Goal: Task Accomplishment & Management: Manage account settings

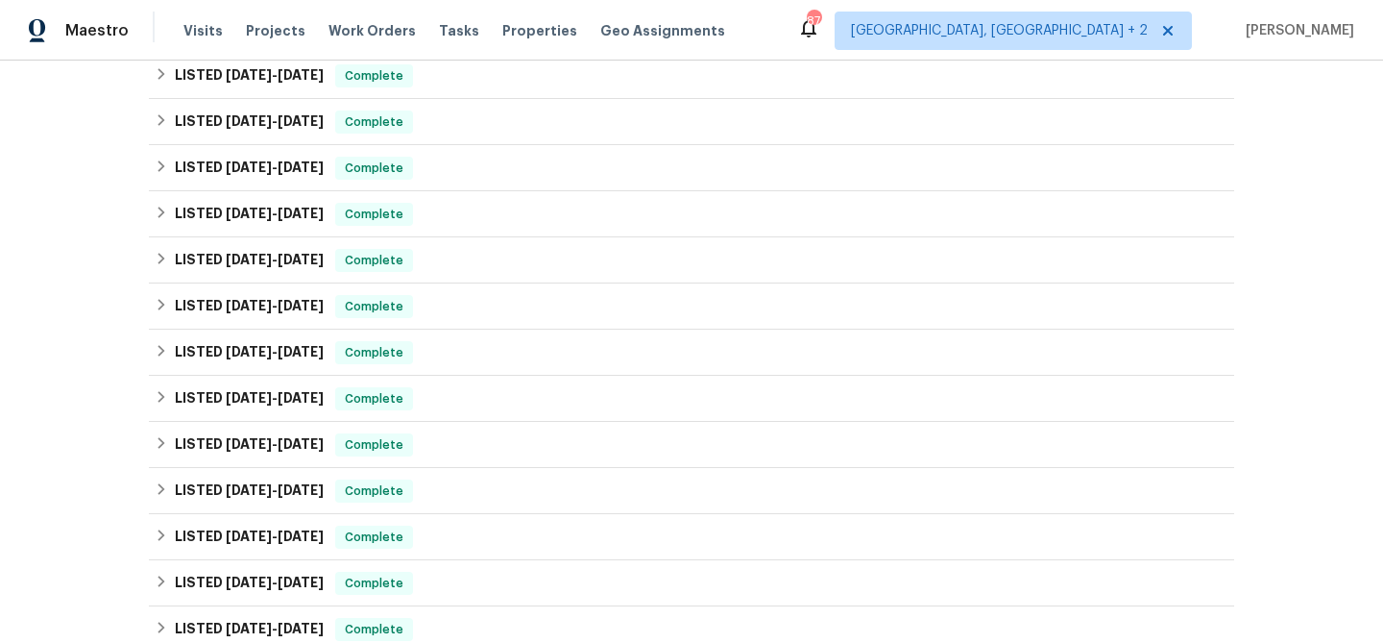
scroll to position [813, 0]
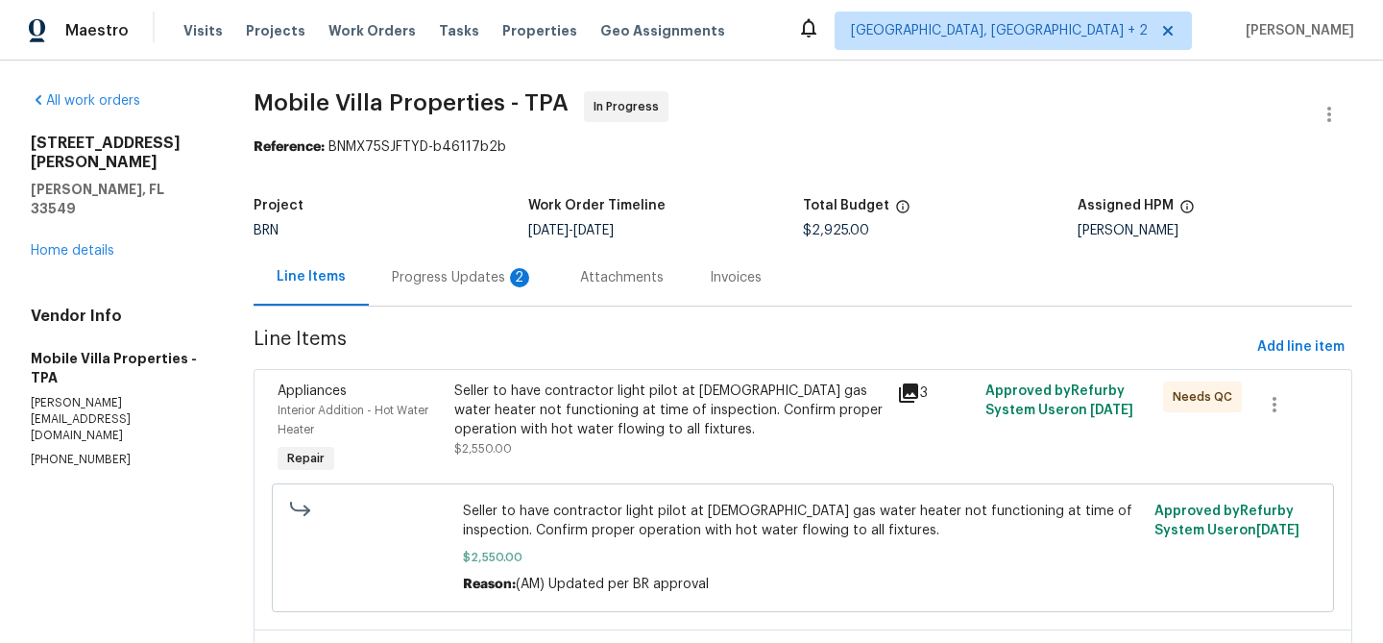
click at [451, 277] on div "Progress Updates 2" at bounding box center [463, 277] width 142 height 19
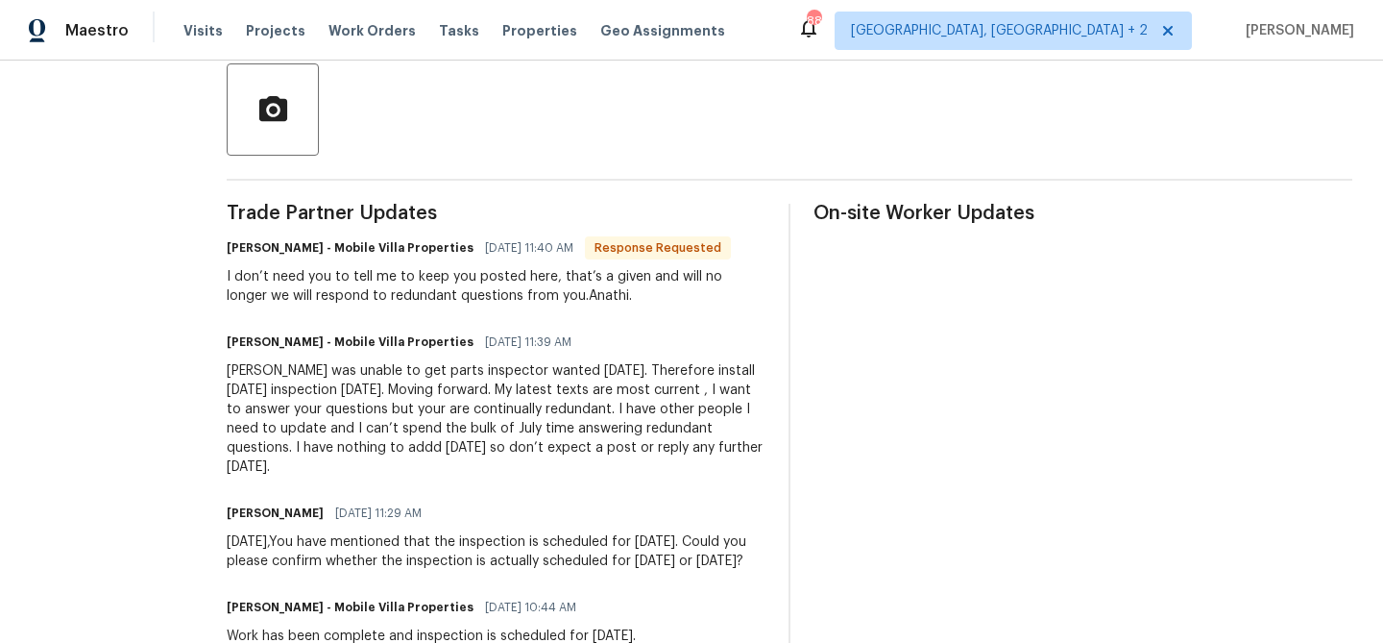
scroll to position [452, 0]
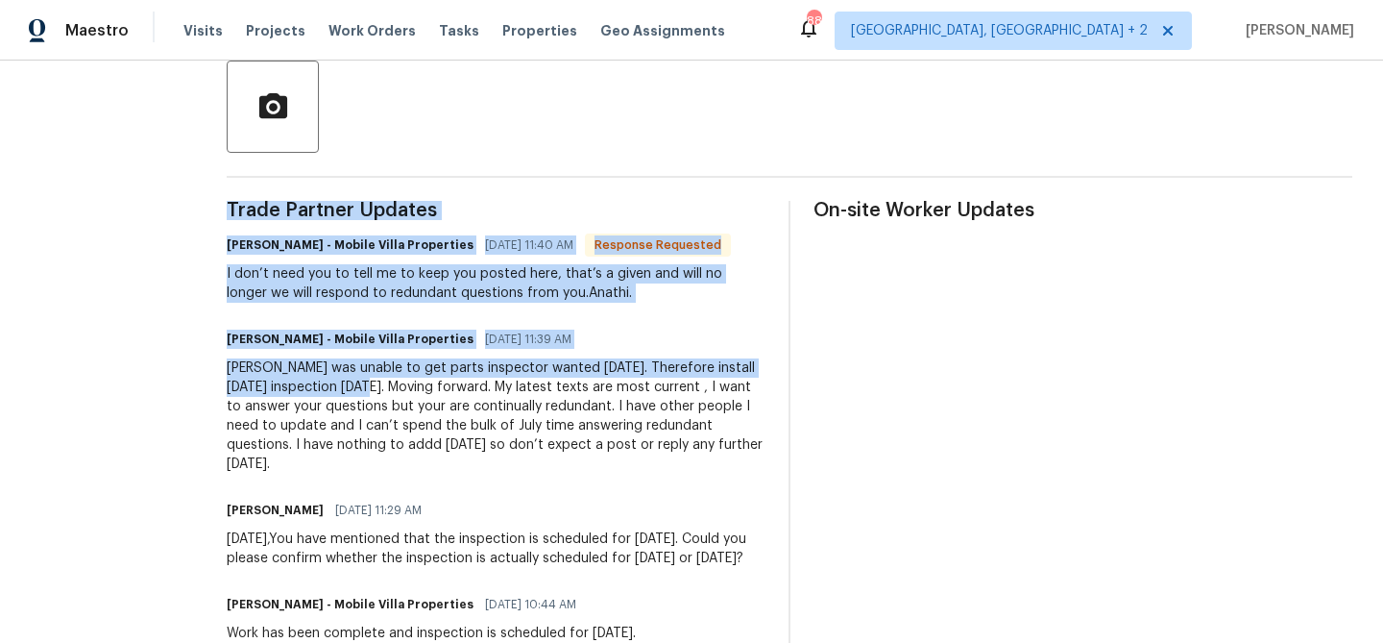
drag, startPoint x: 175, startPoint y: 367, endPoint x: 331, endPoint y: 381, distance: 157.2
click at [331, 381] on div "Plumber was unable to get parts inspector wanted yesterday. Therefore install t…" at bounding box center [496, 415] width 539 height 115
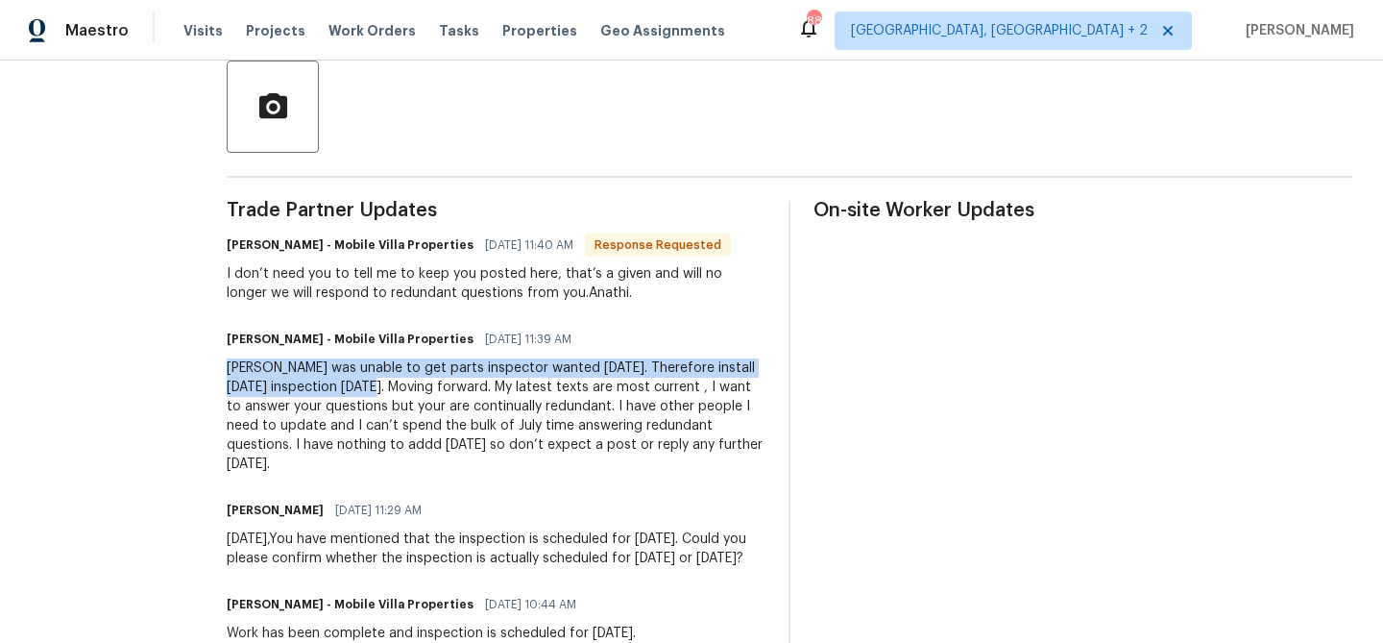
drag, startPoint x: 333, startPoint y: 389, endPoint x: 198, endPoint y: 368, distance: 137.1
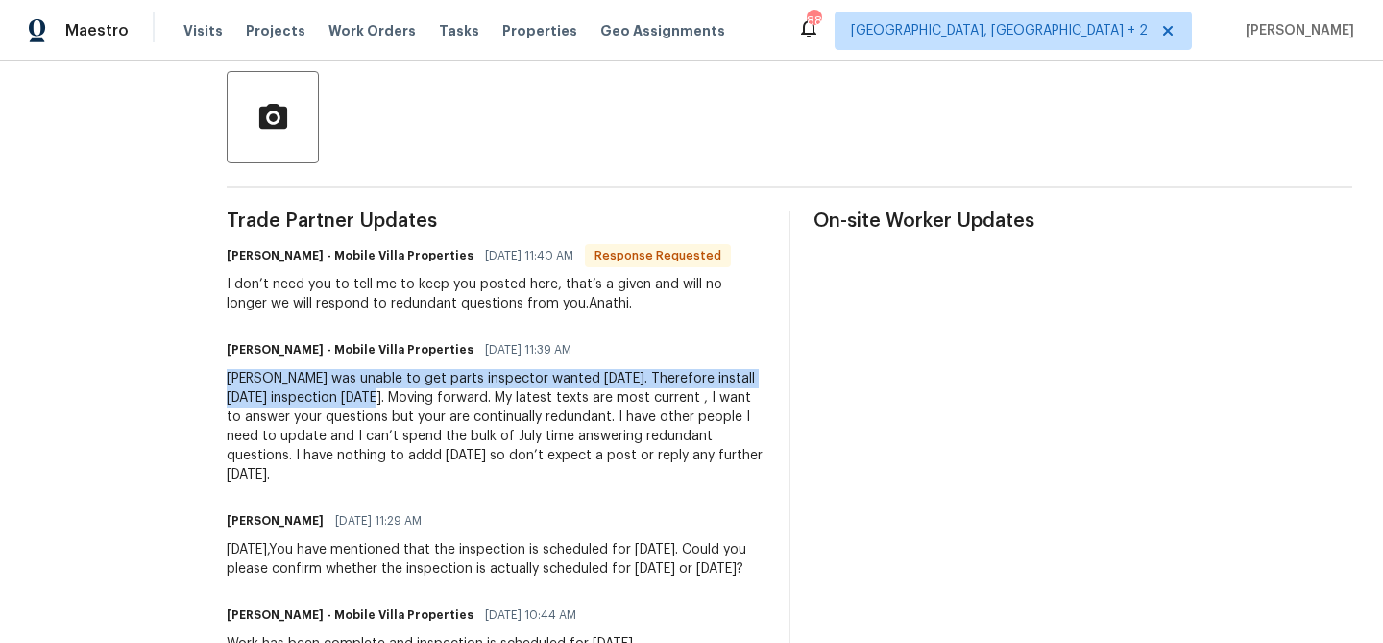
scroll to position [438, 0]
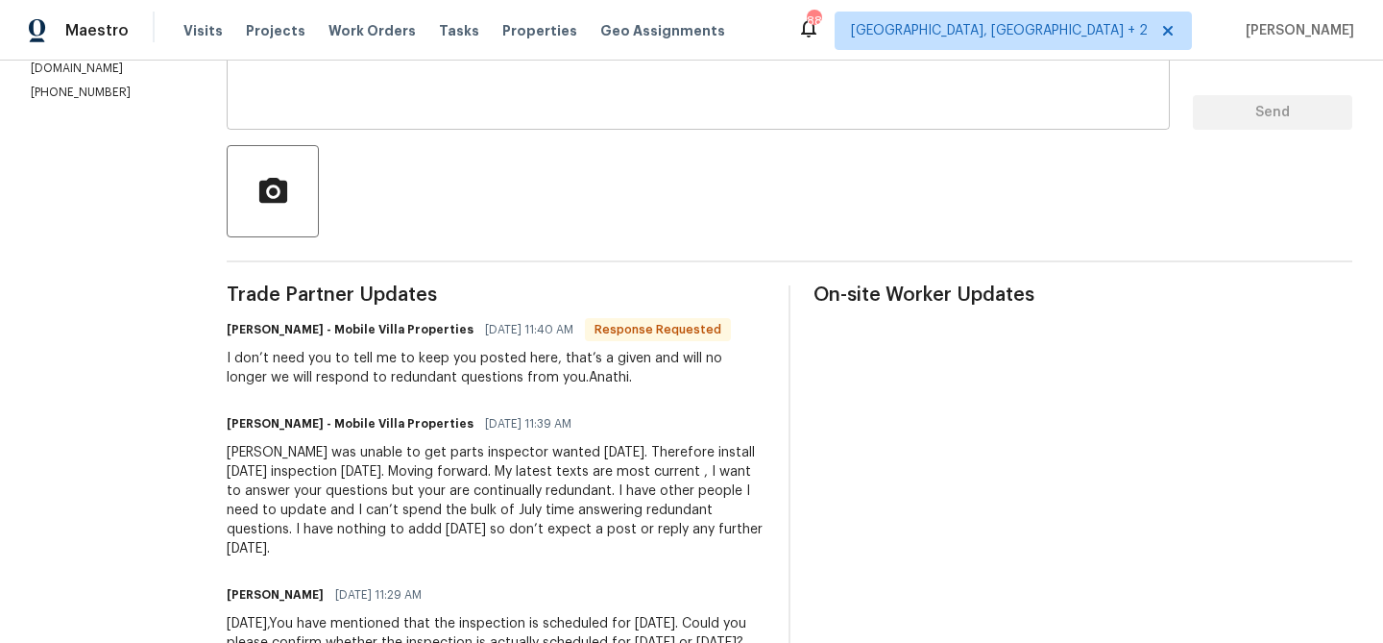
click at [355, 114] on div "x ​" at bounding box center [698, 81] width 943 height 98
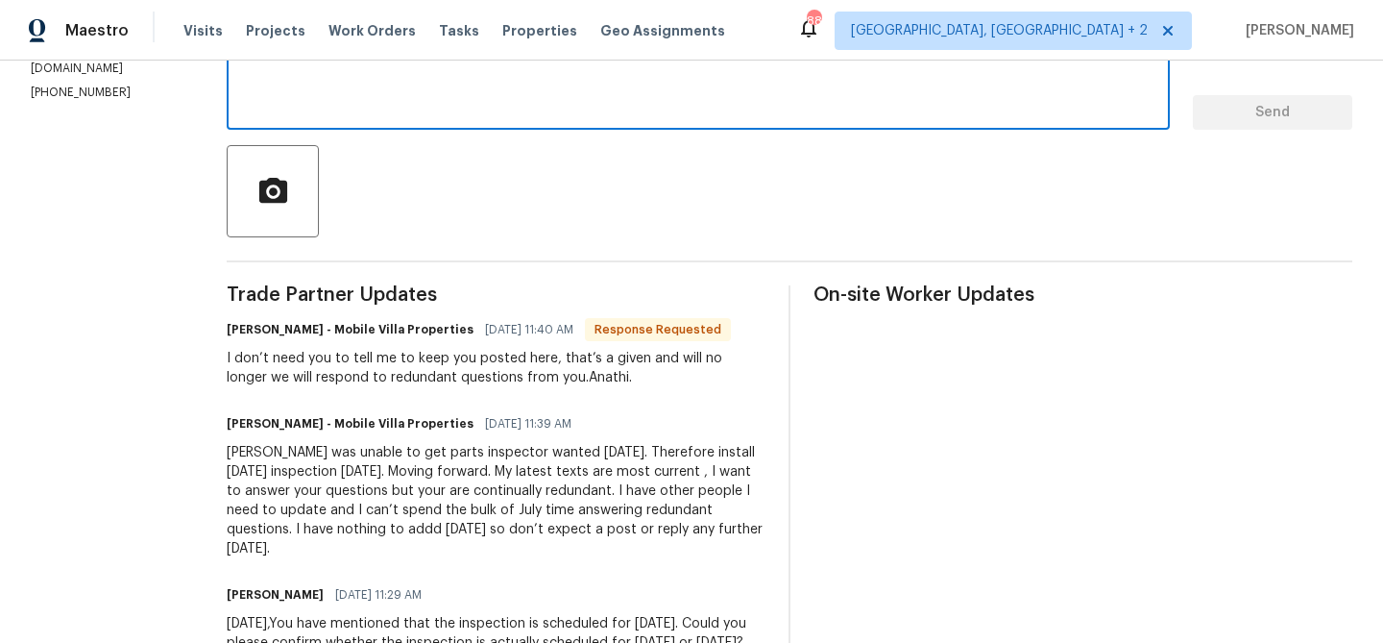
scroll to position [69, 0]
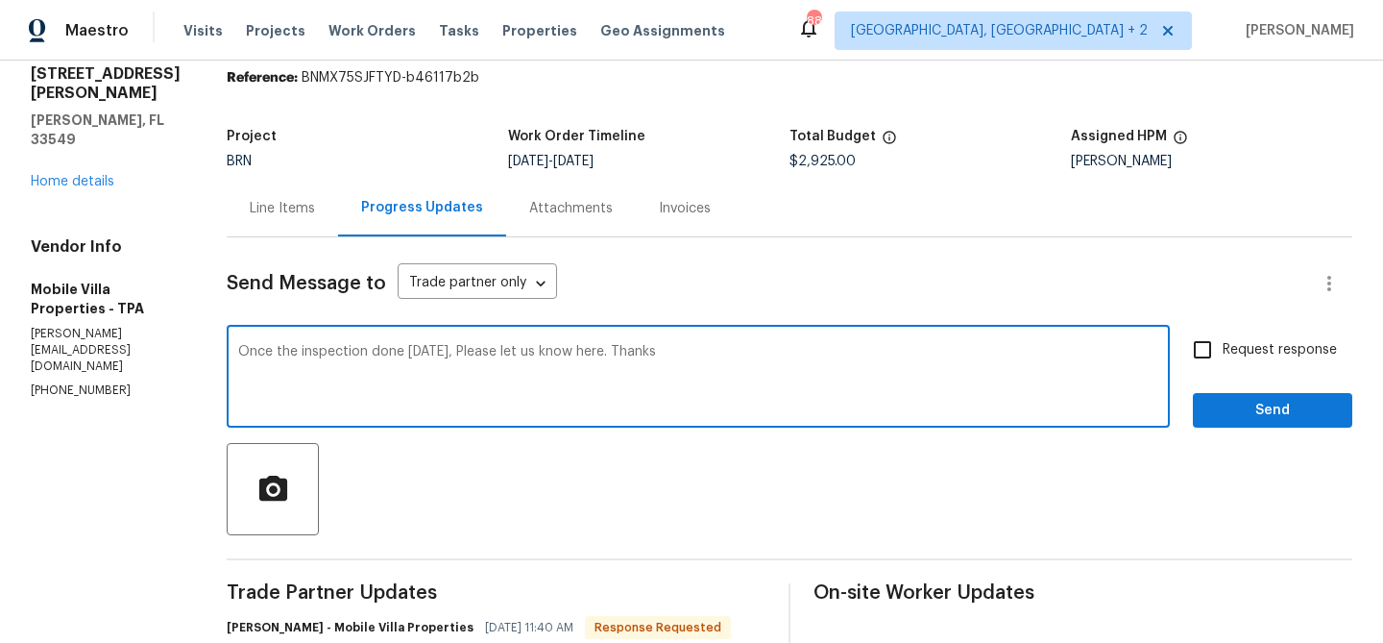
type textarea "Once the inspection done Tomorrow 10/01, Please let us know here. Thanks"
click at [1207, 354] on input "Request response" at bounding box center [1203, 350] width 40 height 40
checkbox input "true"
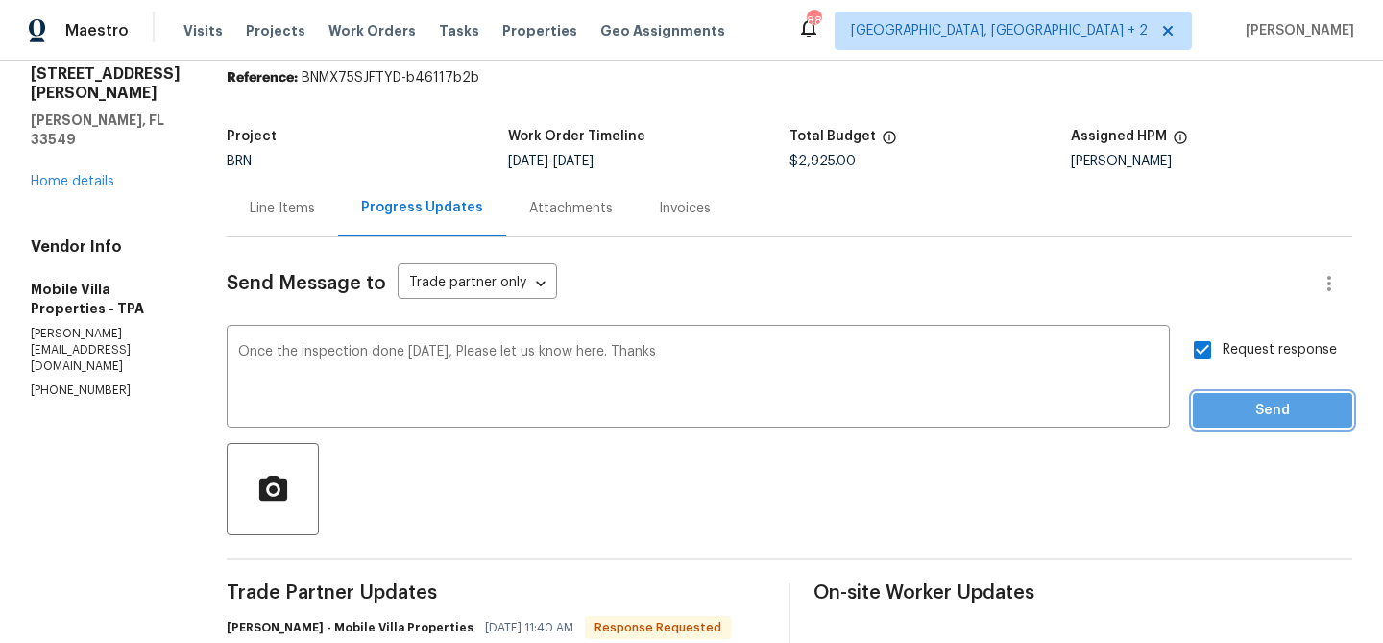
click at [1210, 393] on button "Send" at bounding box center [1272, 411] width 159 height 36
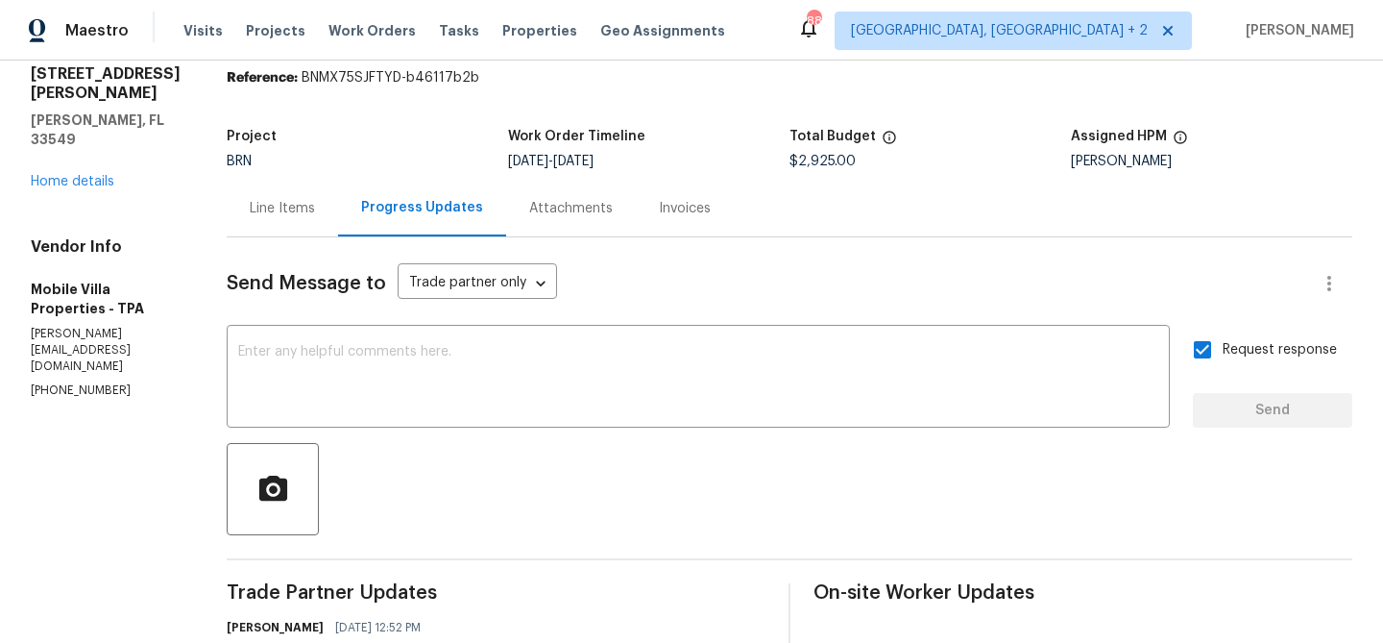
scroll to position [0, 0]
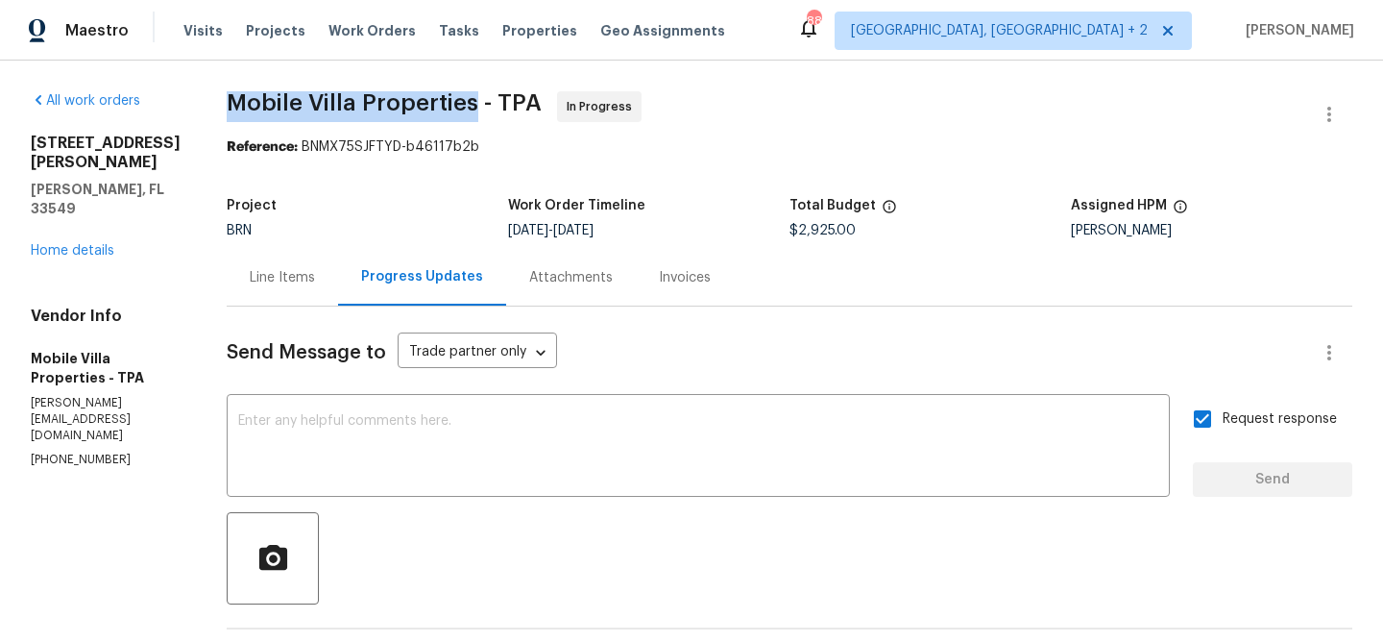
drag, startPoint x: 188, startPoint y: 99, endPoint x: 441, endPoint y: 97, distance: 252.7
copy span "Mobile Villa Properties"
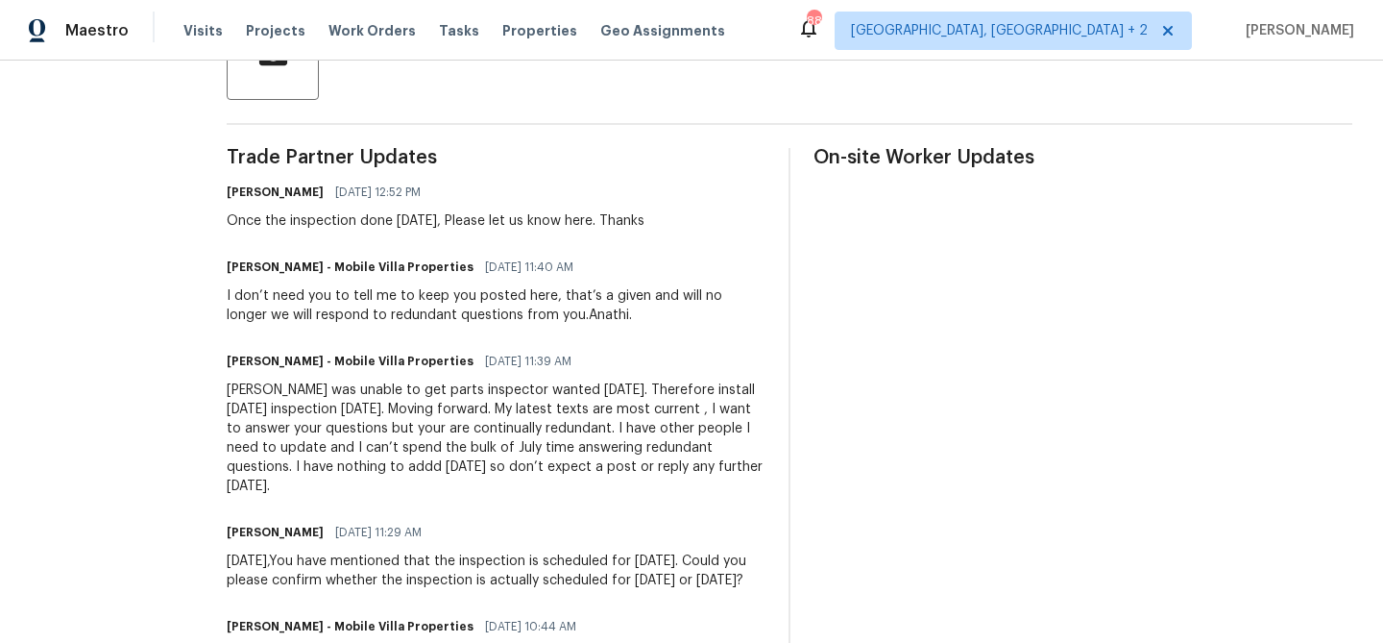
scroll to position [513, 0]
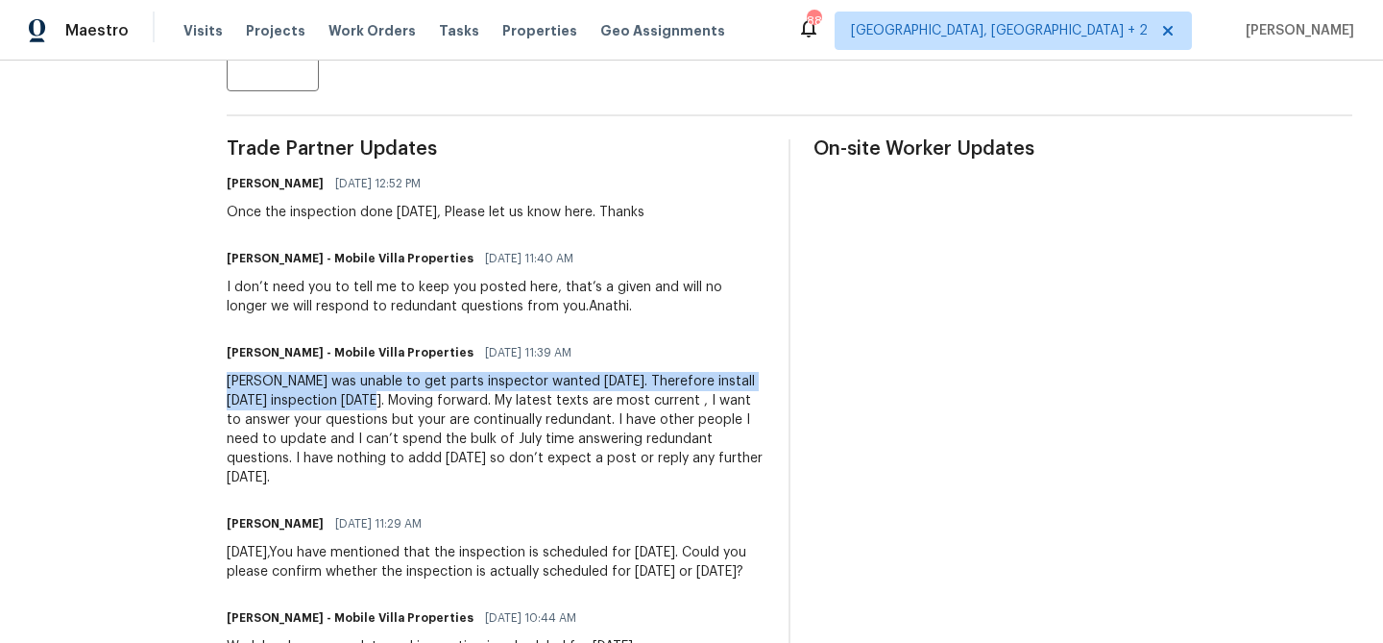
drag, startPoint x: 197, startPoint y: 384, endPoint x: 333, endPoint y: 403, distance: 137.8
copy div "Plumber was unable to get parts inspector wanted yesterday. Therefore install t…"
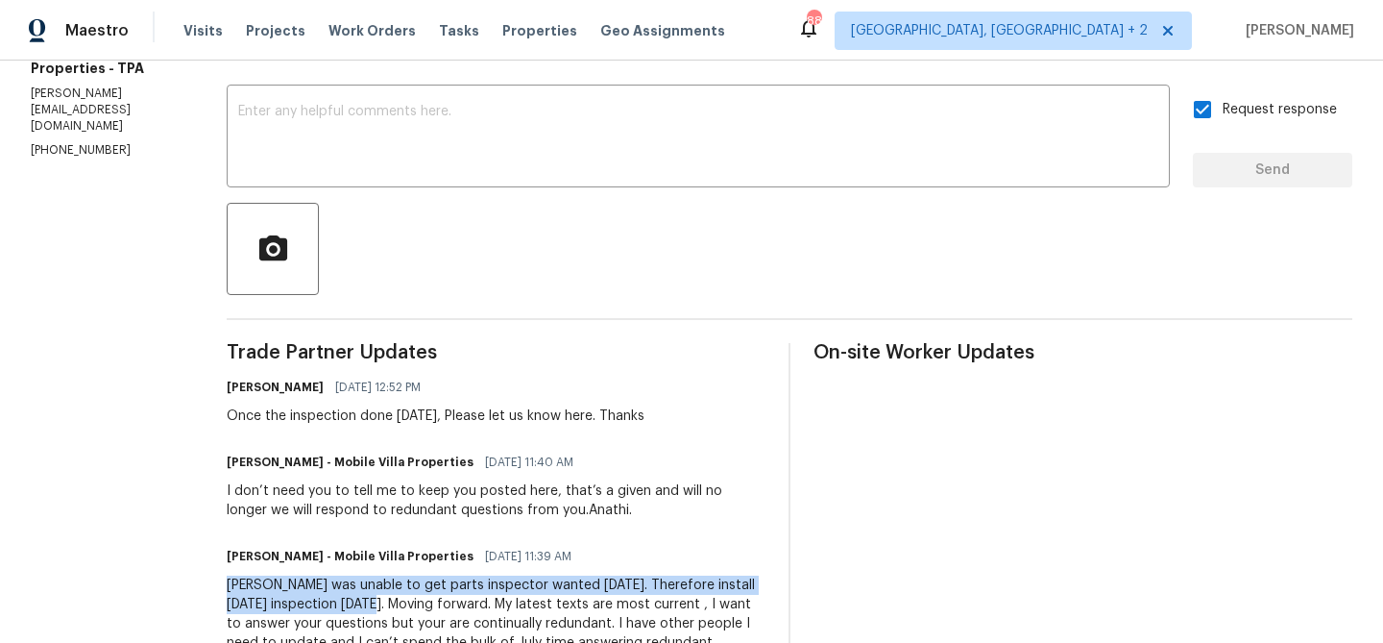
scroll to position [2, 0]
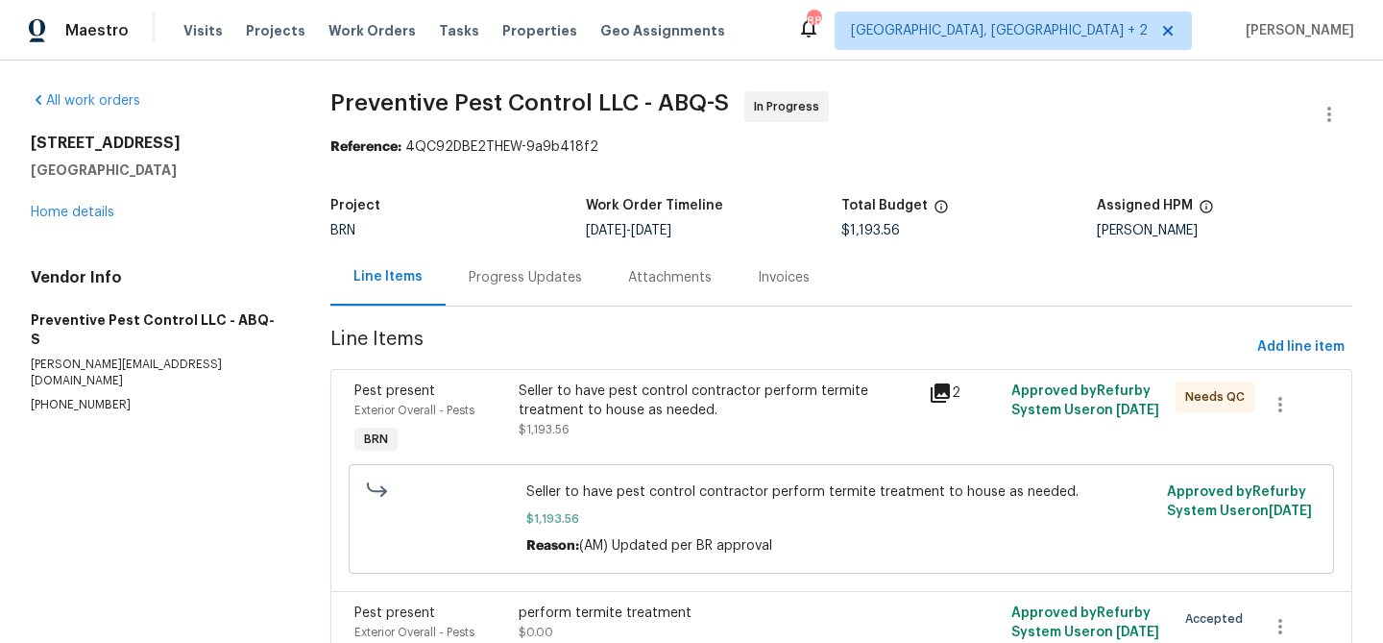
click at [488, 277] on div "Progress Updates" at bounding box center [525, 277] width 113 height 19
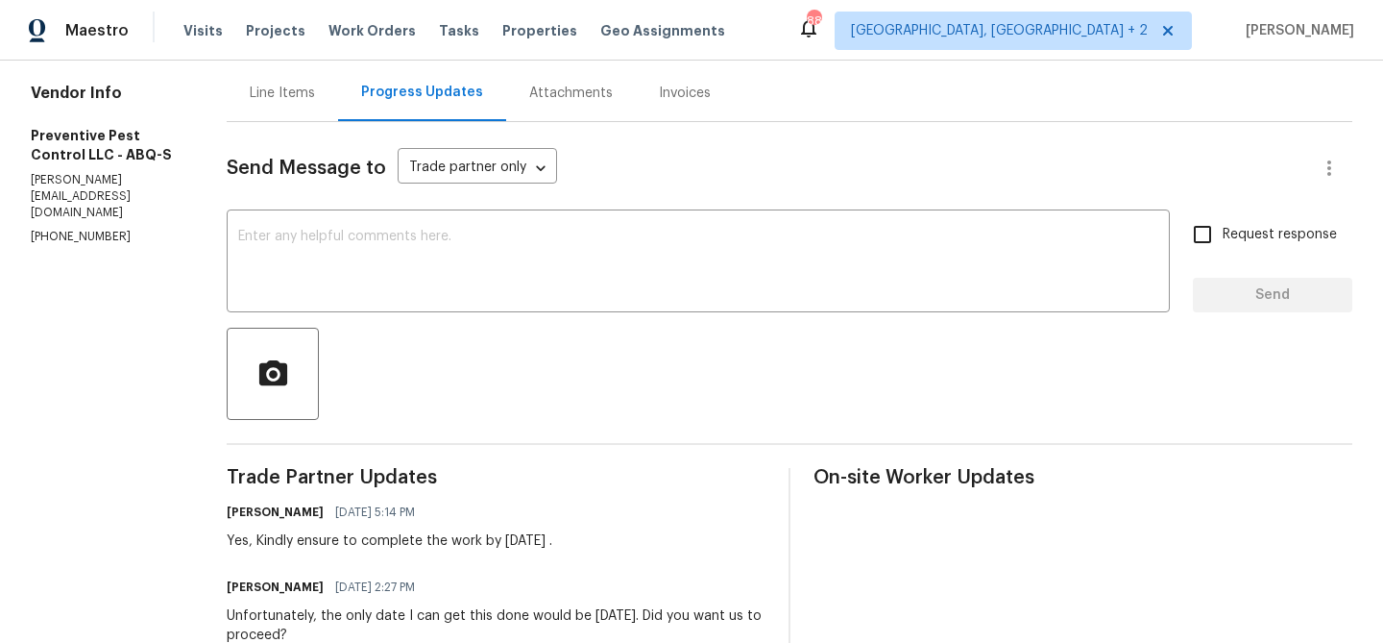
scroll to position [201, 0]
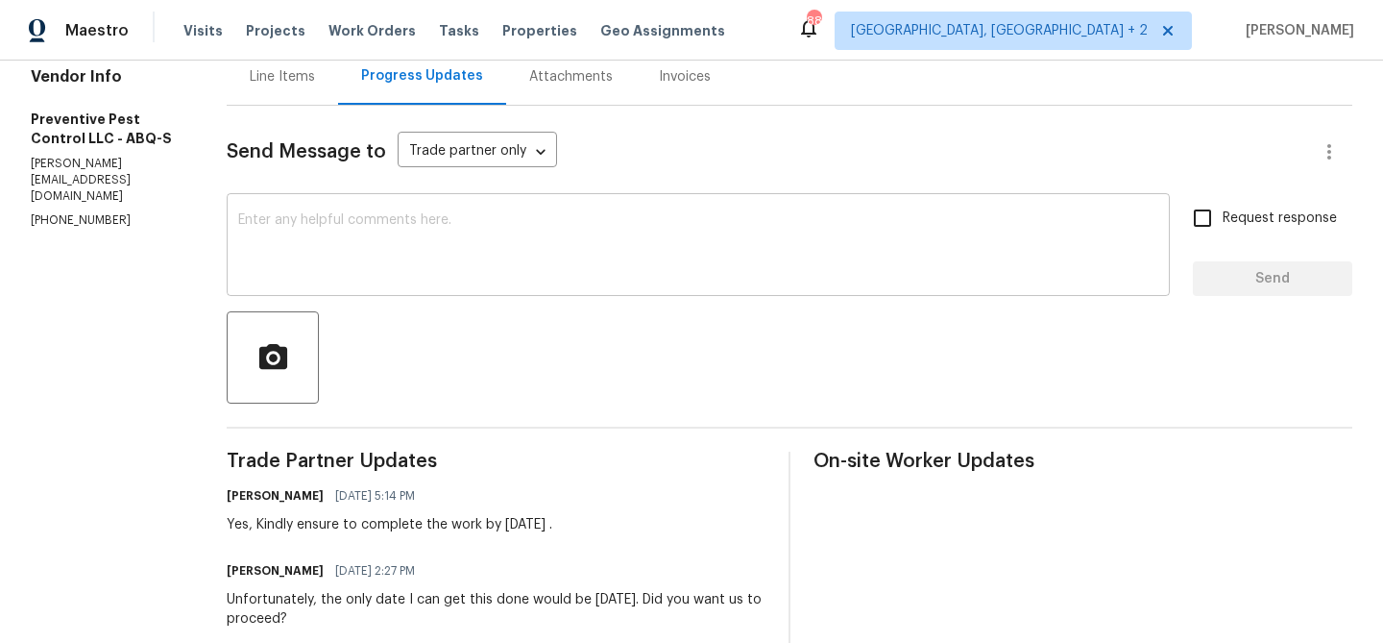
click at [345, 226] on textarea at bounding box center [698, 246] width 920 height 67
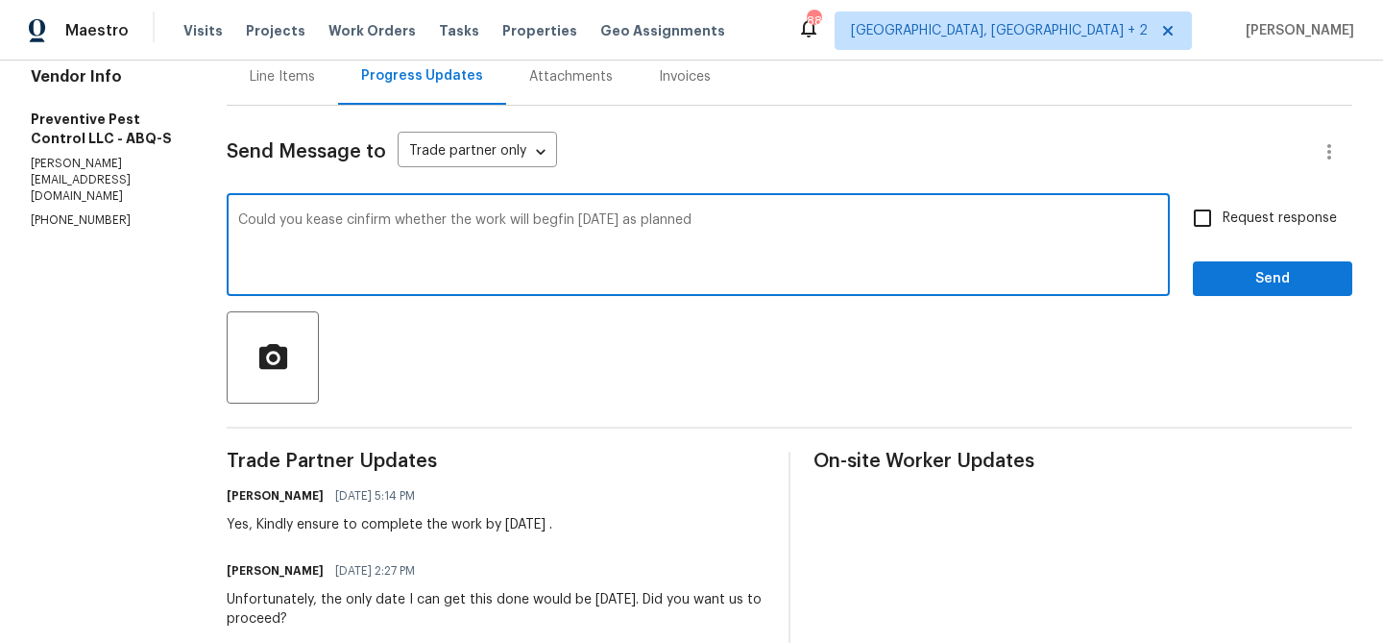
type textarea "Could you kease cinfirm whether the work will begfin tomorrow as planned"
click at [287, 214] on textarea "Could you kease cinfirm whether the work will begfin tomorrow as planned" at bounding box center [698, 246] width 920 height 67
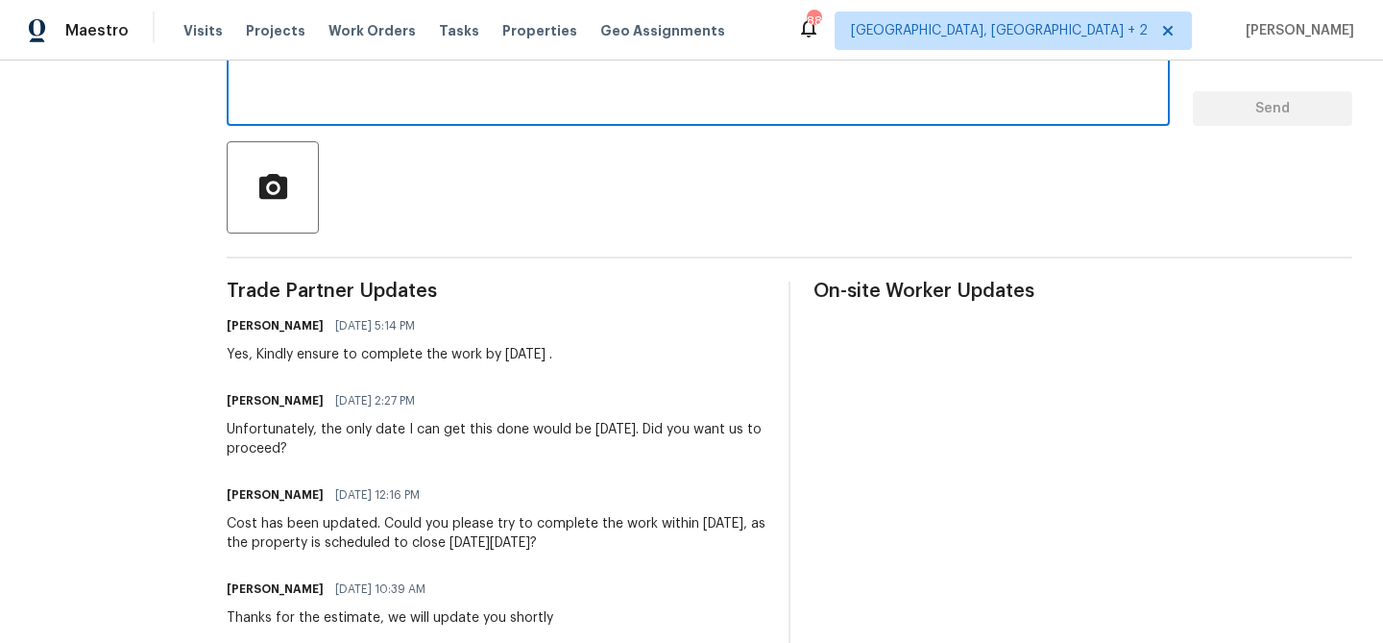
scroll to position [387, 0]
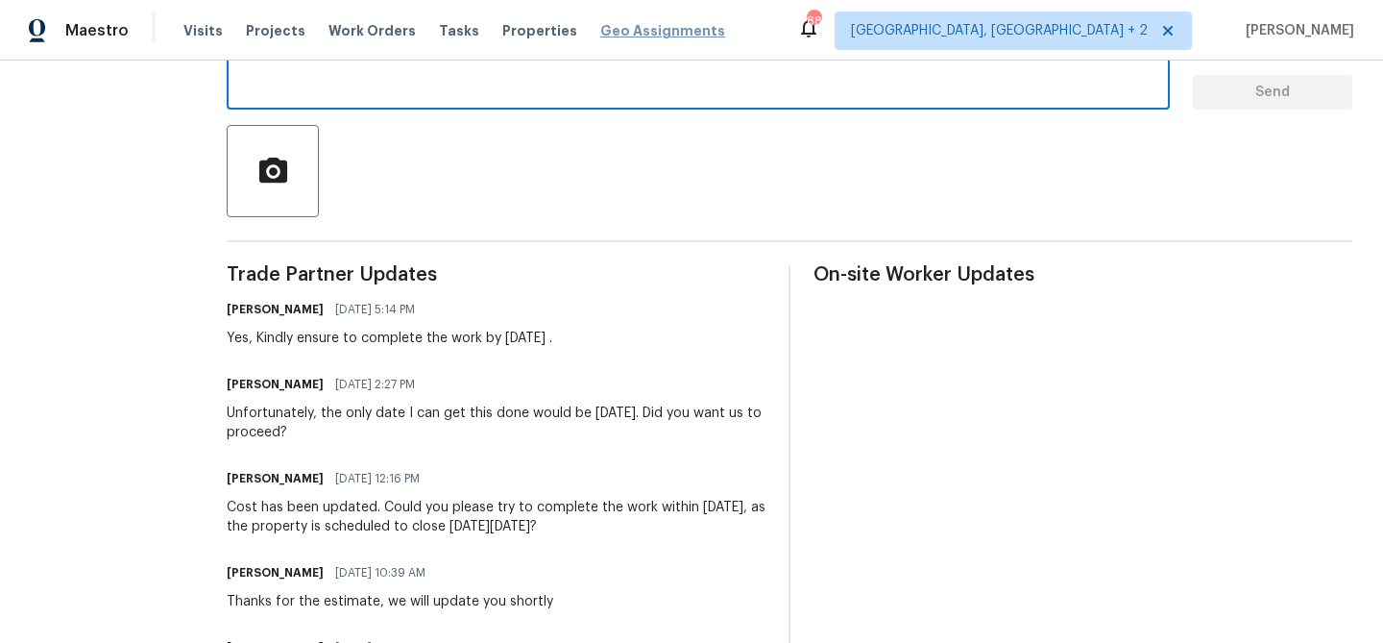
paste textarea "Could you please confirm whether the work will begin tomorrow as planned?"
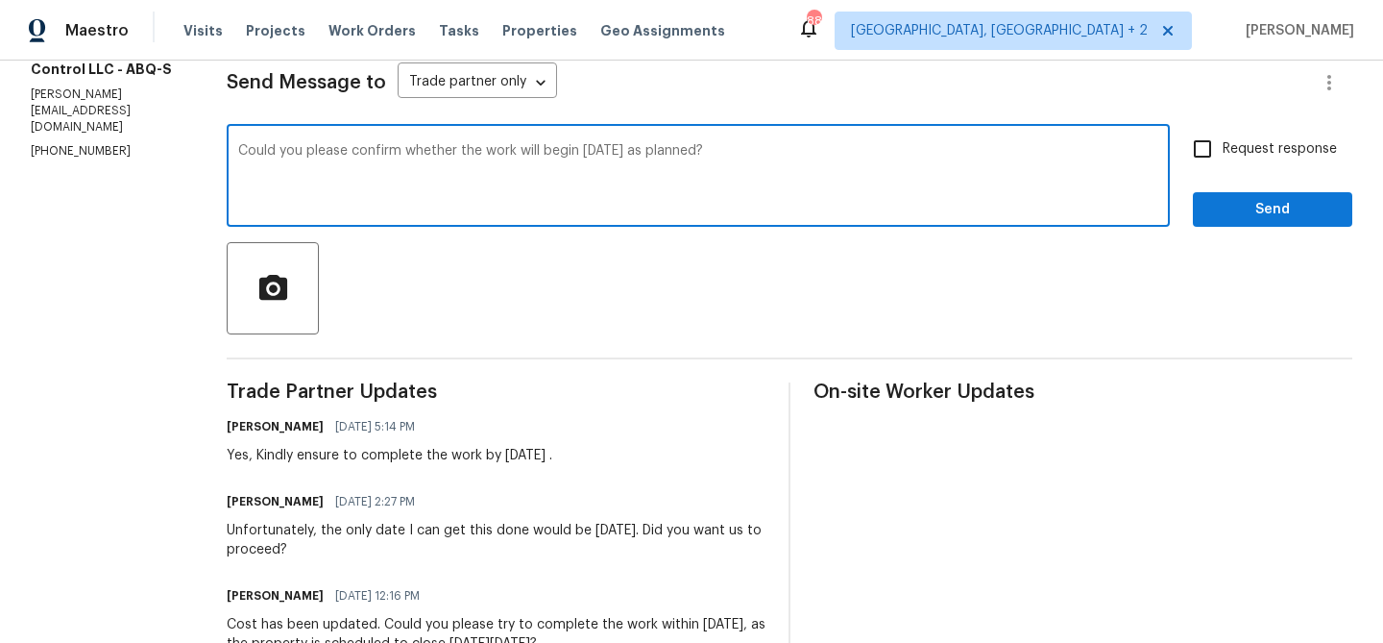
scroll to position [188, 0]
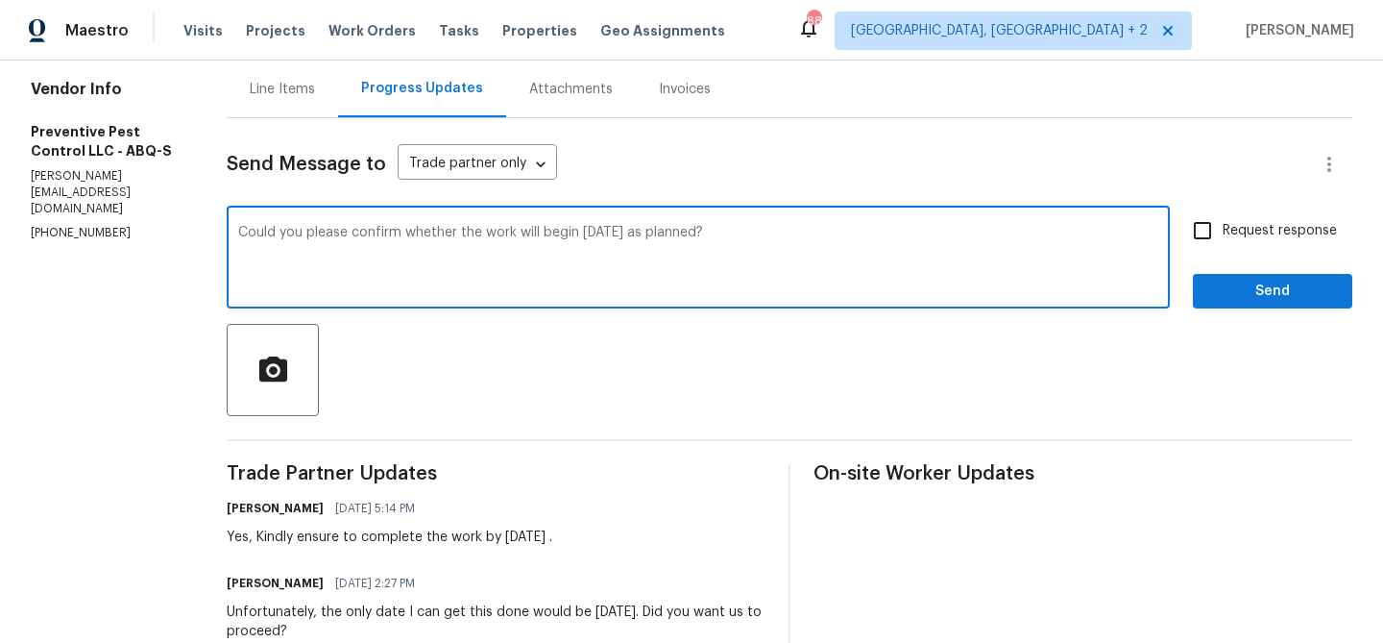
click at [631, 237] on textarea "Could you please confirm whether the work will begin tomorrow as planned?" at bounding box center [698, 259] width 920 height 67
type textarea "Could you please confirm whether the work will begin tomorrow 10/01 as planned?"
click at [1238, 241] on label "Request response" at bounding box center [1260, 230] width 155 height 40
click at [1223, 241] on input "Request response" at bounding box center [1203, 230] width 40 height 40
checkbox input "true"
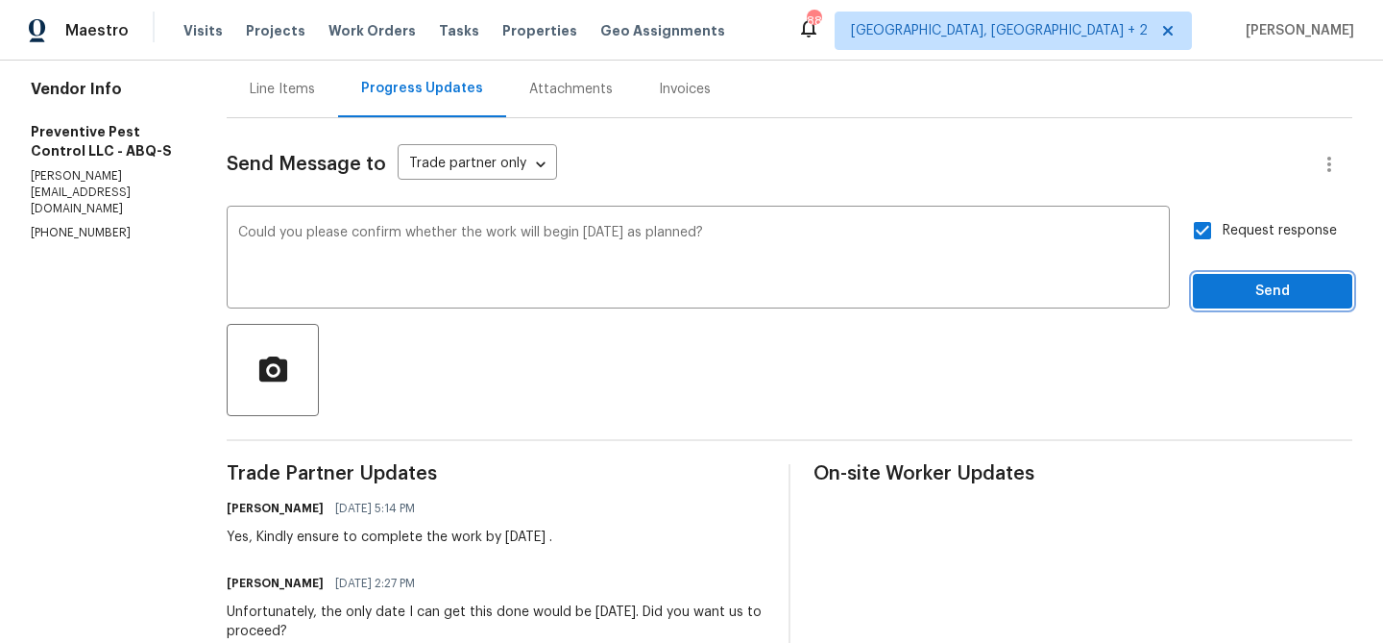
click at [1223, 287] on span "Send" at bounding box center [1272, 292] width 129 height 24
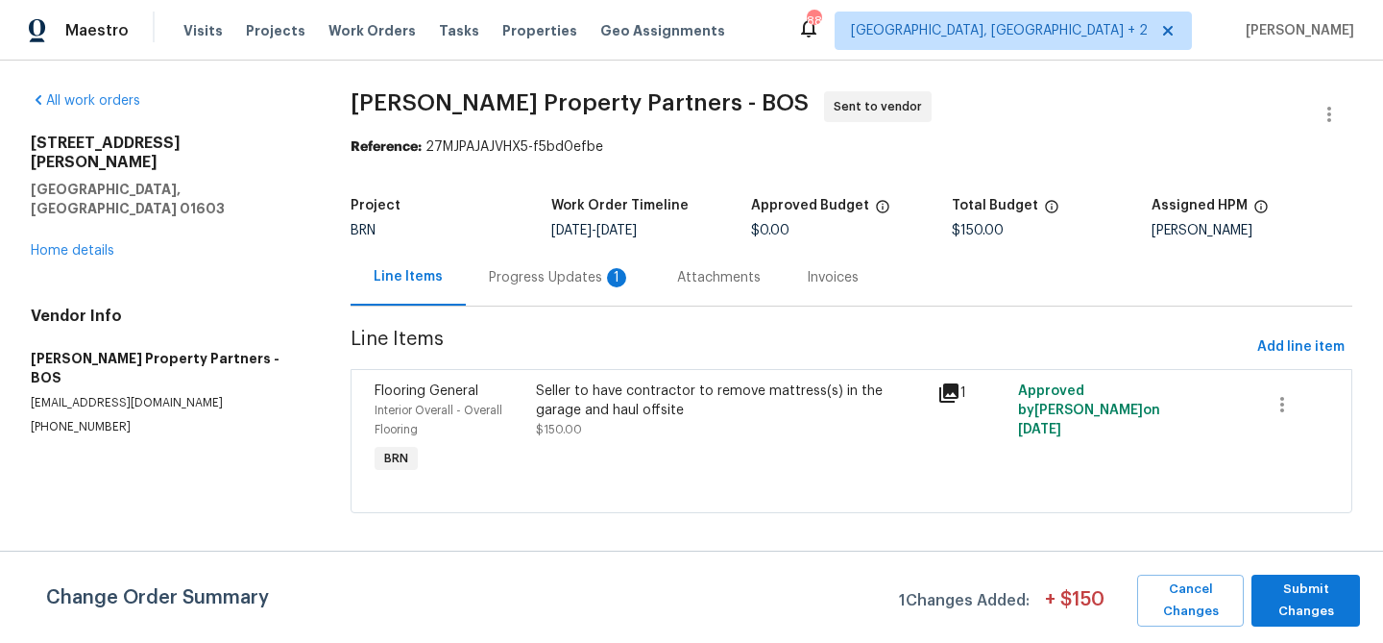
click at [515, 258] on div "Progress Updates 1" at bounding box center [560, 277] width 188 height 57
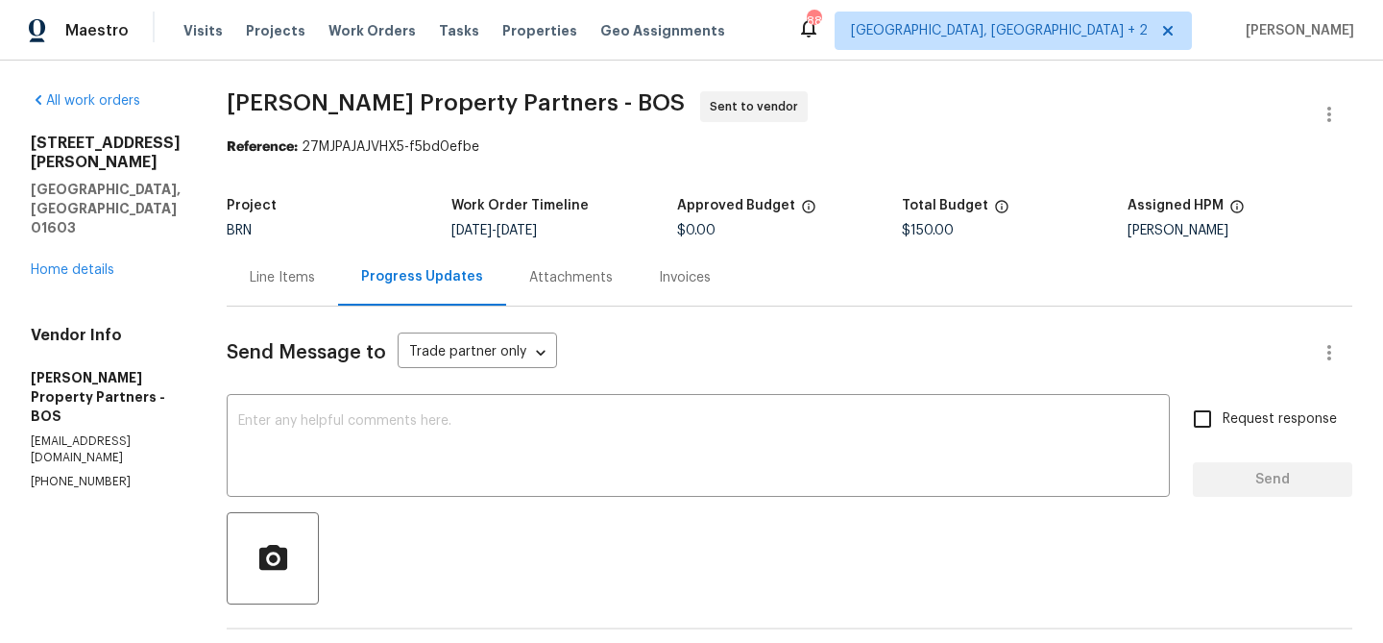
scroll to position [223, 0]
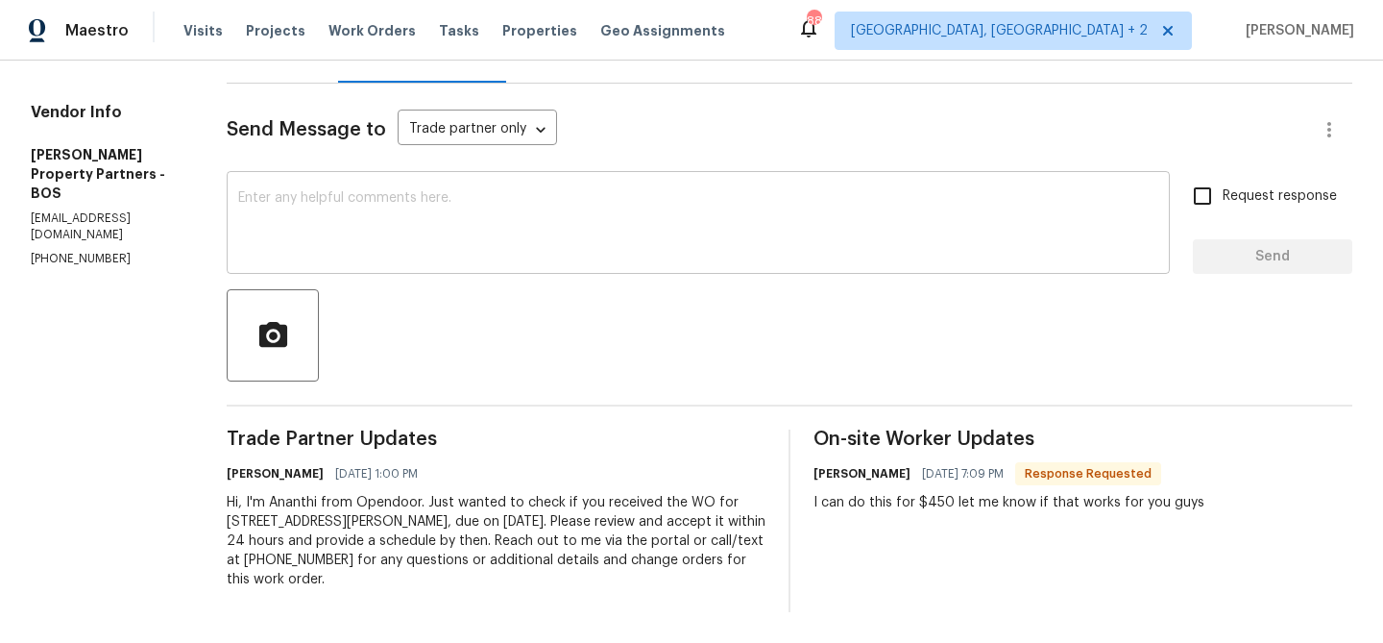
click at [380, 226] on textarea at bounding box center [698, 224] width 920 height 67
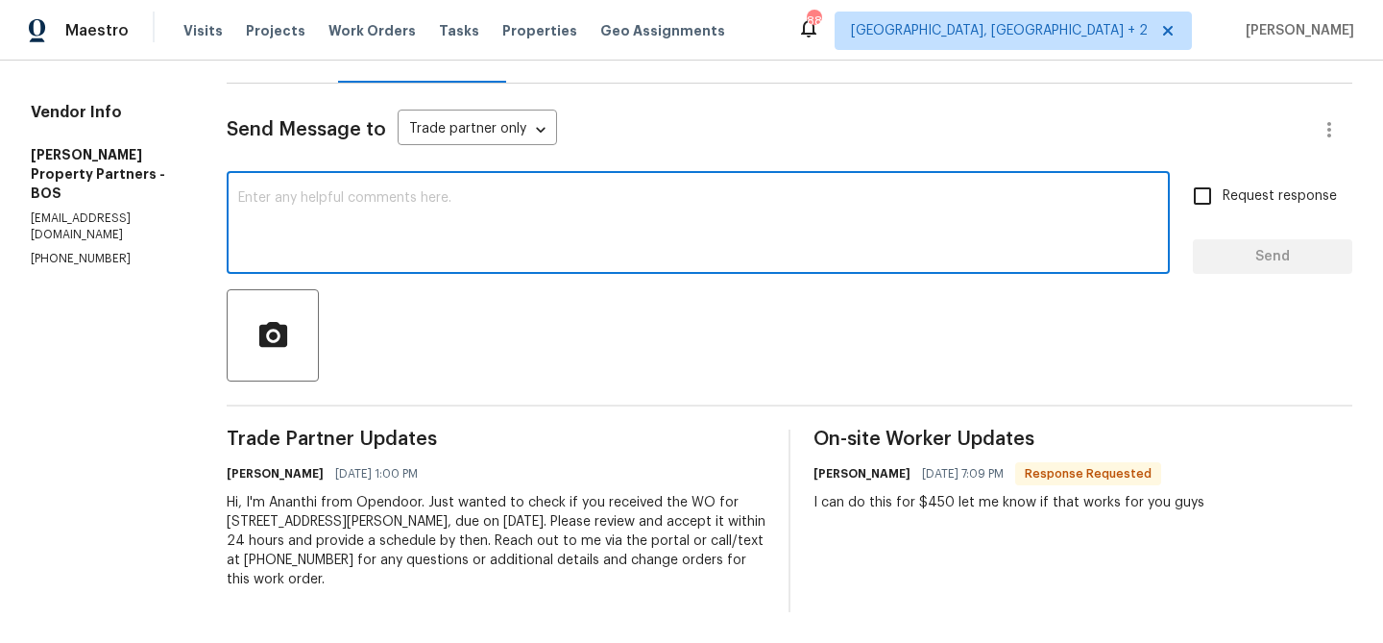
scroll to position [0, 0]
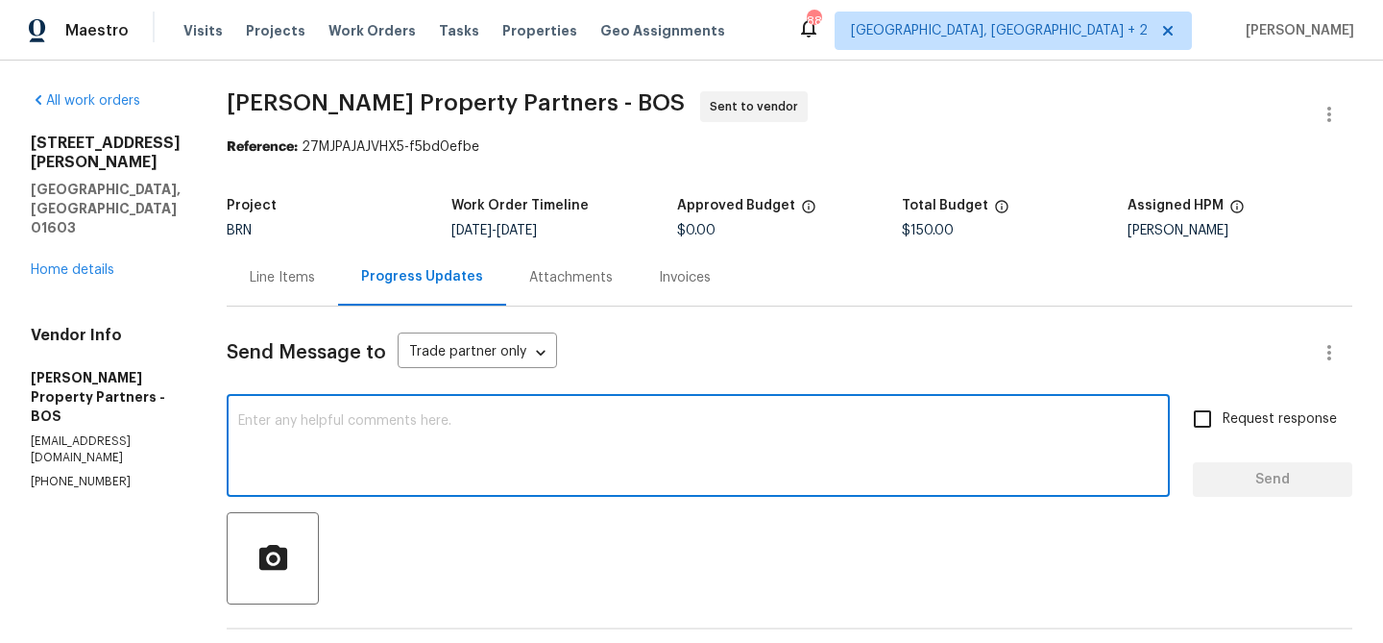
click at [315, 274] on div "Line Items" at bounding box center [282, 277] width 65 height 19
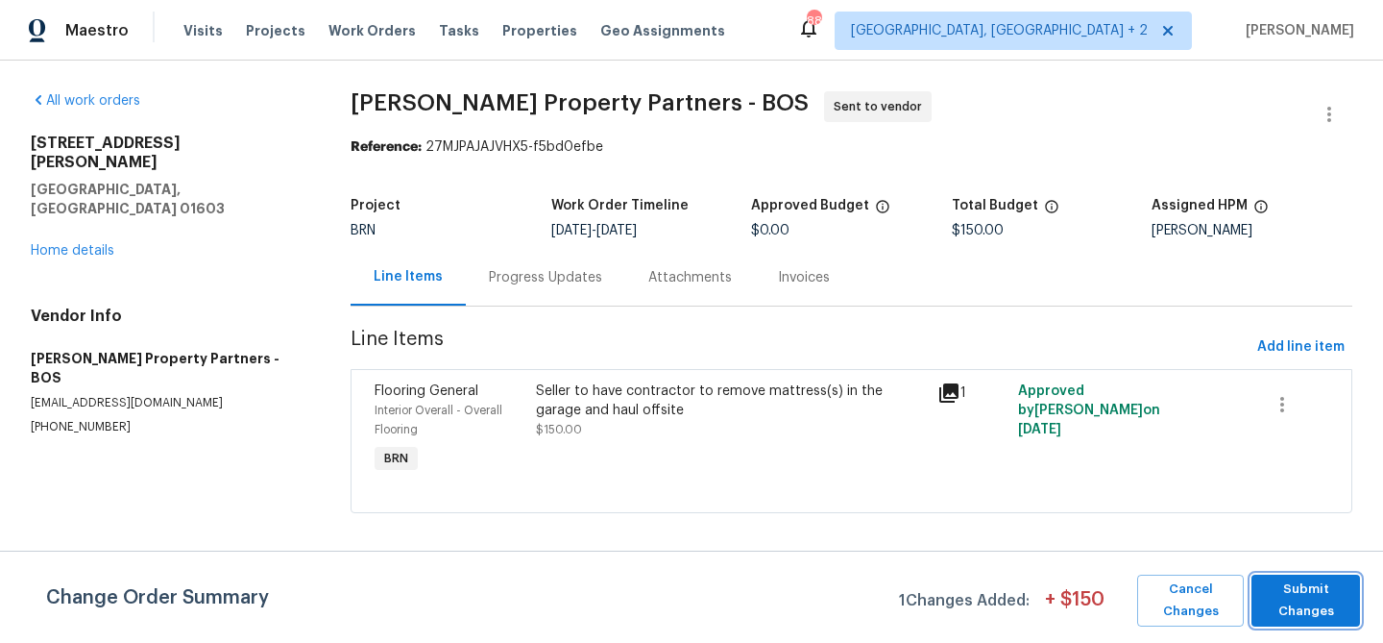
click at [1281, 602] on span "Submit Changes" at bounding box center [1305, 600] width 89 height 44
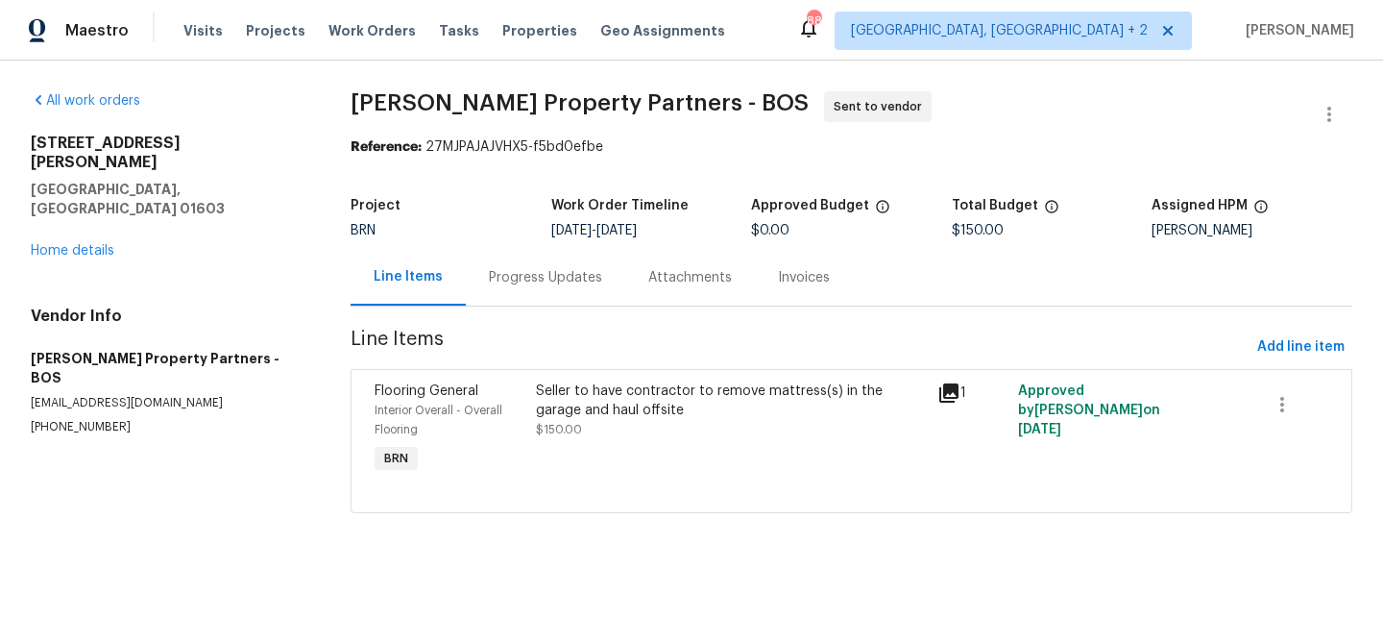
click at [593, 409] on div "Seller to have contractor to remove mattress(s) in the garage and haul offsite" at bounding box center [731, 400] width 391 height 38
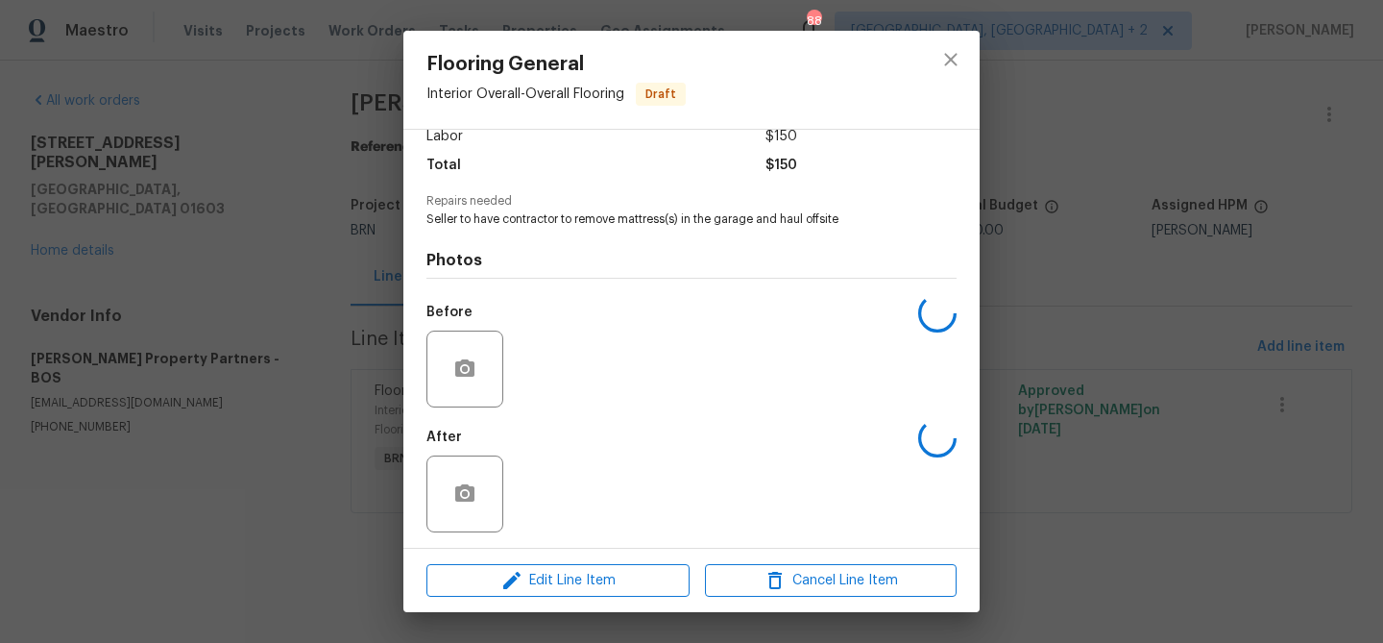
scroll to position [145, 0]
click at [557, 361] on img at bounding box center [549, 366] width 77 height 77
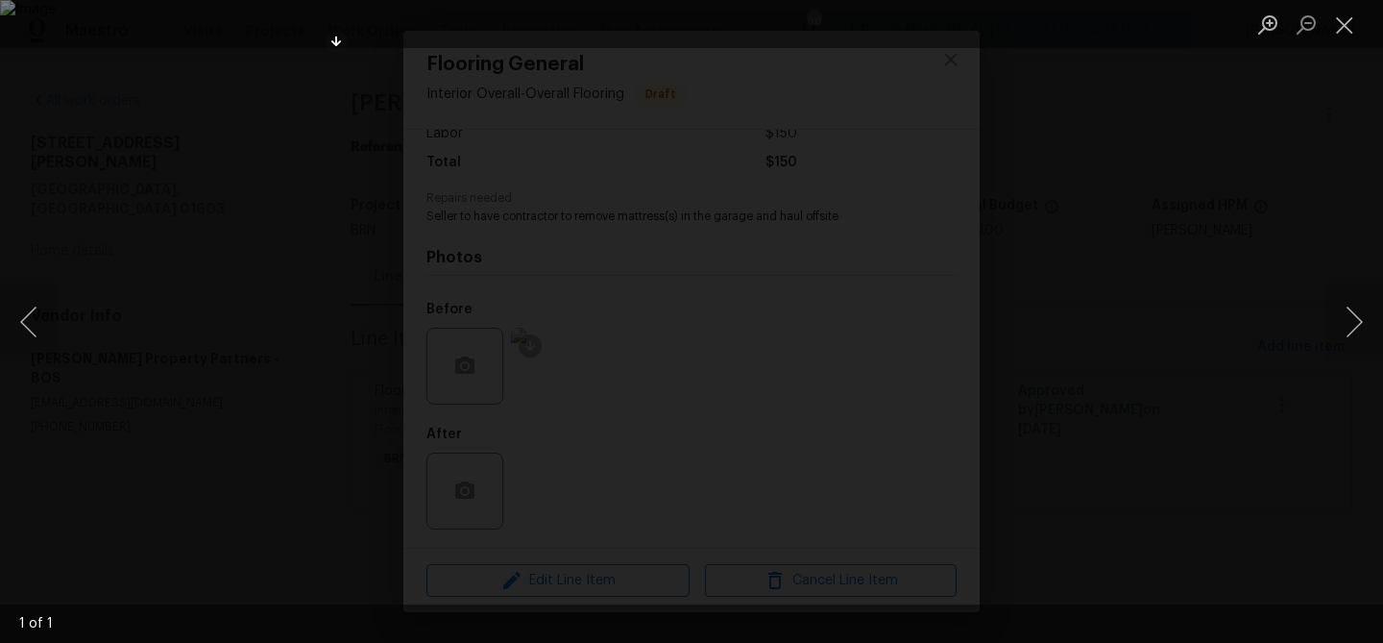
click at [183, 312] on div "Lightbox" at bounding box center [691, 321] width 1383 height 643
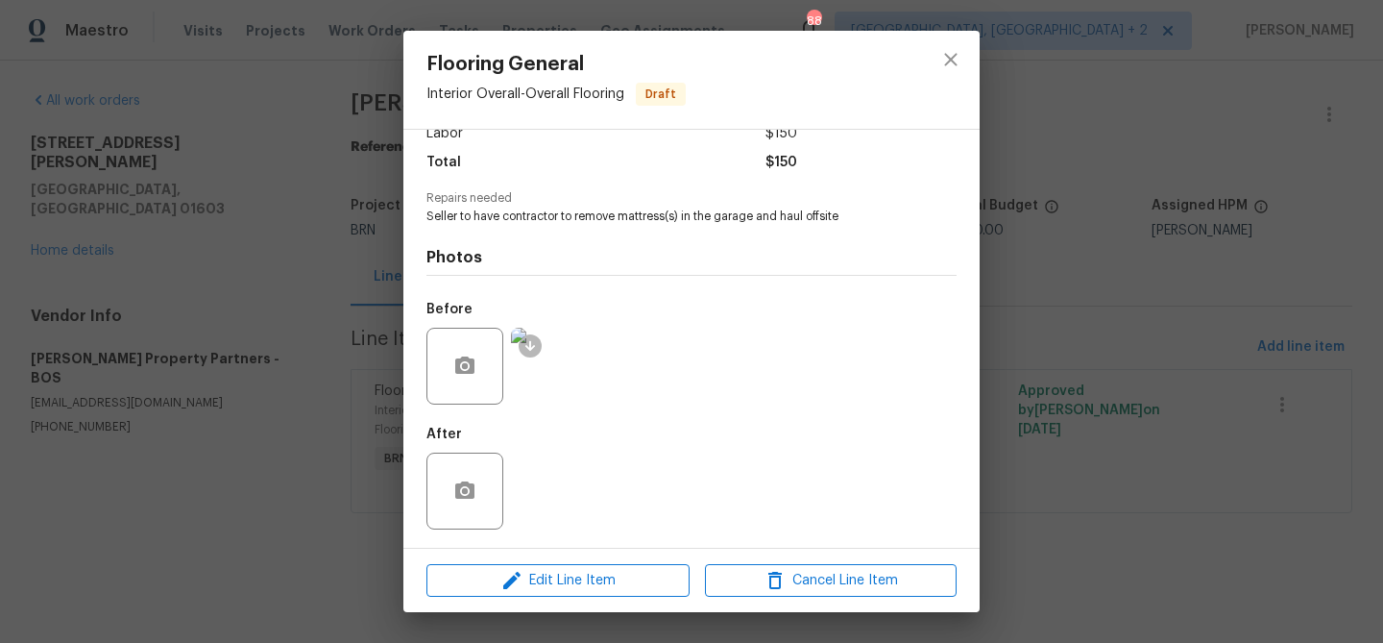
click at [199, 311] on div "Flooring General Interior Overall - Overall Flooring Draft Vendor Portillo Prop…" at bounding box center [691, 321] width 1383 height 643
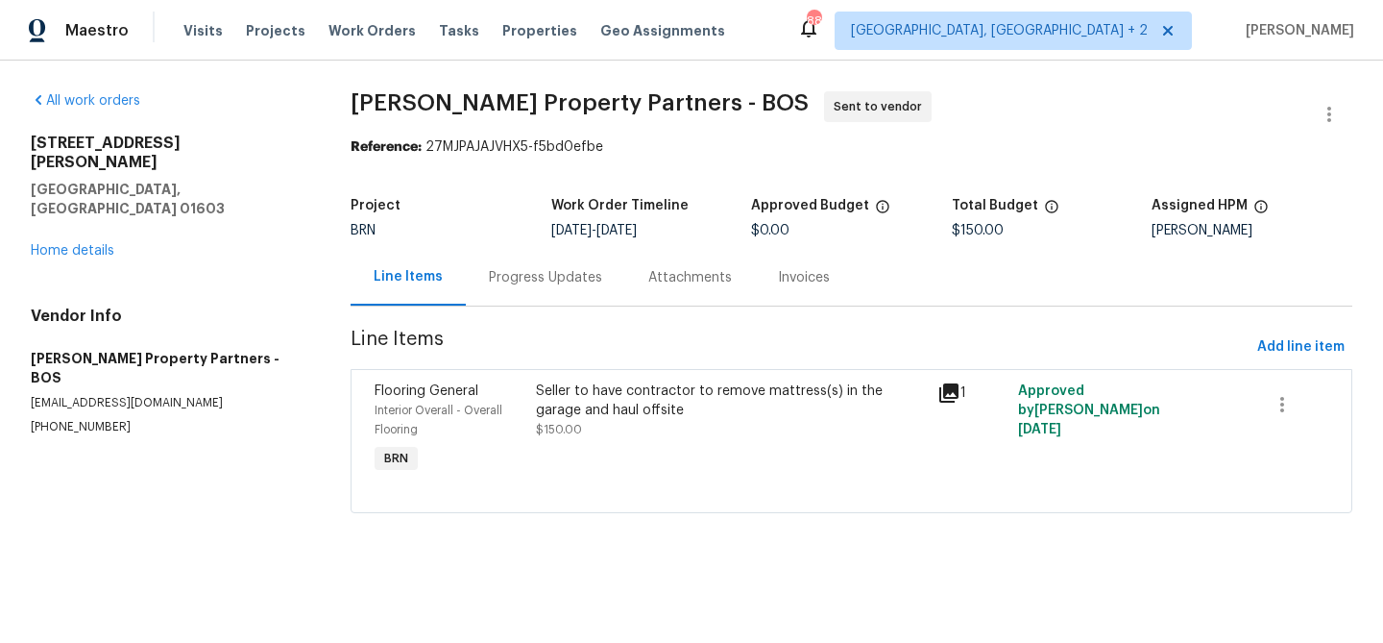
click at [517, 277] on div "Progress Updates" at bounding box center [545, 277] width 113 height 19
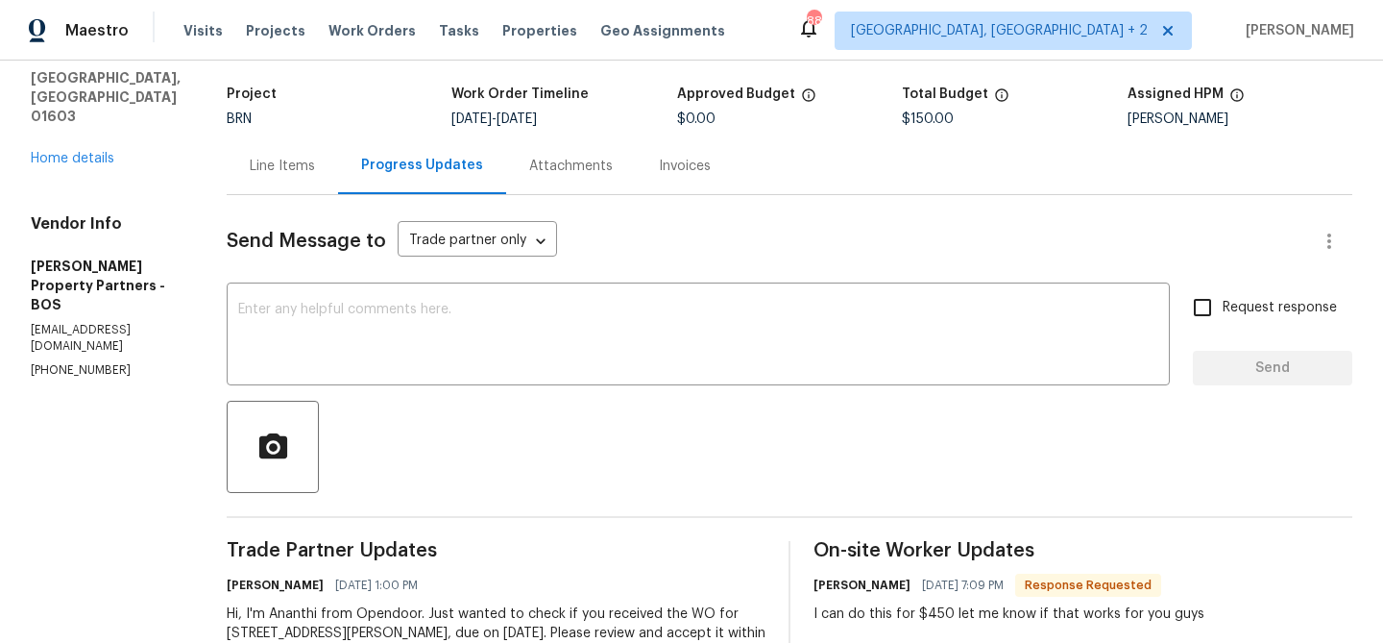
scroll to position [223, 0]
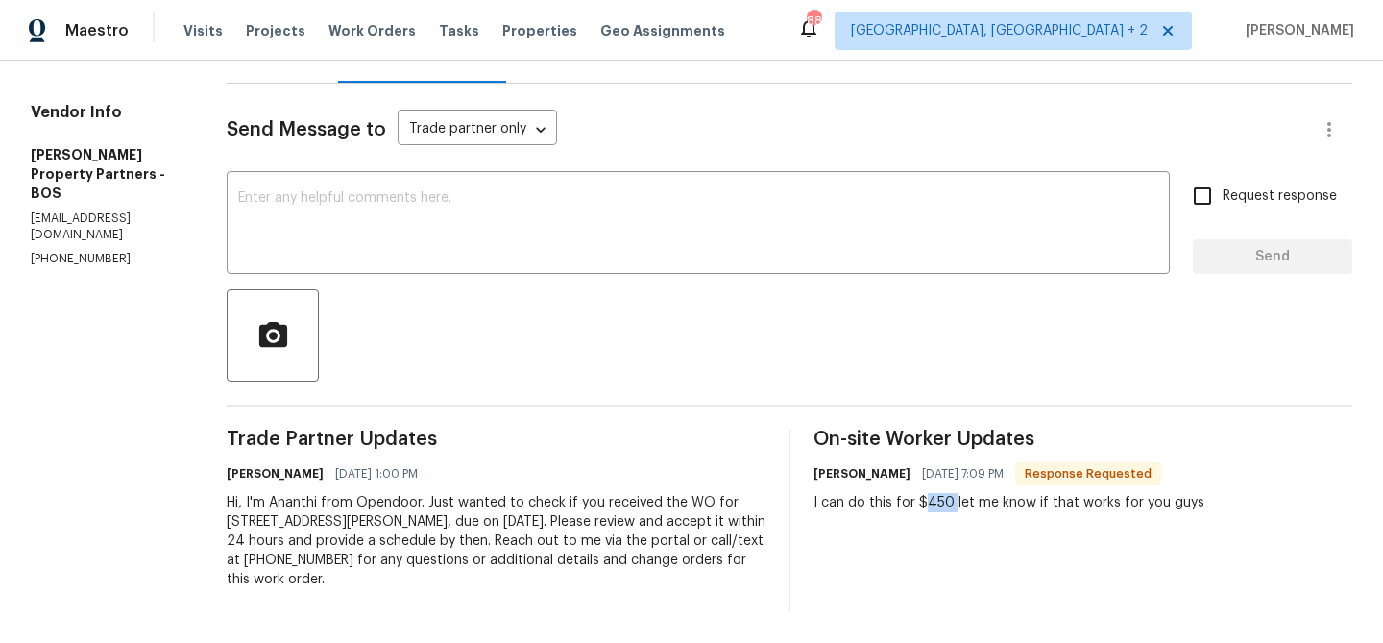
drag, startPoint x: 996, startPoint y: 501, endPoint x: 969, endPoint y: 502, distance: 26.9
click at [969, 502] on div "I can do this for $450 let me know if that works for you guys" at bounding box center [1009, 502] width 391 height 19
copy div "450"
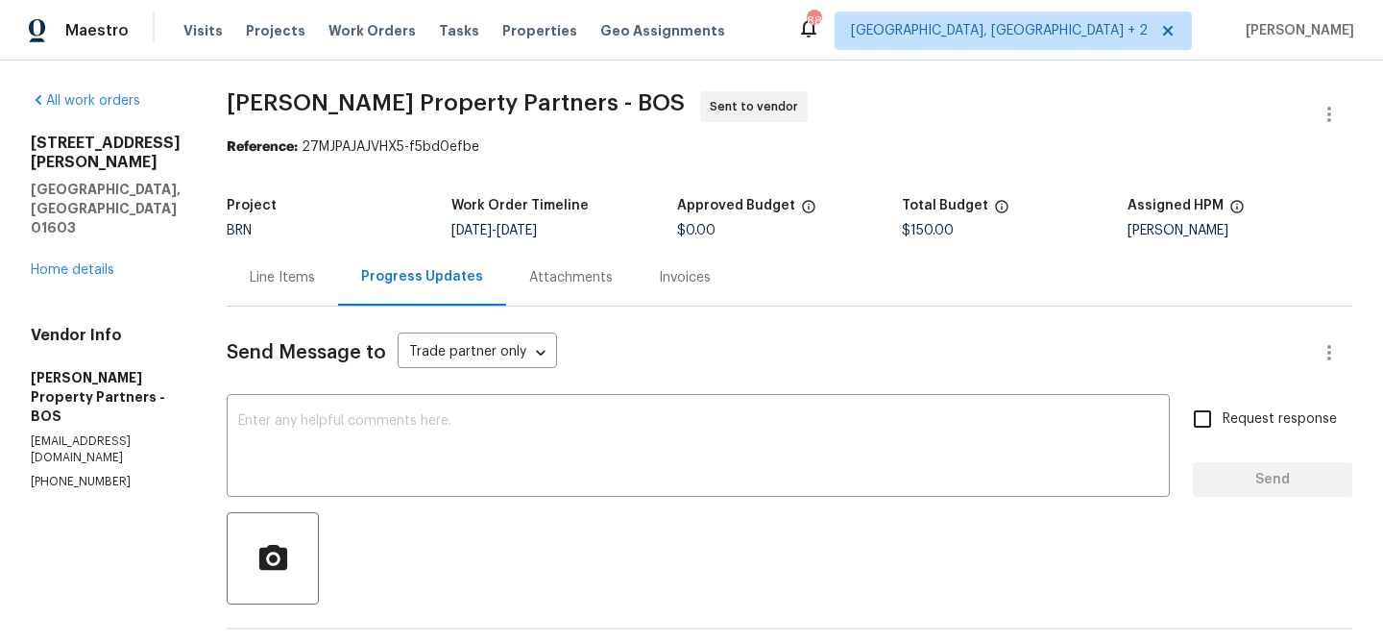
click at [315, 270] on div "Line Items" at bounding box center [282, 277] width 65 height 19
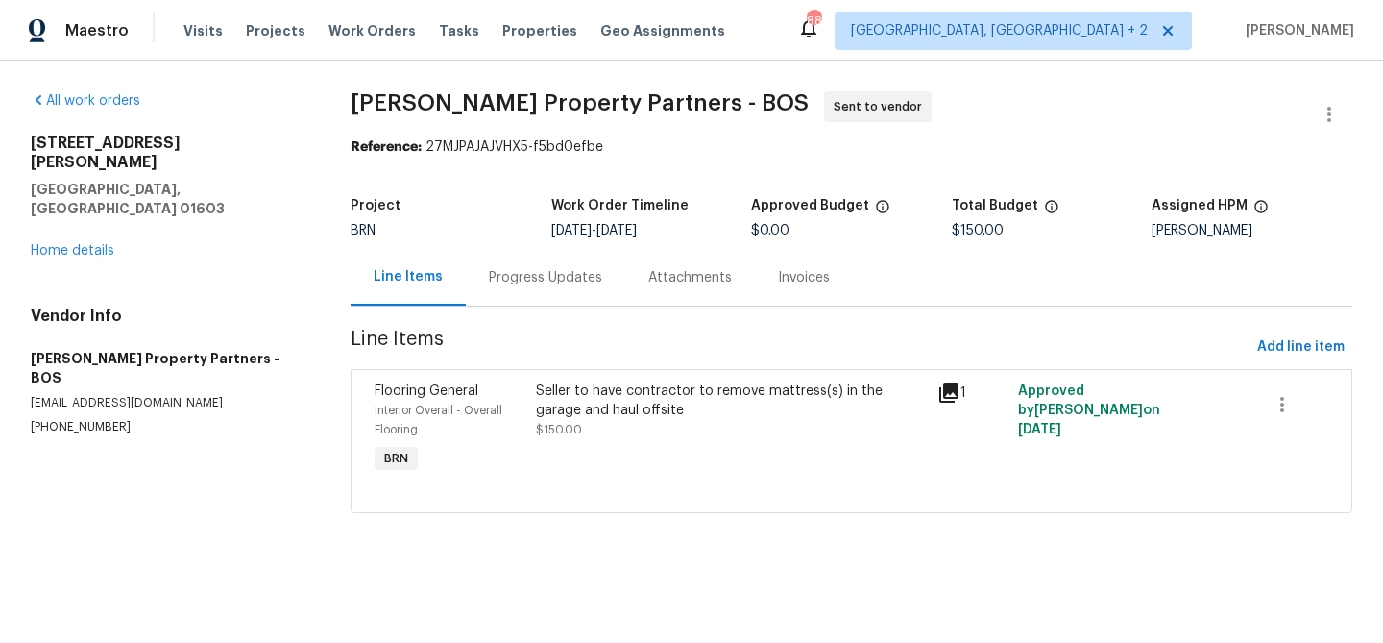
click at [521, 383] on div "Flooring General Interior Overall - Overall Flooring BRN" at bounding box center [449, 430] width 160 height 108
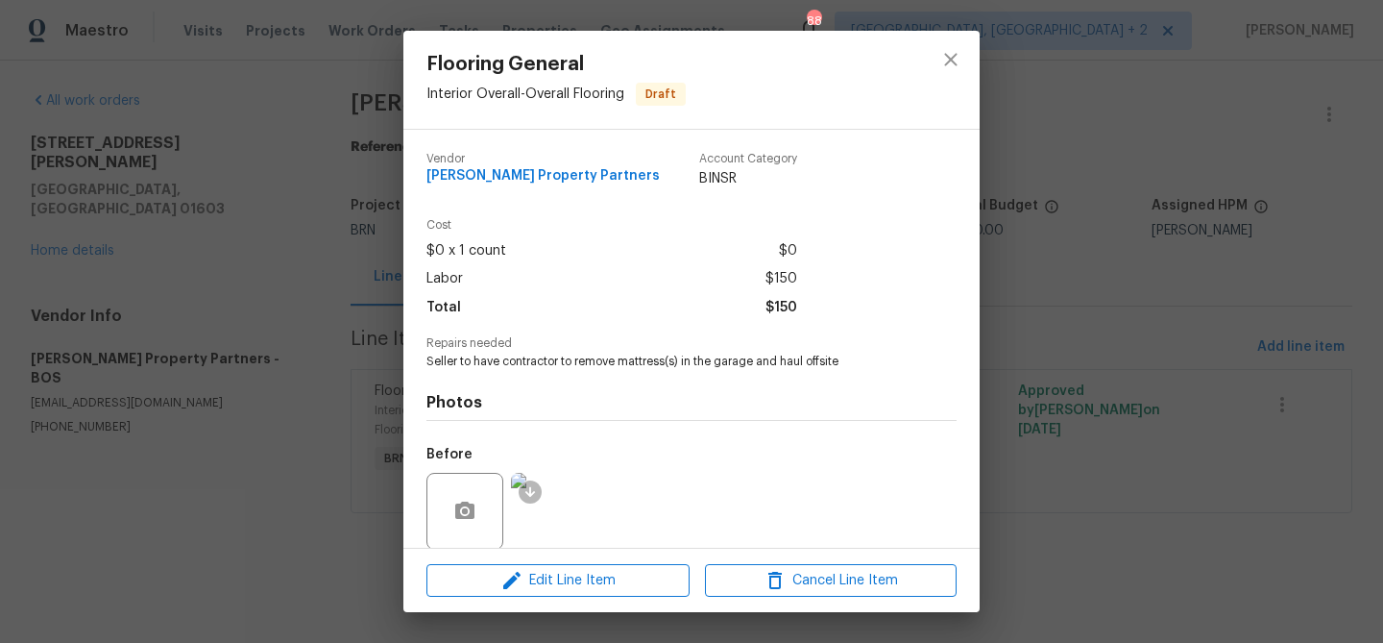
scroll to position [145, 0]
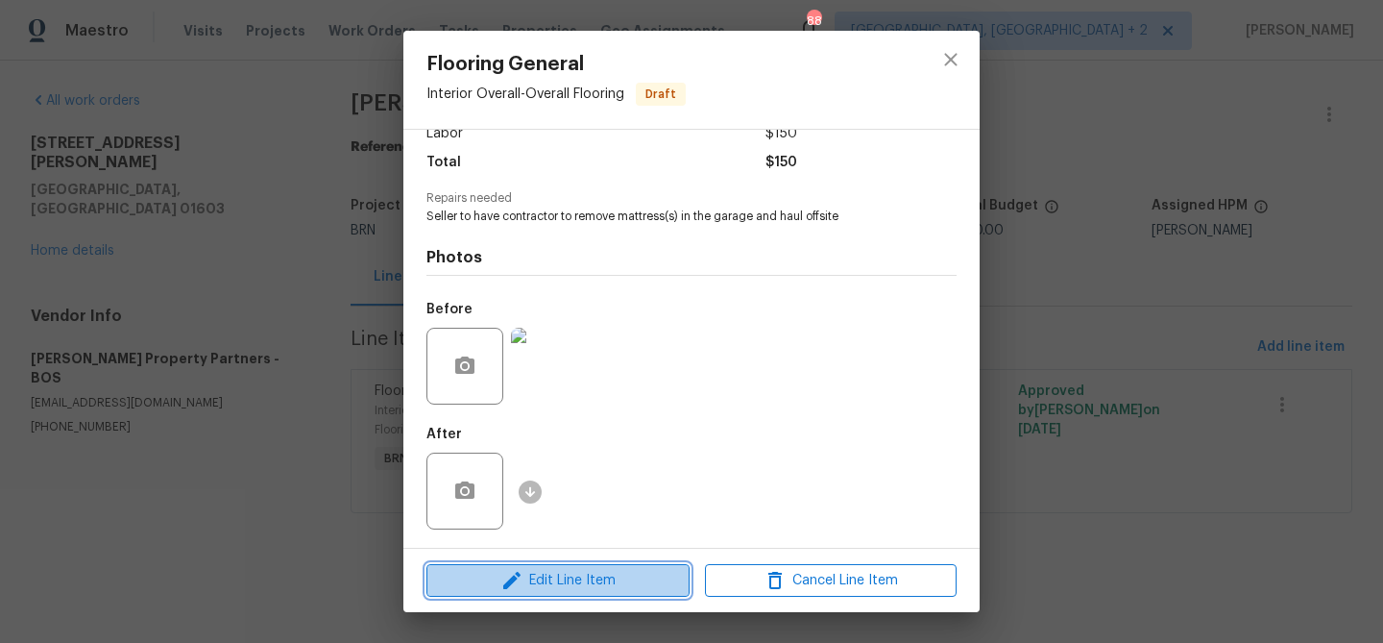
click at [535, 581] on span "Edit Line Item" at bounding box center [558, 581] width 252 height 24
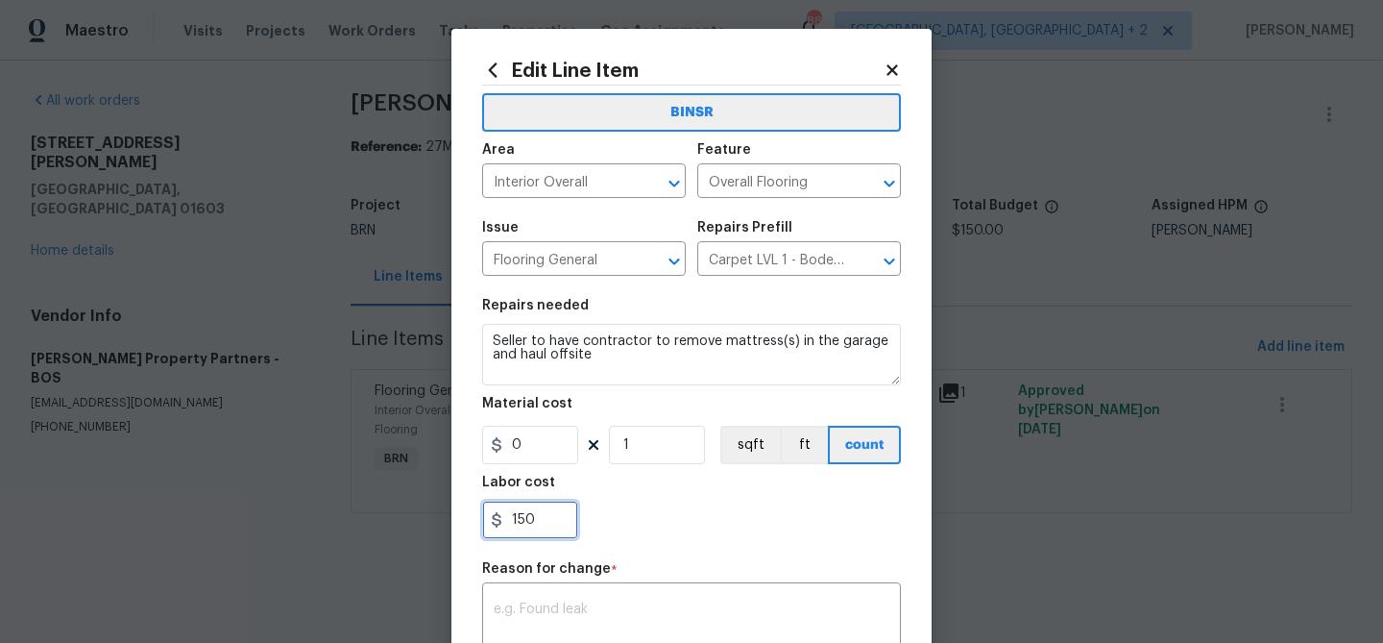
click at [551, 507] on input "150" at bounding box center [530, 519] width 96 height 38
type input "1"
paste input "450"
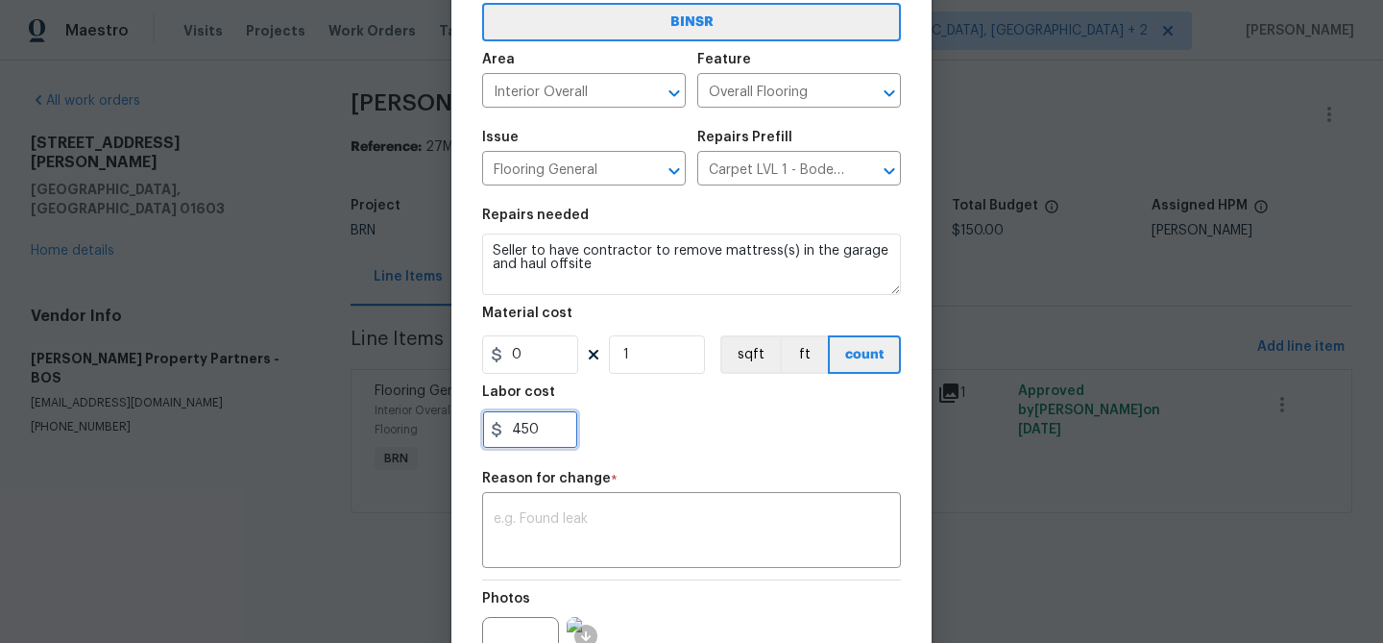
scroll to position [105, 0]
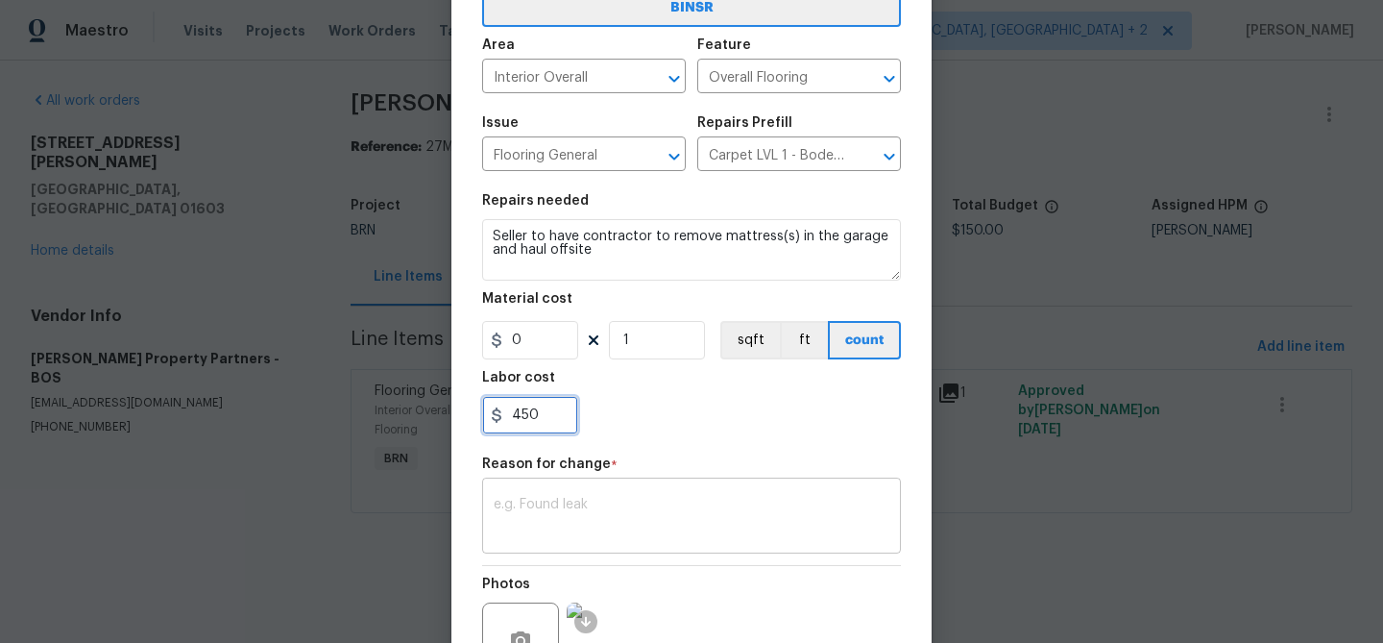
type input "450"
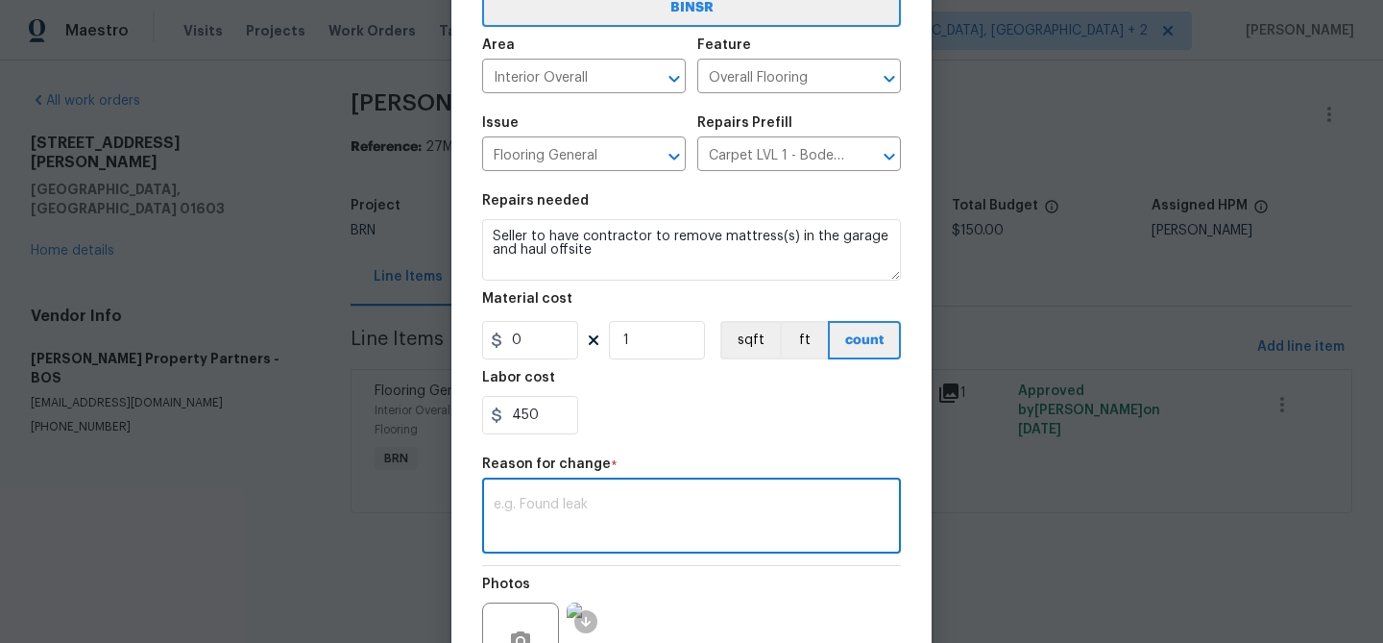
click at [612, 500] on textarea at bounding box center [692, 518] width 396 height 40
paste textarea "(AM) Updated per vendors final cost."
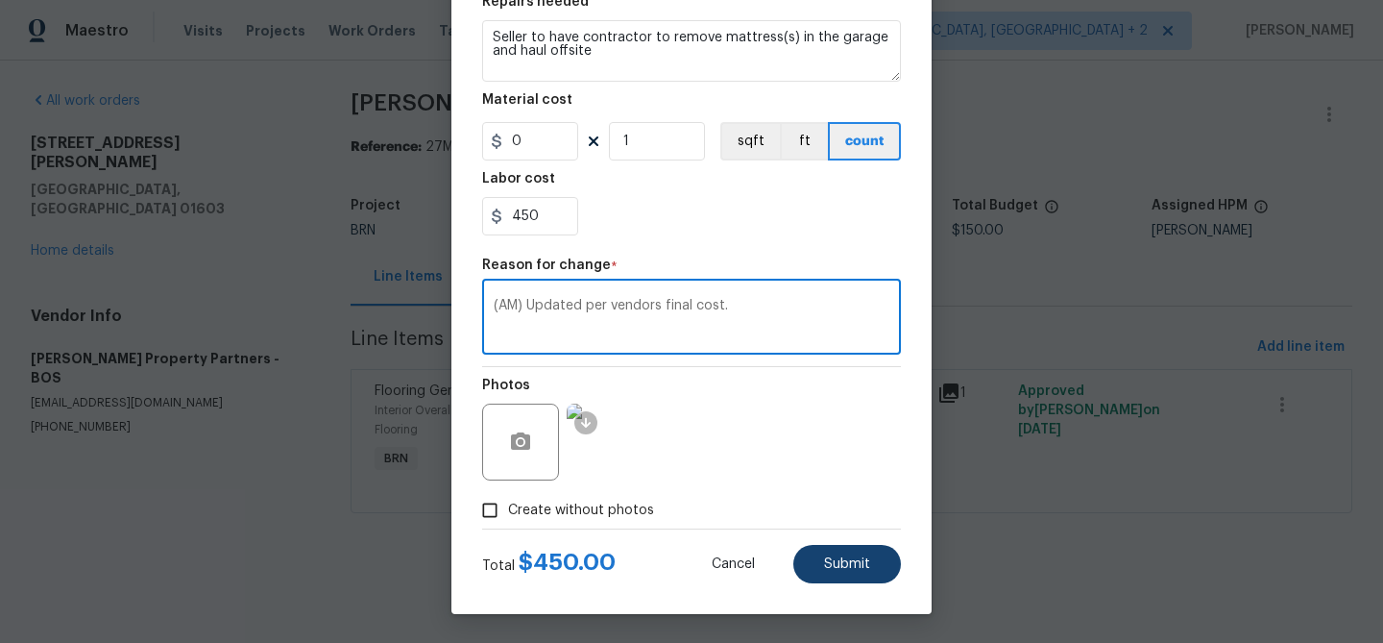
type textarea "(AM) Updated per vendors final cost."
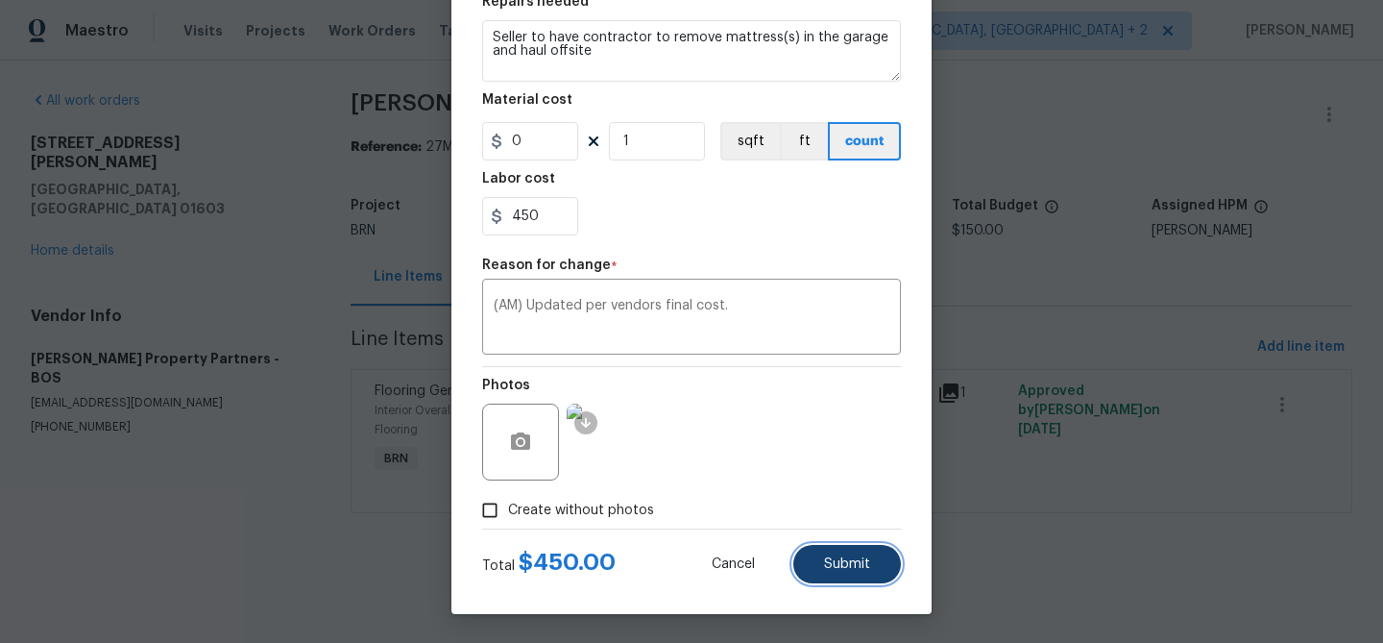
click at [831, 555] on button "Submit" at bounding box center [847, 564] width 108 height 38
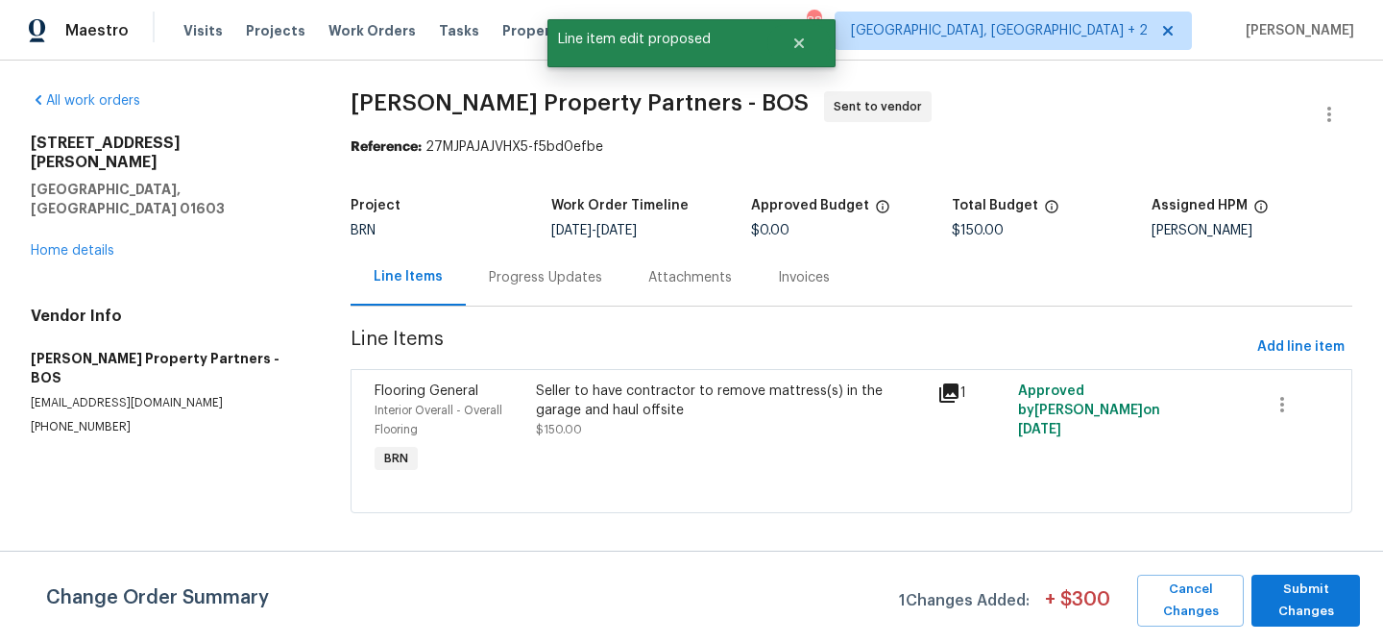
scroll to position [0, 0]
click at [1295, 591] on span "Submit Changes" at bounding box center [1305, 600] width 89 height 44
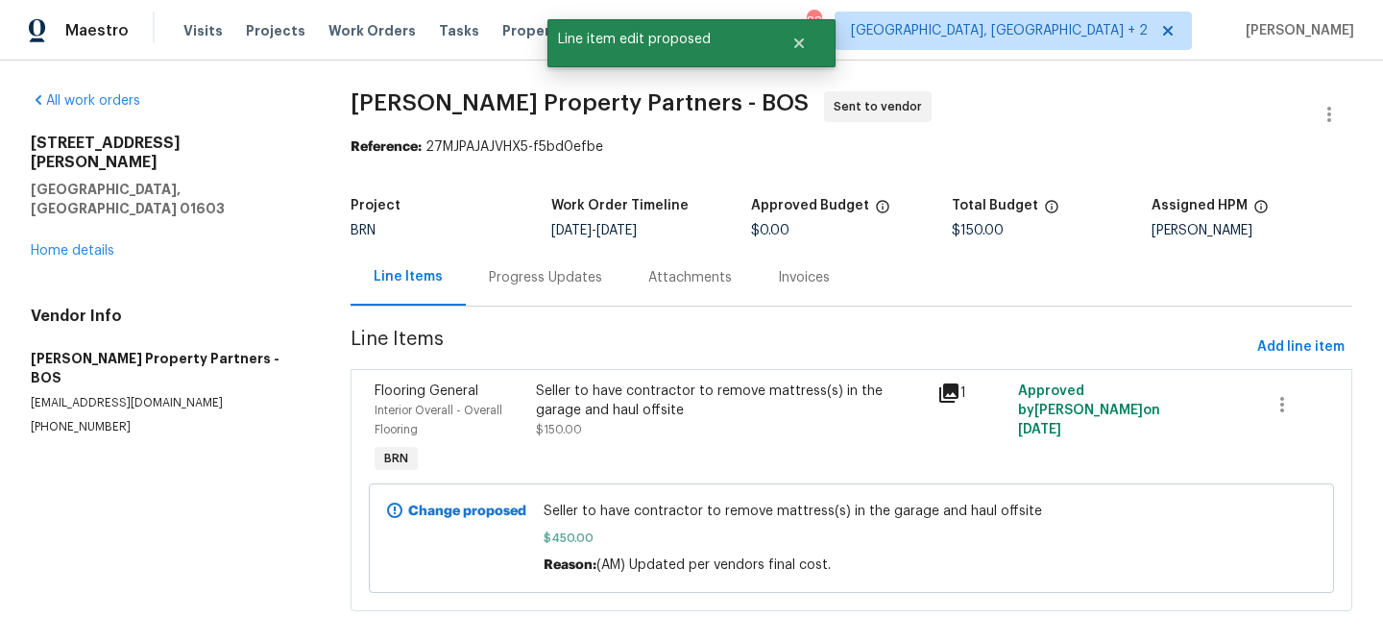
click at [528, 301] on div "Progress Updates" at bounding box center [545, 277] width 159 height 57
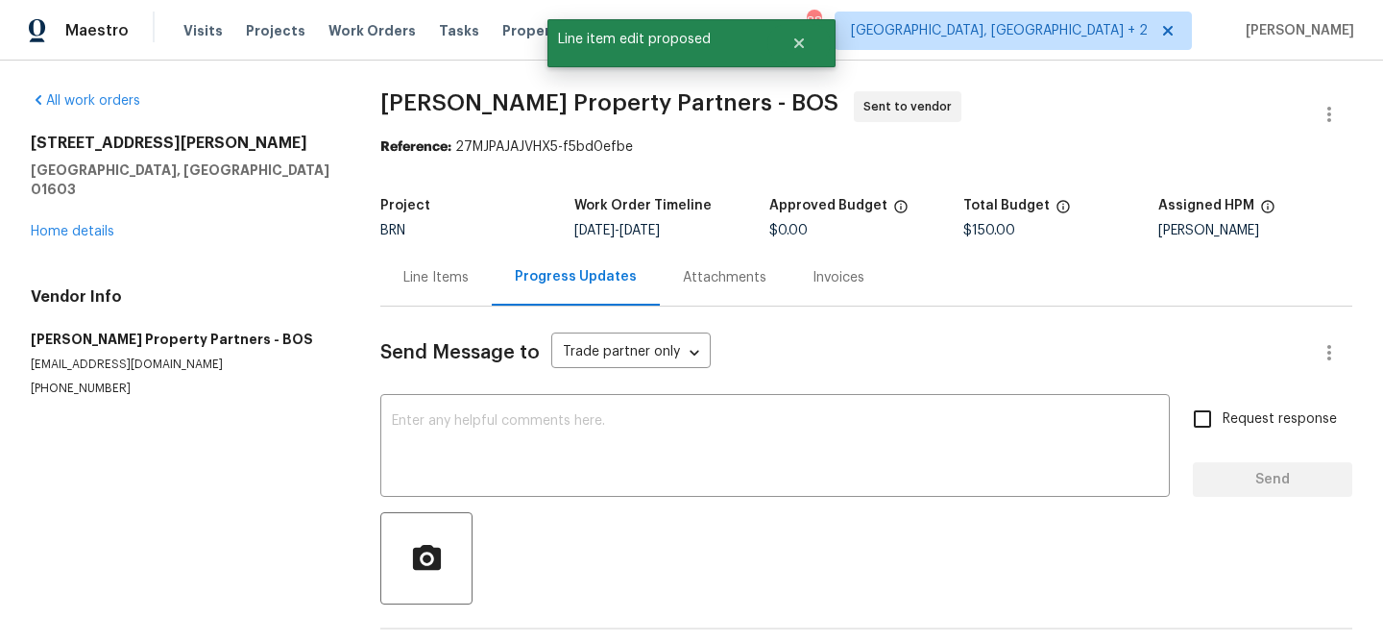
scroll to position [75, 0]
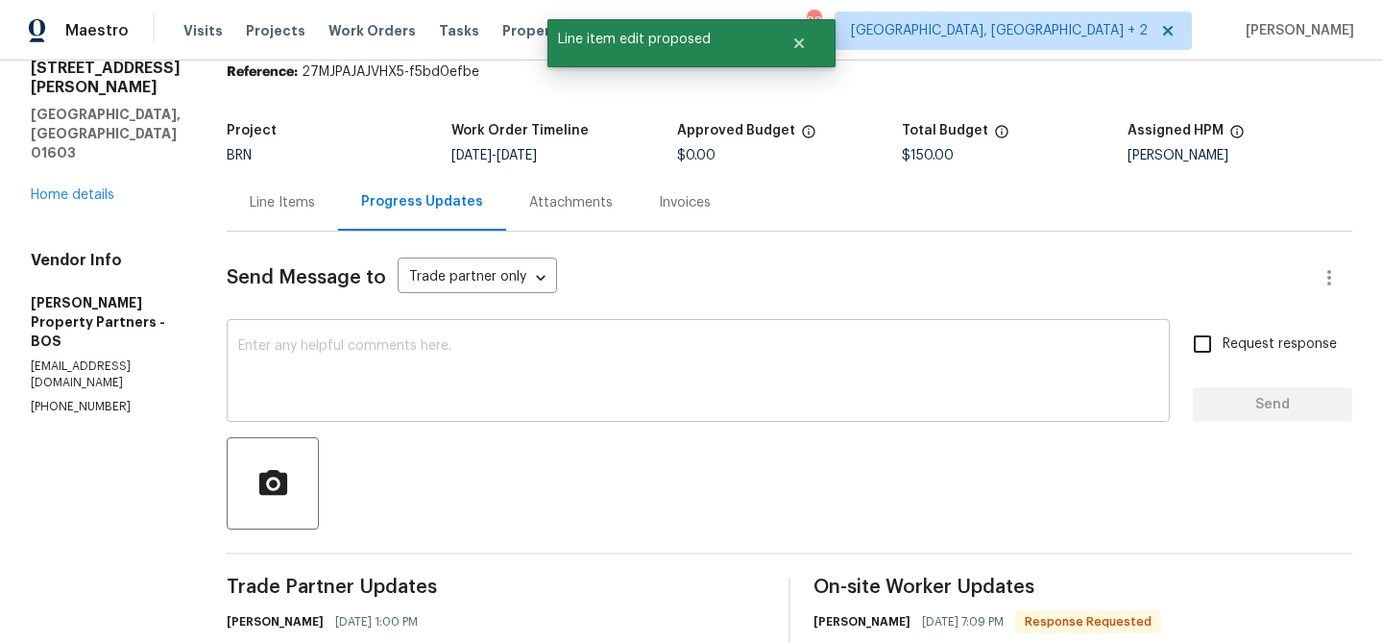
click at [397, 365] on textarea at bounding box center [698, 372] width 920 height 67
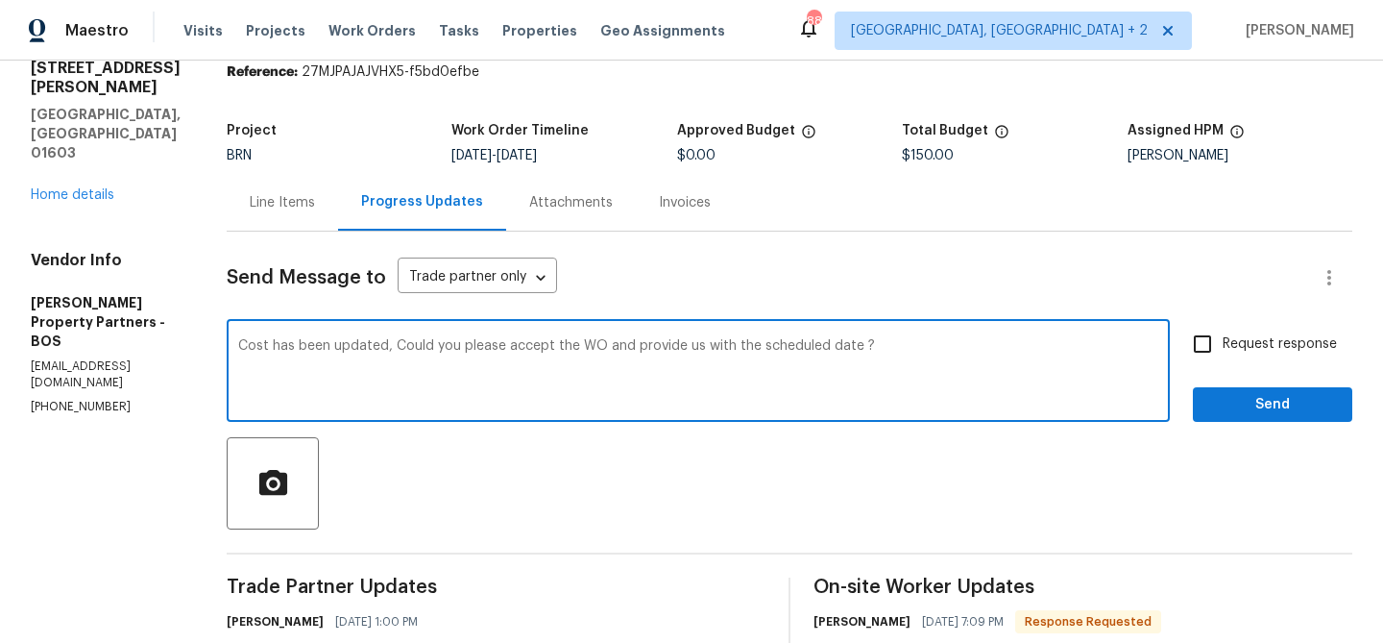
click at [758, 359] on textarea "Cost has been updated, Could you please accept the WO and provide us with the s…" at bounding box center [698, 372] width 920 height 67
type textarea "Cost has been updated, Could you please accept the WO and provide us with the s…"
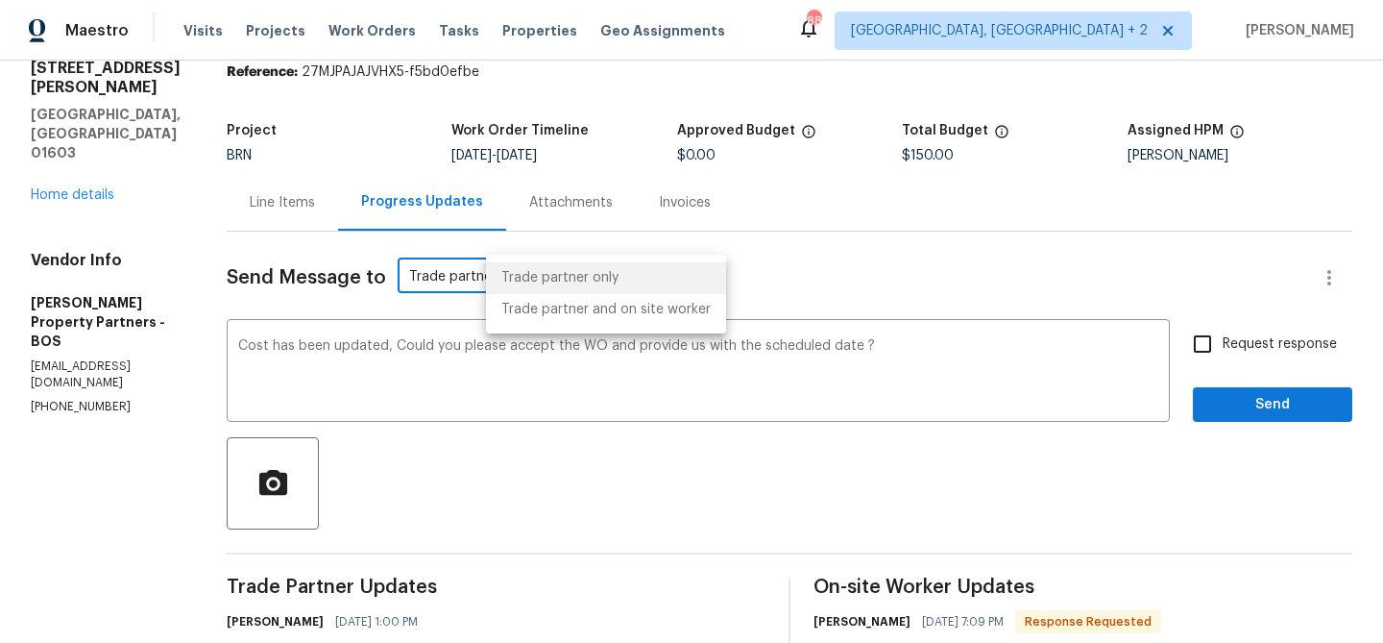
click at [521, 281] on body "Maestro Visits Projects Work Orders Tasks Properties Geo Assignments 88 Albuque…" at bounding box center [691, 321] width 1383 height 643
click at [1219, 341] on div at bounding box center [691, 321] width 1383 height 643
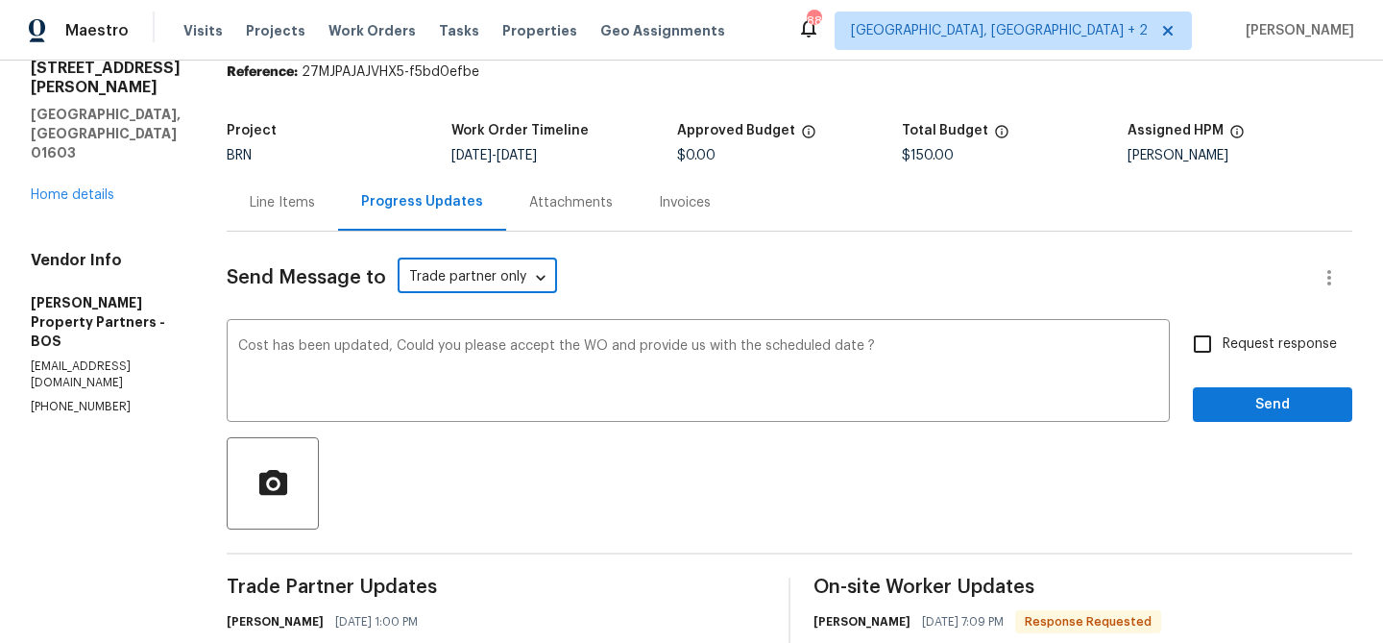
click at [1205, 350] on input "Request response" at bounding box center [1203, 344] width 40 height 40
checkbox input "true"
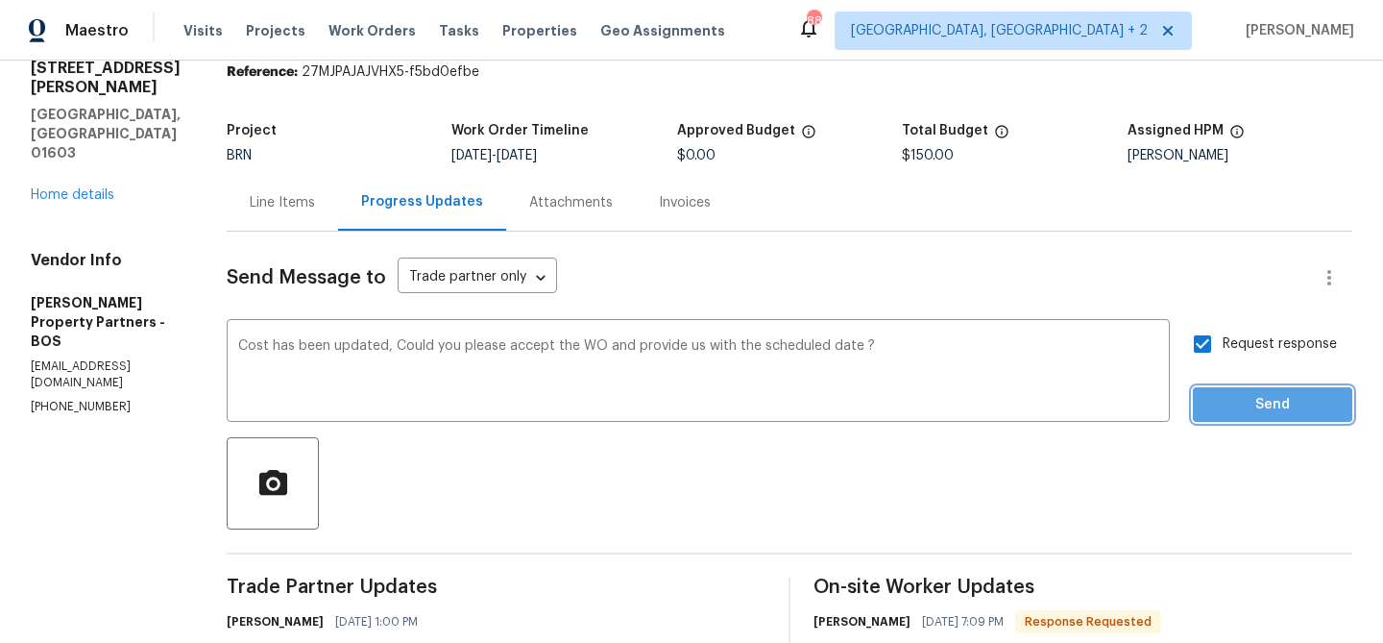
click at [1216, 394] on span "Send" at bounding box center [1272, 405] width 129 height 24
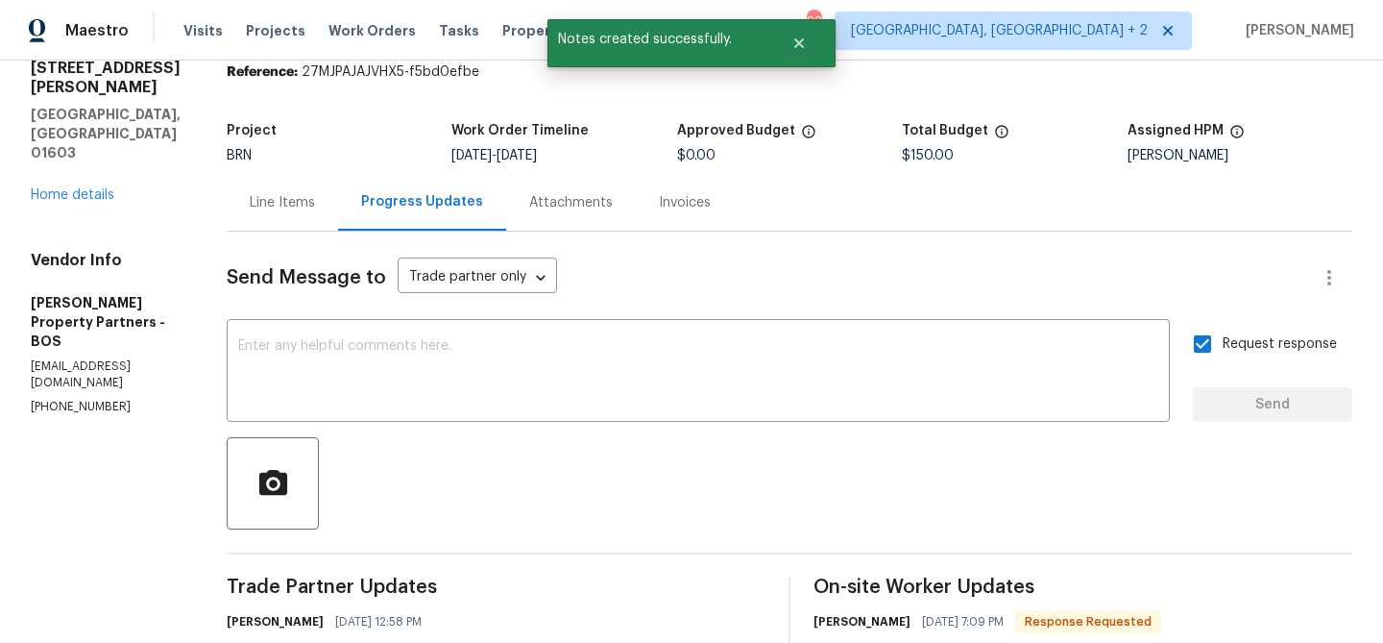
click at [447, 426] on div "Send Message to Trade partner only Trade partner only ​ x ​ Request response Se…" at bounding box center [790, 543] width 1126 height 622
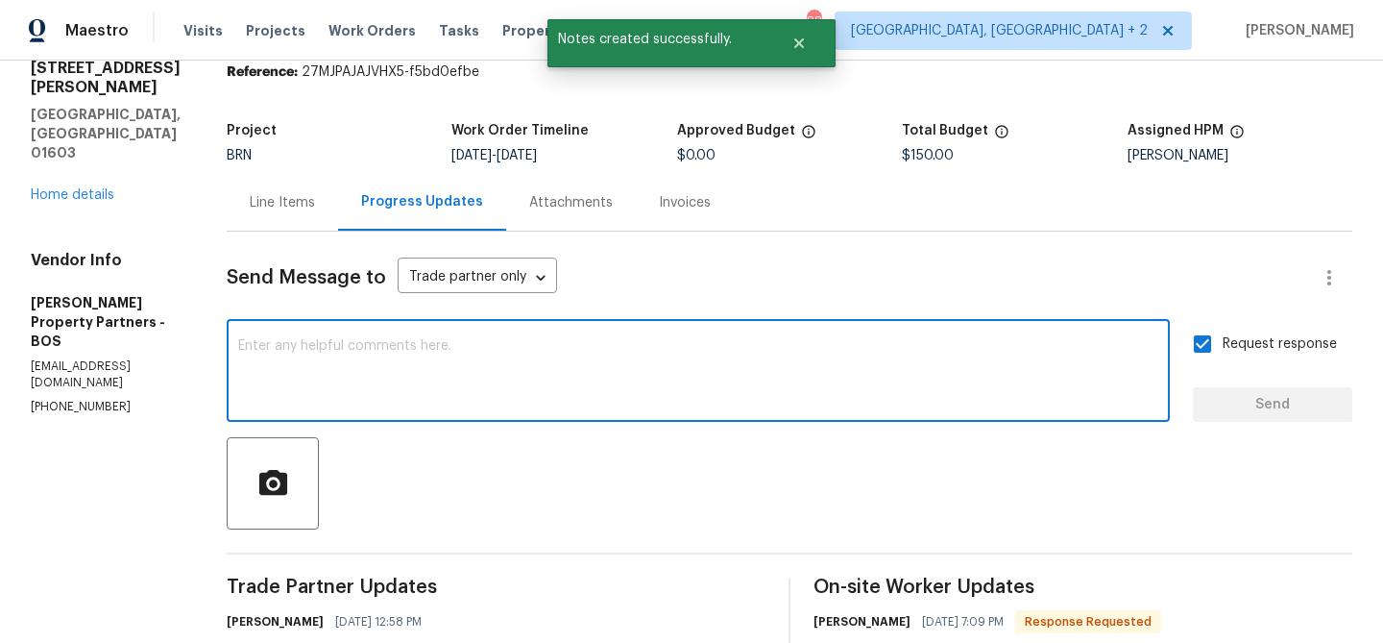
click at [458, 403] on textarea at bounding box center [698, 372] width 920 height 67
paste textarea "Cost has been updated, Could you please accept the WO and provide us with the s…"
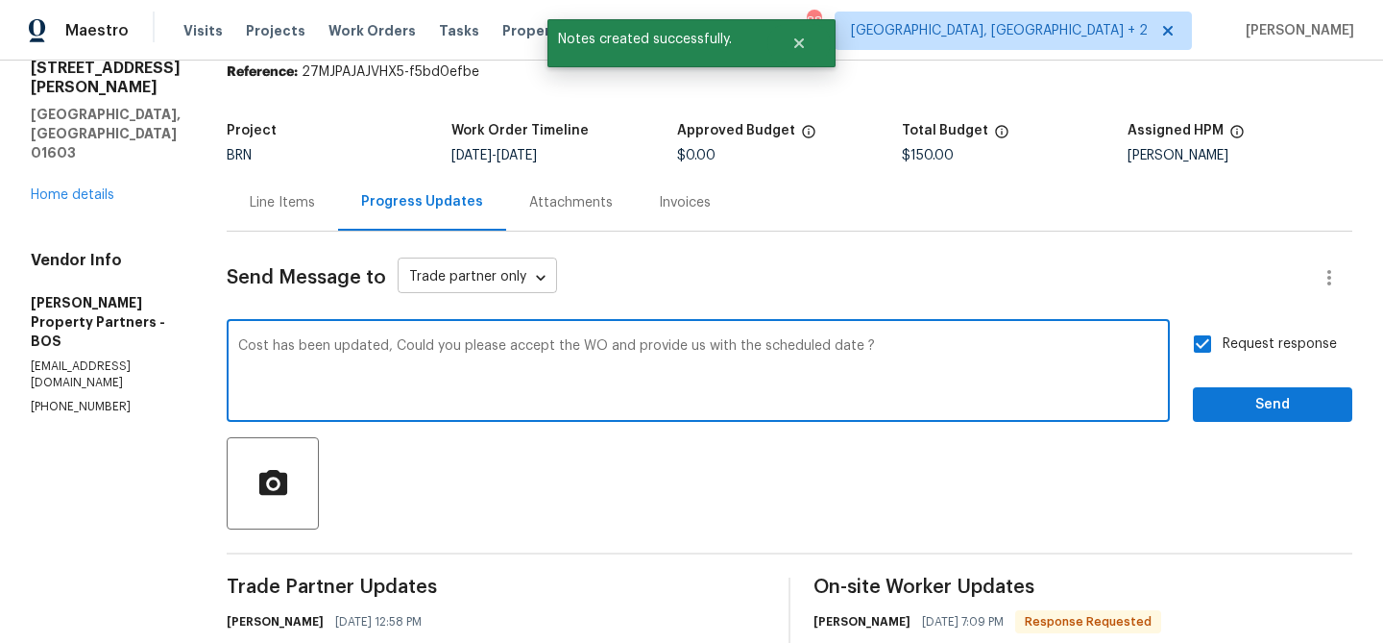
type textarea "Cost has been updated, Could you please accept the WO and provide us with the s…"
click at [524, 277] on body "Maestro Visits Projects Work Orders Tasks Properties Geo Assignments 88 Albuque…" at bounding box center [691, 321] width 1383 height 643
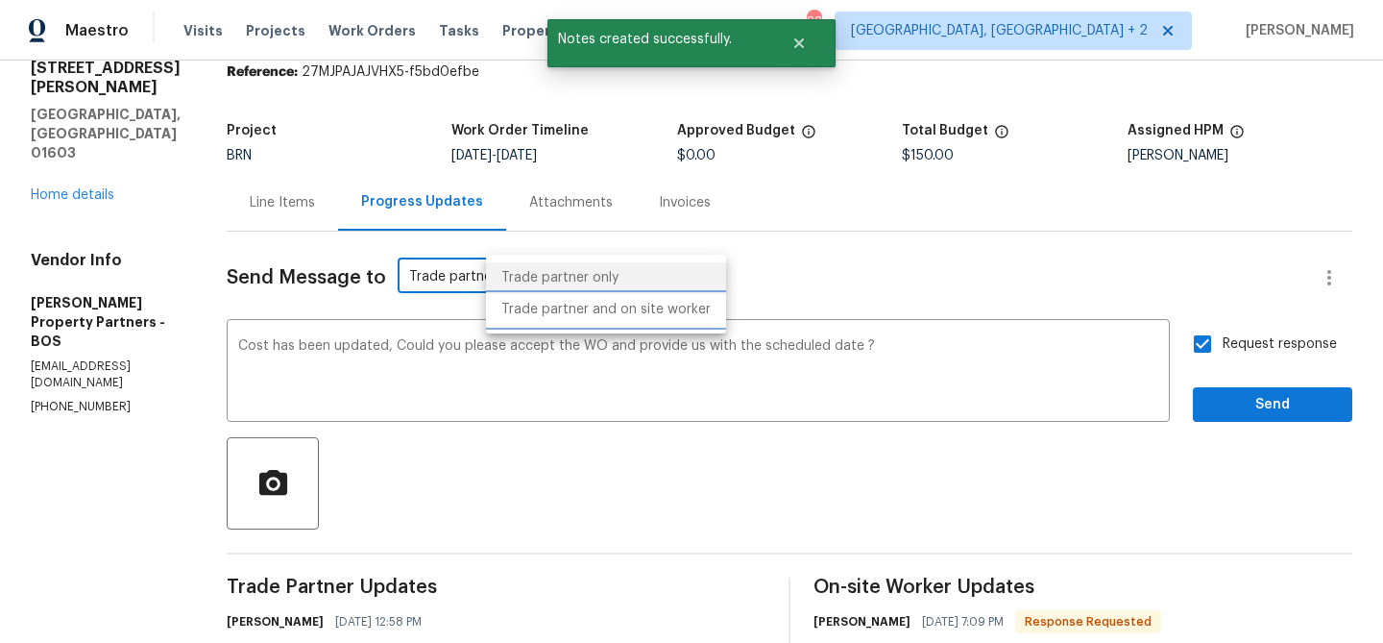
click at [529, 324] on li "Trade partner and on site worker" at bounding box center [606, 310] width 240 height 32
type input "Trade Partner and On-Site Worker"
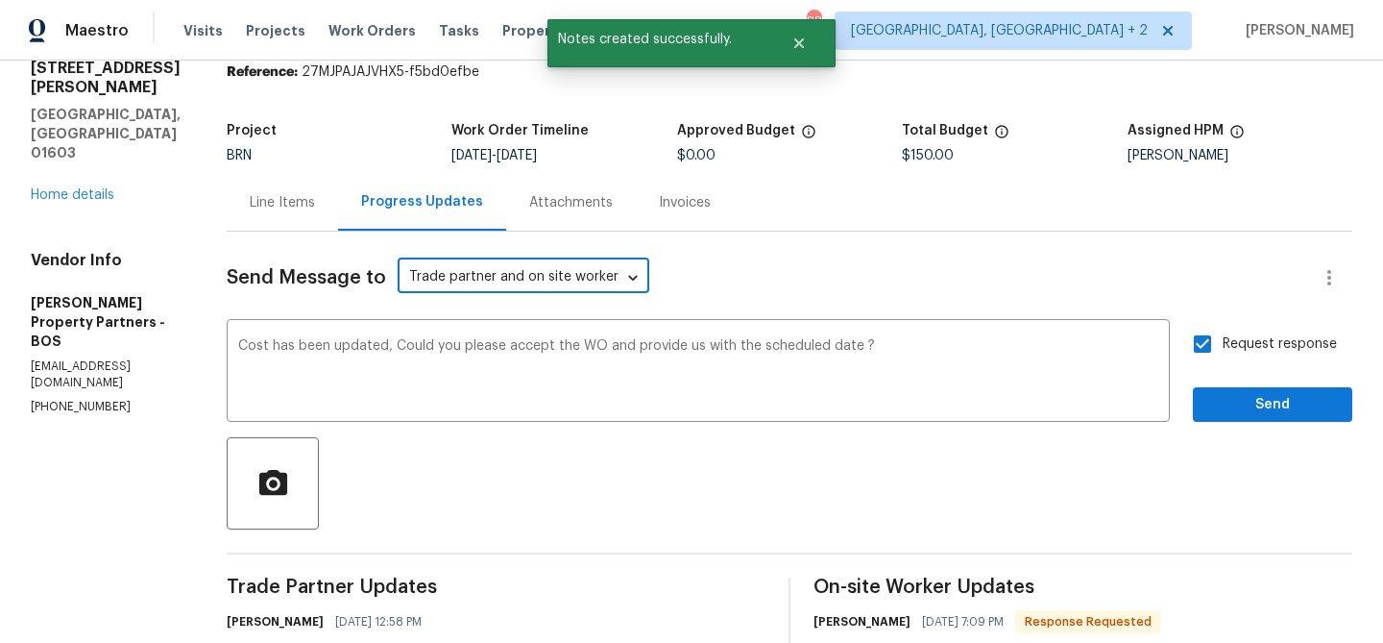
click at [1317, 422] on div "Send Message to Trade partner and on site worker Trade Partner and On-Site Work…" at bounding box center [790, 543] width 1126 height 622
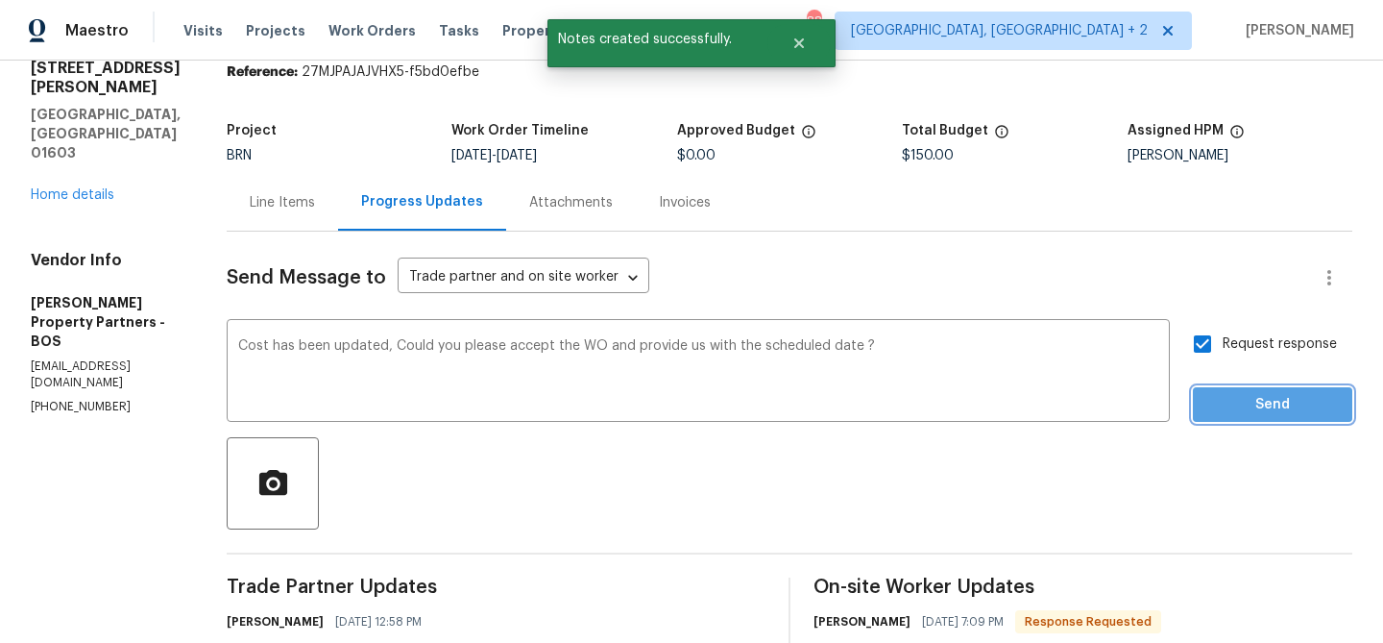
click at [1274, 399] on span "Send" at bounding box center [1272, 405] width 129 height 24
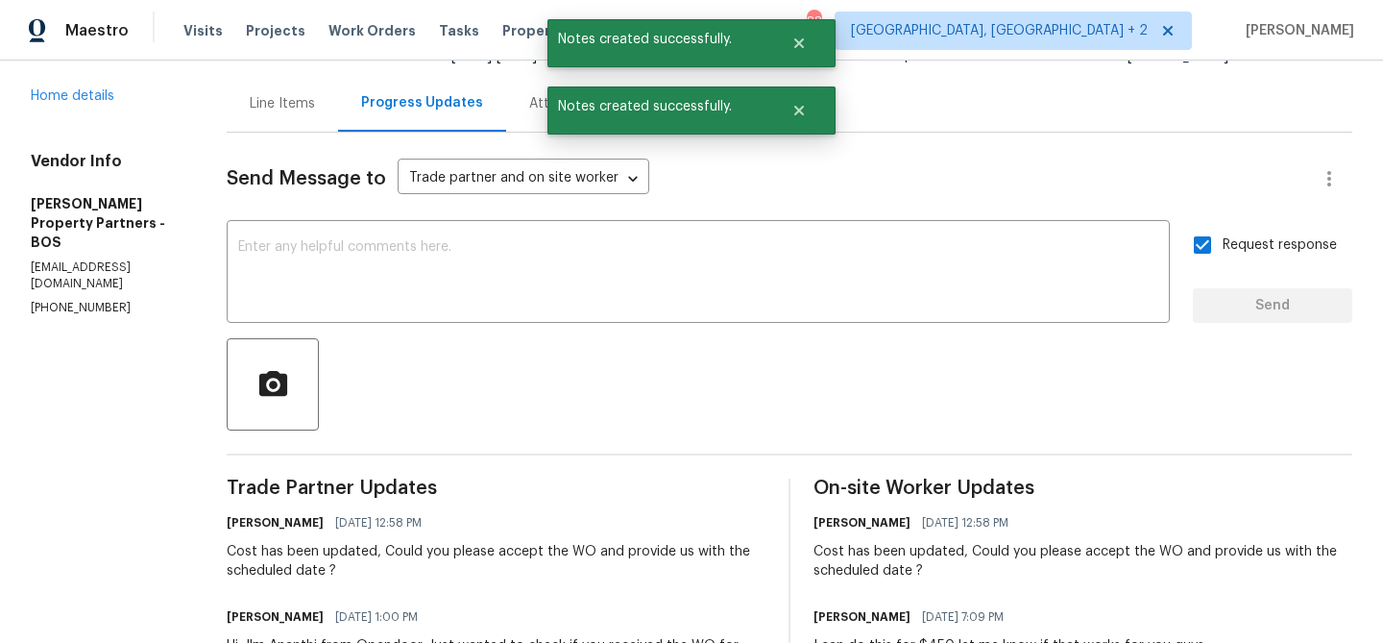
scroll to position [317, 0]
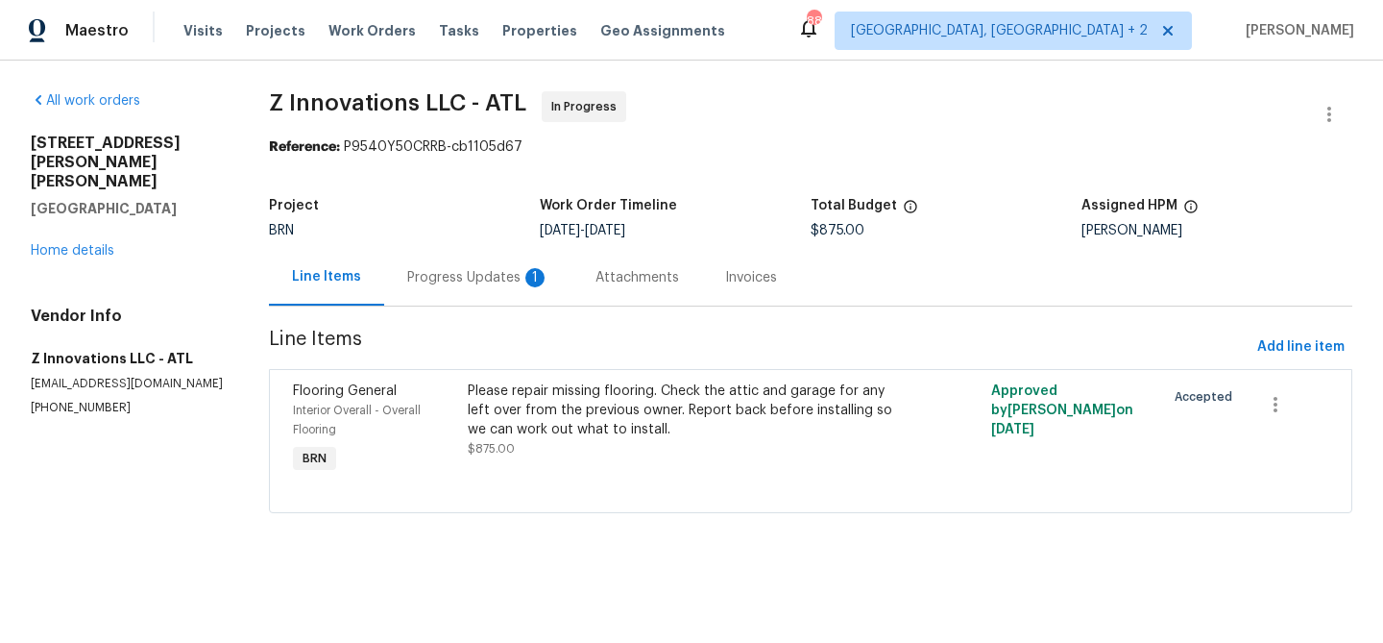
click at [447, 273] on div "Progress Updates 1" at bounding box center [478, 277] width 142 height 19
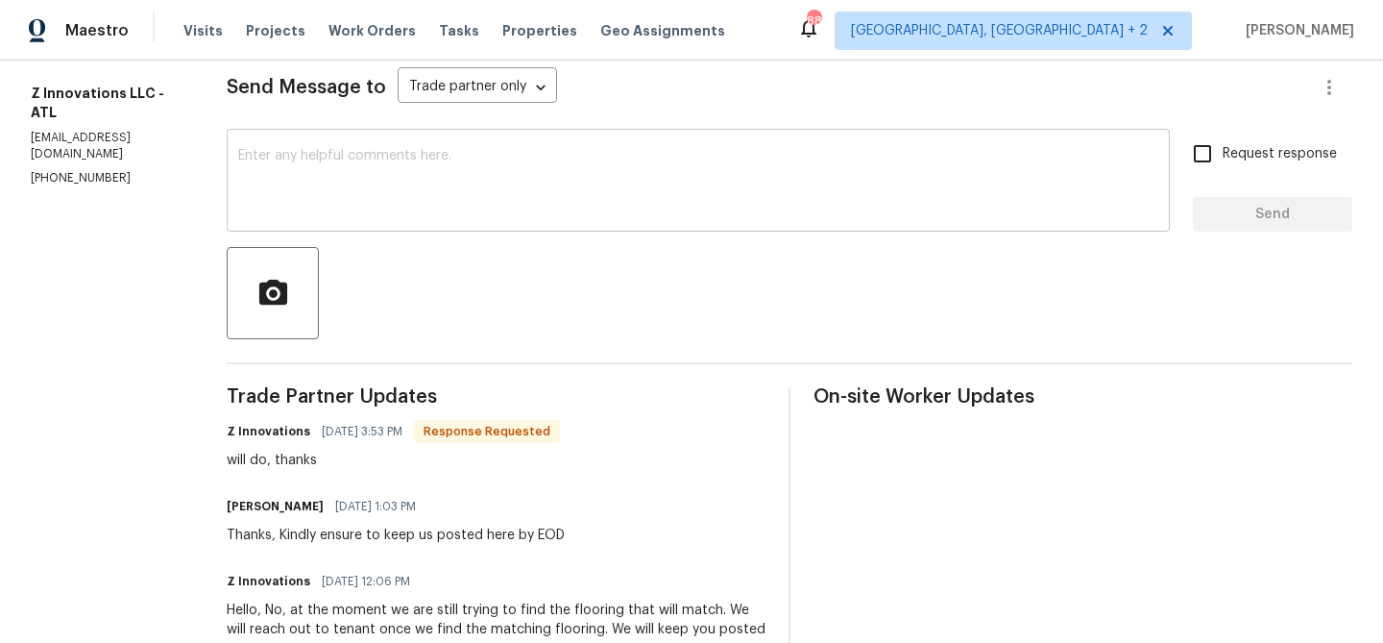
scroll to position [267, 0]
click at [308, 206] on textarea at bounding box center [698, 180] width 920 height 67
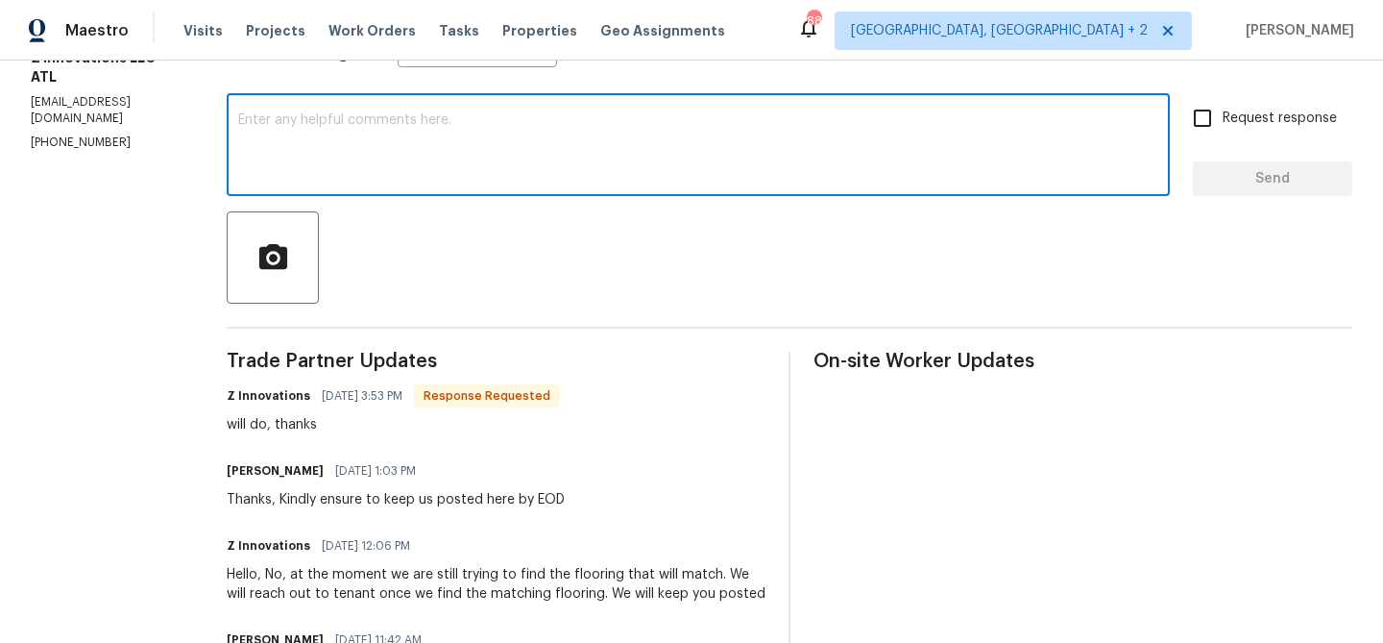
scroll to position [329, 0]
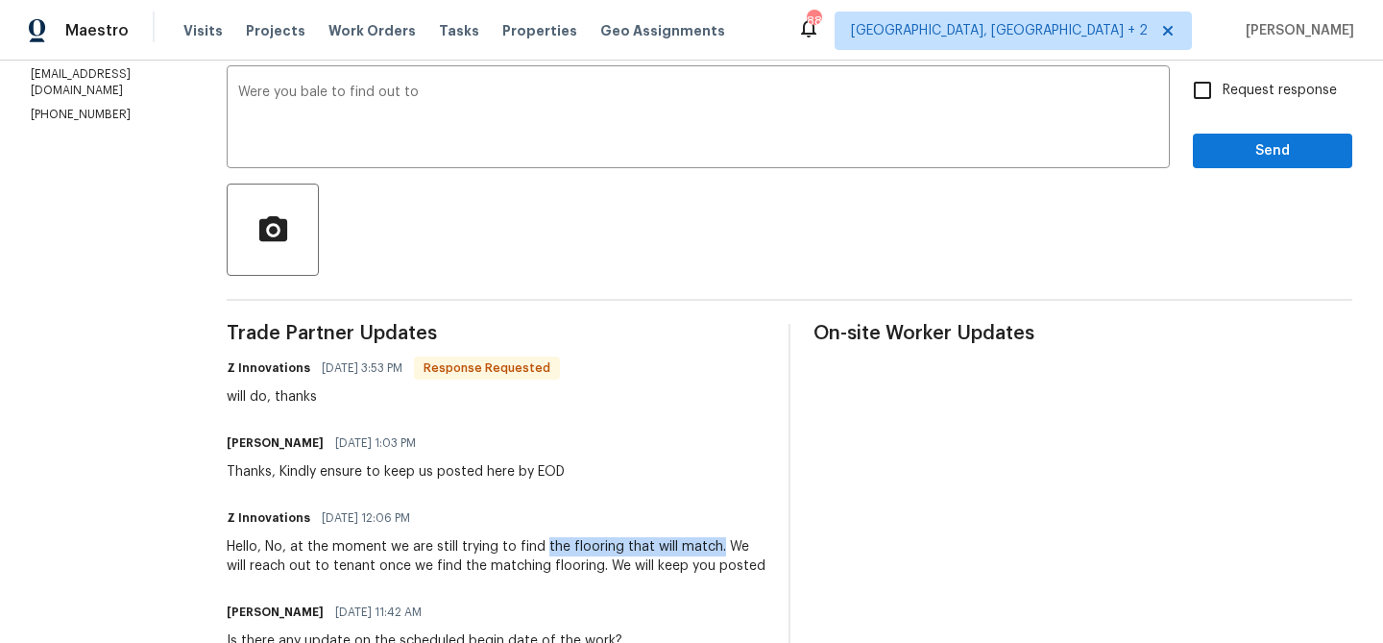
drag, startPoint x: 536, startPoint y: 547, endPoint x: 710, endPoint y: 550, distance: 173.9
click at [710, 550] on div "Hello, No, at the moment we are still trying to find the flooring that will mat…" at bounding box center [496, 556] width 539 height 38
copy div "the flooring that will match."
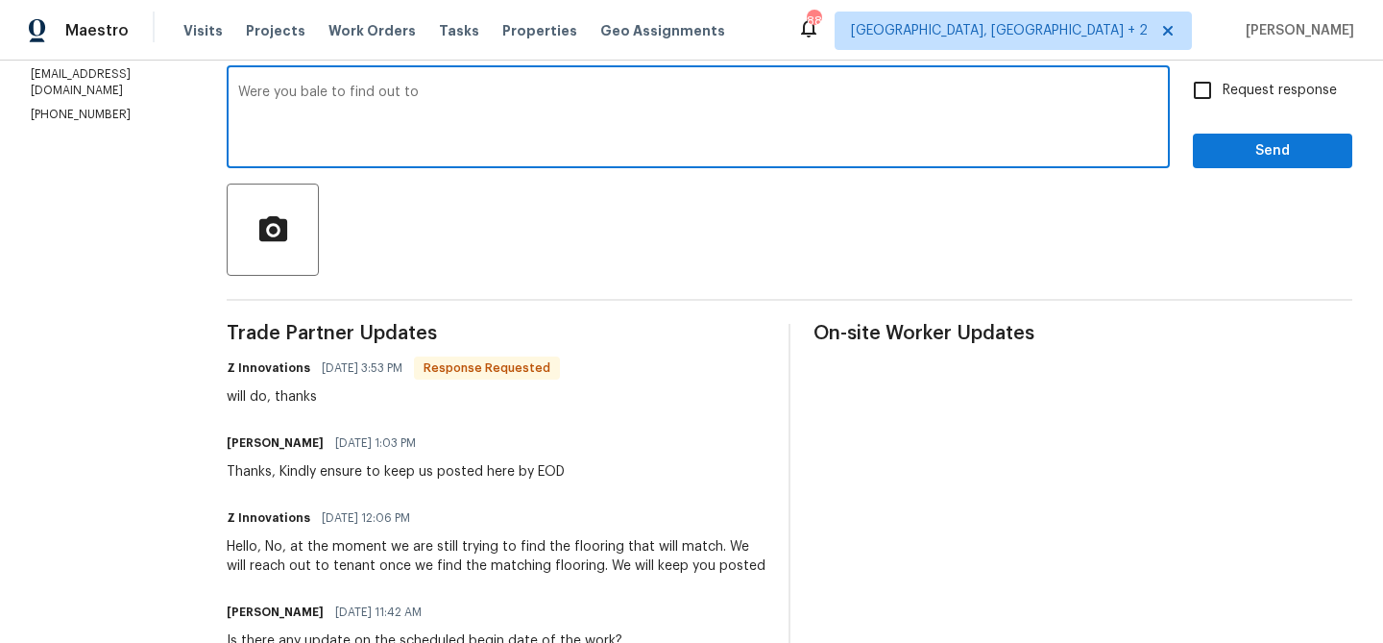
drag, startPoint x: 374, startPoint y: 95, endPoint x: 550, endPoint y: 95, distance: 176.8
click at [550, 95] on textarea "Were you bale to find out to" at bounding box center [698, 118] width 920 height 67
paste textarea "the flooring that will match."
type textarea "Were you bale to findthe flooring that will match."
click at [324, 94] on textarea "Were you bale to findthe flooring that will match." at bounding box center [698, 118] width 920 height 67
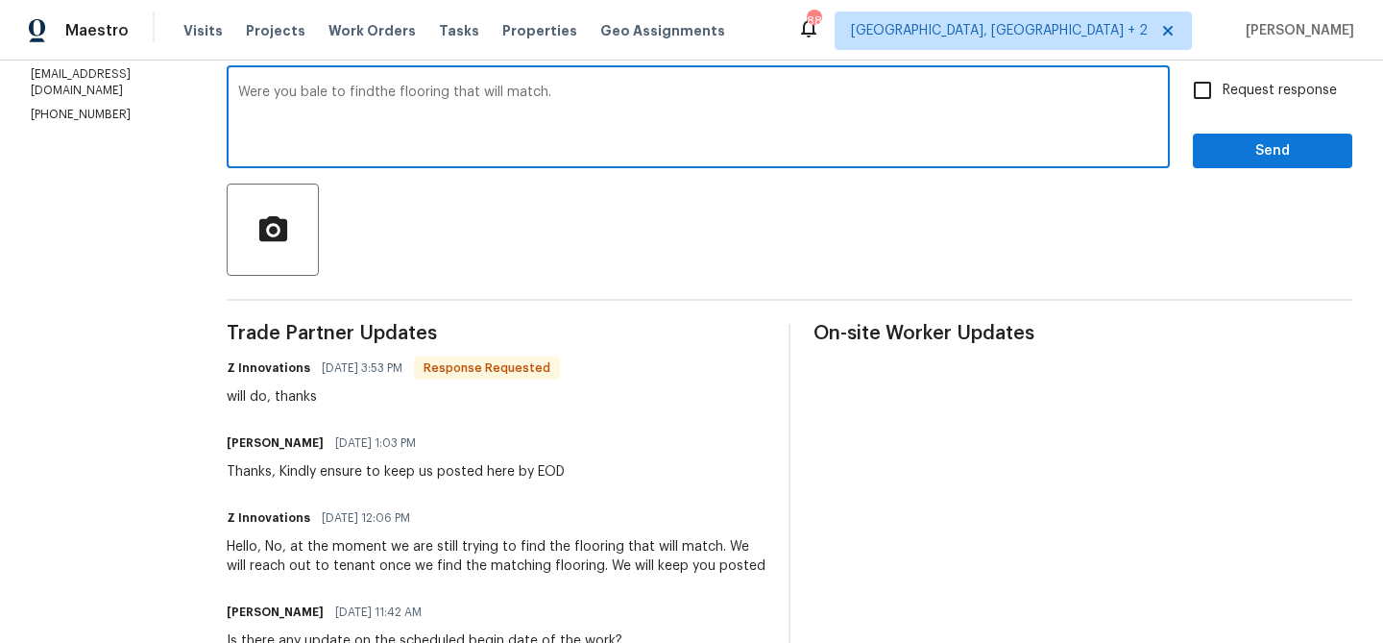
click at [324, 94] on textarea "Were you bale to findthe flooring that will match." at bounding box center [698, 118] width 920 height 67
paste textarea "Were you able to find flooring that matches"
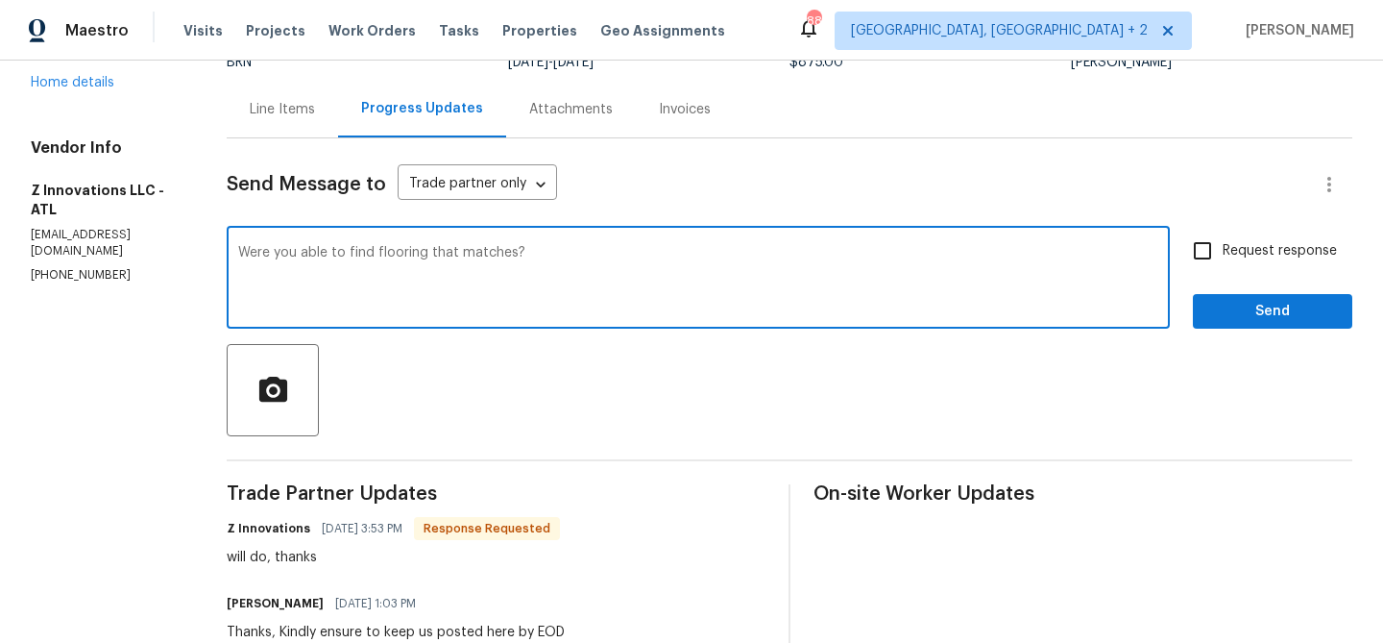
scroll to position [152, 0]
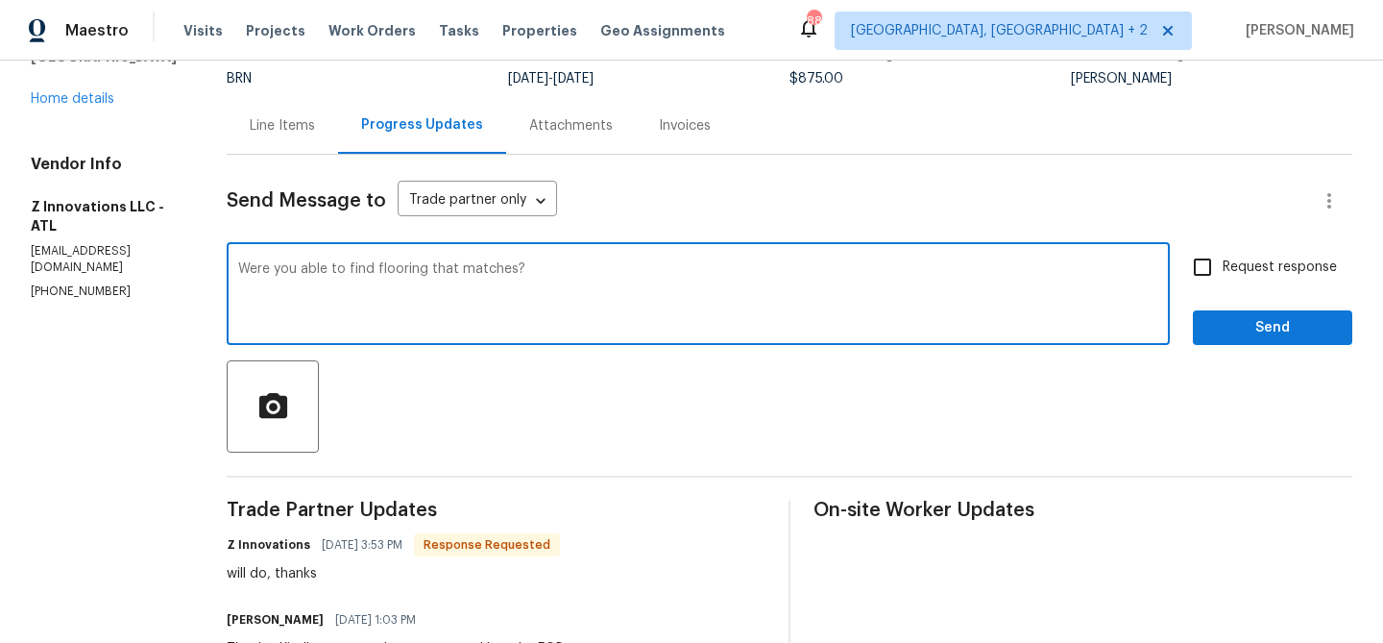
type textarea "Were you able to find flooring that matches?"
click at [1266, 274] on span "Request response" at bounding box center [1280, 267] width 114 height 20
click at [1223, 274] on input "Request response" at bounding box center [1203, 267] width 40 height 40
checkbox input "true"
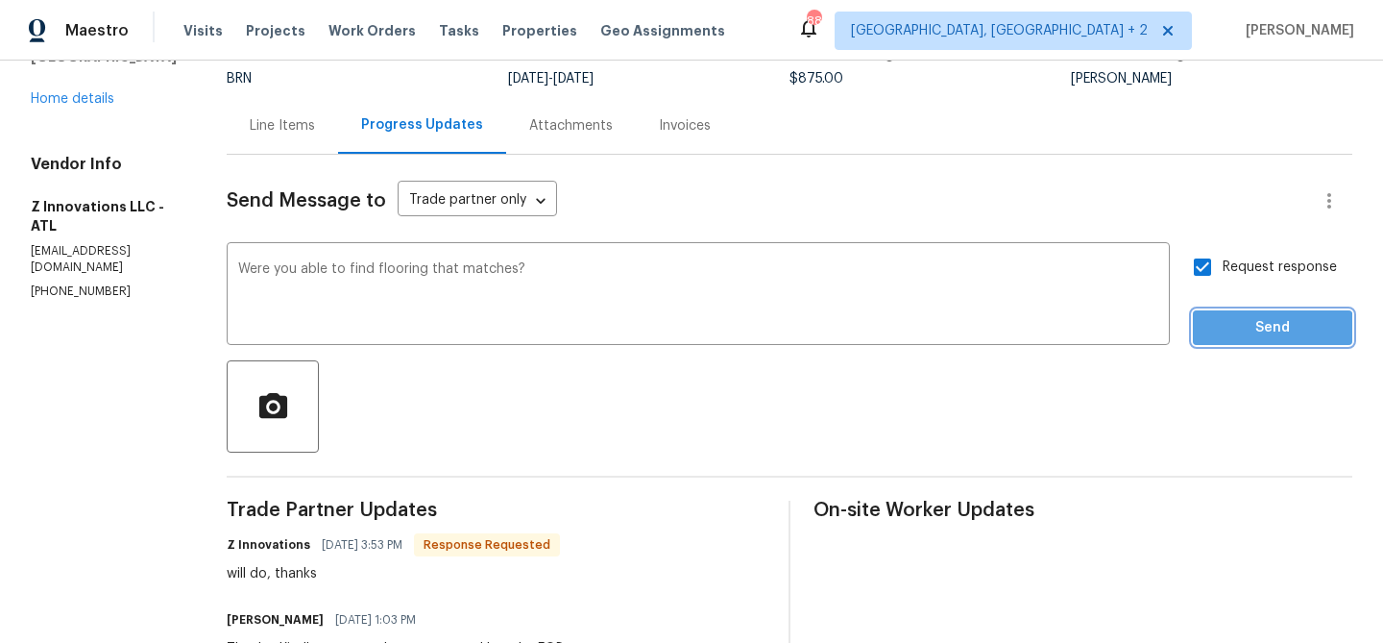
click at [1240, 335] on span "Send" at bounding box center [1272, 328] width 129 height 24
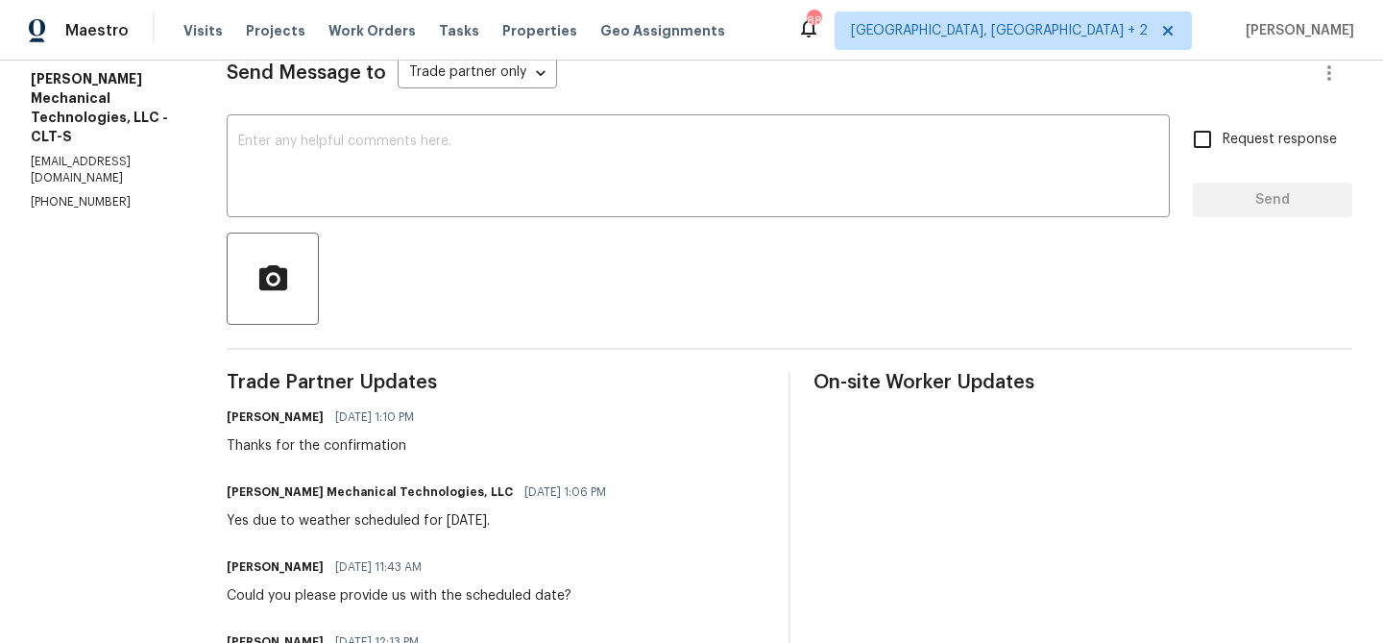
scroll to position [258, 0]
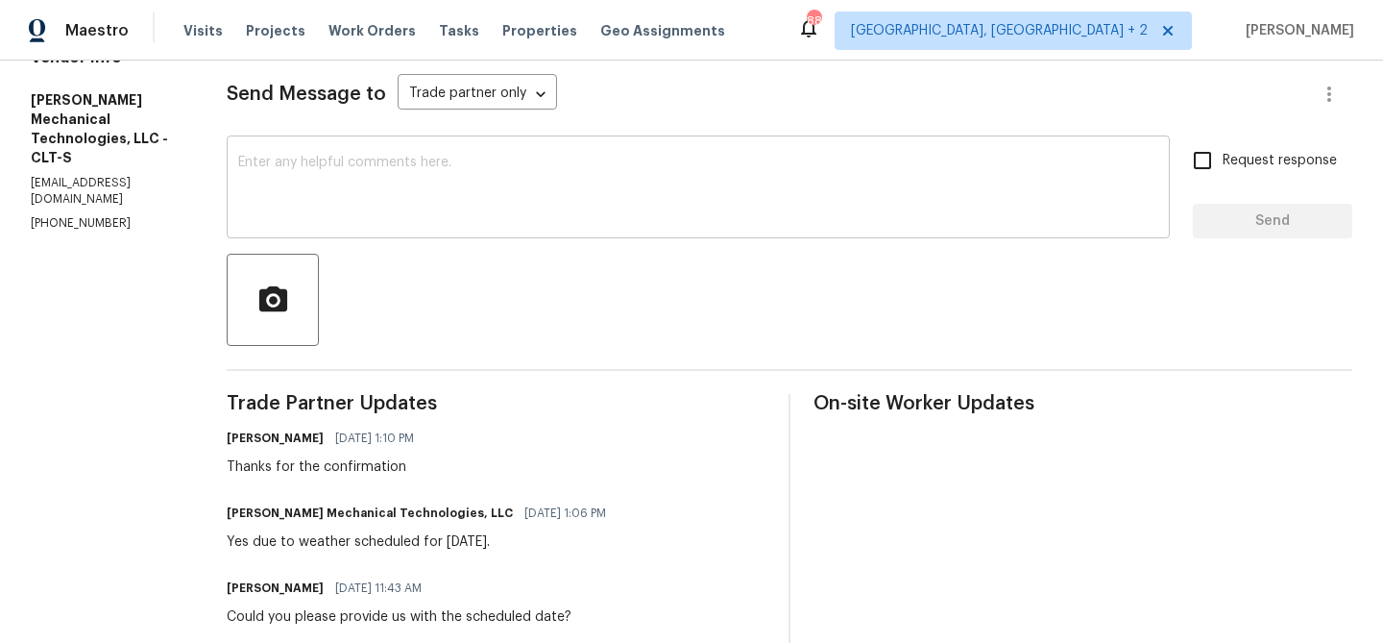
click at [347, 200] on textarea at bounding box center [698, 189] width 920 height 67
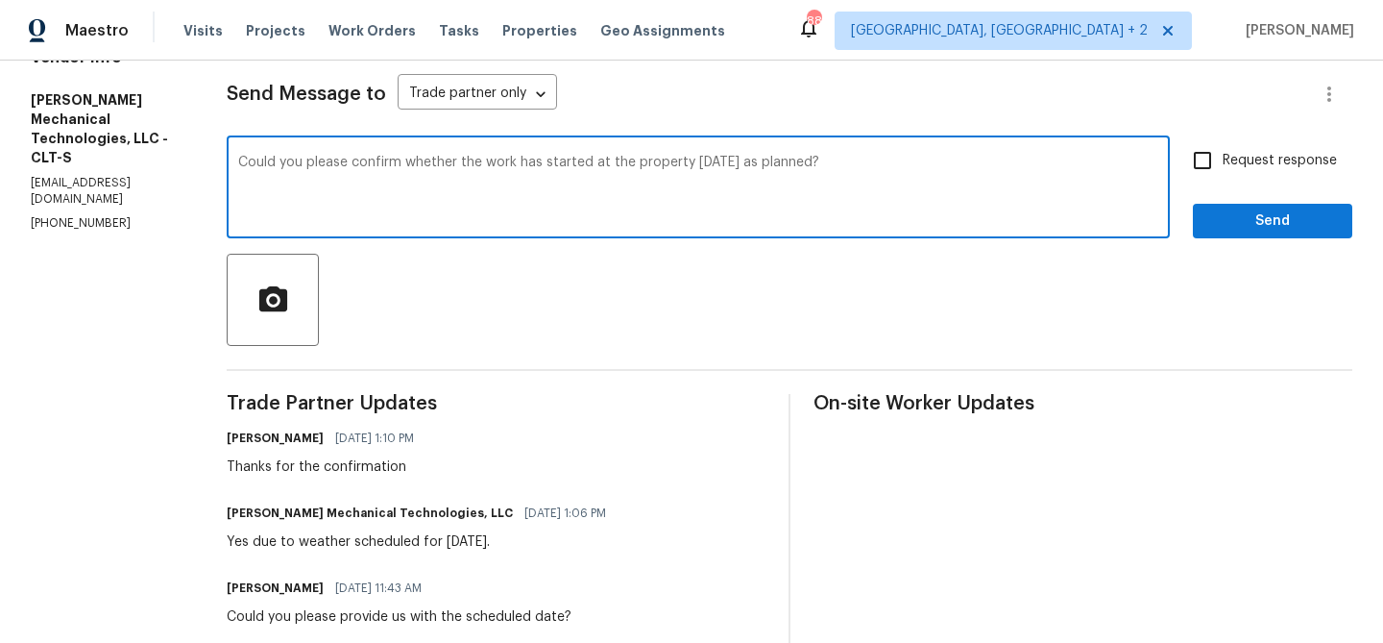
type textarea "Could you please confirm whether the work has started at the property [DATE] as…"
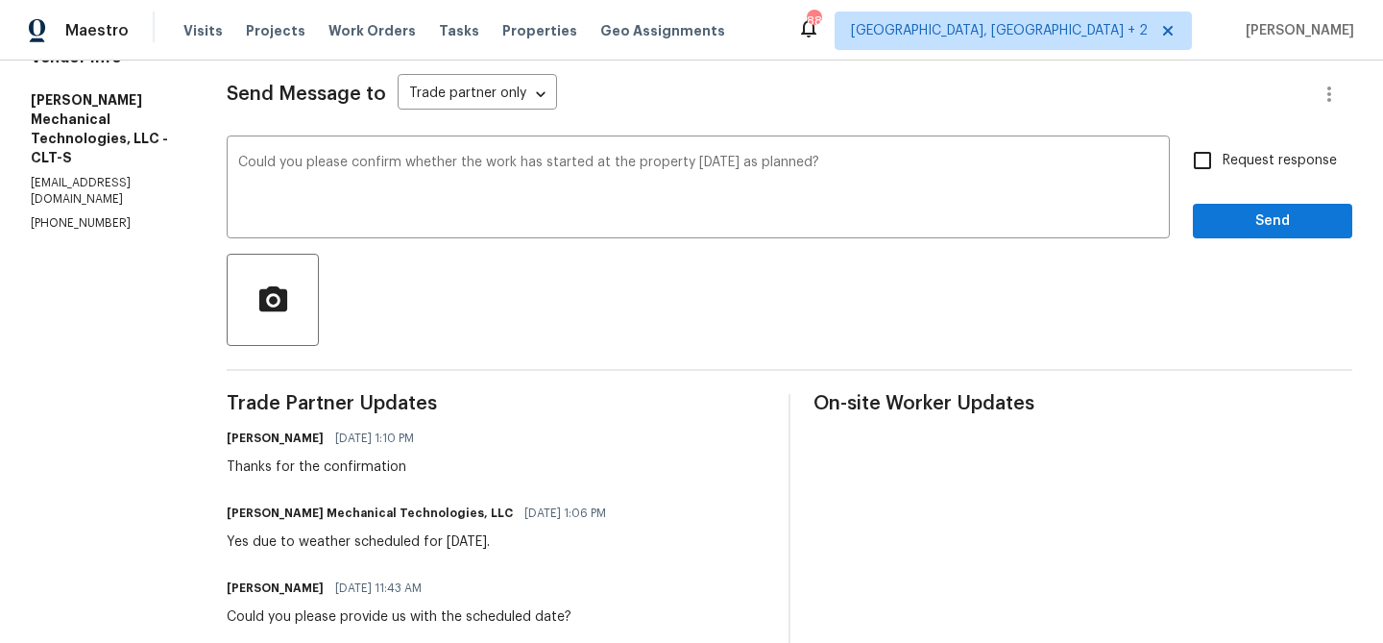
click at [1270, 169] on span "Request response" at bounding box center [1280, 161] width 114 height 20
click at [1223, 169] on input "Request response" at bounding box center [1203, 160] width 40 height 40
checkbox input "true"
click at [1233, 221] on span "Send" at bounding box center [1272, 221] width 129 height 24
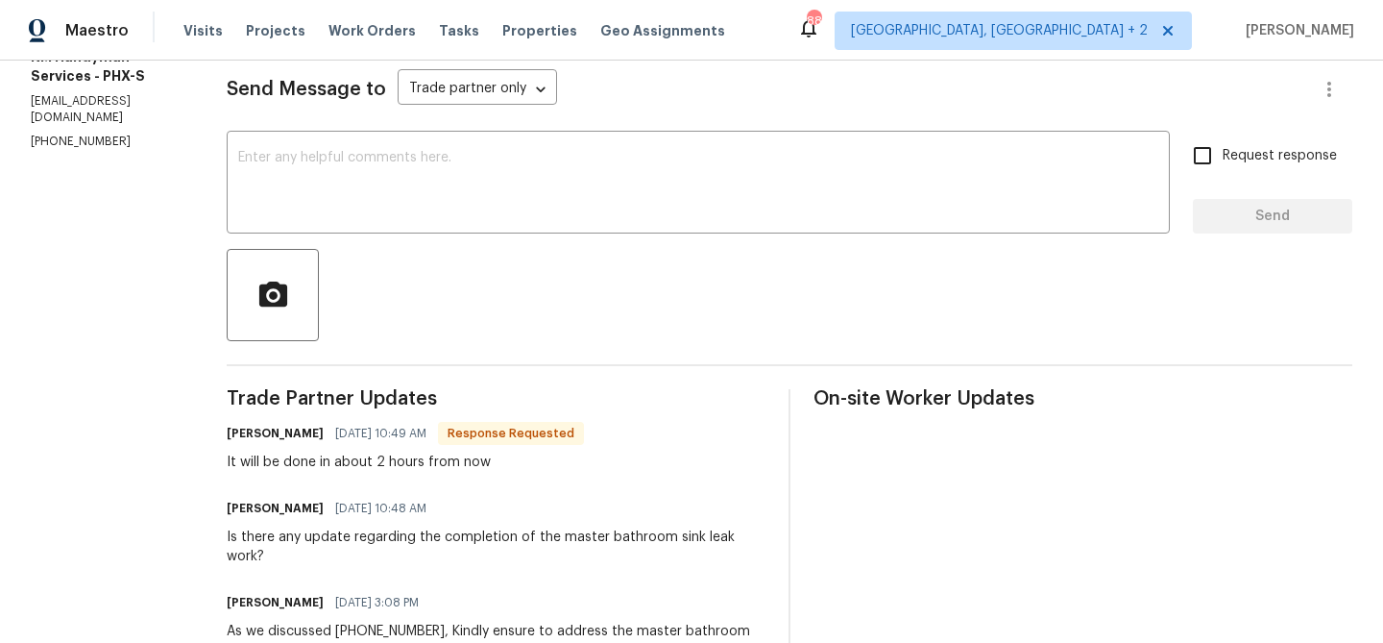
scroll to position [278, 0]
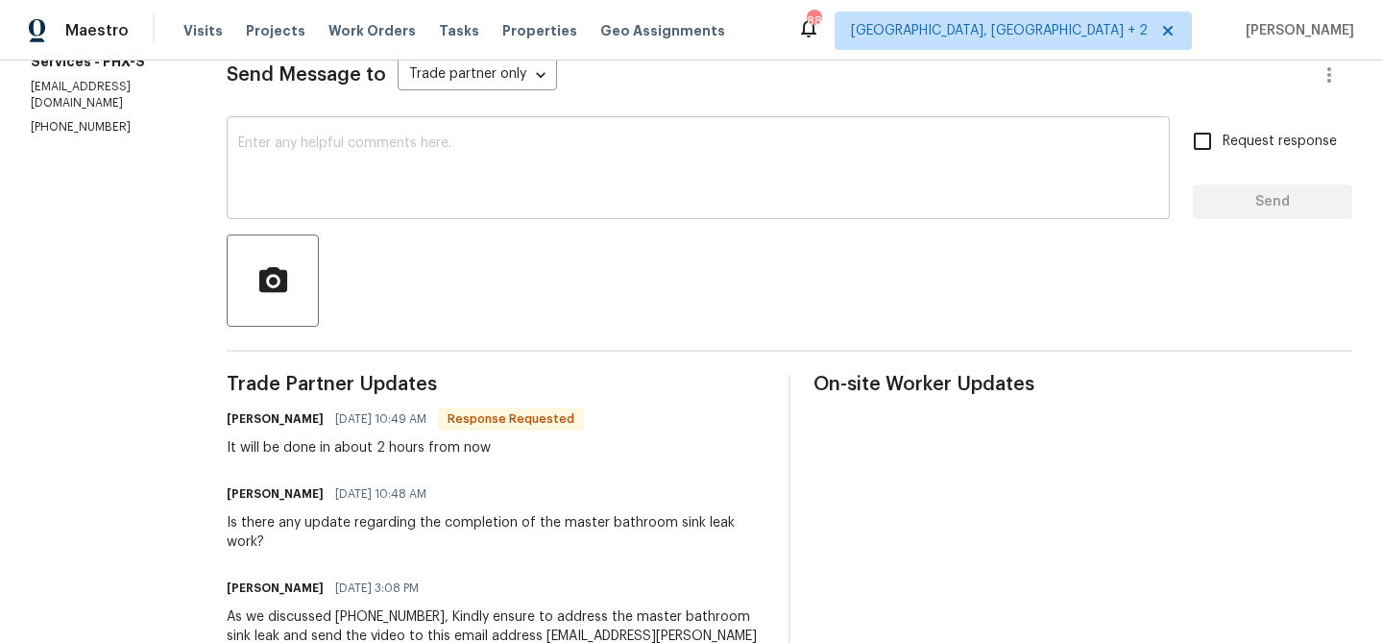
click at [320, 180] on textarea at bounding box center [698, 169] width 920 height 67
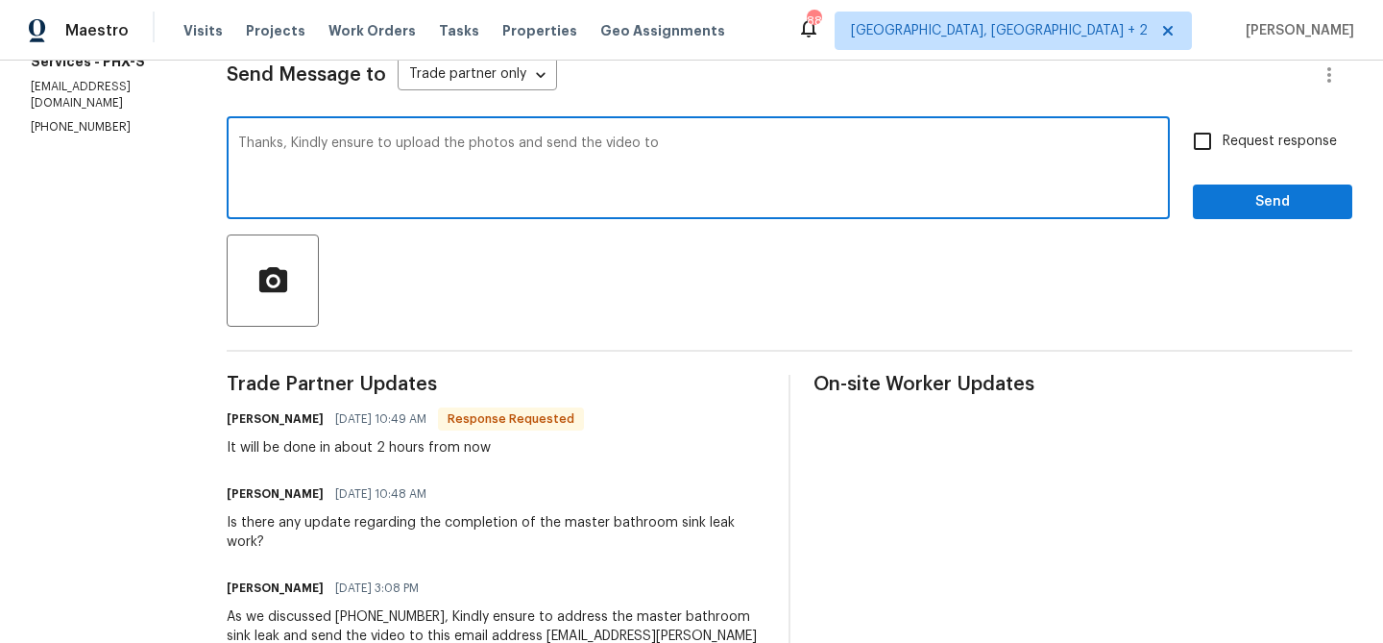
scroll to position [374, 0]
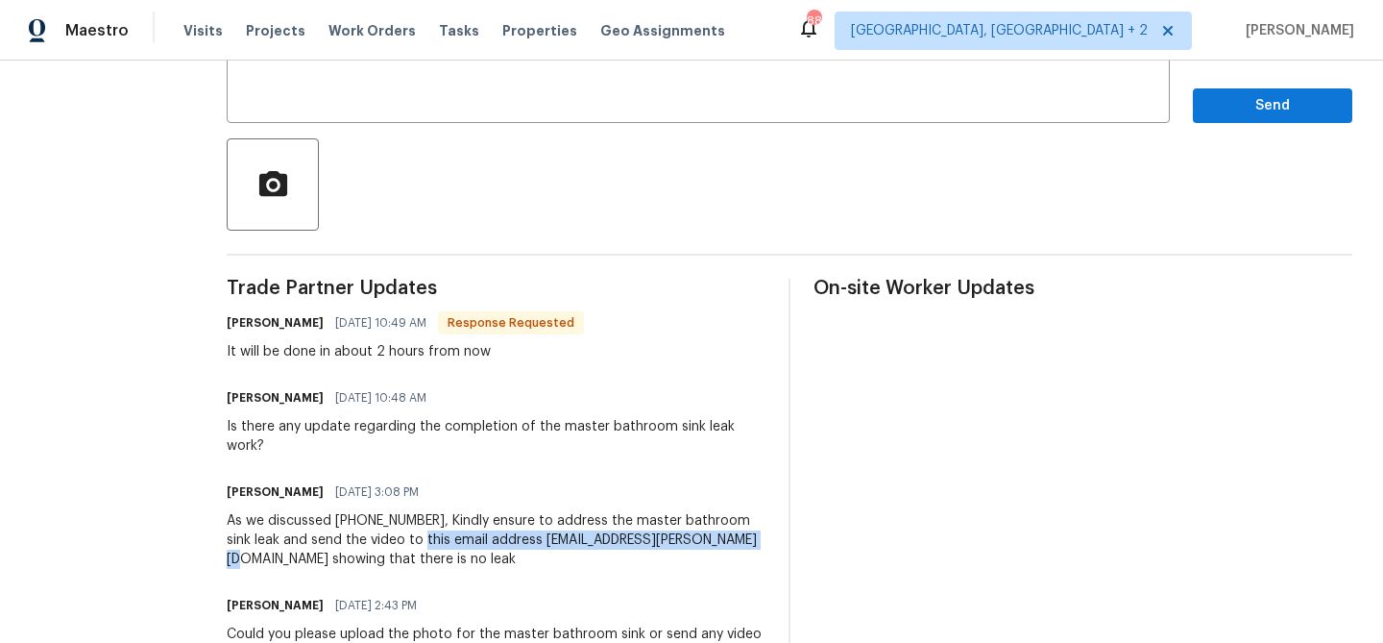
drag, startPoint x: 391, startPoint y: 524, endPoint x: 743, endPoint y: 521, distance: 351.6
click at [741, 521] on div "As we discussed [PHONE_NUMBER], Kindly ensure to address the master bathroom si…" at bounding box center [496, 540] width 539 height 58
copy div "this email address [EMAIL_ADDRESS][PERSON_NAME][DOMAIN_NAME]"
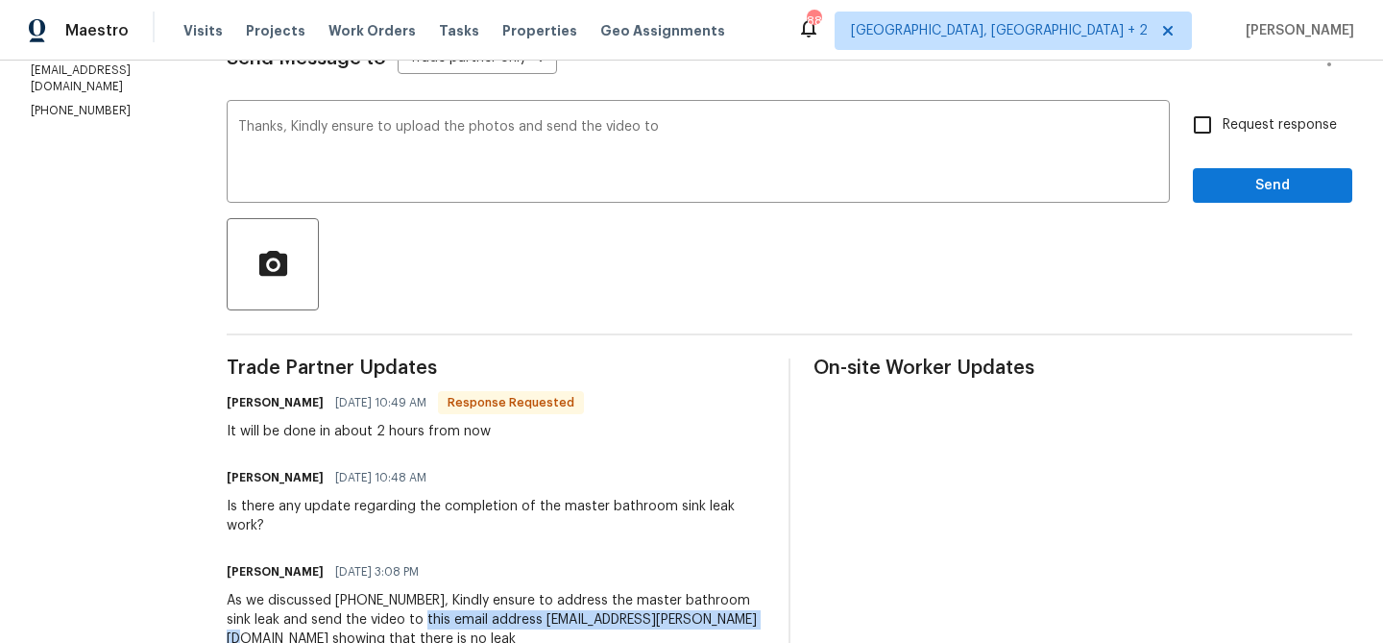
scroll to position [257, 0]
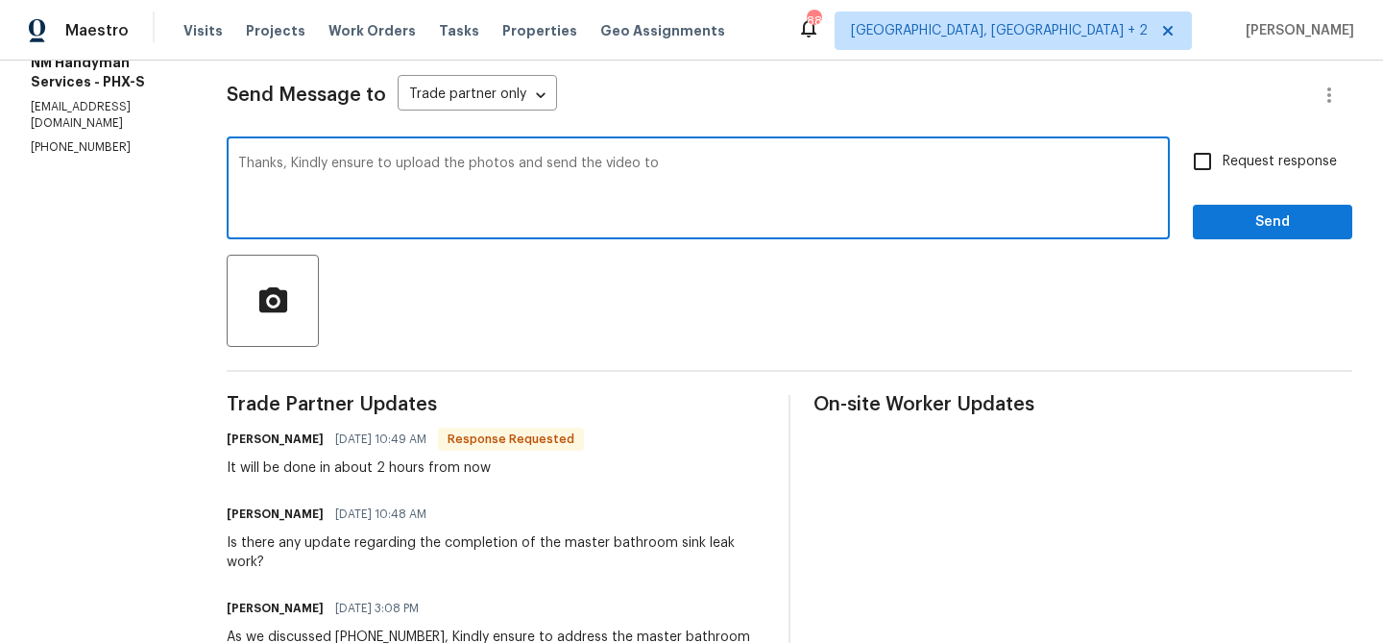
click at [696, 193] on textarea "Thanks, Kindly ensure to upload the photos and send the video to" at bounding box center [698, 190] width 920 height 67
paste textarea "this email address [EMAIL_ADDRESS][PERSON_NAME][DOMAIN_NAME]"
type textarea "Thanks, Kindly ensure to upload the photos and send the video to this email add…"
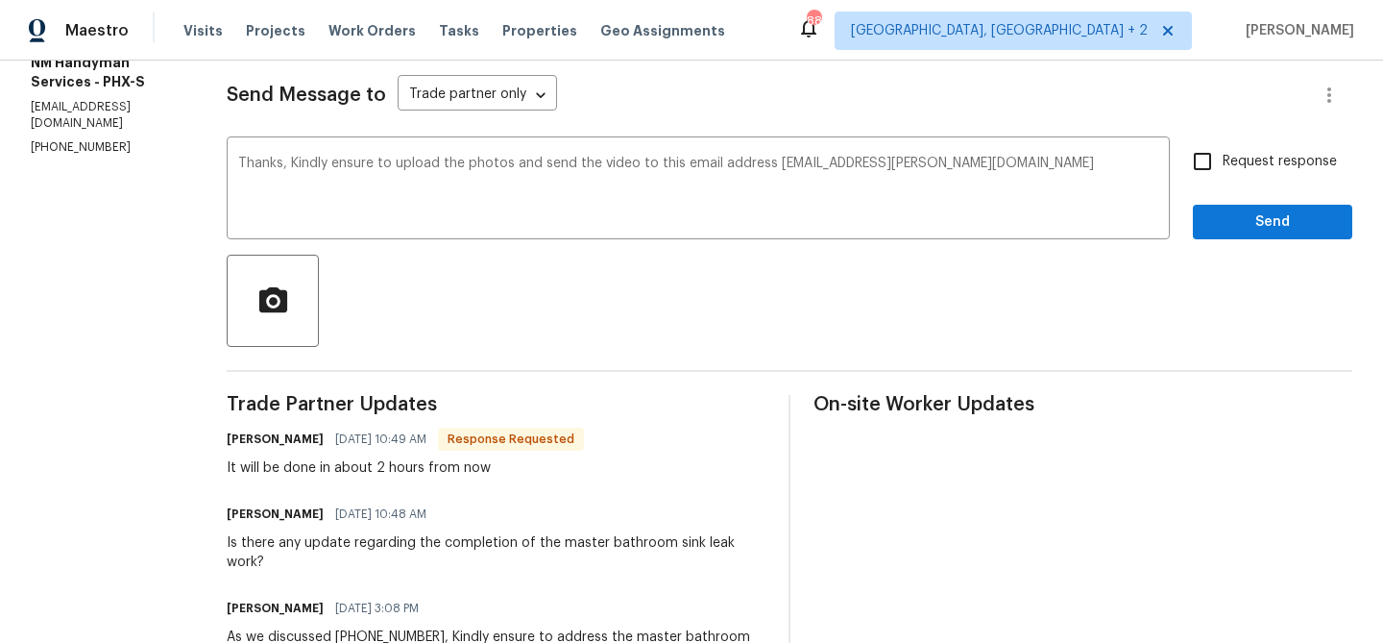
click at [1257, 168] on span "Request response" at bounding box center [1280, 162] width 114 height 20
click at [1223, 168] on input "Request response" at bounding box center [1203, 161] width 40 height 40
checkbox input "true"
click at [1242, 199] on div "Request response Send" at bounding box center [1272, 190] width 159 height 98
click at [1231, 205] on button "Send" at bounding box center [1272, 223] width 159 height 36
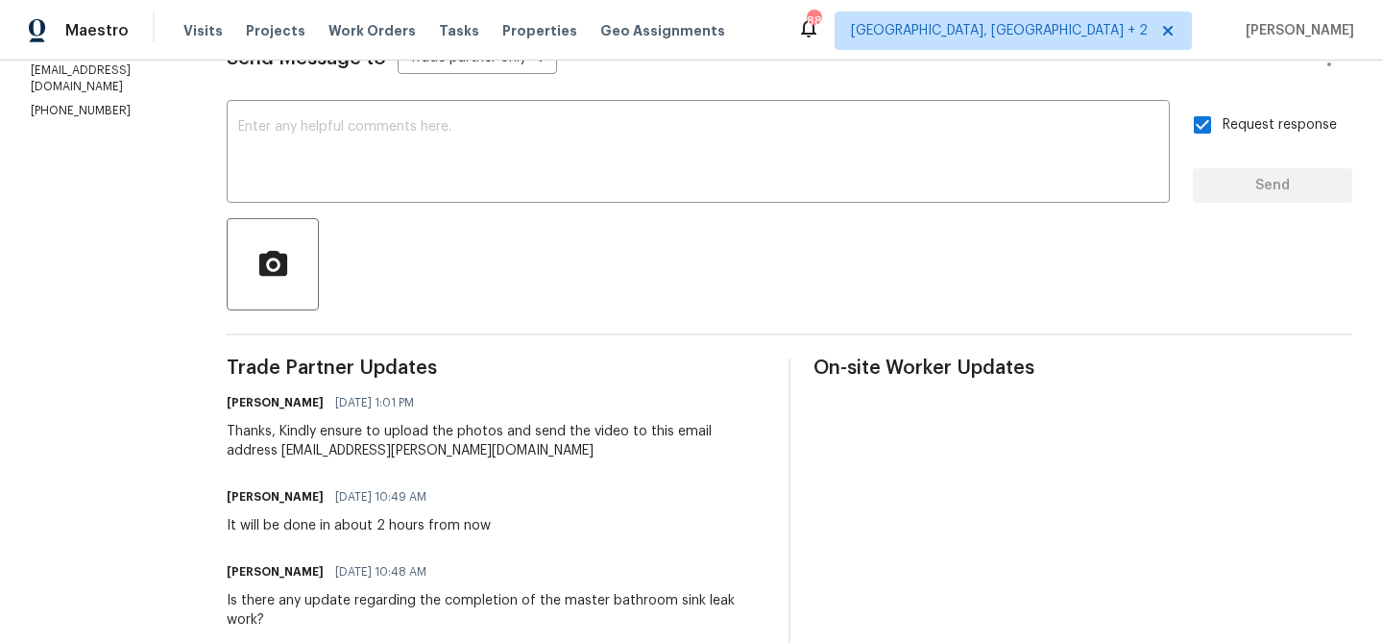
scroll to position [0, 0]
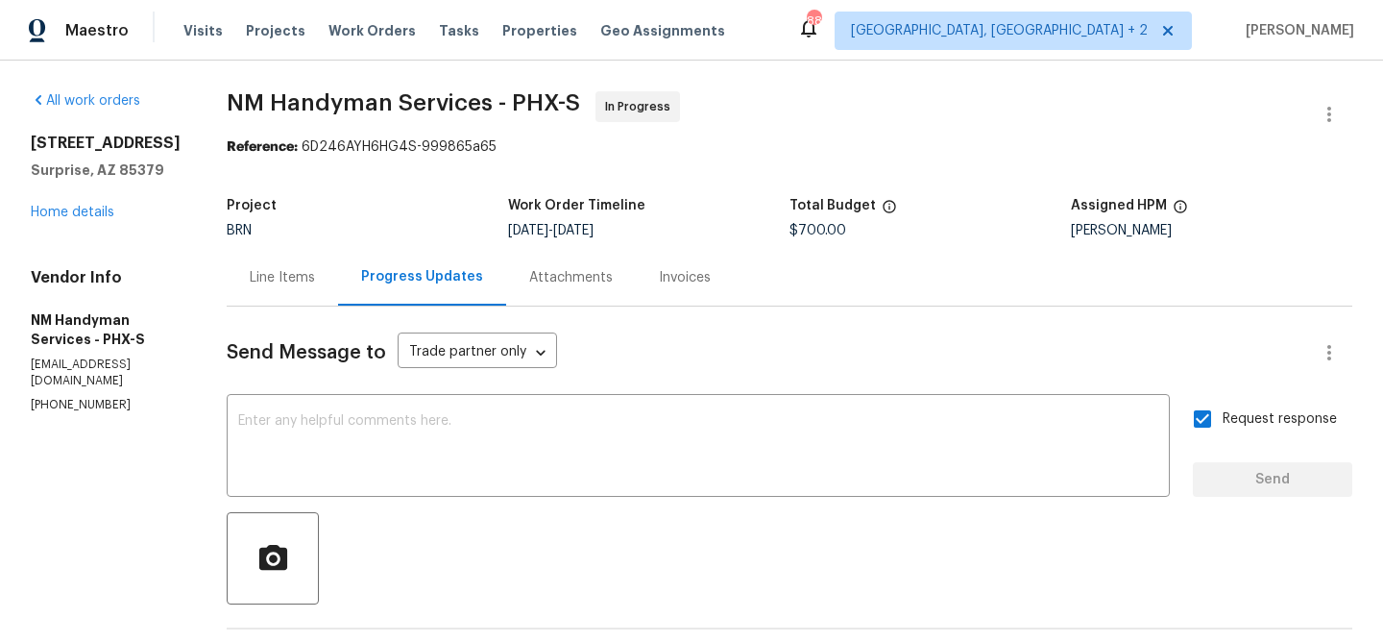
click at [74, 397] on p "[PHONE_NUMBER]" at bounding box center [106, 405] width 150 height 16
copy p "[PHONE_NUMBER]"
click at [253, 281] on div "Line Items" at bounding box center [282, 277] width 65 height 19
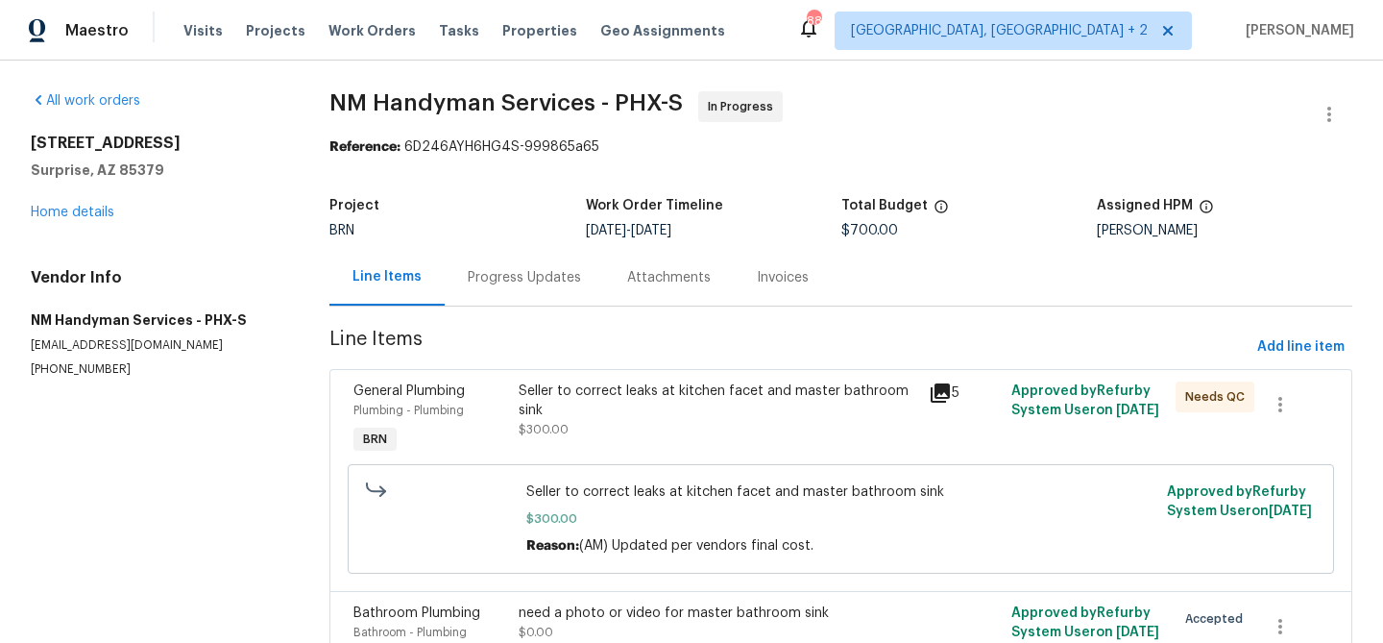
click at [578, 412] on div "Seller to correct leaks at kitchen facet and master bathroom sink" at bounding box center [719, 400] width 400 height 38
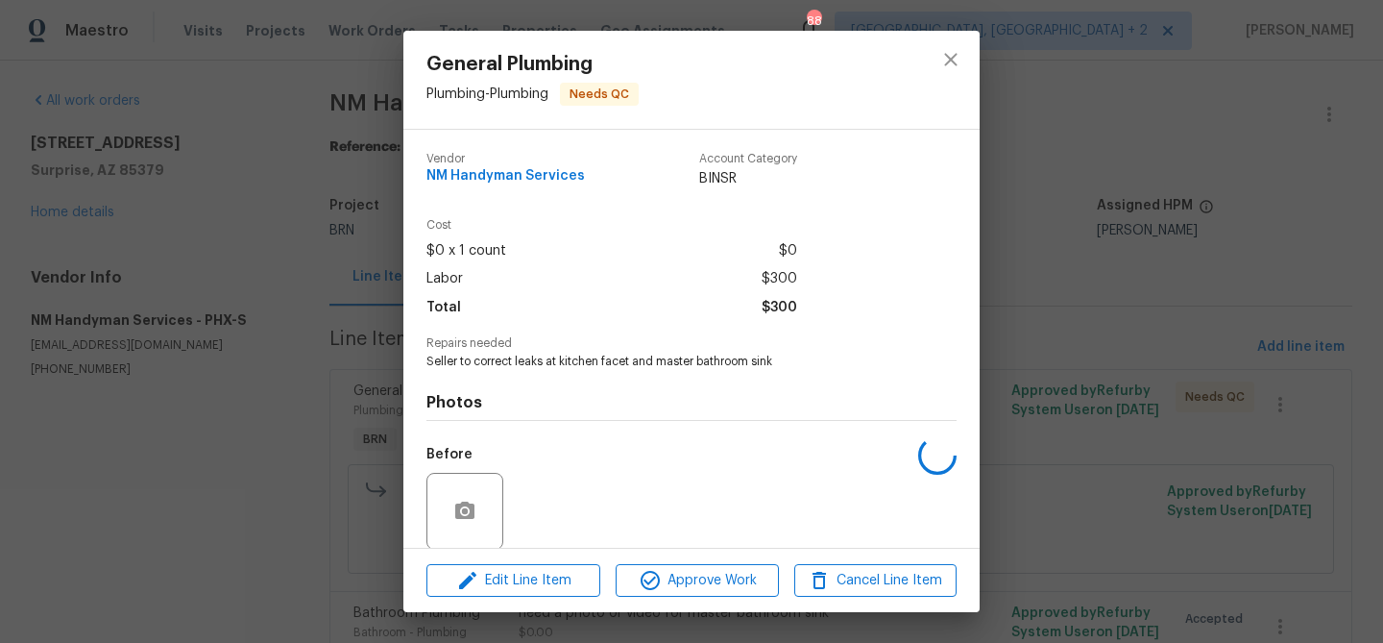
scroll to position [145, 0]
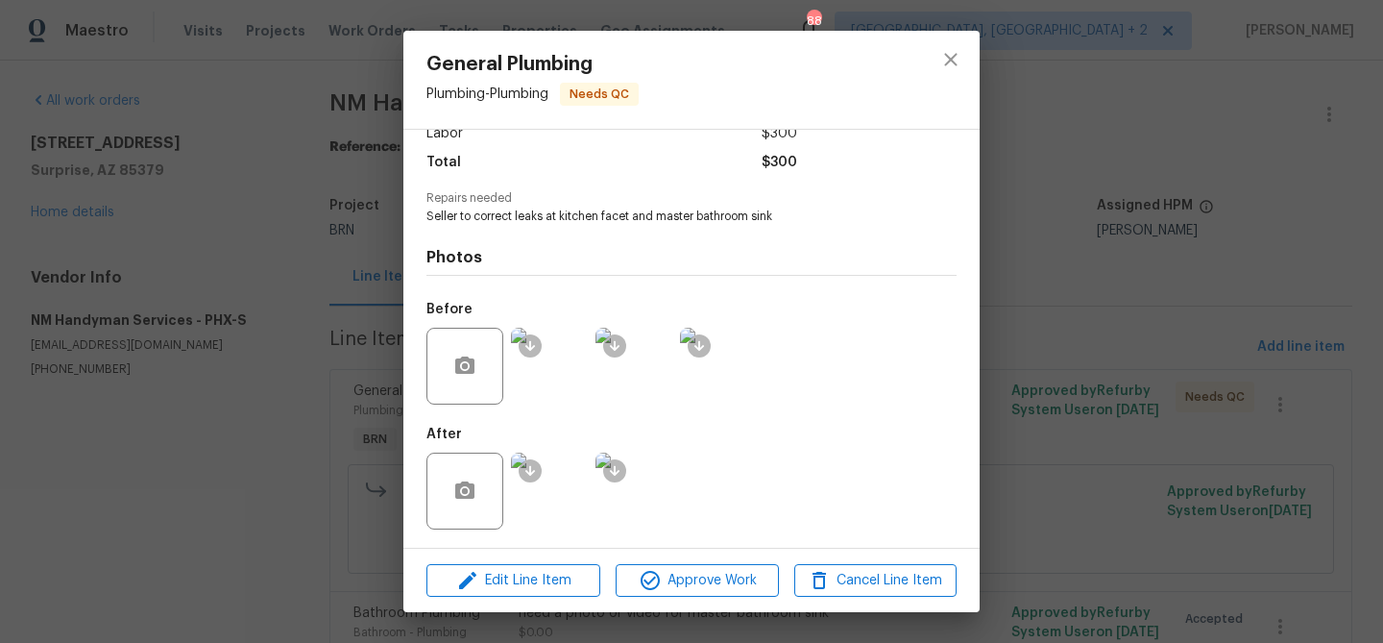
click at [218, 321] on div "General Plumbing Plumbing - Plumbing Needs QC Vendor NM Handyman Services Accou…" at bounding box center [691, 321] width 1383 height 643
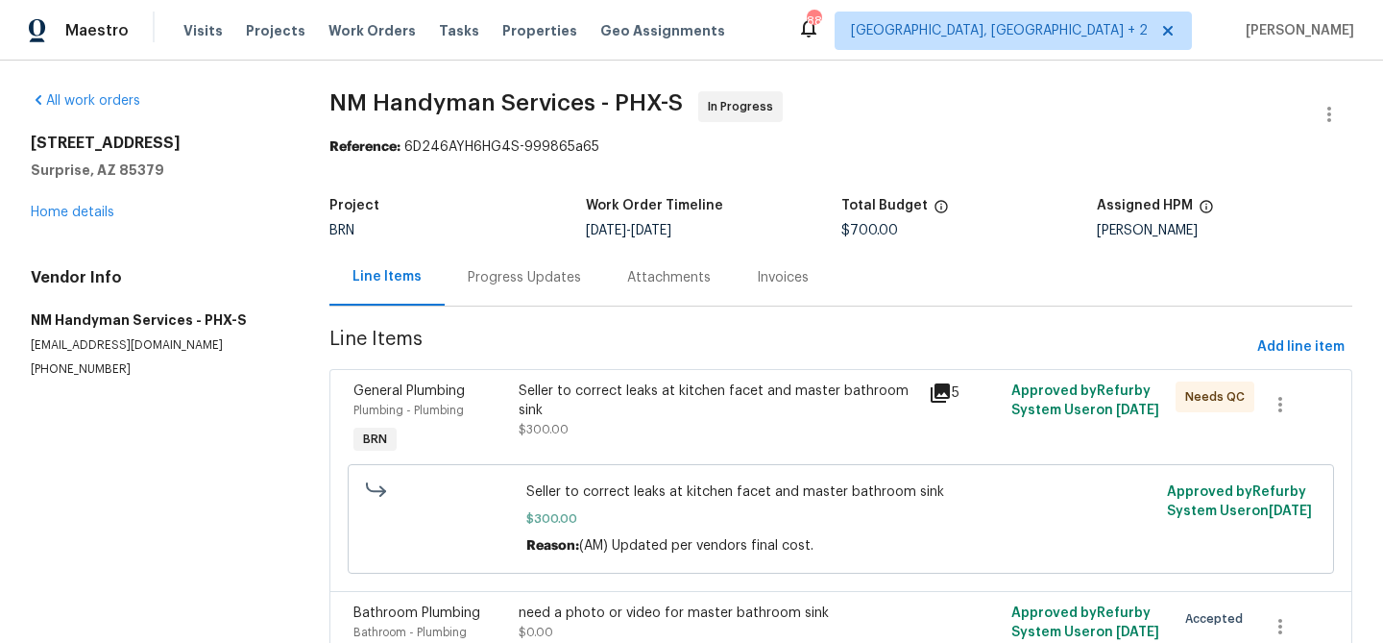
scroll to position [351, 0]
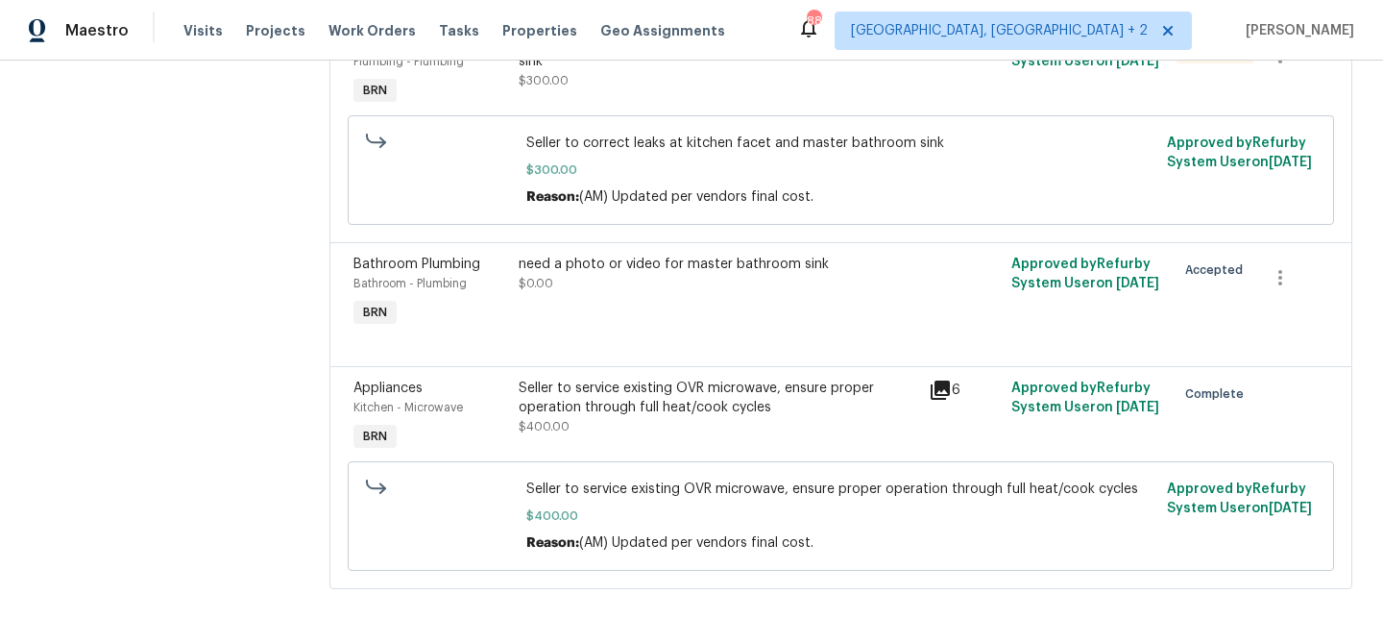
click at [553, 414] on div "Seller to service existing OVR microwave, ensure proper operation through full …" at bounding box center [719, 397] width 400 height 38
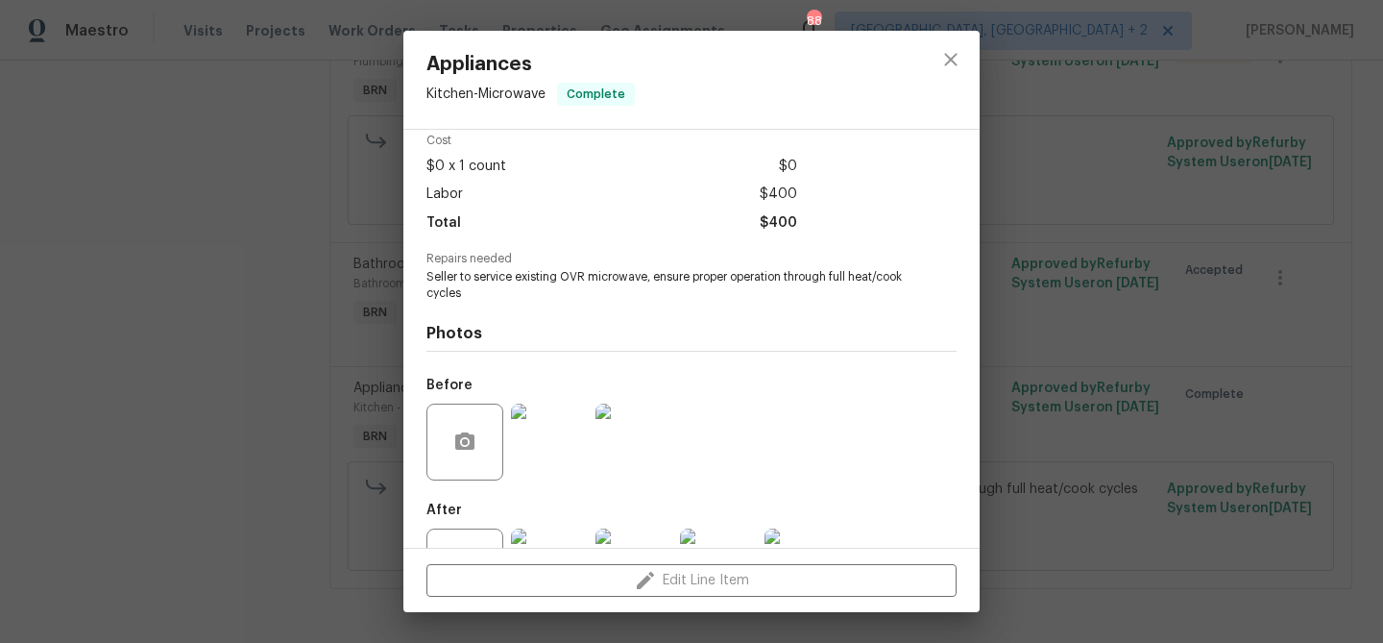
scroll to position [161, 0]
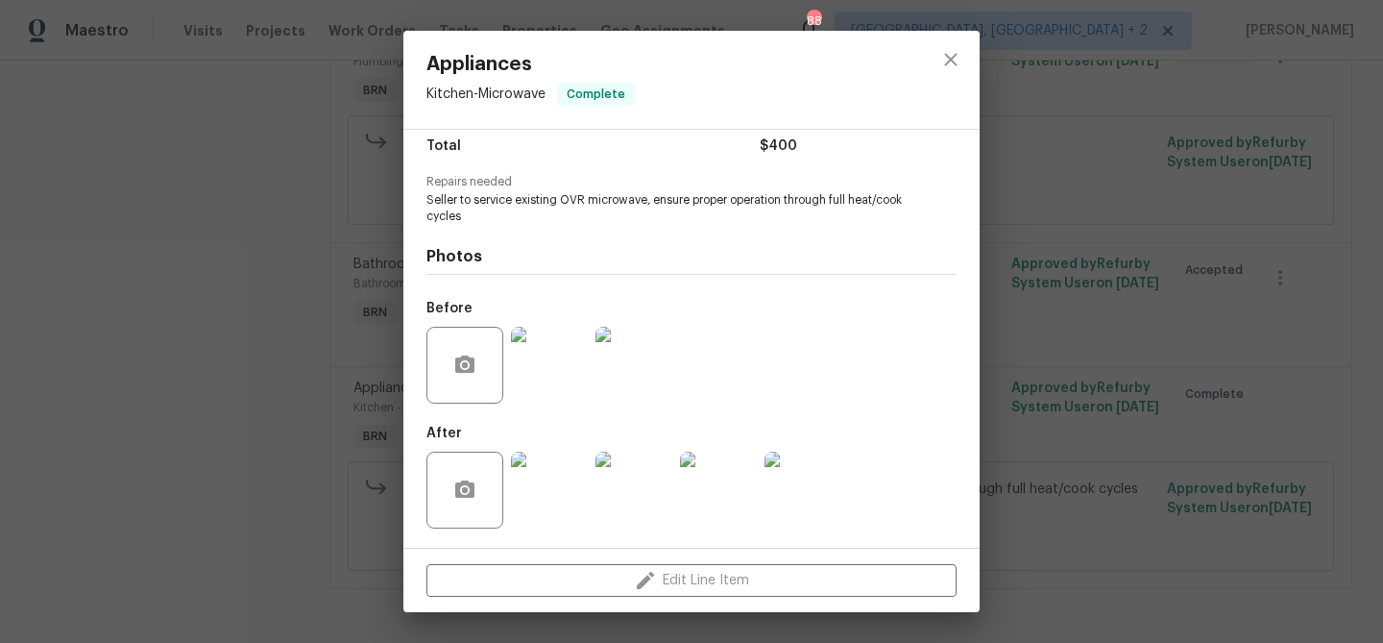
click at [256, 351] on div "Appliances Kitchen - Microwave Complete Vendor NM Handyman Services Account Cat…" at bounding box center [691, 321] width 1383 height 643
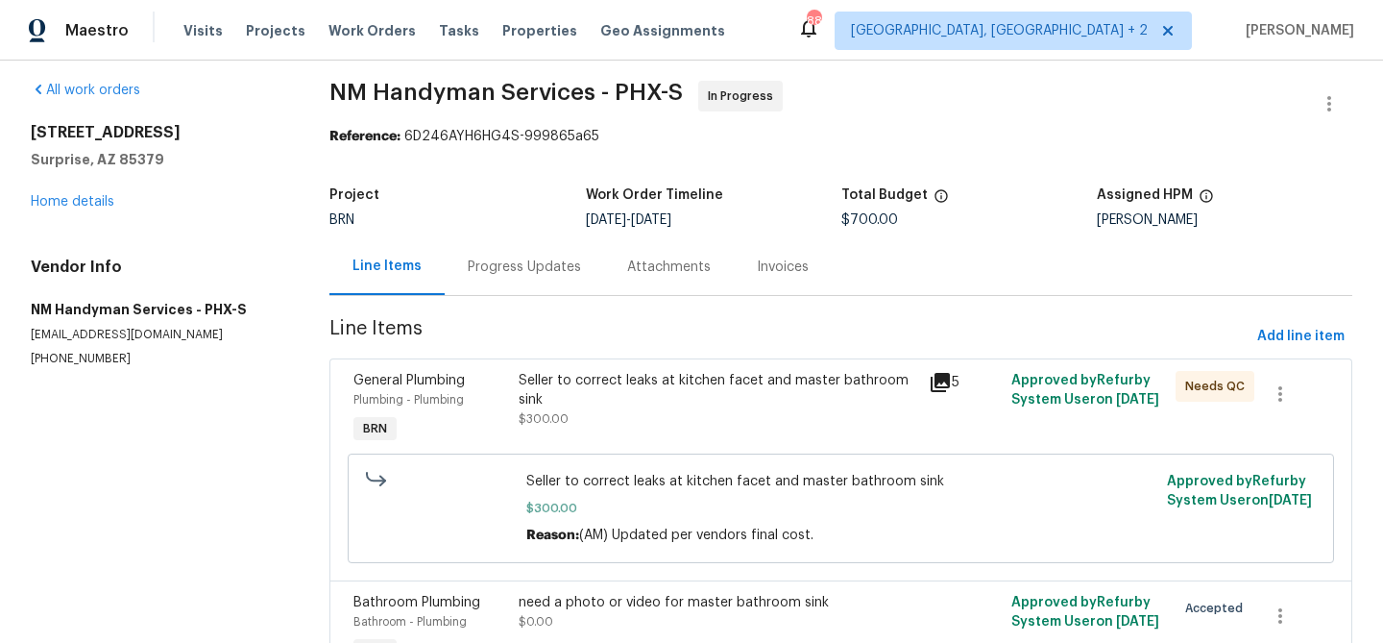
scroll to position [0, 0]
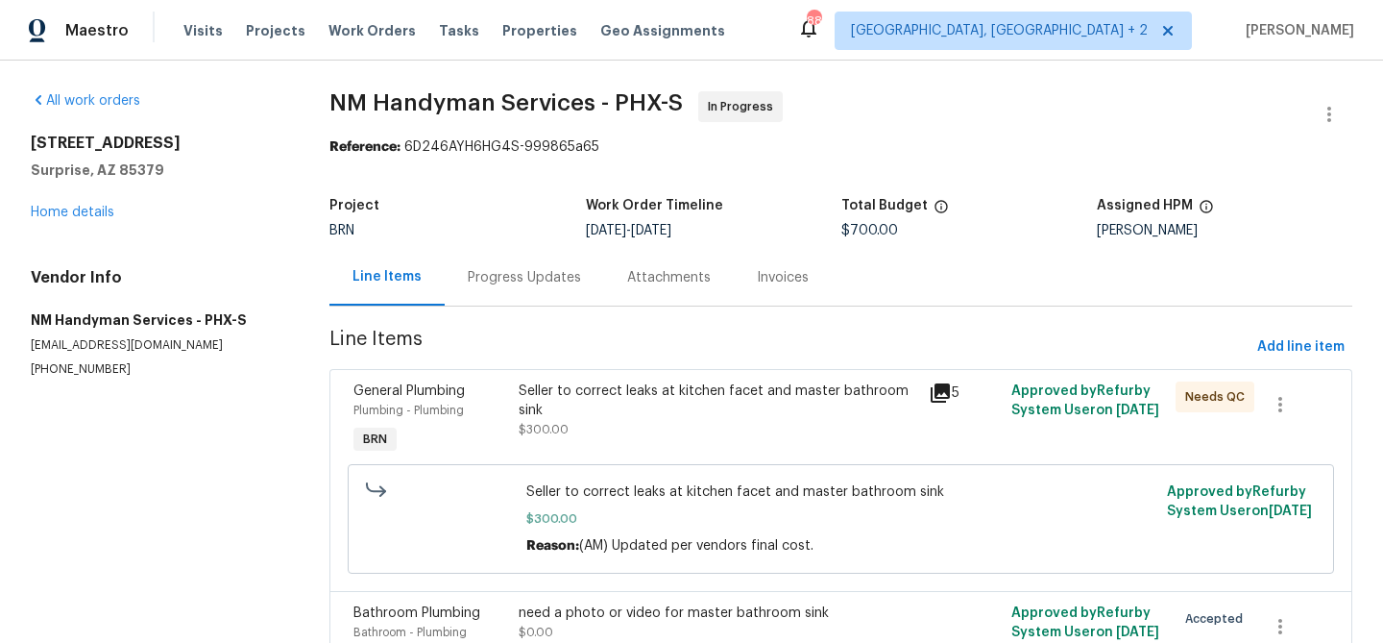
click at [519, 281] on div "Progress Updates" at bounding box center [524, 277] width 113 height 19
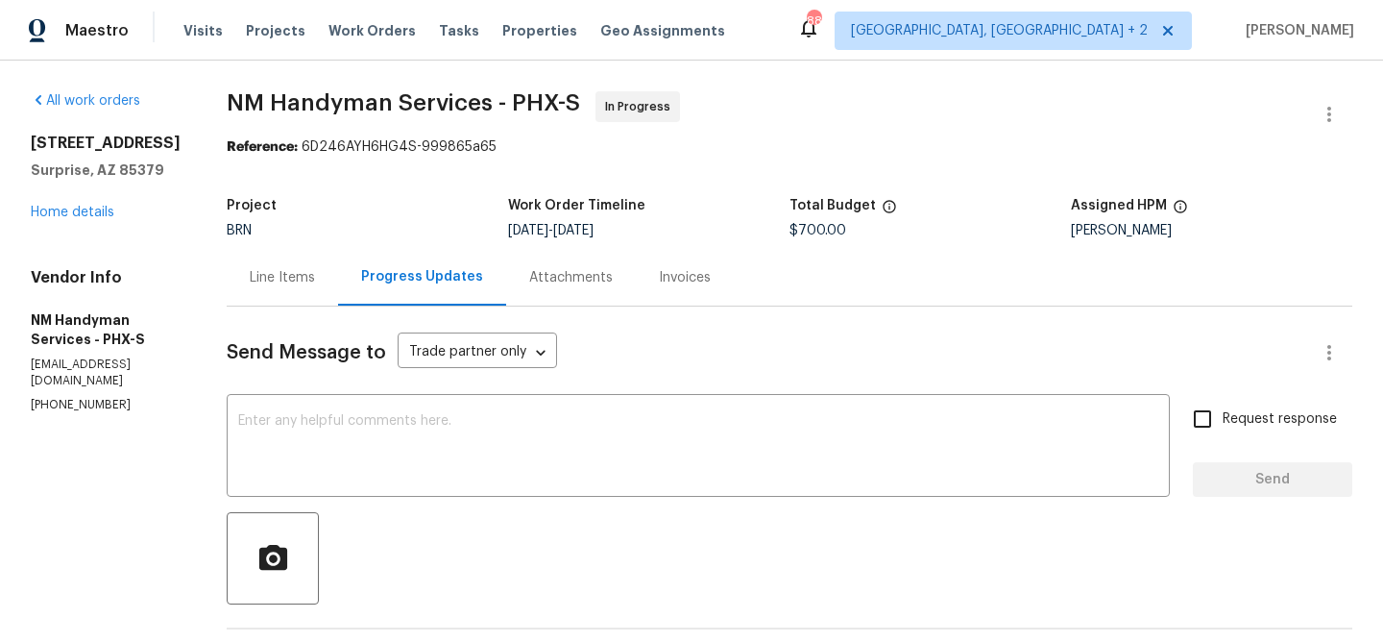
click at [296, 279] on div "Line Items" at bounding box center [282, 277] width 65 height 19
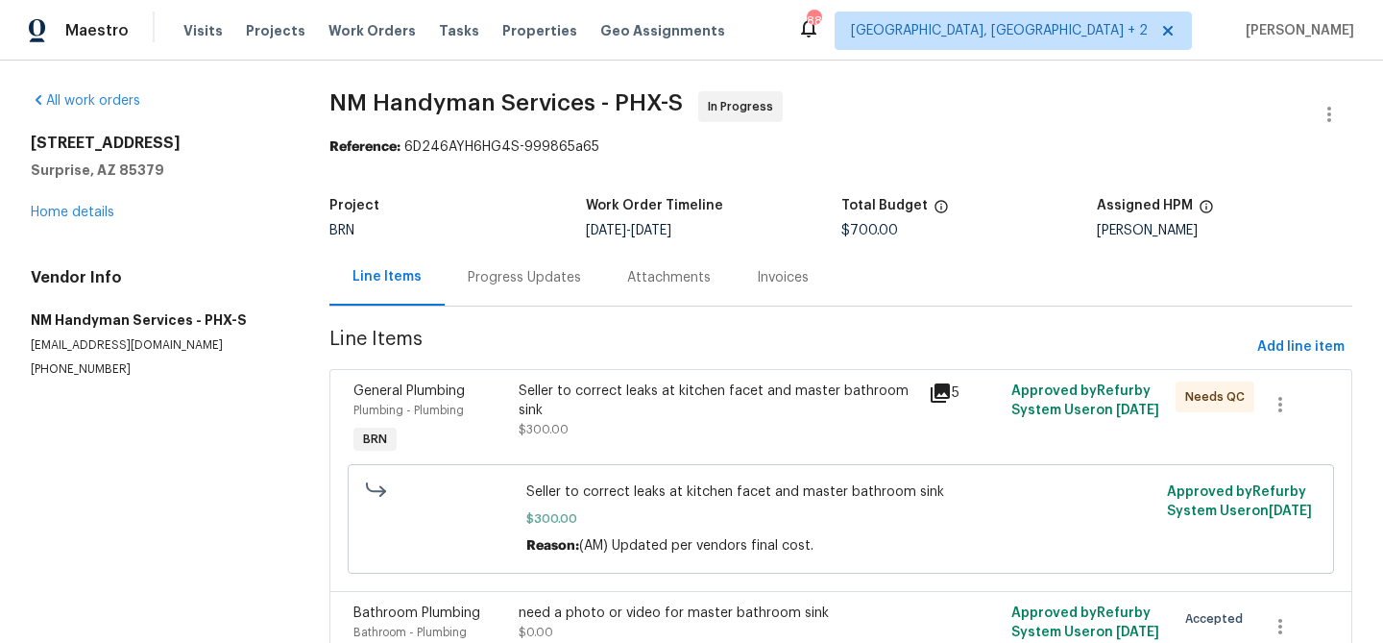
click at [586, 390] on div "Seller to correct leaks at kitchen facet and master bathroom sink" at bounding box center [719, 400] width 400 height 38
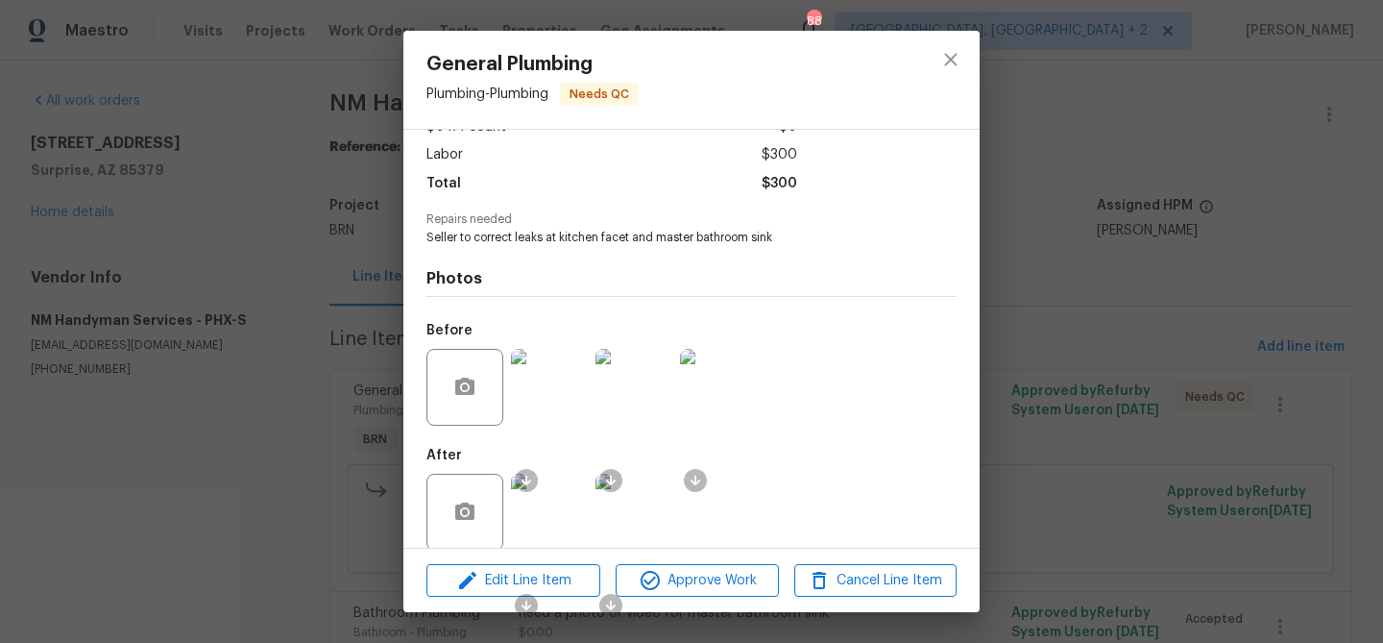
scroll to position [145, 0]
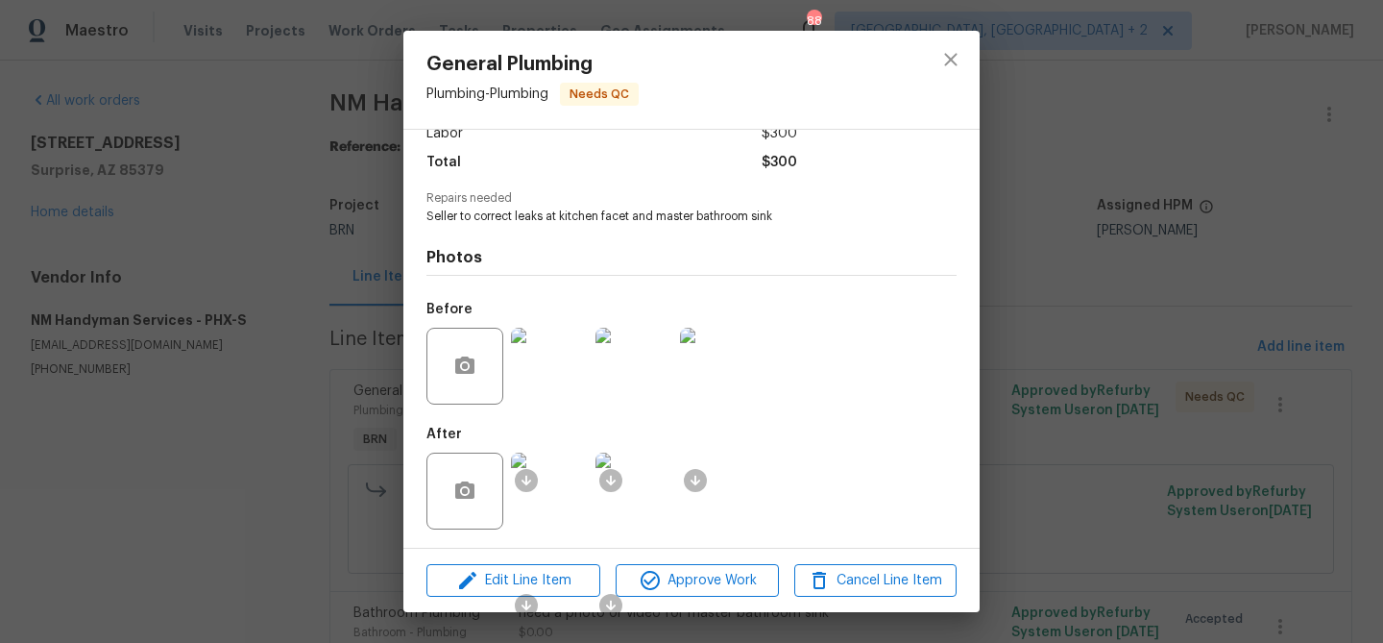
click at [723, 370] on img at bounding box center [718, 366] width 77 height 77
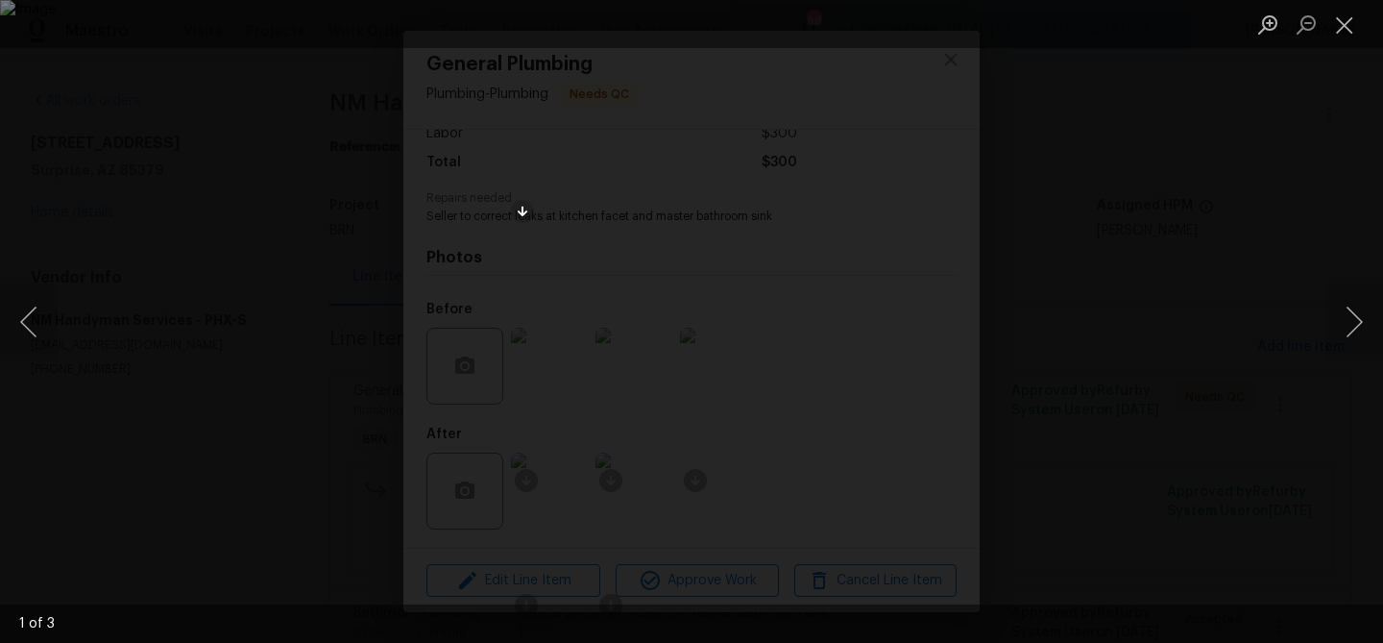
click at [284, 293] on div "Lightbox" at bounding box center [691, 321] width 1383 height 643
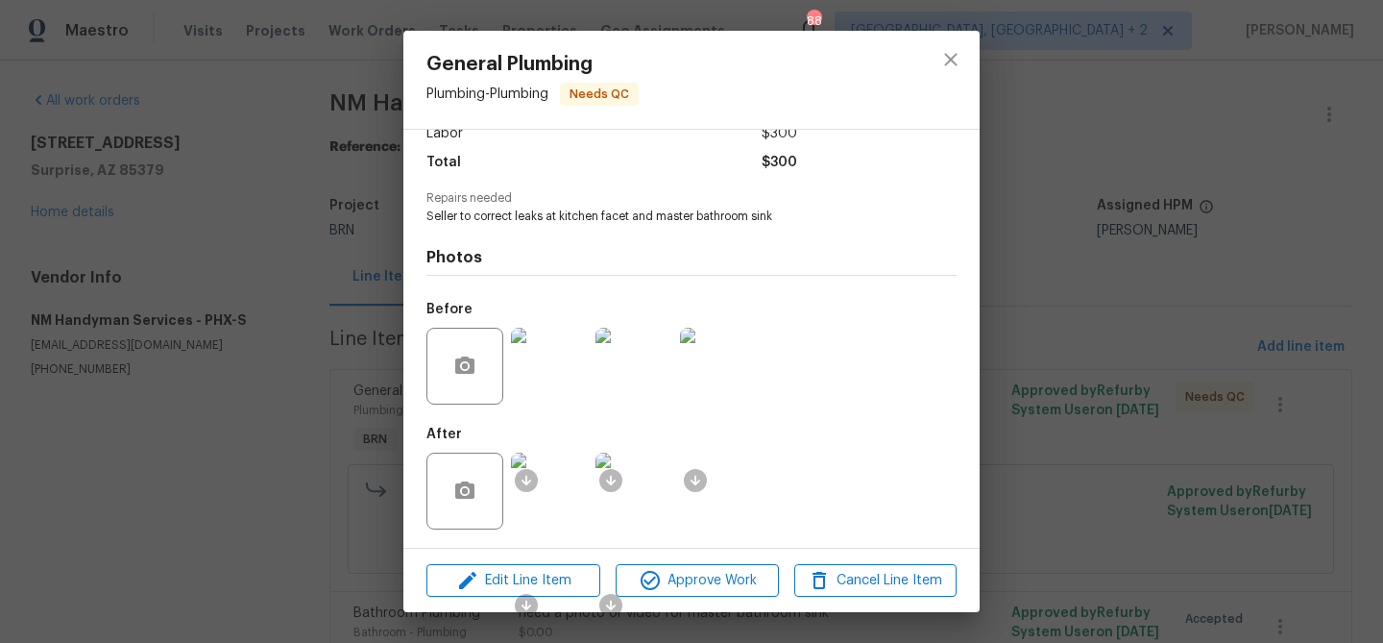
click at [574, 486] on img at bounding box center [549, 490] width 77 height 77
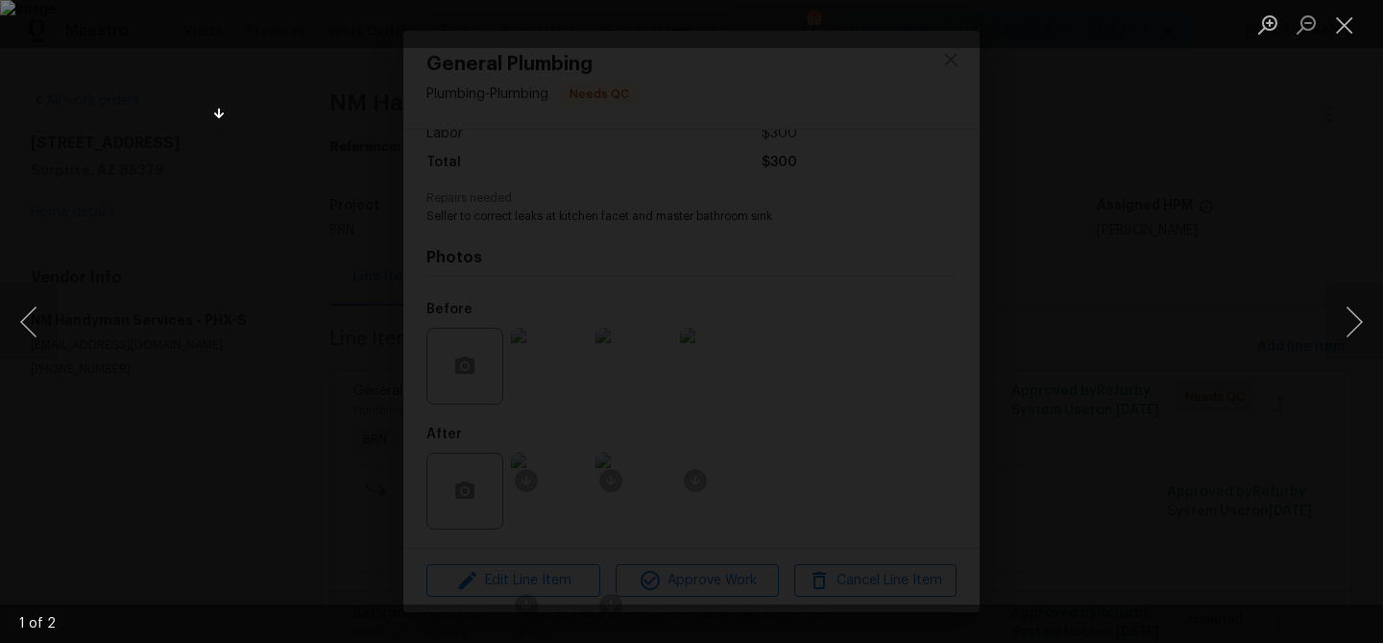
click at [123, 159] on div "Lightbox" at bounding box center [691, 321] width 1383 height 643
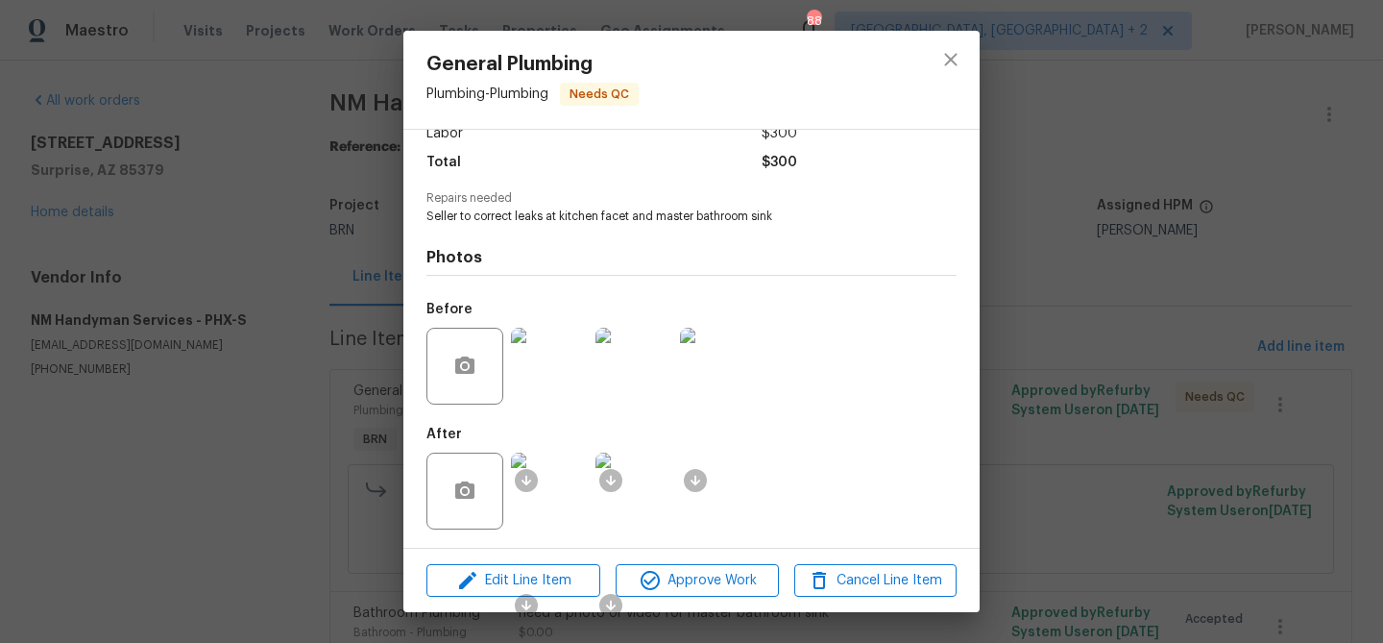
click at [312, 239] on div "General Plumbing Plumbing - Plumbing Needs QC Vendor NM Handyman Services Accou…" at bounding box center [691, 321] width 1383 height 643
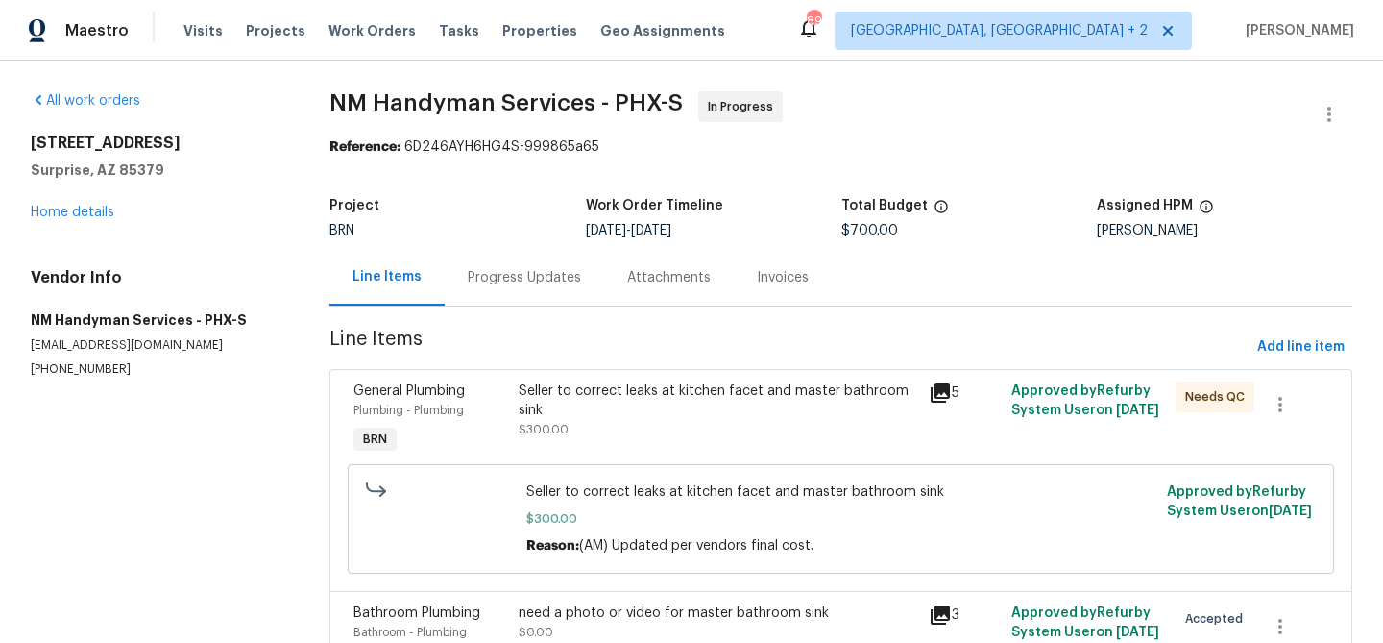
click at [490, 284] on div "Progress Updates" at bounding box center [524, 277] width 113 height 19
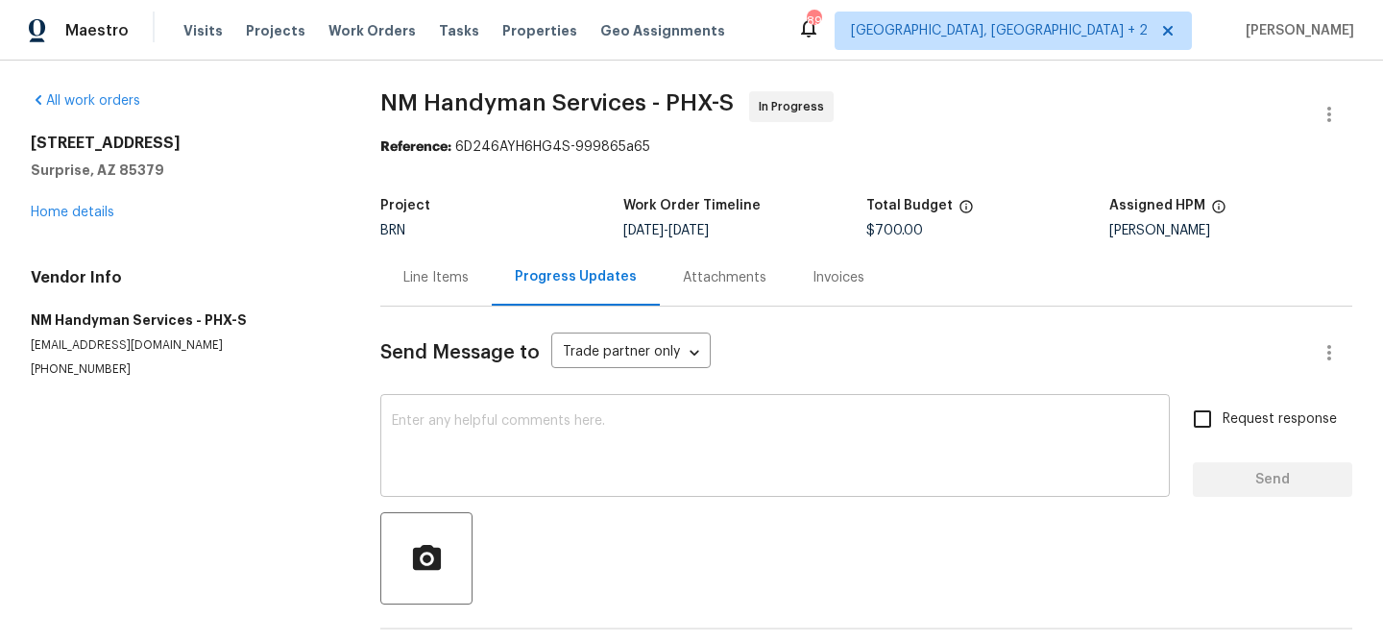
scroll to position [103, 0]
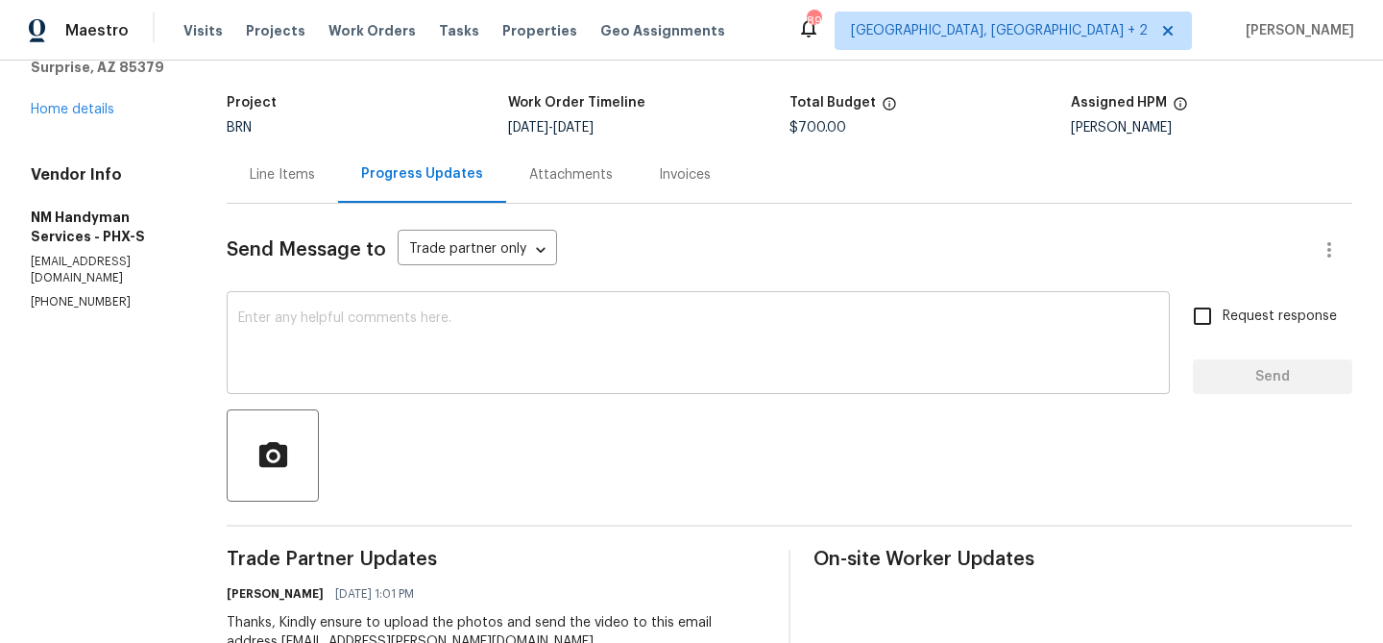
click at [376, 363] on textarea at bounding box center [698, 344] width 920 height 67
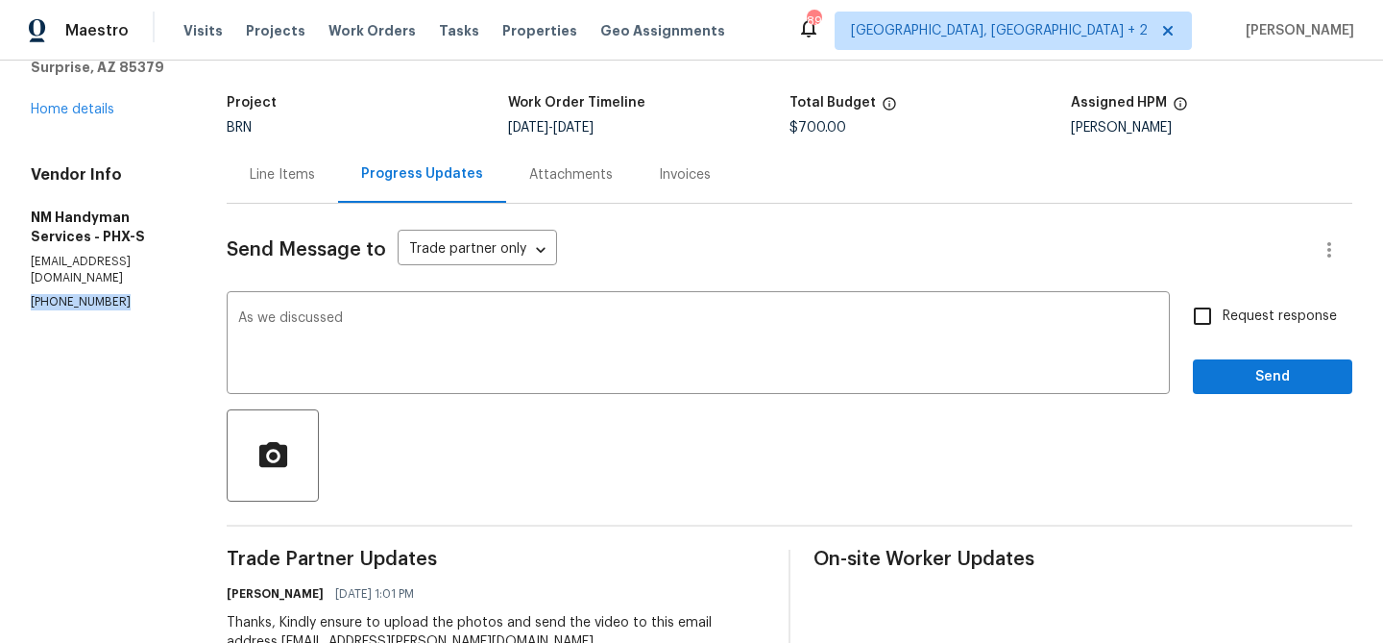
copy p "[PHONE_NUMBER]"
click at [384, 332] on textarea "As we discussed" at bounding box center [698, 344] width 920 height 67
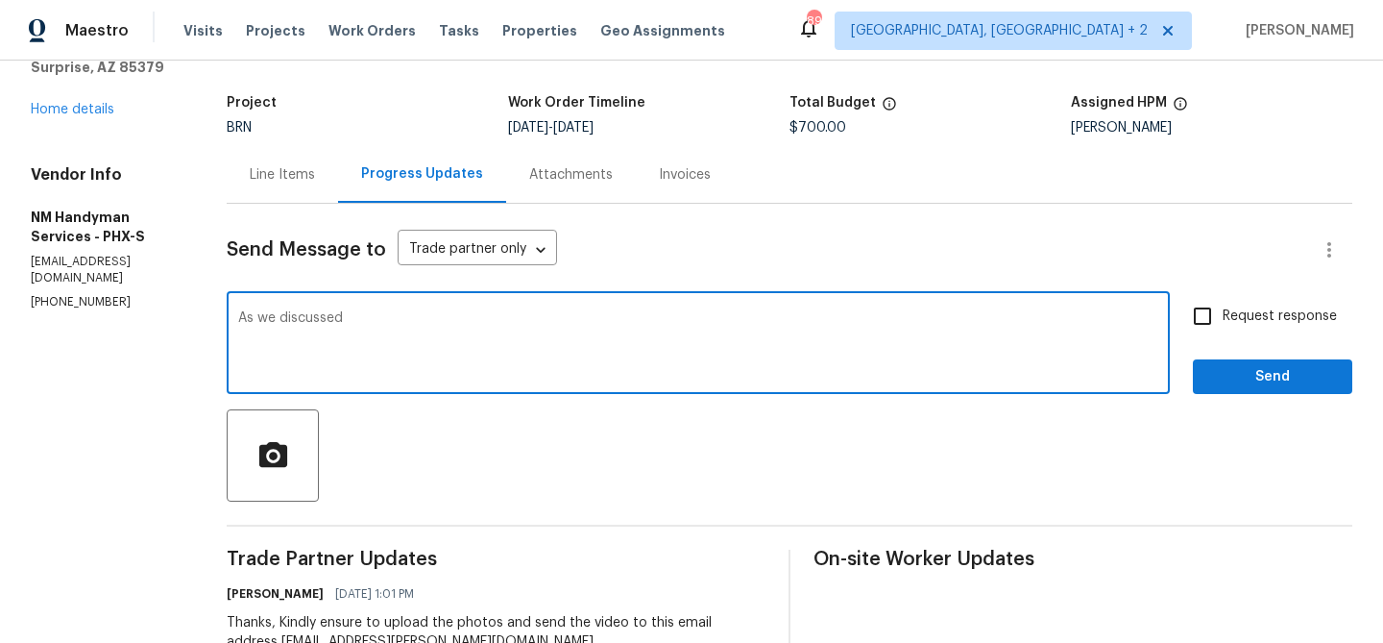
paste textarea "[PHONE_NUMBER]"
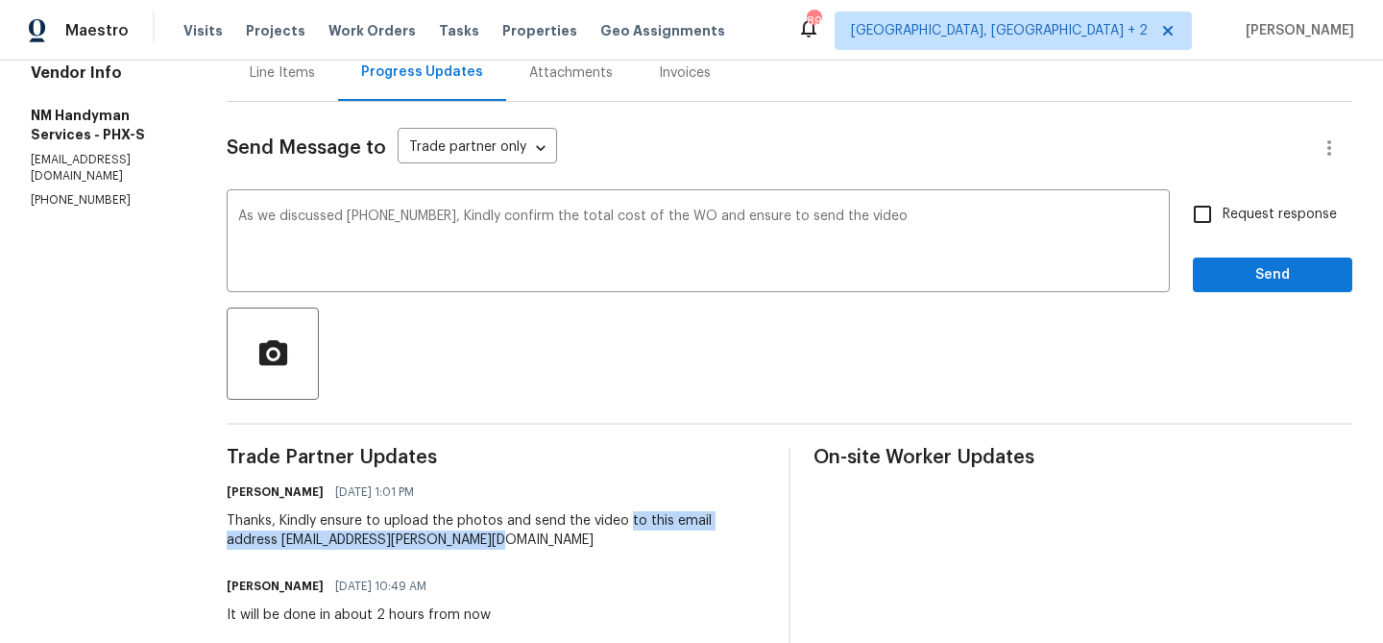
drag, startPoint x: 621, startPoint y: 520, endPoint x: 662, endPoint y: 536, distance: 44.4
click at [662, 536] on div "Thanks, Kindly ensure to upload the photos and send the video to this email add…" at bounding box center [496, 530] width 539 height 38
copy div "to this email address [EMAIL_ADDRESS][PERSON_NAME][DOMAIN_NAME]"
click at [921, 230] on textarea "As we discussed [PHONE_NUMBER], Kindly confirm the total cost of the WO and ens…" at bounding box center [698, 242] width 920 height 67
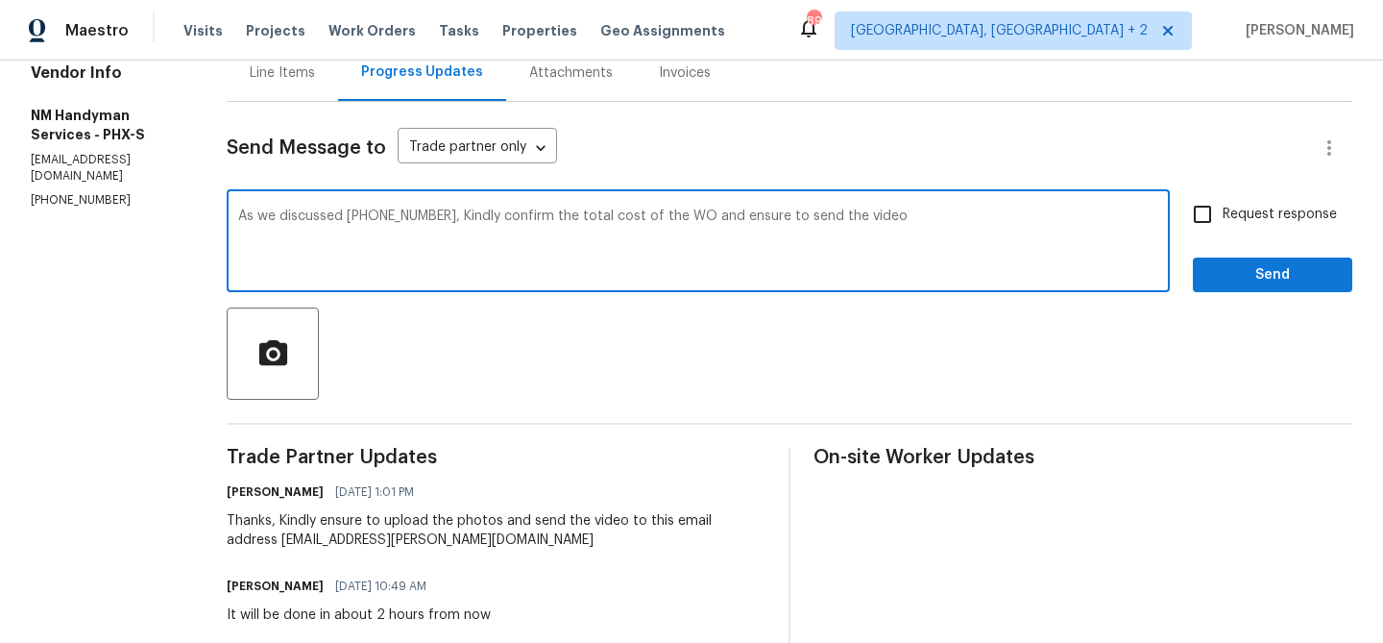
paste textarea "to this email address [EMAIL_ADDRESS][PERSON_NAME][DOMAIN_NAME]"
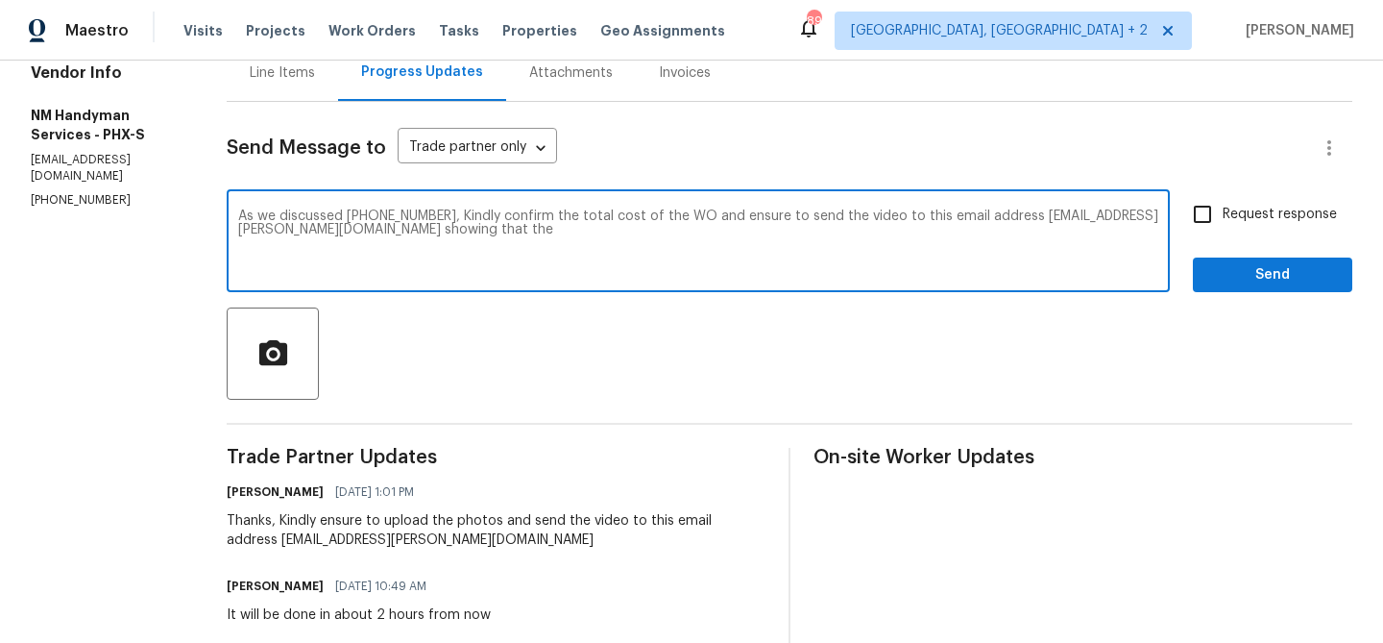
paste textarea "kitchen facet and master bathroom sink"
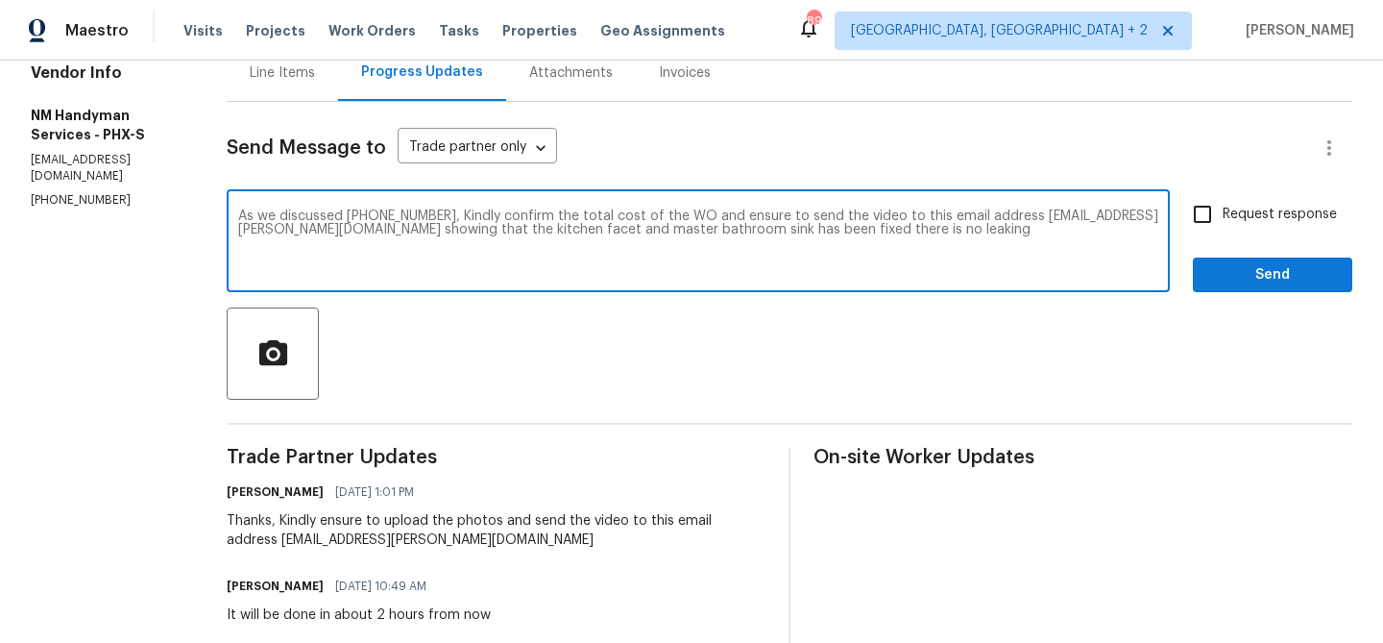
type textarea "As we discussed [PHONE_NUMBER], Kindly confirm the total cost of the WO and ens…"
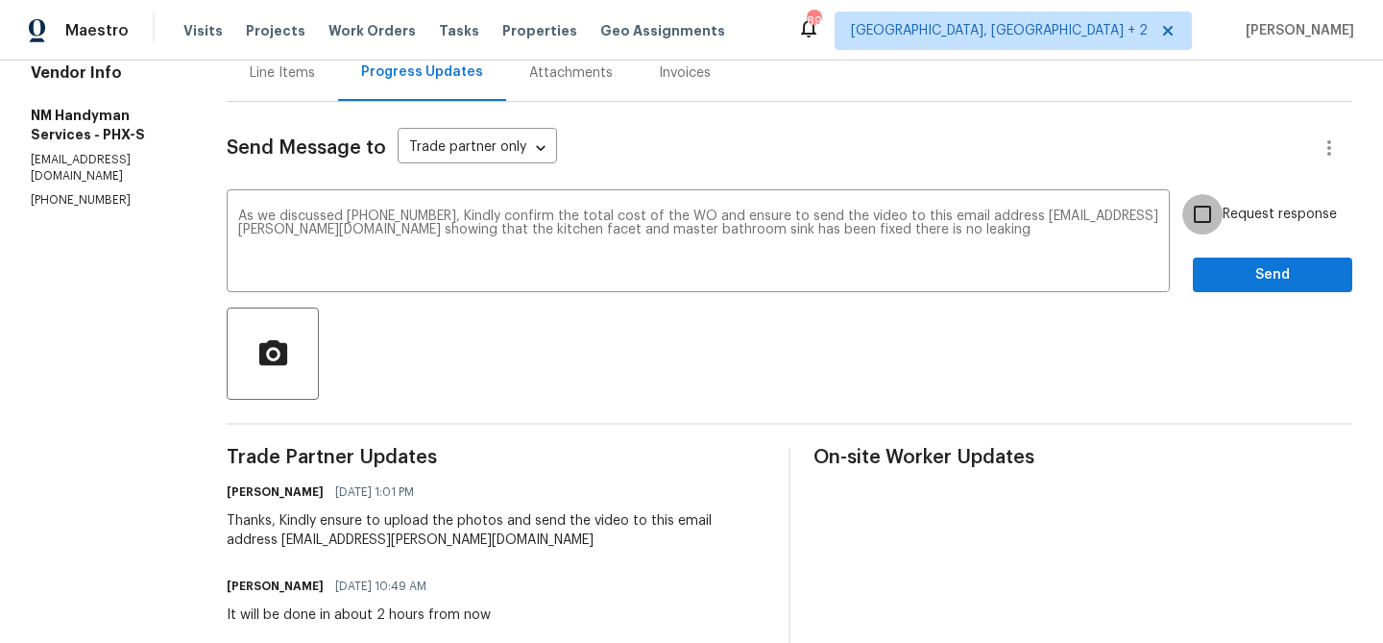
click at [1210, 221] on input "Request response" at bounding box center [1203, 214] width 40 height 40
checkbox input "true"
click at [1210, 284] on span "Send" at bounding box center [1272, 275] width 129 height 24
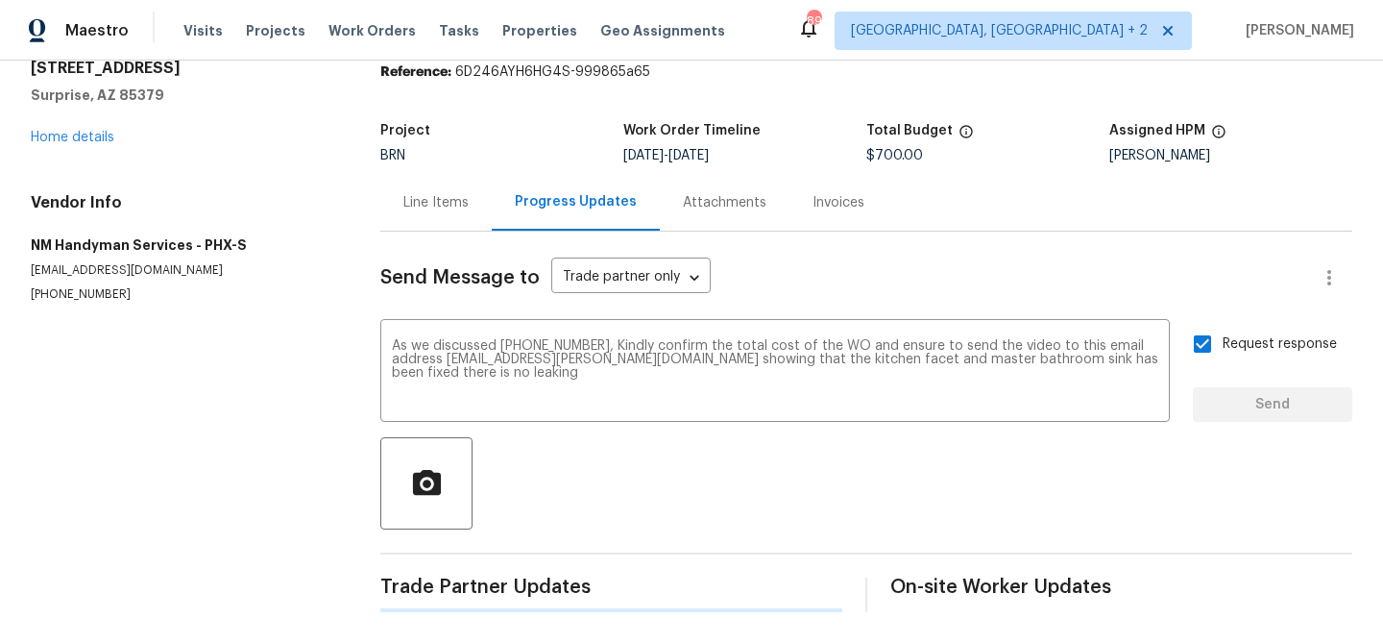
scroll to position [0, 0]
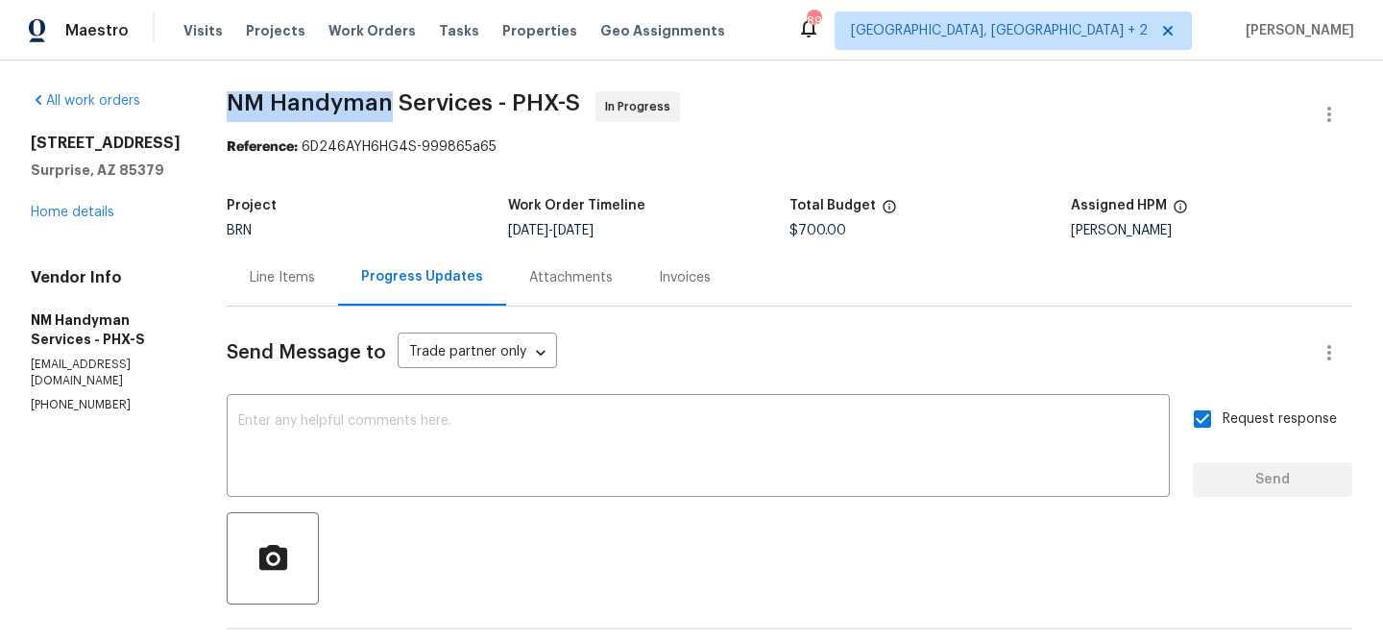
drag, startPoint x: 216, startPoint y: 101, endPoint x: 380, endPoint y: 101, distance: 164.3
copy span "NM Handyman"
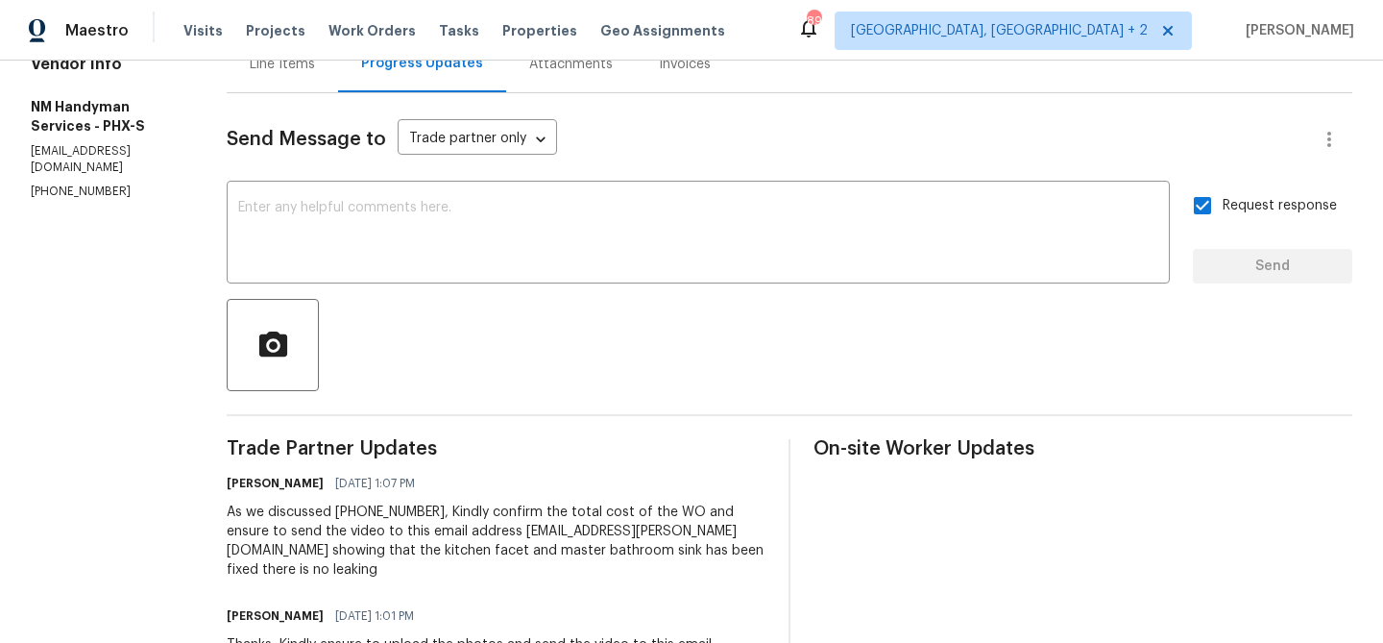
scroll to position [214, 0]
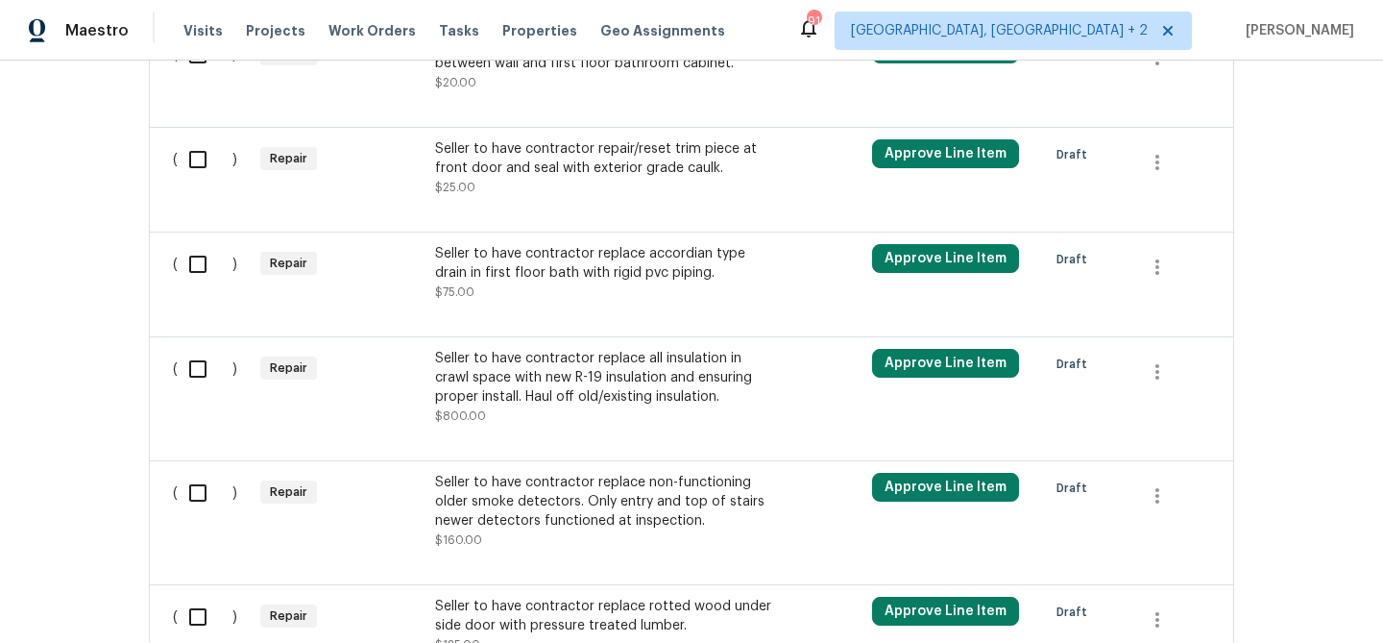
scroll to position [2600, 0]
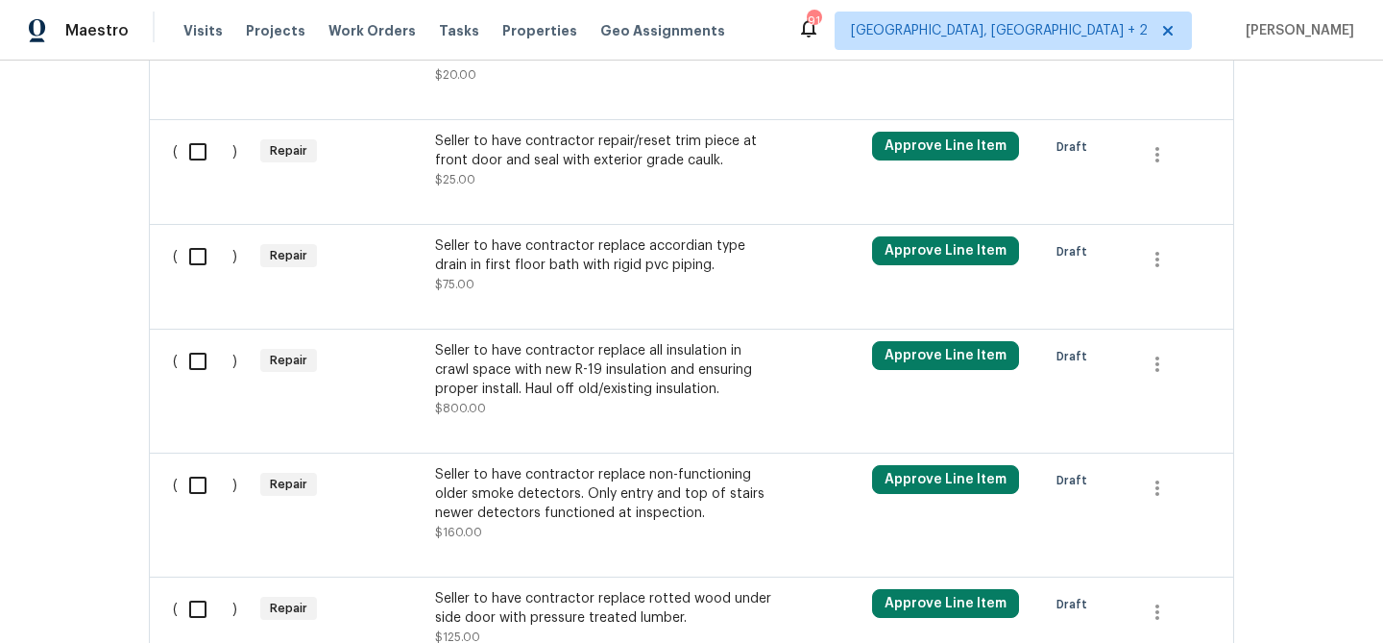
click at [152, 224] on div "( ) Repair Seller to have contractor repair/reset trim piece at front door and …" at bounding box center [692, 171] width 1086 height 105
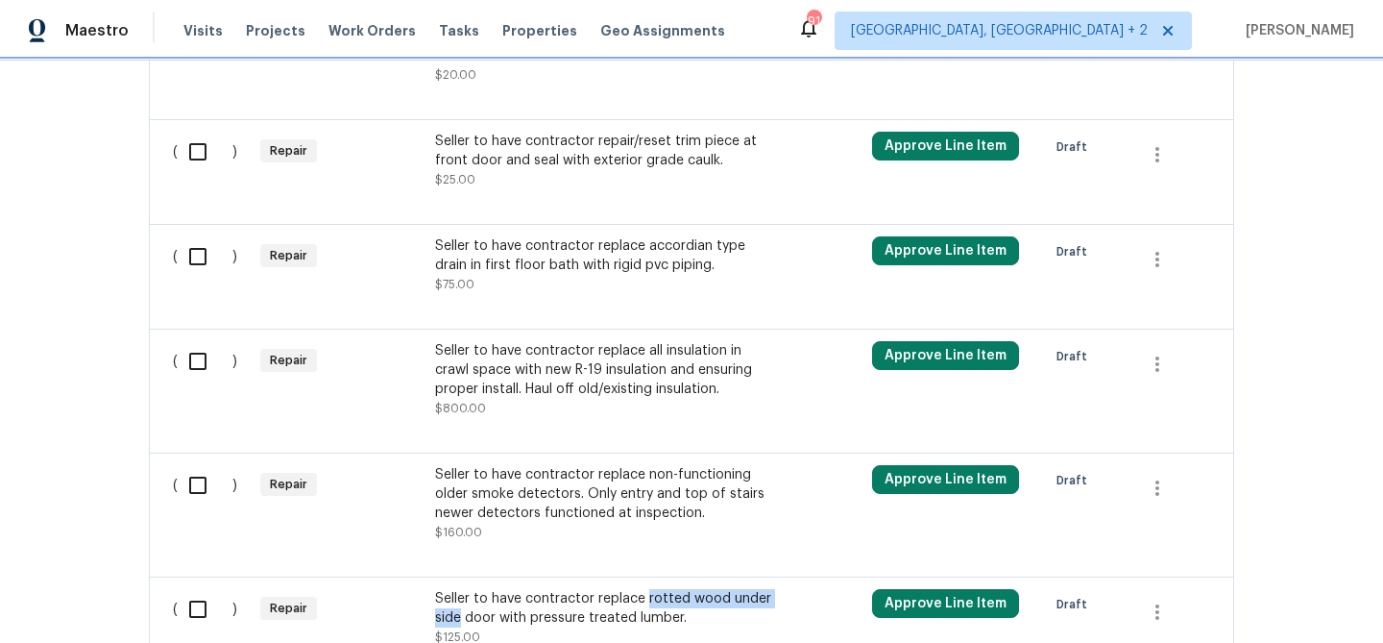
scroll to position [2685, 0]
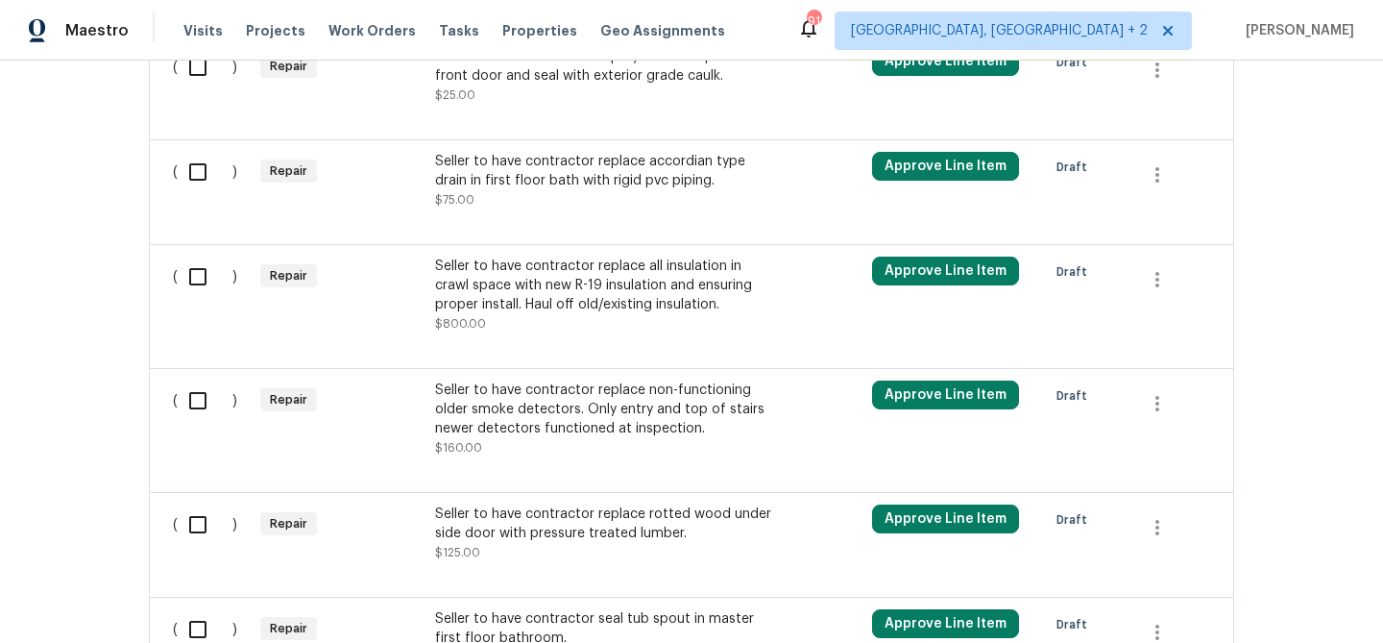
click at [525, 526] on div "Seller to have contractor replace rotted wood under side door with pressure tre…" at bounding box center [604, 523] width 338 height 38
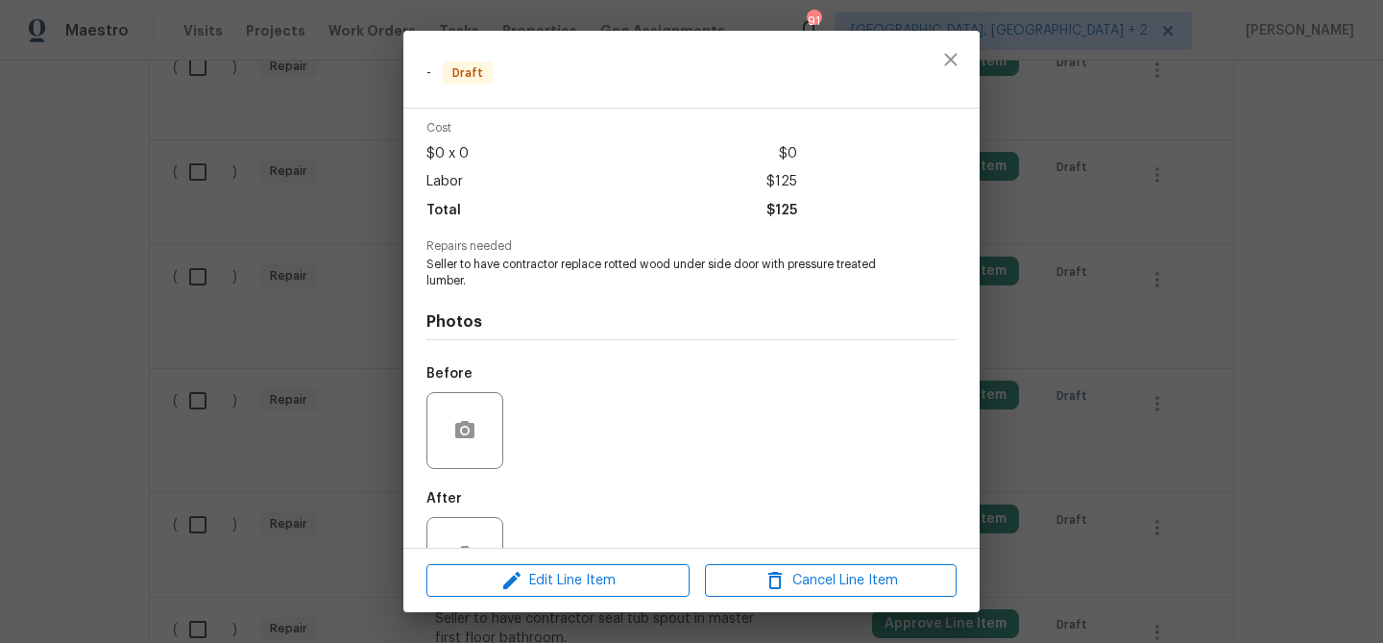
scroll to position [105, 0]
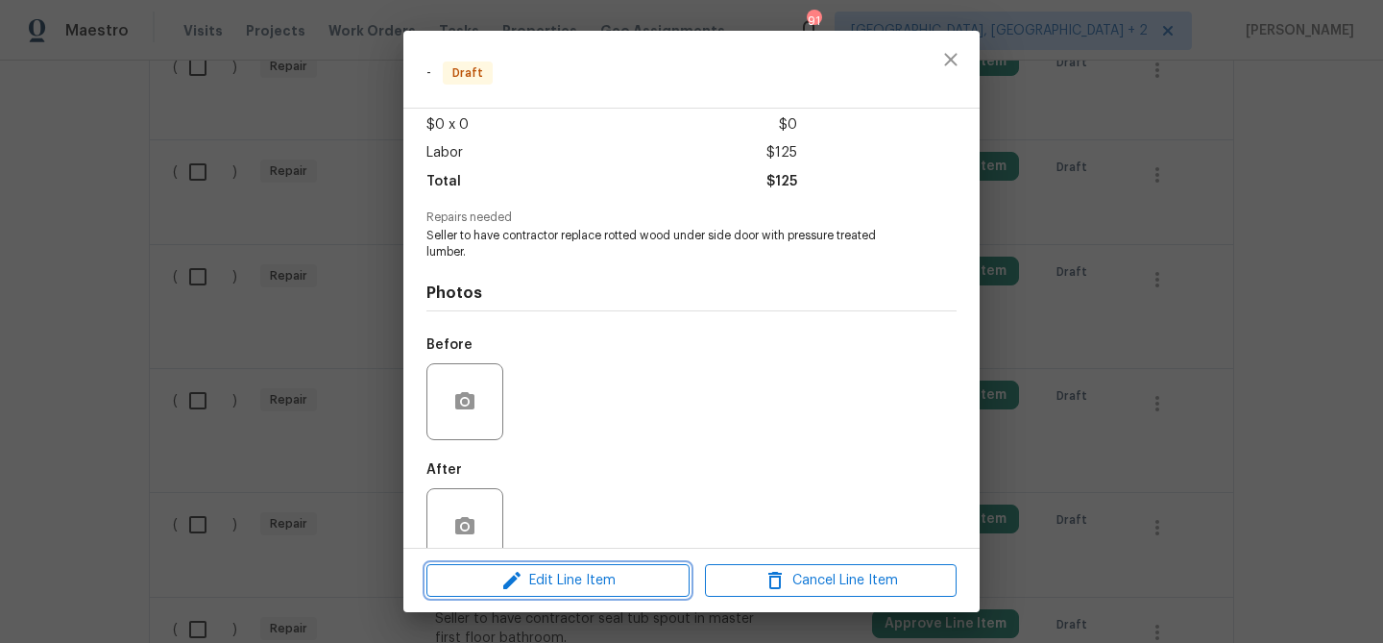
click at [534, 581] on span "Edit Line Item" at bounding box center [558, 581] width 252 height 24
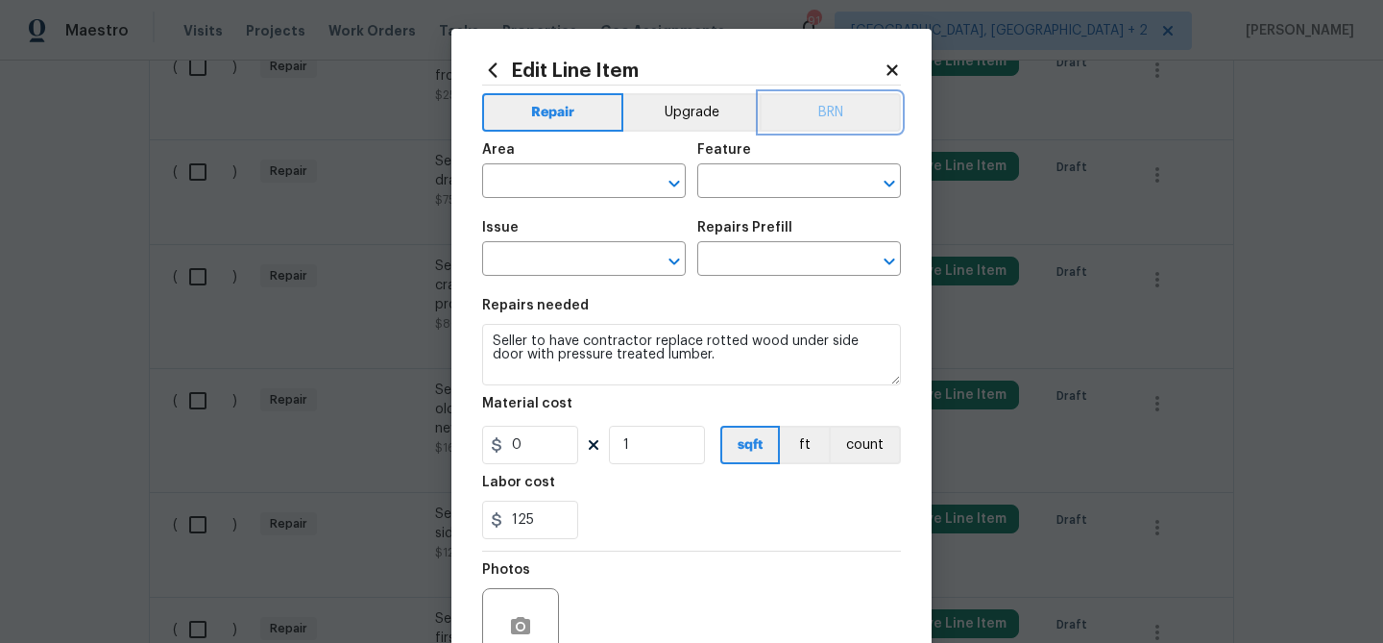
click at [811, 120] on button "BRN" at bounding box center [830, 112] width 141 height 38
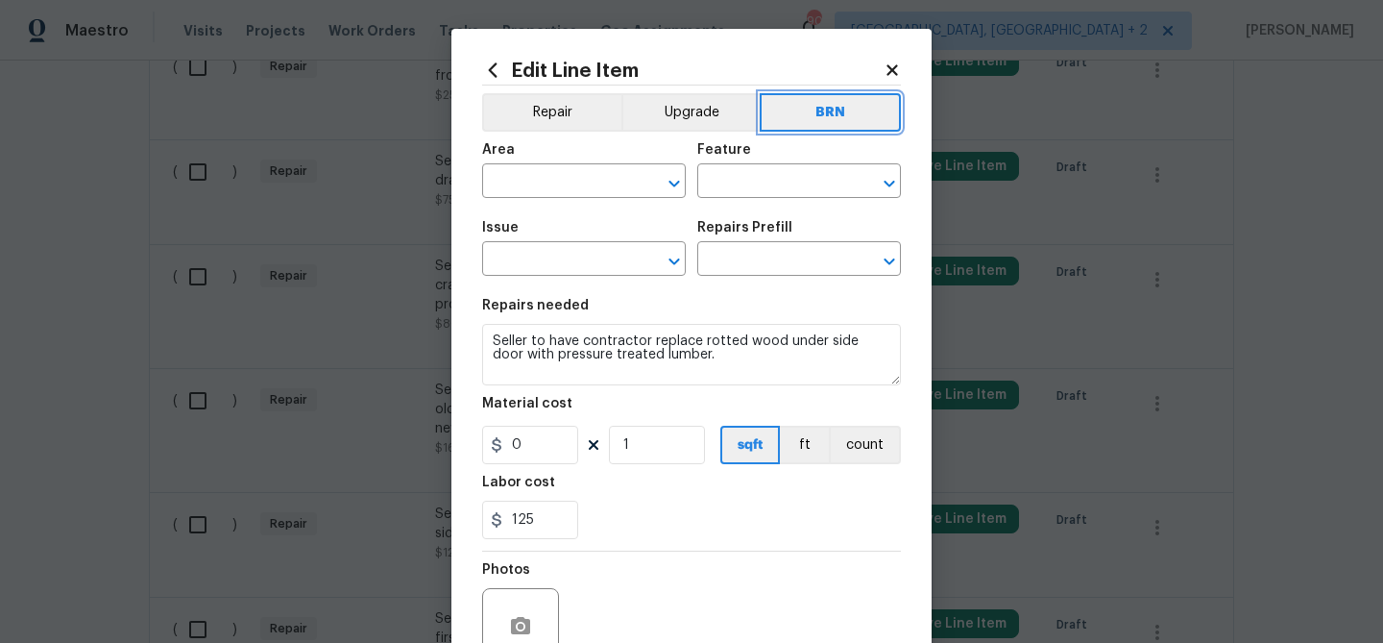
scroll to position [185, 0]
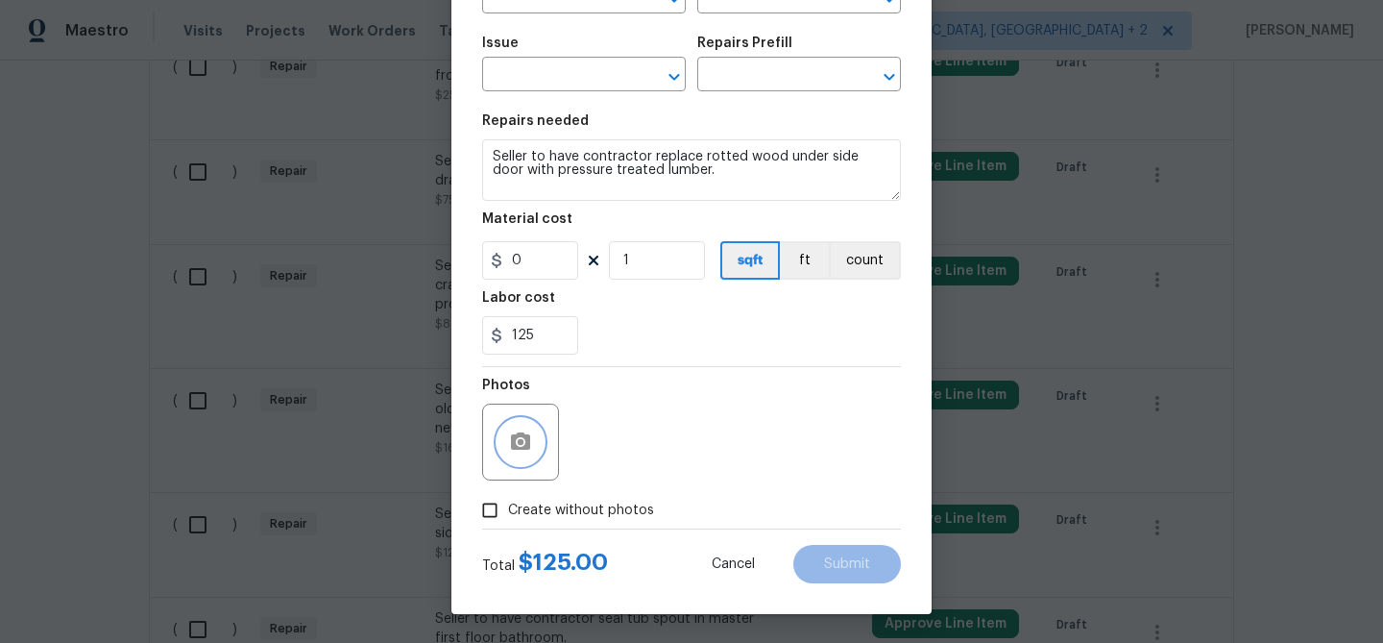
click at [532, 453] on button "button" at bounding box center [521, 442] width 46 height 46
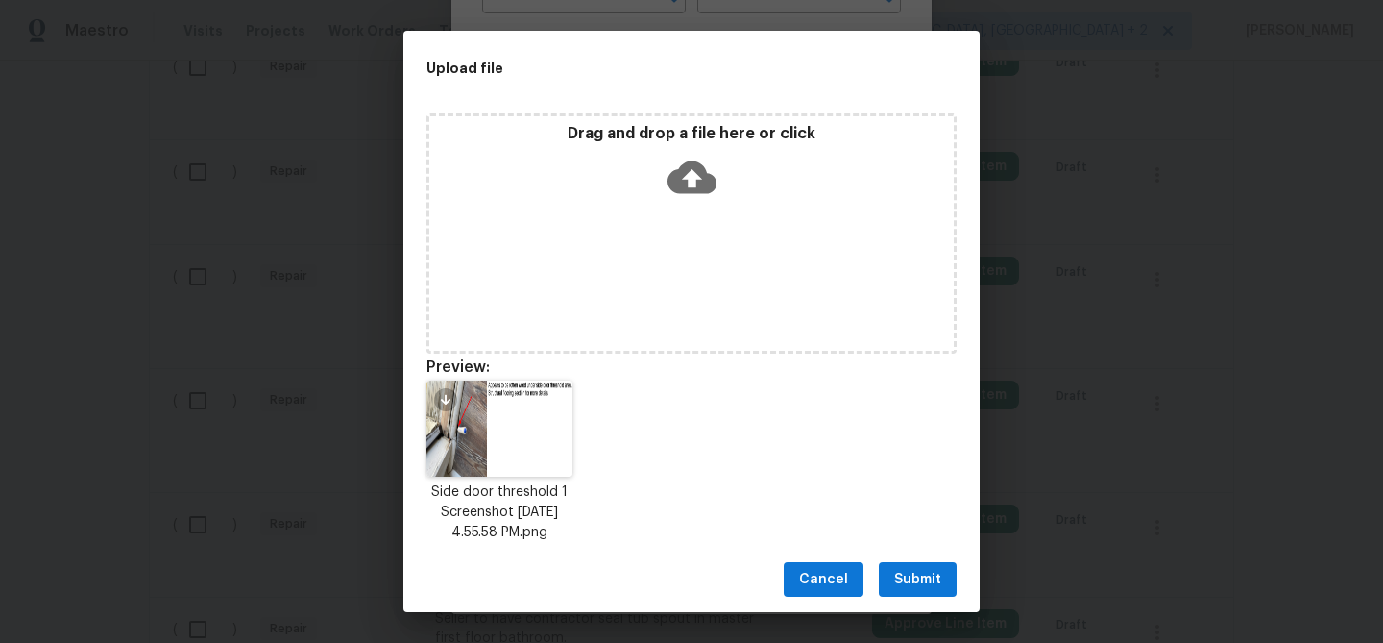
click at [910, 585] on span "Submit" at bounding box center [917, 580] width 47 height 24
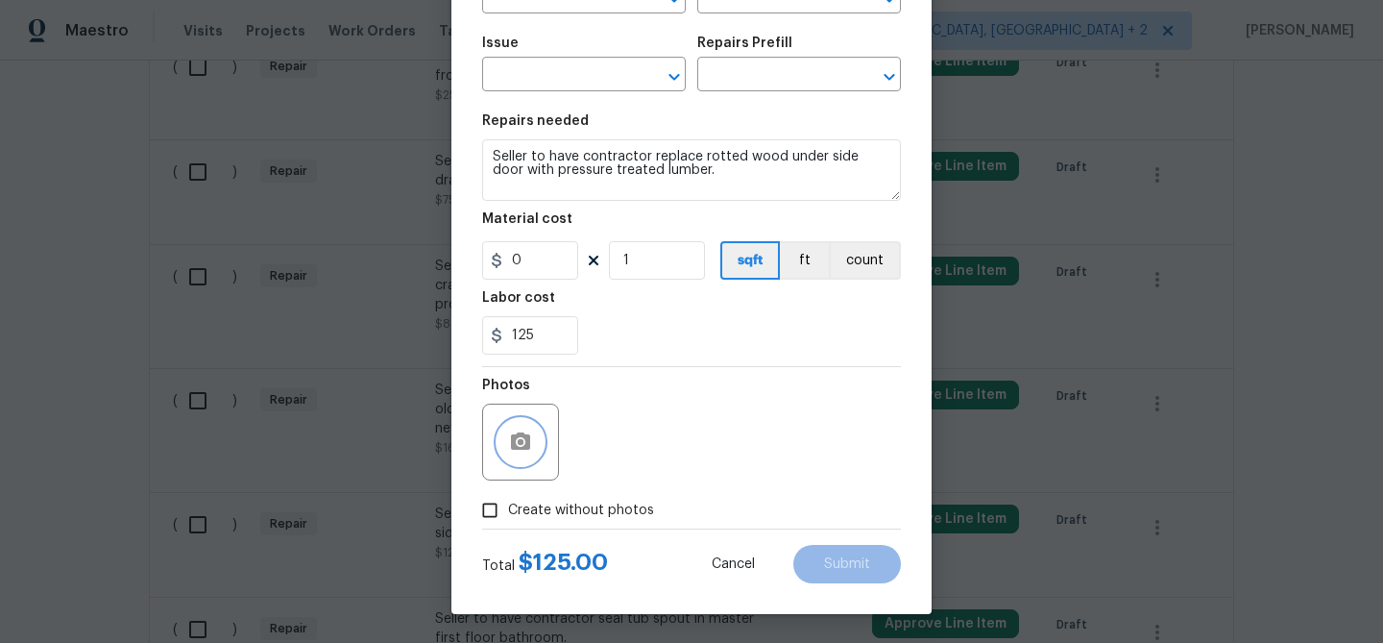
scroll to position [0, 0]
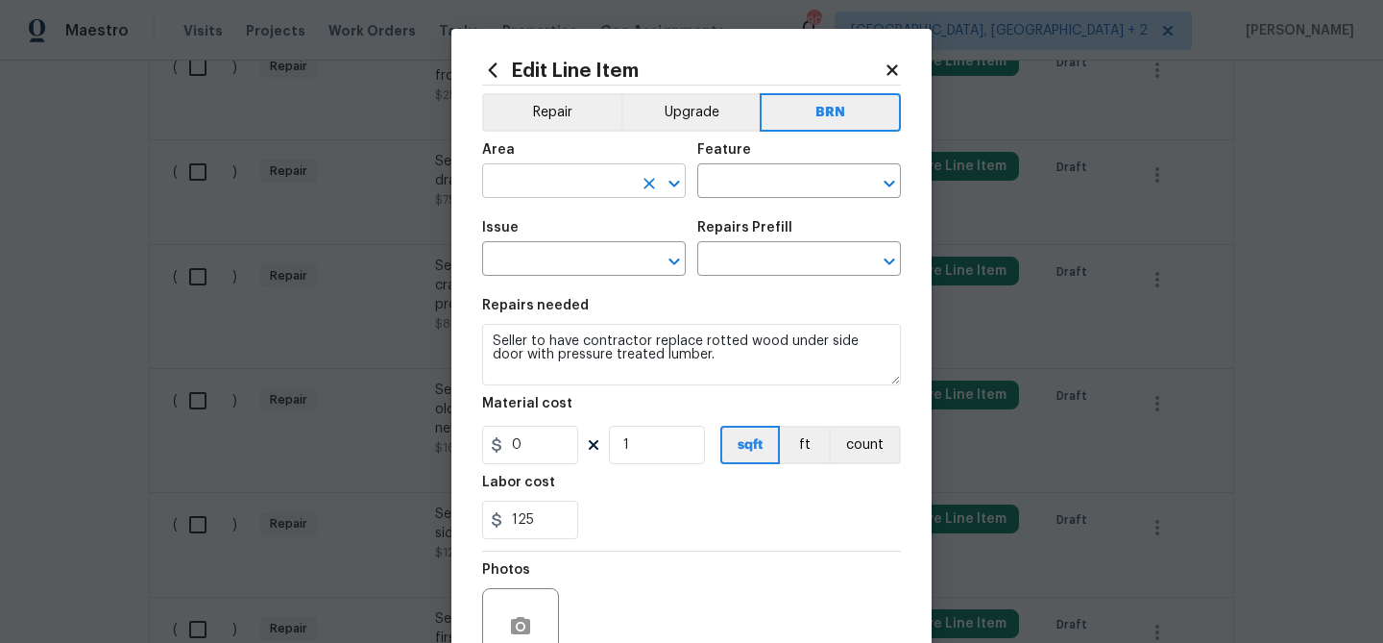
click at [541, 180] on input "text" at bounding box center [557, 183] width 150 height 30
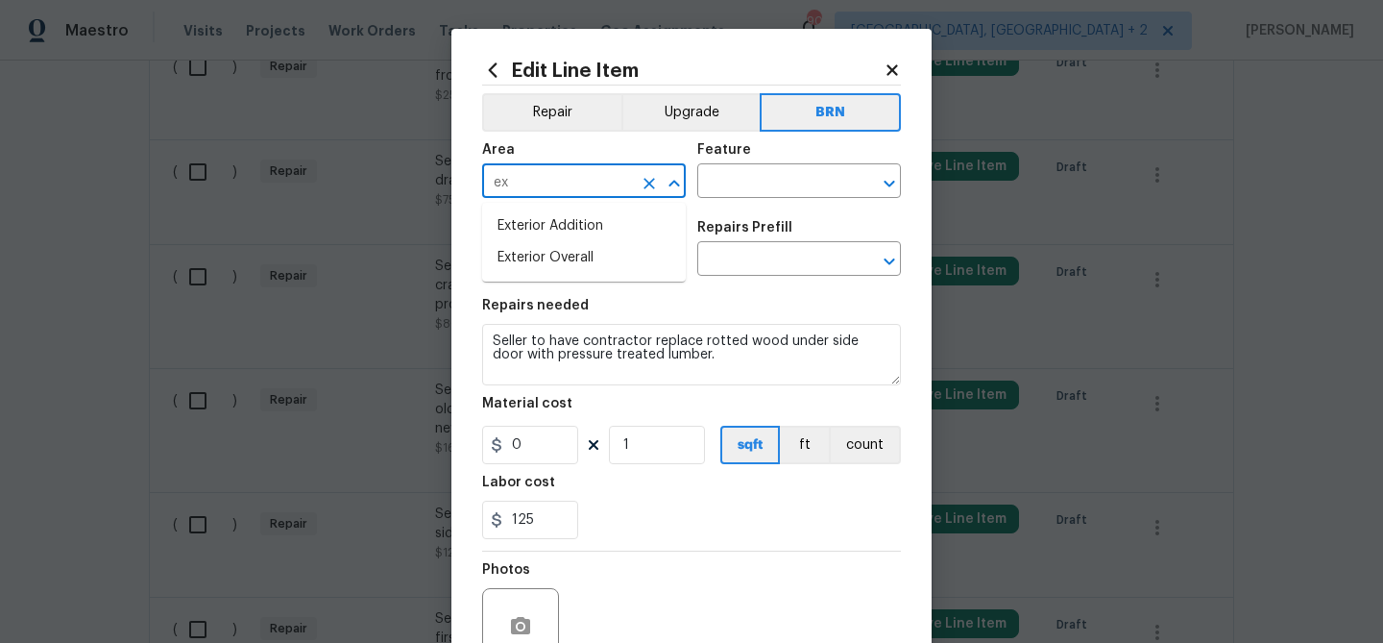
click at [555, 228] on li "Exterior Addition" at bounding box center [584, 226] width 204 height 32
type input "Exterior Addition"
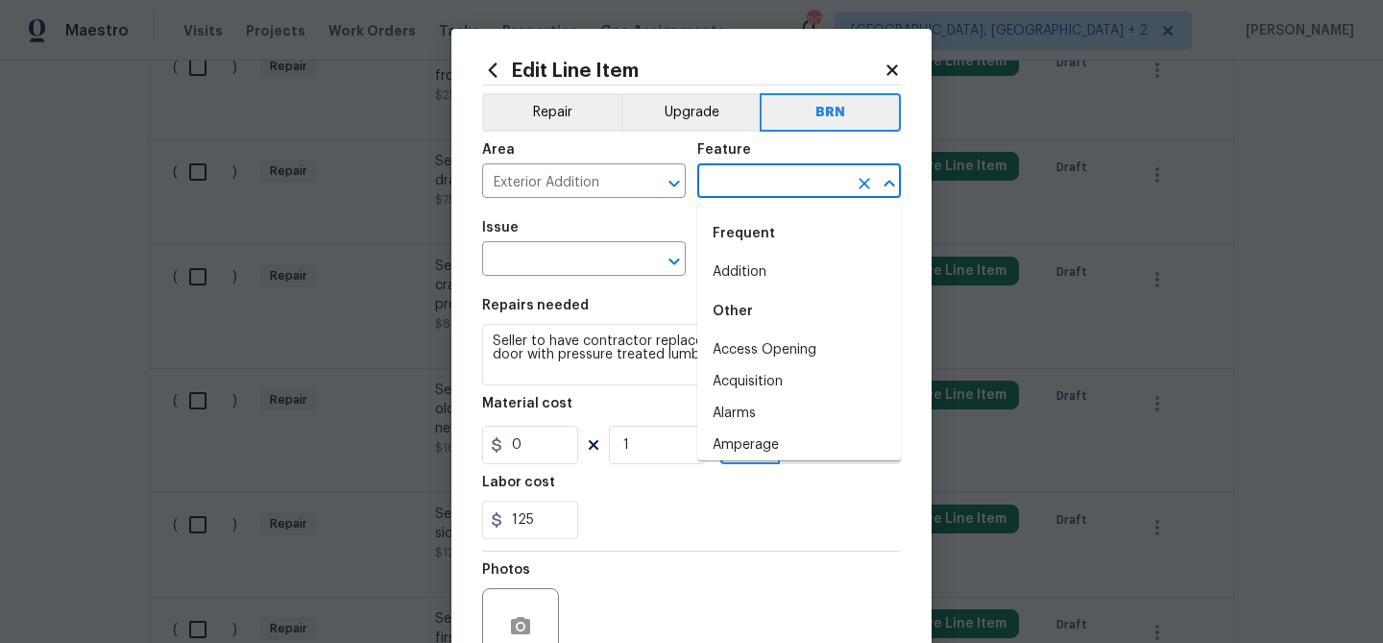
click at [725, 181] on input "text" at bounding box center [772, 183] width 150 height 30
type input "d"
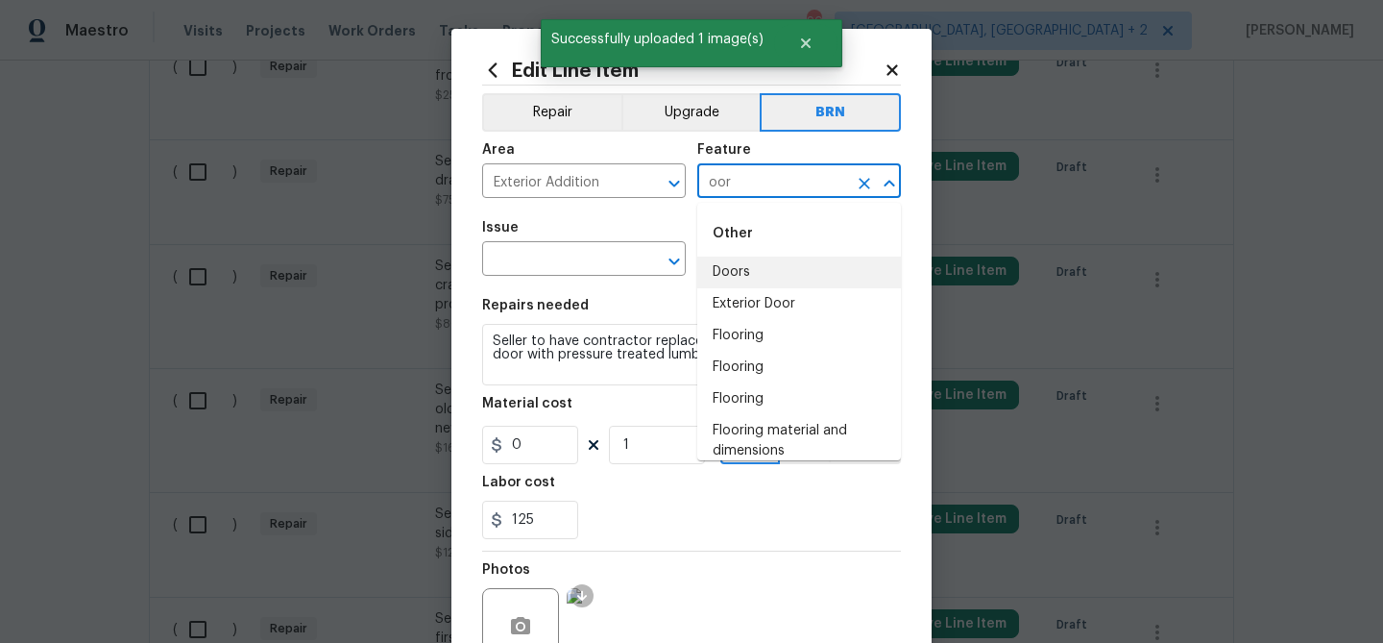
click at [740, 268] on li "Doors" at bounding box center [799, 272] width 204 height 32
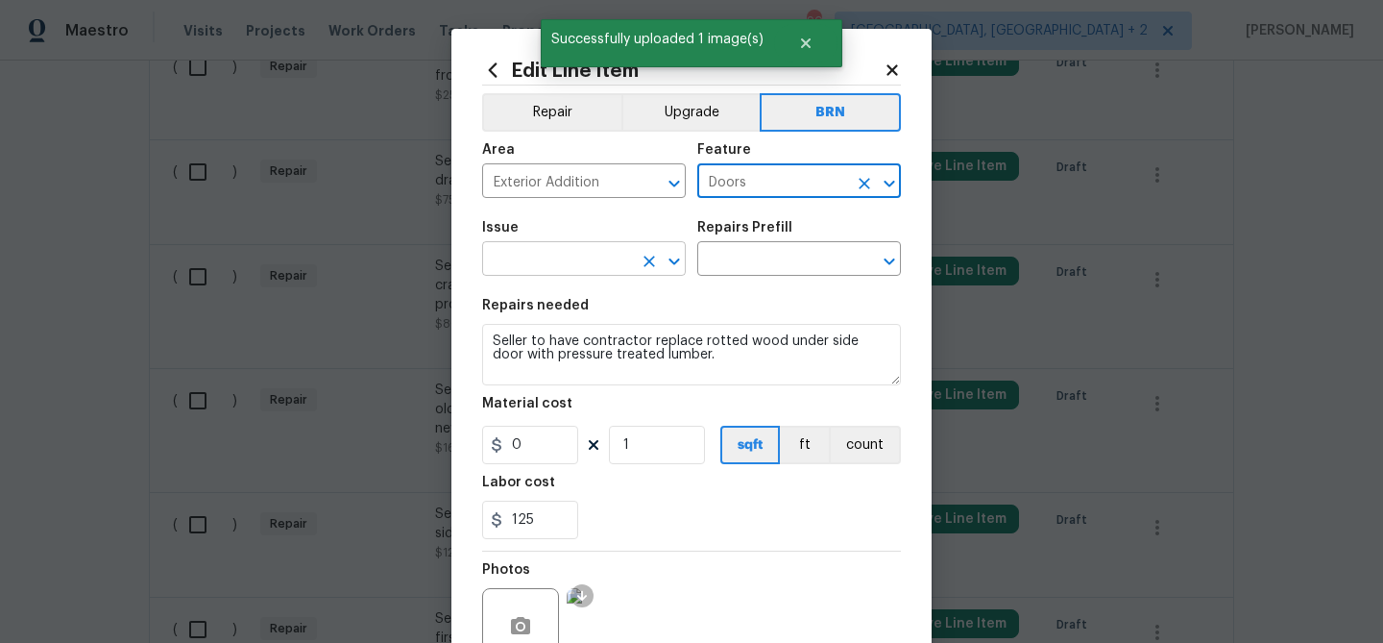
type input "Doors"
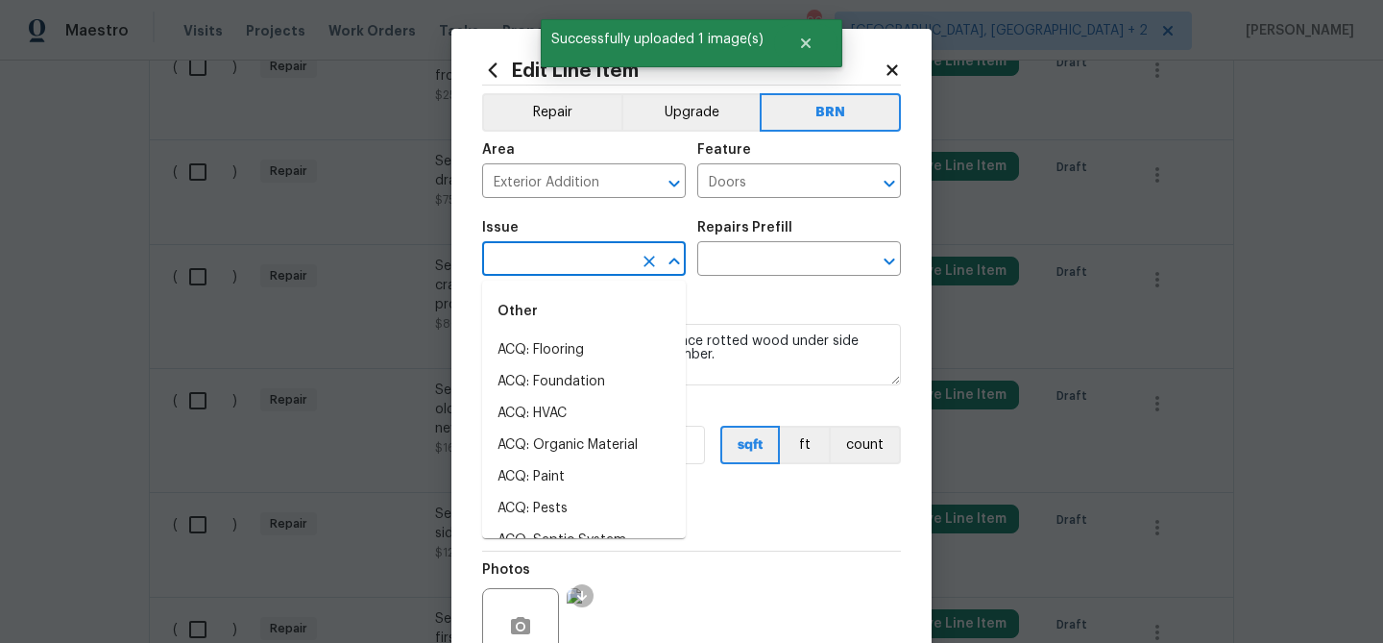
click at [593, 259] on input "text" at bounding box center [557, 261] width 150 height 30
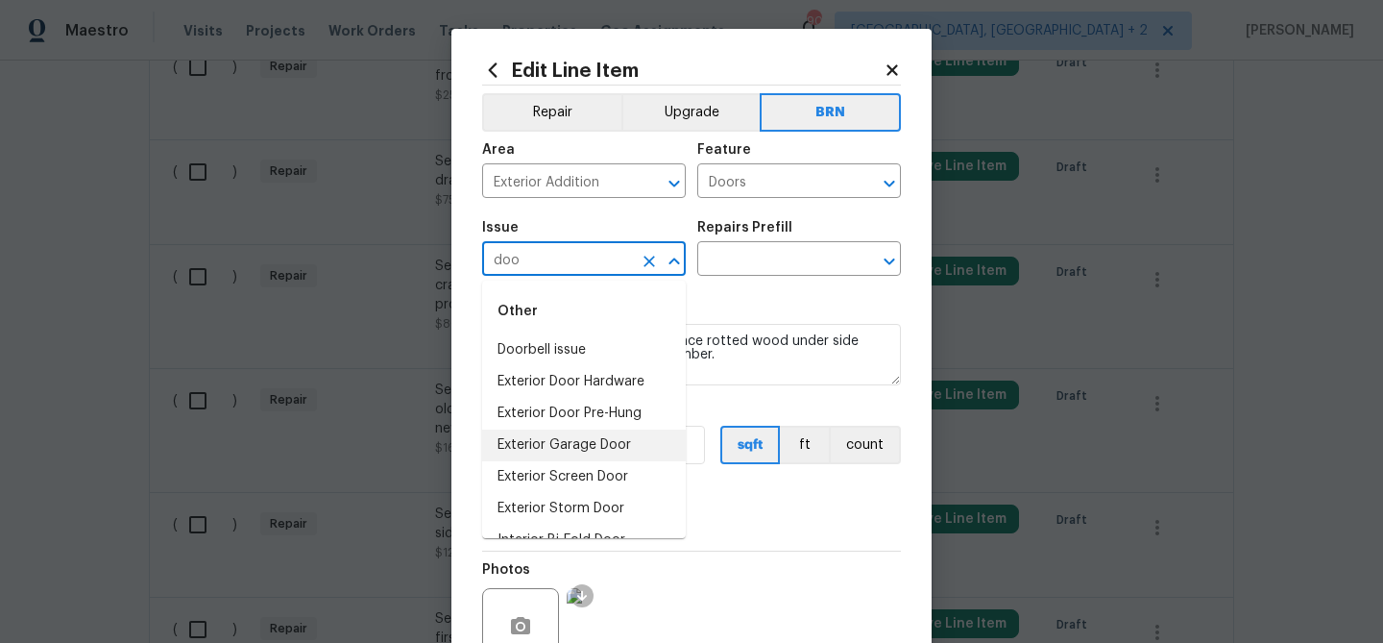
scroll to position [58, 0]
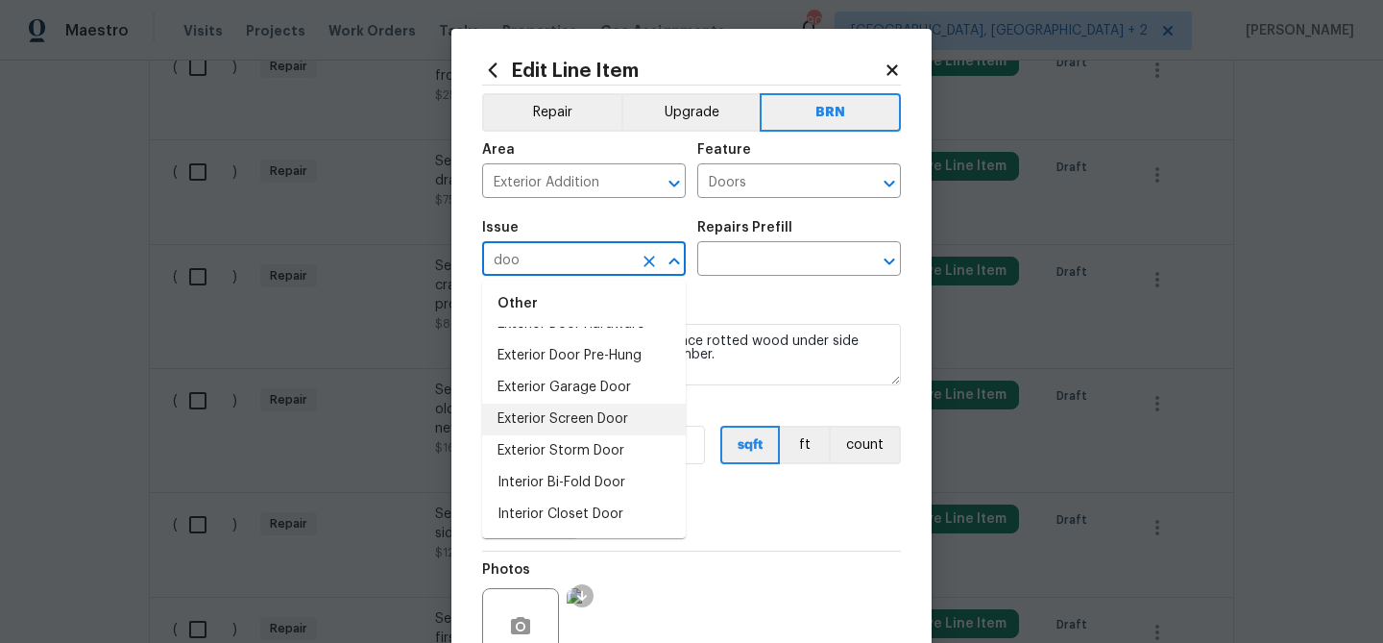
click at [552, 430] on li "Exterior Screen Door" at bounding box center [584, 419] width 204 height 32
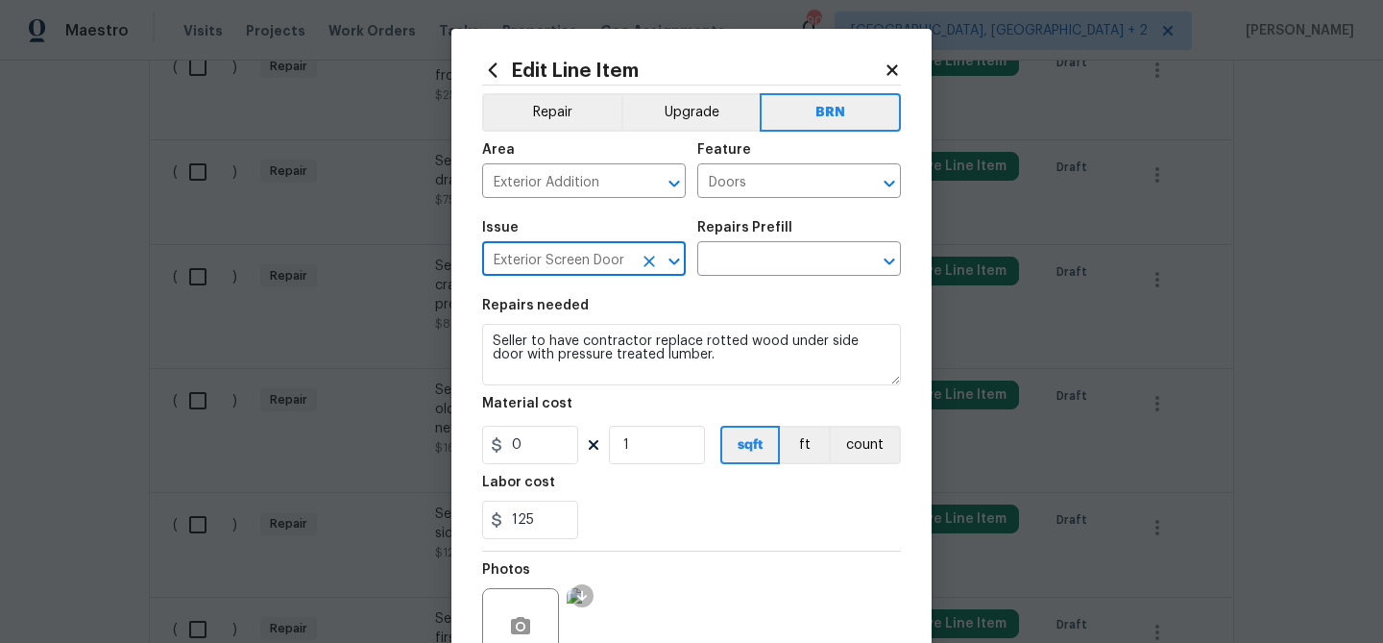
type input "Exterior Screen Door"
click at [552, 430] on input "0" at bounding box center [530, 445] width 96 height 38
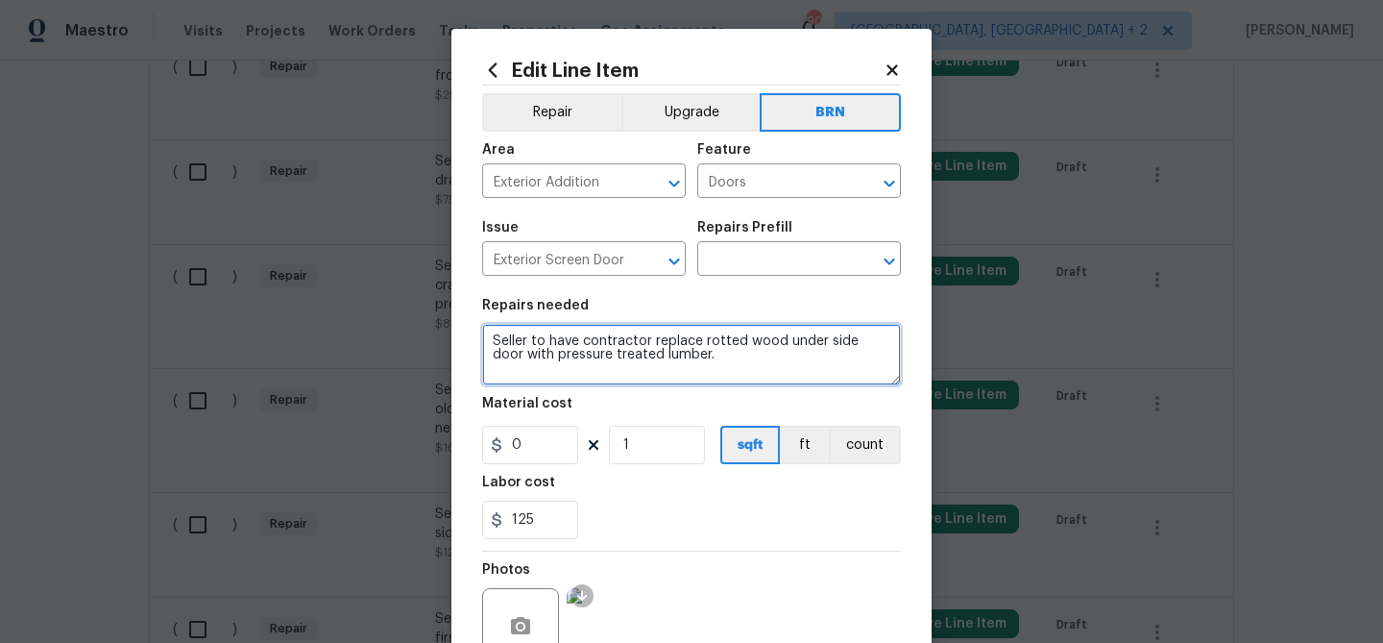
click at [557, 328] on textarea "Seller to have contractor replace rotted wood under side door with pressure tre…" at bounding box center [691, 354] width 419 height 61
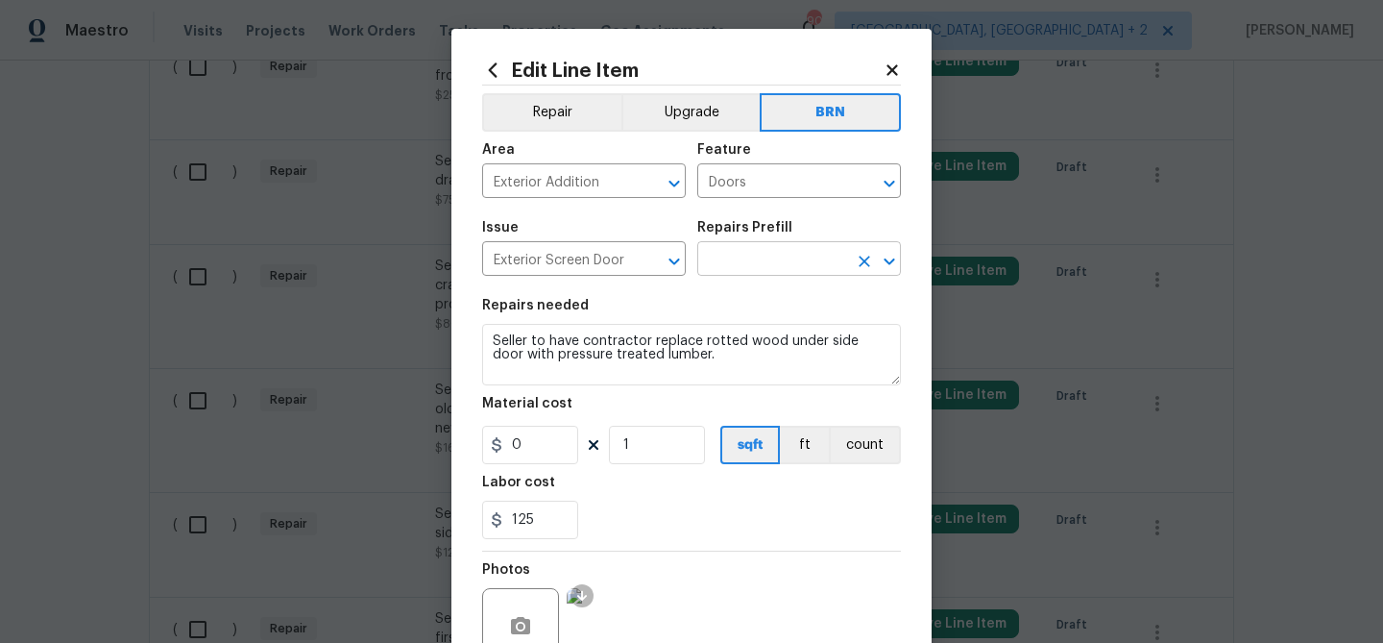
click at [762, 253] on input "text" at bounding box center [772, 261] width 150 height 30
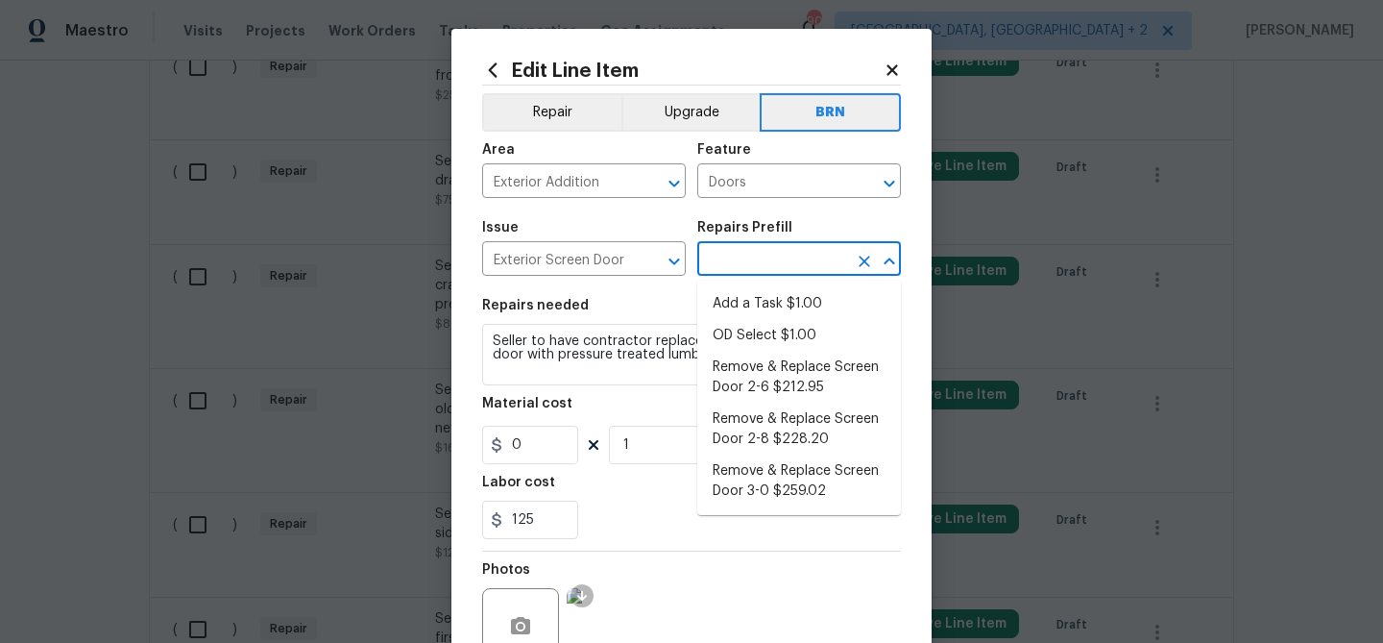
click at [756, 297] on li "Add a Task $1.00" at bounding box center [799, 304] width 204 height 32
type input "Interior Door"
type input "Add a Task $1.00"
type textarea "HPM to detail"
type input "1"
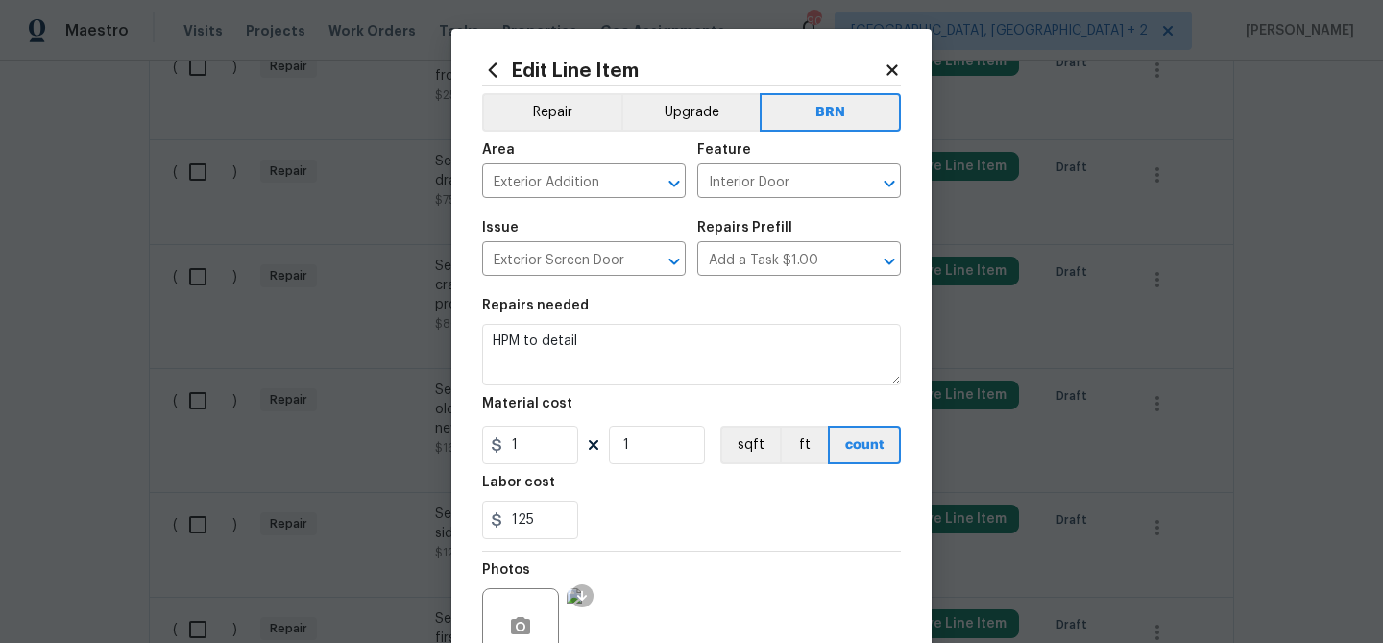
click at [652, 320] on div "Repairs needed" at bounding box center [691, 311] width 419 height 25
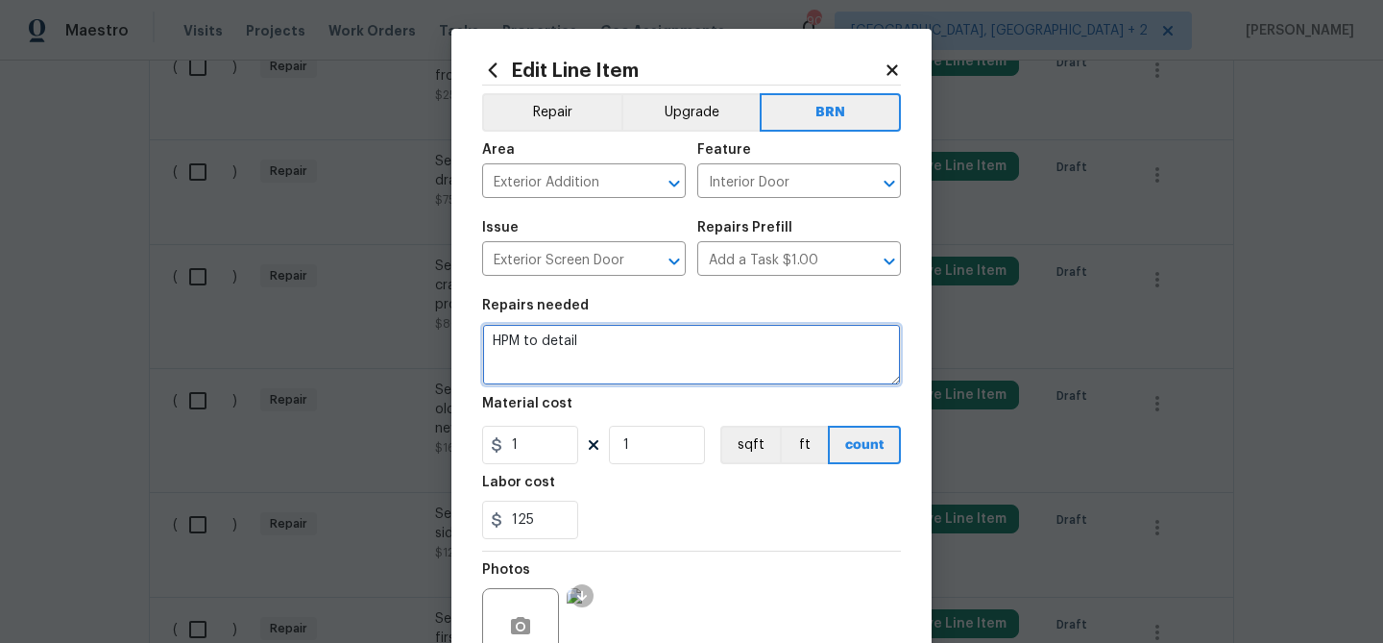
click at [610, 341] on textarea "HPM to detail" at bounding box center [691, 354] width 419 height 61
paste textarea "Seller to have contractor replace rotted wood under side door with pressure tre…"
type textarea "Seller to have contractor replace rotted wood under side door with pressure tre…"
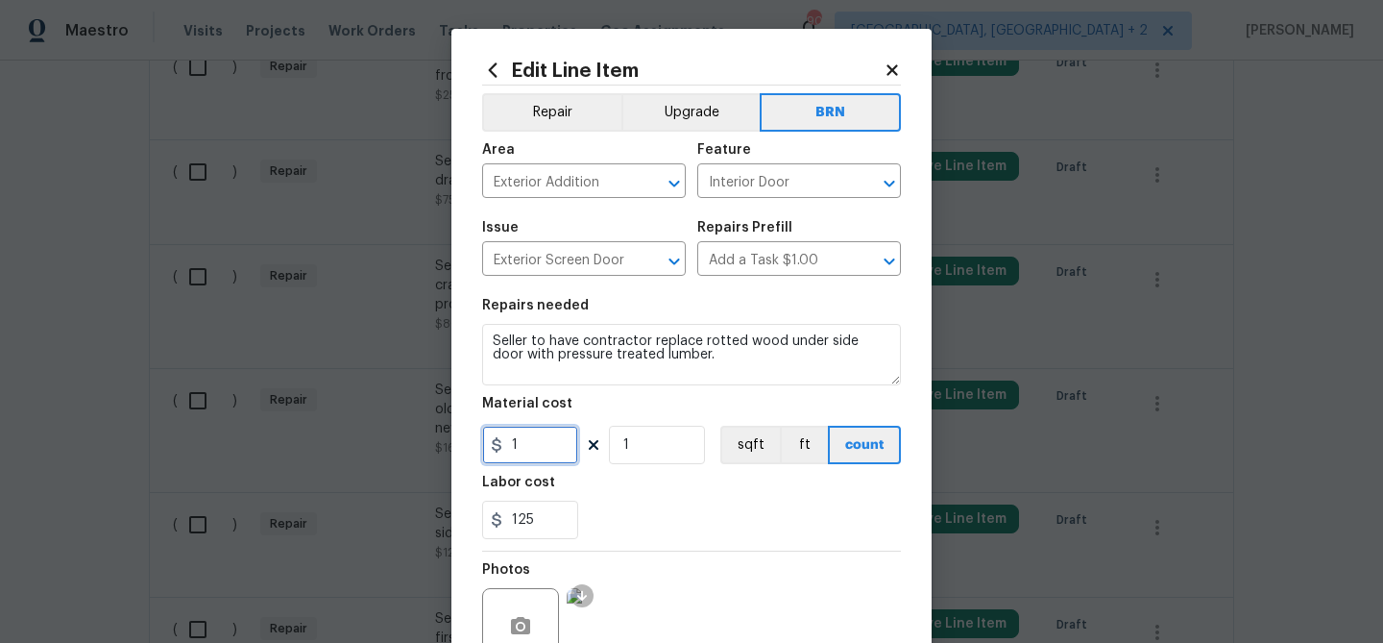
click at [549, 458] on input "1" at bounding box center [530, 445] width 96 height 38
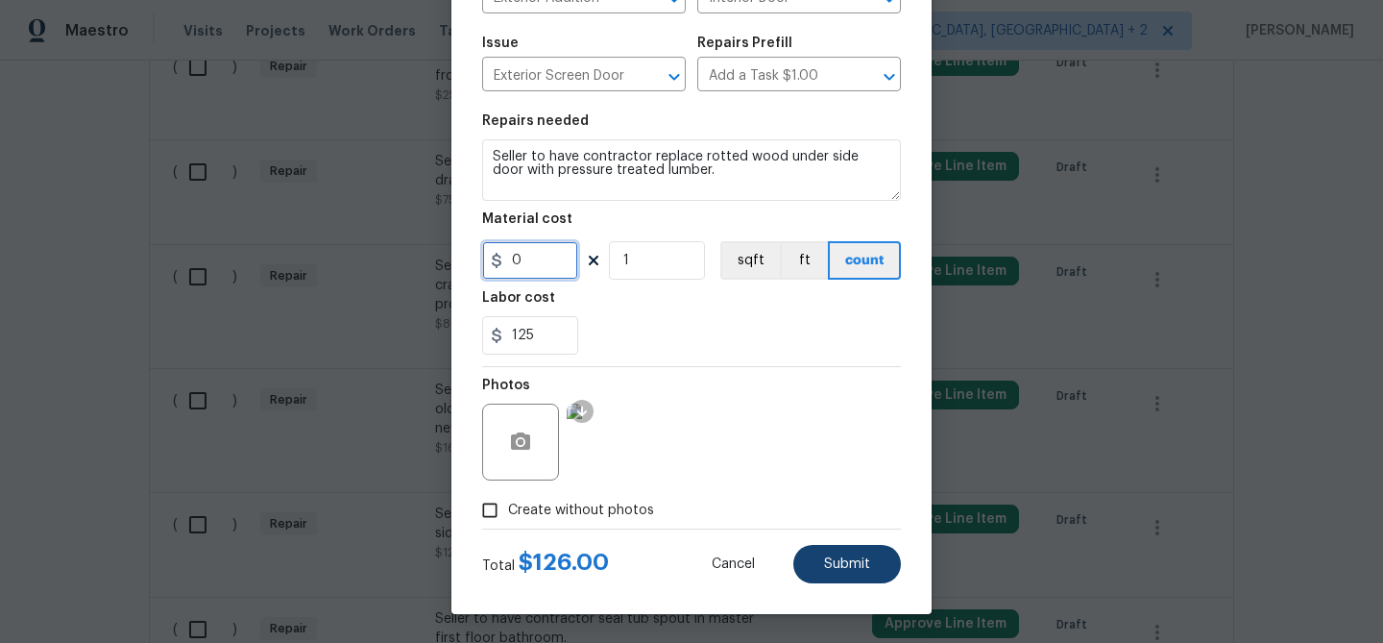
type input "0"
click at [853, 558] on span "Submit" at bounding box center [847, 564] width 46 height 14
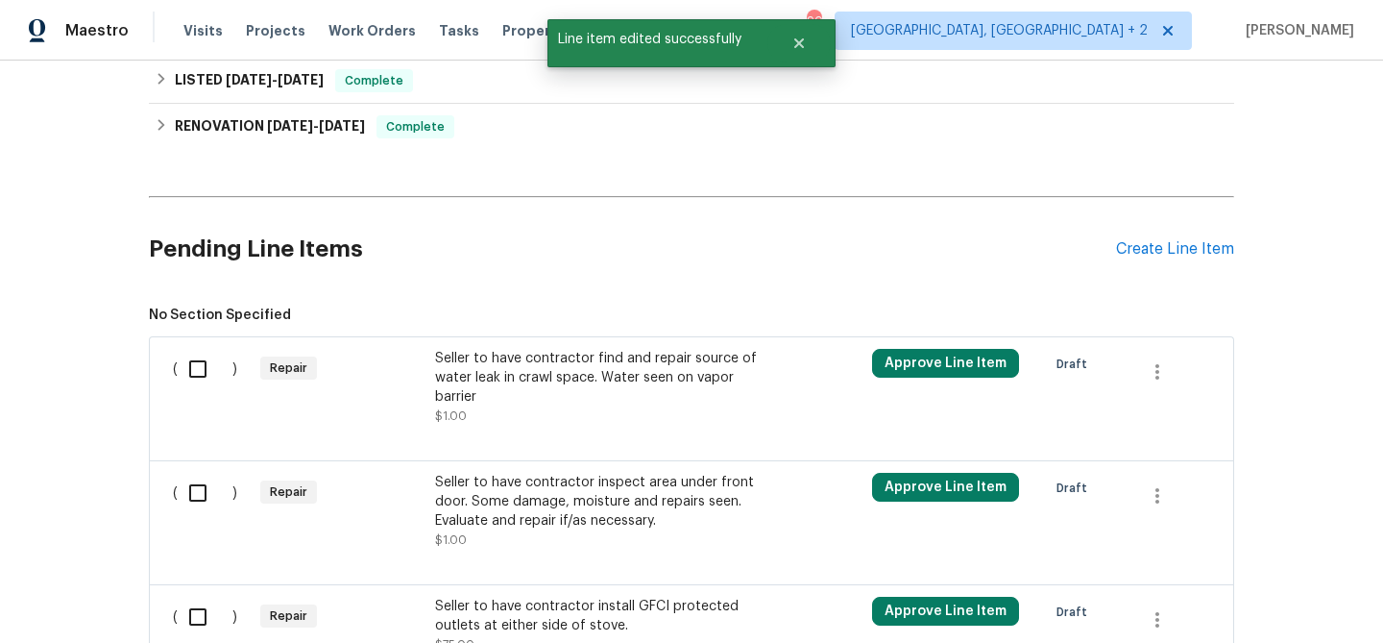
scroll to position [2685, 0]
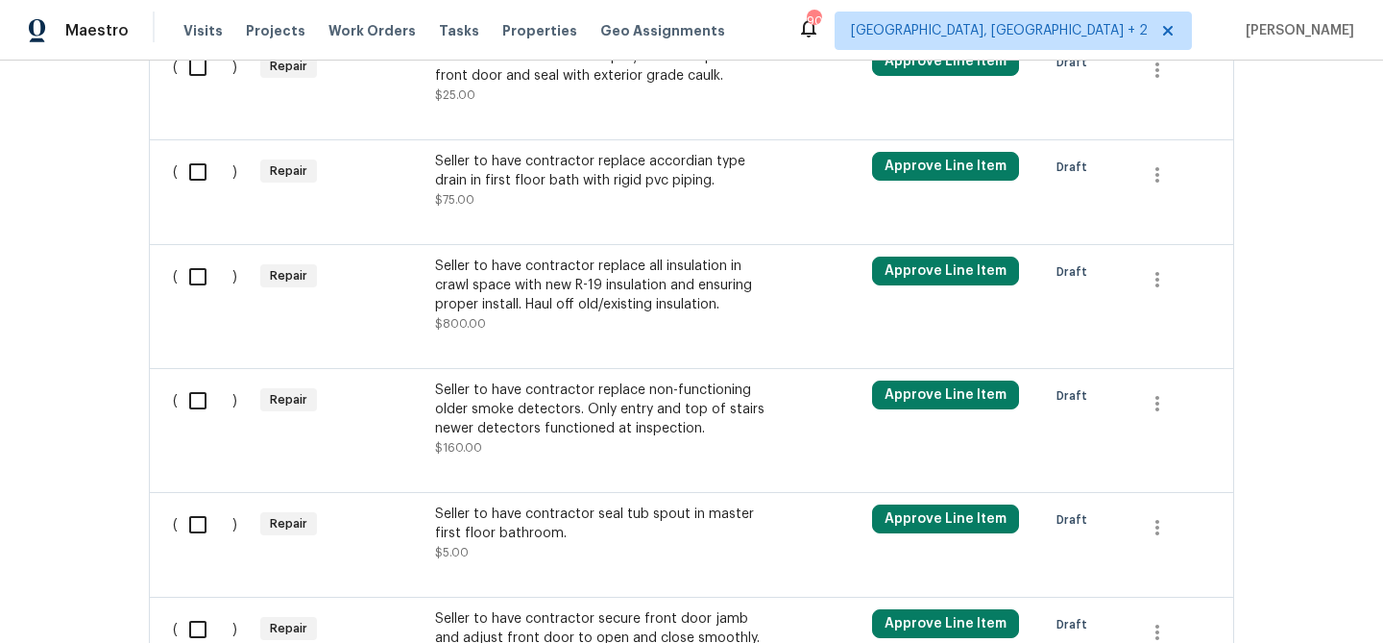
click at [86, 205] on div "Back to all projects [STREET_ADDRESS][PERSON_NAME] 3 Beds | 2 Baths | Total: 13…" at bounding box center [691, 352] width 1383 height 582
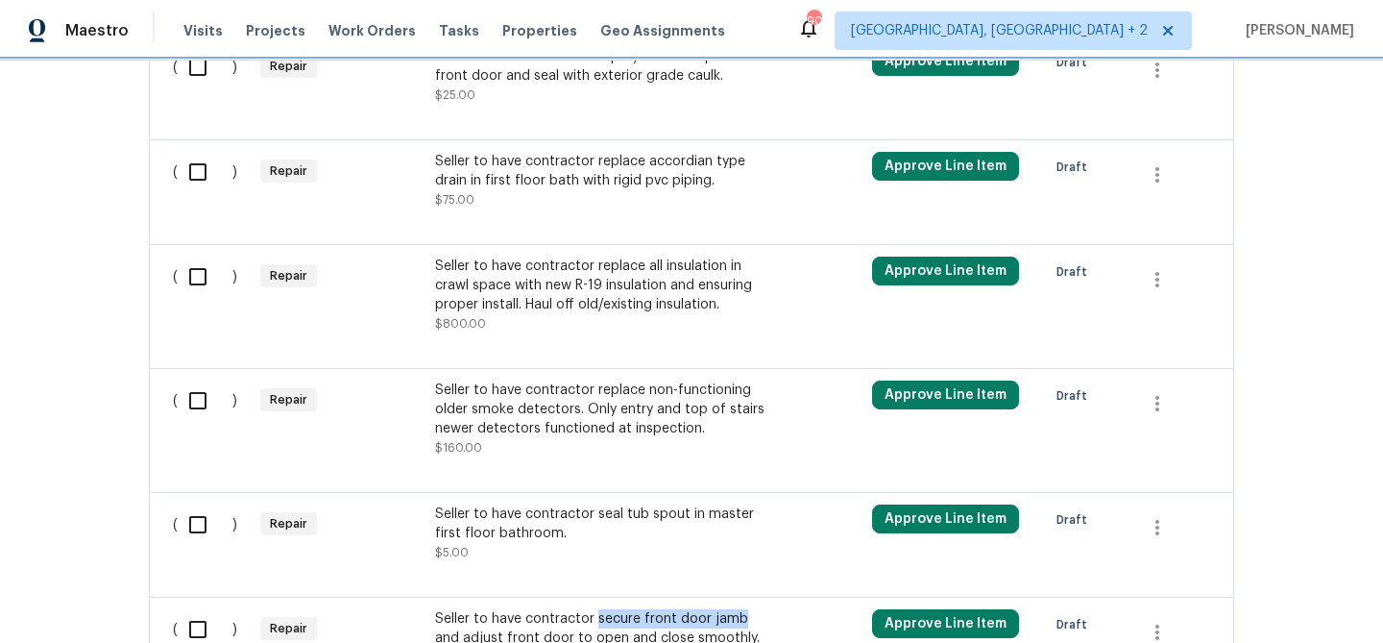
scroll to position [2769, 0]
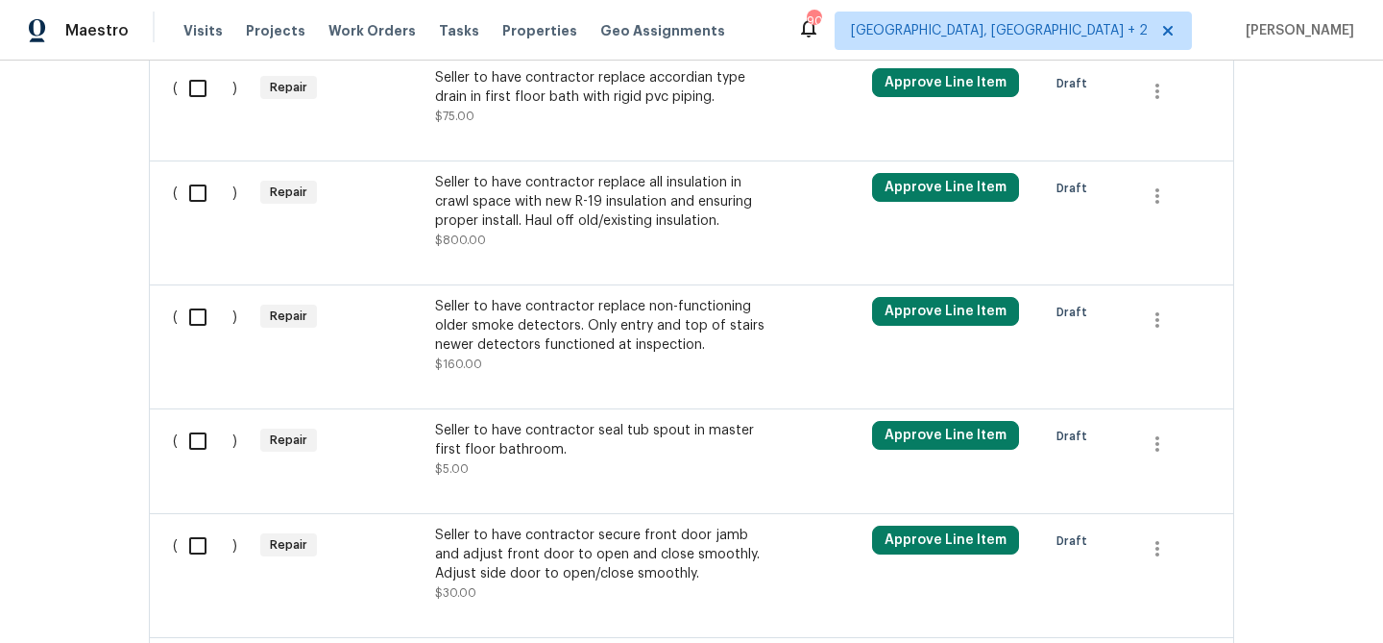
click at [517, 537] on div "Seller to have contractor secure front door jamb and adjust front door to open …" at bounding box center [604, 554] width 338 height 58
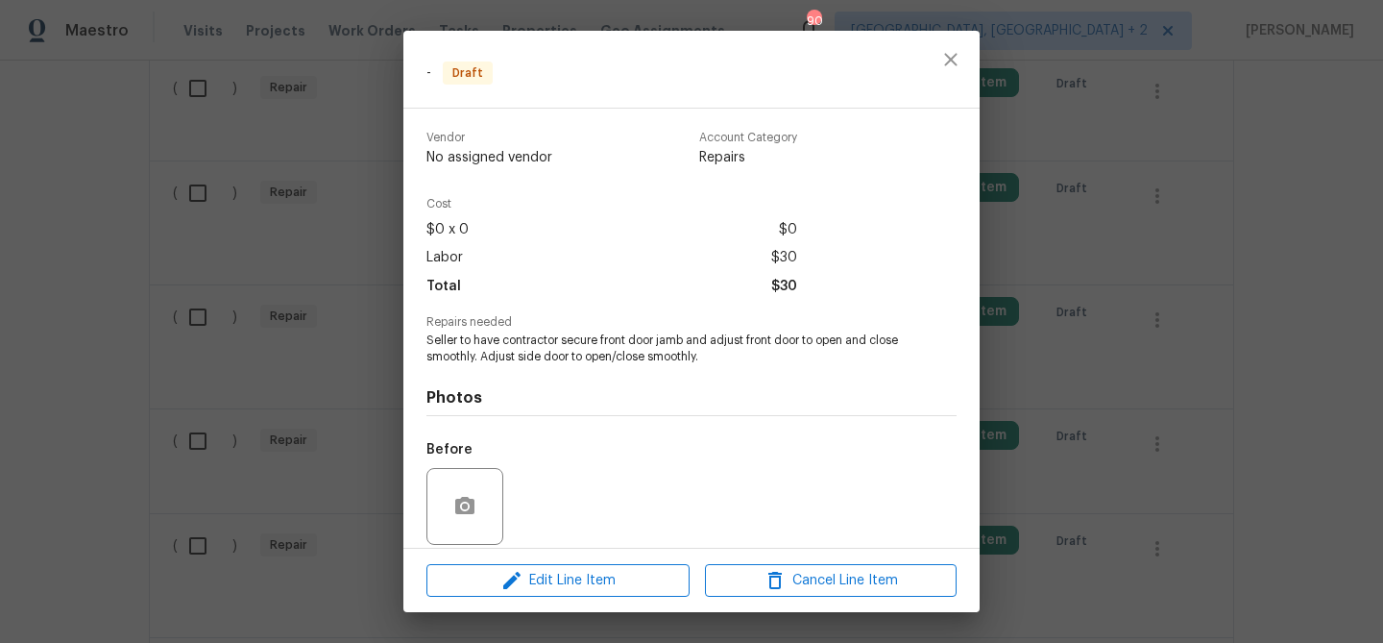
click at [270, 385] on div "- Draft Vendor No assigned vendor Account Category Repairs Cost $0 x 0 $0 Labor…" at bounding box center [691, 321] width 1383 height 643
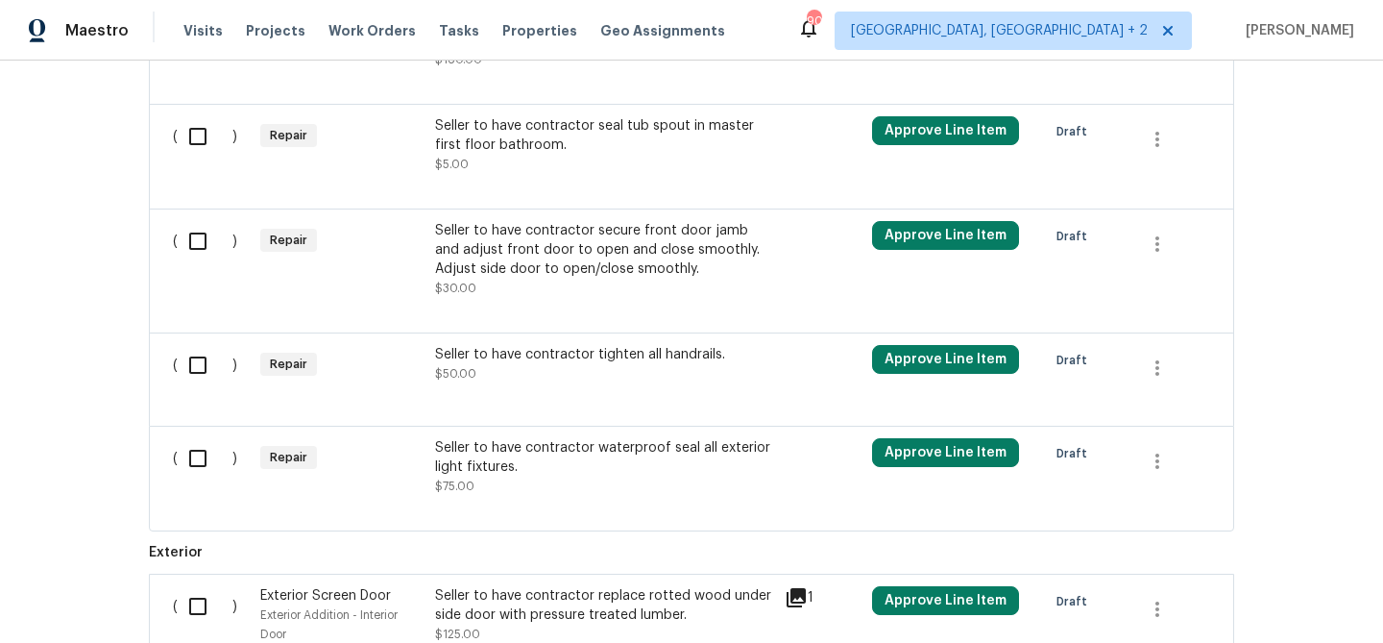
scroll to position [3288, 0]
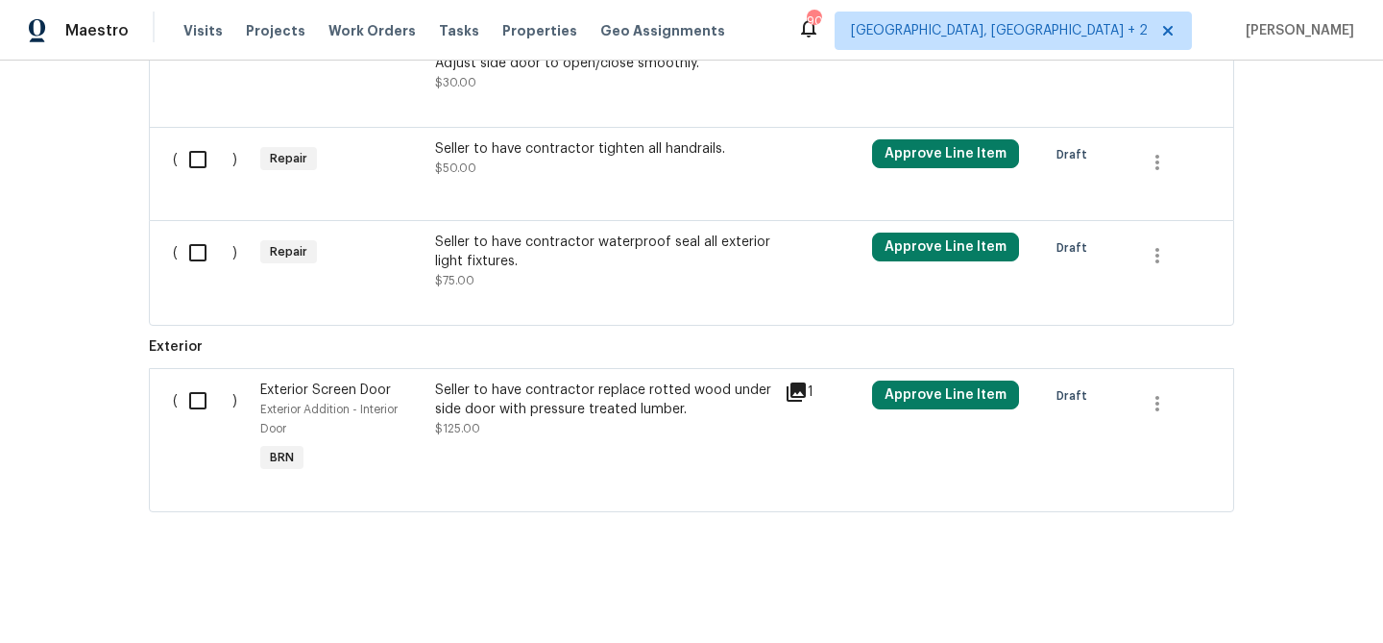
click at [516, 443] on div "Seller to have contractor replace rotted wood under side door with pressure tre…" at bounding box center [604, 429] width 350 height 108
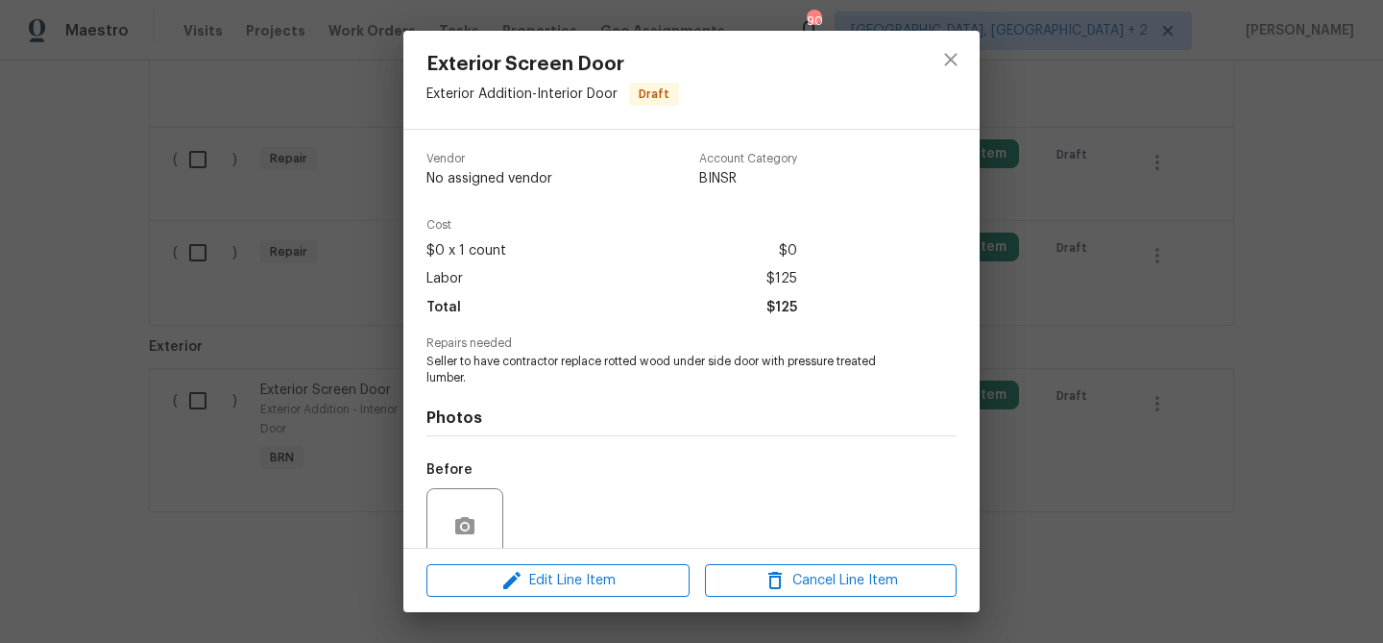
scroll to position [161, 0]
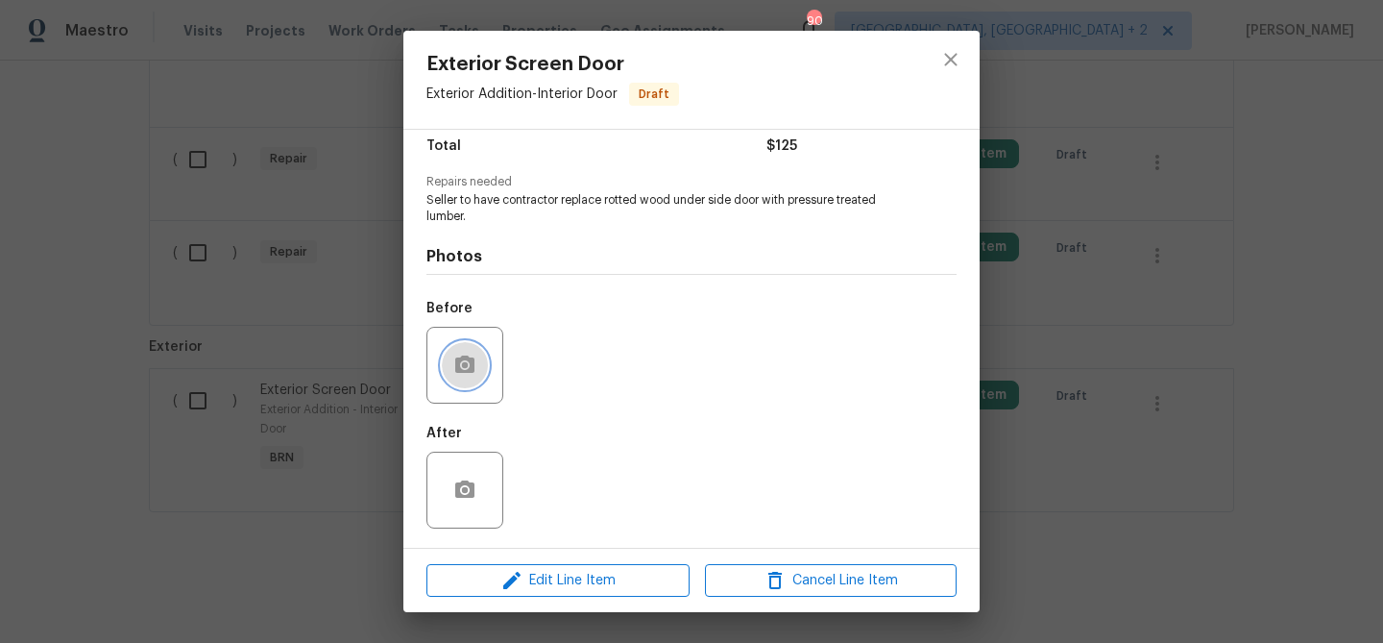
click at [478, 368] on button "button" at bounding box center [465, 365] width 46 height 46
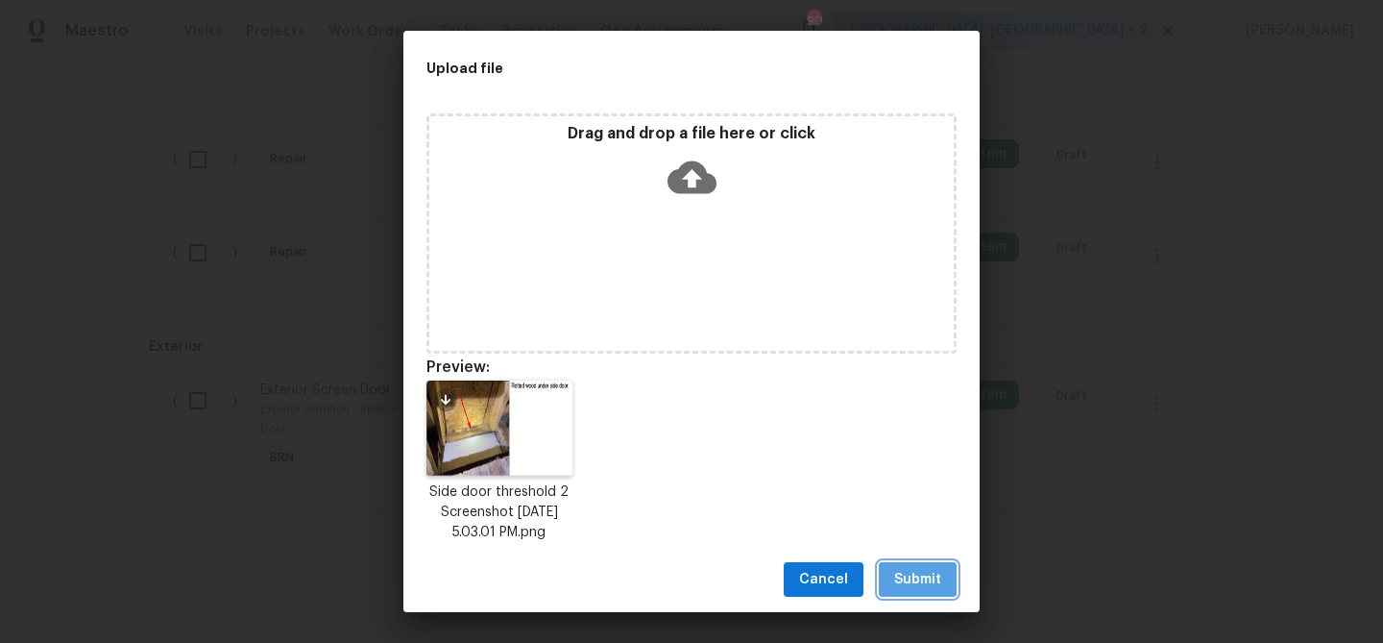
click at [909, 581] on span "Submit" at bounding box center [917, 580] width 47 height 24
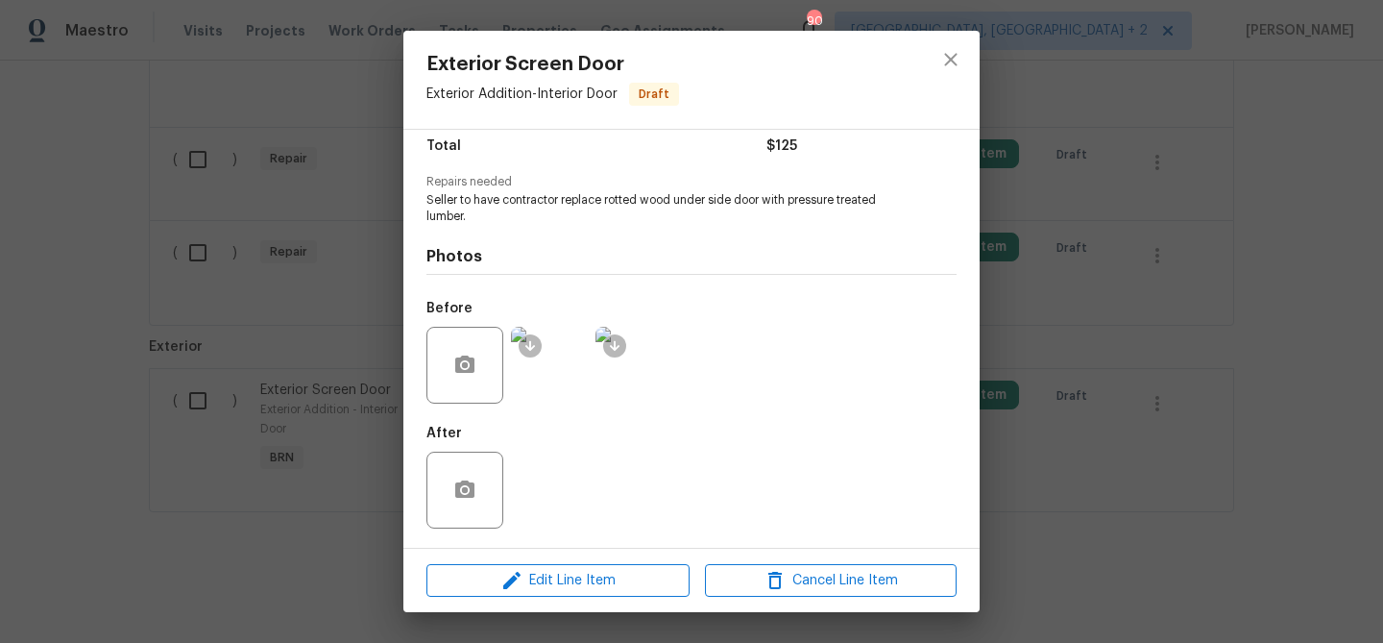
click at [221, 486] on div "Exterior Screen Door Exterior Addition - Interior Door Draft Vendor No assigned…" at bounding box center [691, 321] width 1383 height 643
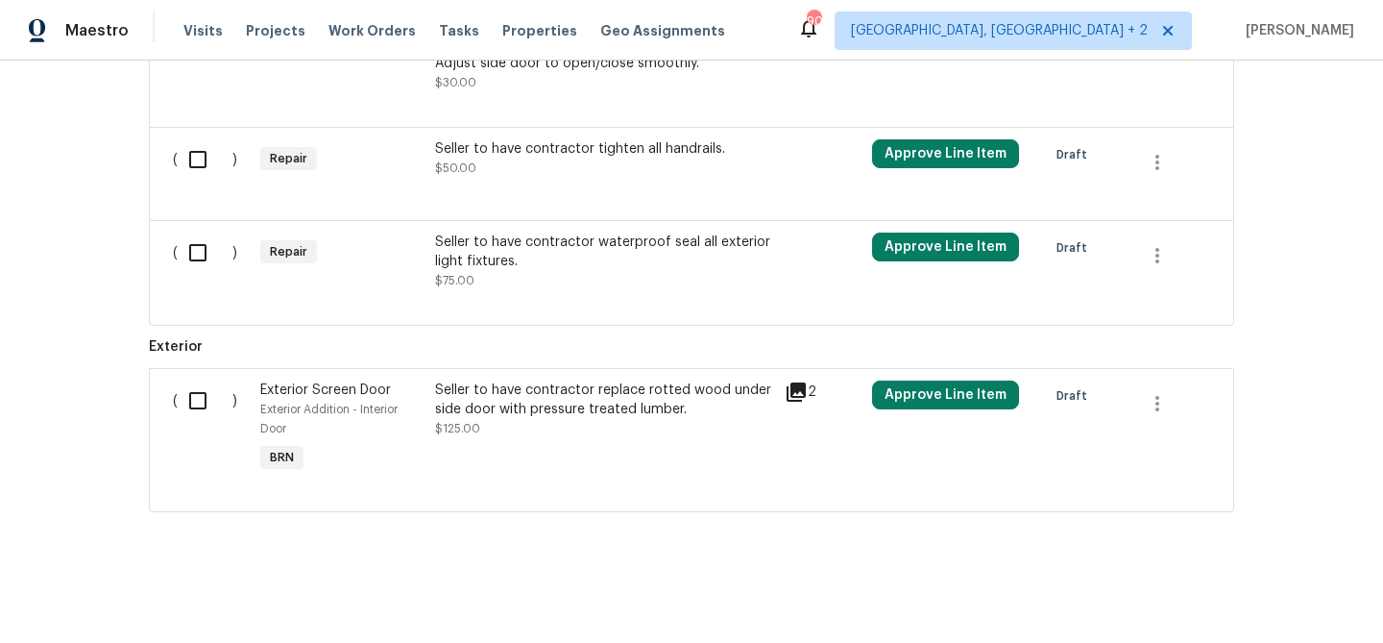
click at [36, 283] on div "Back to all projects 720 Rawls Dr, Raleigh, NC 27610 3 Beds | 2 Baths | Total: …" at bounding box center [691, 352] width 1383 height 582
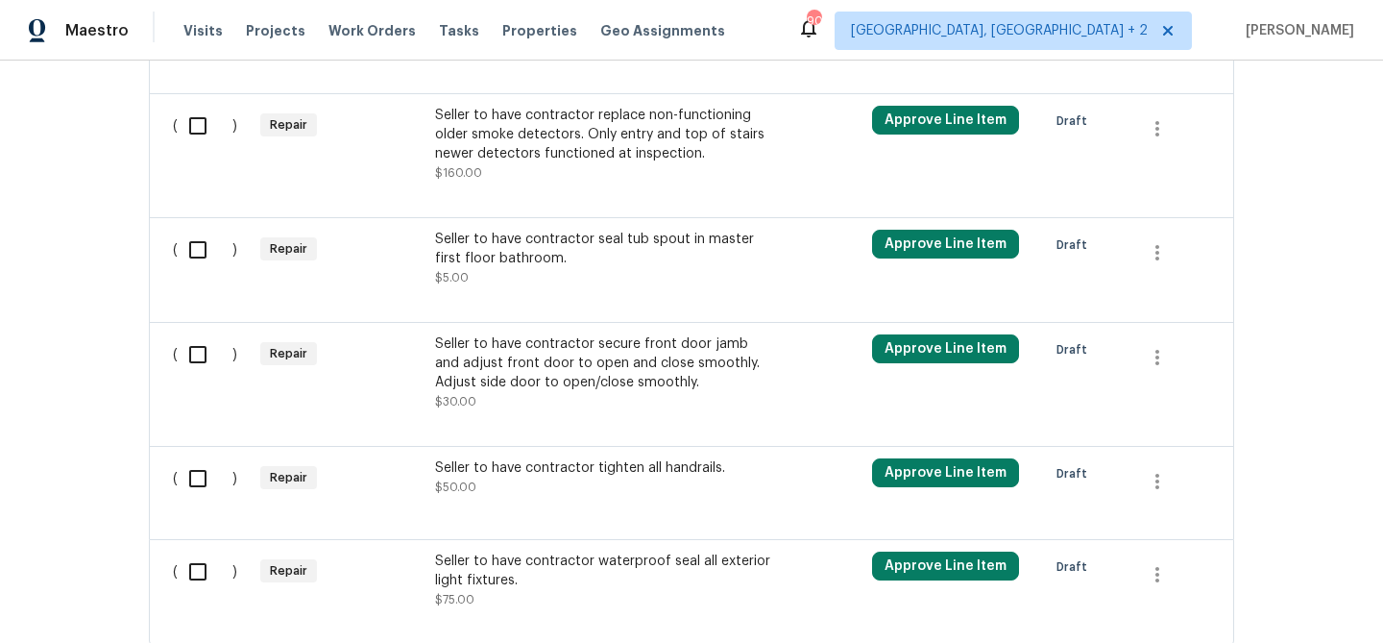
click at [536, 392] on div "Seller to have contractor secure front door jamb and adjust front door to open …" at bounding box center [604, 363] width 338 height 58
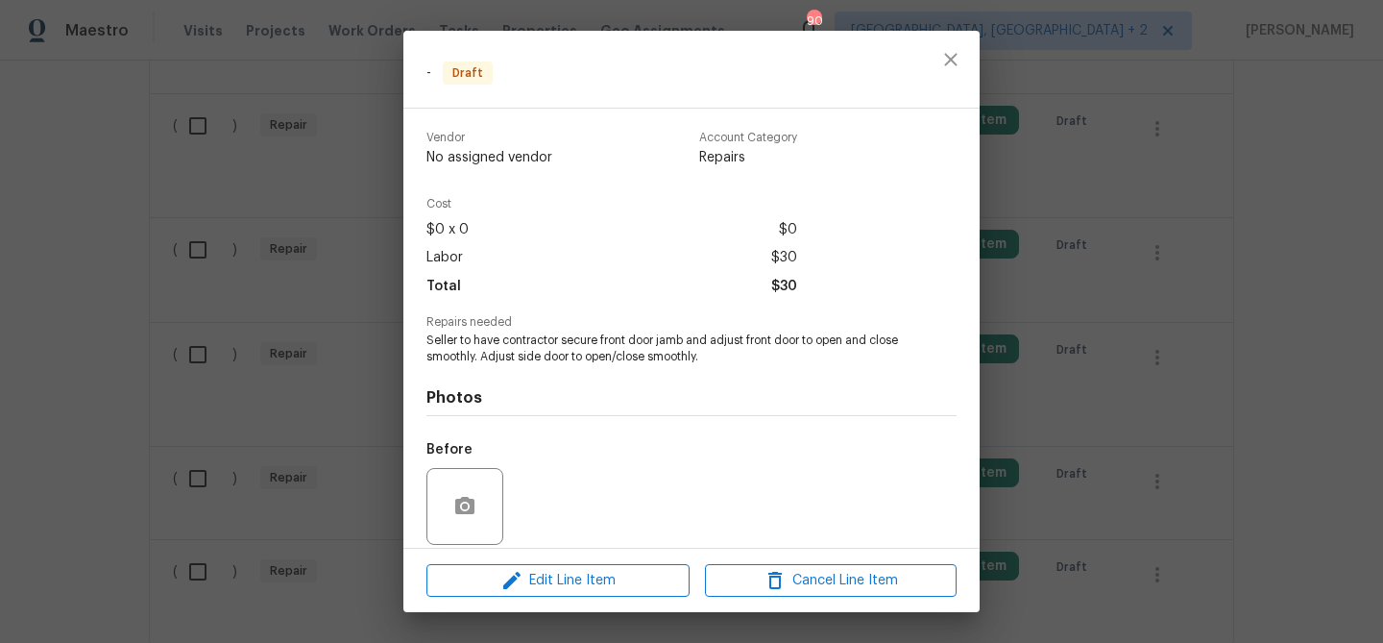
scroll to position [140, 0]
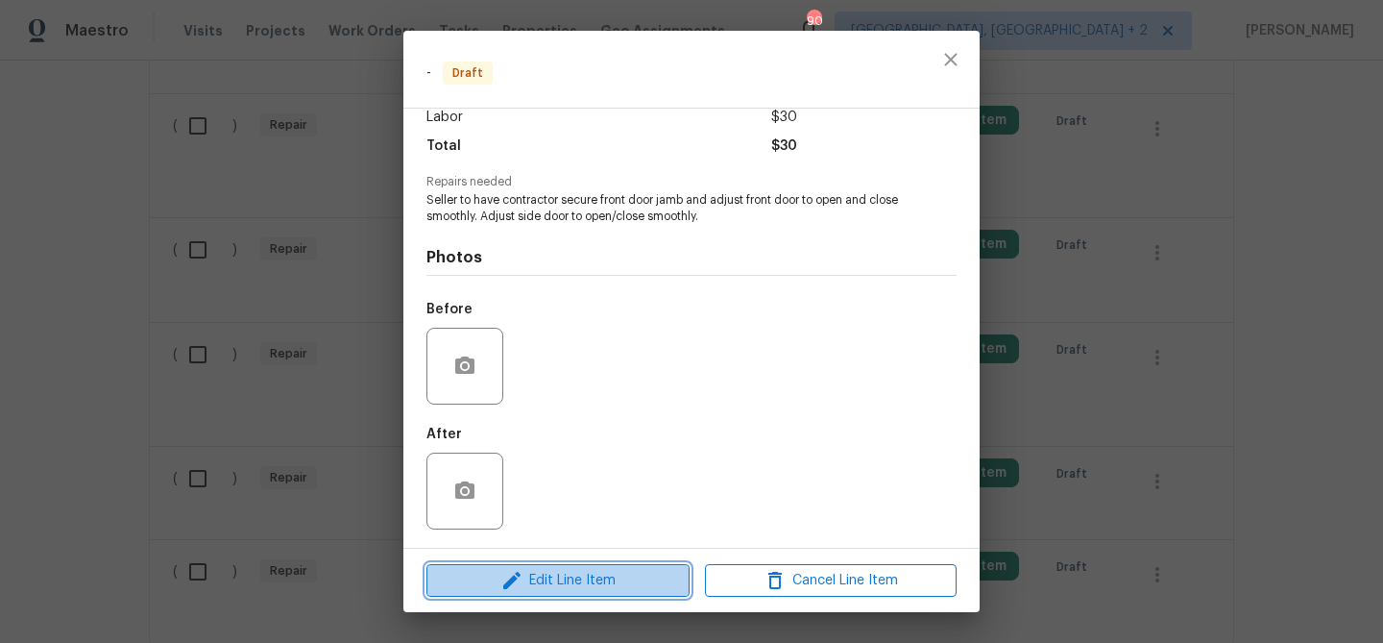
click at [532, 569] on span "Edit Line Item" at bounding box center [558, 581] width 252 height 24
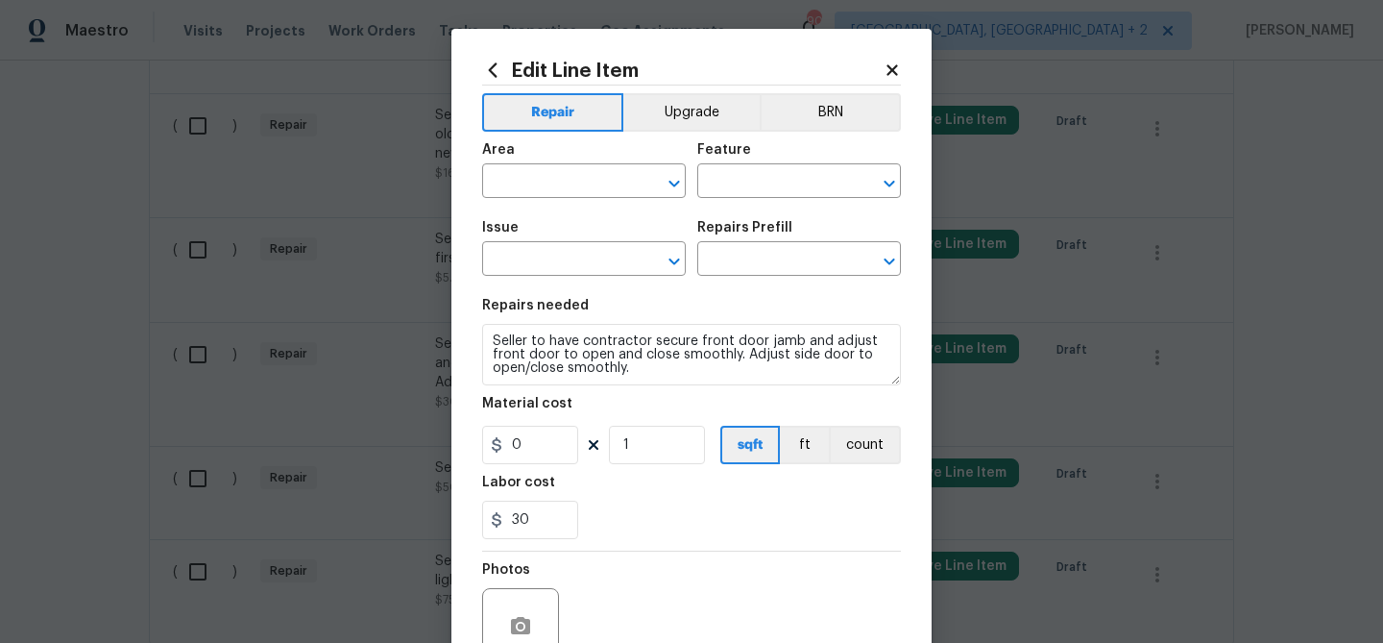
click at [832, 134] on div "Area ​ Feature ​" at bounding box center [691, 171] width 419 height 78
click at [836, 129] on button "BRN" at bounding box center [830, 112] width 141 height 38
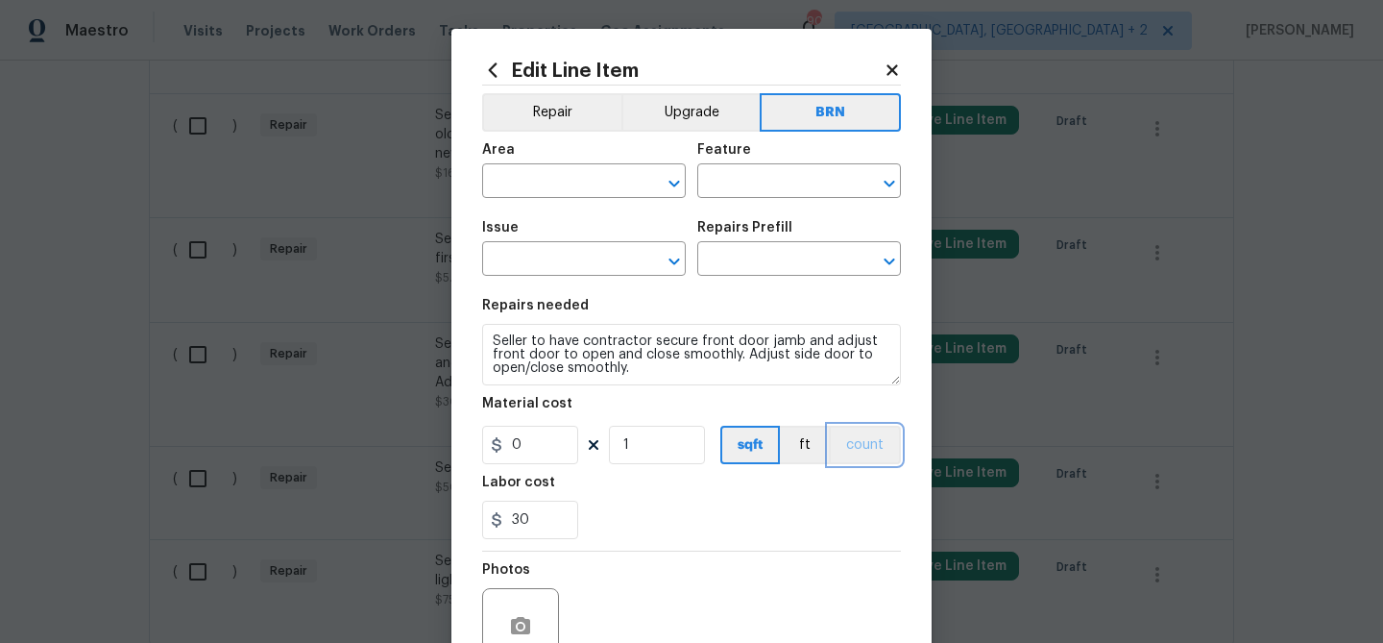
click at [859, 452] on button "count" at bounding box center [865, 445] width 72 height 38
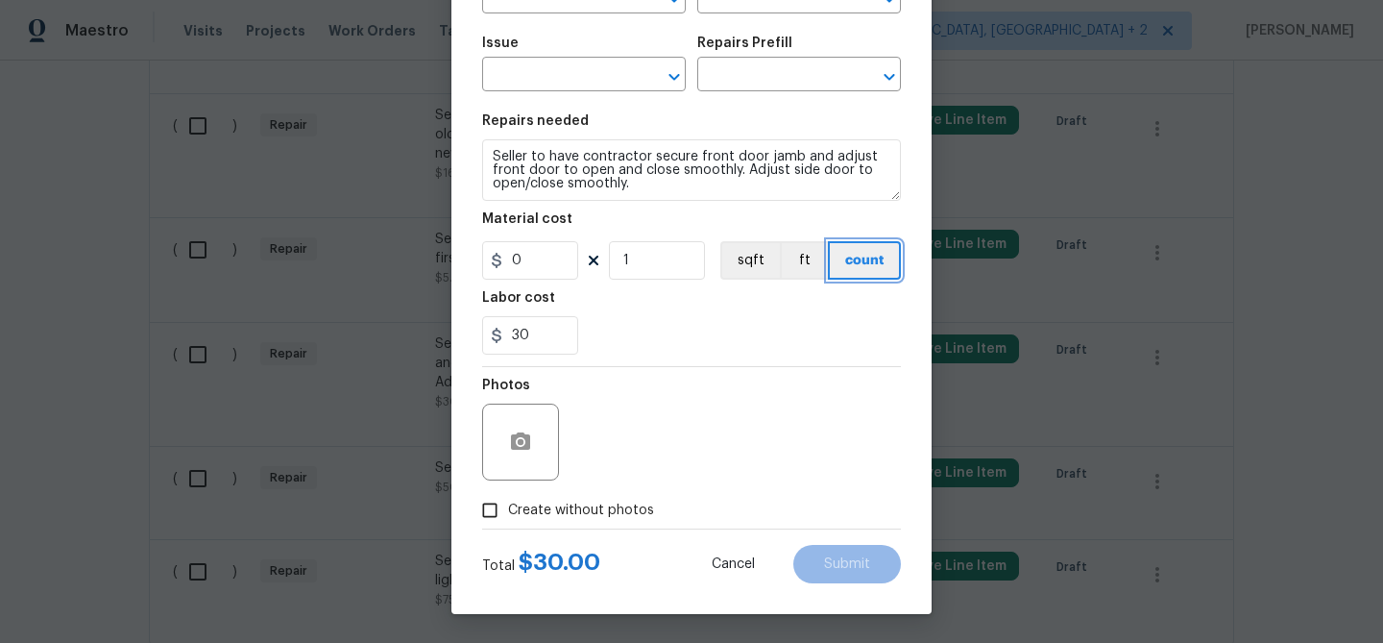
scroll to position [185, 0]
click at [514, 439] on icon "button" at bounding box center [520, 440] width 19 height 17
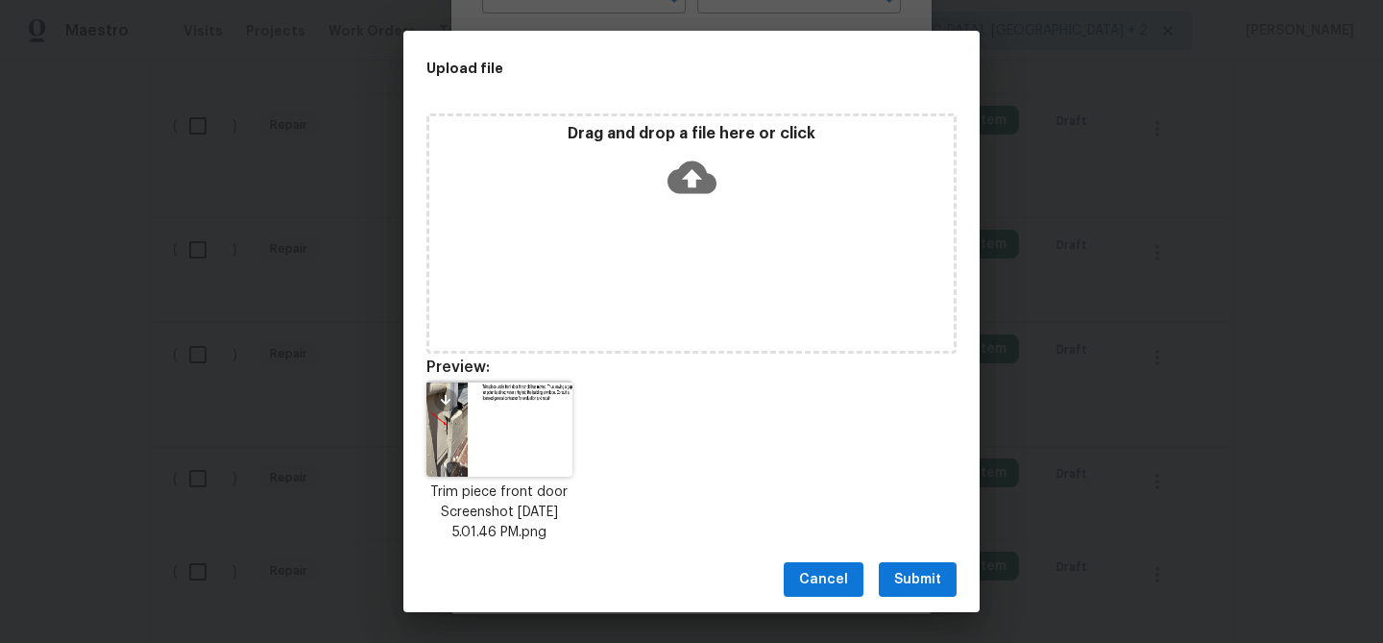
click at [925, 579] on span "Submit" at bounding box center [917, 580] width 47 height 24
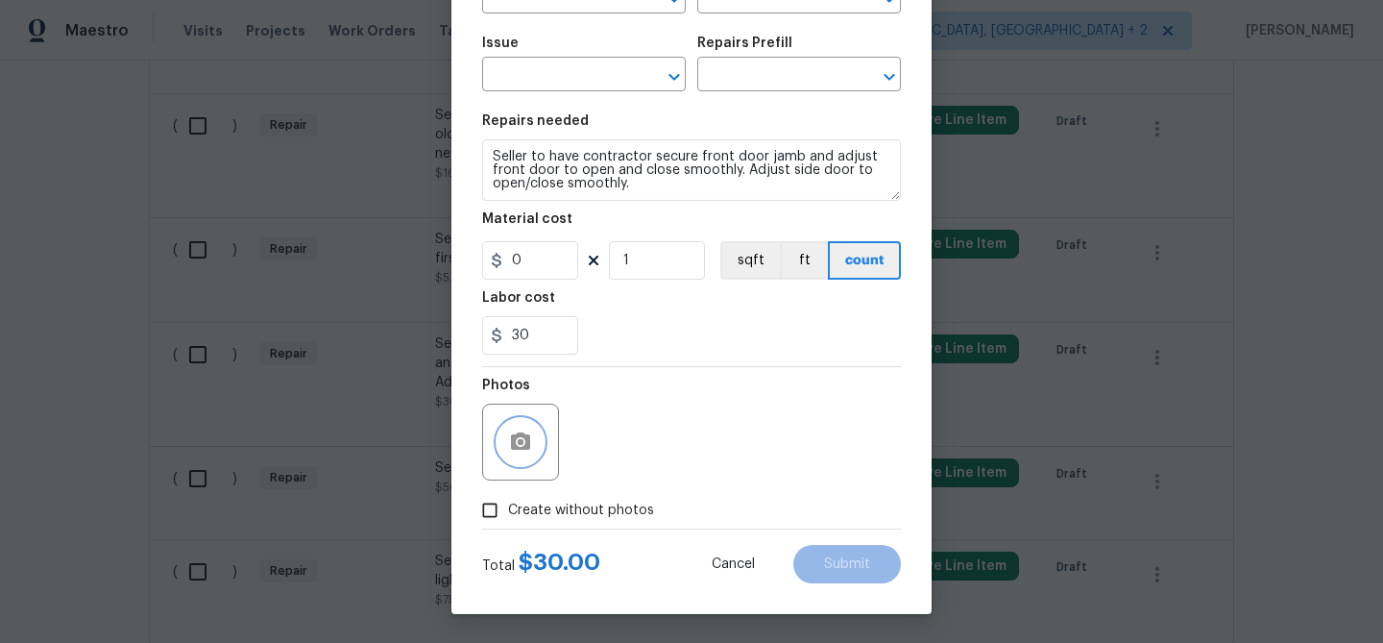
scroll to position [0, 0]
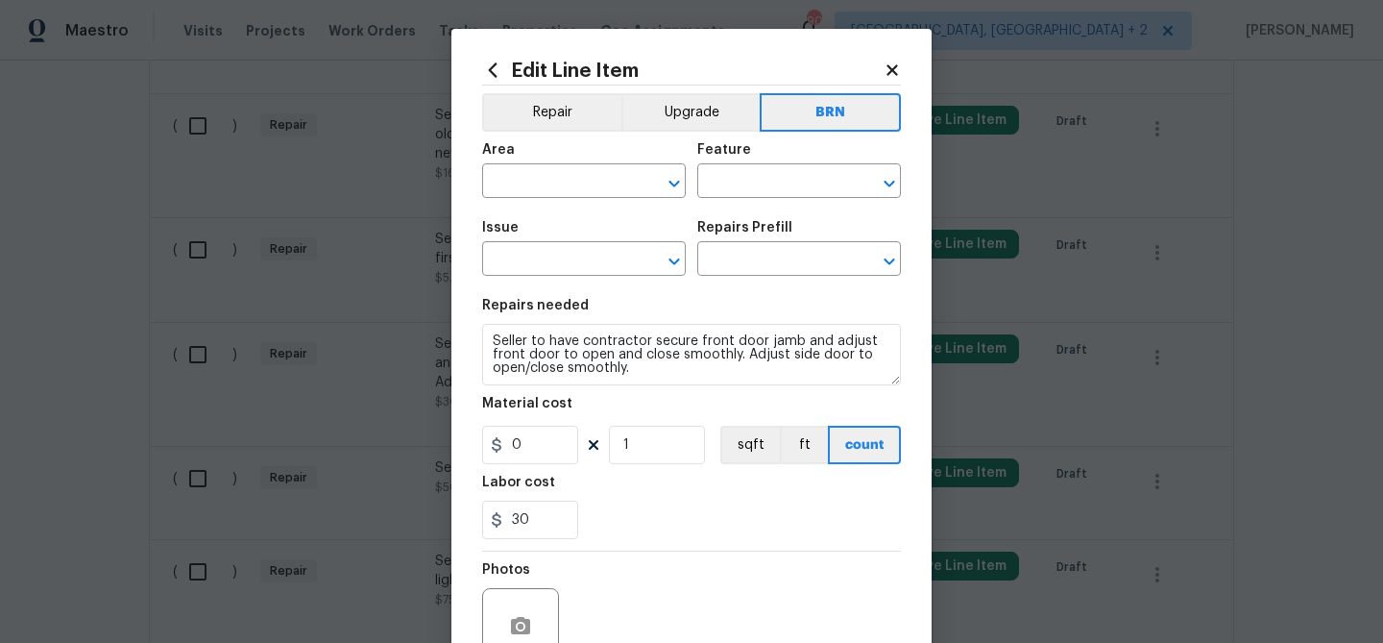
click at [525, 198] on span "Area ​" at bounding box center [584, 171] width 204 height 78
click at [514, 191] on input "text" at bounding box center [557, 183] width 150 height 30
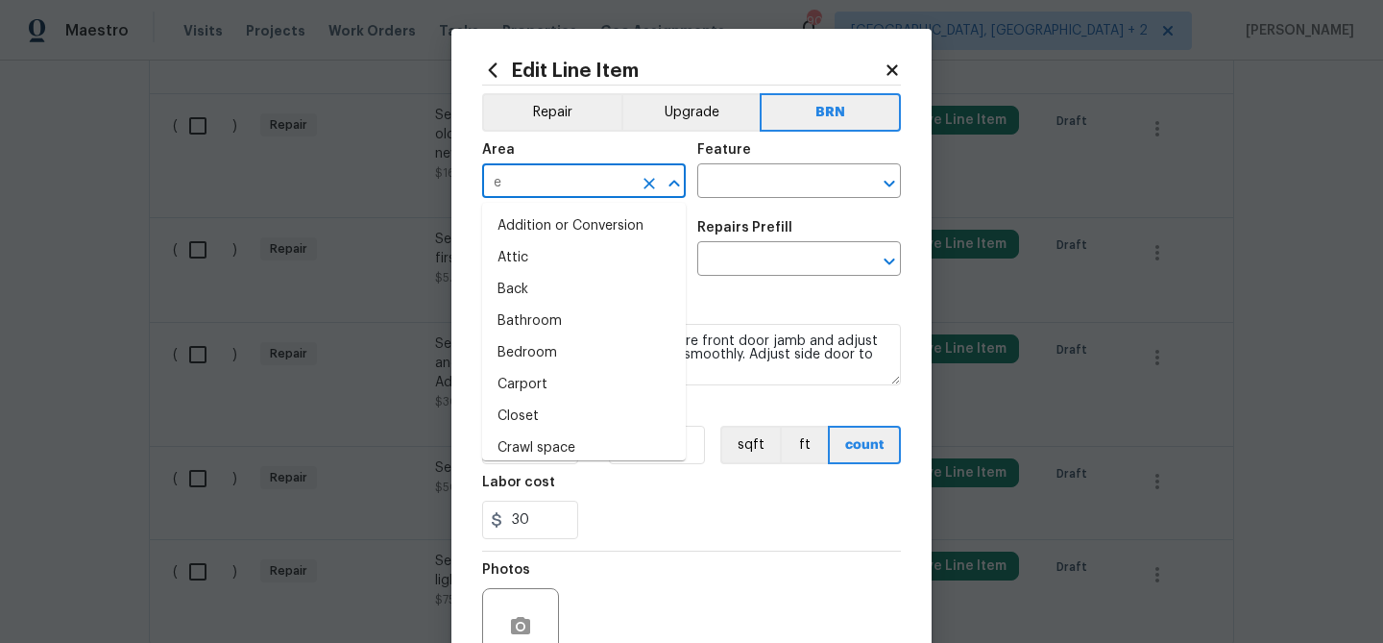
type input "ex"
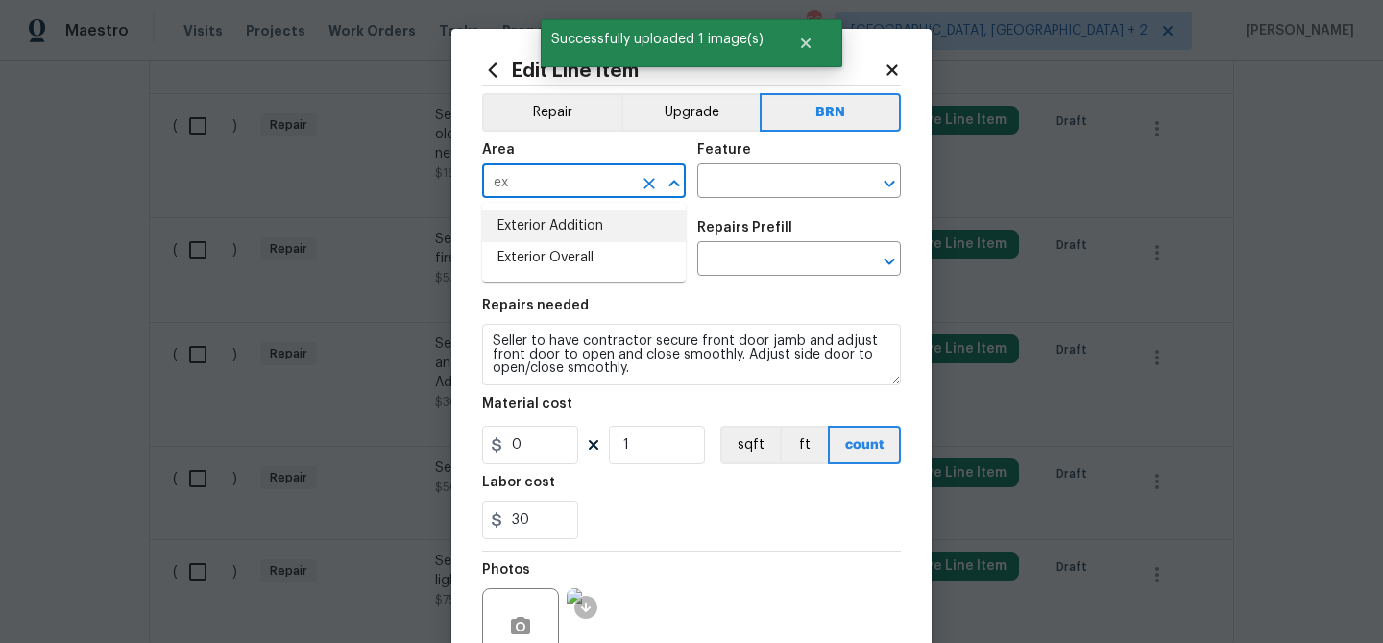
click at [539, 227] on li "Exterior Addition" at bounding box center [584, 226] width 204 height 32
type input "Exterior Addition"
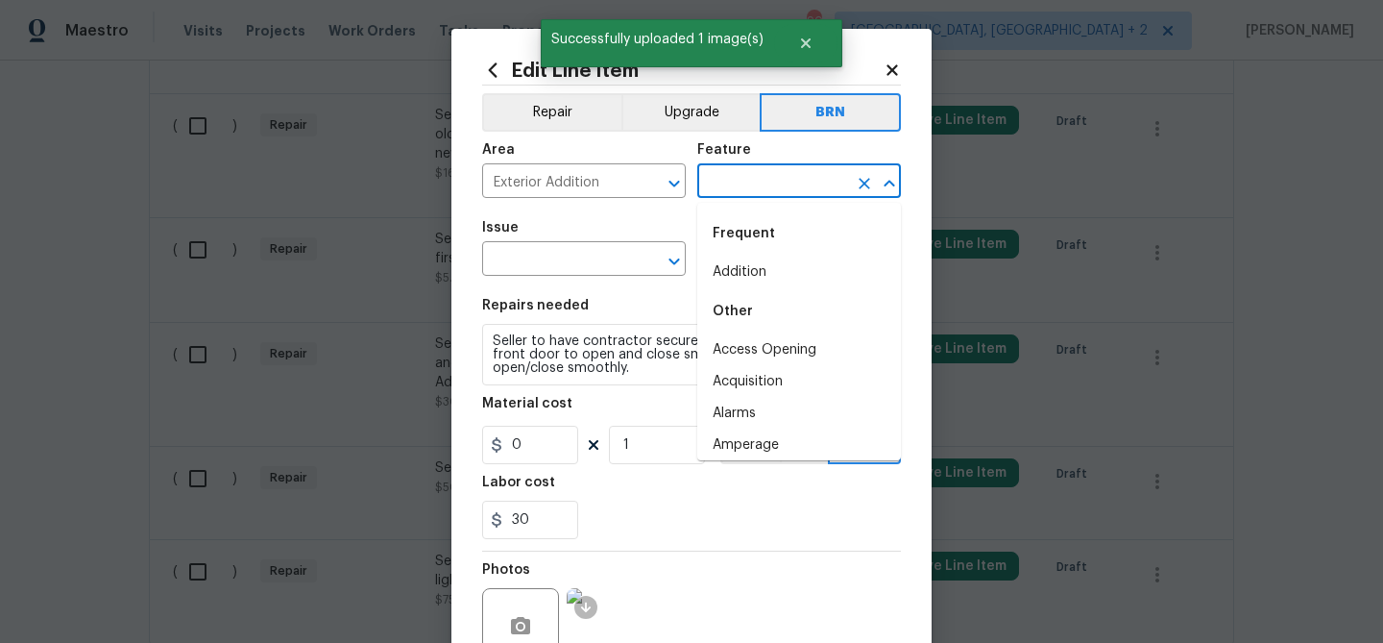
click at [753, 173] on input "text" at bounding box center [772, 183] width 150 height 30
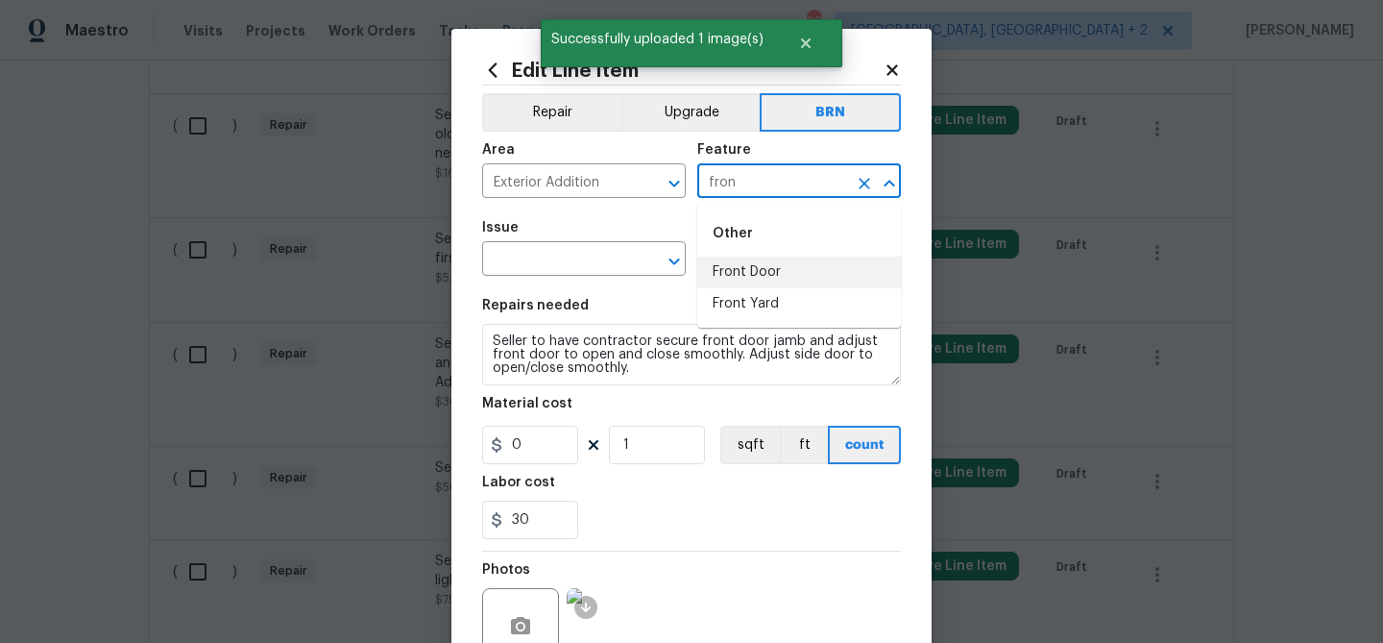
click at [734, 262] on li "Front Door" at bounding box center [799, 272] width 204 height 32
type input "Front Door"
click at [552, 256] on input "text" at bounding box center [557, 261] width 150 height 30
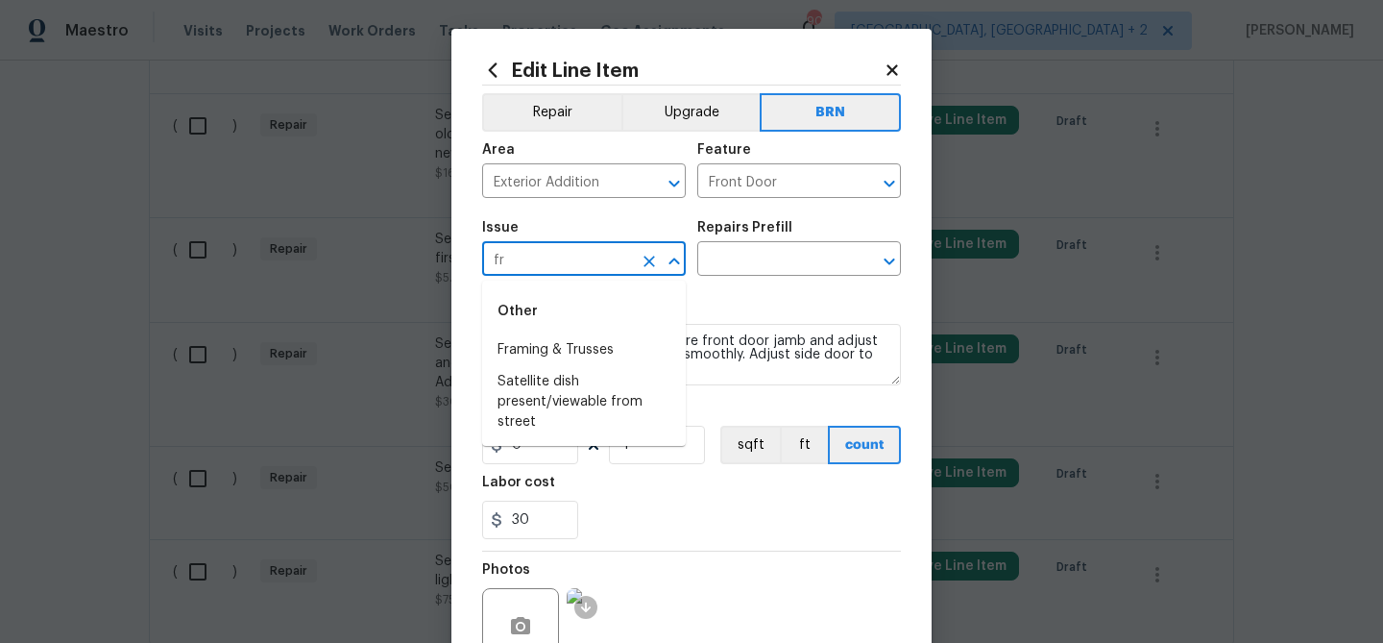
type input "f"
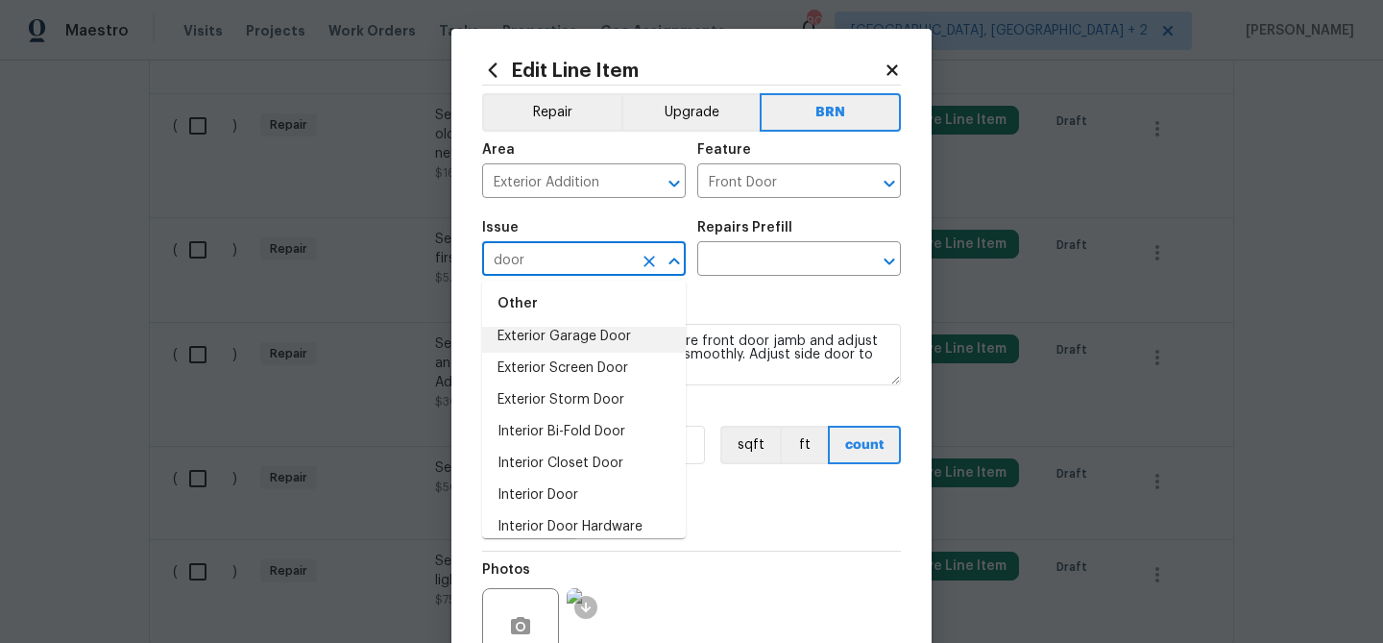
scroll to position [114, 0]
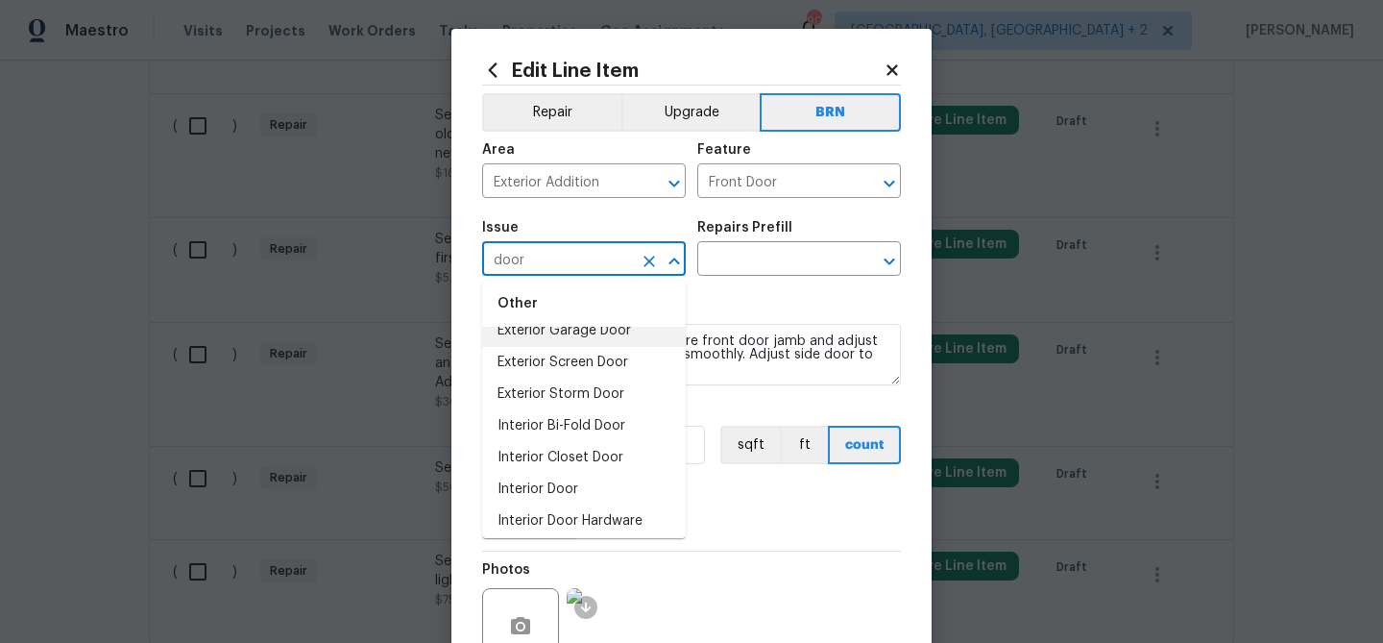
click at [557, 331] on li "Exterior Garage Door" at bounding box center [584, 331] width 204 height 32
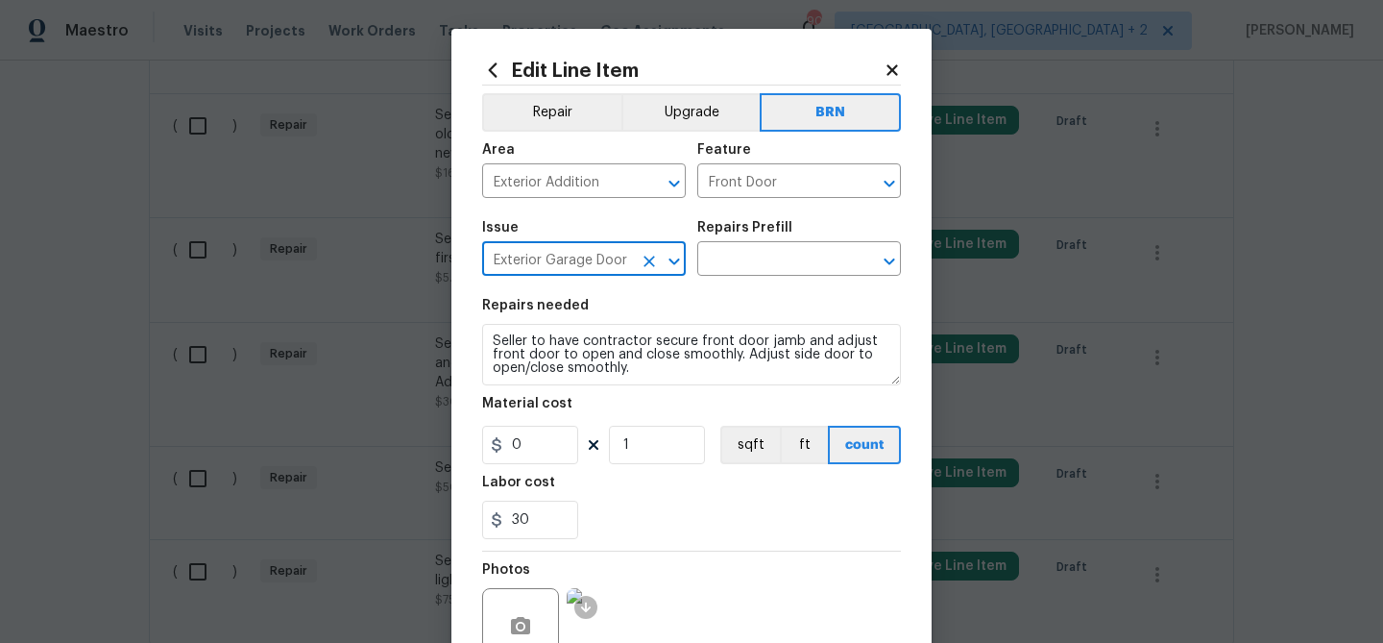
type input "Exterior Garage Door"
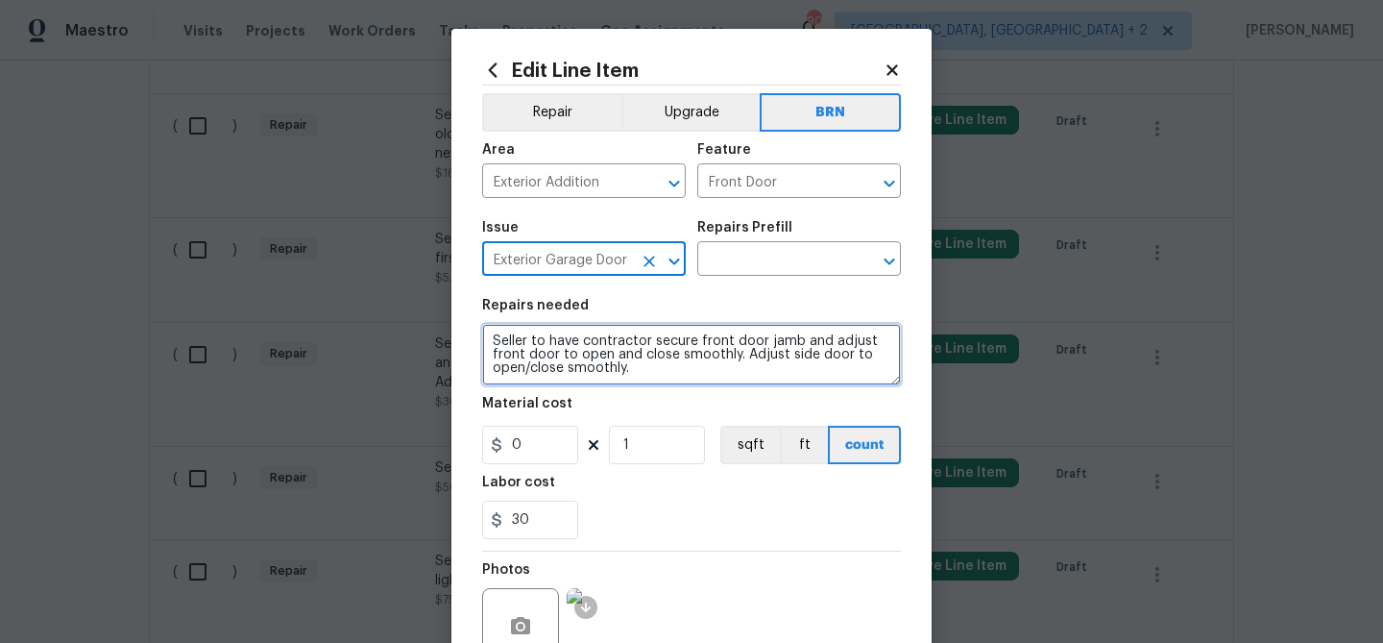
click at [557, 331] on textarea "Seller to have contractor secure front door jamb and adjust front door to open …" at bounding box center [691, 354] width 419 height 61
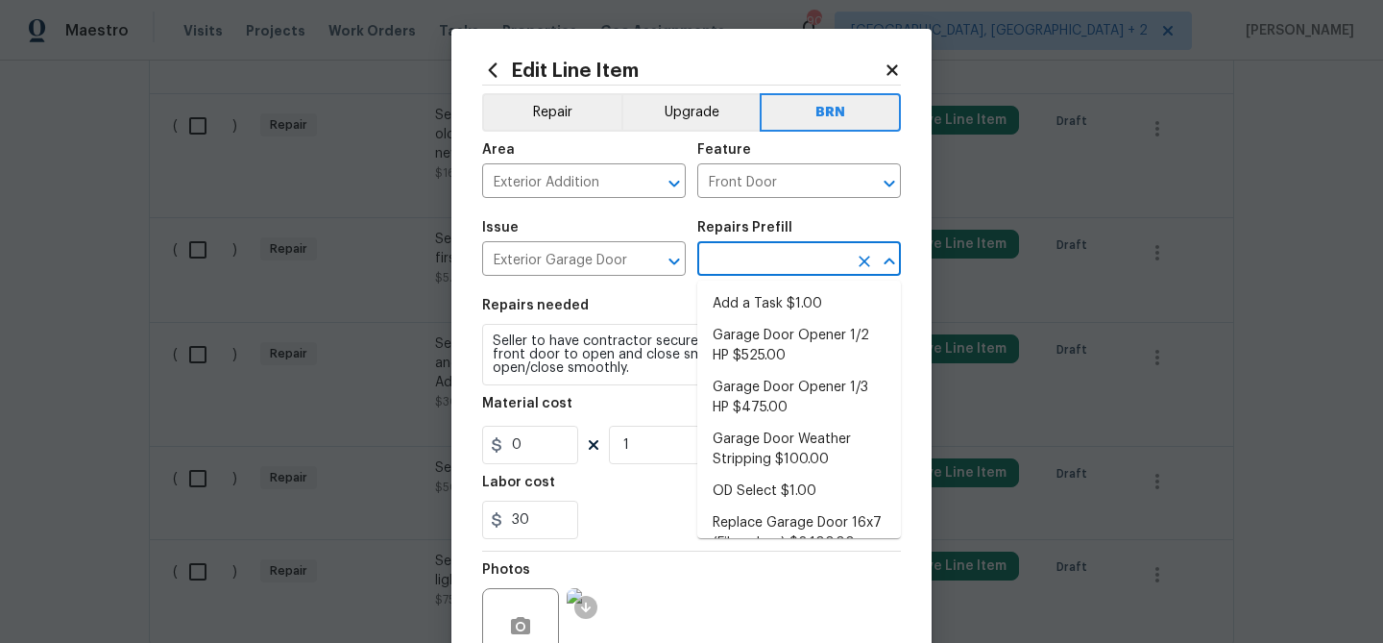
click at [737, 249] on input "text" at bounding box center [772, 261] width 150 height 30
click at [740, 288] on li "Add a Task $1.00" at bounding box center [799, 304] width 204 height 32
type input "Interior Door"
type input "Add a Task $1.00"
type textarea "HPM to detail"
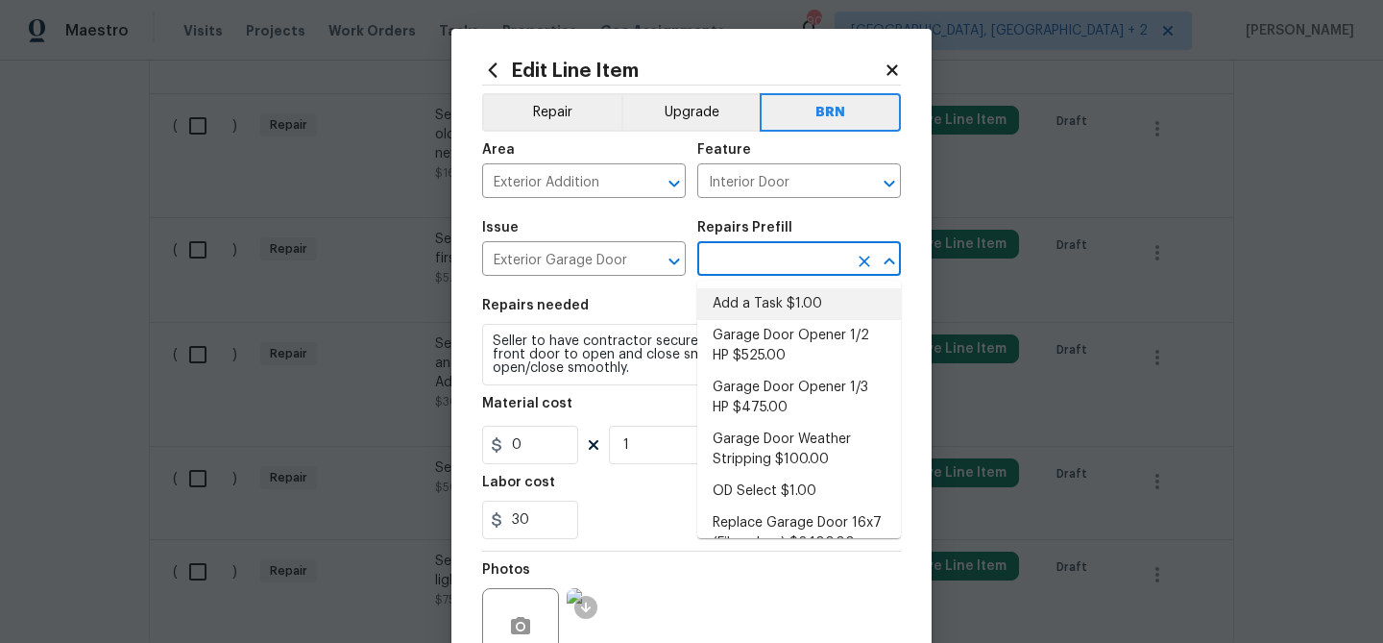
type input "1"
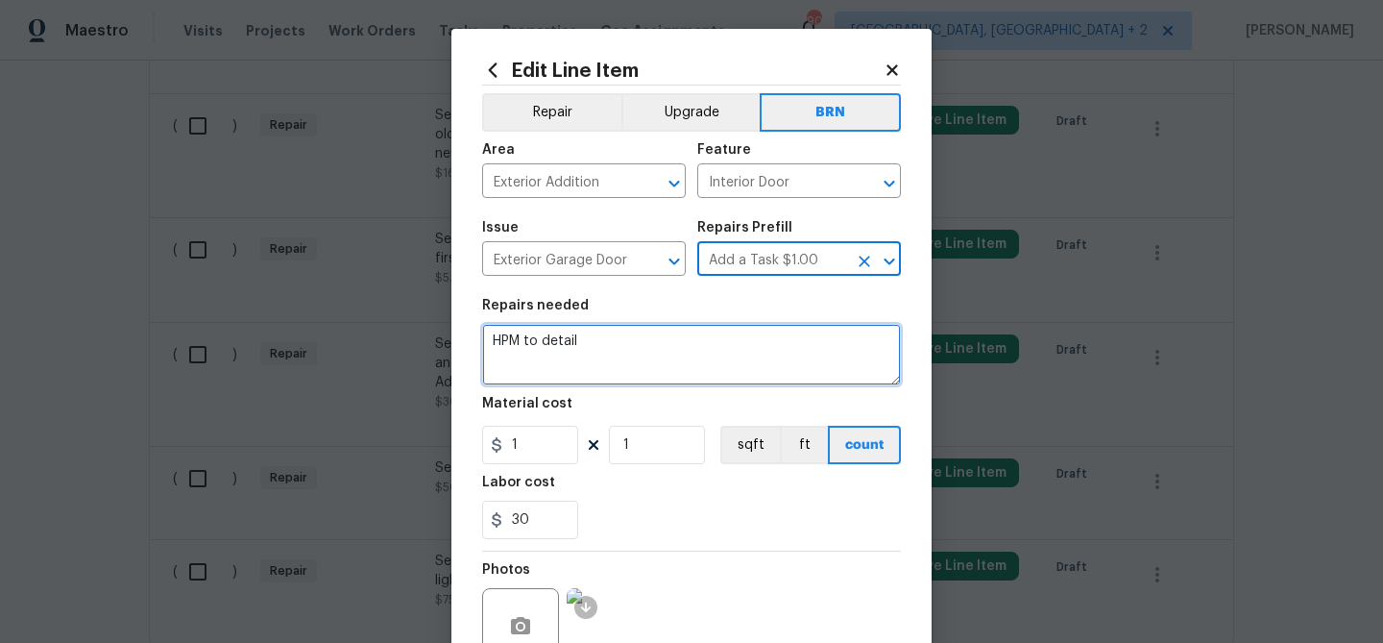
click at [563, 372] on textarea "HPM to detail" at bounding box center [691, 354] width 419 height 61
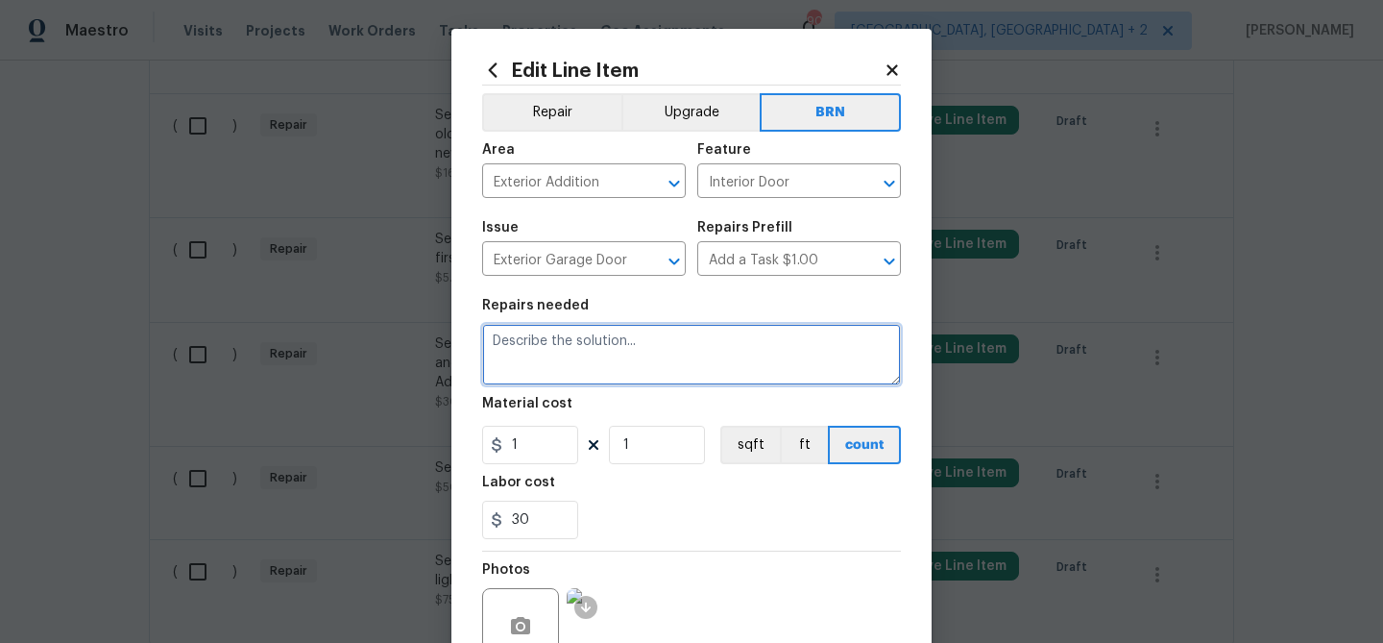
paste textarea "Seller to have contractor secure front door jamb and adjust front door to open …"
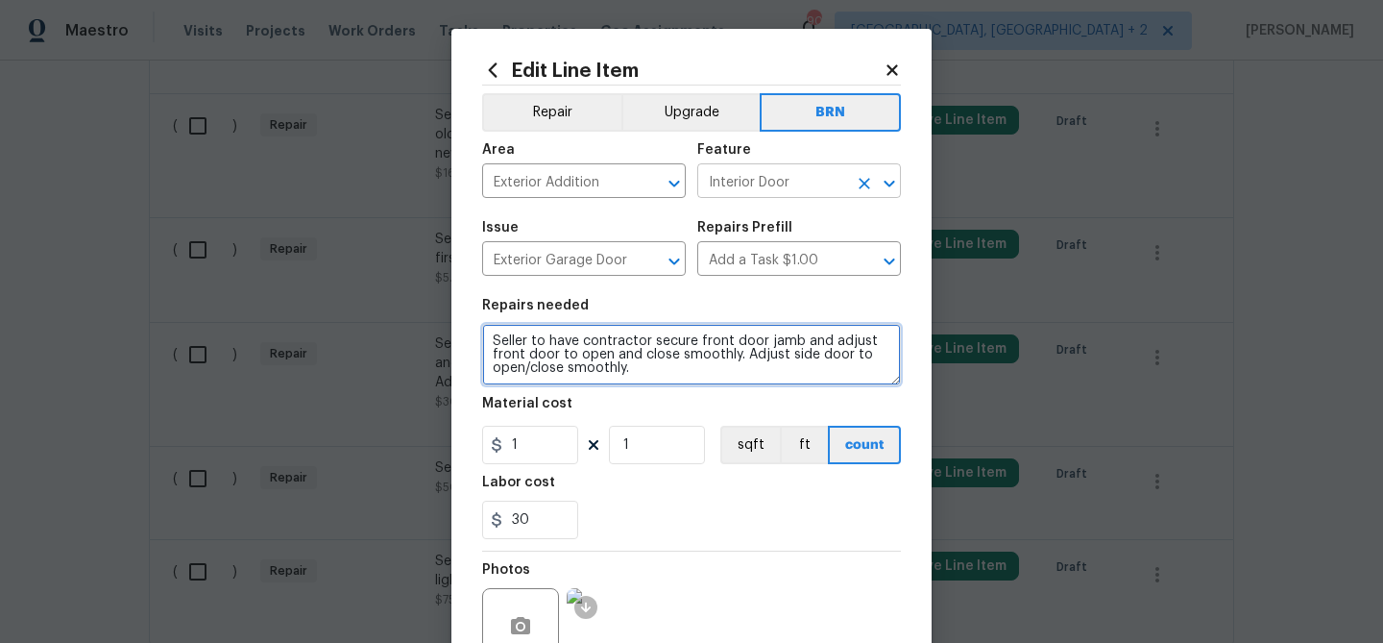
type textarea "Seller to have contractor secure front door jamb and adjust front door to open …"
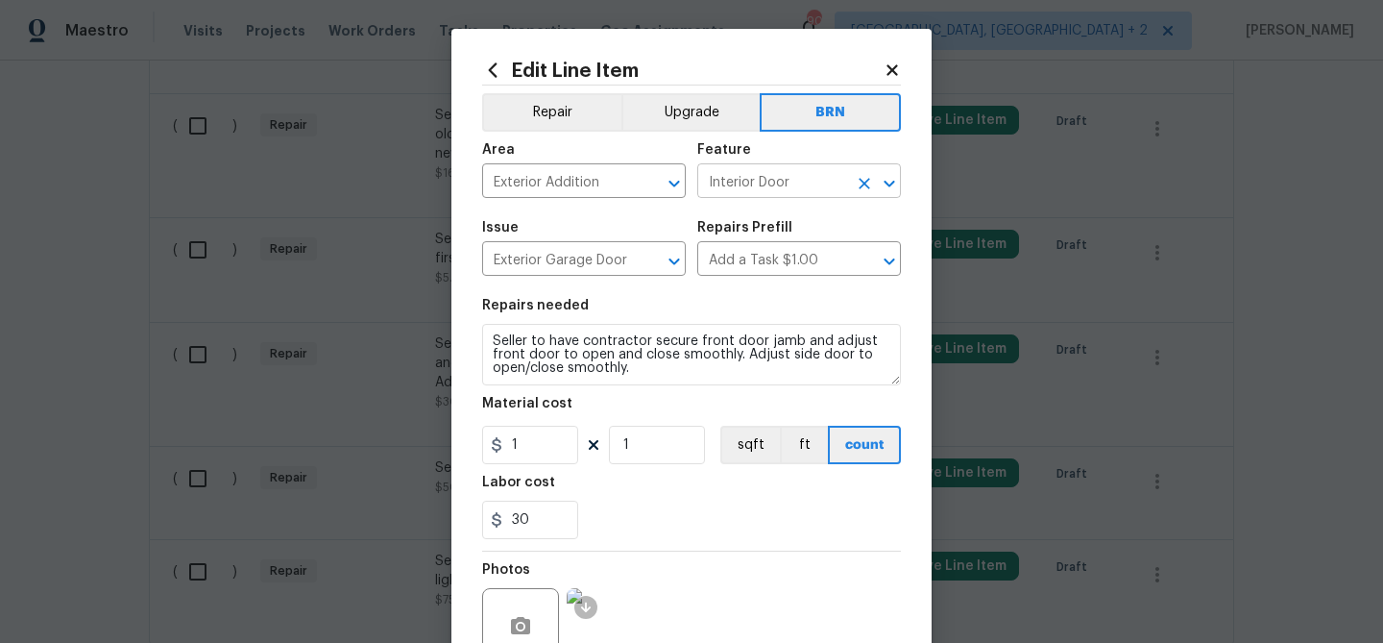
click at [723, 185] on input "Interior Door" at bounding box center [772, 183] width 150 height 30
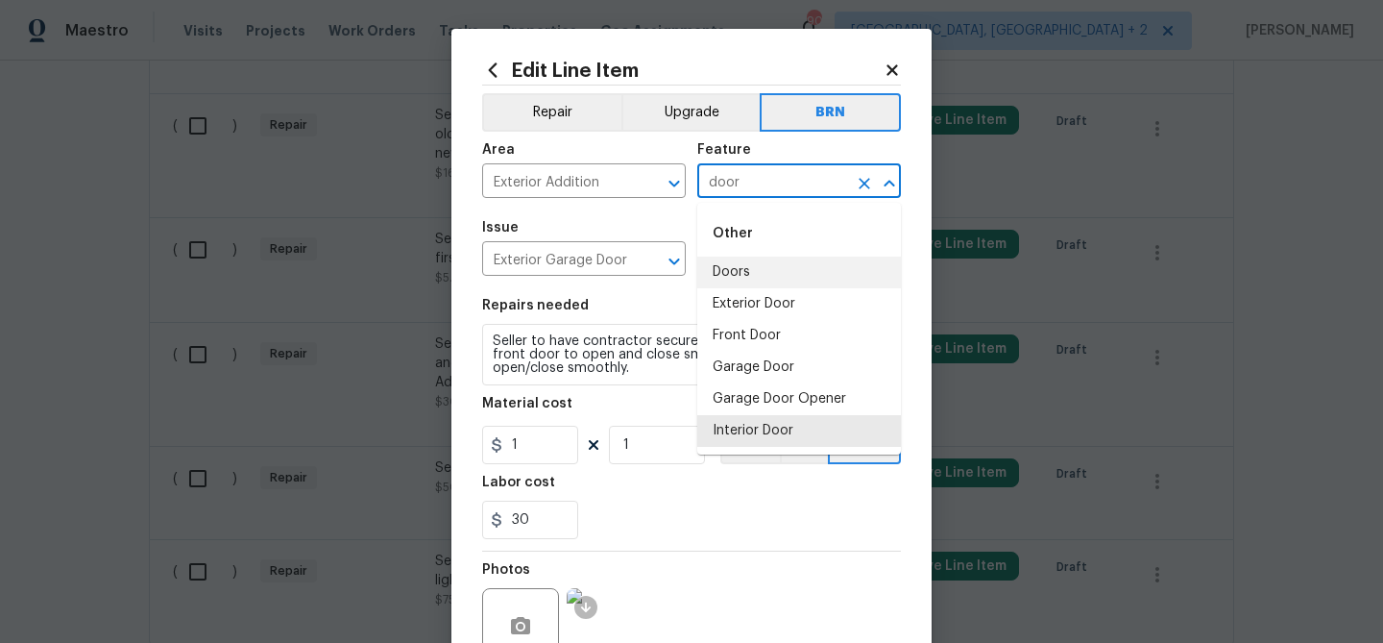
click at [736, 278] on li "Doors" at bounding box center [799, 272] width 204 height 32
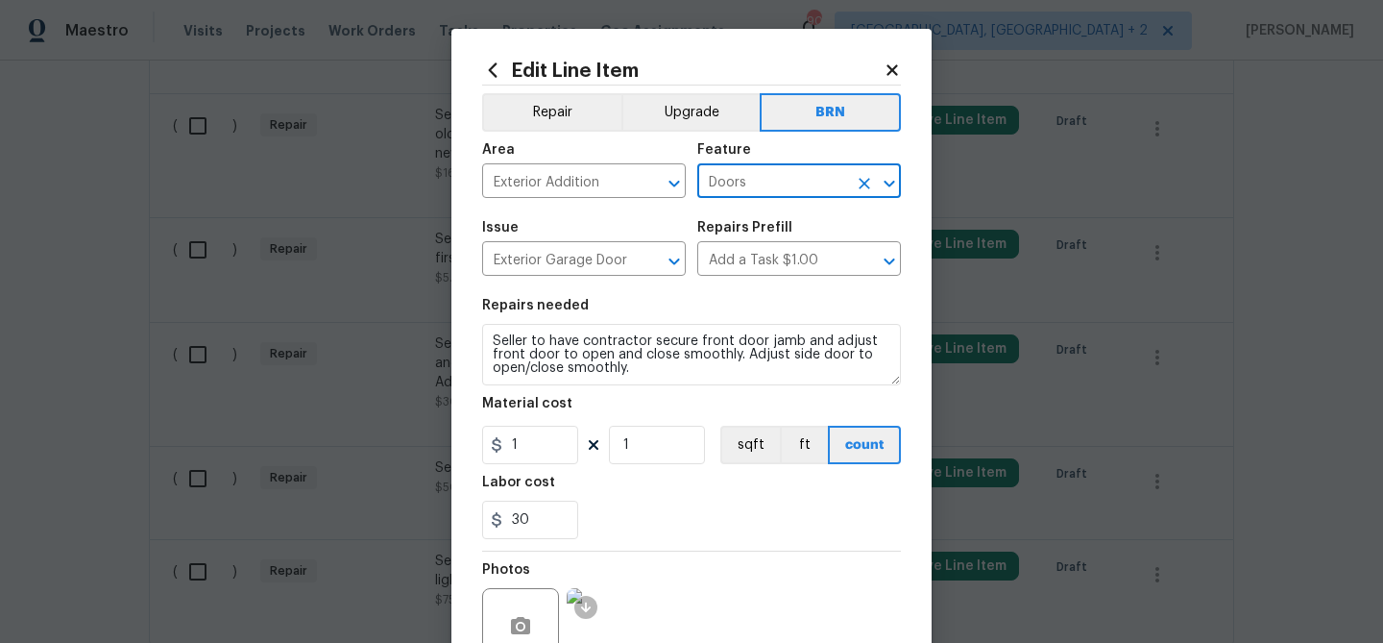
type input "Doors"
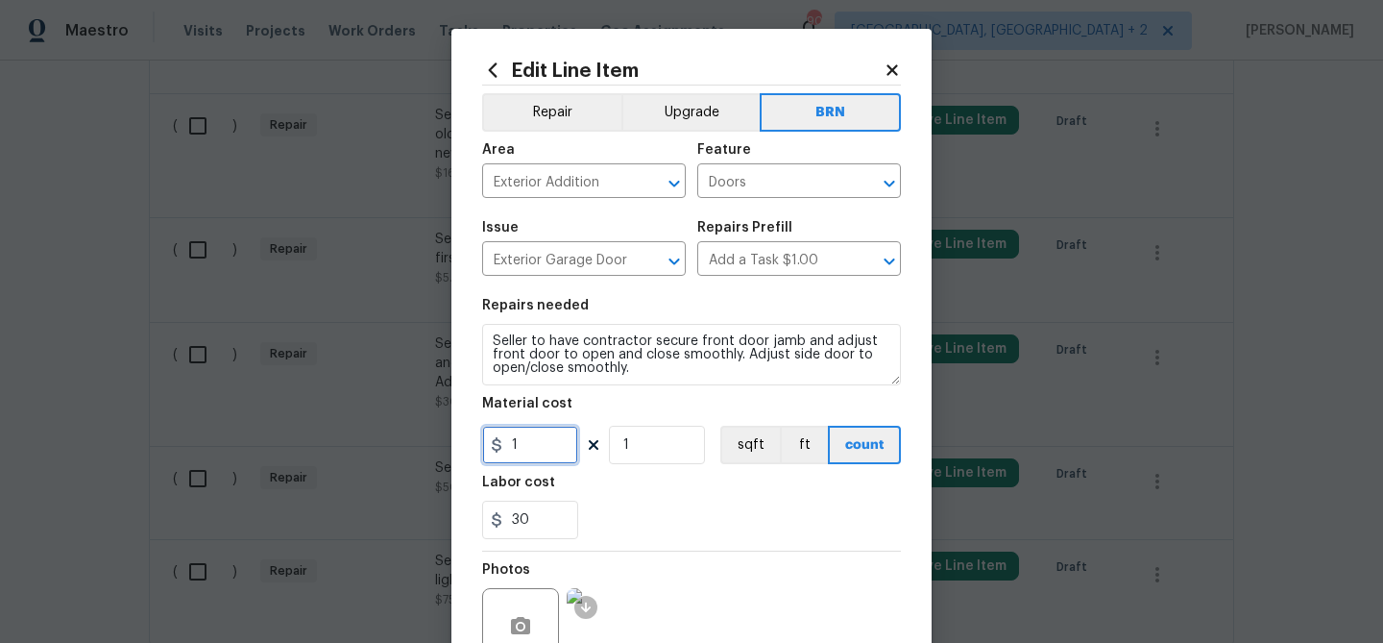
click at [536, 444] on input "1" at bounding box center [530, 445] width 96 height 38
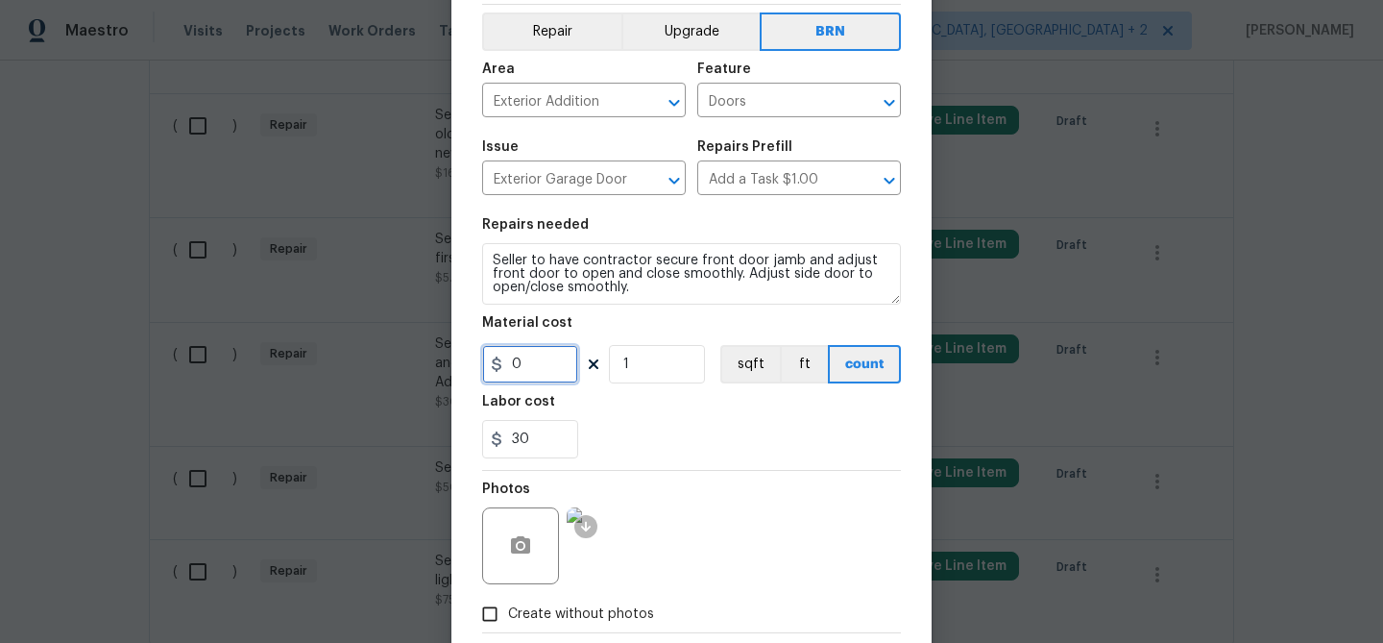
scroll to position [185, 0]
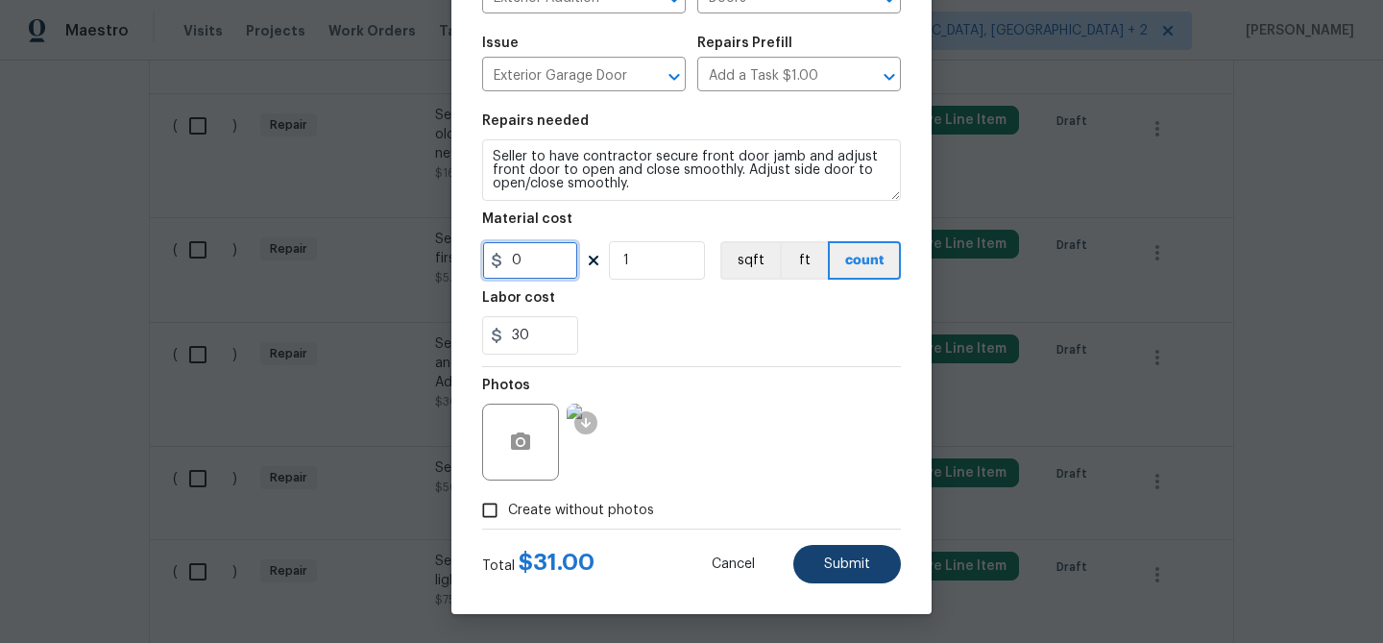
type input "0"
click at [838, 555] on button "Submit" at bounding box center [847, 564] width 108 height 38
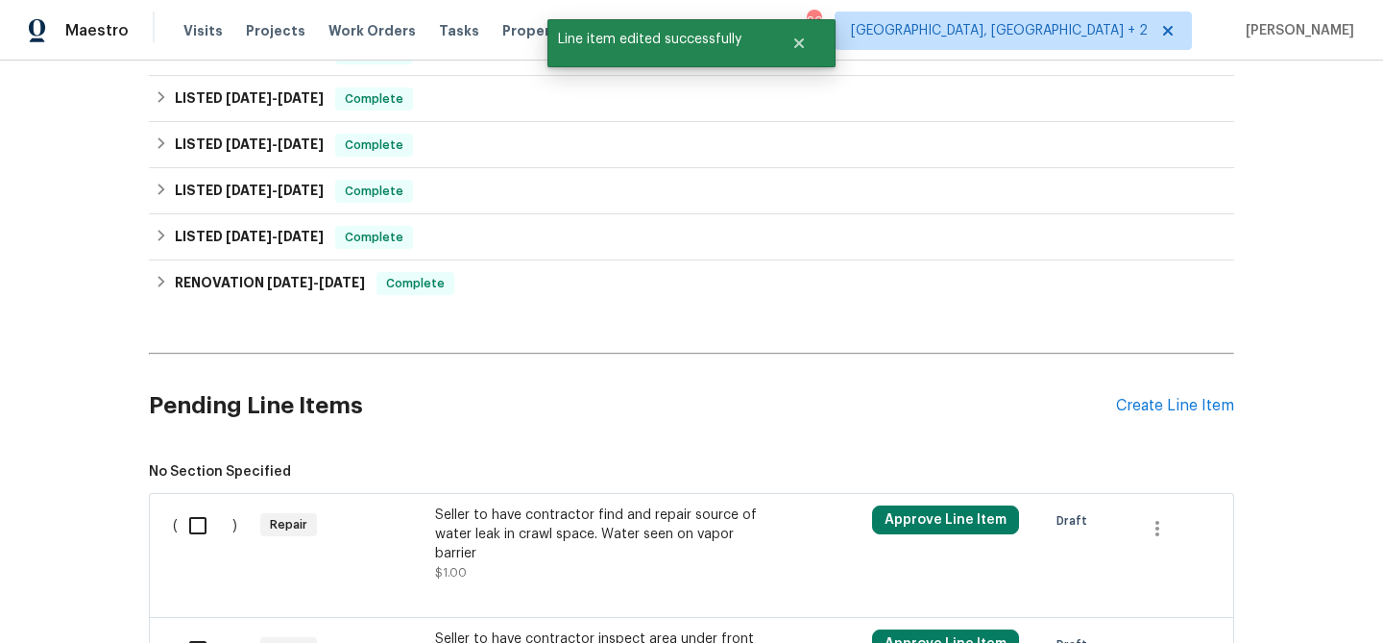
scroll to position [2960, 0]
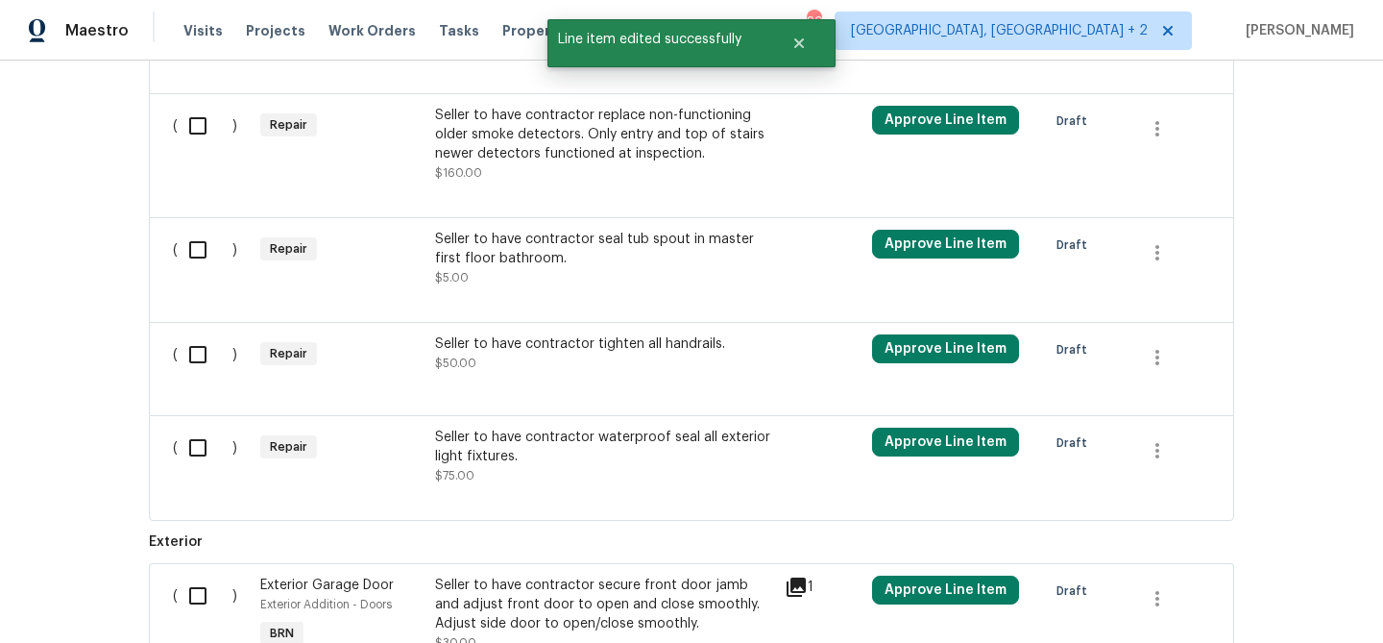
click at [61, 249] on div "Back to all projects 720 Rawls Dr, Raleigh, NC 27610 3 Beds | 2 Baths | Total: …" at bounding box center [691, 352] width 1383 height 582
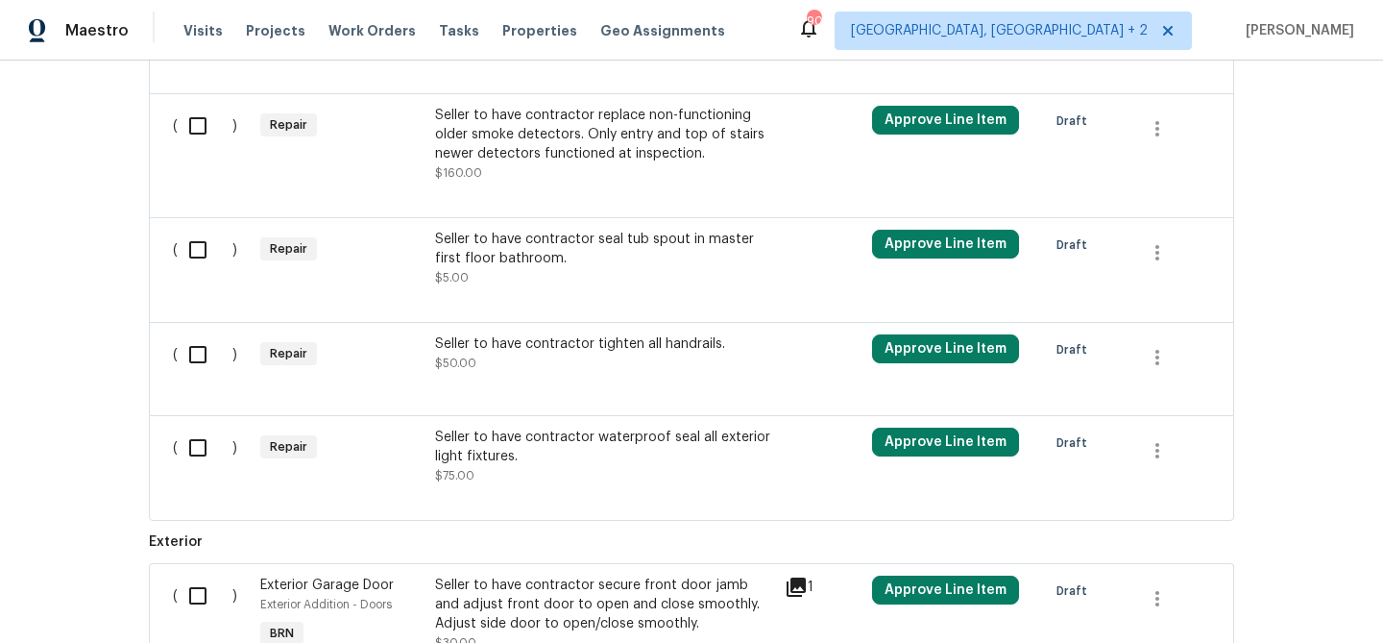
scroll to position [1841, 0]
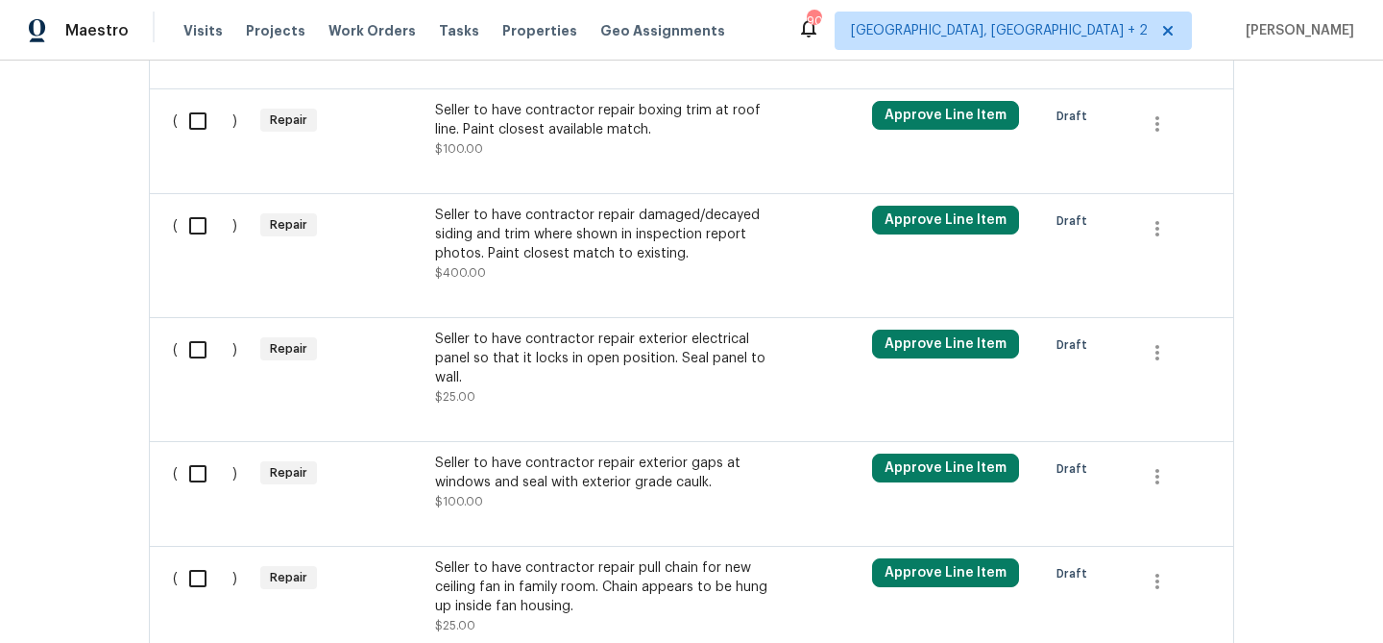
click at [548, 344] on div "Seller to have contractor repair exterior electrical panel so that it locks in …" at bounding box center [604, 359] width 338 height 58
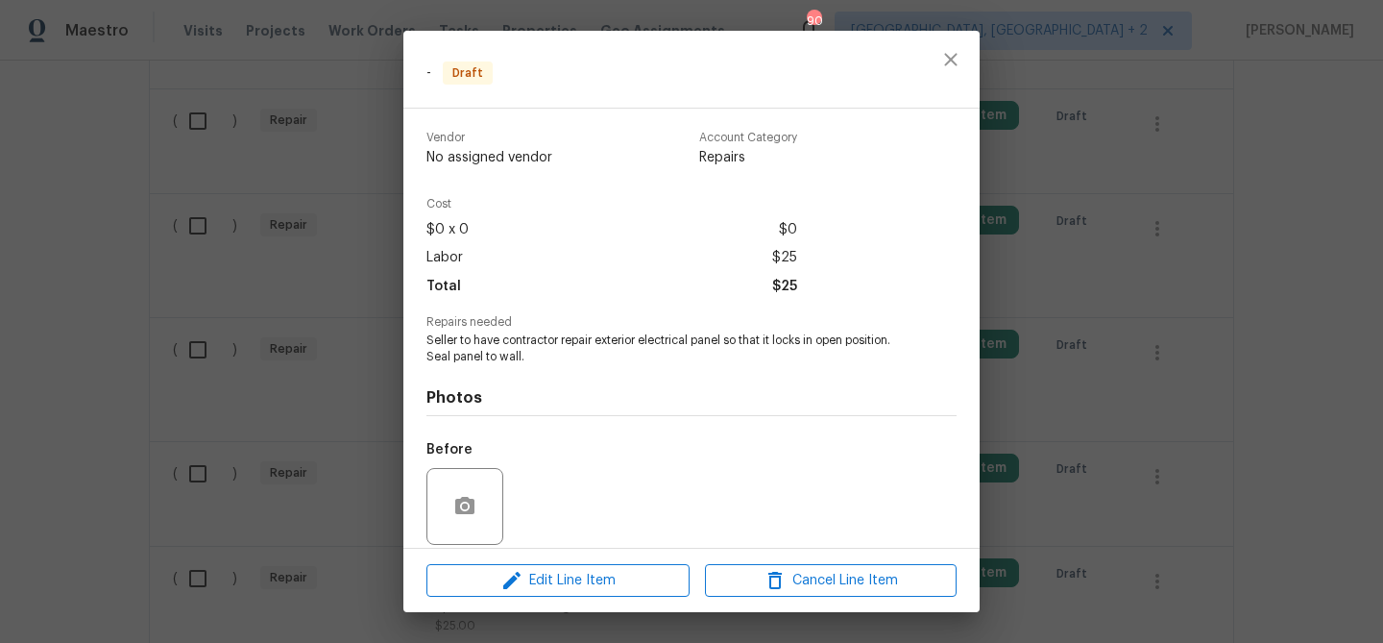
scroll to position [140, 0]
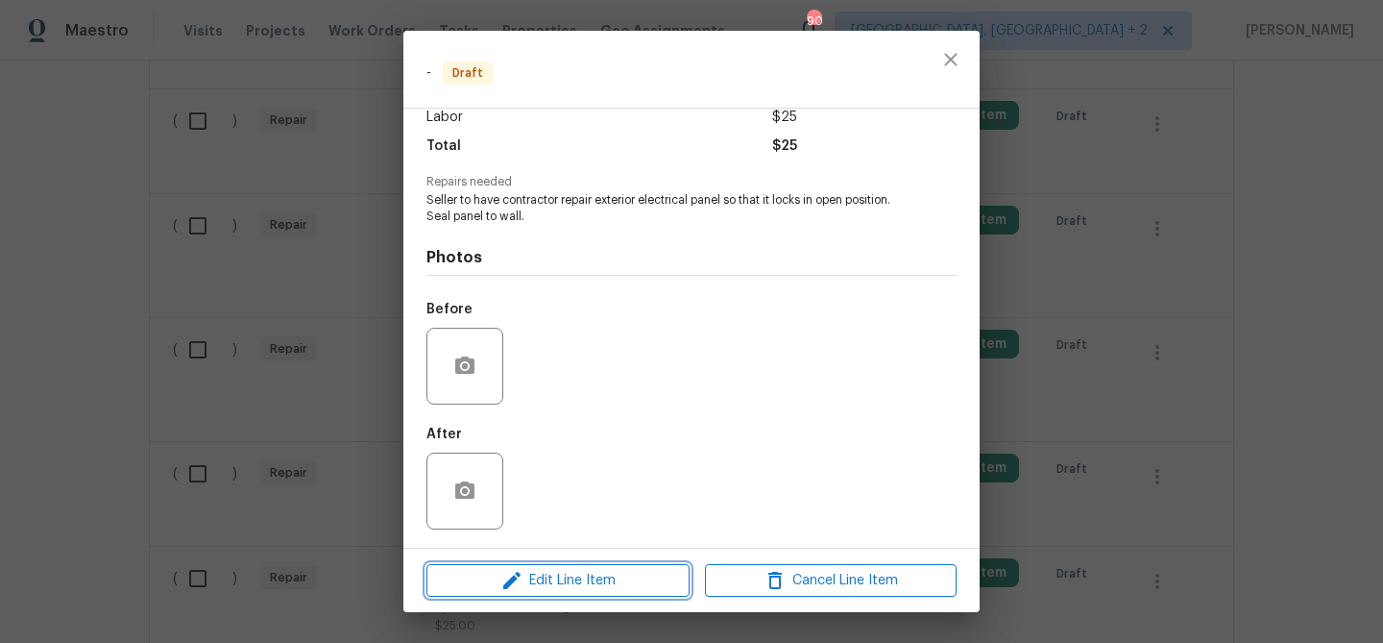
click at [525, 564] on button "Edit Line Item" at bounding box center [558, 581] width 263 height 34
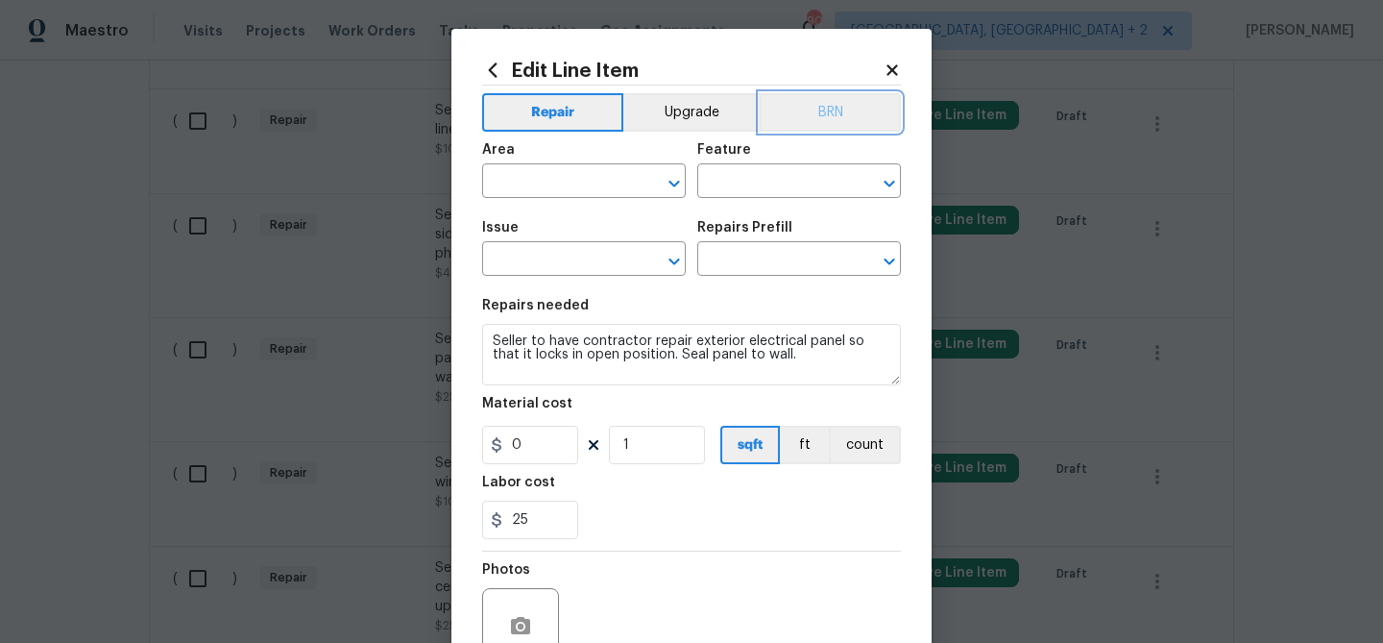
click at [834, 109] on button "BRN" at bounding box center [830, 112] width 141 height 38
click at [860, 420] on div "Material cost" at bounding box center [691, 409] width 419 height 25
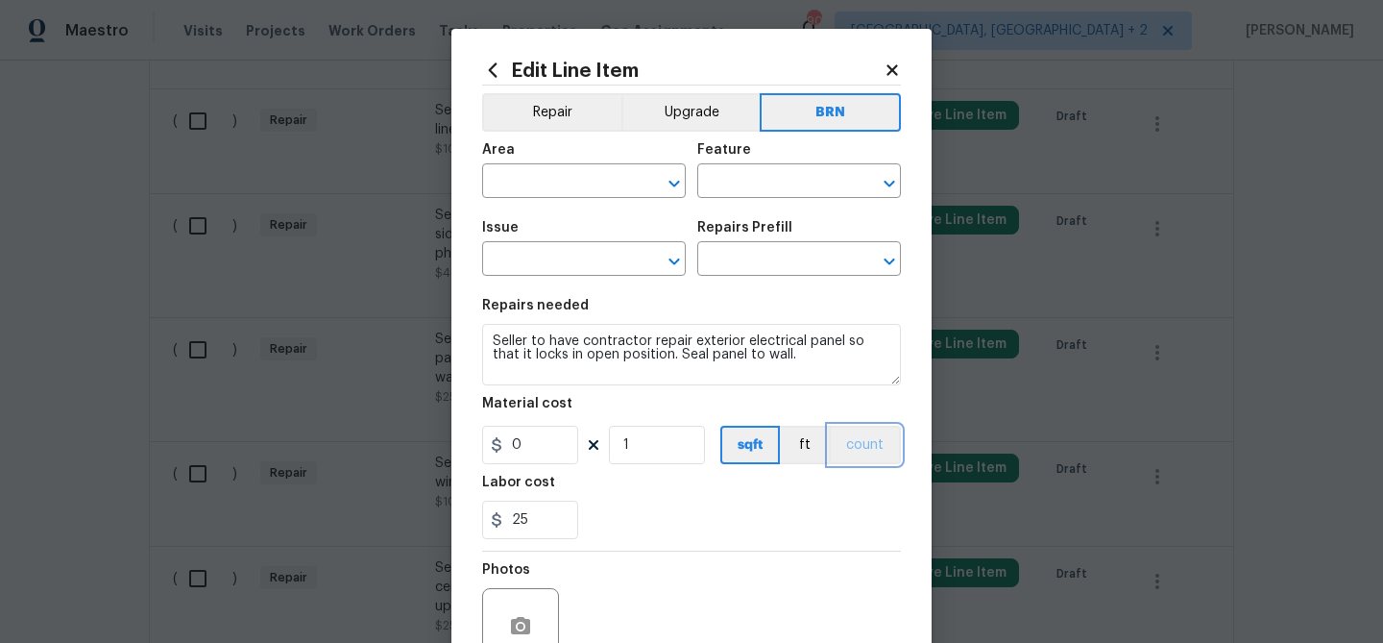
click at [860, 445] on button "count" at bounding box center [865, 445] width 72 height 38
click at [544, 135] on span "Area ​" at bounding box center [584, 171] width 204 height 78
click at [485, 189] on input "text" at bounding box center [557, 183] width 150 height 30
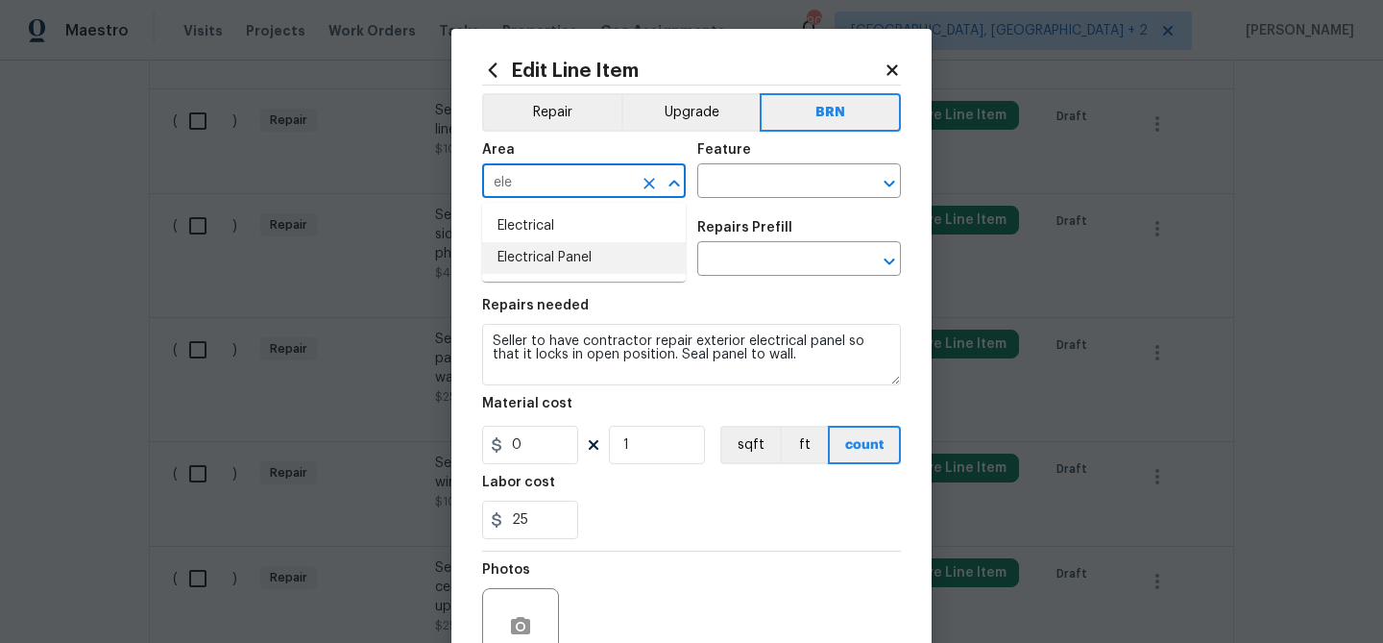
click at [537, 262] on li "Electrical Panel" at bounding box center [584, 258] width 204 height 32
type input "Electrical Panel"
click at [725, 183] on input "text" at bounding box center [772, 183] width 150 height 30
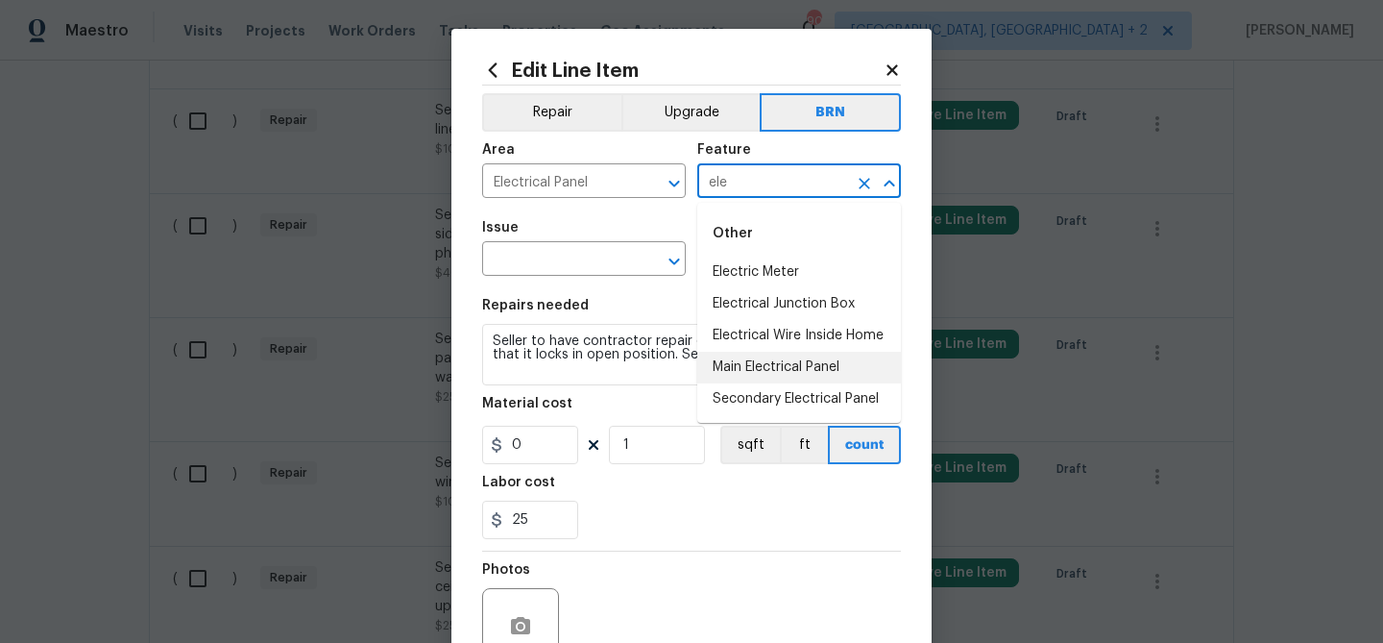
click at [752, 359] on li "Main Electrical Panel" at bounding box center [799, 368] width 204 height 32
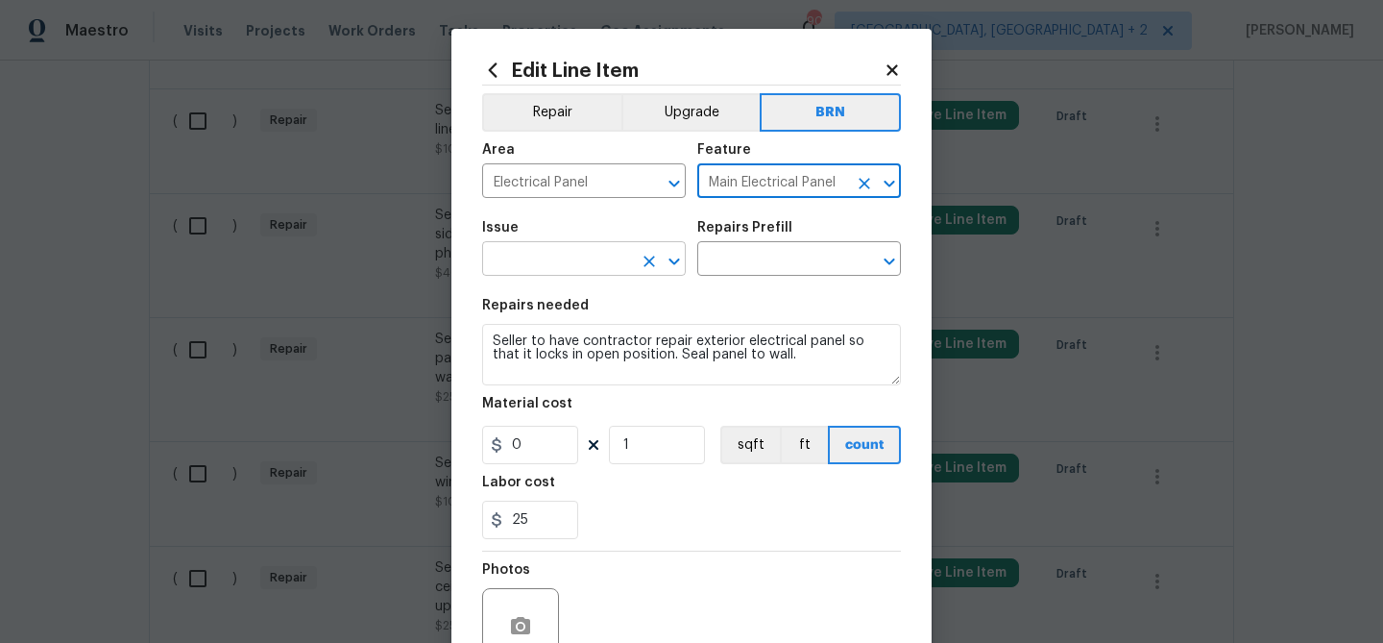
type input "Main Electrical Panel"
click at [566, 249] on input "text" at bounding box center [557, 261] width 150 height 30
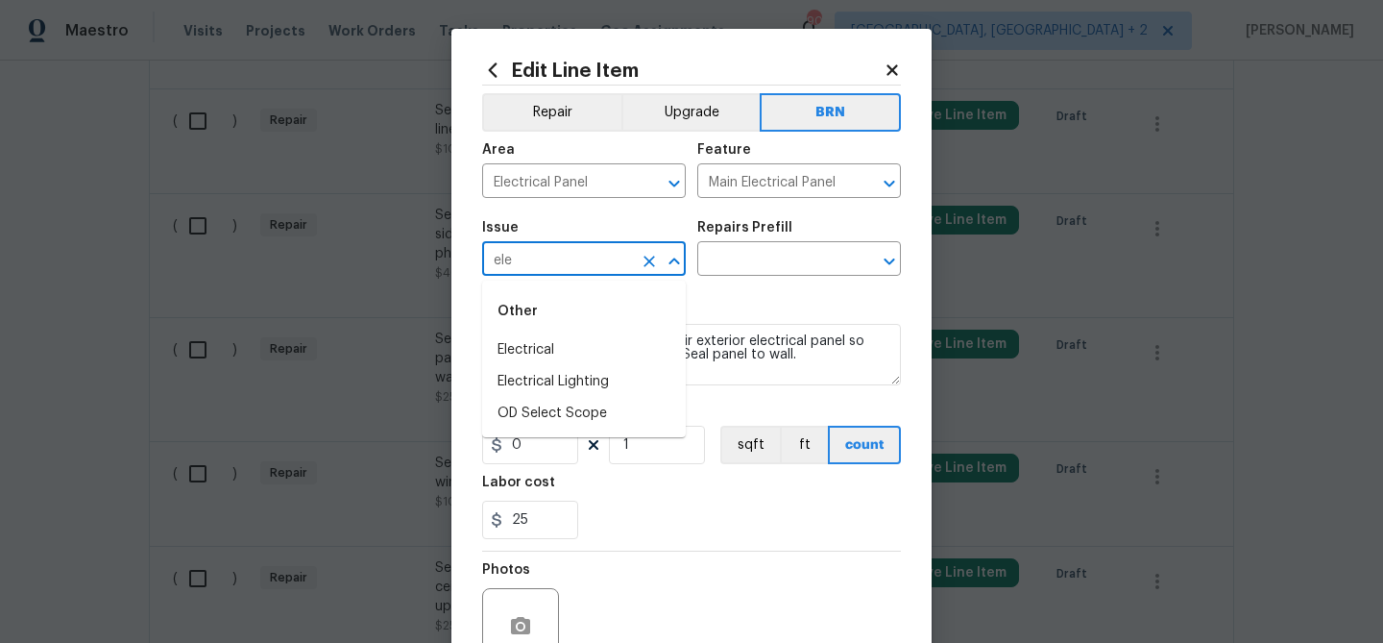
click at [542, 345] on li "Electrical" at bounding box center [584, 350] width 204 height 32
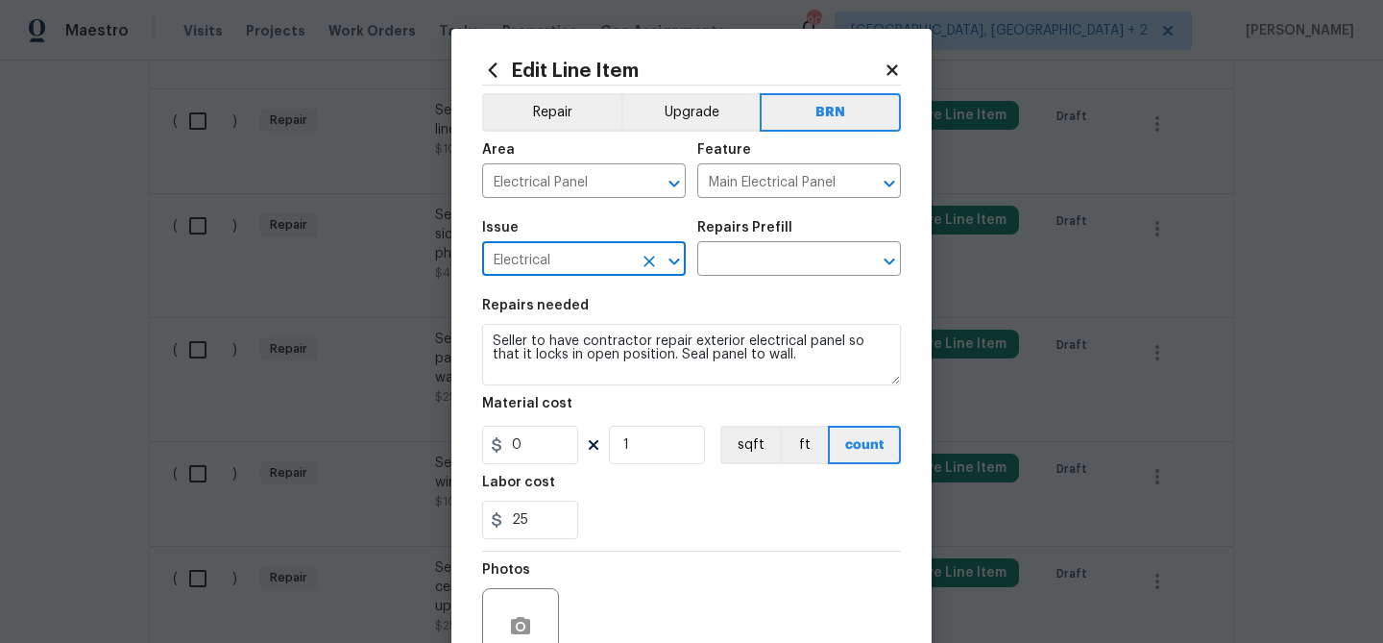
type input "Electrical"
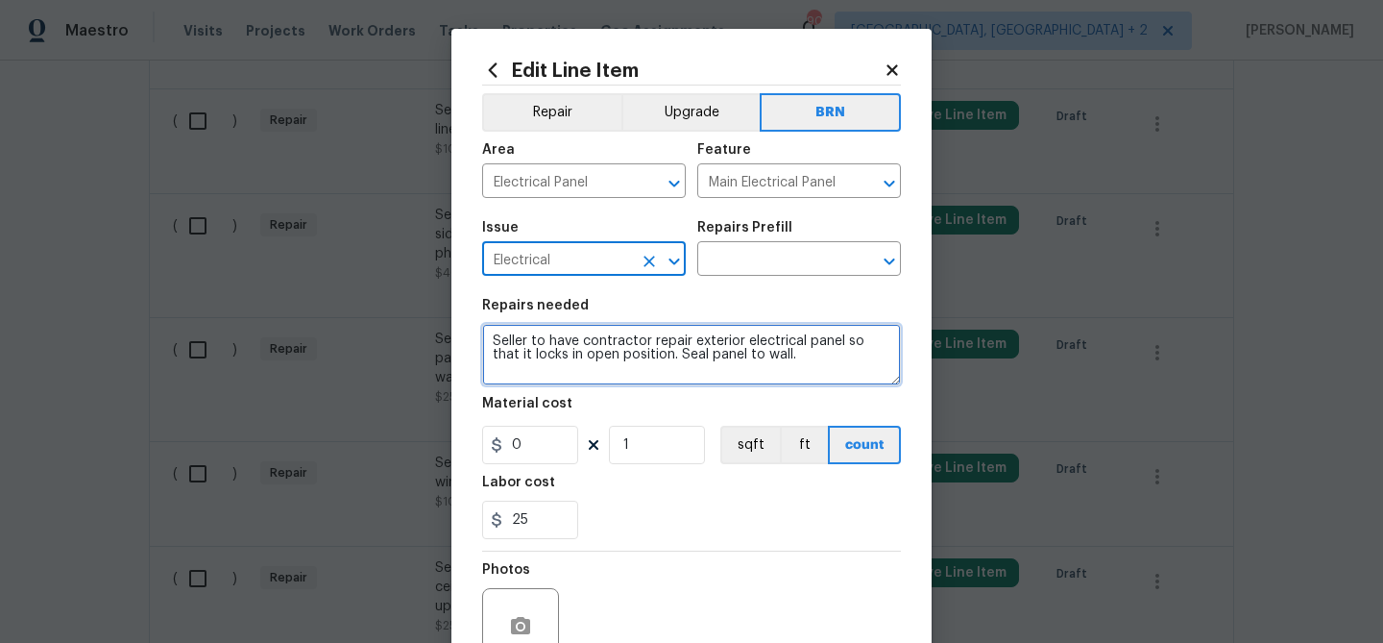
click at [542, 345] on textarea "Seller to have contractor repair exterior electrical panel so that it locks in …" at bounding box center [691, 354] width 419 height 61
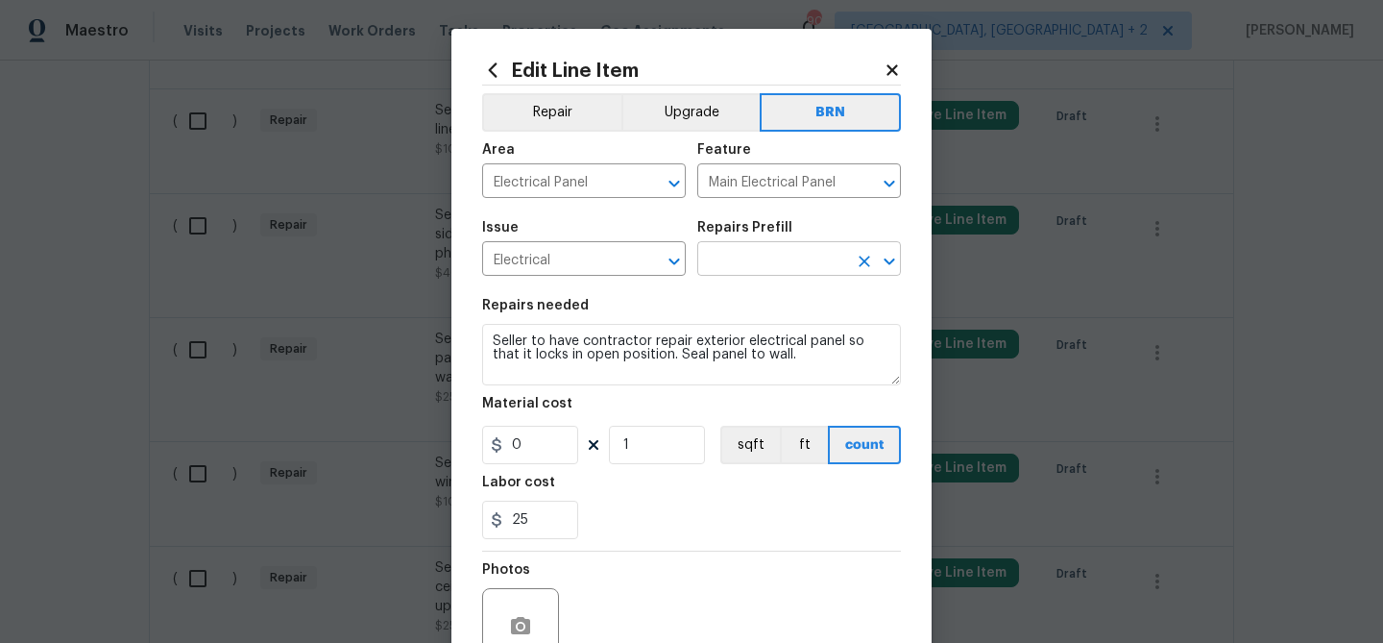
click at [729, 266] on input "text" at bounding box center [772, 261] width 150 height 30
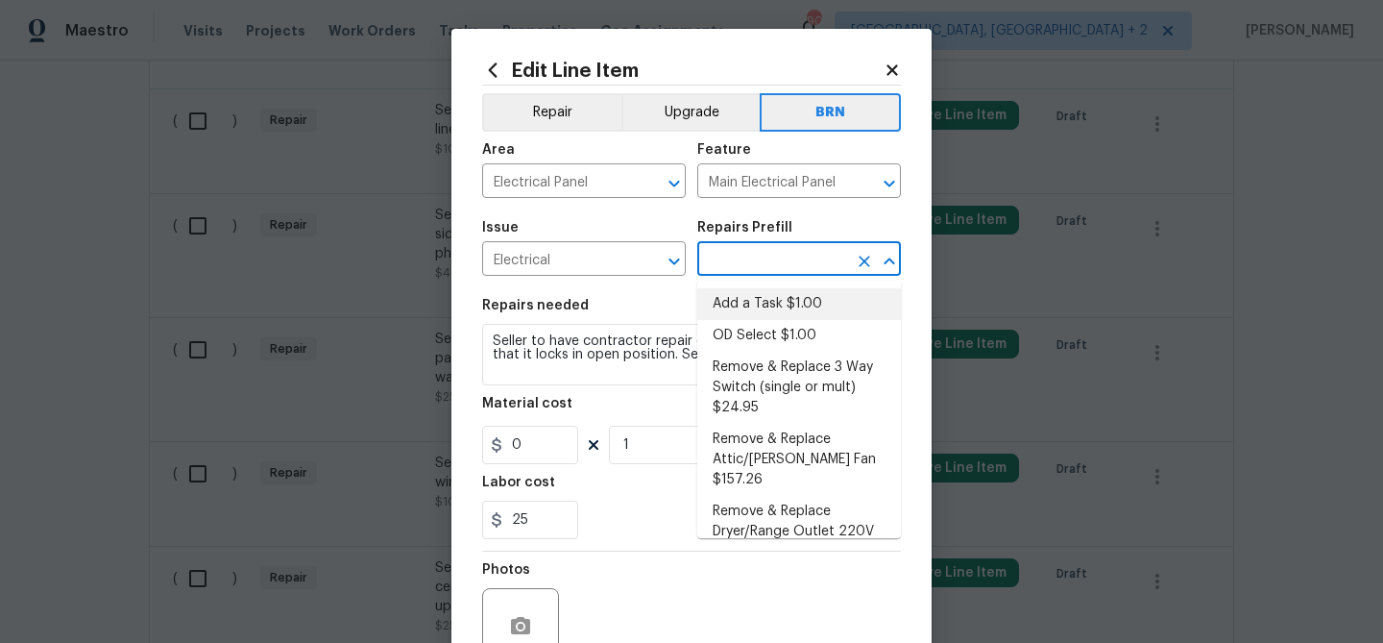
click at [732, 308] on li "Add a Task $1.00" at bounding box center [799, 304] width 204 height 32
type input "Add a Task $1.00"
type textarea "HPM to detail"
type input "1"
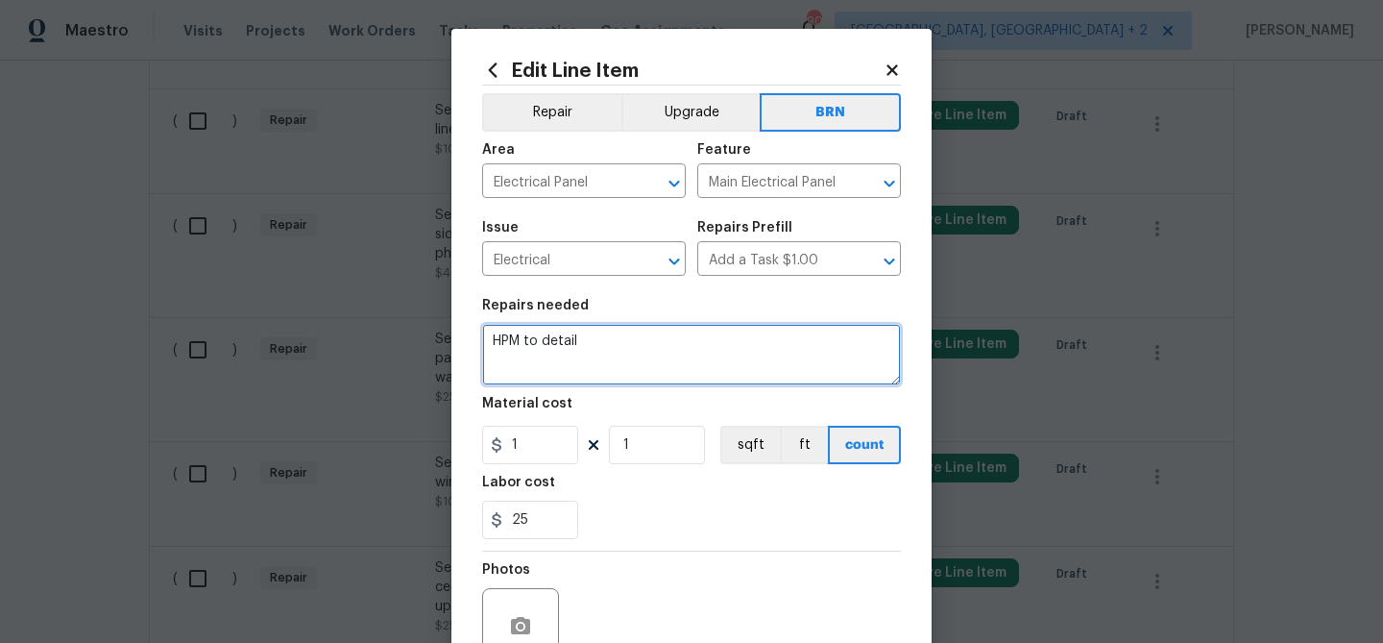
click at [601, 342] on textarea "HPM to detail" at bounding box center [691, 354] width 419 height 61
paste textarea "Seller to have contractor repair exterior electrical panel so that it locks in …"
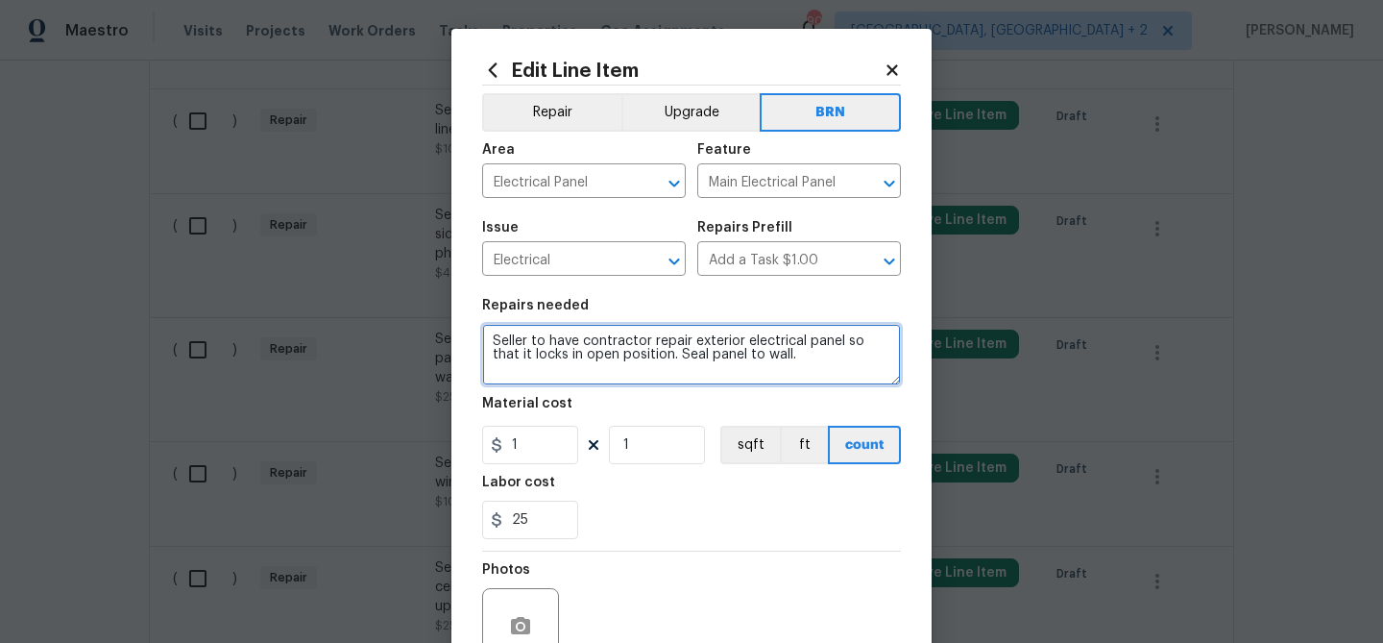
type textarea "Seller to have contractor repair exterior electrical panel so that it locks in …"
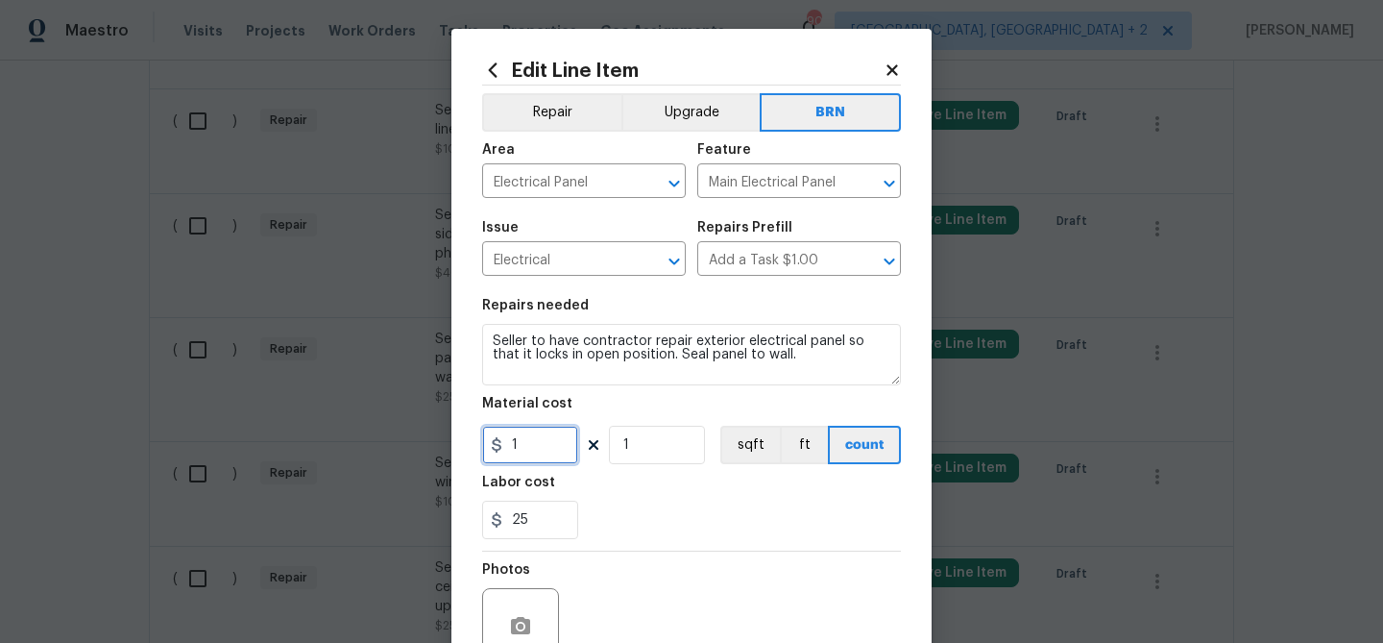
click at [538, 456] on input "1" at bounding box center [530, 445] width 96 height 38
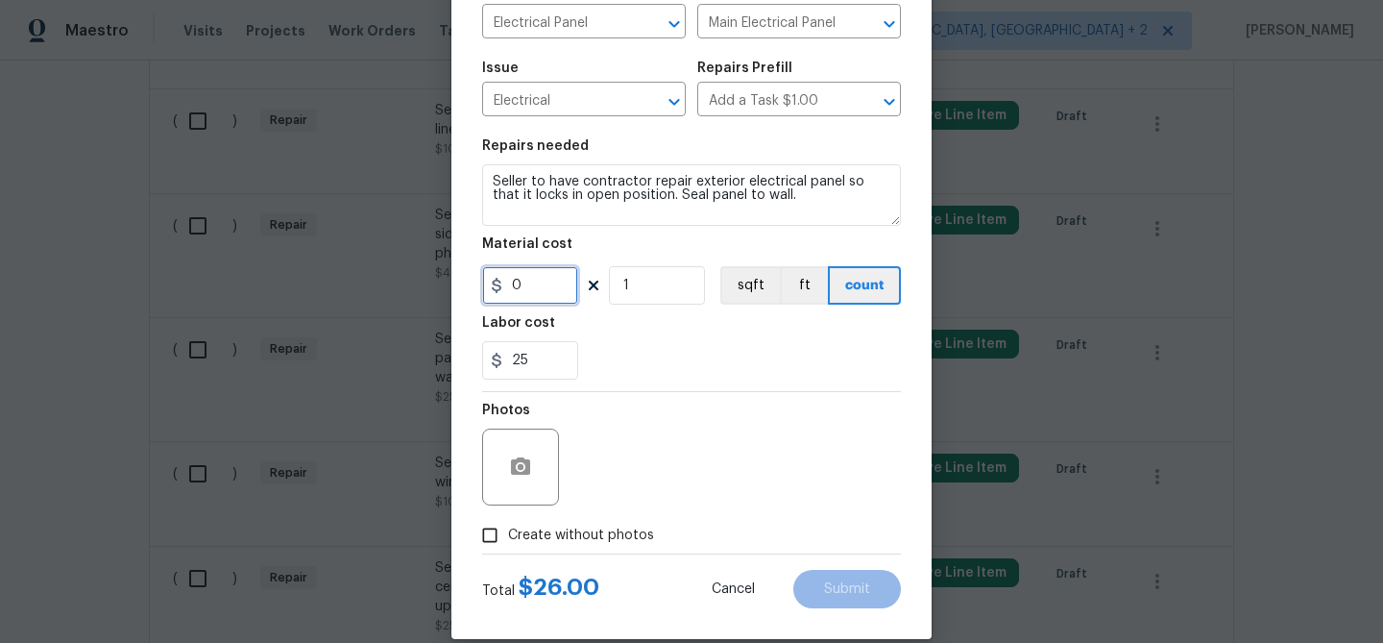
scroll to position [185, 0]
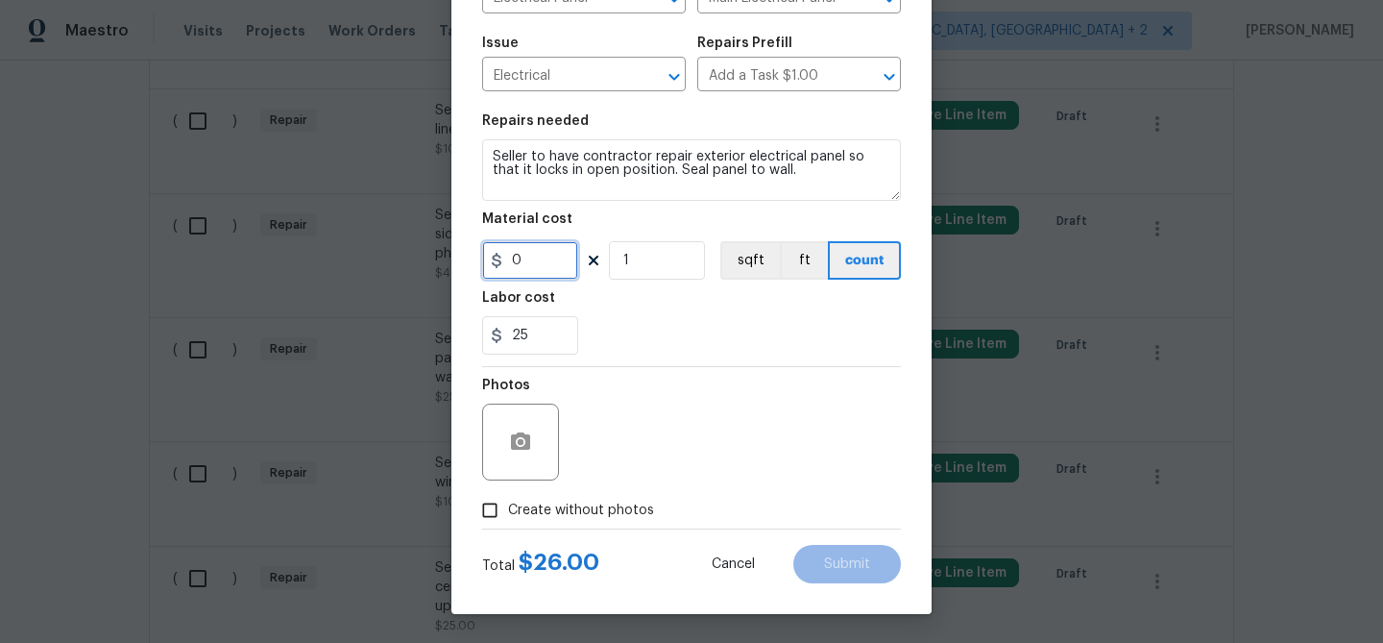
type input "0"
click at [520, 440] on circle "button" at bounding box center [521, 442] width 6 height 6
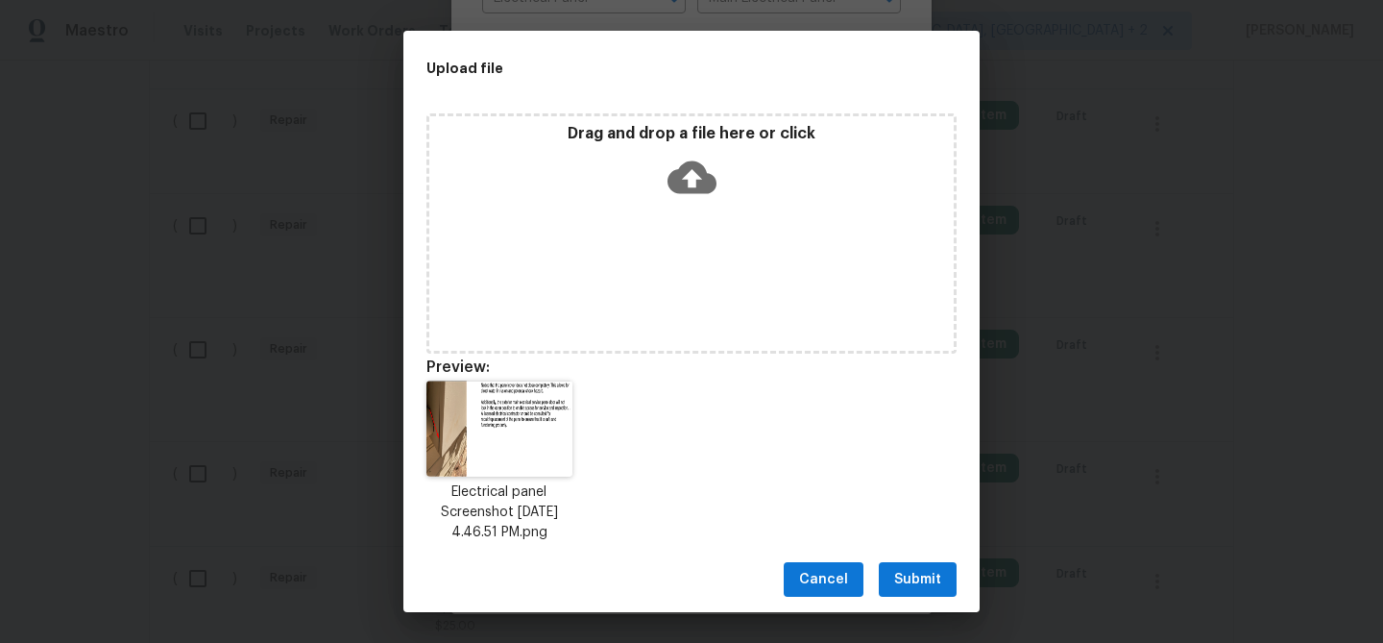
click at [917, 572] on span "Submit" at bounding box center [917, 580] width 47 height 24
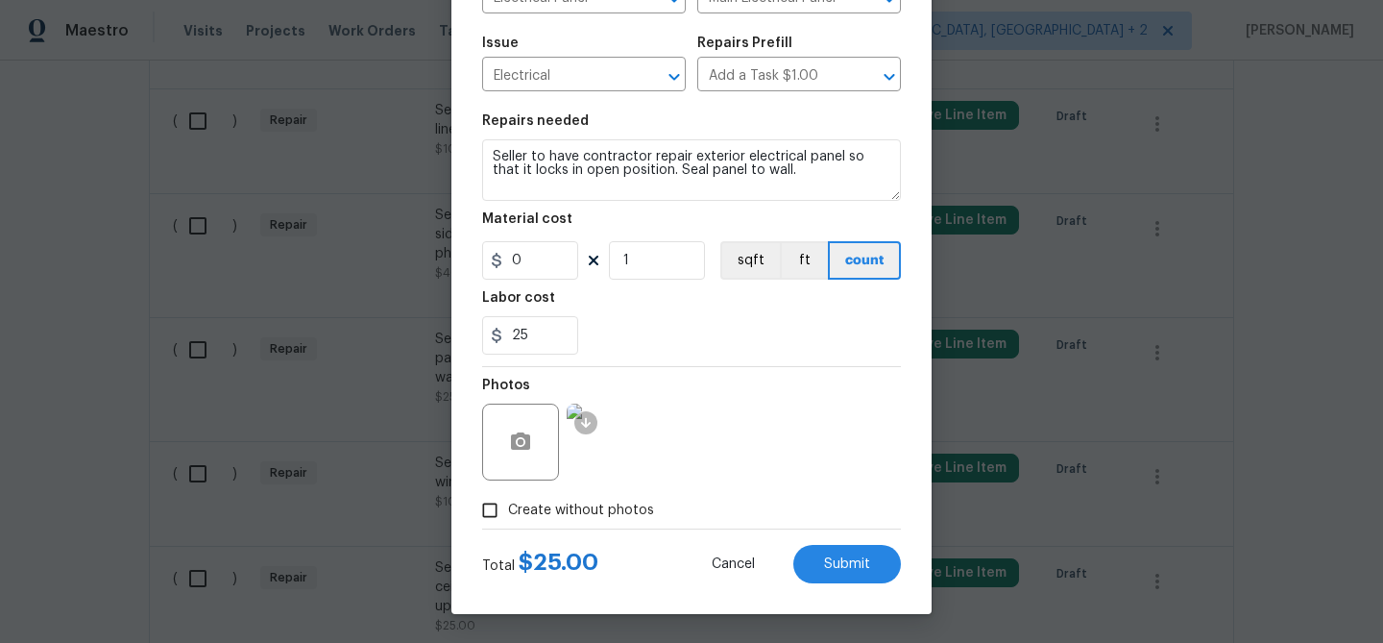
click at [817, 584] on div "Edit Line Item Repair Upgrade BRN Area Electrical Panel ​ Feature Main Electric…" at bounding box center [692, 228] width 480 height 769
click at [825, 545] on button "Submit" at bounding box center [847, 564] width 108 height 38
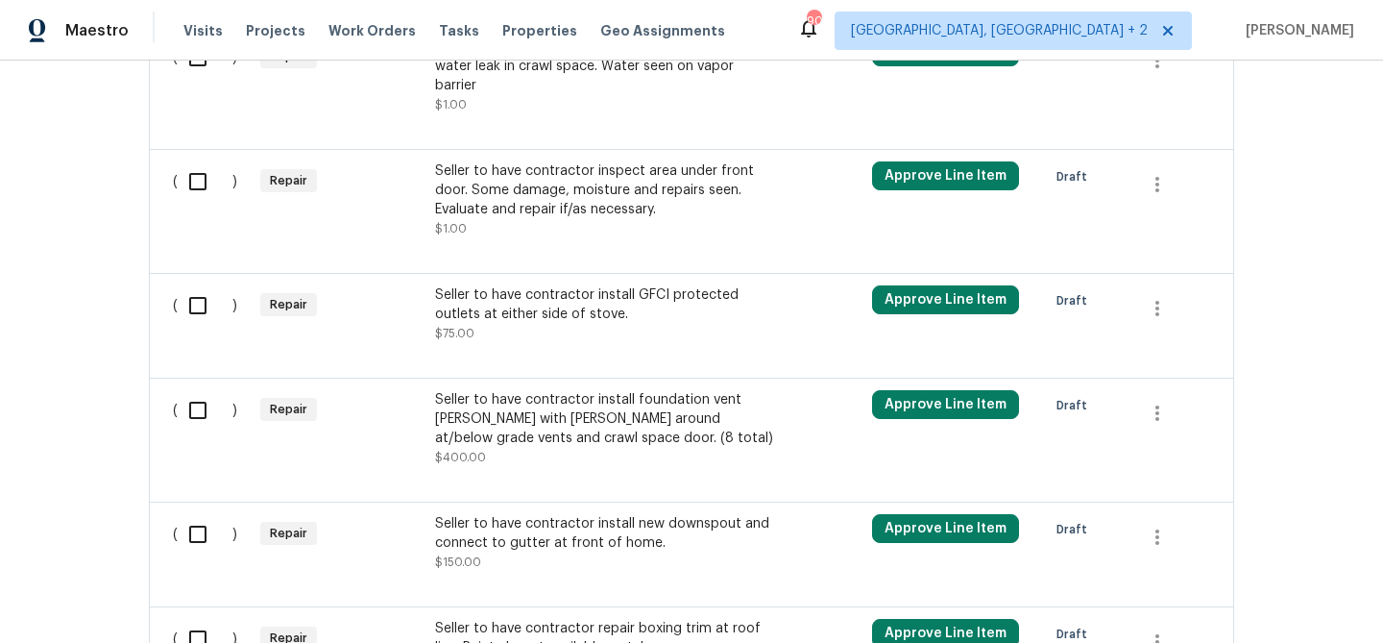
scroll to position [1841, 0]
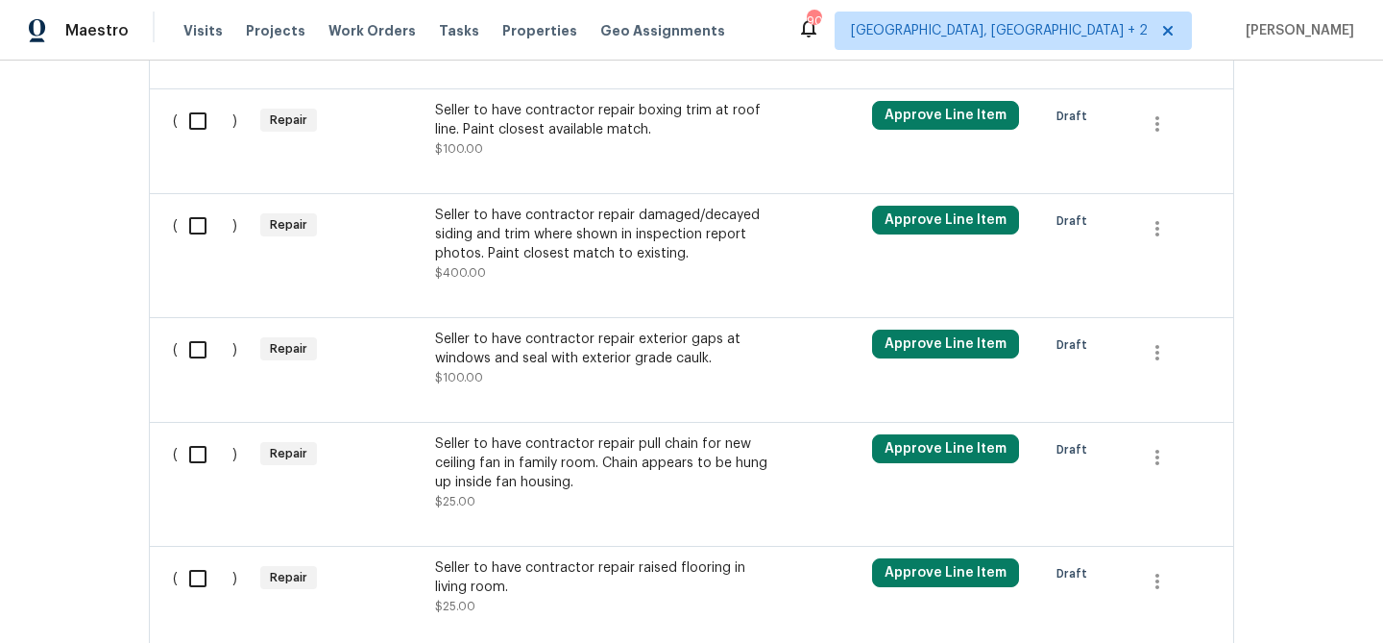
click at [113, 194] on div "Back to all projects 720 Rawls Dr, Raleigh, NC 27610 3 Beds | 2 Baths | Total: …" at bounding box center [691, 352] width 1383 height 582
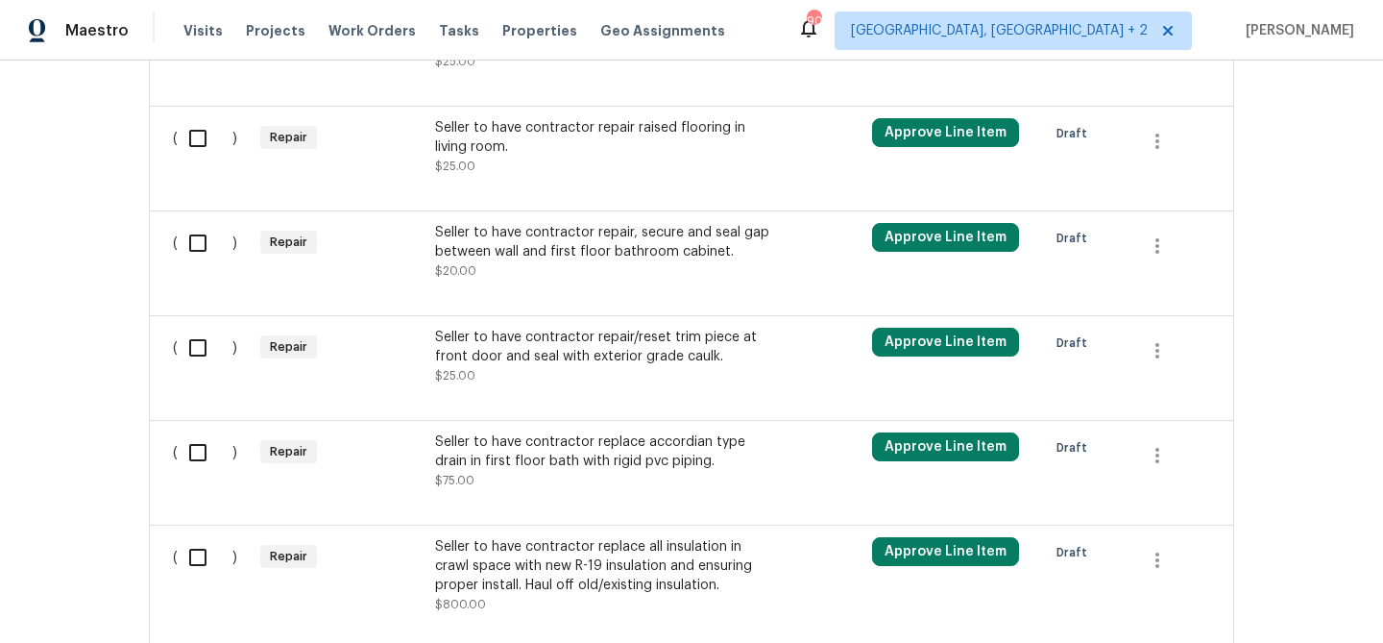
click at [596, 348] on div "Seller to have contractor repair/reset trim piece at front door and seal with e…" at bounding box center [604, 347] width 338 height 38
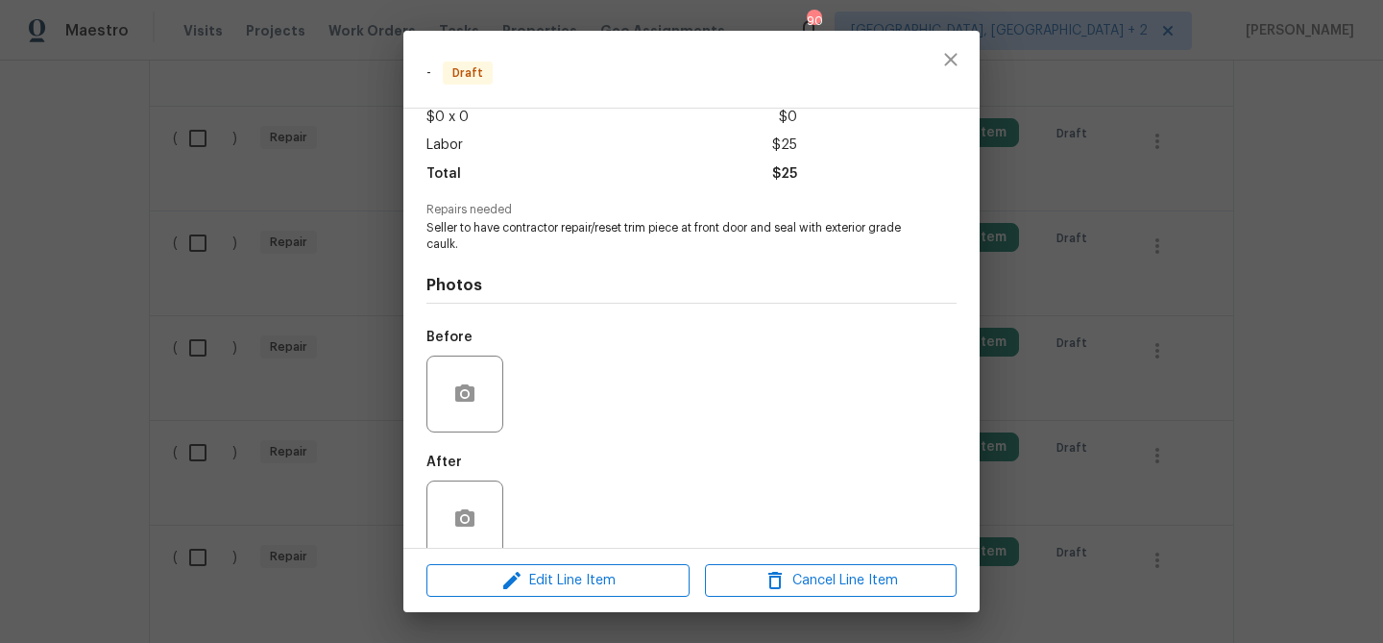
scroll to position [140, 0]
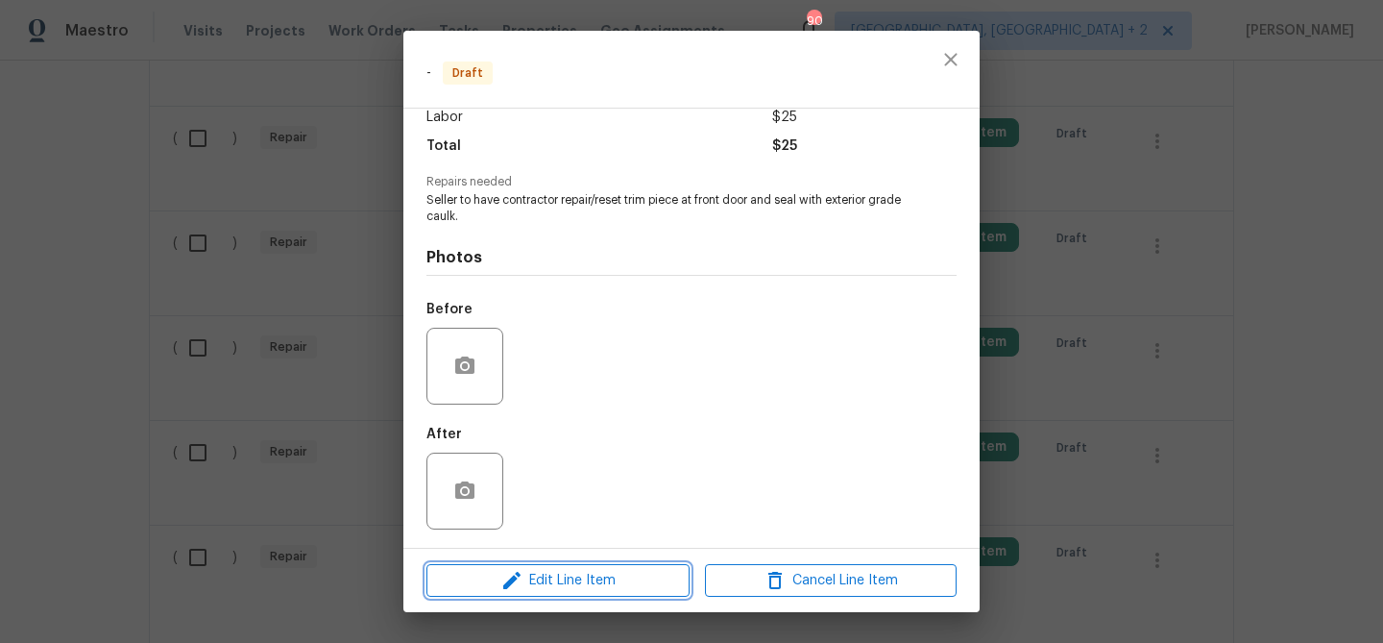
click at [547, 571] on span "Edit Line Item" at bounding box center [558, 581] width 252 height 24
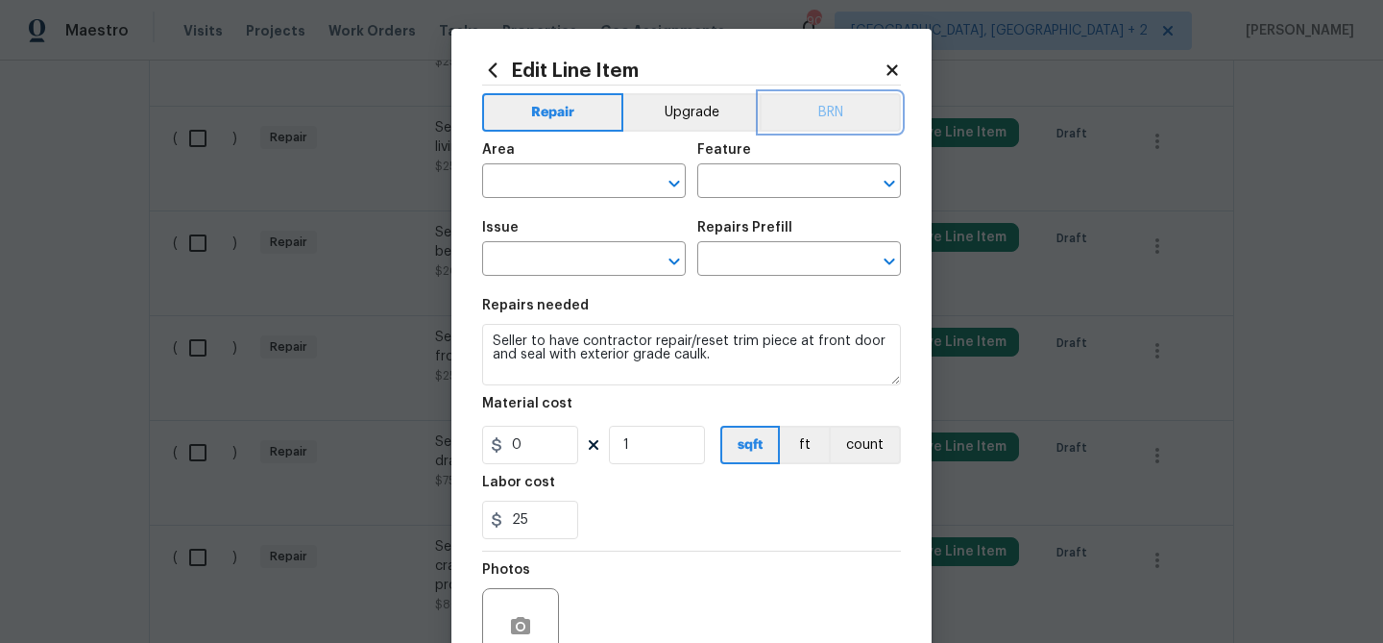
click at [826, 119] on button "BRN" at bounding box center [830, 112] width 141 height 38
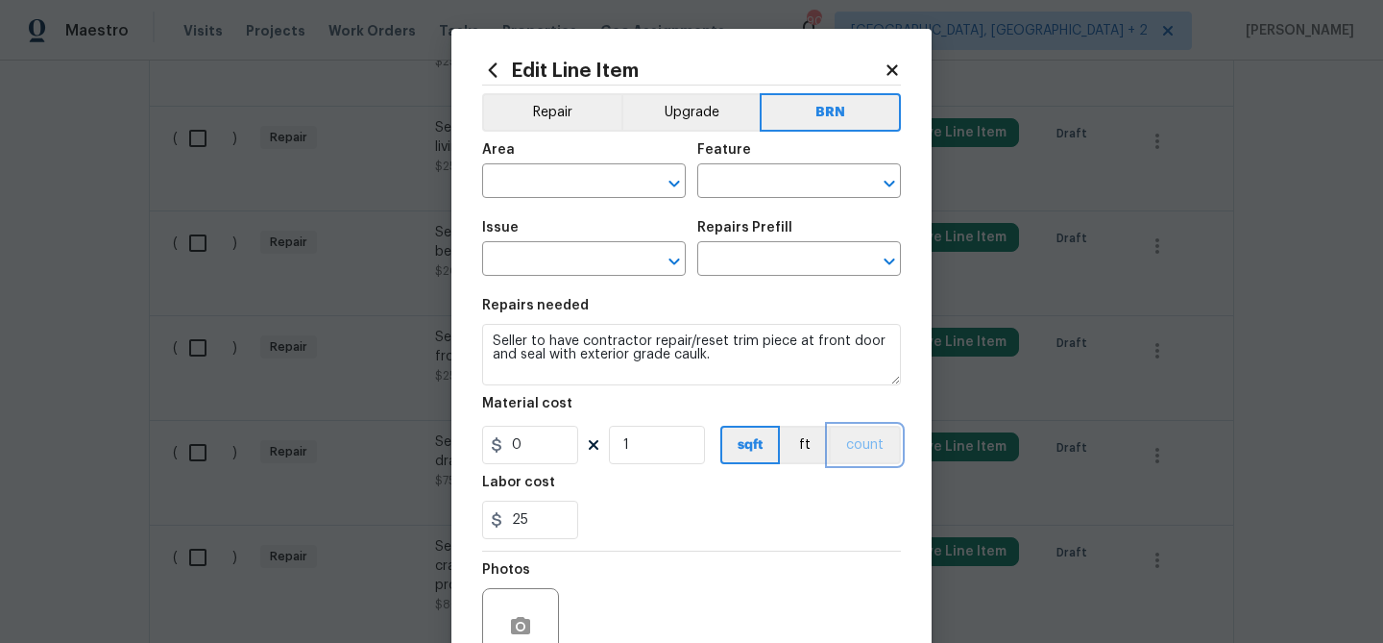
click at [857, 451] on button "count" at bounding box center [865, 445] width 72 height 38
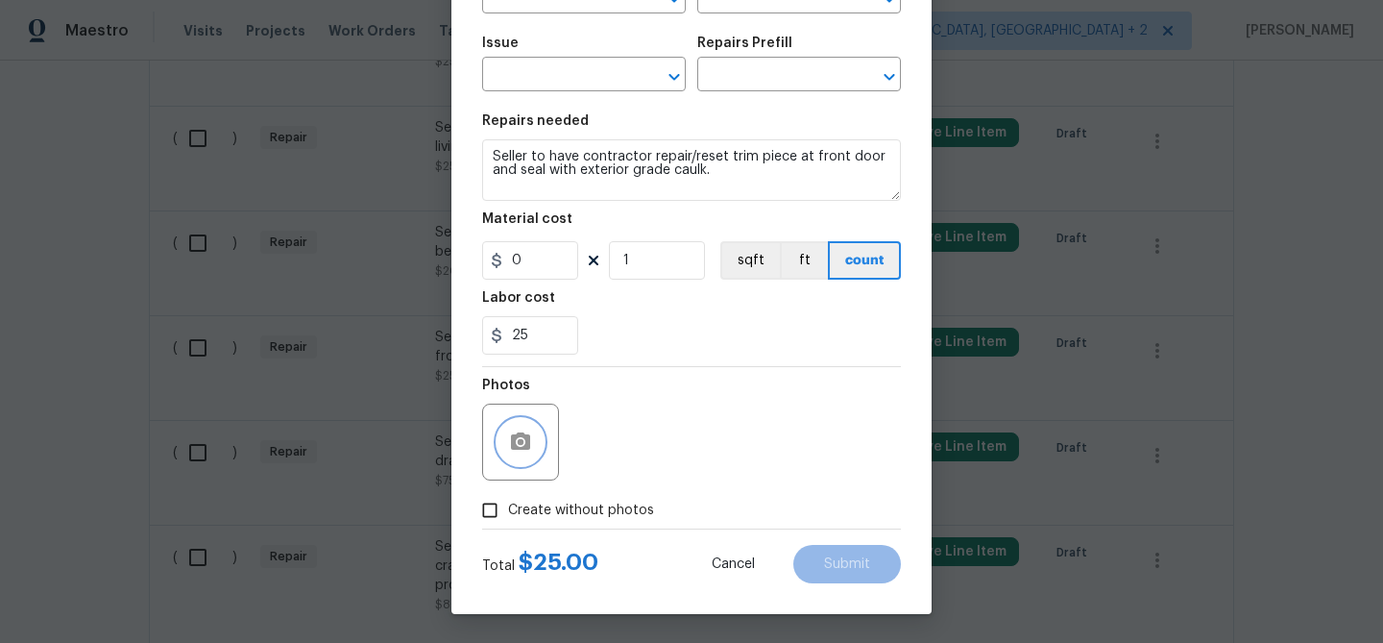
click at [522, 441] on circle "button" at bounding box center [521, 442] width 6 height 6
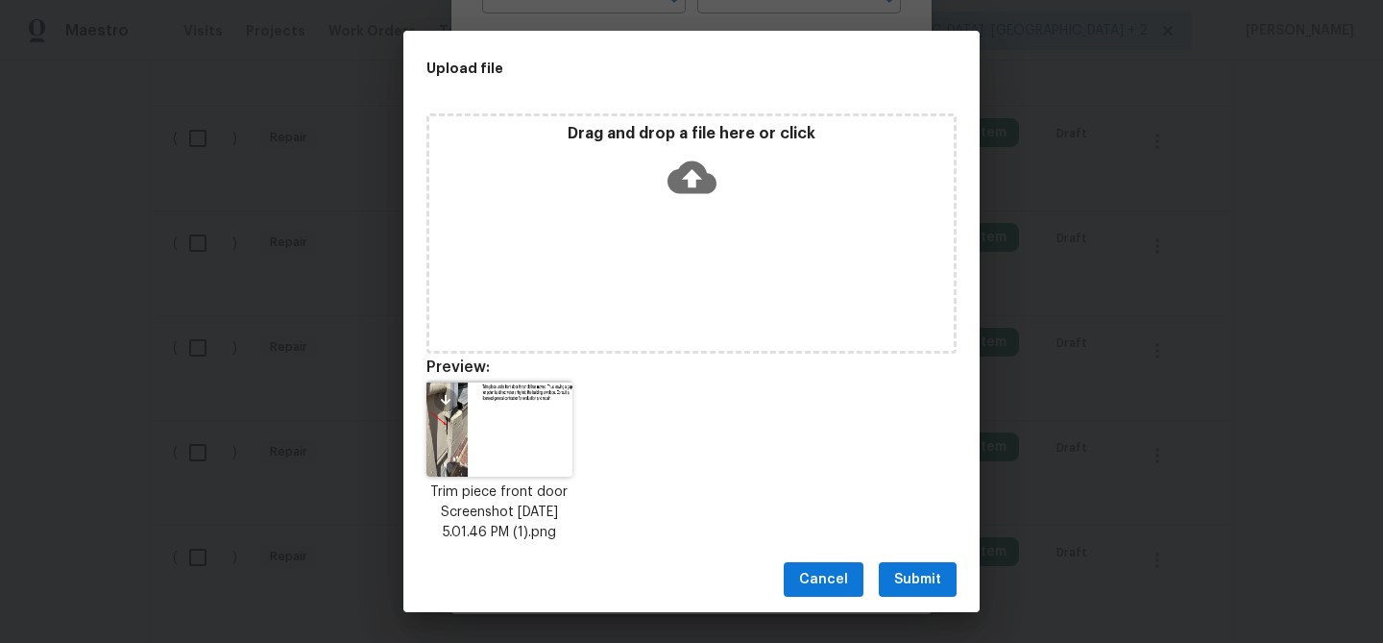
click at [896, 582] on span "Submit" at bounding box center [917, 580] width 47 height 24
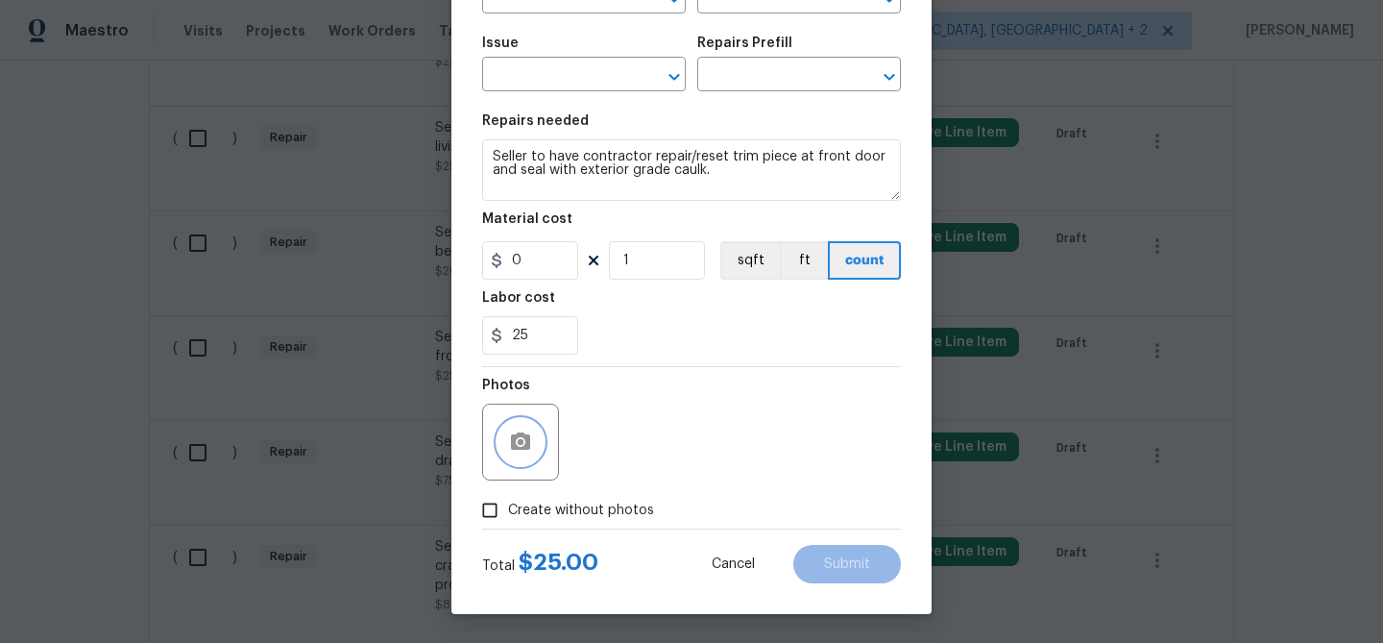
scroll to position [0, 0]
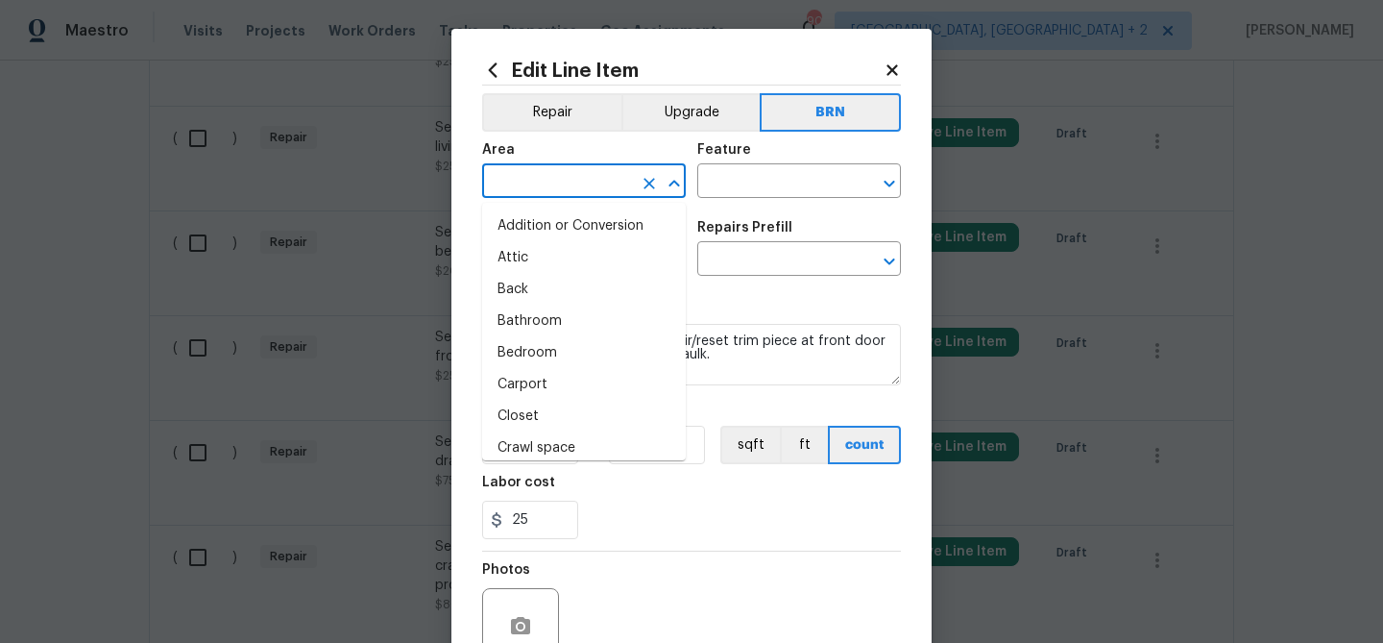
click at [508, 187] on input "text" at bounding box center [557, 183] width 150 height 30
type input "ex"
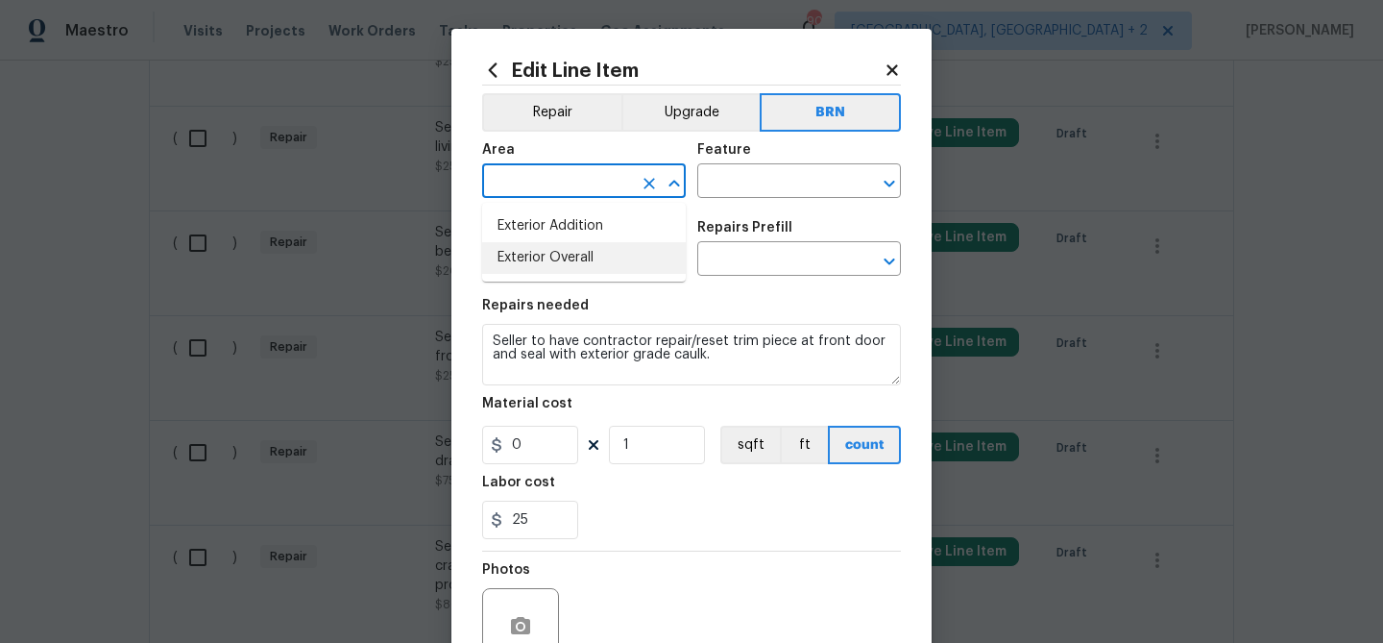
click at [577, 226] on li "Exterior Addition" at bounding box center [584, 226] width 204 height 32
type input "Addition or Conversion"
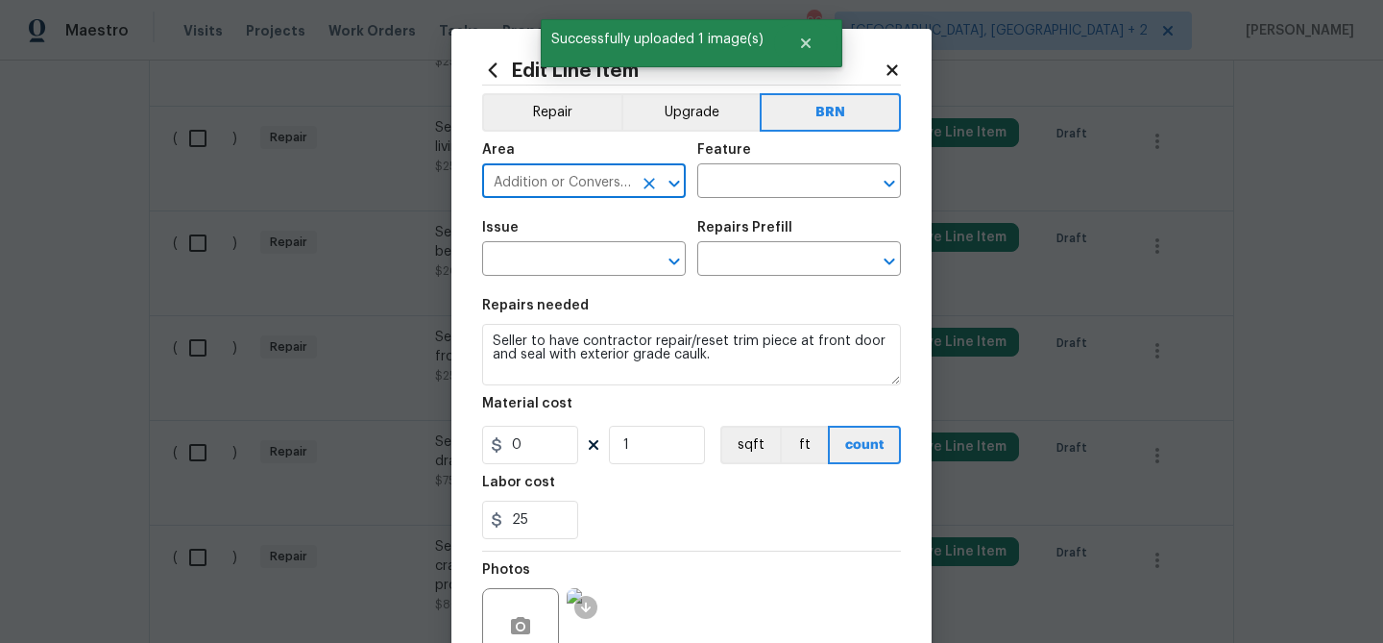
click at [648, 179] on icon "Clear" at bounding box center [649, 183] width 19 height 19
click at [520, 220] on li "Exterior Addition" at bounding box center [584, 226] width 204 height 32
type input "Exterior Addition"
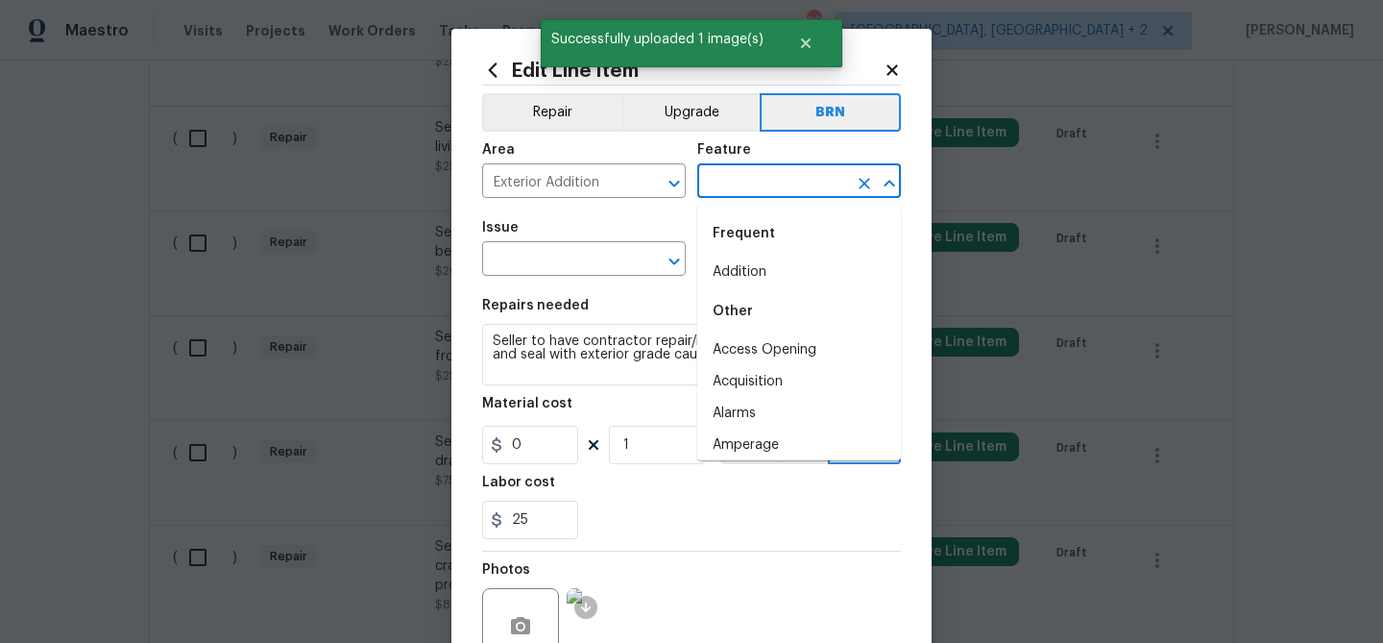
click at [740, 187] on input "text" at bounding box center [772, 183] width 150 height 30
type input "f"
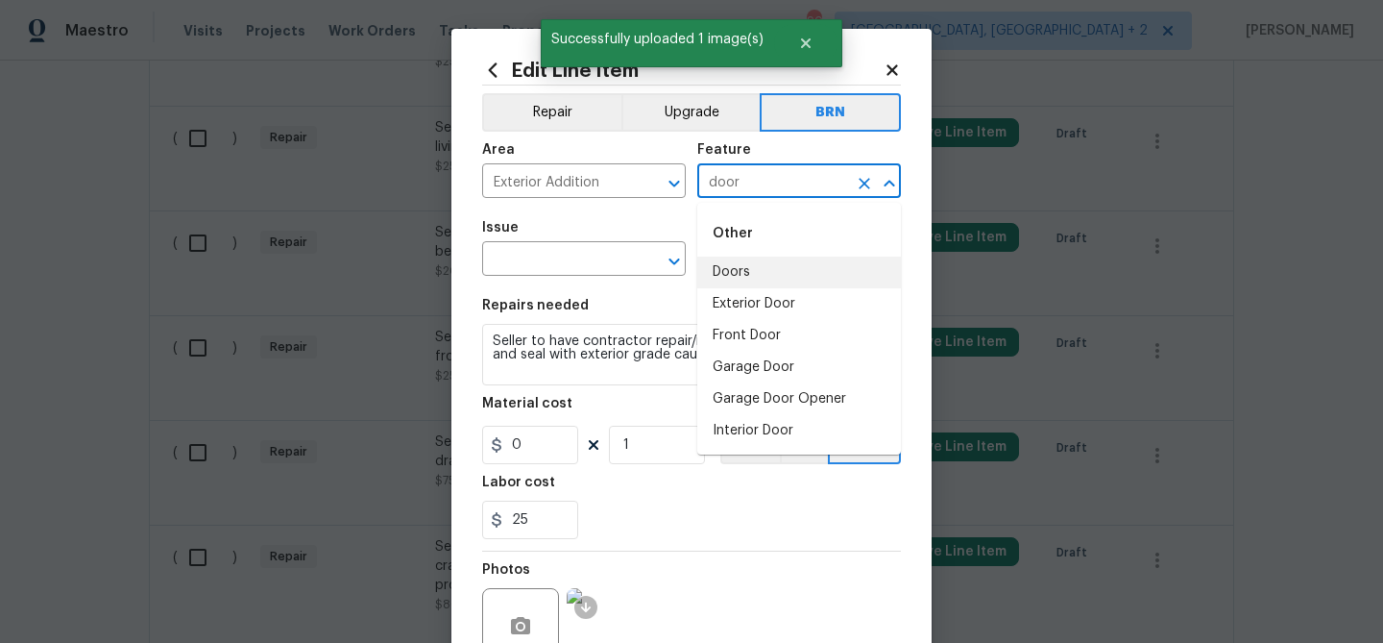
click at [753, 280] on li "Doors" at bounding box center [799, 272] width 204 height 32
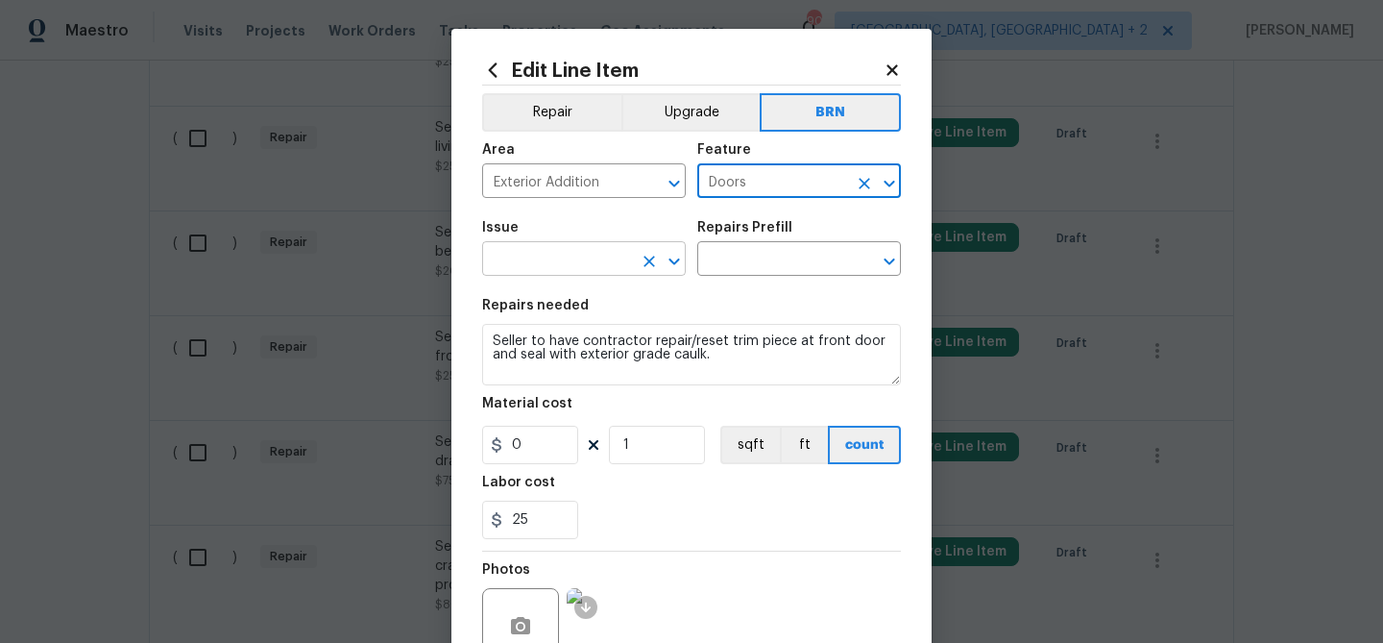
type input "Doors"
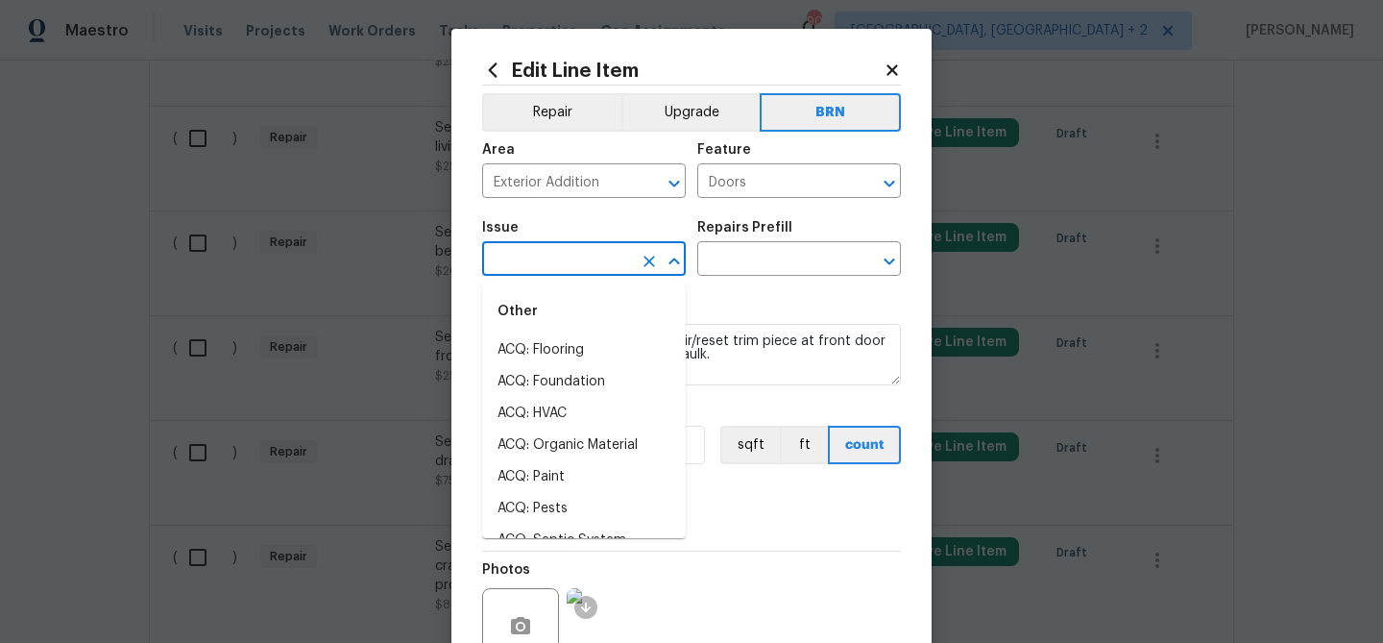
click at [577, 270] on input "text" at bounding box center [557, 261] width 150 height 30
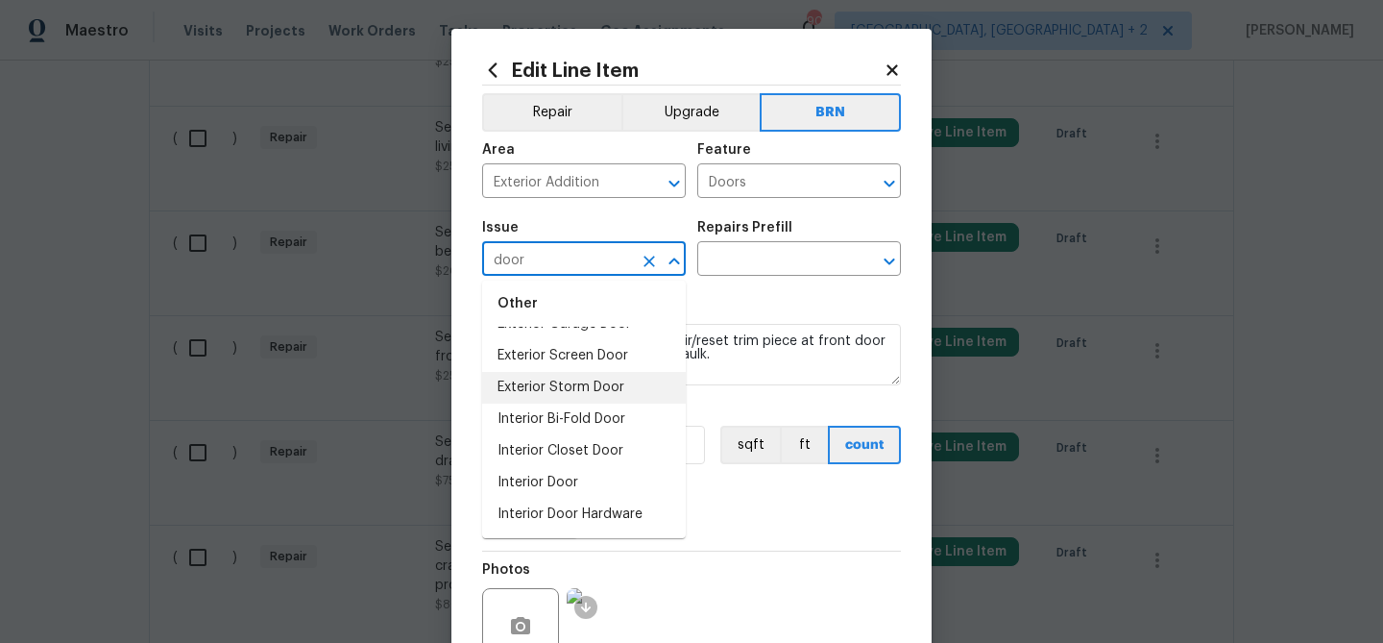
scroll to position [104, 0]
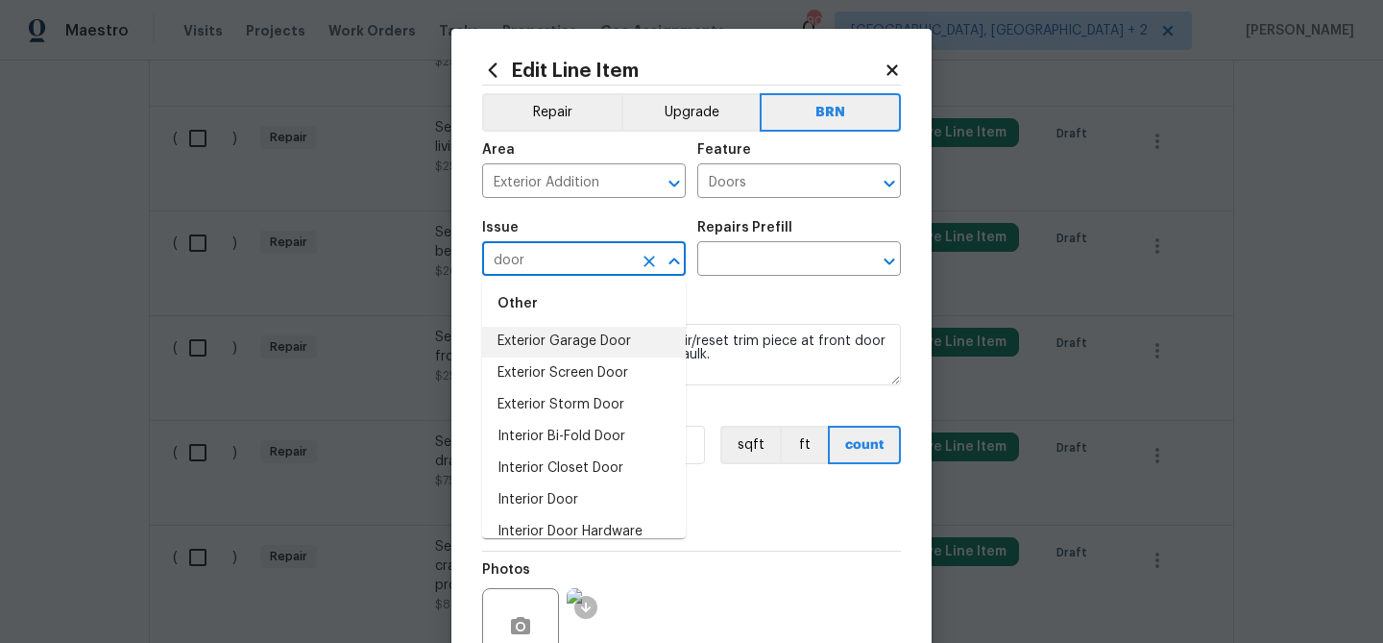
click at [579, 335] on li "Exterior Garage Door" at bounding box center [584, 342] width 204 height 32
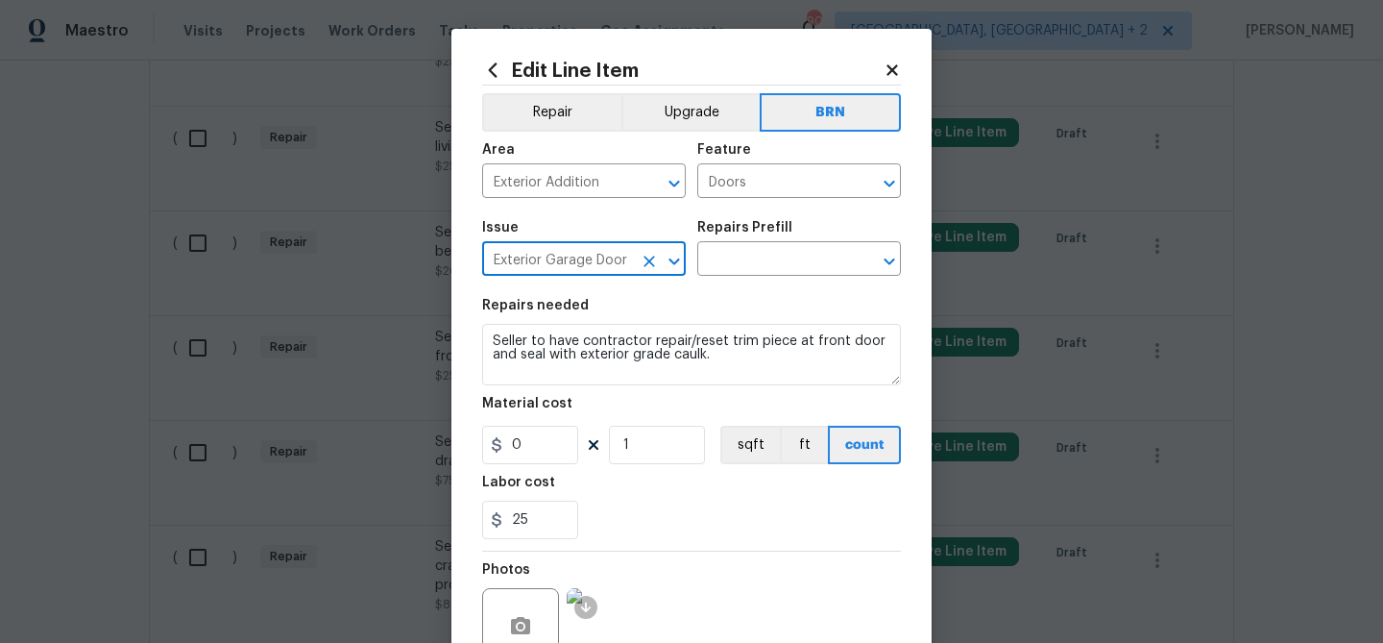
type input "Exterior Garage Door"
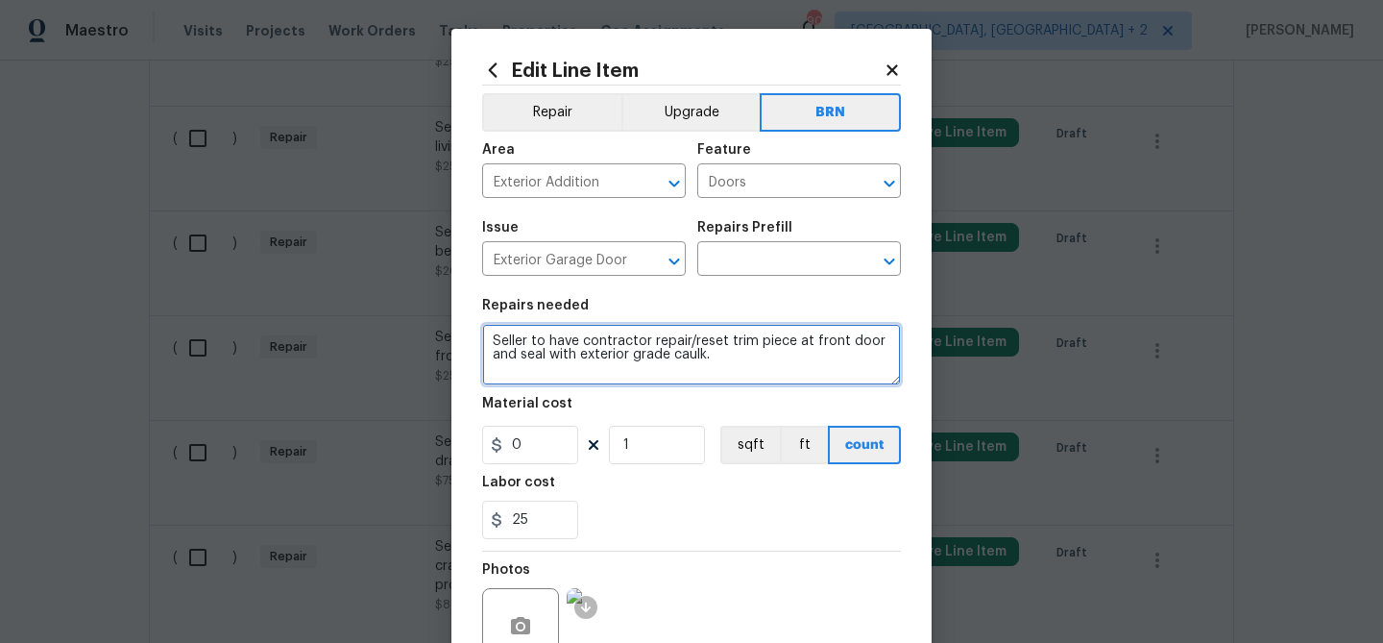
click at [593, 351] on textarea "Seller to have contractor repair/reset trim piece at front door and seal with e…" at bounding box center [691, 354] width 419 height 61
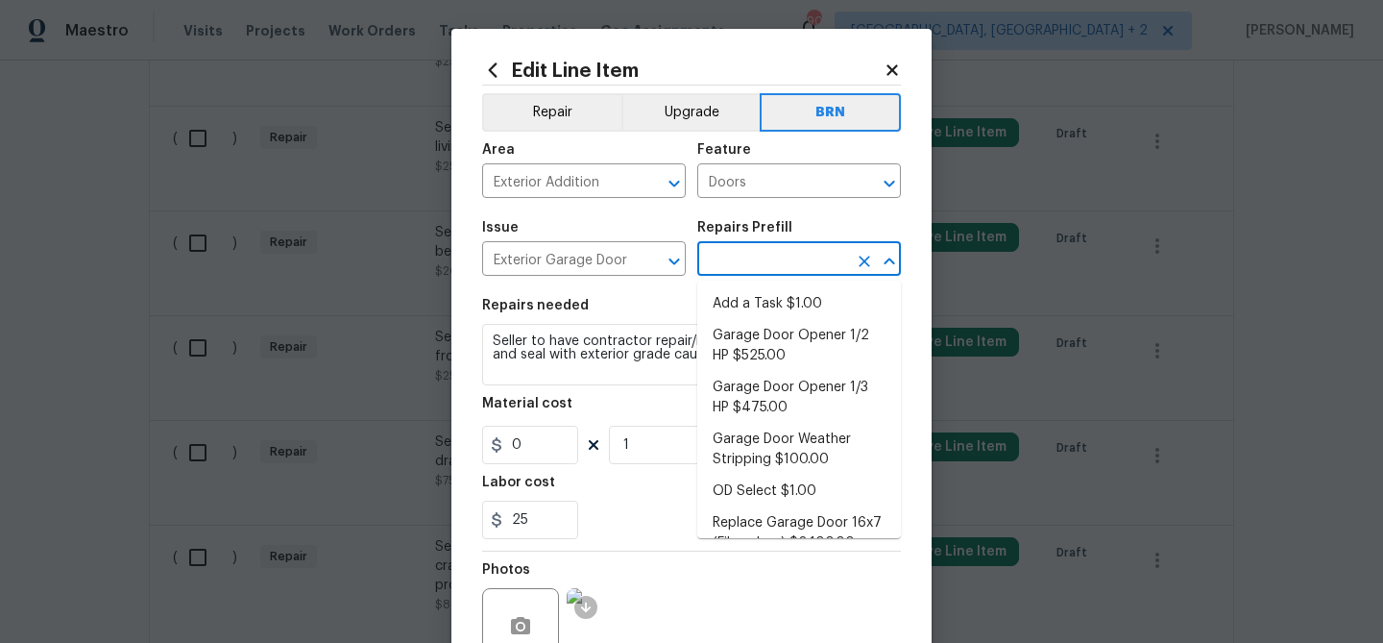
click at [729, 263] on input "text" at bounding box center [772, 261] width 150 height 30
click at [729, 302] on li "Add a Task $1.00" at bounding box center [799, 304] width 204 height 32
type input "Interior Door"
type input "Add a Task $1.00"
type textarea "HPM to detail"
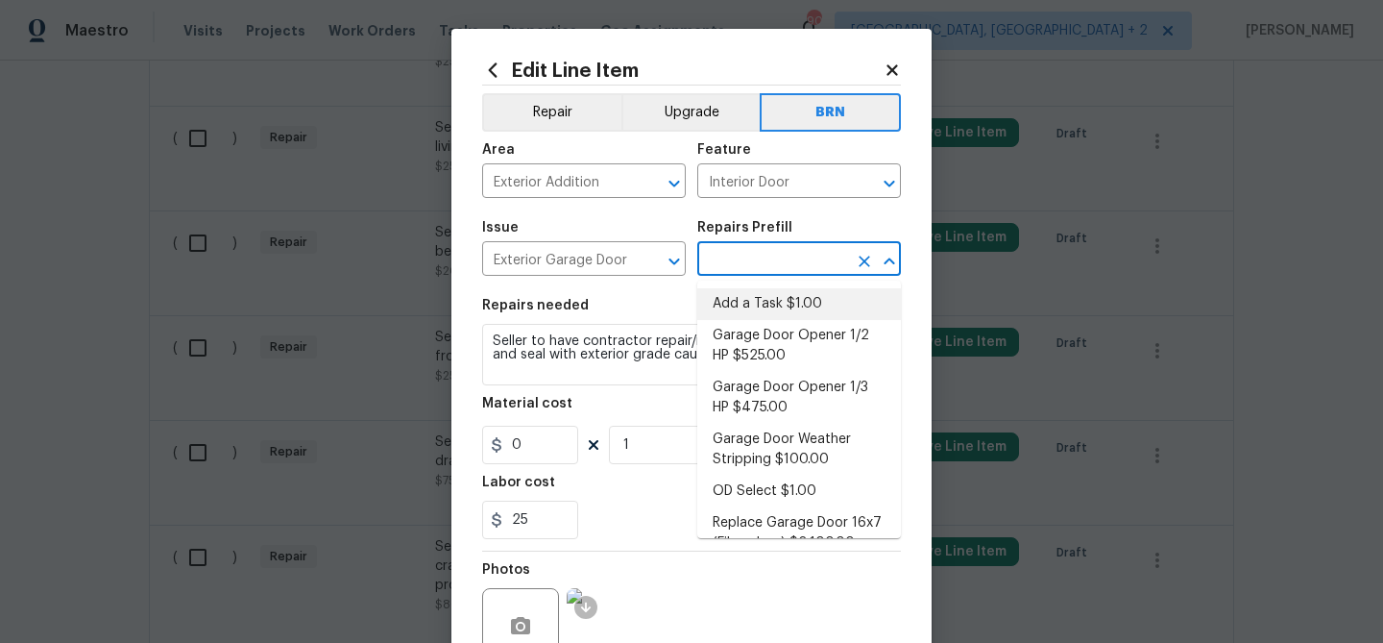
type input "1"
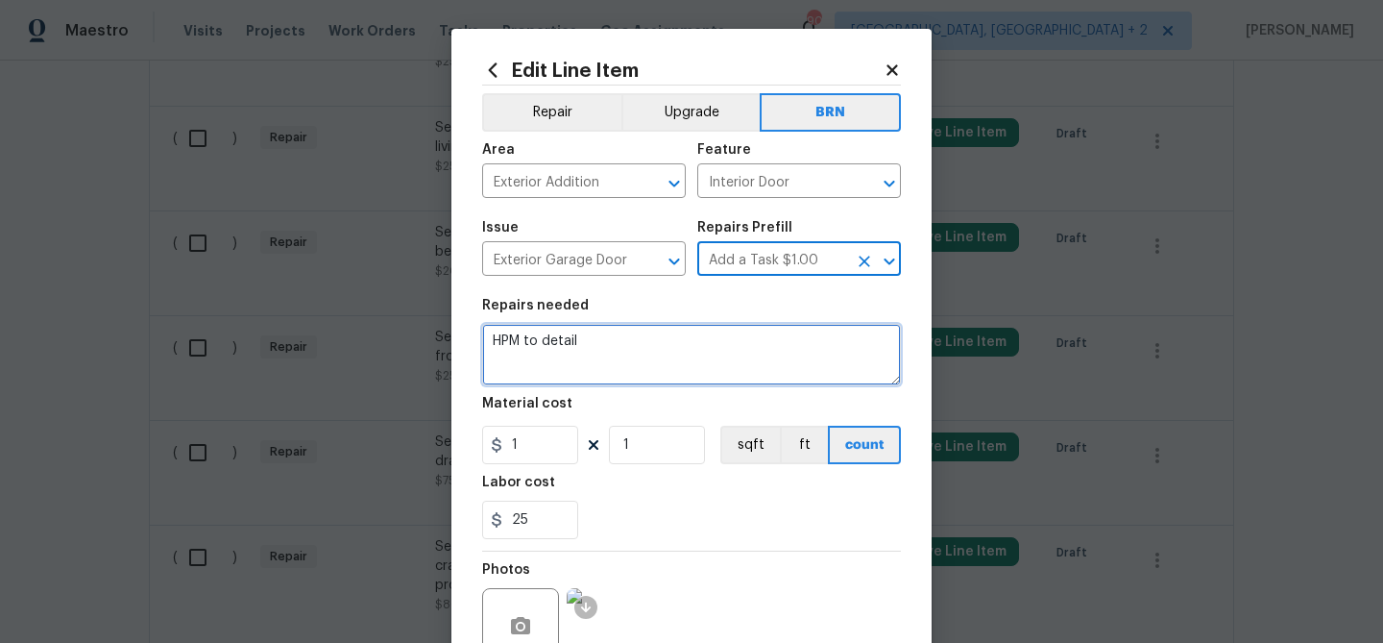
click at [628, 346] on textarea "HPM to detail" at bounding box center [691, 354] width 419 height 61
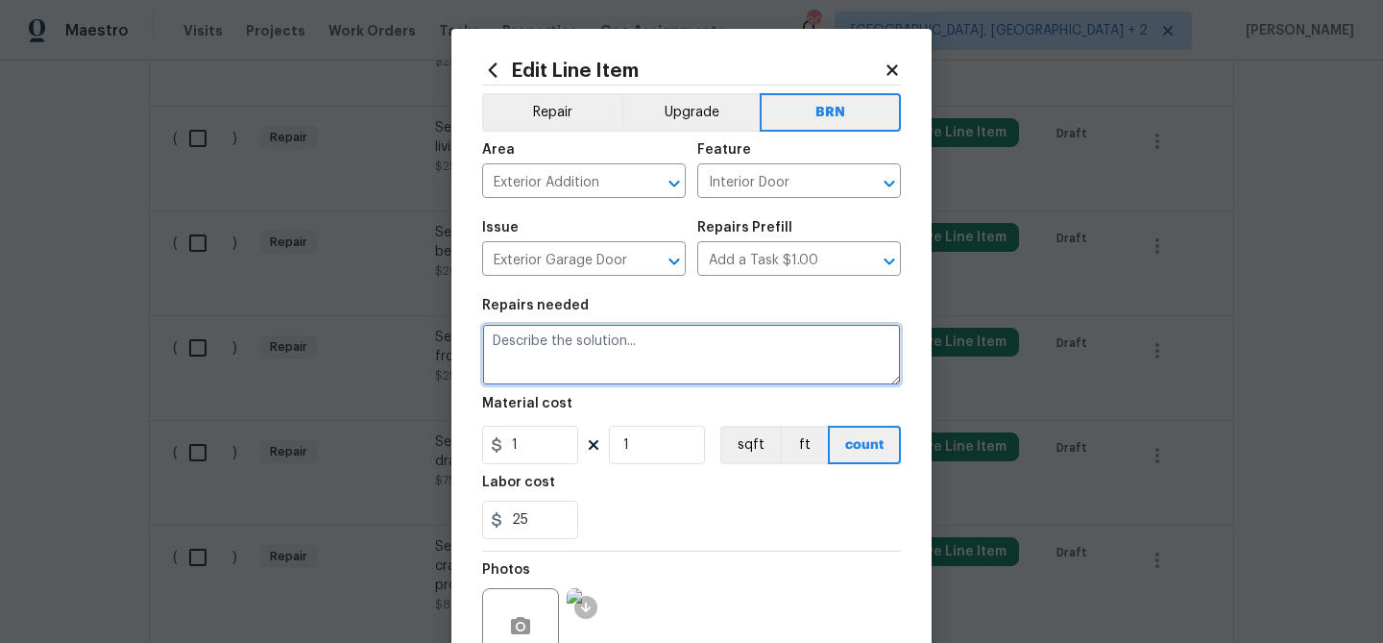
paste textarea "Seller to have contractor repair/reset trim piece at front door and seal with e…"
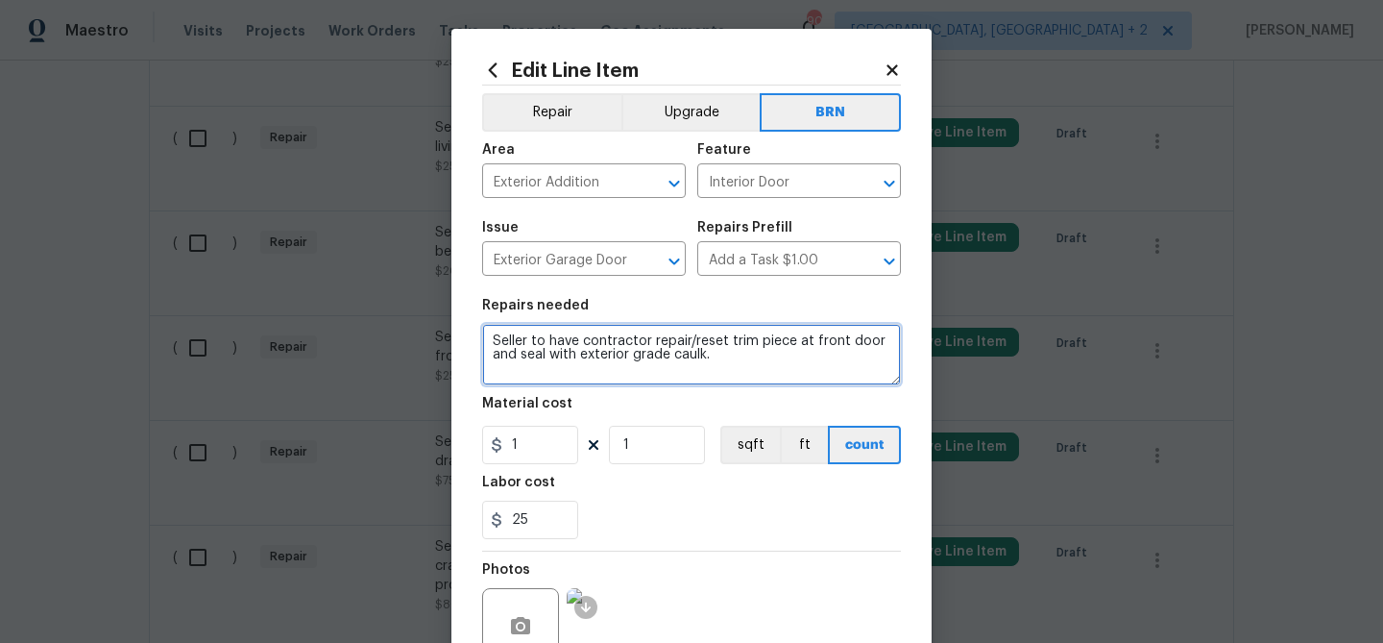
type textarea "Seller to have contractor repair/reset trim piece at front door and seal with e…"
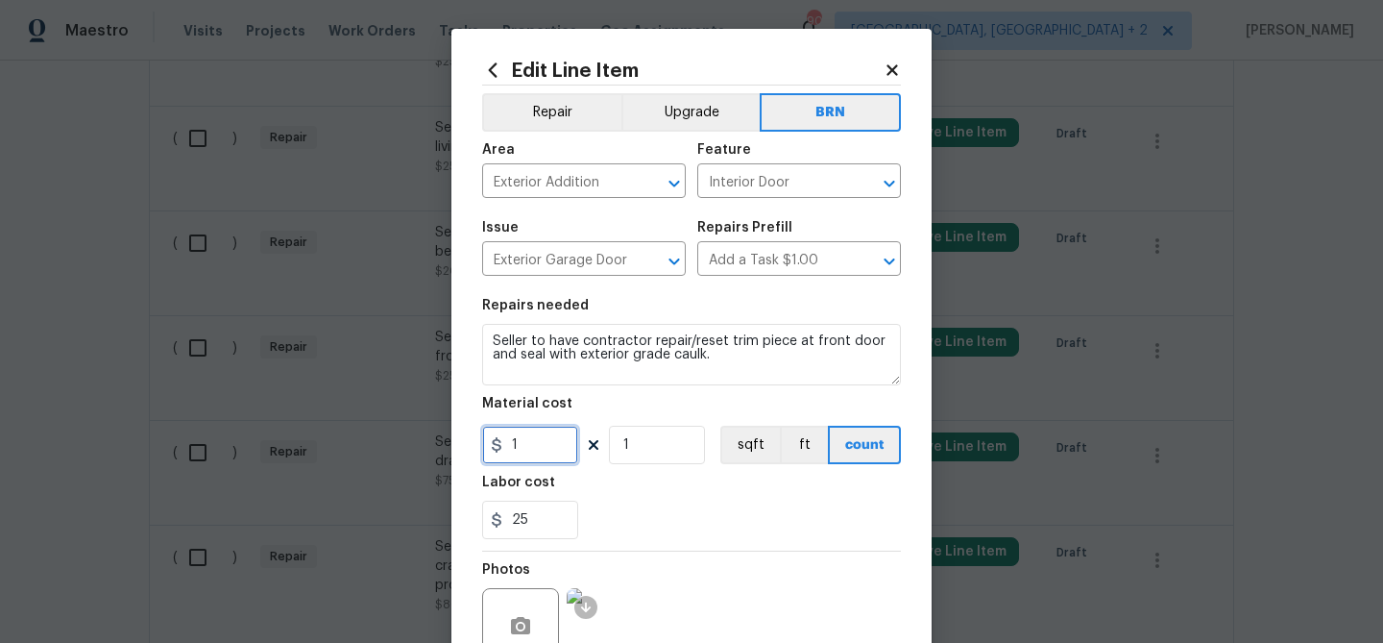
click at [539, 455] on input "1" at bounding box center [530, 445] width 96 height 38
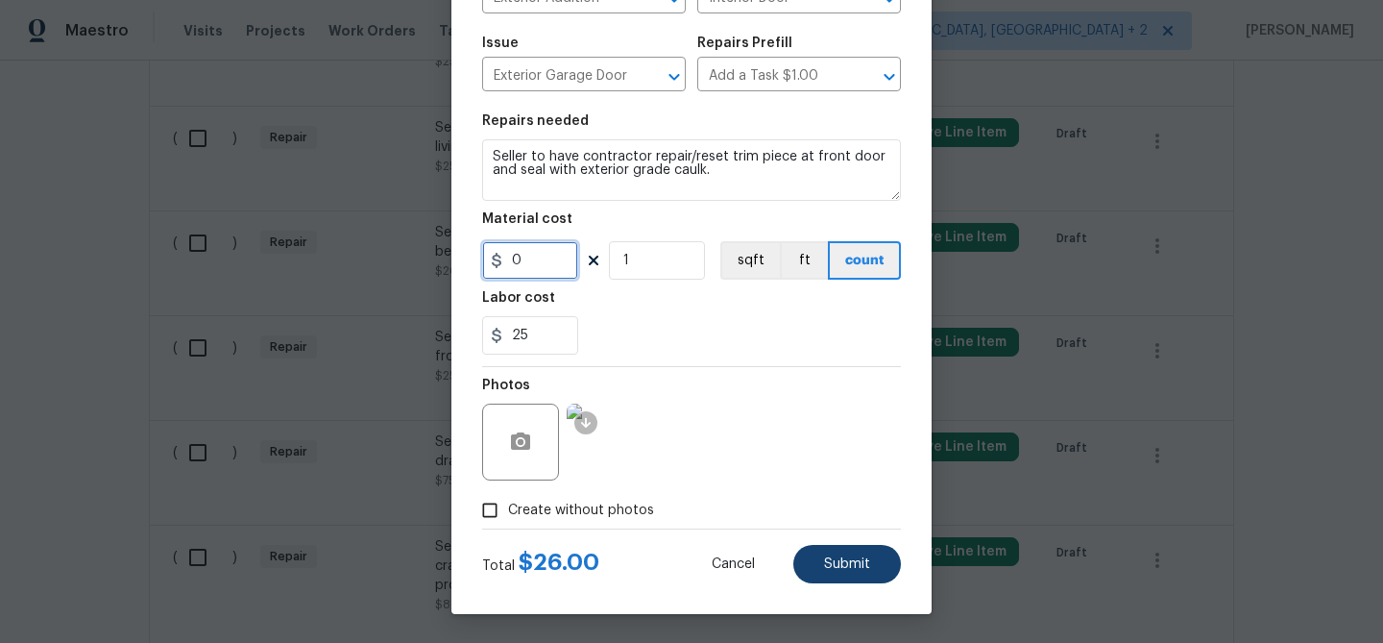
type input "0"
click at [828, 575] on button "Submit" at bounding box center [847, 564] width 108 height 38
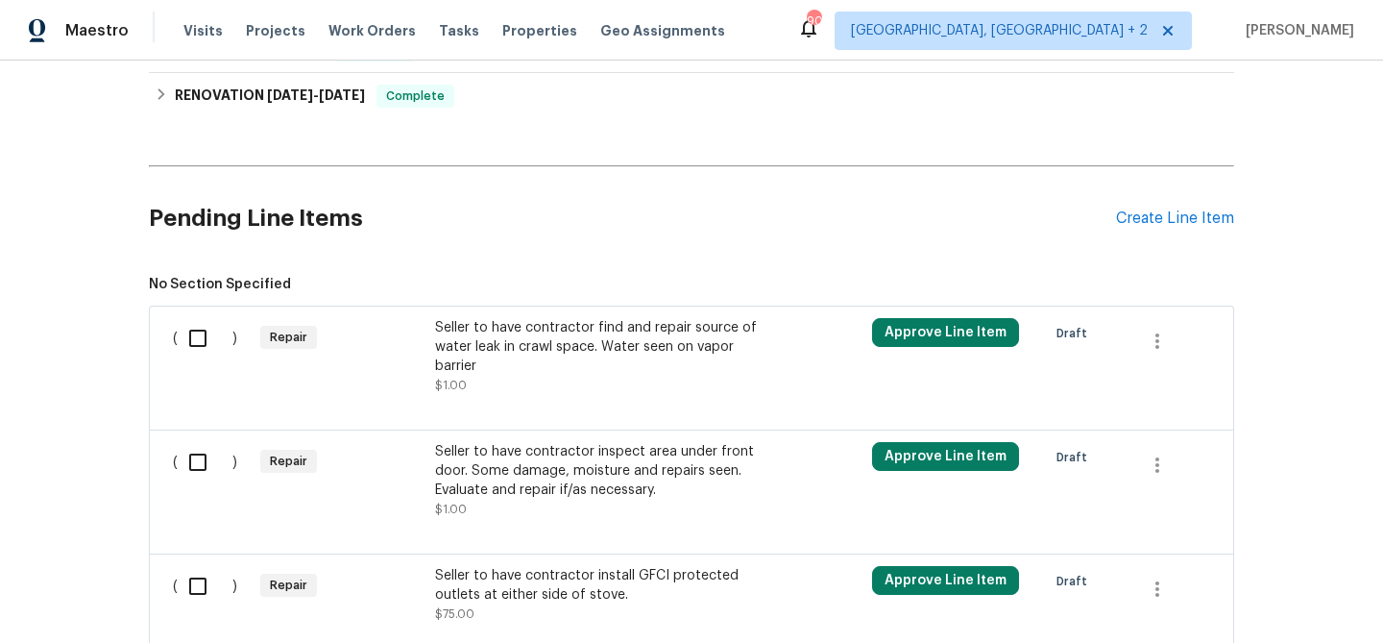
scroll to position [2281, 0]
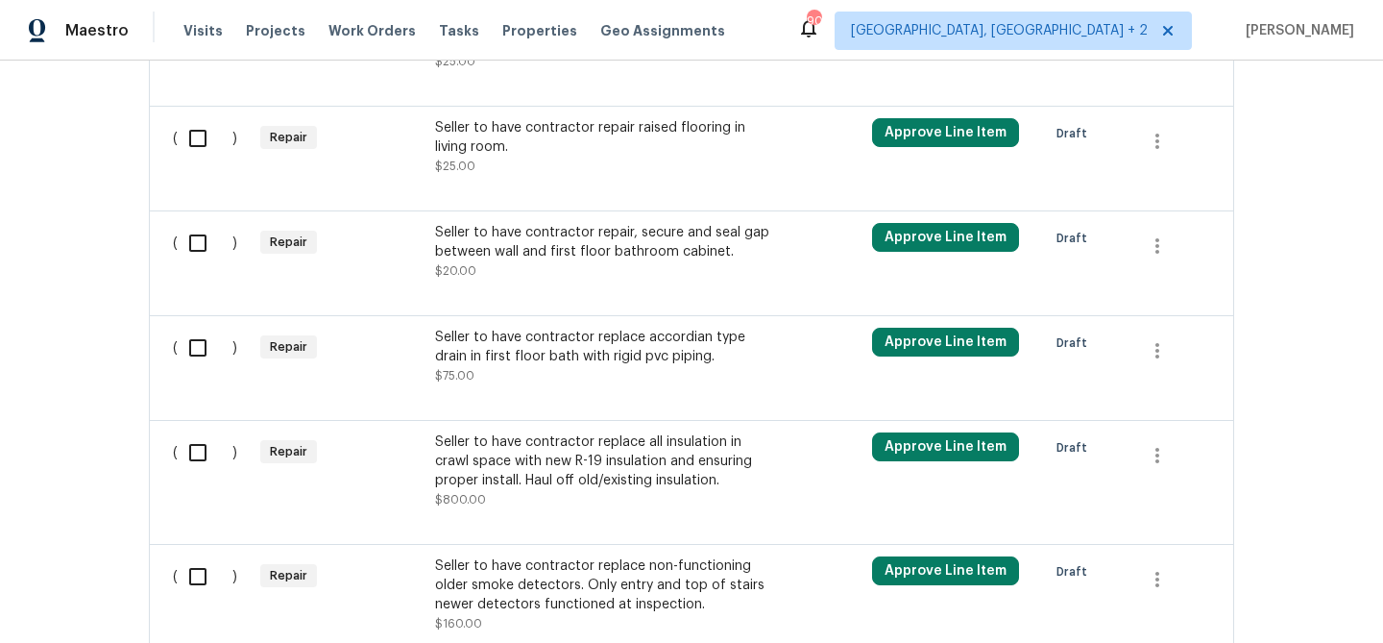
click at [94, 130] on div "Back to all projects 720 Rawls Dr, Raleigh, NC 27610 3 Beds | 2 Baths | Total: …" at bounding box center [691, 352] width 1383 height 582
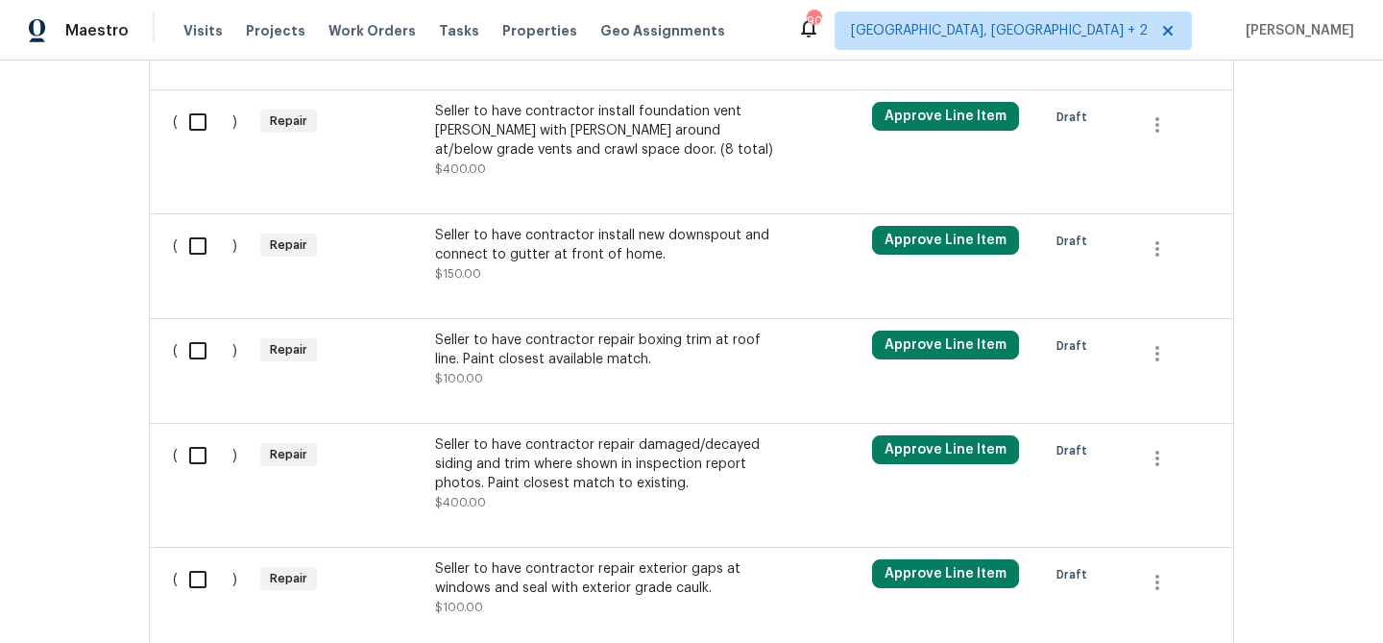
click at [573, 351] on div "Seller to have contractor repair boxing trim at roof line. Paint closest availa…" at bounding box center [604, 349] width 338 height 38
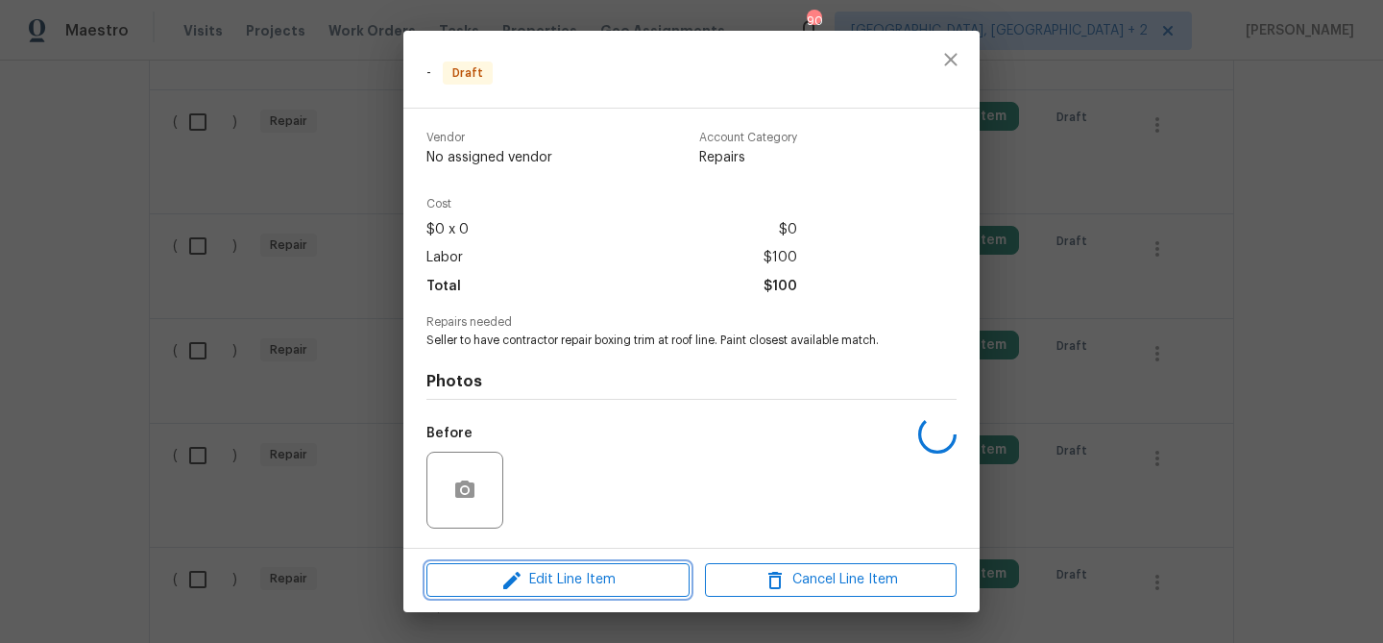
click at [554, 565] on button "Edit Line Item" at bounding box center [558, 580] width 263 height 34
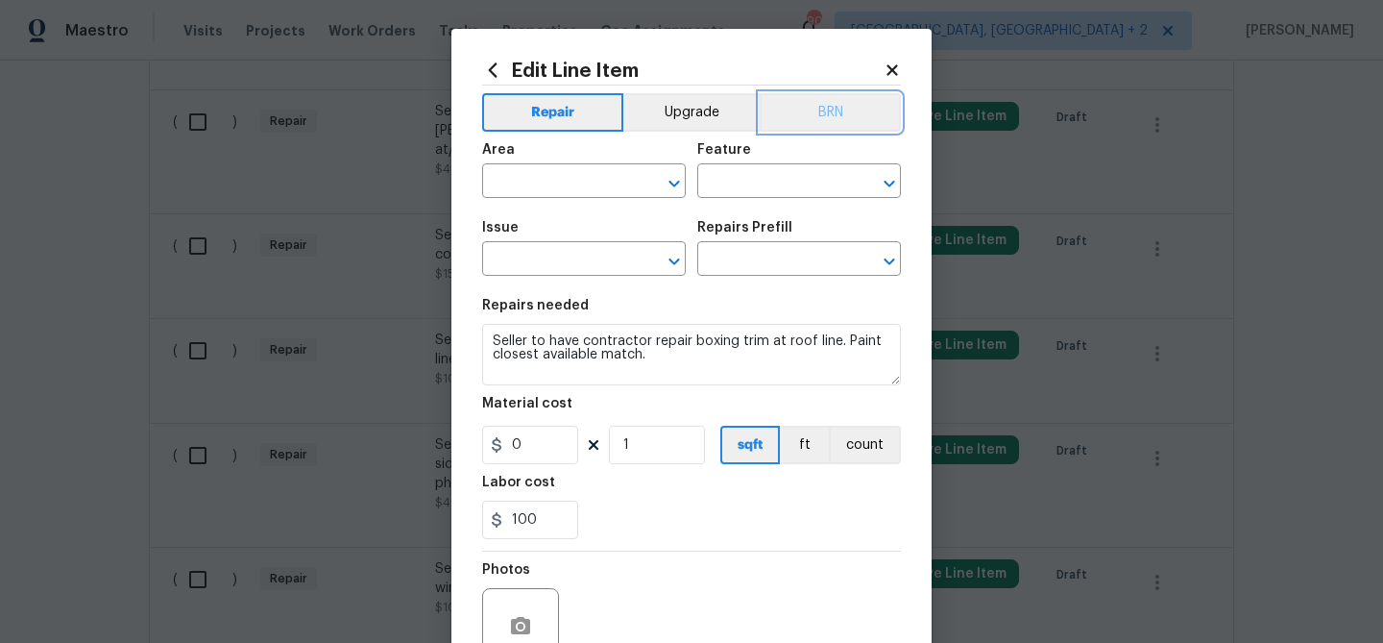
click at [842, 101] on button "BRN" at bounding box center [830, 112] width 141 height 38
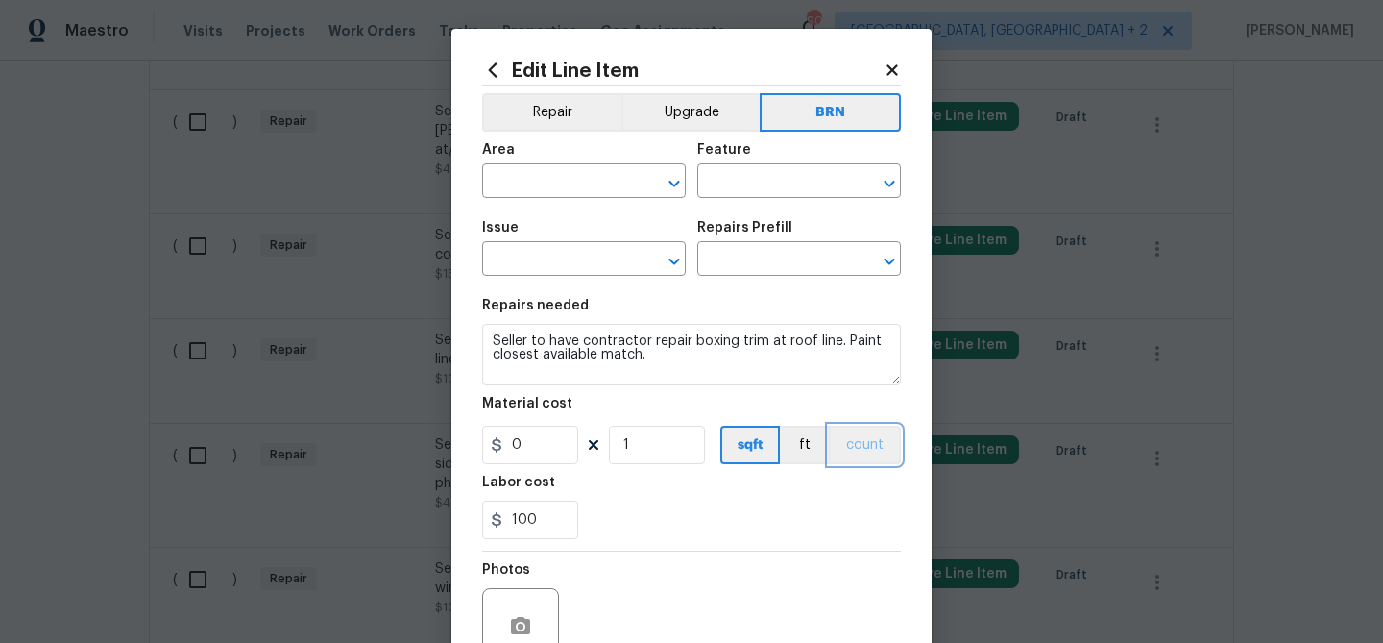
click at [866, 435] on button "count" at bounding box center [865, 445] width 72 height 38
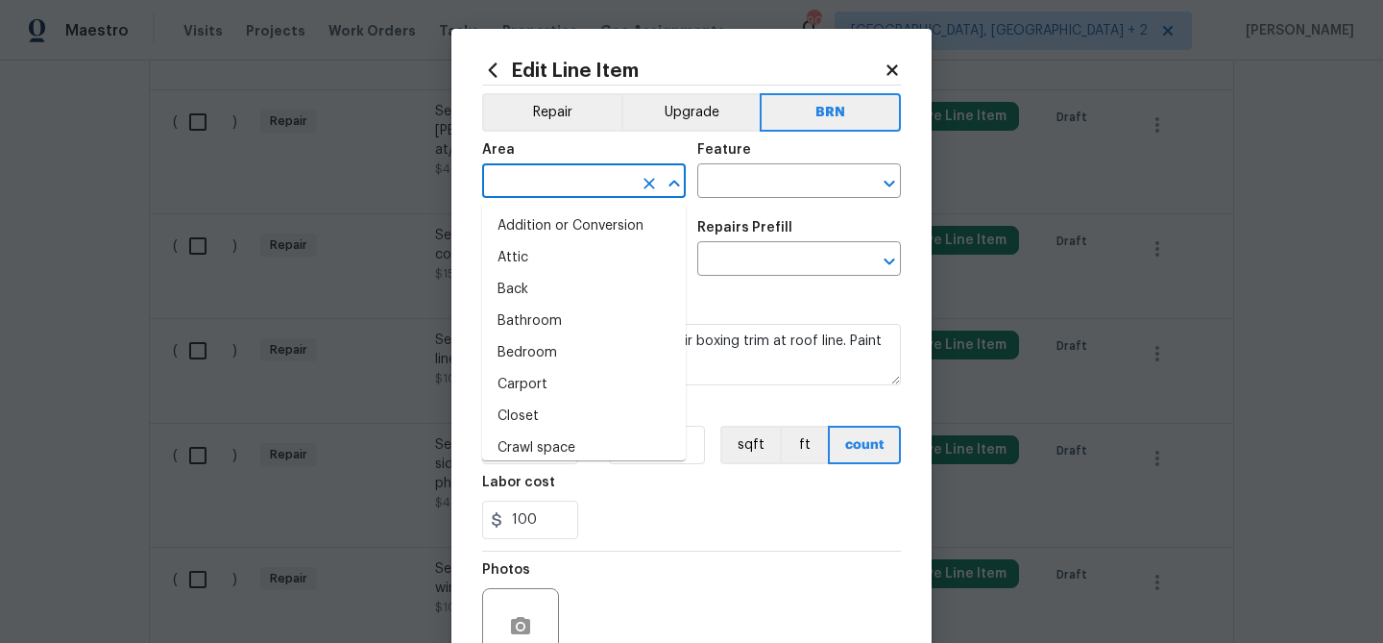
click at [559, 195] on input "text" at bounding box center [557, 183] width 150 height 30
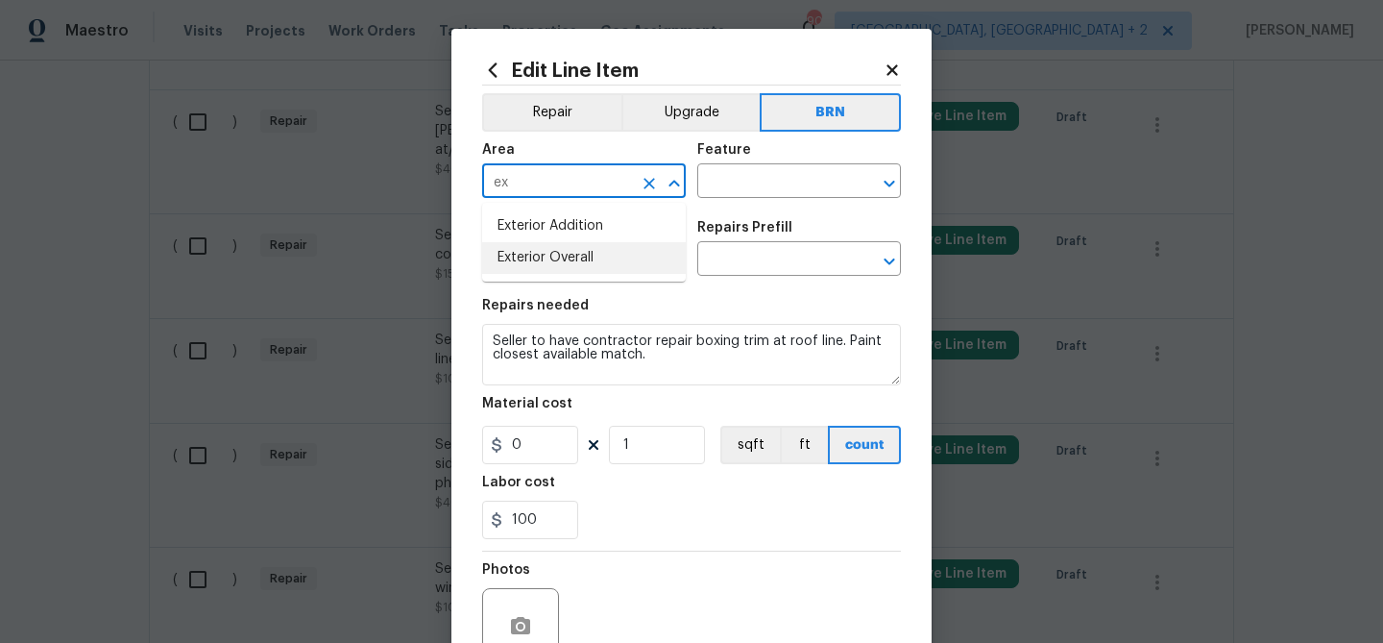
click at [593, 248] on li "Exterior Overall" at bounding box center [584, 258] width 204 height 32
type input "Exterior Overall"
click at [647, 184] on icon "Clear" at bounding box center [650, 184] width 12 height 12
click at [595, 227] on li "Exterior Addition" at bounding box center [584, 226] width 204 height 32
type input "Exterior Addition"
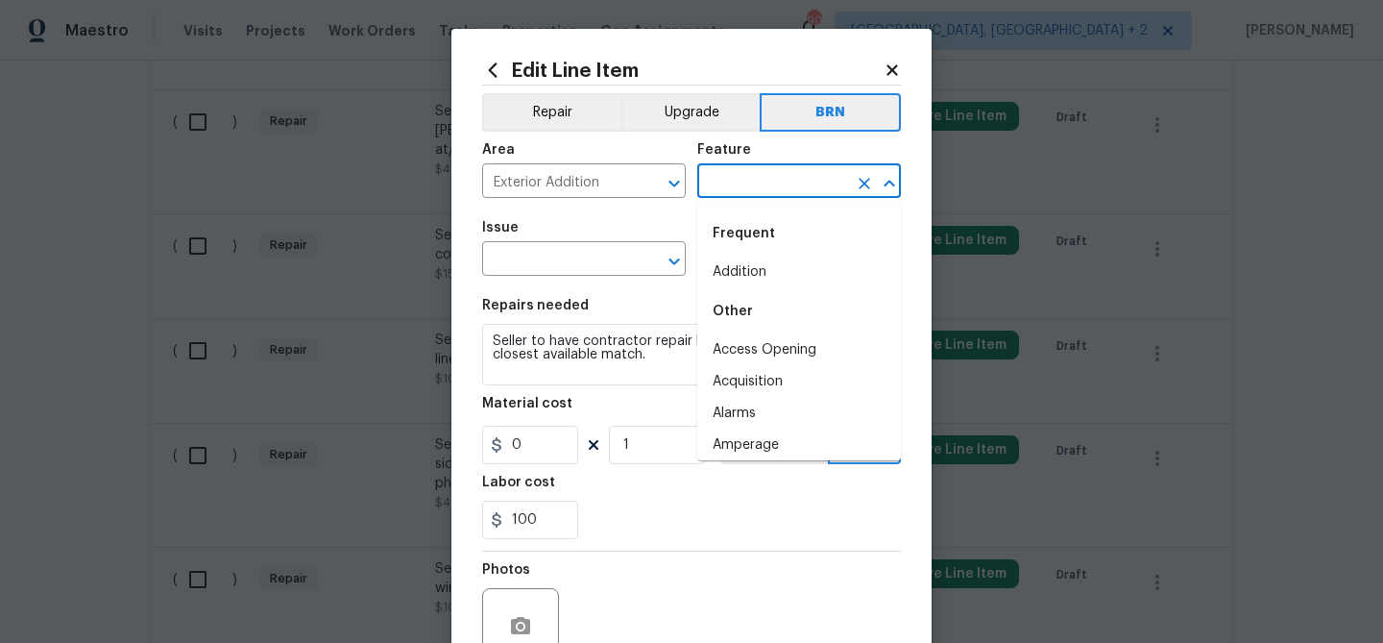
click at [760, 172] on input "text" at bounding box center [772, 183] width 150 height 30
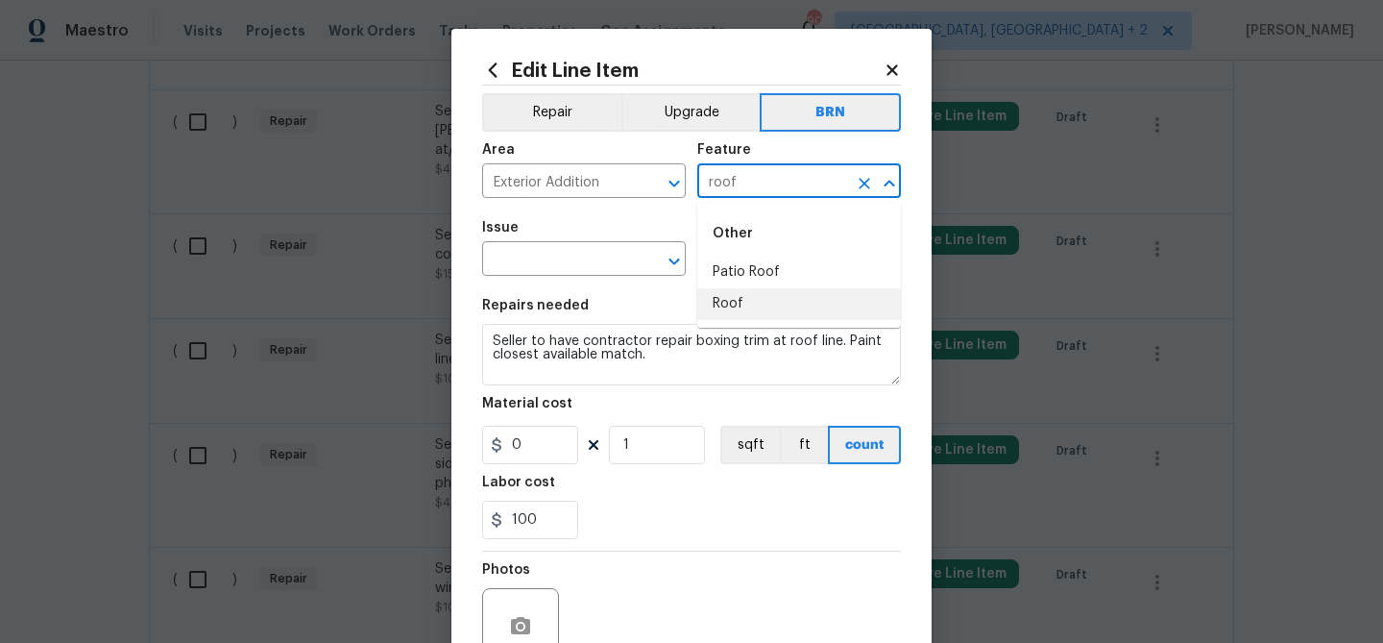
click at [737, 300] on li "Roof" at bounding box center [799, 304] width 204 height 32
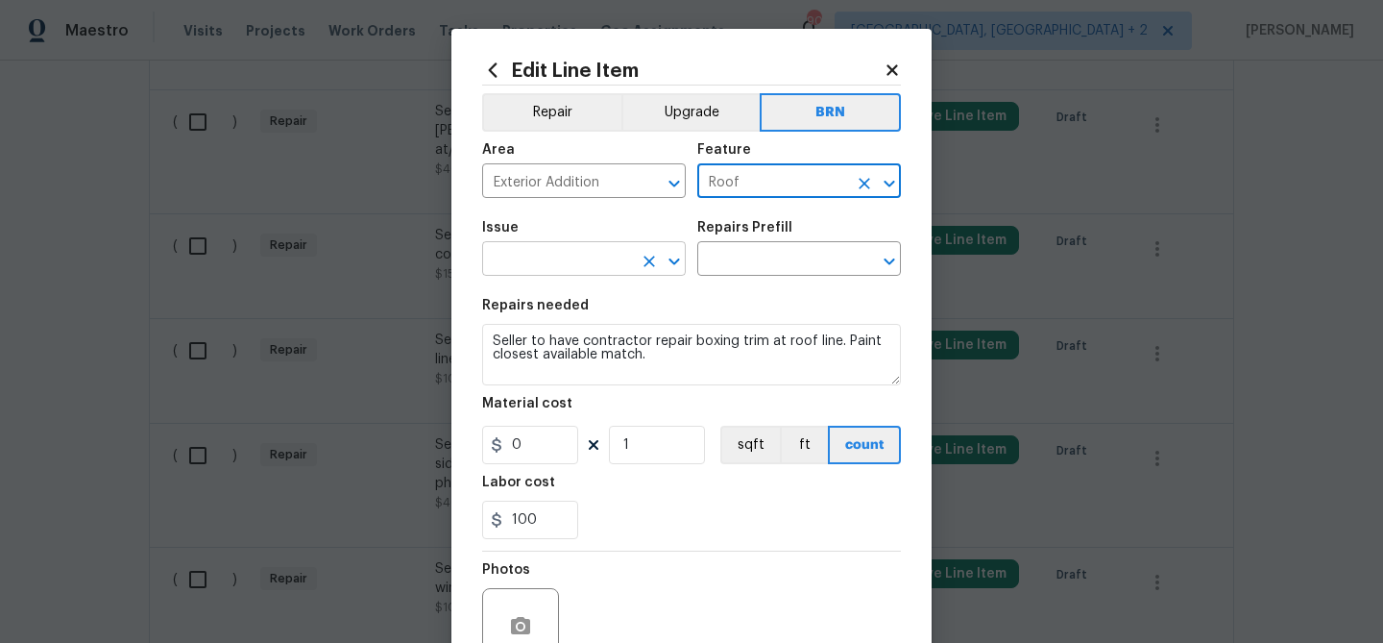
type input "Roof"
click at [556, 265] on input "text" at bounding box center [557, 261] width 150 height 30
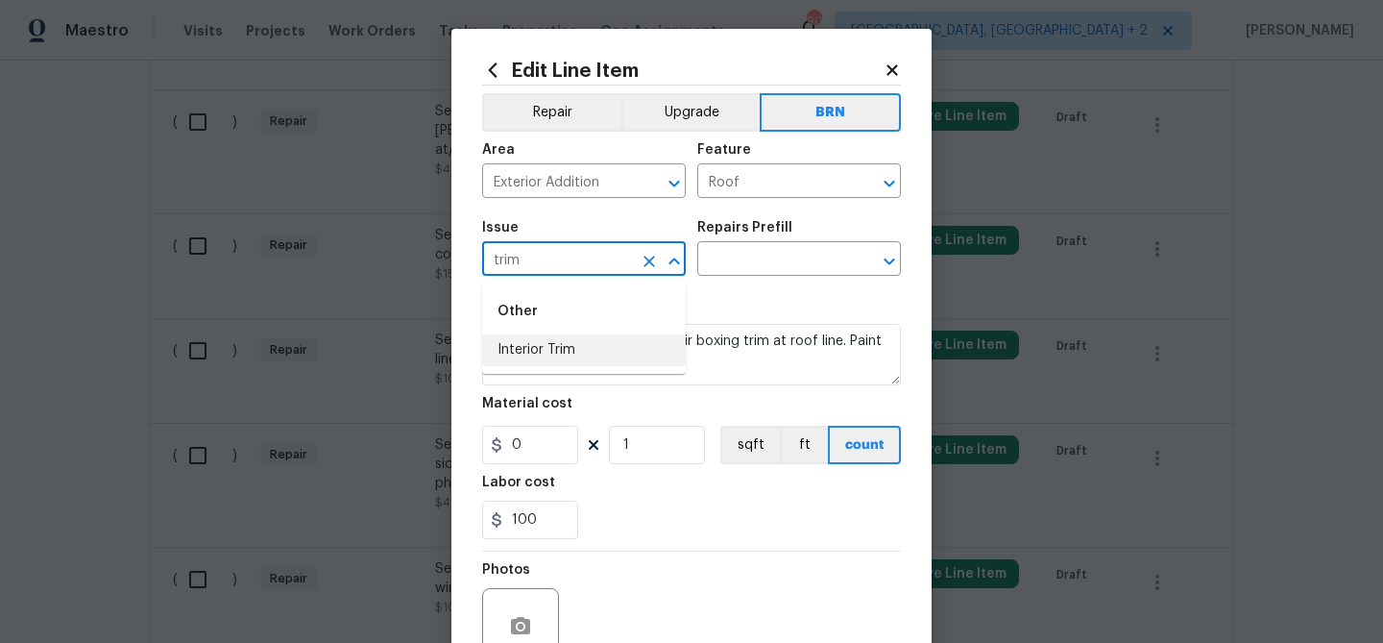
click at [533, 354] on li "Interior Trim" at bounding box center [584, 350] width 204 height 32
type input "Interior Trim"
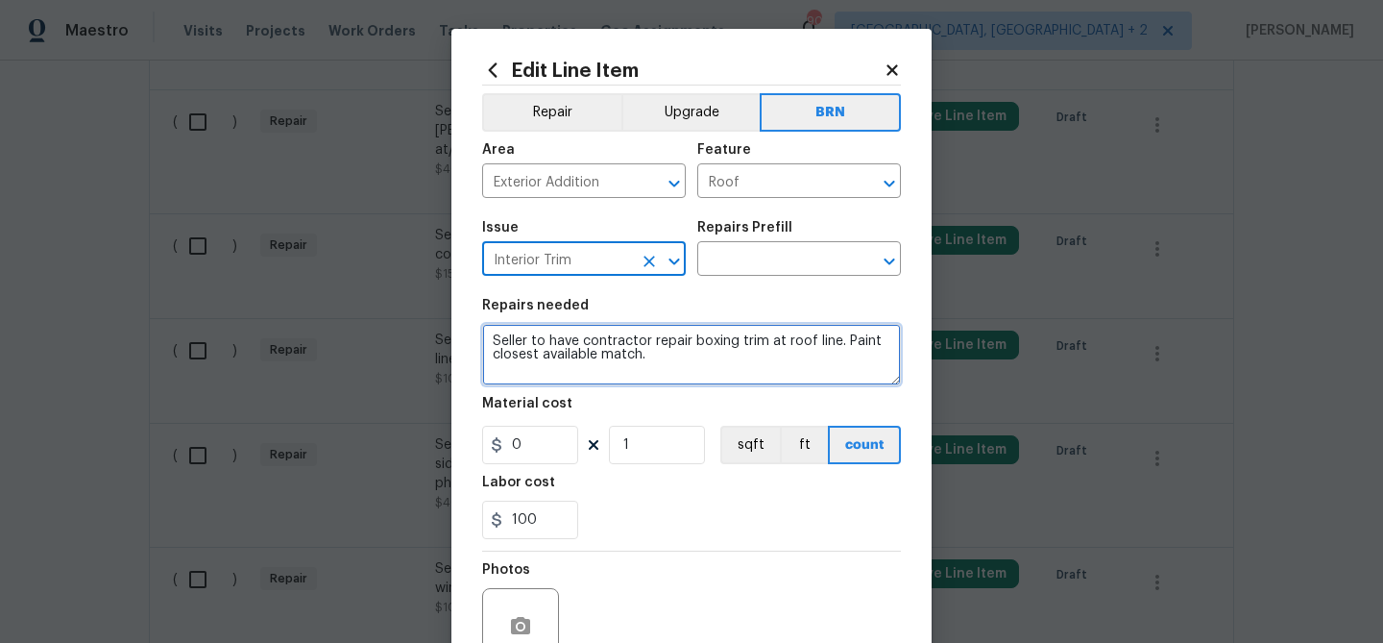
click at [533, 354] on textarea "Seller to have contractor repair boxing trim at roof line. Paint closest availa…" at bounding box center [691, 354] width 419 height 61
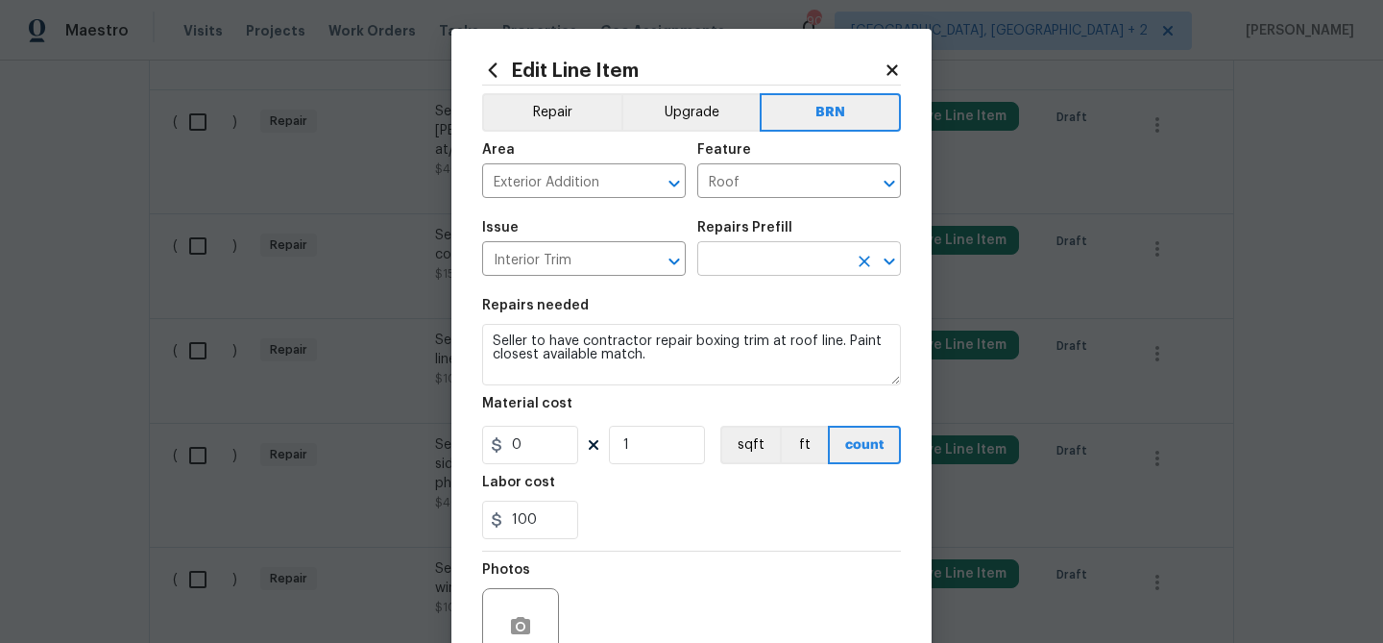
click at [724, 262] on input "text" at bounding box center [772, 261] width 150 height 30
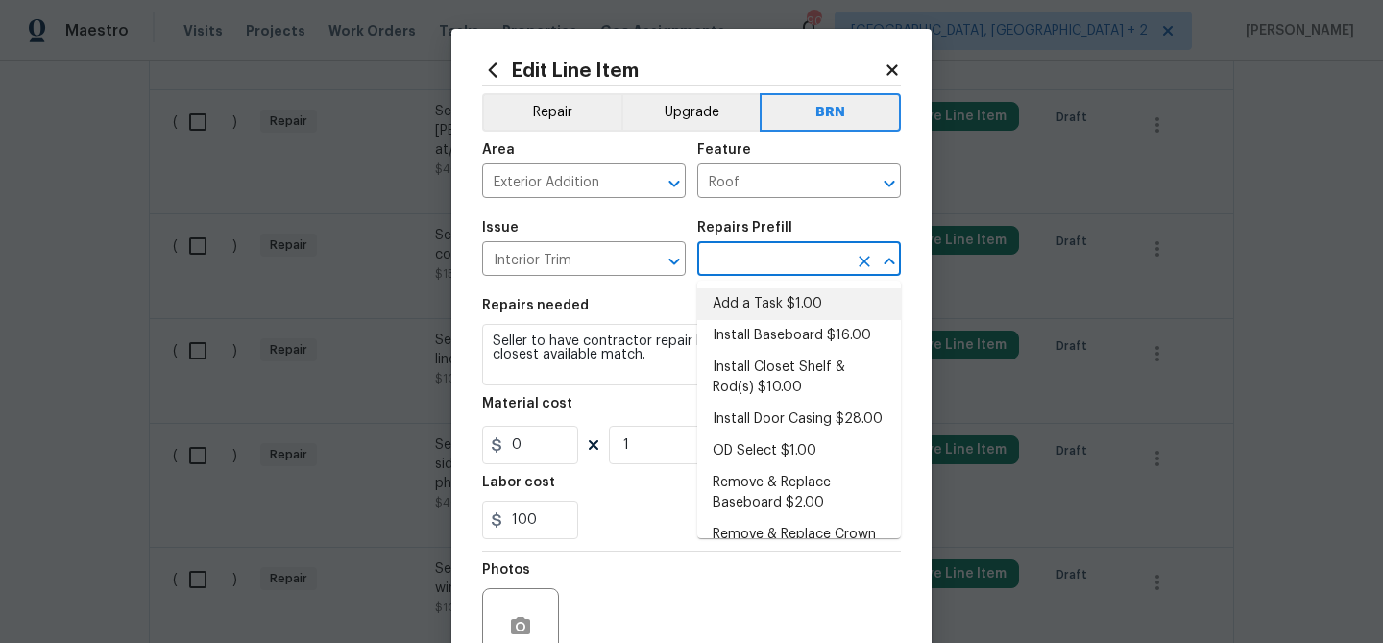
click at [728, 301] on li "Add a Task $1.00" at bounding box center [799, 304] width 204 height 32
type input "Interior Trim"
type input "Add a Task $1.00"
type textarea "HPM to detail"
type input "1"
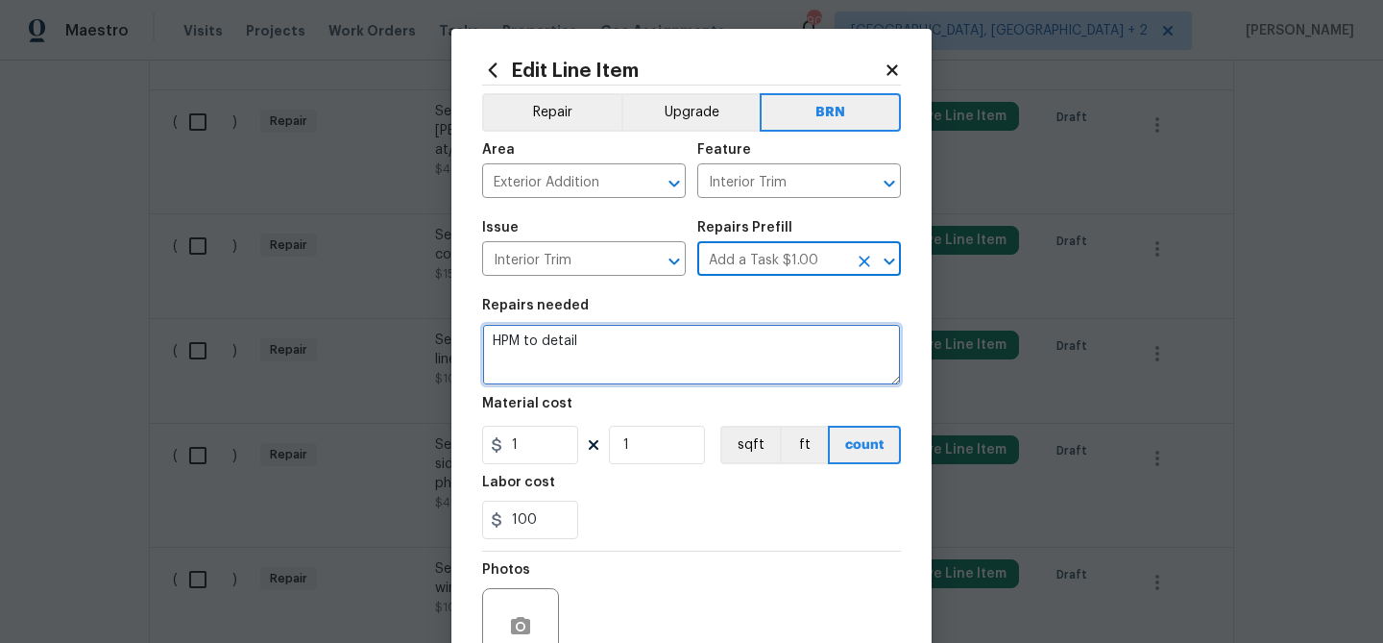
click at [623, 331] on textarea "HPM to detail" at bounding box center [691, 354] width 419 height 61
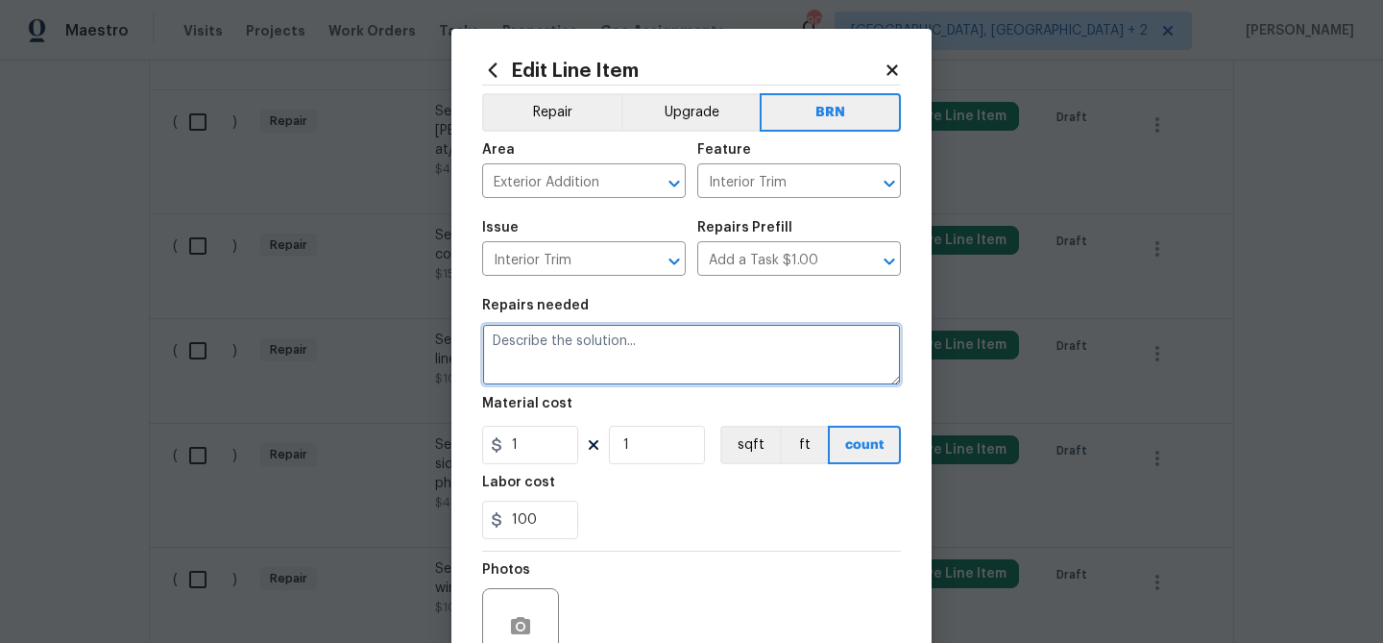
paste textarea "Seller to have contractor repair boxing trim at roof line. Paint closest availa…"
type textarea "Seller to have contractor repair boxing trim at roof line. Paint closest availa…"
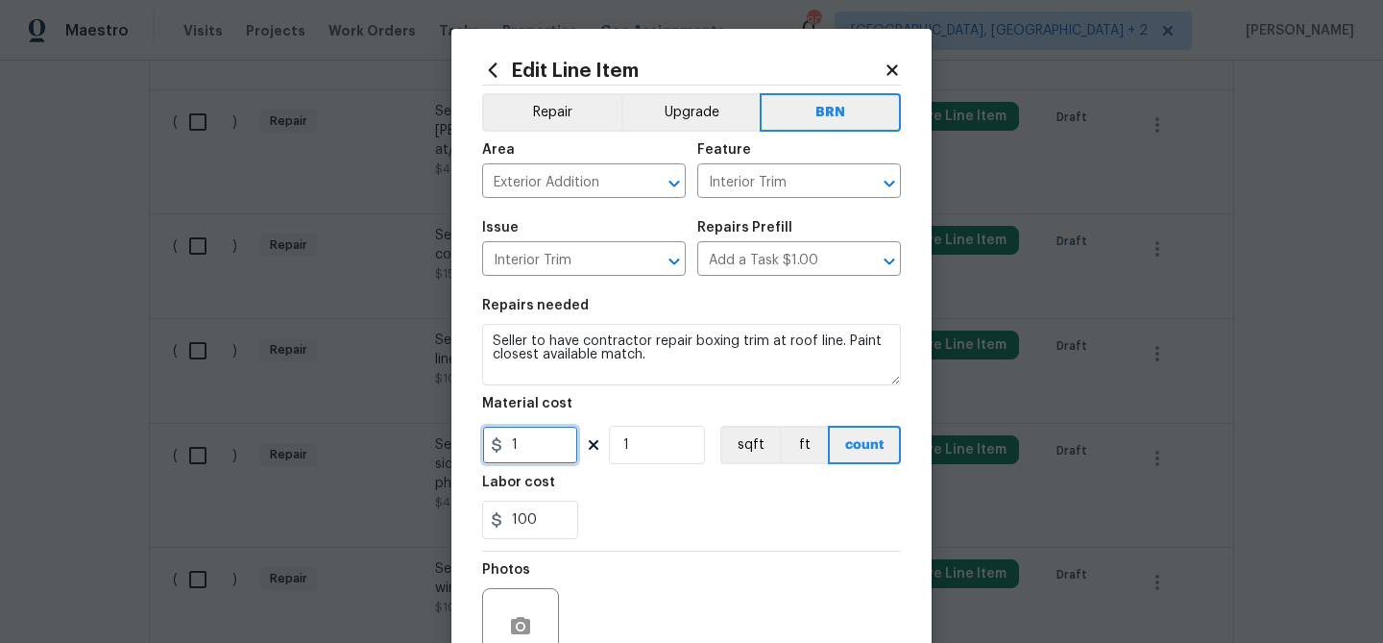
click at [545, 451] on input "1" at bounding box center [530, 445] width 96 height 38
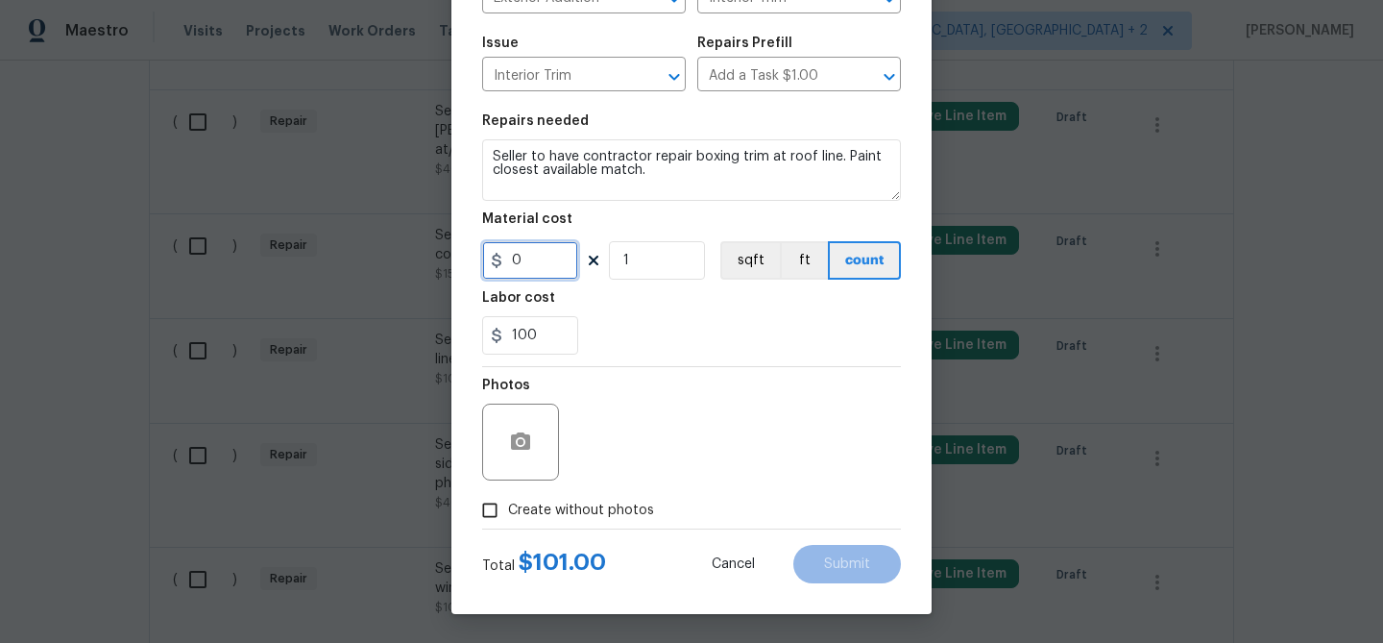
type input "0"
click at [502, 454] on button "button" at bounding box center [521, 442] width 46 height 46
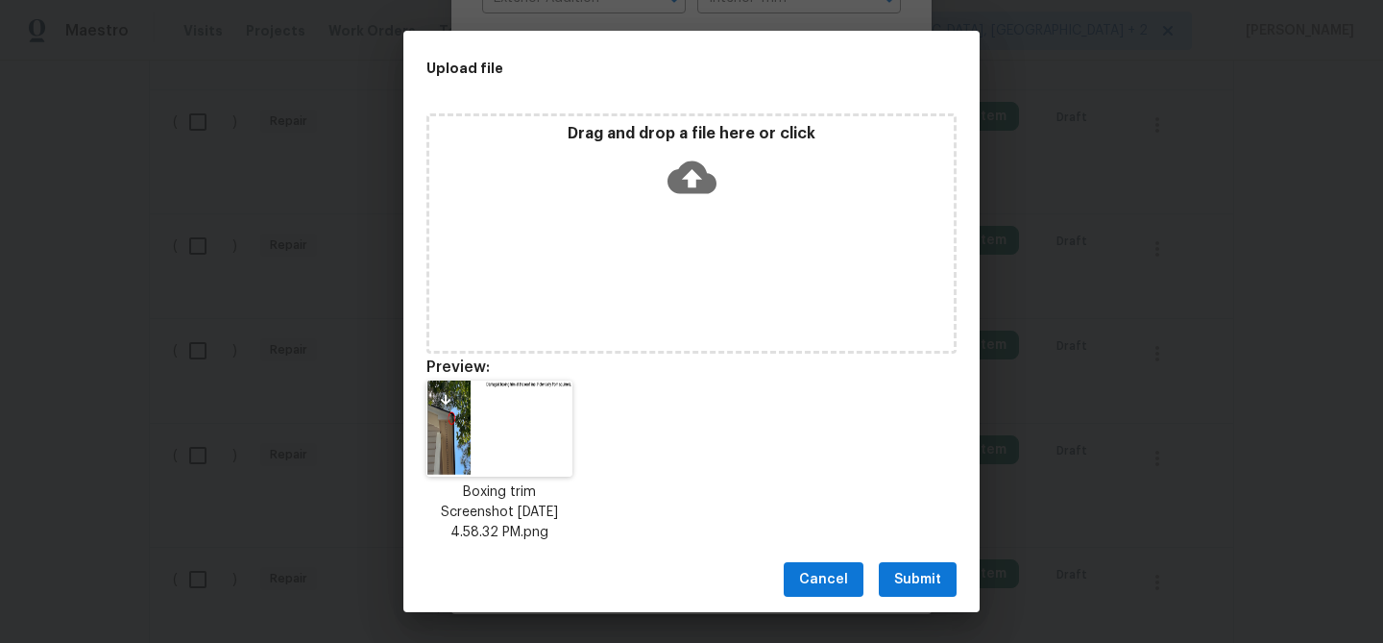
click at [890, 579] on button "Submit" at bounding box center [918, 580] width 78 height 36
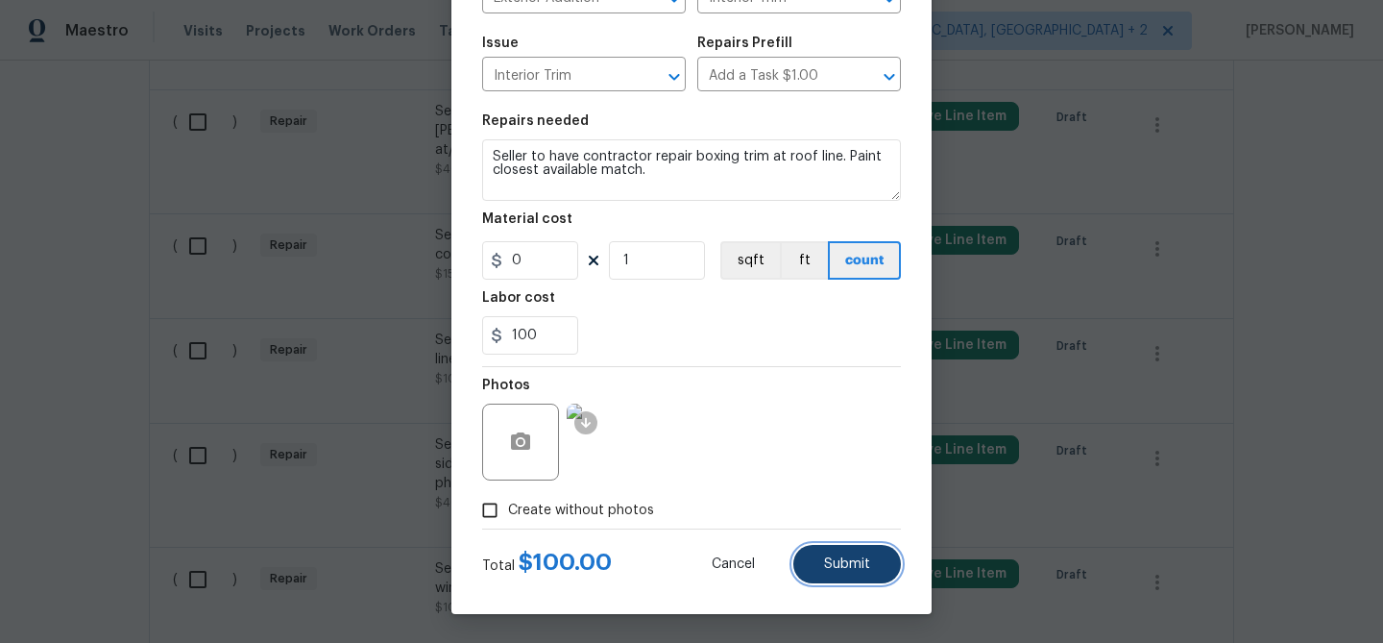
click at [846, 564] on span "Submit" at bounding box center [847, 564] width 46 height 14
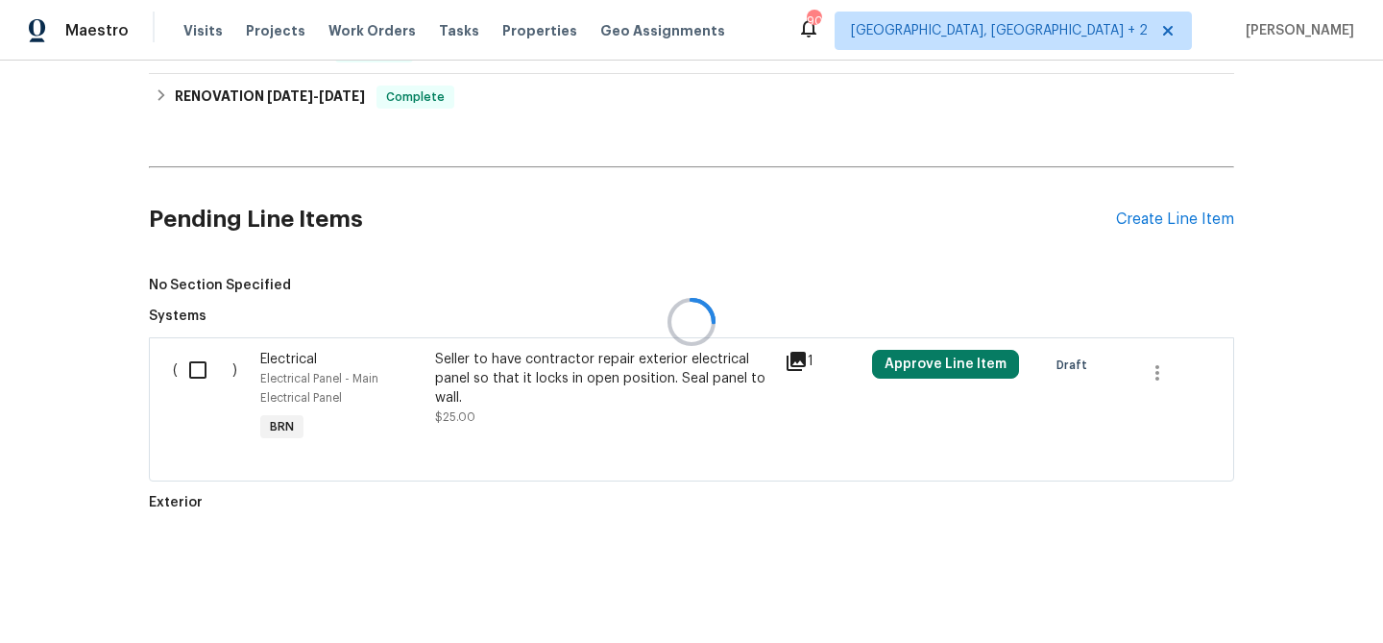
scroll to position [1611, 0]
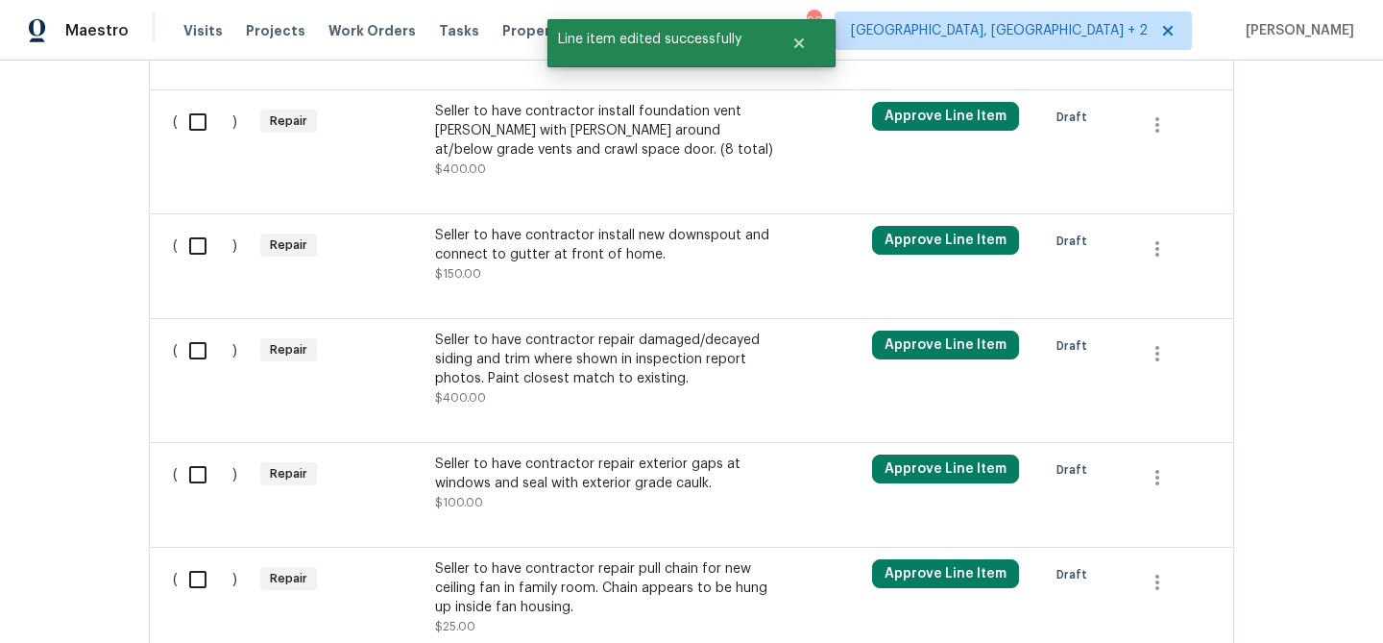
click at [50, 185] on div "Back to all projects 720 Rawls Dr, Raleigh, NC 27610 3 Beds | 2 Baths | Total: …" at bounding box center [691, 352] width 1383 height 582
click at [509, 342] on div "Seller to have contractor repair damaged/decayed siding and trim where shown in…" at bounding box center [604, 359] width 338 height 58
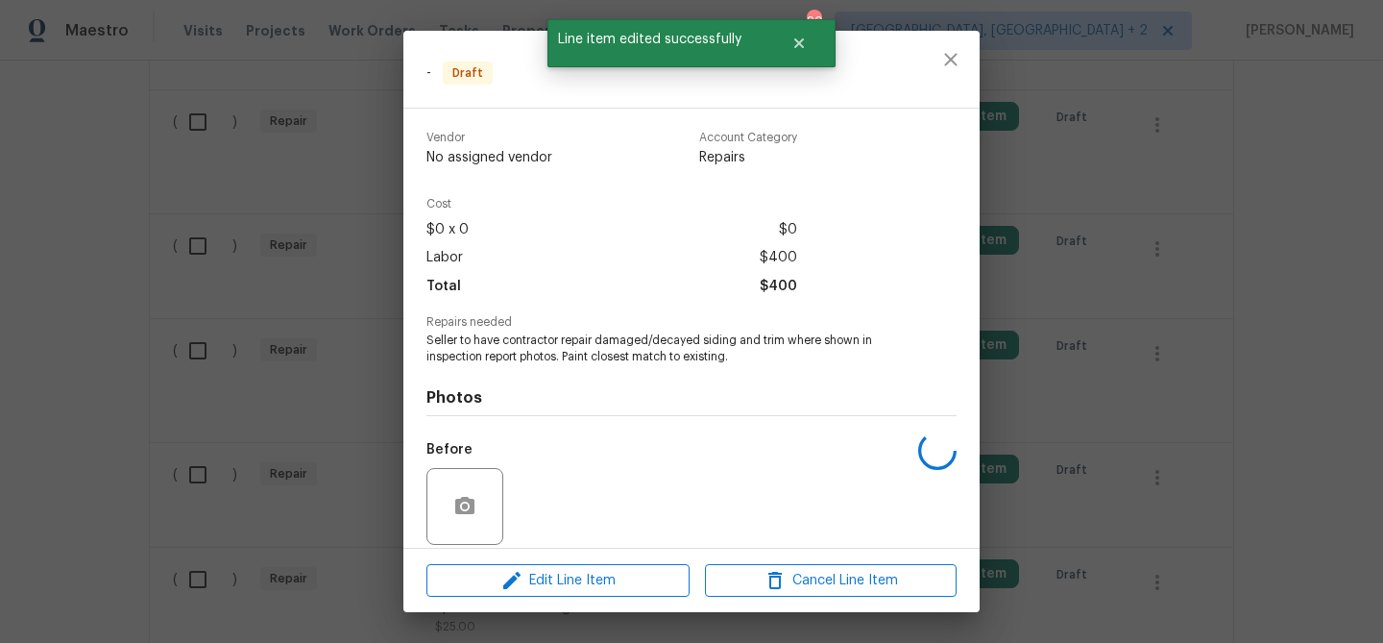
scroll to position [140, 0]
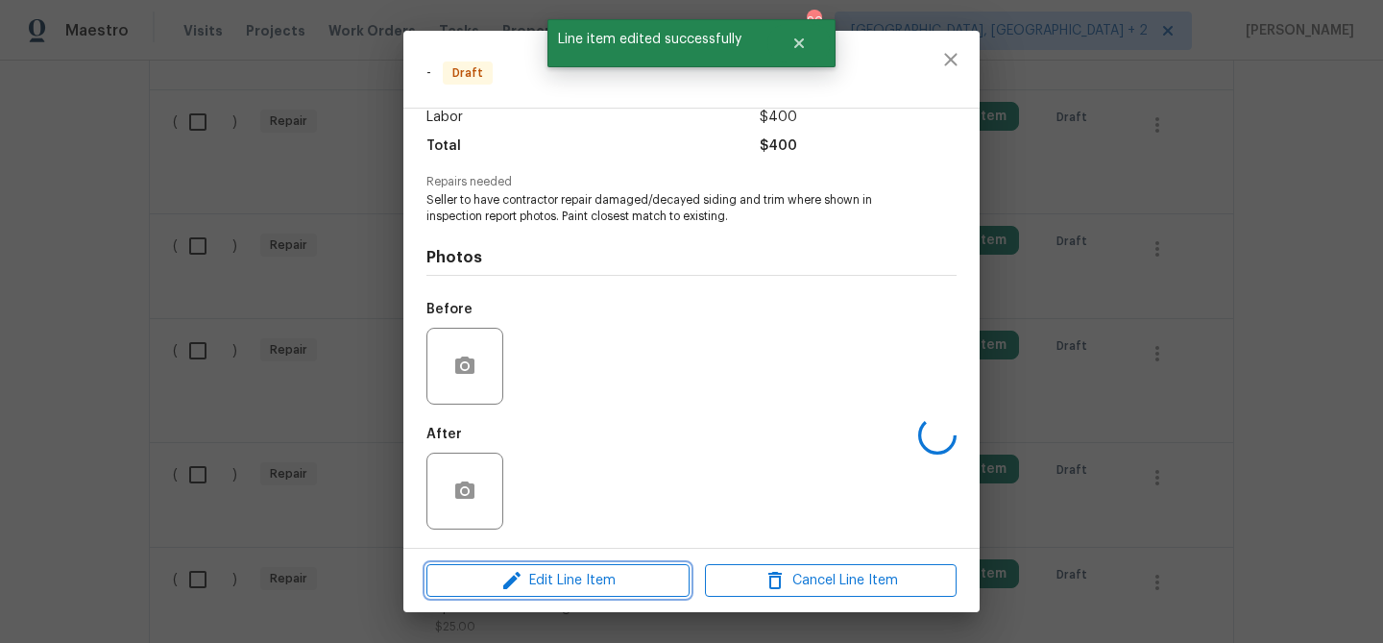
click at [511, 577] on icon "button" at bounding box center [511, 580] width 17 height 17
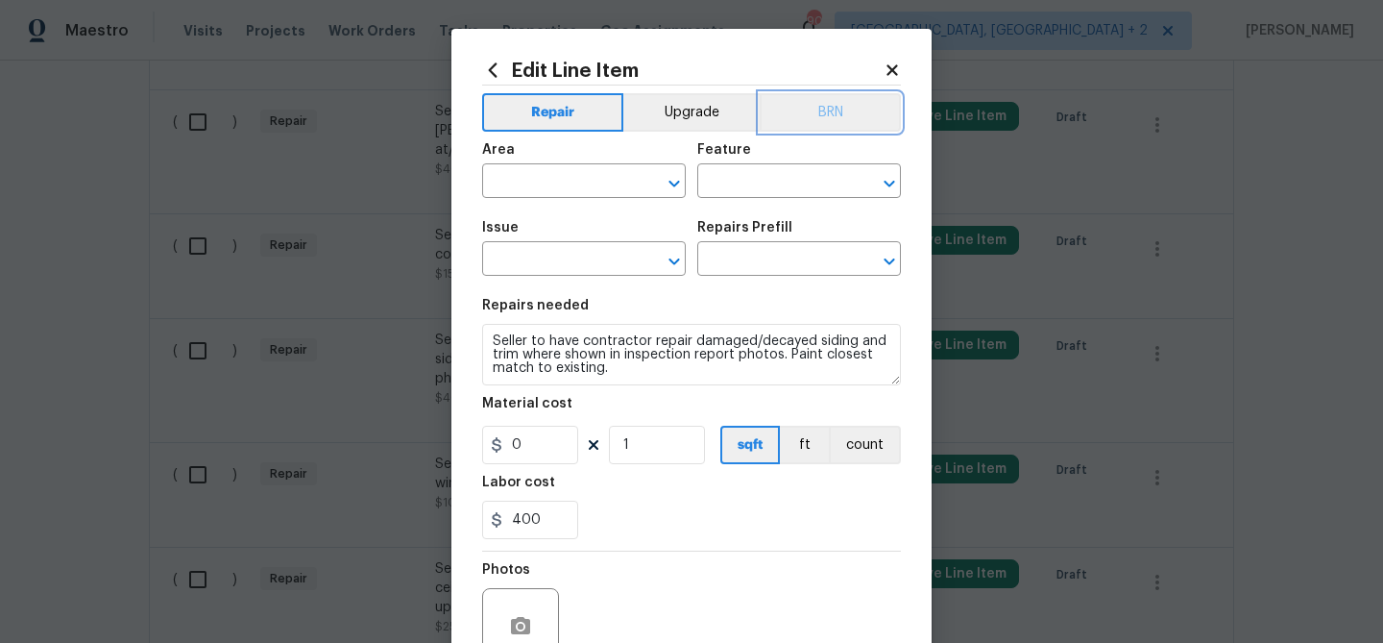
click at [823, 119] on button "BRN" at bounding box center [830, 112] width 141 height 38
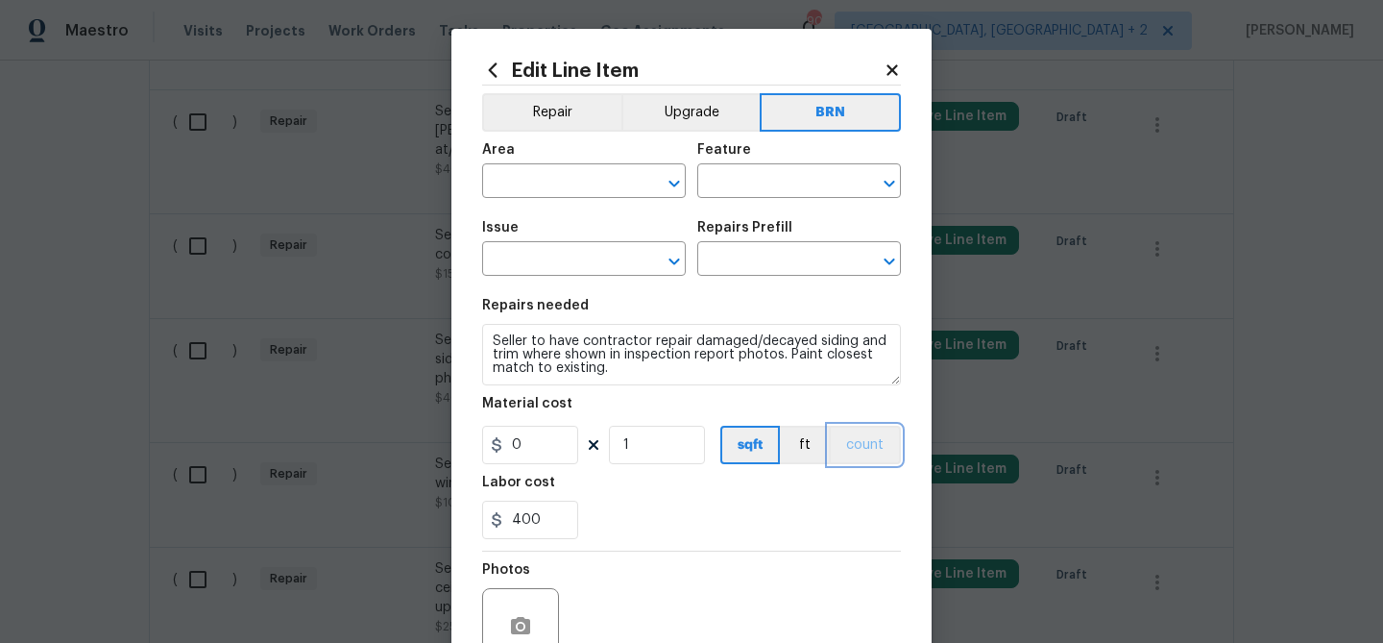
click at [851, 457] on button "count" at bounding box center [865, 445] width 72 height 38
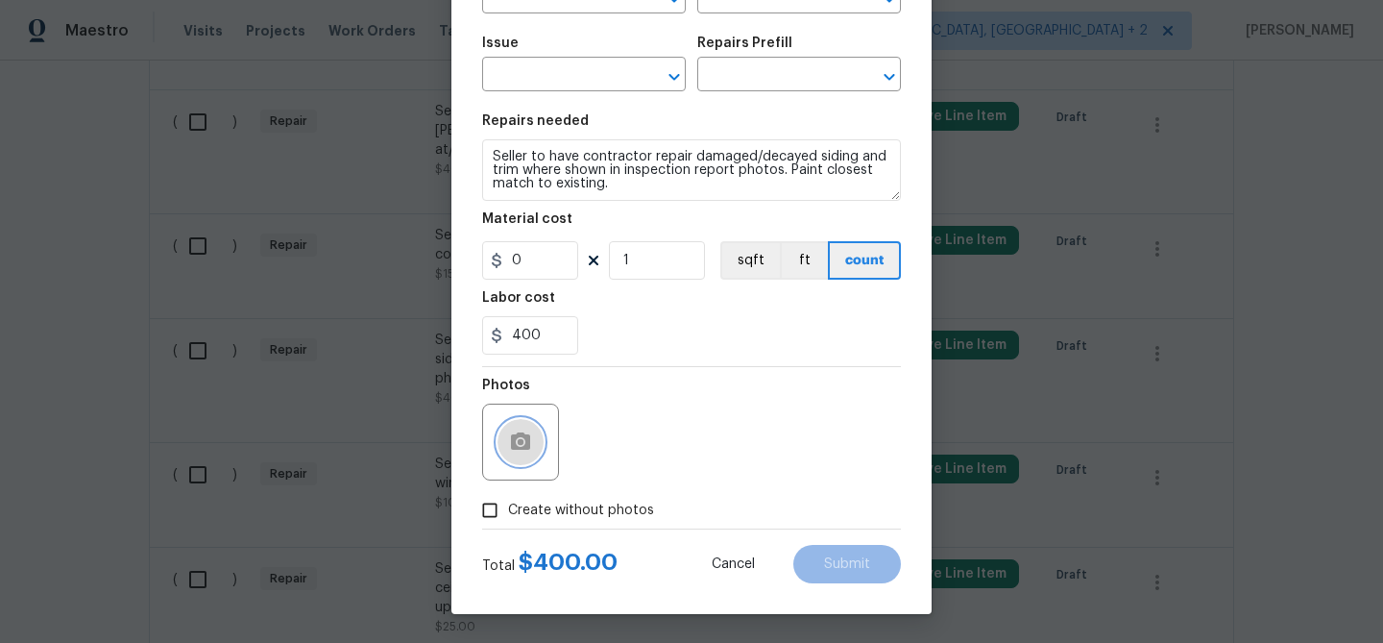
click at [500, 433] on button "button" at bounding box center [521, 442] width 46 height 46
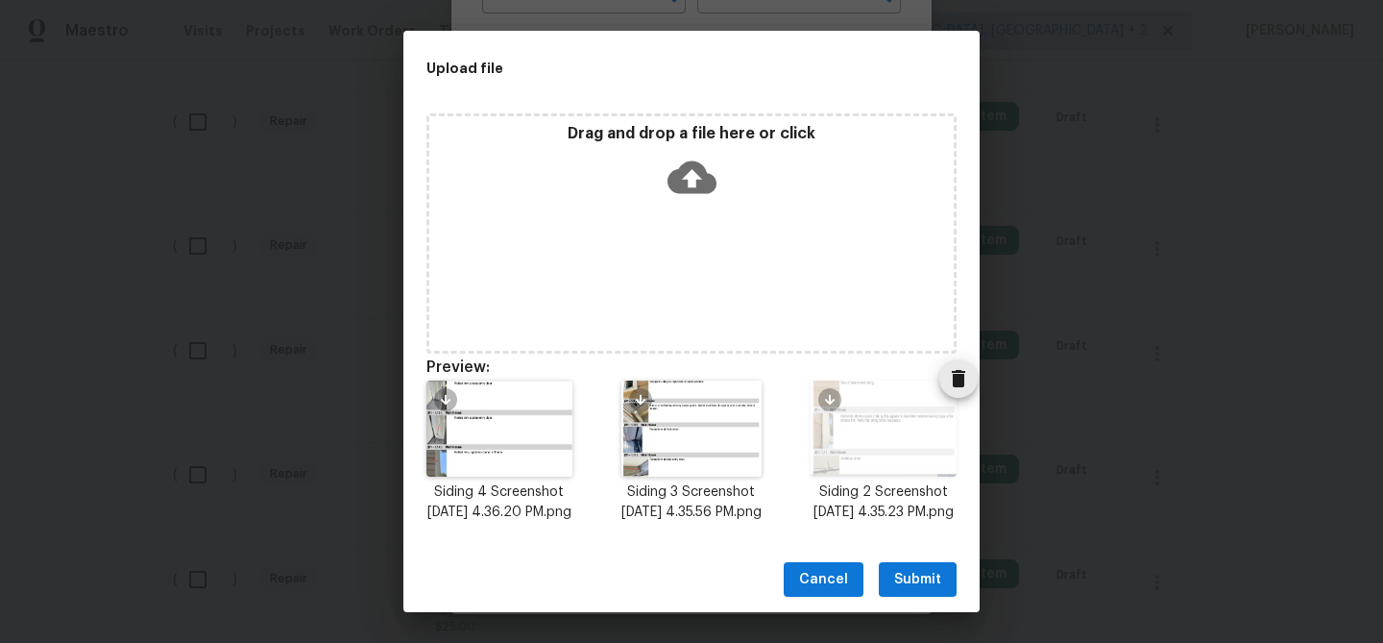
scroll to position [228, 0]
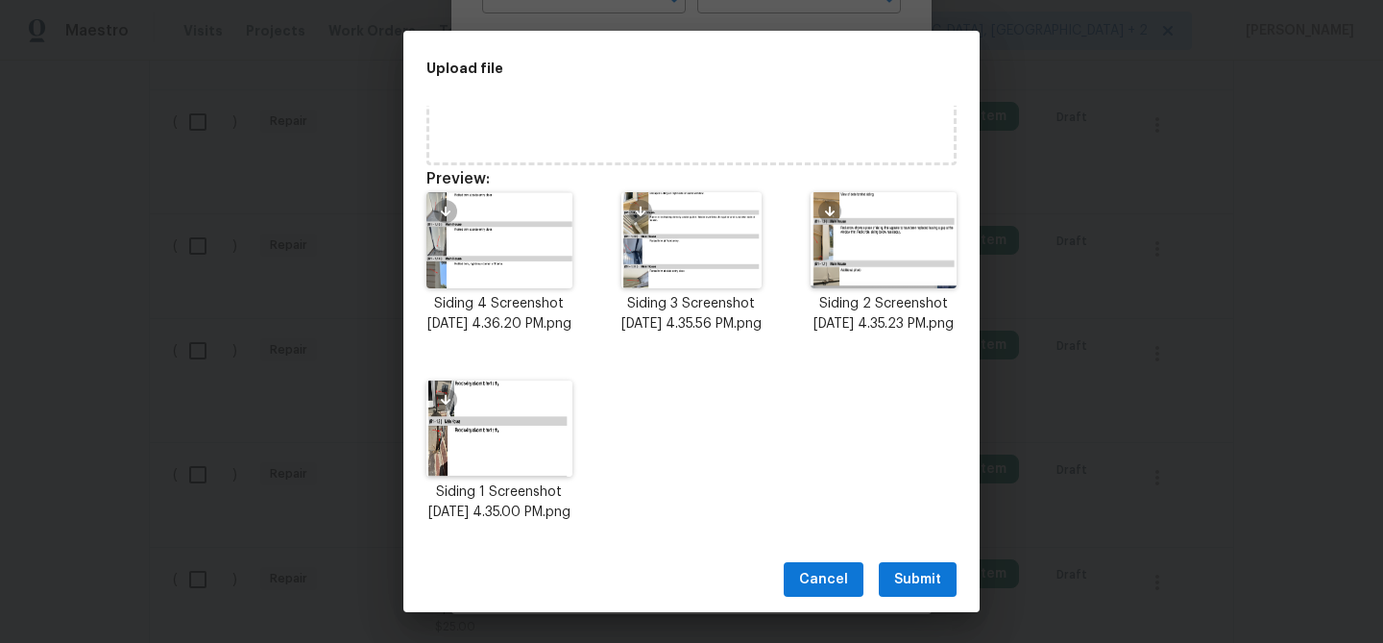
click at [903, 582] on span "Submit" at bounding box center [917, 580] width 47 height 24
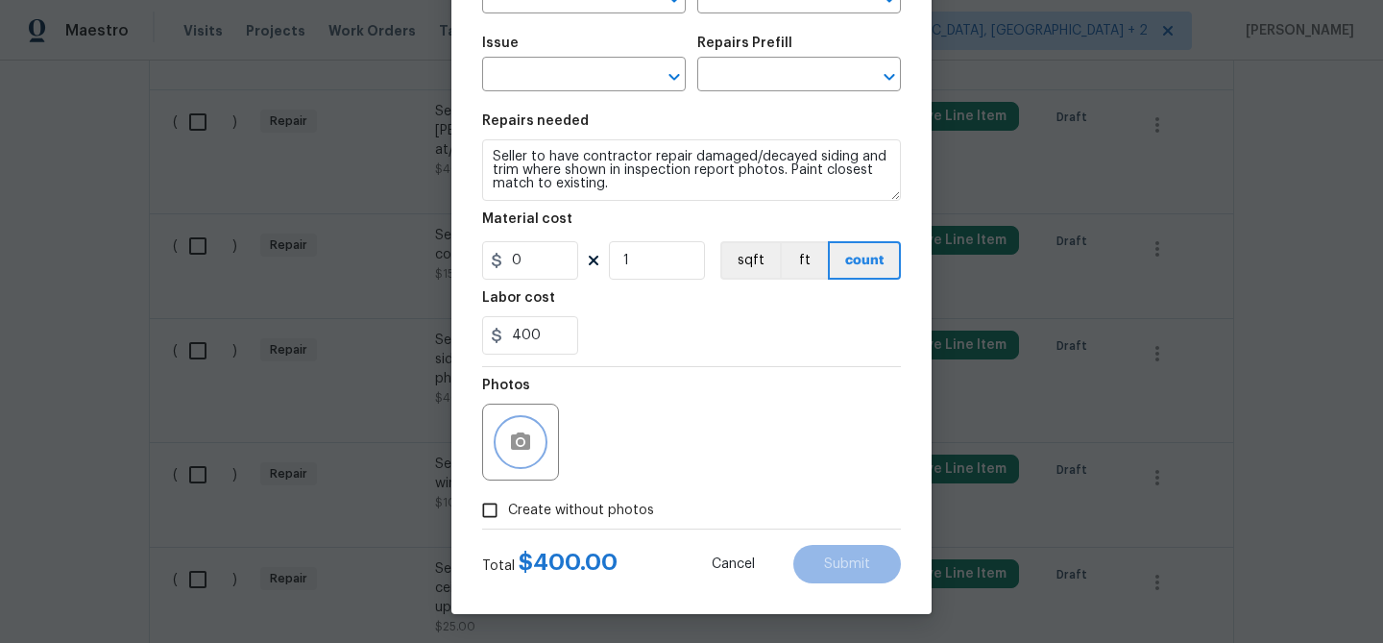
scroll to position [0, 0]
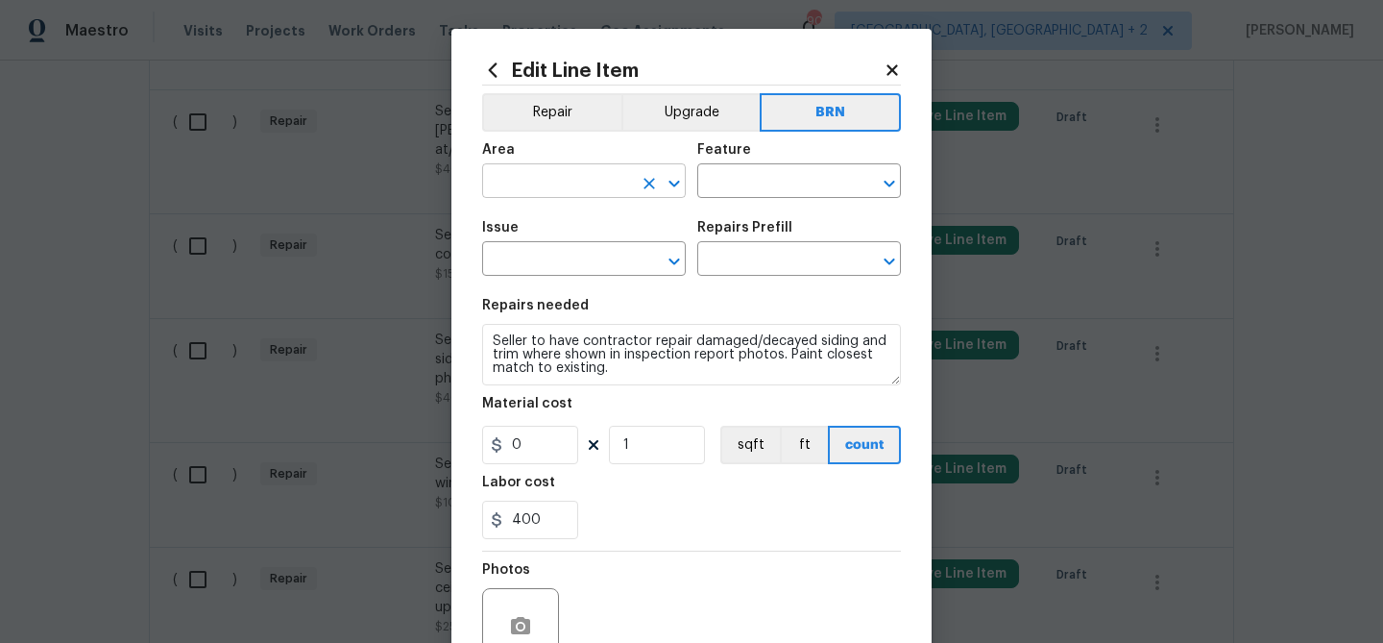
click at [533, 171] on input "text" at bounding box center [557, 183] width 150 height 30
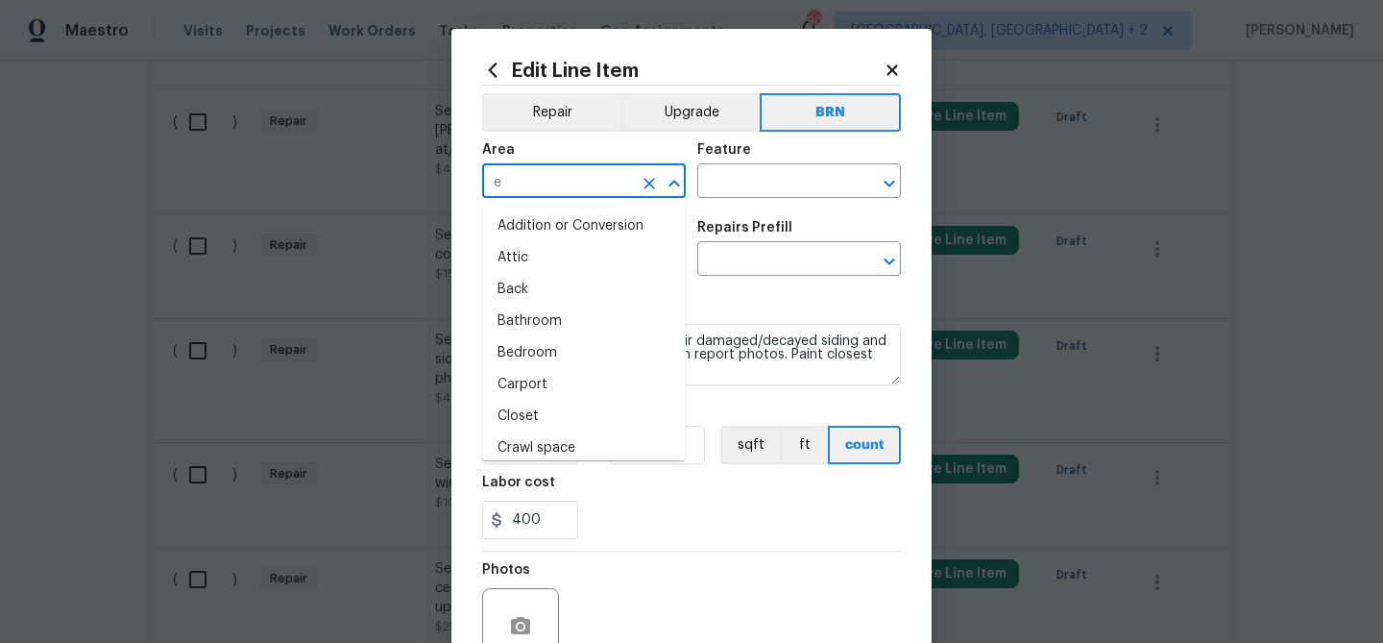
type input "ex"
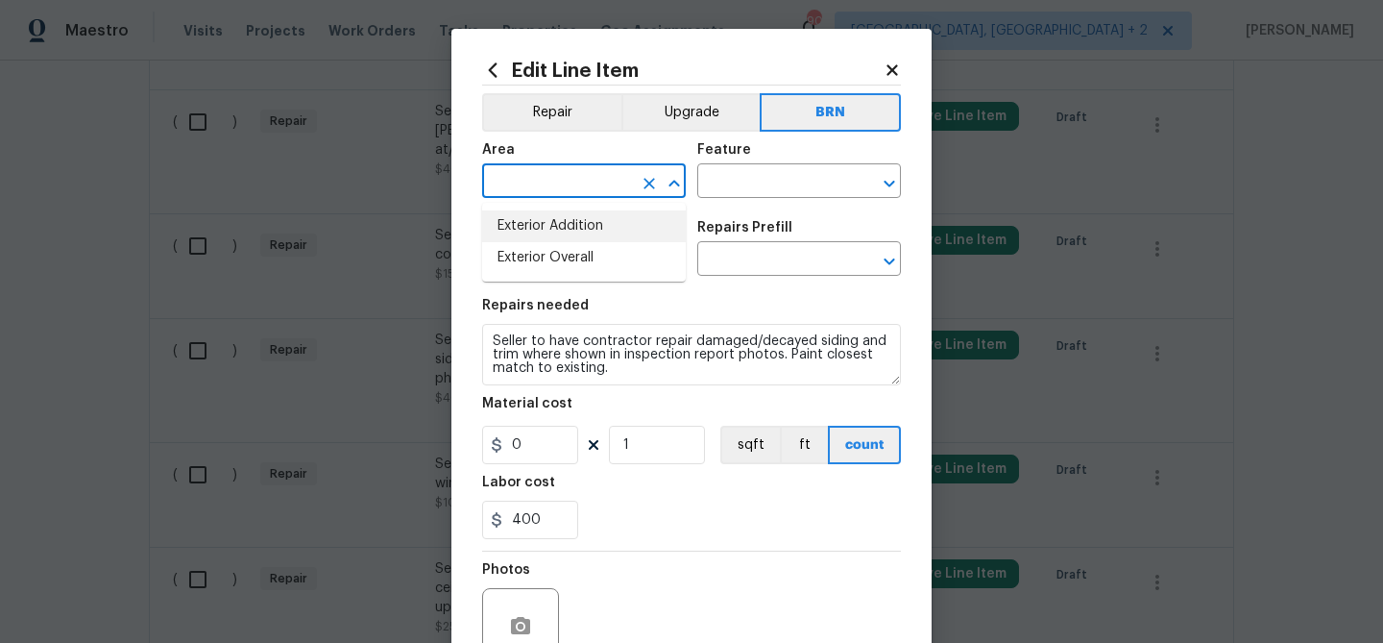
click at [568, 224] on li "Exterior Addition" at bounding box center [584, 226] width 204 height 32
type input "Addition or Conversion"
click at [721, 182] on input "text" at bounding box center [772, 183] width 150 height 30
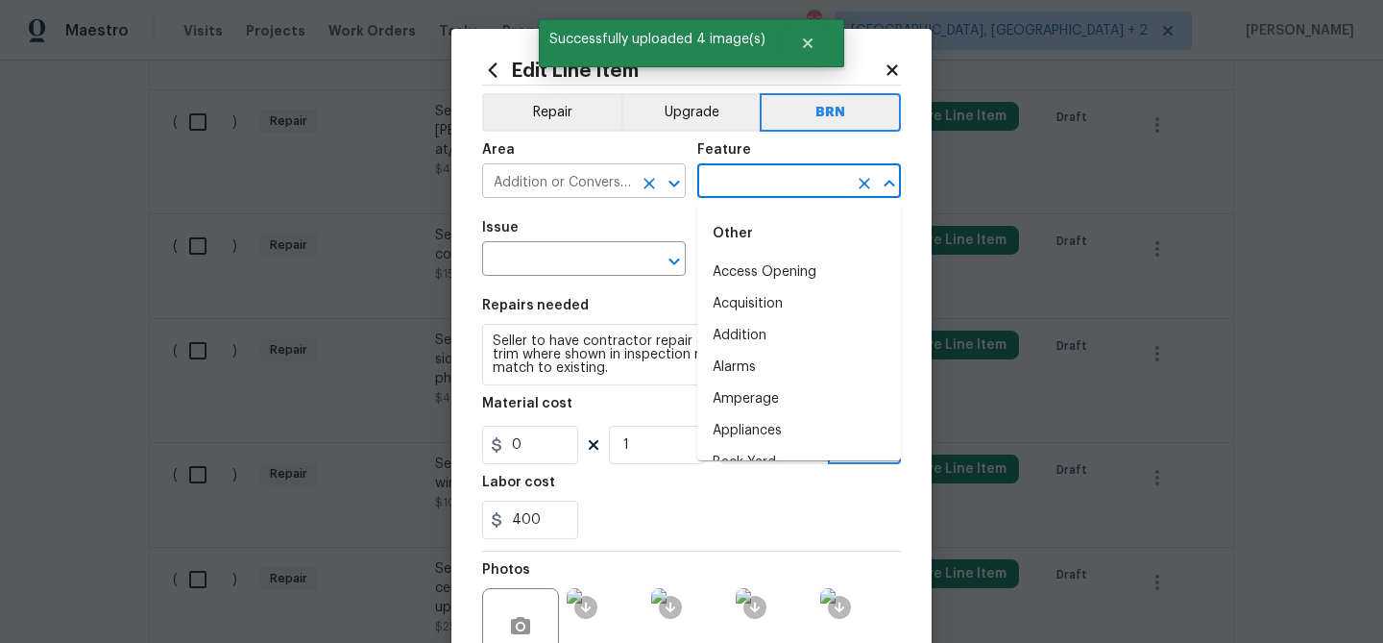
click at [647, 187] on icon "Clear" at bounding box center [649, 183] width 19 height 19
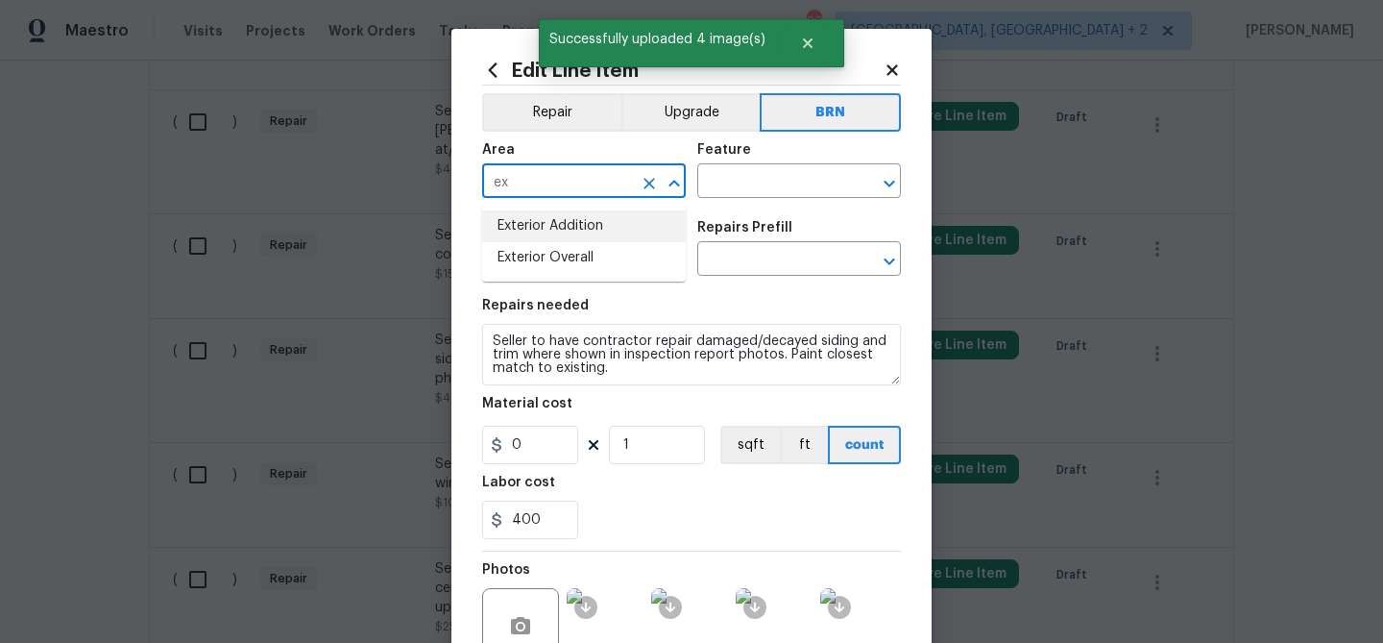
click at [616, 224] on li "Exterior Addition" at bounding box center [584, 226] width 204 height 32
type input "Exterior Addition"
click at [742, 168] on input "text" at bounding box center [772, 183] width 150 height 30
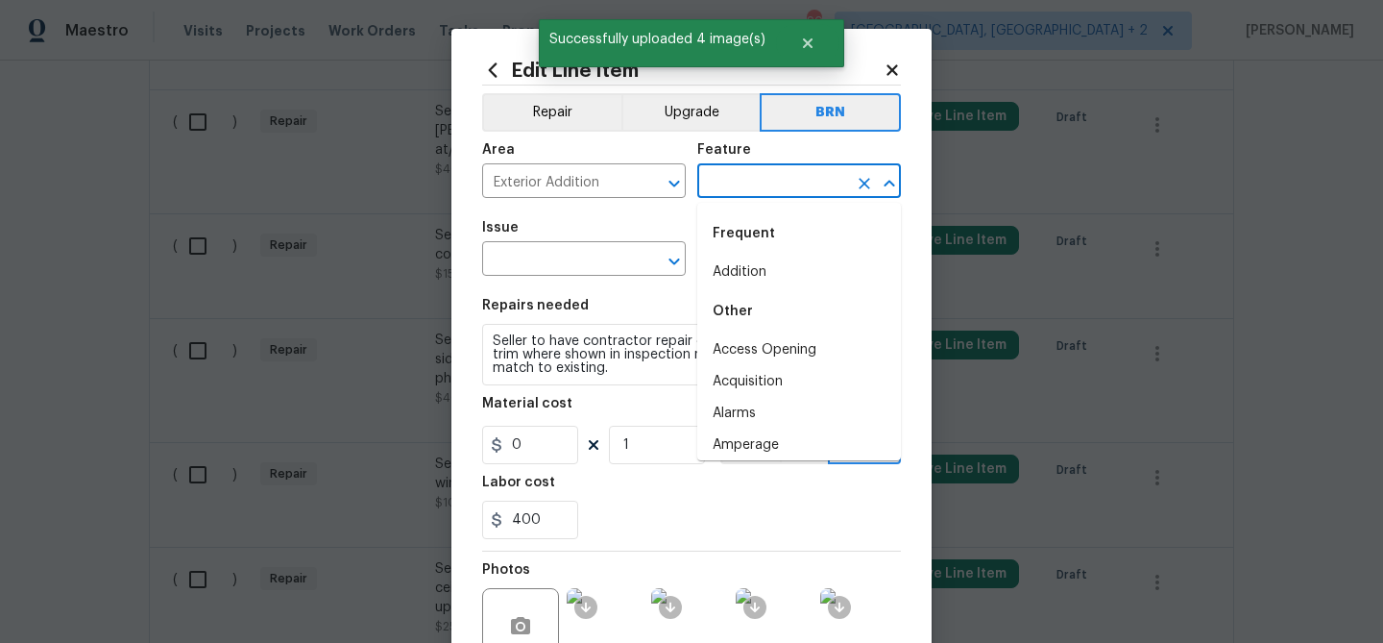
click at [742, 168] on input "text" at bounding box center [772, 183] width 150 height 30
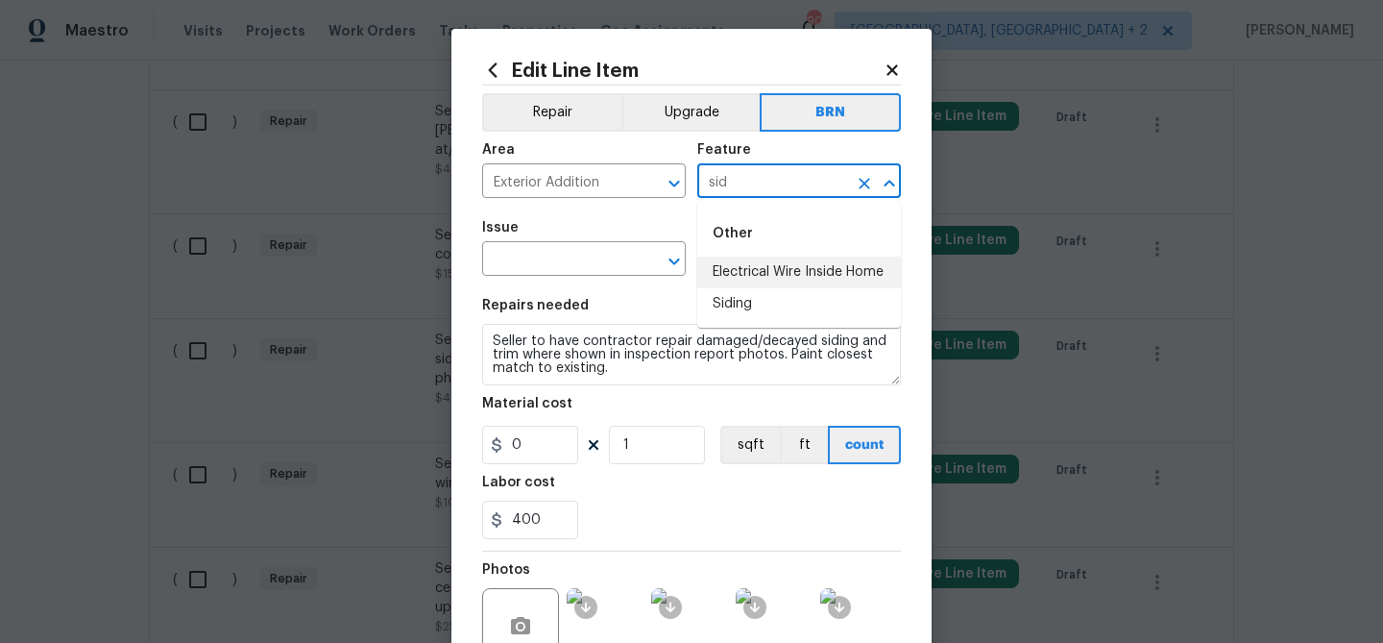
click at [743, 300] on li "Siding" at bounding box center [799, 304] width 204 height 32
type input "Siding"
click at [595, 287] on section "Repairs needed Seller to have contractor repair damaged/decayed siding and trim…" at bounding box center [691, 418] width 419 height 263
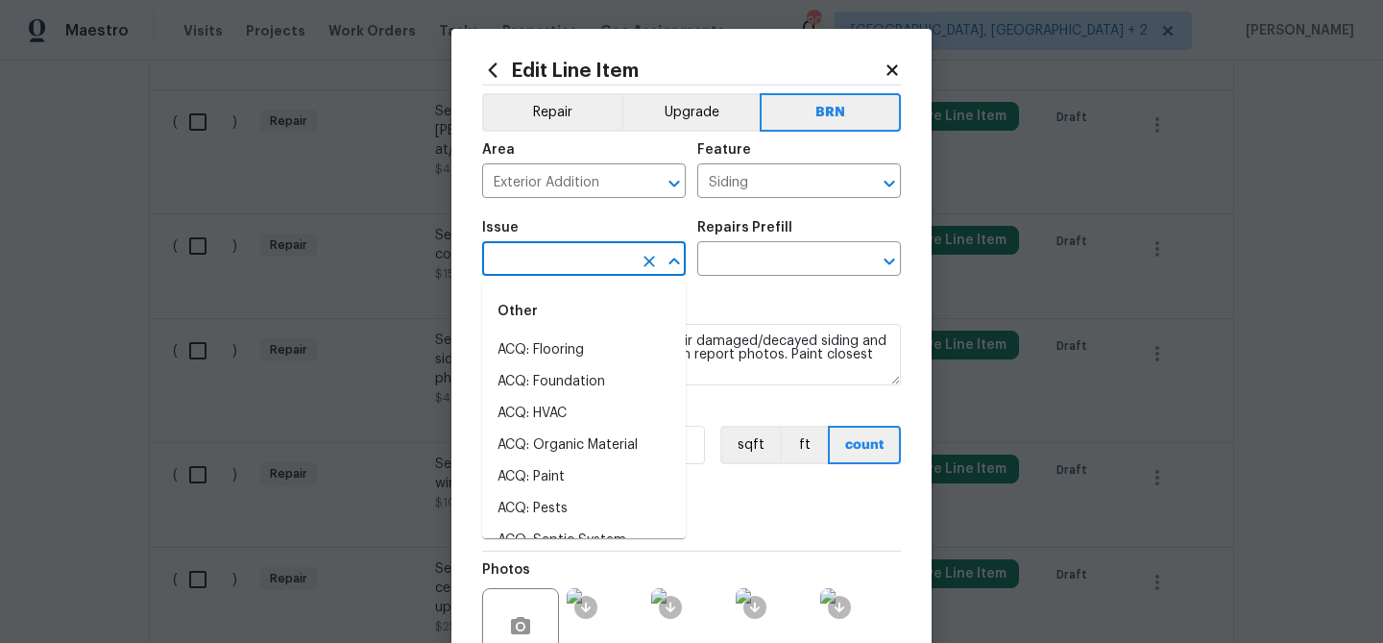
click at [578, 269] on input "text" at bounding box center [557, 261] width 150 height 30
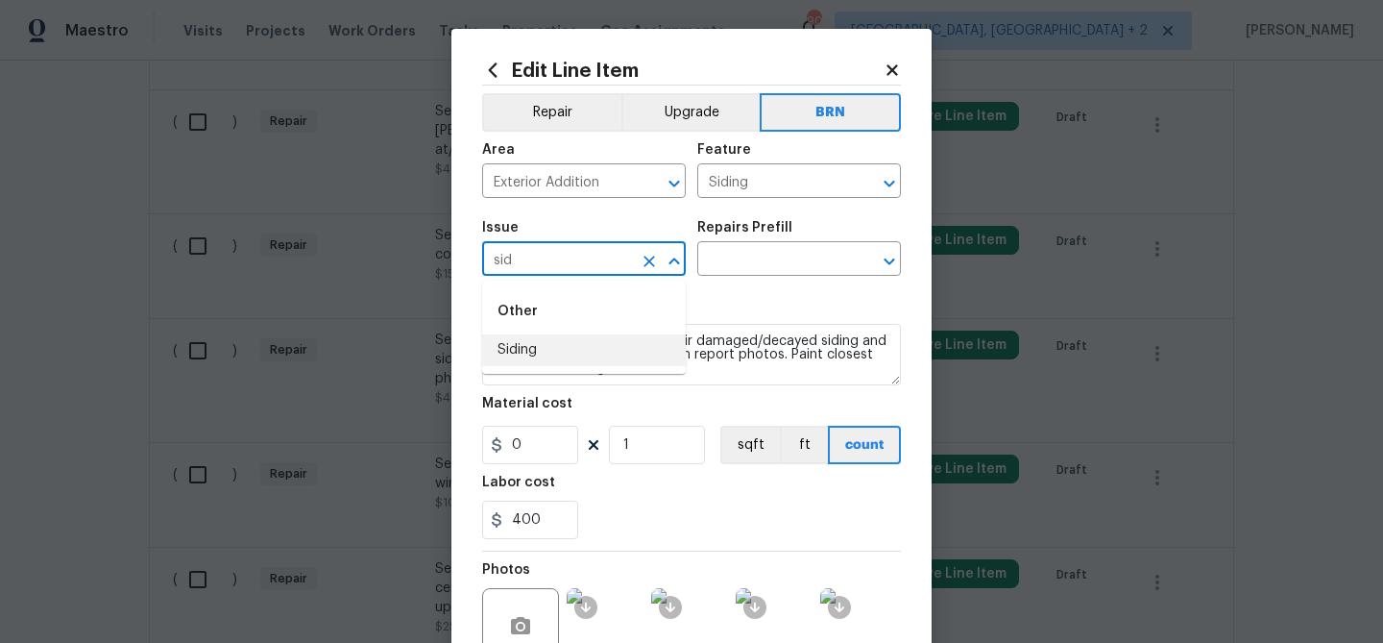
click at [535, 350] on li "Siding" at bounding box center [584, 350] width 204 height 32
type input "Siding"
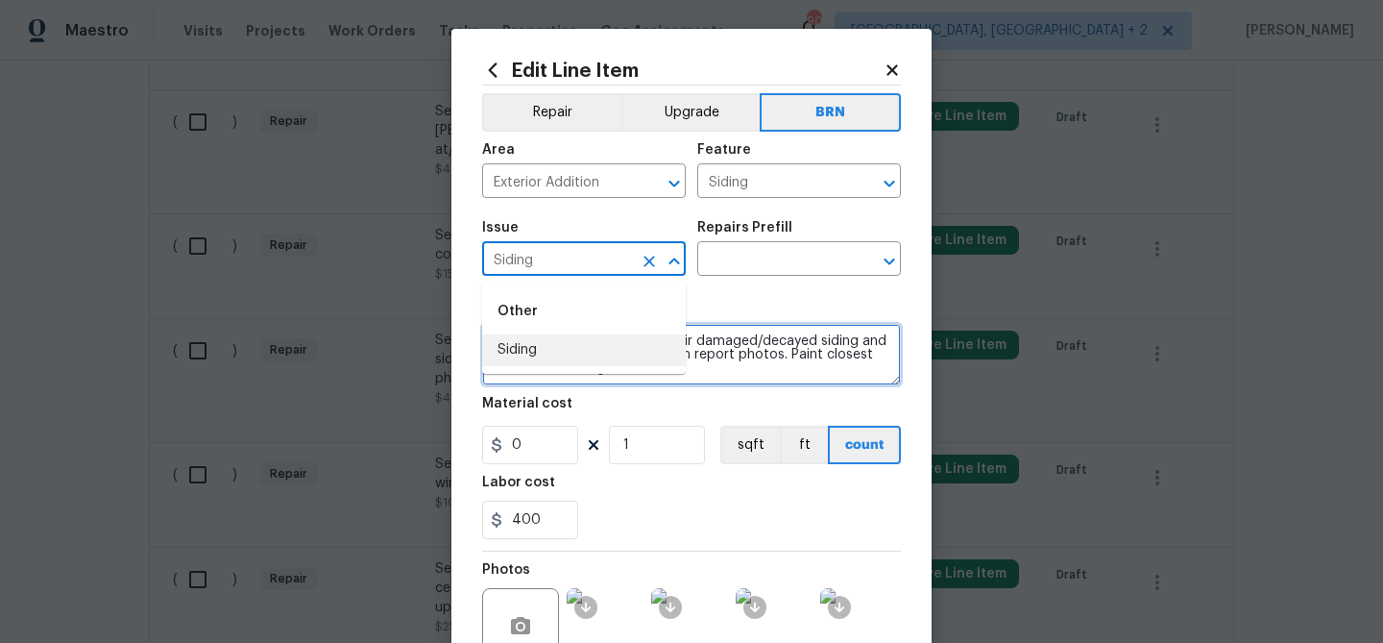
click at [535, 350] on textarea "Seller to have contractor repair damaged/decayed siding and trim where shown in…" at bounding box center [691, 354] width 419 height 61
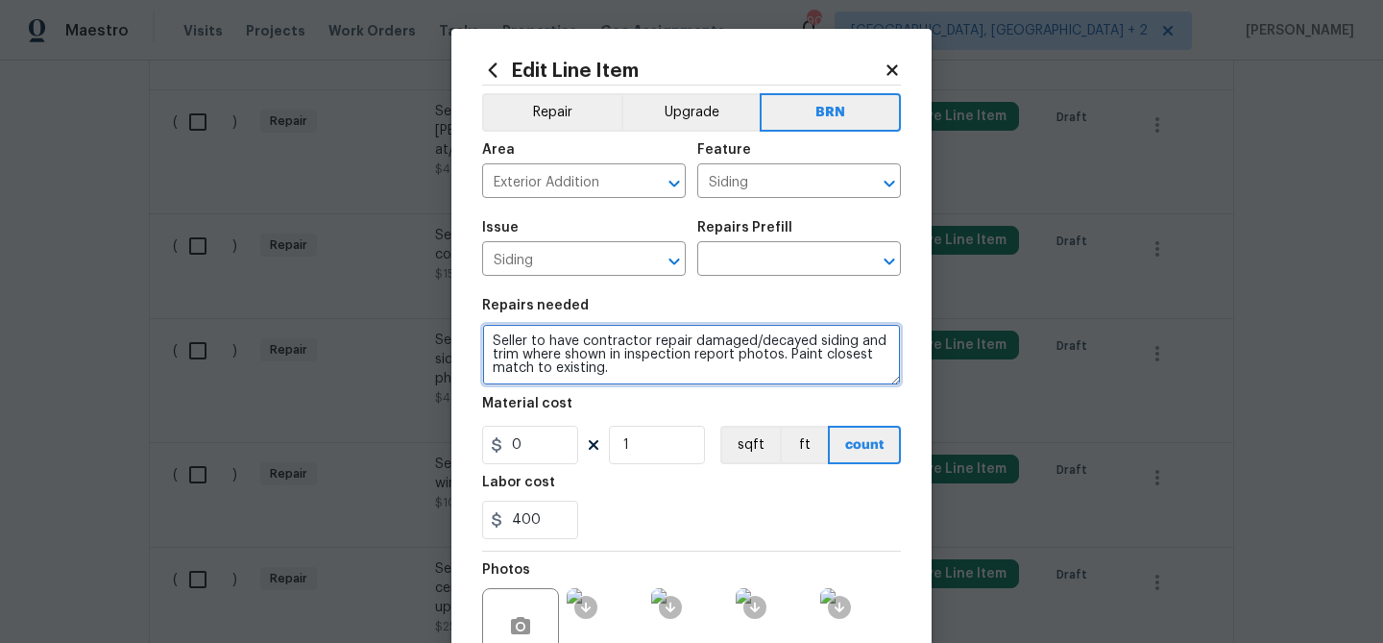
click at [535, 350] on textarea "Seller to have contractor repair damaged/decayed siding and trim where shown in…" at bounding box center [691, 354] width 419 height 61
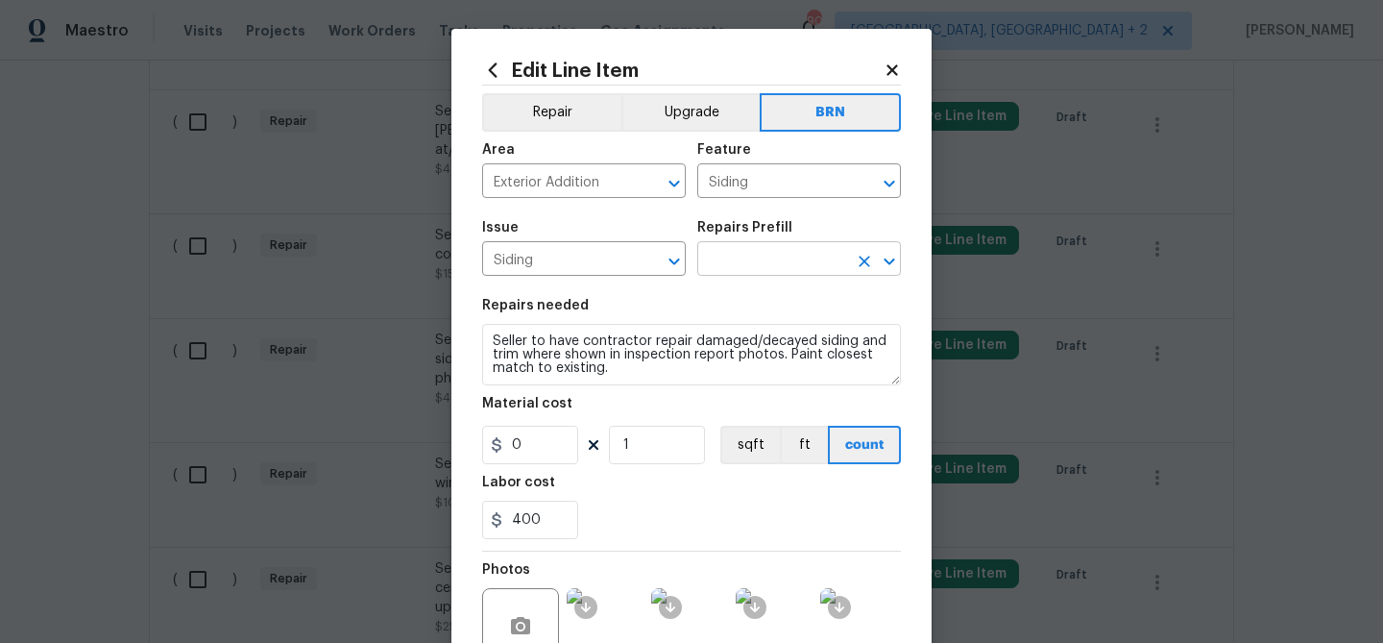
click at [752, 258] on input "text" at bounding box center [772, 261] width 150 height 30
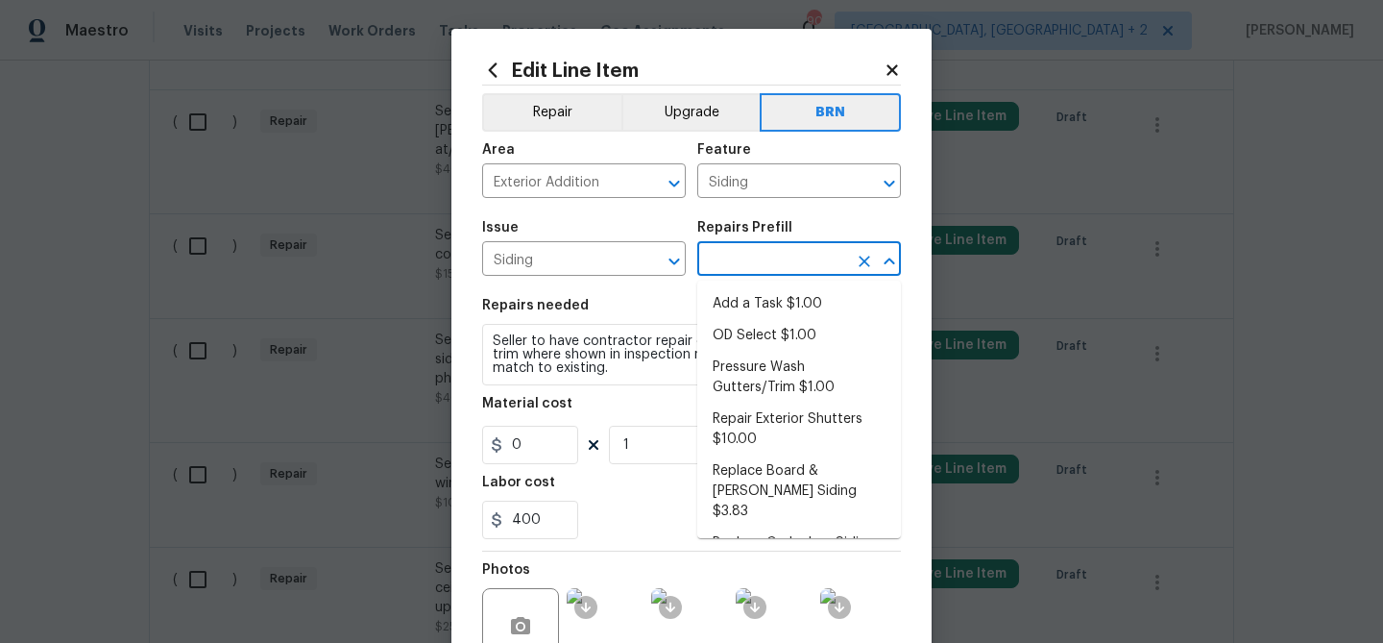
click at [743, 300] on li "Add a Task $1.00" at bounding box center [799, 304] width 204 height 32
type input "Add a Task $1.00"
type textarea "HPM to detail"
type input "1"
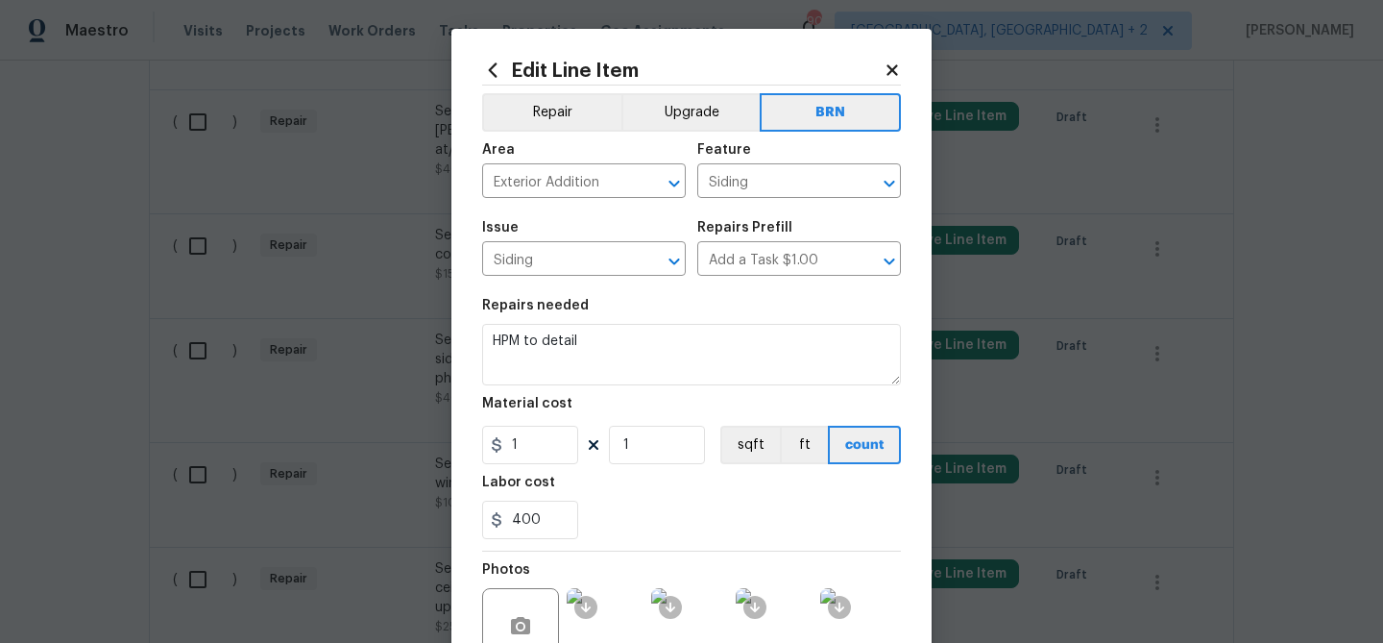
click at [629, 318] on div "Repairs needed" at bounding box center [691, 311] width 419 height 25
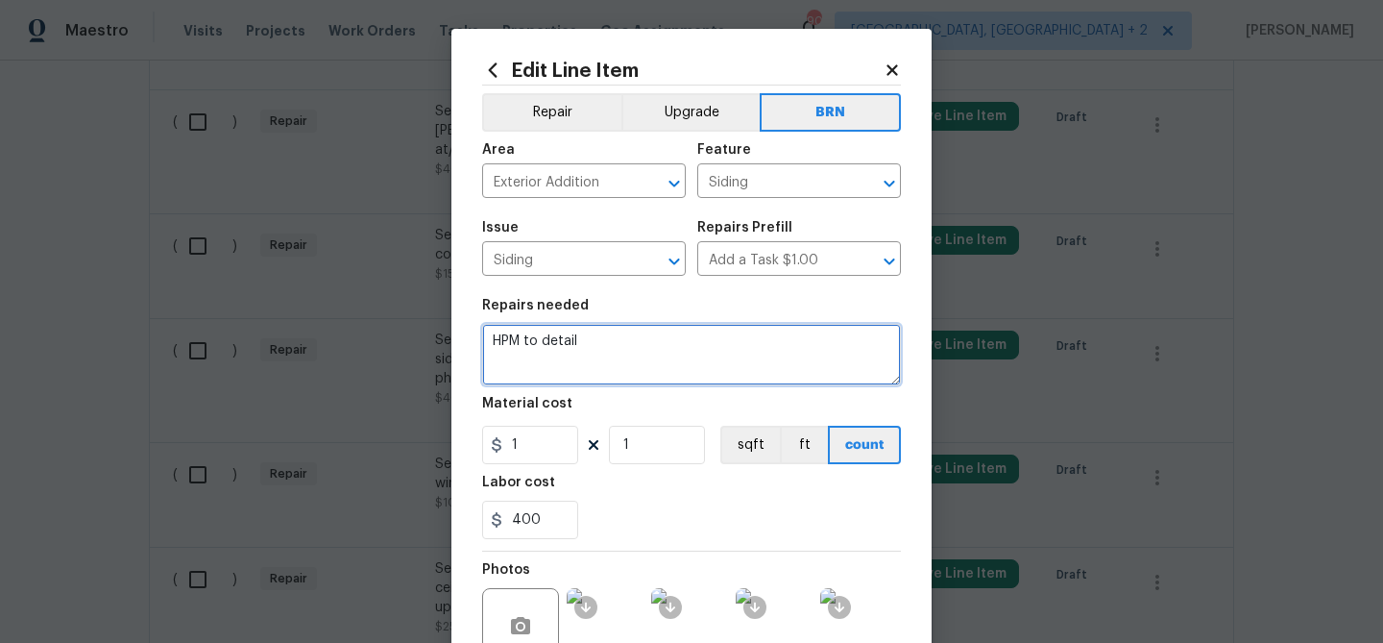
click at [614, 325] on textarea "HPM to detail" at bounding box center [691, 354] width 419 height 61
paste textarea "Seller to have contractor repair damaged/decayed siding and trim where shown in…"
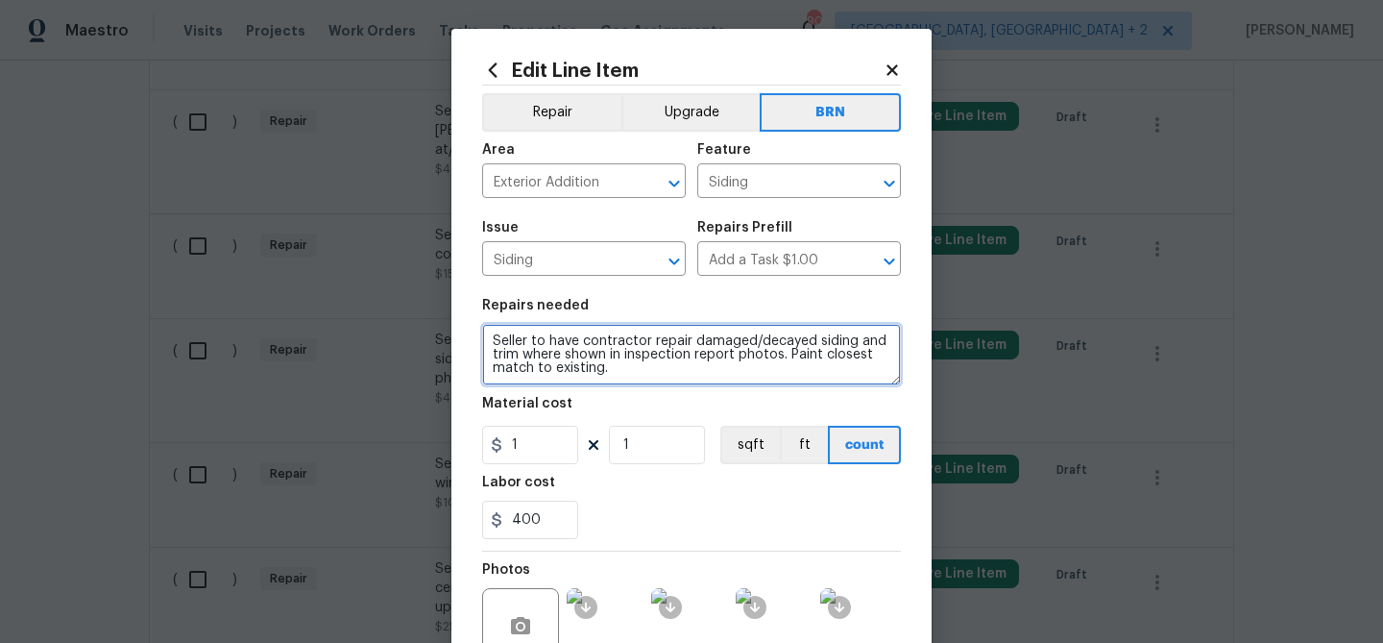
type textarea "Seller to have contractor repair damaged/decayed siding and trim where shown in…"
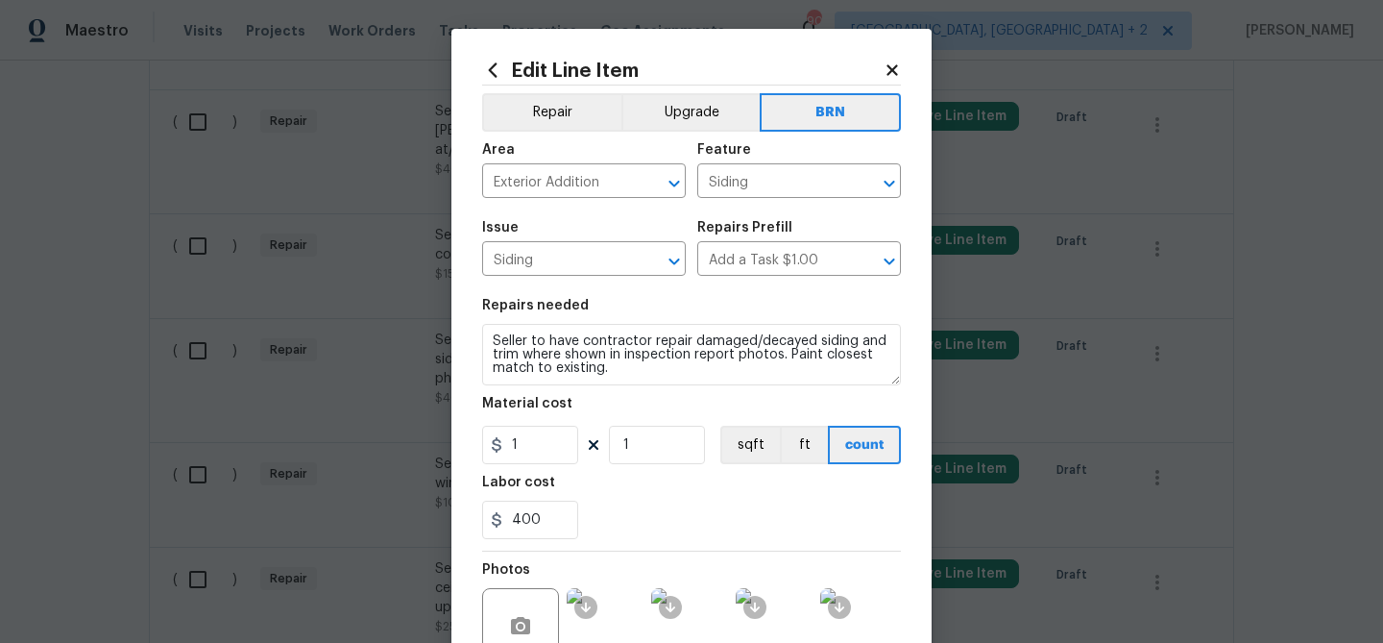
click at [549, 472] on section "Repairs needed Seller to have contractor repair damaged/decayed siding and trim…" at bounding box center [691, 418] width 419 height 263
click at [546, 438] on input "1" at bounding box center [530, 445] width 96 height 38
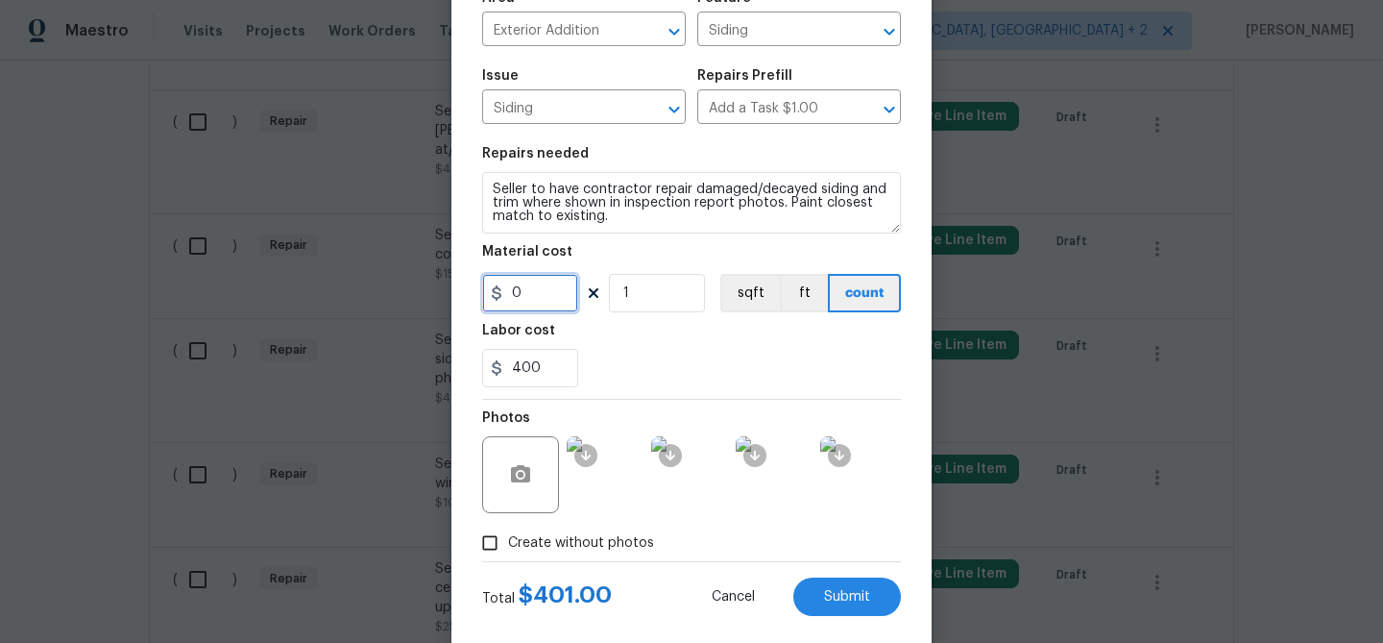
scroll to position [185, 0]
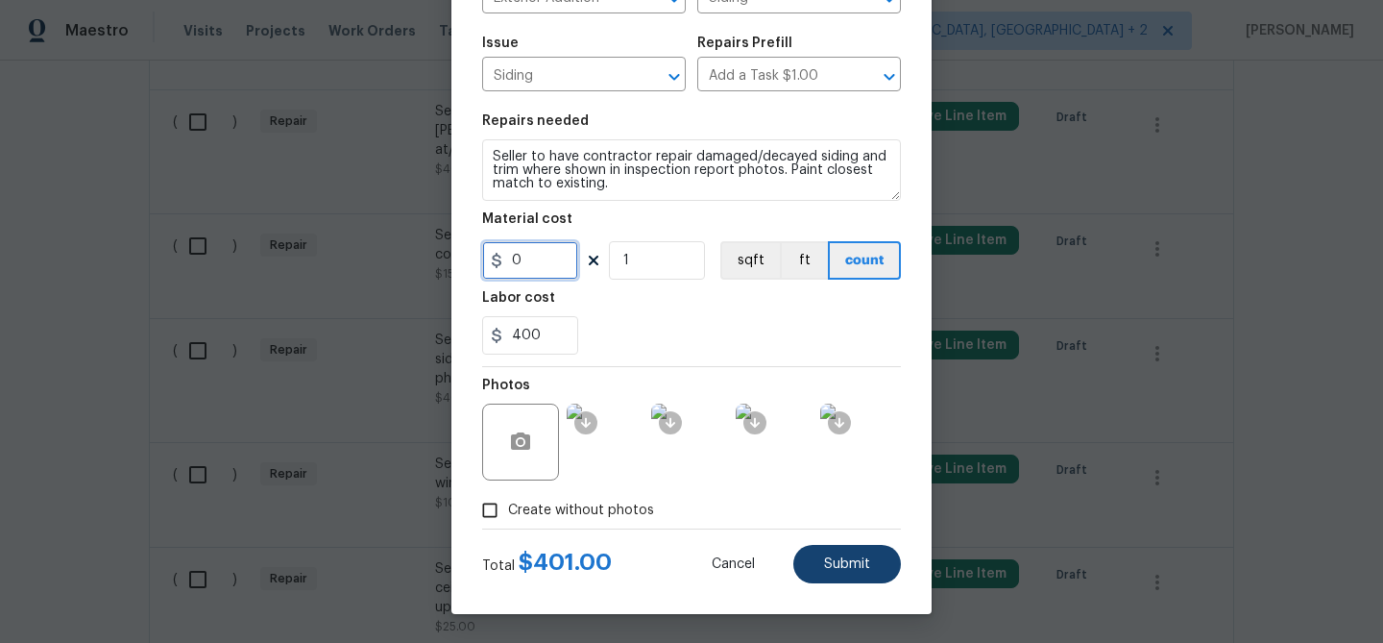
type input "0"
click at [830, 558] on span "Submit" at bounding box center [847, 564] width 46 height 14
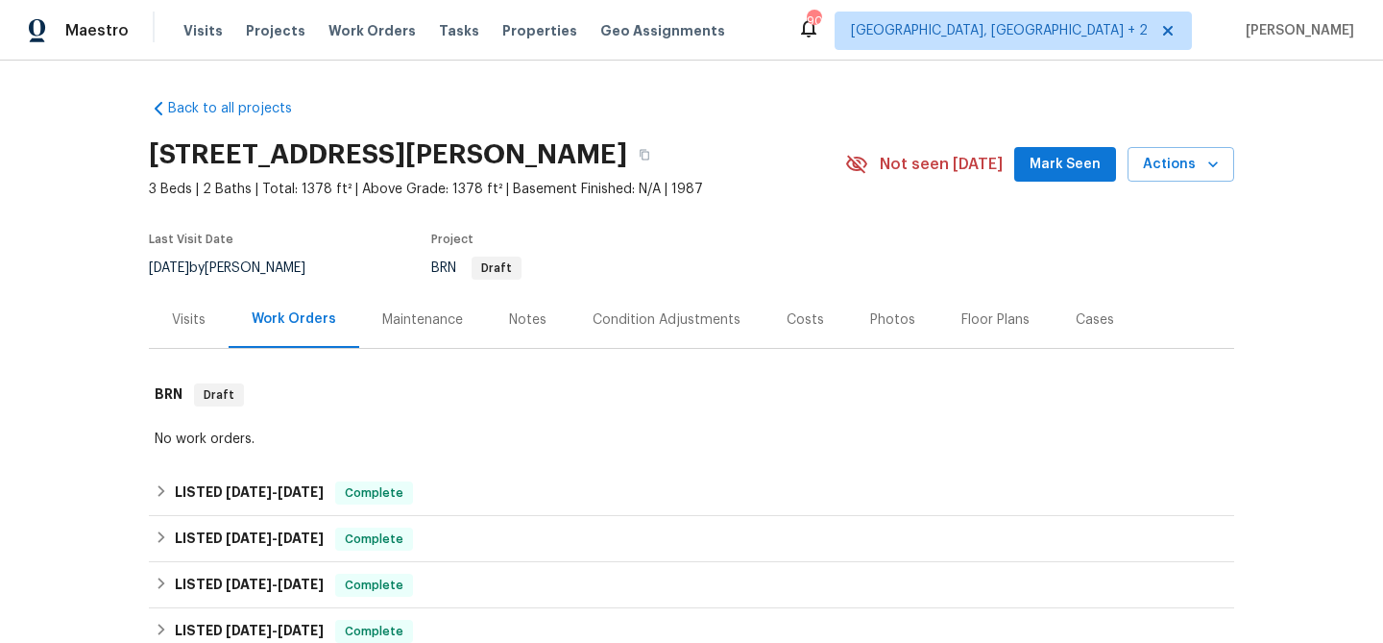
scroll to position [1611, 0]
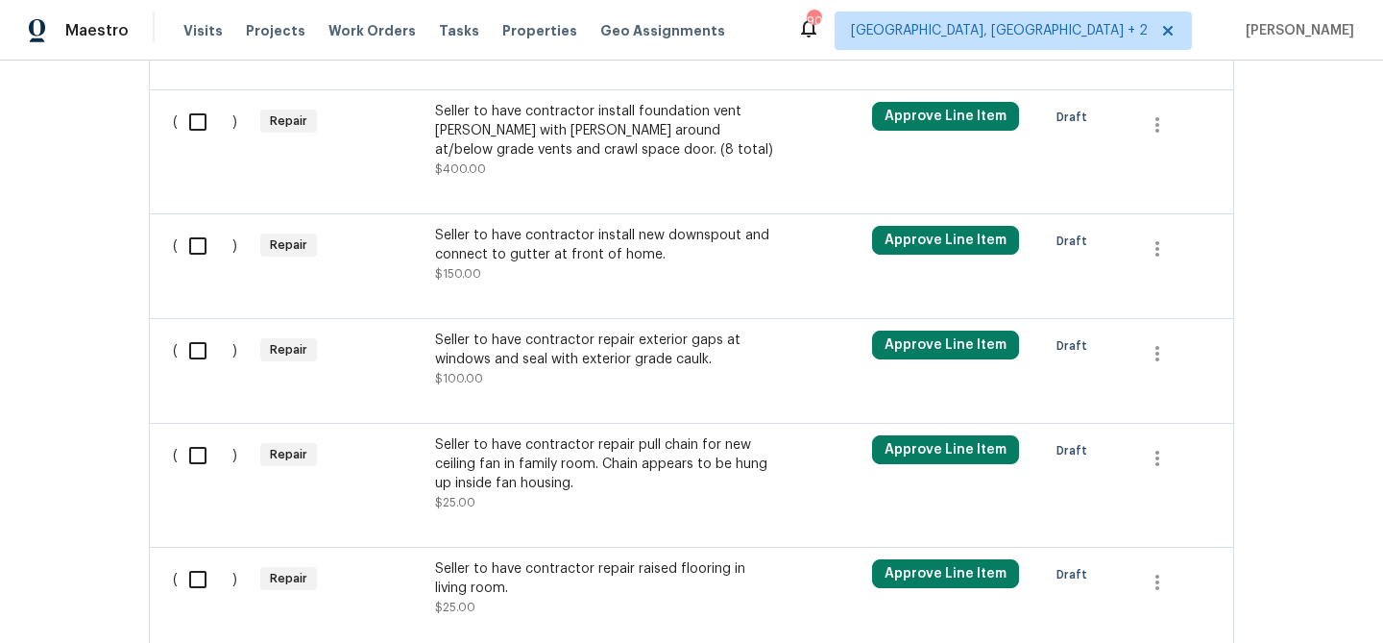
click at [99, 195] on div "Back to all projects [STREET_ADDRESS][PERSON_NAME] 3 Beds | 2 Baths | Total: 13…" at bounding box center [691, 352] width 1383 height 582
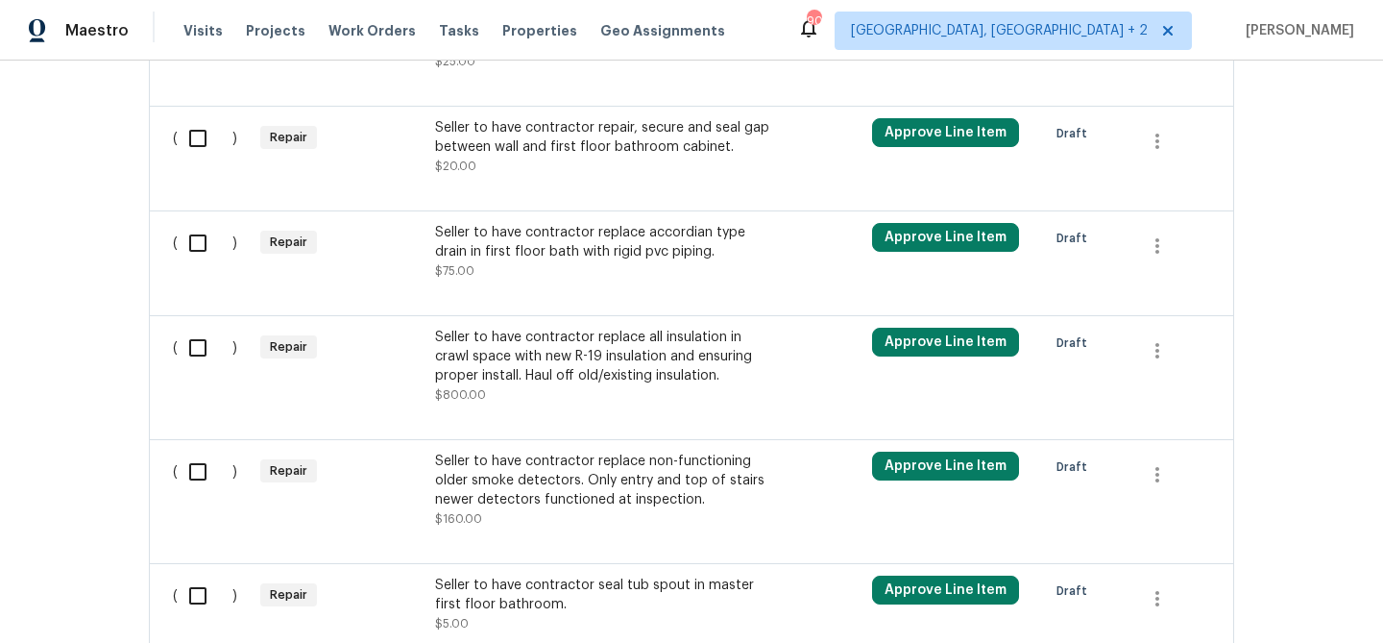
click at [540, 363] on div "Seller to have contractor replace all insulation in crawl space with new R-19 i…" at bounding box center [604, 357] width 338 height 58
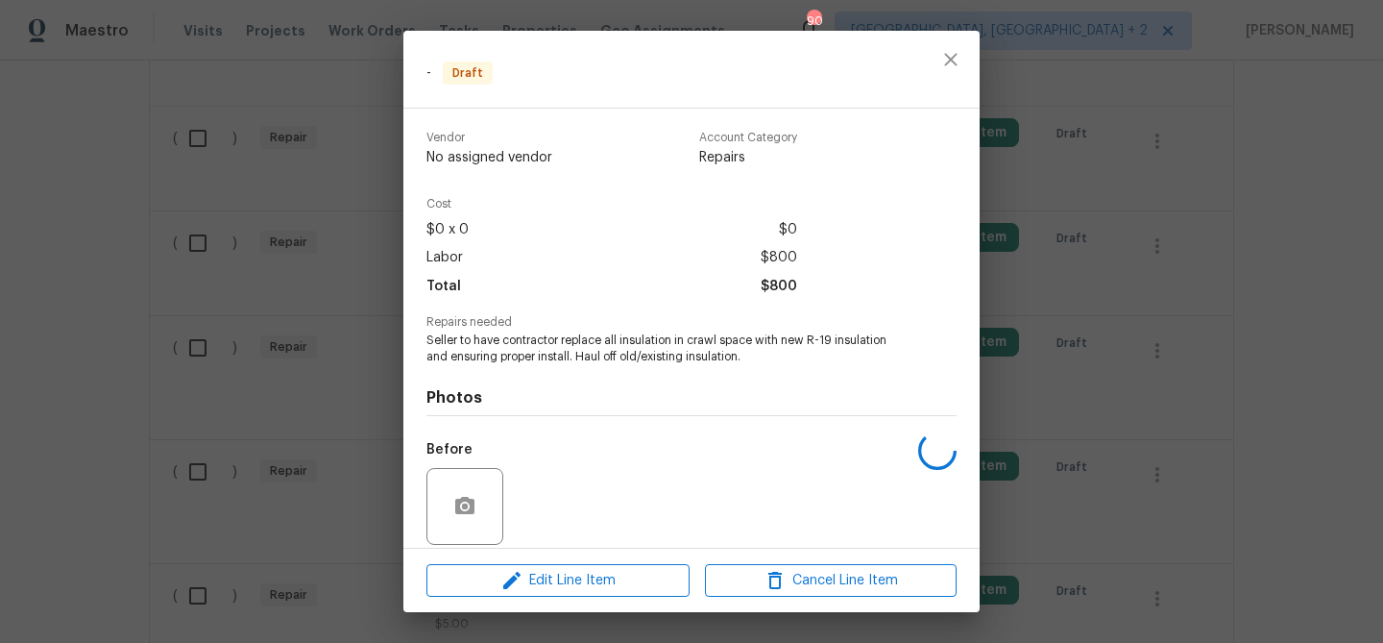
scroll to position [140, 0]
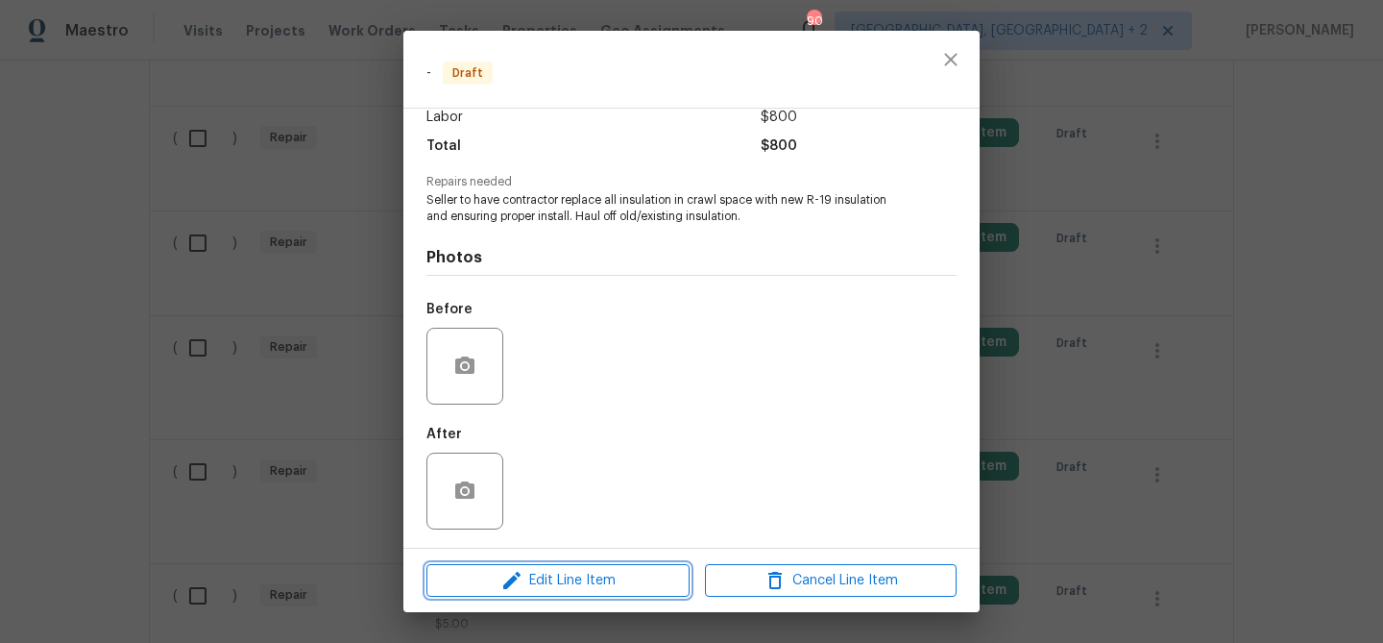
click at [547, 586] on span "Edit Line Item" at bounding box center [558, 581] width 252 height 24
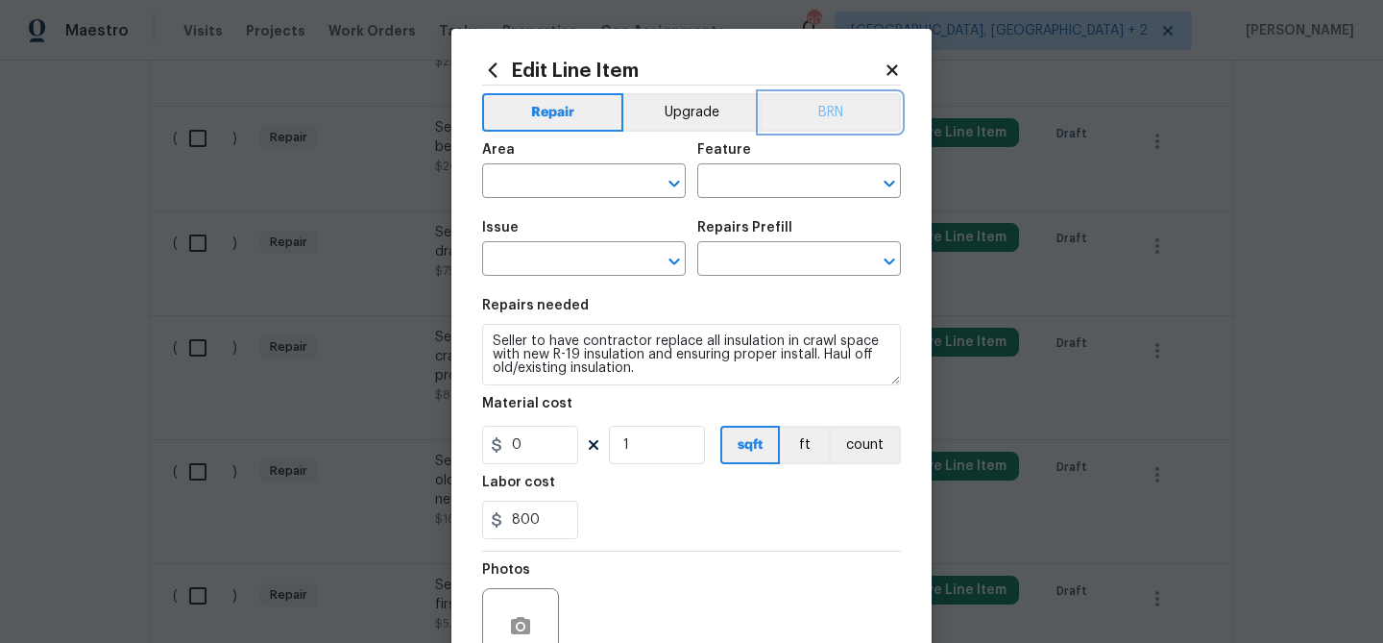
click at [831, 118] on button "BRN" at bounding box center [830, 112] width 141 height 38
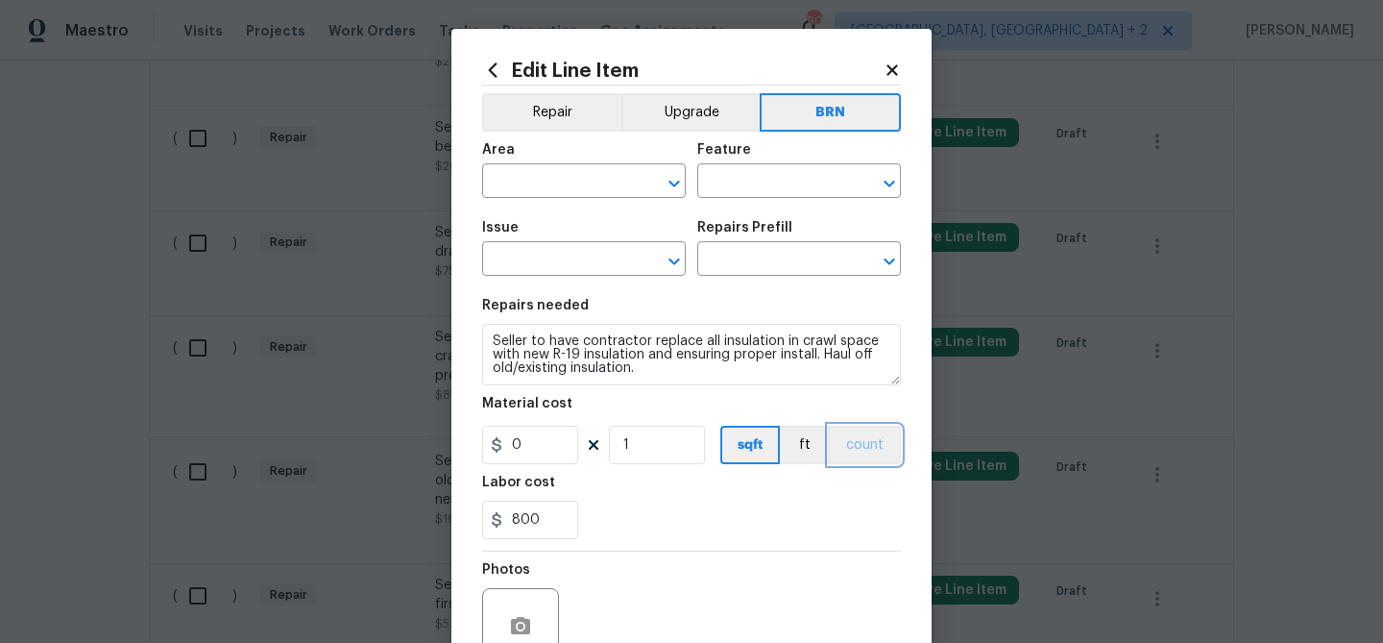
click at [856, 460] on button "count" at bounding box center [865, 445] width 72 height 38
click at [525, 168] on input "text" at bounding box center [557, 183] width 150 height 30
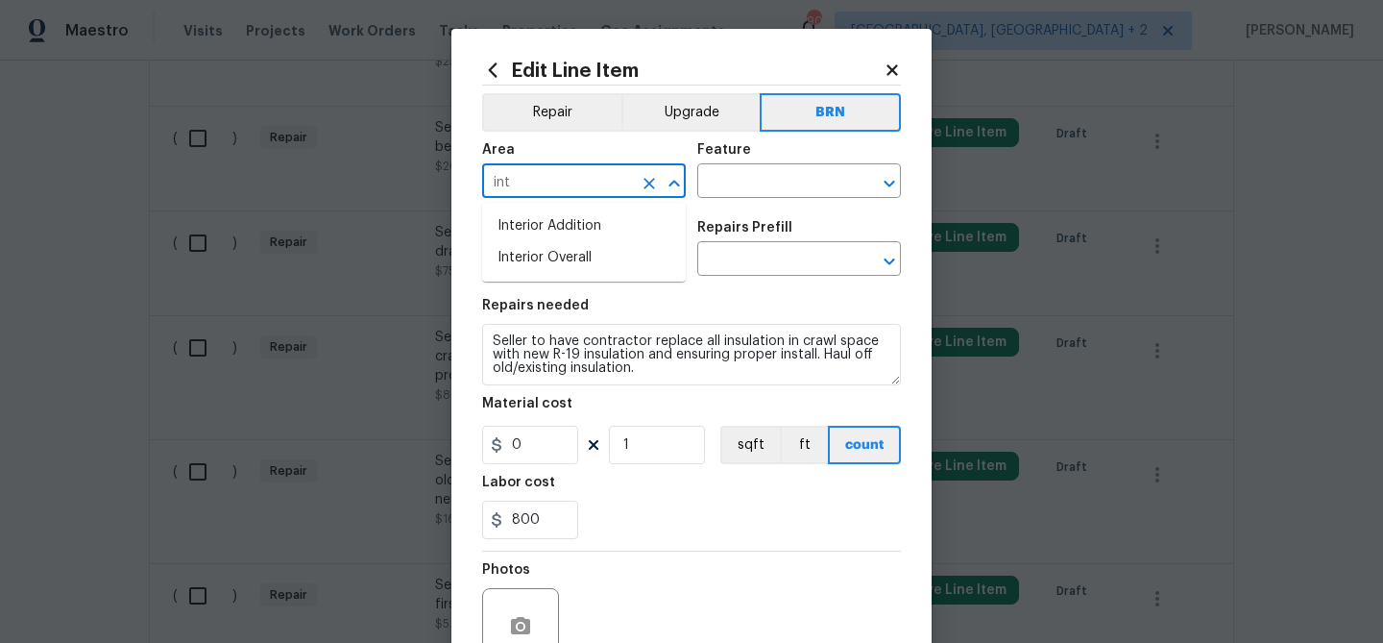
click at [531, 207] on ul "Interior Addition Interior Overall" at bounding box center [584, 242] width 204 height 79
click at [529, 225] on li "Interior Addition" at bounding box center [584, 226] width 204 height 32
type input "Interior Addition"
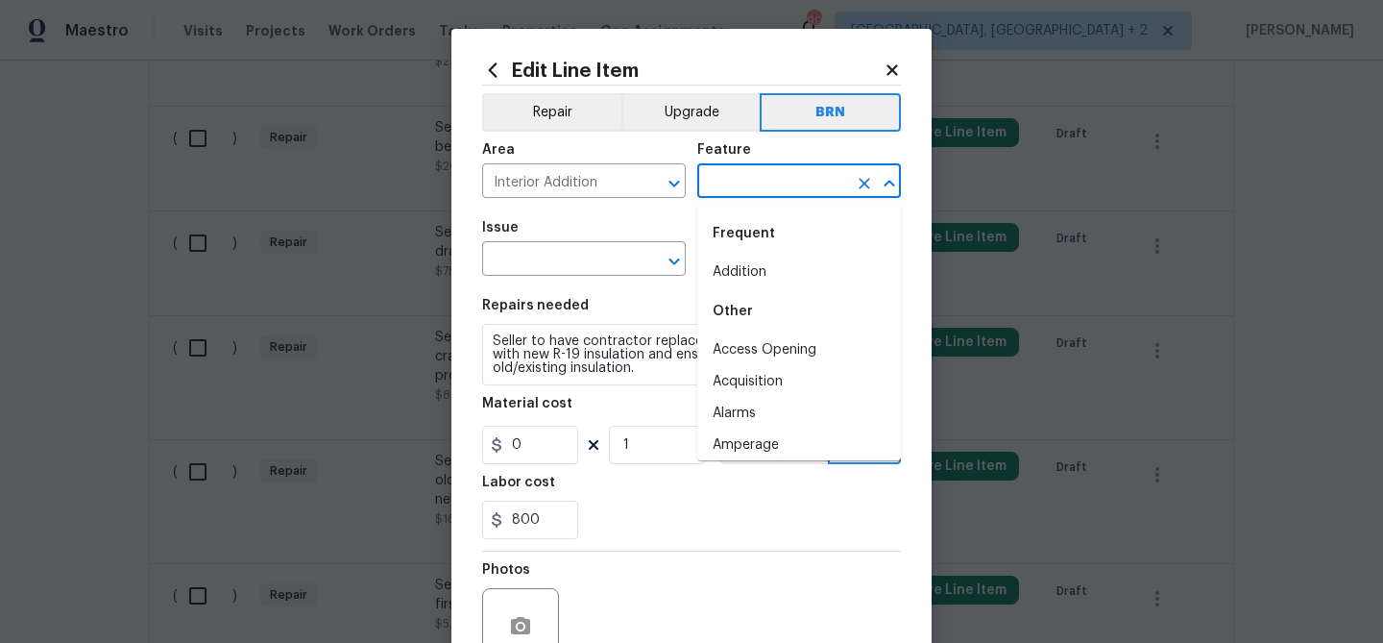
click at [759, 181] on input "text" at bounding box center [772, 183] width 150 height 30
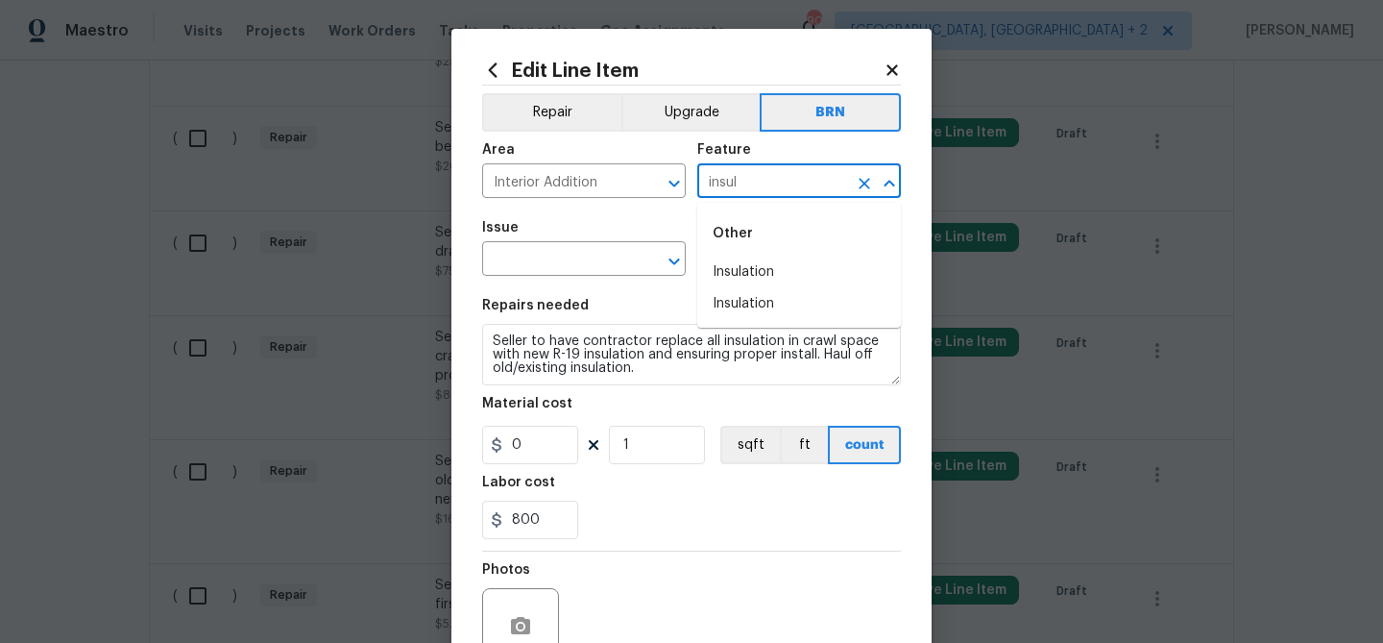
click at [754, 252] on div "Other" at bounding box center [799, 233] width 204 height 46
click at [738, 276] on li "Insulation" at bounding box center [799, 272] width 204 height 32
type input "Insulation"
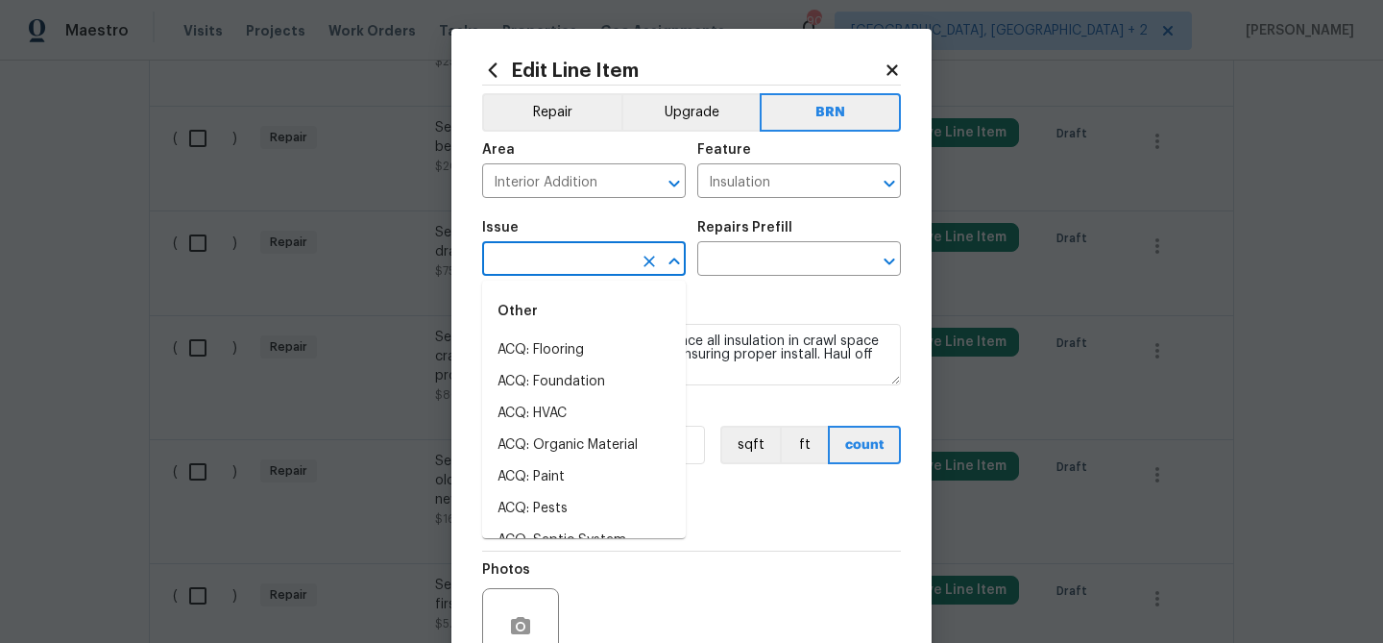
click at [581, 270] on input "text" at bounding box center [557, 261] width 150 height 30
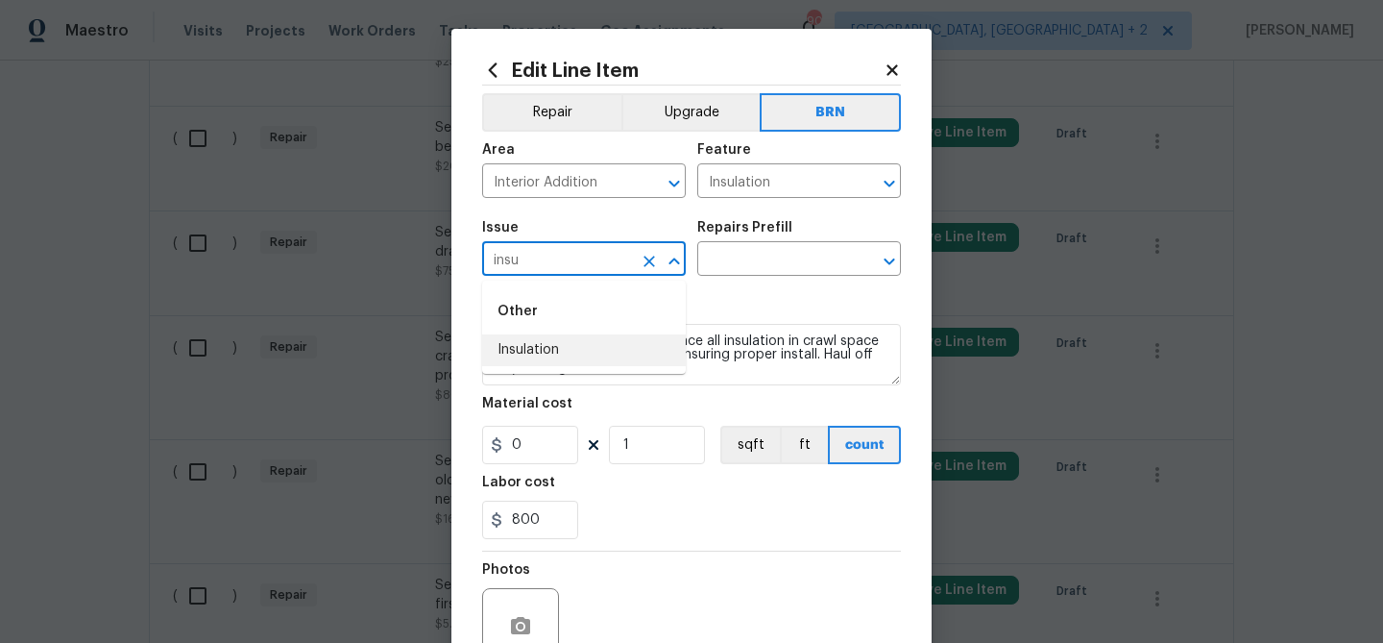
click at [553, 348] on li "Insulation" at bounding box center [584, 350] width 204 height 32
type input "Insulation"
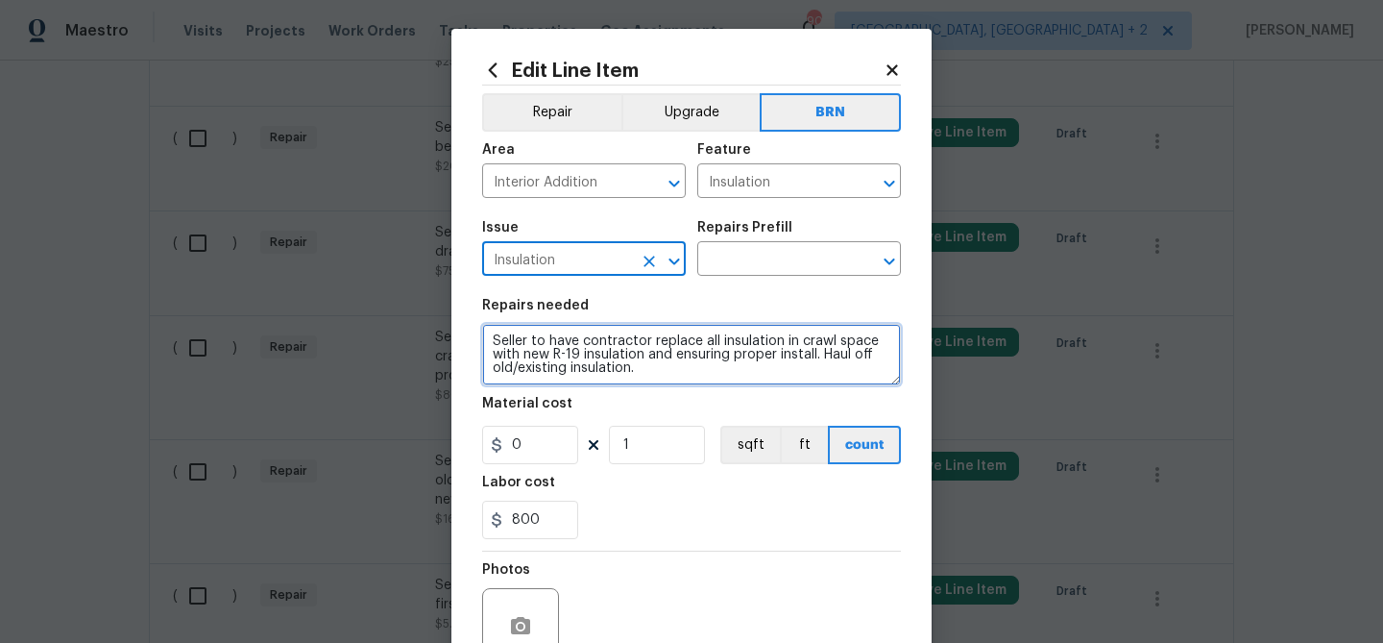
click at [553, 348] on textarea "Seller to have contractor replace all insulation in crawl space with new R-19 i…" at bounding box center [691, 354] width 419 height 61
click at [557, 349] on textarea "Seller to have contractor replace all insulation in crawl space with new R-19 i…" at bounding box center [691, 354] width 419 height 61
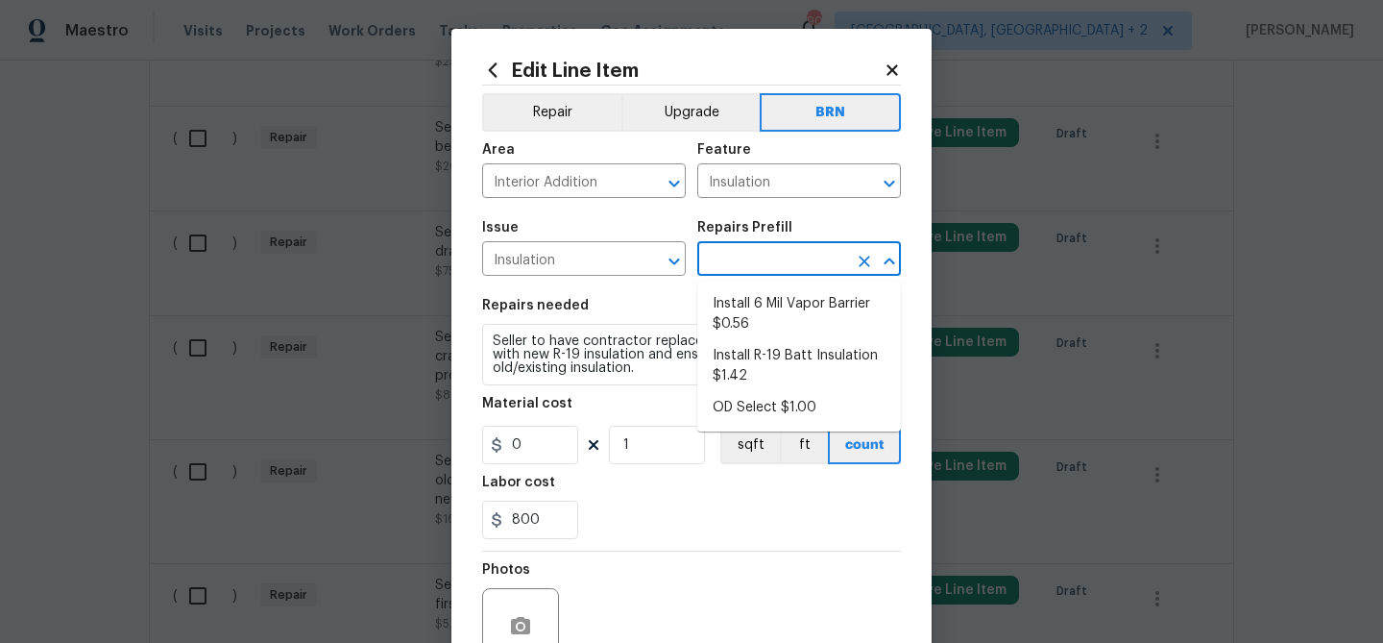
click at [719, 261] on input "text" at bounding box center [772, 261] width 150 height 30
click at [726, 306] on li "Install 6 Mil Vapor Barrier $0.56" at bounding box center [799, 314] width 204 height 52
type input "Walls and Ceiling"
type input "Install 6 Mil Vapor Barrier $0.56"
type textarea "Remove any existing vapor barrier and debris from the crawl area. Install a new…"
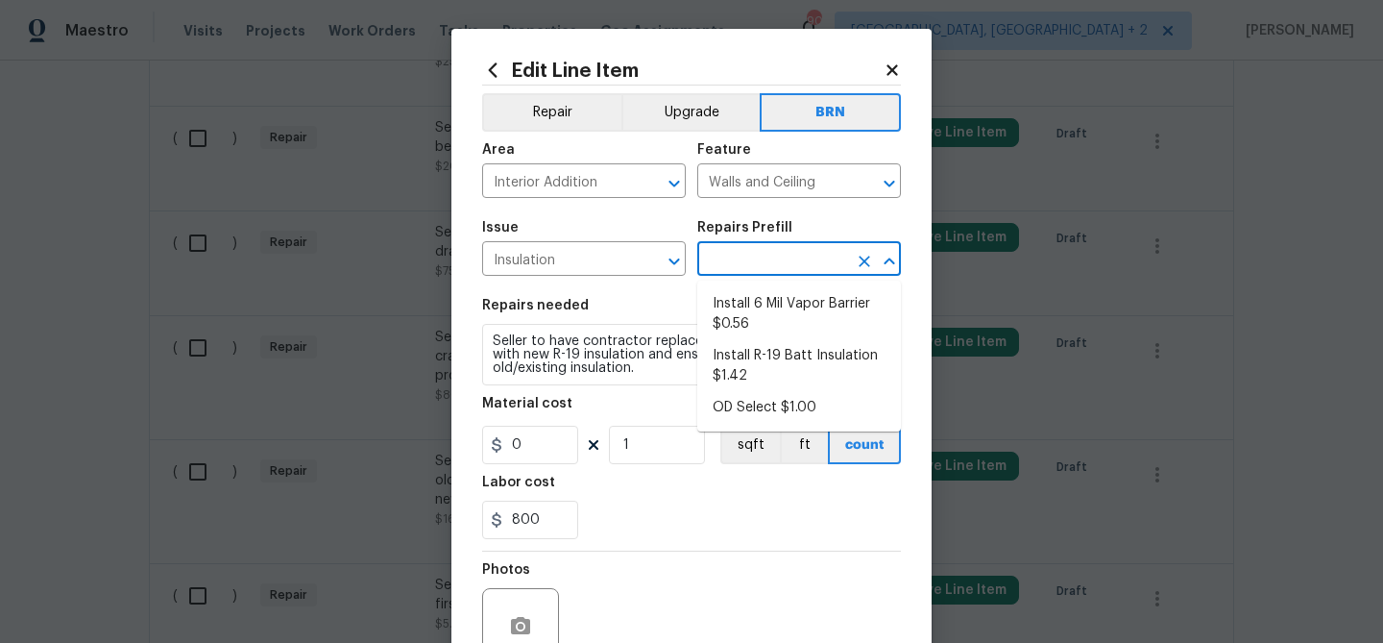
type input "0.56"
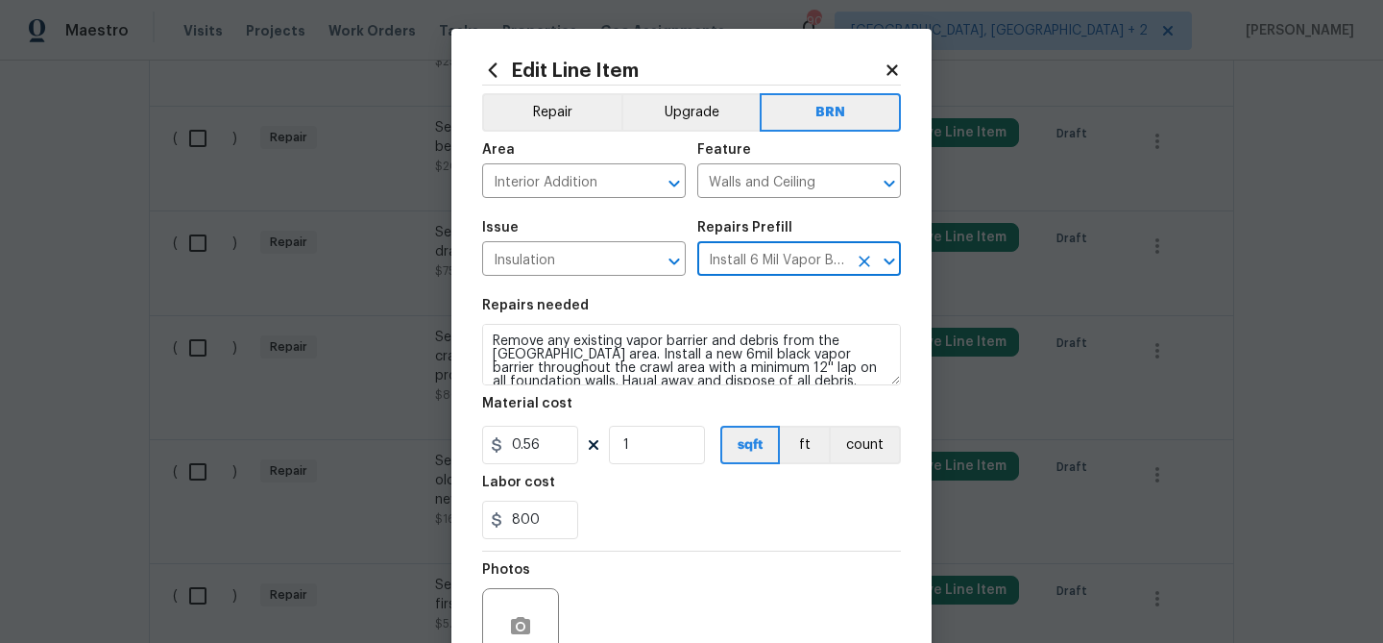
click at [638, 318] on div "Repairs needed" at bounding box center [691, 311] width 419 height 25
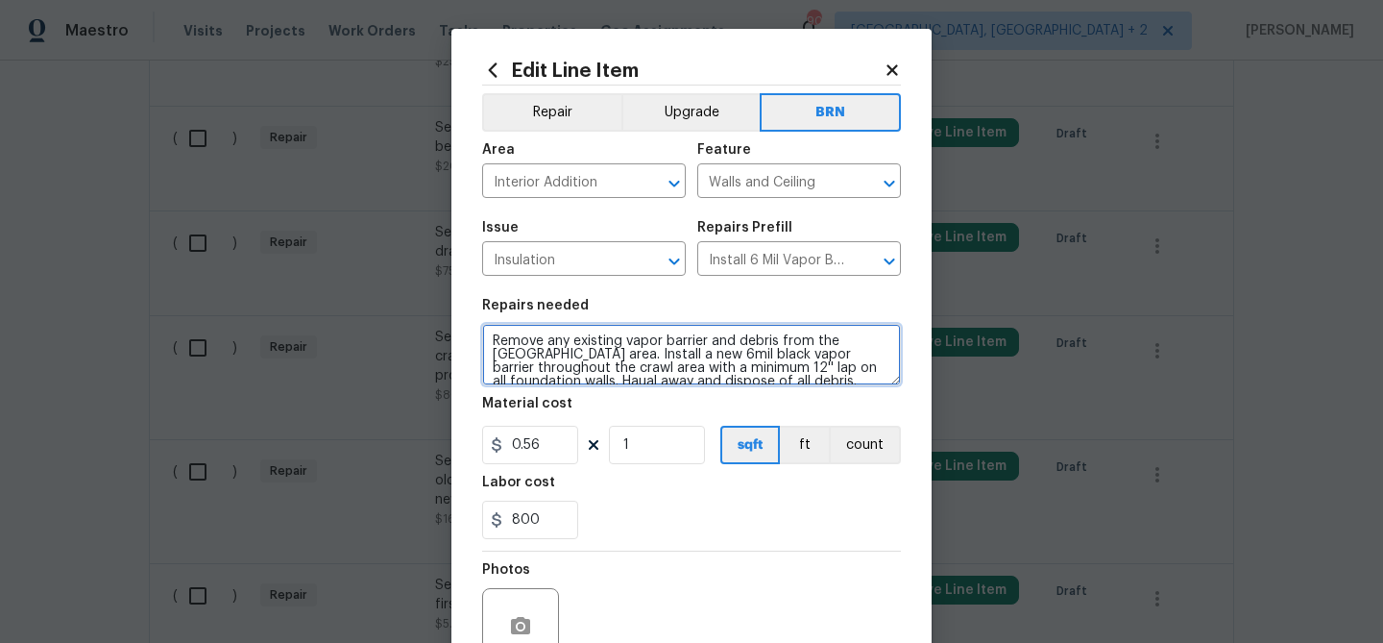
click at [609, 341] on textarea "Remove any existing vapor barrier and debris from the crawl area. Install a new…" at bounding box center [691, 354] width 419 height 61
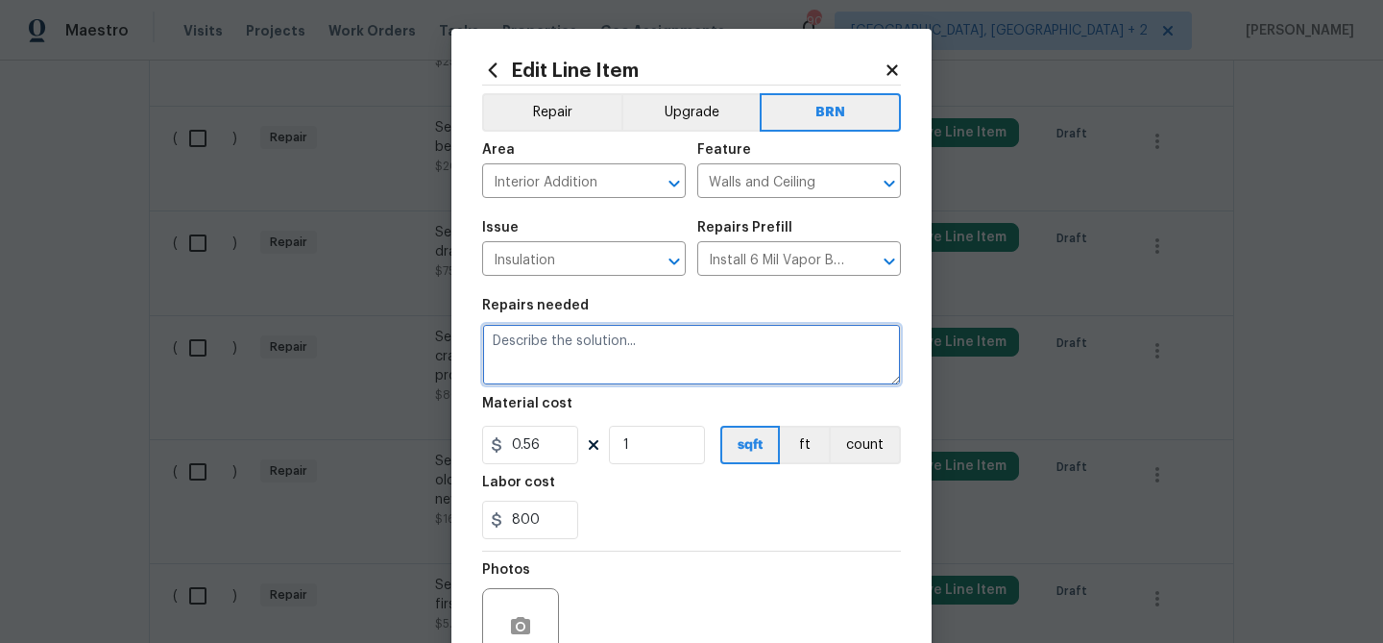
paste textarea "Seller to have contractor replace all insulation in crawl space with new R-19 i…"
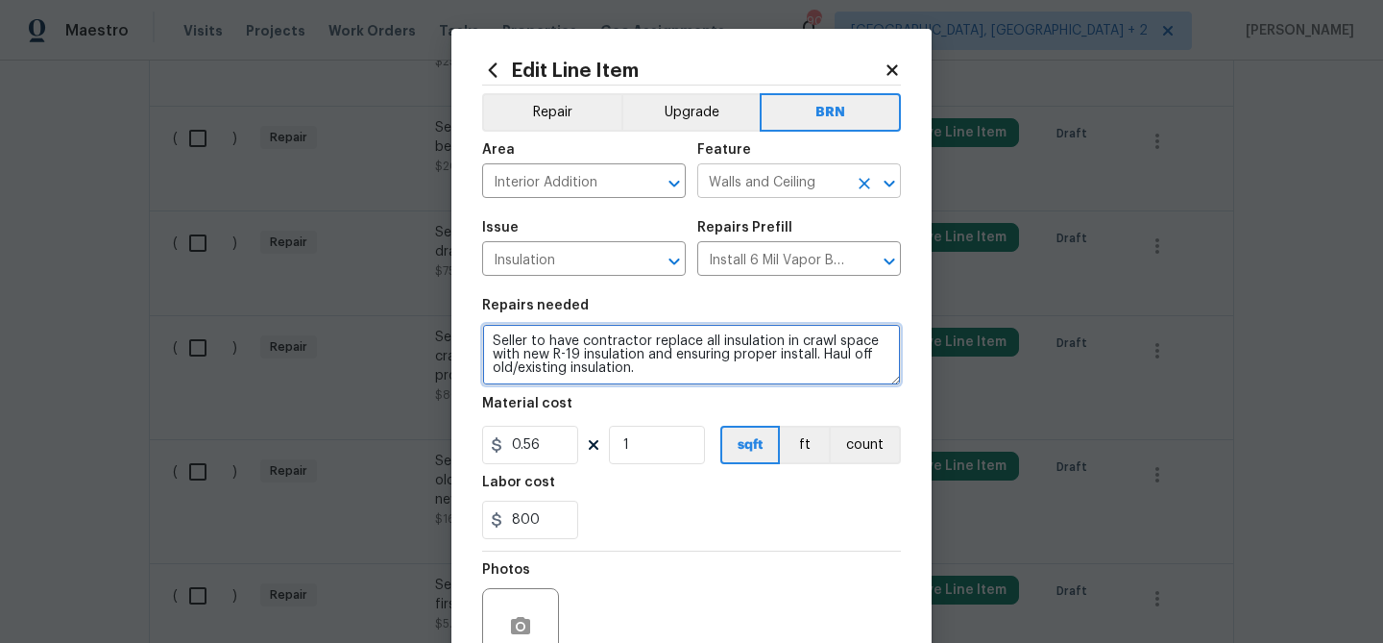
type textarea "Seller to have contractor replace all insulation in crawl space with new R-19 i…"
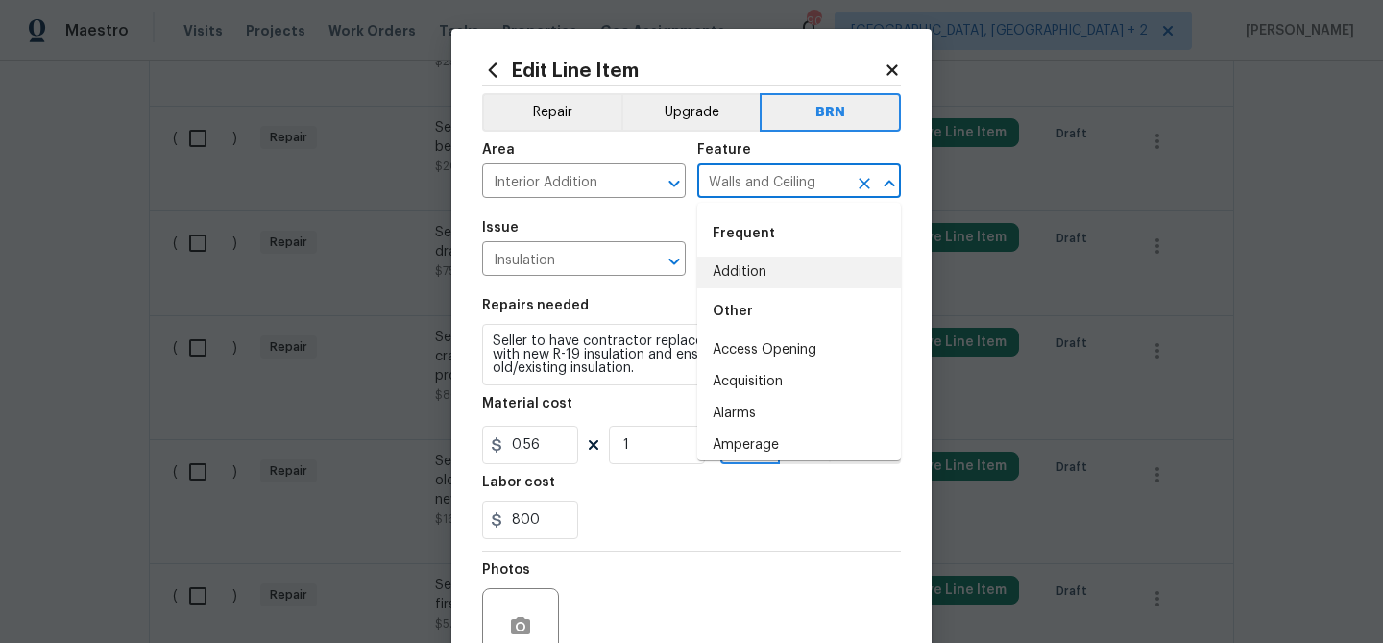
click at [748, 176] on input "Walls and Ceiling" at bounding box center [772, 183] width 150 height 30
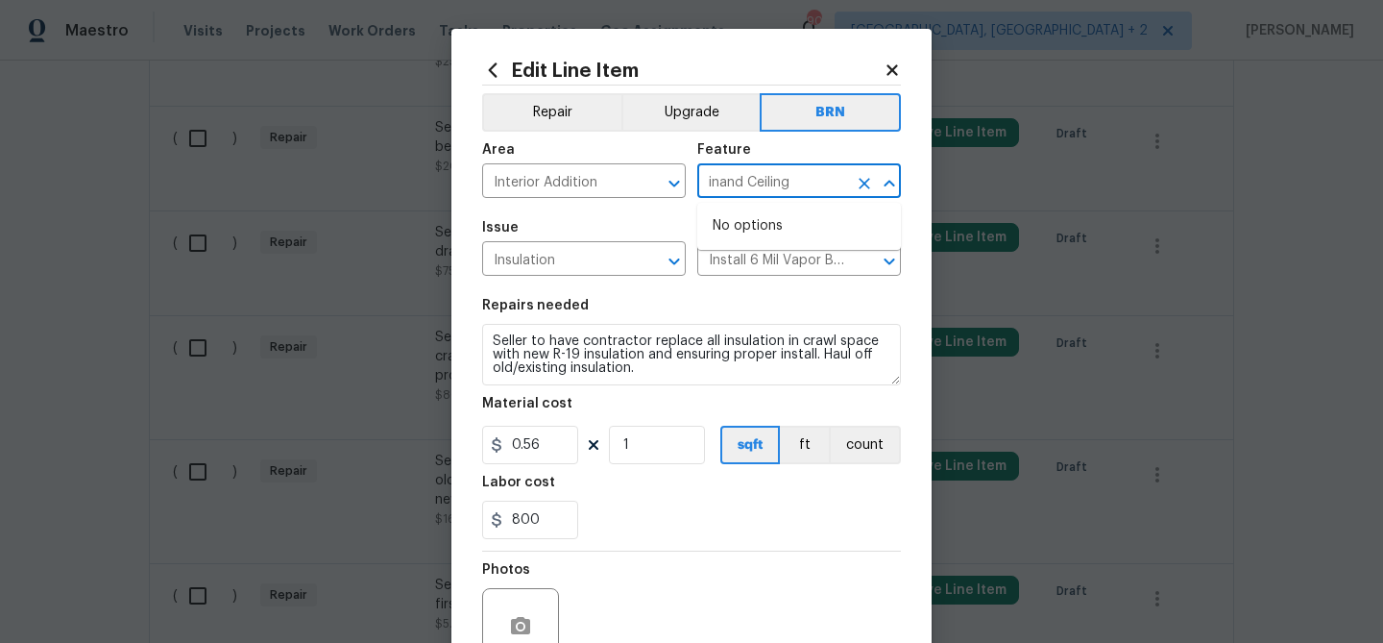
click at [748, 175] on input "inand Ceiling" at bounding box center [772, 183] width 150 height 30
type input "Walls and Ceiling"
click at [731, 197] on input "Walls and Ceiling" at bounding box center [772, 183] width 150 height 30
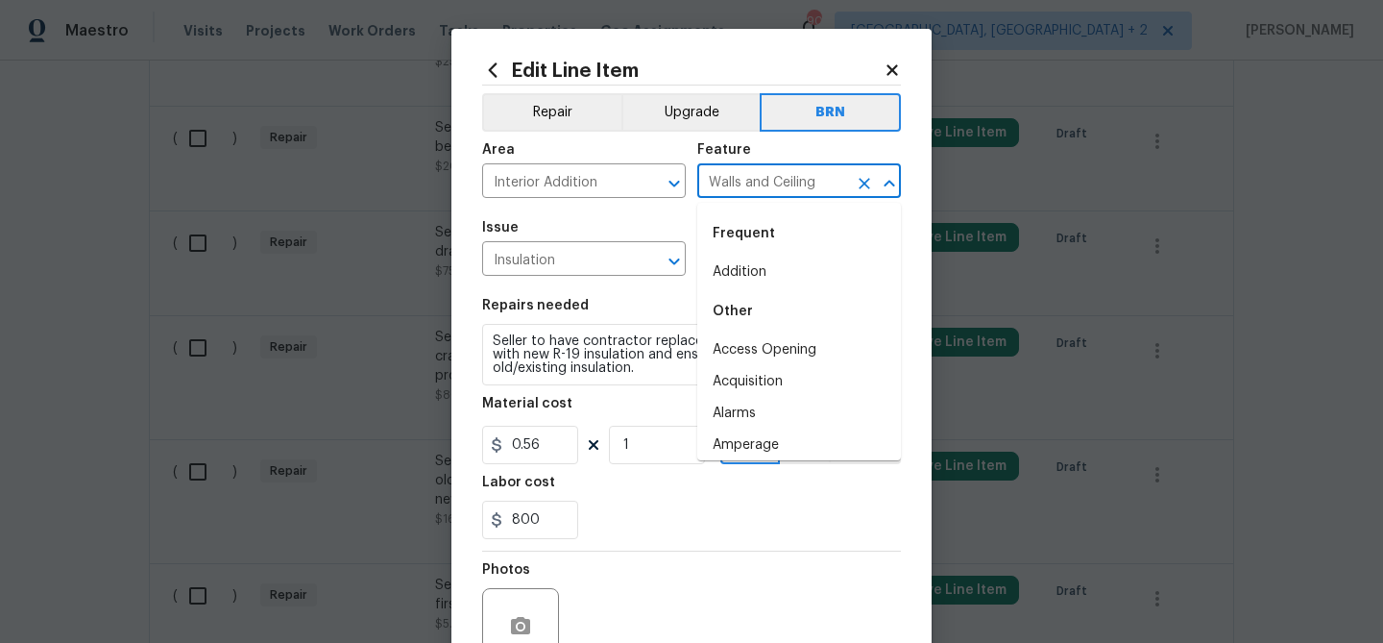
click at [729, 186] on input "Walls and Ceiling" at bounding box center [772, 183] width 150 height 30
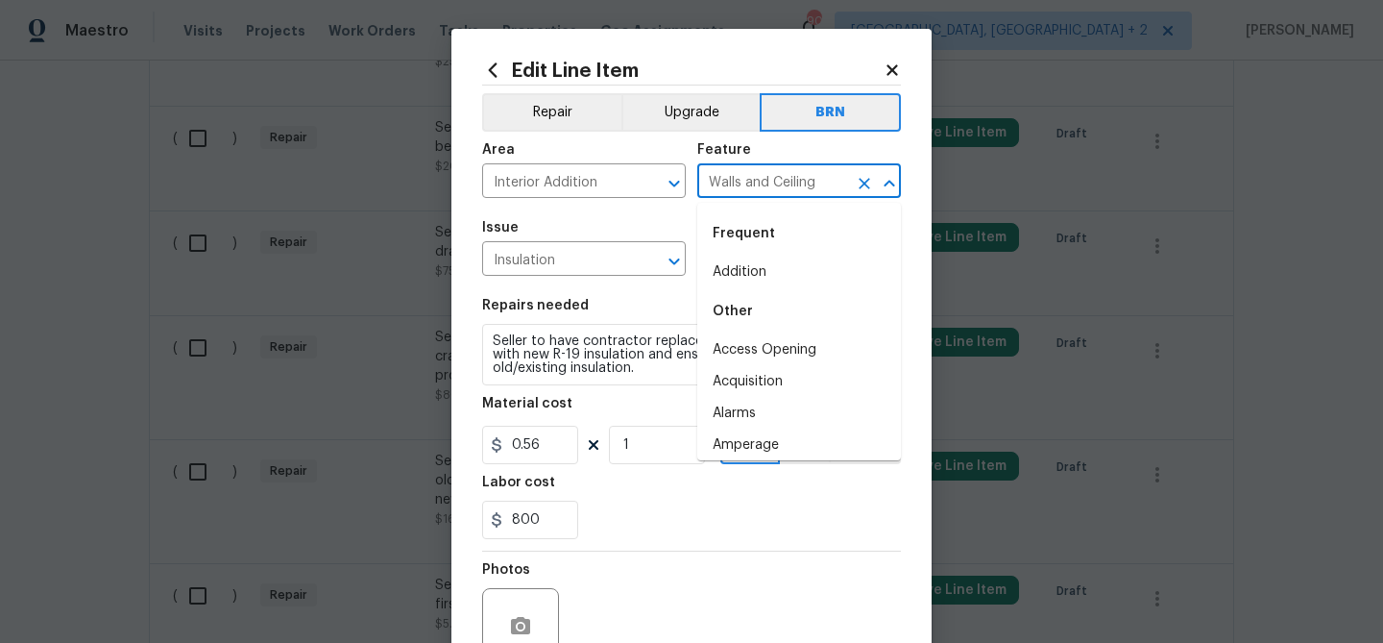
click at [729, 186] on input "Walls and Ceiling" at bounding box center [772, 183] width 150 height 30
click at [864, 174] on icon "Clear" at bounding box center [864, 183] width 19 height 19
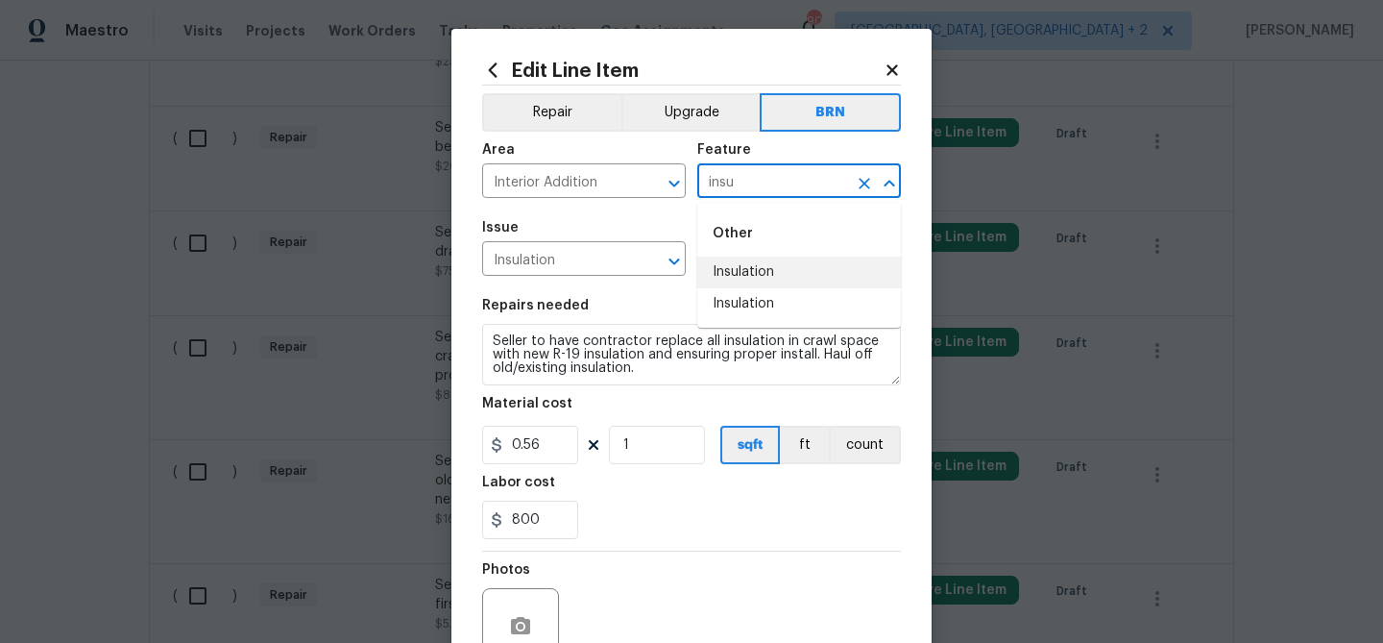
click at [754, 276] on li "Insulation" at bounding box center [799, 272] width 204 height 32
type input "Insulation"
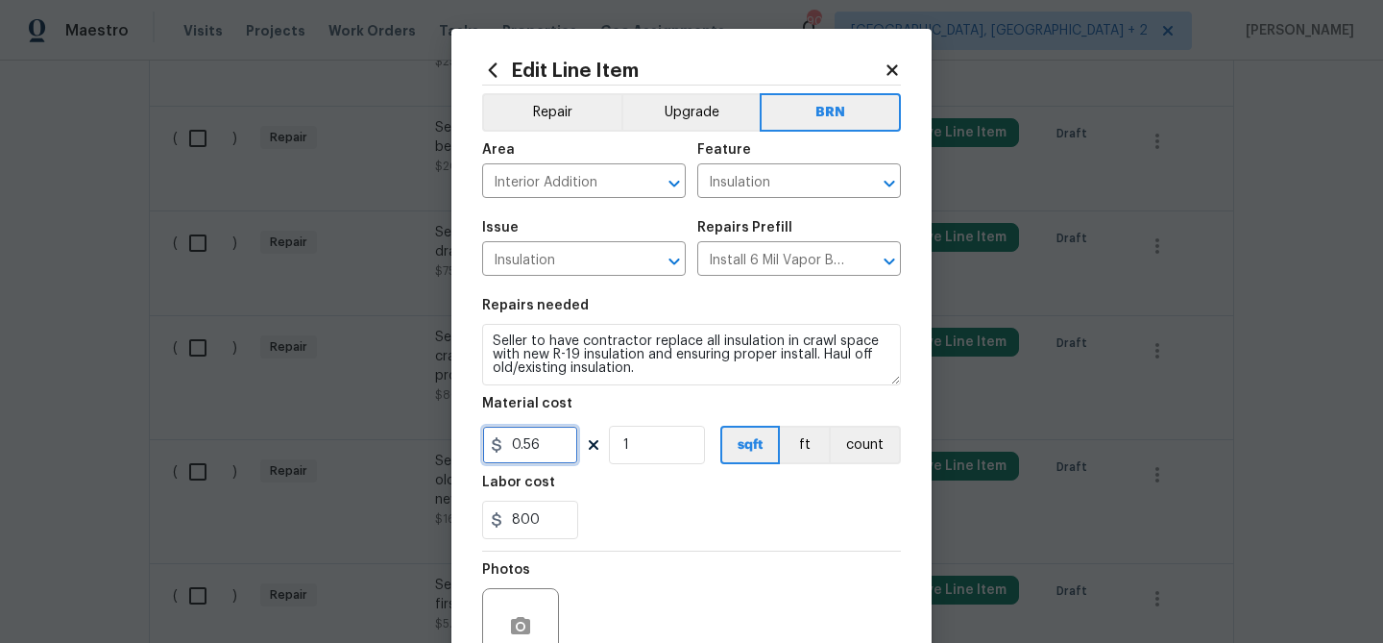
click at [540, 447] on input "0.56" at bounding box center [530, 445] width 96 height 38
type input "0"
click at [859, 456] on button "count" at bounding box center [865, 445] width 72 height 38
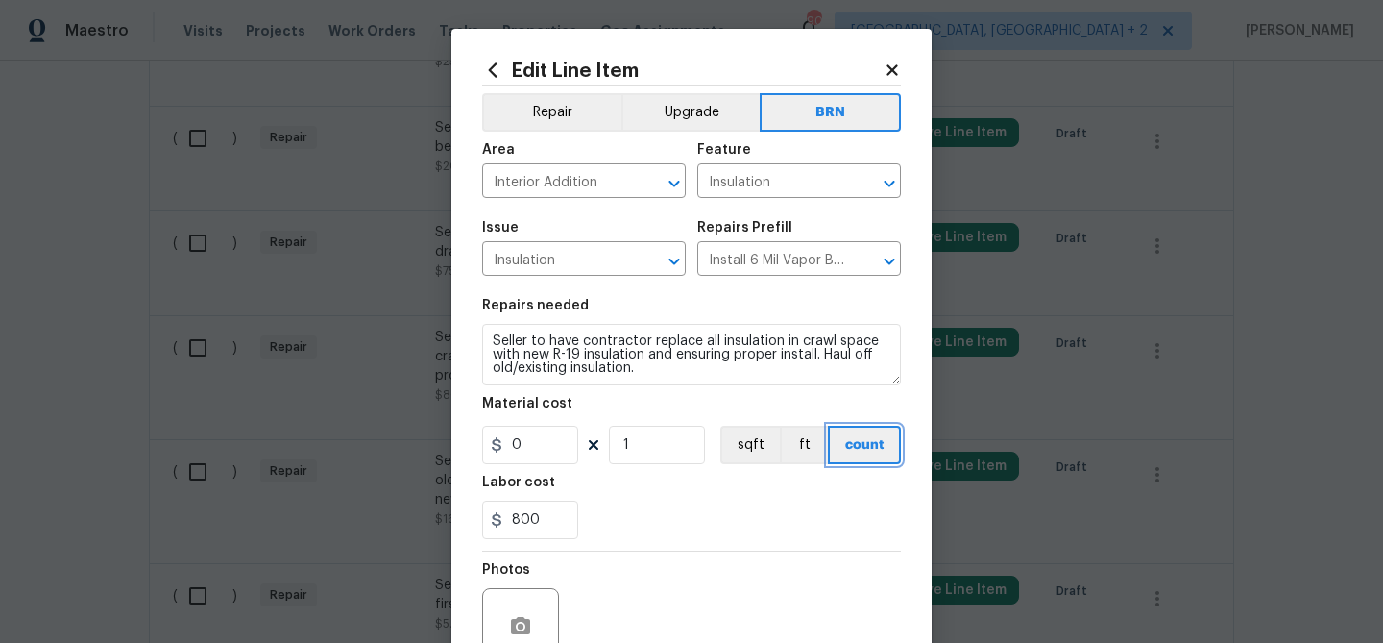
scroll to position [185, 0]
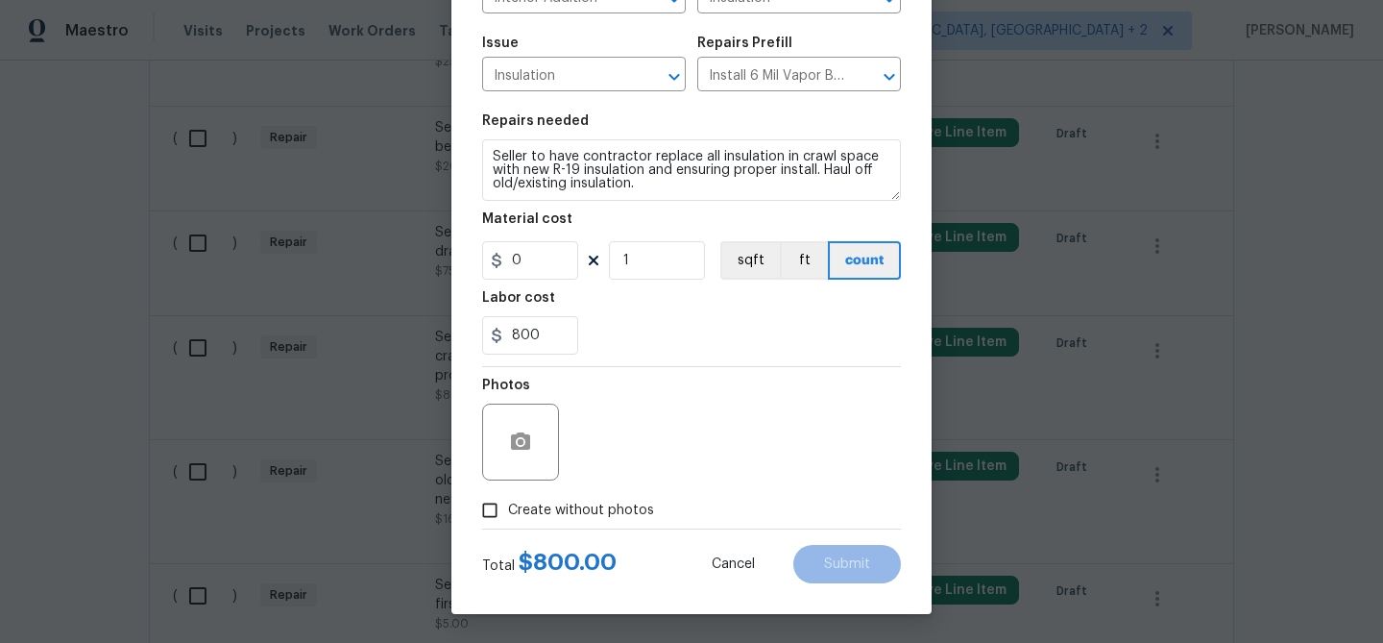
click at [506, 500] on input "Create without photos" at bounding box center [490, 510] width 37 height 37
click at [472, 492] on input "Create without photos" at bounding box center [490, 510] width 37 height 37
click at [710, 438] on div "Photos" at bounding box center [691, 429] width 419 height 125
click at [526, 501] on span "Create without photos" at bounding box center [581, 510] width 146 height 20
click at [508, 501] on input "Create without photos" at bounding box center [490, 510] width 37 height 37
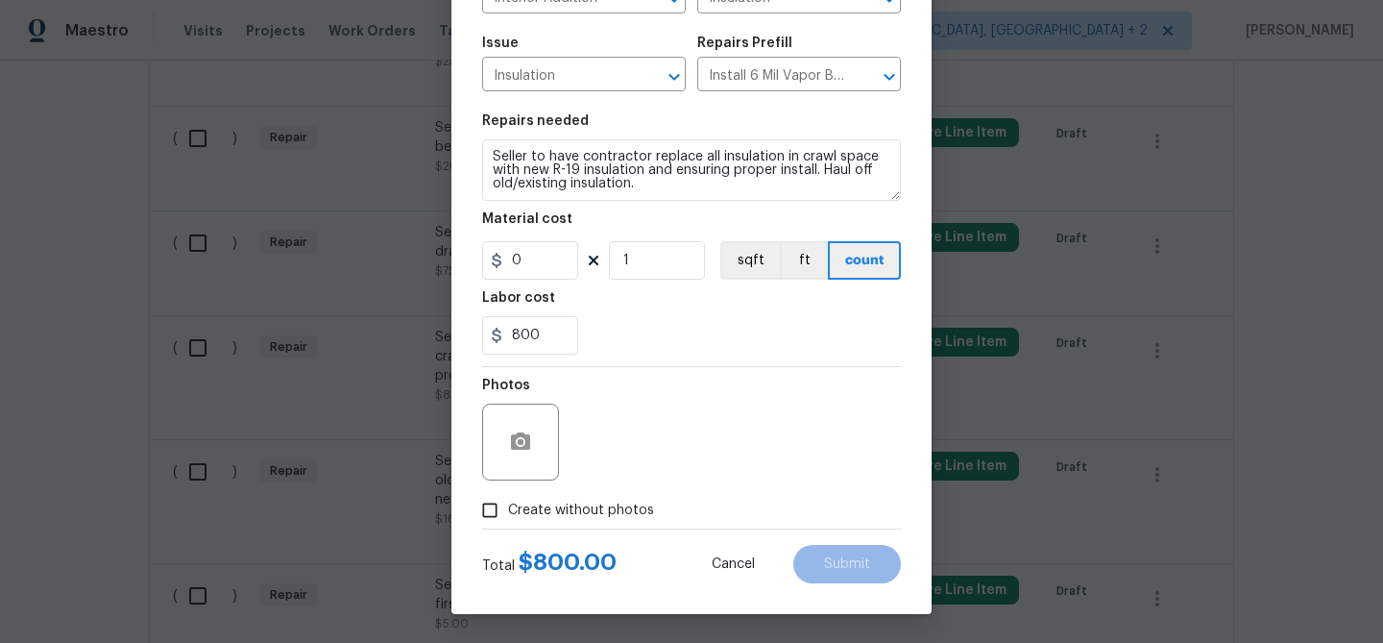
checkbox input "true"
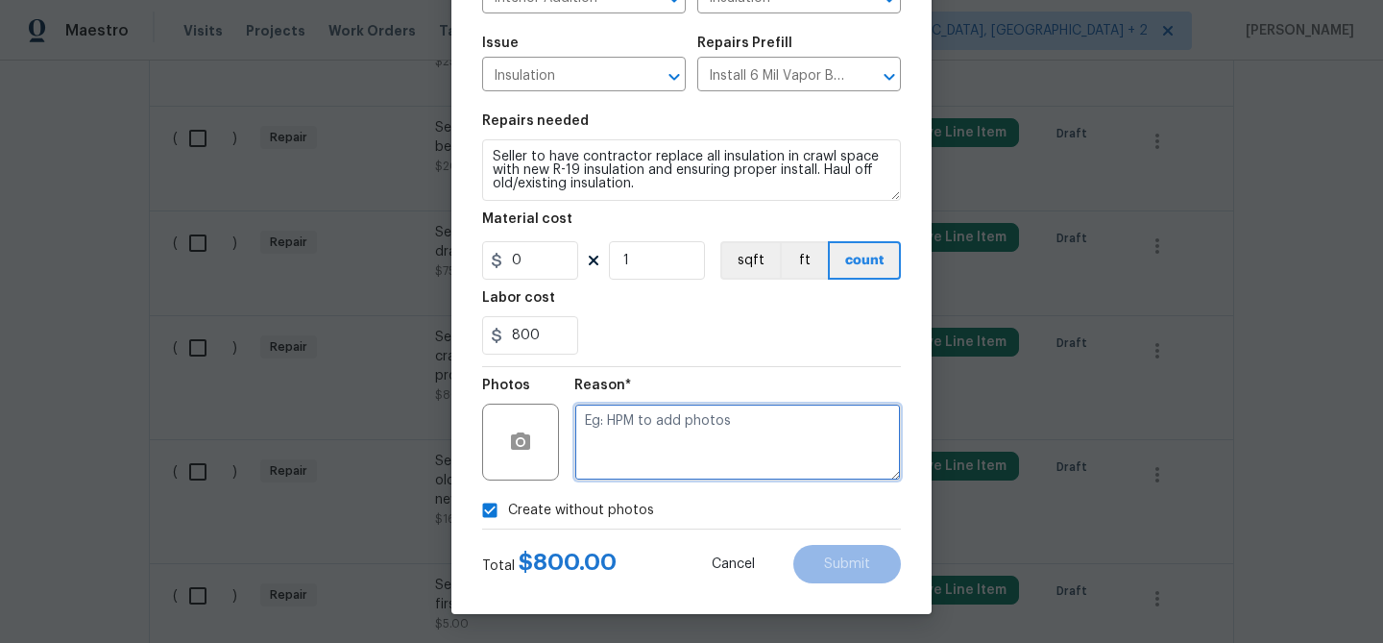
click at [663, 441] on textarea at bounding box center [737, 441] width 327 height 77
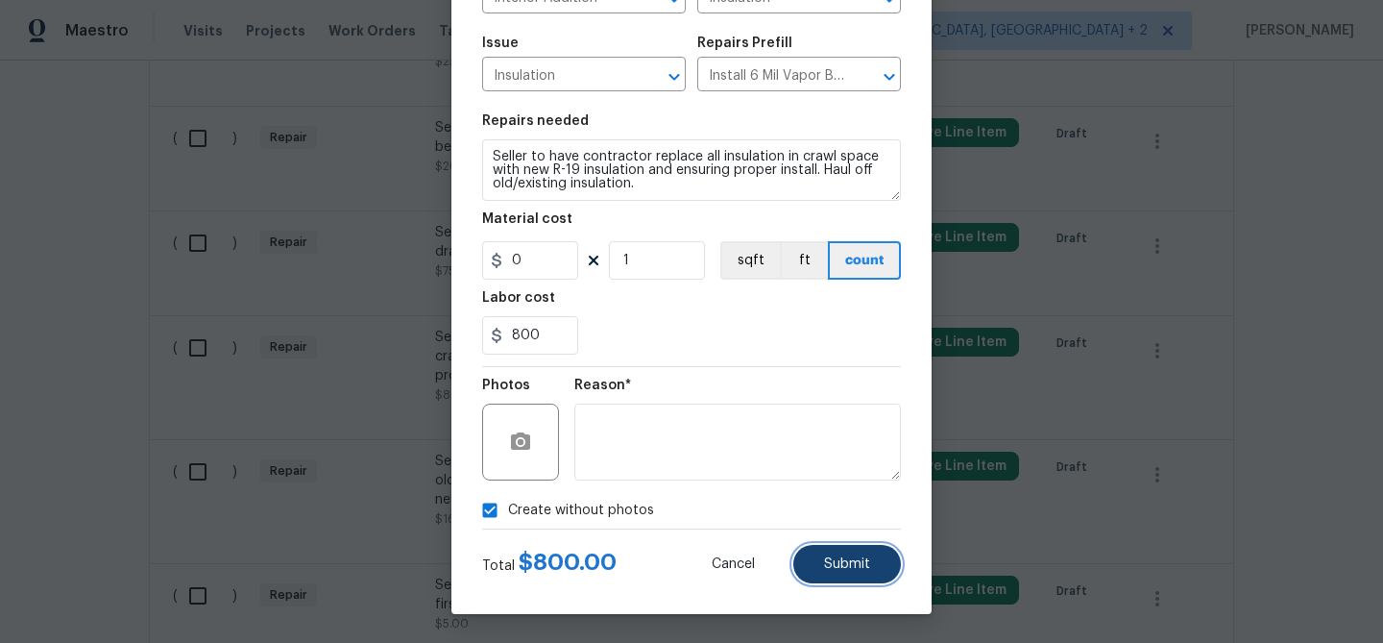
click at [838, 570] on span "Submit" at bounding box center [847, 564] width 46 height 14
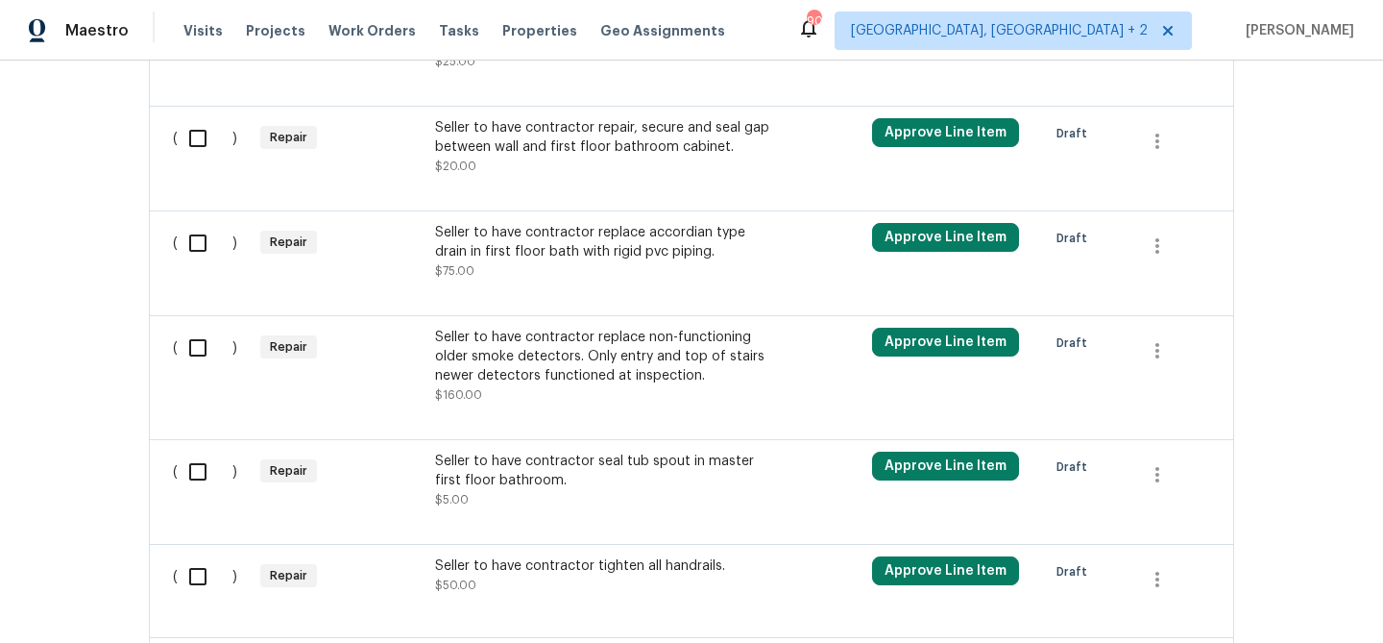
scroll to position [1028, 0]
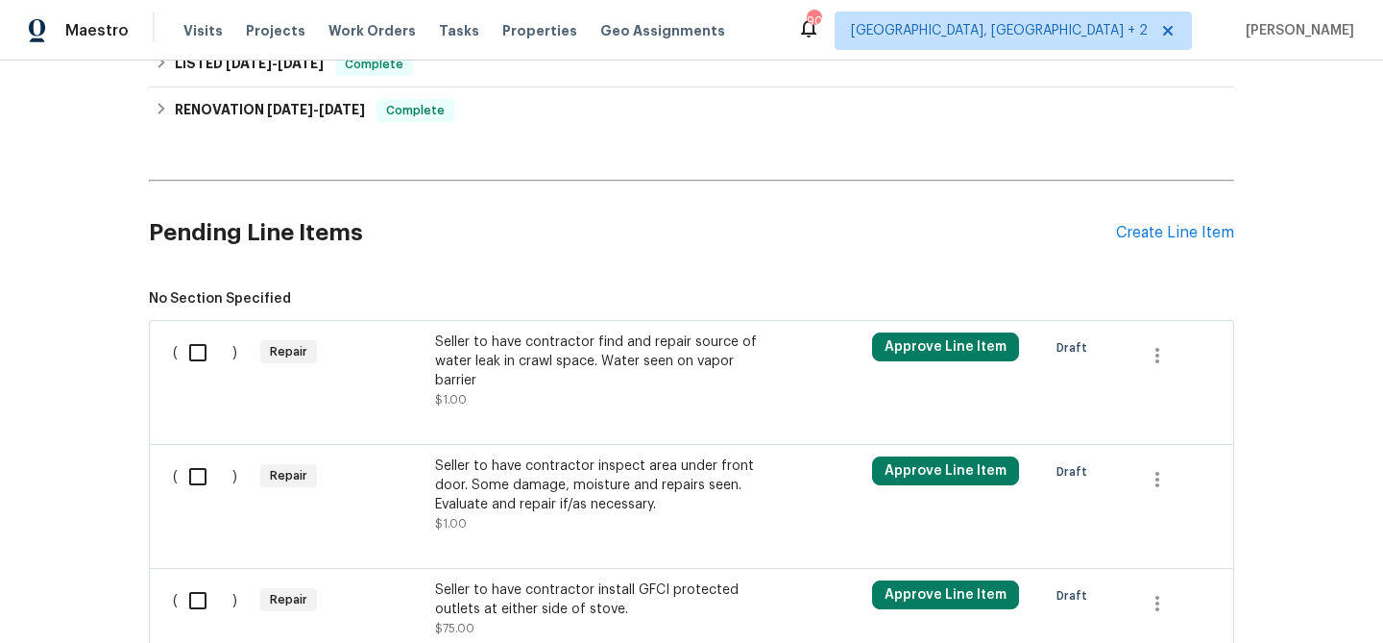
click at [596, 344] on div "Seller to have contractor find and repair source of water leak in crawl space. …" at bounding box center [604, 361] width 338 height 58
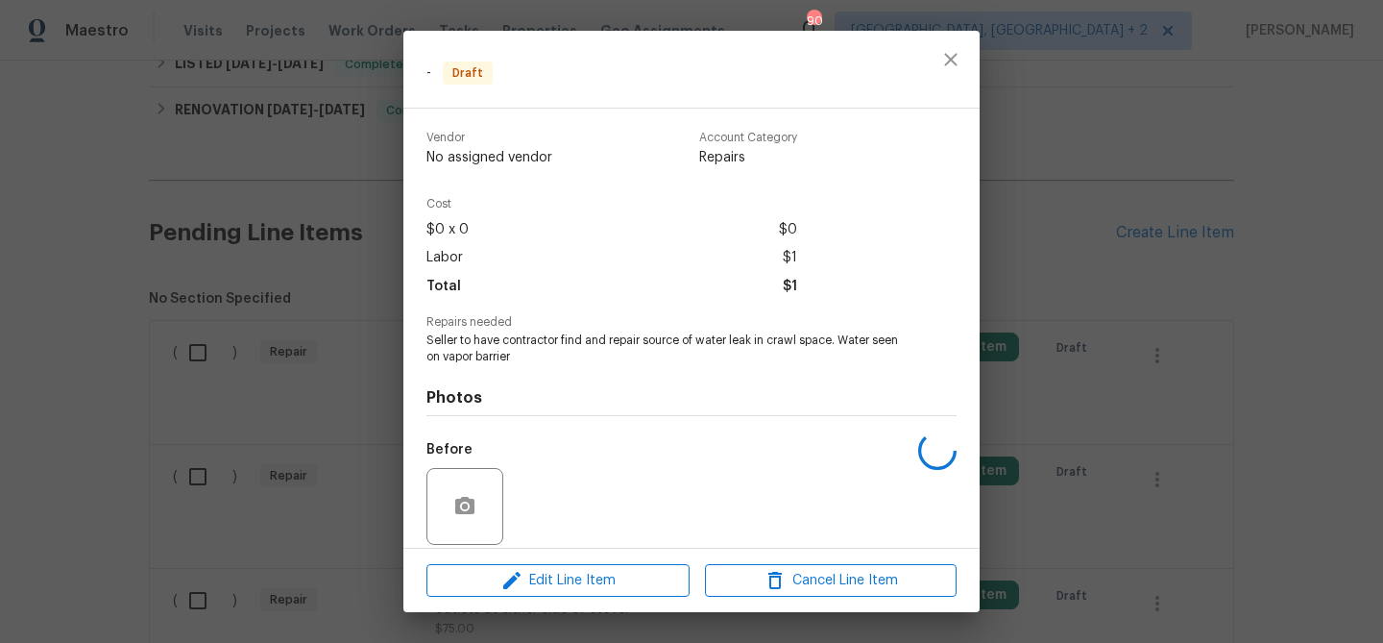
scroll to position [140, 0]
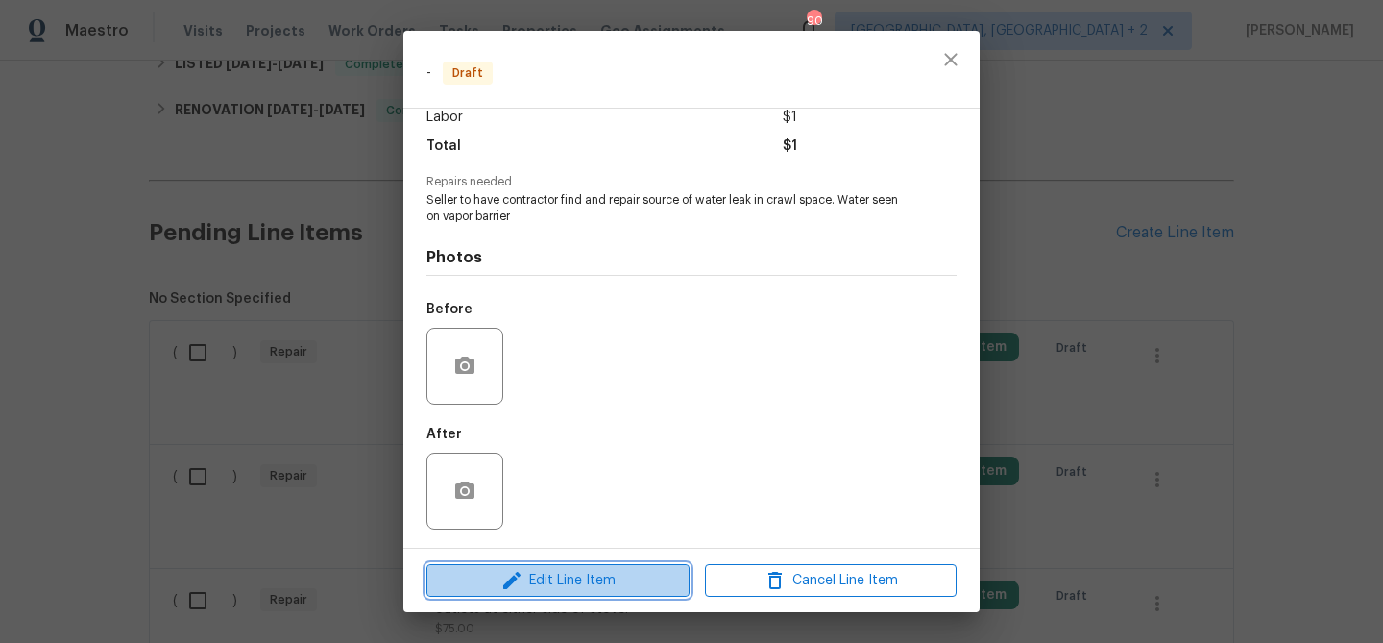
click at [565, 595] on button "Edit Line Item" at bounding box center [558, 581] width 263 height 34
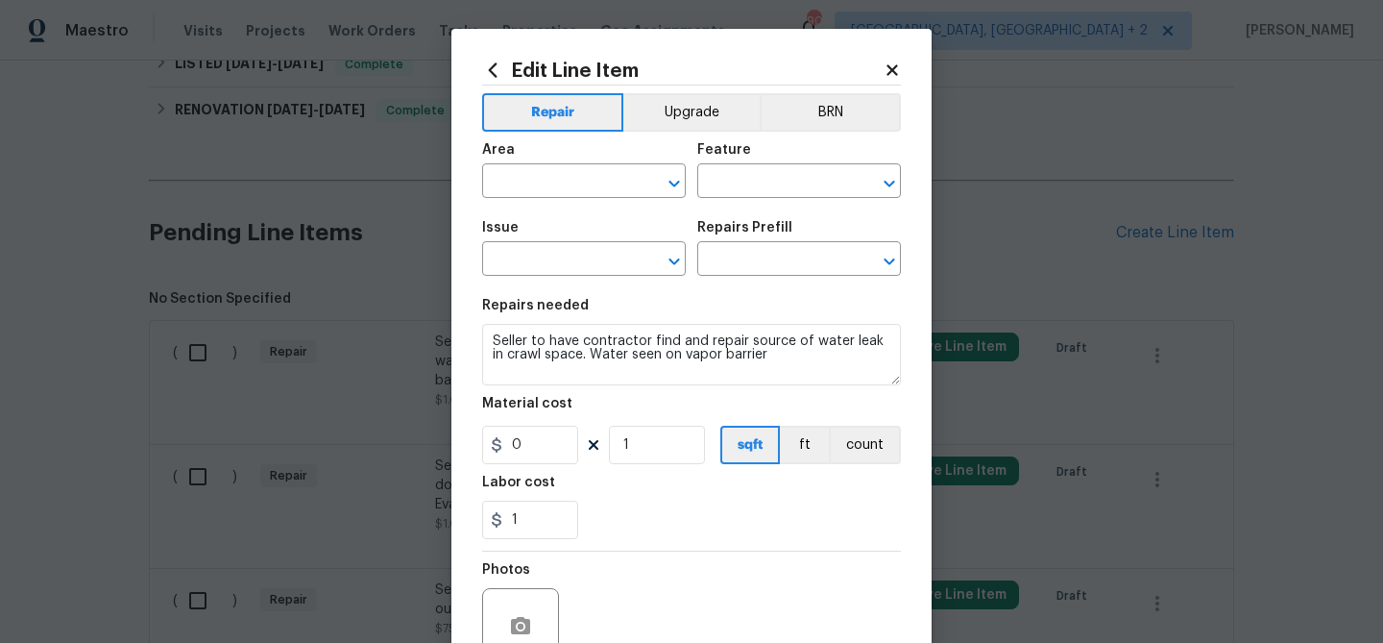
click at [833, 134] on div "Area ​ Feature ​" at bounding box center [691, 171] width 419 height 78
click at [839, 105] on button "BRN" at bounding box center [830, 112] width 141 height 38
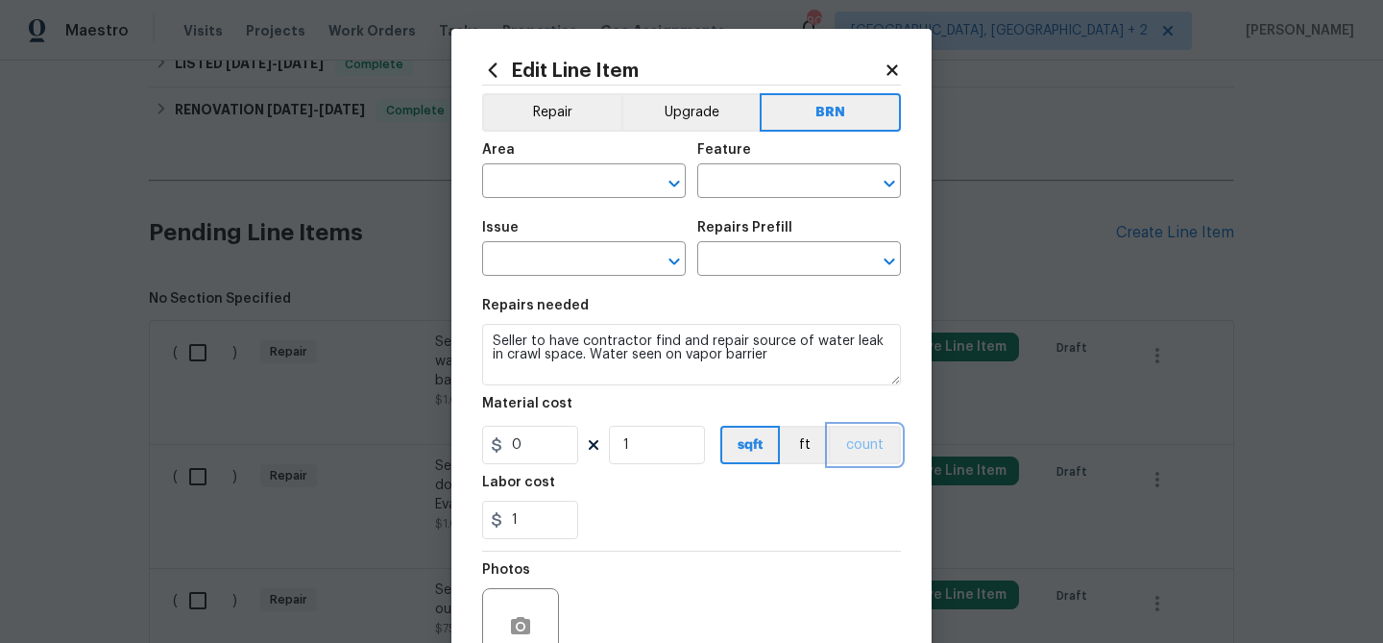
click at [851, 438] on button "count" at bounding box center [865, 445] width 72 height 38
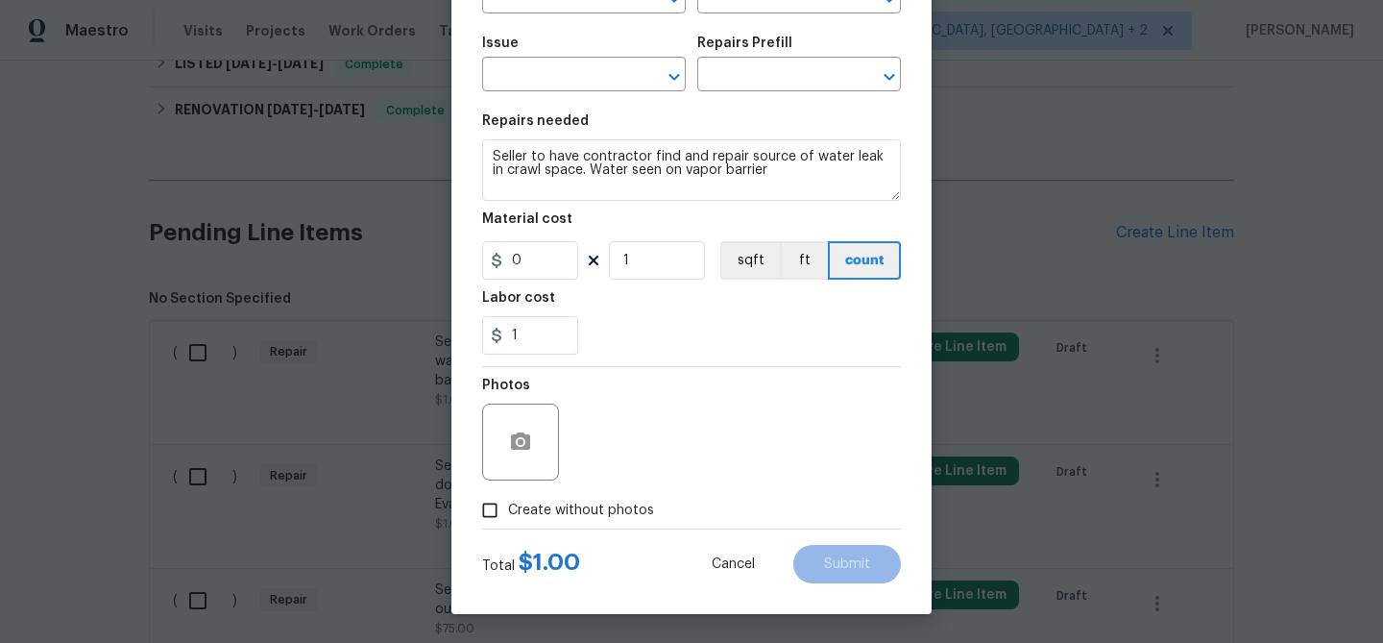
click at [520, 473] on div at bounding box center [520, 441] width 77 height 77
click at [516, 430] on icon "button" at bounding box center [520, 441] width 23 height 23
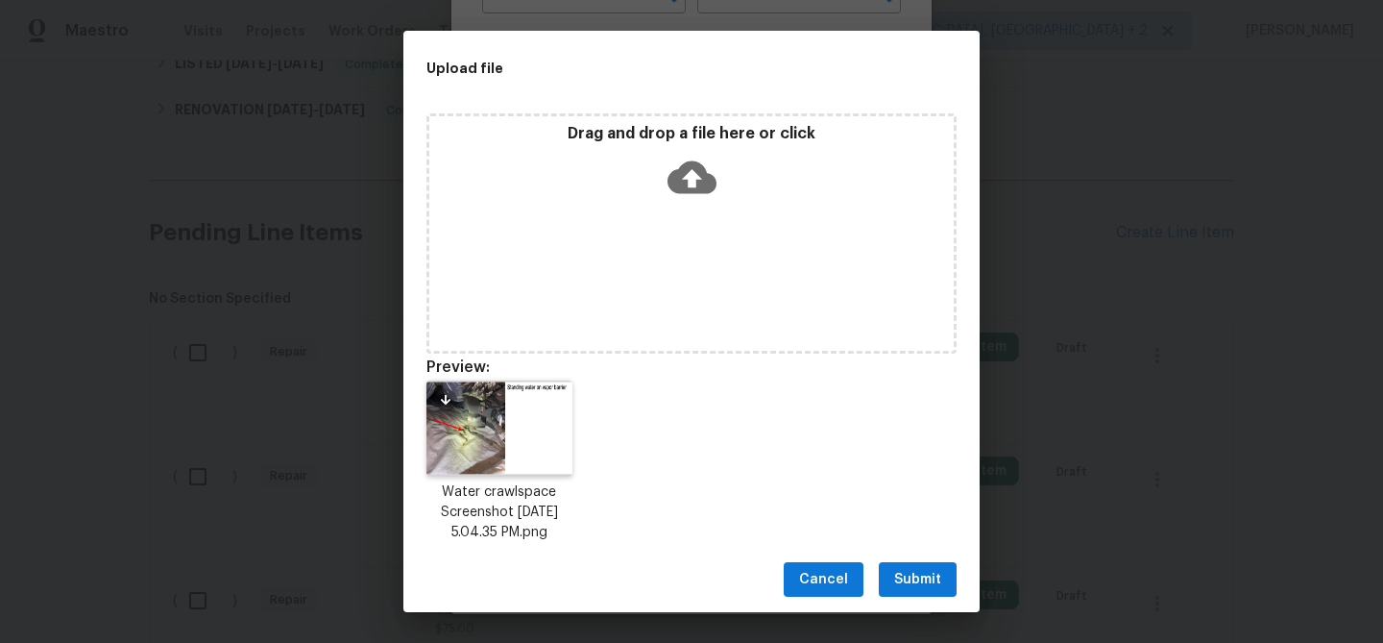
click at [896, 576] on span "Submit" at bounding box center [917, 580] width 47 height 24
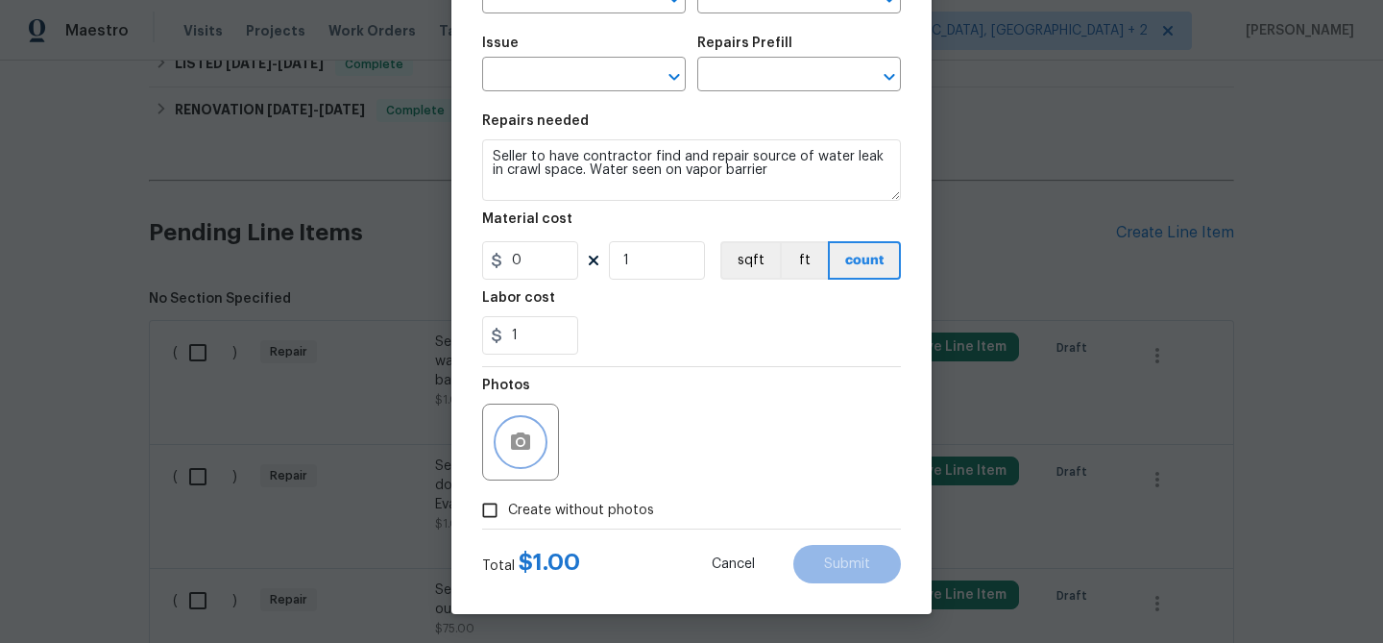
scroll to position [0, 0]
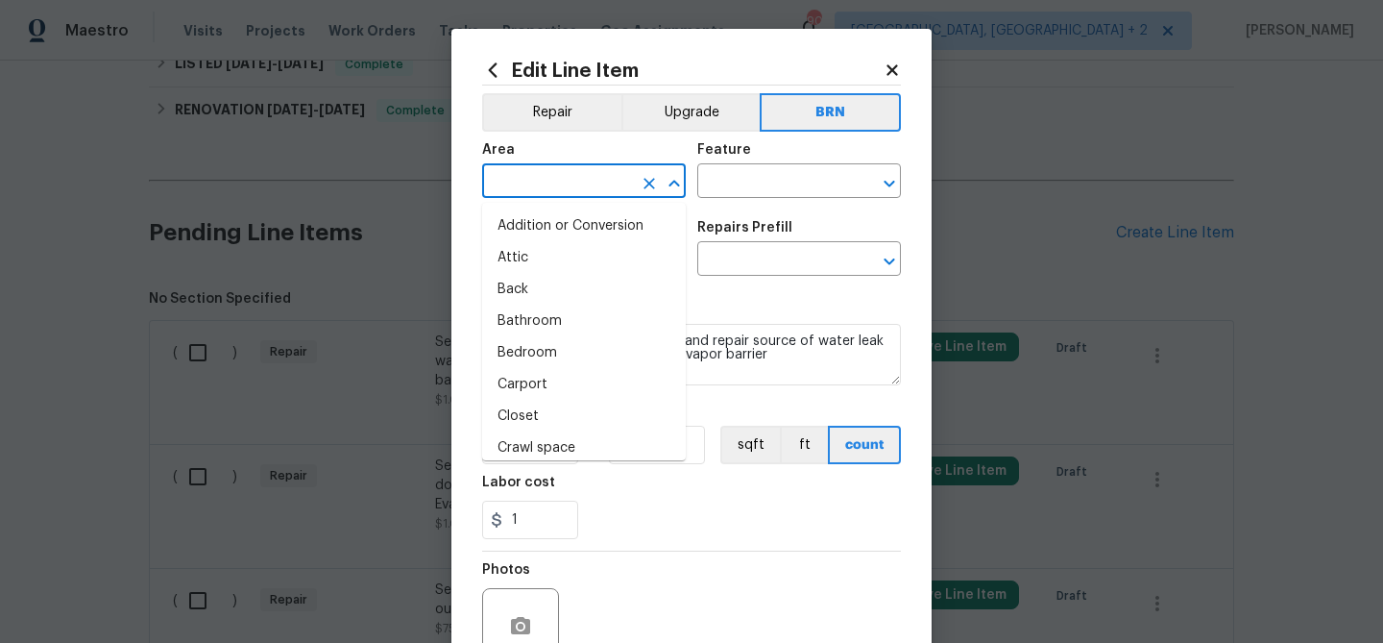
click at [505, 179] on input "text" at bounding box center [557, 183] width 150 height 30
type input "cr"
click at [565, 227] on li "Addition or Conversion" at bounding box center [584, 226] width 204 height 32
type input "Addition or Conversion"
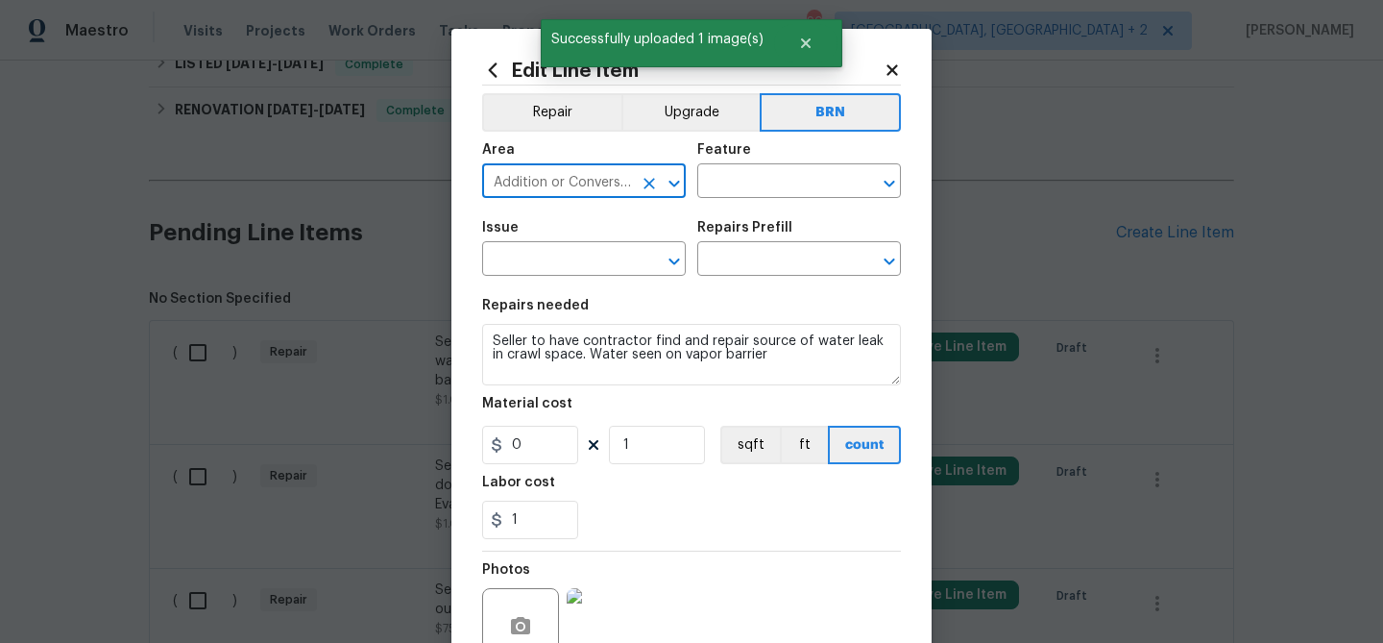
click at [642, 182] on icon "Clear" at bounding box center [649, 183] width 19 height 19
click at [635, 217] on li "Crawl space" at bounding box center [584, 226] width 204 height 32
type input "Crawl space"
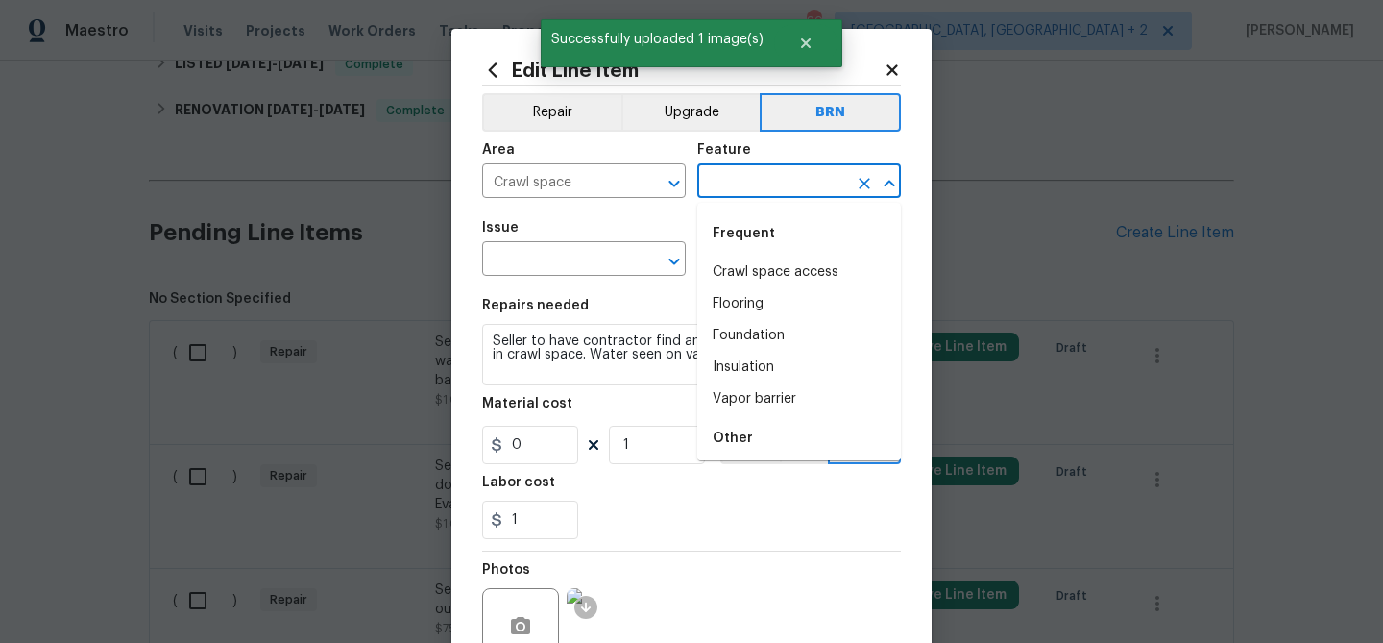
click at [741, 182] on input "text" at bounding box center [772, 183] width 150 height 30
type input "p"
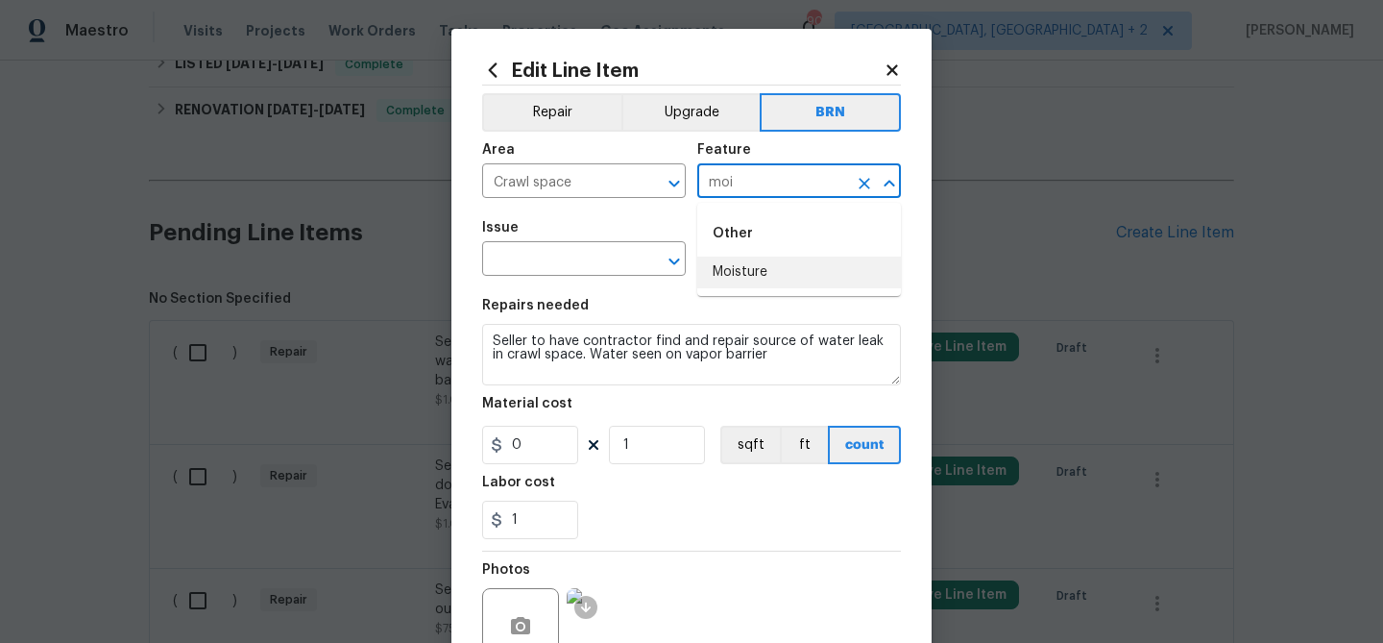
click at [728, 279] on li "Moisture" at bounding box center [799, 272] width 204 height 32
type input "Moisture"
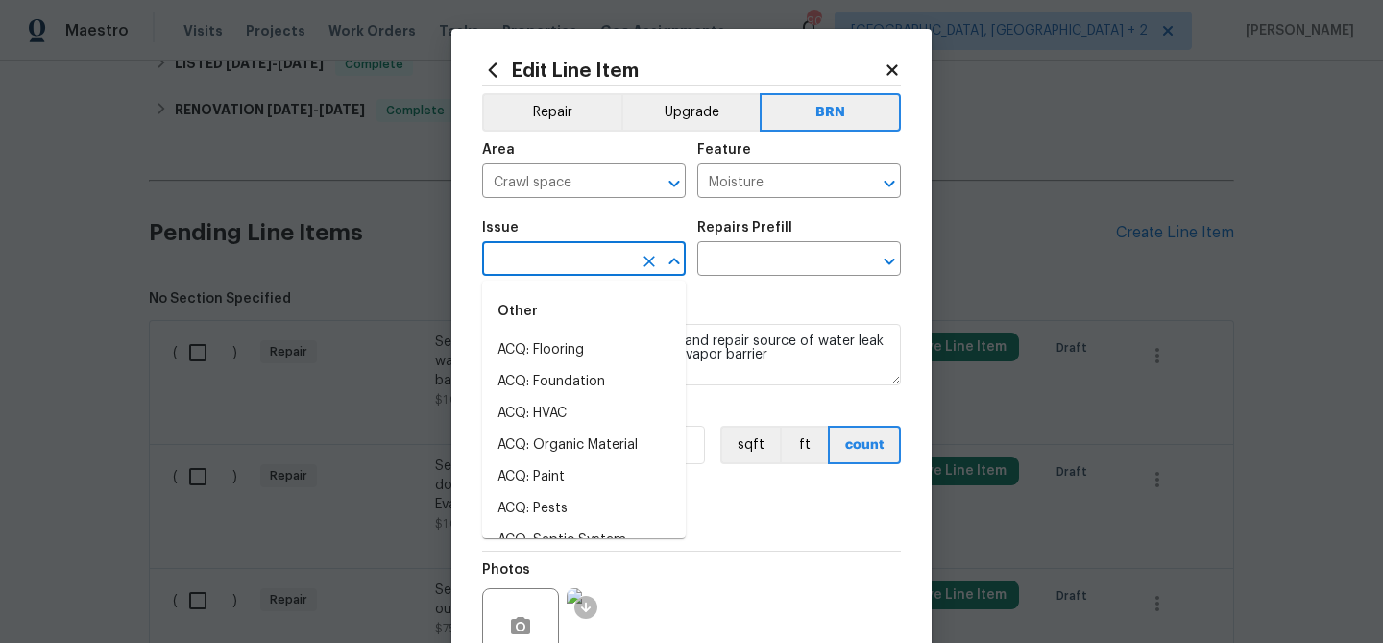
click at [547, 262] on input "text" at bounding box center [557, 261] width 150 height 30
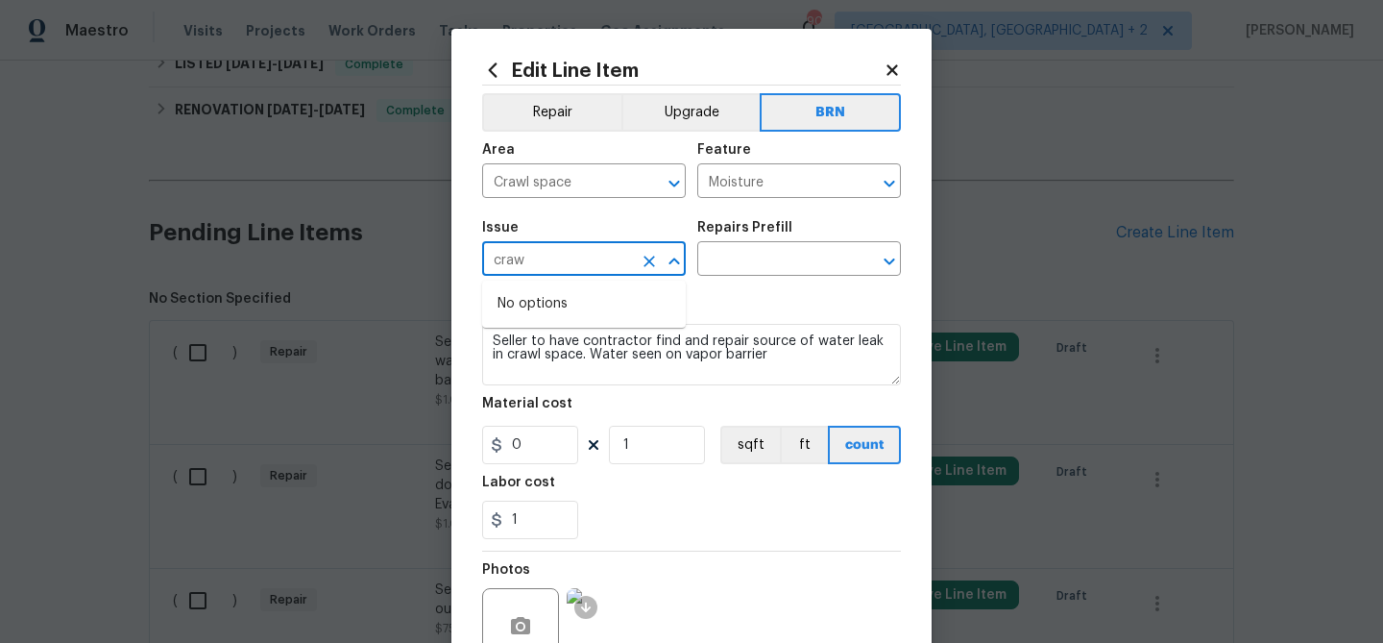
click at [581, 257] on input "craw" at bounding box center [557, 261] width 150 height 30
type input "va"
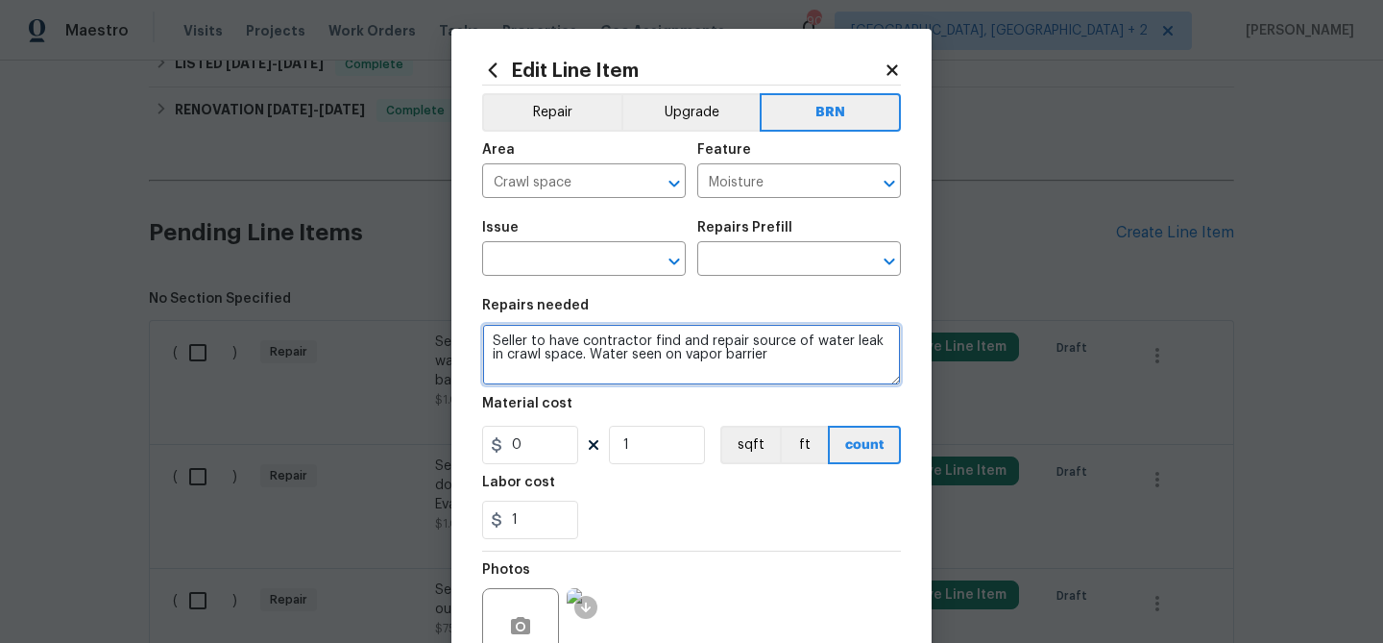
click at [744, 347] on textarea "Seller to have contractor find and repair source of water leak in crawl space. …" at bounding box center [691, 354] width 419 height 61
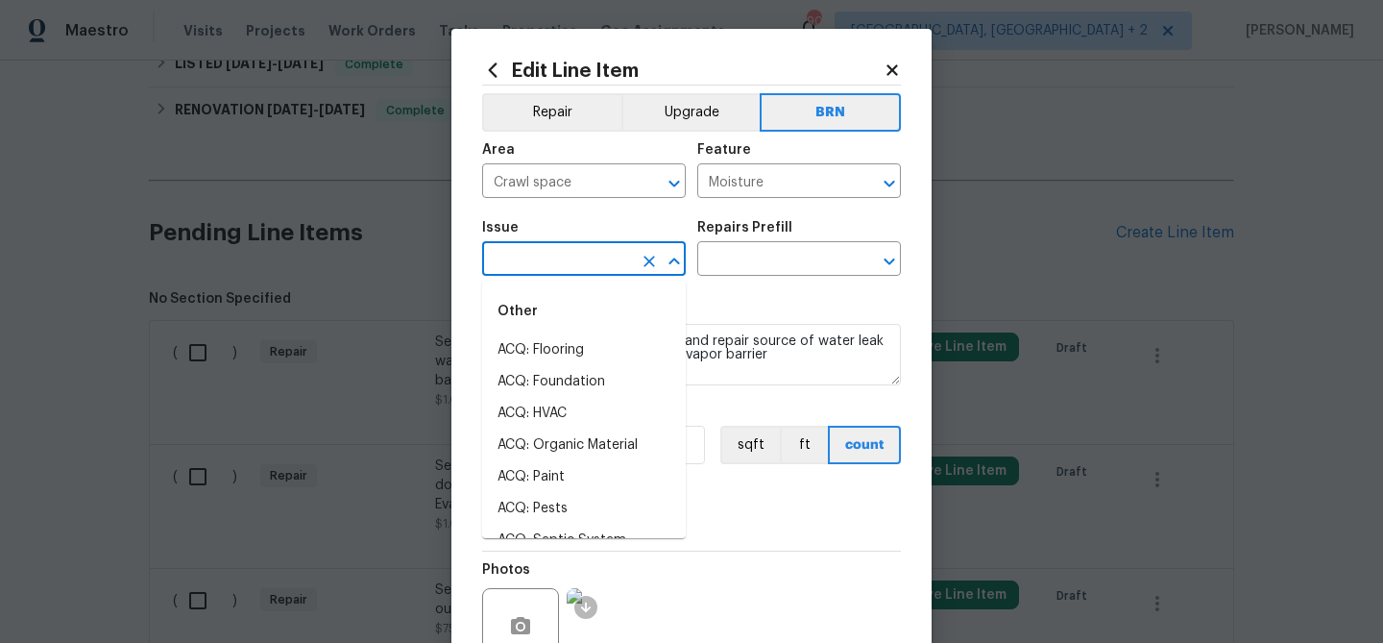
click at [539, 252] on input "text" at bounding box center [557, 261] width 150 height 30
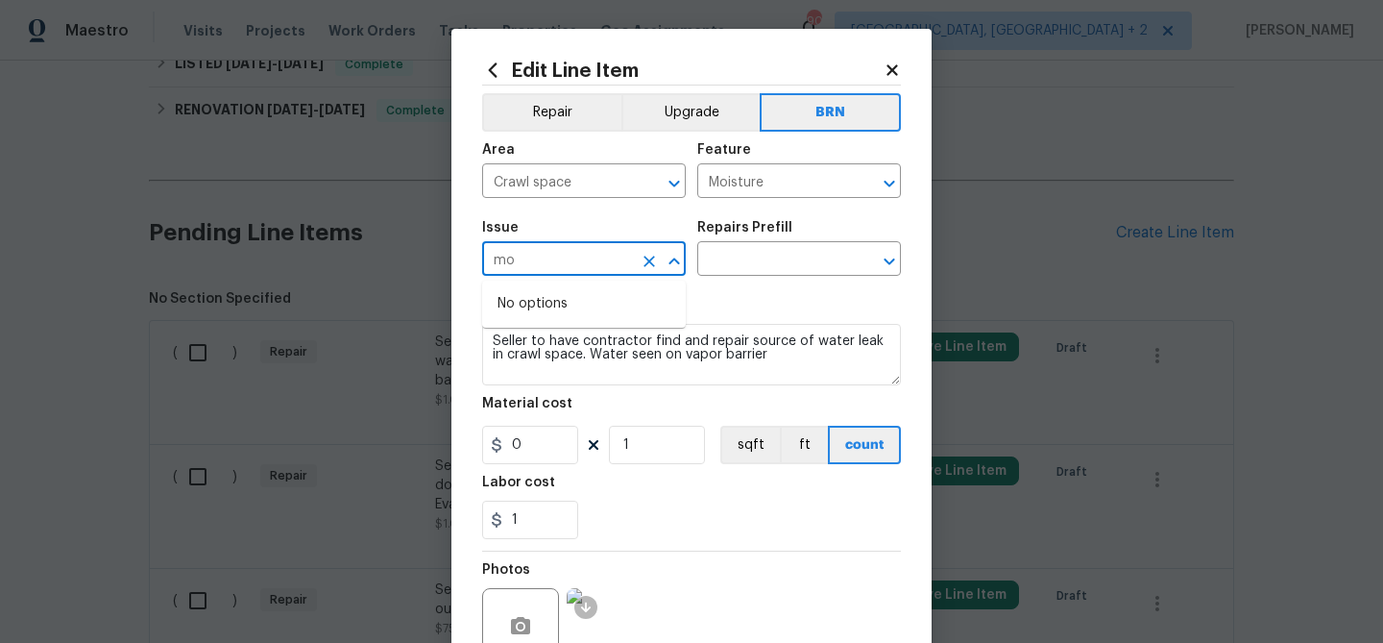
type input "m"
click at [534, 336] on li "Drywall" at bounding box center [584, 350] width 204 height 32
type input "Drywall"
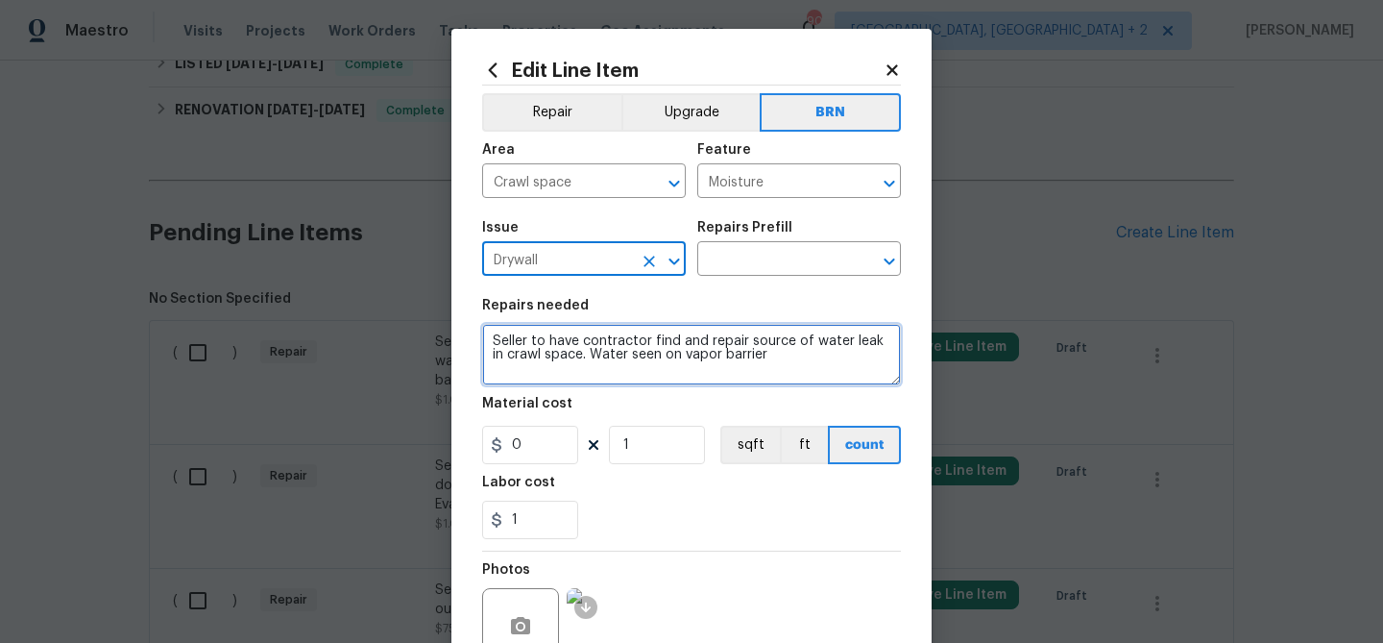
click at [534, 336] on textarea "Seller to have contractor find and repair source of water leak in crawl space. …" at bounding box center [691, 354] width 419 height 61
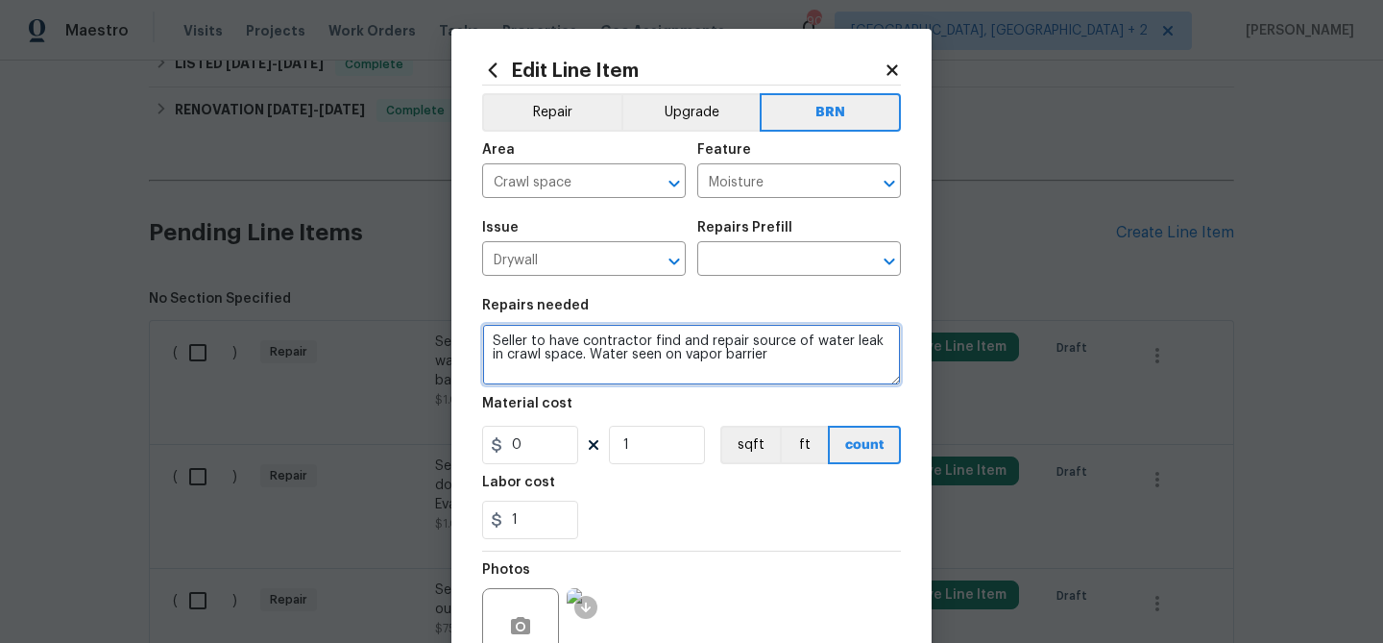
click at [534, 336] on textarea "Seller to have contractor find and repair source of water leak in crawl space. …" at bounding box center [691, 354] width 419 height 61
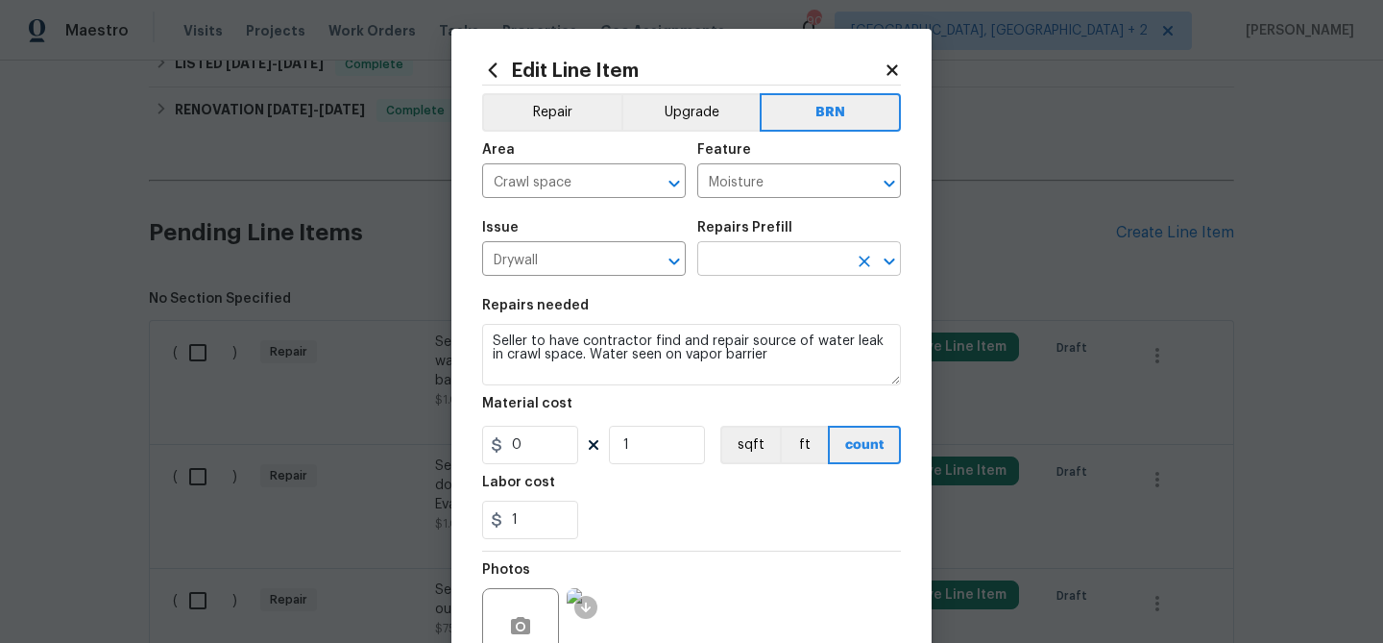
click at [723, 254] on input "text" at bounding box center [772, 261] width 150 height 30
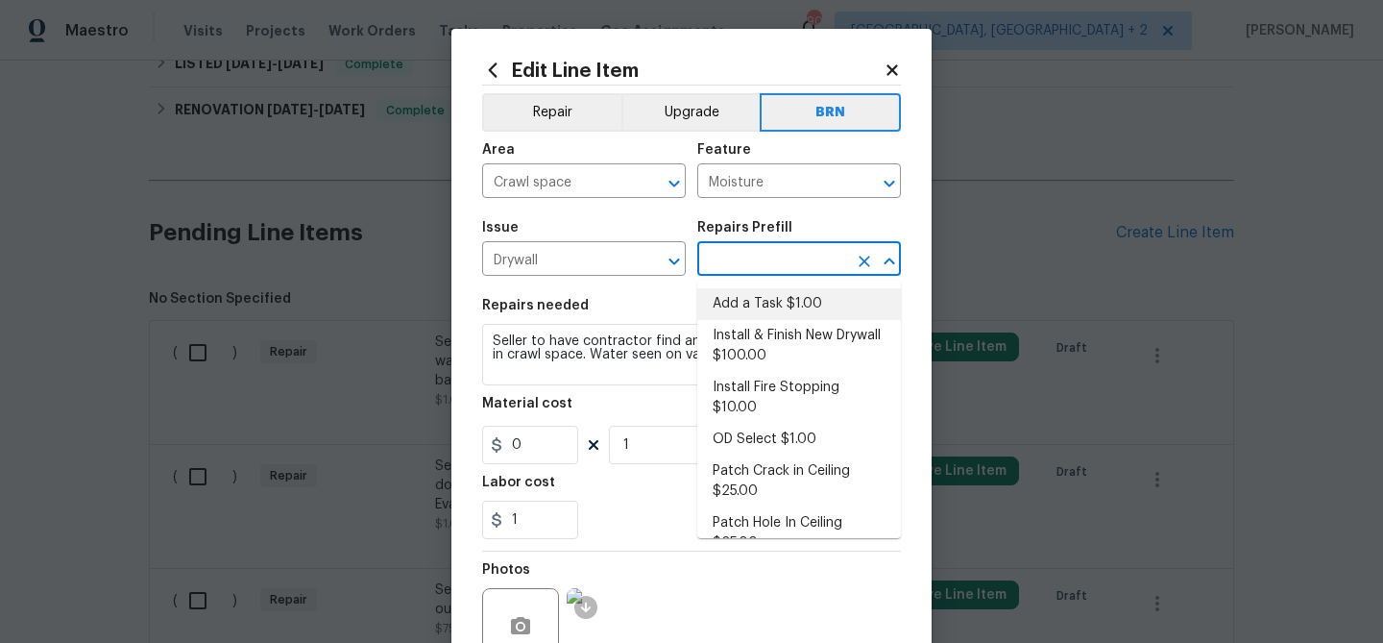
click at [728, 302] on li "Add a Task $1.00" at bounding box center [799, 304] width 204 height 32
type input "Walls and Ceiling"
type input "Add a Task $1.00"
type textarea "HPM to detail"
type input "1"
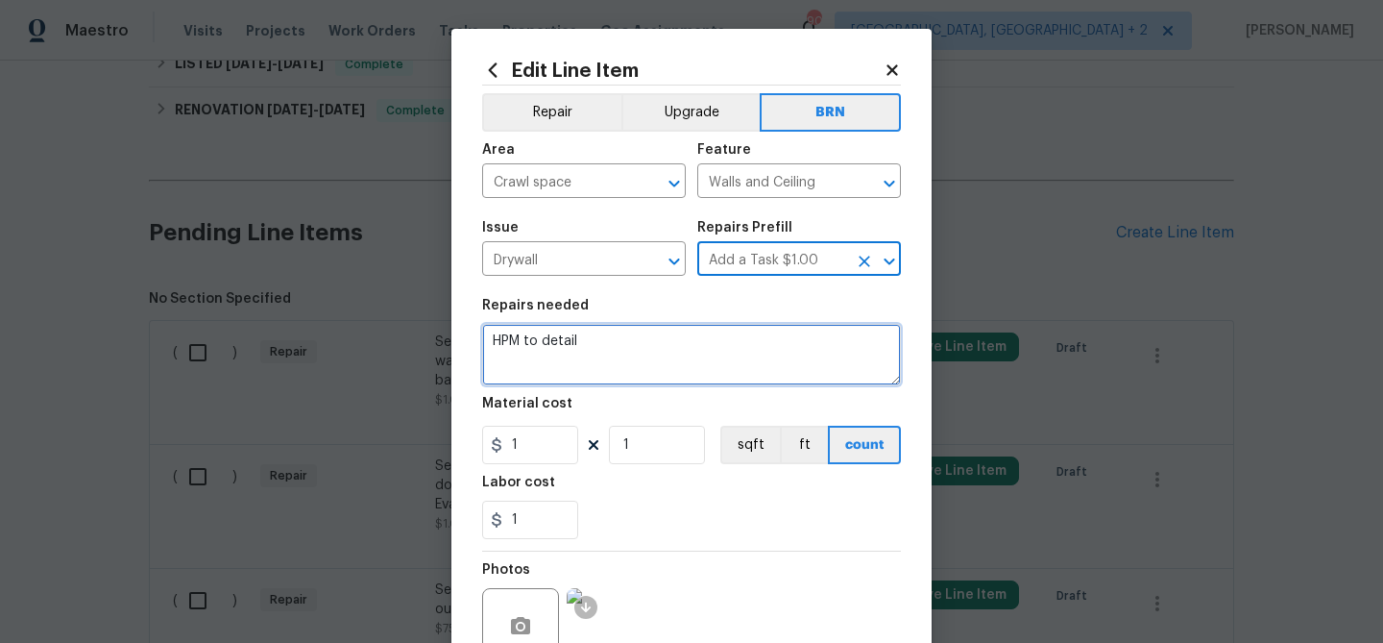
click at [626, 344] on textarea "HPM to detail" at bounding box center [691, 354] width 419 height 61
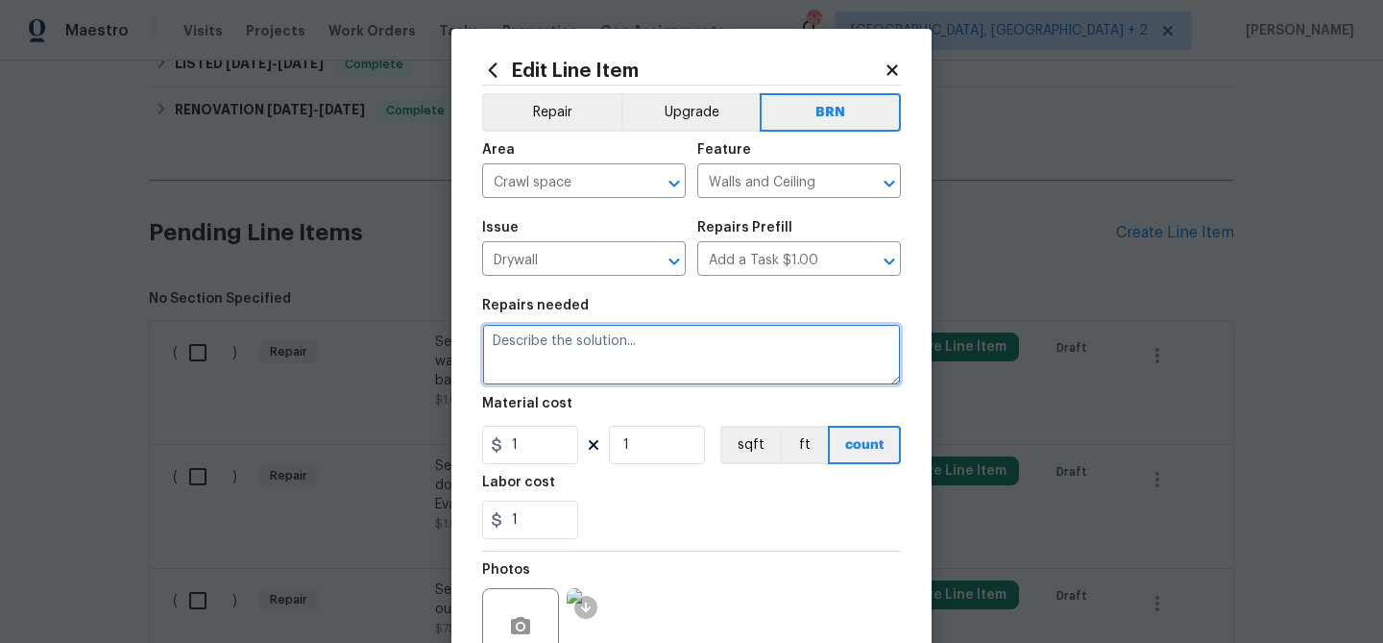
paste textarea "Seller to have contractor find and repair source of water leak in crawl space. …"
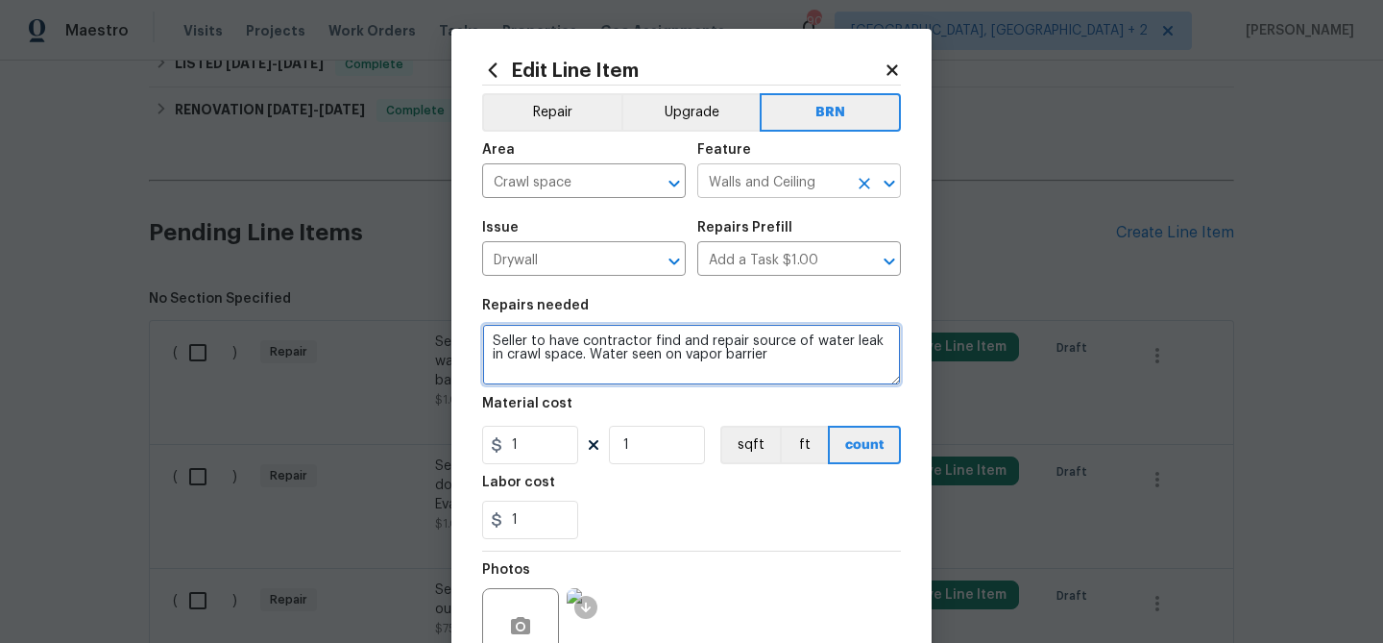
type textarea "Seller to have contractor find and repair source of water leak in crawl space. …"
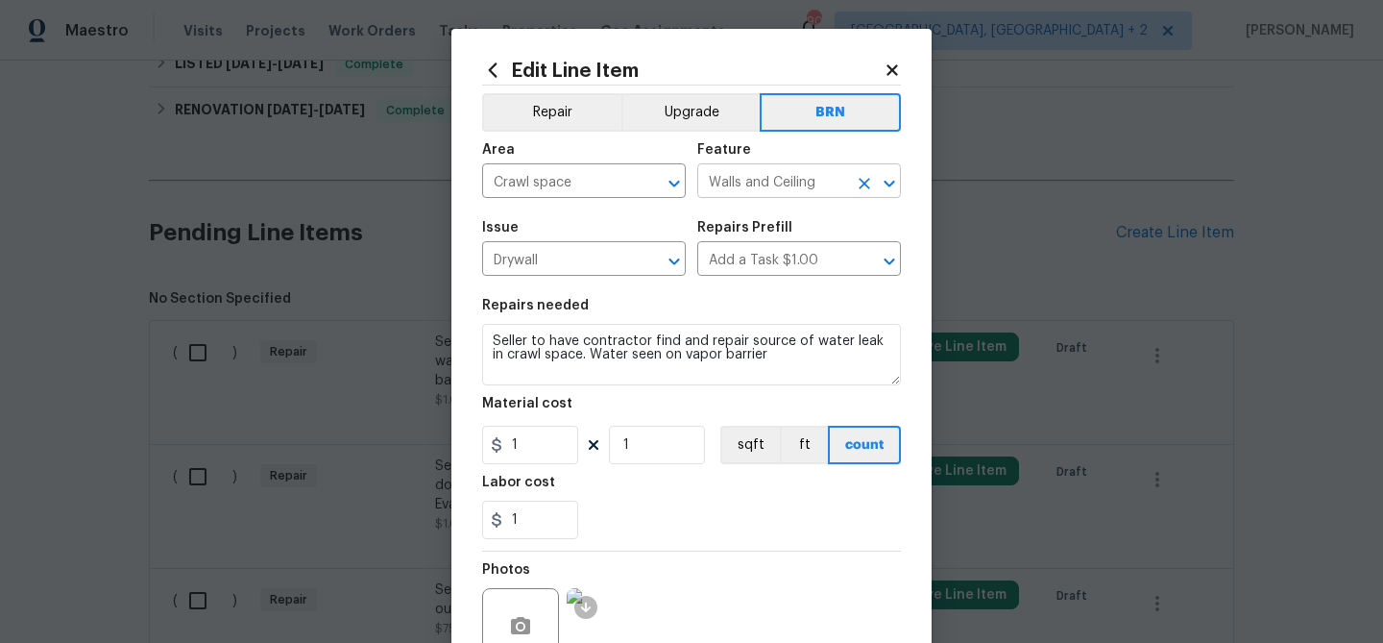
click at [732, 191] on input "Walls and Ceiling" at bounding box center [772, 183] width 150 height 30
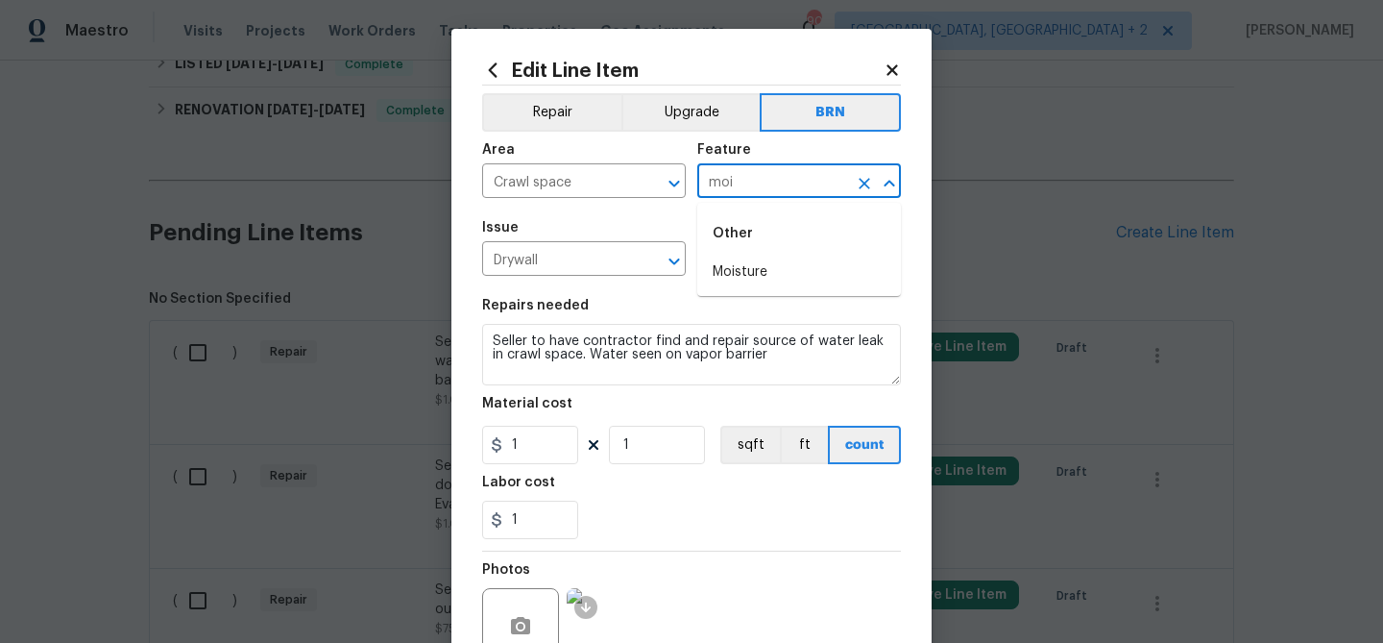
click at [739, 258] on li "Moisture" at bounding box center [799, 272] width 204 height 32
type input "Moisture"
click at [534, 441] on input "1" at bounding box center [530, 445] width 96 height 38
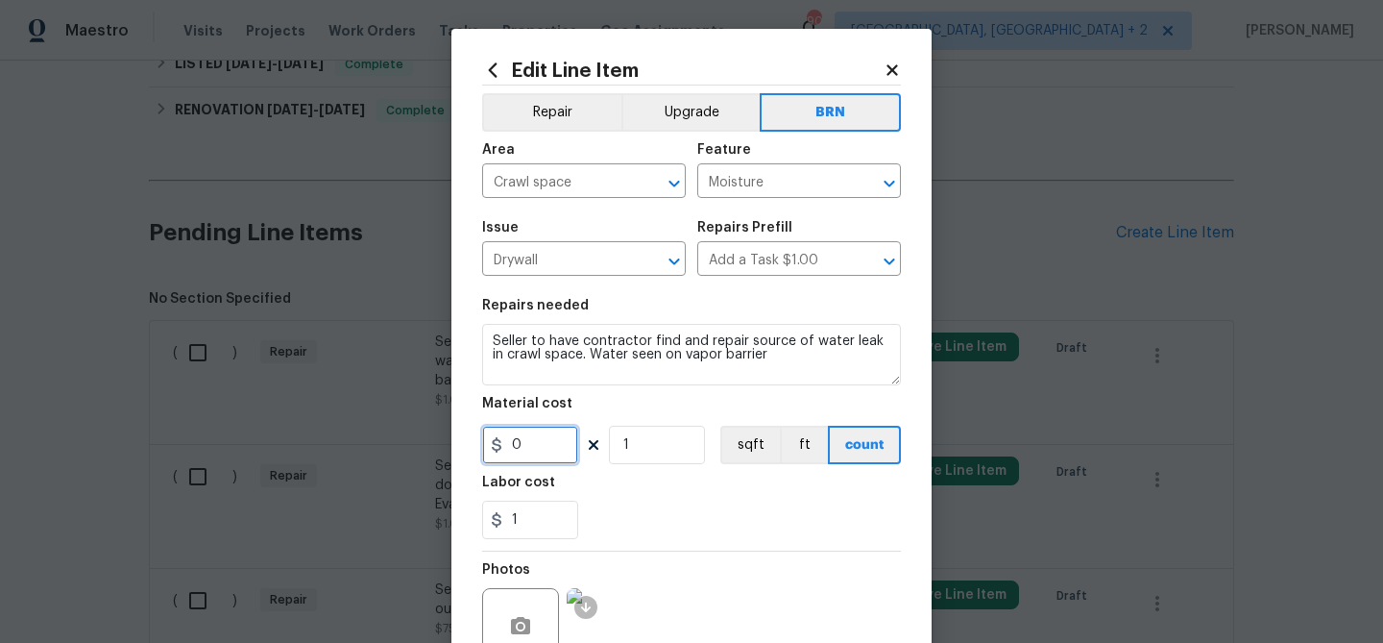
scroll to position [185, 0]
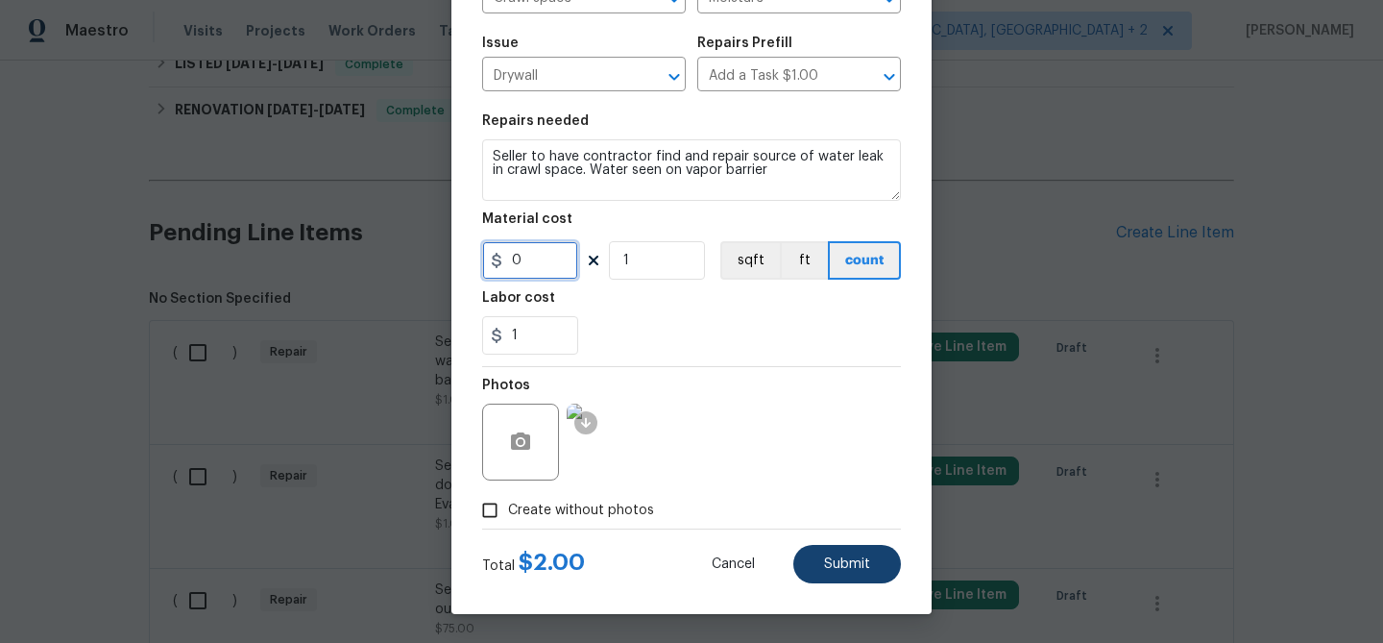
type input "0"
click at [834, 560] on span "Submit" at bounding box center [847, 564] width 46 height 14
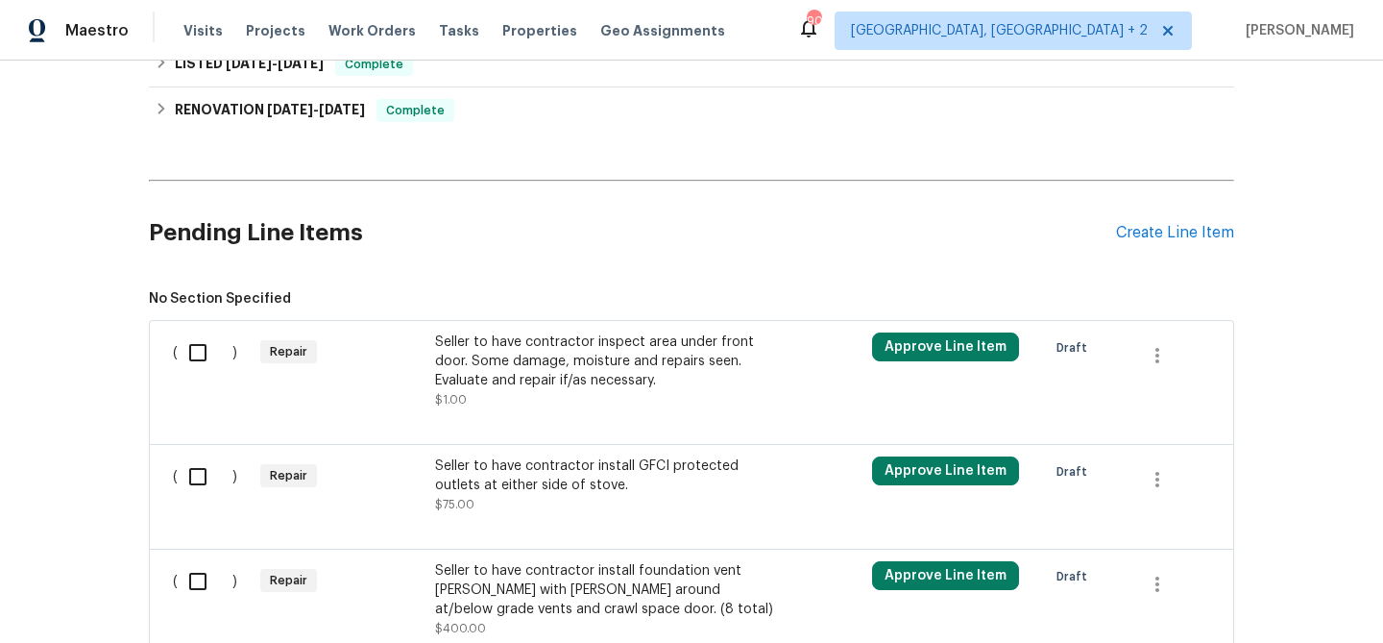
click at [83, 189] on div "Back to all projects [STREET_ADDRESS][PERSON_NAME] 3 Beds | 2 Baths | Total: 13…" at bounding box center [691, 352] width 1383 height 582
click at [506, 354] on div "Seller to have contractor inspect area under front door. Some damage, moisture …" at bounding box center [604, 361] width 338 height 58
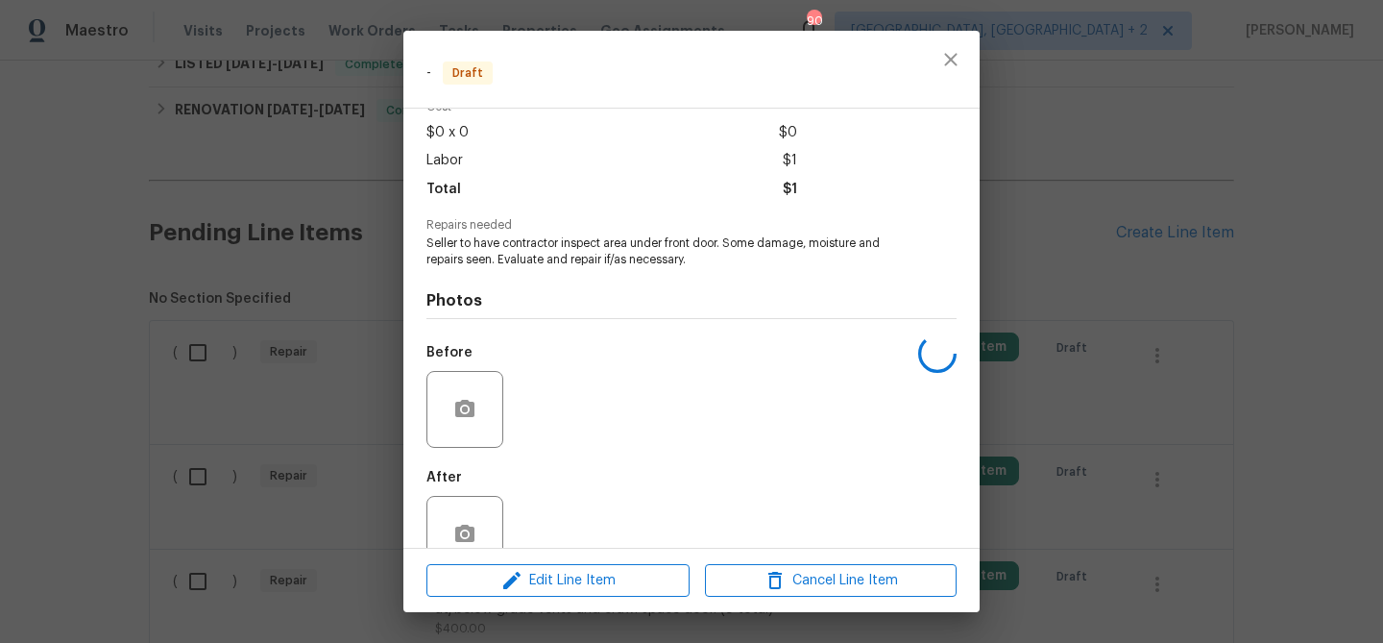
scroll to position [140, 0]
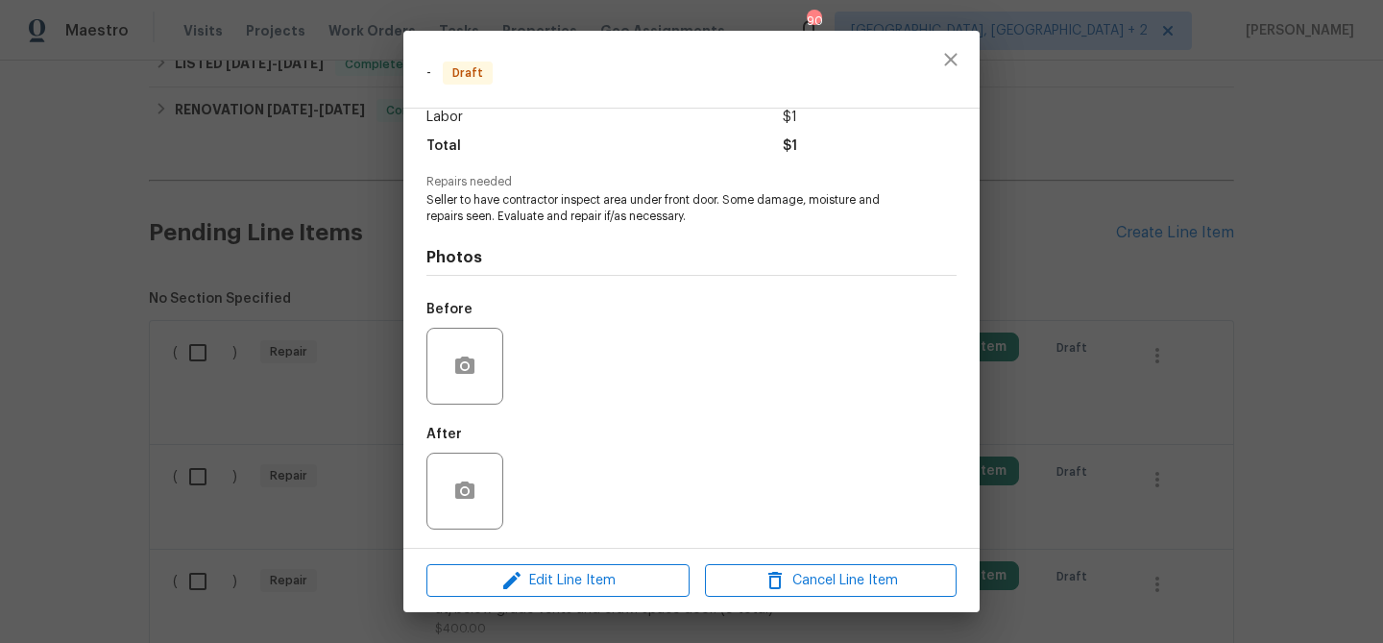
click at [578, 560] on div "Edit Line Item Cancel Line Item" at bounding box center [691, 581] width 576 height 64
click at [569, 569] on span "Edit Line Item" at bounding box center [558, 581] width 252 height 24
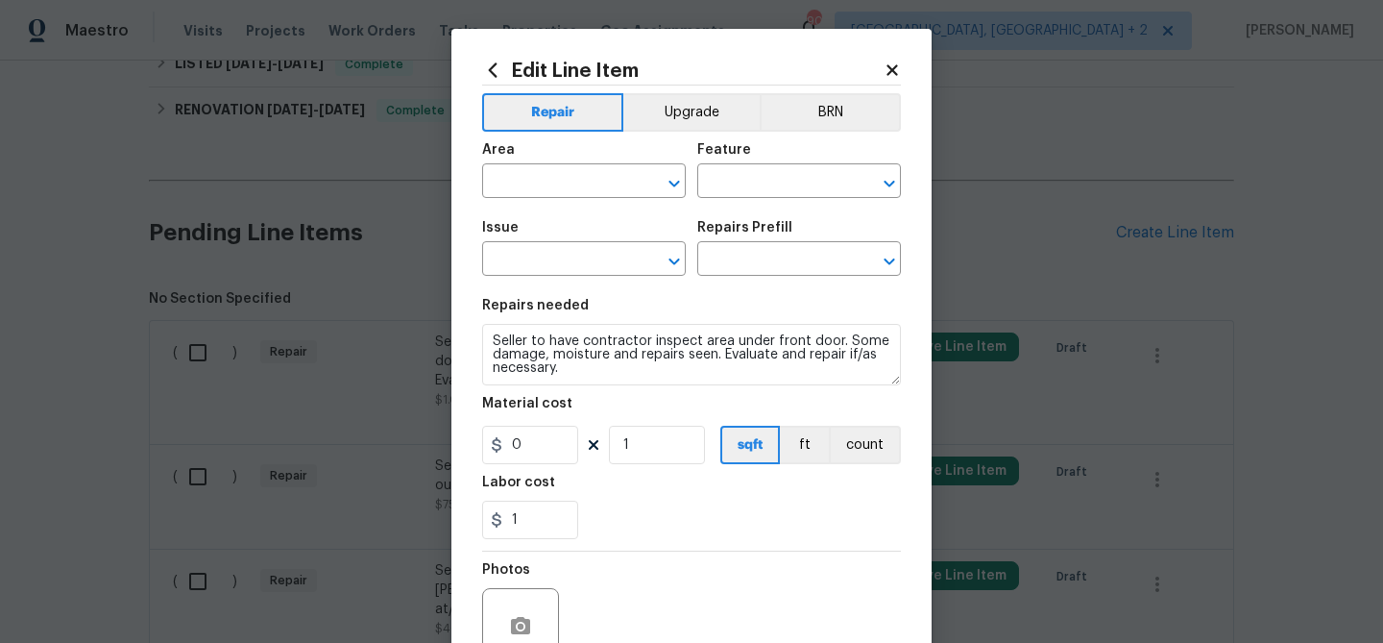
click at [817, 133] on div "Area ​ Feature ​" at bounding box center [691, 171] width 419 height 78
click at [818, 122] on button "BRN" at bounding box center [830, 112] width 141 height 38
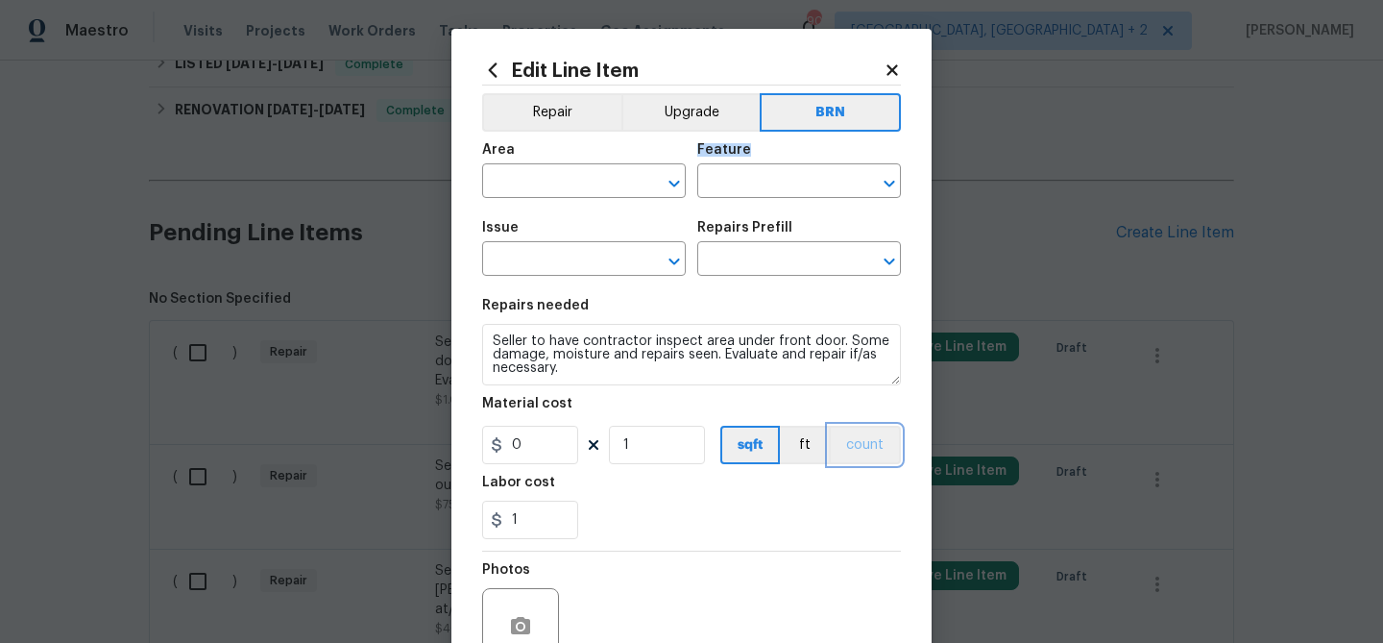
click at [872, 438] on button "count" at bounding box center [865, 445] width 72 height 38
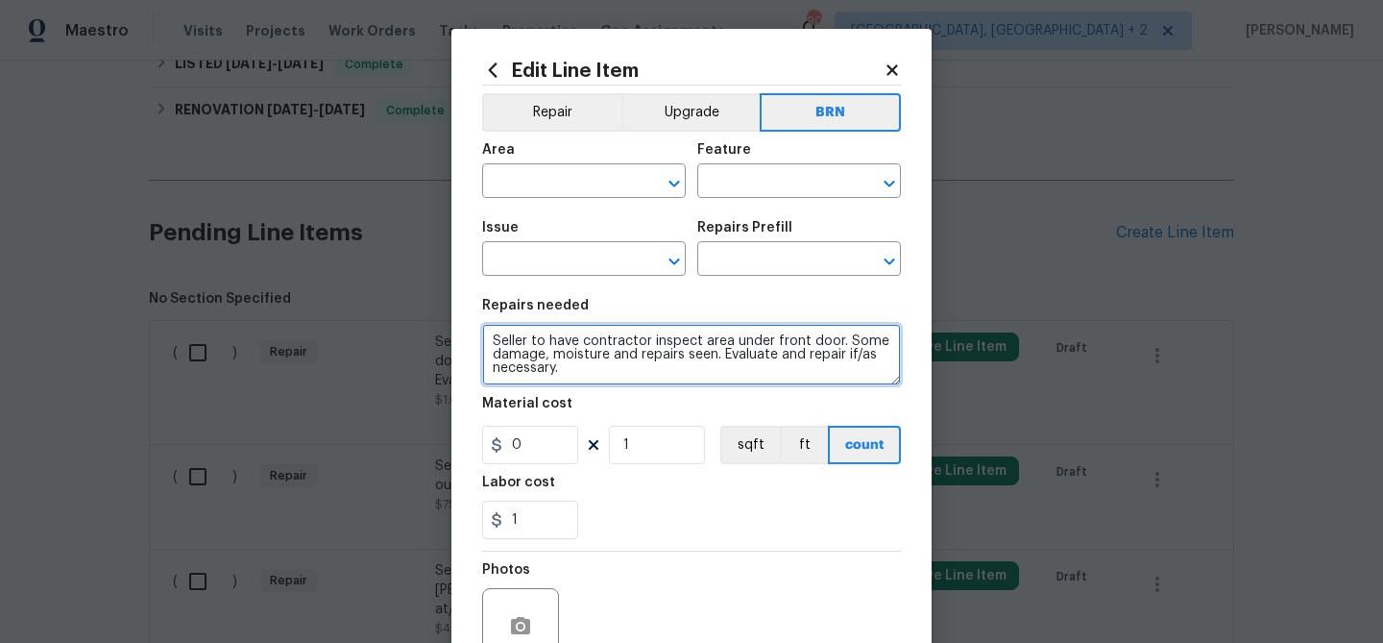
click at [612, 350] on textarea "Seller to have contractor inspect area under front door. Some damage, moisture …" at bounding box center [691, 354] width 419 height 61
click at [708, 344] on textarea "Seller to have contractor inspect area under front door. Some damage, moisture …" at bounding box center [691, 354] width 419 height 61
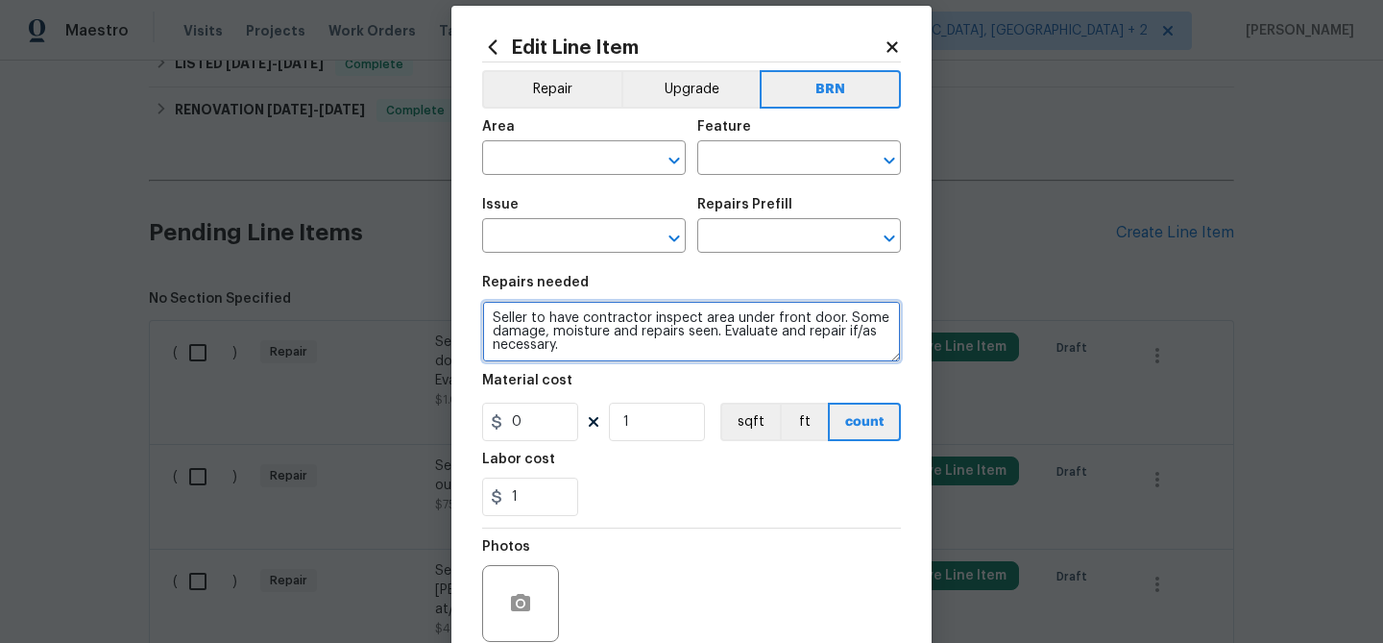
scroll to position [24, 0]
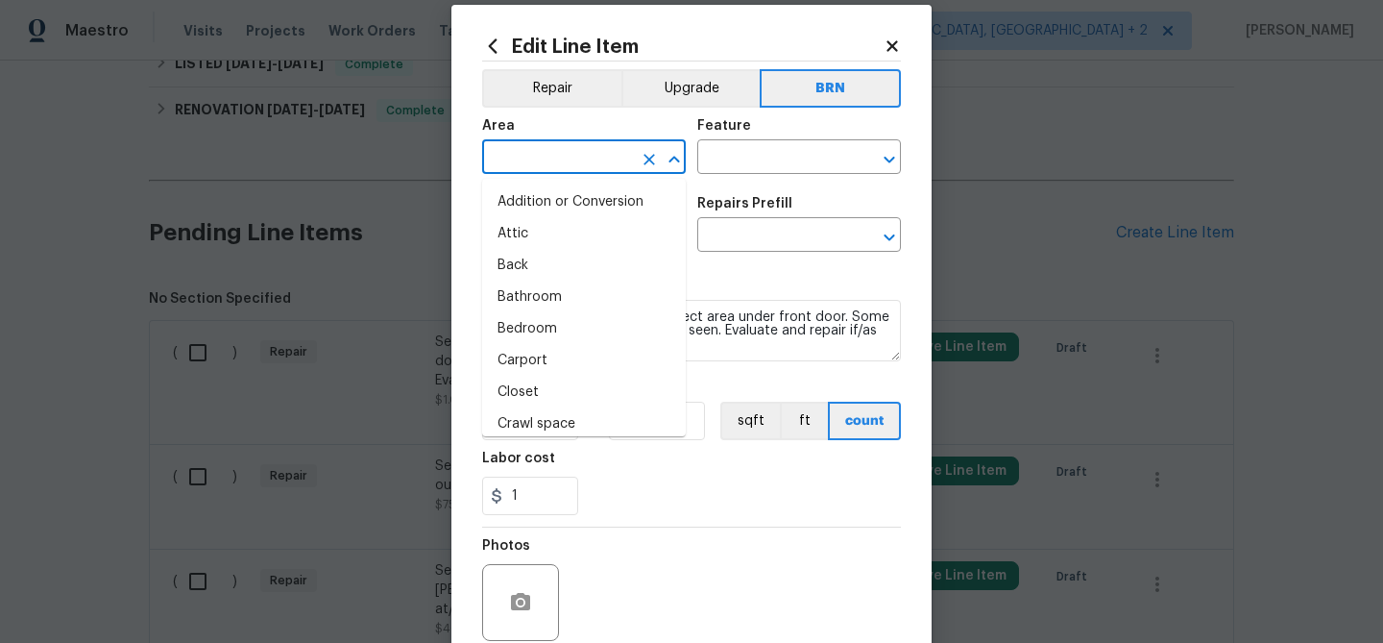
click at [549, 160] on input "text" at bounding box center [557, 159] width 150 height 30
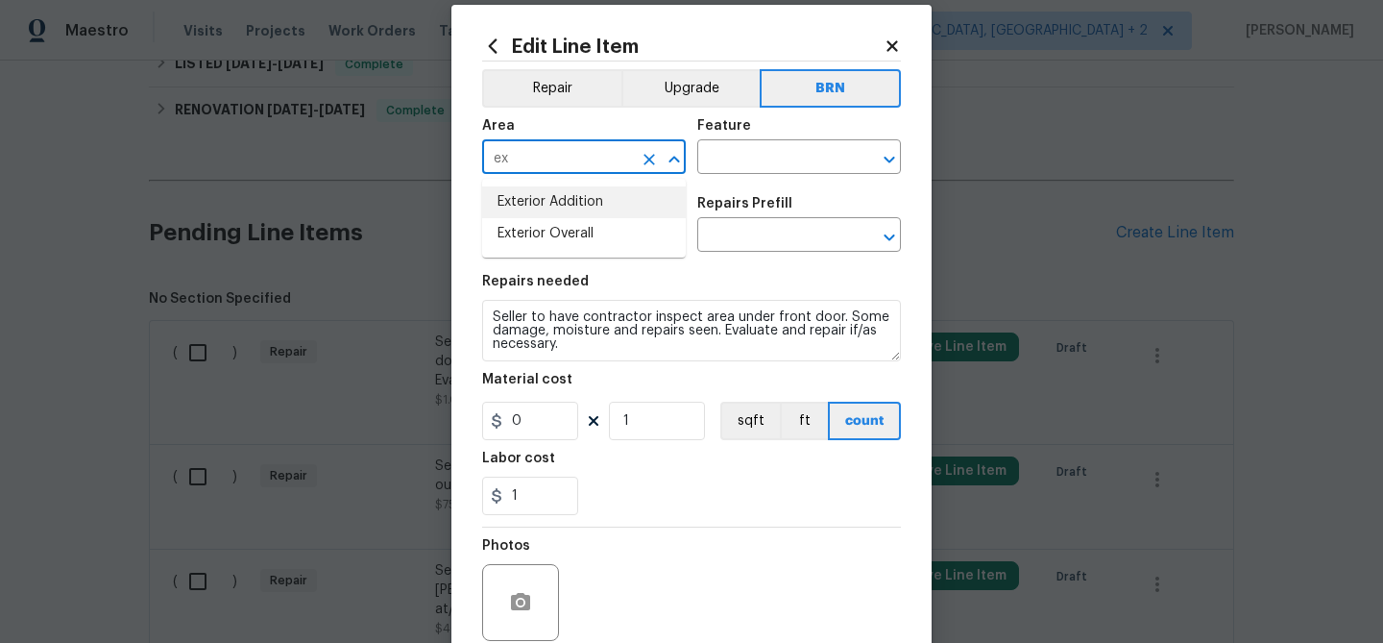
click at [574, 214] on li "Exterior Addition" at bounding box center [584, 202] width 204 height 32
type input "Exterior Addition"
click at [714, 167] on input "text" at bounding box center [772, 159] width 150 height 30
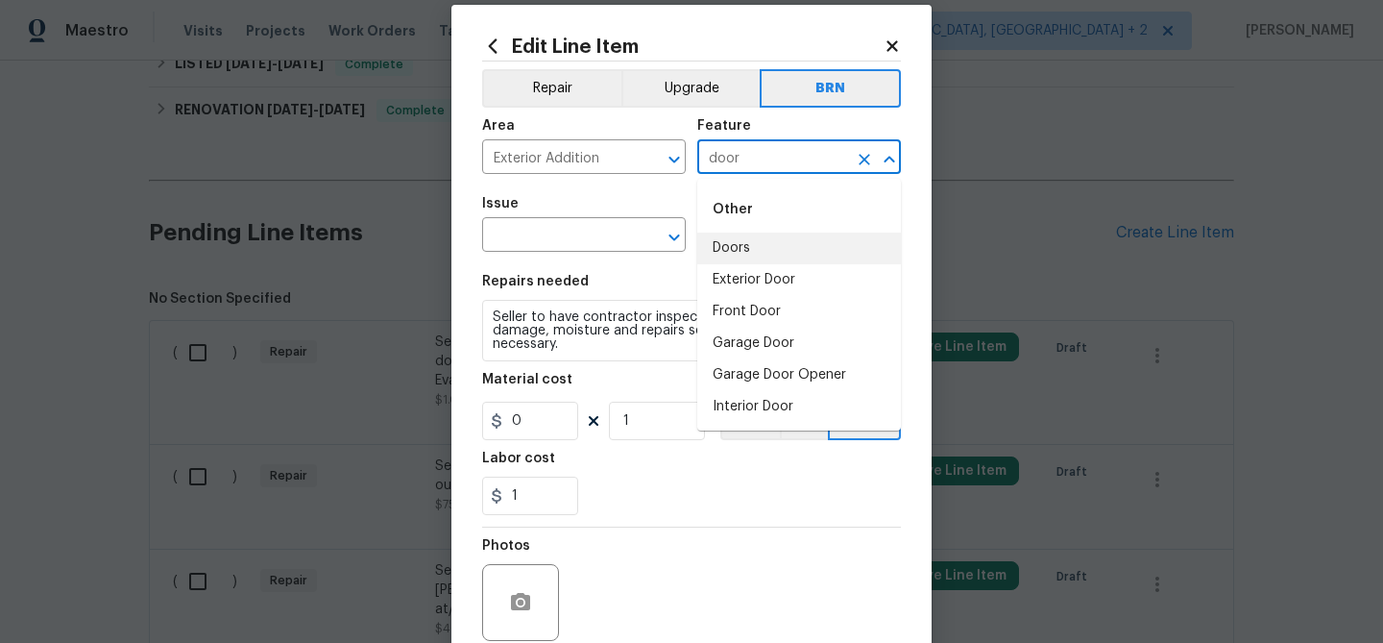
click at [735, 252] on li "Doors" at bounding box center [799, 248] width 204 height 32
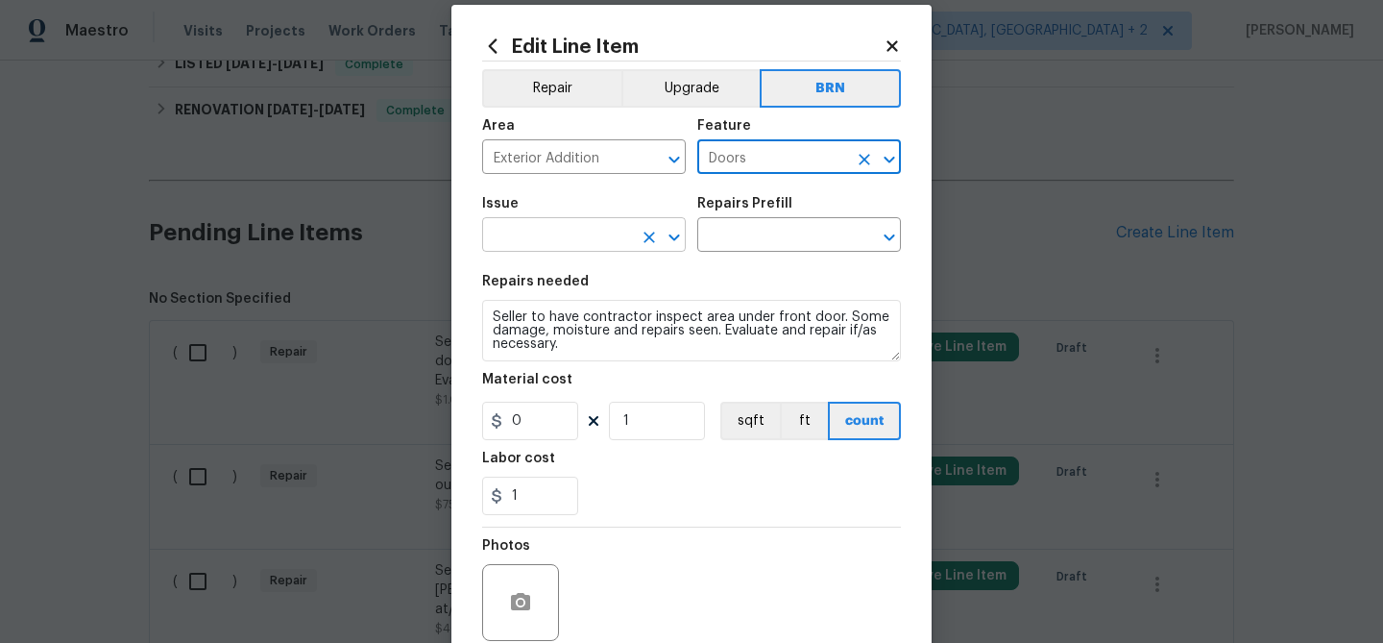
type input "Doors"
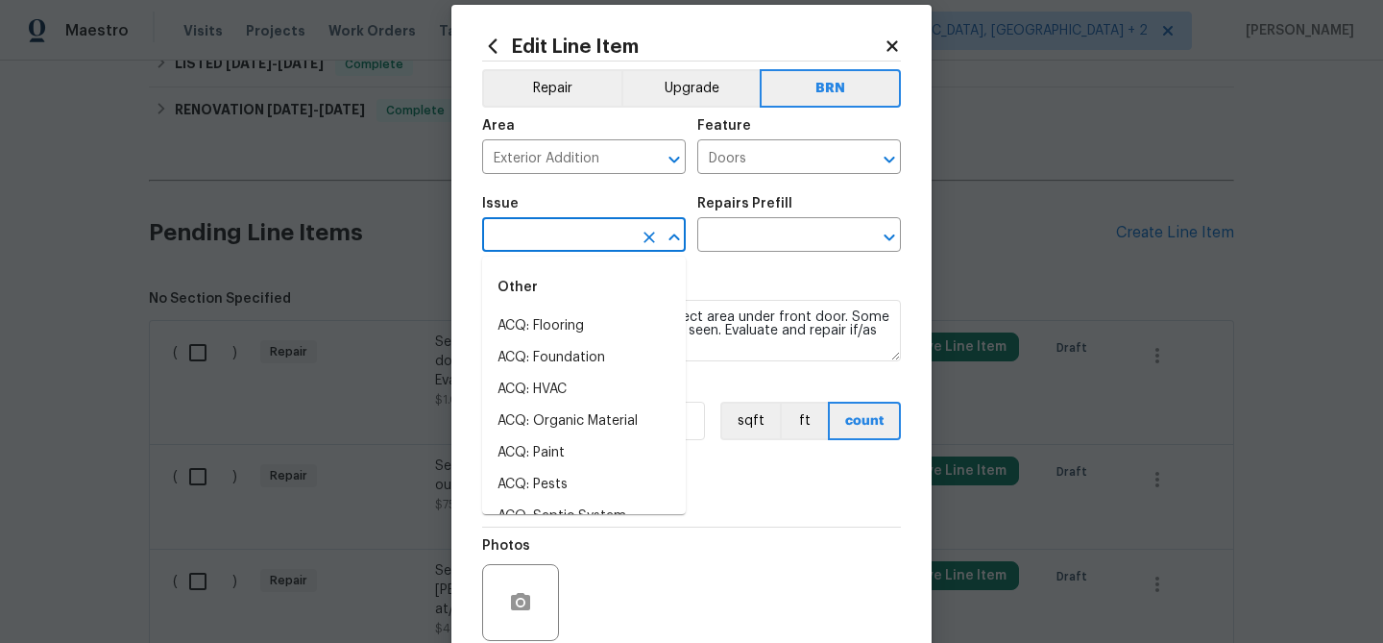
click at [585, 233] on input "text" at bounding box center [557, 237] width 150 height 30
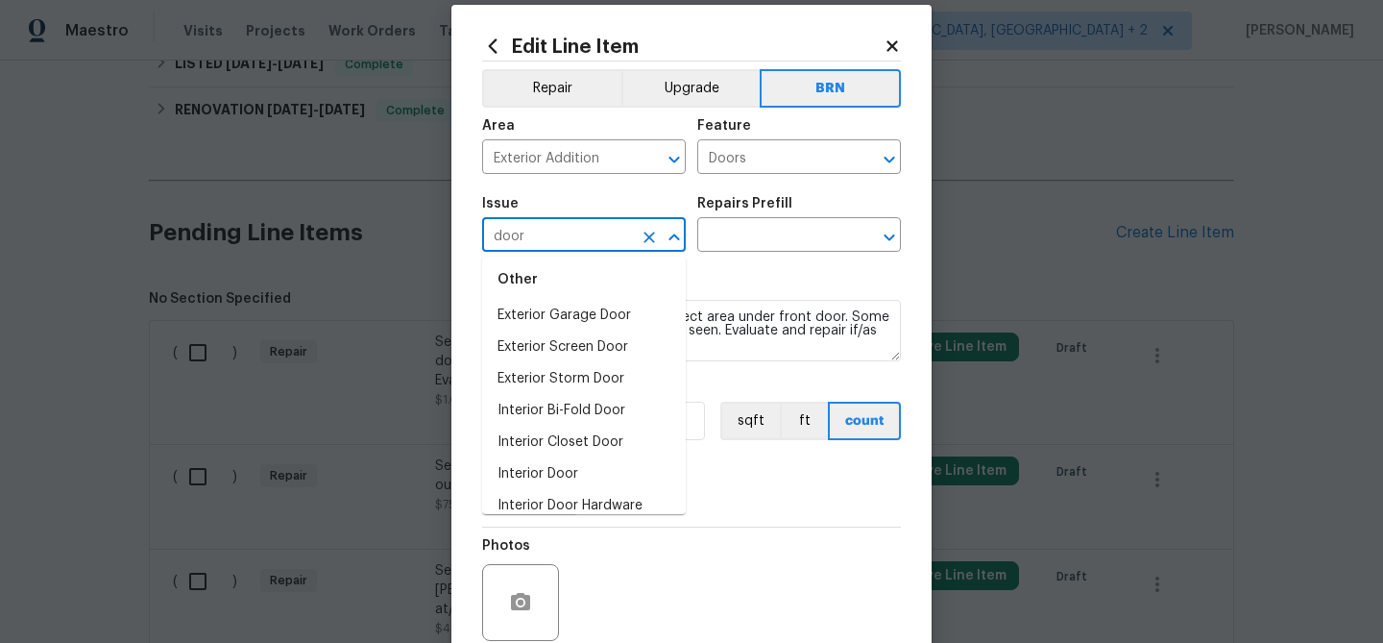
scroll to position [121, 0]
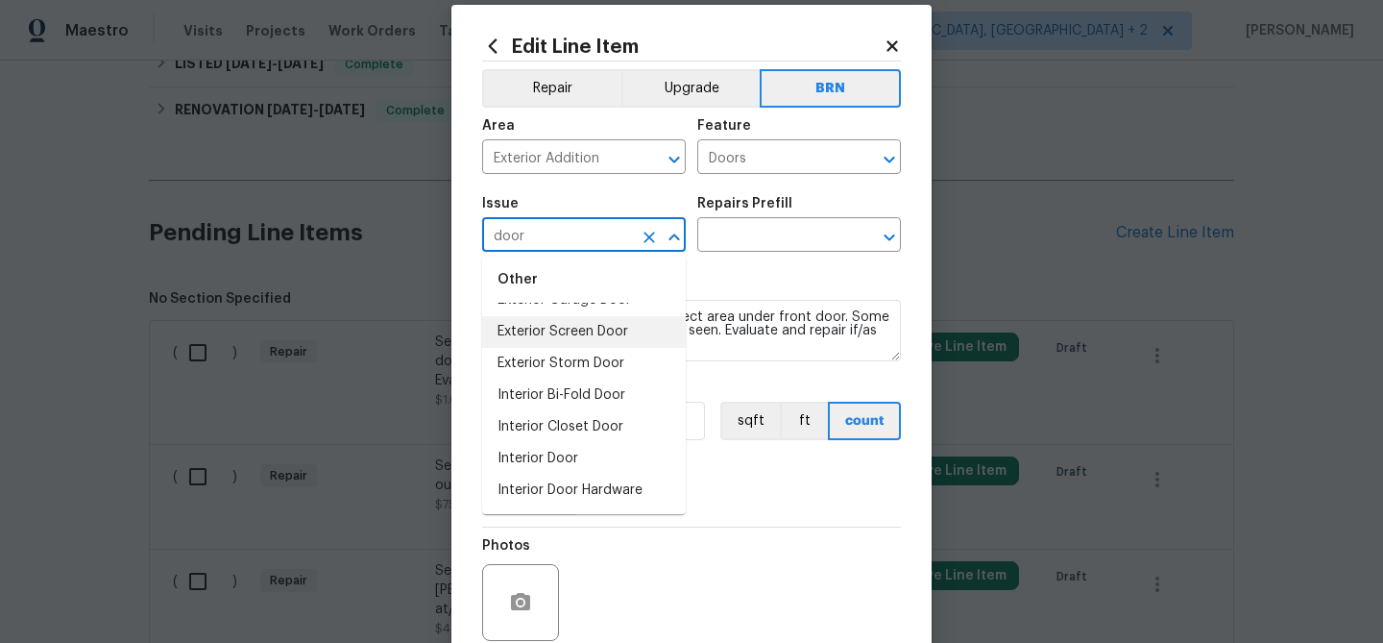
click at [571, 331] on li "Exterior Screen Door" at bounding box center [584, 332] width 204 height 32
type input "Exterior Screen Door"
click at [571, 331] on textarea "Seller to have contractor inspect area under front door. Some damage, moisture …" at bounding box center [691, 330] width 419 height 61
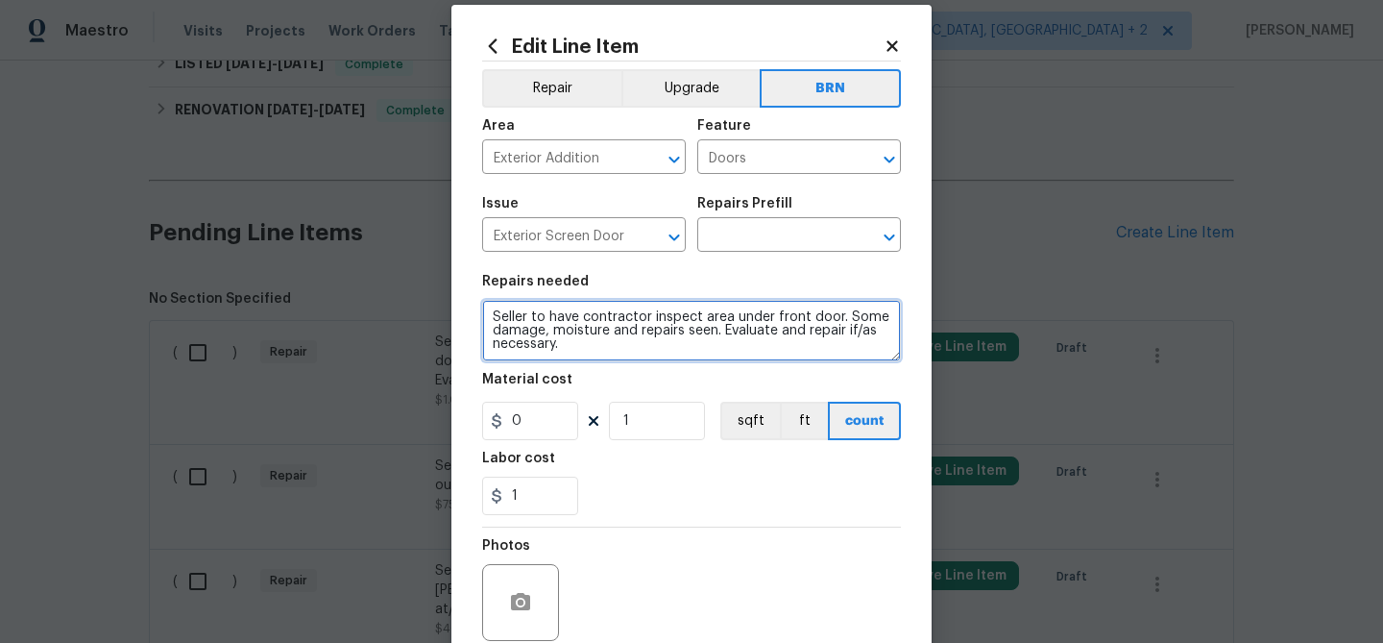
click at [571, 331] on textarea "Seller to have contractor inspect area under front door. Some damage, moisture …" at bounding box center [691, 330] width 419 height 61
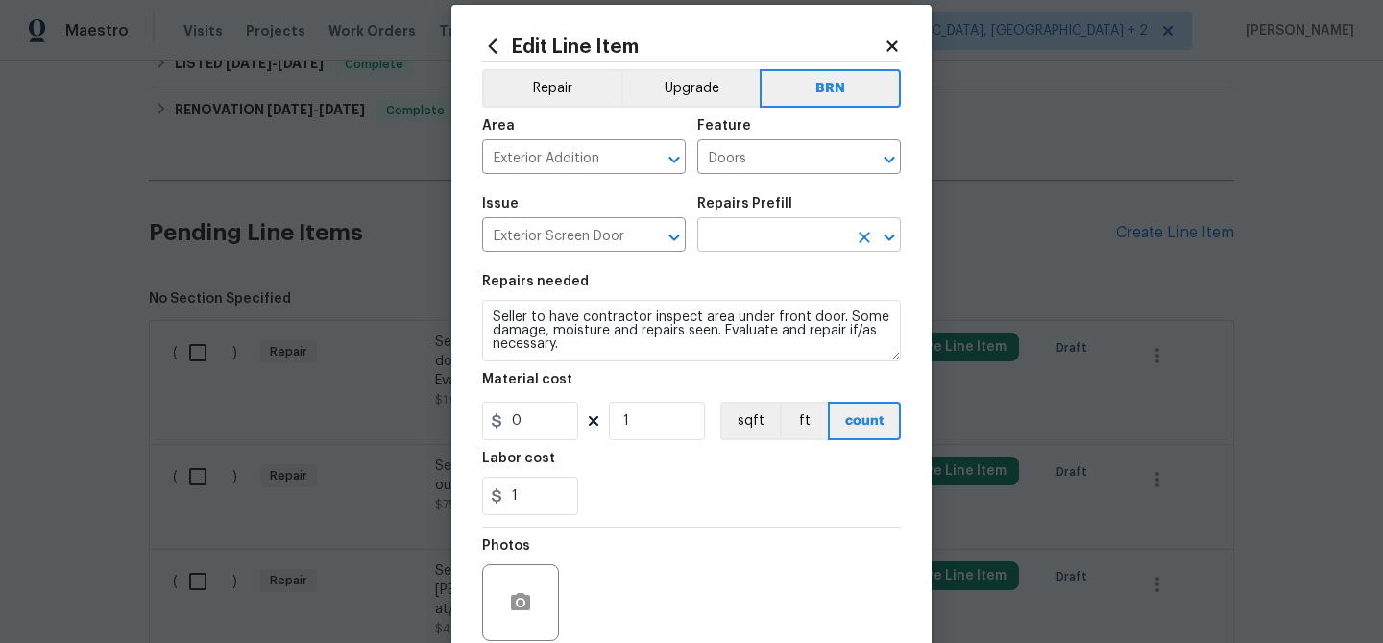
click at [727, 237] on input "text" at bounding box center [772, 237] width 150 height 30
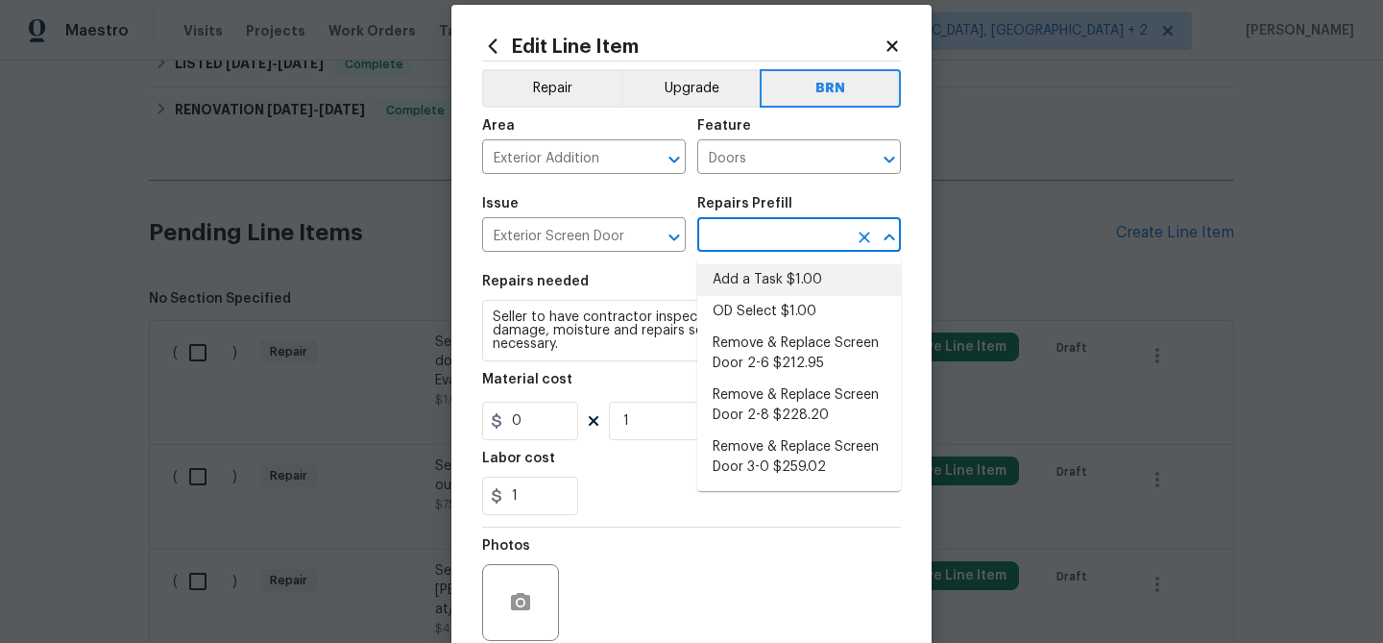
click at [725, 274] on li "Add a Task $1.00" at bounding box center [799, 280] width 204 height 32
type input "Interior Door"
type input "Add a Task $1.00"
type textarea "HPM to detail"
type input "1"
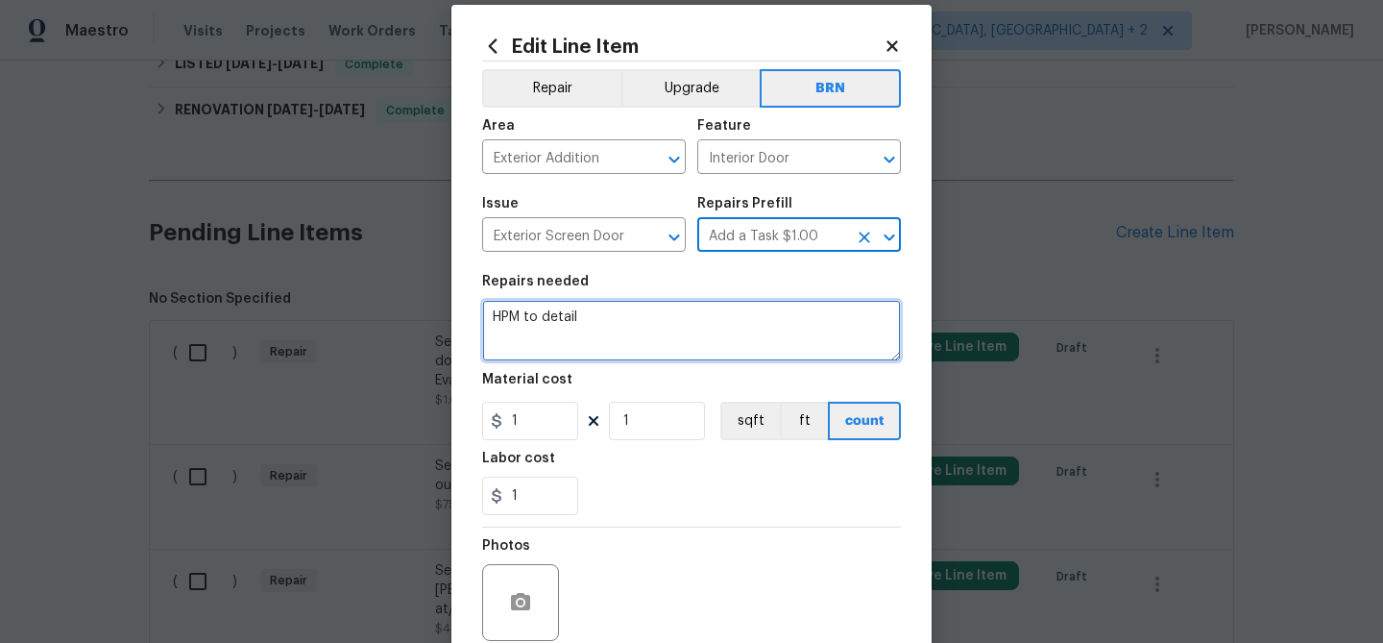
click at [620, 328] on textarea "HPM to detail" at bounding box center [691, 330] width 419 height 61
paste textarea "Seller to have contractor inspect area under front door. Some damage, moisture …"
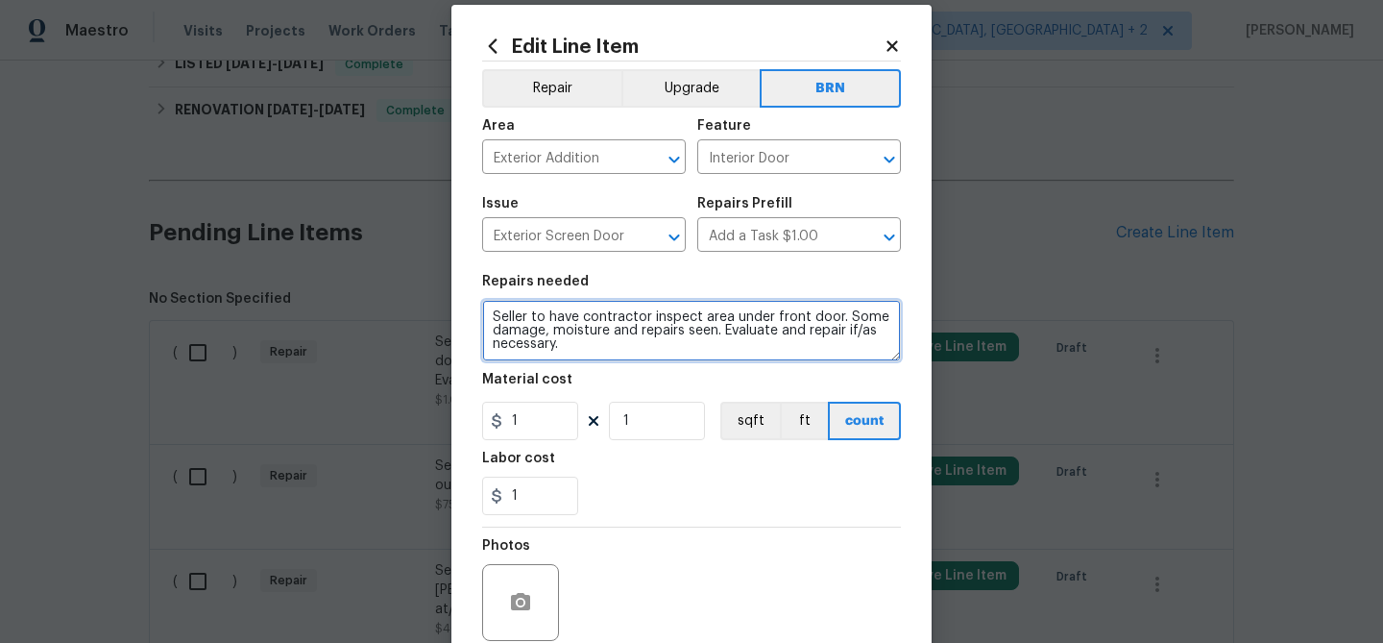
type textarea "Seller to have contractor inspect area under front door. Some damage, moisture …"
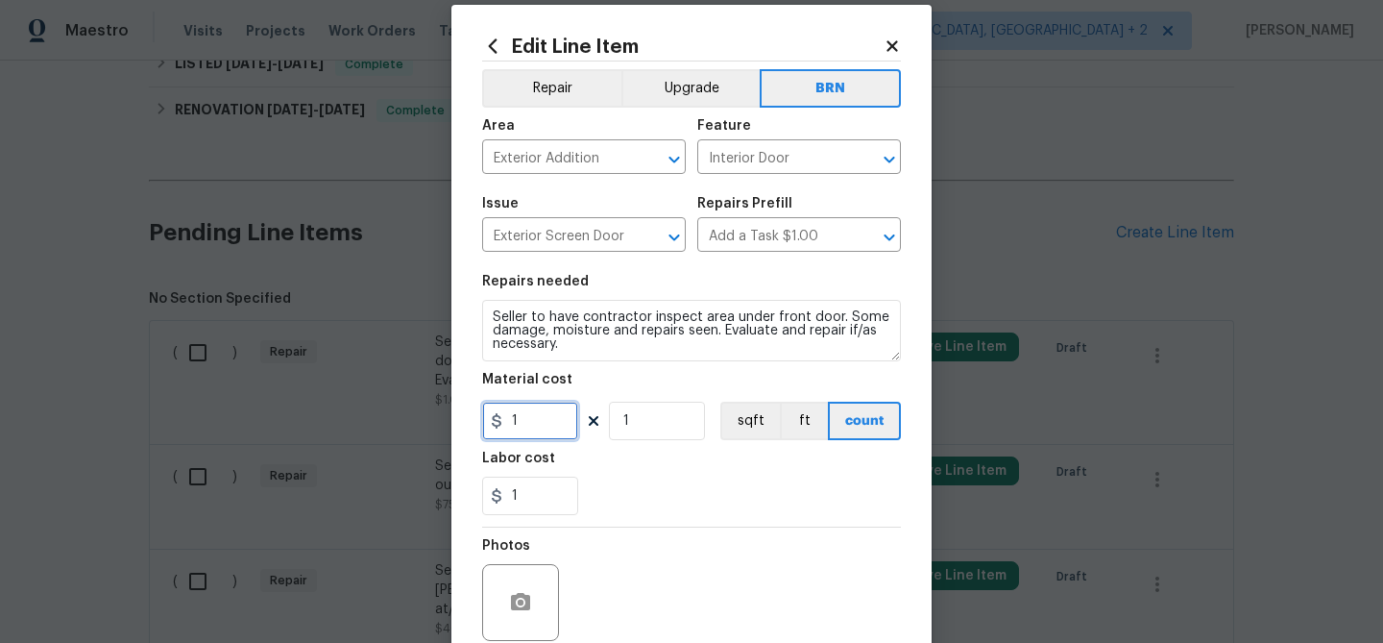
click at [555, 426] on input "1" at bounding box center [530, 421] width 96 height 38
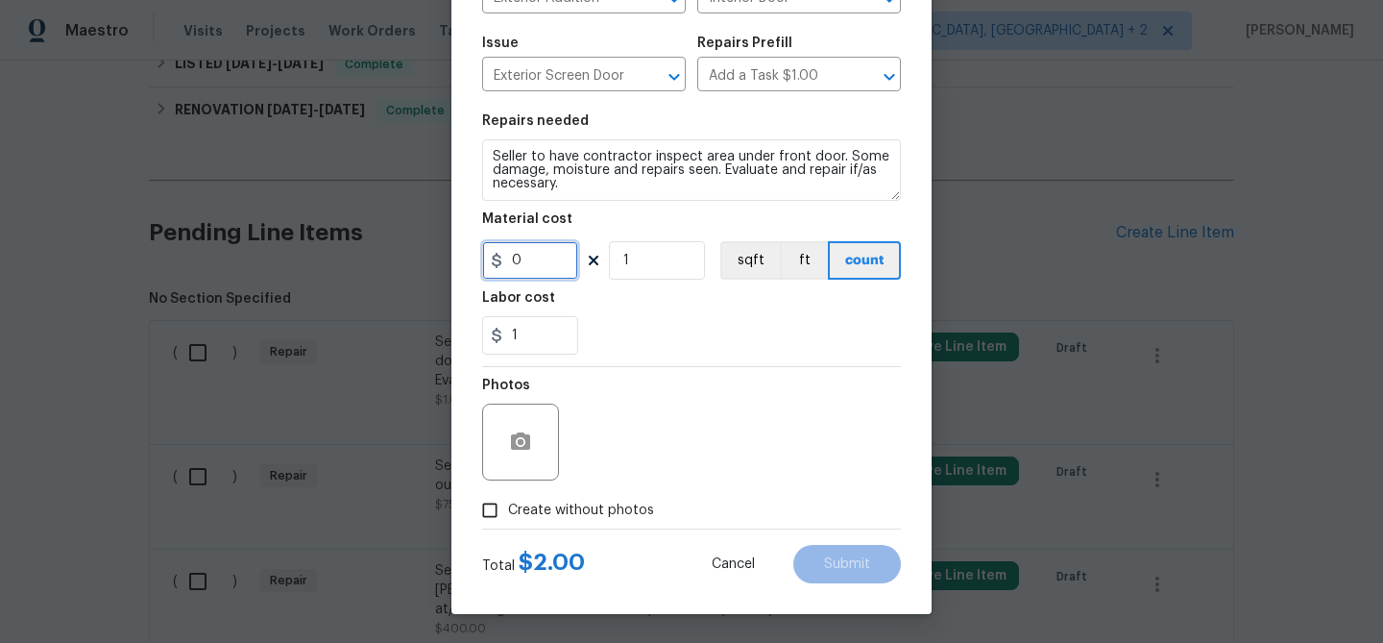
type input "0"
click at [525, 533] on div "Total $ 2.00 Cancel Submit" at bounding box center [691, 556] width 419 height 54
click at [525, 522] on label "Create without photos" at bounding box center [563, 510] width 183 height 37
click at [508, 522] on input "Create without photos" at bounding box center [490, 510] width 37 height 37
checkbox input "true"
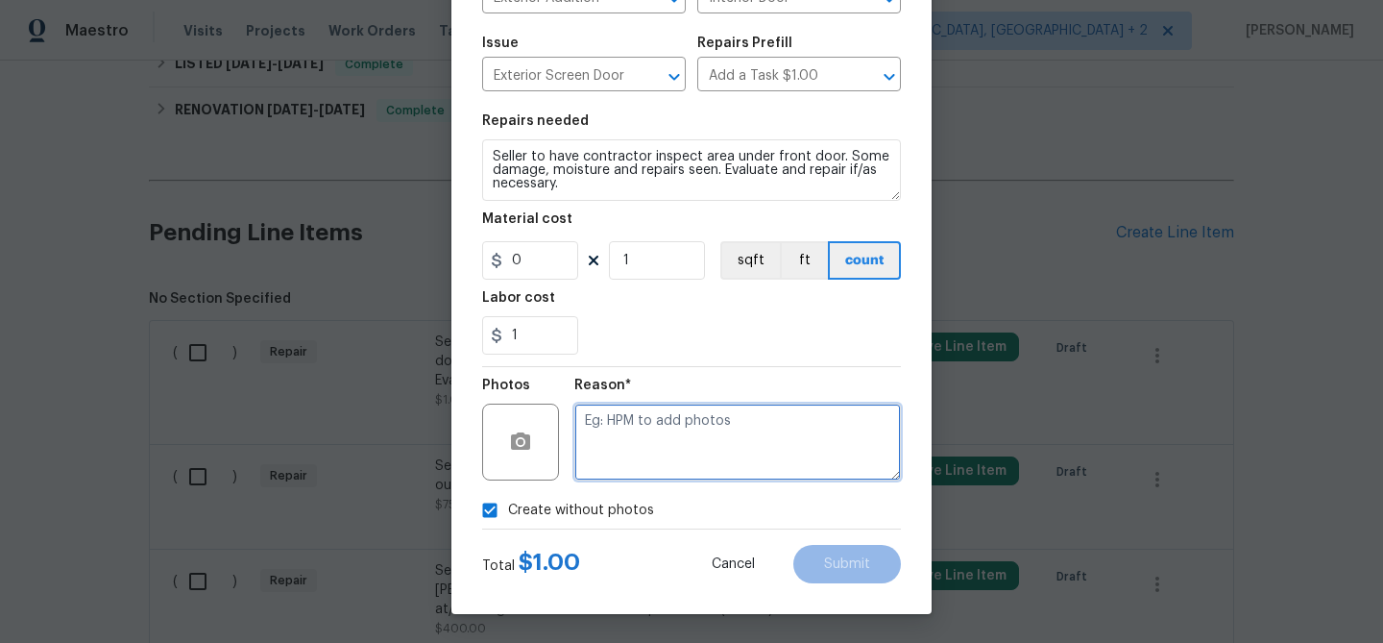
click at [716, 444] on textarea at bounding box center [737, 441] width 327 height 77
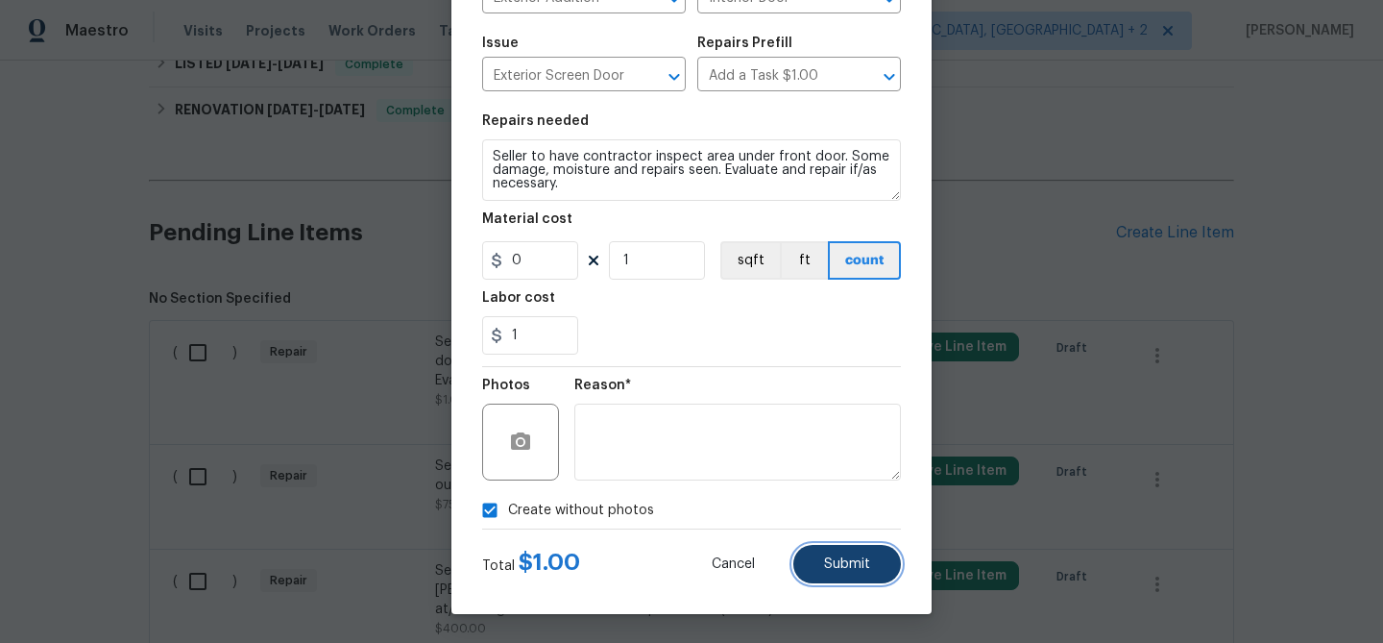
click at [817, 556] on button "Submit" at bounding box center [847, 564] width 108 height 38
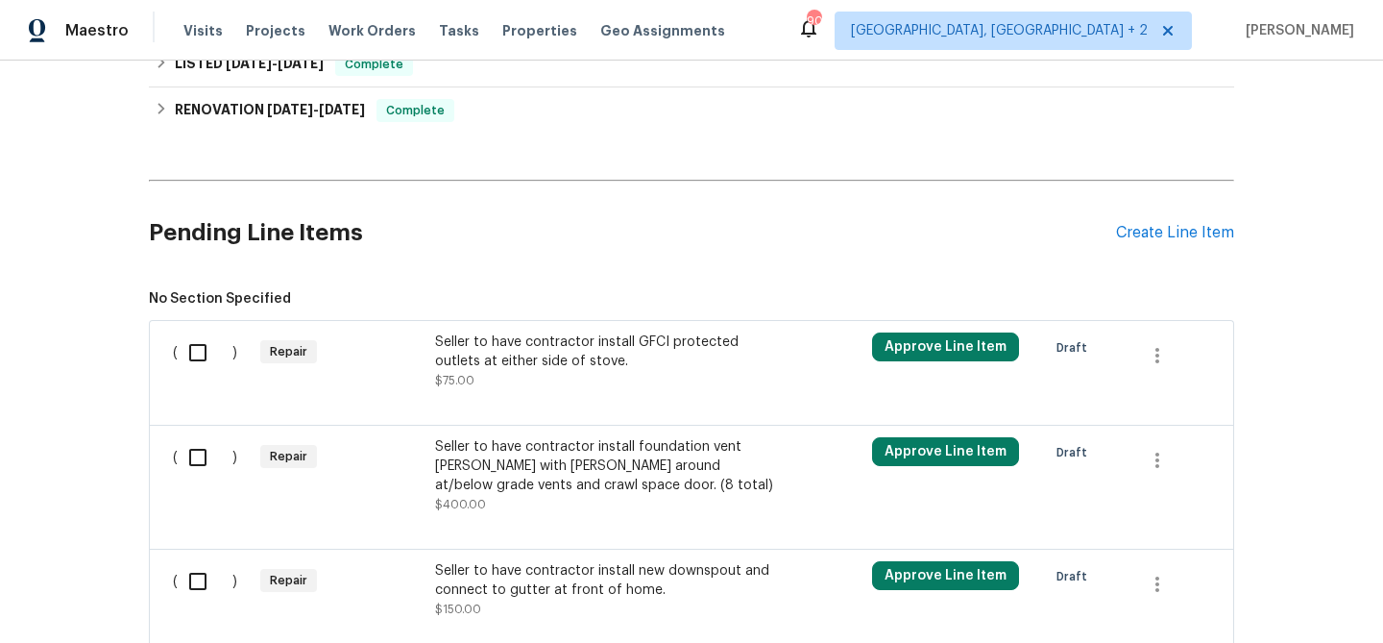
click at [112, 188] on div "Back to all projects [STREET_ADDRESS][PERSON_NAME] 3 Beds | 2 Baths | Total: 13…" at bounding box center [691, 352] width 1383 height 582
click at [488, 583] on div "Seller to have contractor install new downspout and connect to gutter at front …" at bounding box center [604, 580] width 338 height 38
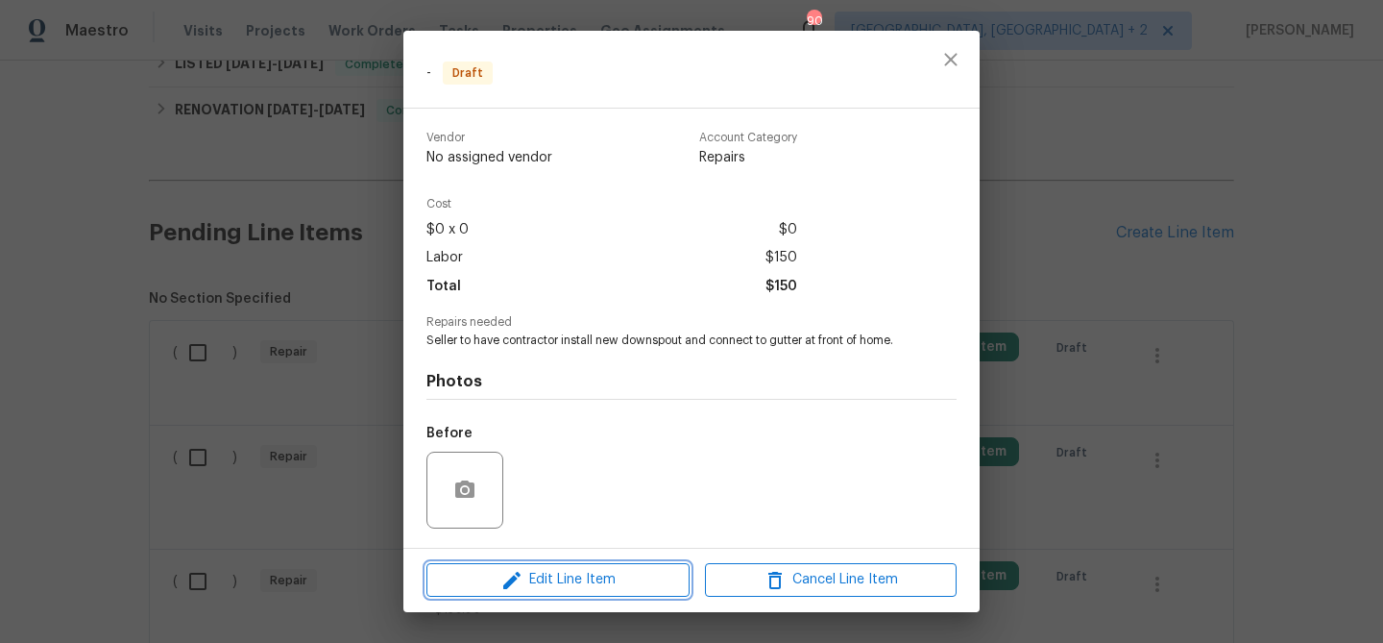
click at [524, 574] on span "Edit Line Item" at bounding box center [558, 580] width 252 height 24
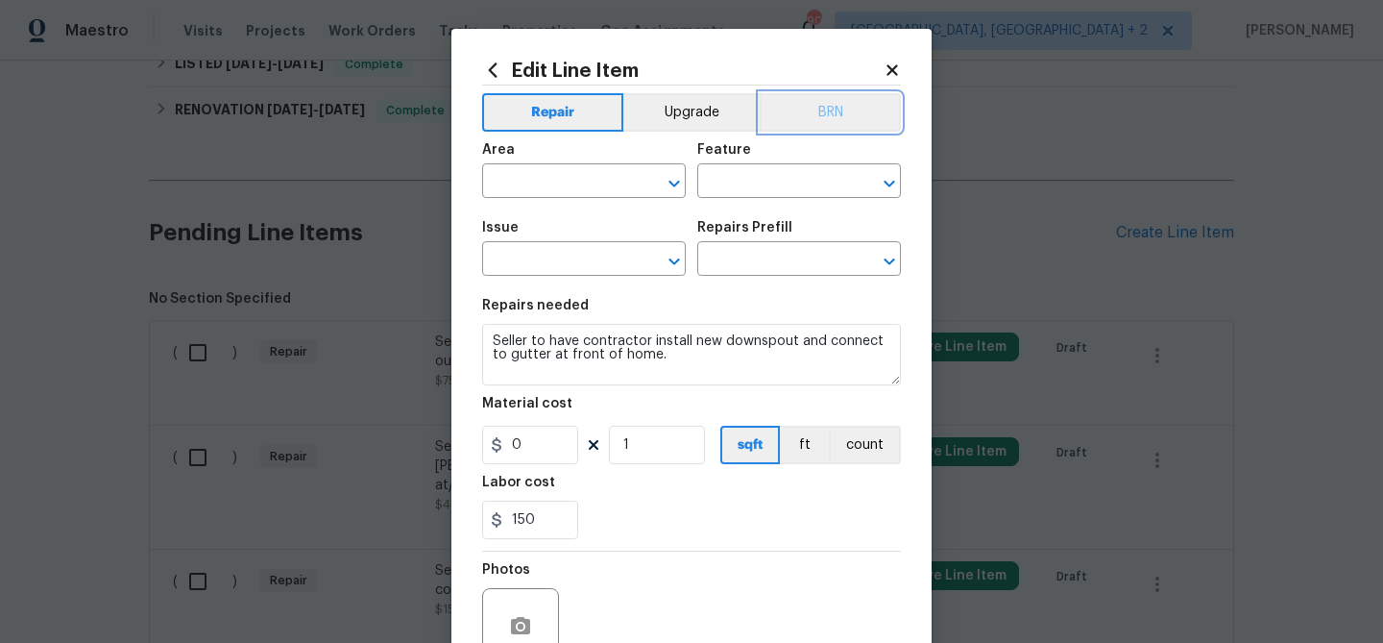
click at [824, 112] on button "BRN" at bounding box center [830, 112] width 141 height 38
click at [868, 481] on div "Labor cost" at bounding box center [691, 488] width 419 height 25
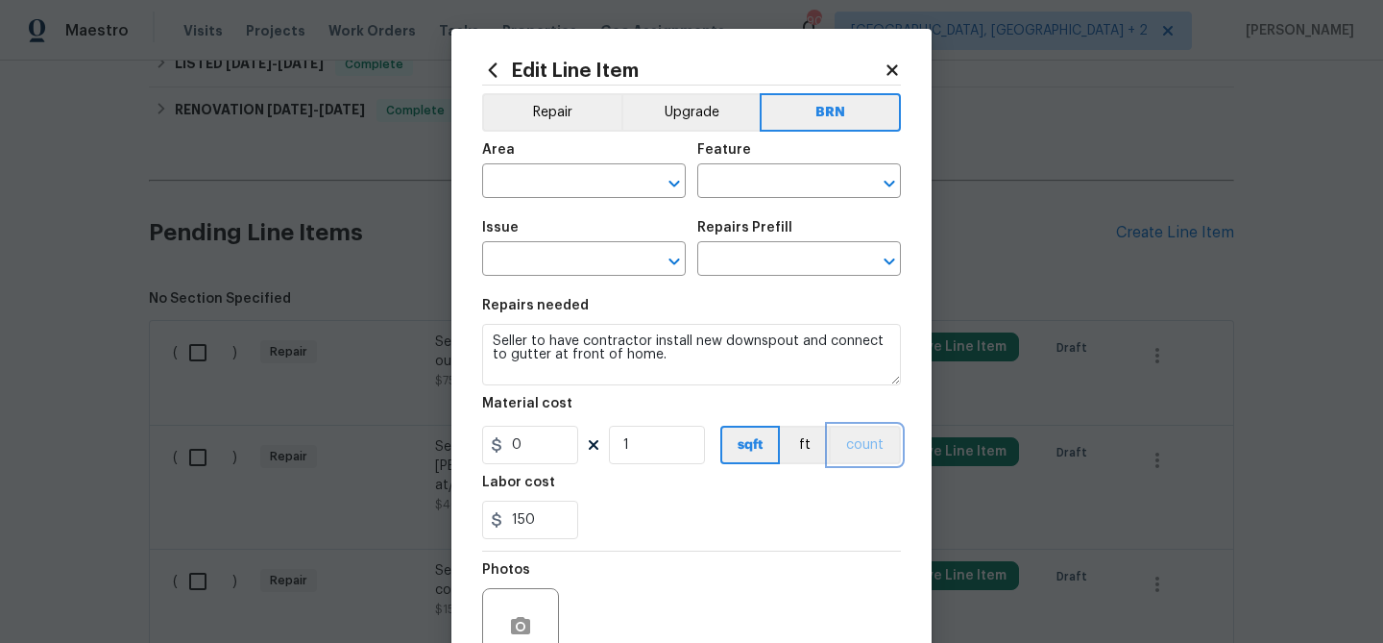
click at [867, 446] on button "count" at bounding box center [865, 445] width 72 height 38
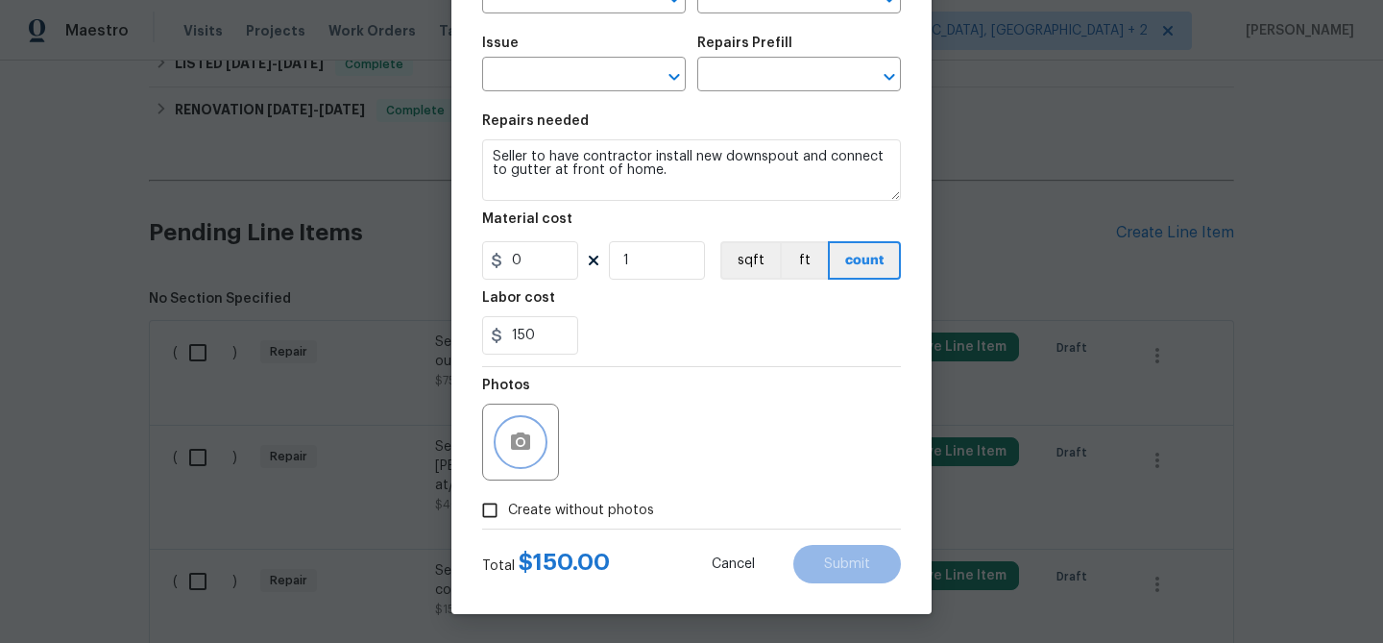
click at [521, 439] on circle "button" at bounding box center [521, 442] width 6 height 6
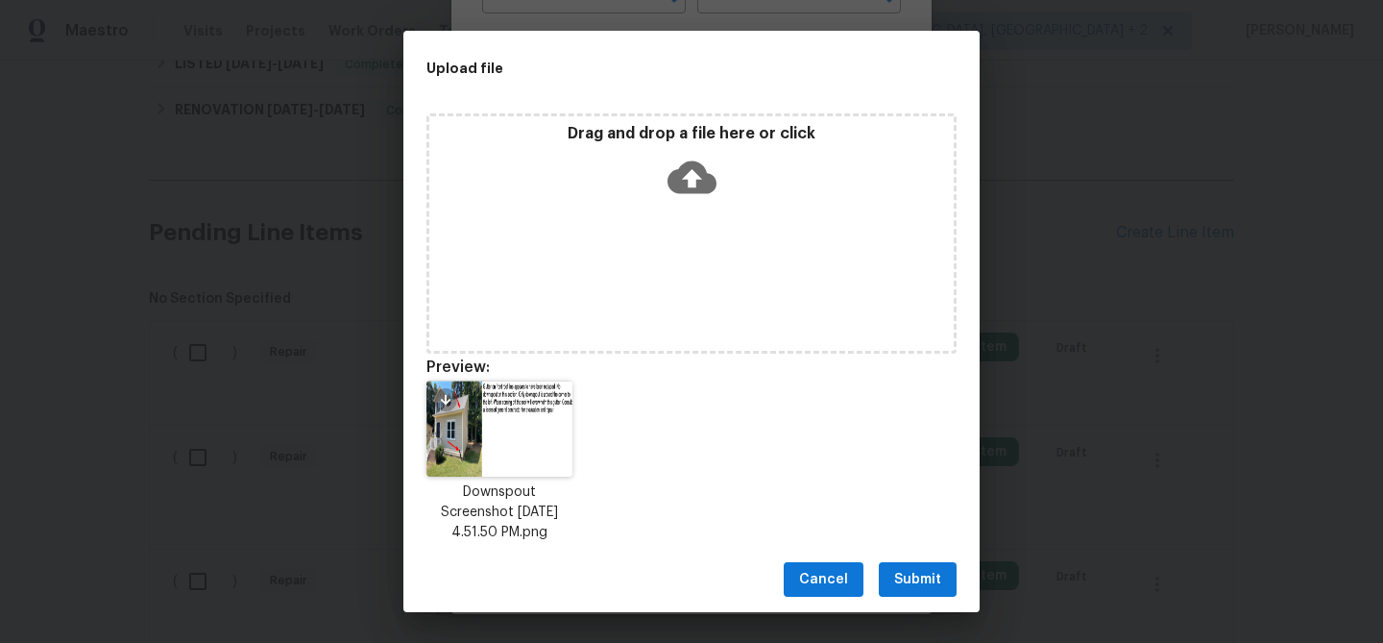
click at [905, 579] on span "Submit" at bounding box center [917, 580] width 47 height 24
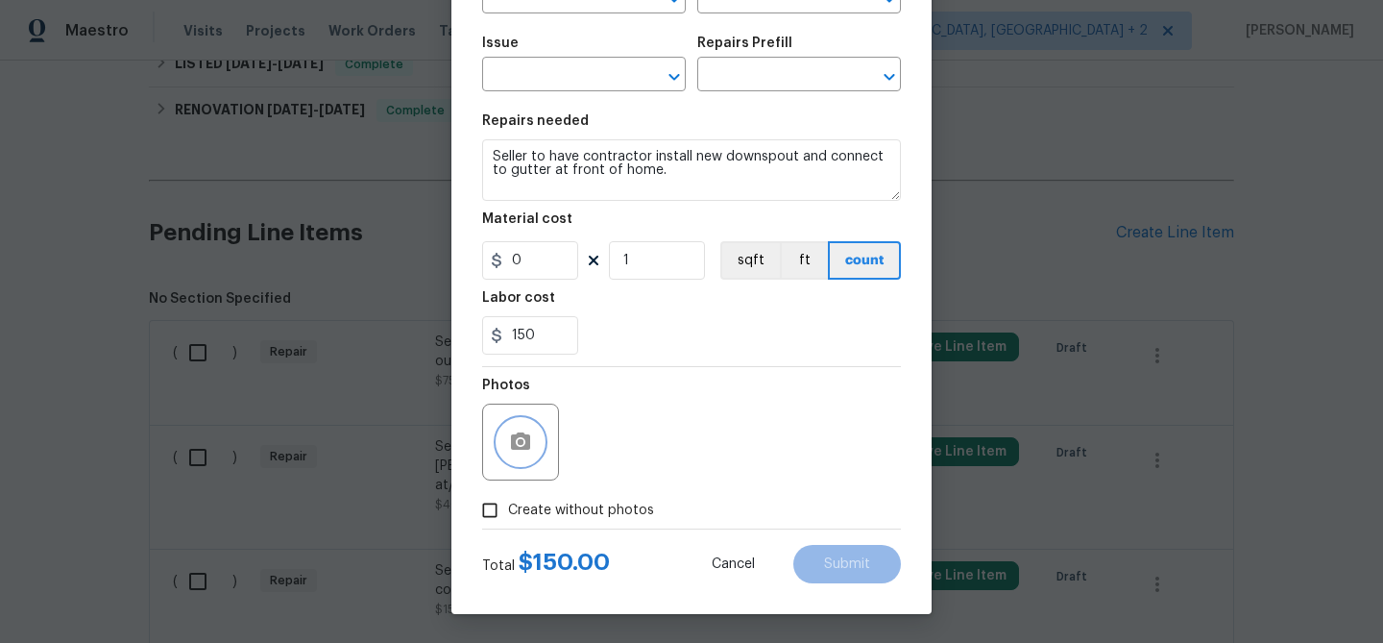
scroll to position [0, 0]
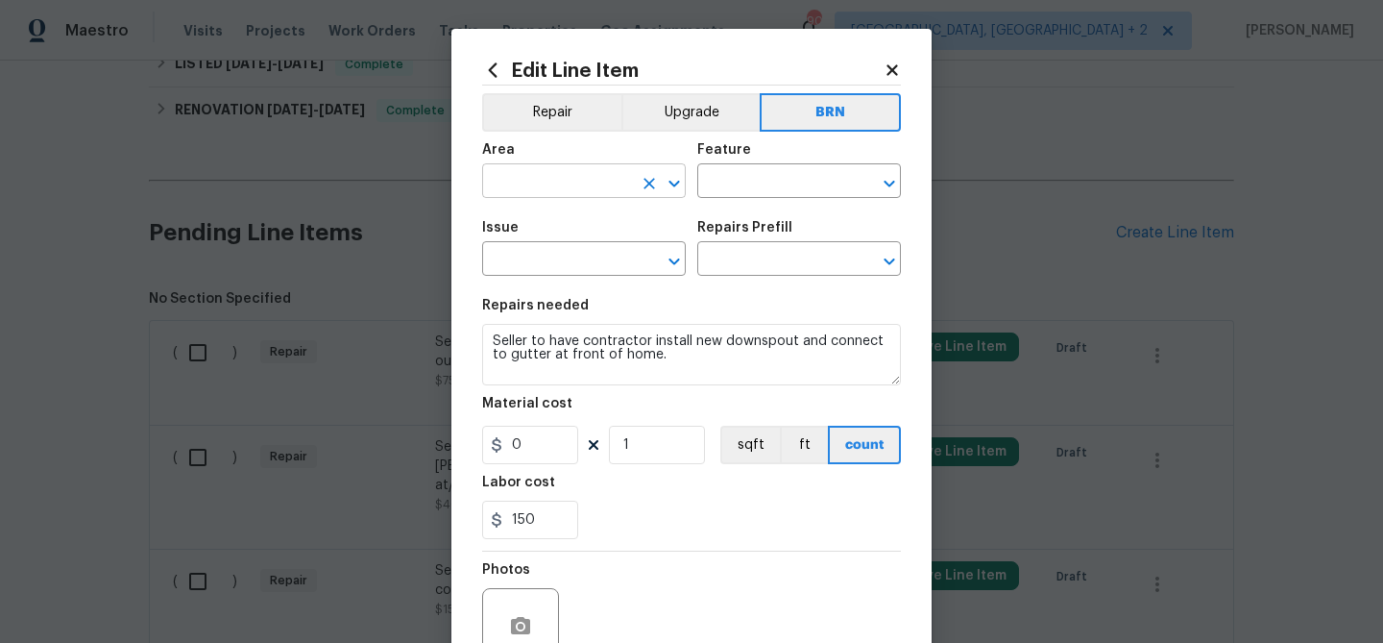
click at [509, 183] on input "text" at bounding box center [557, 183] width 150 height 30
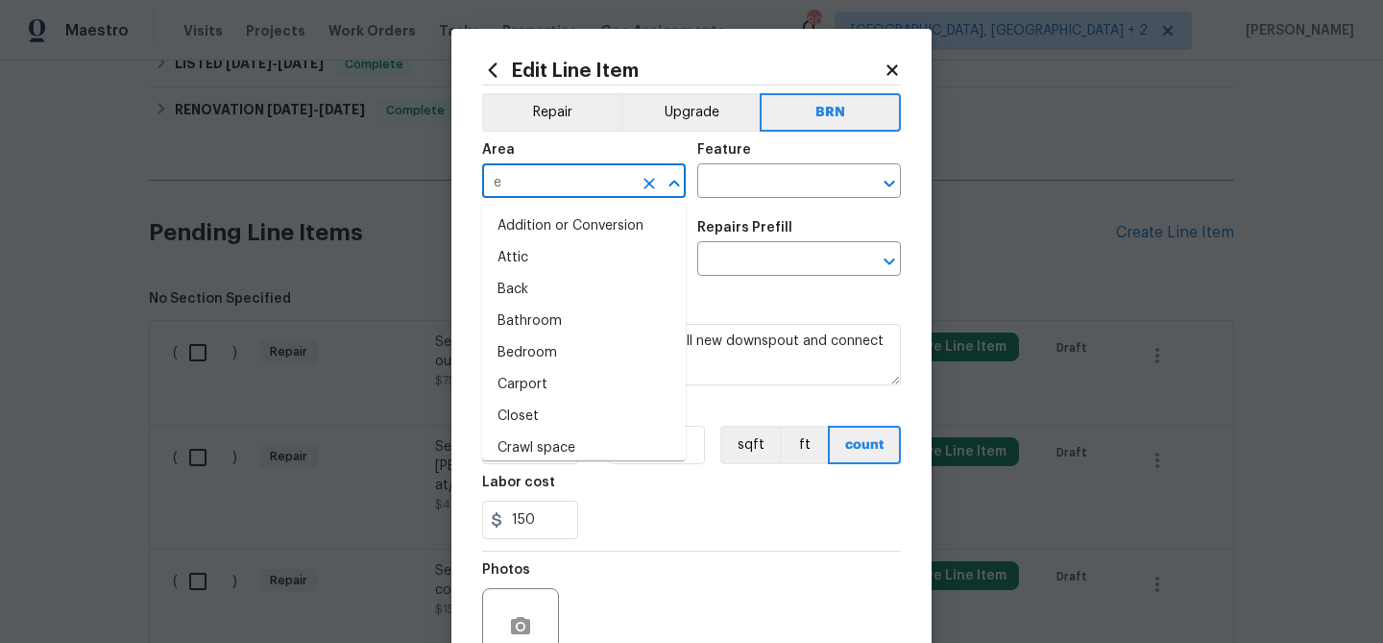
type input "ex"
click at [556, 224] on li "Addition or Conversion" at bounding box center [584, 226] width 204 height 32
type input "Addition or Conversion"
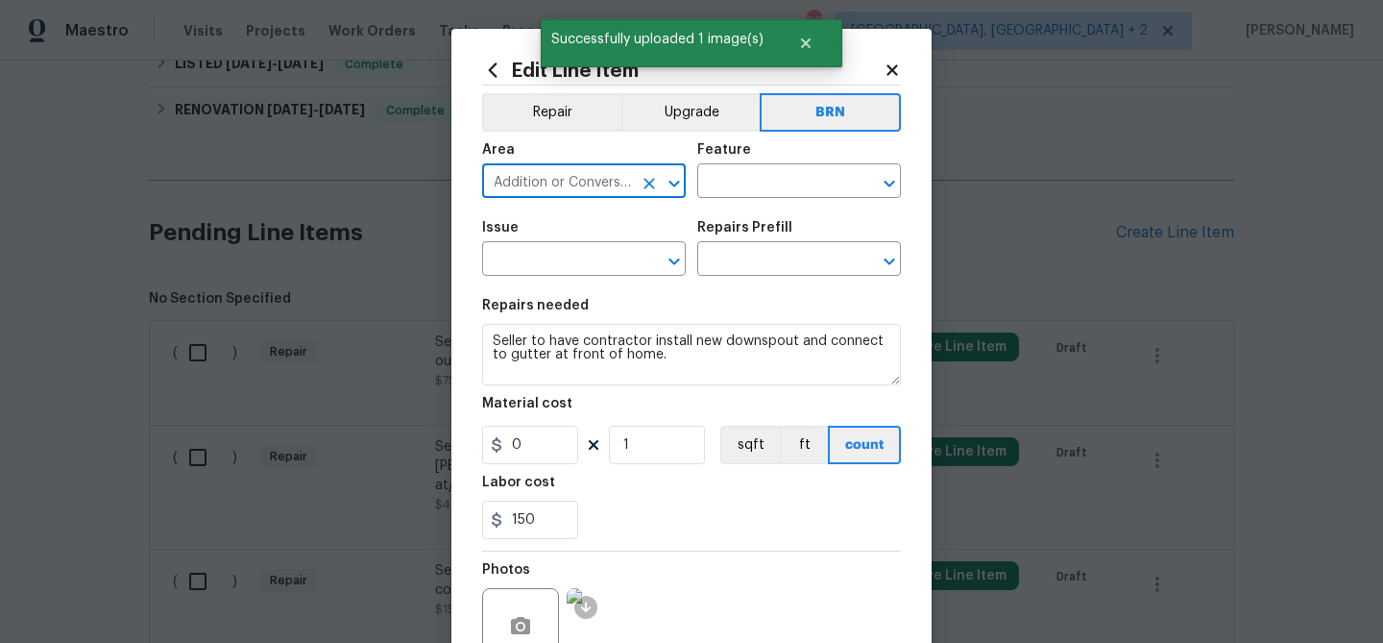
click at [645, 185] on icon "Clear" at bounding box center [650, 184] width 12 height 12
click at [601, 222] on li "Exterior Addition" at bounding box center [584, 226] width 204 height 32
type input "Exterior Addition"
click at [717, 185] on input "text" at bounding box center [772, 183] width 150 height 30
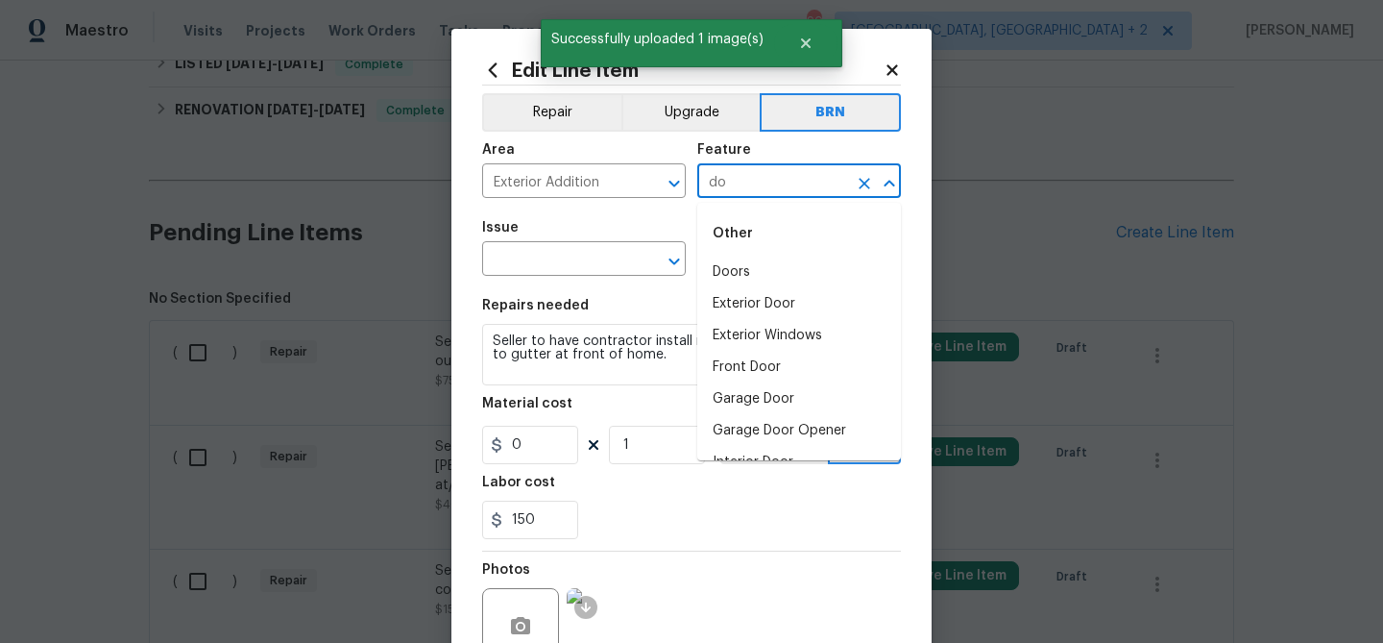
type input "d"
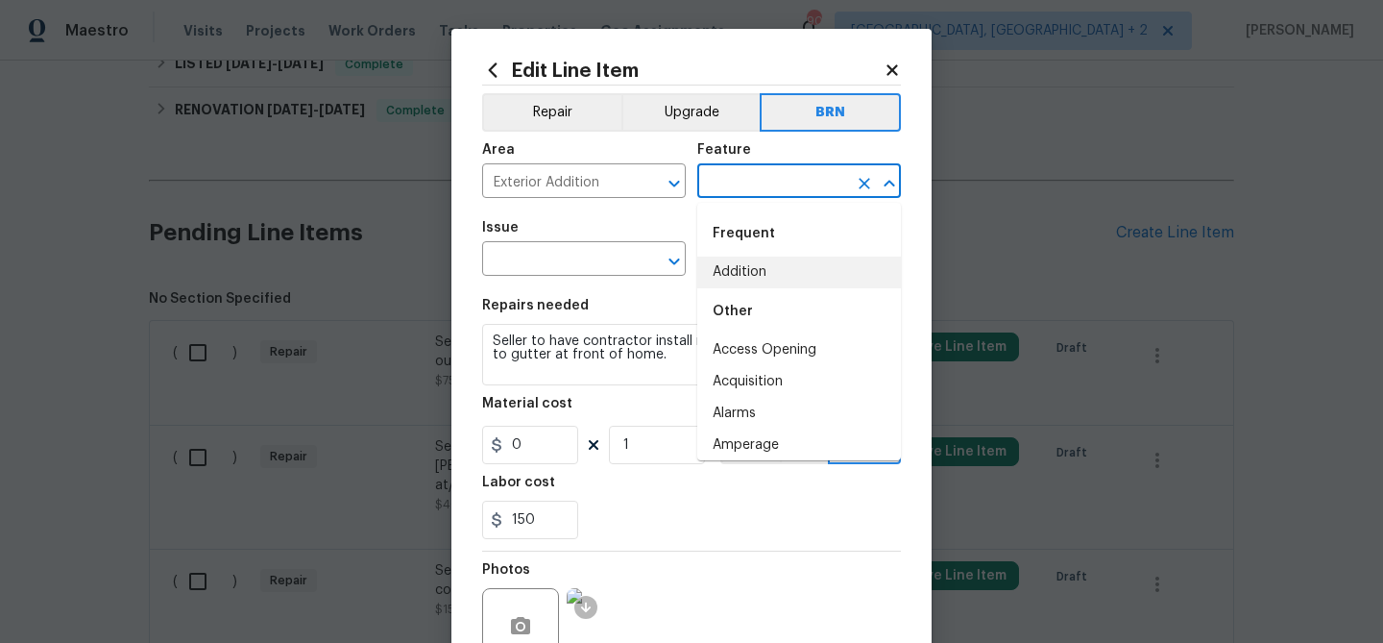
click at [753, 274] on li "Addition" at bounding box center [799, 272] width 204 height 32
type input "Addition"
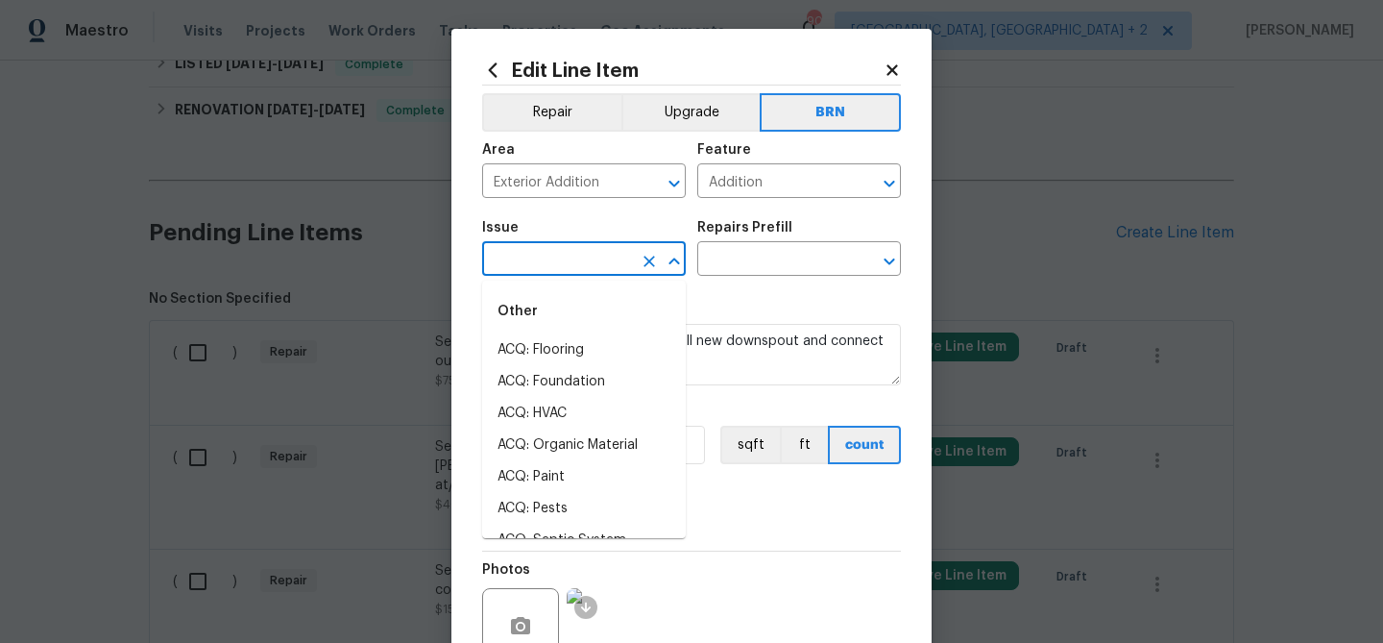
click at [574, 251] on input "text" at bounding box center [557, 261] width 150 height 30
type input "dow"
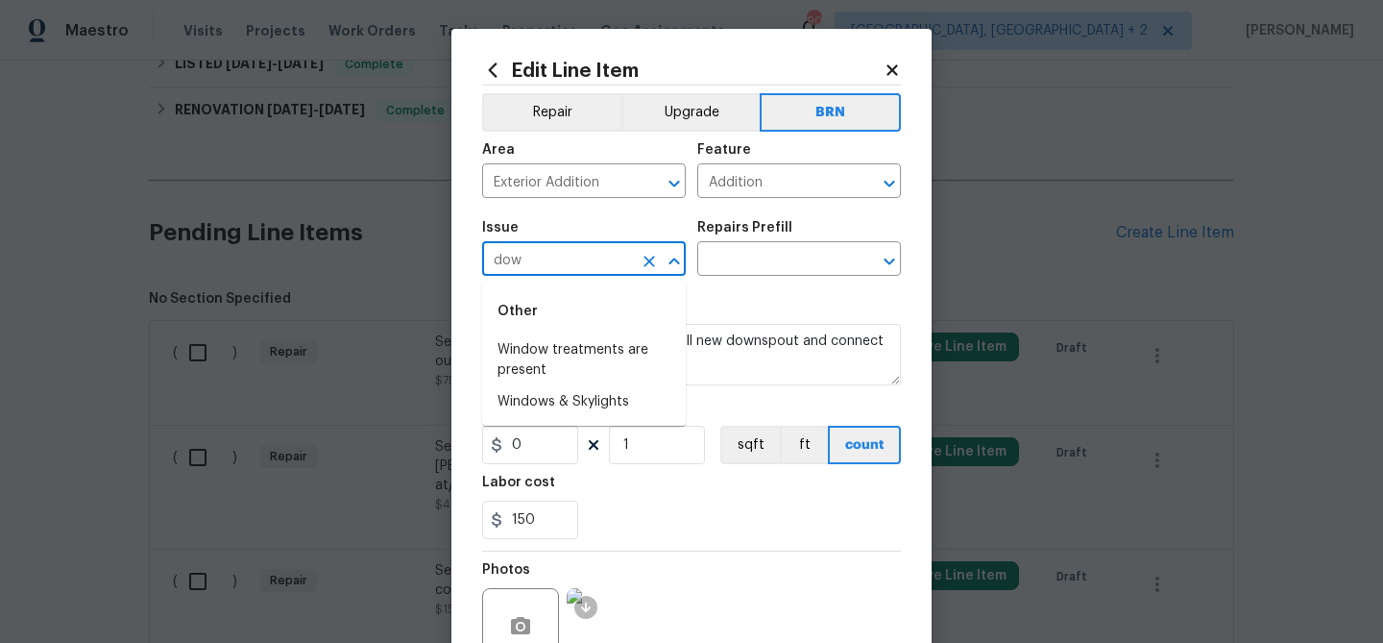
click at [645, 263] on icon "Clear" at bounding box center [649, 261] width 19 height 19
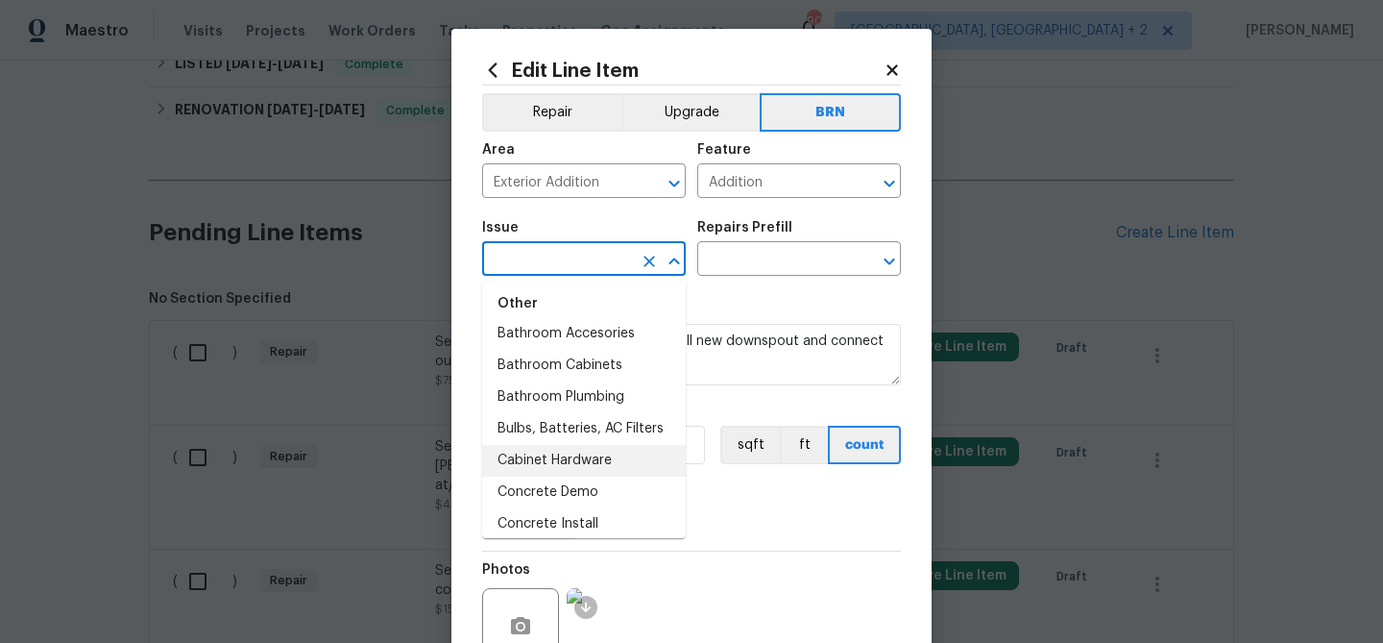
scroll to position [286, 0]
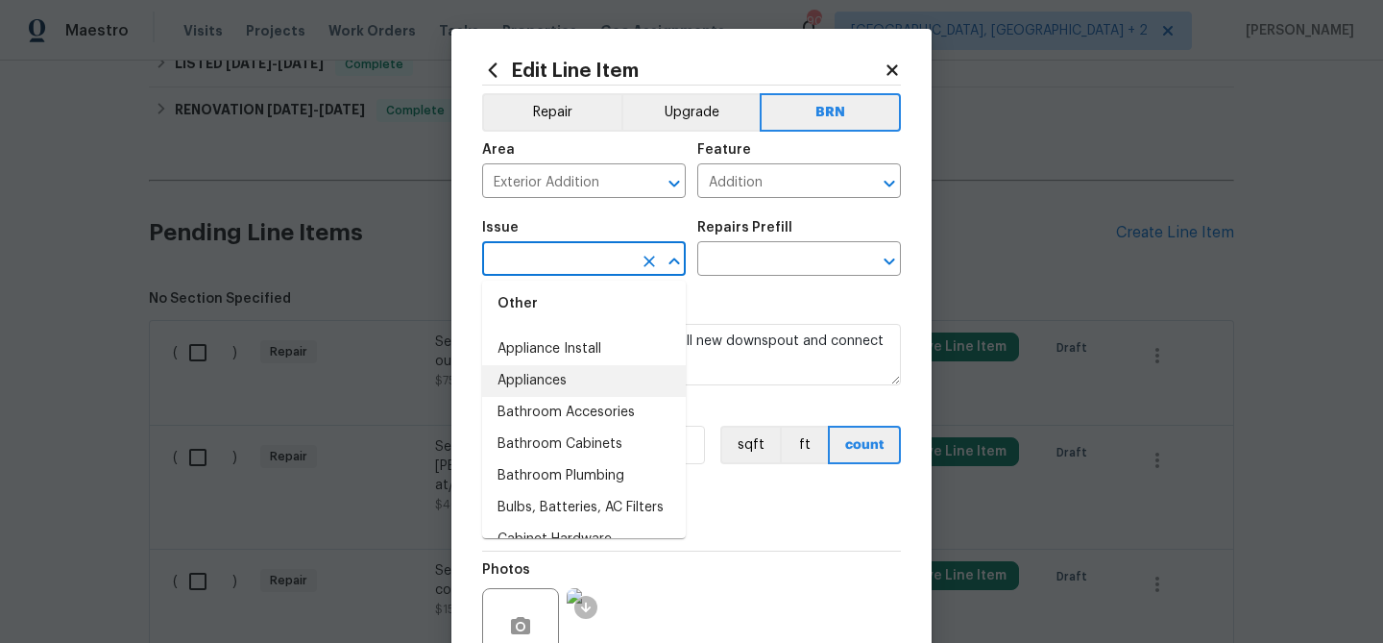
click at [559, 385] on li "Appliances" at bounding box center [584, 381] width 204 height 32
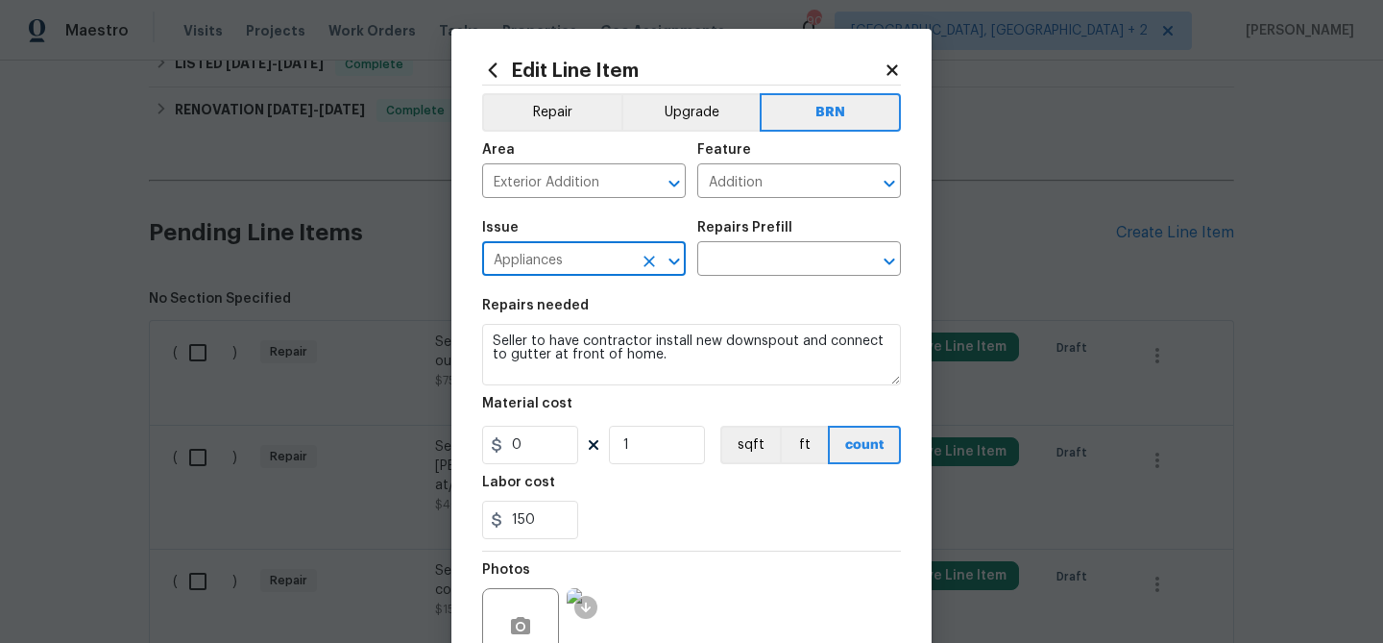
type input "Appliances"
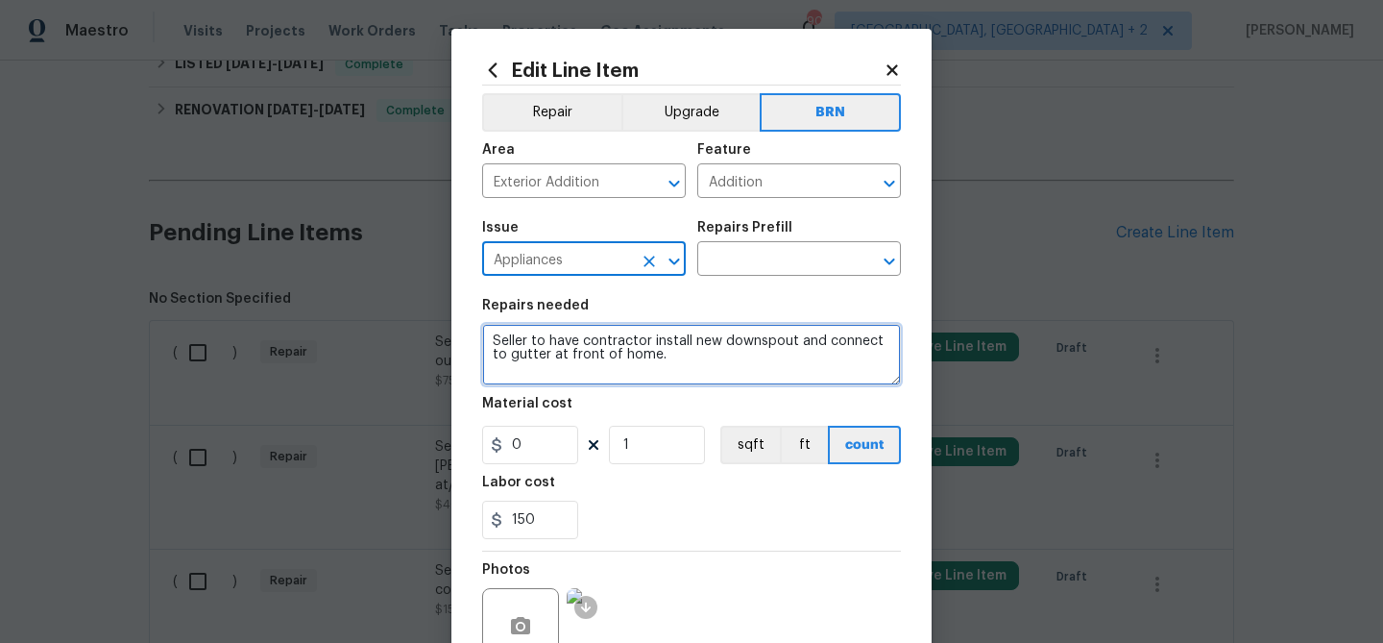
click at [559, 385] on textarea "Seller to have contractor install new downspout and connect to gutter at front …" at bounding box center [691, 354] width 419 height 61
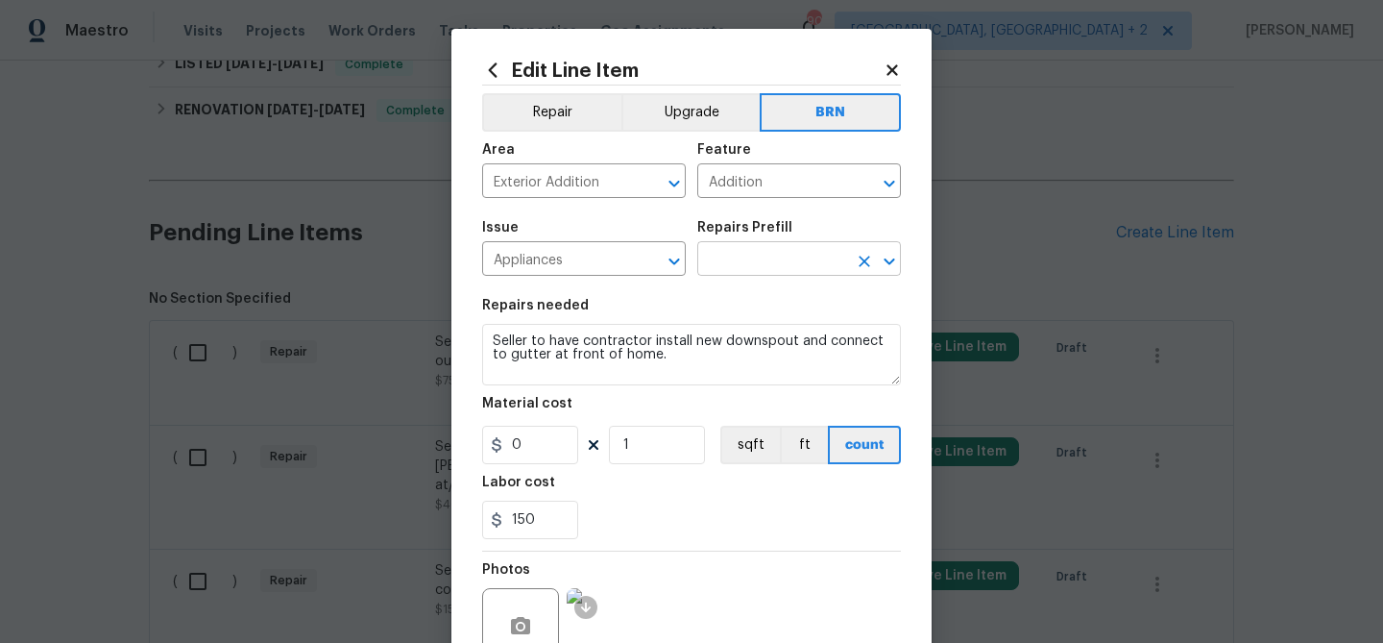
click at [731, 268] on input "text" at bounding box center [772, 261] width 150 height 30
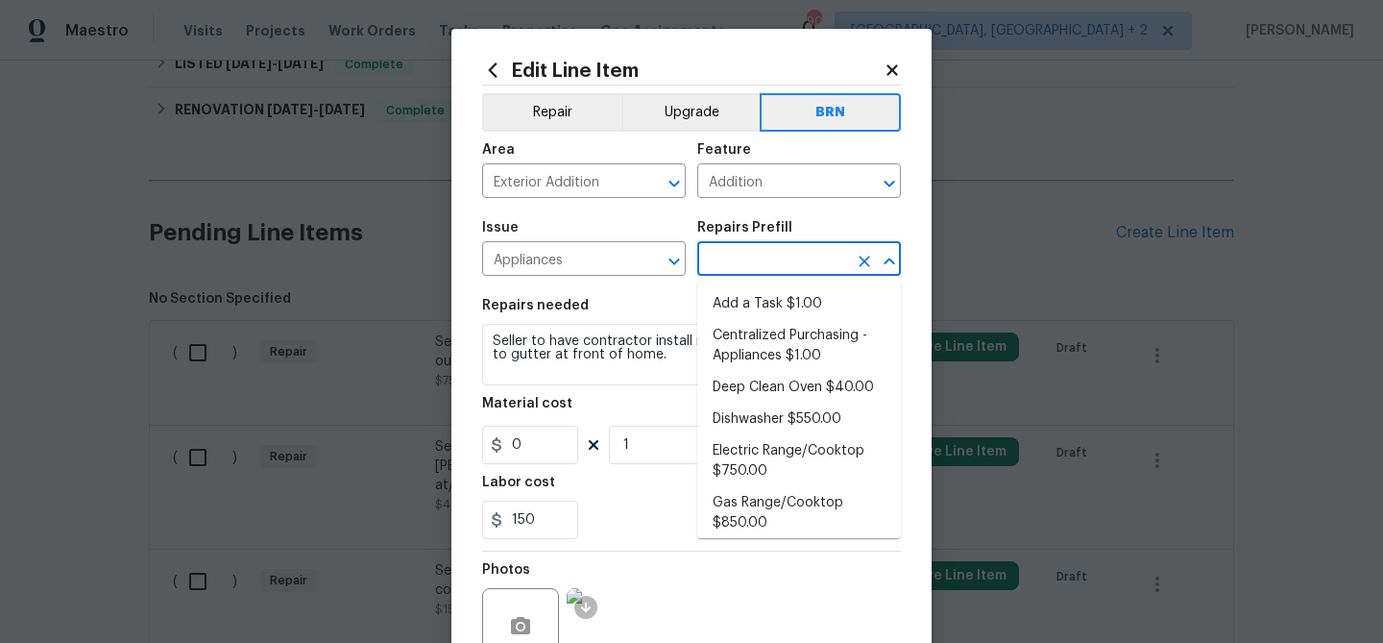
click at [736, 311] on li "Add a Task $1.00" at bounding box center [799, 304] width 204 height 32
type input "Appliances"
type input "Add a Task $1.00"
type textarea "HPM to detail"
type input "1"
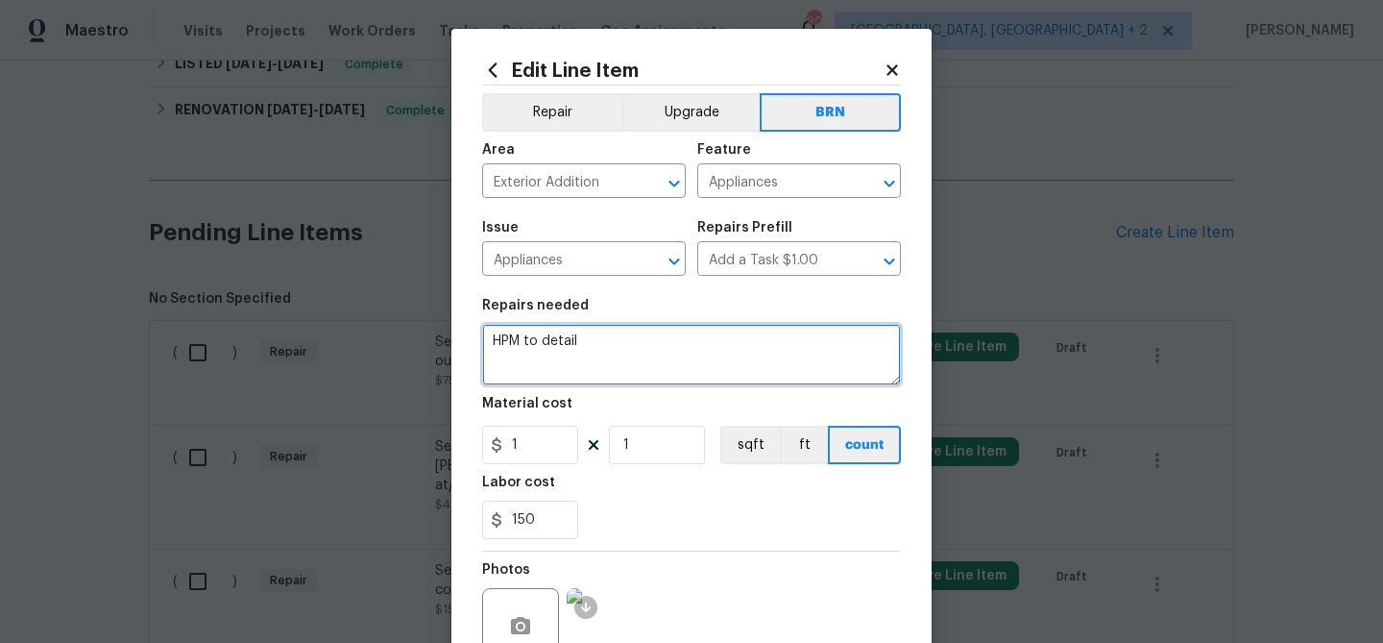
click at [613, 333] on textarea "HPM to detail" at bounding box center [691, 354] width 419 height 61
paste textarea "Seller to have contractor install new downspout and connect to gutter at front …"
type textarea "Seller to have contractor install new downspout and connect to gutter at front …"
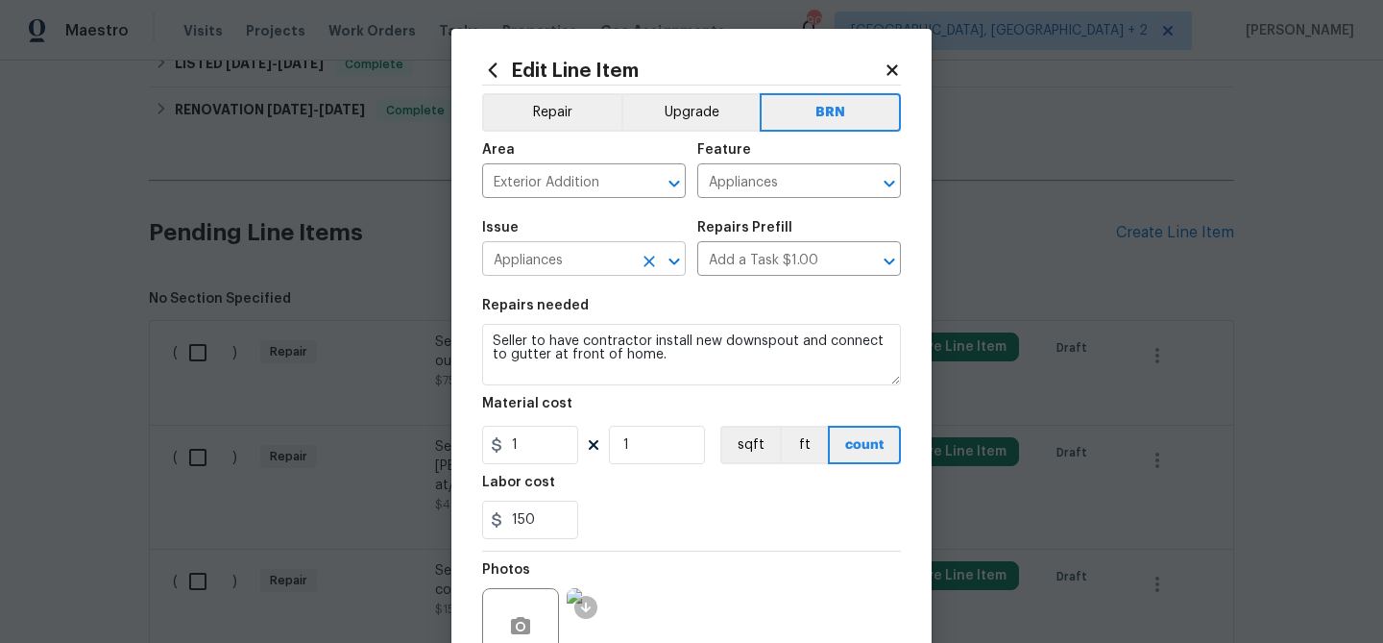
click at [542, 264] on input "Appliances" at bounding box center [557, 261] width 150 height 30
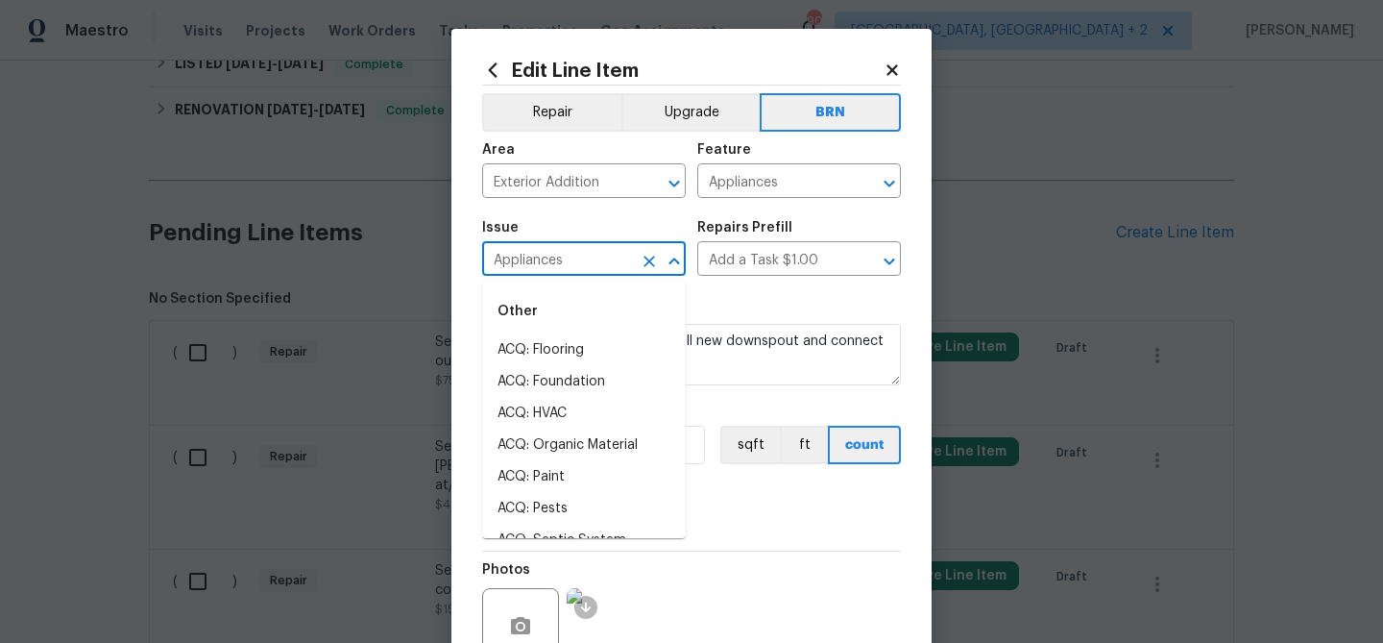
scroll to position [145, 0]
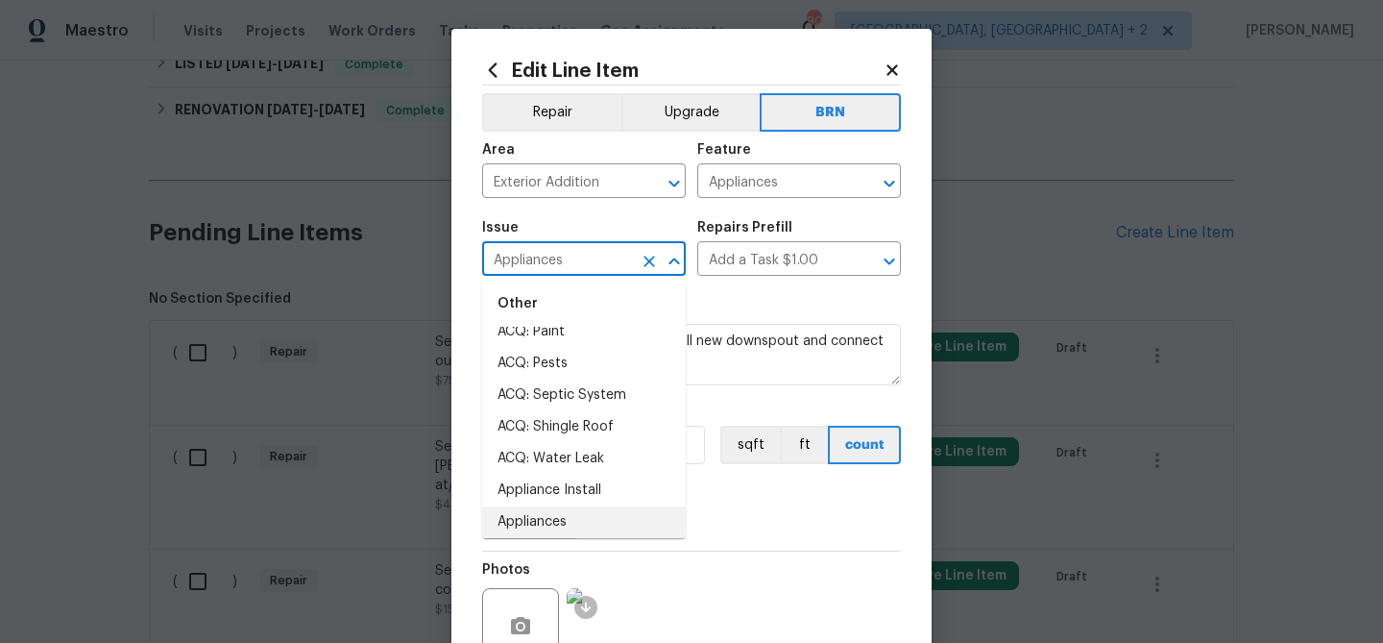
type input "h"
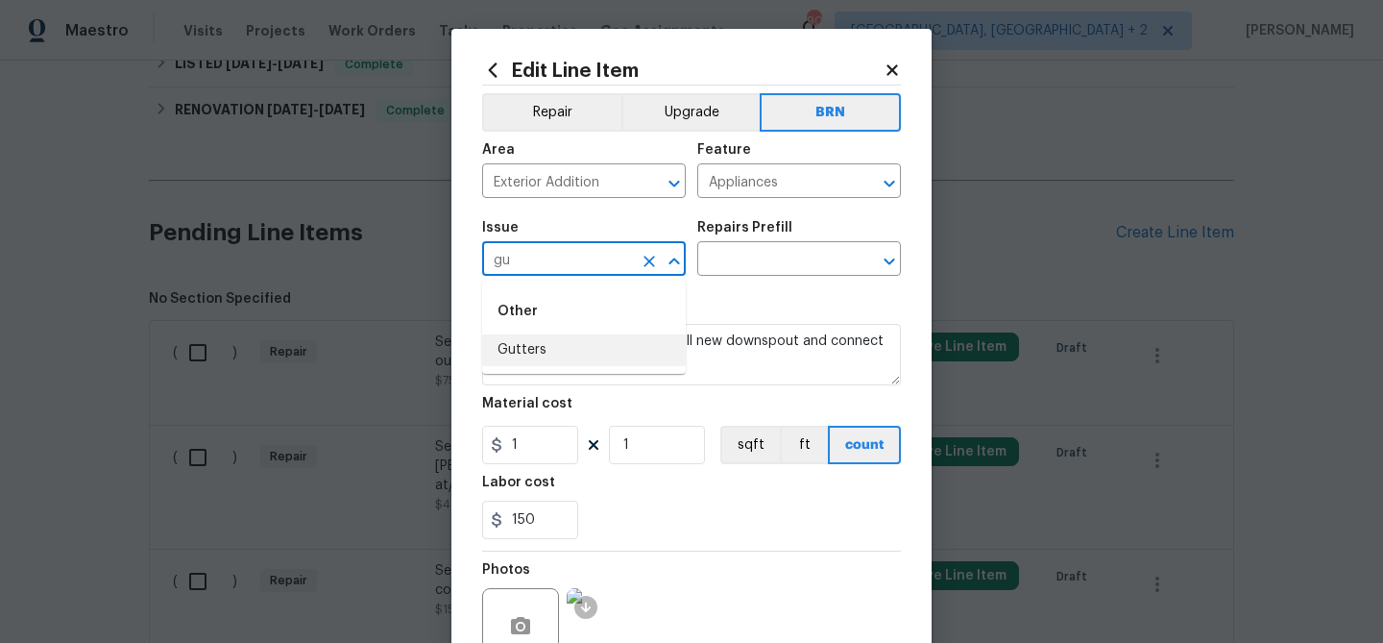
click at [535, 353] on li "Gutters" at bounding box center [584, 350] width 204 height 32
type input "Gutters"
click at [737, 186] on input "Appliances" at bounding box center [772, 183] width 150 height 30
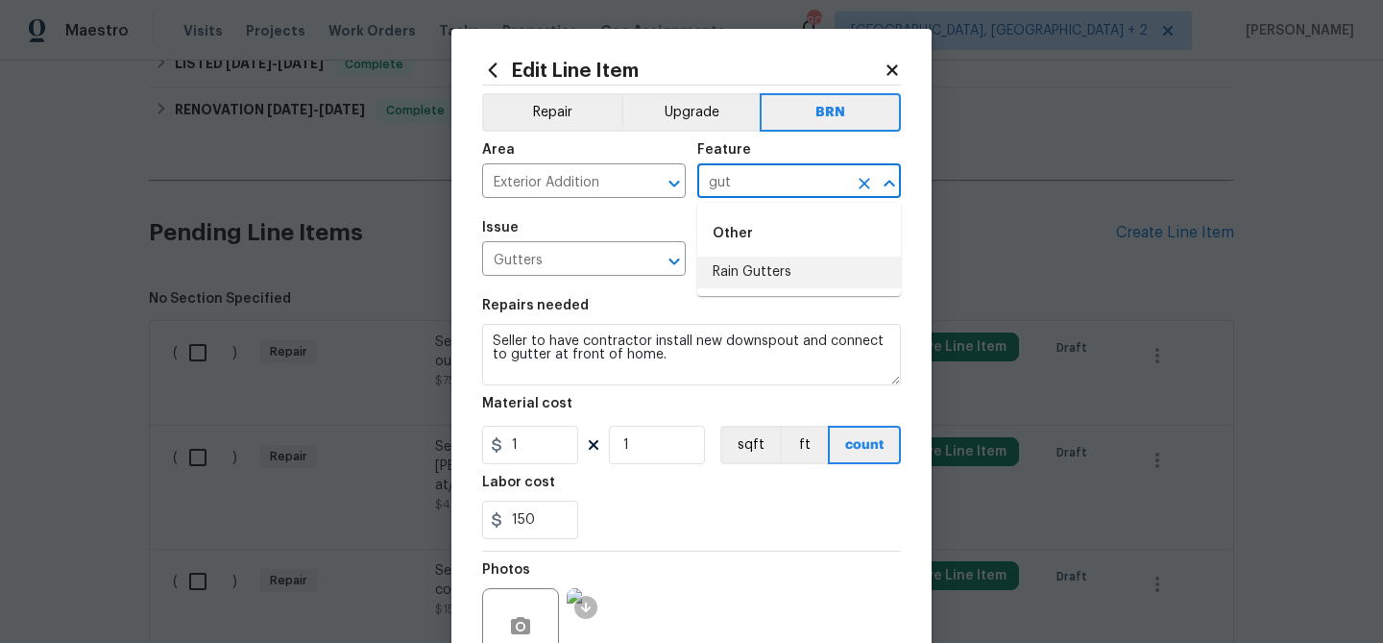
click at [735, 269] on li "Rain Gutters" at bounding box center [799, 272] width 204 height 32
type input "Rain Gutters"
click at [553, 458] on input "1" at bounding box center [530, 445] width 96 height 38
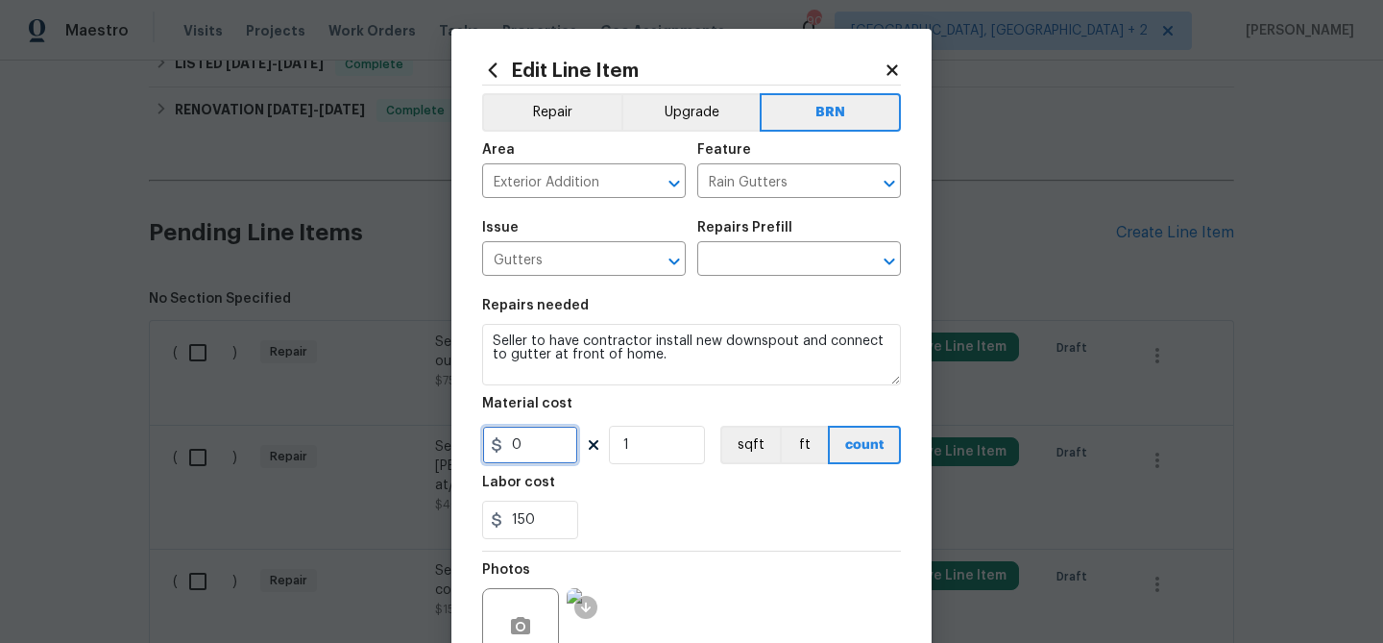
type input "0"
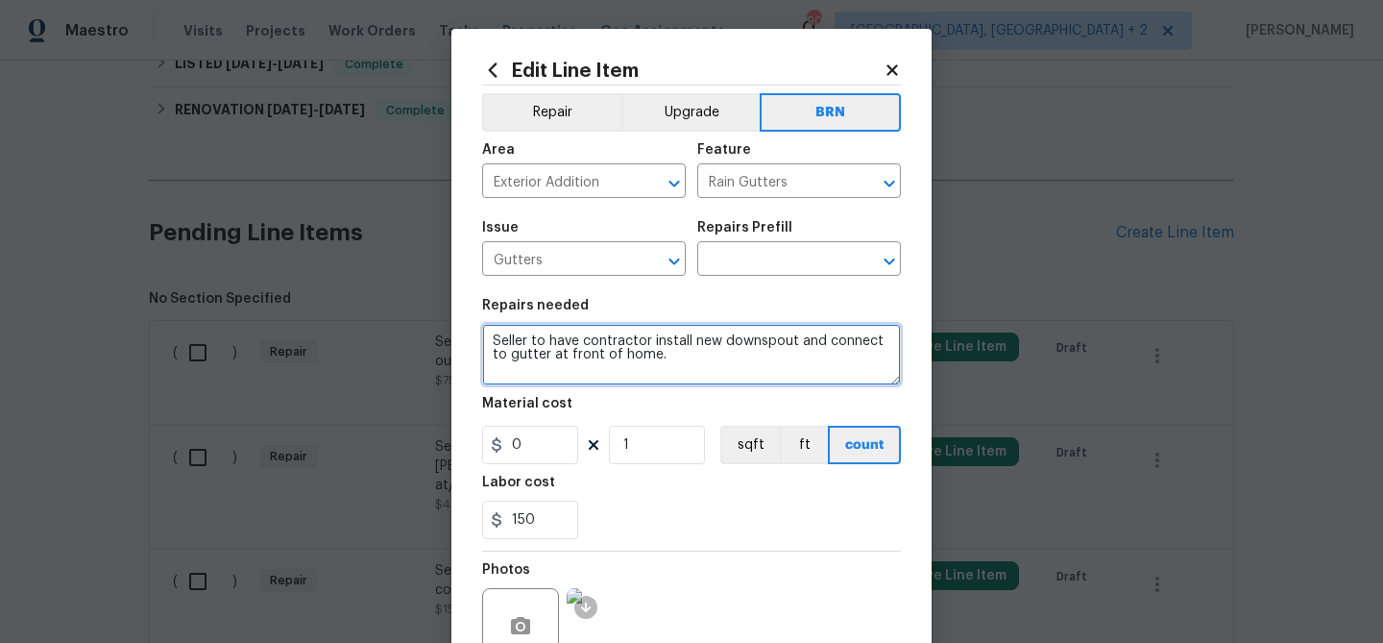
click at [590, 355] on textarea "Seller to have contractor install new downspout and connect to gutter at front …" at bounding box center [691, 354] width 419 height 61
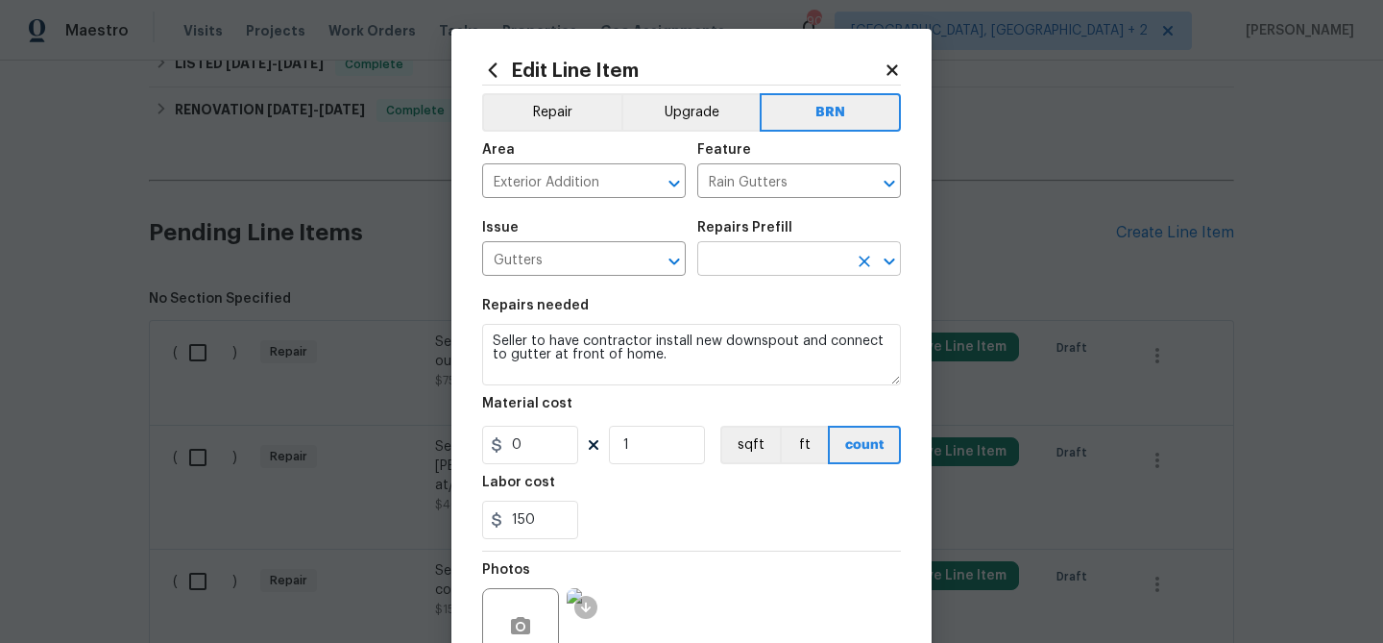
click at [734, 254] on input "text" at bounding box center [772, 261] width 150 height 30
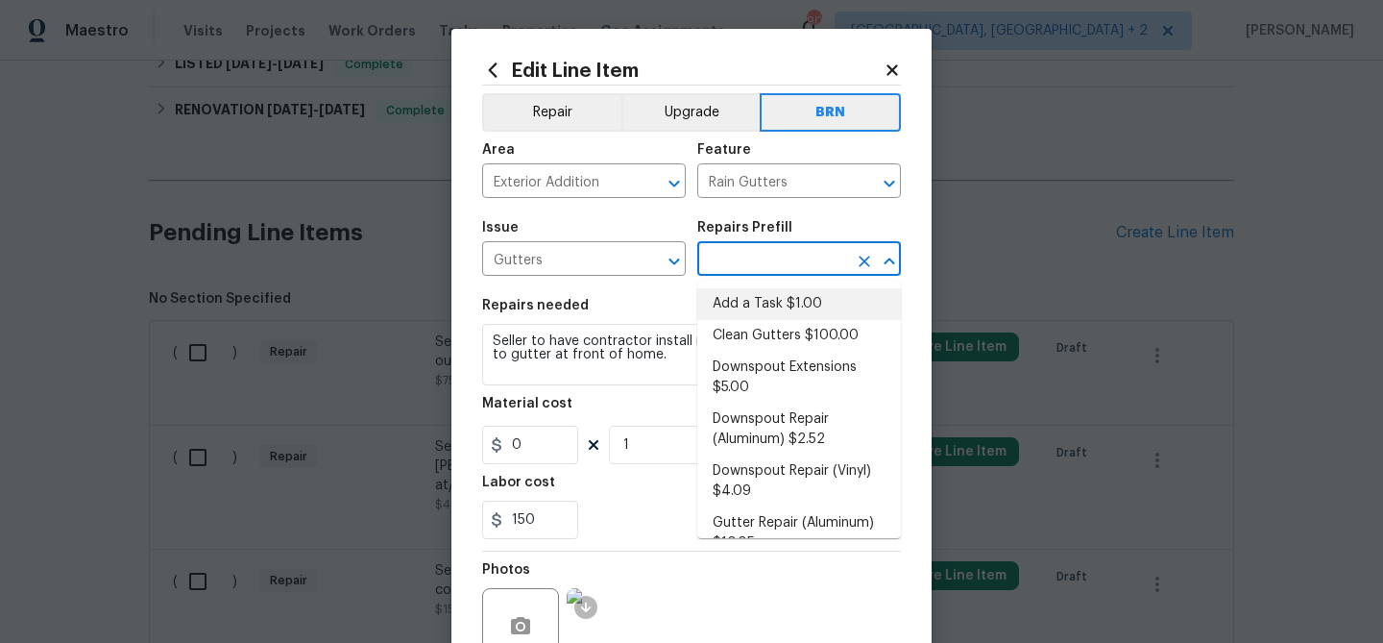
click at [740, 307] on li "Add a Task $1.00" at bounding box center [799, 304] width 204 height 32
type input "[PERSON_NAME] and Trim"
type input "Add a Task $1.00"
type textarea "HPM to detail"
type input "1"
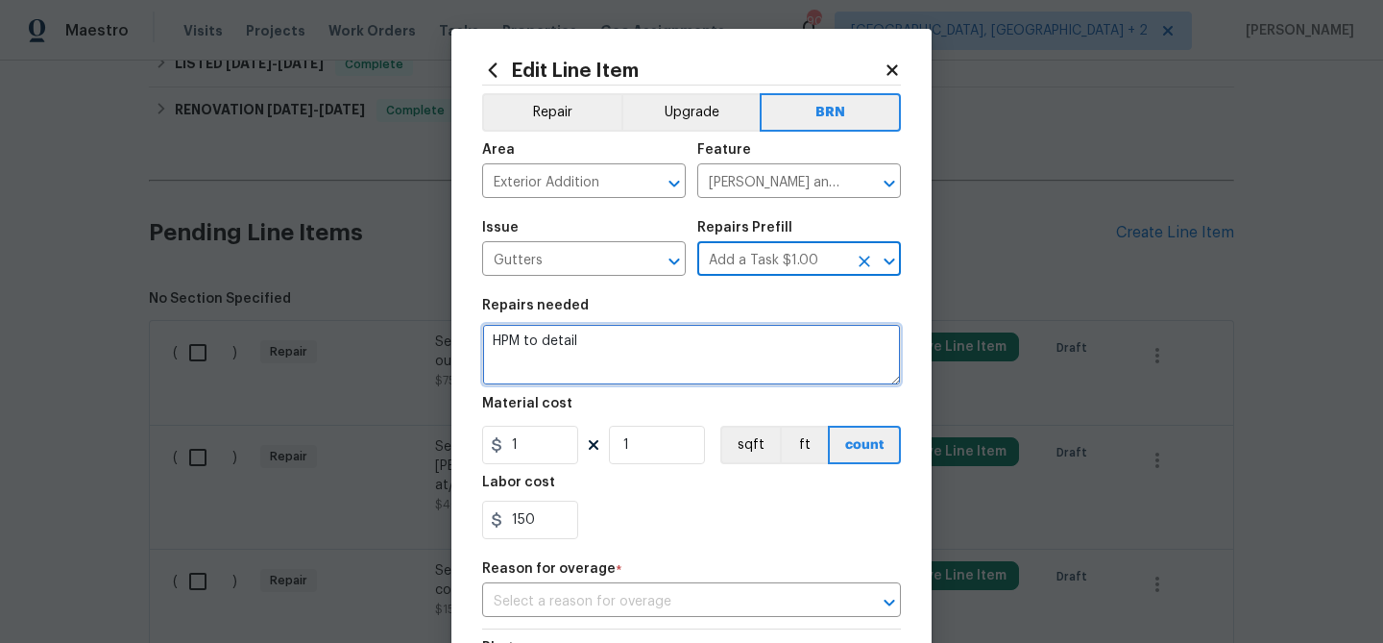
click at [590, 346] on textarea "HPM to detail" at bounding box center [691, 354] width 419 height 61
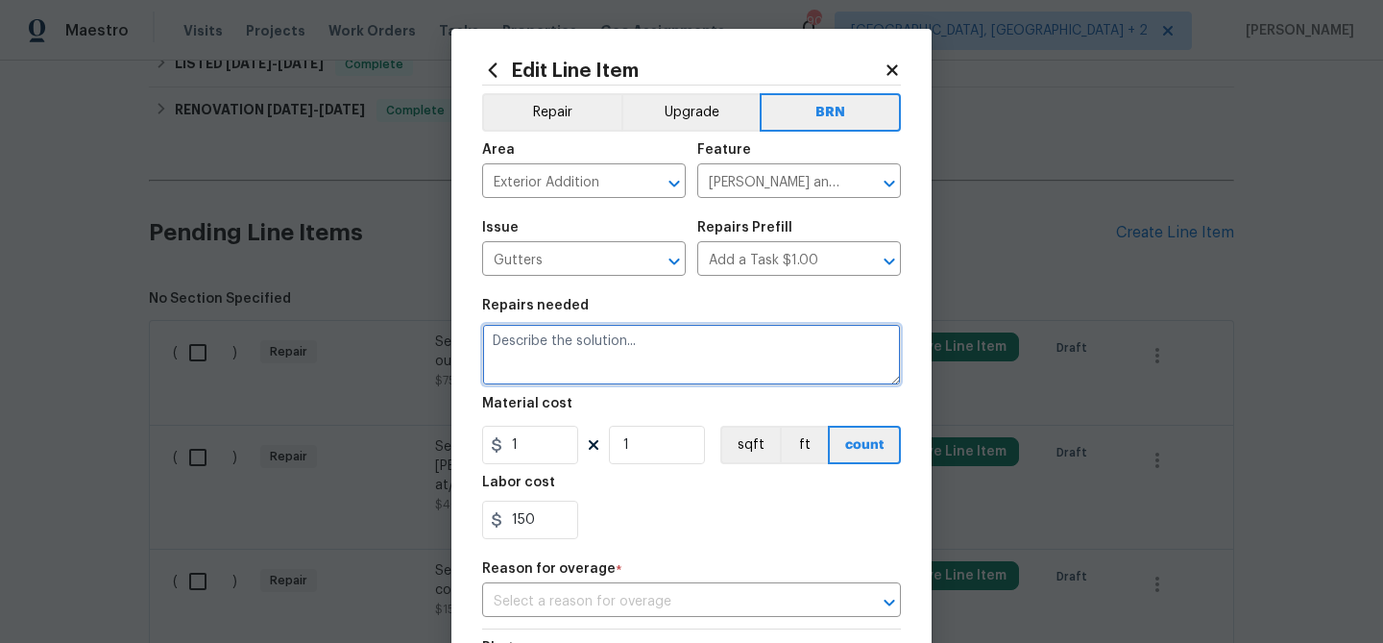
paste textarea "Seller to have contractor install new downspout and connect to gutter at front …"
type textarea "Seller to have contractor install new downspout and connect to gutter at front …"
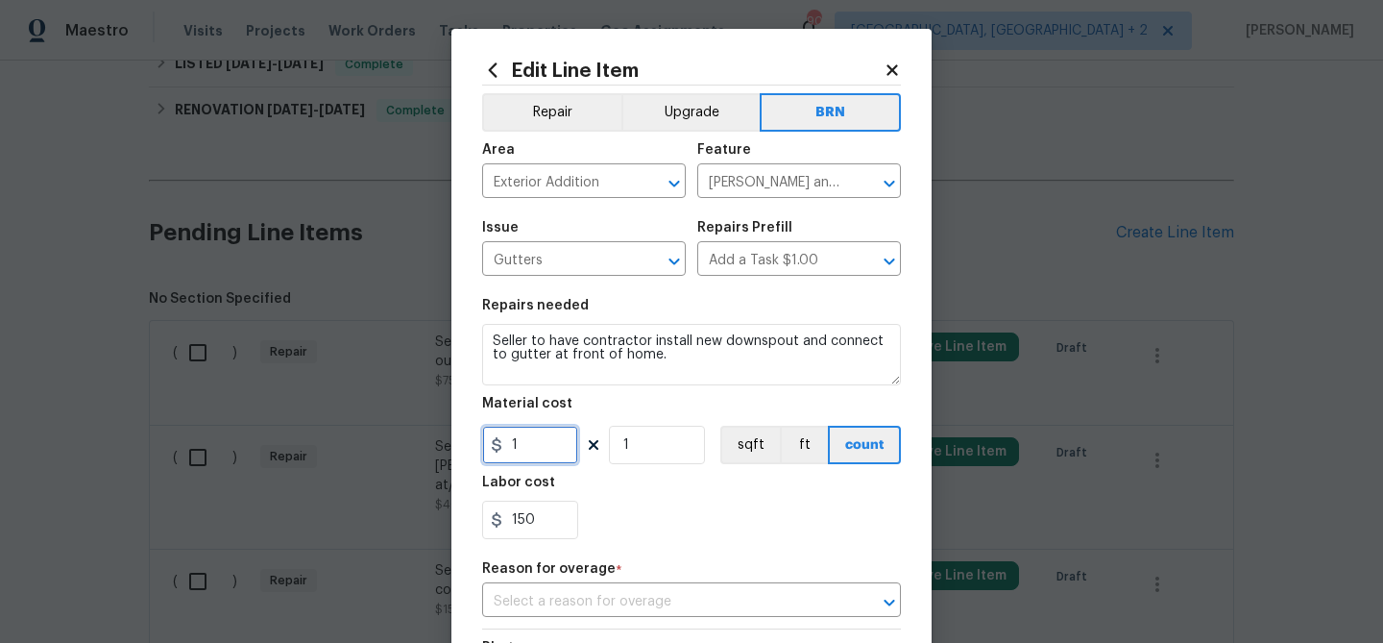
click at [551, 442] on input "1" at bounding box center [530, 445] width 96 height 38
type input "0"
click at [734, 176] on input "[PERSON_NAME] and Trim" at bounding box center [772, 183] width 150 height 30
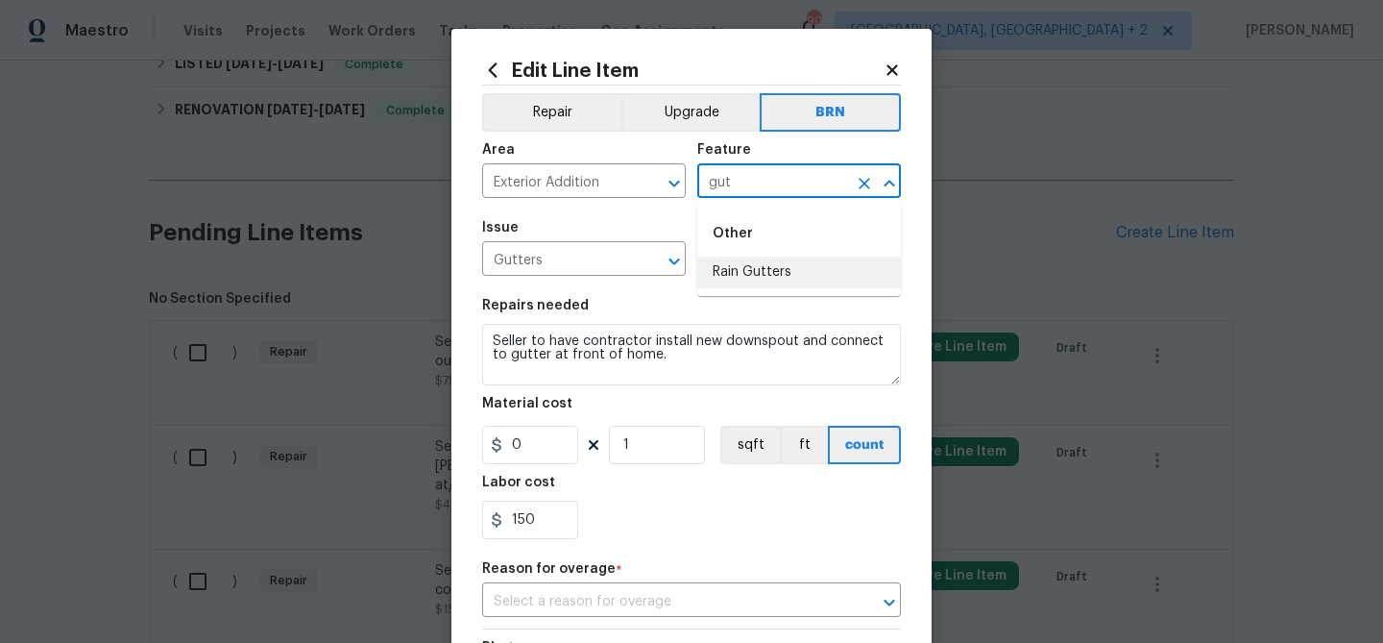
click at [740, 264] on li "Rain Gutters" at bounding box center [799, 272] width 204 height 32
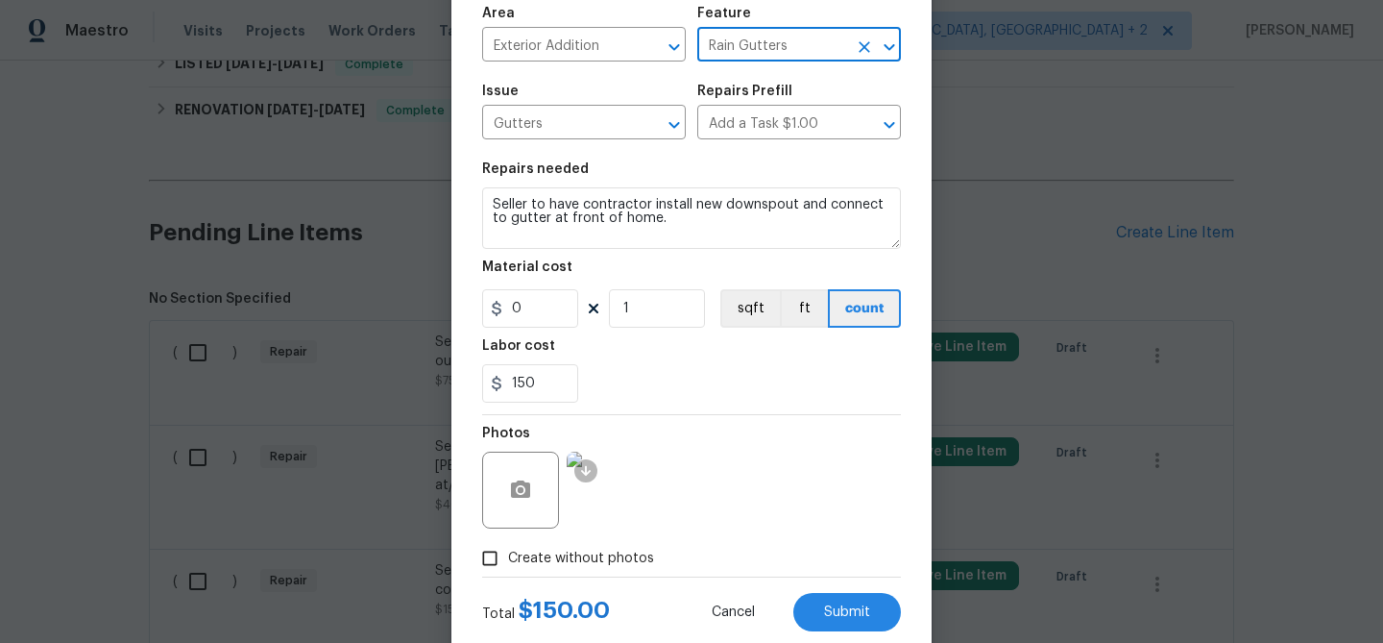
scroll to position [185, 0]
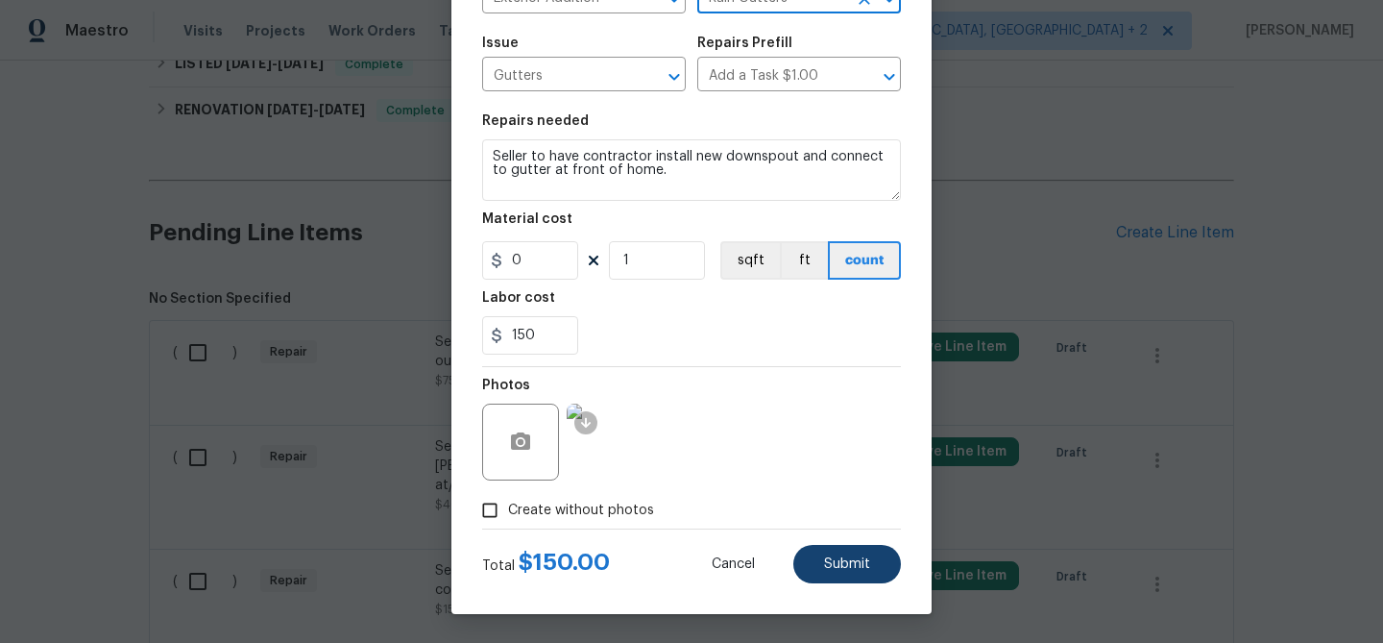
type input "Rain Gutters"
click at [834, 554] on button "Submit" at bounding box center [847, 564] width 108 height 38
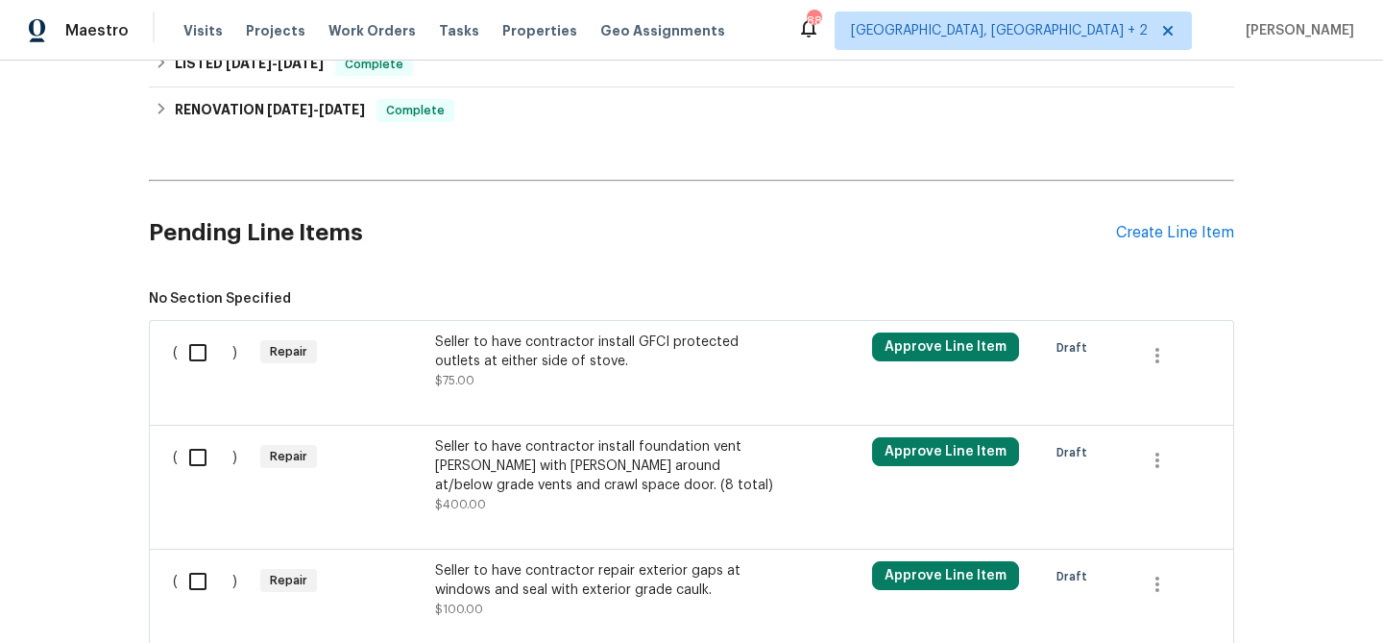
scroll to position [2125, 0]
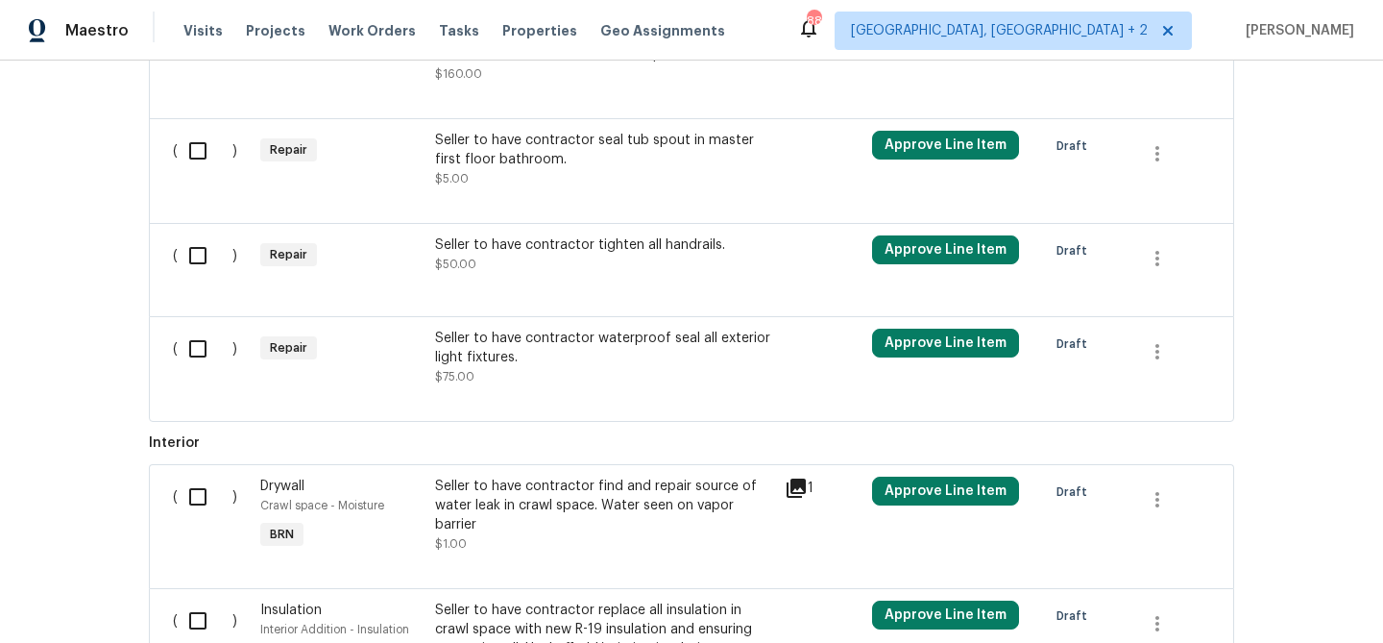
click at [504, 353] on div "Seller to have contractor waterproof seal all exterior light fixtures." at bounding box center [604, 348] width 338 height 38
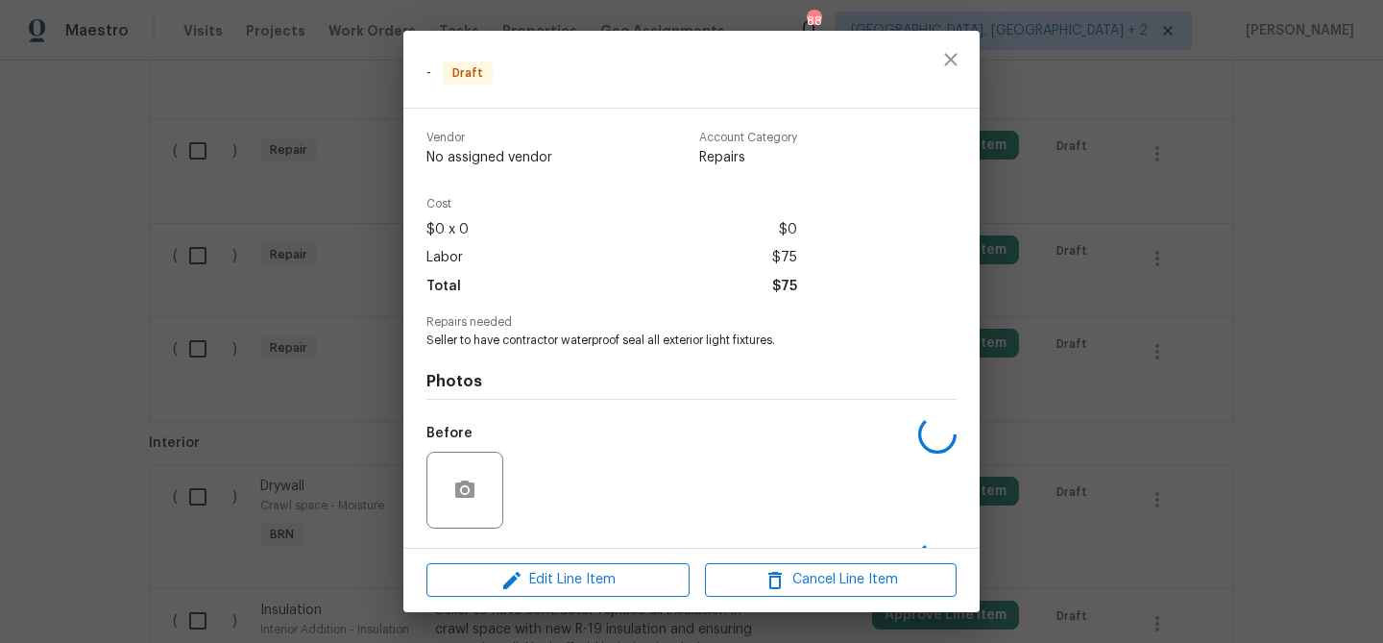
scroll to position [125, 0]
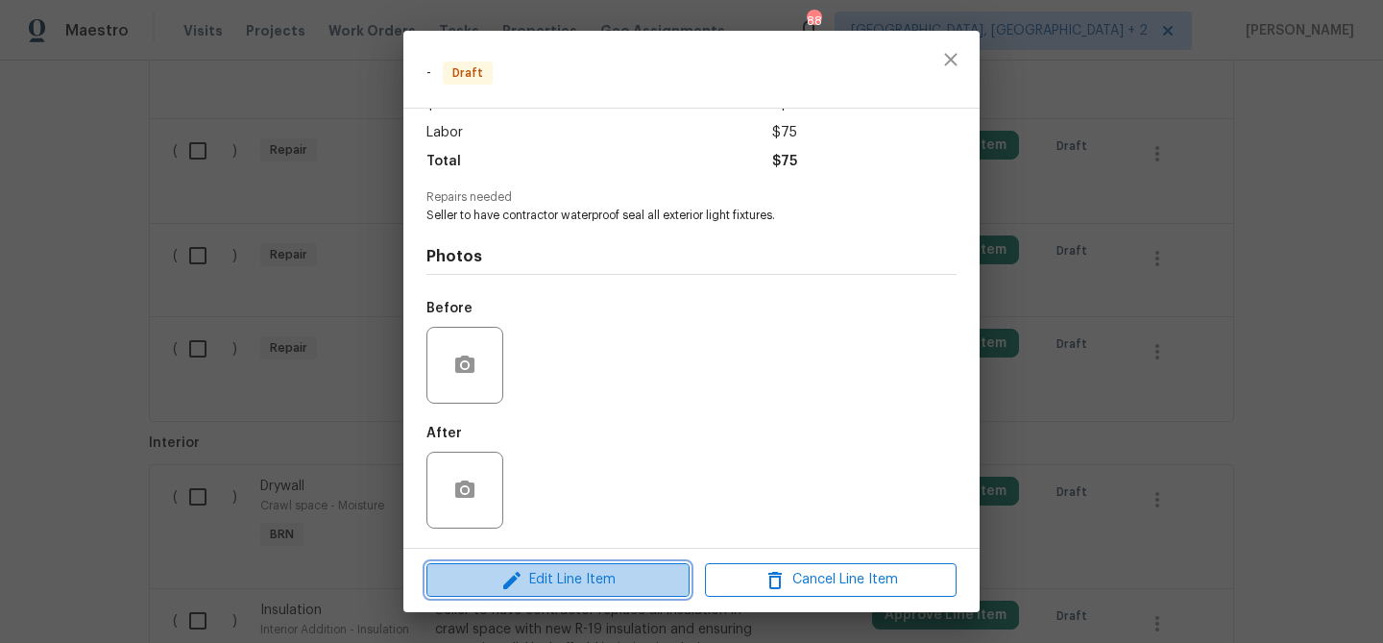
click at [520, 585] on icon "button" at bounding box center [511, 580] width 23 height 23
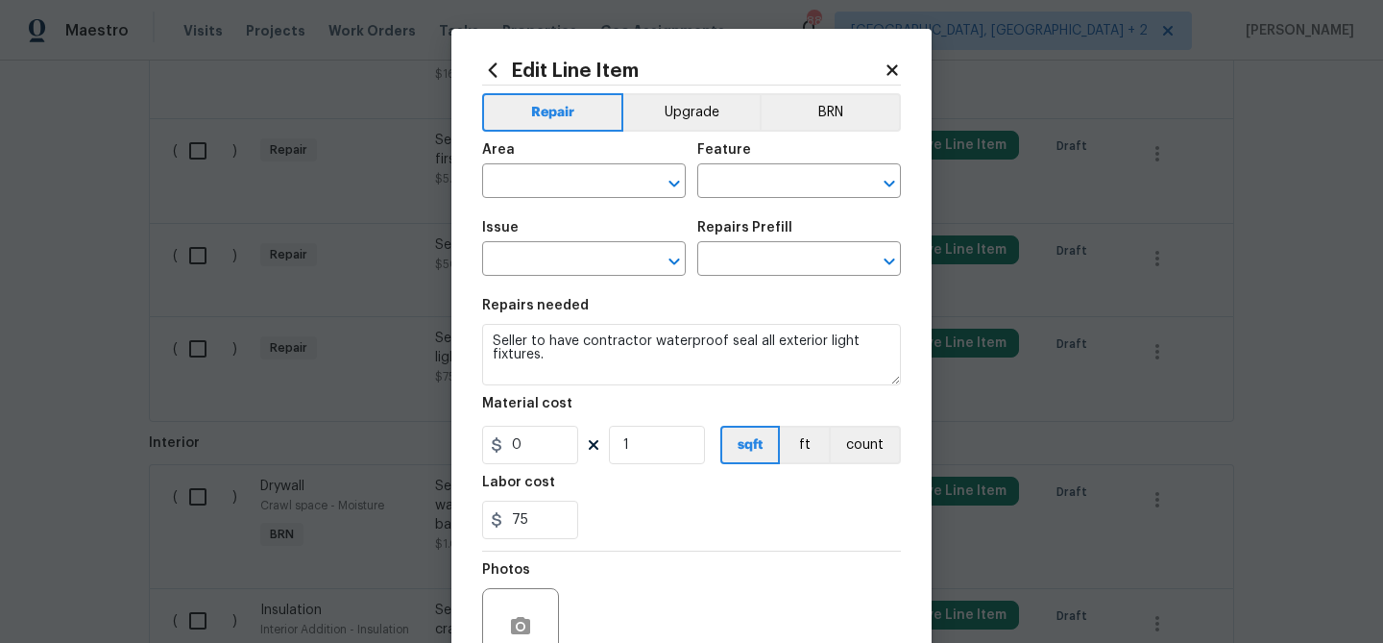
click at [810, 140] on div "Area ​ Feature ​" at bounding box center [691, 171] width 419 height 78
click at [816, 132] on div "Area ​ Feature ​" at bounding box center [691, 171] width 419 height 78
click at [818, 103] on button "BRN" at bounding box center [830, 112] width 141 height 38
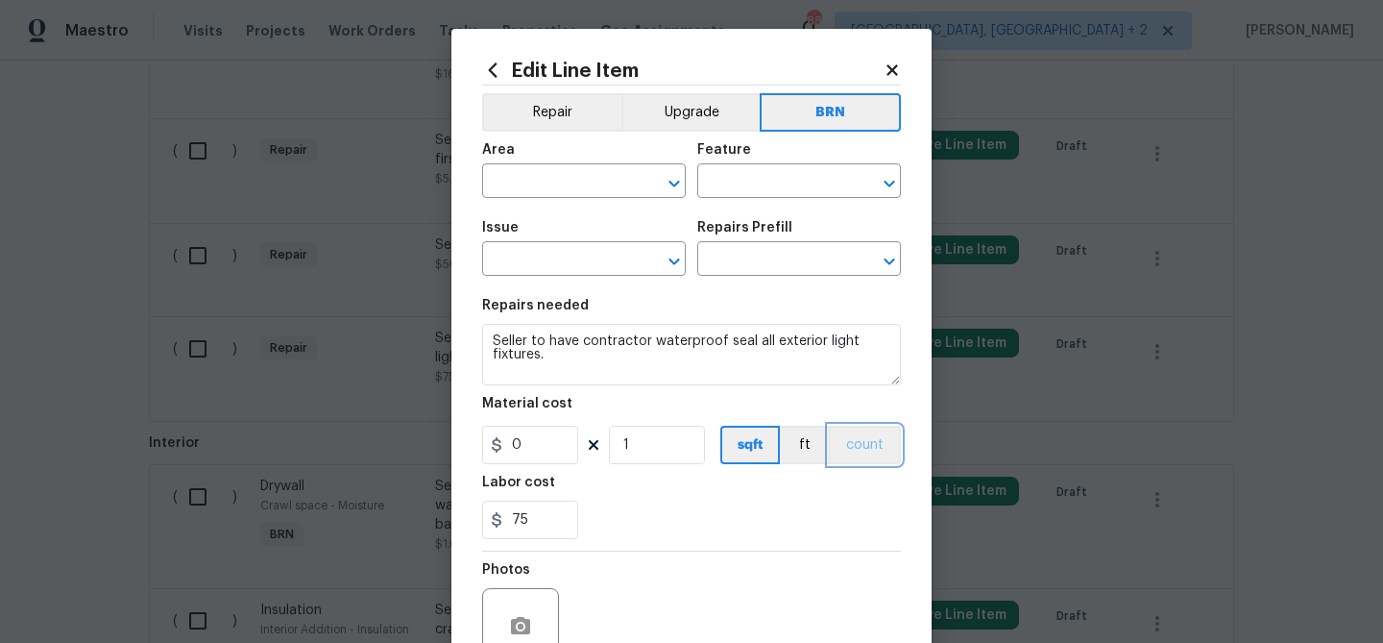
click at [871, 443] on button "count" at bounding box center [865, 445] width 72 height 38
click at [549, 201] on span "Area ​" at bounding box center [584, 171] width 204 height 78
click at [529, 187] on input "text" at bounding box center [557, 183] width 150 height 30
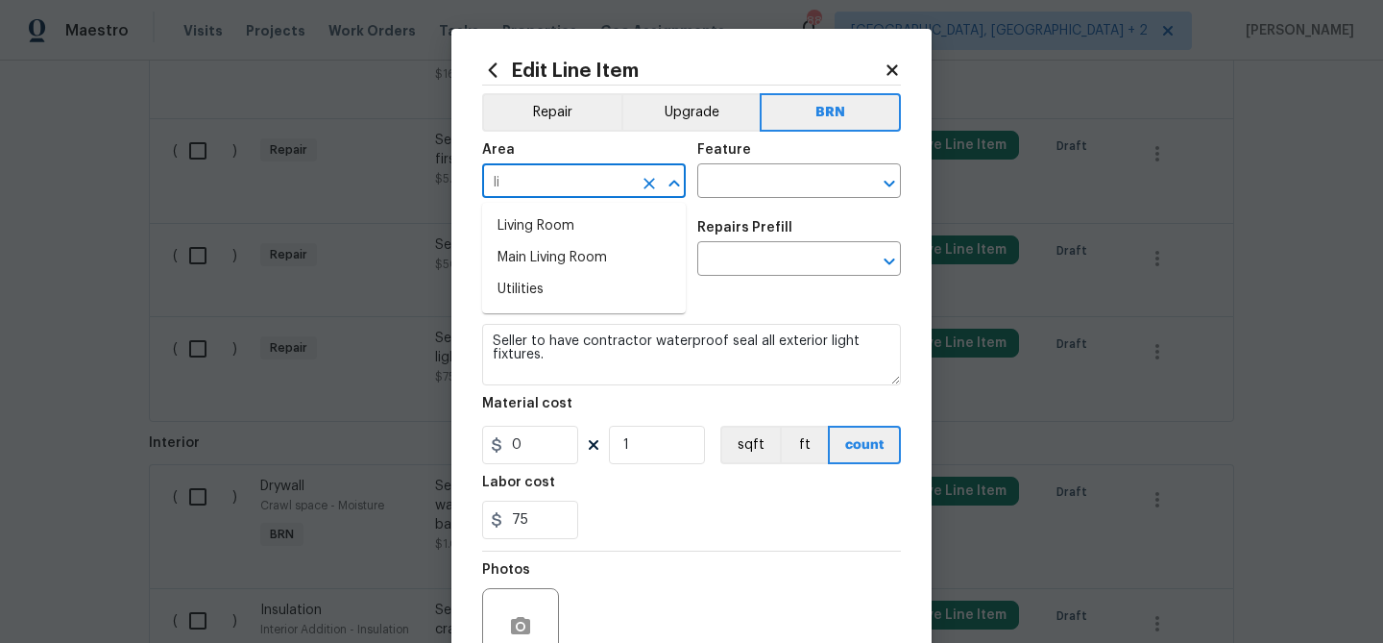
type input "l"
click at [538, 259] on li "Exterior Overall" at bounding box center [584, 258] width 204 height 32
type input "Exterior Overall"
click at [701, 200] on div "Area Exterior Overall ​ Feature ​" at bounding box center [691, 171] width 419 height 78
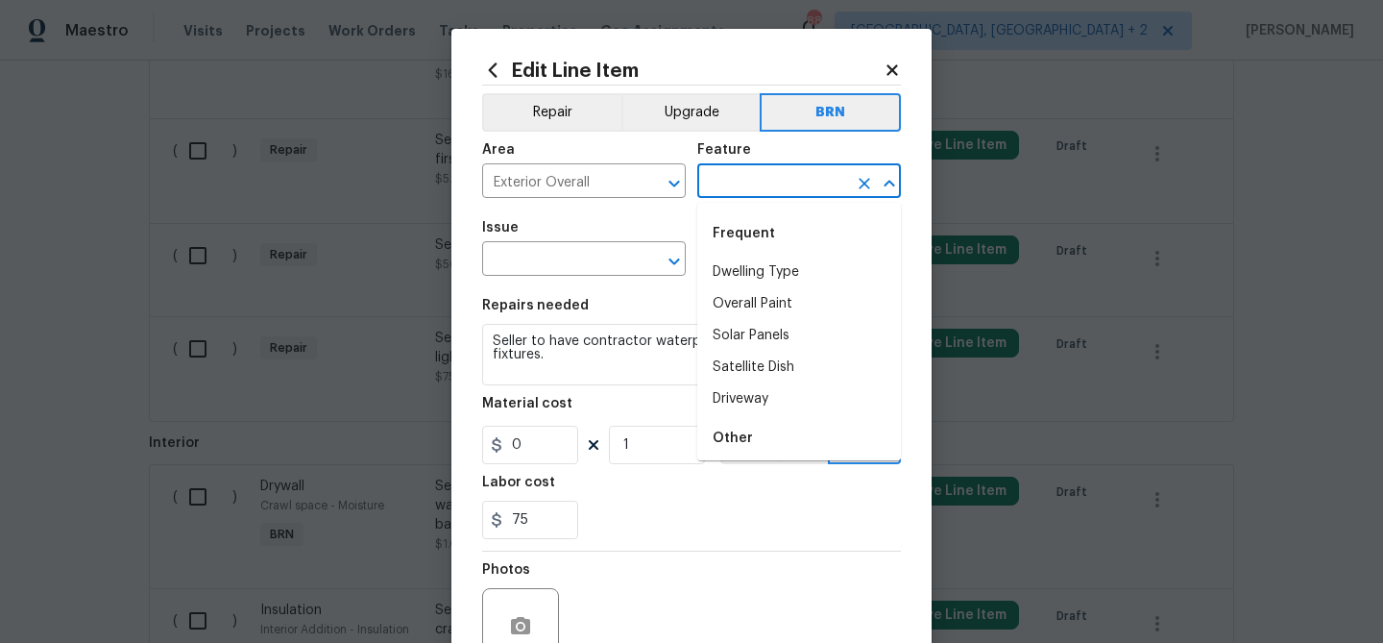
click at [707, 197] on input "text" at bounding box center [772, 183] width 150 height 30
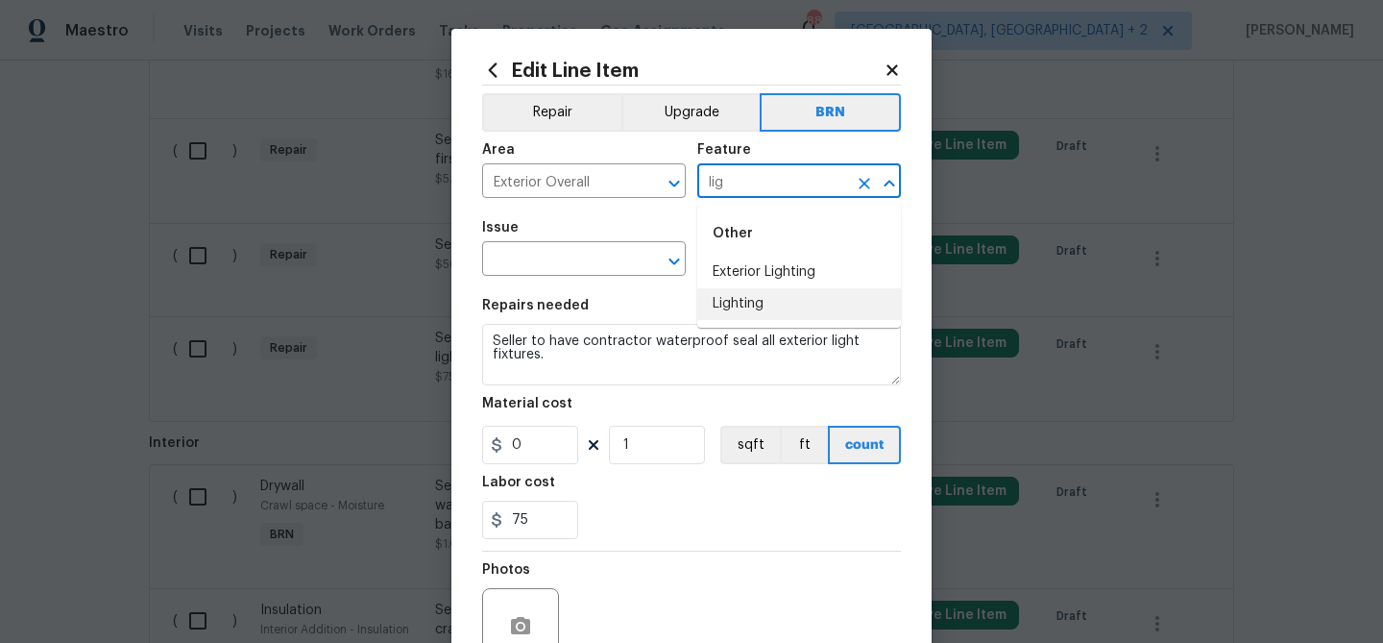
click at [749, 309] on li "Lighting" at bounding box center [799, 304] width 204 height 32
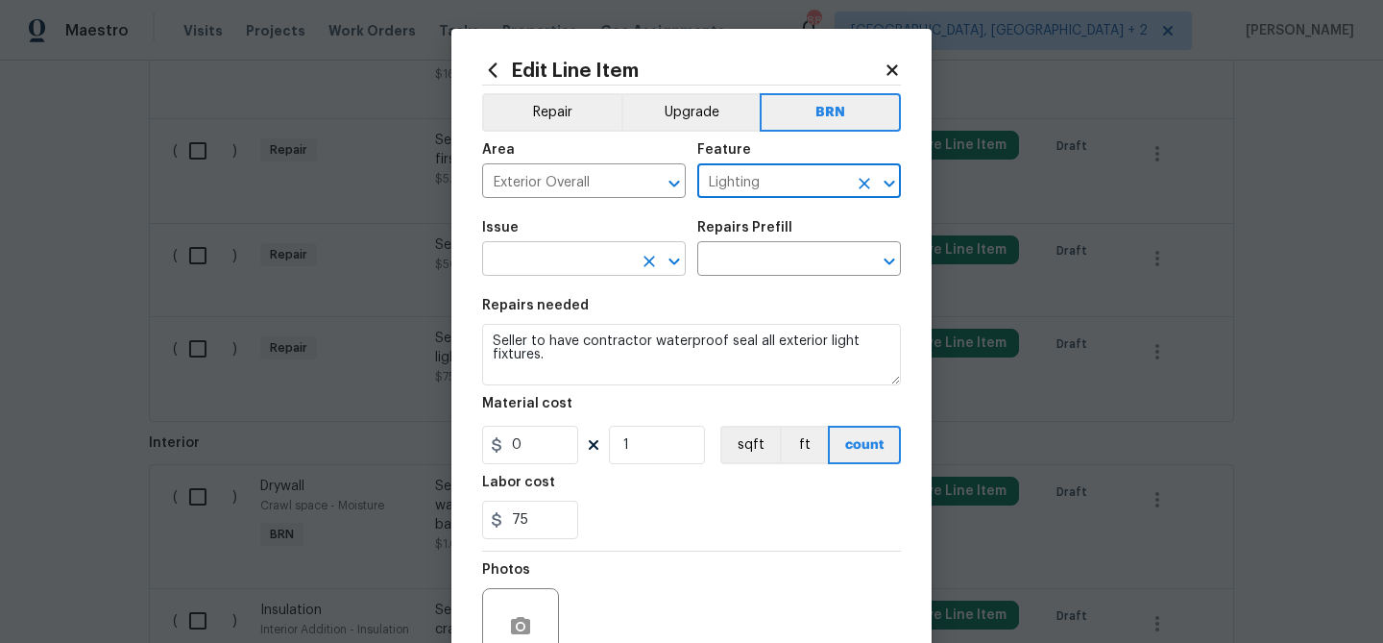
type input "Lighting"
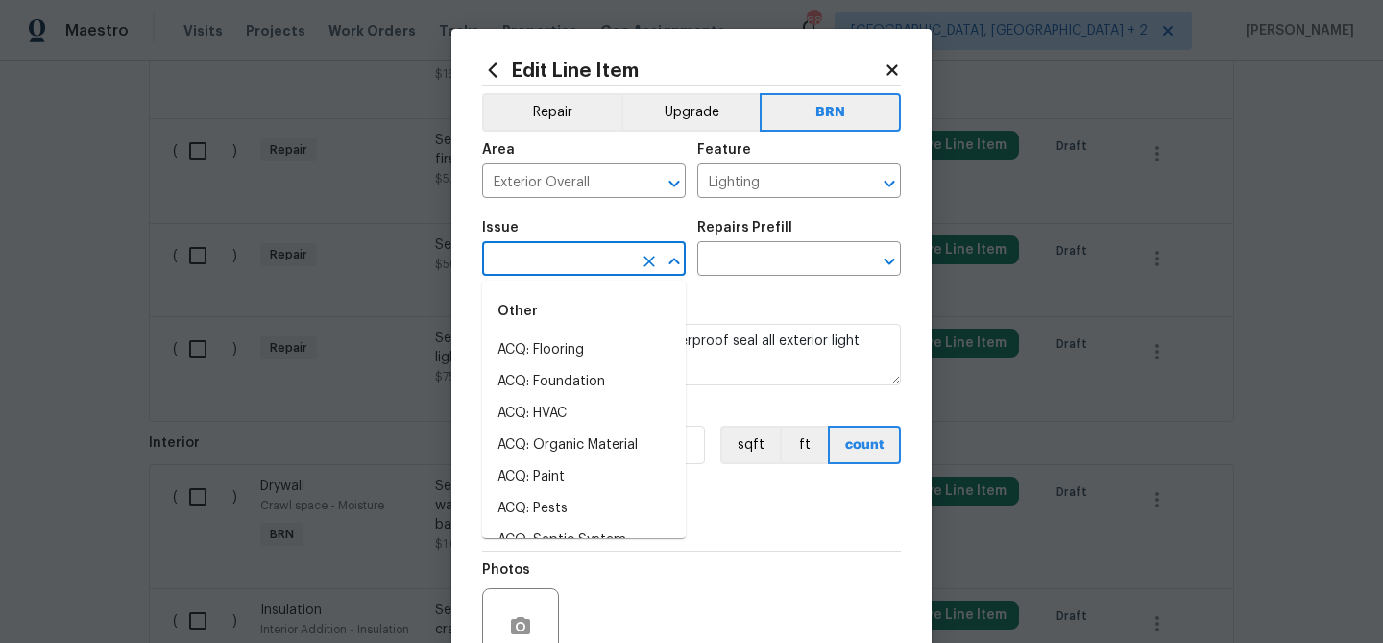
click at [574, 267] on input "text" at bounding box center [557, 261] width 150 height 30
click at [545, 341] on li "Electrical Lighting" at bounding box center [584, 350] width 204 height 32
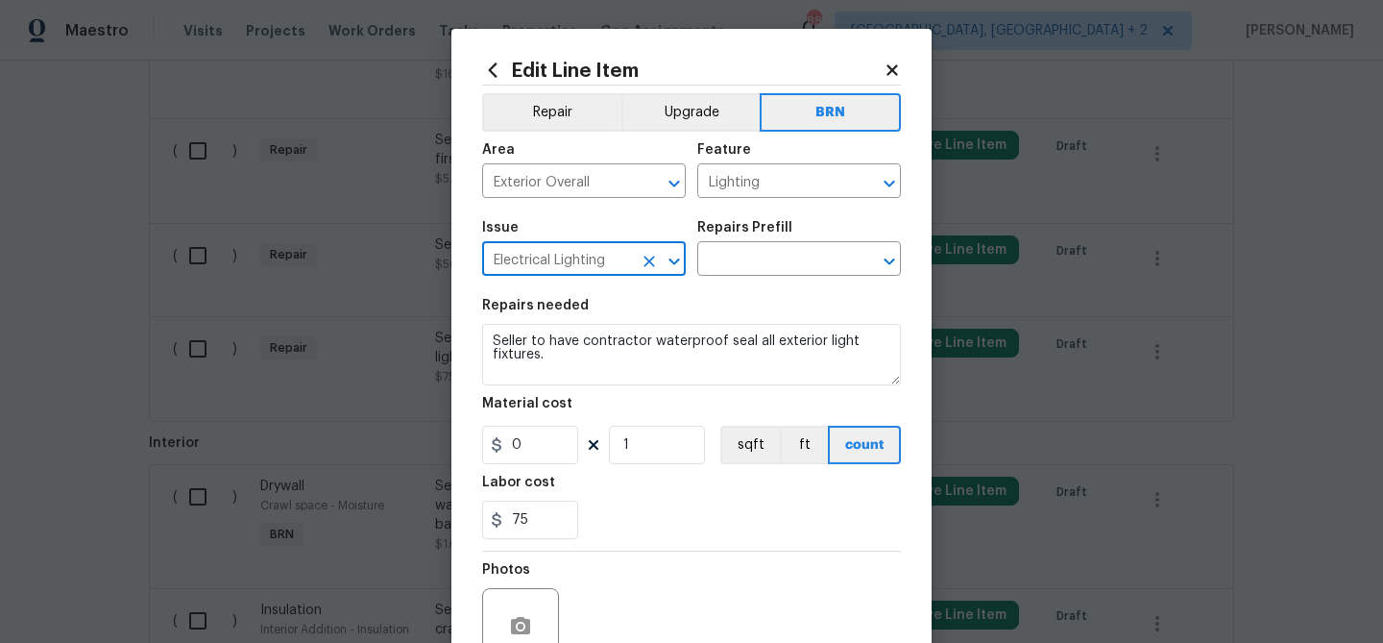
type input "Electrical Lighting"
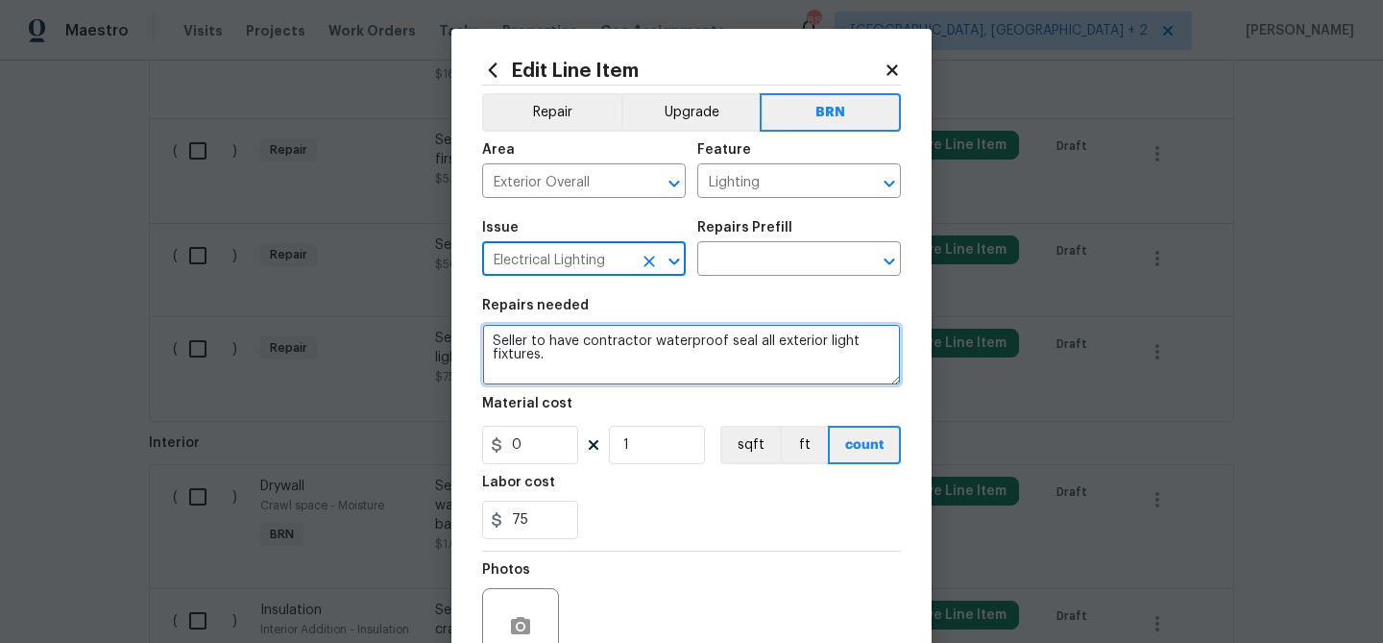
click at [545, 341] on textarea "Seller to have contractor waterproof seal all exterior light fixtures." at bounding box center [691, 354] width 419 height 61
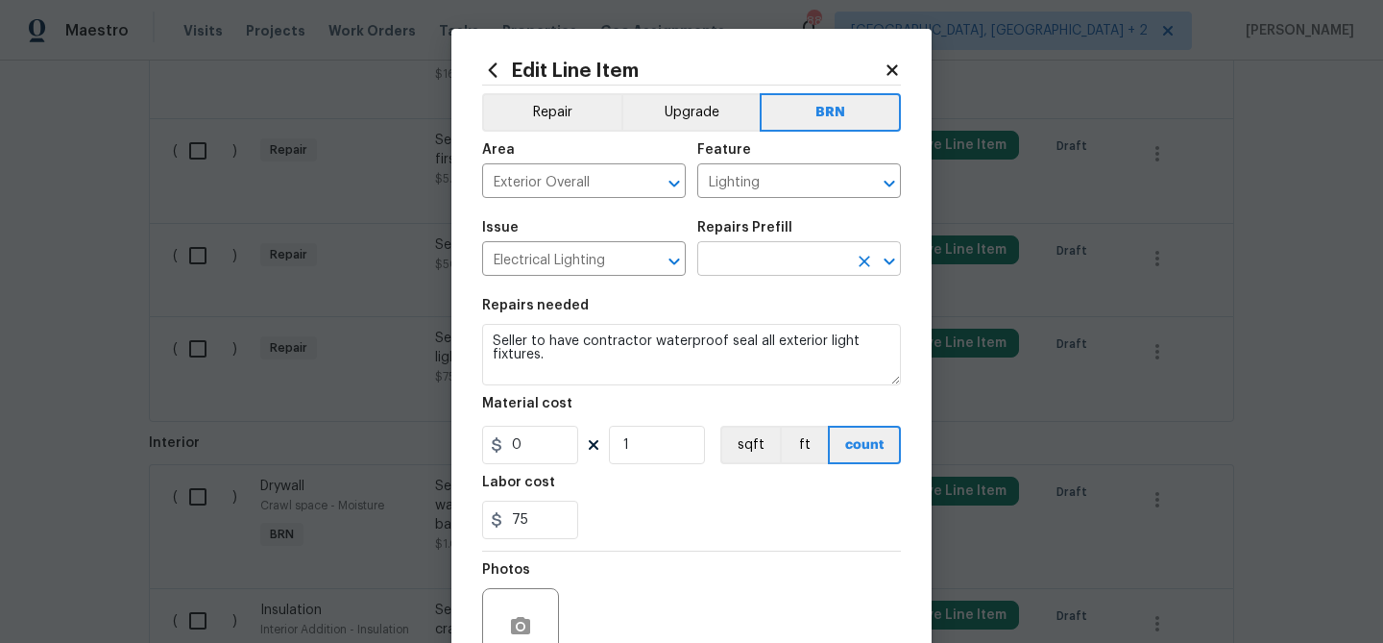
click at [735, 255] on input "text" at bounding box center [772, 261] width 150 height 30
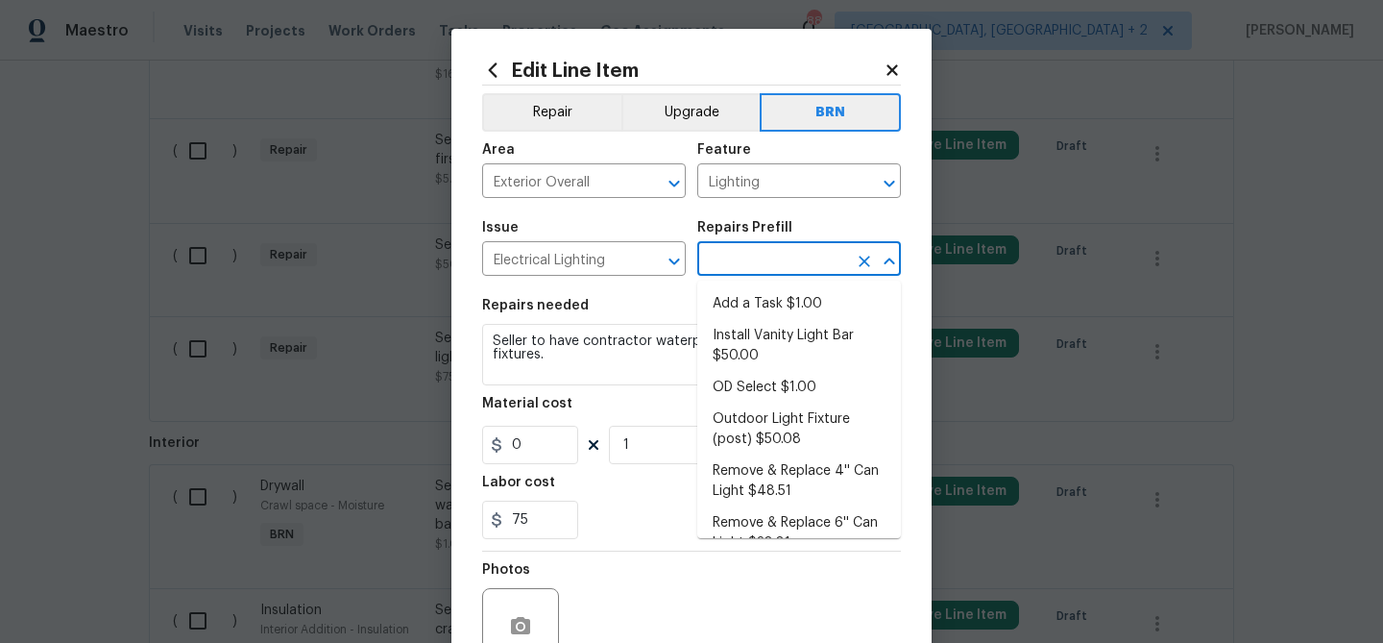
click at [732, 300] on li "Add a Task $1.00" at bounding box center [799, 304] width 204 height 32
type input "Add a Task $1.00"
type textarea "HPM to detail"
type input "1"
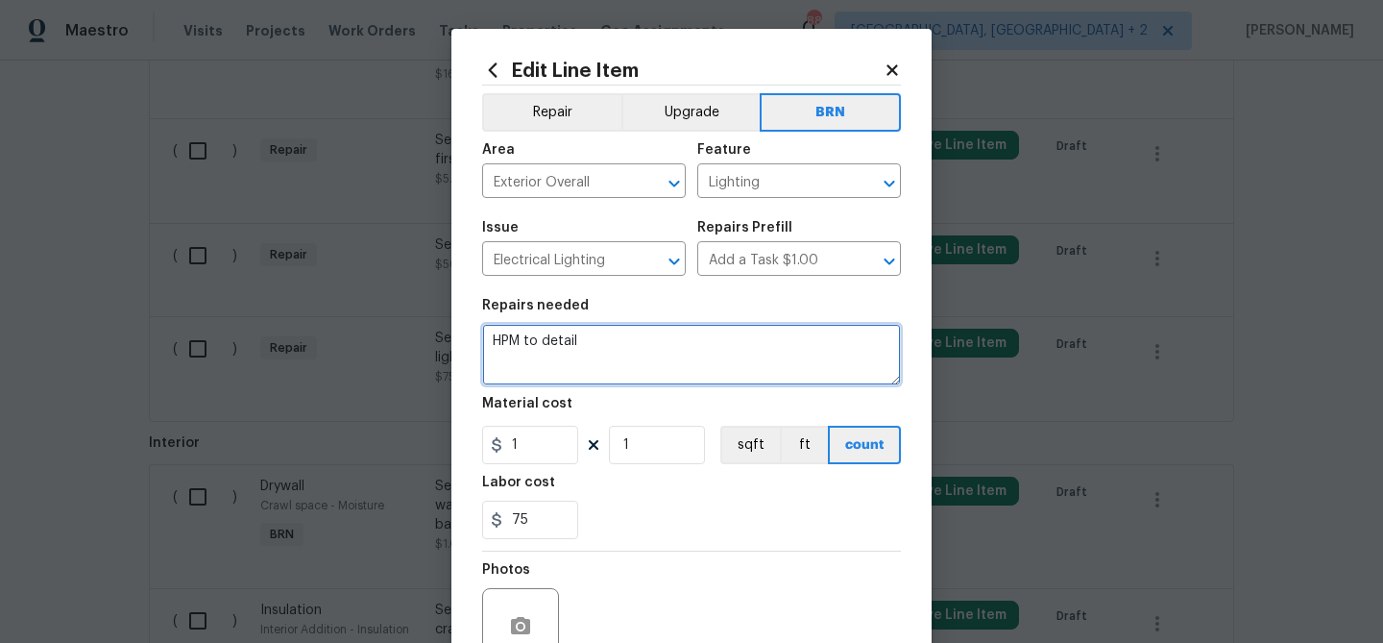
click at [625, 337] on textarea "HPM to detail" at bounding box center [691, 354] width 419 height 61
paste textarea "Seller to have contractor waterproof seal all exterior light fixtures."
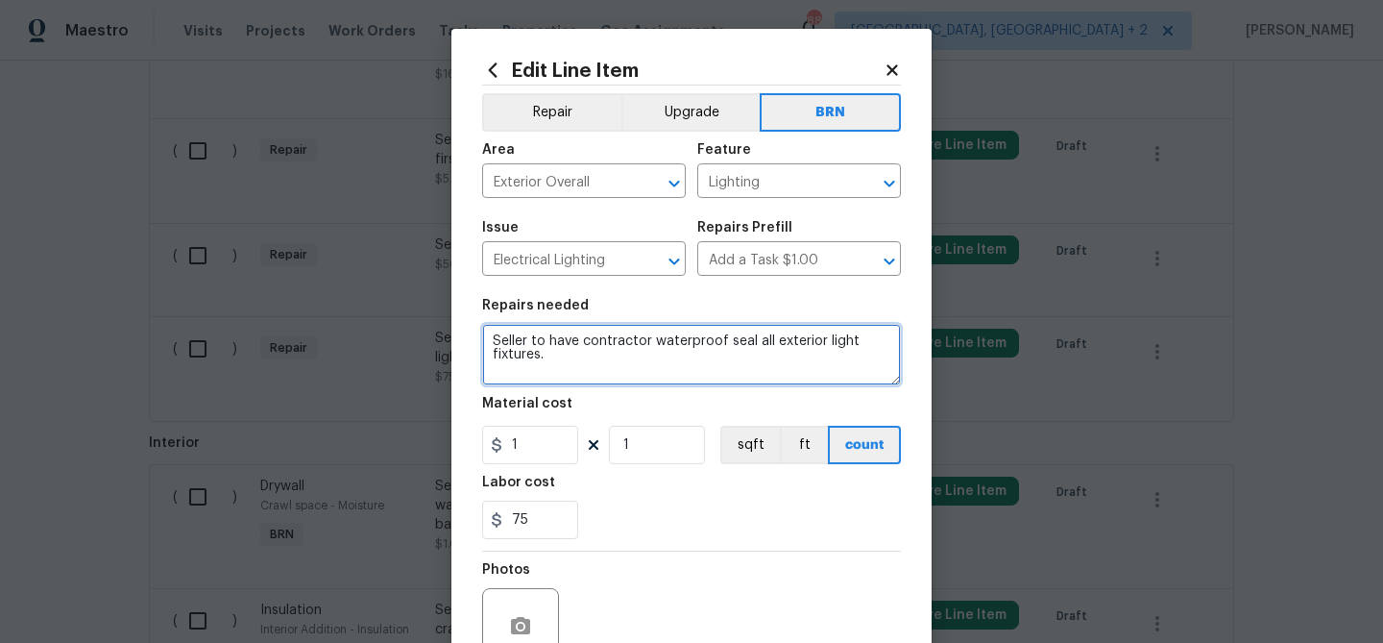
type textarea "Seller to have contractor waterproof seal all exterior light fixtures."
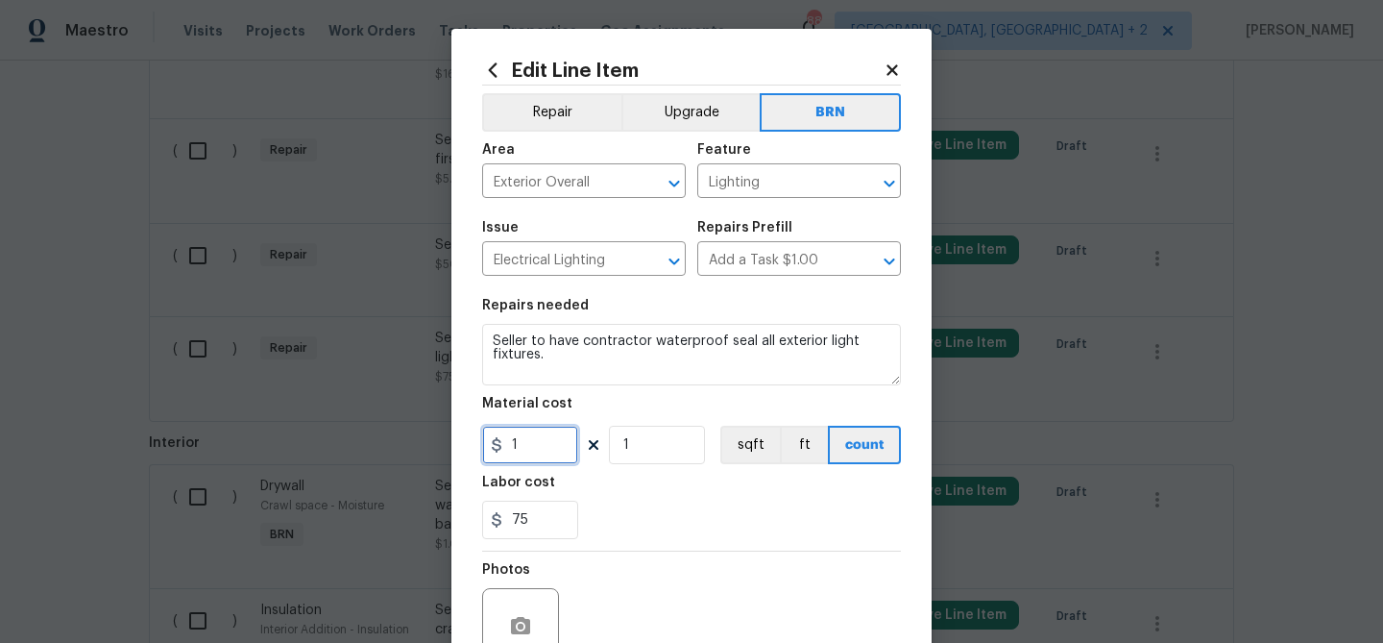
click at [546, 460] on input "1" at bounding box center [530, 445] width 96 height 38
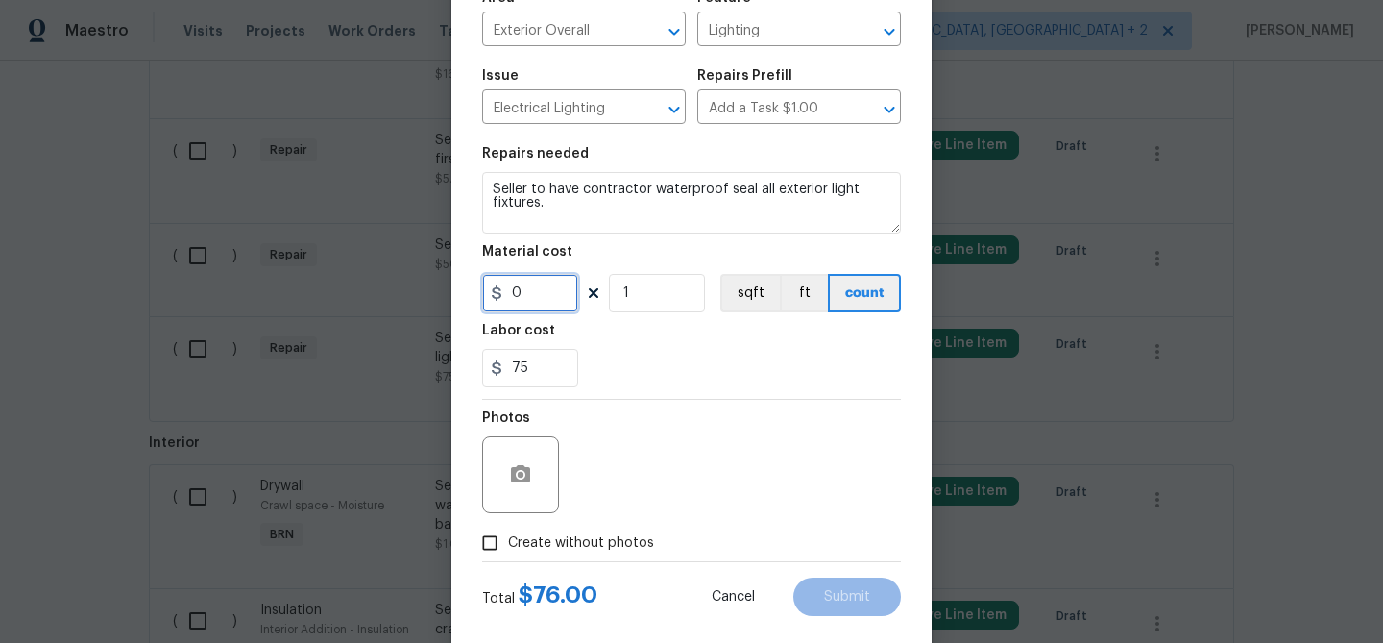
type input "0"
click at [500, 564] on div "Total $ 76.00 Cancel Submit" at bounding box center [691, 589] width 419 height 54
click at [499, 556] on input "Create without photos" at bounding box center [490, 543] width 37 height 37
checkbox input "true"
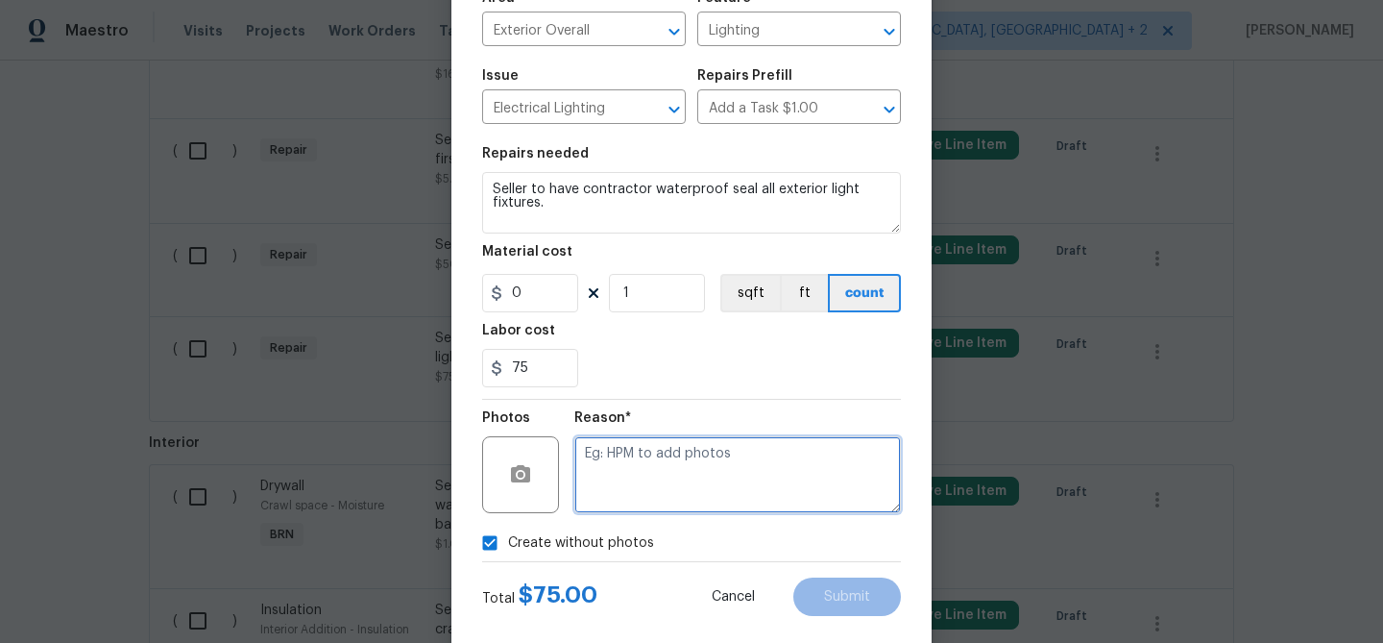
click at [687, 499] on textarea at bounding box center [737, 474] width 327 height 77
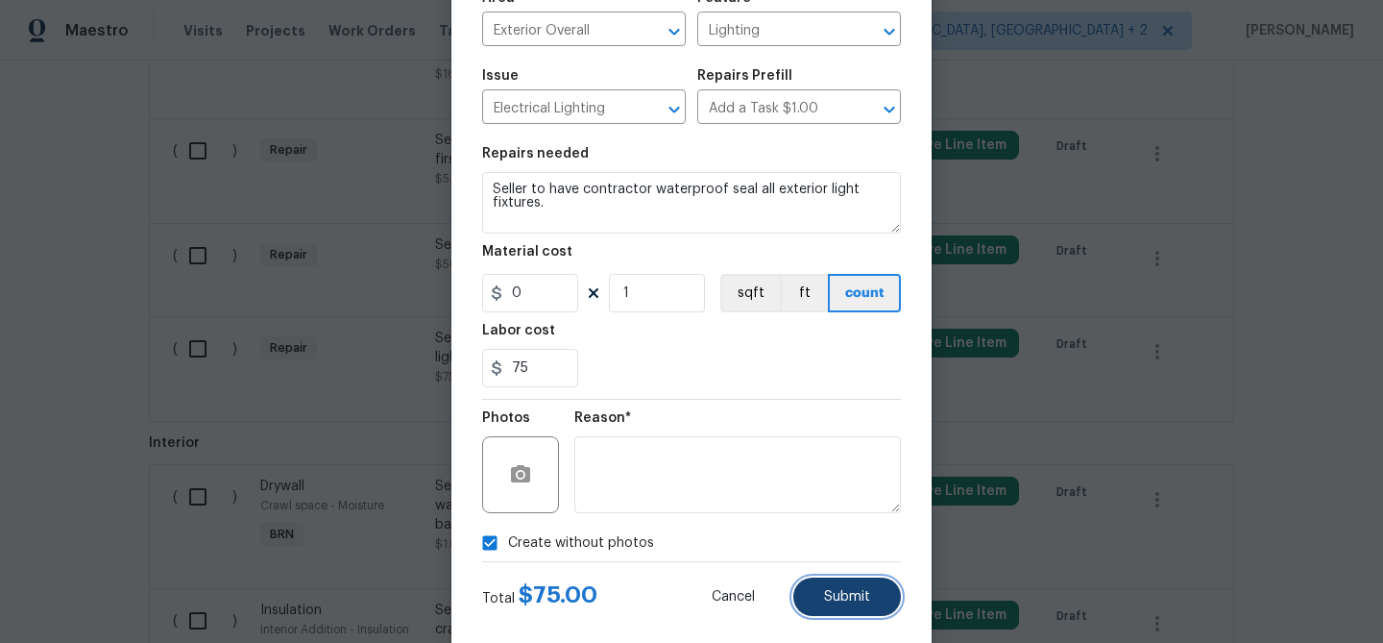
click at [834, 608] on button "Submit" at bounding box center [847, 596] width 108 height 38
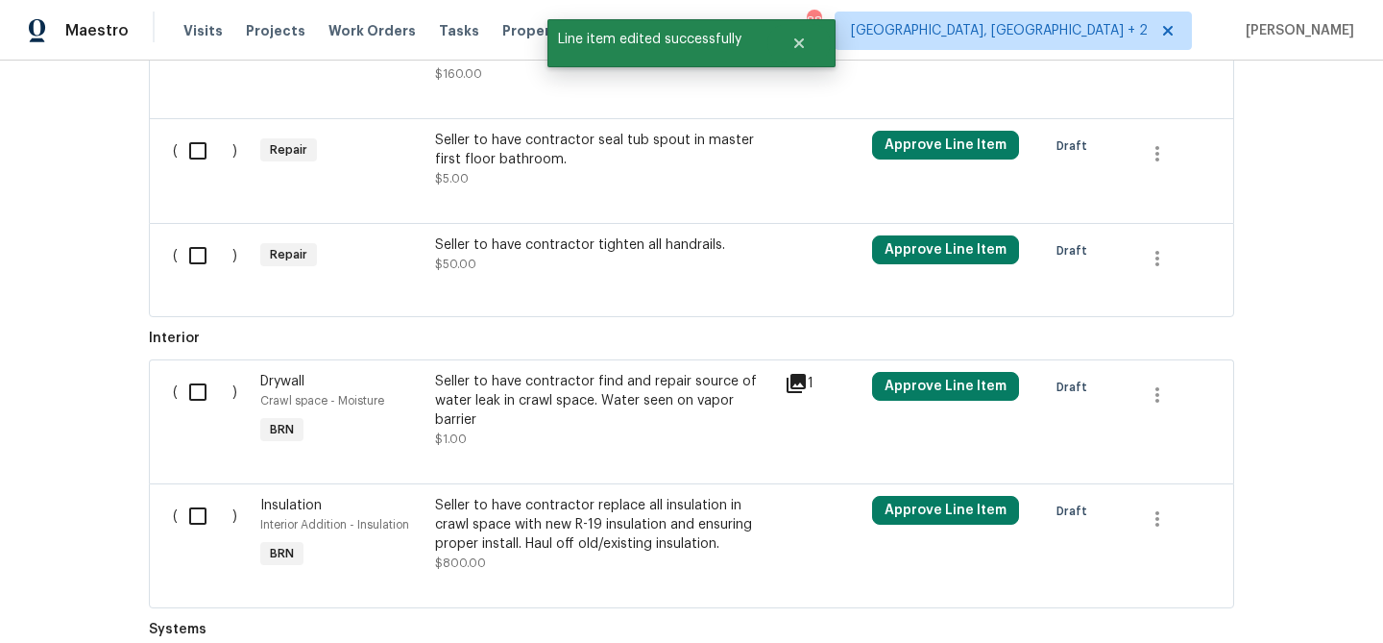
scroll to position [2125, 0]
click at [37, 178] on div "Back to all projects [STREET_ADDRESS][PERSON_NAME] 3 Beds | 2 Baths | Total: 13…" at bounding box center [691, 352] width 1383 height 582
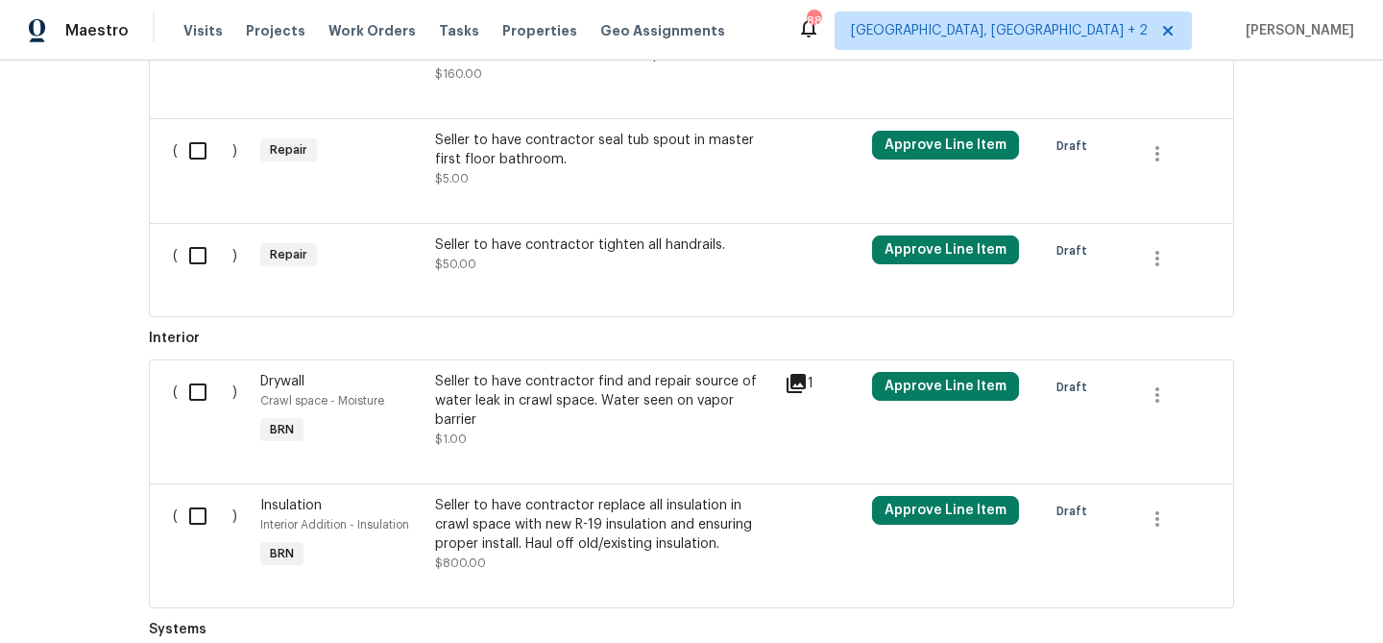
scroll to position [1133, 0]
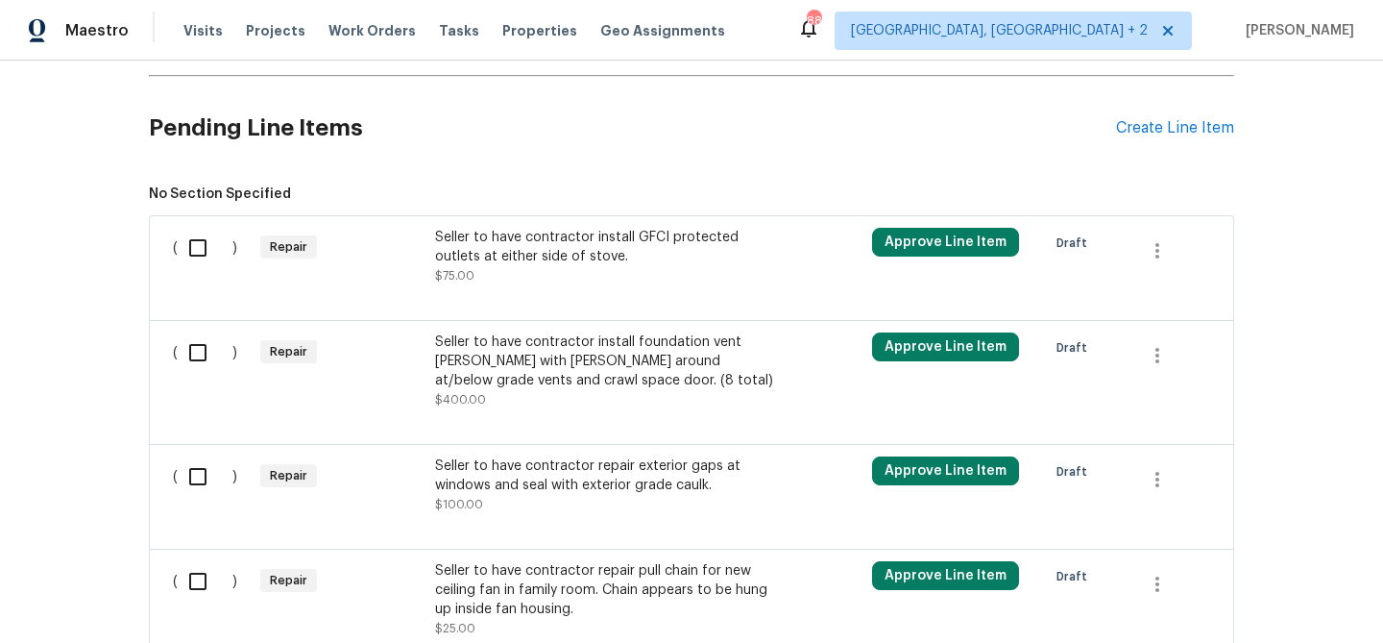
click at [490, 356] on div "Seller to have contractor install foundation vent [PERSON_NAME] with [PERSON_NA…" at bounding box center [604, 361] width 338 height 58
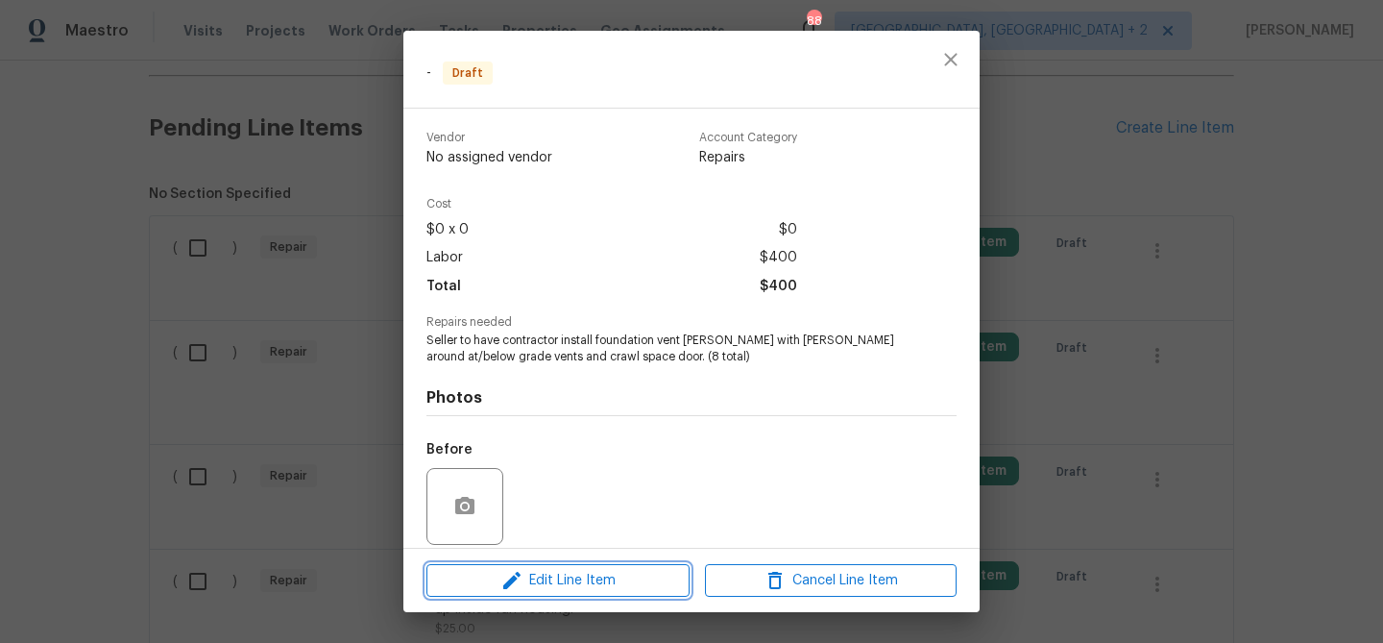
click at [527, 567] on button "Edit Line Item" at bounding box center [558, 581] width 263 height 34
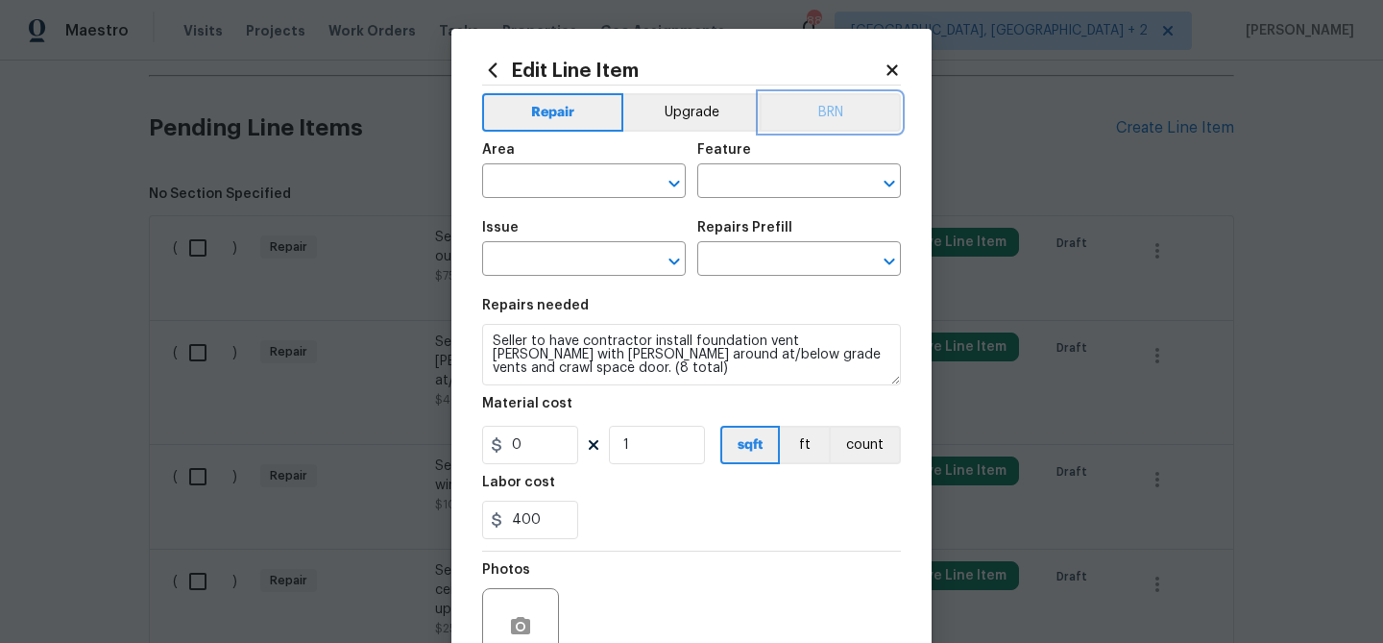
click at [832, 117] on button "BRN" at bounding box center [830, 112] width 141 height 38
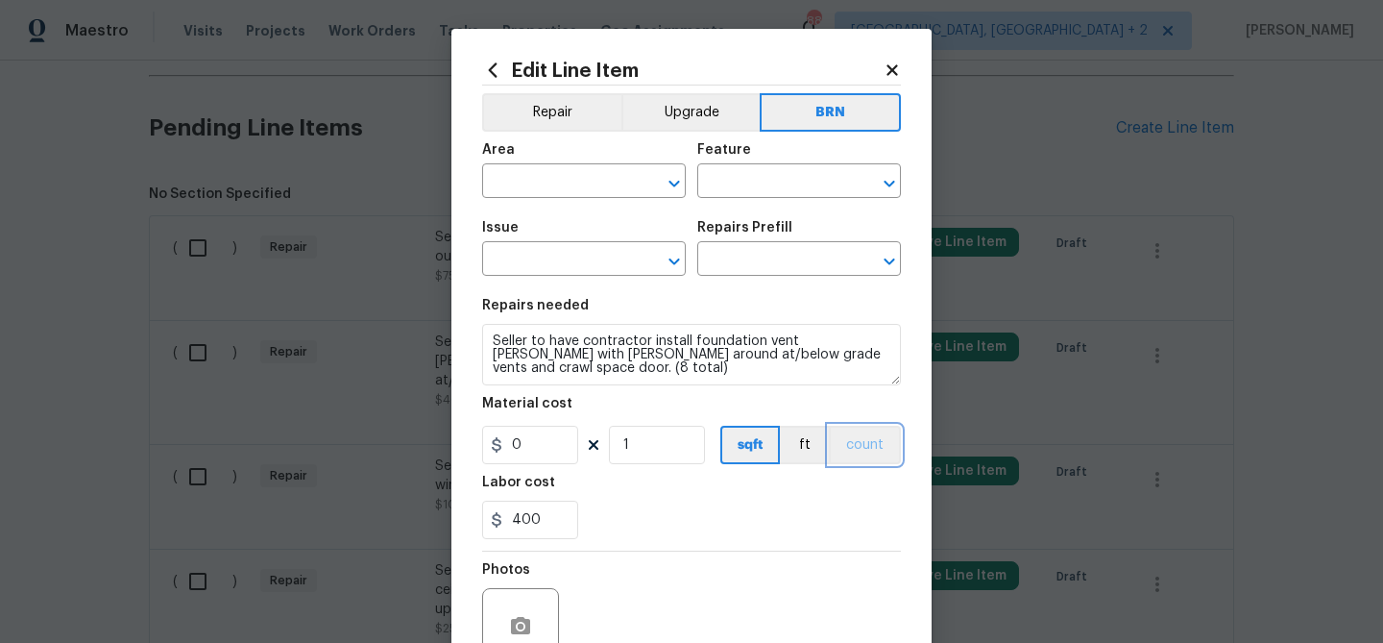
click at [857, 447] on button "count" at bounding box center [865, 445] width 72 height 38
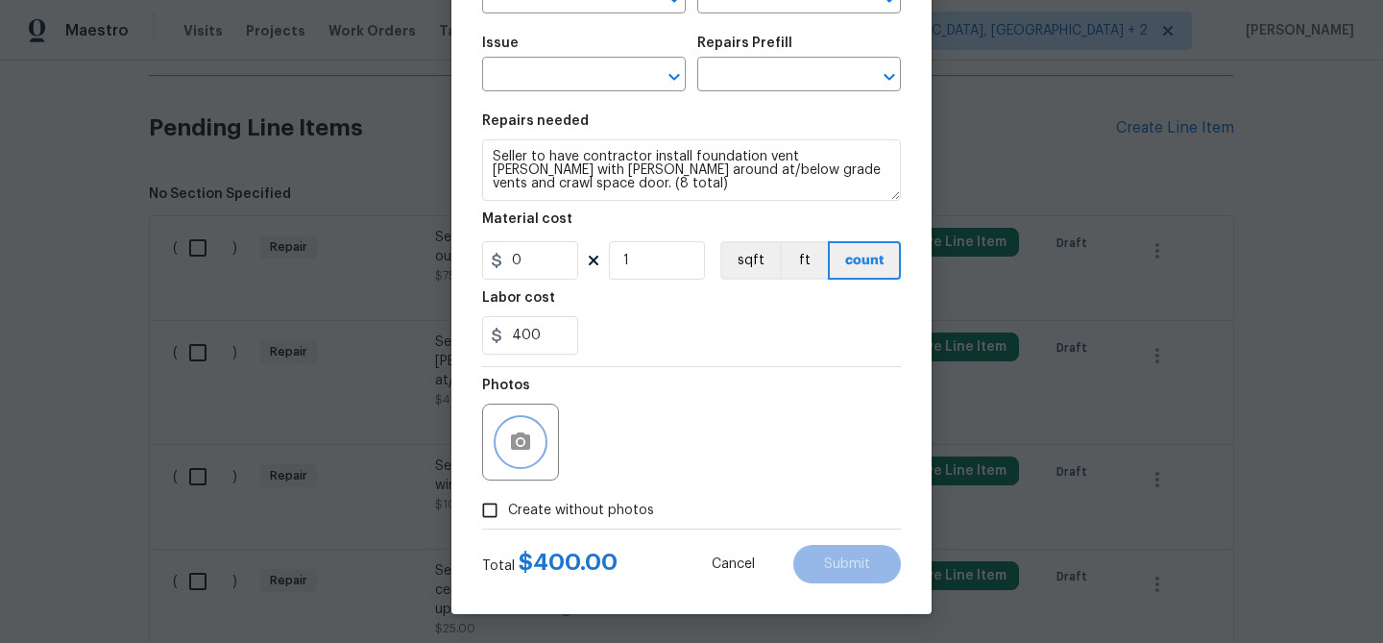
click at [540, 437] on button "button" at bounding box center [521, 442] width 46 height 46
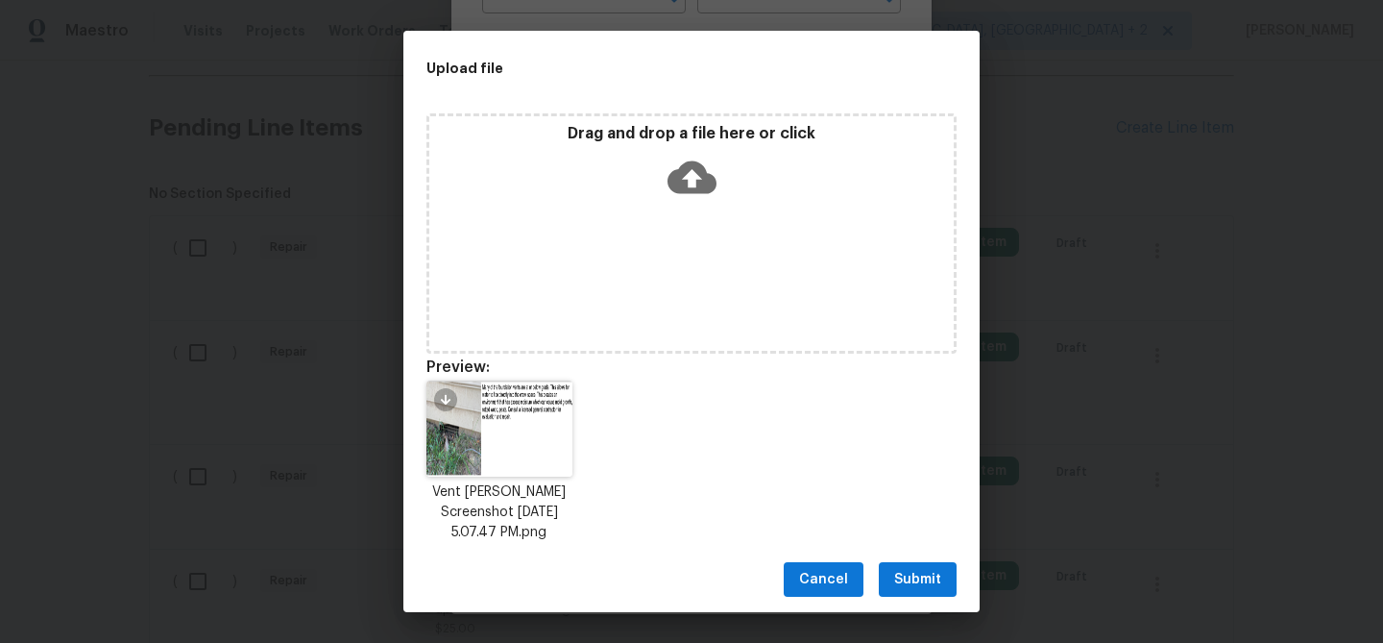
click at [915, 573] on span "Submit" at bounding box center [917, 580] width 47 height 24
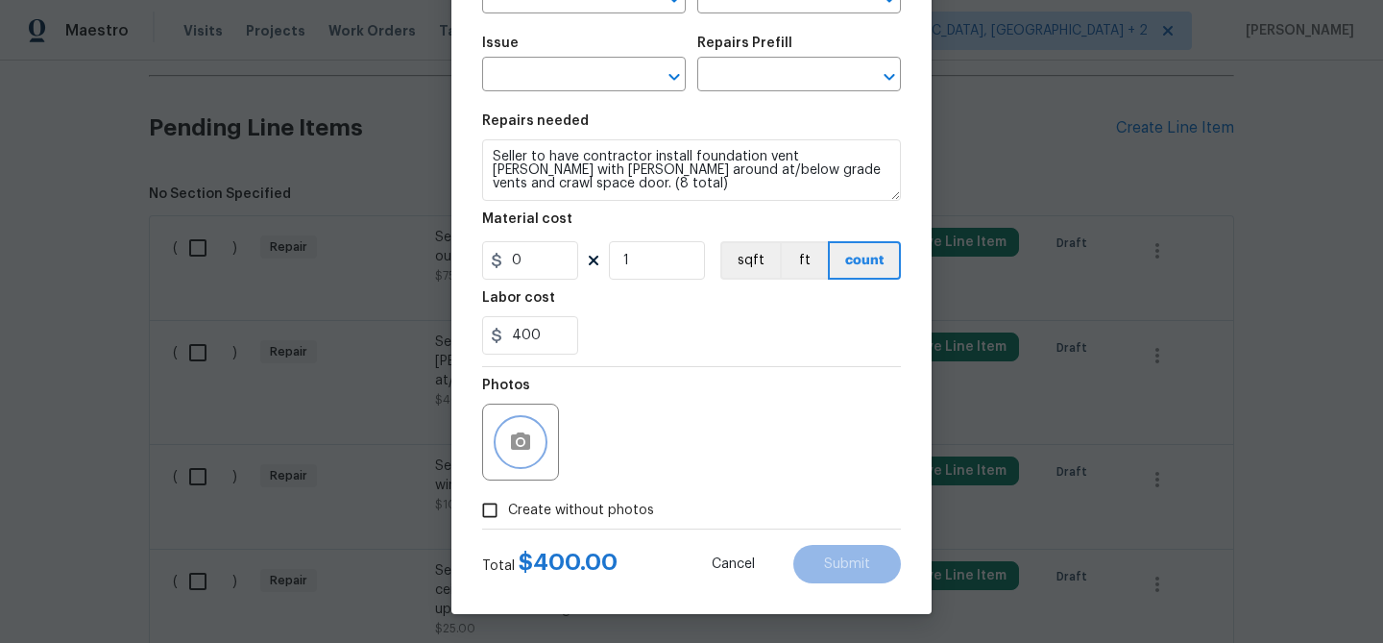
scroll to position [0, 0]
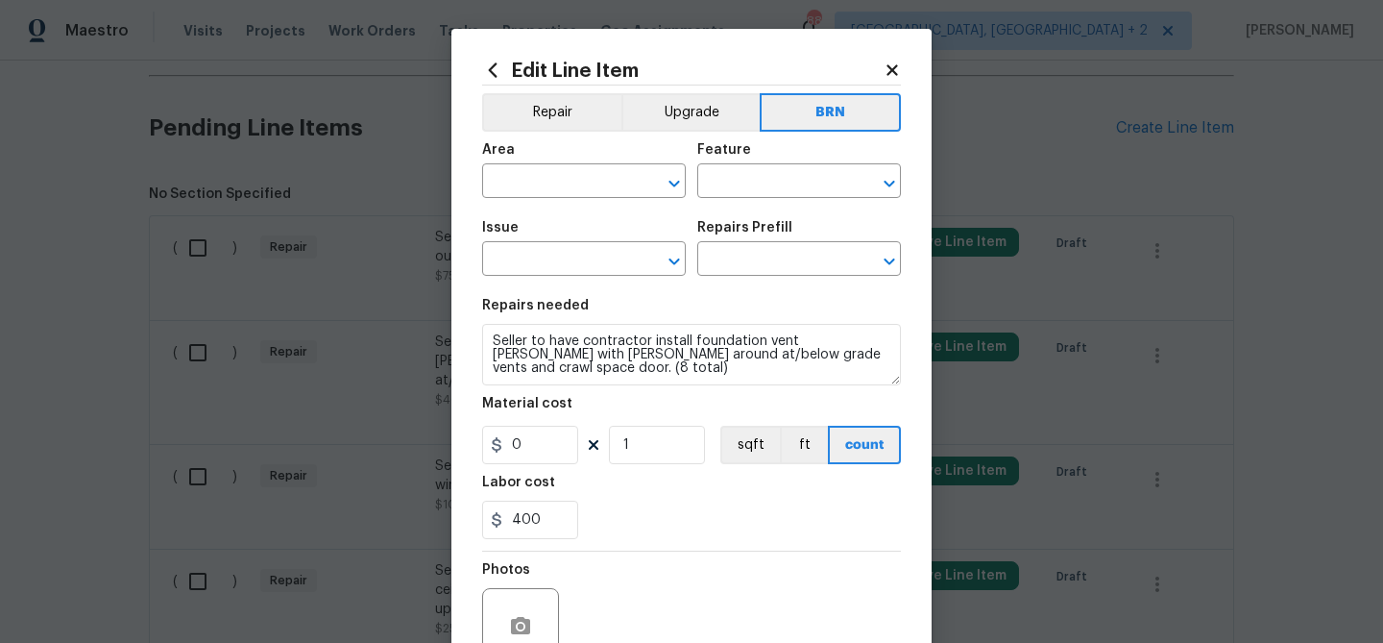
click at [517, 163] on div "Area" at bounding box center [584, 155] width 204 height 25
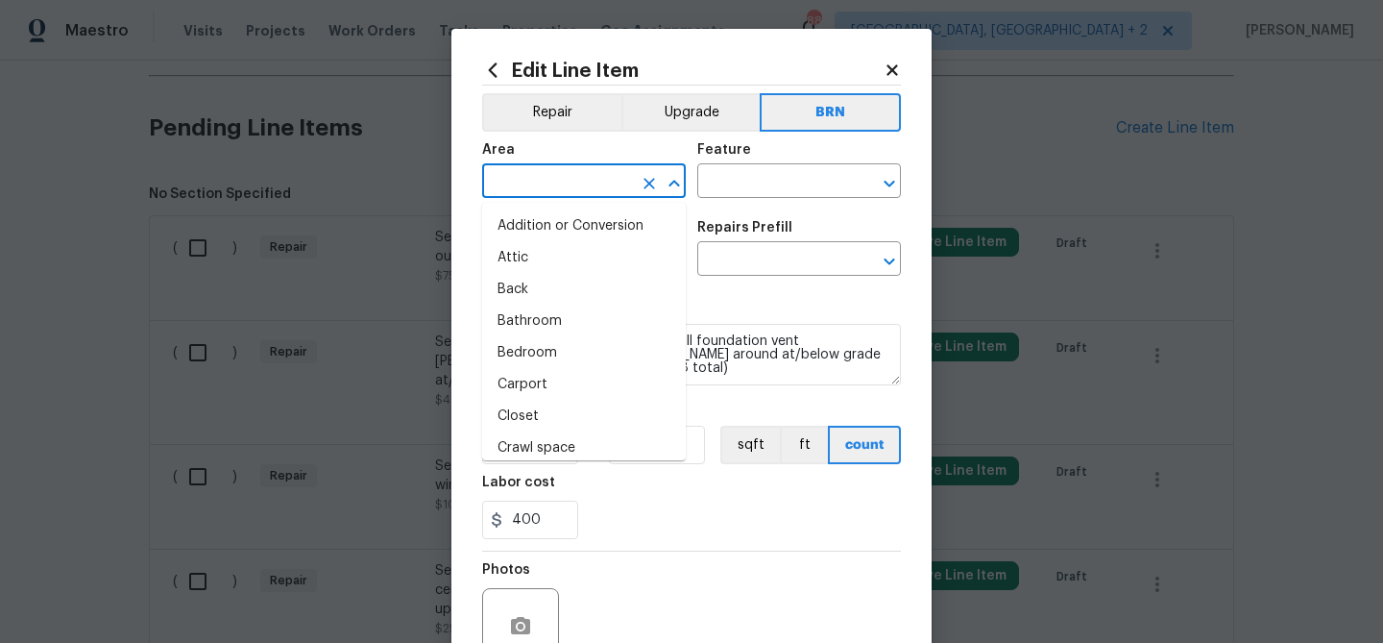
click at [508, 174] on input "text" at bounding box center [557, 183] width 150 height 30
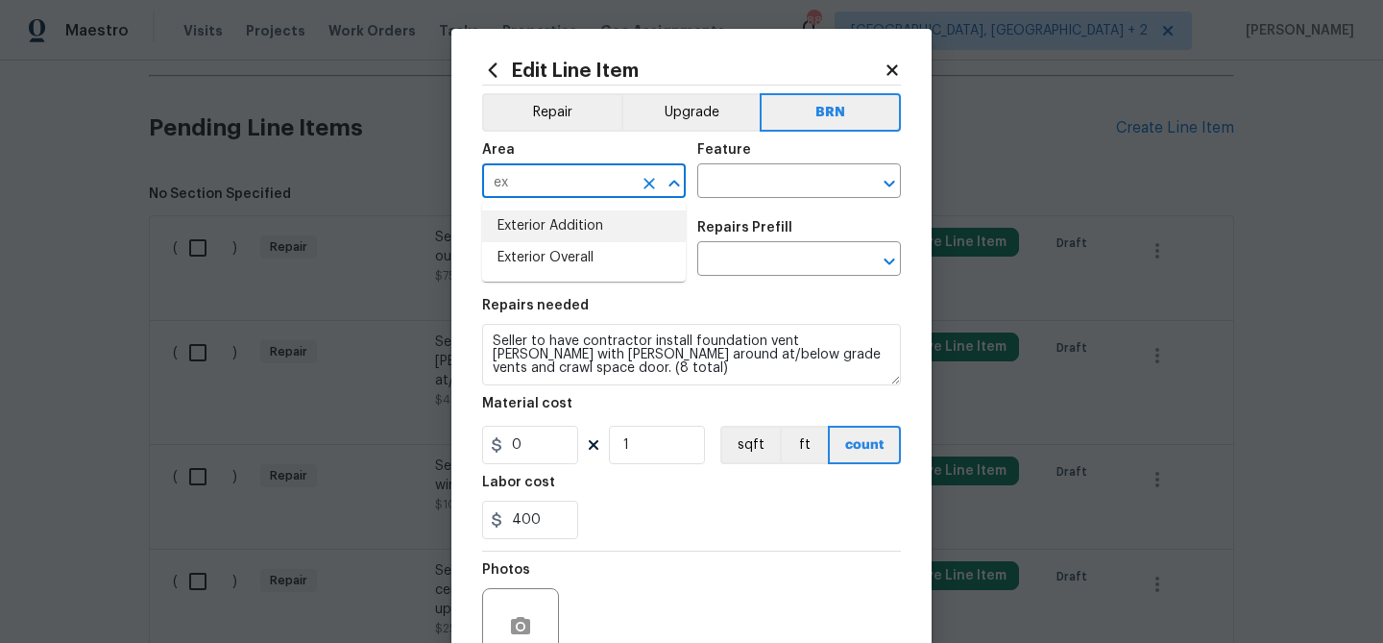
click at [546, 223] on li "Exterior Addition" at bounding box center [584, 226] width 204 height 32
type input "Exterior Addition"
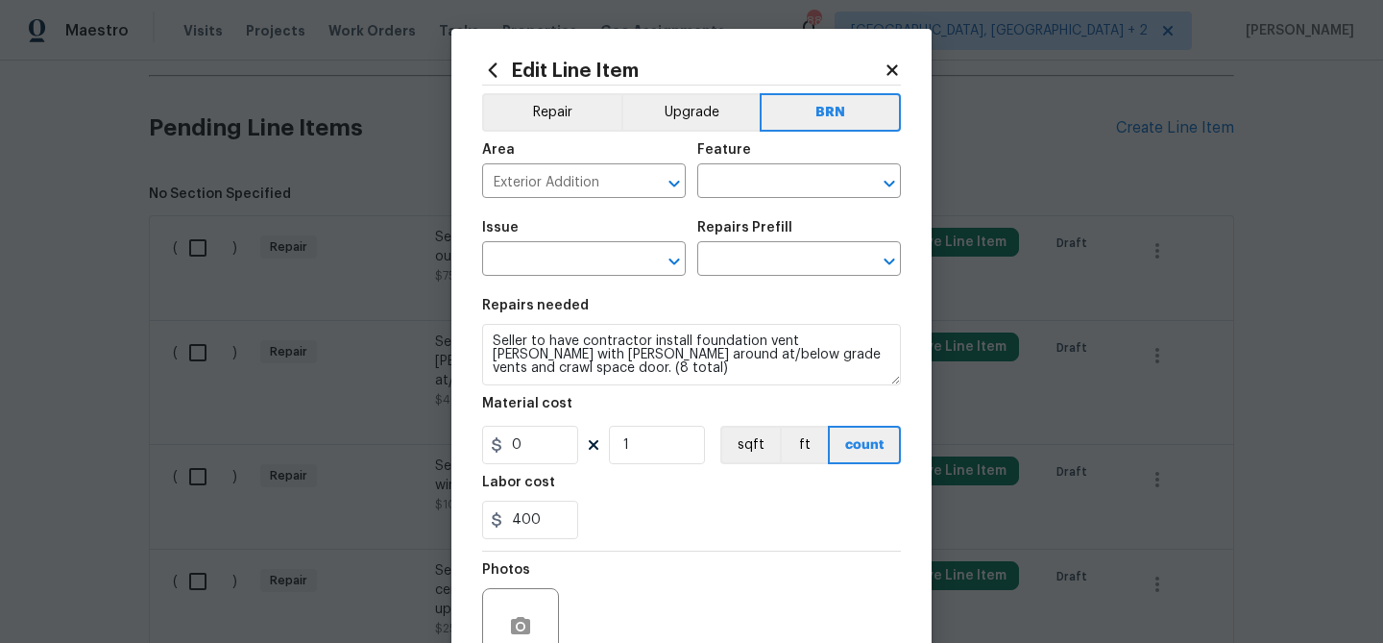
click at [714, 200] on div "Area Exterior Addition ​ Feature ​" at bounding box center [691, 171] width 419 height 78
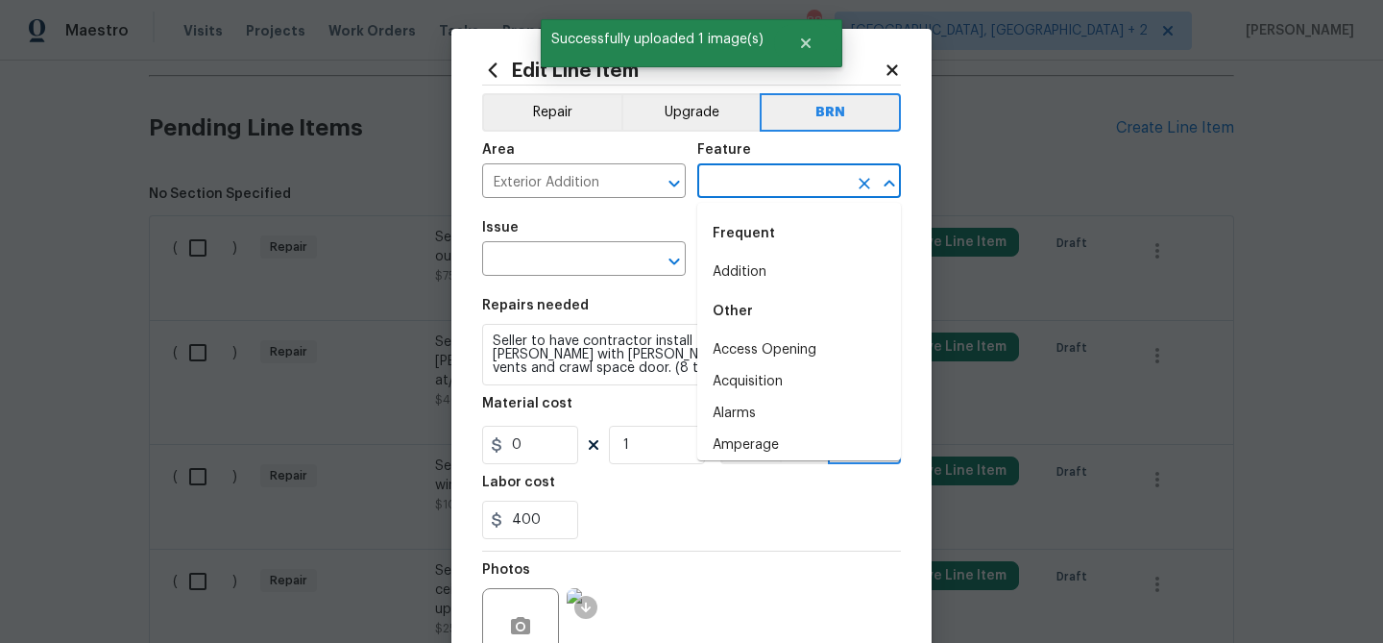
click at [714, 183] on input "text" at bounding box center [772, 183] width 150 height 30
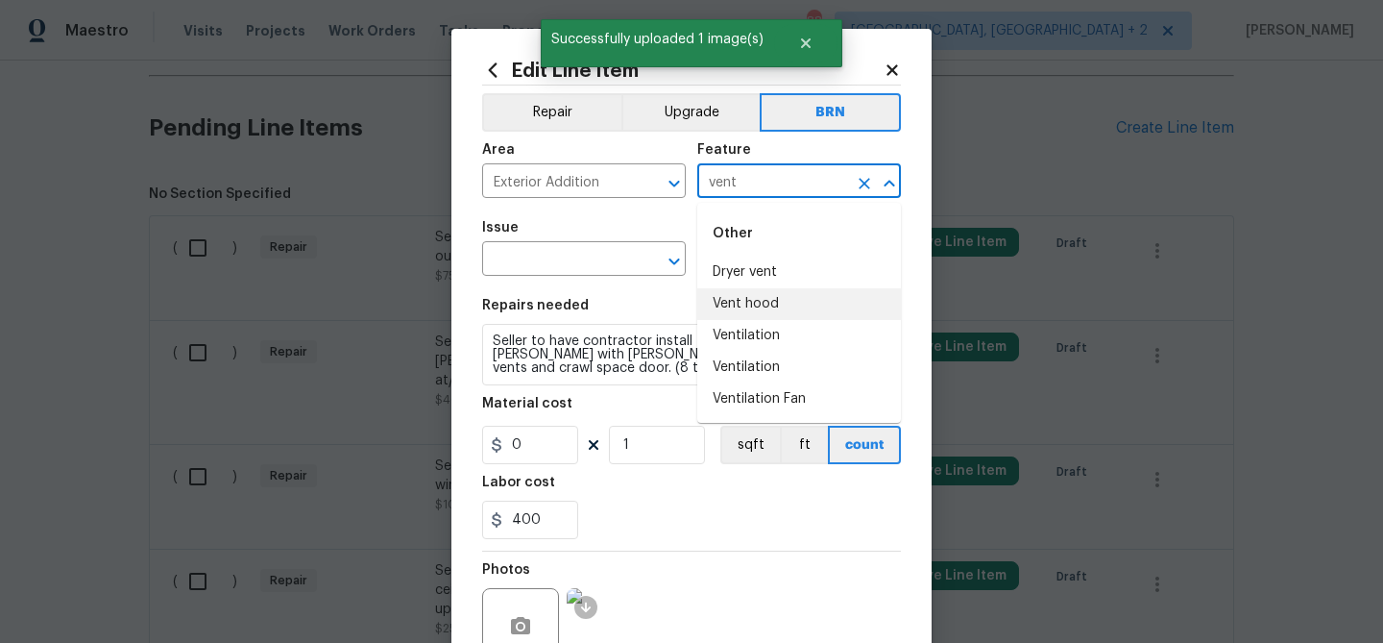
click at [744, 298] on li "Vent hood" at bounding box center [799, 304] width 204 height 32
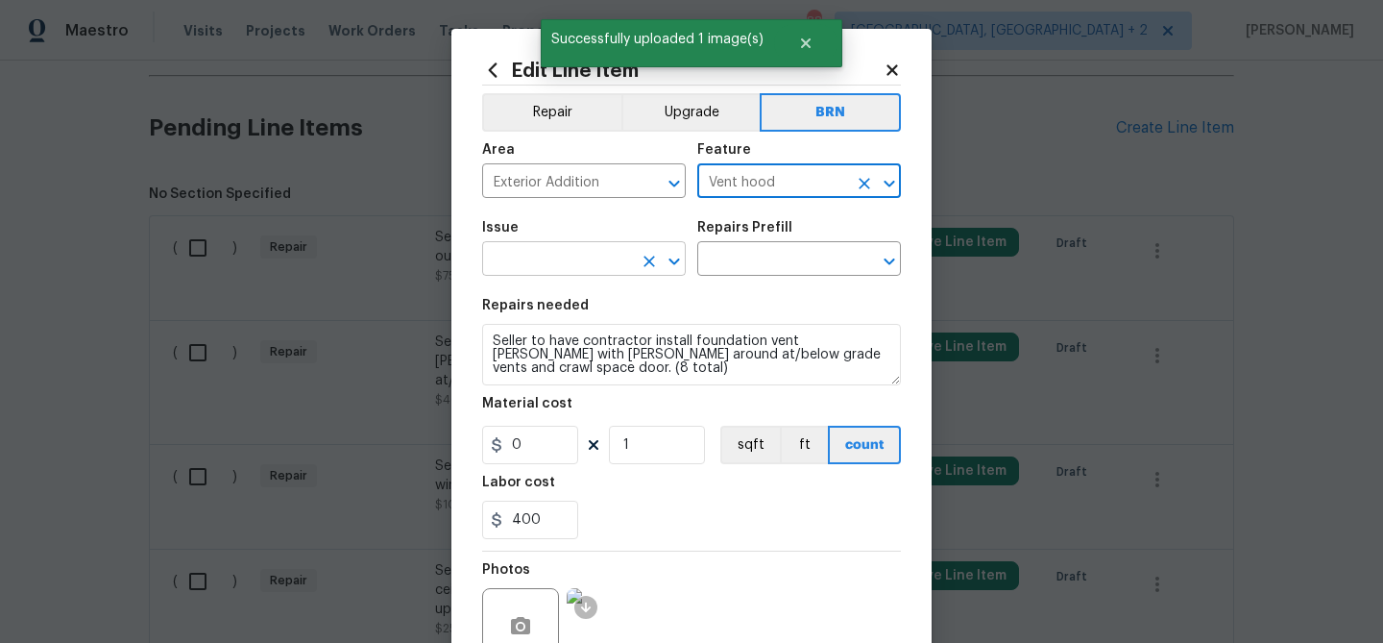
type input "Vent hood"
click at [572, 258] on input "text" at bounding box center [557, 261] width 150 height 30
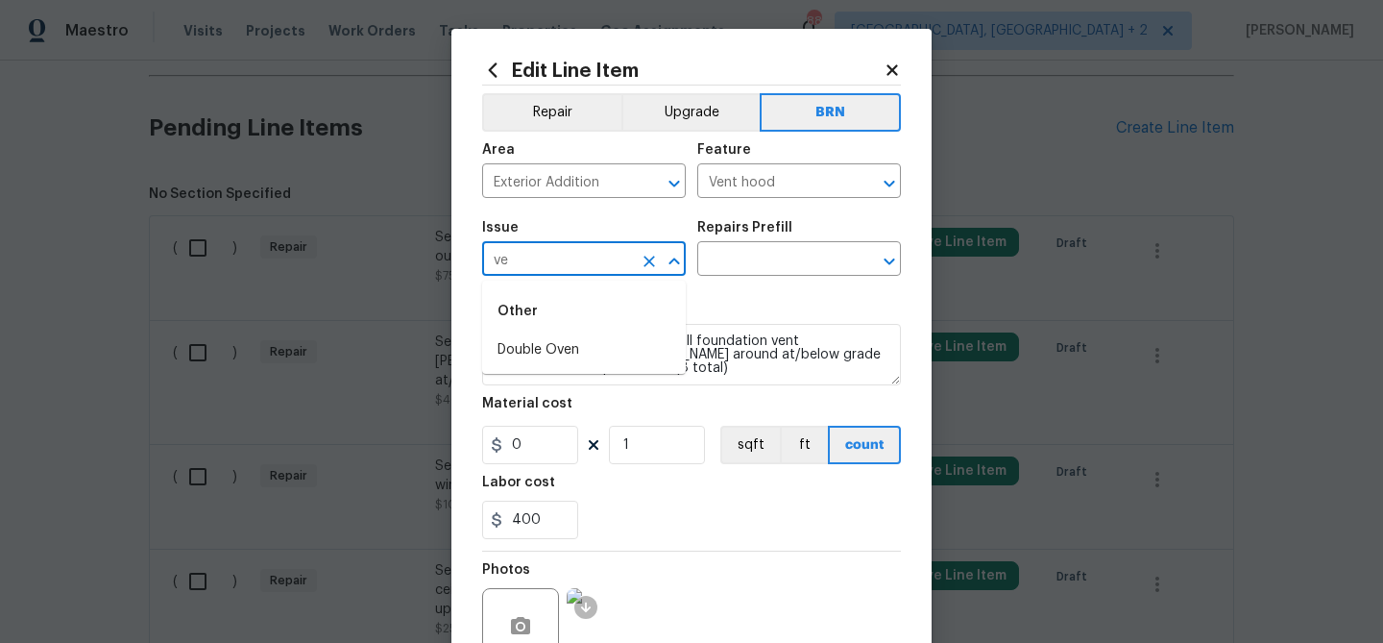
type input "v"
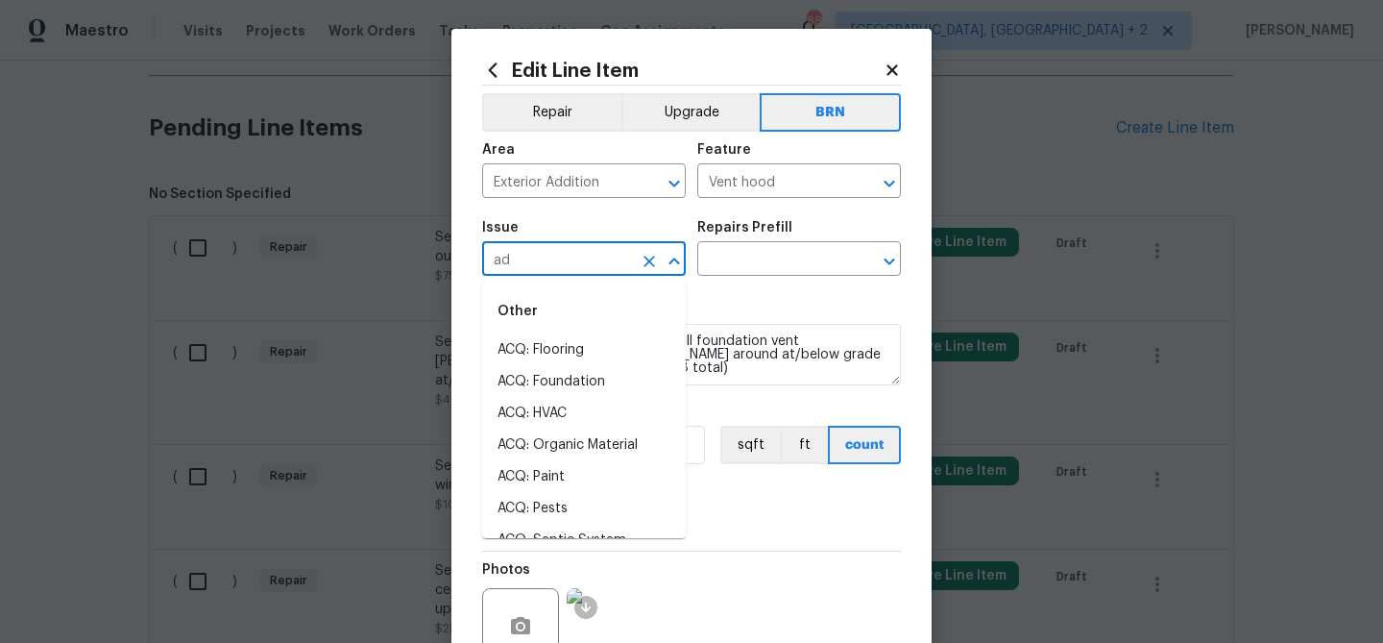
type input "add"
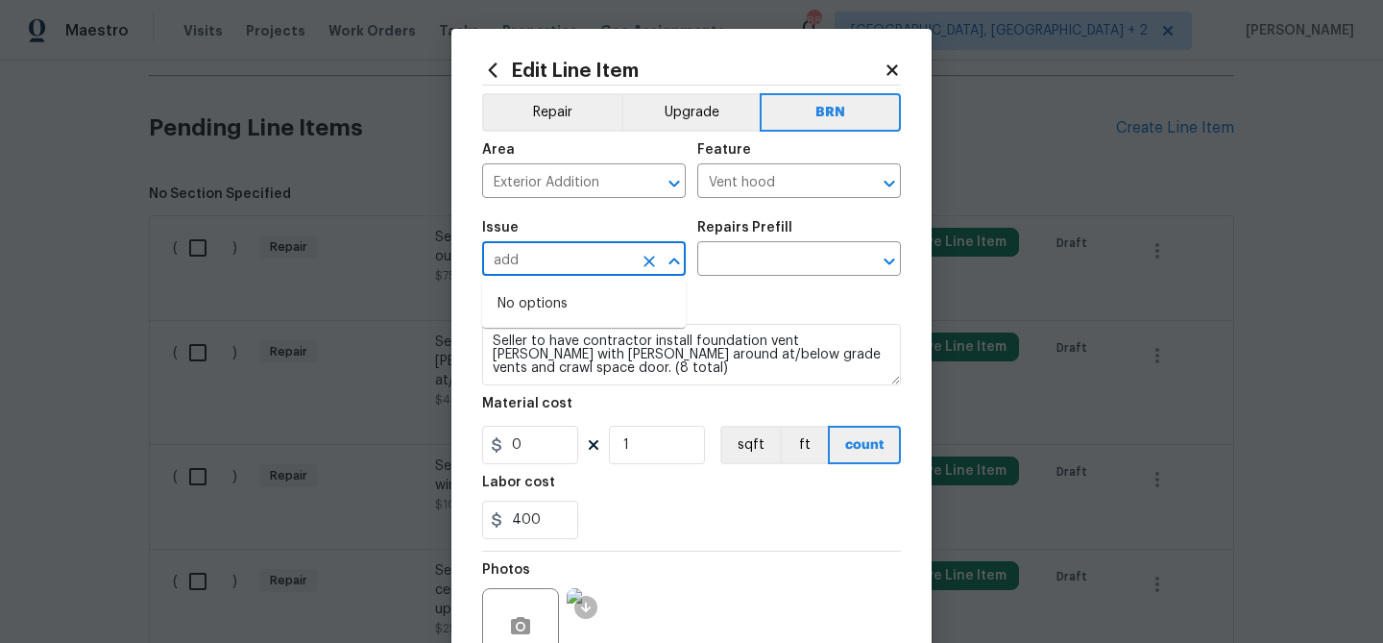
click at [646, 264] on icon "Clear" at bounding box center [650, 262] width 12 height 12
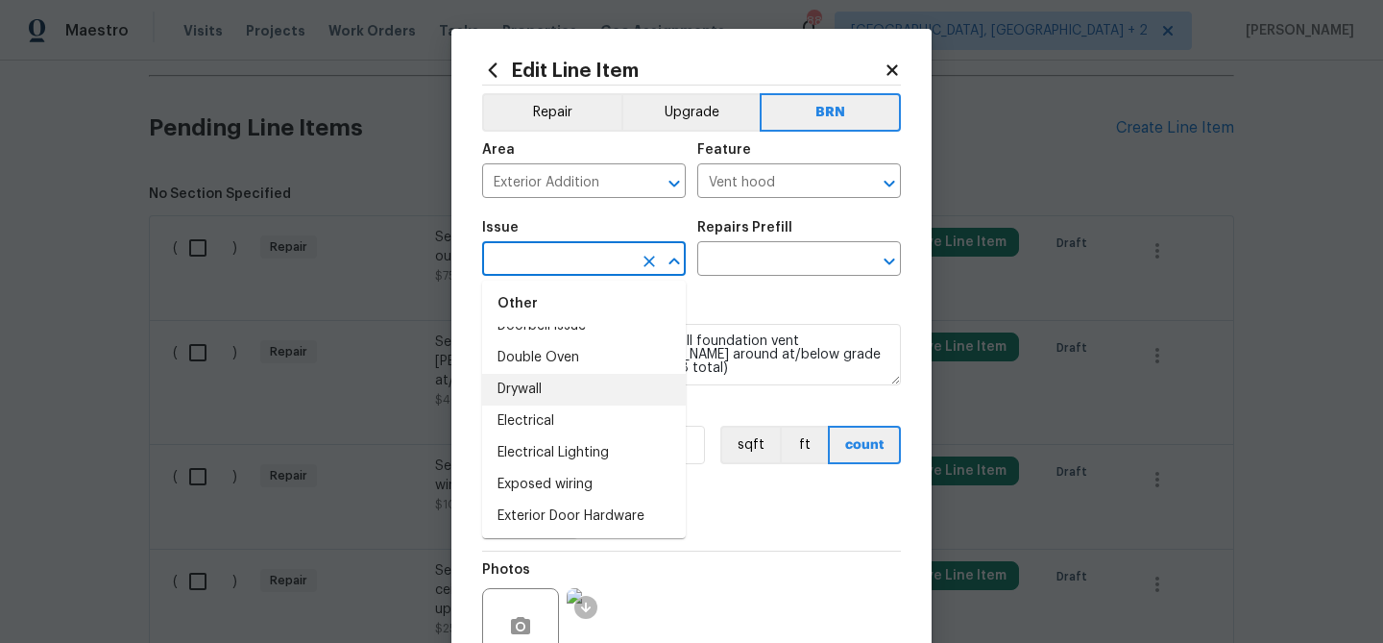
scroll to position [944, 0]
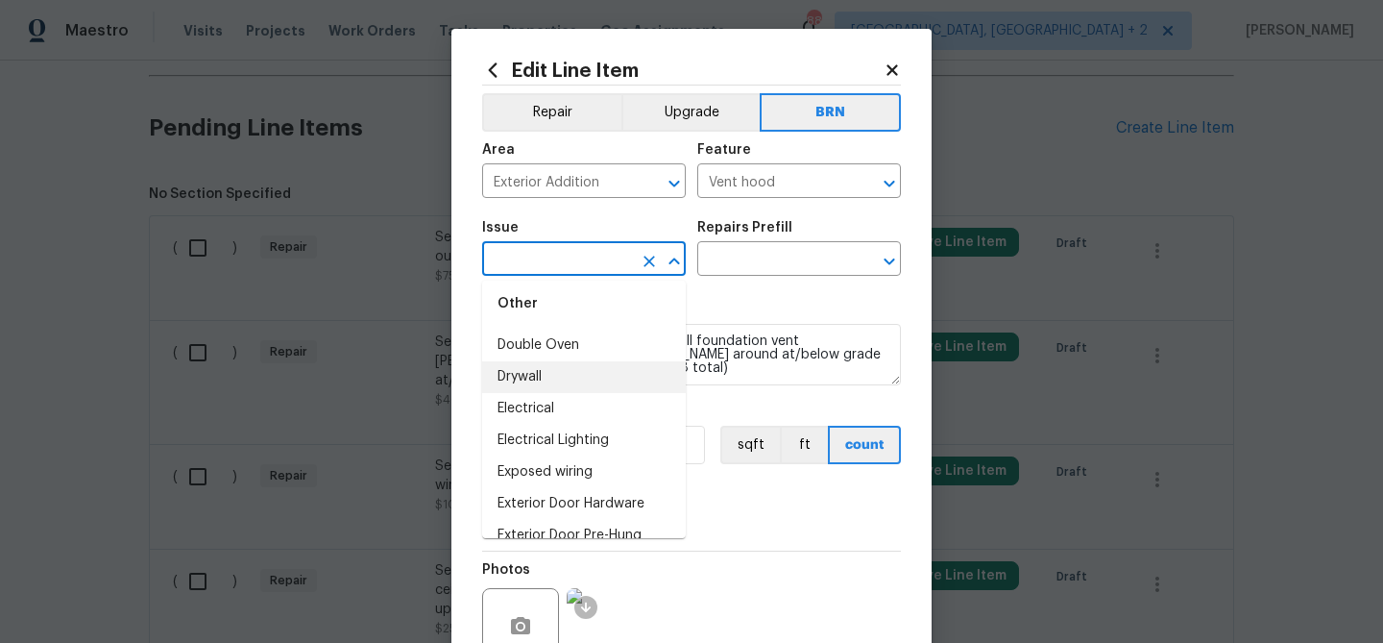
click at [531, 369] on li "Drywall" at bounding box center [584, 377] width 204 height 32
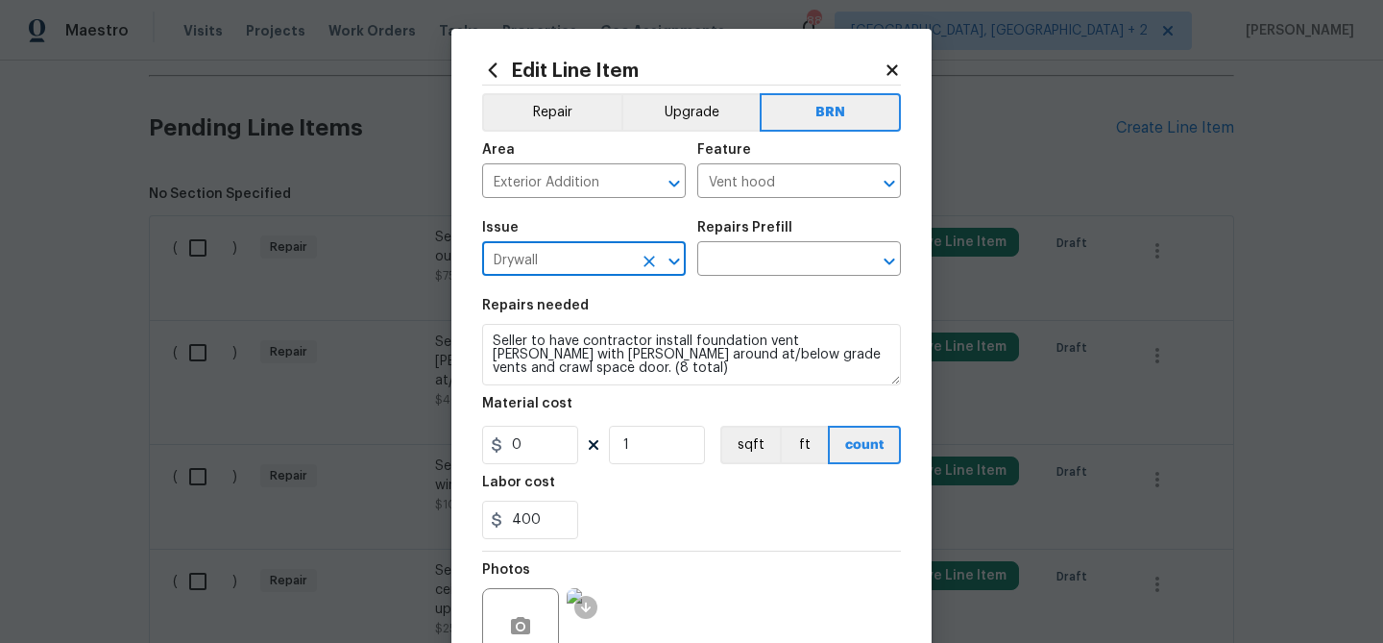
type input "Drywall"
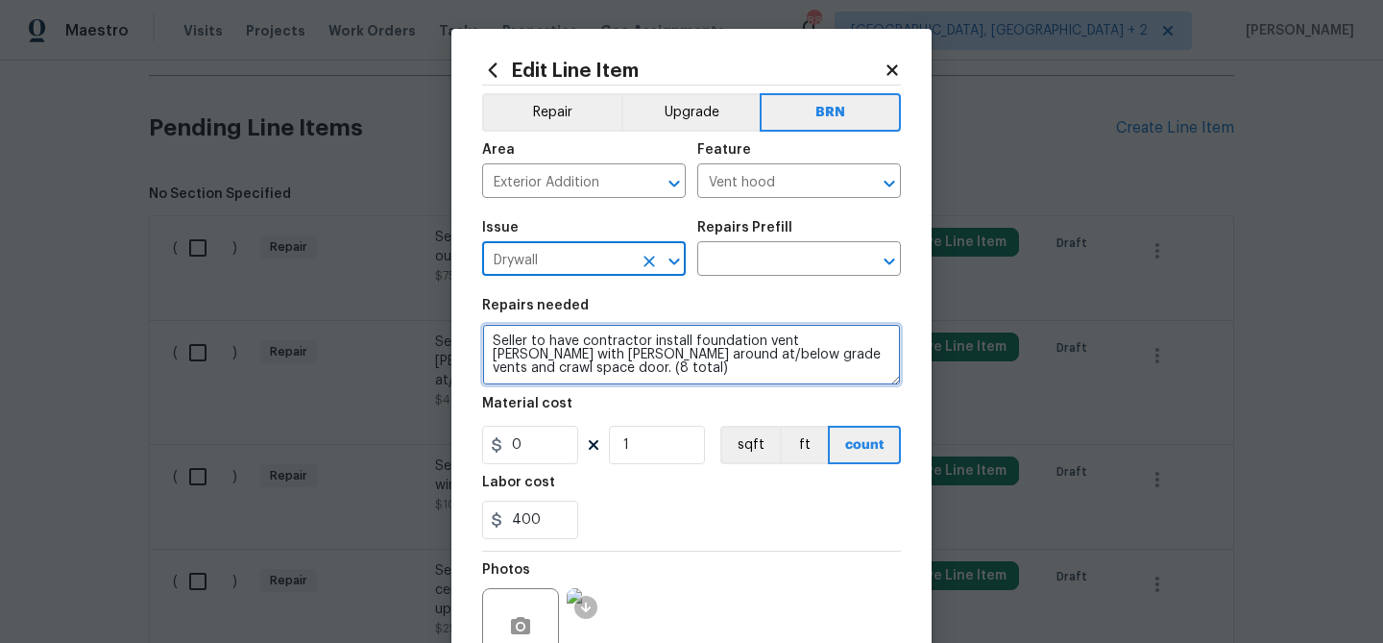
click at [567, 336] on textarea "Seller to have contractor install foundation vent [PERSON_NAME] with [PERSON_NA…" at bounding box center [691, 354] width 419 height 61
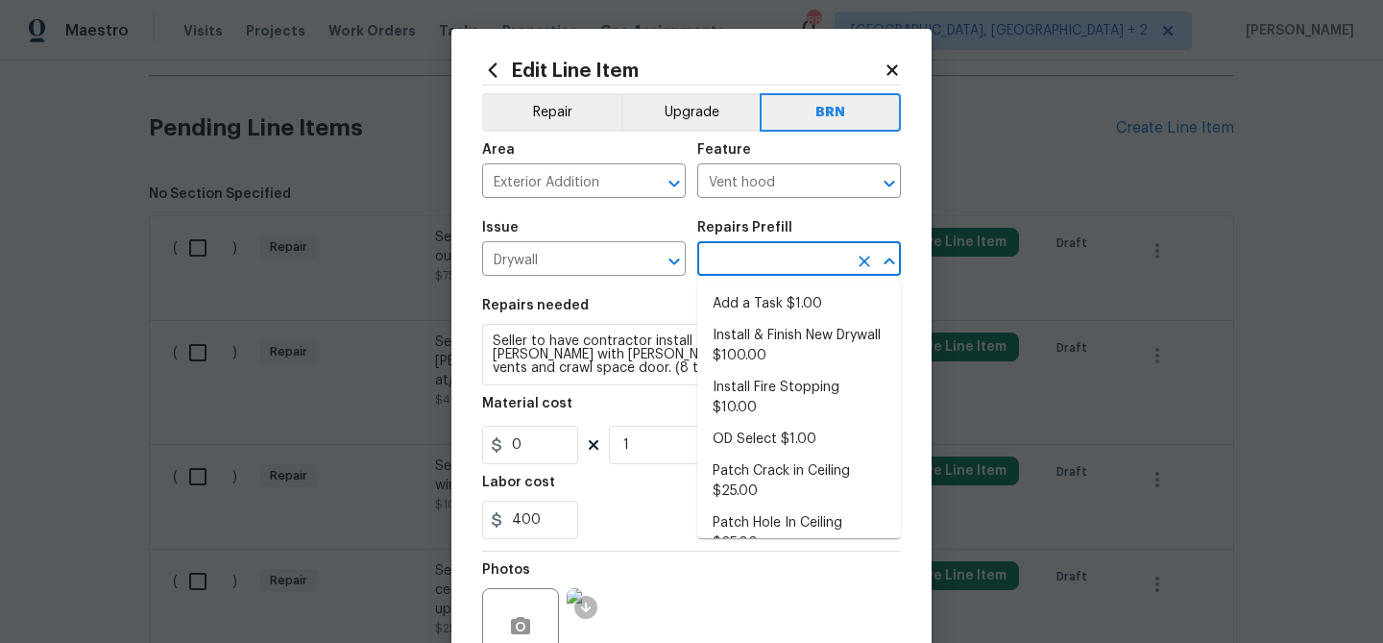
click at [730, 259] on input "text" at bounding box center [772, 261] width 150 height 30
click at [741, 290] on li "Add a Task $1.00" at bounding box center [799, 304] width 204 height 32
type input "Walls and Ceiling"
type input "Add a Task $1.00"
type textarea "HPM to detail"
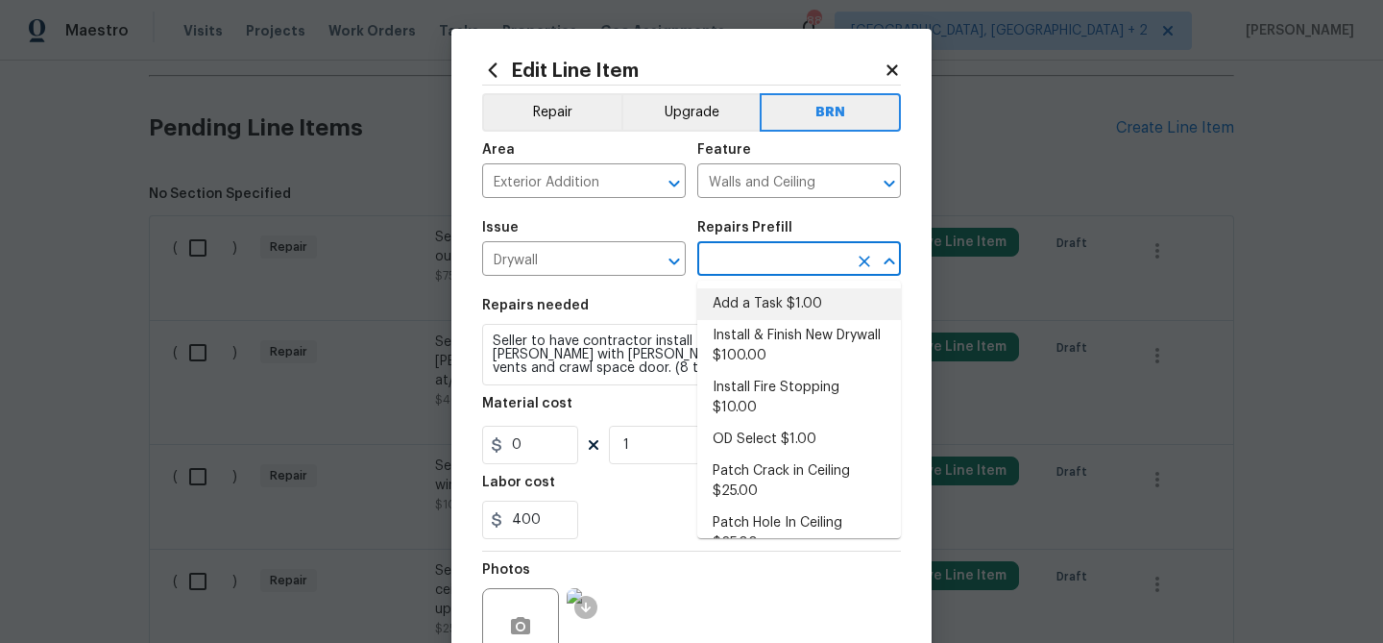
type input "1"
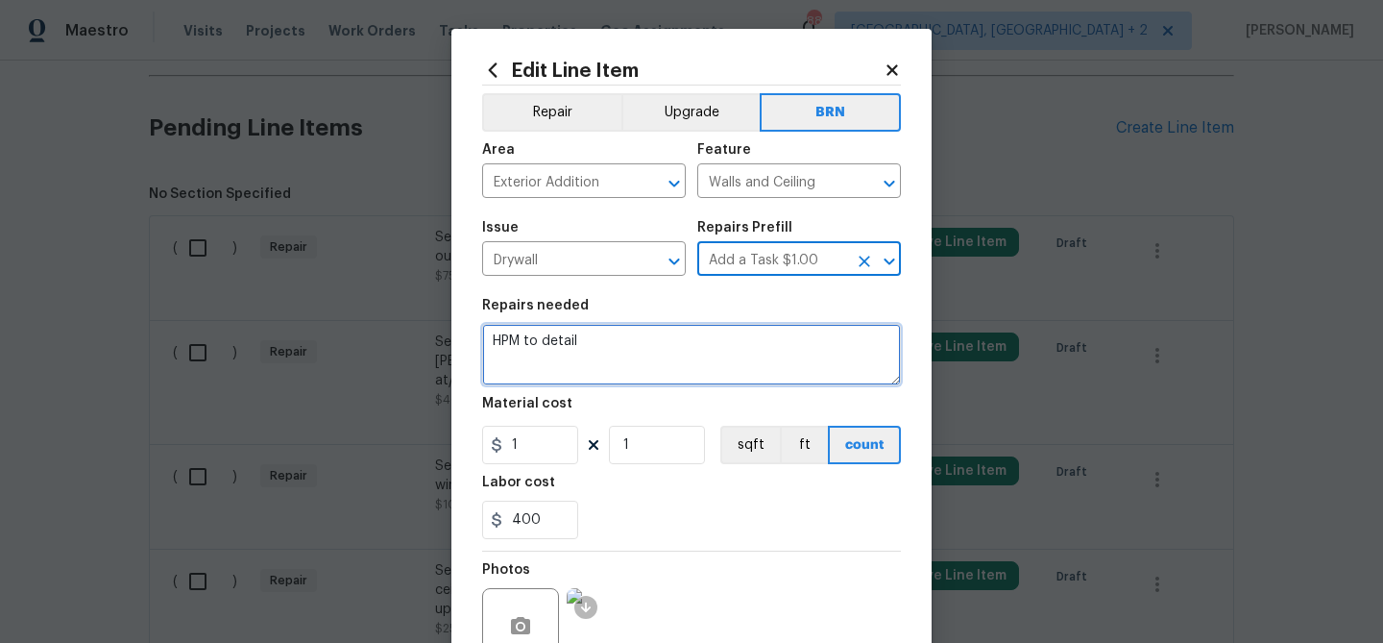
click at [606, 367] on textarea "HPM to detail" at bounding box center [691, 354] width 419 height 61
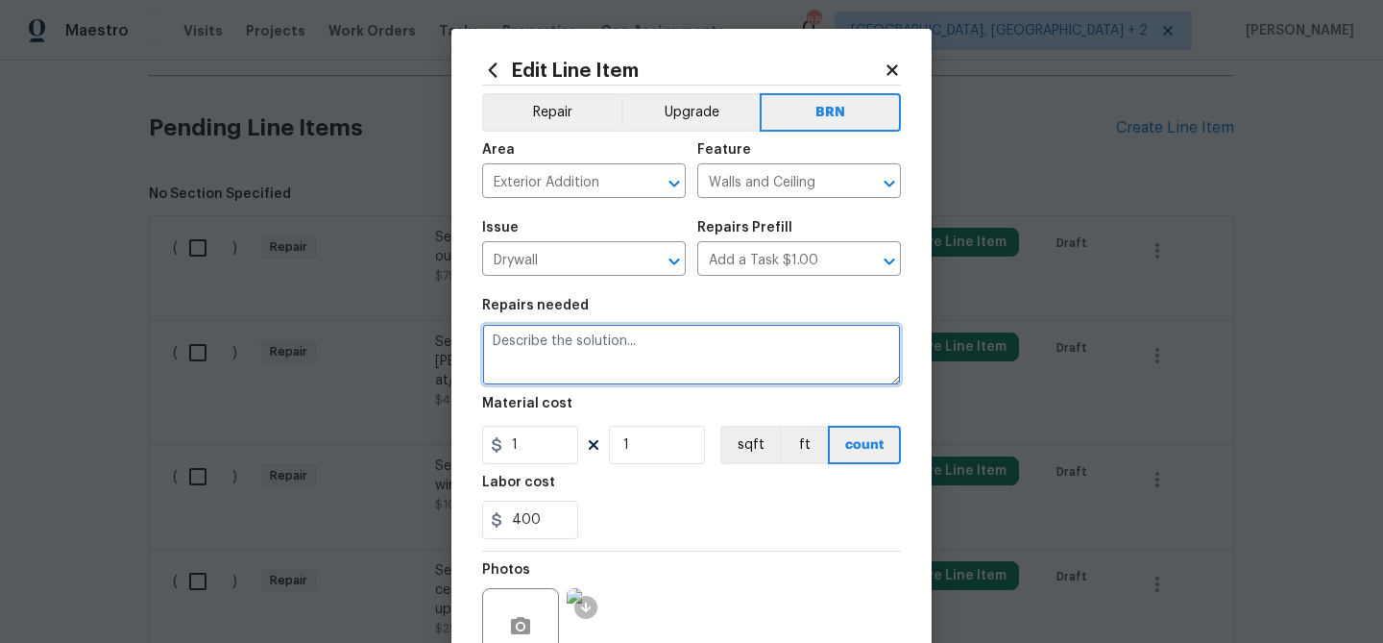
paste textarea "Seller to have contractor install foundation vent [PERSON_NAME] with [PERSON_NA…"
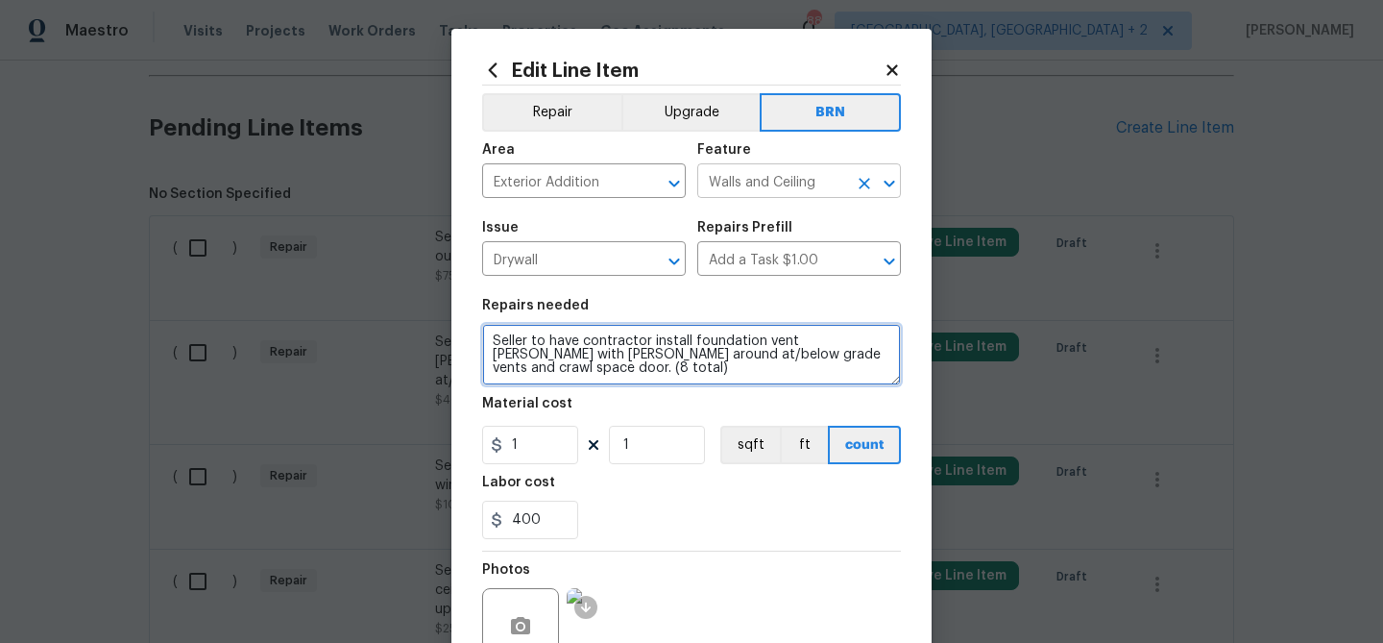
type textarea "Seller to have contractor install foundation vent [PERSON_NAME] with [PERSON_NA…"
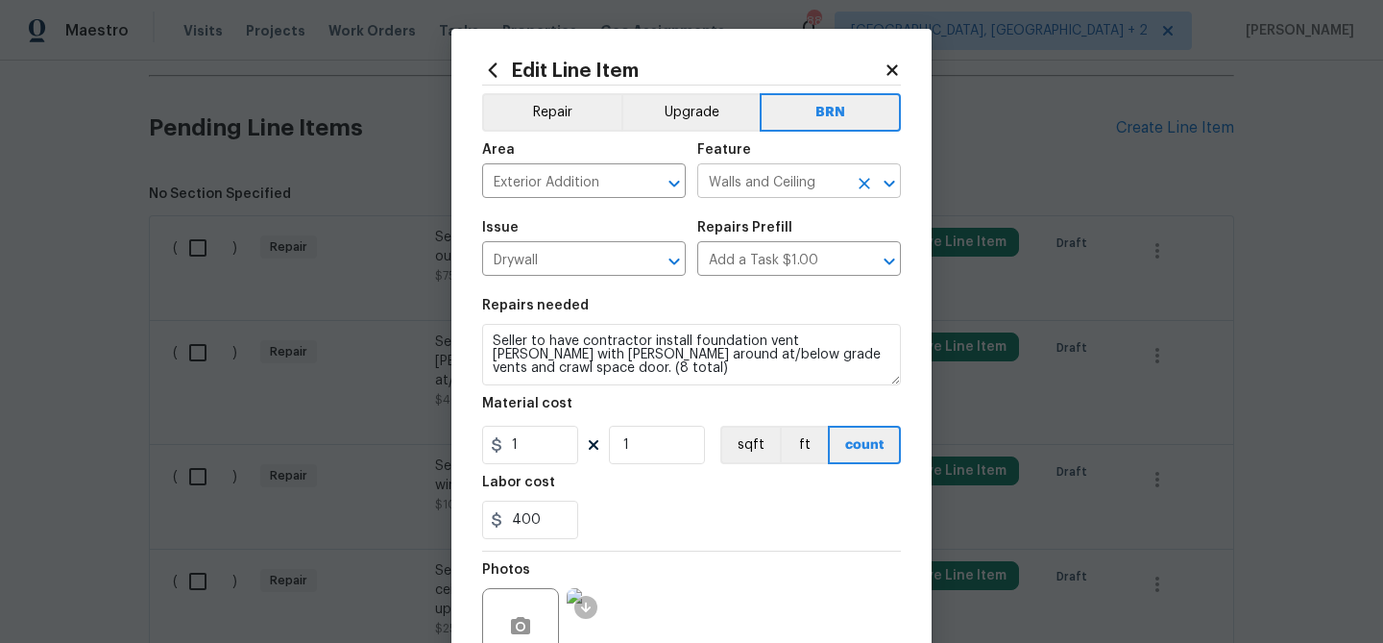
click at [720, 188] on input "Walls and Ceiling" at bounding box center [772, 183] width 150 height 30
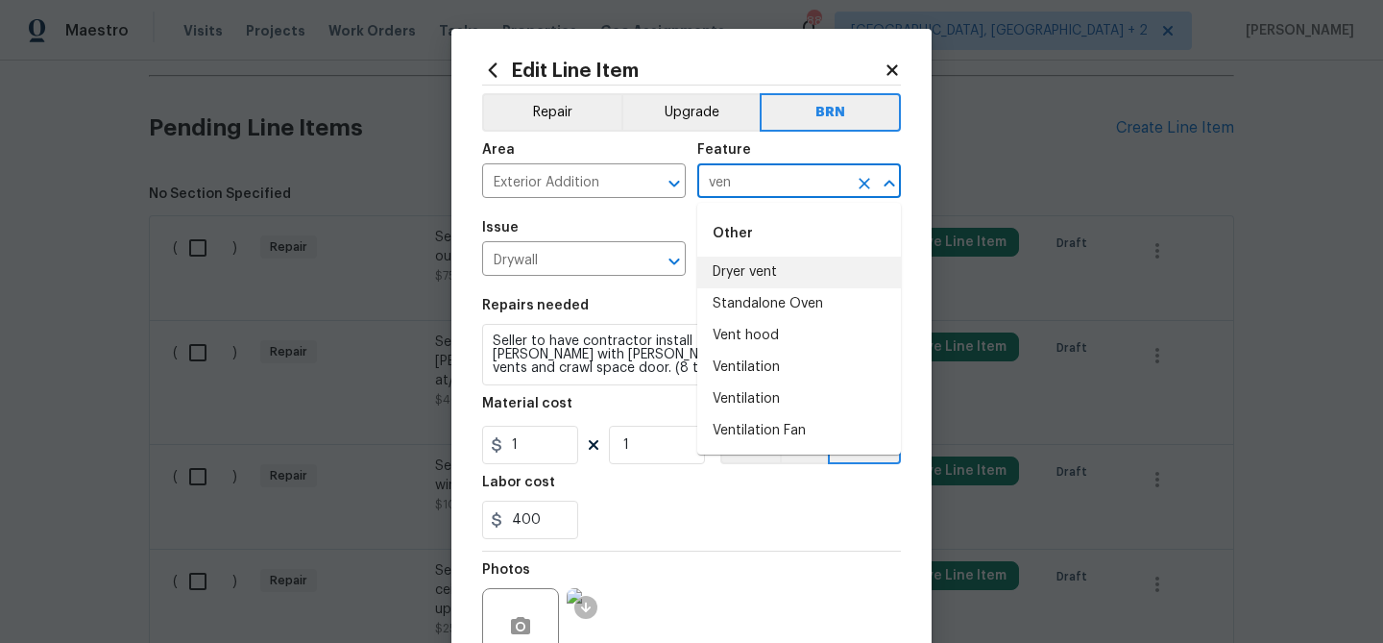
click at [753, 270] on li "Dryer vent" at bounding box center [799, 272] width 204 height 32
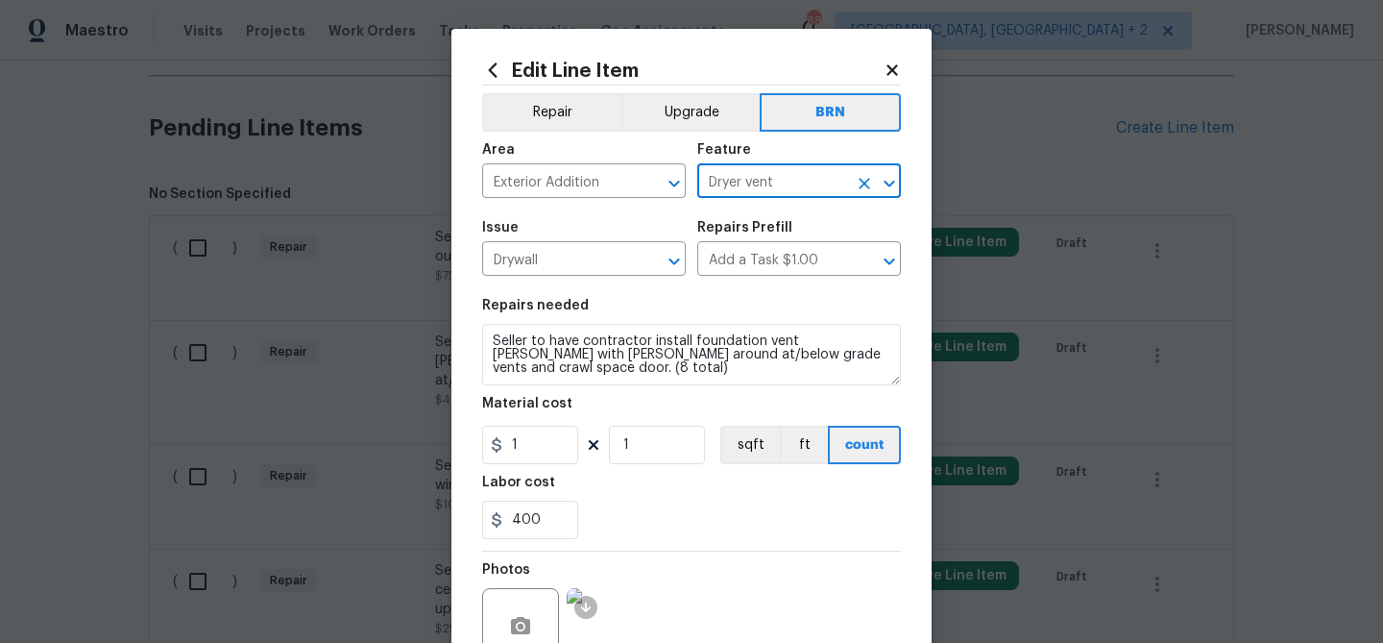
type input "Dryer vent"
click at [549, 441] on input "1" at bounding box center [530, 445] width 96 height 38
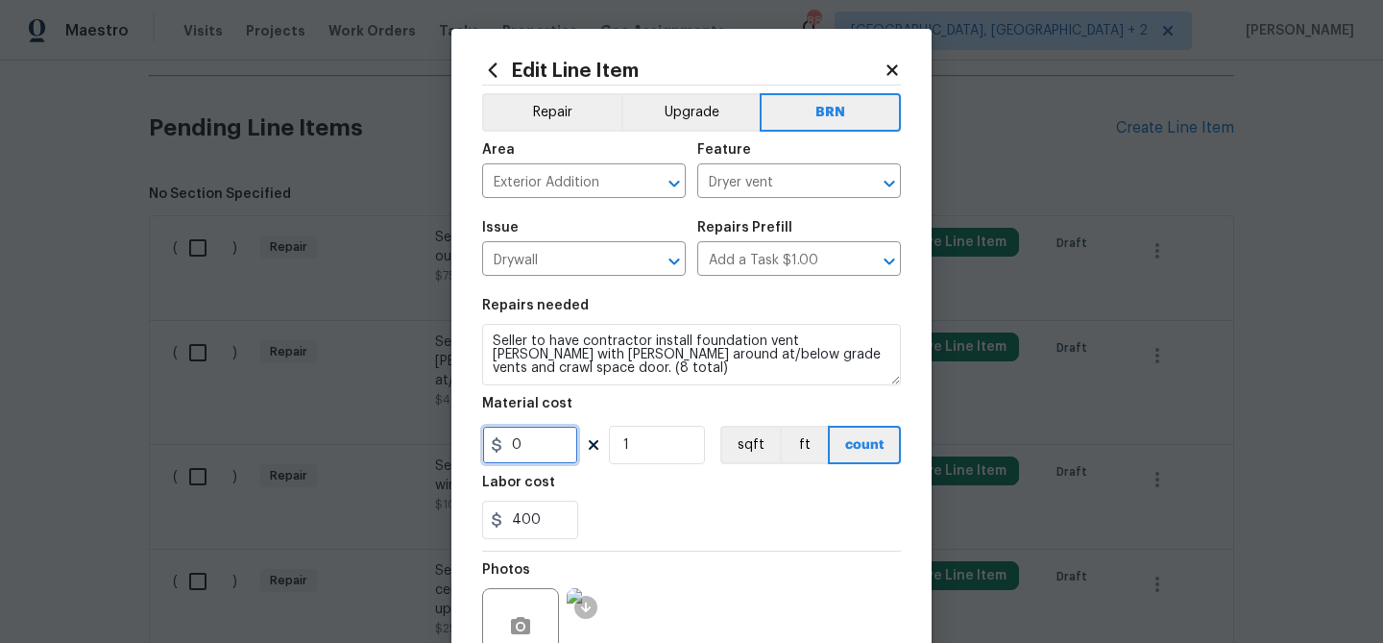
scroll to position [185, 0]
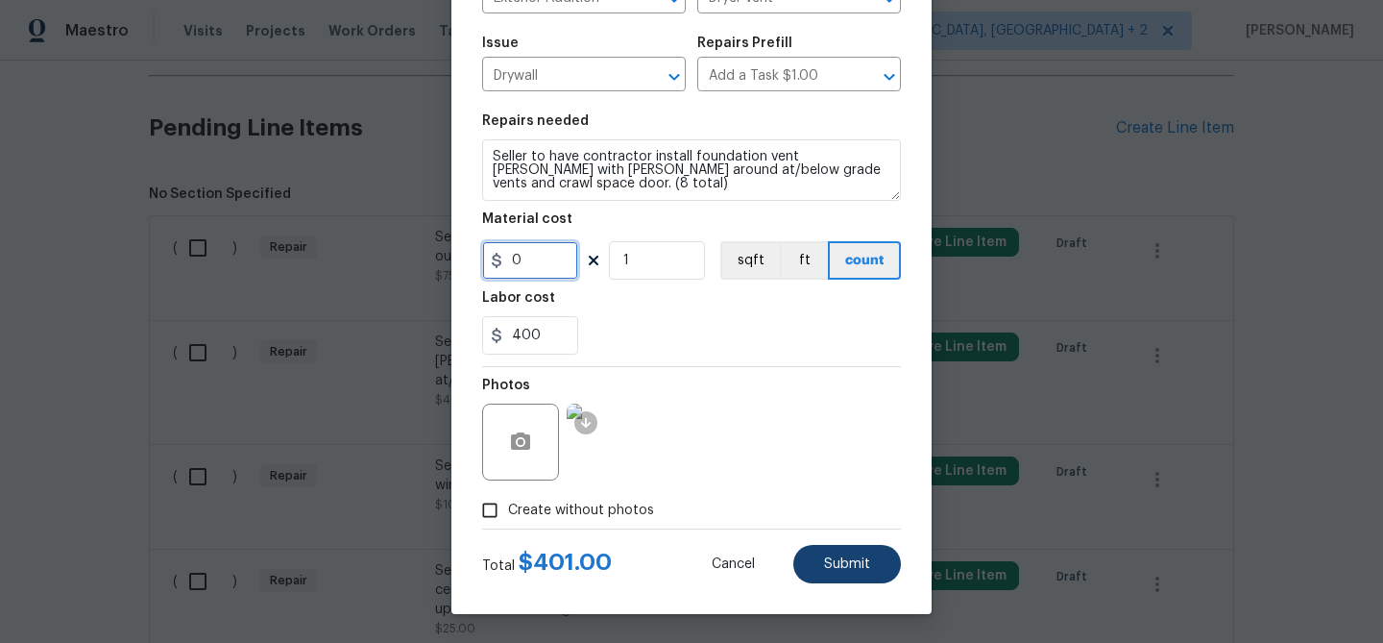
type input "0"
click at [842, 553] on button "Submit" at bounding box center [847, 564] width 108 height 38
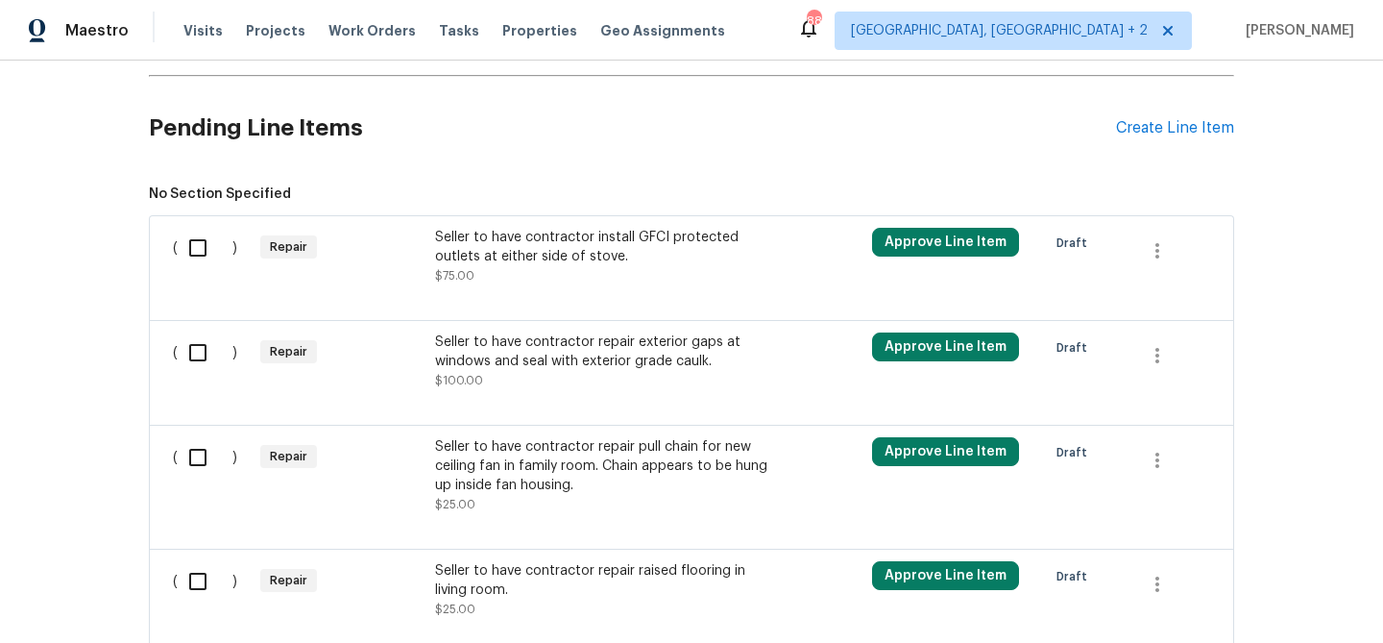
click at [94, 178] on div "Back to all projects [STREET_ADDRESS][PERSON_NAME] 3 Beds | 2 Baths | Total: 13…" at bounding box center [691, 352] width 1383 height 582
click at [560, 359] on div "Seller to have contractor repair exterior gaps at windows and seal with exterio…" at bounding box center [604, 351] width 338 height 38
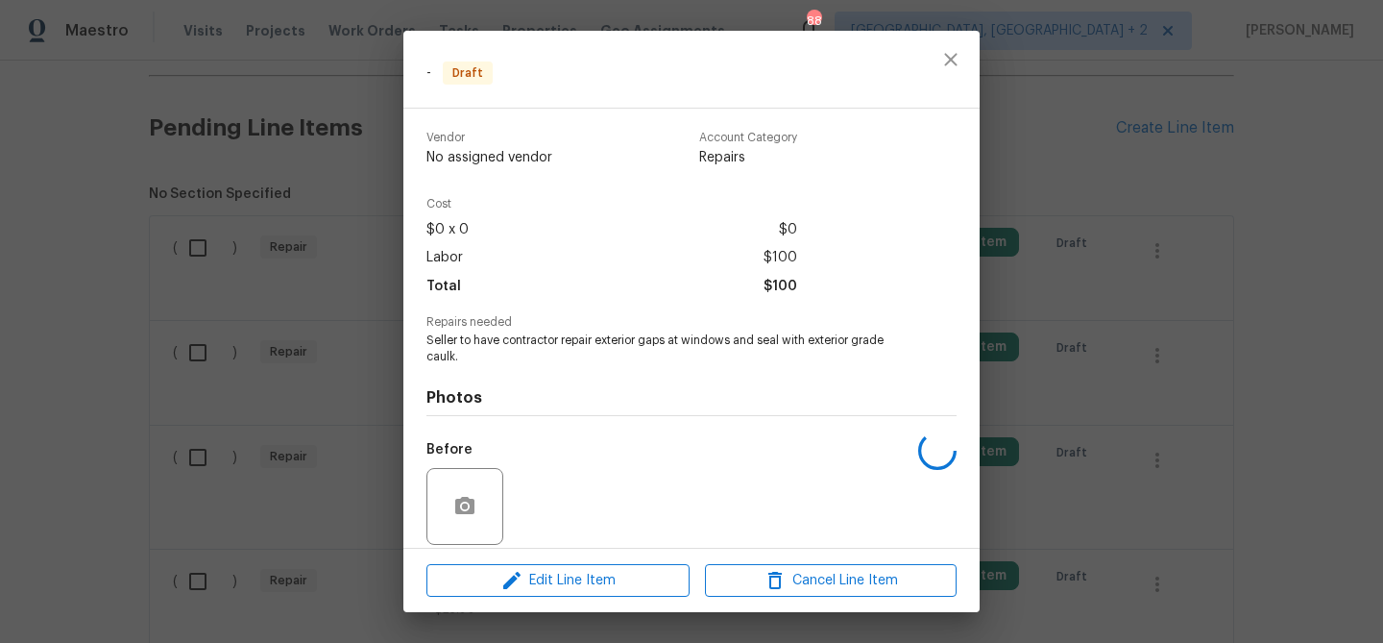
scroll to position [140, 0]
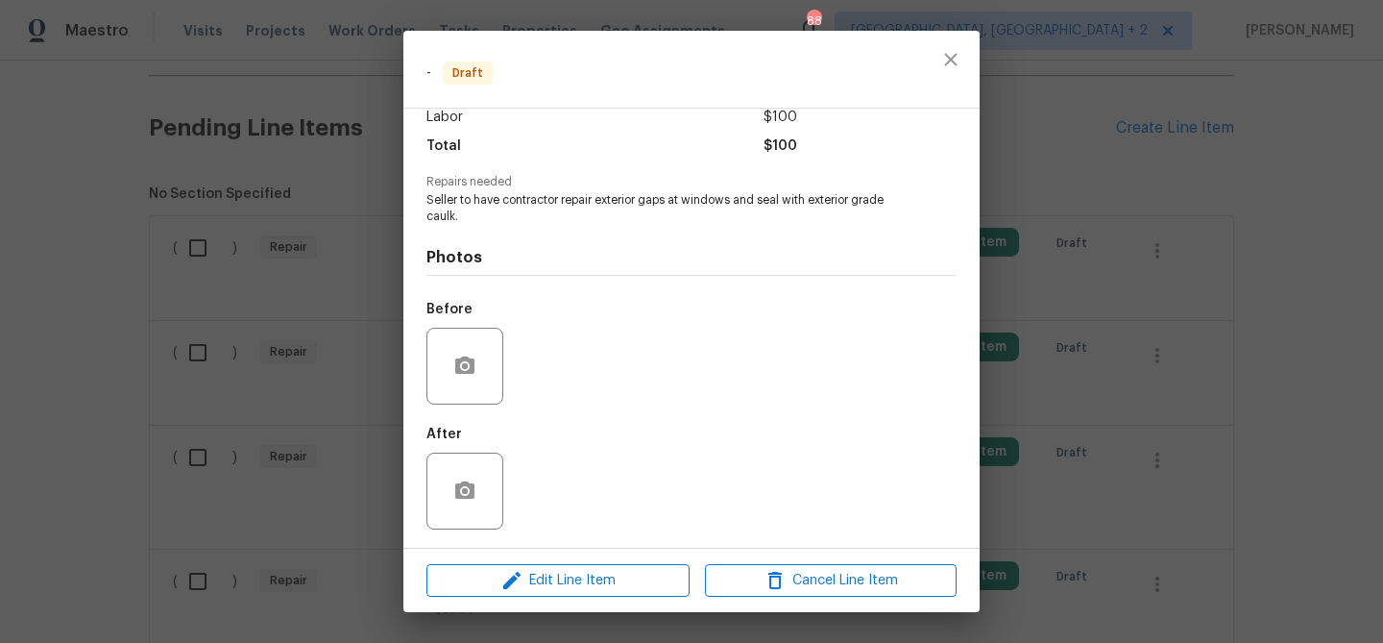
click at [541, 554] on div "Edit Line Item Cancel Line Item" at bounding box center [691, 581] width 576 height 64
click at [523, 576] on span "Edit Line Item" at bounding box center [558, 581] width 252 height 24
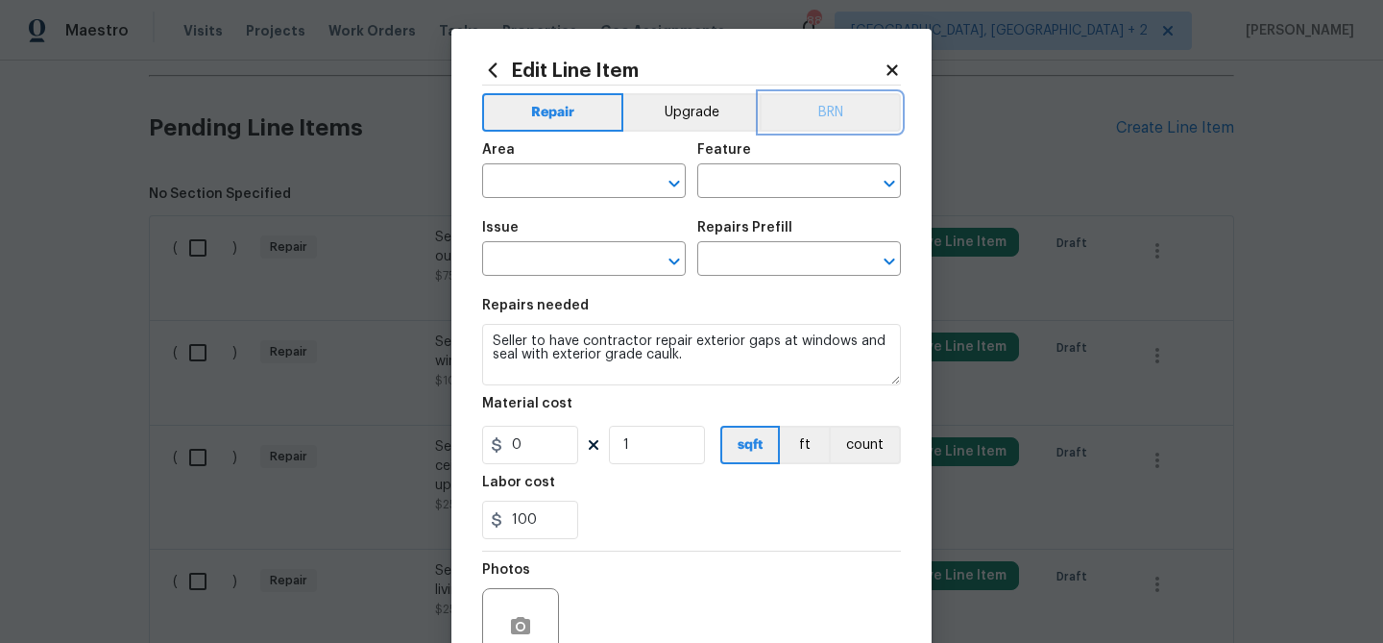
click at [829, 114] on button "BRN" at bounding box center [830, 112] width 141 height 38
click at [870, 471] on section "Repairs needed Seller to have contractor repair exterior gaps at windows and se…" at bounding box center [691, 418] width 419 height 263
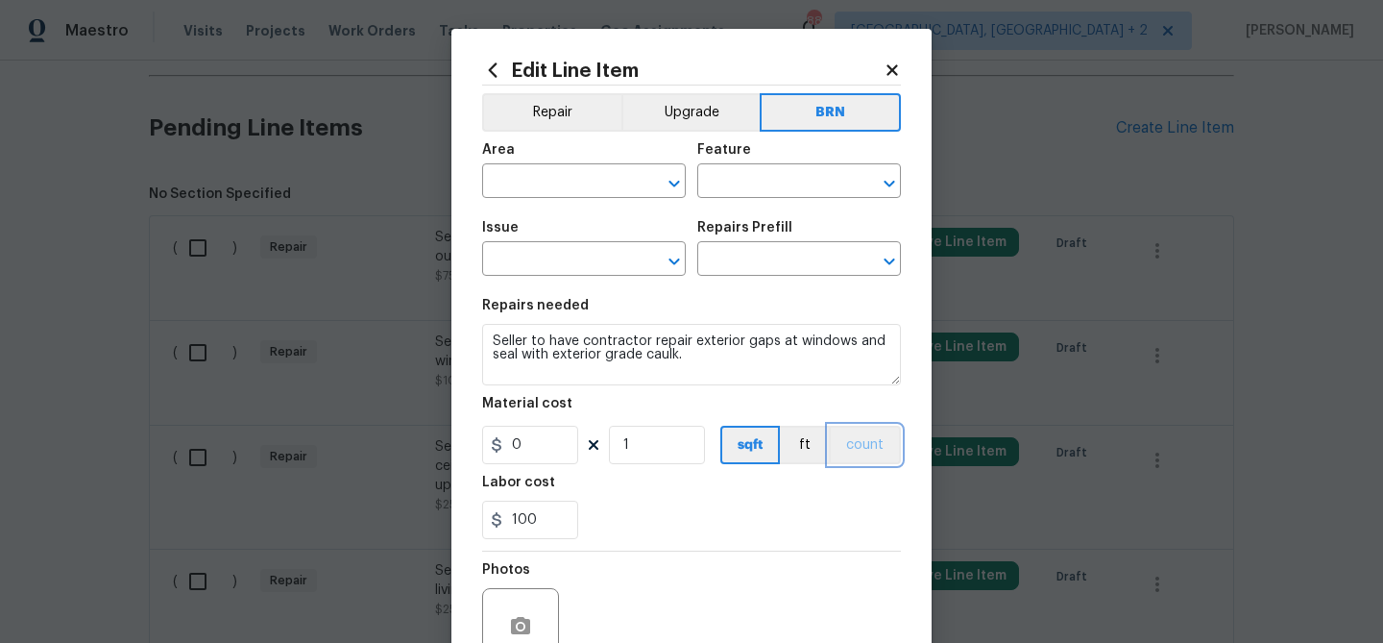
click at [863, 439] on button "count" at bounding box center [865, 445] width 72 height 38
click at [535, 193] on input "text" at bounding box center [557, 183] width 150 height 30
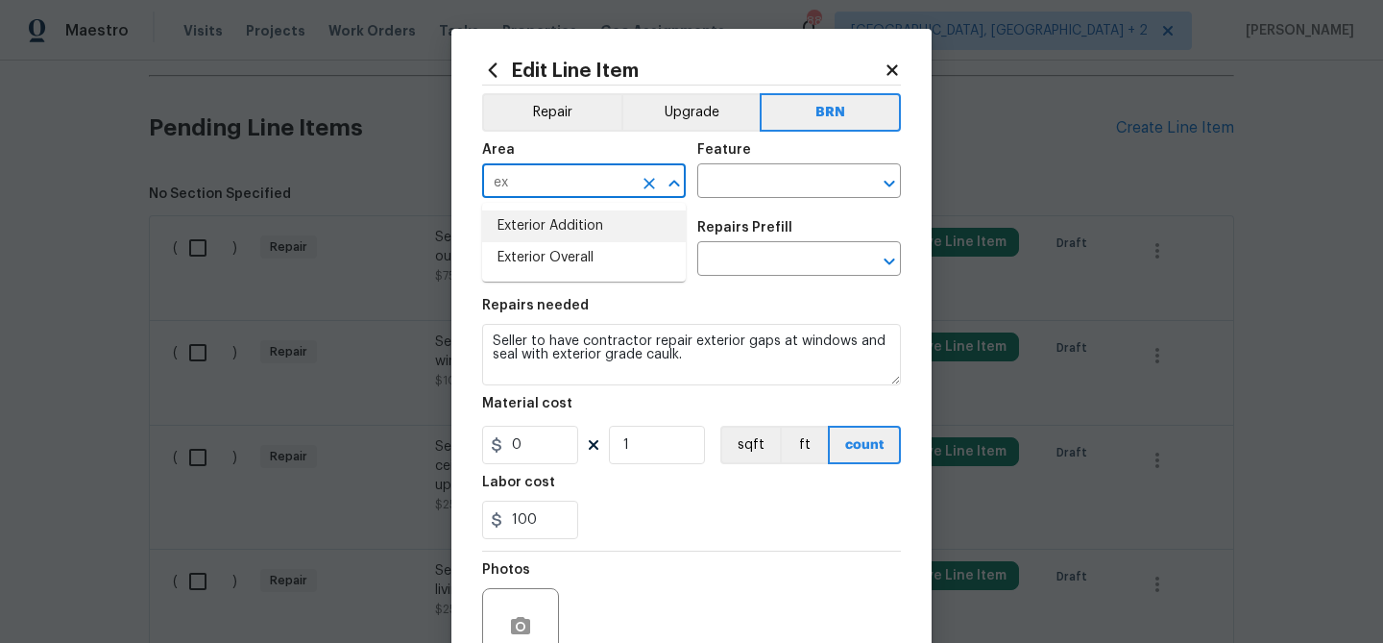
click at [547, 227] on li "Exterior Addition" at bounding box center [584, 226] width 204 height 32
type input "Exterior Addition"
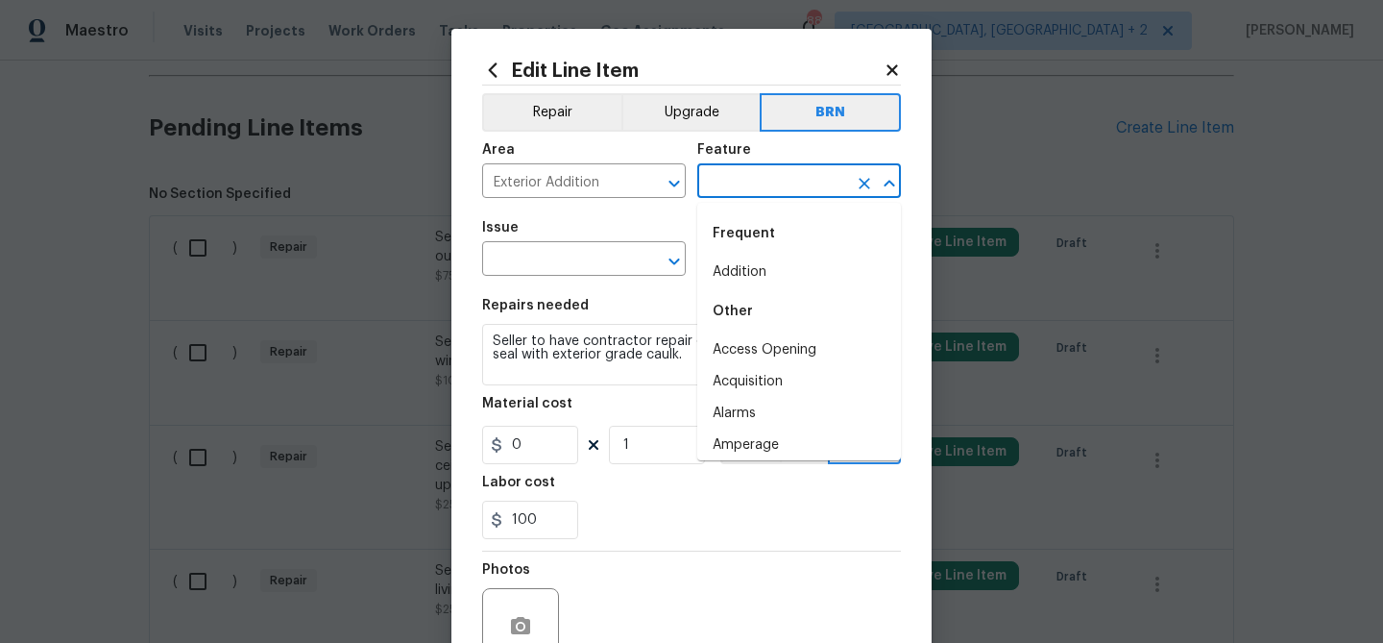
click at [711, 178] on input "text" at bounding box center [772, 183] width 150 height 30
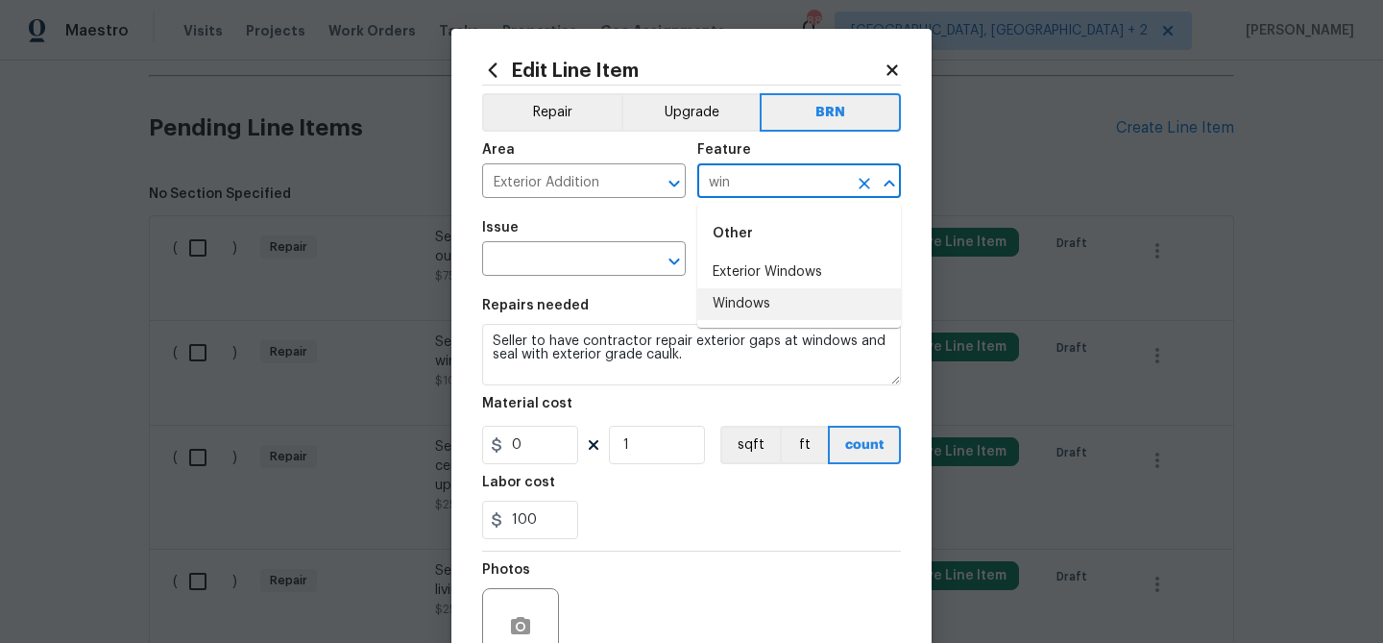
click at [740, 294] on li "Windows" at bounding box center [799, 304] width 204 height 32
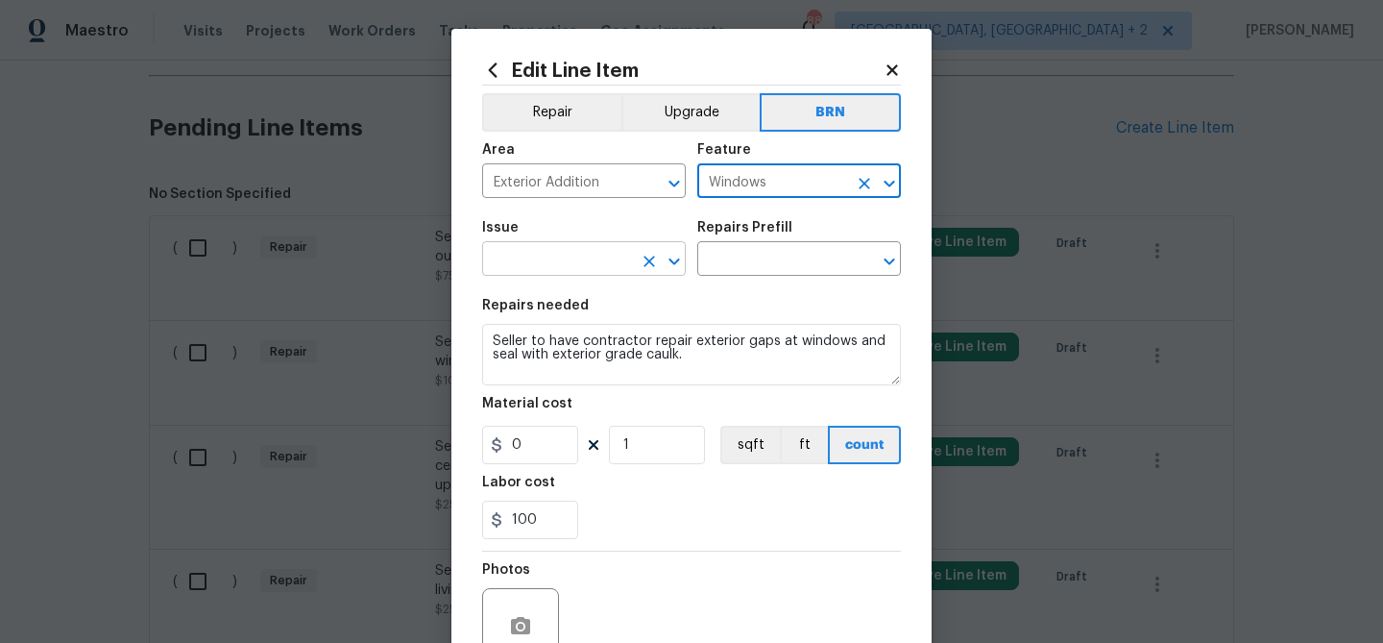
type input "Windows"
click at [567, 252] on input "text" at bounding box center [557, 261] width 150 height 30
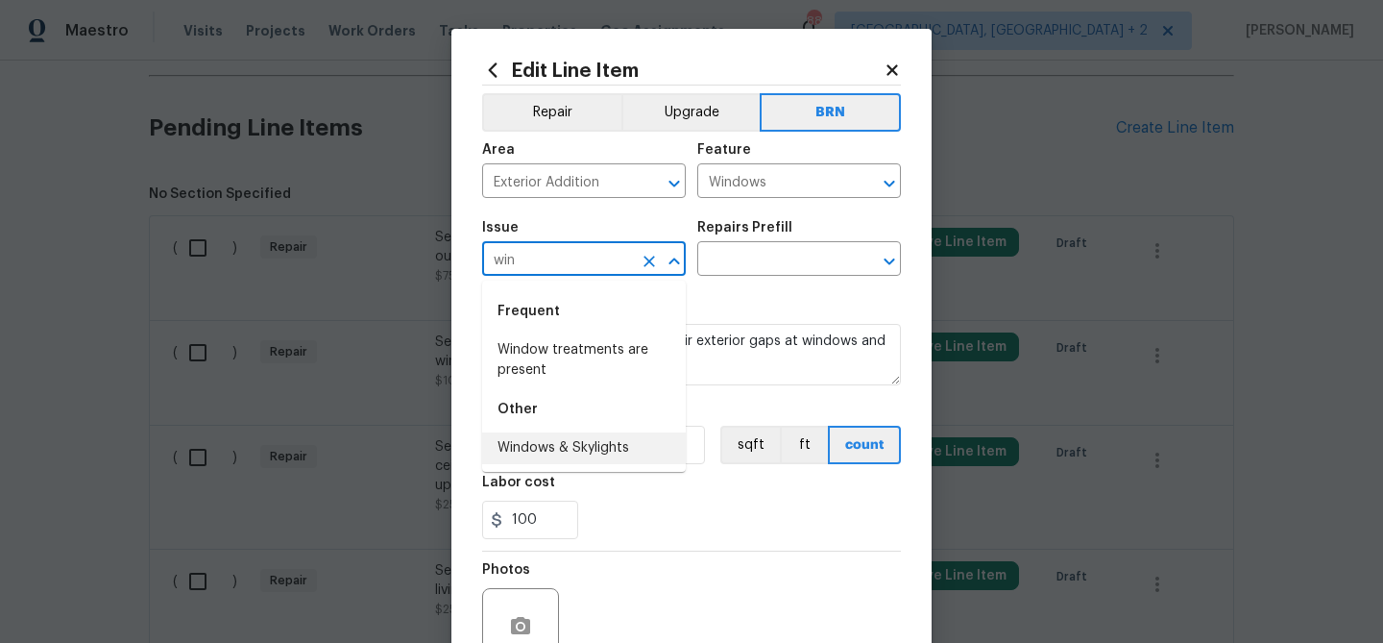
click at [549, 440] on li "Windows & Skylights" at bounding box center [584, 448] width 204 height 32
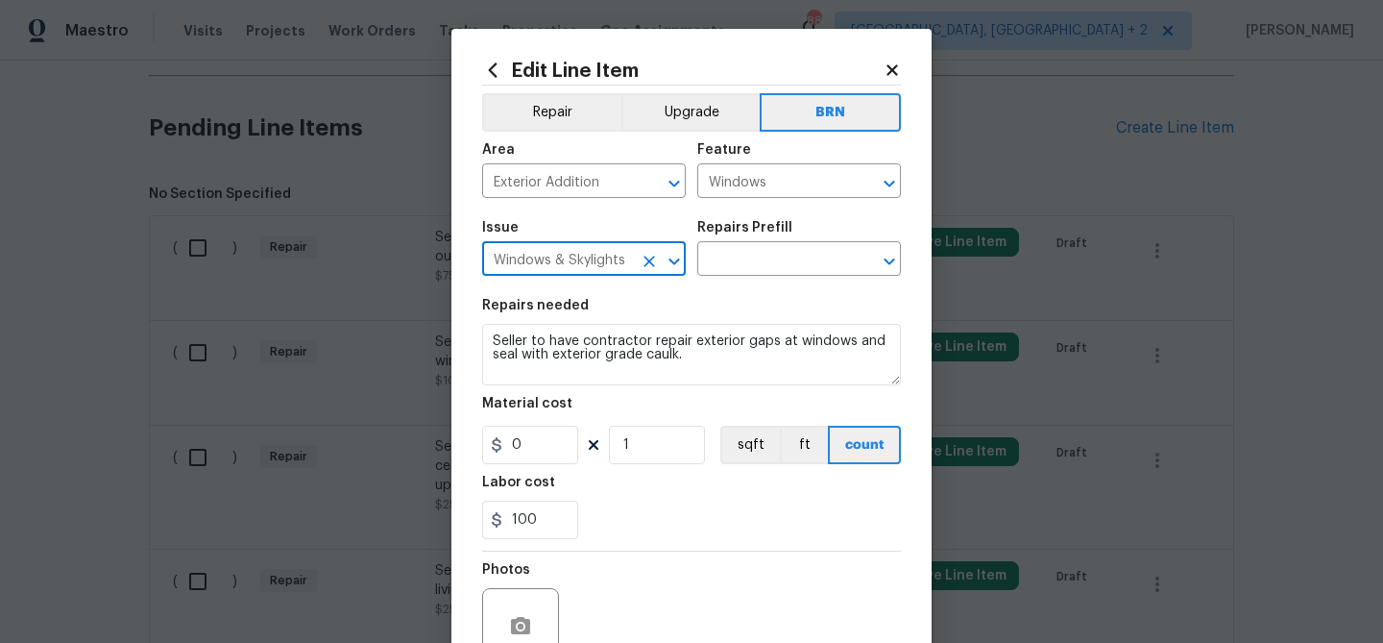
type input "Windows & Skylights"
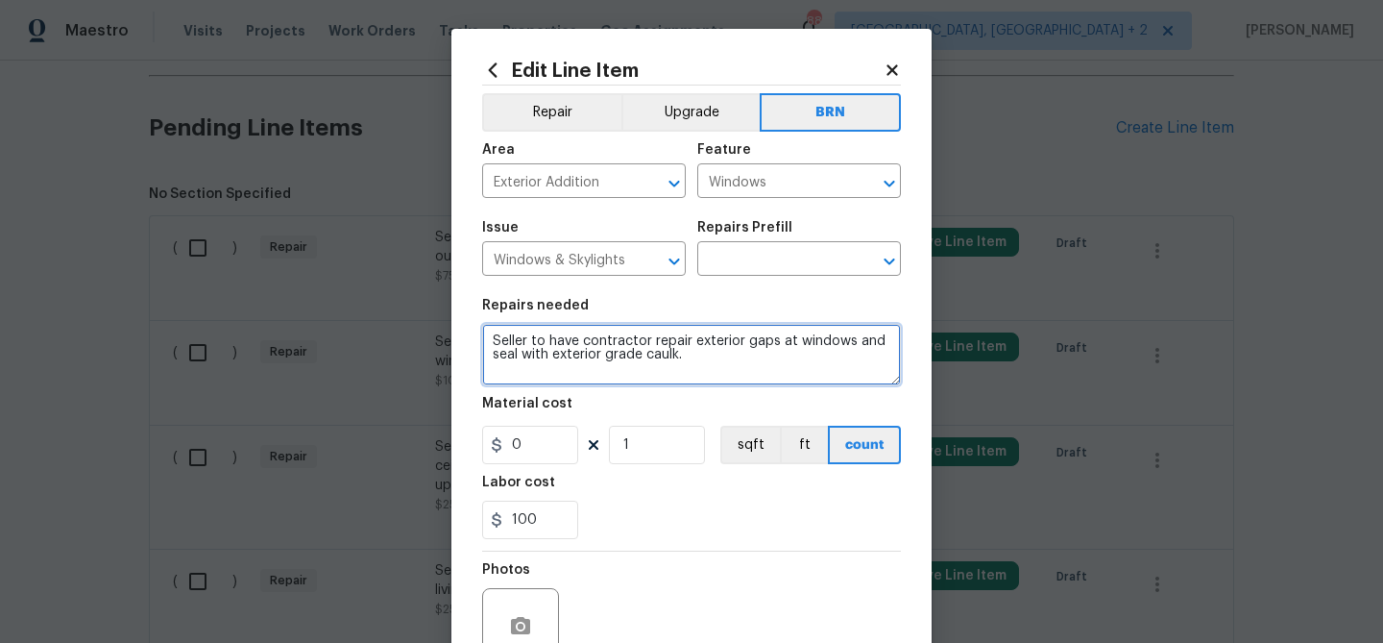
click at [544, 360] on textarea "Seller to have contractor repair exterior gaps at windows and seal with exterio…" at bounding box center [691, 354] width 419 height 61
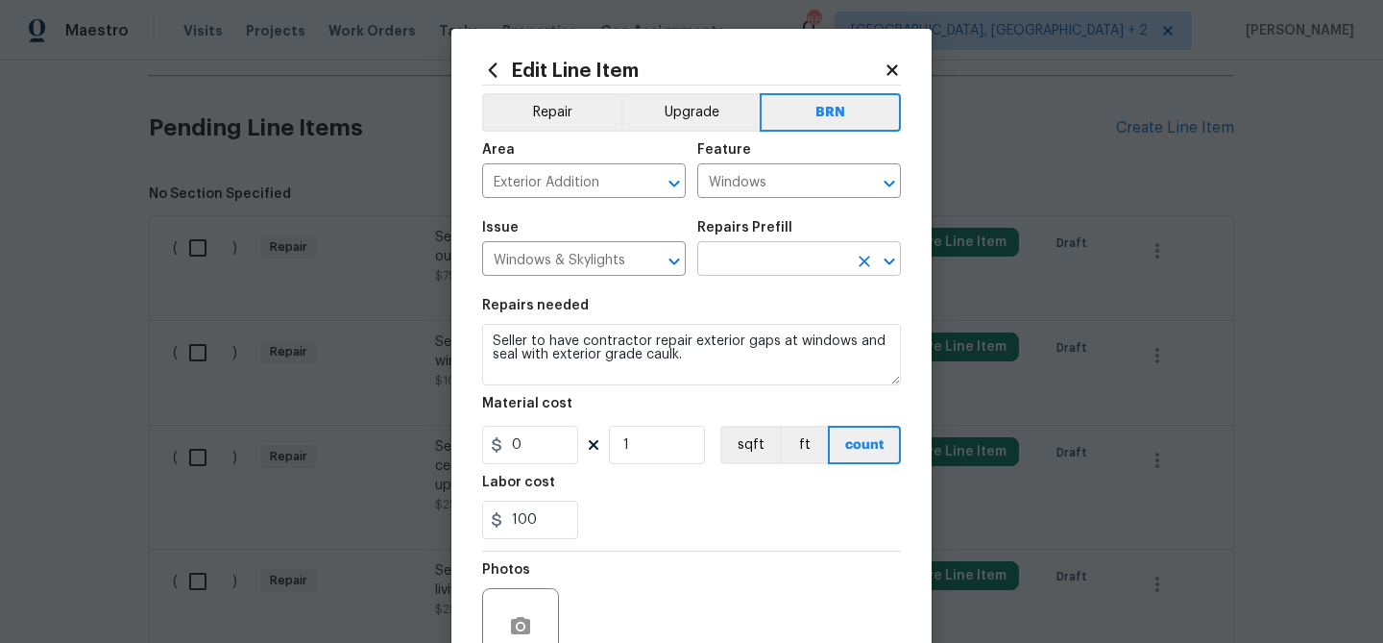
click at [726, 252] on input "text" at bounding box center [772, 261] width 150 height 30
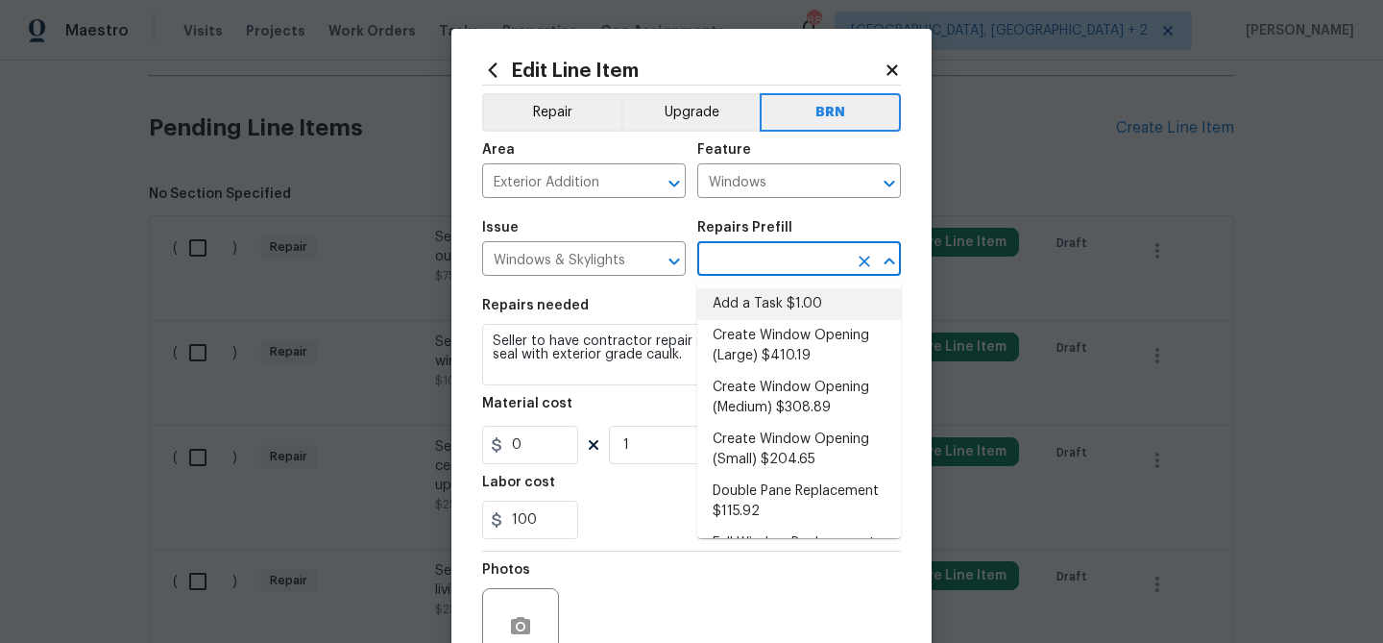
click at [730, 301] on li "Add a Task $1.00" at bounding box center [799, 304] width 204 height 32
type input "Add a Task $1.00"
type textarea "HPM to detail"
type input "1"
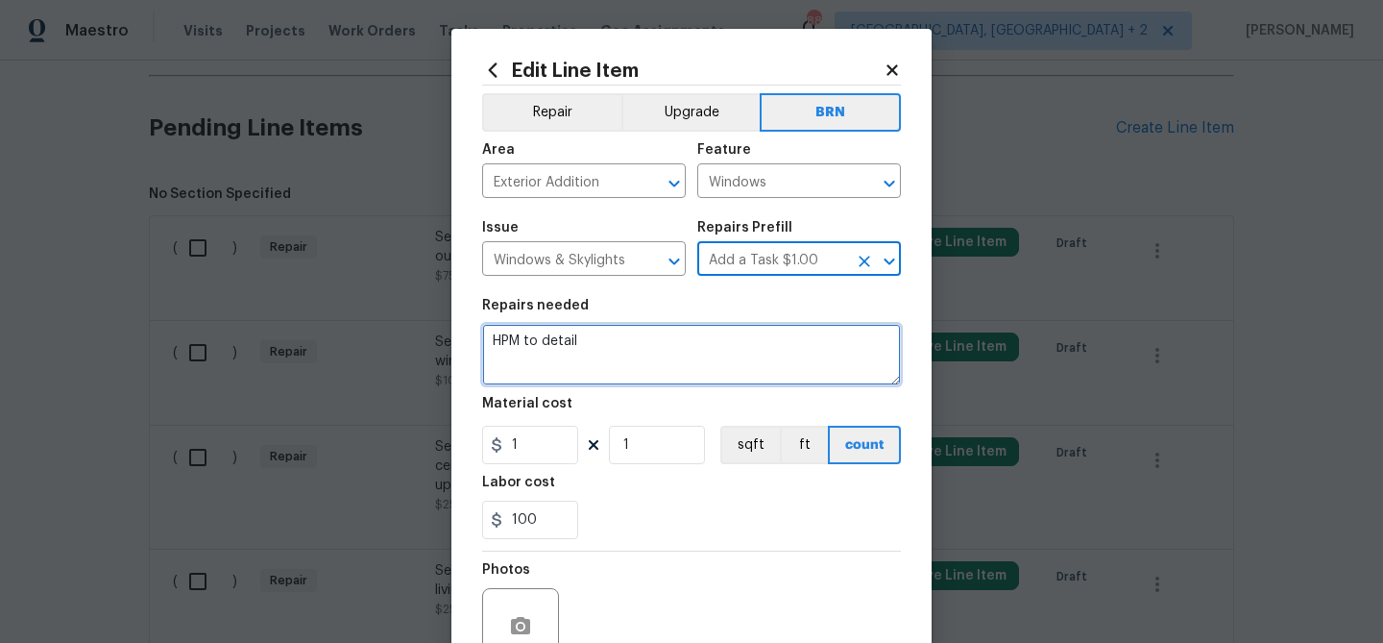
click at [621, 327] on textarea "HPM to detail" at bounding box center [691, 354] width 419 height 61
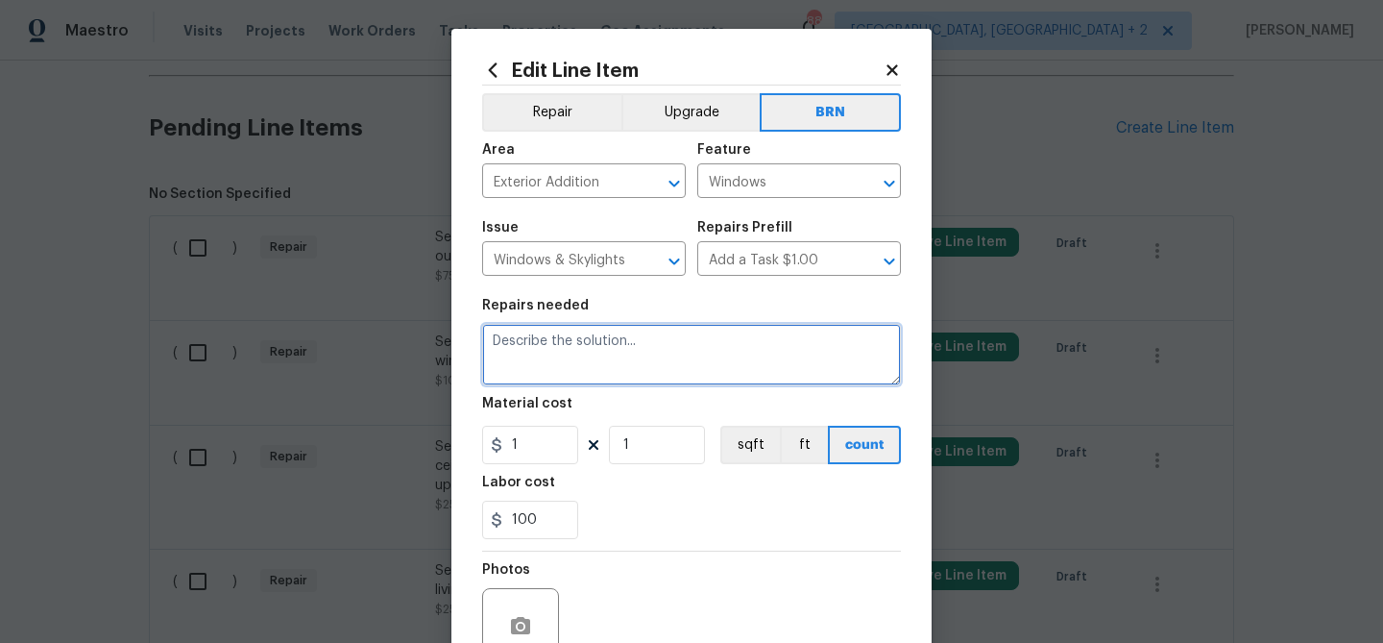
paste textarea "Seller to have contractor repair exterior gaps at windows and seal with exterio…"
type textarea "Seller to have contractor repair exterior gaps at windows and seal with exterio…"
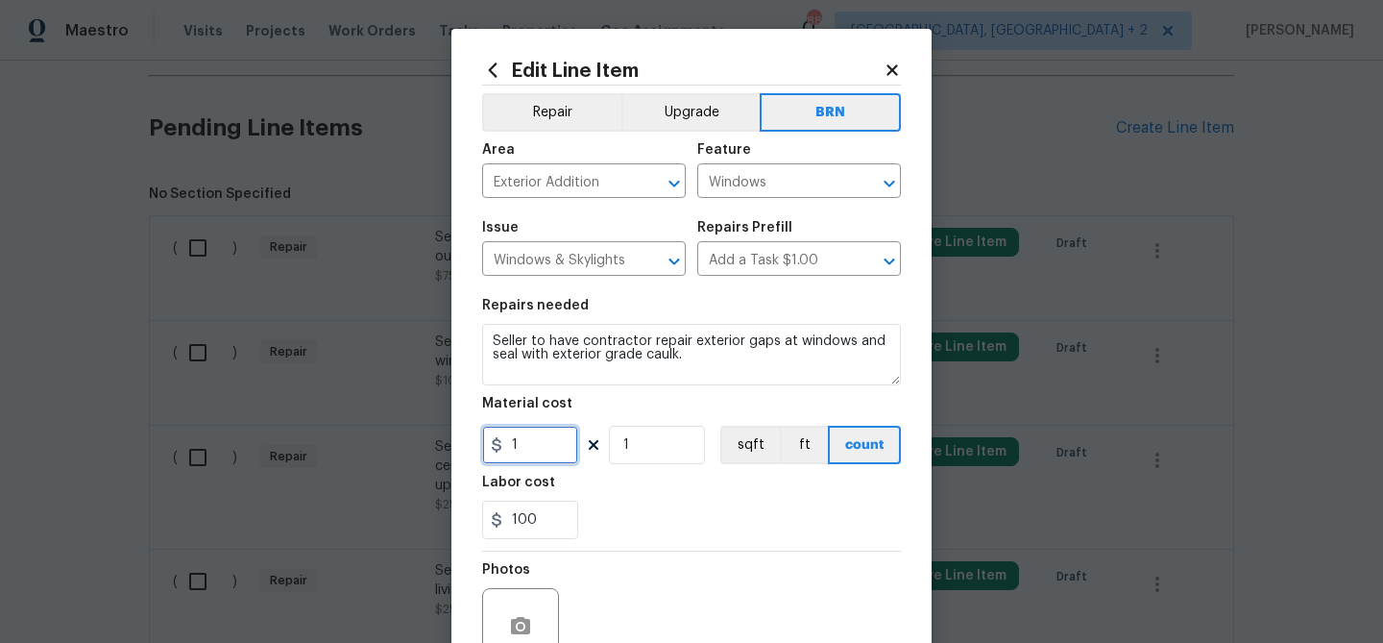
click at [544, 461] on input "1" at bounding box center [530, 445] width 96 height 38
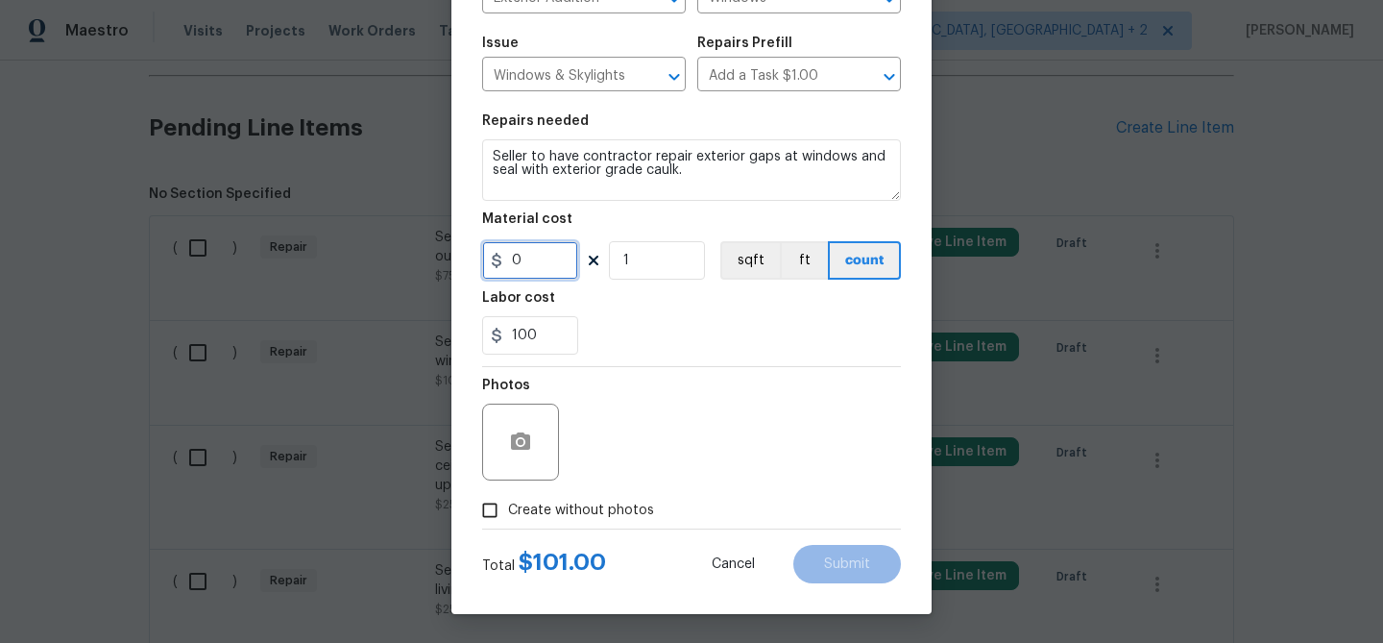
type input "0"
click at [500, 510] on input "Create without photos" at bounding box center [490, 510] width 37 height 37
checkbox input "true"
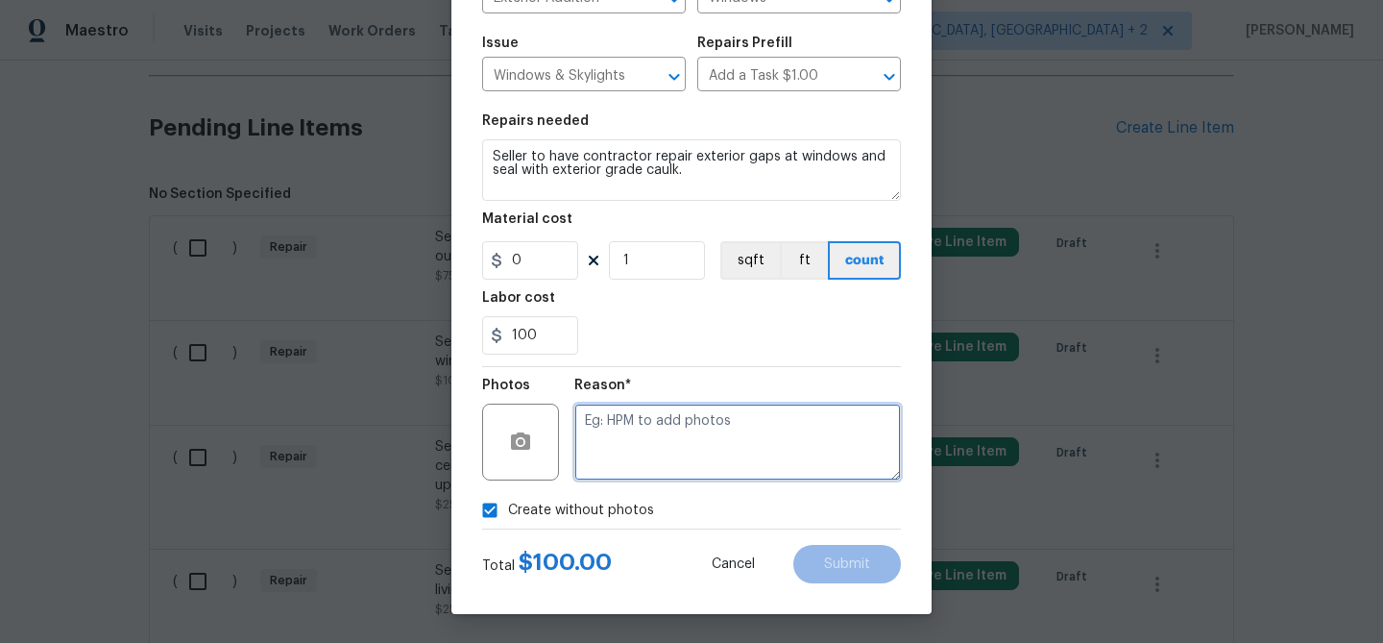
click at [634, 451] on textarea at bounding box center [737, 441] width 327 height 77
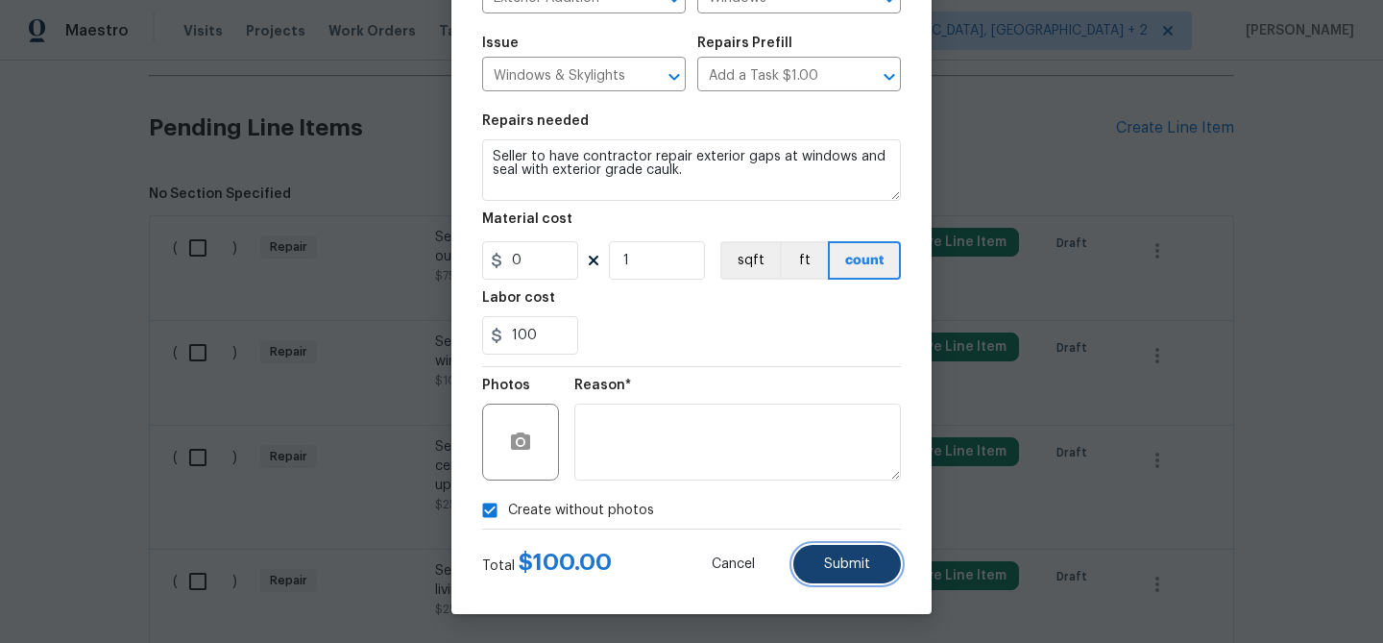
click at [828, 554] on button "Submit" at bounding box center [847, 564] width 108 height 38
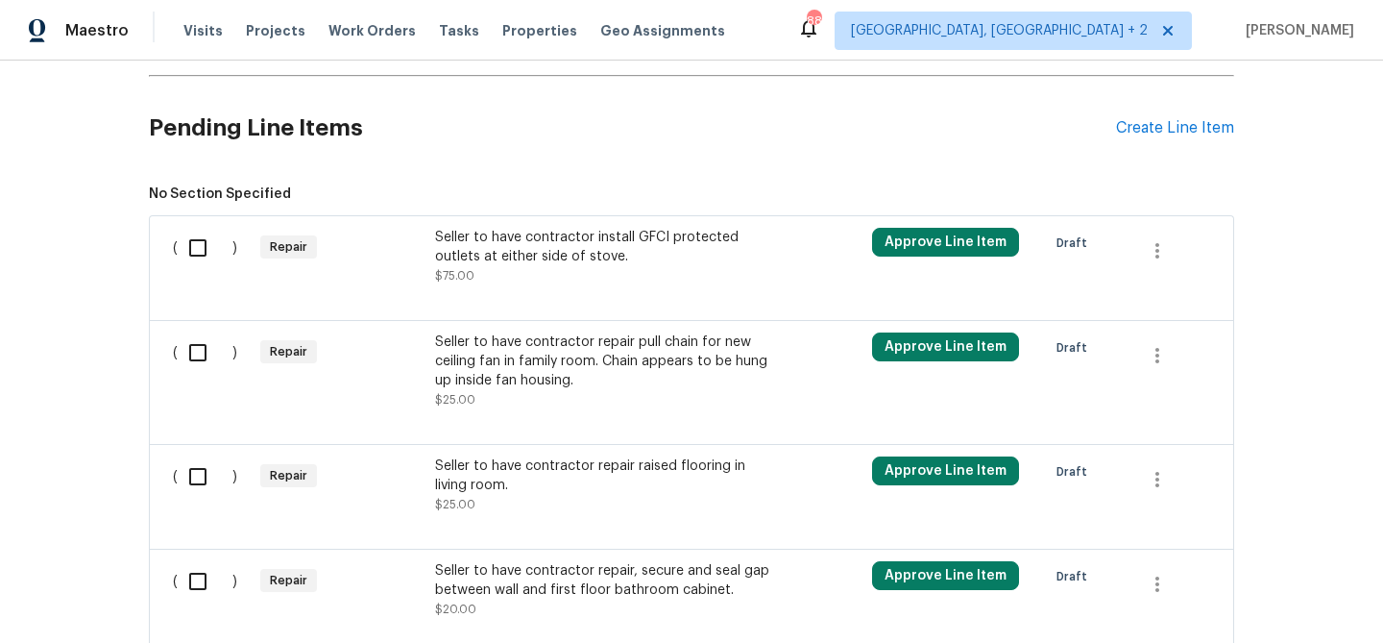
click at [63, 173] on div "Back to all projects [STREET_ADDRESS][PERSON_NAME] 3 Beds | 2 Baths | Total: 13…" at bounding box center [691, 352] width 1383 height 582
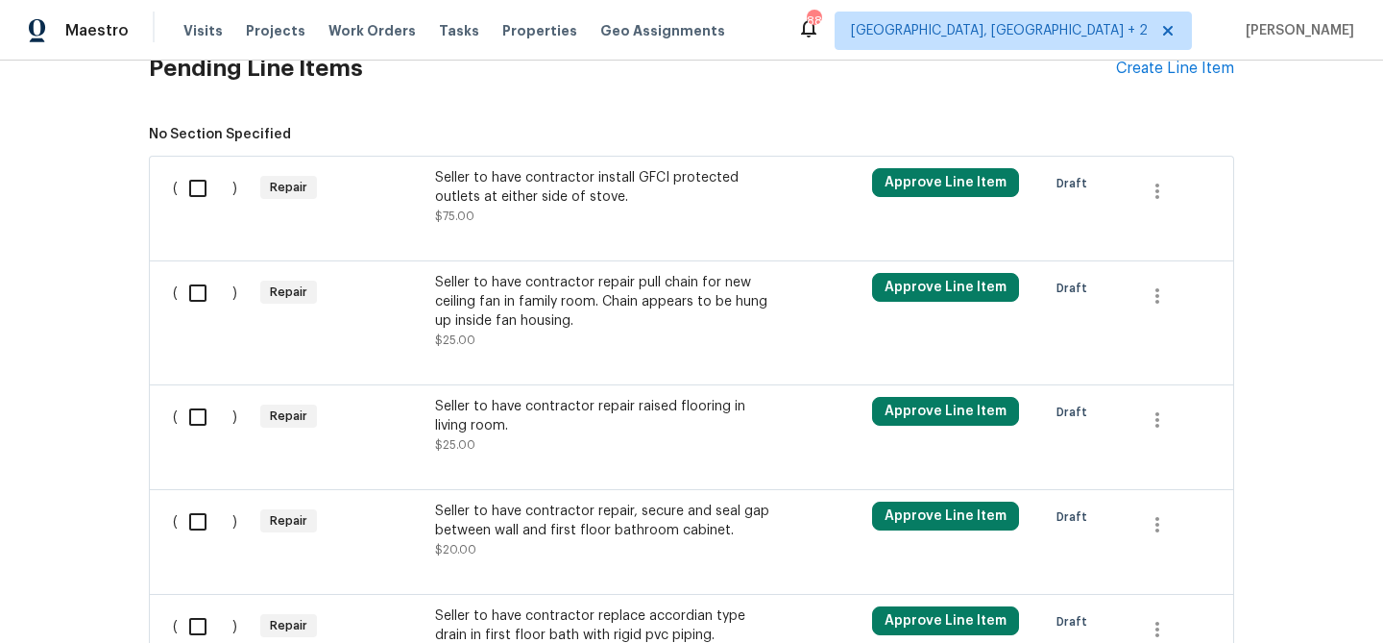
scroll to position [1257, 0]
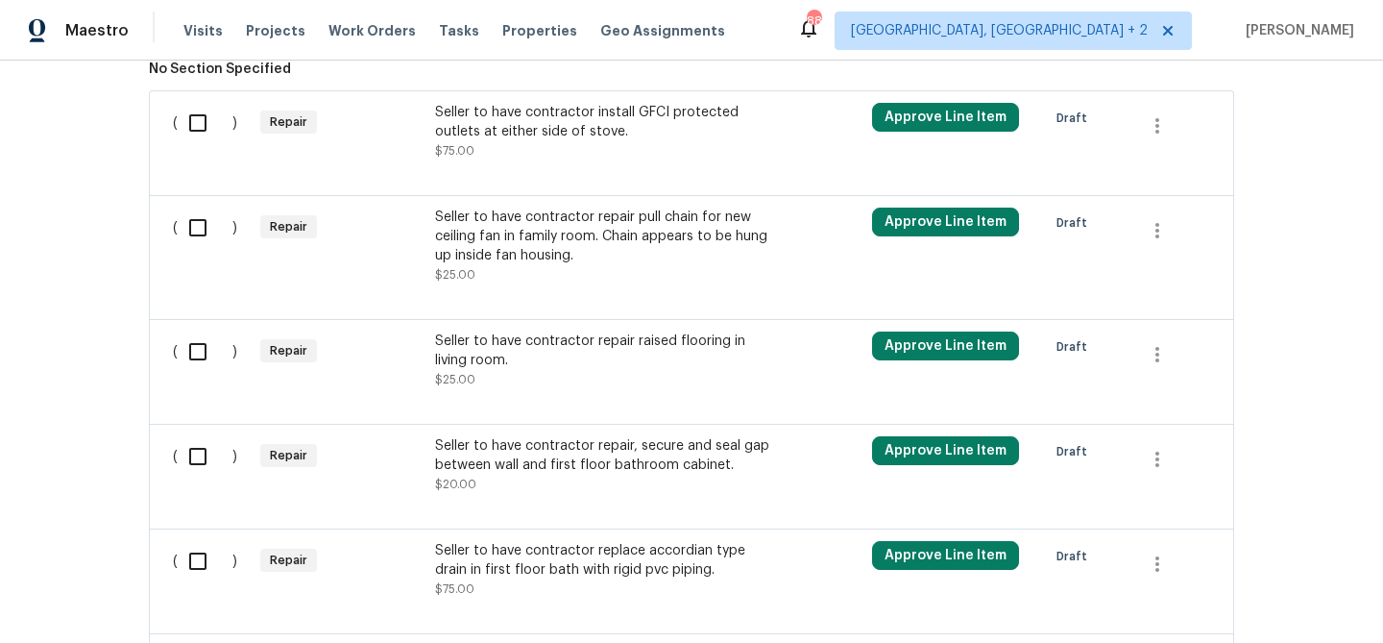
click at [520, 455] on div "Seller to have contractor repair, secure and seal gap between wall and first fl…" at bounding box center [604, 455] width 338 height 38
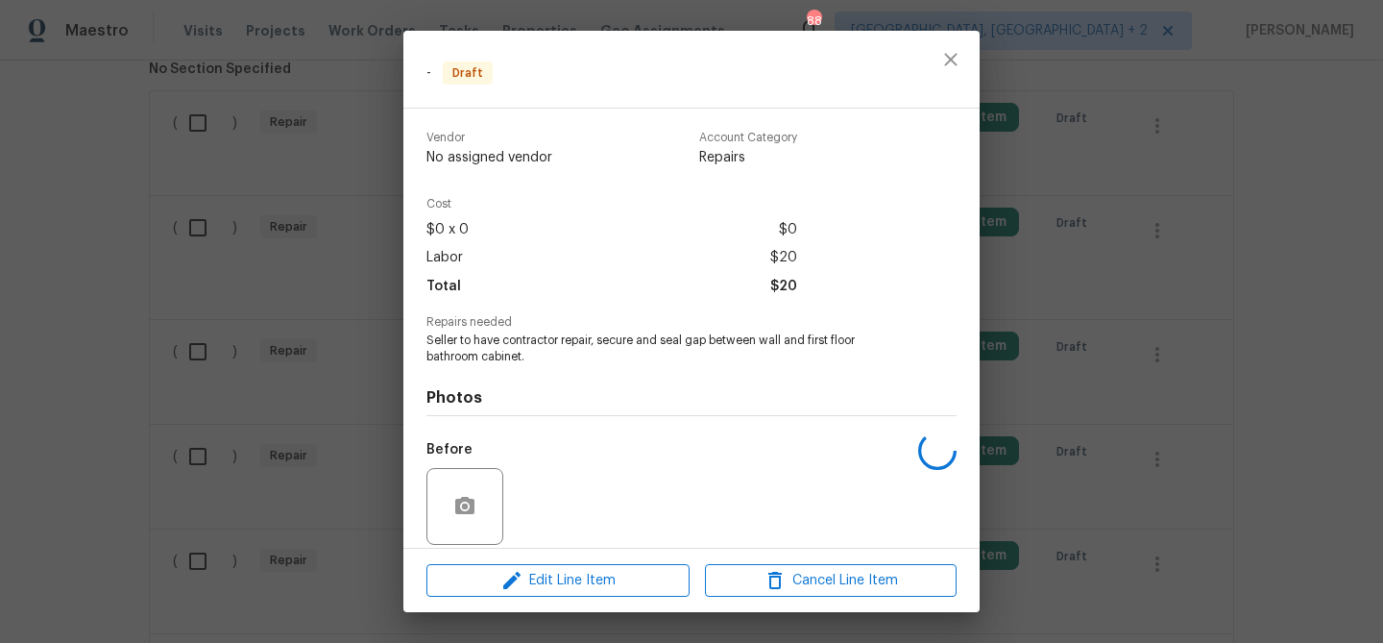
scroll to position [140, 0]
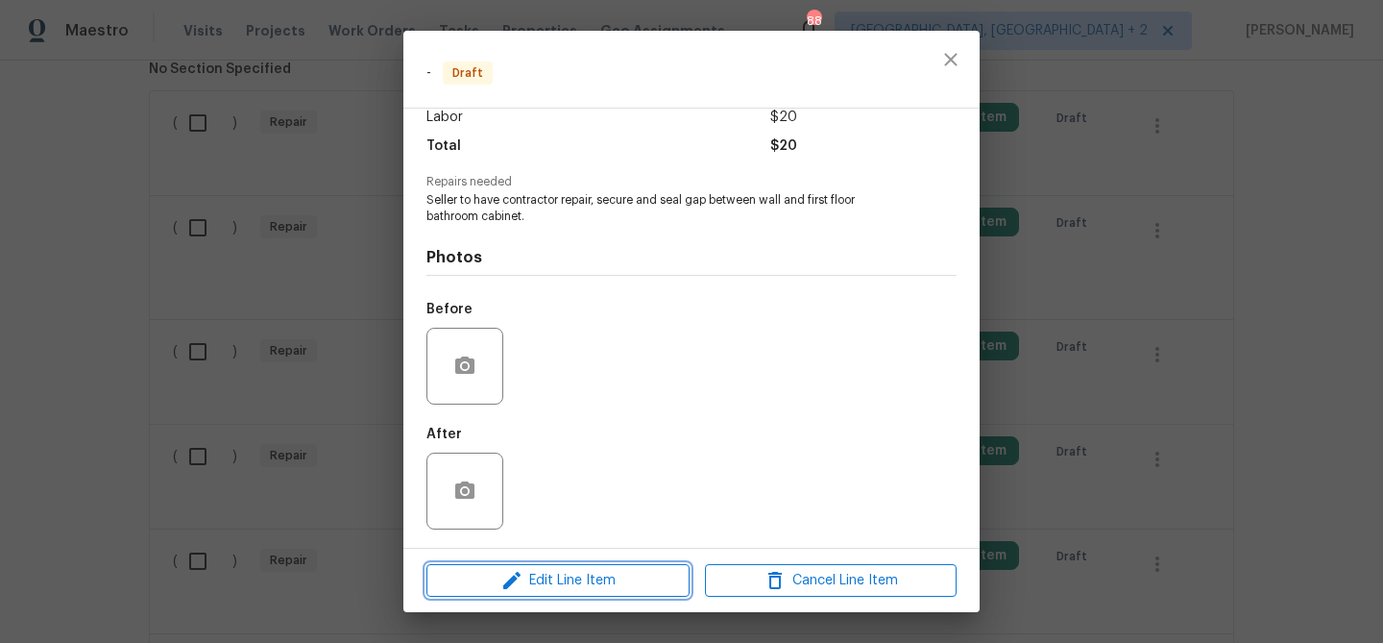
click at [525, 592] on button "Edit Line Item" at bounding box center [558, 581] width 263 height 34
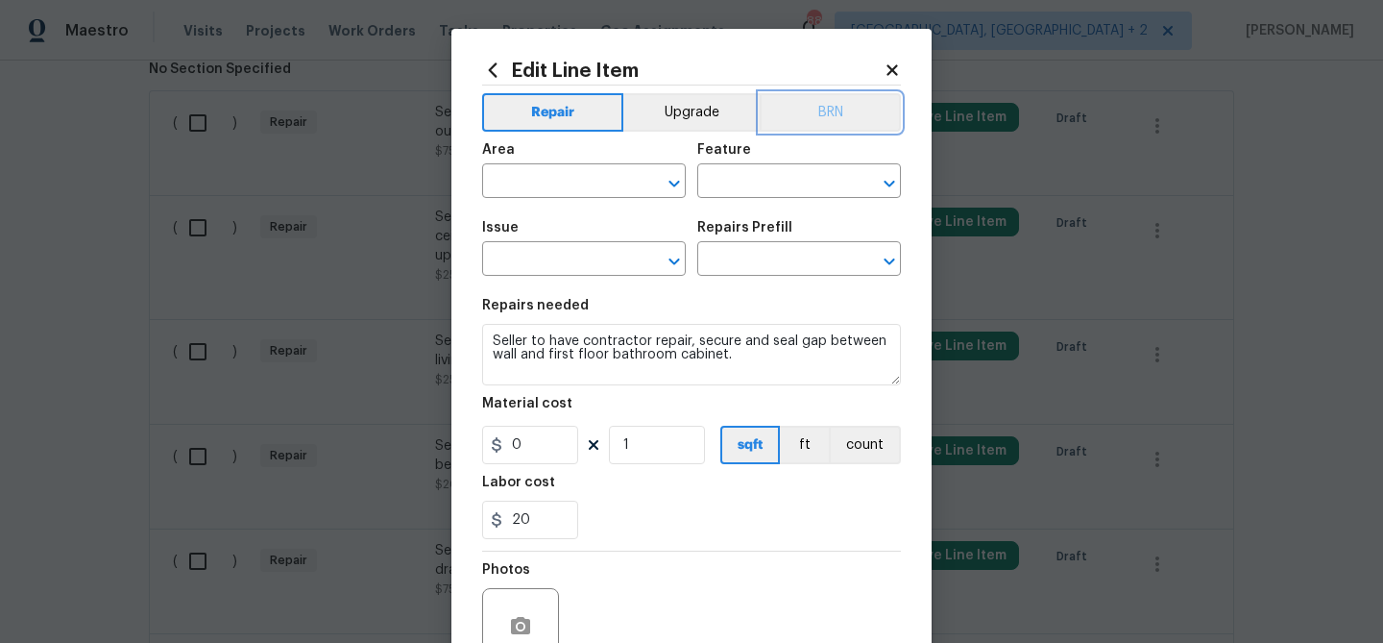
click at [839, 104] on button "BRN" at bounding box center [830, 112] width 141 height 38
click at [864, 422] on figure "Material cost 0 1 sqft ft count" at bounding box center [691, 430] width 419 height 67
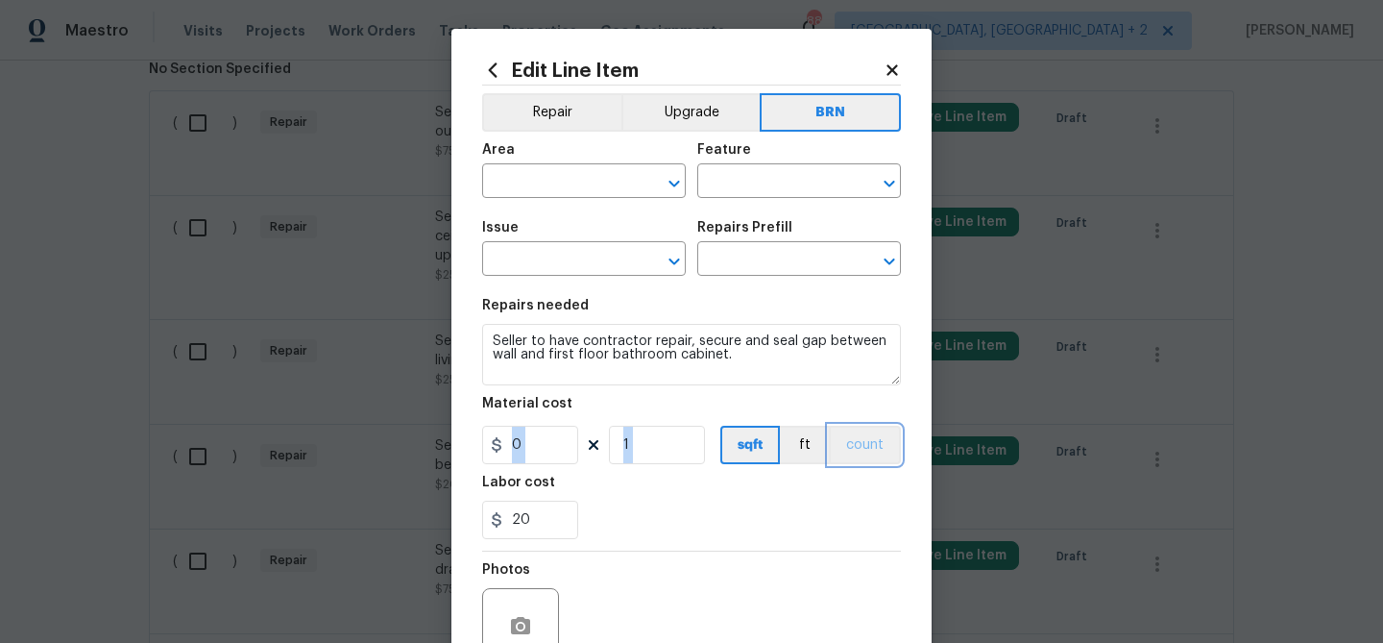
click at [843, 458] on button "count" at bounding box center [865, 445] width 72 height 38
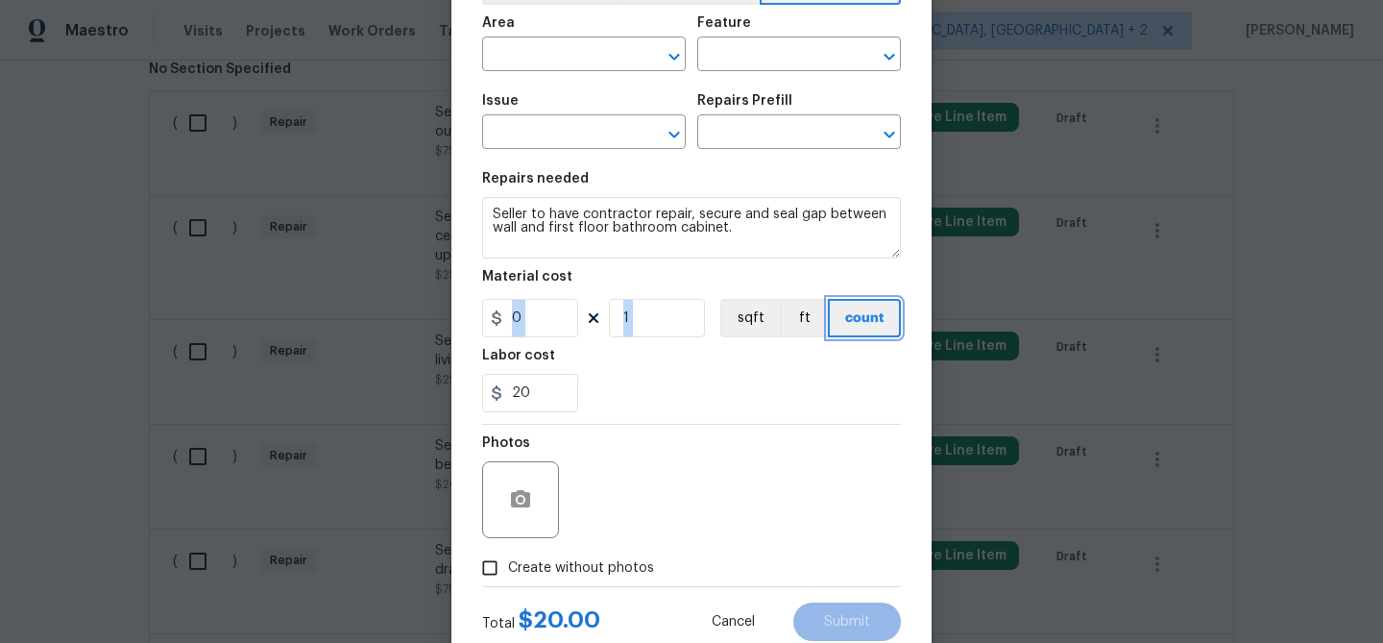
scroll to position [185, 0]
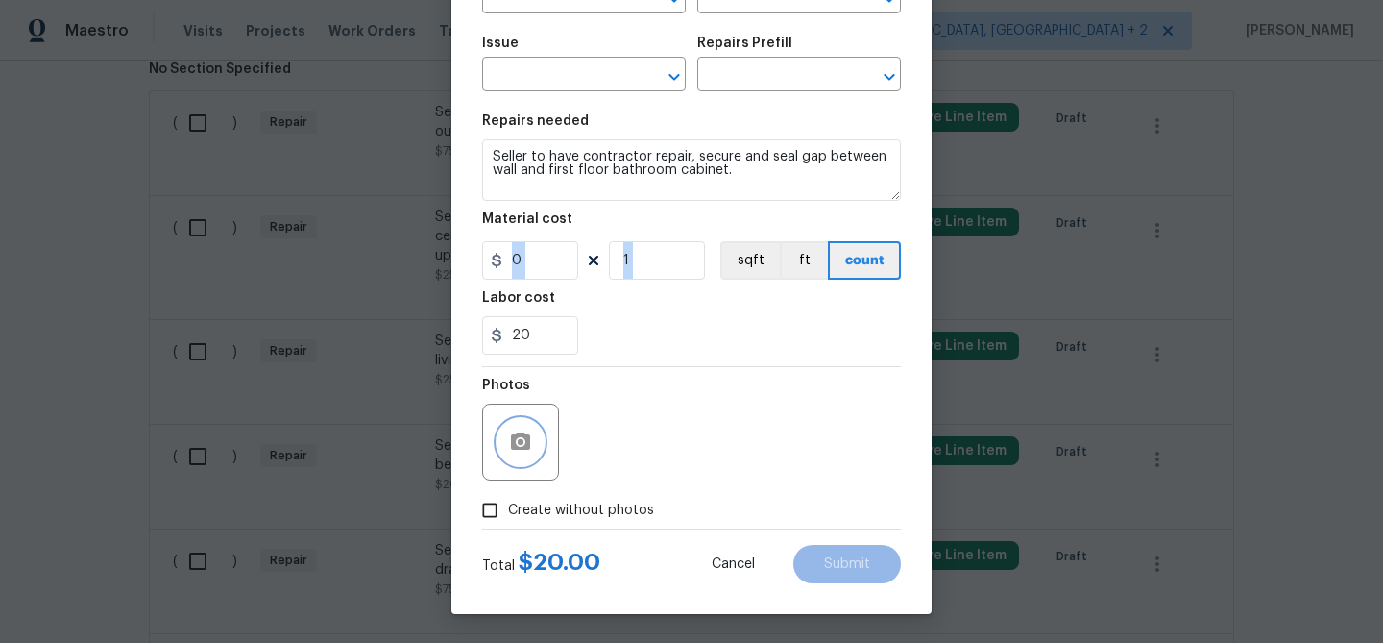
click at [519, 430] on icon "button" at bounding box center [520, 441] width 23 height 23
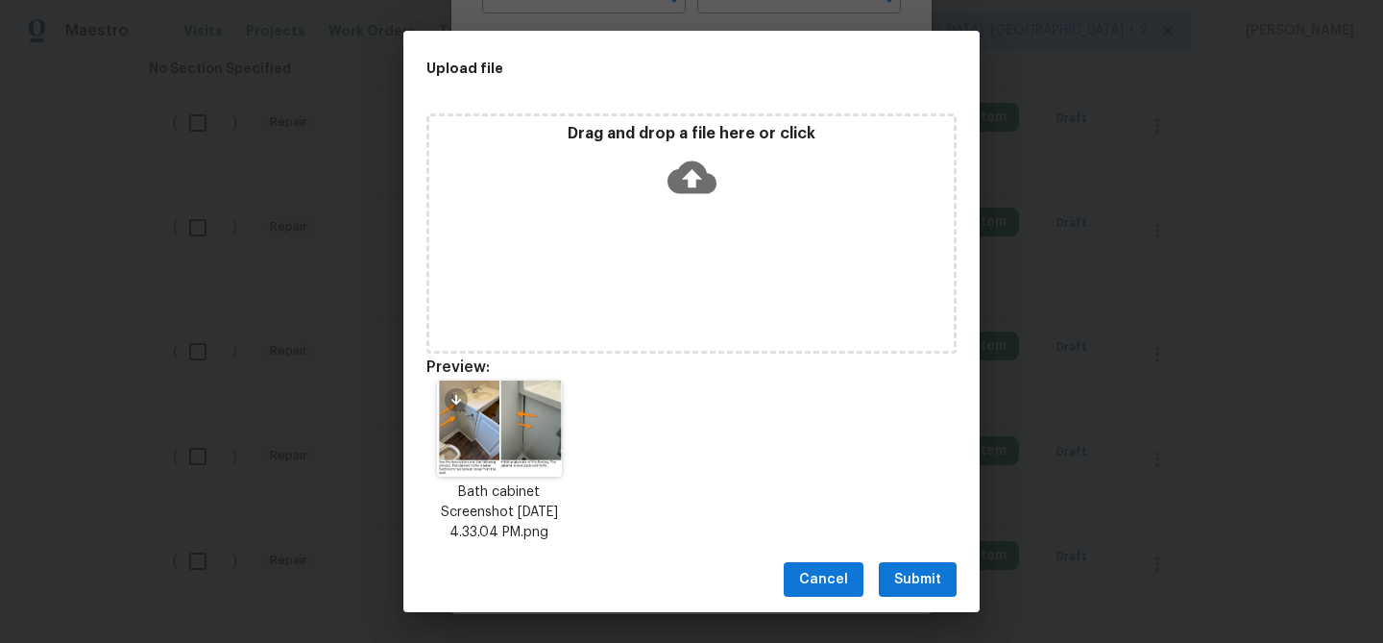
click at [914, 579] on span "Submit" at bounding box center [917, 580] width 47 height 24
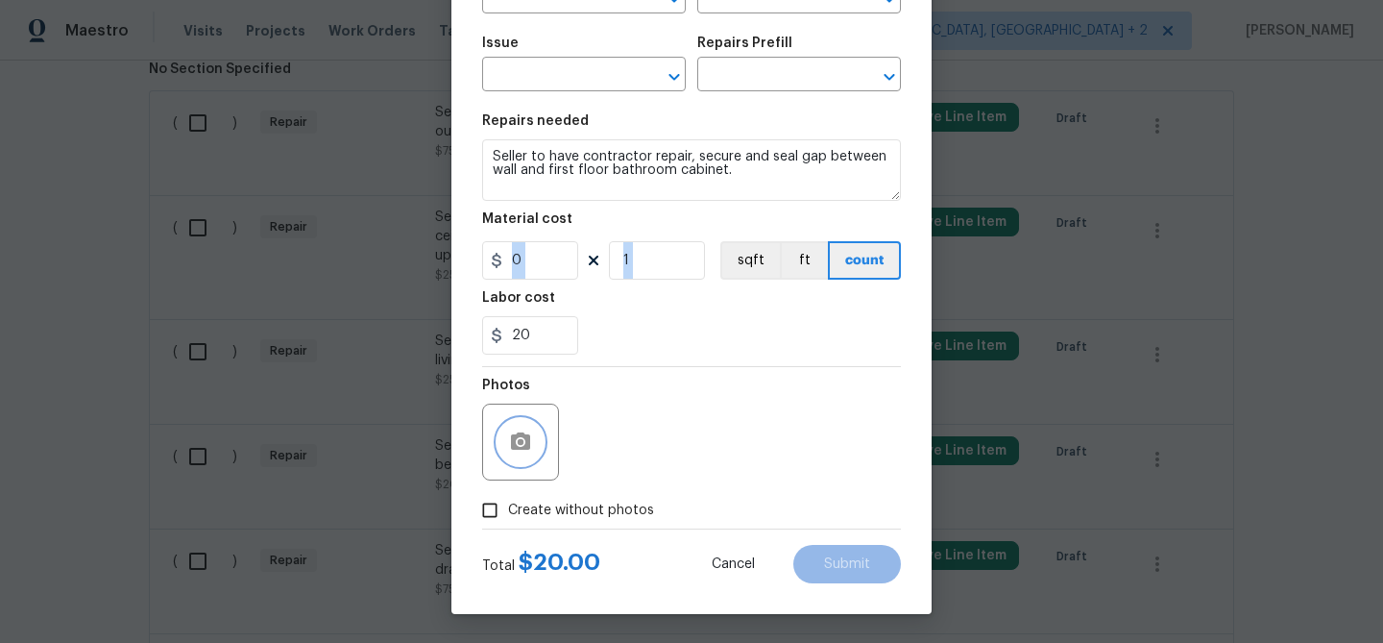
scroll to position [0, 0]
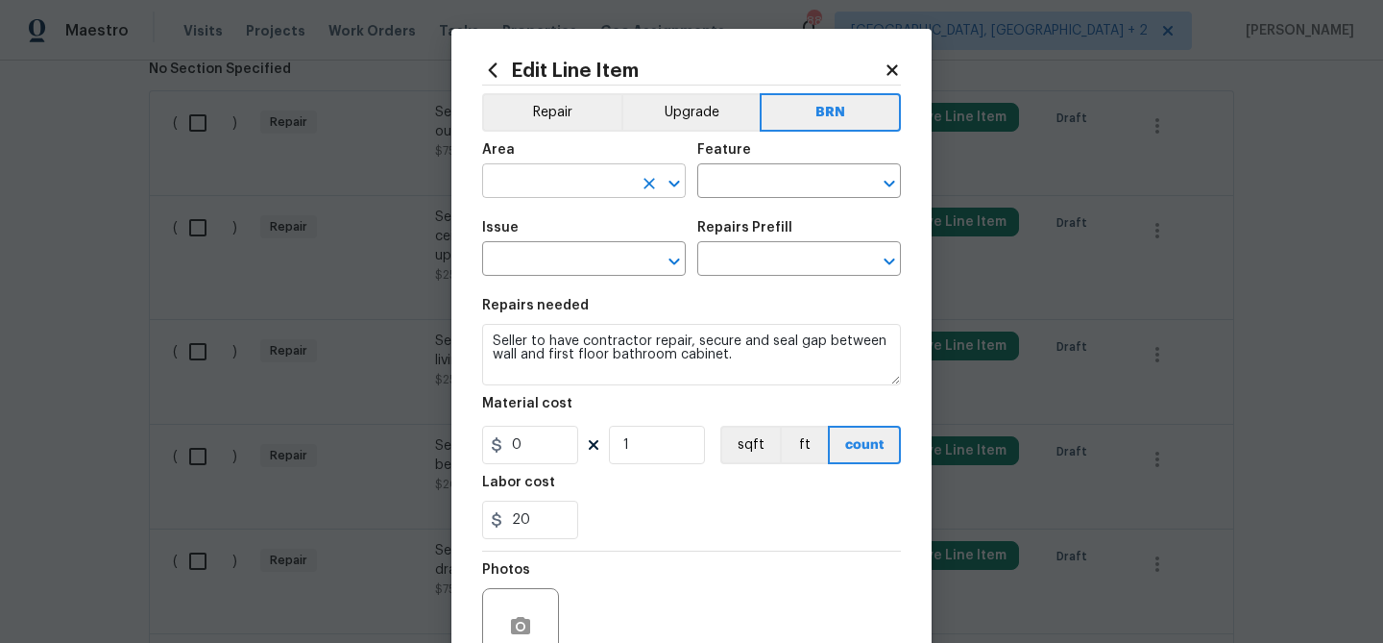
click at [541, 184] on input "text" at bounding box center [557, 183] width 150 height 30
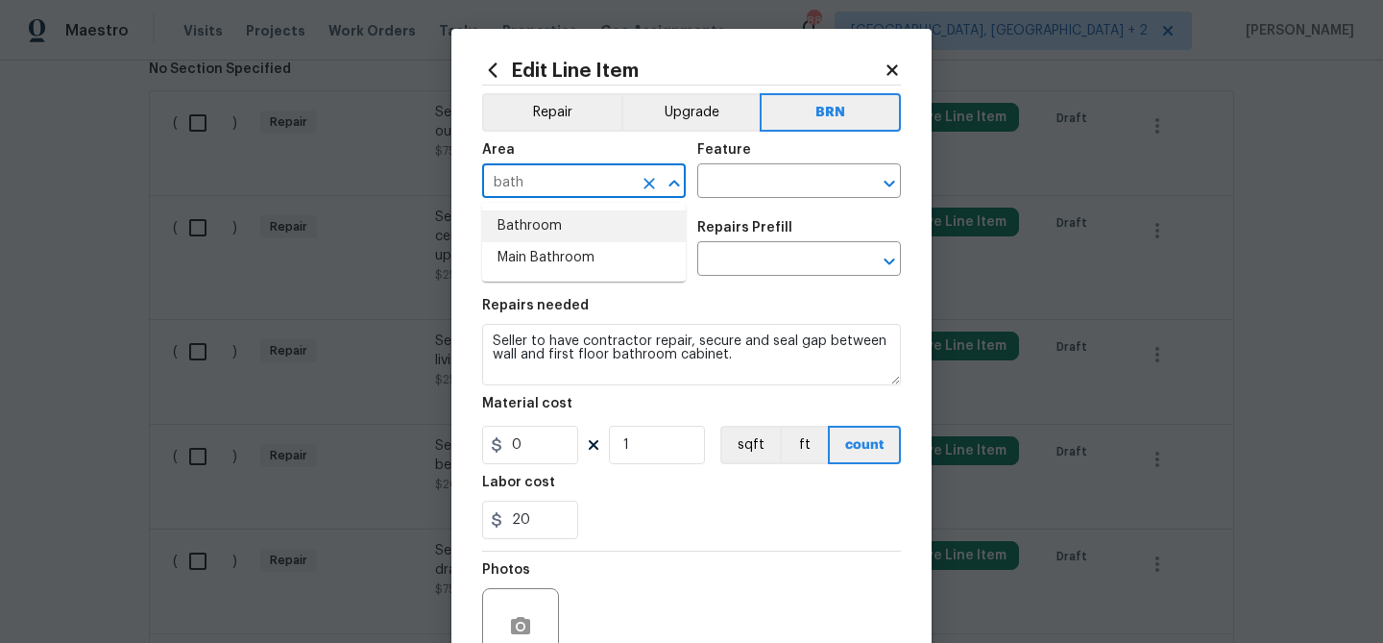
click at [545, 228] on li "Bathroom" at bounding box center [584, 226] width 204 height 32
type input "Bathroom"
click at [741, 188] on input "text" at bounding box center [772, 183] width 150 height 30
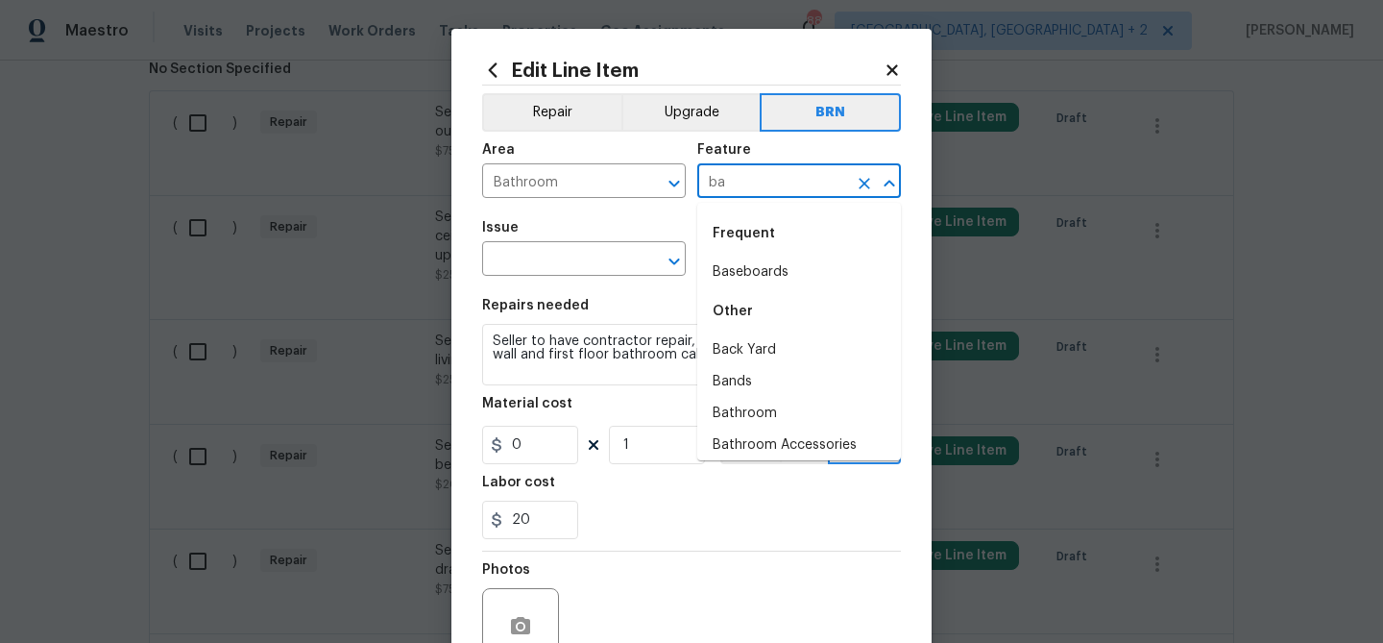
type input "bat"
type input "h"
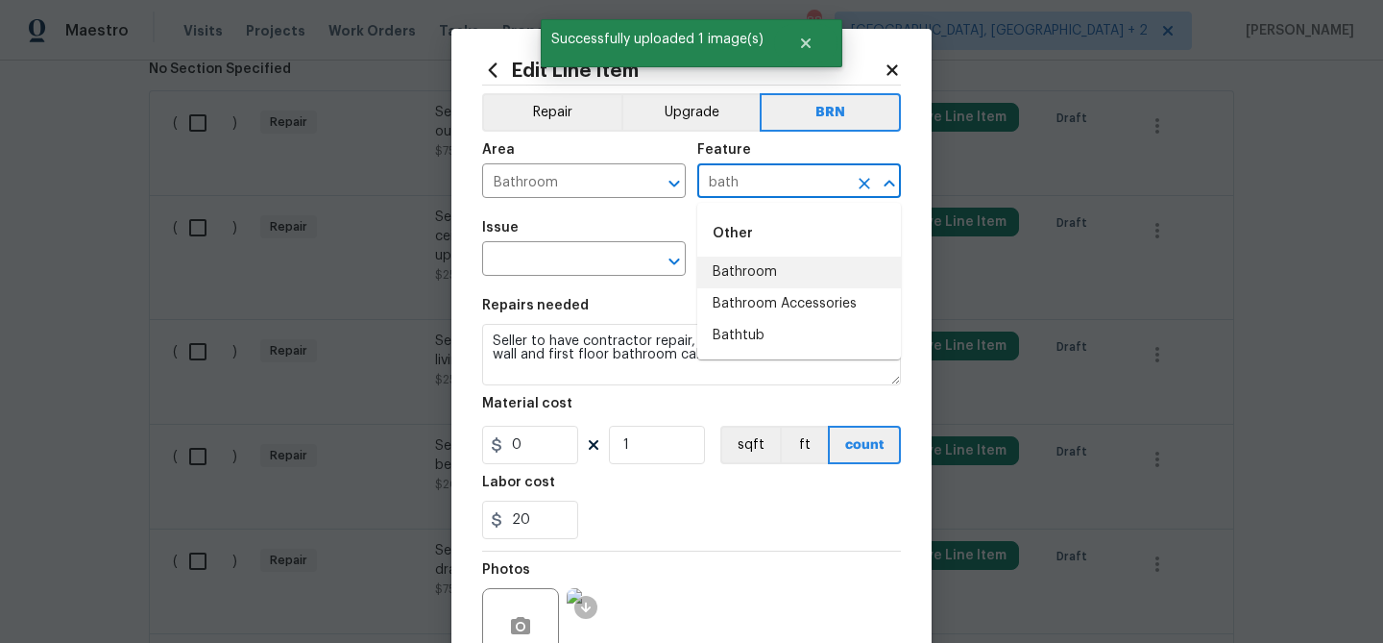
click at [744, 276] on li "Bathroom" at bounding box center [799, 272] width 204 height 32
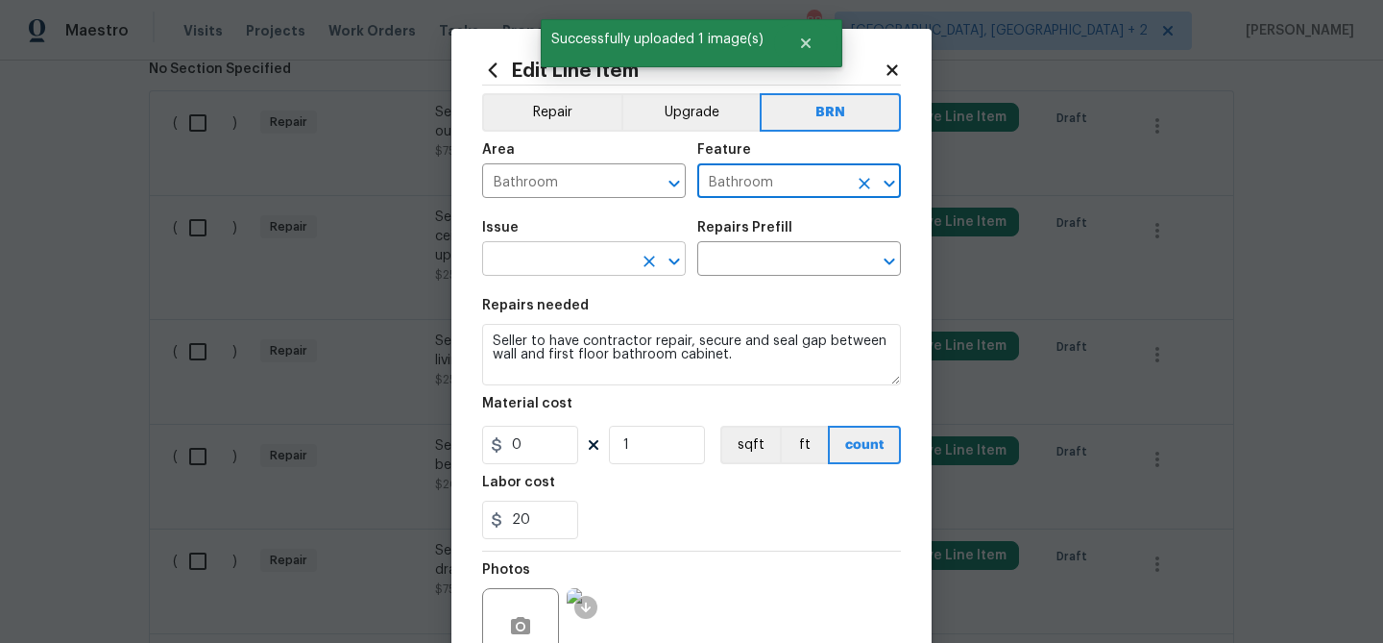
type input "Bathroom"
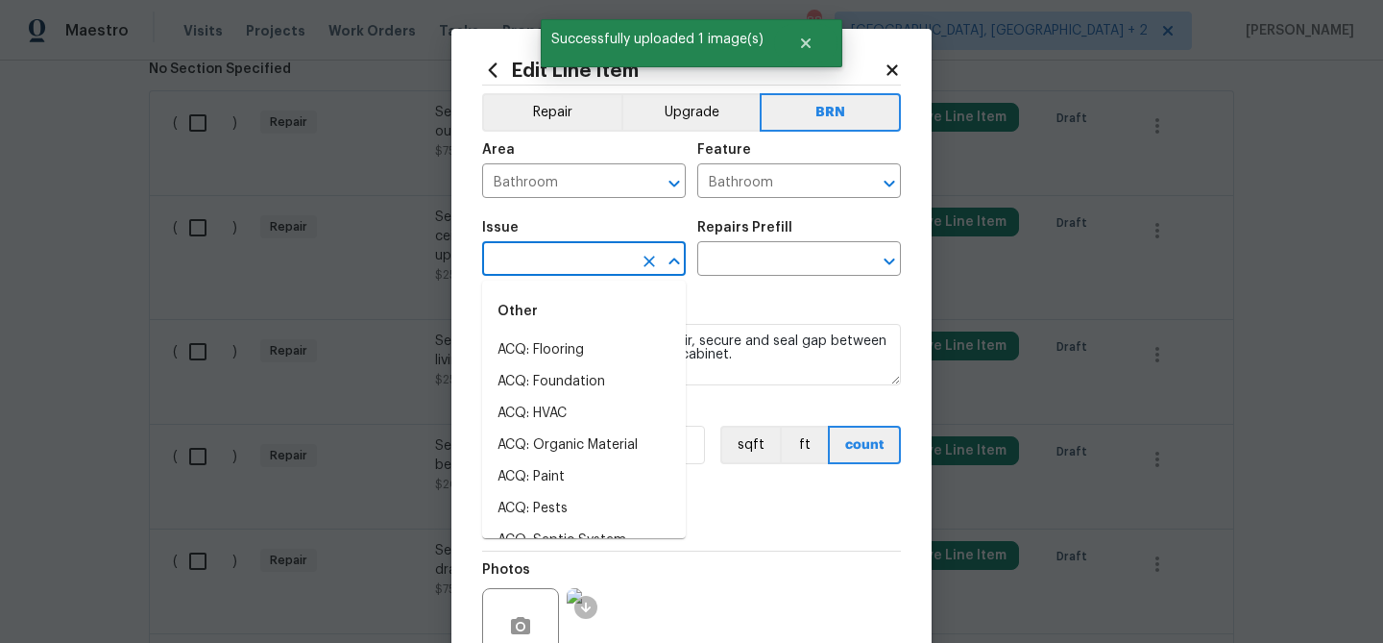
click at [570, 259] on input "text" at bounding box center [557, 261] width 150 height 30
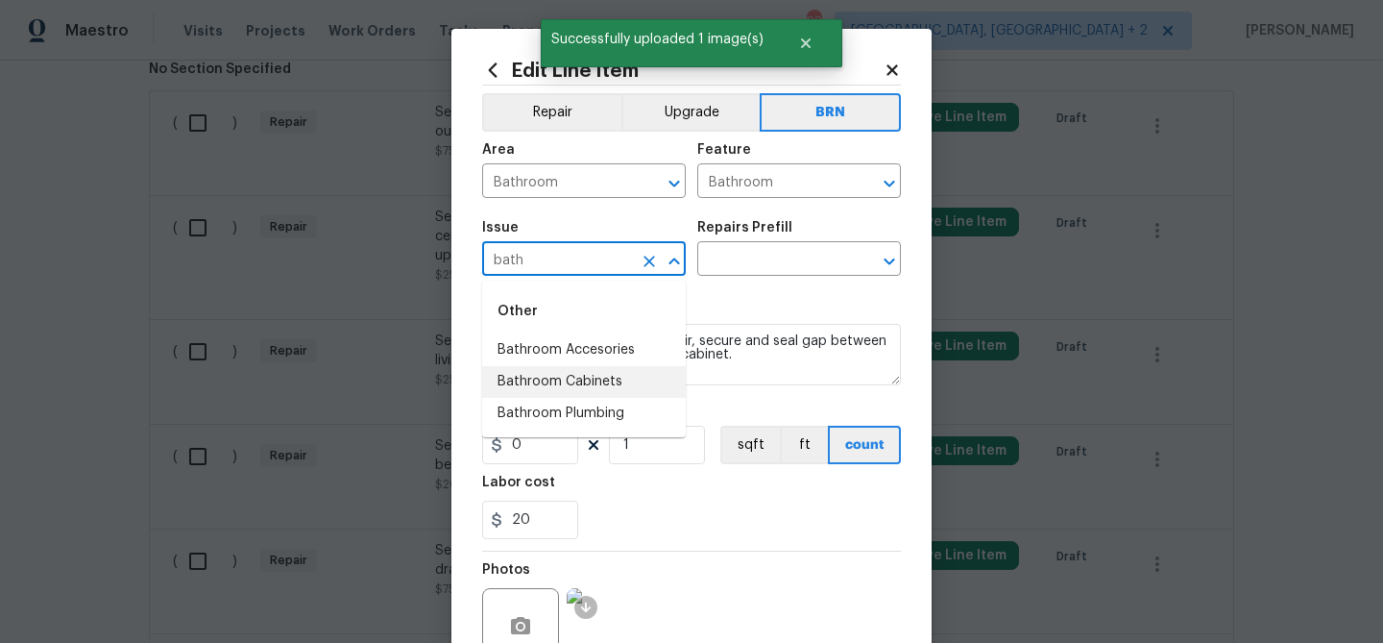
click at [573, 378] on li "Bathroom Cabinets" at bounding box center [584, 382] width 204 height 32
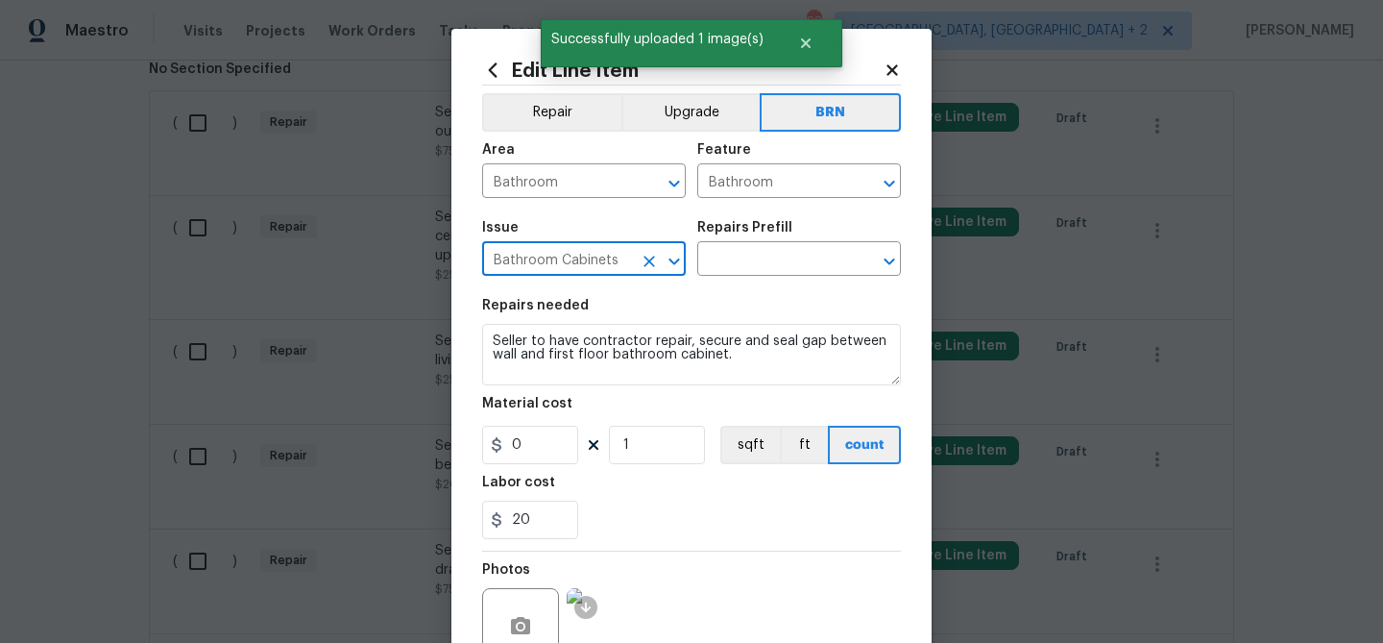
type input "Bathroom Cabinets"
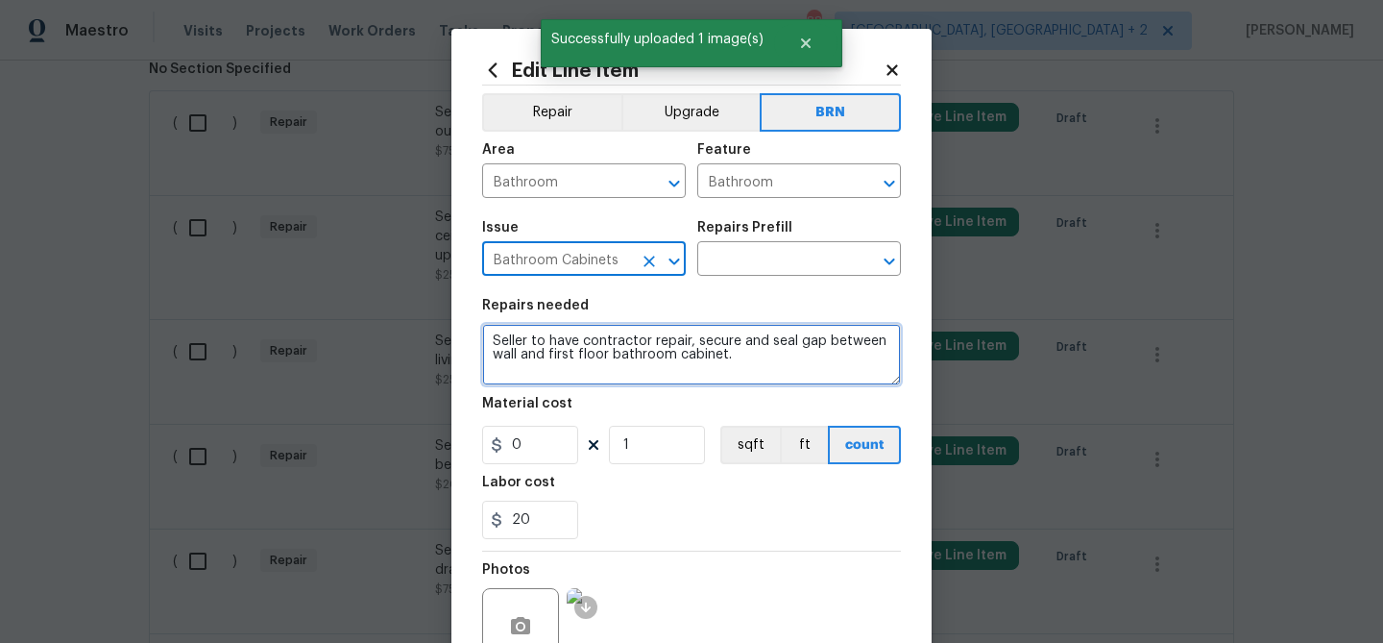
click at [573, 378] on textarea "Seller to have contractor repair, secure and seal gap between wall and first fl…" at bounding box center [691, 354] width 419 height 61
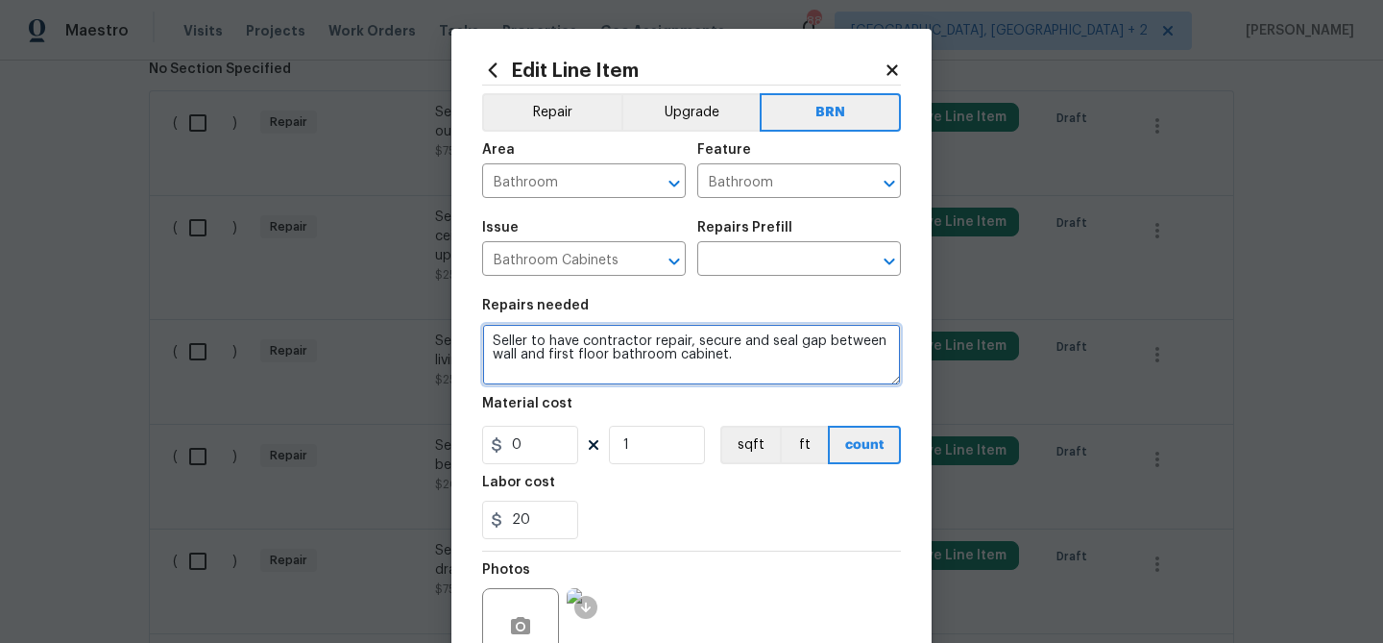
click at [573, 378] on textarea "Seller to have contractor repair, secure and seal gap between wall and first fl…" at bounding box center [691, 354] width 419 height 61
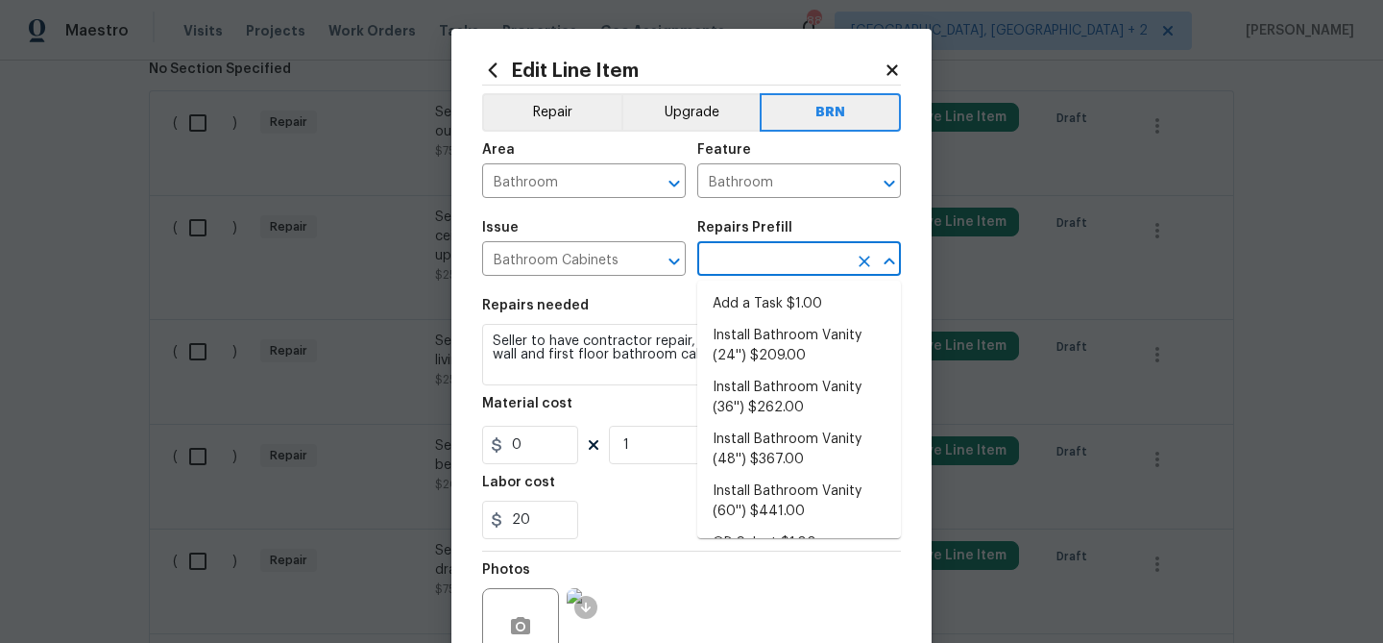
click at [720, 258] on input "text" at bounding box center [772, 261] width 150 height 30
click at [730, 306] on li "Add a Task $1.00" at bounding box center [799, 304] width 204 height 32
type input "Cabinets"
type input "Add a Task $1.00"
type textarea "HPM to detail"
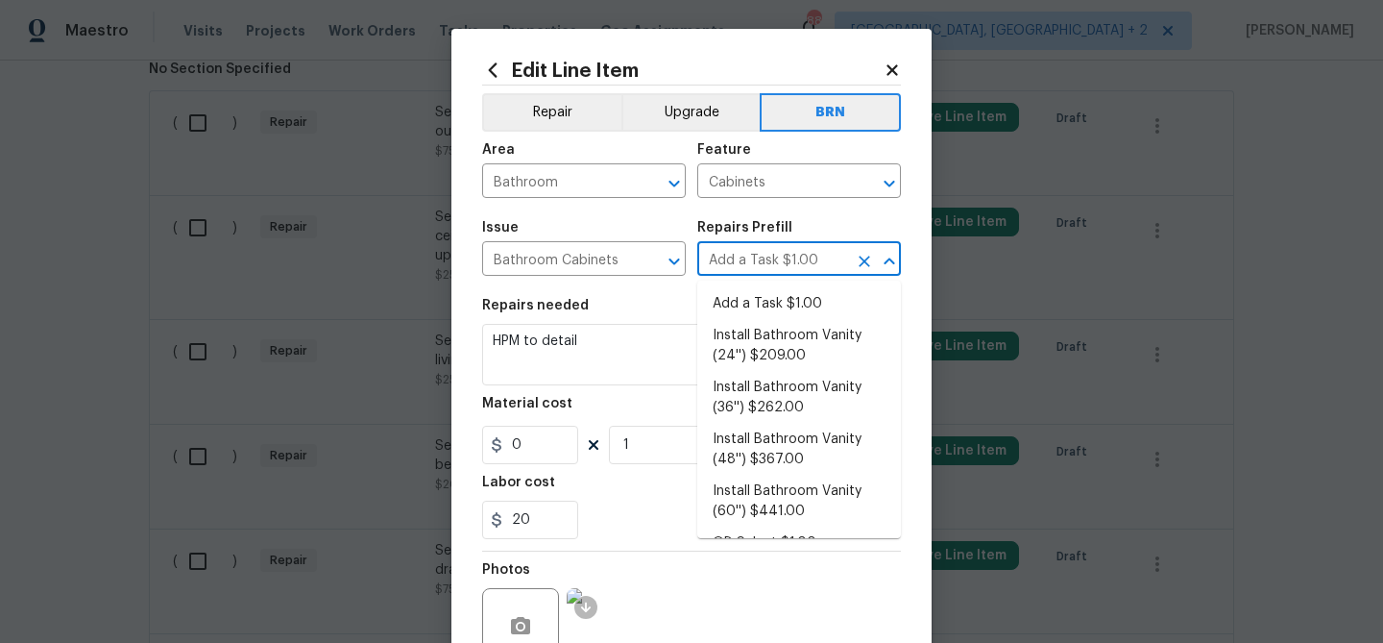
type input "1"
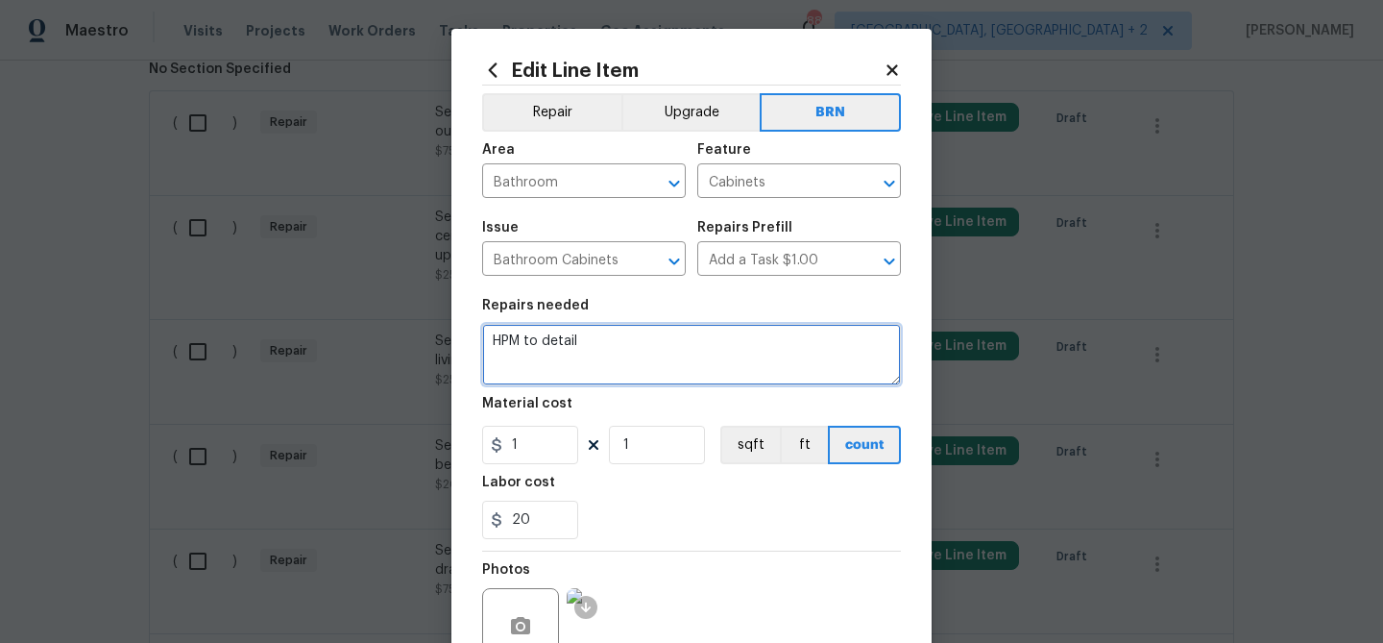
click at [635, 326] on textarea "HPM to detail" at bounding box center [691, 354] width 419 height 61
paste textarea "Seller to have contractor repair, secure and seal gap between wall and first fl…"
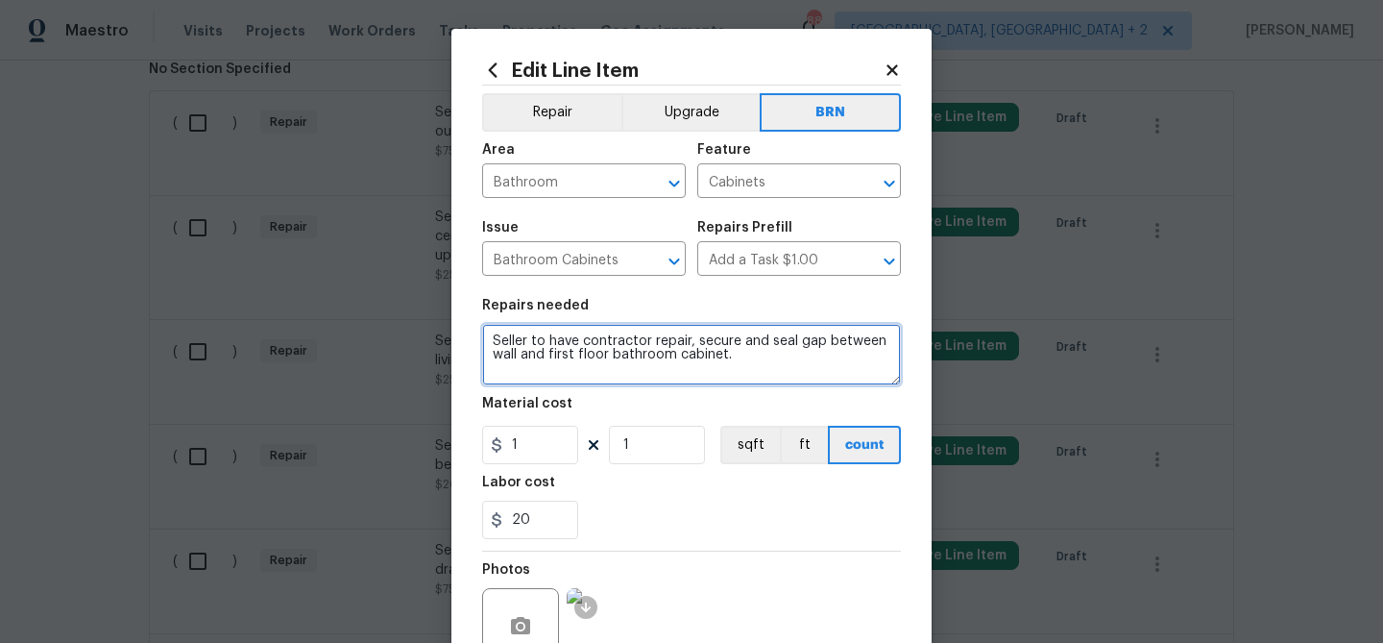
type textarea "Seller to have contractor repair, secure and seal gap between wall and first fl…"
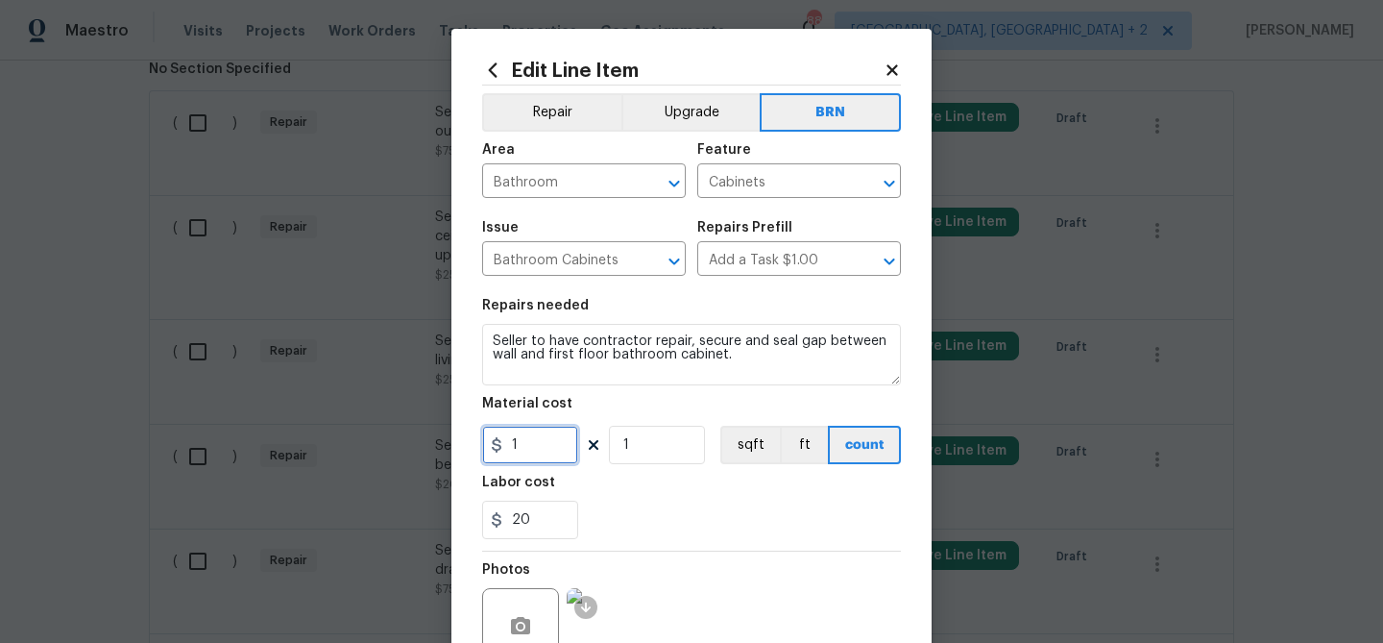
click at [551, 447] on input "1" at bounding box center [530, 445] width 96 height 38
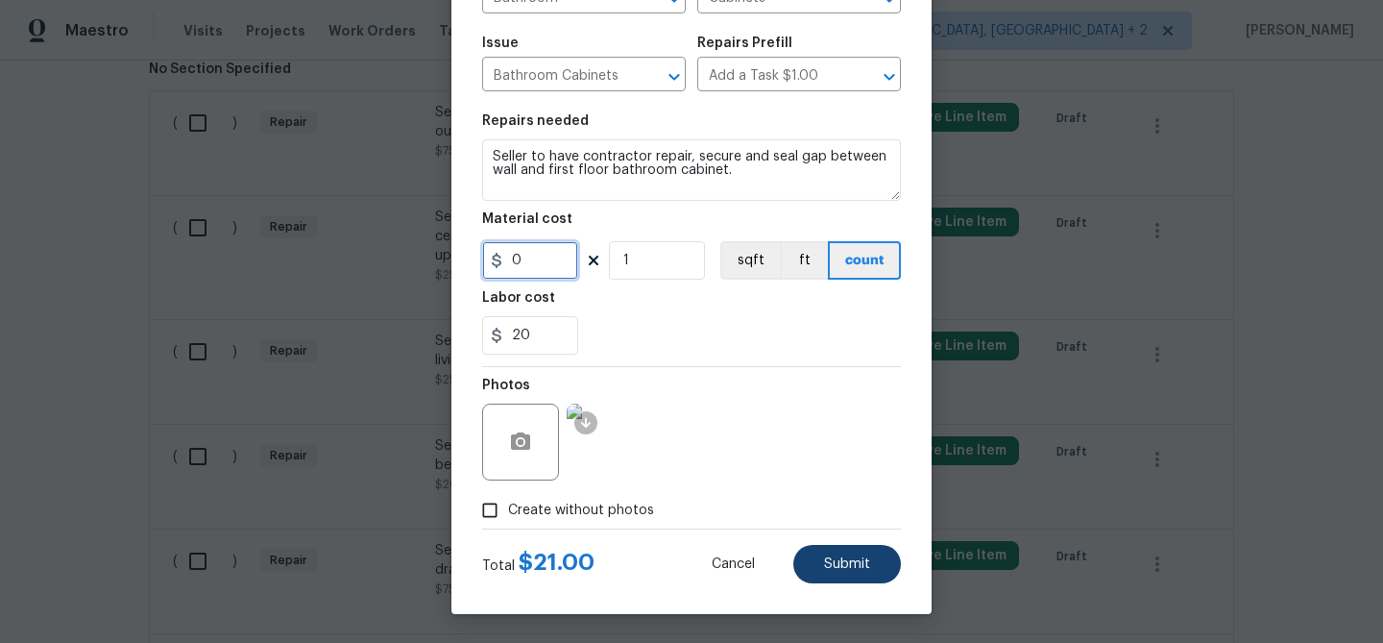
type input "0"
click at [847, 557] on span "Submit" at bounding box center [847, 564] width 46 height 14
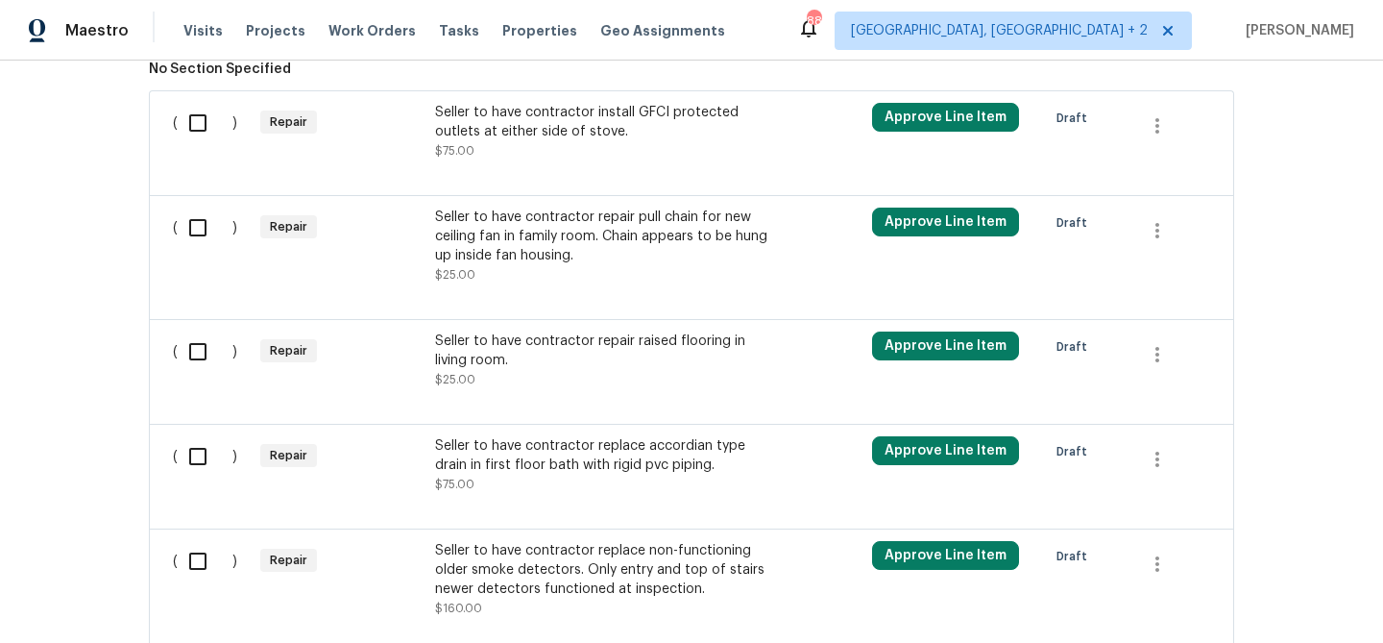
click at [61, 174] on div "Back to all projects 720 Rawls Dr, Raleigh, NC 27610 3 Beds | 2 Baths | Total: …" at bounding box center [691, 352] width 1383 height 582
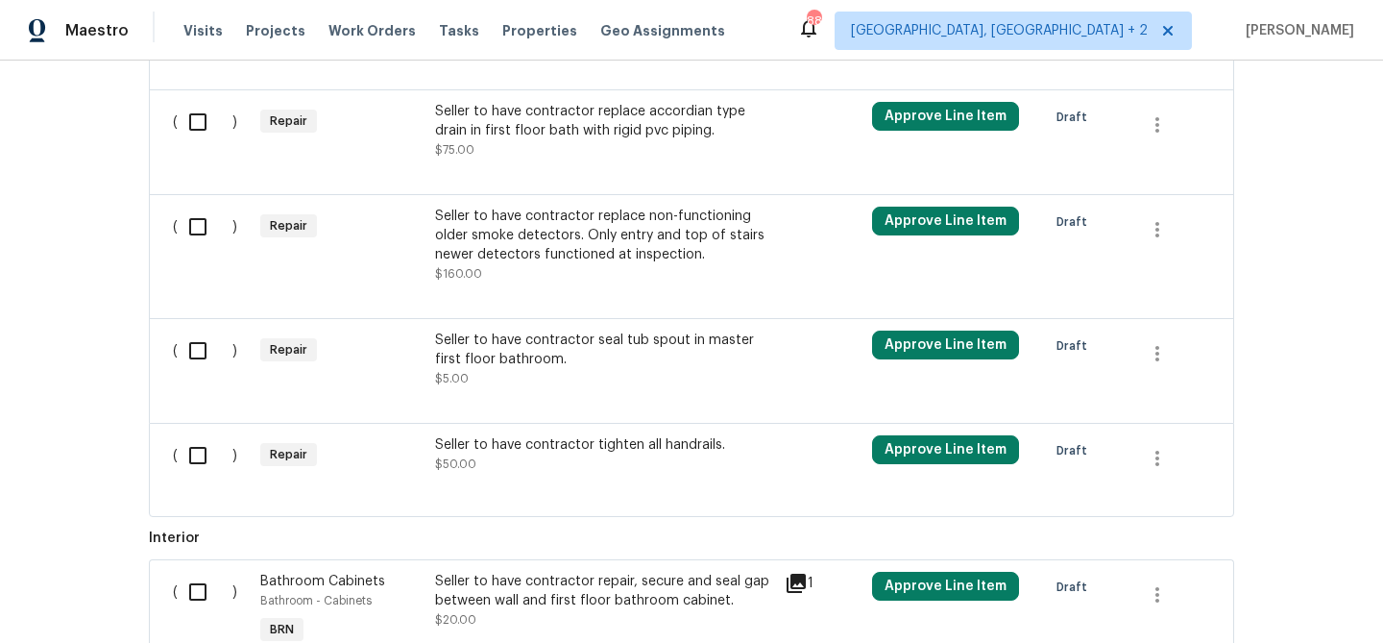
click at [529, 362] on div "Seller to have contractor seal tub spout in master first floor bathroom." at bounding box center [604, 349] width 338 height 38
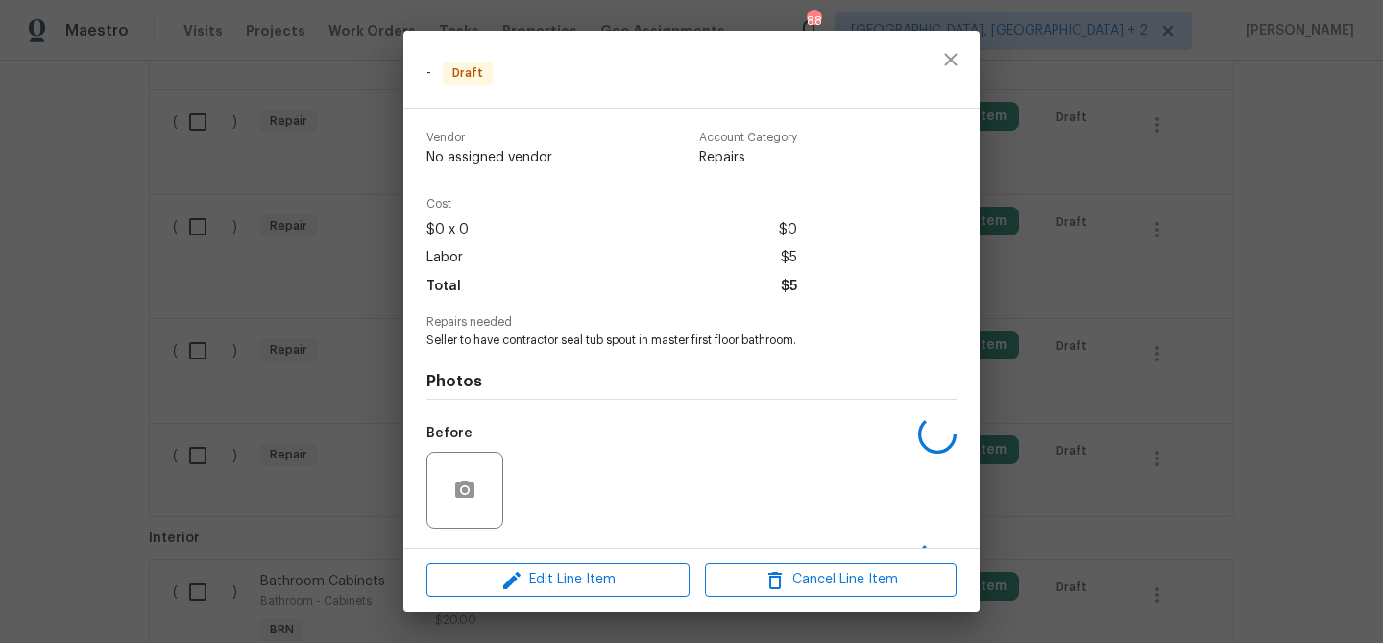
scroll to position [125, 0]
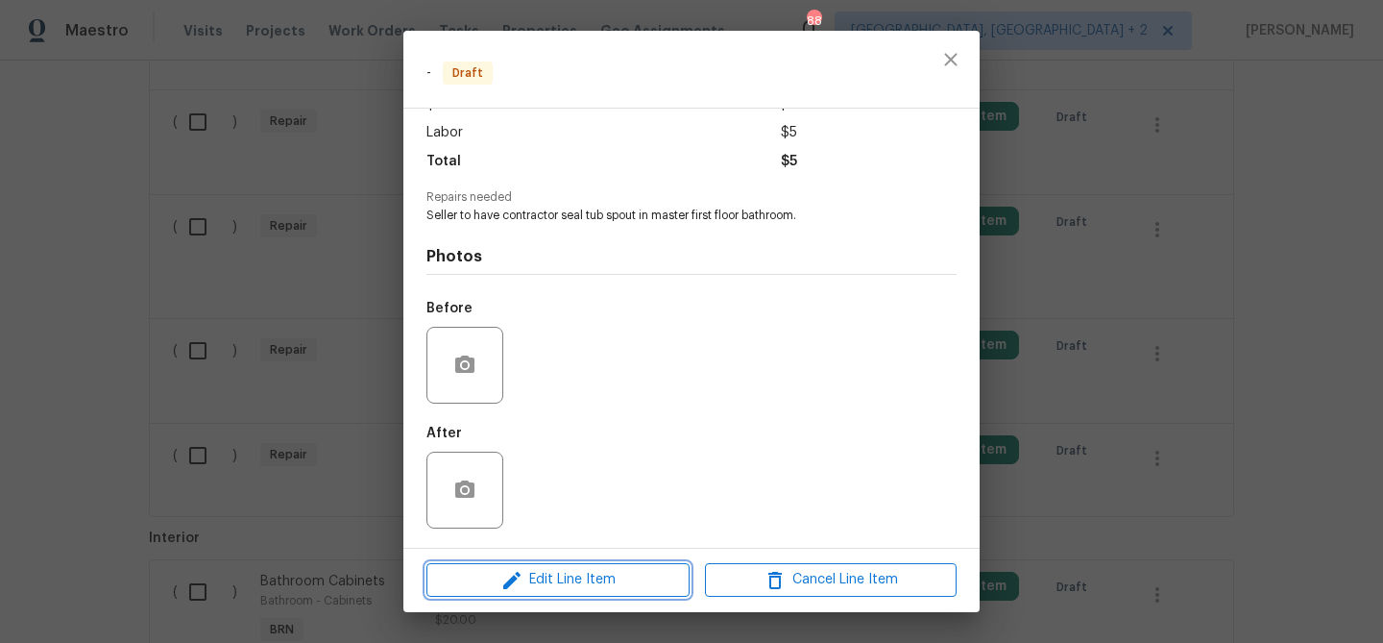
click at [525, 575] on span "Edit Line Item" at bounding box center [558, 580] width 252 height 24
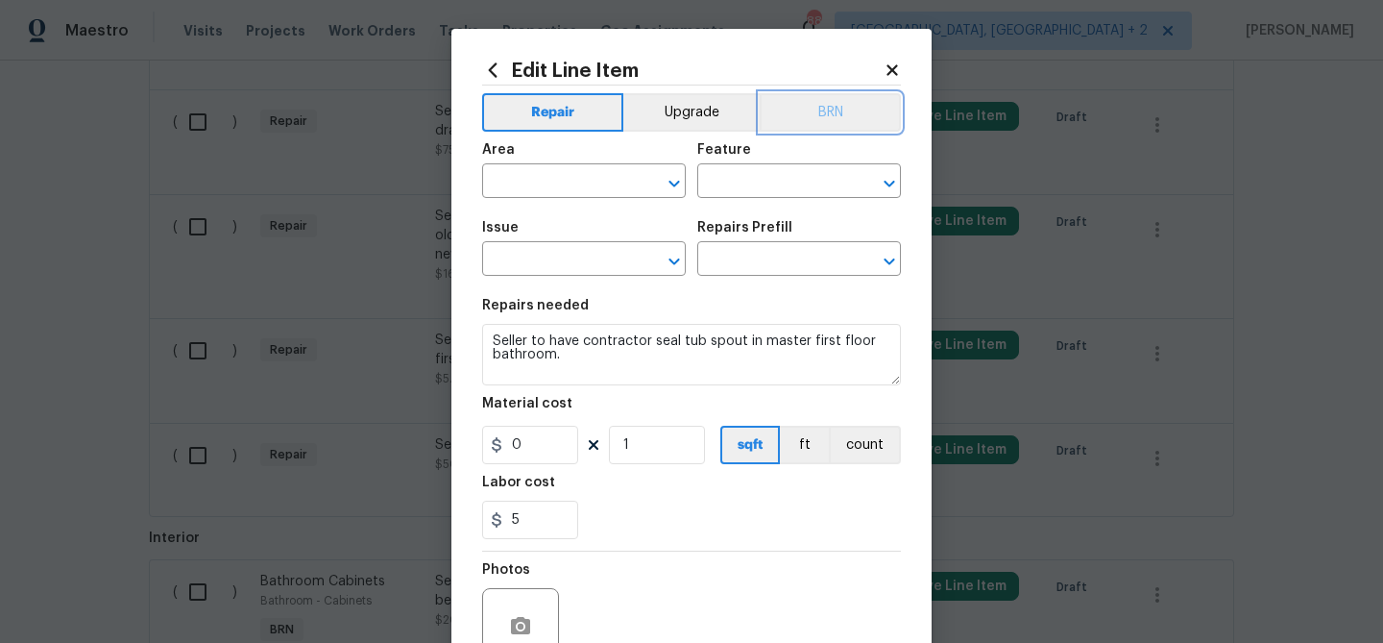
click at [837, 122] on button "BRN" at bounding box center [830, 112] width 141 height 38
click at [837, 421] on div "Material cost" at bounding box center [691, 409] width 419 height 25
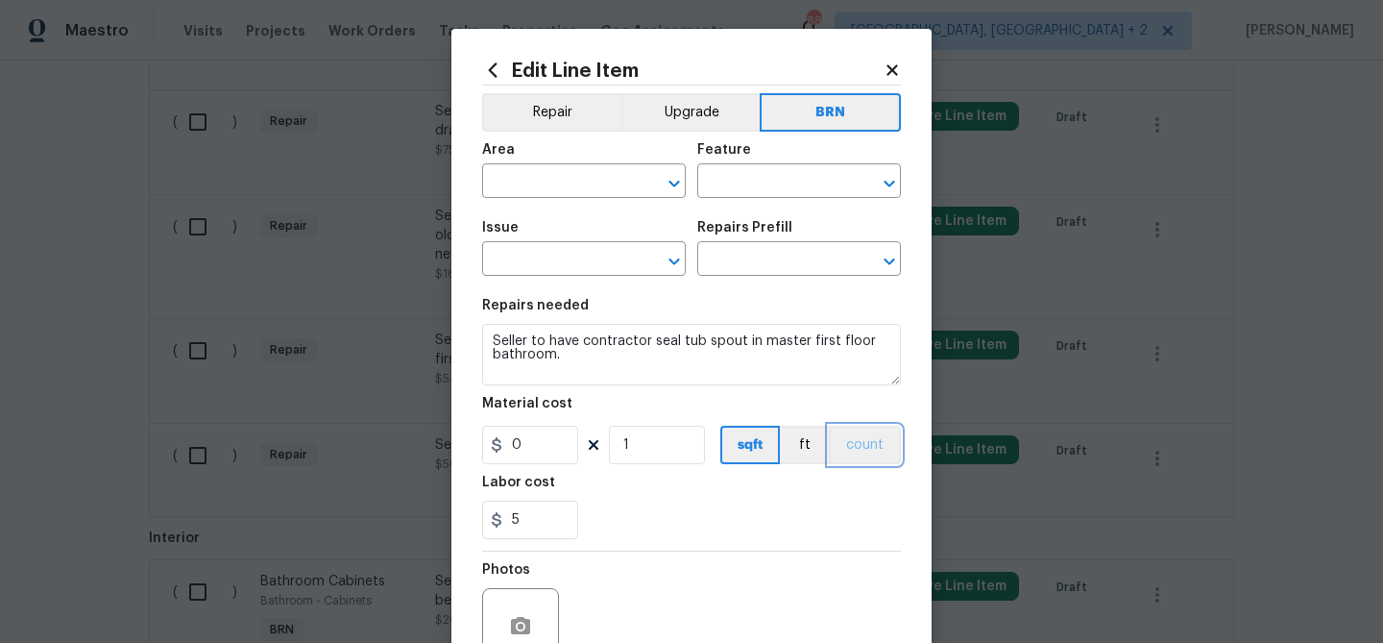
click at [870, 458] on button "count" at bounding box center [865, 445] width 72 height 38
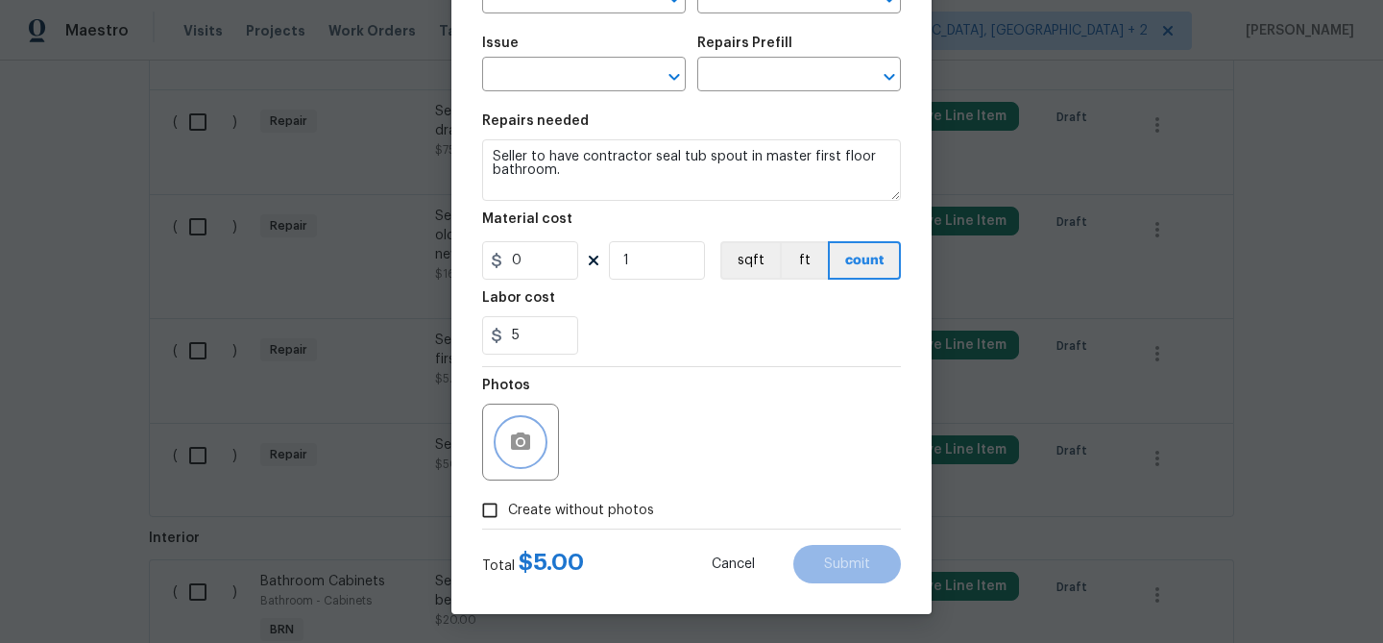
click at [526, 444] on icon "button" at bounding box center [520, 440] width 19 height 17
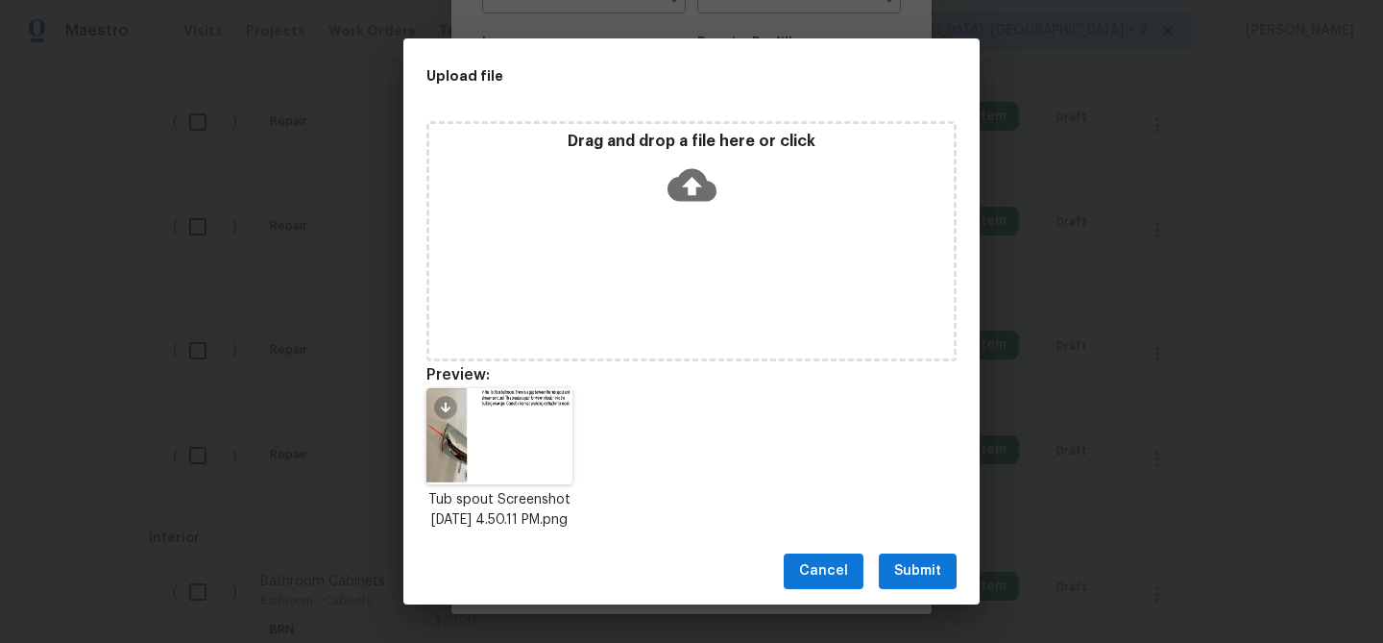
click at [916, 583] on span "Submit" at bounding box center [917, 571] width 47 height 24
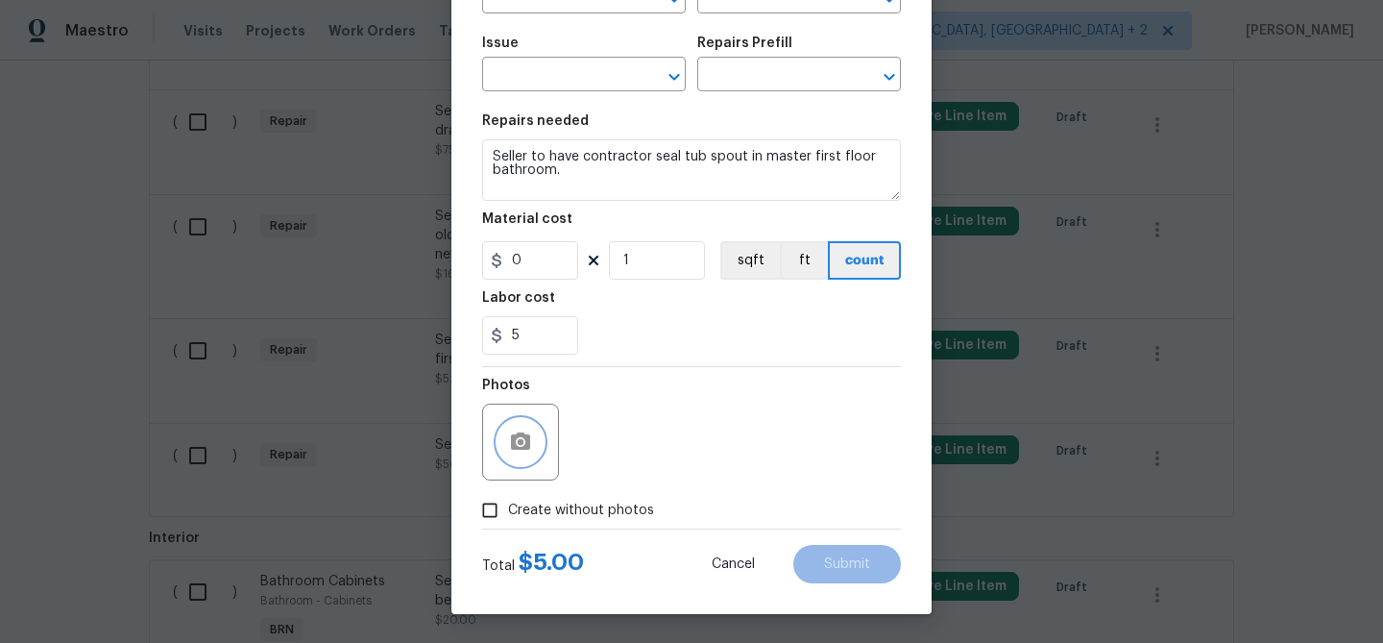
scroll to position [0, 0]
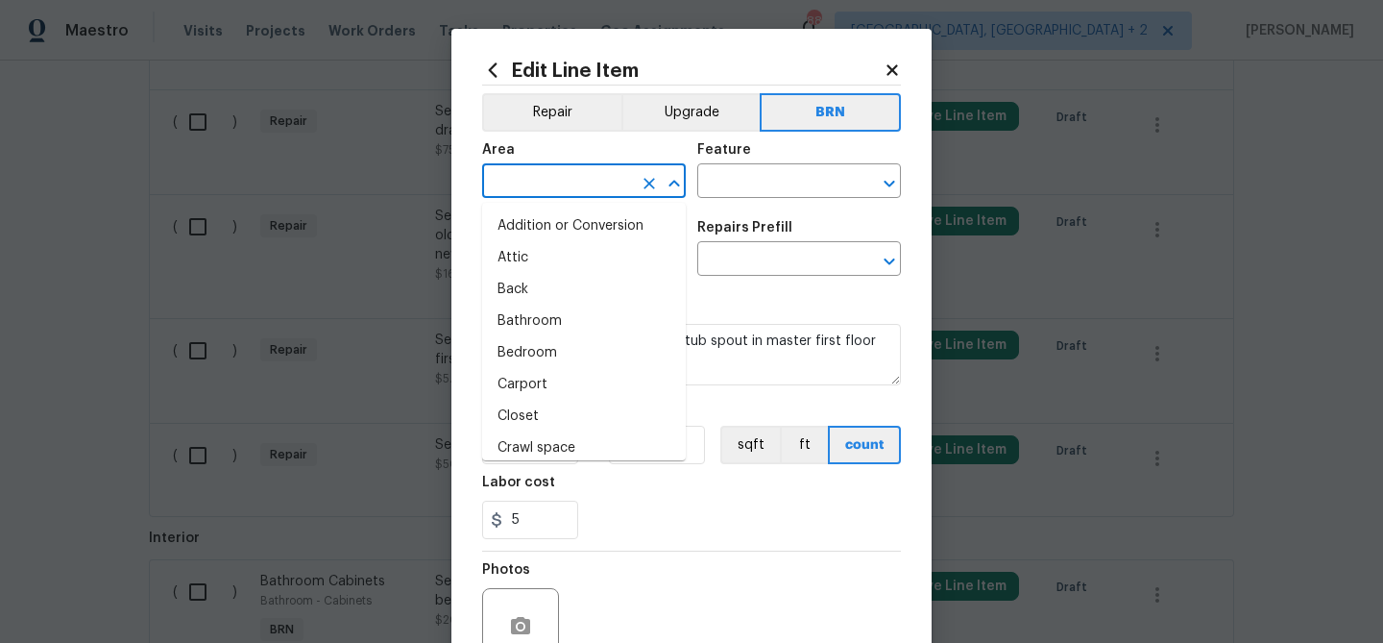
click at [545, 183] on input "text" at bounding box center [557, 183] width 150 height 30
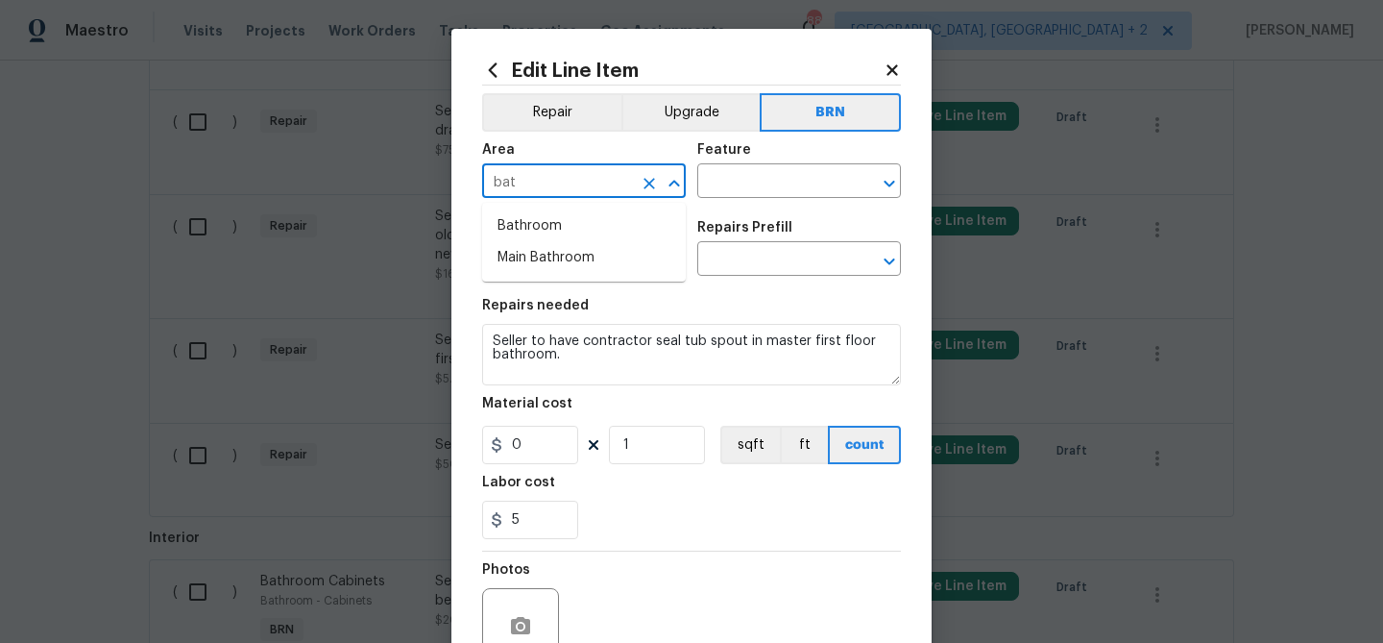
type input "bath"
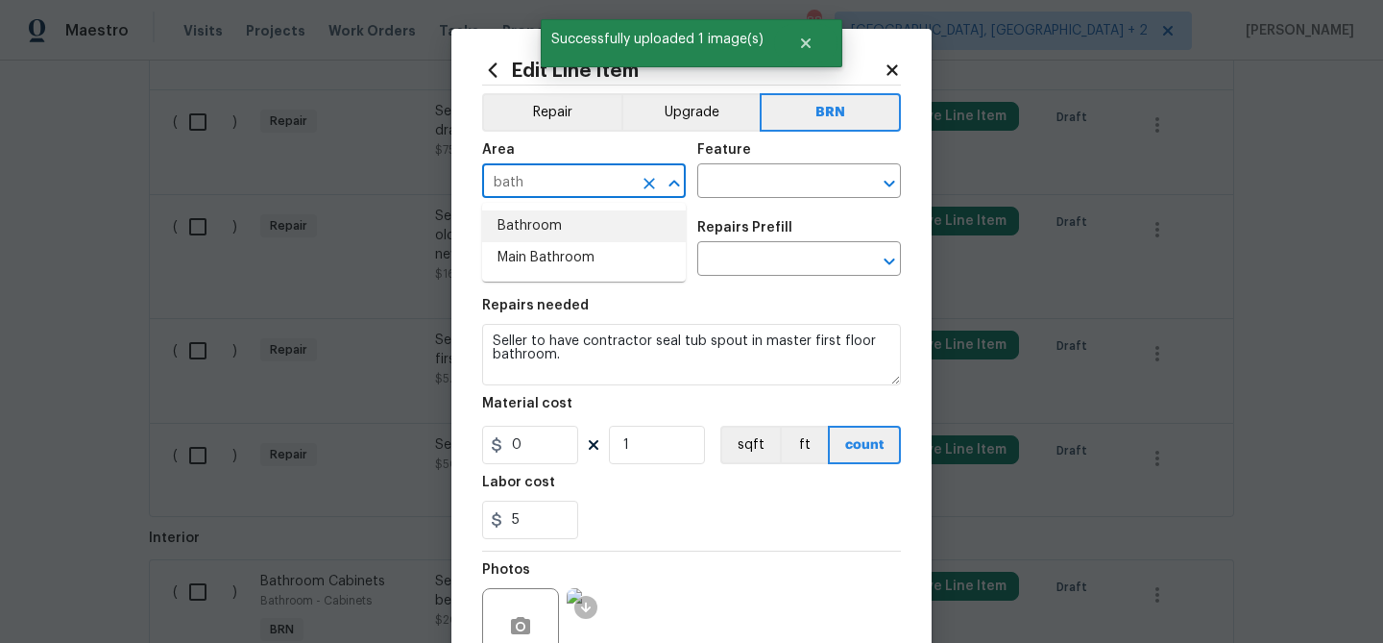
click at [570, 239] on li "Bathroom" at bounding box center [584, 226] width 204 height 32
type input "Bathroom"
click at [734, 183] on input "text" at bounding box center [772, 183] width 150 height 30
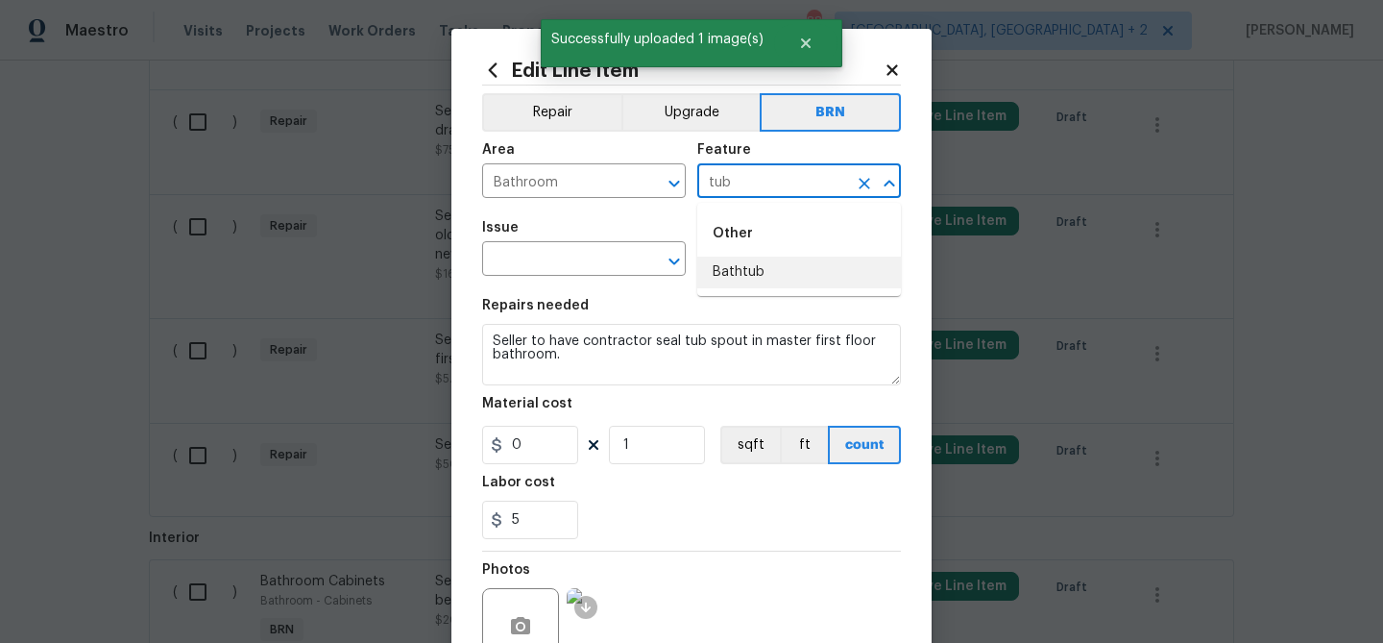
click at [740, 274] on li "Bathtub" at bounding box center [799, 272] width 204 height 32
type input "Bathtub"
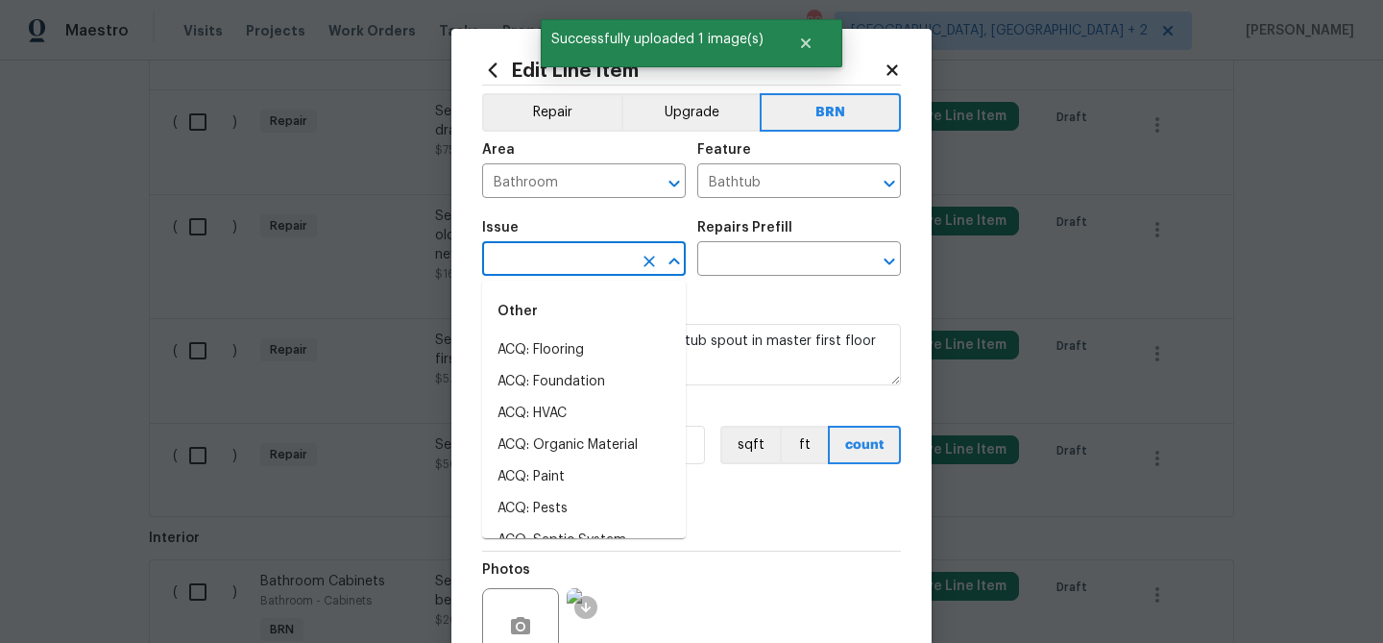
click at [558, 262] on input "text" at bounding box center [557, 261] width 150 height 30
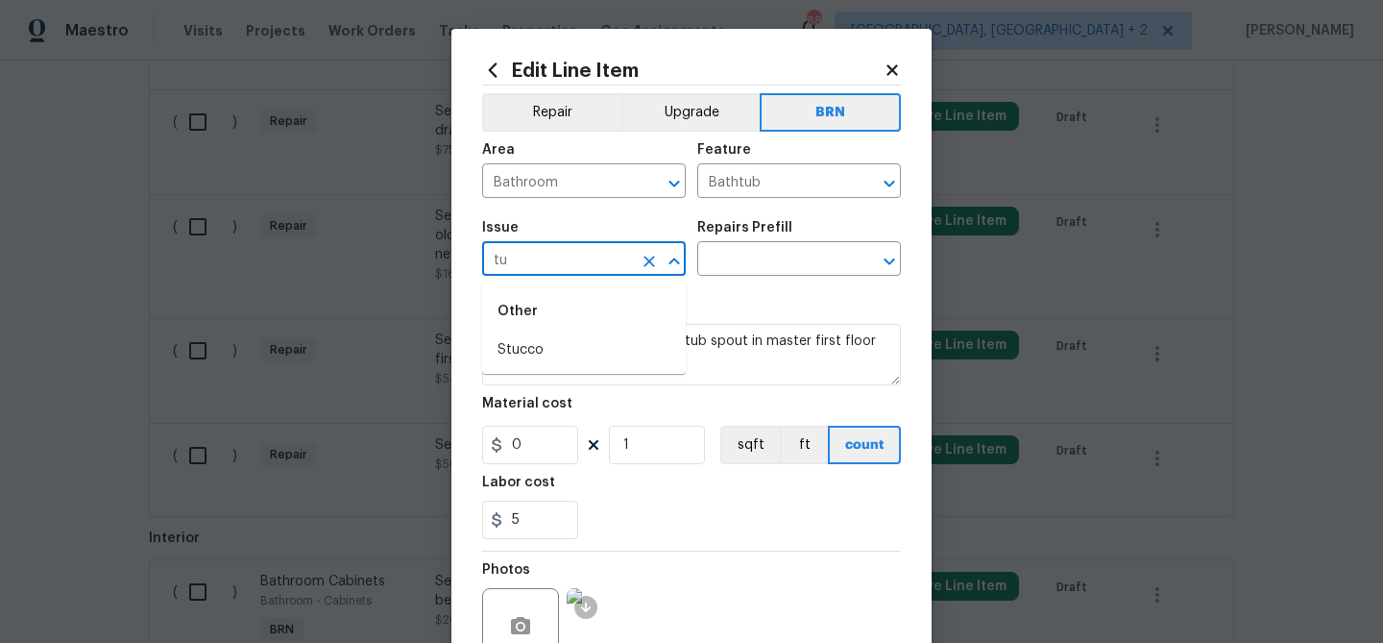
type input "t"
click at [554, 346] on li "Bathroom Accesories" at bounding box center [584, 350] width 204 height 32
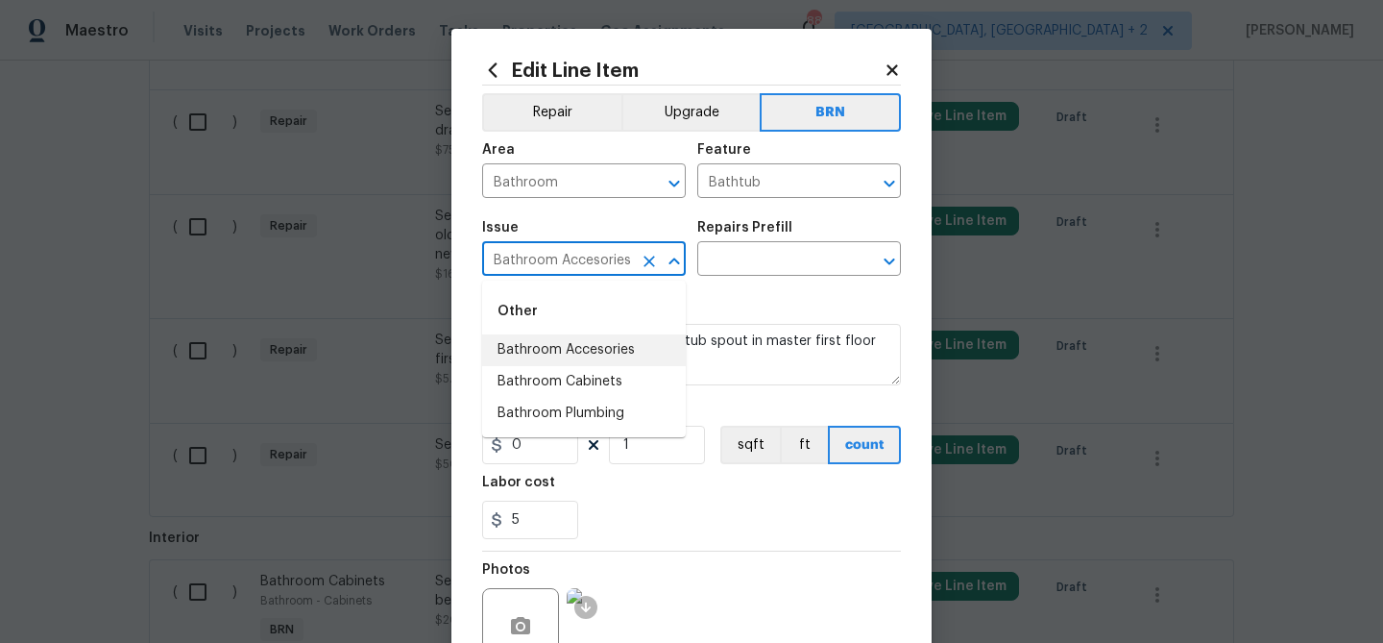
type input "Bathroom Accesories"
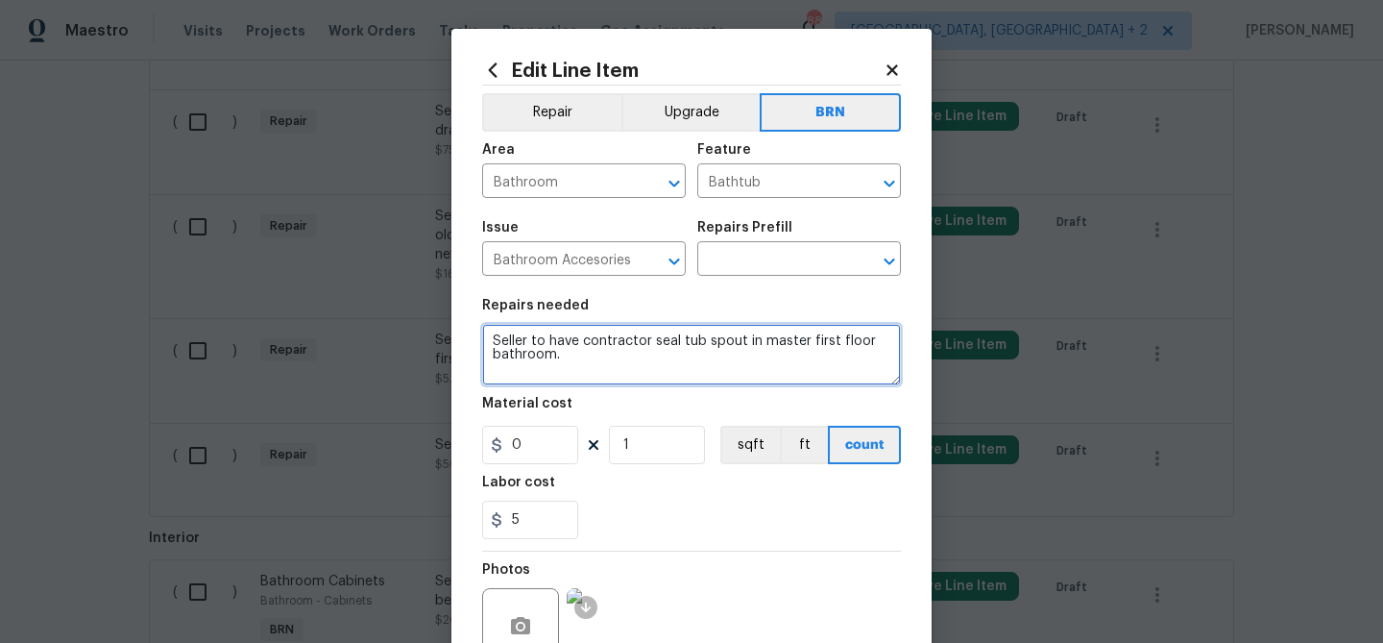
click at [554, 346] on textarea "Seller to have contractor seal tub spout in master first floor bathroom." at bounding box center [691, 354] width 419 height 61
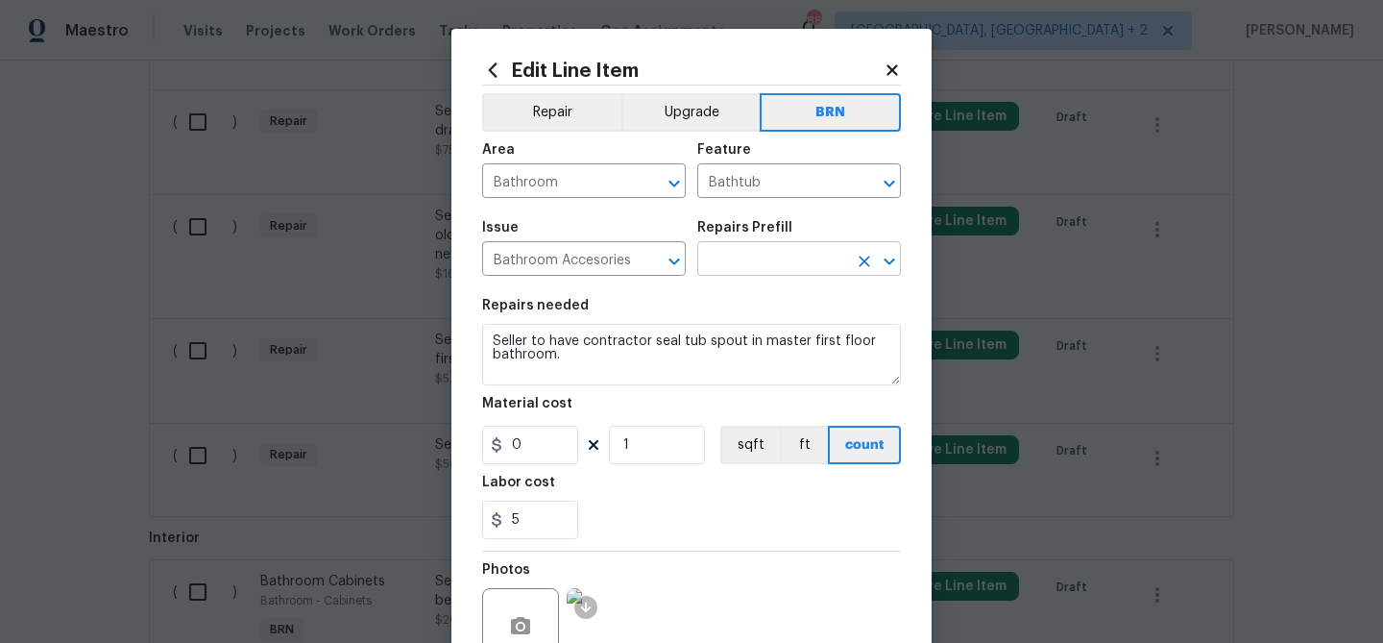
click at [738, 257] on input "text" at bounding box center [772, 261] width 150 height 30
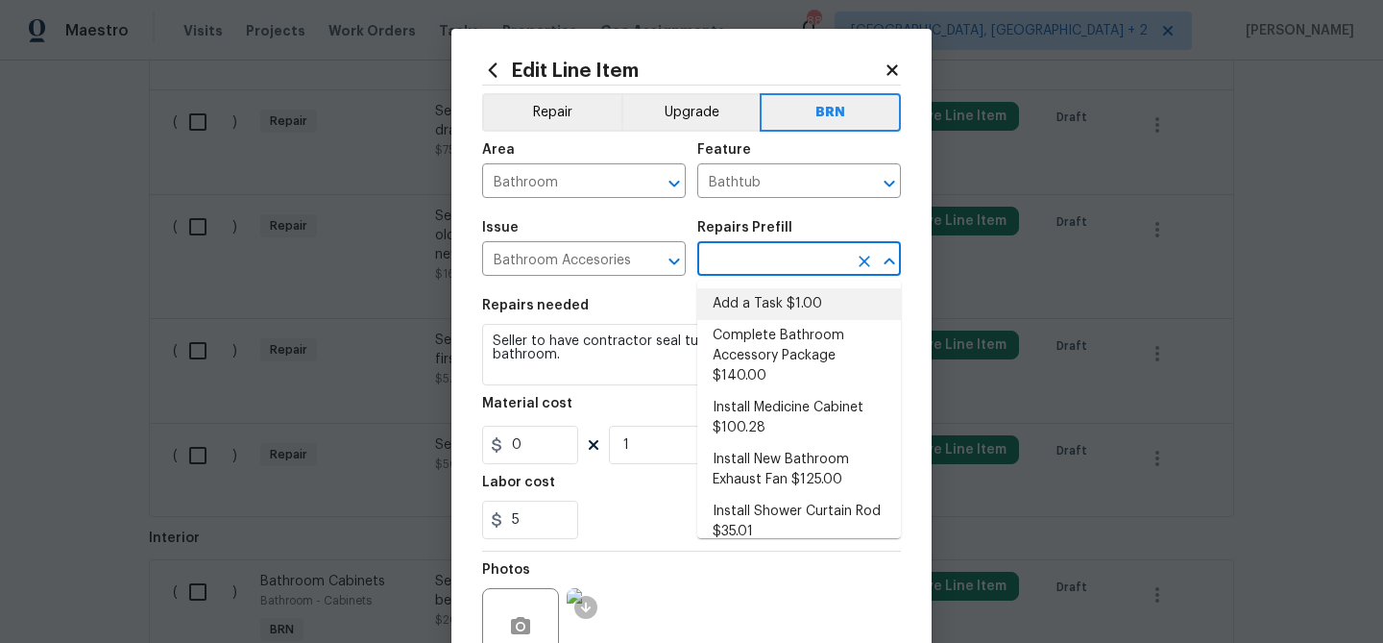
click at [732, 314] on li "Add a Task $1.00" at bounding box center [799, 304] width 204 height 32
type input "Interior Trim"
type input "Add a Task $1.00"
type textarea "HPM to detail"
type input "1"
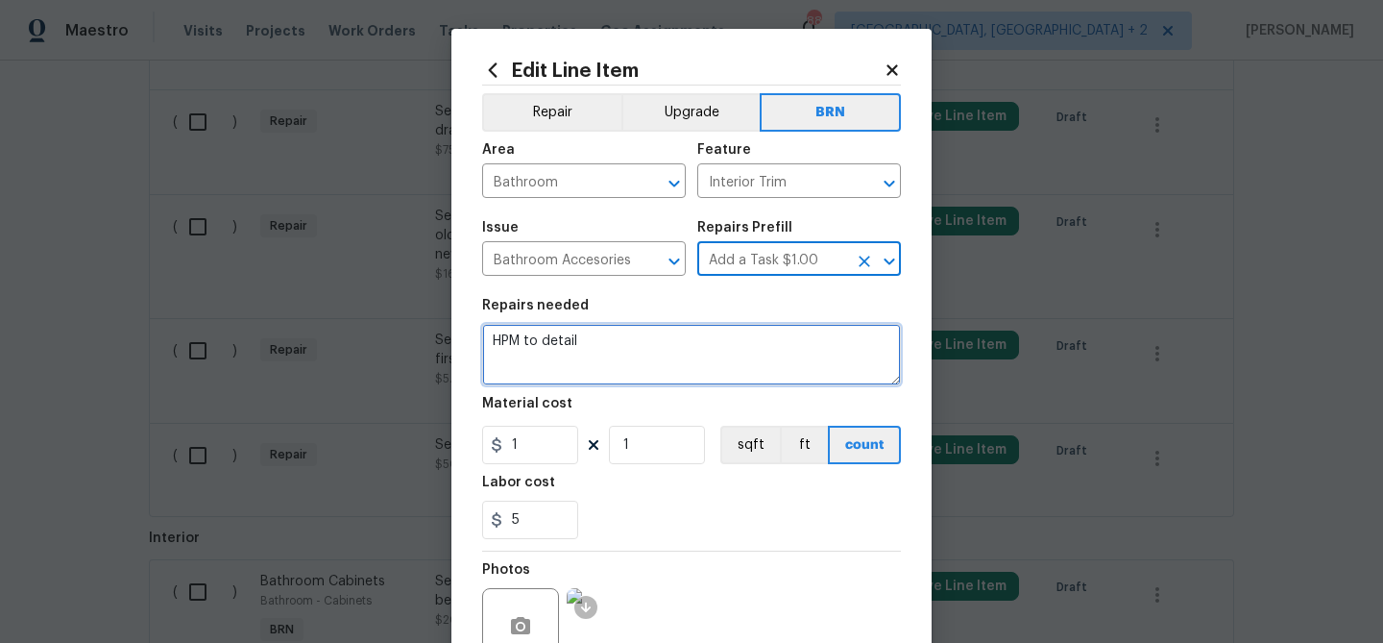
click at [611, 340] on textarea "HPM to detail" at bounding box center [691, 354] width 419 height 61
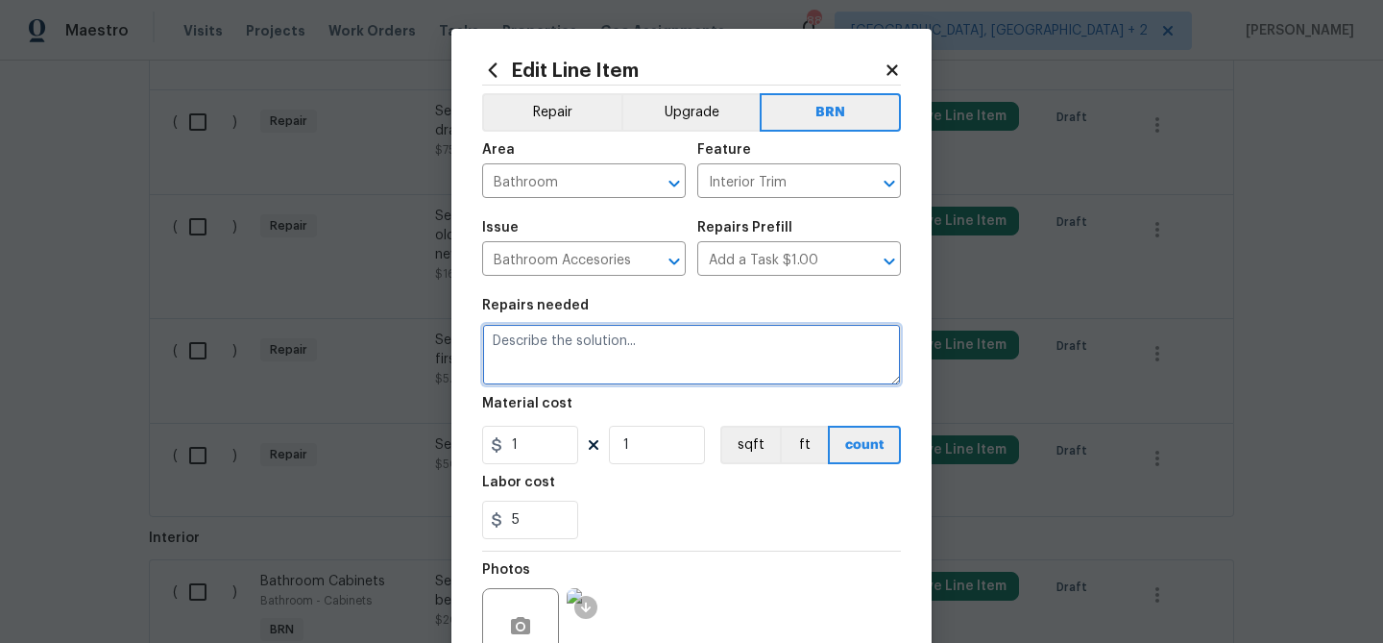
paste textarea "Seller to have contractor seal tub spout in master first floor bathroom."
type textarea "Seller to have contractor seal tub spout in master first floor bathroom."
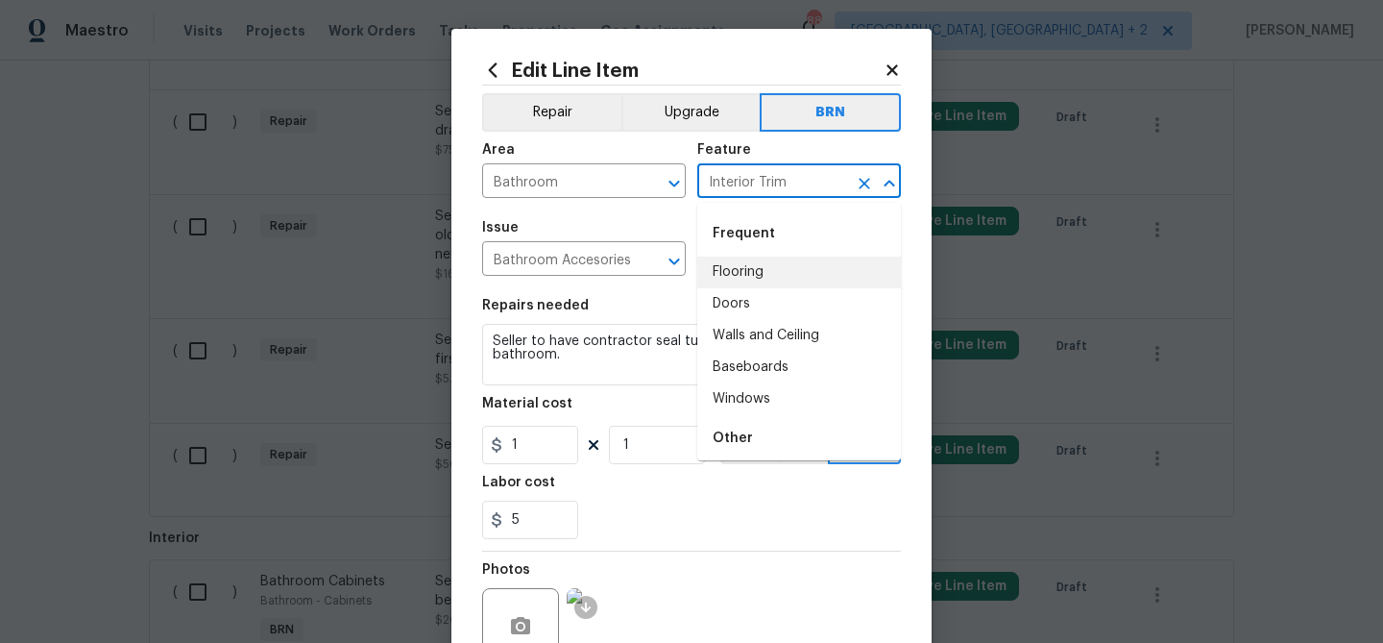
click at [725, 180] on input "Interior Trim" at bounding box center [772, 183] width 150 height 30
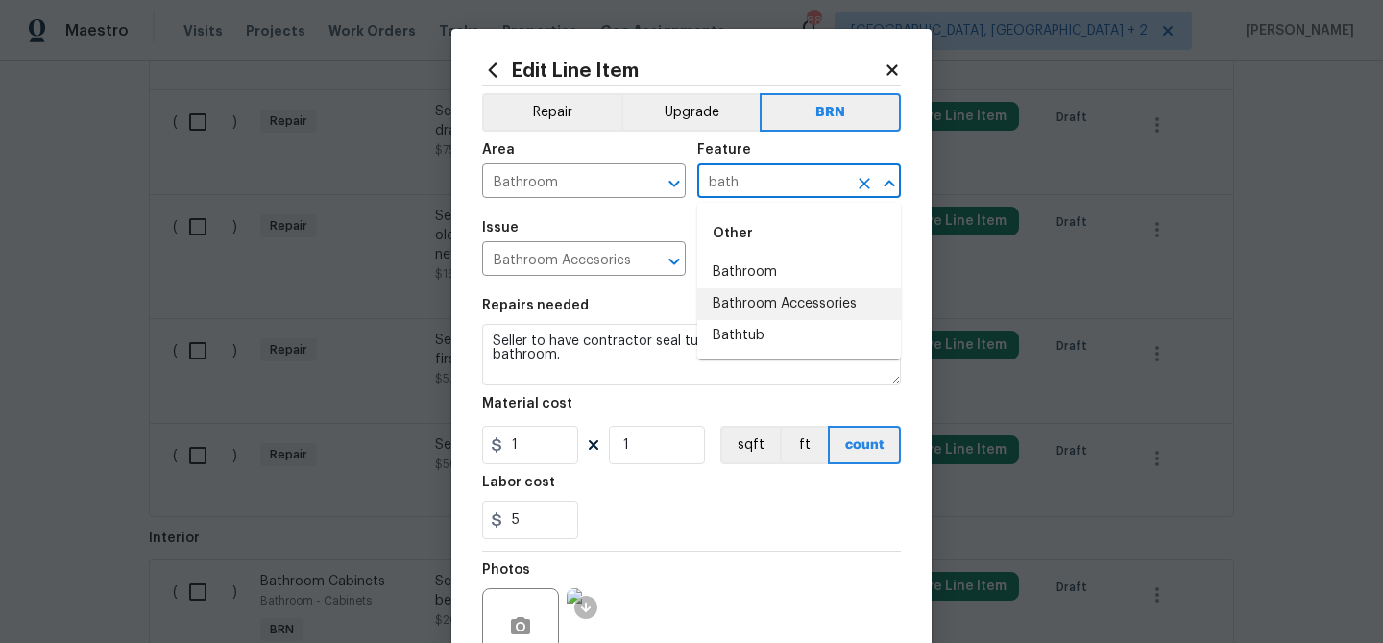
click at [754, 301] on li "Bathroom Accessories" at bounding box center [799, 304] width 204 height 32
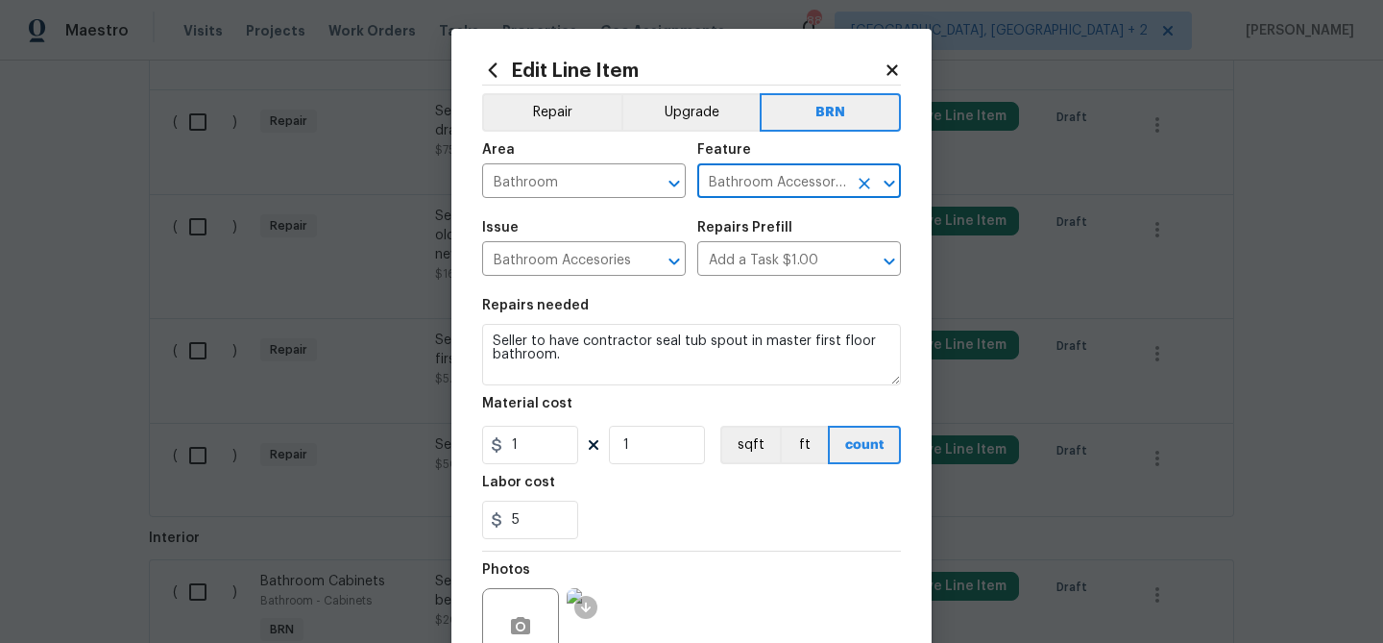
type input "Bathroom Accessories"
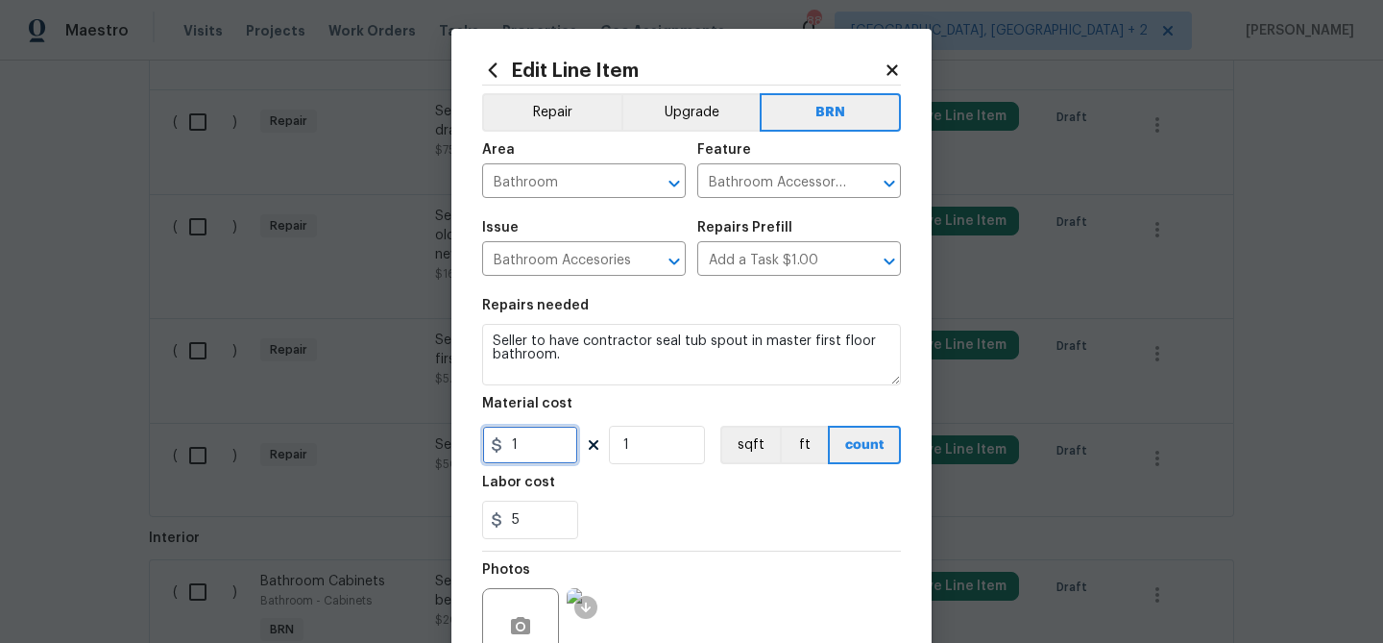
click at [555, 434] on input "1" at bounding box center [530, 445] width 96 height 38
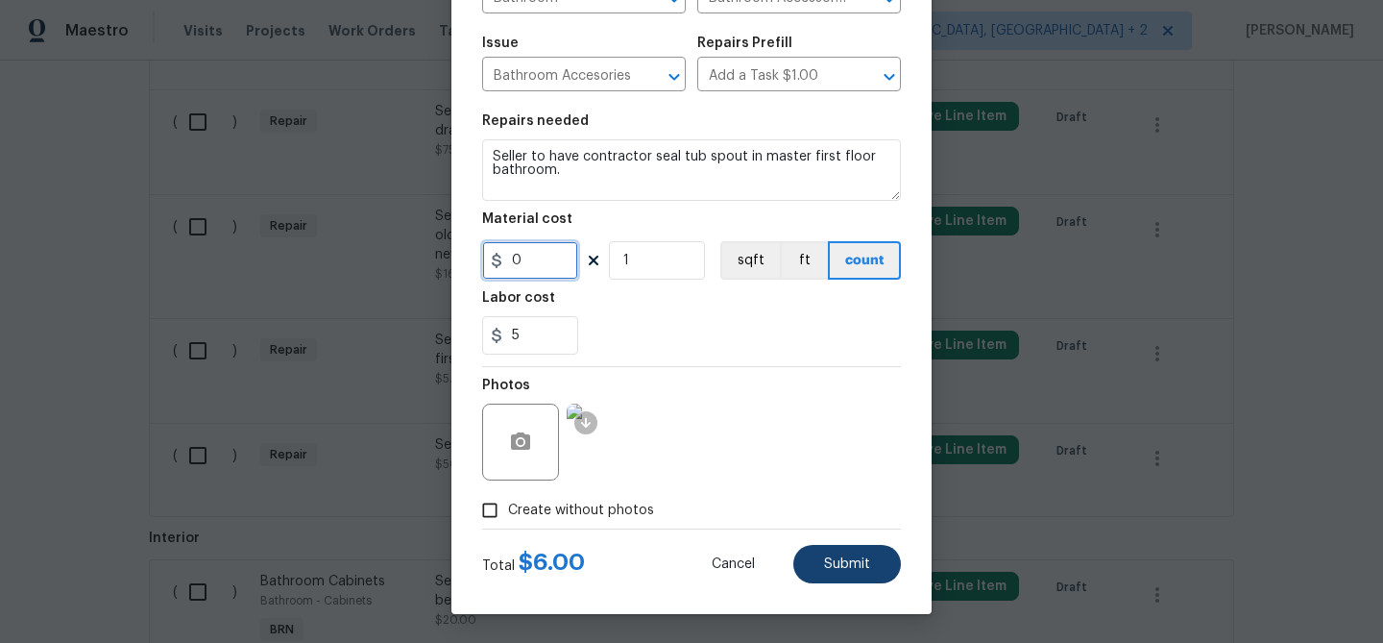
type input "0"
click at [843, 561] on span "Submit" at bounding box center [847, 564] width 46 height 14
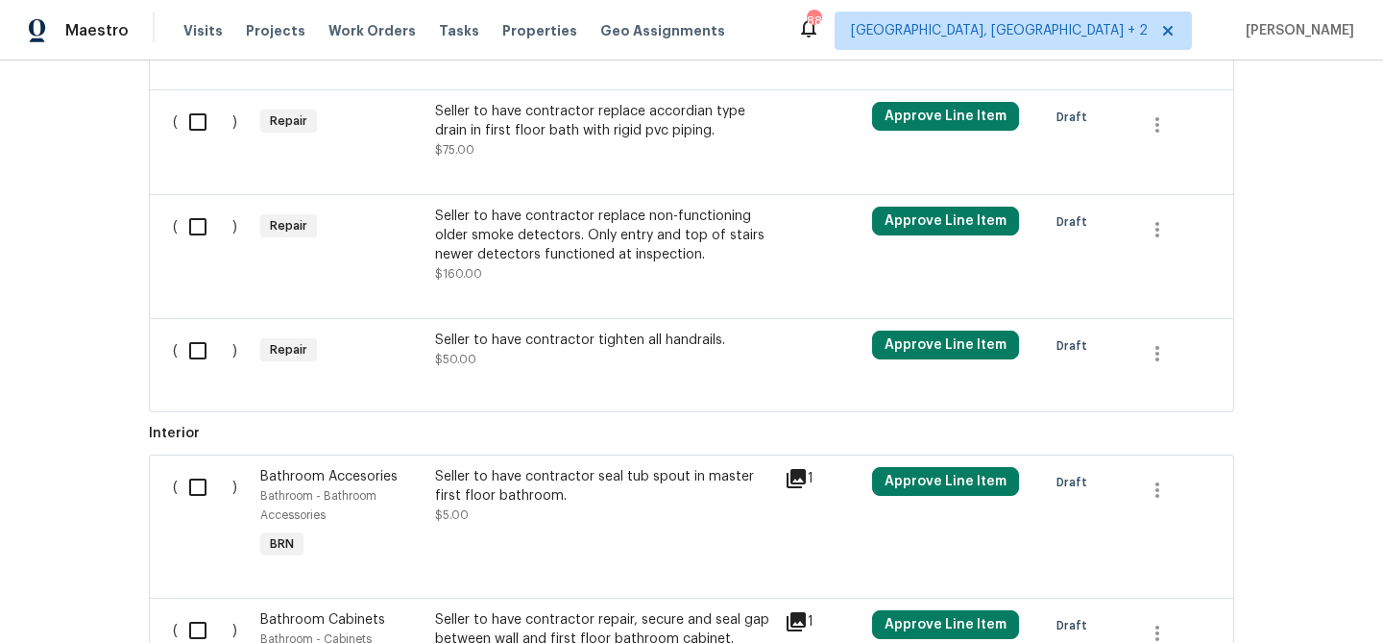
click at [45, 156] on div "Back to all projects 720 Rawls Dr, Raleigh, NC 27610 3 Beds | 2 Baths | Total: …" at bounding box center [691, 352] width 1383 height 582
click at [509, 139] on div "Seller to have contractor replace accordian type drain in first floor bath with…" at bounding box center [604, 121] width 338 height 38
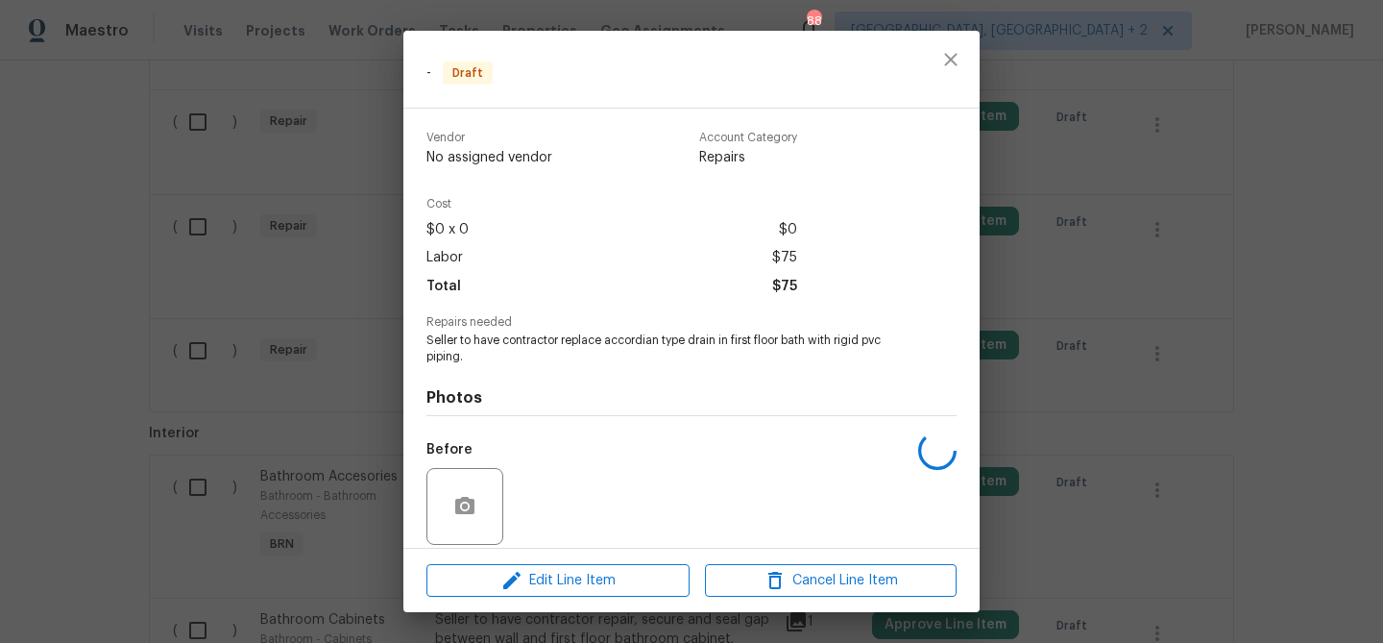
scroll to position [140, 0]
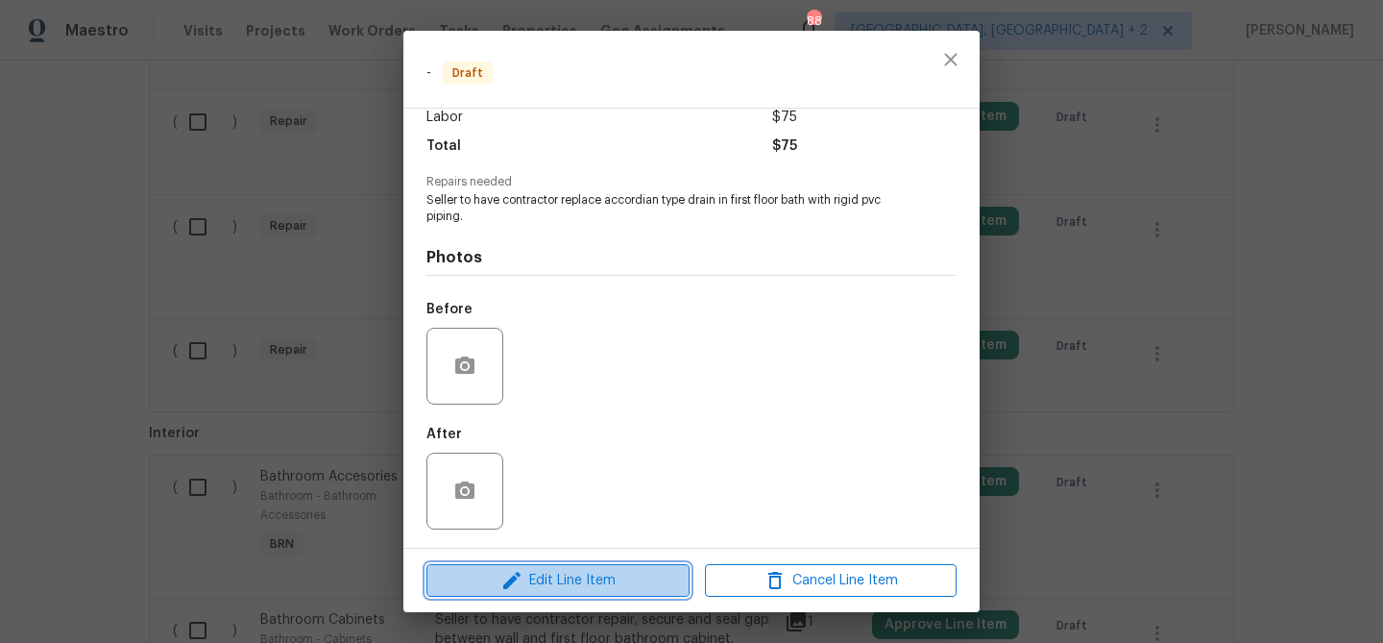
click at [545, 584] on span "Edit Line Item" at bounding box center [558, 581] width 252 height 24
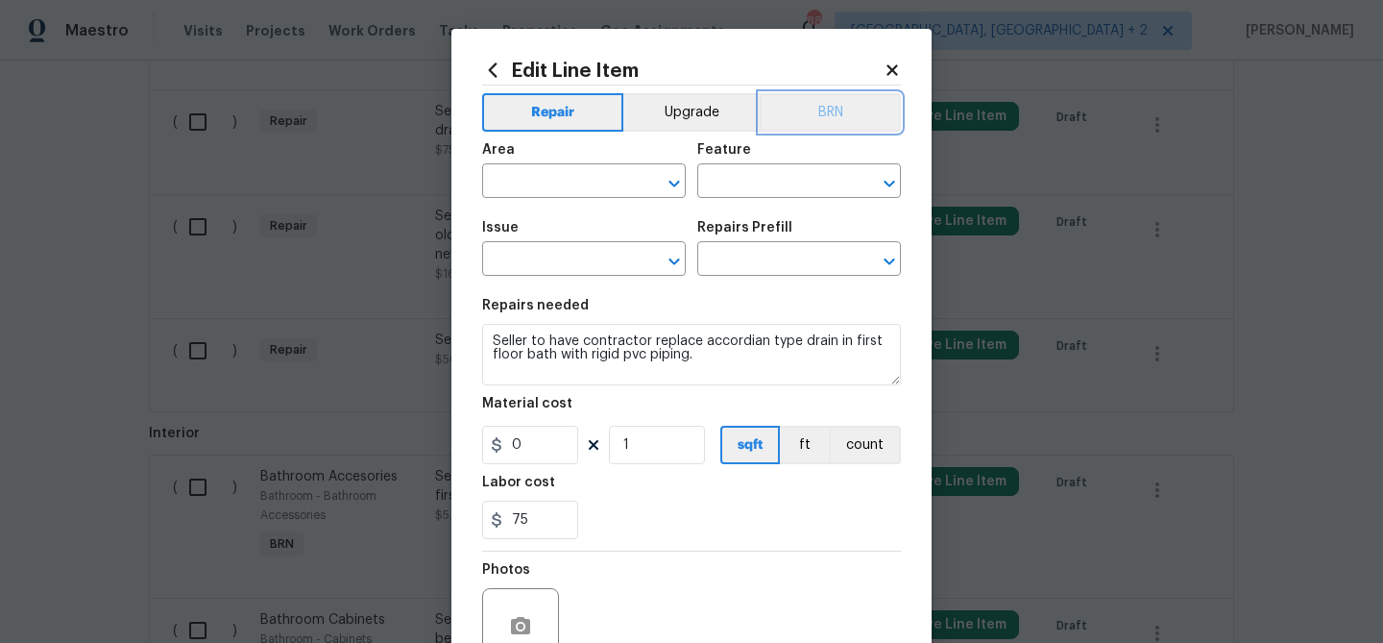
click at [836, 93] on button "BRN" at bounding box center [830, 112] width 141 height 38
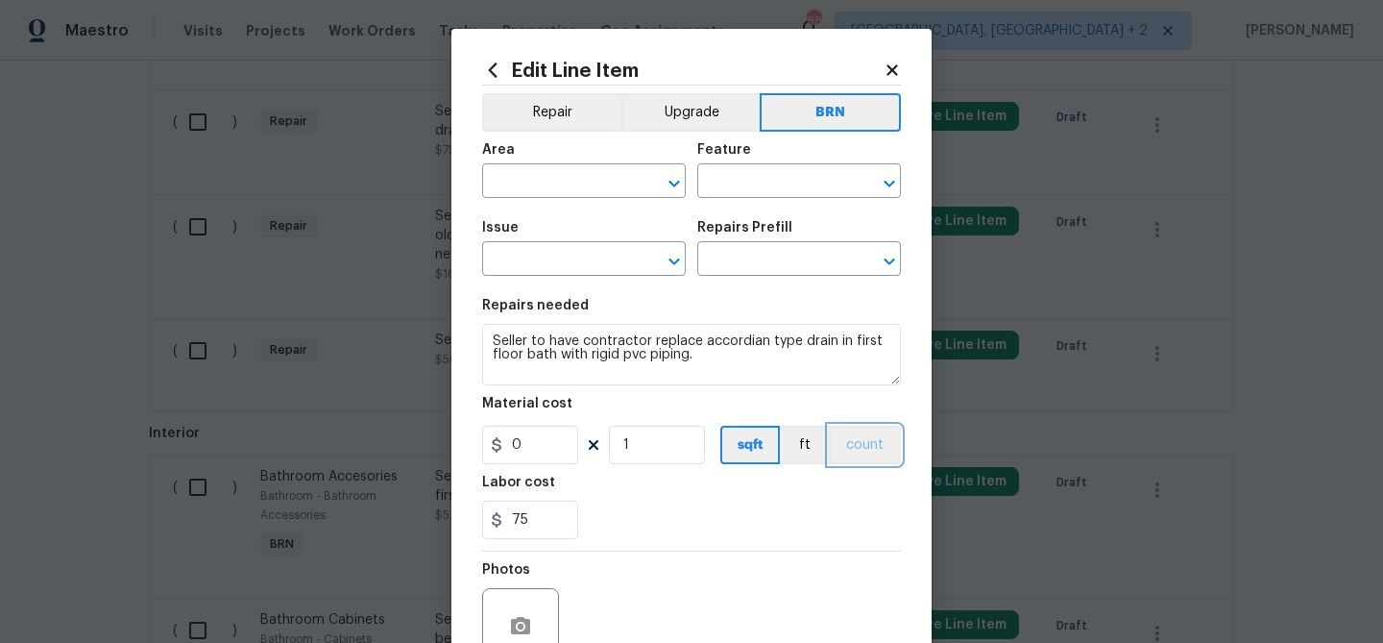
click at [858, 431] on button "count" at bounding box center [865, 445] width 72 height 38
click at [578, 191] on input "text" at bounding box center [557, 183] width 150 height 30
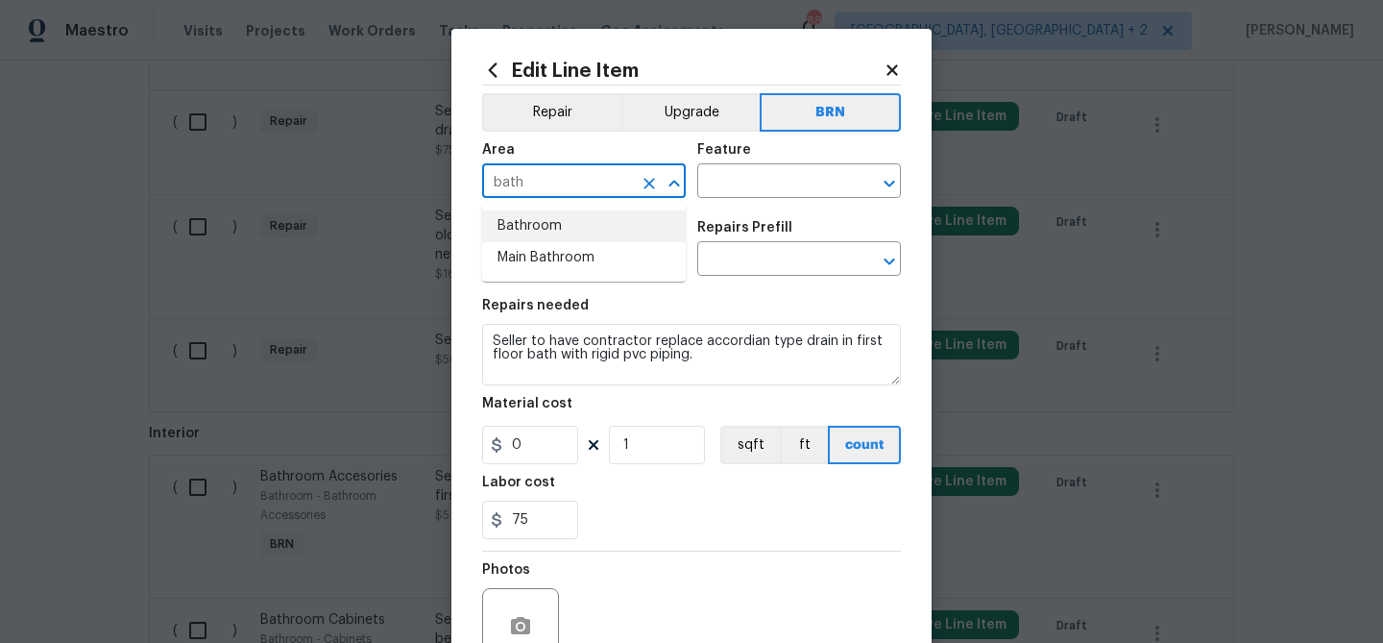
click at [587, 236] on li "Bathroom" at bounding box center [584, 226] width 204 height 32
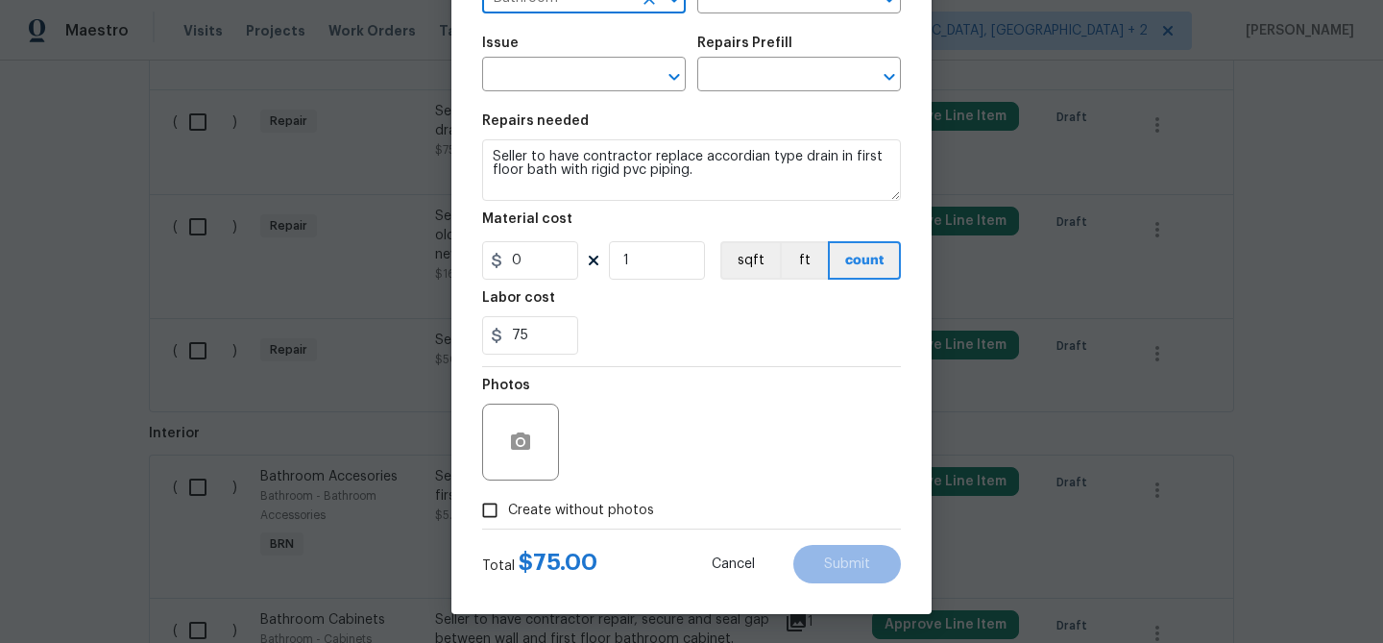
type input "Bathroom"
click at [526, 434] on icon "button" at bounding box center [520, 440] width 19 height 17
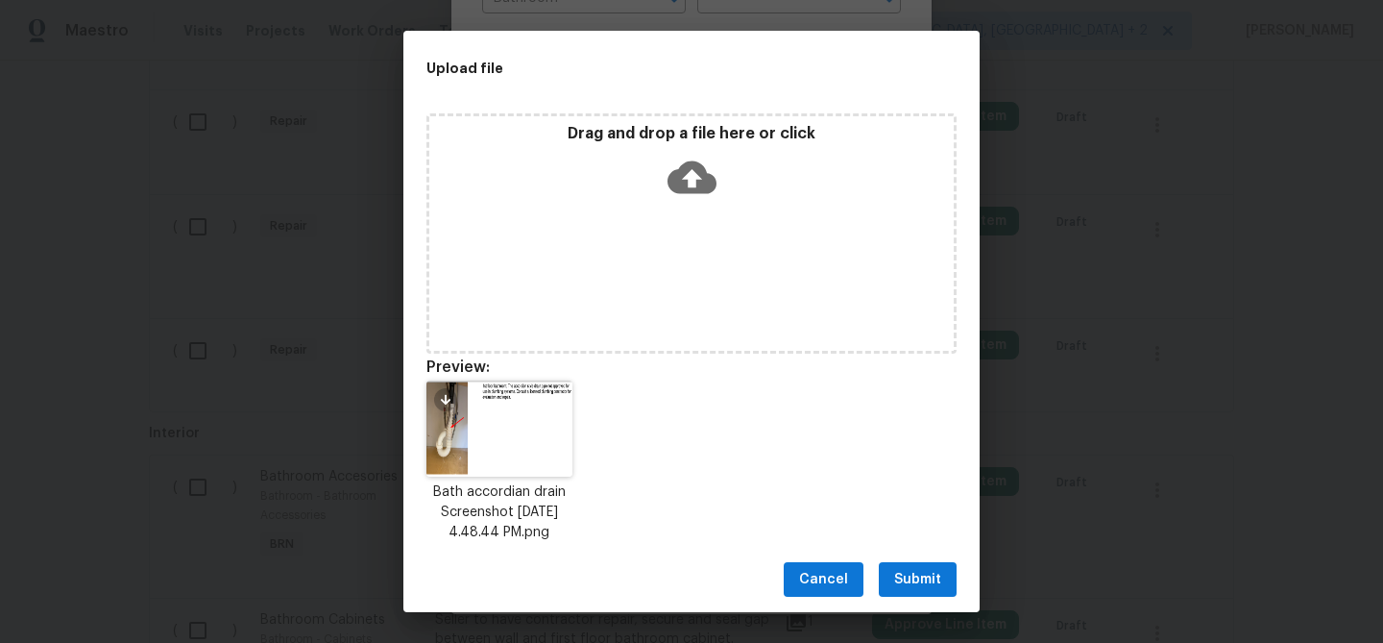
click at [915, 581] on span "Submit" at bounding box center [917, 580] width 47 height 24
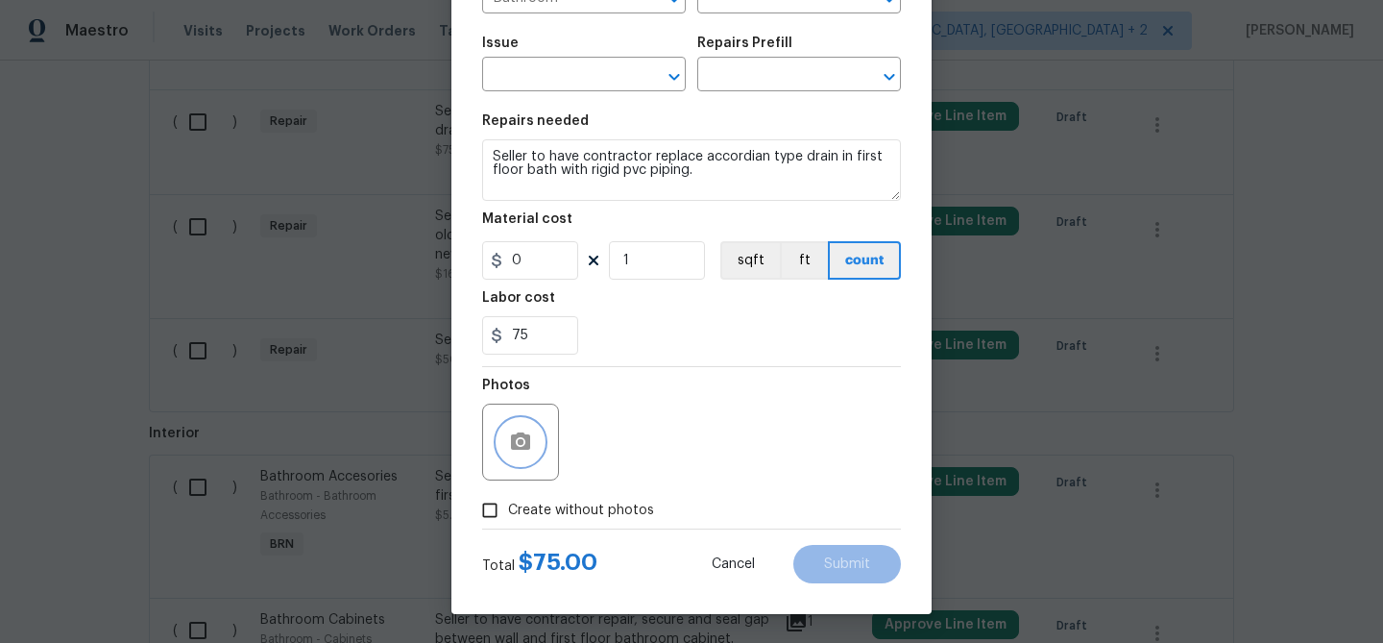
scroll to position [0, 0]
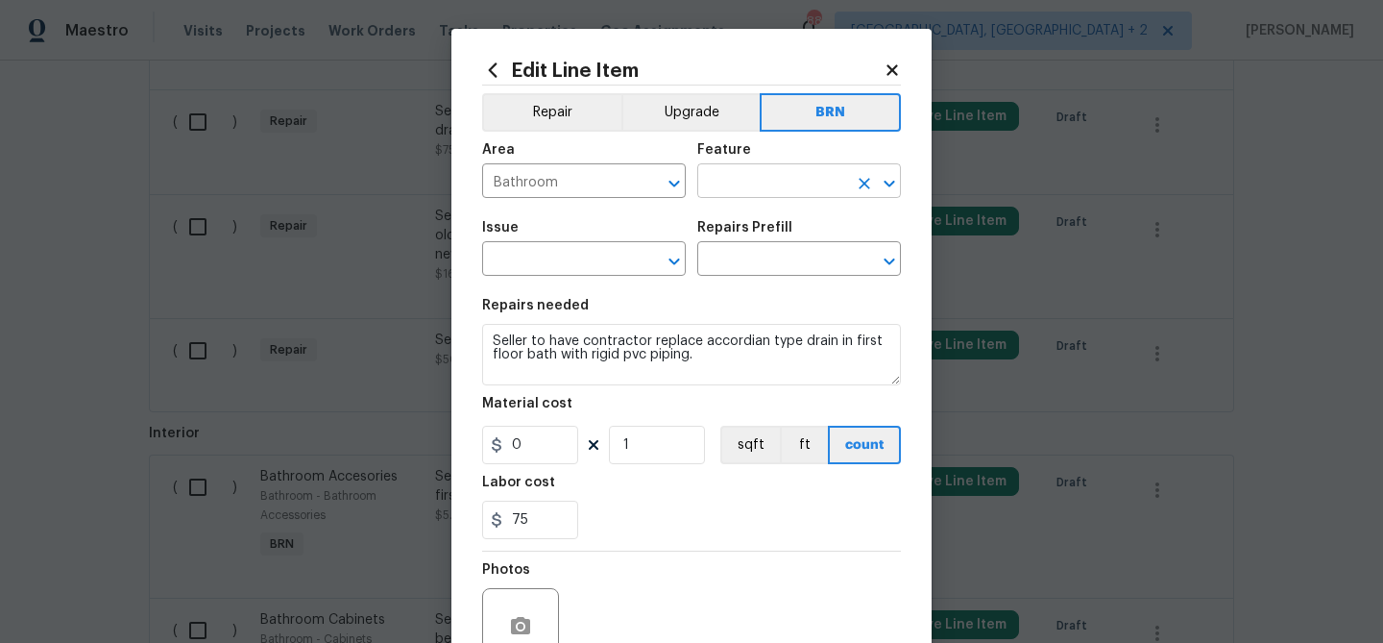
click at [743, 188] on input "text" at bounding box center [772, 183] width 150 height 30
type input "bnath"
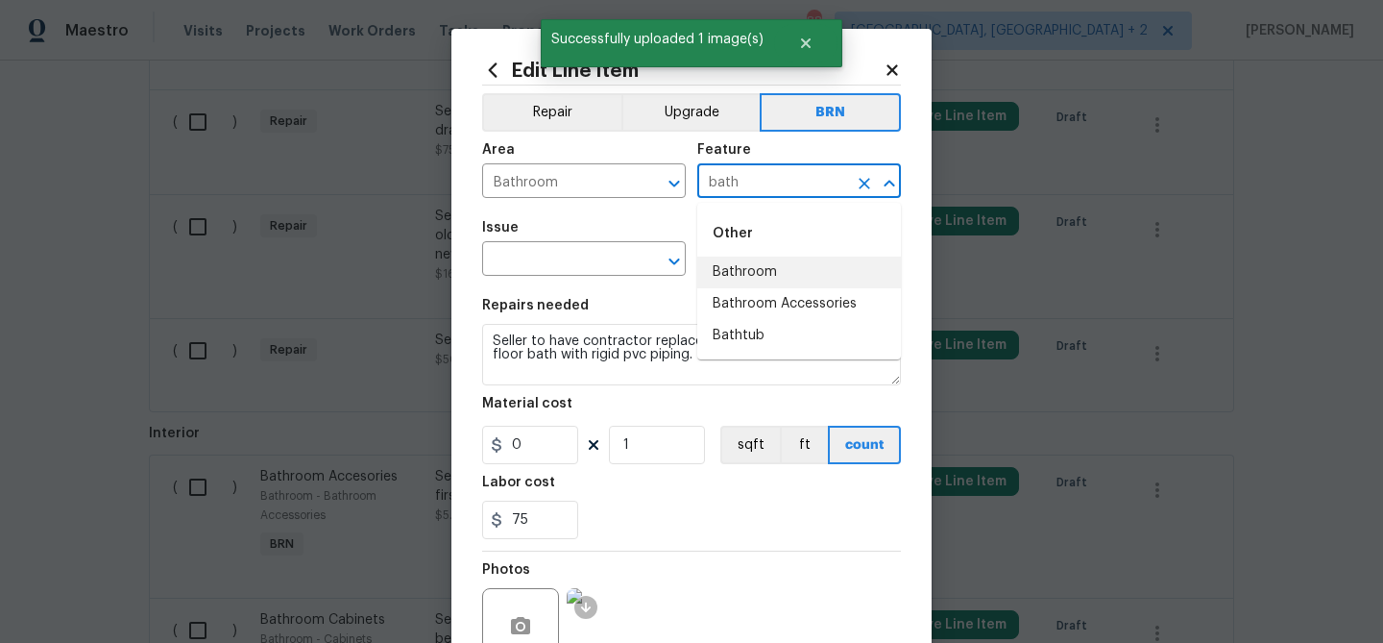
click at [751, 274] on li "Bathroom" at bounding box center [799, 272] width 204 height 32
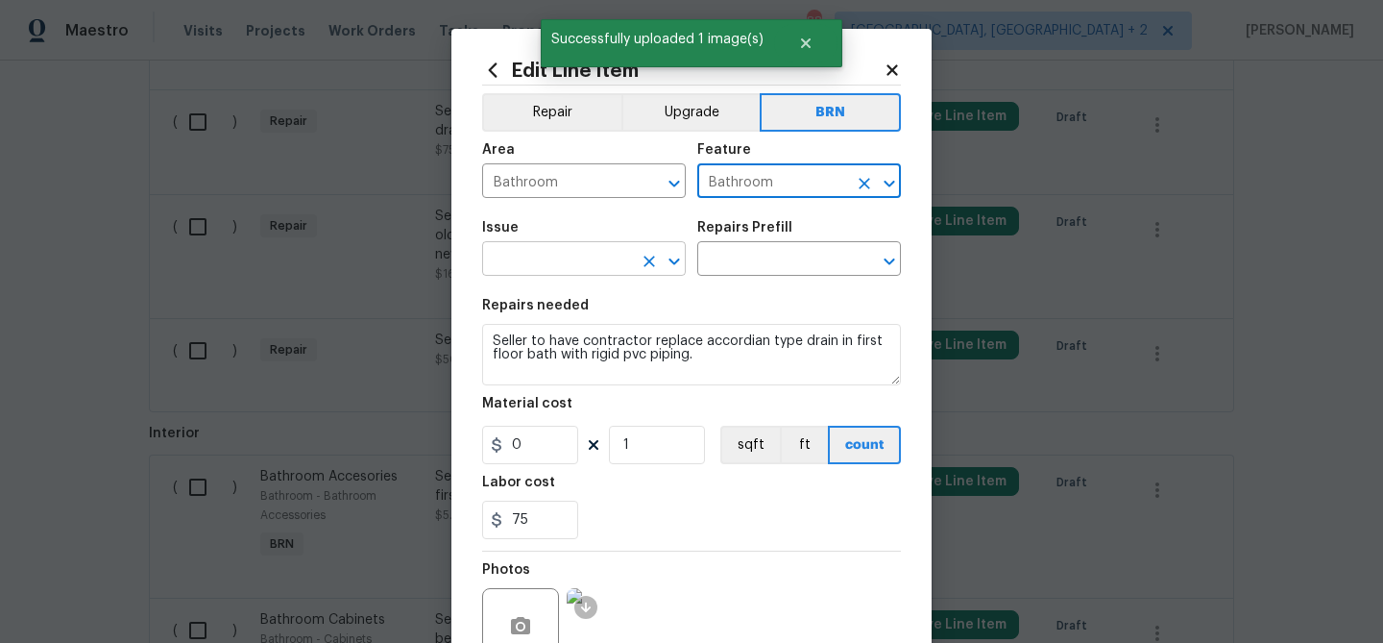
type input "Bathroom"
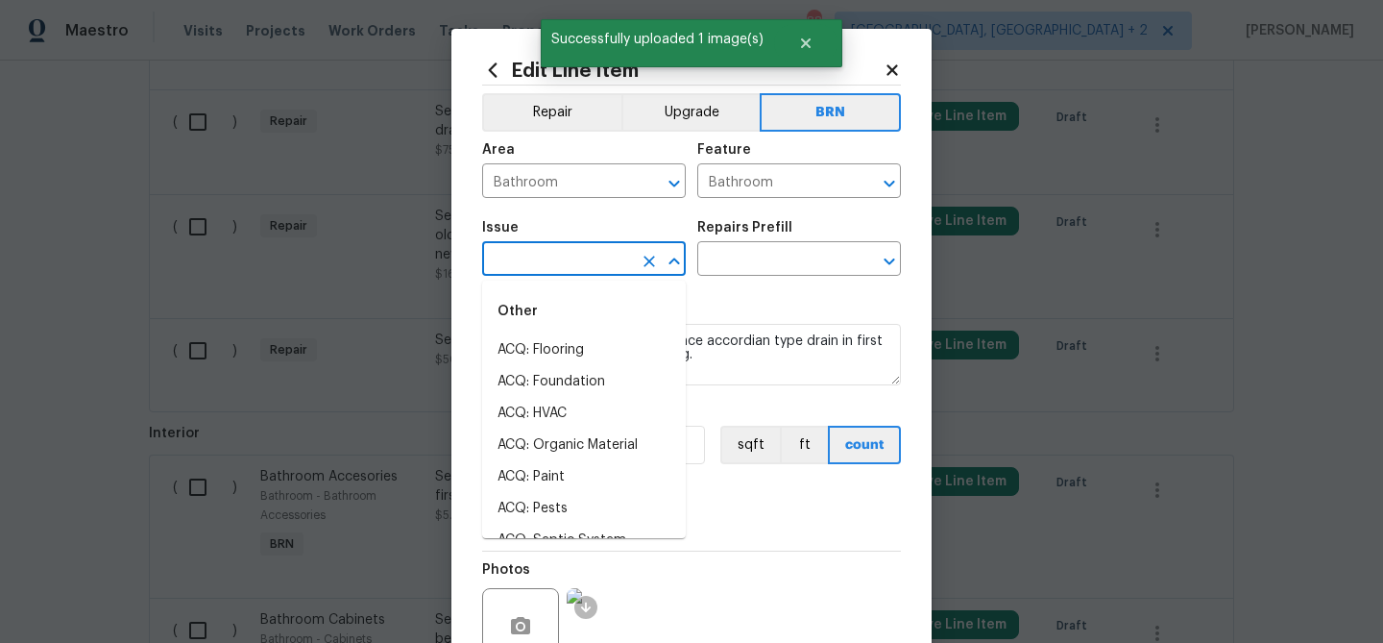
click at [568, 255] on input "text" at bounding box center [557, 261] width 150 height 30
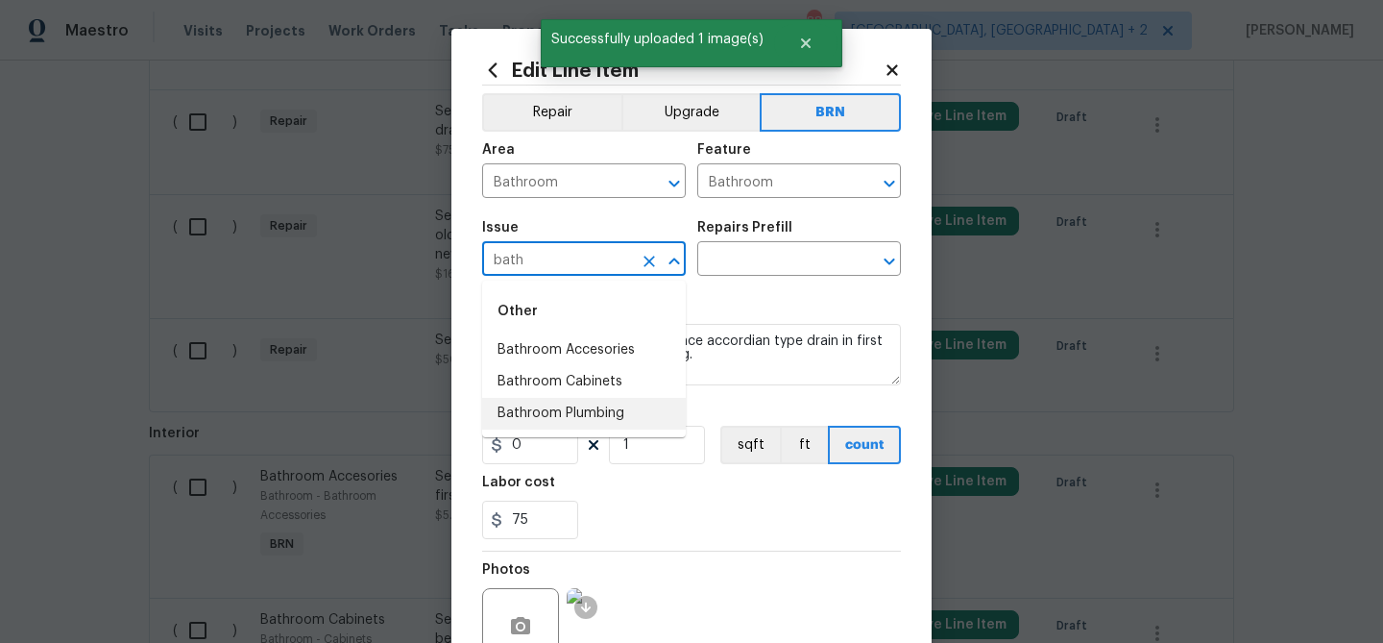
click at [539, 409] on li "Bathroom Plumbing" at bounding box center [584, 414] width 204 height 32
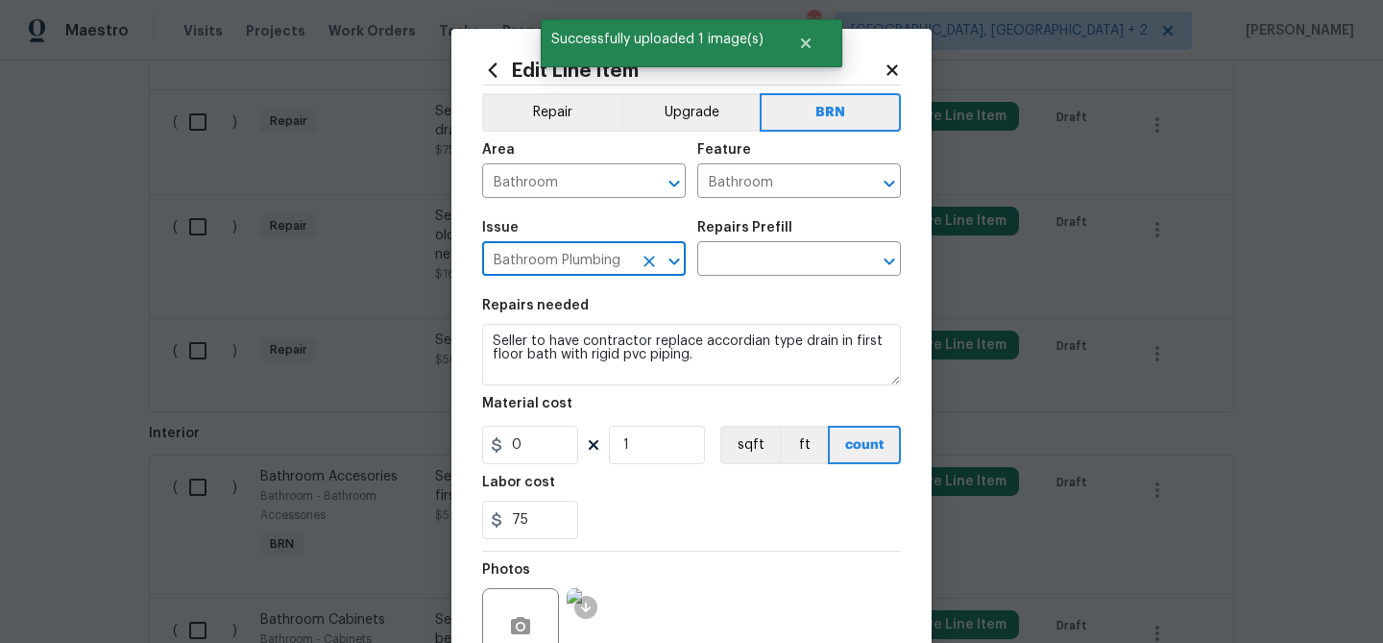
type input "Bathroom Plumbing"
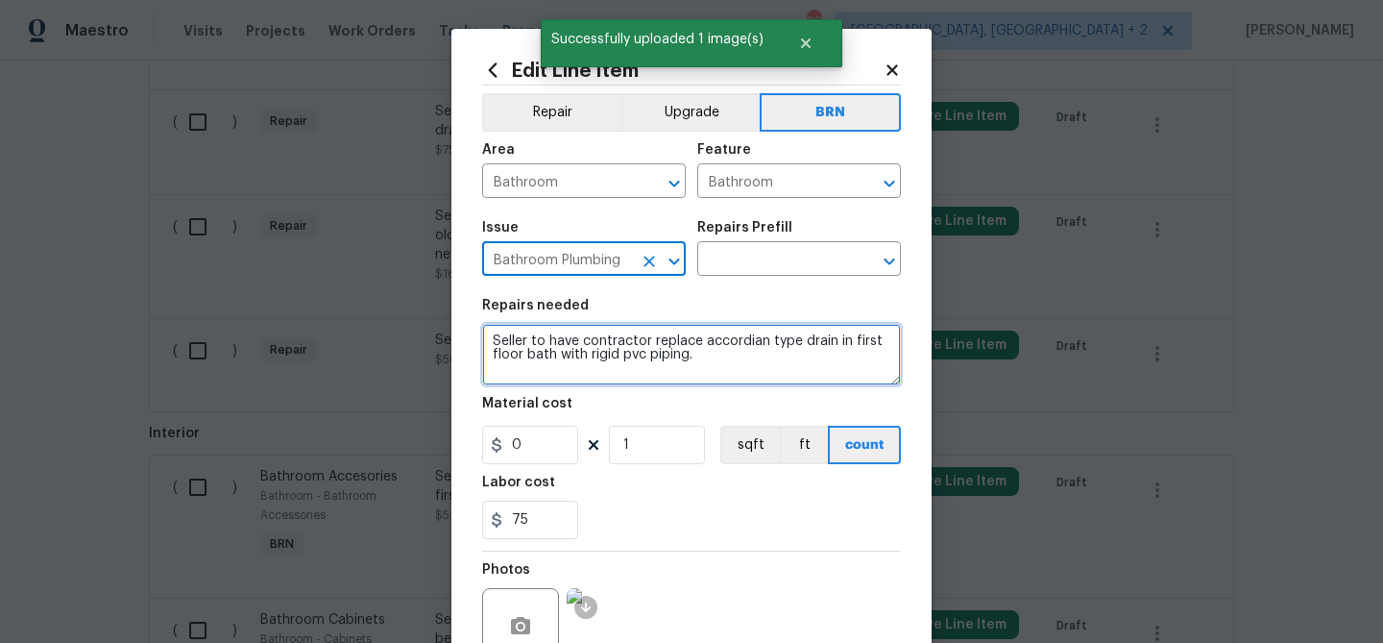
click at [539, 365] on textarea "Seller to have contractor replace accordian type drain in first floor bath with…" at bounding box center [691, 354] width 419 height 61
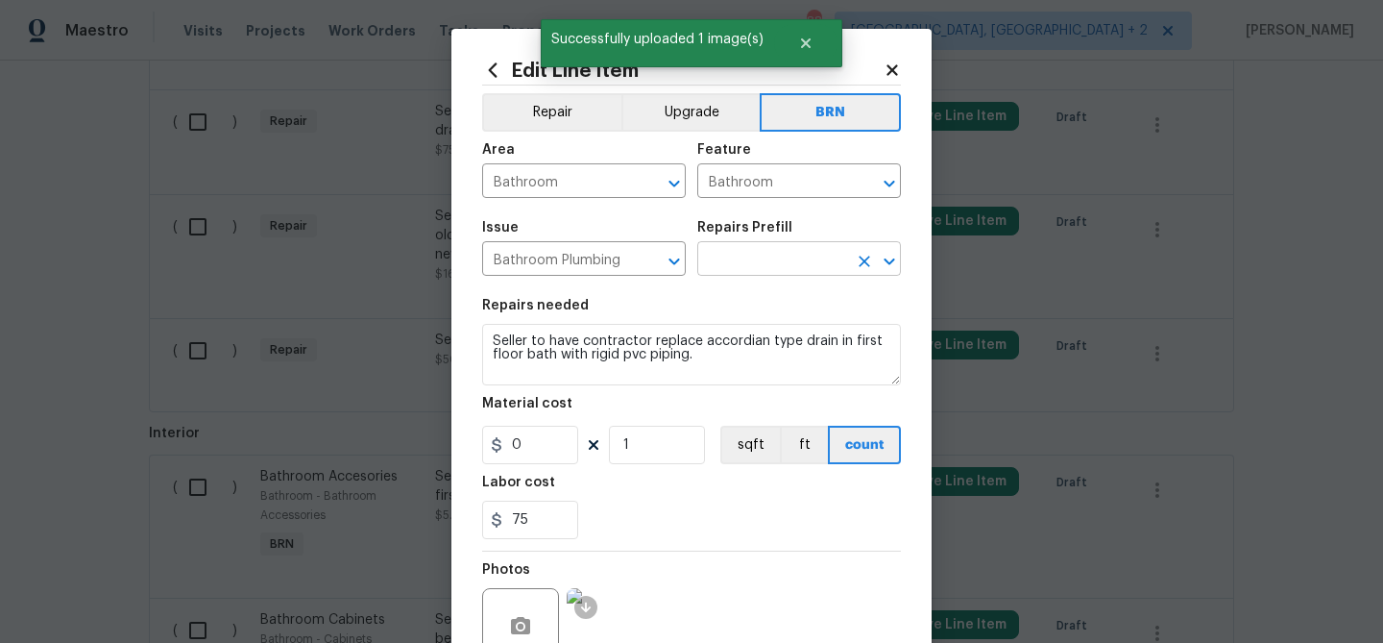
click at [735, 256] on input "text" at bounding box center [772, 261] width 150 height 30
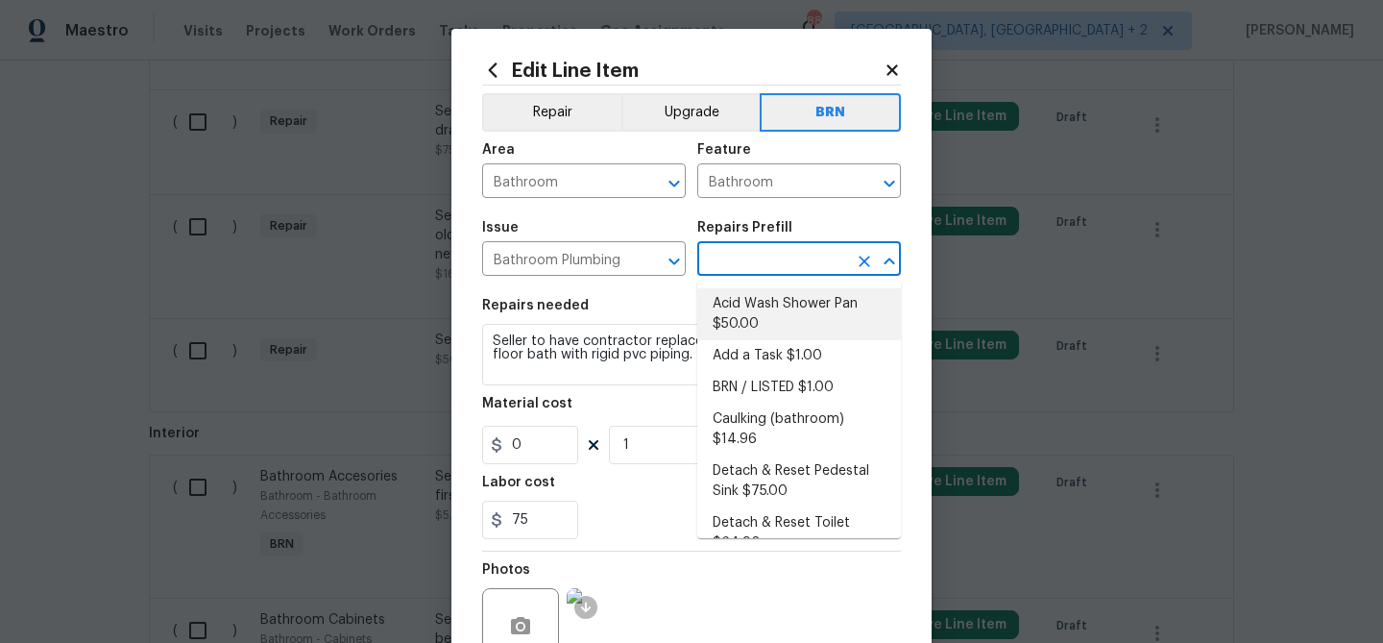
click at [732, 305] on li "Acid Wash Shower Pan $50.00" at bounding box center [799, 314] width 204 height 52
type input "Plumbing"
type input "Acid Wash Shower Pan $50.00"
type textarea "Prep and acid wash/deep clean the shower pan."
type input "50"
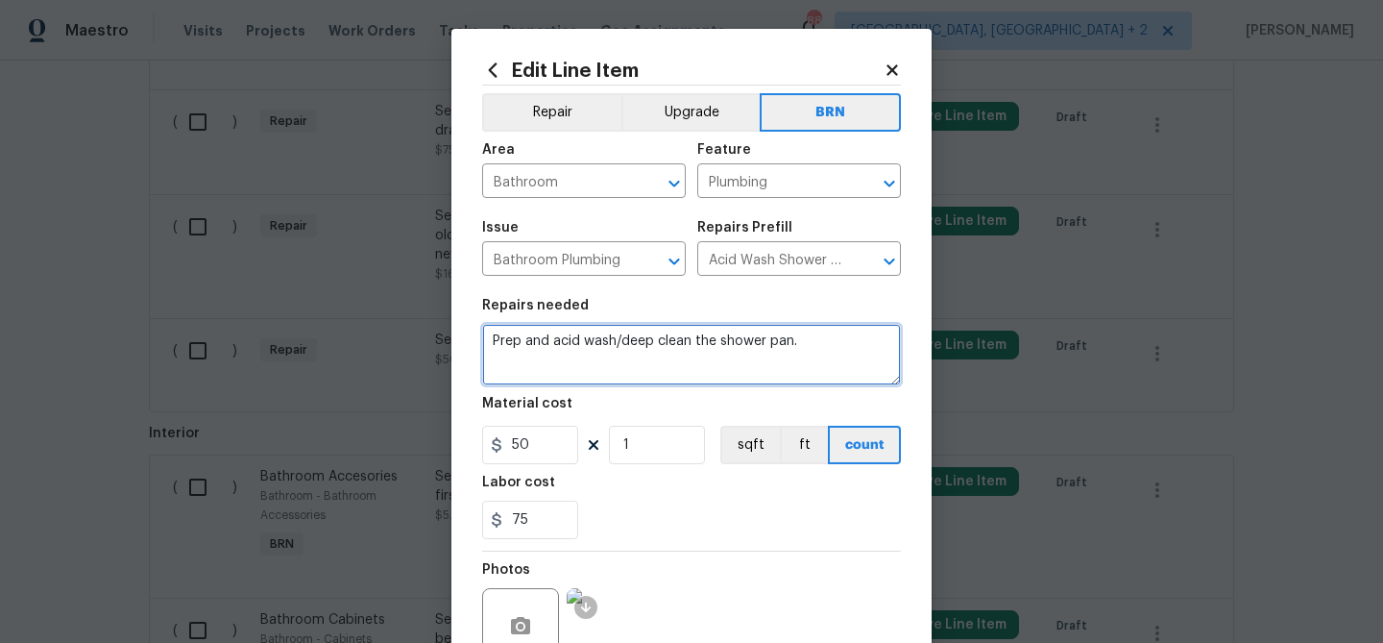
click at [595, 343] on textarea "Prep and acid wash/deep clean the shower pan." at bounding box center [691, 354] width 419 height 61
paste textarea "Seller to have contractor replace accordian type drain in first floor bath with…"
type textarea "Seller to have contractor replace accordian type drain in first floor bath with…"
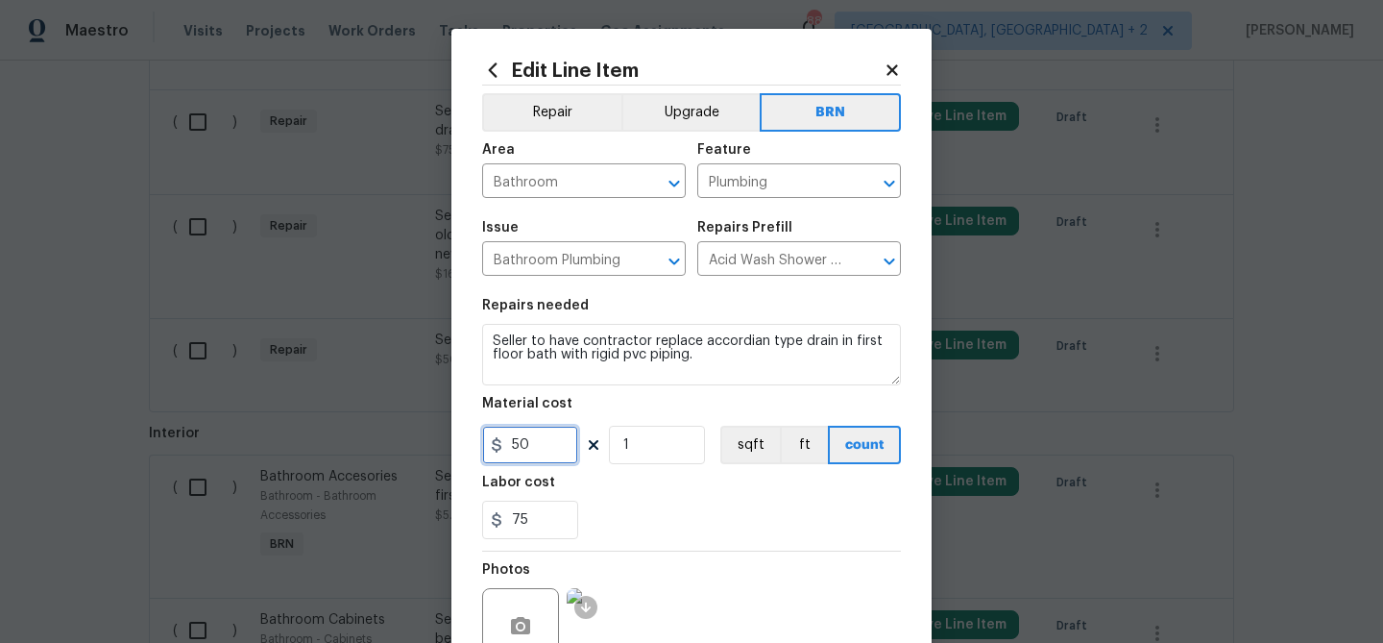
click at [543, 446] on input "50" at bounding box center [530, 445] width 96 height 38
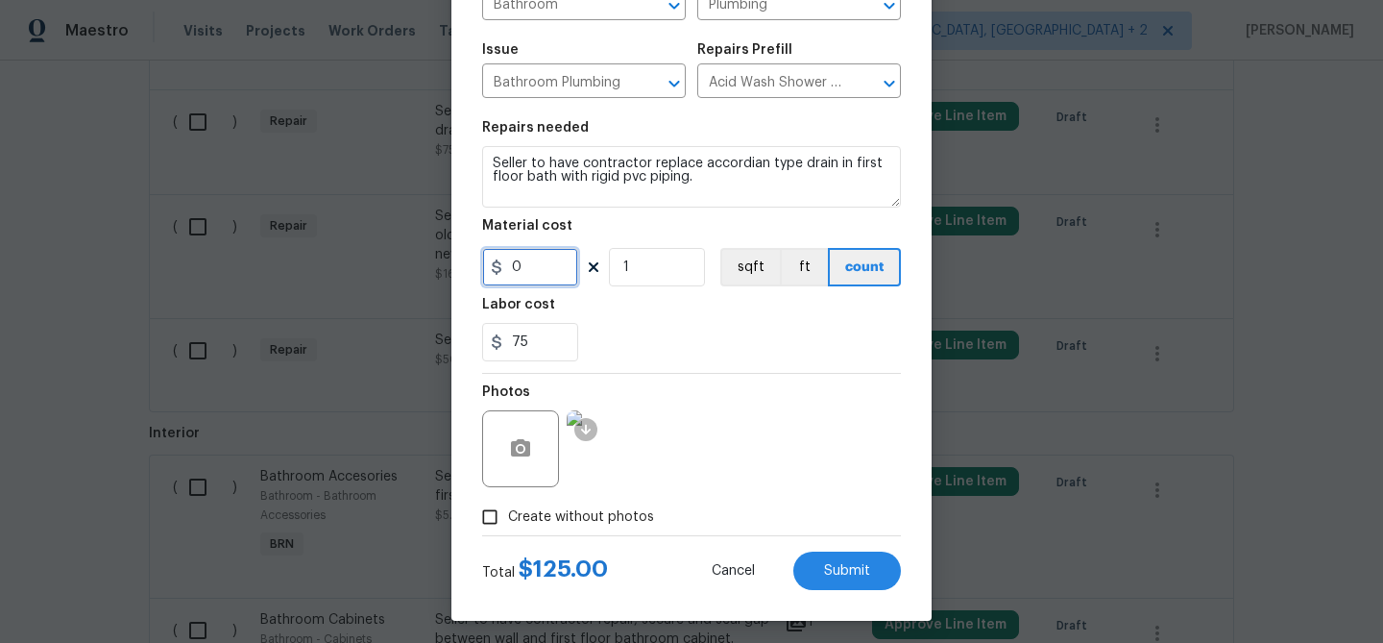
scroll to position [185, 0]
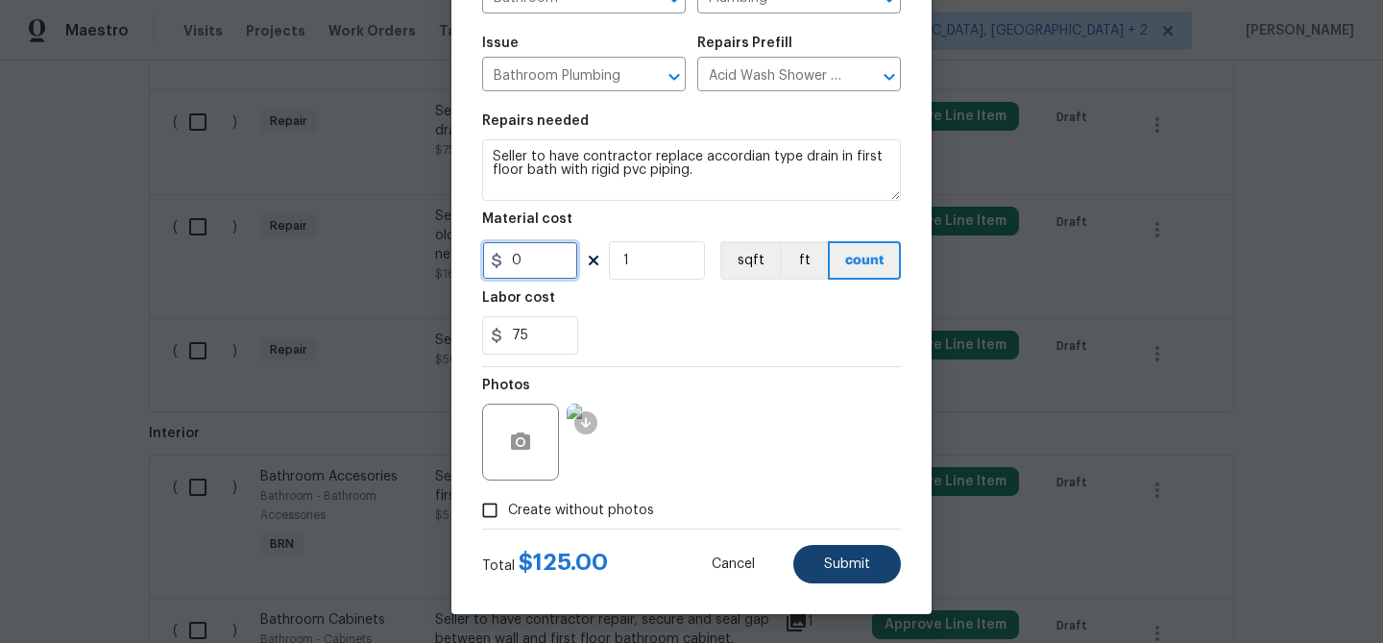
type input "0"
click at [815, 565] on button "Submit" at bounding box center [847, 564] width 108 height 38
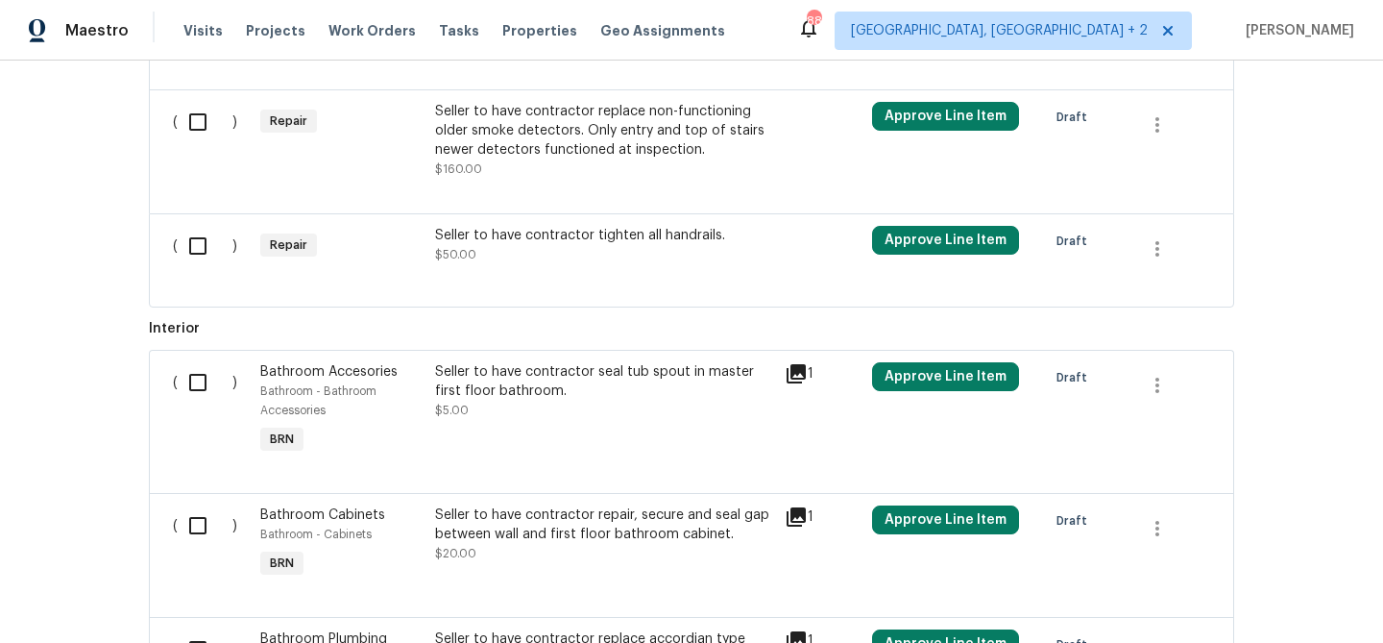
click at [90, 150] on div "Back to all projects 720 Rawls Dr, Raleigh, NC 27610 3 Beds | 2 Baths | Total: …" at bounding box center [691, 352] width 1383 height 582
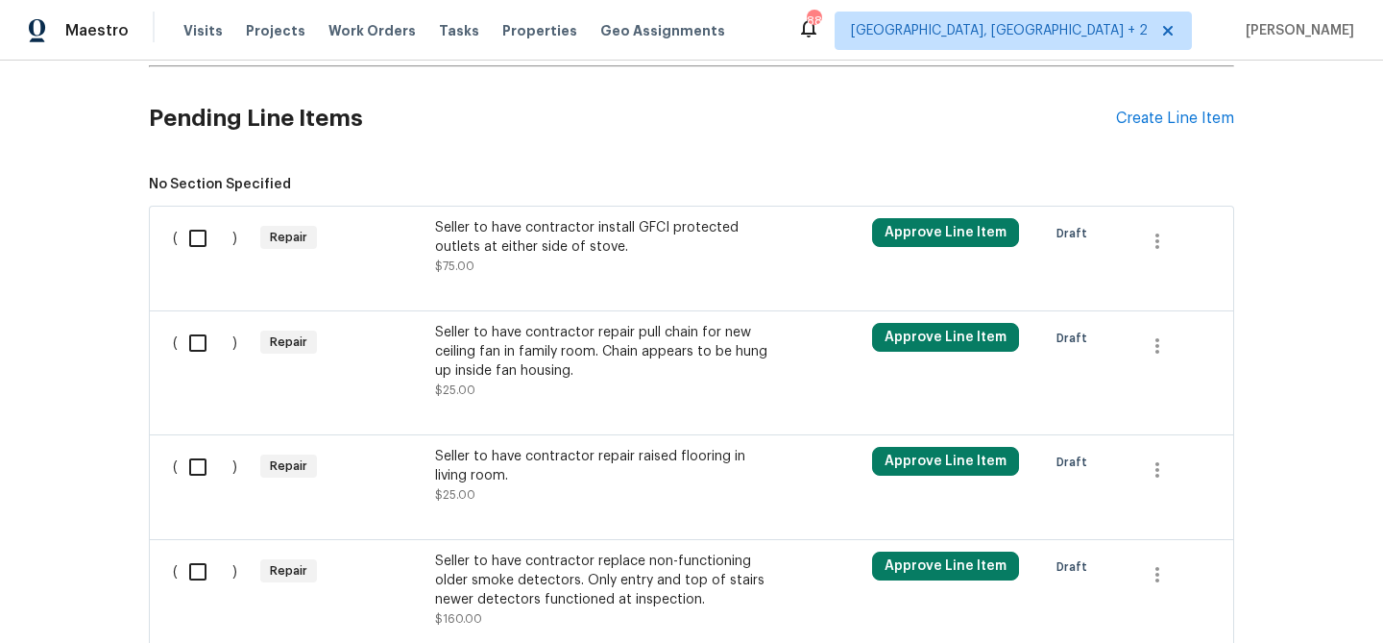
click at [585, 352] on div "Seller to have contractor repair pull chain for new ceiling fan in family room.…" at bounding box center [604, 352] width 338 height 58
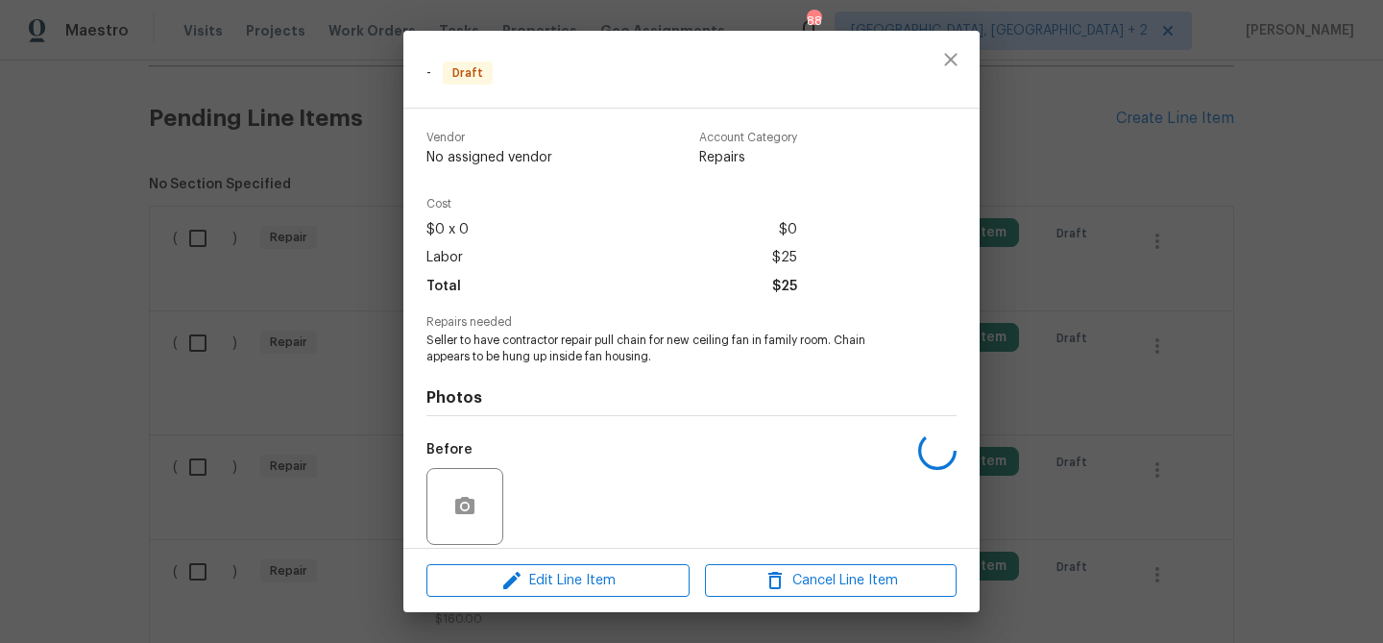
scroll to position [140, 0]
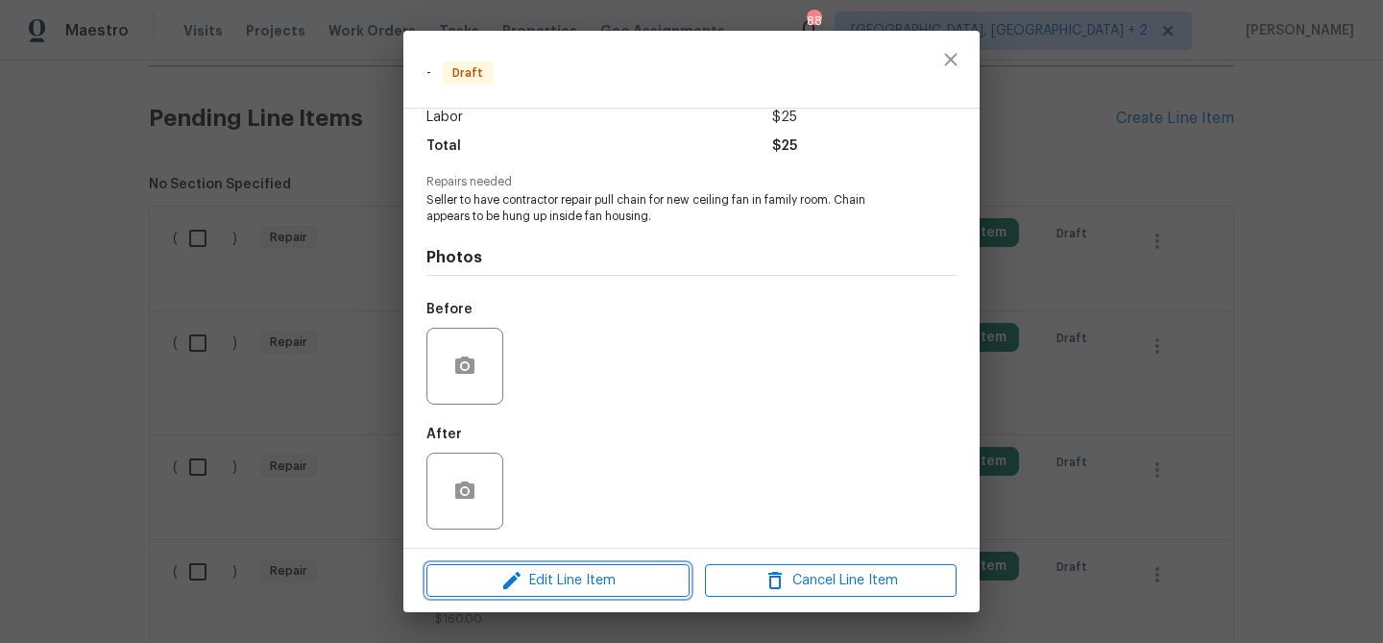
click at [551, 588] on span "Edit Line Item" at bounding box center [558, 581] width 252 height 24
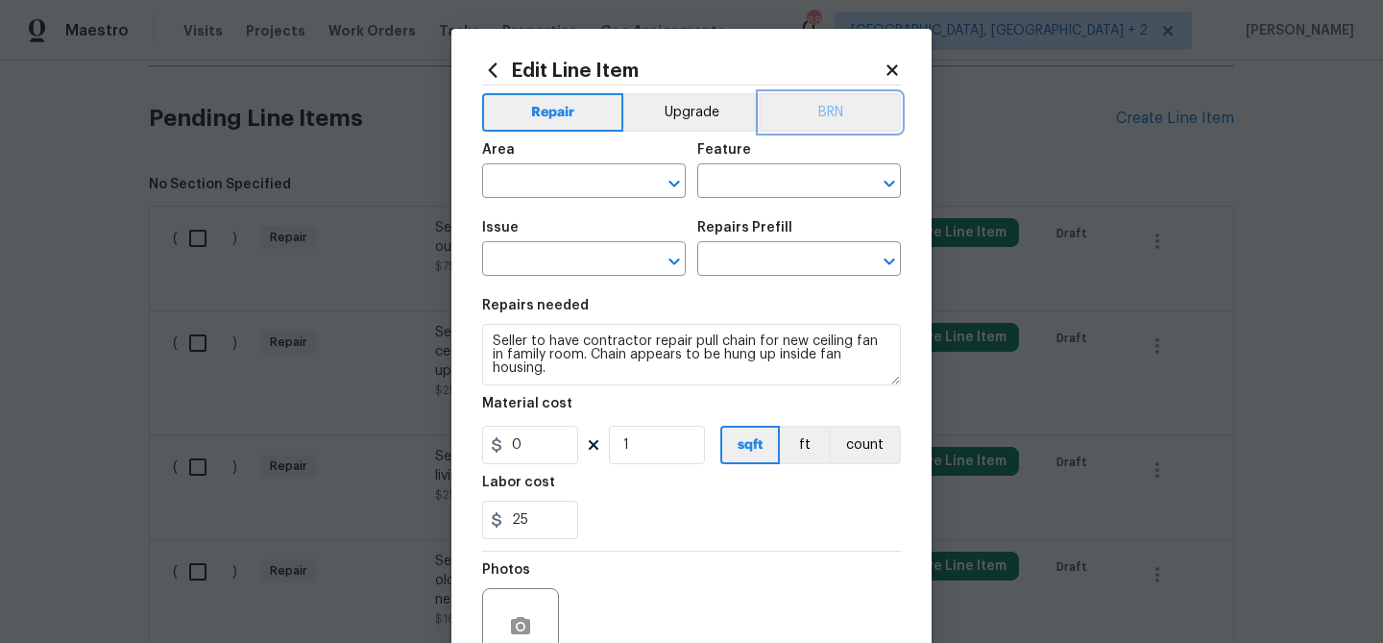
click at [842, 122] on button "BRN" at bounding box center [830, 112] width 141 height 38
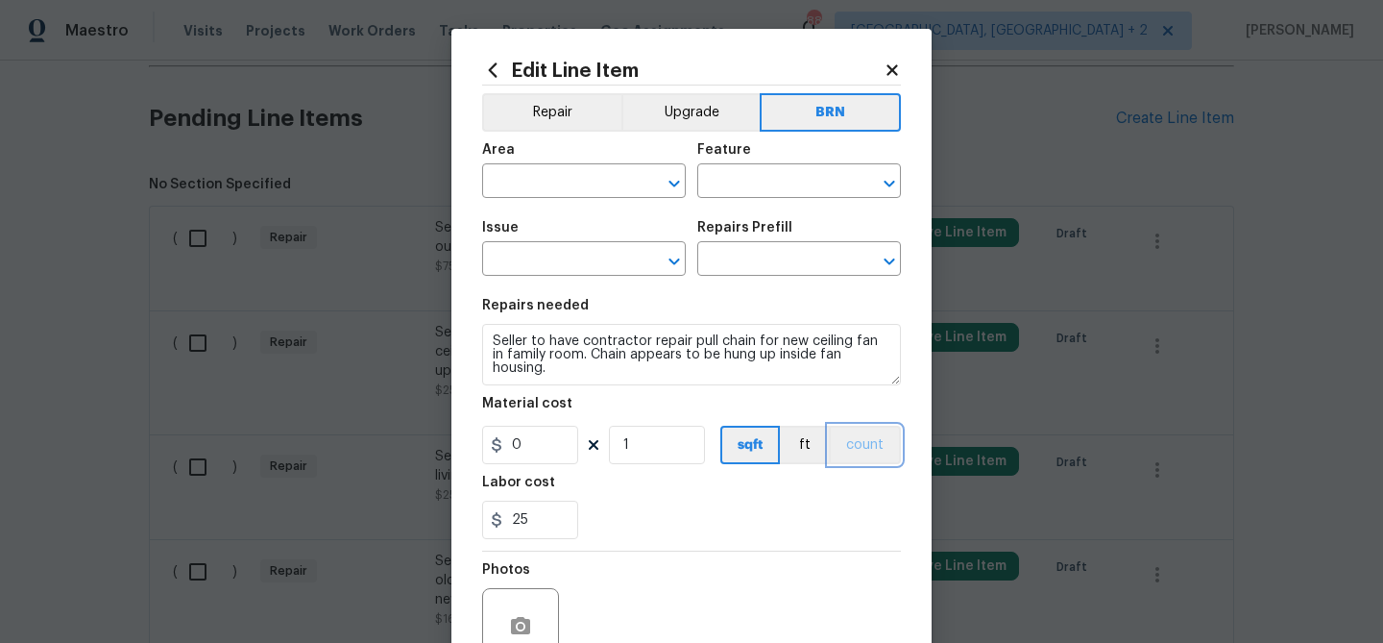
click at [859, 435] on button "count" at bounding box center [865, 445] width 72 height 38
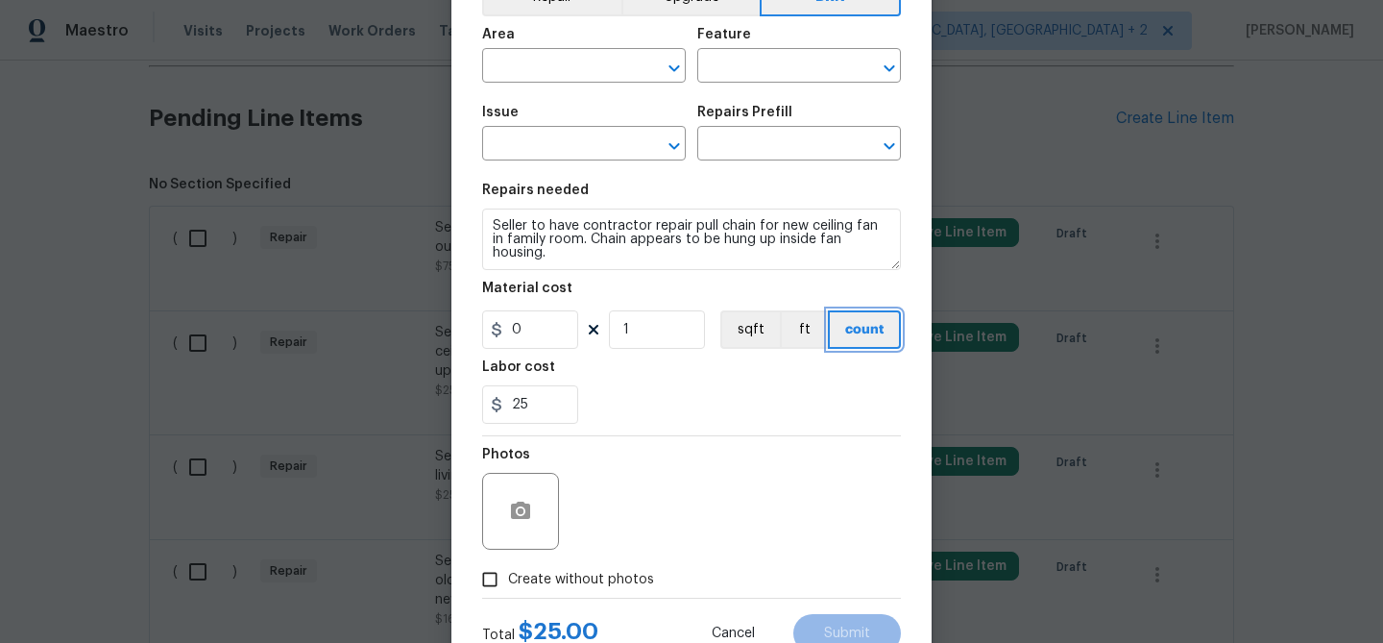
scroll to position [185, 0]
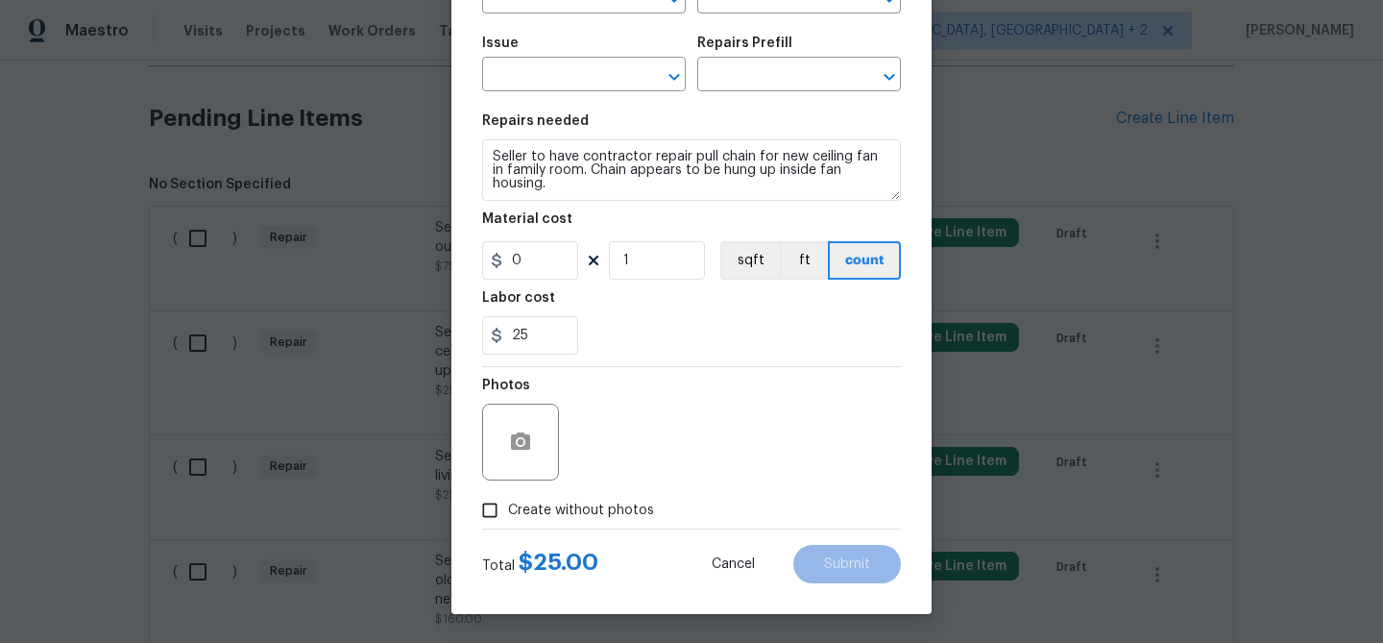
click at [496, 425] on div at bounding box center [520, 441] width 77 height 77
click at [529, 432] on icon "button" at bounding box center [520, 441] width 23 height 23
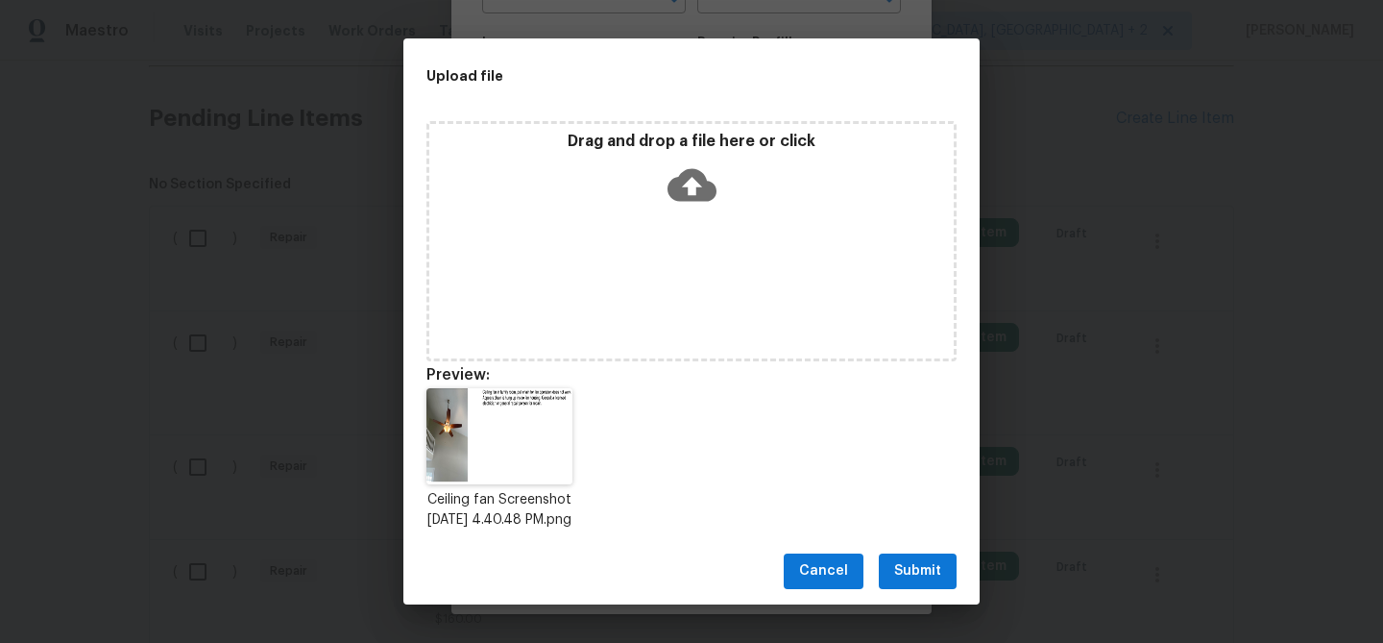
click at [923, 574] on span "Submit" at bounding box center [917, 571] width 47 height 24
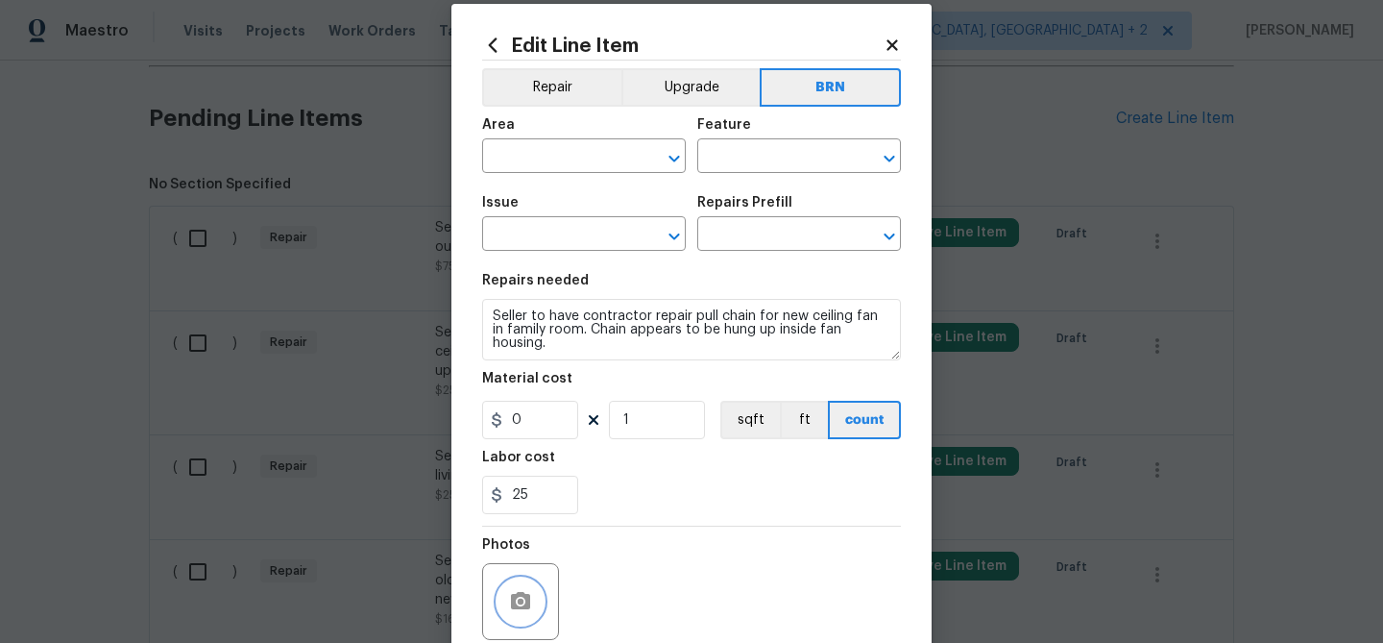
scroll to position [0, 0]
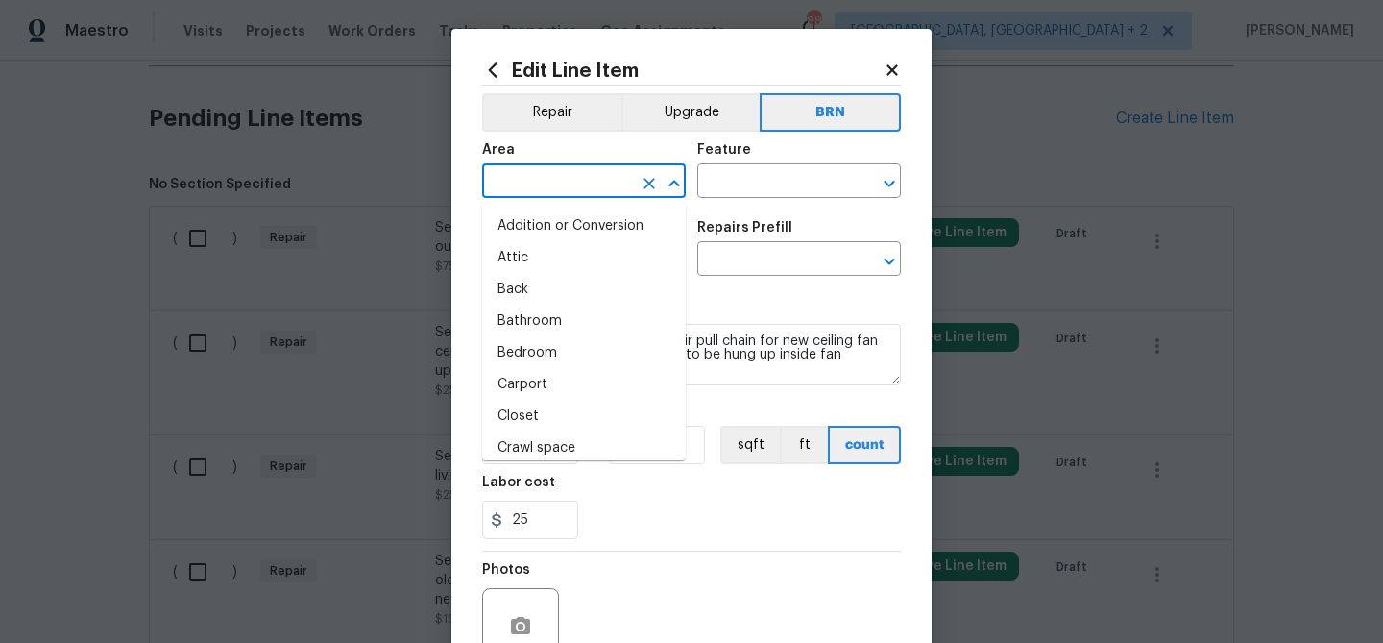
click at [574, 184] on input "text" at bounding box center [557, 183] width 150 height 30
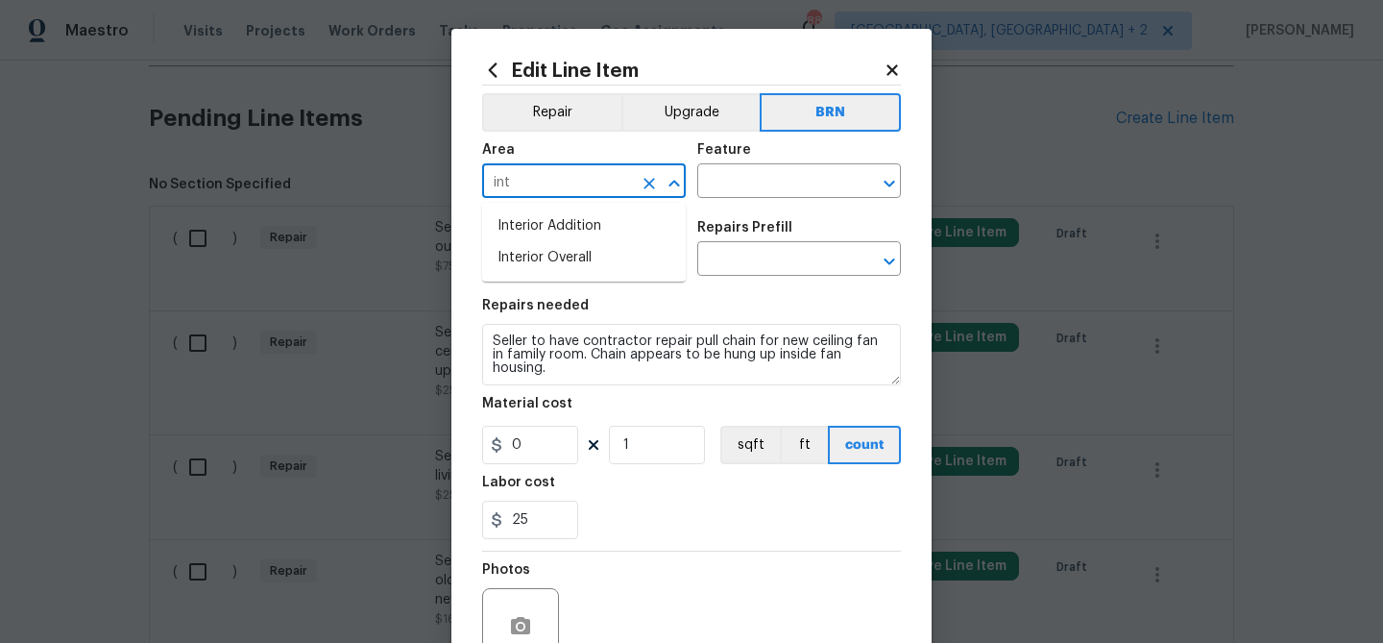
type input "inte"
type input "r"
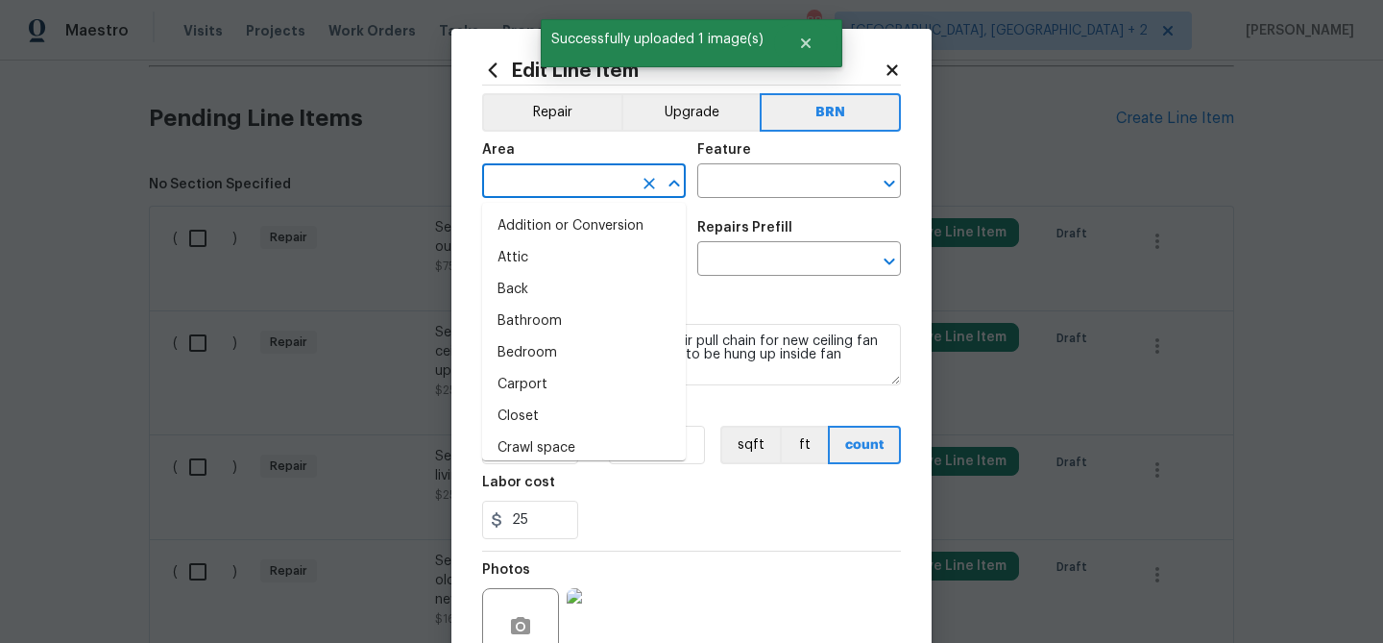
type input "i"
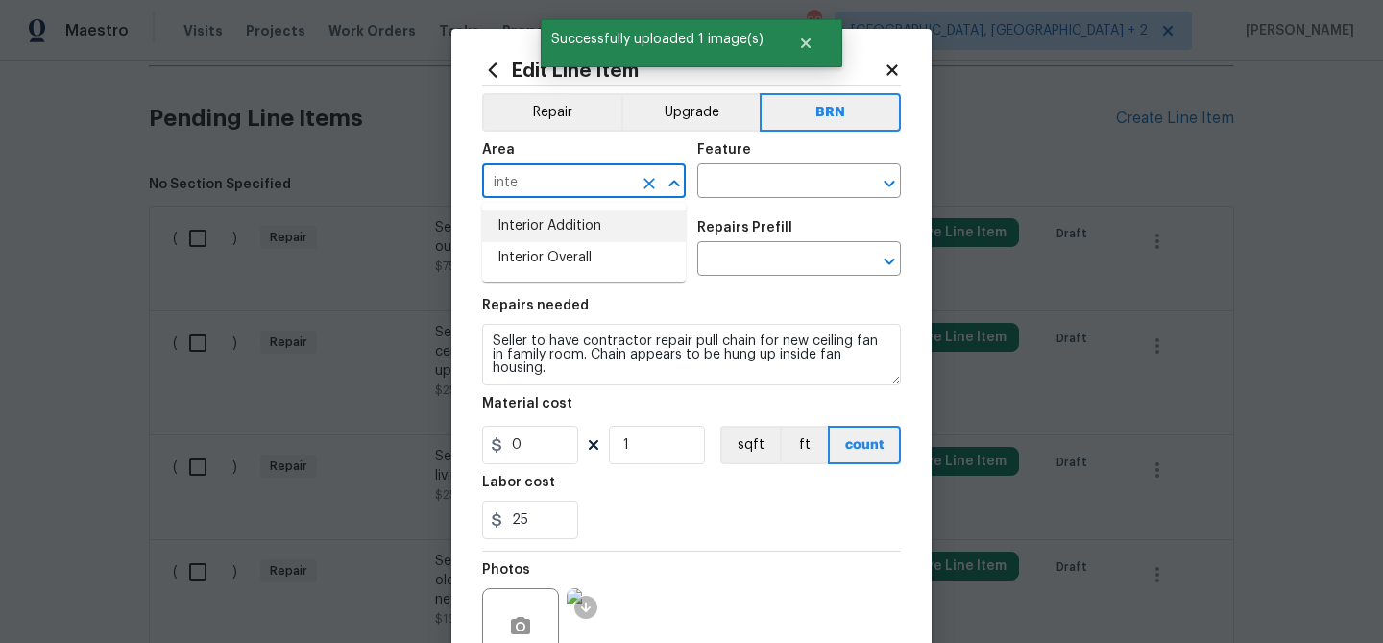
click at [591, 232] on li "Interior Addition" at bounding box center [584, 226] width 204 height 32
type input "Interior Addition"
click at [708, 195] on input "text" at bounding box center [772, 183] width 150 height 30
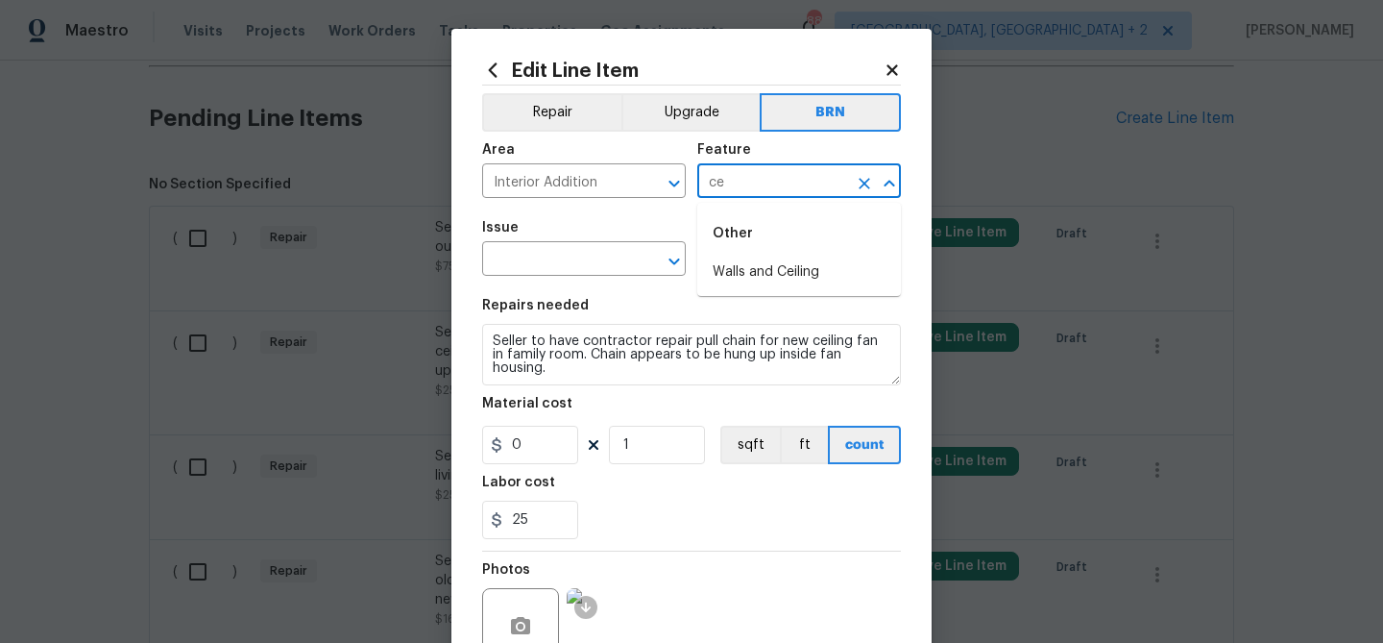
type input "c"
click at [744, 286] on li "Ventilation Fan" at bounding box center [799, 272] width 204 height 32
type input "Ventilation Fan"
click at [525, 251] on input "text" at bounding box center [557, 261] width 150 height 30
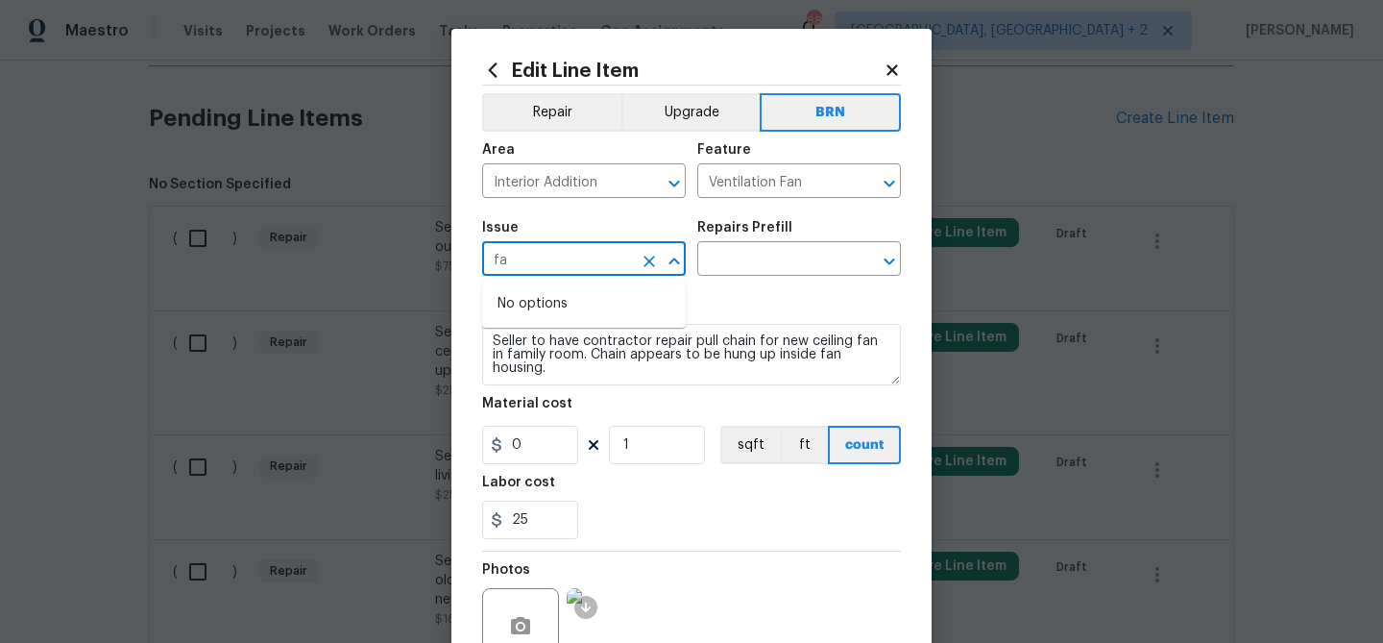
type input "f"
click at [514, 379] on li "Appliances" at bounding box center [584, 382] width 204 height 32
type input "Appliances"
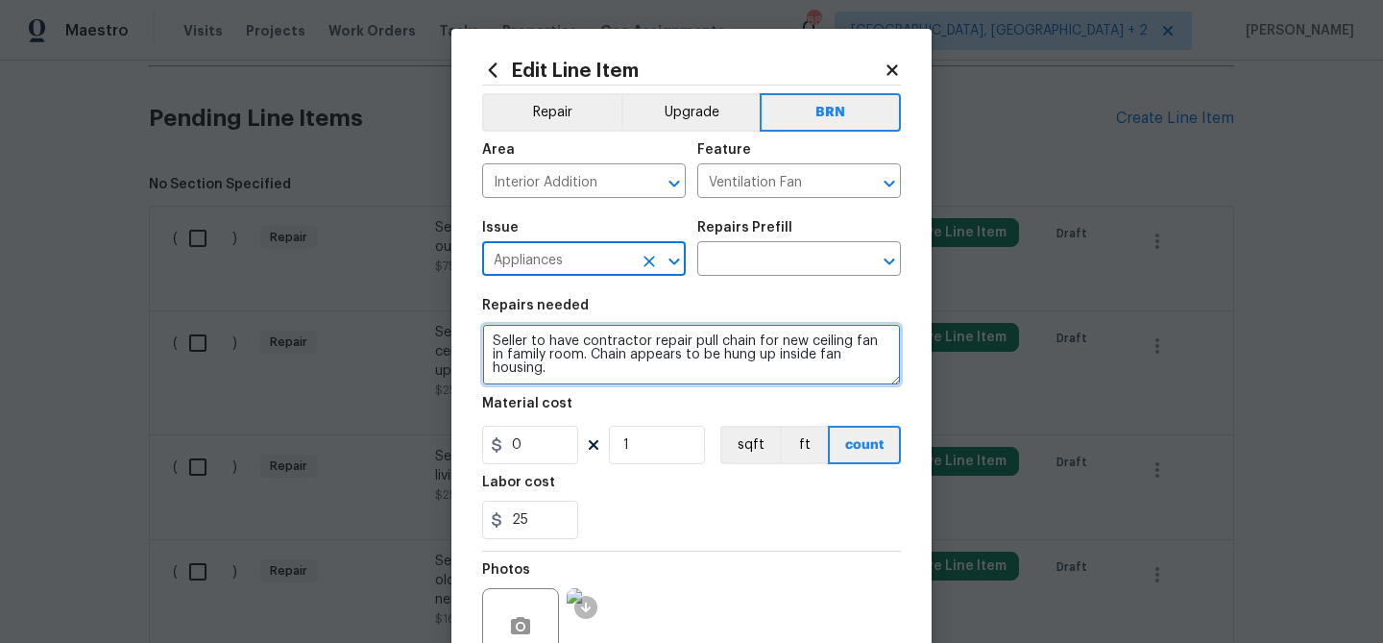
click at [580, 371] on textarea "Seller to have contractor repair pull chain for new ceiling fan in family room.…" at bounding box center [691, 354] width 419 height 61
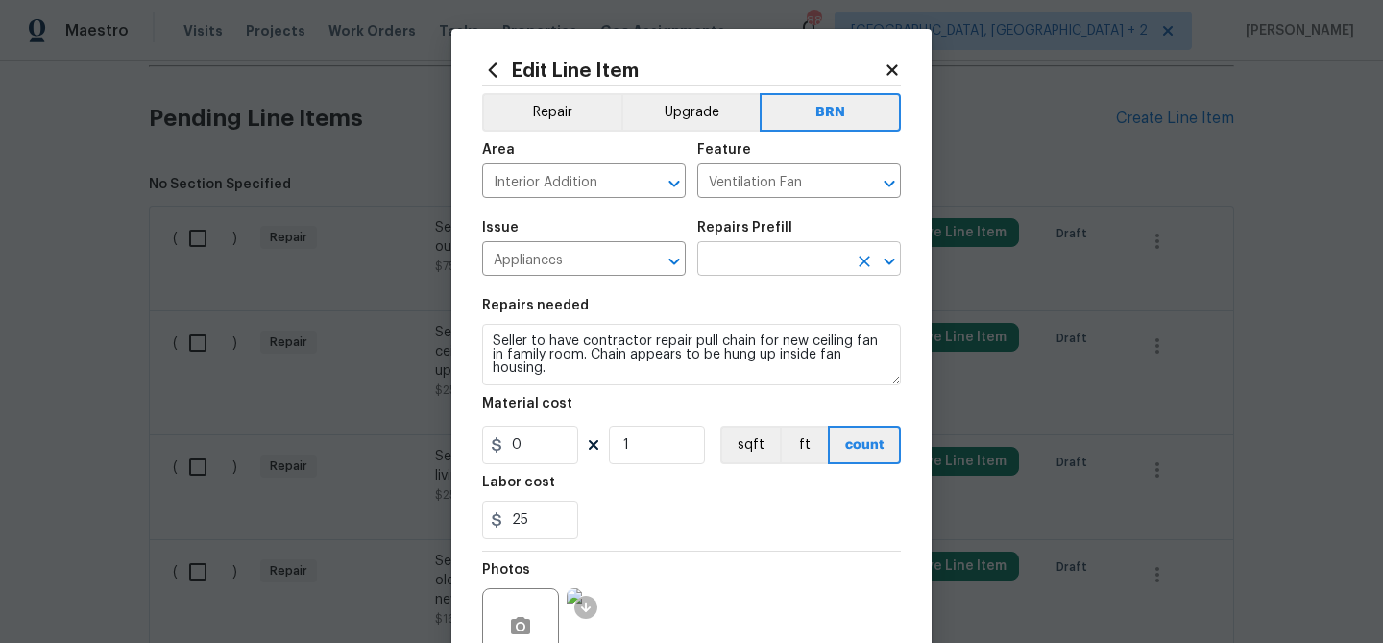
click at [725, 259] on input "text" at bounding box center [772, 261] width 150 height 30
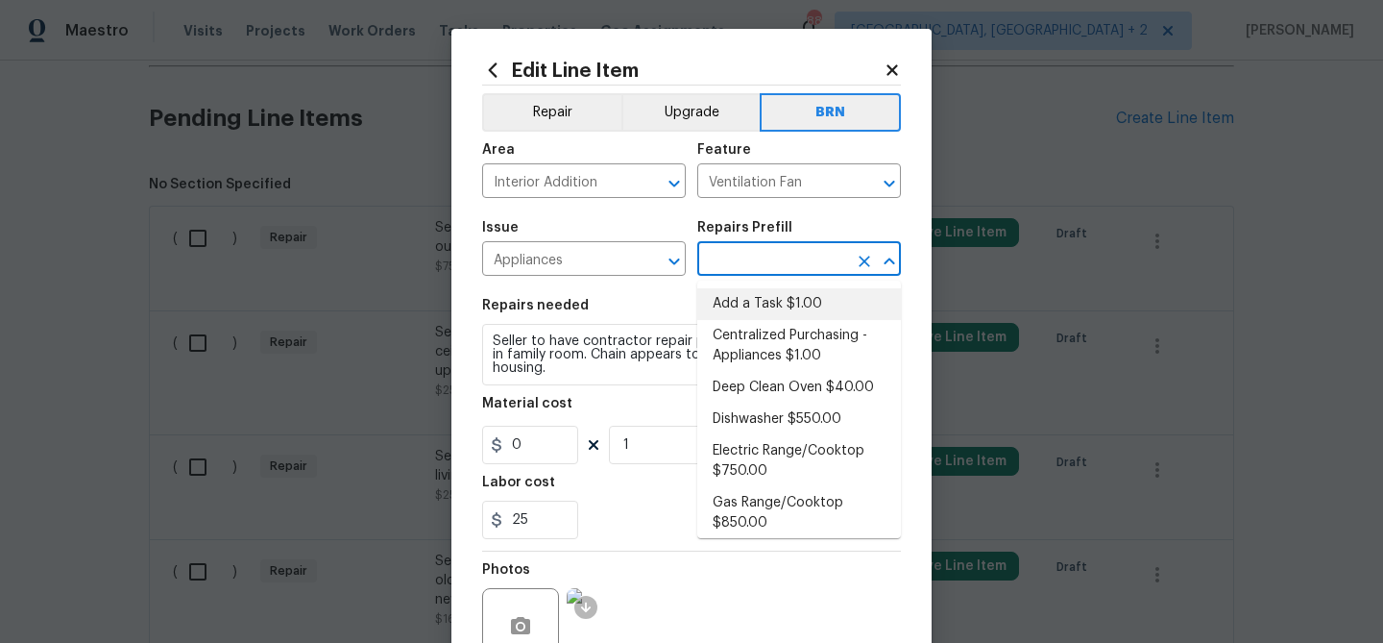
click at [729, 305] on li "Add a Task $1.00" at bounding box center [799, 304] width 204 height 32
type input "Appliances"
type input "Add a Task $1.00"
type textarea "HPM to detail"
type input "1"
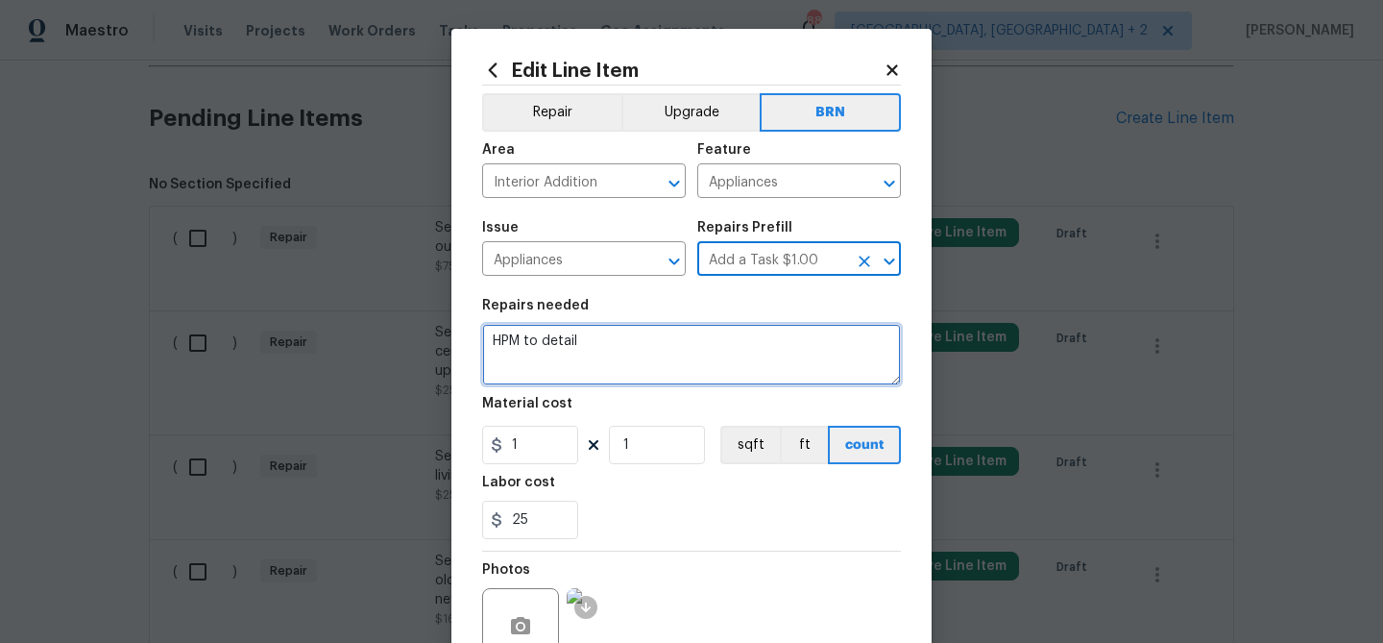
click at [618, 350] on textarea "HPM to detail" at bounding box center [691, 354] width 419 height 61
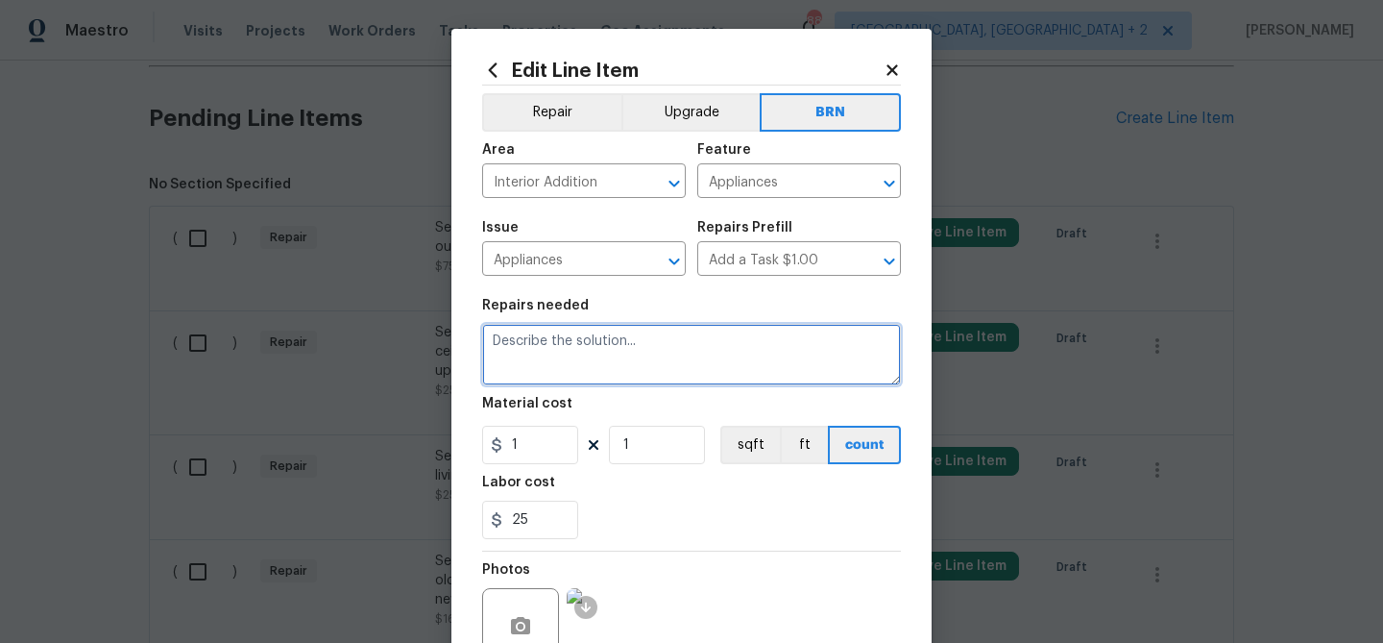
paste textarea "Seller to have contractor repair pull chain for new ceiling fan in family room.…"
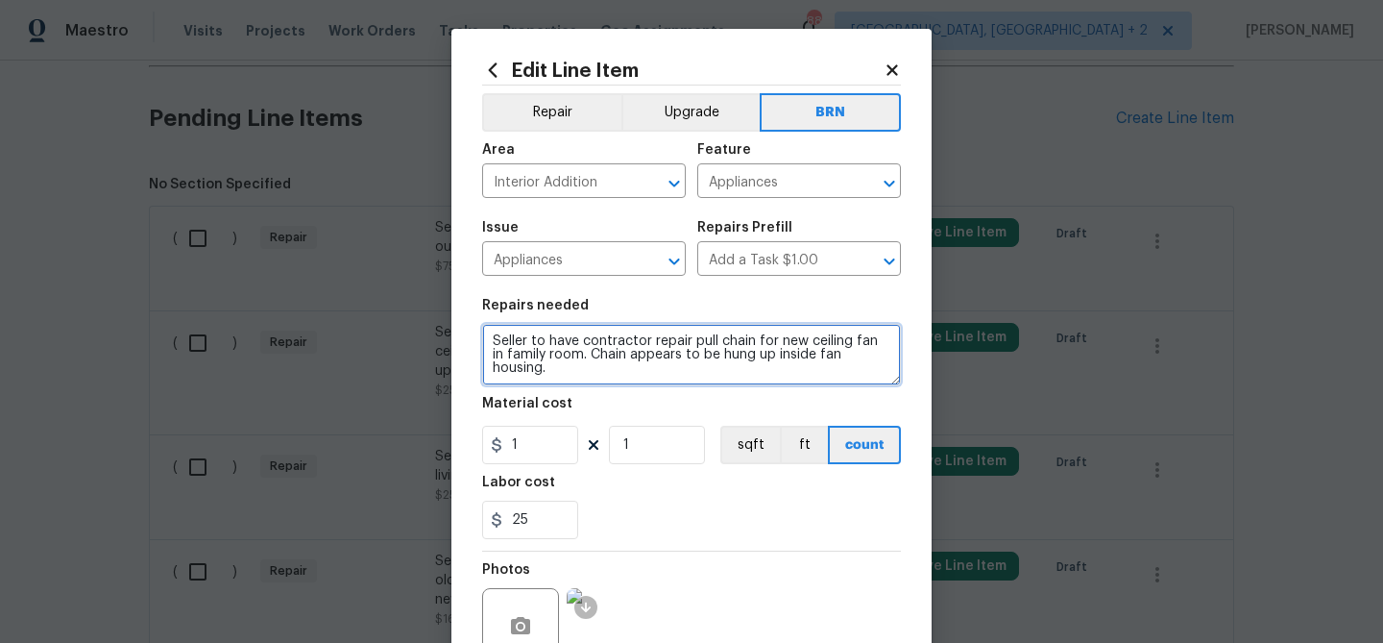
type textarea "Seller to have contractor repair pull chain for new ceiling fan in family room.…"
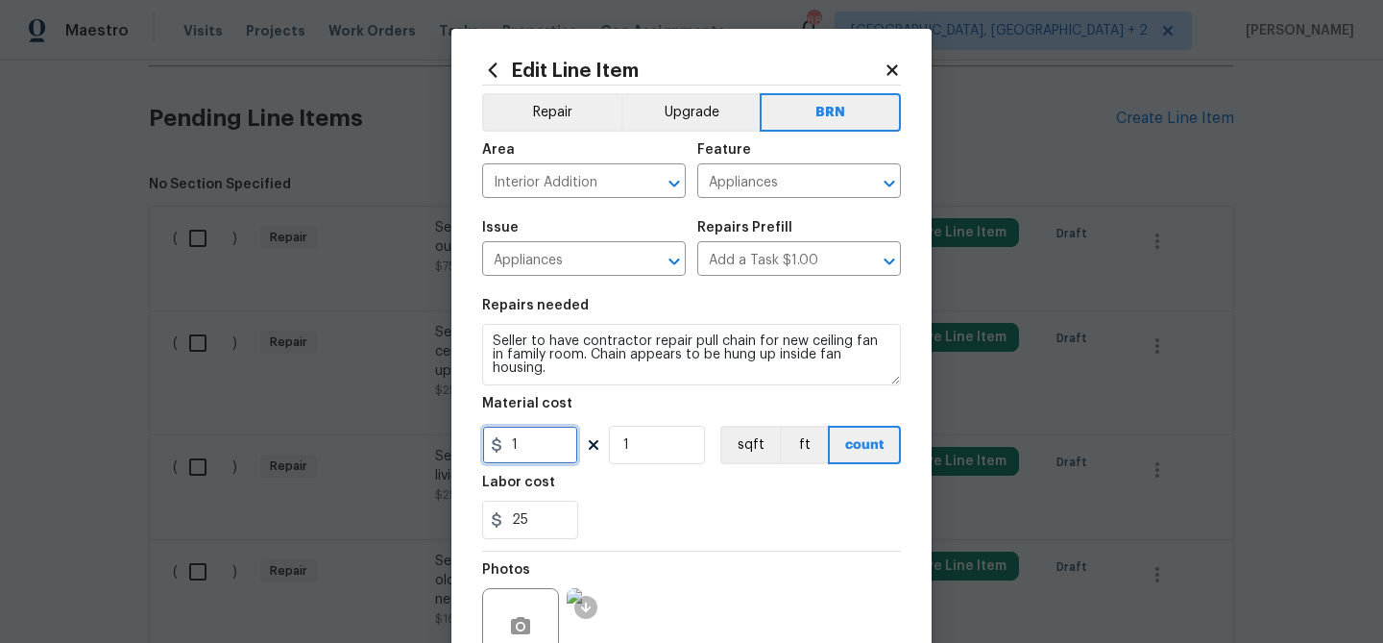
click at [572, 434] on input "1" at bounding box center [530, 445] width 96 height 38
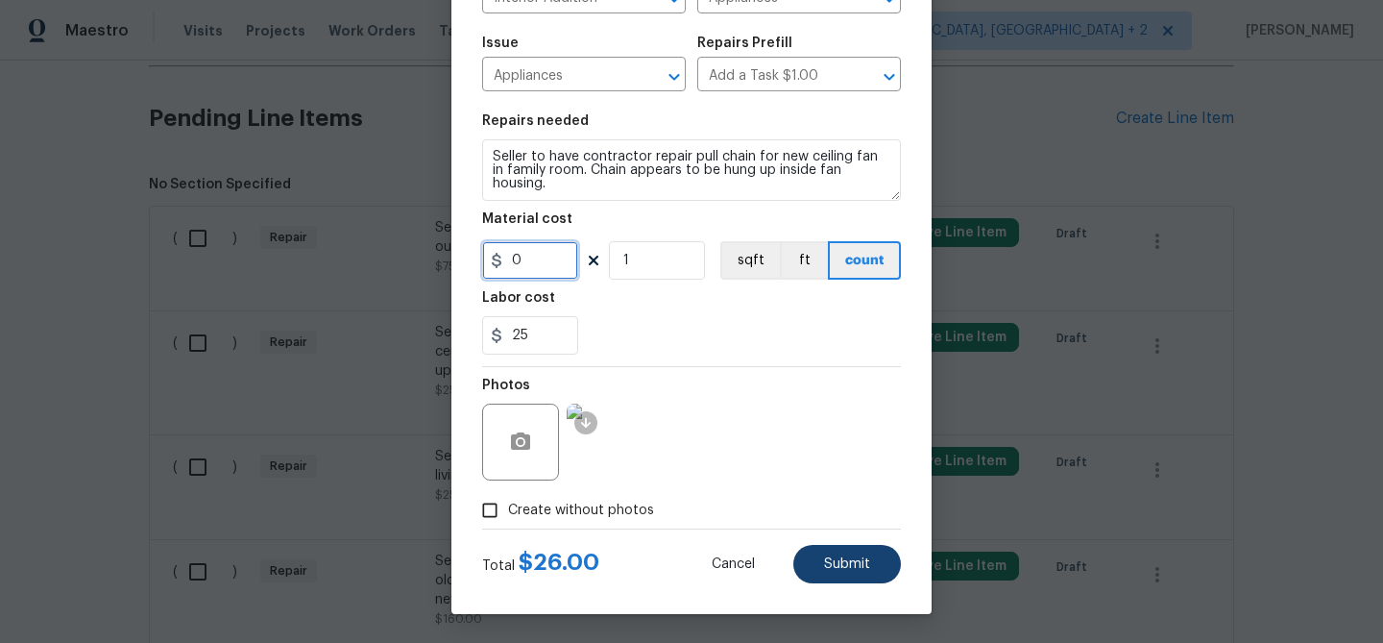
type input "0"
click at [823, 552] on button "Submit" at bounding box center [847, 564] width 108 height 38
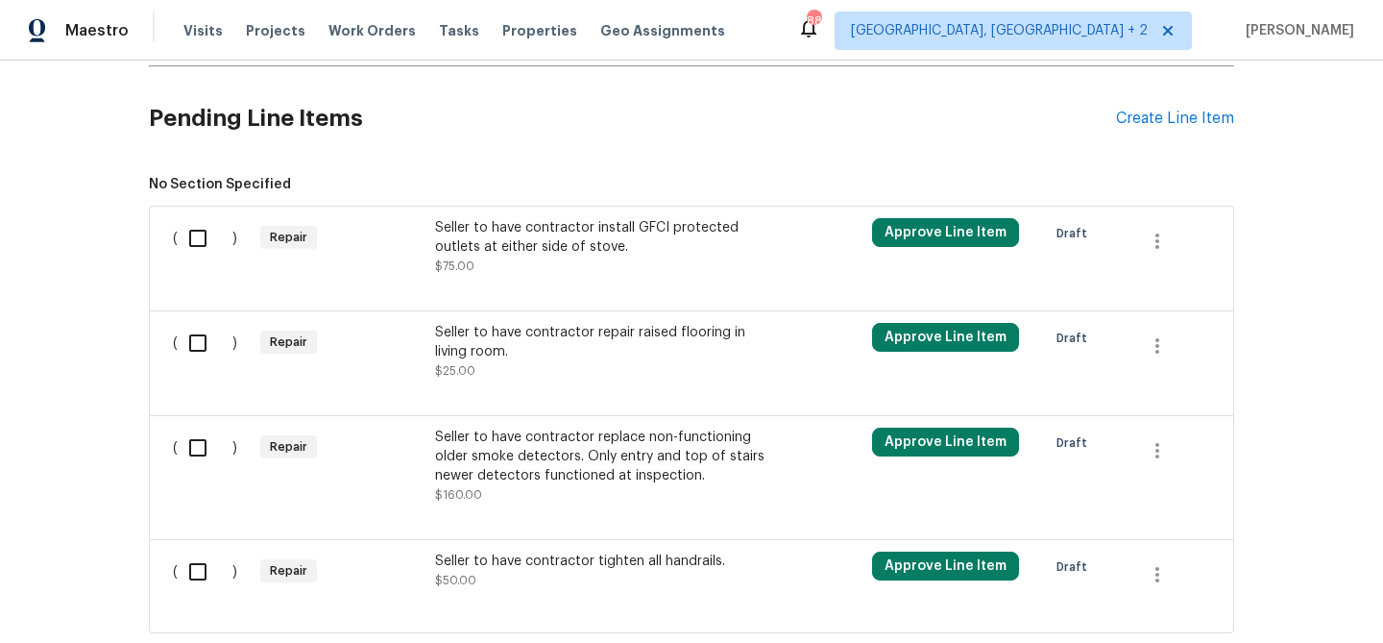
click at [54, 153] on div "Back to all projects 720 Rawls Dr, Raleigh, NC 27610 3 Beds | 2 Baths | Total: …" at bounding box center [691, 352] width 1383 height 582
click at [536, 229] on div "Seller to have contractor install GFCI protected outlets at either side of stov…" at bounding box center [604, 237] width 338 height 38
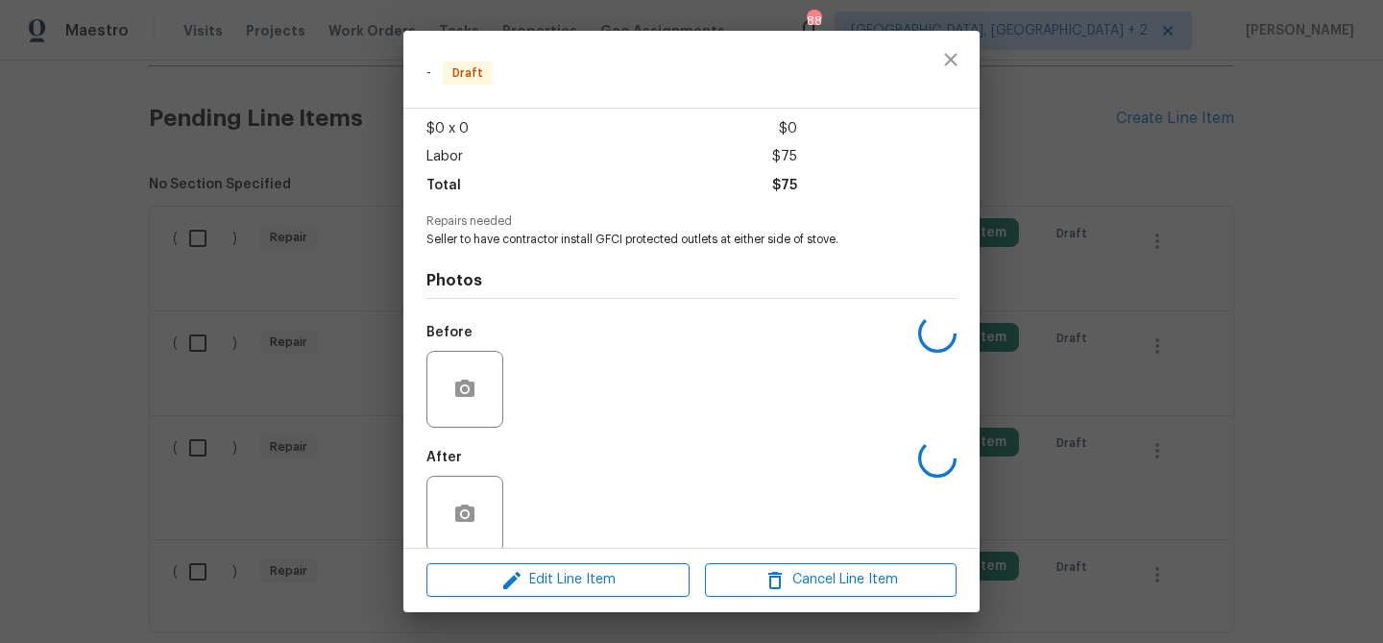
scroll to position [125, 0]
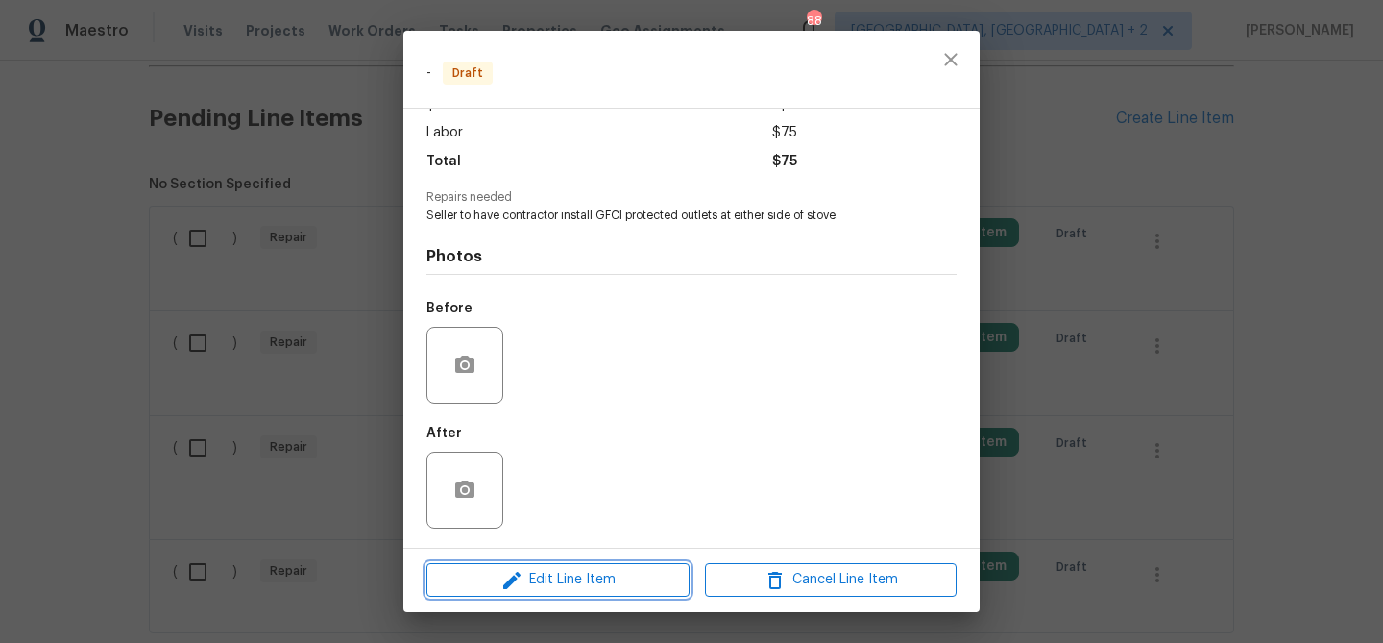
click at [544, 584] on span "Edit Line Item" at bounding box center [558, 580] width 252 height 24
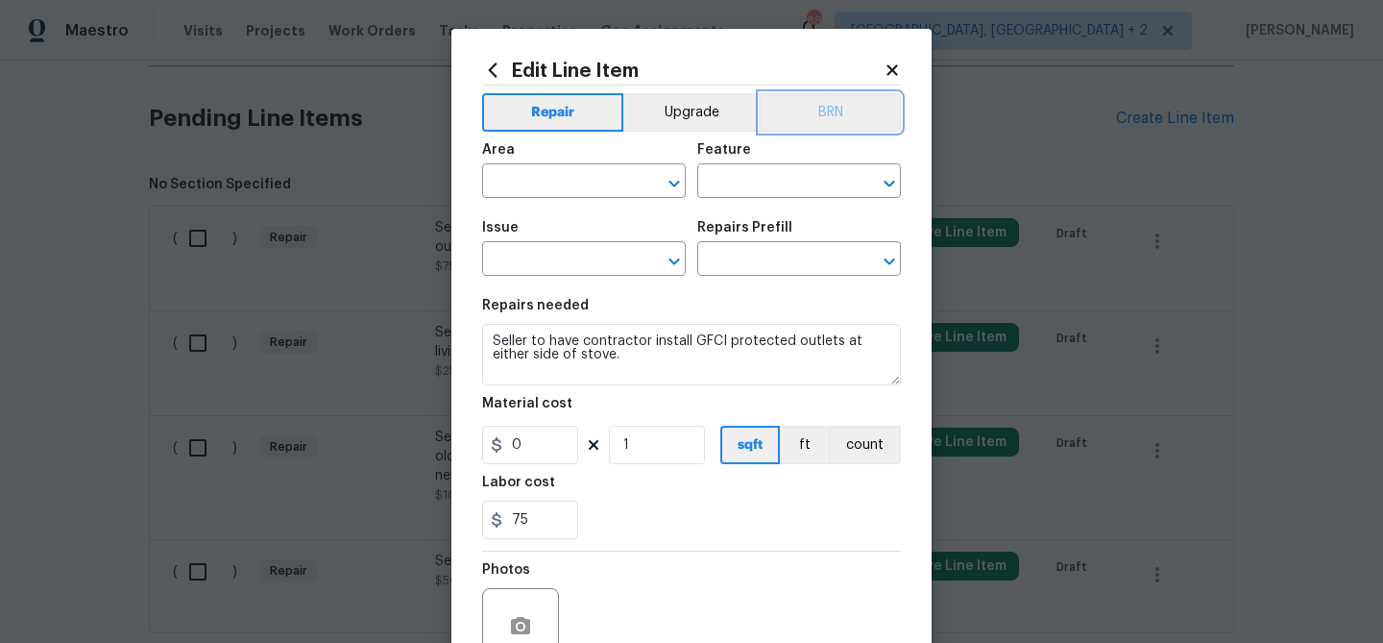
click at [815, 120] on button "BRN" at bounding box center [830, 112] width 141 height 38
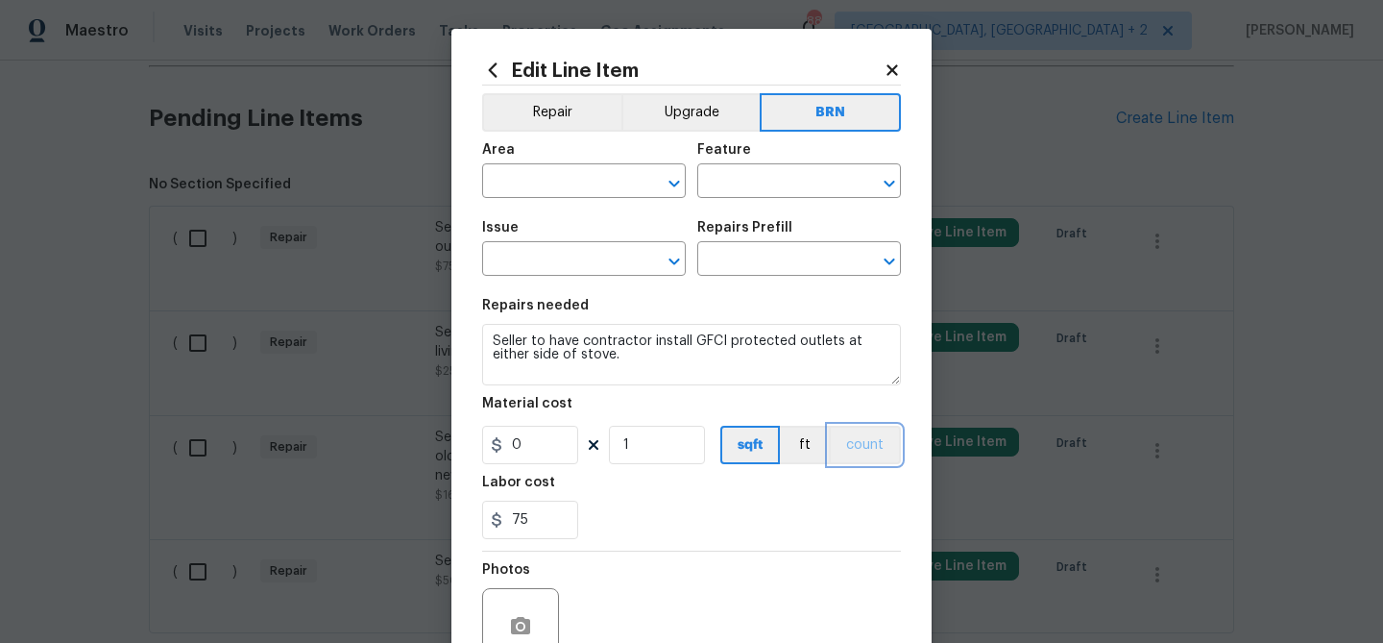
click at [869, 444] on button "count" at bounding box center [865, 445] width 72 height 38
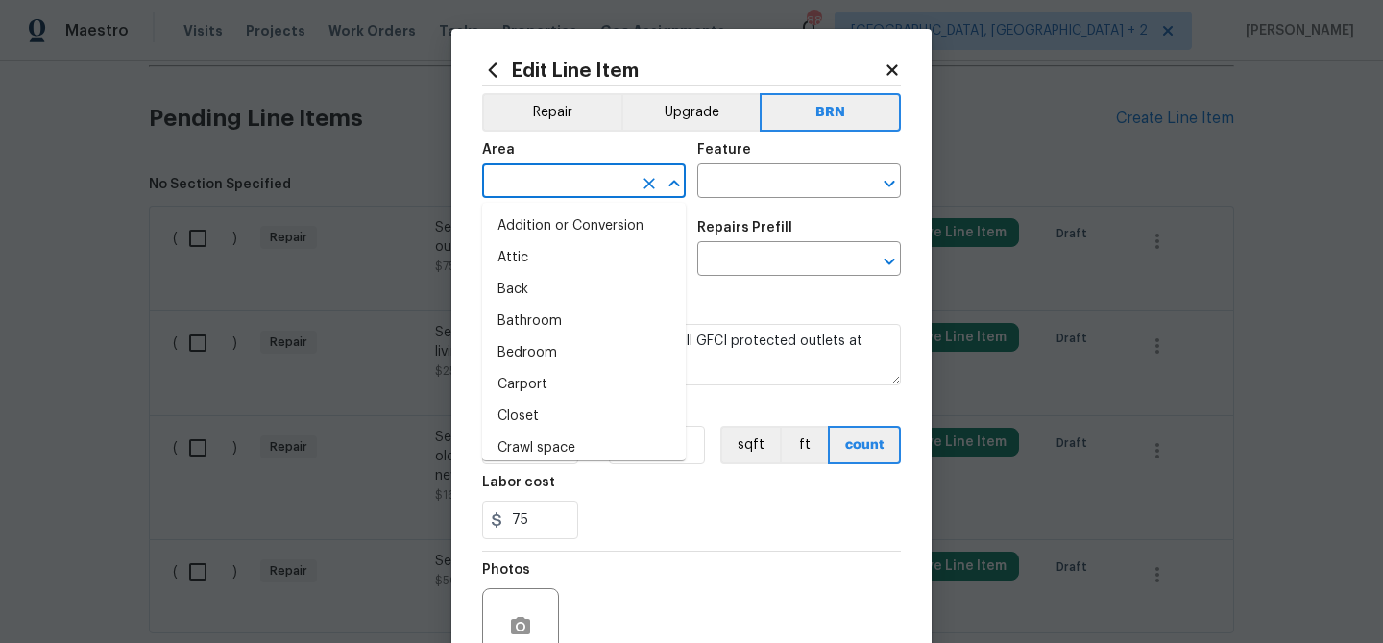
click at [545, 183] on input "text" at bounding box center [557, 183] width 150 height 30
type input "e"
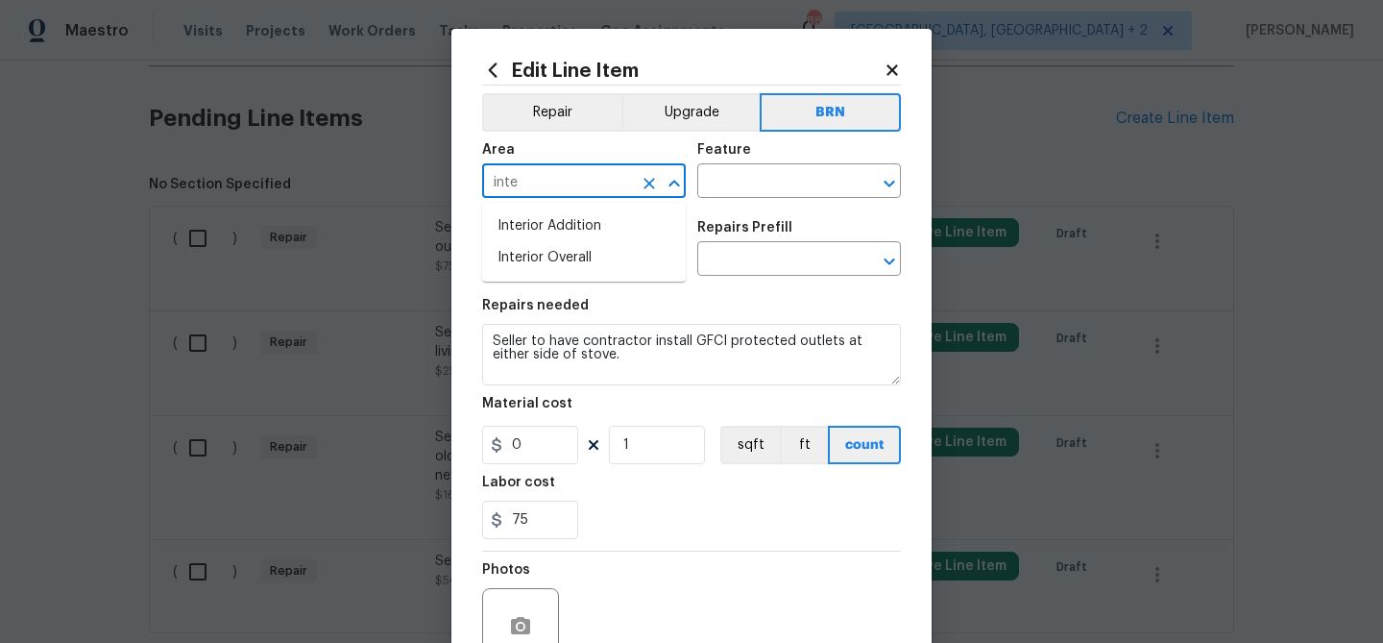
click at [568, 217] on li "Interior Addition" at bounding box center [584, 226] width 204 height 32
type input "Interior Addition"
click at [696, 189] on div "Area Interior Addition ​ Feature ​" at bounding box center [691, 171] width 419 height 78
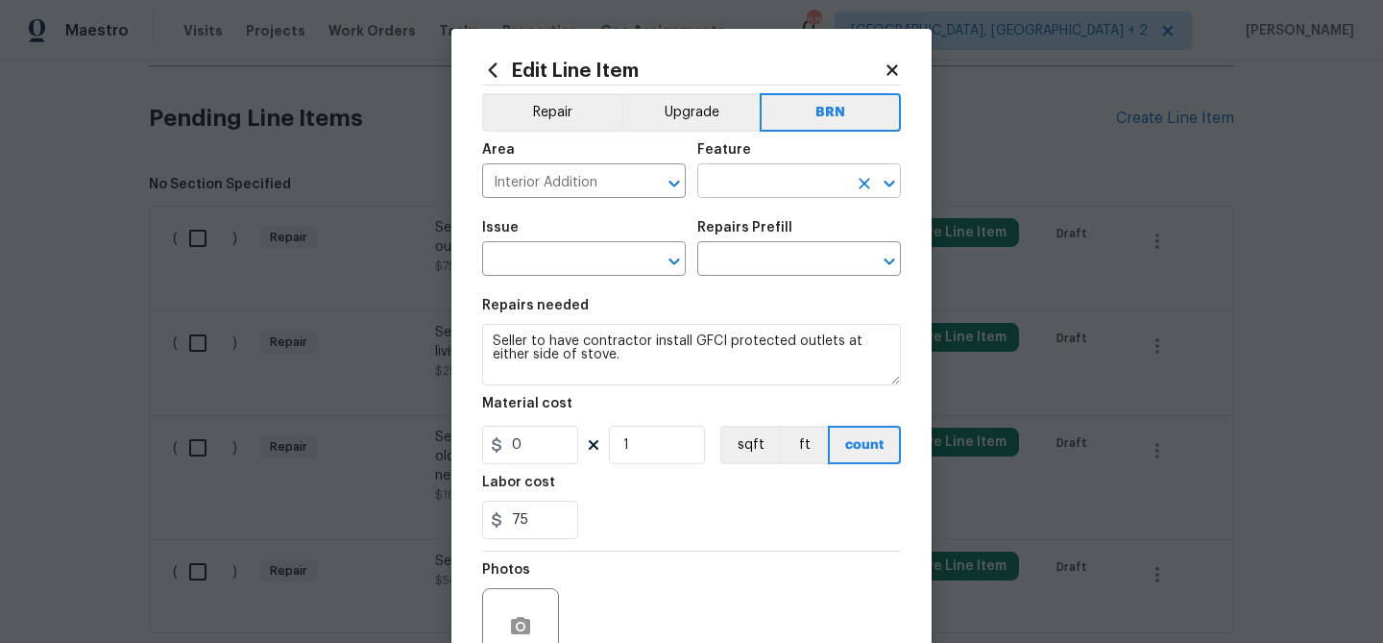
click at [720, 189] on input "text" at bounding box center [772, 183] width 150 height 30
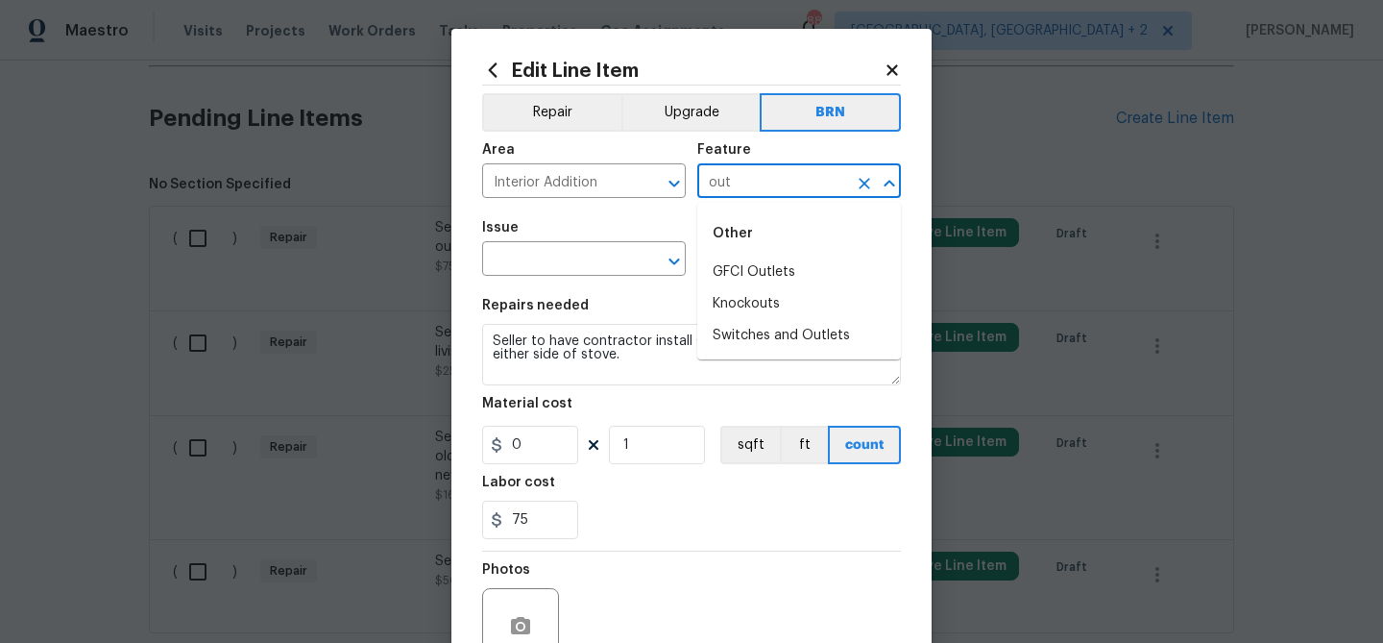
click at [728, 266] on li "GFCI Outlets" at bounding box center [799, 272] width 204 height 32
type input "GFCI Outlets"
click at [610, 265] on input "text" at bounding box center [557, 261] width 150 height 30
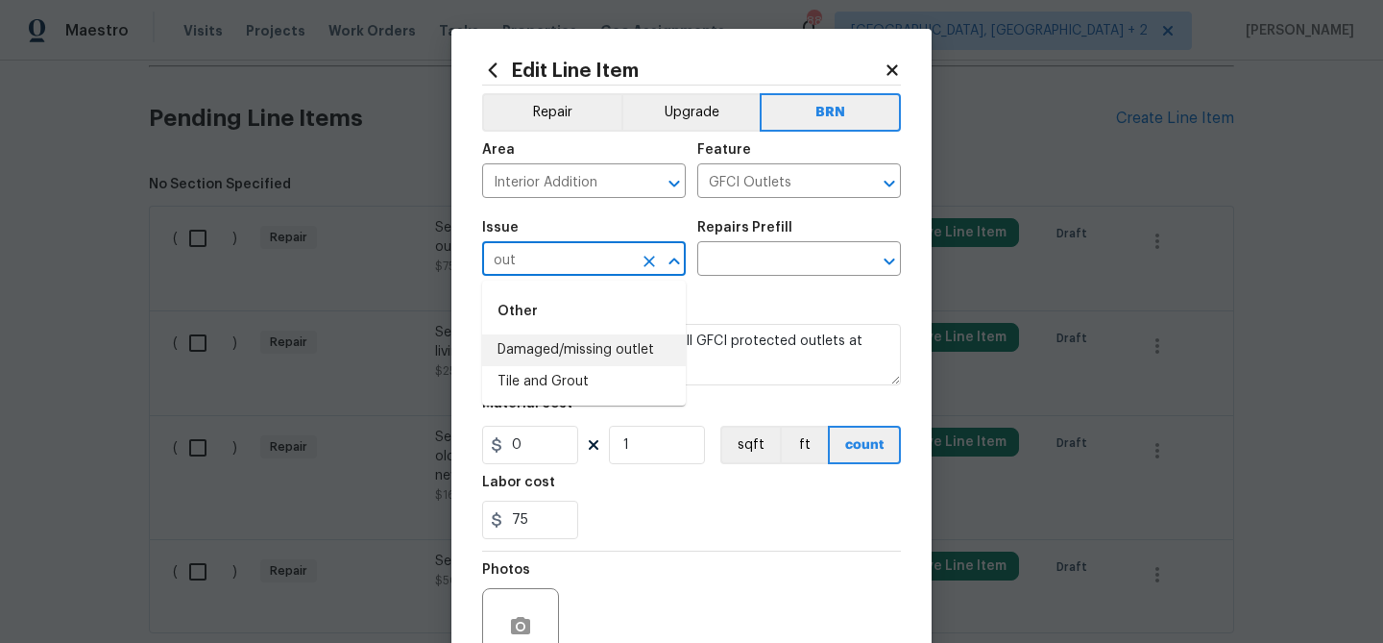
click at [586, 355] on li "Damaged/missing outlet" at bounding box center [584, 350] width 204 height 32
type input "Damaged/missing outlet"
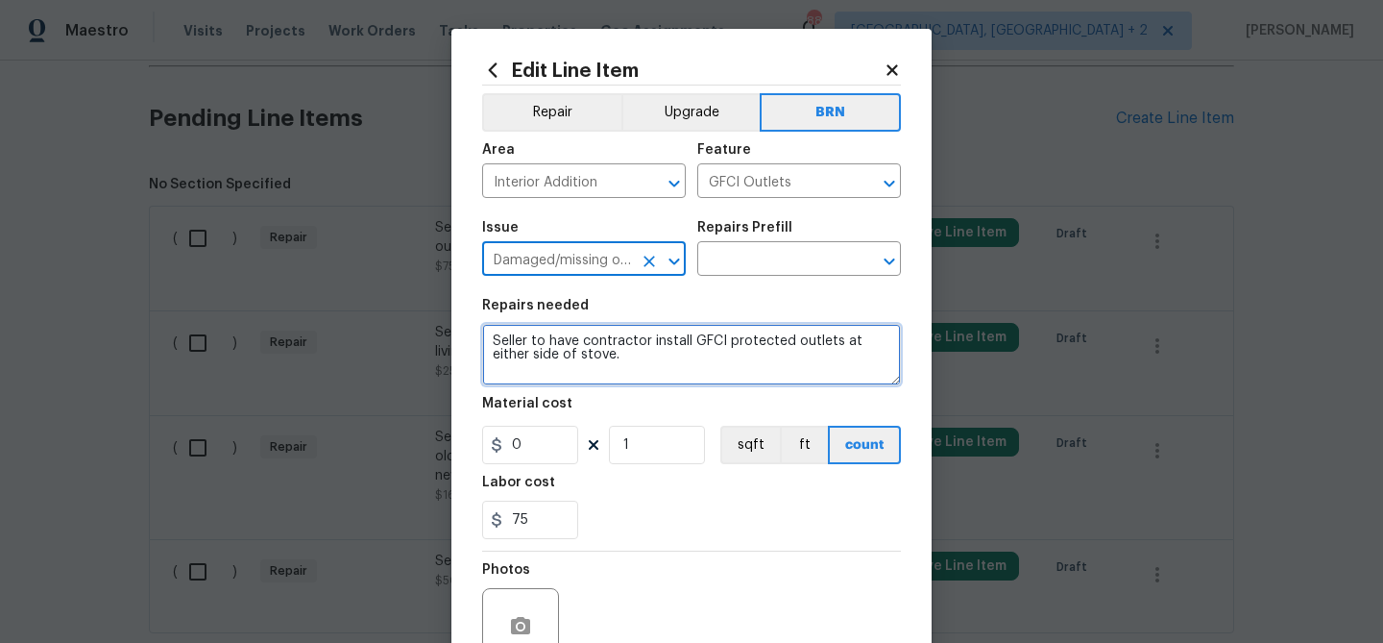
click at [586, 355] on textarea "Seller to have contractor install GFCI protected outlets at either side of stov…" at bounding box center [691, 354] width 419 height 61
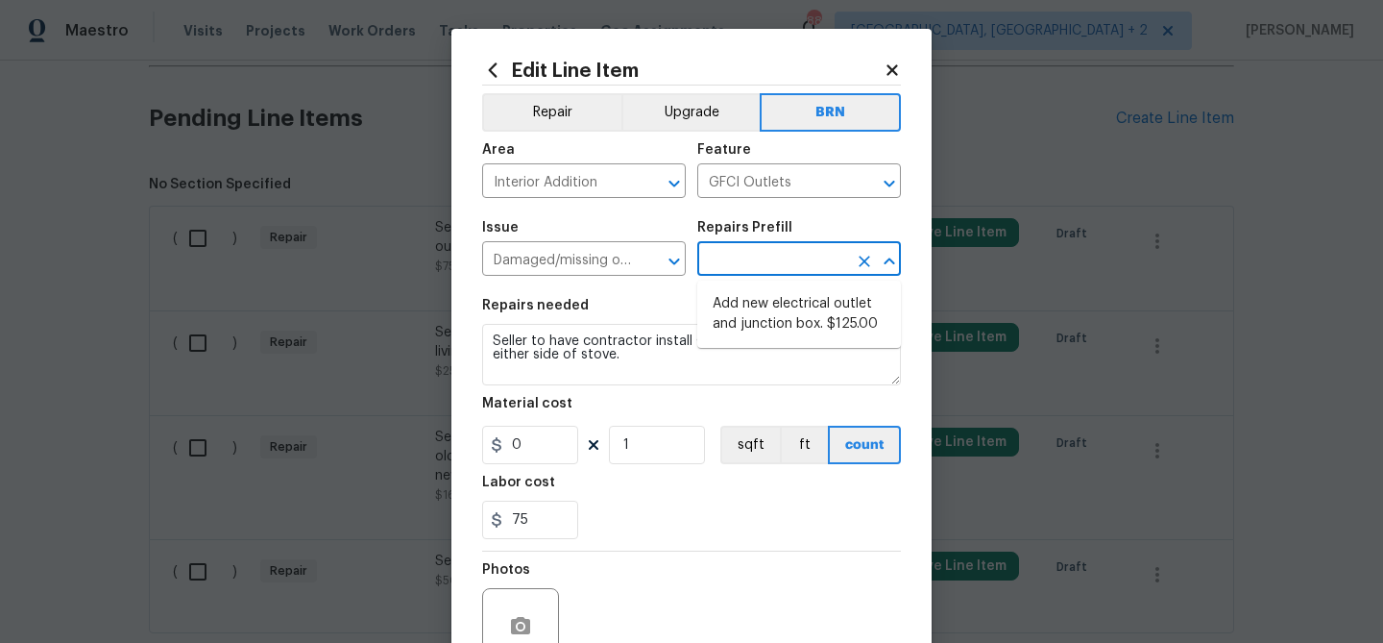
click at [730, 269] on input "text" at bounding box center [772, 261] width 150 height 30
click at [730, 297] on li "Add new electrical outlet and junction box. $125.00" at bounding box center [799, 314] width 204 height 52
type input "Switches and Outlets"
type input "Add new electrical outlet and junction box. $125.00"
type textarea "Install new outlet by tying into existing circuit and installing new junction b…"
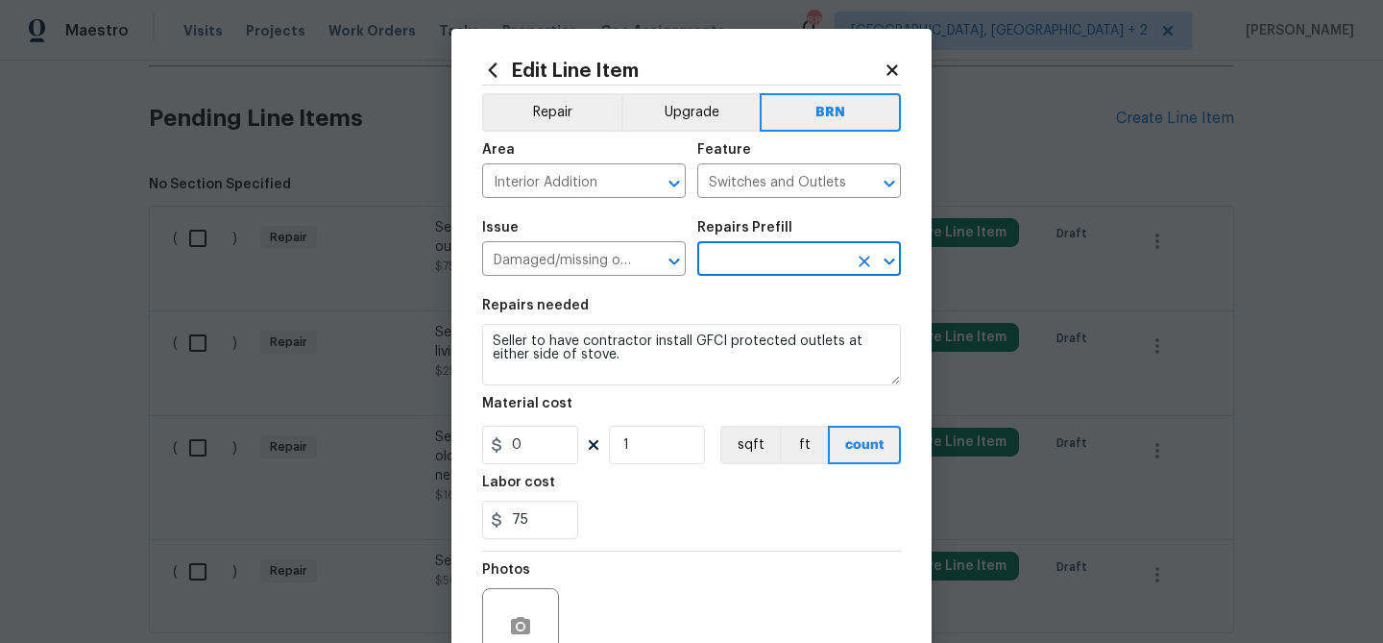
type input "125"
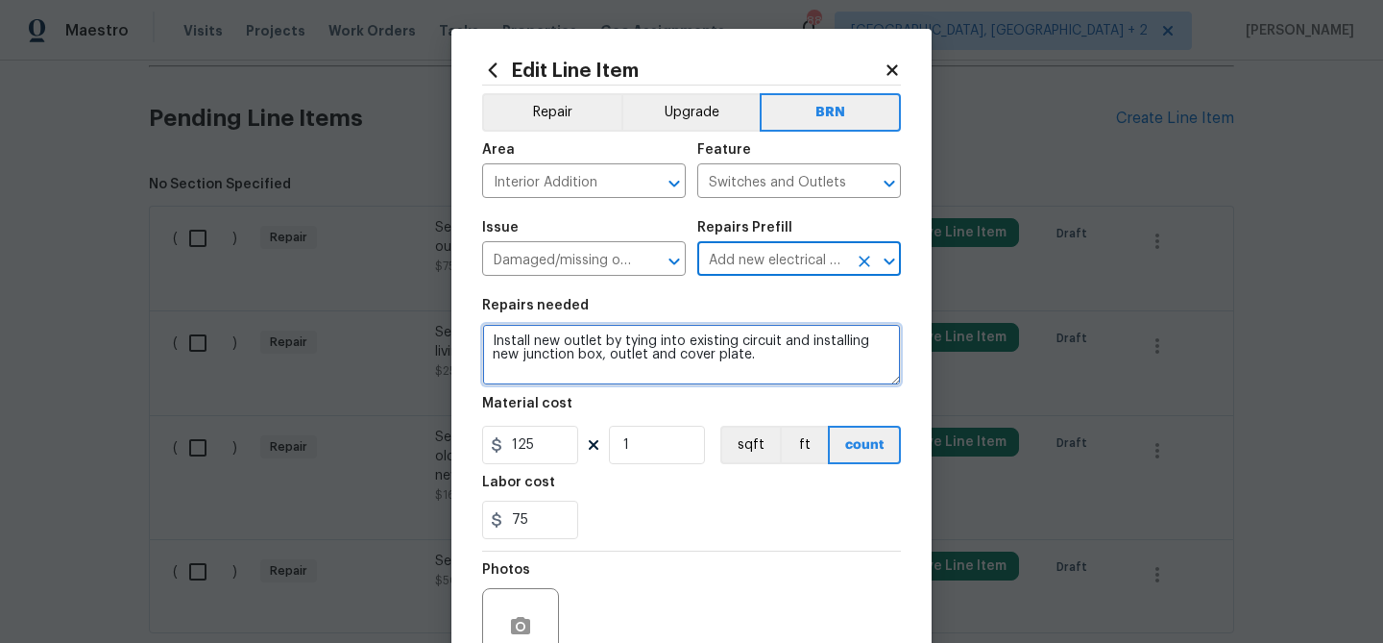
click at [642, 329] on textarea "Install new outlet by tying into existing circuit and installing new junction b…" at bounding box center [691, 354] width 419 height 61
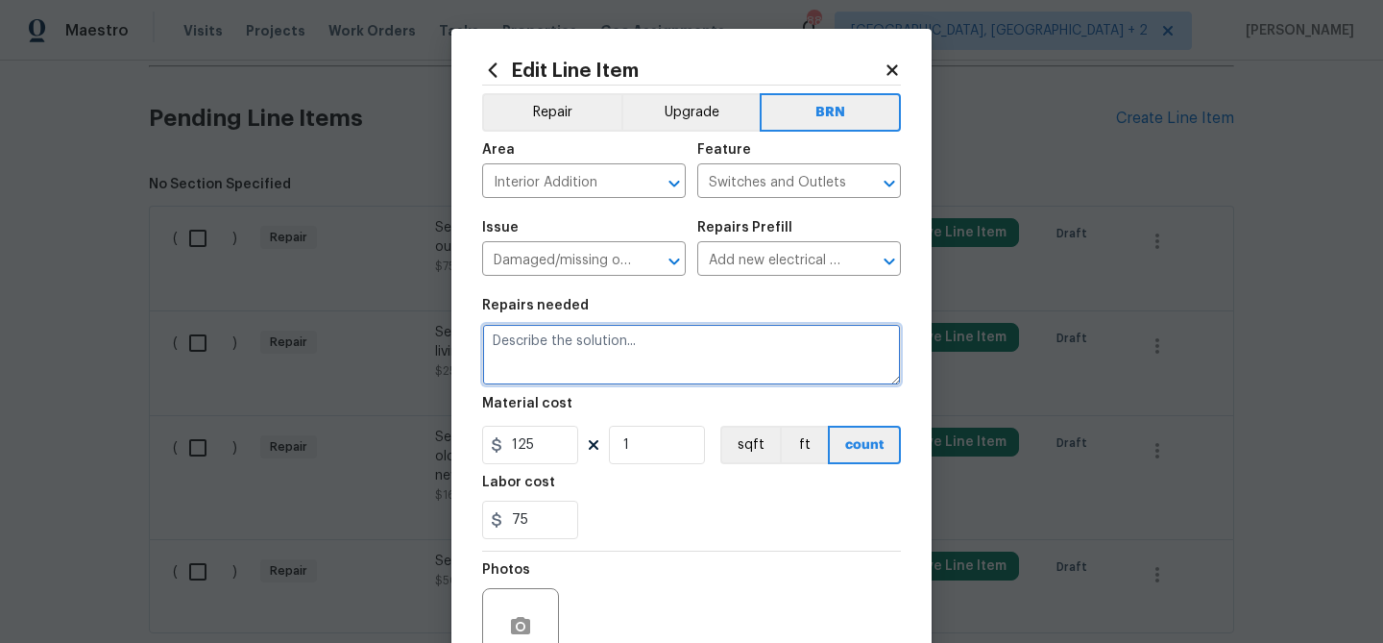
paste textarea "Seller to have contractor install GFCI protected outlets at either side of stov…"
type textarea "Seller to have contractor install GFCI protected outlets at either side of stov…"
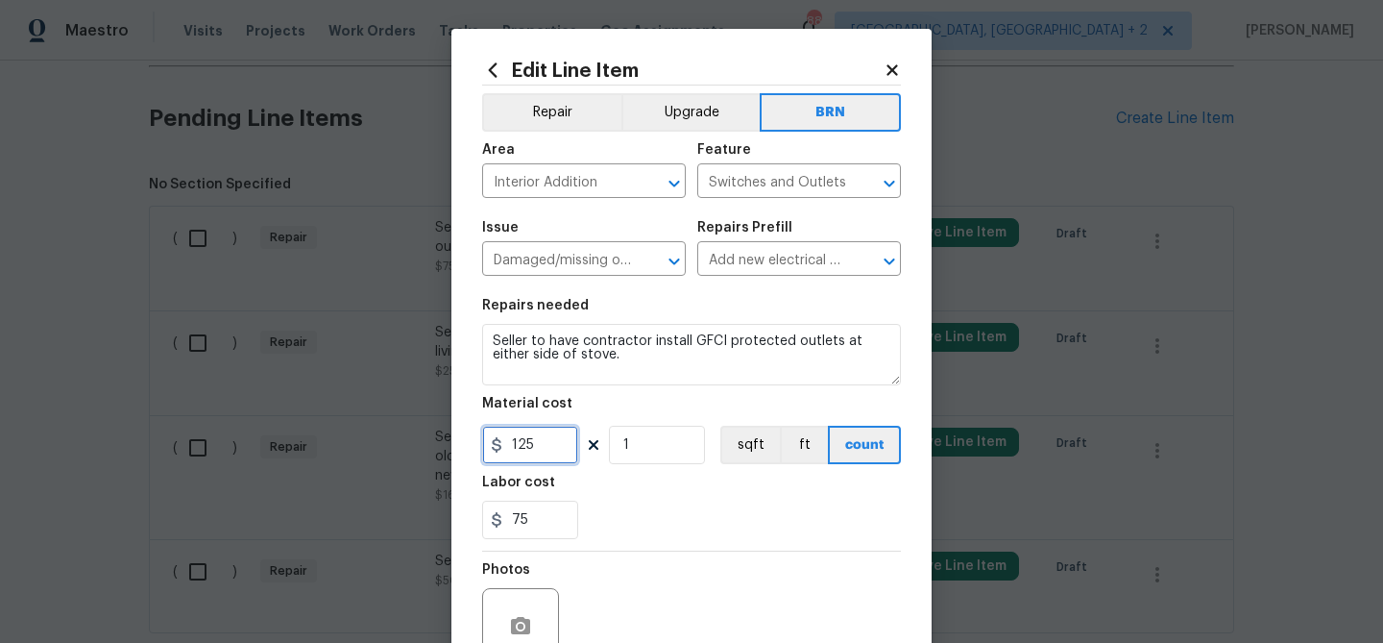
click at [571, 436] on input "125" at bounding box center [530, 445] width 96 height 38
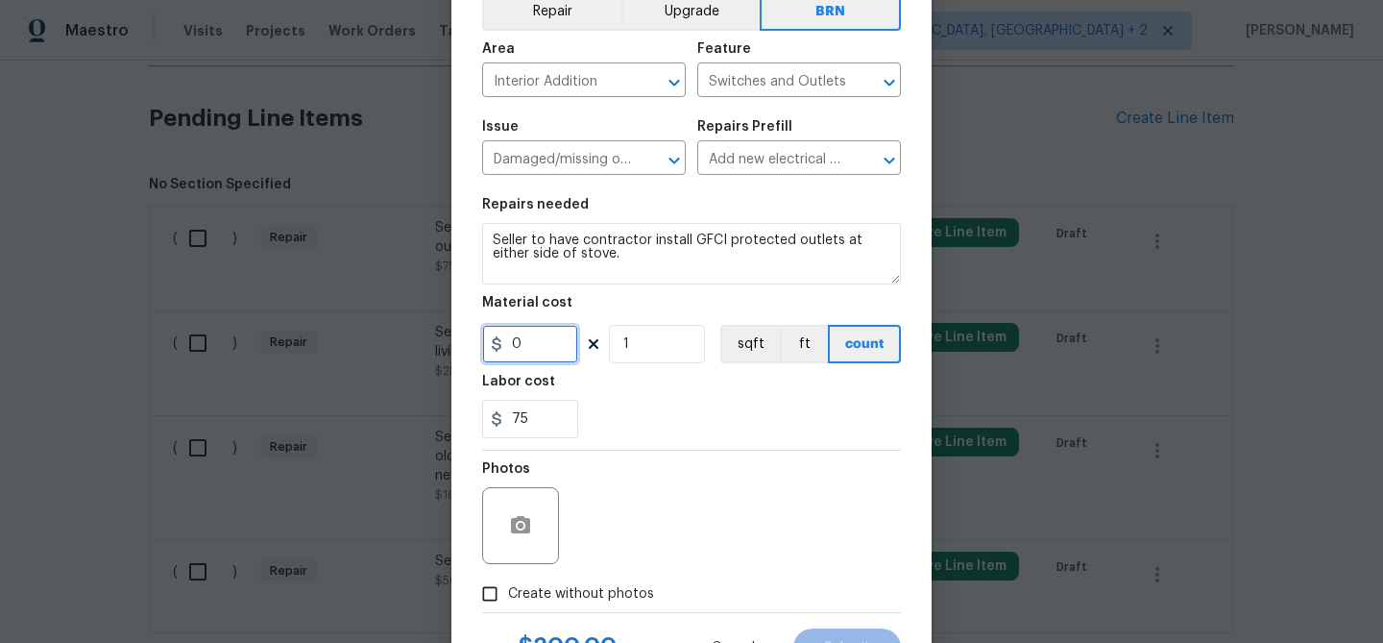
scroll to position [163, 0]
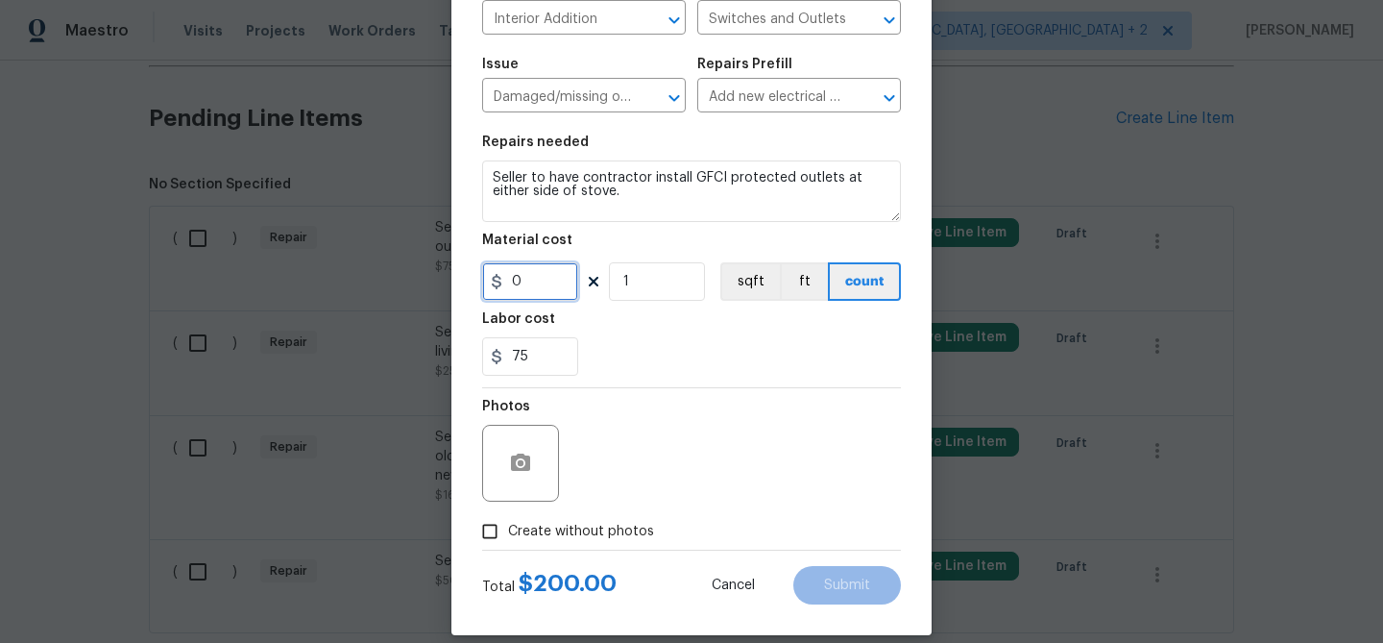
type input "0"
click at [491, 544] on input "Create without photos" at bounding box center [490, 531] width 37 height 37
click at [472, 513] on input "Create without photos" at bounding box center [490, 531] width 37 height 37
click at [675, 490] on div "Photos" at bounding box center [691, 450] width 419 height 125
click at [560, 510] on div "Photos" at bounding box center [522, 450] width 81 height 125
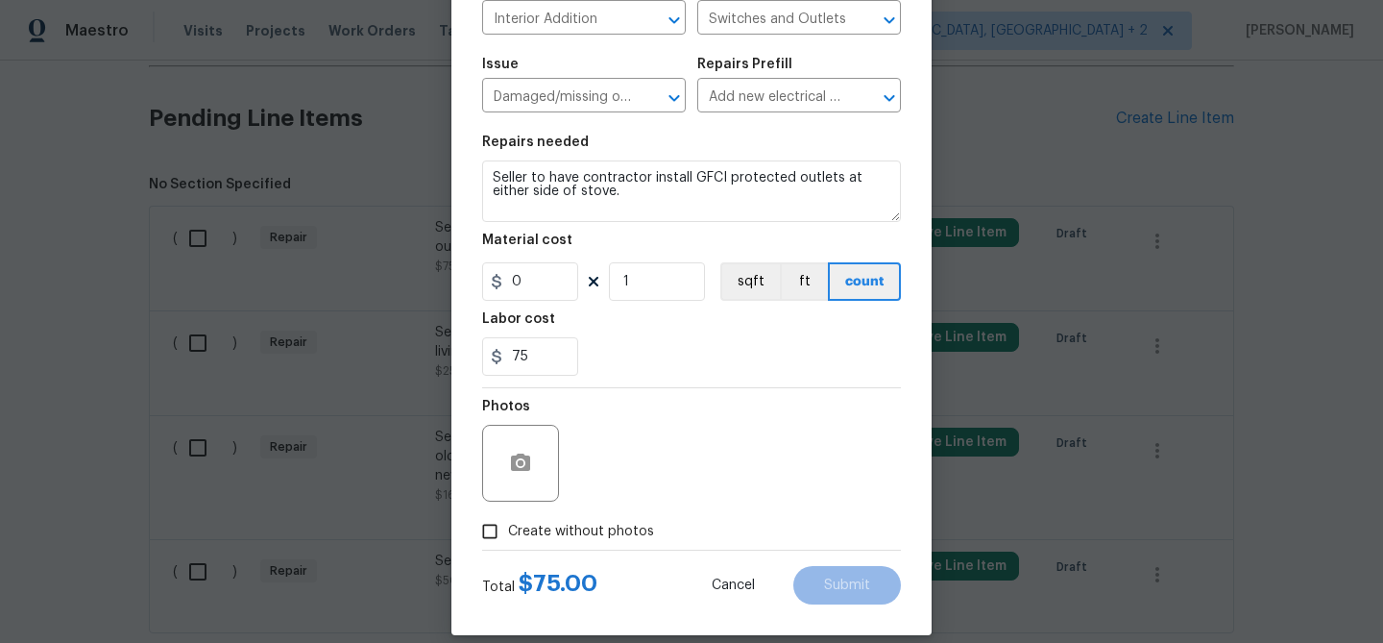
click at [521, 525] on span "Create without photos" at bounding box center [581, 532] width 146 height 20
click at [508, 525] on input "Create without photos" at bounding box center [490, 531] width 37 height 37
checkbox input "true"
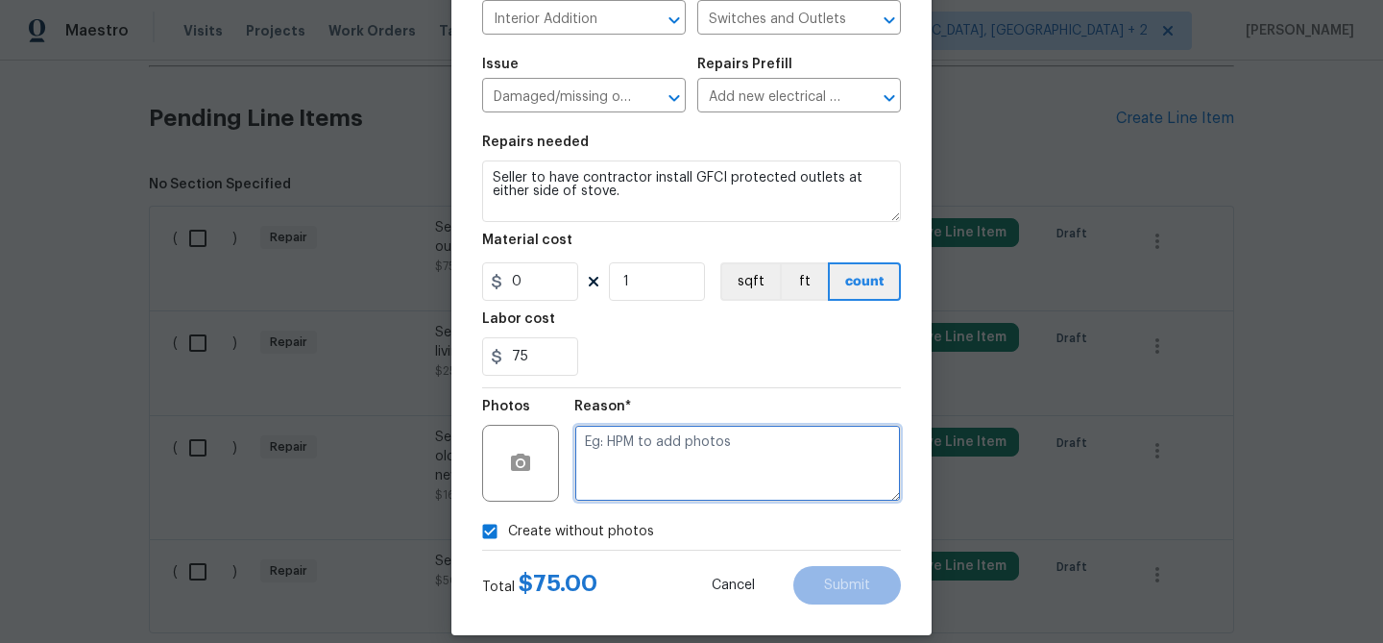
click at [688, 456] on textarea at bounding box center [737, 463] width 327 height 77
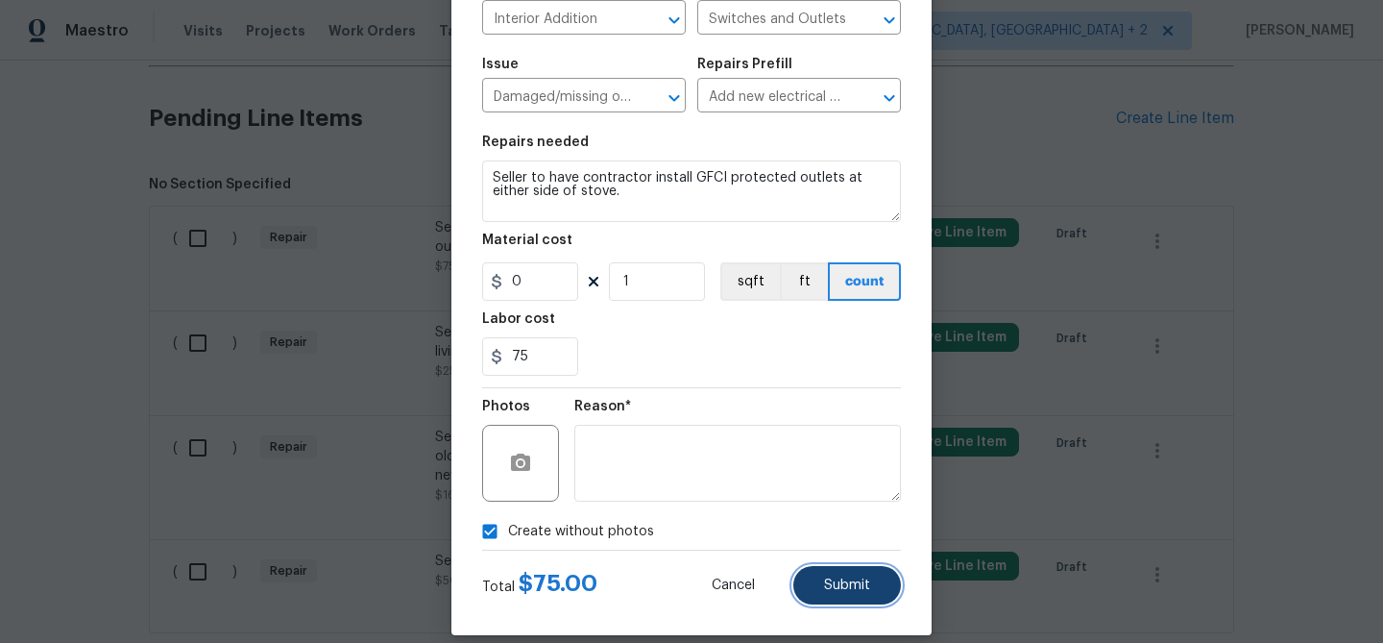
click at [831, 575] on button "Submit" at bounding box center [847, 585] width 108 height 38
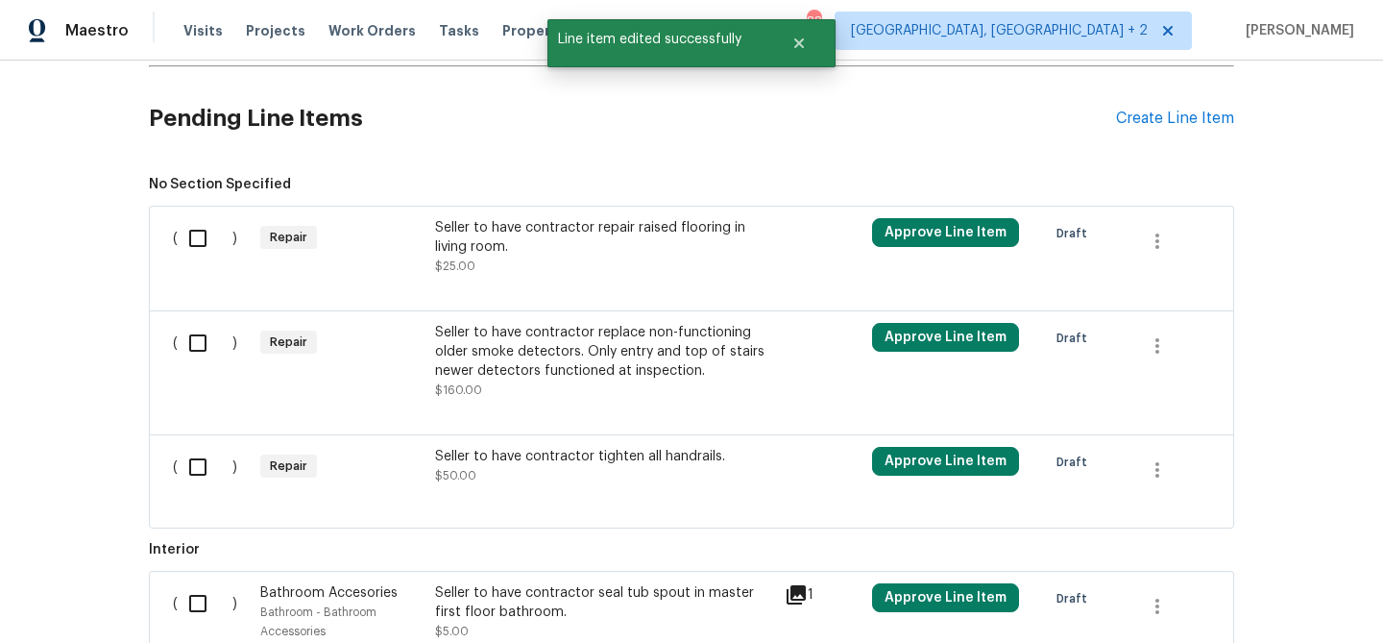
click at [43, 178] on div "Back to all projects 720 Rawls Dr, Raleigh, NC 27610 3 Beds | 2 Baths | Total: …" at bounding box center [691, 352] width 1383 height 582
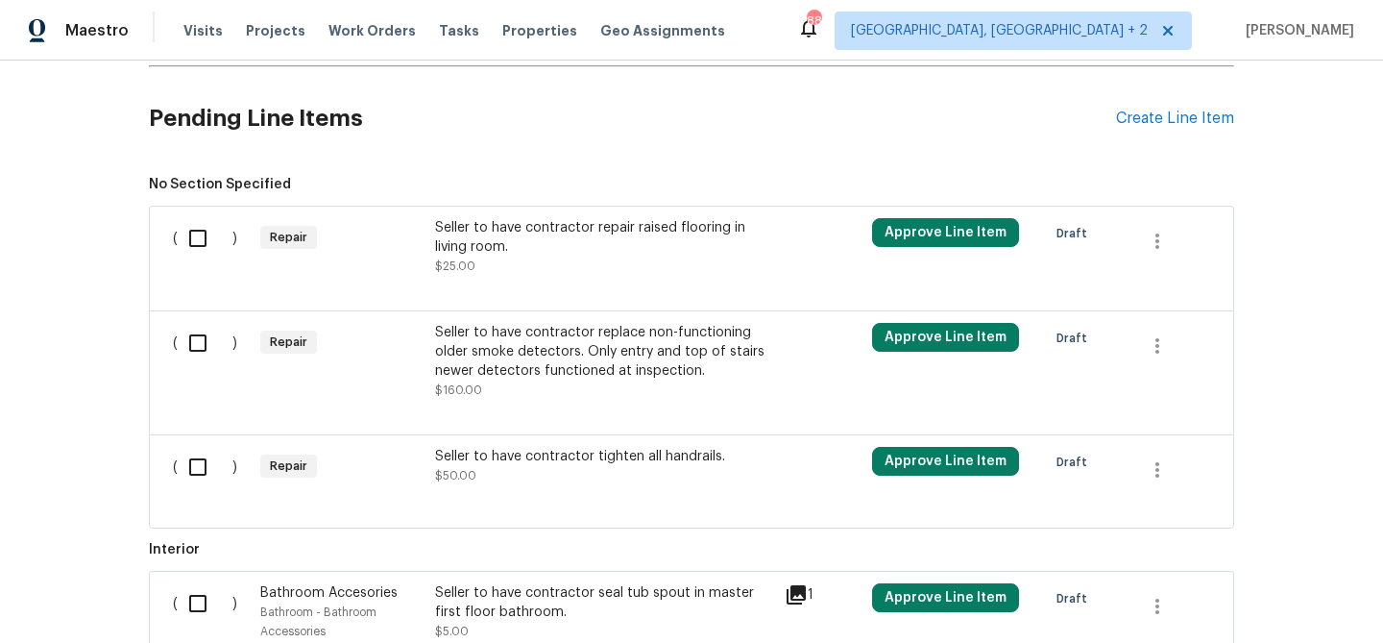
click at [520, 222] on div "Seller to have contractor repair raised flooring in living room." at bounding box center [604, 237] width 338 height 38
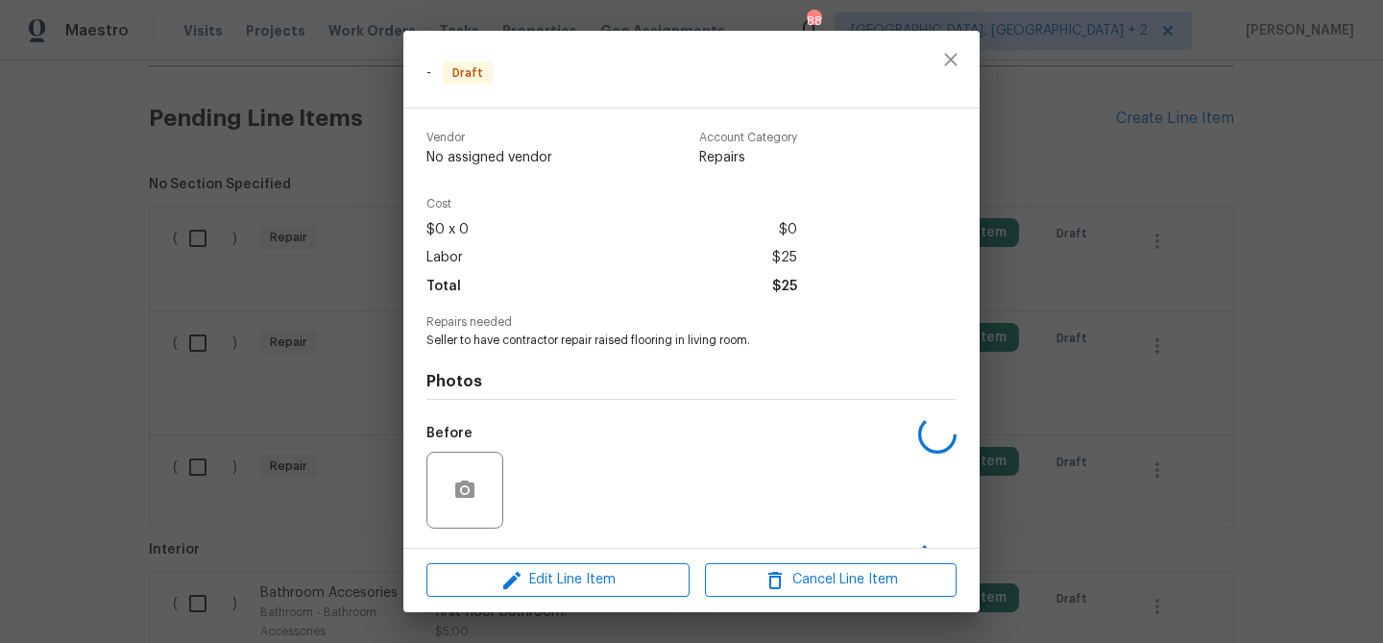
scroll to position [125, 0]
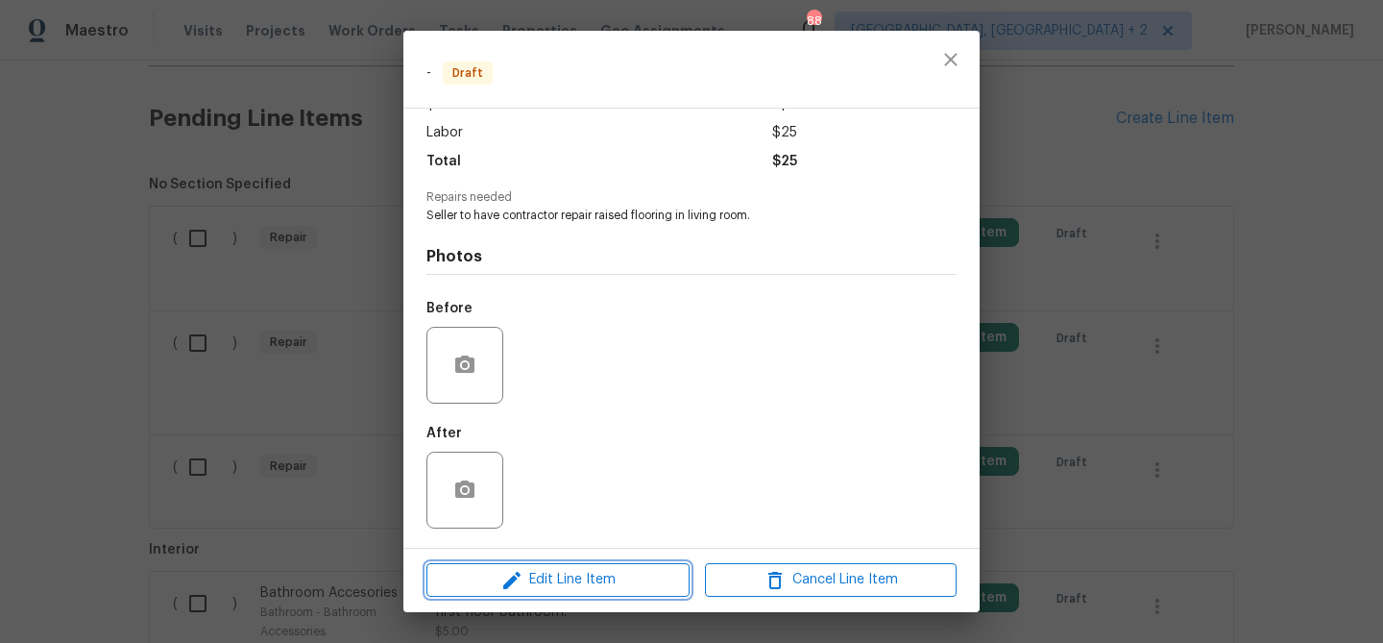
click at [547, 576] on span "Edit Line Item" at bounding box center [558, 580] width 252 height 24
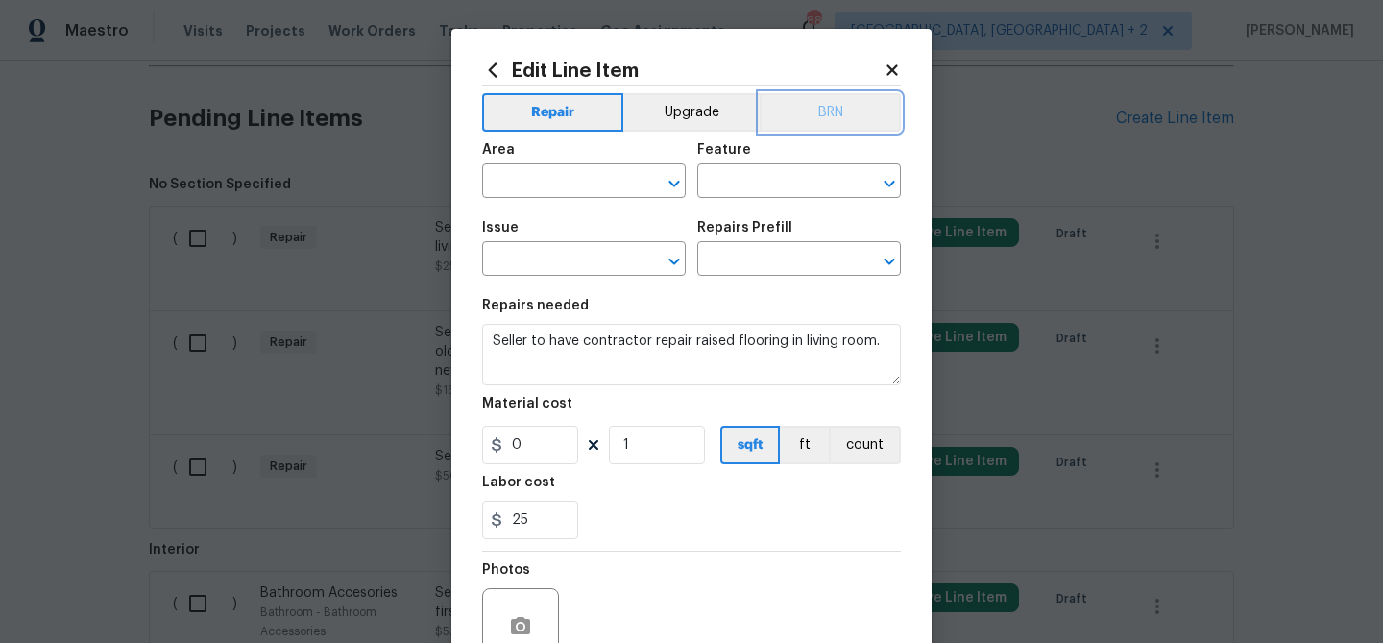
click at [814, 110] on button "BRN" at bounding box center [830, 112] width 141 height 38
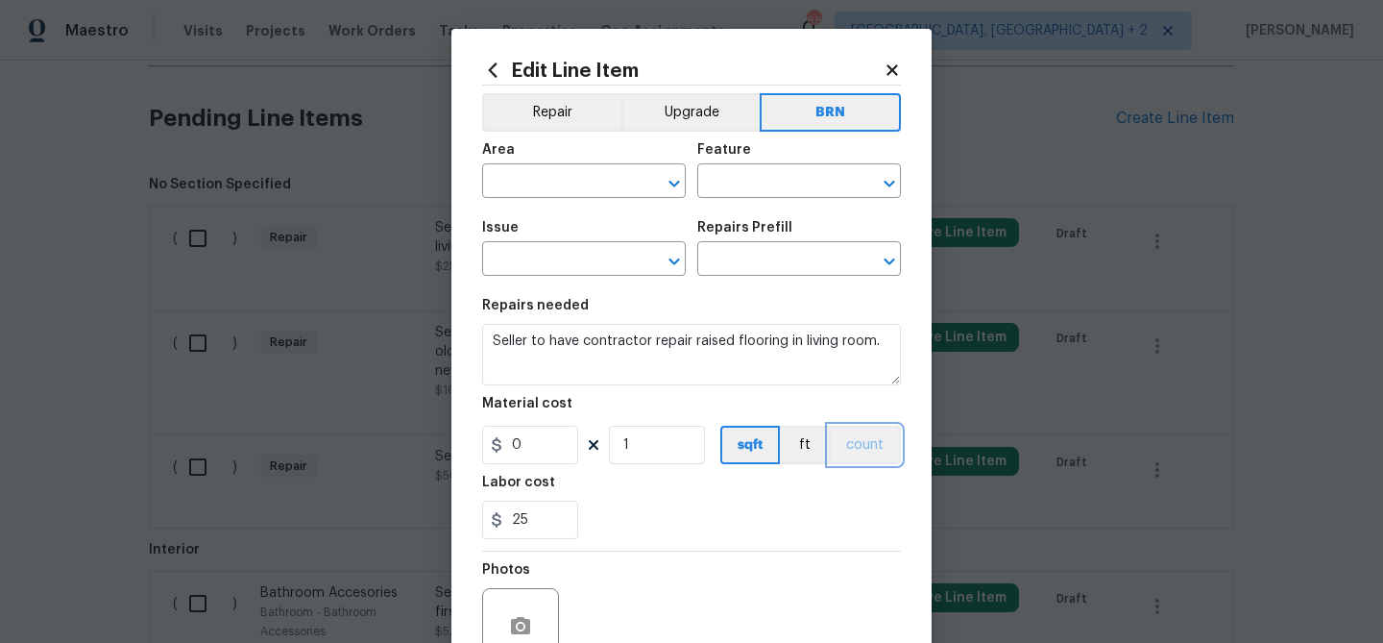
click at [870, 447] on button "count" at bounding box center [865, 445] width 72 height 38
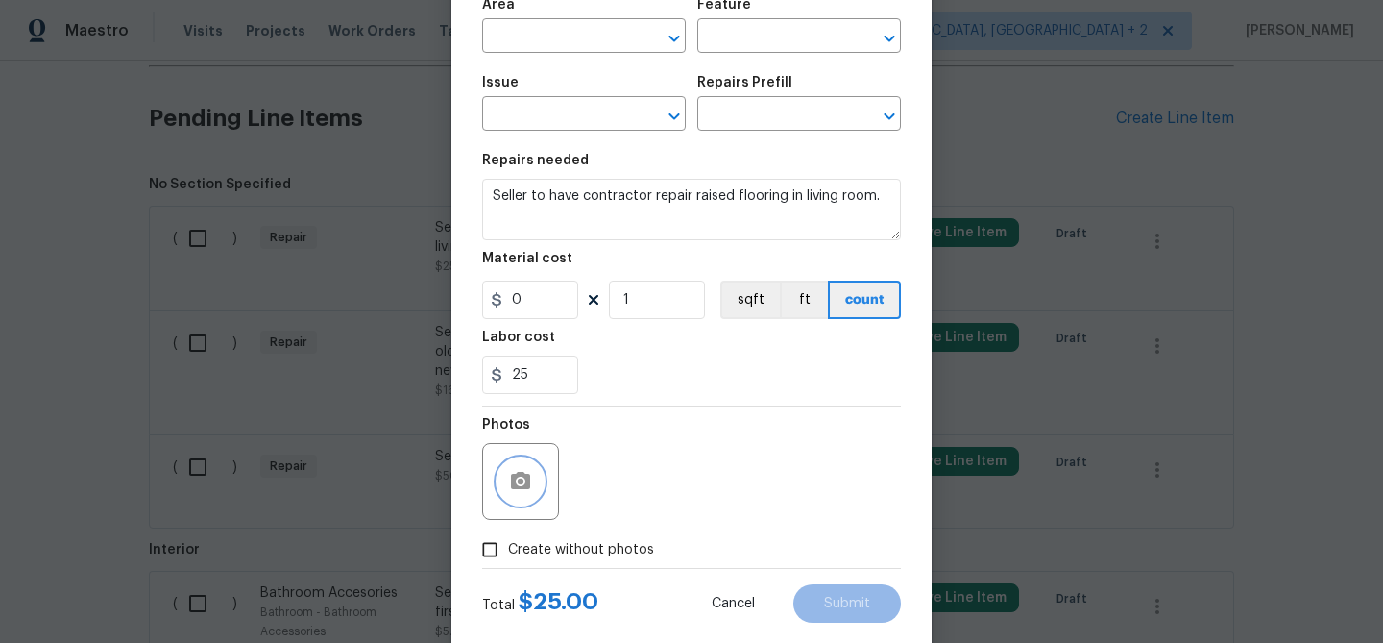
click at [515, 468] on button "button" at bounding box center [521, 481] width 46 height 46
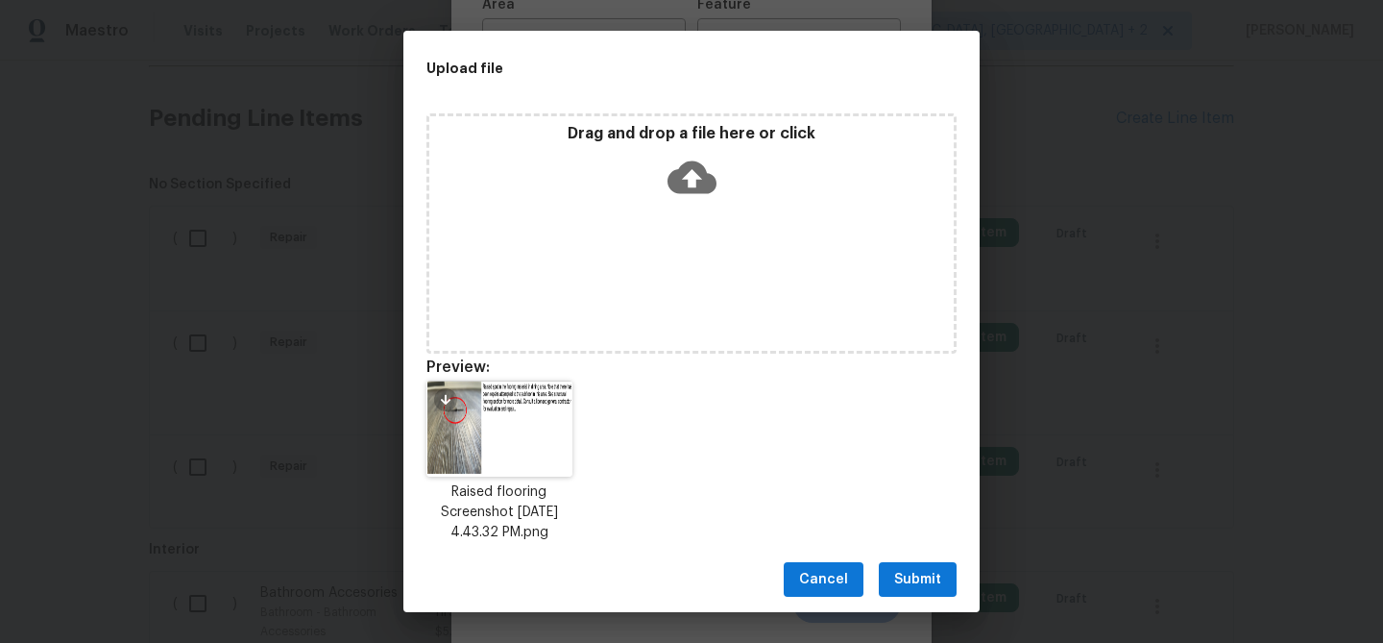
click at [893, 574] on button "Submit" at bounding box center [918, 580] width 78 height 36
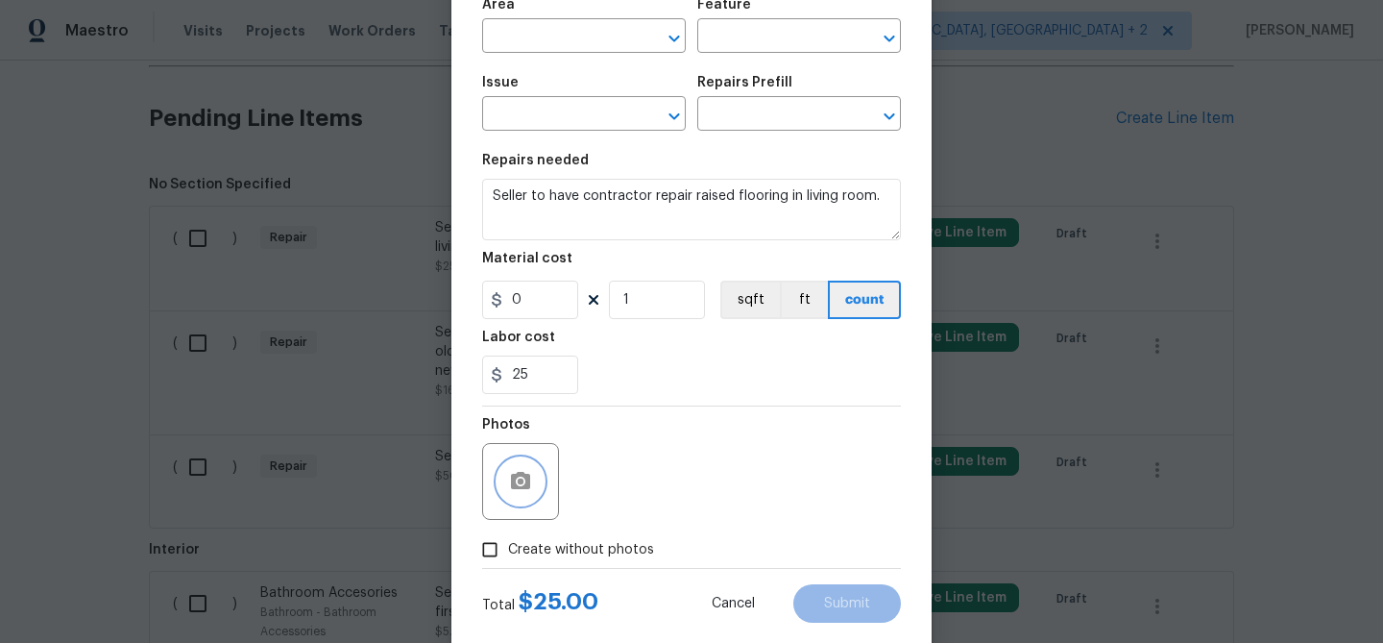
scroll to position [0, 0]
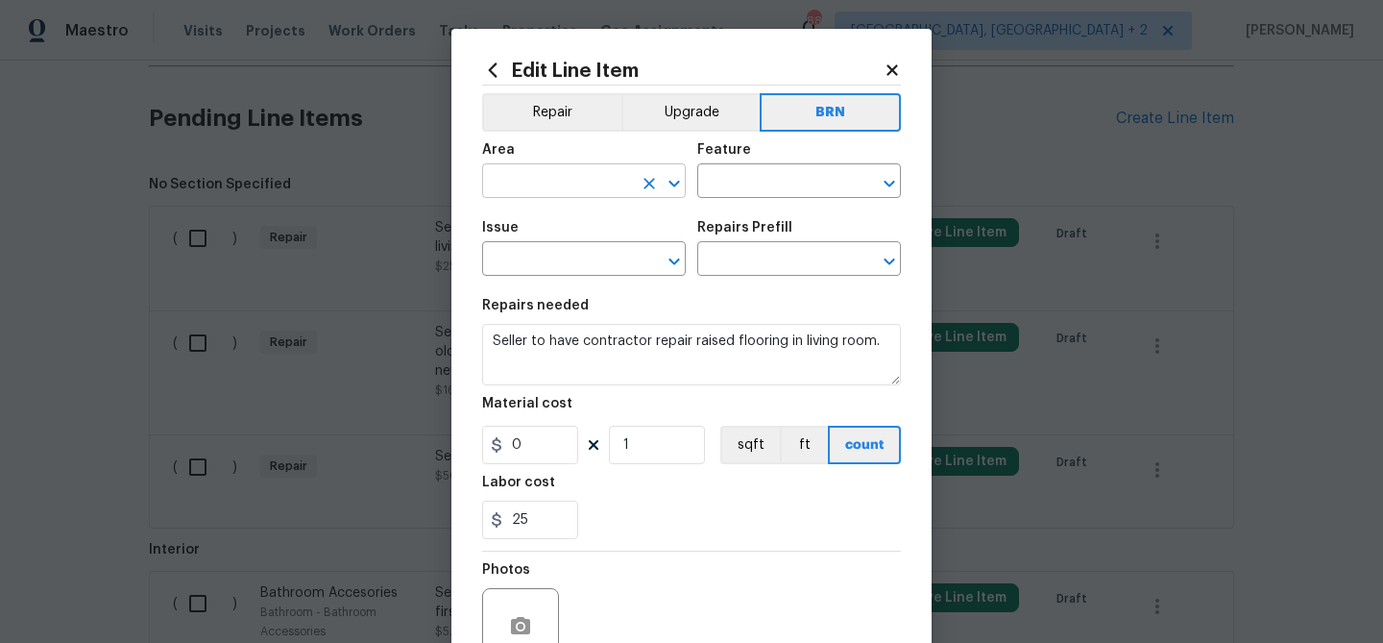
click at [536, 168] on input "text" at bounding box center [557, 183] width 150 height 30
type input "flo"
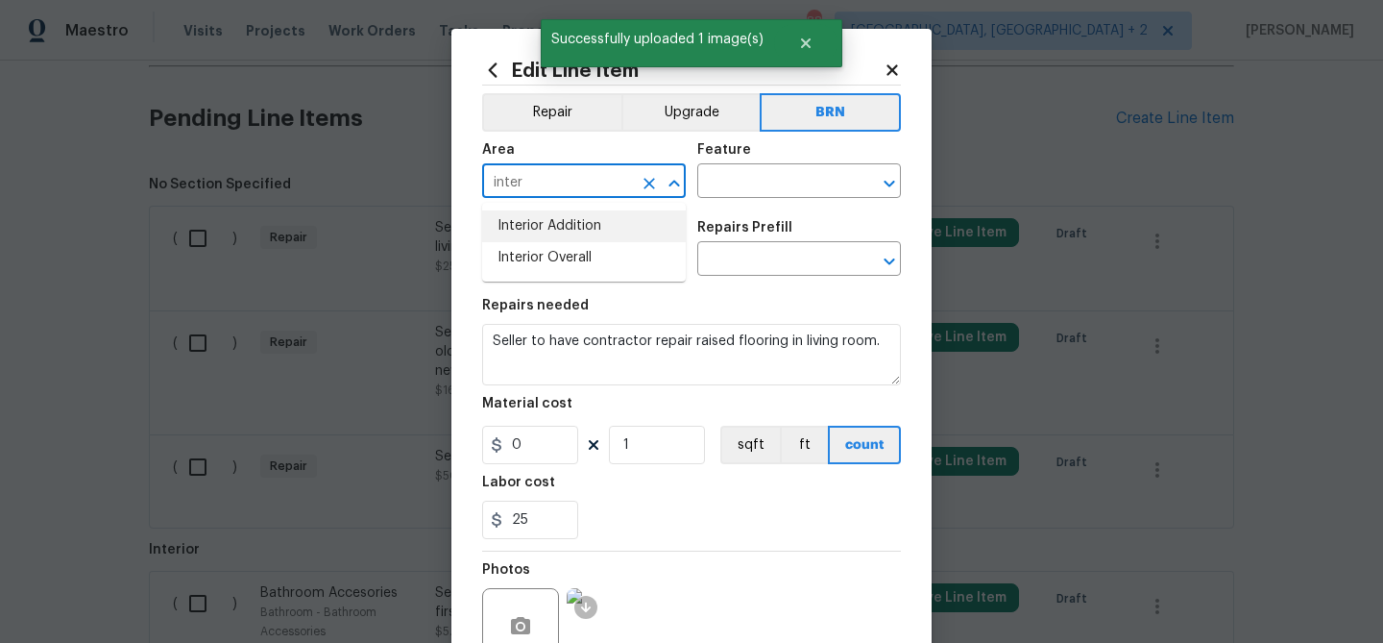
click at [556, 227] on li "Interior Addition" at bounding box center [584, 226] width 204 height 32
type input "Interior Addition"
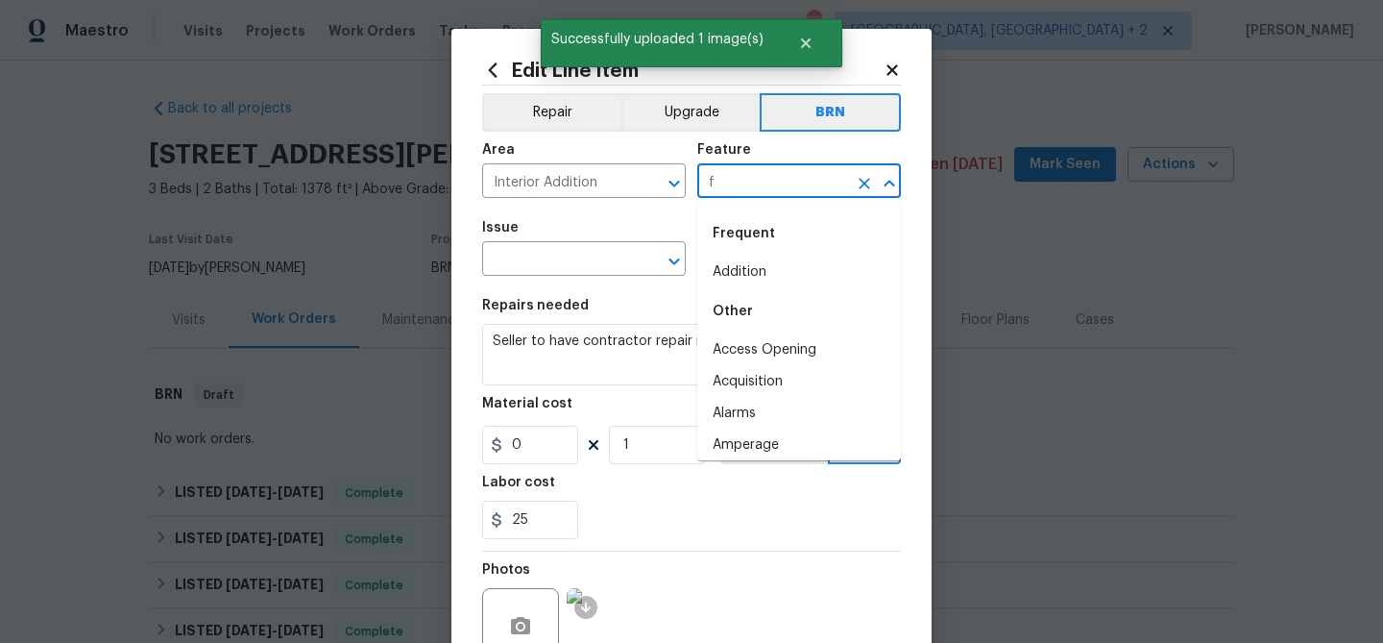
scroll to position [1142, 0]
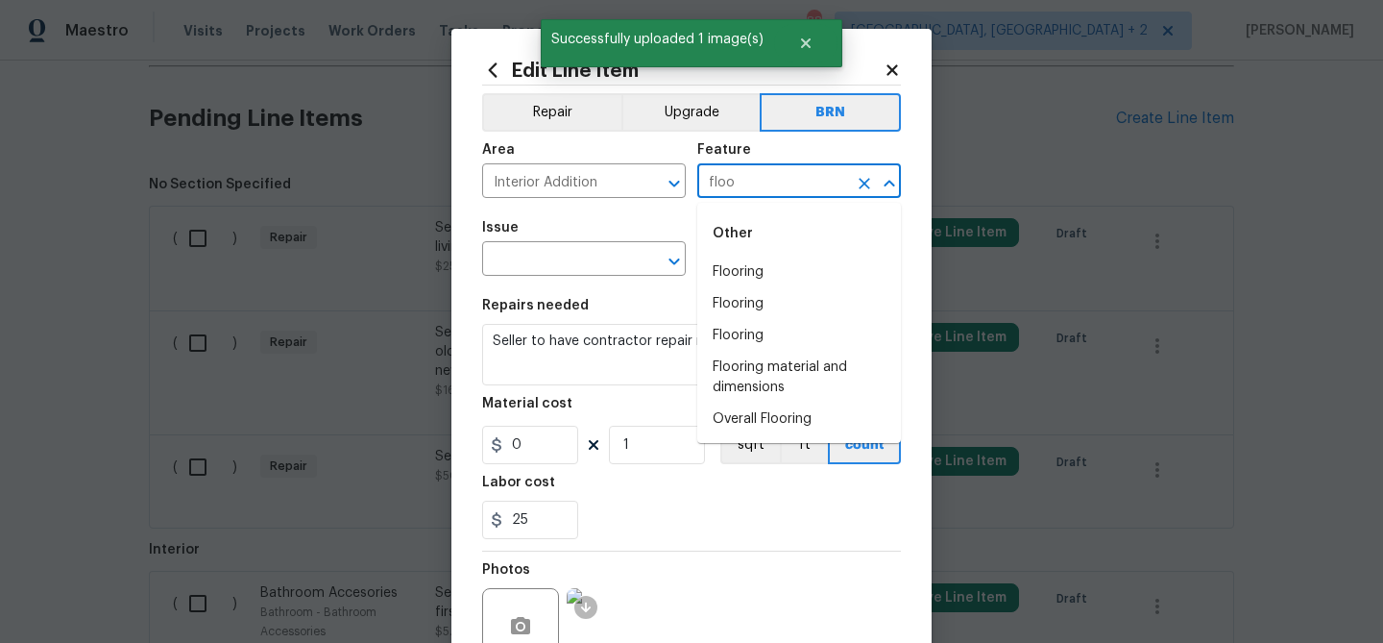
click at [729, 269] on li "Flooring" at bounding box center [799, 272] width 204 height 32
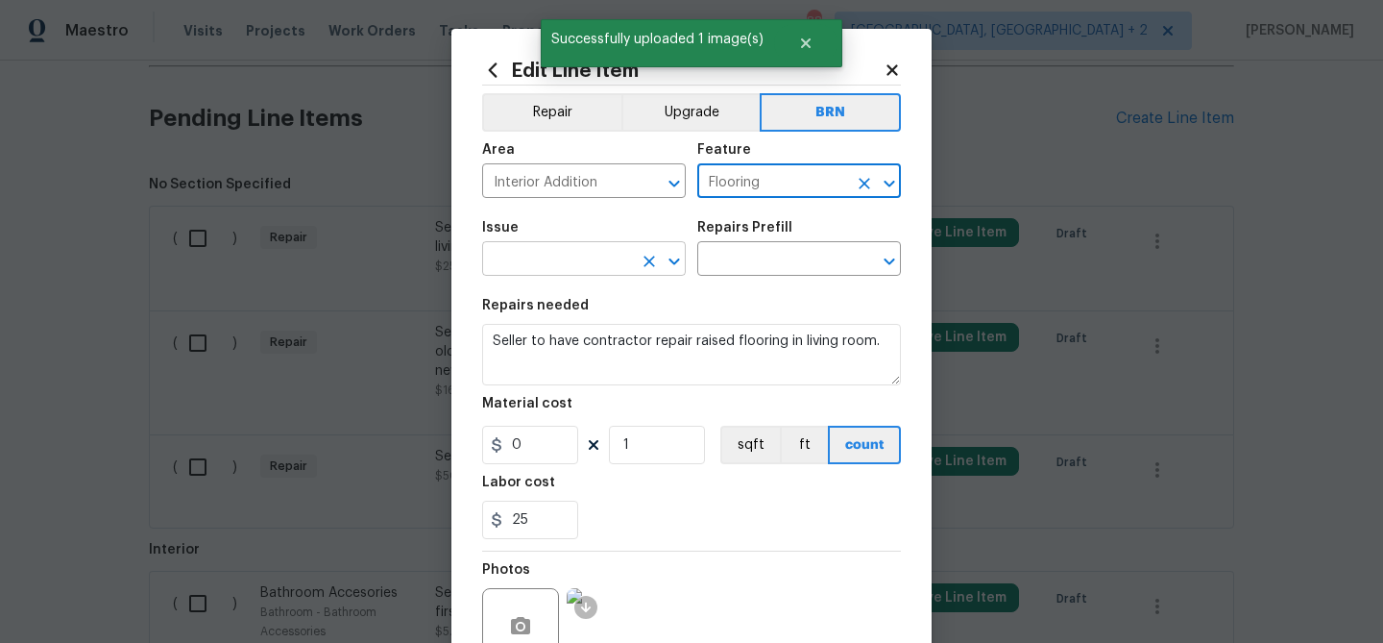
type input "Flooring"
click at [542, 268] on input "text" at bounding box center [557, 261] width 150 height 30
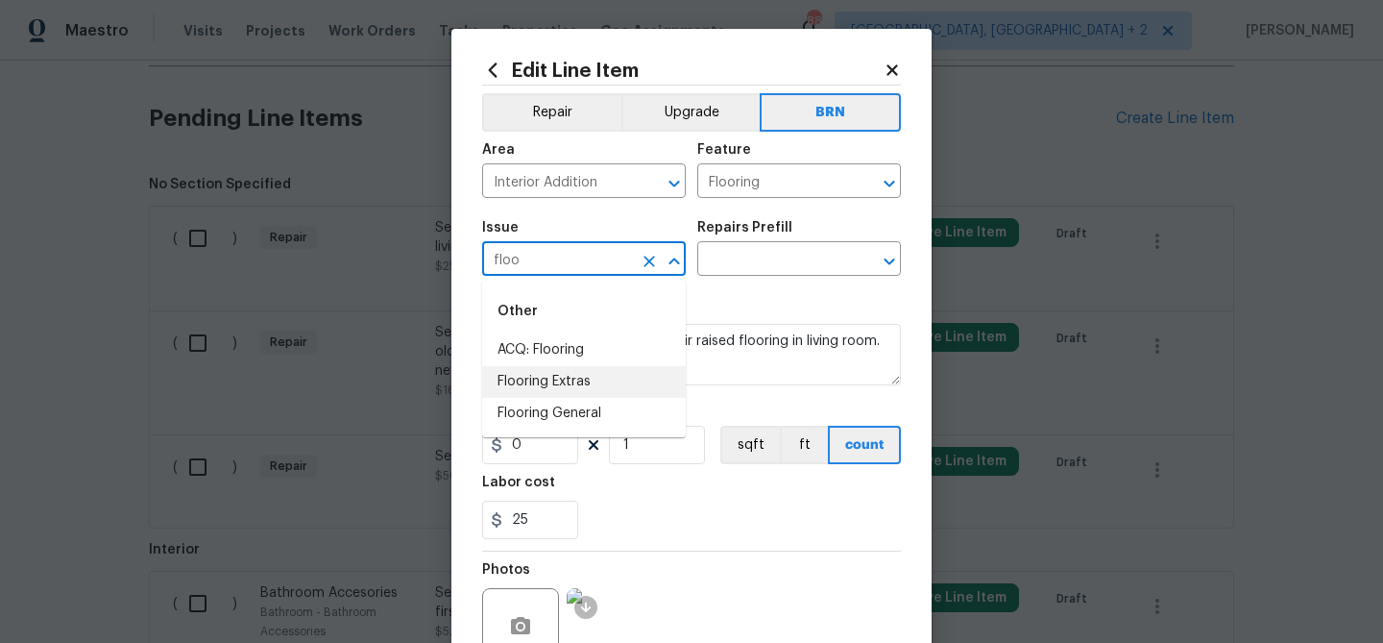
click at [549, 384] on li "Flooring Extras" at bounding box center [584, 382] width 204 height 32
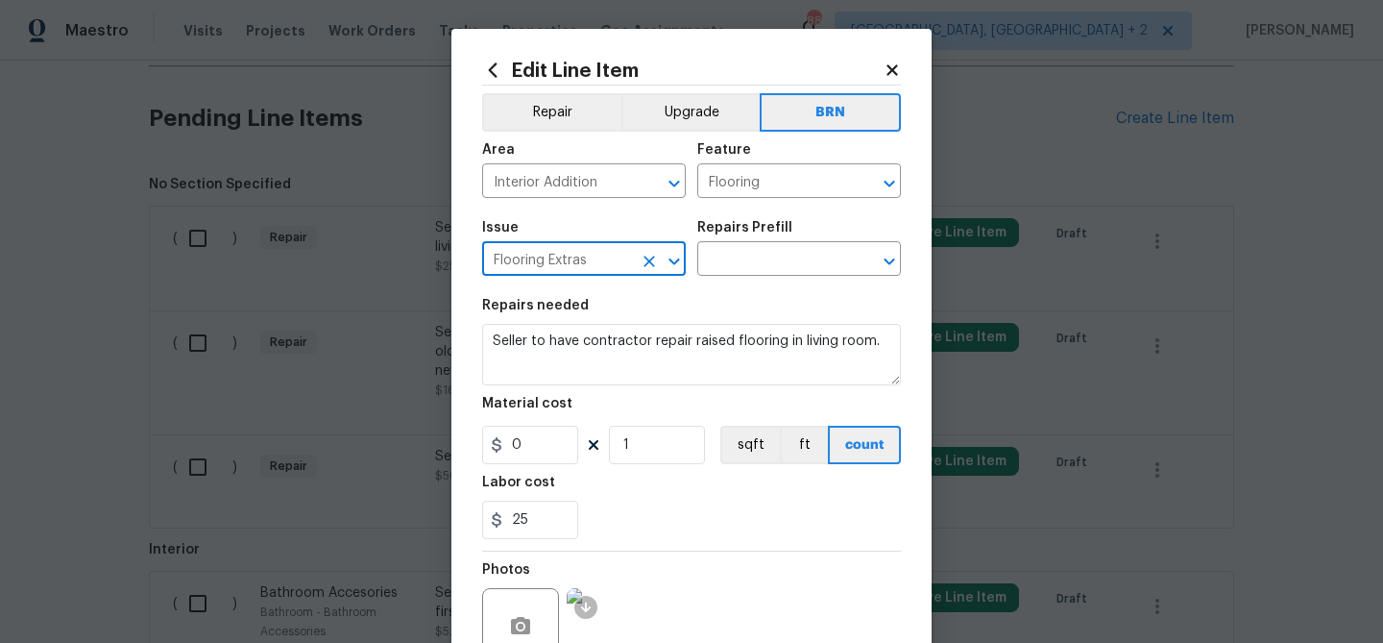
type input "Flooring Extras"
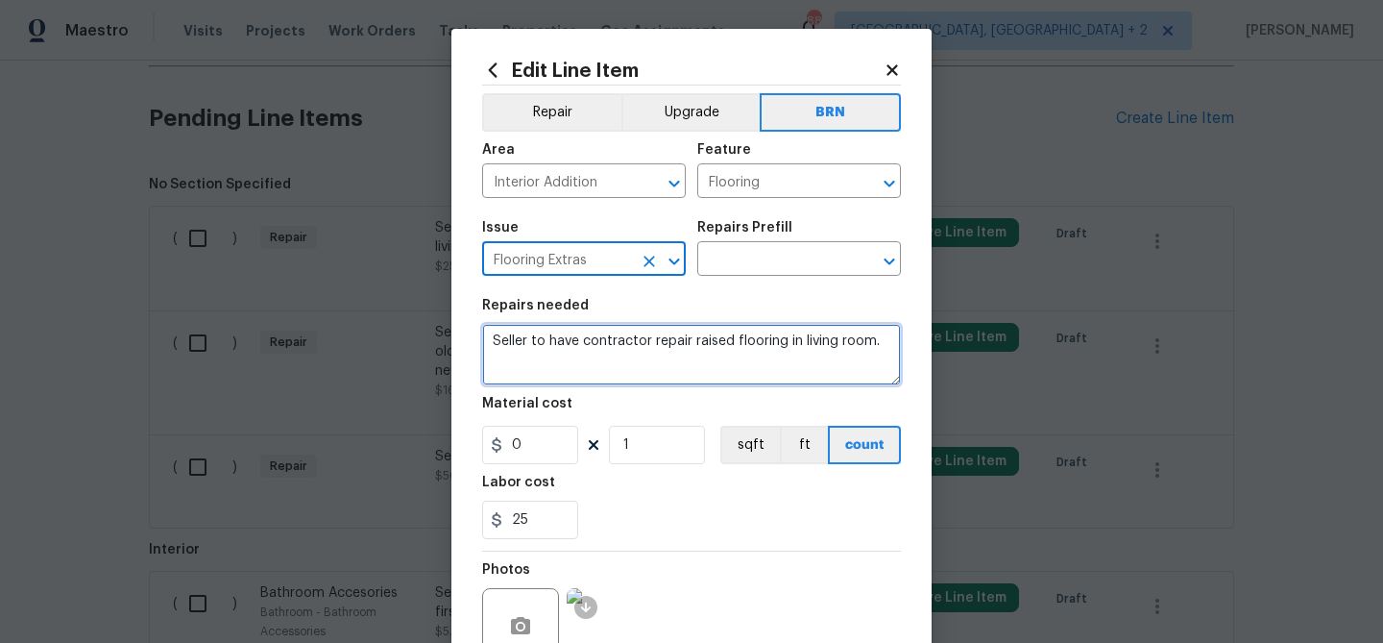
click at [560, 343] on textarea "Seller to have contractor repair raised flooring in living room." at bounding box center [691, 354] width 419 height 61
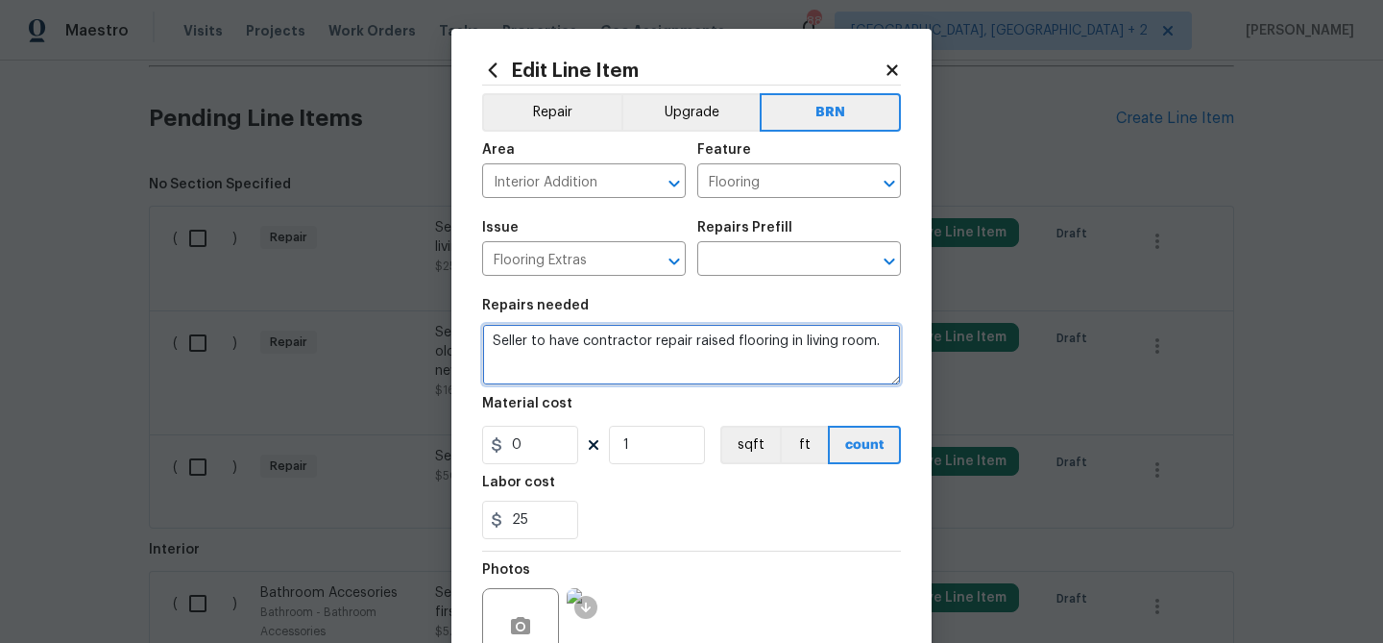
click at [560, 343] on textarea "Seller to have contractor repair raised flooring in living room." at bounding box center [691, 354] width 419 height 61
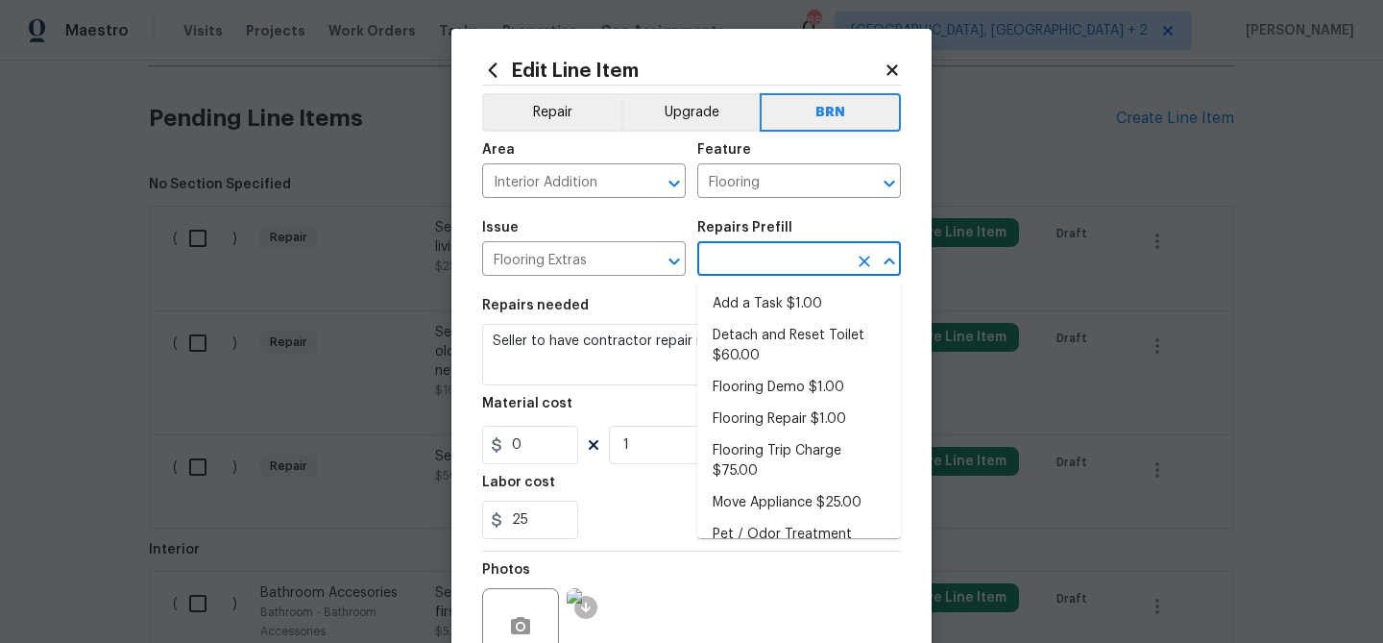
click at [743, 247] on input "text" at bounding box center [772, 261] width 150 height 30
click at [739, 303] on li "Add a Task $1.00" at bounding box center [799, 304] width 204 height 32
type input "Overall Flooring"
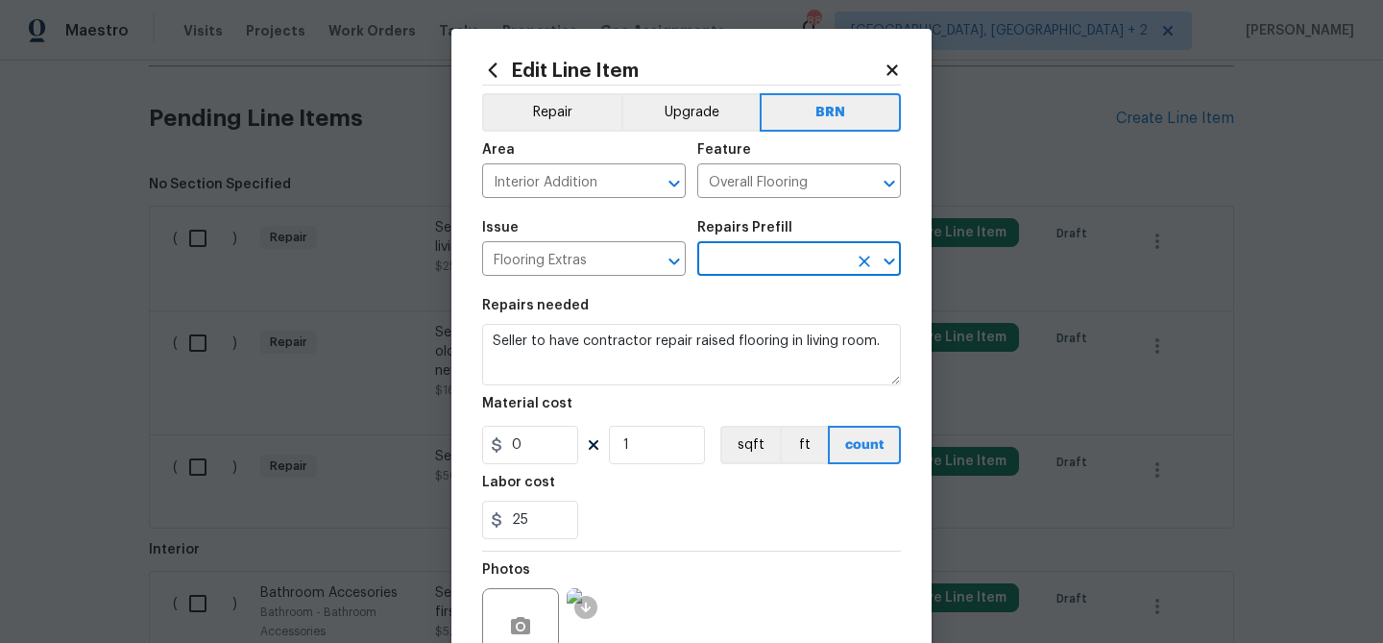
type input "Add a Task $1.00"
type input "1"
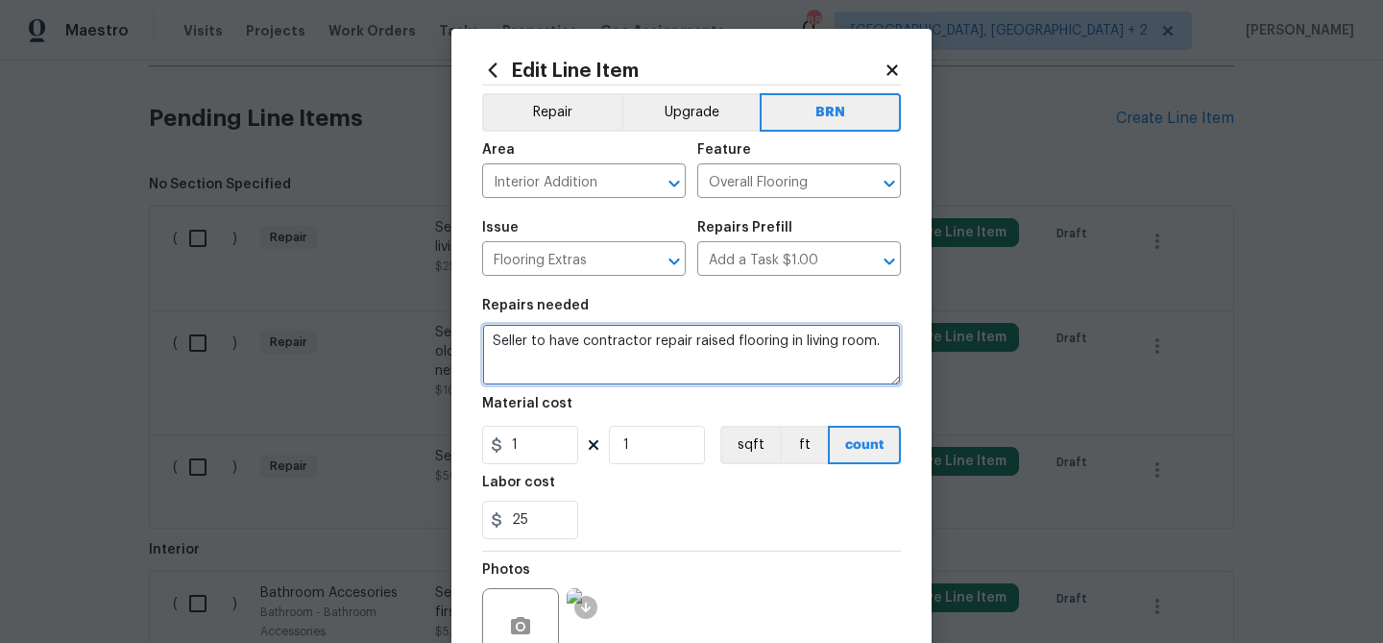
click at [637, 343] on textarea "HPM to detail" at bounding box center [691, 354] width 419 height 61
type textarea "HPM to detail"
paste textarea "Seller to have contractor repair raised flooring in living room."
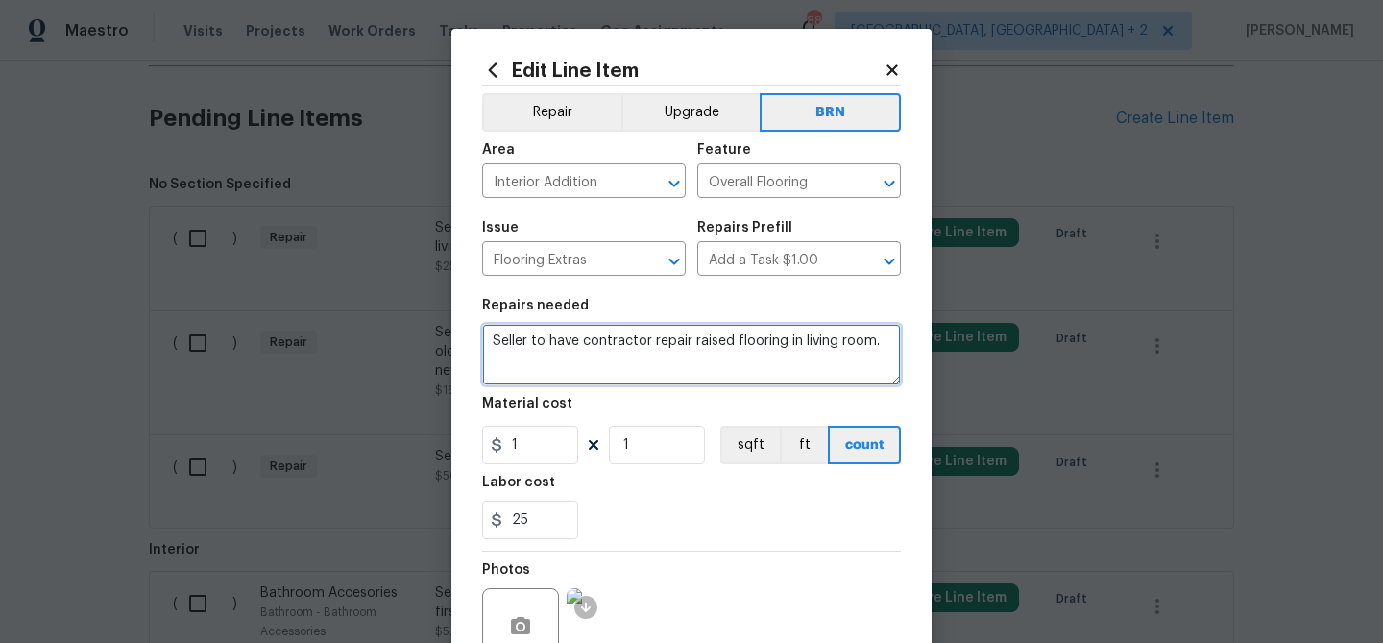
type textarea "Seller to have contractor repair raised flooring in living room."
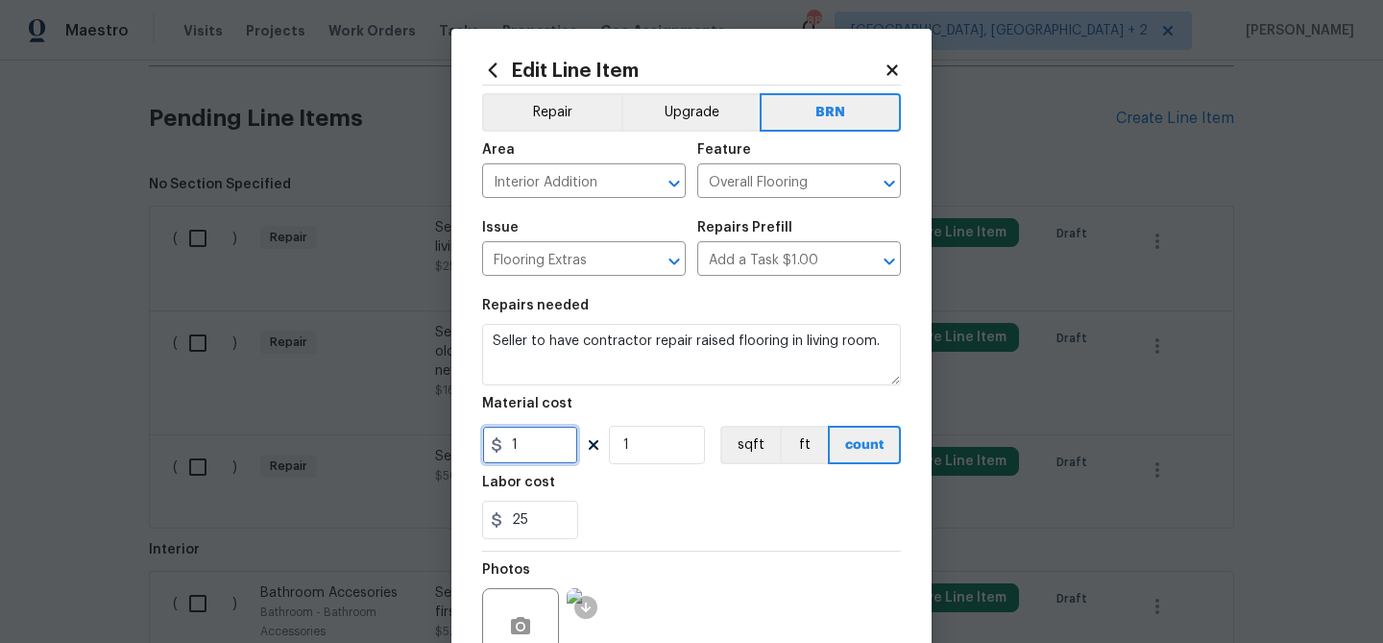
click at [551, 452] on input "1" at bounding box center [530, 445] width 96 height 38
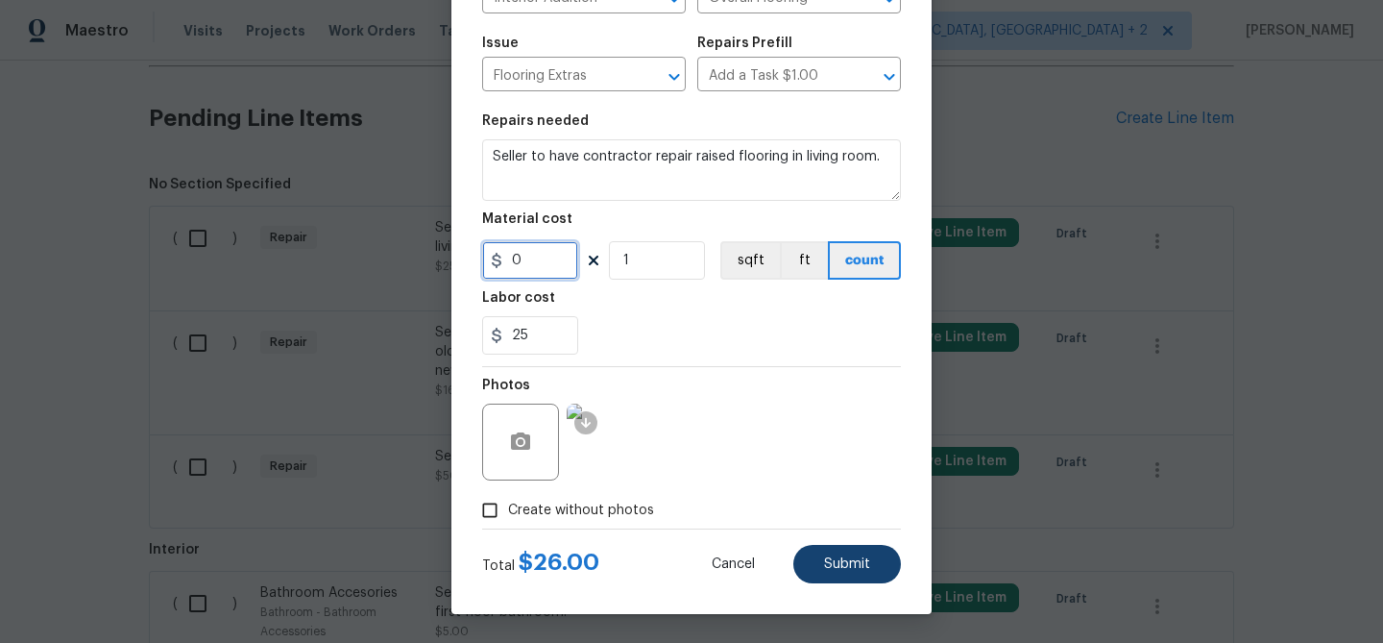
type input "0"
click at [842, 567] on span "Submit" at bounding box center [847, 564] width 46 height 14
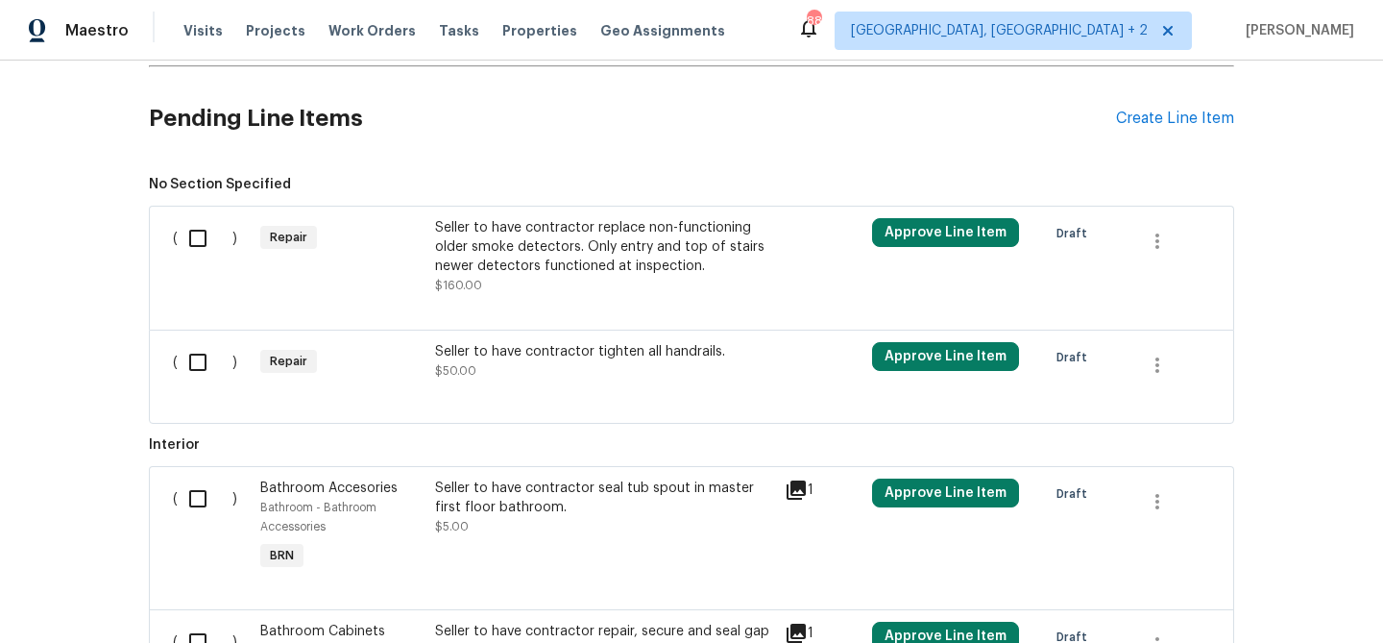
click at [115, 236] on div "Back to all projects [STREET_ADDRESS][PERSON_NAME] 3 Beds | 2 Baths | Total: 13…" at bounding box center [691, 352] width 1383 height 582
click at [641, 319] on div "( ) Repair Seller to have contractor replace non-functioning older smoke detect…" at bounding box center [692, 268] width 1086 height 124
click at [586, 354] on div "Seller to have contractor tighten all handrails." at bounding box center [604, 351] width 338 height 19
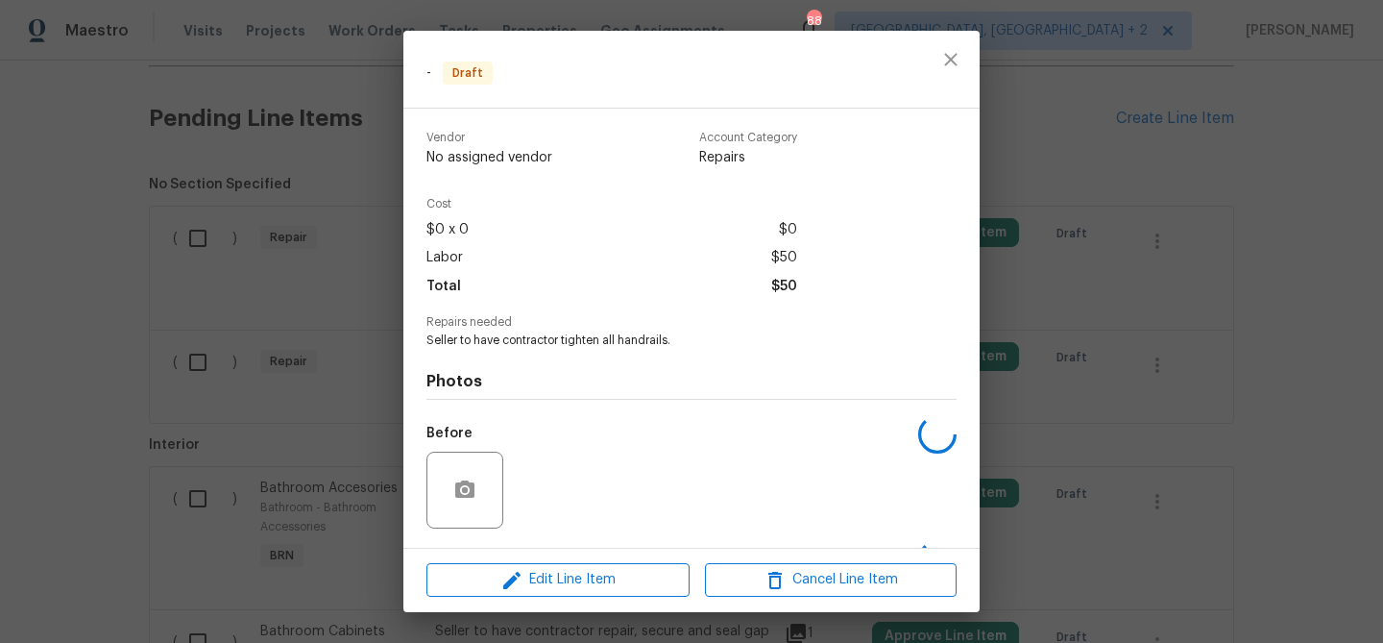
scroll to position [125, 0]
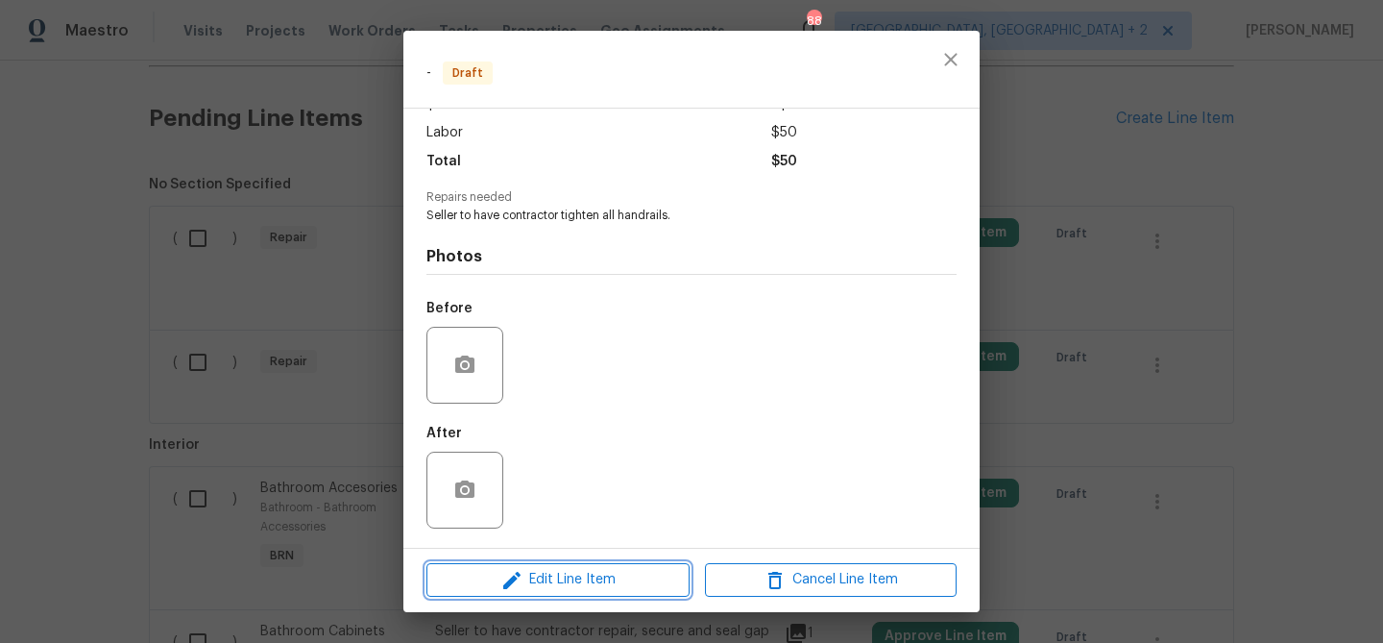
click at [558, 569] on span "Edit Line Item" at bounding box center [558, 580] width 252 height 24
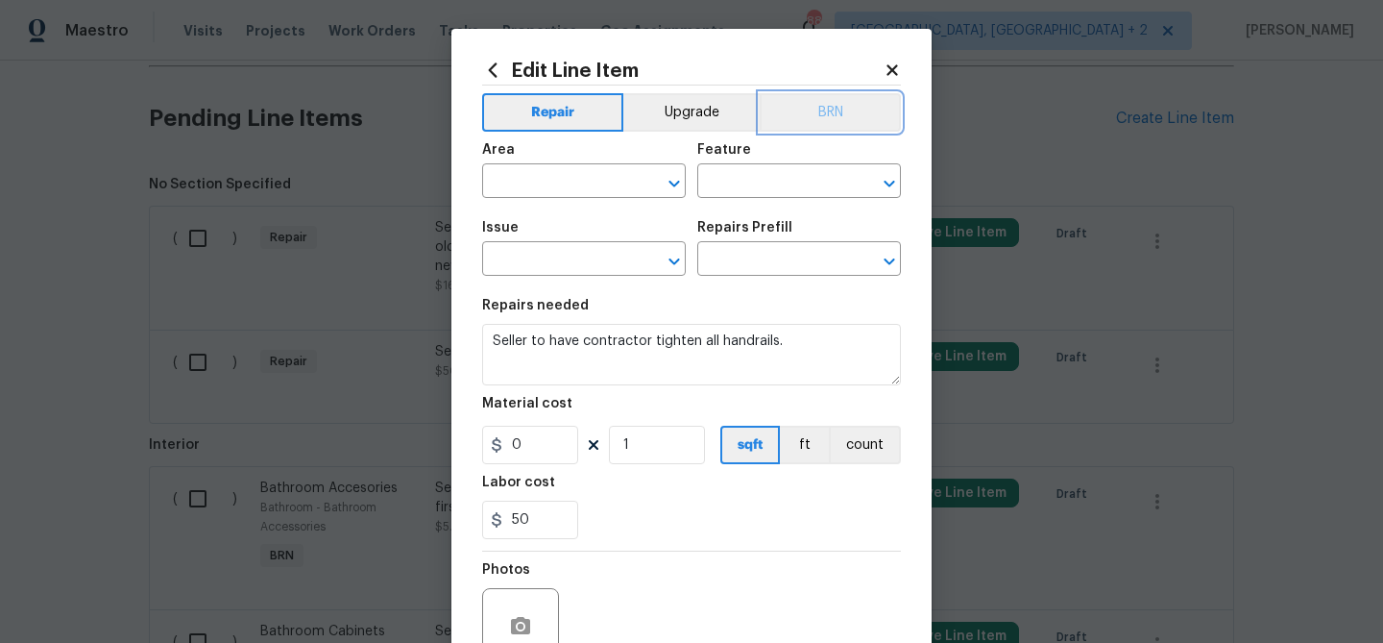
click at [842, 100] on button "BRN" at bounding box center [830, 112] width 141 height 38
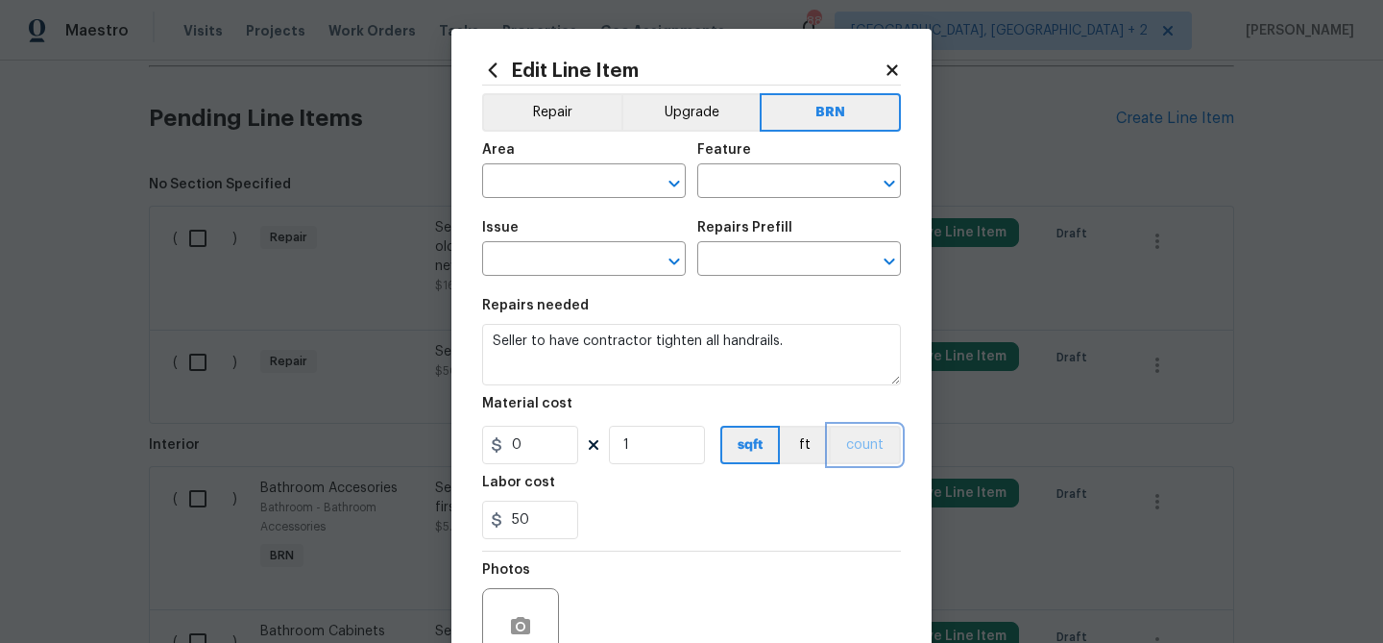
click at [856, 450] on button "count" at bounding box center [865, 445] width 72 height 38
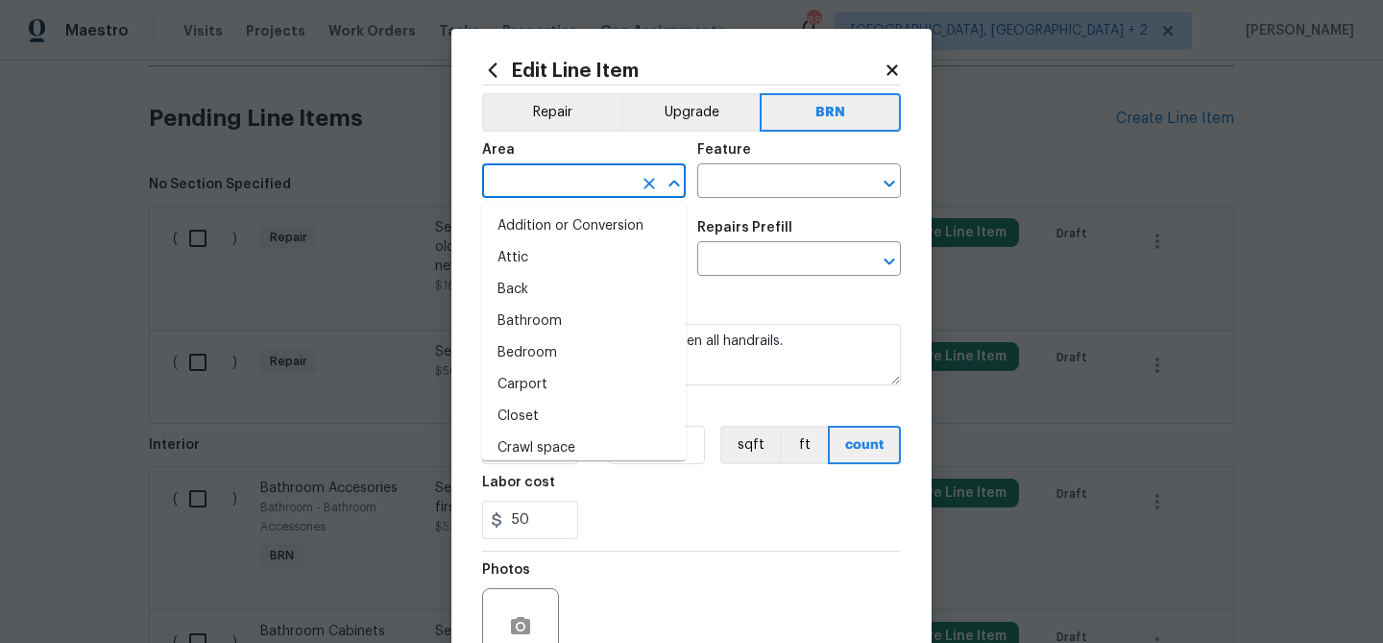
click at [543, 192] on input "text" at bounding box center [557, 183] width 150 height 30
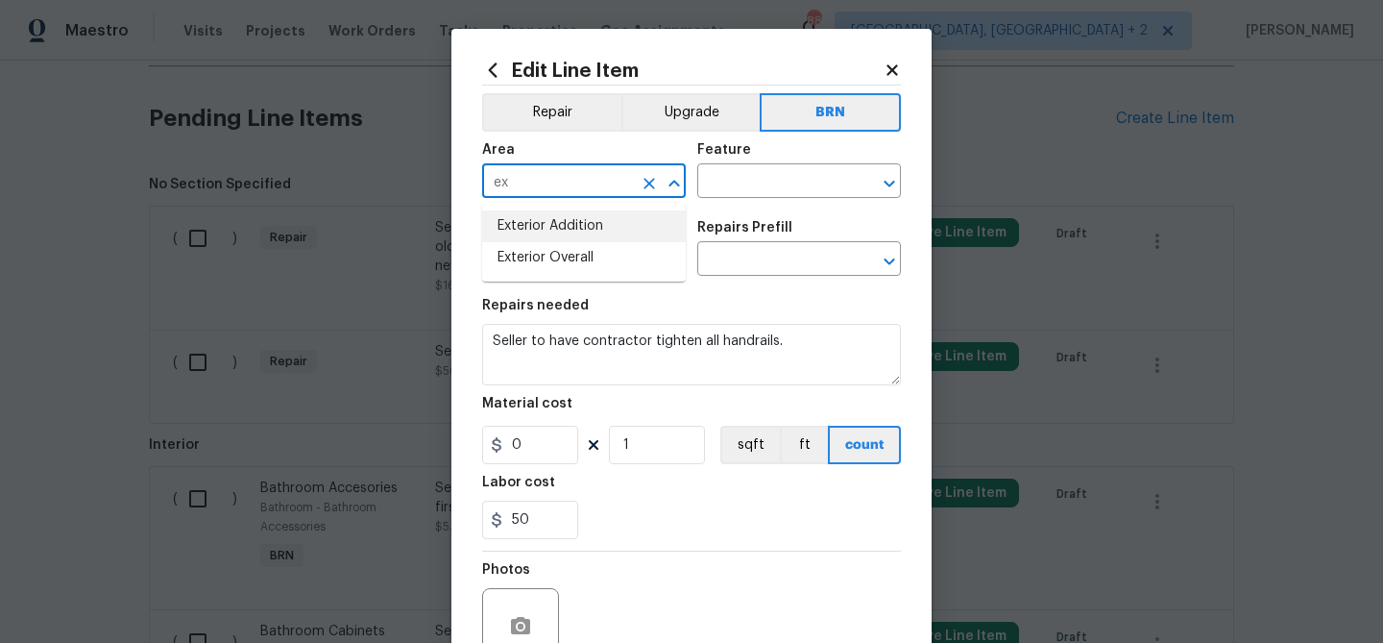
click at [559, 232] on li "Exterior Addition" at bounding box center [584, 226] width 204 height 32
type input "Exterior Addition"
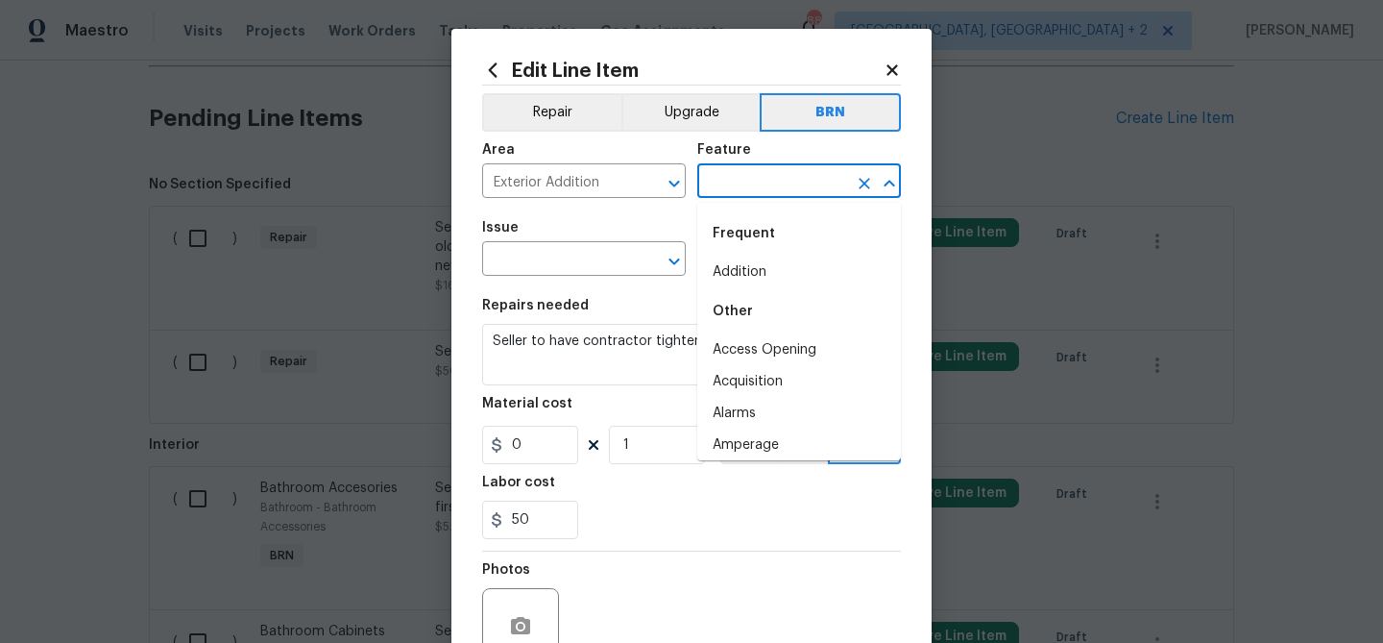
click at [726, 184] on input "text" at bounding box center [772, 183] width 150 height 30
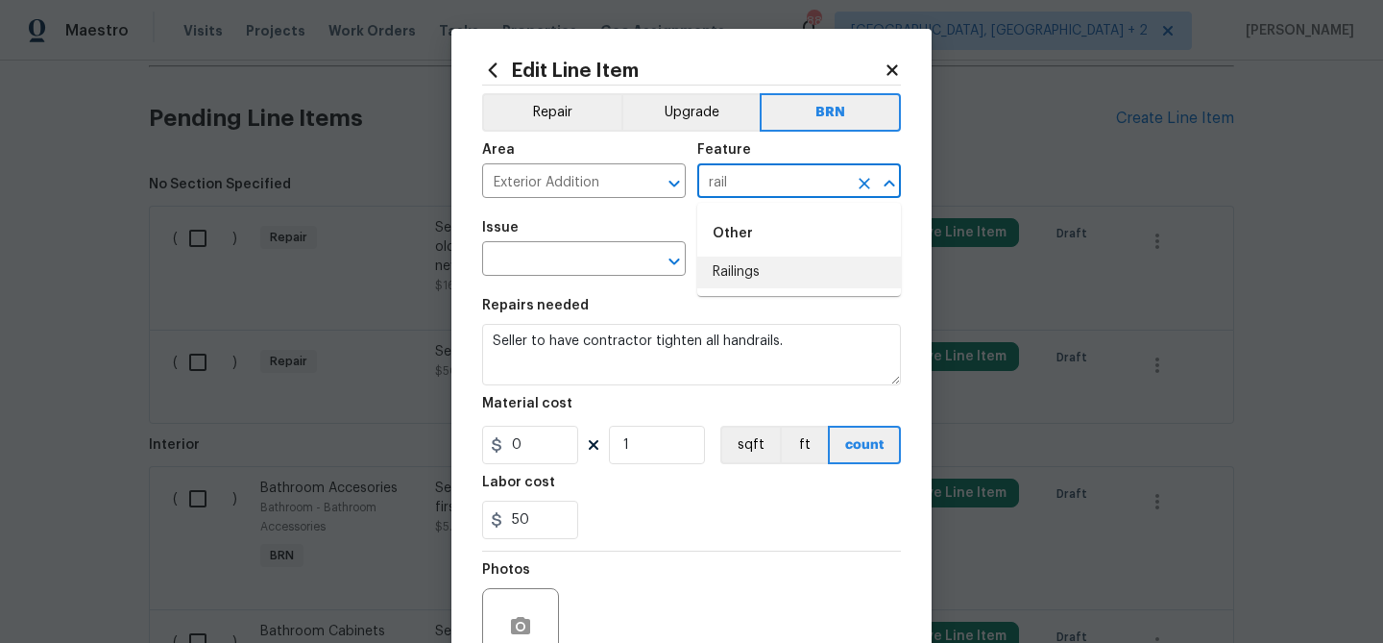
click at [744, 258] on li "Railings" at bounding box center [799, 272] width 204 height 32
type input "Railings"
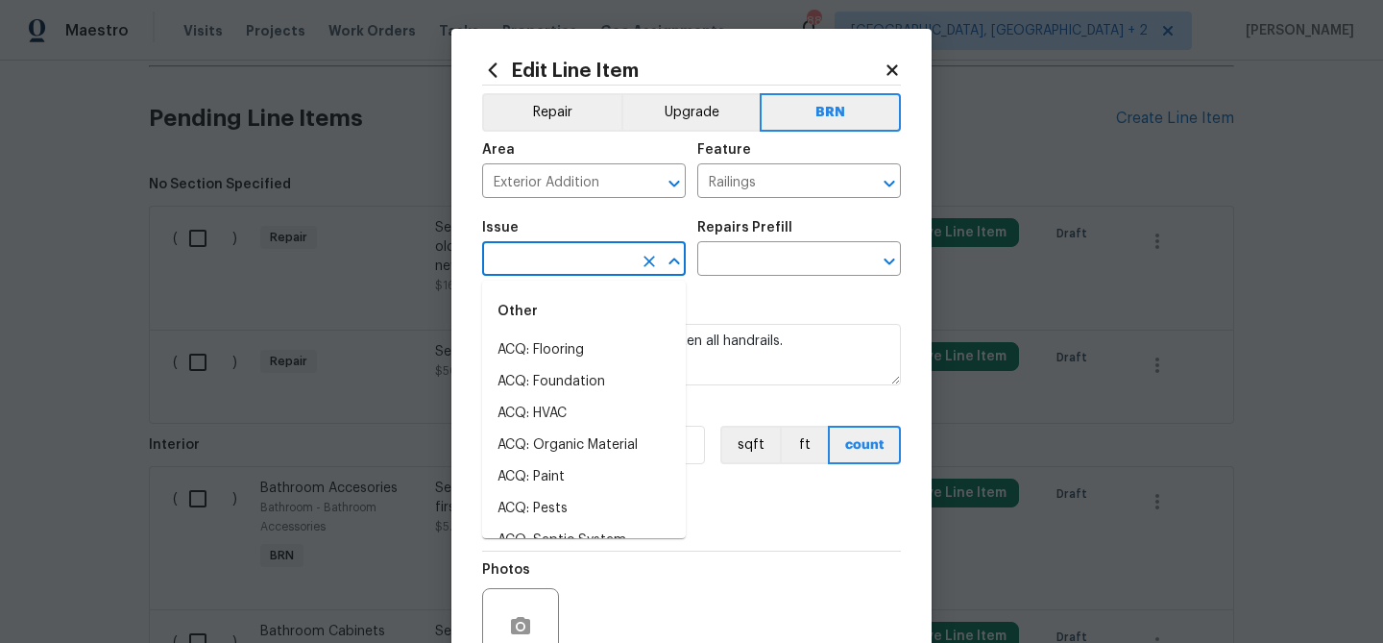
click at [576, 247] on input "text" at bounding box center [557, 261] width 150 height 30
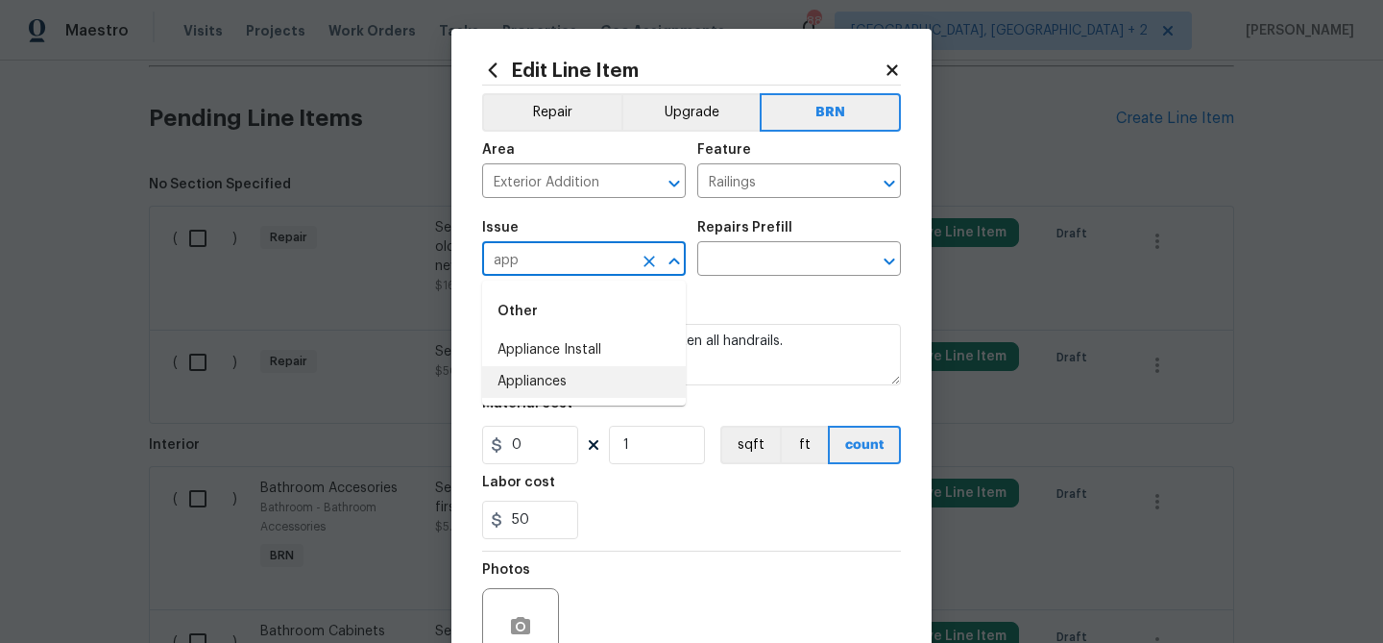
click at [544, 384] on li "Appliances" at bounding box center [584, 382] width 204 height 32
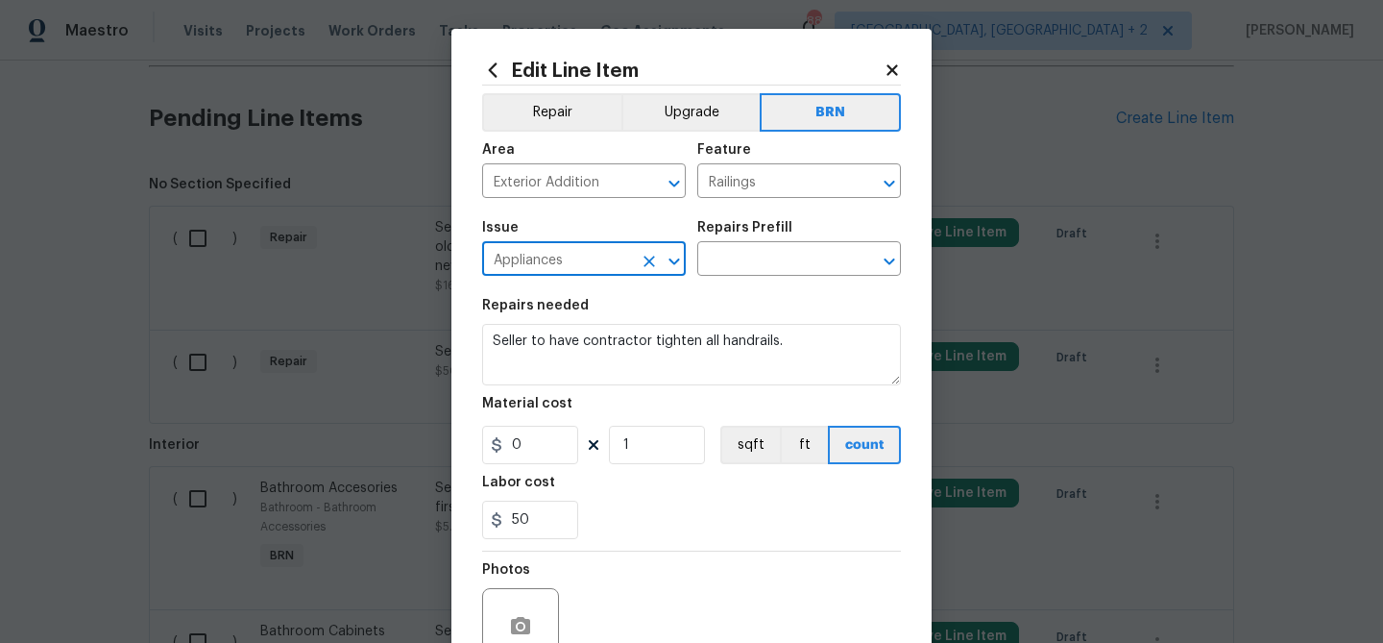
type input "Appliances"
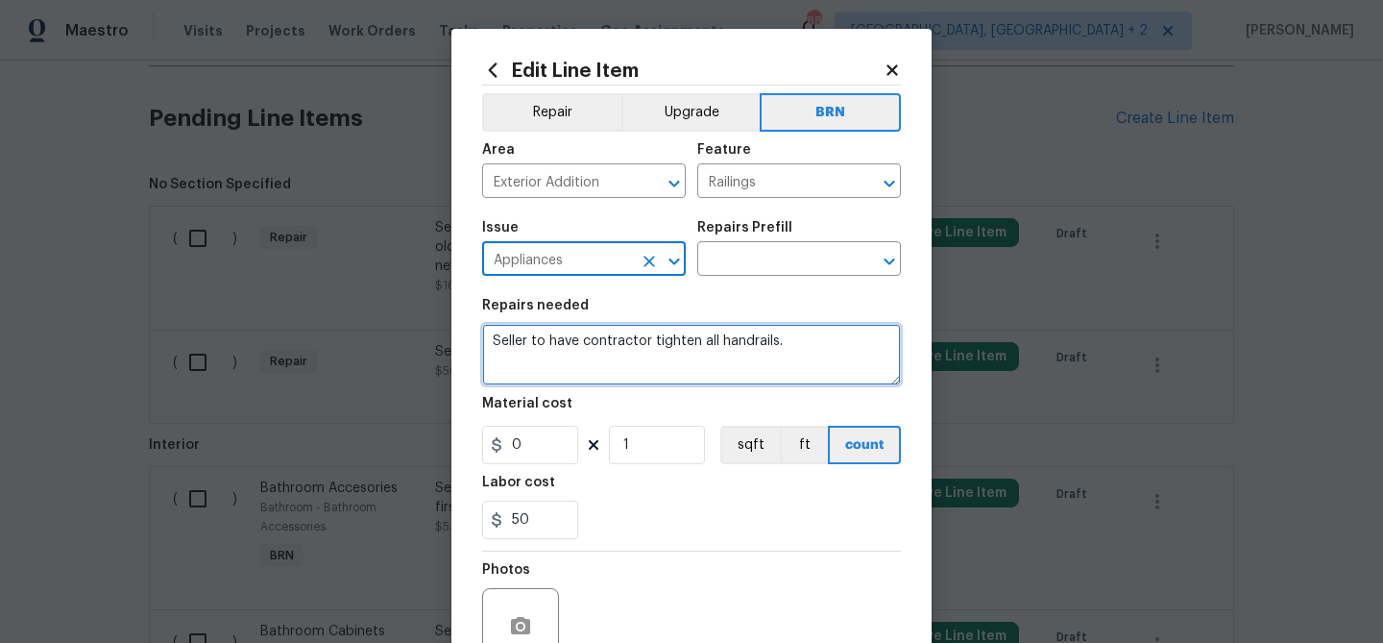
click at [544, 354] on textarea "Seller to have contractor tighten all handrails." at bounding box center [691, 354] width 419 height 61
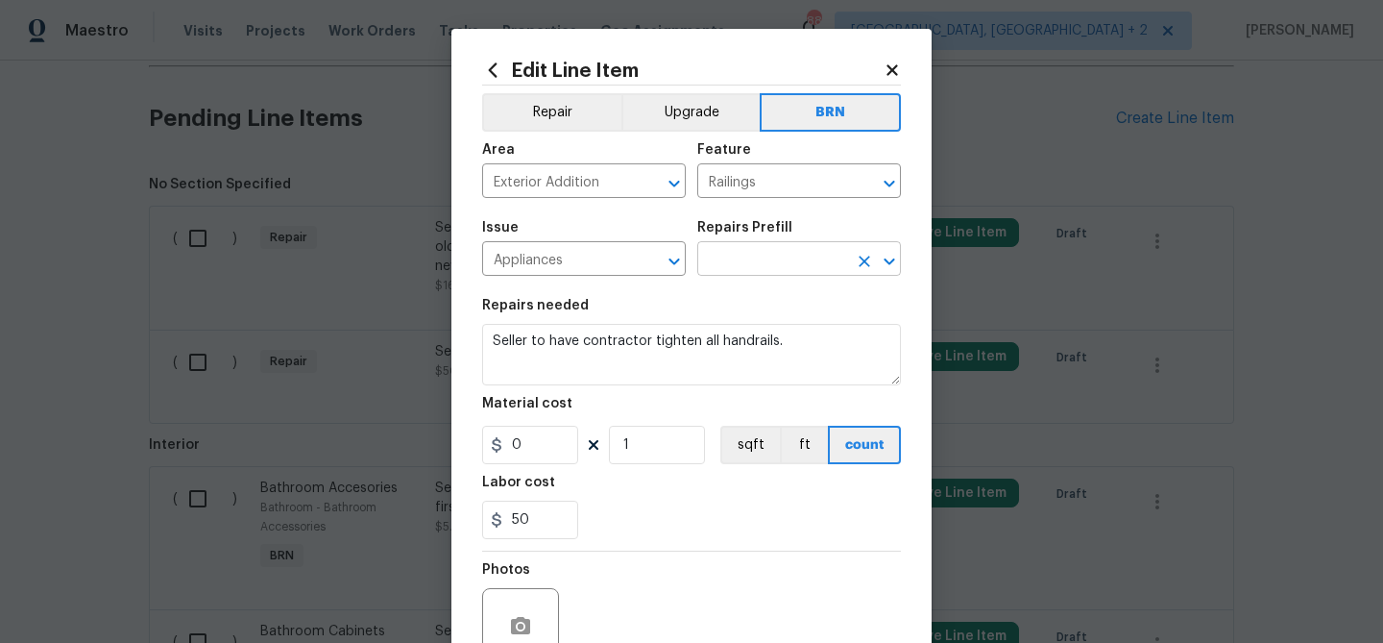
click at [746, 256] on input "text" at bounding box center [772, 261] width 150 height 30
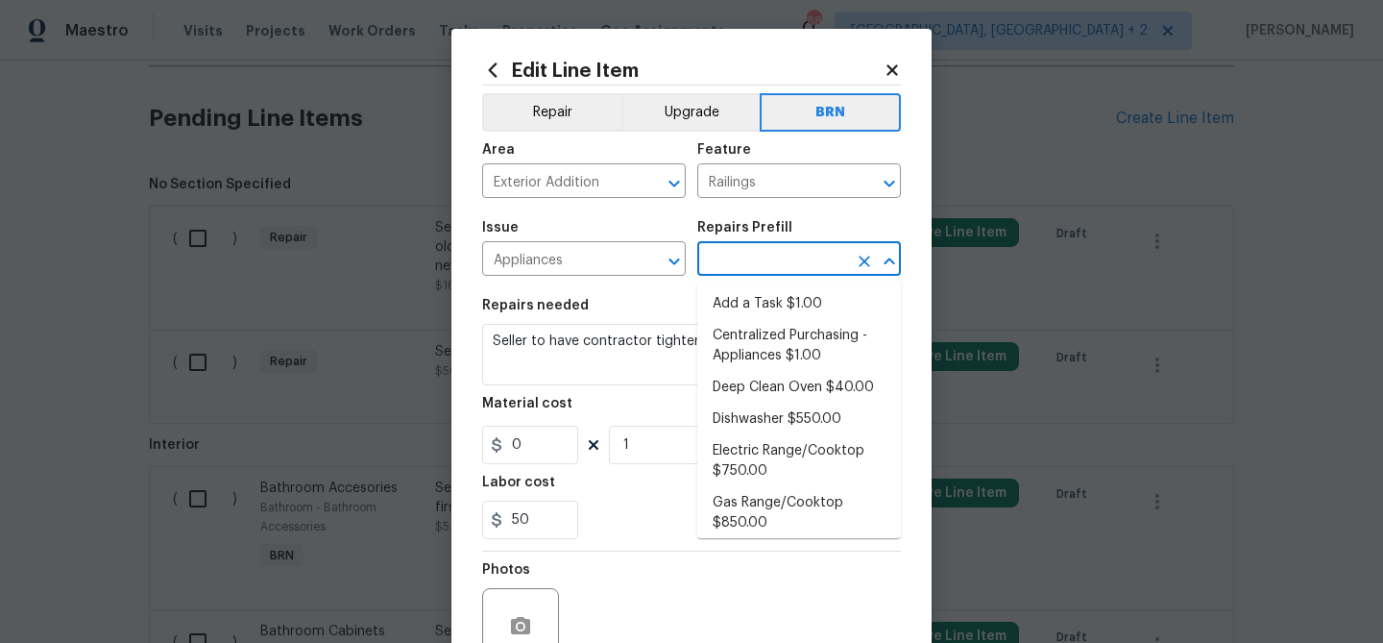
click at [735, 309] on li "Add a Task $1.00" at bounding box center [799, 304] width 204 height 32
type input "Appliances"
type input "Add a Task $1.00"
type textarea "HPM to detail"
type input "1"
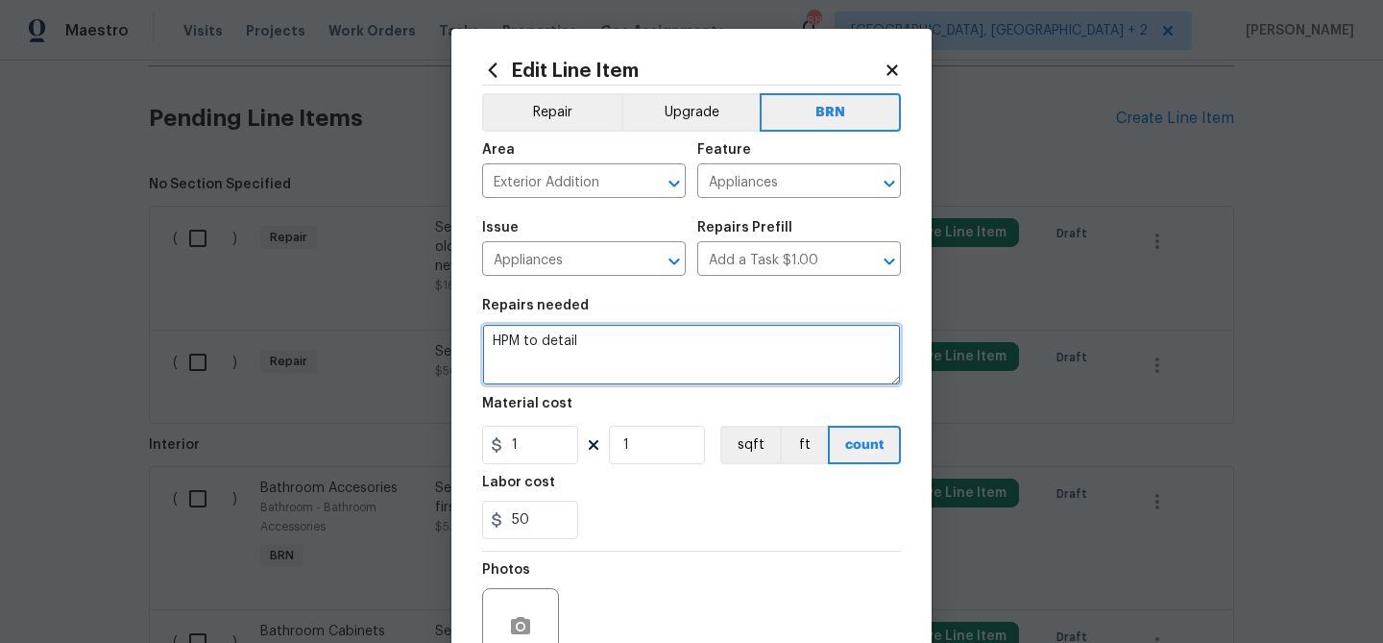
click at [581, 352] on textarea "HPM to detail" at bounding box center [691, 354] width 419 height 61
paste textarea "Seller to have contractor tighten all handrails."
type textarea "Seller to have contractor tighten all handrails."
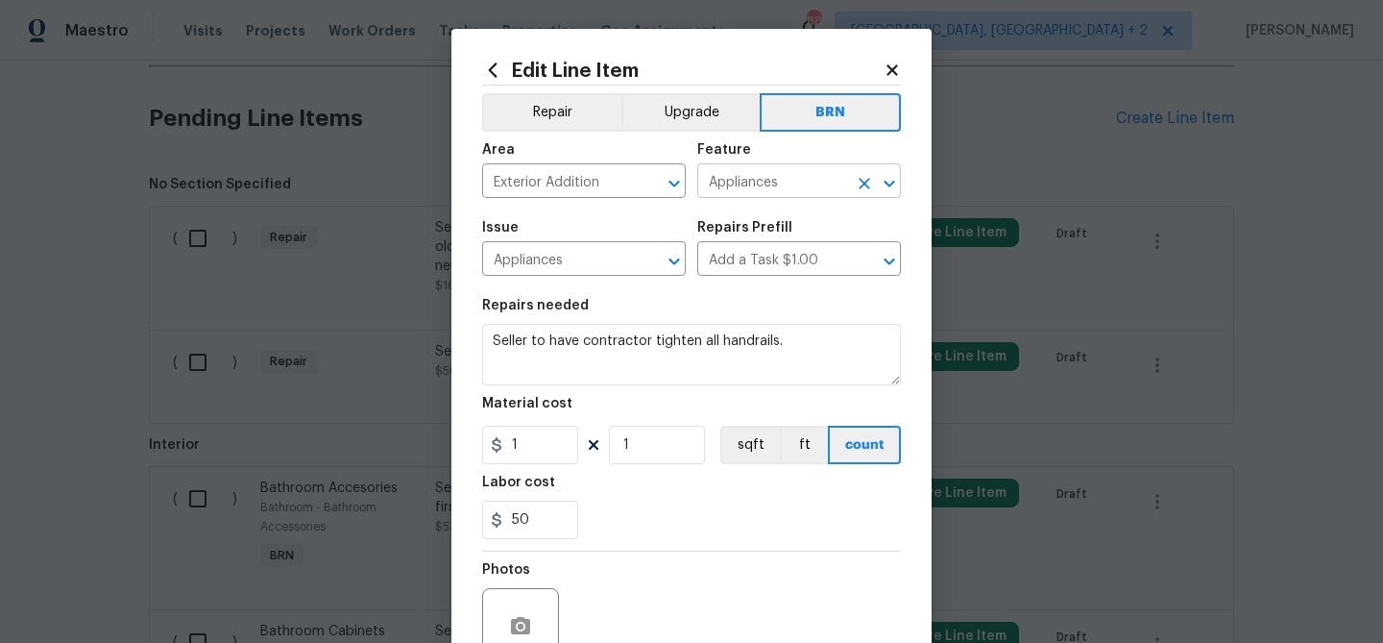
click at [727, 185] on input "Appliances" at bounding box center [772, 183] width 150 height 30
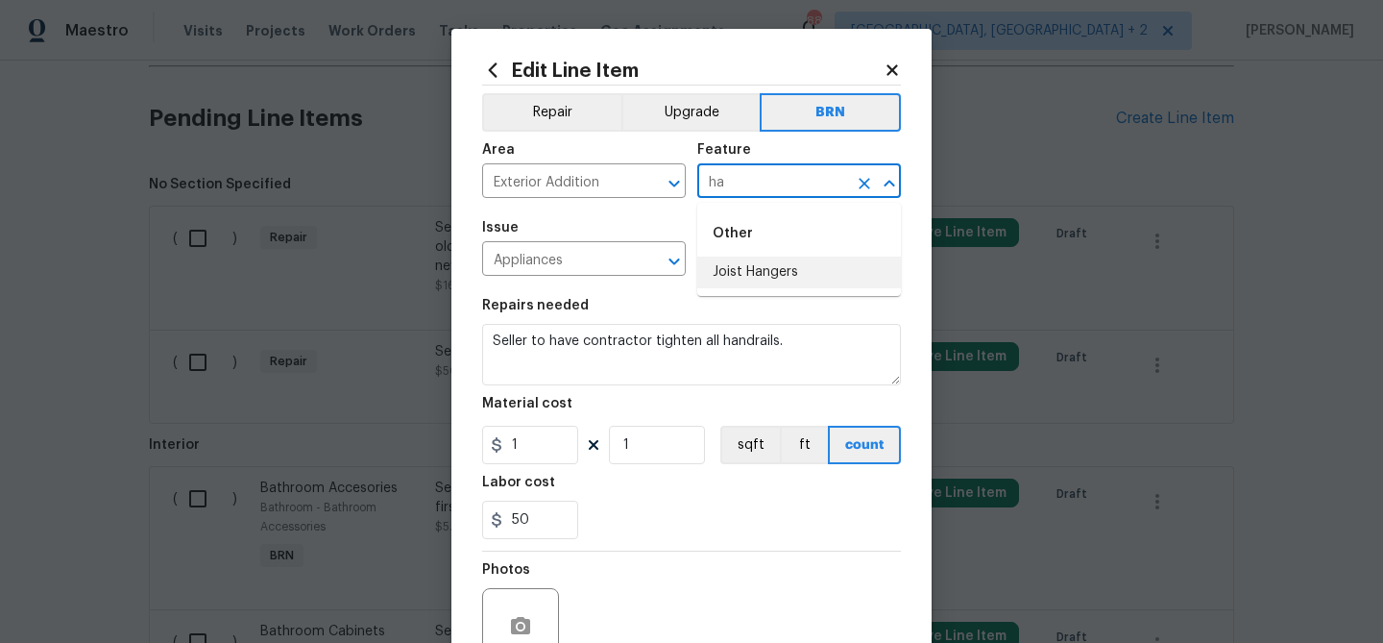
type input "h"
click at [744, 282] on li "Railings" at bounding box center [799, 272] width 204 height 32
type input "Railings"
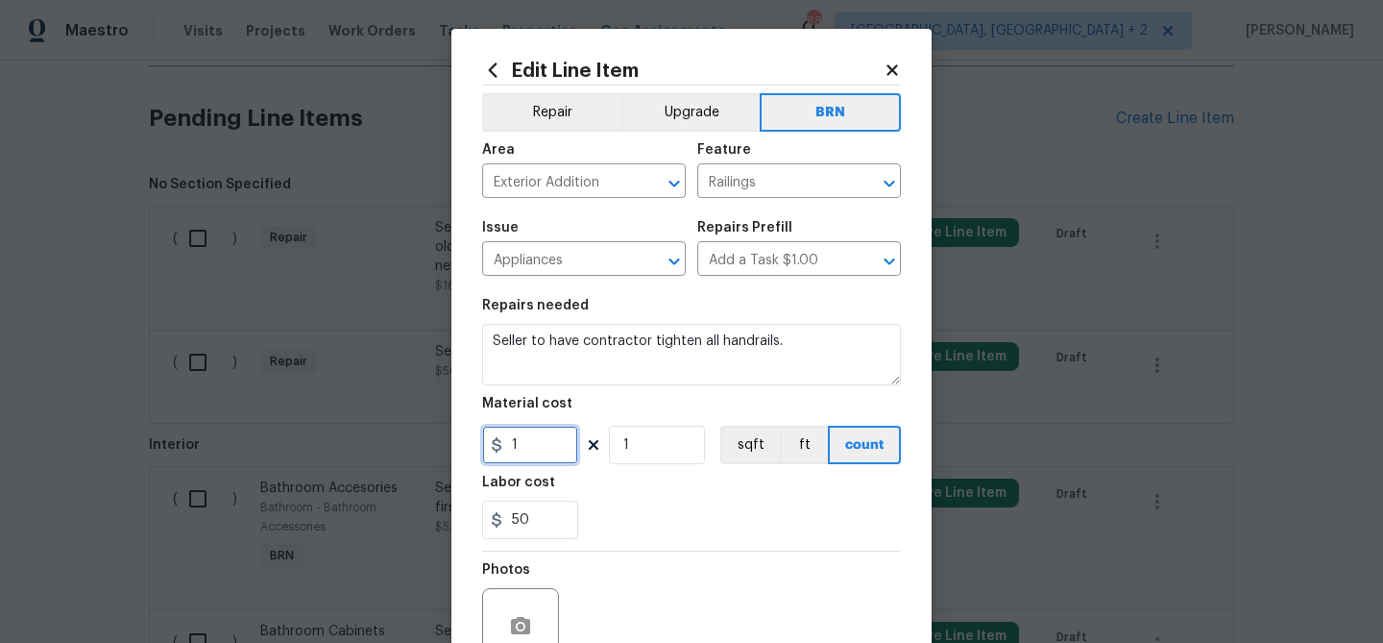
click at [540, 448] on input "1" at bounding box center [530, 445] width 96 height 38
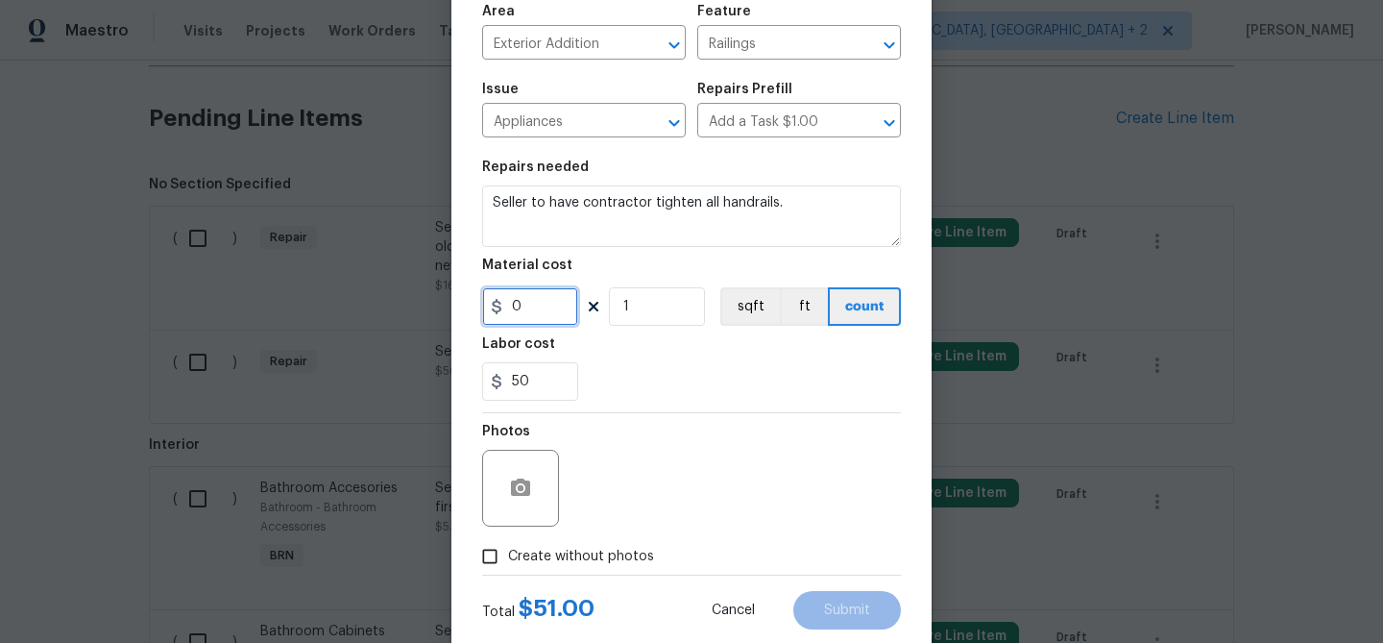
scroll to position [185, 0]
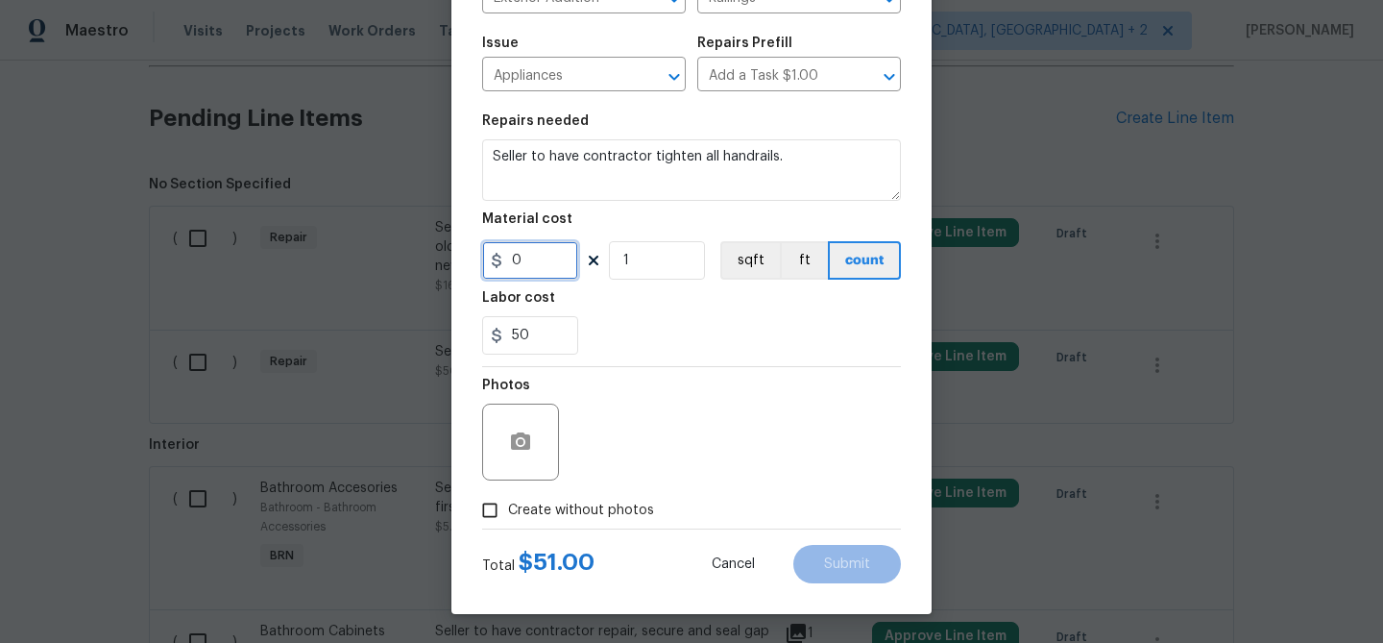
type input "0"
click at [490, 500] on input "Create without photos" at bounding box center [490, 510] width 37 height 37
checkbox input "true"
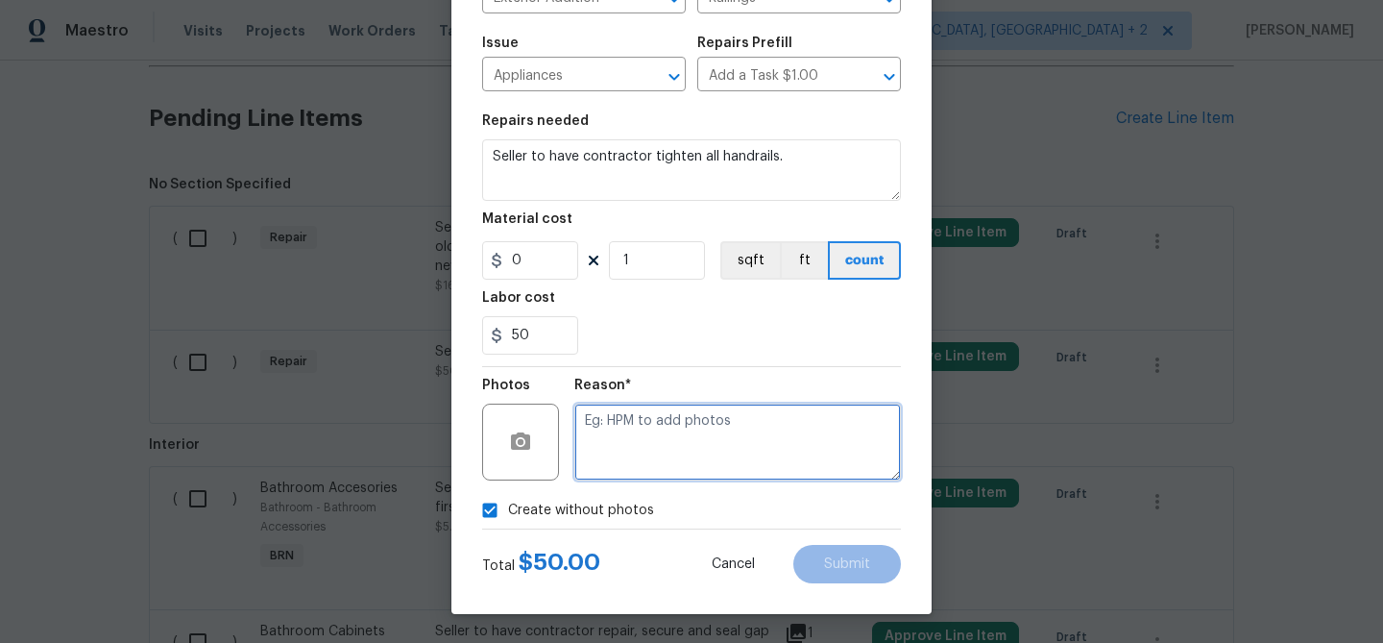
click at [727, 407] on textarea at bounding box center [737, 441] width 327 height 77
click at [659, 423] on textarea at bounding box center [737, 441] width 327 height 77
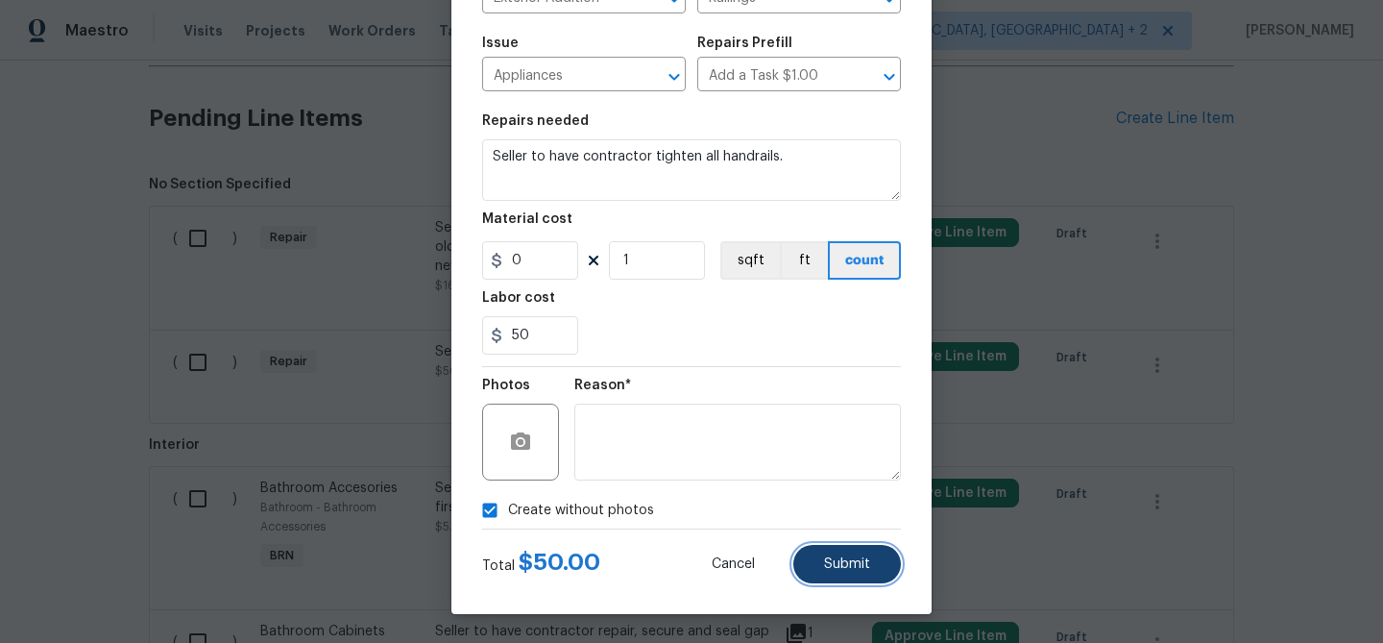
click at [849, 570] on span "Submit" at bounding box center [847, 564] width 46 height 14
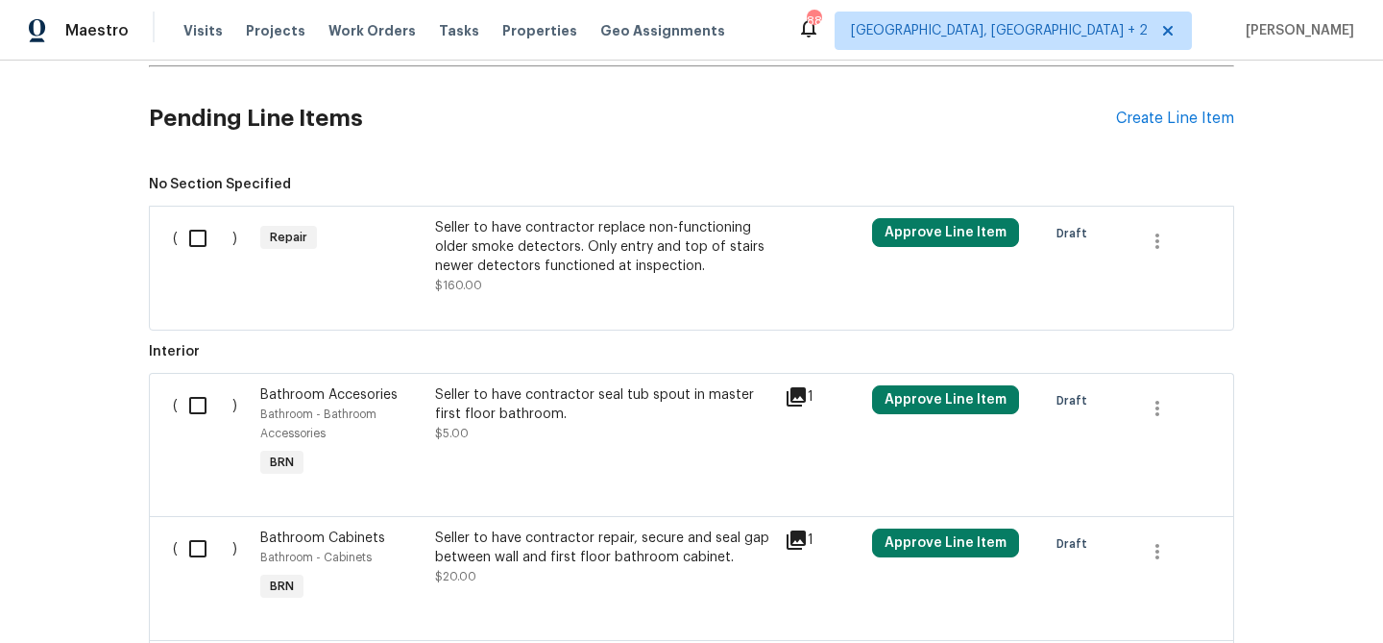
click at [85, 179] on div "Back to all projects [STREET_ADDRESS][PERSON_NAME] 3 Beds | 2 Baths | Total: 13…" at bounding box center [691, 352] width 1383 height 582
click at [499, 260] on div "Seller to have contractor replace non-functioning older smoke detectors. Only e…" at bounding box center [604, 247] width 338 height 58
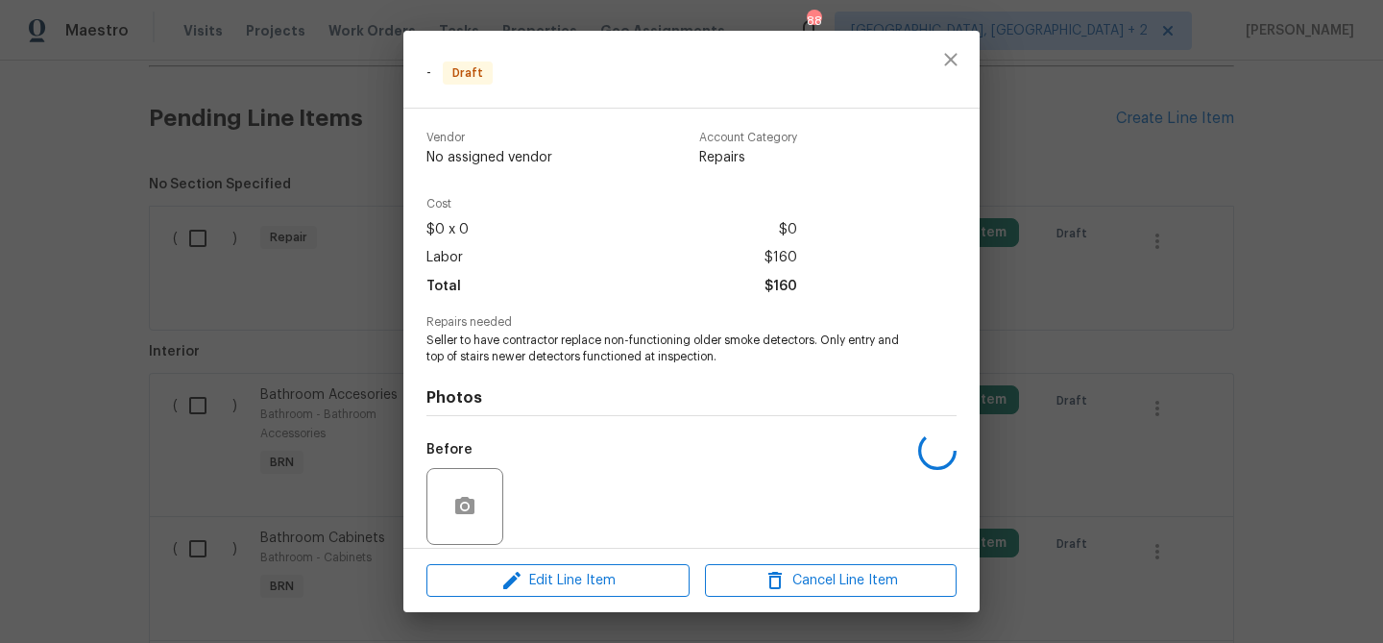
scroll to position [140, 0]
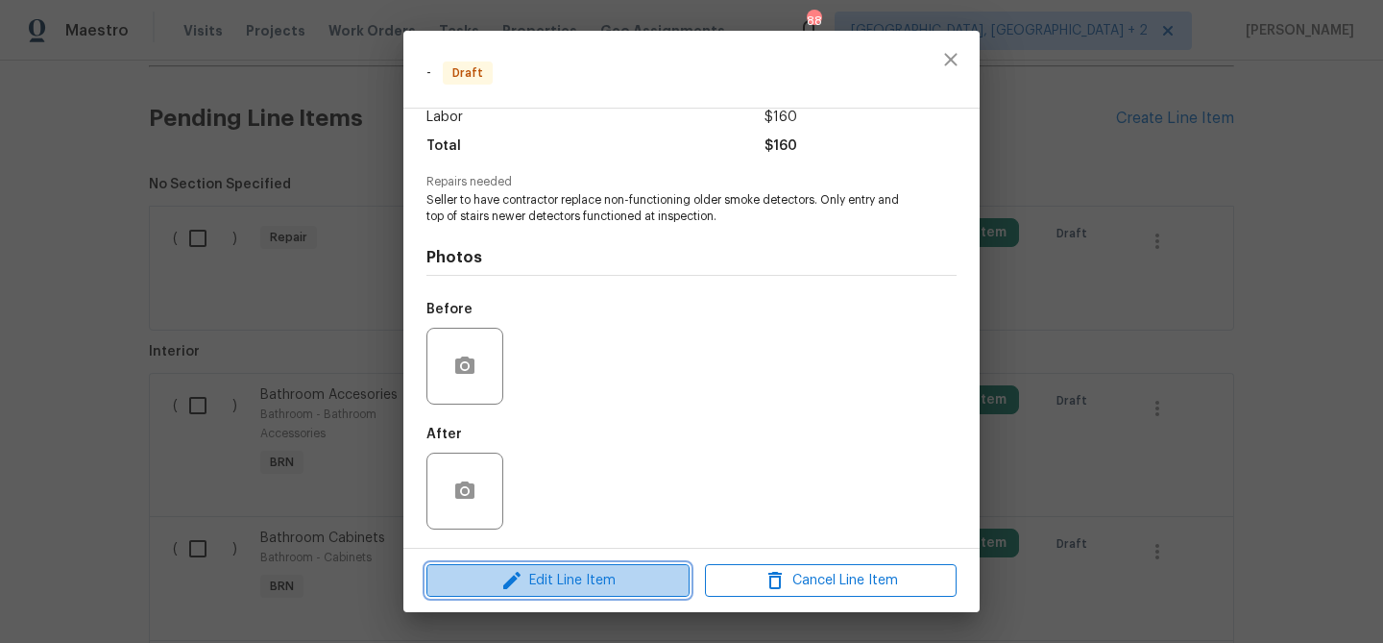
click at [514, 593] on button "Edit Line Item" at bounding box center [558, 581] width 263 height 34
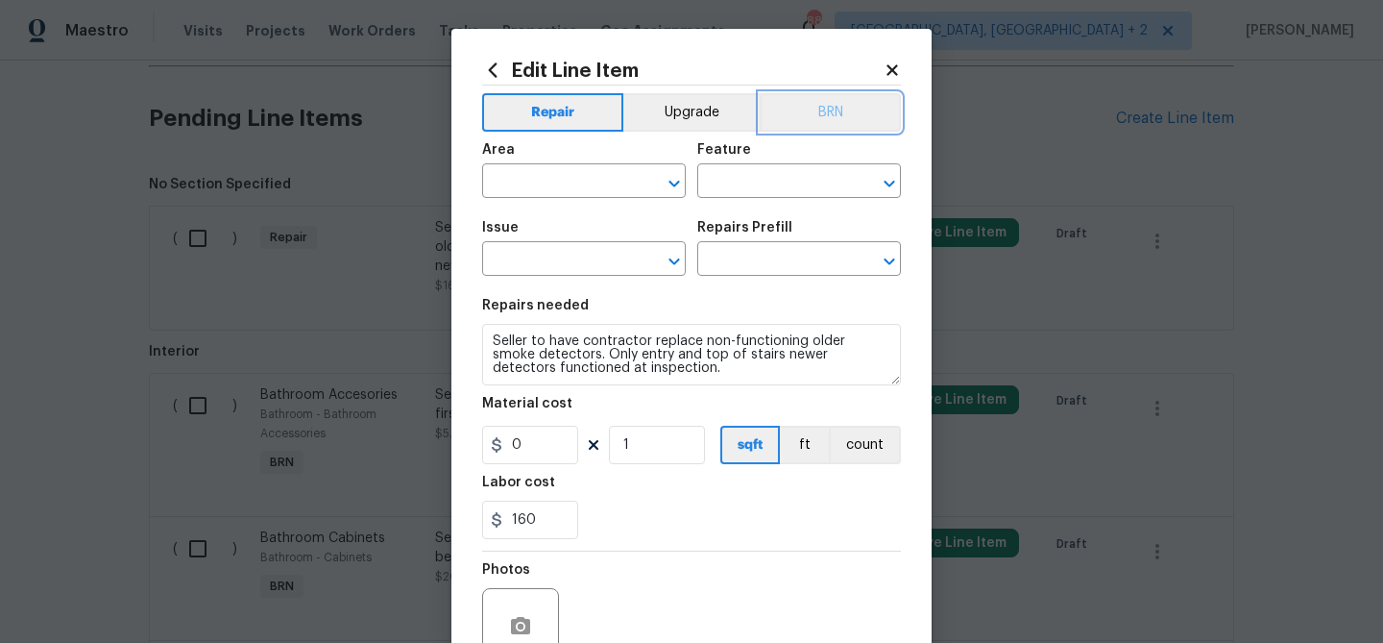
click at [870, 102] on button "BRN" at bounding box center [830, 112] width 141 height 38
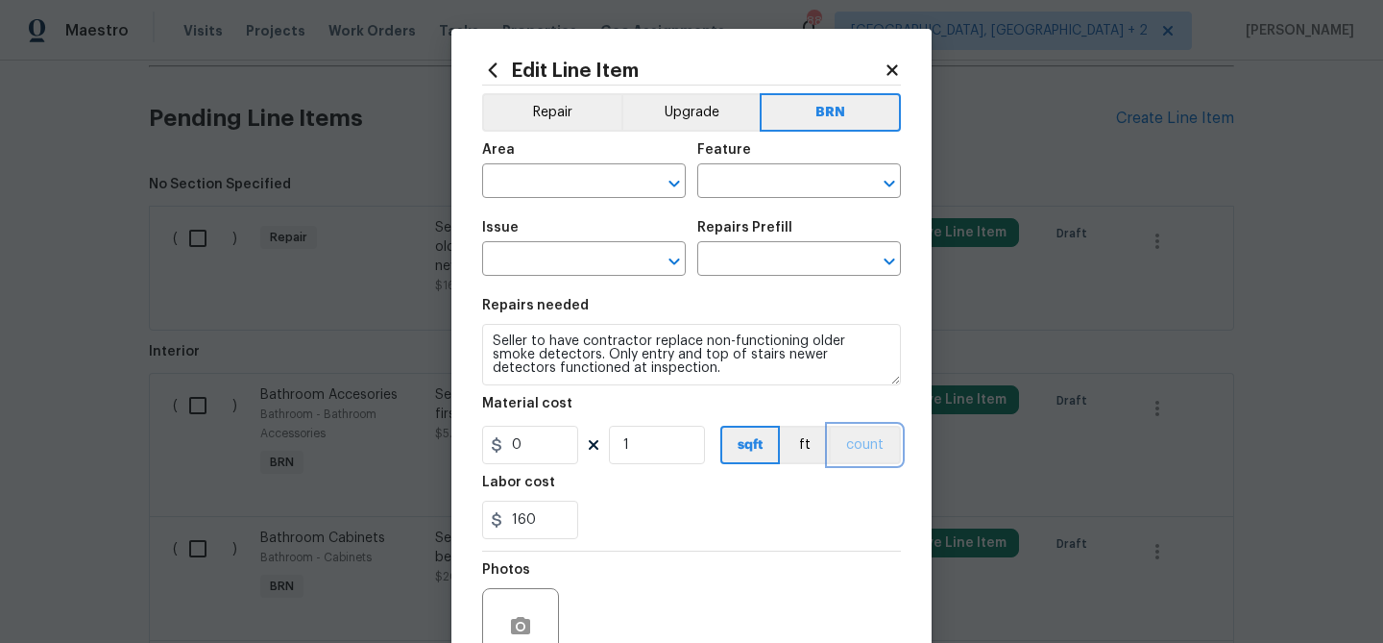
click at [859, 442] on button "count" at bounding box center [865, 445] width 72 height 38
click at [532, 168] on input "text" at bounding box center [557, 183] width 150 height 30
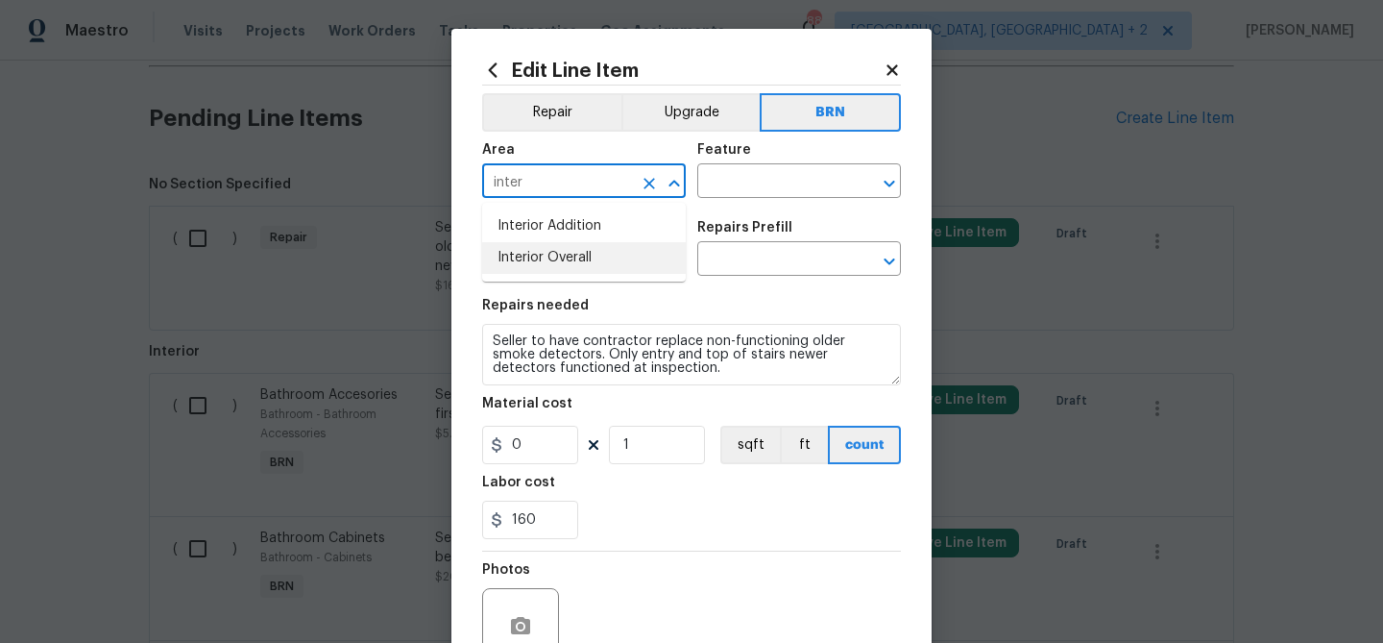
click at [536, 249] on li "Interior Overall" at bounding box center [584, 258] width 204 height 32
type input "Interior Overall"
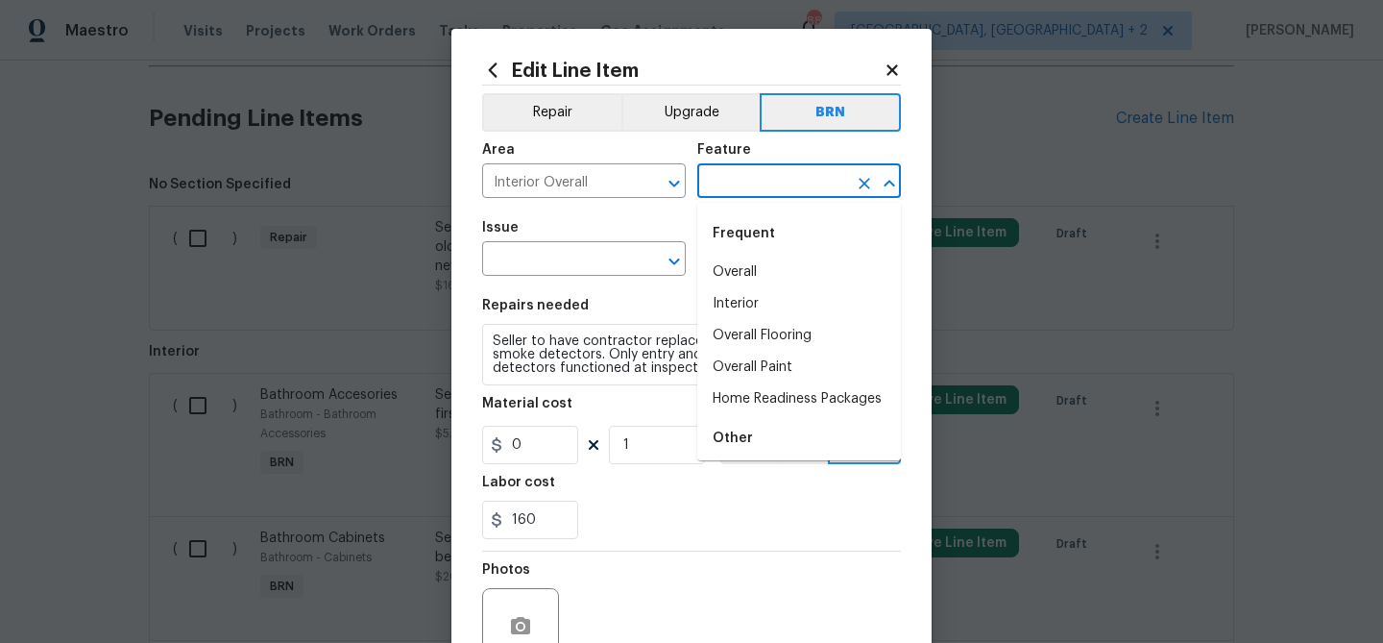
click at [721, 193] on input "text" at bounding box center [772, 183] width 150 height 30
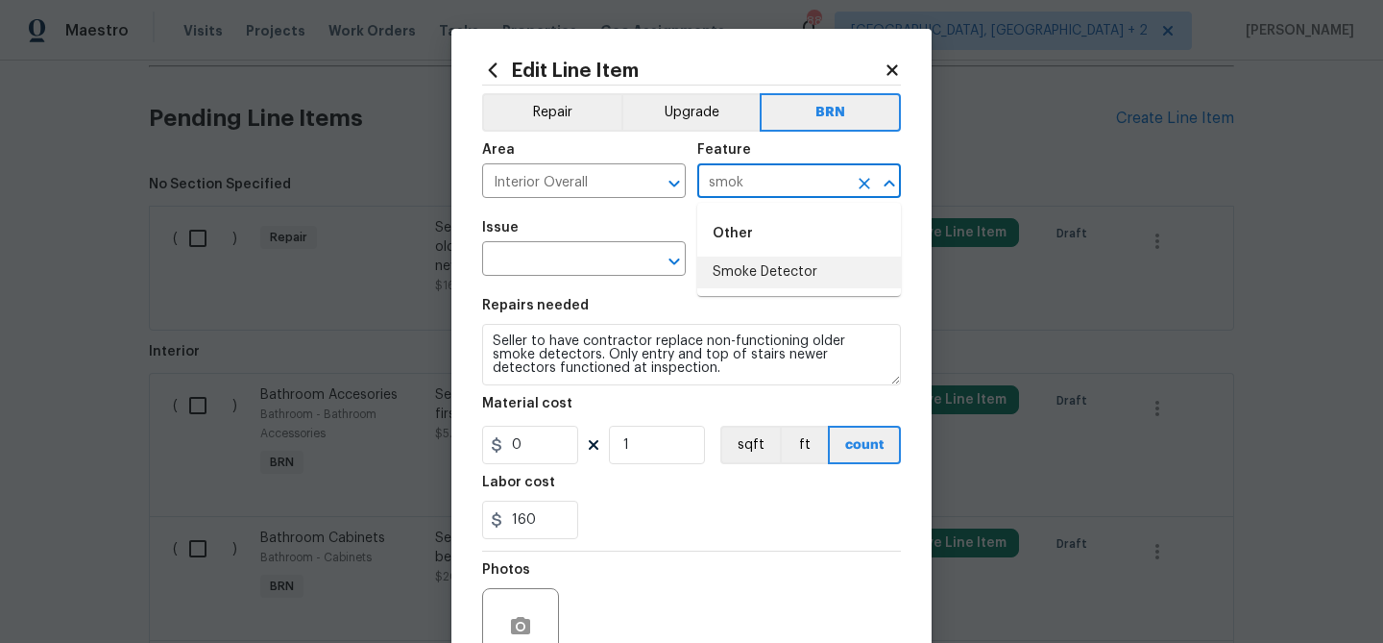
click at [745, 276] on li "Smoke Detector" at bounding box center [799, 272] width 204 height 32
type input "Smoke Detector"
click at [566, 266] on input "text" at bounding box center [557, 261] width 150 height 30
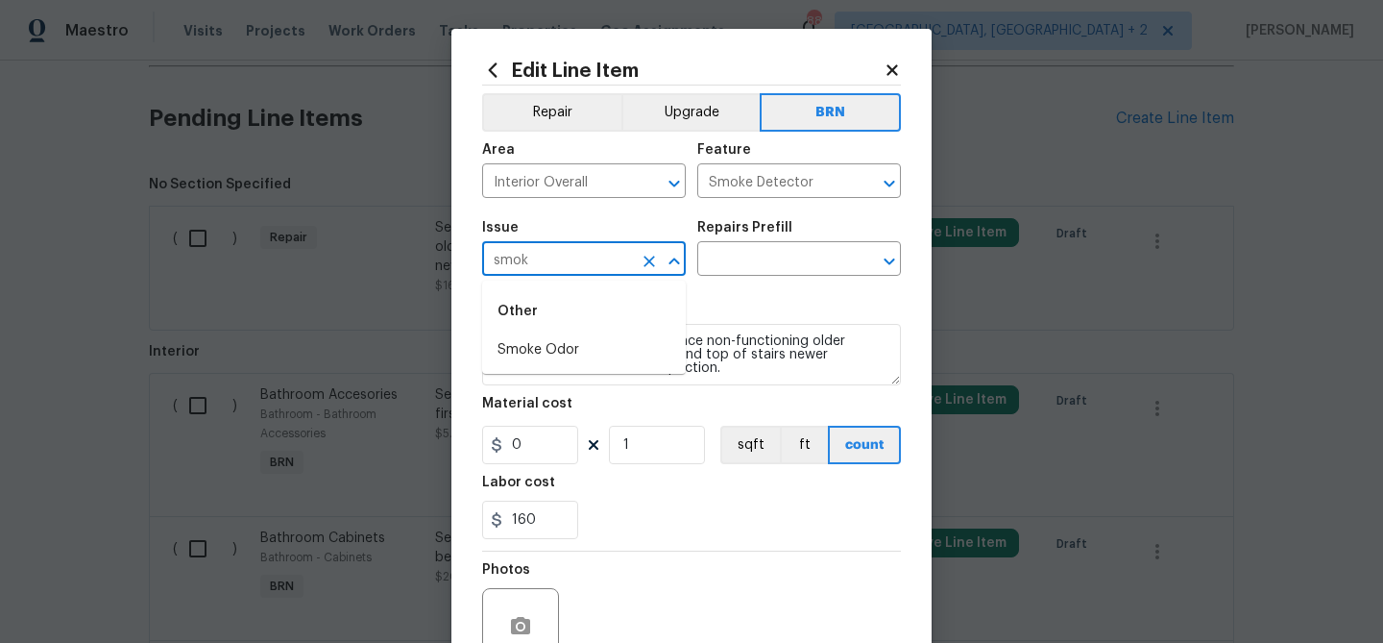
click at [555, 346] on li "Smoke Odor" at bounding box center [584, 350] width 204 height 32
type input "Smoke Odor"
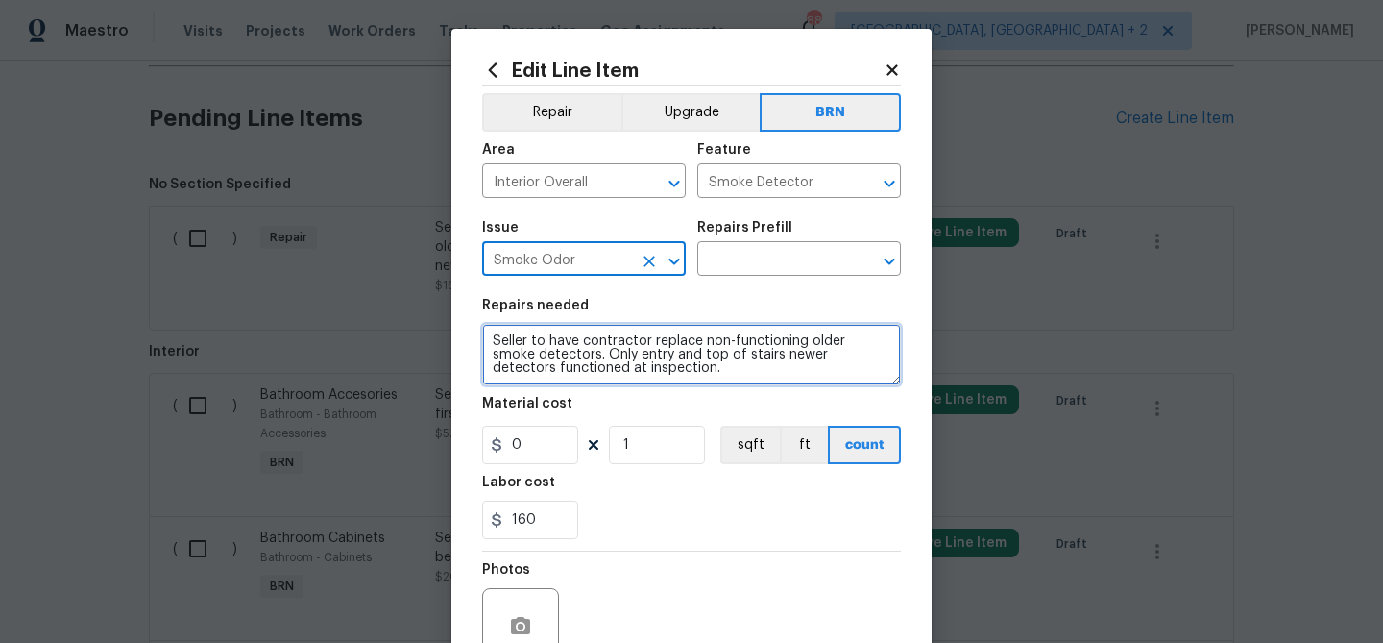
click at [555, 346] on textarea "Seller to have contractor replace non-functioning older smoke detectors. Only e…" at bounding box center [691, 354] width 419 height 61
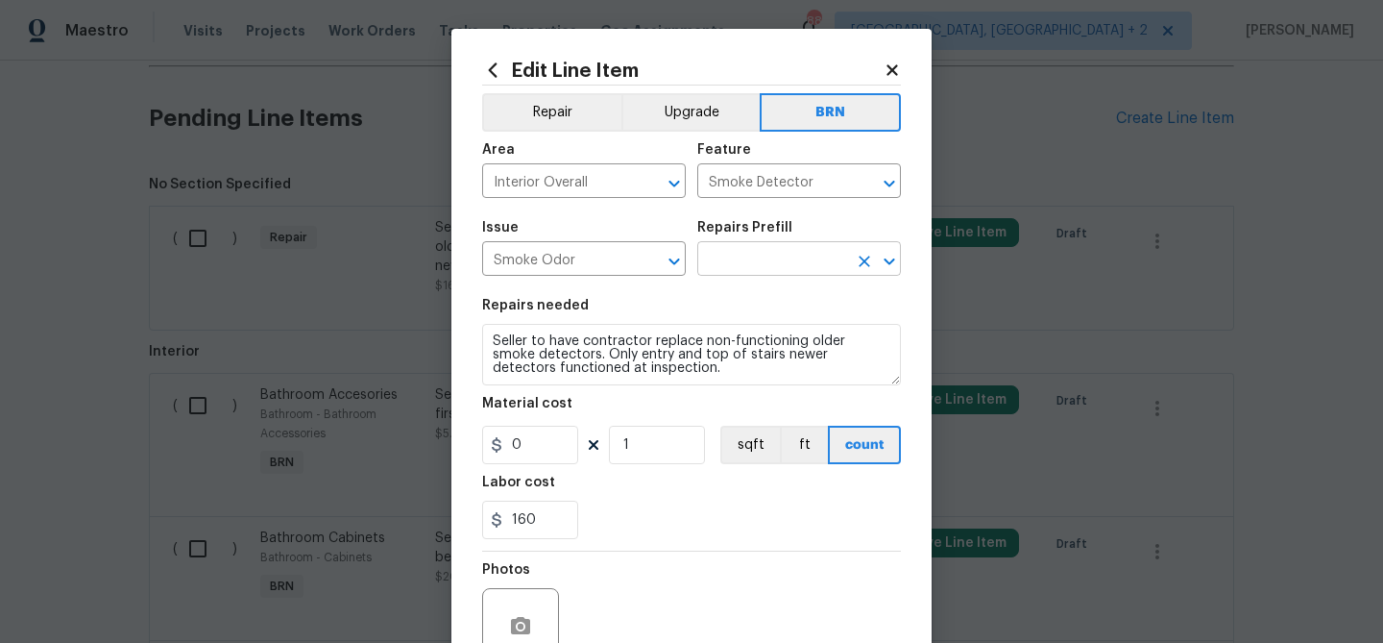
click at [733, 266] on input "text" at bounding box center [772, 261] width 150 height 30
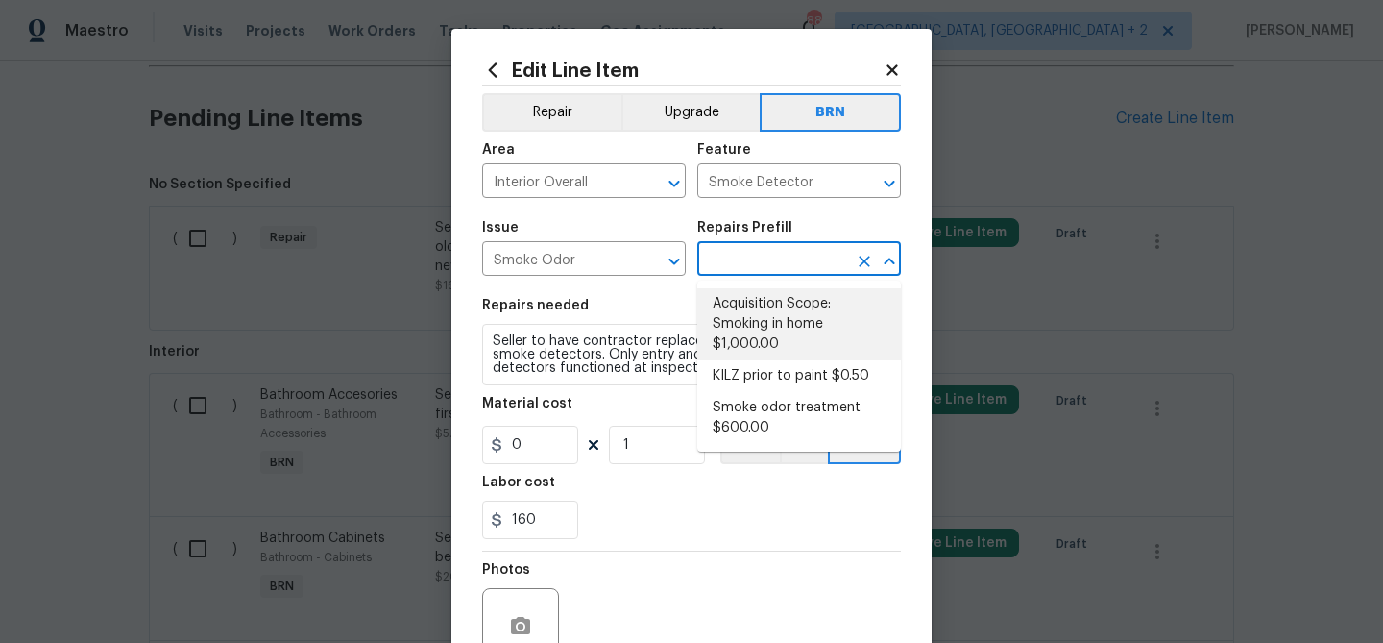
click at [728, 306] on li "Acquisition Scope: Smoking in home $1,000.00" at bounding box center [799, 324] width 204 height 72
type input "Acquisition Scope: Smoking in home $1,000.00"
type textarea "Acquisition Scope: Smoking in home"
type input "1000"
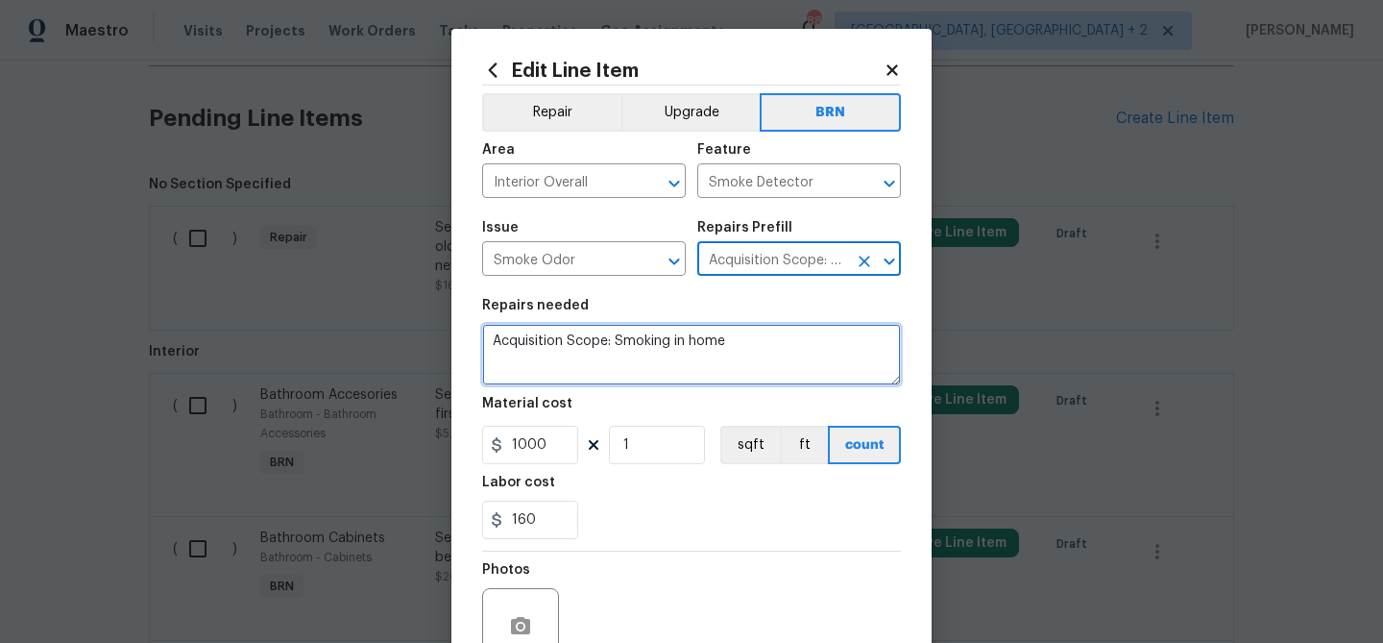
click at [605, 344] on textarea "Acquisition Scope: Smoking in home" at bounding box center [691, 354] width 419 height 61
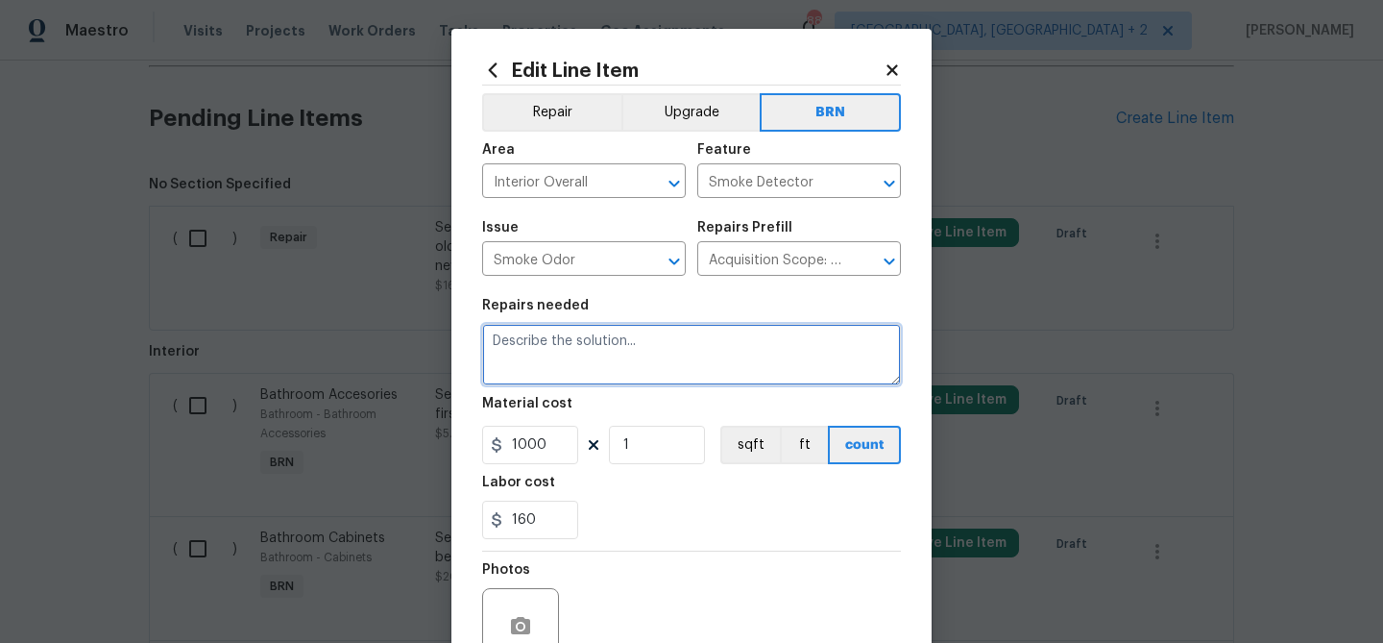
paste textarea "Seller to have contractor replace non-functioning older smoke detectors. Only e…"
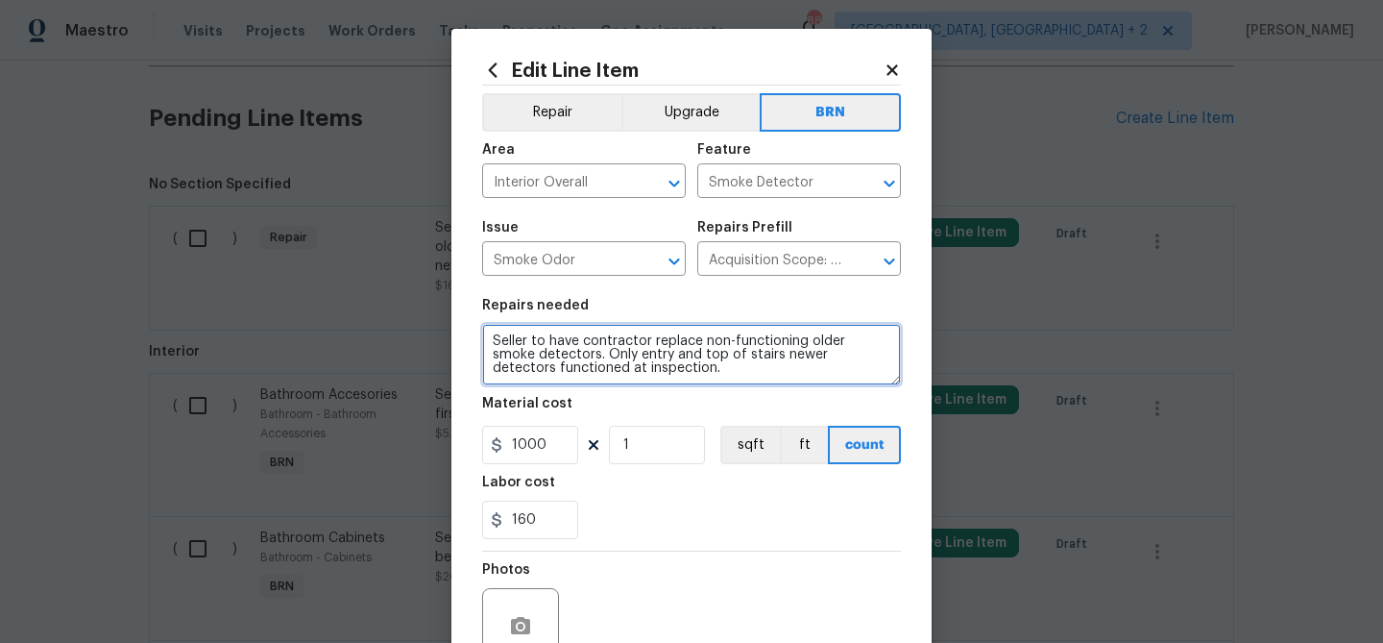
type textarea "Seller to have contractor replace non-functioning older smoke detectors. Only e…"
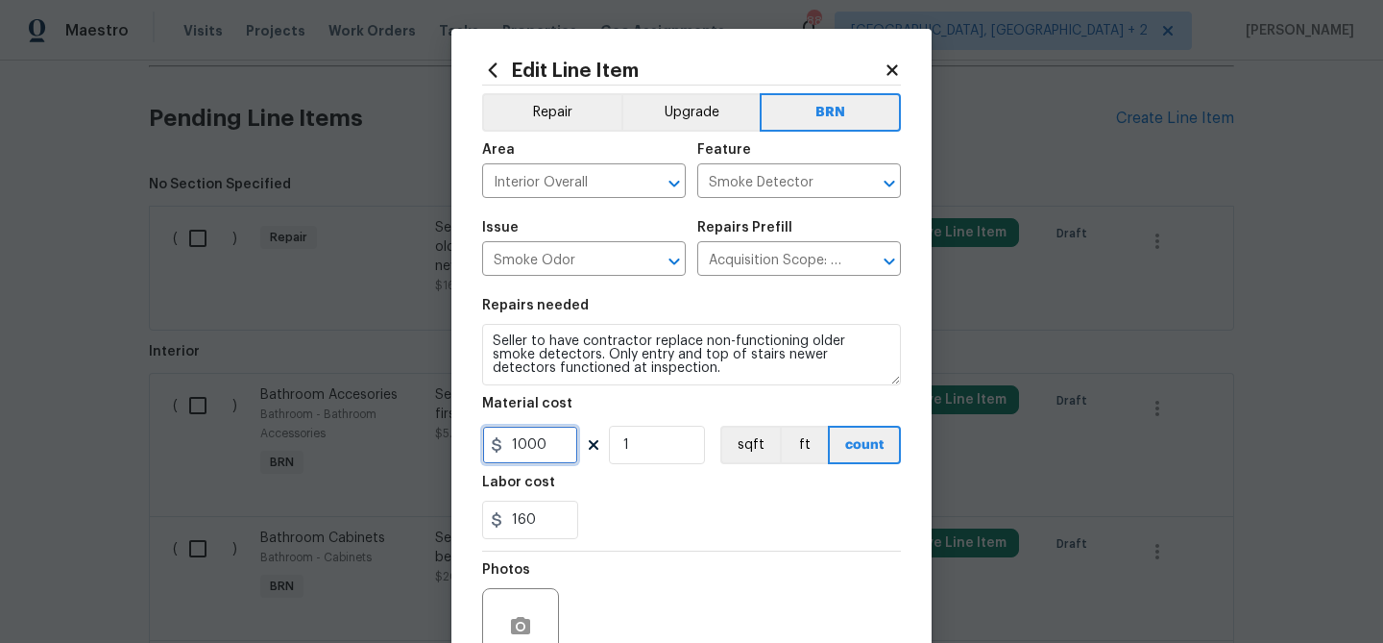
click at [572, 450] on input "1000" at bounding box center [530, 445] width 96 height 38
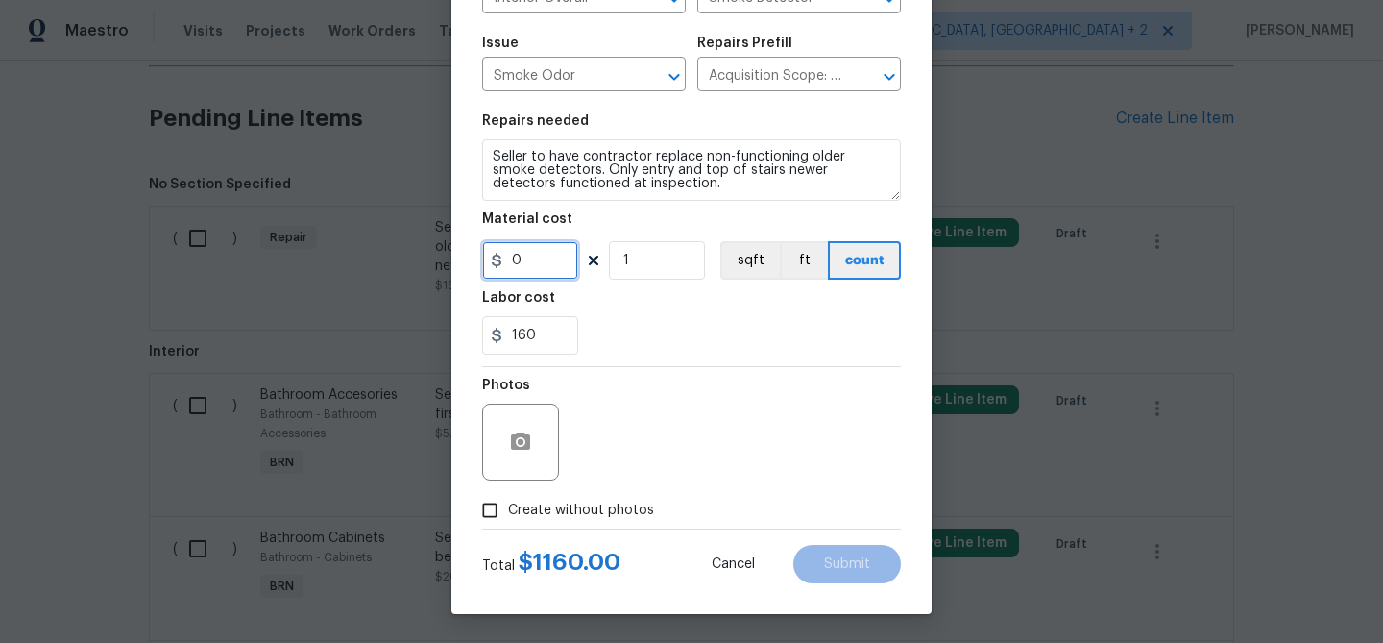
type input "0"
click at [502, 521] on input "Create without photos" at bounding box center [490, 510] width 37 height 37
checkbox input "true"
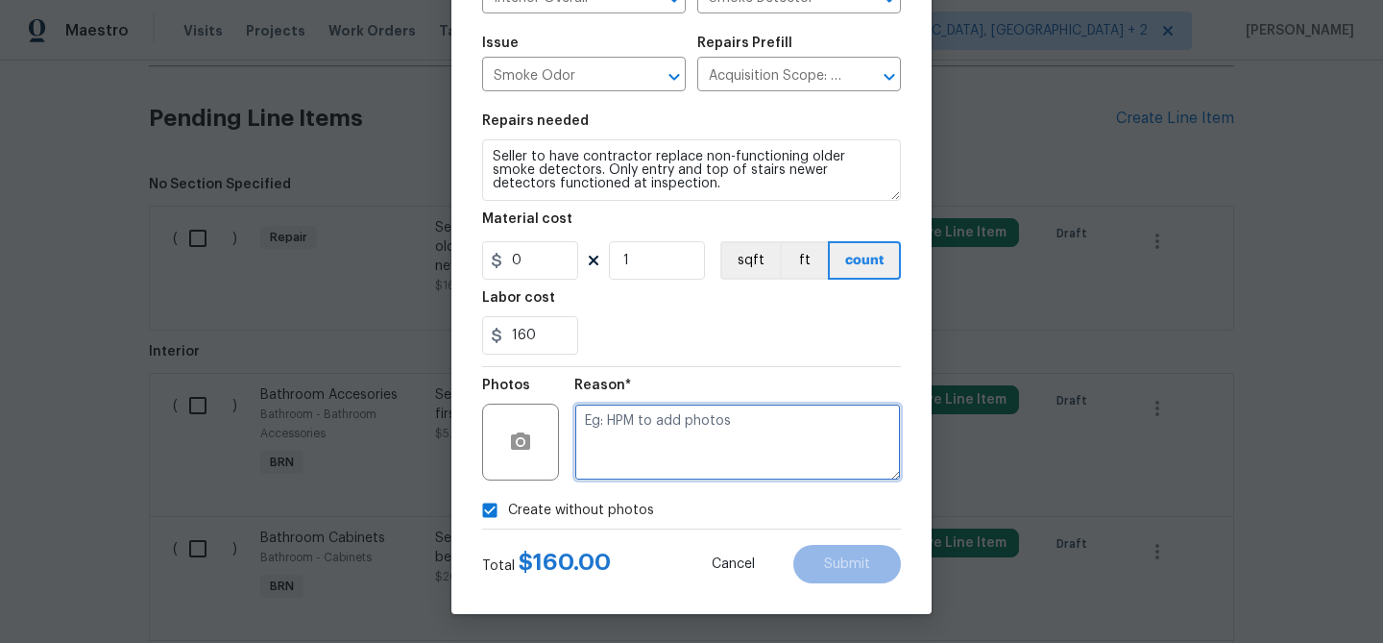
click at [625, 468] on textarea at bounding box center [737, 441] width 327 height 77
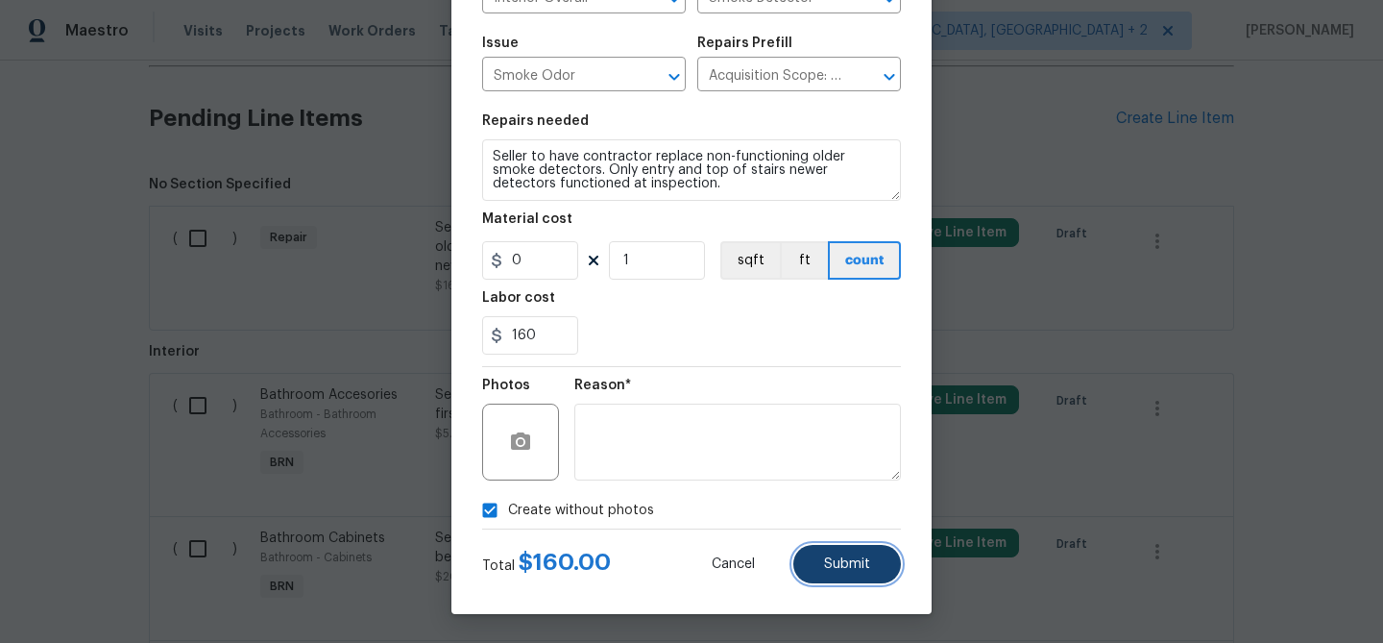
click at [826, 547] on button "Submit" at bounding box center [847, 564] width 108 height 38
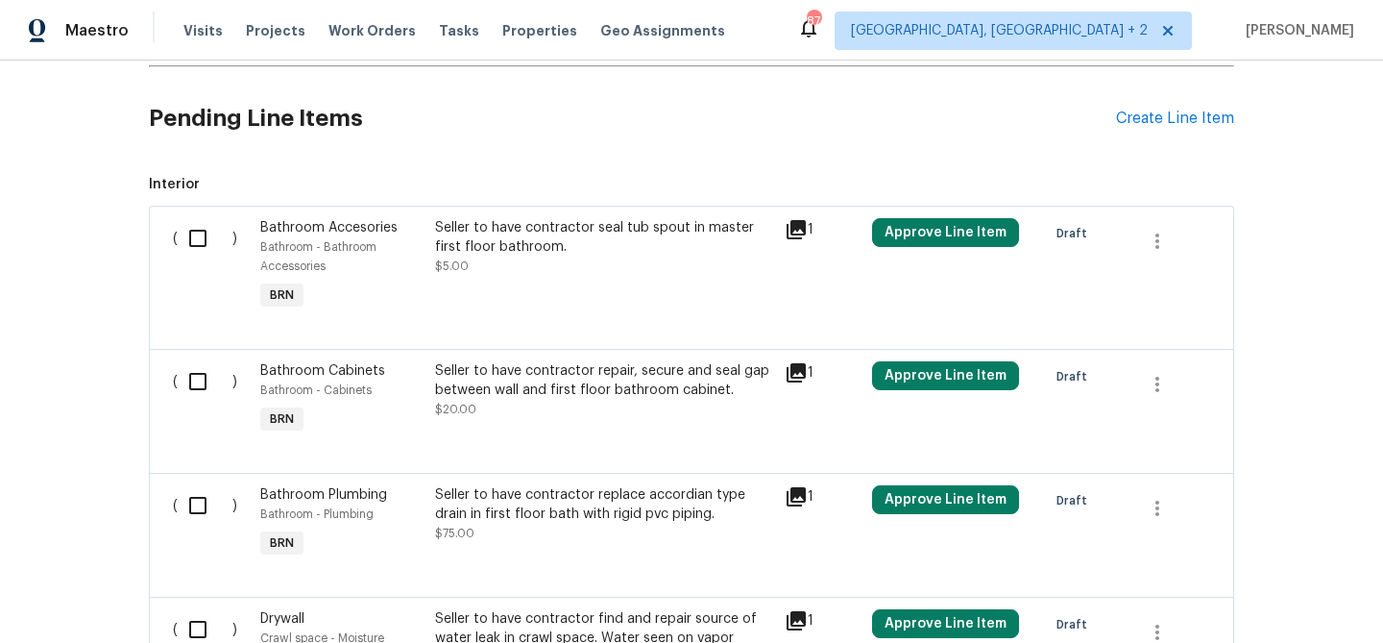
click at [110, 106] on div "Back to all projects [STREET_ADDRESS][PERSON_NAME] 3 Beds | 2 Baths | Total: 13…" at bounding box center [691, 352] width 1383 height 582
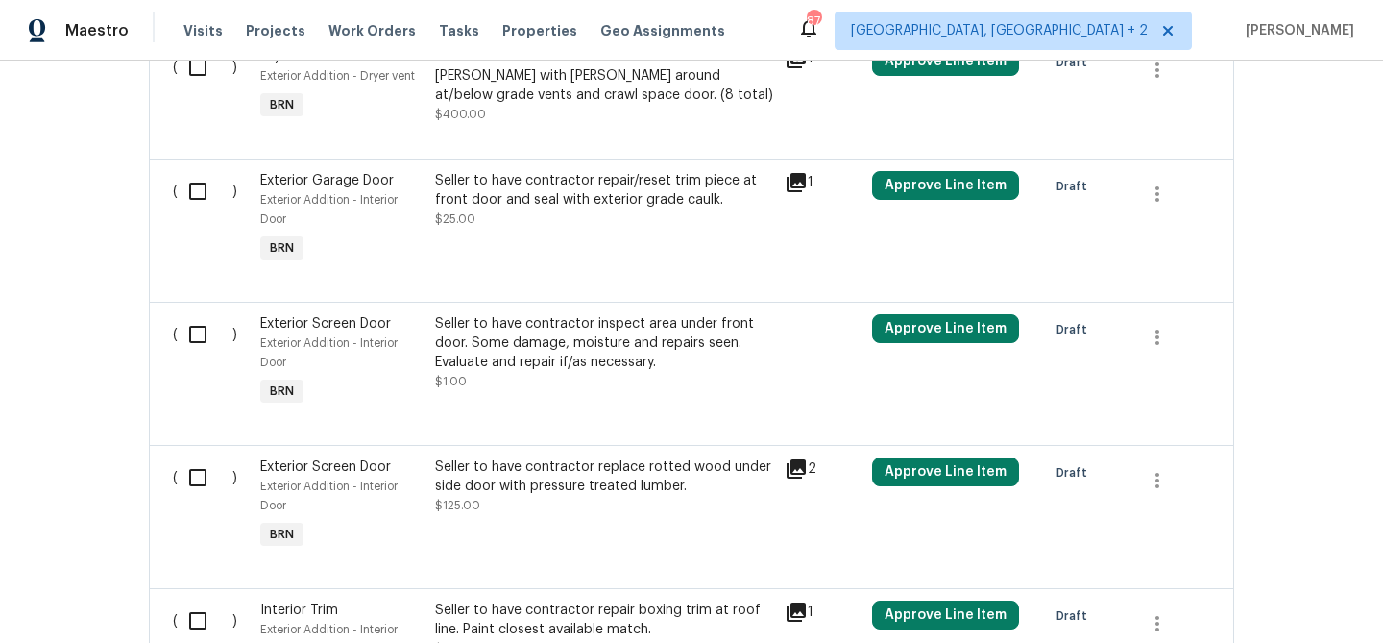
click at [212, 339] on input "checkbox" at bounding box center [205, 334] width 55 height 40
checkbox input "true"
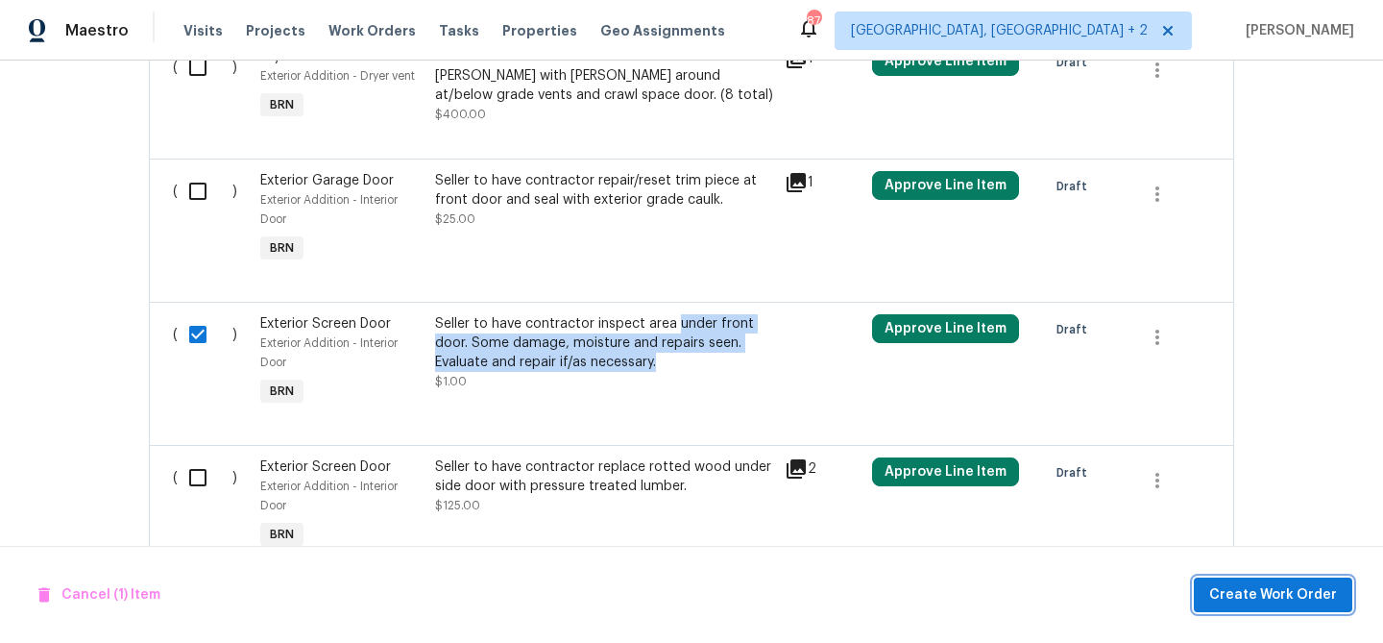
click at [1255, 599] on span "Create Work Order" at bounding box center [1273, 595] width 128 height 24
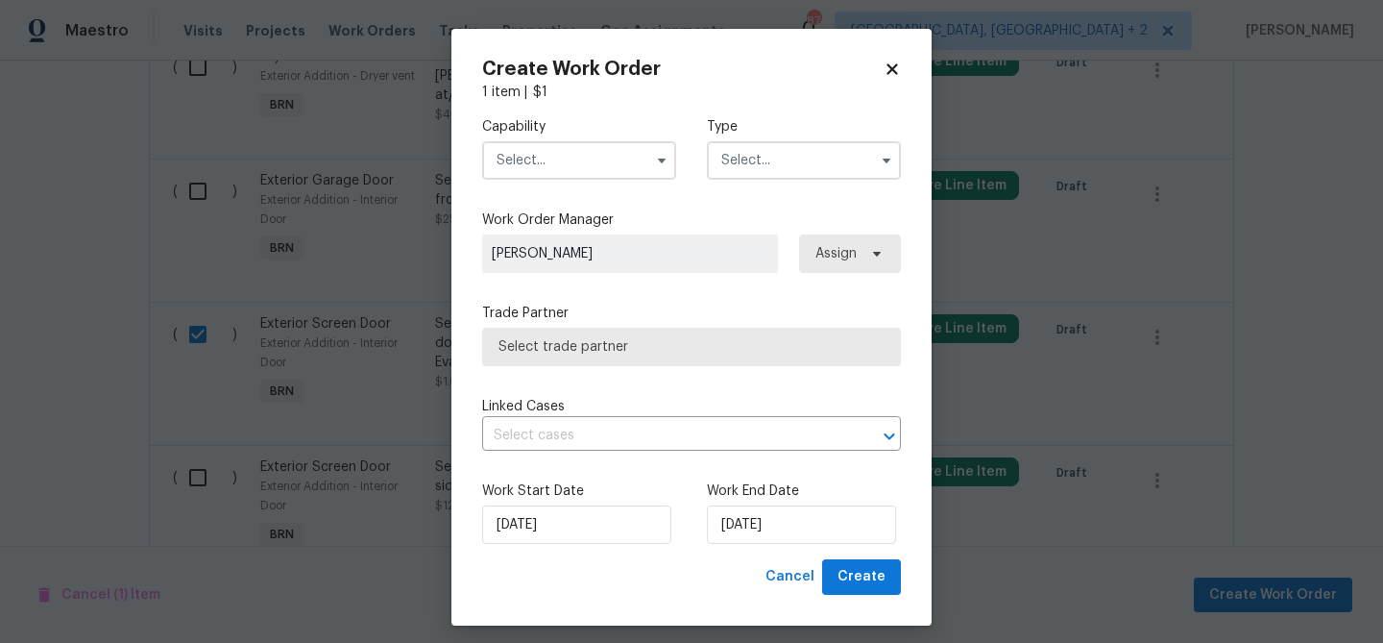
click at [548, 159] on input "text" at bounding box center [579, 160] width 194 height 38
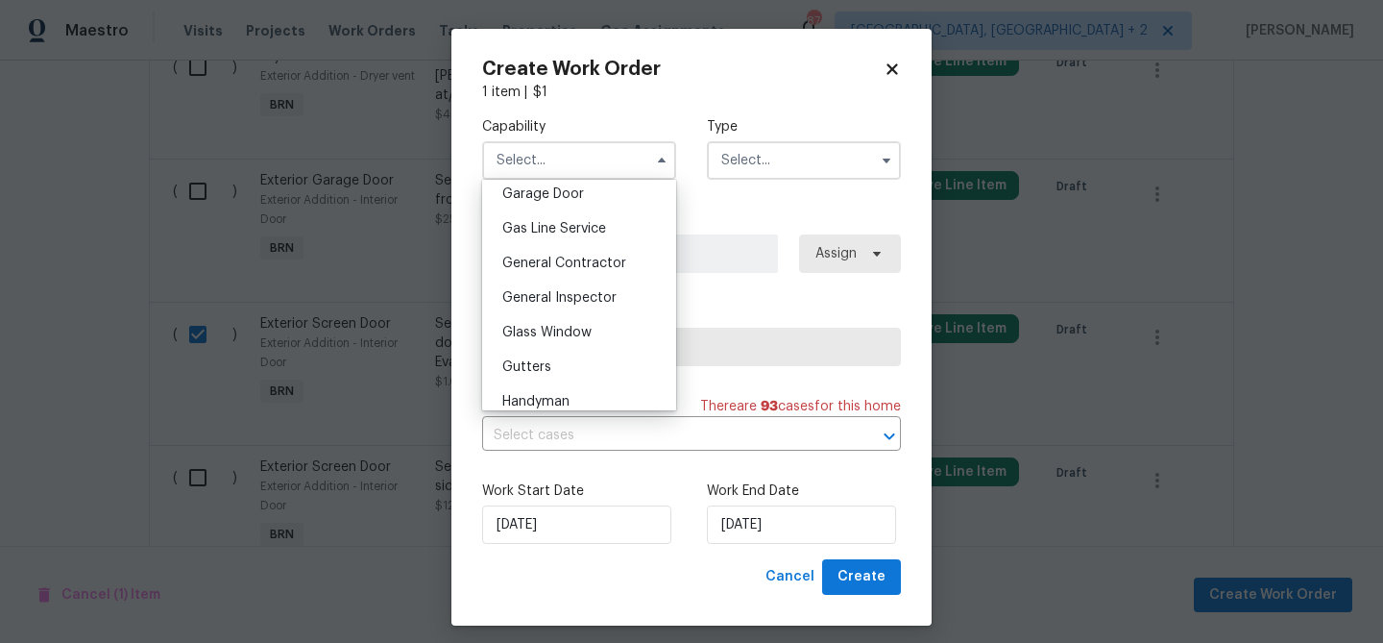
scroll to position [861, 0]
click at [549, 246] on div "General Contractor" at bounding box center [579, 259] width 184 height 35
type input "General Contractor"
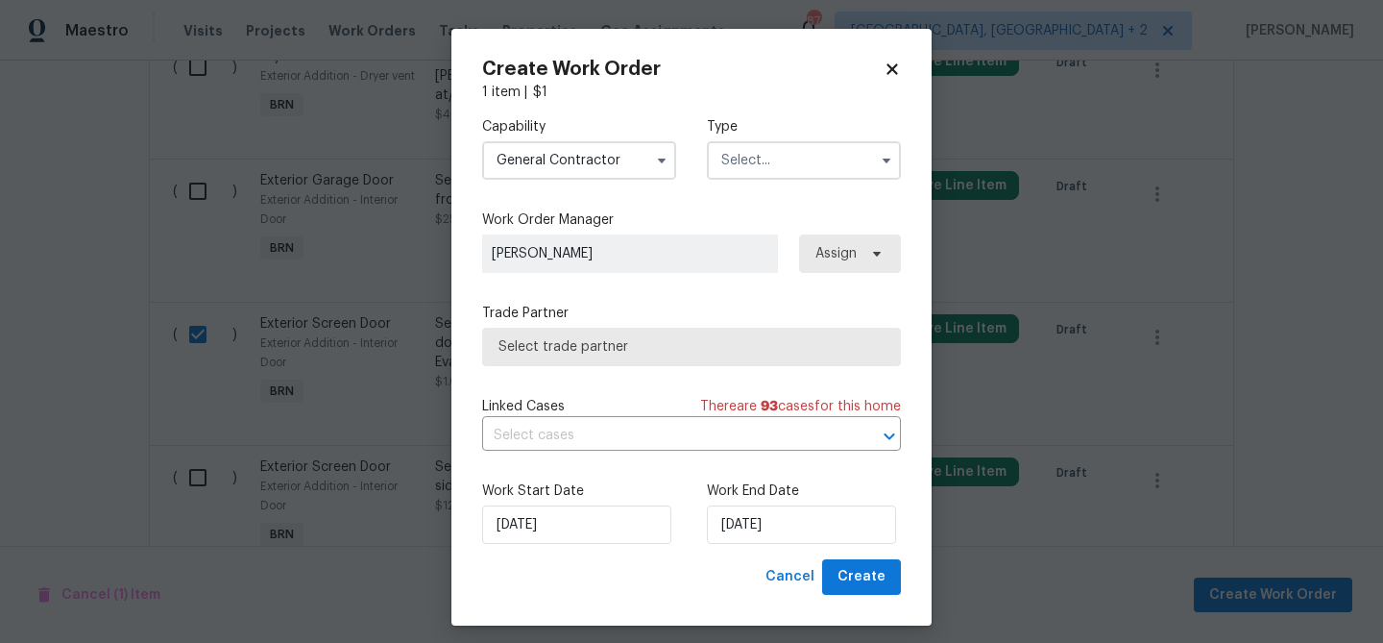
click at [783, 154] on input "text" at bounding box center [804, 160] width 194 height 38
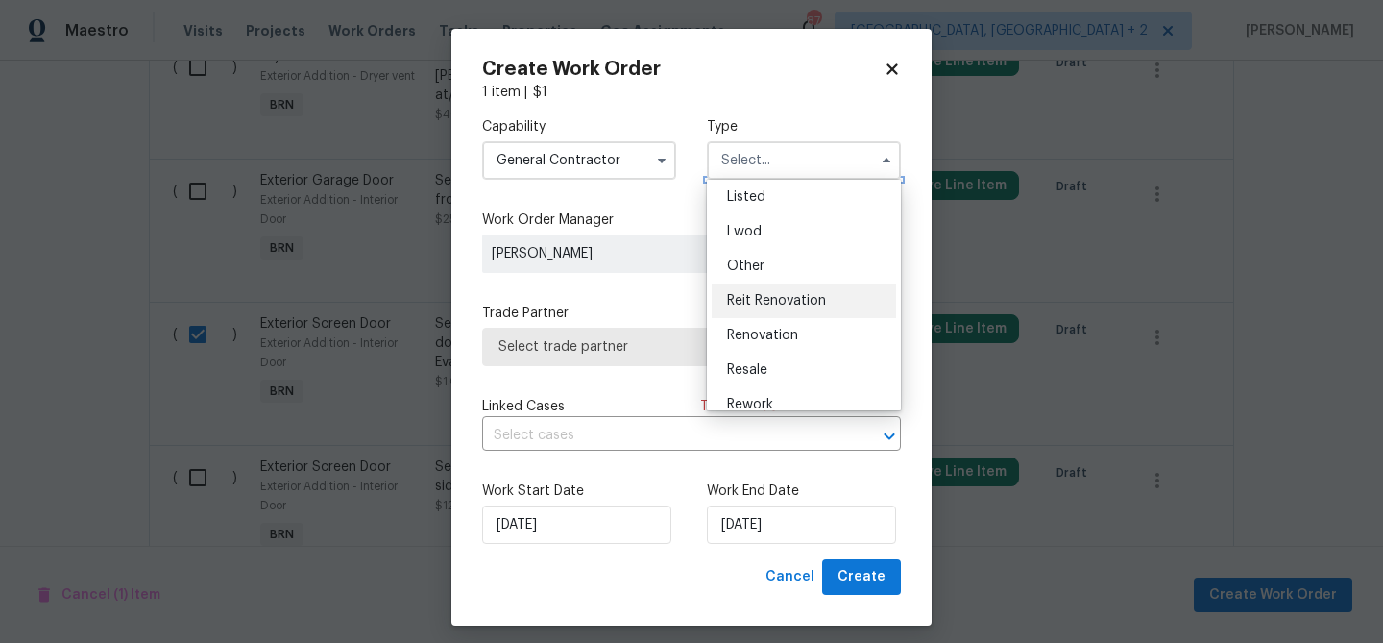
scroll to position [206, 0]
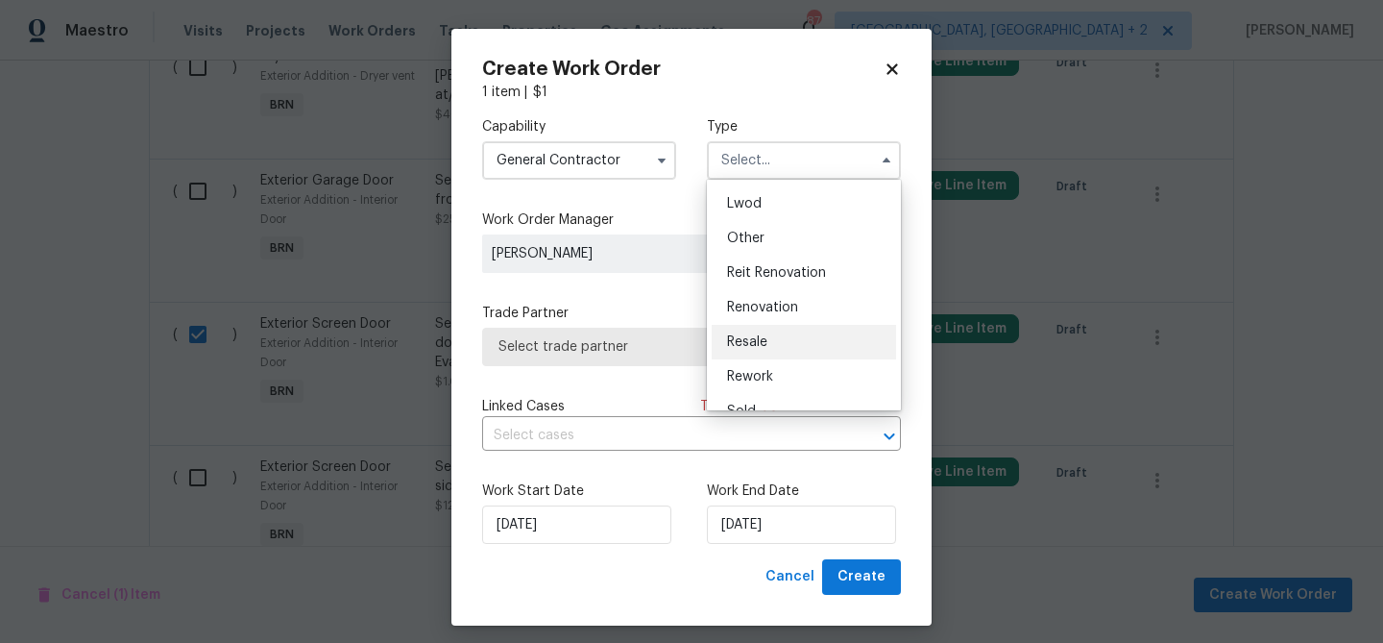
click at [754, 330] on div "Resale" at bounding box center [804, 342] width 184 height 35
type input "Resale"
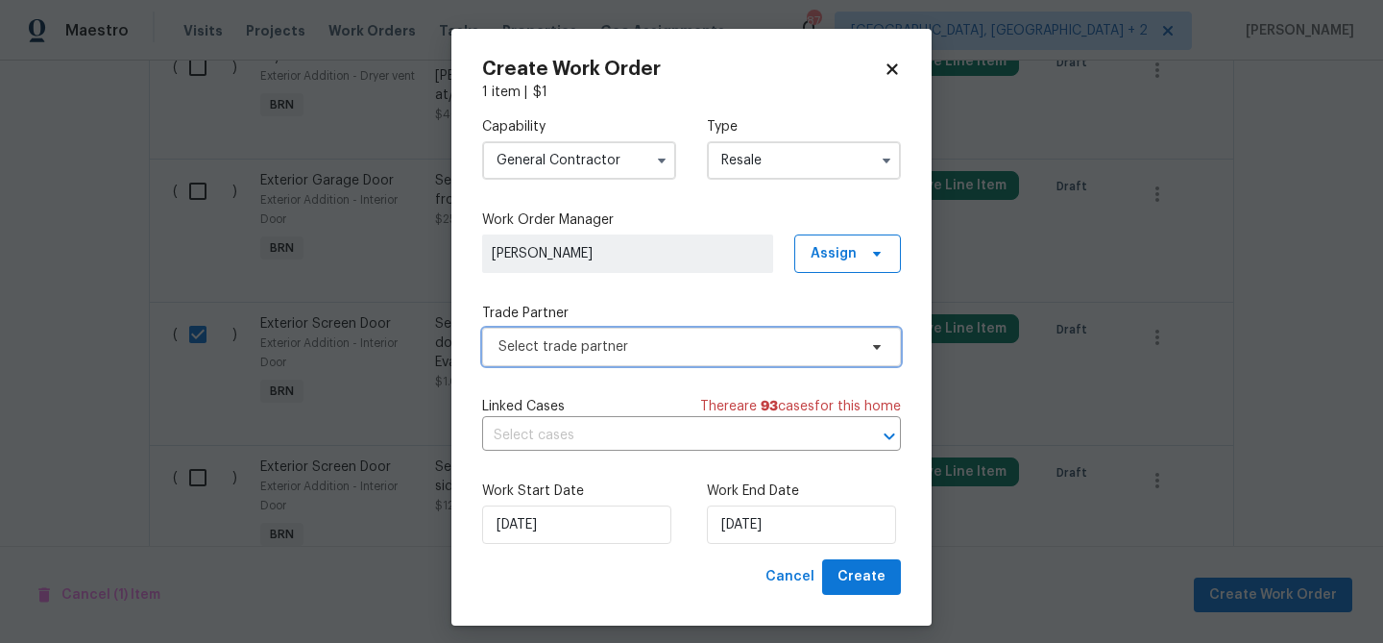
click at [579, 341] on span "Select trade partner" at bounding box center [678, 346] width 358 height 19
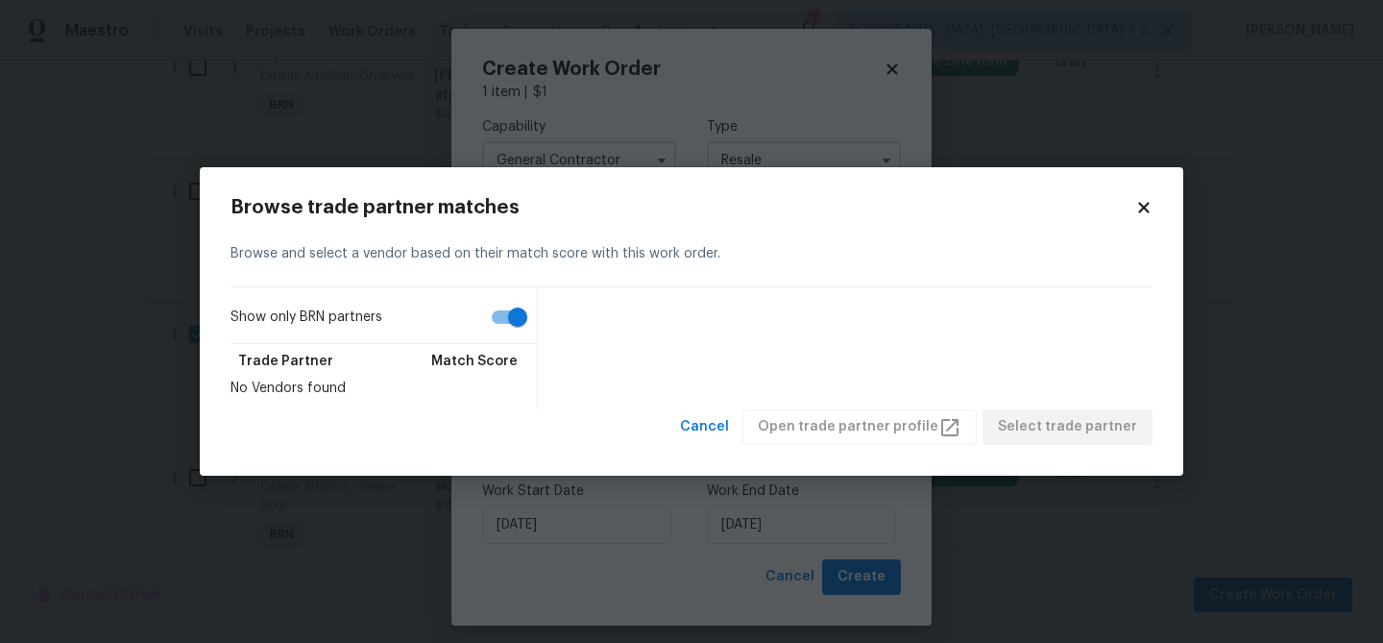
click at [498, 300] on input "Show only BRN partners" at bounding box center [518, 317] width 110 height 37
checkbox input "false"
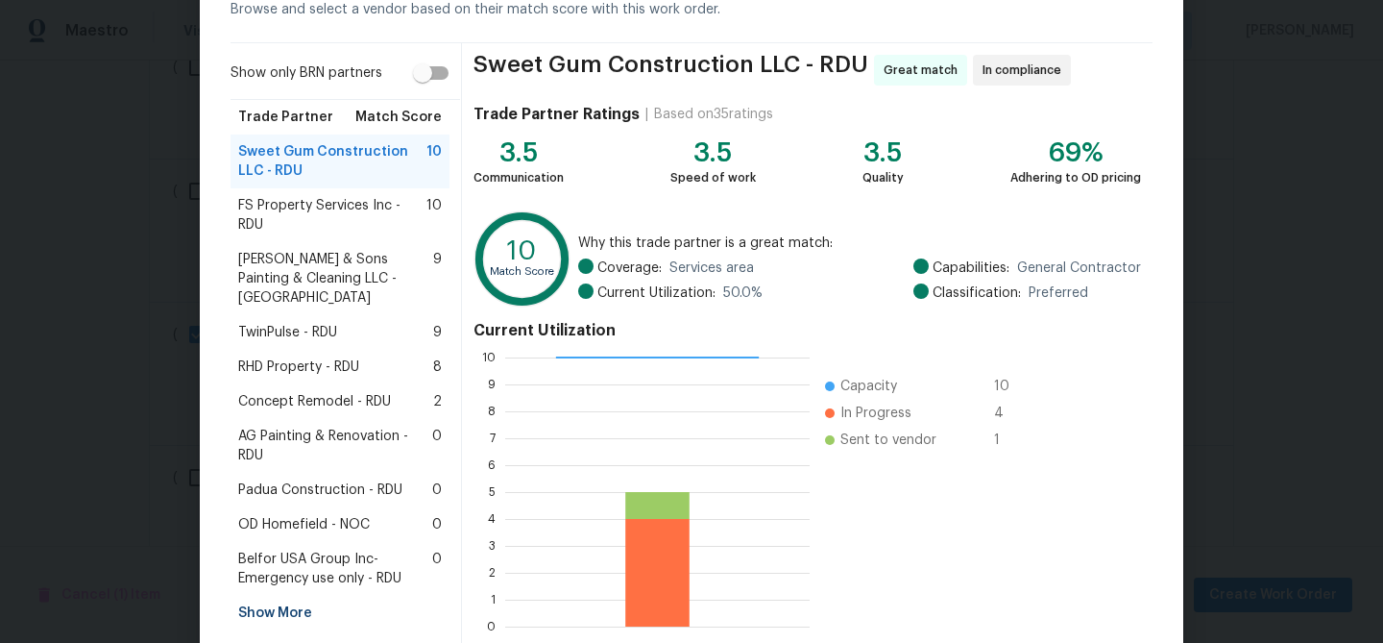
scroll to position [132, 0]
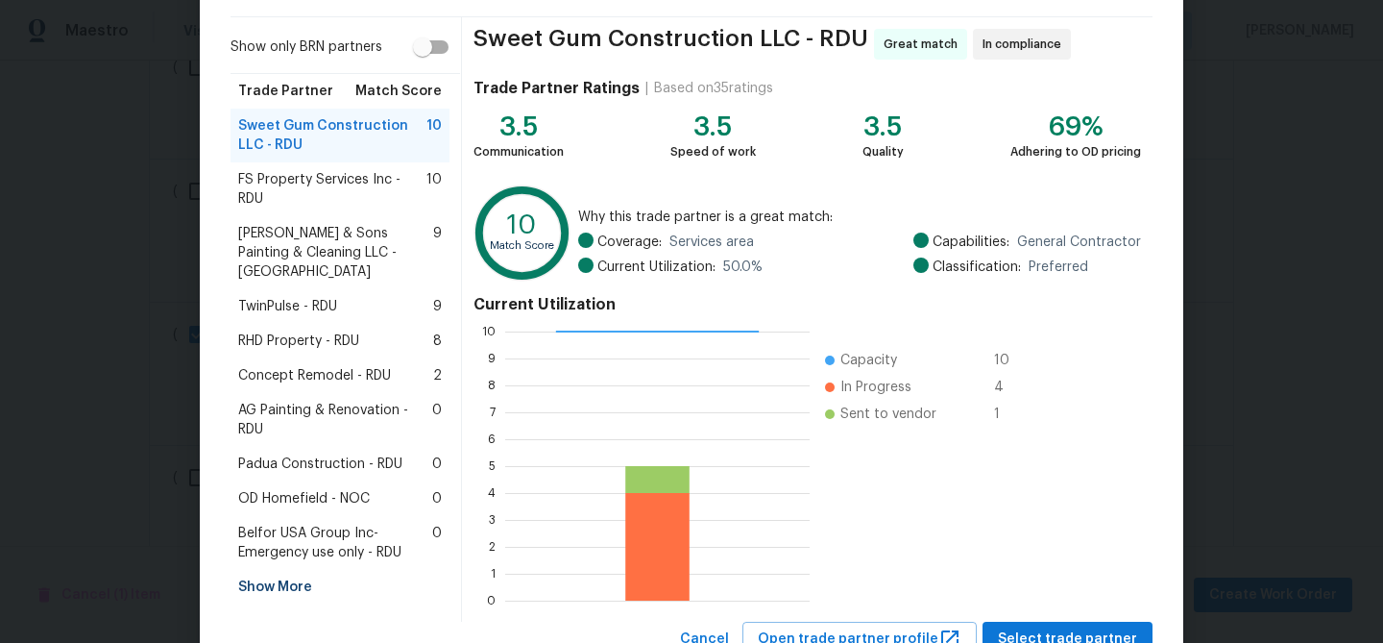
click at [256, 571] on div "Show More" at bounding box center [340, 587] width 219 height 35
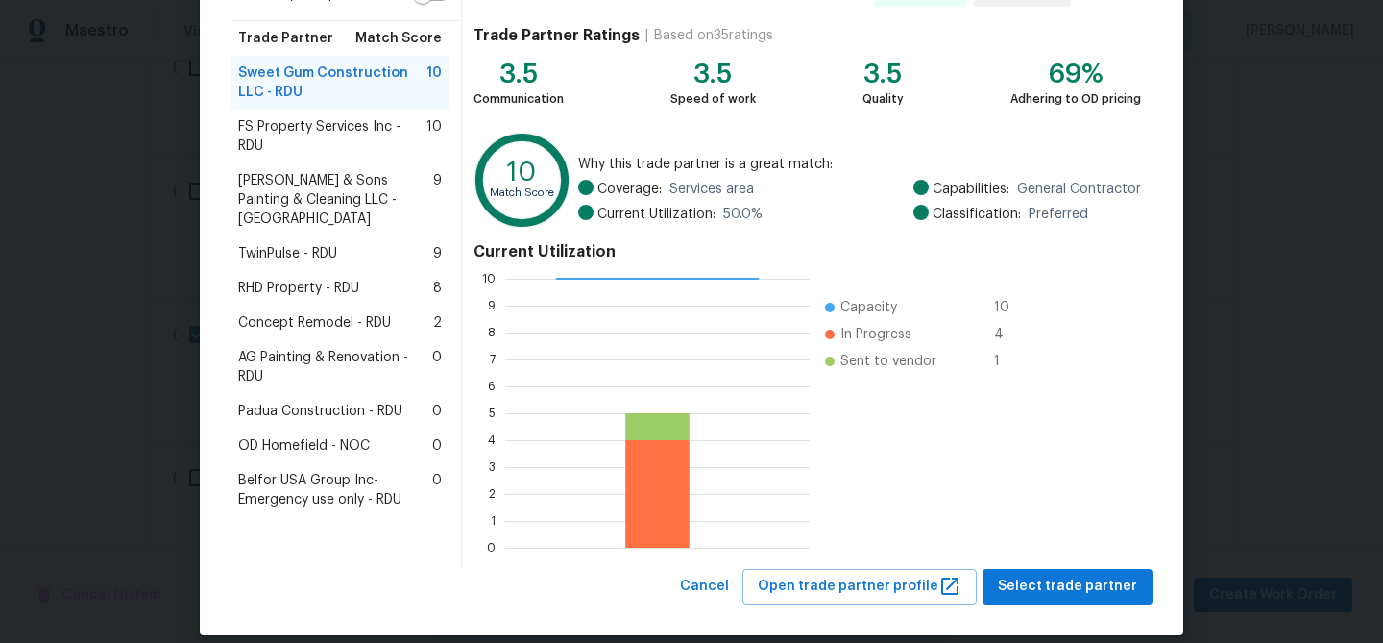
scroll to position [205, 0]
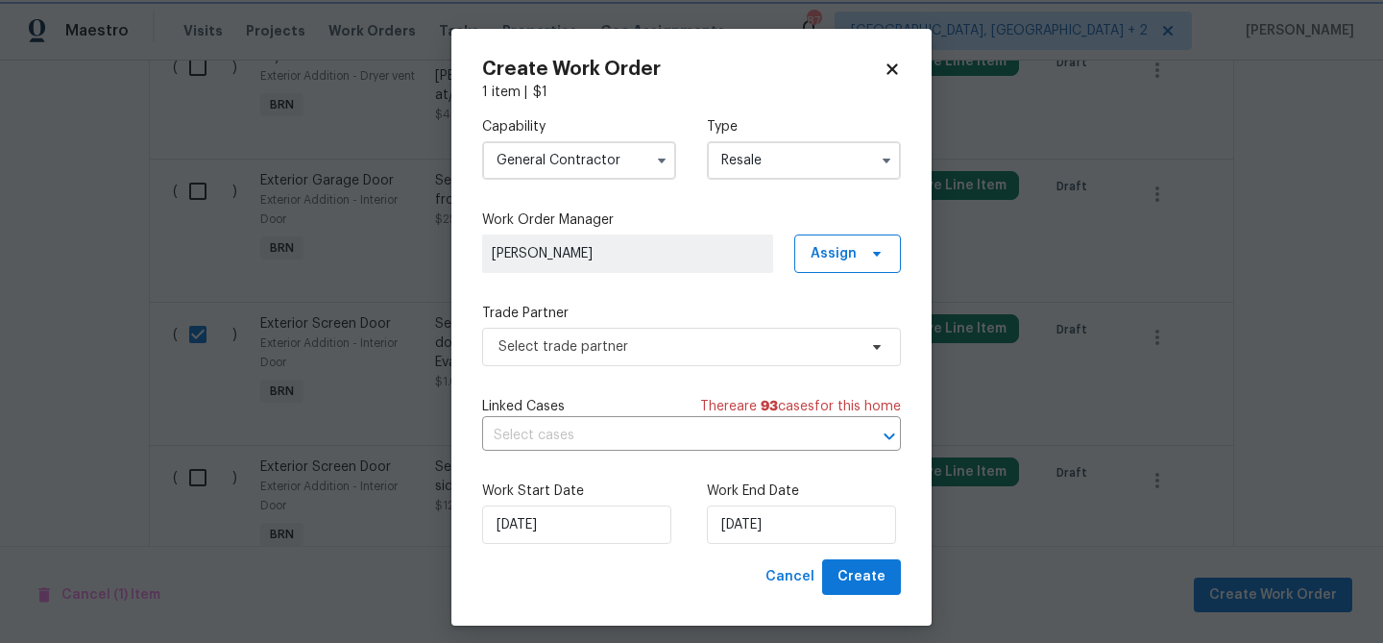
click at [176, 351] on body "Maestro Visits Projects Work Orders Tasks Properties Geo Assignments 87 [GEOGRA…" at bounding box center [691, 321] width 1383 height 643
click at [558, 159] on input "General Contractor" at bounding box center [579, 160] width 194 height 38
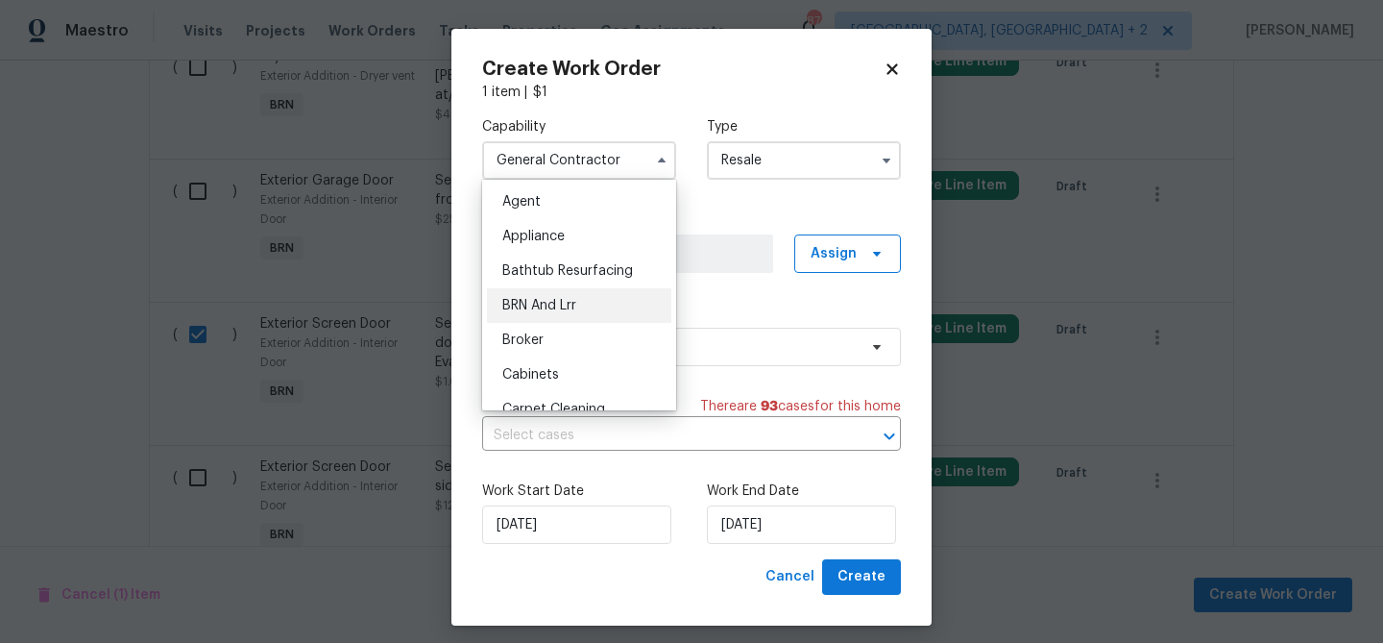
click at [559, 316] on div "BRN And Lrr" at bounding box center [579, 305] width 184 height 35
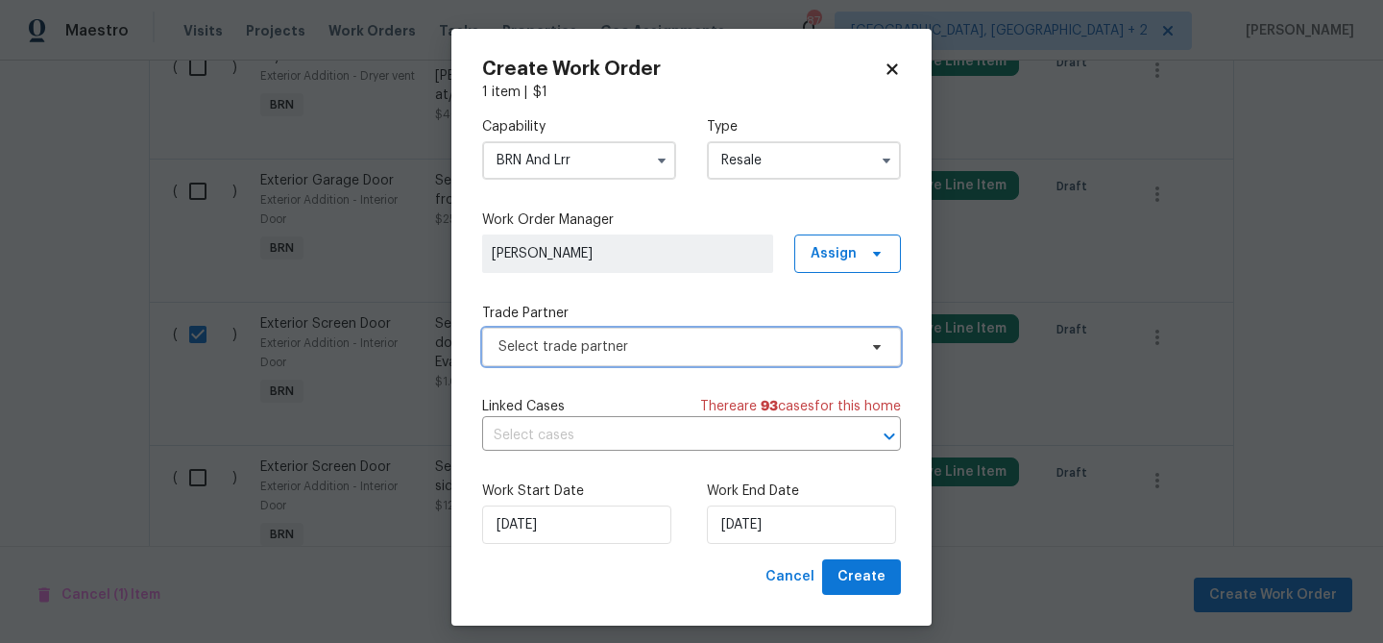
click at [532, 346] on span "Select trade partner" at bounding box center [678, 346] width 358 height 19
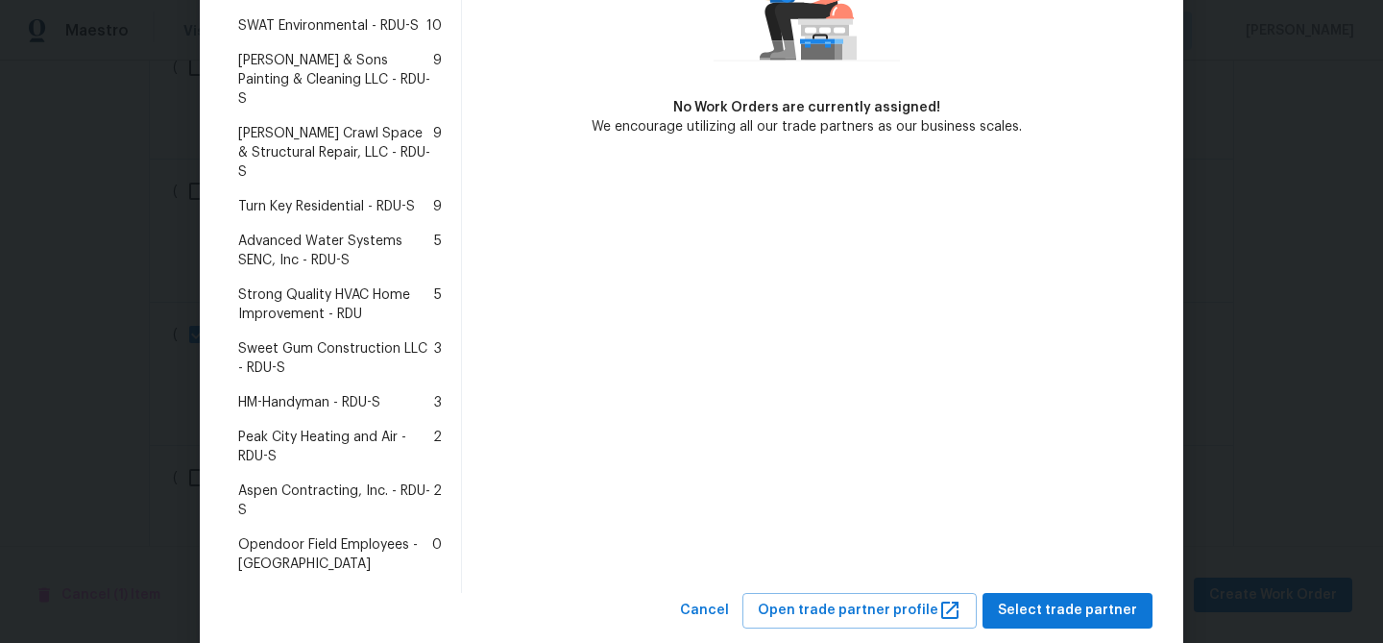
scroll to position [533, 0]
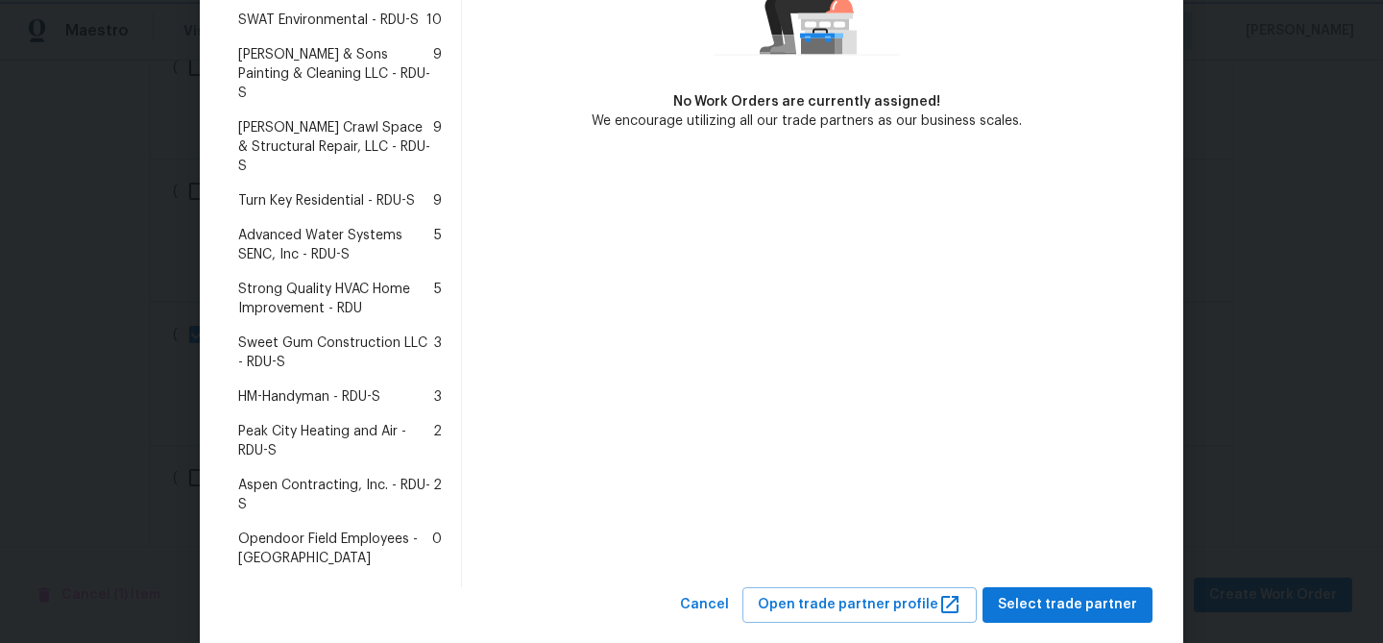
click at [97, 367] on body "Maestro Visits Projects Work Orders Tasks Properties Geo Assignments 87 [GEOGRA…" at bounding box center [691, 321] width 1383 height 643
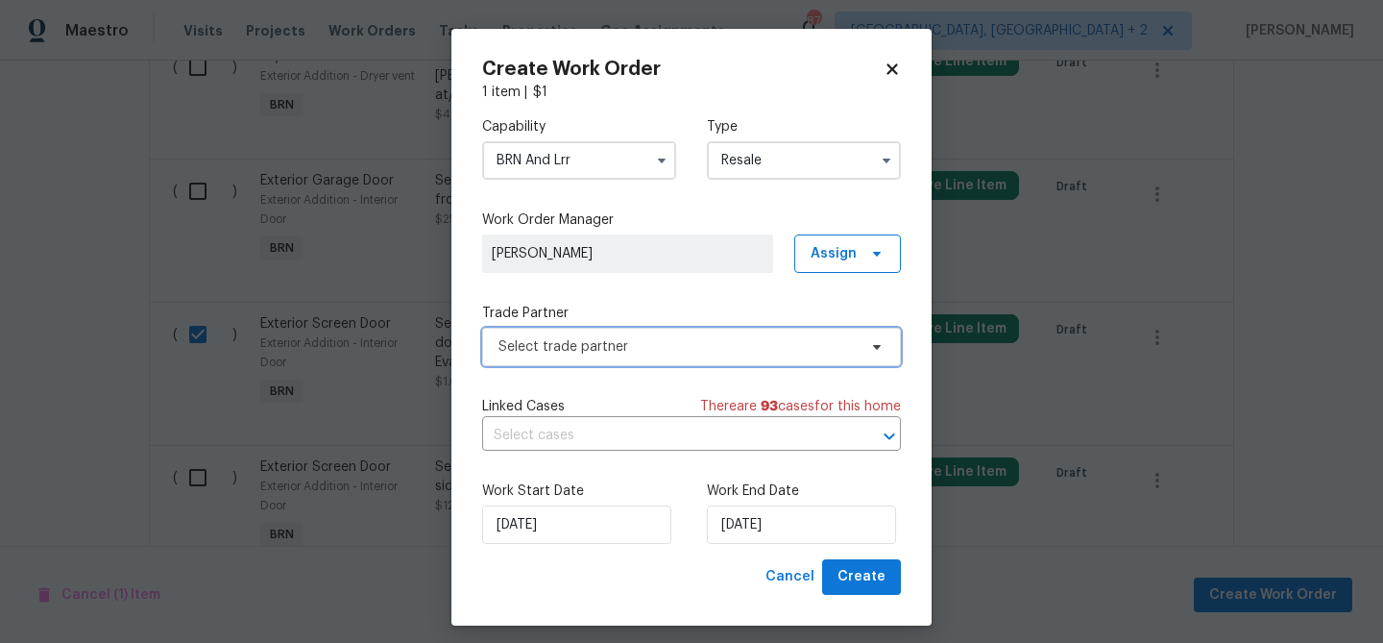
scroll to position [0, 0]
click at [535, 164] on input "BRN And Lrr" at bounding box center [579, 160] width 194 height 38
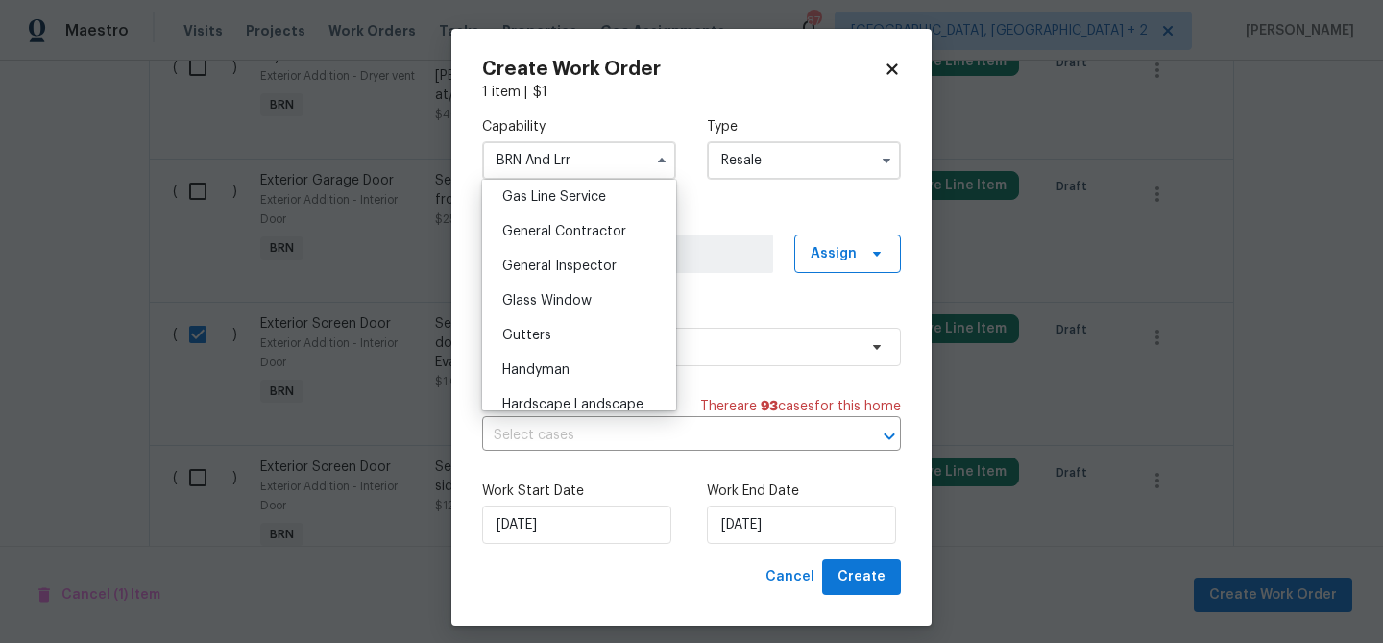
scroll to position [912, 0]
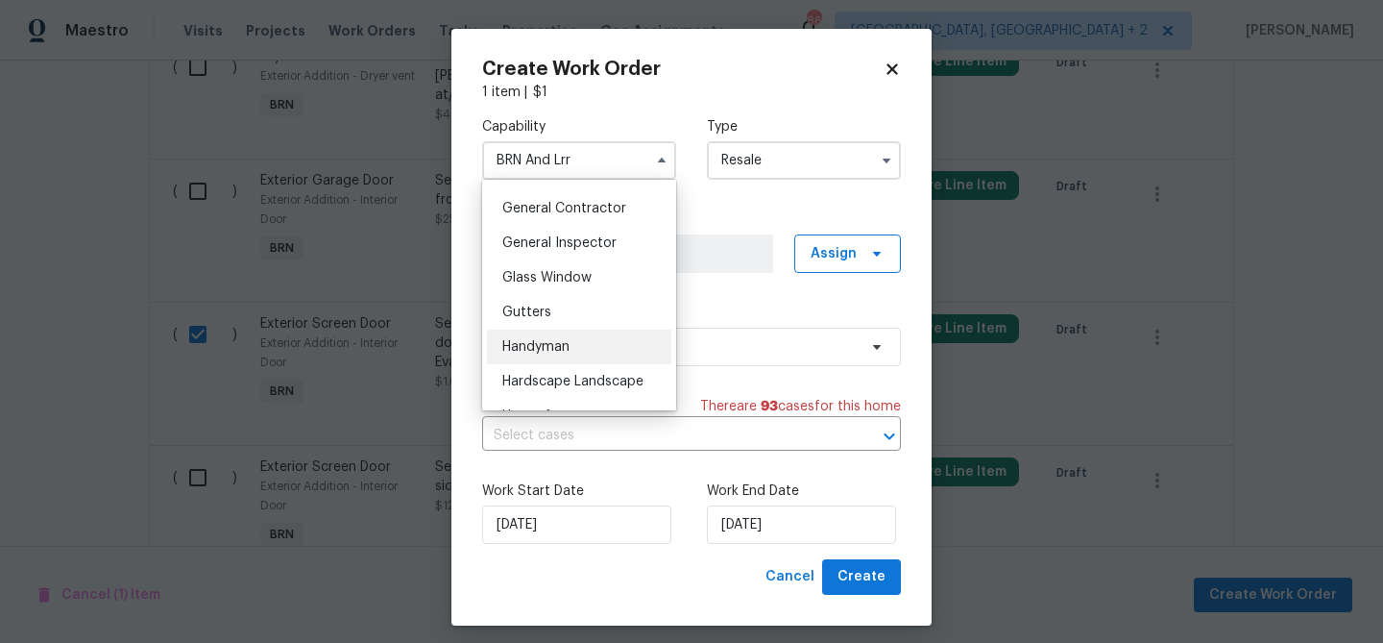
click at [550, 352] on span "Handyman" at bounding box center [535, 346] width 67 height 13
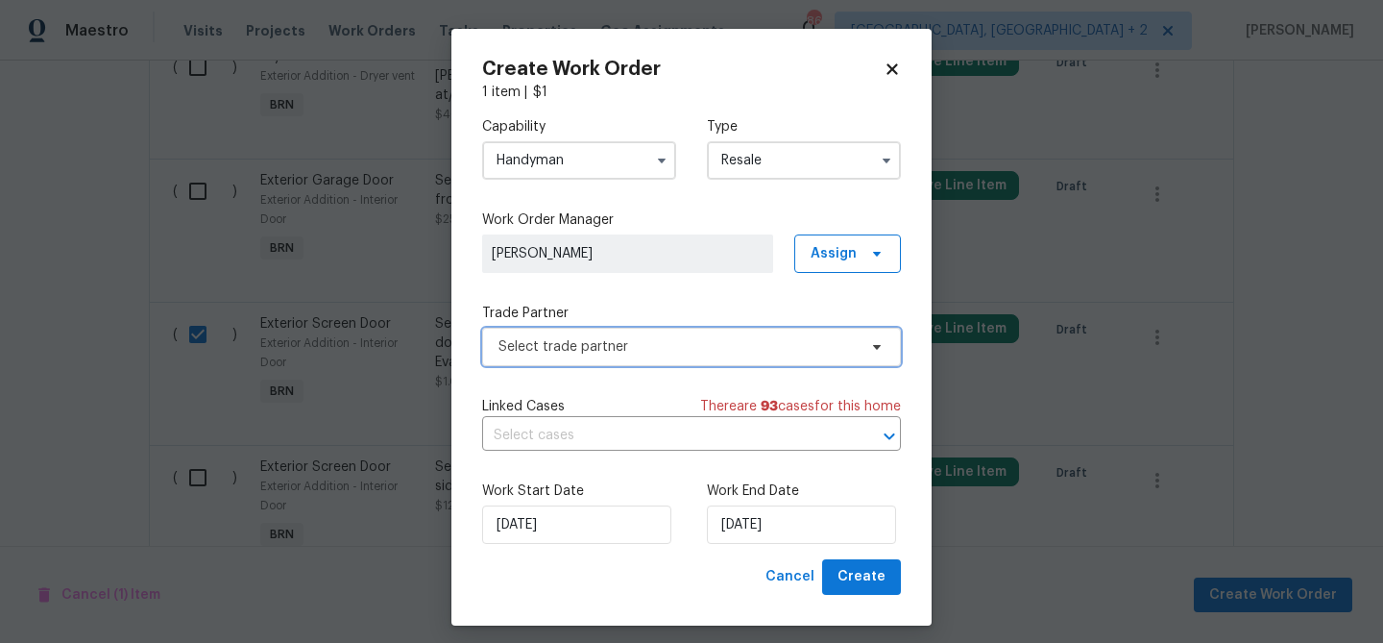
click at [546, 349] on span "Select trade partner" at bounding box center [678, 346] width 358 height 19
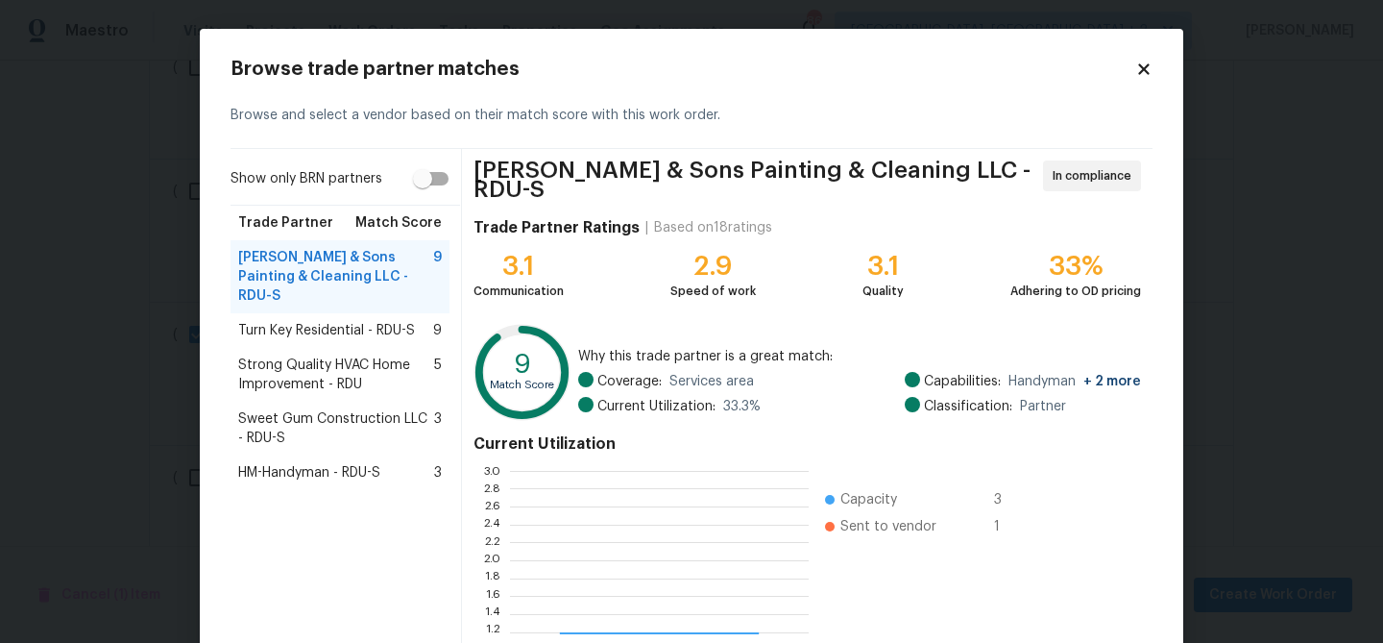
scroll to position [269, 299]
click at [101, 264] on body "Maestro Visits Projects Work Orders Tasks Properties Geo Assignments 86 [GEOGRA…" at bounding box center [691, 321] width 1383 height 643
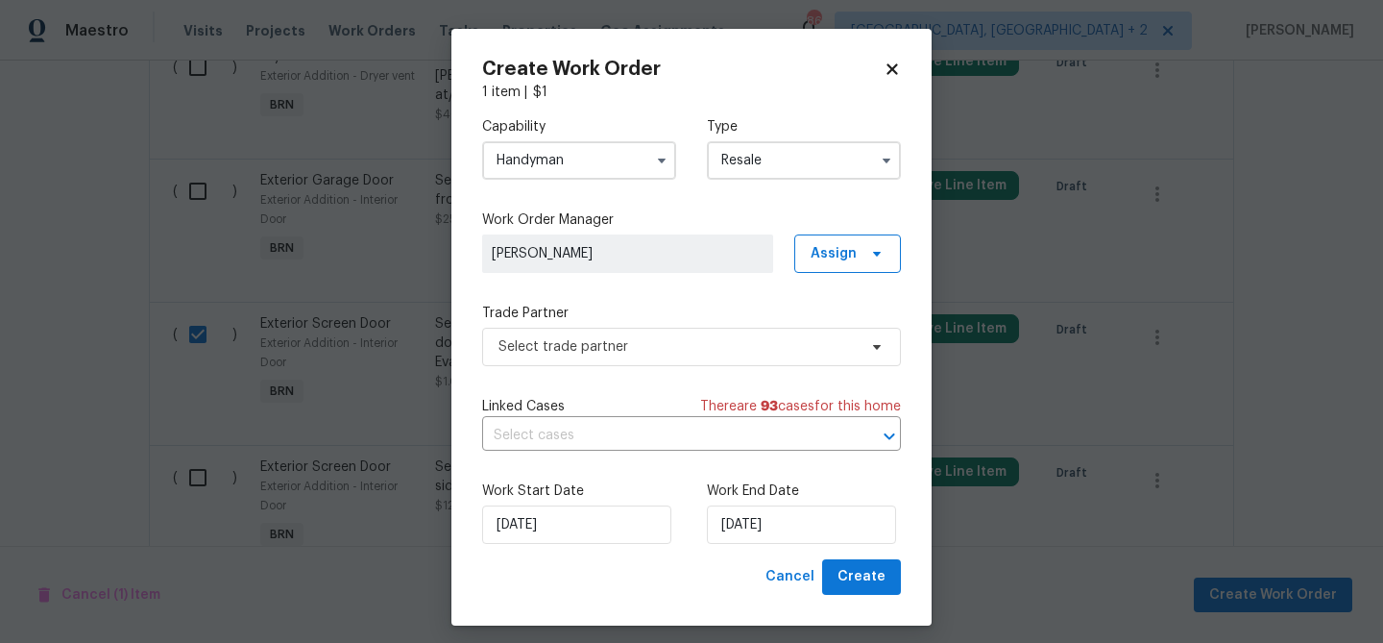
click at [559, 172] on input "Handyman" at bounding box center [579, 160] width 194 height 38
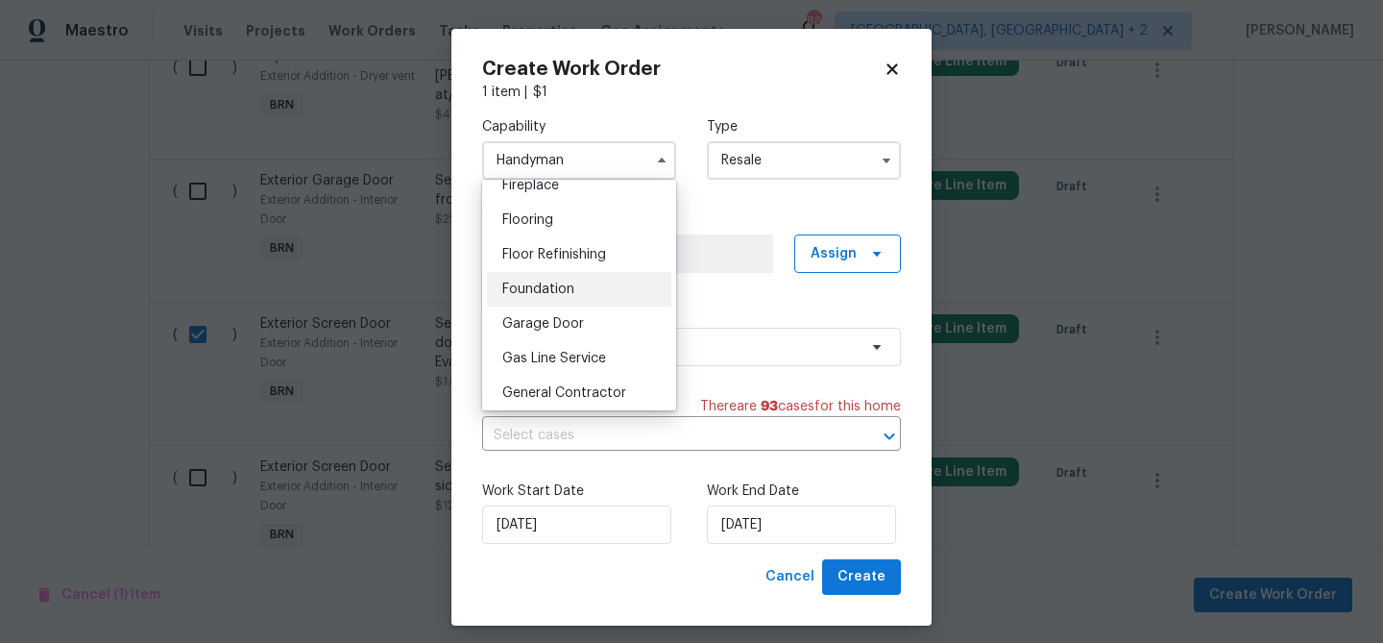
scroll to position [721, 0]
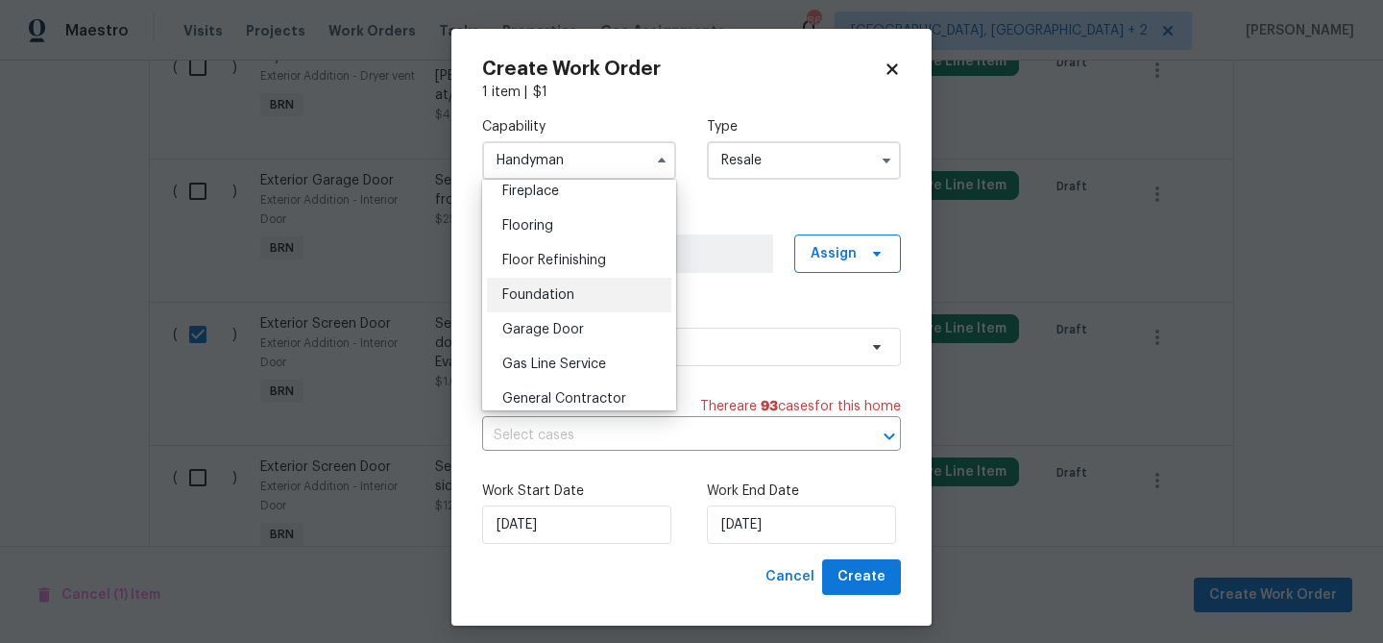
click at [548, 296] on span "Foundation" at bounding box center [538, 294] width 72 height 13
type input "Foundation"
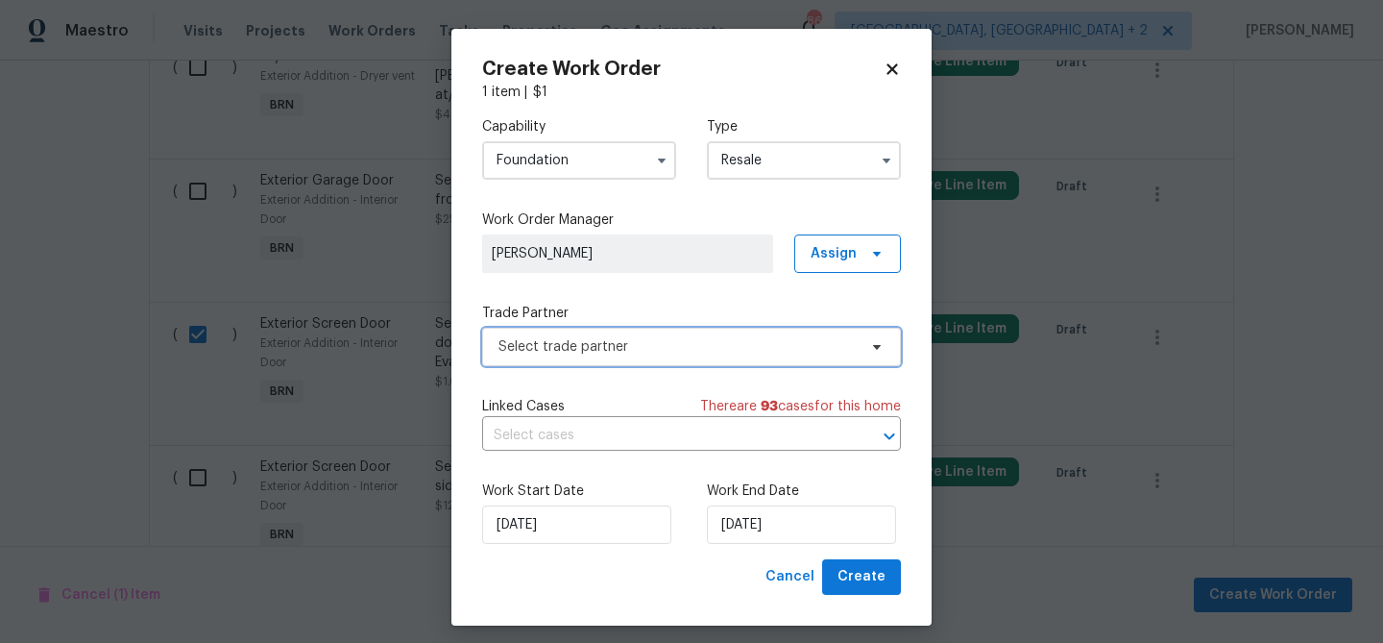
click at [540, 339] on span "Select trade partner" at bounding box center [678, 346] width 358 height 19
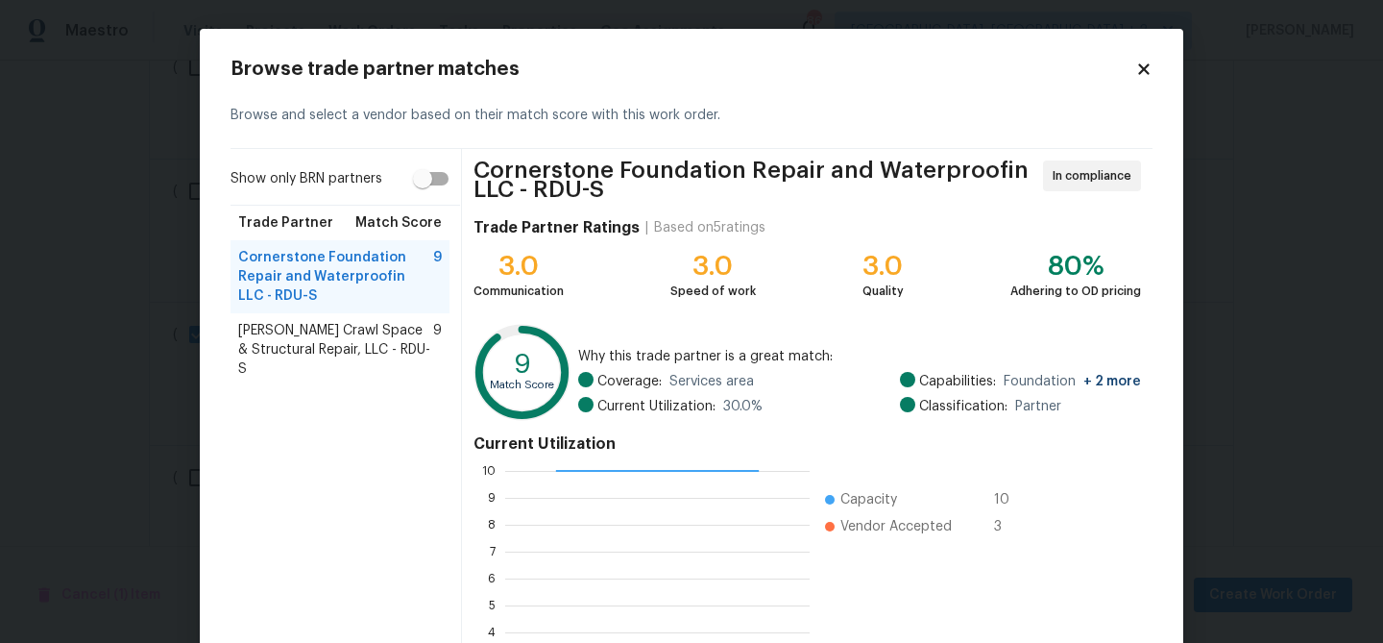
scroll to position [212, 0]
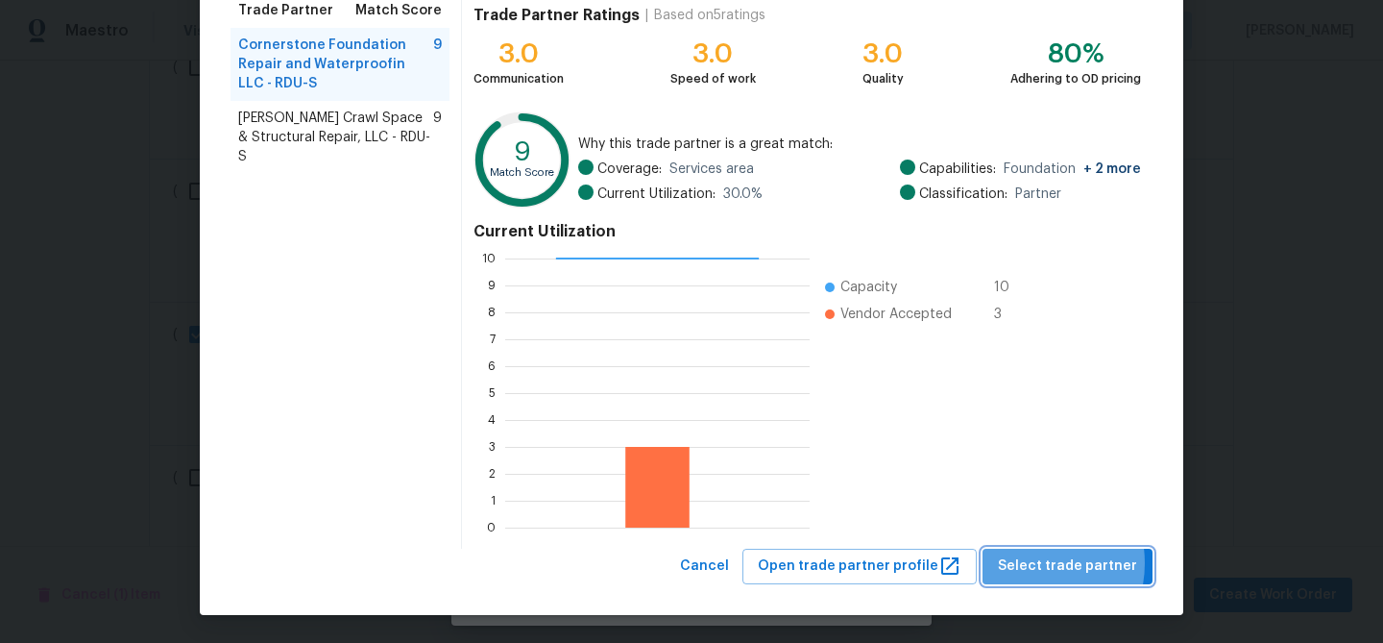
click at [1030, 563] on span "Select trade partner" at bounding box center [1067, 566] width 139 height 24
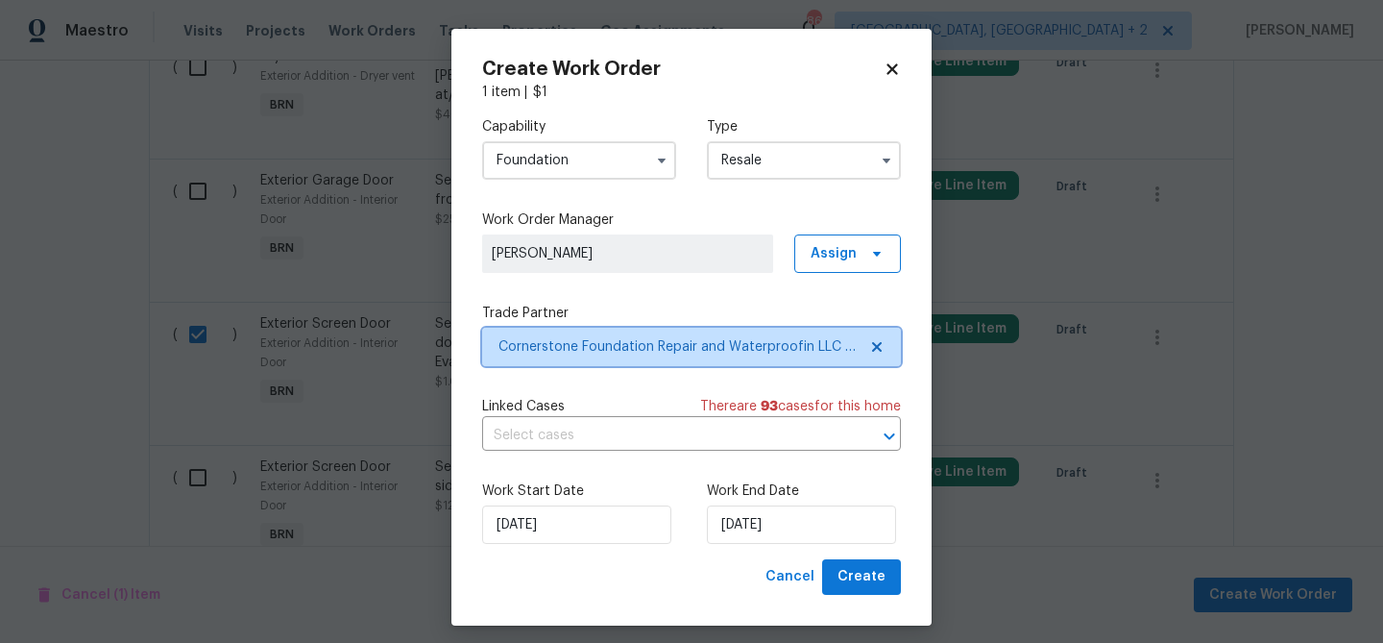
scroll to position [0, 0]
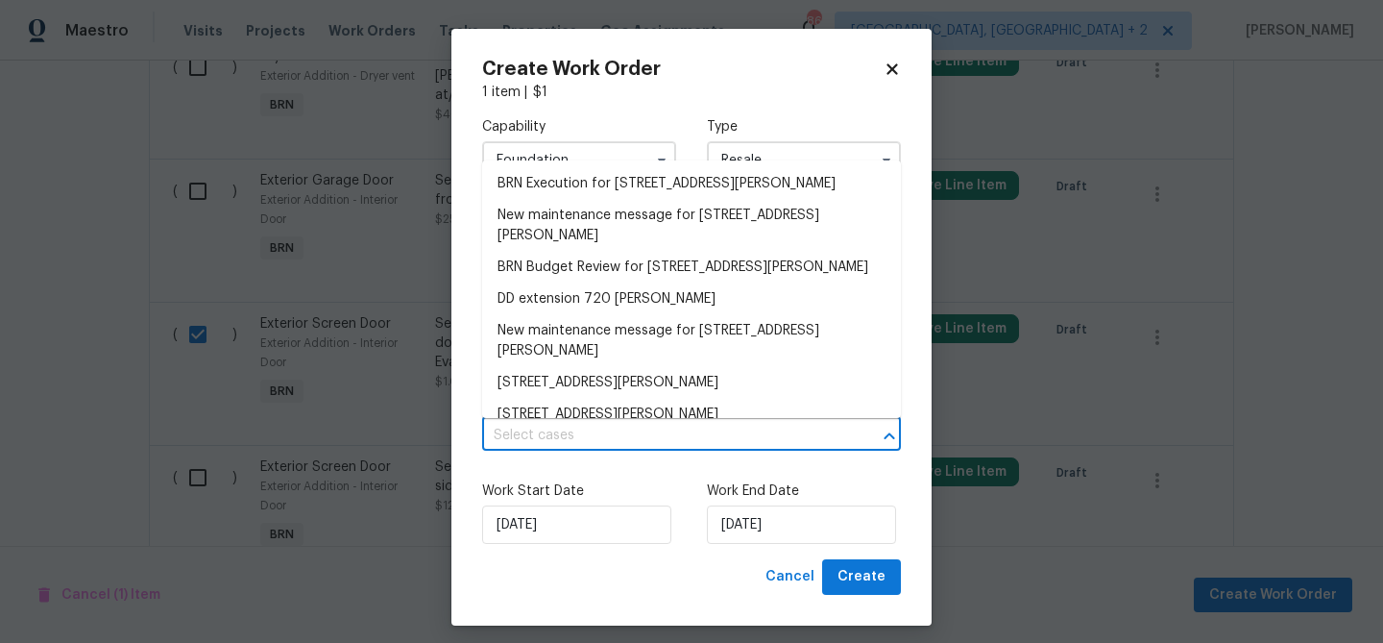
click at [648, 421] on body "Maestro Visits Projects Work Orders Tasks Properties Geo Assignments 86 [GEOGRA…" at bounding box center [691, 321] width 1383 height 643
click at [549, 192] on li "BRN Execution for [STREET_ADDRESS][PERSON_NAME]" at bounding box center [691, 184] width 419 height 32
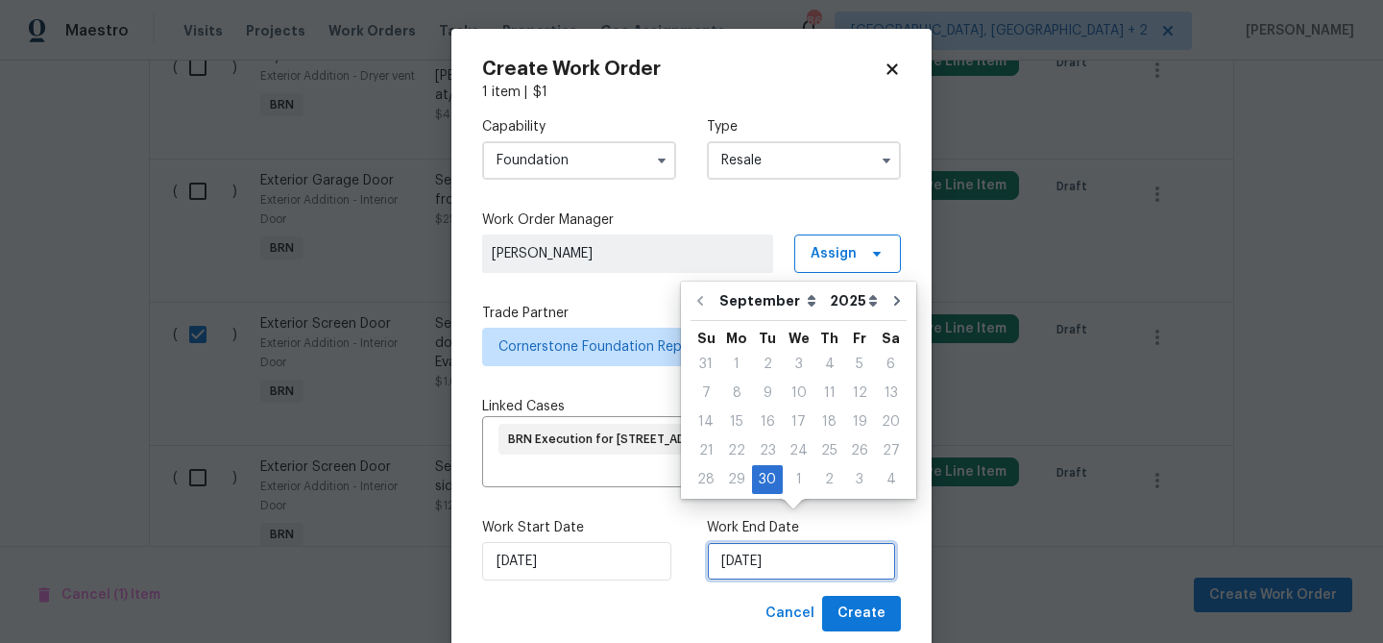
click at [742, 545] on input "[DATE]" at bounding box center [801, 561] width 189 height 38
click at [831, 479] on div "2" at bounding box center [830, 479] width 30 height 27
type input "[DATE]"
select select "9"
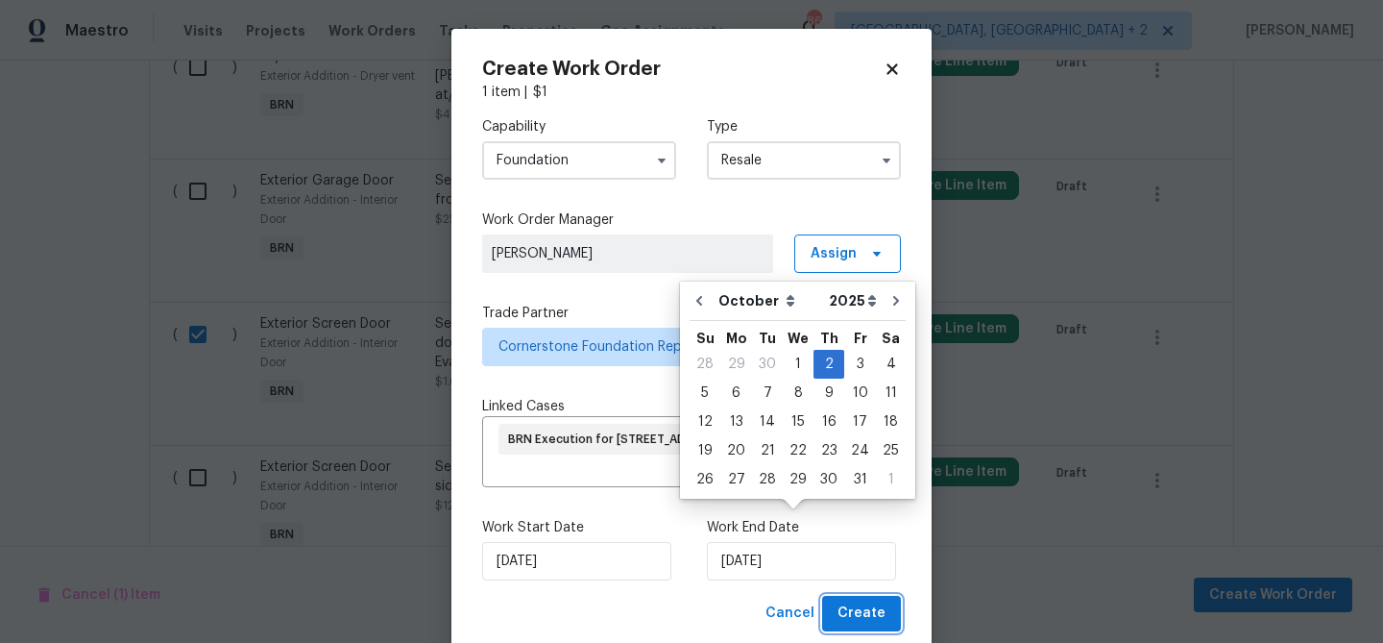
click at [863, 601] on span "Create" at bounding box center [862, 613] width 48 height 24
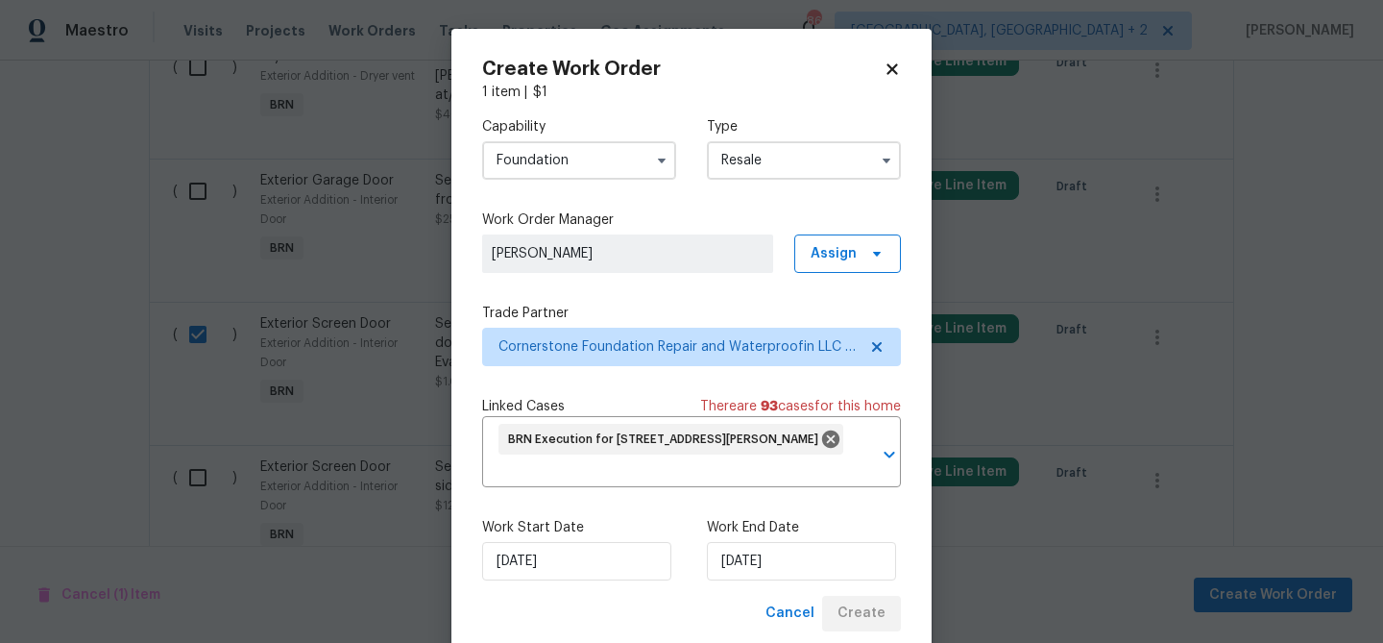
checkbox input "false"
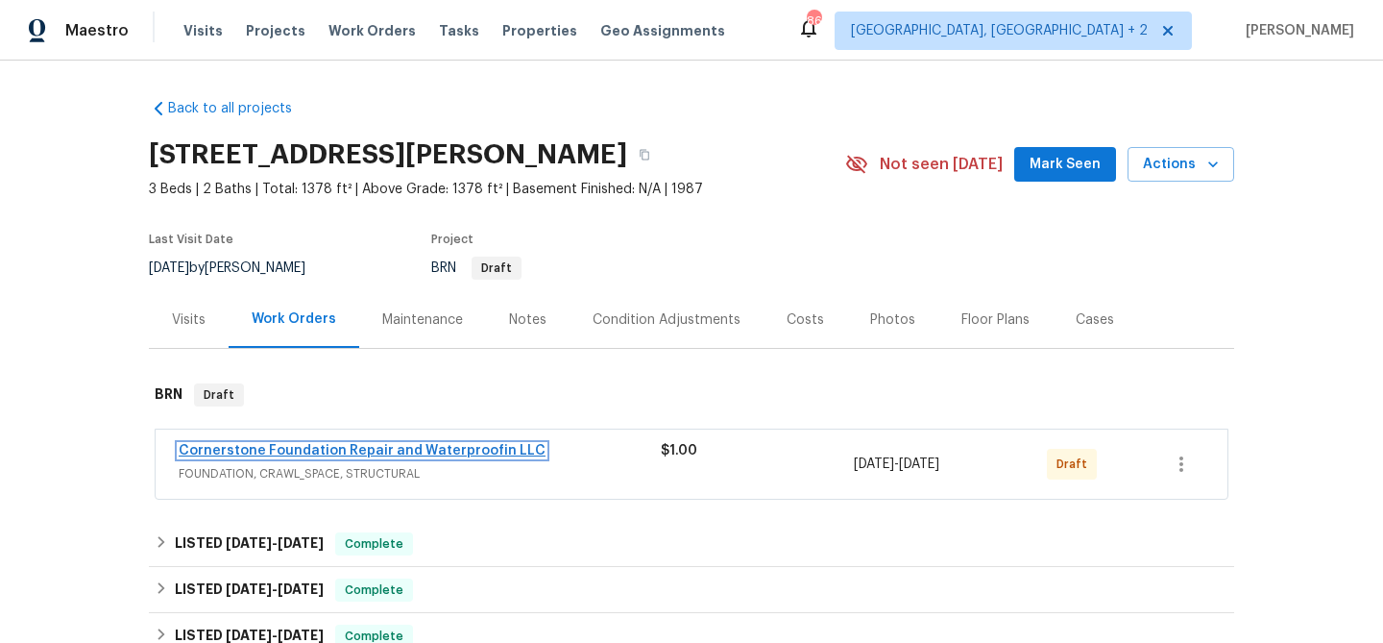
click at [268, 454] on link "Cornerstone Foundation Repair and Waterproofin LLC" at bounding box center [362, 450] width 367 height 13
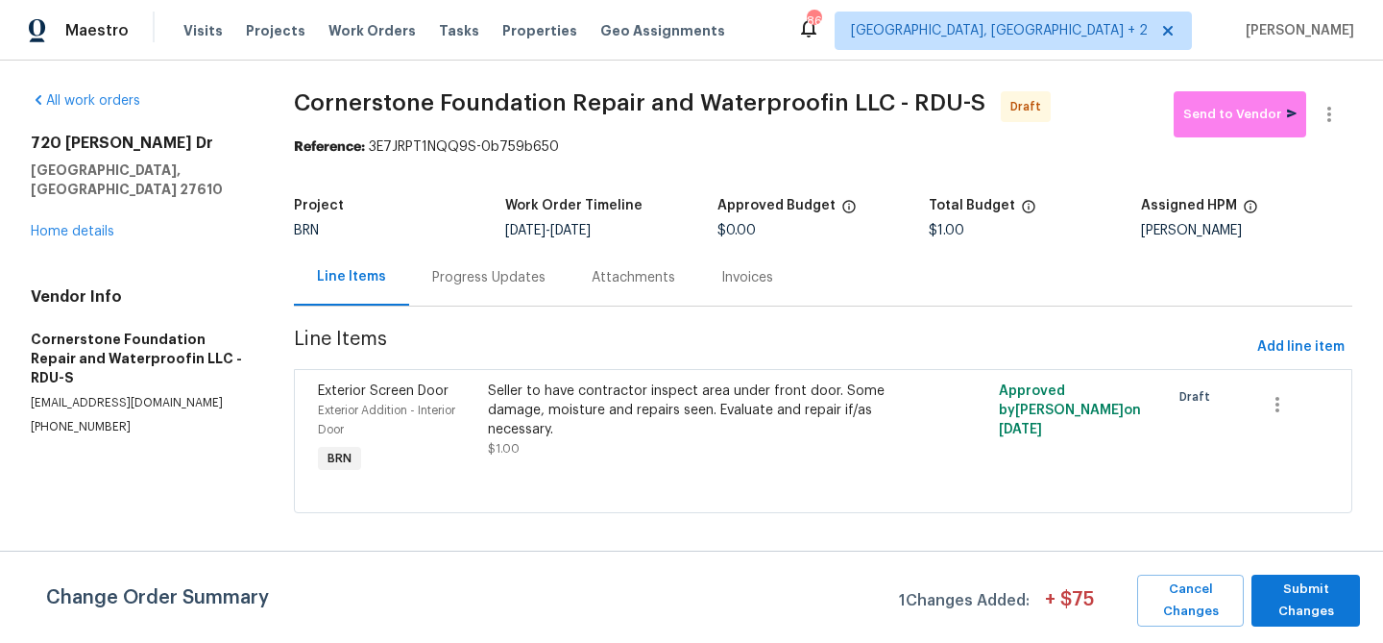
click at [632, 412] on div "Seller to have contractor inspect area under front door. Some damage, moisture …" at bounding box center [695, 410] width 414 height 58
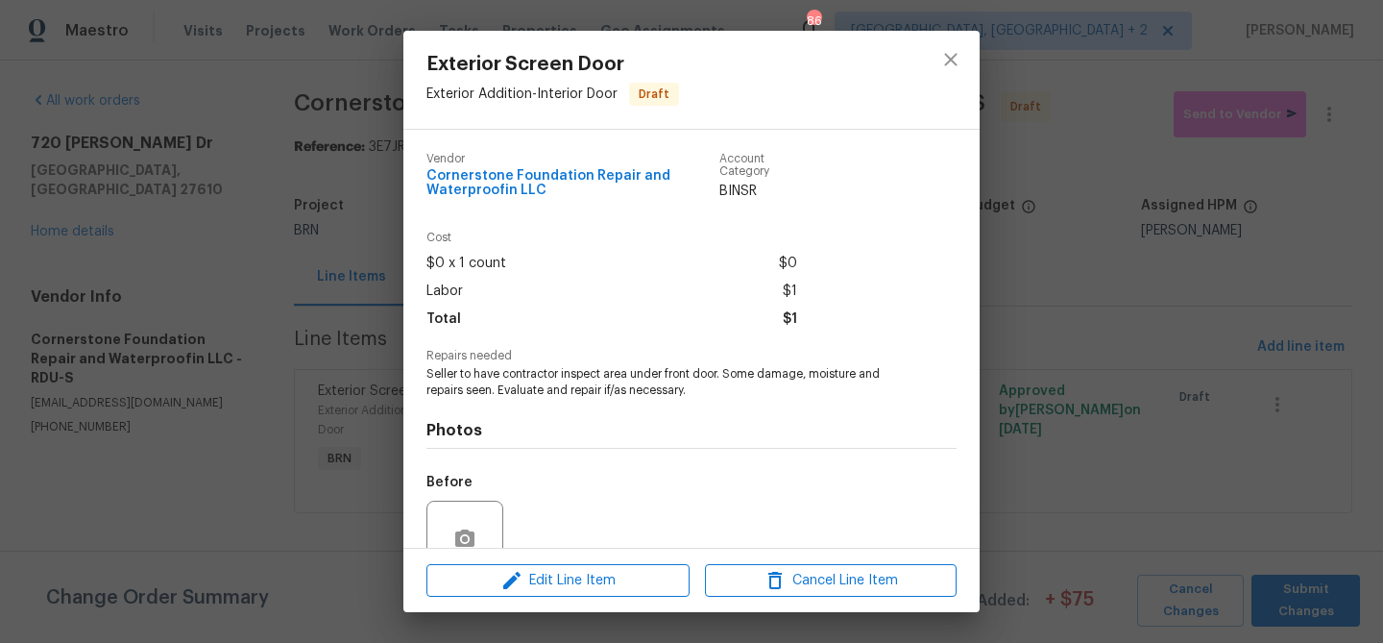
scroll to position [174, 0]
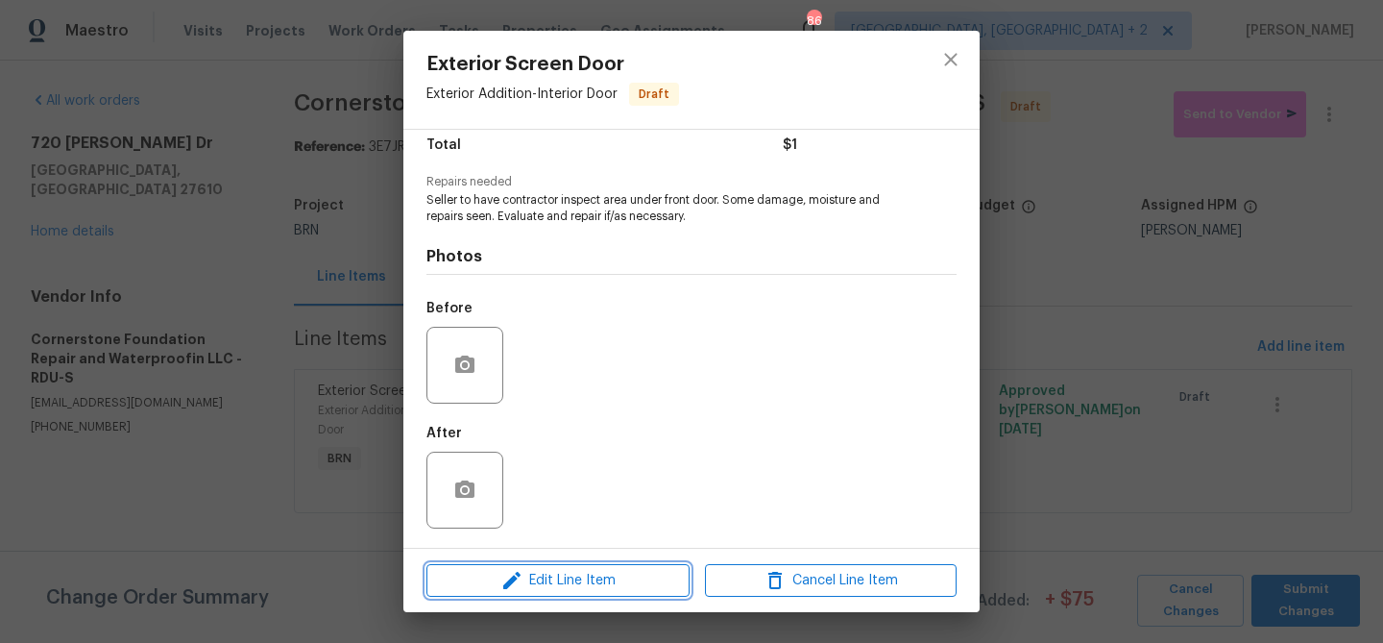
click at [530, 571] on span "Edit Line Item" at bounding box center [558, 581] width 252 height 24
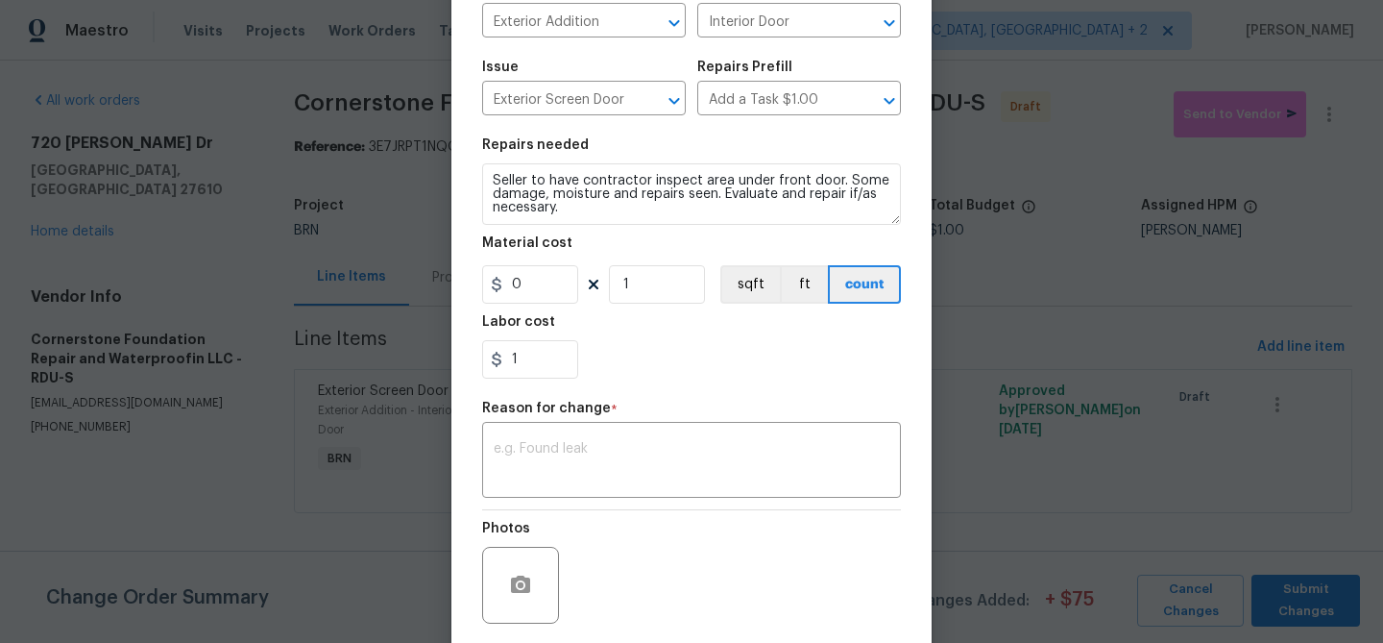
scroll to position [305, 0]
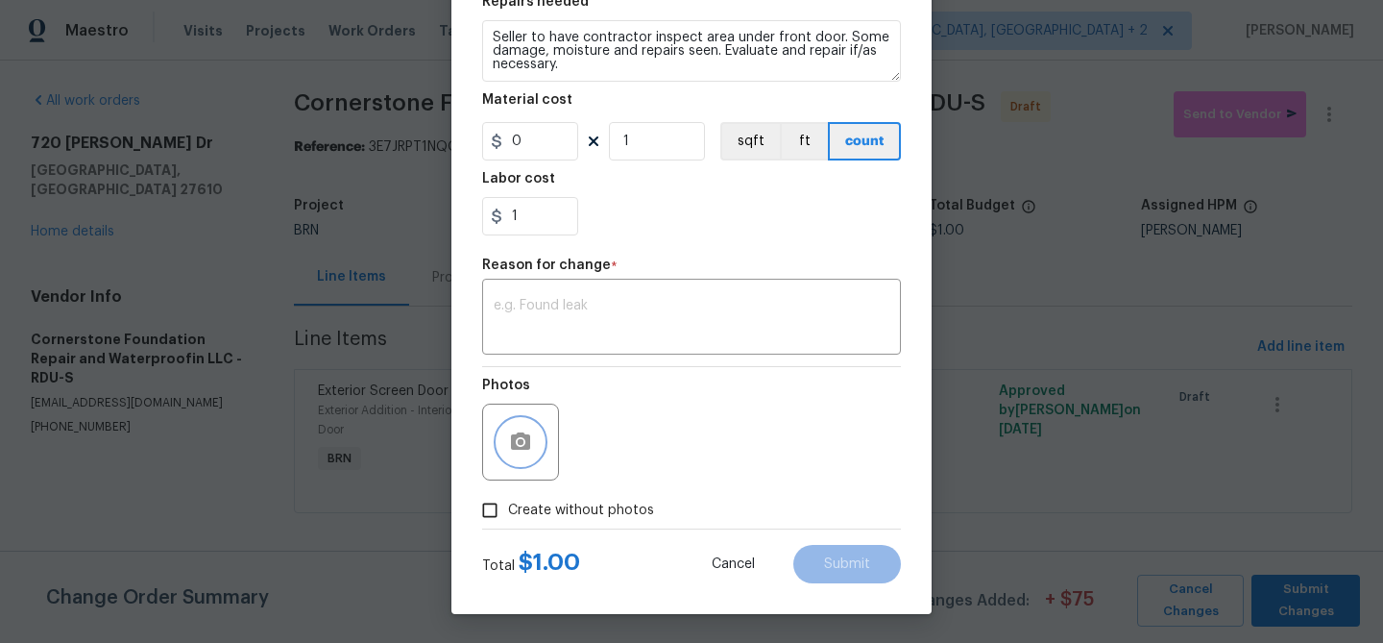
click at [525, 450] on icon "button" at bounding box center [520, 440] width 19 height 17
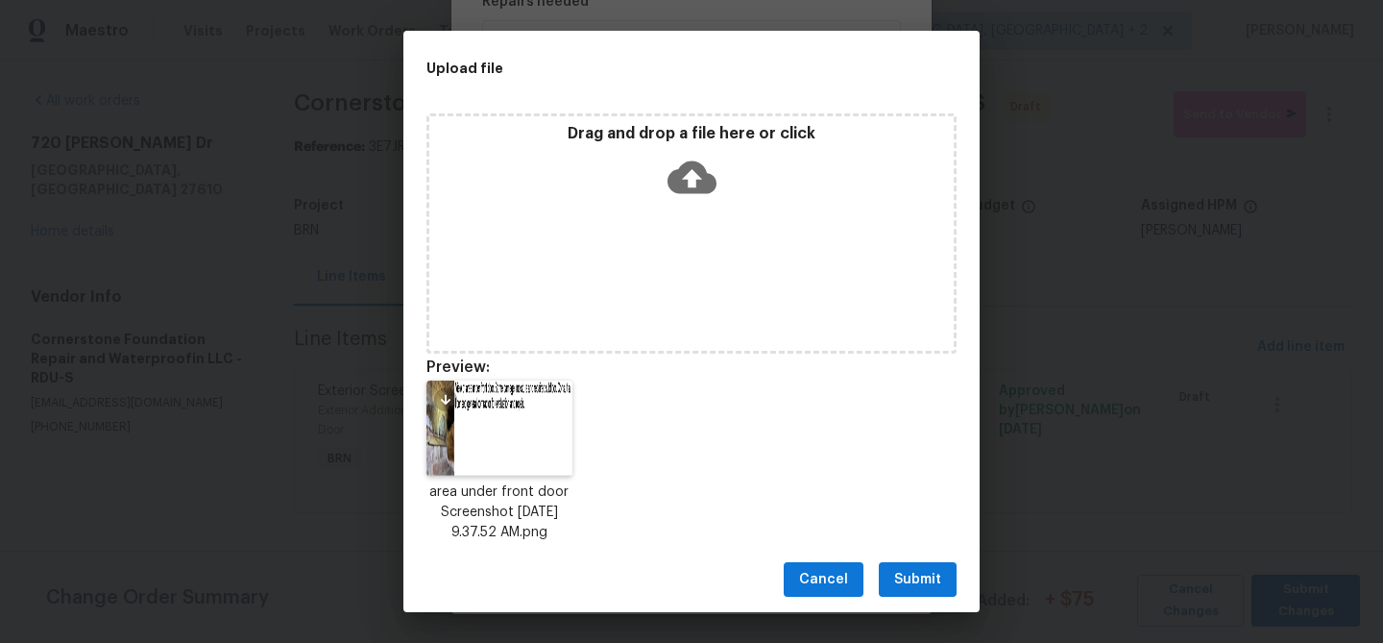
click at [900, 574] on span "Submit" at bounding box center [917, 580] width 47 height 24
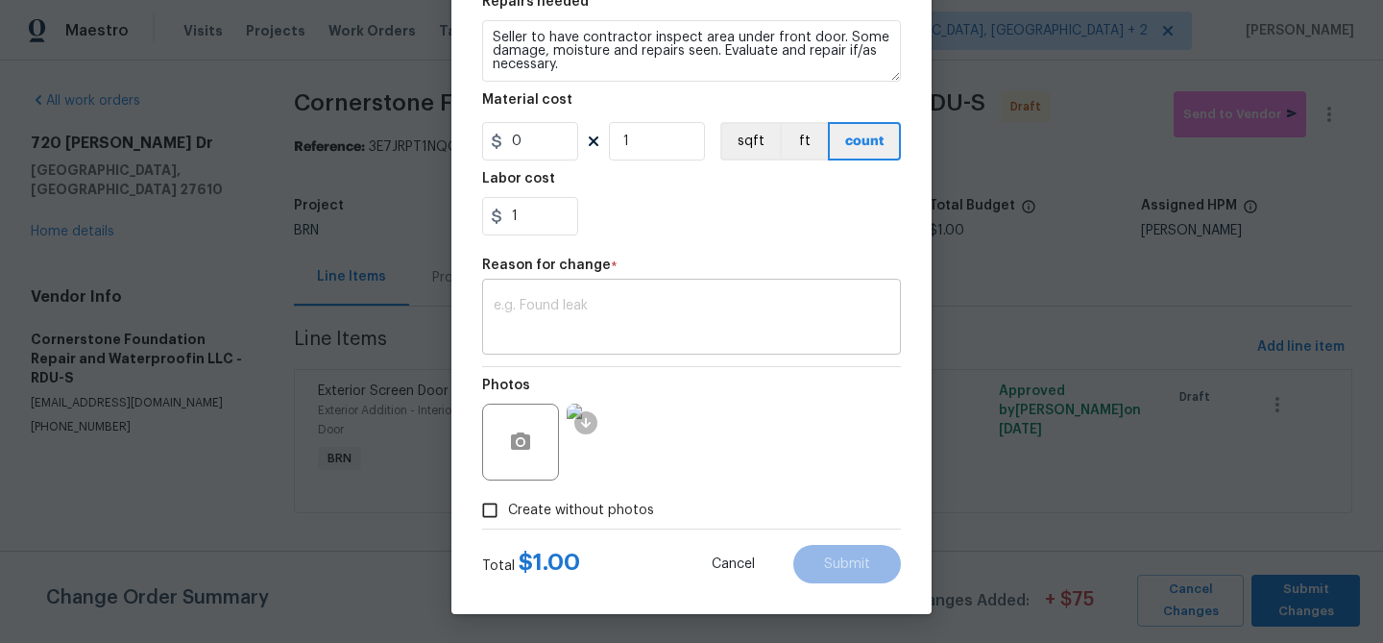
click at [632, 308] on textarea at bounding box center [692, 319] width 396 height 40
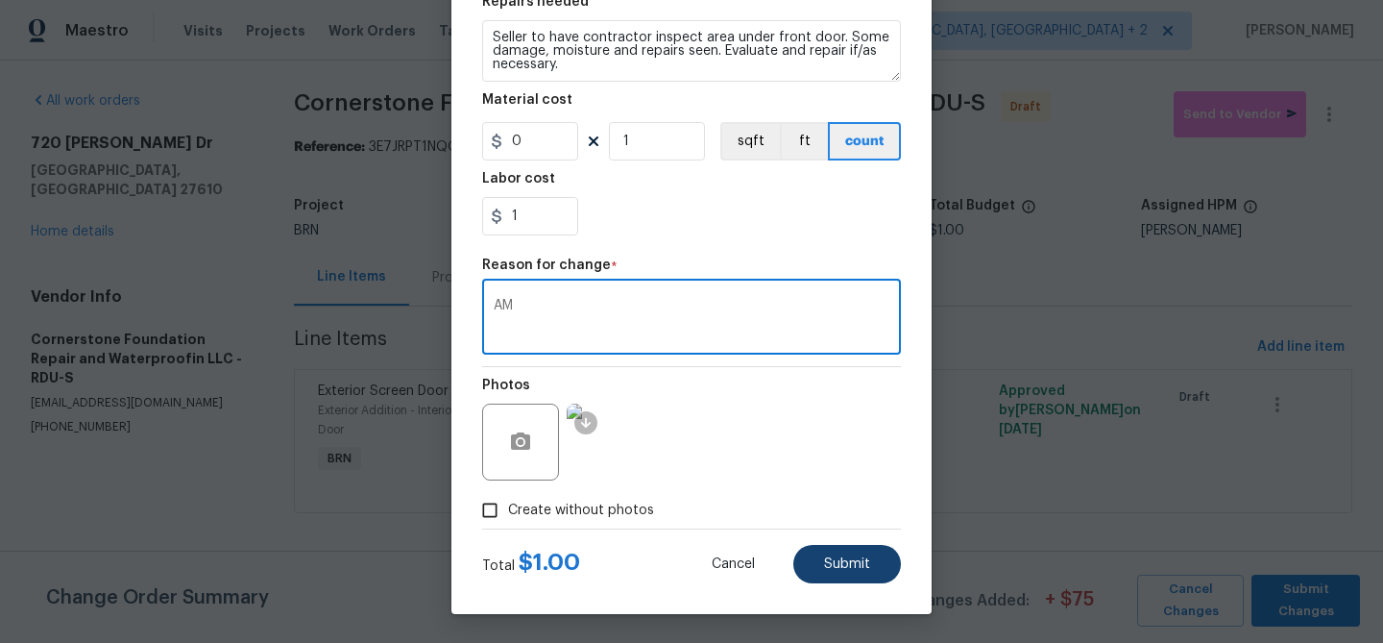
type textarea "AM"
click at [838, 570] on span "Submit" at bounding box center [847, 564] width 46 height 14
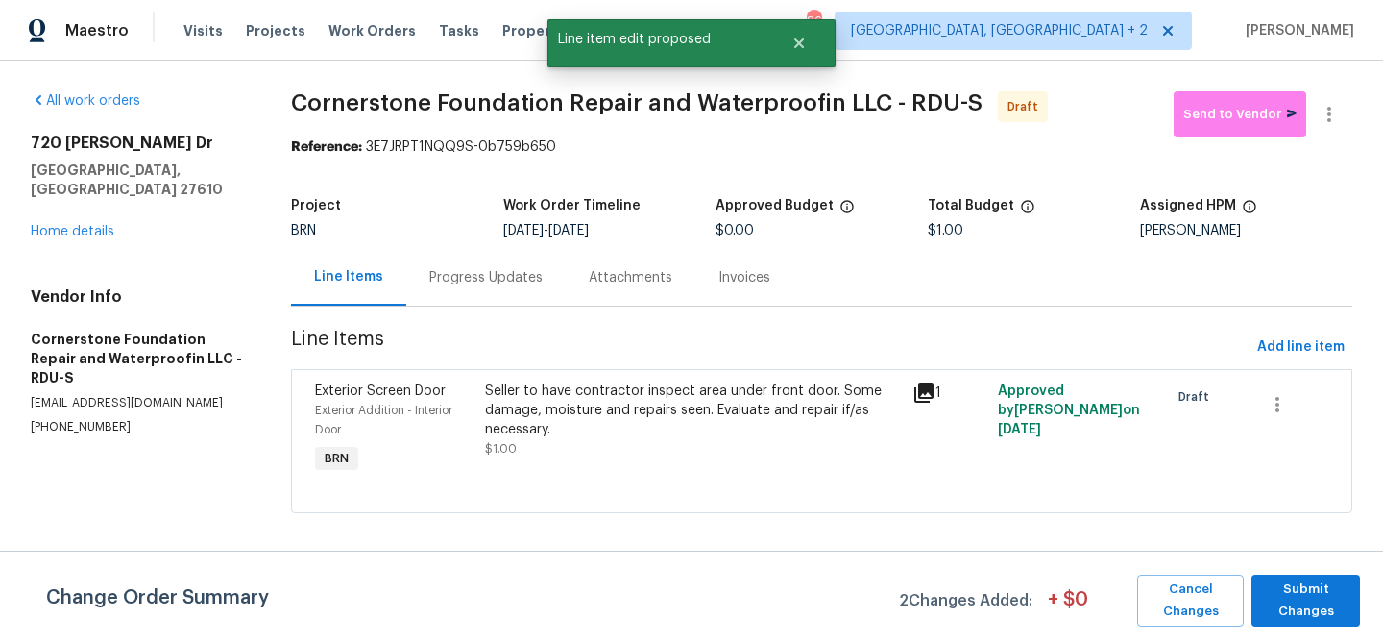
scroll to position [0, 0]
click at [1297, 581] on span "Submit Changes" at bounding box center [1305, 600] width 89 height 44
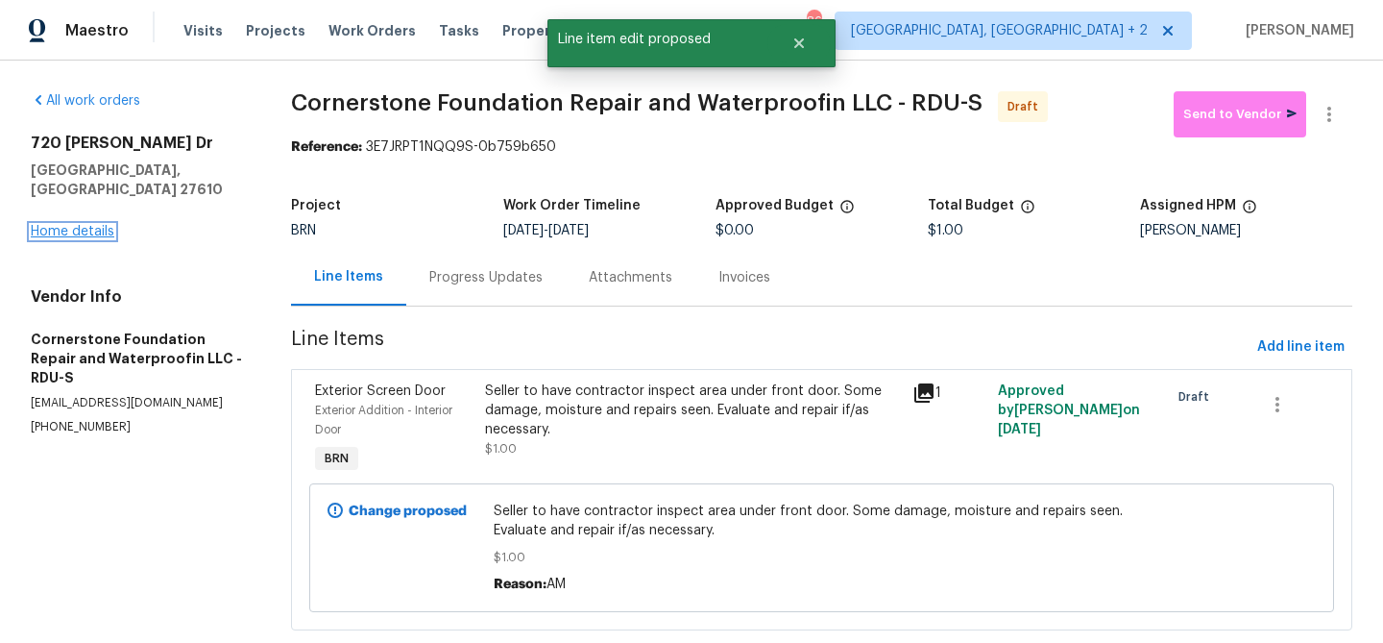
click at [83, 225] on link "Home details" at bounding box center [73, 231] width 84 height 13
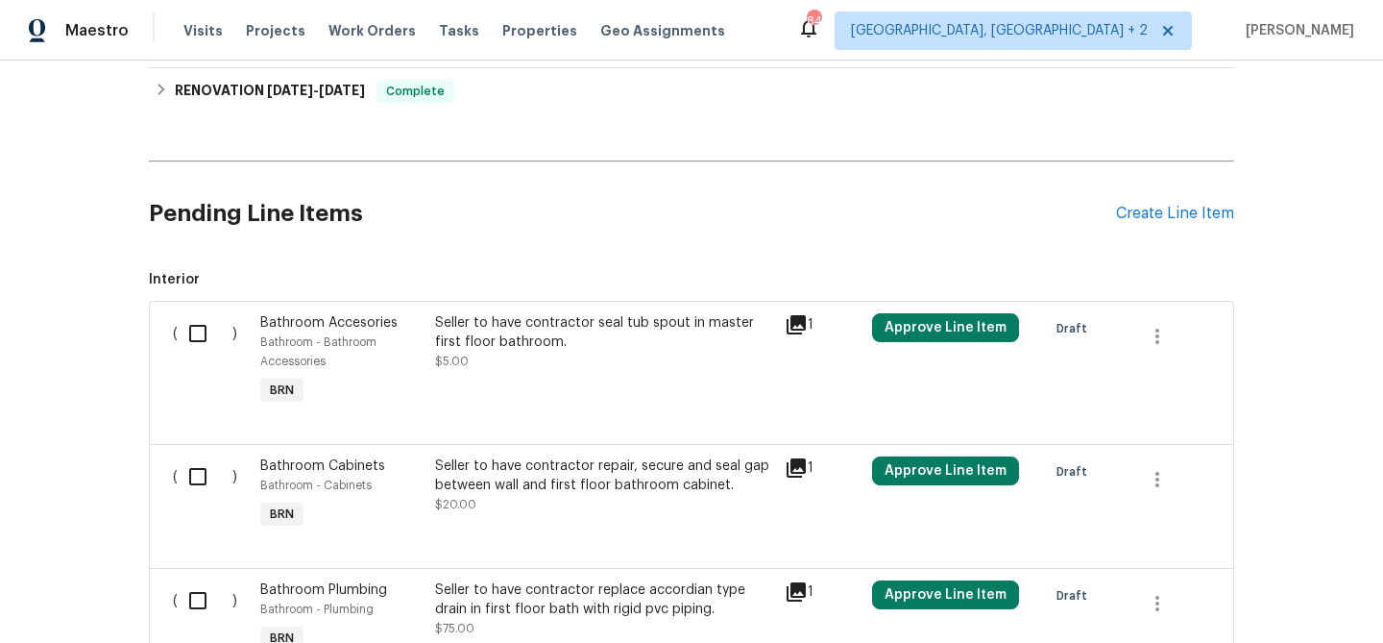
scroll to position [1069, 0]
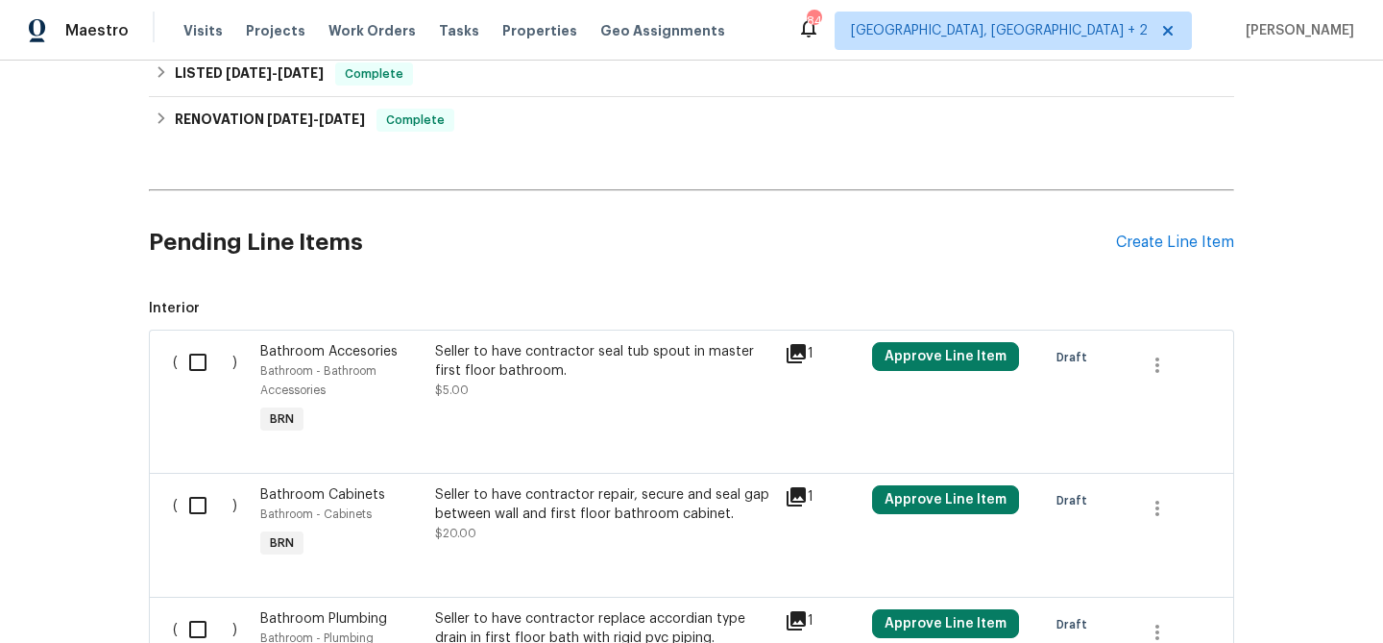
click at [168, 348] on div "( )" at bounding box center [210, 390] width 87 height 108
click at [188, 354] on input "checkbox" at bounding box center [205, 362] width 55 height 40
checkbox input "true"
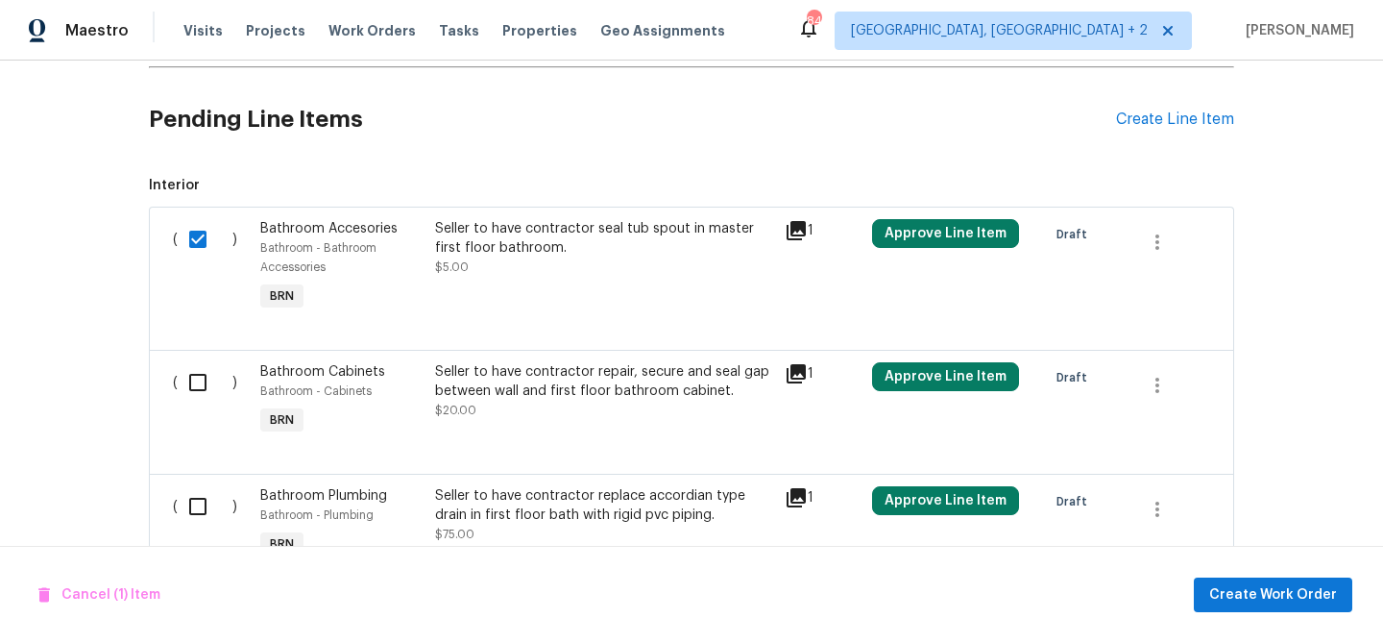
click at [201, 382] on input "checkbox" at bounding box center [205, 382] width 55 height 40
checkbox input "true"
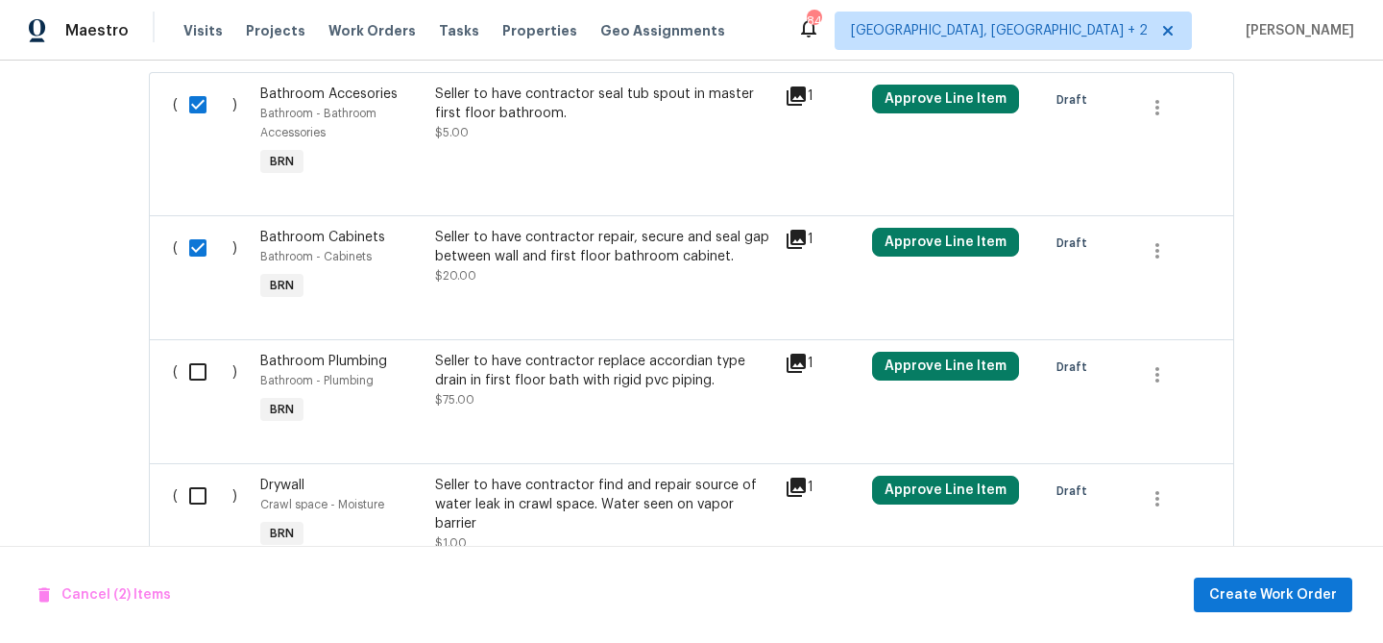
click at [195, 347] on div "( )" at bounding box center [210, 390] width 87 height 88
click at [195, 386] on input "checkbox" at bounding box center [205, 372] width 55 height 40
checkbox input "true"
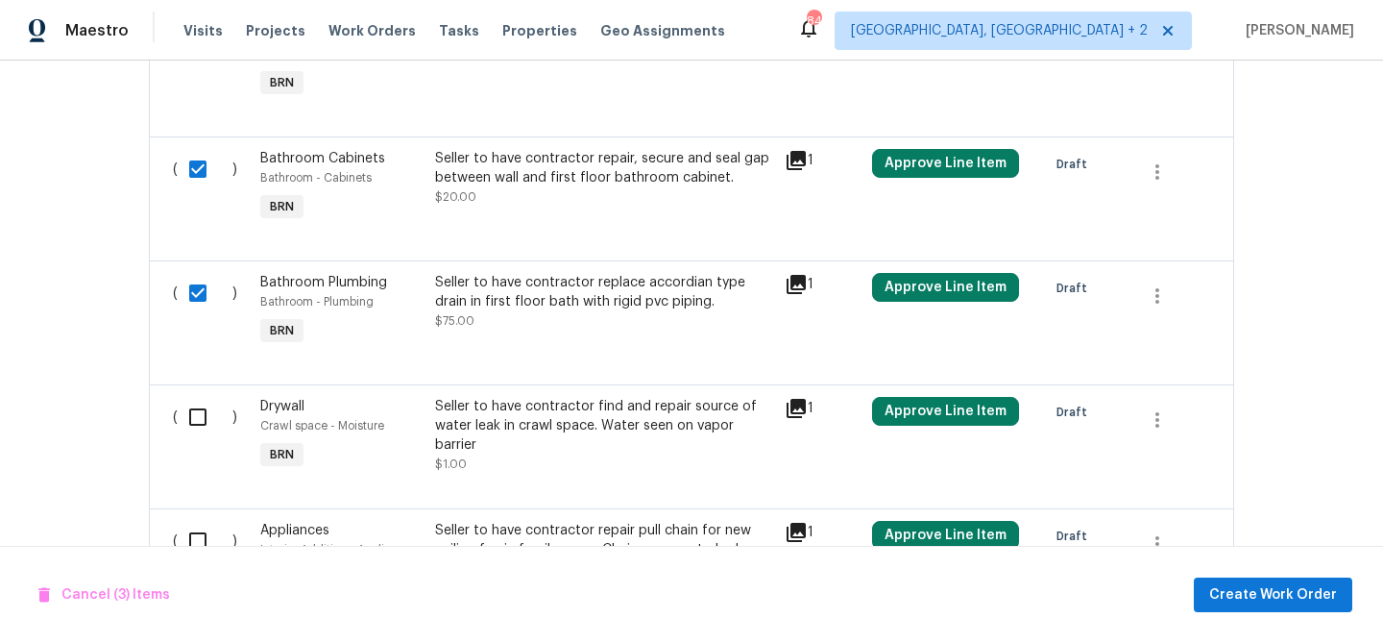
scroll to position [1454, 0]
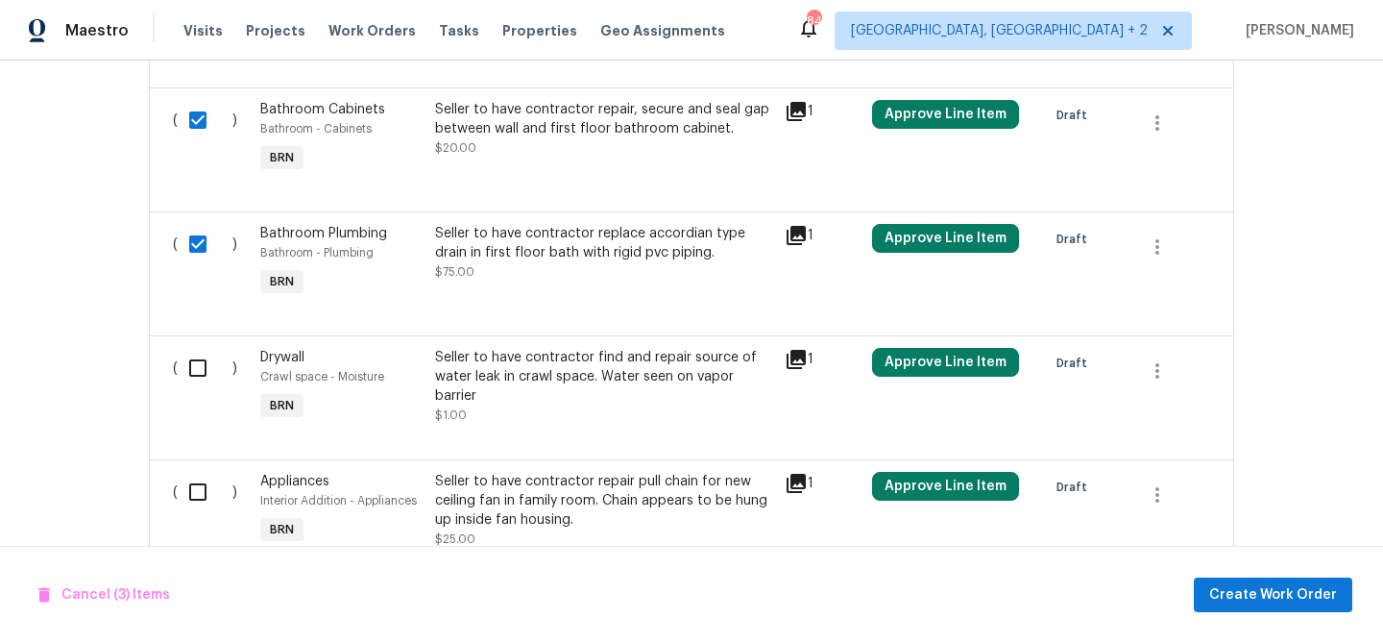
click at [206, 332] on div "( ) Bathroom Plumbing Bathroom - Plumbing BRN Seller to have contractor replace…" at bounding box center [692, 273] width 1086 height 124
click at [206, 341] on div "( ) Drywall Crawl space - Moisture BRN Seller to have contractor find and repai…" at bounding box center [692, 397] width 1086 height 124
click at [200, 360] on input "checkbox" at bounding box center [205, 368] width 55 height 40
checkbox input "true"
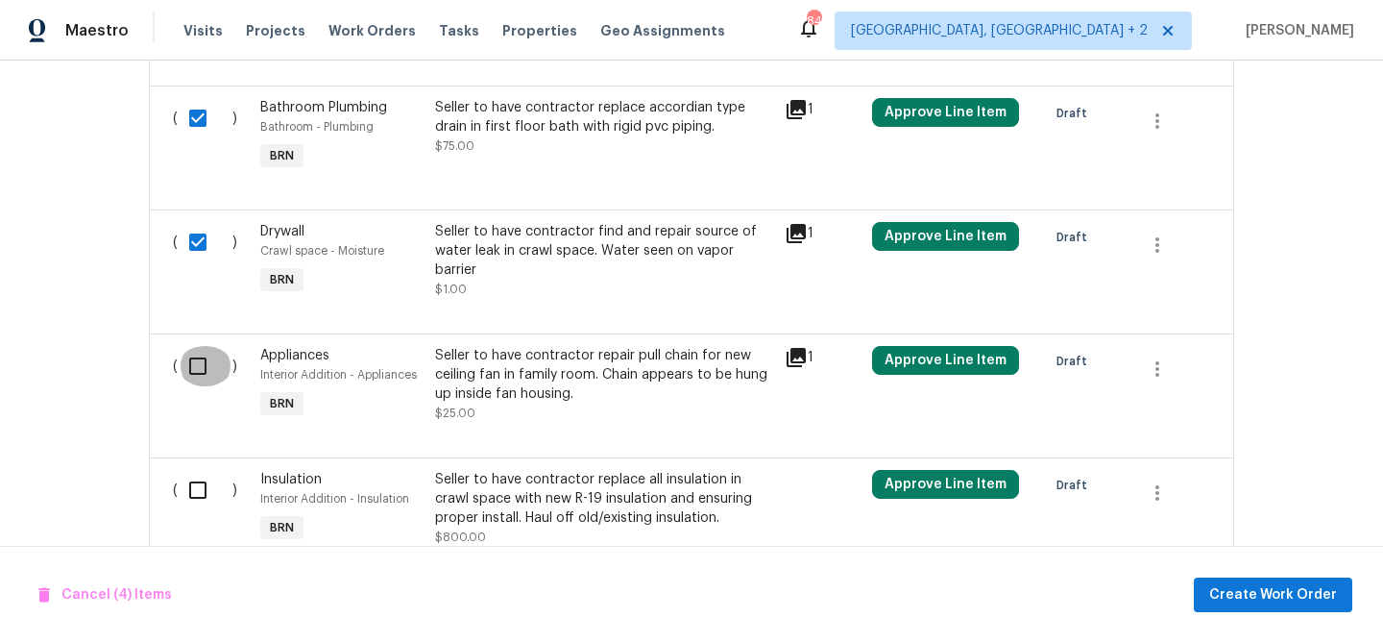
click at [192, 376] on input "checkbox" at bounding box center [205, 366] width 55 height 40
checkbox input "true"
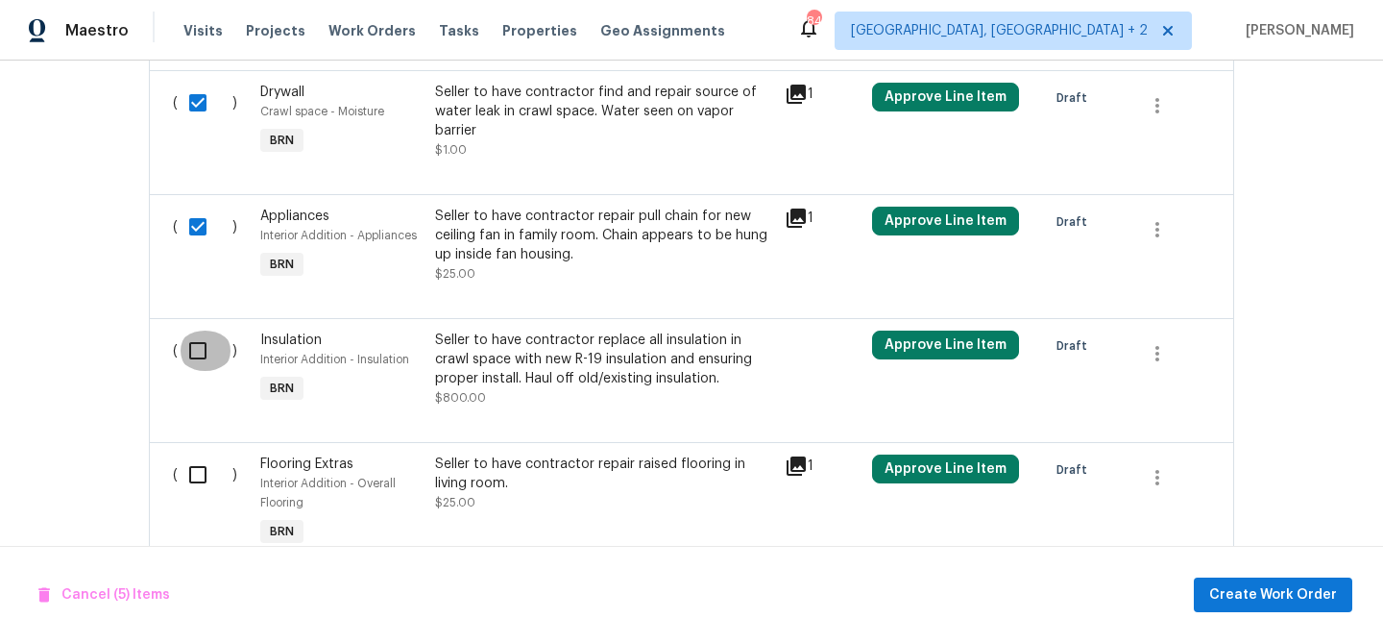
click at [204, 338] on input "checkbox" at bounding box center [205, 350] width 55 height 40
checkbox input "true"
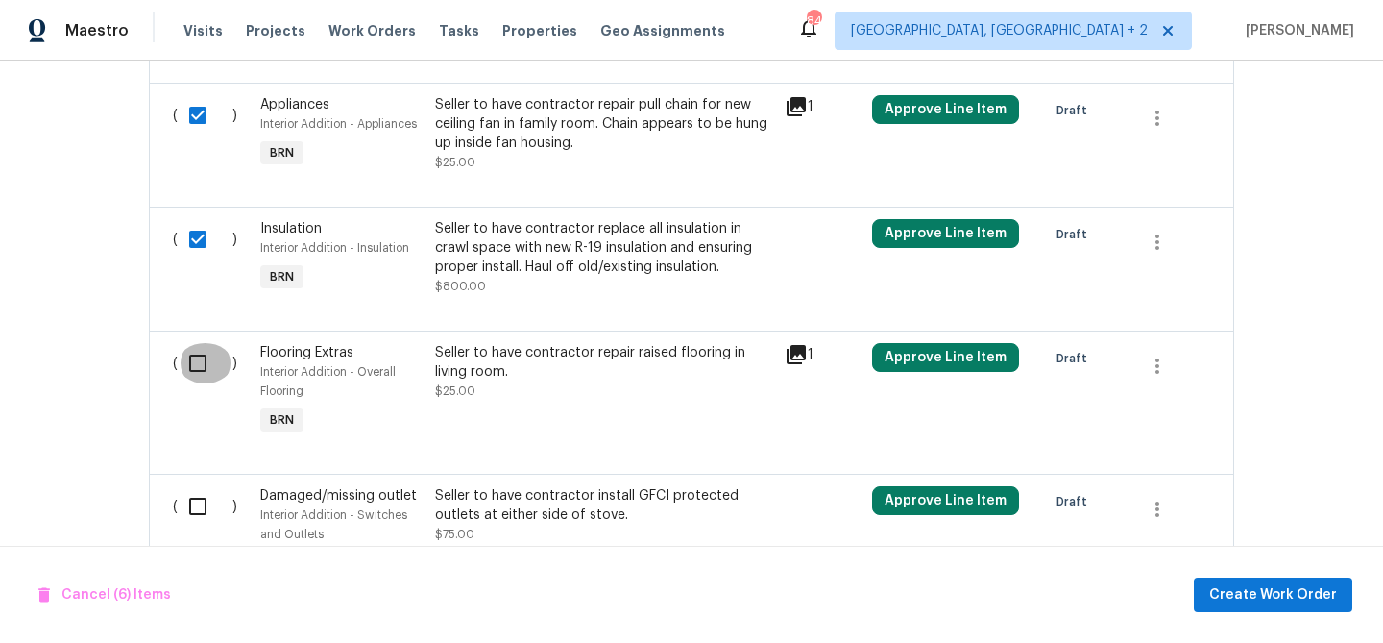
click at [194, 372] on input "checkbox" at bounding box center [205, 363] width 55 height 40
checkbox input "true"
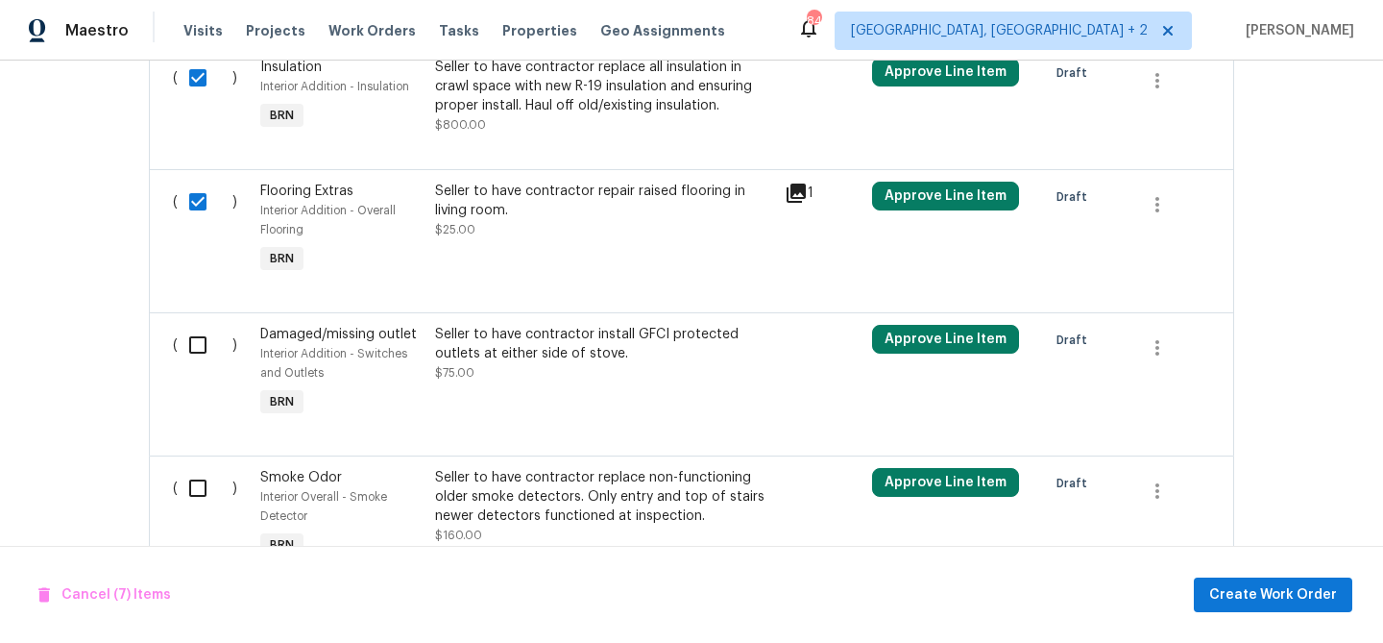
click at [190, 354] on input "checkbox" at bounding box center [205, 345] width 55 height 40
checkbox input "true"
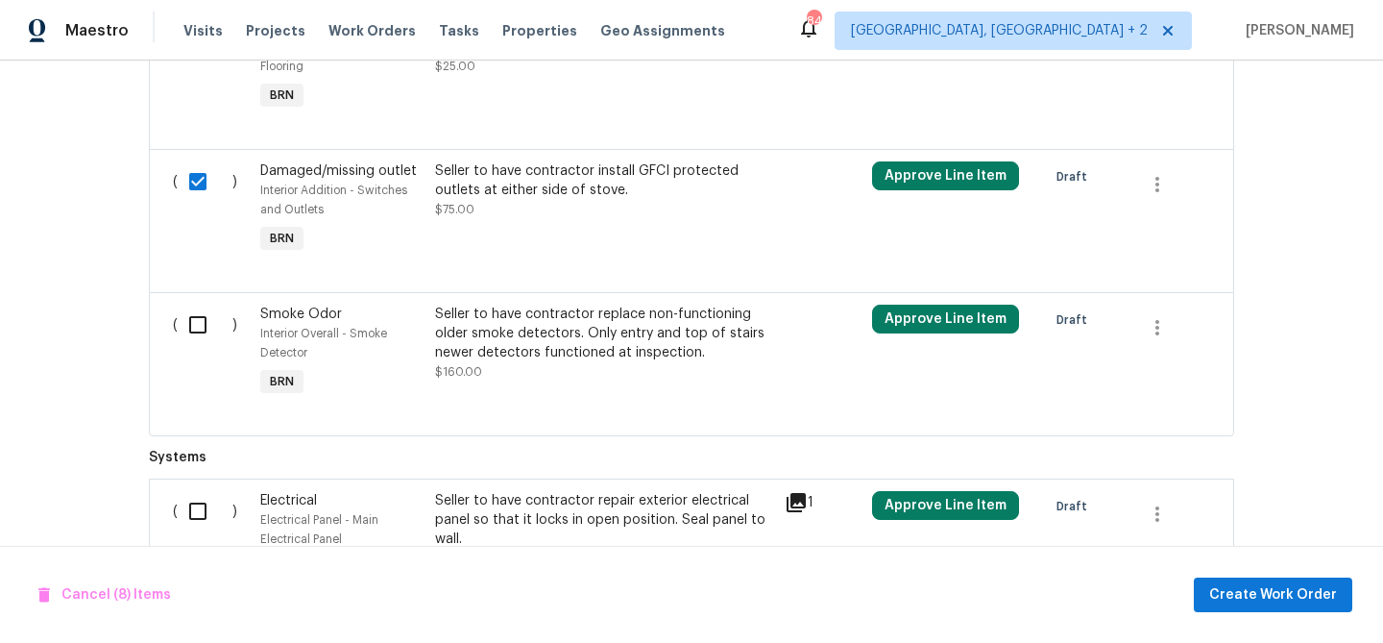
click at [193, 337] on input "checkbox" at bounding box center [205, 325] width 55 height 40
checkbox input "true"
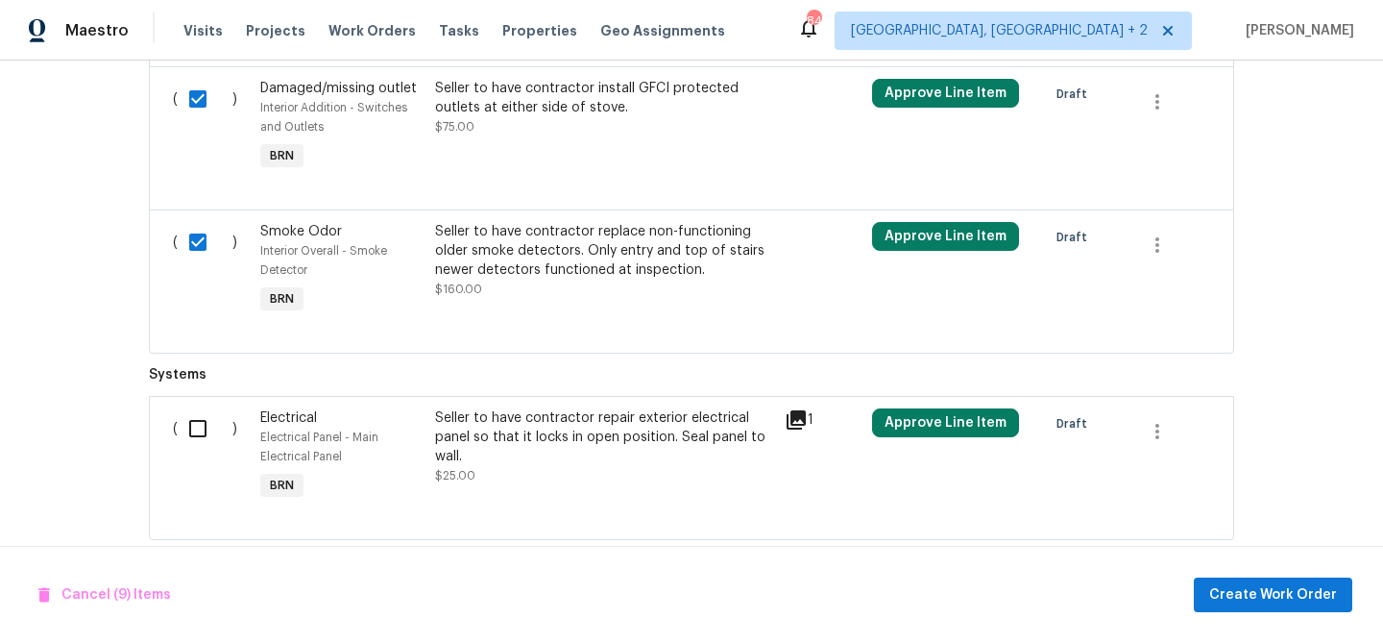
click at [197, 409] on div "( )" at bounding box center [210, 457] width 87 height 108
click at [197, 429] on input "checkbox" at bounding box center [205, 428] width 55 height 40
checkbox input "true"
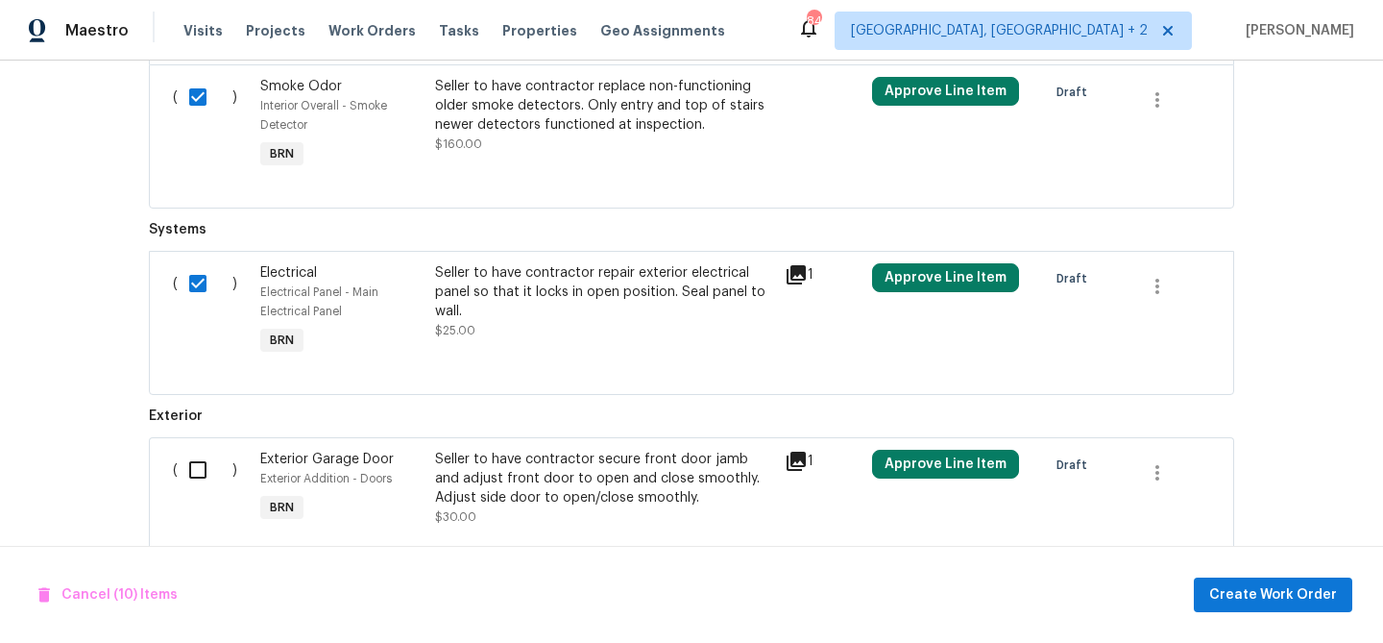
click at [201, 463] on input "checkbox" at bounding box center [205, 470] width 55 height 40
checkbox input "true"
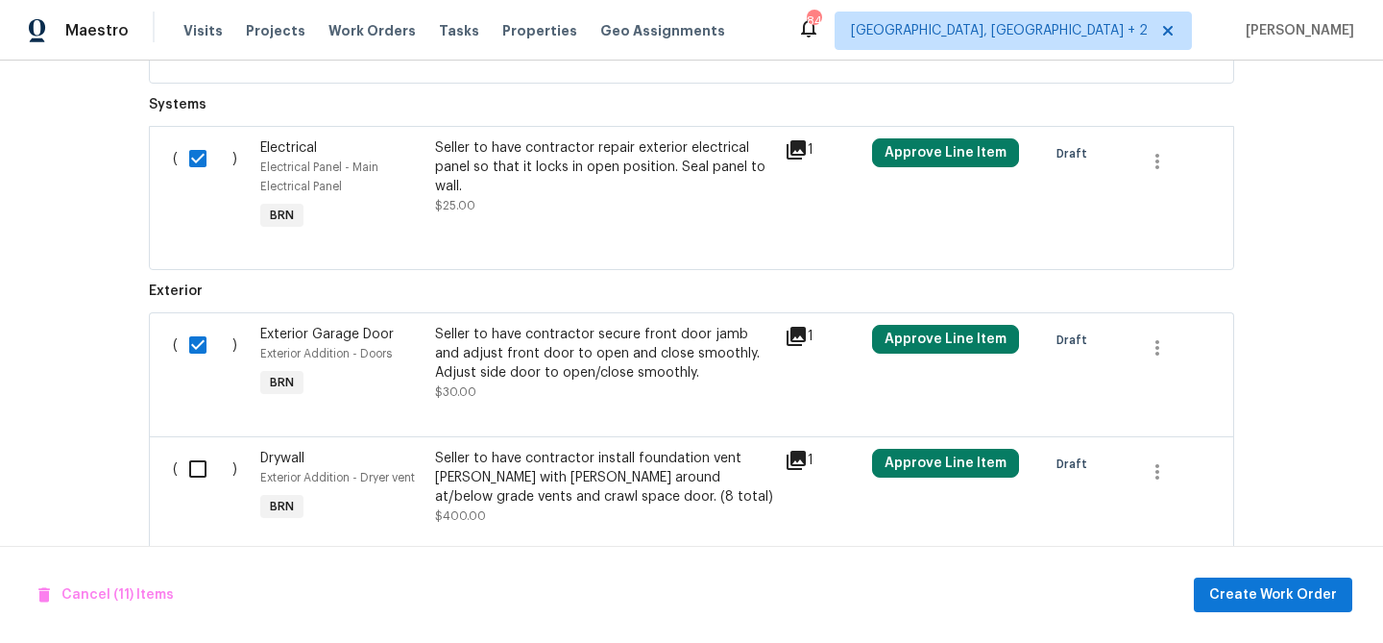
click at [199, 485] on input "checkbox" at bounding box center [205, 469] width 55 height 40
checkbox input "true"
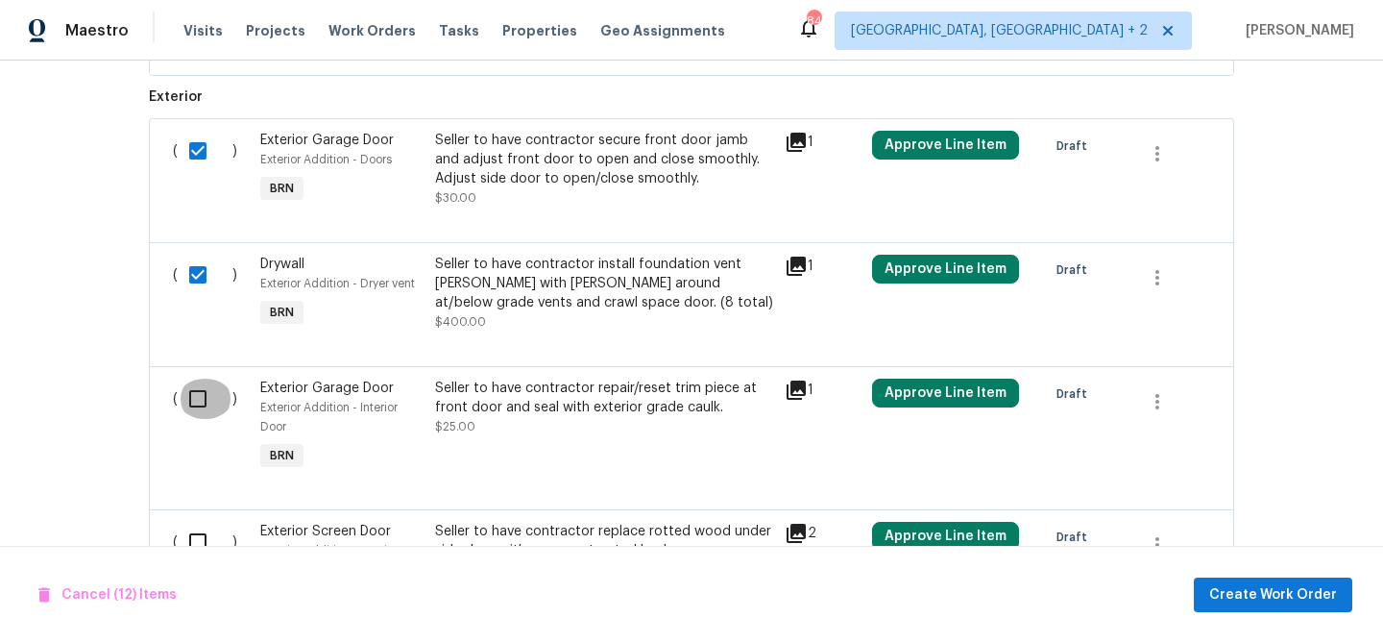
click at [206, 409] on input "checkbox" at bounding box center [205, 398] width 55 height 40
checkbox input "true"
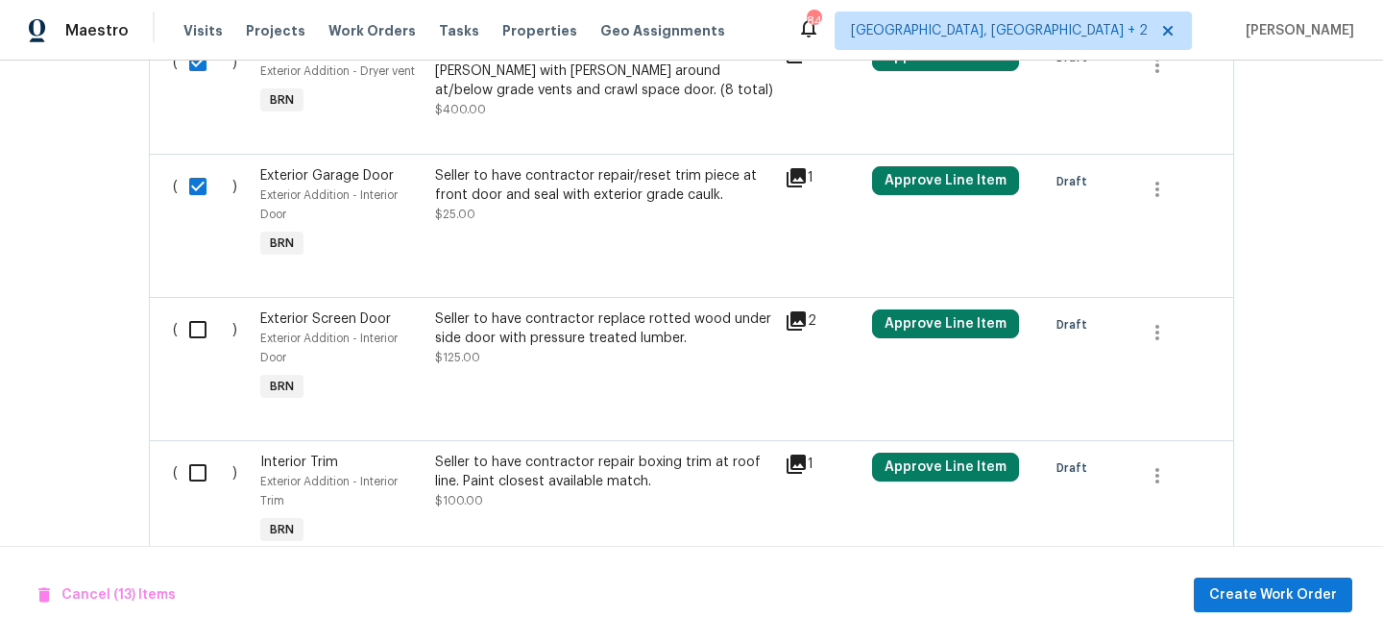
click at [202, 342] on input "checkbox" at bounding box center [205, 329] width 55 height 40
checkbox input "true"
click at [207, 493] on input "checkbox" at bounding box center [205, 472] width 55 height 40
checkbox input "true"
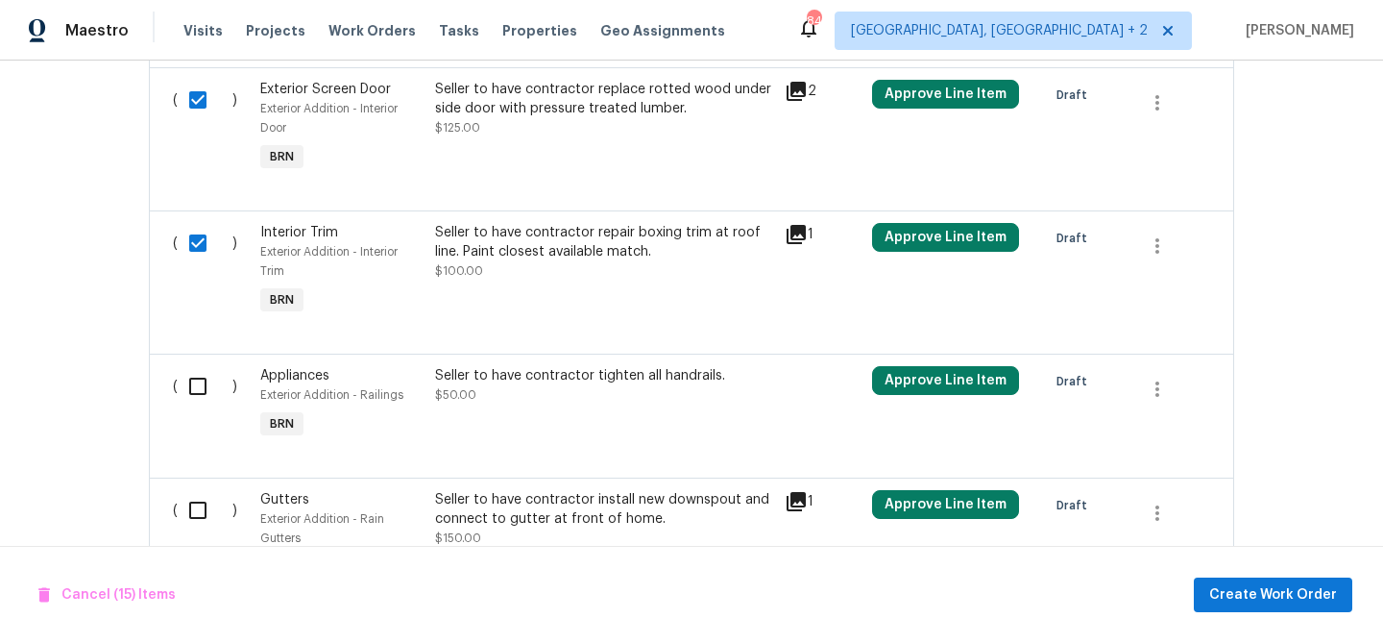
click at [205, 387] on input "checkbox" at bounding box center [205, 386] width 55 height 40
checkbox input "true"
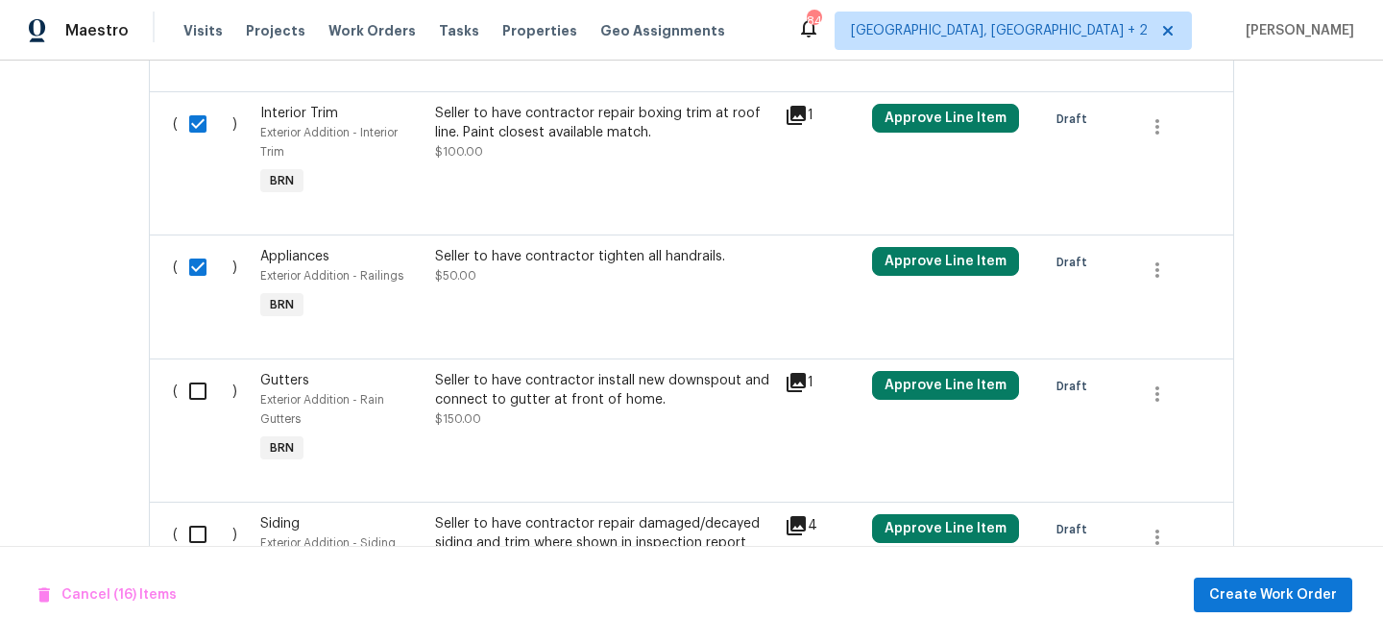
click at [196, 401] on input "checkbox" at bounding box center [205, 391] width 55 height 40
checkbox input "true"
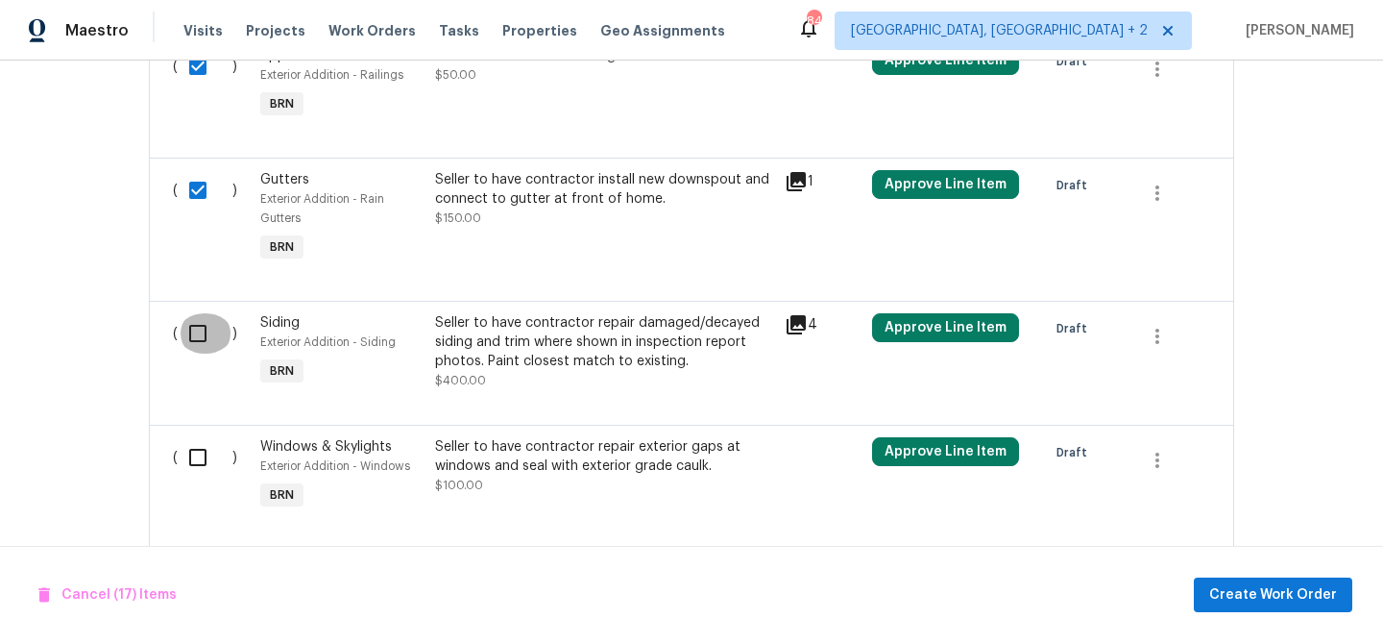
click at [201, 346] on input "checkbox" at bounding box center [205, 333] width 55 height 40
checkbox input "true"
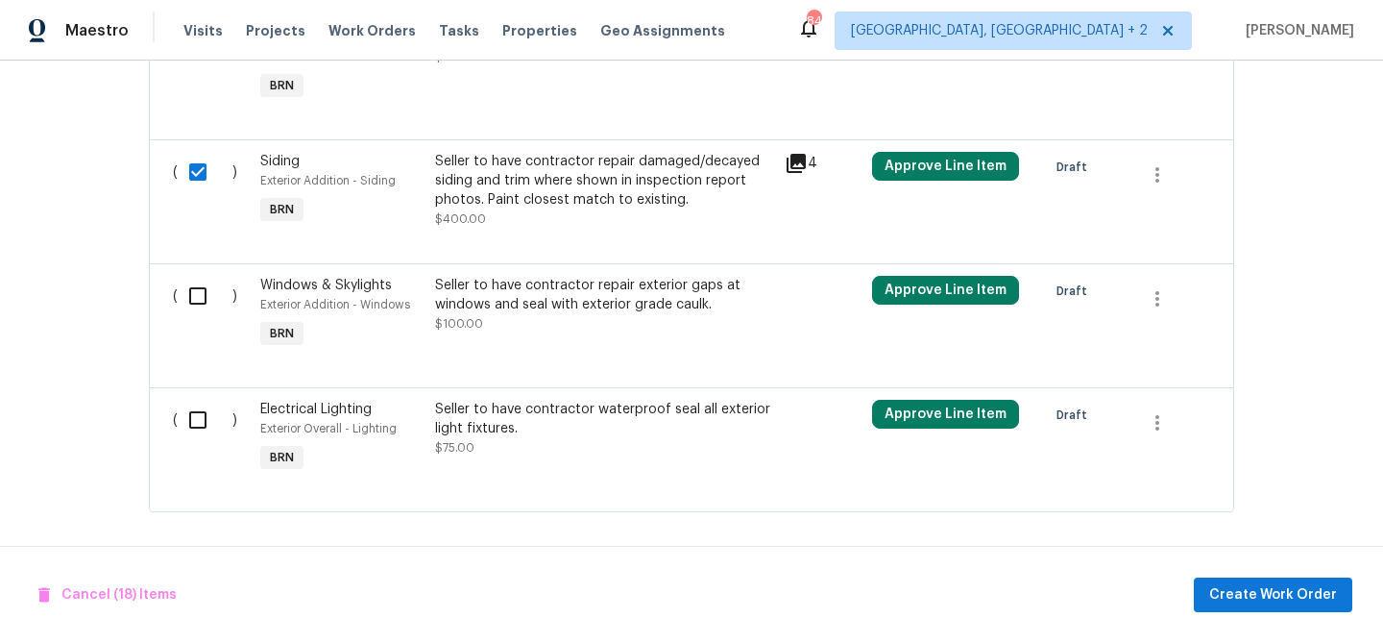
click at [196, 281] on input "checkbox" at bounding box center [205, 296] width 55 height 40
checkbox input "true"
click at [205, 424] on input "checkbox" at bounding box center [205, 420] width 55 height 40
checkbox input "true"
click at [1248, 596] on span "Create Work Order" at bounding box center [1273, 595] width 128 height 24
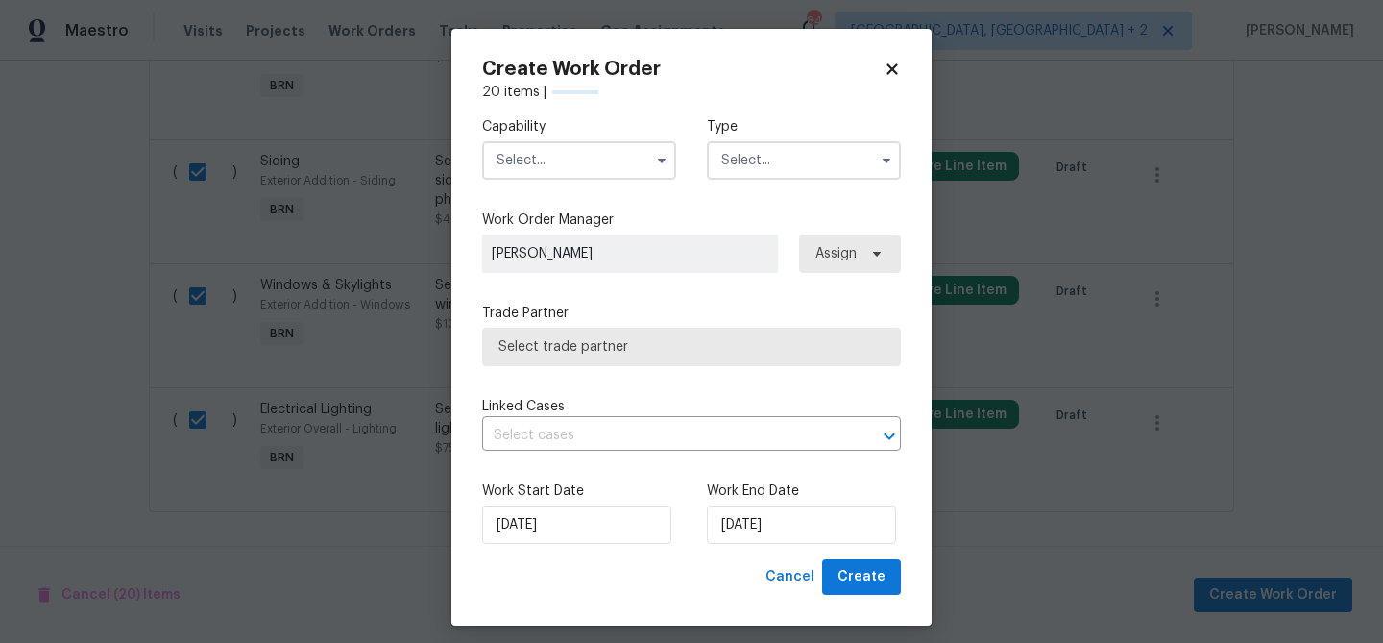
click at [581, 148] on input "text" at bounding box center [579, 160] width 194 height 38
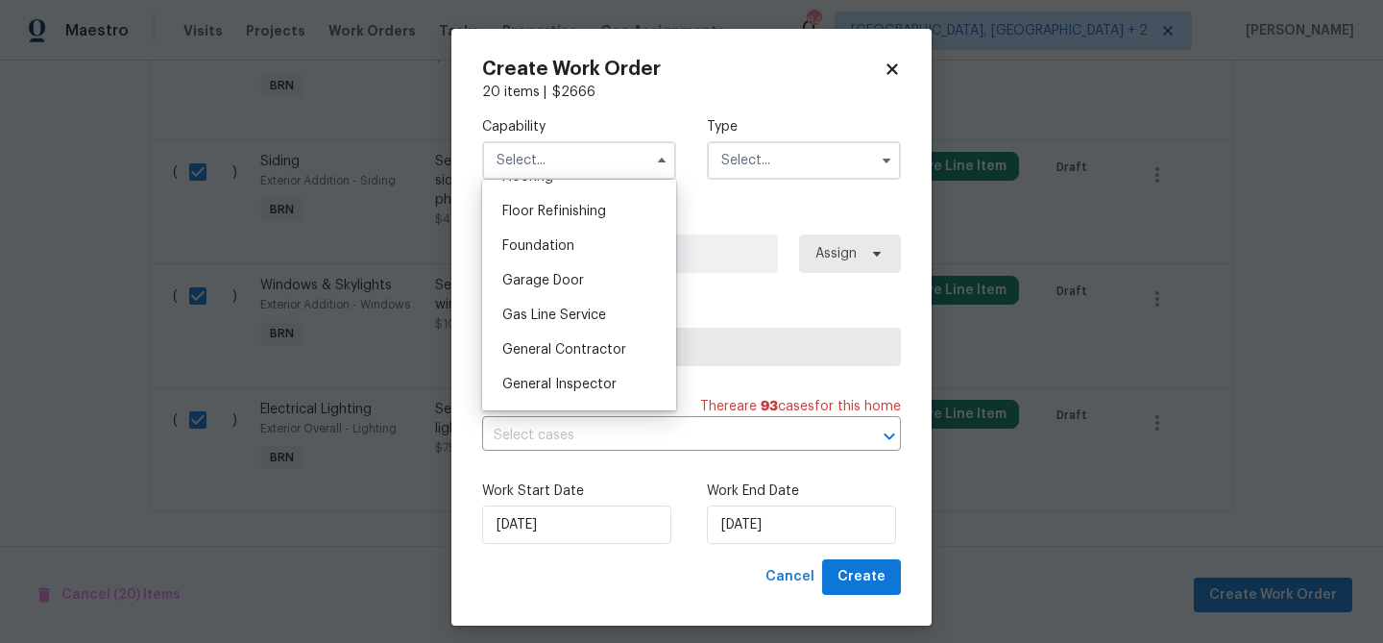
scroll to position [768, 0]
click at [566, 352] on span "General Contractor" at bounding box center [564, 352] width 124 height 13
type input "General Contractor"
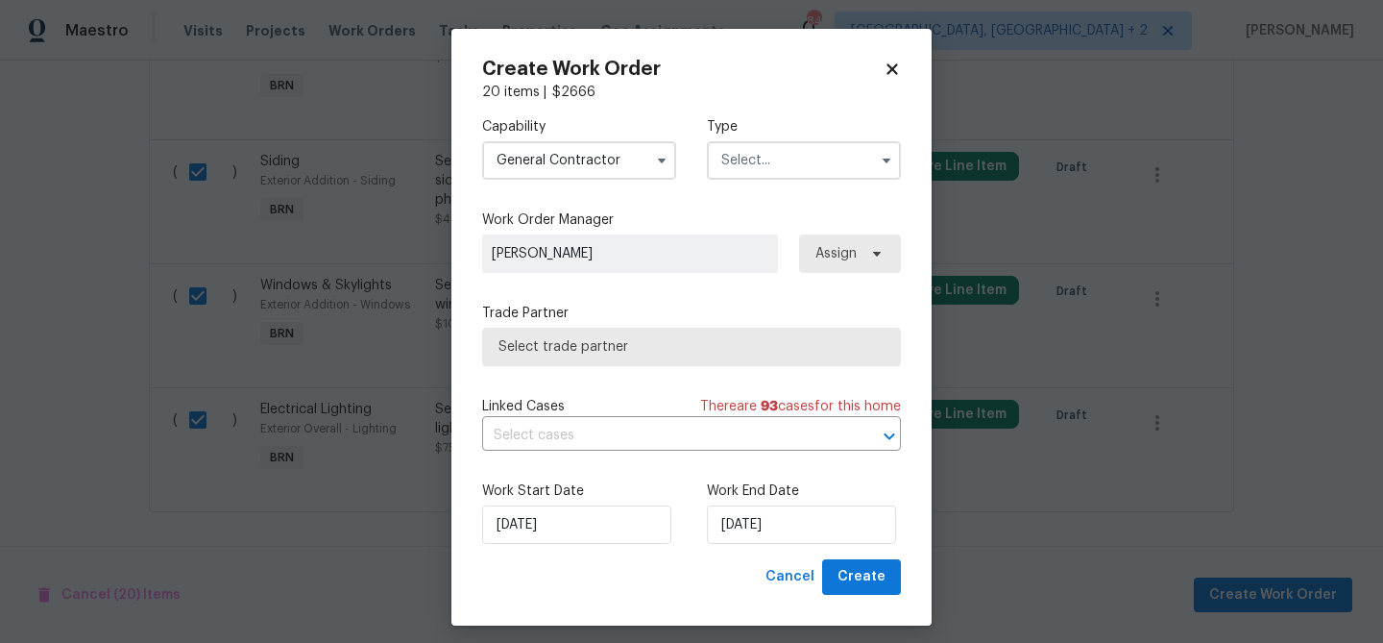
click at [734, 158] on input "text" at bounding box center [804, 160] width 194 height 38
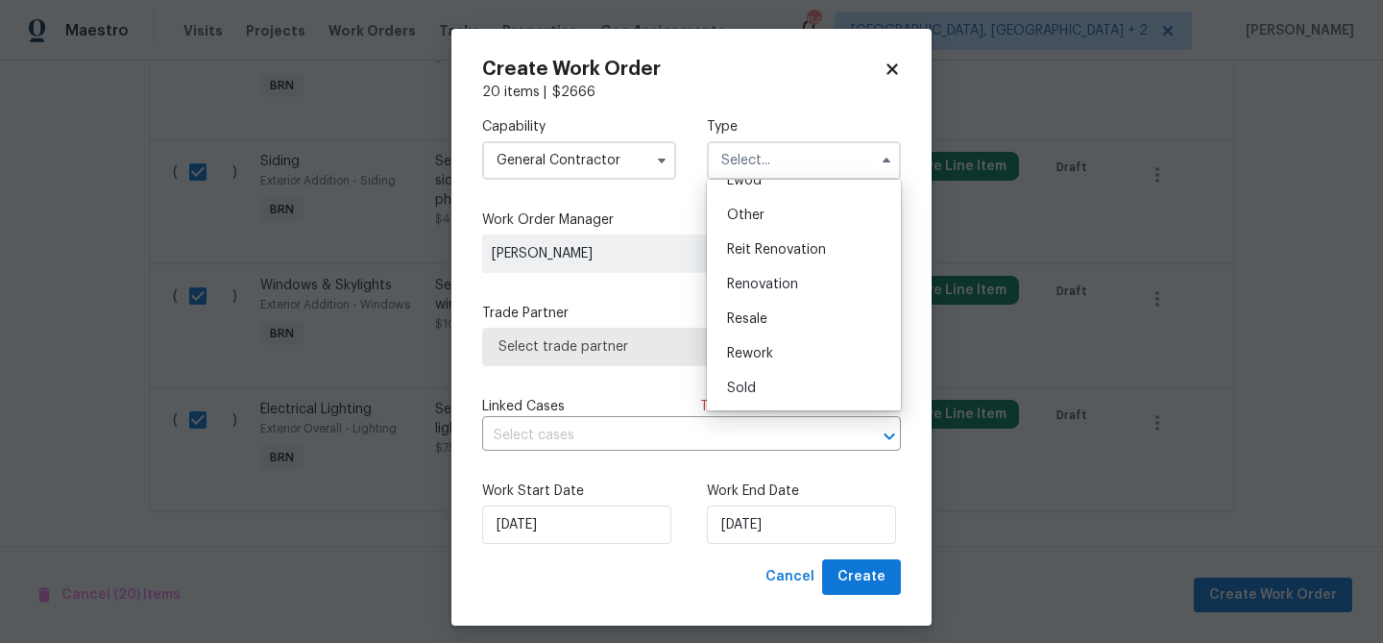
scroll to position [12, 0]
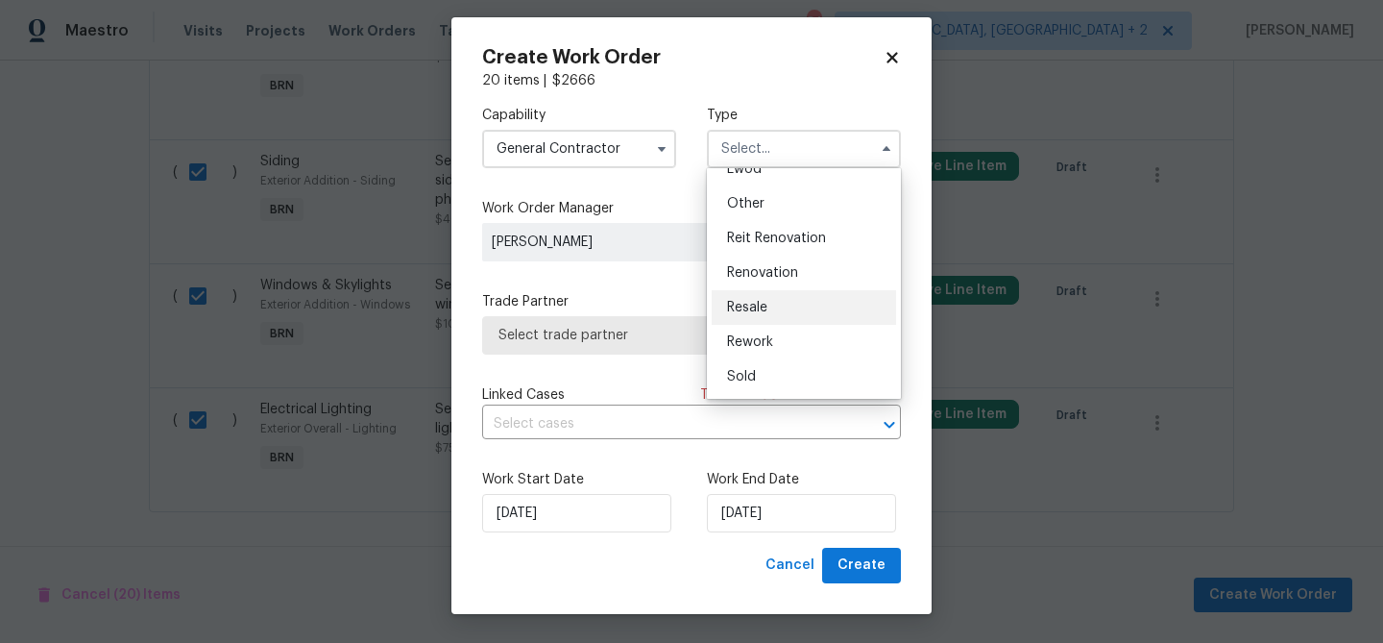
click at [760, 299] on div "Resale" at bounding box center [804, 307] width 184 height 35
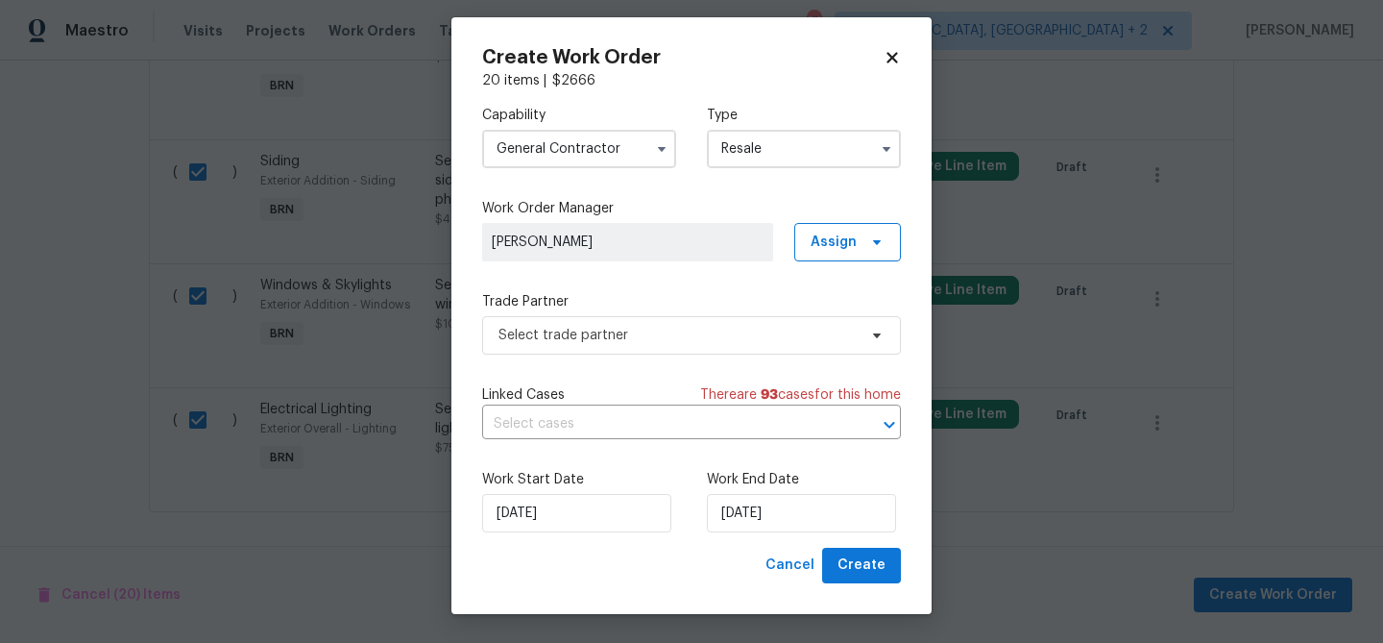
type input "Resale"
click at [625, 337] on span "Select trade partner" at bounding box center [678, 335] width 358 height 19
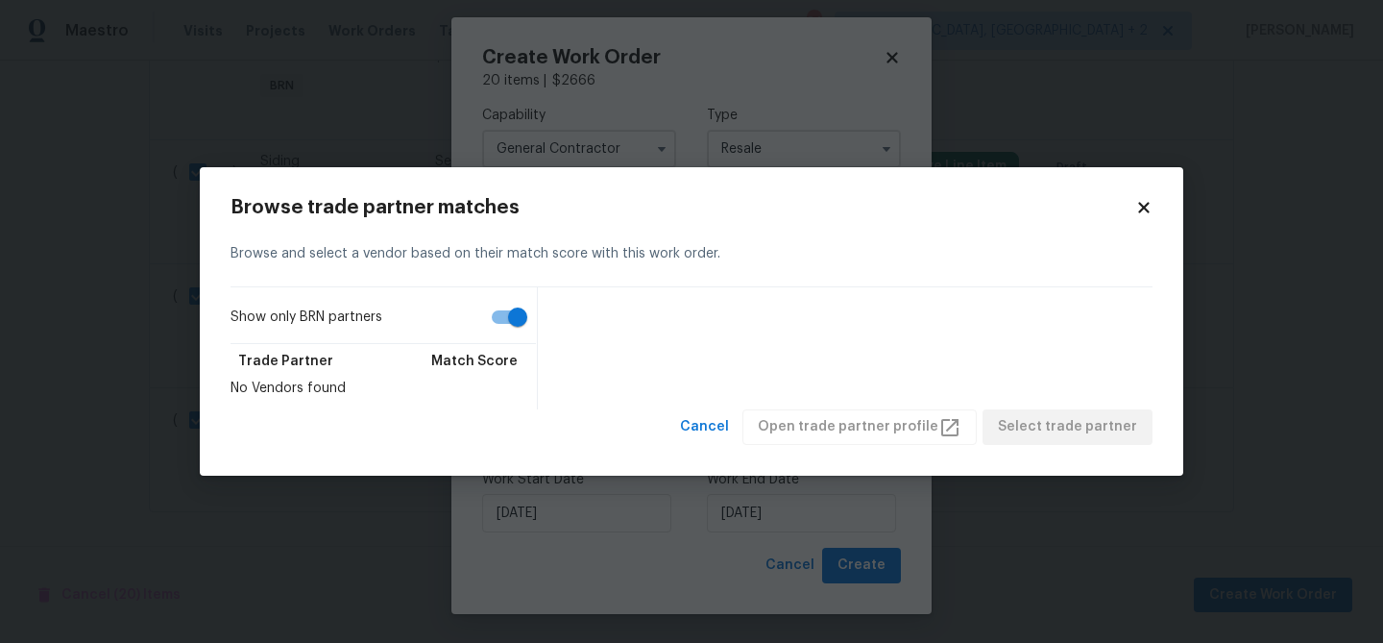
click at [507, 318] on input "Show only BRN partners" at bounding box center [518, 317] width 110 height 37
checkbox input "false"
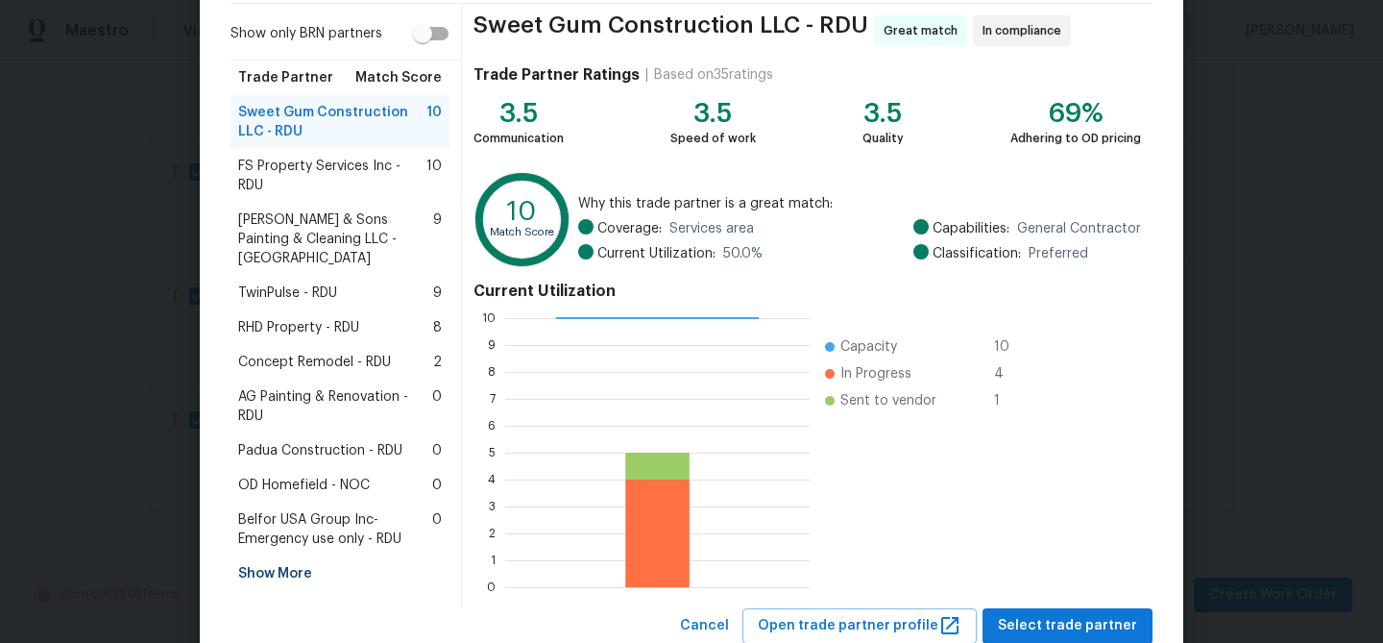
scroll to position [179, 0]
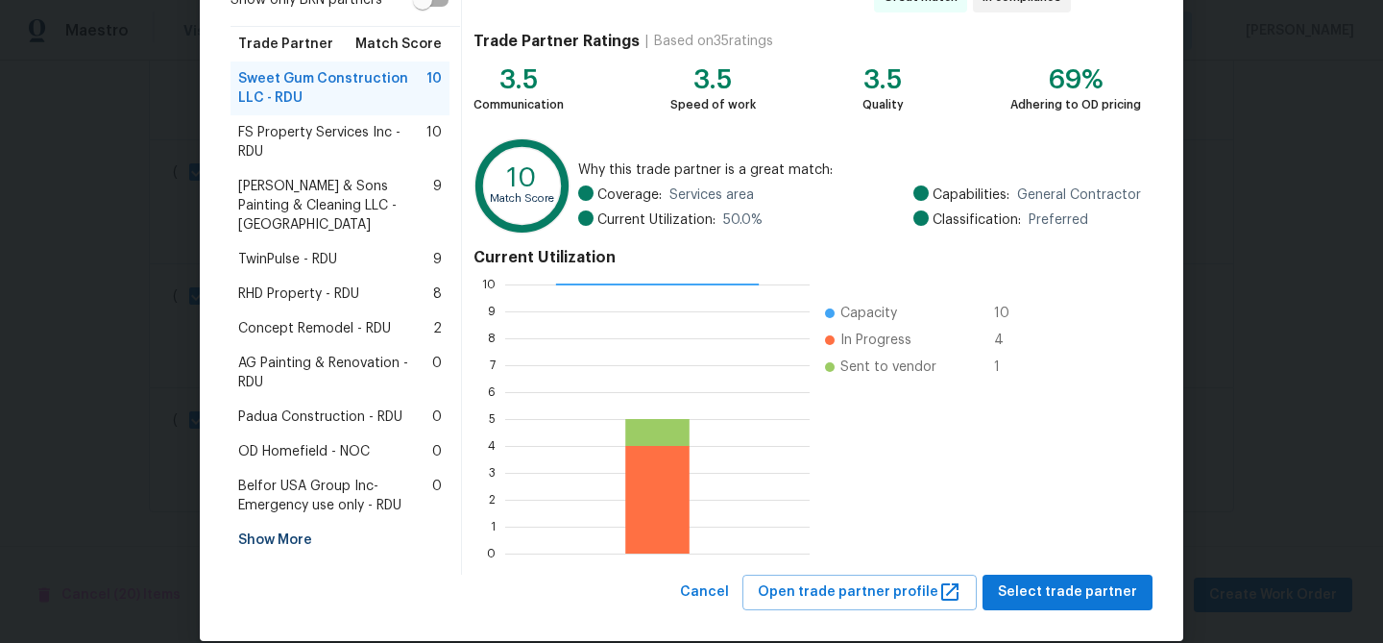
click at [281, 284] on span "RHD Property - RDU" at bounding box center [298, 293] width 121 height 19
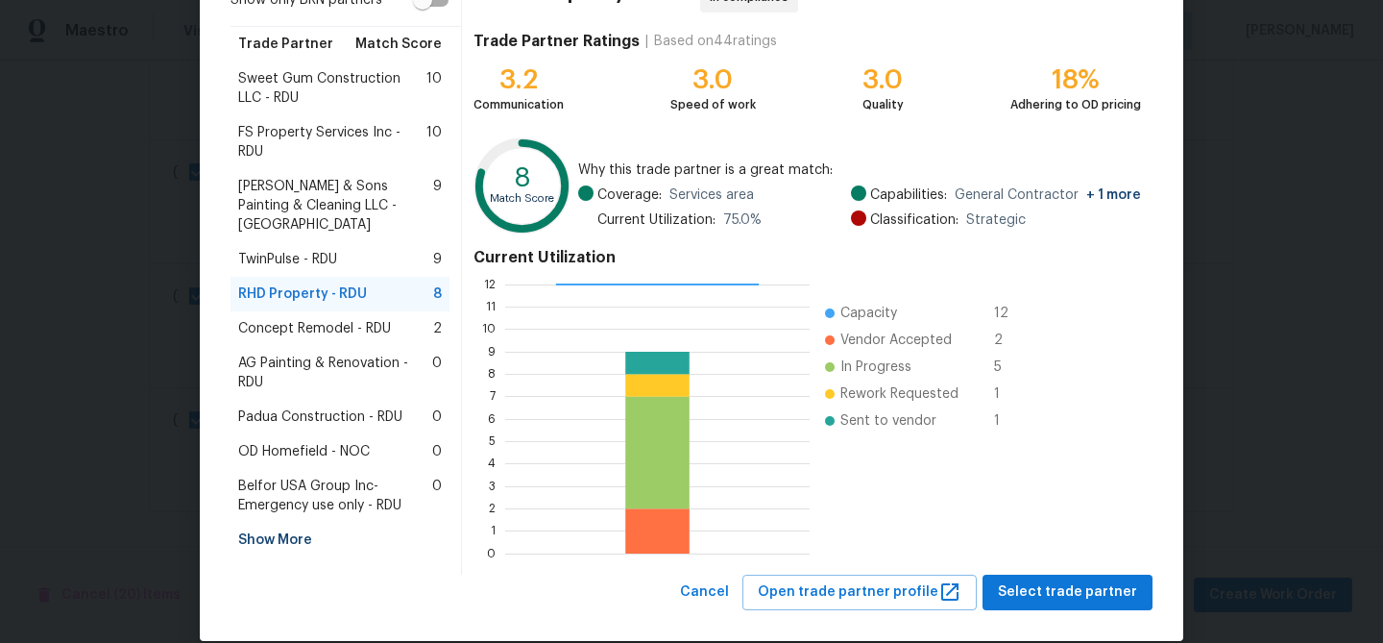
scroll to position [205, 0]
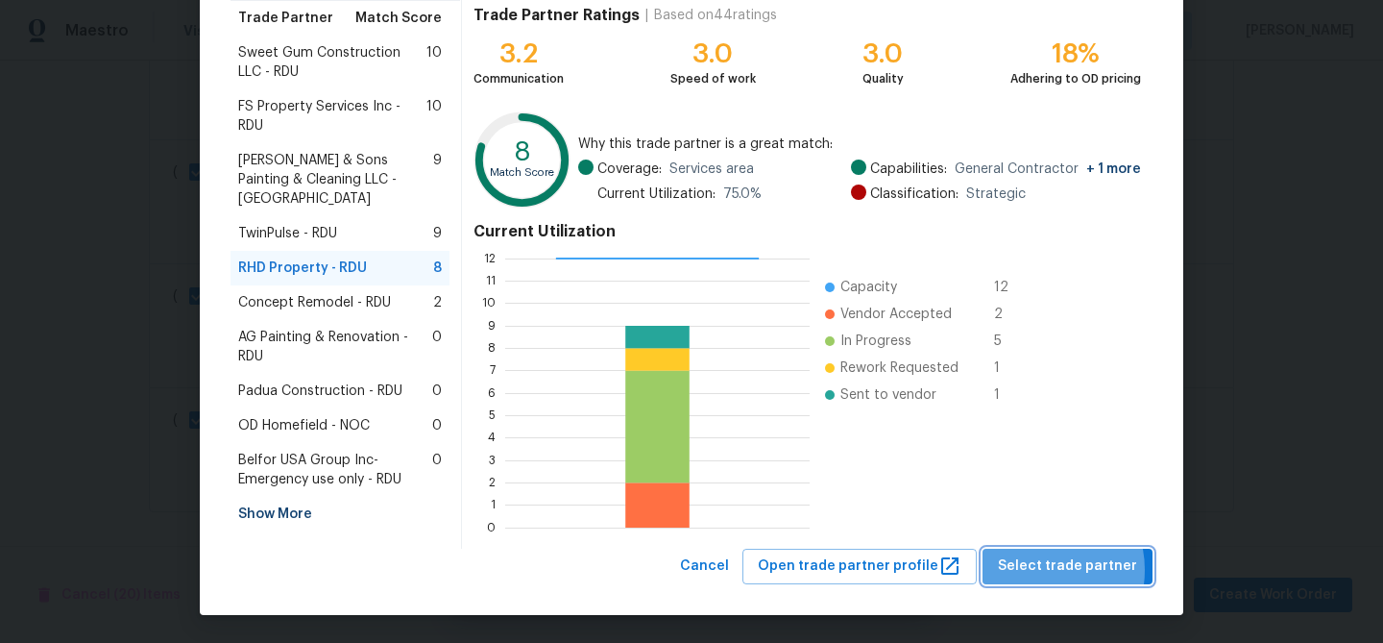
click at [1040, 570] on span "Select trade partner" at bounding box center [1067, 566] width 139 height 24
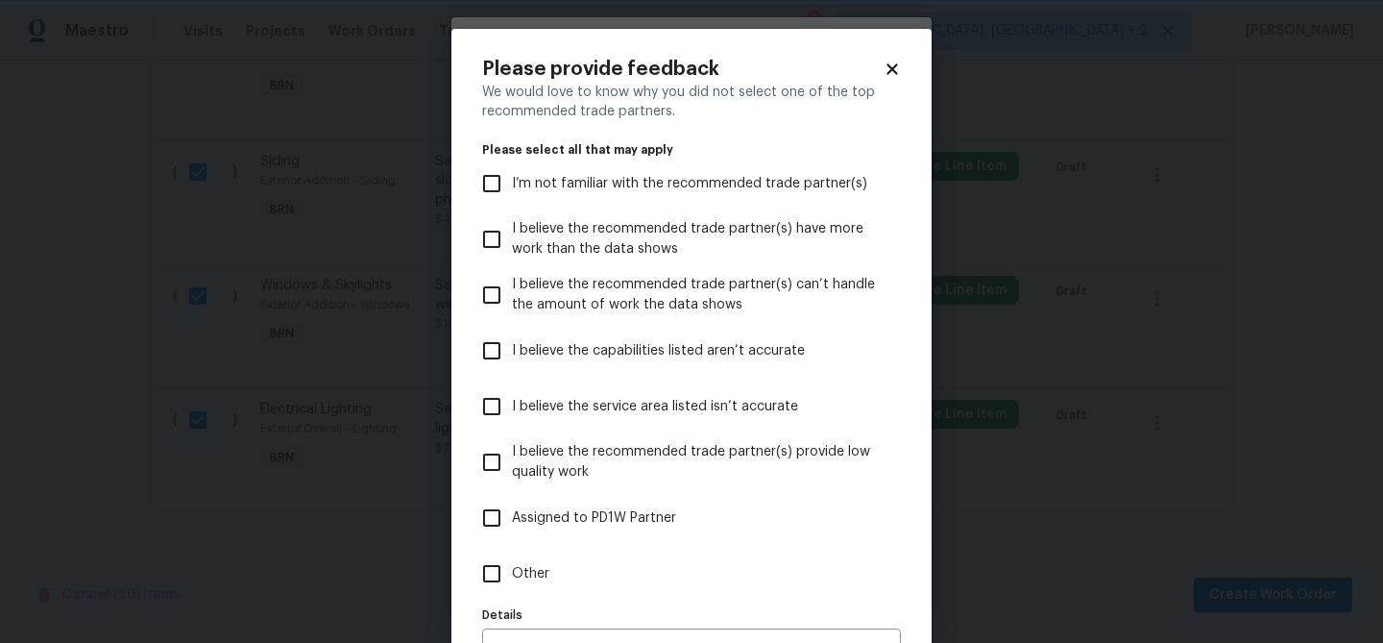
scroll to position [118, 0]
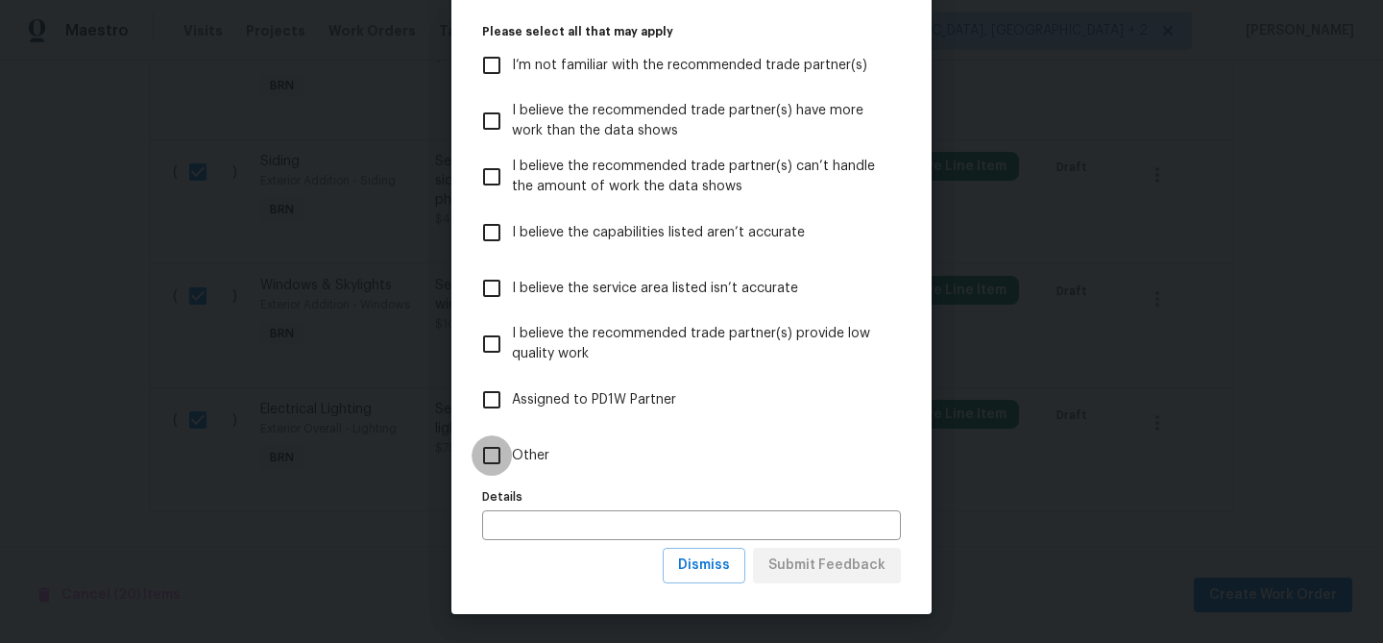
click at [492, 472] on input "Other" at bounding box center [492, 455] width 40 height 40
checkbox input "true"
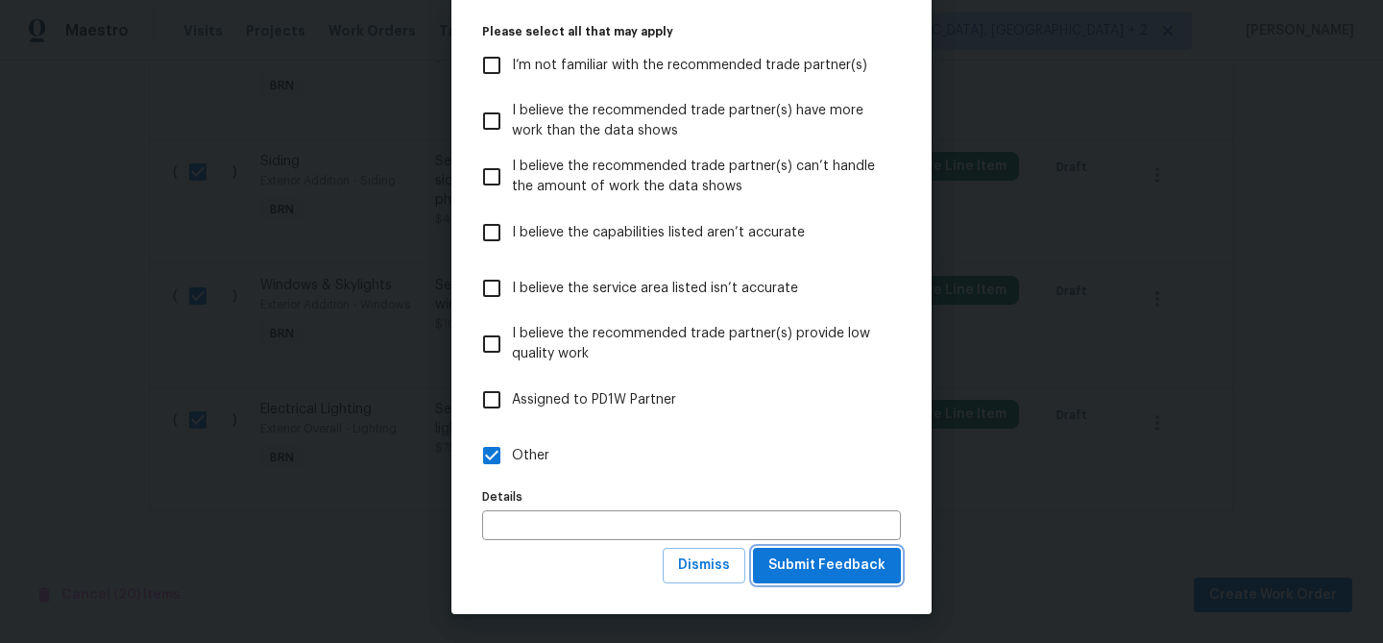
click at [824, 558] on span "Submit Feedback" at bounding box center [827, 565] width 117 height 24
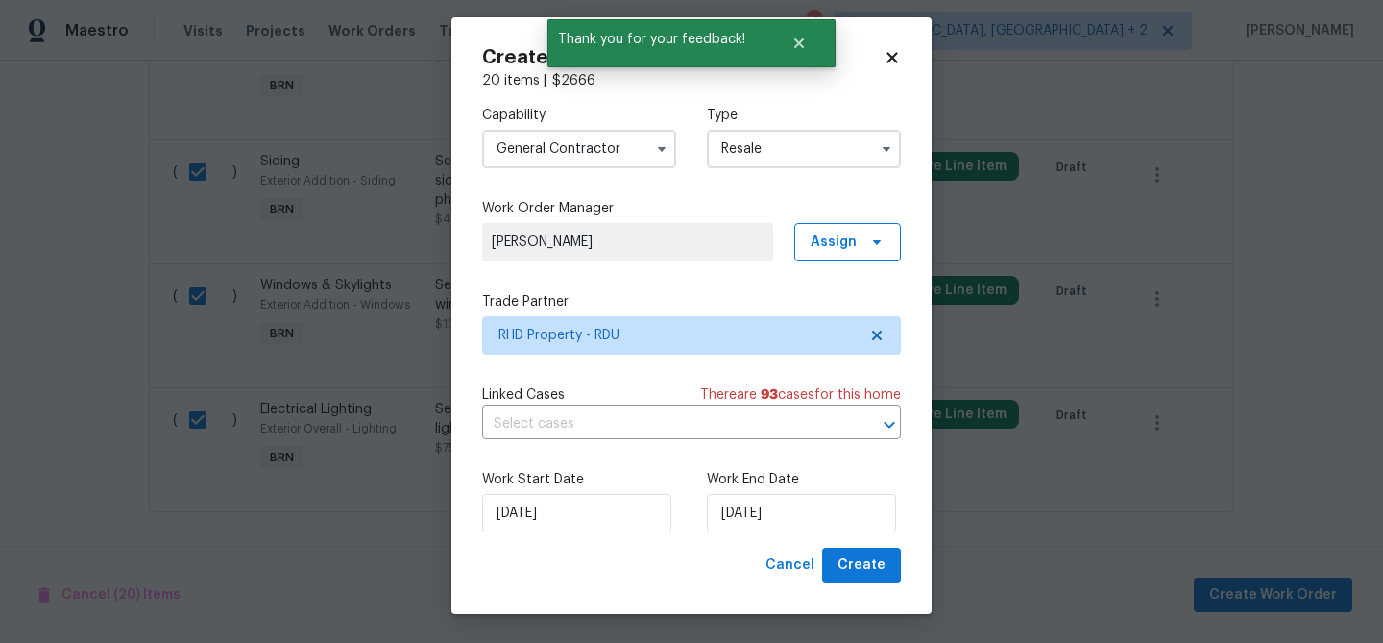
scroll to position [0, 0]
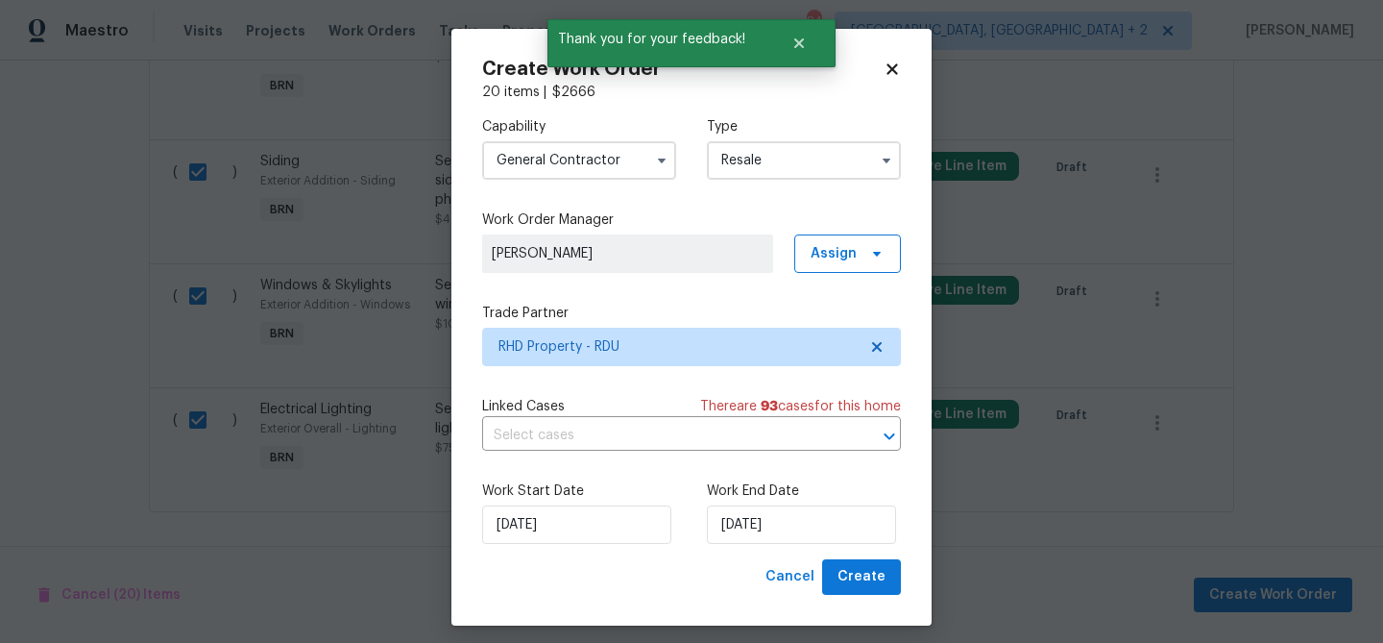
click at [627, 414] on div "Linked Cases There are 93 case s for this home" at bounding box center [691, 406] width 419 height 19
click at [600, 429] on input "text" at bounding box center [664, 436] width 365 height 30
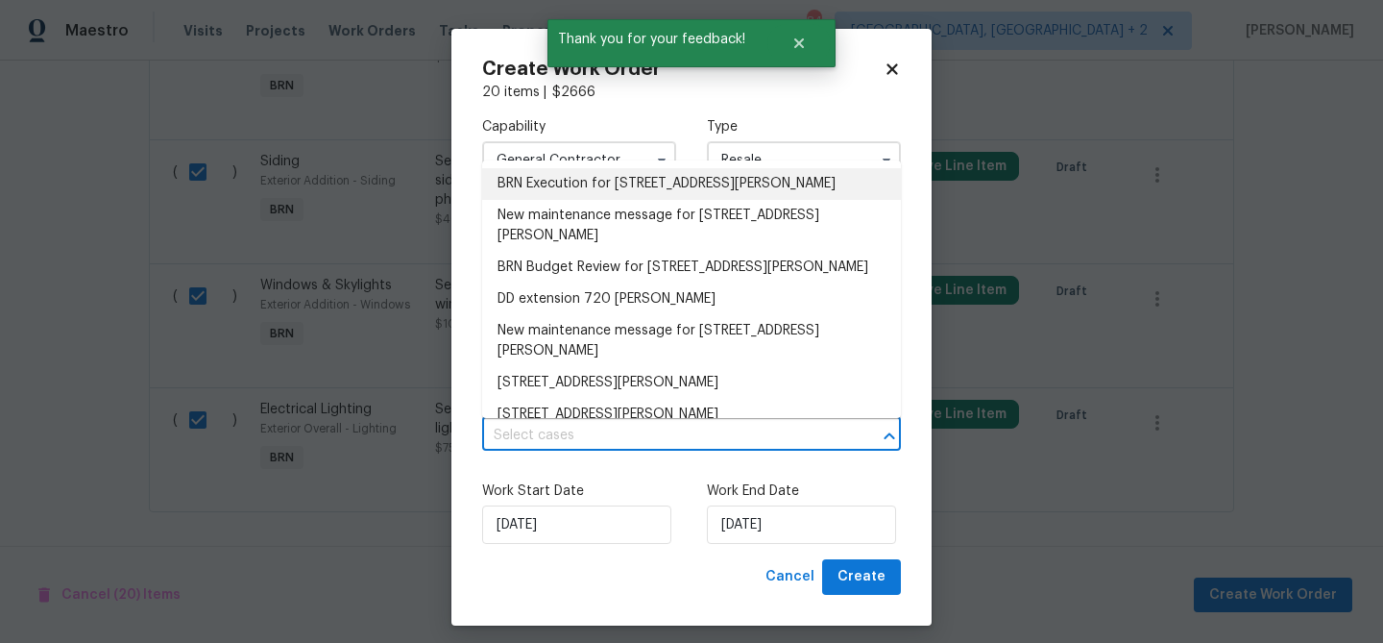
click at [546, 181] on li "BRN Execution for 720 Rawls Dr, Raleigh, NC 27610" at bounding box center [691, 184] width 419 height 32
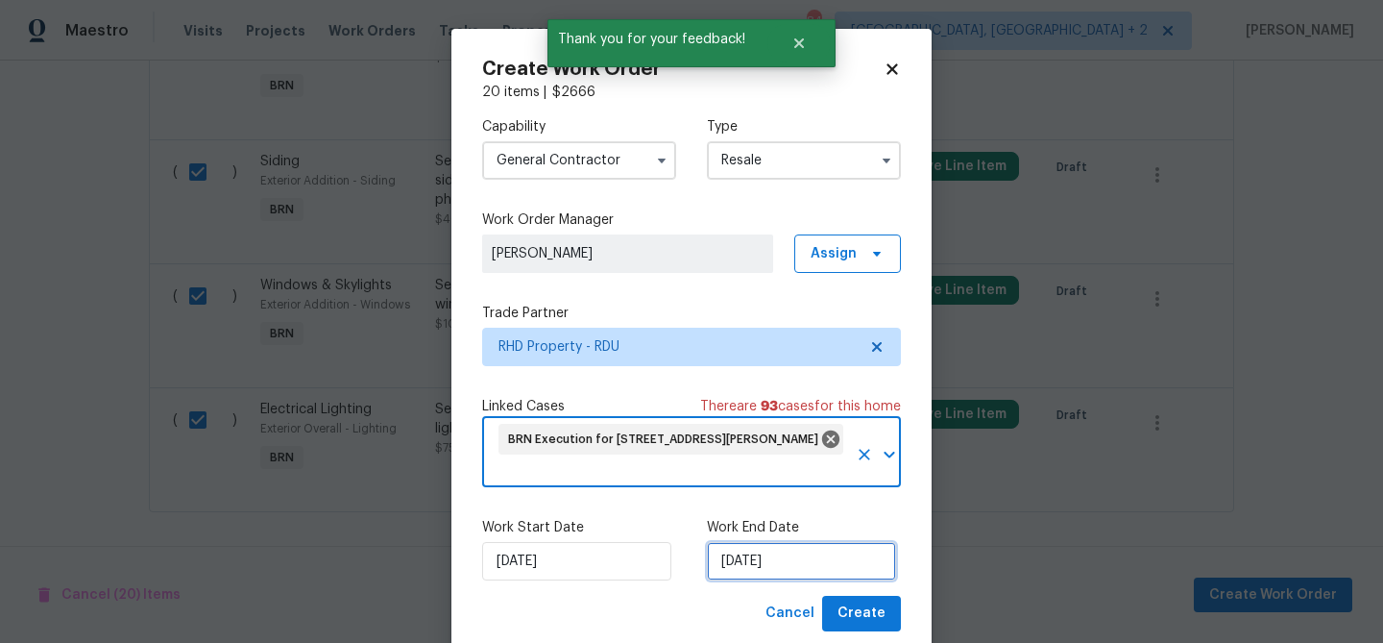
click at [738, 550] on input "30/09/2025" at bounding box center [801, 561] width 189 height 38
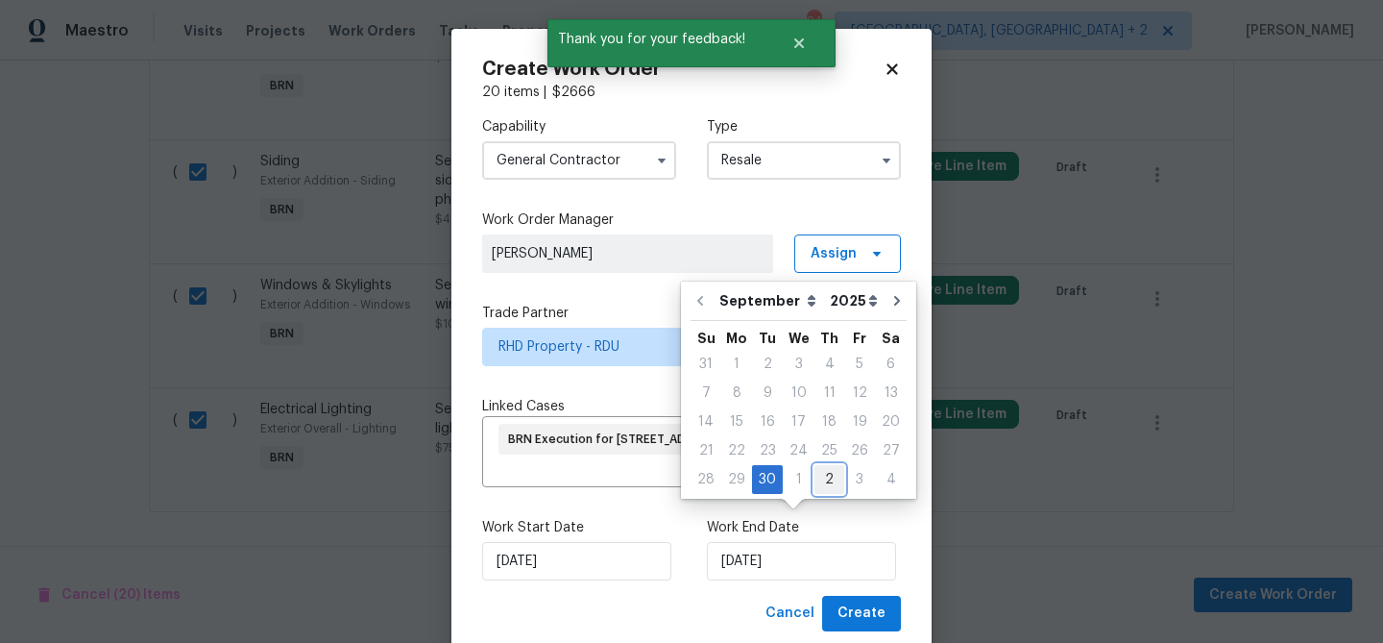
click at [823, 473] on div "2" at bounding box center [830, 479] width 30 height 27
type input "02/10/2025"
select select "9"
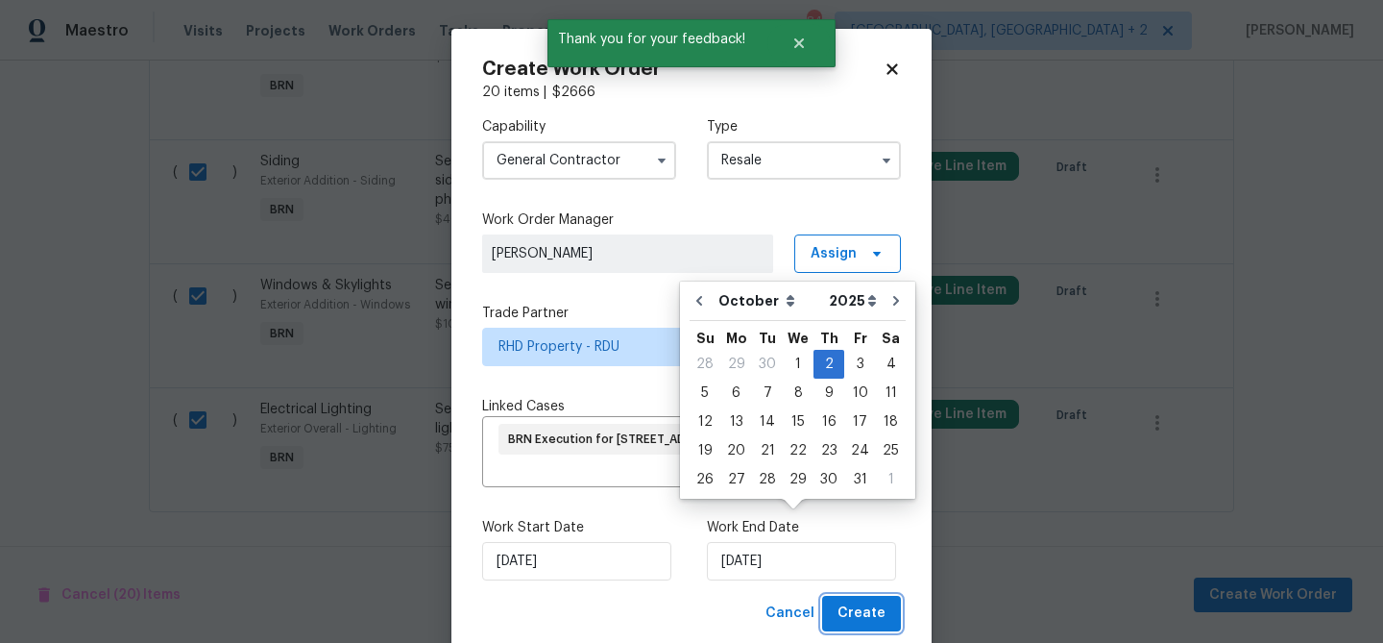
click at [855, 601] on span "Create" at bounding box center [862, 613] width 48 height 24
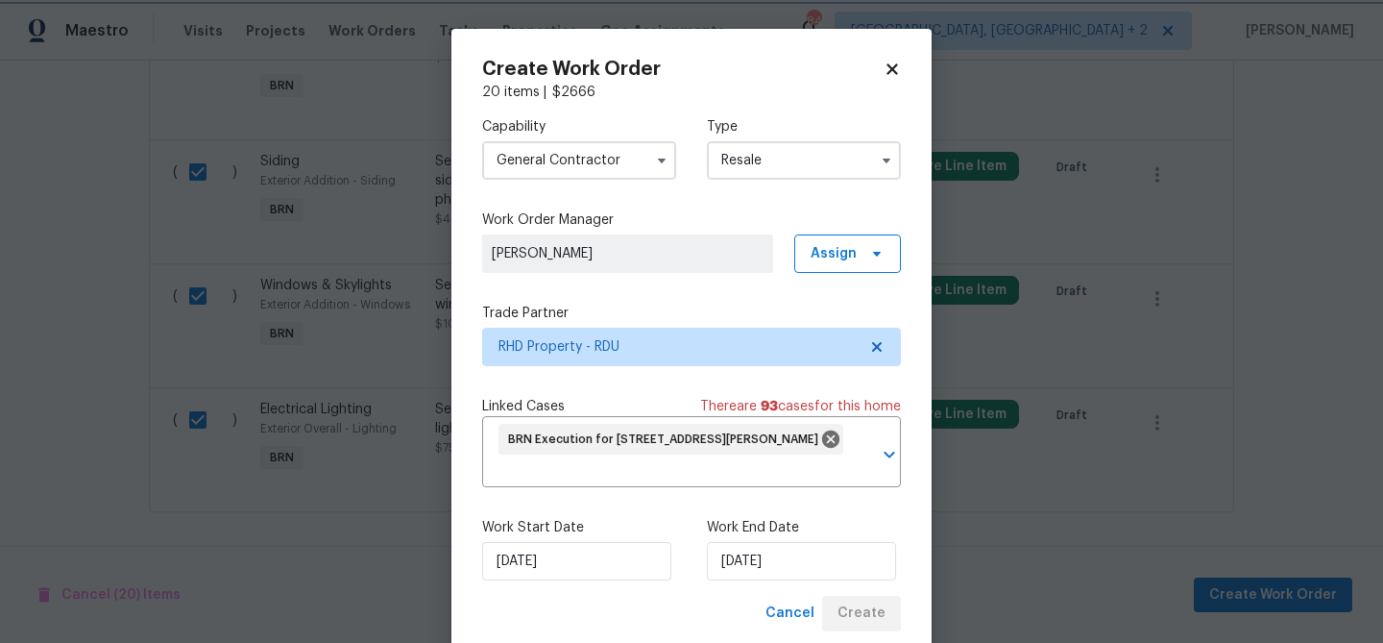
checkbox input "false"
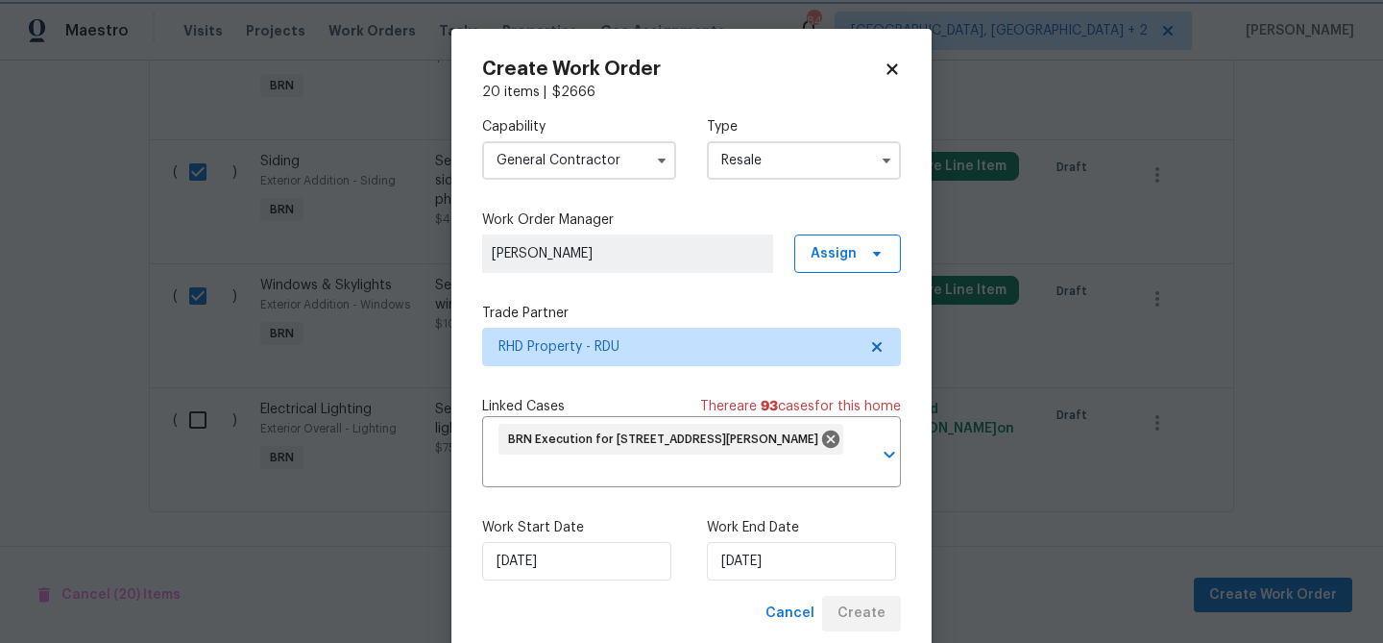
checkbox input "false"
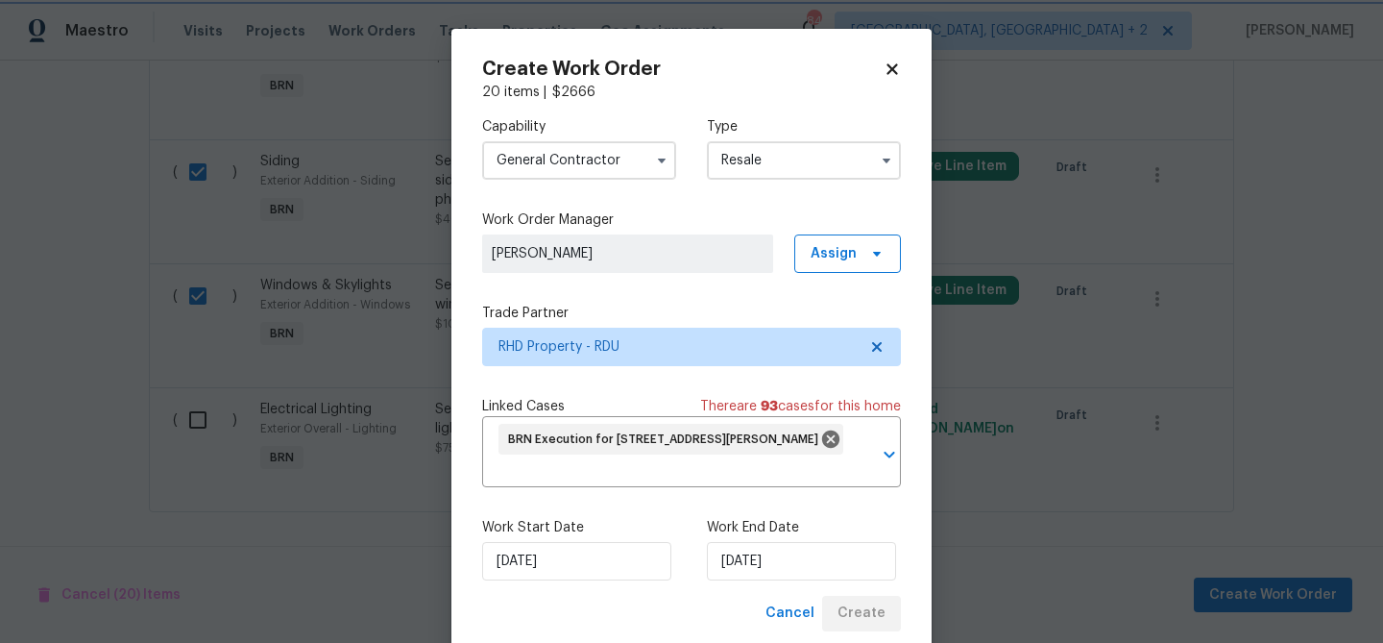
checkbox input "false"
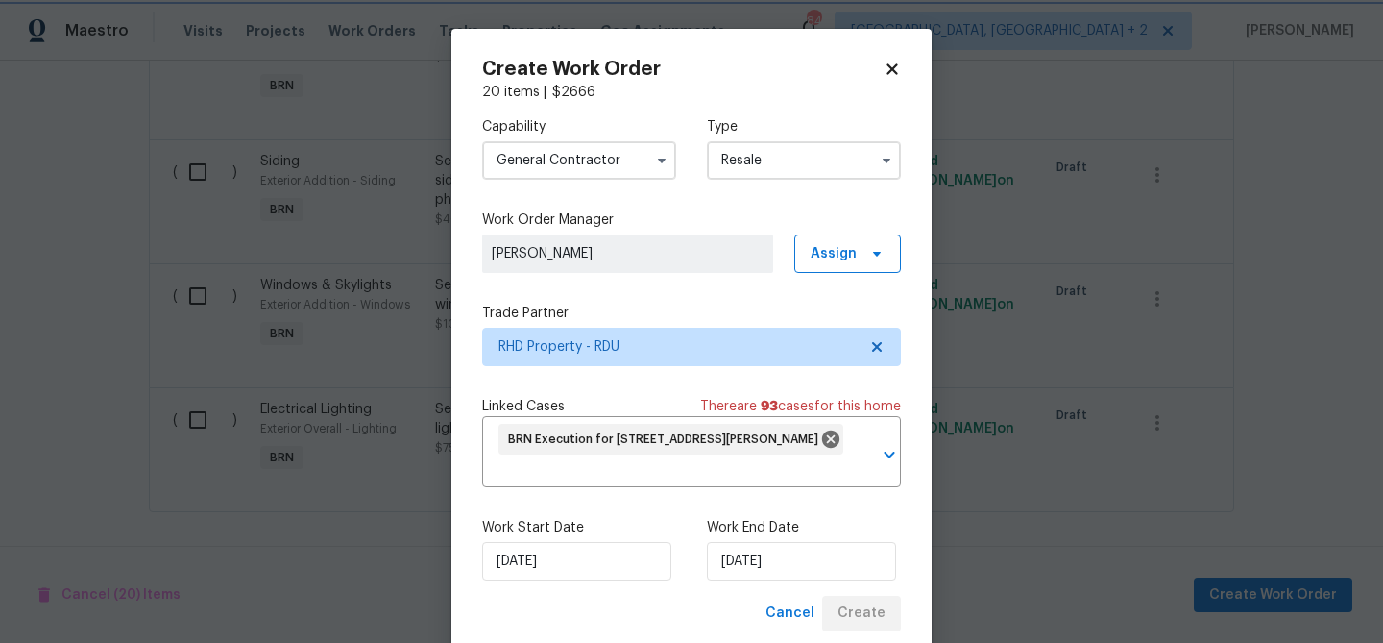
checkbox input "false"
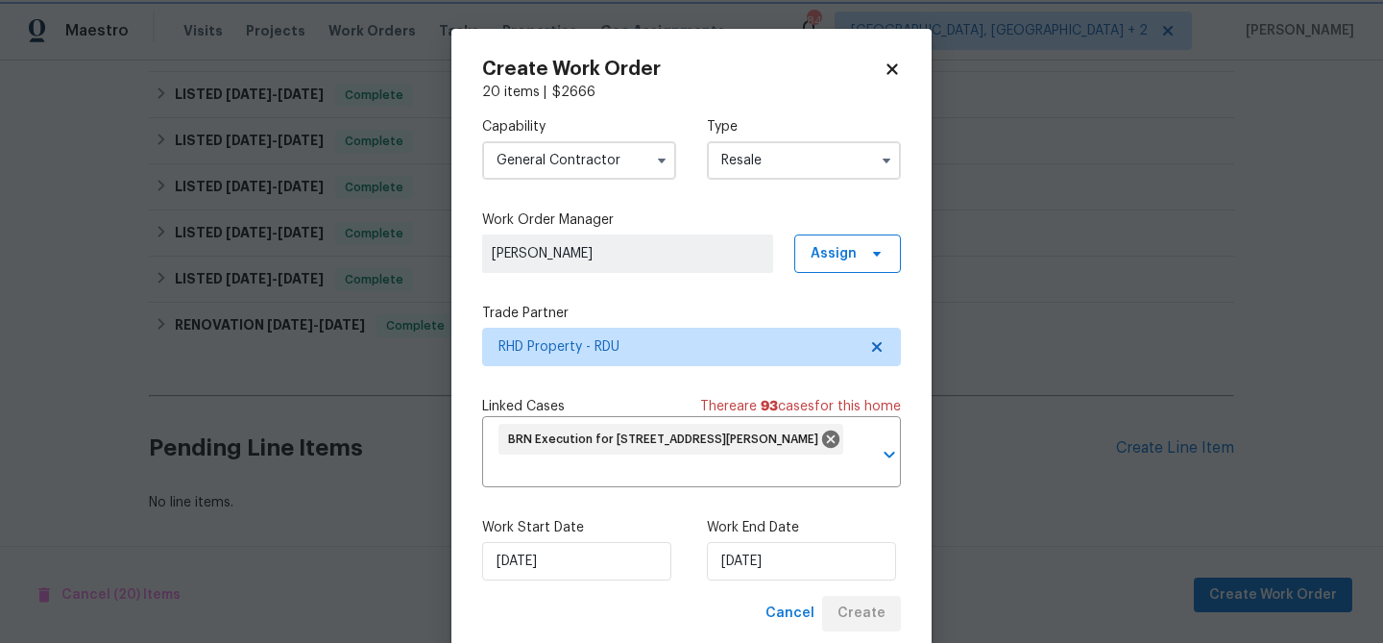
scroll to position [934, 0]
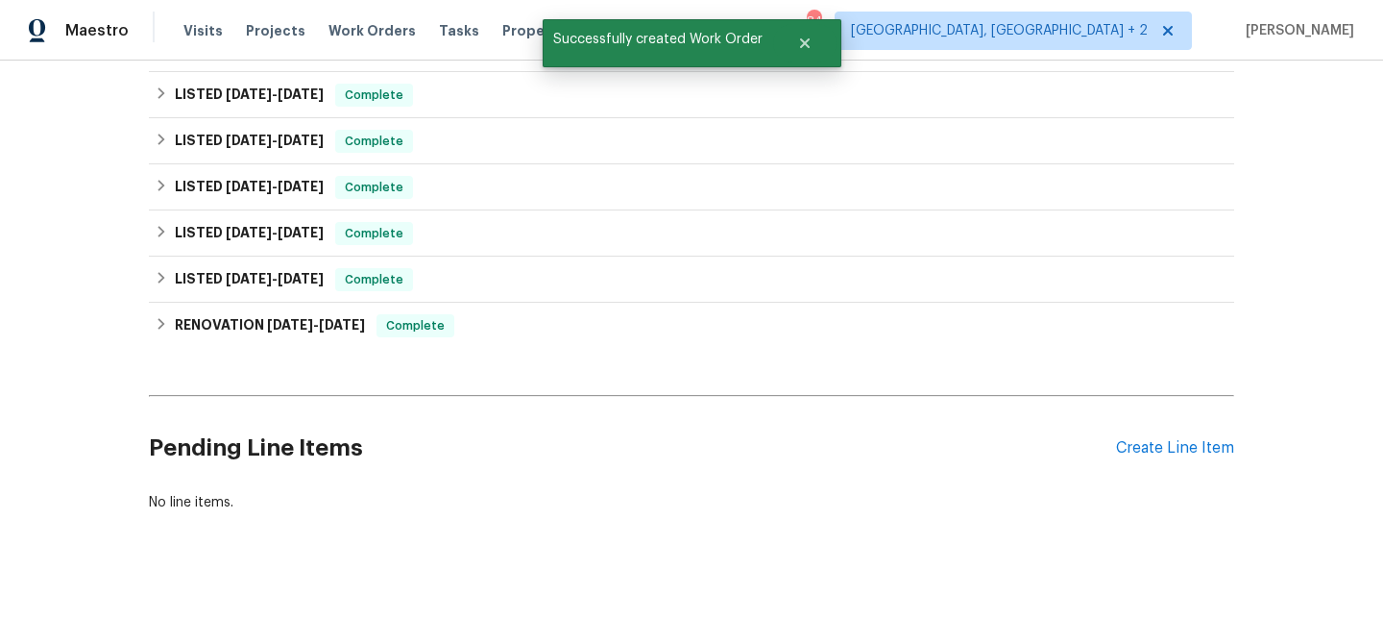
click at [37, 203] on div "Back to all projects 720 Rawls Dr, Raleigh, NC 27610 3 Beds | 2 Baths | Total: …" at bounding box center [691, 352] width 1383 height 582
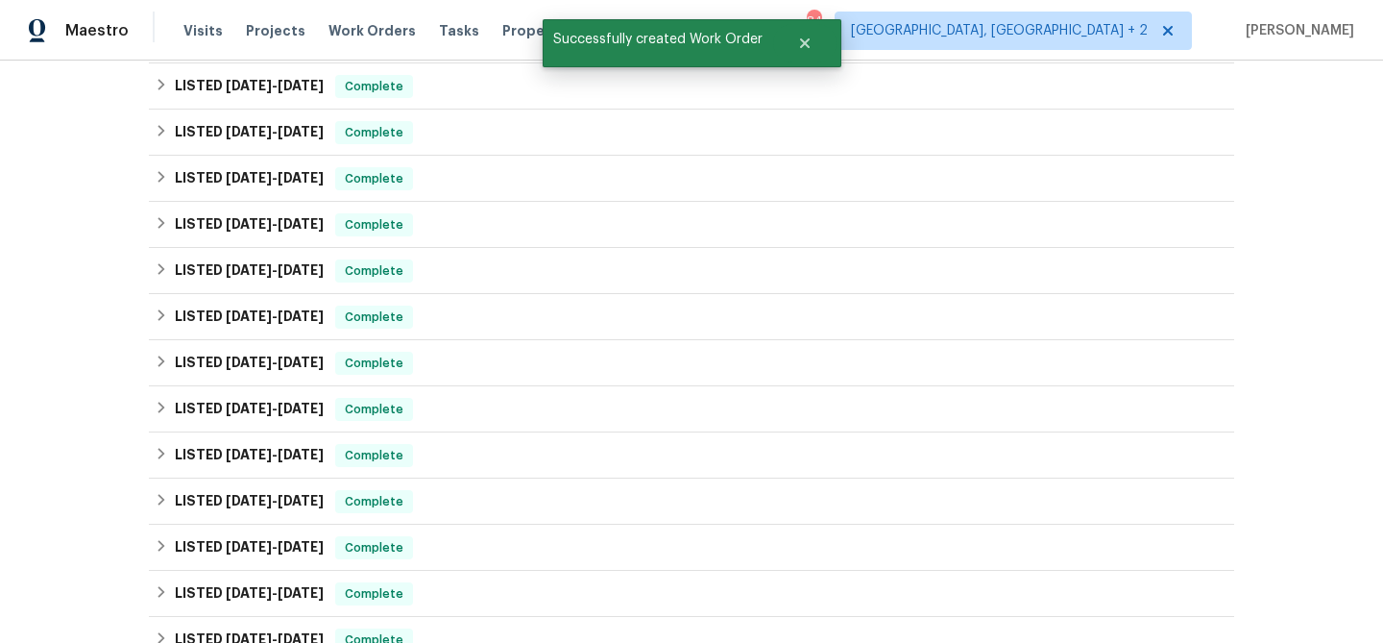
scroll to position [0, 0]
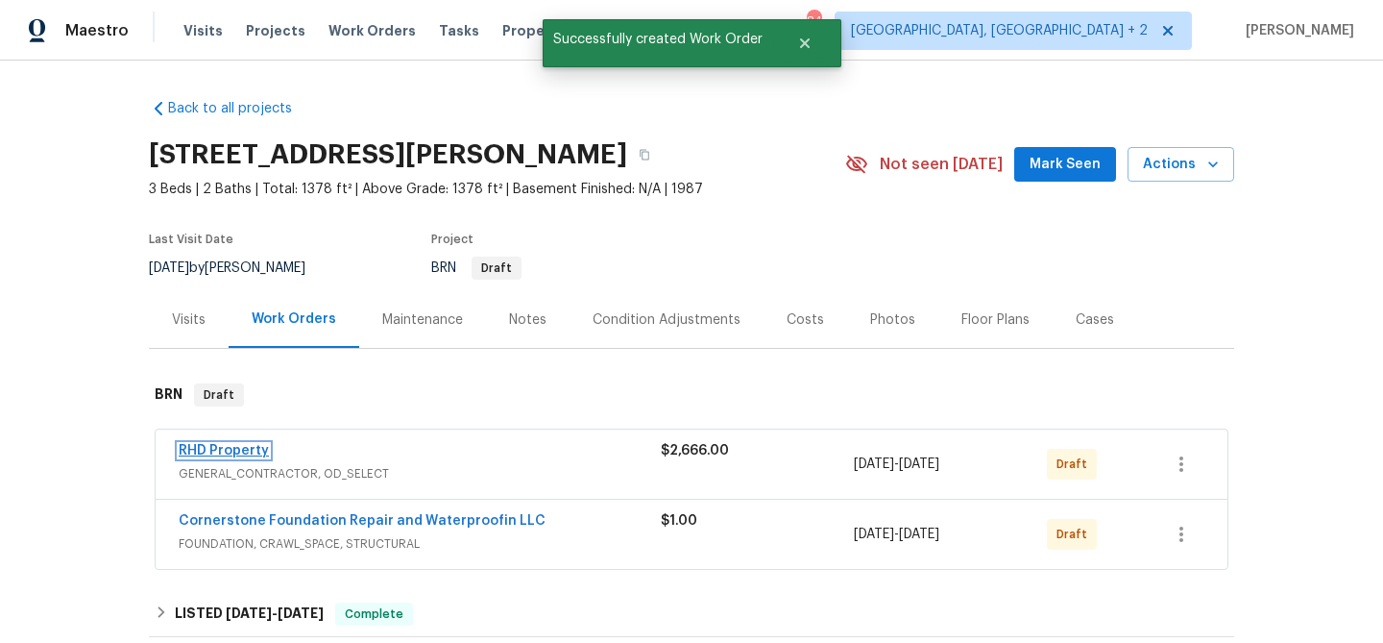
click at [203, 446] on link "RHD Property" at bounding box center [224, 450] width 90 height 13
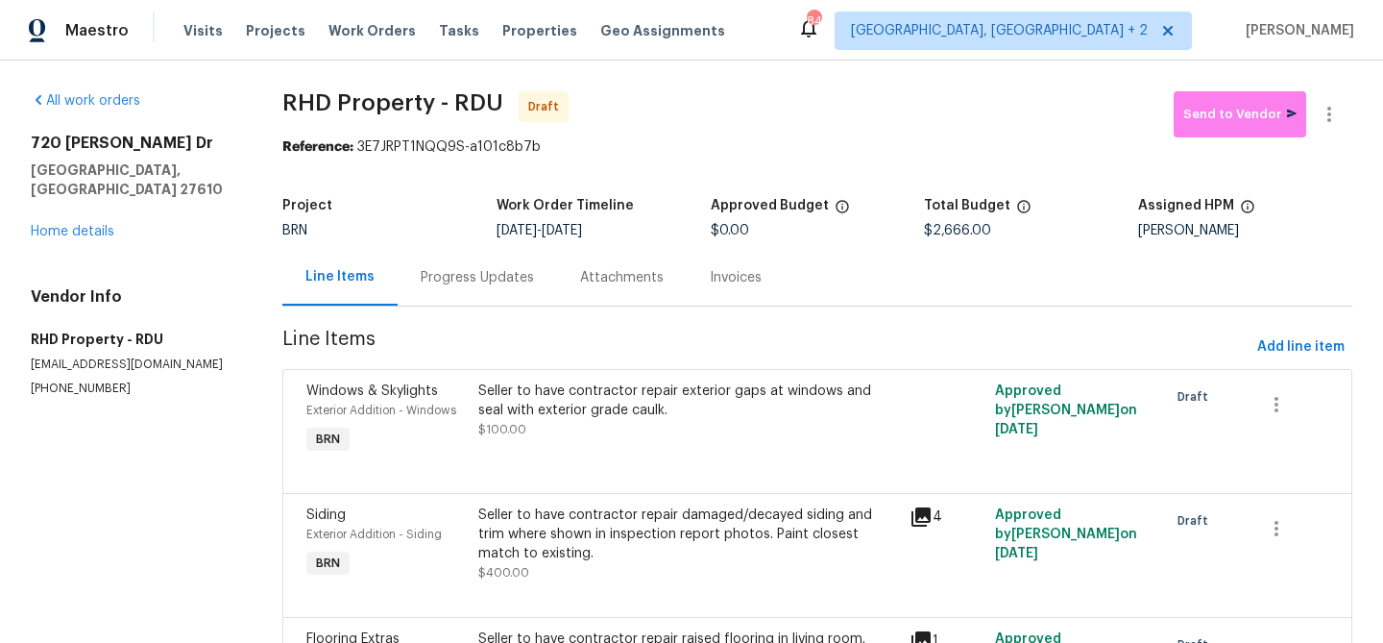
click at [452, 287] on div "Progress Updates" at bounding box center [477, 277] width 159 height 57
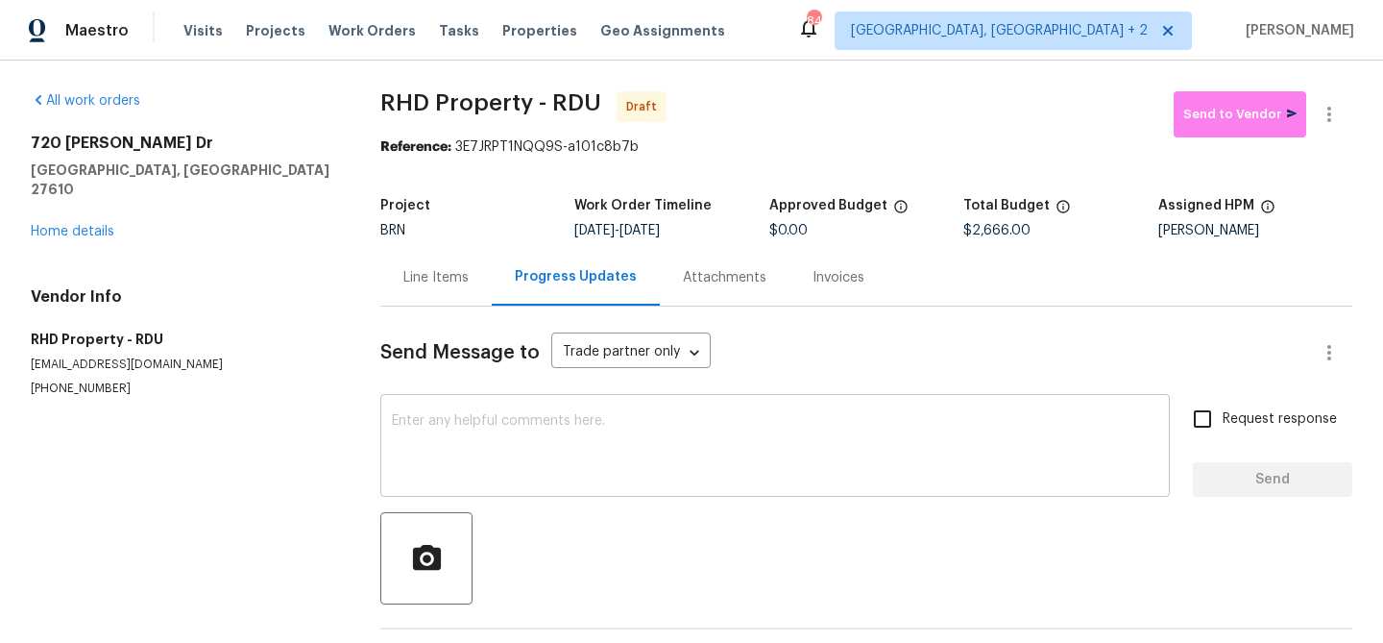
click at [403, 420] on textarea at bounding box center [775, 447] width 767 height 67
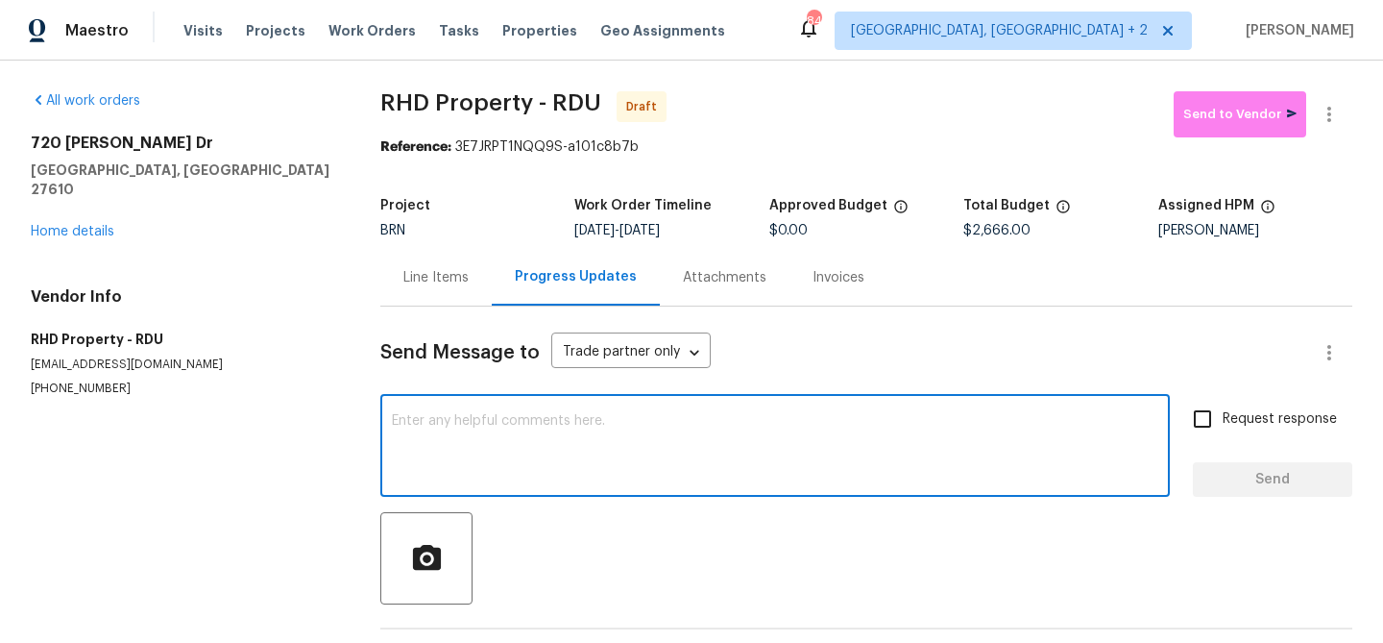
paste textarea "Hi, I'm Ananthi from Opendoor. Just wanted to check if you received the WO for …"
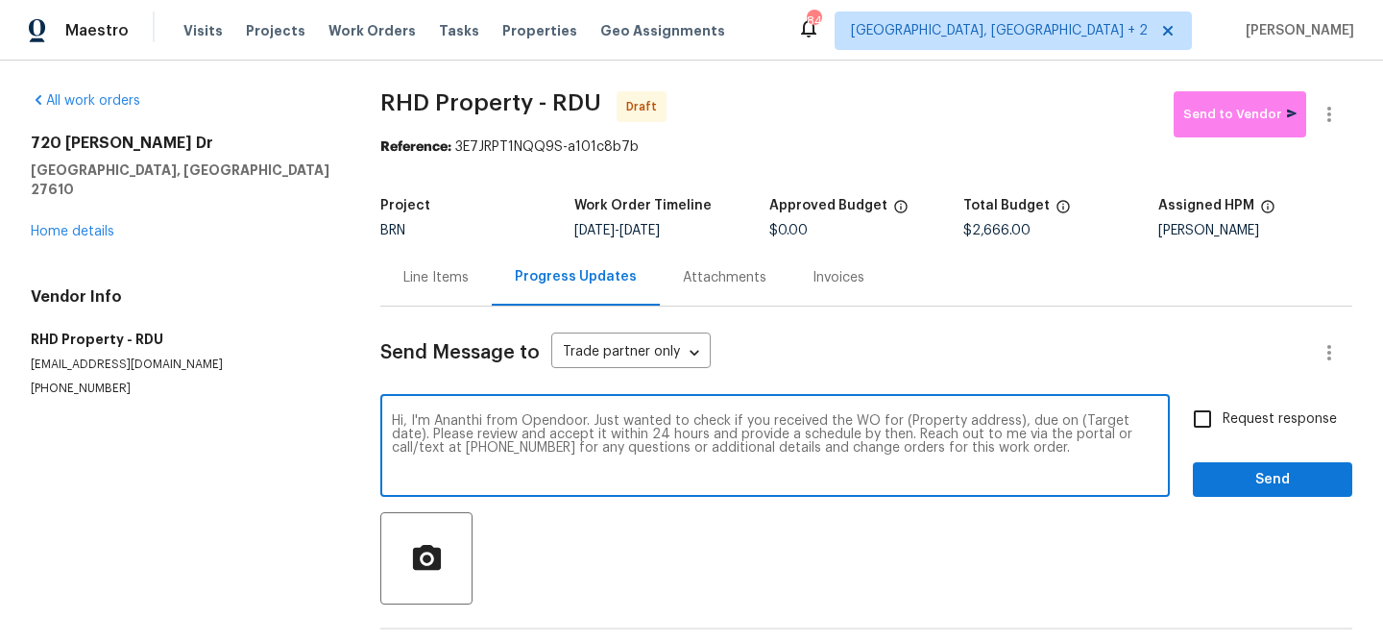
drag, startPoint x: 1011, startPoint y: 419, endPoint x: 894, endPoint y: 419, distance: 116.2
click at [895, 419] on textarea "Hi, I'm Ananthi from Opendoor. Just wanted to check if you received the WO for …" at bounding box center [775, 447] width 767 height 67
paste textarea "[STREET_ADDRESS][PERSON_NAME]"
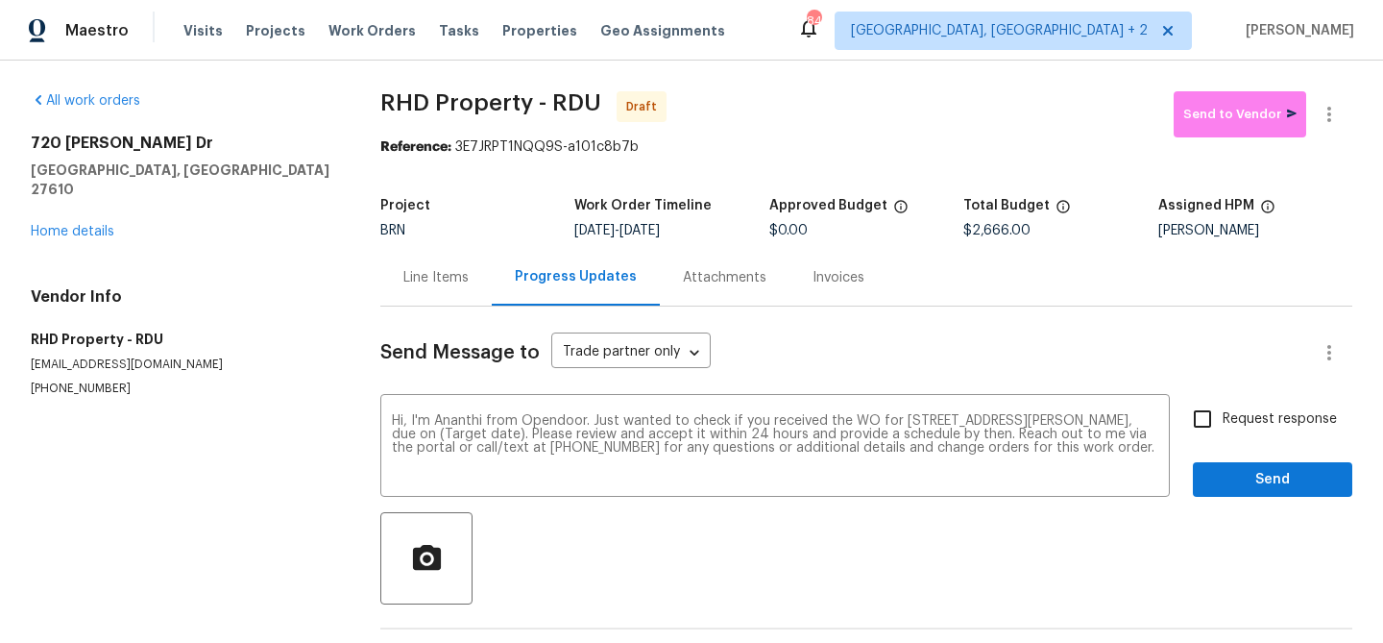
drag, startPoint x: 653, startPoint y: 233, endPoint x: 720, endPoint y: 233, distance: 66.3
click at [720, 233] on div "9/30/2025 - 10/2/2025" at bounding box center [671, 230] width 194 height 13
copy span "[DATE]"
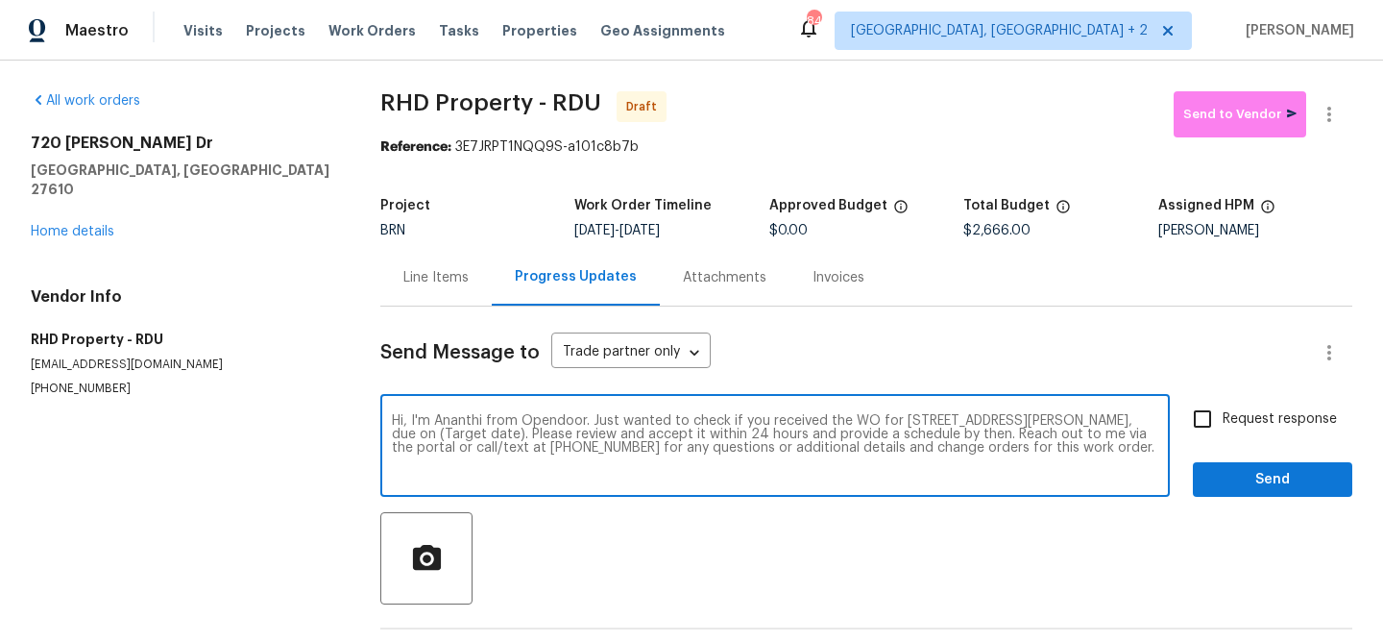
drag, startPoint x: 473, startPoint y: 435, endPoint x: 392, endPoint y: 434, distance: 80.7
click at [392, 434] on textarea "Hi, I'm Ananthi from Opendoor. Just wanted to check if you received the WO for …" at bounding box center [775, 447] width 767 height 67
paste textarea "[DATE]"
type textarea "Hi, I'm Ananthi from Opendoor. Just wanted to check if you received the WO for …"
click at [1184, 409] on input "Request response" at bounding box center [1203, 419] width 40 height 40
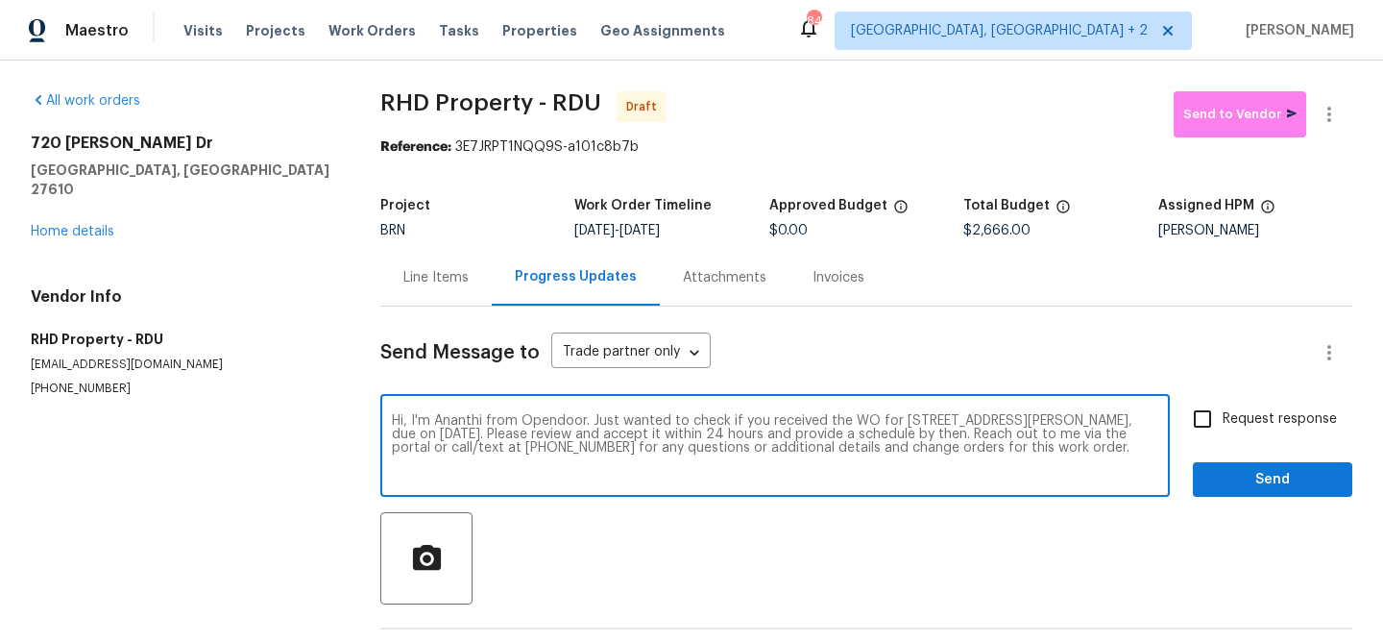
checkbox input "true"
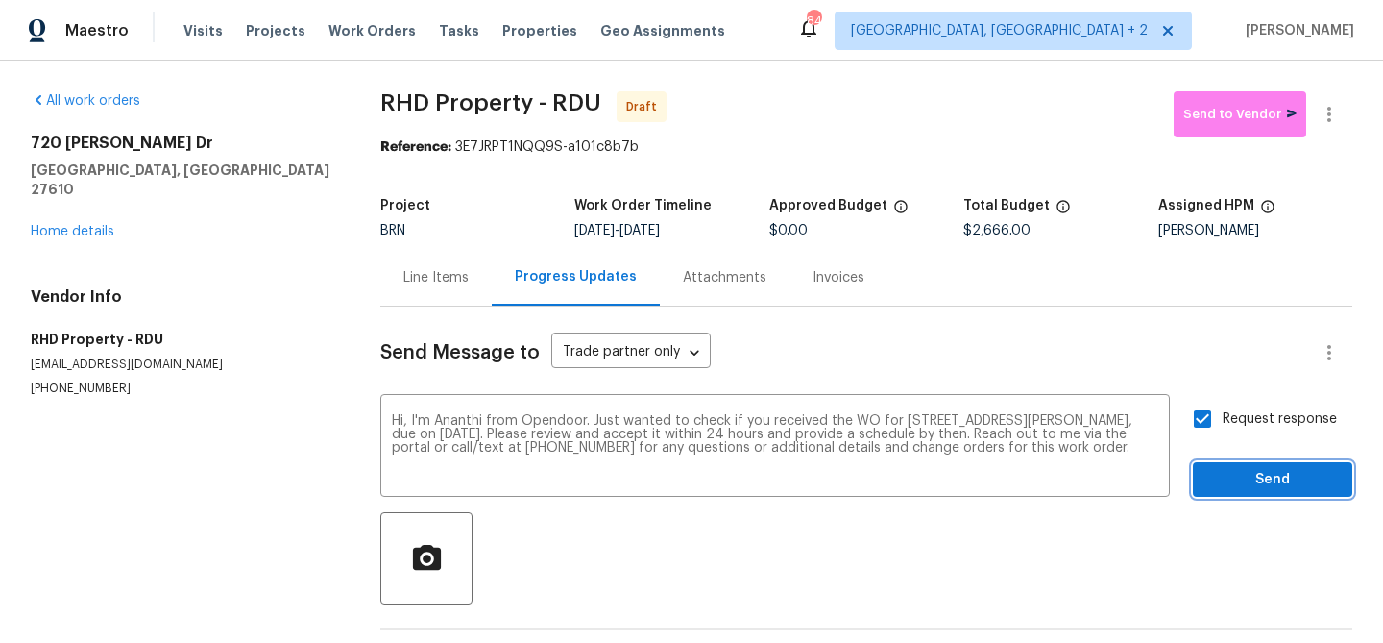
click at [1223, 474] on span "Send" at bounding box center [1272, 480] width 129 height 24
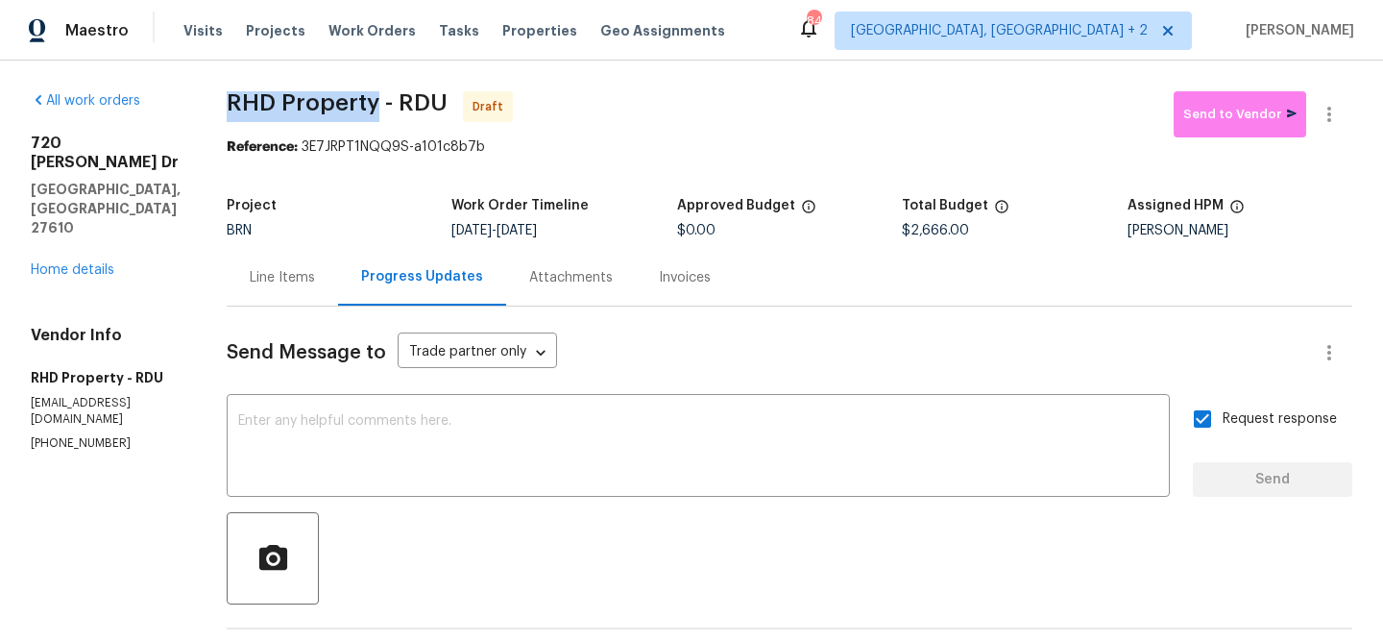
drag, startPoint x: 248, startPoint y: 107, endPoint x: 401, endPoint y: 104, distance: 152.8
click at [401, 104] on div "All work orders 720 Rawls Dr Raleigh, NC 27610 Home details Vendor Info RHD Pro…" at bounding box center [691, 463] width 1383 height 805
copy span "RHD Property"
click at [256, 84] on div "All work orders 720 Rawls Dr Raleigh, NC 27610 Home details Vendor Info RHD Pro…" at bounding box center [691, 463] width 1383 height 805
click at [449, 452] on textarea at bounding box center [698, 447] width 920 height 67
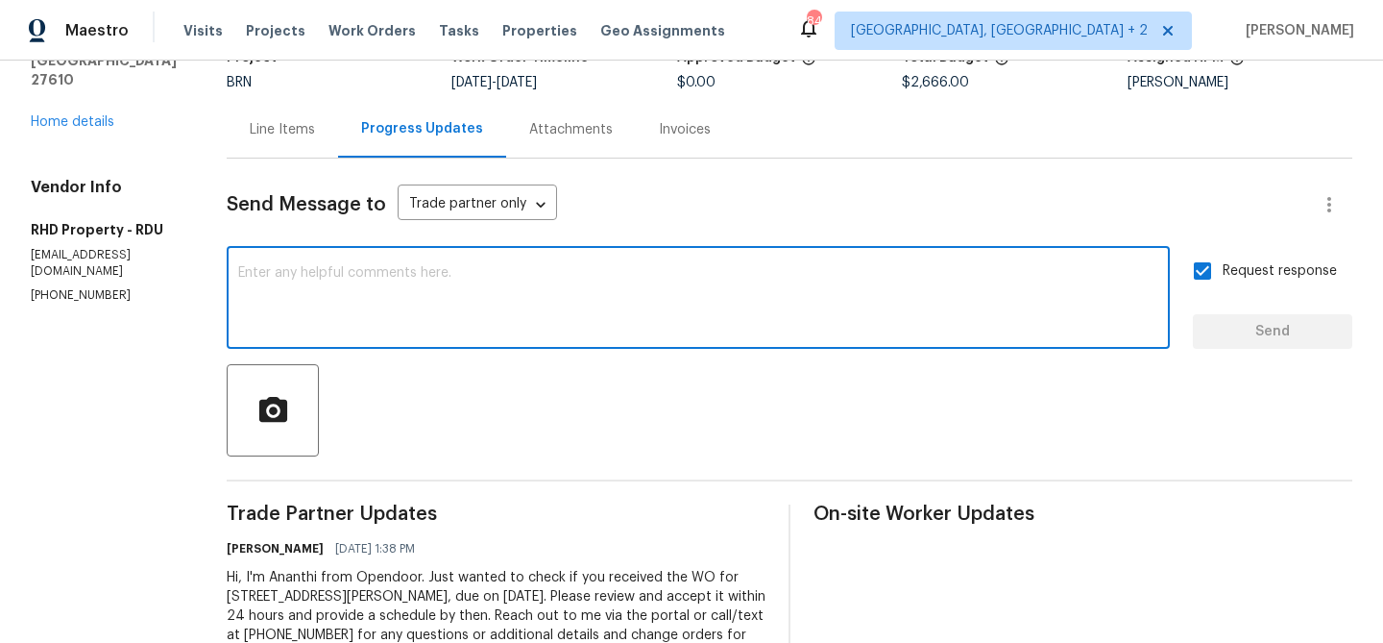
scroll to position [223, 0]
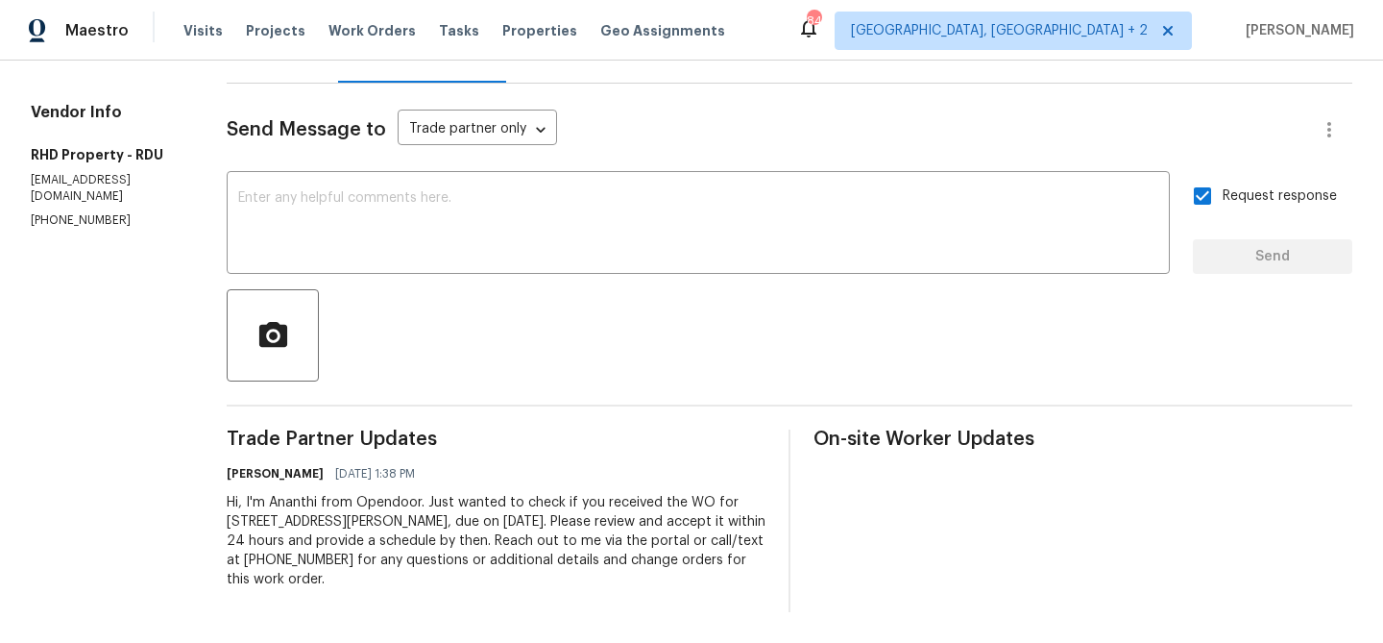
click at [387, 526] on div "Hi, I'm Ananthi from Opendoor. Just wanted to check if you received the WO for …" at bounding box center [496, 541] width 539 height 96
copy div "Trade Partner Updates Ananthi Mahendran 09/30/2025 1:38 PM"
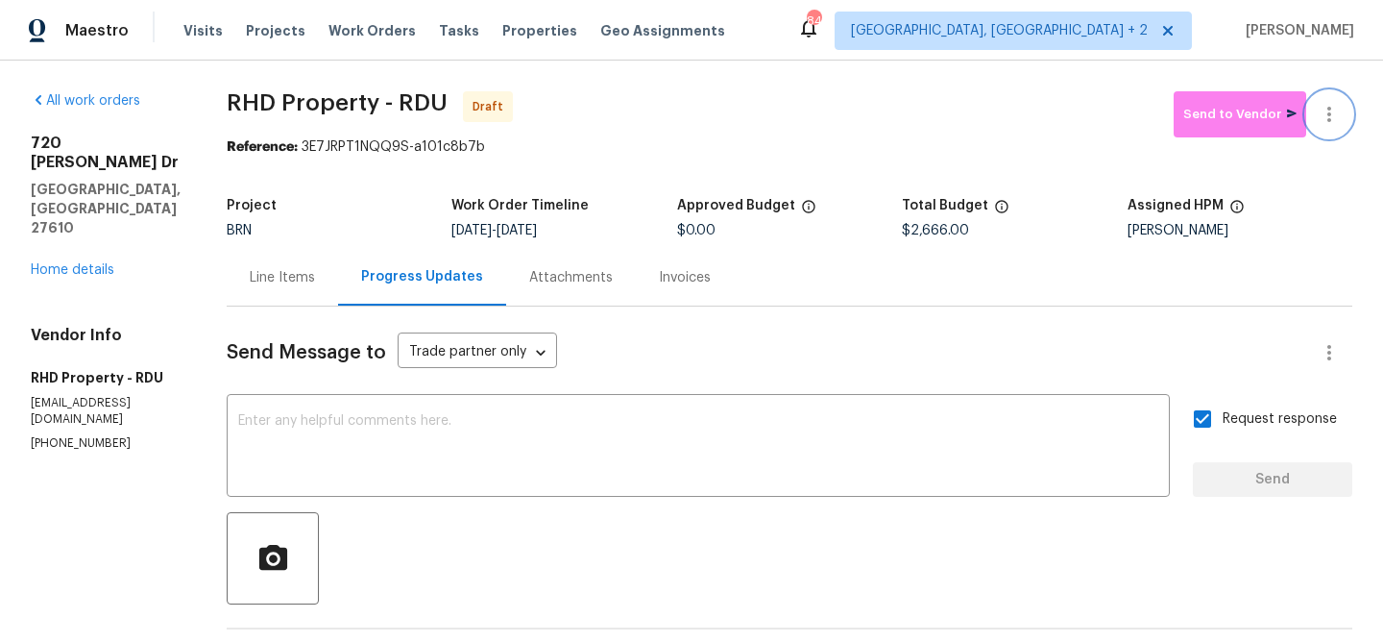
click at [1330, 104] on icon "button" at bounding box center [1329, 114] width 23 height 23
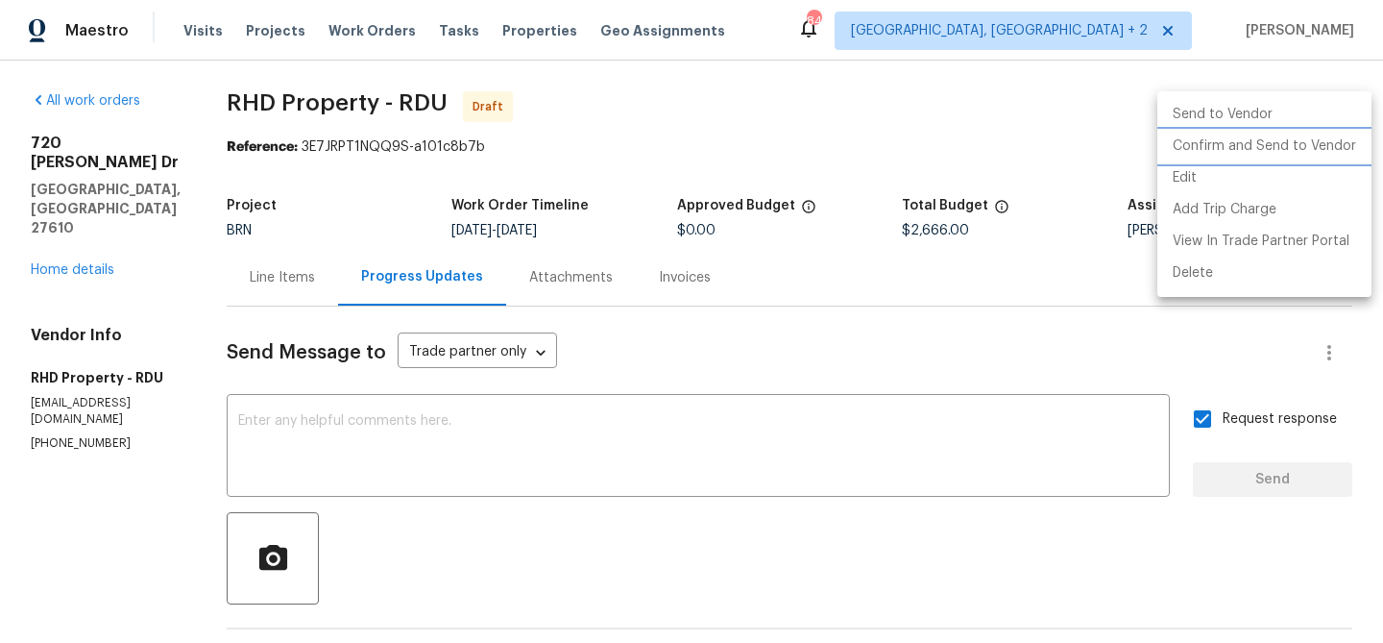
click at [1251, 142] on li "Confirm and Send to Vendor" at bounding box center [1265, 147] width 214 height 32
click at [332, 234] on div at bounding box center [691, 321] width 1383 height 643
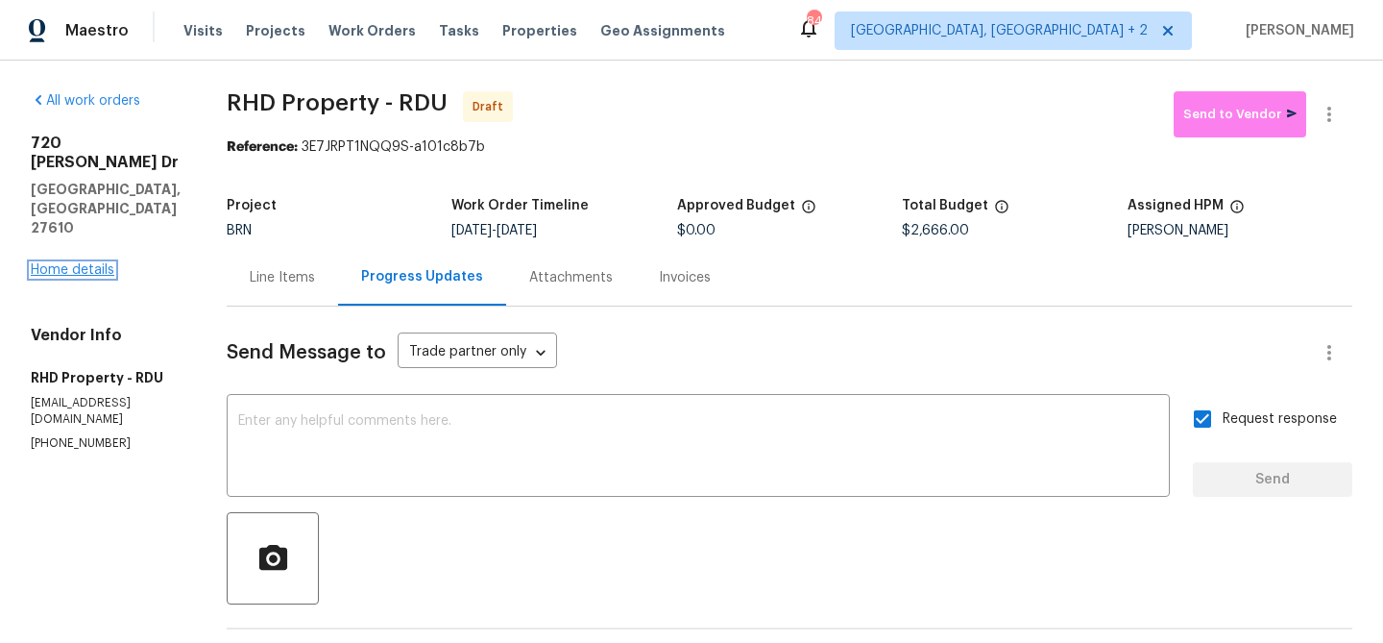
click at [76, 263] on link "Home details" at bounding box center [73, 269] width 84 height 13
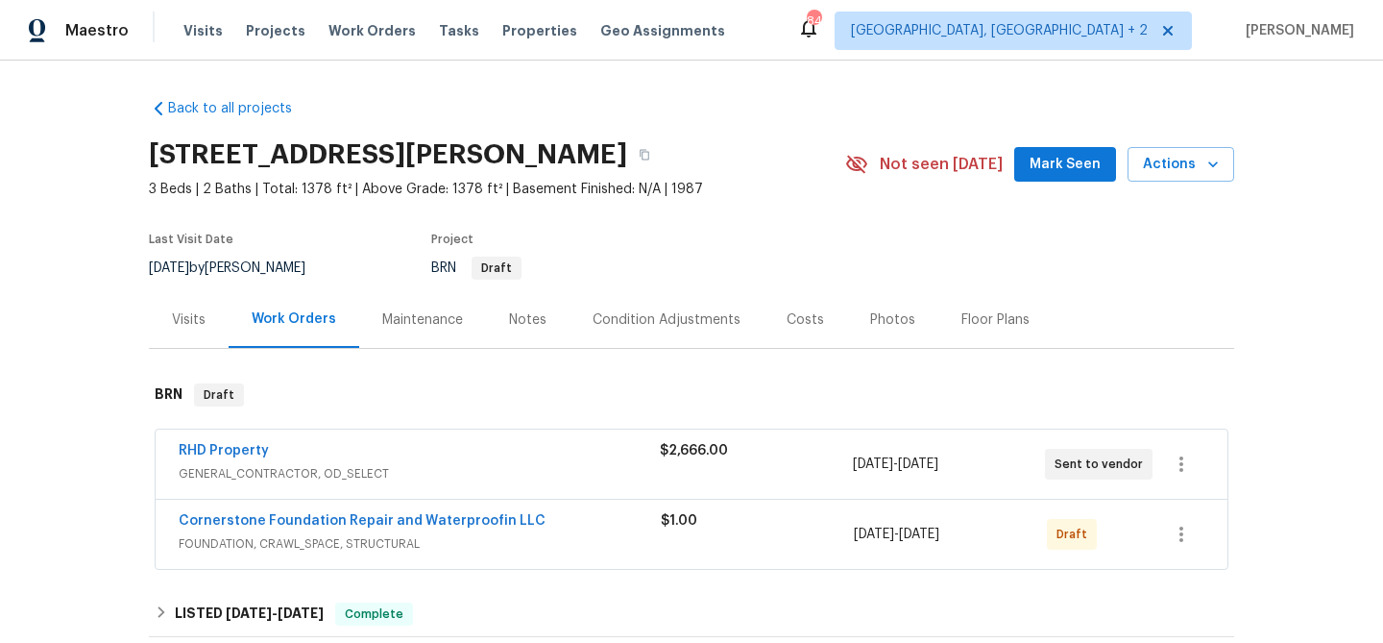
scroll to position [116, 0]
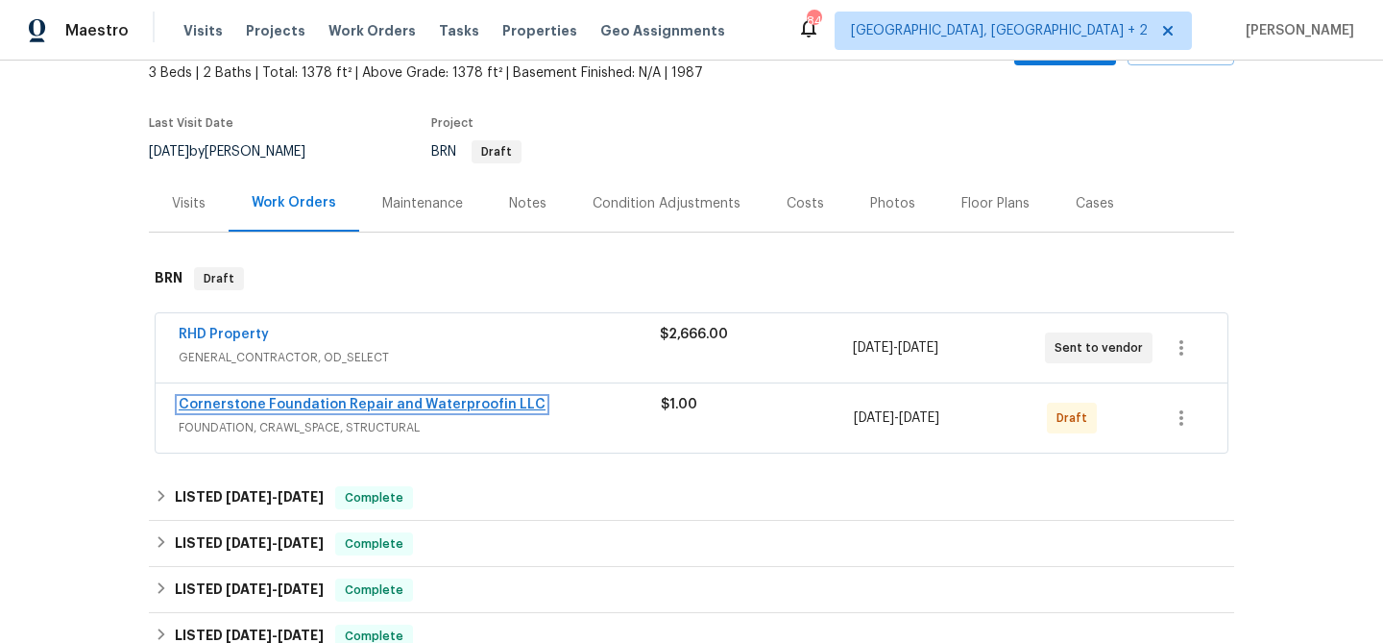
click at [231, 403] on link "Cornerstone Foundation Repair and Waterproofin LLC" at bounding box center [362, 404] width 367 height 13
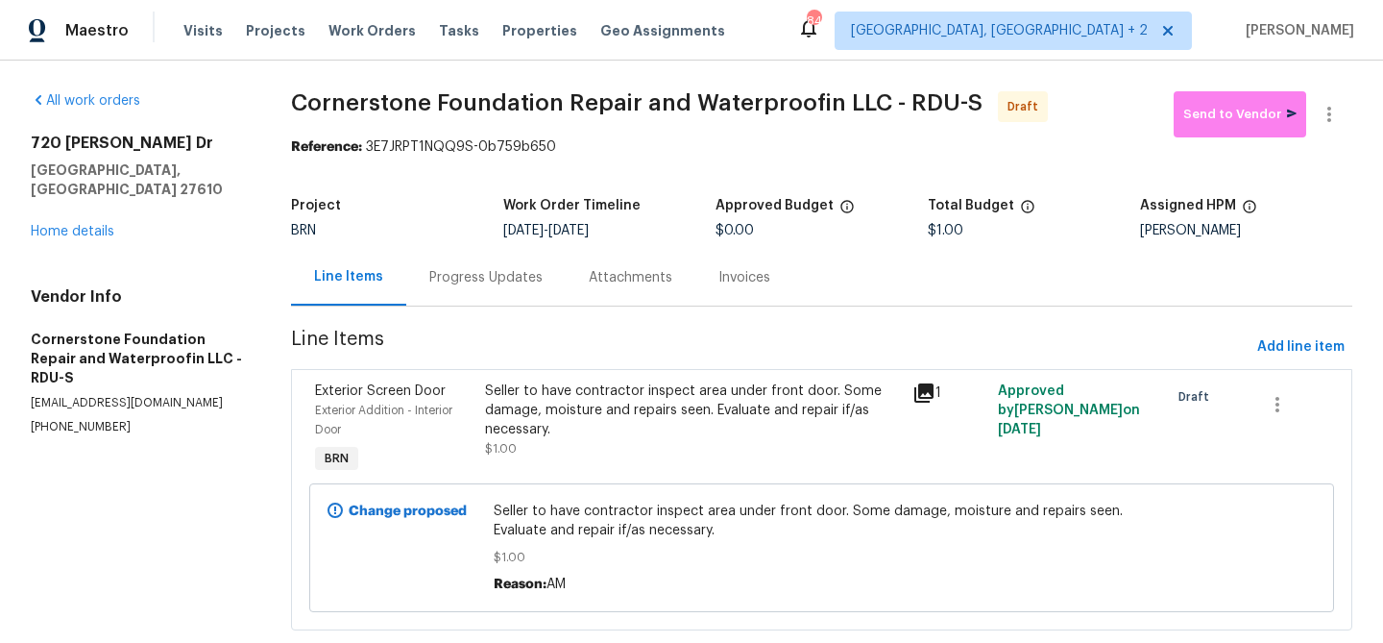
scroll to position [42, 0]
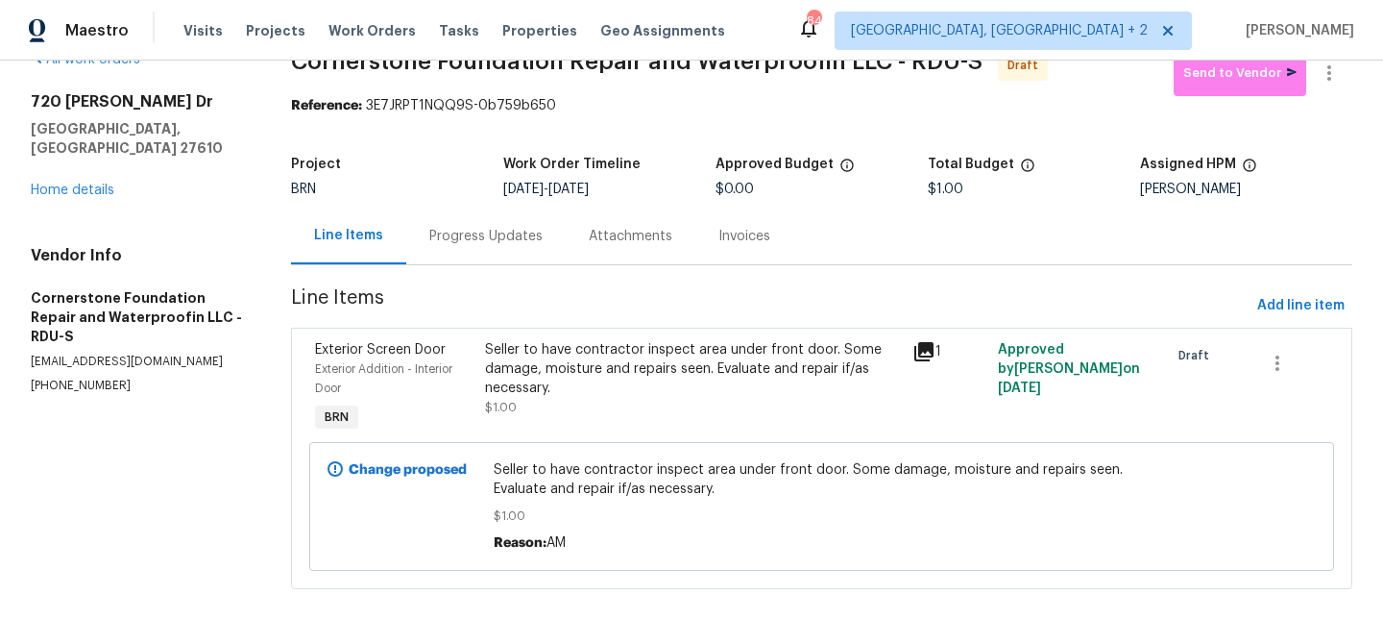
click at [454, 250] on div "Progress Updates" at bounding box center [485, 235] width 159 height 57
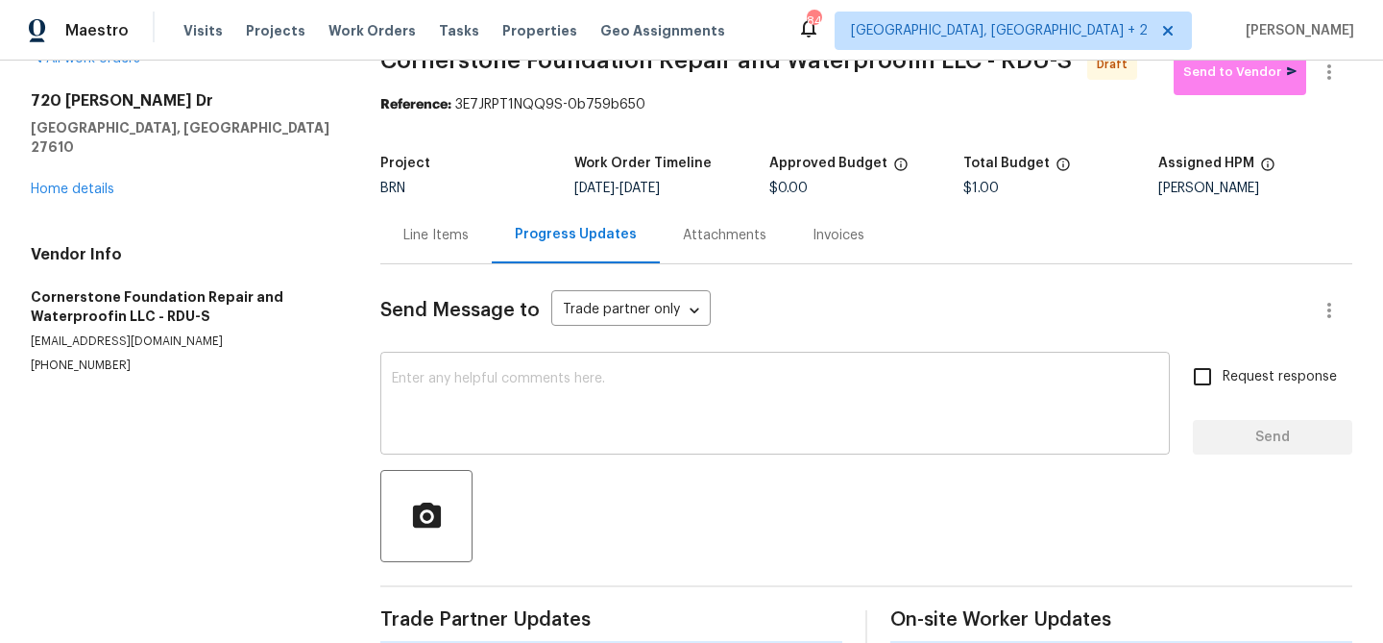
click at [452, 444] on div "x ​" at bounding box center [775, 405] width 790 height 98
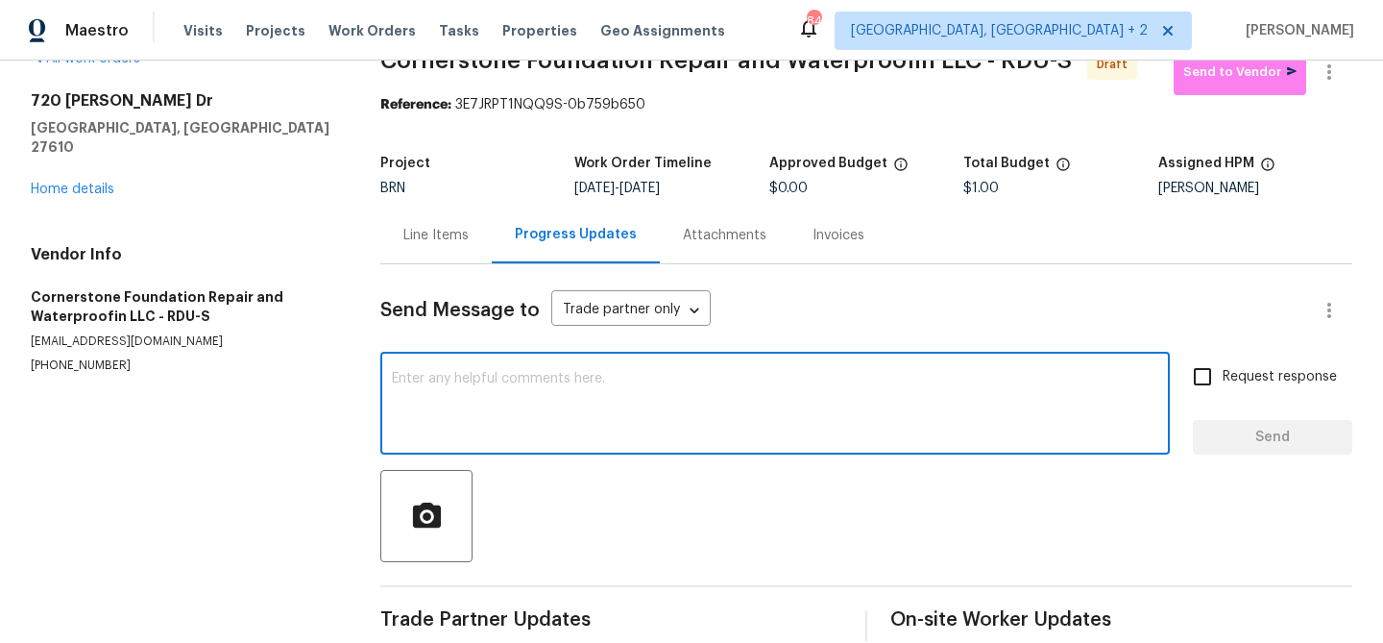
paste textarea "Hi, I'm Ananthi from Opendoor. Just wanted to check if you received the WO for …"
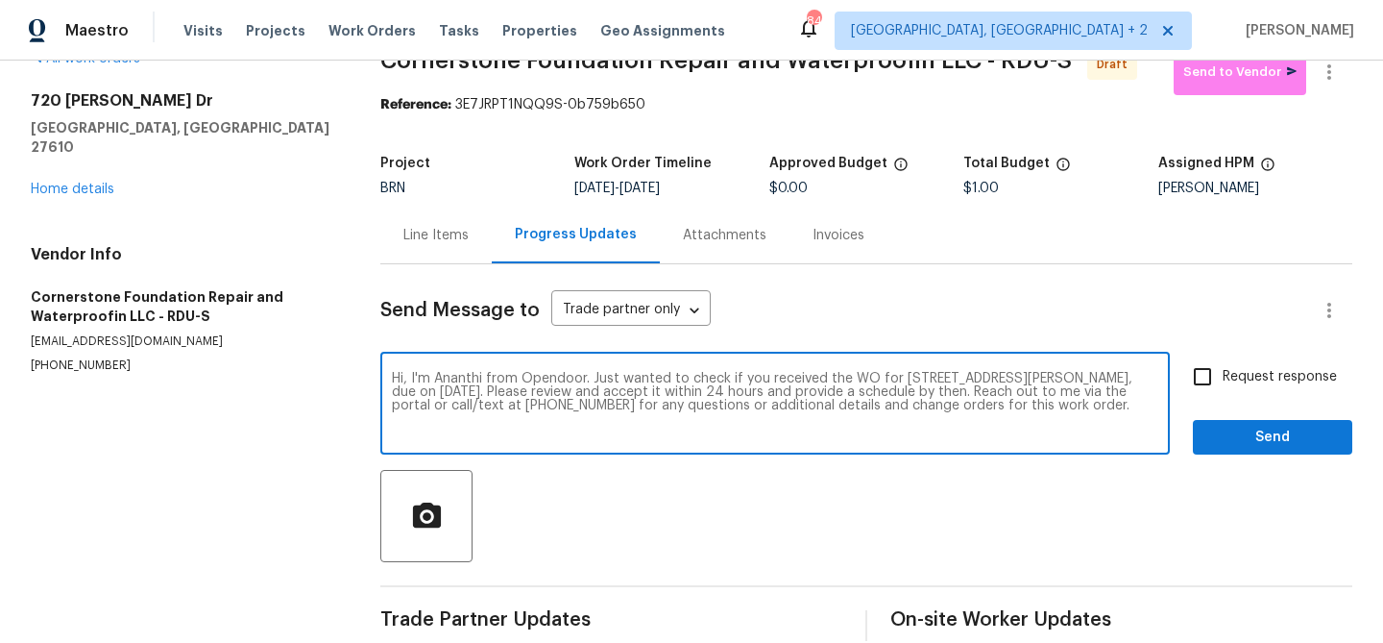
type textarea "Hi, I'm Ananthi from Opendoor. Just wanted to check if you received the WO for …"
click at [1220, 381] on input "Request response" at bounding box center [1203, 376] width 40 height 40
checkbox input "true"
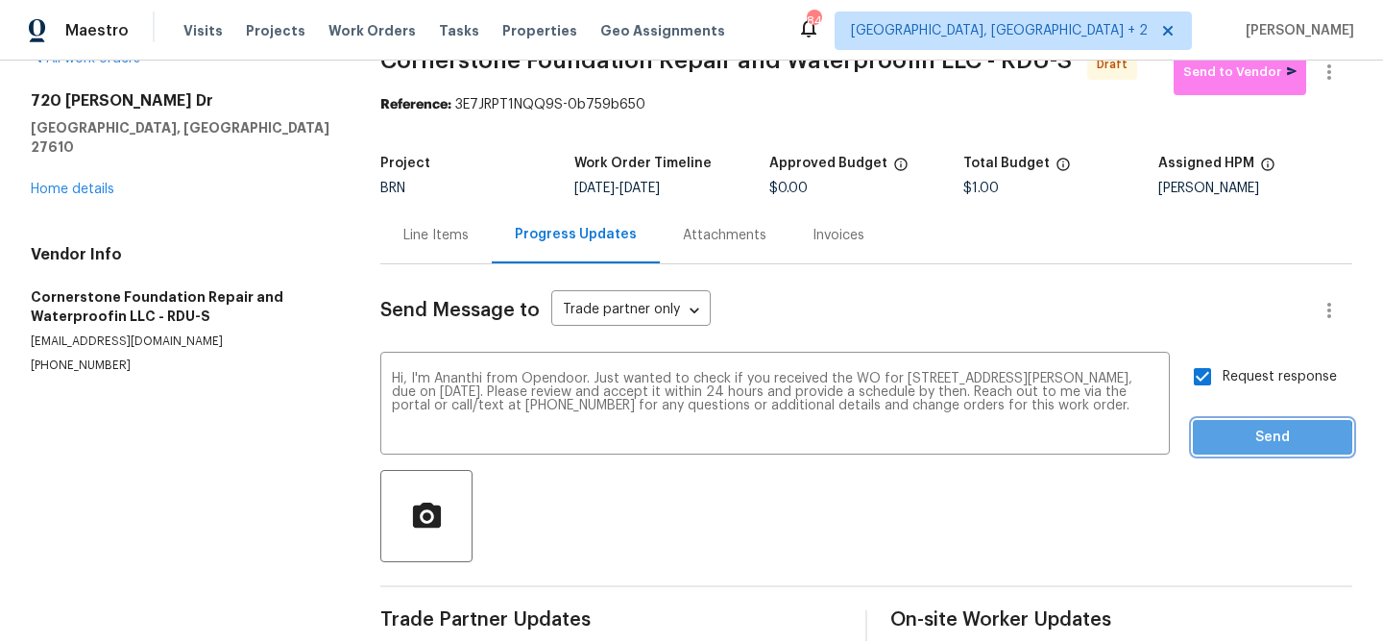
click at [1215, 444] on span "Send" at bounding box center [1272, 438] width 129 height 24
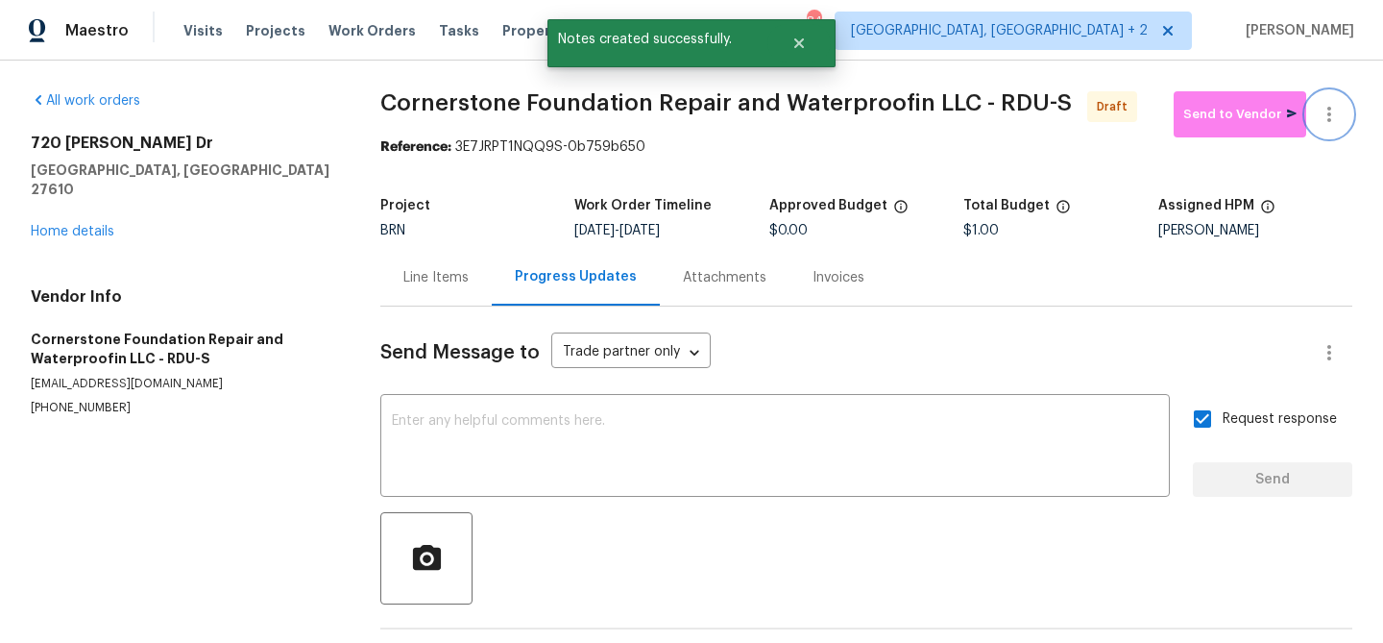
click at [1327, 107] on icon "button" at bounding box center [1329, 114] width 23 height 23
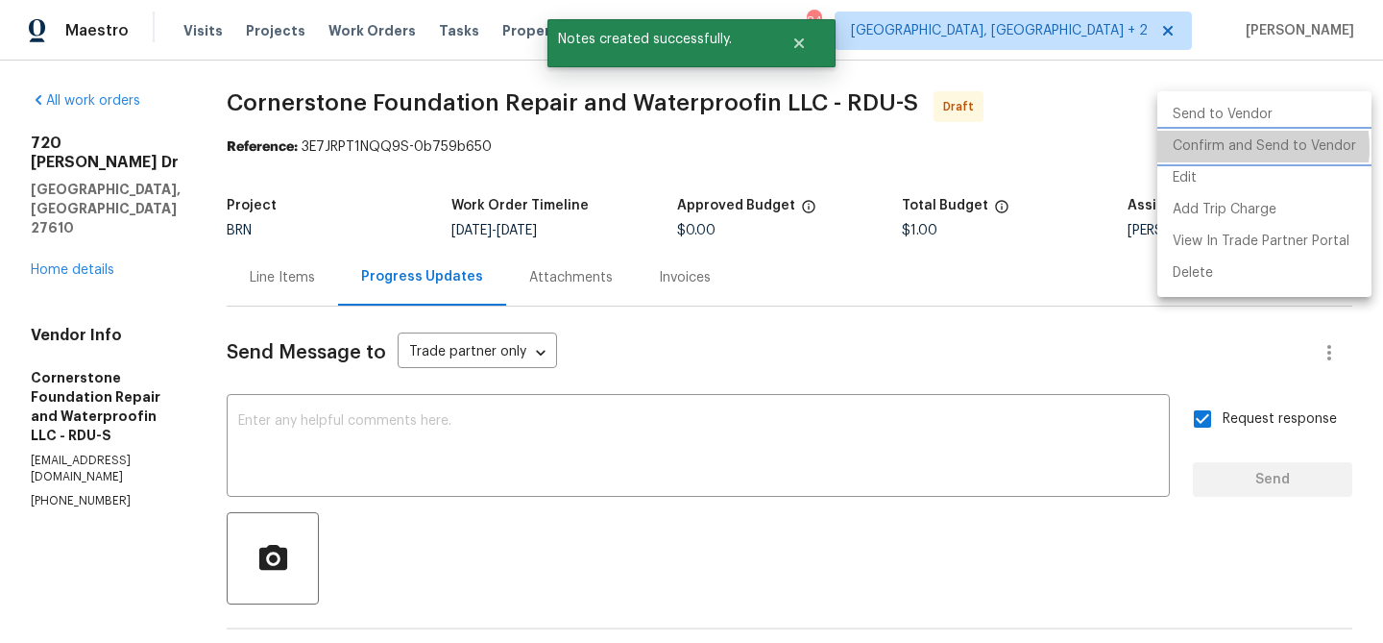
click at [1244, 148] on li "Confirm and Send to Vendor" at bounding box center [1265, 147] width 214 height 32
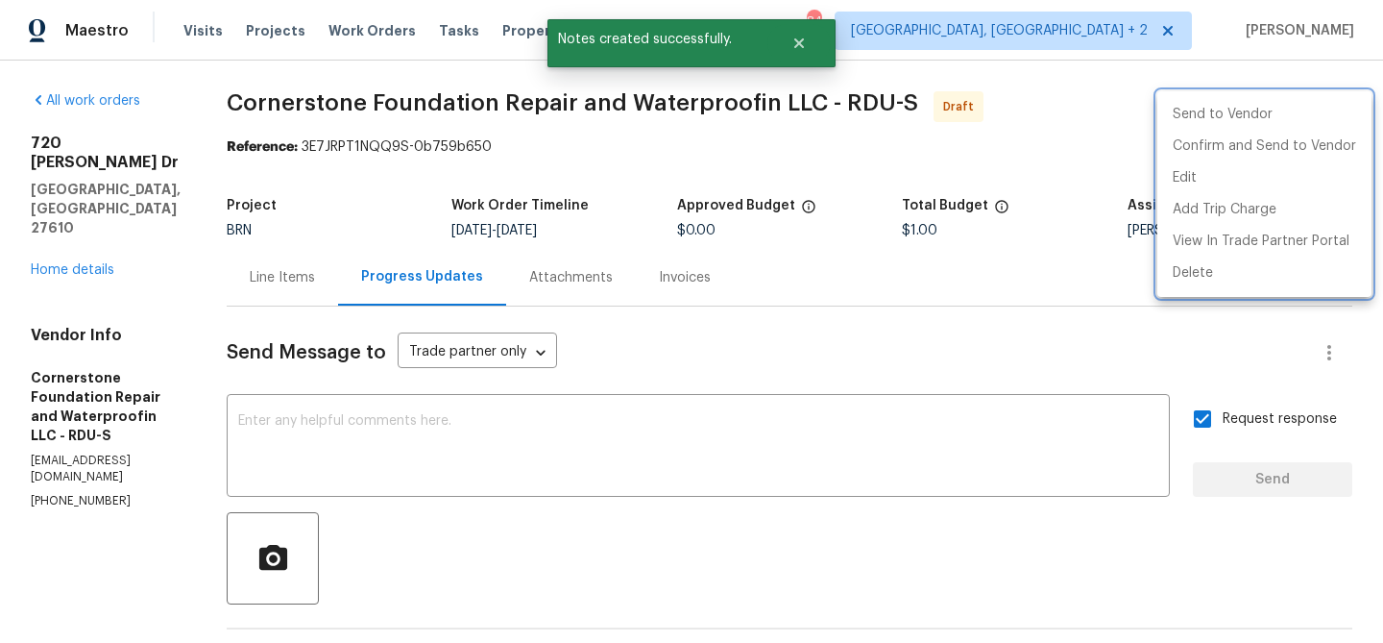
click at [354, 185] on div at bounding box center [691, 321] width 1383 height 643
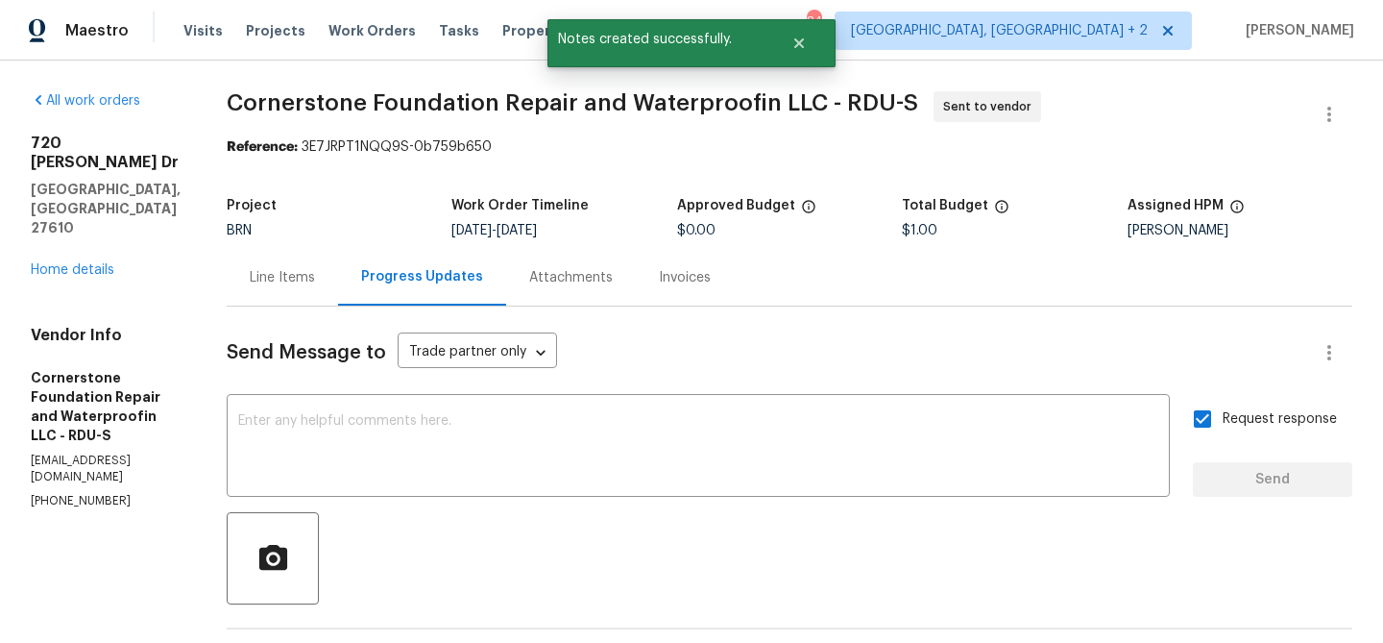
click at [265, 104] on span "Cornerstone Foundation Repair and Waterproofin LLC - RDU-S" at bounding box center [573, 102] width 692 height 23
copy span "Cornerstone"
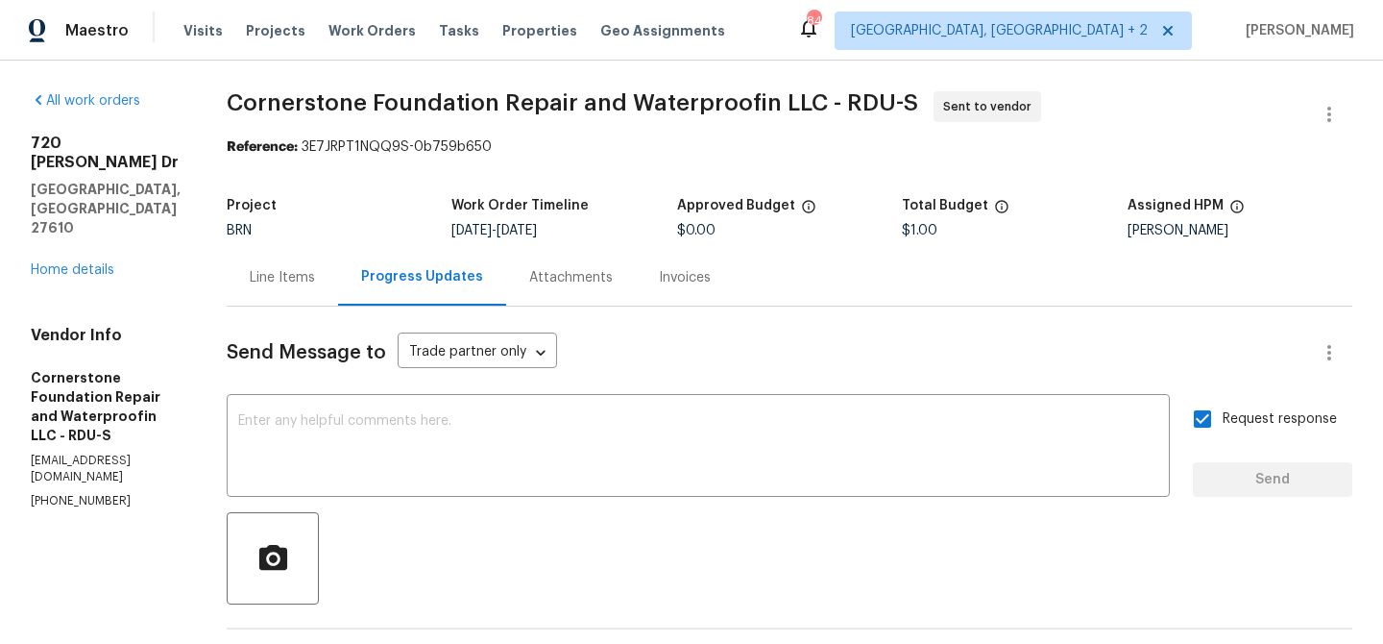
click at [285, 128] on span "Cornerstone Foundation Repair and Waterproofin LLC - RDU-S Sent to vendor" at bounding box center [767, 114] width 1080 height 46
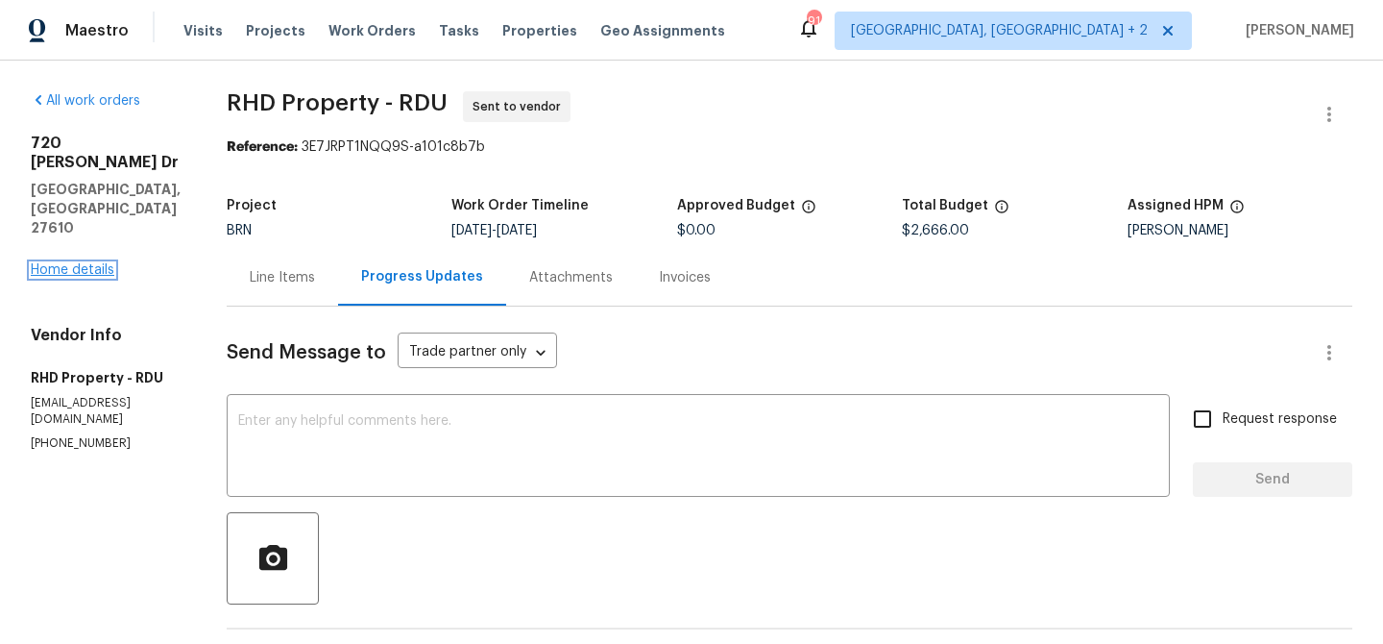
click at [92, 263] on link "Home details" at bounding box center [73, 269] width 84 height 13
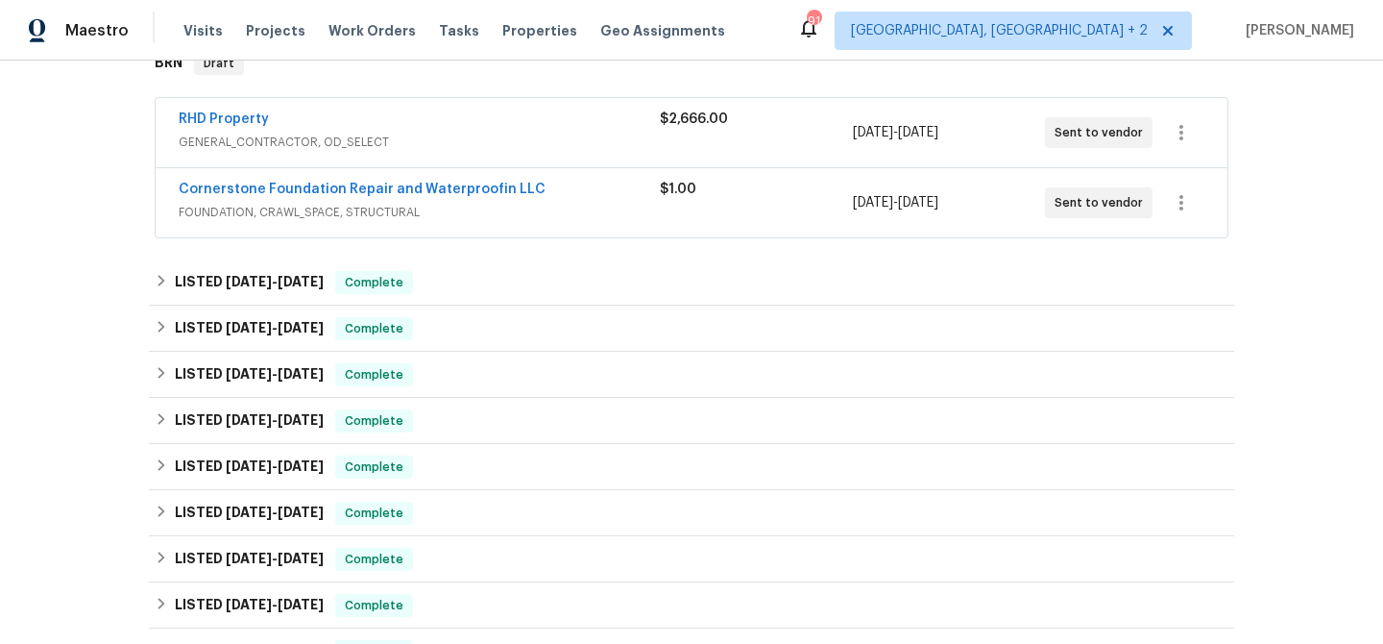
scroll to position [342, 0]
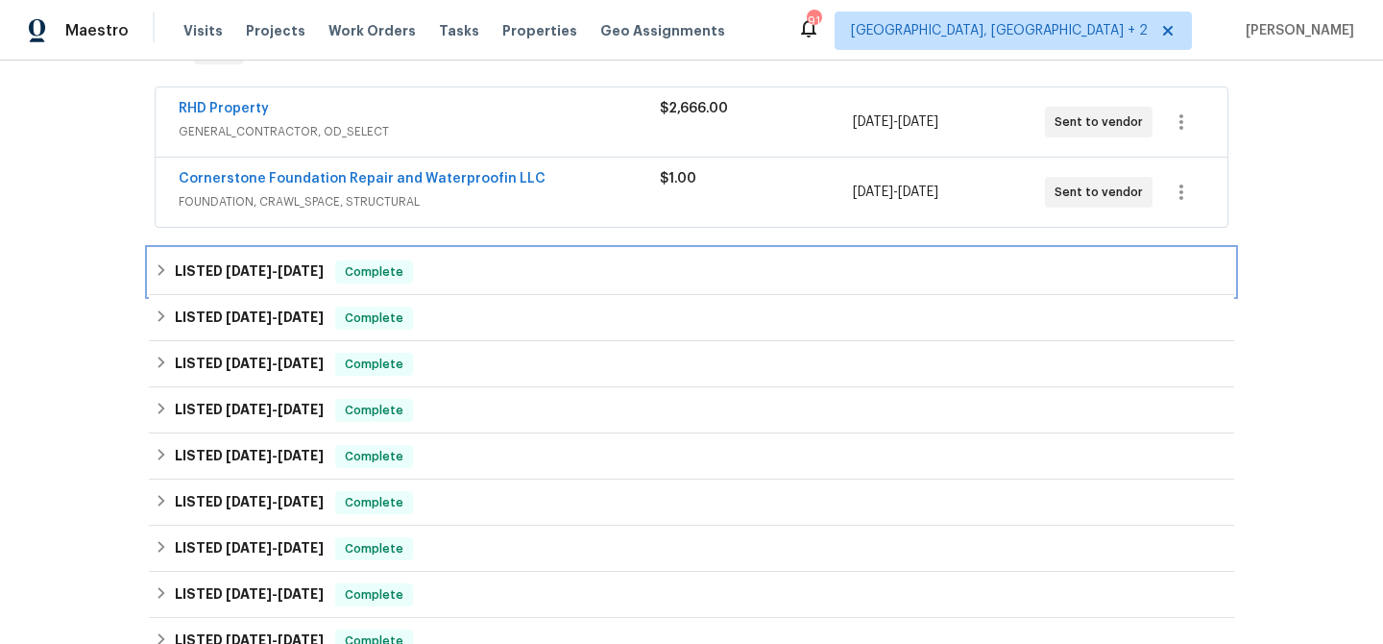
click at [213, 281] on h6 "LISTED 8/28/25 - 8/29/25" at bounding box center [249, 271] width 149 height 23
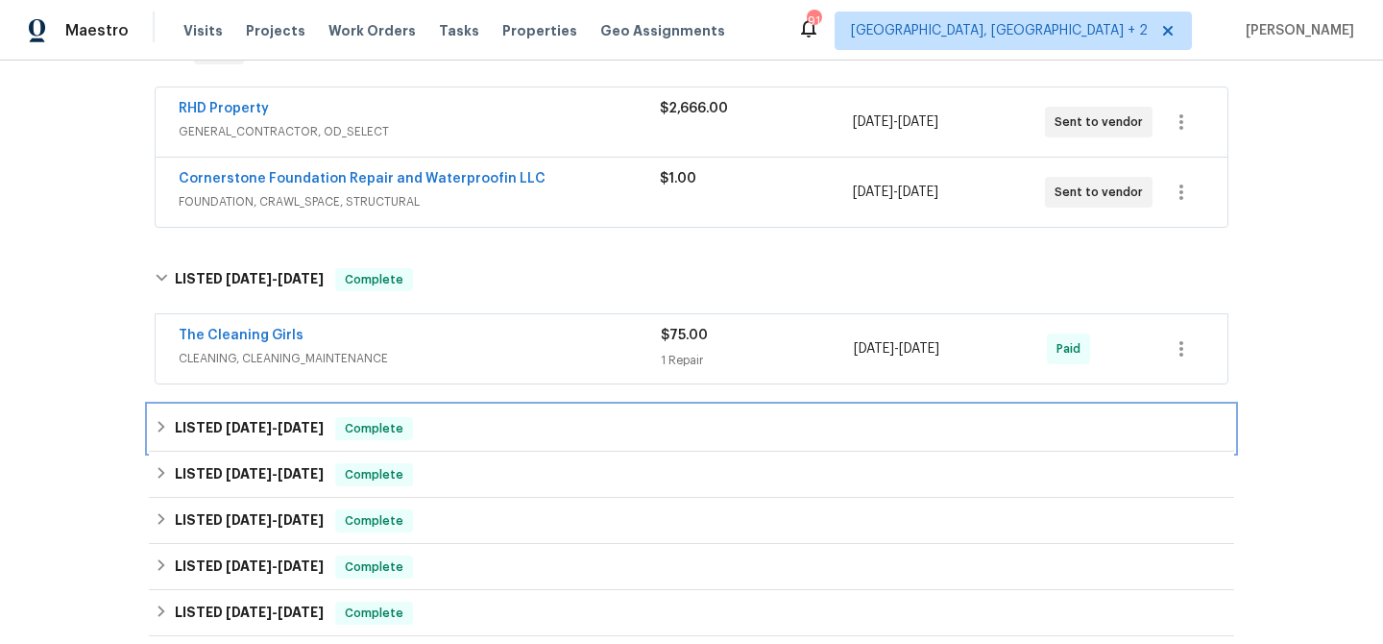
click at [206, 431] on h6 "LISTED 8/11/25 - 8/25/25" at bounding box center [249, 428] width 149 height 23
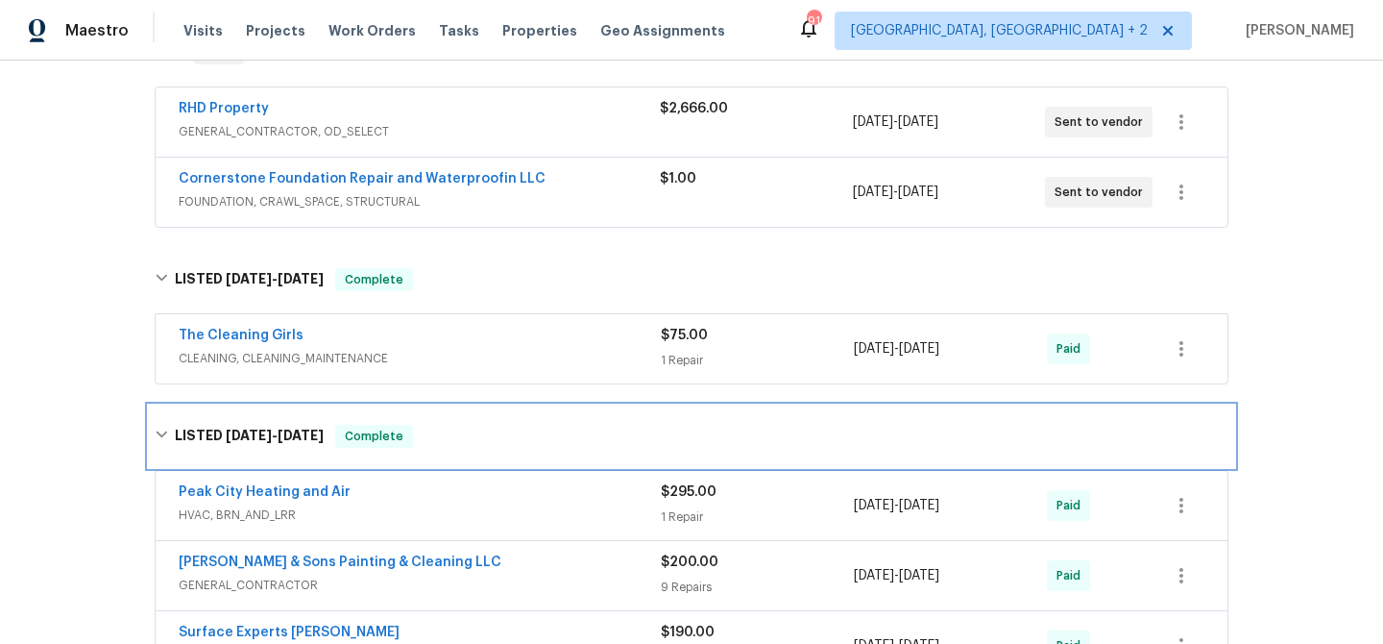
scroll to position [582, 0]
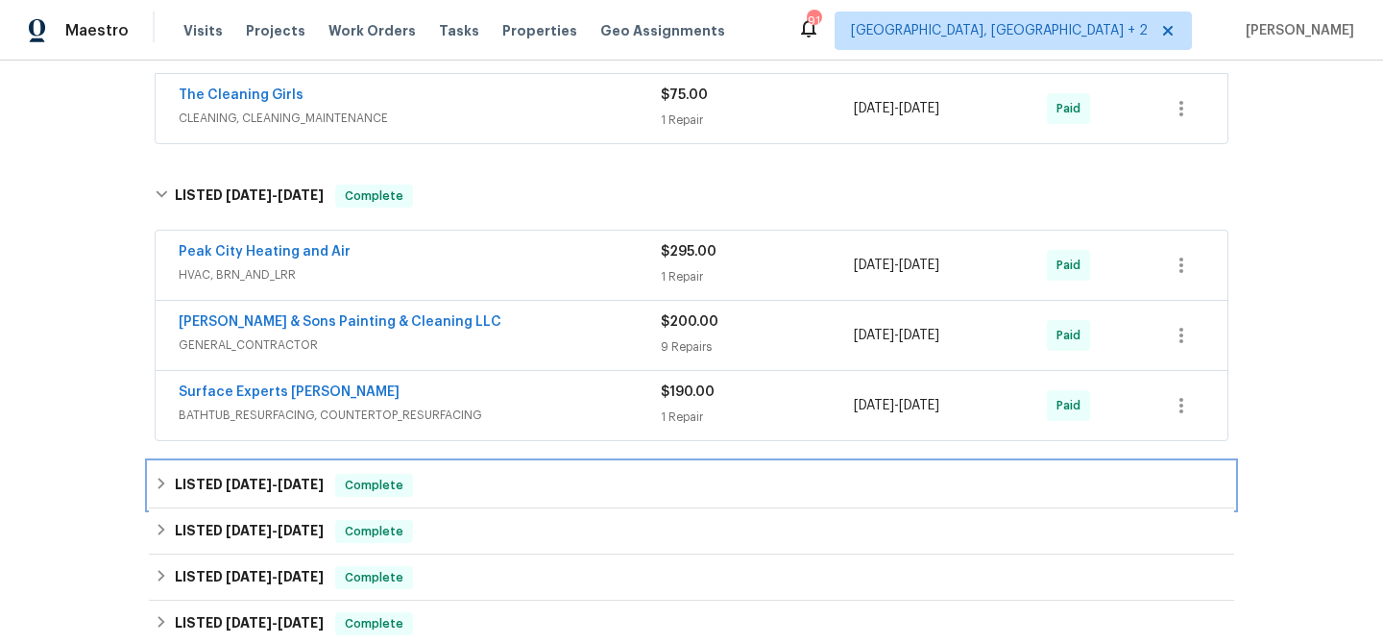
click at [212, 491] on h6 "LISTED 7/17/25 - 7/22/25" at bounding box center [249, 485] width 149 height 23
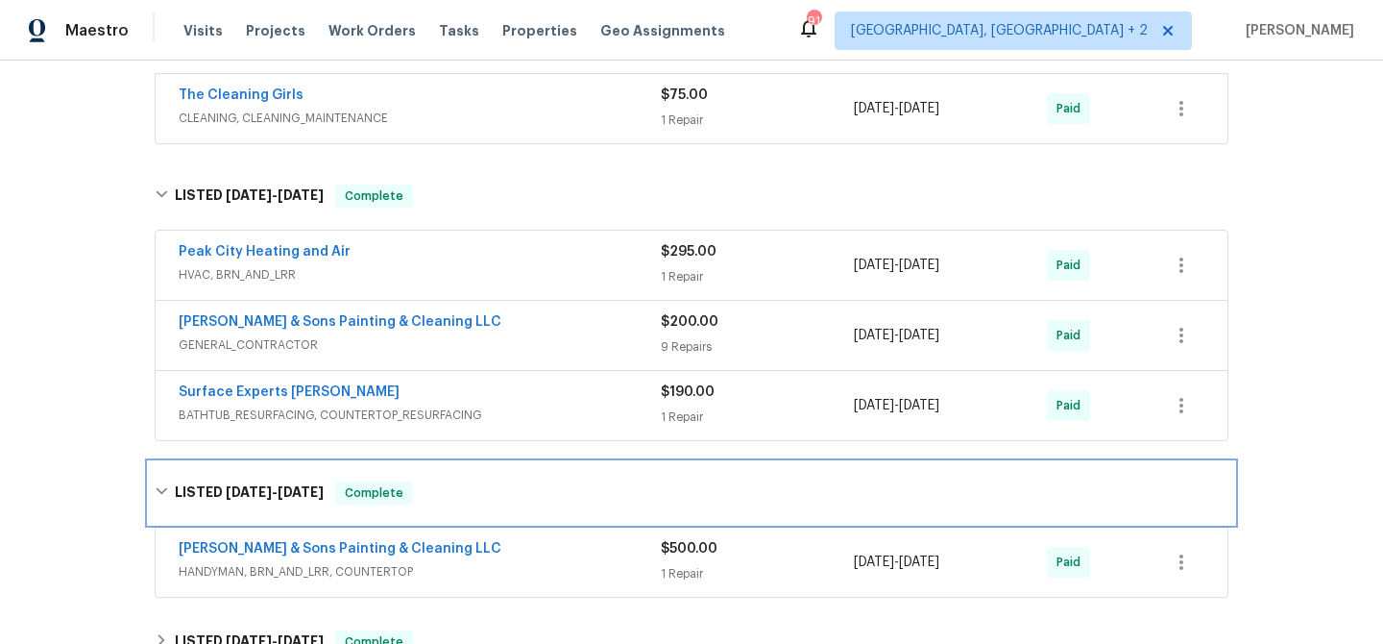
scroll to position [923, 0]
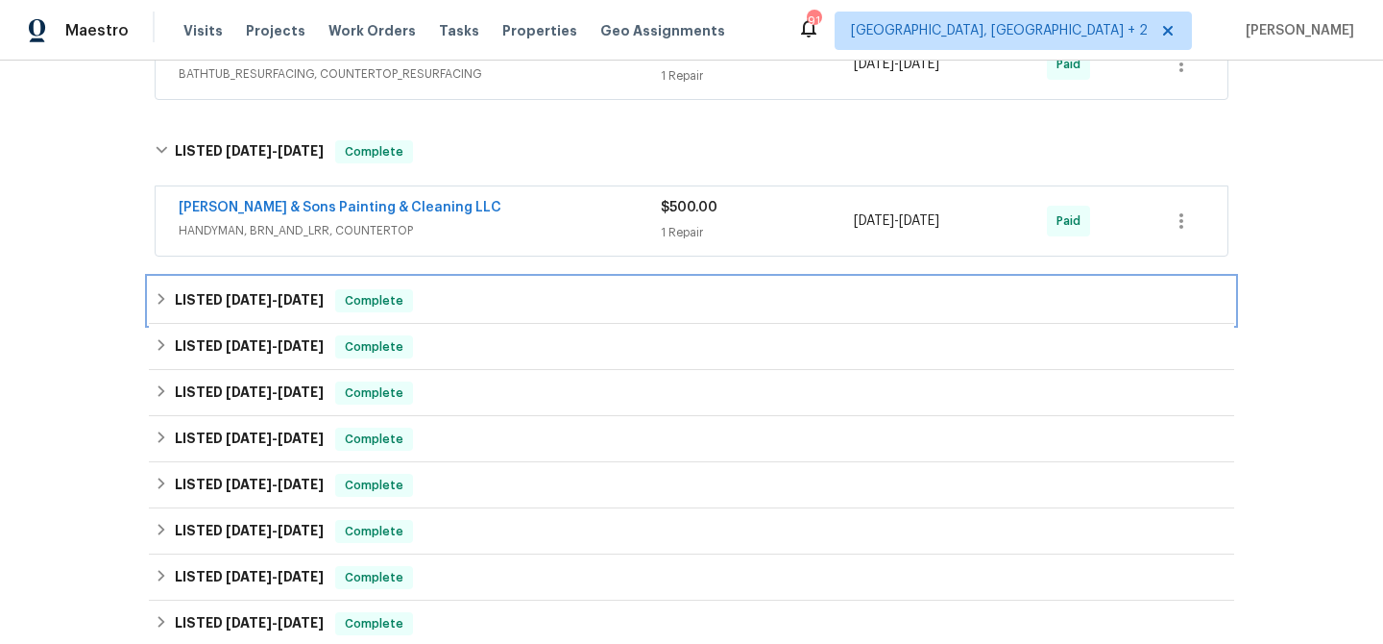
click at [254, 302] on span "5/21/25" at bounding box center [249, 299] width 46 height 13
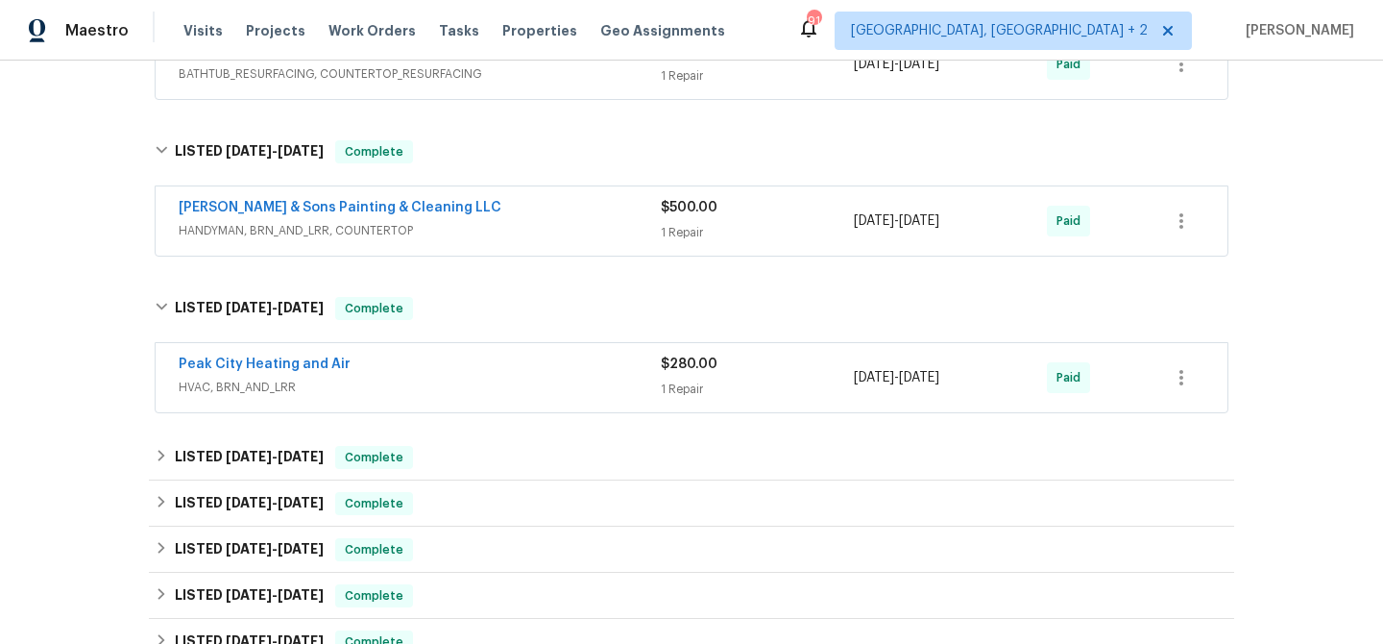
click at [228, 424] on div "Back to all projects 720 Rawls Dr, Raleigh, NC 27610 3 Beds | 2 Baths | Total: …" at bounding box center [692, 140] width 1086 height 1960
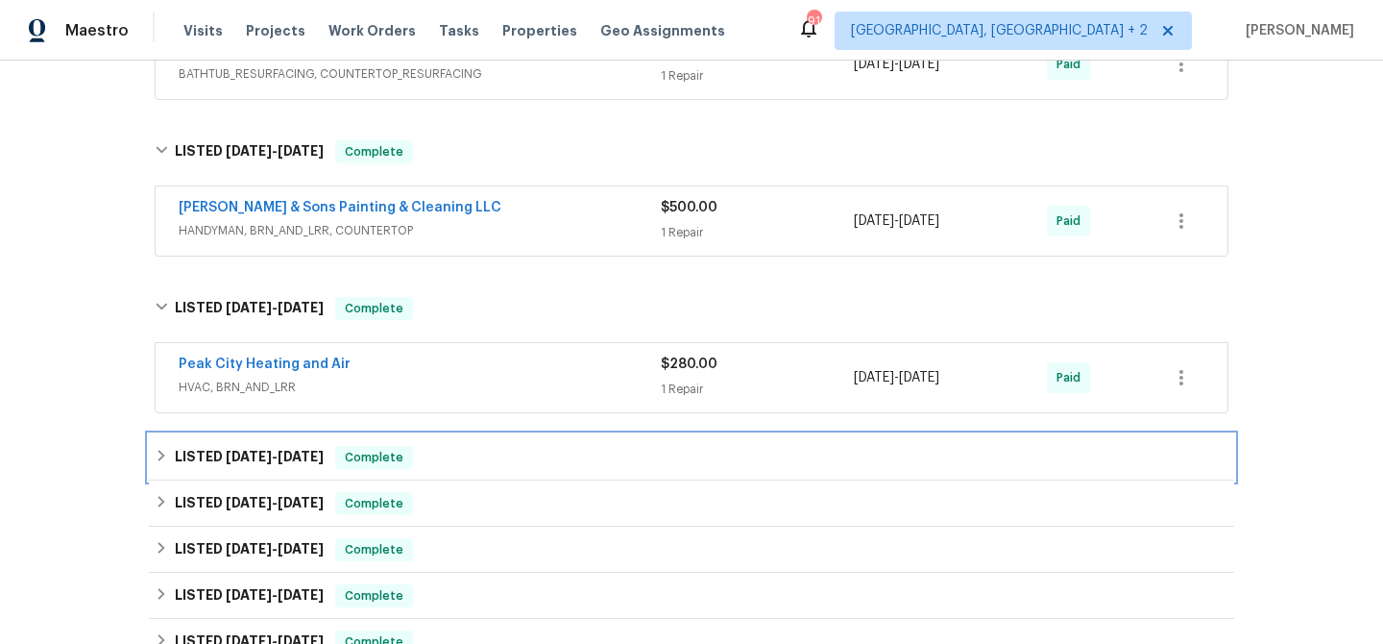
click at [214, 452] on h6 "LISTED 3/26/25 - 4/25/25" at bounding box center [249, 457] width 149 height 23
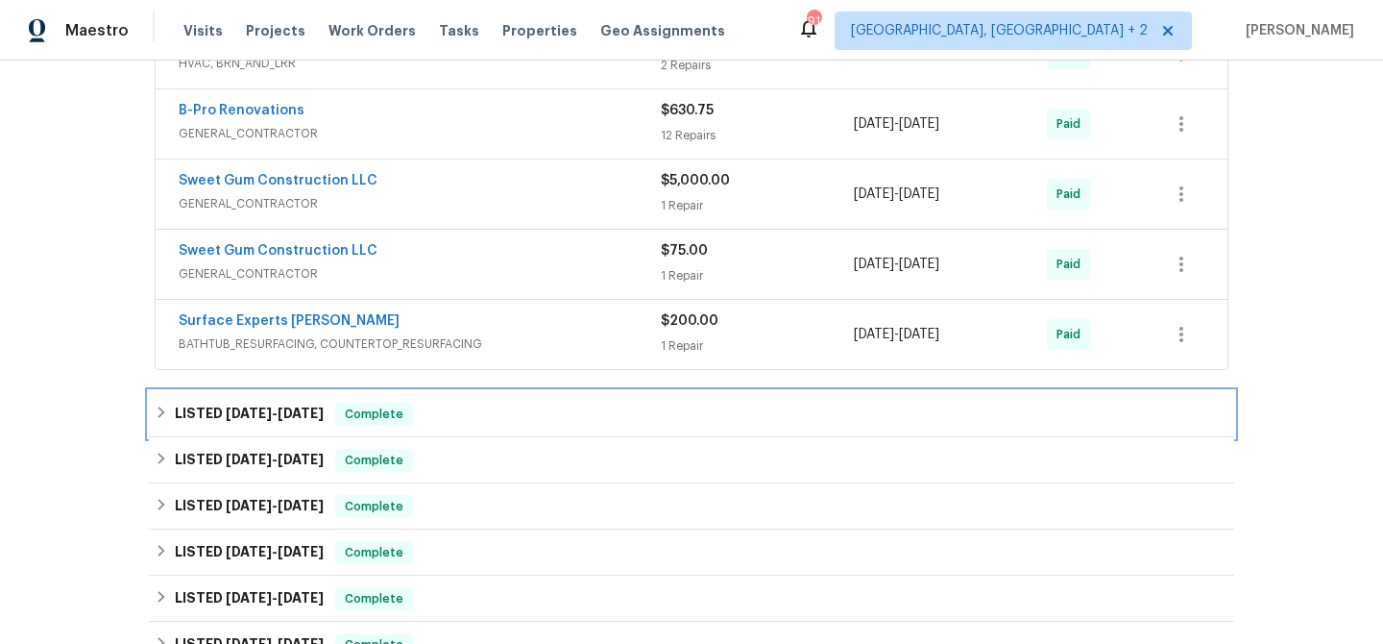
click at [236, 417] on span "3/6/25" at bounding box center [249, 412] width 46 height 13
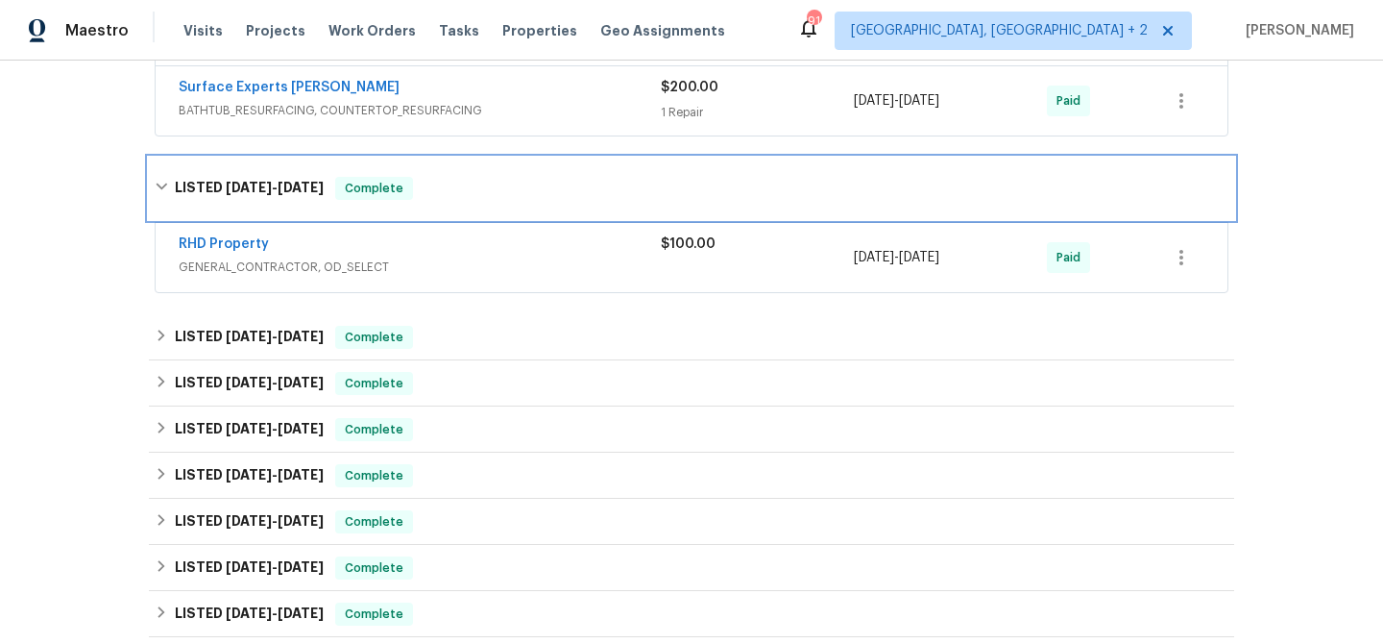
scroll to position [1881, 0]
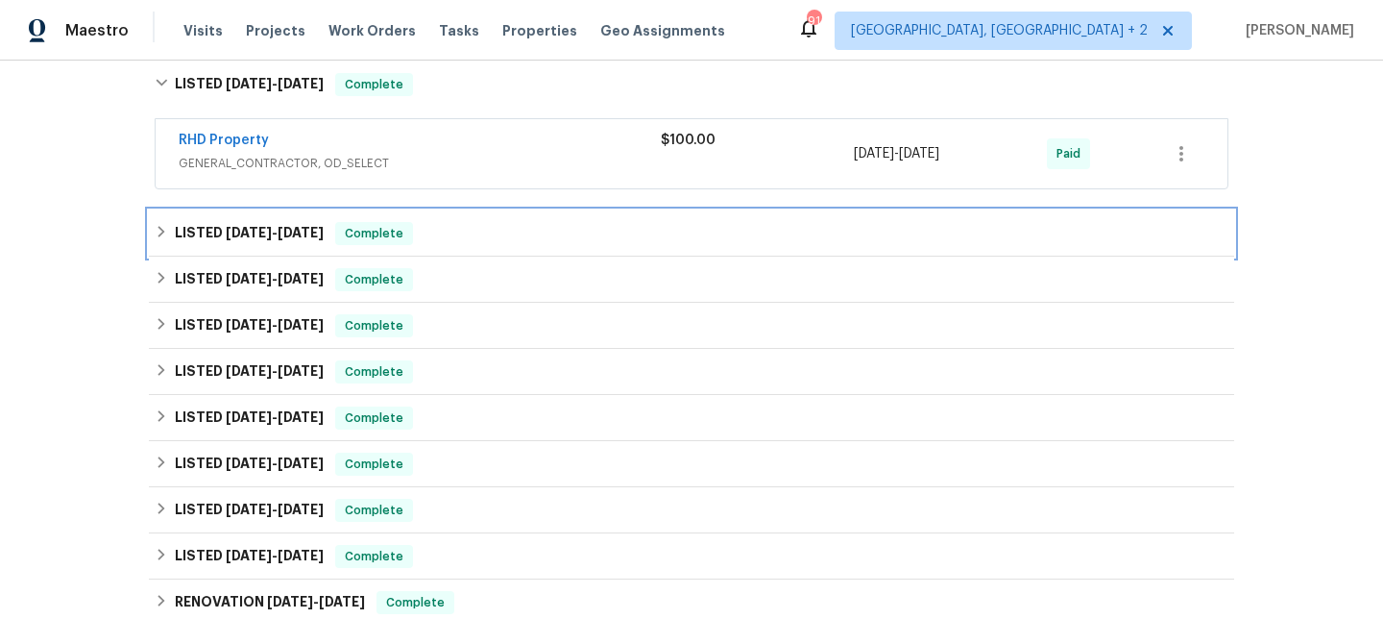
click at [288, 217] on div "LISTED 12/13/24 - 12/20/24 Complete" at bounding box center [692, 233] width 1086 height 46
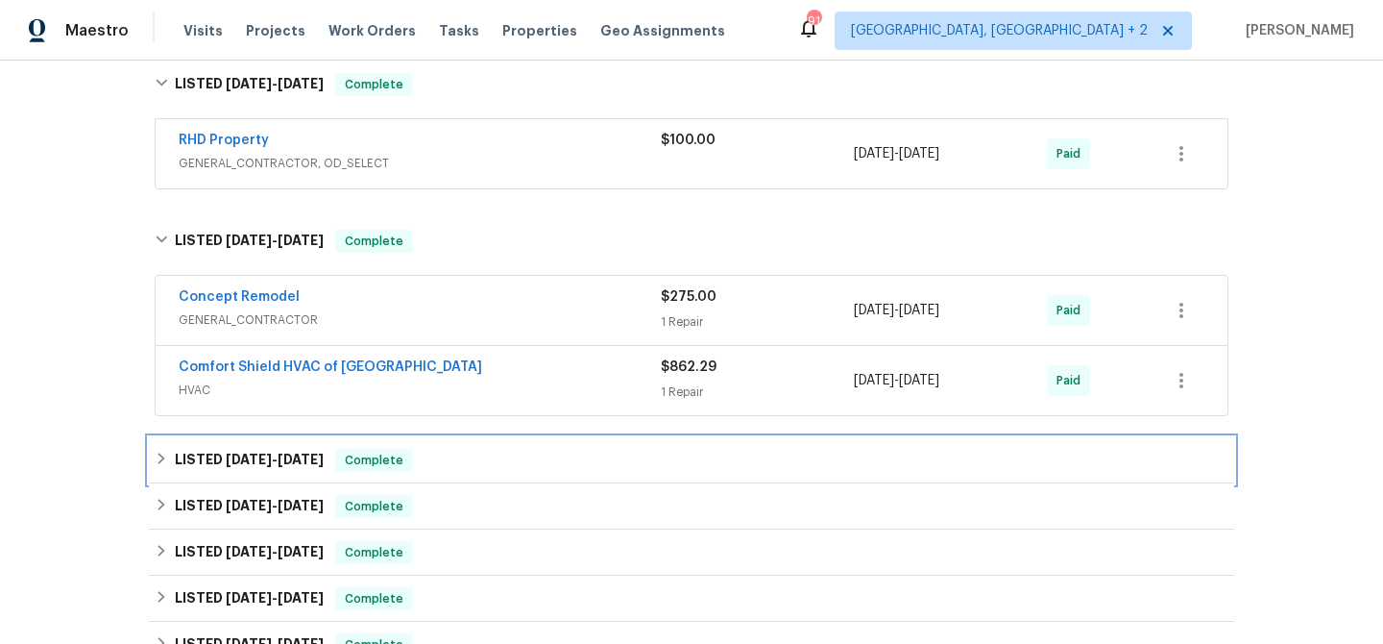
click at [211, 450] on h6 "LISTED 12/6/24 - 12/10/24" at bounding box center [249, 460] width 149 height 23
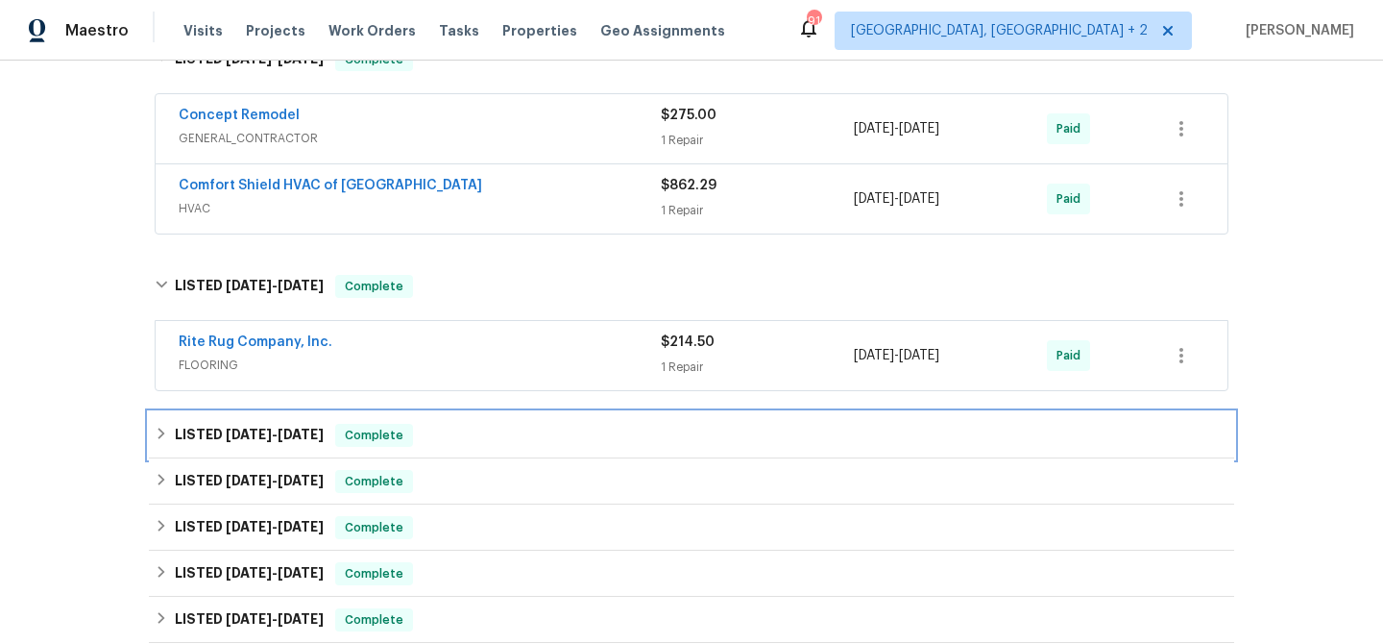
click at [252, 440] on span "11/11/24" at bounding box center [249, 433] width 46 height 13
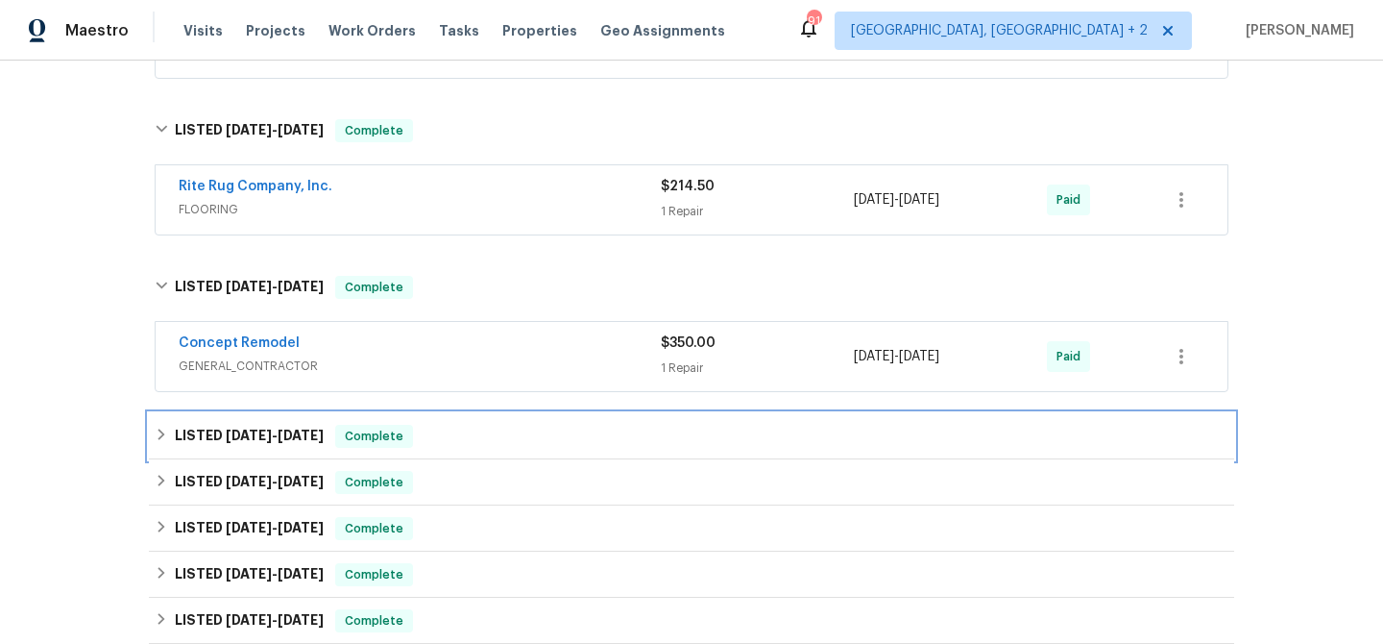
click at [252, 440] on span "9/17/24" at bounding box center [249, 434] width 46 height 13
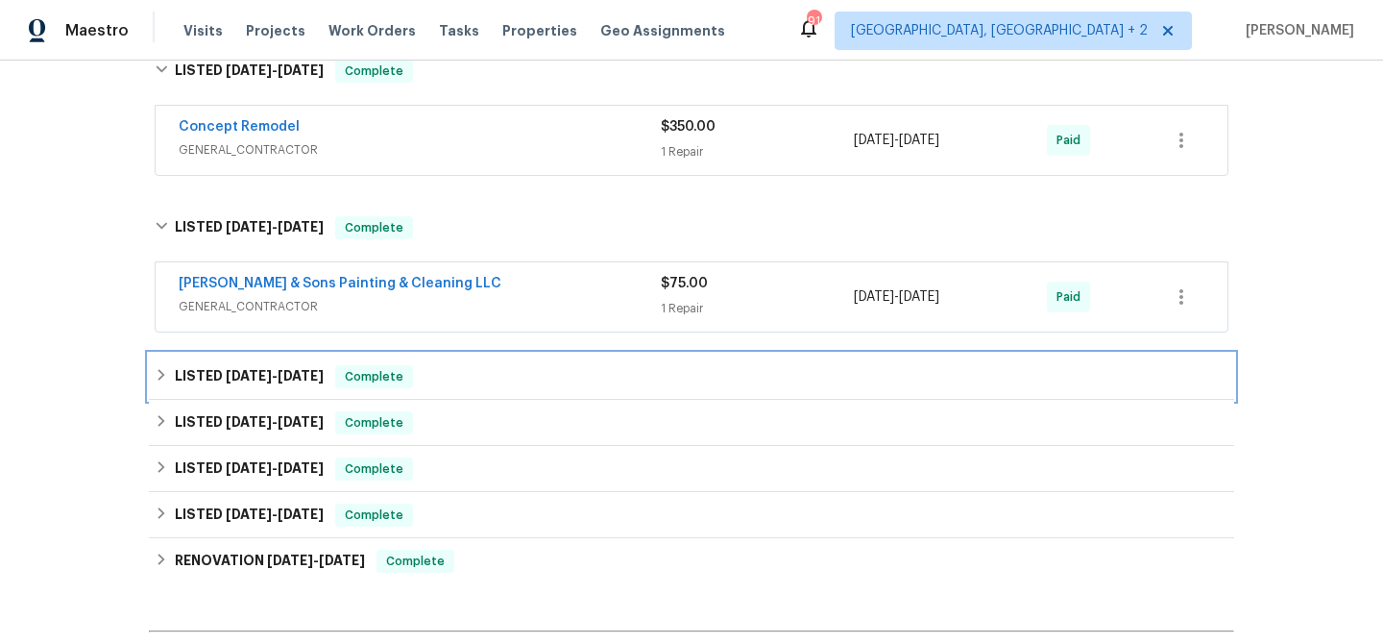
click at [252, 385] on h6 "LISTED 8/16/24 - 8/28/24" at bounding box center [249, 376] width 149 height 23
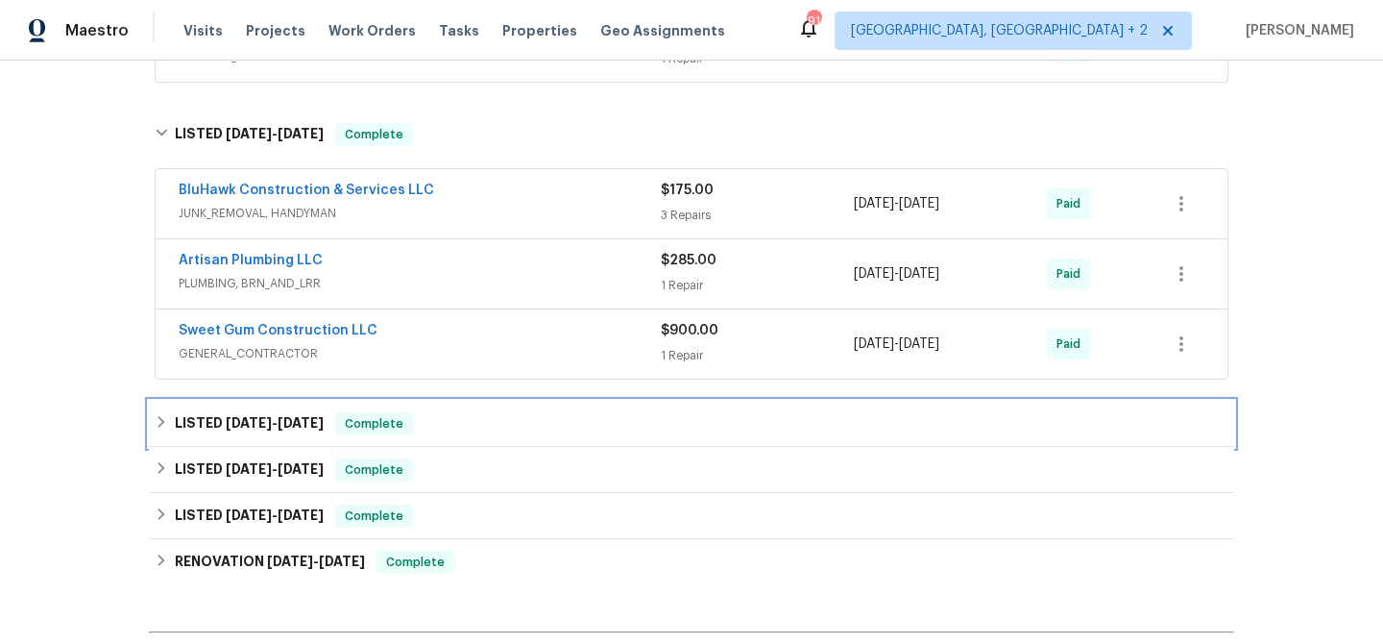
click at [213, 407] on div "LISTED 6/8/24 - 6/25/24 Complete" at bounding box center [692, 424] width 1086 height 46
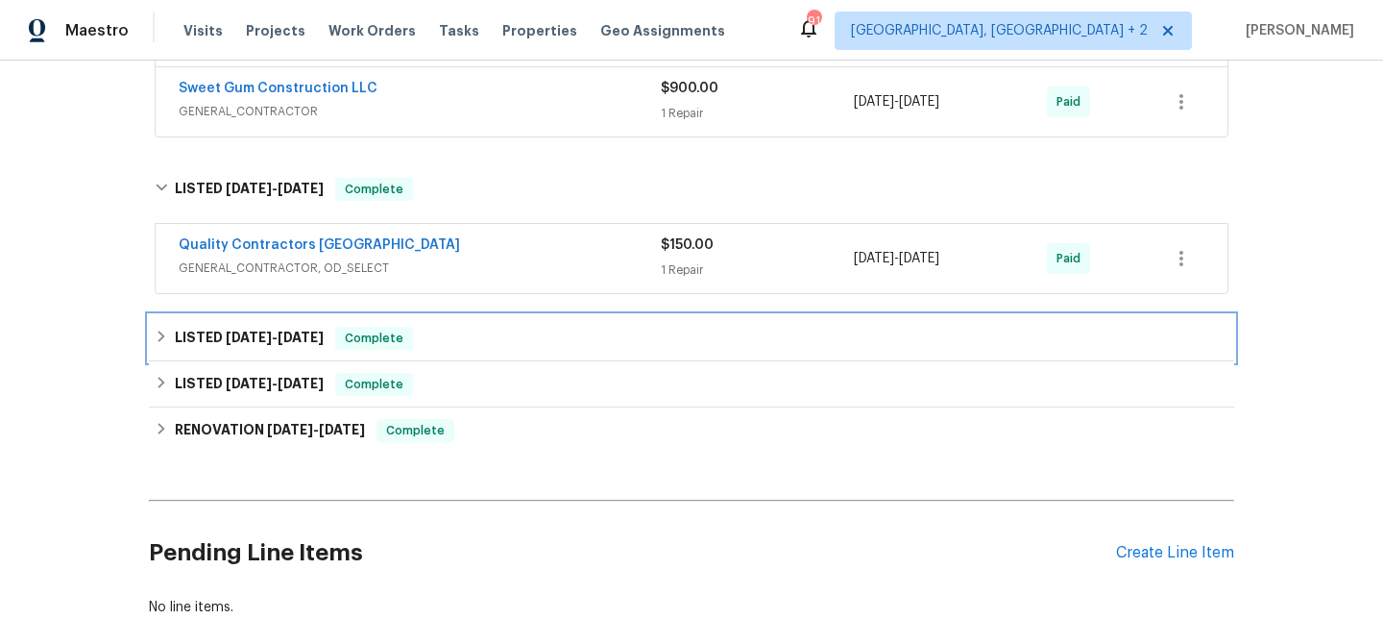
click at [248, 334] on span "5/21/24" at bounding box center [249, 336] width 46 height 13
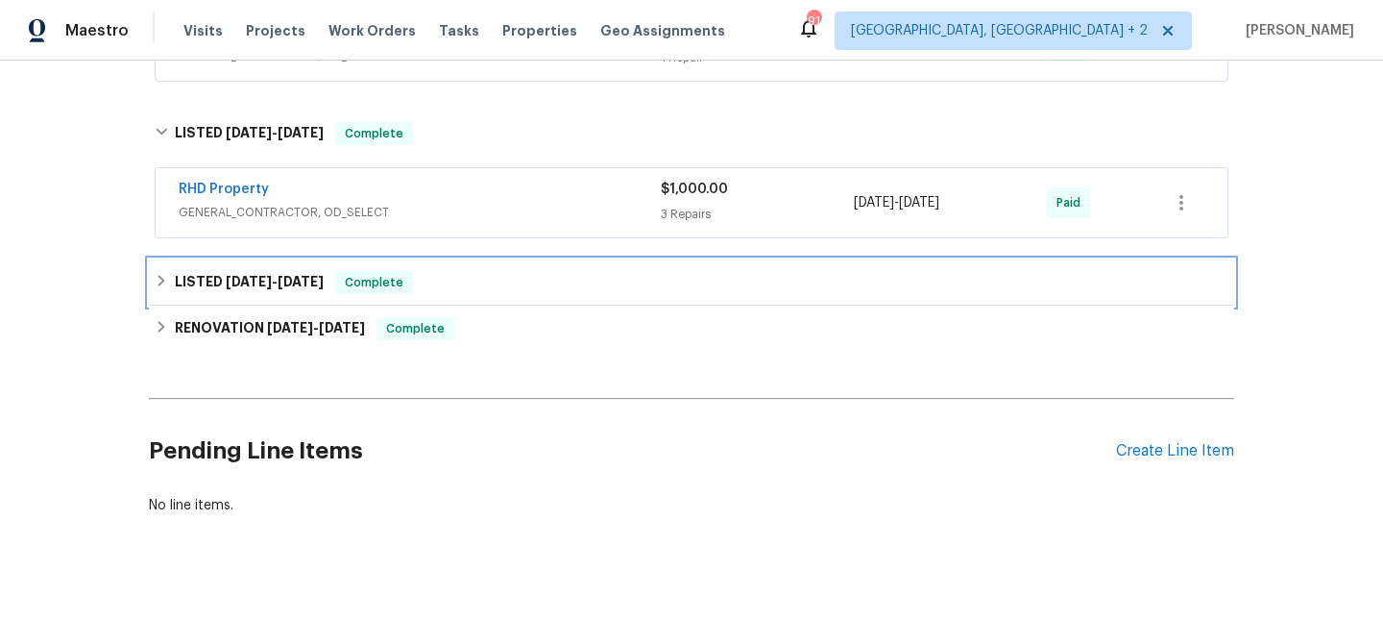
click at [242, 281] on span "4/8/24" at bounding box center [249, 281] width 46 height 13
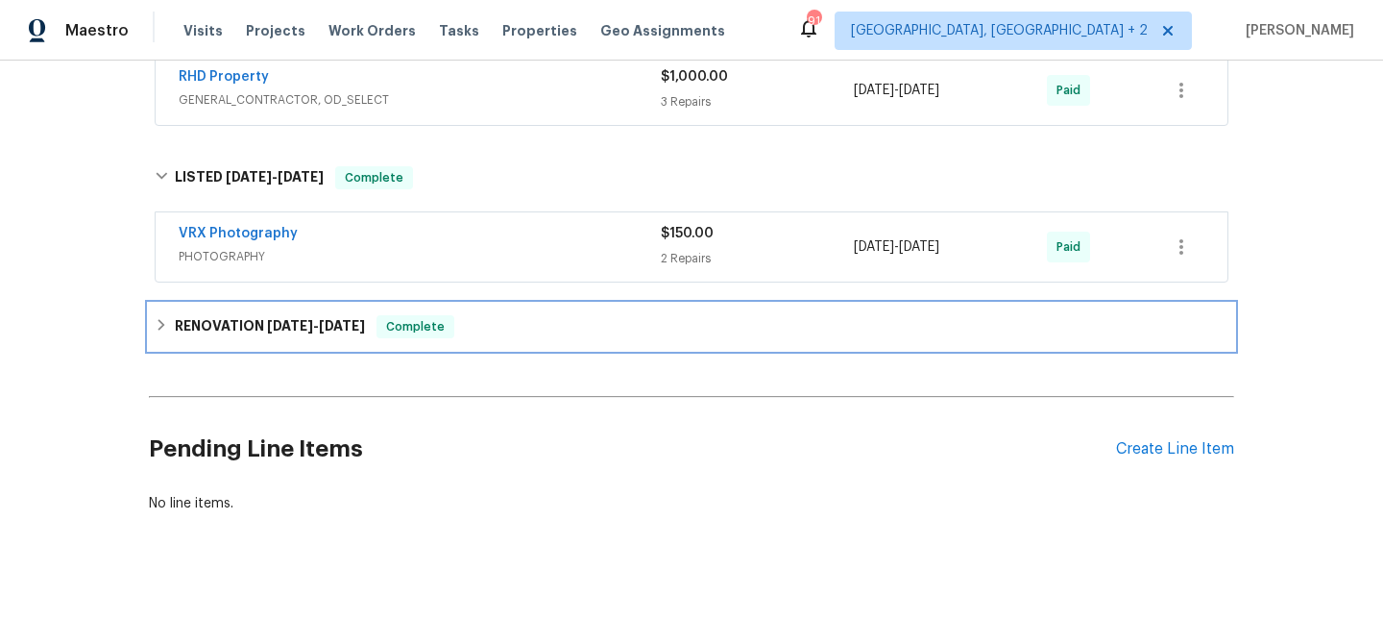
click at [224, 320] on h6 "RENOVATION 3/27/24 - 4/3/24" at bounding box center [270, 326] width 190 height 23
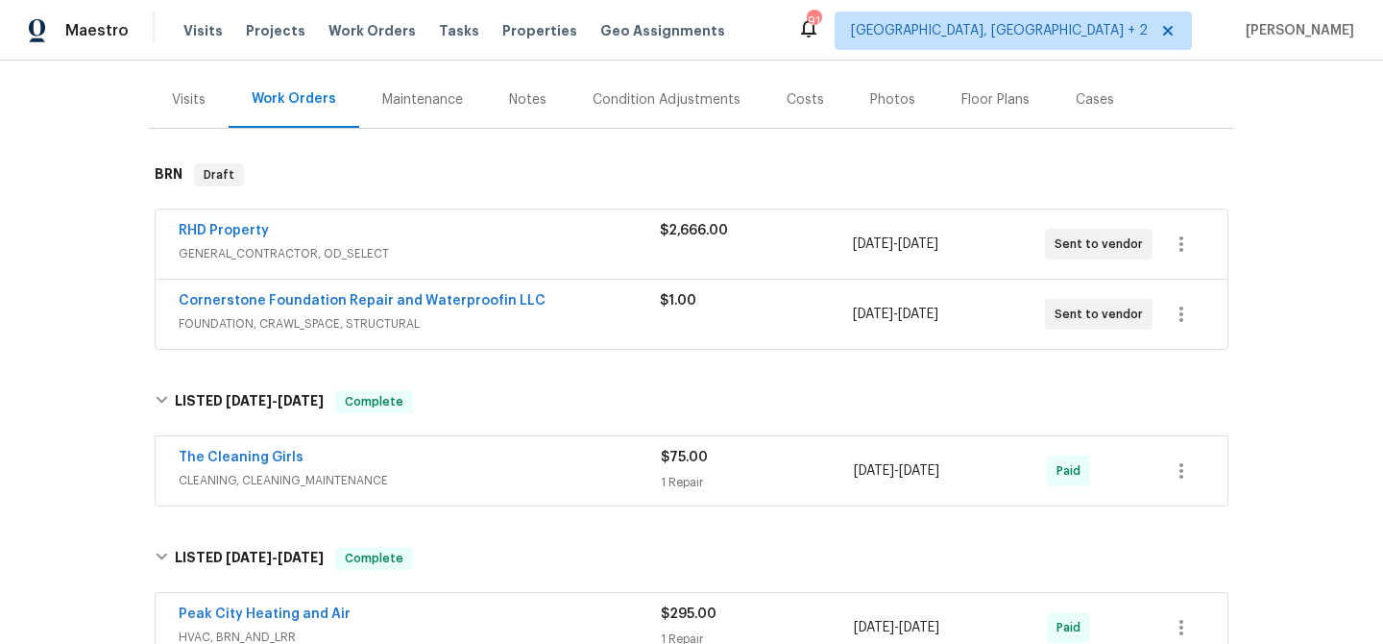
scroll to position [181, 0]
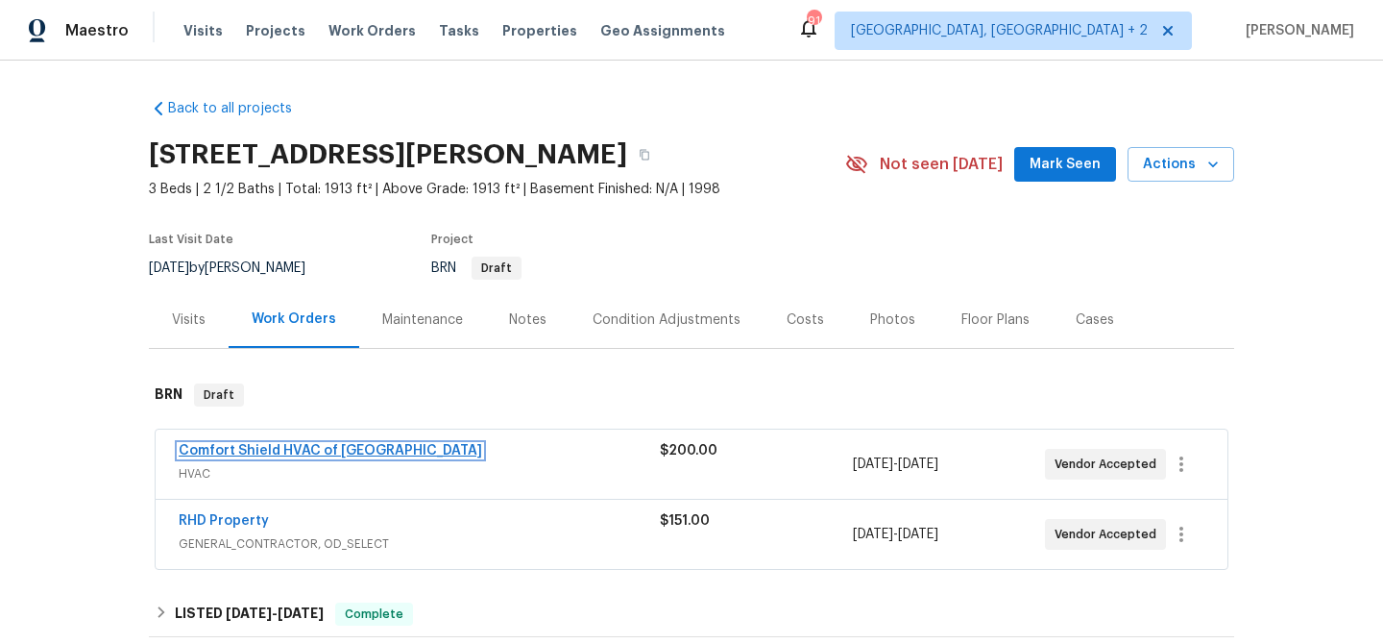
click at [207, 452] on link "Comfort Shield HVAC of [GEOGRAPHIC_DATA]" at bounding box center [331, 450] width 304 height 13
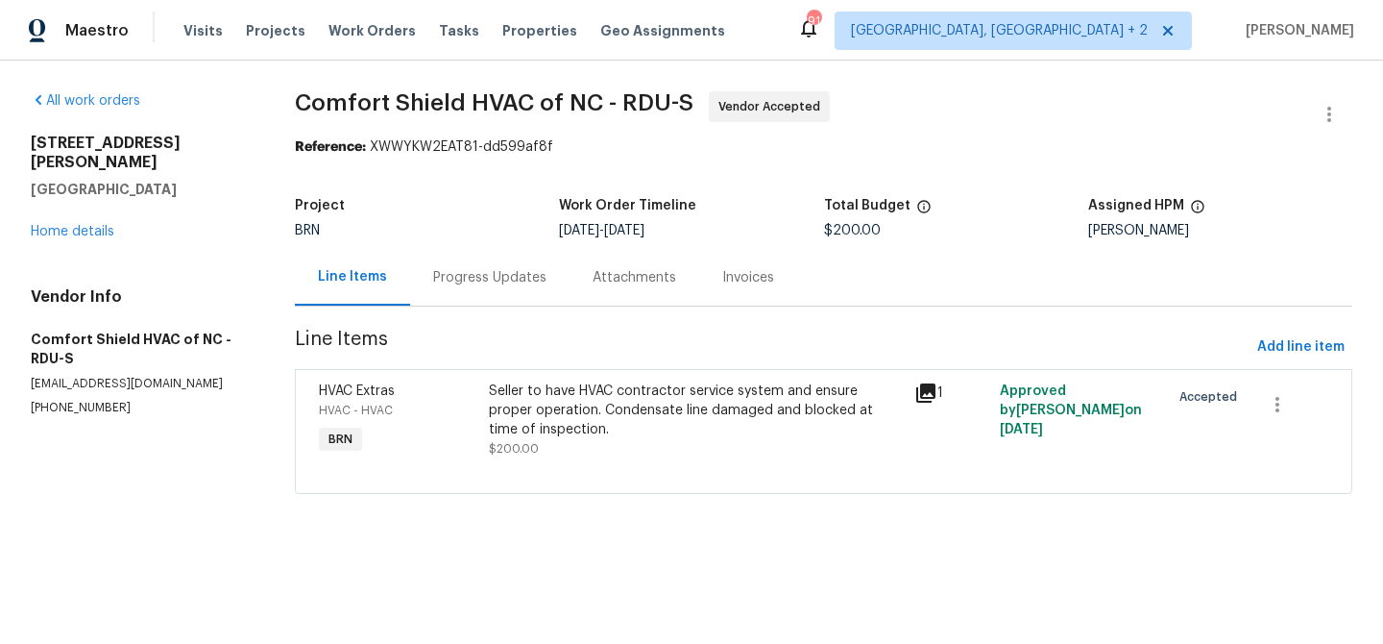
click at [343, 103] on span "Comfort Shield HVAC of NC - RDU-S" at bounding box center [494, 102] width 399 height 23
copy span "Comfort"
click at [321, 133] on span "Comfort Shield HVAC of NC - RDU-S Vendor Accepted" at bounding box center [801, 114] width 1012 height 46
click at [73, 223] on div "All work orders [STREET_ADDRESS][PERSON_NAME] Home details Vendor Info Comfort …" at bounding box center [140, 253] width 218 height 325
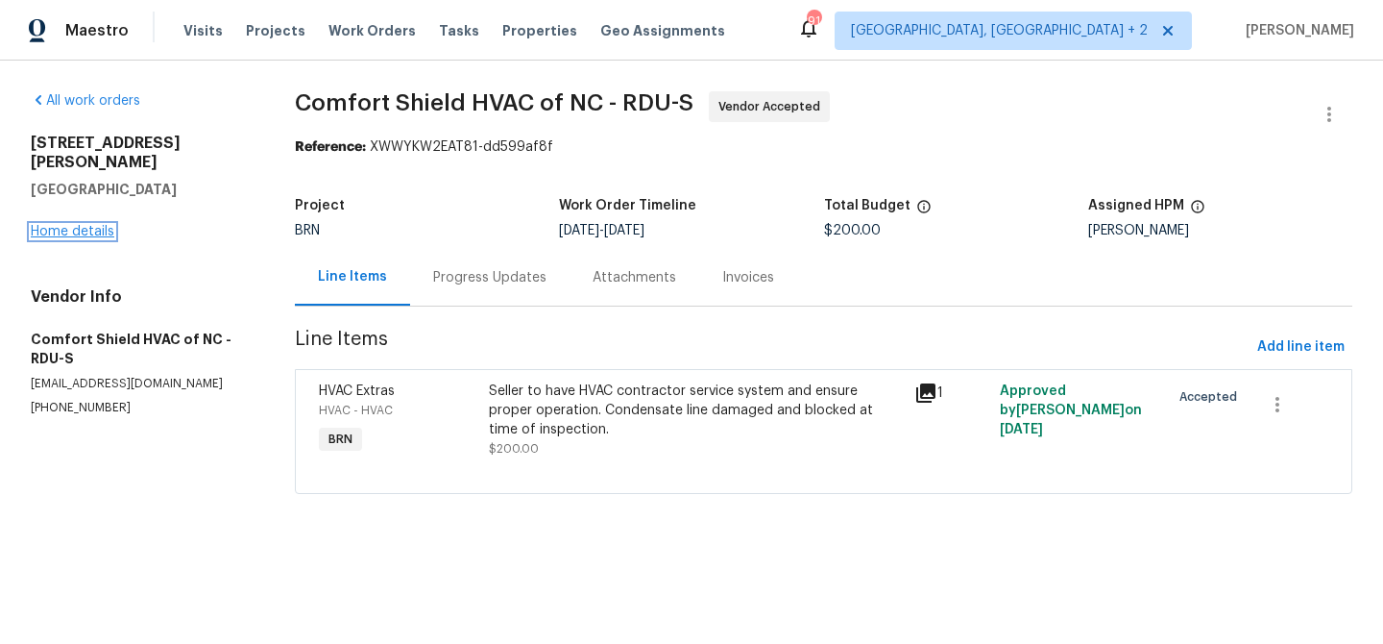
click at [72, 225] on link "Home details" at bounding box center [73, 231] width 84 height 13
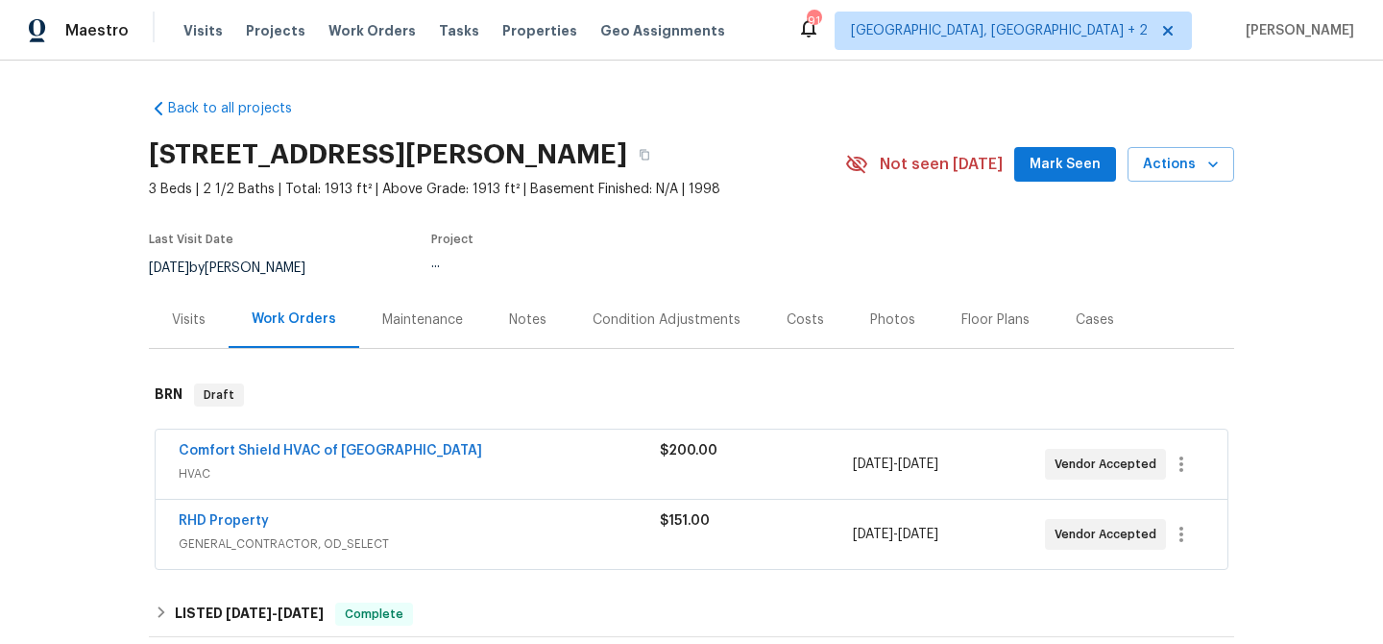
scroll to position [194, 0]
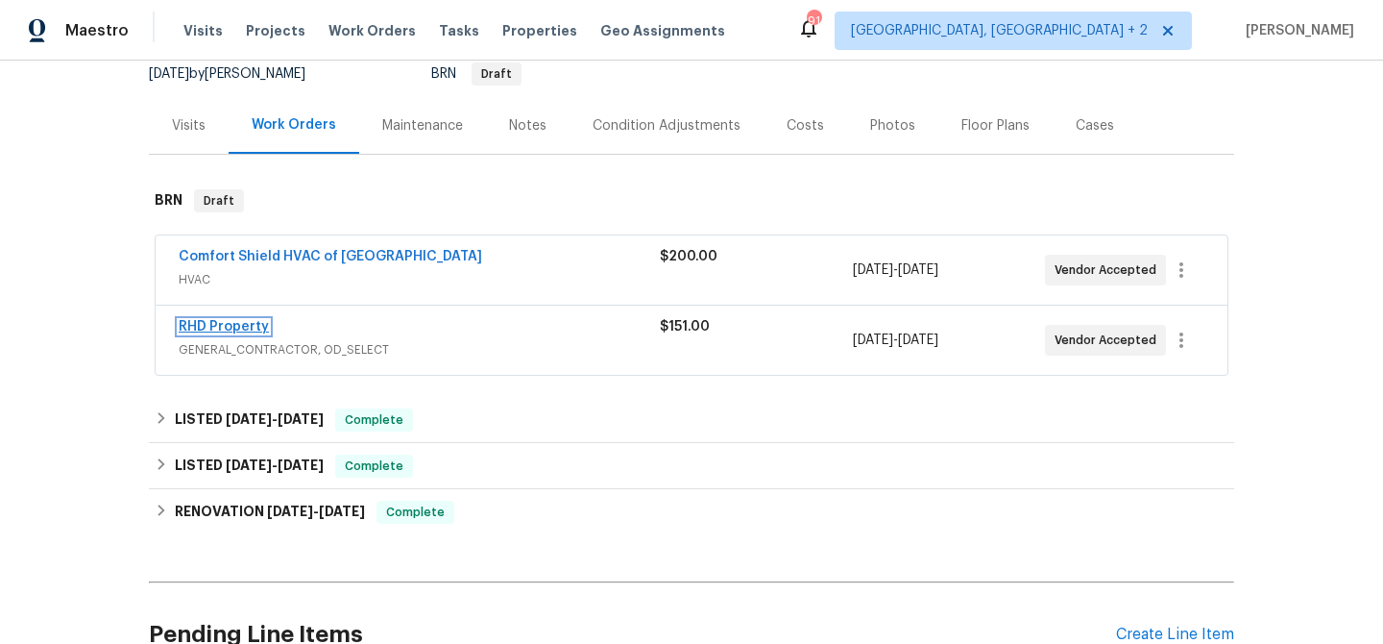
click at [212, 320] on link "RHD Property" at bounding box center [224, 326] width 90 height 13
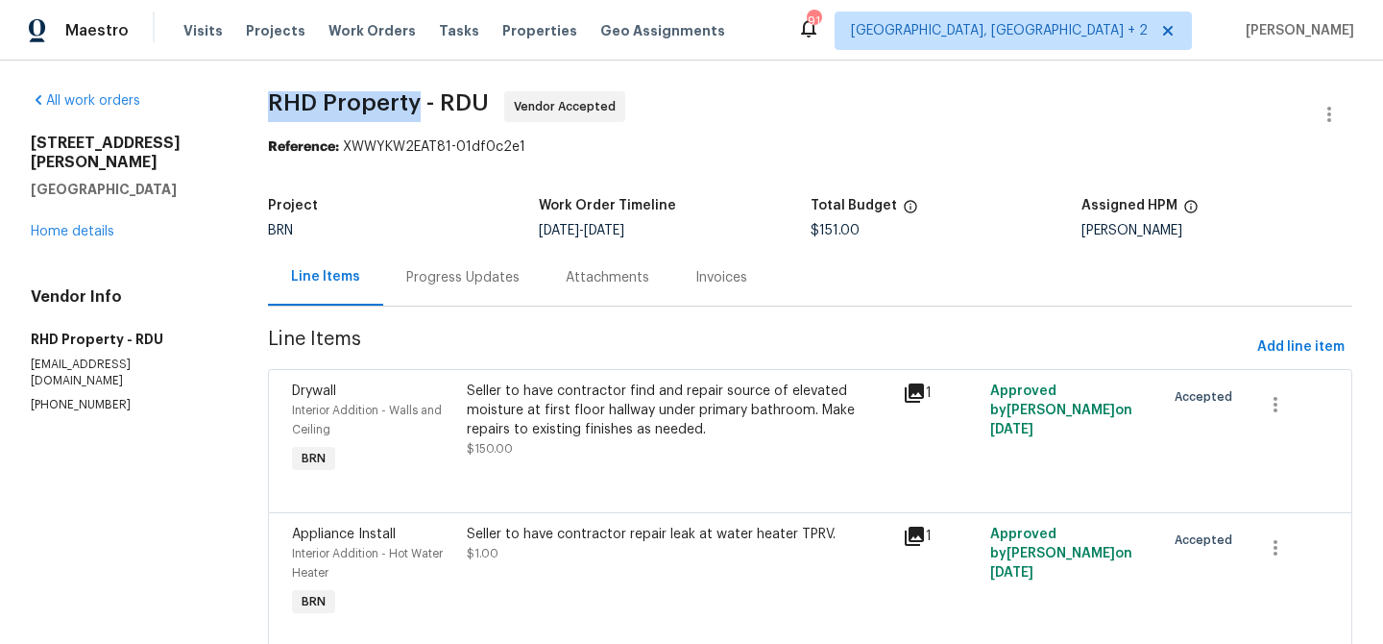
drag, startPoint x: 258, startPoint y: 109, endPoint x: 414, endPoint y: 104, distance: 155.7
click at [414, 104] on div "All work orders [STREET_ADDRESS][PERSON_NAME] Home details Vendor Info RHD Prop…" at bounding box center [691, 385] width 1383 height 649
copy span "RHD Property"
click at [281, 151] on b "Reference:" at bounding box center [303, 146] width 71 height 13
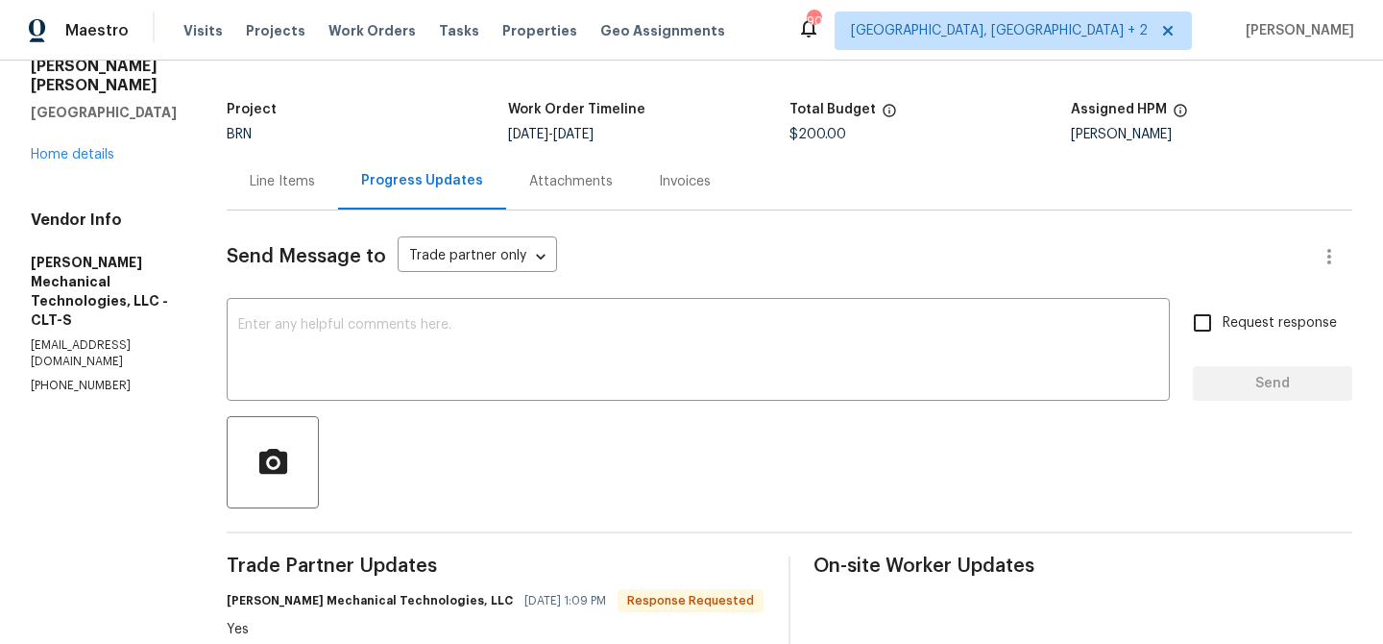
scroll to position [159, 0]
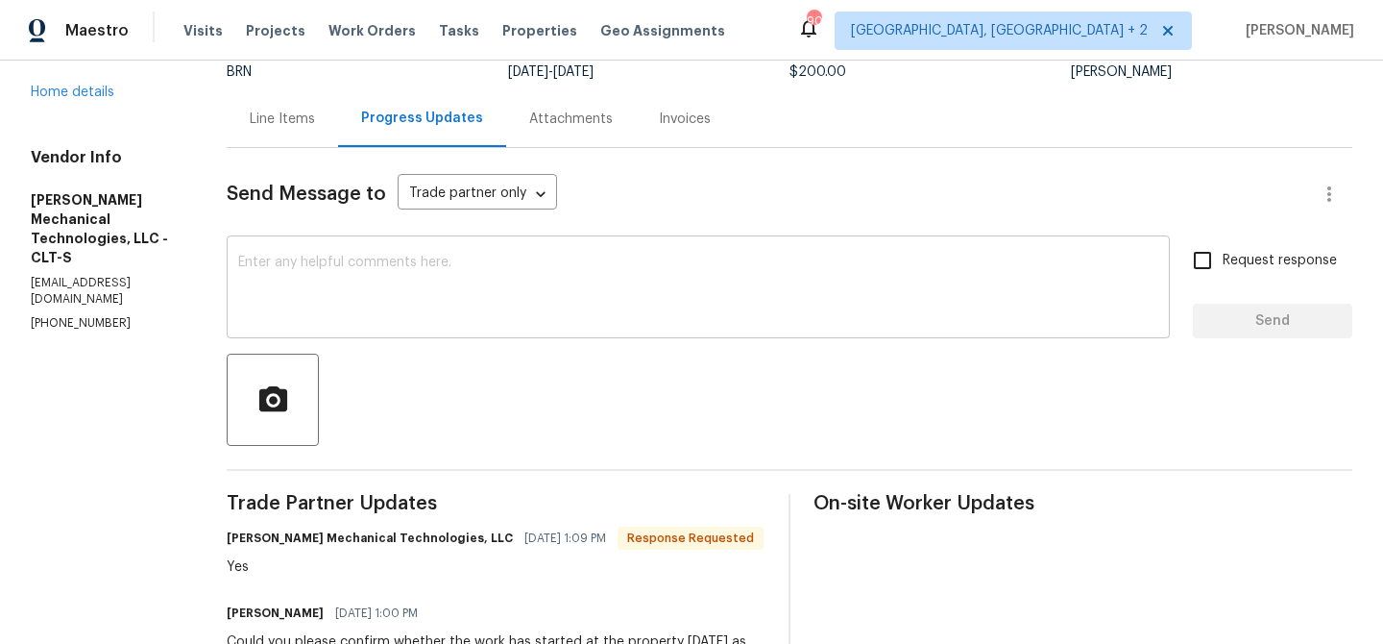
click at [345, 297] on textarea at bounding box center [698, 289] width 920 height 67
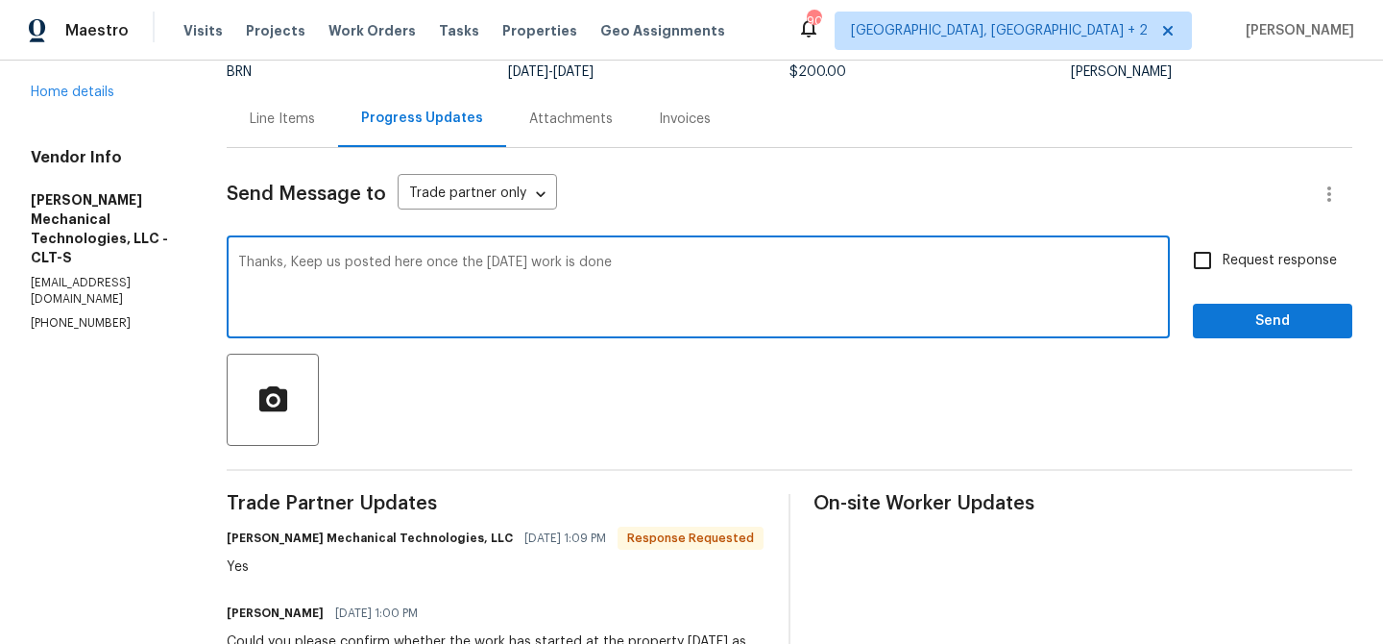
type textarea "Thanks, Keep us posted here once the [DATE] work is done"
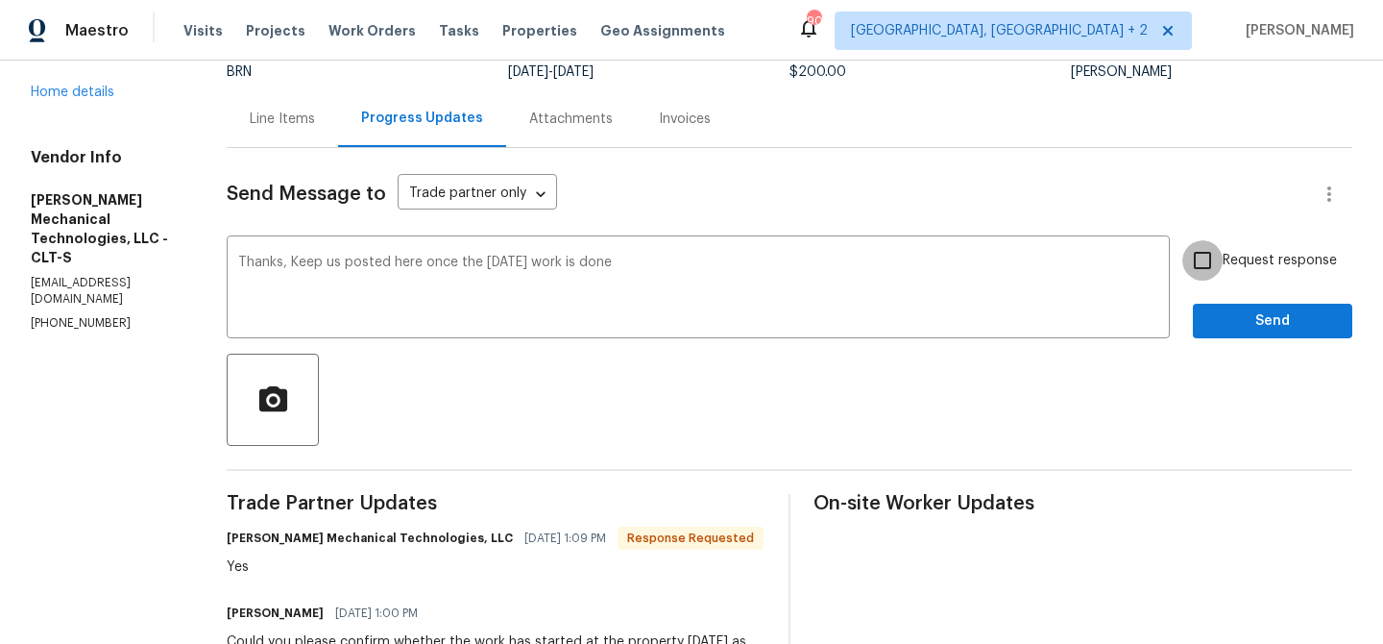
click at [1221, 280] on input "Request response" at bounding box center [1203, 260] width 40 height 40
checkbox input "true"
click at [1219, 333] on button "Send" at bounding box center [1272, 322] width 159 height 36
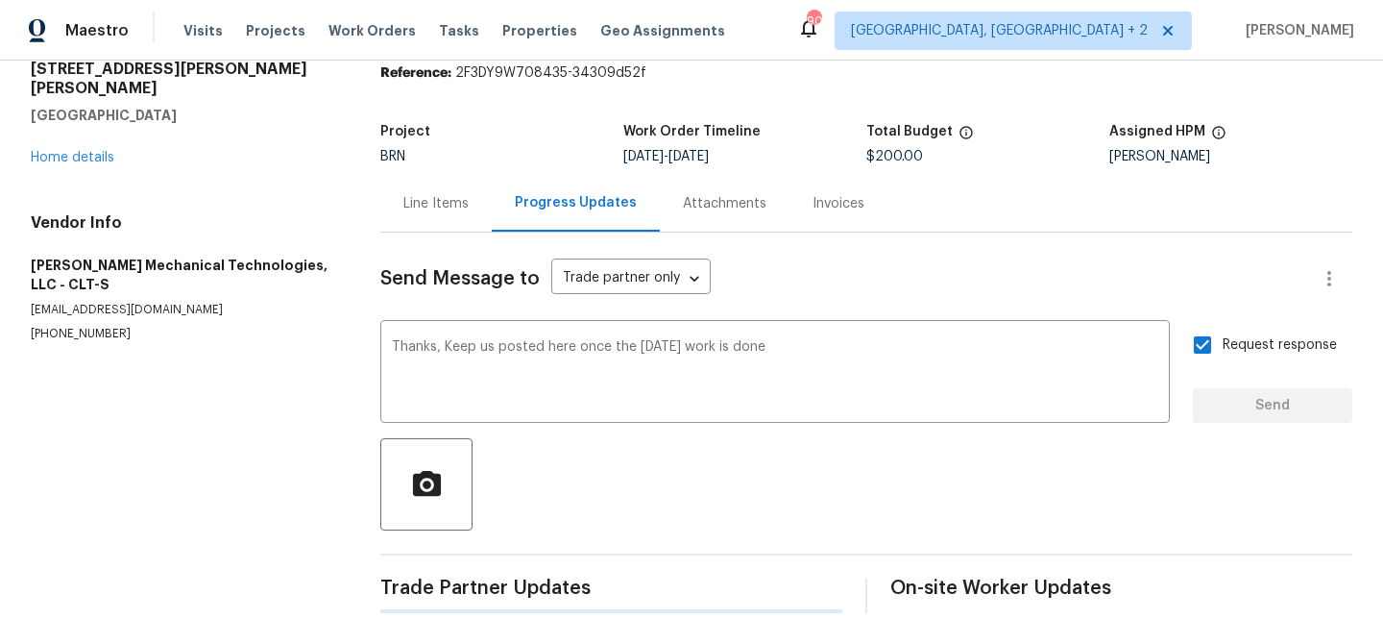
scroll to position [0, 0]
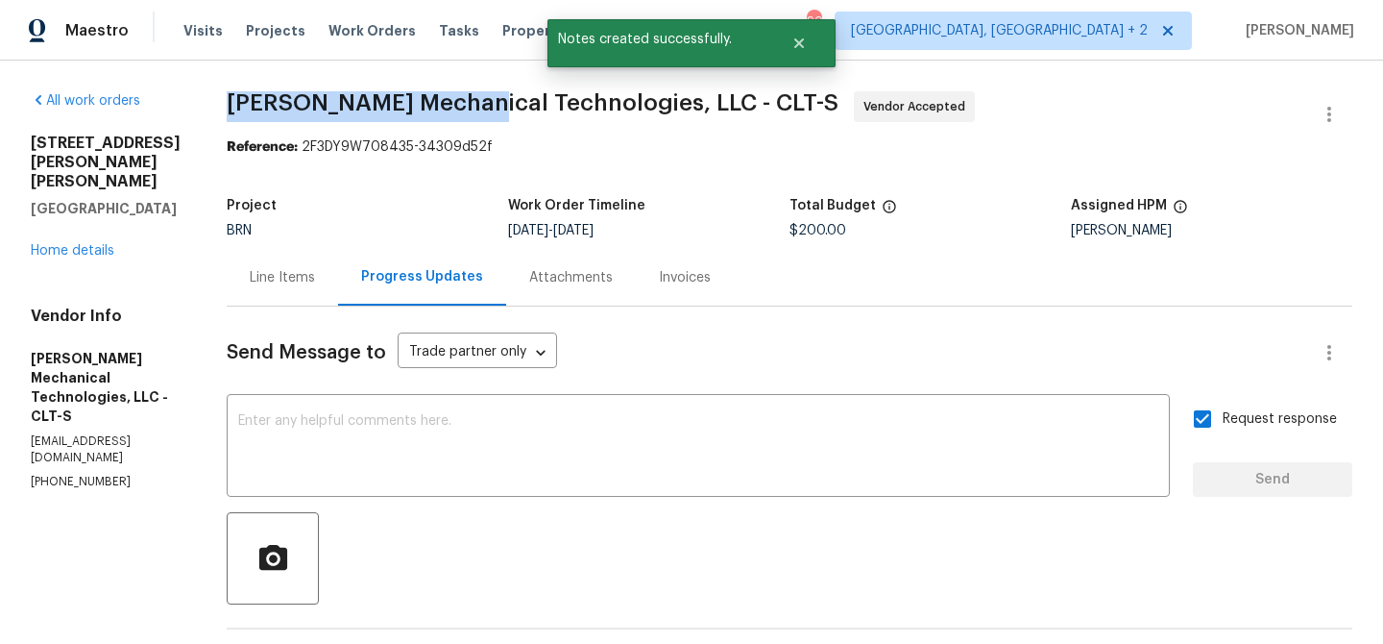
drag, startPoint x: 242, startPoint y: 101, endPoint x: 502, endPoint y: 102, distance: 260.3
copy span "[PERSON_NAME] Mechanical"
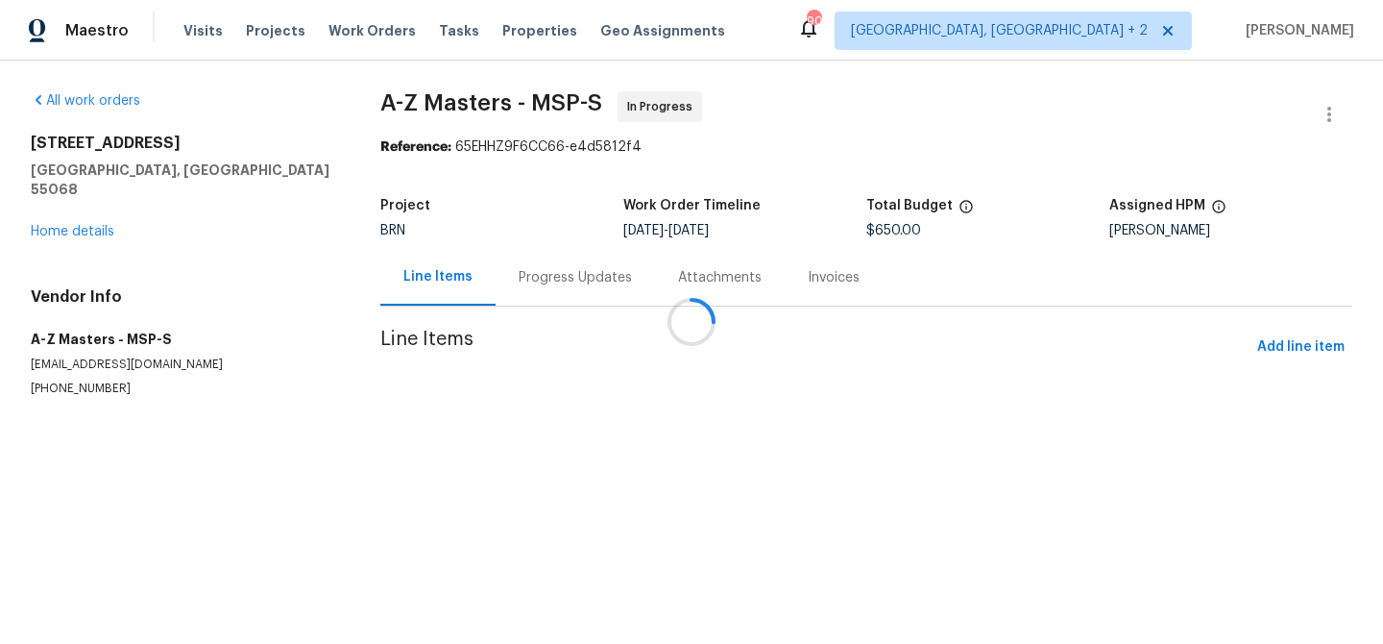
click at [655, 288] on div "Attachments" at bounding box center [720, 277] width 130 height 57
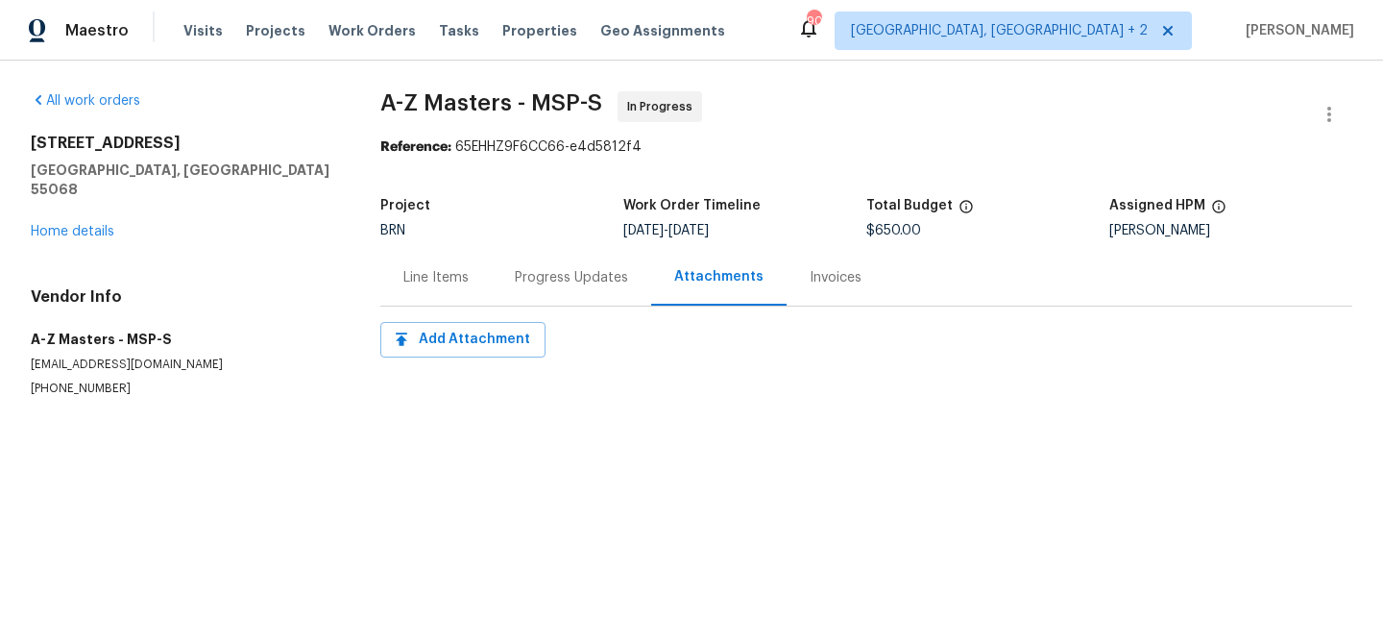
click at [550, 256] on div "Progress Updates" at bounding box center [571, 277] width 159 height 57
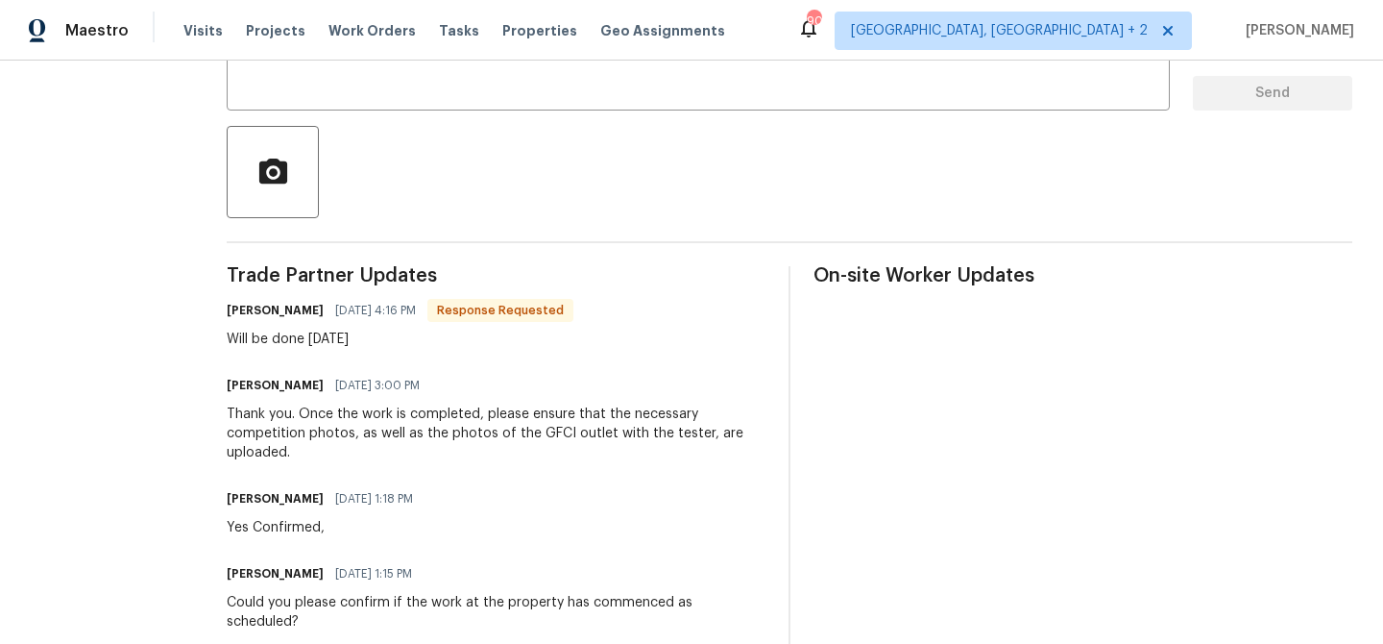
scroll to position [392, 0]
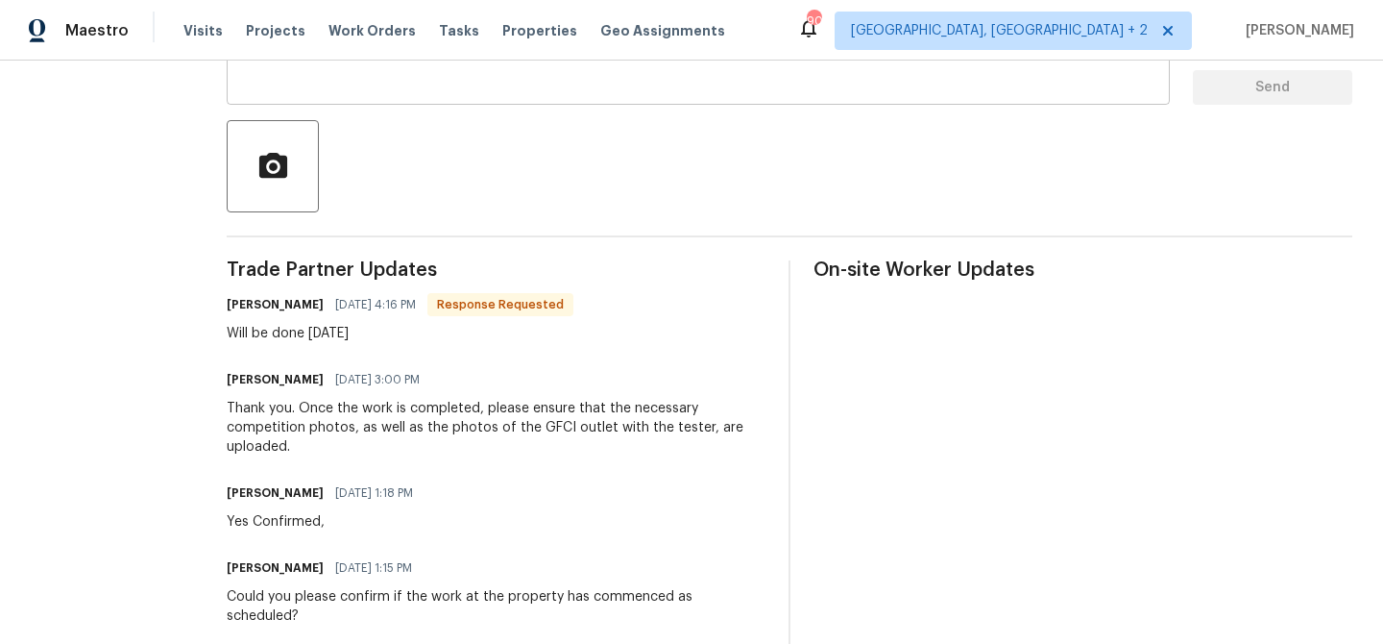
click at [391, 78] on textarea at bounding box center [698, 55] width 920 height 67
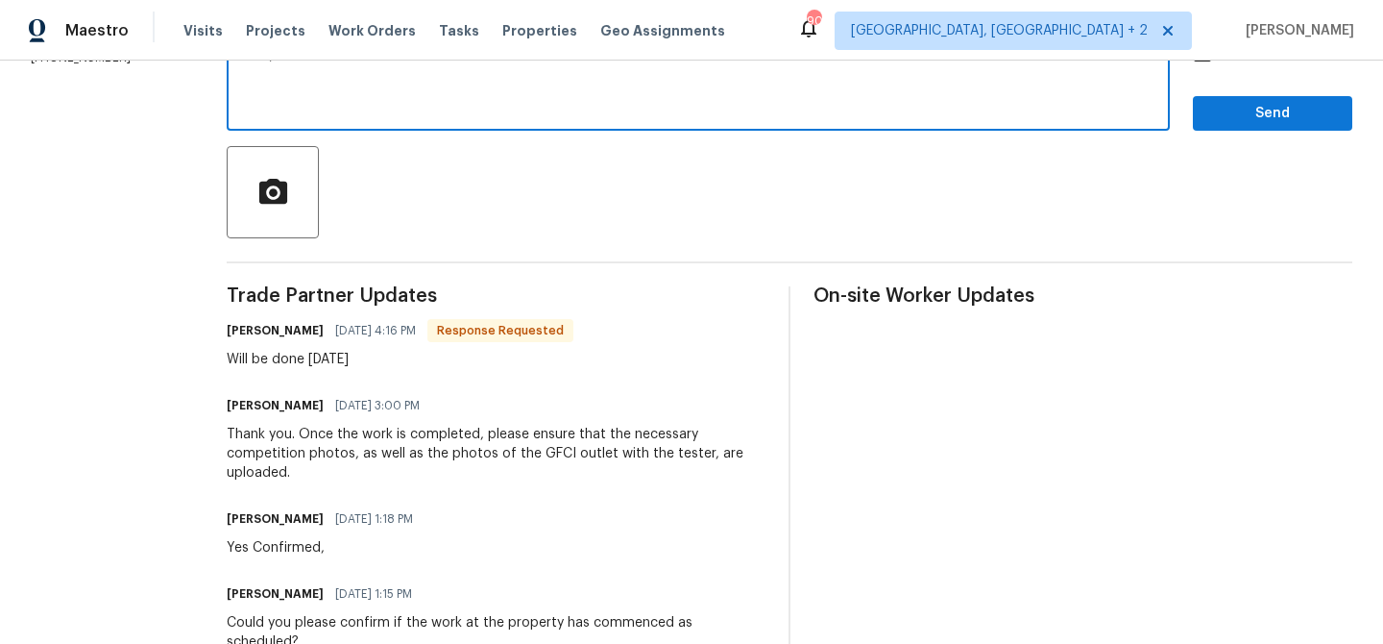
scroll to position [354, 0]
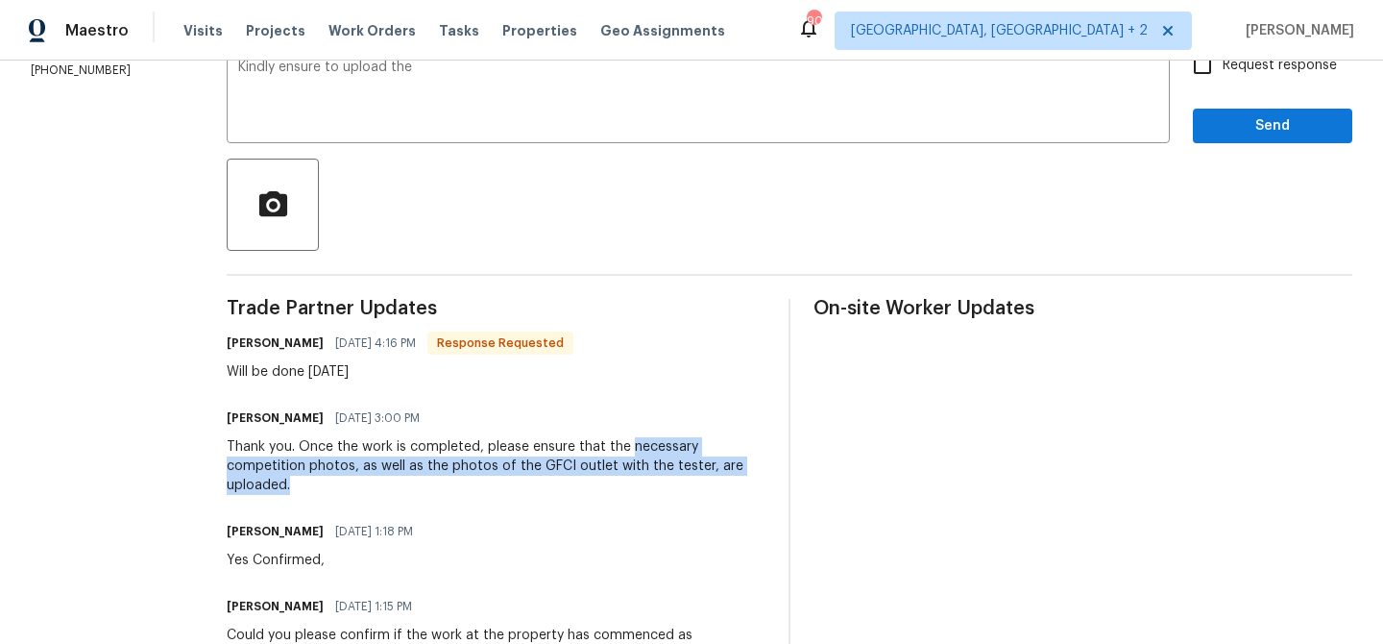
drag, startPoint x: 615, startPoint y: 450, endPoint x: 713, endPoint y: 460, distance: 98.6
click at [714, 460] on div "Thank you. Once the work is completed, please ensure that the necessary competi…" at bounding box center [496, 466] width 539 height 58
copy div "necessary competition photos, as well as the photos of the GFCI outlet with the…"
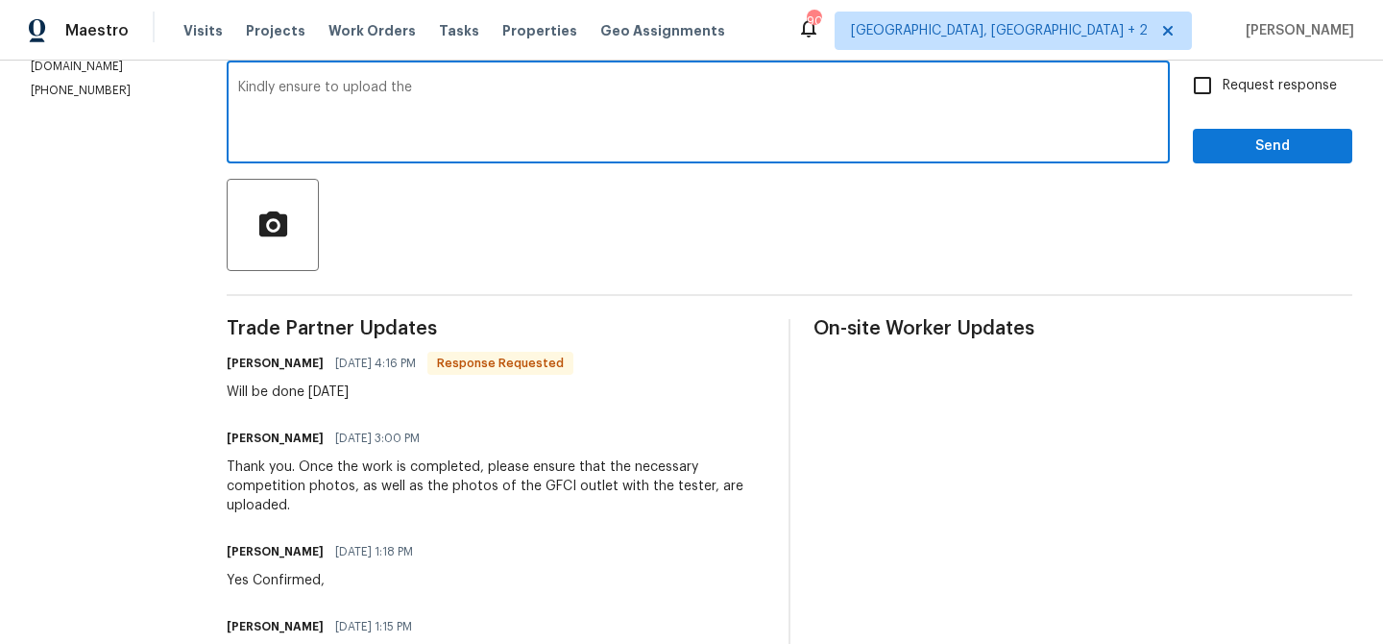
drag, startPoint x: 316, startPoint y: 88, endPoint x: 536, endPoint y: 95, distance: 220.1
click at [536, 95] on textarea "Kindly ensure to upload the" at bounding box center [698, 114] width 920 height 67
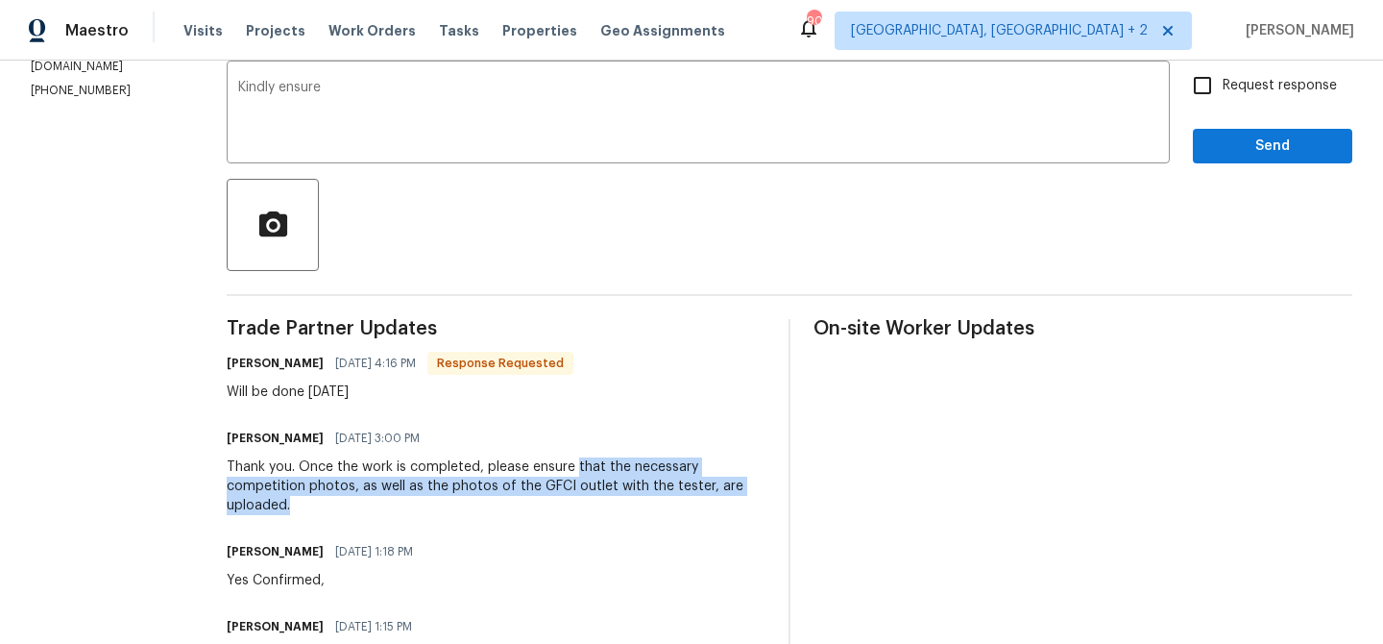
drag, startPoint x: 562, startPoint y: 466, endPoint x: 712, endPoint y: 489, distance: 151.6
click at [712, 489] on div "Thank you. Once the work is completed, please ensure that the necessary competi…" at bounding box center [496, 486] width 539 height 58
copy div "that the necessary competition photos, as well as the photos of the GFCI outlet…"
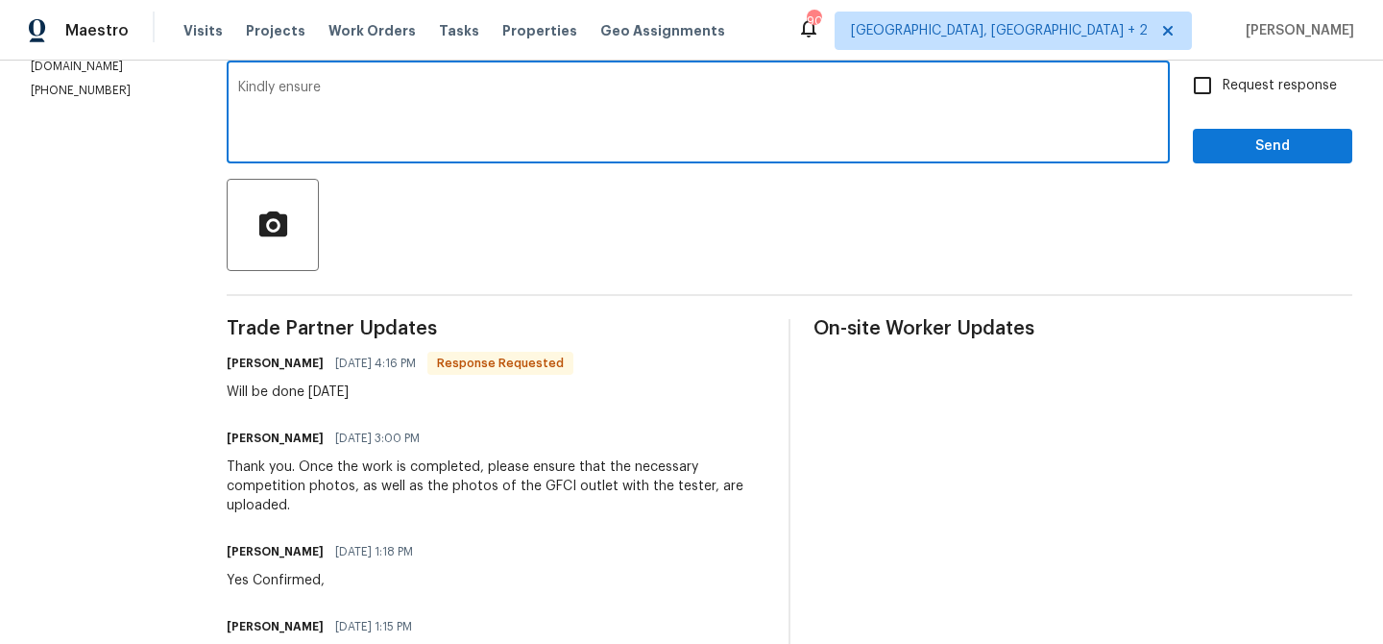
click at [413, 126] on textarea "Kindly ensure" at bounding box center [698, 114] width 920 height 67
paste textarea "that the necessary competition photos, as well as the photos of the GFCI outlet…"
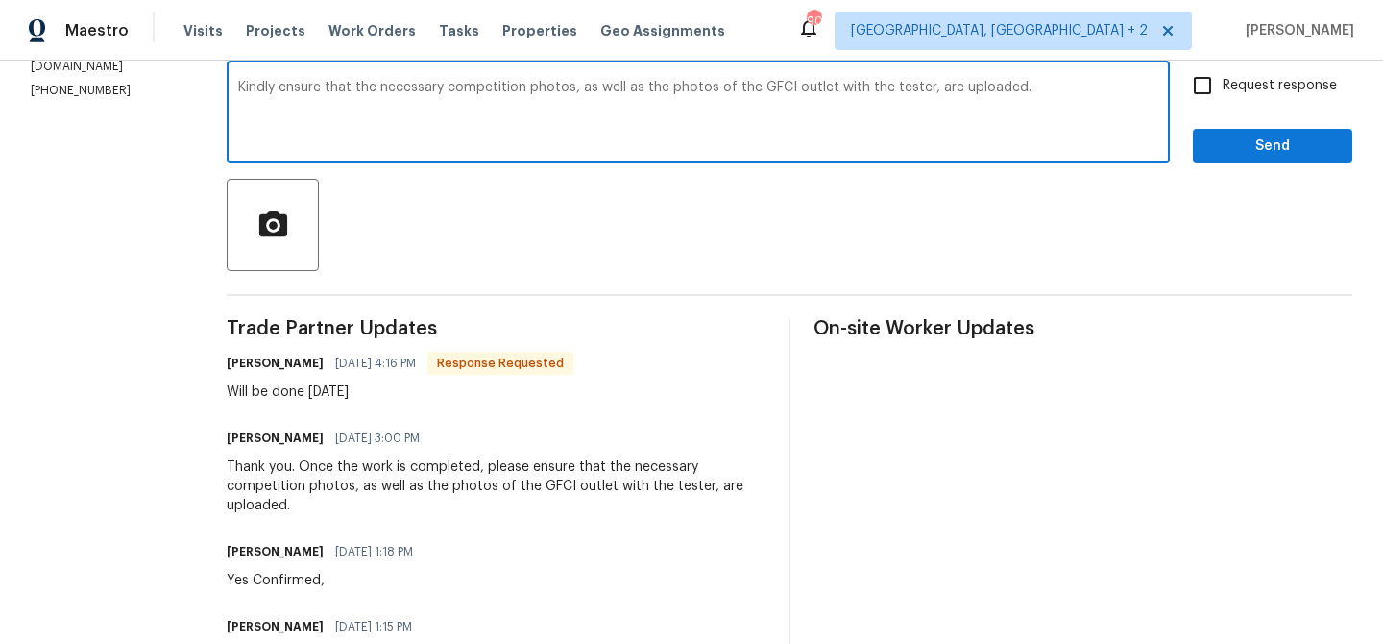
type textarea "Kindly ensure that the necessary competition photos, as well as the photos of t…"
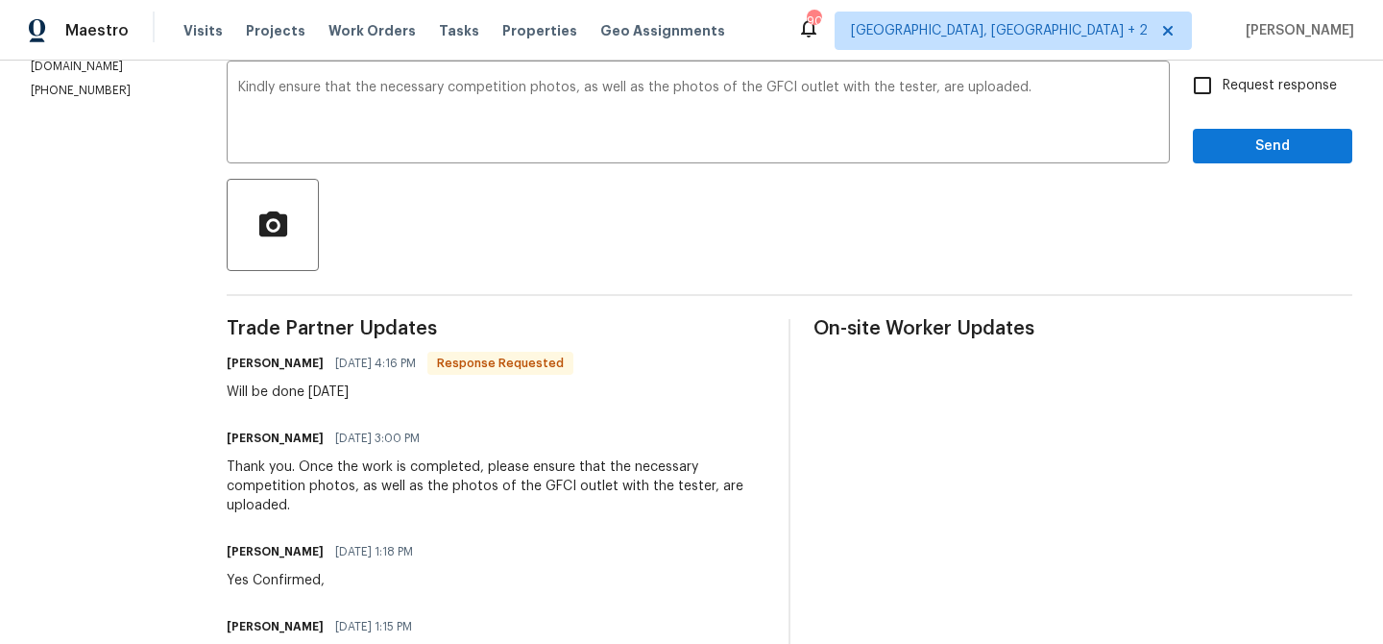
click at [1227, 91] on span "Request response" at bounding box center [1280, 86] width 114 height 20
click at [1223, 91] on input "Request response" at bounding box center [1203, 85] width 40 height 40
checkbox input "true"
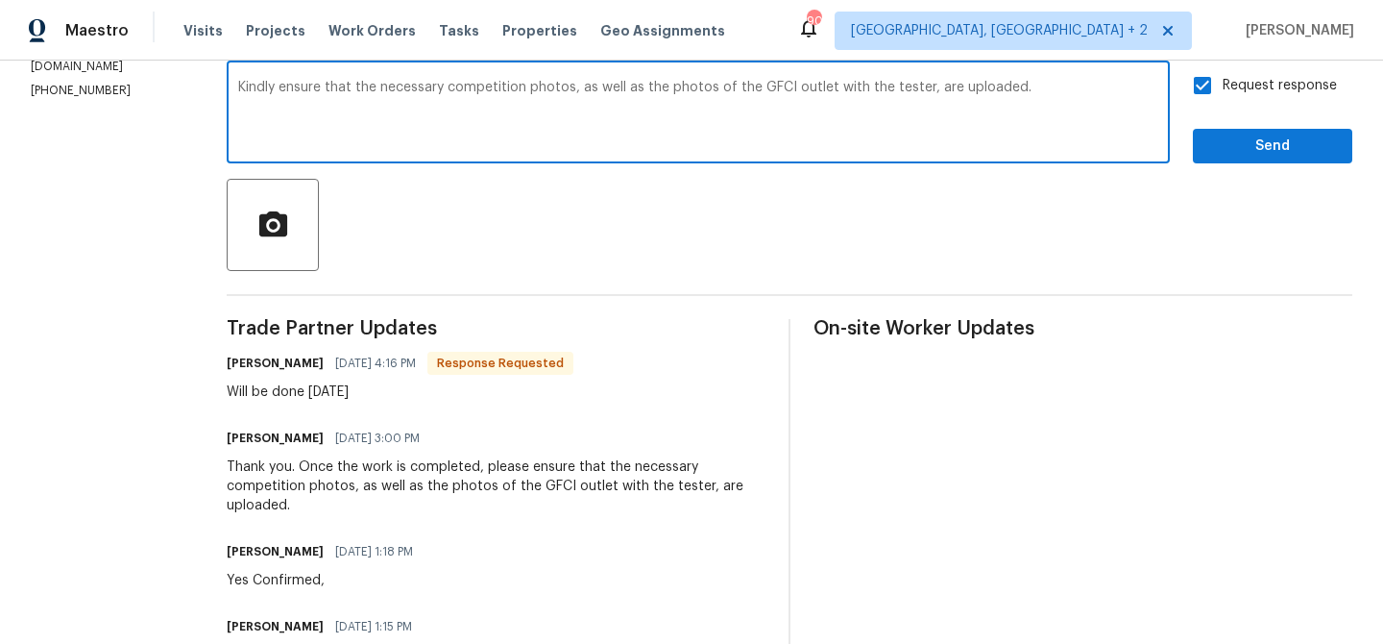
click at [1030, 85] on textarea "Kindly ensure that the necessary competition photos, as well as the photos of t…" at bounding box center [698, 114] width 920 height 67
type textarea "Kindly ensure that the necessary competition photos, as well as the photos of t…"
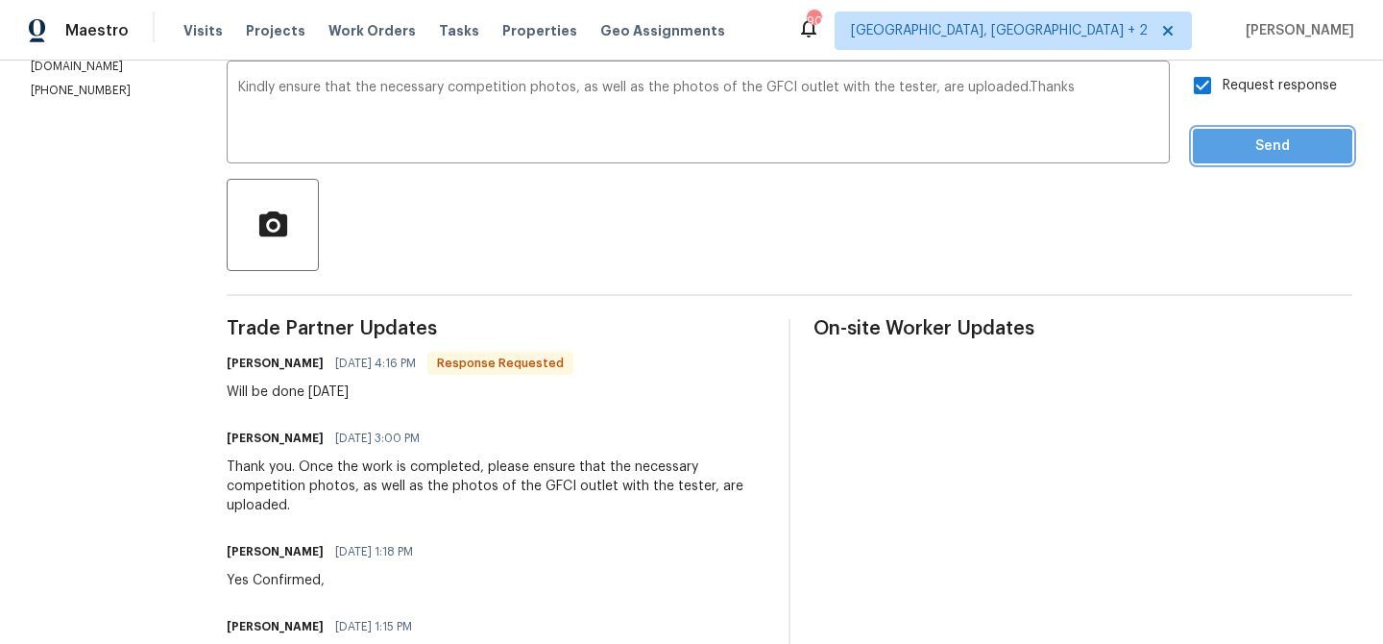
click at [1228, 149] on span "Send" at bounding box center [1272, 146] width 129 height 24
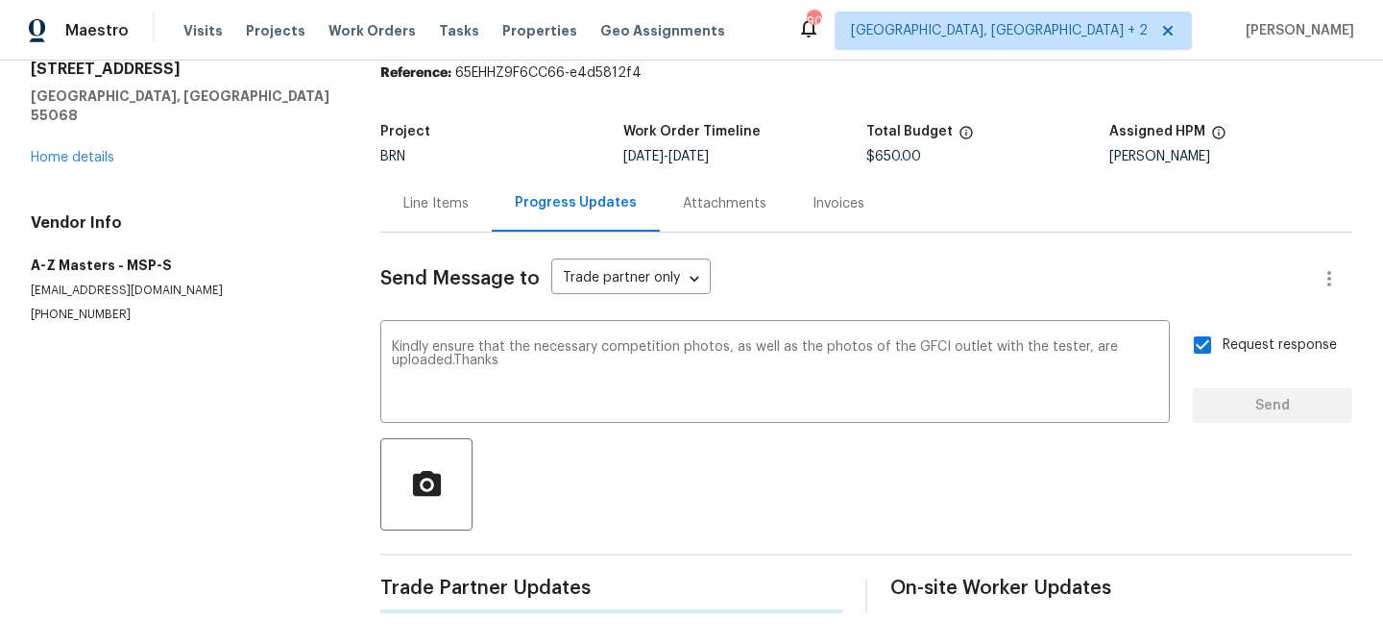
scroll to position [0, 0]
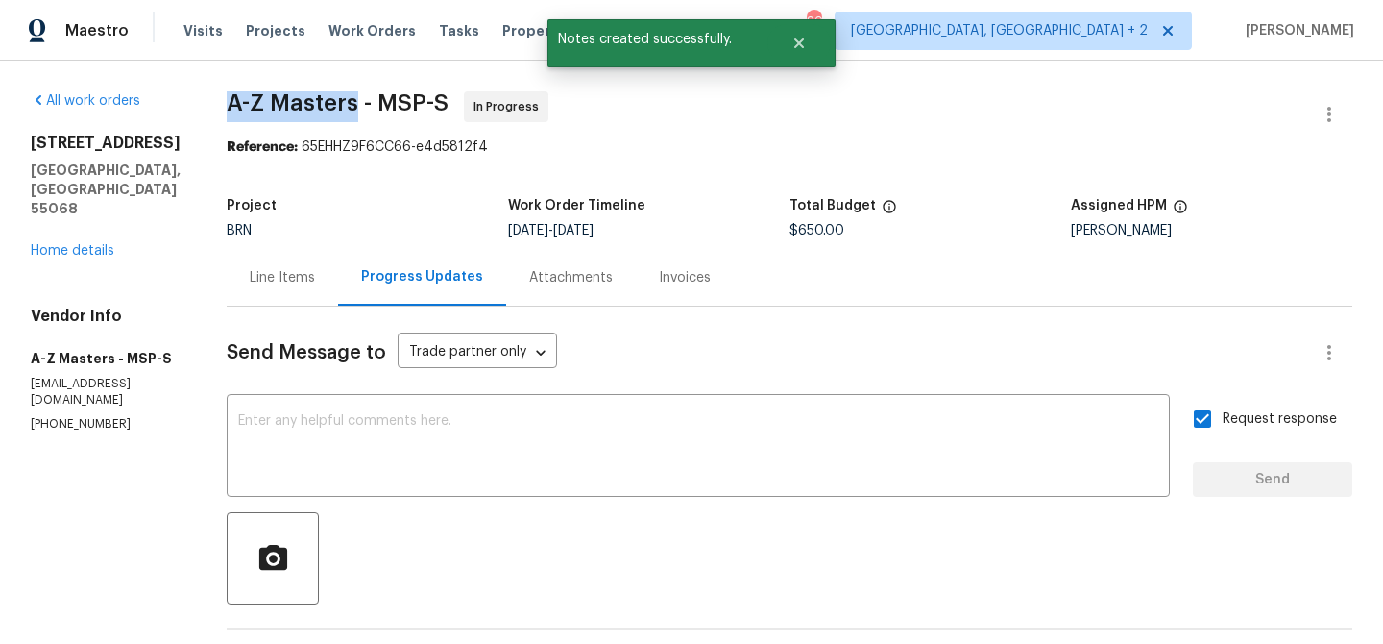
drag, startPoint x: 214, startPoint y: 112, endPoint x: 348, endPoint y: 112, distance: 133.5
copy span "A-Z Masters"
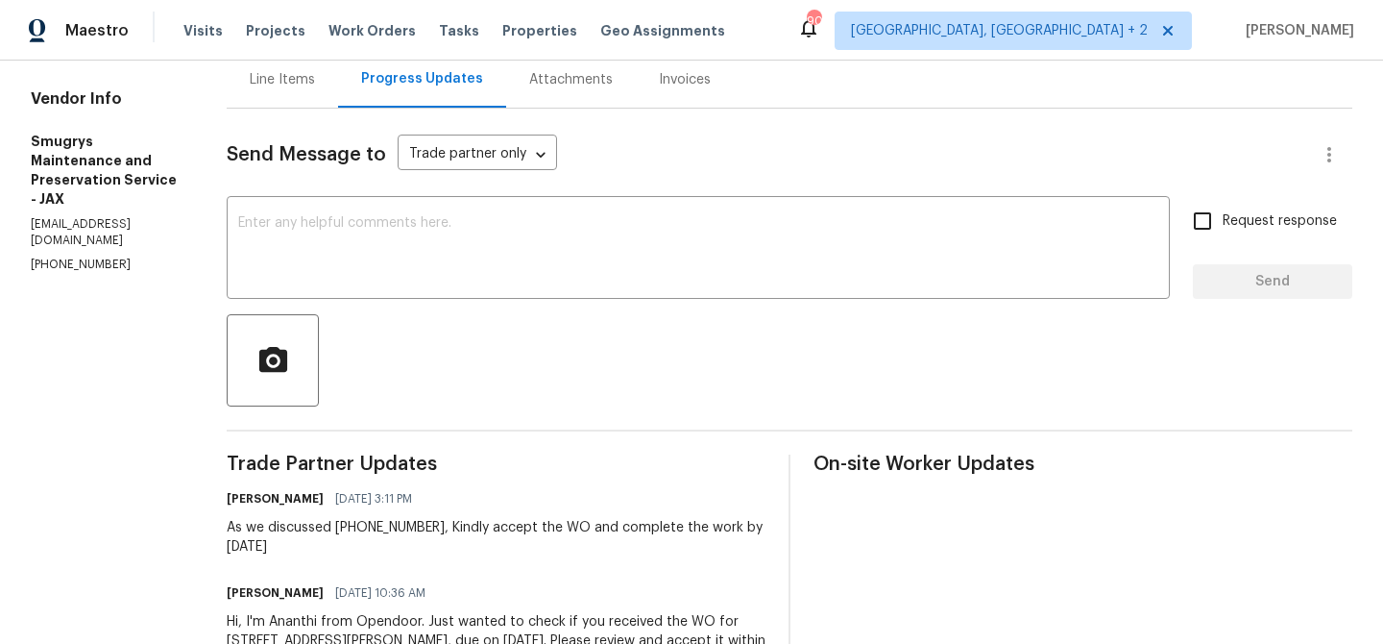
scroll to position [209, 0]
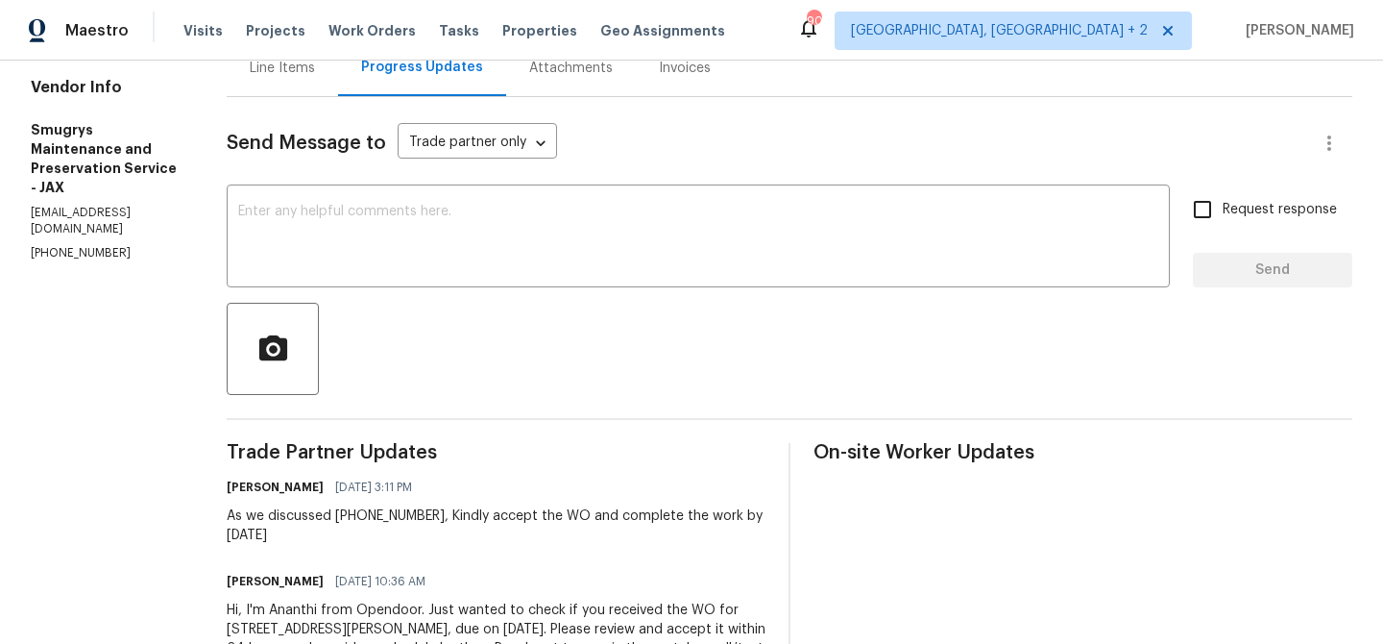
click at [77, 217] on p "[EMAIL_ADDRESS][DOMAIN_NAME]" at bounding box center [106, 221] width 150 height 33
click at [36, 256] on section "All work orders [STREET_ADDRESS][PERSON_NAME] Home details Vendor Info Smugrys …" at bounding box center [106, 301] width 150 height 838
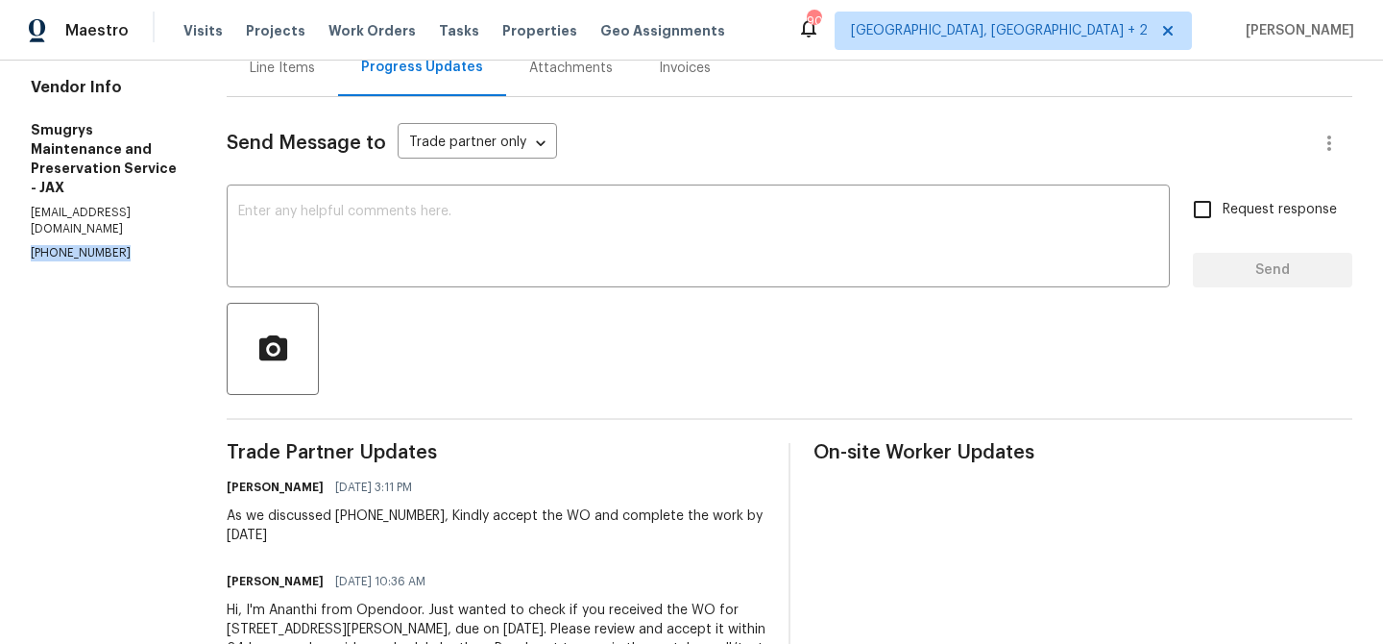
copy p "[PHONE_NUMBER]"
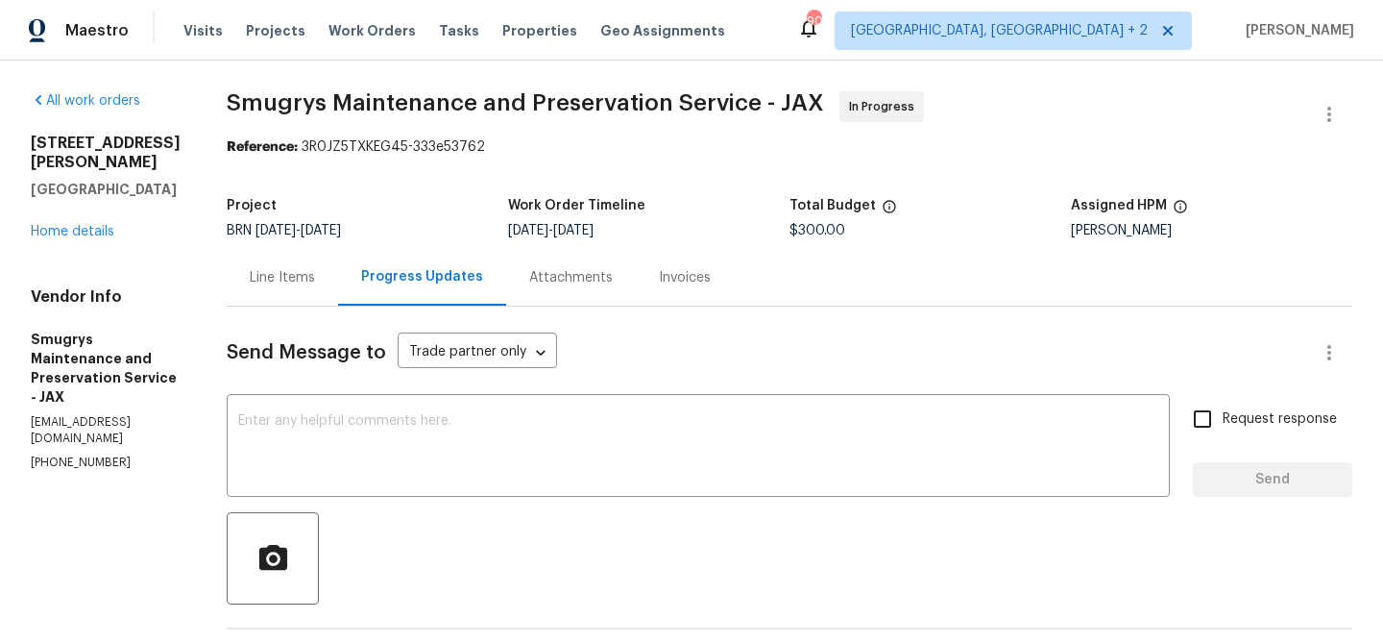
click at [265, 273] on div "Line Items" at bounding box center [282, 277] width 65 height 19
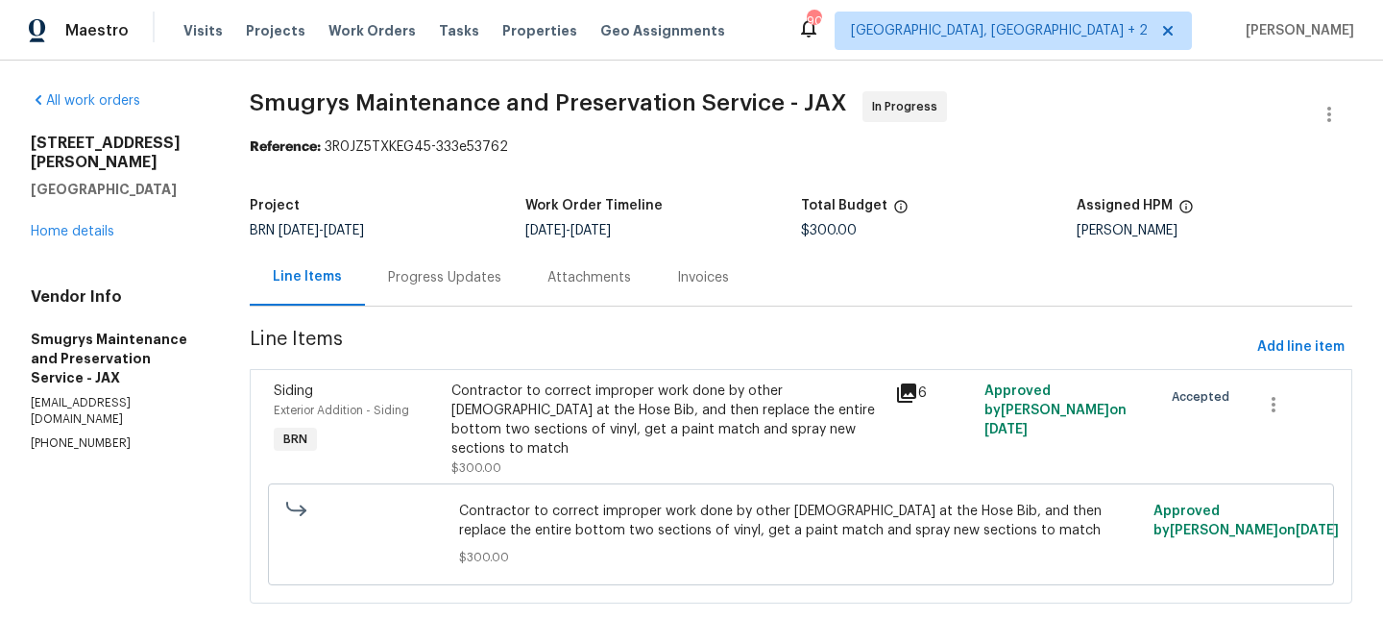
click at [610, 414] on div "Contractor to correct improper work done by other [DEMOGRAPHIC_DATA] at the Hos…" at bounding box center [668, 419] width 433 height 77
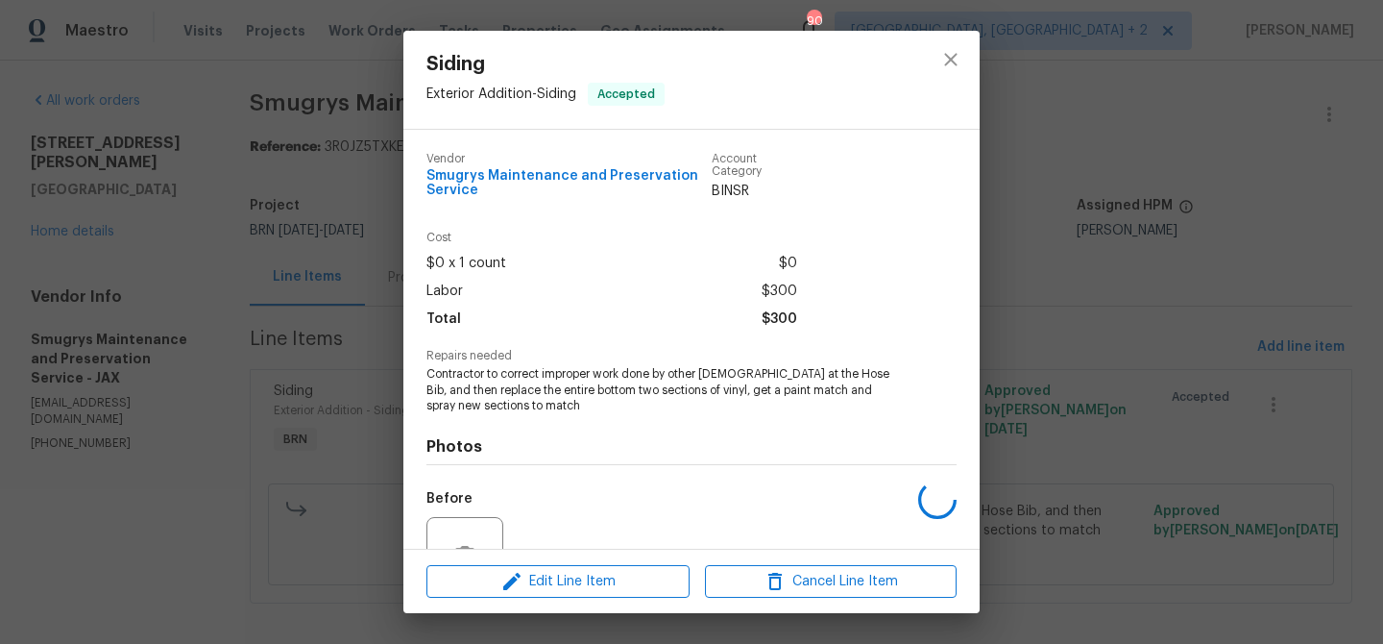
scroll to position [189, 0]
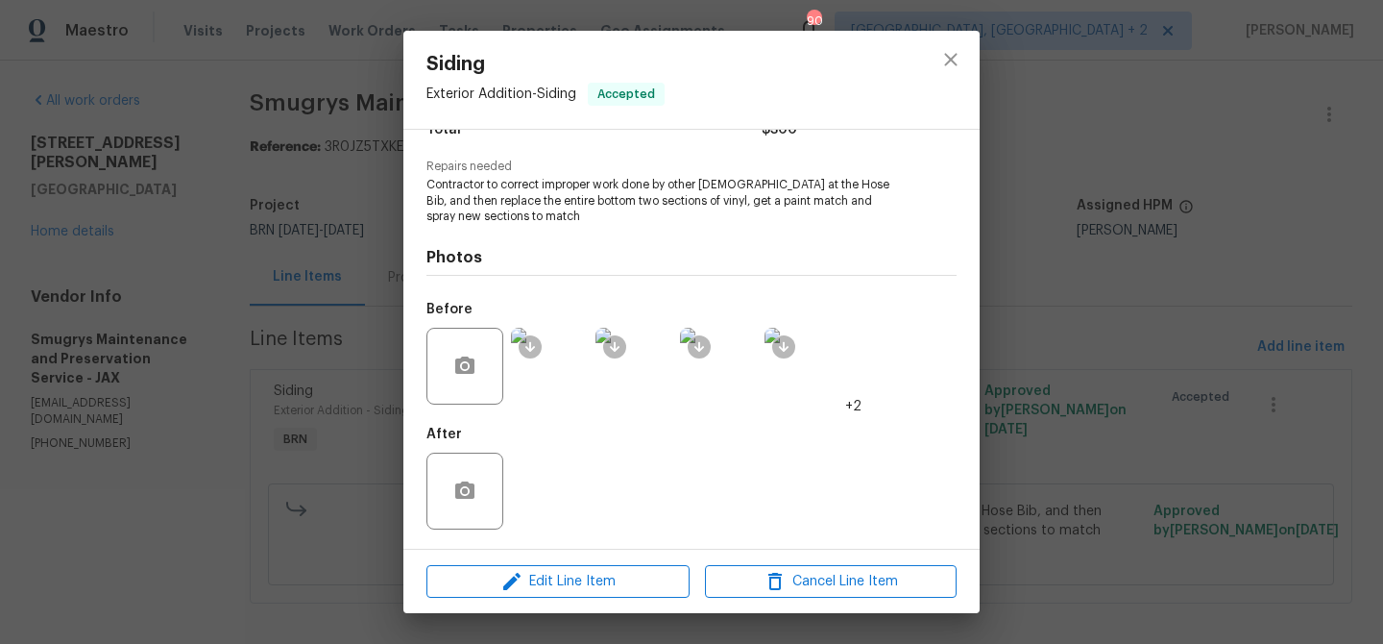
click at [559, 369] on img at bounding box center [549, 366] width 77 height 77
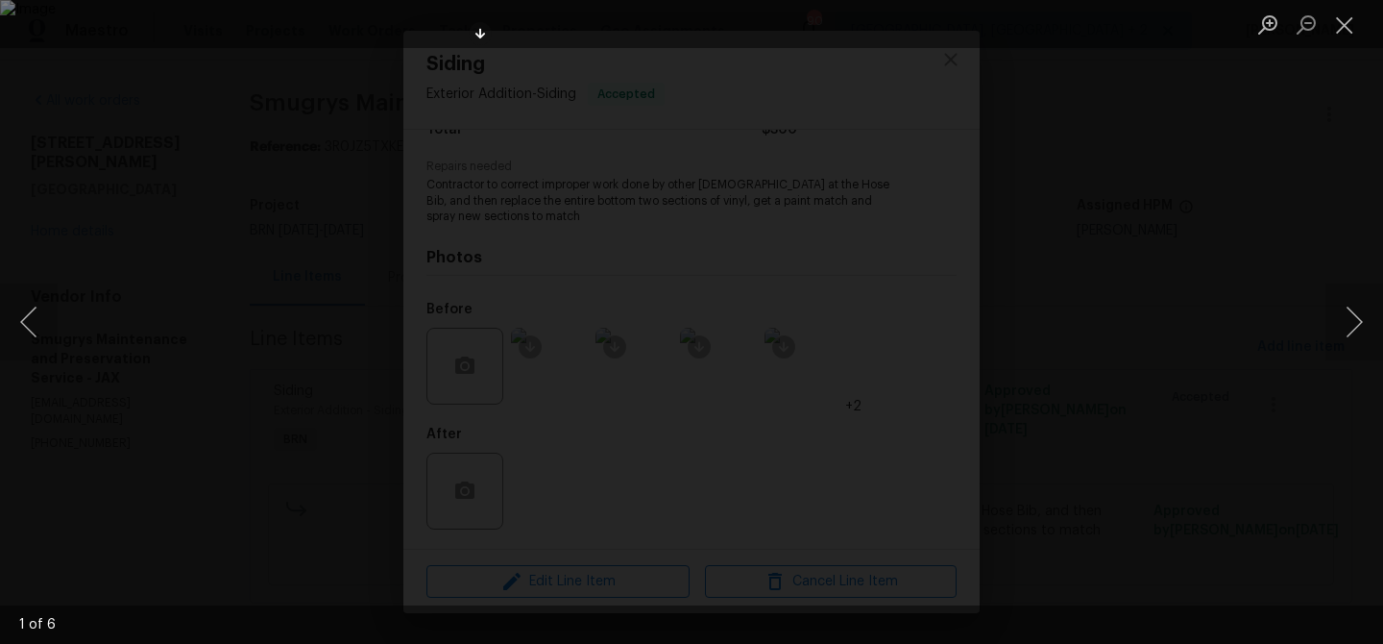
click at [178, 243] on div "Lightbox" at bounding box center [691, 322] width 1383 height 644
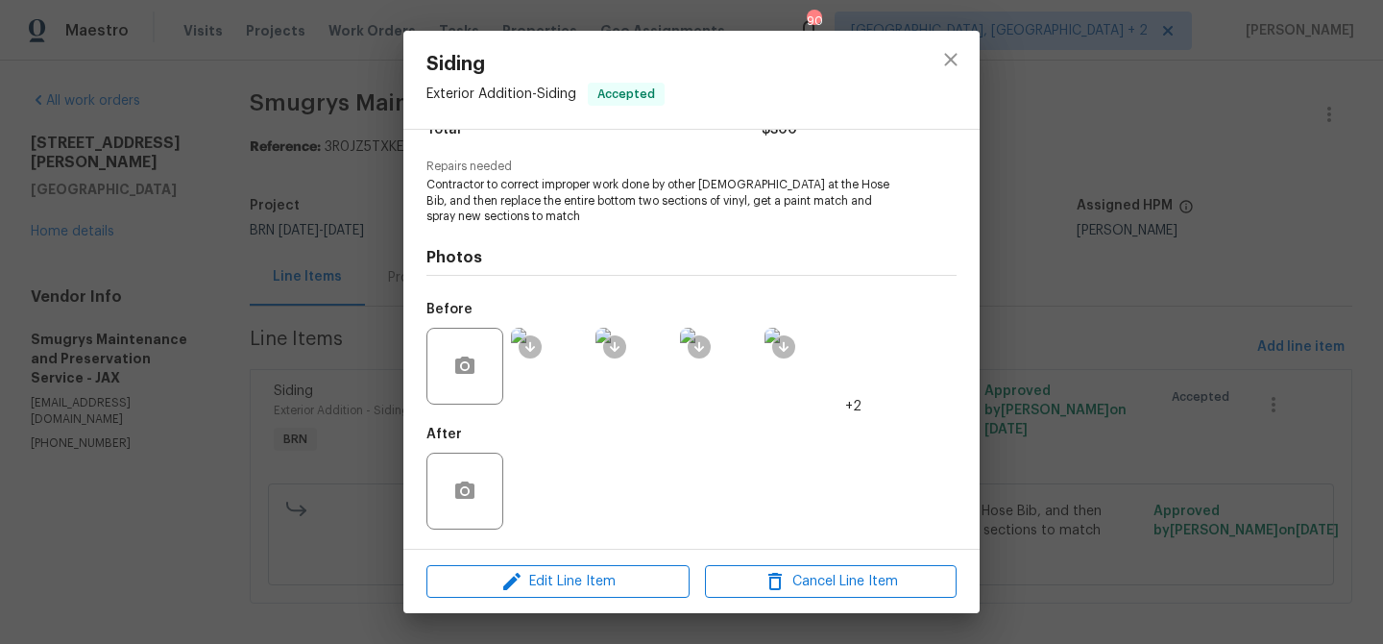
click at [206, 215] on div "Siding Exterior Addition - Siding Accepted Vendor Smugrys Maintenance and Prese…" at bounding box center [691, 322] width 1383 height 644
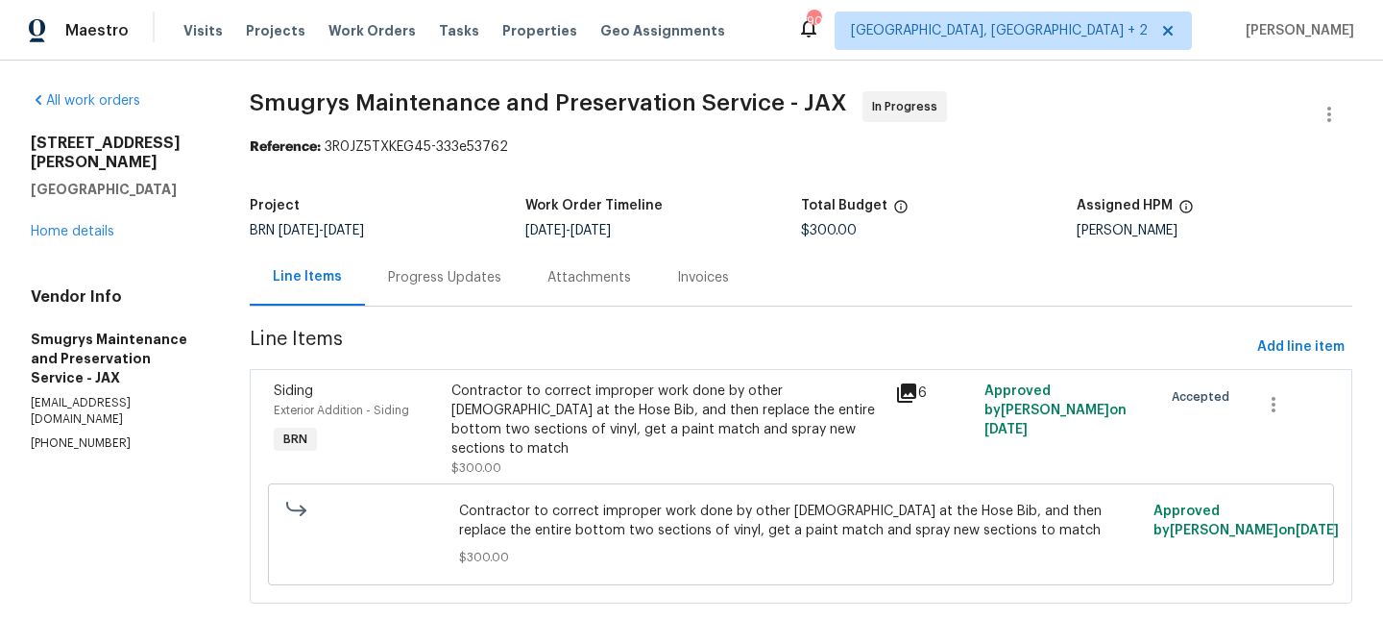
click at [458, 327] on section "Smugrys Maintenance and Preservation Service - JAX In Progress Reference: 3R0JZ…" at bounding box center [801, 358] width 1103 height 535
click at [450, 292] on div "Progress Updates" at bounding box center [444, 277] width 159 height 57
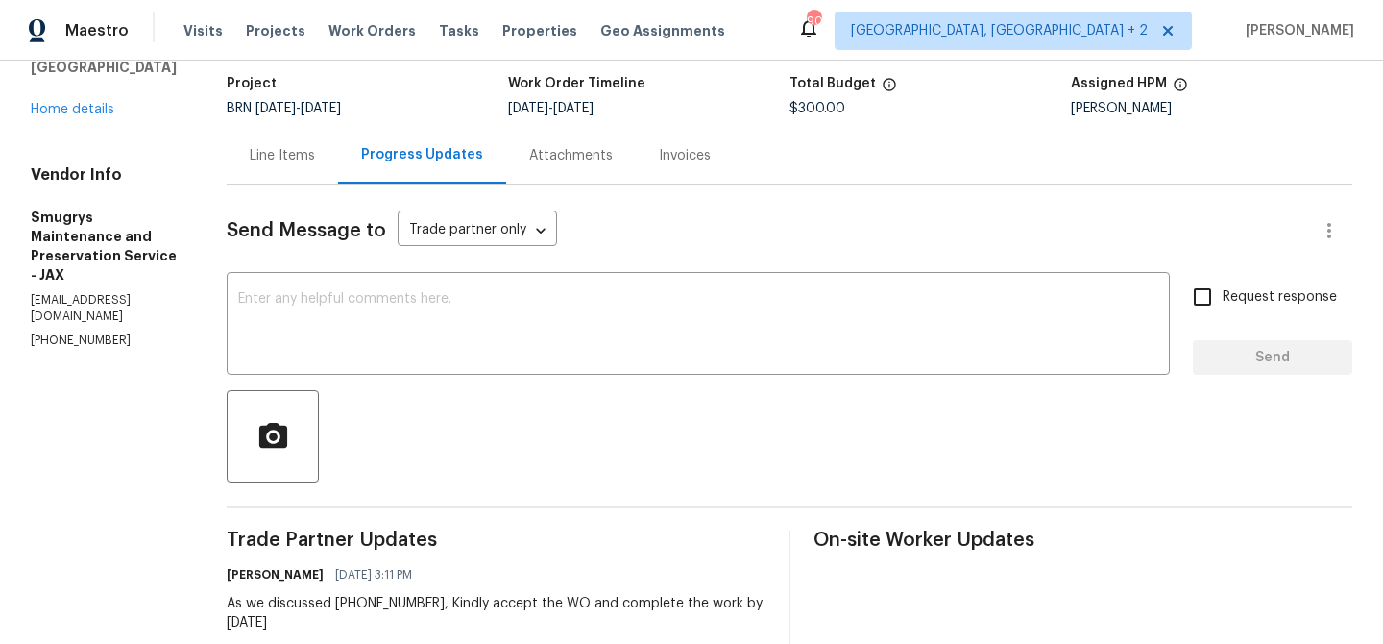
scroll to position [170, 0]
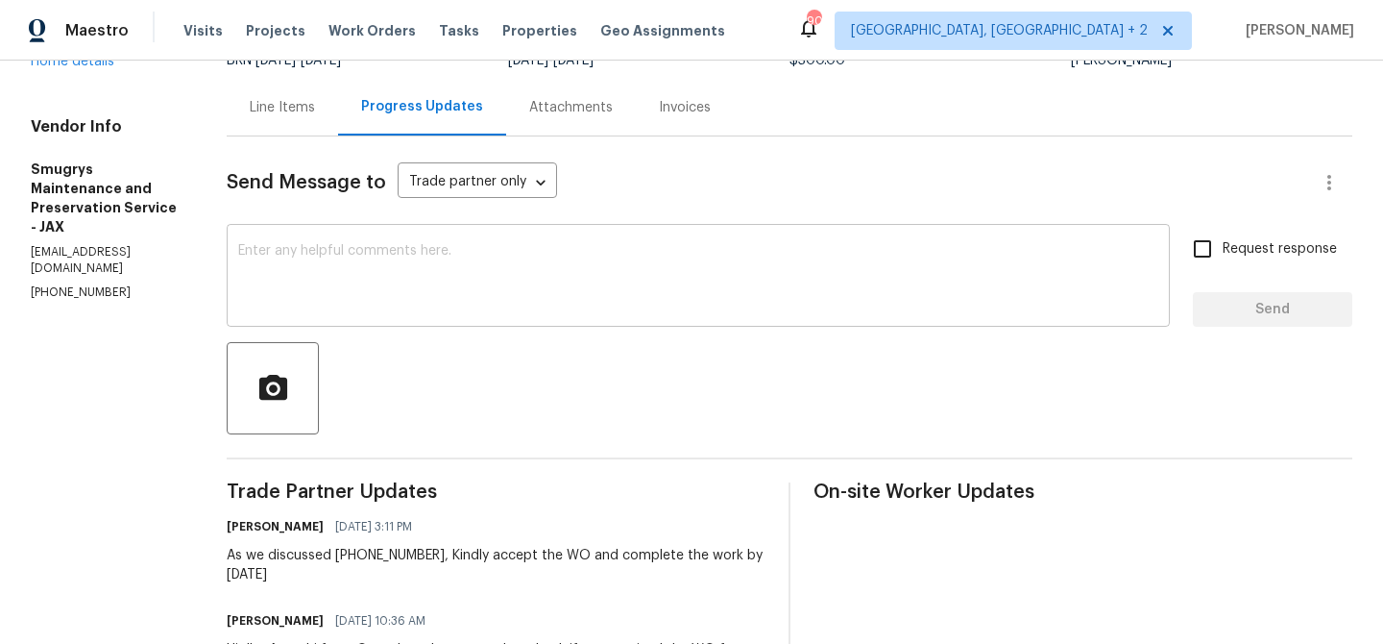
click at [361, 275] on textarea at bounding box center [698, 277] width 920 height 67
click at [29, 274] on div "All work orders [STREET_ADDRESS][PERSON_NAME] Home details Vendor Info Smugrys …" at bounding box center [691, 339] width 1383 height 899
copy p "("
click at [86, 287] on section "All work orders [STREET_ADDRESS][PERSON_NAME] Home details Vendor Info Smugrys …" at bounding box center [106, 340] width 150 height 838
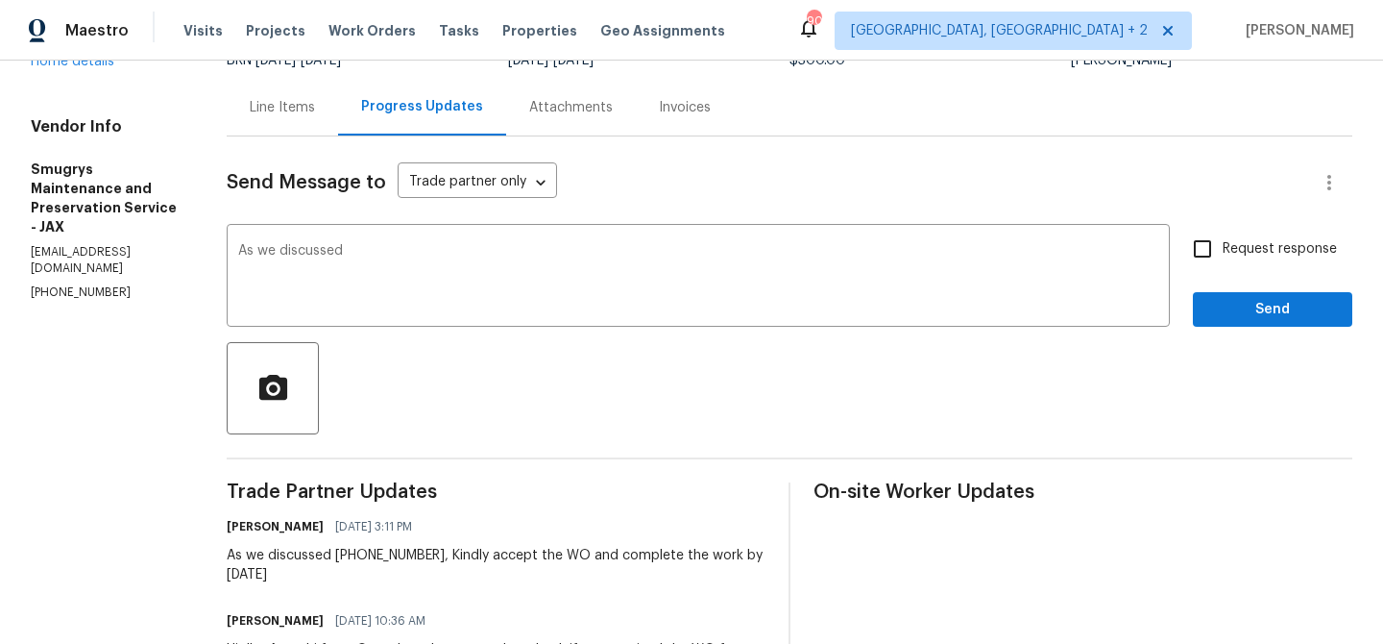
click at [86, 287] on section "All work orders [STREET_ADDRESS][PERSON_NAME] Home details Vendor Info Smugrys …" at bounding box center [106, 340] width 150 height 838
copy p "[PHONE_NUMBER]"
click at [384, 266] on textarea "As we discussed" at bounding box center [698, 277] width 920 height 67
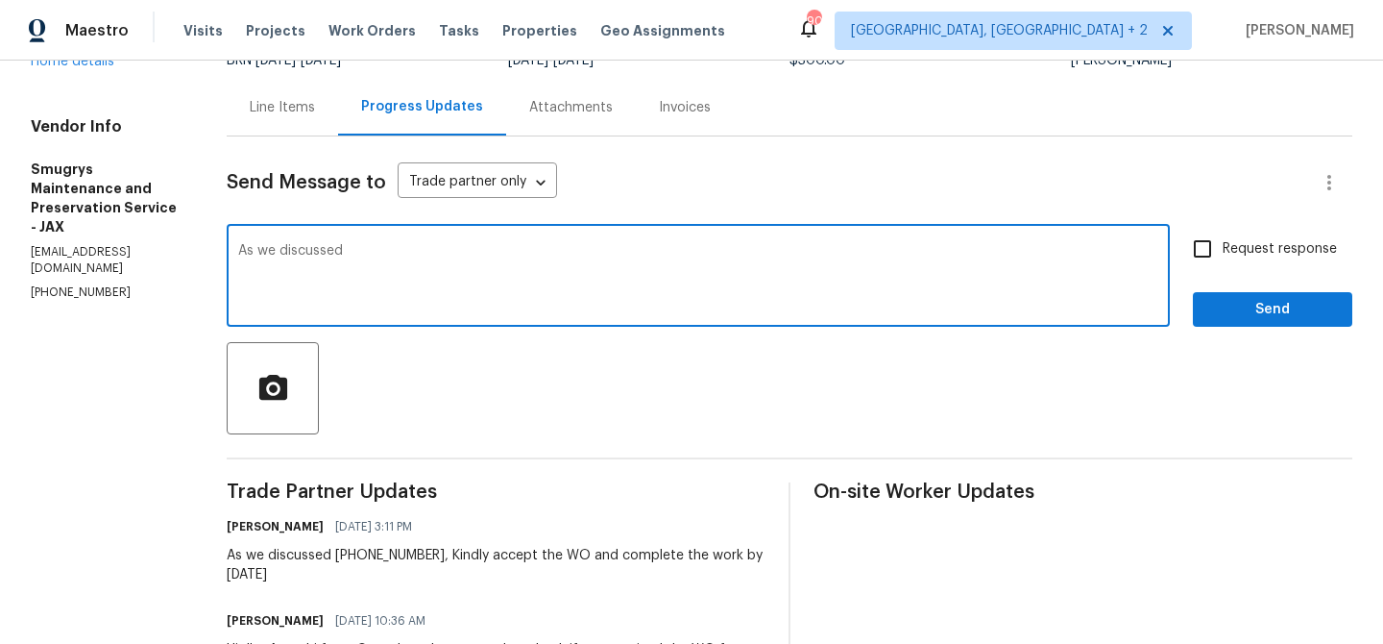
paste textarea "[PHONE_NUMBER]"
type textarea "As we discussed [PHONE_NUMBER], Kindly ensure to upload all the necessary compl…"
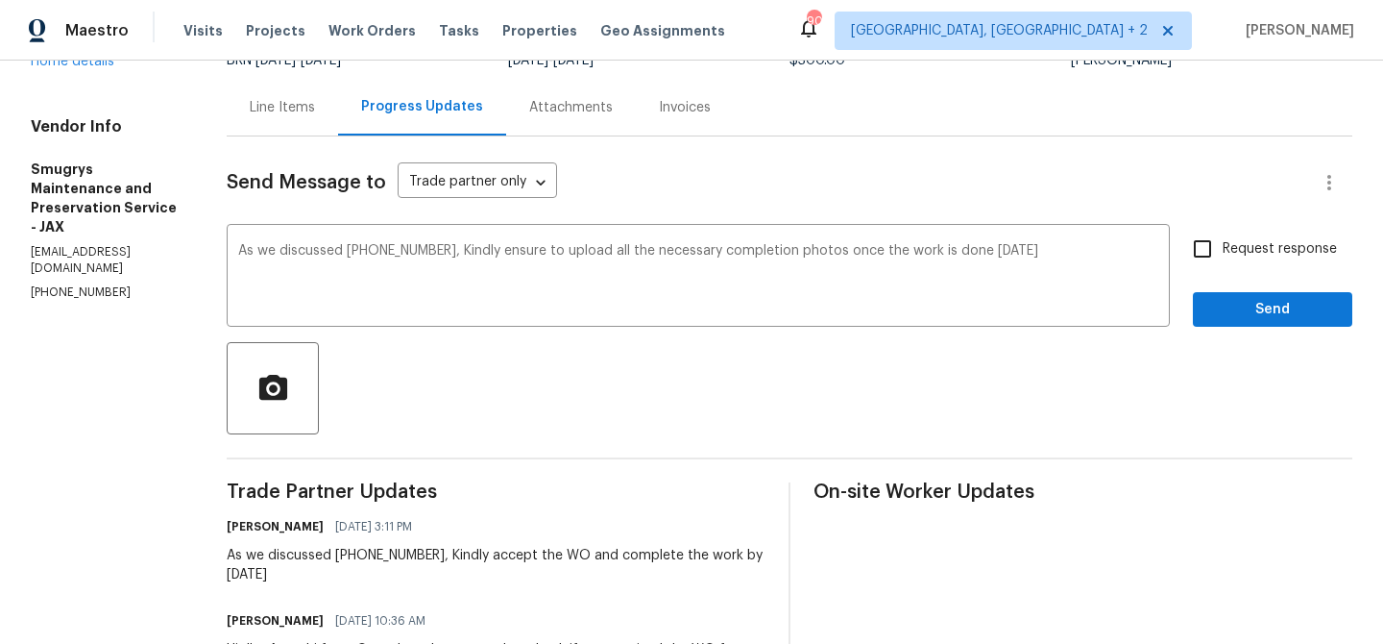
click at [1236, 232] on label "Request response" at bounding box center [1260, 249] width 155 height 40
click at [1223, 232] on input "Request response" at bounding box center [1203, 249] width 40 height 40
checkbox input "true"
click at [1217, 304] on span "Send" at bounding box center [1272, 310] width 129 height 24
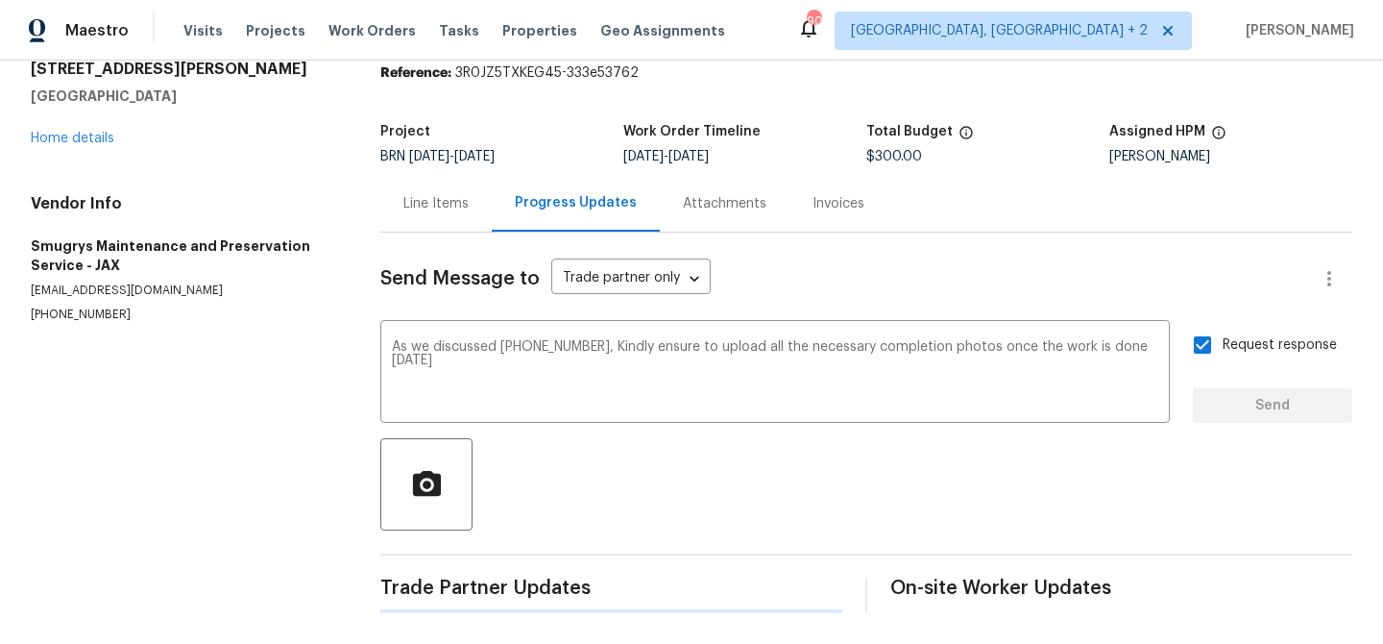
scroll to position [0, 0]
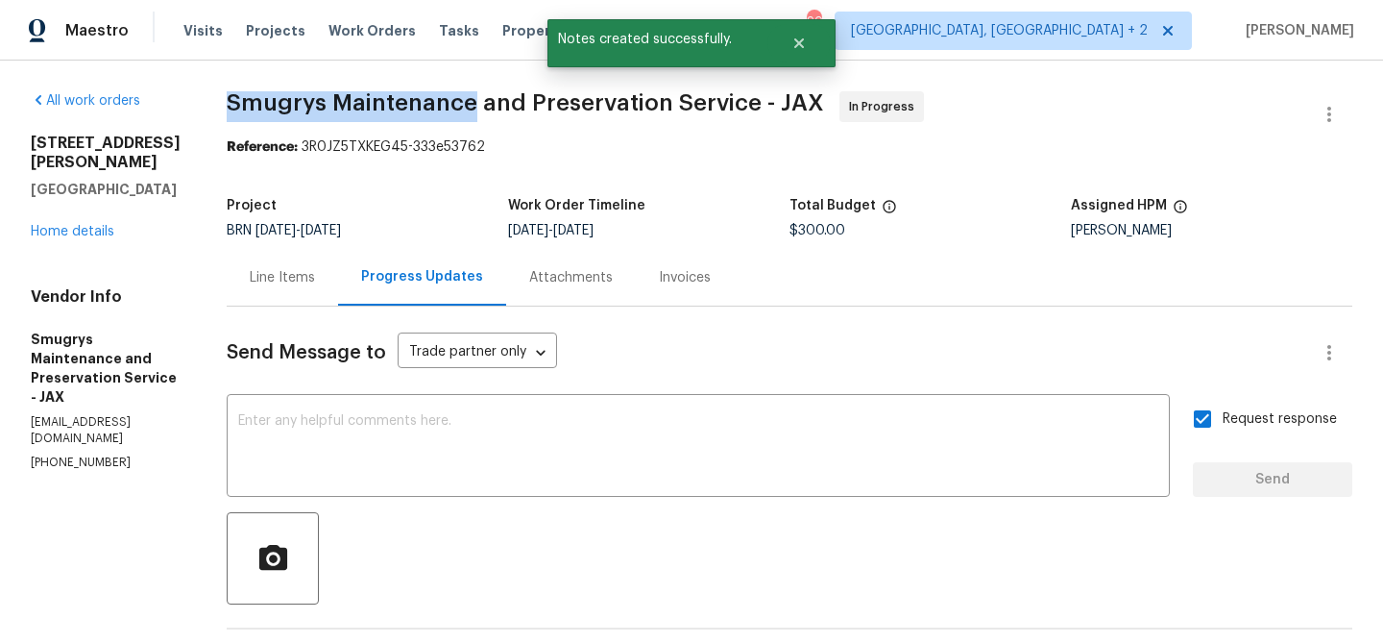
drag, startPoint x: 214, startPoint y: 106, endPoint x: 462, endPoint y: 105, distance: 247.8
click at [462, 105] on div "All work orders [STREET_ADDRESS][PERSON_NAME] Home details Vendor Info Smugrys …" at bounding box center [691, 557] width 1383 height 993
copy span "Smugrys Maintenance"
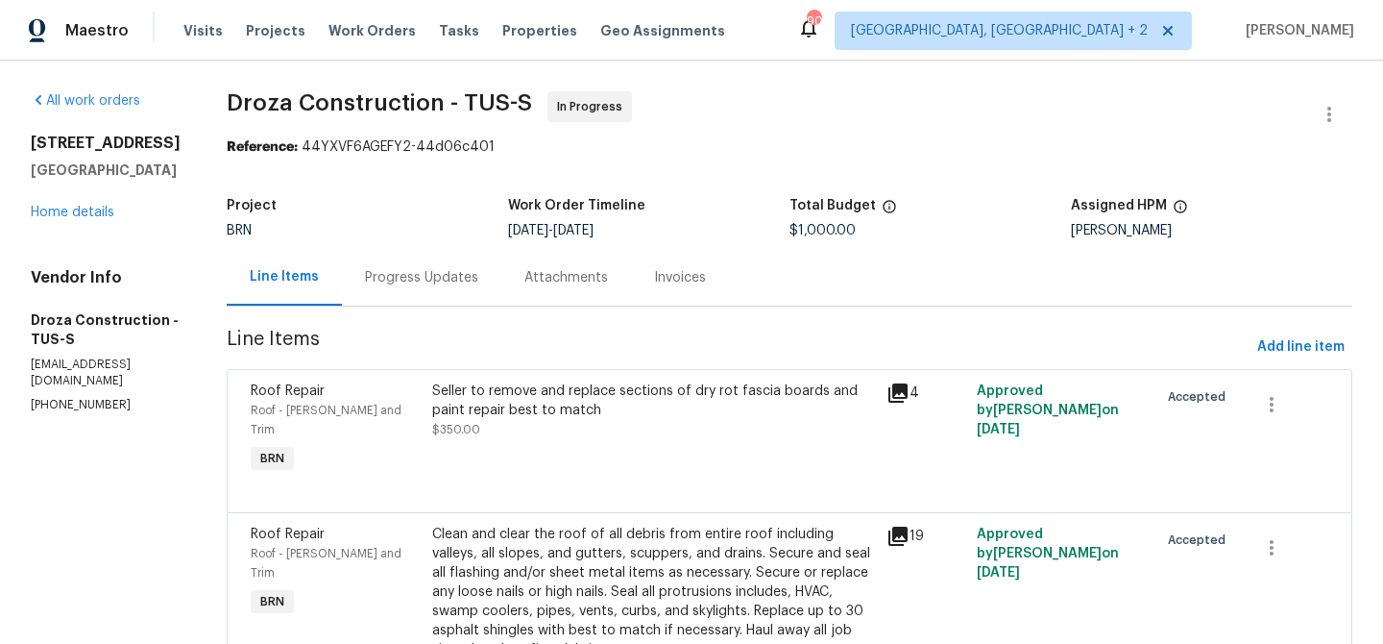
click at [416, 324] on section "Droza Construction - TUS-S In Progress Reference: 44YXVF6AGEFY2-44d06c401 Proje…" at bounding box center [790, 414] width 1126 height 646
click at [416, 281] on div "Progress Updates" at bounding box center [421, 277] width 113 height 19
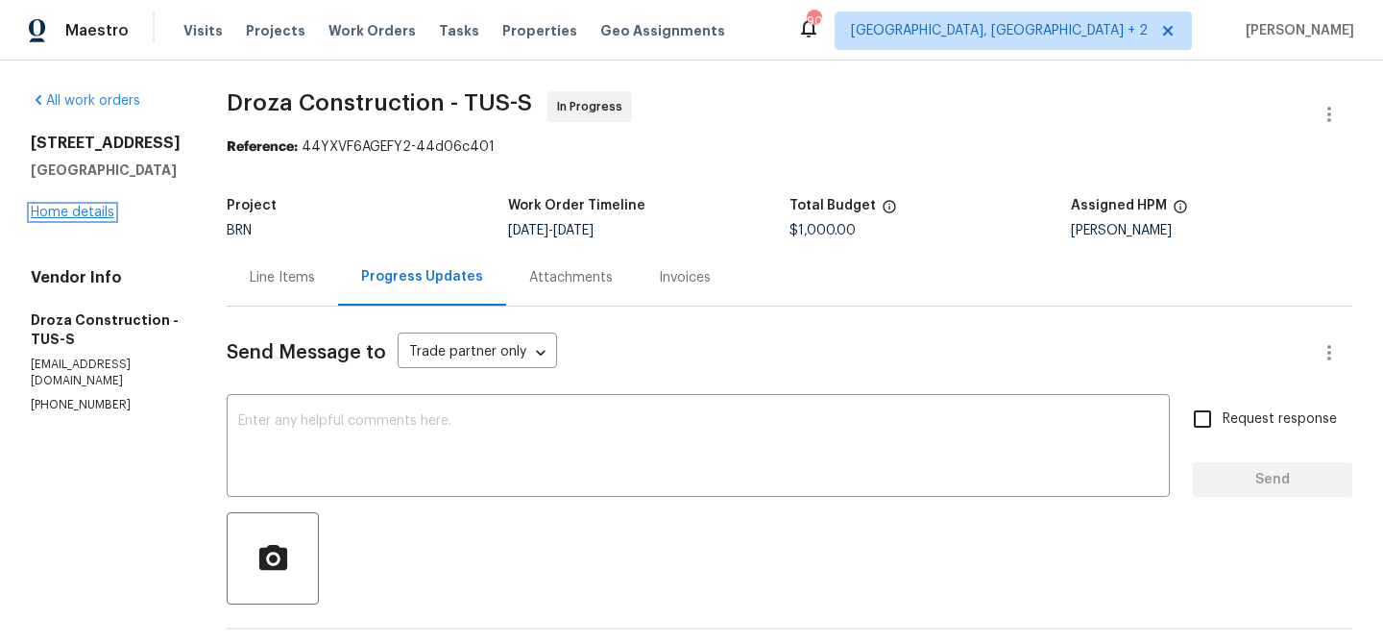
click at [85, 209] on link "Home details" at bounding box center [73, 212] width 84 height 13
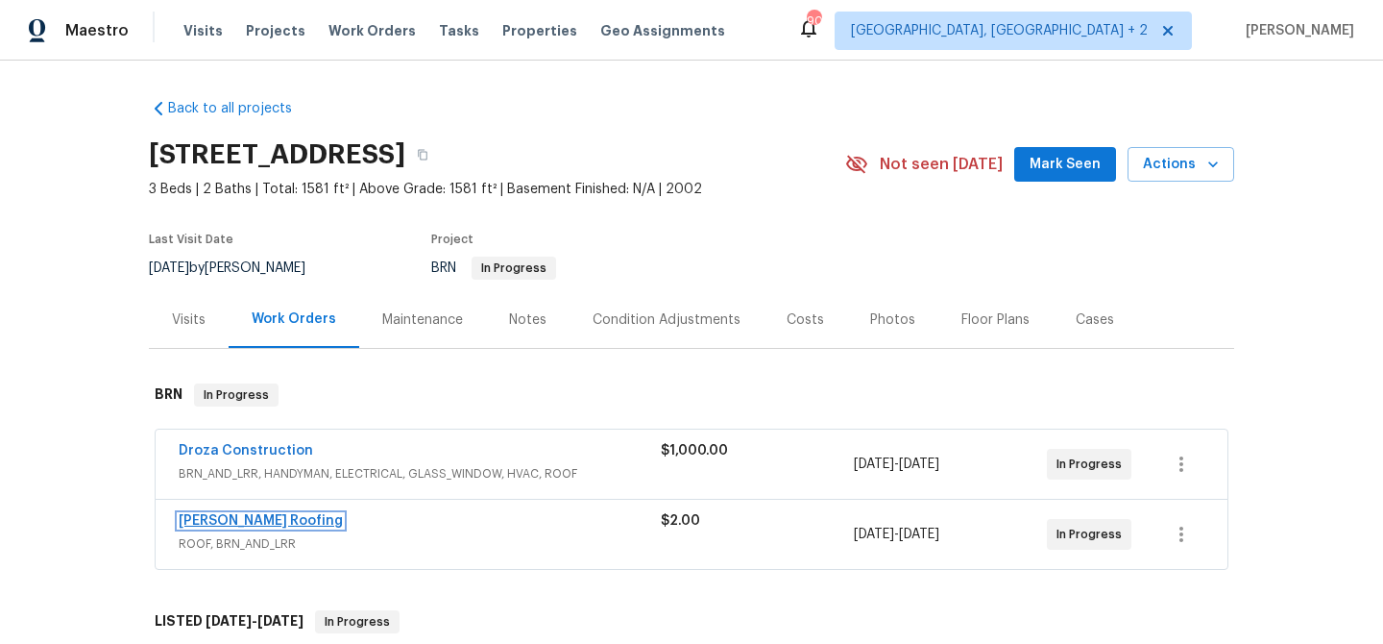
click at [222, 524] on link "[PERSON_NAME] Roofing" at bounding box center [261, 520] width 164 height 13
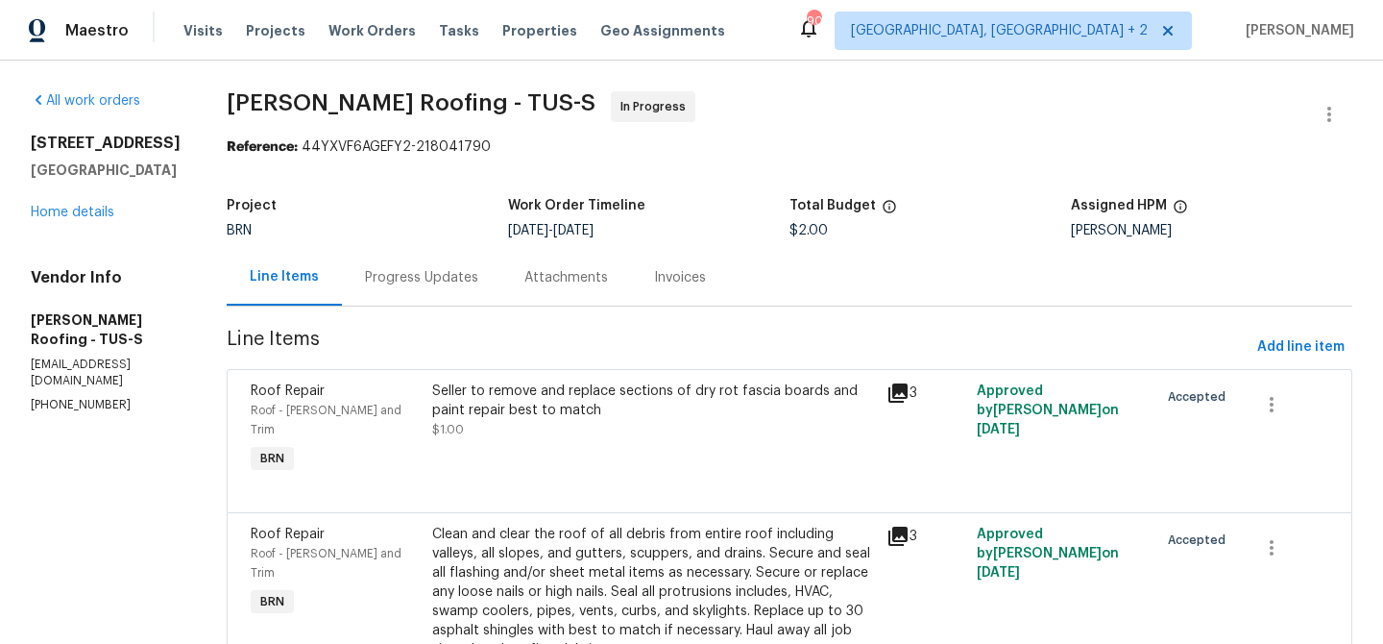
click at [504, 270] on div "Attachments" at bounding box center [566, 277] width 130 height 57
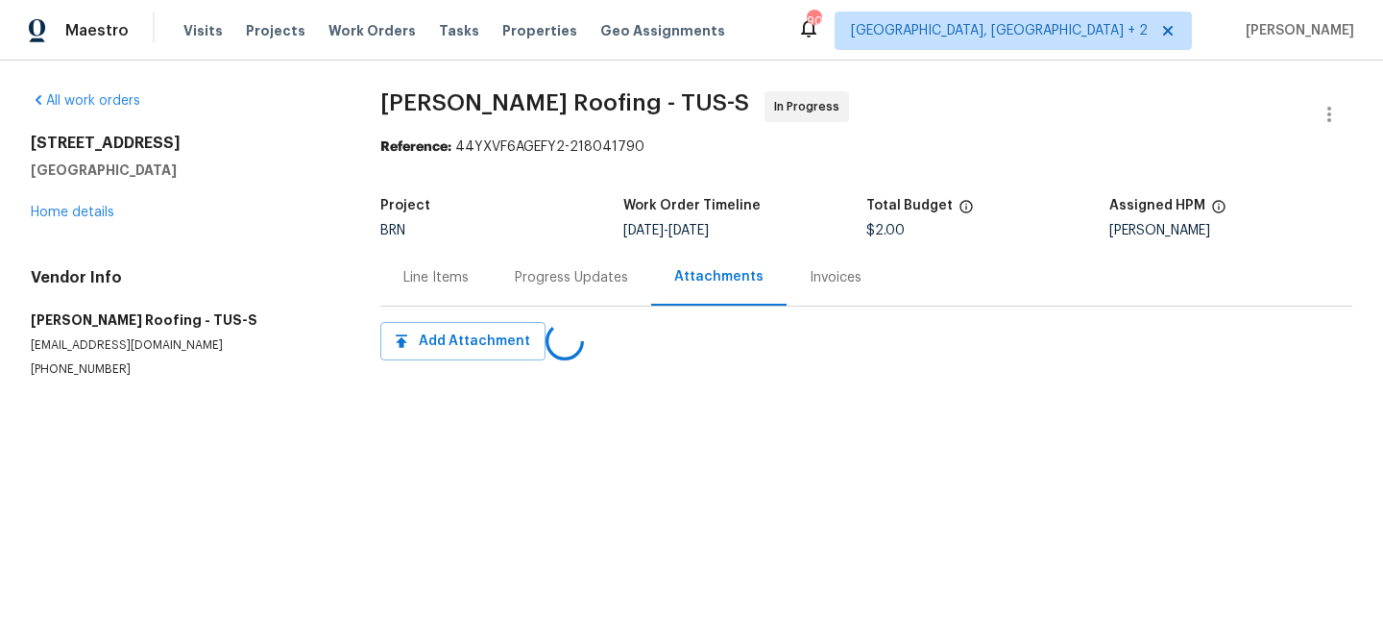
click at [492, 269] on div "Progress Updates" at bounding box center [571, 277] width 159 height 57
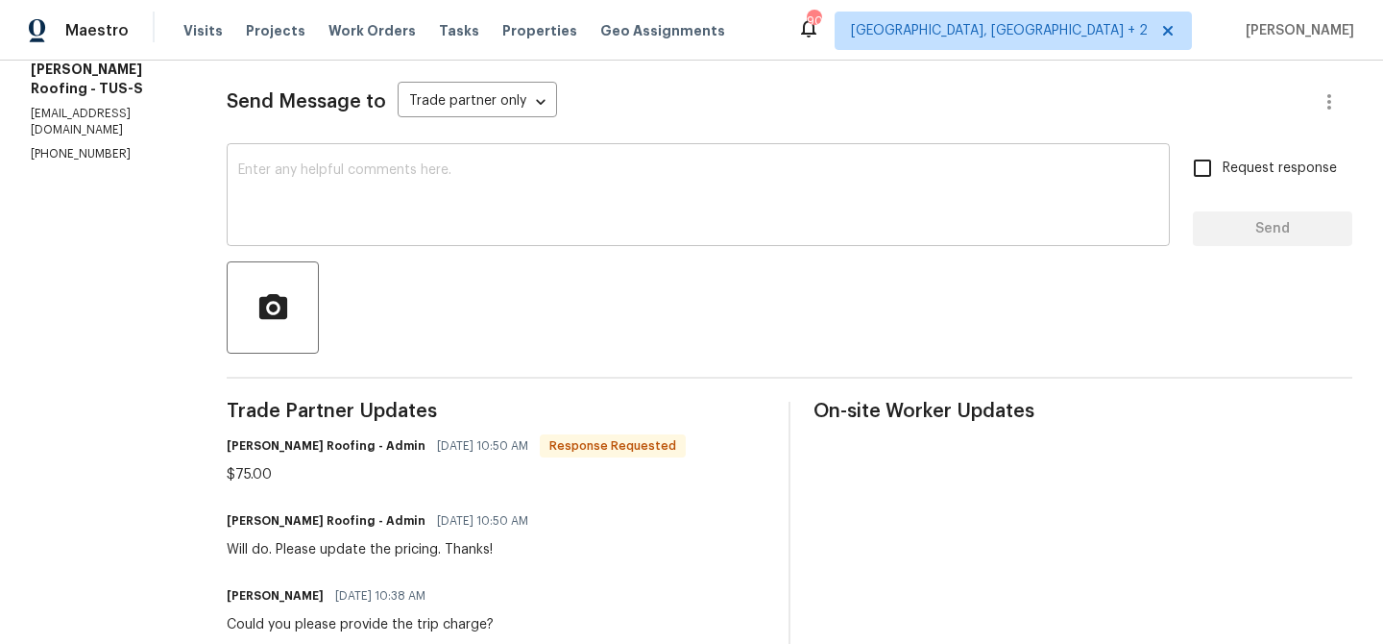
scroll to position [260, 0]
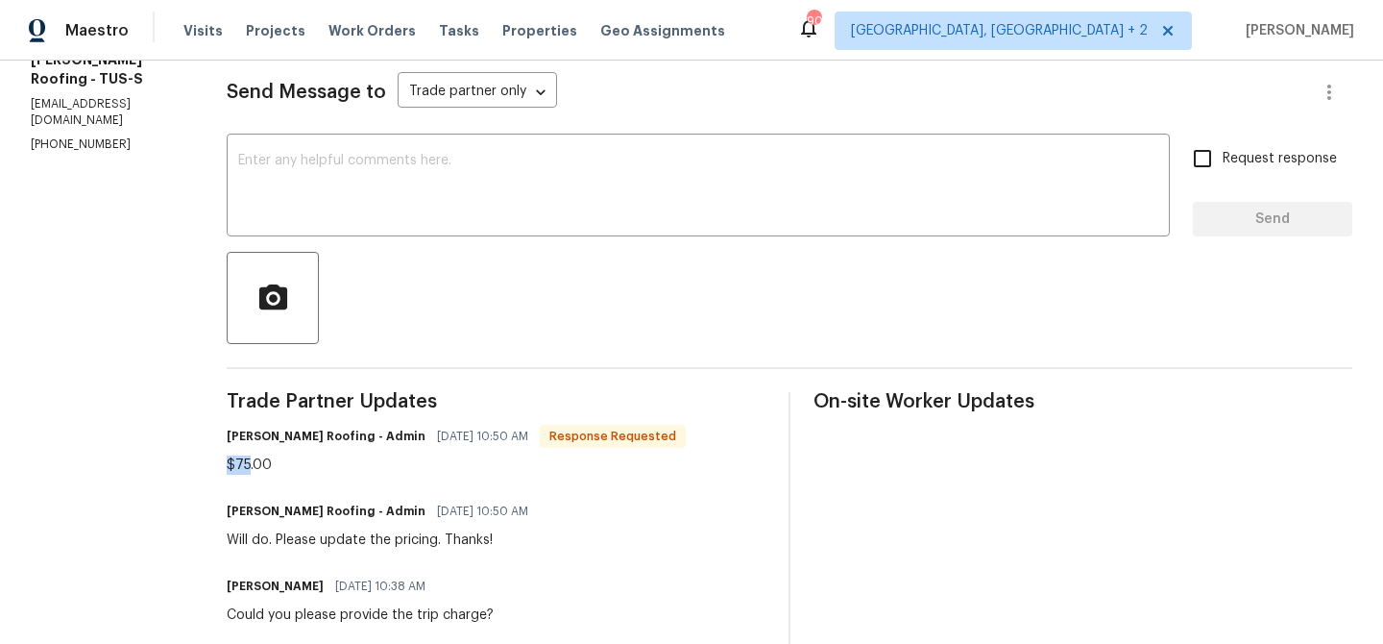
drag, startPoint x: 250, startPoint y: 462, endPoint x: 222, endPoint y: 462, distance: 27.9
copy div "$75"
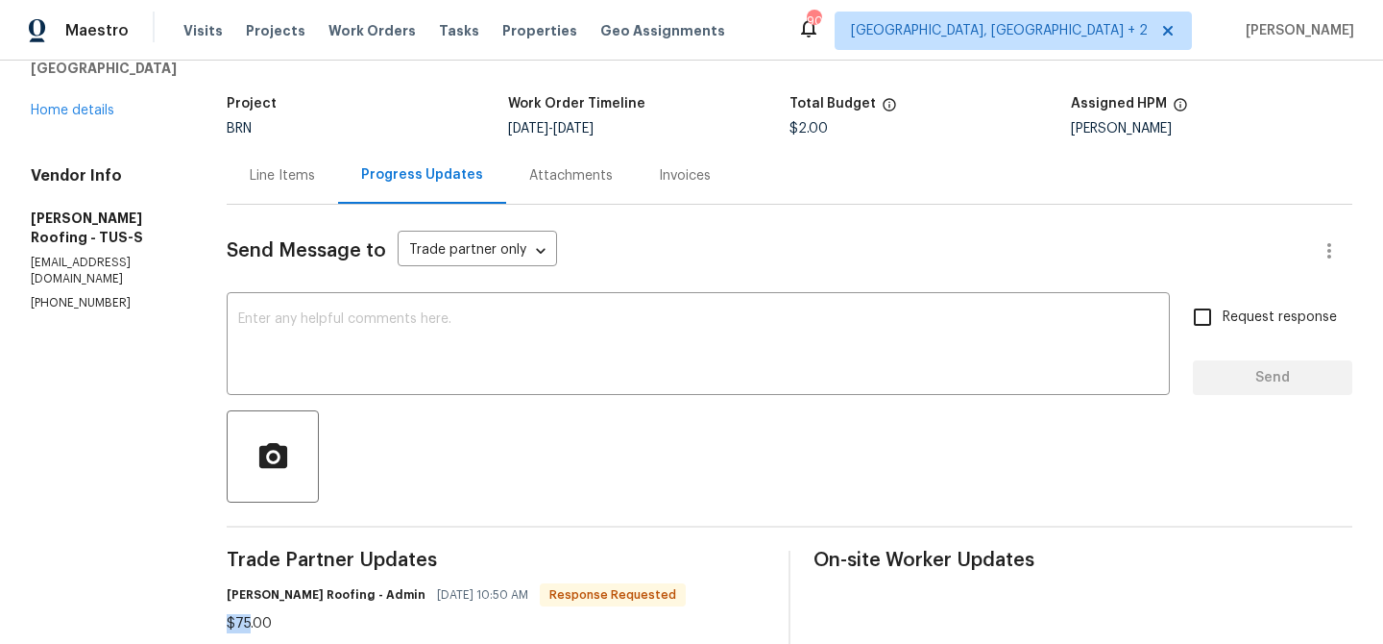
scroll to position [0, 0]
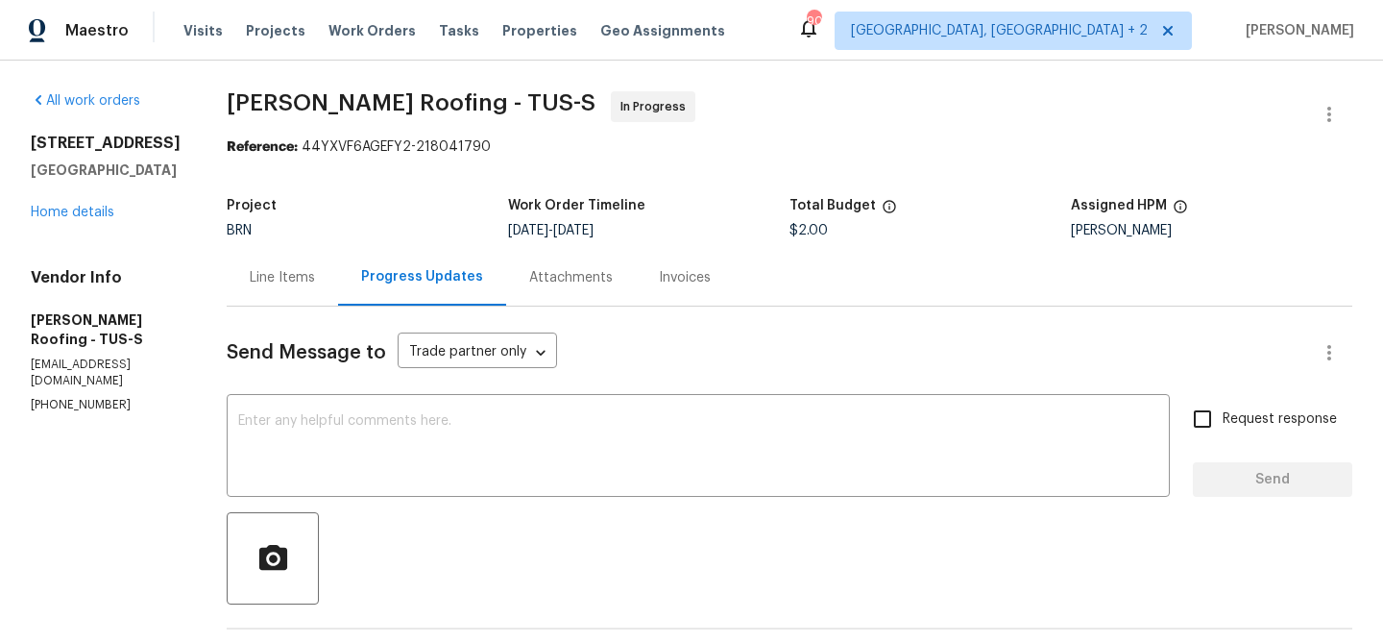
click at [276, 298] on div "Line Items" at bounding box center [282, 277] width 111 height 57
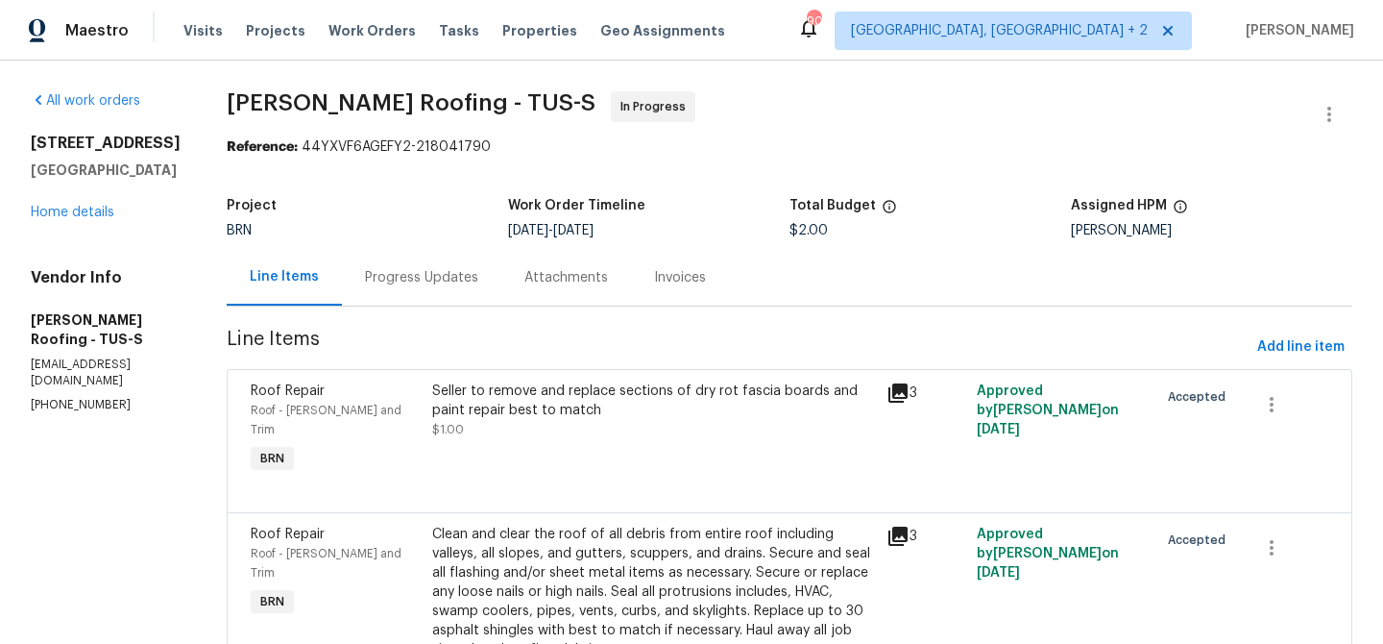
click at [586, 390] on div "Seller to remove and replace sections of dry rot fascia boards and paint repair…" at bounding box center [653, 400] width 443 height 38
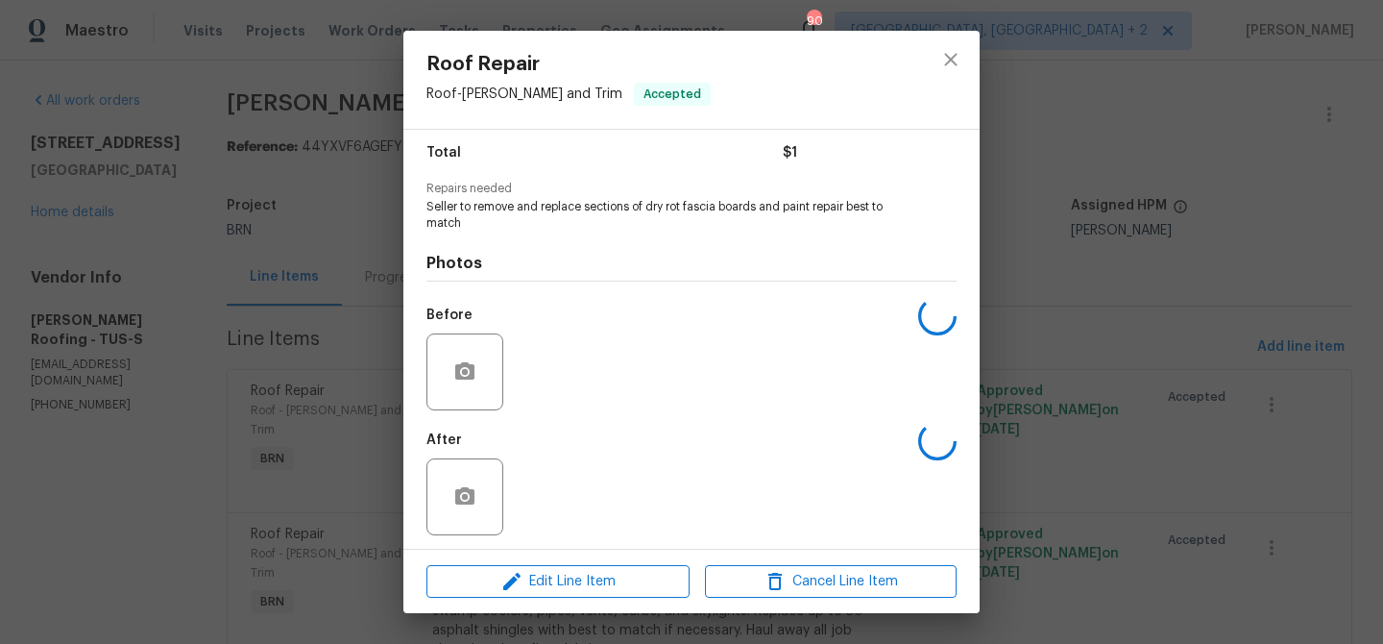
scroll to position [160, 0]
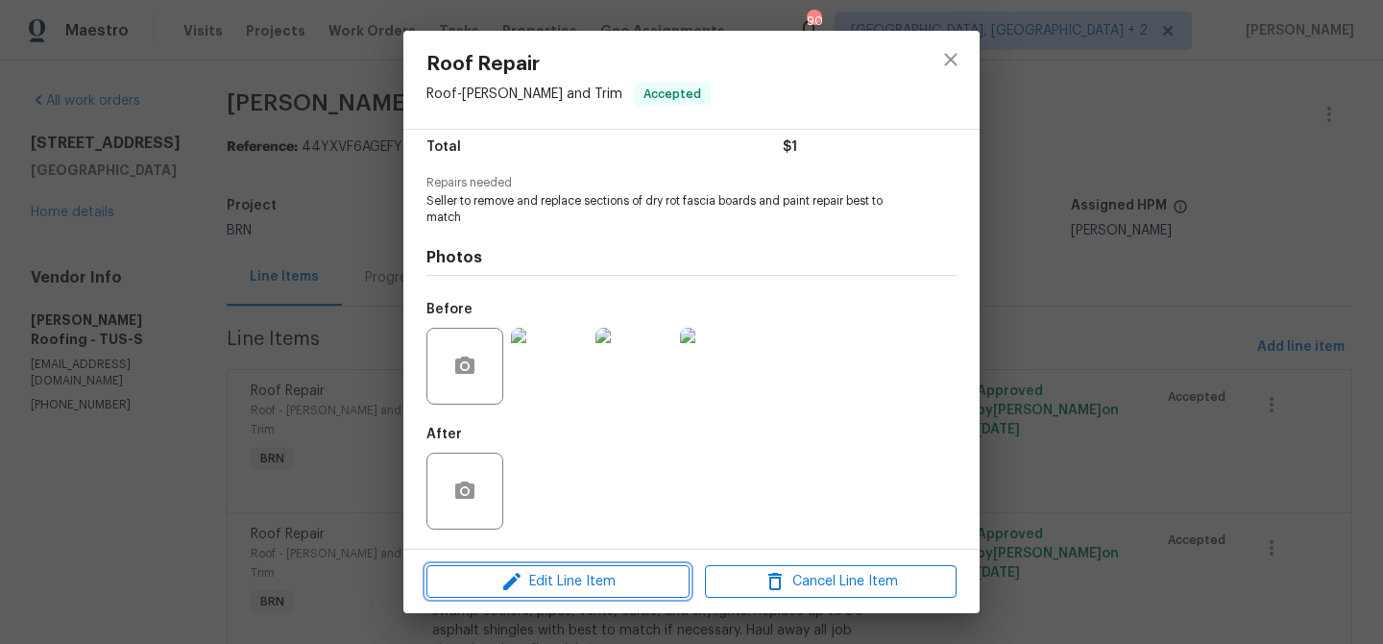
click at [557, 586] on span "Edit Line Item" at bounding box center [558, 582] width 252 height 24
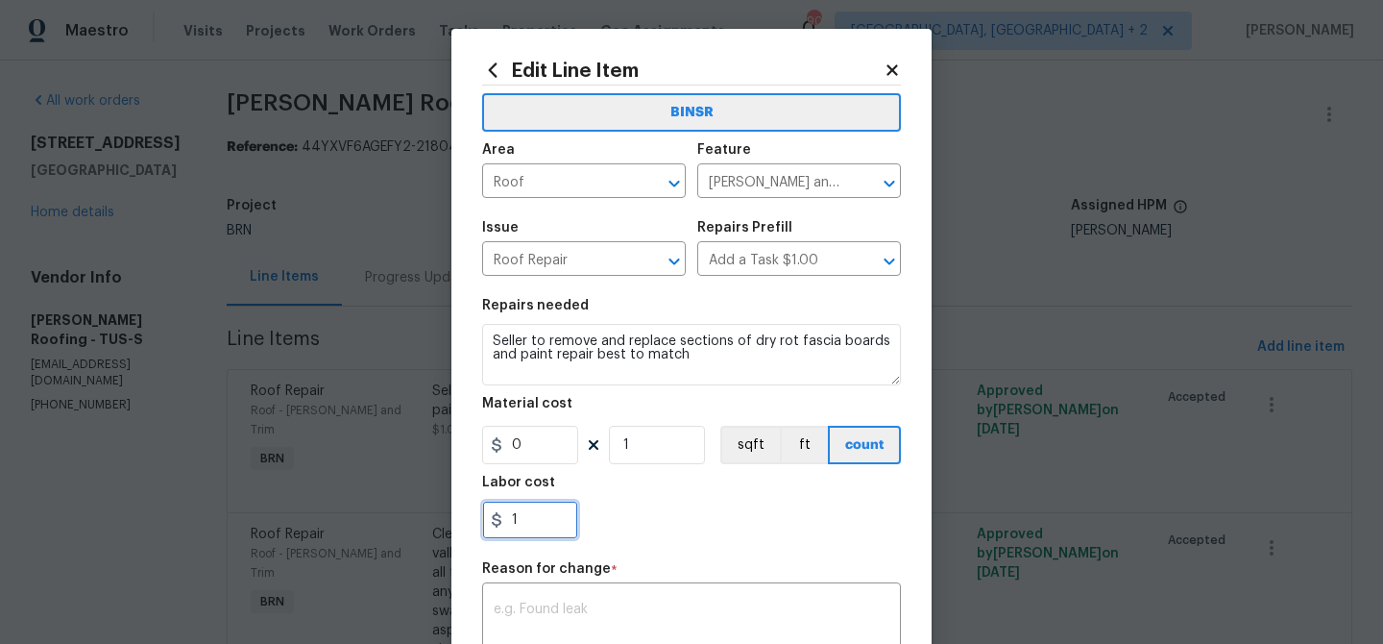
click at [552, 515] on input "1" at bounding box center [530, 519] width 96 height 38
paste input "75"
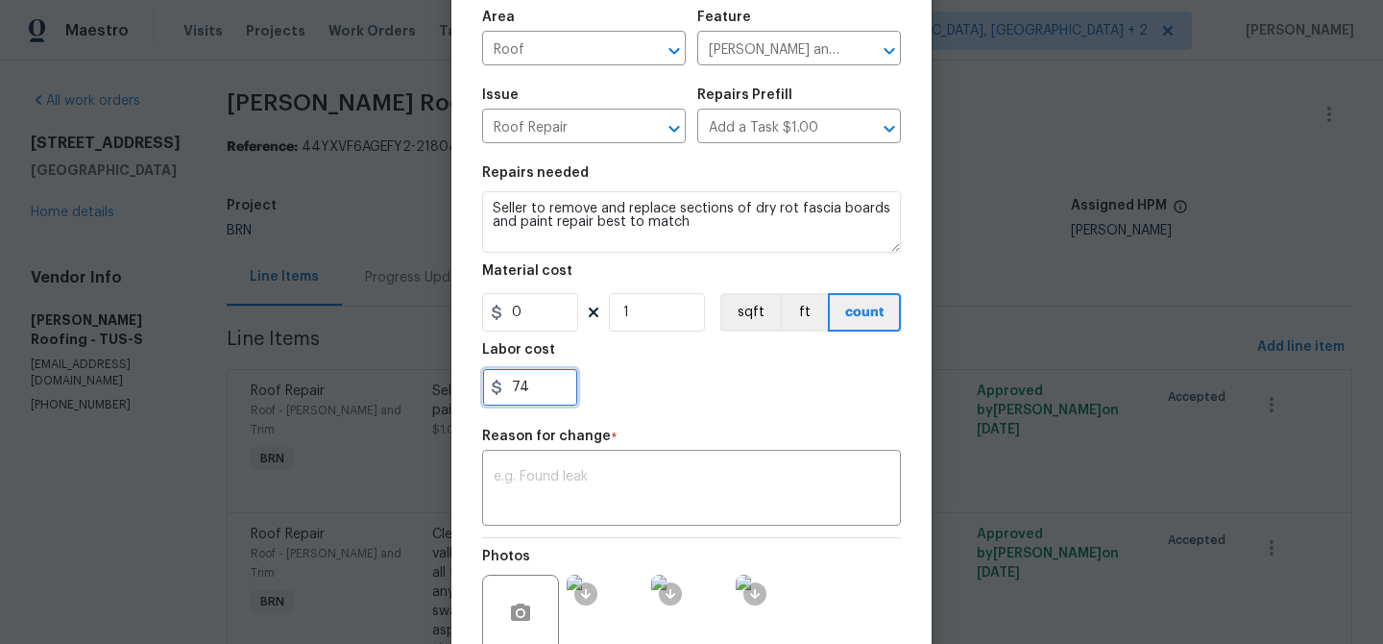
scroll to position [231, 0]
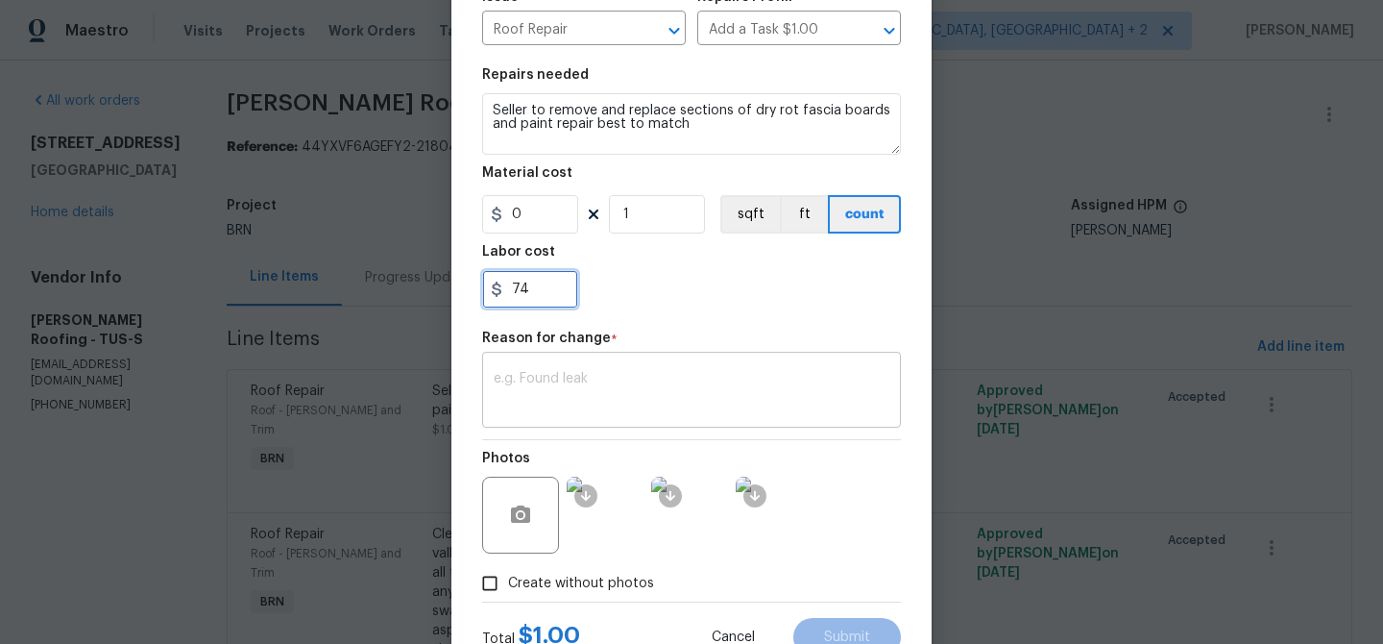
type input "74"
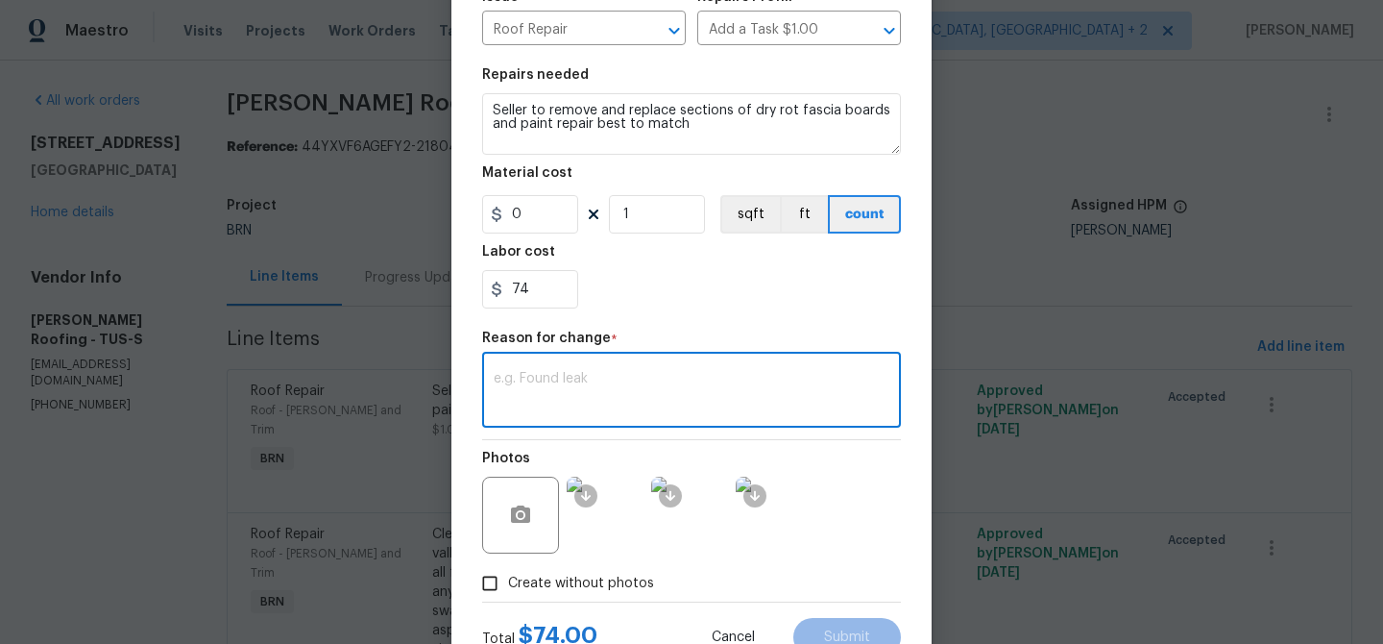
click at [612, 384] on textarea at bounding box center [692, 392] width 396 height 40
paste textarea "(AM) Updated per vendors final cost."
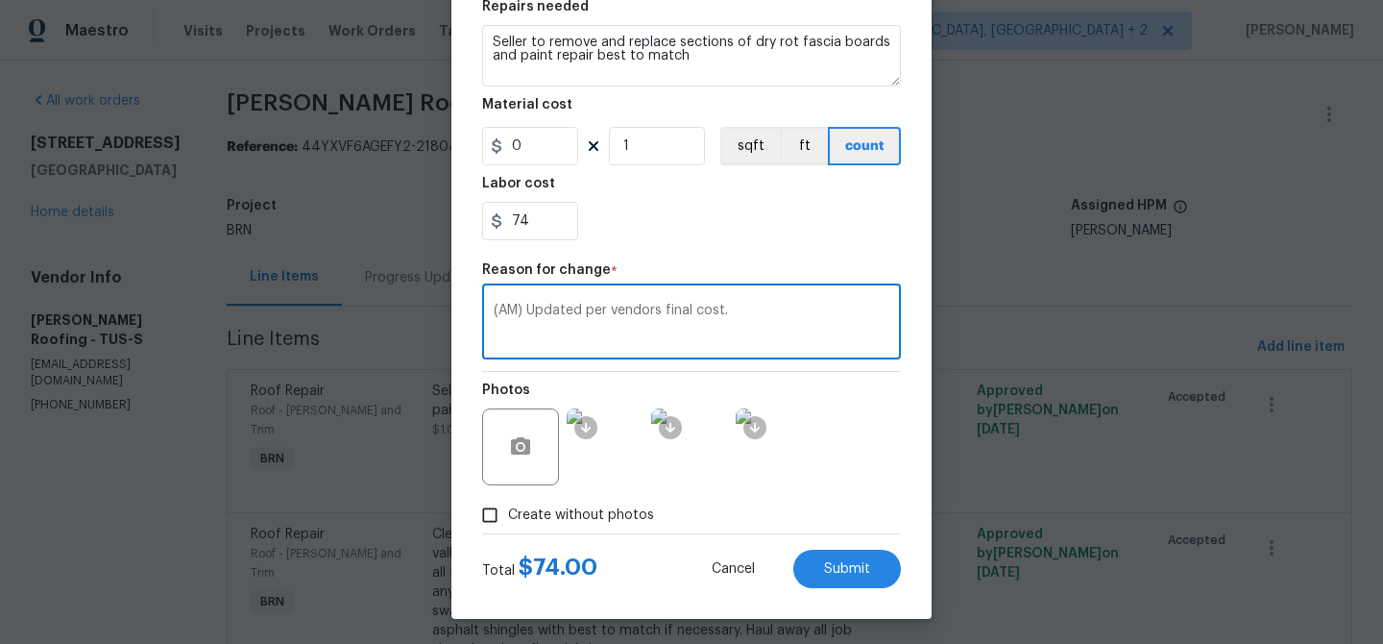
scroll to position [304, 0]
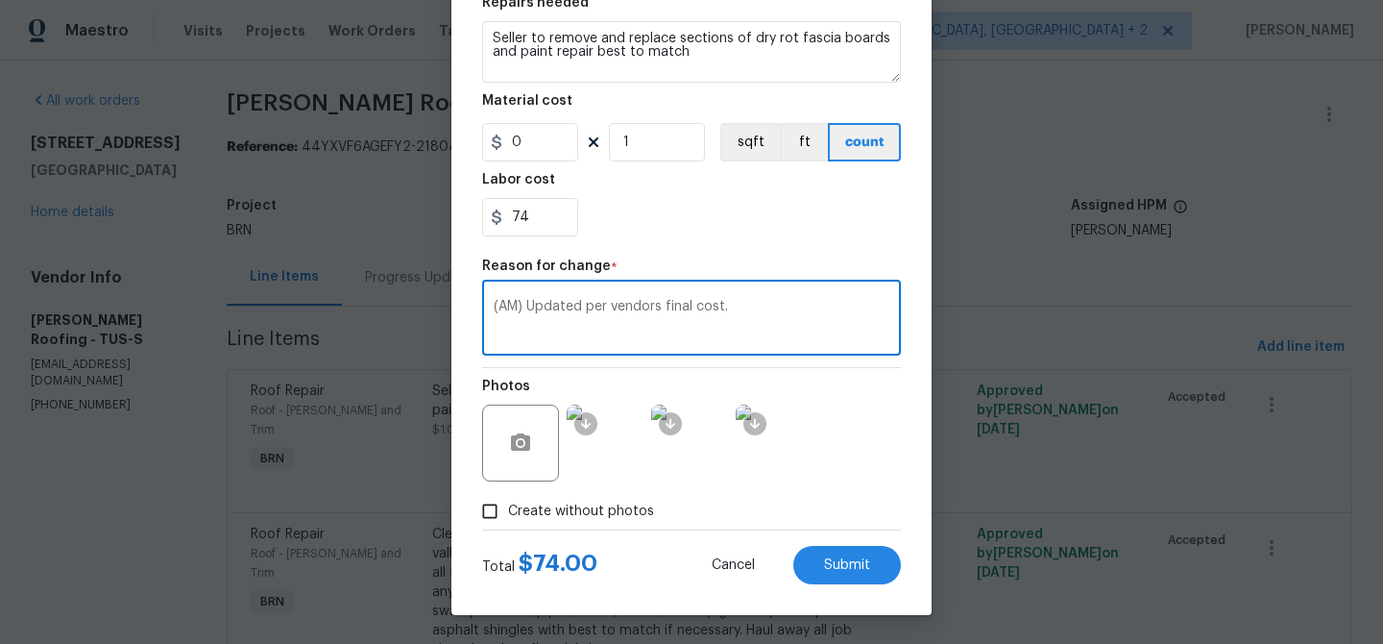
type textarea "(AM) Updated per vendors final cost."
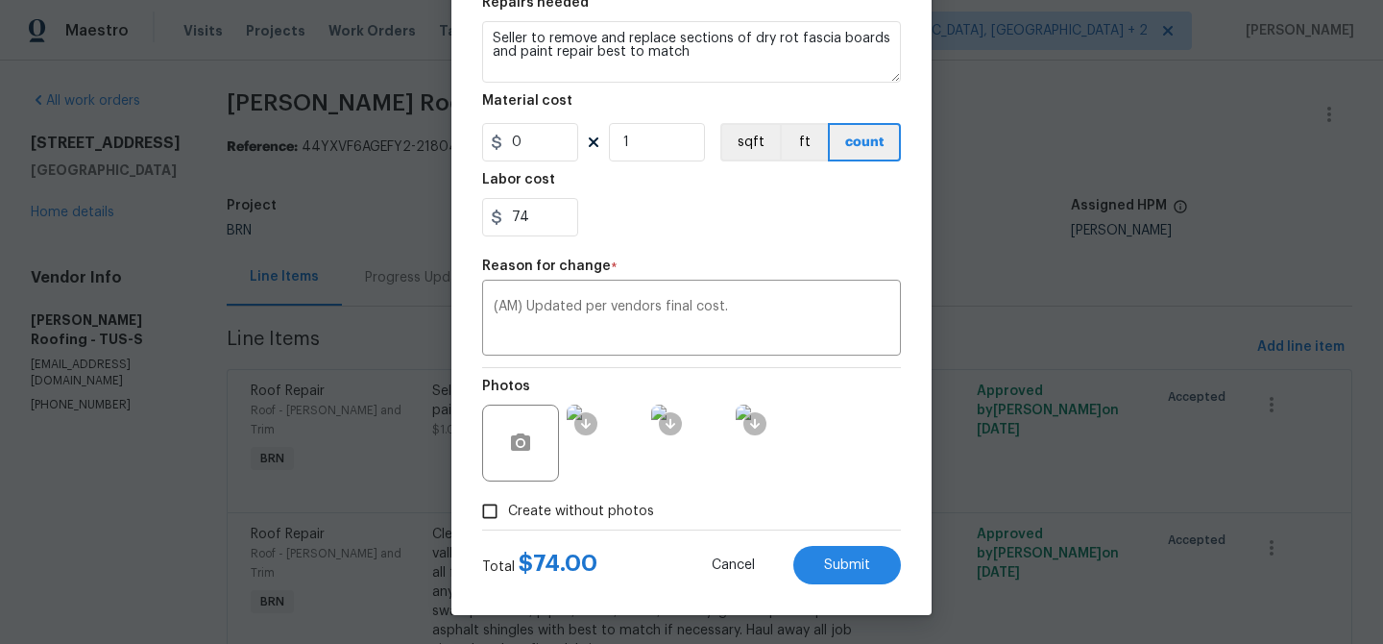
click at [852, 591] on div "Edit Line Item BINSR Area Roof ​ Feature Eaves and Trim ​ Issue Roof Repair ​ R…" at bounding box center [692, 170] width 480 height 889
click at [842, 575] on button "Submit" at bounding box center [847, 565] width 108 height 38
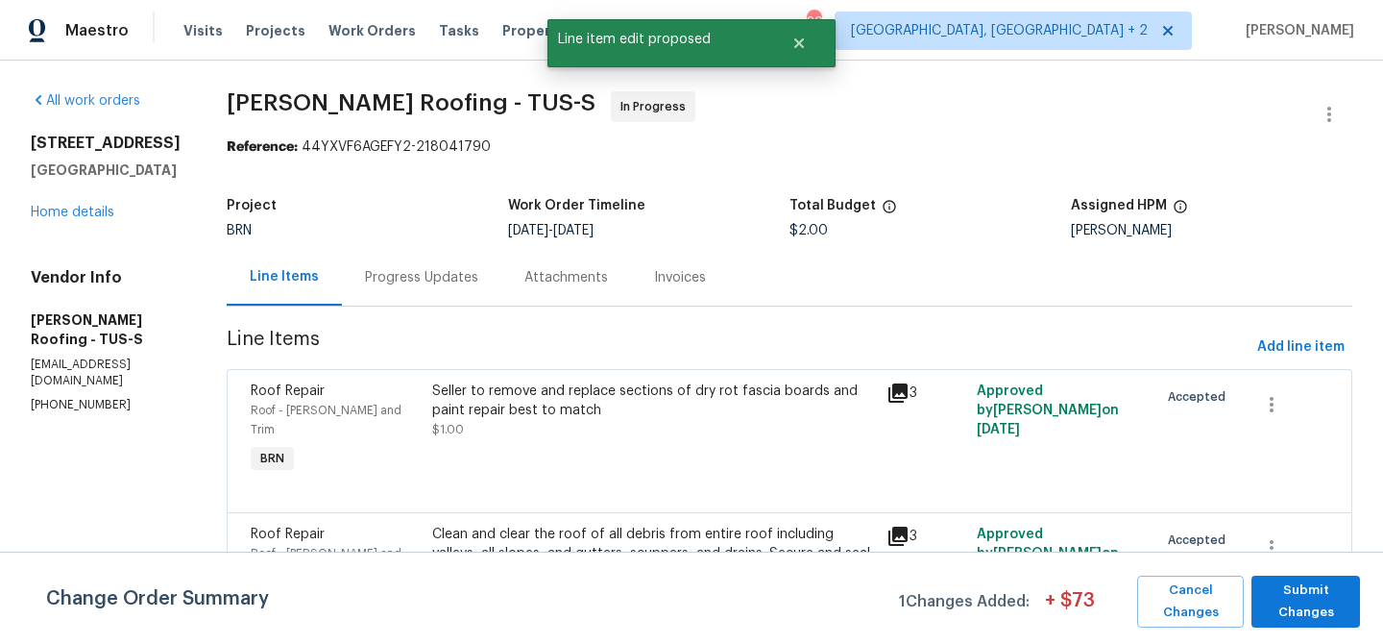
scroll to position [0, 0]
click at [1289, 584] on span "Submit Changes" at bounding box center [1305, 601] width 89 height 44
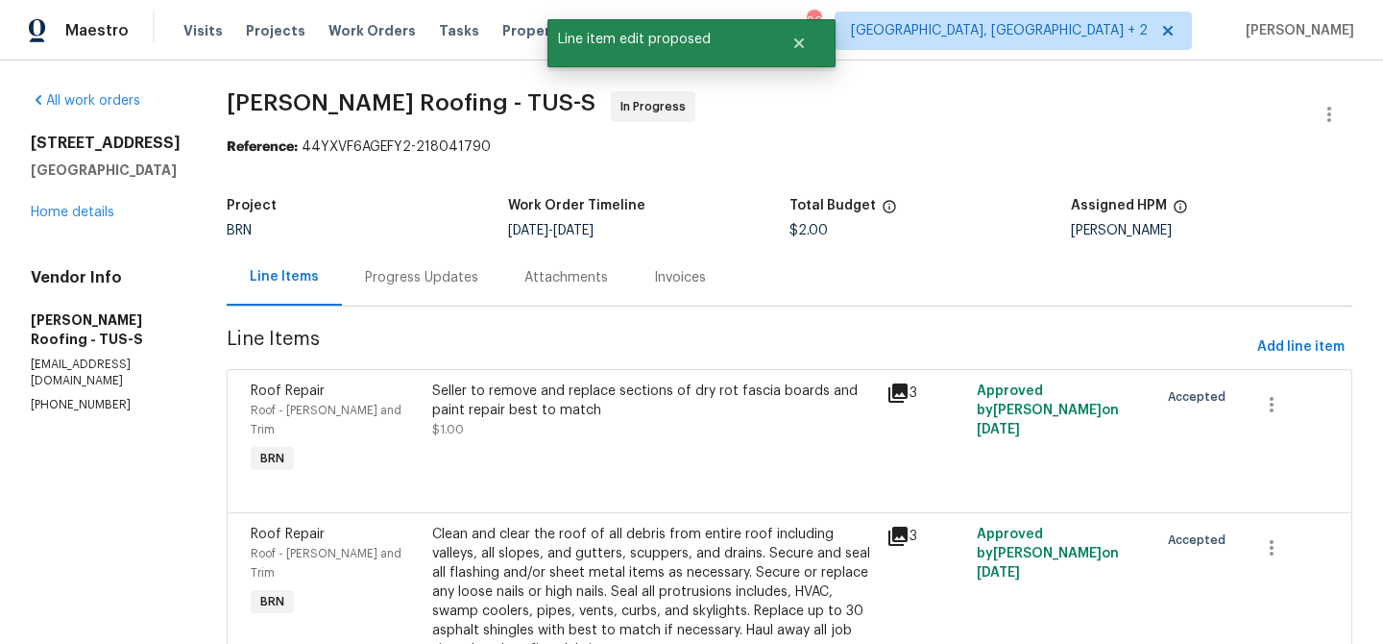
scroll to position [106, 0]
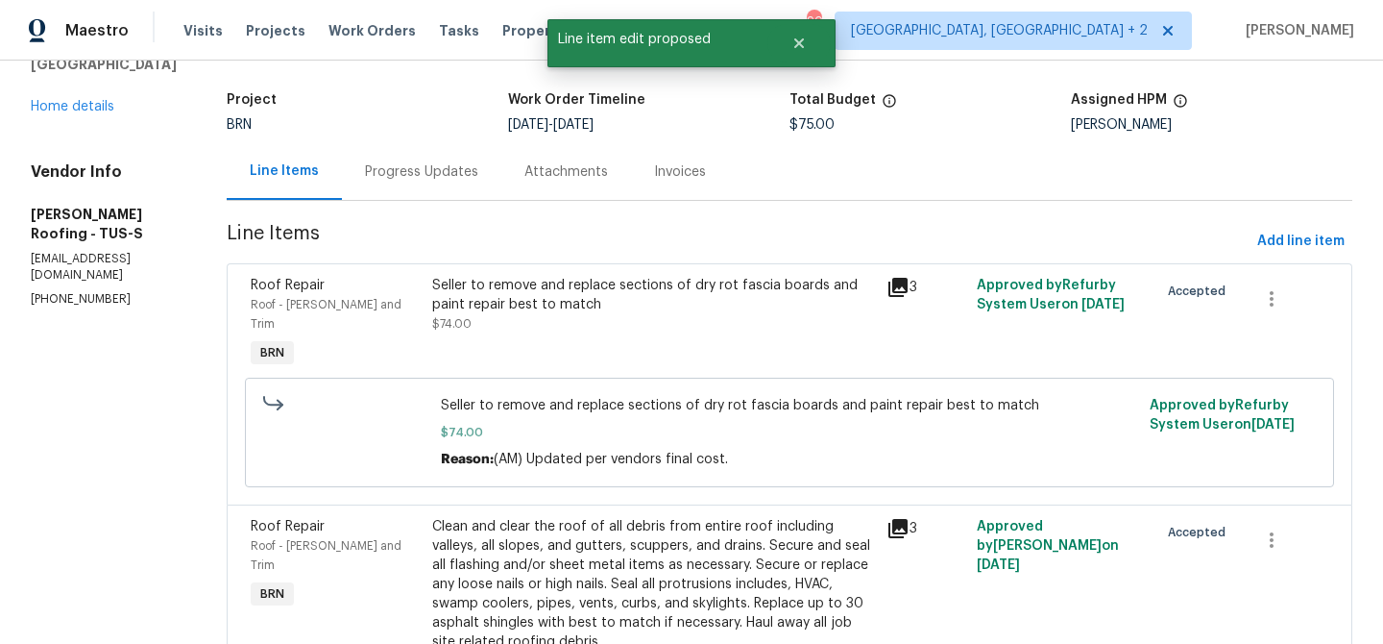
click at [392, 179] on div "Progress Updates" at bounding box center [421, 171] width 113 height 19
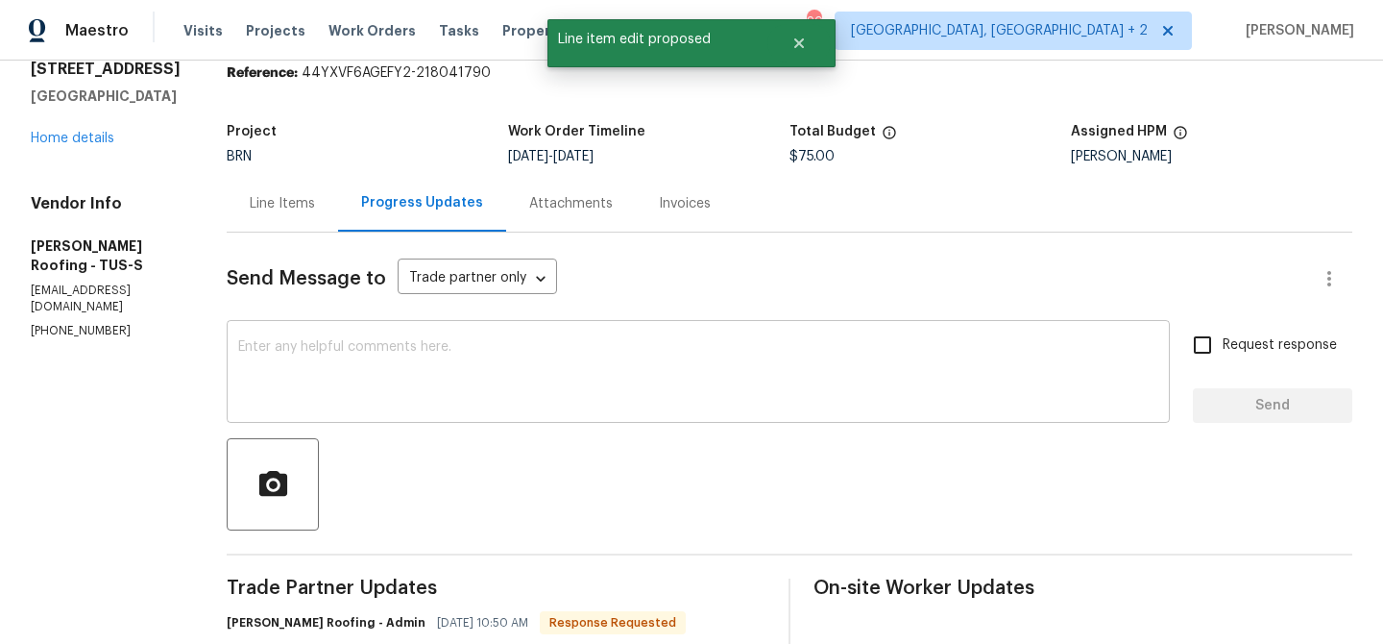
scroll to position [106, 0]
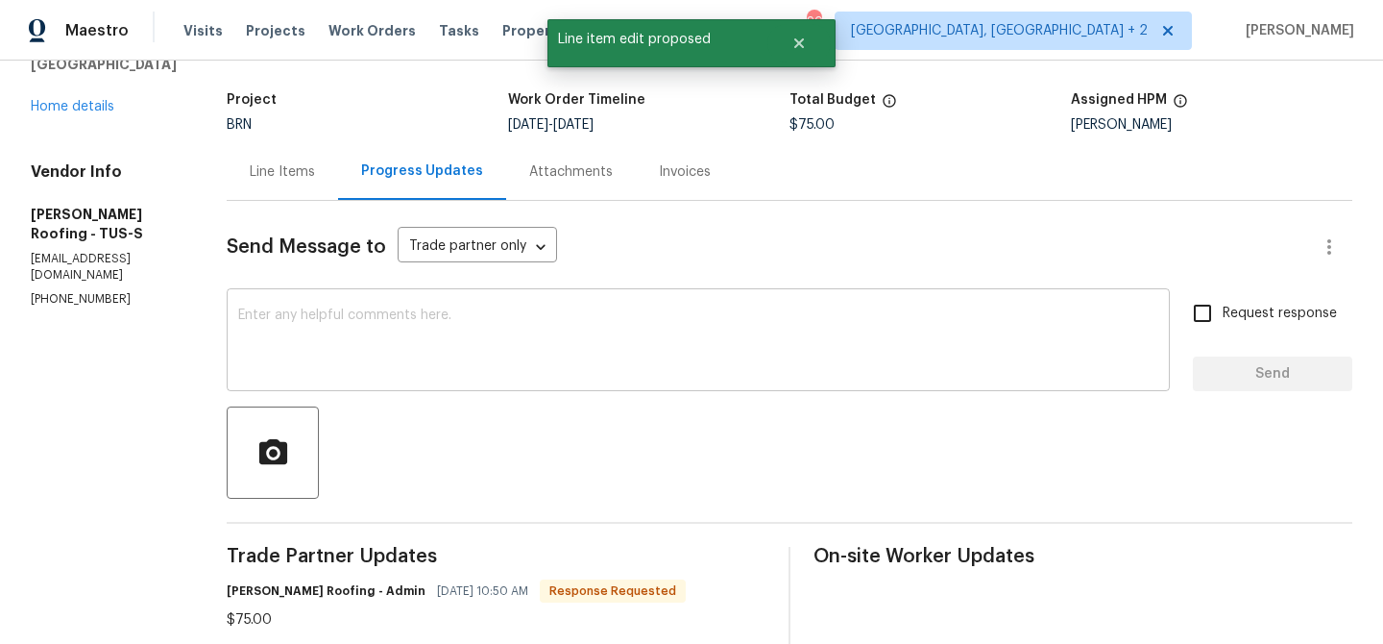
click at [380, 349] on textarea at bounding box center [698, 341] width 920 height 67
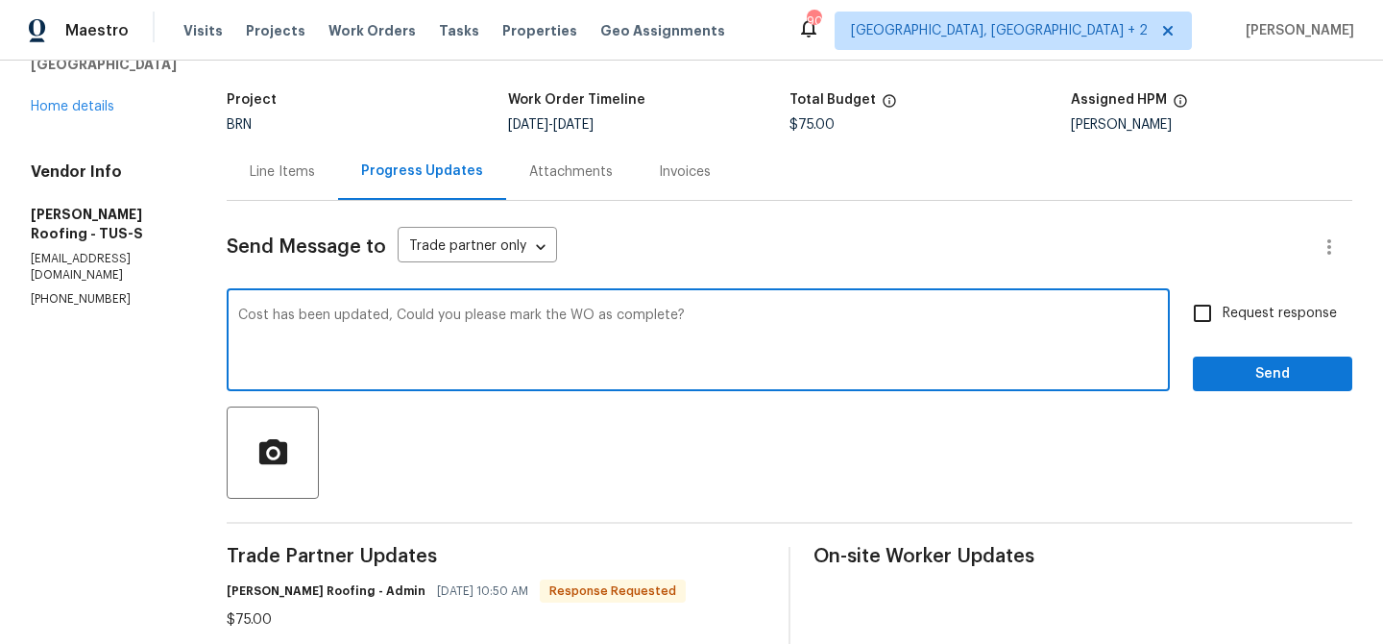
type textarea "Cost has been updated, Could you please mark the WO as complete?"
click at [1212, 333] on div "Request response Send" at bounding box center [1272, 342] width 159 height 98
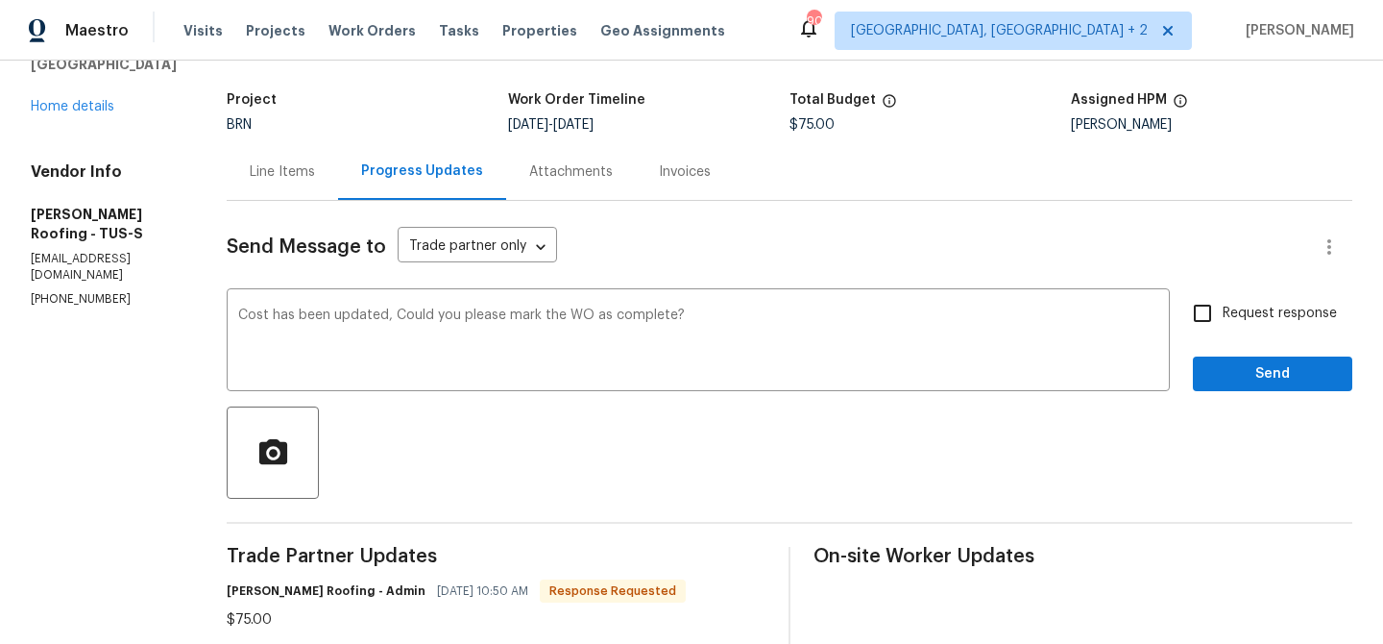
click at [1209, 309] on input "Request response" at bounding box center [1203, 313] width 40 height 40
checkbox input "true"
click at [1215, 375] on span "Send" at bounding box center [1272, 374] width 129 height 24
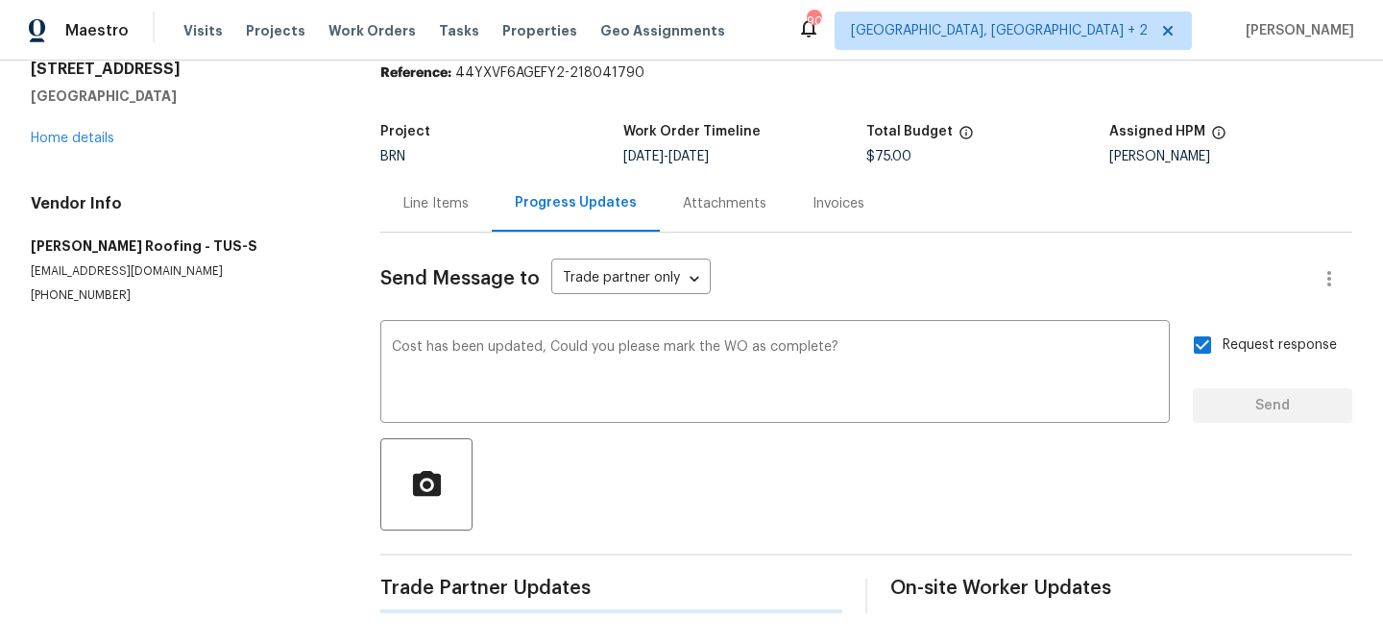
scroll to position [0, 0]
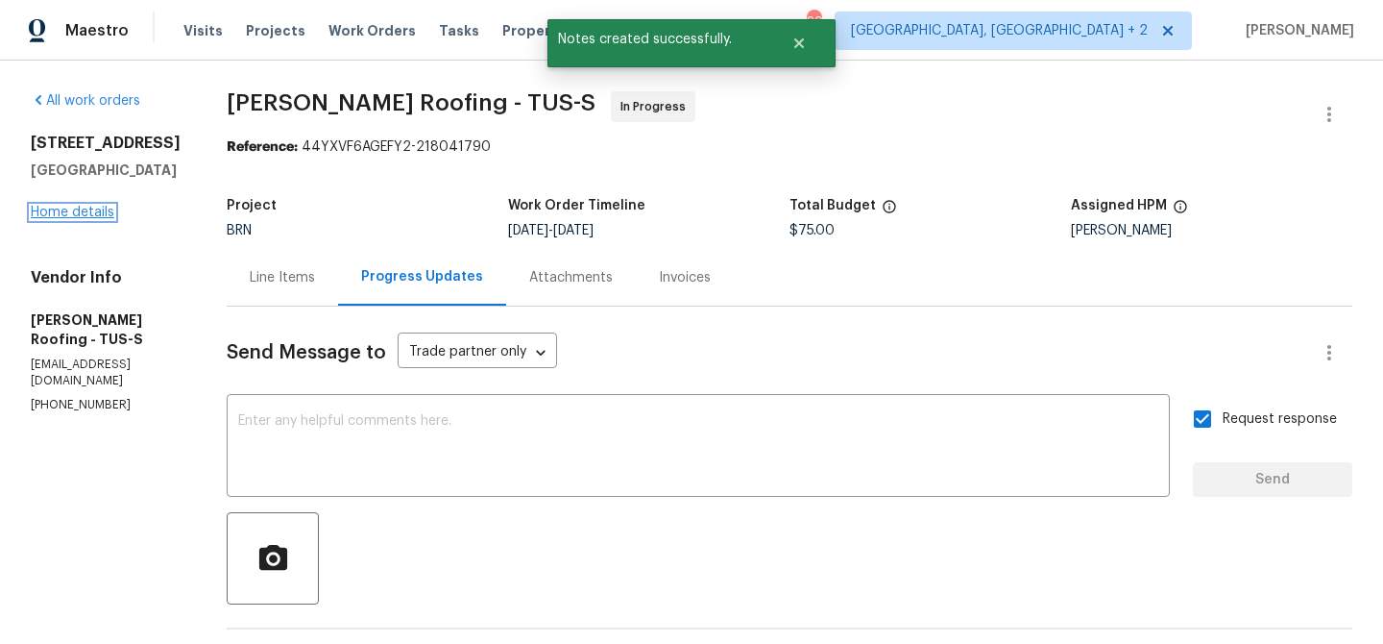
click at [76, 212] on link "Home details" at bounding box center [73, 212] width 84 height 13
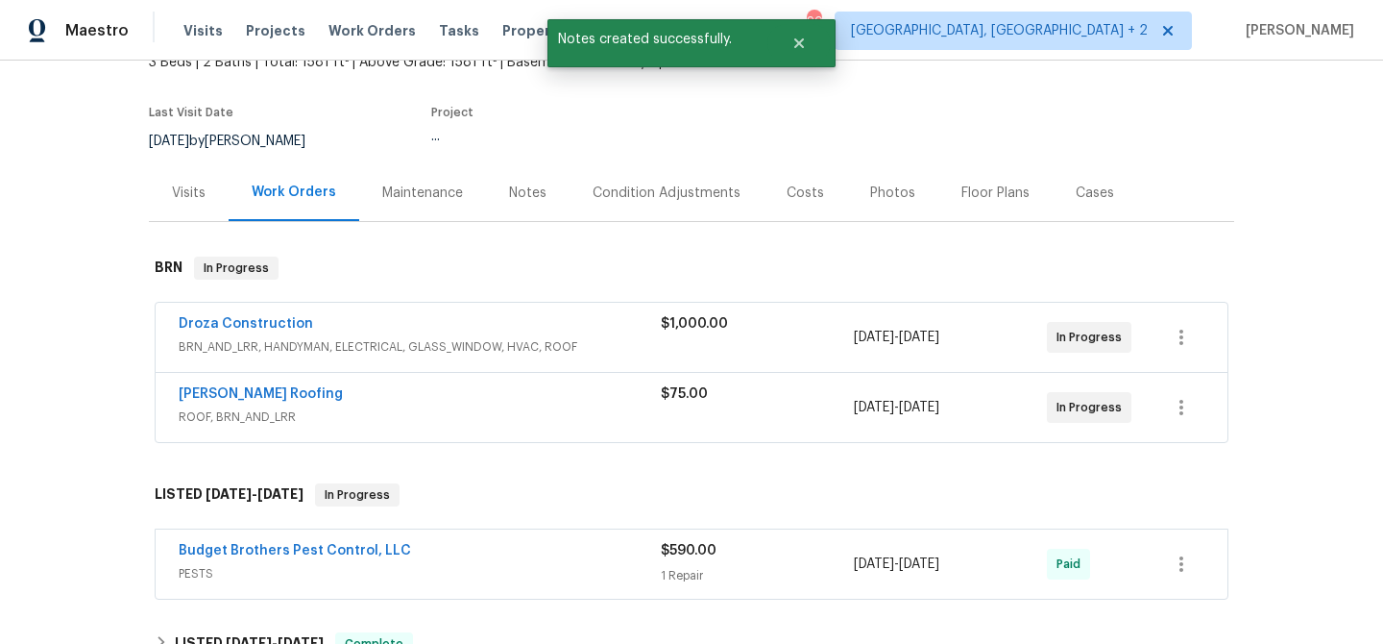
scroll to position [189, 0]
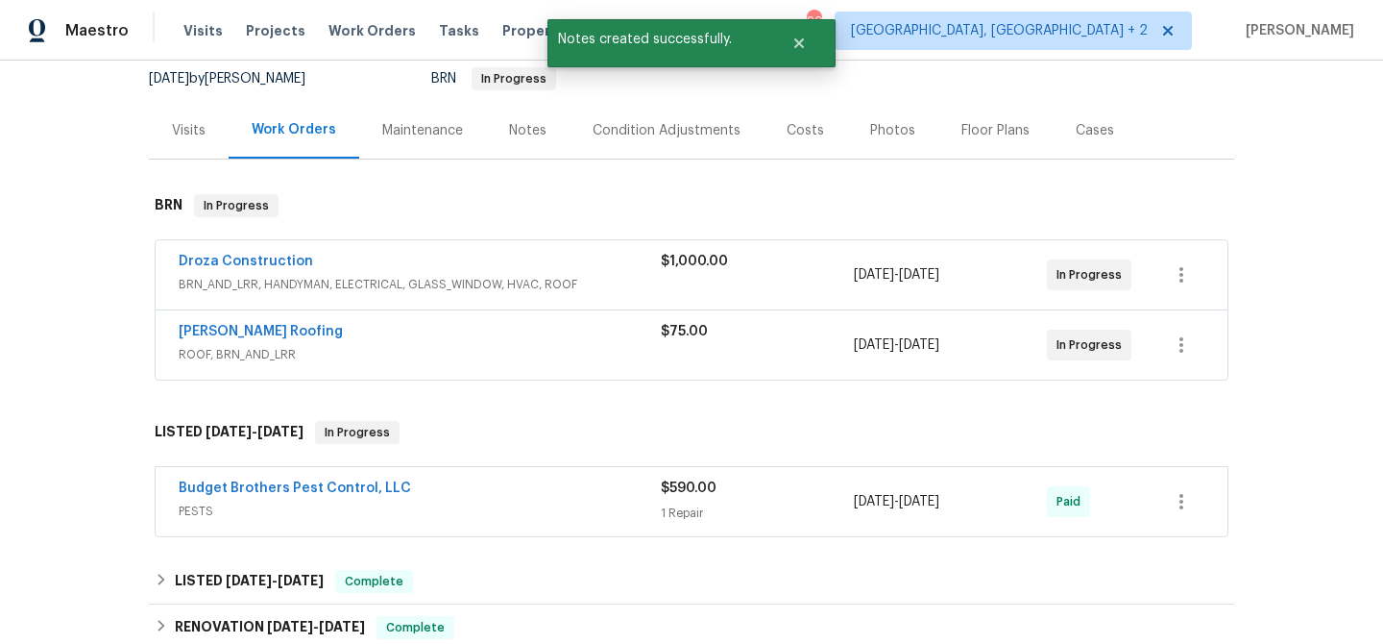
click at [229, 271] on div "Droza Construction" at bounding box center [420, 263] width 482 height 23
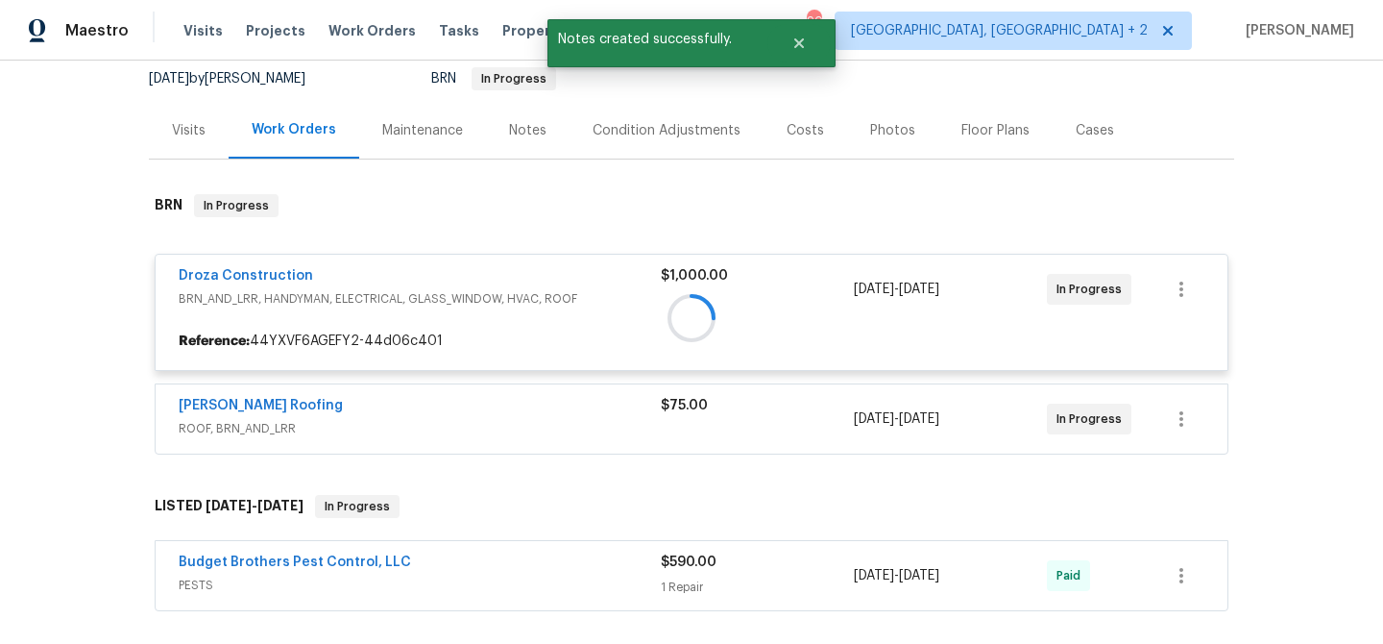
click at [218, 272] on div at bounding box center [692, 317] width 1086 height 285
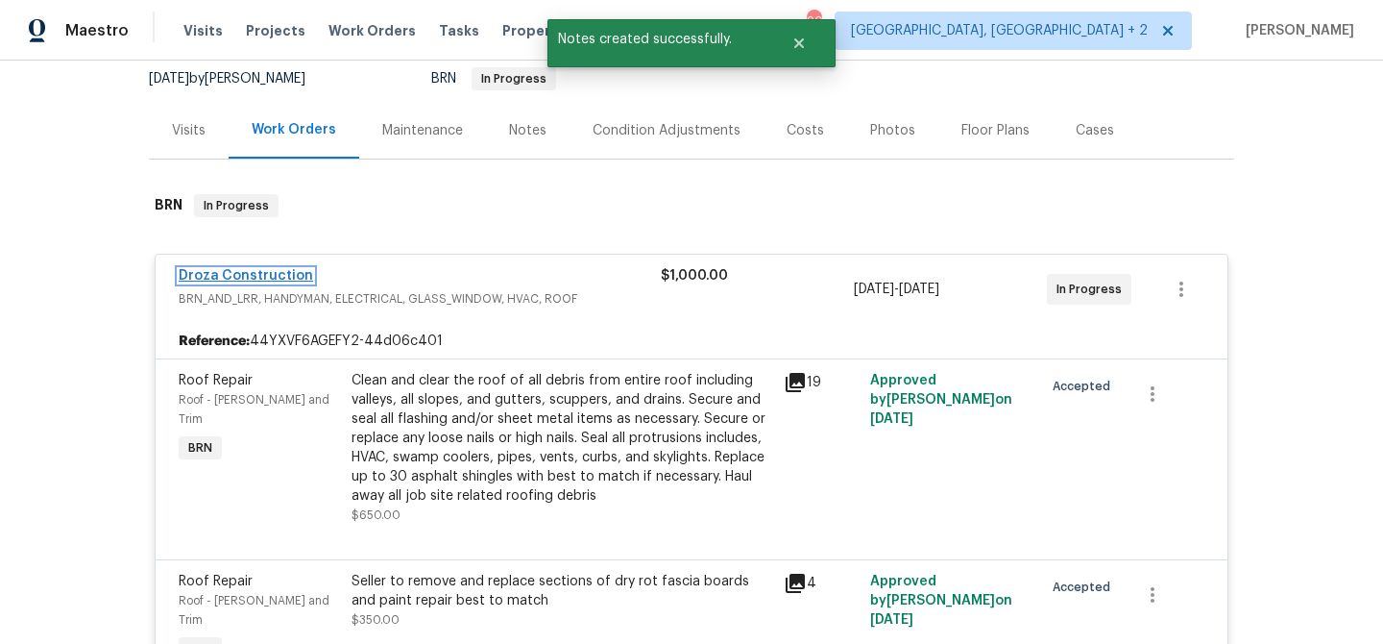
click at [221, 274] on link "Droza Construction" at bounding box center [246, 275] width 134 height 13
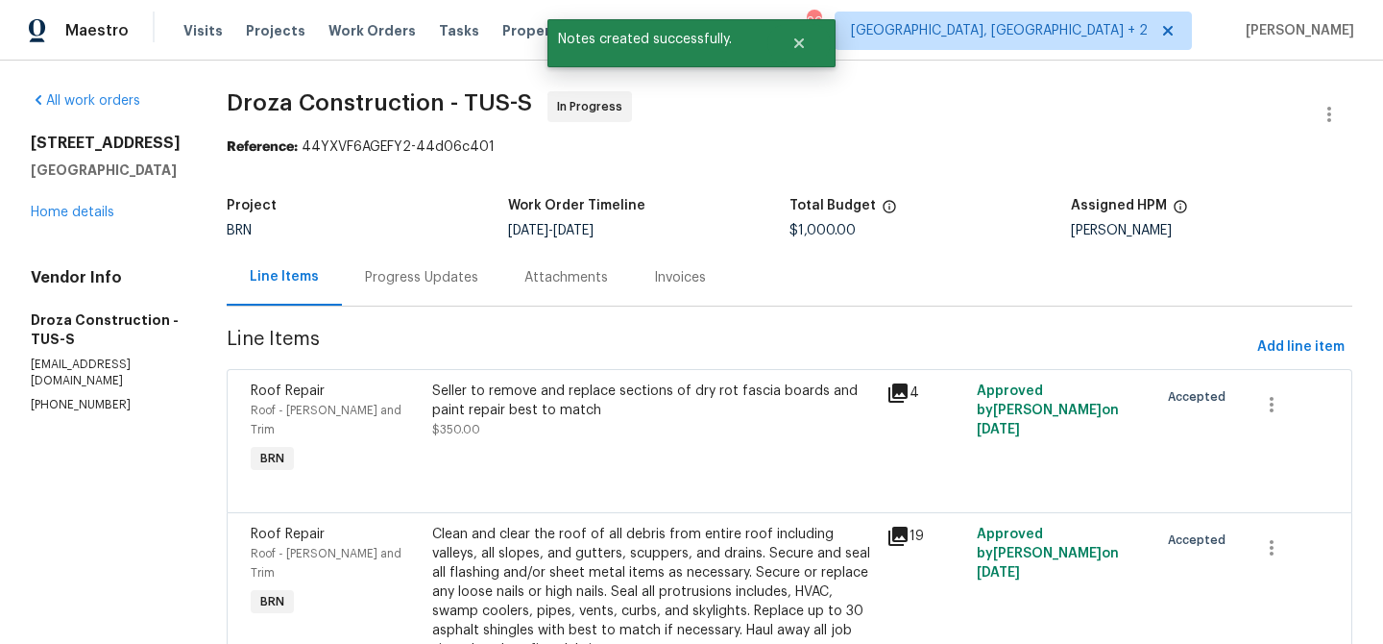
scroll to position [106, 0]
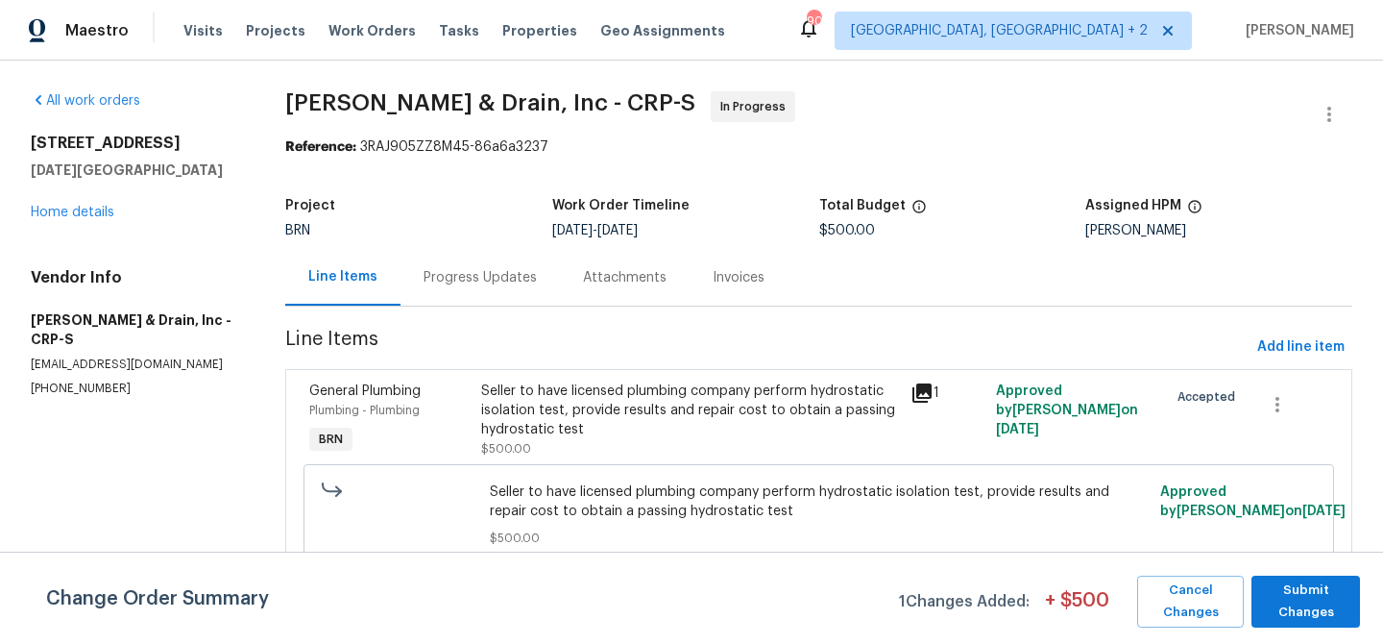
click at [472, 283] on div "Progress Updates" at bounding box center [480, 277] width 113 height 19
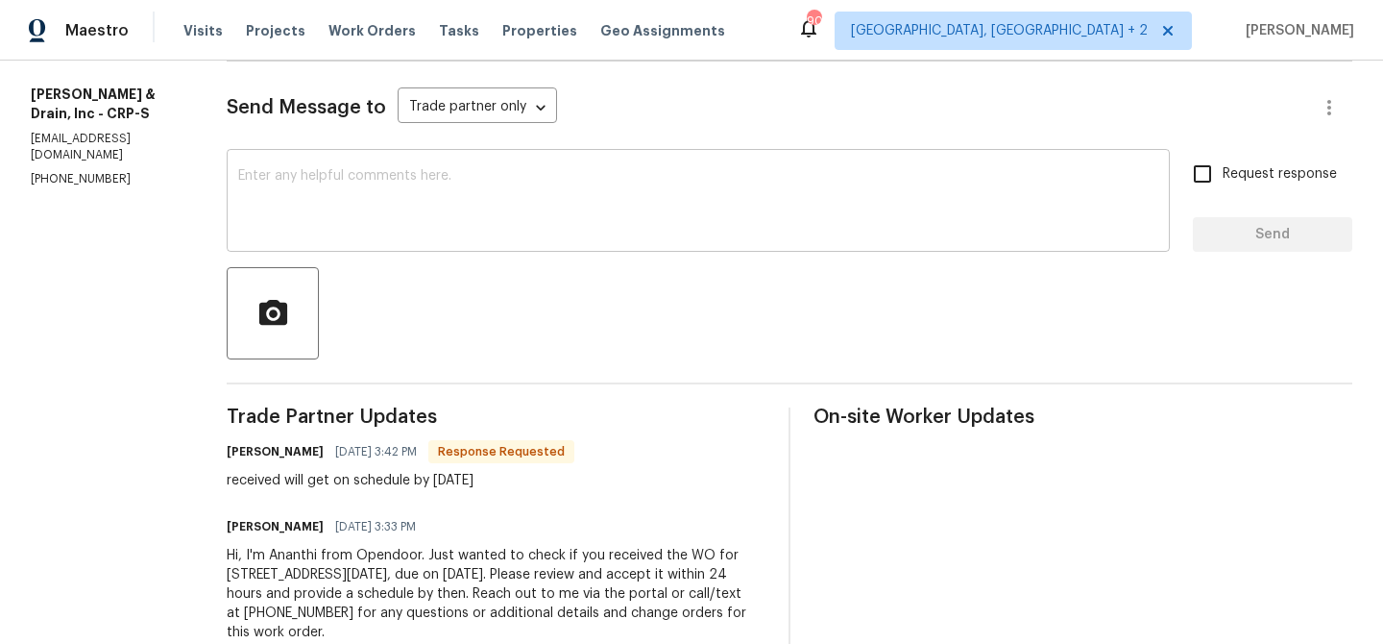
scroll to position [291, 0]
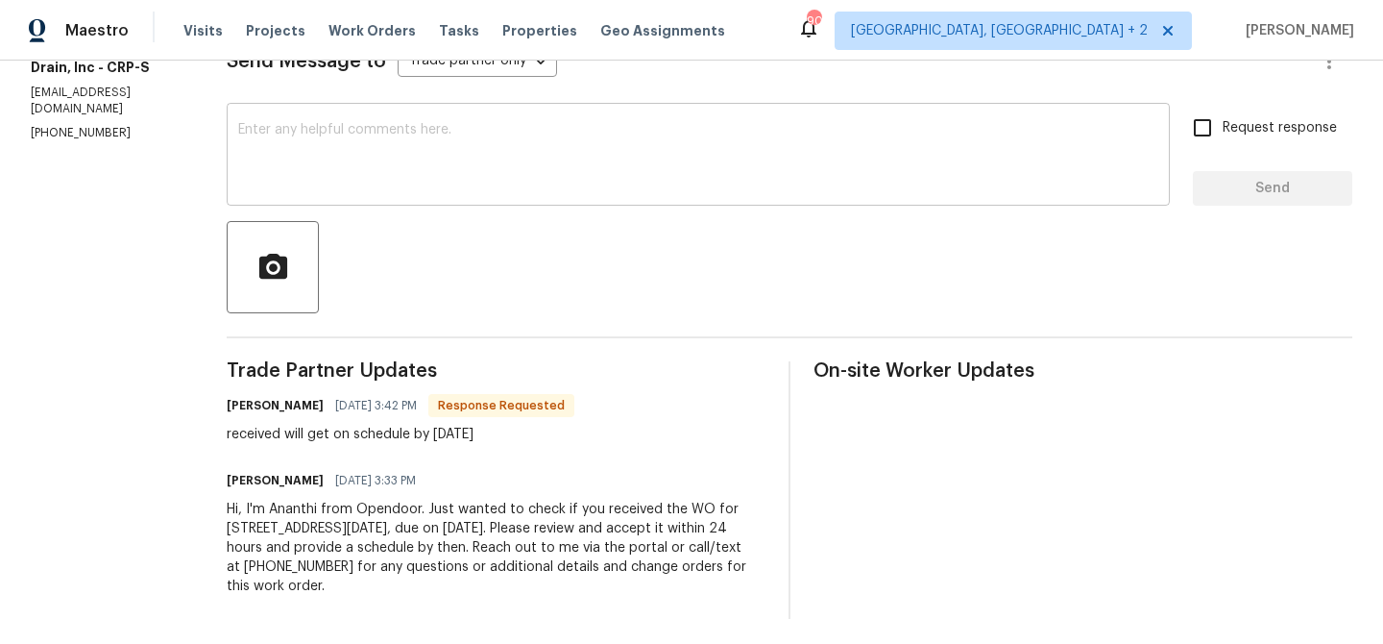
click at [340, 171] on textarea at bounding box center [698, 156] width 920 height 67
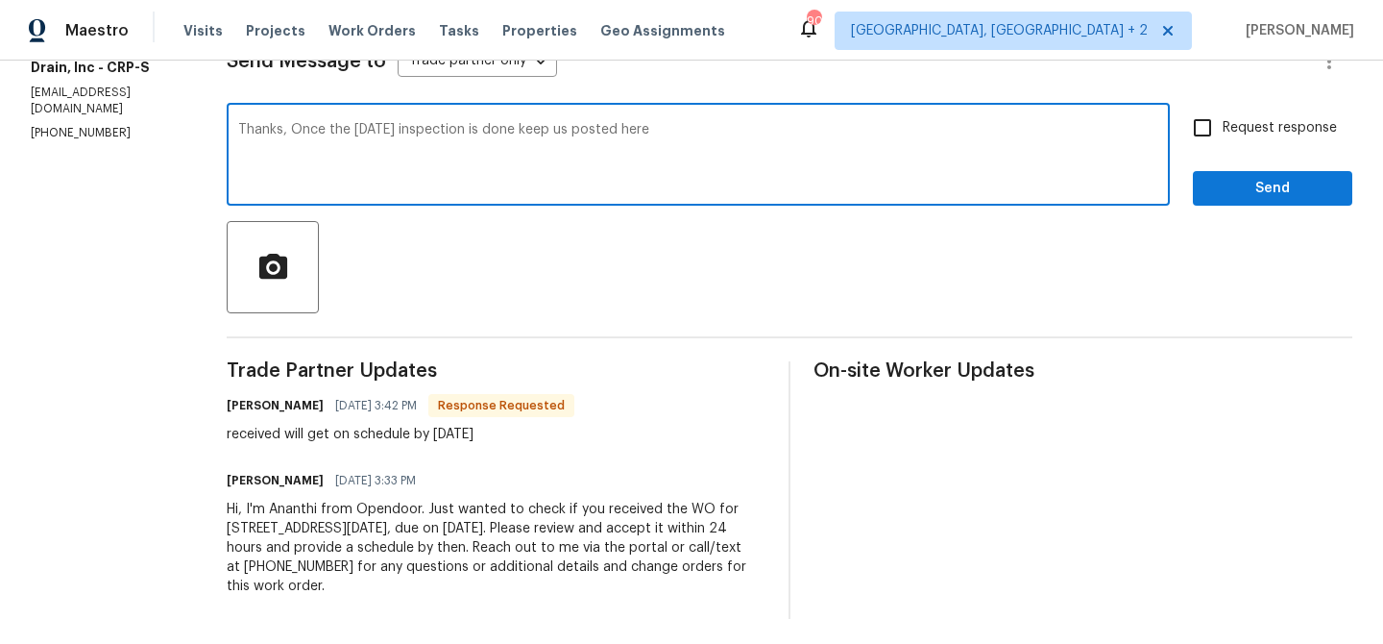
type textarea "Thanks, Once the [DATE] inspection is done keep us posted here"
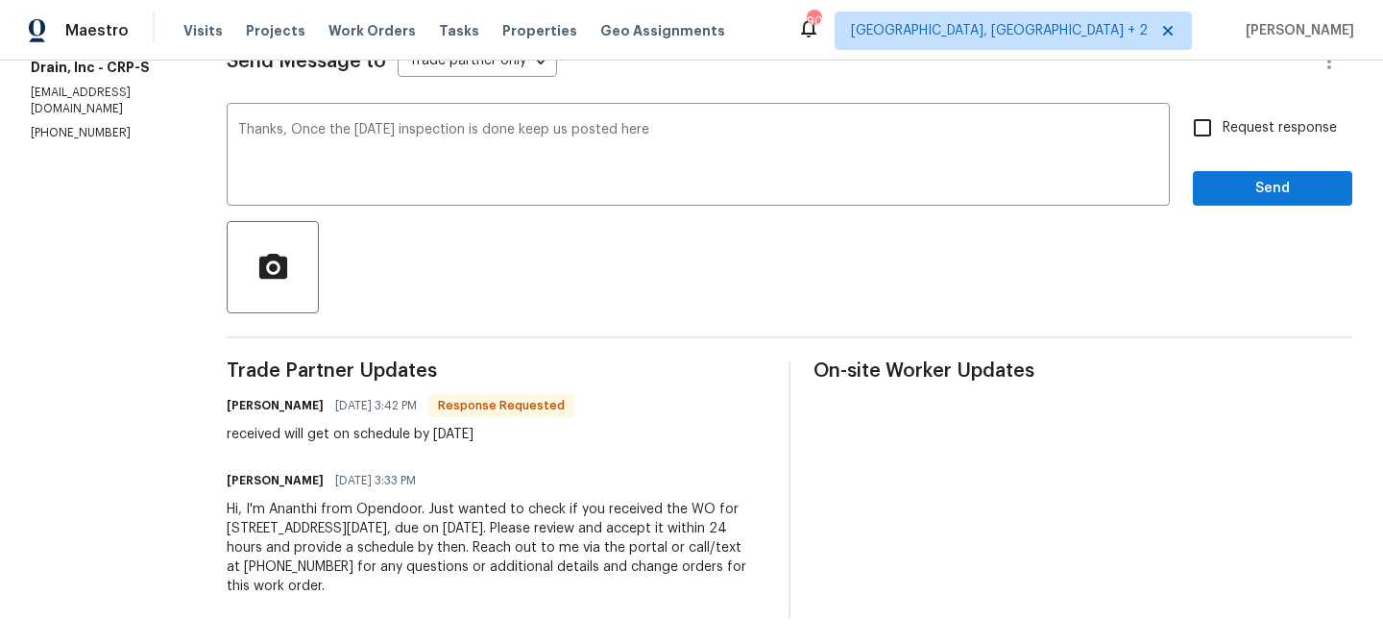
click at [1231, 144] on label "Request response" at bounding box center [1260, 128] width 155 height 40
click at [1223, 144] on input "Request response" at bounding box center [1203, 128] width 40 height 40
checkbox input "true"
click at [1229, 174] on button "Send" at bounding box center [1272, 189] width 159 height 36
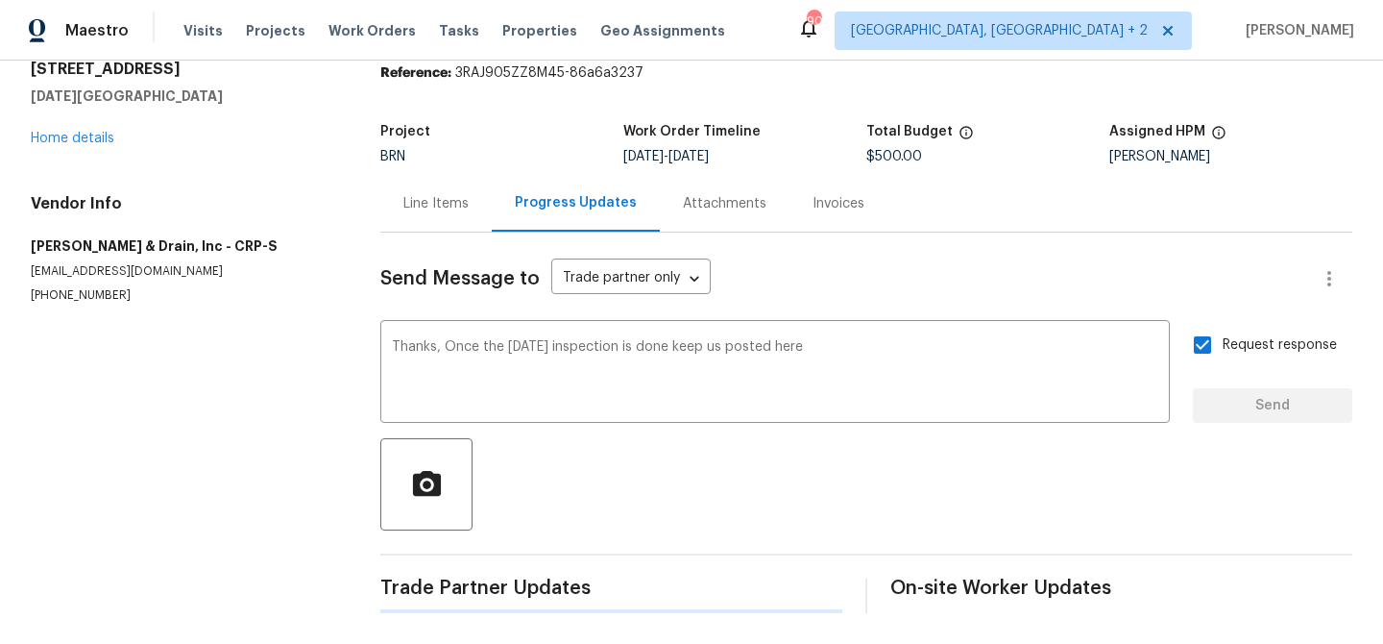
scroll to position [0, 0]
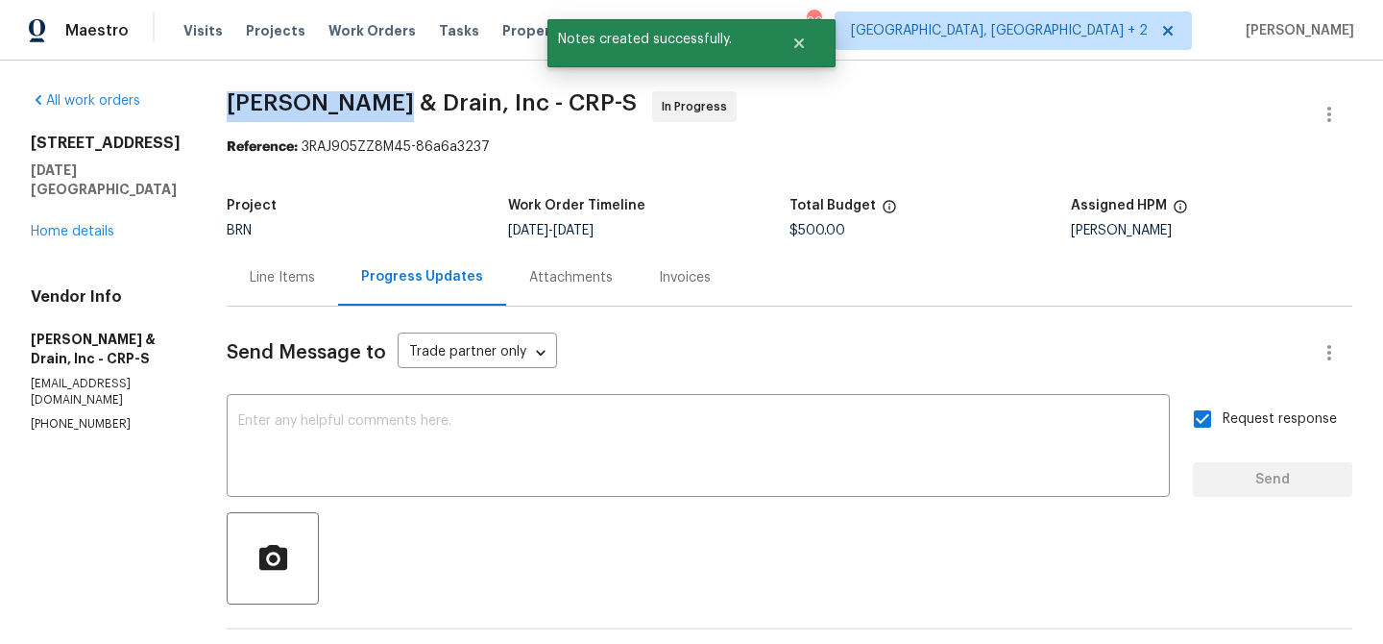
drag, startPoint x: 212, startPoint y: 107, endPoint x: 406, endPoint y: 101, distance: 194.1
click at [406, 101] on div "All work orders 6042 Hugo Dr Corpus Christi, TX 78412 Home details Vendor Info …" at bounding box center [691, 538] width 1383 height 955
copy span "Owen Plumbing"
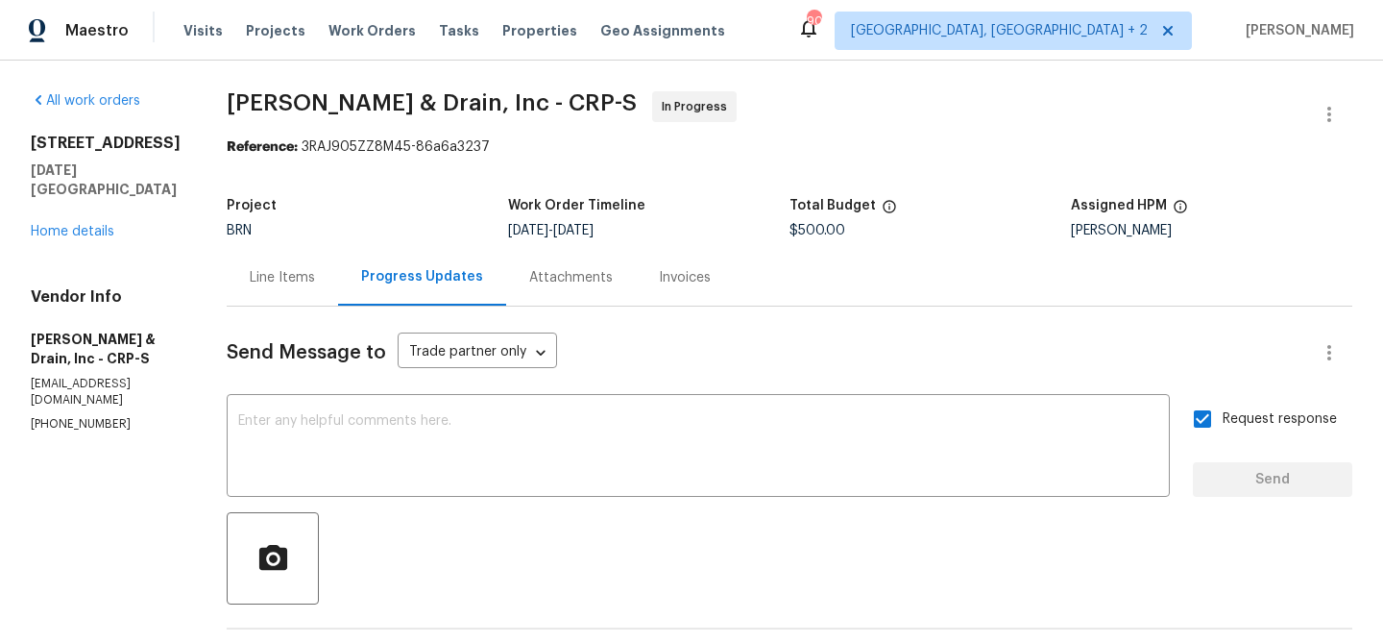
click at [287, 264] on div "Line Items" at bounding box center [282, 277] width 111 height 57
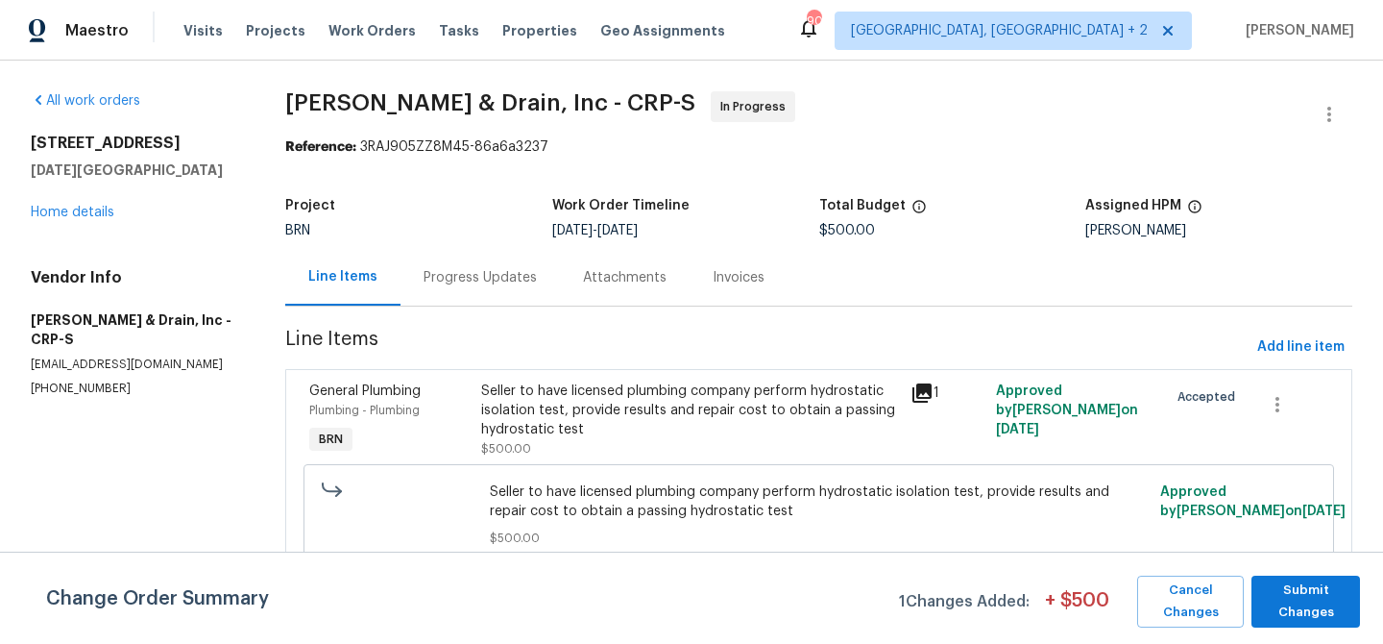
click at [540, 388] on div "Seller to have licensed plumbing company perform hydrostatic isolation test, pr…" at bounding box center [690, 410] width 418 height 58
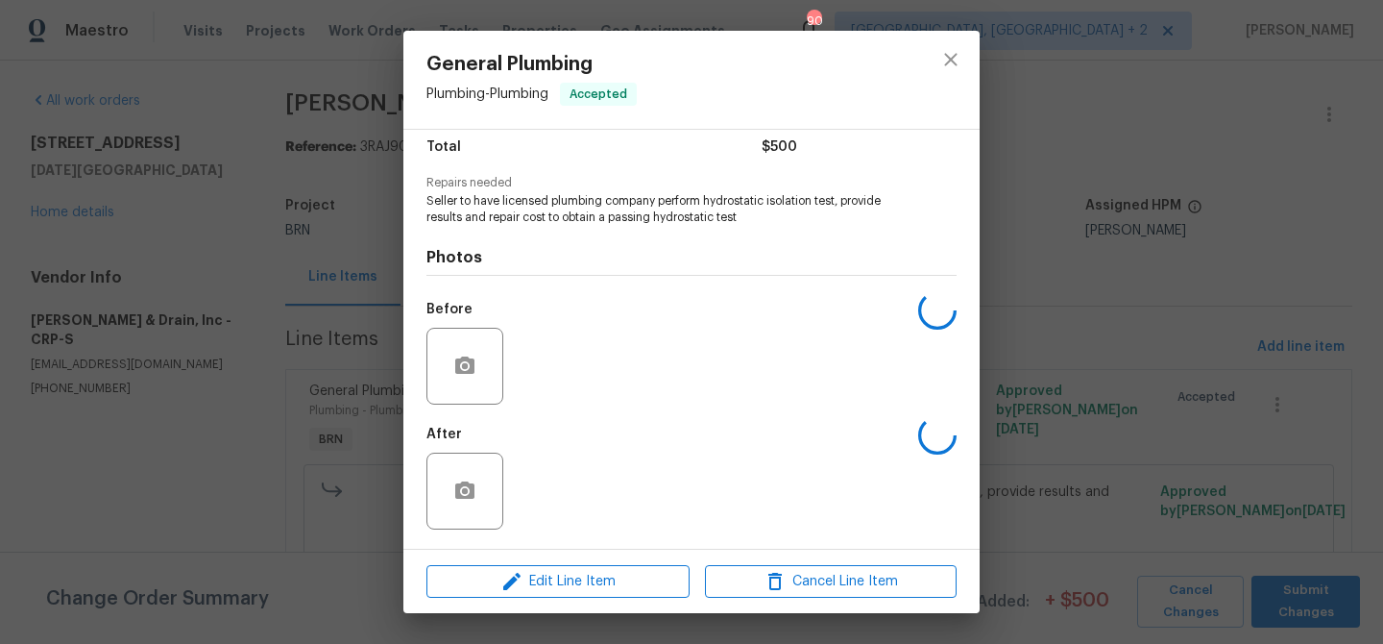
scroll to position [160, 0]
click at [295, 285] on div "General Plumbing Plumbing - Plumbing Accepted Vendor Owen Plumbing & Drain, Inc…" at bounding box center [691, 322] width 1383 height 644
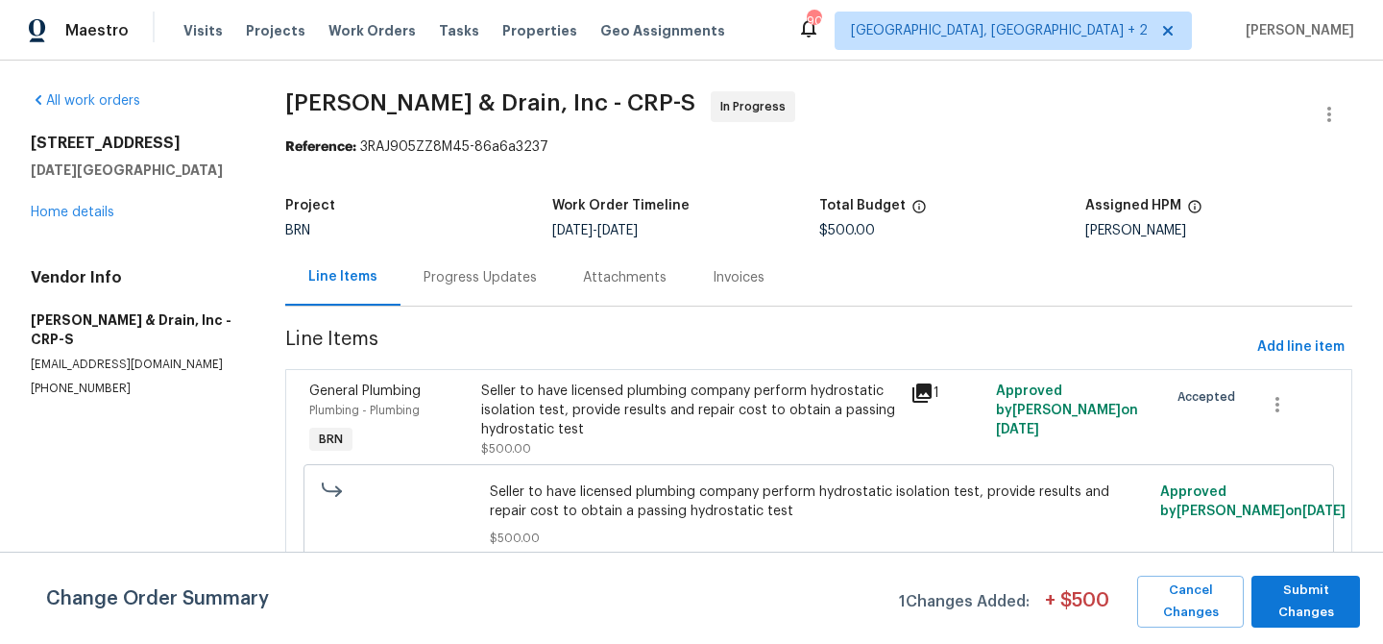
click at [453, 291] on div "Progress Updates" at bounding box center [480, 277] width 159 height 57
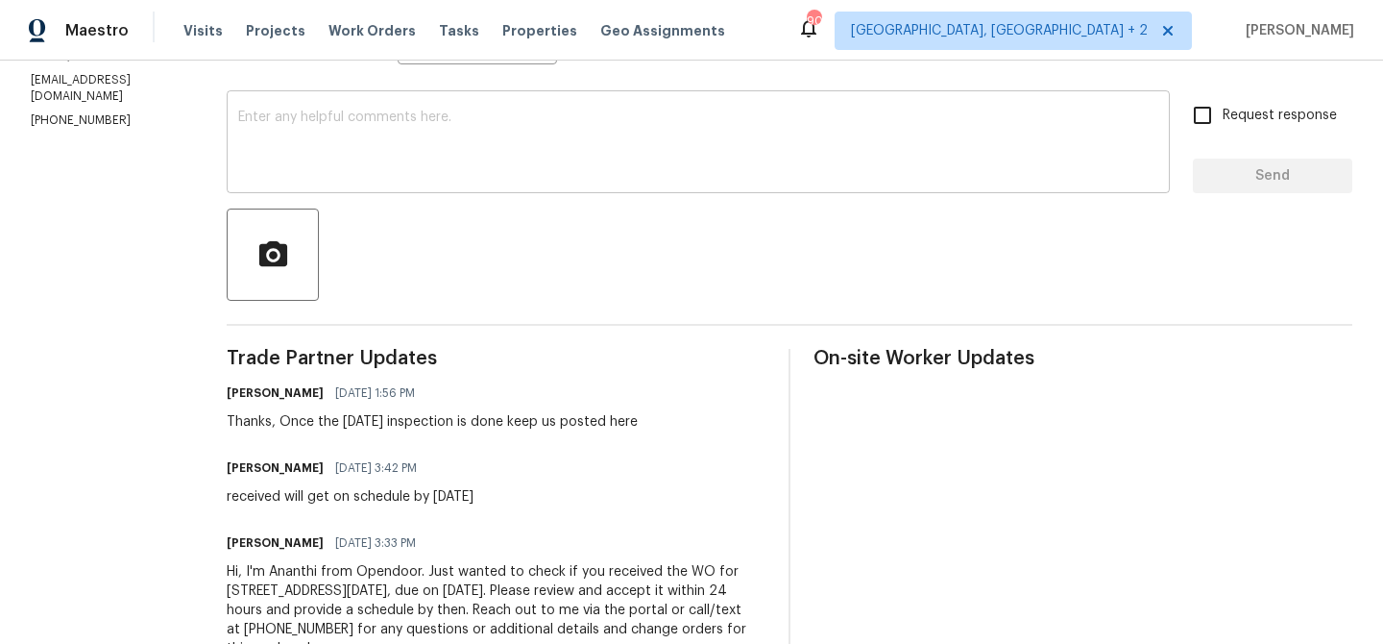
scroll to position [372, 0]
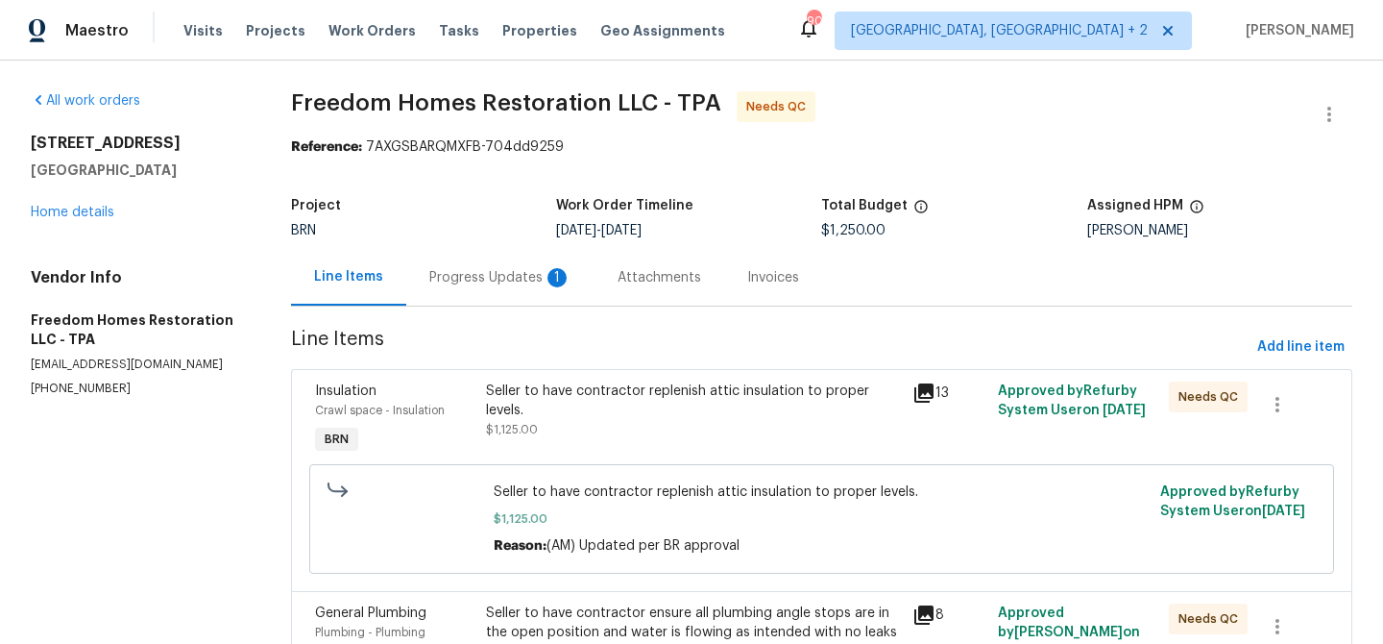
click at [501, 282] on div "Progress Updates 1" at bounding box center [500, 277] width 142 height 19
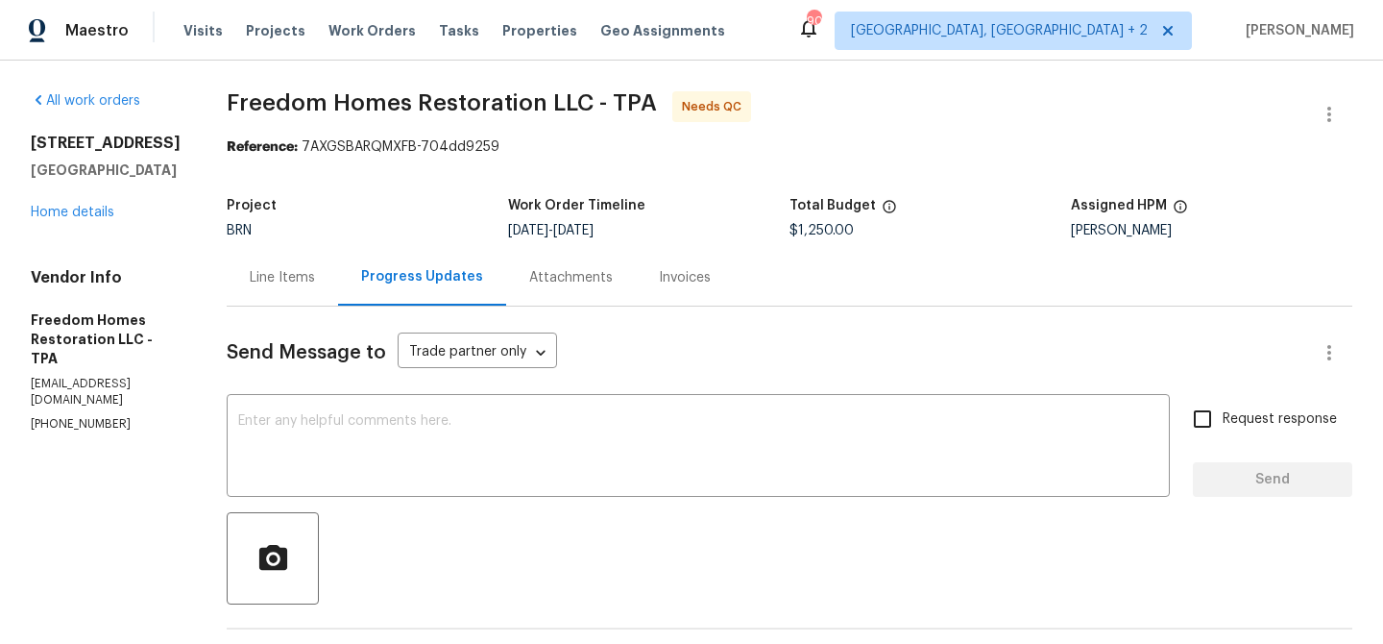
click at [273, 250] on div "Line Items" at bounding box center [282, 277] width 111 height 57
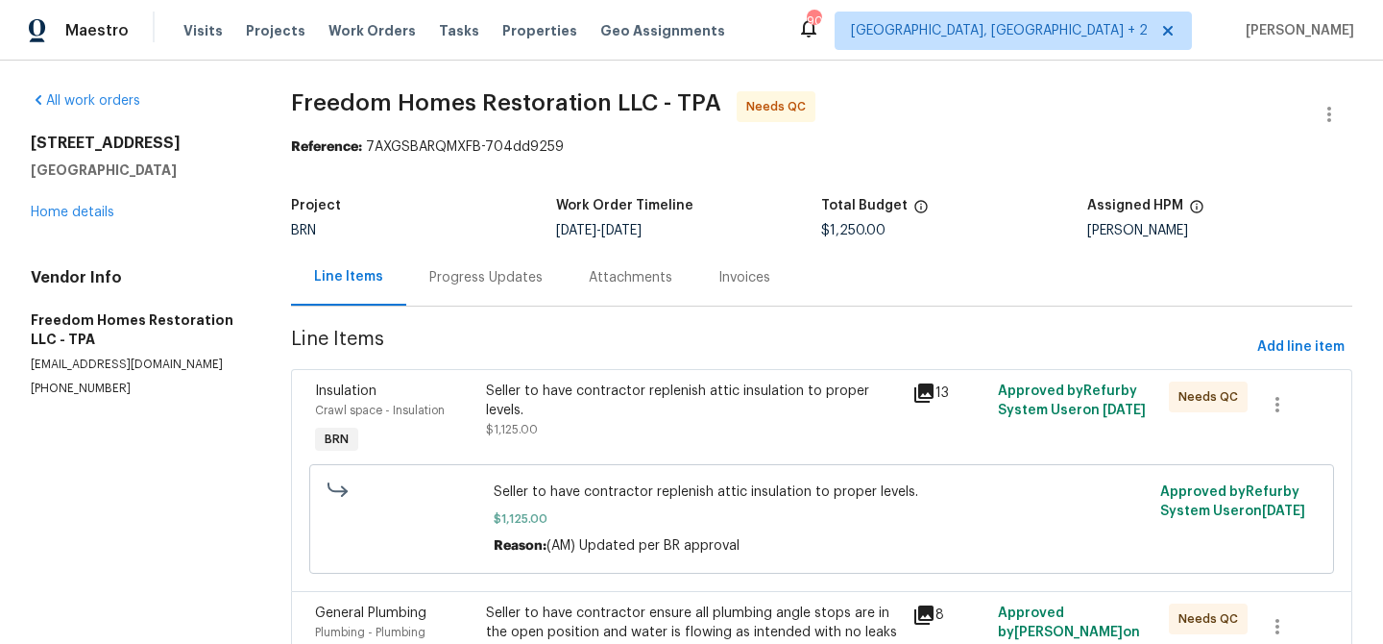
click at [547, 431] on div "Seller to have contractor replenish attic insulation to proper levels. $1,125.00" at bounding box center [694, 410] width 416 height 58
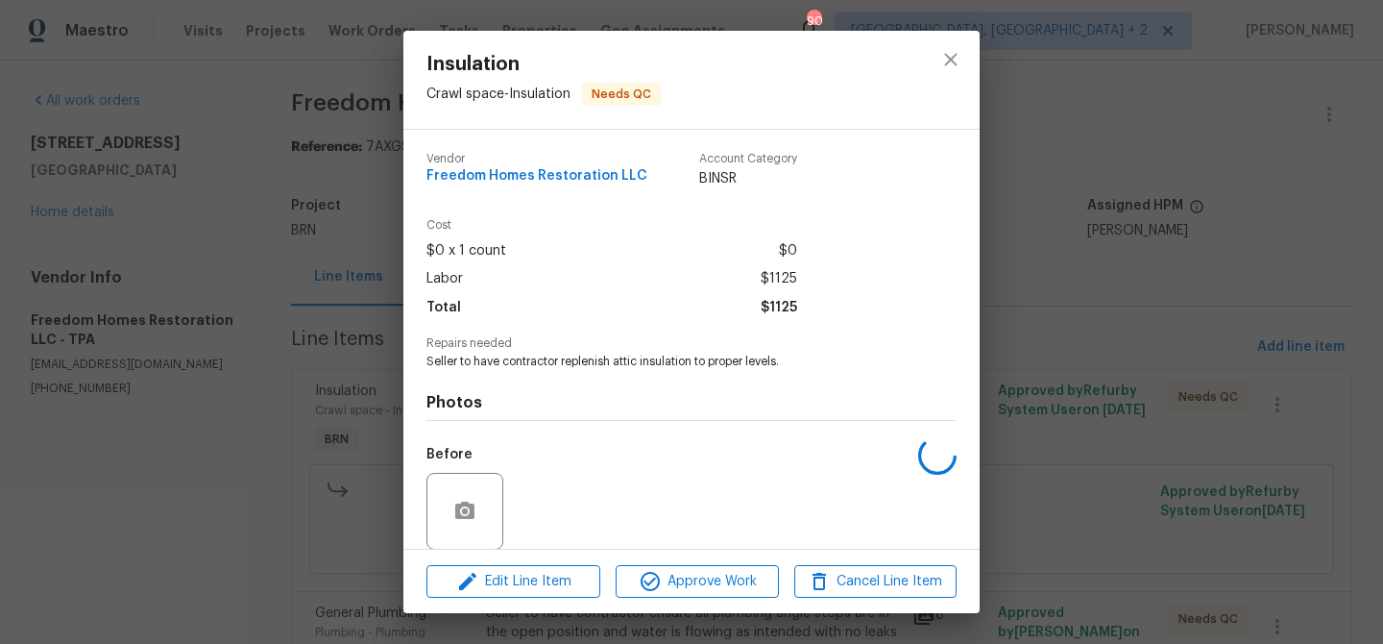
scroll to position [144, 0]
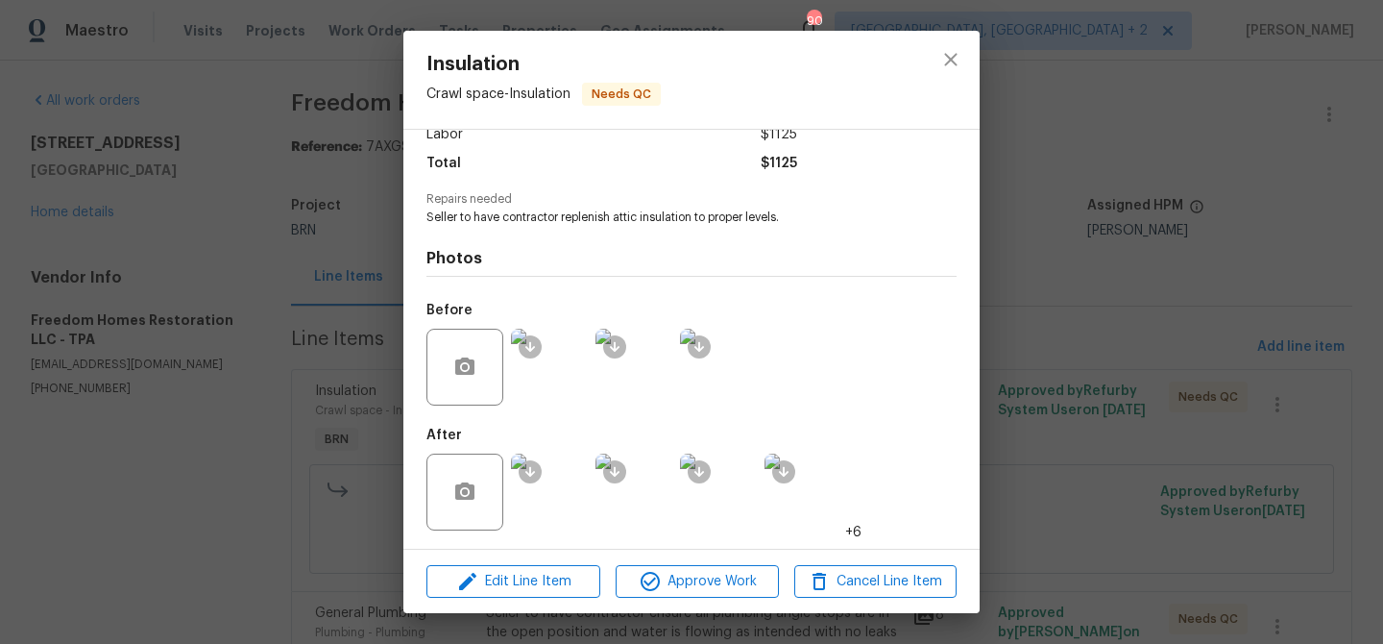
click at [557, 380] on img at bounding box center [549, 367] width 77 height 77
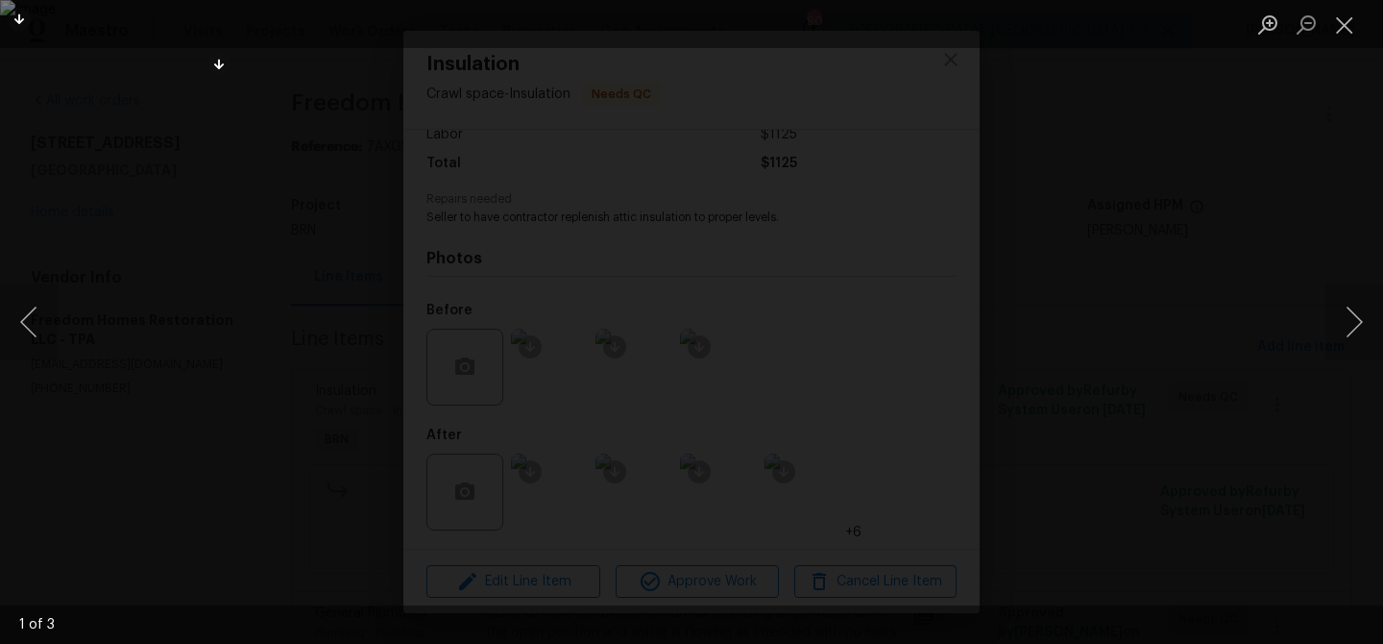
click at [70, 286] on div "Lightbox" at bounding box center [691, 322] width 1383 height 644
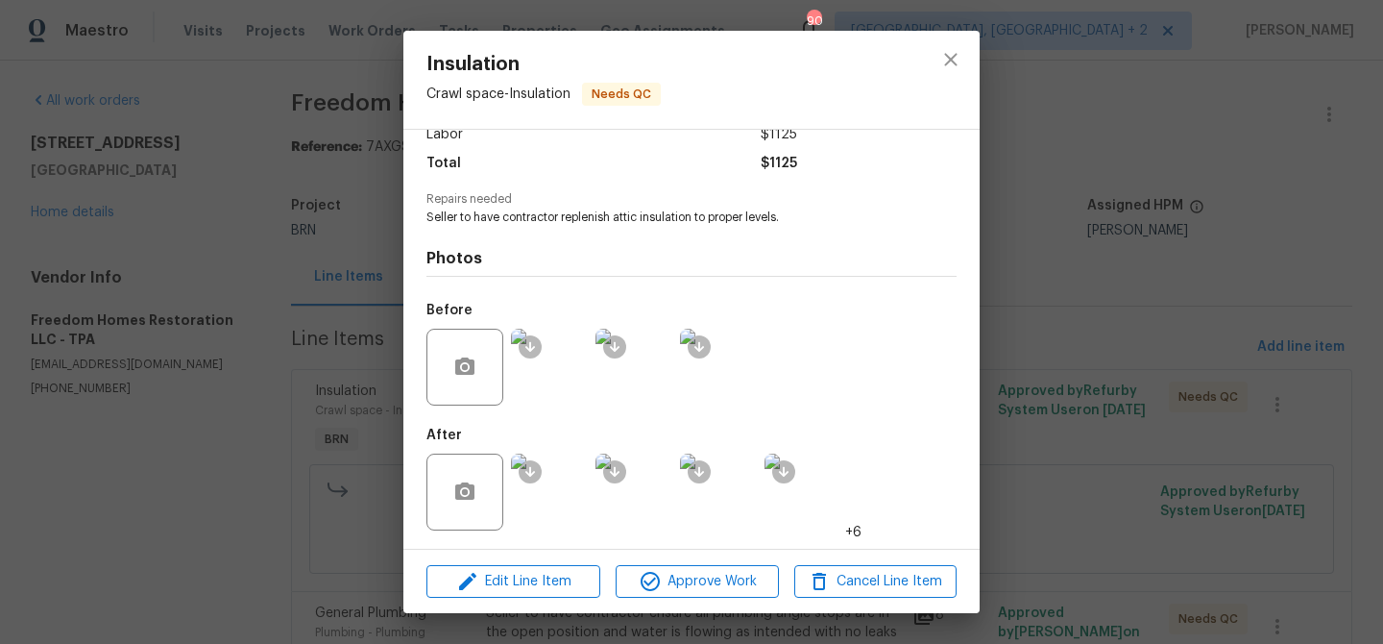
click at [574, 216] on span "Seller to have contractor replenish attic insulation to proper levels." at bounding box center [665, 217] width 477 height 16
copy span "replenish"
click at [711, 371] on img at bounding box center [718, 367] width 77 height 77
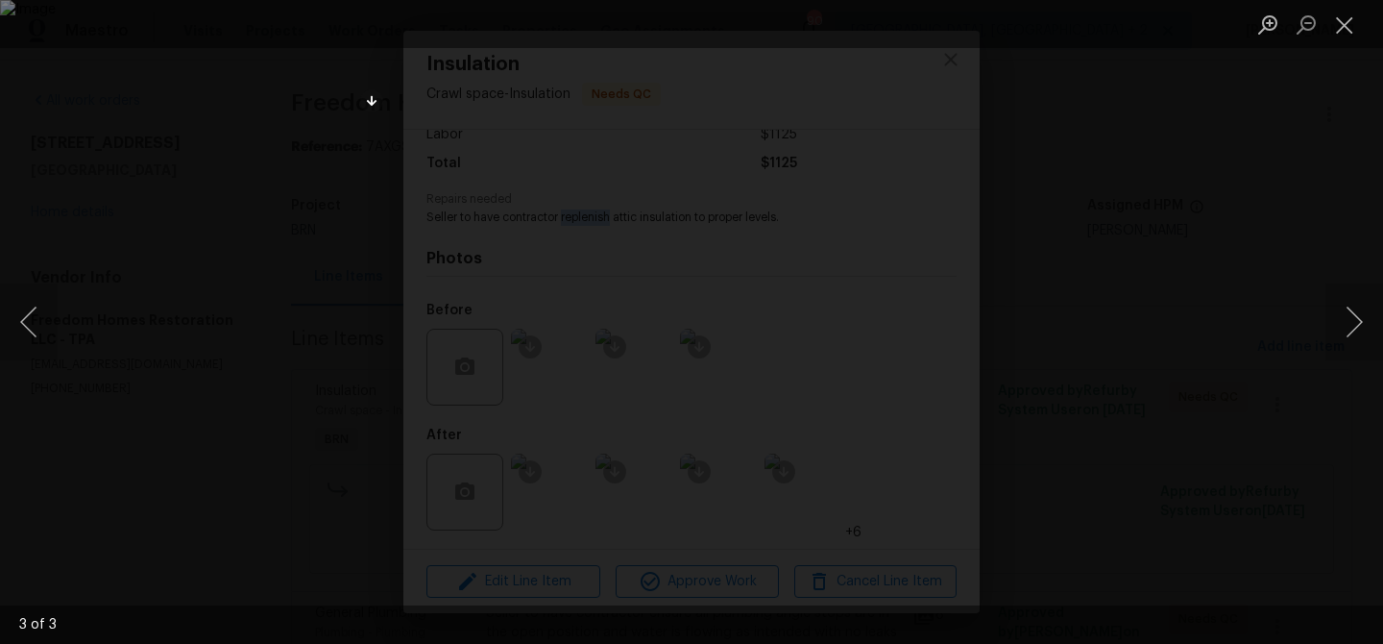
click at [163, 101] on div "Lightbox" at bounding box center [691, 322] width 1383 height 644
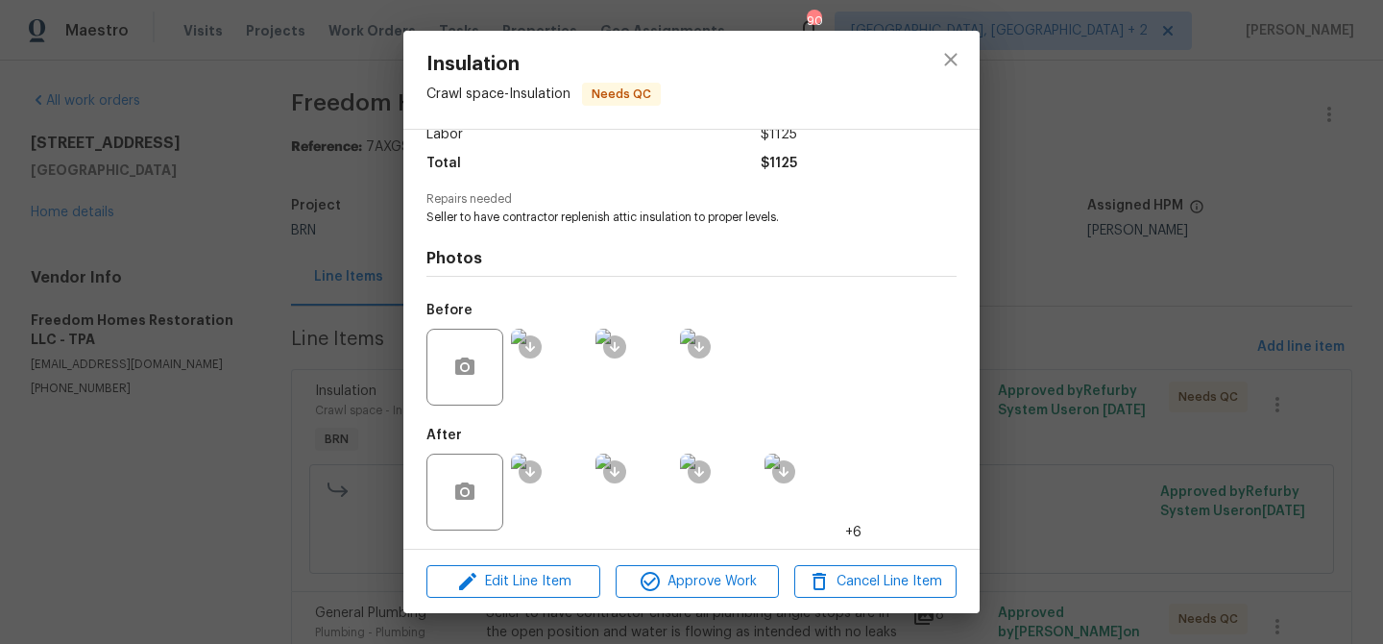
click at [207, 159] on div "Insulation Crawl space - Insulation Needs QC Vendor Freedom Homes Restoration L…" at bounding box center [691, 322] width 1383 height 644
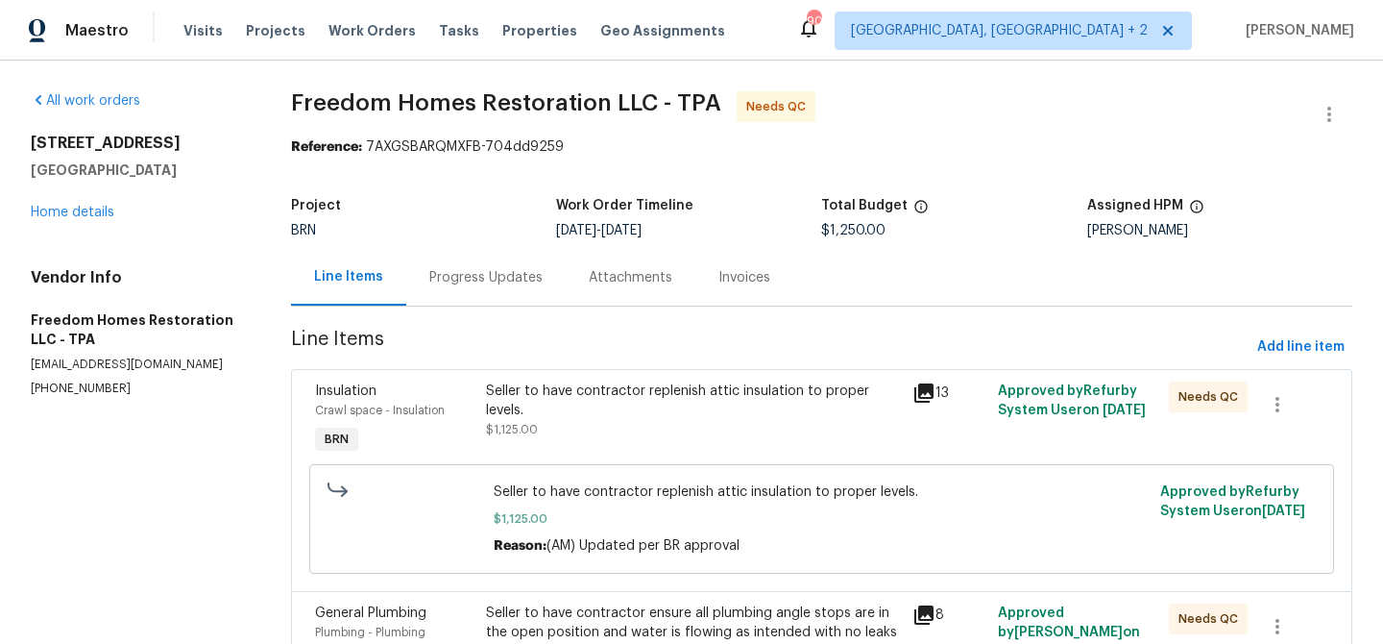
scroll to position [127, 0]
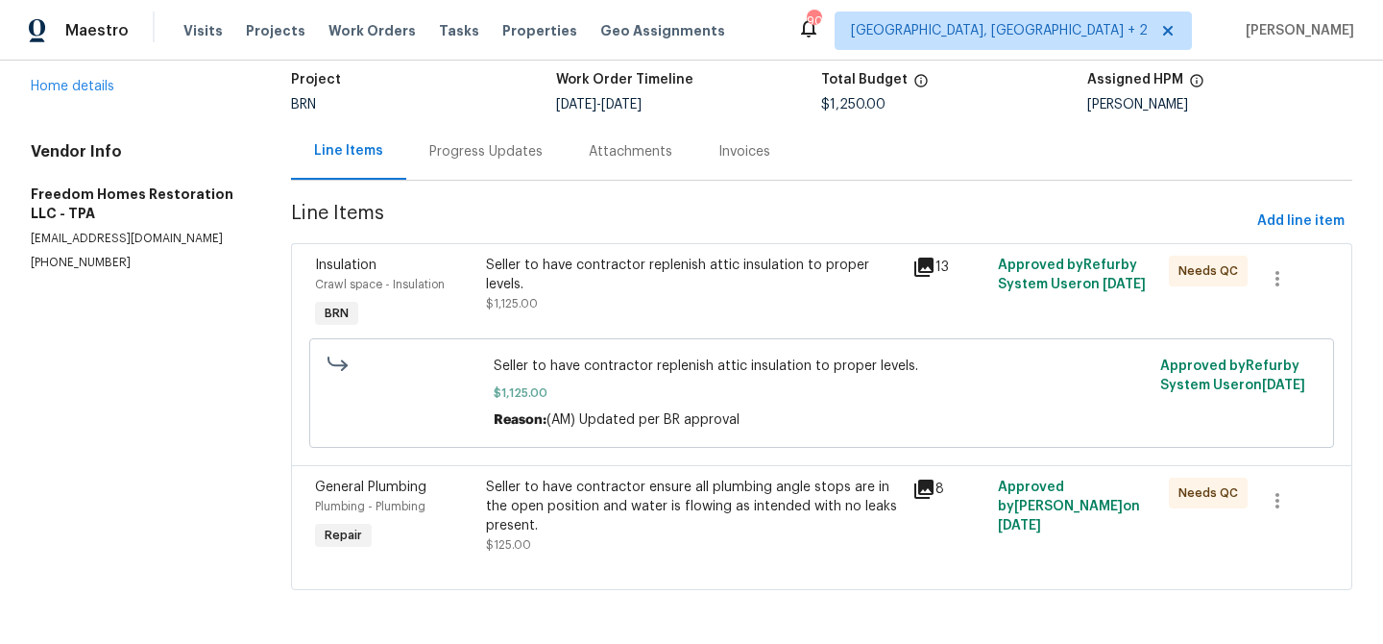
click at [567, 502] on div "Seller to have contractor ensure all plumbing angle stops are in the open posit…" at bounding box center [694, 506] width 416 height 58
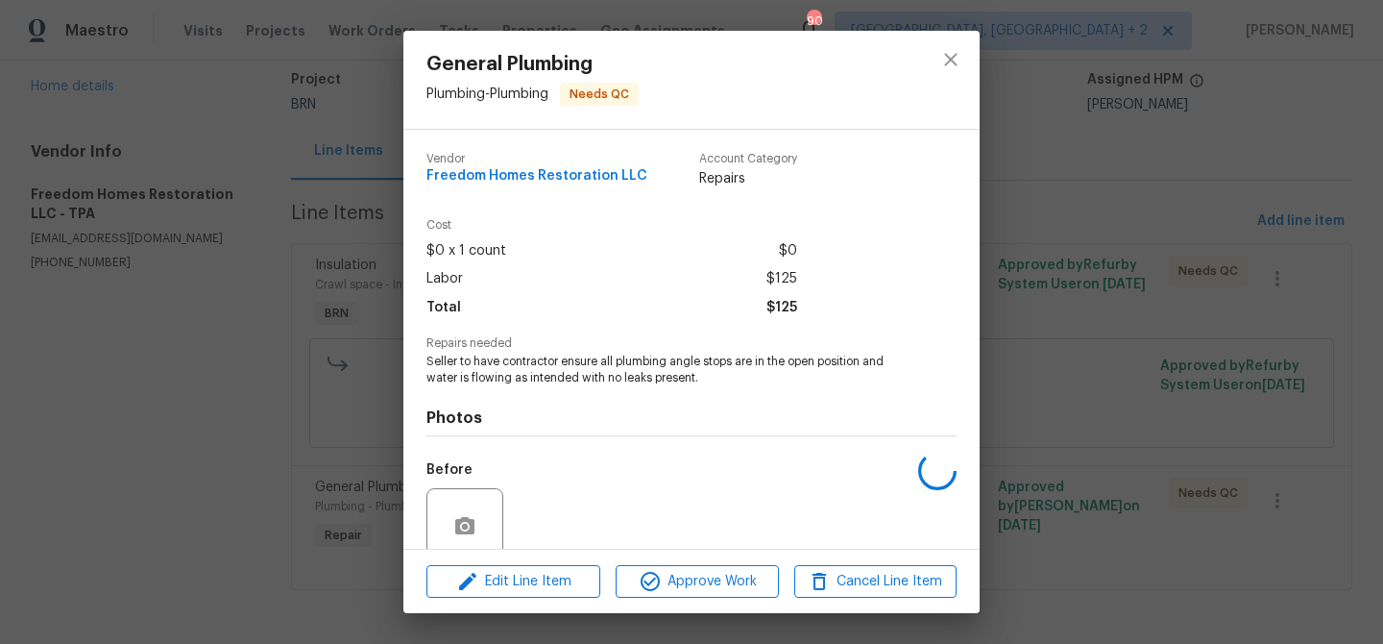
scroll to position [160, 0]
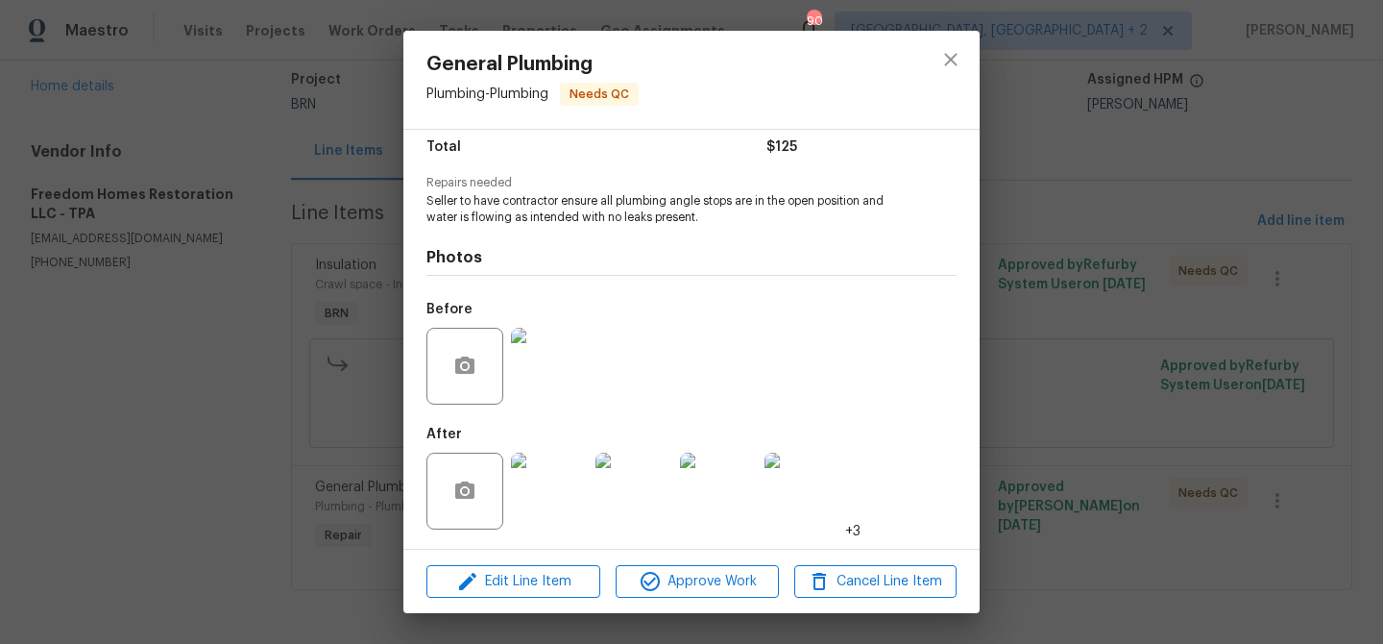
click at [550, 382] on img at bounding box center [549, 366] width 77 height 77
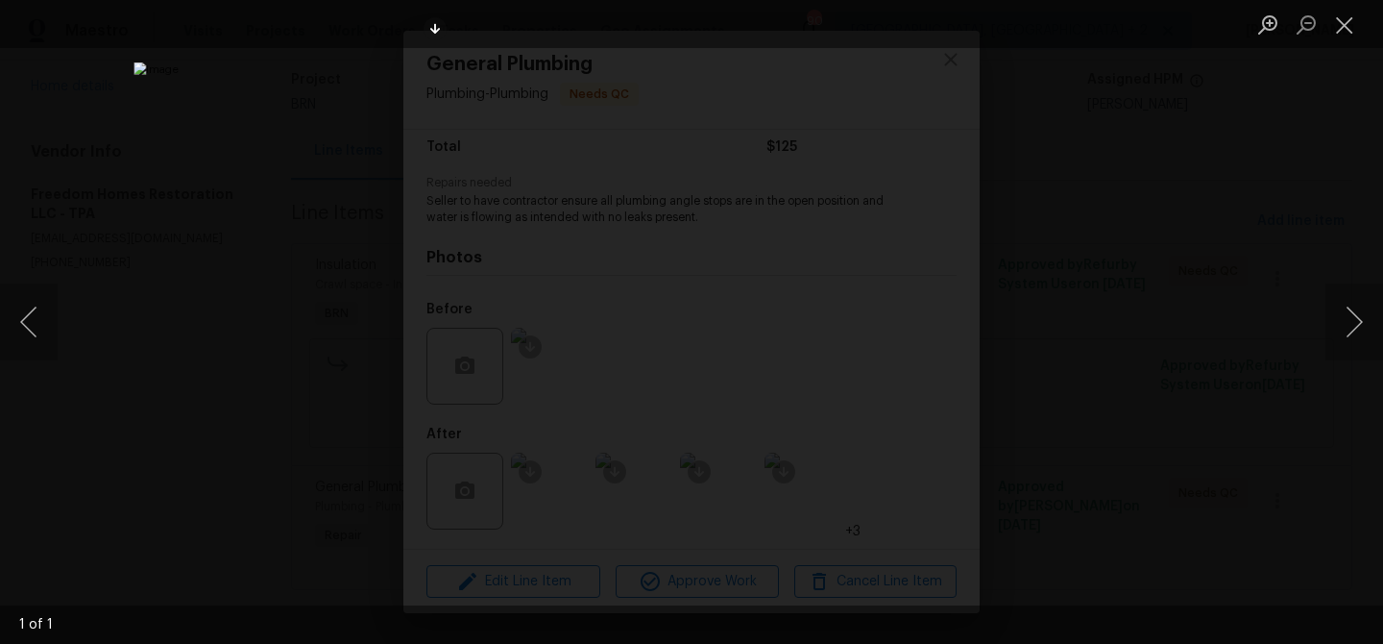
click at [399, 292] on div "Lightbox" at bounding box center [691, 322] width 1383 height 644
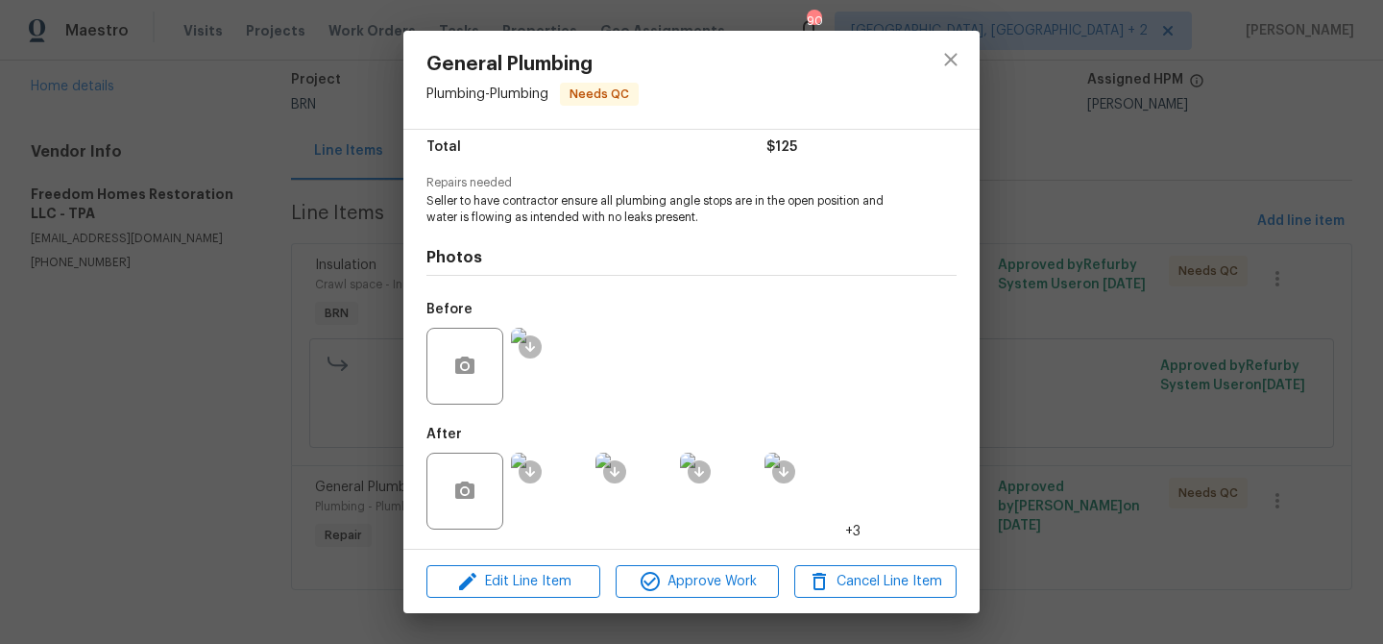
click at [548, 365] on img at bounding box center [549, 366] width 77 height 77
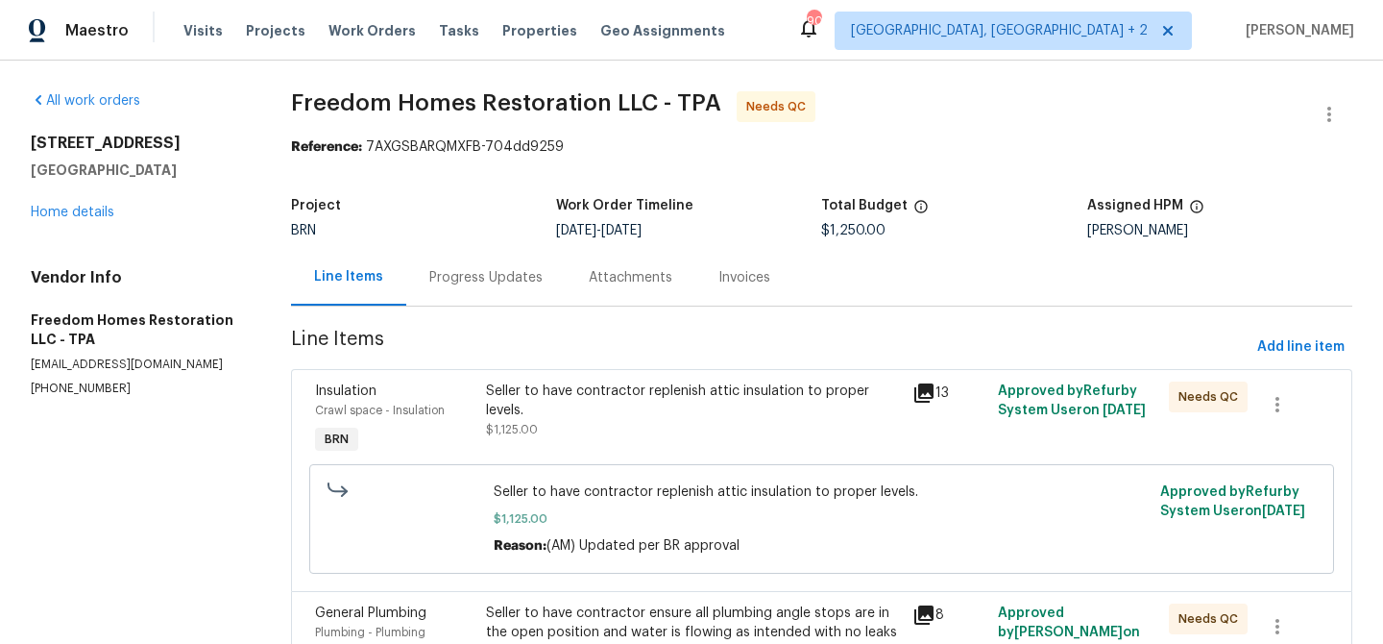
click at [480, 275] on div "Progress Updates" at bounding box center [485, 277] width 113 height 19
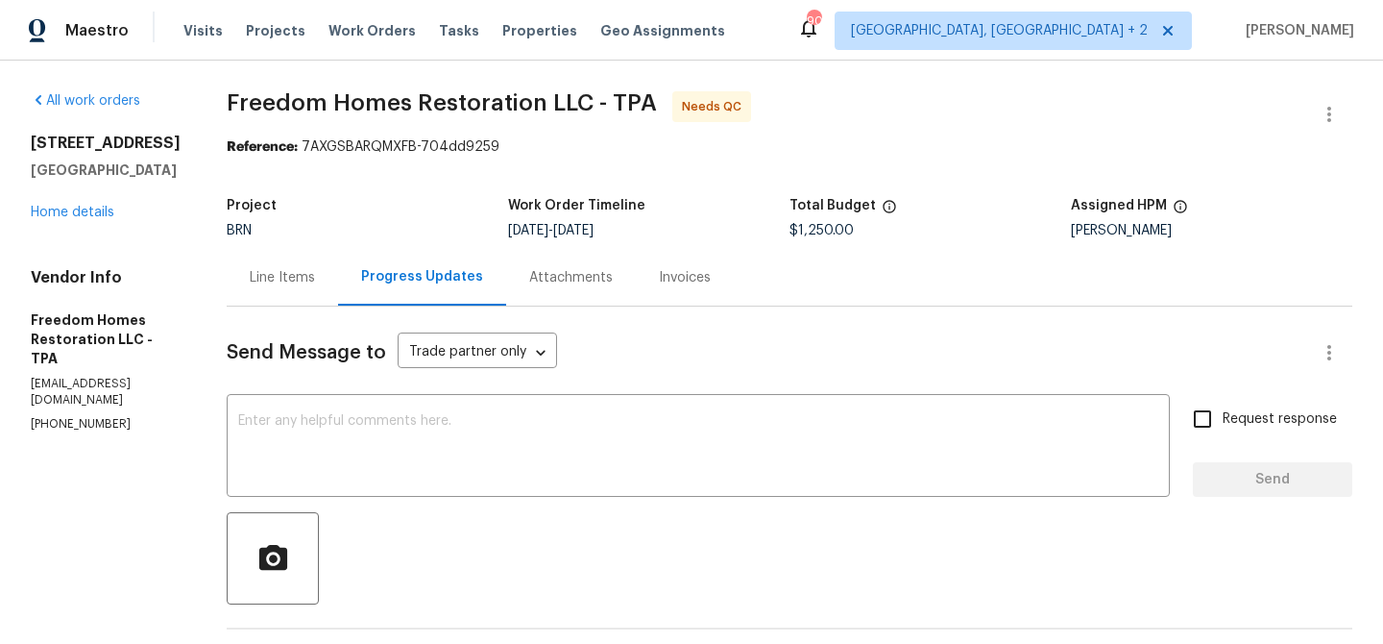
click at [280, 264] on div "Line Items" at bounding box center [282, 277] width 111 height 57
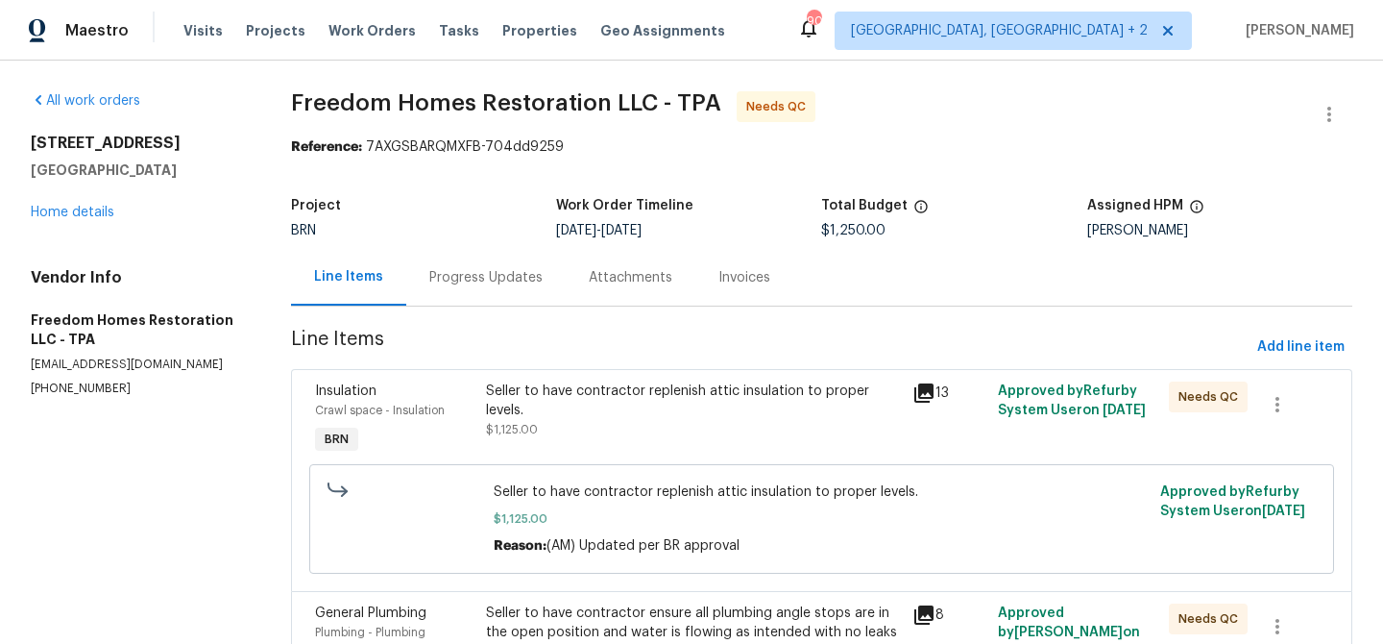
click at [540, 459] on div "Seller to have contractor replenish attic insulation to proper levels. $1,125.0…" at bounding box center [821, 518] width 1013 height 121
click at [534, 403] on div "Seller to have contractor replenish attic insulation to proper levels." at bounding box center [694, 400] width 416 height 38
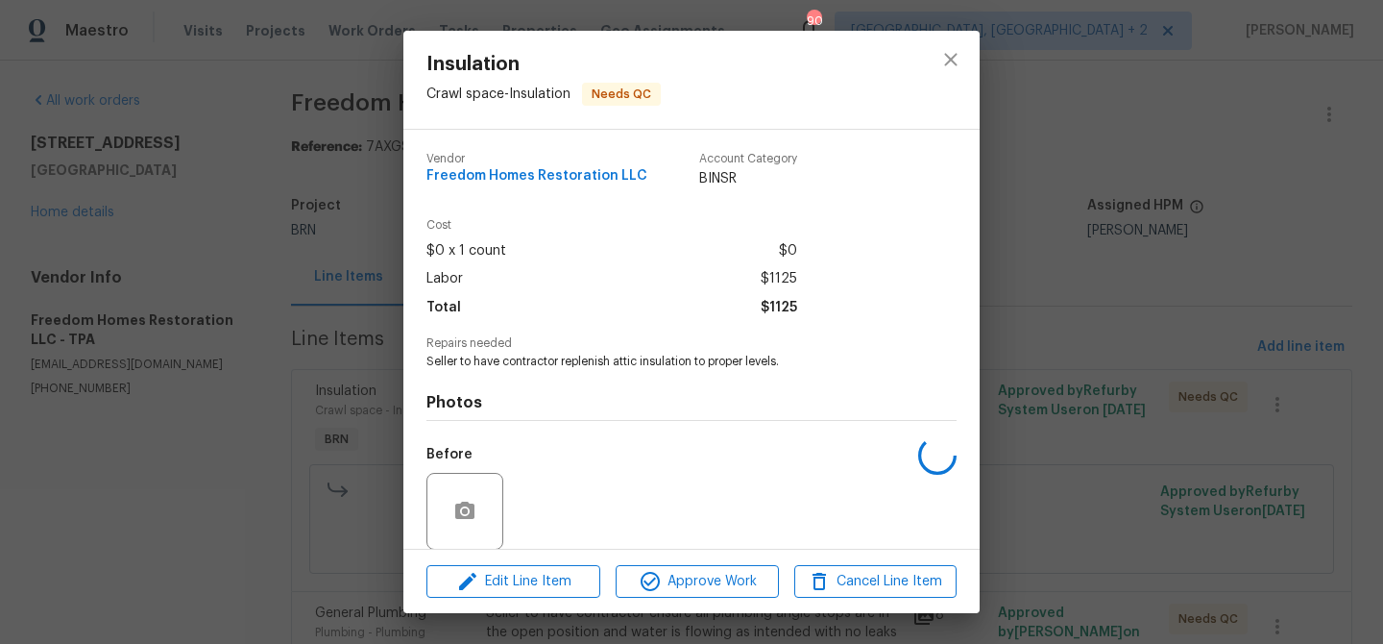
scroll to position [144, 0]
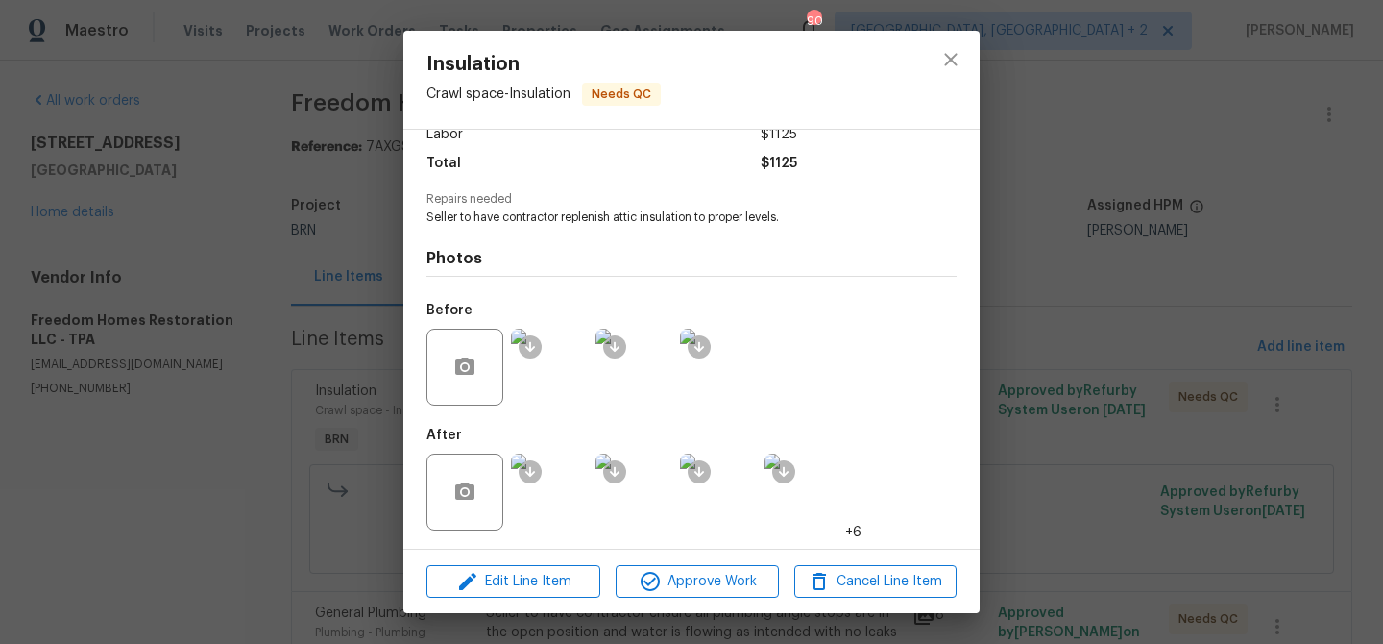
click at [555, 493] on img at bounding box center [549, 491] width 77 height 77
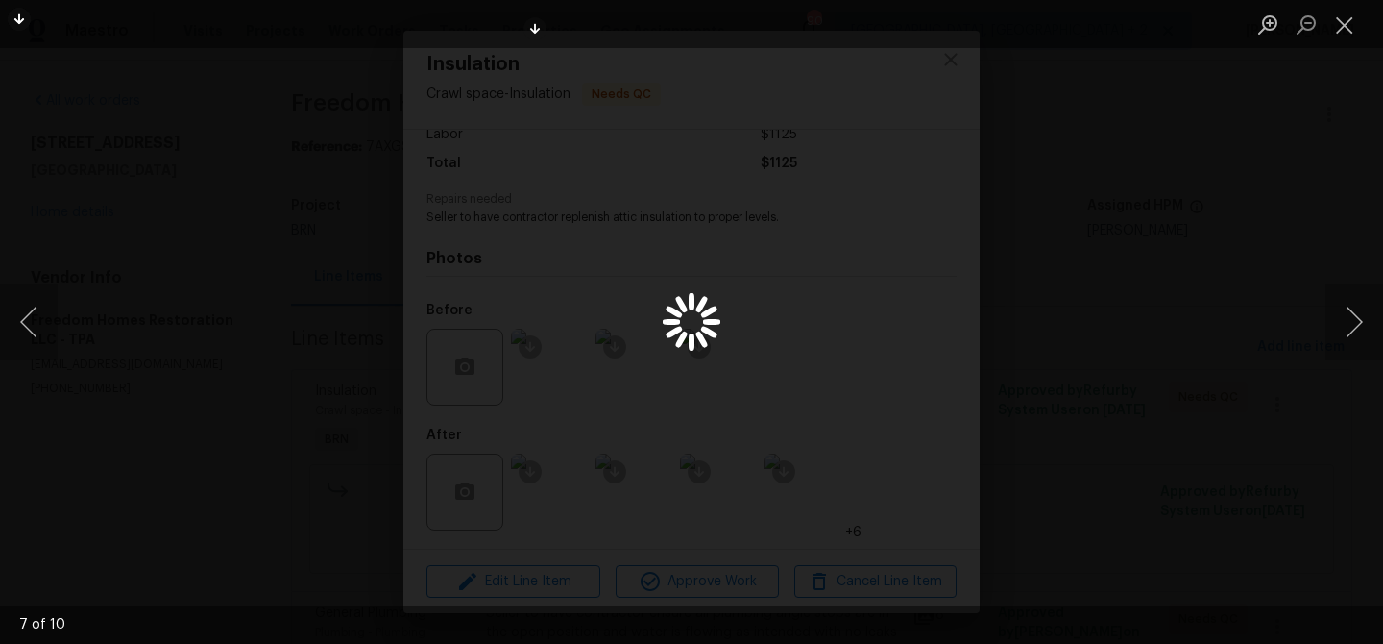
click at [207, 257] on div "Lightbox" at bounding box center [691, 322] width 1383 height 644
click at [1350, 312] on button "Next image" at bounding box center [1355, 321] width 58 height 77
click at [1351, 314] on button "Next image" at bounding box center [1355, 321] width 58 height 77
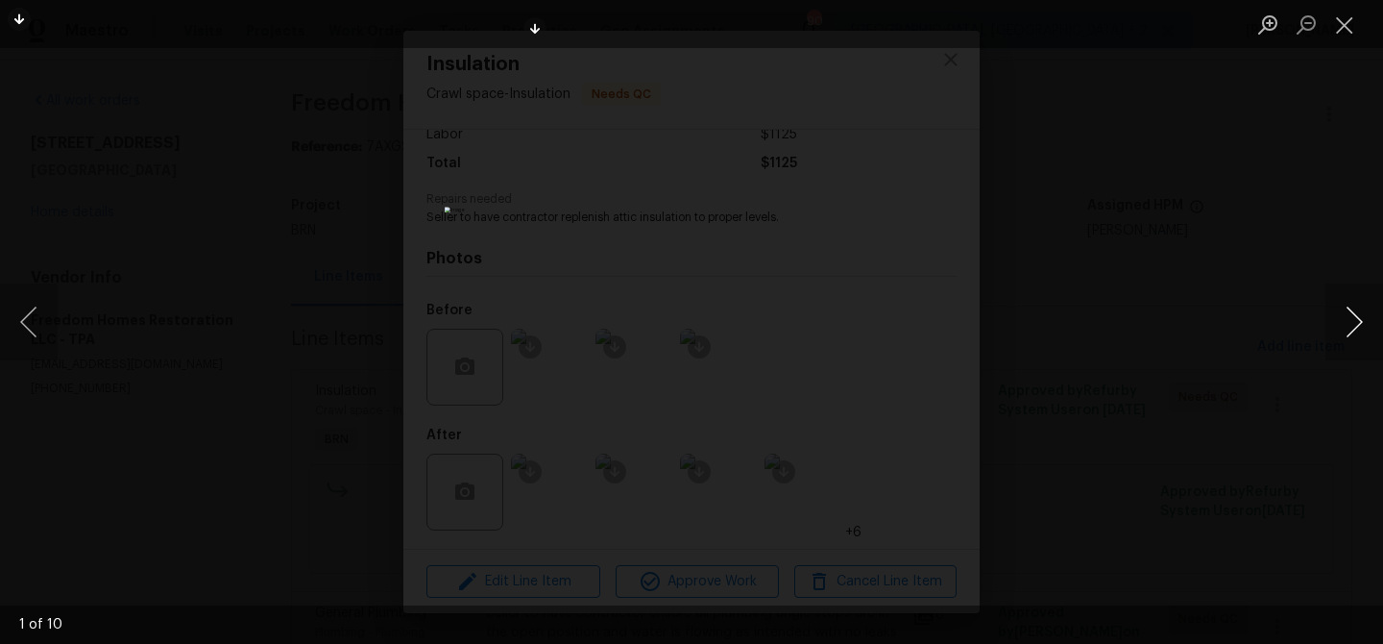
click at [1351, 314] on button "Next image" at bounding box center [1355, 321] width 58 height 77
click at [1347, 31] on button "Close lightbox" at bounding box center [1345, 25] width 38 height 34
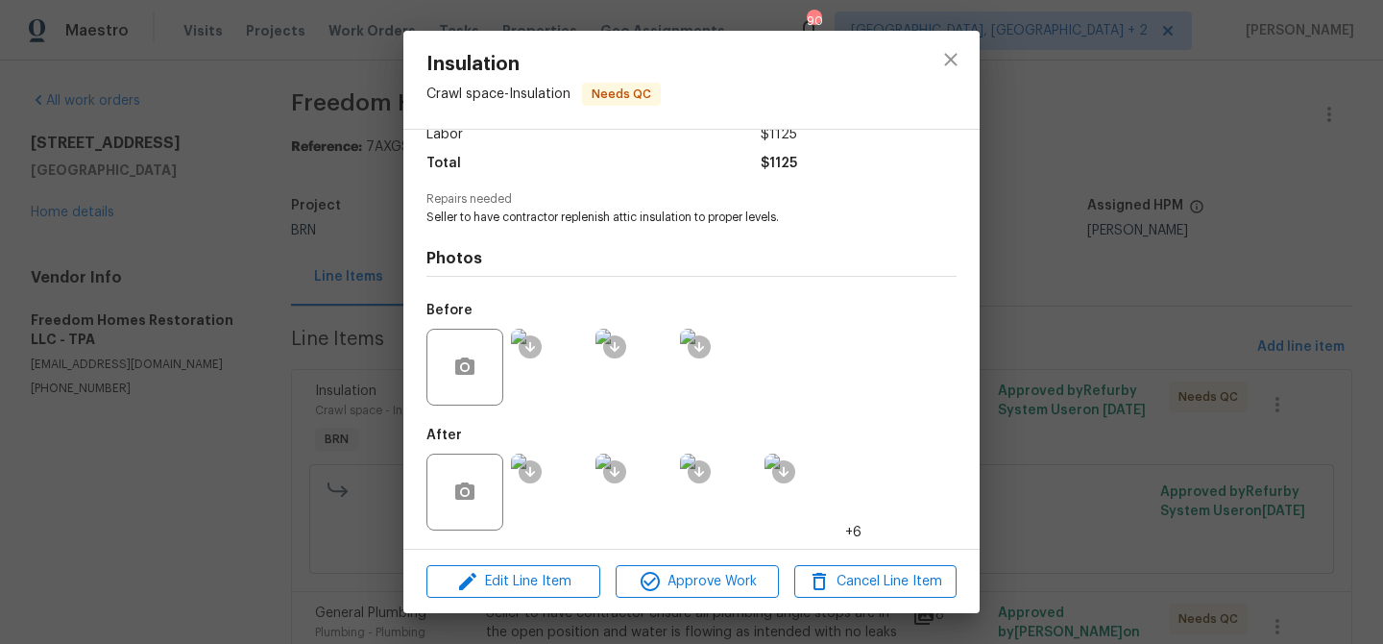
click at [240, 205] on div "Insulation Crawl space - Insulation Needs QC Vendor Freedom Homes Restoration L…" at bounding box center [691, 322] width 1383 height 644
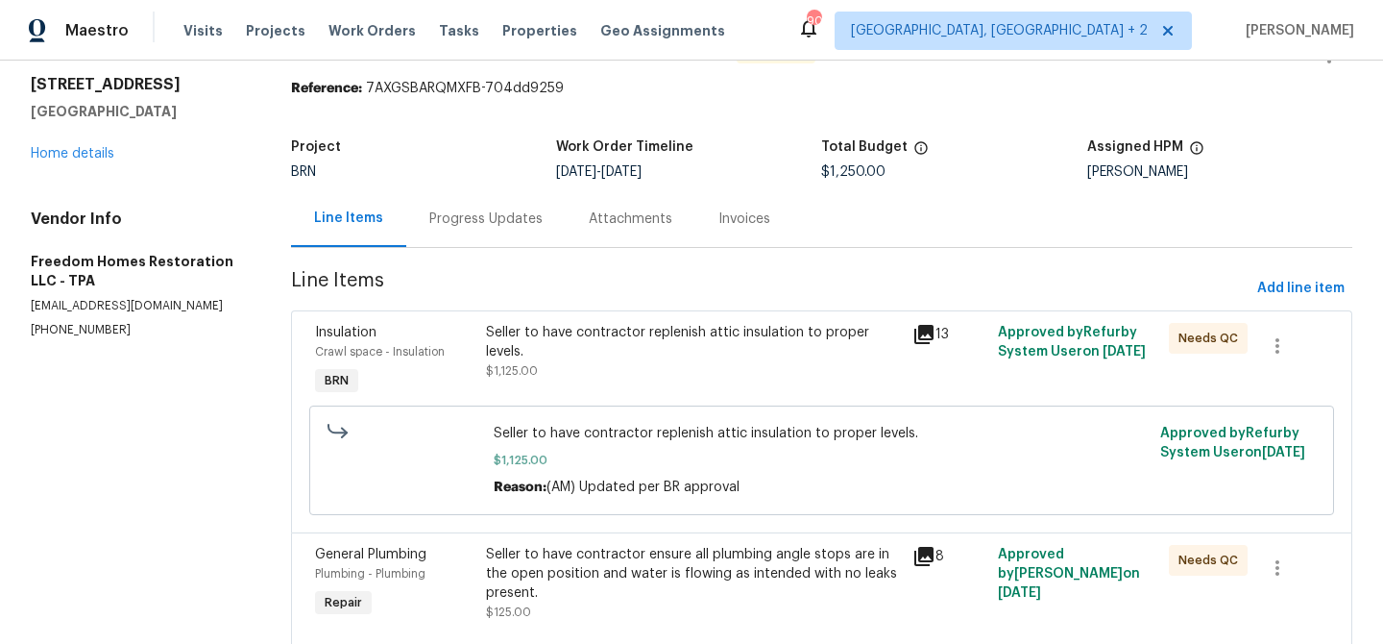
scroll to position [83, 0]
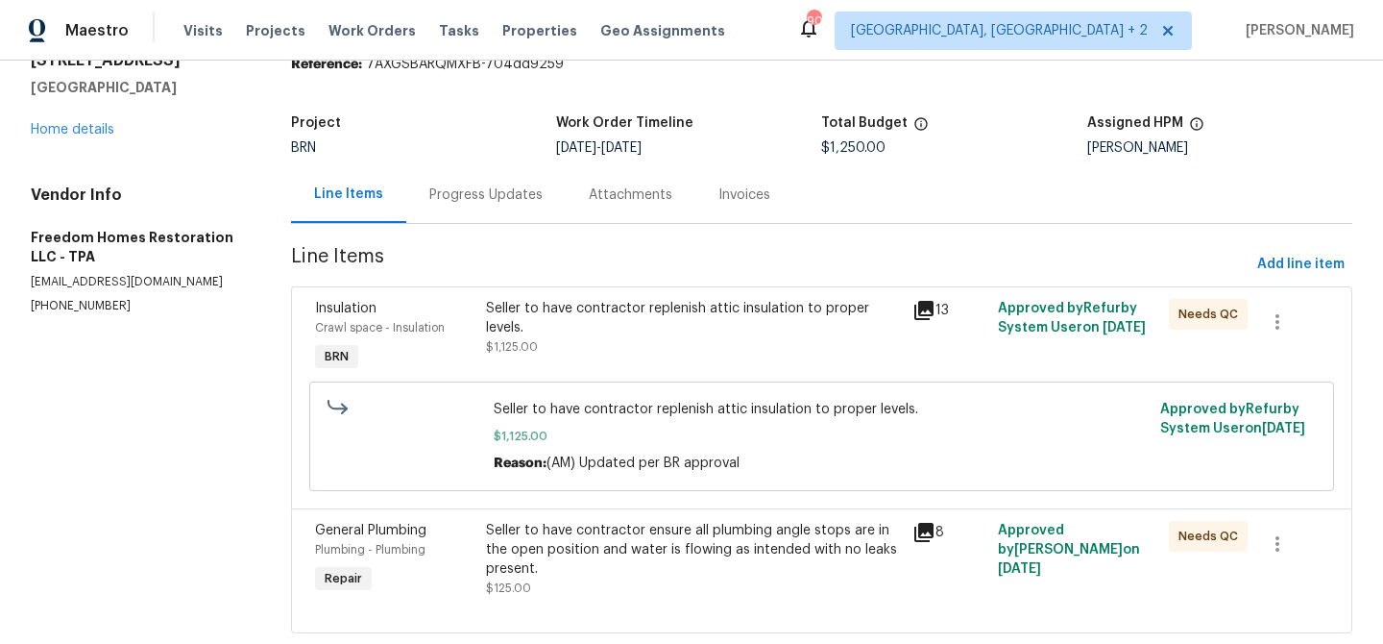
click at [566, 562] on div "Seller to have contractor ensure all plumbing angle stops are in the open posit…" at bounding box center [694, 550] width 416 height 58
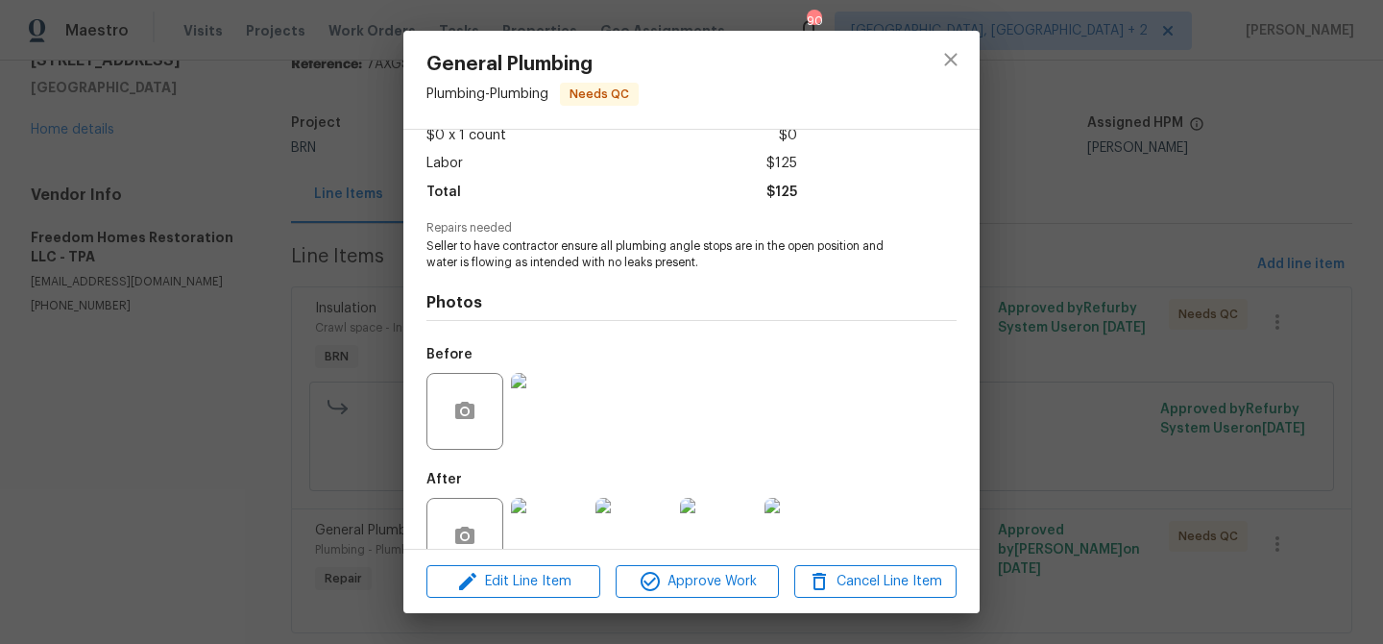
scroll to position [160, 0]
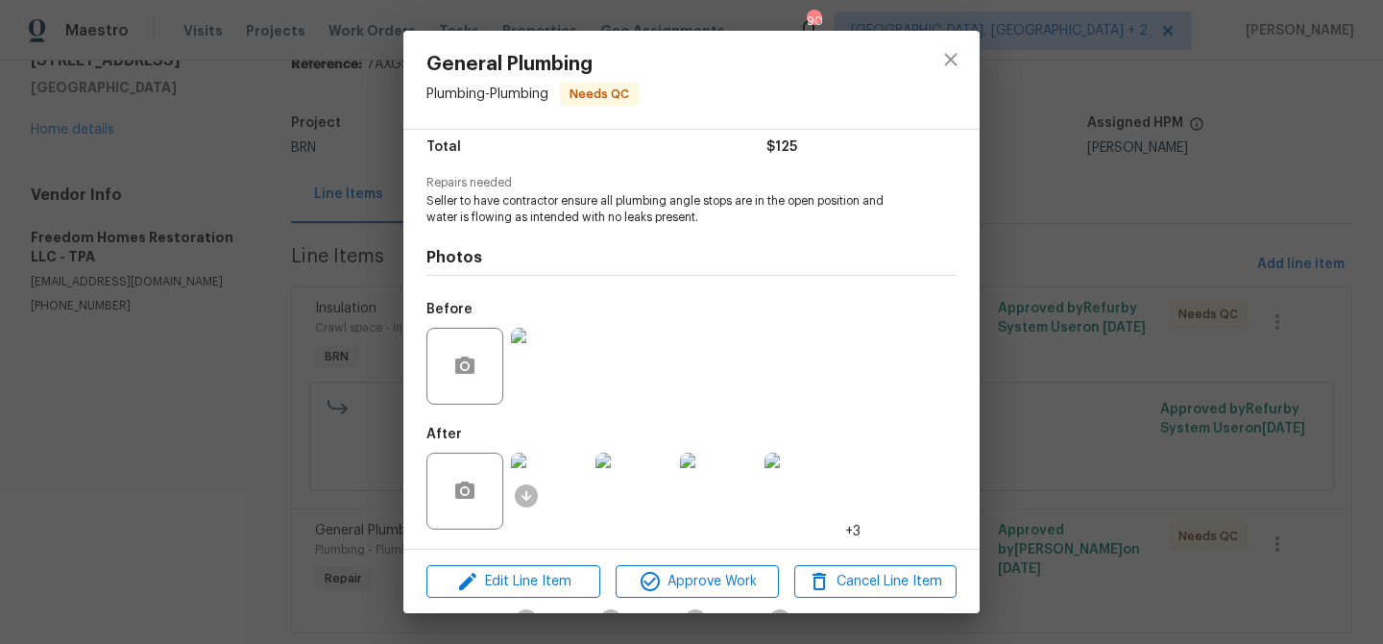
click at [552, 494] on img at bounding box center [549, 490] width 77 height 77
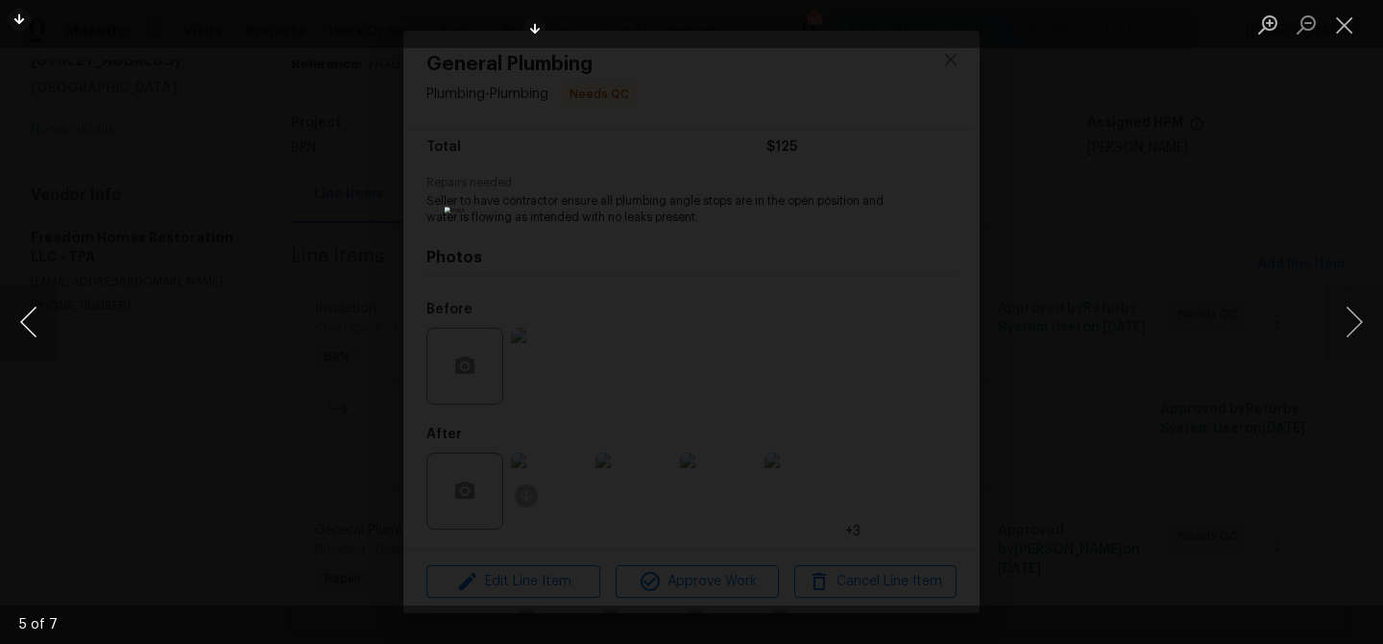
click at [29, 324] on button "Previous image" at bounding box center [29, 321] width 58 height 77
click at [614, 210] on img "Lightbox" at bounding box center [692, 322] width 494 height 230
click at [614, 210] on img "Lightbox" at bounding box center [770, 435] width 992 height 462
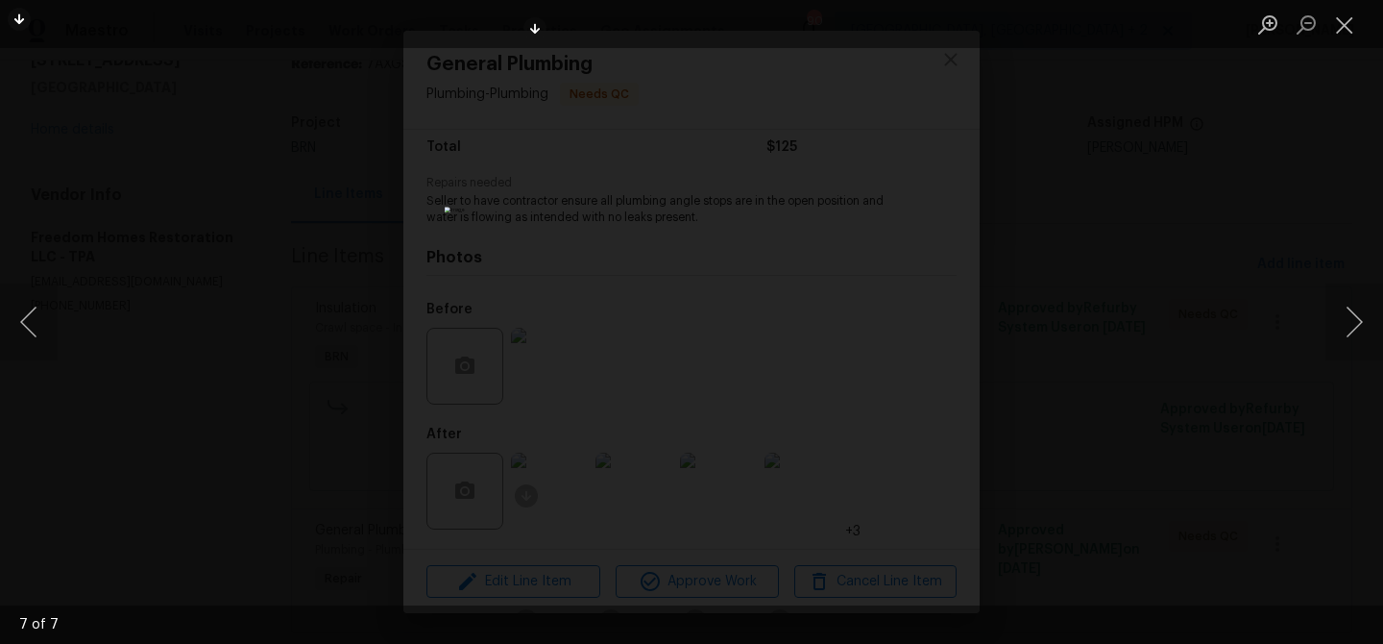
click at [305, 217] on div "Lightbox" at bounding box center [691, 322] width 1383 height 644
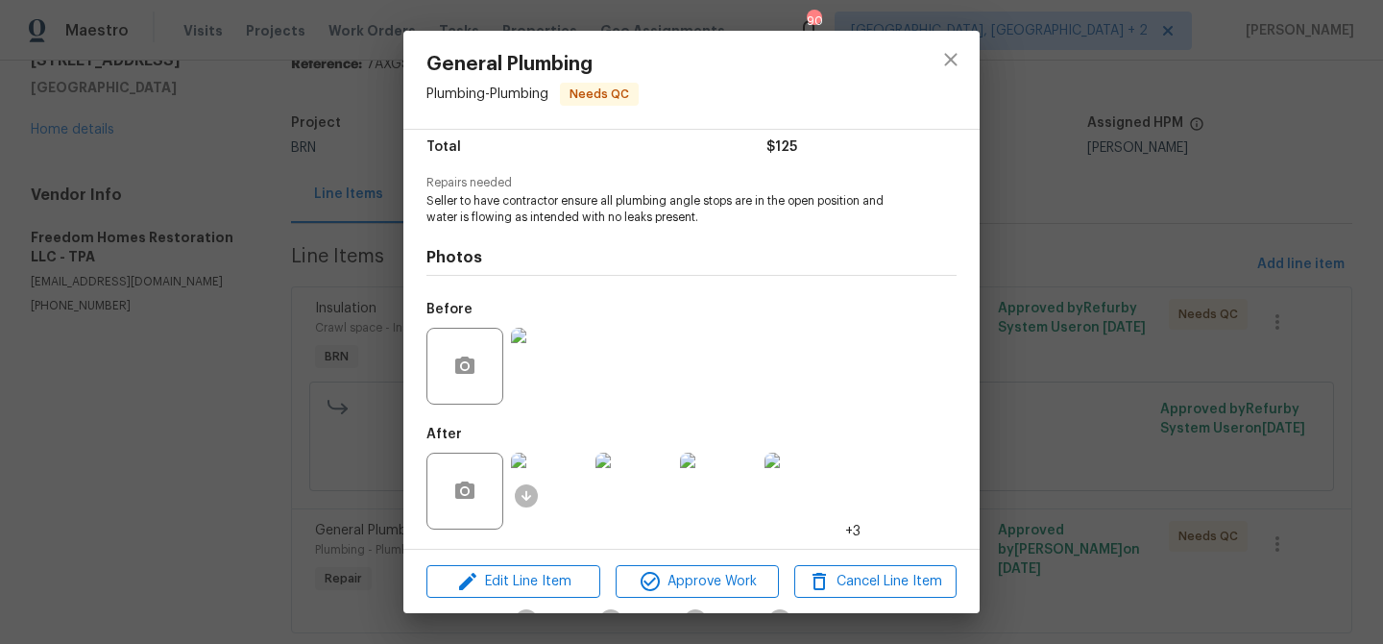
click at [261, 233] on div "General Plumbing Plumbing - Plumbing Needs QC Vendor Freedom Homes Restoration …" at bounding box center [691, 322] width 1383 height 644
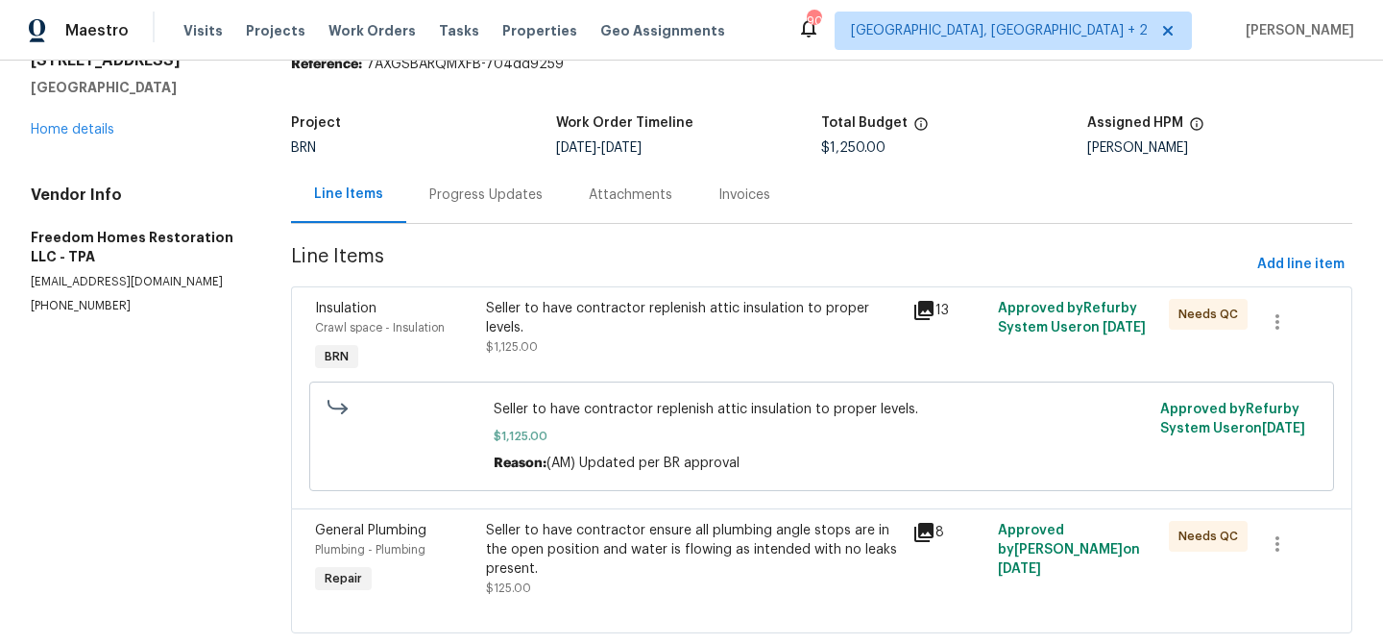
click at [498, 185] on div "Progress Updates" at bounding box center [485, 194] width 113 height 19
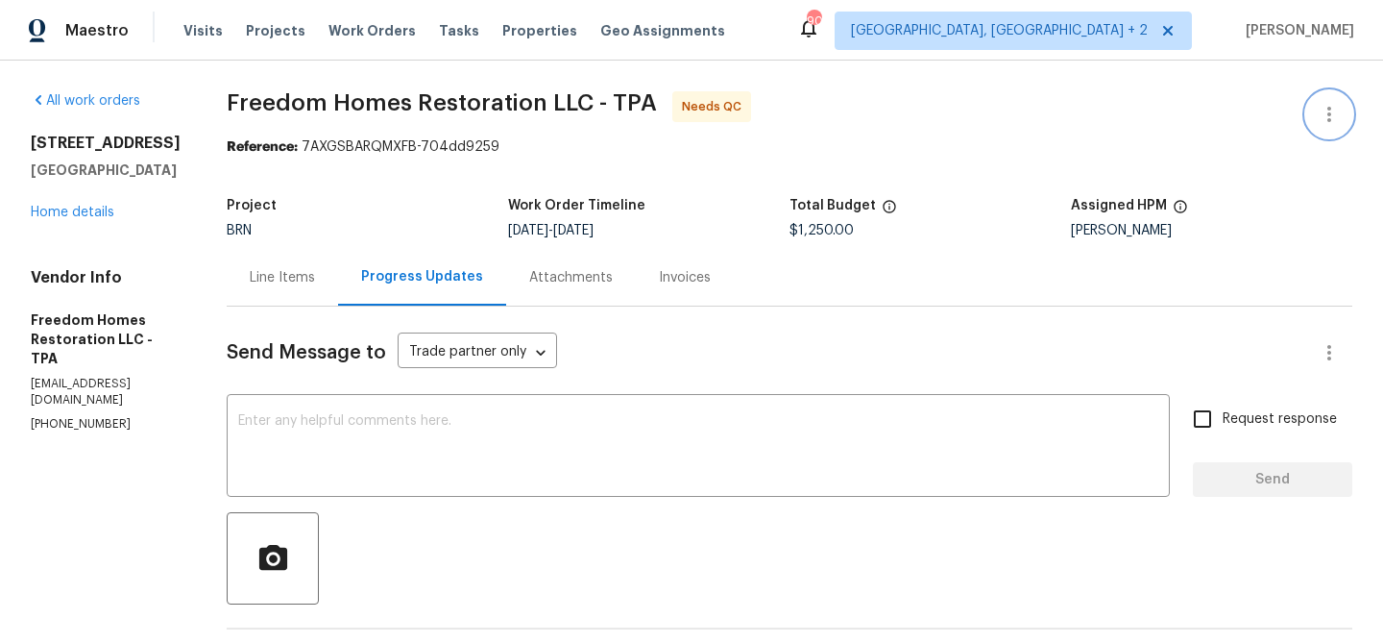
click at [1336, 109] on icon "button" at bounding box center [1329, 114] width 23 height 23
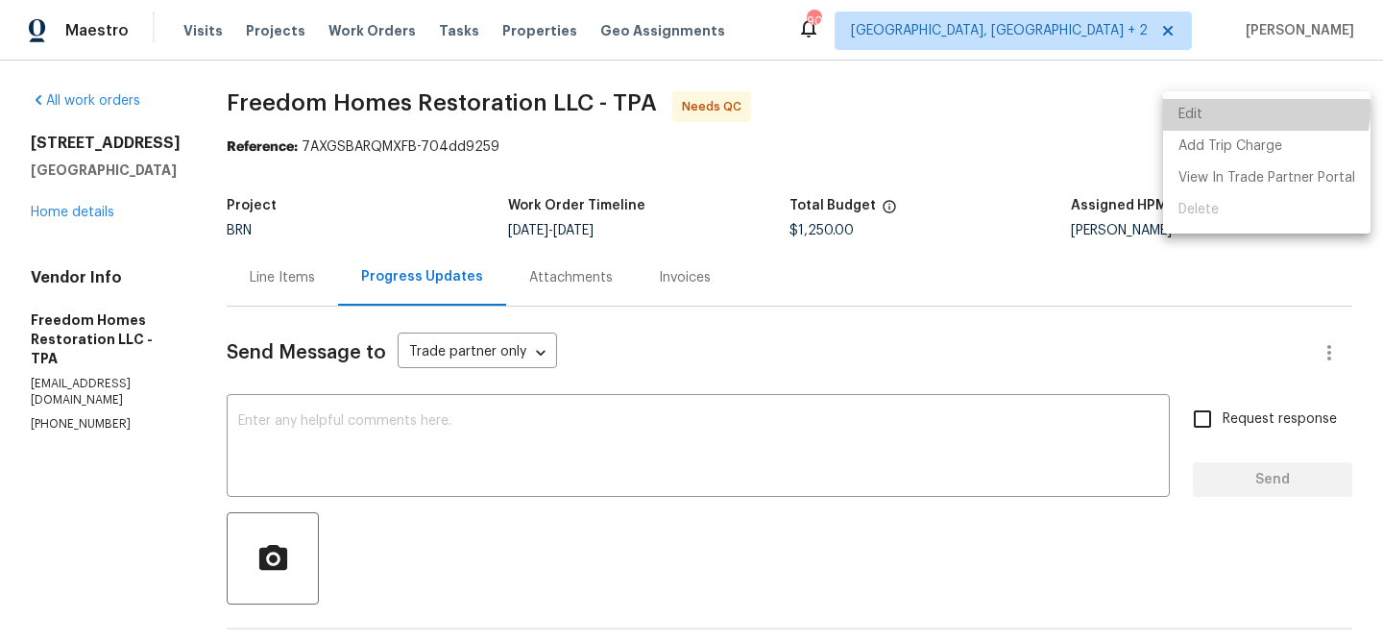
click at [1263, 110] on li "Edit" at bounding box center [1266, 115] width 207 height 32
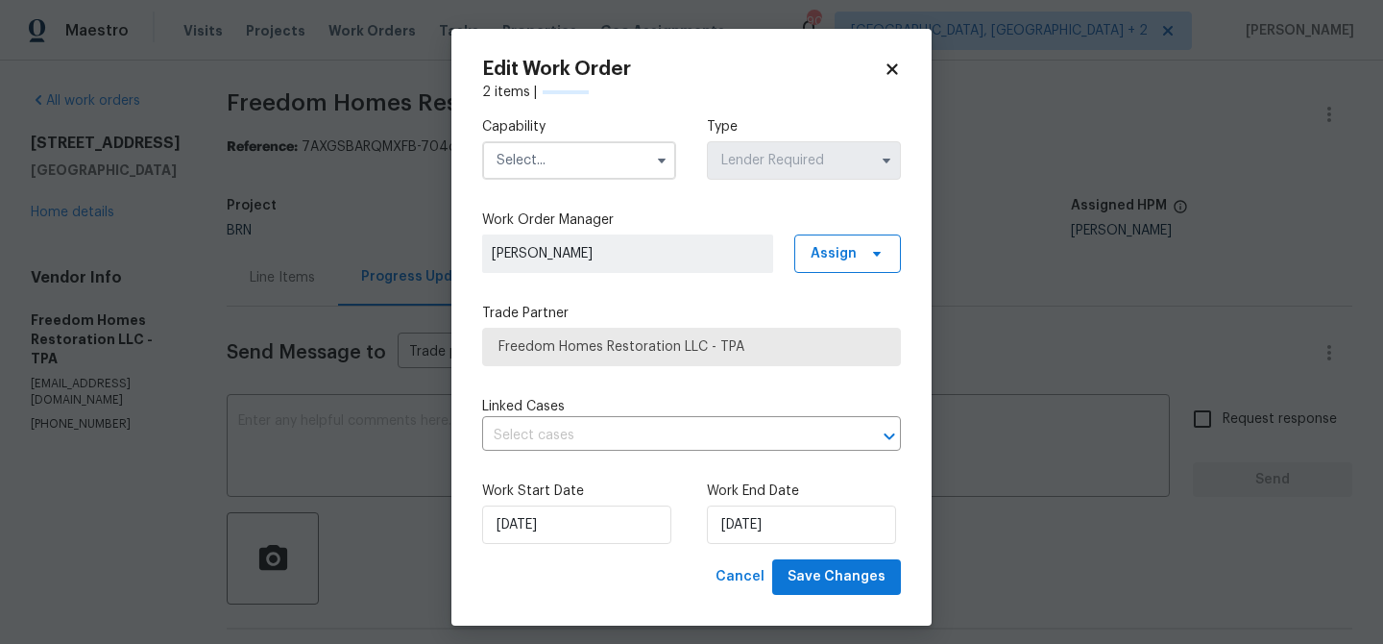
click at [561, 153] on input "text" at bounding box center [579, 160] width 194 height 38
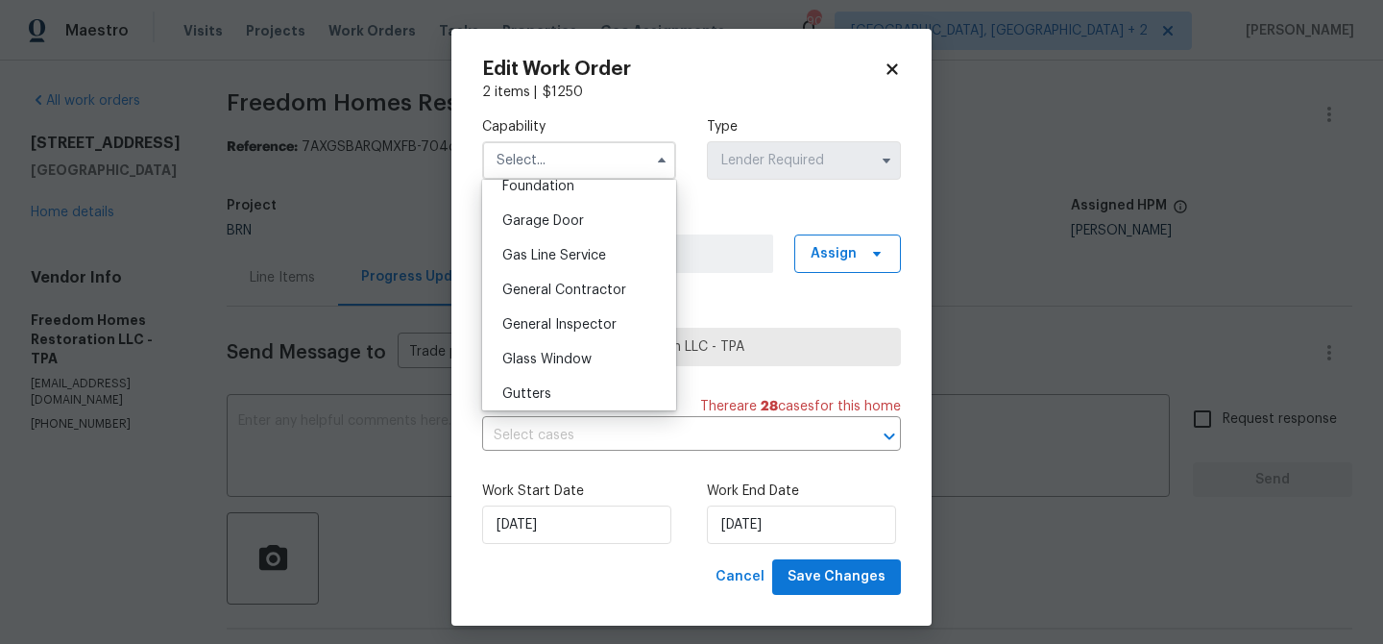
scroll to position [831, 0]
click at [559, 295] on span "General Contractor" at bounding box center [564, 288] width 124 height 13
type input "General Contractor"
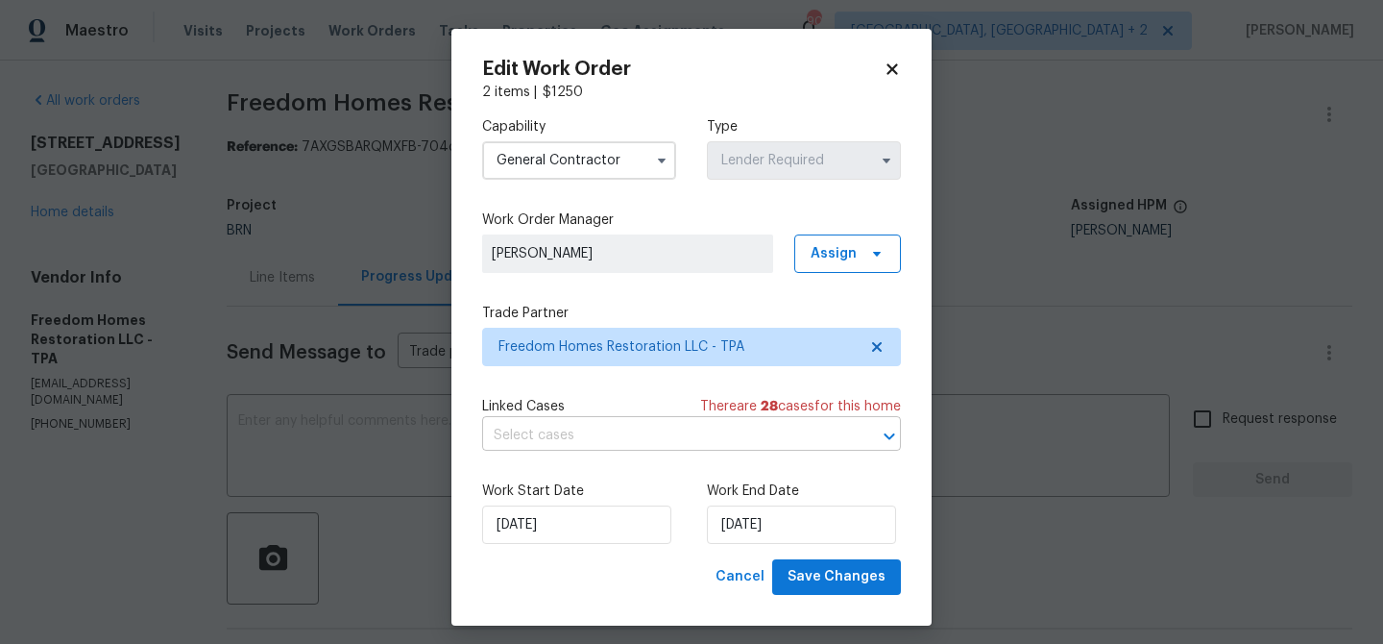
click at [549, 439] on input "text" at bounding box center [664, 436] width 365 height 30
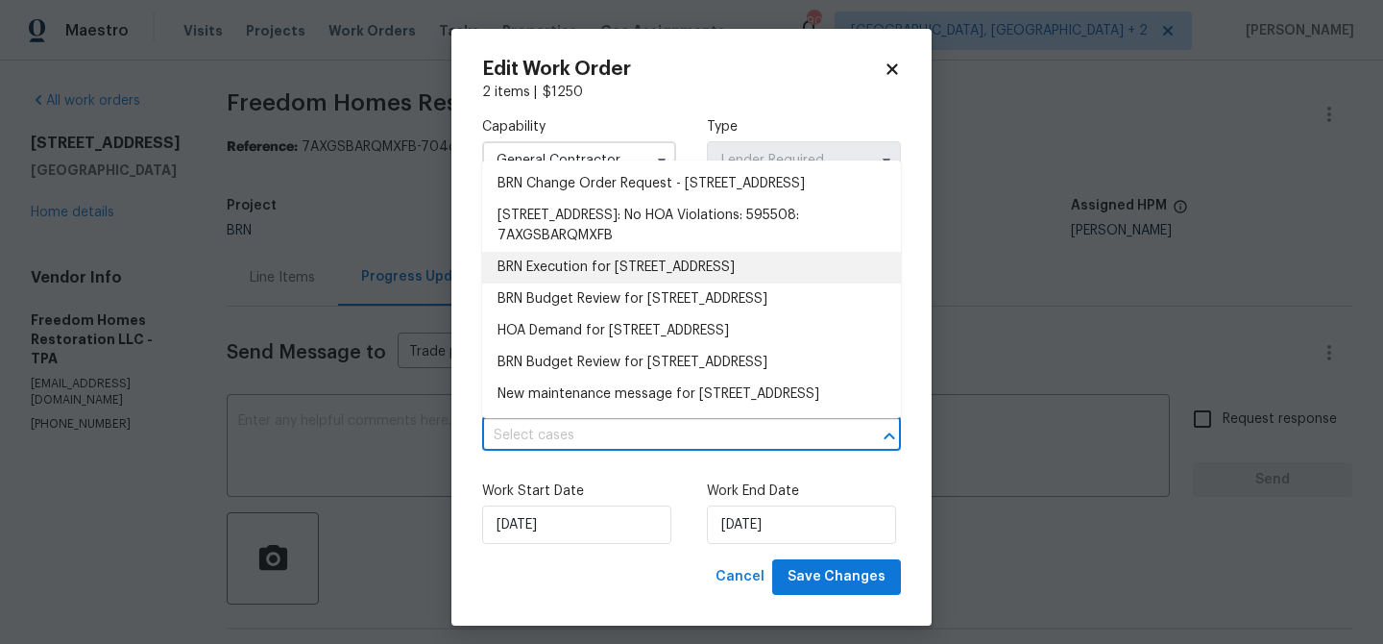
click at [525, 274] on li "BRN Execution for [STREET_ADDRESS]" at bounding box center [691, 268] width 419 height 32
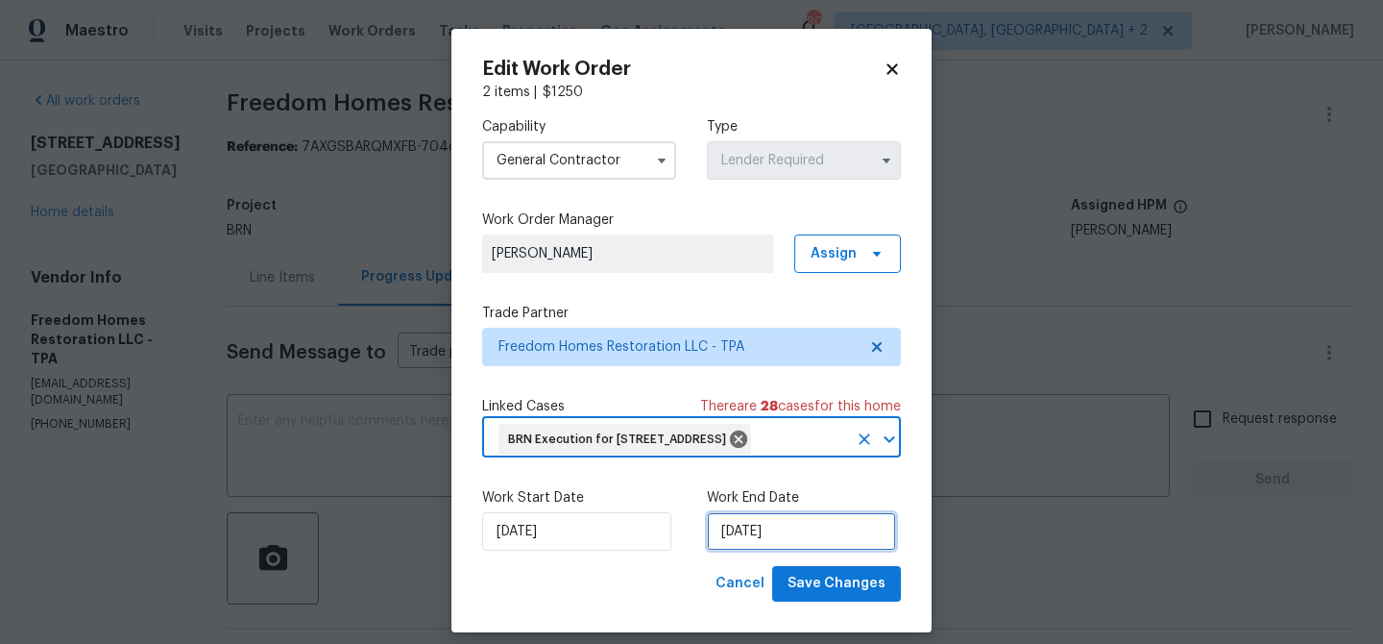
select select "9"
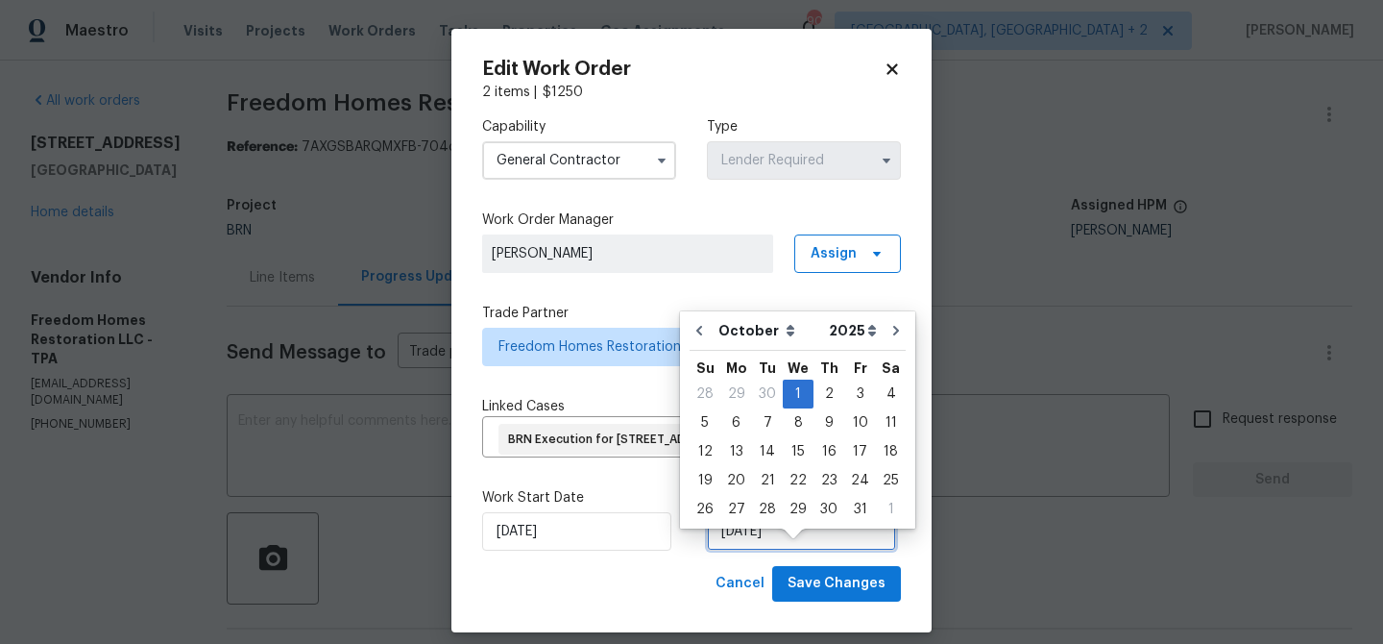
click at [742, 550] on input "[DATE]" at bounding box center [801, 531] width 189 height 38
click at [762, 391] on div "30" at bounding box center [767, 393] width 31 height 27
type input "[DATE]"
select select "8"
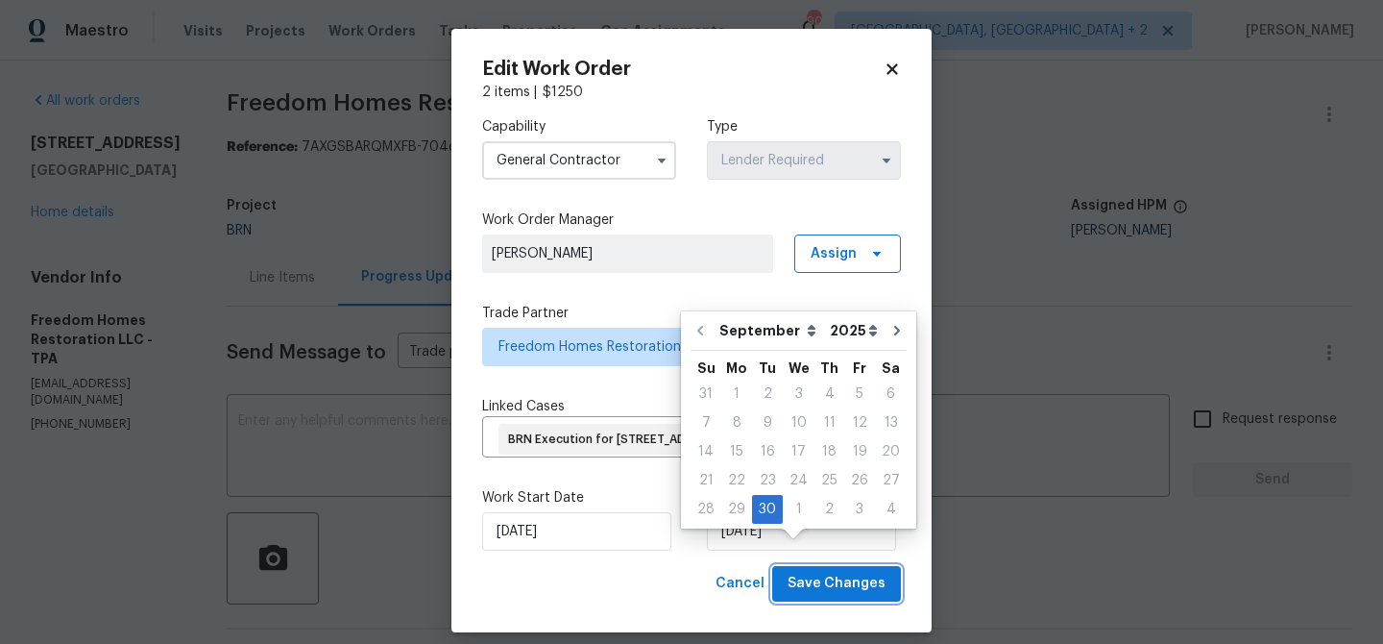
click at [793, 601] on button "Save Changes" at bounding box center [836, 584] width 129 height 36
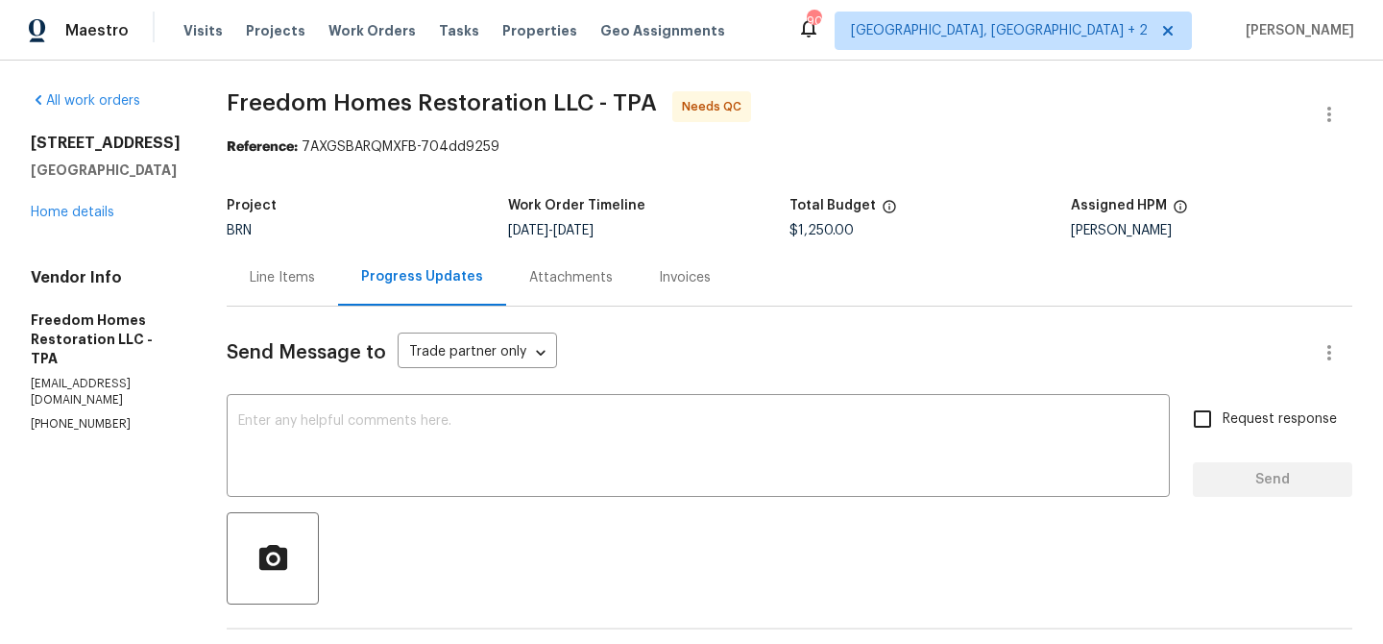
click at [285, 290] on div "Line Items" at bounding box center [282, 277] width 111 height 57
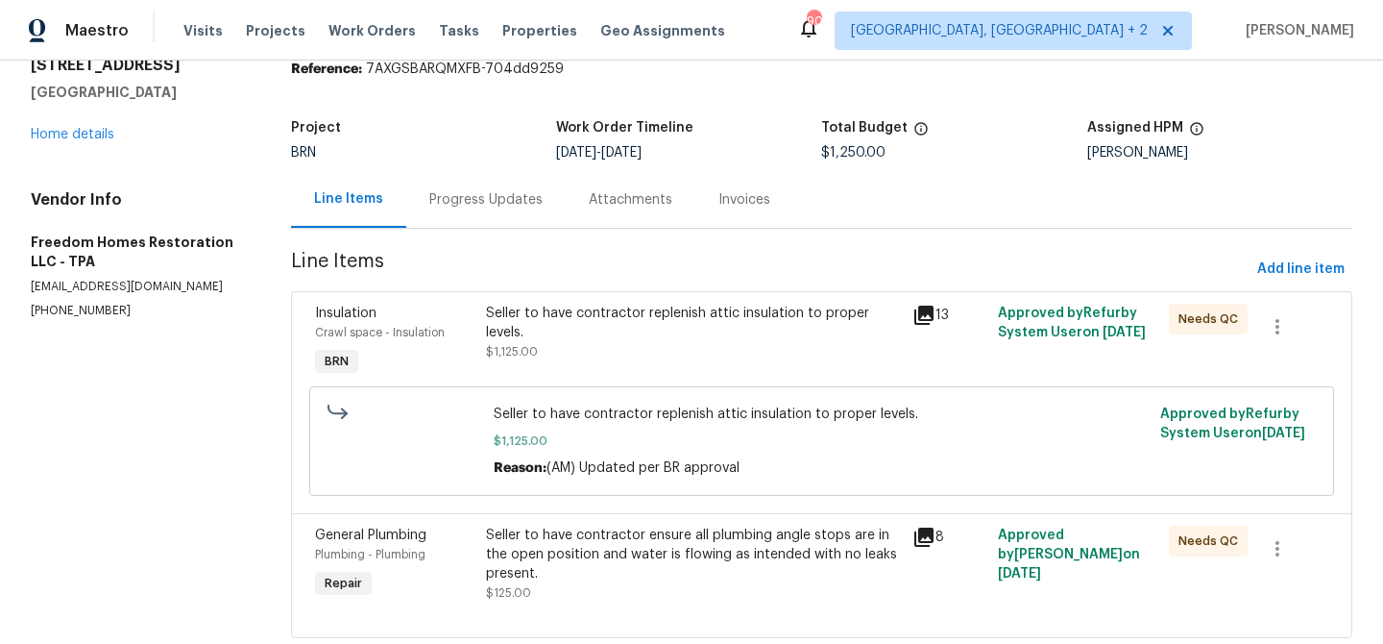
scroll to position [127, 0]
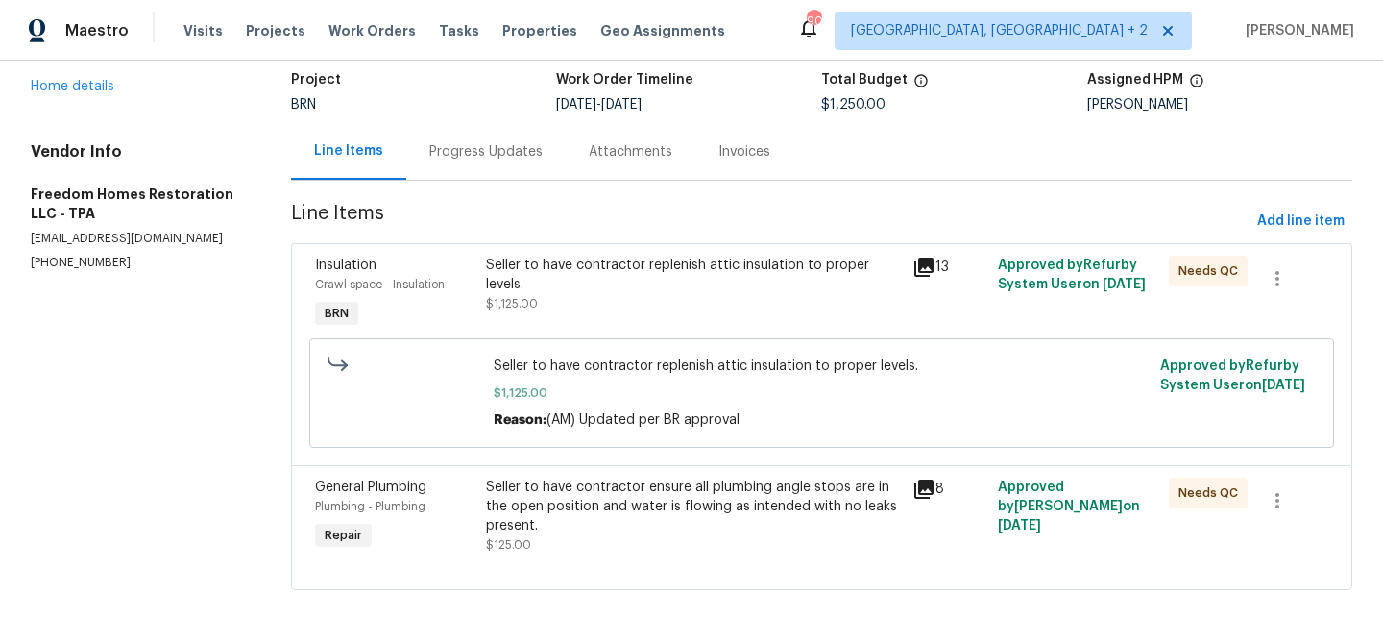
click at [457, 155] on div "Progress Updates" at bounding box center [485, 151] width 113 height 19
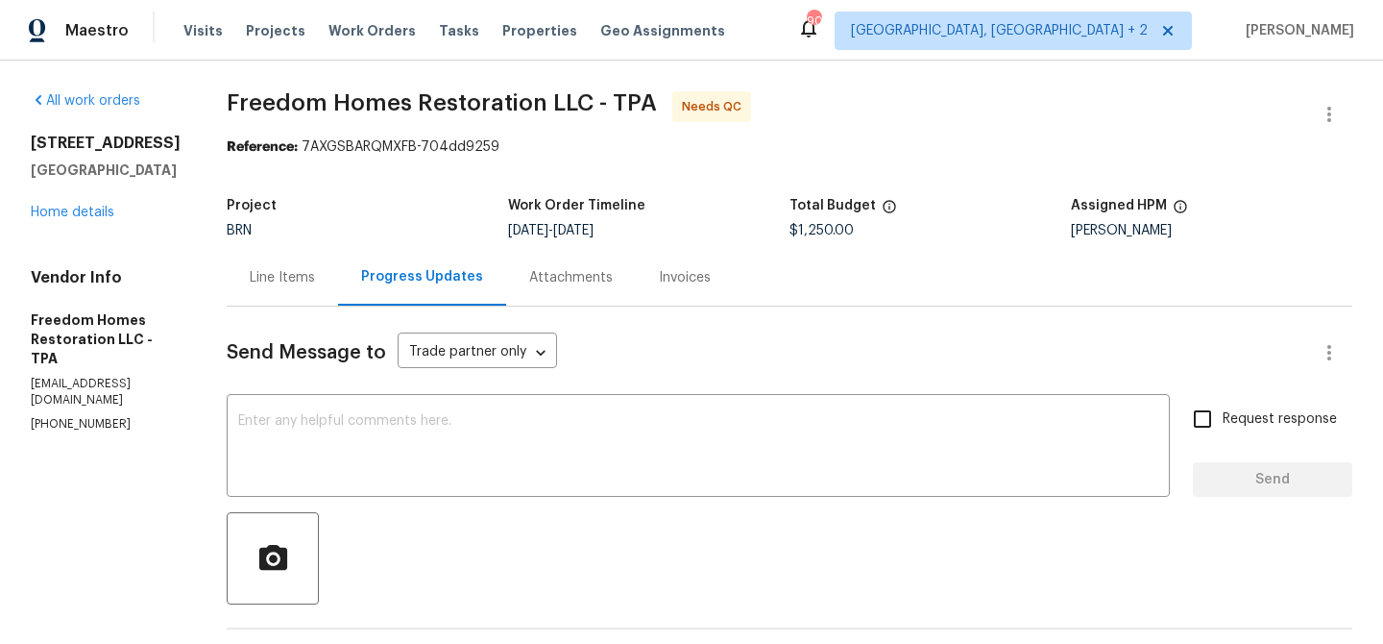
click at [311, 282] on div "Line Items" at bounding box center [282, 277] width 65 height 19
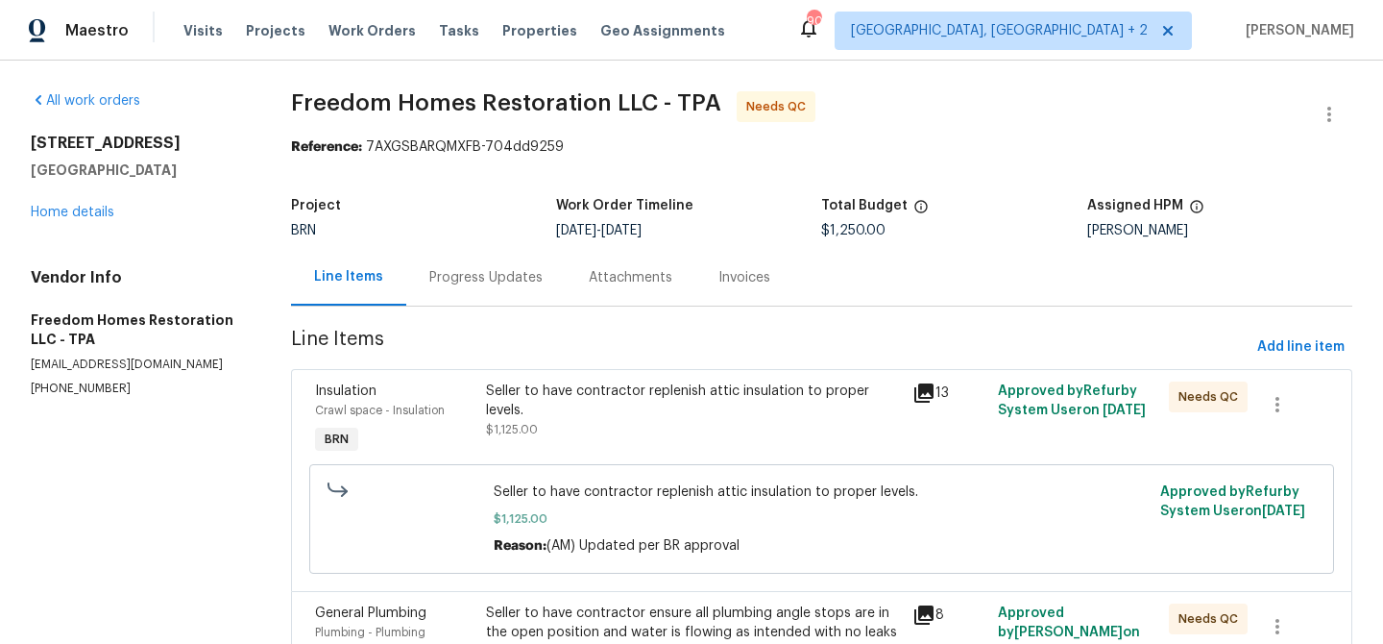
click at [475, 302] on div "Progress Updates" at bounding box center [485, 277] width 159 height 57
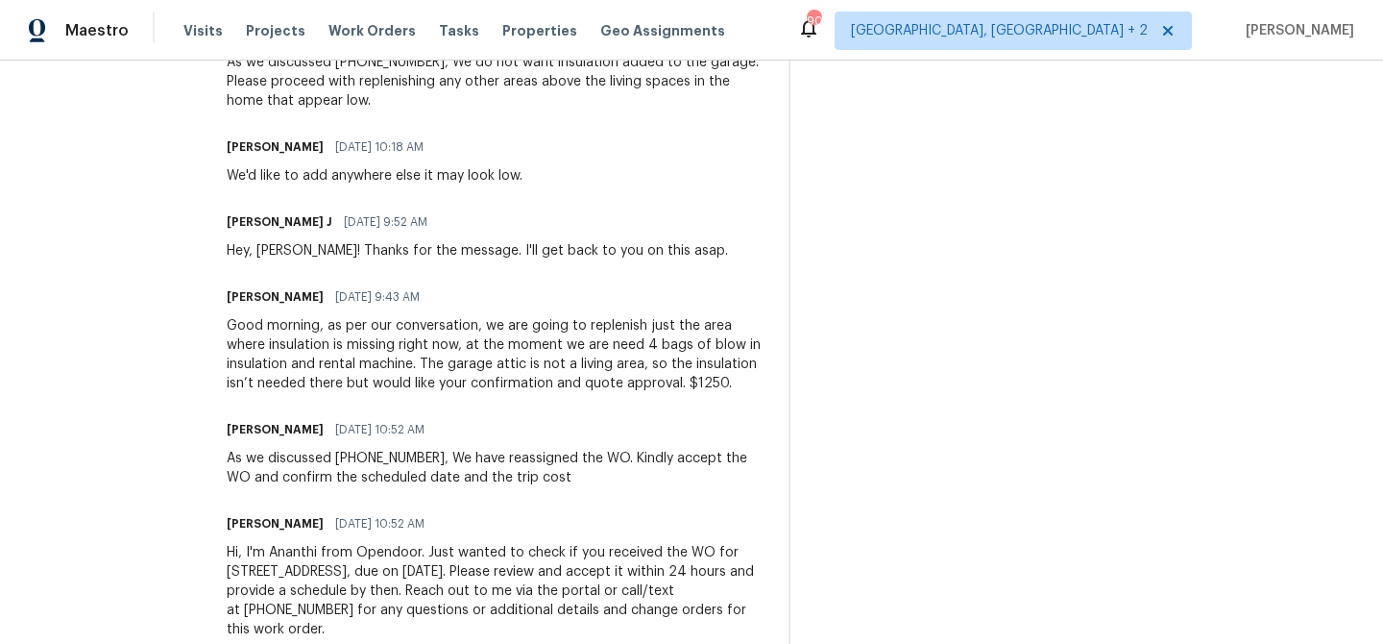
scroll to position [834, 0]
drag, startPoint x: 684, startPoint y: 358, endPoint x: 753, endPoint y: 356, distance: 69.2
click at [755, 357] on div "Good morning, as per our conversation, we are going to replenish just the area …" at bounding box center [496, 352] width 539 height 77
copy div "$1250."
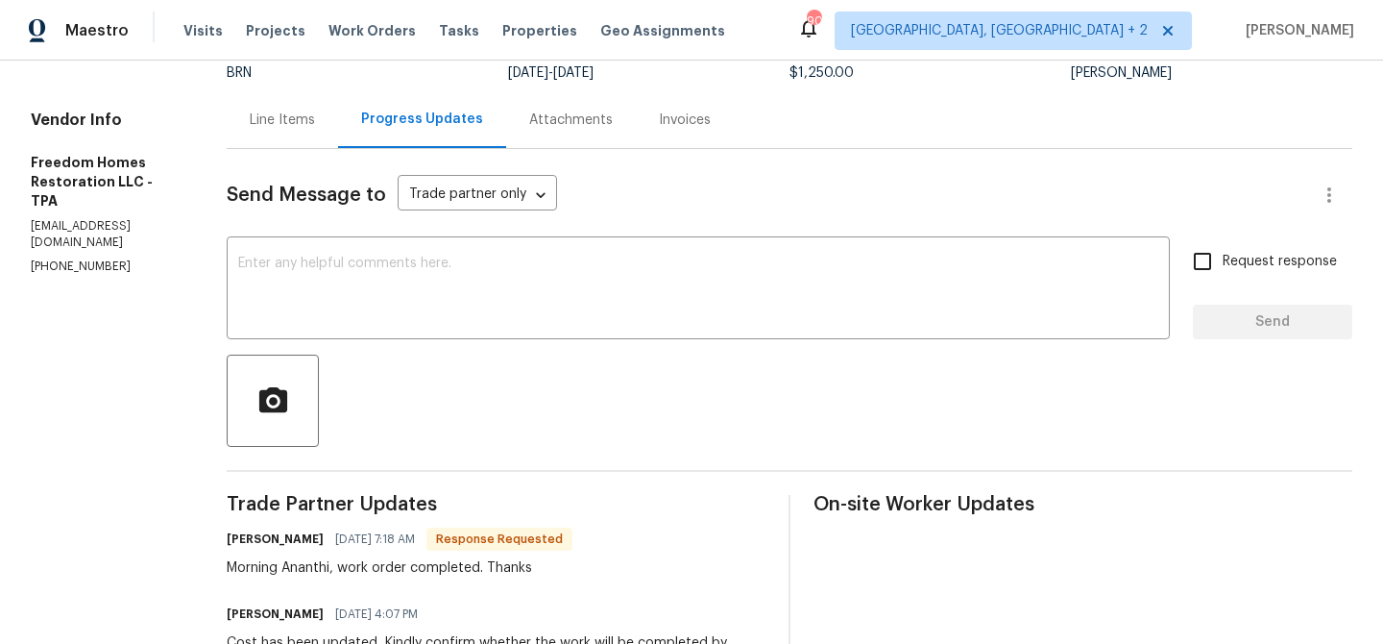
click at [300, 109] on div "Line Items" at bounding box center [282, 119] width 111 height 57
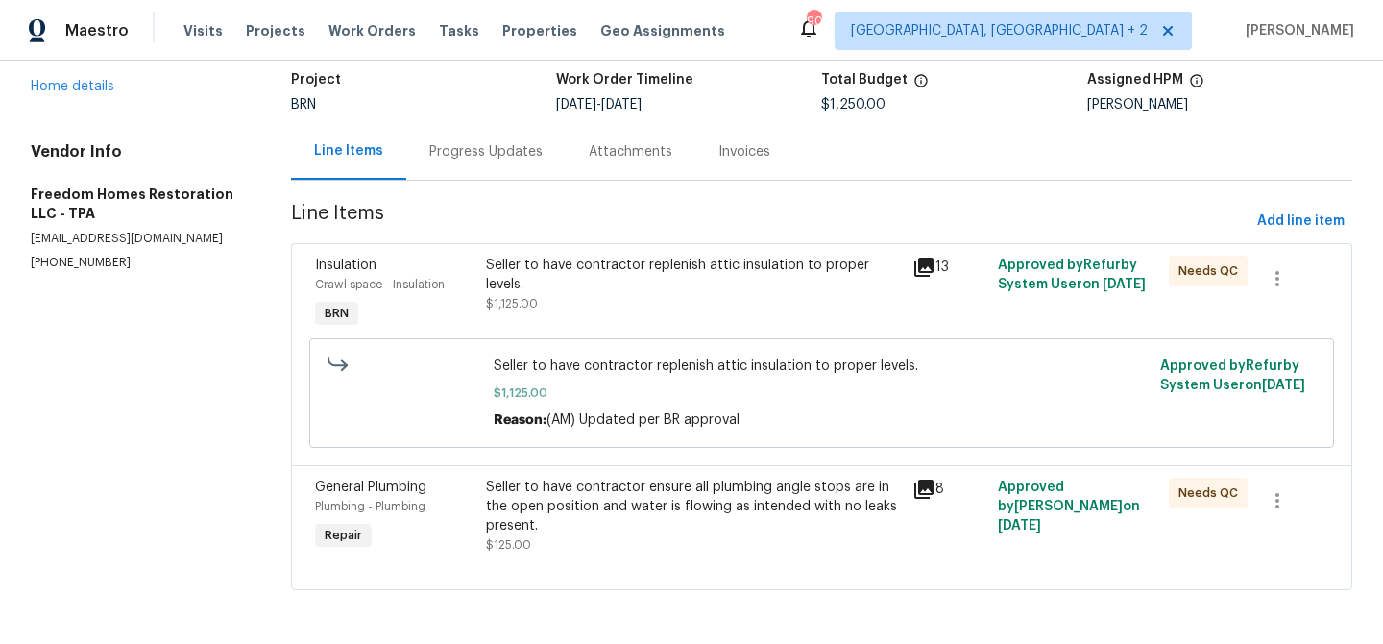
scroll to position [127, 0]
click at [550, 269] on div "Seller to have contractor replenish attic insulation to proper levels." at bounding box center [694, 275] width 416 height 38
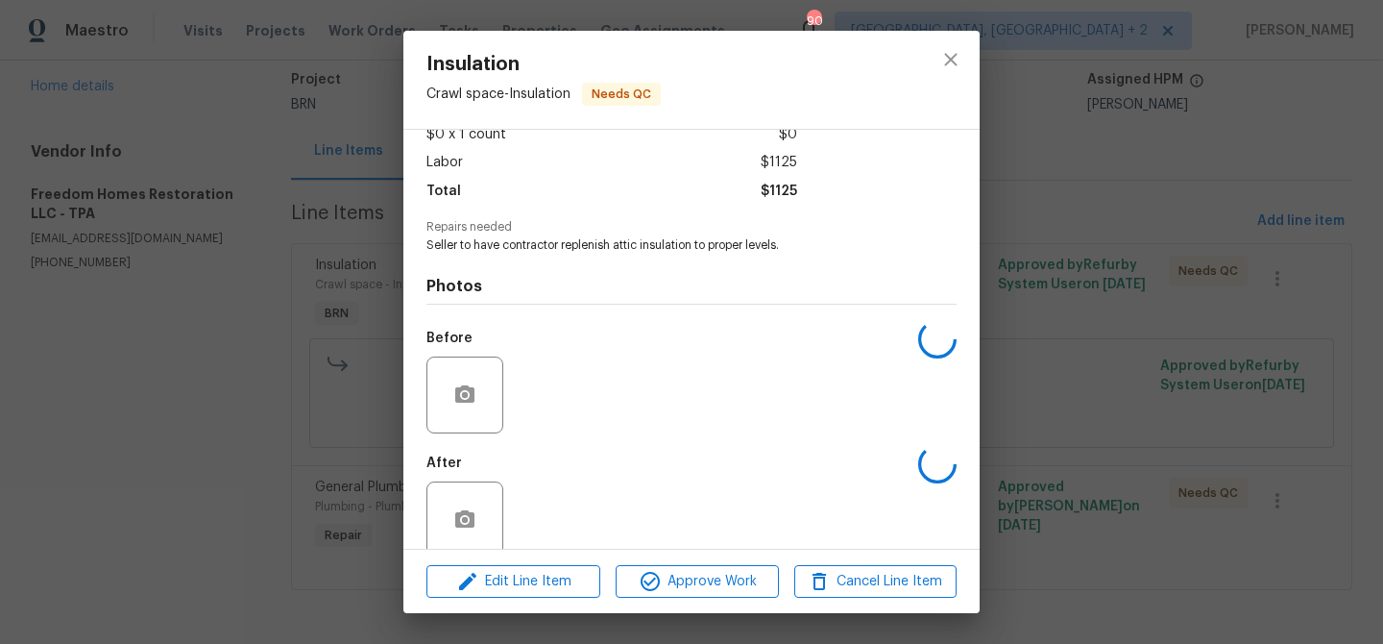
scroll to position [144, 0]
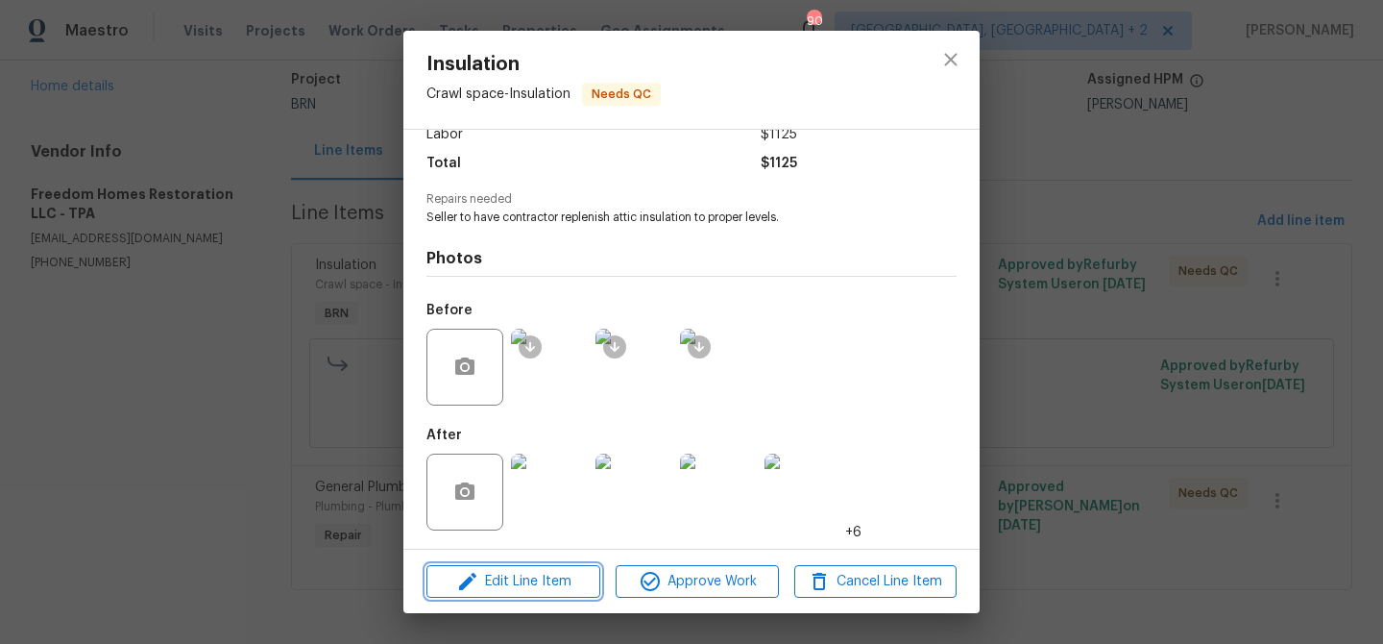
click at [505, 570] on span "Edit Line Item" at bounding box center [513, 582] width 162 height 24
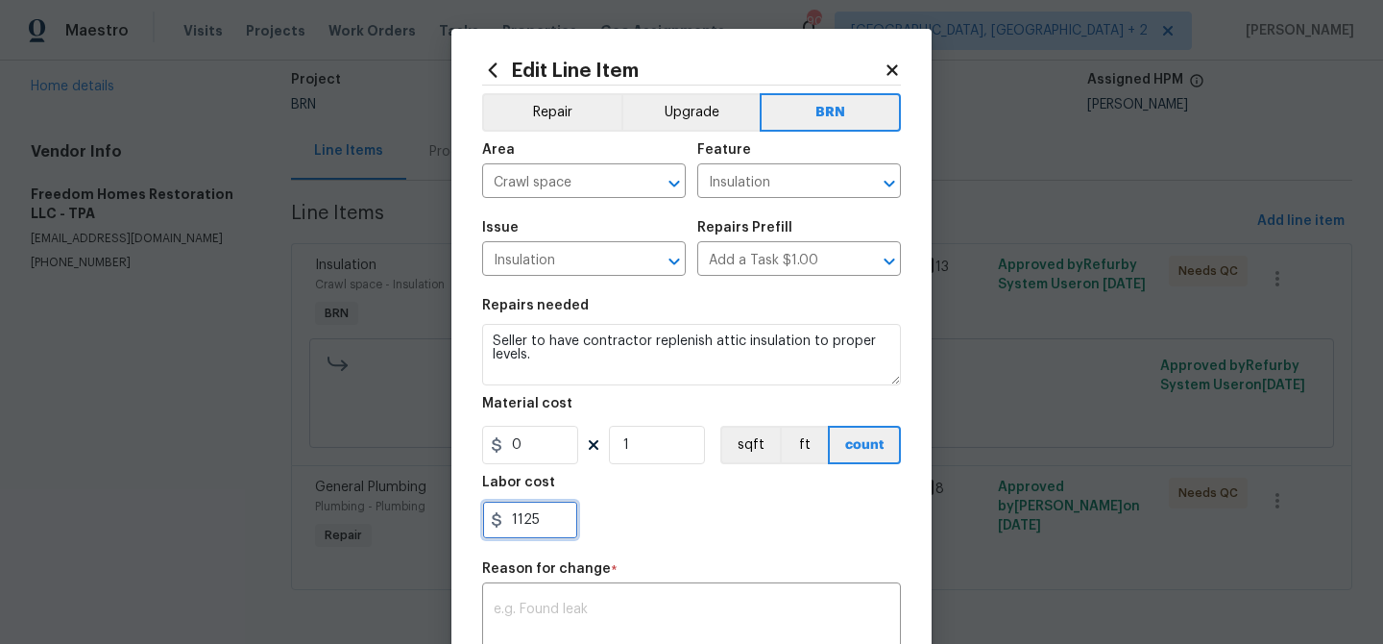
click at [564, 515] on input "1125" at bounding box center [530, 519] width 96 height 38
type input "1"
paste input "1250."
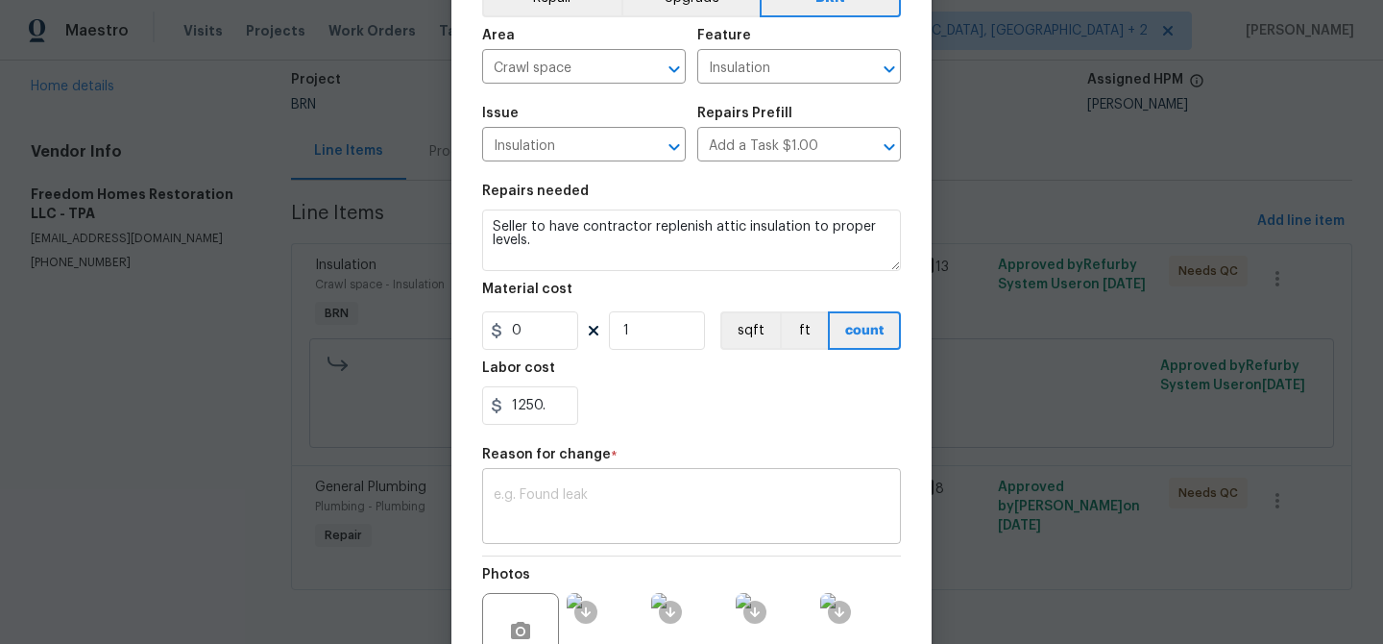
type input "1250"
click at [619, 533] on div "x ​" at bounding box center [691, 508] width 419 height 71
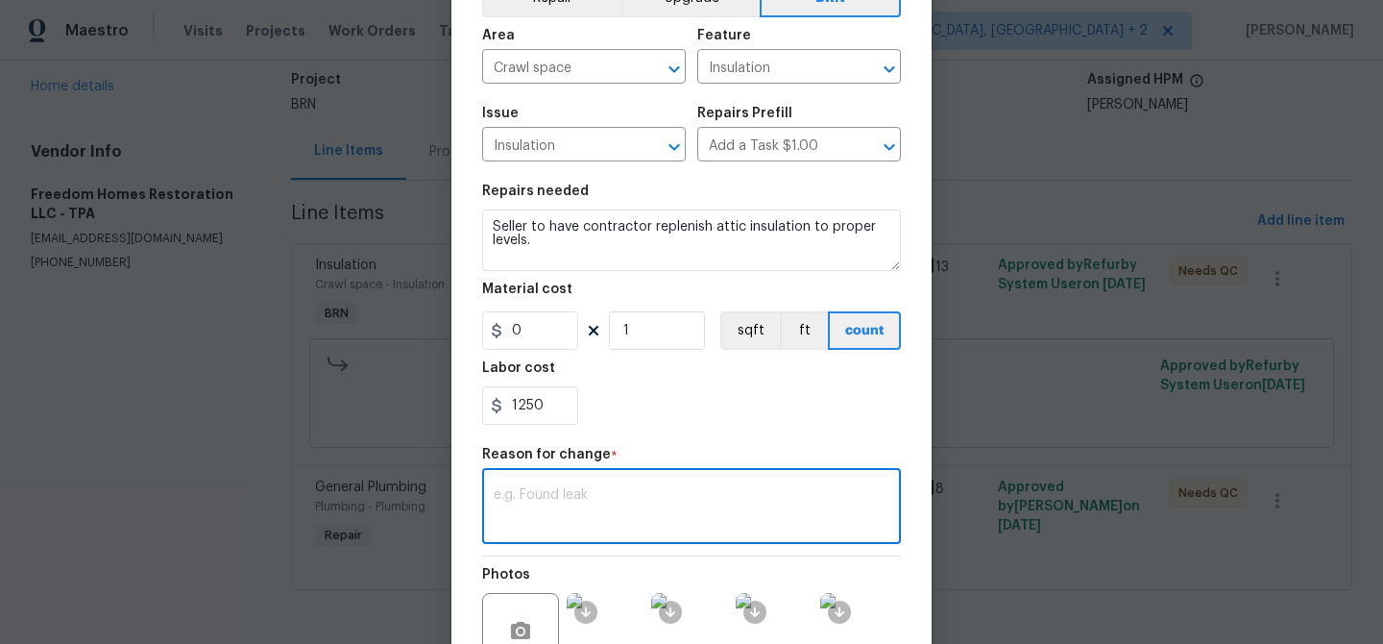
paste textarea "(AM) Updated per BR approval"
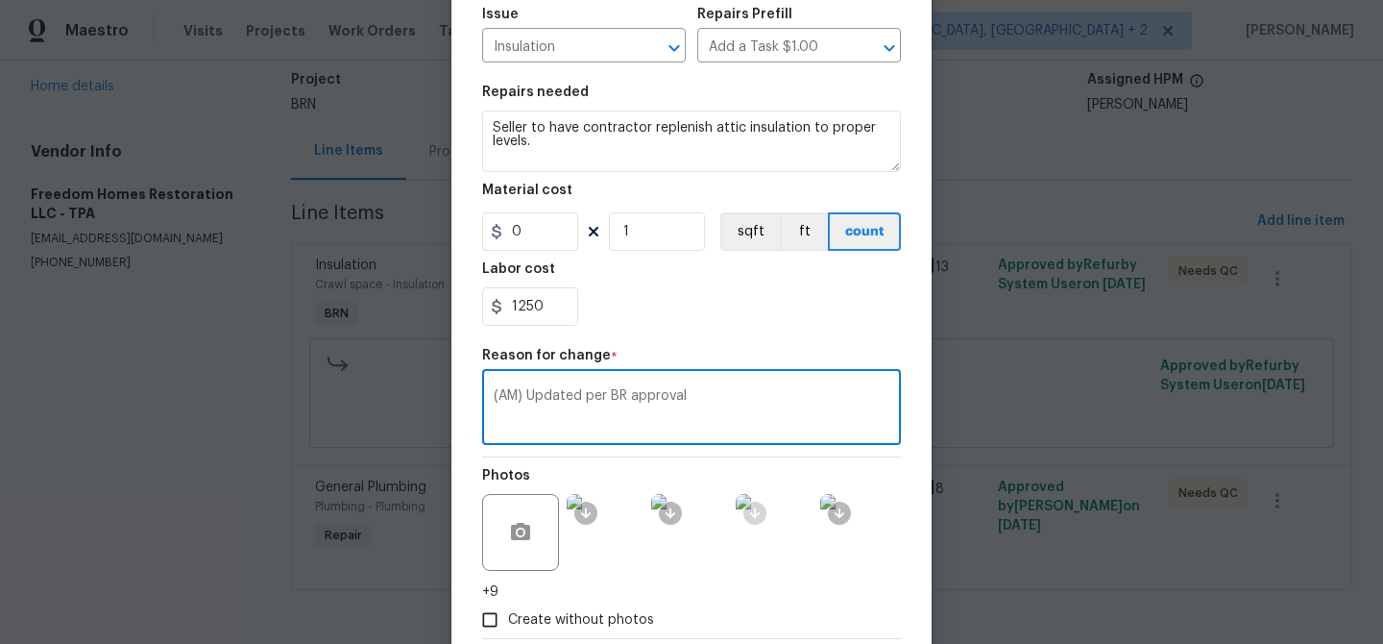
scroll to position [281, 0]
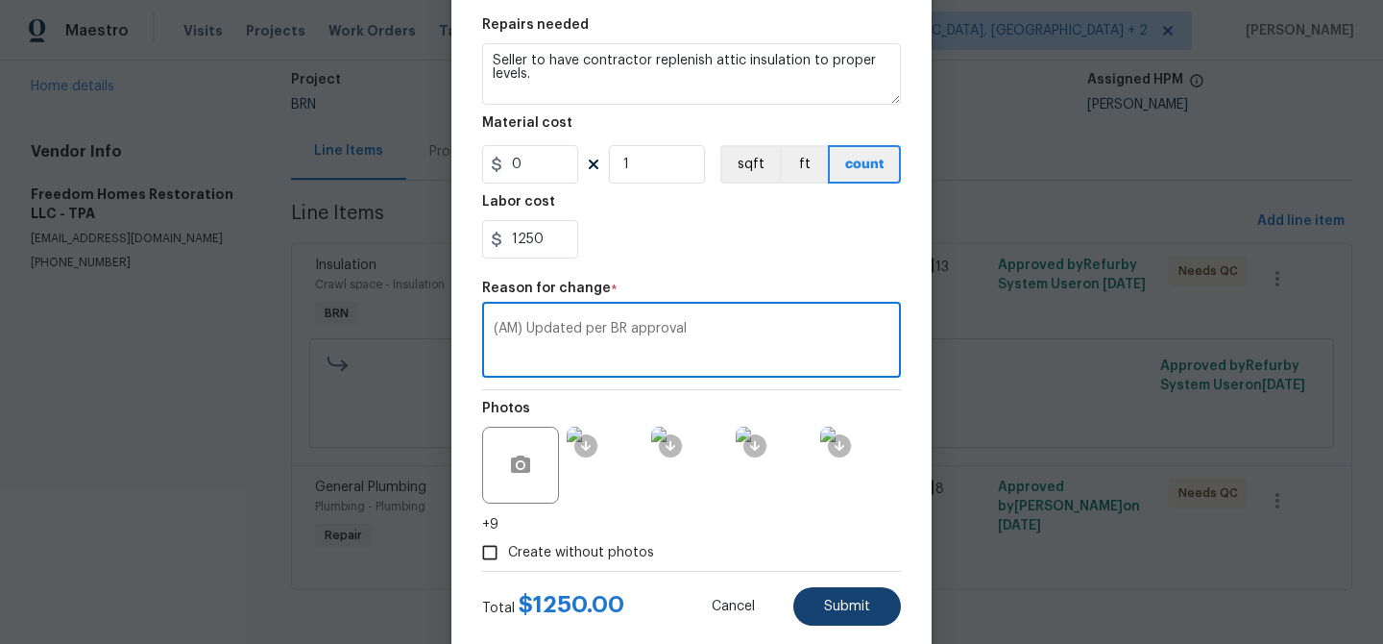
type textarea "(AM) Updated per BR approval"
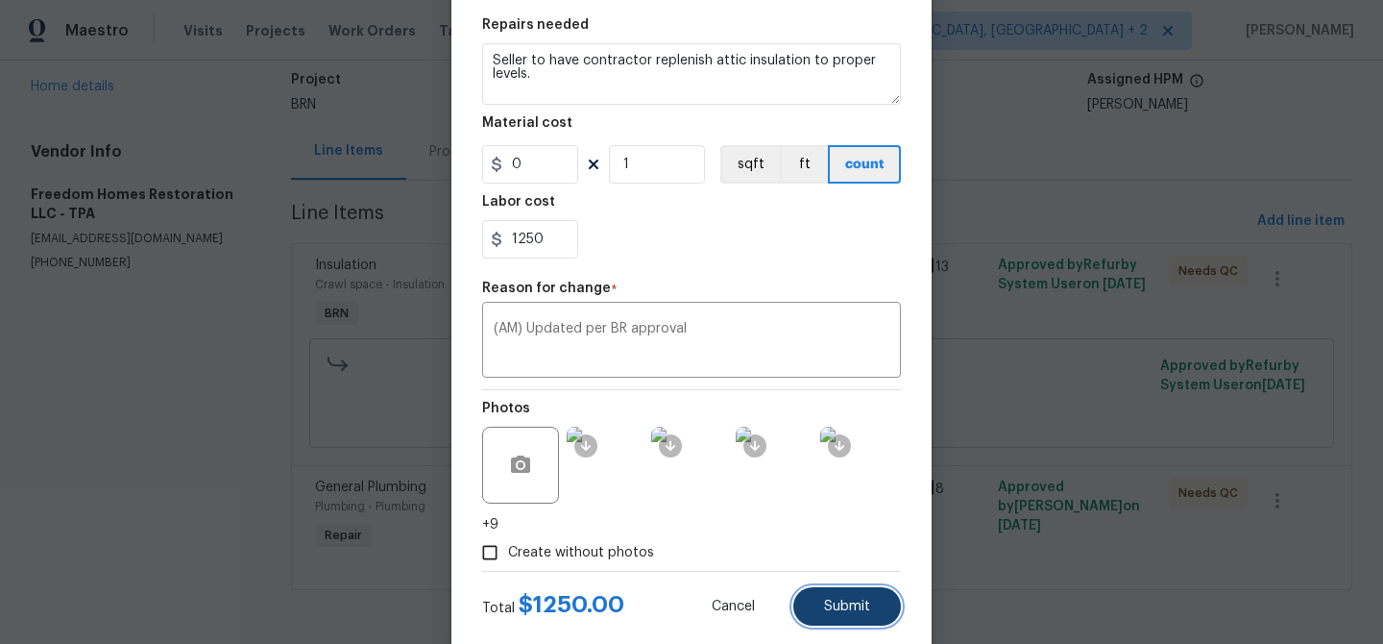
click at [846, 601] on span "Submit" at bounding box center [847, 606] width 46 height 14
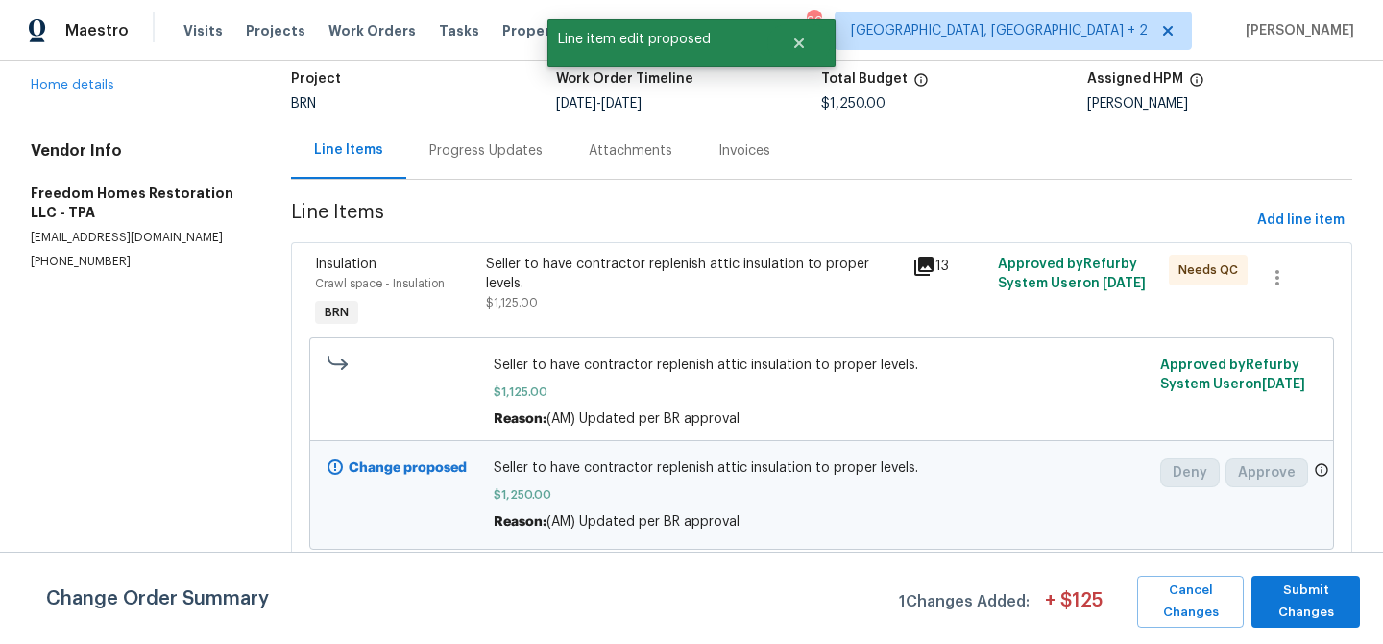
scroll to position [158, 0]
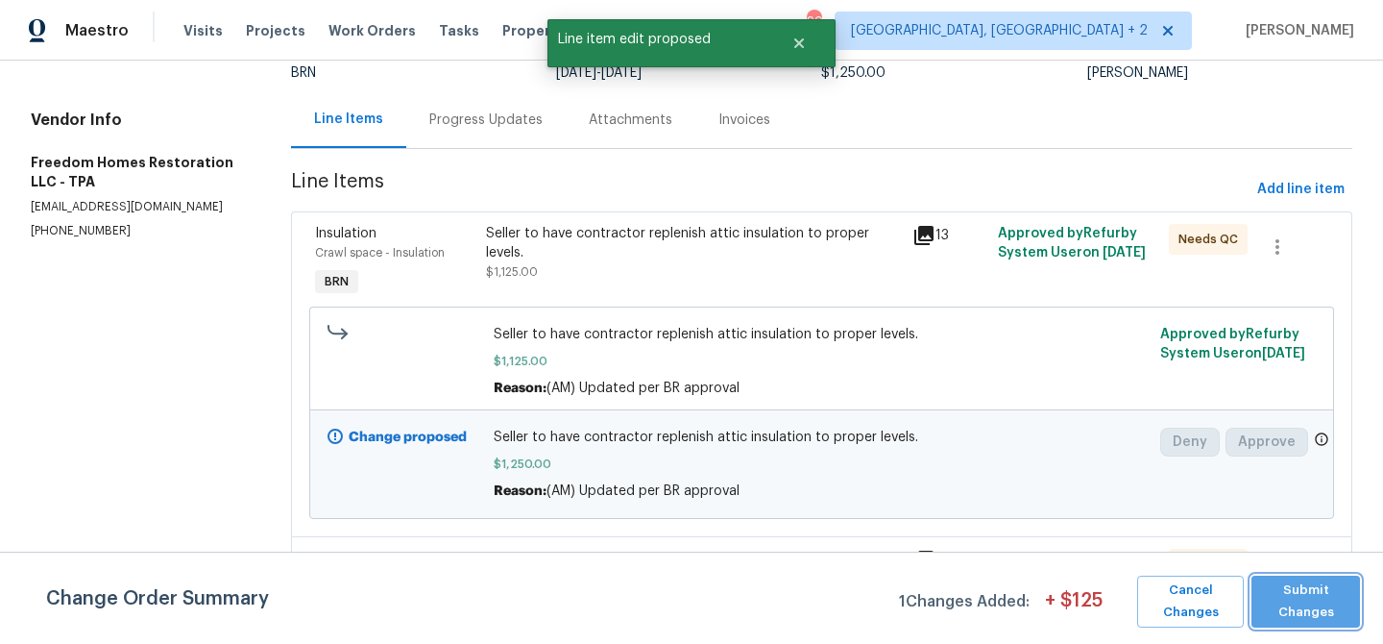
click at [1306, 602] on span "Submit Changes" at bounding box center [1305, 601] width 89 height 44
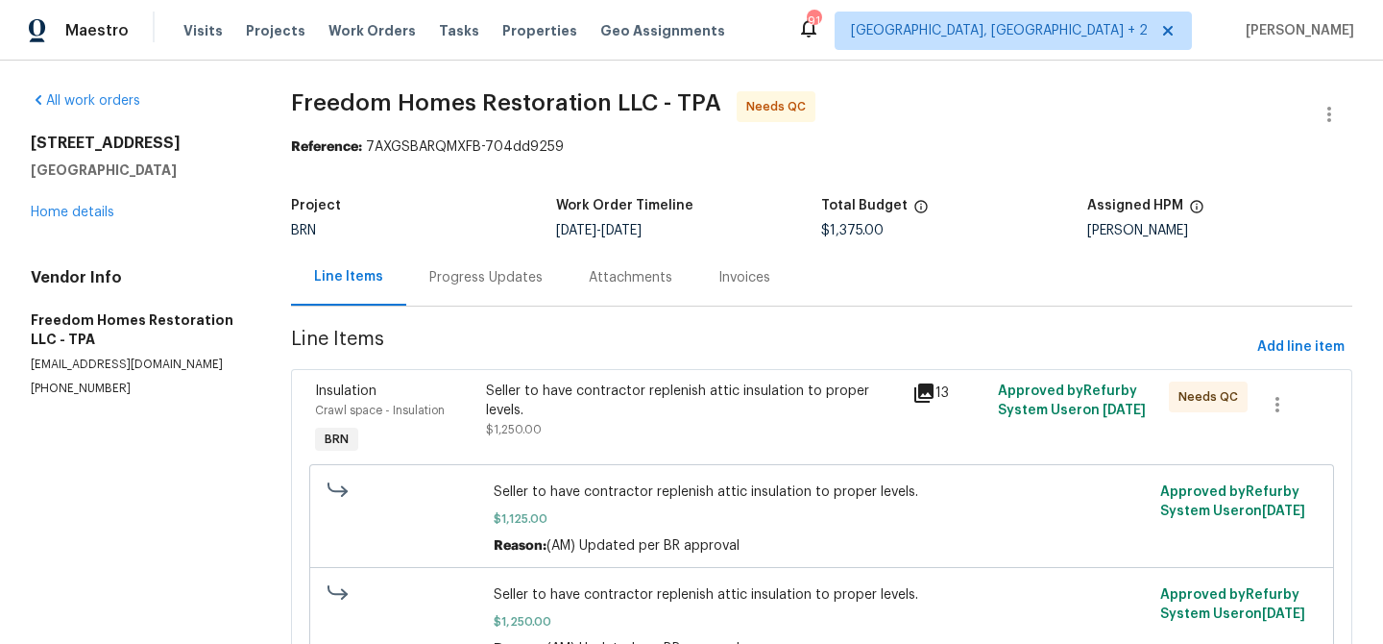
click at [547, 414] on div "Seller to have contractor replenish attic insulation to proper levels." at bounding box center [694, 400] width 416 height 38
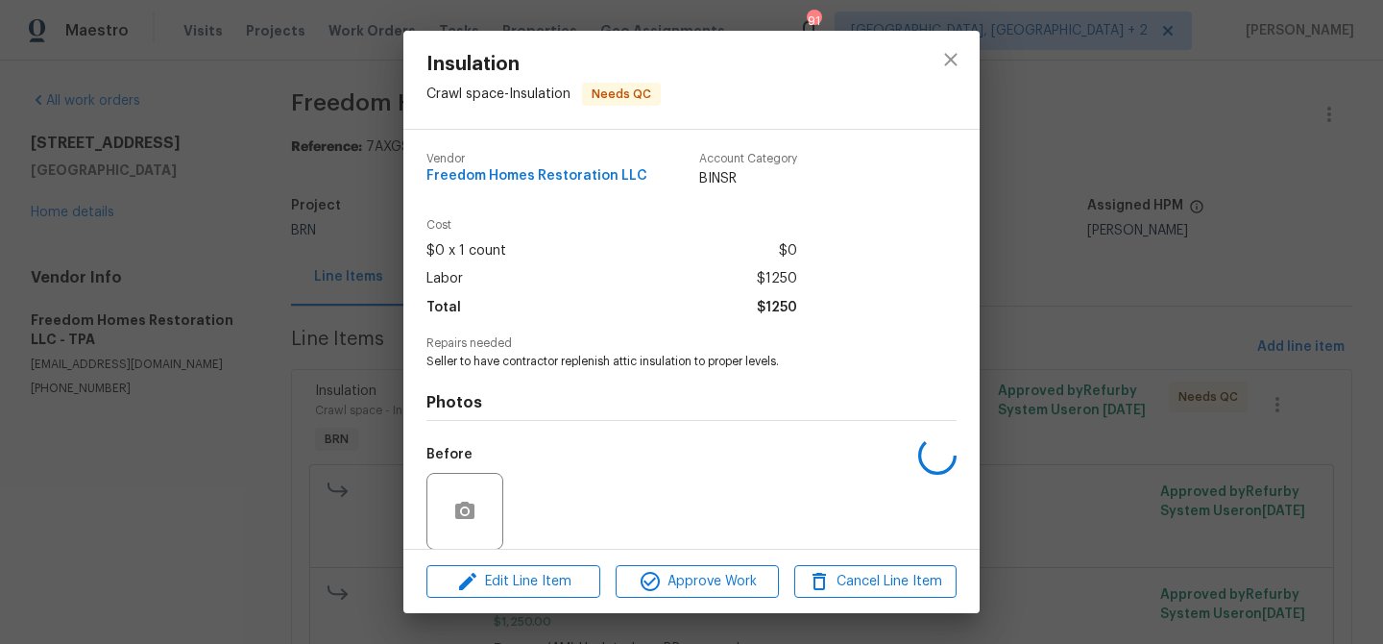
scroll to position [144, 0]
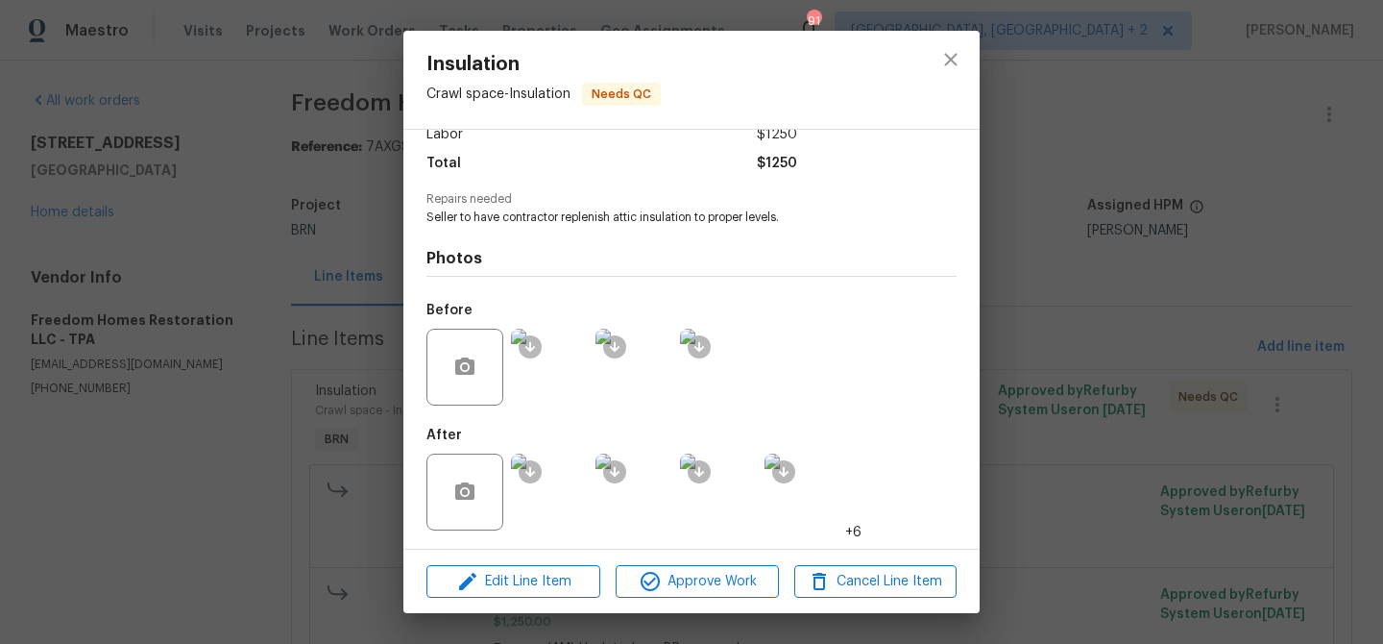
click at [256, 207] on div "Insulation Crawl space - Insulation Needs QC Vendor Freedom Homes Restoration L…" at bounding box center [691, 322] width 1383 height 644
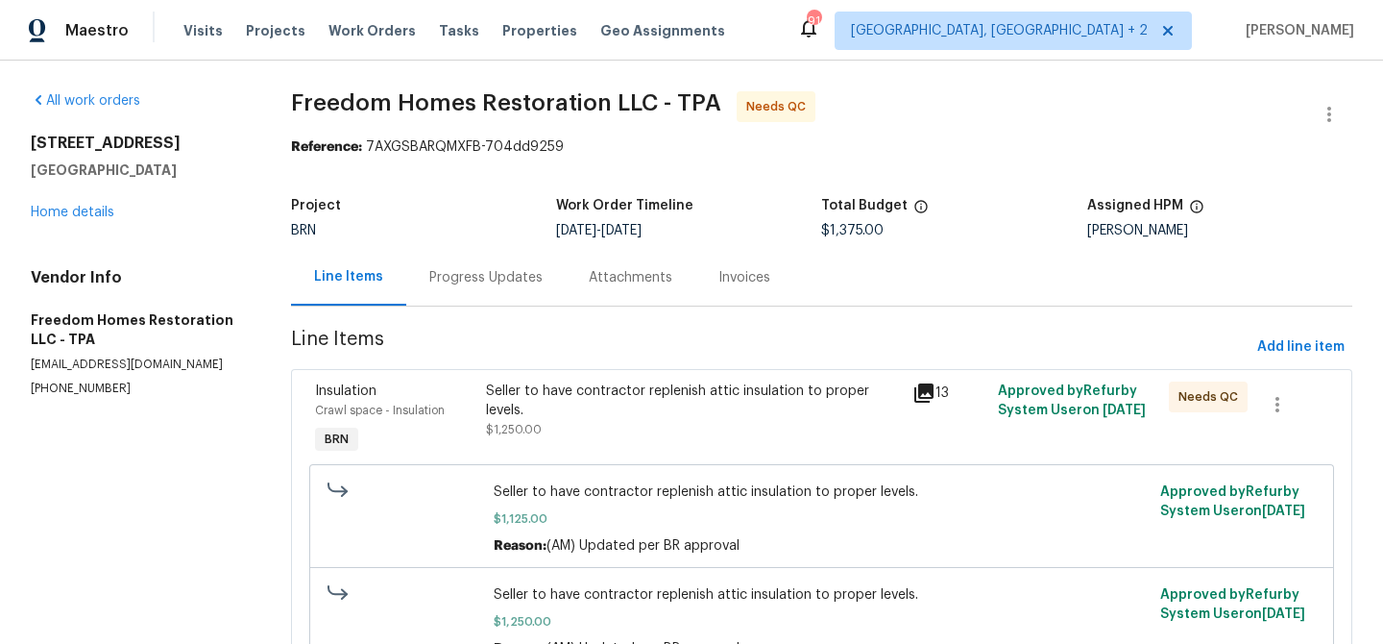
click at [567, 420] on div "Seller to have contractor replenish attic insulation to proper levels. $1,250.00" at bounding box center [694, 410] width 416 height 58
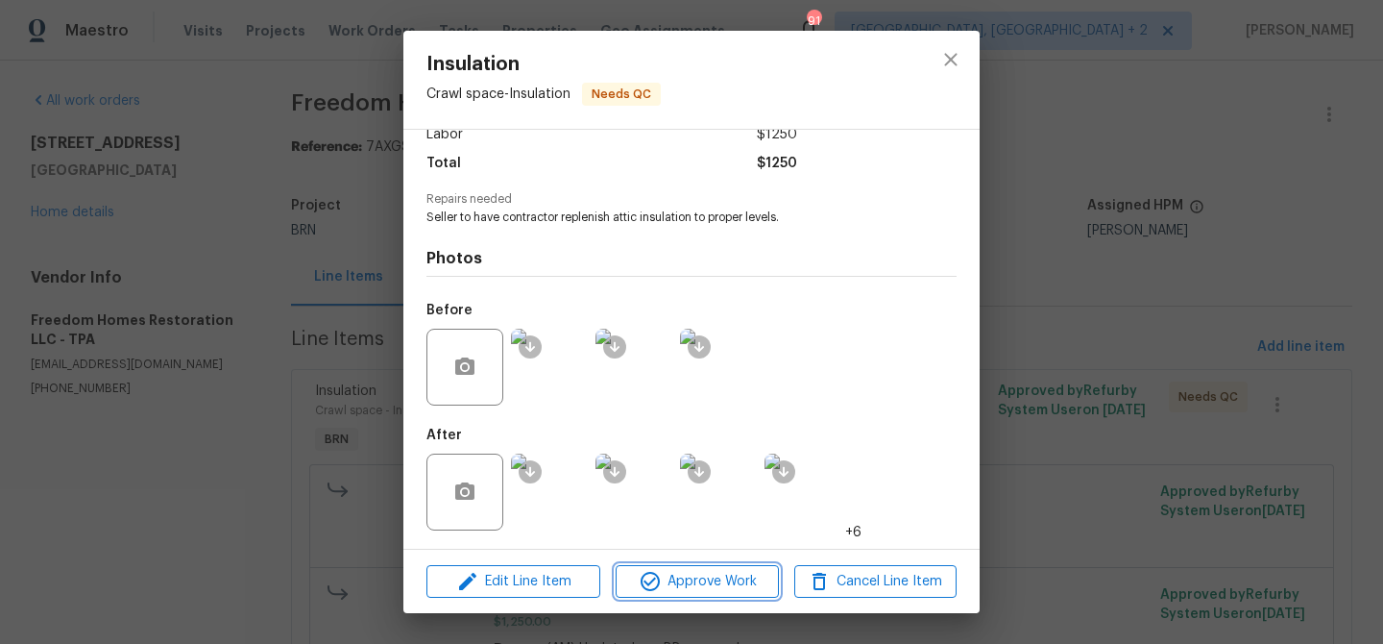
click at [676, 591] on span "Approve Work" at bounding box center [697, 582] width 151 height 24
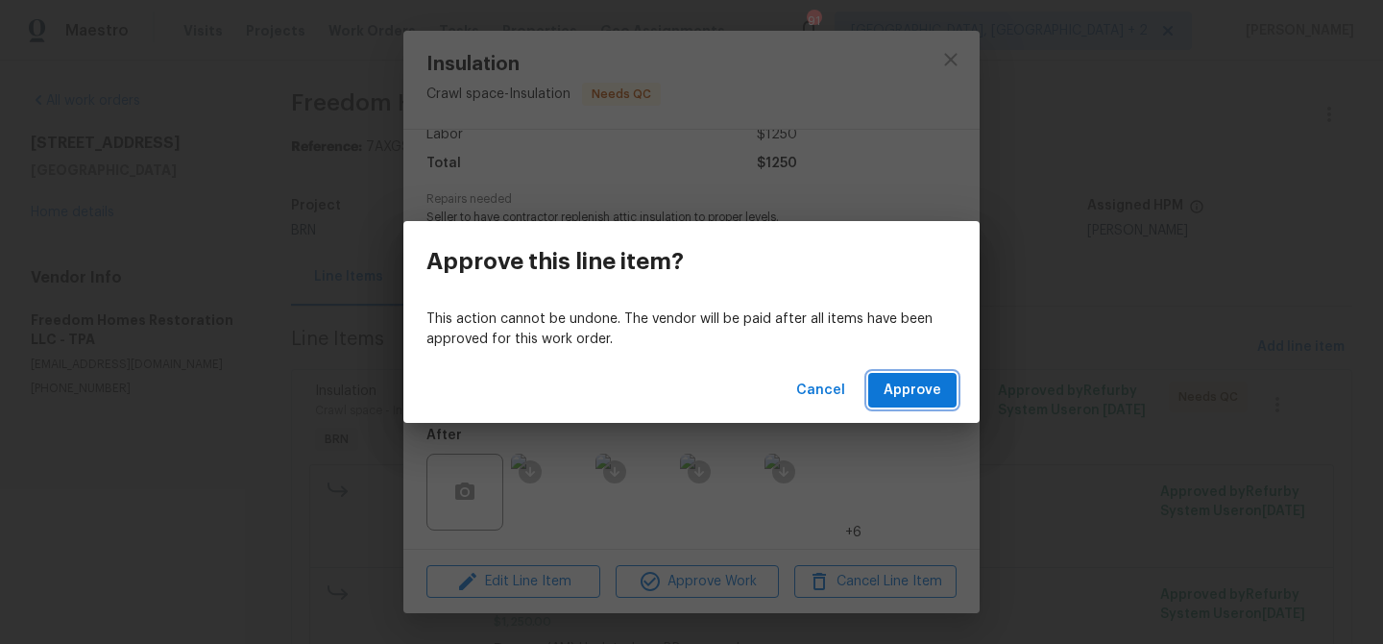
click at [914, 389] on span "Approve" at bounding box center [913, 390] width 58 height 24
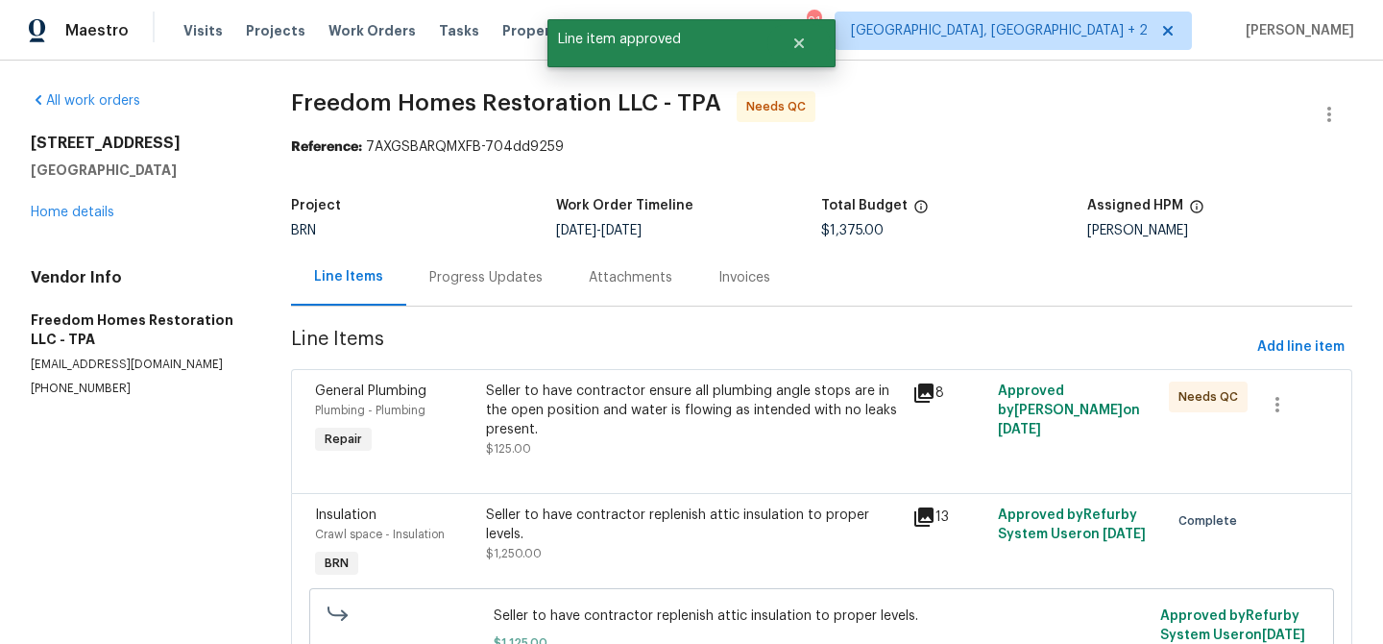
click at [637, 463] on div at bounding box center [821, 469] width 1013 height 23
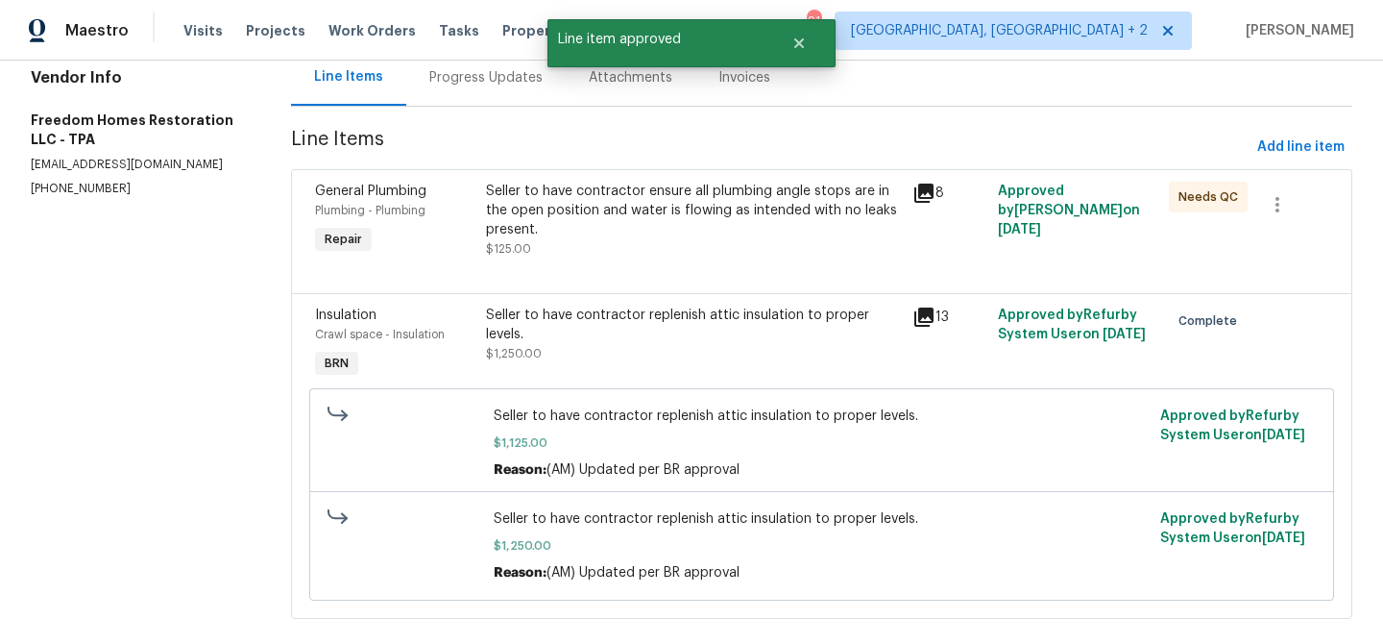
click at [564, 216] on div "Seller to have contractor ensure all plumbing angle stops are in the open posit…" at bounding box center [694, 211] width 416 height 58
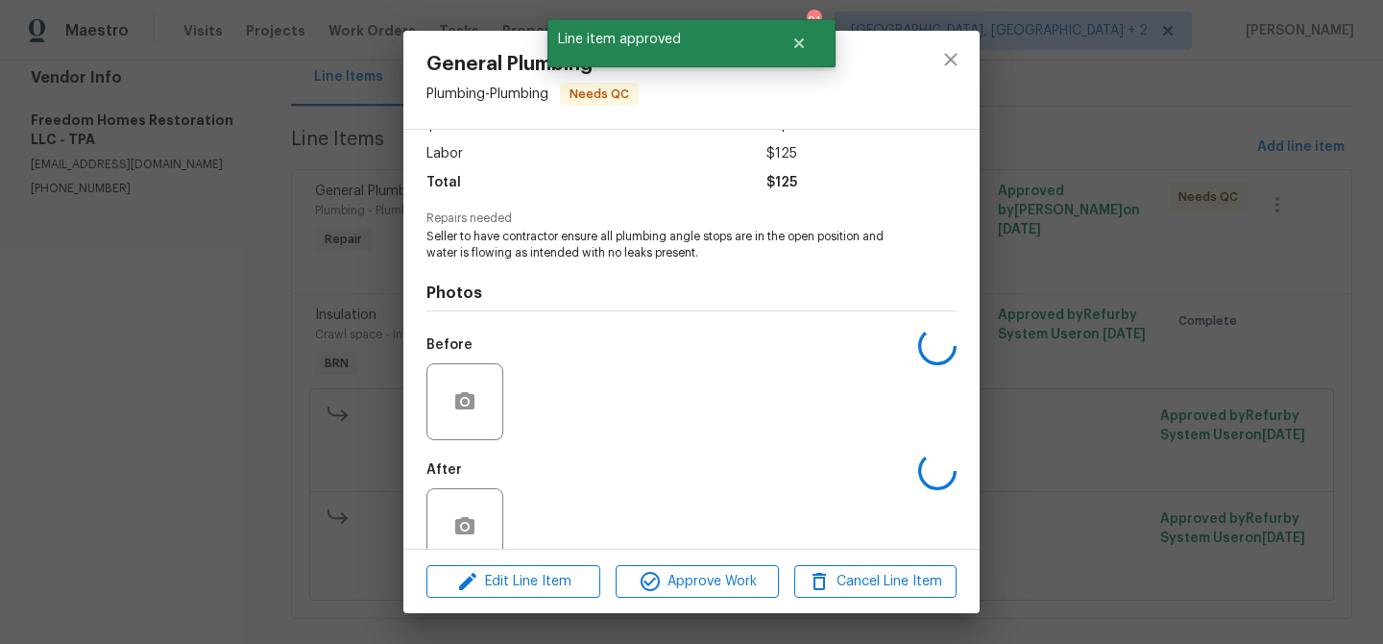
scroll to position [160, 0]
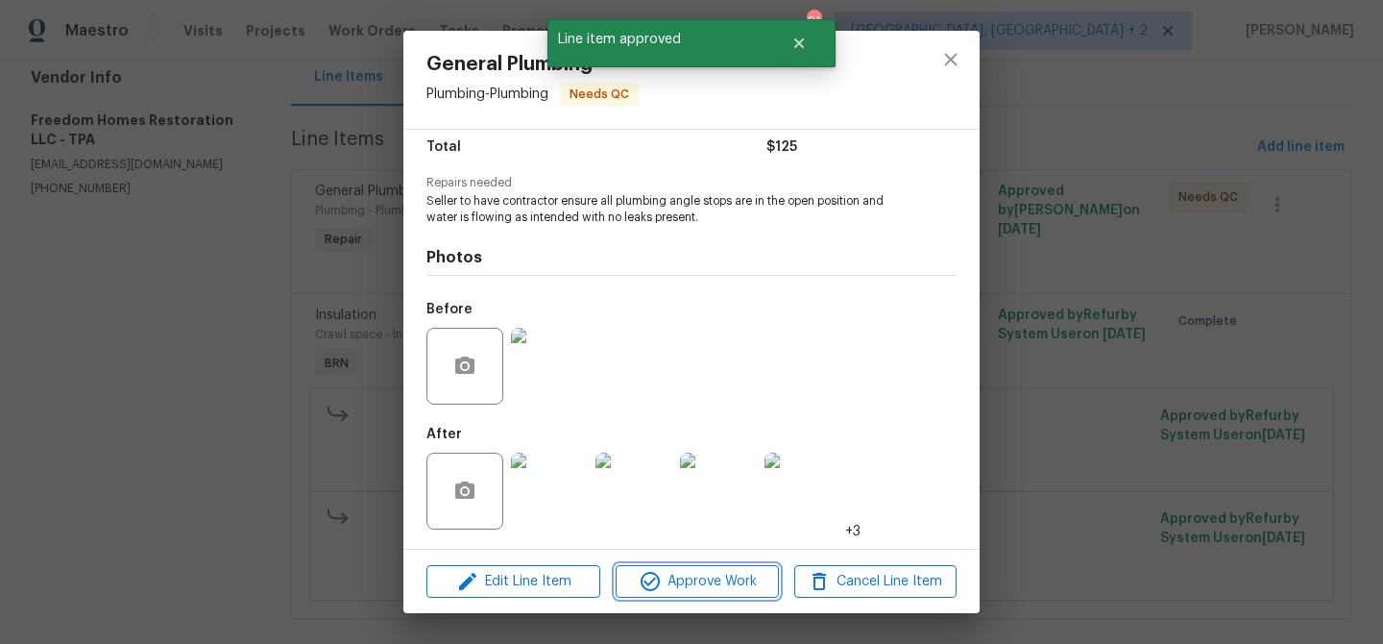
click at [664, 577] on span "Approve Work" at bounding box center [697, 582] width 151 height 24
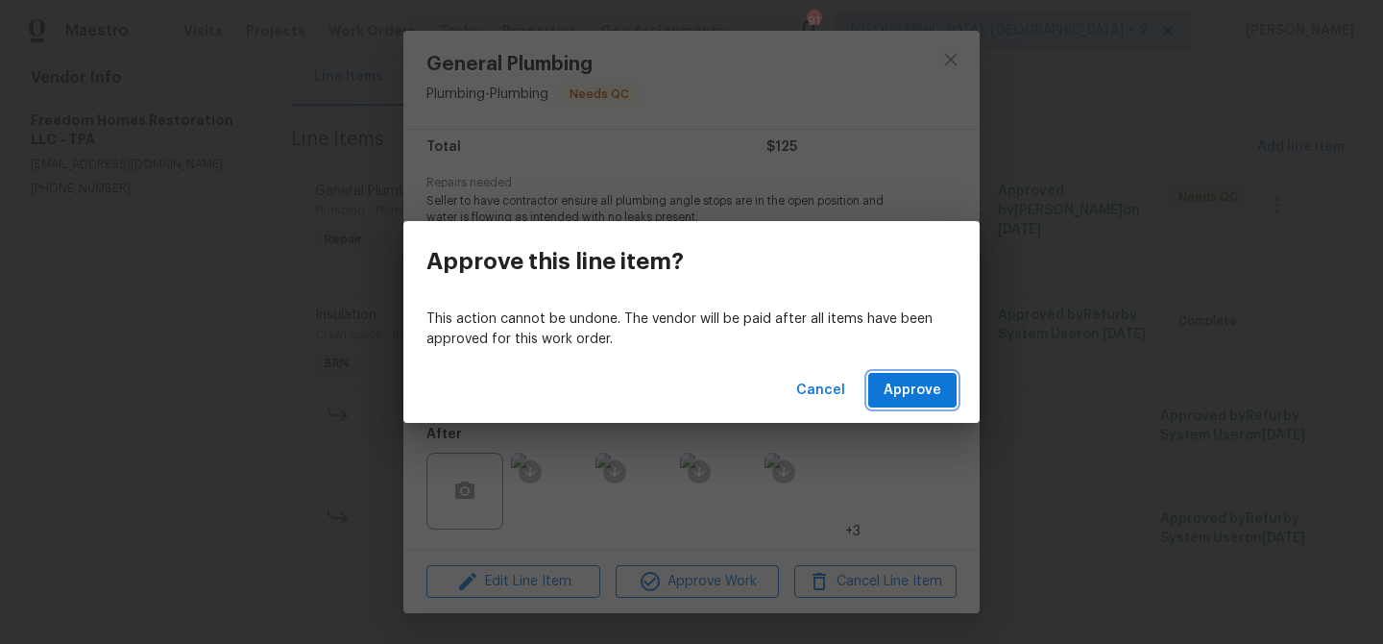
click at [903, 398] on span "Approve" at bounding box center [913, 390] width 58 height 24
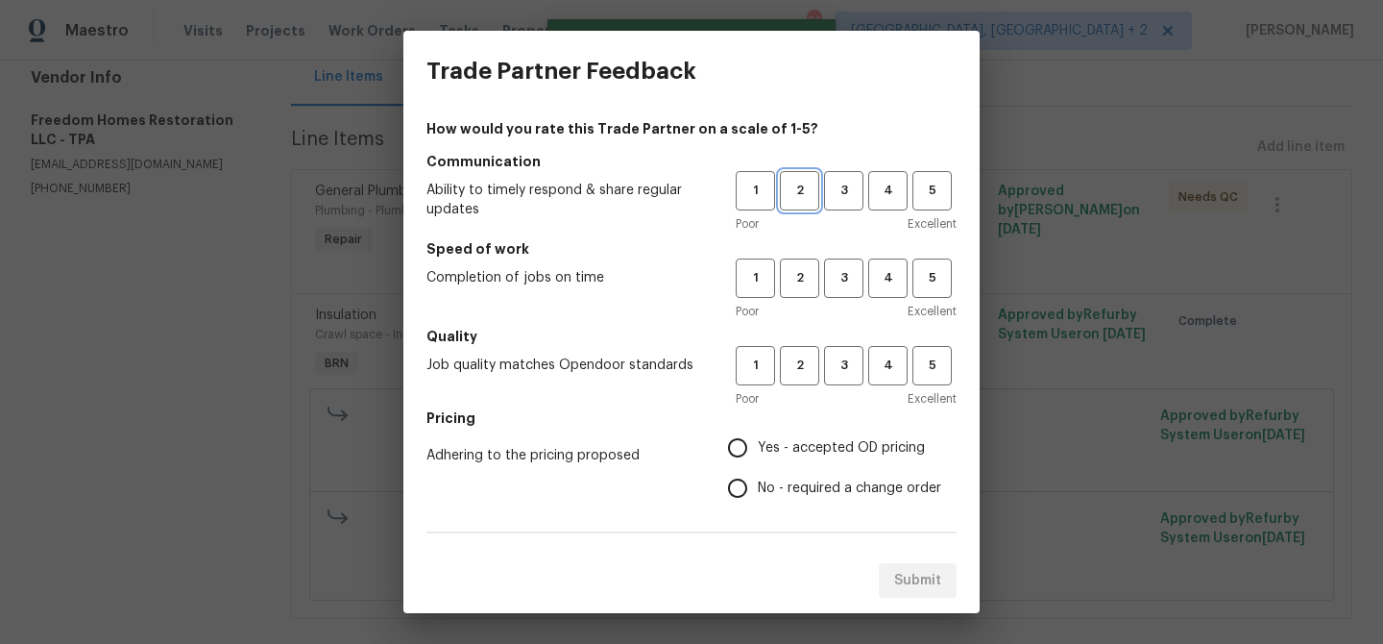
click at [800, 193] on span "2" at bounding box center [800, 191] width 36 height 22
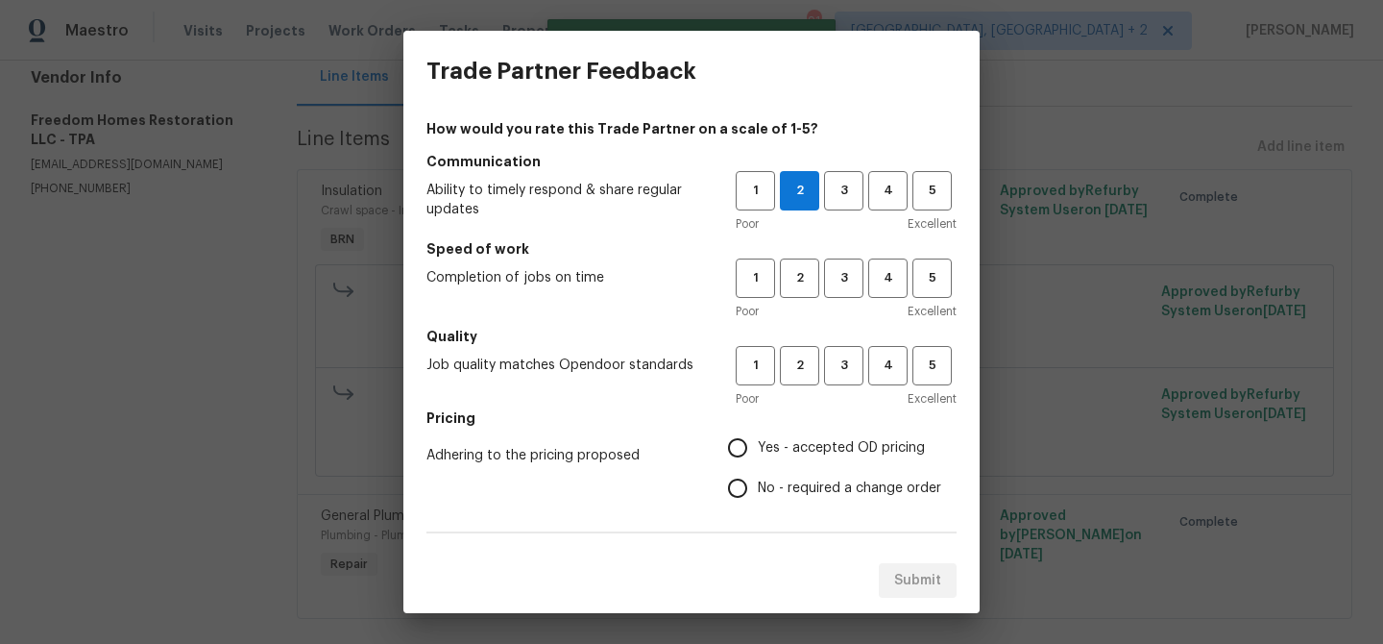
click at [806, 298] on div "1 2 3 4 5 Poor Excellent" at bounding box center [846, 289] width 221 height 62
click at [800, 284] on span "2" at bounding box center [800, 278] width 36 height 22
click at [808, 378] on button "2" at bounding box center [799, 365] width 39 height 39
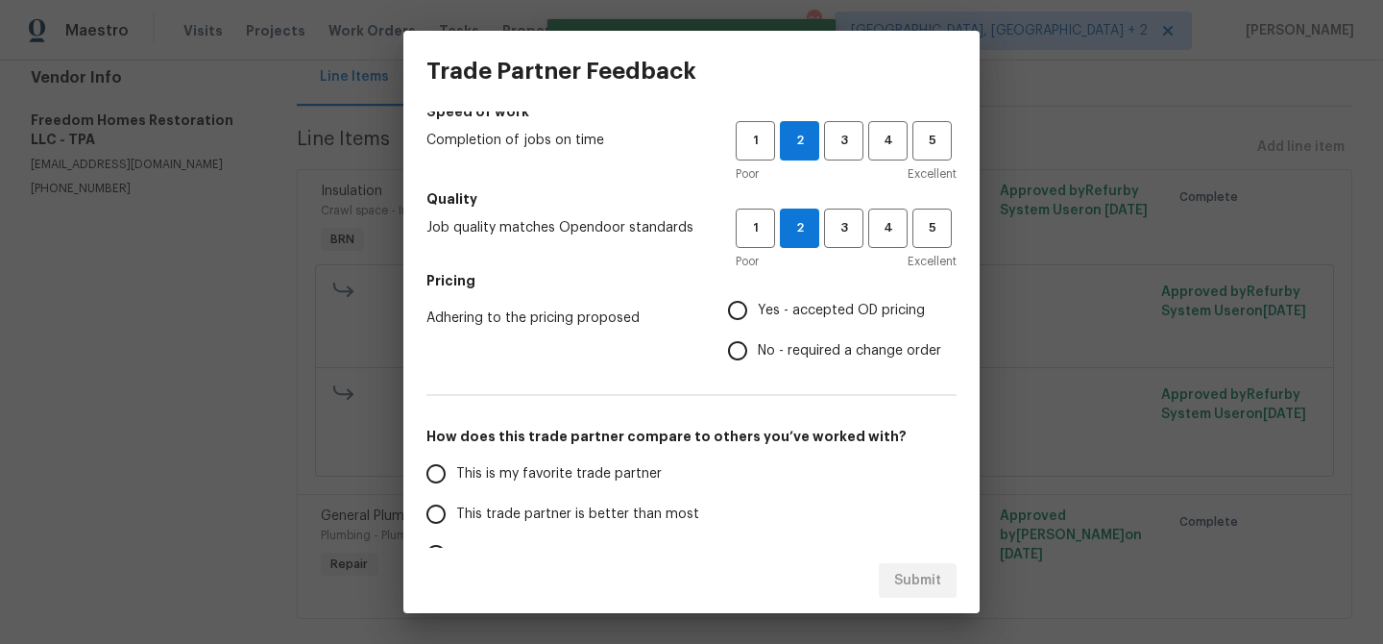
click at [725, 377] on div "How would you rate this Trade Partner on a scale of 1-5? Communication Ability …" at bounding box center [692, 358] width 530 height 752
click at [740, 347] on input "No - required a change order" at bounding box center [738, 350] width 40 height 40
radio input "true"
click at [494, 515] on span "This trade partner is better than most" at bounding box center [577, 514] width 243 height 20
click at [456, 515] on input "This trade partner is better than most" at bounding box center [436, 514] width 40 height 40
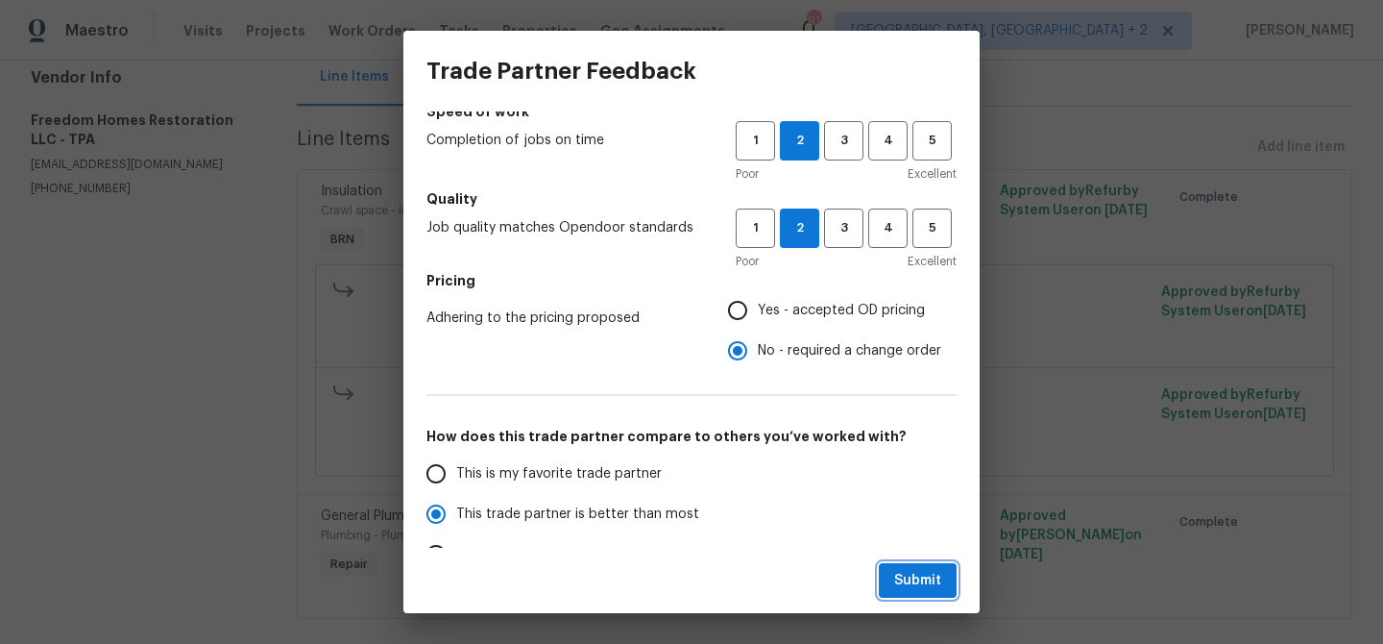
click at [915, 578] on span "Submit" at bounding box center [917, 581] width 47 height 24
radio input "true"
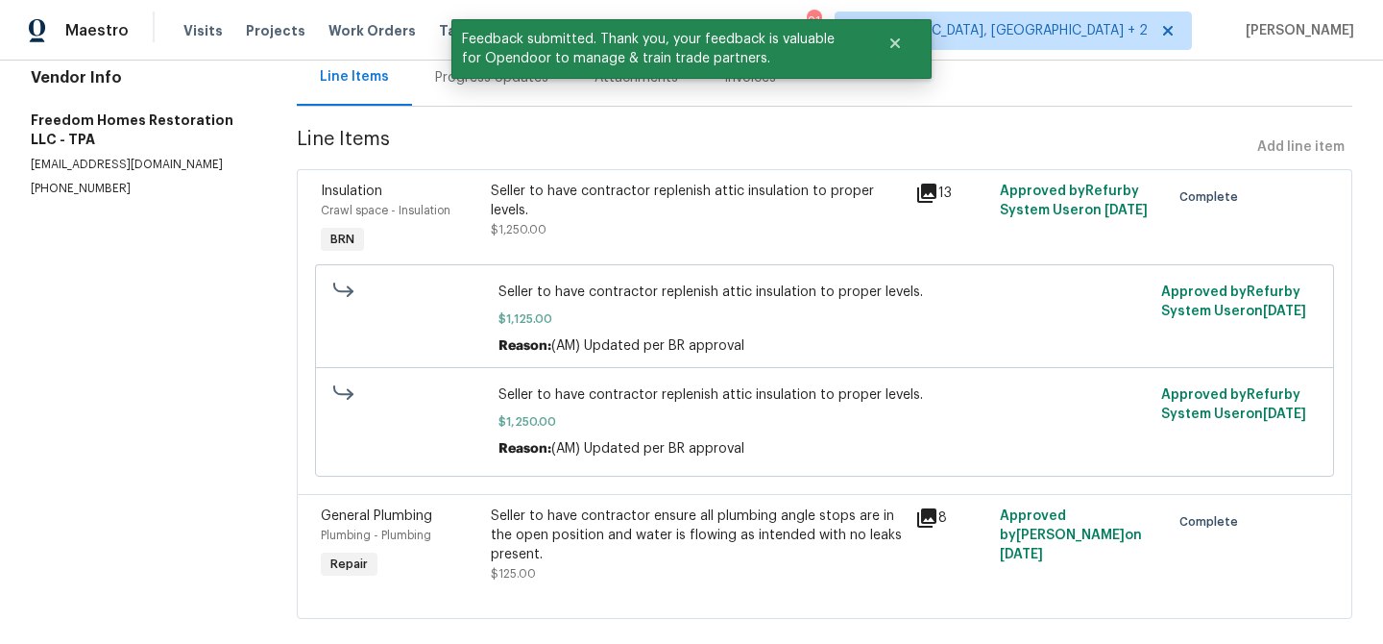
click at [467, 91] on div "Progress Updates" at bounding box center [491, 77] width 159 height 57
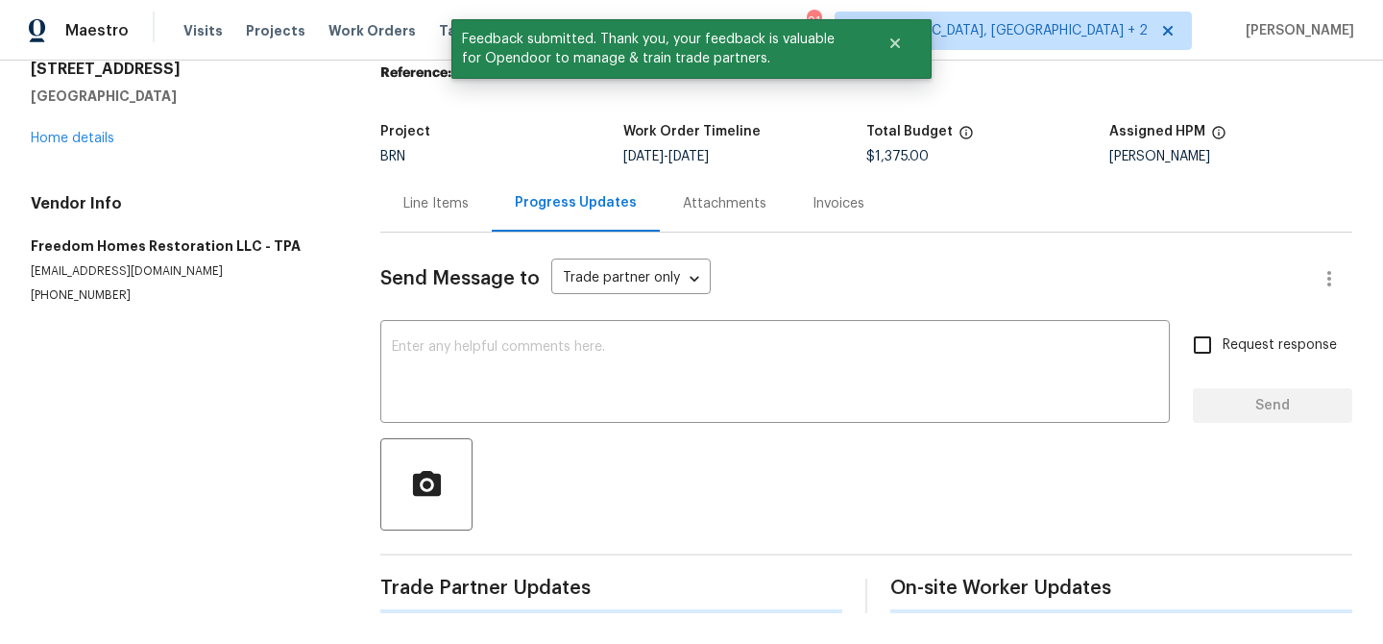
scroll to position [74, 0]
click at [505, 350] on textarea at bounding box center [775, 373] width 767 height 67
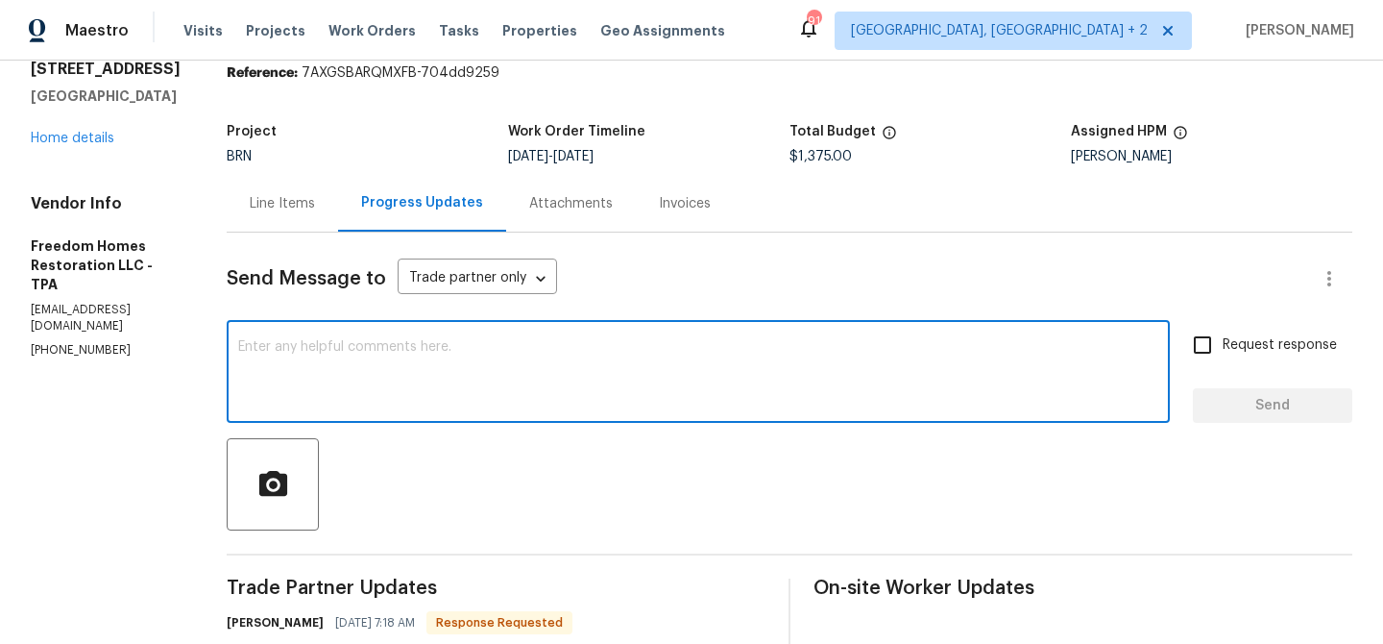
paste textarea "WO is approved, Please upload the invoice under the invoice section.Thanks"
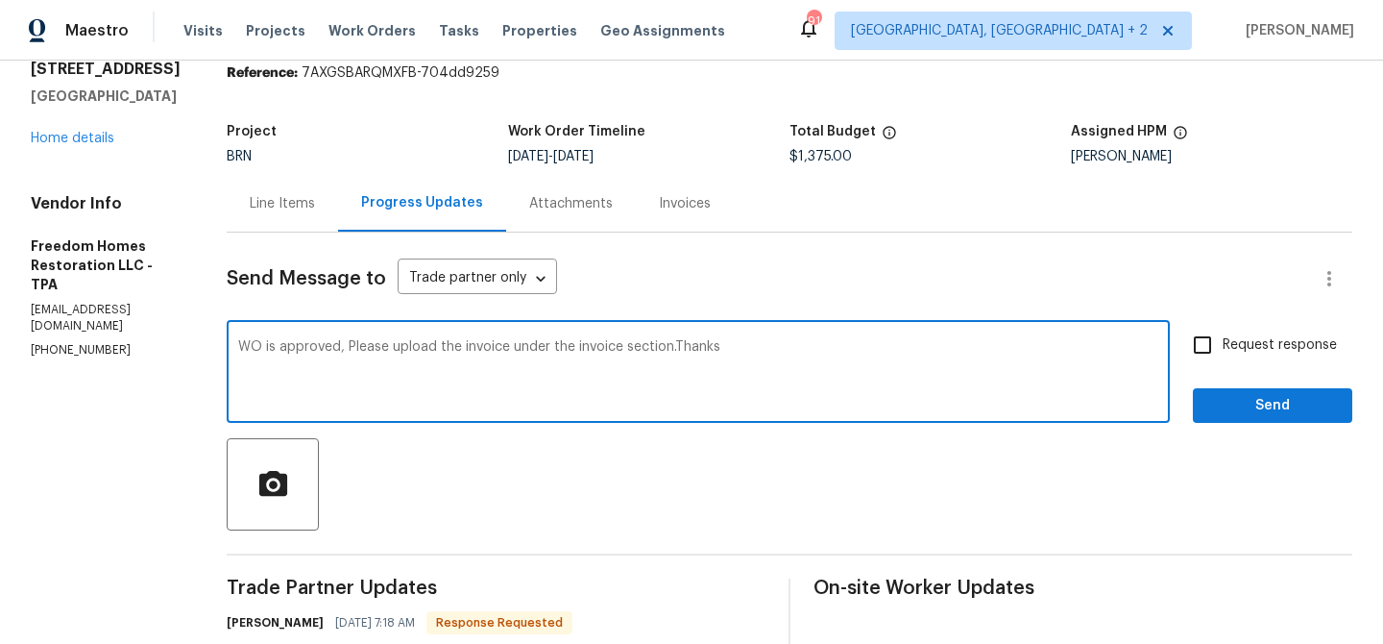
click at [461, 350] on textarea "WO is approved, Please upload the invoice under the invoice section.Thanks" at bounding box center [698, 373] width 920 height 67
type textarea "WO is approved, Please upload the detailed invoice under the invoice section.Th…"
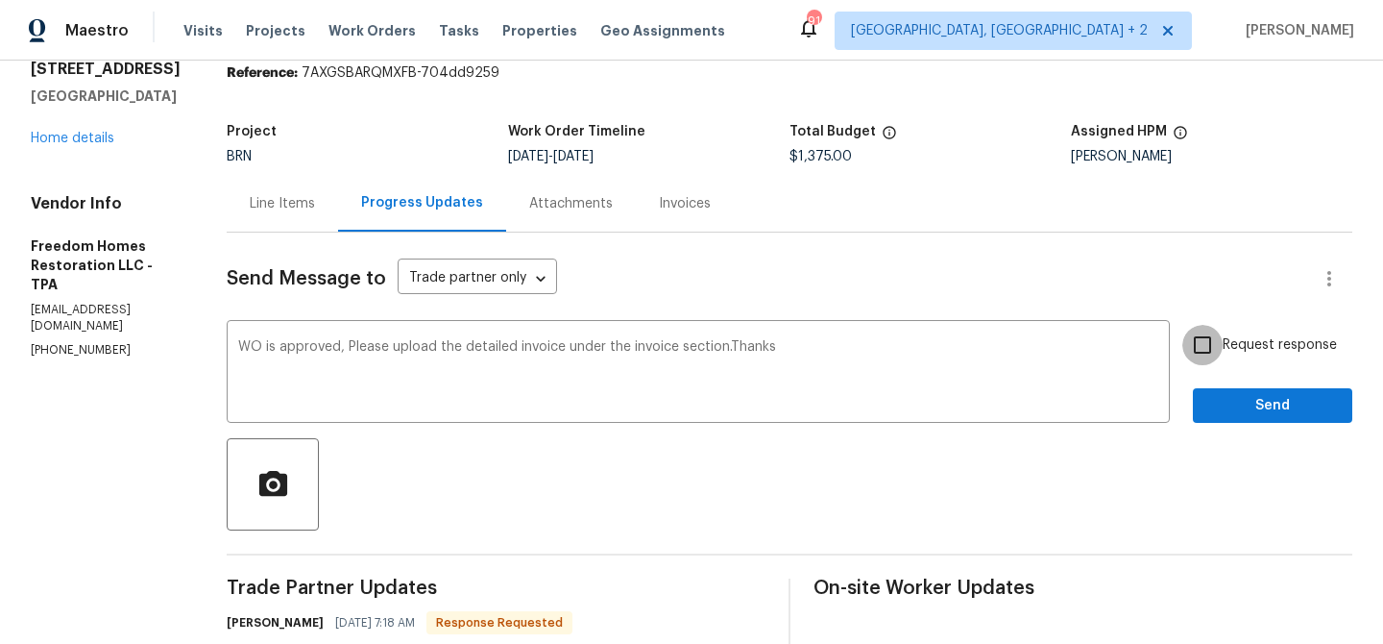
click at [1186, 338] on input "Request response" at bounding box center [1203, 345] width 40 height 40
checkbox input "true"
click at [1213, 408] on span "Send" at bounding box center [1272, 406] width 129 height 24
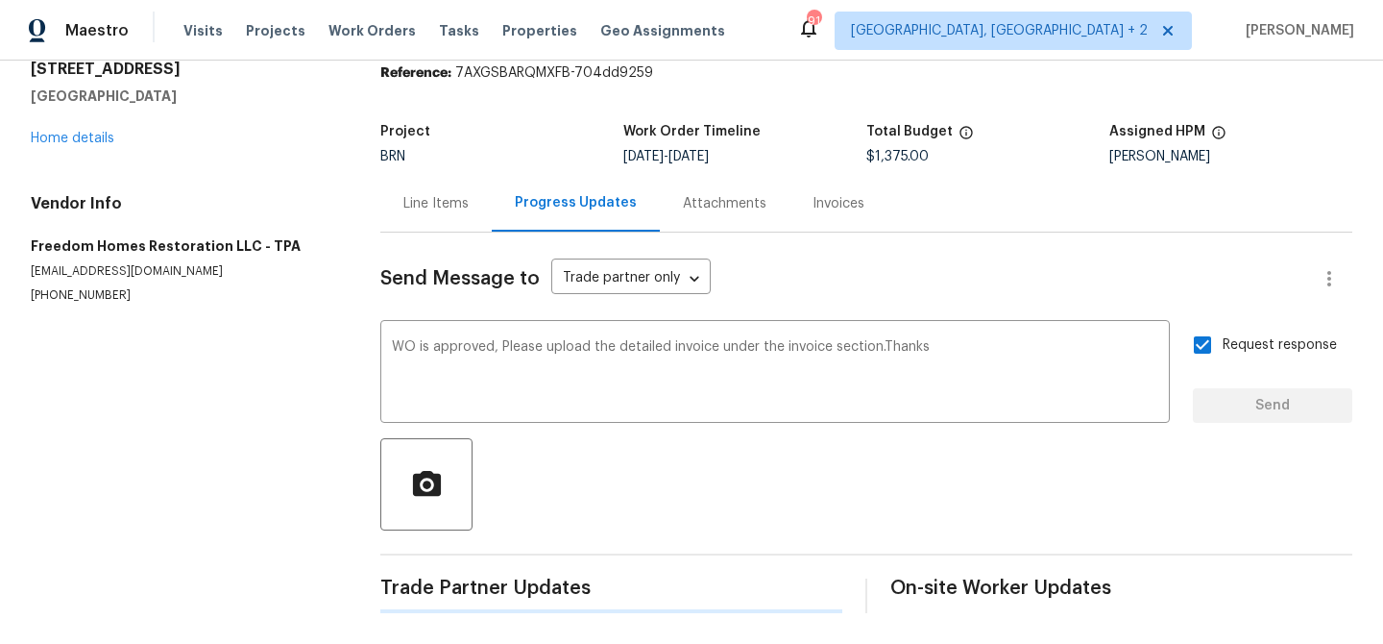
scroll to position [0, 0]
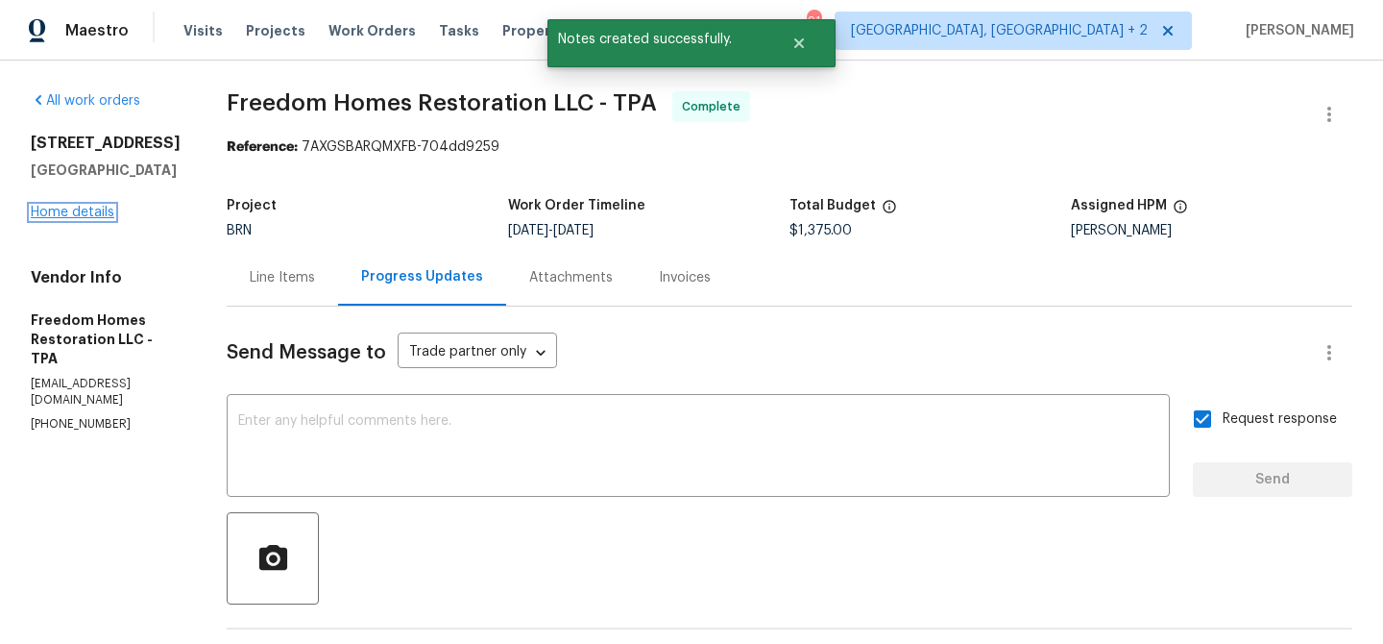
click at [97, 216] on link "Home details" at bounding box center [73, 212] width 84 height 13
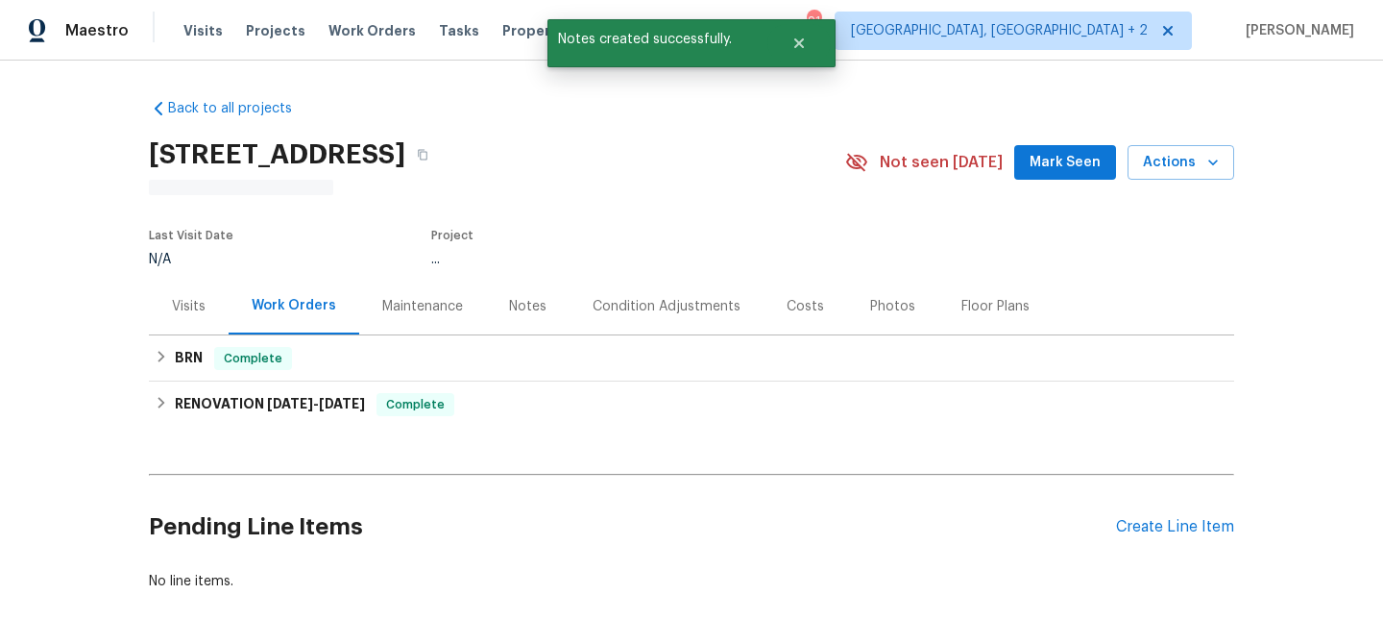
scroll to position [91, 0]
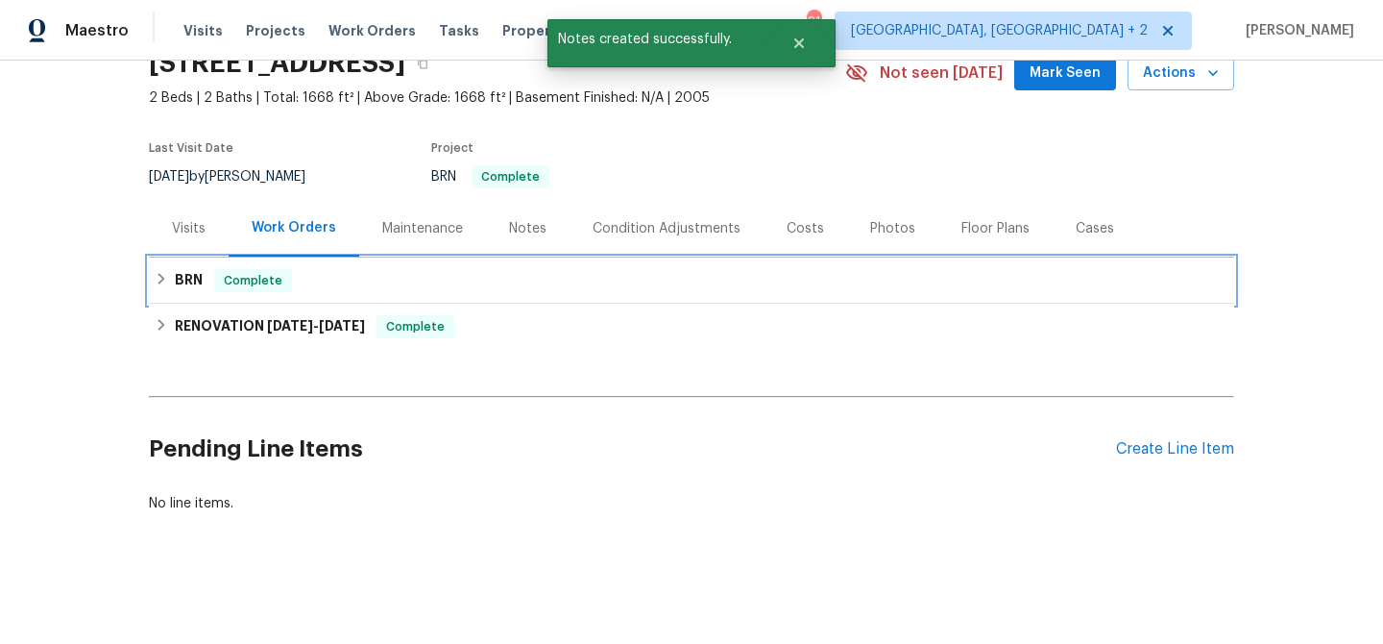
click at [208, 261] on div "BRN Complete" at bounding box center [692, 280] width 1086 height 46
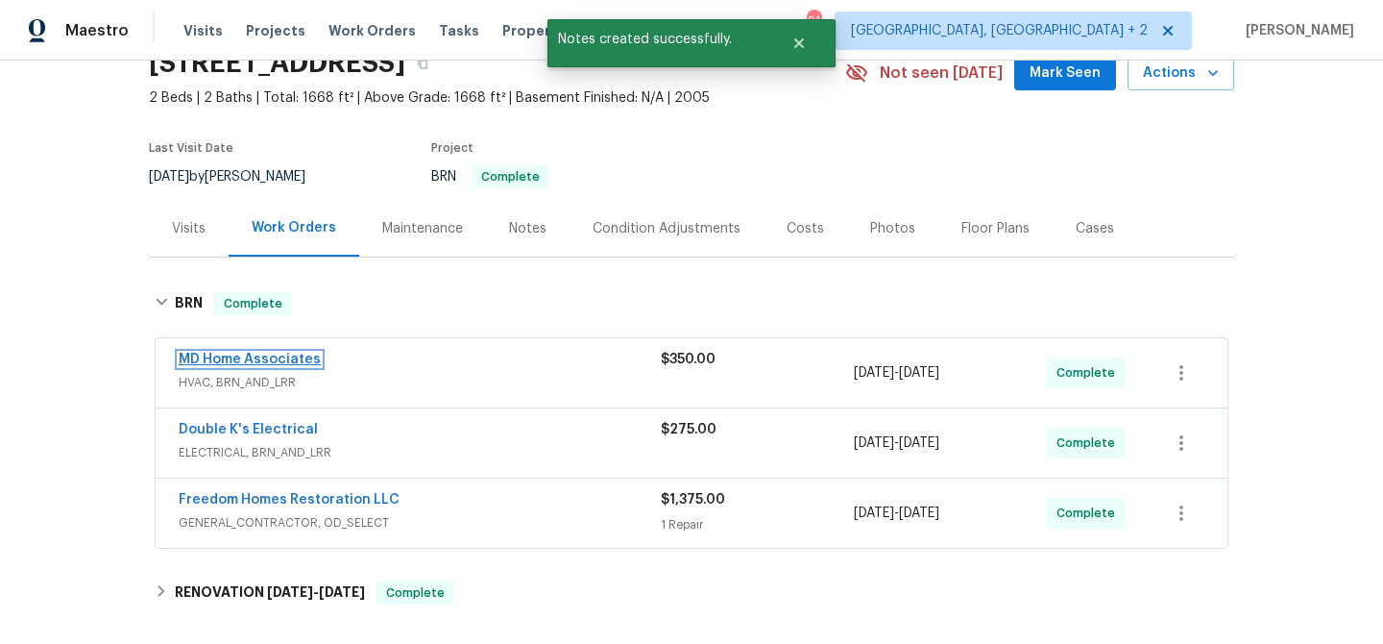
click at [217, 359] on link "MD Home Associates" at bounding box center [250, 359] width 142 height 13
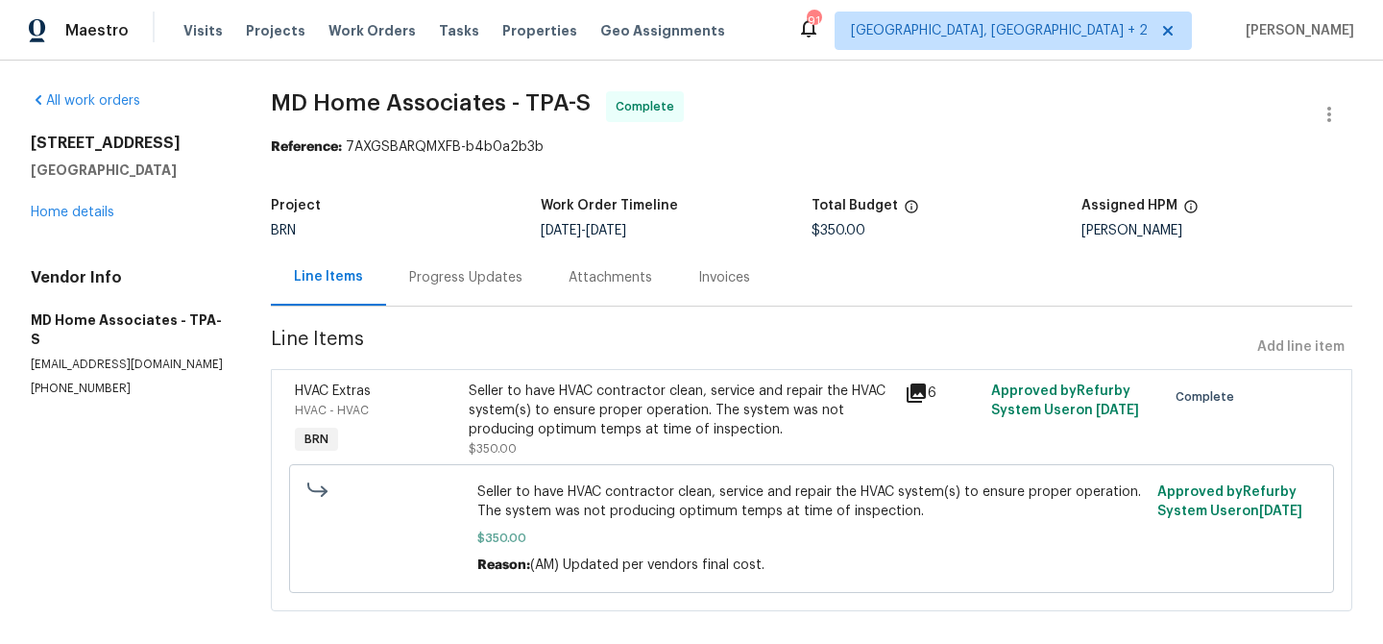
click at [533, 367] on section "MD Home Associates - TPA-S Complete Reference: 7AXGSBARQMXFB-b4b0a2b3b Project …" at bounding box center [812, 362] width 1082 height 543
click at [523, 418] on div "Seller to have HVAC contractor clean, service and repair the HVAC system(s) to …" at bounding box center [681, 410] width 424 height 58
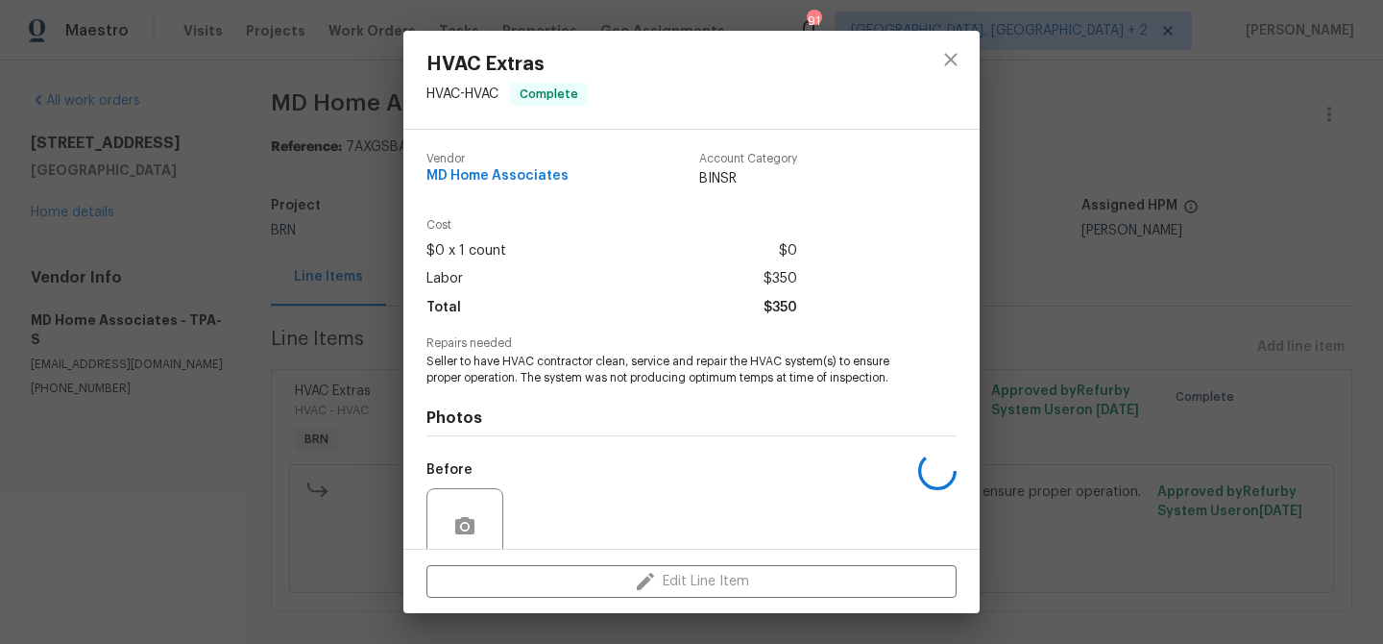
click at [495, 364] on span "Seller to have HVAC contractor clean, service and repair the HVAC system(s) to …" at bounding box center [665, 370] width 477 height 33
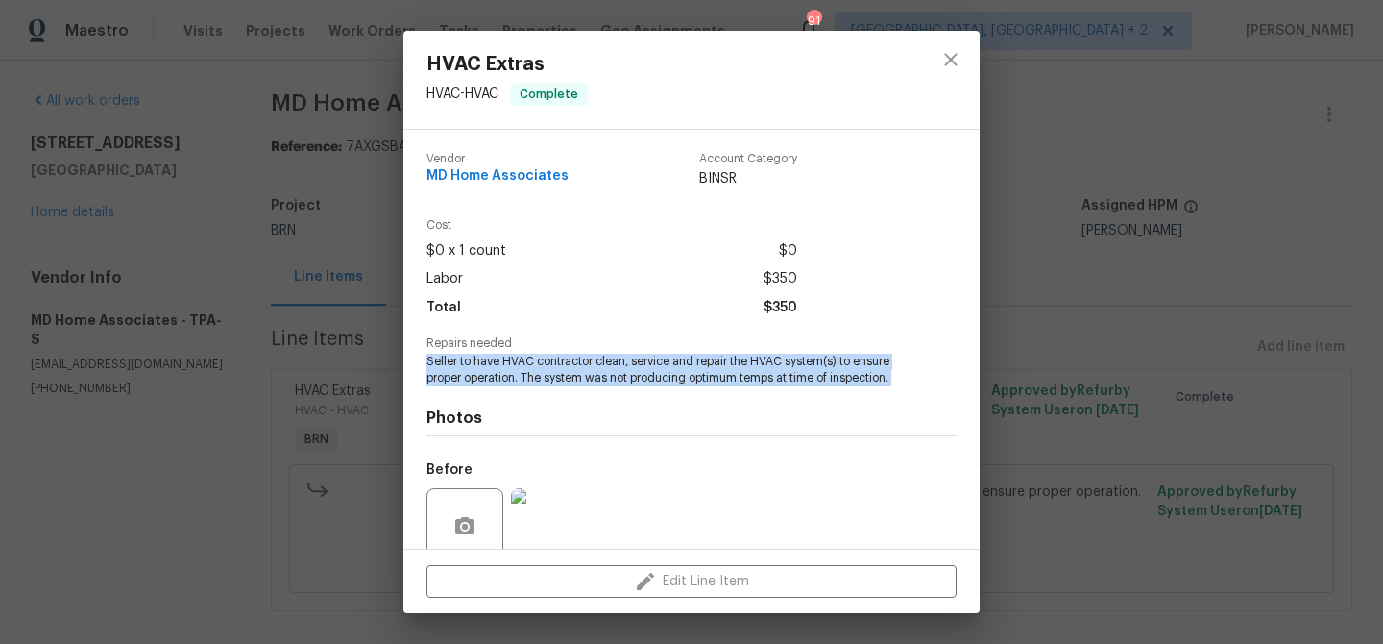
click at [495, 364] on span "Seller to have HVAC contractor clean, service and repair the HVAC system(s) to …" at bounding box center [665, 370] width 477 height 33
copy span "Seller to have HVAC contractor clean, service and repair the HVAC system(s) to …"
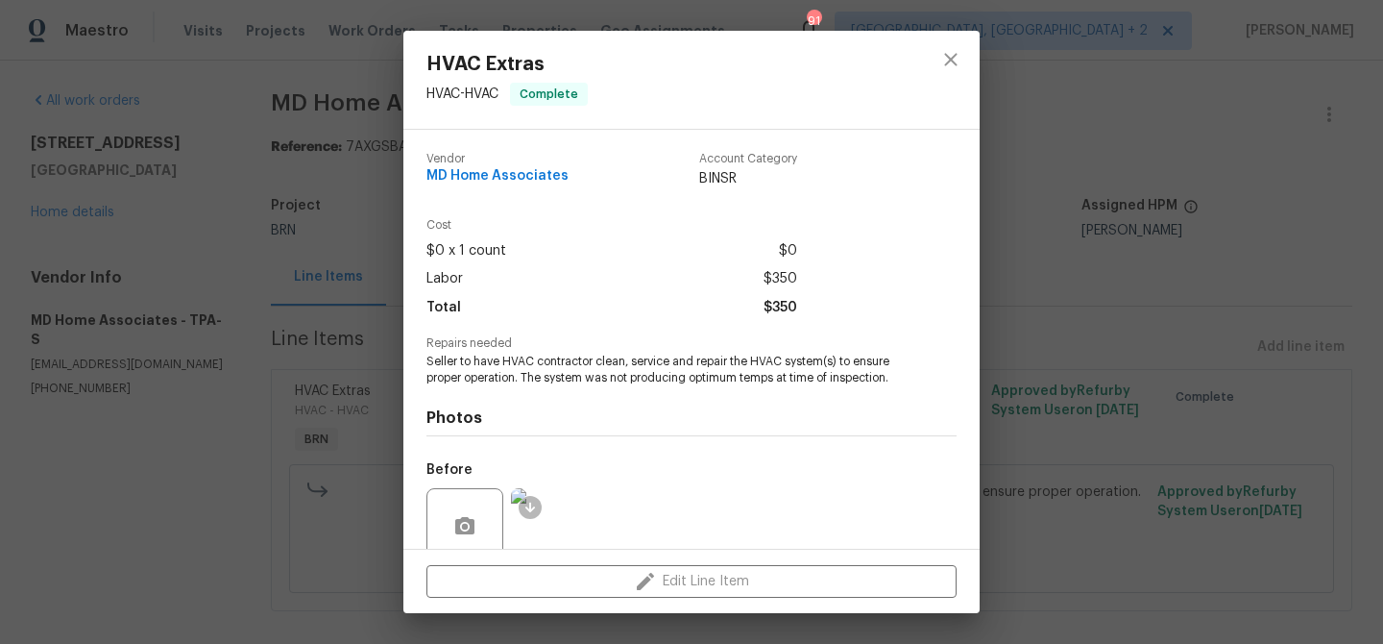
click at [319, 91] on div "HVAC Extras HVAC - HVAC Complete Vendor MD Home Associates Account Category BIN…" at bounding box center [691, 322] width 1383 height 644
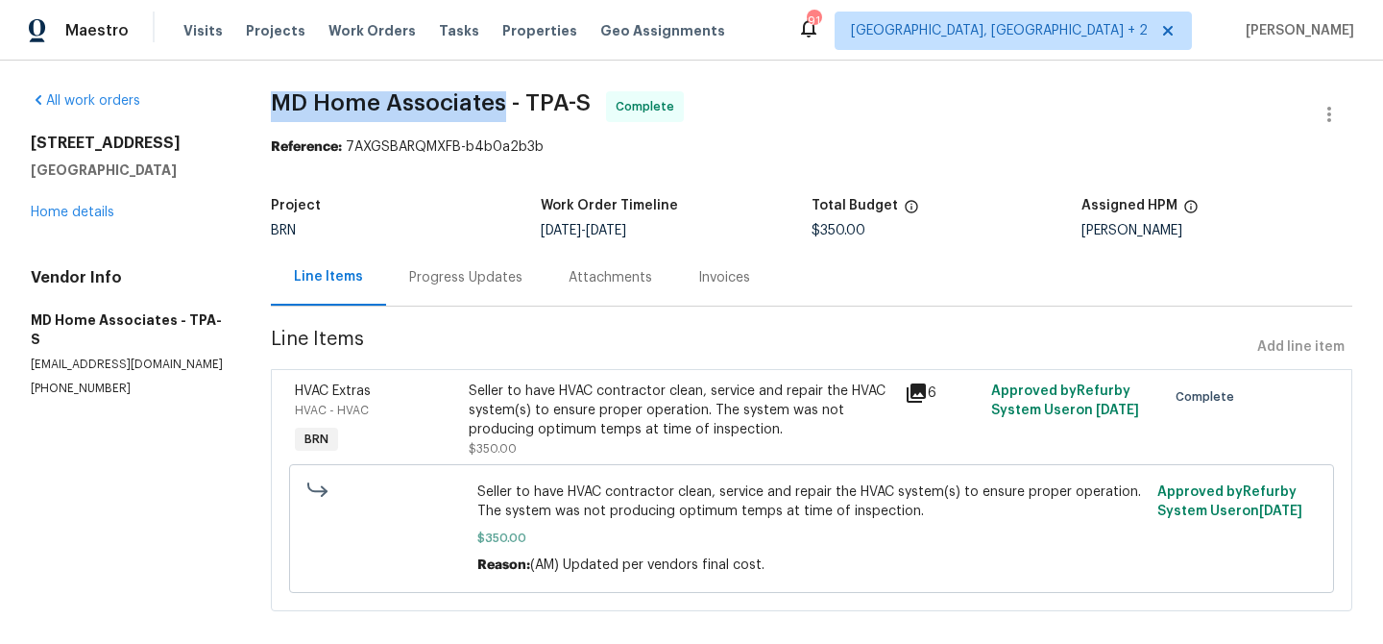
drag, startPoint x: 266, startPoint y: 101, endPoint x: 505, endPoint y: 108, distance: 239.3
click at [505, 108] on div "All work orders [STREET_ADDRESS] Home details Vendor Info MD Home Associates - …" at bounding box center [691, 363] width 1383 height 604
copy span "MD Home Associates"
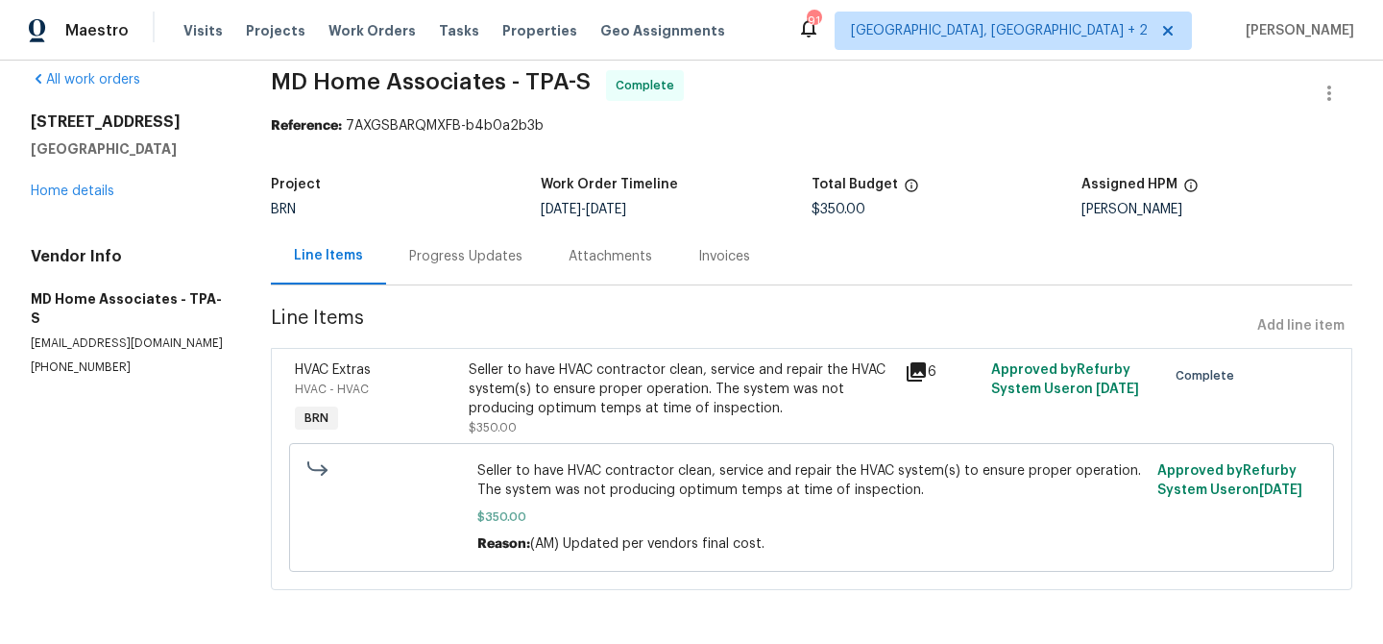
click at [545, 374] on div "Seller to have HVAC contractor clean, service and repair the HVAC system(s) to …" at bounding box center [681, 389] width 424 height 58
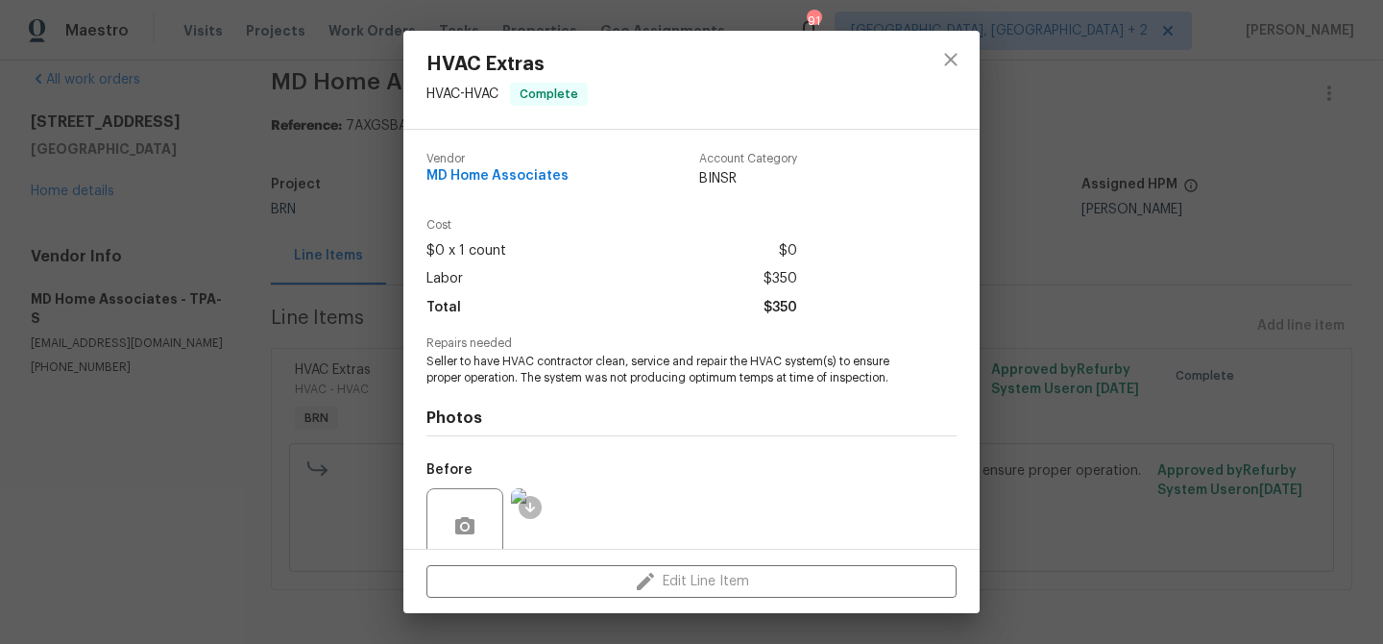
scroll to position [160, 0]
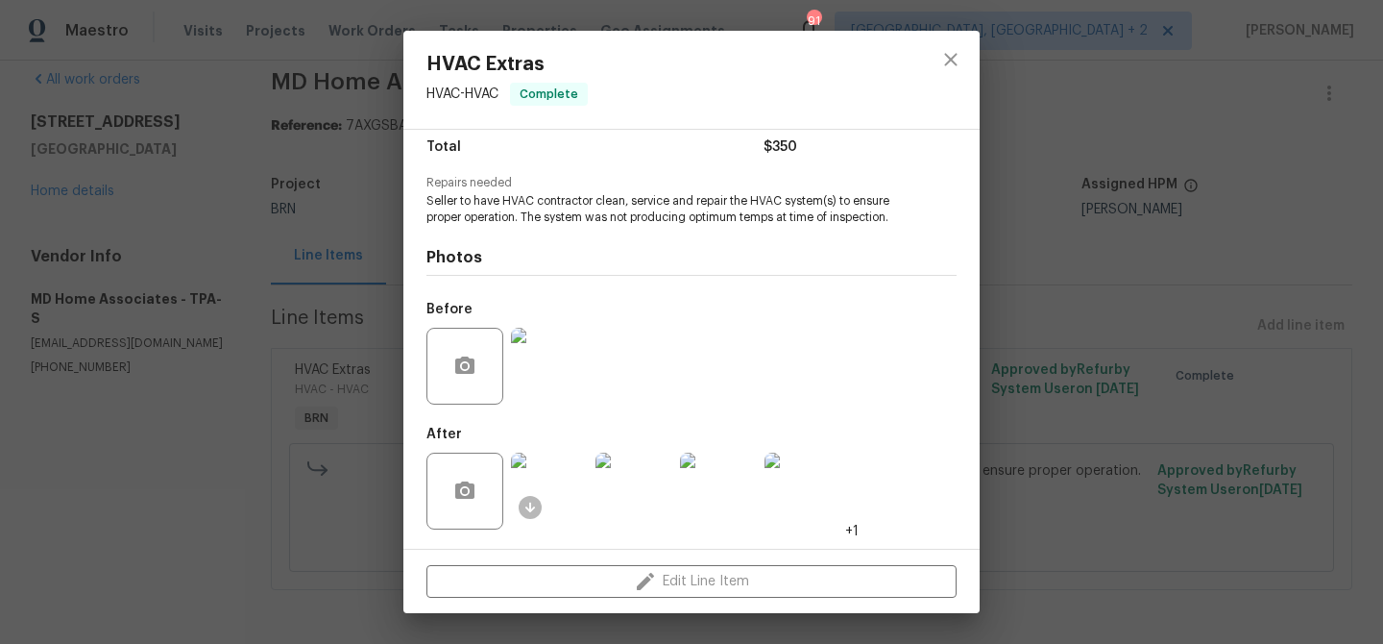
click at [554, 366] on img at bounding box center [549, 366] width 77 height 77
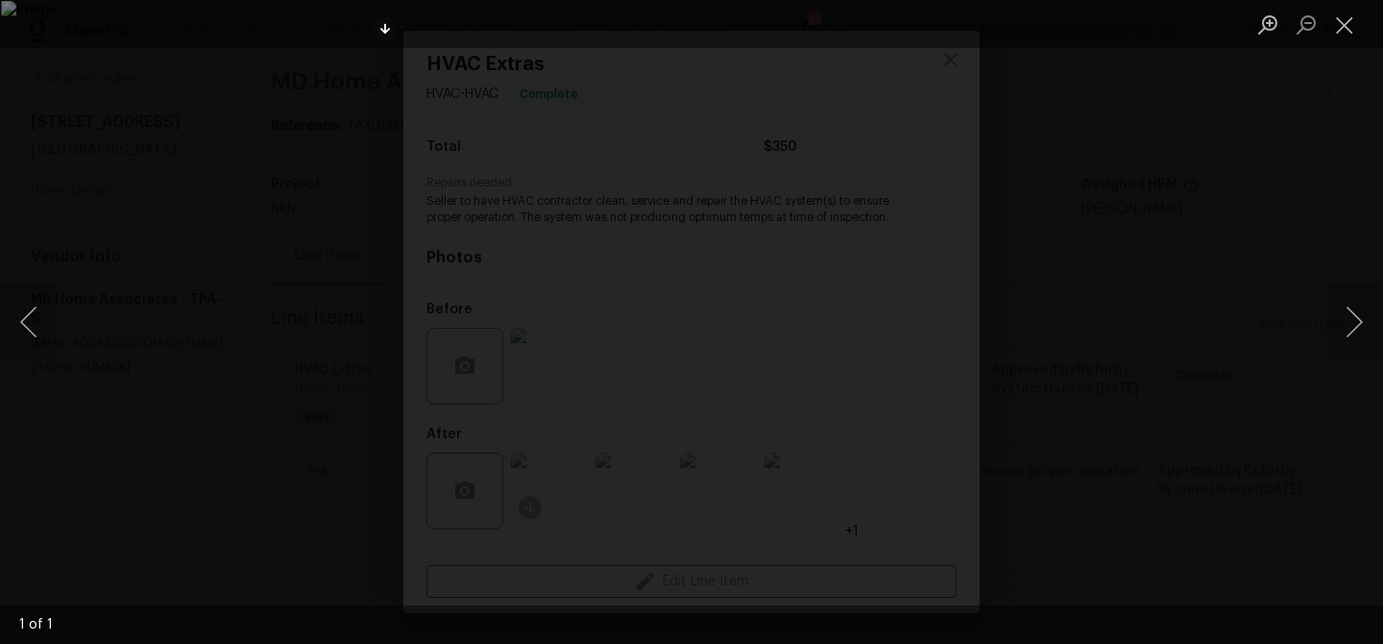
click at [141, 169] on div "Lightbox" at bounding box center [691, 322] width 1383 height 644
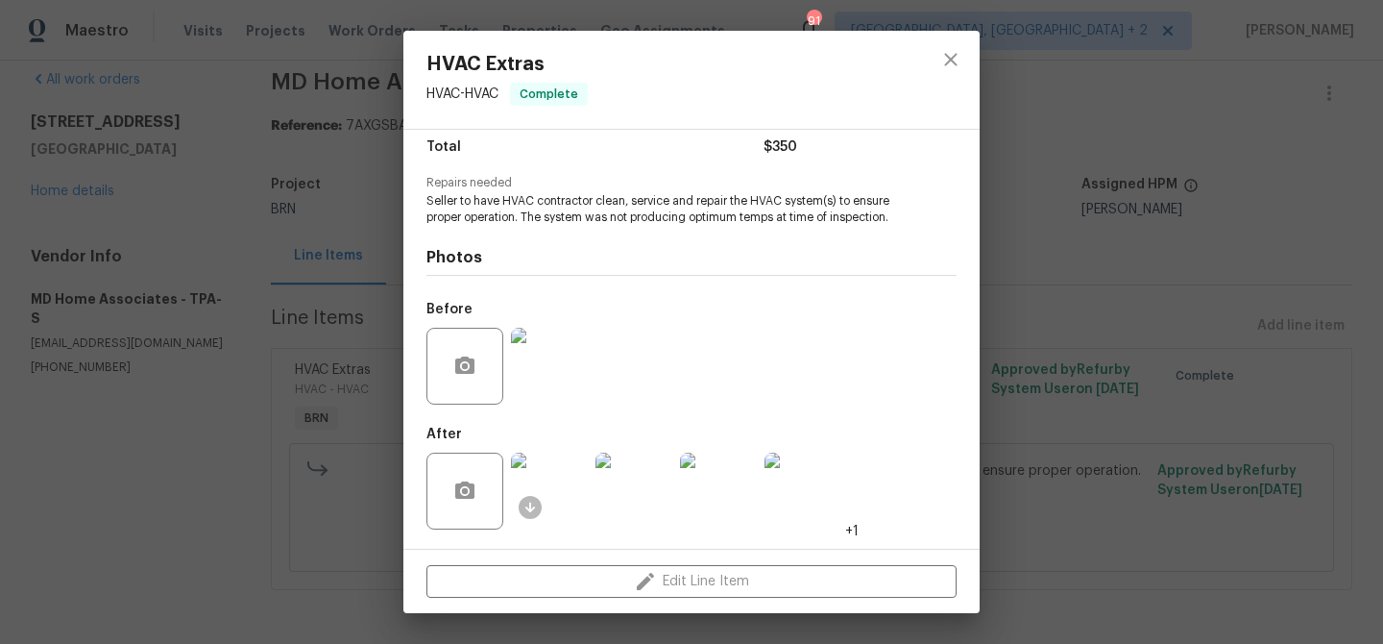
click at [552, 461] on img at bounding box center [549, 490] width 77 height 77
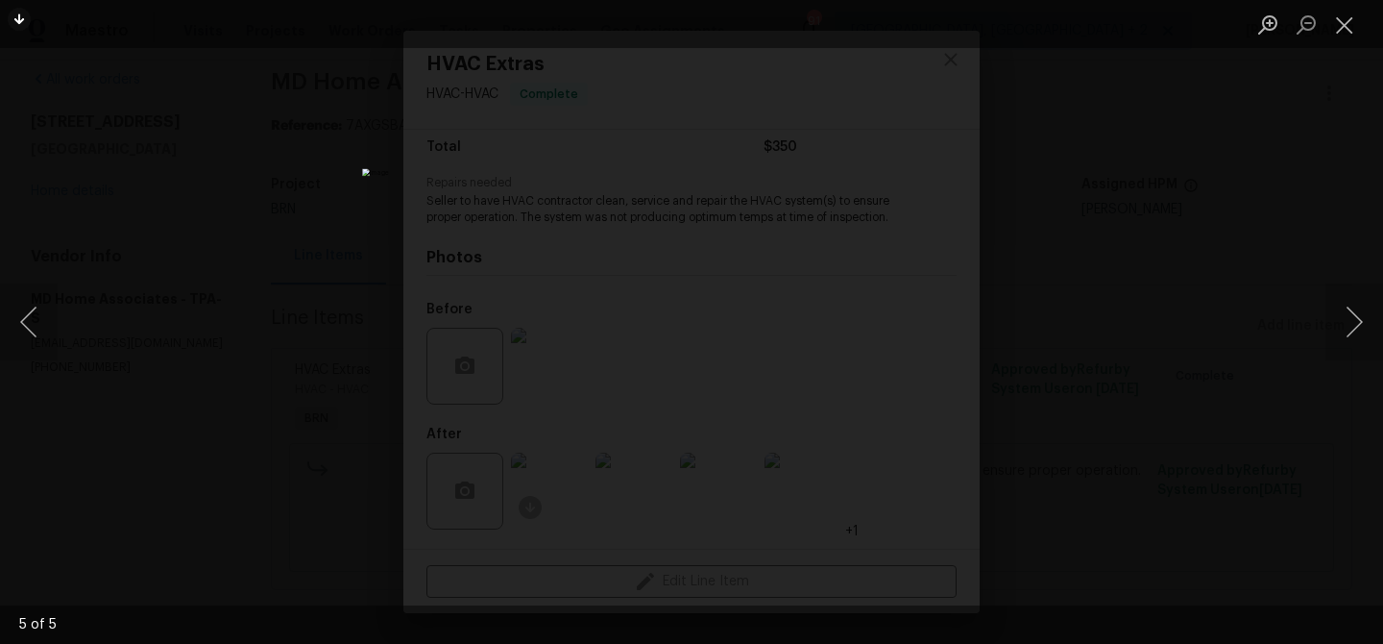
click at [248, 143] on div "Lightbox" at bounding box center [691, 322] width 1383 height 644
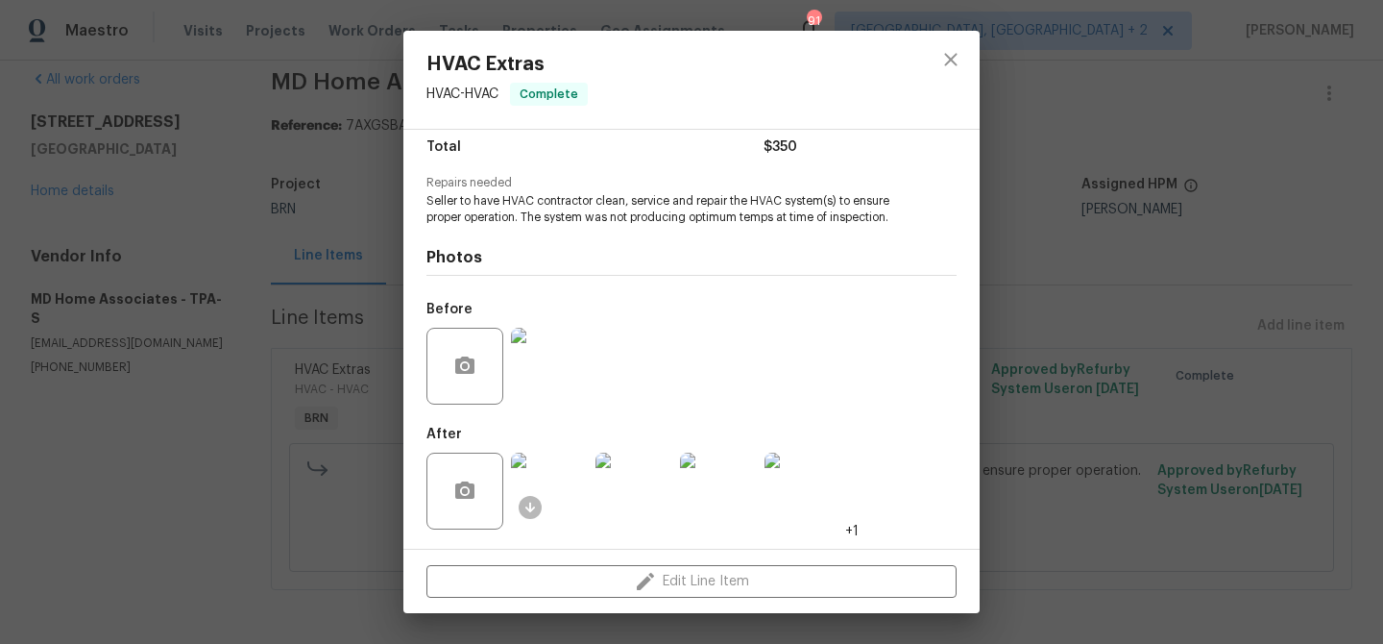
click at [278, 238] on div "HVAC Extras HVAC - HVAC Complete Vendor MD Home Associates Account Category BIN…" at bounding box center [691, 322] width 1383 height 644
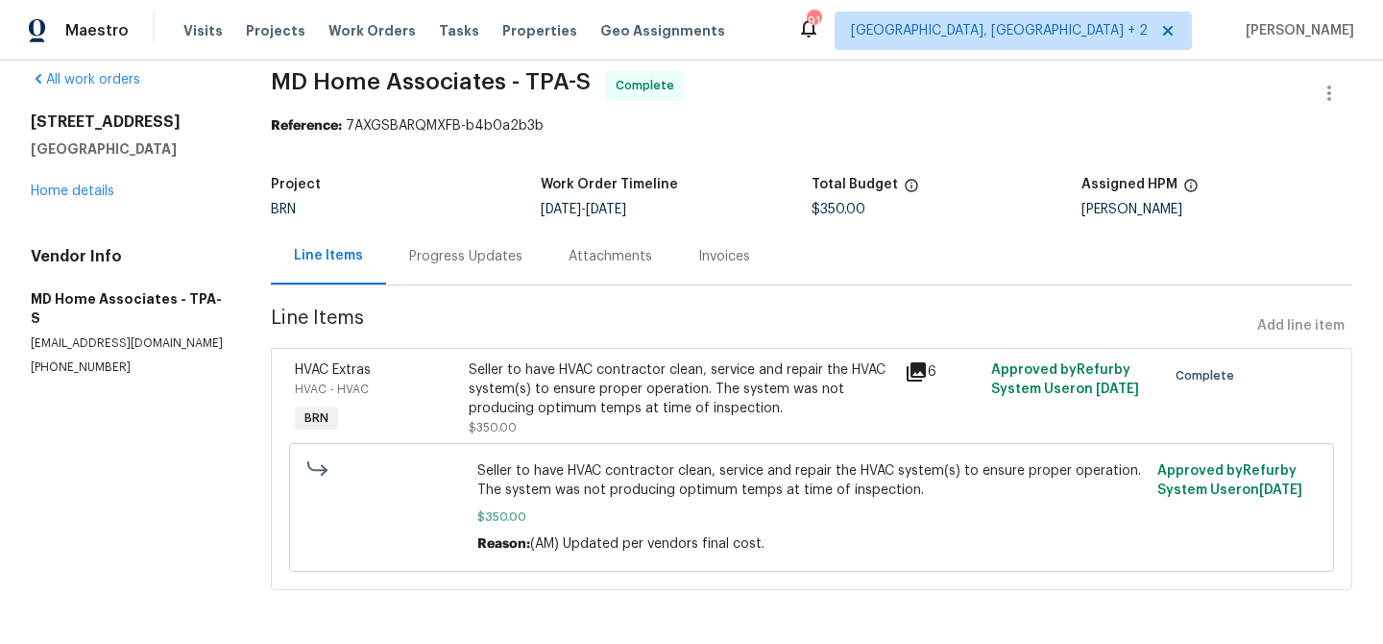
click at [726, 258] on div "Invoices" at bounding box center [724, 256] width 52 height 19
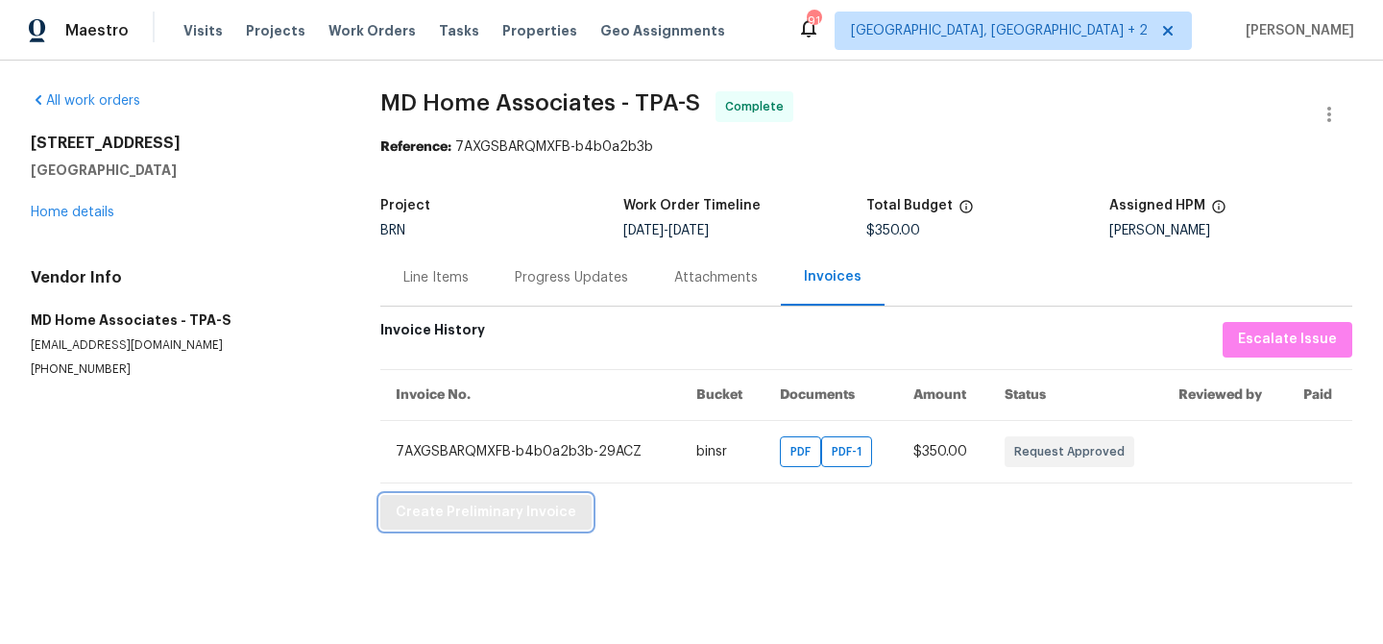
click at [427, 516] on span "Create Preliminary Invoice" at bounding box center [486, 512] width 181 height 24
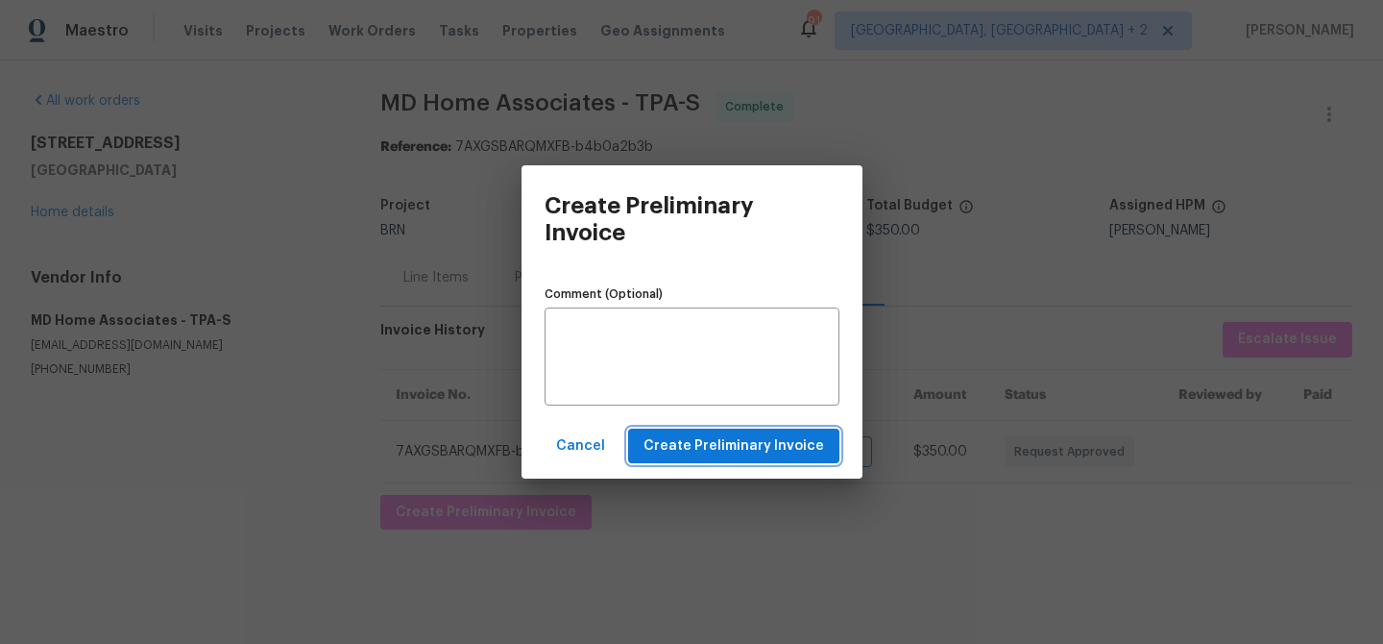
click at [688, 450] on span "Create Preliminary Invoice" at bounding box center [734, 446] width 181 height 24
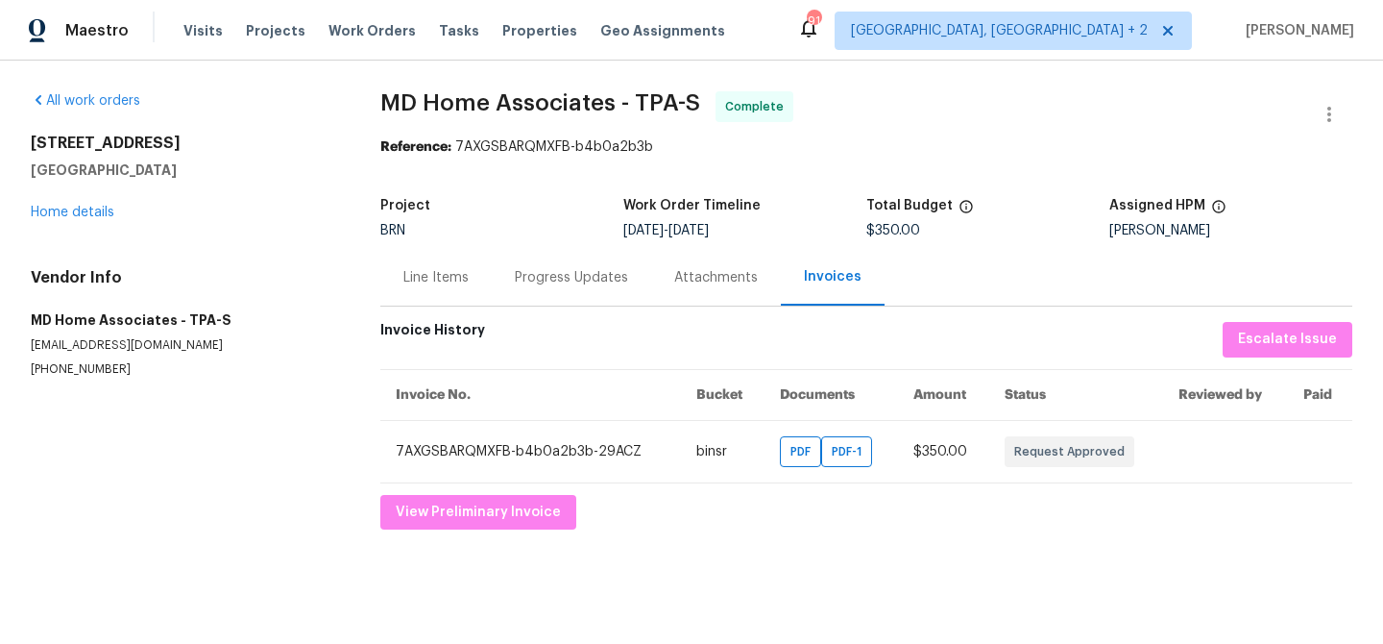
click at [78, 203] on div "[STREET_ADDRESS] Home details" at bounding box center [183, 178] width 304 height 88
click at [62, 218] on link "Home details" at bounding box center [73, 212] width 84 height 13
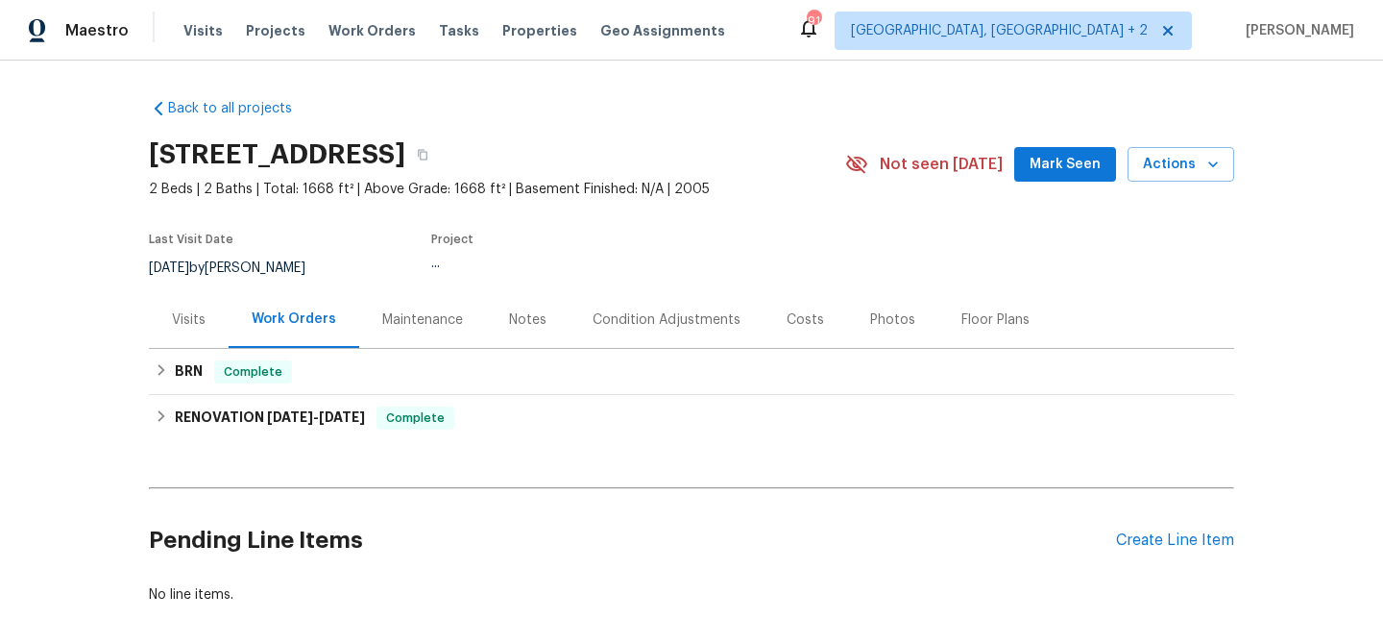
scroll to position [46, 0]
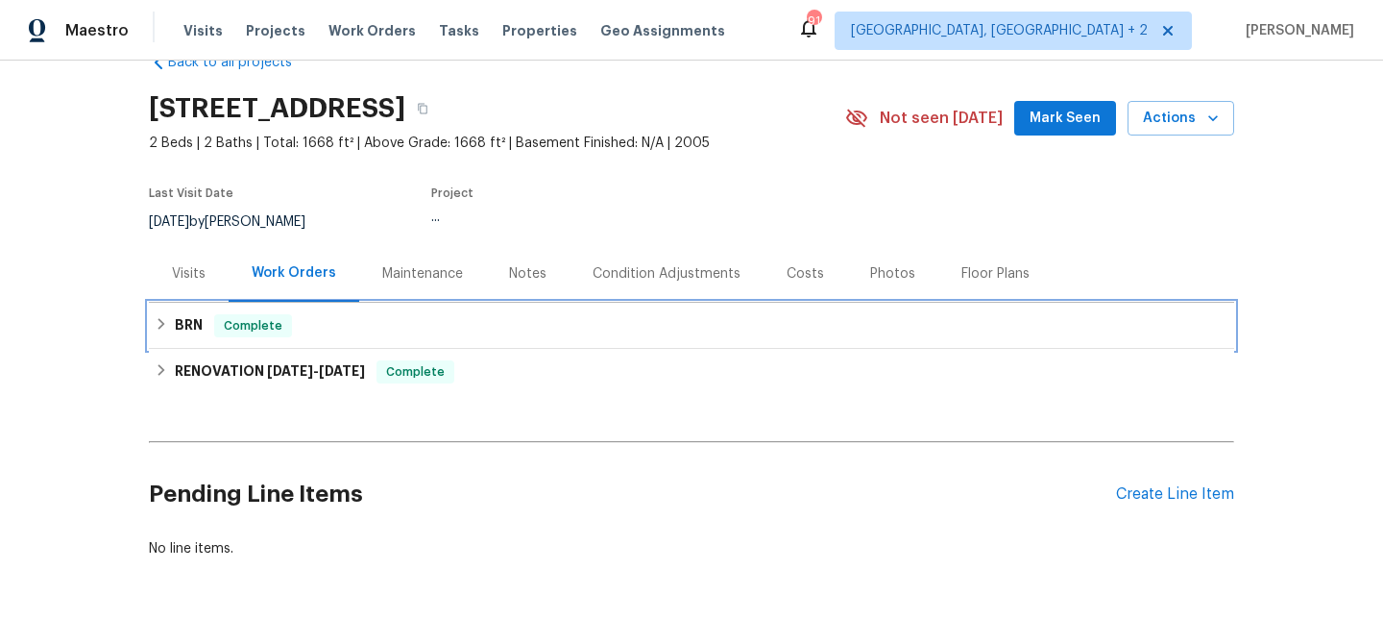
click at [187, 341] on div "BRN Complete" at bounding box center [692, 326] width 1086 height 46
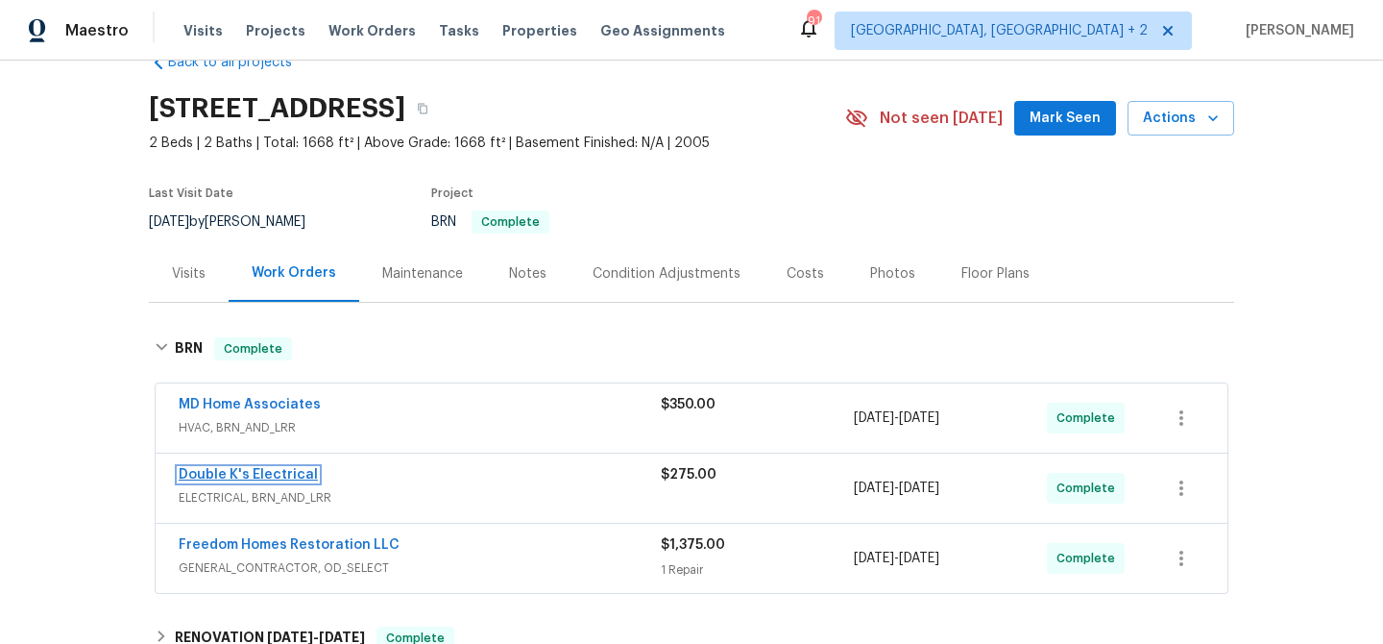
click at [215, 475] on link "Double K's Electrical" at bounding box center [248, 474] width 139 height 13
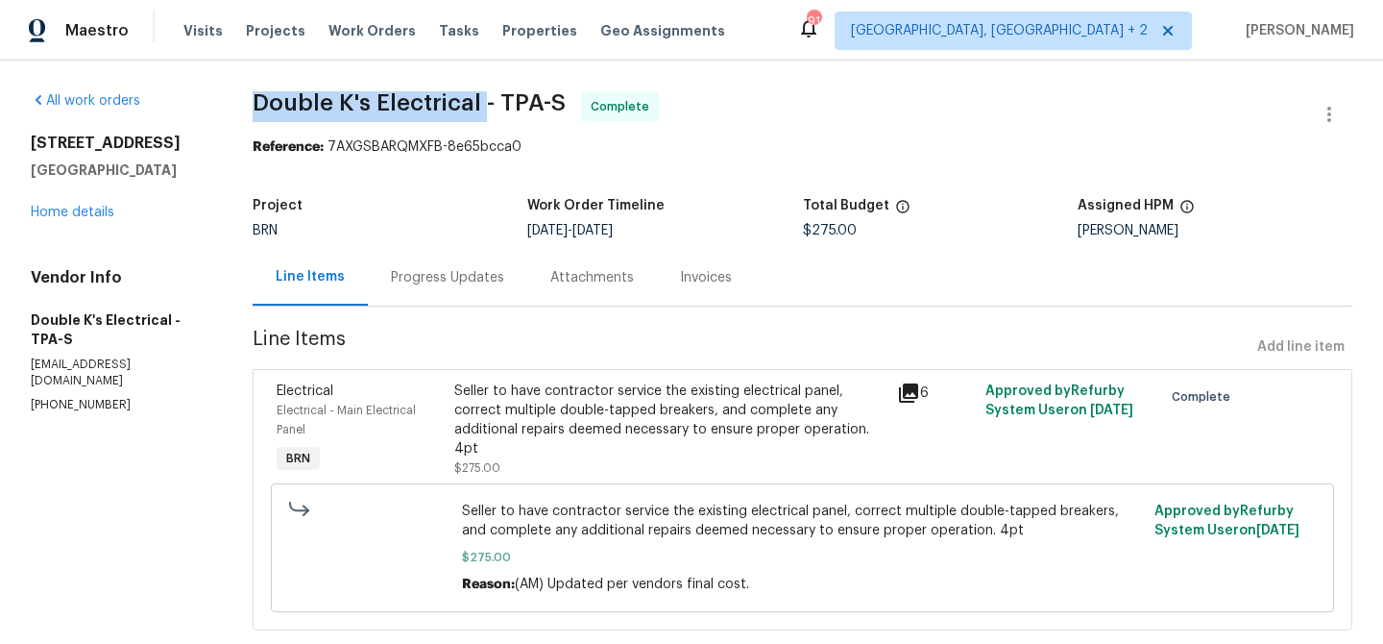
drag, startPoint x: 243, startPoint y: 107, endPoint x: 478, endPoint y: 107, distance: 235.4
click at [478, 107] on div "All work orders [STREET_ADDRESS] Home details Vendor Info Double K's Electrical…" at bounding box center [691, 372] width 1383 height 623
copy span "Double K's Electrical"
click at [567, 417] on div "Seller to have contractor service the existing electrical panel, correct multip…" at bounding box center [669, 419] width 431 height 77
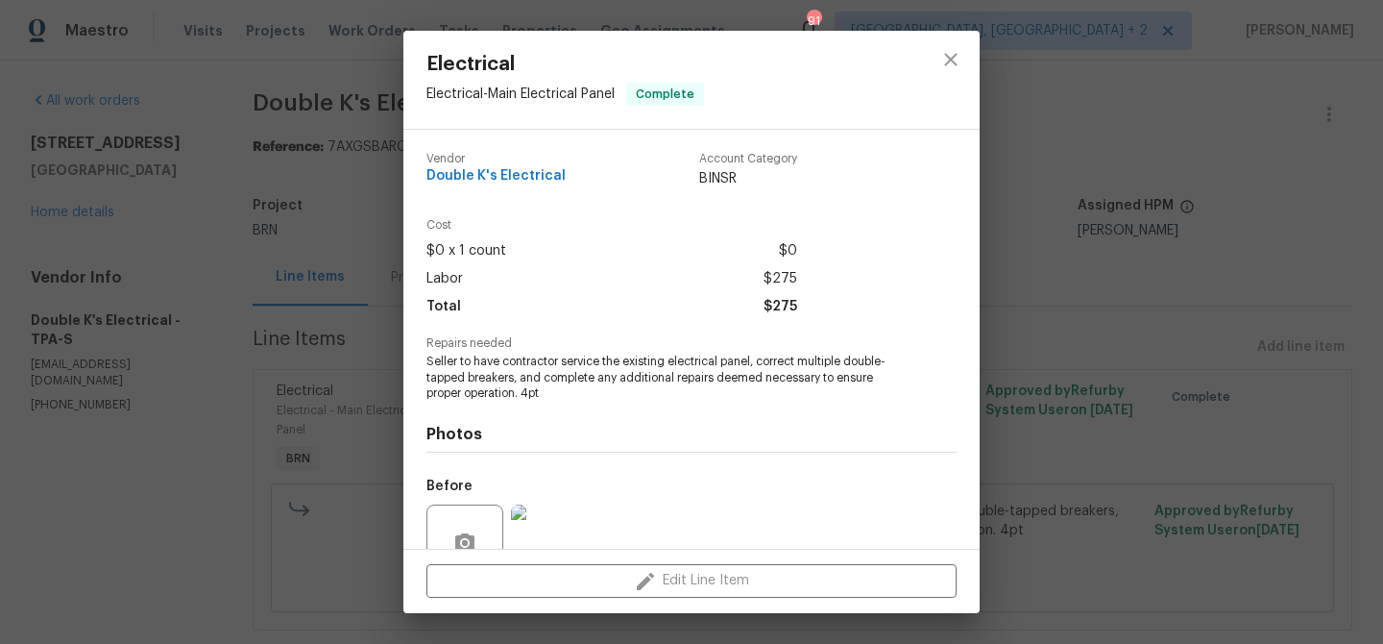
click at [463, 357] on span "Seller to have contractor service the existing electrical panel, correct multip…" at bounding box center [665, 378] width 477 height 48
click at [463, 360] on span "Seller to have contractor service the existing electrical panel, correct multip…" at bounding box center [665, 378] width 477 height 48
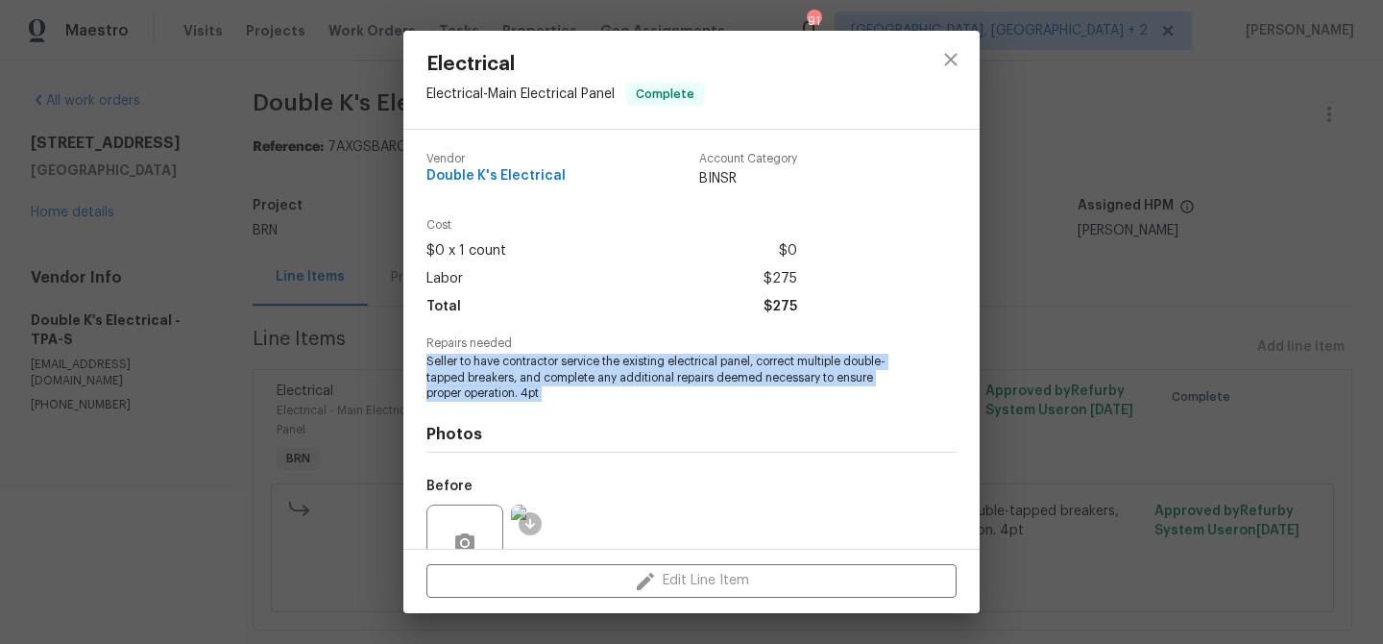
click at [463, 360] on span "Seller to have contractor service the existing electrical panel, correct multip…" at bounding box center [665, 378] width 477 height 48
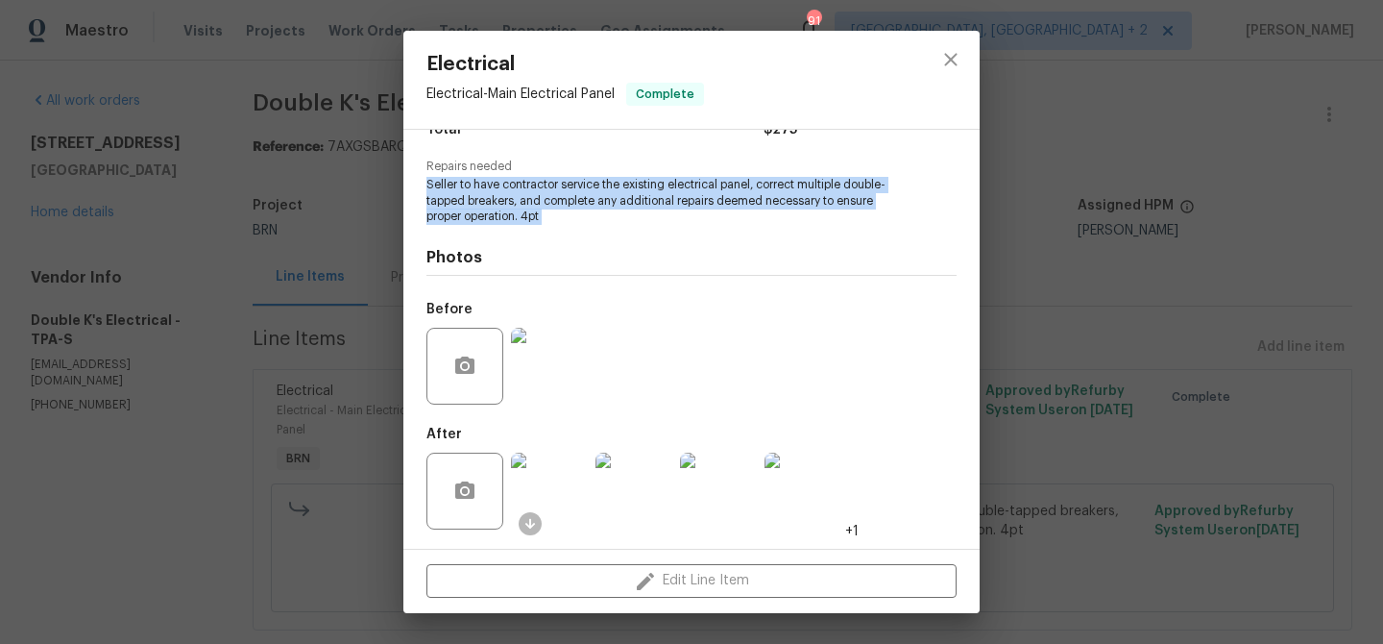
click at [549, 369] on img at bounding box center [549, 366] width 77 height 77
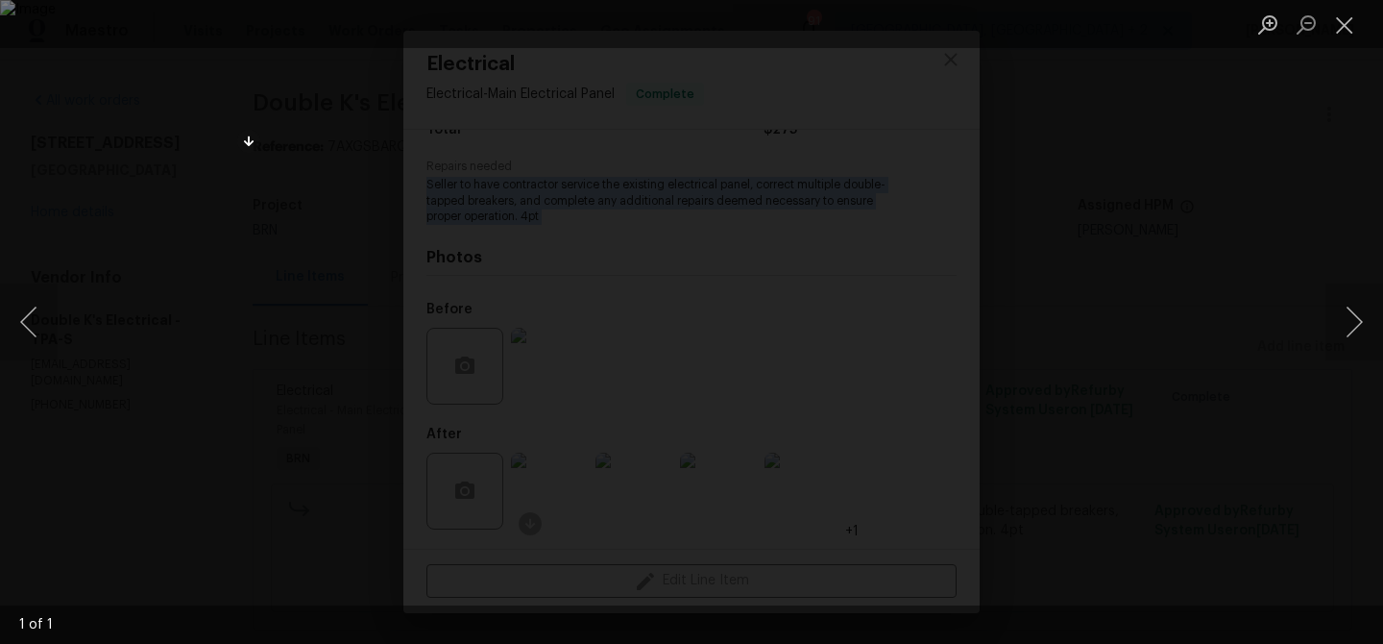
click at [135, 140] on div "Lightbox" at bounding box center [691, 322] width 1383 height 644
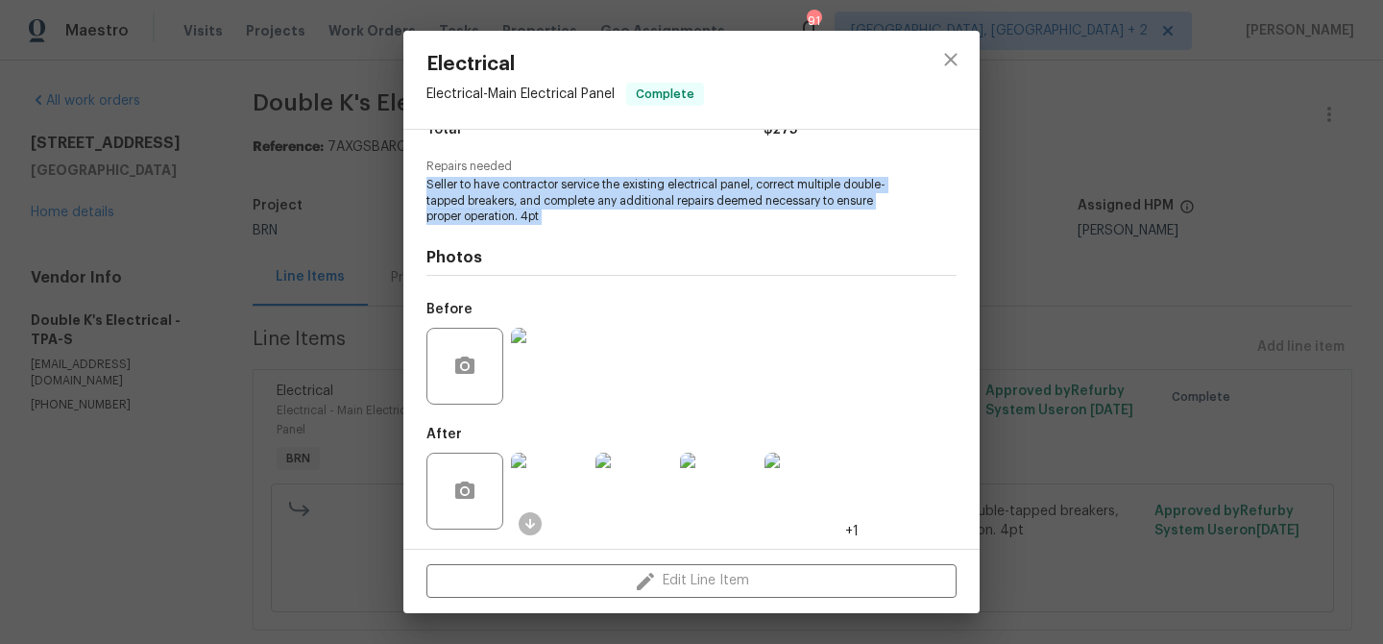
click at [569, 480] on img at bounding box center [549, 490] width 77 height 77
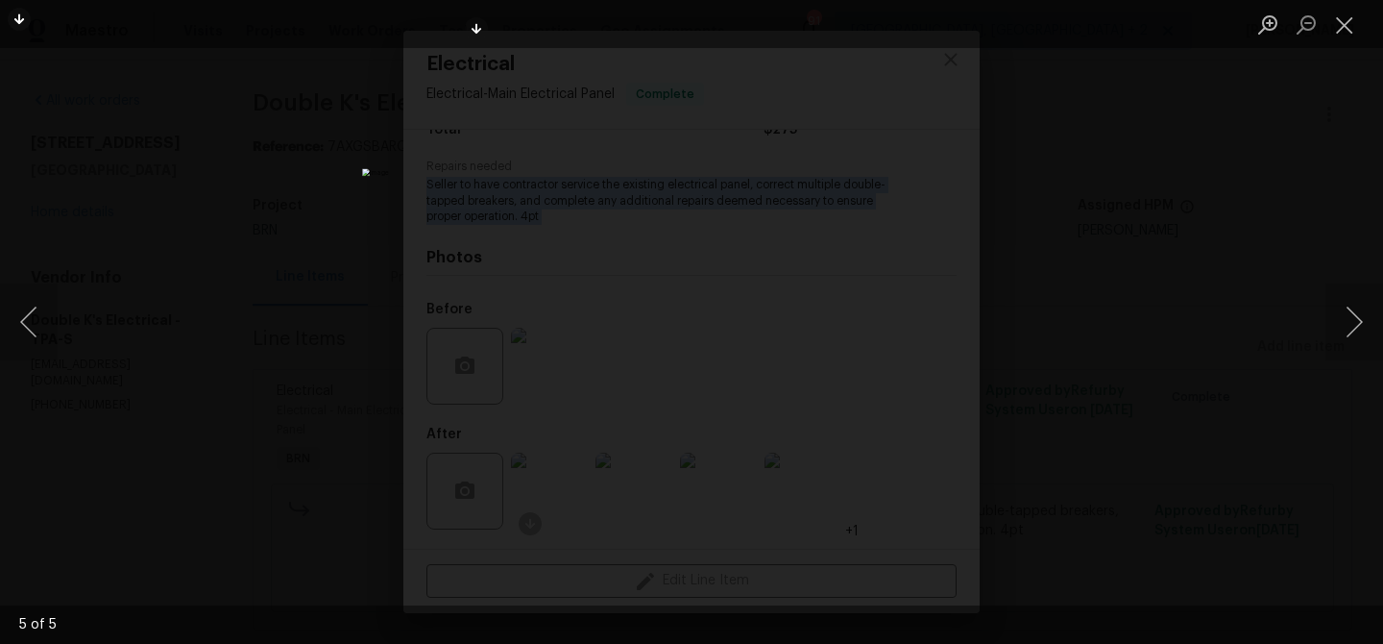
click at [275, 178] on div "Lightbox" at bounding box center [691, 322] width 1383 height 644
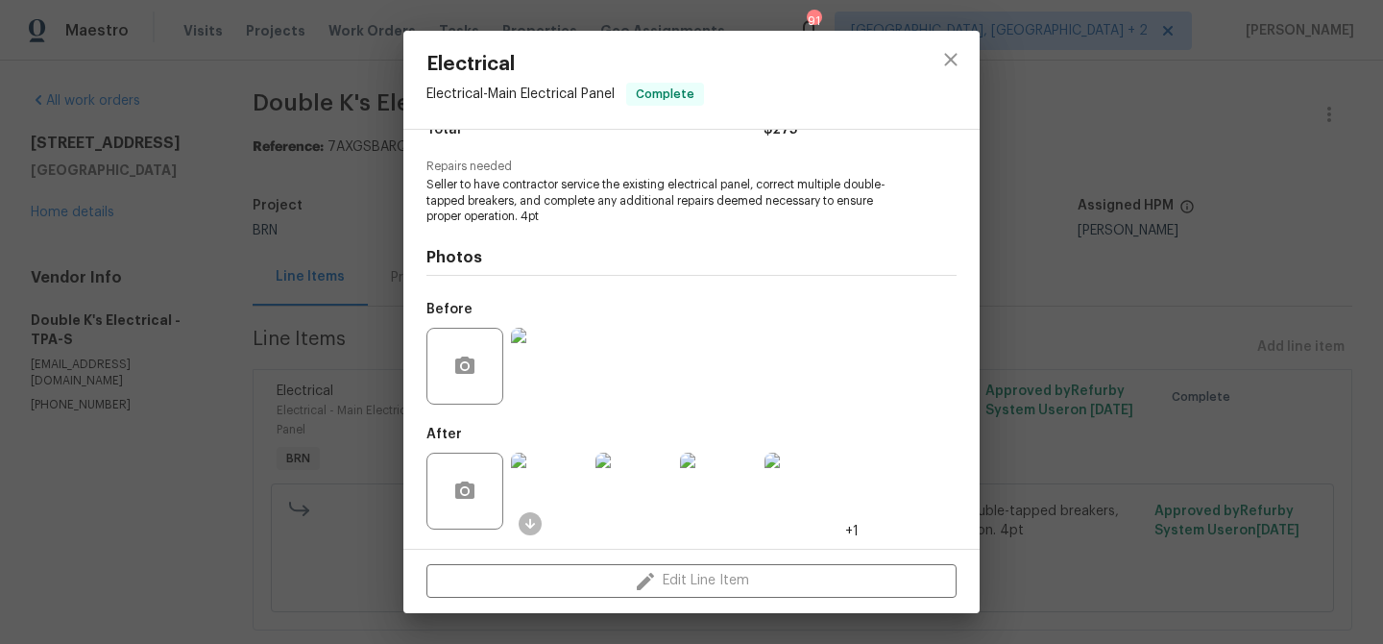
click at [274, 178] on div "Electrical Electrical - Main Electrical Panel Complete Vendor Double K's Electr…" at bounding box center [691, 322] width 1383 height 644
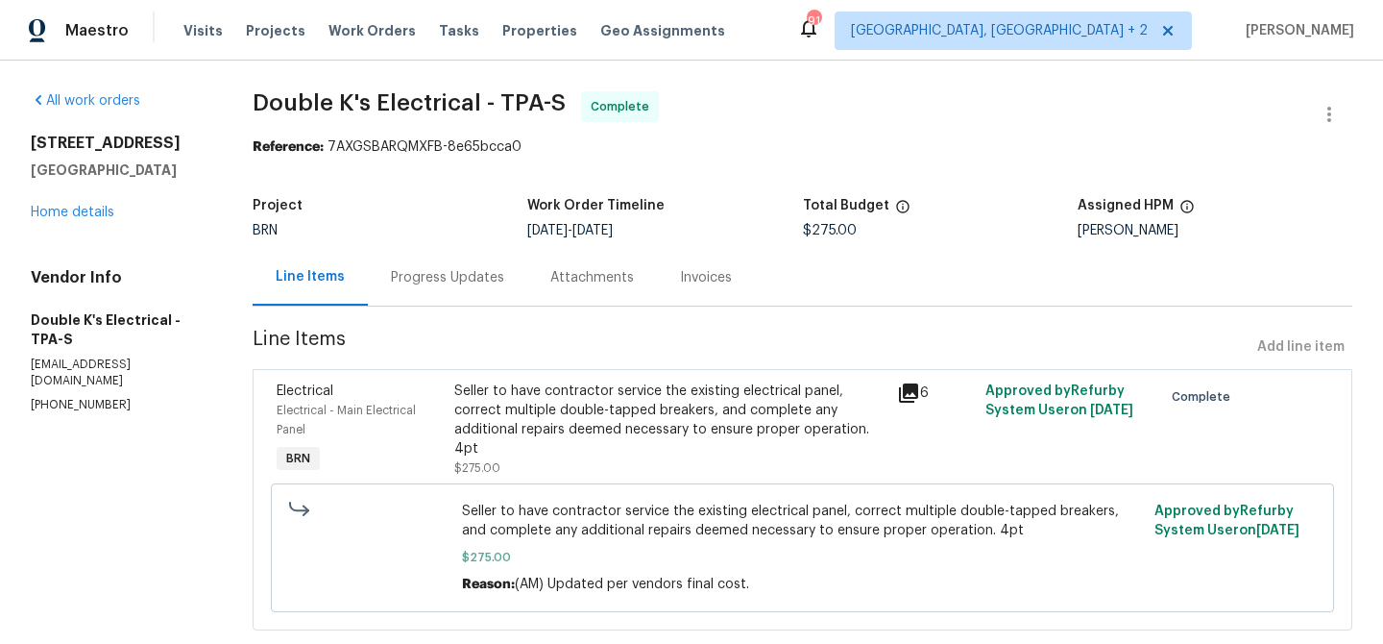
click at [685, 284] on div "Invoices" at bounding box center [706, 277] width 52 height 19
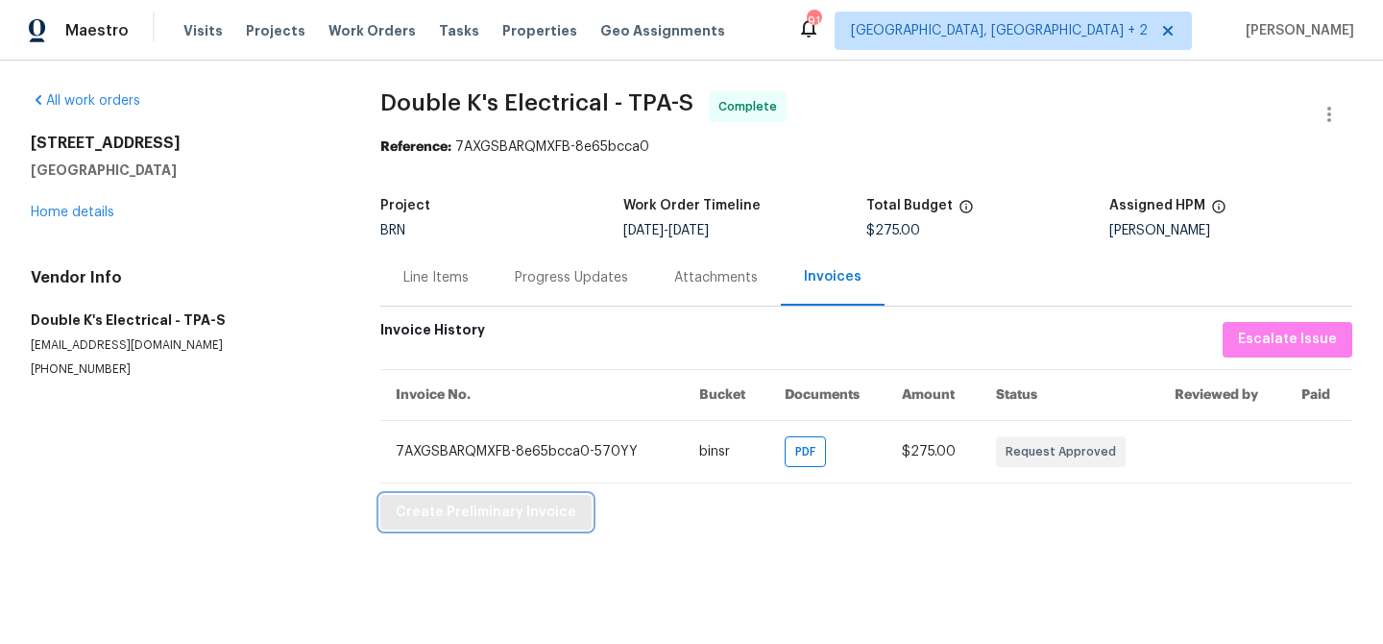
click at [428, 500] on span "Create Preliminary Invoice" at bounding box center [486, 512] width 181 height 24
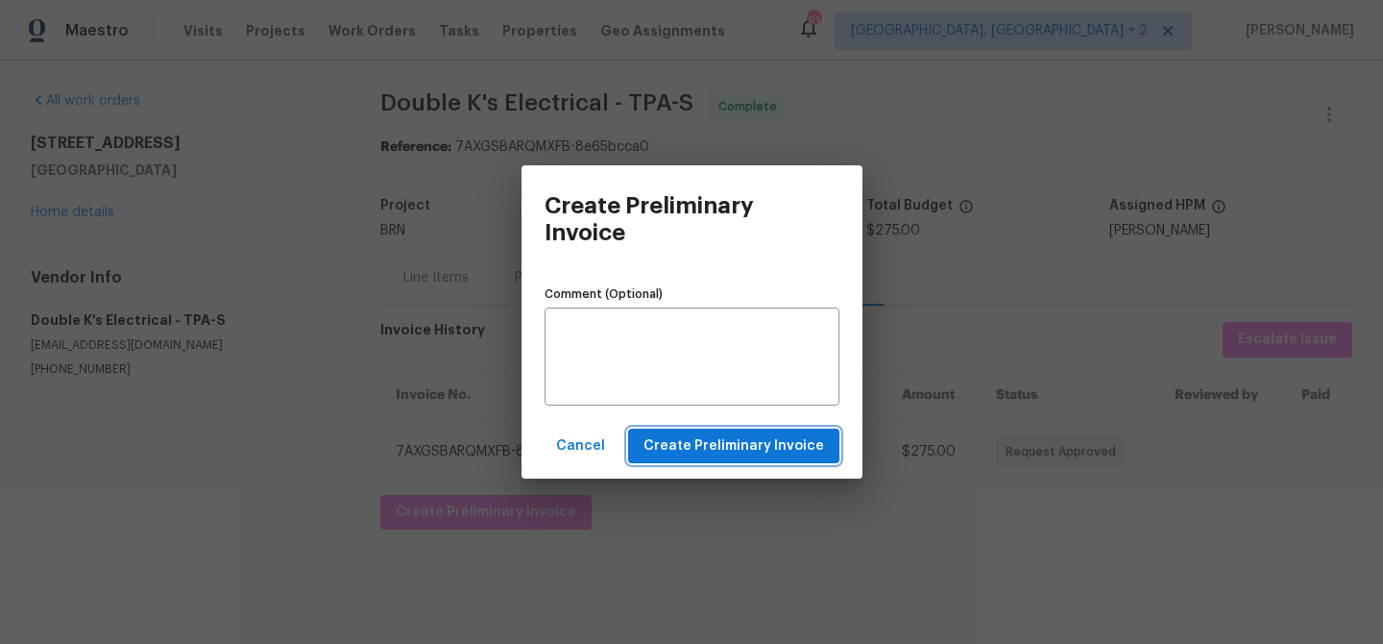
click at [679, 448] on span "Create Preliminary Invoice" at bounding box center [734, 446] width 181 height 24
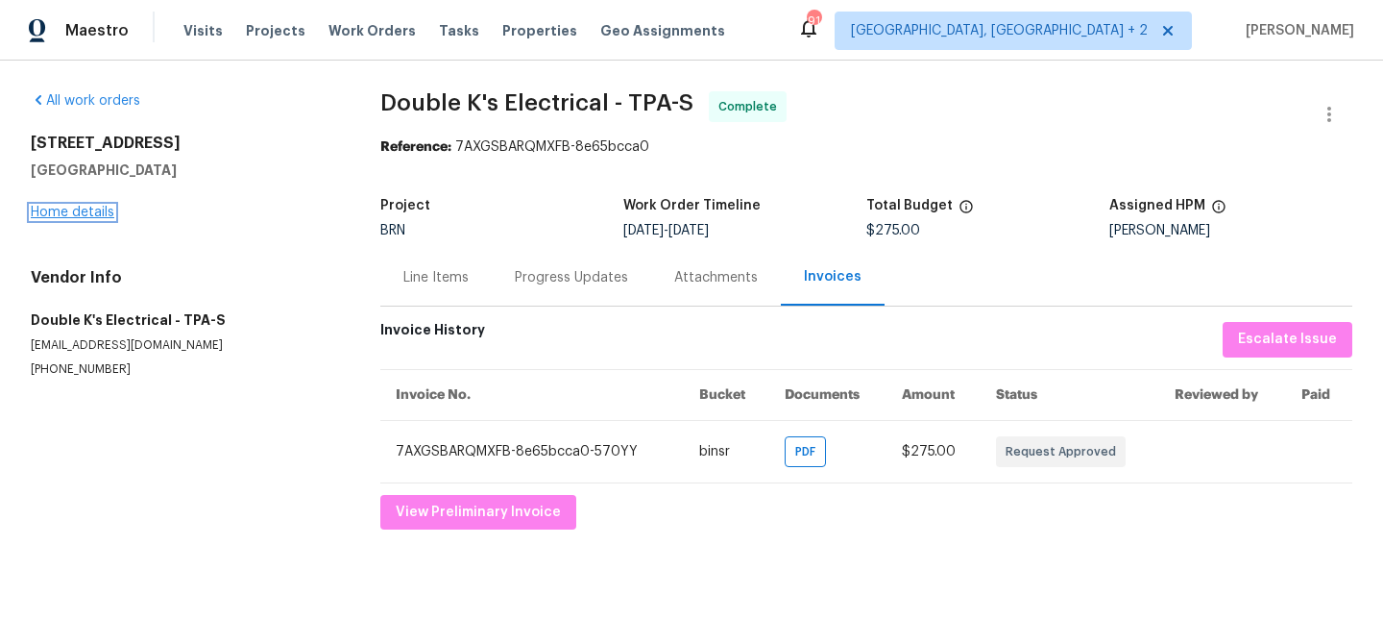
click at [94, 207] on link "Home details" at bounding box center [73, 212] width 84 height 13
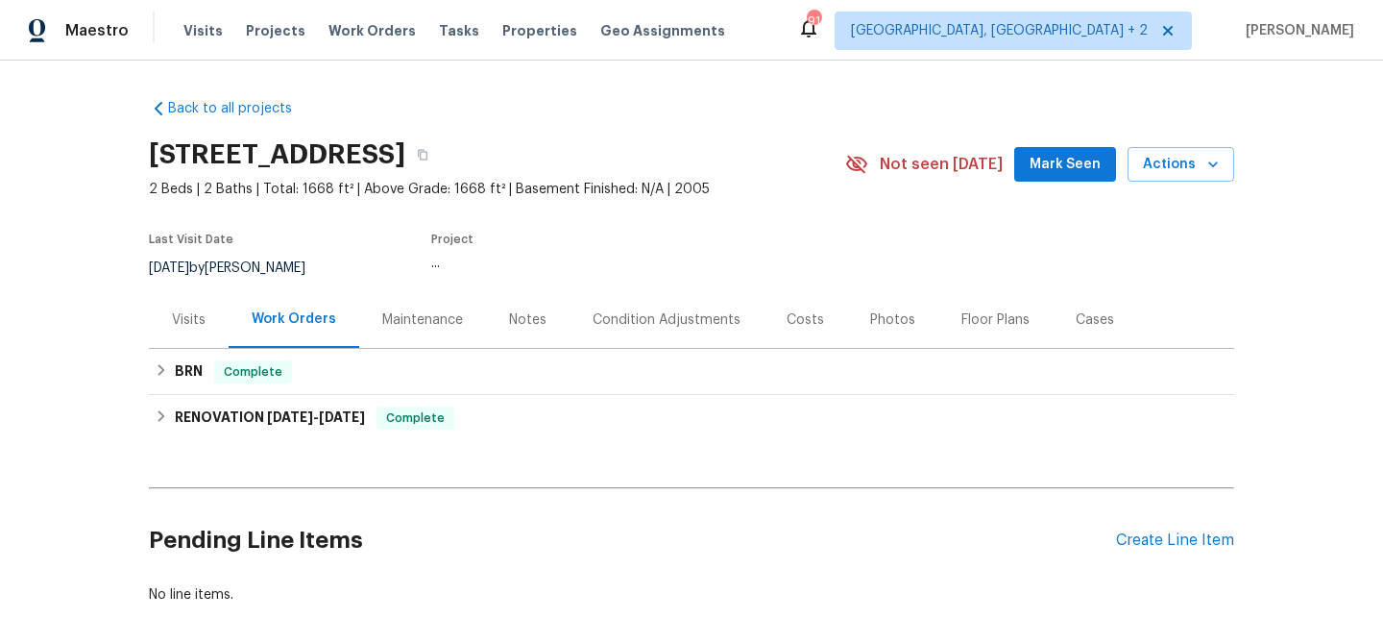
scroll to position [91, 0]
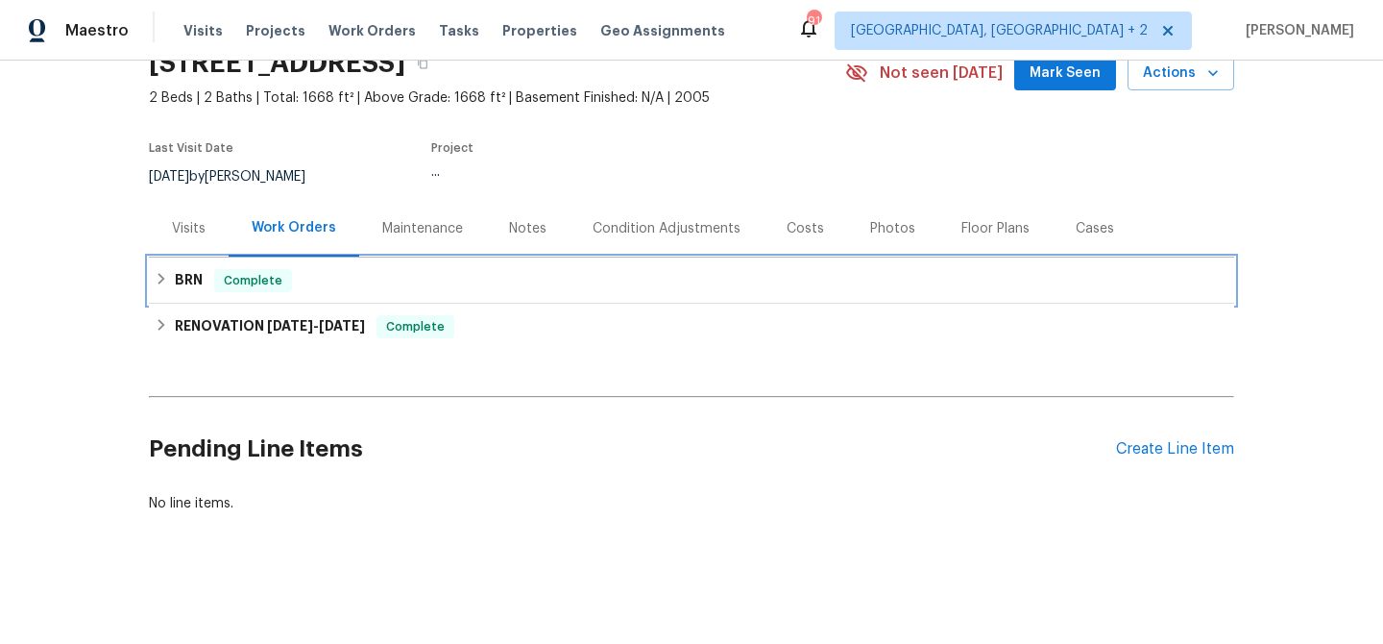
click at [221, 290] on div "Complete" at bounding box center [253, 280] width 78 height 23
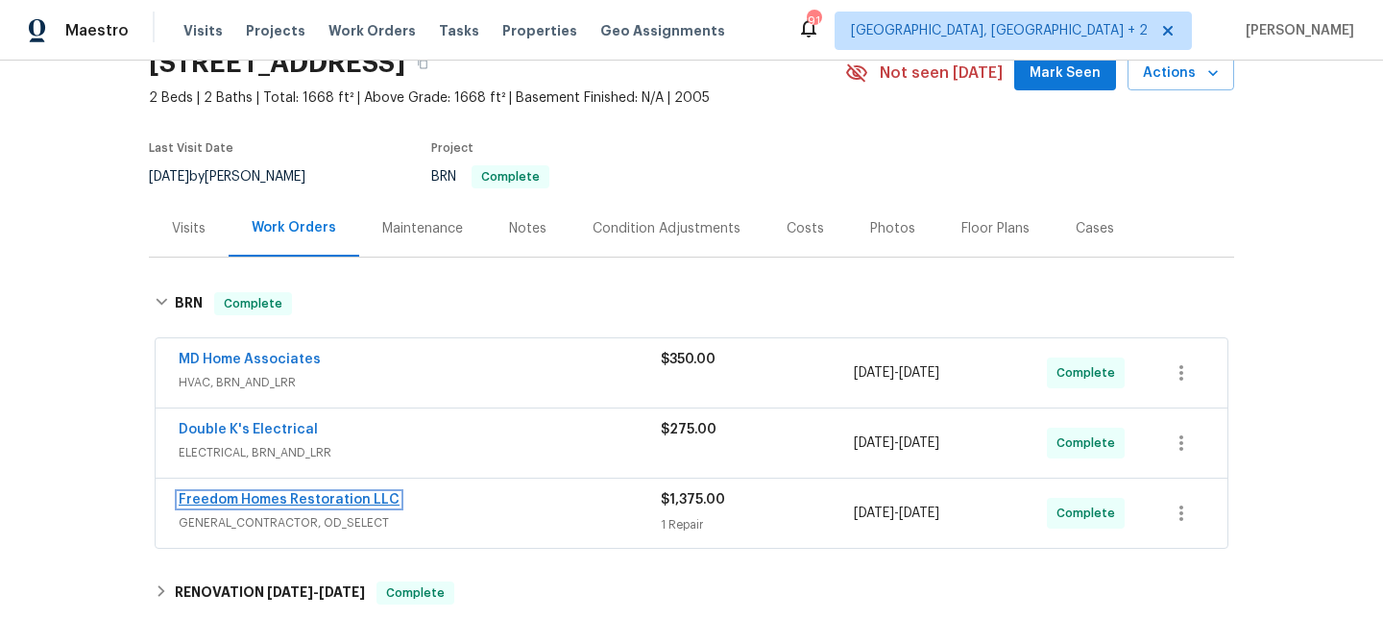
click at [212, 498] on link "Freedom Homes Restoration LLC" at bounding box center [289, 499] width 221 height 13
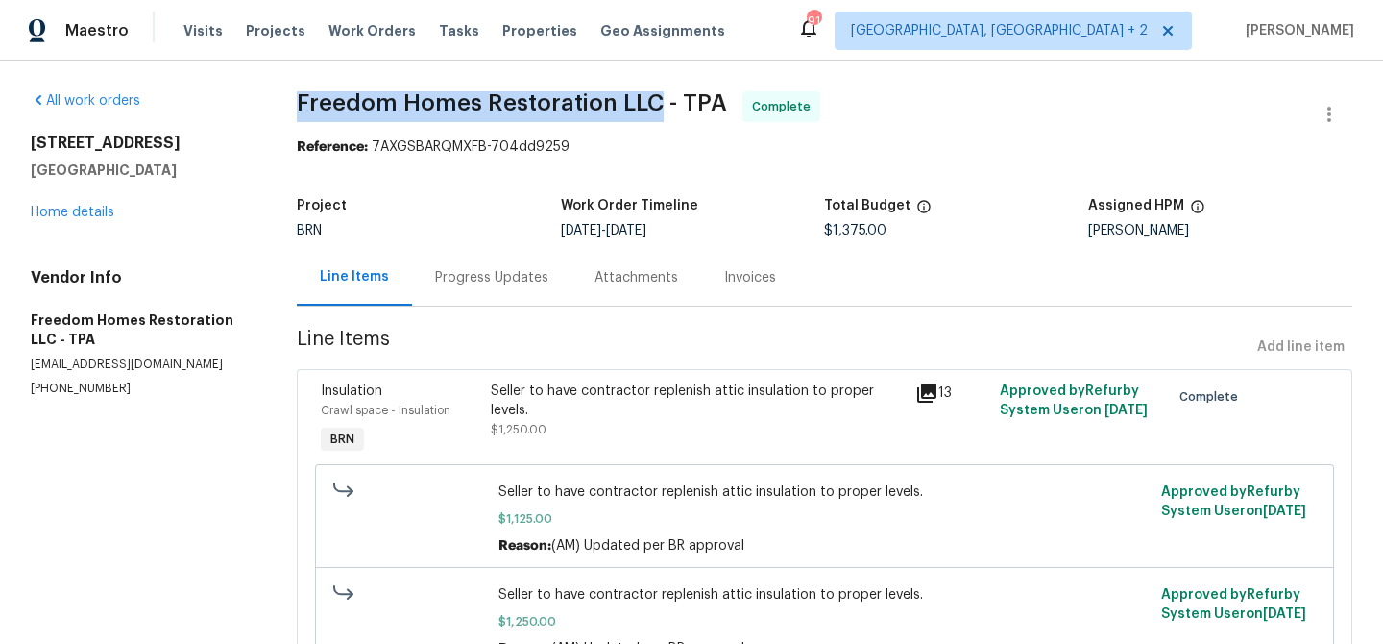
drag, startPoint x: 284, startPoint y: 104, endPoint x: 652, endPoint y: 94, distance: 368.1
click at [652, 94] on div "All work orders 3119 78th Ave E Sarasota, FL 34243 Home details Vendor Info Fre…" at bounding box center [691, 467] width 1383 height 812
copy span "Freedom Homes Restoration LLC"
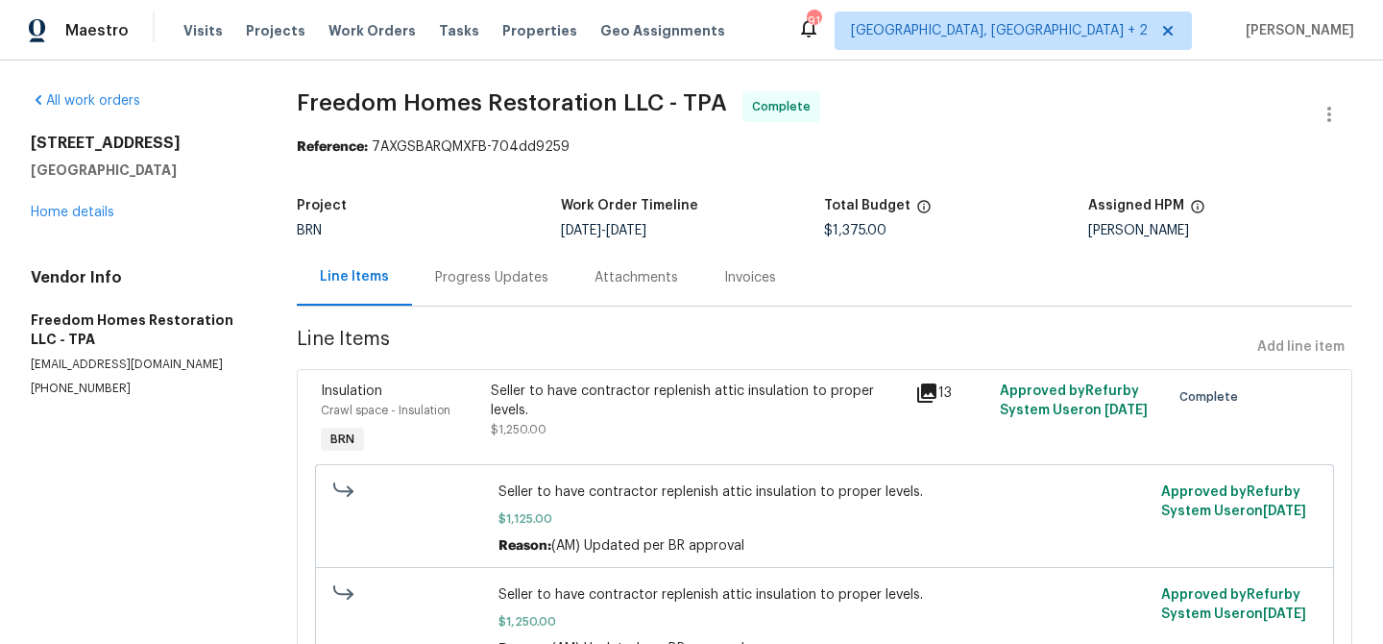
click at [537, 396] on div "Seller to have contractor replenish attic insulation to proper levels." at bounding box center [697, 400] width 413 height 38
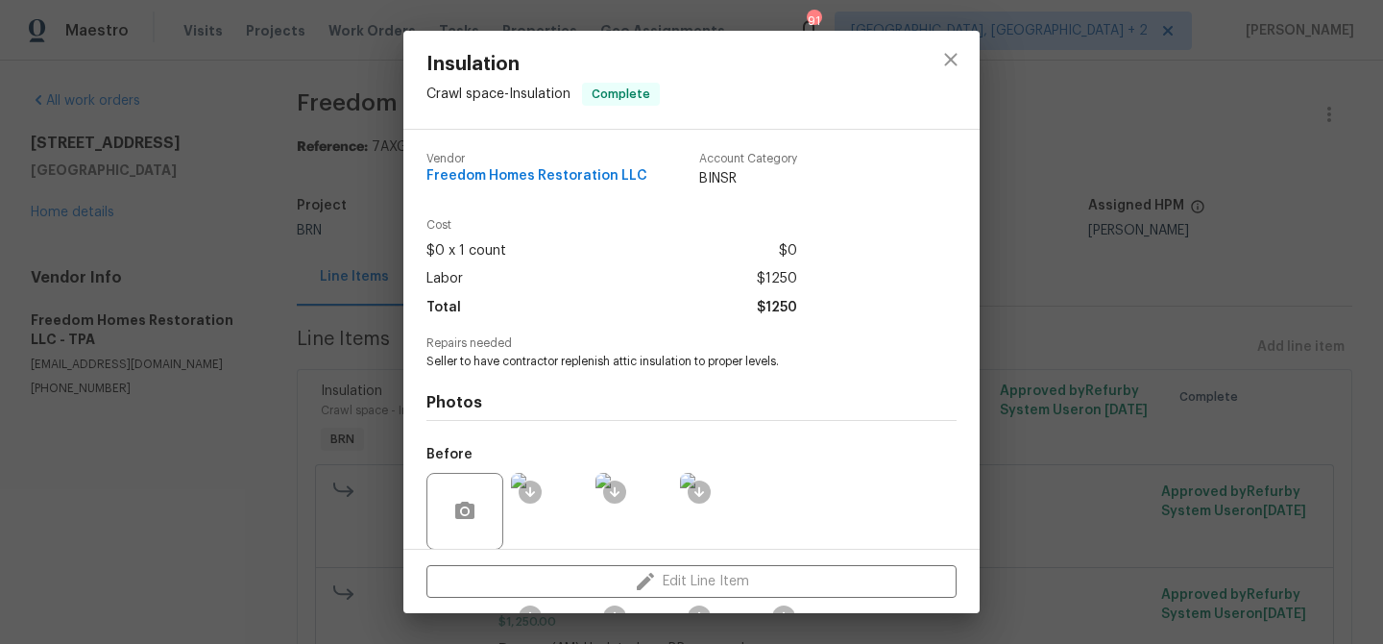
click at [509, 354] on span "Seller to have contractor replenish attic insulation to proper levels." at bounding box center [665, 362] width 477 height 16
copy span "Seller to have contractor replenish attic insulation to proper levels."
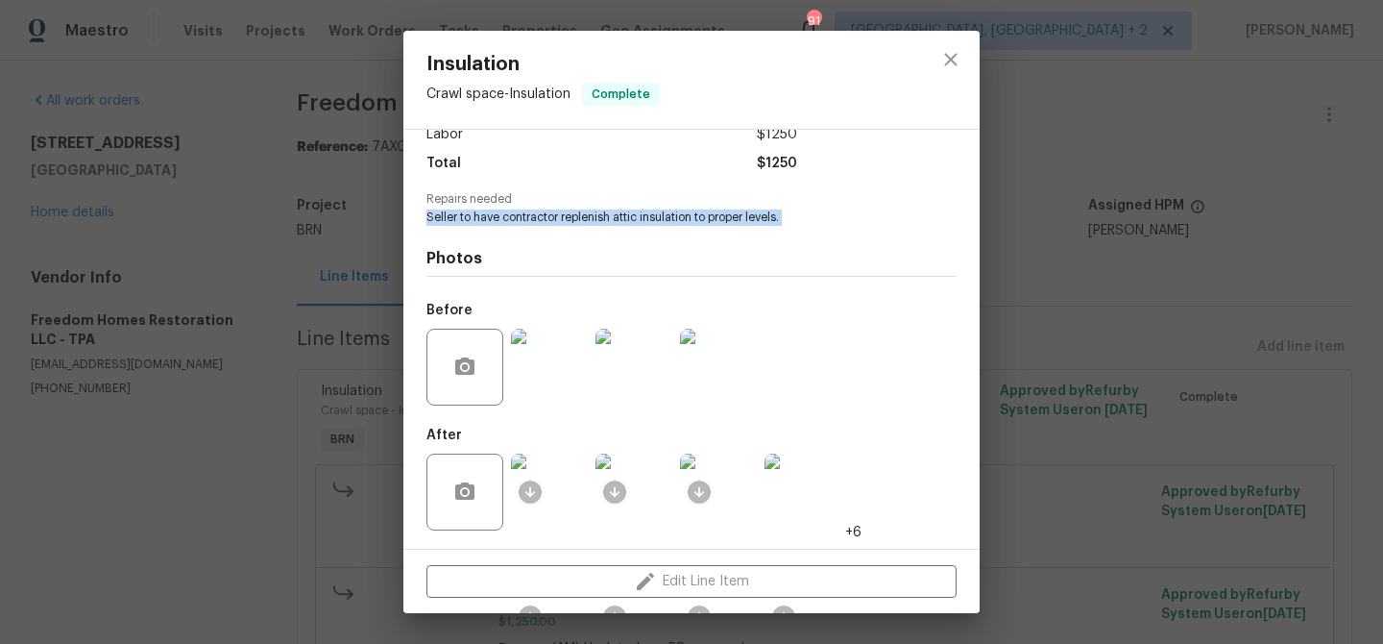
click at [542, 349] on img at bounding box center [549, 367] width 77 height 77
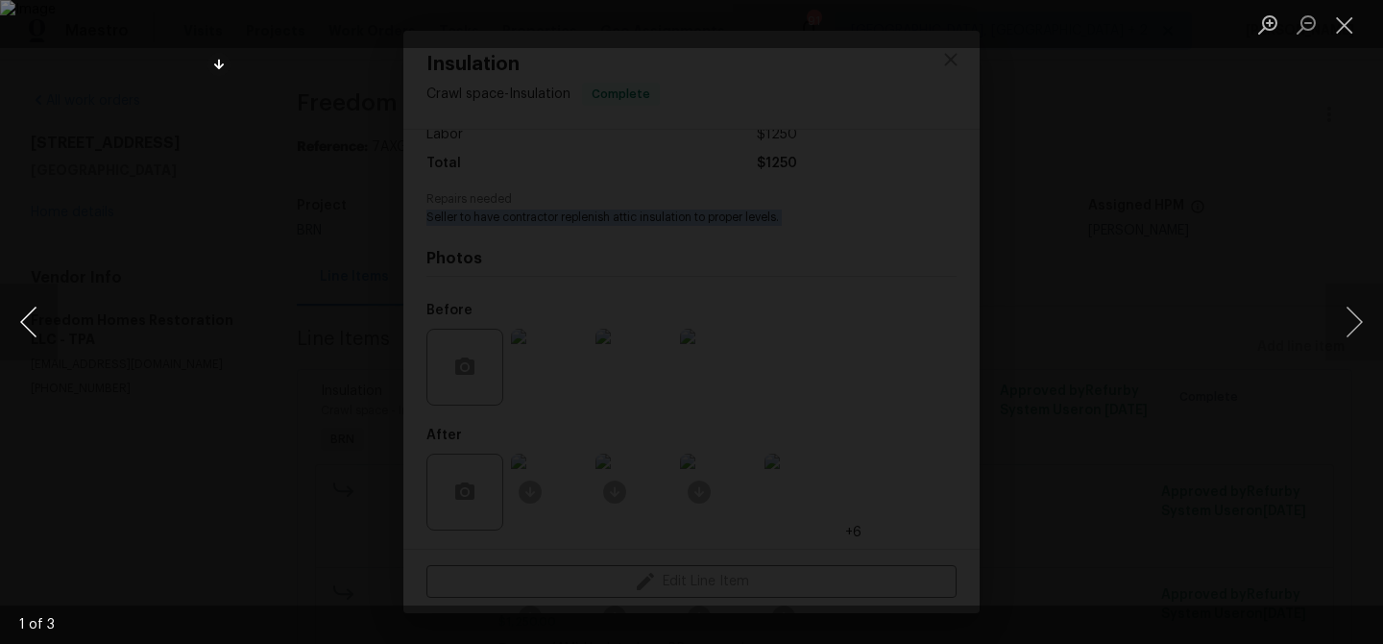
click at [39, 316] on button "Previous image" at bounding box center [29, 321] width 58 height 77
click at [211, 257] on div "Lightbox" at bounding box center [691, 322] width 1383 height 644
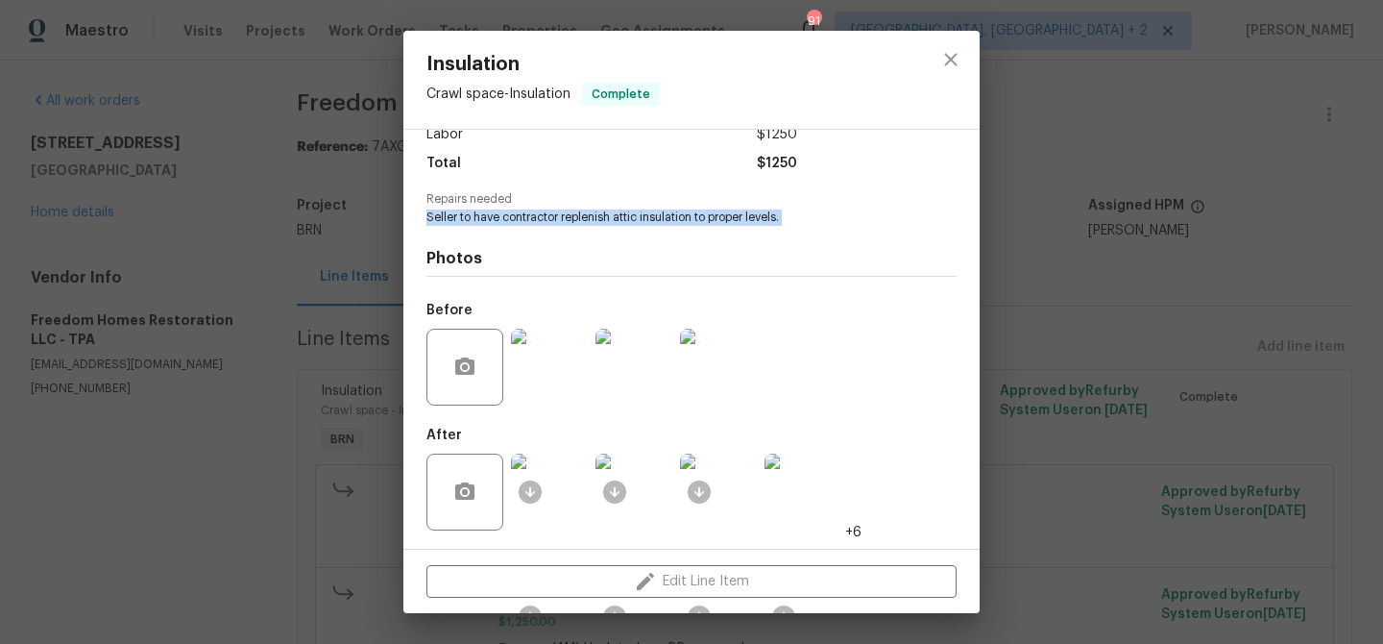
click at [554, 496] on img at bounding box center [549, 491] width 77 height 77
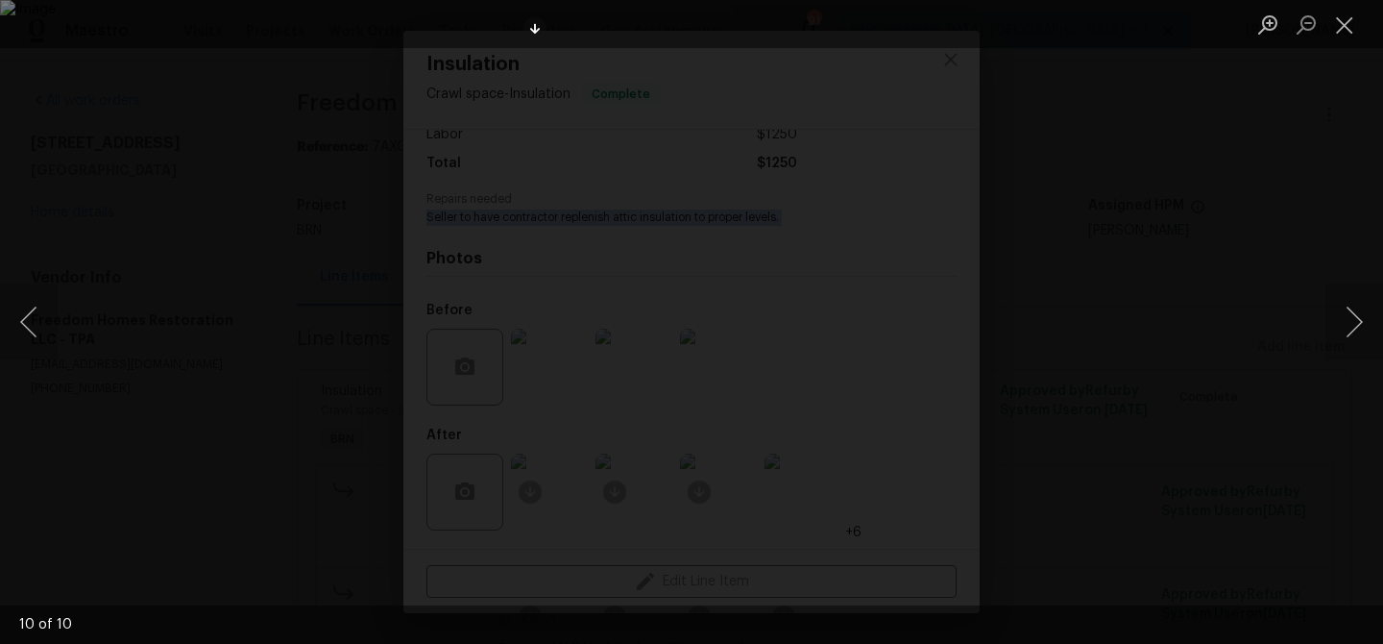
click at [249, 214] on img "Lightbox" at bounding box center [691, 322] width 1383 height 644
click at [205, 244] on img "Lightbox" at bounding box center [691, 322] width 1383 height 644
click at [137, 275] on div "Lightbox" at bounding box center [691, 322] width 1383 height 644
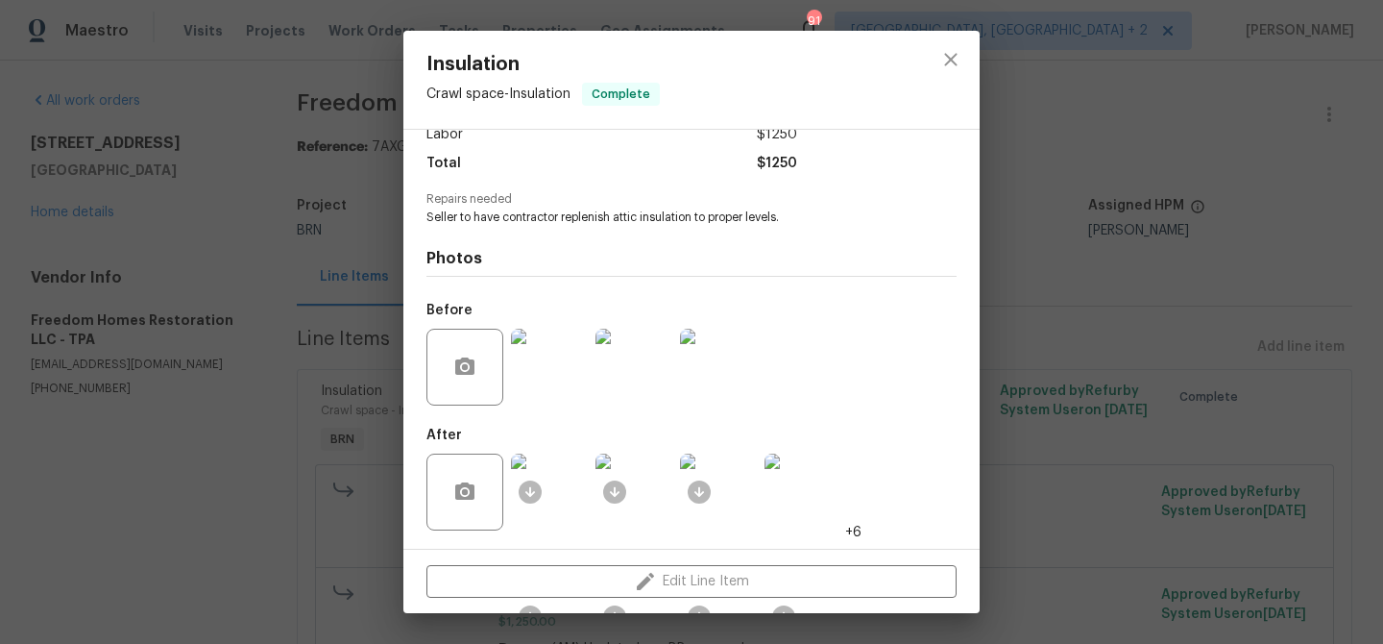
click at [204, 302] on div "Insulation Crawl space - Insulation Complete Vendor Freedom Homes Restoration L…" at bounding box center [691, 322] width 1383 height 644
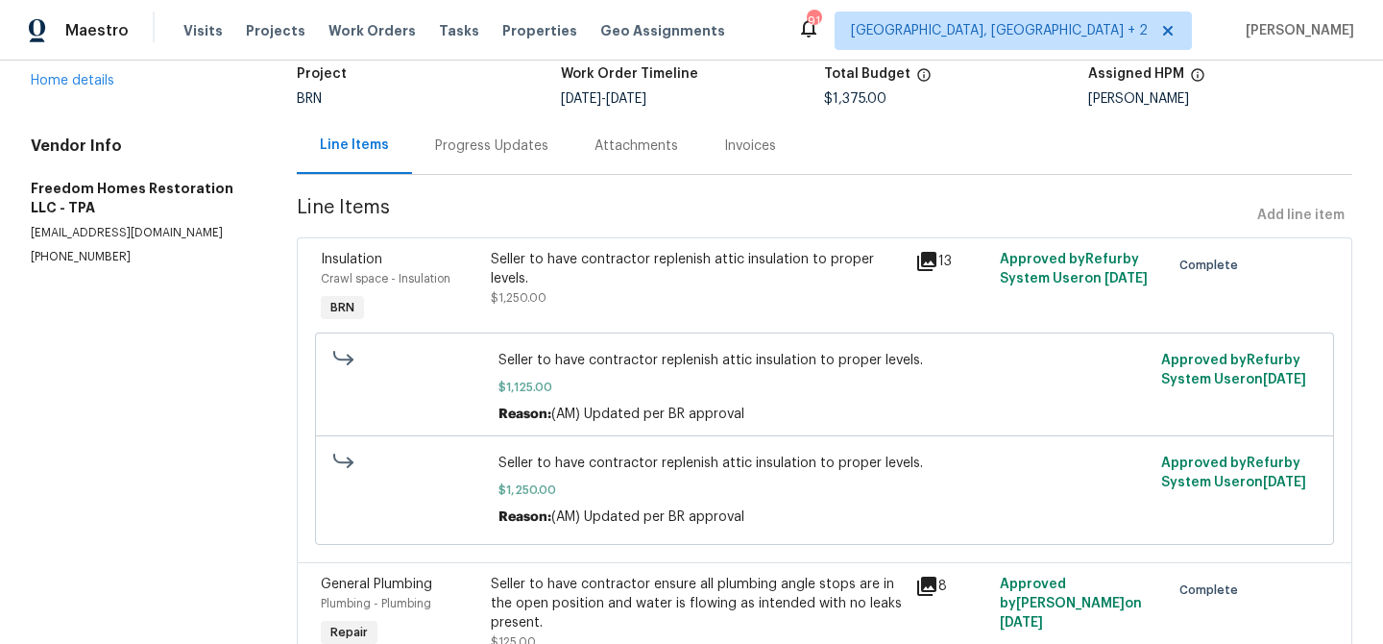
click at [547, 465] on span "Seller to have contractor replenish attic insulation to proper levels." at bounding box center [824, 462] width 651 height 19
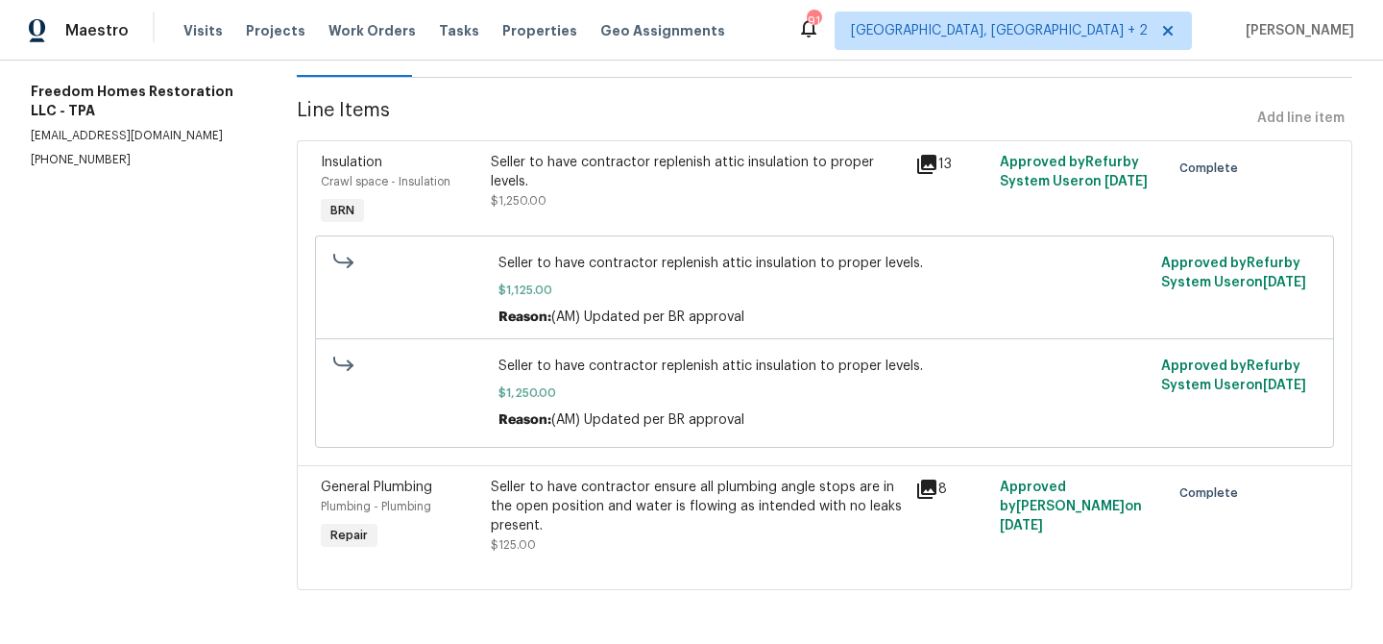
click at [525, 501] on div "Seller to have contractor ensure all plumbing angle stops are in the open posit…" at bounding box center [697, 506] width 413 height 58
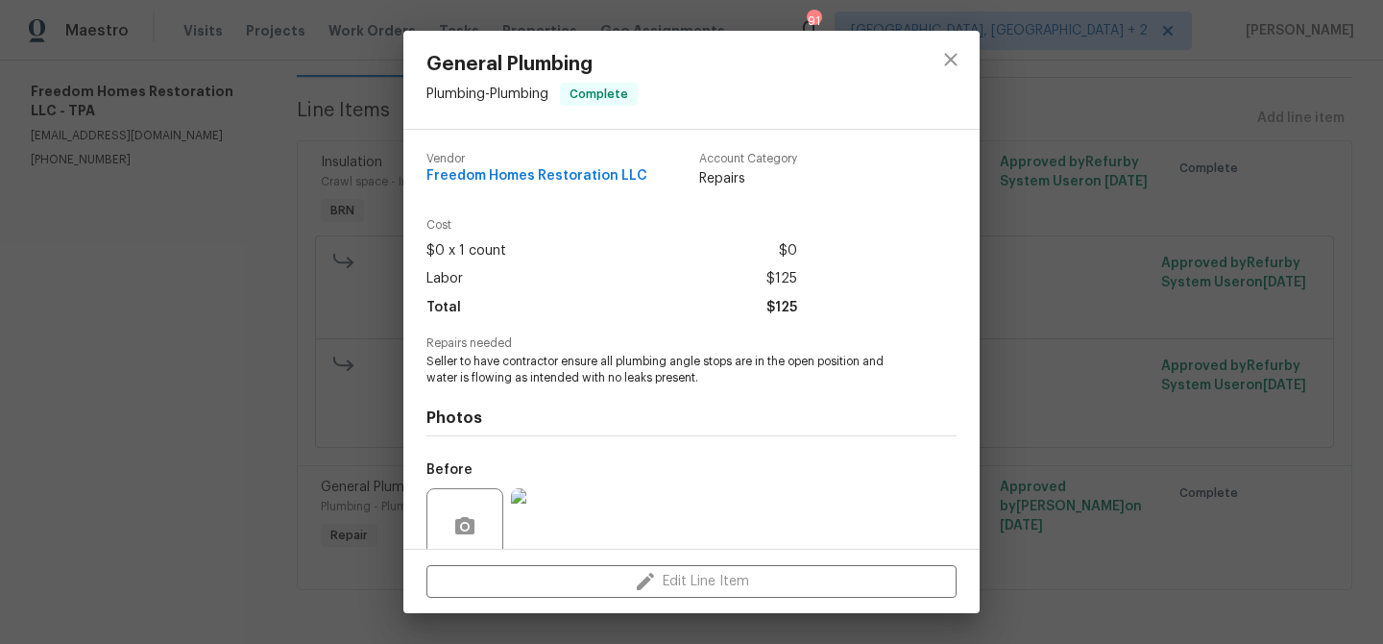
click at [479, 366] on span "Seller to have contractor ensure all plumbing angle stops are in the open posit…" at bounding box center [665, 370] width 477 height 33
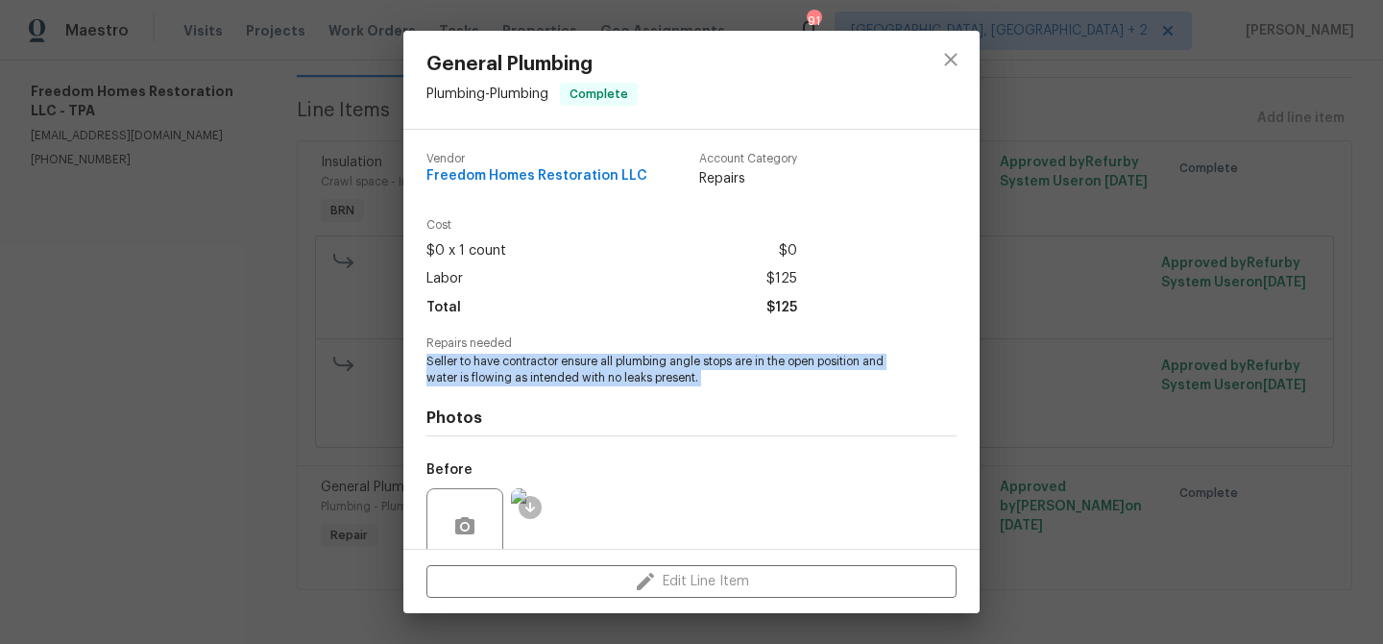
click at [479, 366] on span "Seller to have contractor ensure all plumbing angle stops are in the open posit…" at bounding box center [665, 370] width 477 height 33
copy span "Seller to have contractor ensure all plumbing angle stops are in the open posit…"
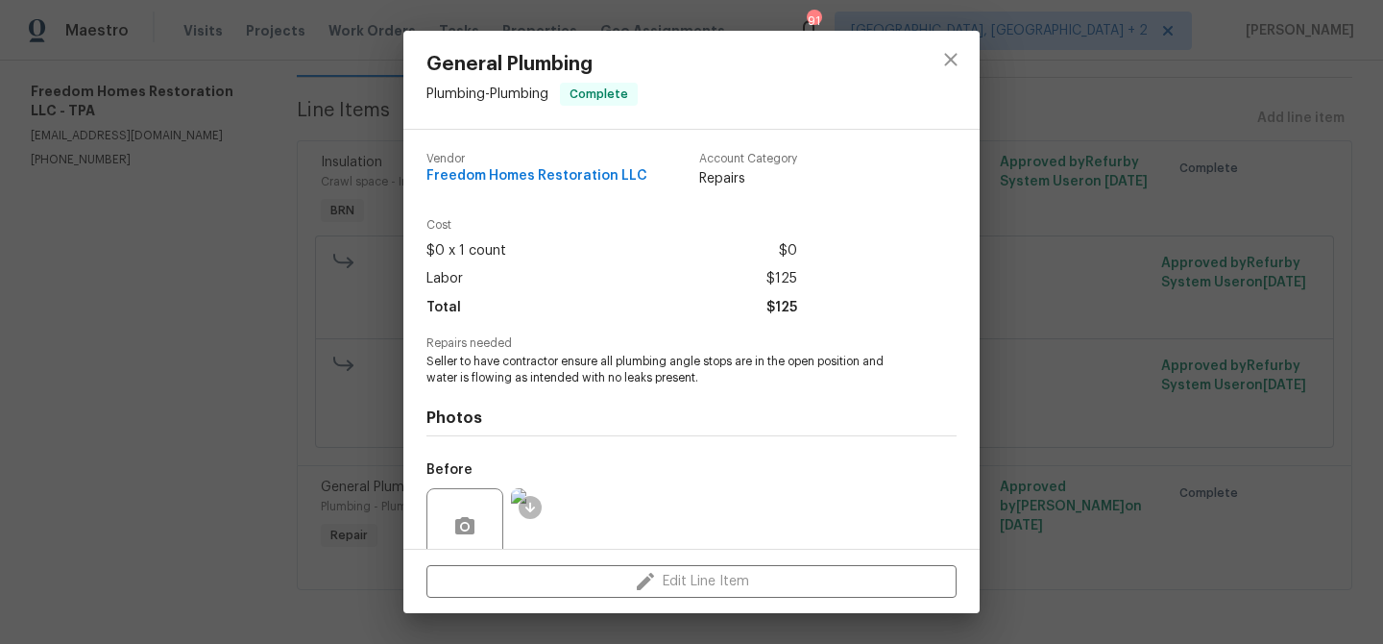
click at [264, 90] on div "General Plumbing Plumbing - Plumbing Complete Vendor Freedom Homes Restoration …" at bounding box center [691, 322] width 1383 height 644
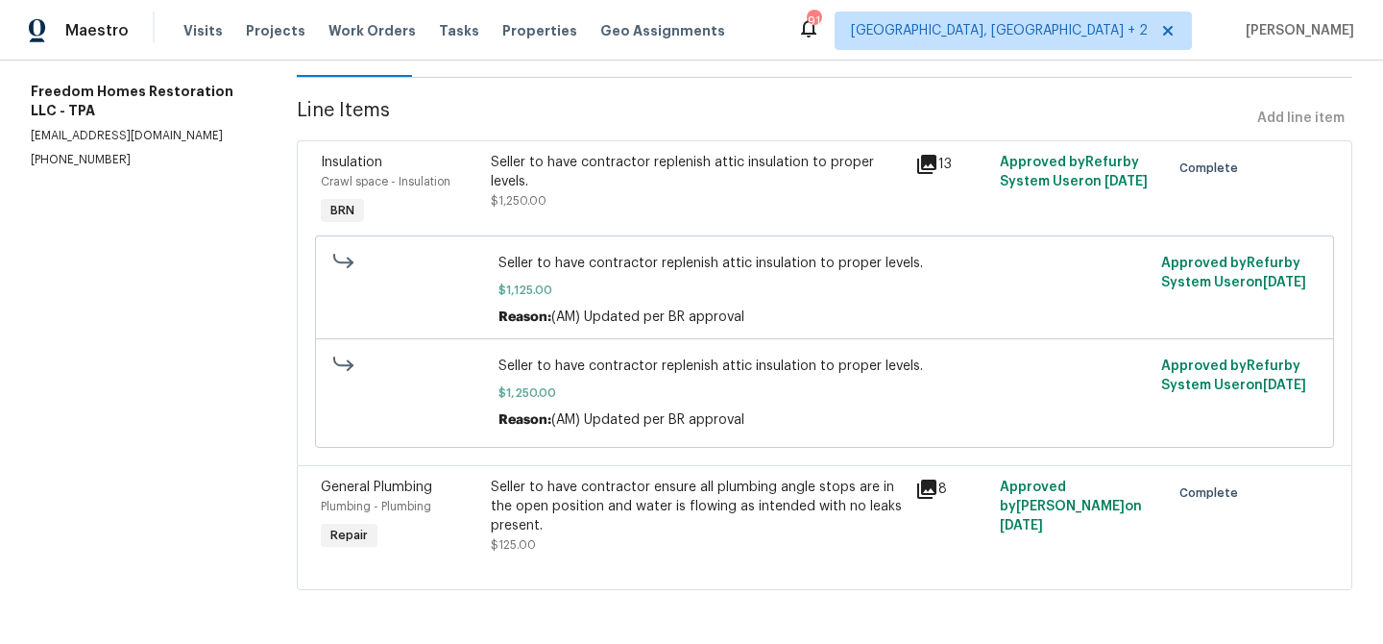
scroll to position [0, 0]
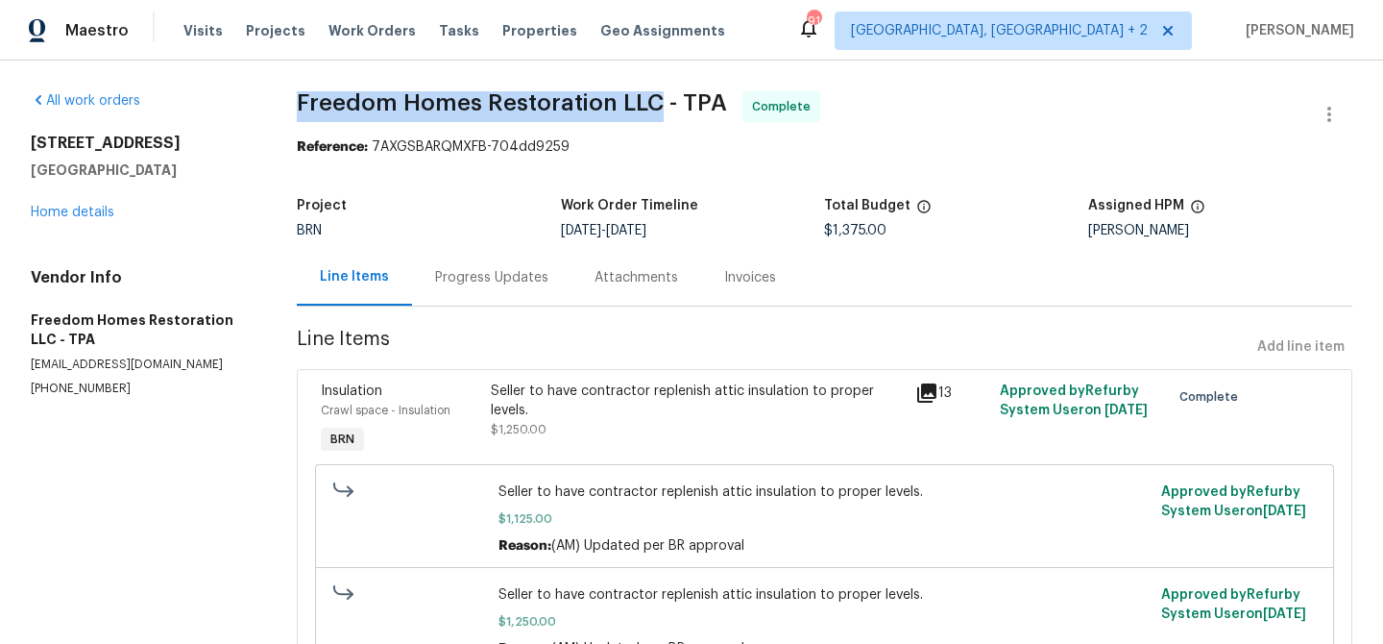
drag, startPoint x: 275, startPoint y: 109, endPoint x: 651, endPoint y: 99, distance: 376.7
click at [651, 99] on div "All work orders 3119 78th Ave E Sarasota, FL 34243 Home details Vendor Info Fre…" at bounding box center [691, 467] width 1383 height 812
copy span "Freedom Homes Restoration LLC"
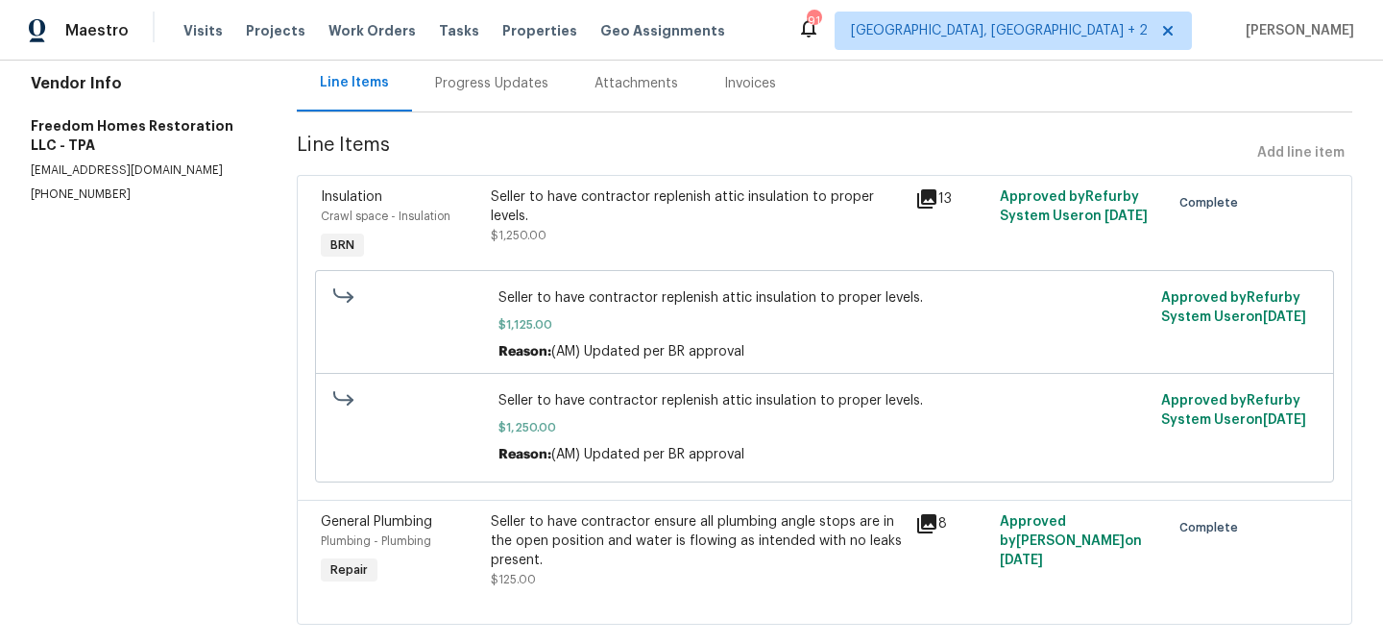
scroll to position [231, 0]
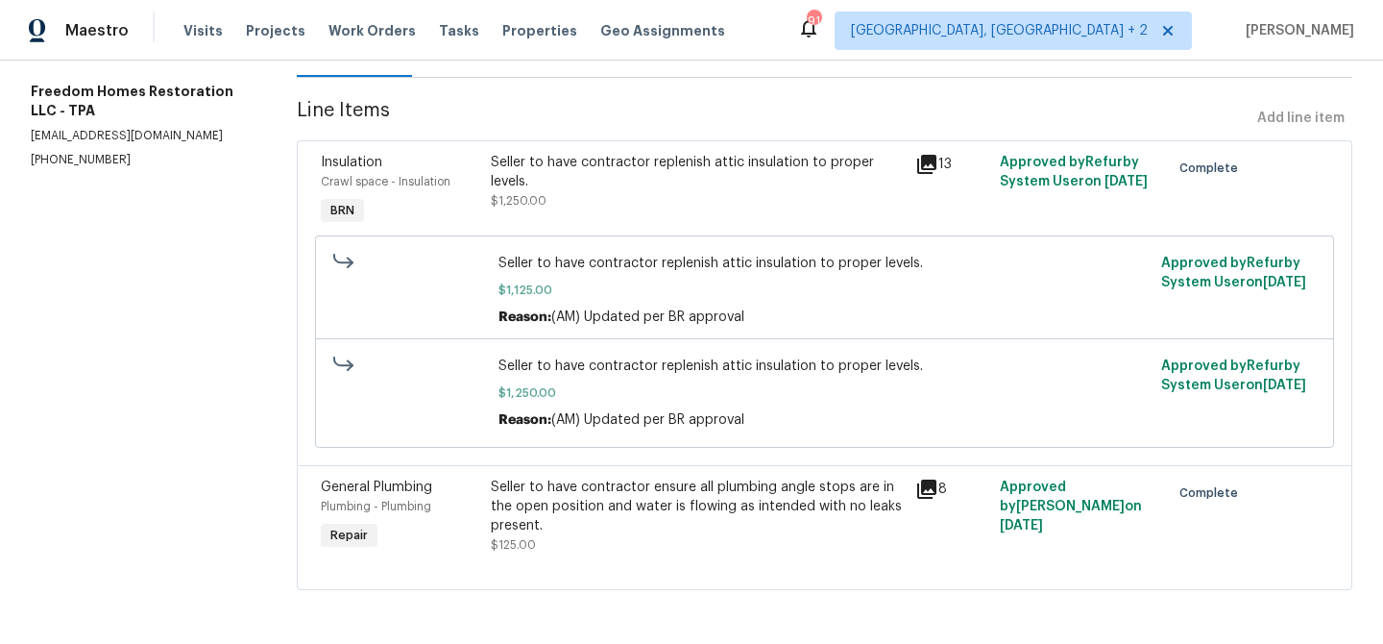
click at [593, 451] on div "Seller to have contractor replenish attic insulation to proper levels. $1,125.0…" at bounding box center [825, 342] width 1008 height 224
click at [556, 517] on div "Seller to have contractor ensure all plumbing angle stops are in the open posit…" at bounding box center [697, 506] width 413 height 58
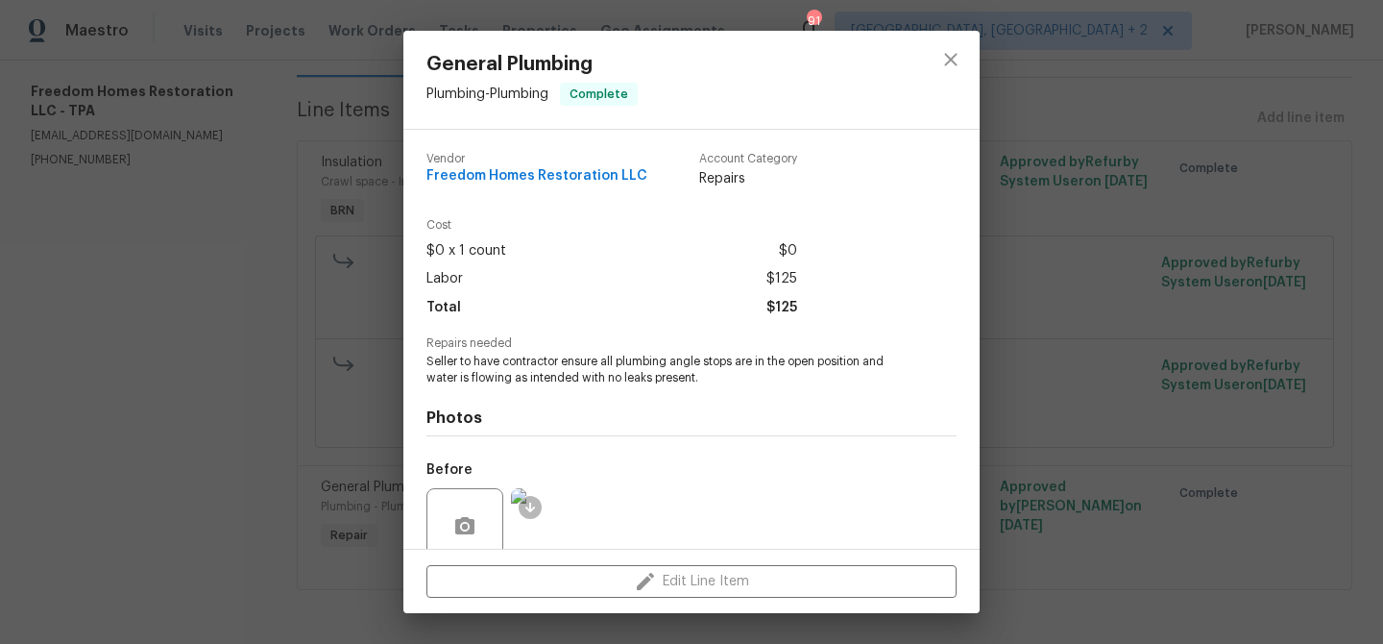
scroll to position [160, 0]
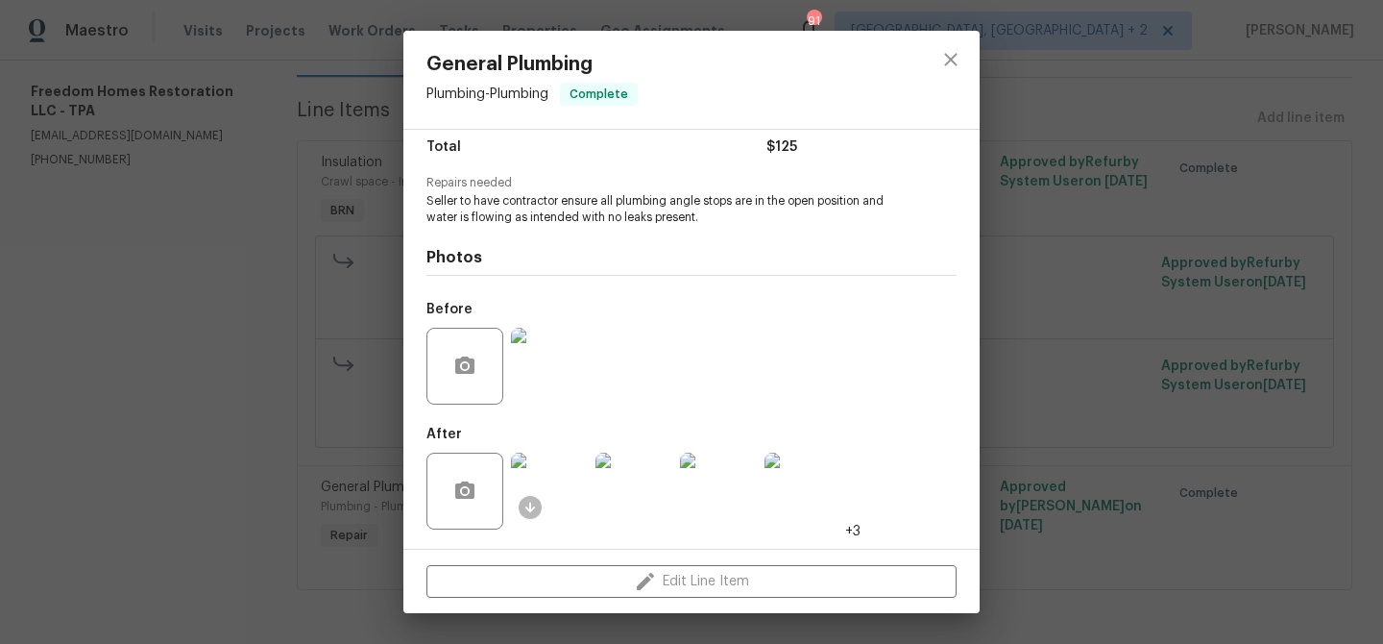
click at [539, 339] on img at bounding box center [549, 366] width 77 height 77
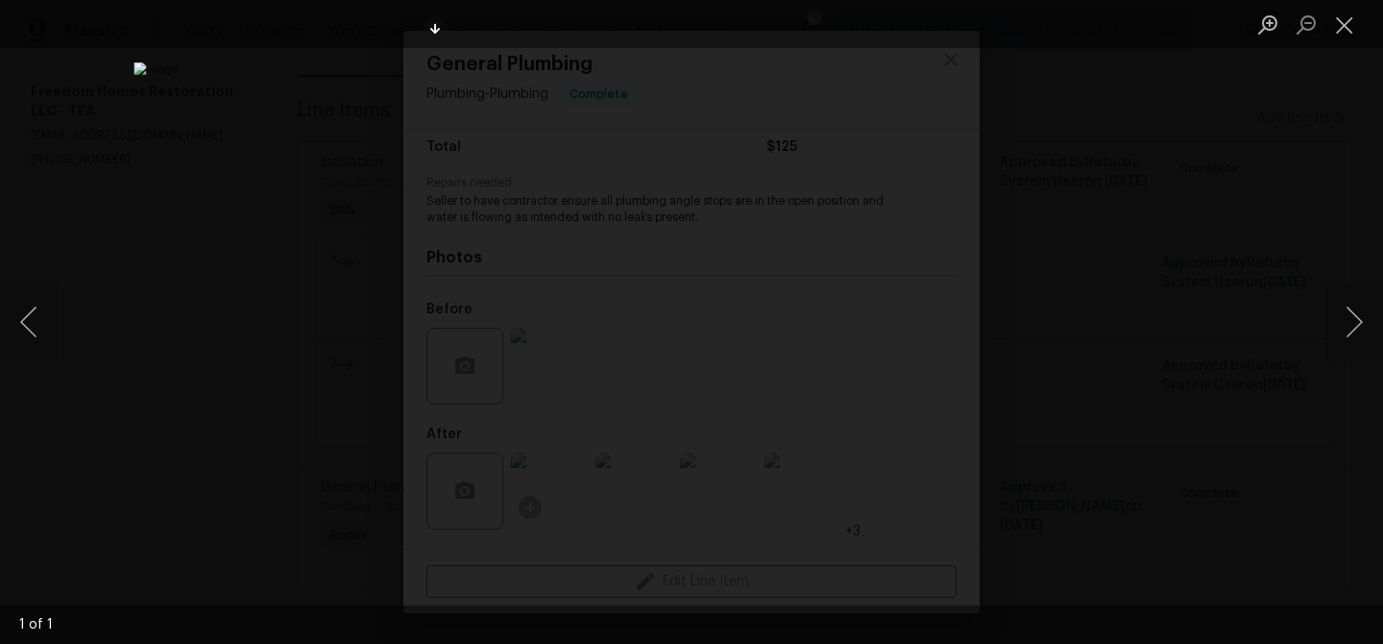
click at [167, 122] on div "Lightbox" at bounding box center [691, 322] width 1383 height 644
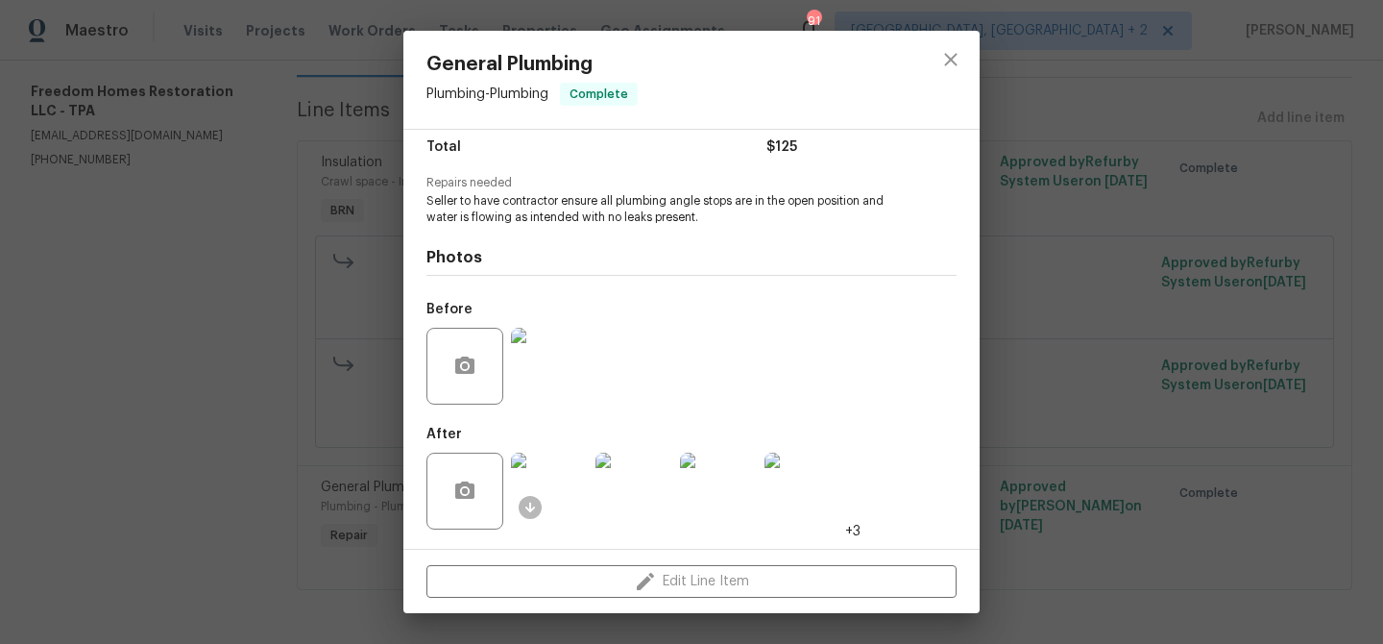
click at [557, 498] on img at bounding box center [549, 490] width 77 height 77
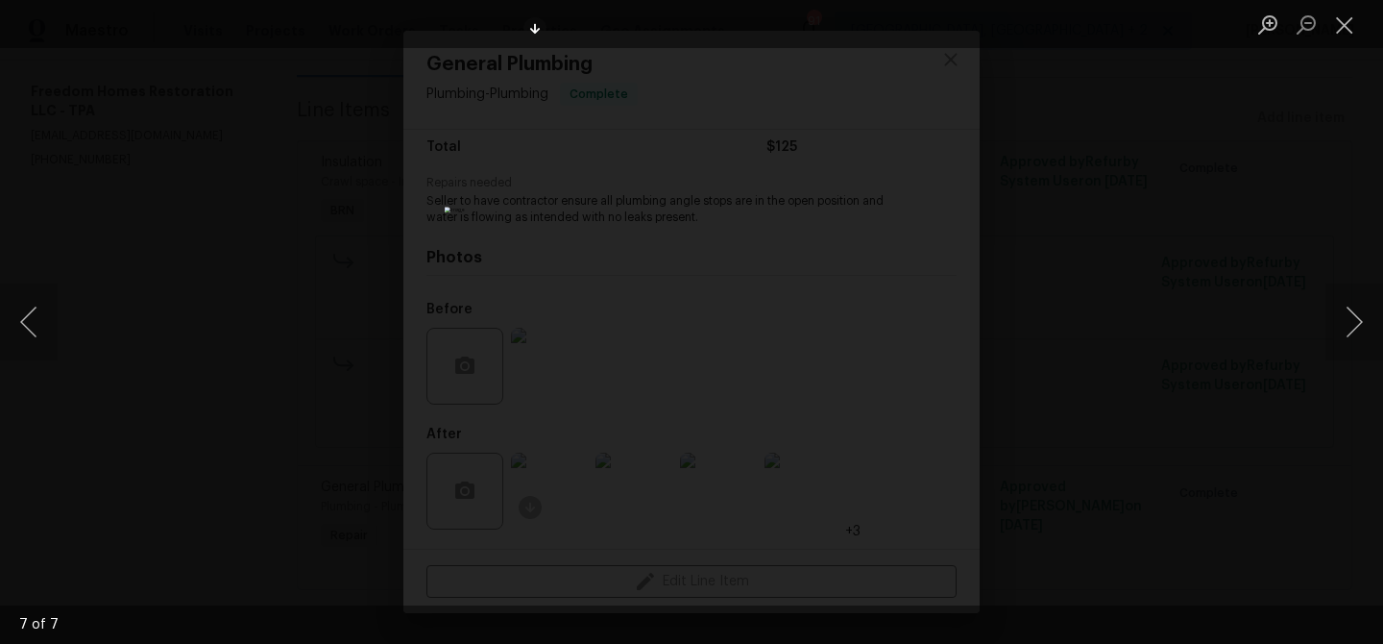
click at [264, 127] on div "Lightbox" at bounding box center [691, 322] width 1383 height 644
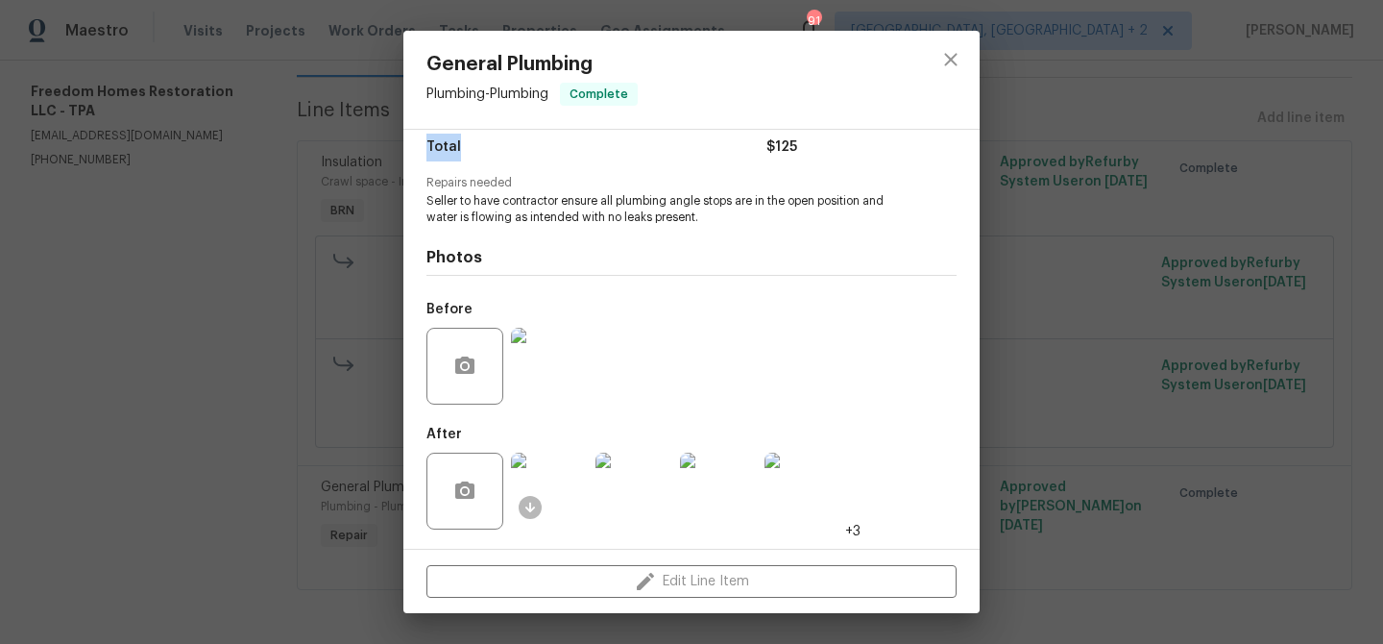
click at [202, 160] on div "General Plumbing Plumbing - Plumbing Complete Vendor Freedom Homes Restoration …" at bounding box center [691, 322] width 1383 height 644
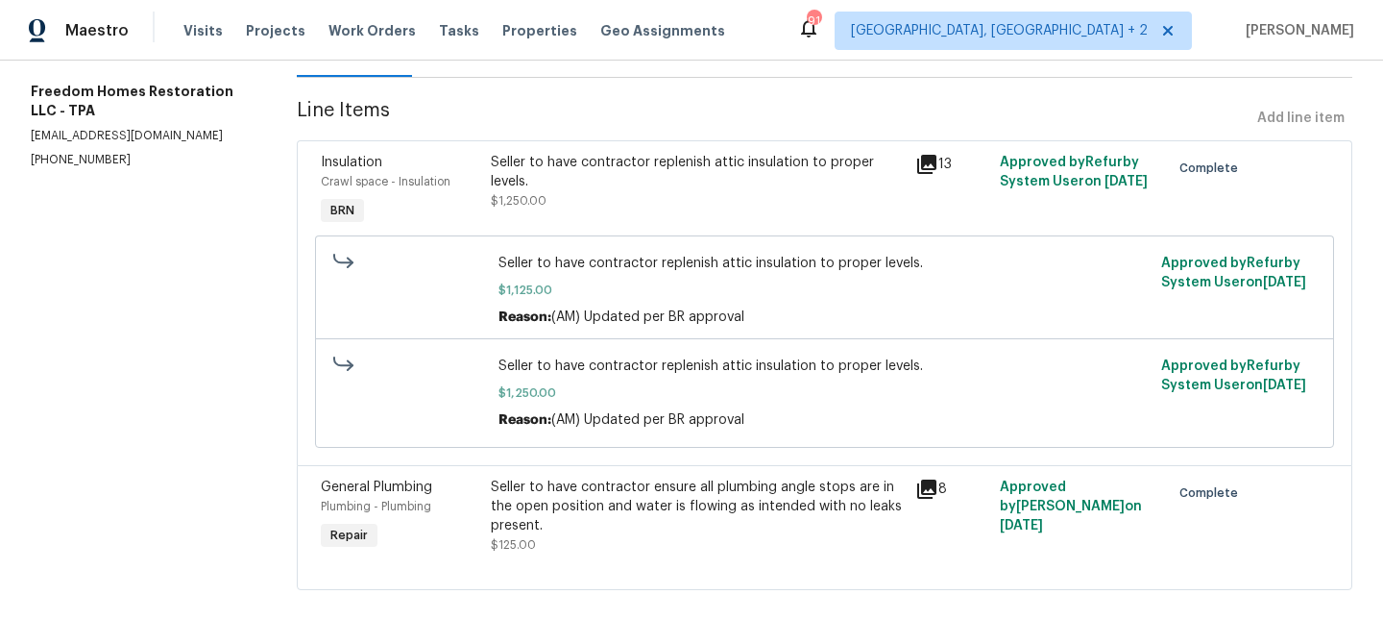
scroll to position [0, 0]
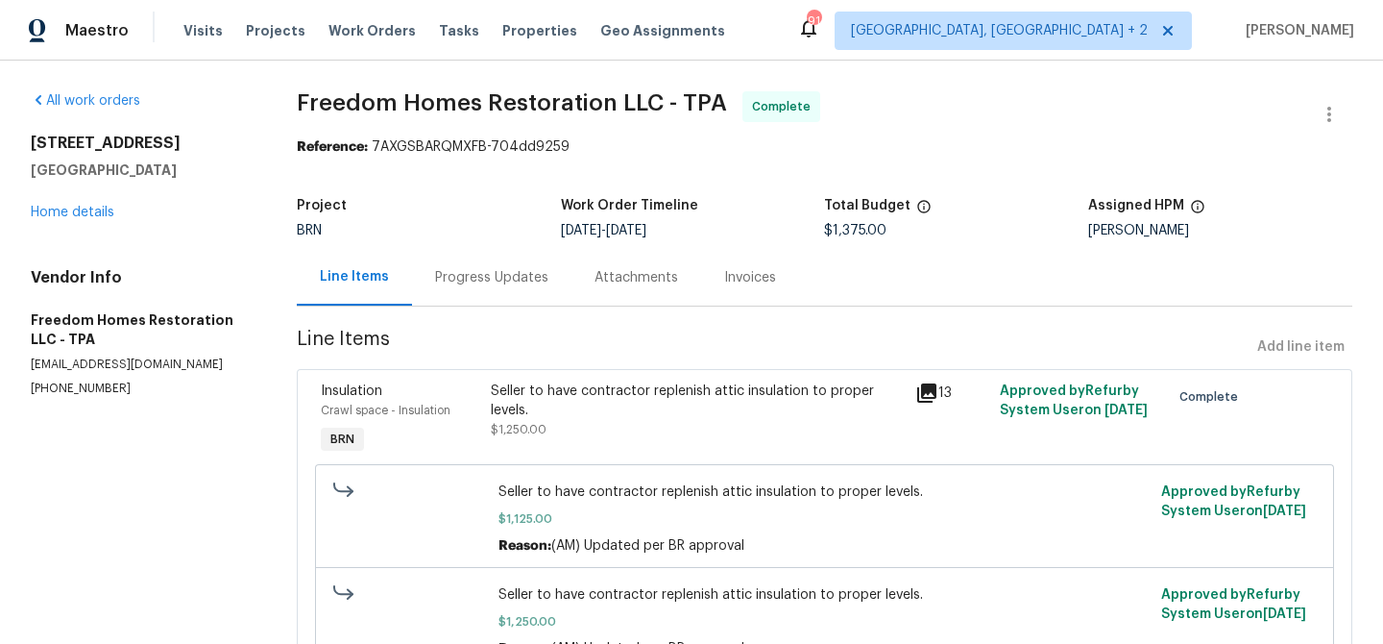
click at [720, 293] on div "Invoices" at bounding box center [750, 277] width 98 height 57
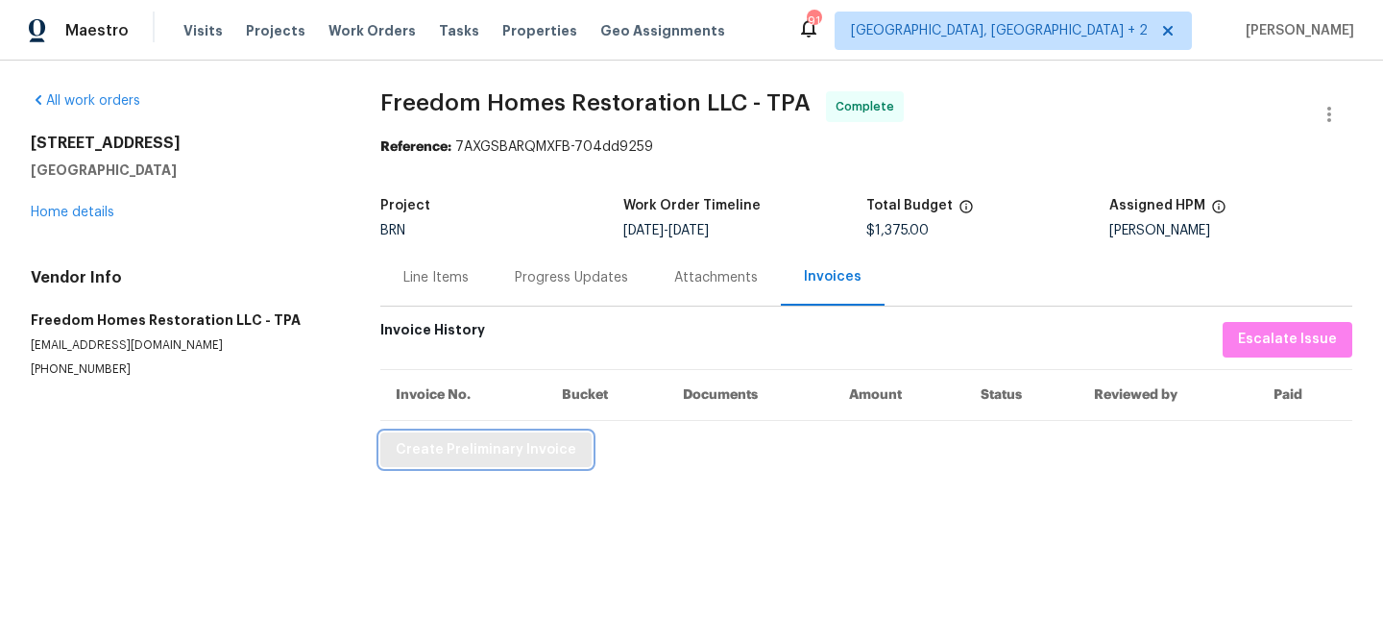
click at [453, 443] on span "Create Preliminary Invoice" at bounding box center [486, 450] width 181 height 24
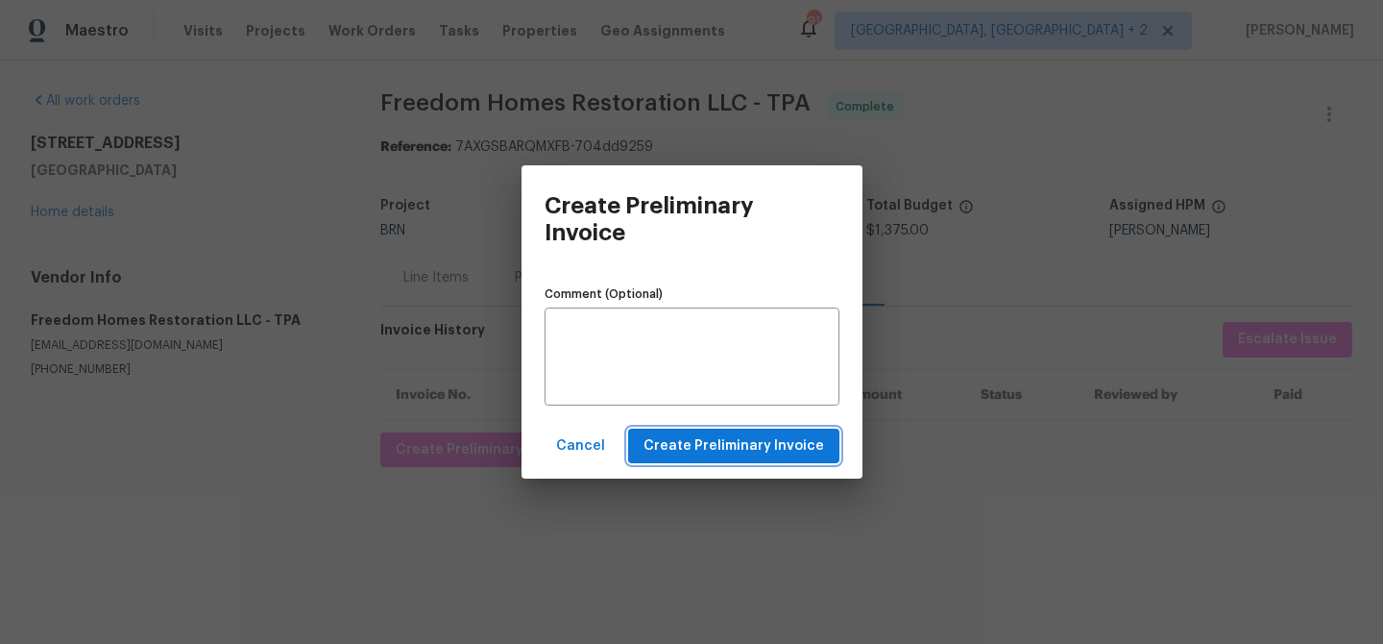
click at [681, 441] on span "Create Preliminary Invoice" at bounding box center [734, 446] width 181 height 24
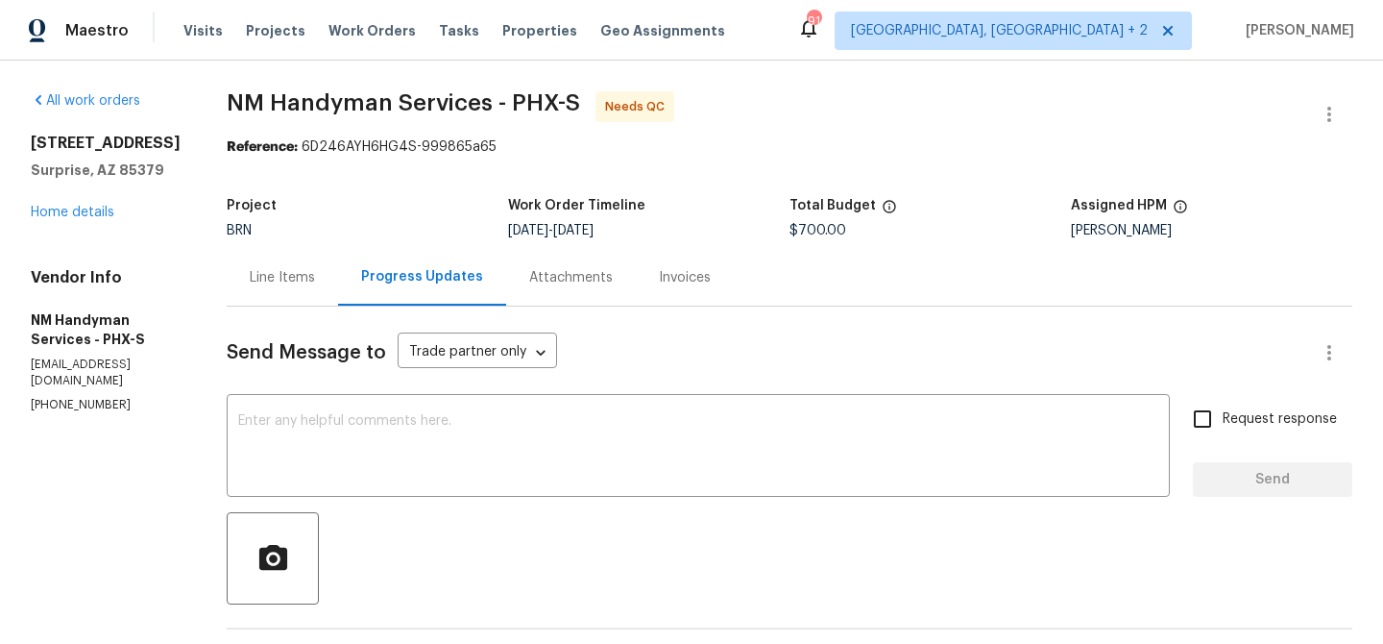
click at [260, 282] on div "Line Items" at bounding box center [282, 277] width 65 height 19
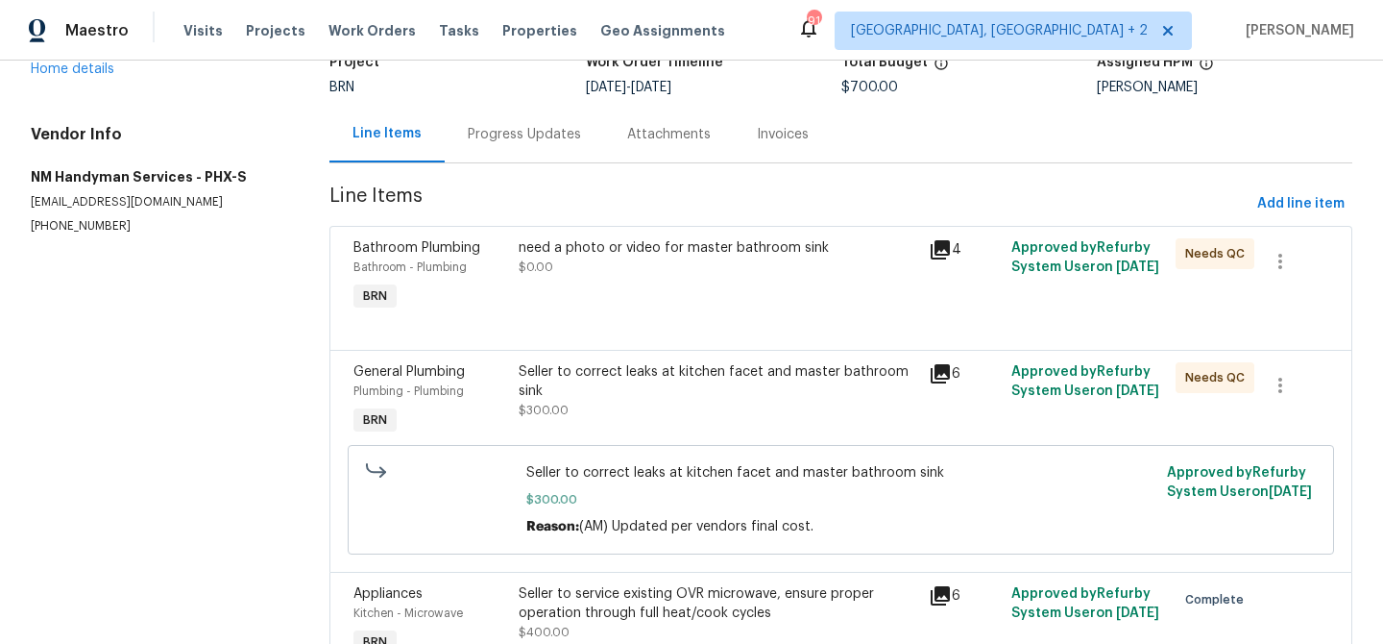
scroll to position [174, 0]
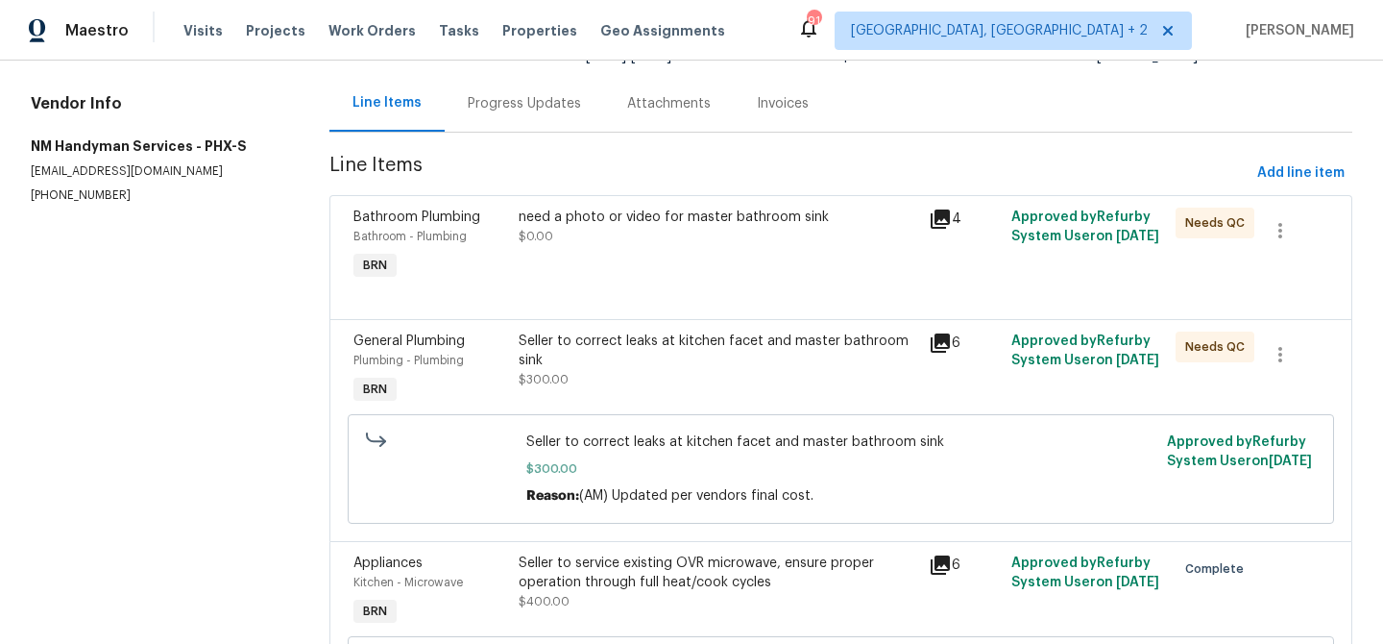
click at [598, 270] on div "need a photo or video for master bathroom sink $0.00" at bounding box center [718, 246] width 411 height 88
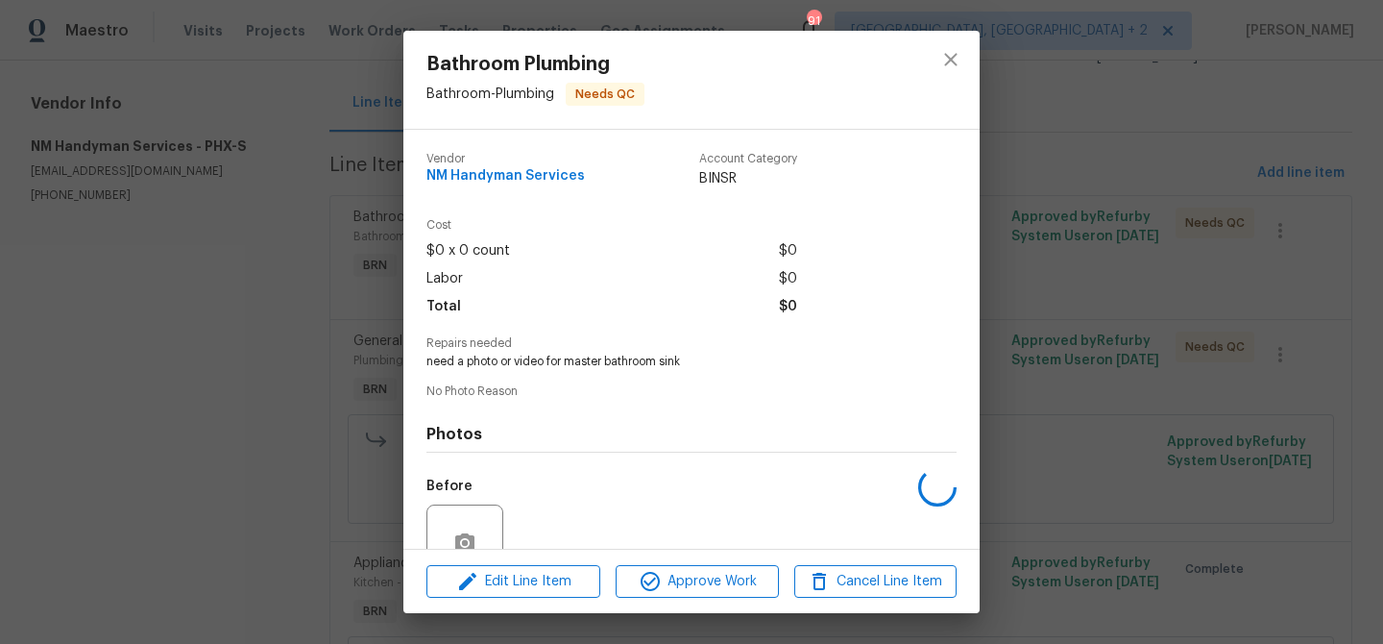
scroll to position [176, 0]
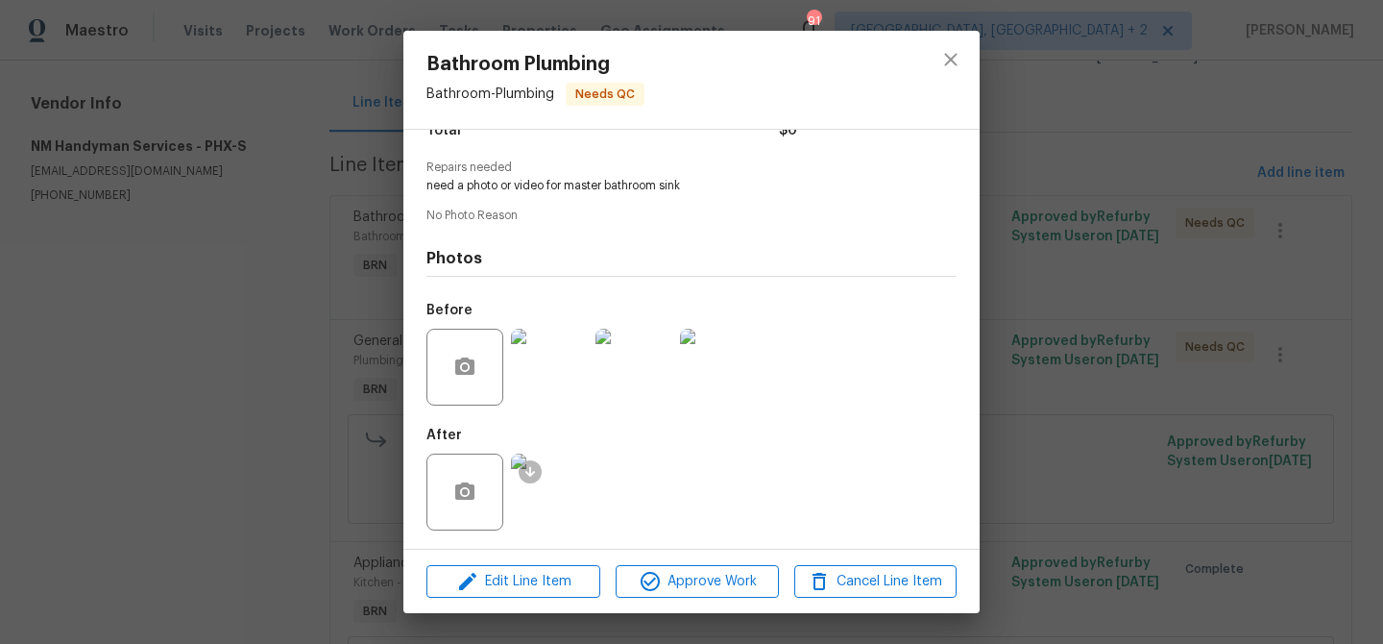
click at [559, 498] on img at bounding box center [549, 491] width 77 height 77
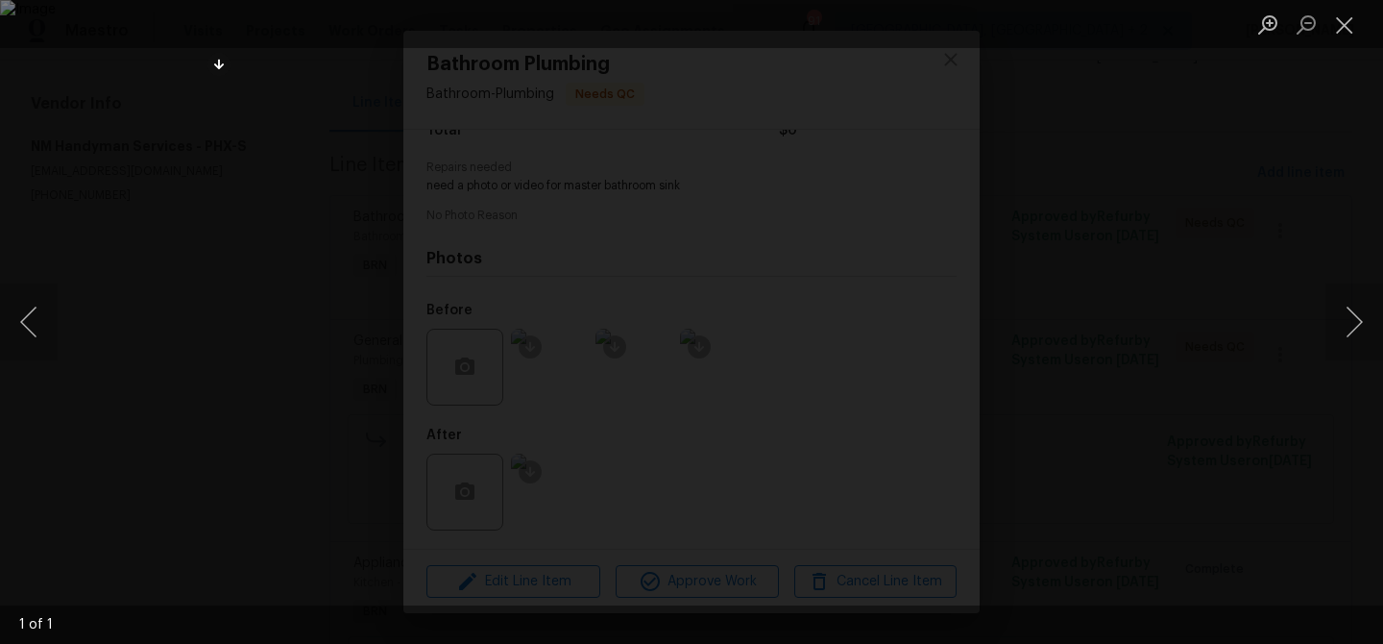
click at [169, 333] on div "Lightbox" at bounding box center [691, 322] width 1383 height 644
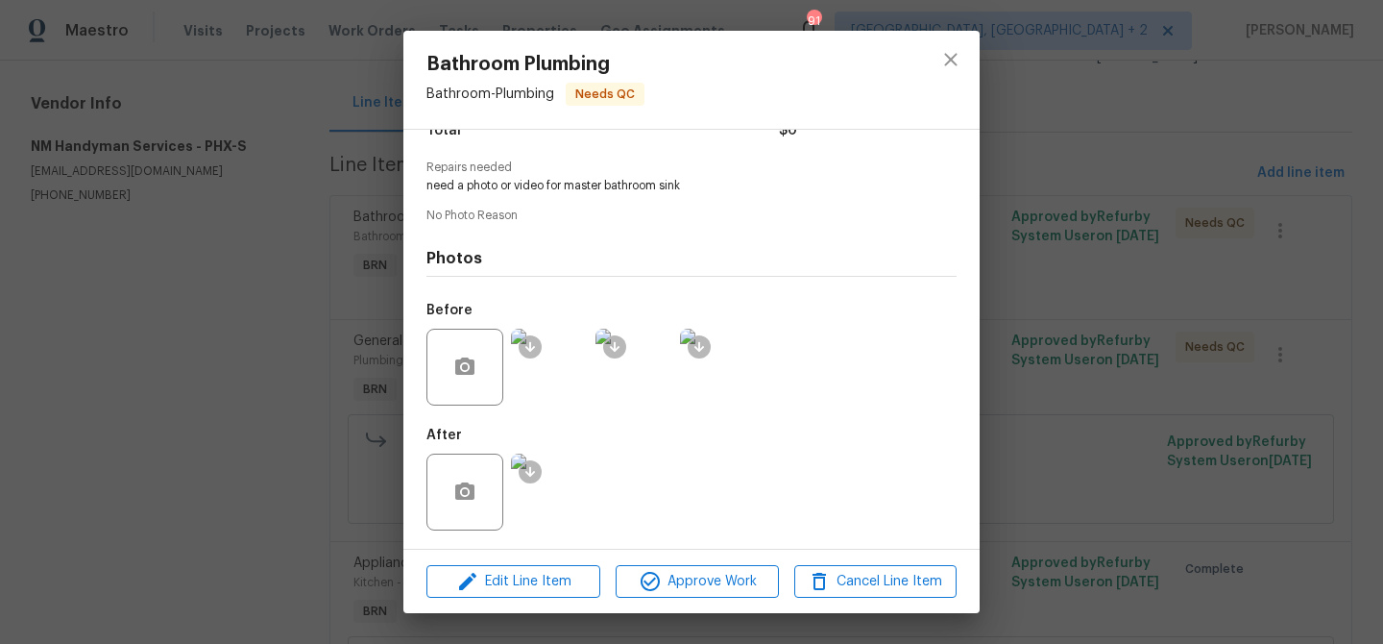
click at [557, 381] on img at bounding box center [549, 367] width 77 height 77
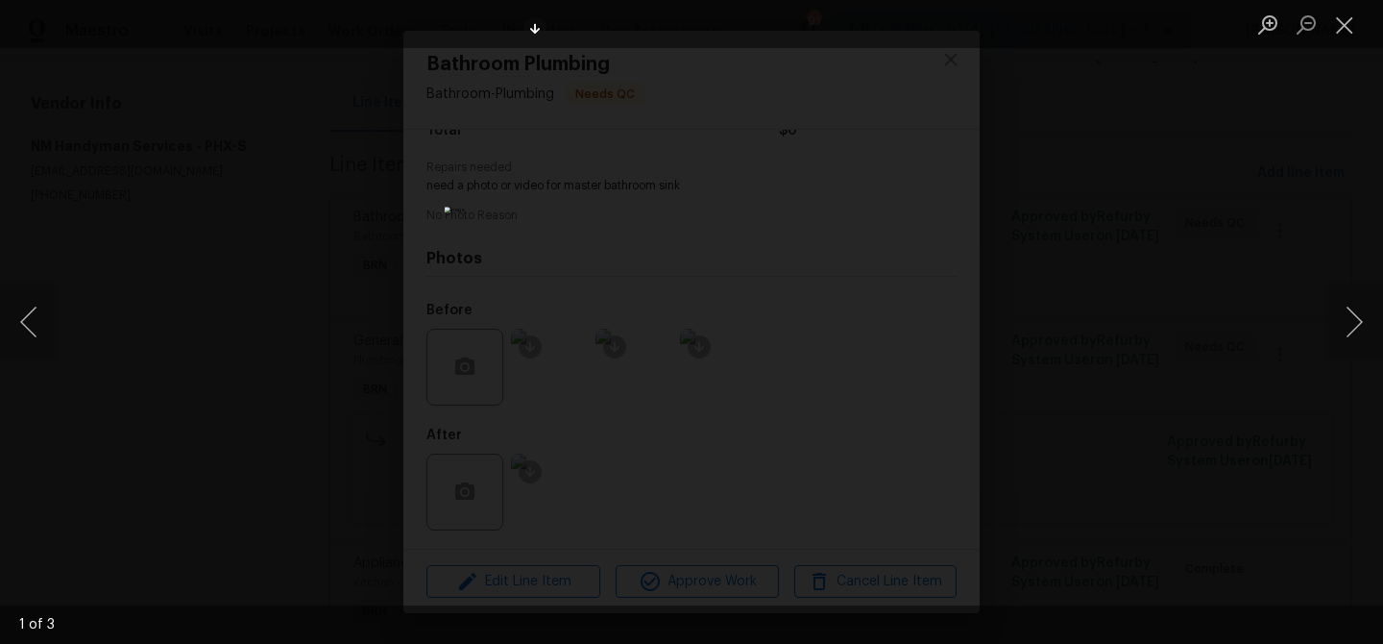
click at [162, 154] on div "Lightbox" at bounding box center [691, 322] width 1383 height 644
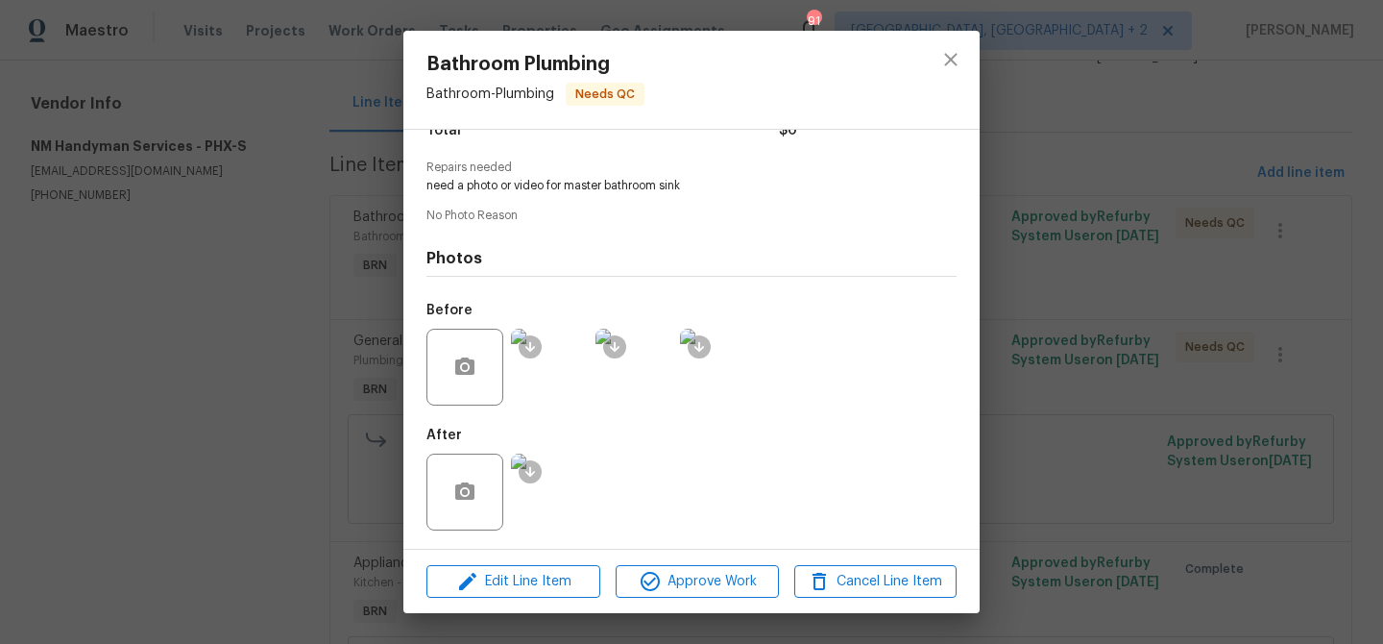
click at [206, 152] on div "Bathroom Plumbing Bathroom - Plumbing Needs QC Vendor NM Handyman Services Acco…" at bounding box center [691, 322] width 1383 height 644
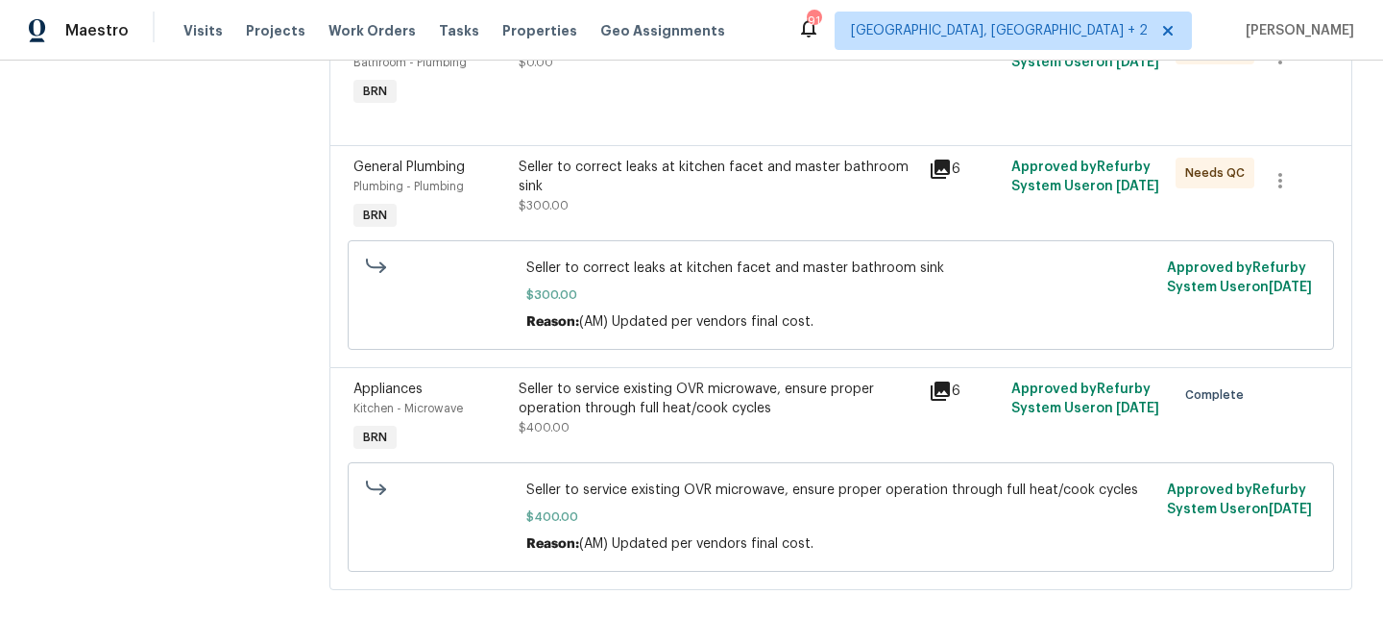
scroll to position [0, 0]
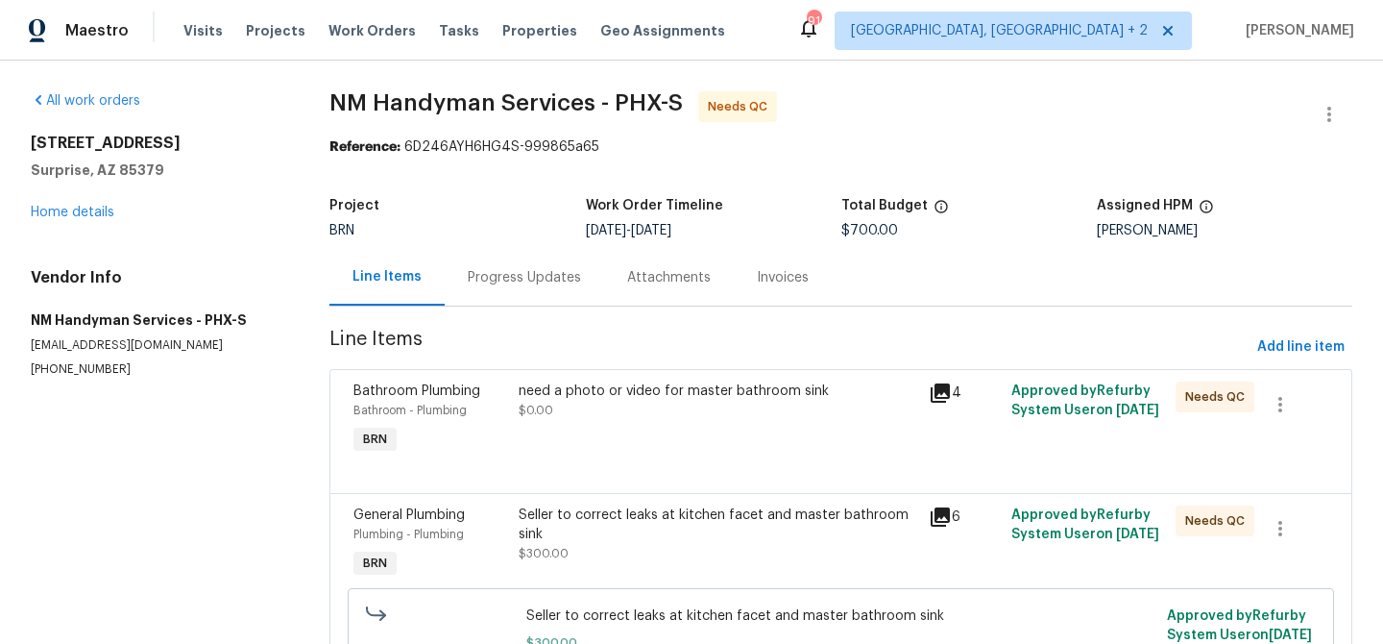
click at [500, 288] on div "Progress Updates" at bounding box center [524, 277] width 159 height 57
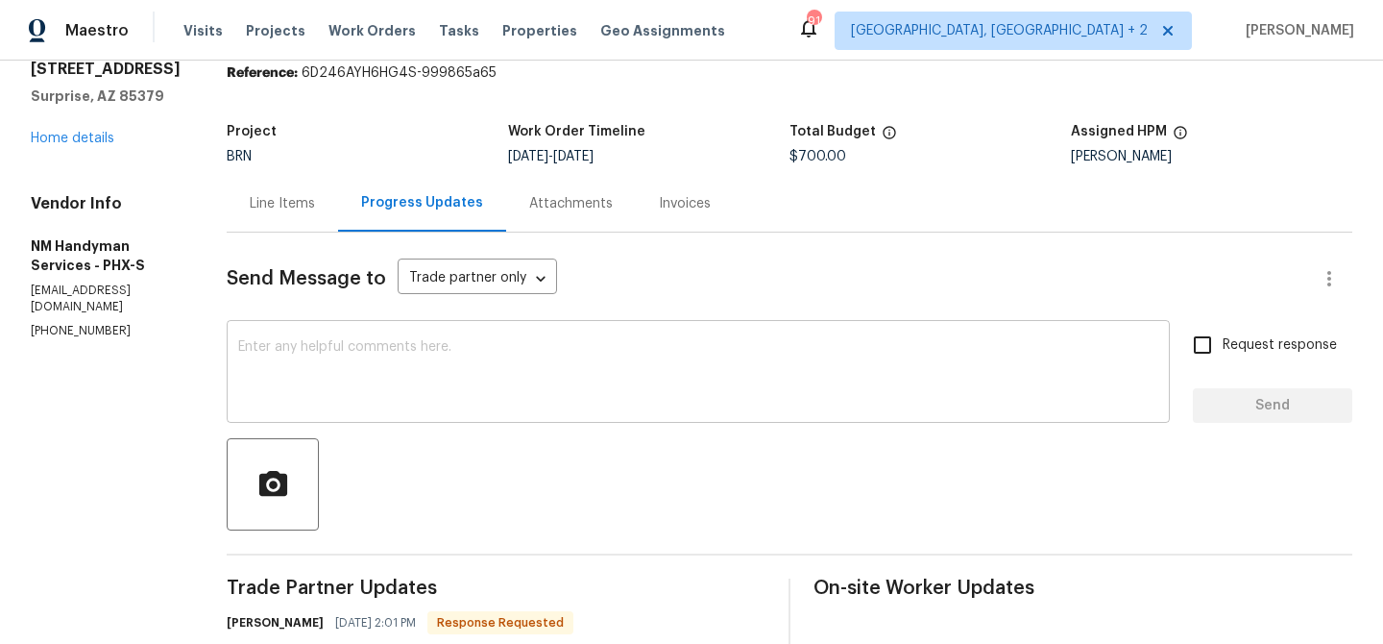
scroll to position [153, 0]
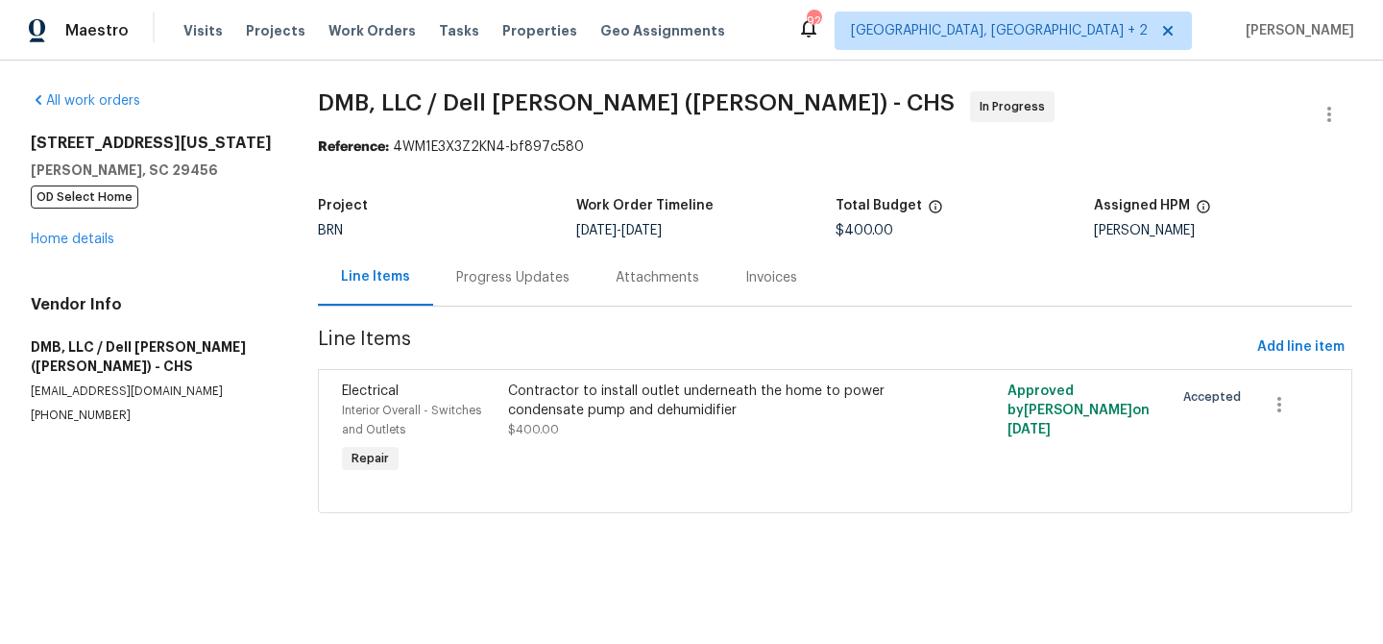
click at [488, 281] on div "Progress Updates" at bounding box center [512, 277] width 113 height 19
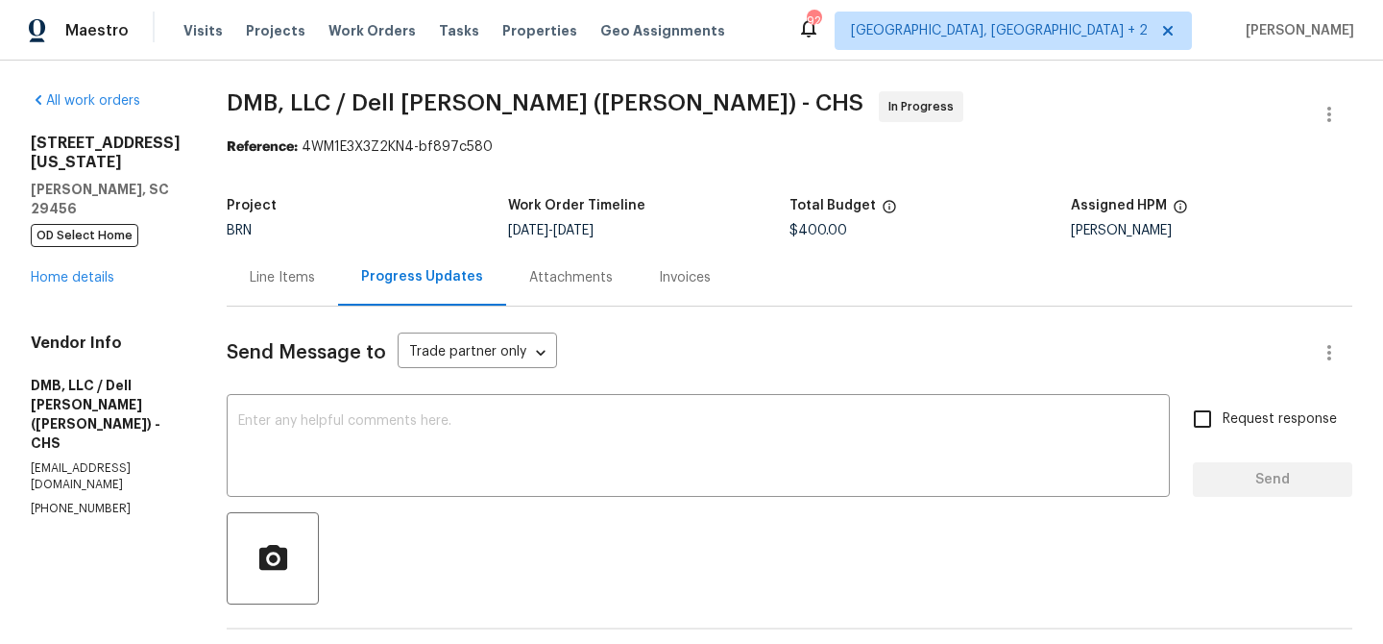
click at [79, 243] on div "[STREET_ADDRESS][US_STATE][PERSON_NAME] OD Select Home Home details" at bounding box center [106, 211] width 150 height 154
click at [78, 243] on div "[STREET_ADDRESS][US_STATE][PERSON_NAME] OD Select Home Home details" at bounding box center [106, 211] width 150 height 154
click at [68, 250] on div "[STREET_ADDRESS][US_STATE][PERSON_NAME] OD Select Home Home details" at bounding box center [106, 211] width 150 height 154
click at [85, 271] on link "Home details" at bounding box center [73, 277] width 84 height 13
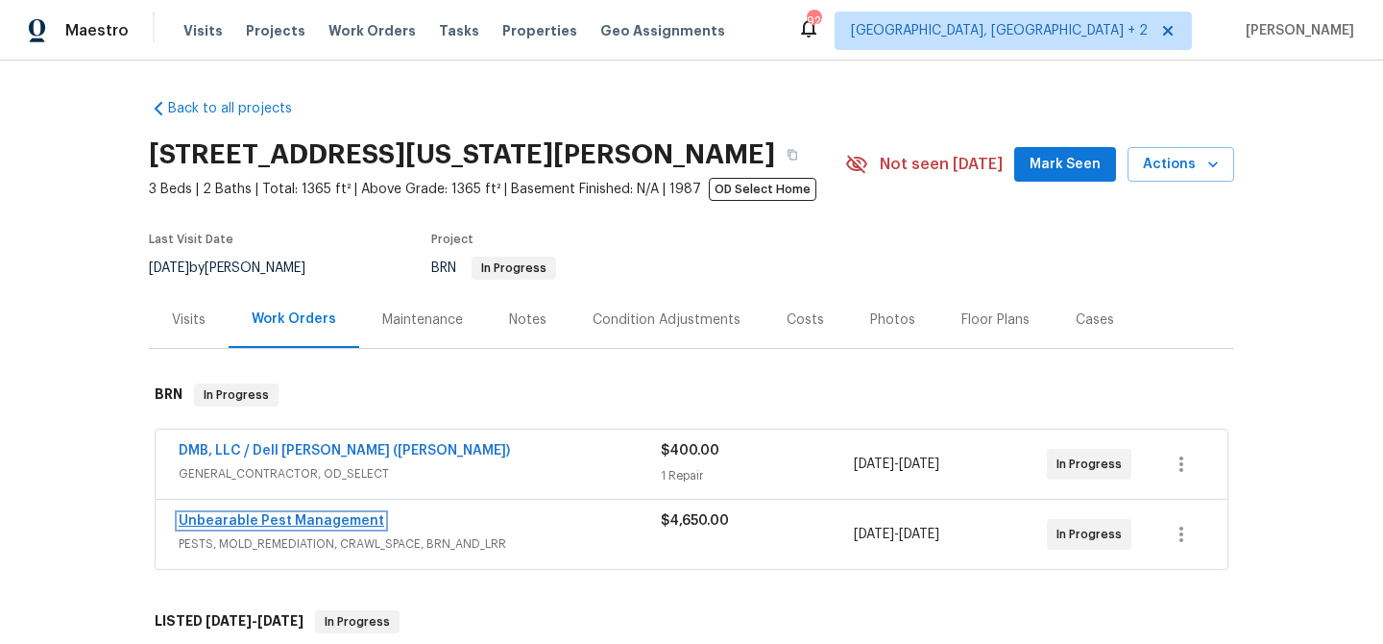
click at [204, 519] on link "Unbearable Pest Management" at bounding box center [282, 520] width 206 height 13
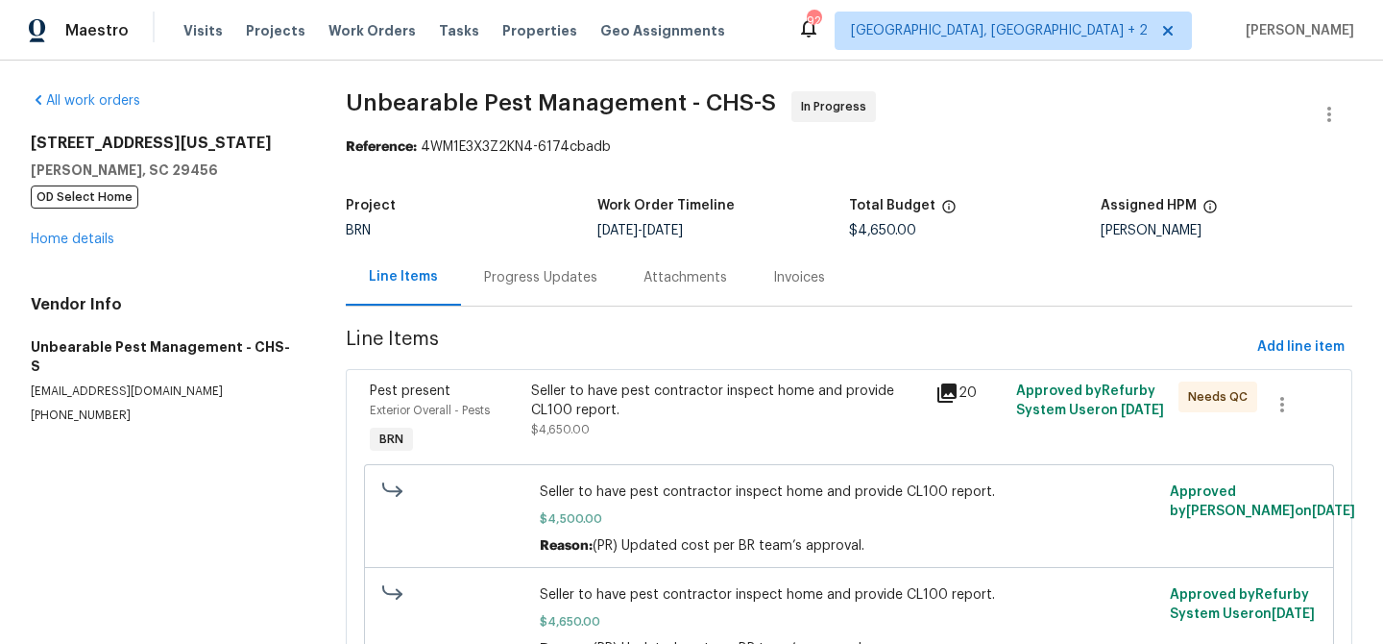
click at [465, 280] on div "Progress Updates" at bounding box center [540, 277] width 159 height 57
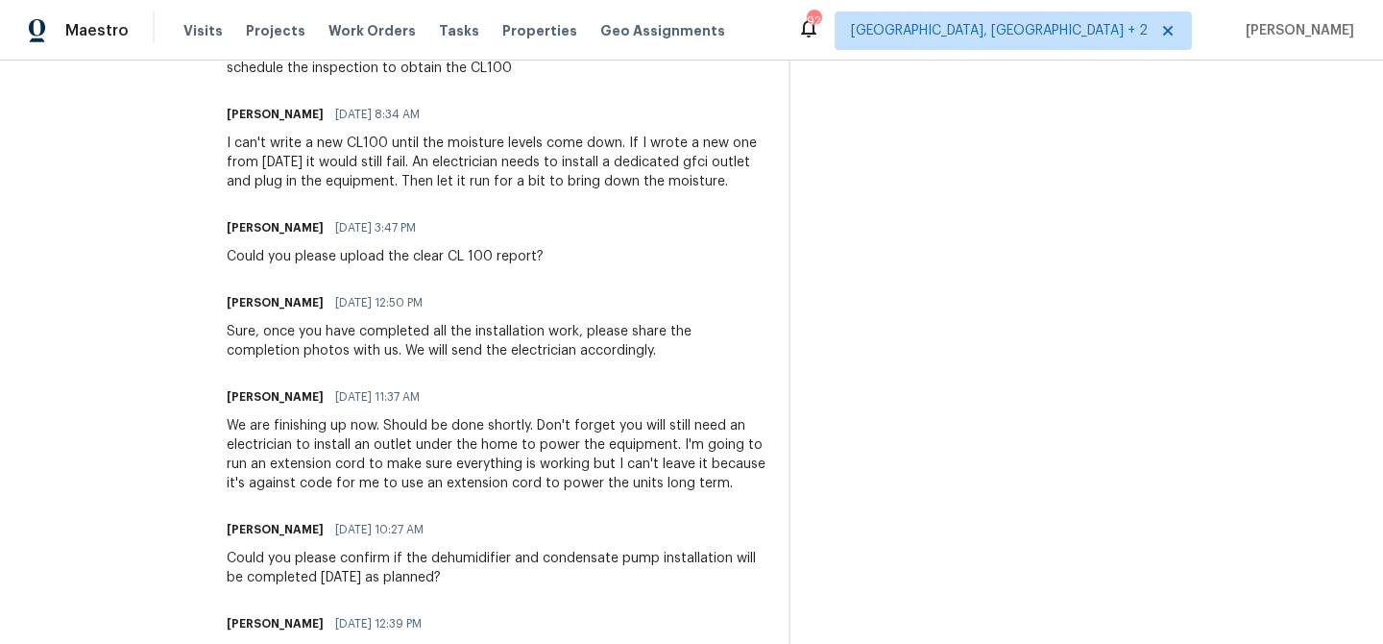
scroll to position [953, 0]
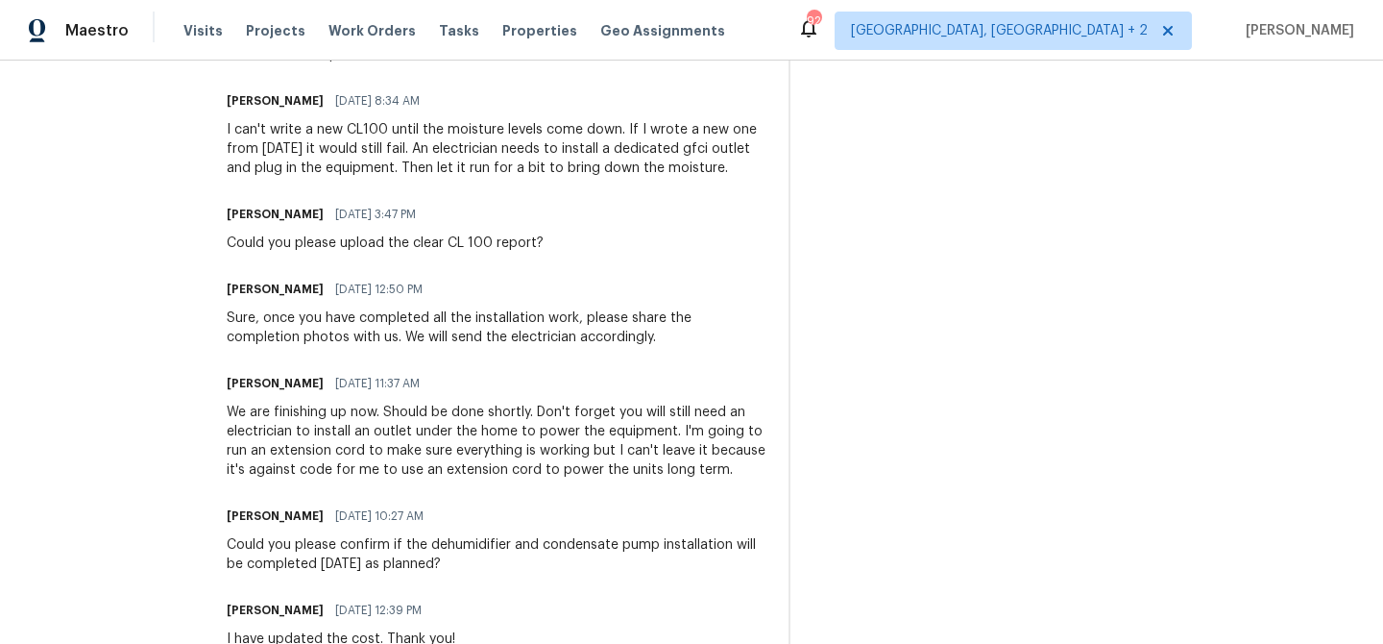
click at [459, 535] on div "Could you please confirm if the dehumidifier and condensate pump installation w…" at bounding box center [496, 554] width 539 height 38
copy div "dehumidifier"
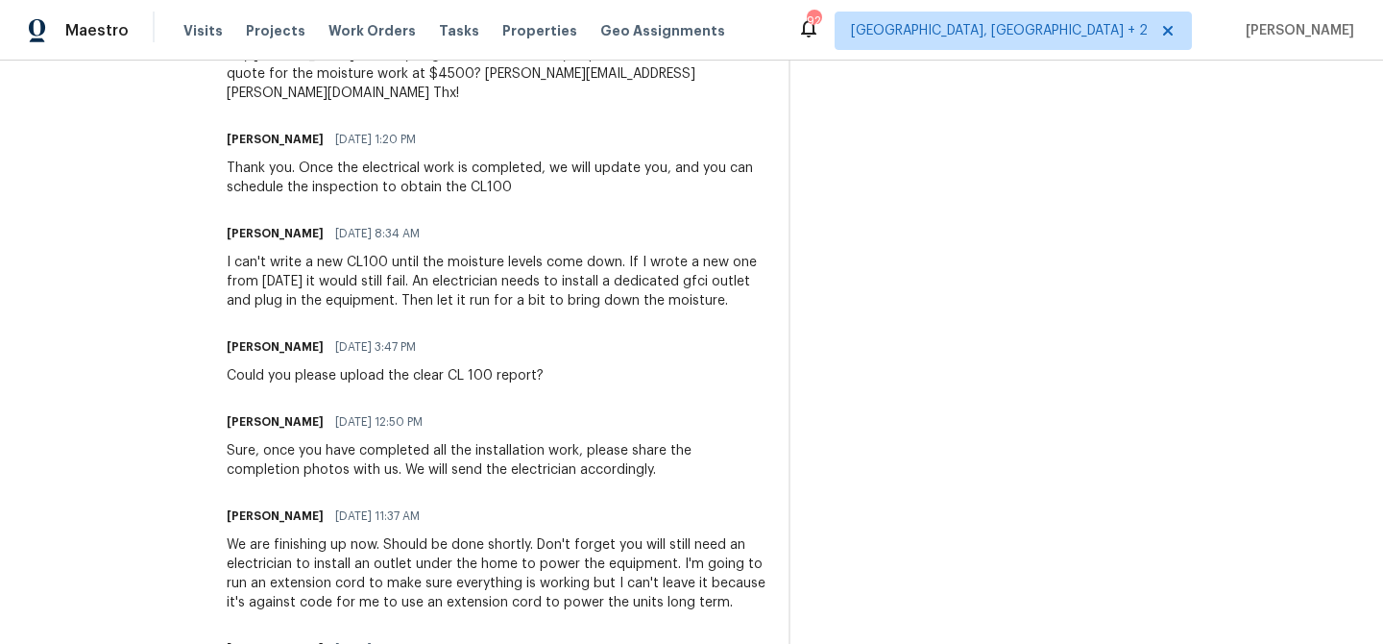
scroll to position [819, 0]
drag, startPoint x: 443, startPoint y: 242, endPoint x: 544, endPoint y: 241, distance: 100.9
click at [544, 254] on div "I can't write a new CL100 until the moisture levels come down. If I wrote a new…" at bounding box center [496, 283] width 539 height 58
copy div "moisture levels"
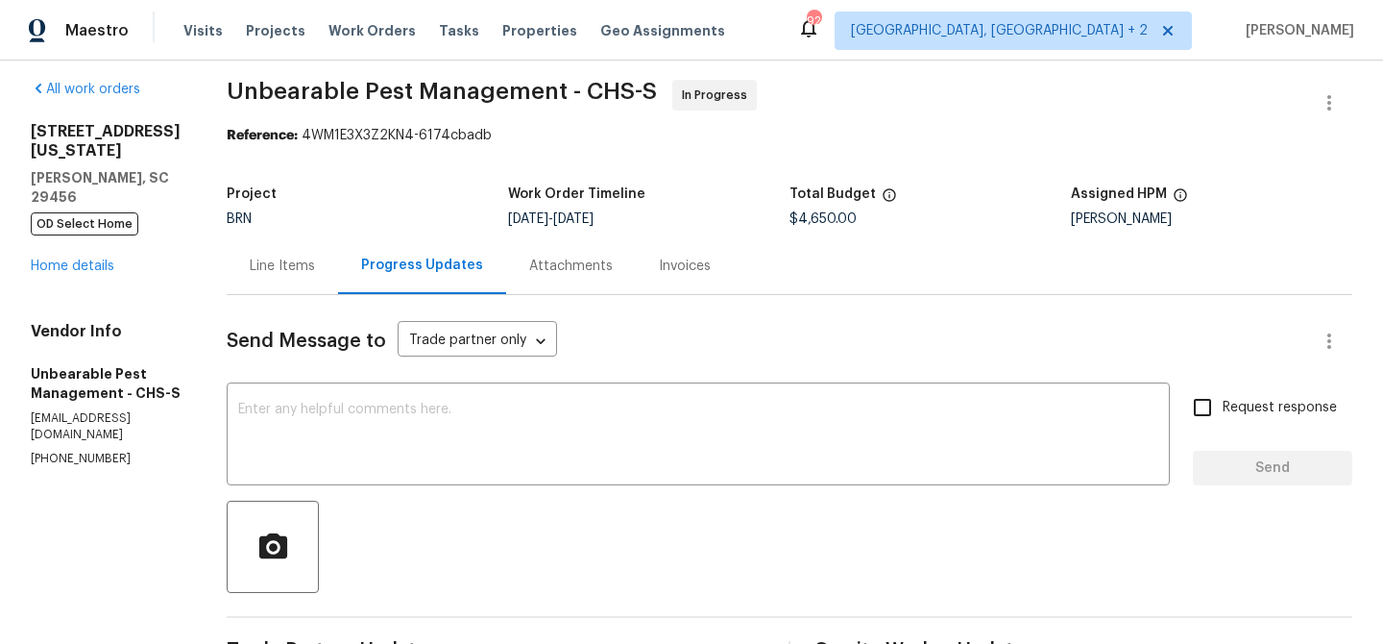
scroll to position [0, 0]
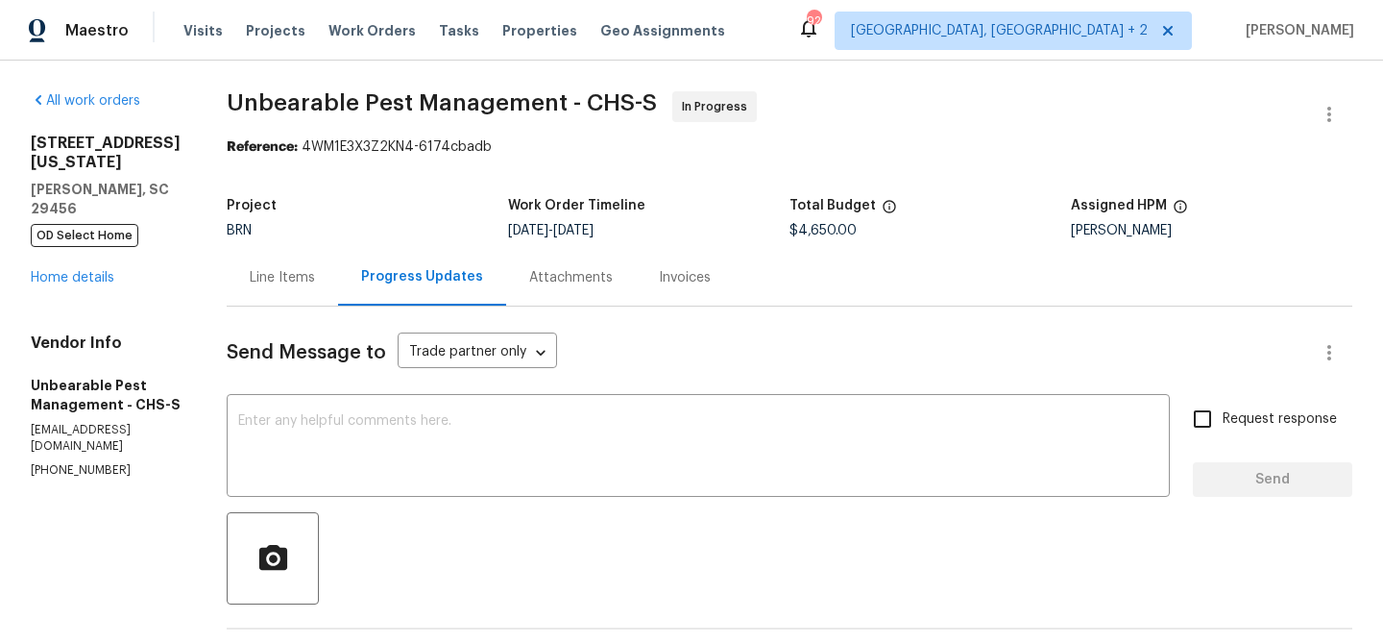
click at [82, 228] on div "[STREET_ADDRESS][US_STATE][PERSON_NAME] OD Select Home Home details" at bounding box center [106, 211] width 150 height 154
click at [68, 271] on link "Home details" at bounding box center [73, 277] width 84 height 13
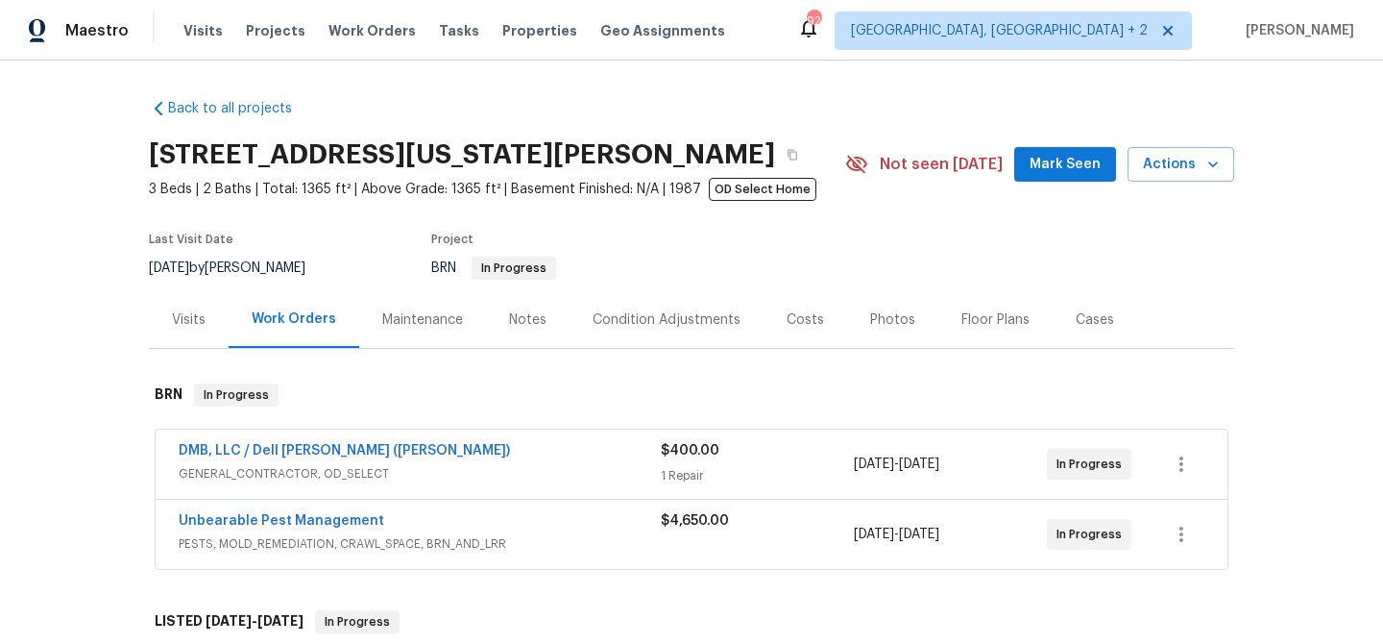
click at [217, 443] on span "DMB, LLC / Dell [PERSON_NAME] ([PERSON_NAME])" at bounding box center [344, 450] width 331 height 19
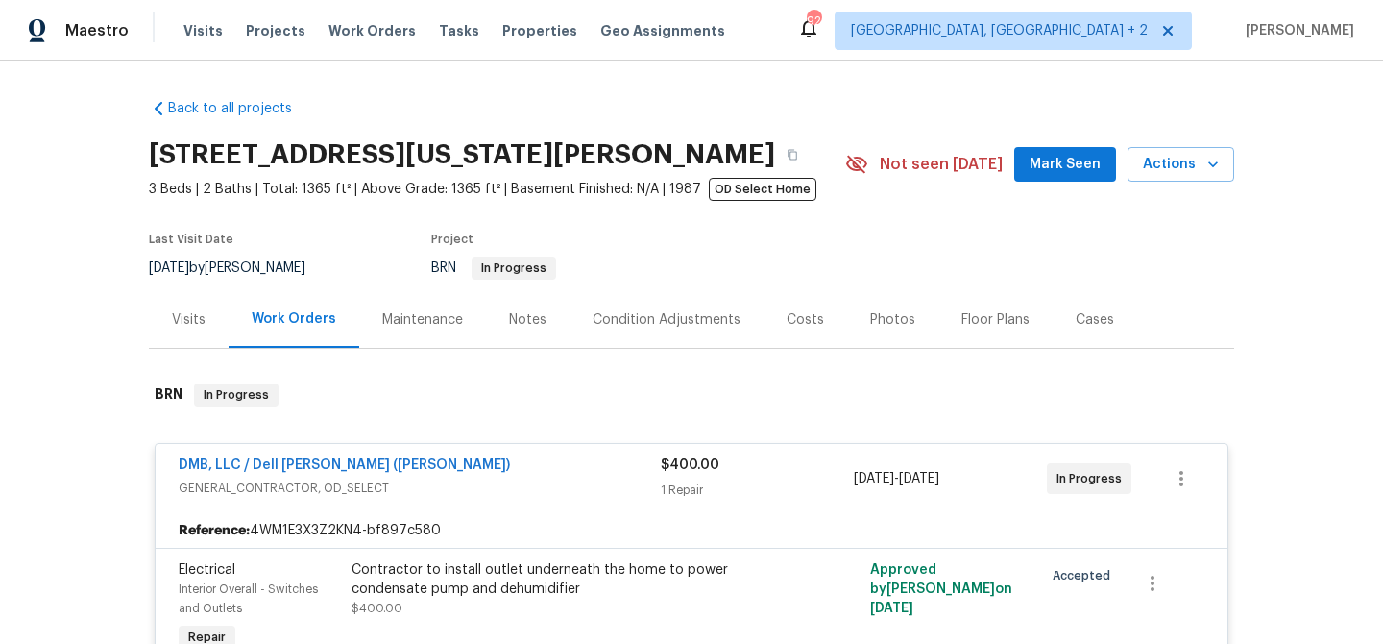
click at [212, 457] on span "DMB, LLC / Dell [PERSON_NAME] ([PERSON_NAME])" at bounding box center [344, 464] width 331 height 19
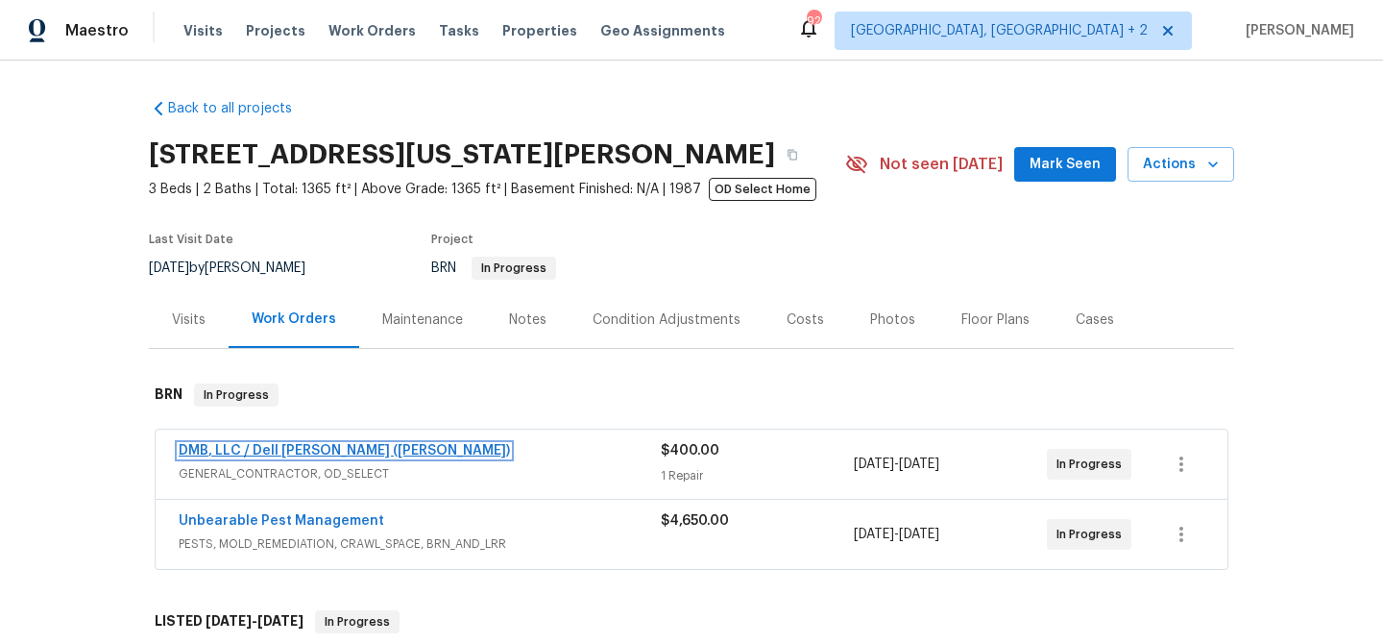
click at [203, 451] on link "DMB, LLC / Dell [PERSON_NAME] ([PERSON_NAME])" at bounding box center [344, 450] width 331 height 13
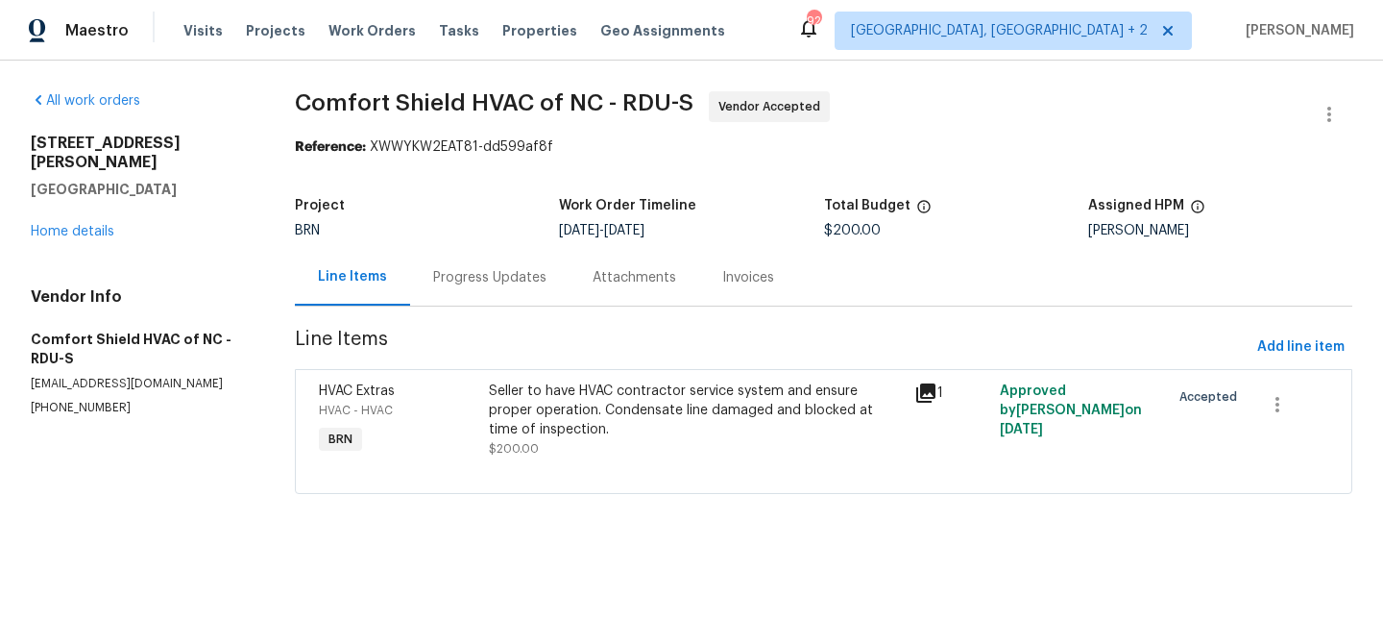
click at [449, 258] on div "Progress Updates" at bounding box center [489, 277] width 159 height 57
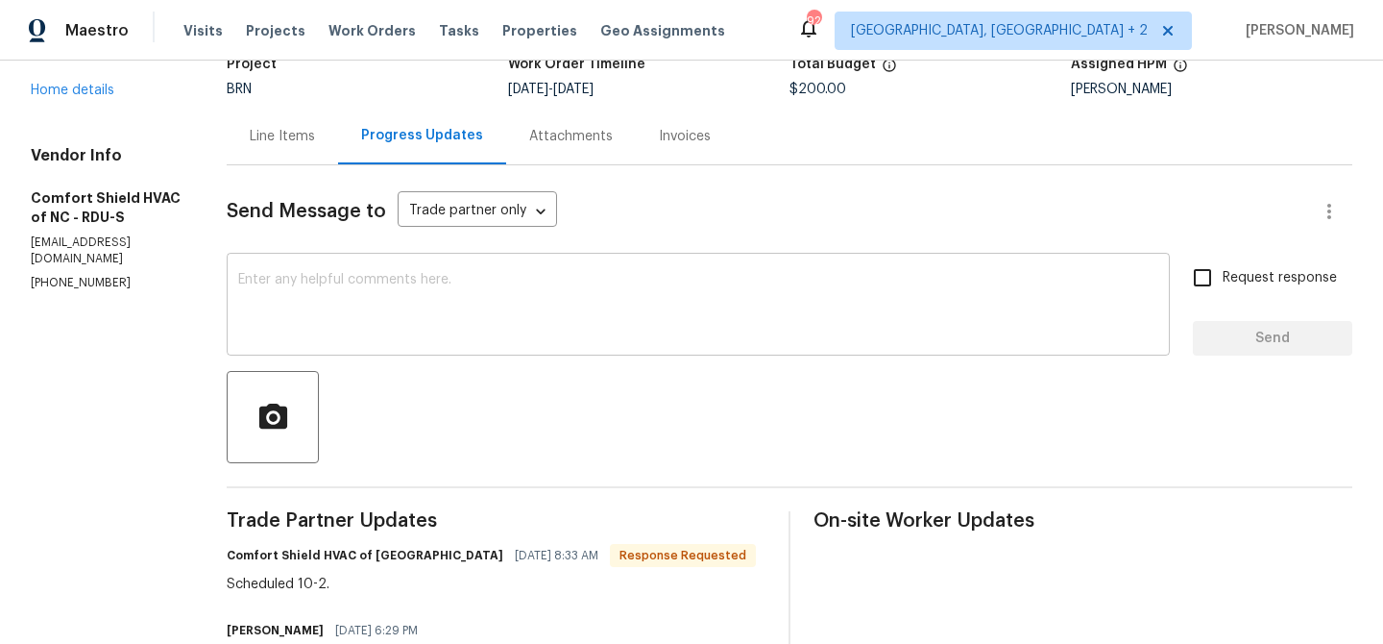
scroll to position [154, 0]
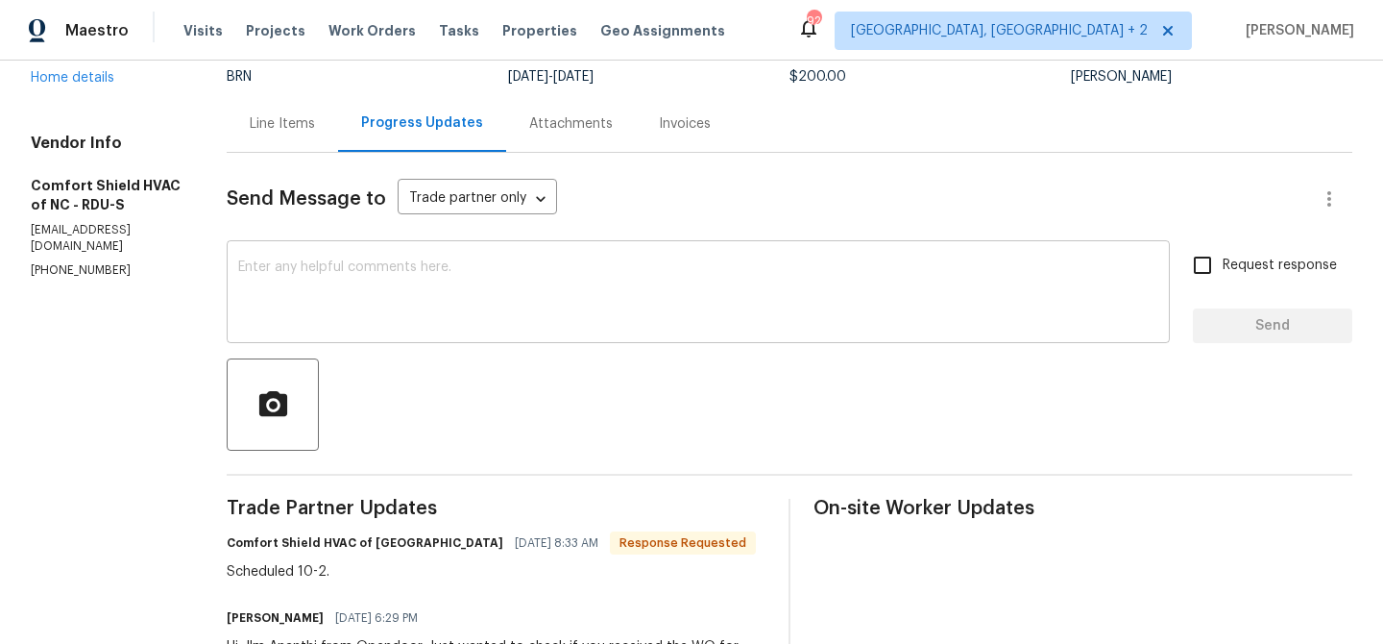
click at [402, 338] on div "x ​" at bounding box center [698, 294] width 943 height 98
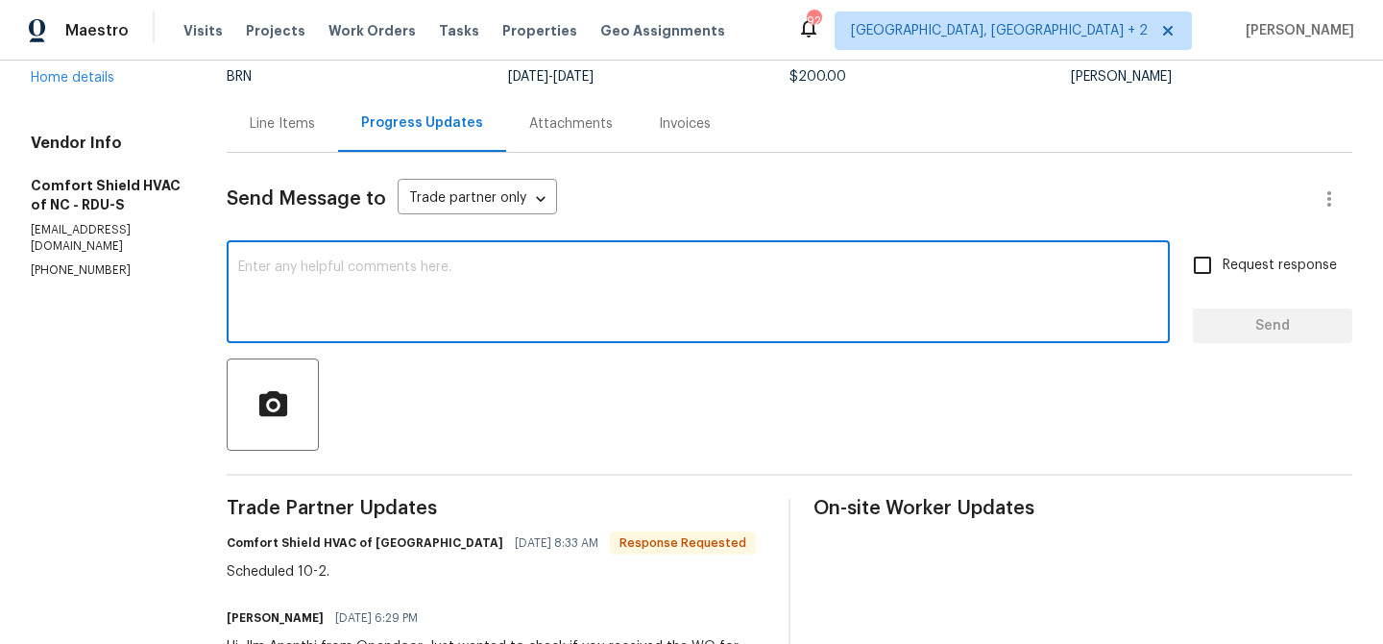
click at [384, 317] on textarea at bounding box center [698, 293] width 920 height 67
type textarea "Thanks for the confirmation"
click at [1206, 277] on input "Request response" at bounding box center [1203, 265] width 40 height 40
checkbox input "true"
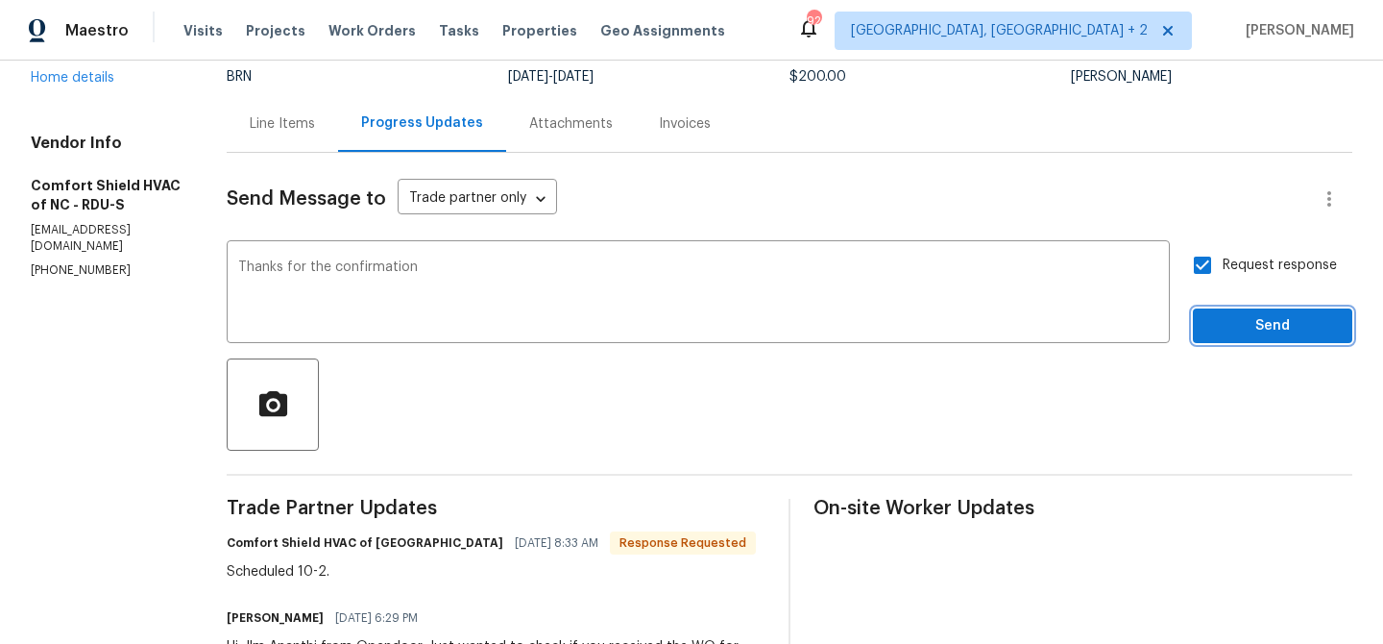
click at [1204, 334] on button "Send" at bounding box center [1272, 326] width 159 height 36
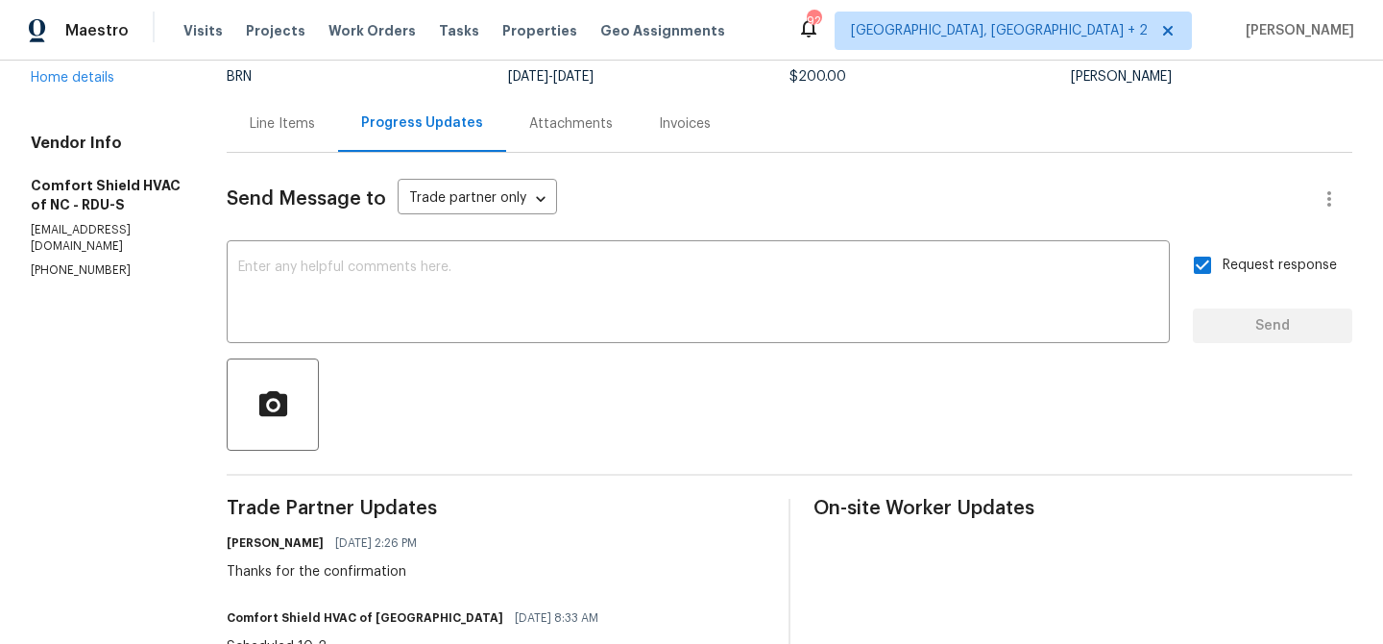
scroll to position [0, 0]
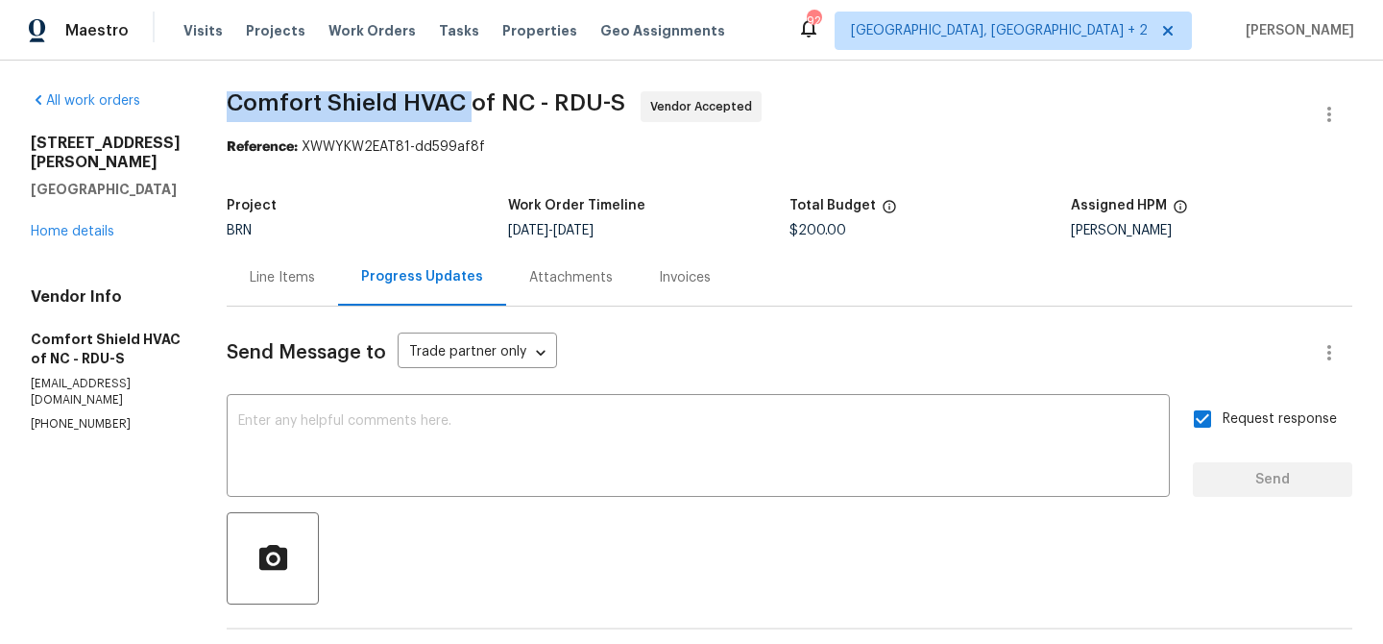
drag, startPoint x: 262, startPoint y: 118, endPoint x: 517, endPoint y: 108, distance: 254.8
click at [517, 108] on div "All work orders 218 Newberry Ln Durham, NC 27703 Home details Vendor Info Comfo…" at bounding box center [691, 538] width 1383 height 955
copy span "Comfort Shield HVAC"
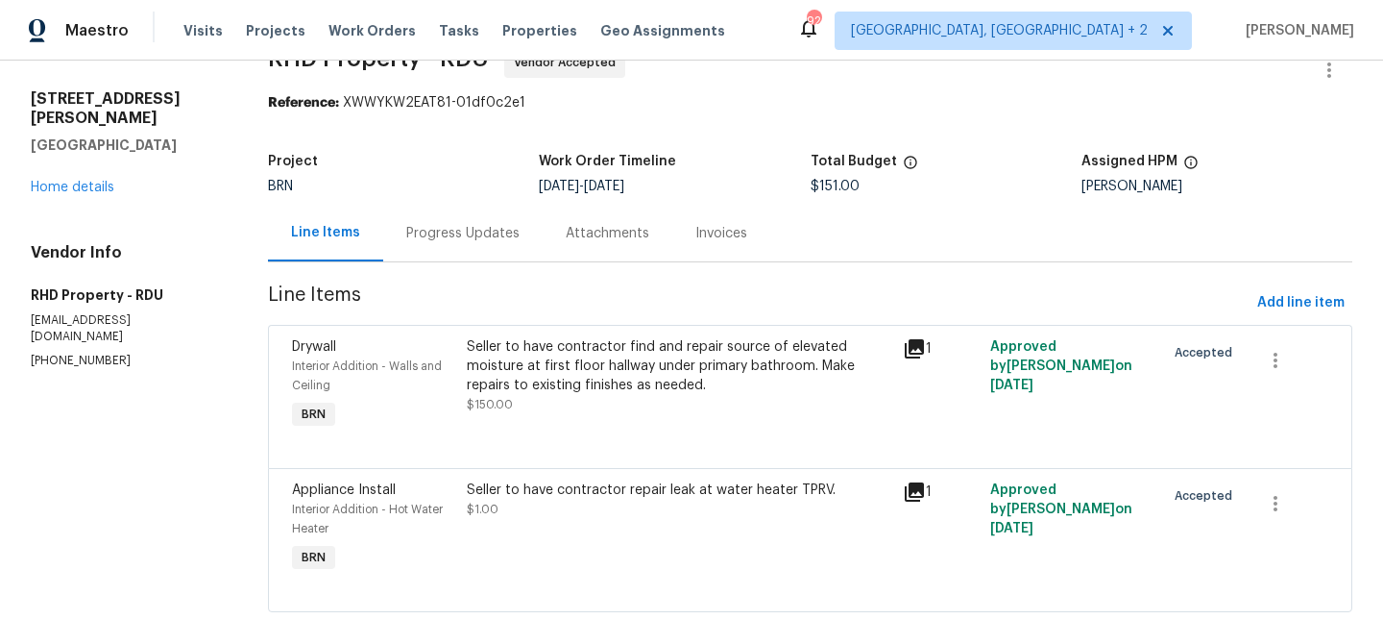
click at [425, 239] on div "Progress Updates" at bounding box center [462, 233] width 113 height 19
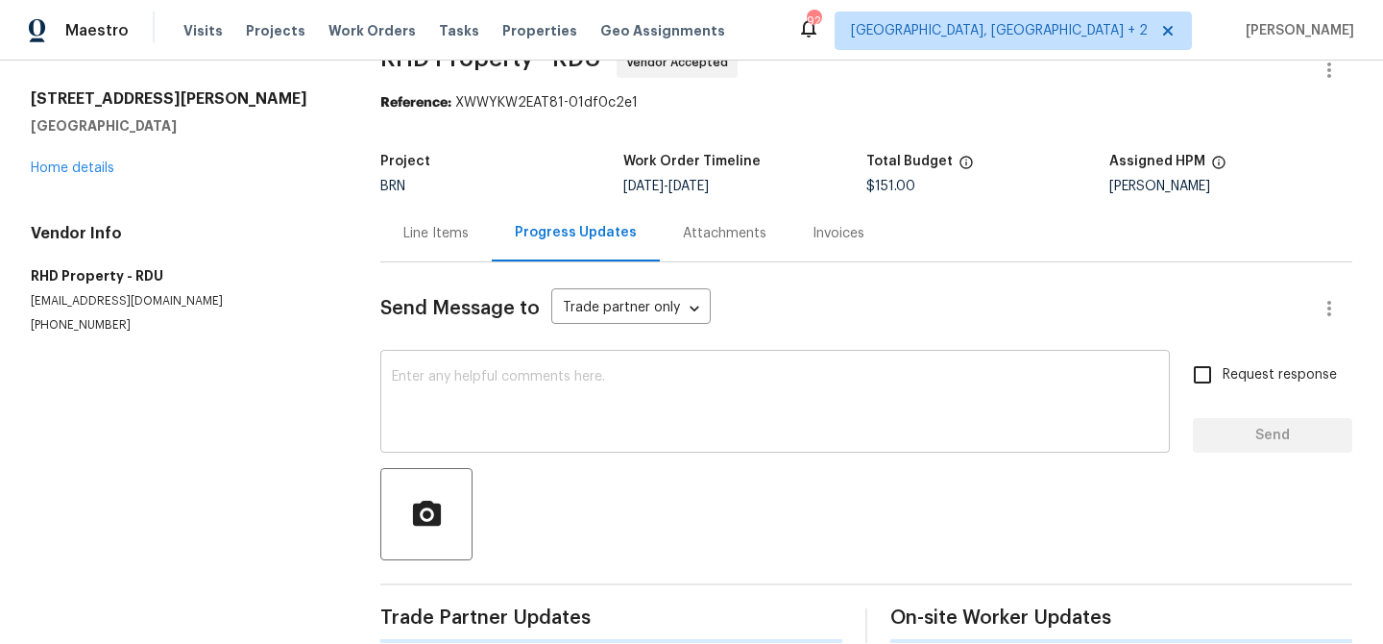
click at [471, 432] on textarea at bounding box center [775, 403] width 767 height 67
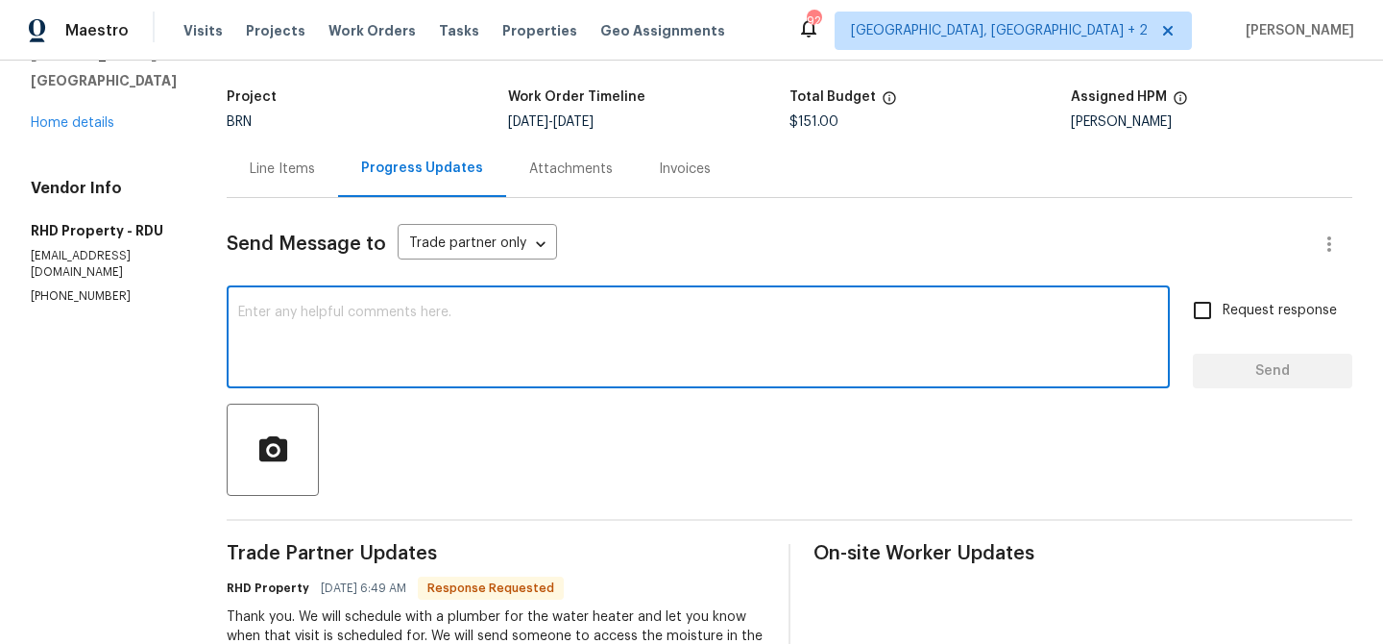
scroll to position [219, 0]
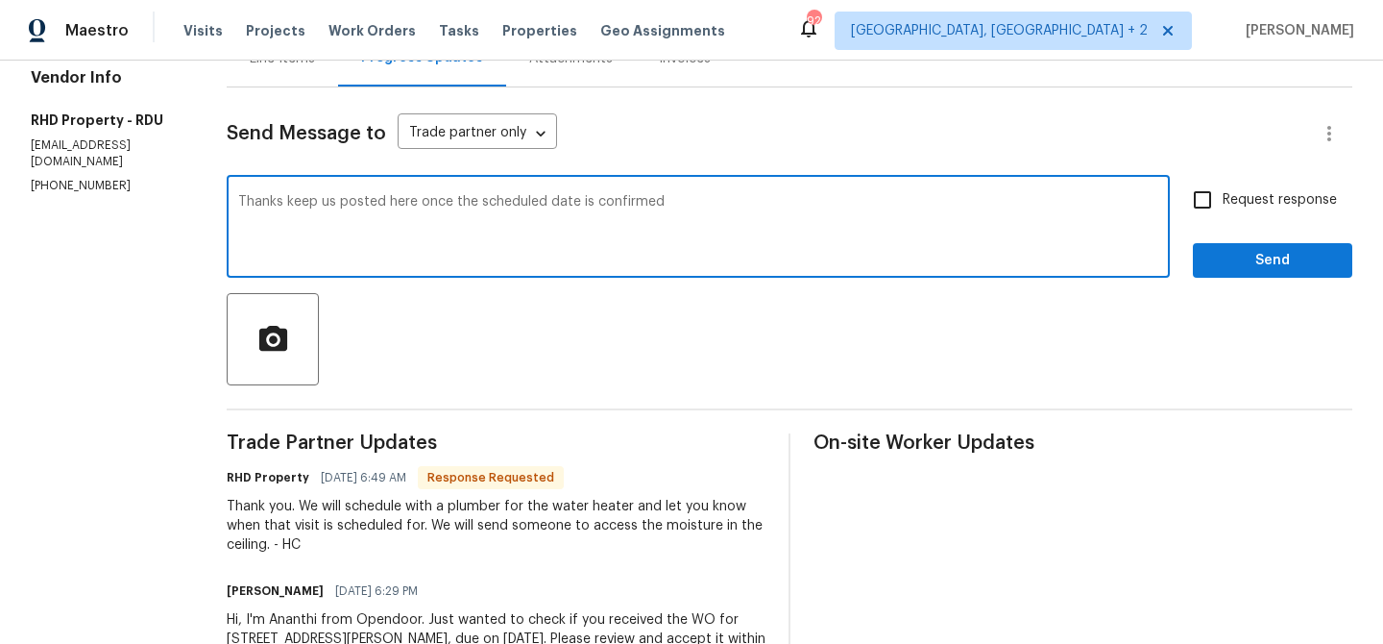
type textarea "Thanks keep us posted here once the scheduled date is confirmed"
click at [1234, 203] on span "Request response" at bounding box center [1280, 200] width 114 height 20
click at [1223, 203] on input "Request response" at bounding box center [1203, 200] width 40 height 40
checkbox input "true"
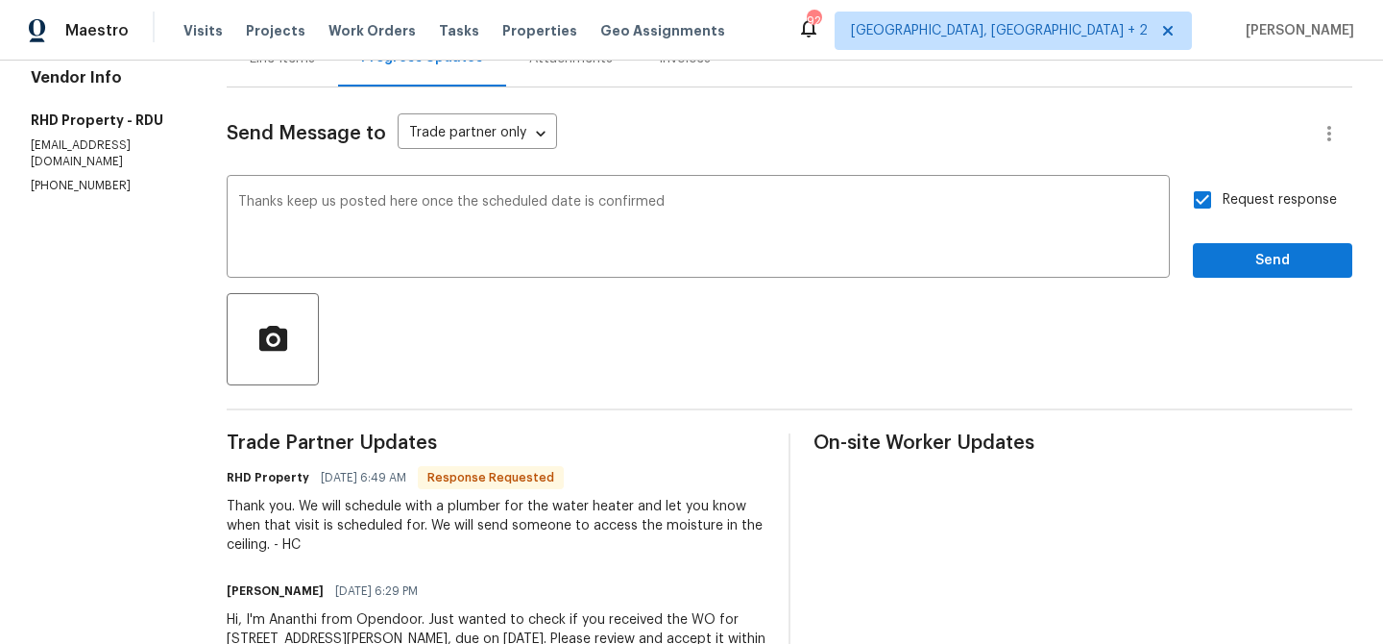
click at [1231, 242] on div "Request response Send" at bounding box center [1272, 229] width 159 height 98
click at [1251, 281] on div "Send Message to Trade partner only Trade partner only ​ Thanks keep us posted h…" at bounding box center [790, 408] width 1126 height 642
click at [1224, 260] on span "Send" at bounding box center [1272, 261] width 129 height 24
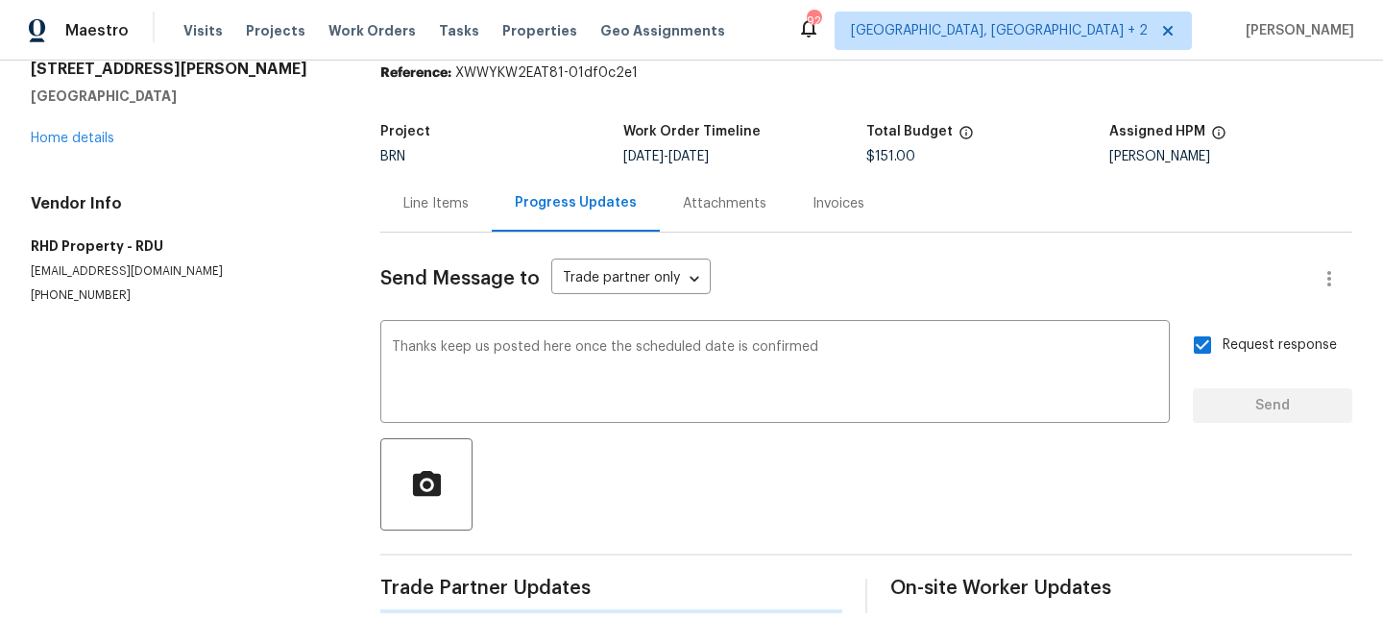
scroll to position [0, 0]
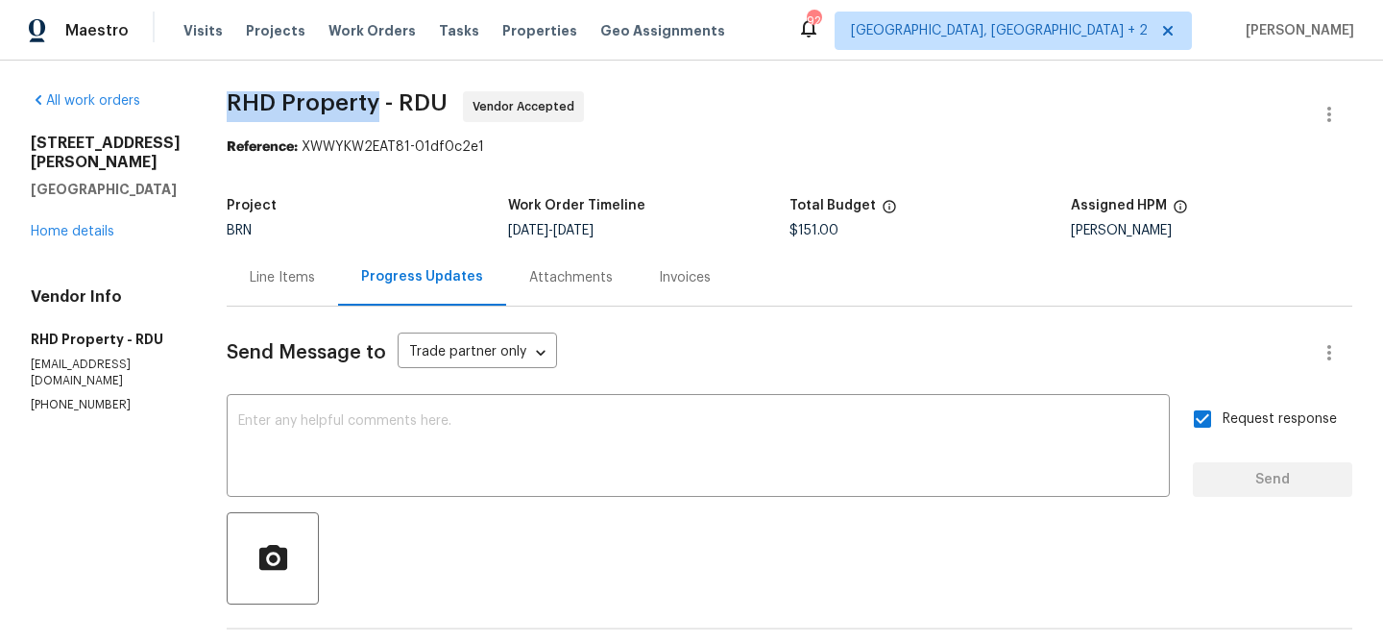
drag, startPoint x: 249, startPoint y: 101, endPoint x: 400, endPoint y: 104, distance: 150.8
click at [400, 105] on div "All work orders 218 Newberry Ln Durham, NC 27703 Home details Vendor Info RHD P…" at bounding box center [691, 557] width 1383 height 993
copy span "RHD Property"
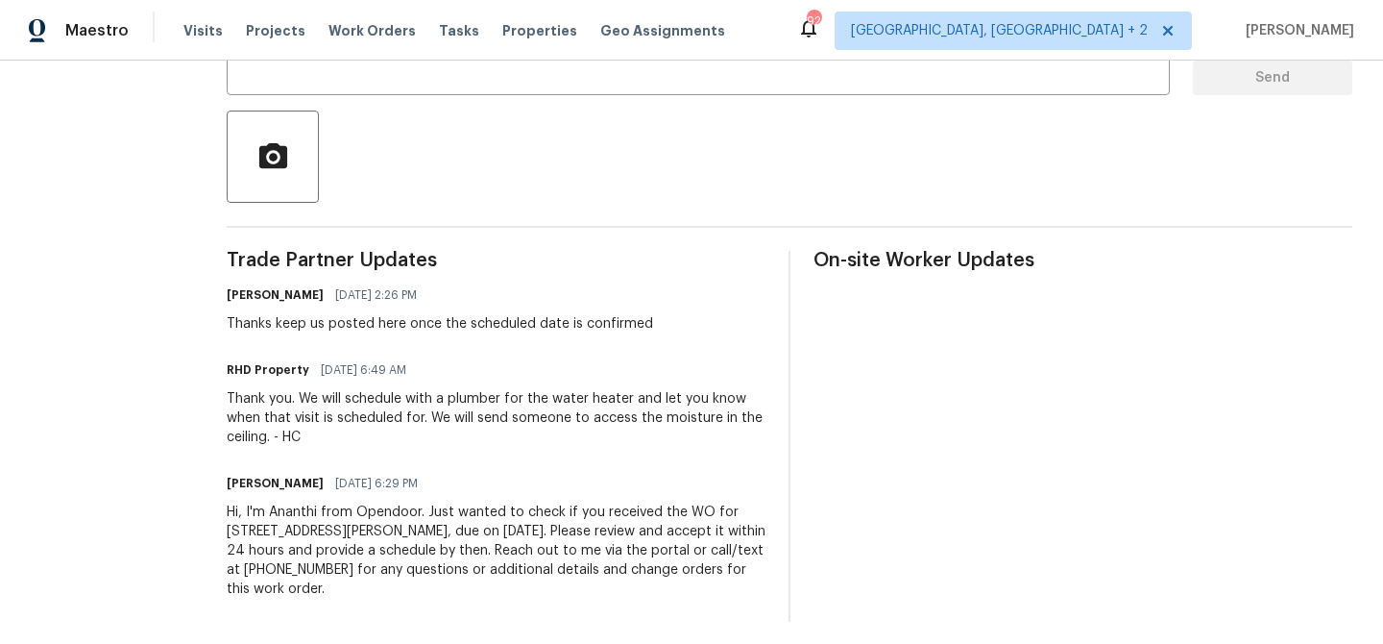
scroll to position [410, 0]
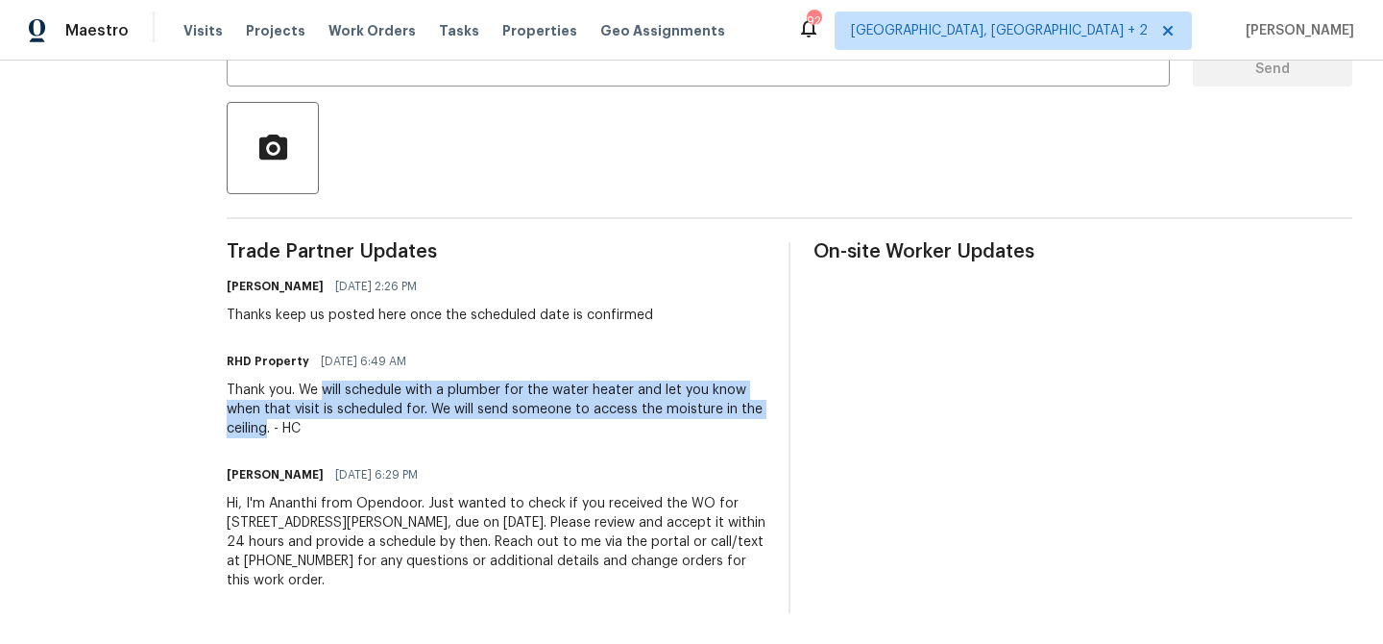
drag, startPoint x: 351, startPoint y: 390, endPoint x: 321, endPoint y: 422, distance: 43.5
click at [321, 422] on div "Thank you. We will schedule with a plumber for the water heater and let you kno…" at bounding box center [496, 409] width 539 height 58
copy div "will schedule with a plumber for the water heater and let you know when that vi…"
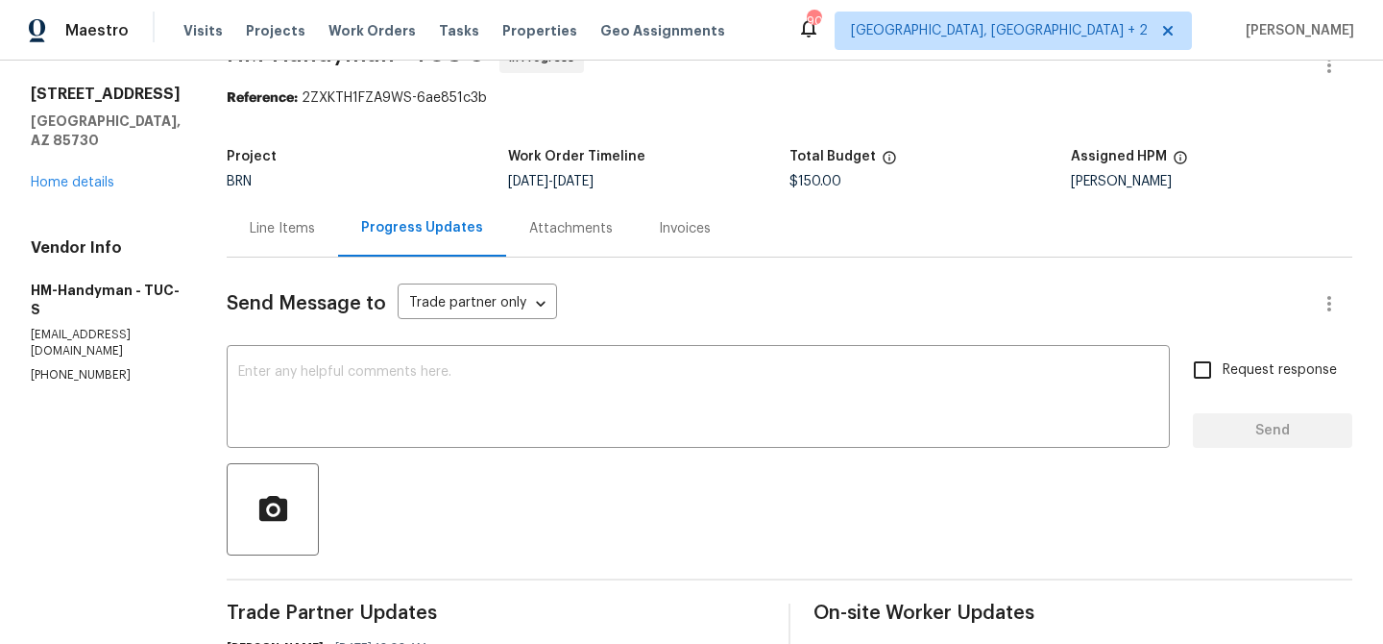
scroll to position [4, 0]
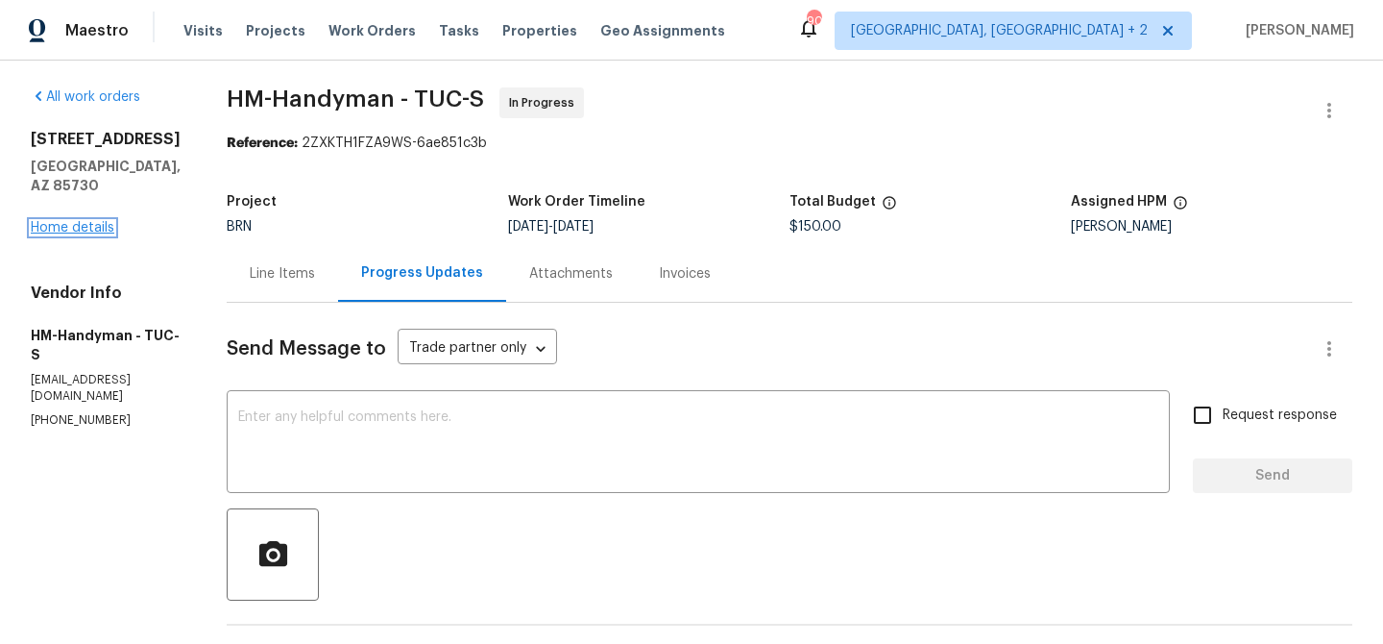
click at [87, 221] on link "Home details" at bounding box center [73, 227] width 84 height 13
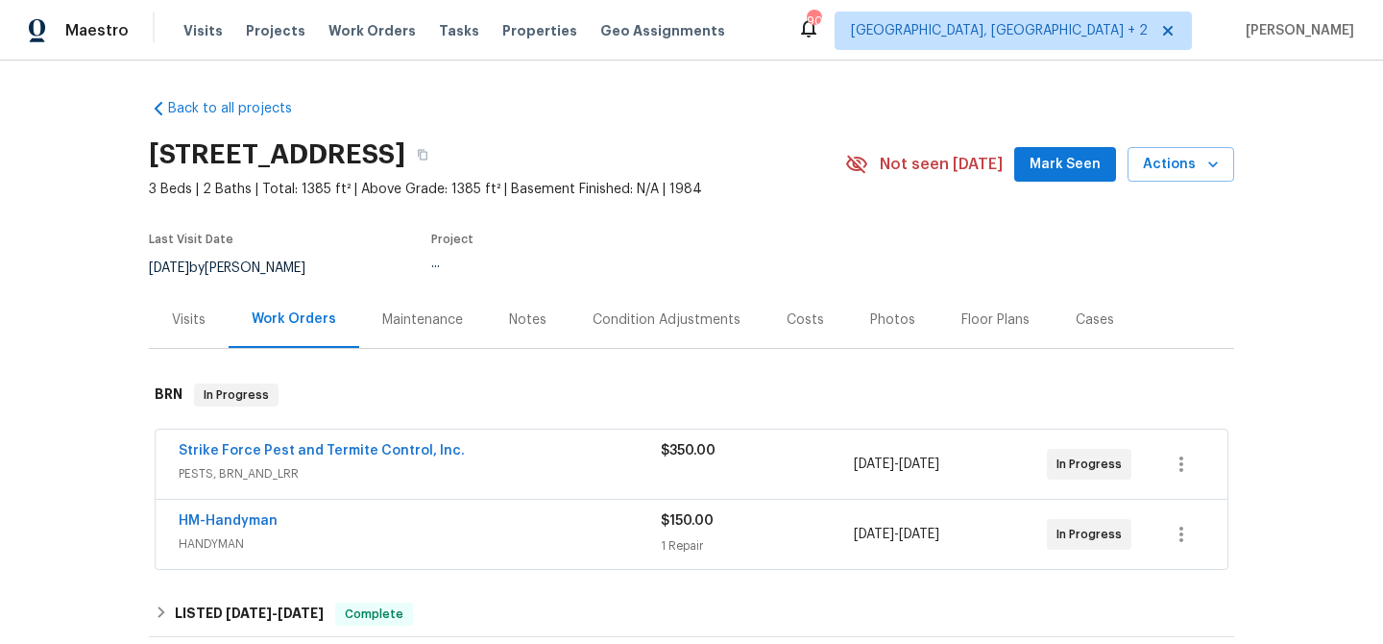
scroll to position [35, 0]
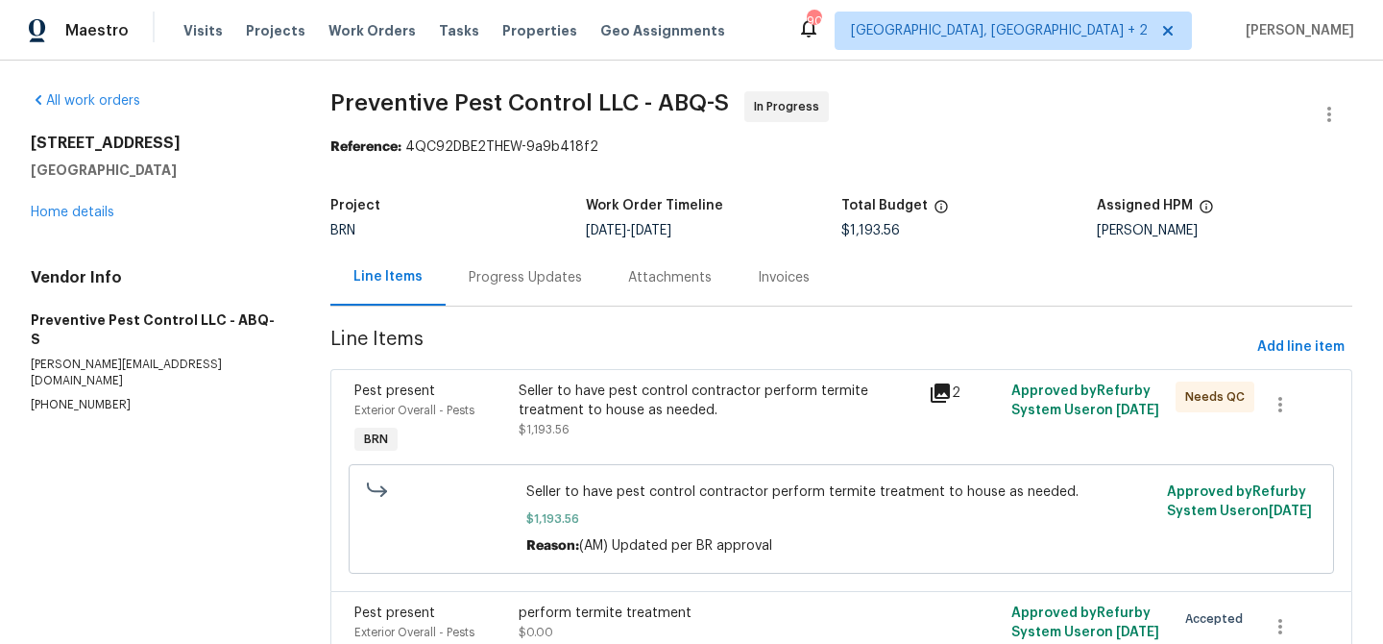
click at [517, 273] on div "Progress Updates" at bounding box center [525, 277] width 113 height 19
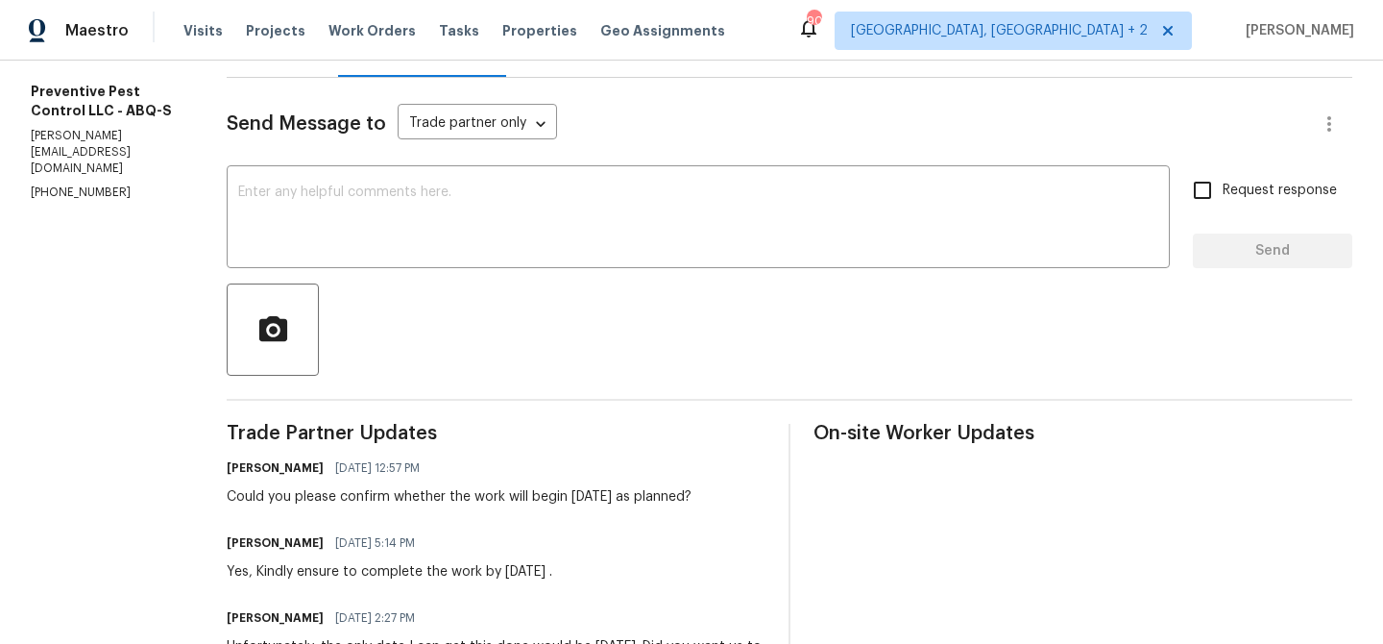
scroll to position [249, 0]
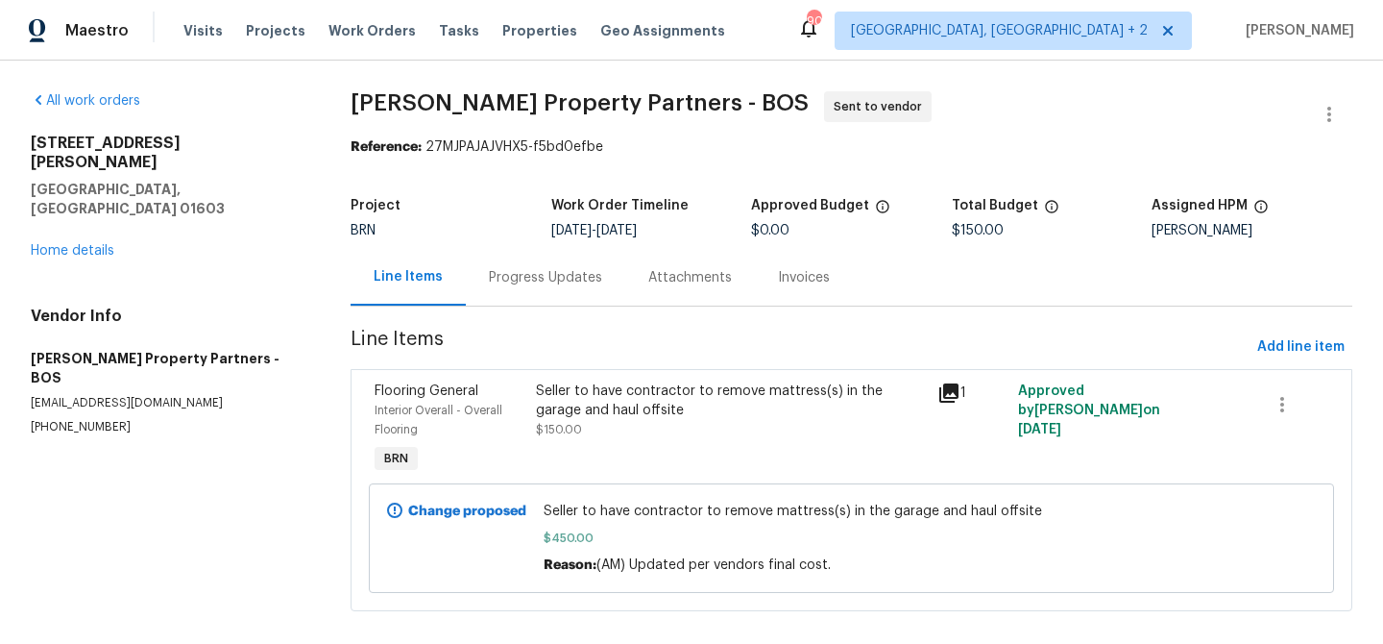
click at [505, 277] on div "Progress Updates" at bounding box center [545, 277] width 113 height 19
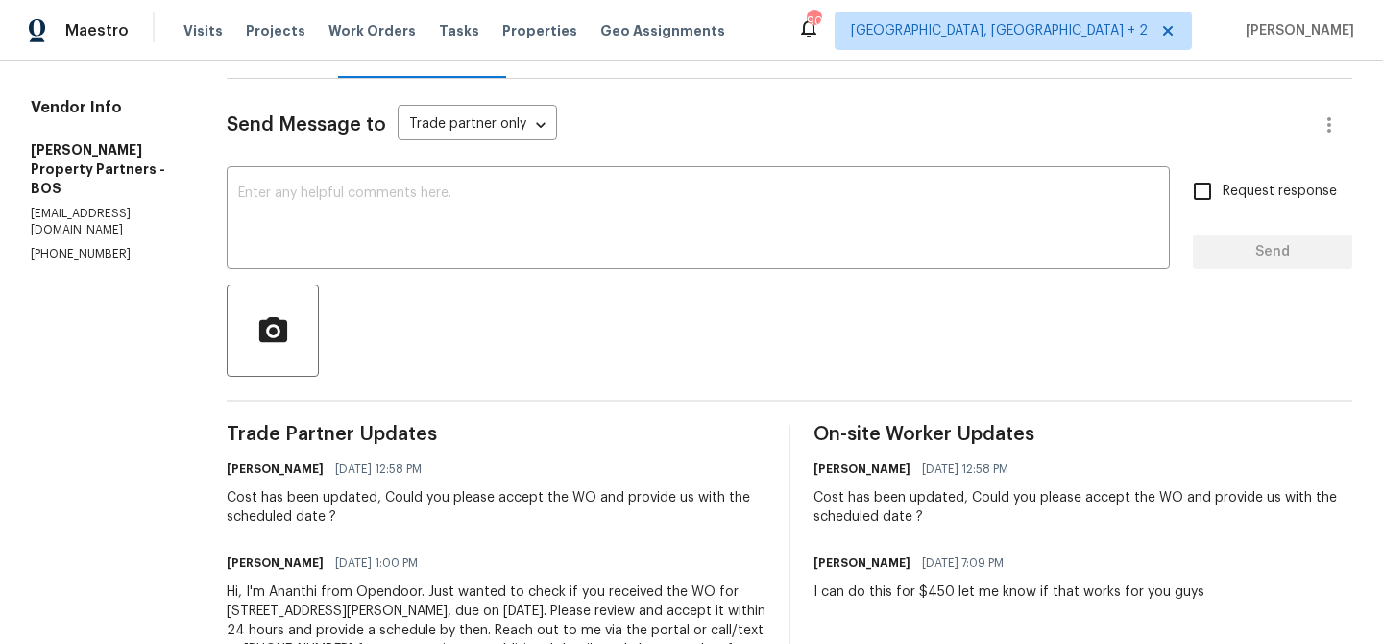
scroll to position [246, 0]
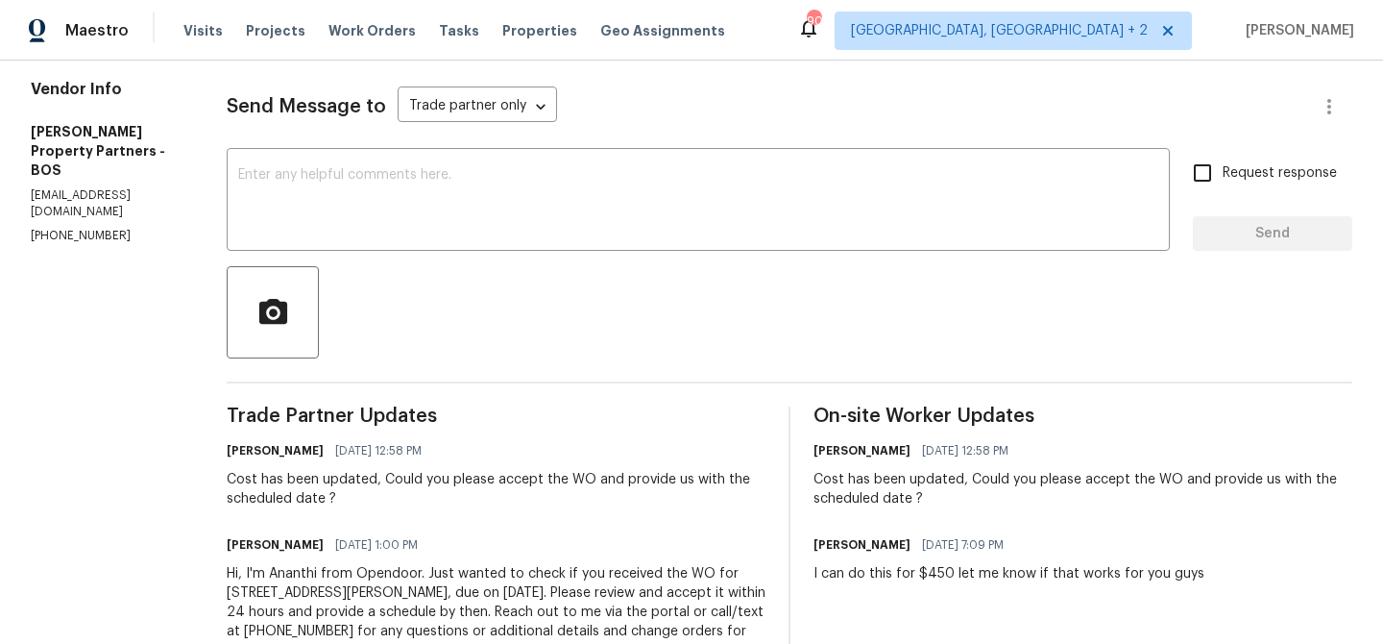
click at [89, 228] on p "[PHONE_NUMBER]" at bounding box center [106, 236] width 150 height 16
click at [89, 228] on p "(617) 388-5408" at bounding box center [106, 236] width 150 height 16
copy p "(617) 388-5408"
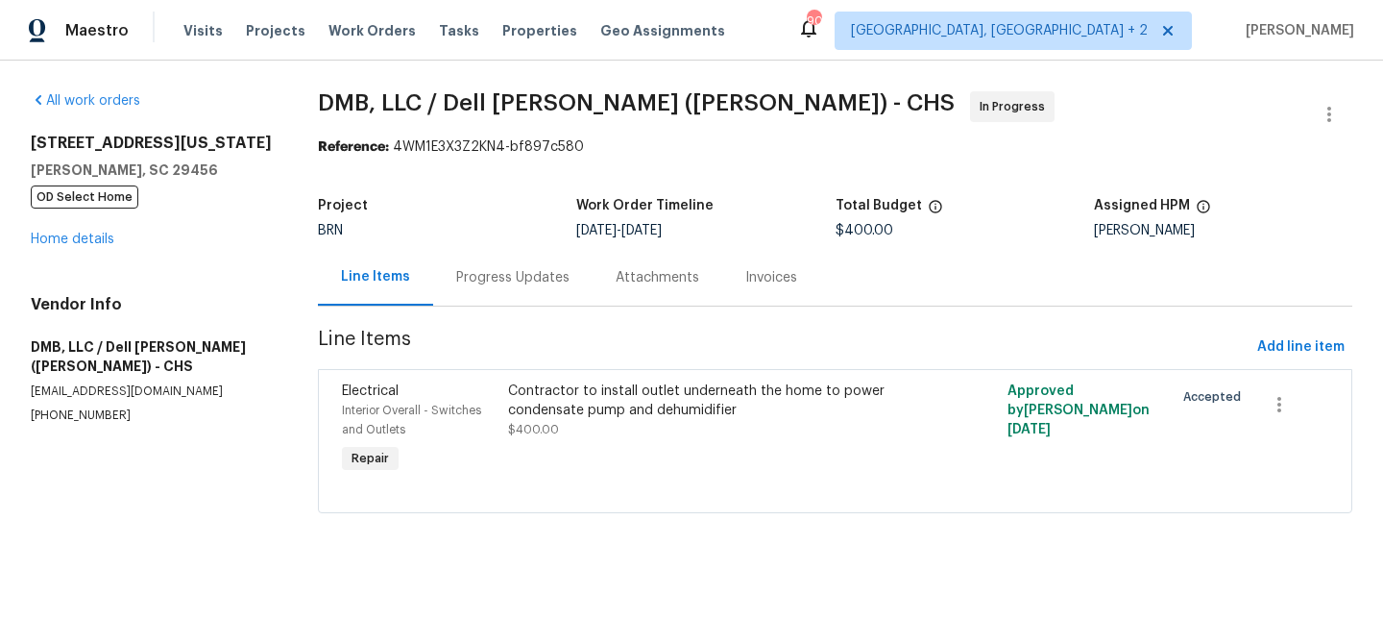
click at [480, 296] on div "Progress Updates" at bounding box center [512, 277] width 159 height 57
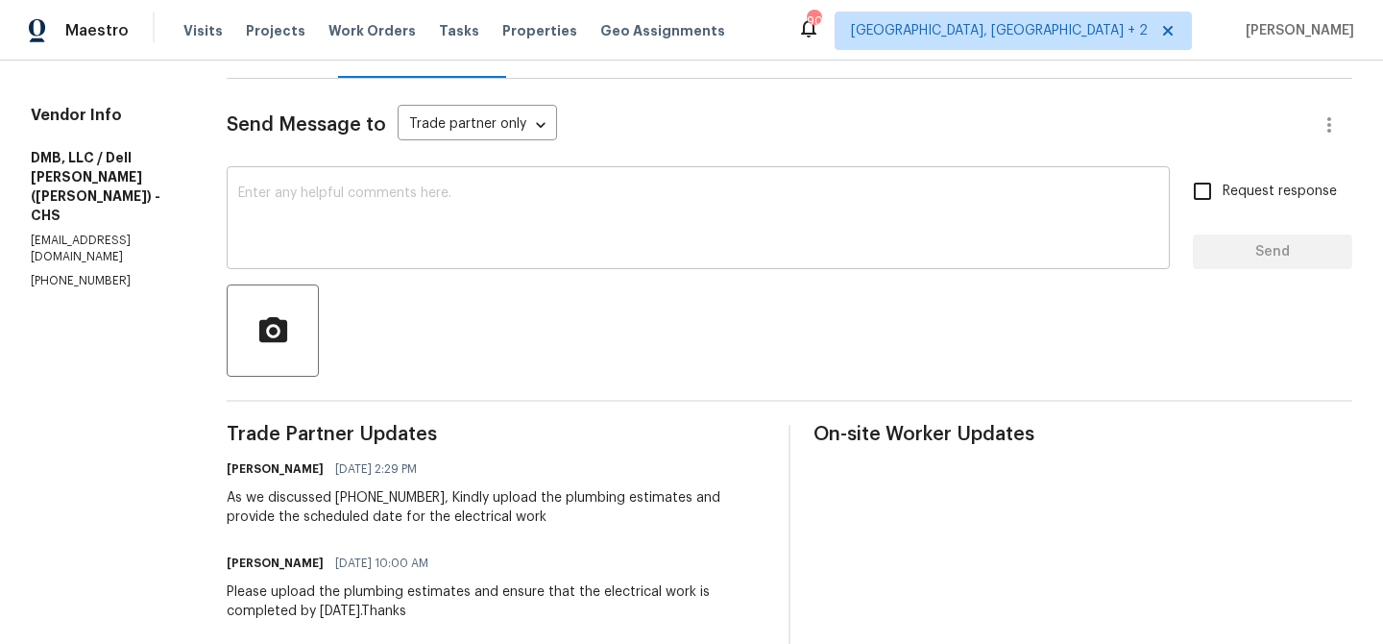
scroll to position [257, 0]
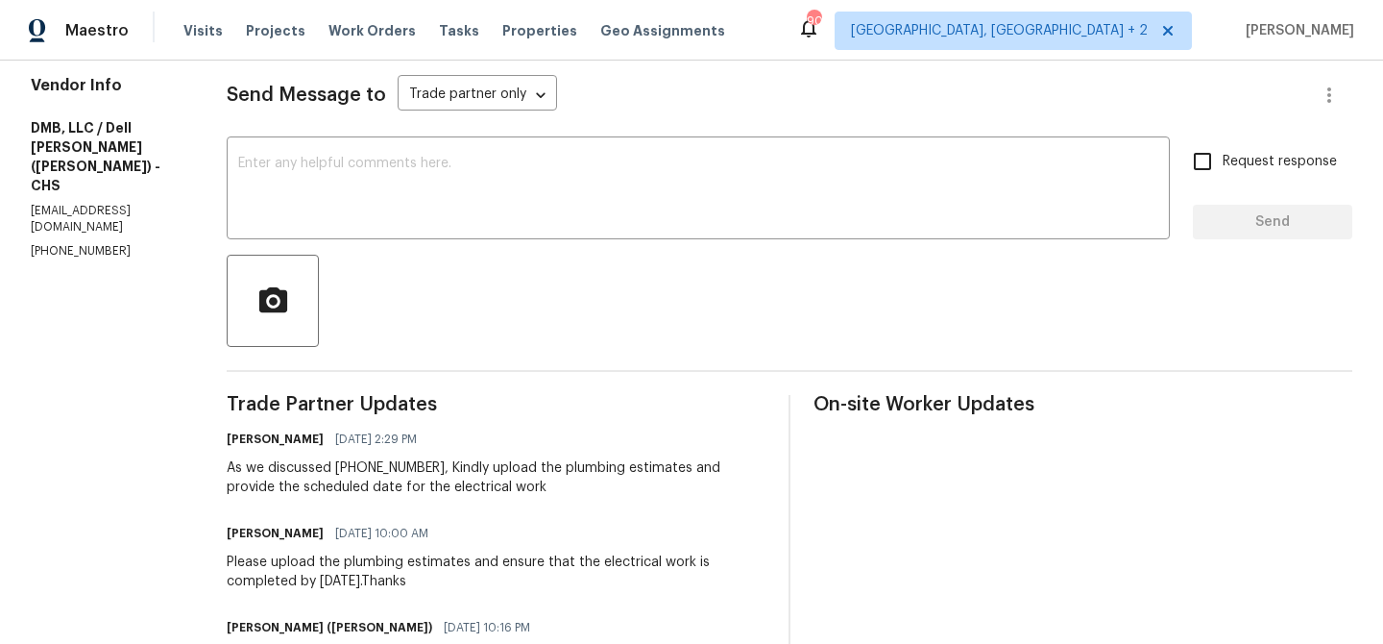
click at [84, 167] on div "Vendor Info DMB, LLC / [PERSON_NAME] ([PERSON_NAME]) - CHS [EMAIL_ADDRESS][DOMA…" at bounding box center [106, 167] width 150 height 183
copy p "[PHONE_NUMBER]"
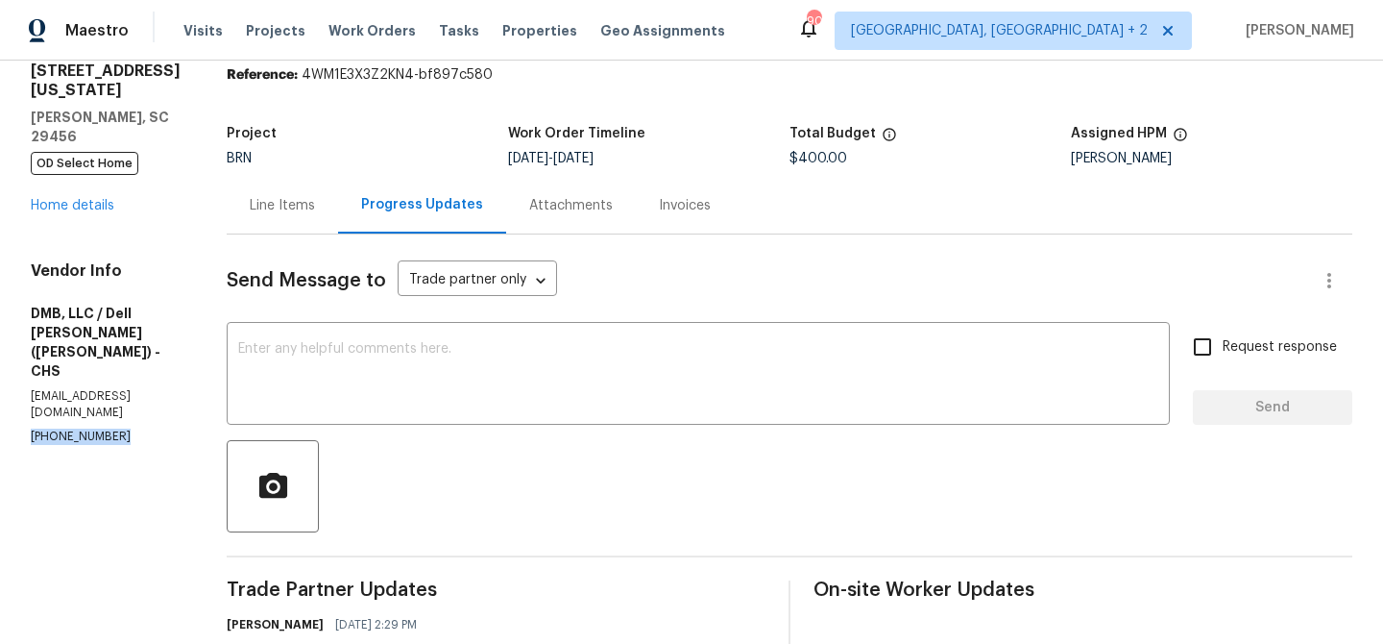
scroll to position [134, 0]
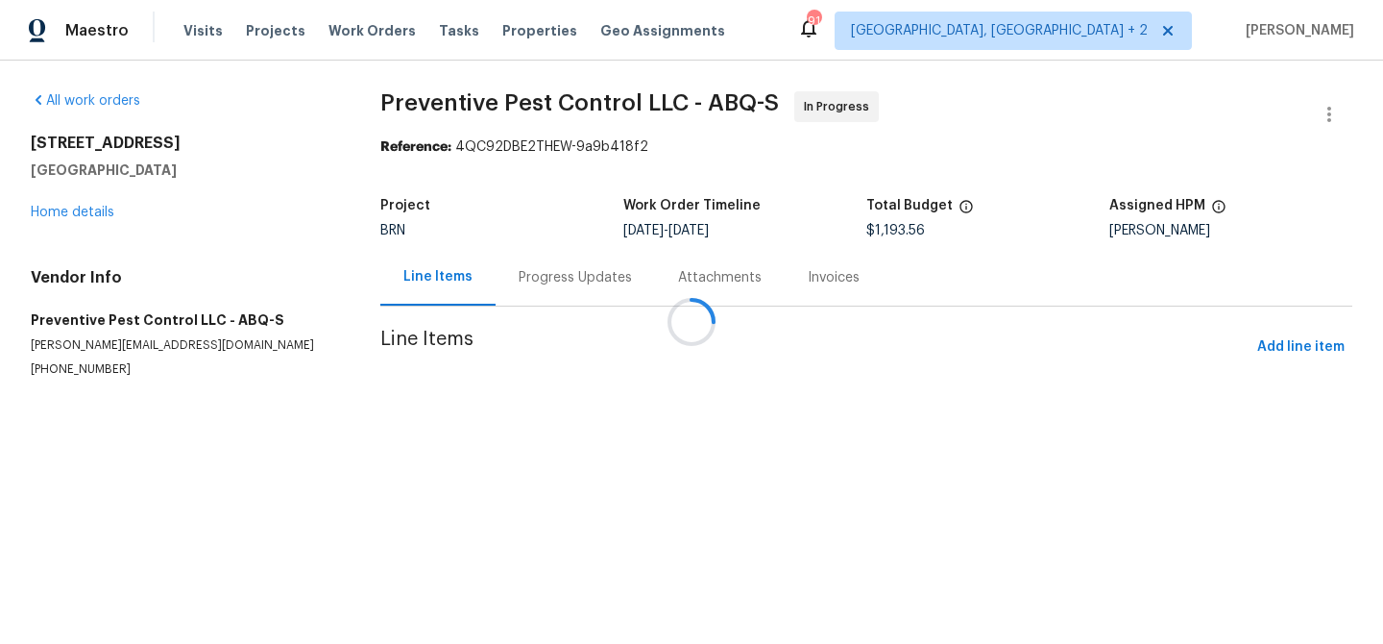
click at [510, 279] on div at bounding box center [691, 322] width 1383 height 644
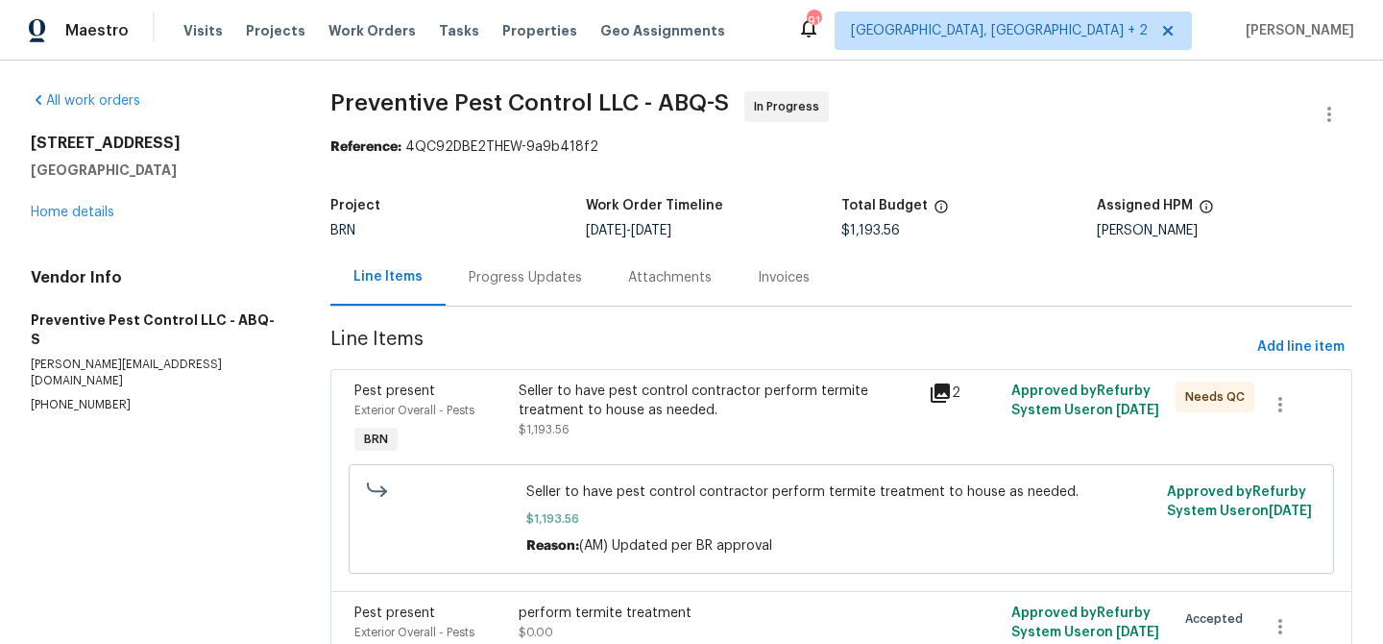
click at [496, 278] on div "Progress Updates" at bounding box center [525, 277] width 113 height 19
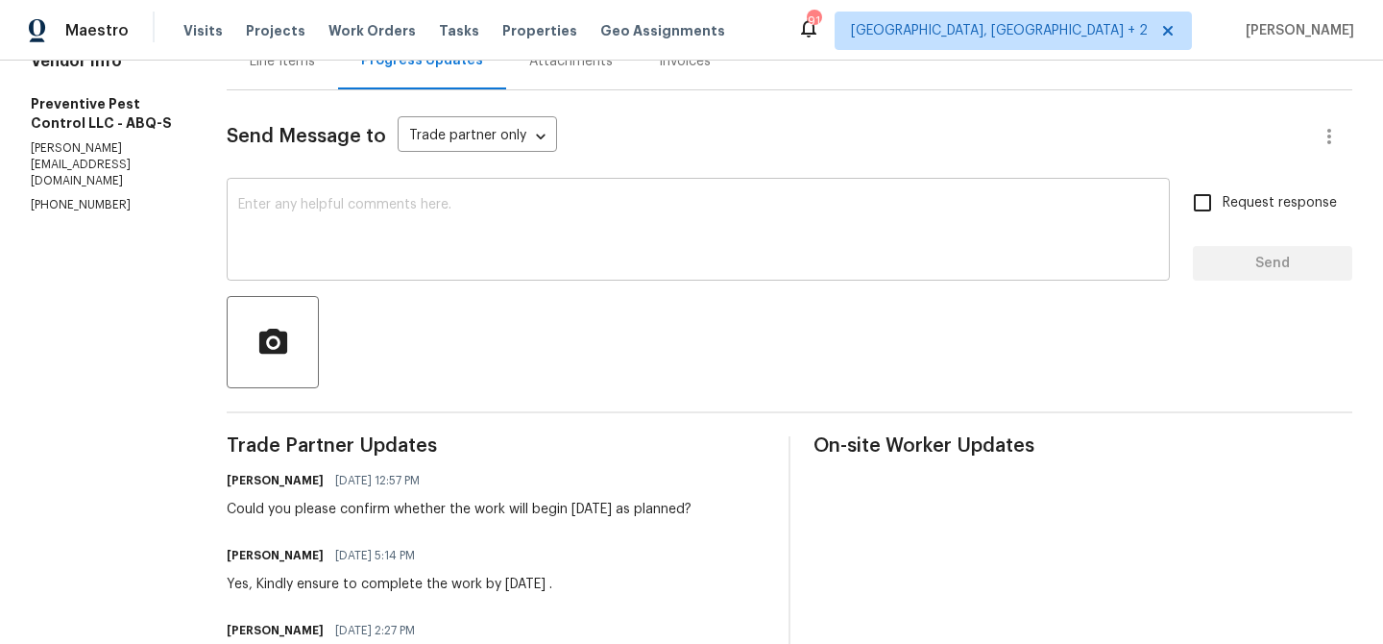
scroll to position [232, 0]
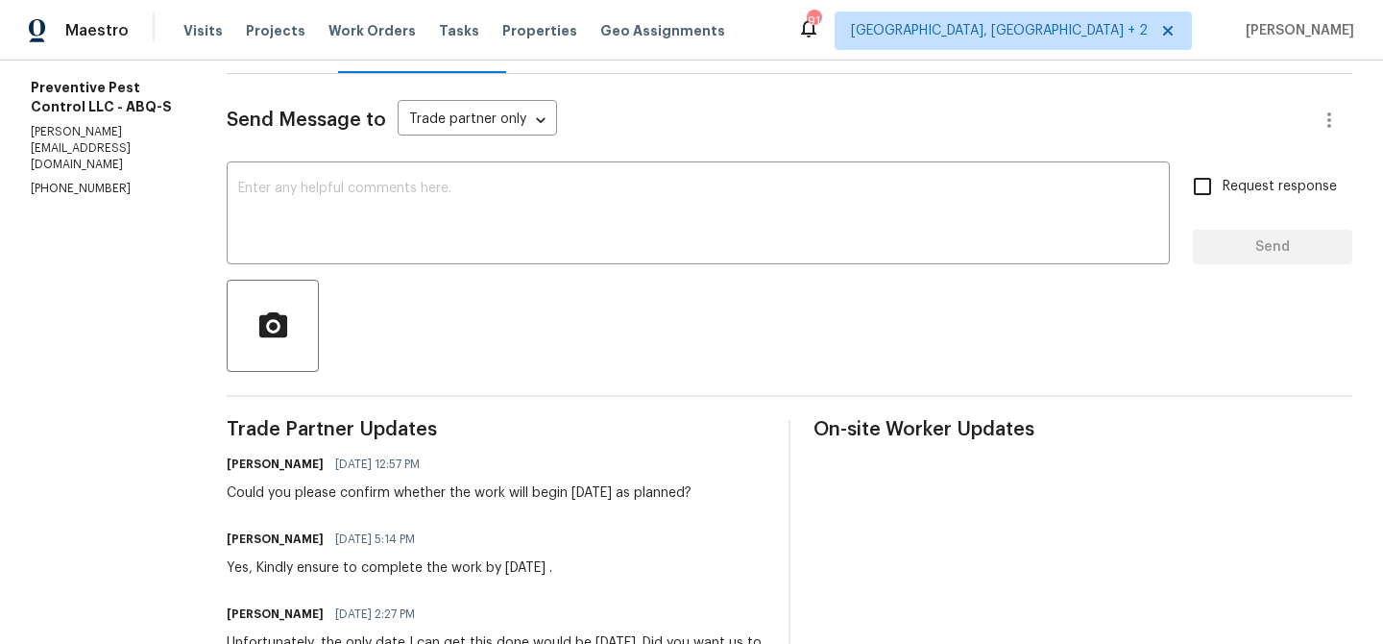
click at [95, 190] on p "[PHONE_NUMBER]" at bounding box center [106, 189] width 150 height 16
copy p "[PHONE_NUMBER]"
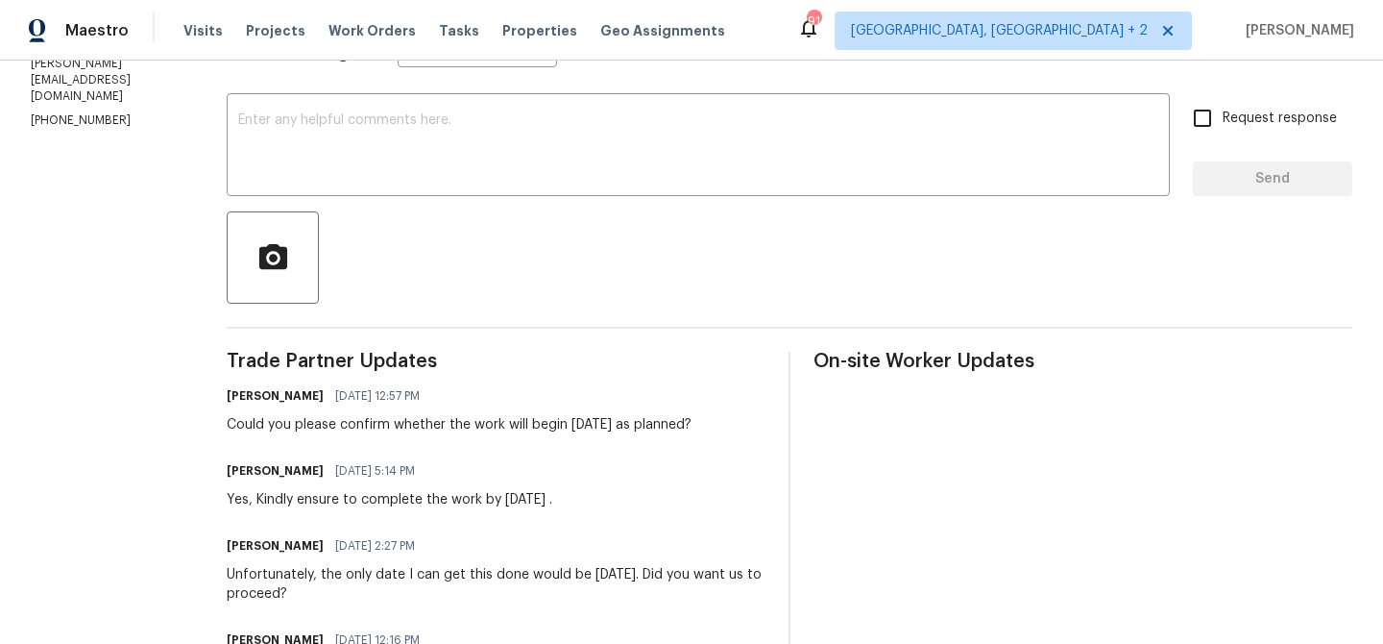
click at [313, 420] on div "Could you please confirm whether the work will begin [DATE] as planned?" at bounding box center [459, 424] width 465 height 19
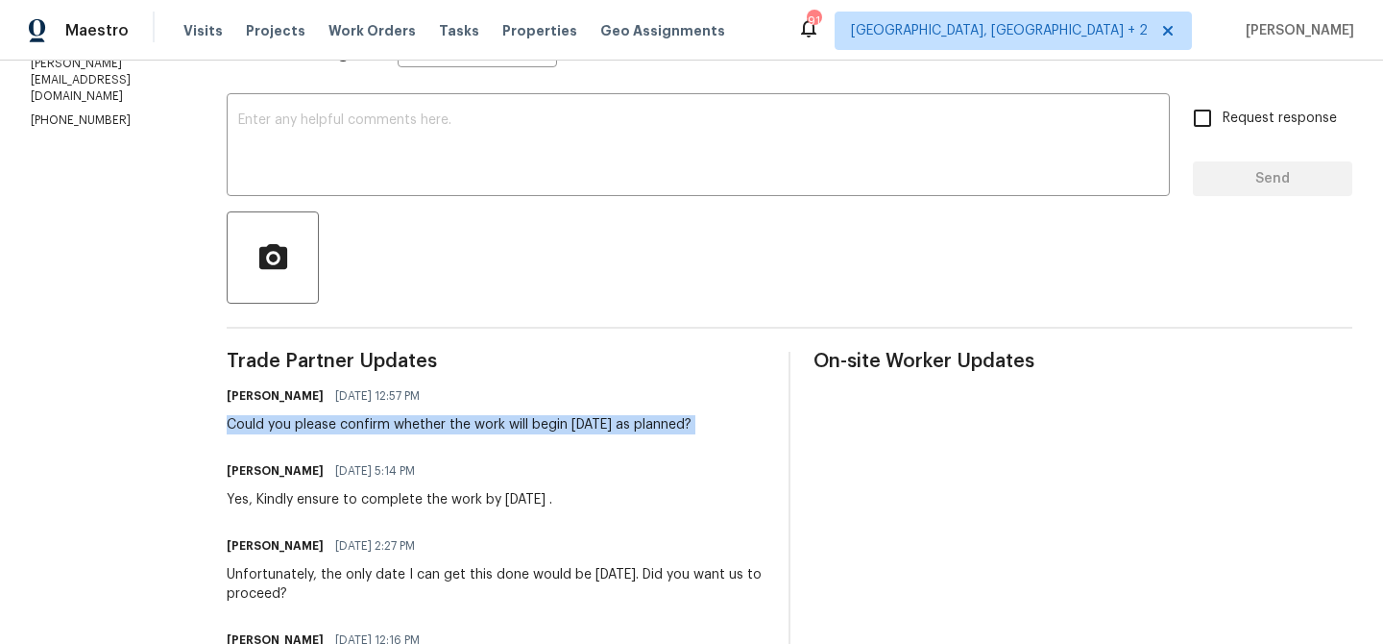
click at [313, 420] on div "Could you please confirm whether the work will begin [DATE] as planned?" at bounding box center [459, 424] width 465 height 19
copy div "Could you please confirm whether the work will begin [DATE] as planned?"
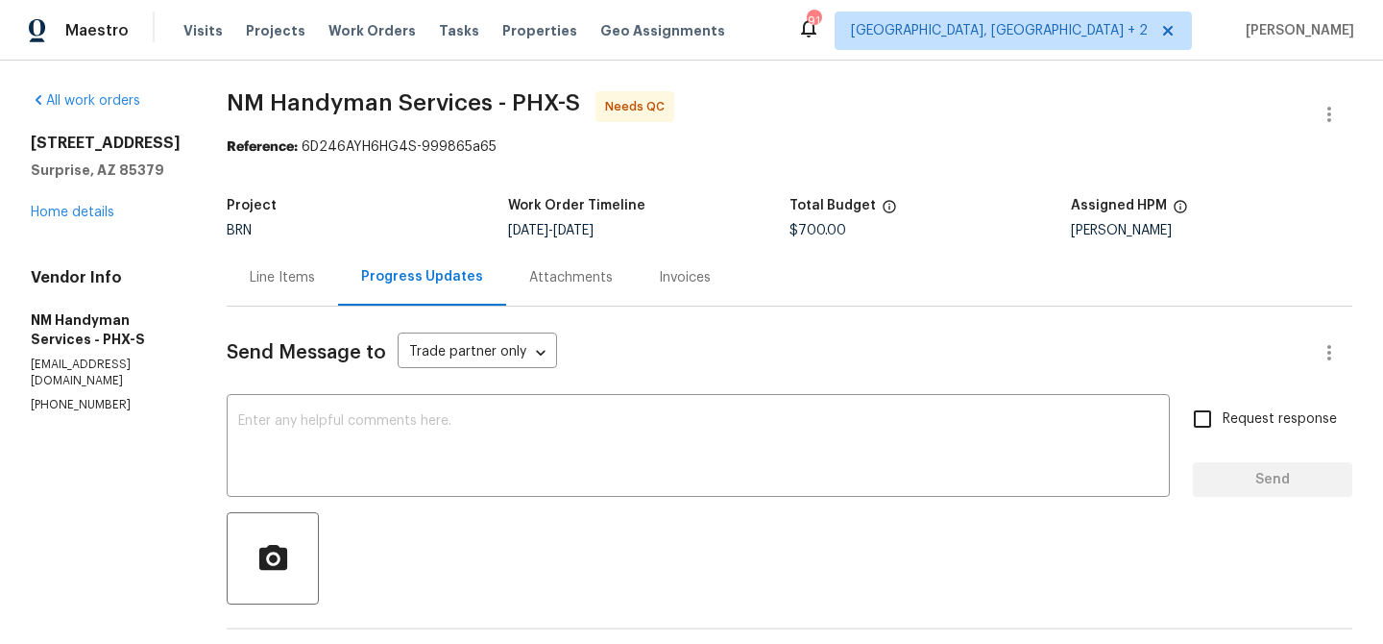
click at [269, 276] on div "Line Items" at bounding box center [282, 277] width 65 height 19
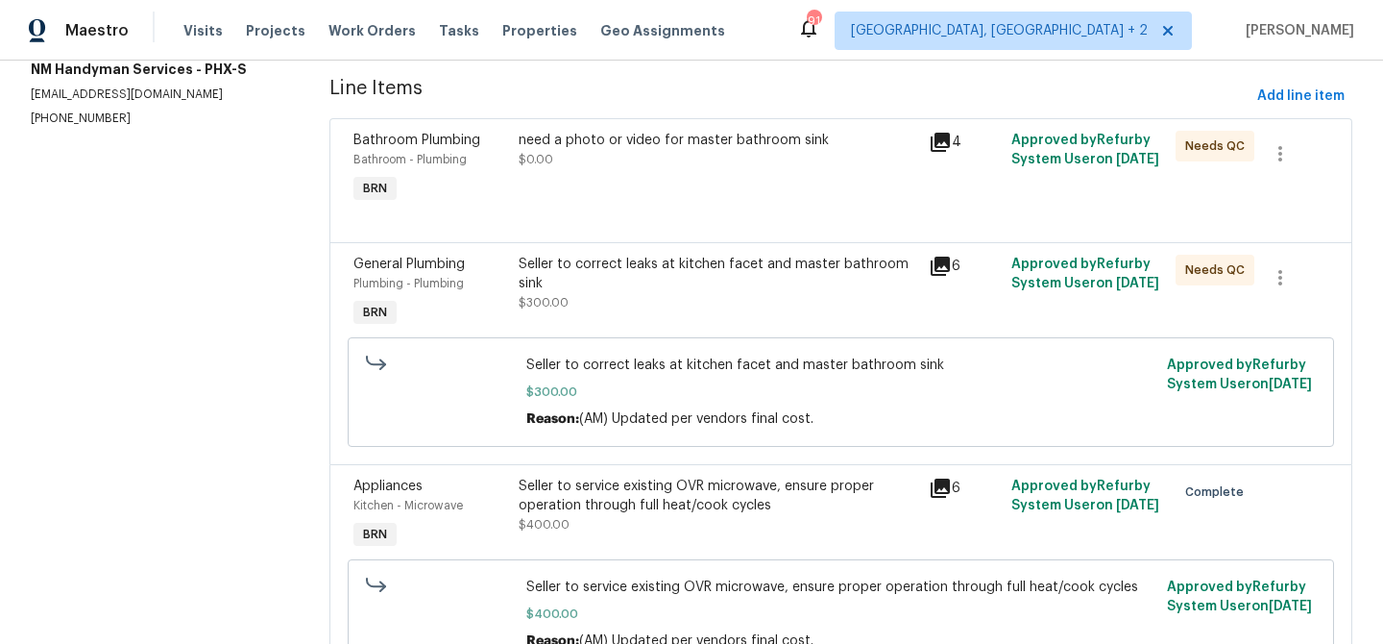
scroll to position [175, 0]
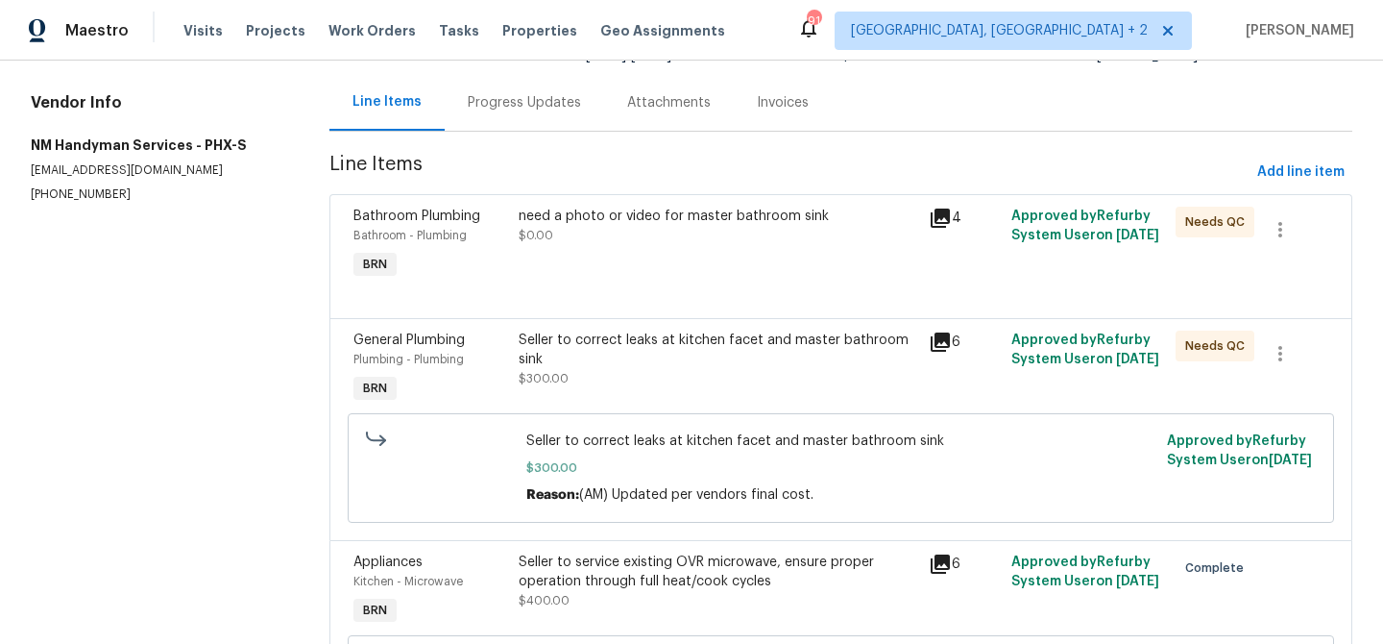
click at [637, 256] on div "need a photo or video for master bathroom sink $0.00" at bounding box center [718, 245] width 411 height 88
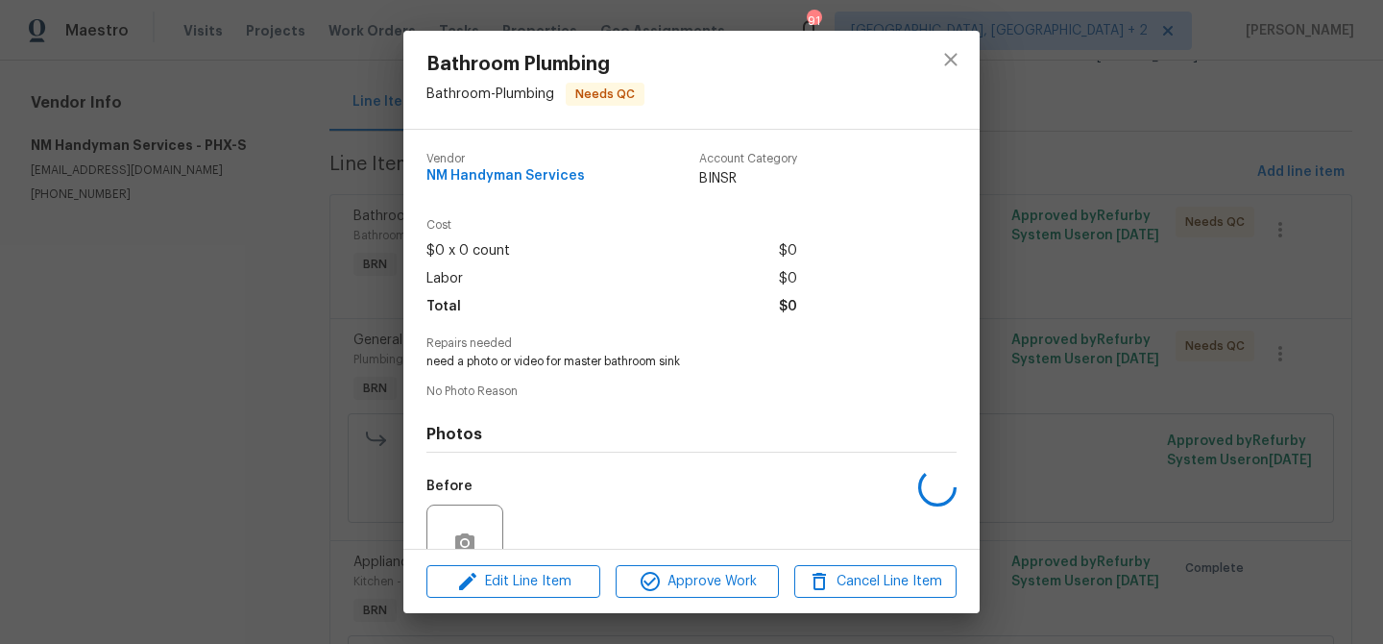
scroll to position [176, 0]
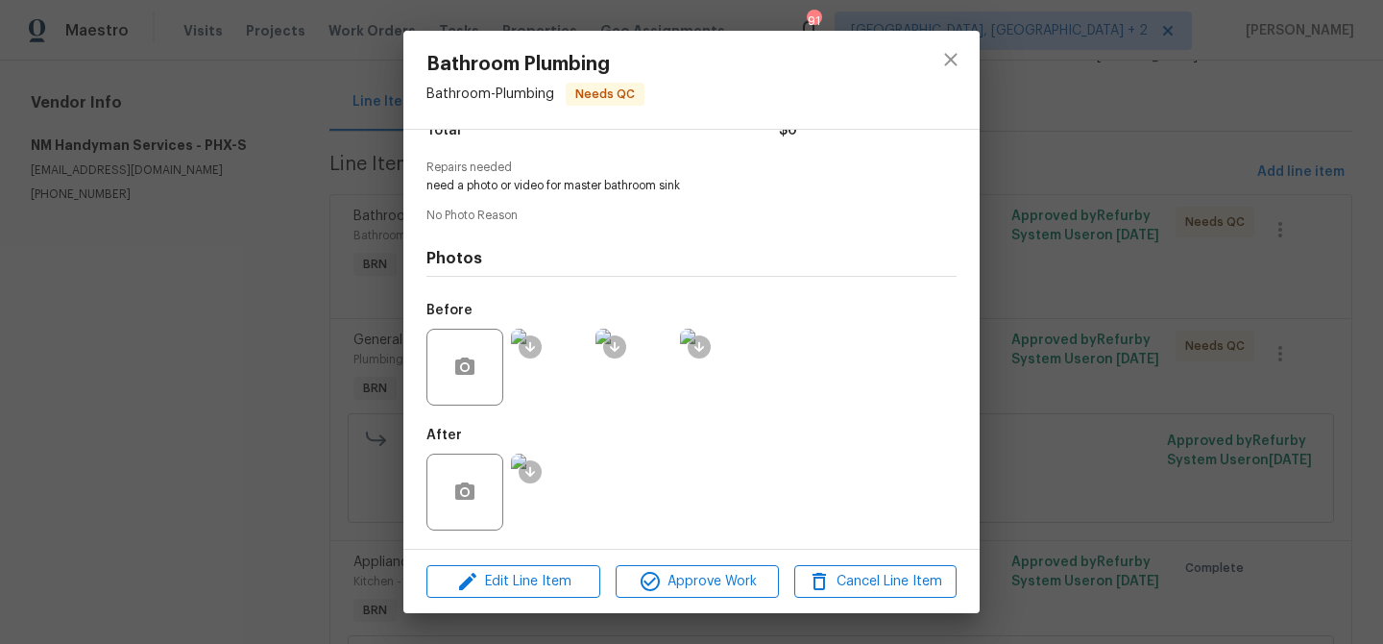
click at [551, 476] on img at bounding box center [549, 491] width 77 height 77
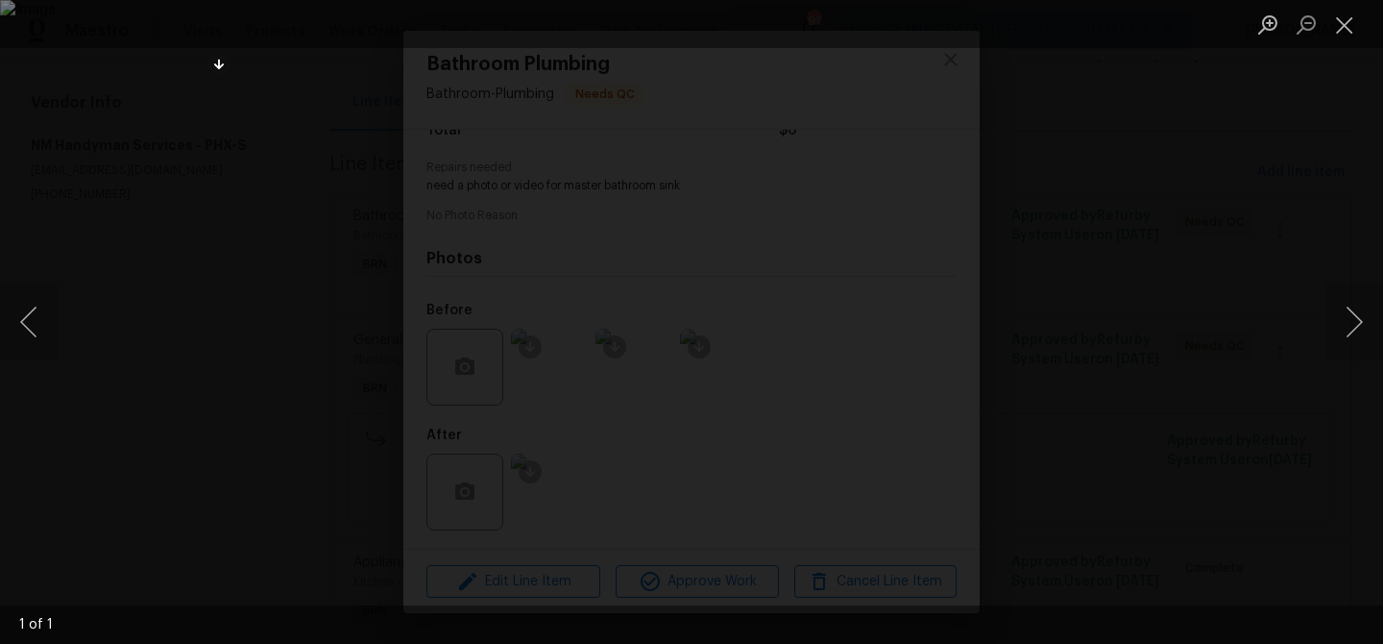
click at [115, 291] on div "Lightbox" at bounding box center [691, 322] width 1383 height 644
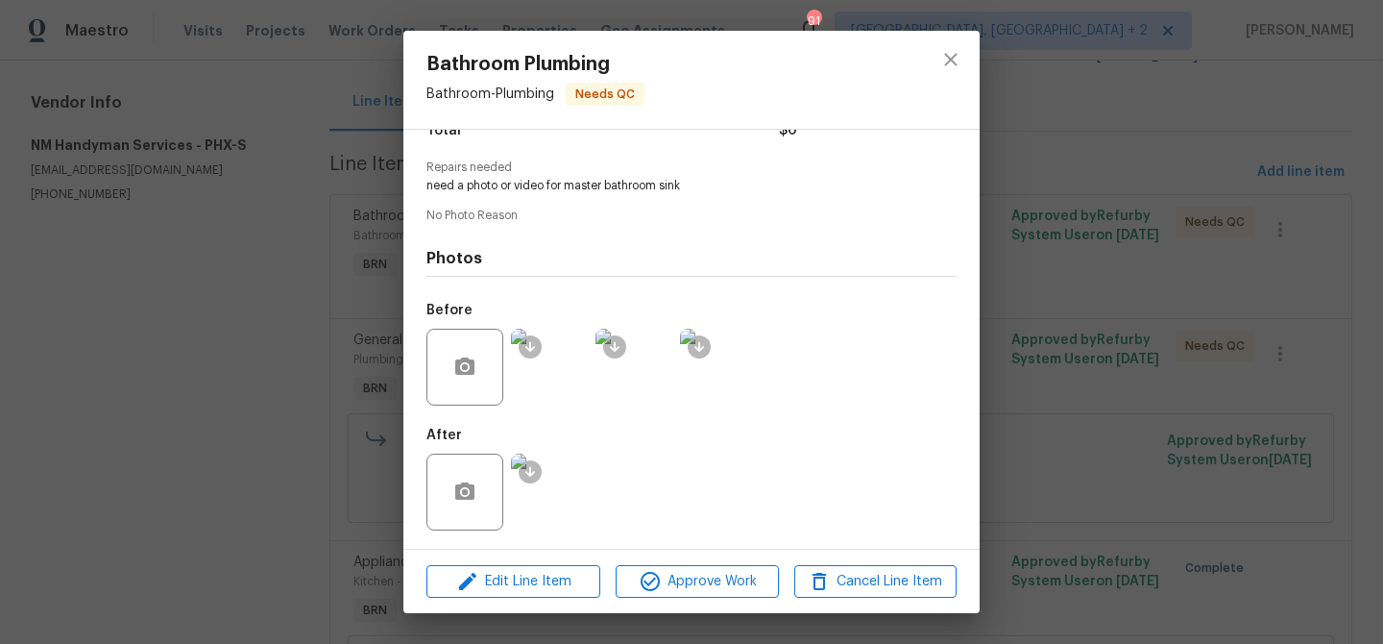
click at [548, 358] on img at bounding box center [549, 367] width 77 height 77
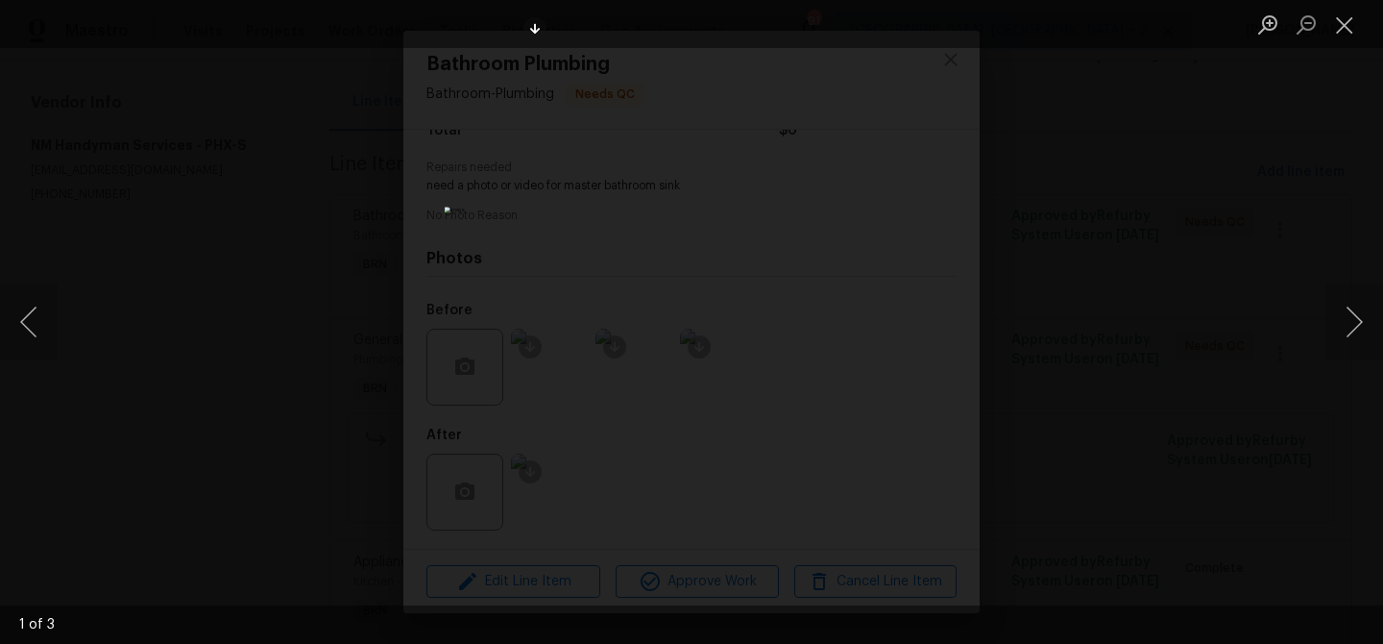
click at [293, 316] on div "Lightbox" at bounding box center [691, 322] width 1383 height 644
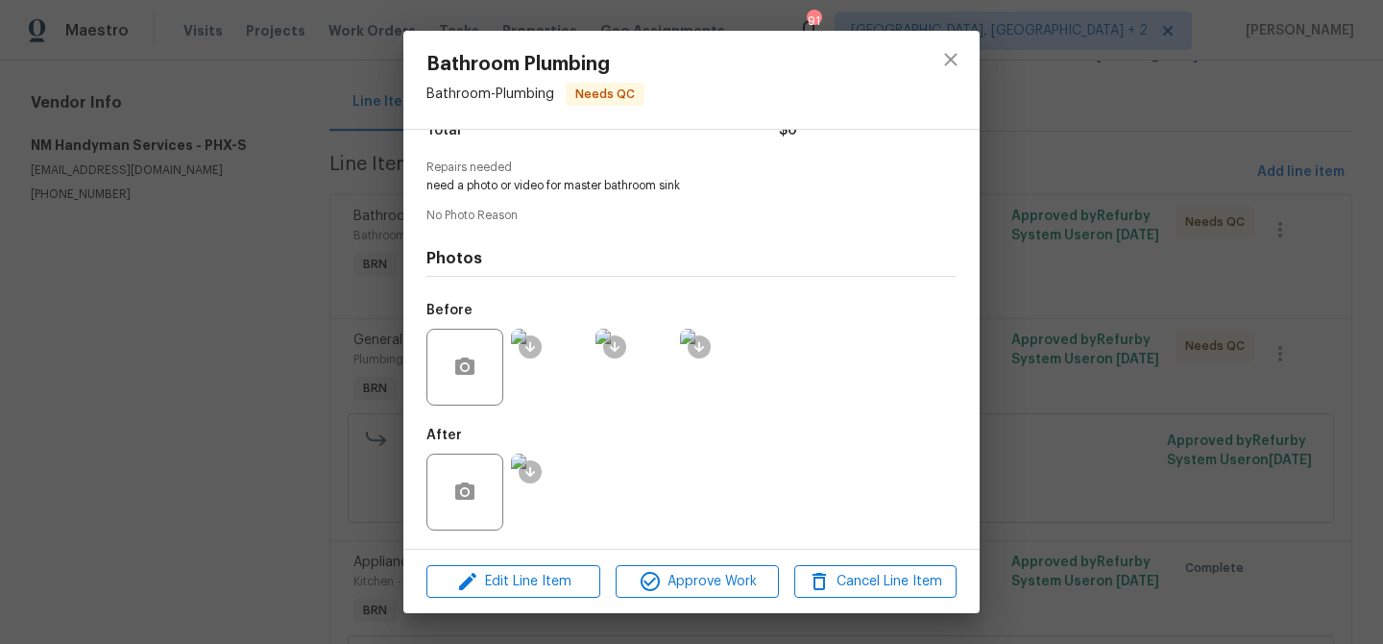
click at [294, 364] on div "Bathroom Plumbing Bathroom - Plumbing Needs QC Vendor NM Handyman Services Acco…" at bounding box center [691, 322] width 1383 height 644
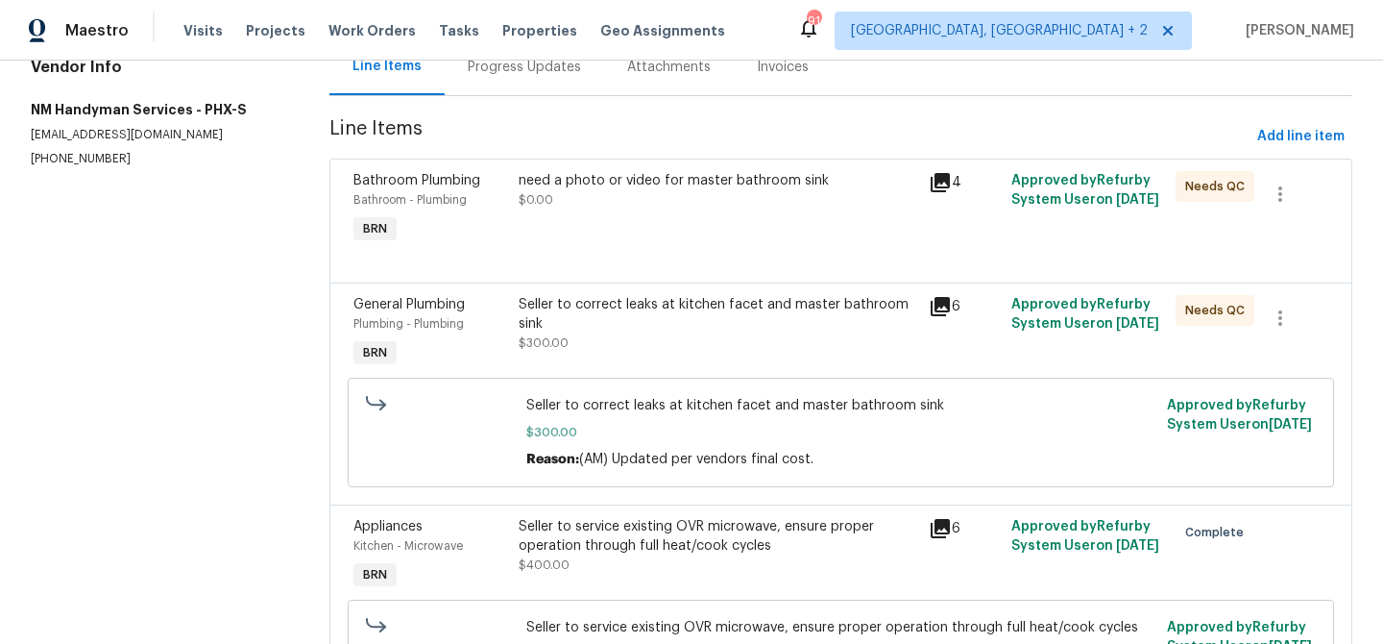
scroll to position [224, 0]
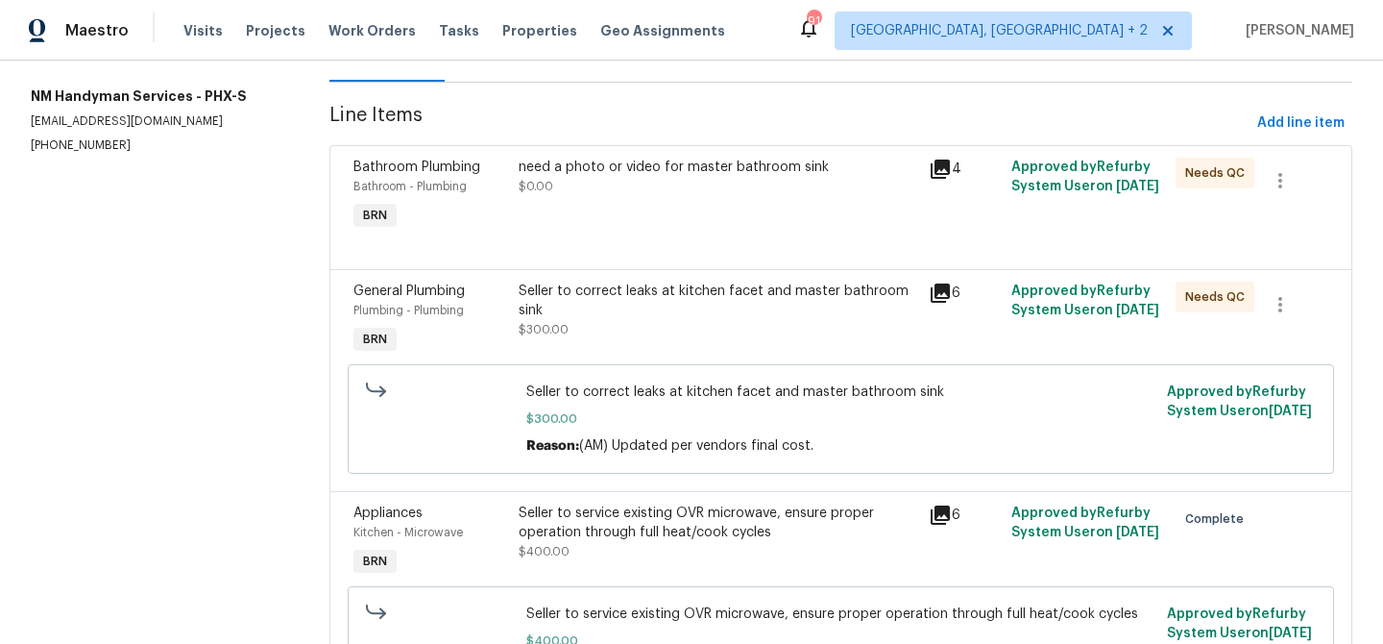
click at [629, 291] on div "Seller to correct leaks at kitchen facet and master bathroom sink" at bounding box center [719, 300] width 400 height 38
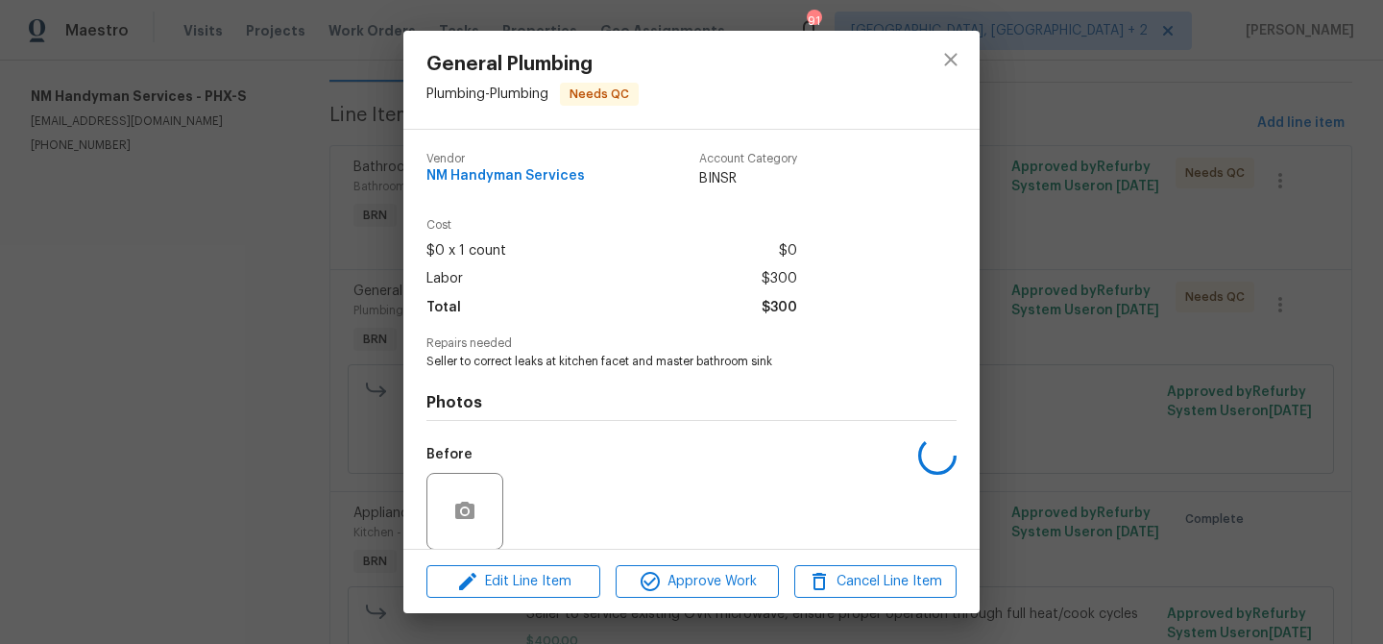
scroll to position [144, 0]
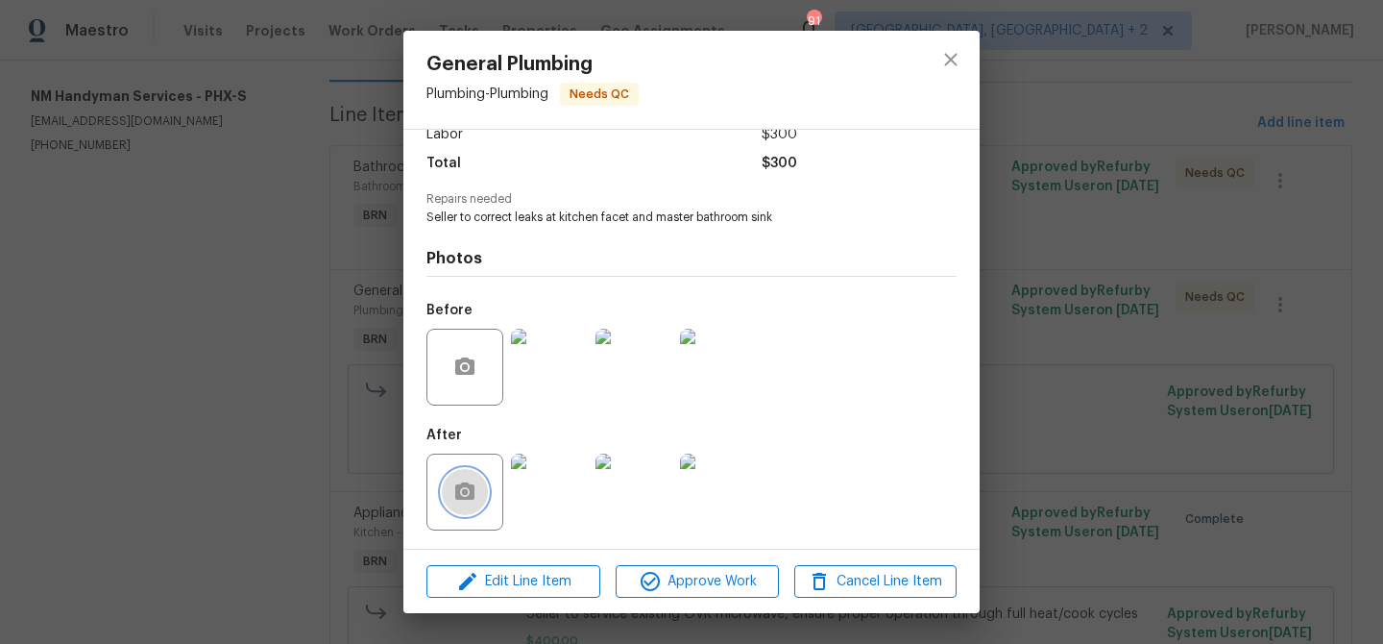
click at [466, 492] on circle "button" at bounding box center [465, 492] width 6 height 6
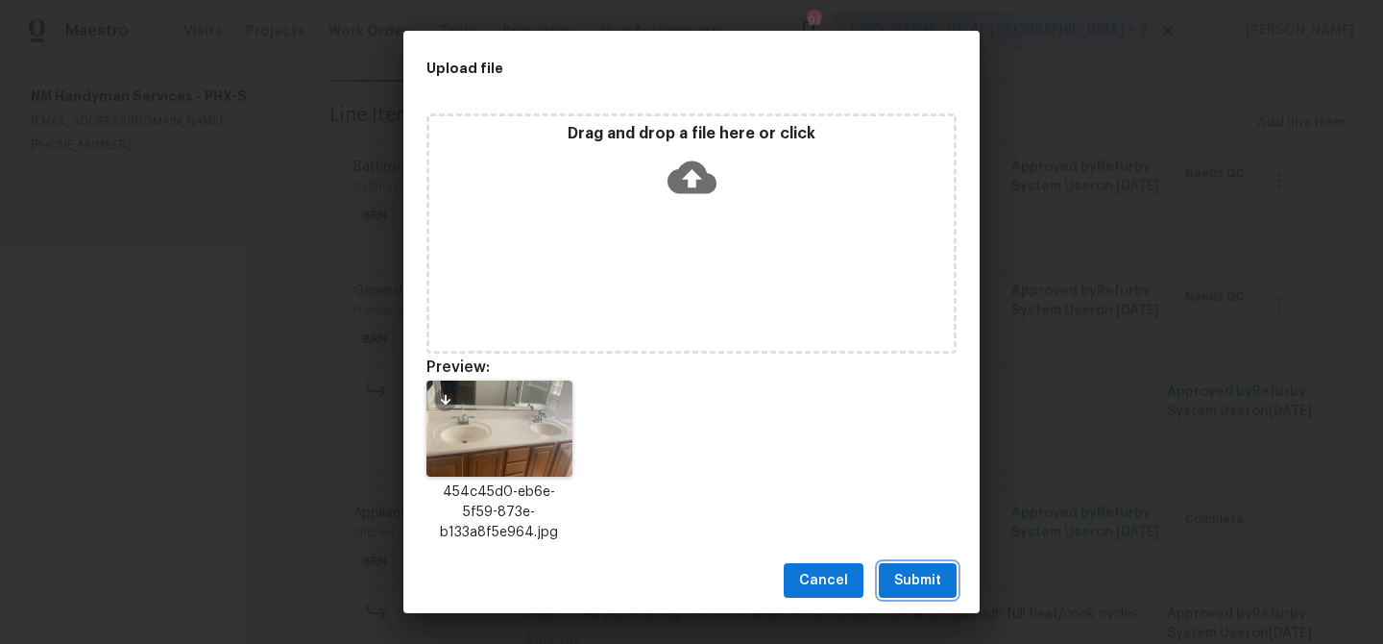
click at [910, 574] on span "Submit" at bounding box center [917, 581] width 47 height 24
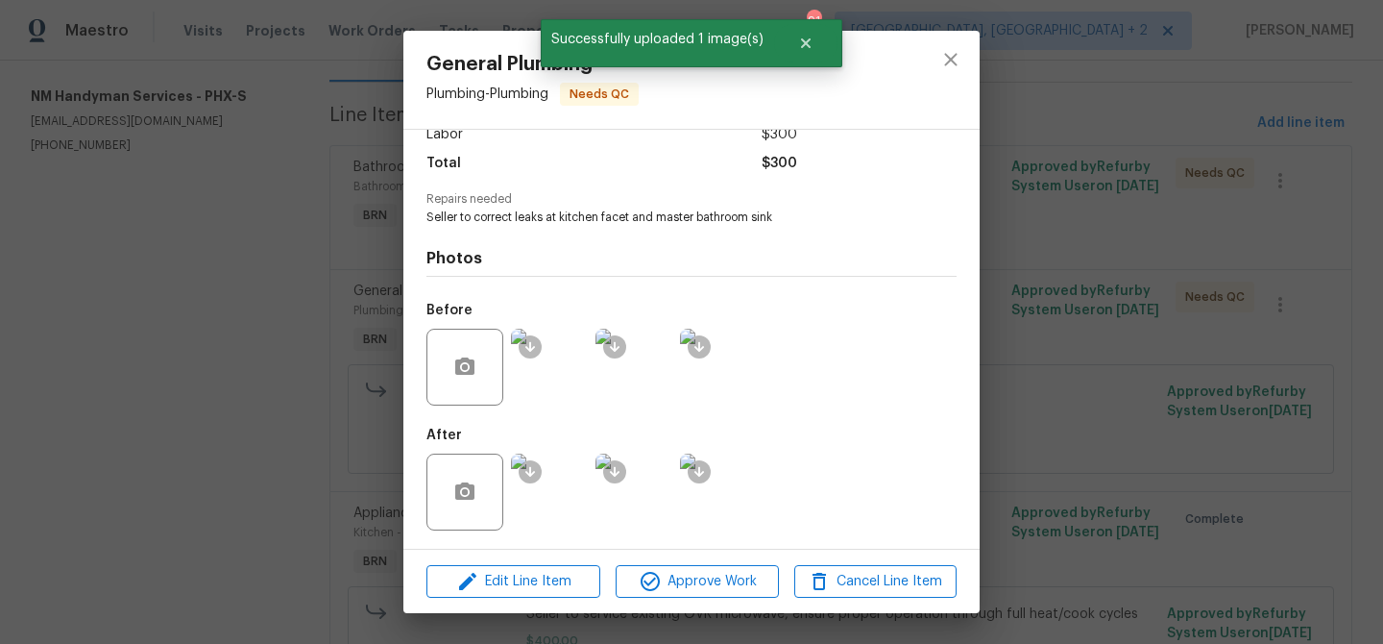
click at [274, 281] on div "General Plumbing Plumbing - Plumbing Needs QC Vendor NM Handyman Services Accou…" at bounding box center [691, 322] width 1383 height 644
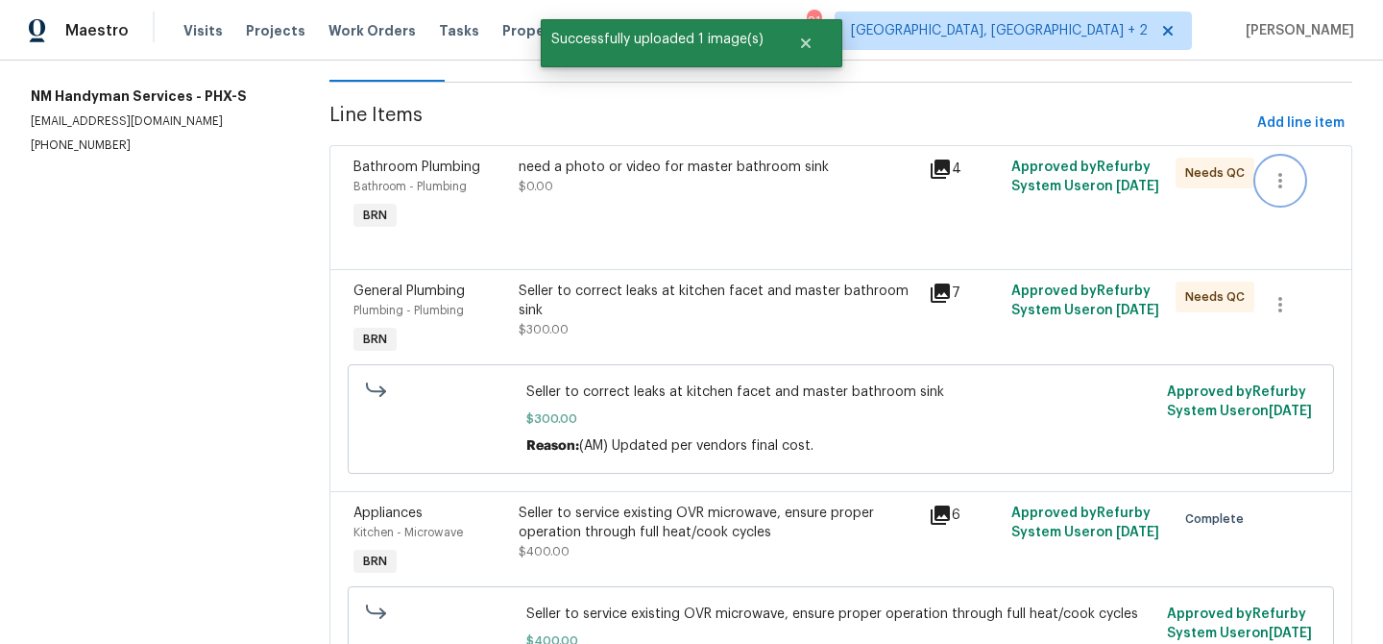
click at [1286, 174] on icon "button" at bounding box center [1280, 180] width 23 height 23
click at [1285, 176] on li "Cancel" at bounding box center [1294, 181] width 74 height 32
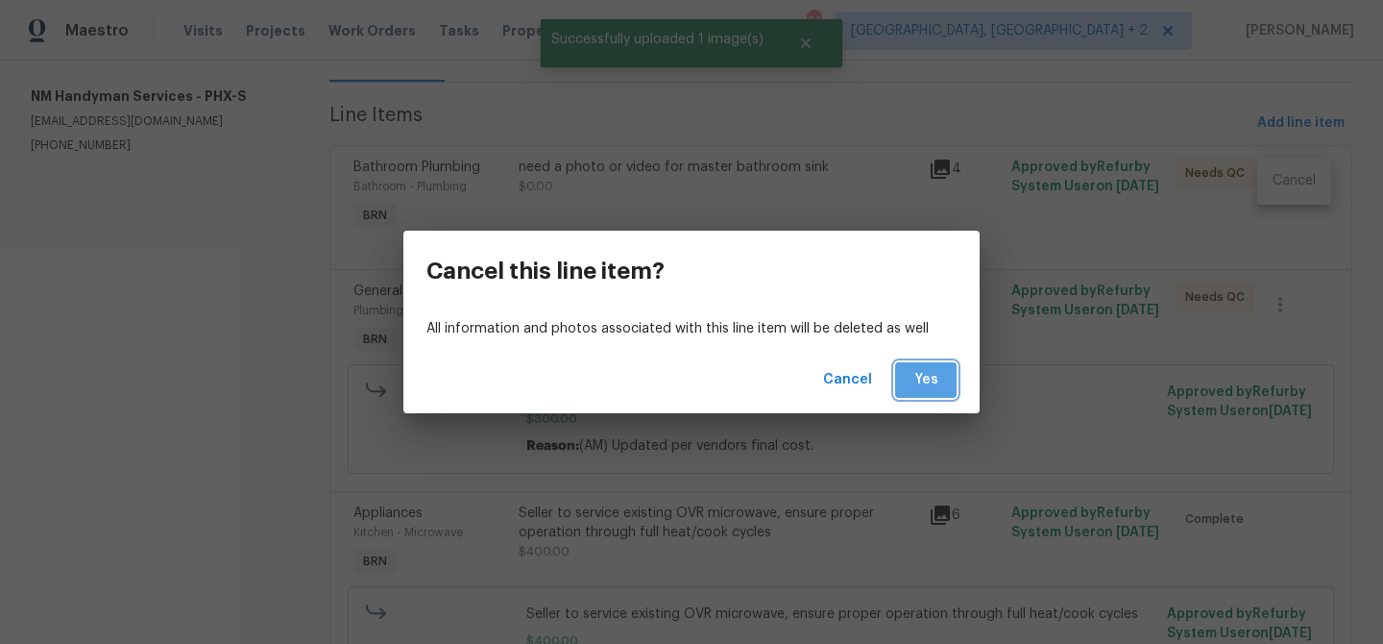
click at [923, 366] on button "Yes" at bounding box center [925, 380] width 61 height 36
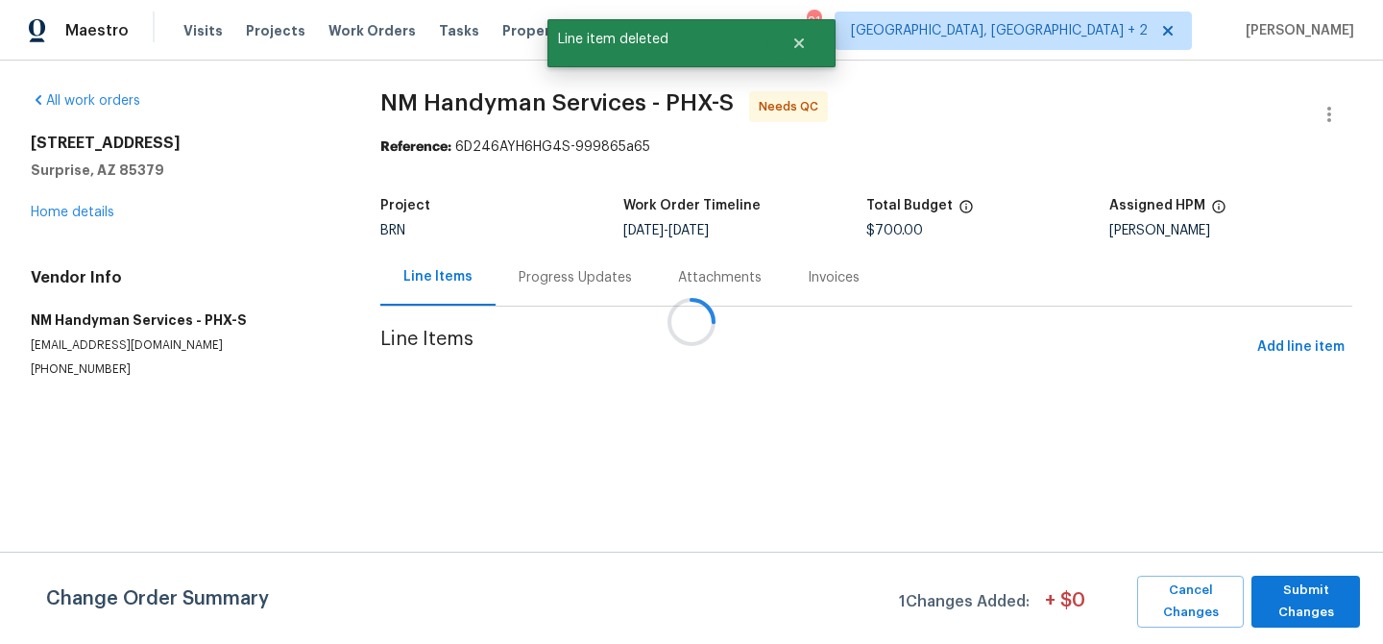
scroll to position [0, 0]
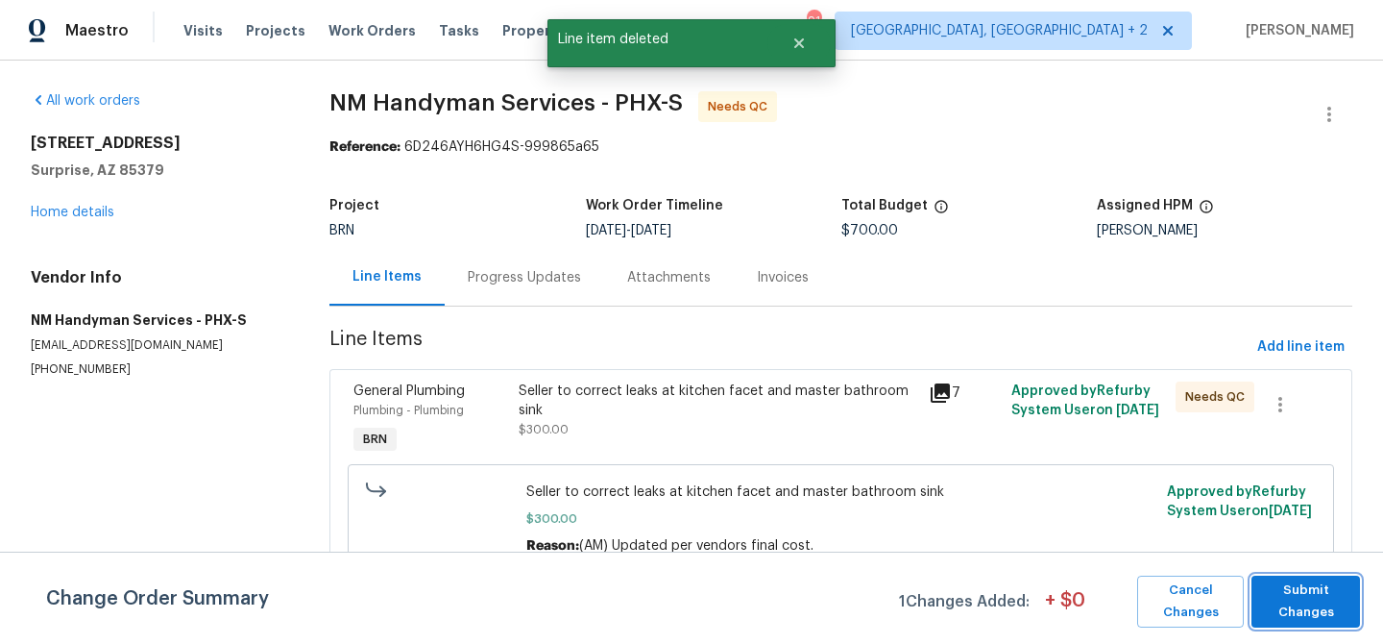
click at [1277, 609] on span "Submit Changes" at bounding box center [1305, 601] width 89 height 44
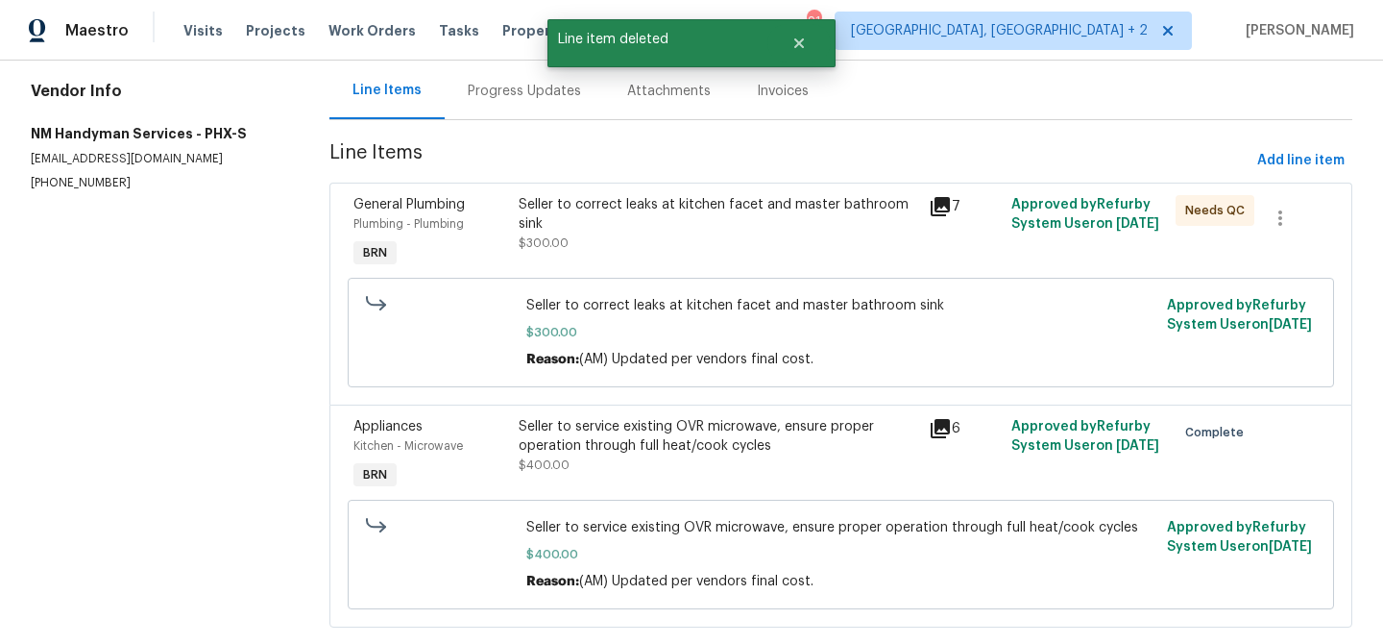
scroll to position [226, 0]
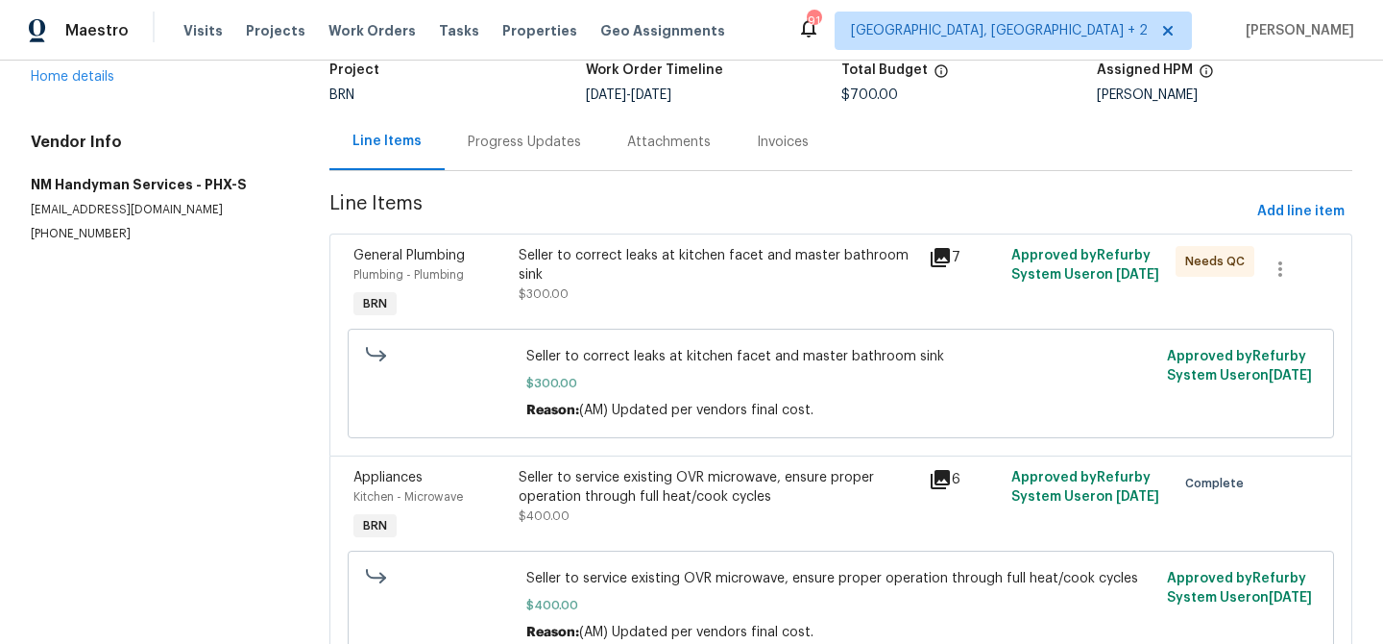
click at [500, 159] on div "Progress Updates" at bounding box center [524, 141] width 159 height 57
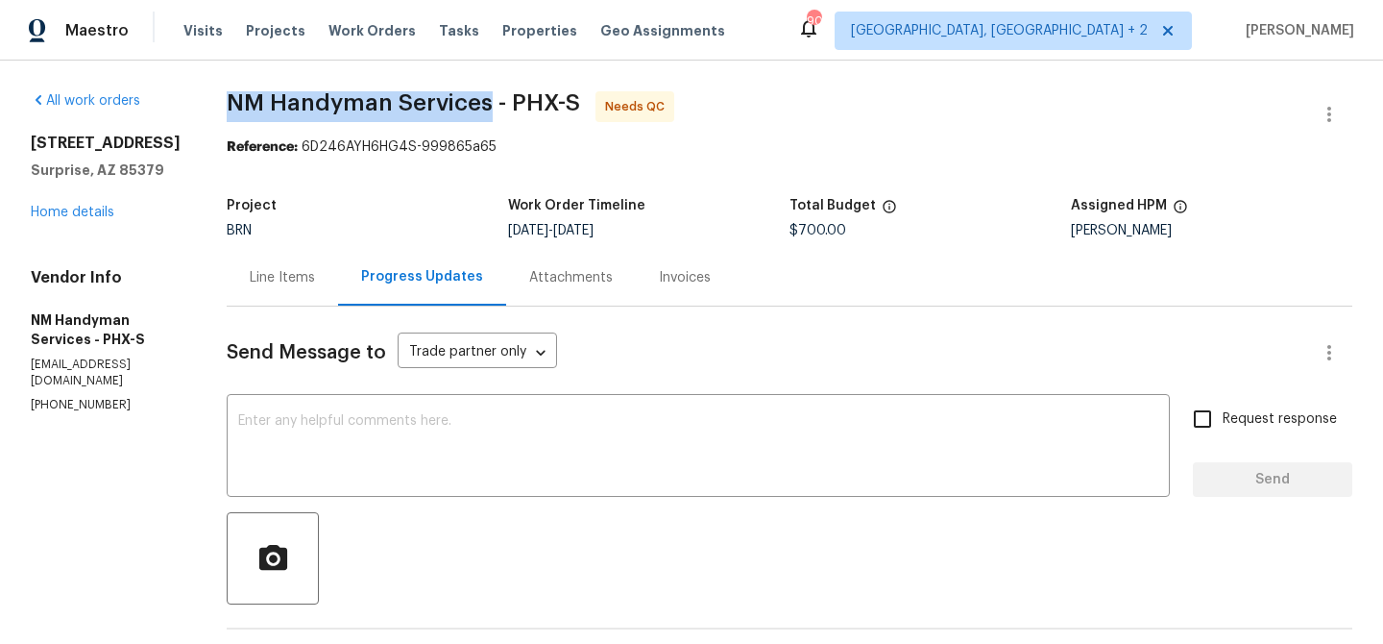
drag, startPoint x: 211, startPoint y: 112, endPoint x: 485, endPoint y: 103, distance: 274.0
copy span "NM Handyman Services"
click at [257, 272] on div "Line Items" at bounding box center [282, 277] width 65 height 19
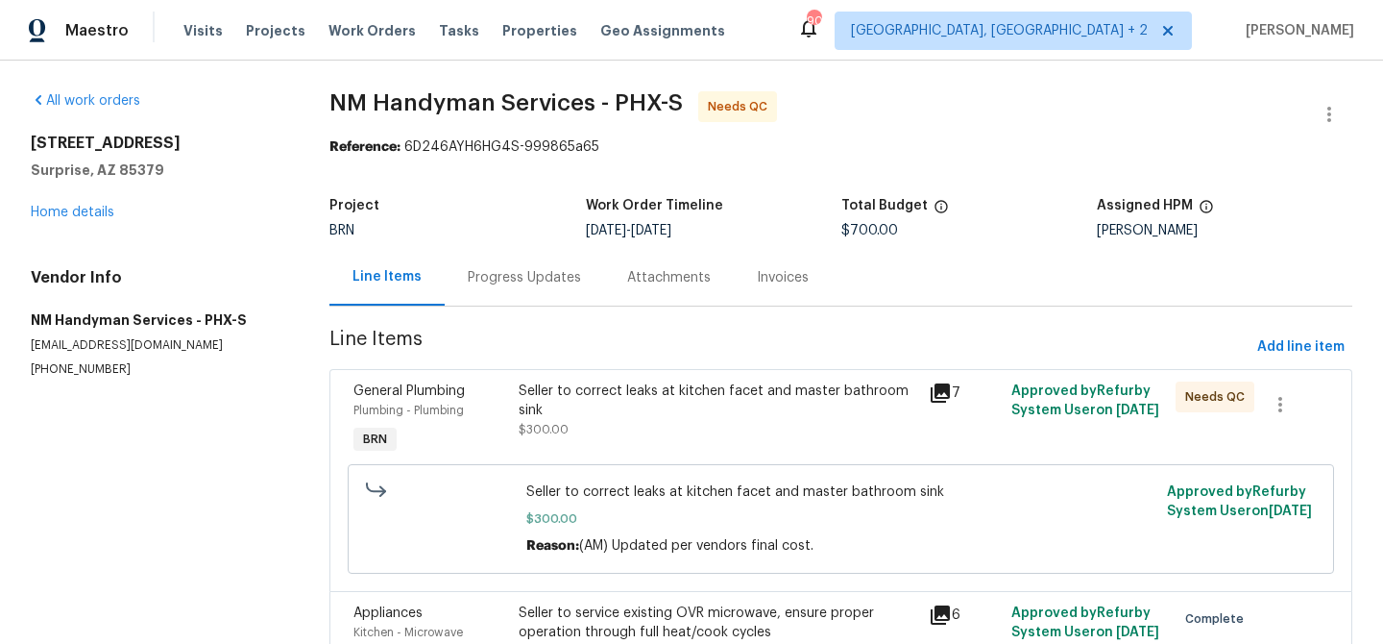
click at [629, 437] on div "Seller to correct leaks at kitchen facet and master bathroom sink $300.00" at bounding box center [719, 410] width 400 height 58
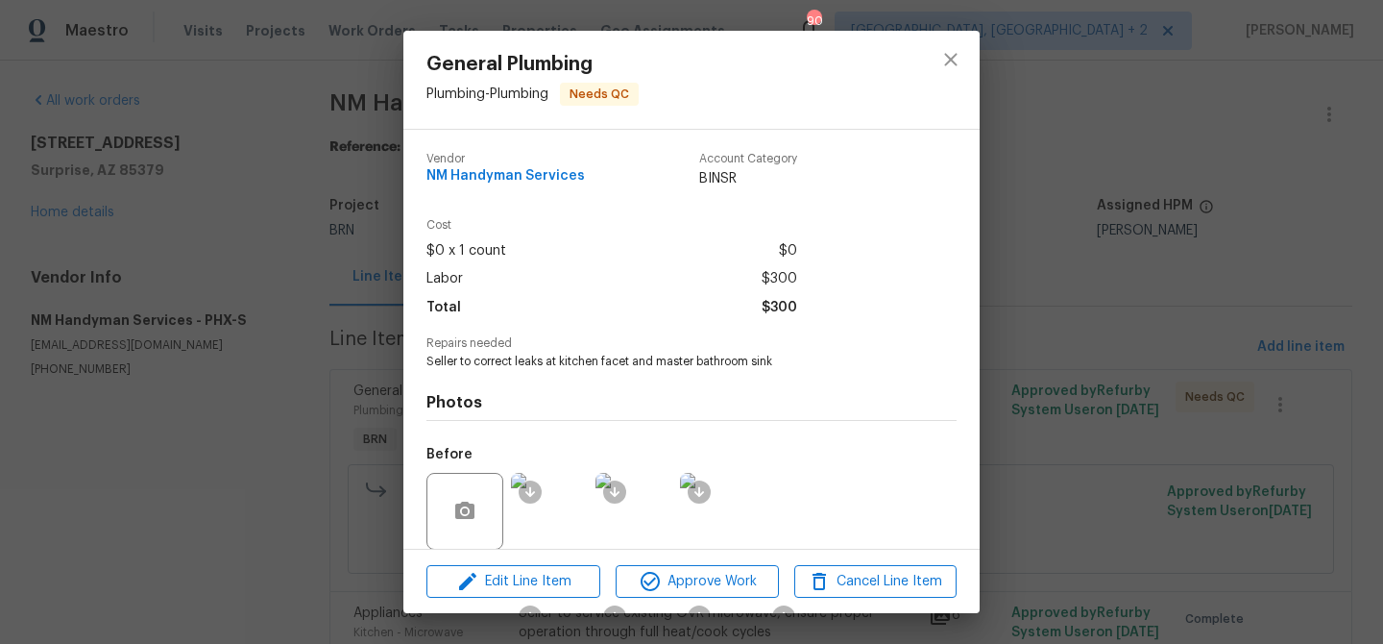
click at [568, 355] on span "Seller to correct leaks at kitchen facet and master bathroom sink" at bounding box center [665, 362] width 477 height 16
copy span "Seller to correct leaks at kitchen facet and master bathroom sink"
click at [217, 212] on div "General Plumbing Plumbing - Plumbing Needs QC Vendor NM Handyman Services Accou…" at bounding box center [691, 322] width 1383 height 644
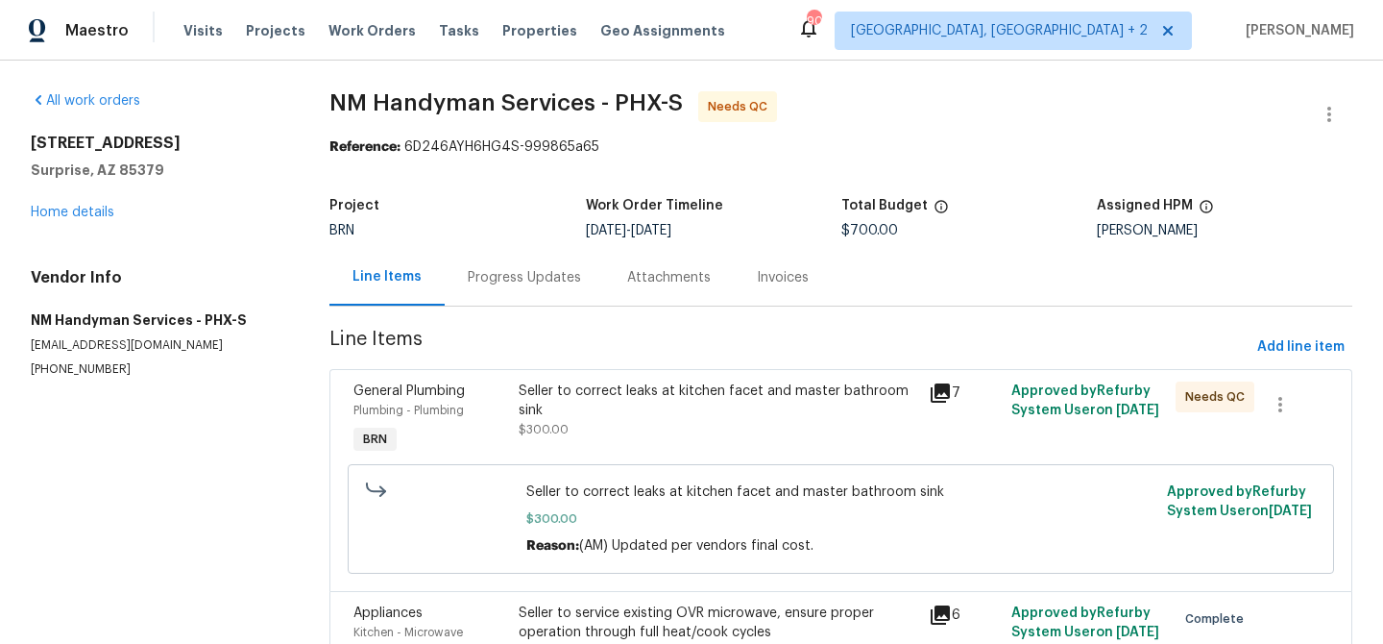
scroll to position [226, 0]
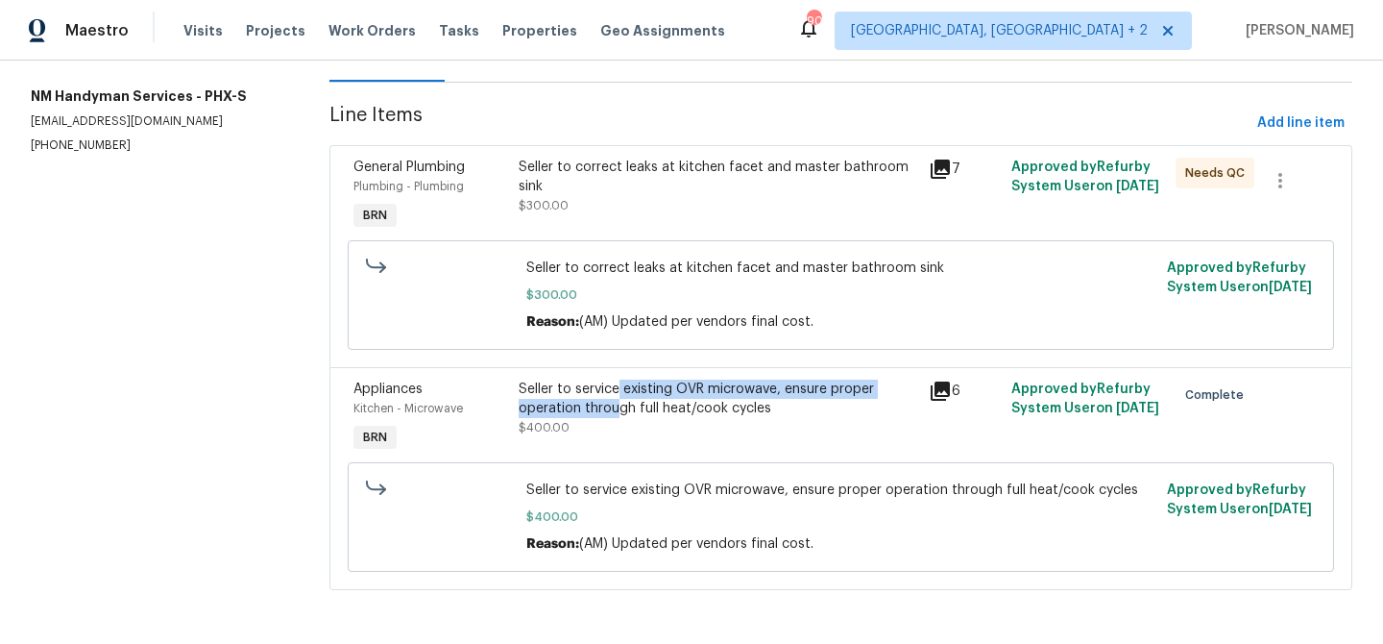
click at [615, 397] on div "Seller to service existing OVR microwave, ensure proper operation through full …" at bounding box center [719, 398] width 400 height 38
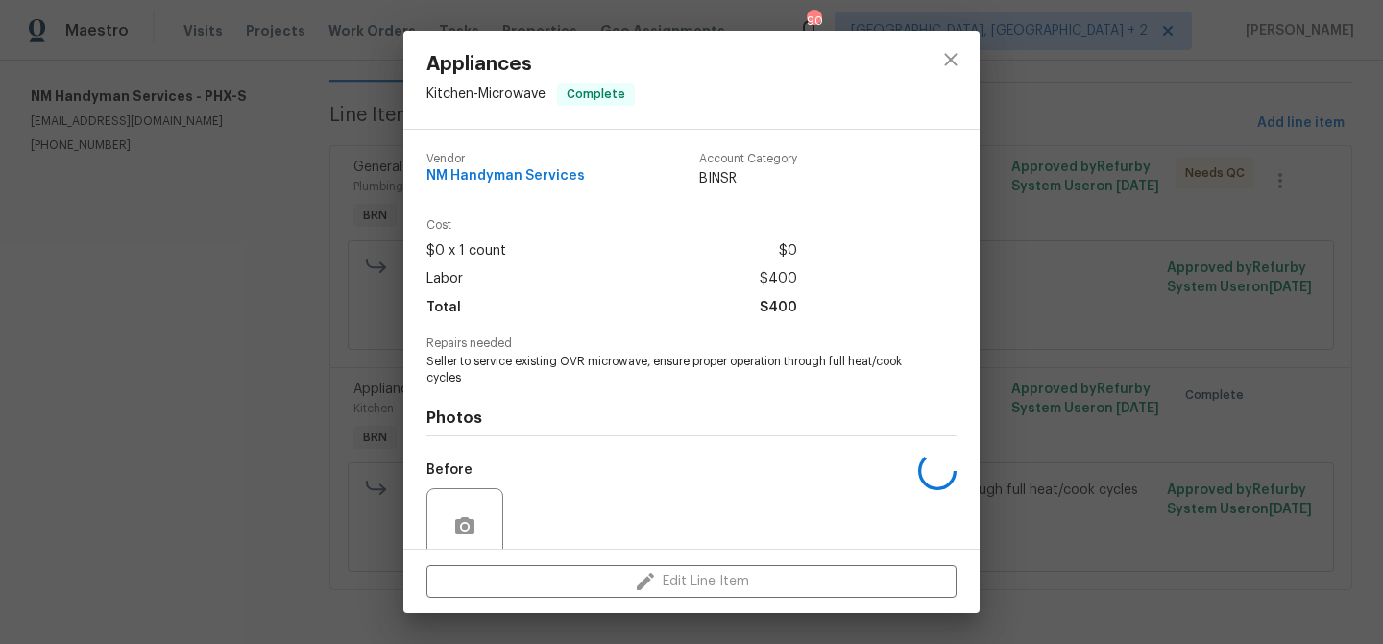
click at [482, 367] on span "Seller to service existing OVR microwave, ensure proper operation through full …" at bounding box center [665, 370] width 477 height 33
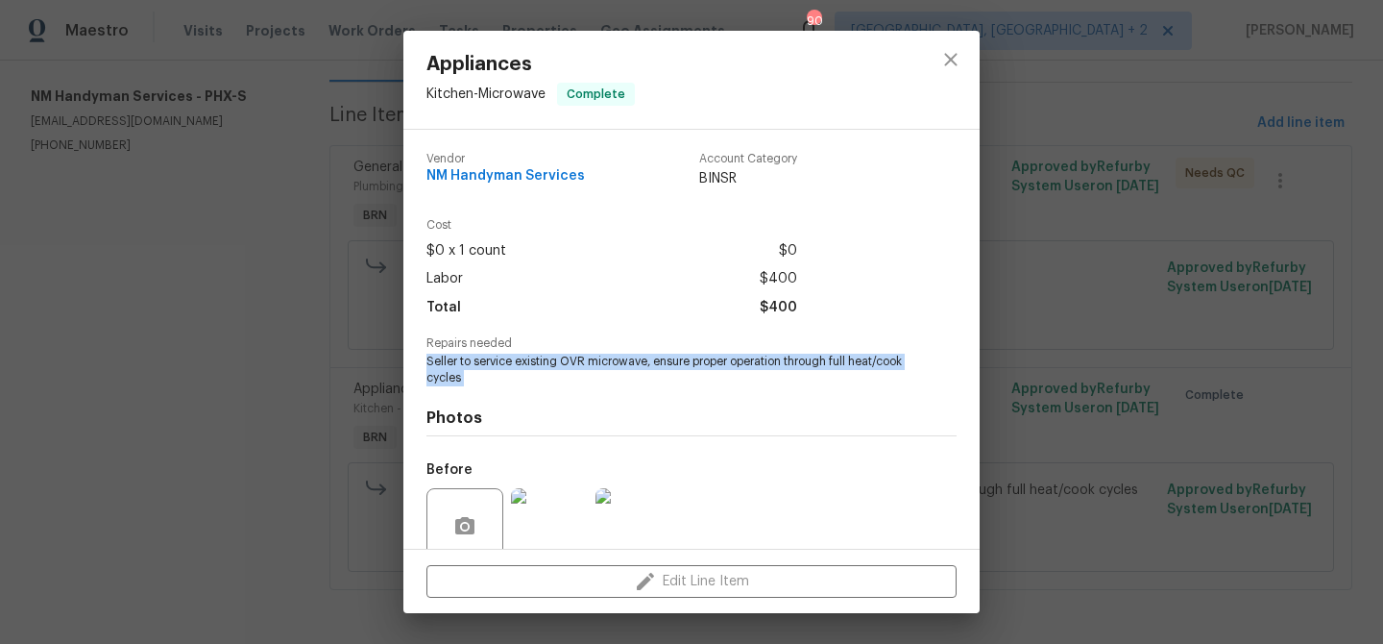
click at [482, 367] on span "Seller to service existing OVR microwave, ensure proper operation through full …" at bounding box center [665, 370] width 477 height 33
copy span "Seller to service existing OVR microwave, ensure proper operation through full …"
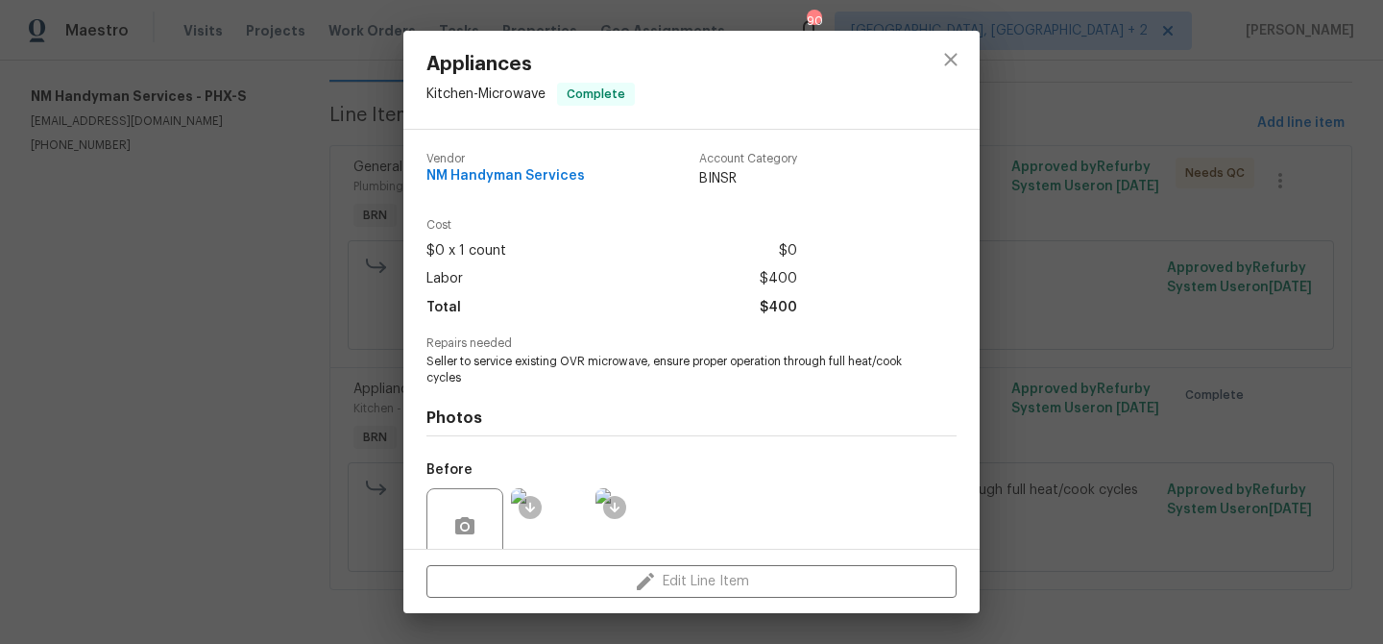
click at [352, 36] on div "Appliances Kitchen - Microwave Complete Vendor NM Handyman Services Account Cat…" at bounding box center [691, 322] width 1383 height 644
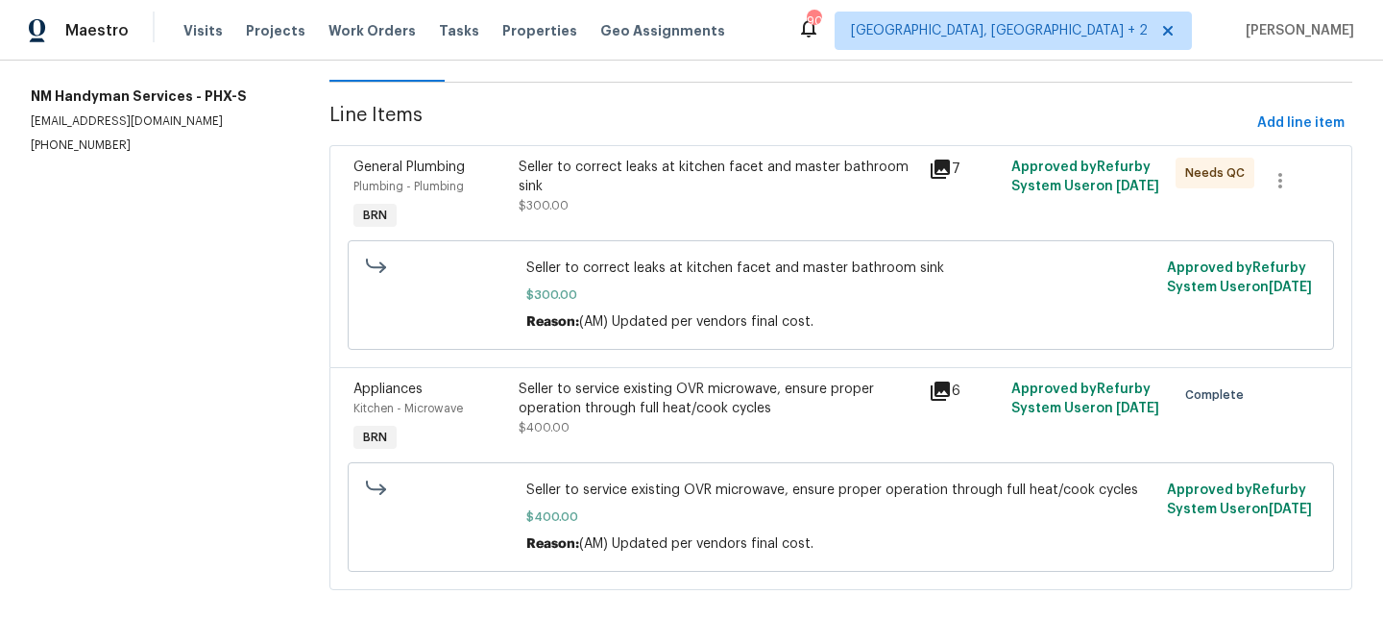
click at [485, 75] on div "Progress Updates" at bounding box center [524, 53] width 159 height 57
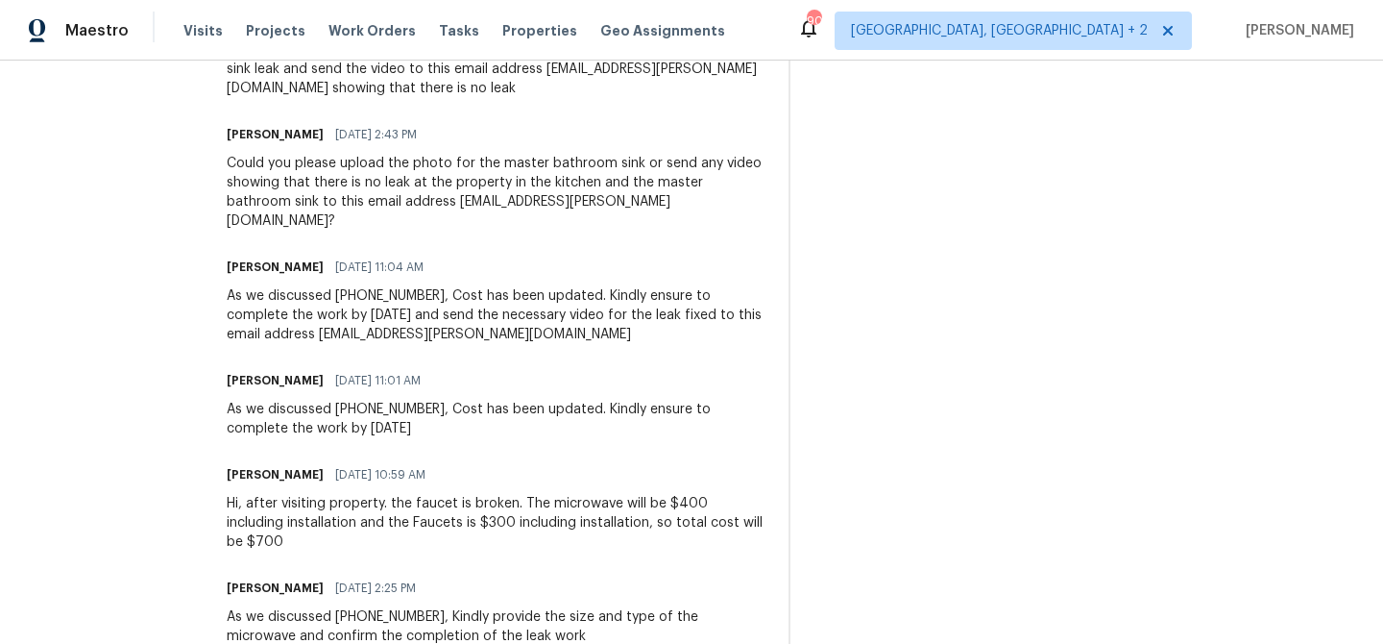
scroll to position [1144, 0]
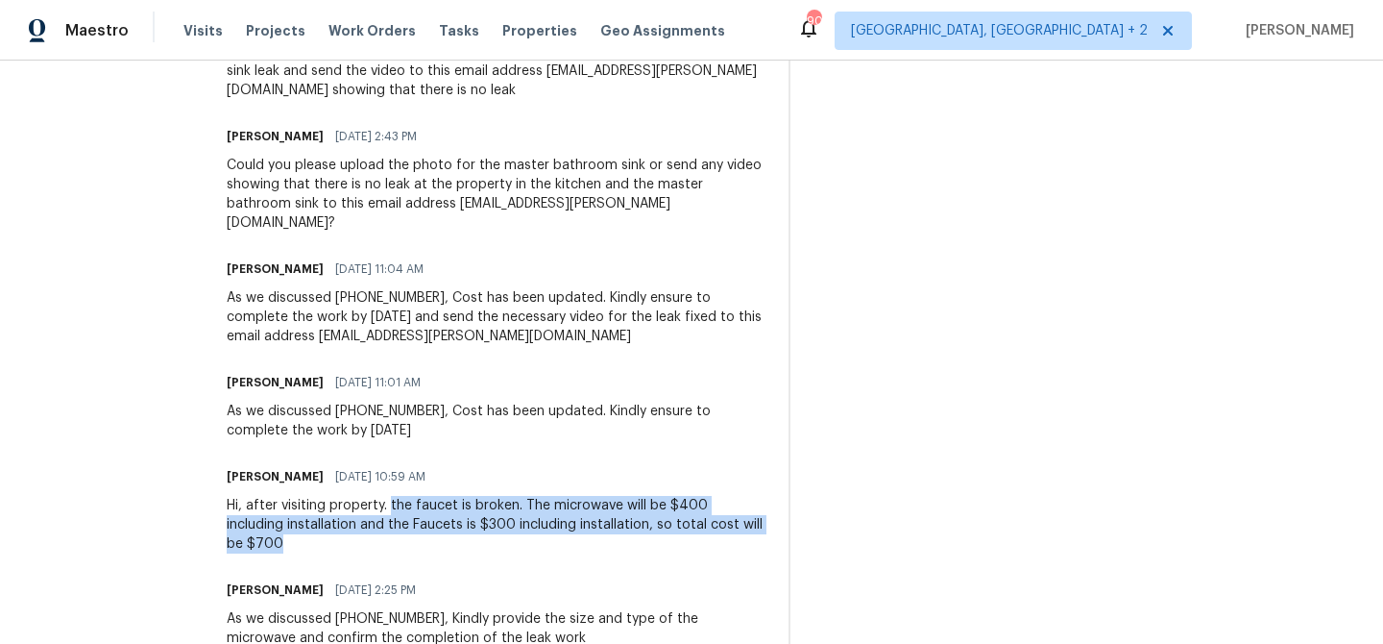
drag, startPoint x: 385, startPoint y: 449, endPoint x: 749, endPoint y: 464, distance: 364.4
click at [750, 496] on div "Hi, after visiting property. the faucet is broken. The microwave will be $400 i…" at bounding box center [496, 525] width 539 height 58
copy div "the faucet is broken. The microwave will be $400 including installation and the…"
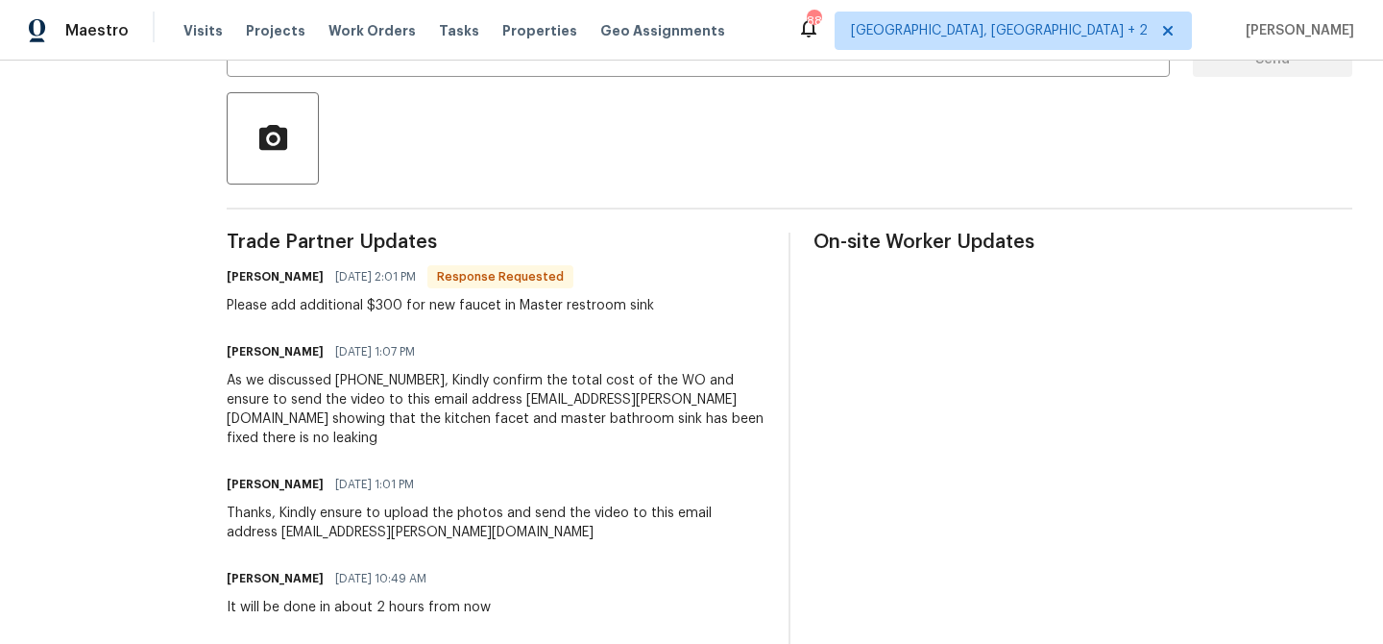
scroll to position [373, 0]
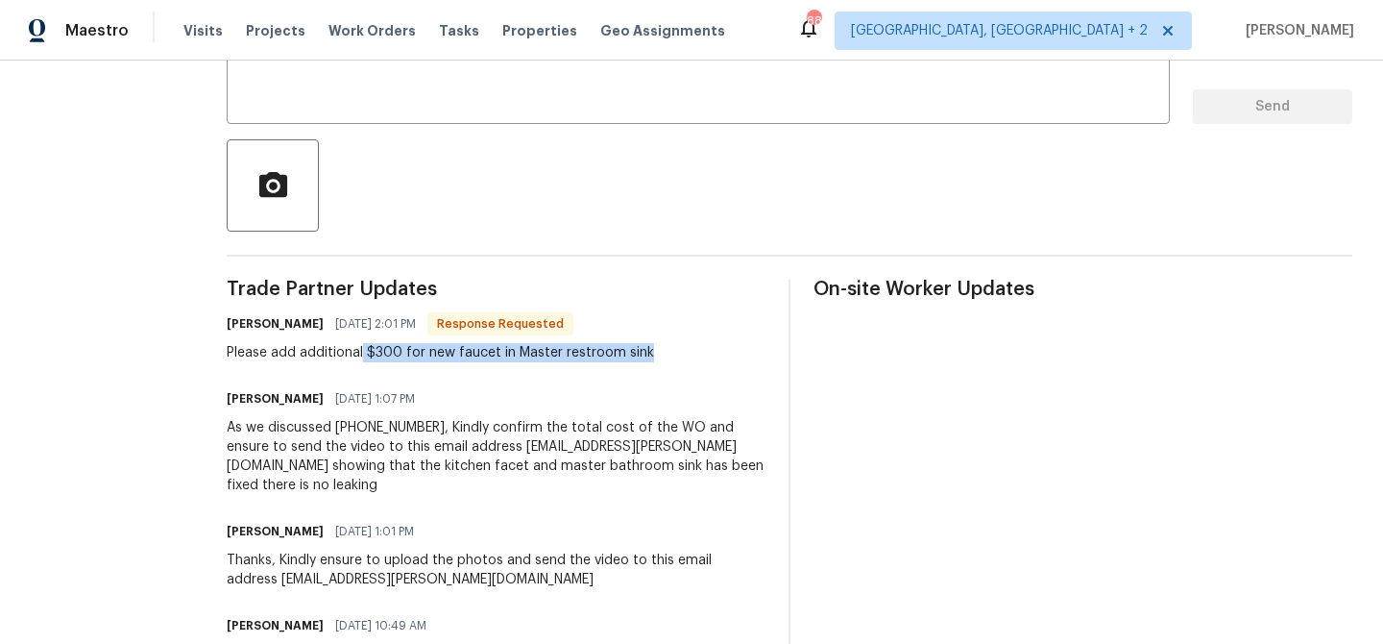
drag, startPoint x: 356, startPoint y: 357, endPoint x: 671, endPoint y: 355, distance: 315.1
click at [676, 357] on div "Salvador Lizarraga 09/30/2025 2:01 PM Response Requested Please add additional …" at bounding box center [496, 336] width 539 height 52
copy div "$300 for new faucet in Master restroom sink"
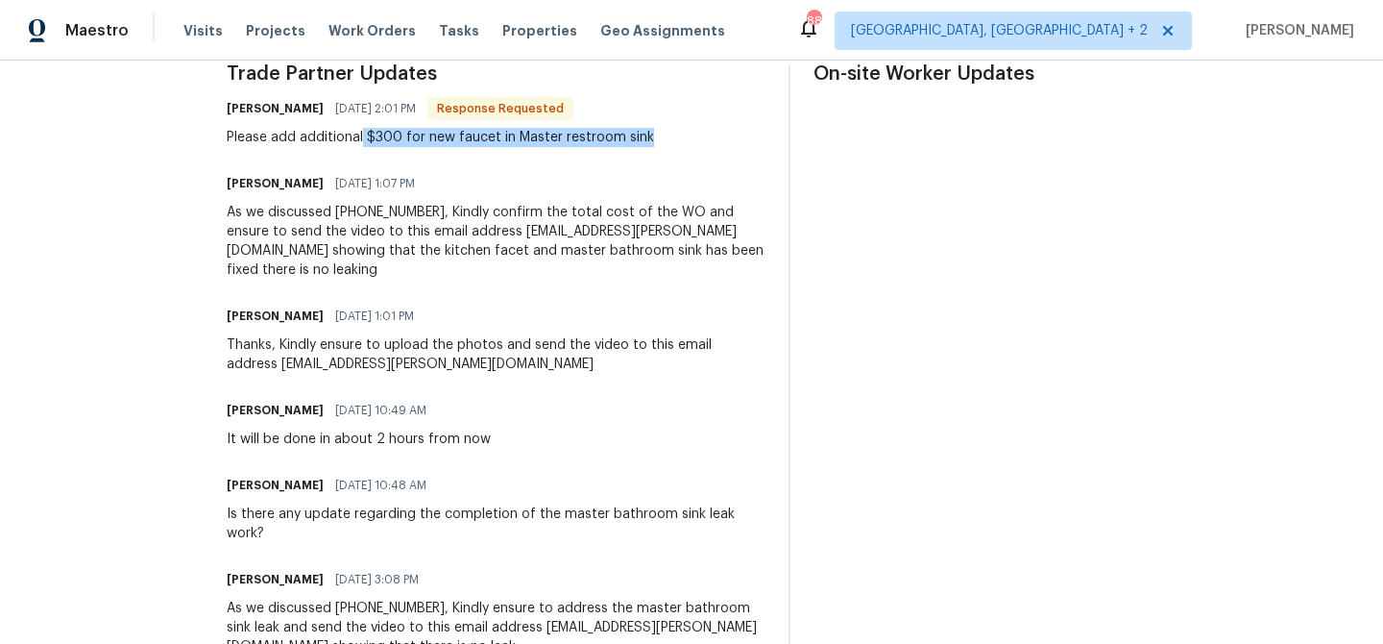
scroll to position [593, 0]
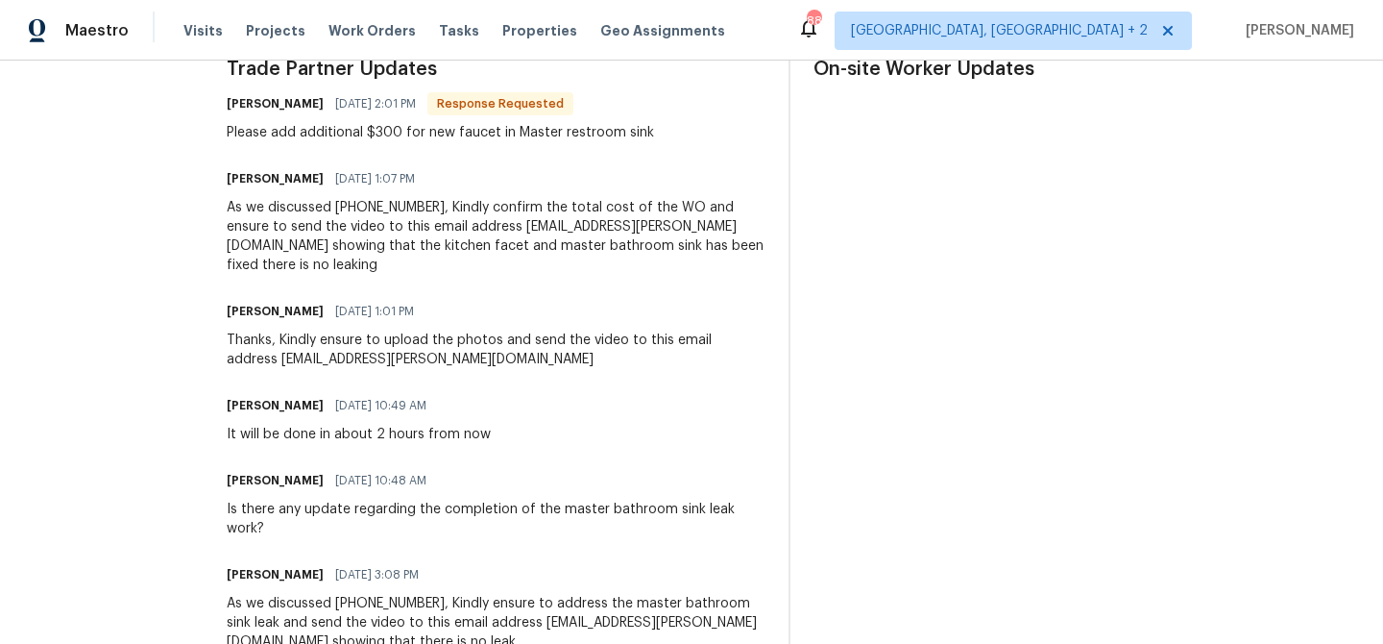
click at [467, 302] on div "Ananthi Mahendran 09/30/2025 1:01 PM" at bounding box center [496, 311] width 539 height 27
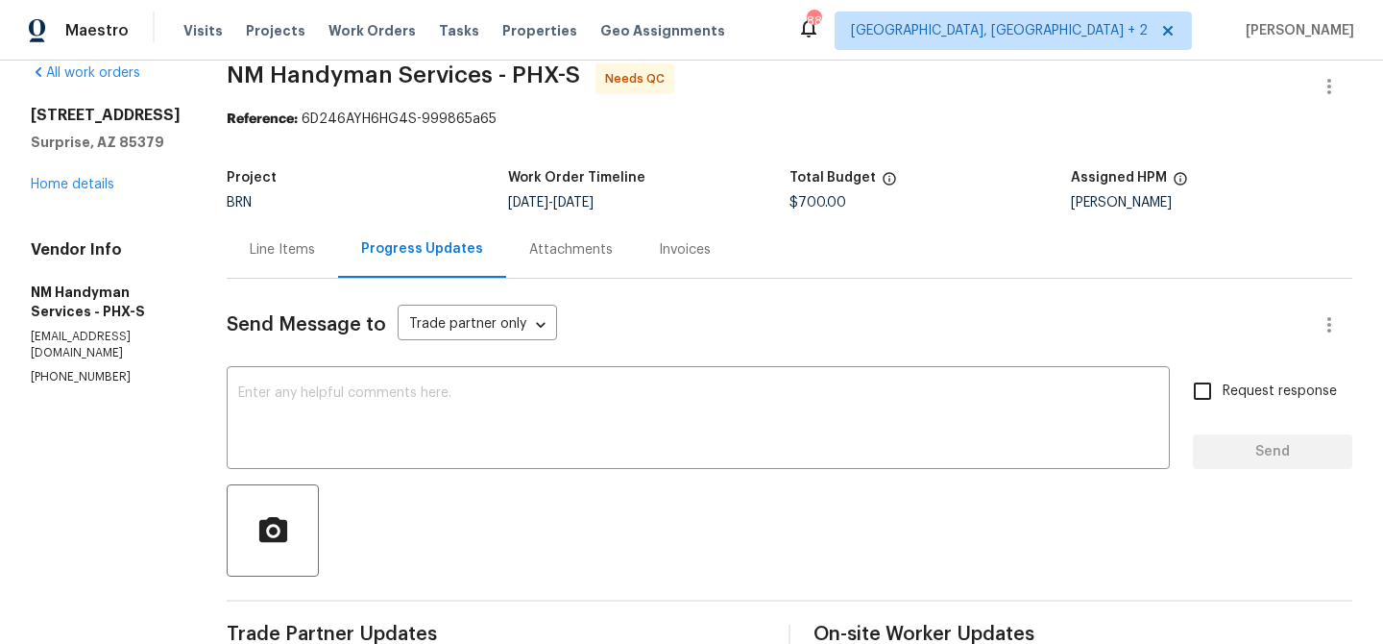
scroll to position [0, 0]
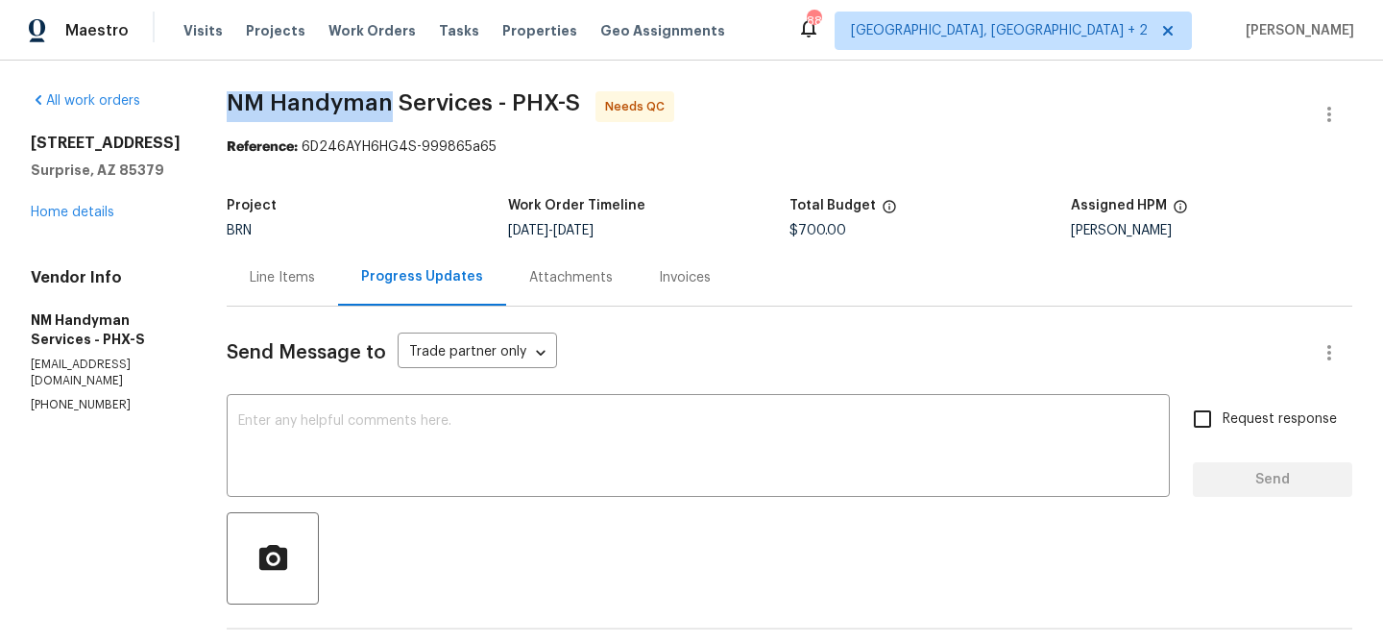
drag, startPoint x: 215, startPoint y: 86, endPoint x: 384, endPoint y: 103, distance: 169.9
copy span "NM Handyman"
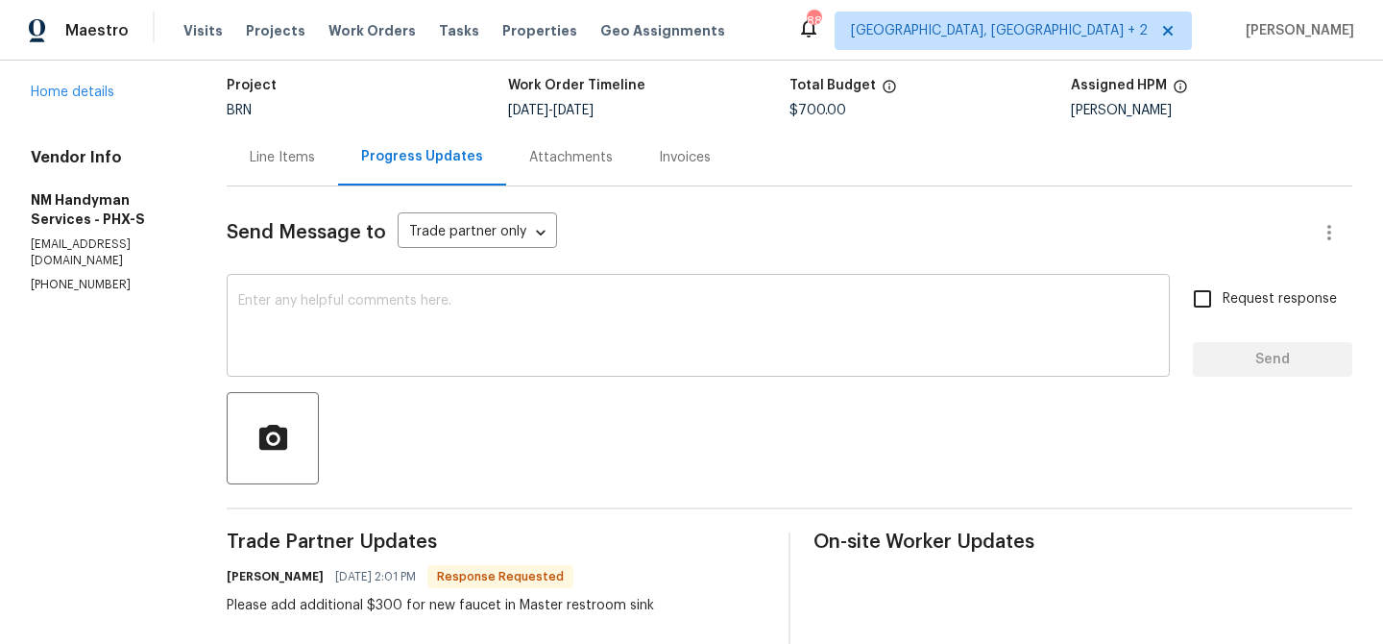
click at [321, 359] on textarea at bounding box center [698, 327] width 920 height 67
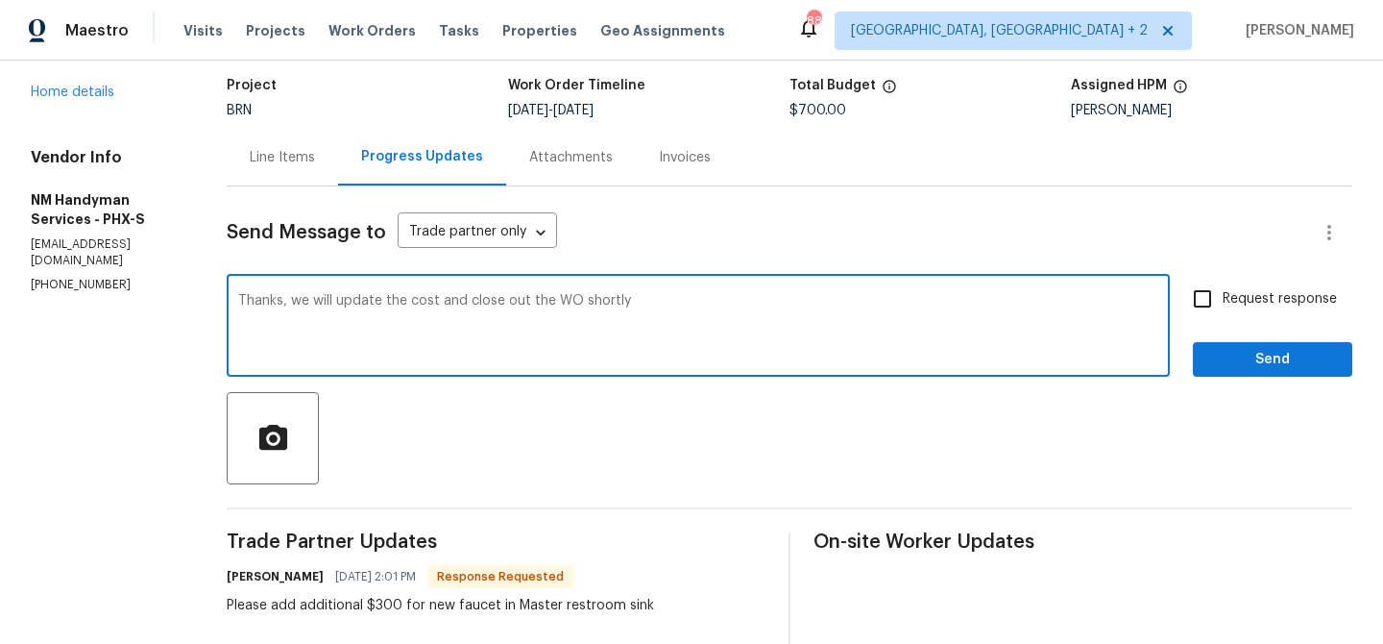
type textarea "Thanks, we will update the cost and close out the WO shortly"
click at [1232, 293] on span "Request response" at bounding box center [1280, 299] width 114 height 20
click at [1223, 293] on input "Request response" at bounding box center [1203, 299] width 40 height 40
checkbox input "true"
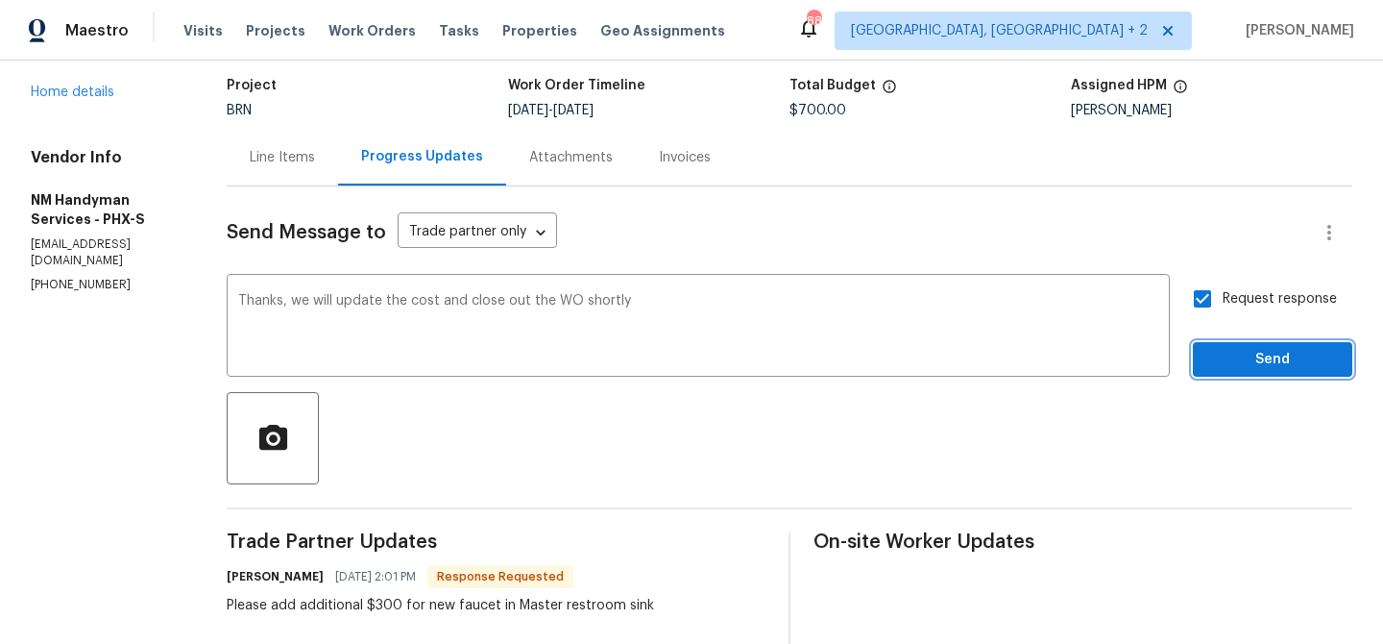
click at [1235, 356] on span "Send" at bounding box center [1272, 360] width 129 height 24
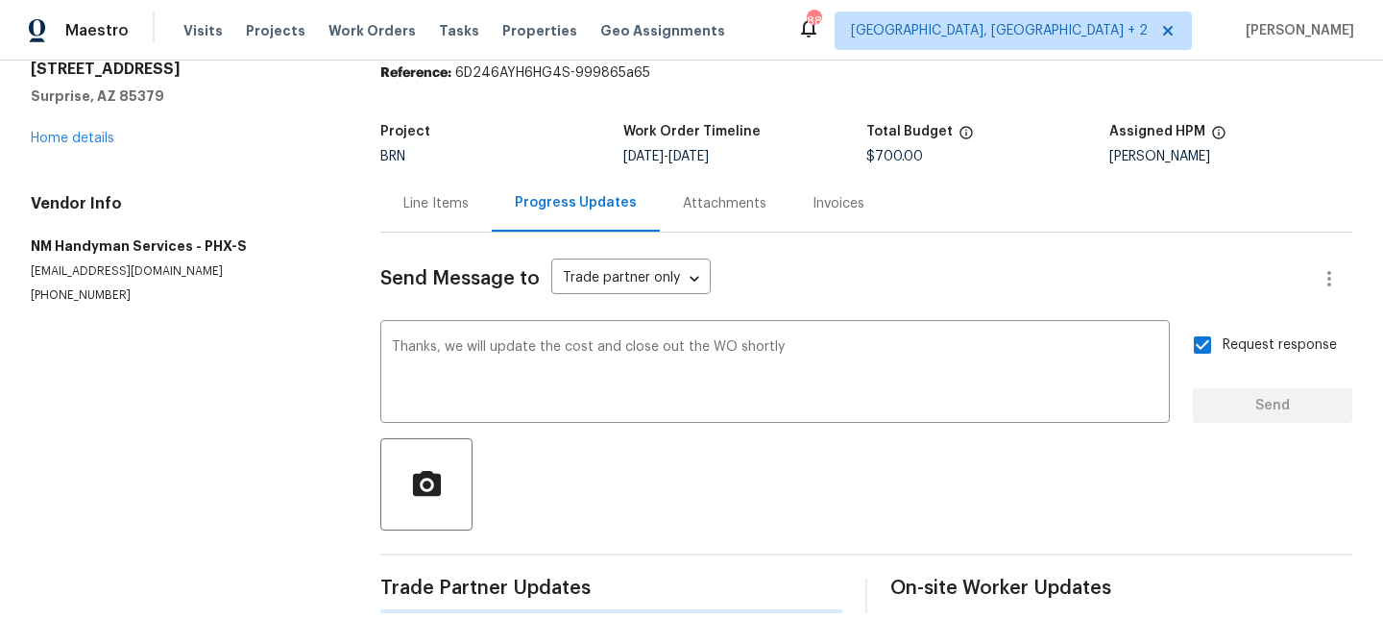
scroll to position [0, 0]
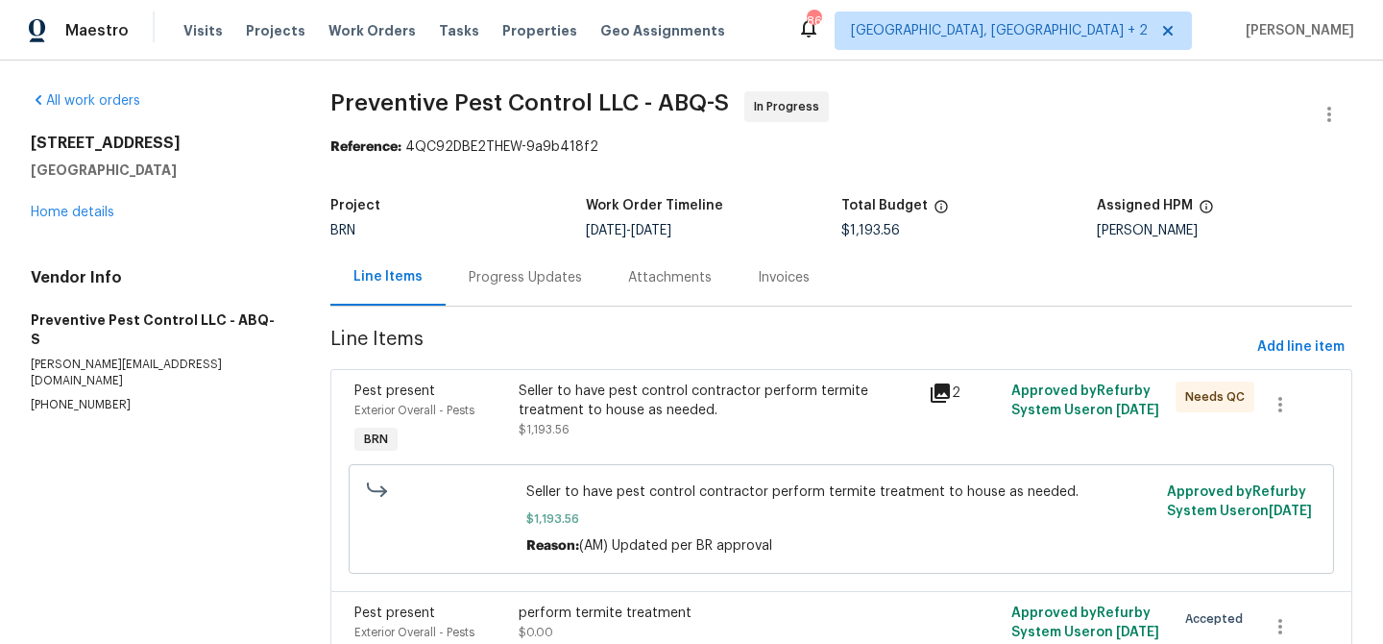
click at [524, 281] on div "Progress Updates" at bounding box center [525, 277] width 113 height 19
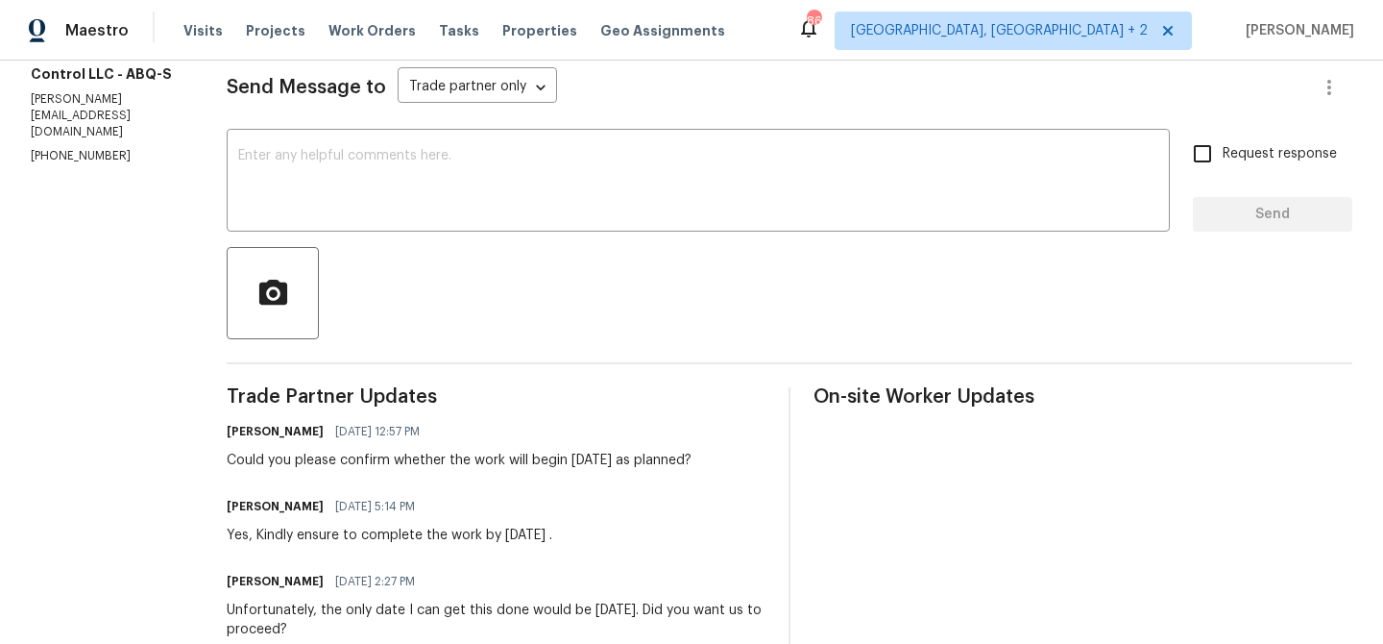
scroll to position [267, 0]
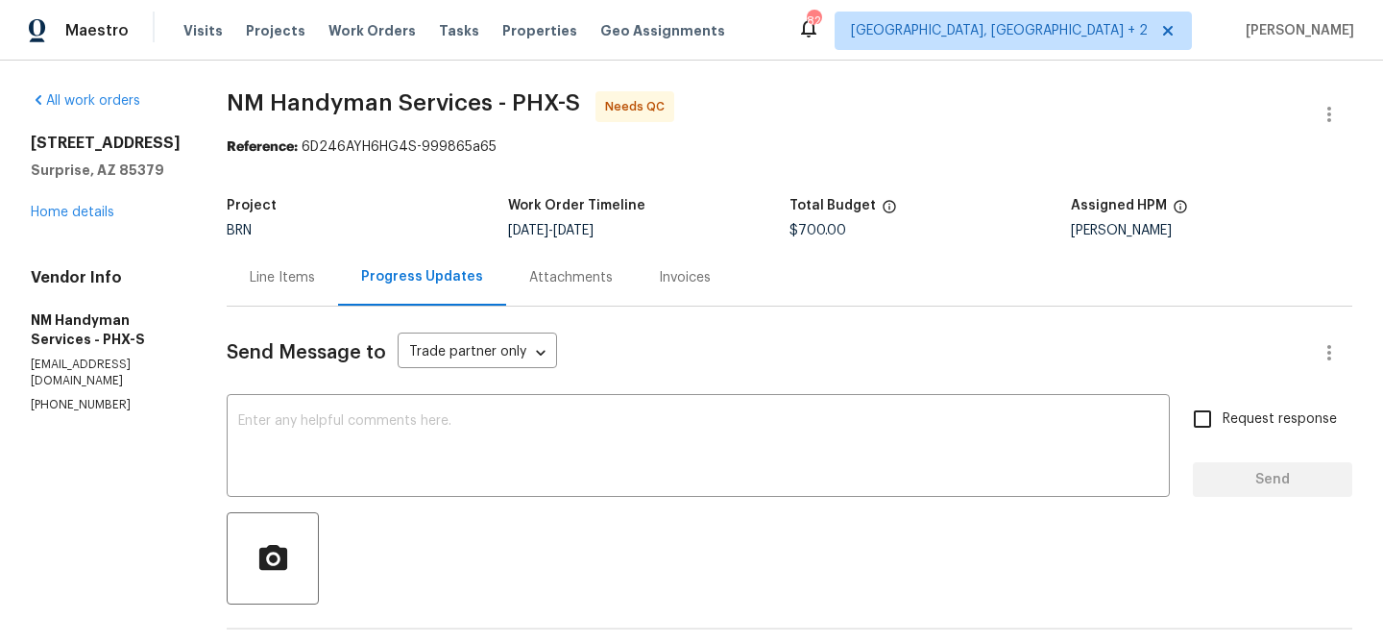
click at [276, 276] on div "Line Items" at bounding box center [282, 277] width 65 height 19
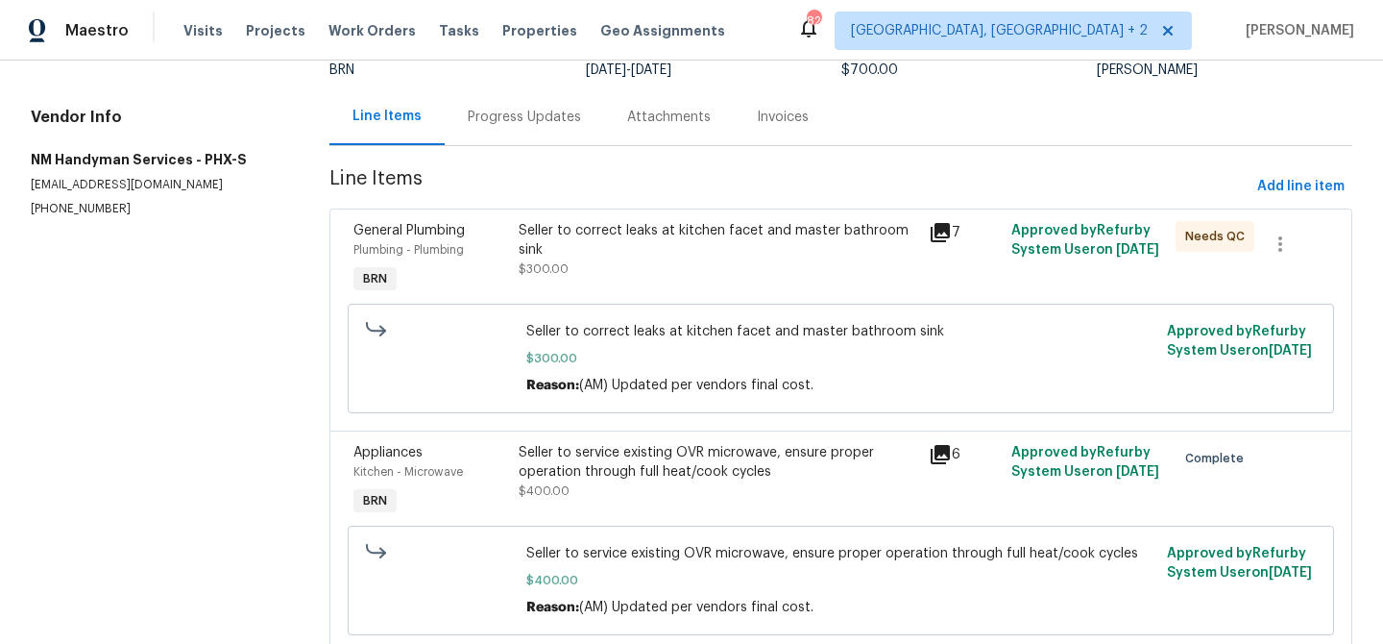
scroll to position [213, 0]
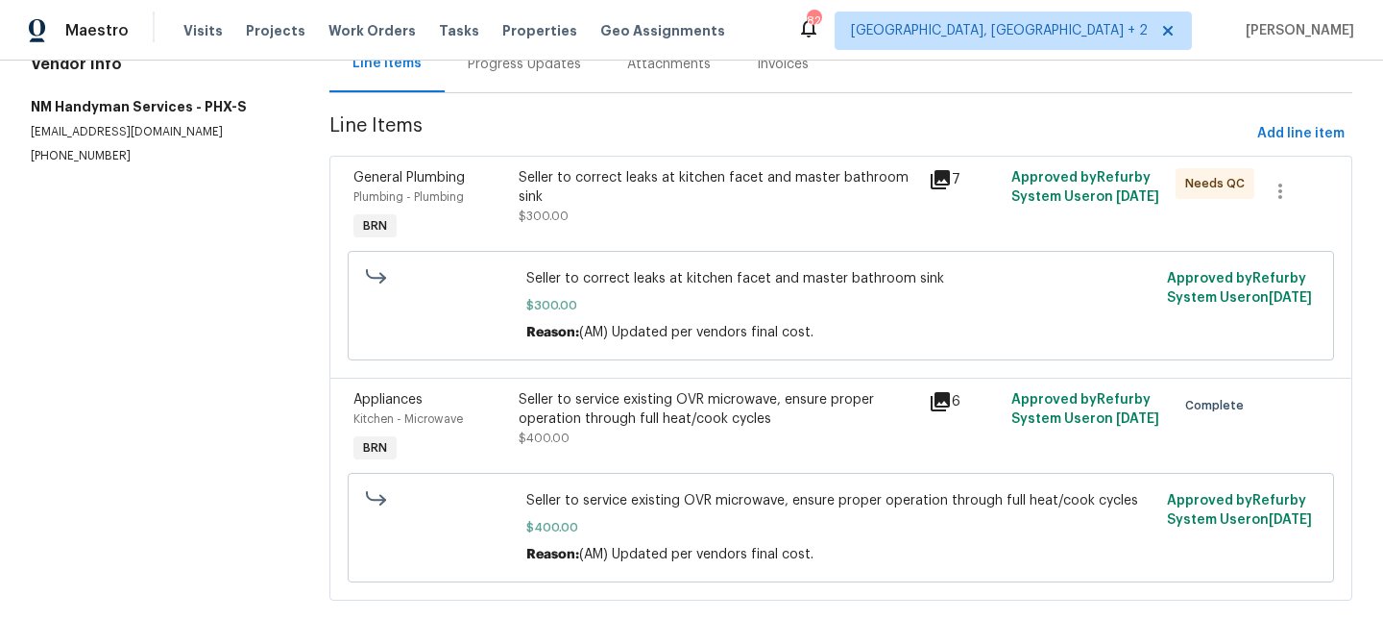
click at [581, 214] on div "Seller to correct leaks at kitchen facet and master bathroom sink $300.00" at bounding box center [719, 197] width 400 height 58
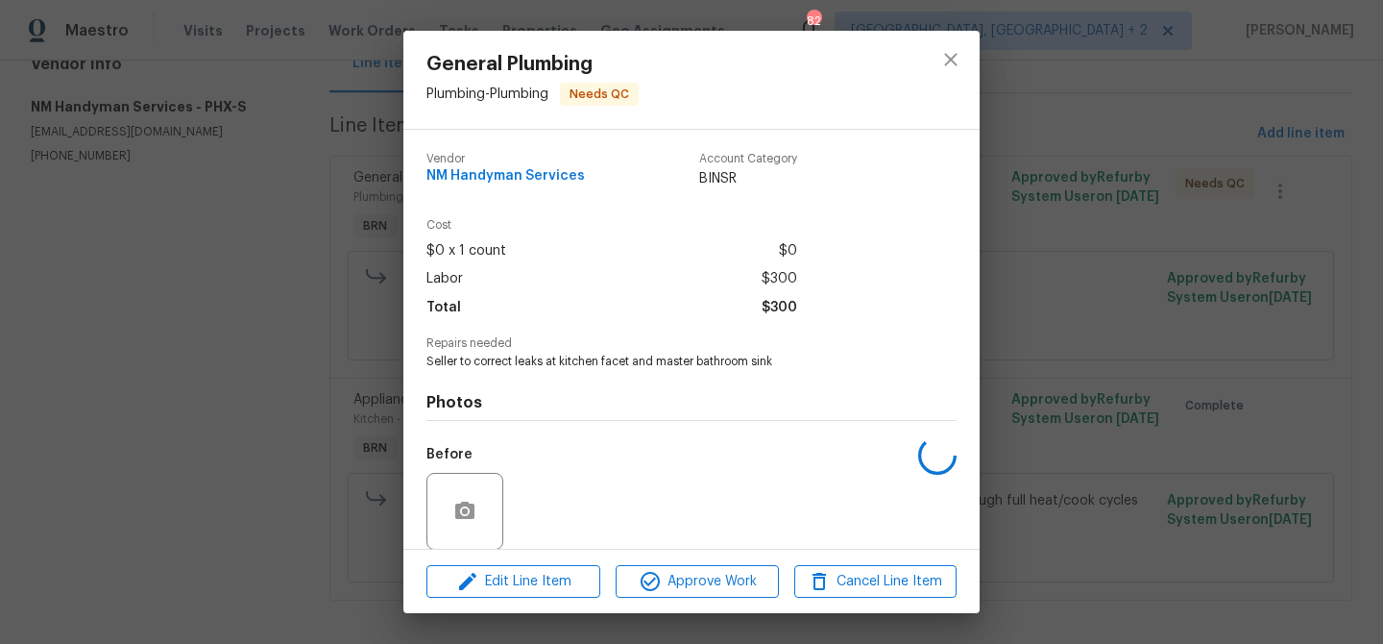
scroll to position [144, 0]
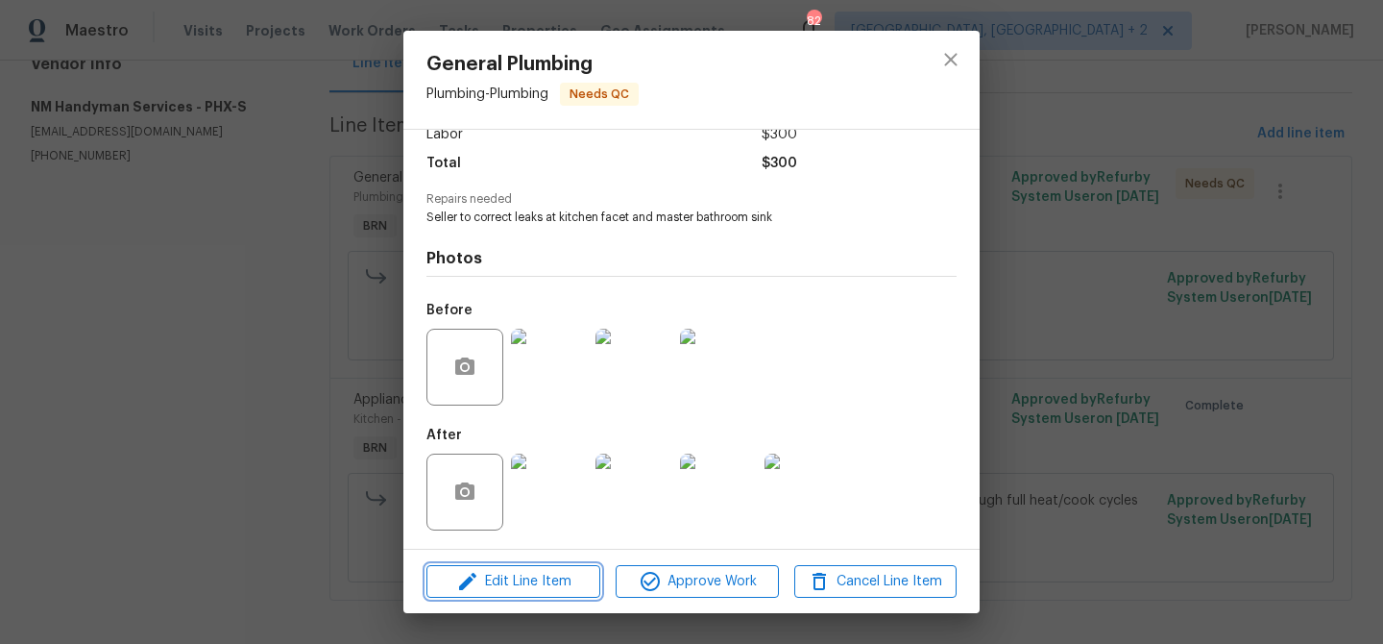
click at [527, 576] on span "Edit Line Item" at bounding box center [513, 582] width 162 height 24
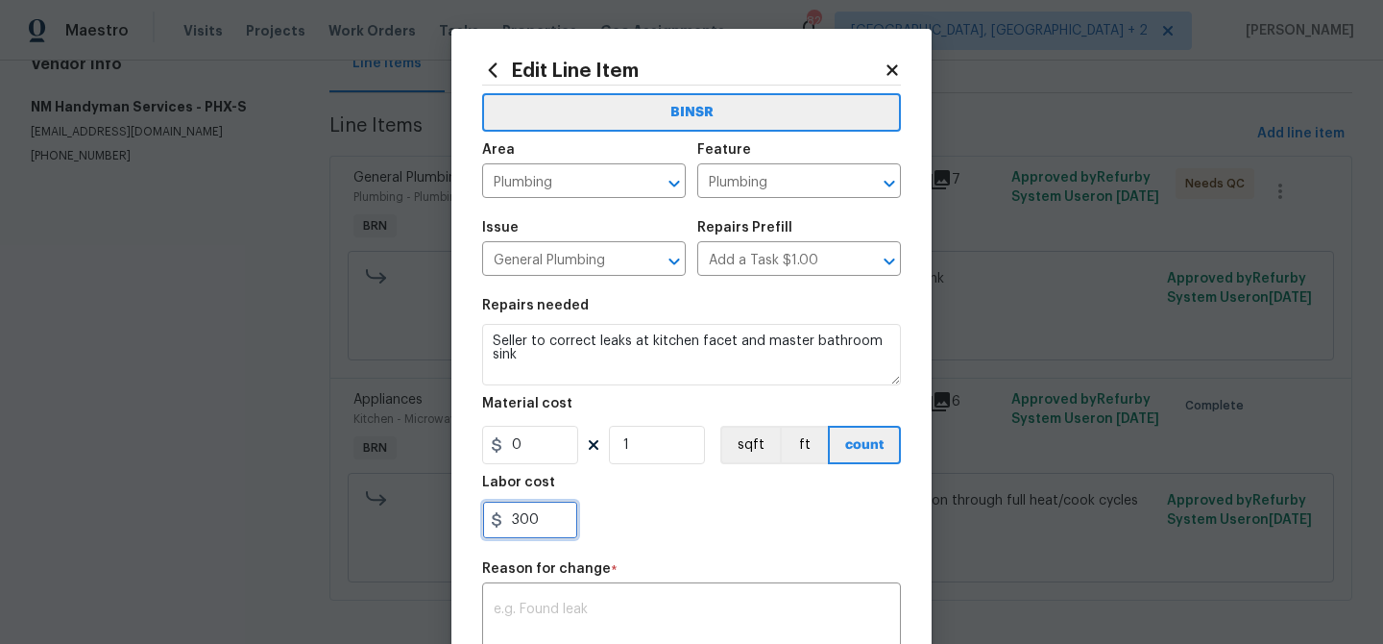
click at [542, 505] on input "300" at bounding box center [530, 519] width 96 height 38
type input "3"
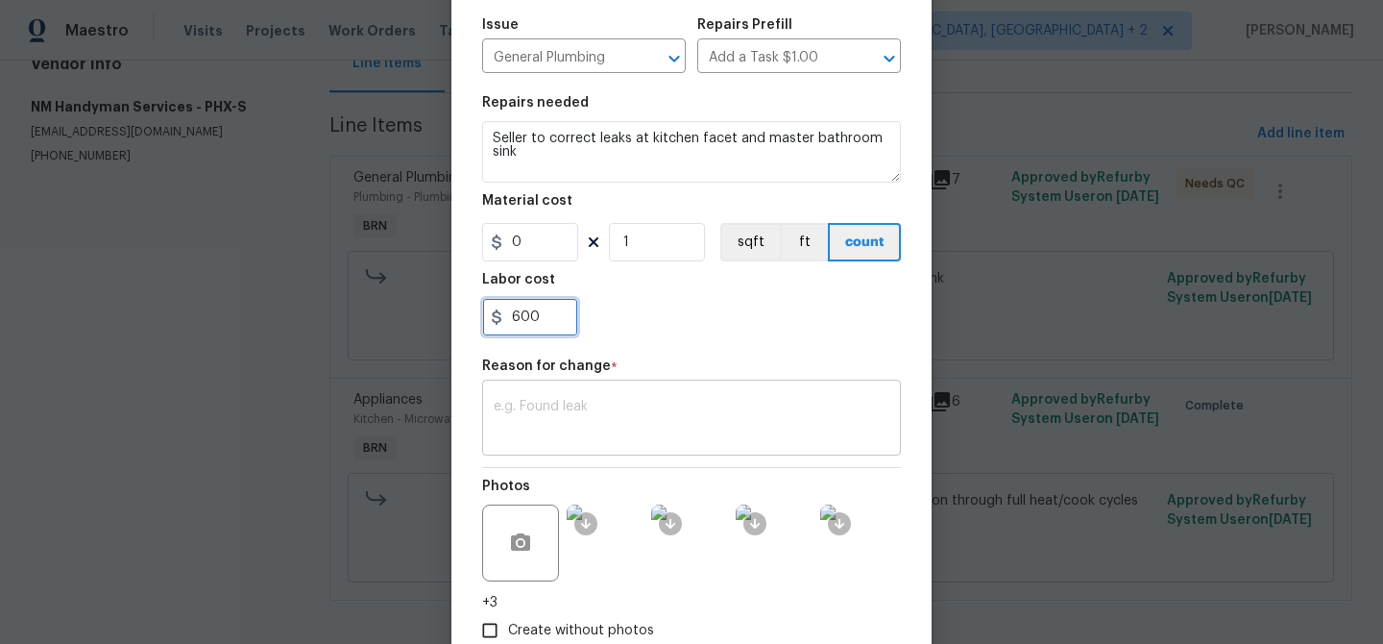
type input "600"
click at [592, 448] on div "x ​" at bounding box center [691, 419] width 419 height 71
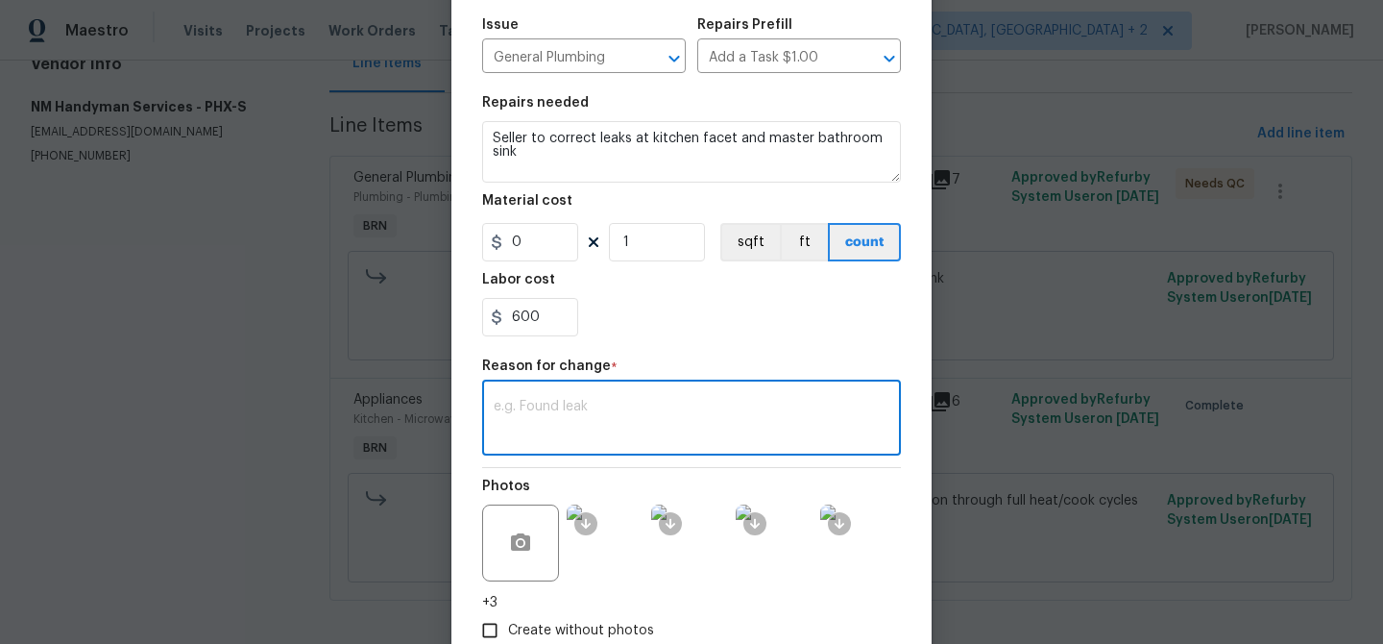
paste textarea "(AM) Updated per BR approval"
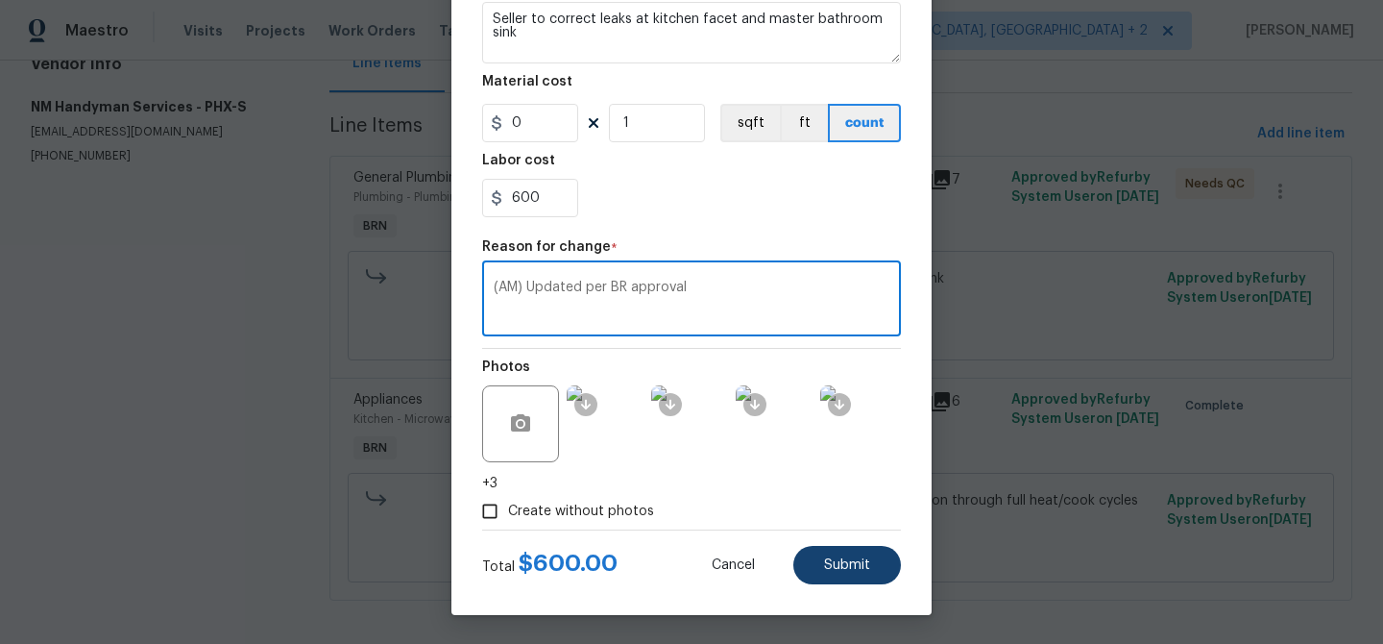
type textarea "(AM) Updated per BR approval"
click at [845, 565] on span "Submit" at bounding box center [847, 565] width 46 height 14
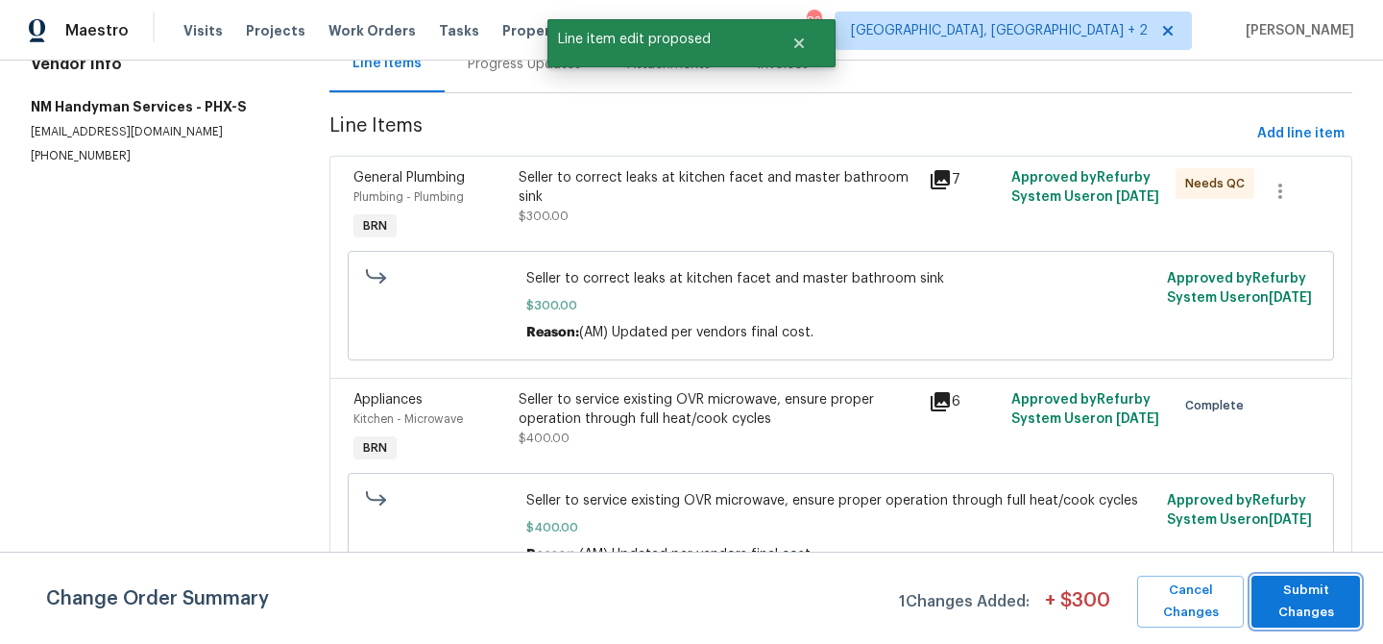
scroll to position [0, 0]
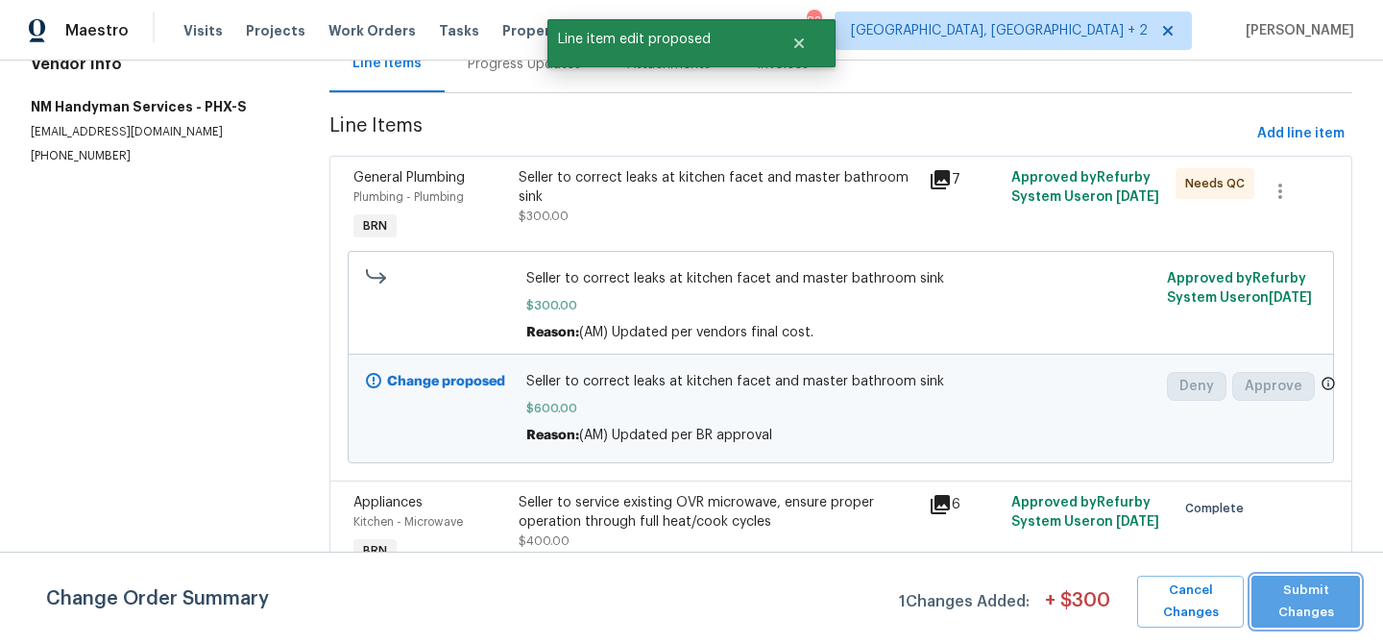
click at [1309, 601] on span "Submit Changes" at bounding box center [1305, 601] width 89 height 44
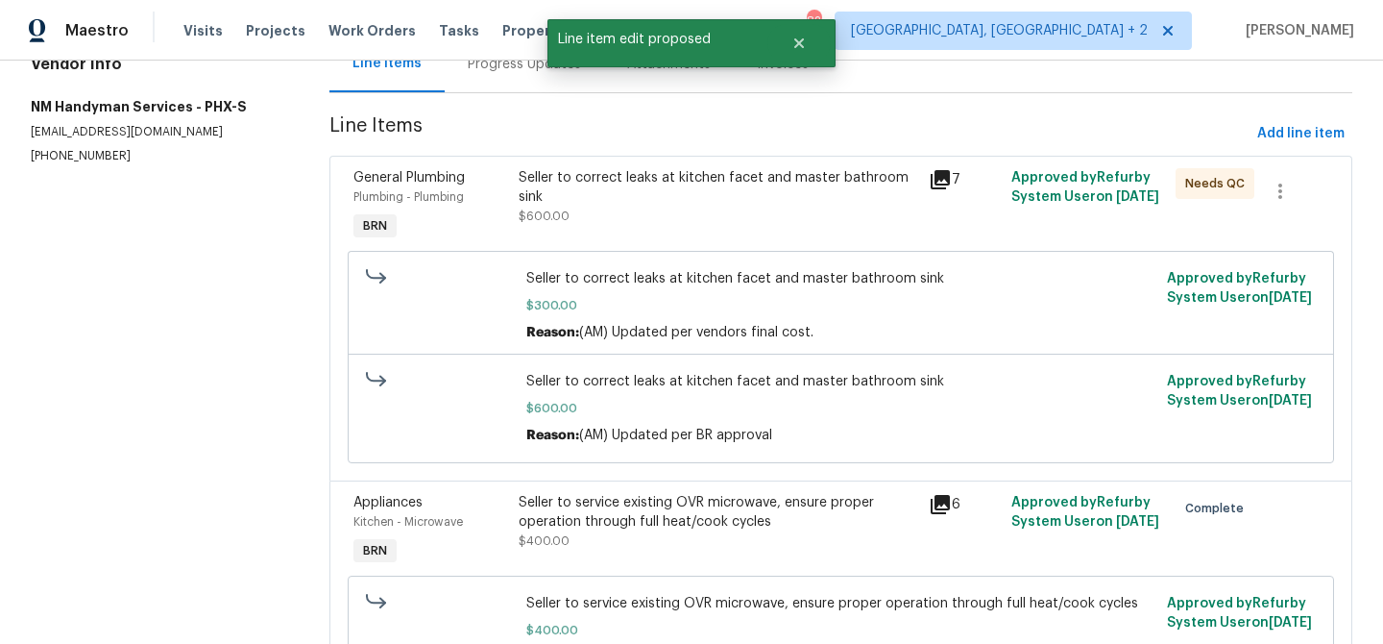
scroll to position [52, 0]
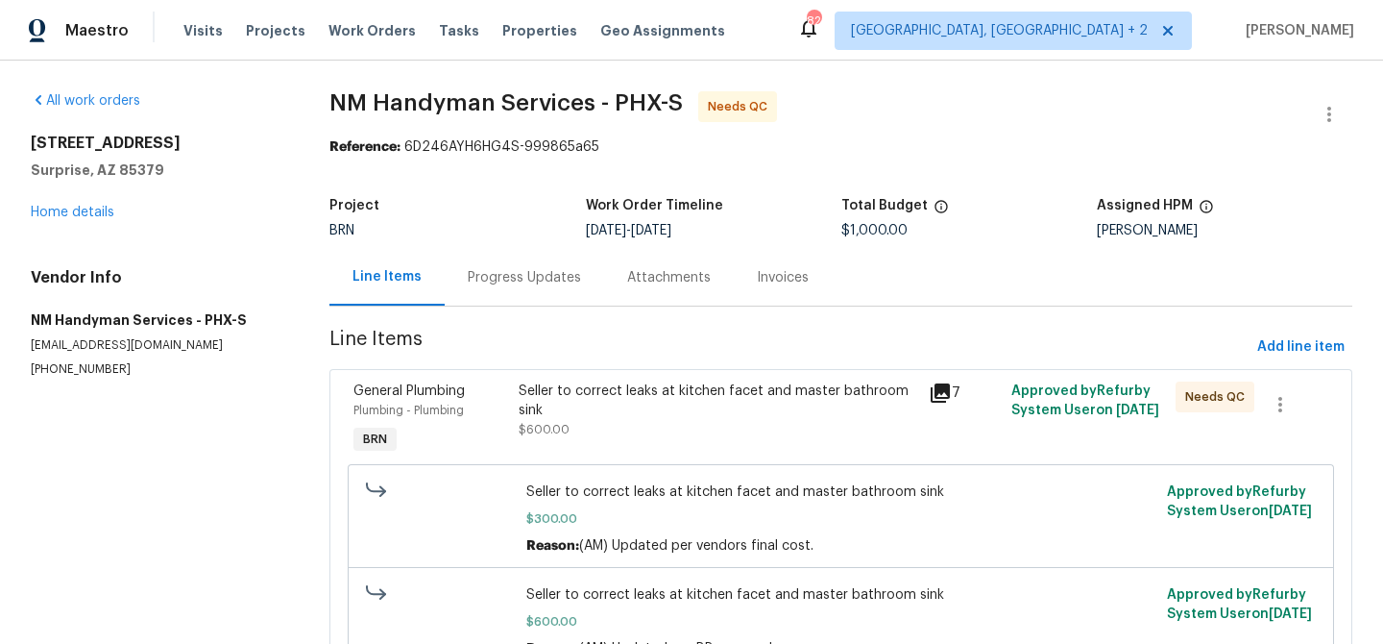
click at [500, 284] on div "Progress Updates" at bounding box center [524, 277] width 113 height 19
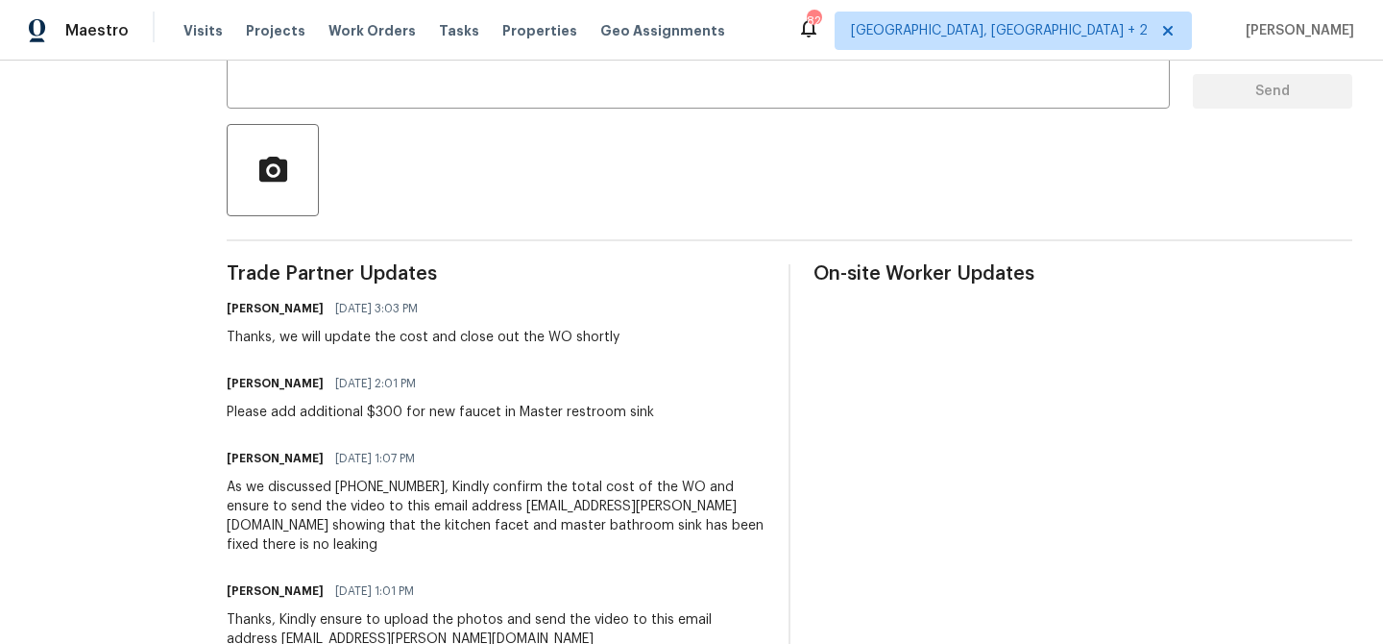
scroll to position [28, 0]
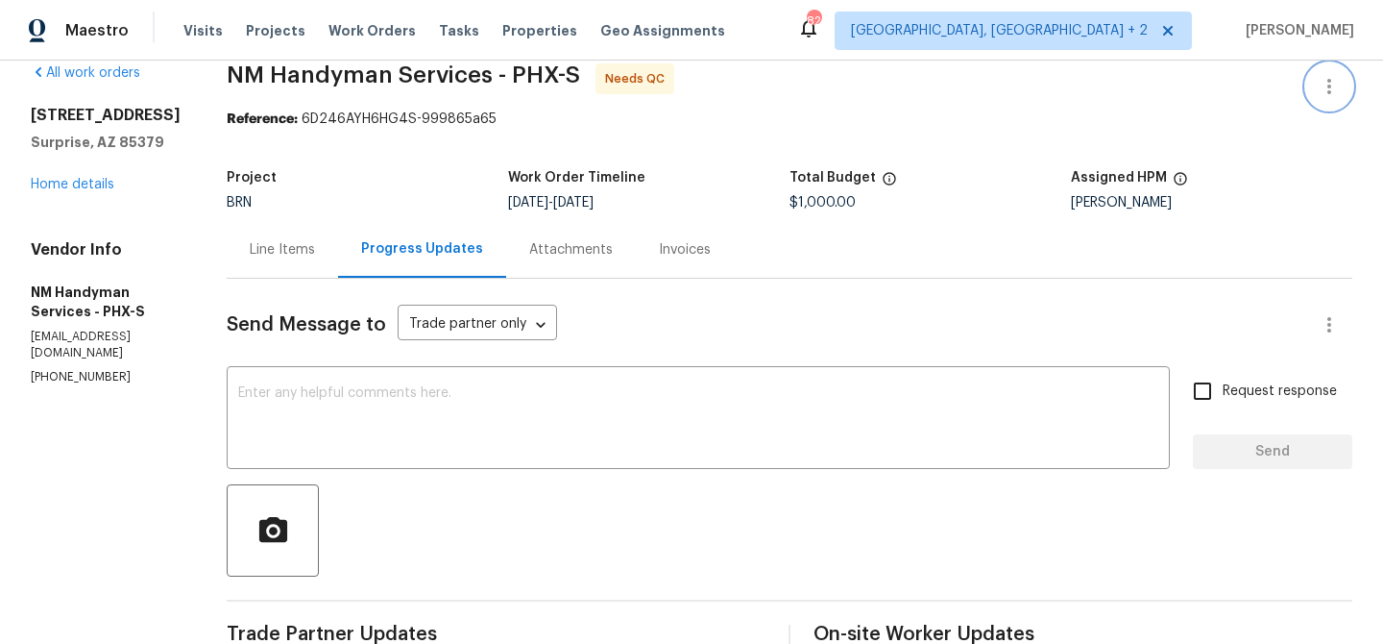
click at [1325, 90] on icon "button" at bounding box center [1329, 86] width 23 height 23
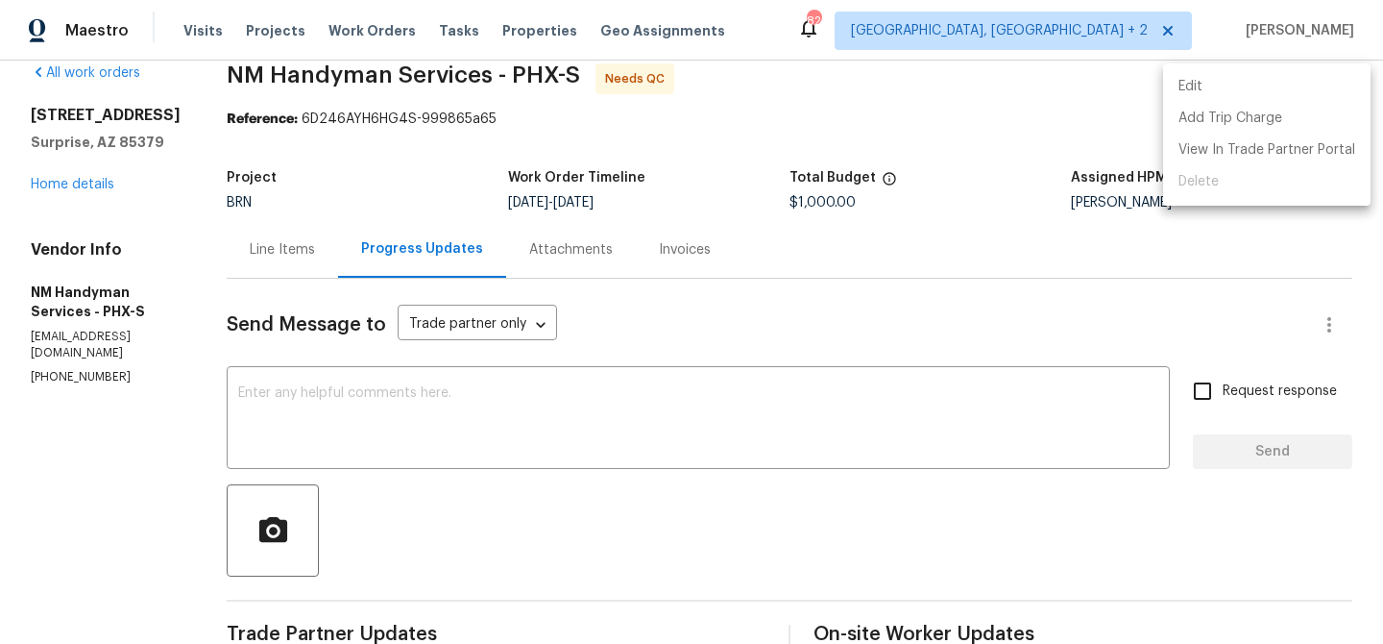
click at [1212, 94] on li "Edit" at bounding box center [1266, 87] width 207 height 32
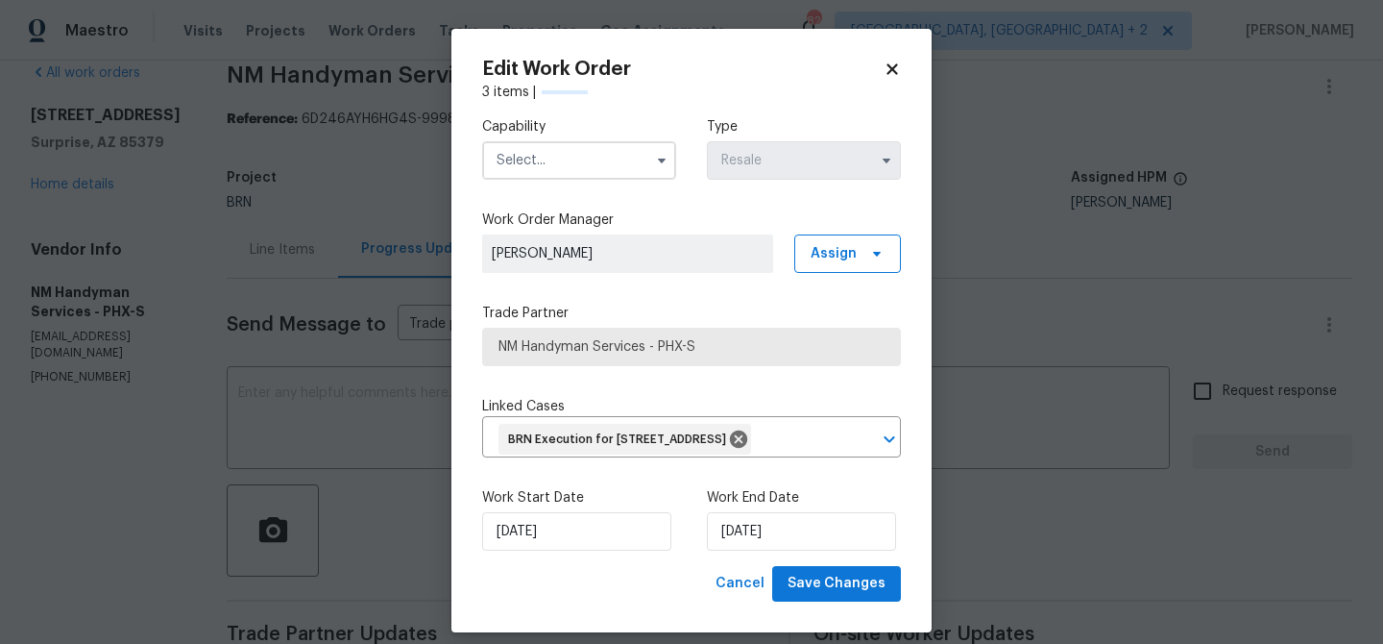
click at [547, 163] on input "text" at bounding box center [579, 160] width 194 height 38
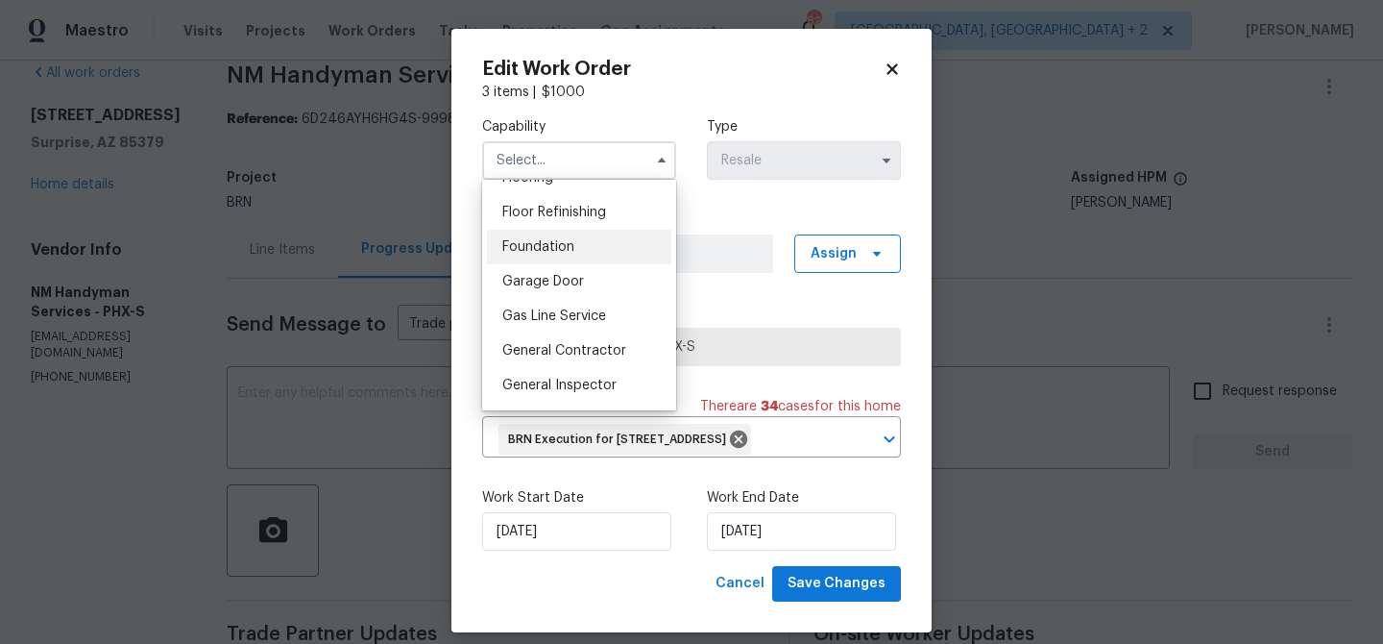
scroll to position [835, 0]
click at [590, 265] on div "Gas Line Service" at bounding box center [579, 250] width 184 height 35
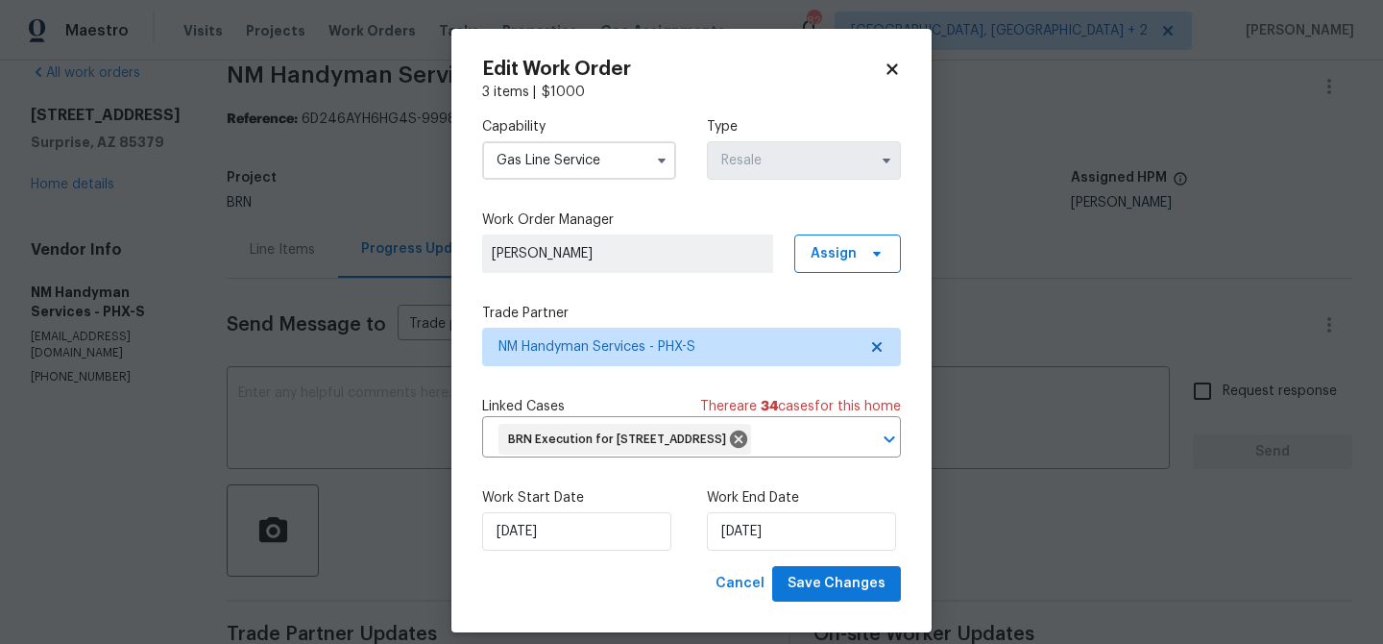
click at [553, 152] on input "Gas Line Service" at bounding box center [579, 160] width 194 height 38
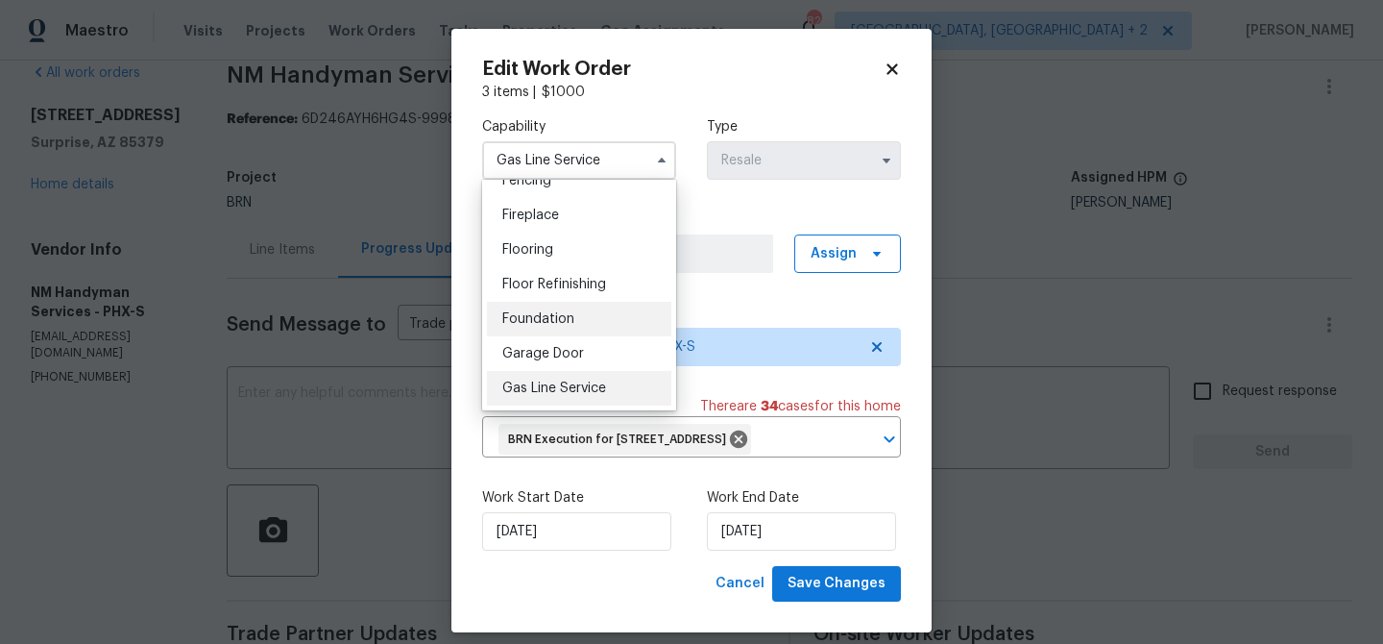
scroll to position [786, 0]
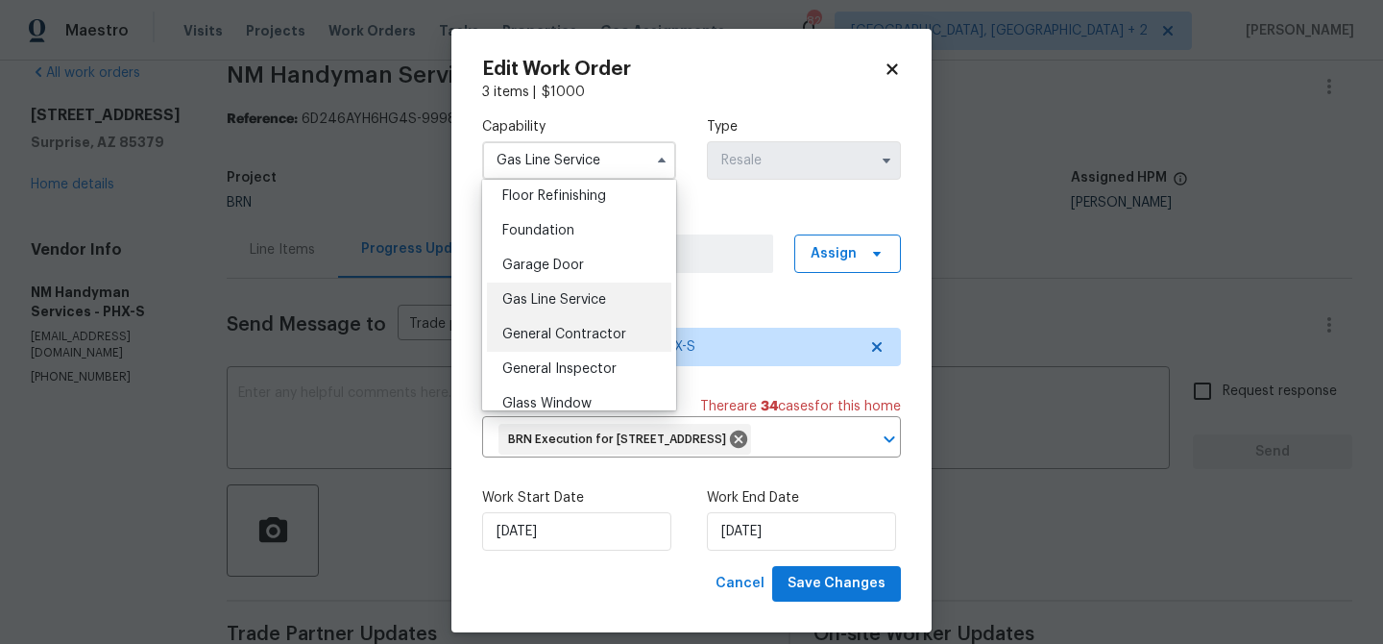
click at [578, 329] on span "General Contractor" at bounding box center [564, 334] width 124 height 13
type input "General Contractor"
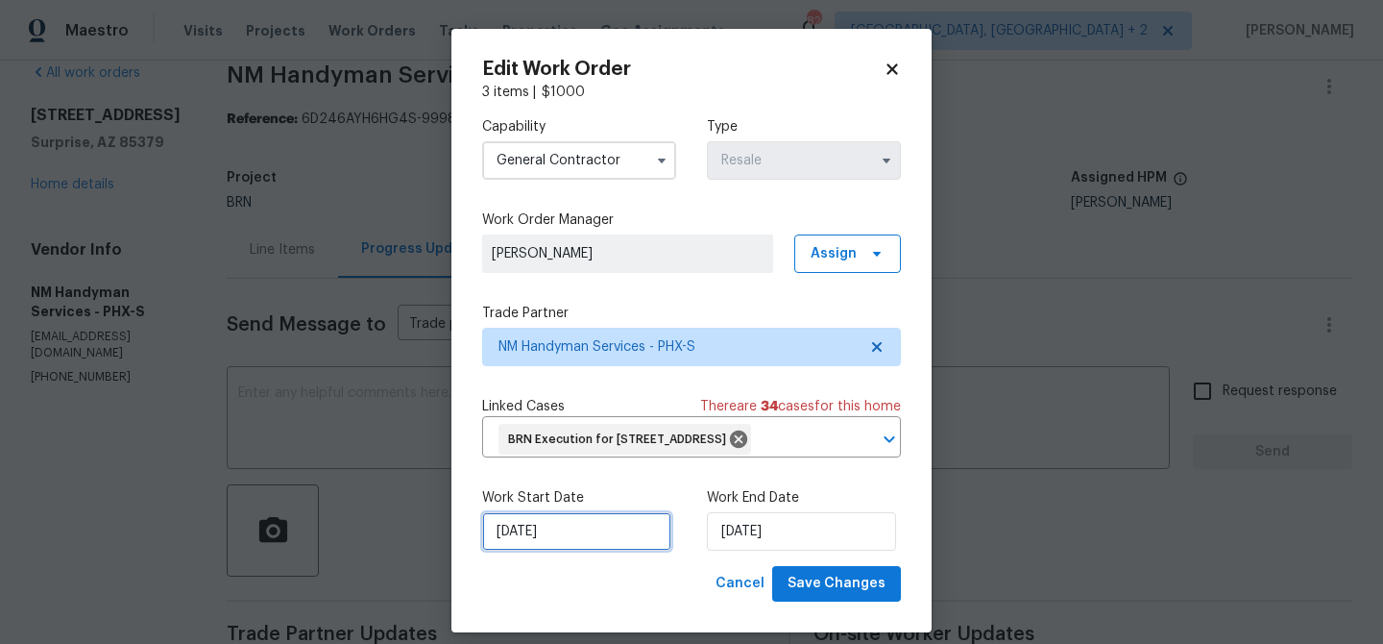
click at [538, 550] on input "19/09/2025" at bounding box center [576, 531] width 189 height 38
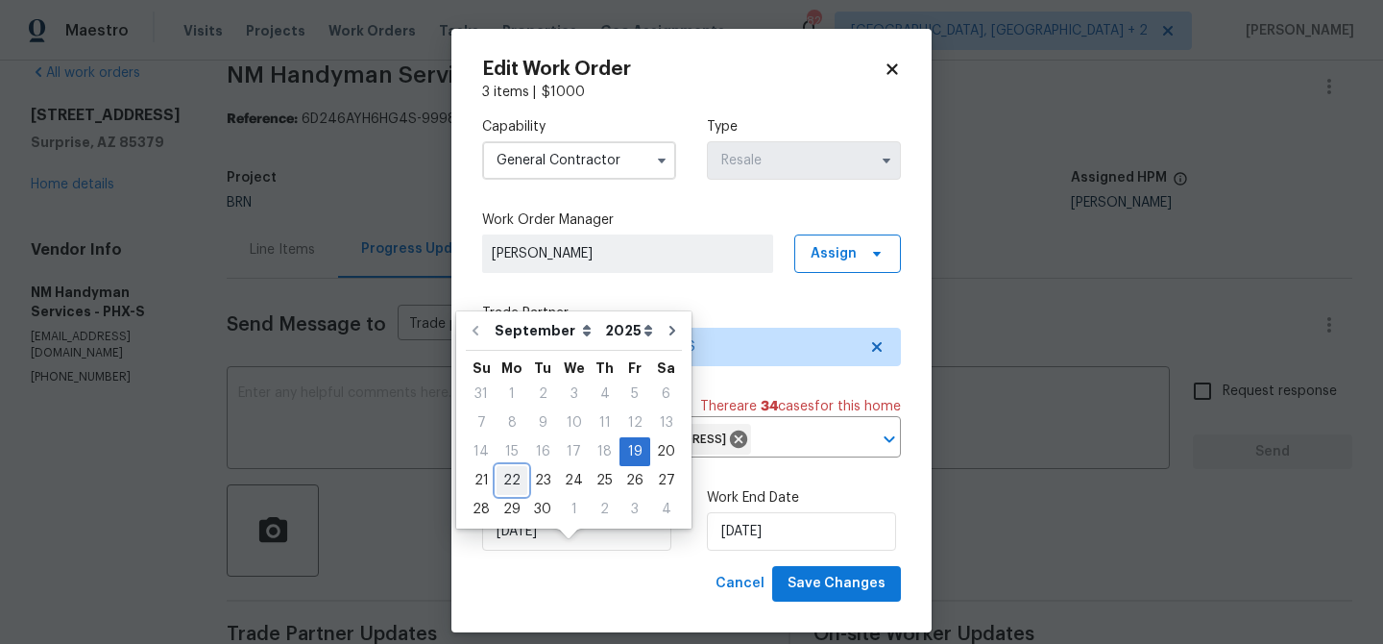
click at [511, 480] on div "22" at bounding box center [512, 480] width 31 height 27
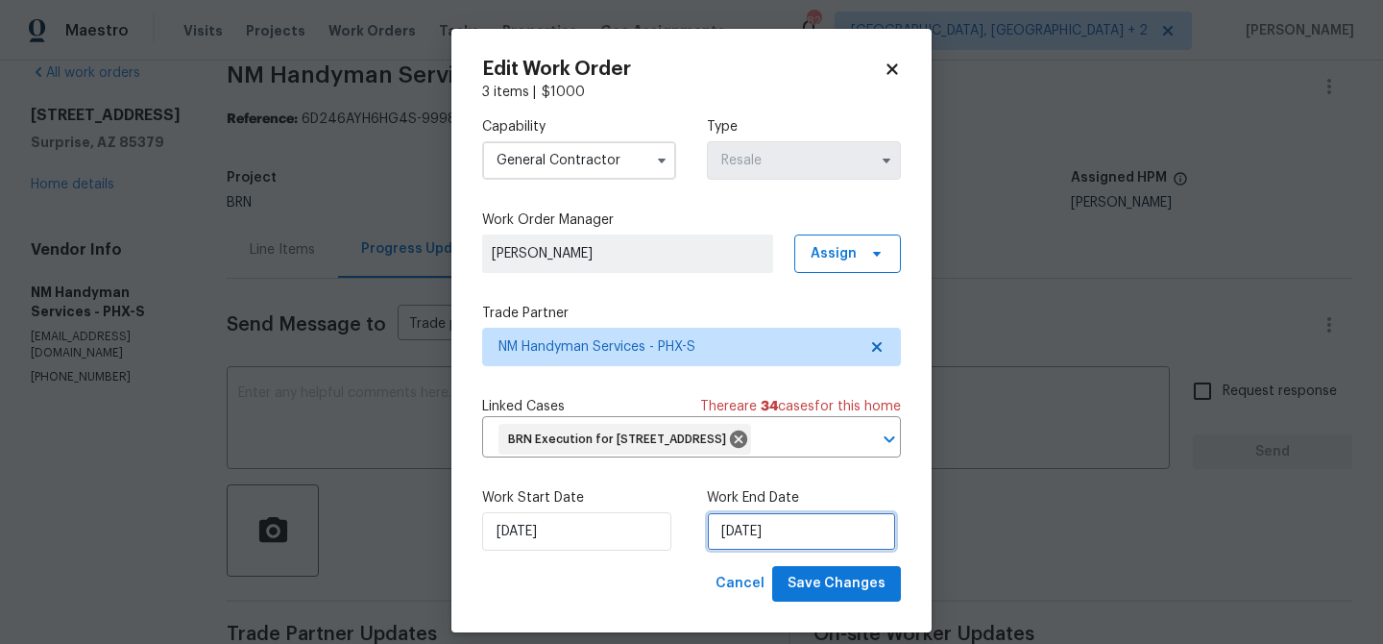
click at [773, 550] on input "23/09/2025" at bounding box center [801, 531] width 189 height 38
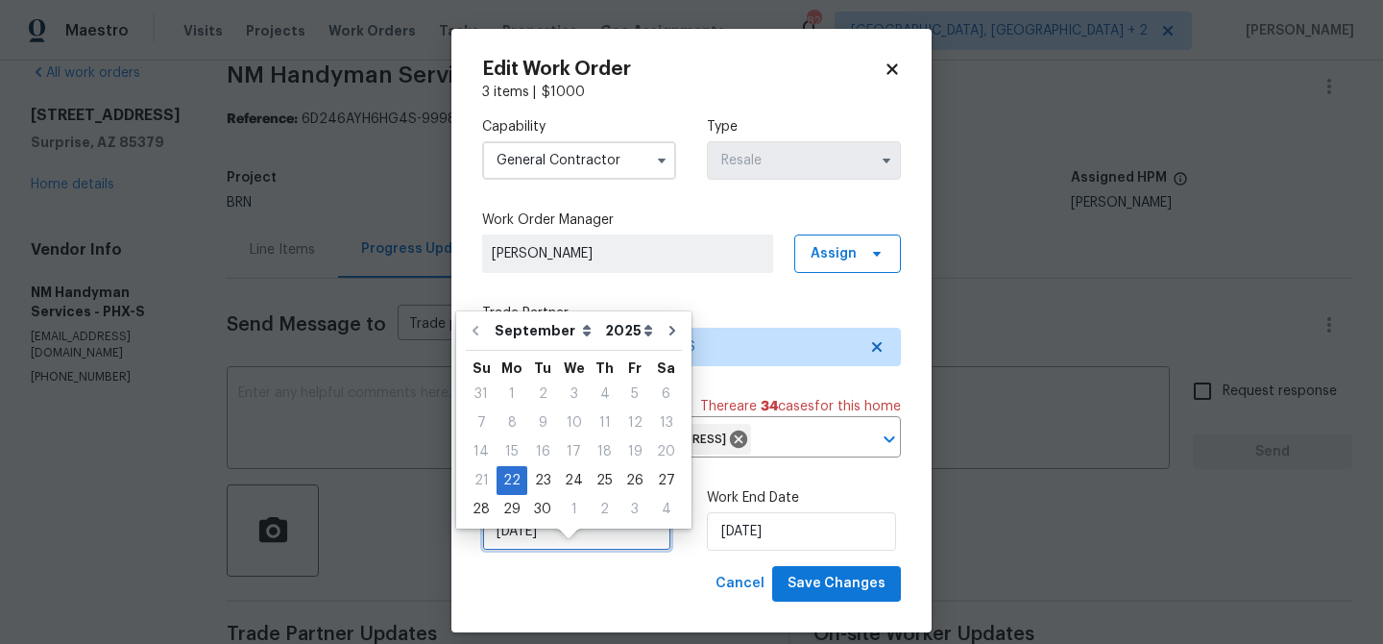
click at [517, 550] on input "22/09/2025" at bounding box center [576, 531] width 189 height 38
click at [577, 485] on div "24" at bounding box center [574, 480] width 32 height 27
type input "24/09/2025"
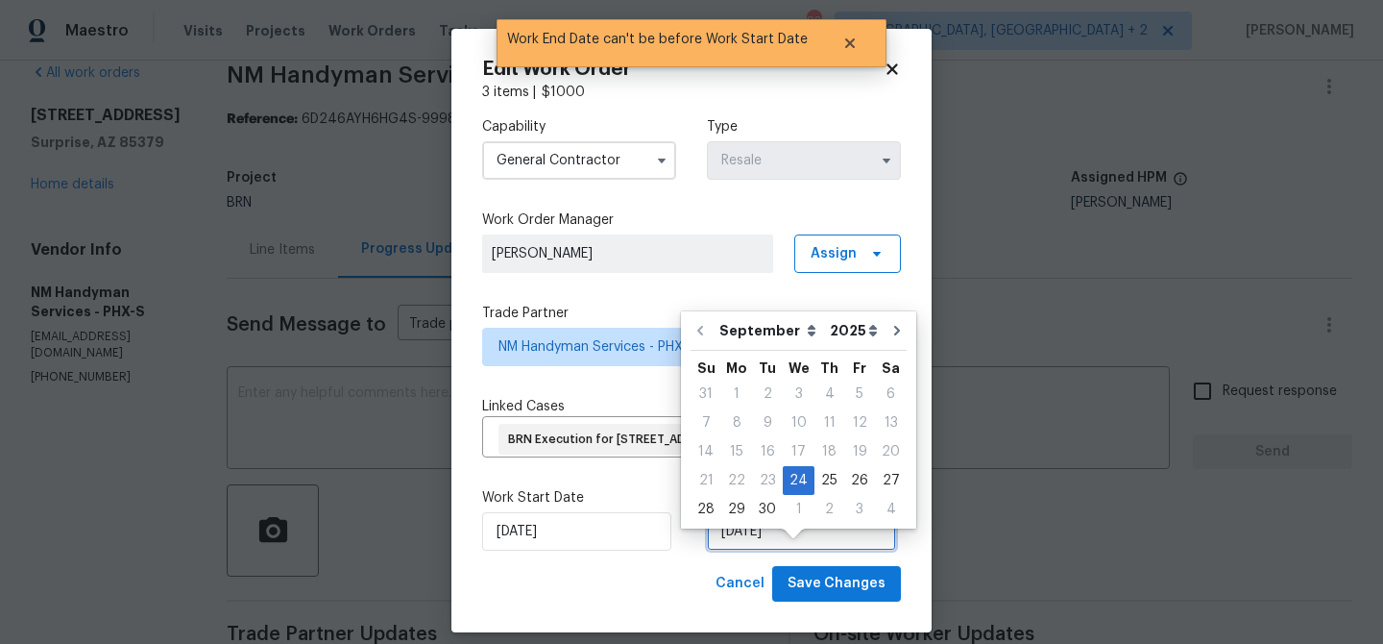
click at [756, 550] on input "24/09/2025" at bounding box center [801, 531] width 189 height 38
click at [769, 511] on div "30" at bounding box center [767, 509] width 31 height 27
type input "30/09/2025"
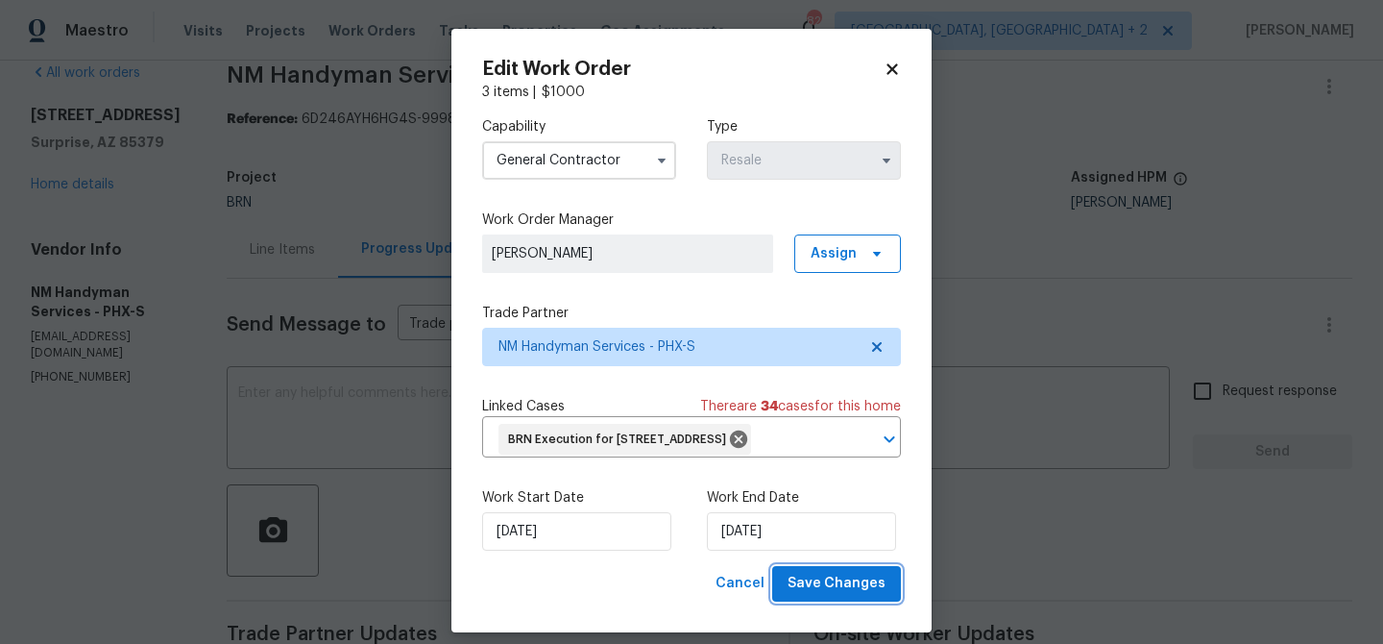
click at [805, 596] on span "Save Changes" at bounding box center [837, 584] width 98 height 24
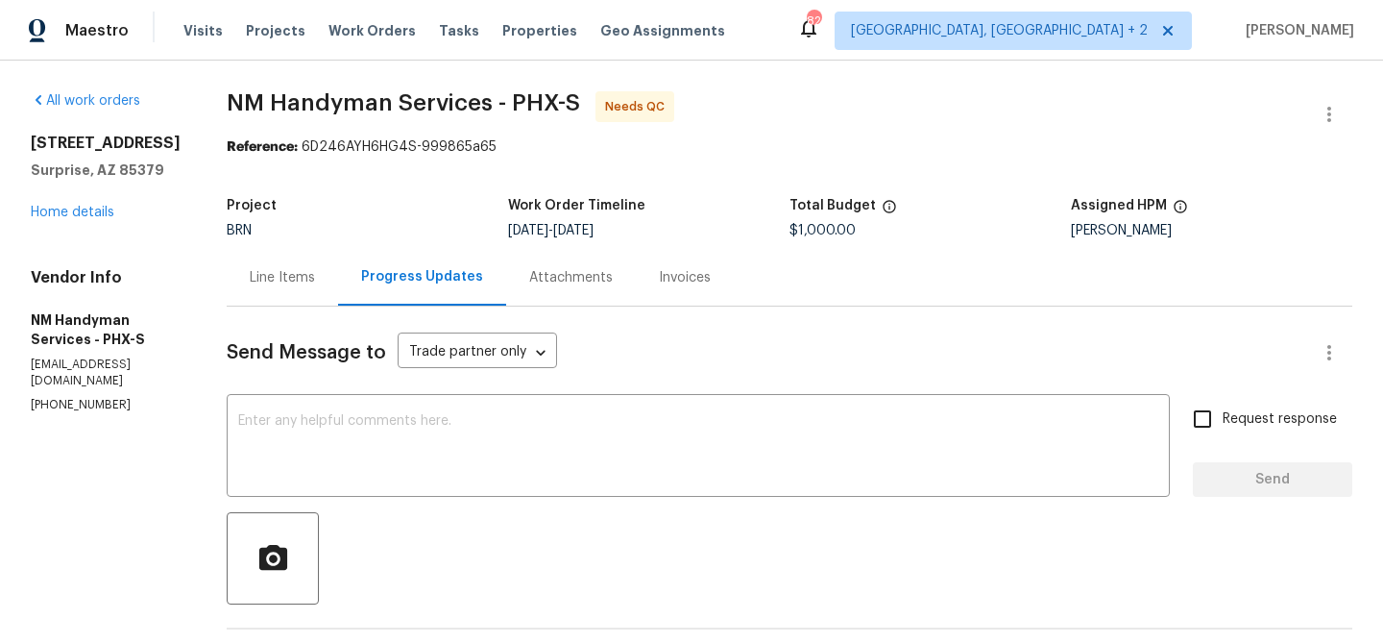
click at [280, 288] on div "Line Items" at bounding box center [282, 277] width 111 height 57
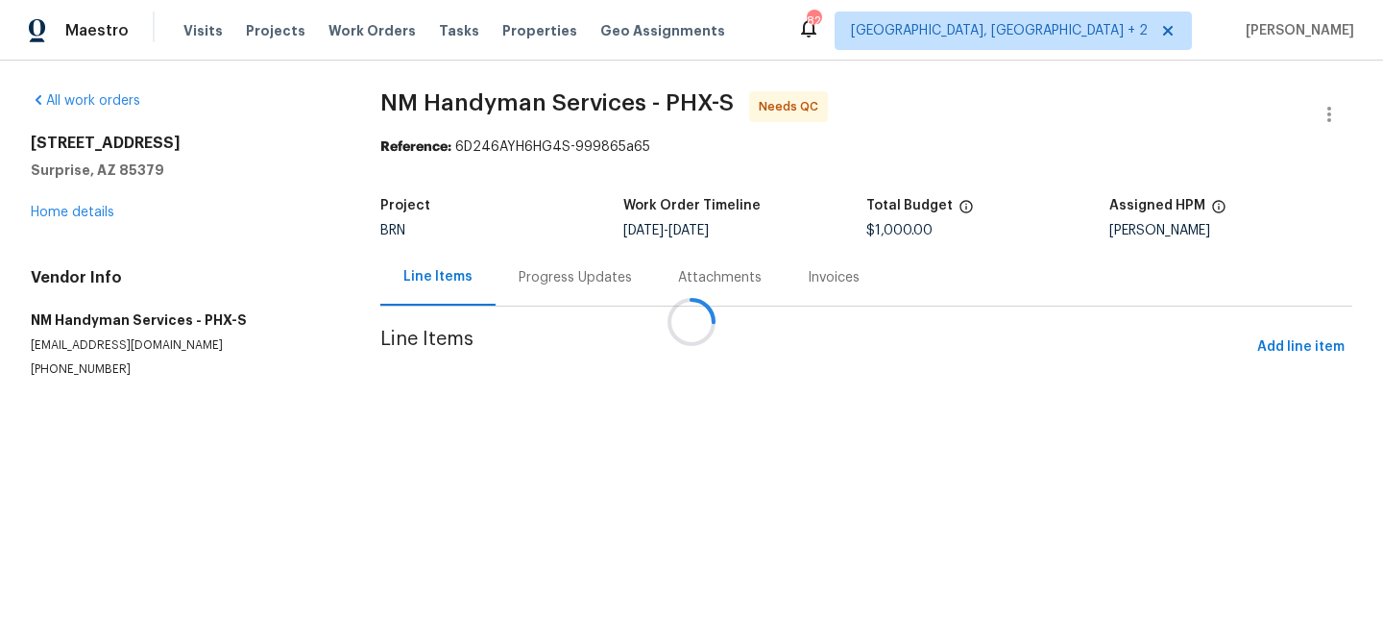
click at [711, 393] on div at bounding box center [691, 322] width 1383 height 644
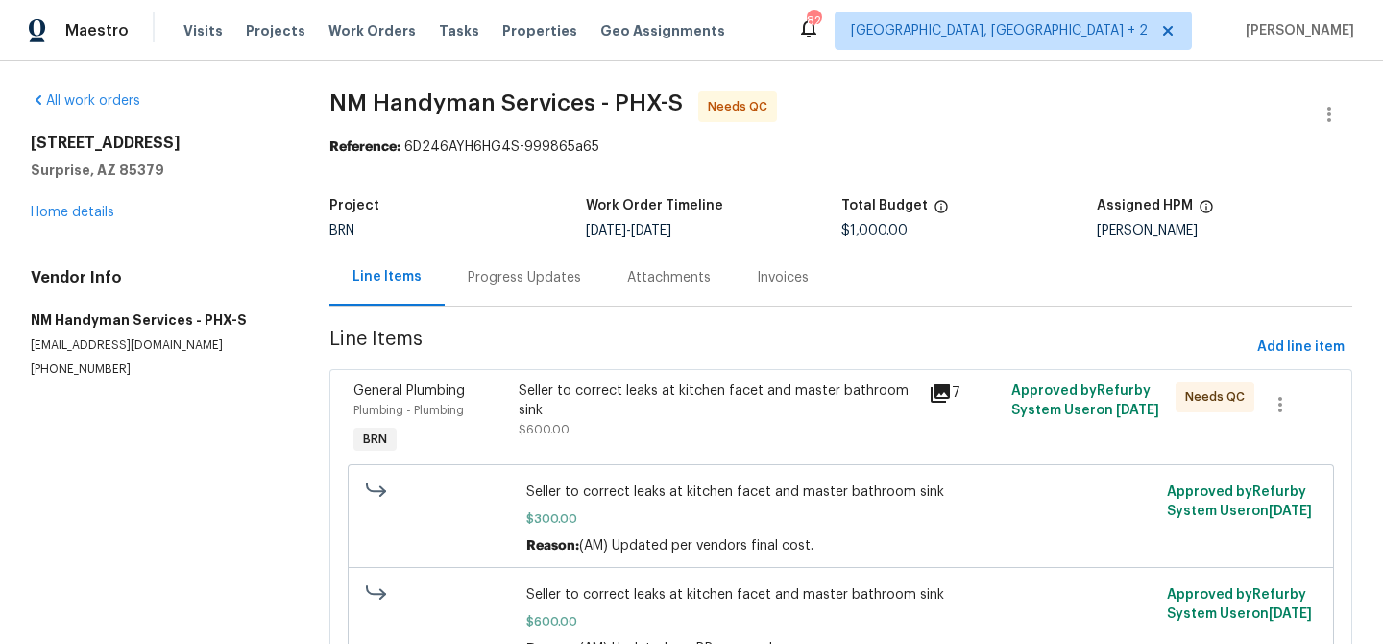
click at [617, 384] on div "Seller to correct leaks at kitchen facet and master bathroom sink" at bounding box center [719, 400] width 400 height 38
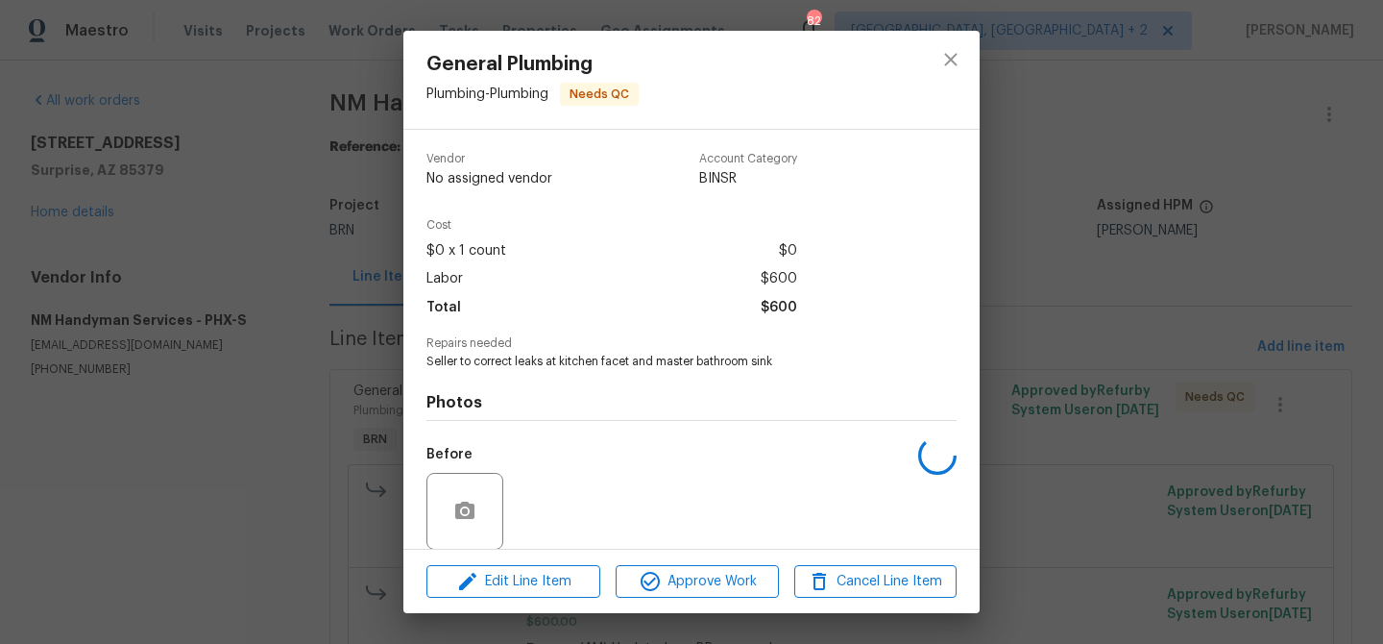
scroll to position [144, 0]
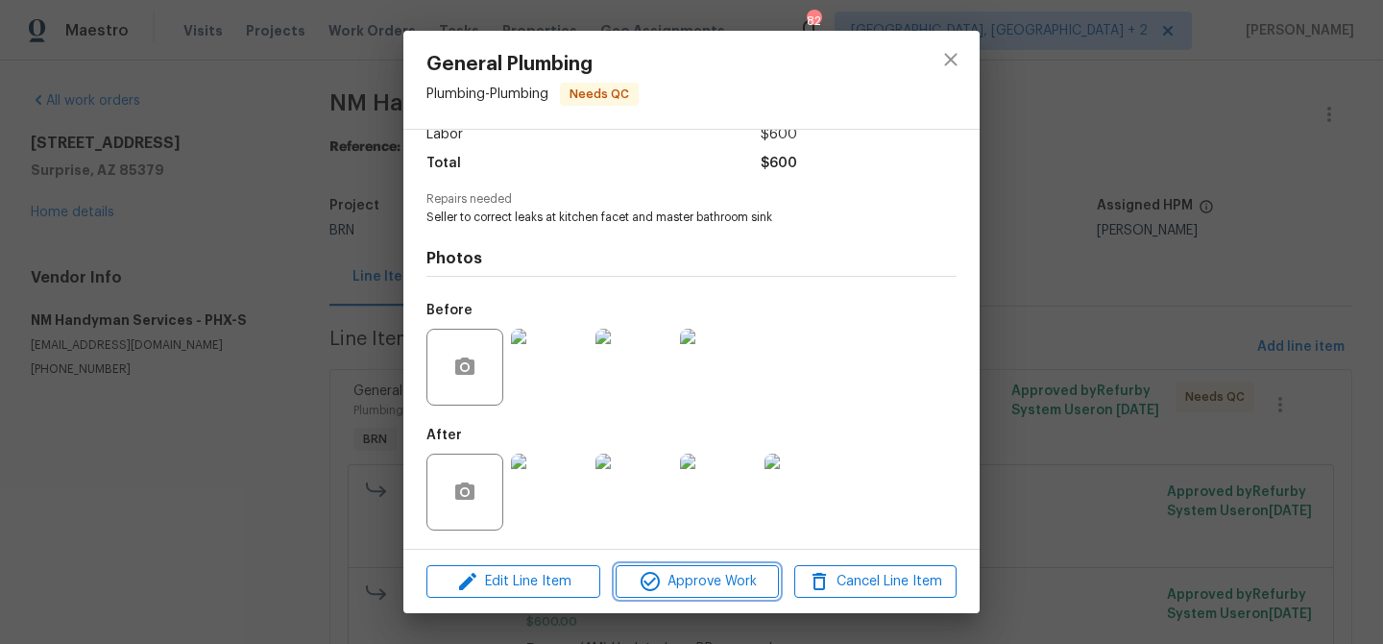
click at [696, 565] on button "Approve Work" at bounding box center [697, 582] width 162 height 34
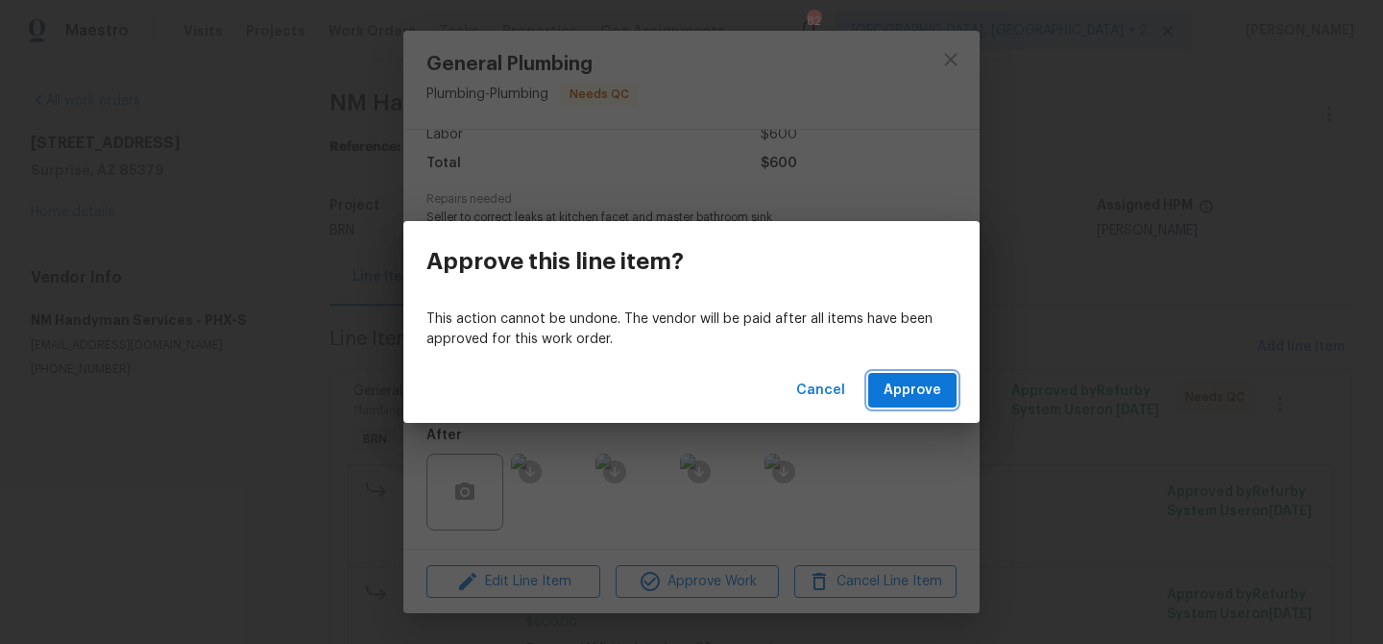
click at [887, 393] on span "Approve" at bounding box center [913, 390] width 58 height 24
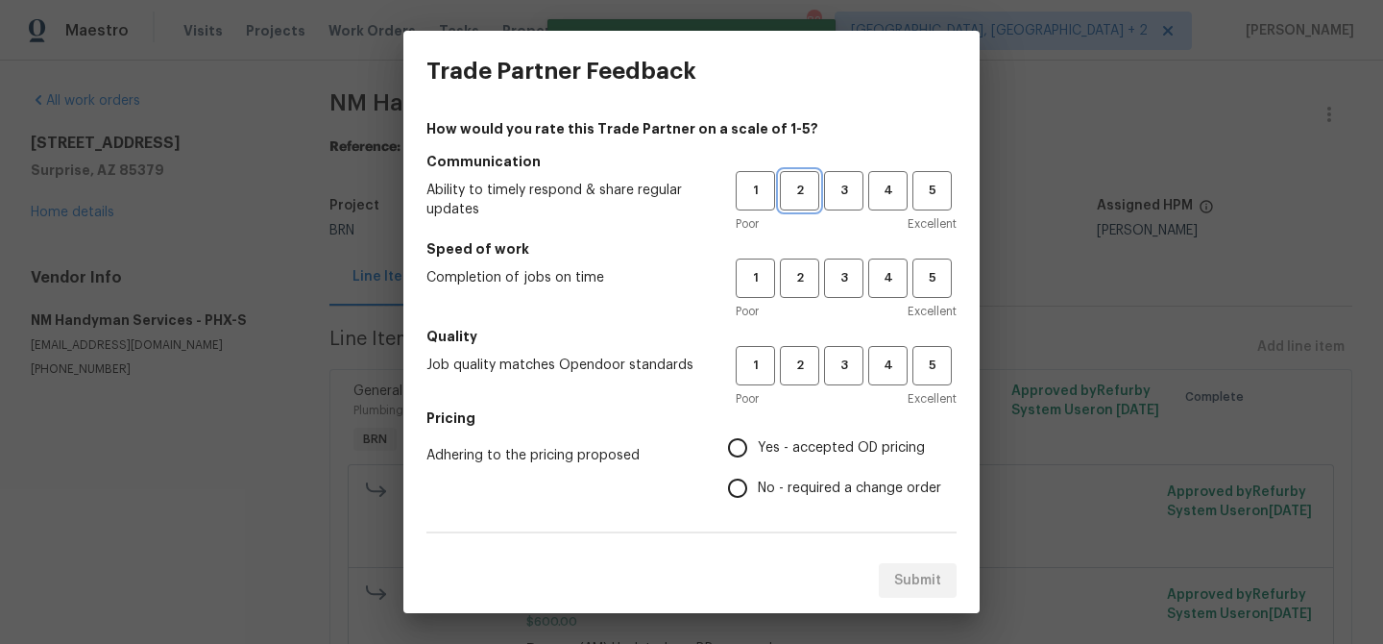
click at [798, 205] on button "2" at bounding box center [799, 190] width 39 height 39
click at [798, 278] on span "2" at bounding box center [800, 278] width 36 height 22
click at [798, 375] on span "2" at bounding box center [800, 365] width 36 height 22
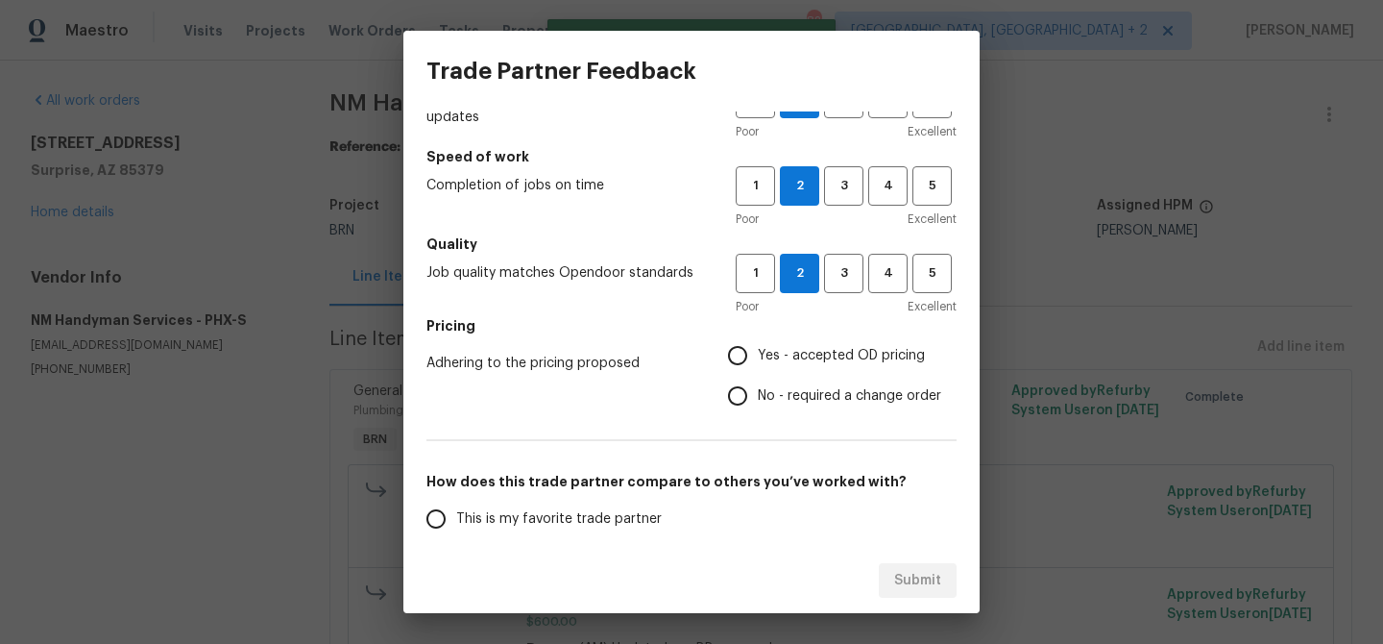
click at [760, 384] on label "No - required a change order" at bounding box center [830, 396] width 224 height 40
click at [758, 384] on input "No - required a change order" at bounding box center [738, 396] width 40 height 40
radio input "true"
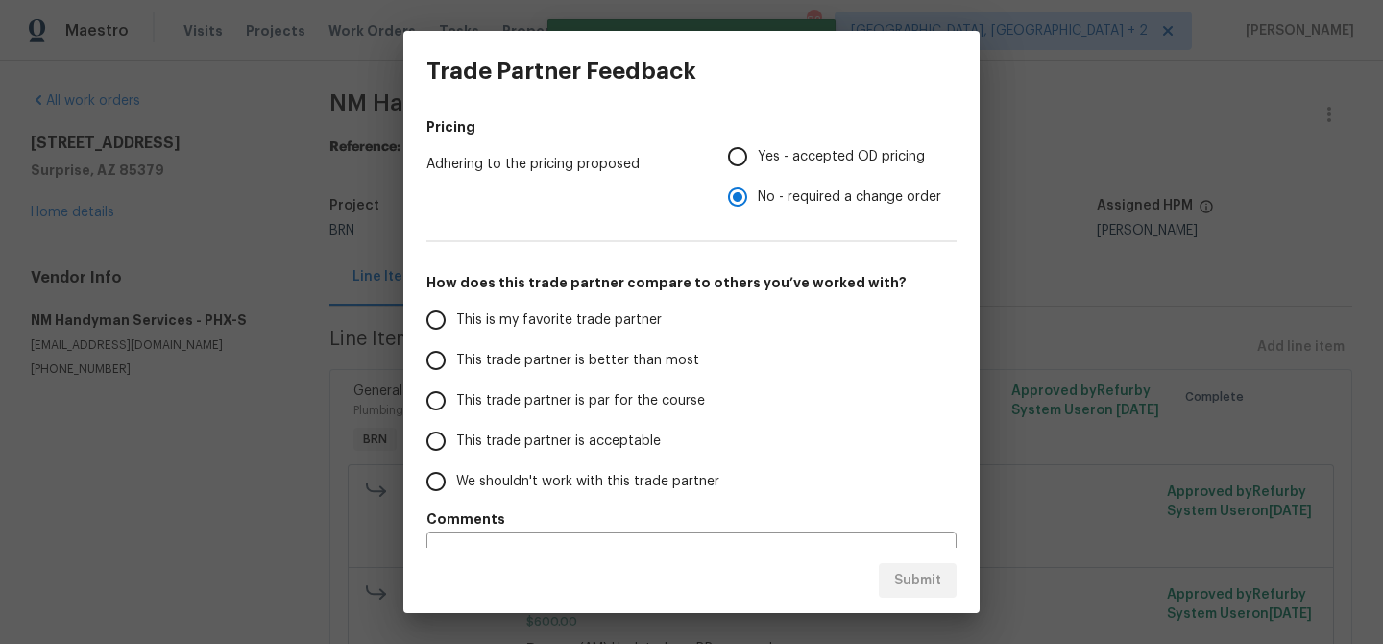
click at [542, 354] on span "This trade partner is better than most" at bounding box center [577, 361] width 243 height 20
click at [456, 354] on input "This trade partner is better than most" at bounding box center [436, 360] width 40 height 40
click at [903, 572] on span "Submit" at bounding box center [917, 581] width 47 height 24
radio input "true"
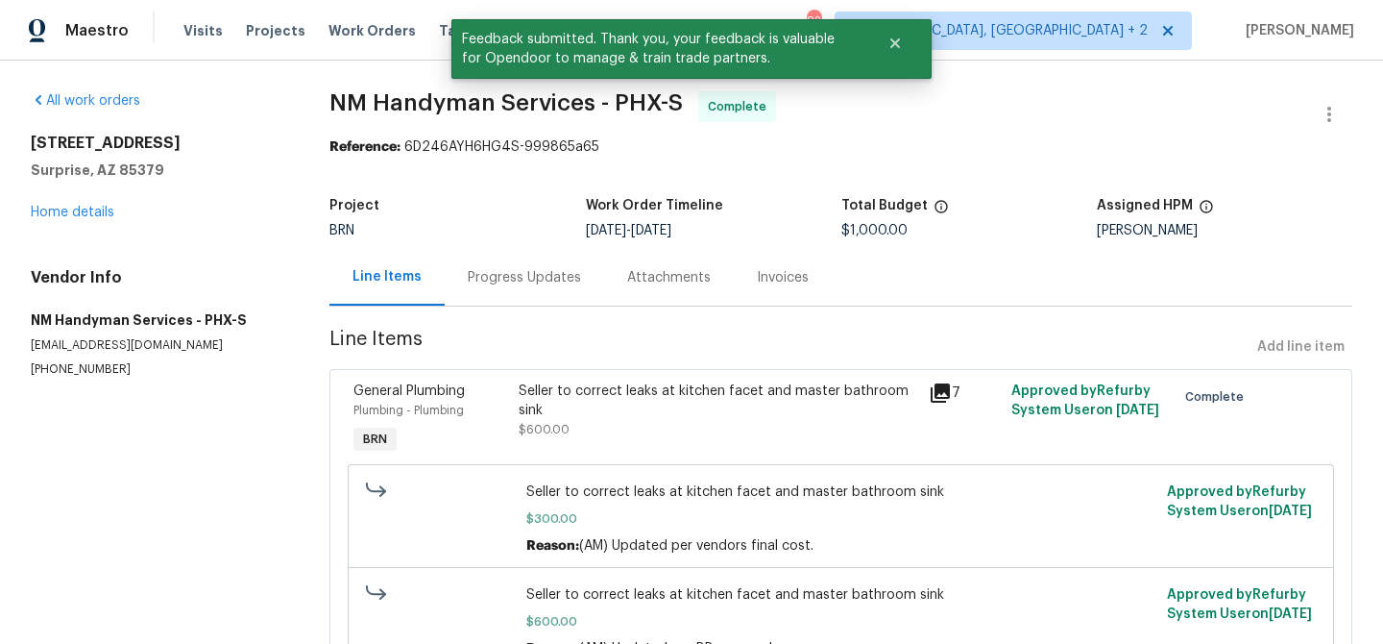
click at [489, 275] on div "Progress Updates" at bounding box center [524, 277] width 113 height 19
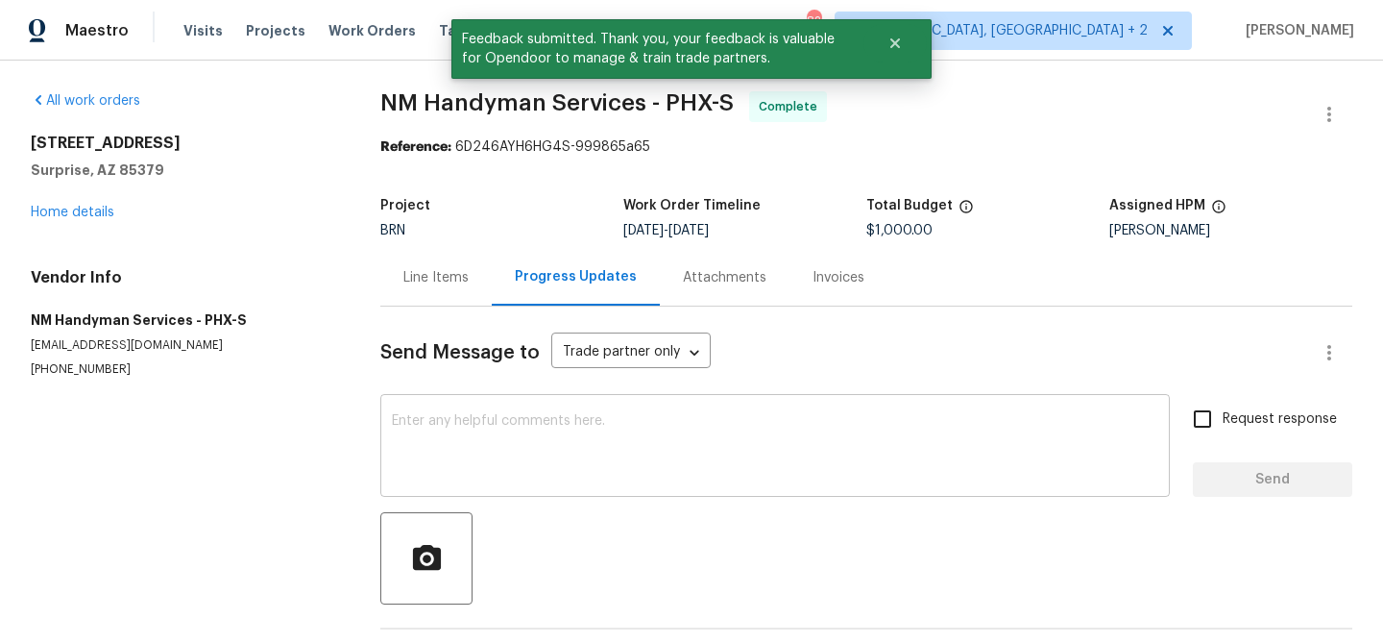
click at [490, 487] on div "x ​" at bounding box center [775, 448] width 790 height 98
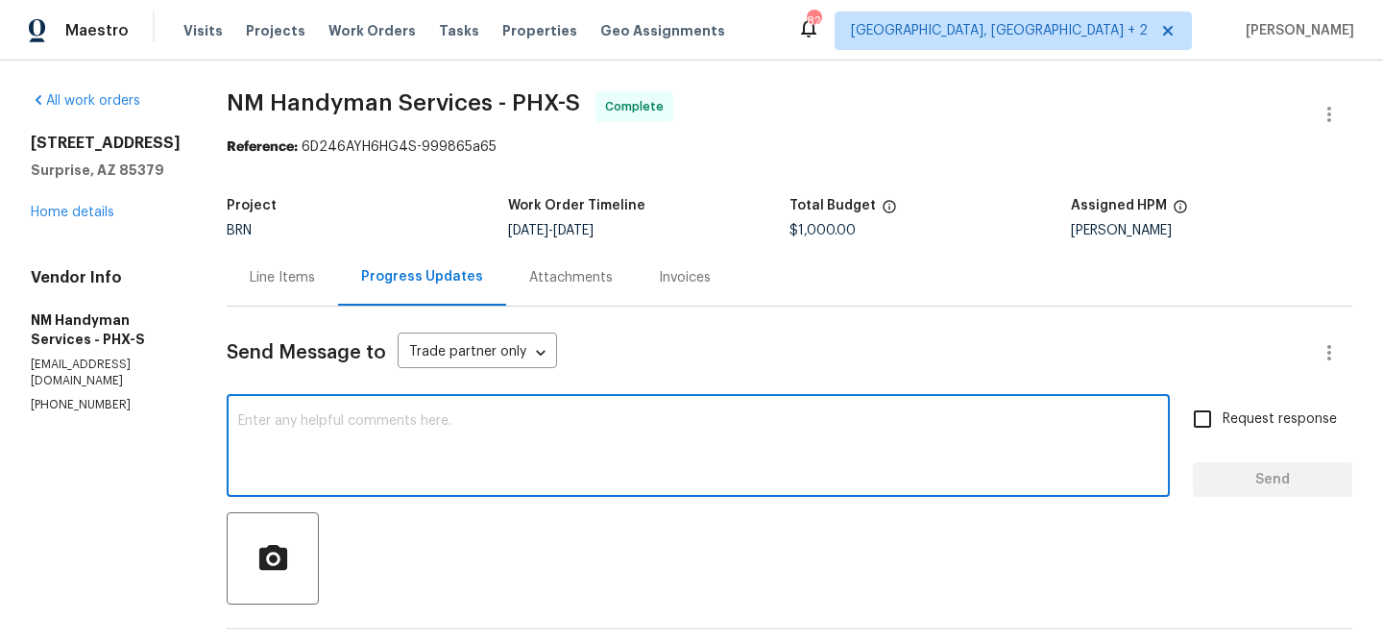
scroll to position [95, 0]
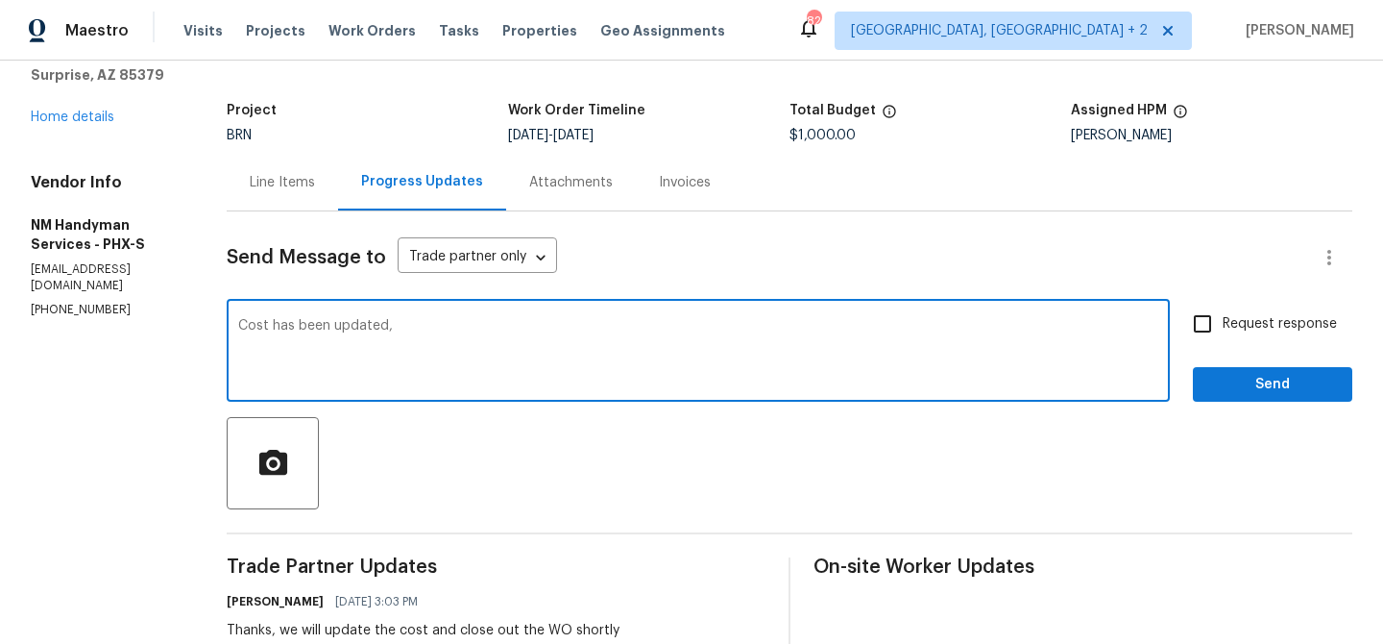
paste textarea "WO is approved, Please upload the invoice under the invoice section.Thanks"
click at [604, 324] on textarea "Cost has been updated,WO is approved, Please upload the invoice under the invoi…" at bounding box center [698, 352] width 920 height 67
type textarea "Cost has been updated,WO is approved, Please upload the detailed invoice under …"
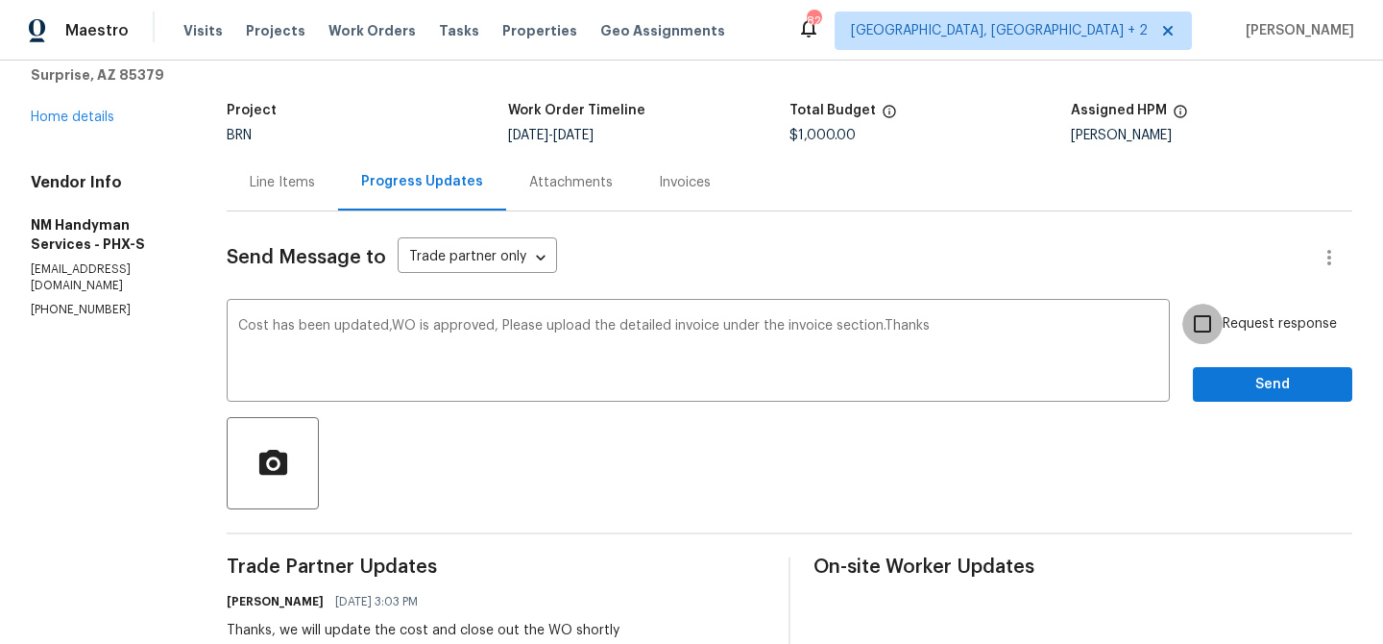
click at [1187, 343] on input "Request response" at bounding box center [1203, 324] width 40 height 40
checkbox input "true"
click at [1224, 380] on span "Send" at bounding box center [1272, 385] width 129 height 24
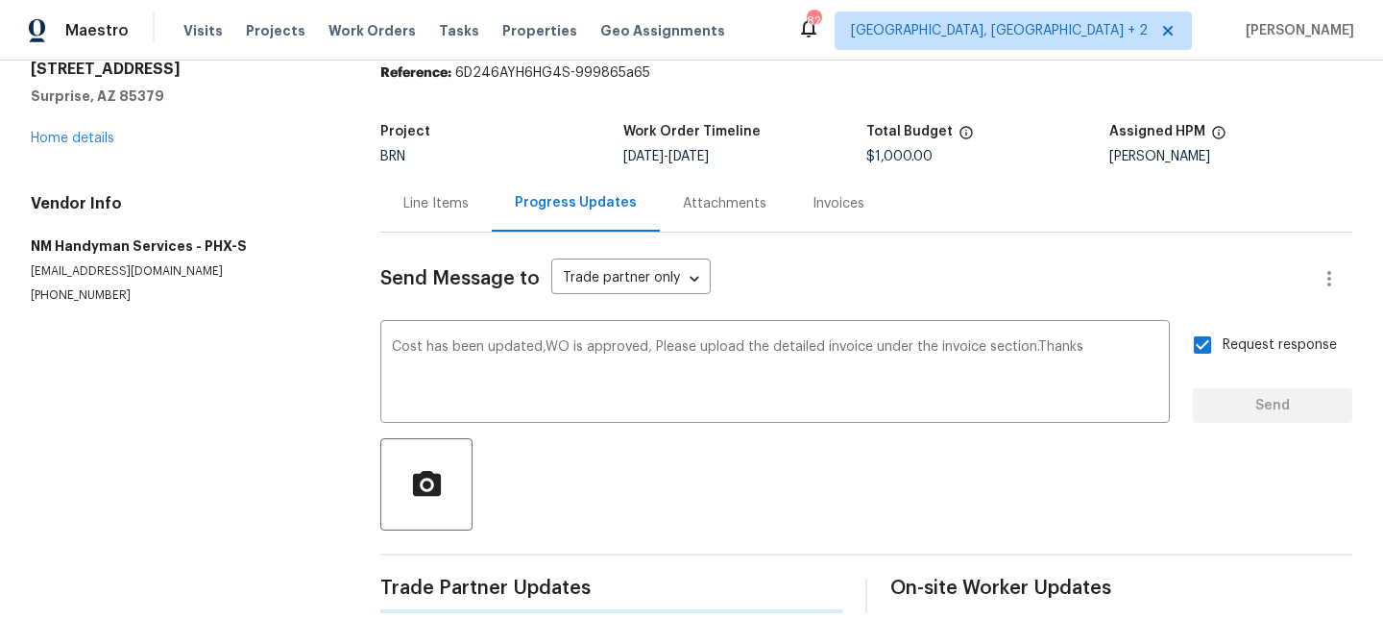
scroll to position [0, 0]
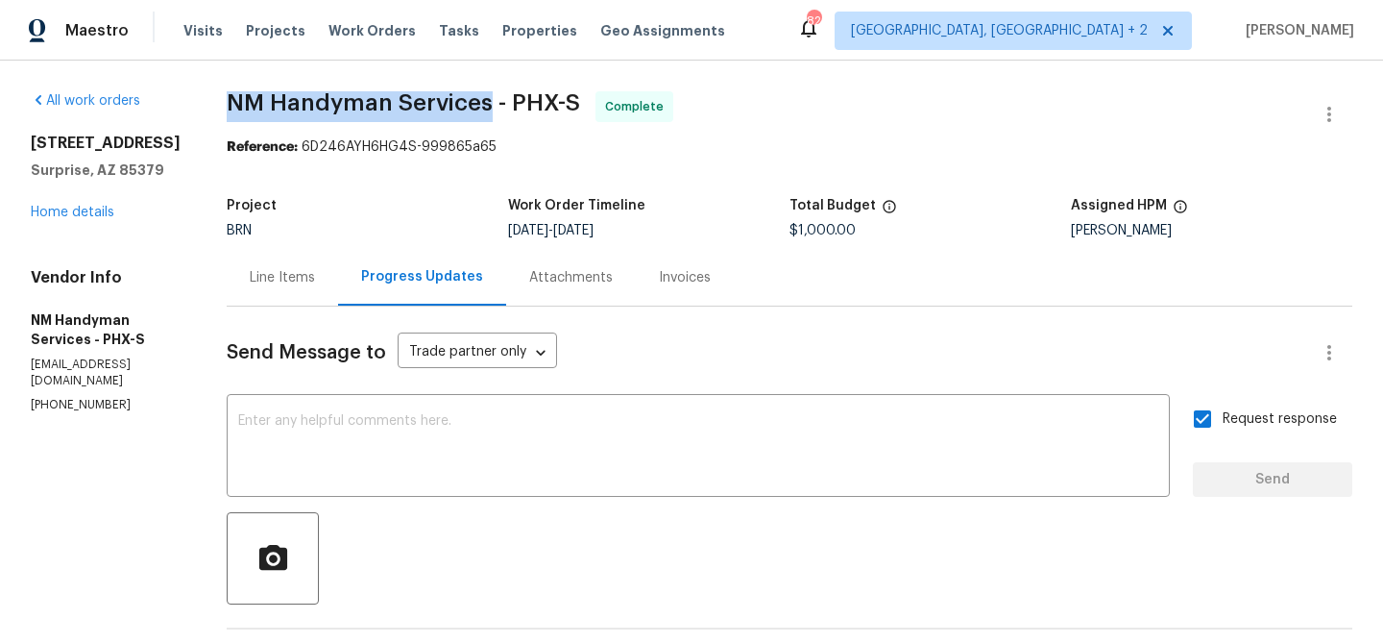
drag, startPoint x: 225, startPoint y: 108, endPoint x: 483, endPoint y: 100, distance: 258.5
click at [483, 100] on span "NM Handyman Services - PHX-S" at bounding box center [404, 102] width 354 height 23
copy span "NM Handyman Services"
click at [260, 297] on div "Line Items" at bounding box center [282, 277] width 111 height 57
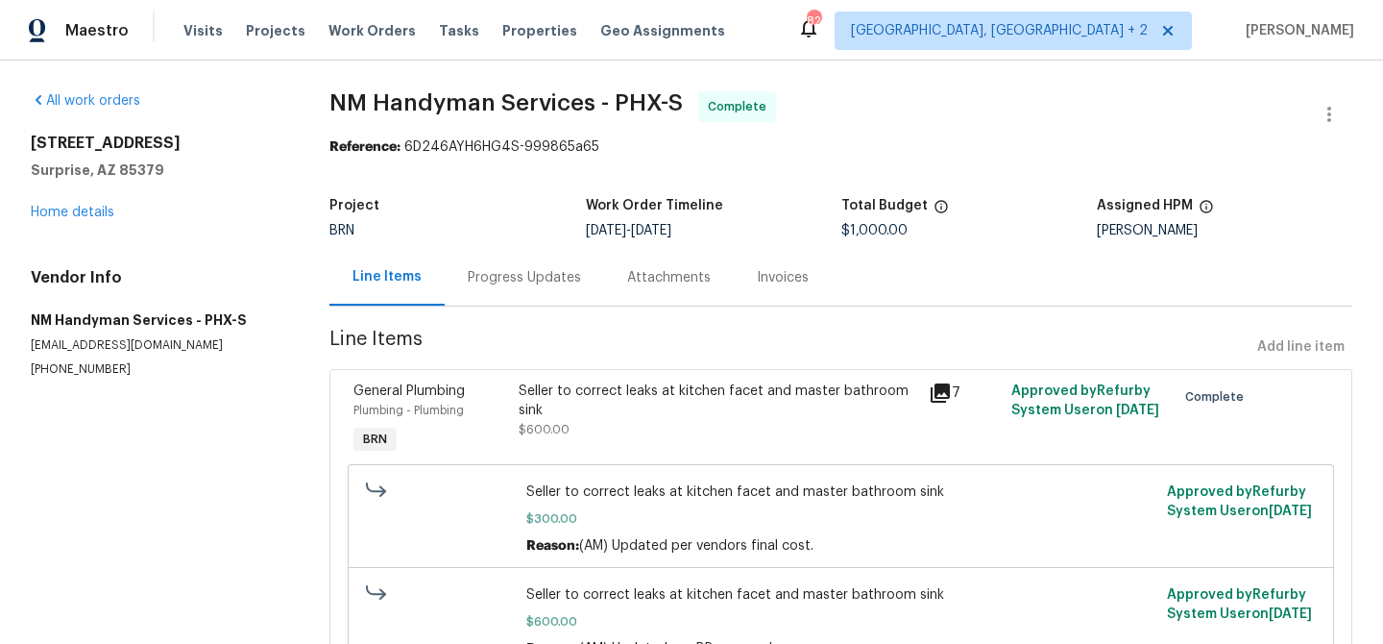
click at [565, 356] on span "Line Items" at bounding box center [790, 348] width 920 height 36
click at [549, 417] on div "Seller to correct leaks at kitchen facet and master bathroom sink" at bounding box center [719, 400] width 400 height 38
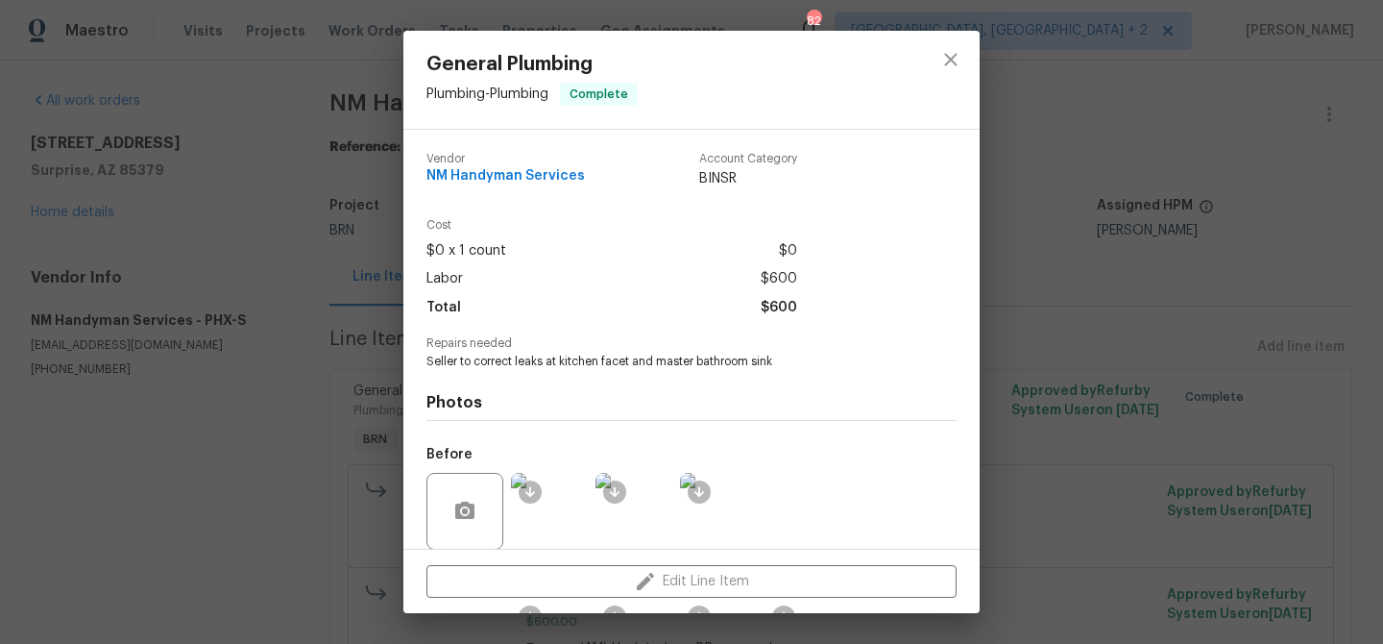
click at [533, 365] on span "Seller to correct leaks at kitchen facet and master bathroom sink" at bounding box center [665, 362] width 477 height 16
copy span "Seller to correct leaks at kitchen facet and master bathroom sink"
click at [295, 105] on div "General Plumbing Plumbing - Plumbing Complete Vendor NM Handyman Services Accou…" at bounding box center [691, 322] width 1383 height 644
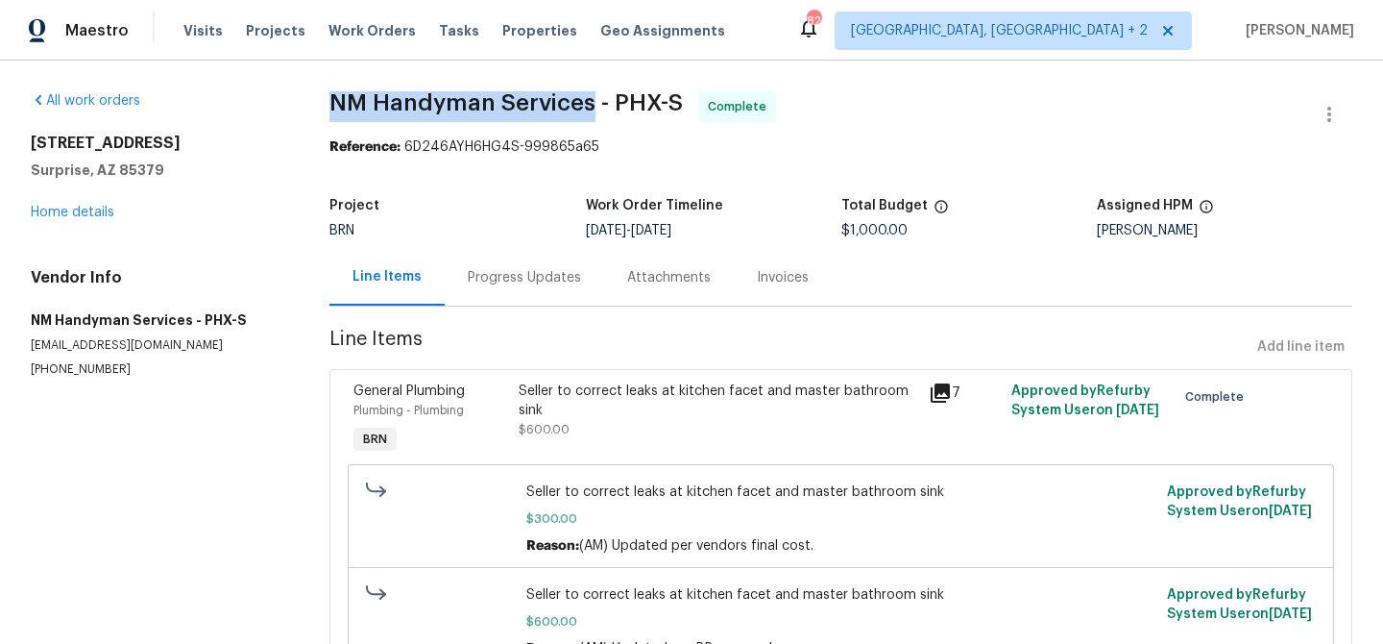
drag, startPoint x: 309, startPoint y: 103, endPoint x: 599, endPoint y: 97, distance: 290.2
click at [598, 98] on div "All work orders [STREET_ADDRESS] Home details Vendor Info NM Handyman Services …" at bounding box center [691, 516] width 1383 height 910
copy span "NM Handyman Services"
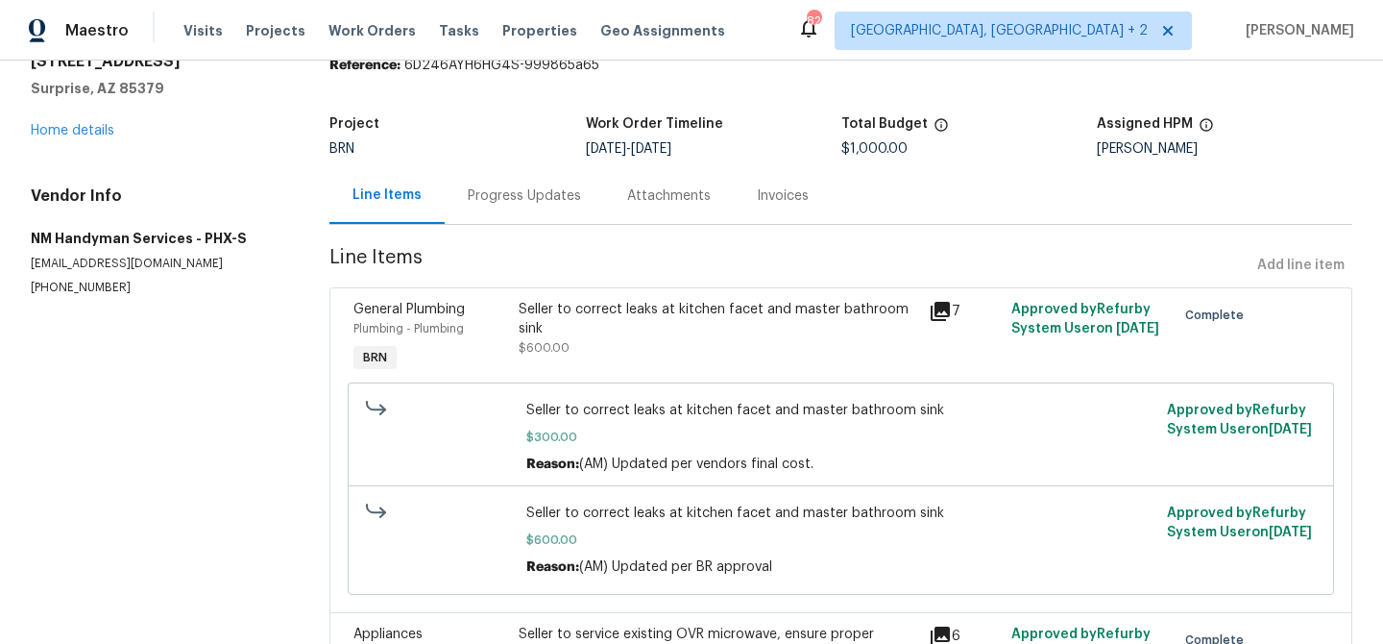
scroll to position [104, 0]
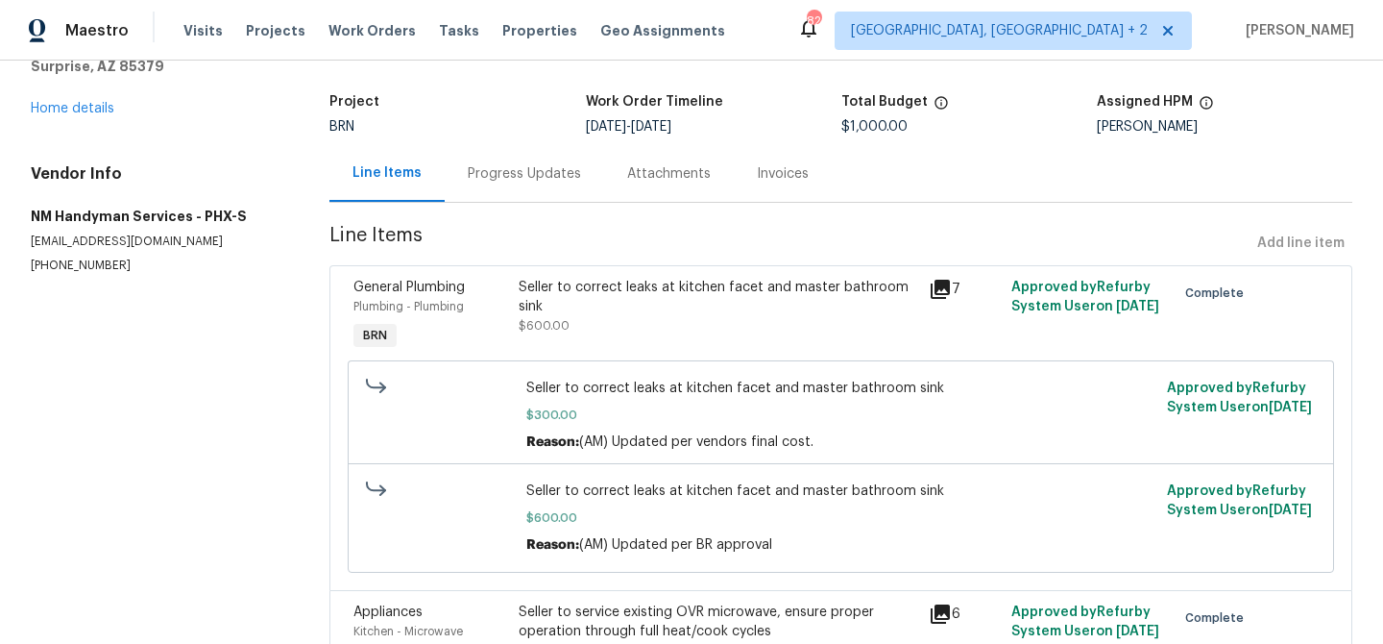
click at [570, 340] on div "Seller to correct leaks at kitchen facet and master bathroom sink $600.00" at bounding box center [718, 316] width 411 height 88
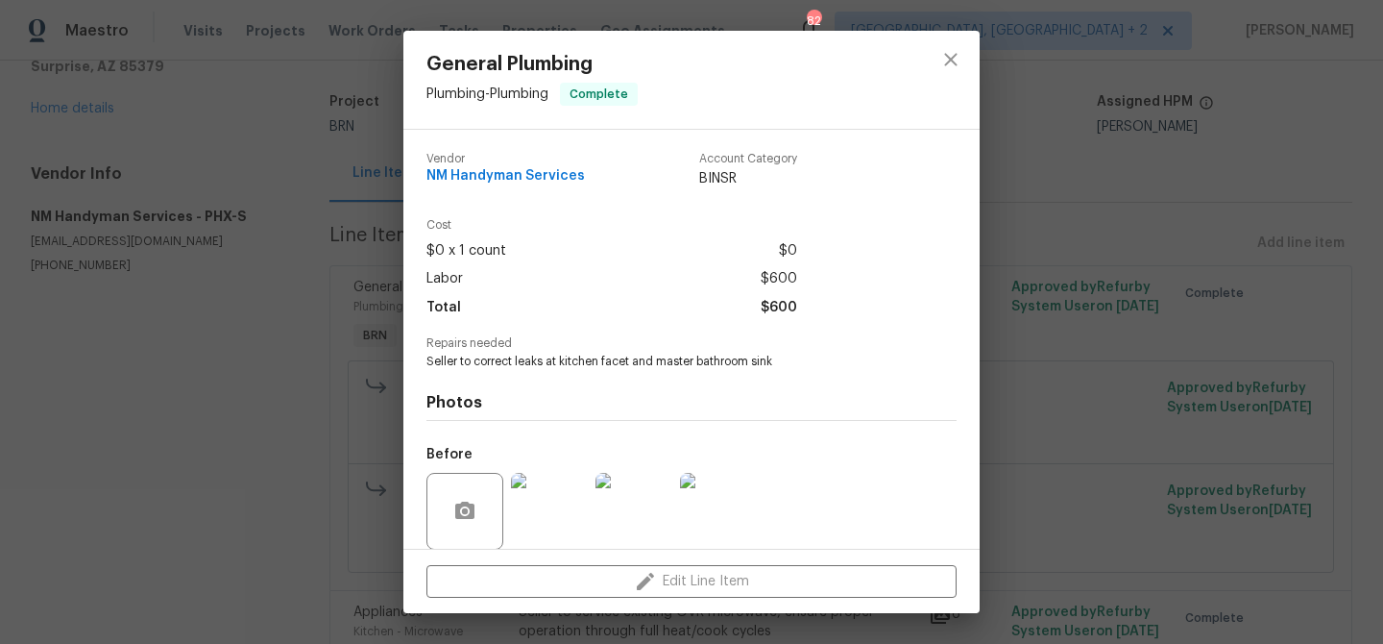
scroll to position [144, 0]
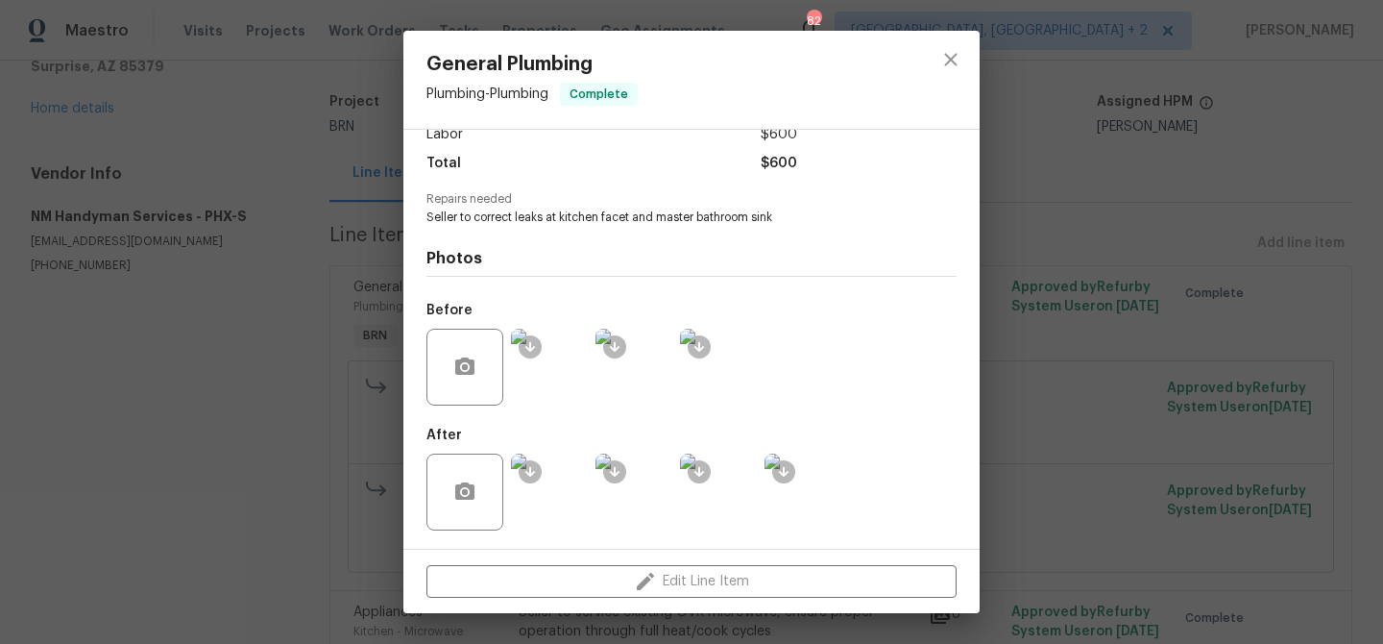
click at [539, 374] on img at bounding box center [549, 367] width 77 height 77
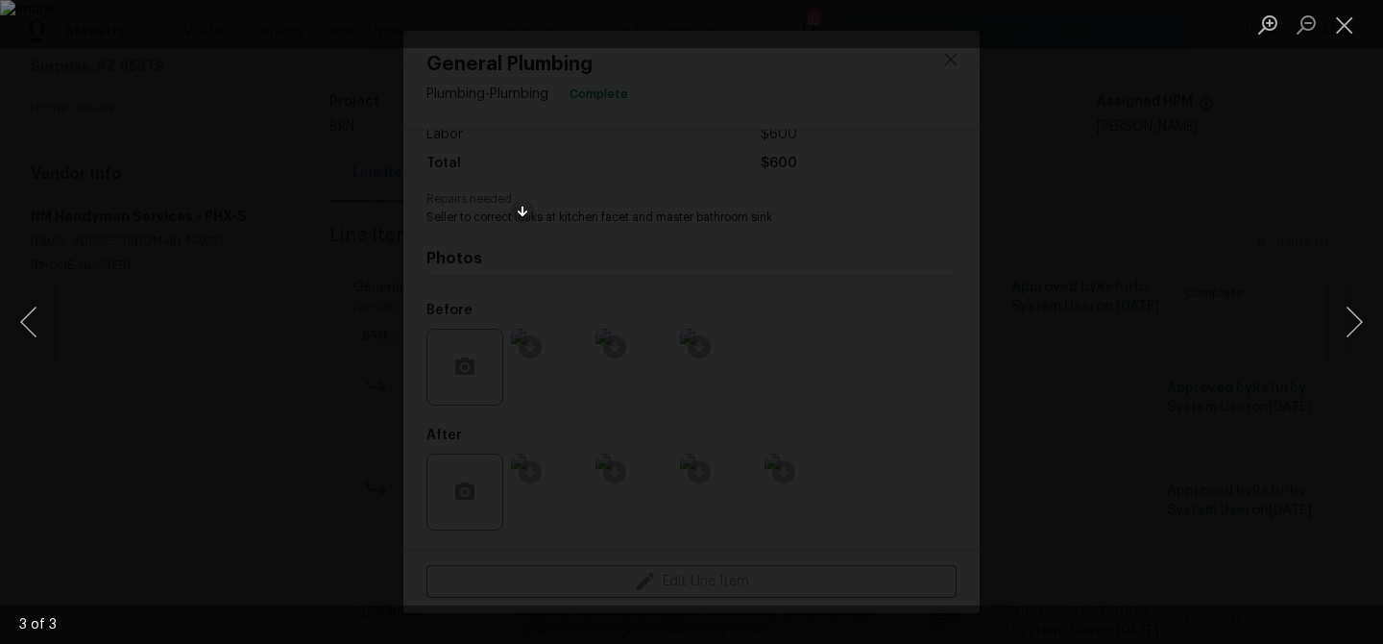
click at [154, 134] on div "Lightbox" at bounding box center [691, 322] width 1383 height 644
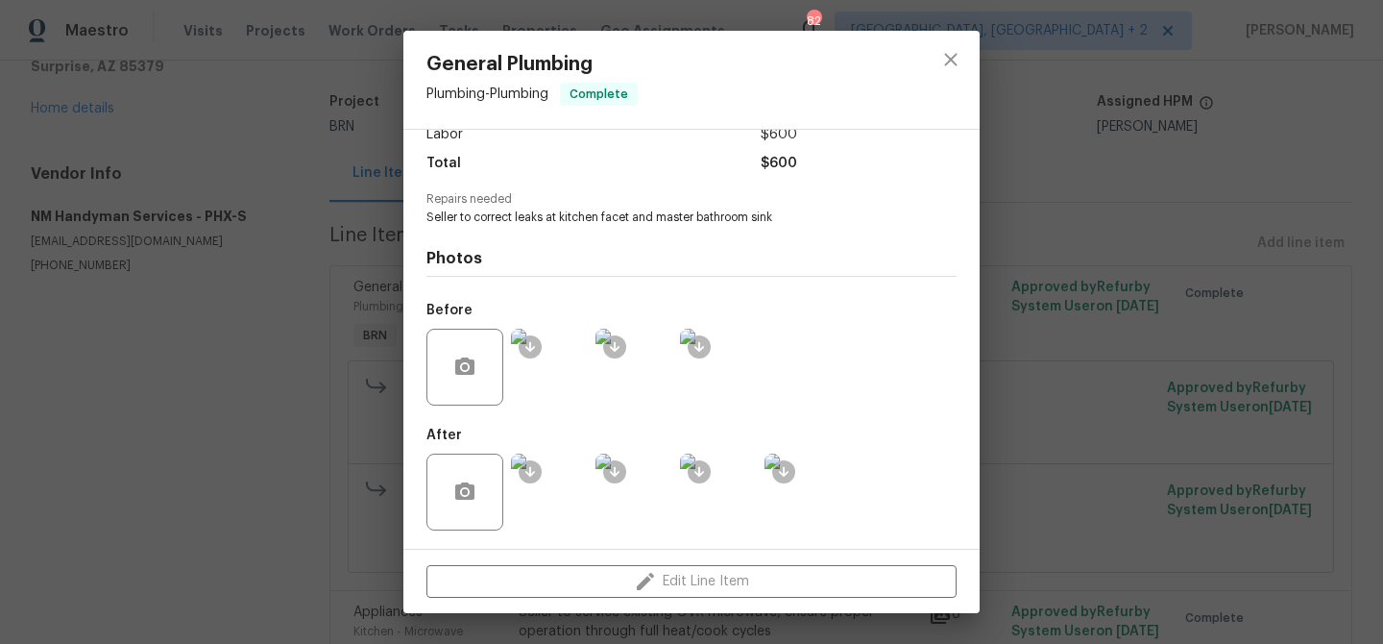
click at [553, 474] on img at bounding box center [549, 491] width 77 height 77
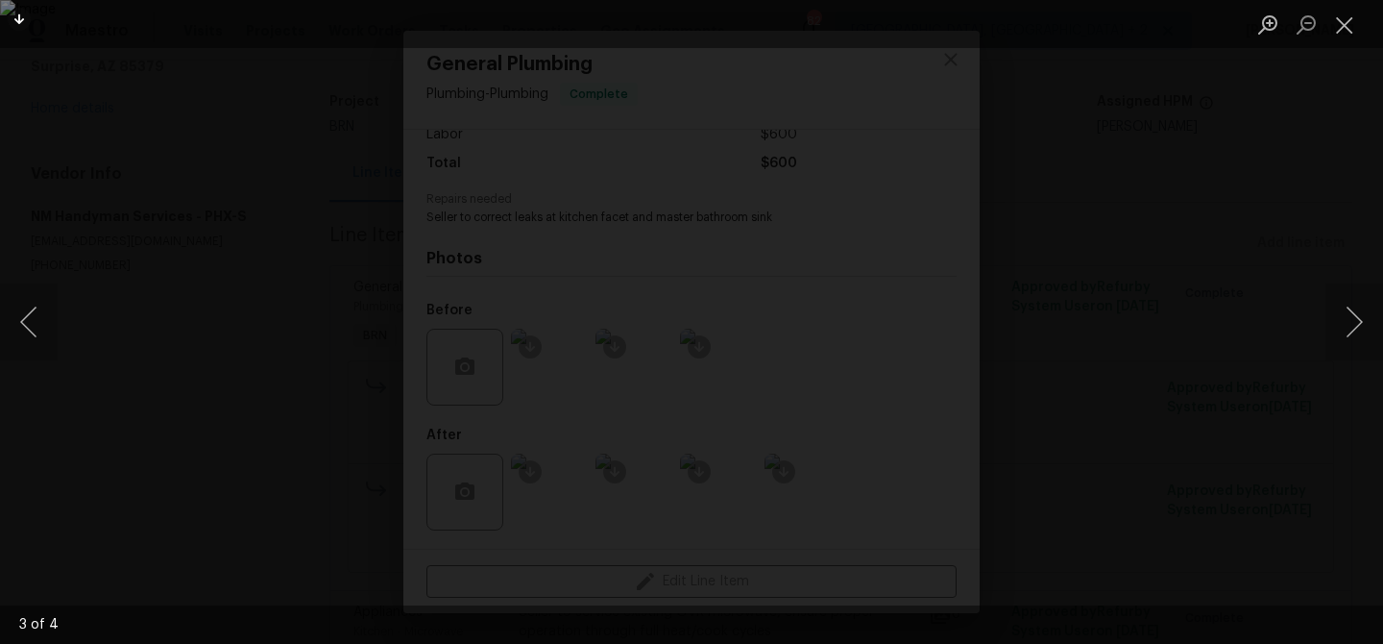
click at [644, 207] on img "Lightbox" at bounding box center [691, 322] width 1383 height 644
click at [159, 175] on div "Lightbox" at bounding box center [691, 322] width 1383 height 644
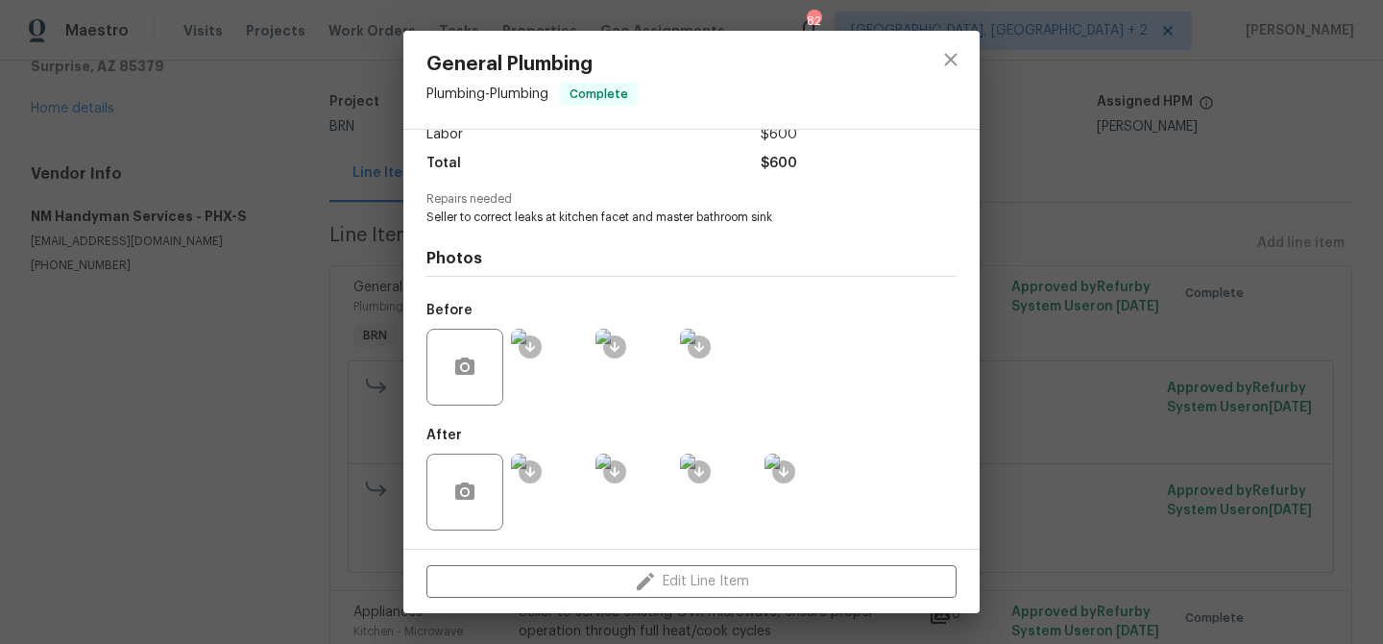
click at [141, 211] on div "General Plumbing Plumbing - Plumbing Complete Vendor NM Handyman Services Accou…" at bounding box center [691, 322] width 1383 height 644
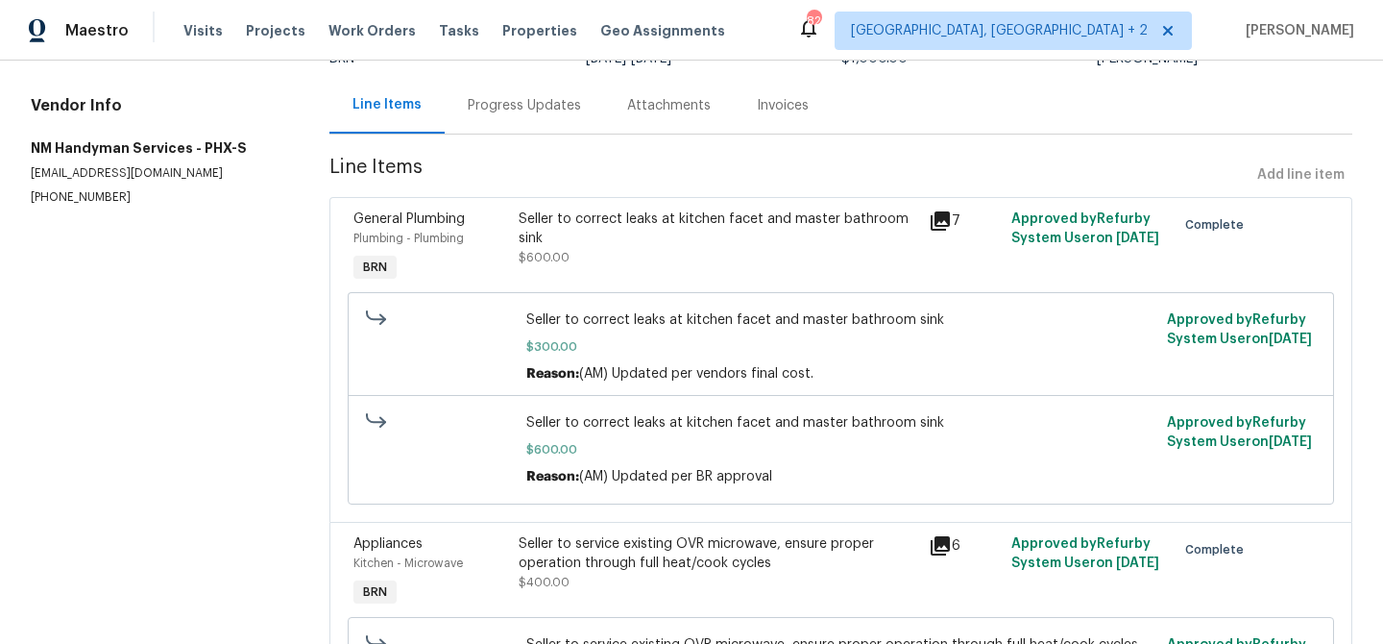
scroll to position [226, 0]
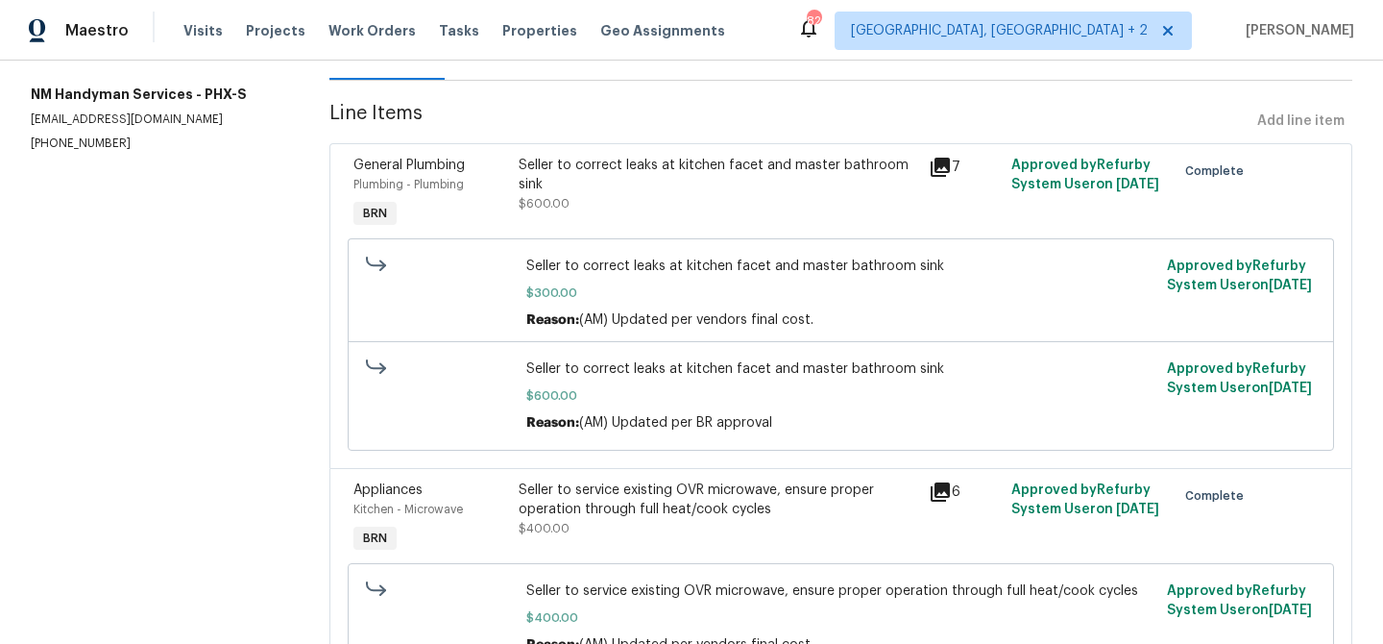
click at [579, 486] on div "Seller to service existing OVR microwave, ensure proper operation through full …" at bounding box center [719, 499] width 400 height 38
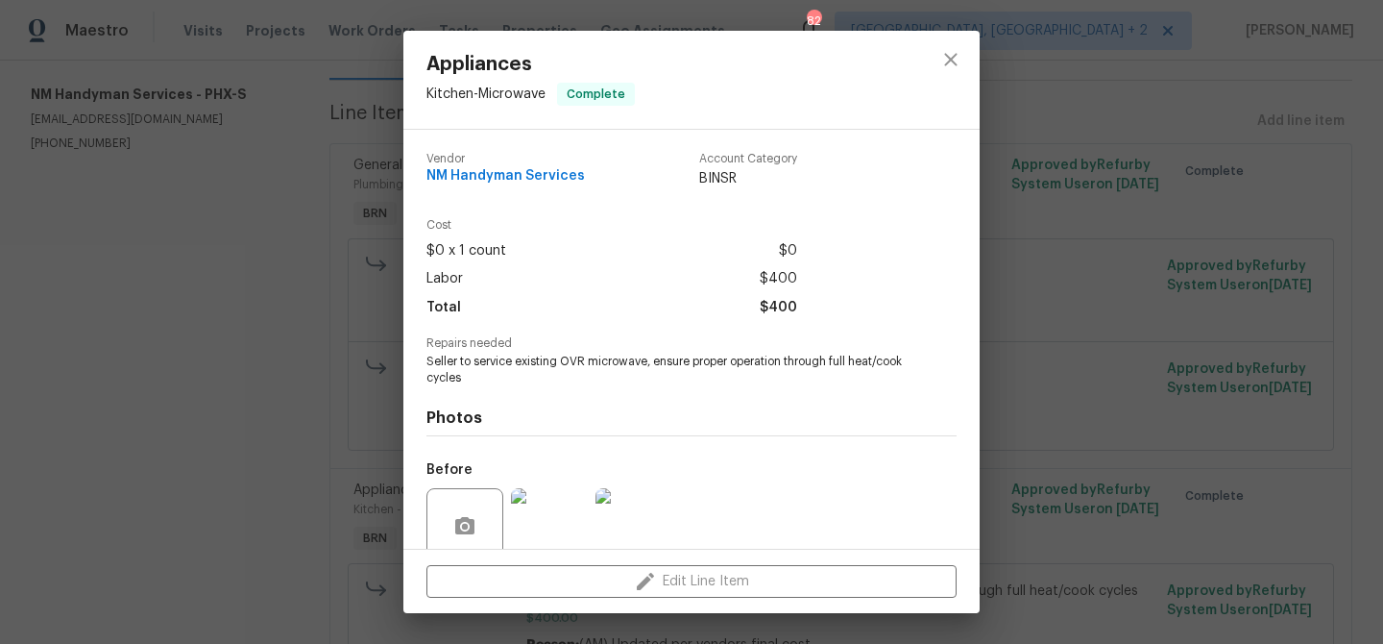
click at [500, 368] on span "Seller to service existing OVR microwave, ensure proper operation through full …" at bounding box center [665, 370] width 477 height 33
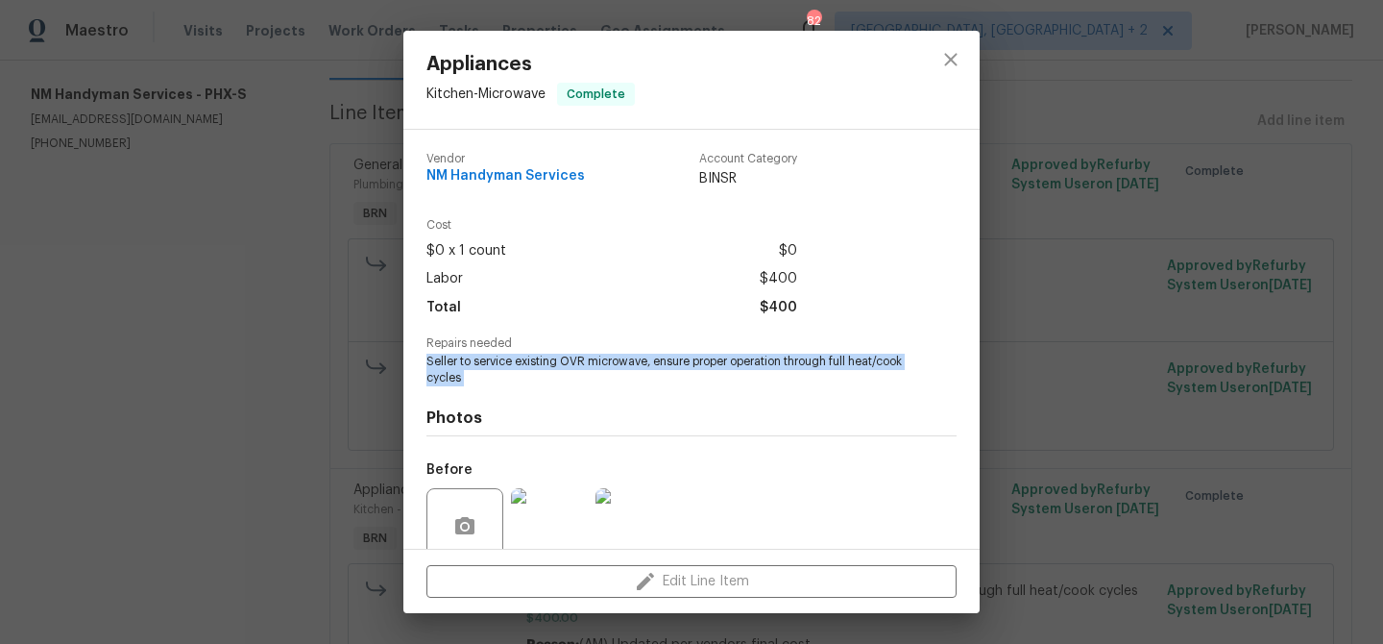
click at [500, 368] on span "Seller to service existing OVR microwave, ensure proper operation through full …" at bounding box center [665, 370] width 477 height 33
copy span "Seller to service existing OVR microwave, ensure proper operation through full …"
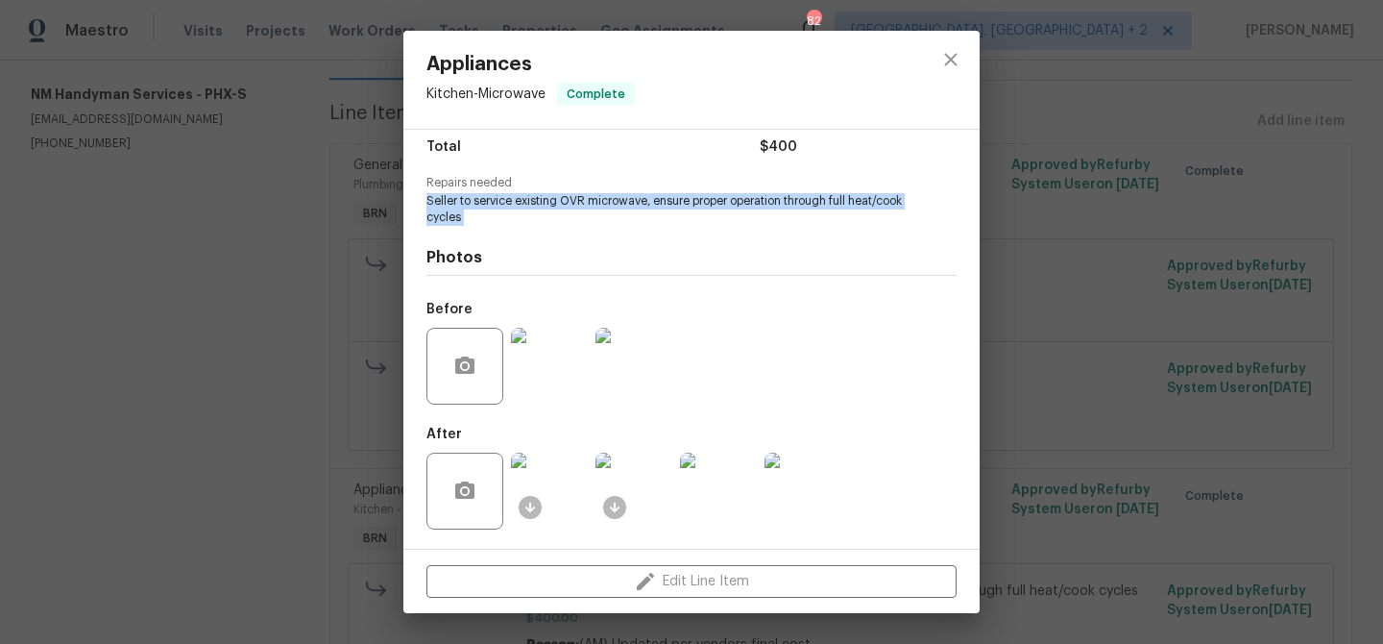
click at [542, 345] on img at bounding box center [549, 366] width 77 height 77
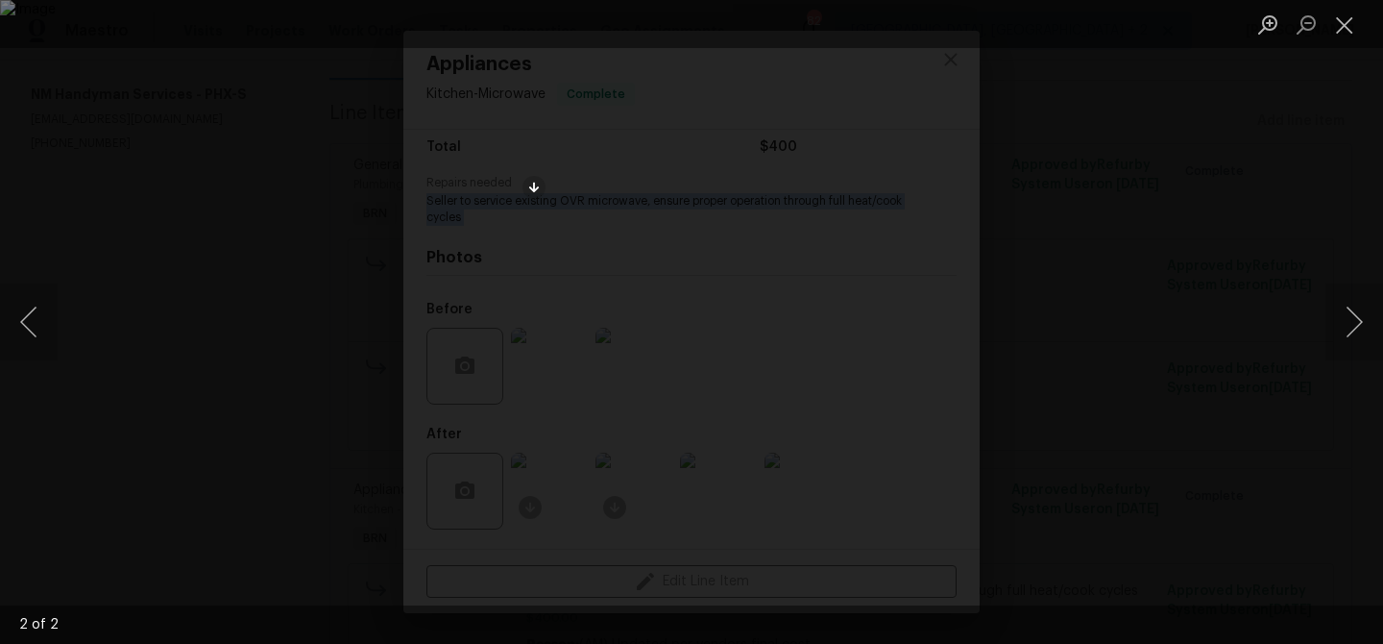
click at [141, 240] on div "Lightbox" at bounding box center [691, 322] width 1383 height 644
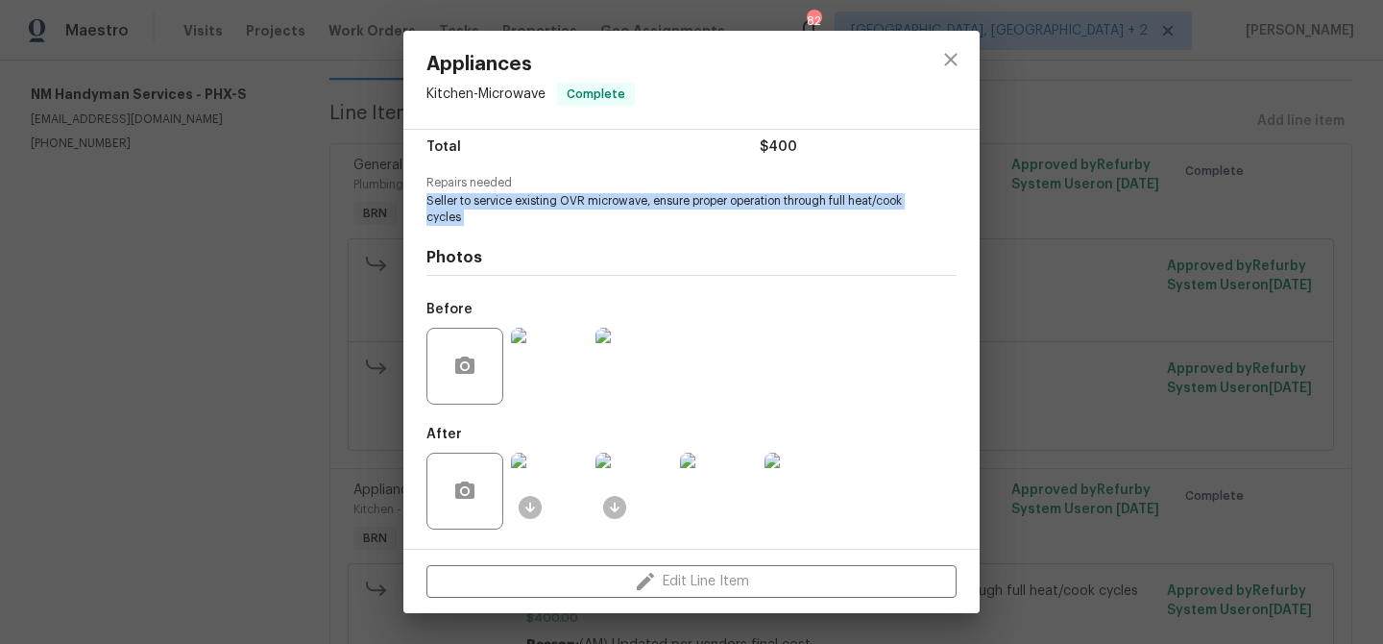
click at [560, 483] on img at bounding box center [549, 490] width 77 height 77
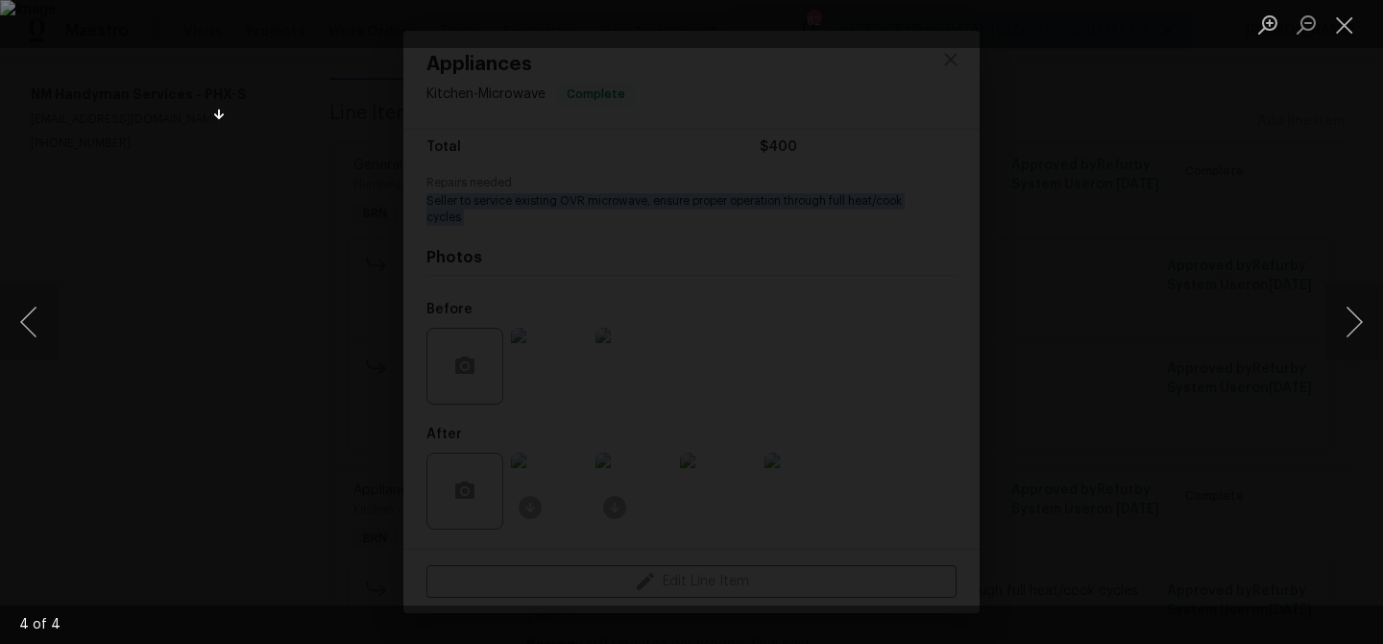
click at [240, 104] on img "Lightbox" at bounding box center [691, 322] width 1383 height 644
click at [141, 109] on div "Lightbox" at bounding box center [691, 322] width 1383 height 644
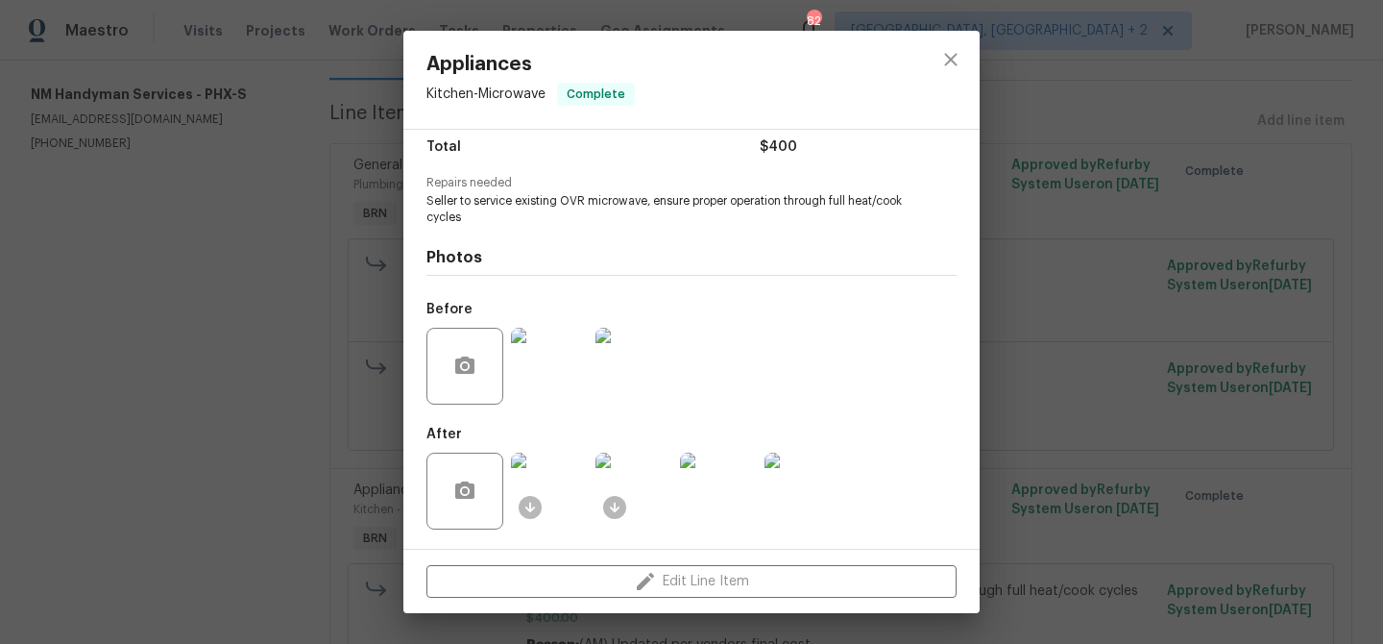
click at [346, 153] on div "Appliances Kitchen - Microwave Complete Vendor NM Handyman Services Account Cat…" at bounding box center [691, 322] width 1383 height 644
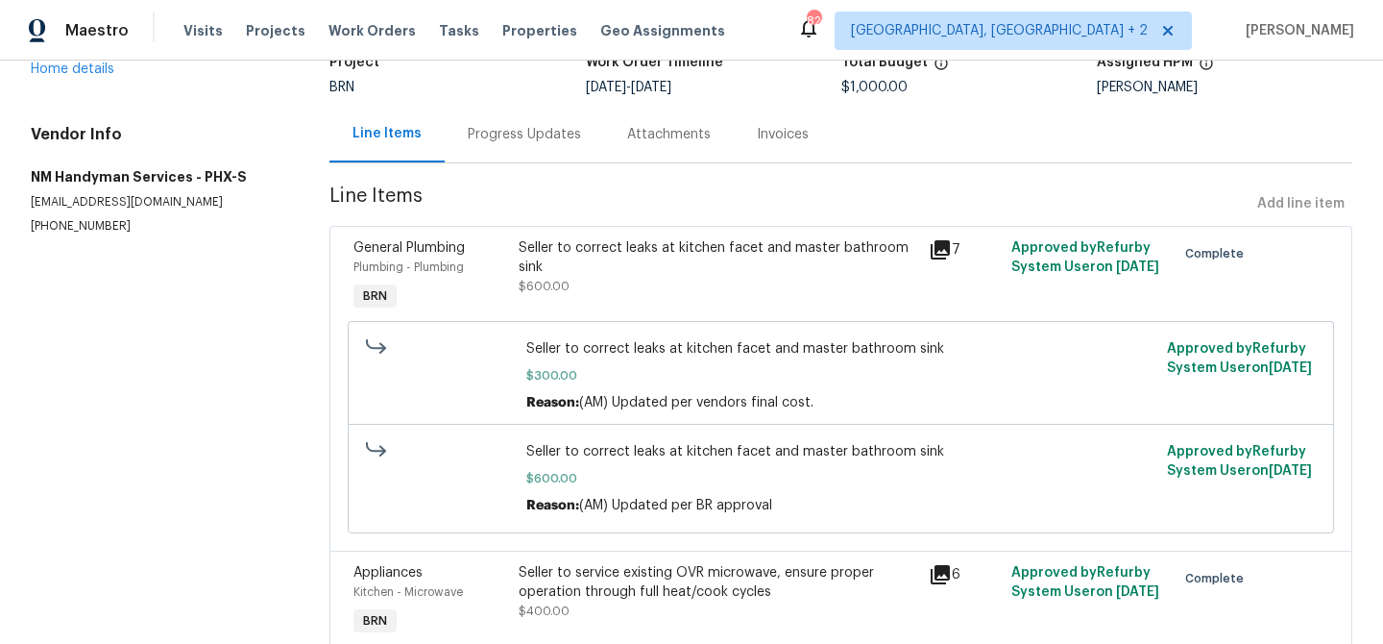
scroll to position [0, 0]
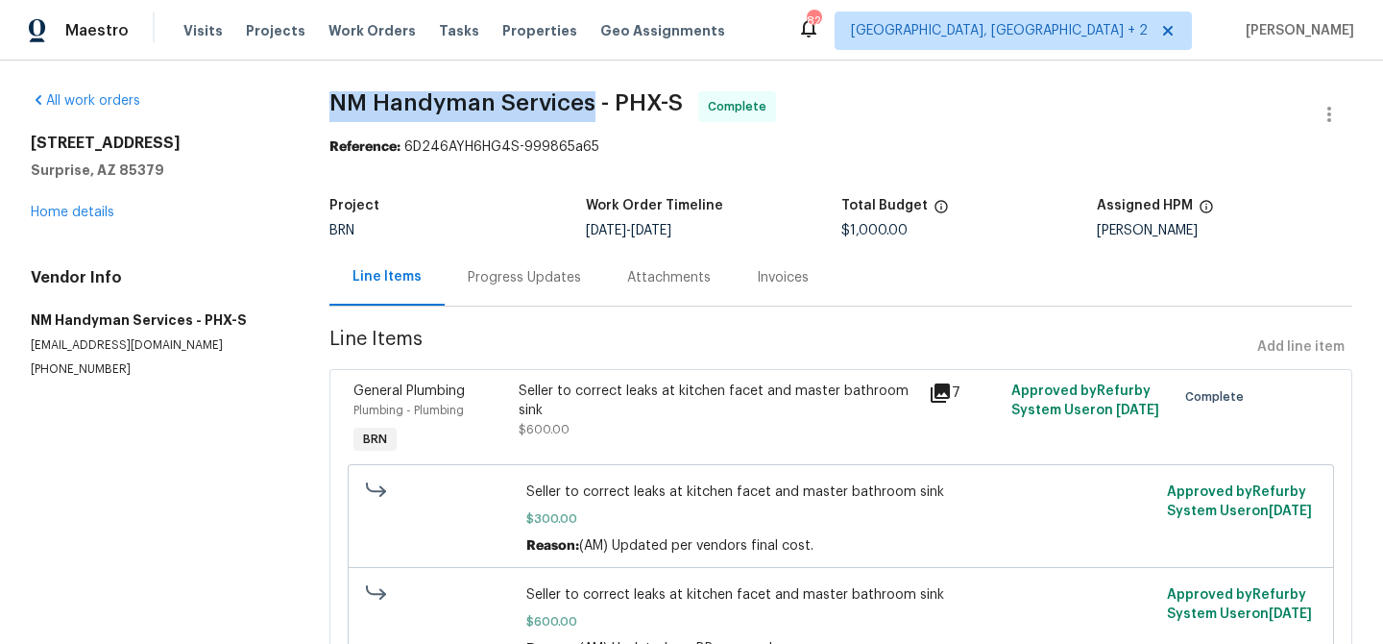
drag, startPoint x: 325, startPoint y: 96, endPoint x: 594, endPoint y: 100, distance: 269.0
click at [594, 100] on div "All work orders 12644 N 152nd Ave Surprise, AZ 85379 Home details Vendor Info N…" at bounding box center [691, 516] width 1383 height 910
copy span "NM Handyman Services"
click at [772, 299] on div "Invoices" at bounding box center [783, 277] width 98 height 57
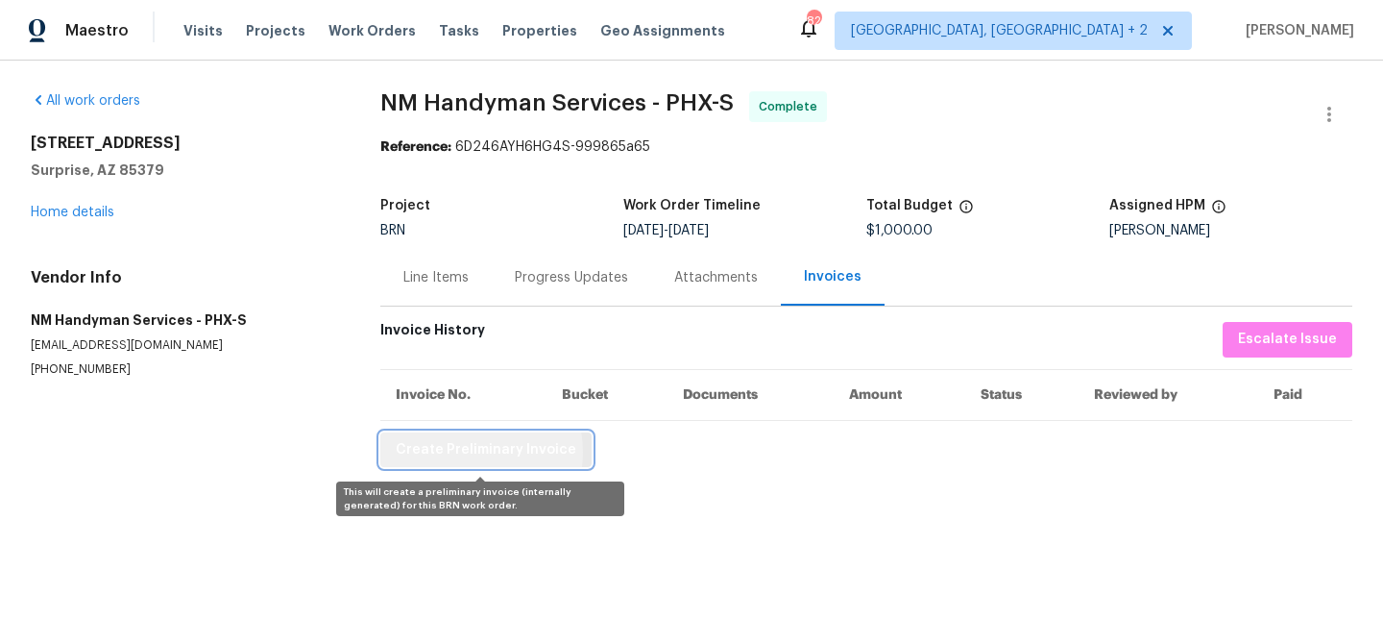
click at [469, 452] on span "Create Preliminary Invoice" at bounding box center [486, 450] width 181 height 24
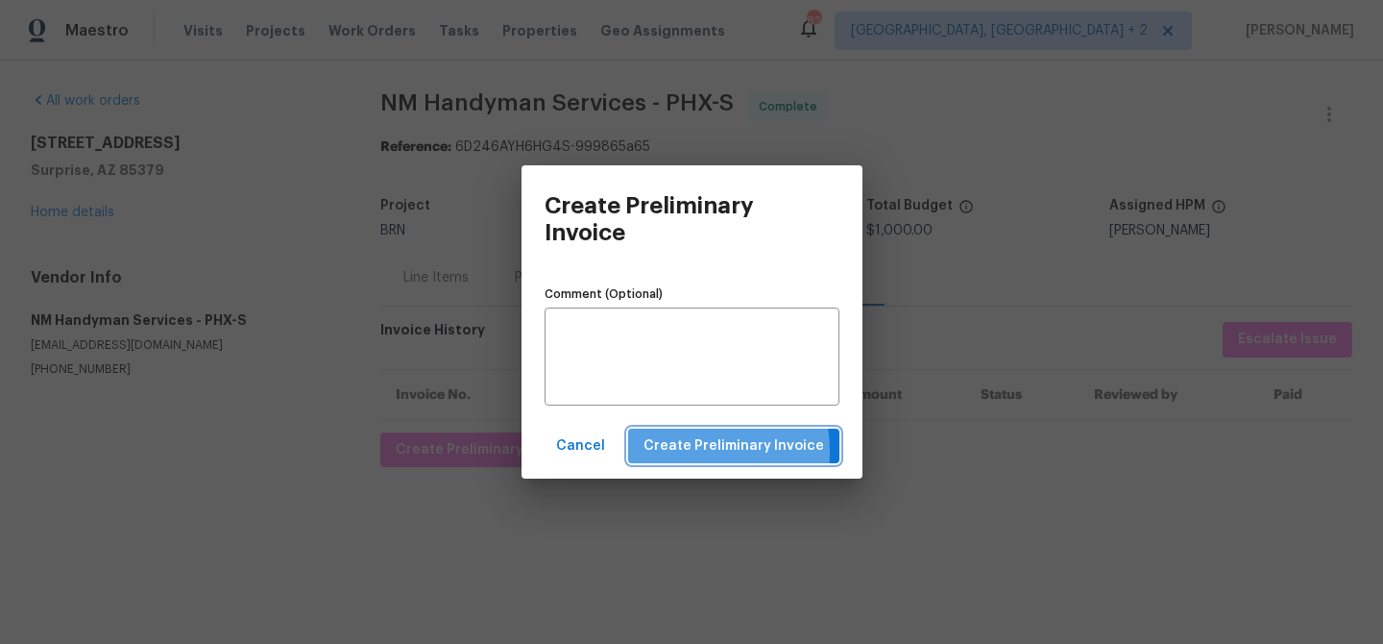
click at [682, 452] on span "Create Preliminary Invoice" at bounding box center [734, 446] width 181 height 24
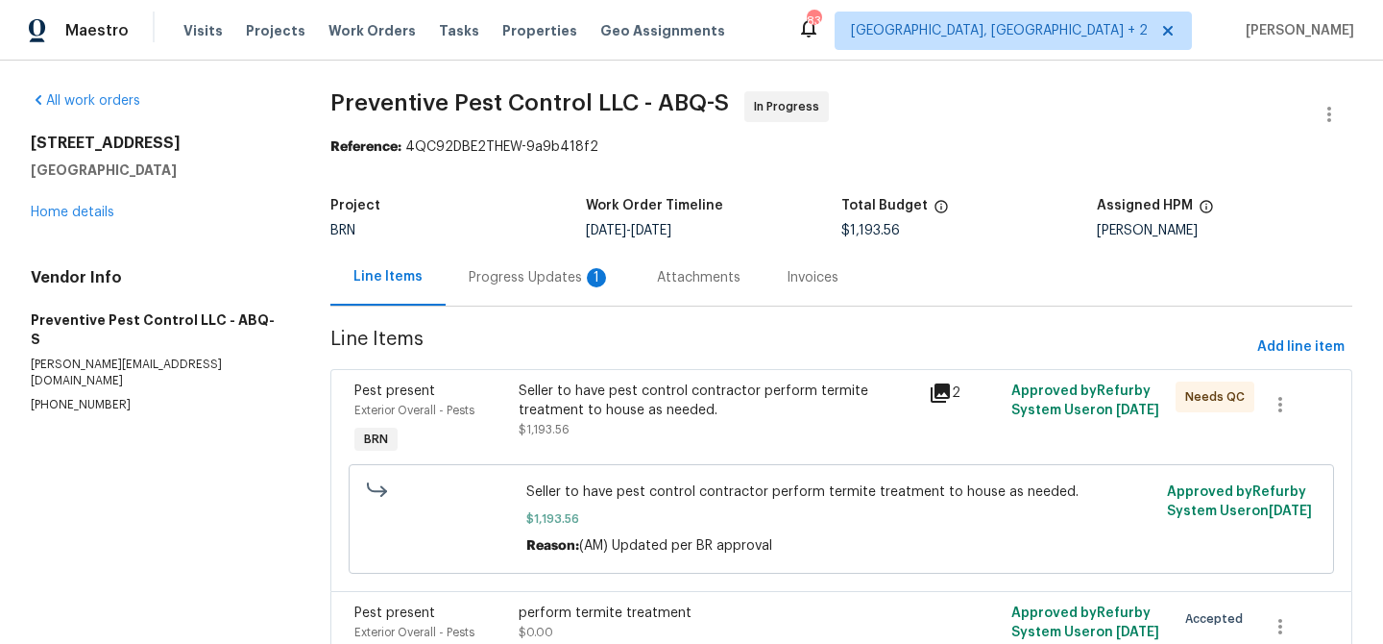
click at [515, 253] on div "Progress Updates 1" at bounding box center [540, 277] width 188 height 57
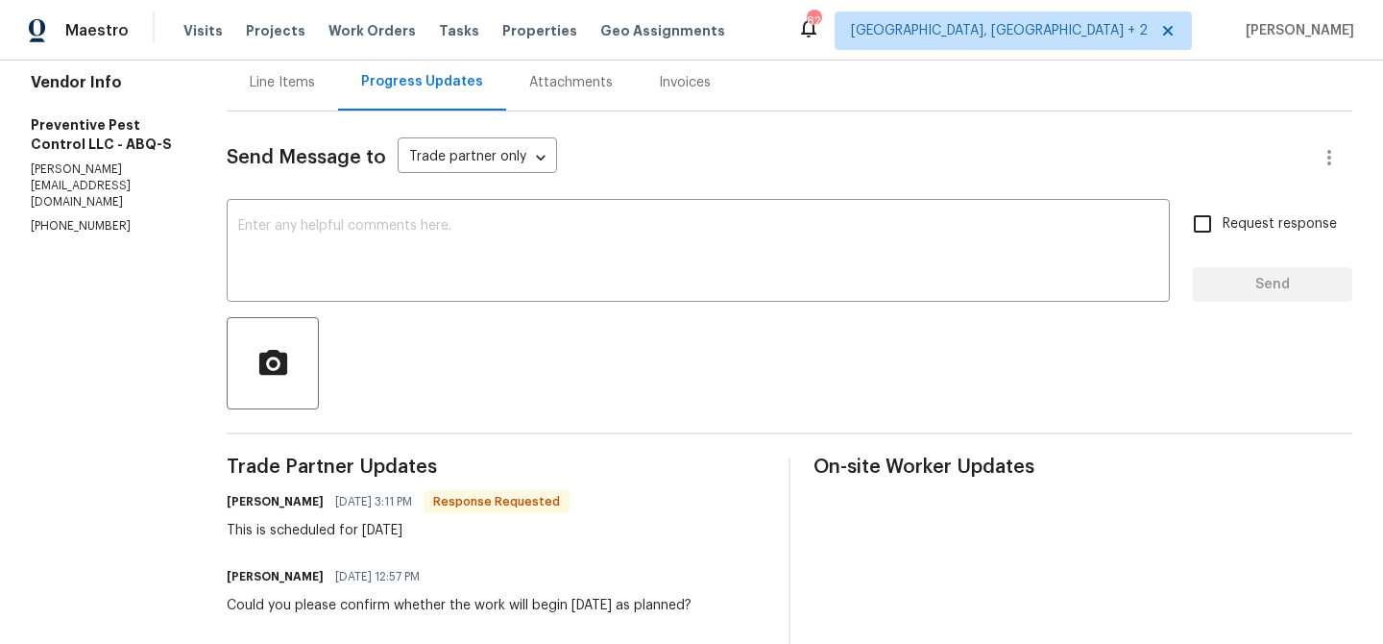
scroll to position [206, 0]
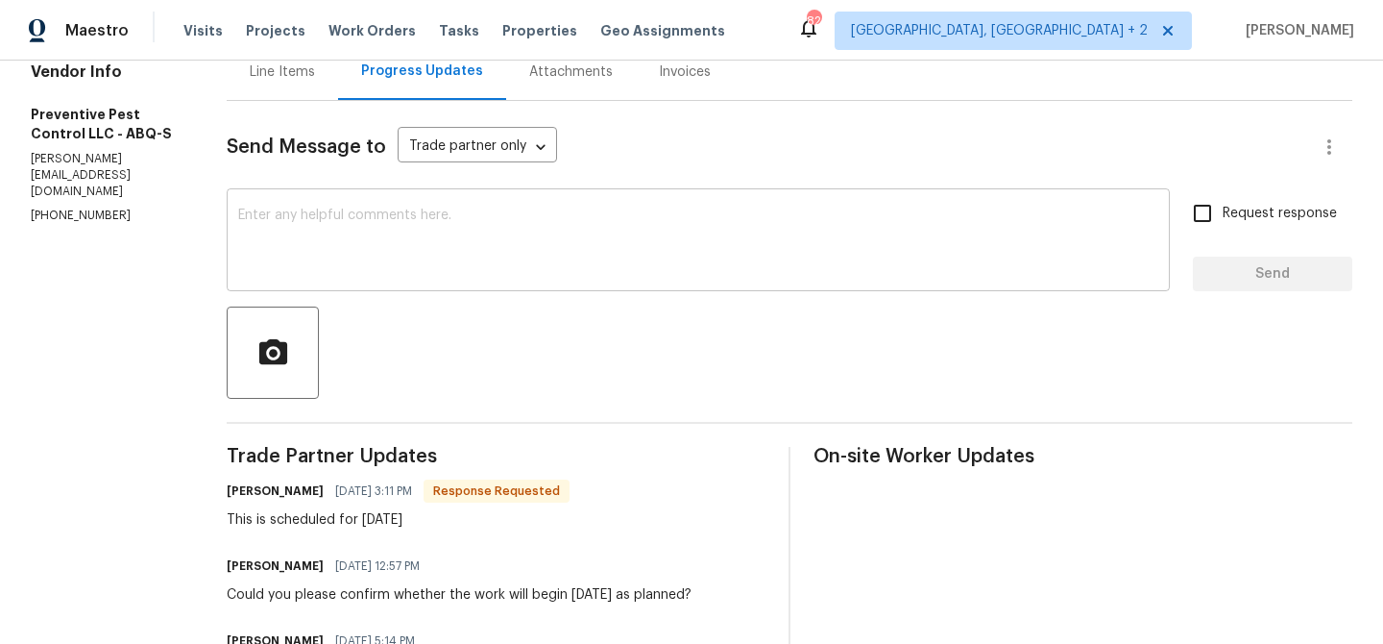
click at [386, 220] on textarea at bounding box center [698, 241] width 920 height 67
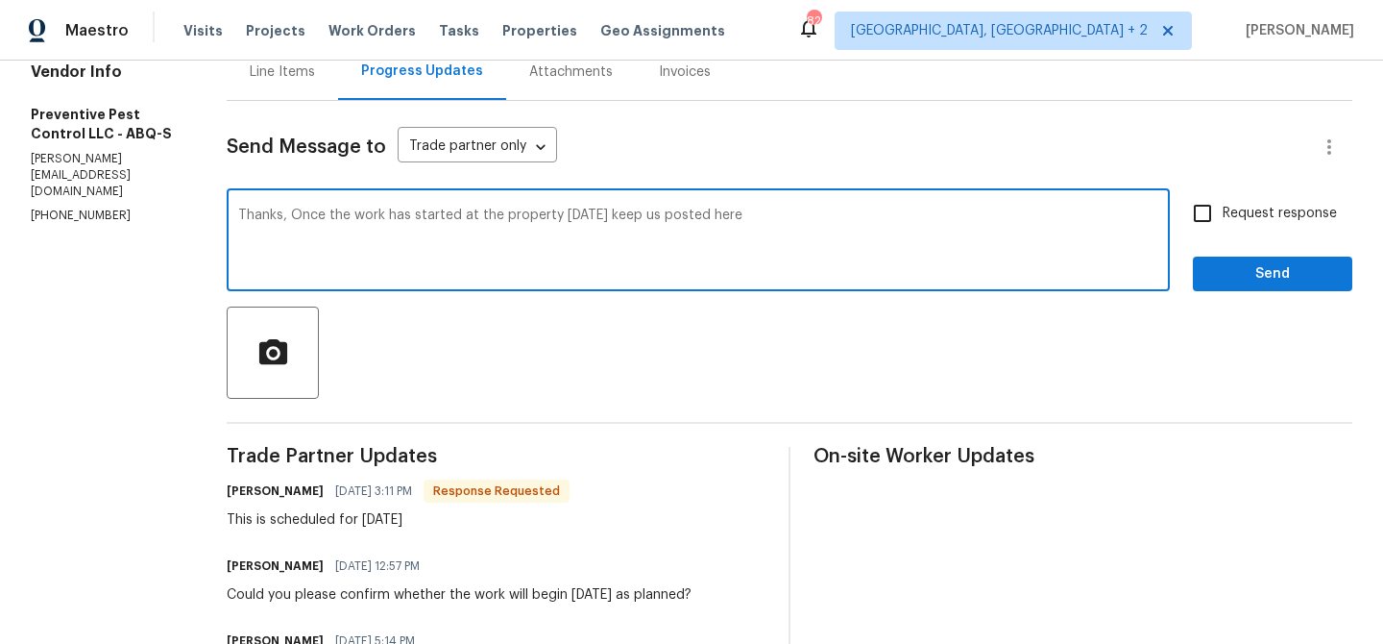
type textarea "Thanks, Once the work has started at the property [DATE] keep us posted here"
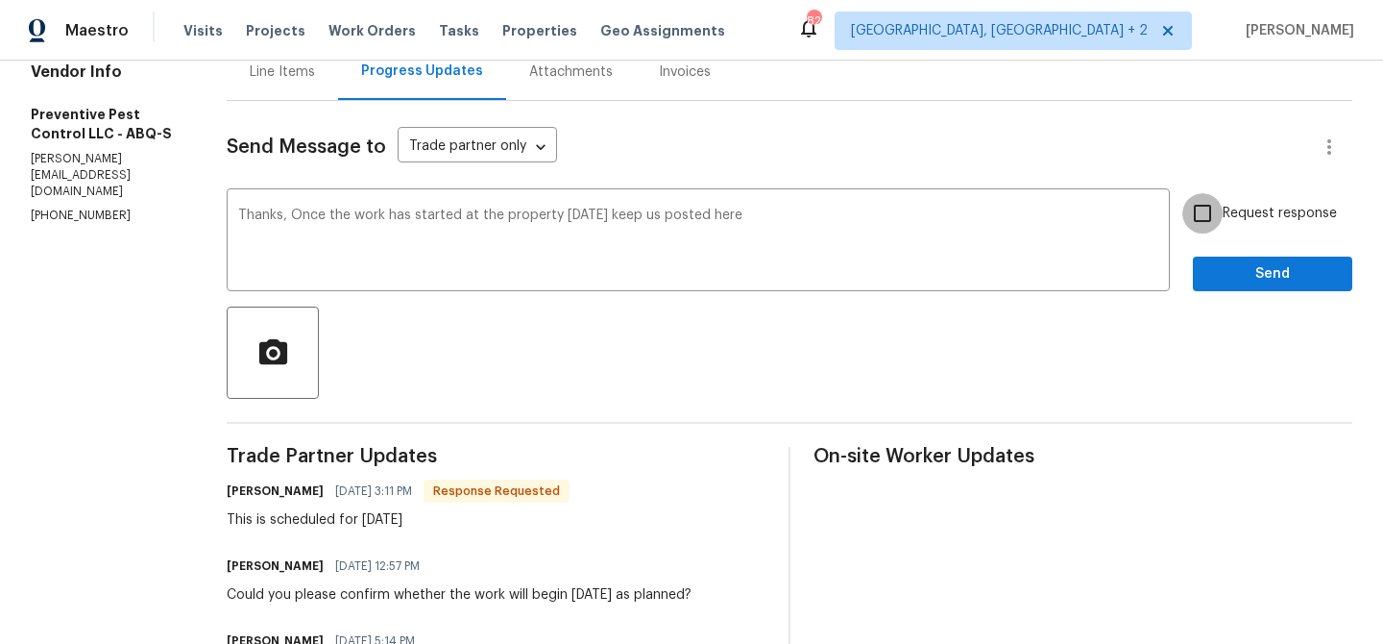
click at [1196, 215] on input "Request response" at bounding box center [1203, 213] width 40 height 40
checkbox input "true"
click at [1212, 260] on button "Send" at bounding box center [1272, 274] width 159 height 36
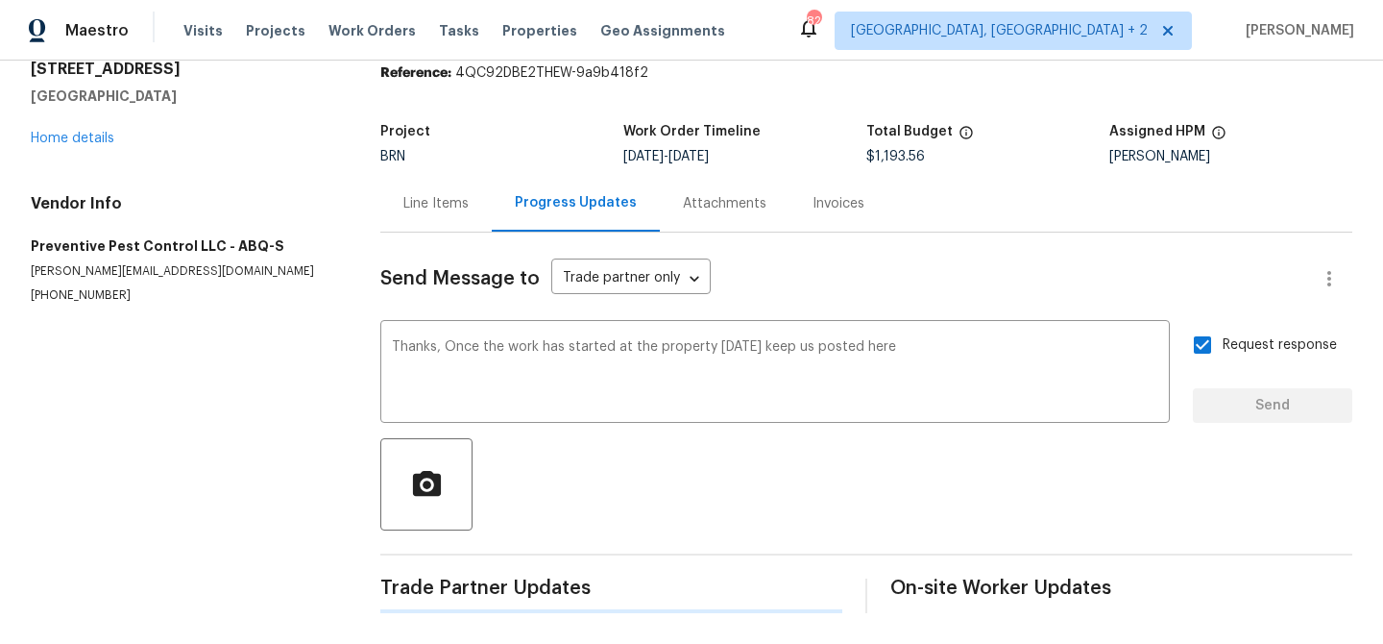
scroll to position [0, 0]
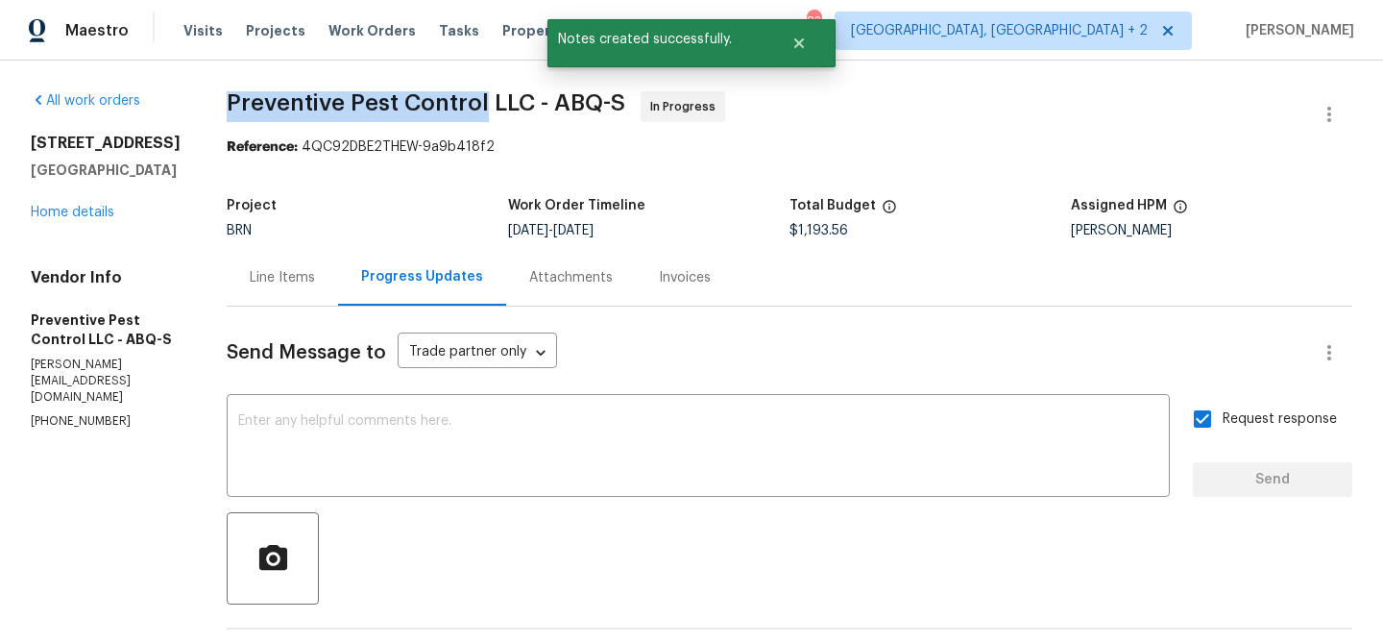
drag, startPoint x: 209, startPoint y: 107, endPoint x: 469, endPoint y: 107, distance: 259.4
copy span "Preventive Pest Control"
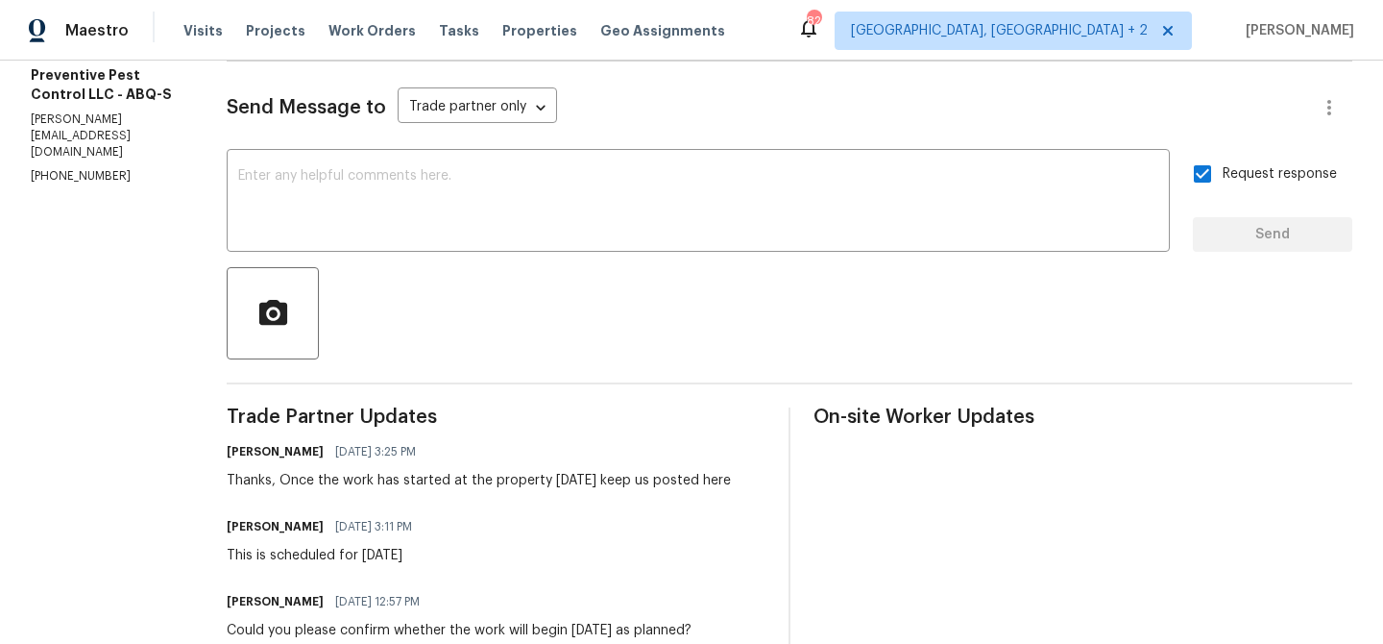
scroll to position [262, 0]
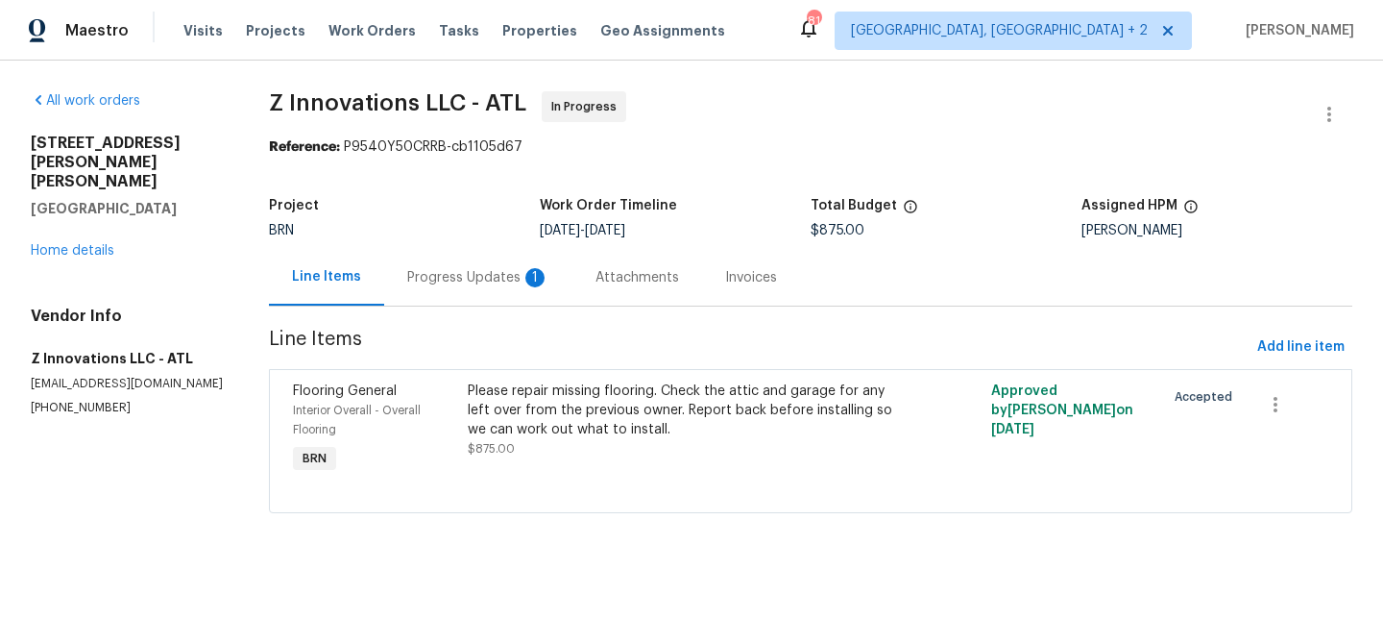
click at [453, 279] on div "Progress Updates 1" at bounding box center [478, 277] width 142 height 19
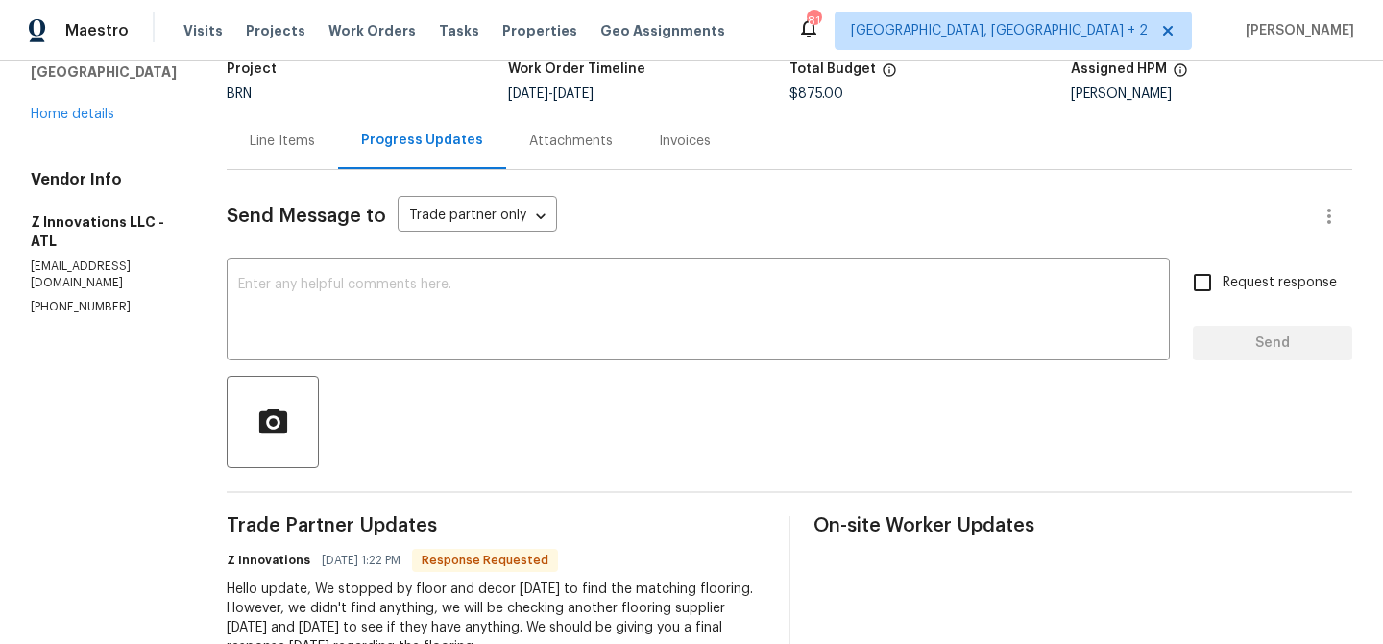
scroll to position [162, 0]
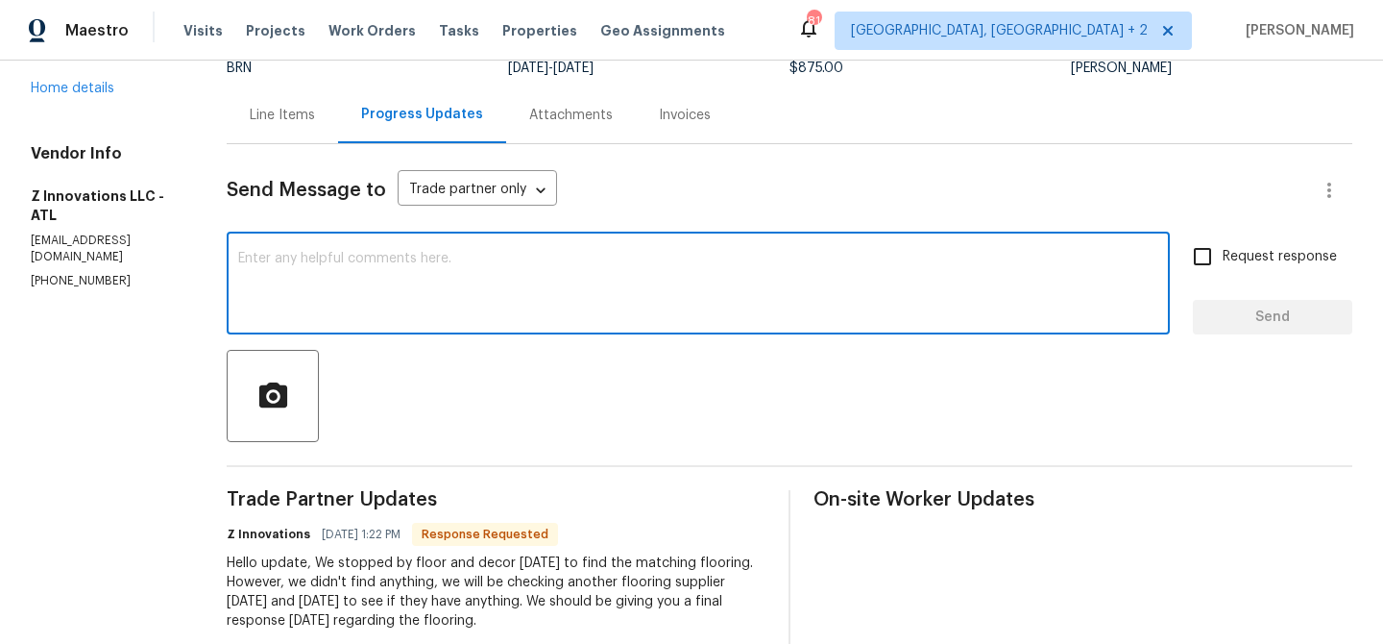
click at [356, 283] on textarea at bounding box center [698, 285] width 920 height 67
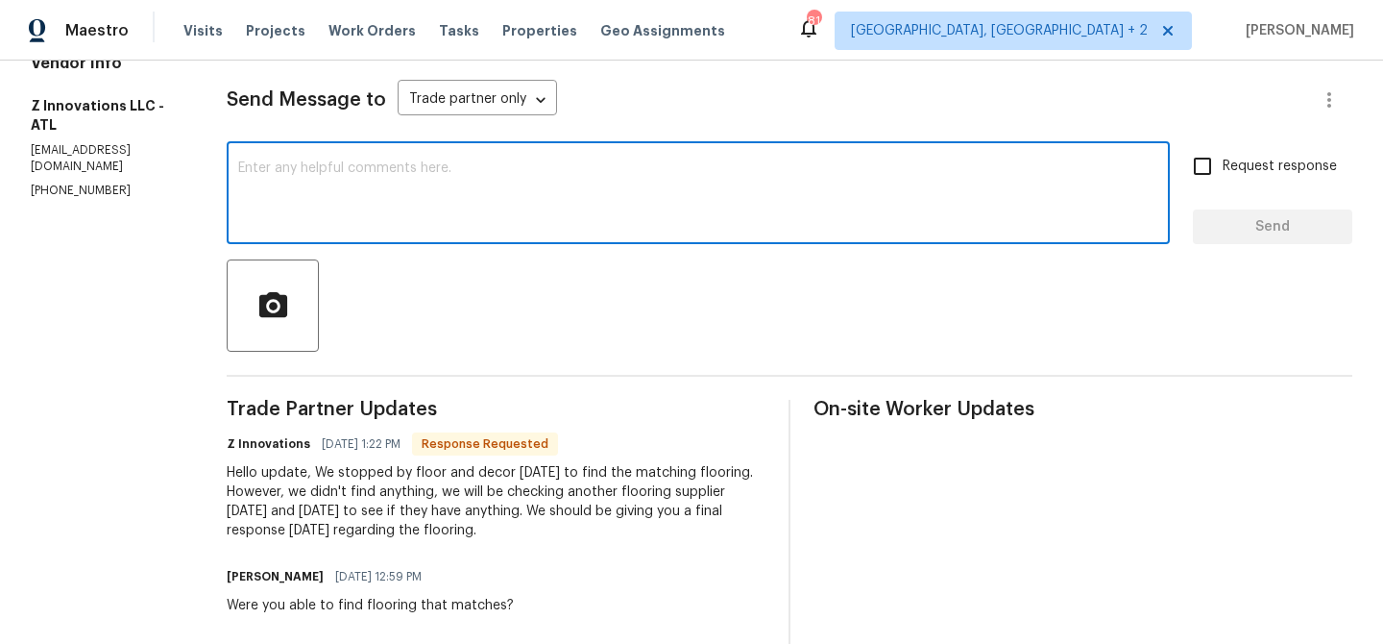
scroll to position [275, 0]
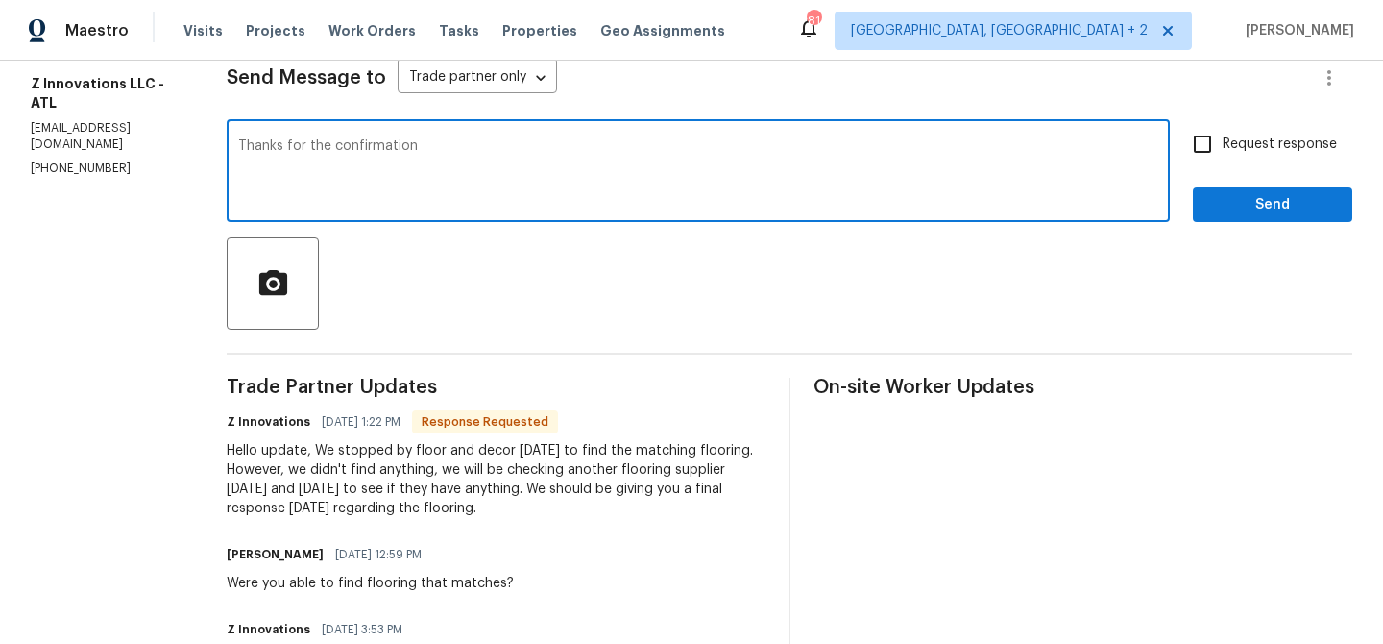
type textarea "Thanks for the confirmation"
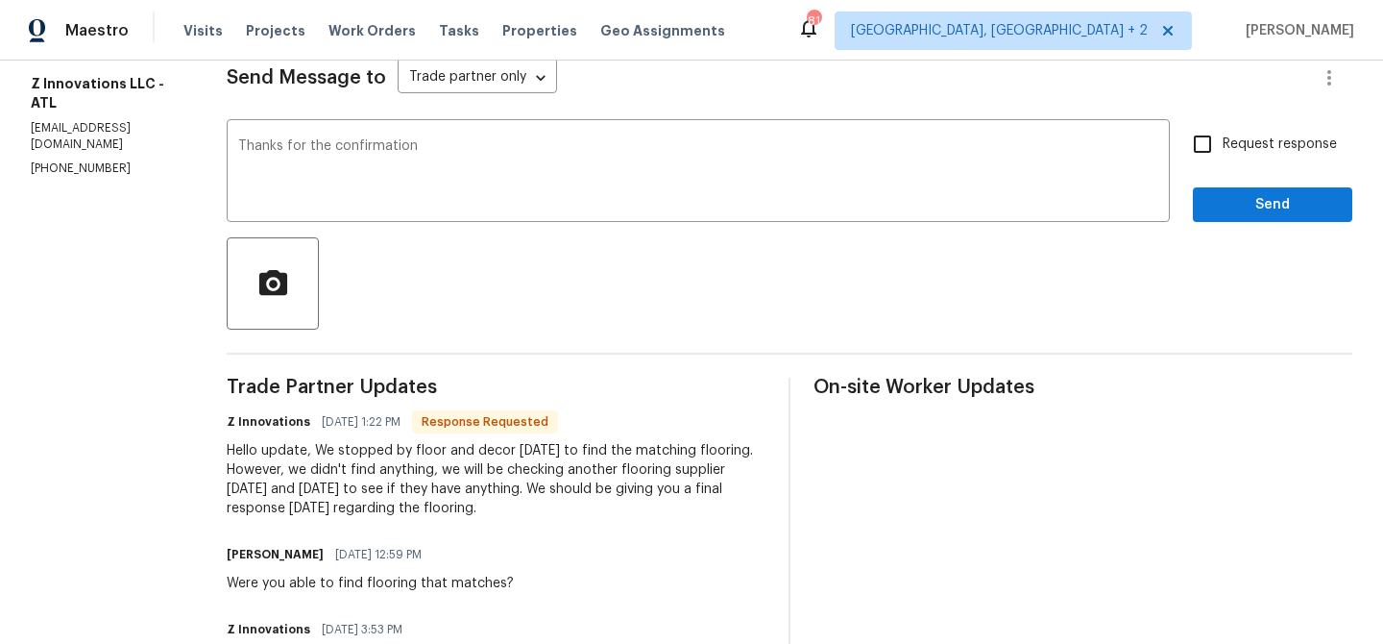
click at [1213, 175] on div "Request response Send" at bounding box center [1272, 173] width 159 height 98
click at [1214, 146] on input "Request response" at bounding box center [1203, 144] width 40 height 40
checkbox input "true"
click at [1214, 206] on span "Send" at bounding box center [1272, 205] width 129 height 24
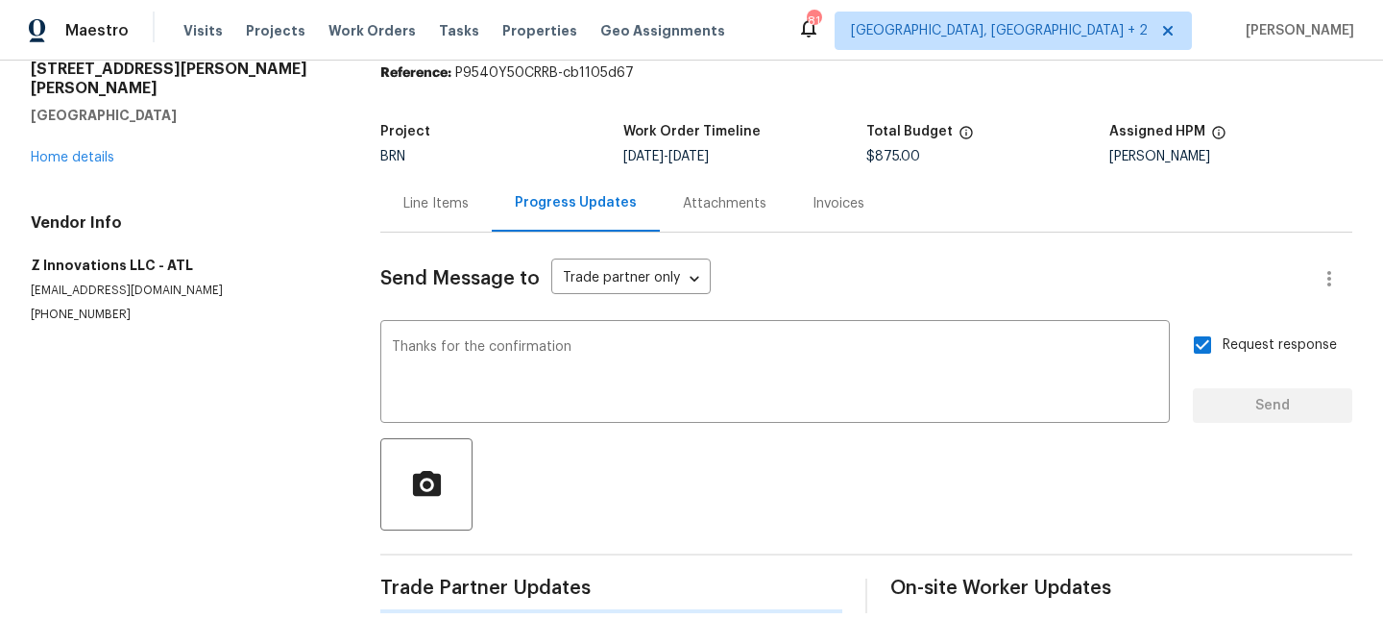
scroll to position [0, 0]
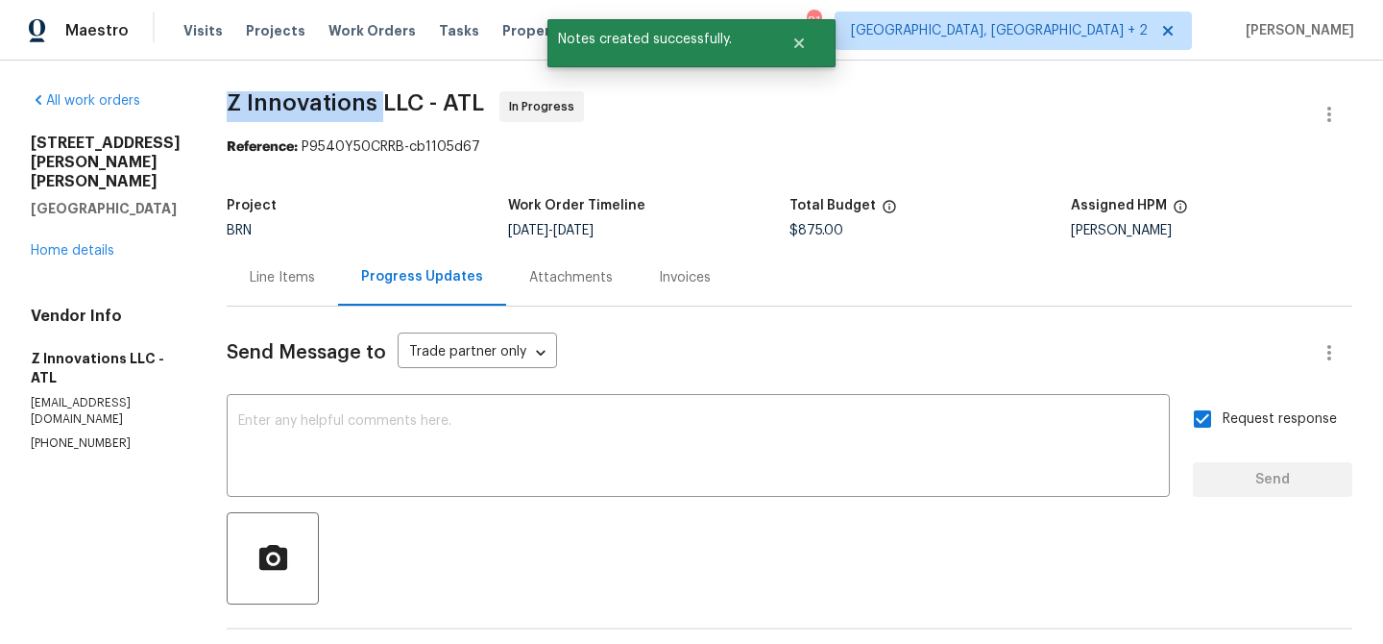
drag, startPoint x: 214, startPoint y: 103, endPoint x: 374, endPoint y: 106, distance: 159.5
copy span "Z Innovations"
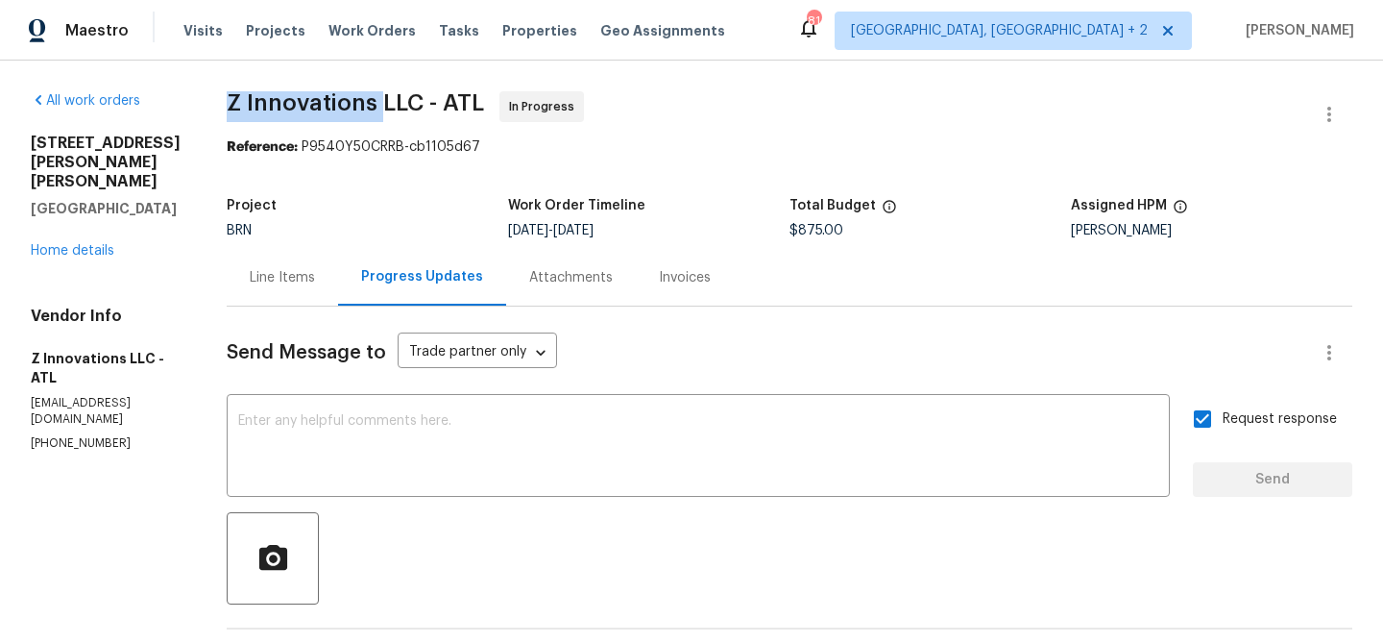
scroll to position [361, 0]
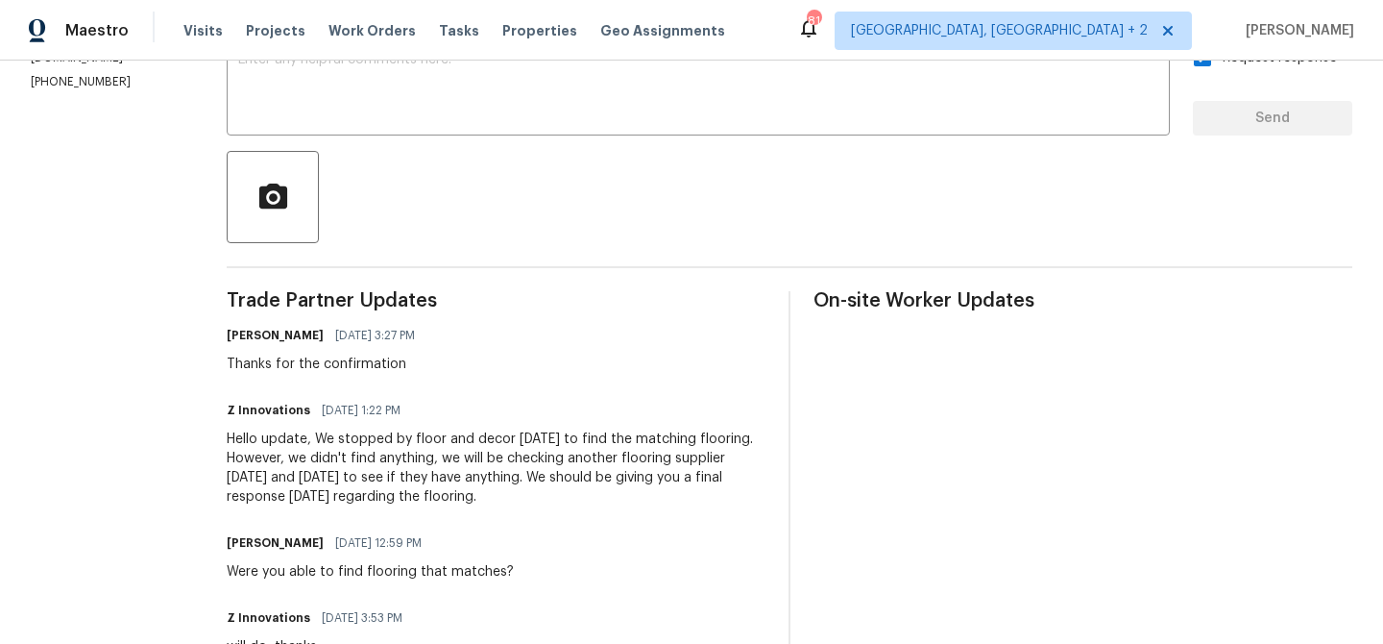
drag, startPoint x: 330, startPoint y: 442, endPoint x: 435, endPoint y: 493, distance: 116.4
click at [435, 493] on div "Hello update, We stopped by floor and decor yesterday to find the matching floo…" at bounding box center [496, 467] width 539 height 77
copy div "stopped by floor and decor yesterday to find the matching flooring. However, we…"
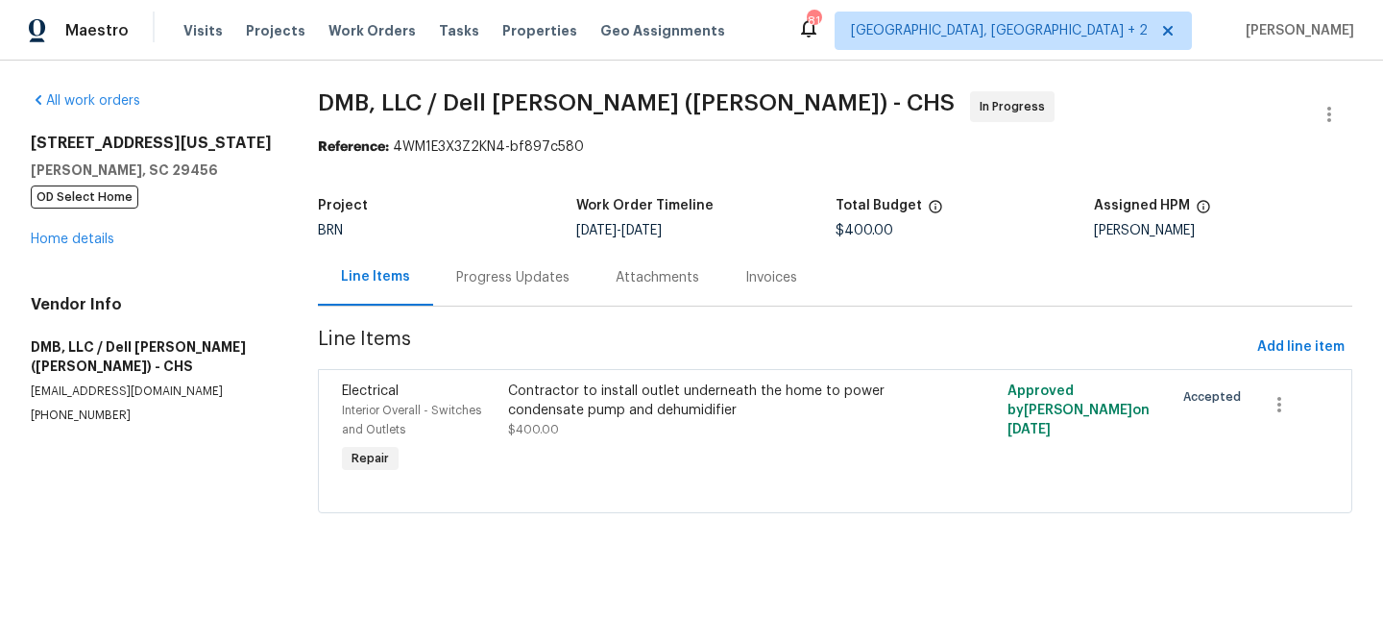
click at [494, 291] on div "Progress Updates" at bounding box center [512, 277] width 159 height 57
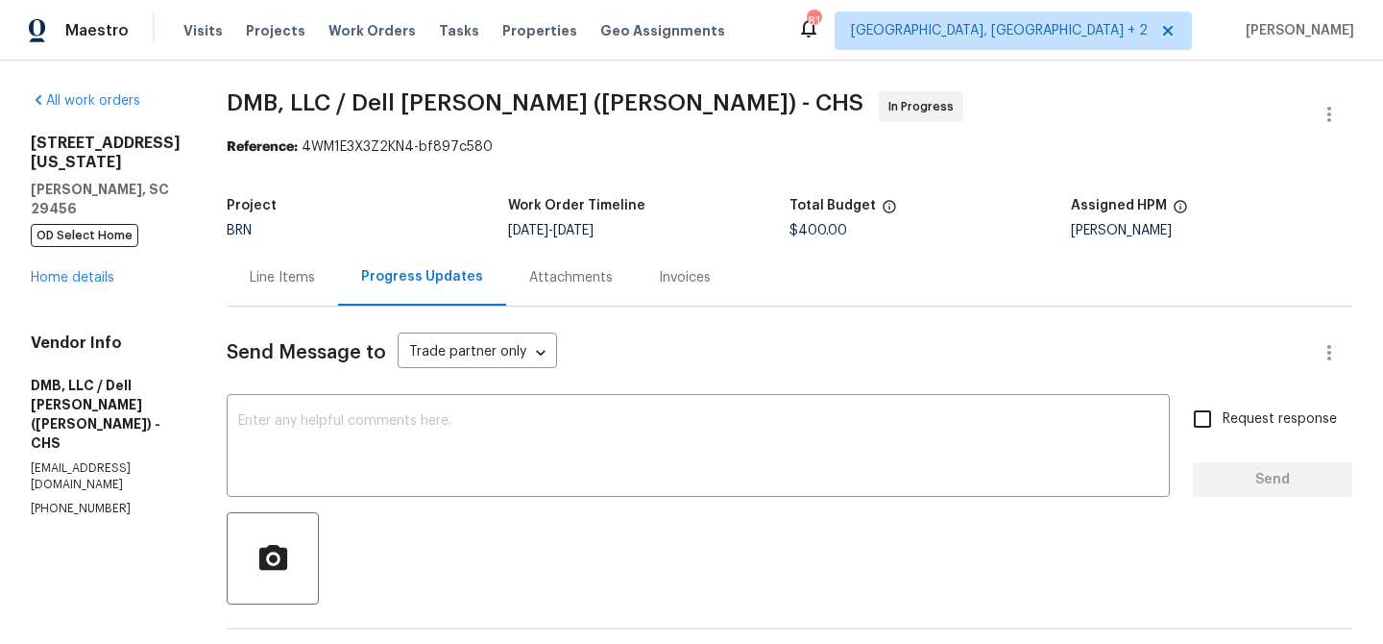
click at [32, 393] on h5 "DMB, LLC / Dell [PERSON_NAME] ([PERSON_NAME]) - CHS" at bounding box center [106, 414] width 150 height 77
click at [37, 500] on p "(843) 991-8081" at bounding box center [106, 508] width 150 height 16
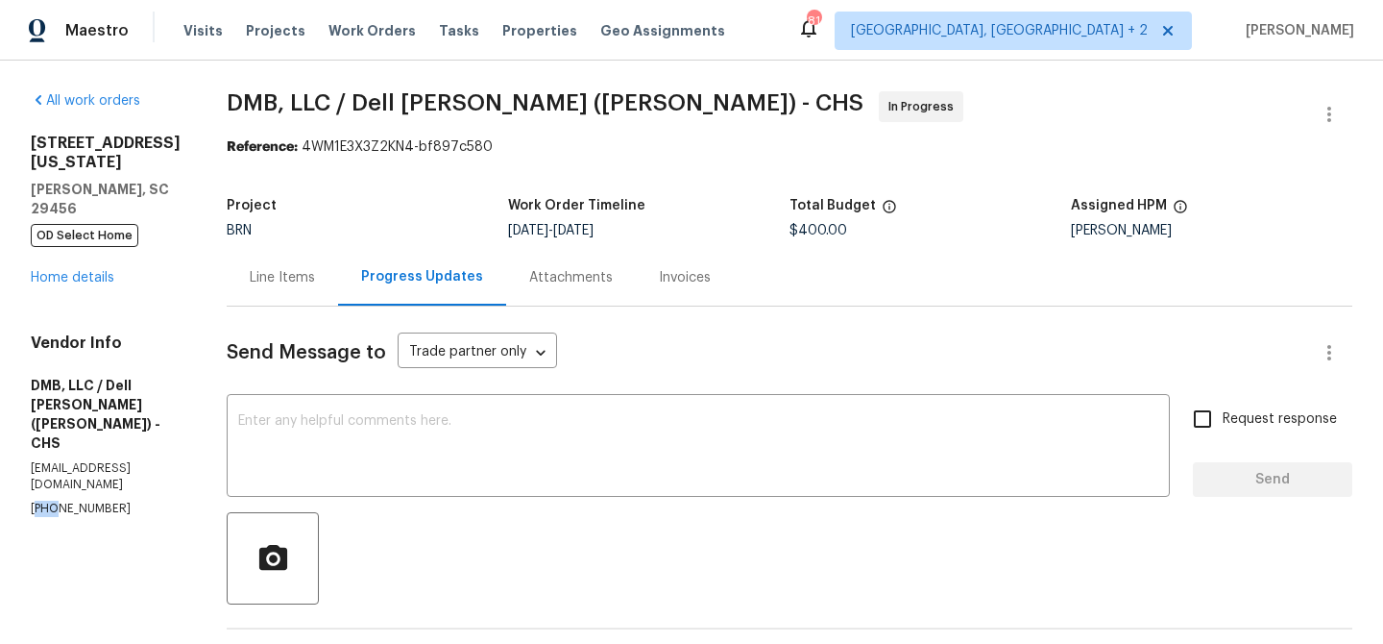
click at [37, 500] on p "(843) 991-8081" at bounding box center [106, 508] width 150 height 16
copy p "(843) 991-8081"
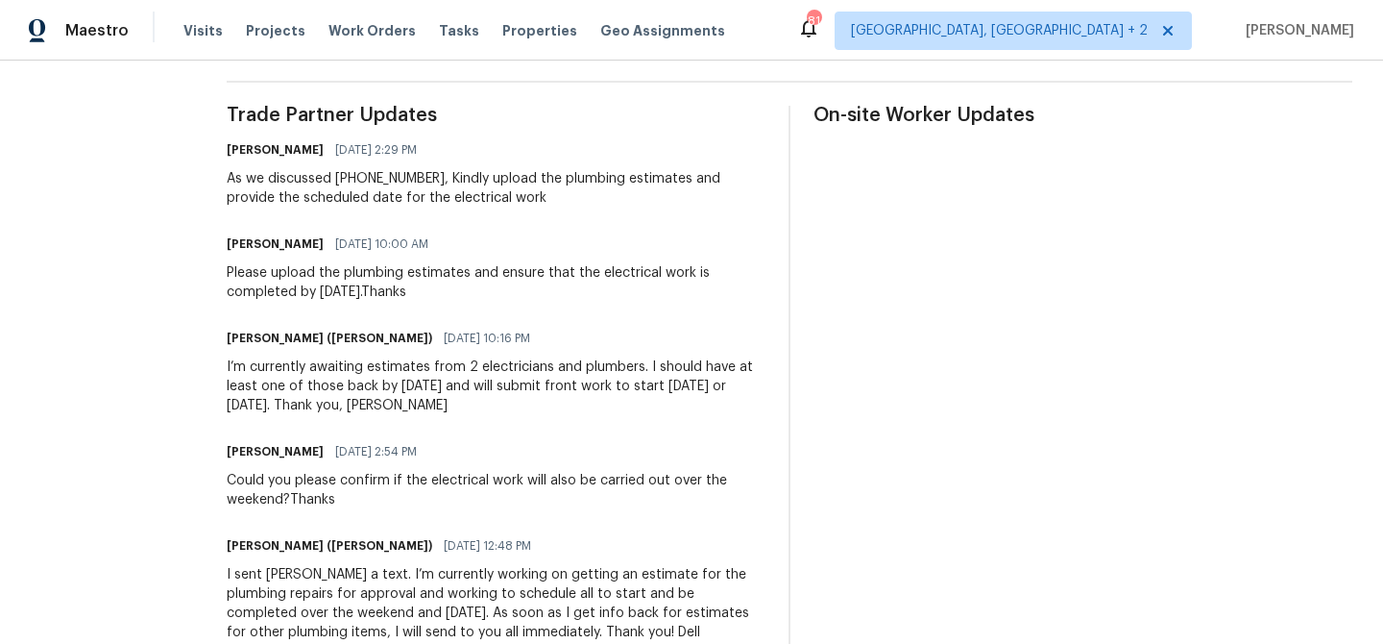
scroll to position [339, 0]
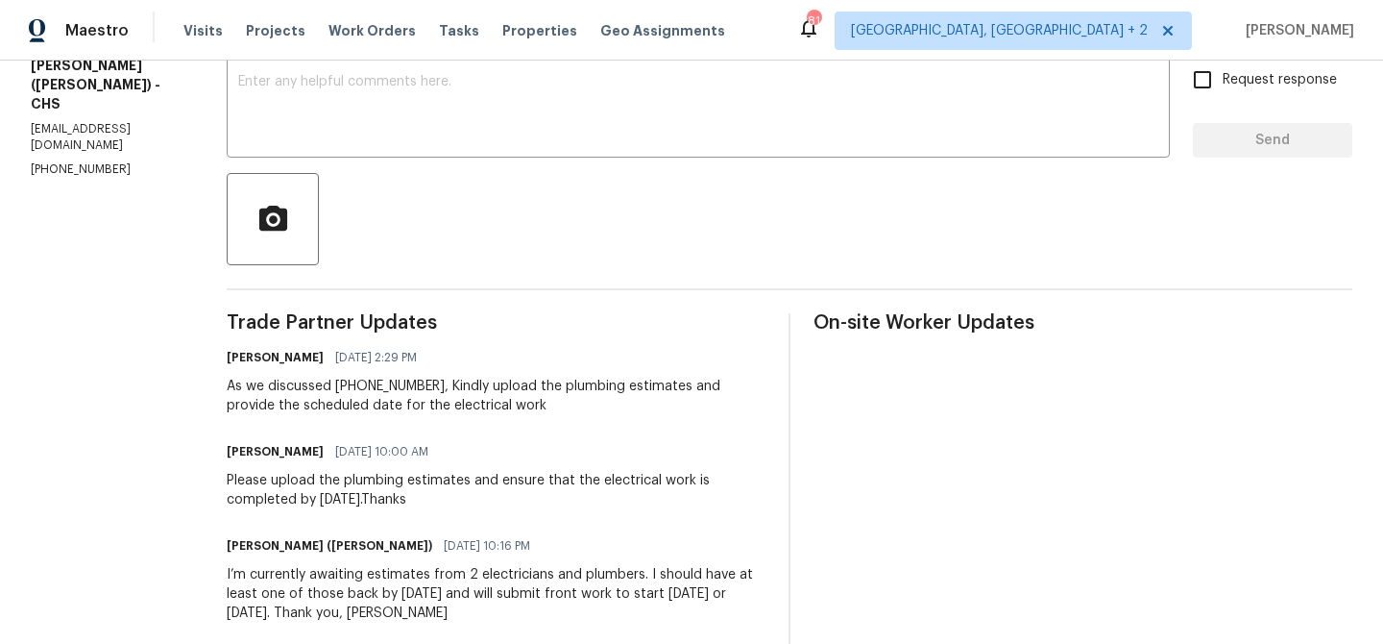
click at [77, 161] on p "[PHONE_NUMBER]" at bounding box center [106, 169] width 150 height 16
click at [77, 161] on p "(843) 991-8081" at bounding box center [106, 169] width 150 height 16
copy p "(843) 991-8081"
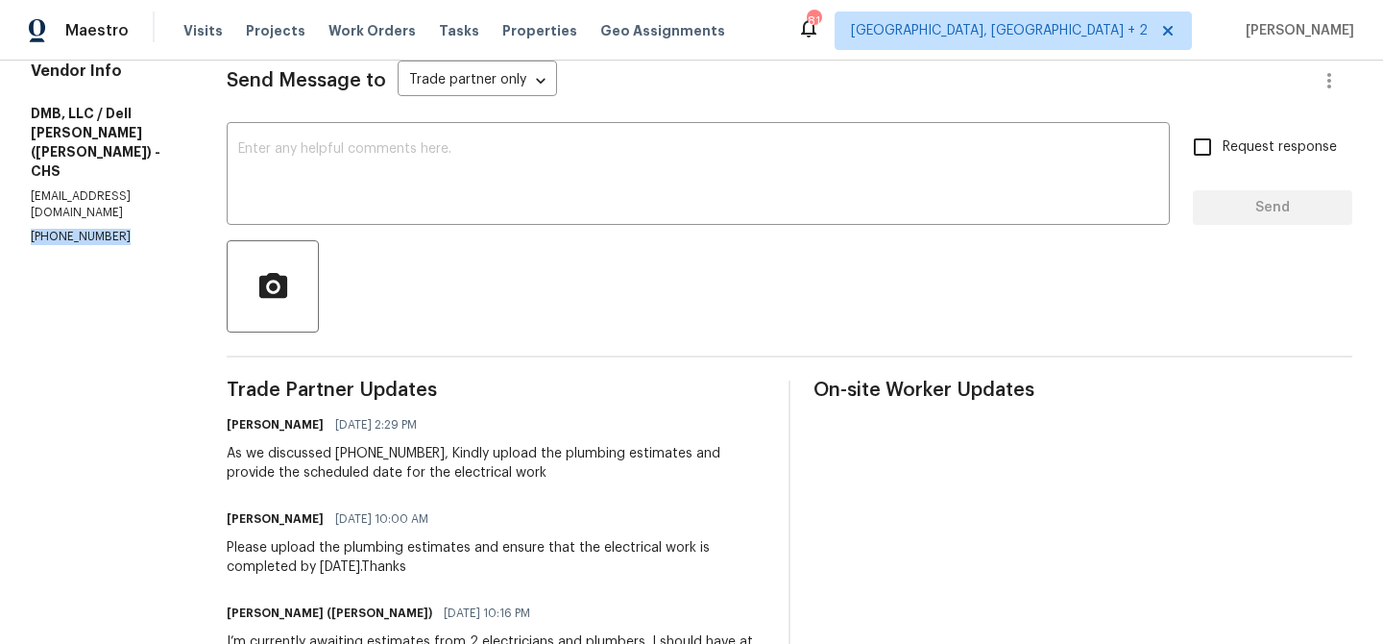
scroll to position [287, 0]
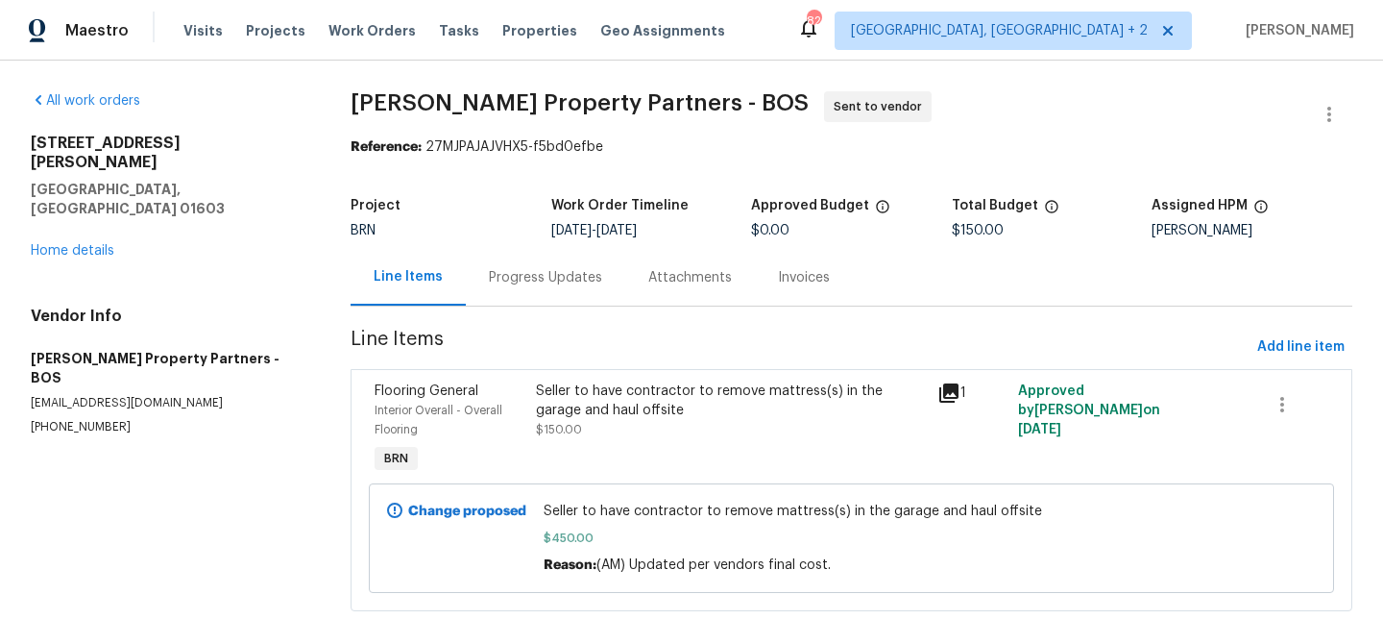
click at [494, 301] on div "Progress Updates" at bounding box center [545, 277] width 159 height 57
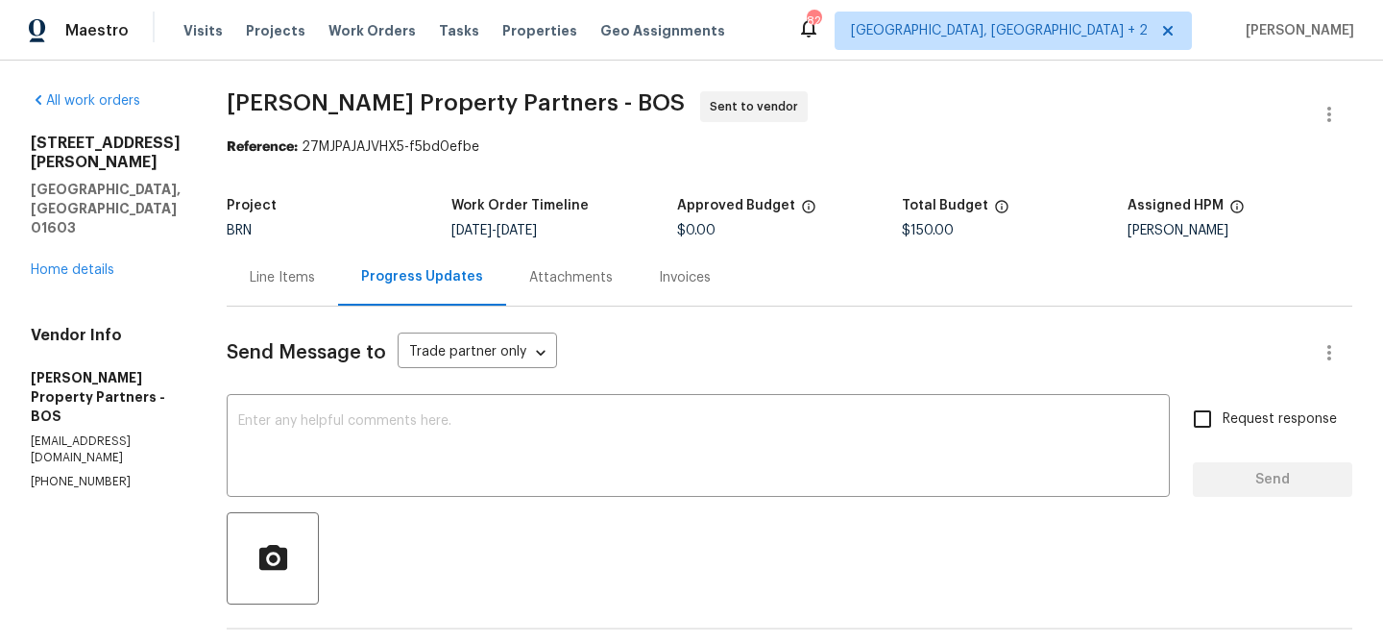
click at [53, 474] on p "[PHONE_NUMBER]" at bounding box center [106, 482] width 150 height 16
copy p "[PHONE_NUMBER]"
click at [315, 270] on div "Line Items" at bounding box center [282, 277] width 65 height 19
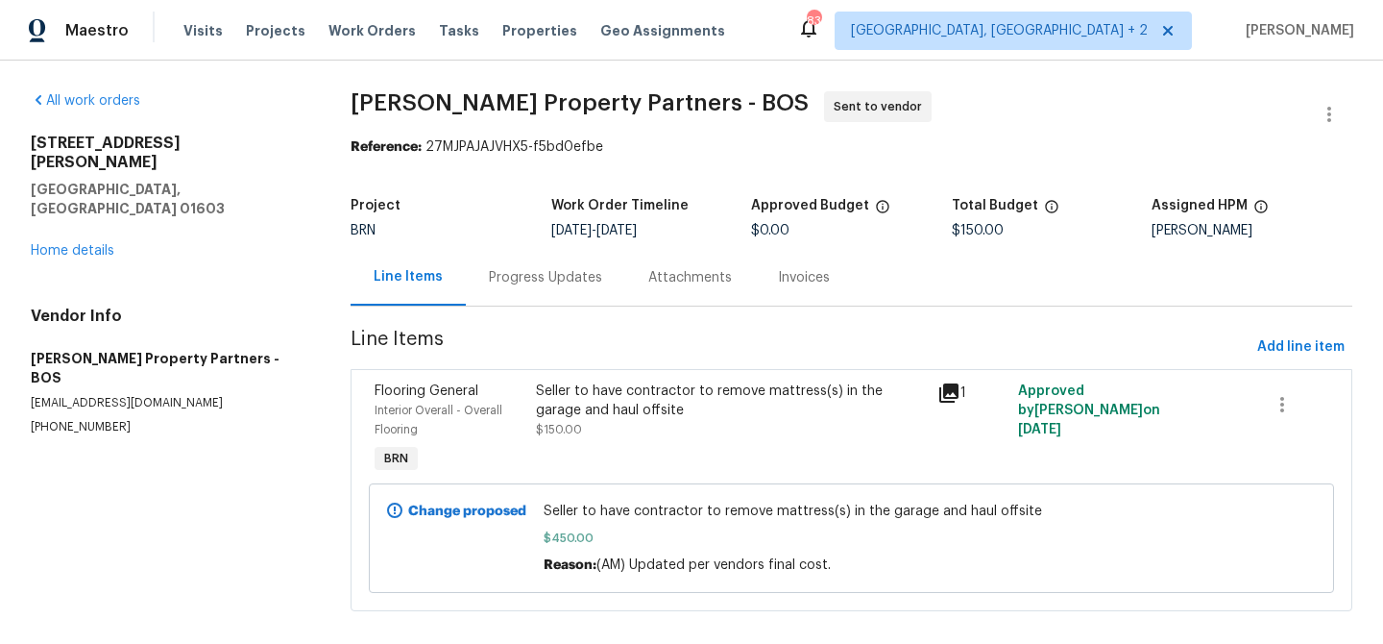
click at [544, 287] on div "Progress Updates" at bounding box center [545, 277] width 159 height 57
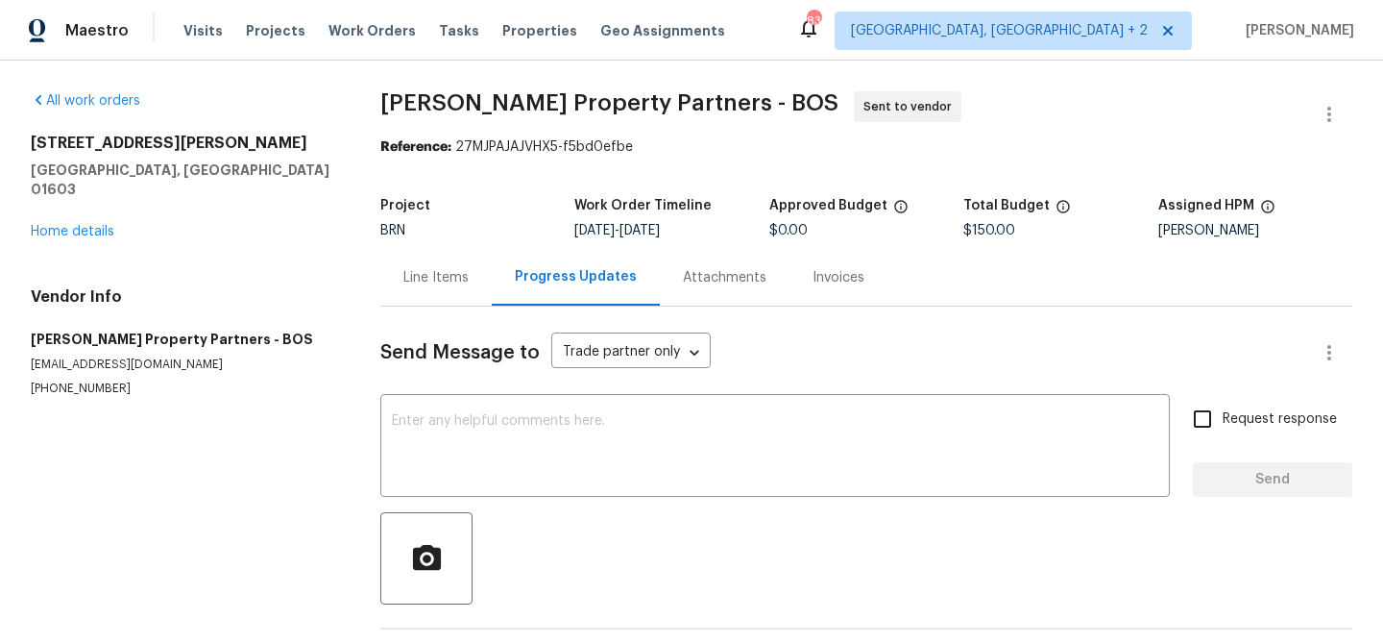
scroll to position [74, 0]
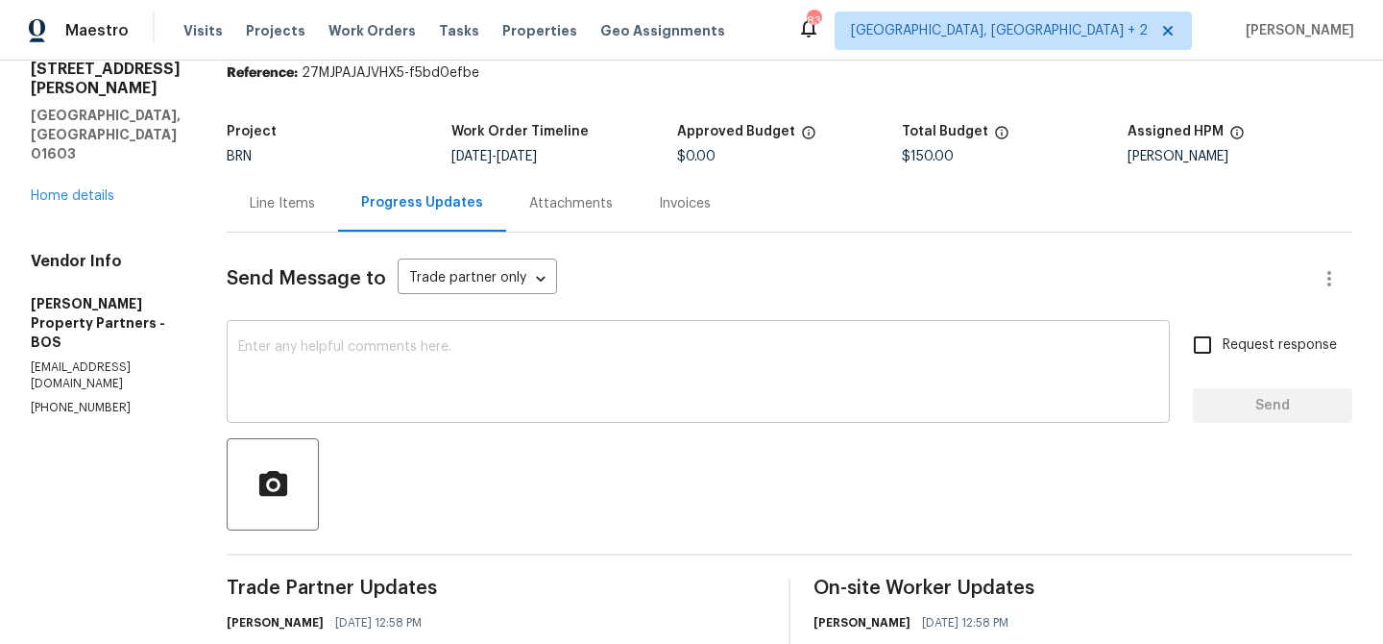
click at [457, 358] on textarea at bounding box center [698, 373] width 920 height 67
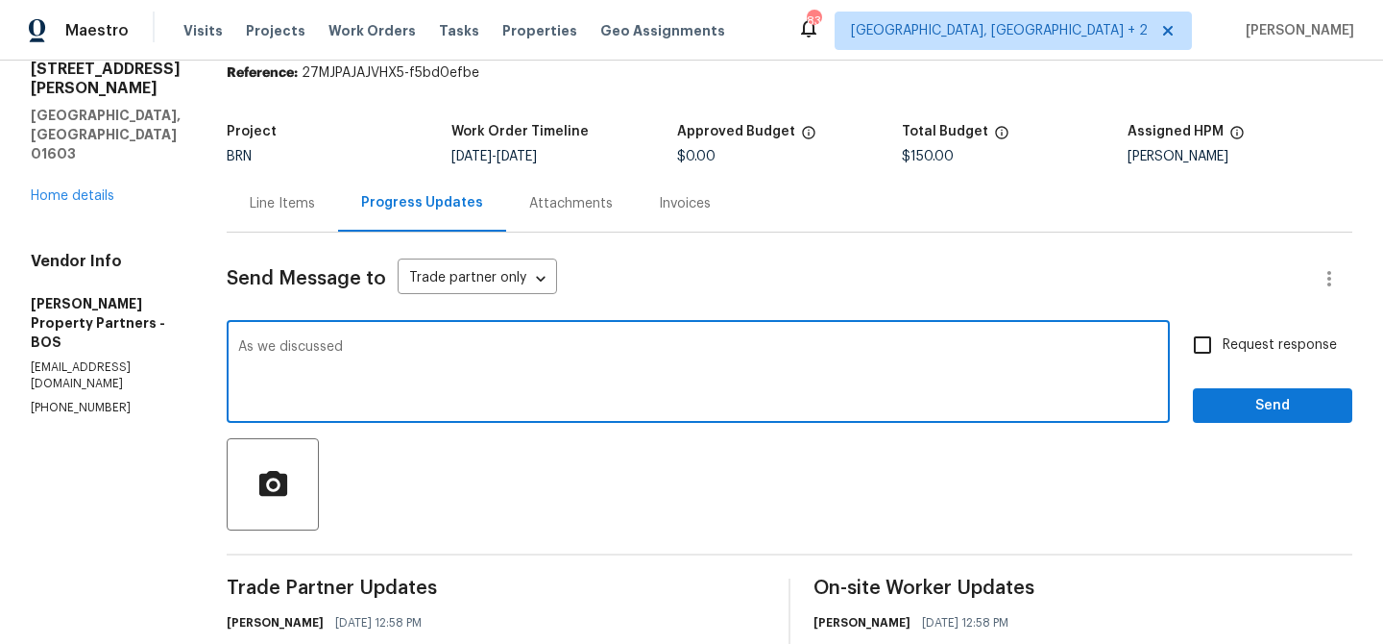
click at [84, 400] on p "[PHONE_NUMBER]" at bounding box center [106, 408] width 150 height 16
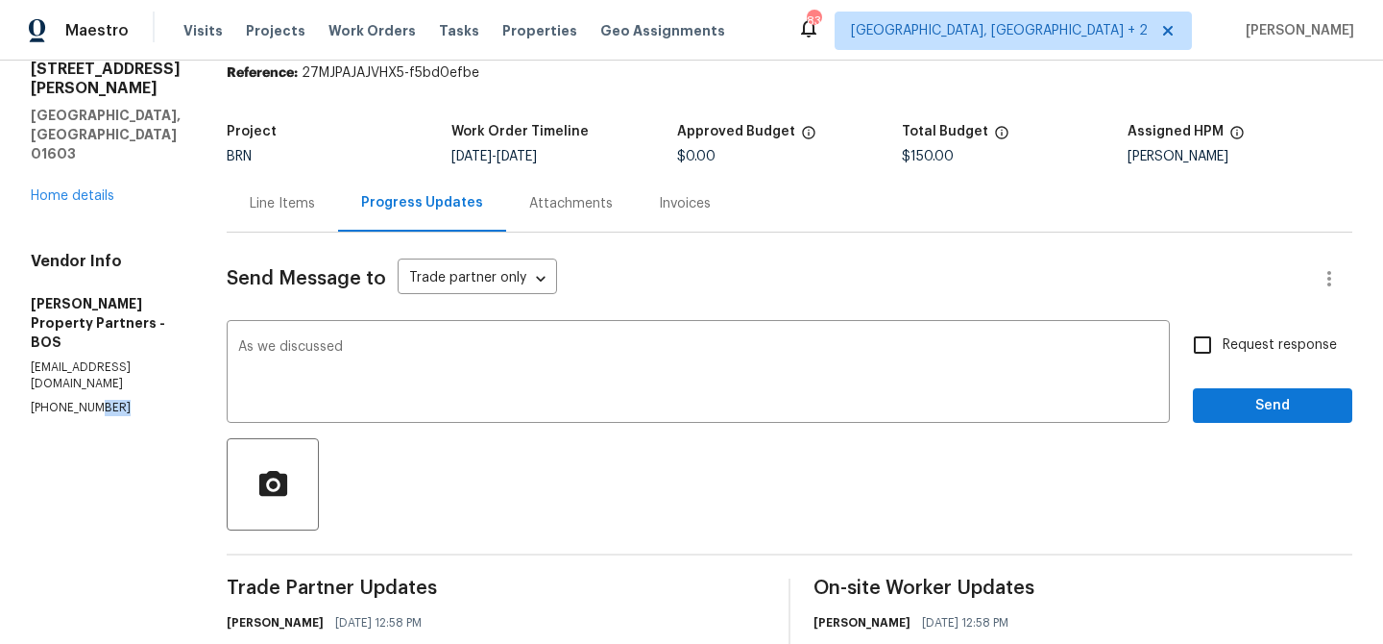
click at [84, 400] on p "[PHONE_NUMBER]" at bounding box center [106, 408] width 150 height 16
copy p "[PHONE_NUMBER]"
click at [476, 361] on textarea "As we discussed" at bounding box center [698, 373] width 920 height 67
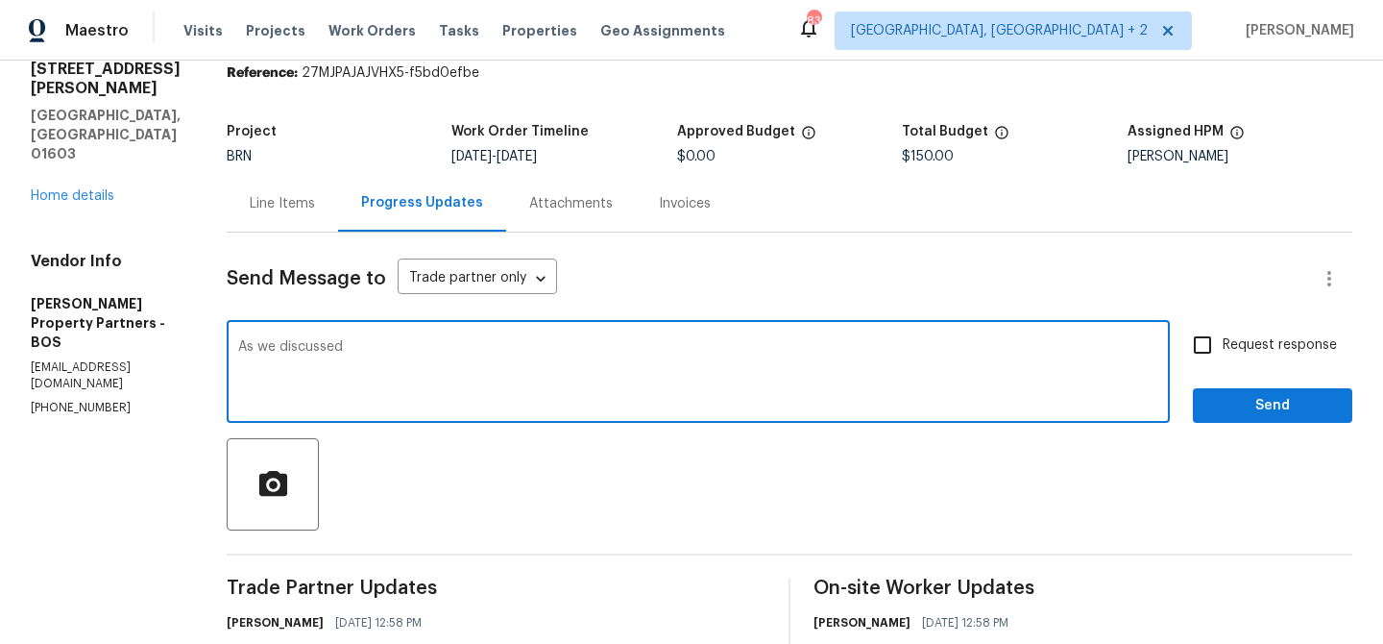
paste textarea "[PHONE_NUMBER]"
type textarea "As we discussed [PHONE_NUMBER],Kindly accept the WO and confirm the scheduled d…"
click at [1224, 346] on span "Request response" at bounding box center [1280, 345] width 114 height 20
click at [1223, 346] on input "Request response" at bounding box center [1203, 345] width 40 height 40
checkbox input "true"
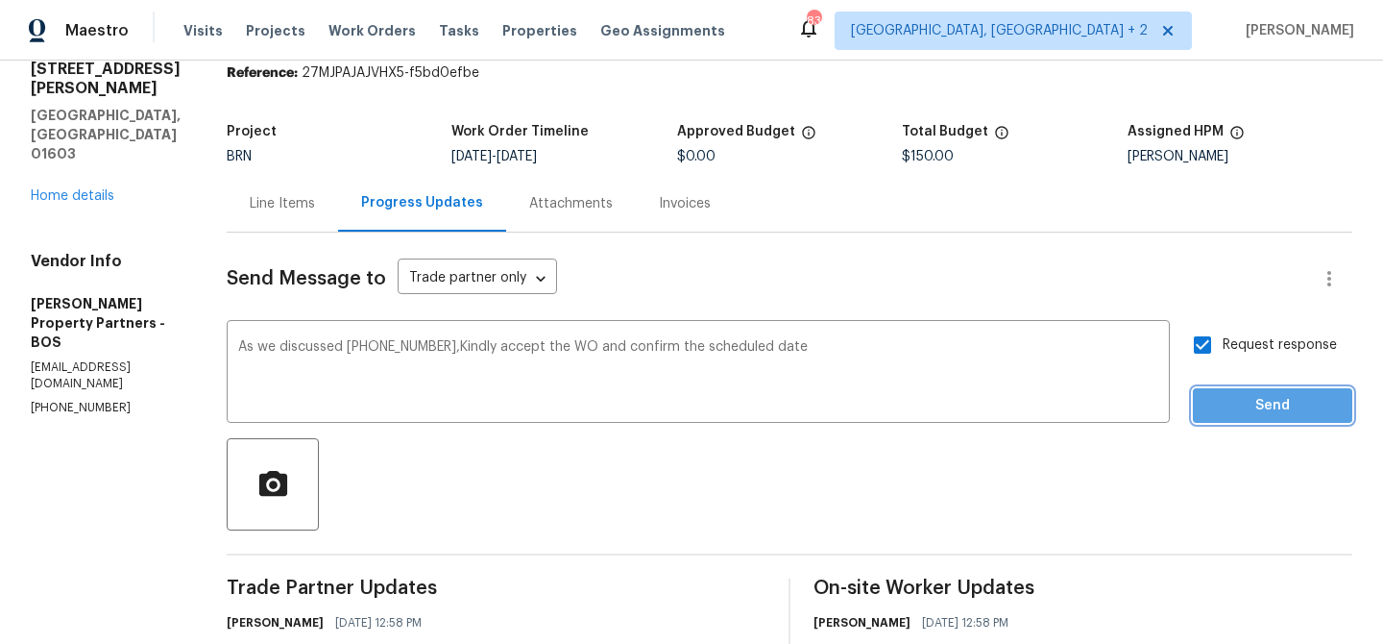
click at [1214, 403] on span "Send" at bounding box center [1272, 406] width 129 height 24
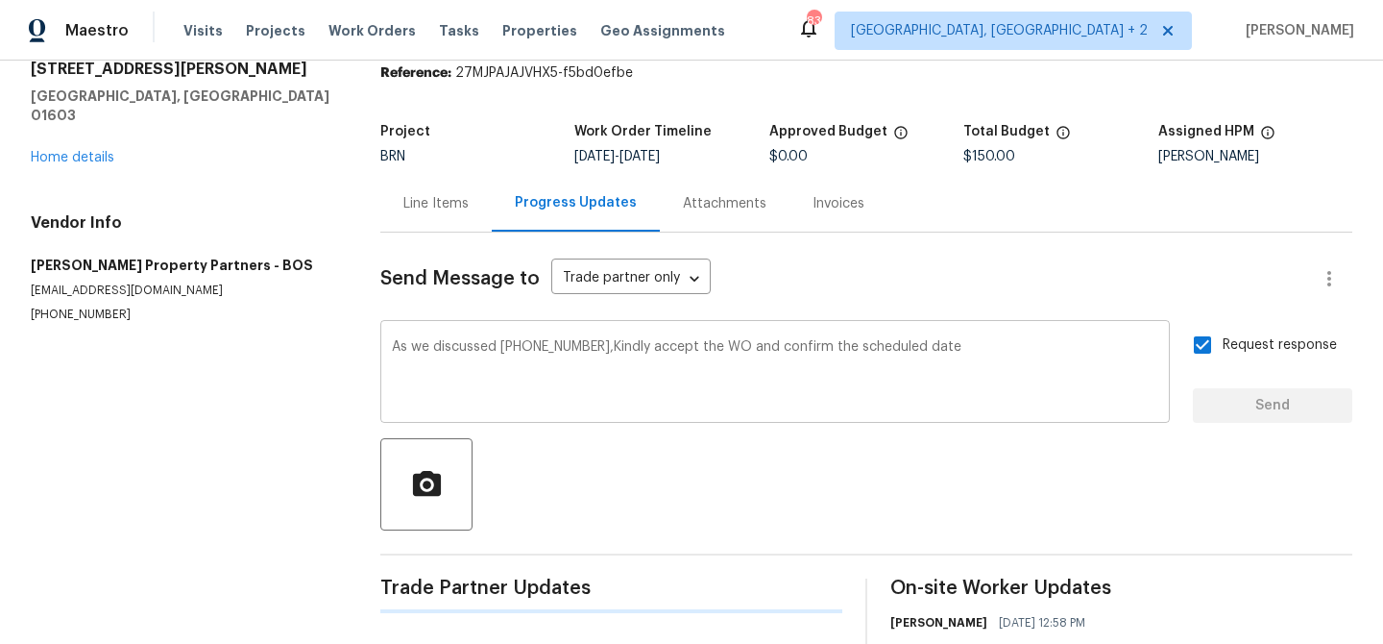
scroll to position [0, 0]
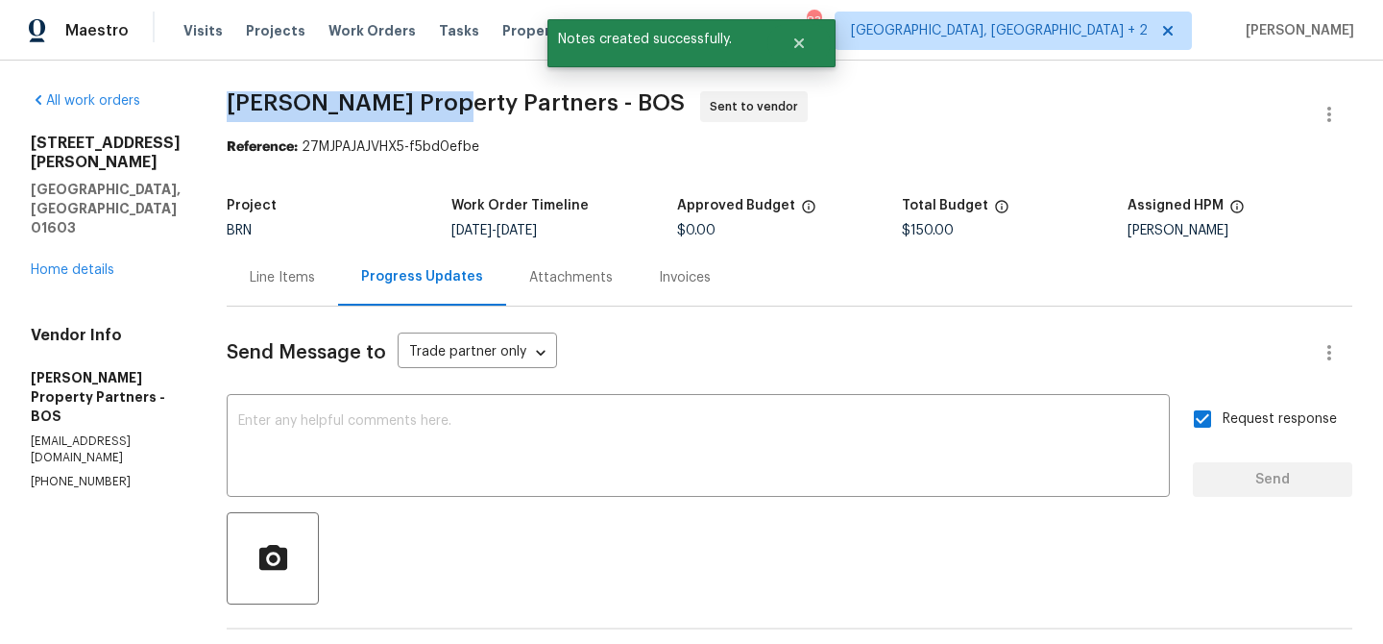
drag, startPoint x: 305, startPoint y: 106, endPoint x: 500, endPoint y: 107, distance: 195.0
click at [500, 107] on div "All work orders [STREET_ADDRESS][PERSON_NAME] Home details Vendor Info [PERSON_…" at bounding box center [691, 557] width 1383 height 993
copy span "[PERSON_NAME] Property"
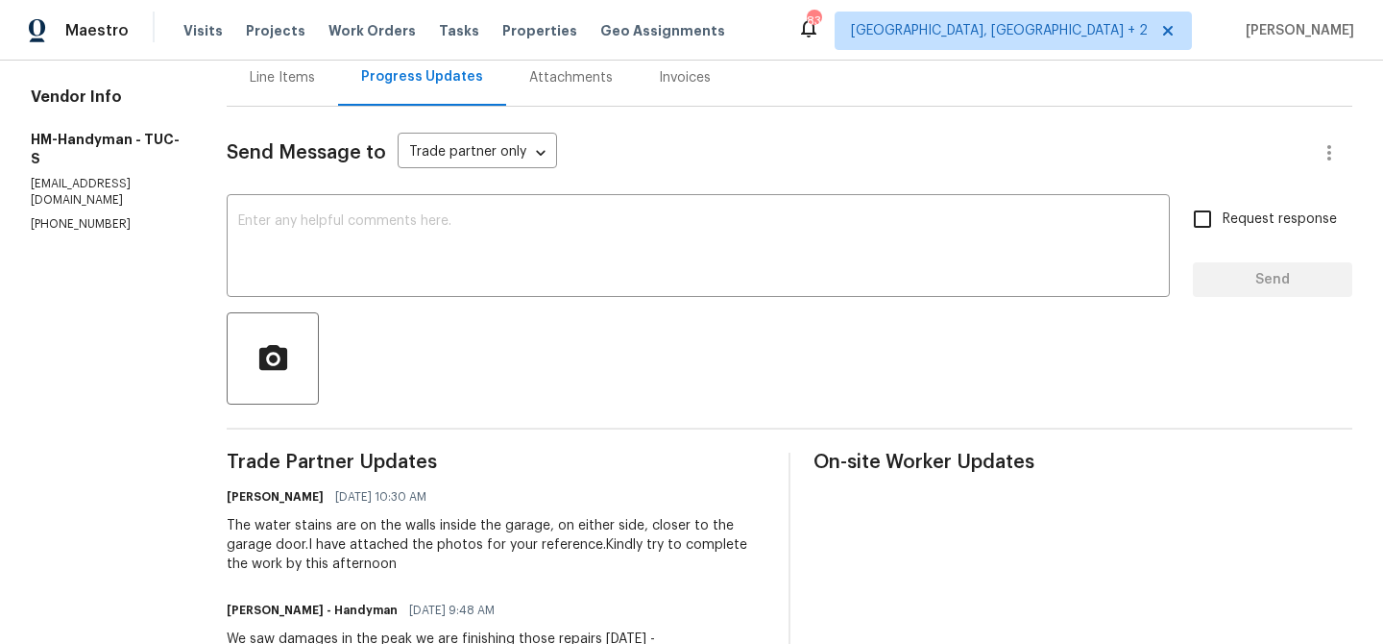
scroll to position [210, 0]
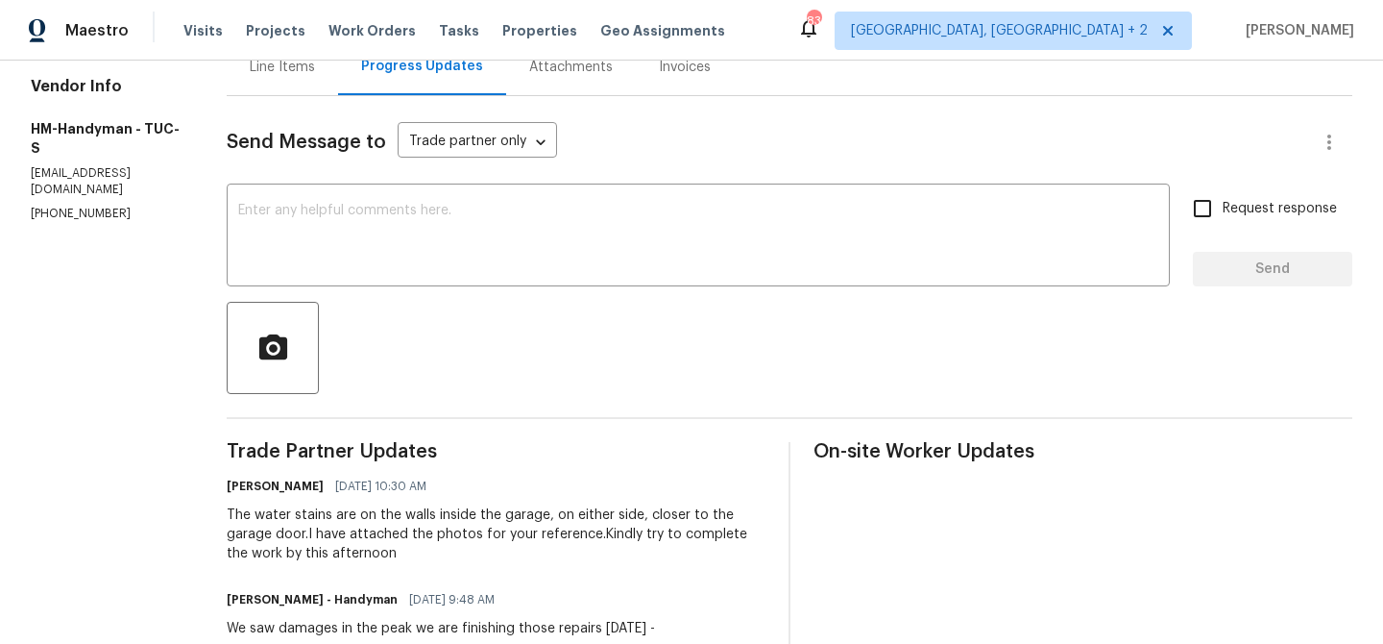
click at [84, 168] on section "All work orders [STREET_ADDRESS] Home details Vendor Info HM-Handyman - TUC-S […" at bounding box center [106, 600] width 150 height 1439
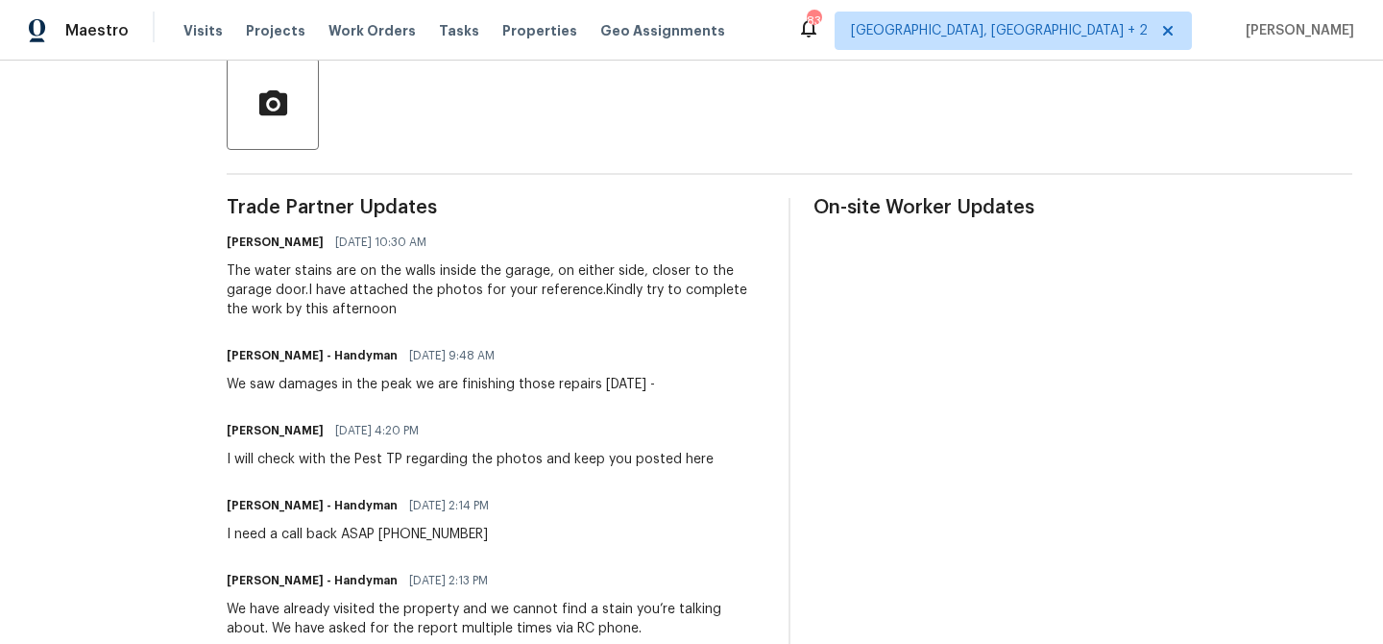
scroll to position [0, 0]
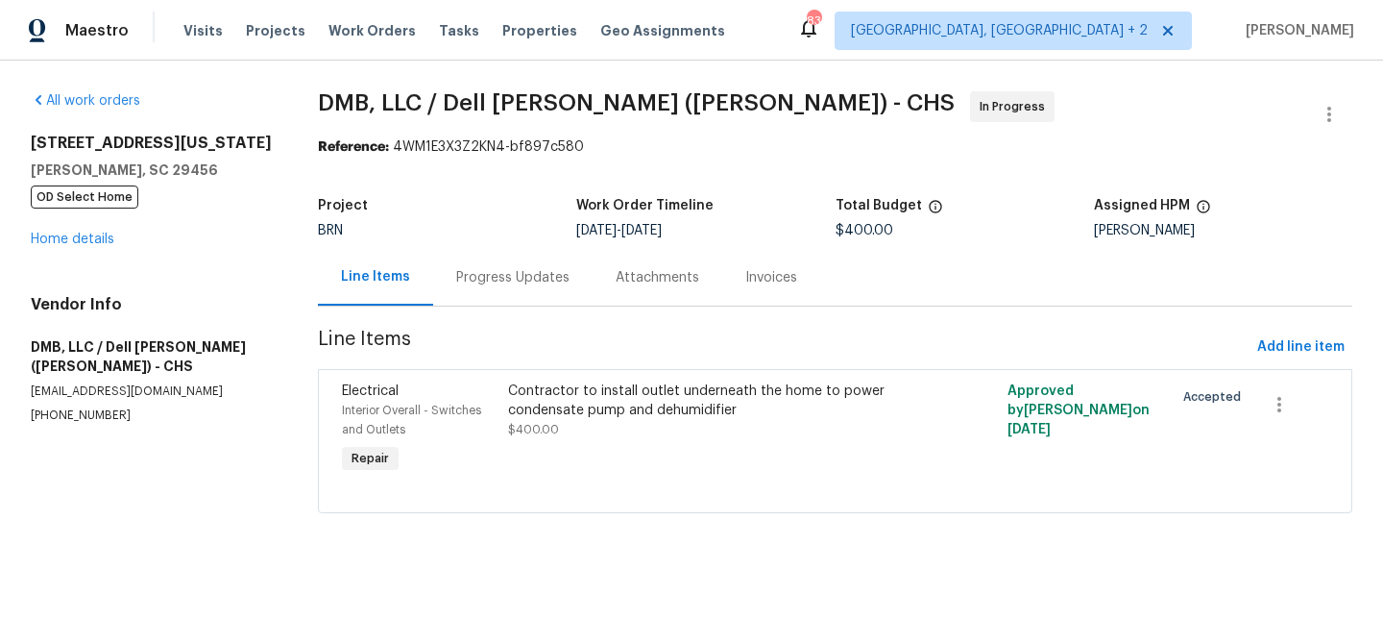
click at [493, 284] on div "Progress Updates" at bounding box center [512, 277] width 113 height 19
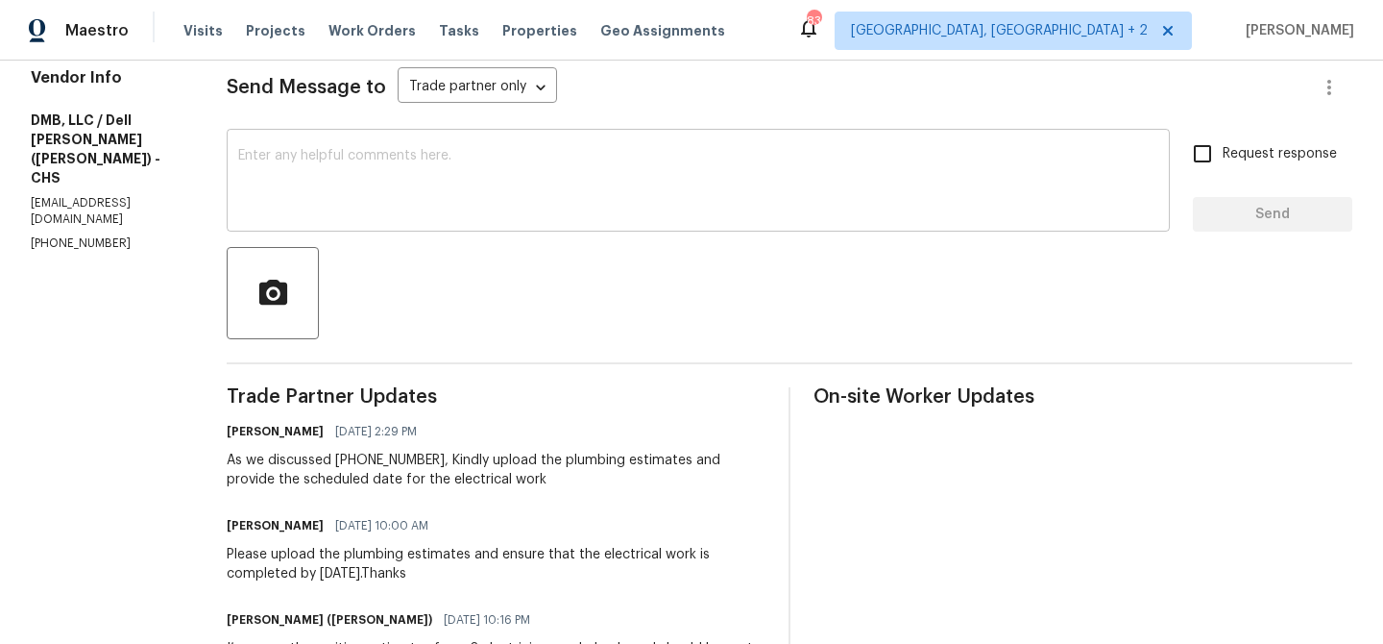
scroll to position [266, 0]
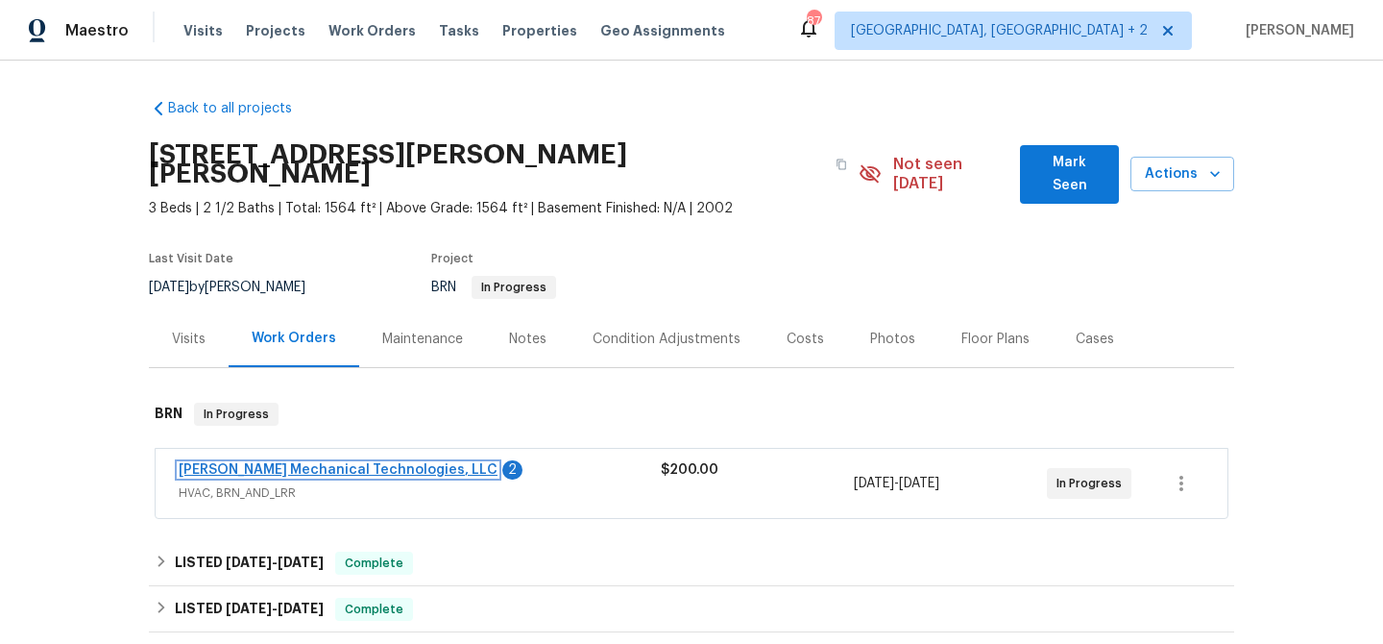
click at [299, 463] on link "[PERSON_NAME] Mechanical Technologies, LLC" at bounding box center [338, 469] width 319 height 13
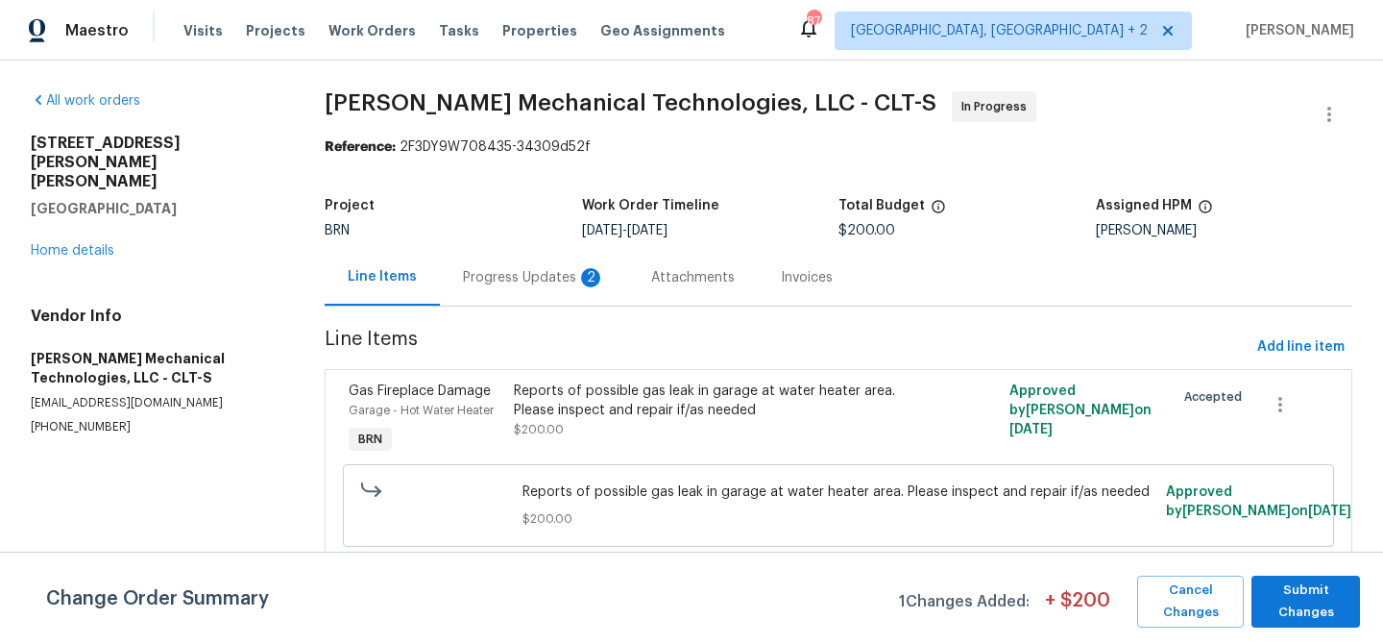
click at [483, 256] on div "Progress Updates 2" at bounding box center [534, 277] width 188 height 57
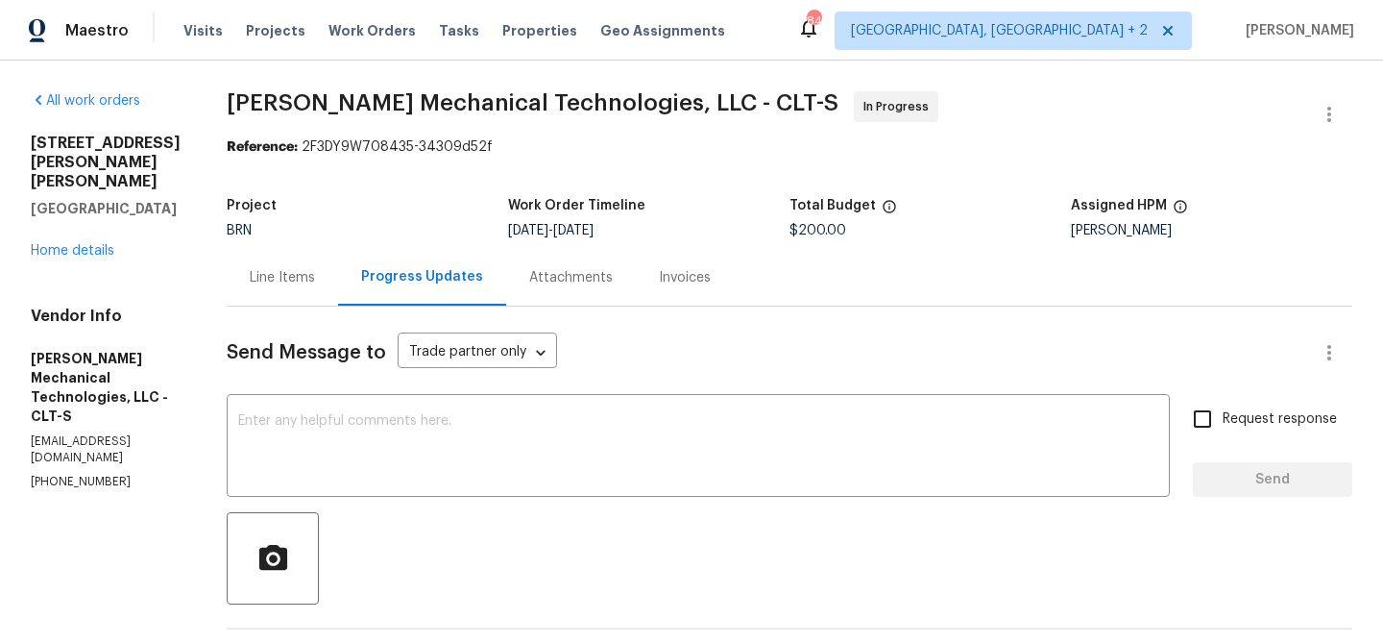
click at [304, 275] on div "Line Items" at bounding box center [282, 277] width 65 height 19
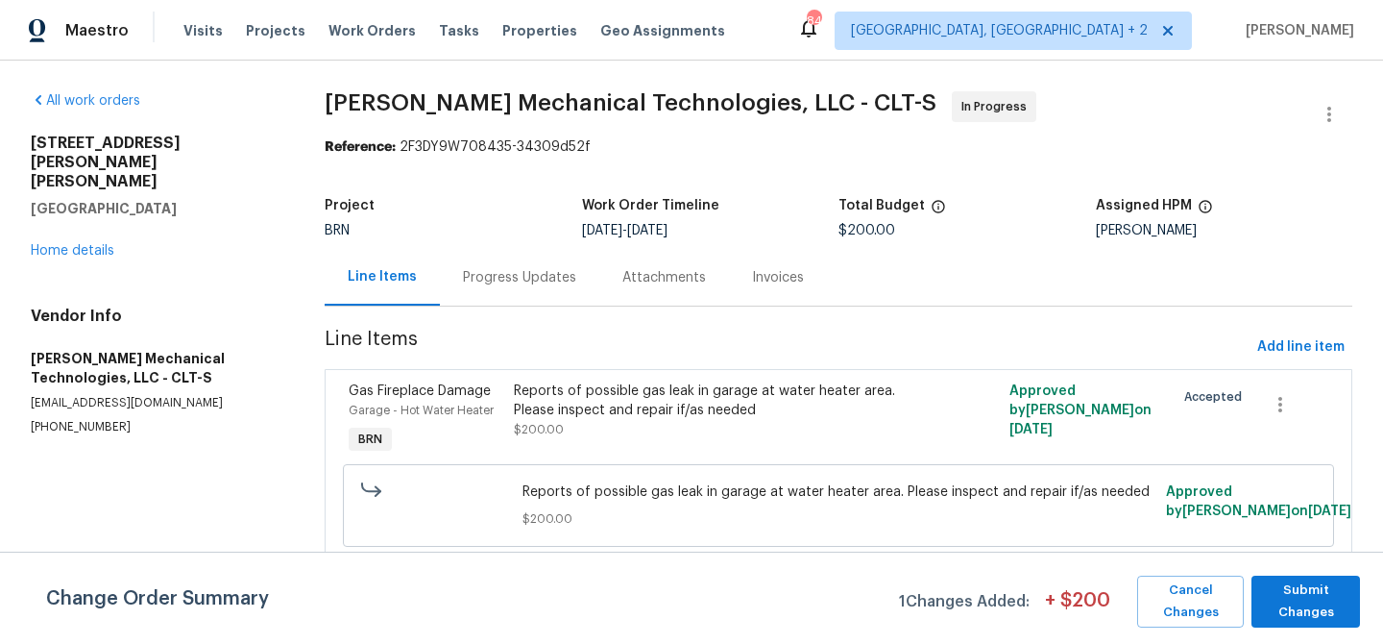
click at [580, 400] on div "Reports of possible gas leak in garage at water heater area. Please inspect and…" at bounding box center [715, 400] width 402 height 38
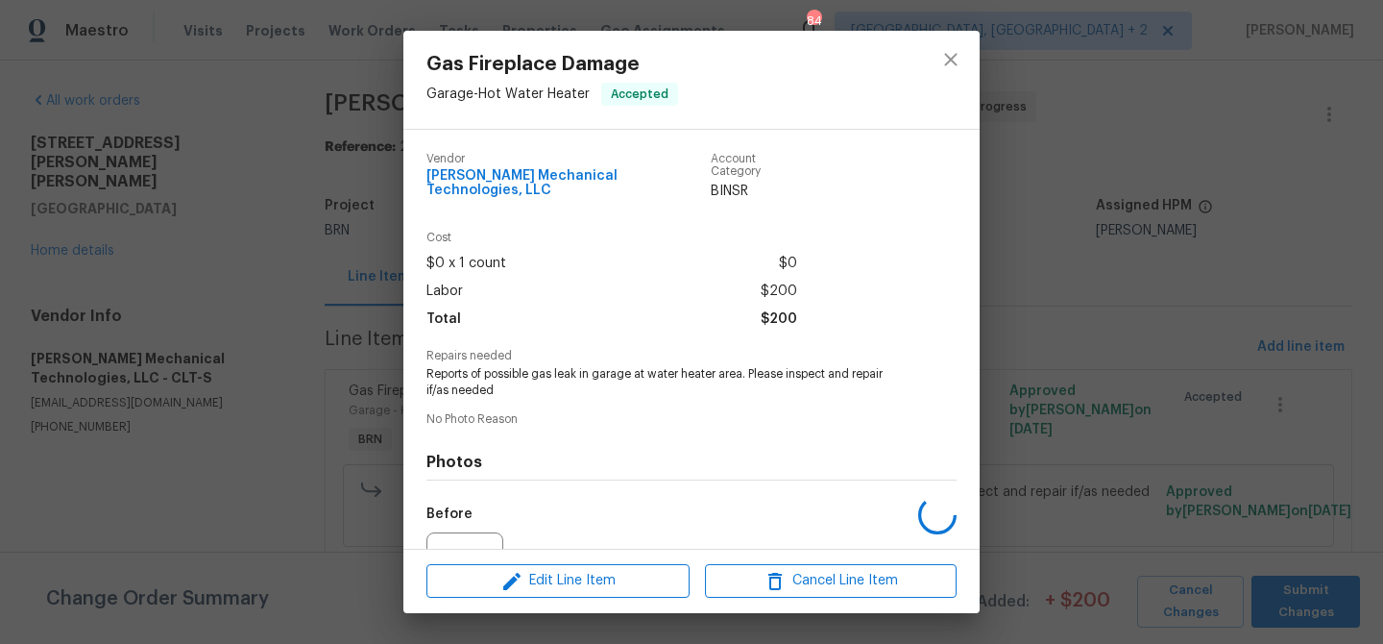
scroll to position [192, 0]
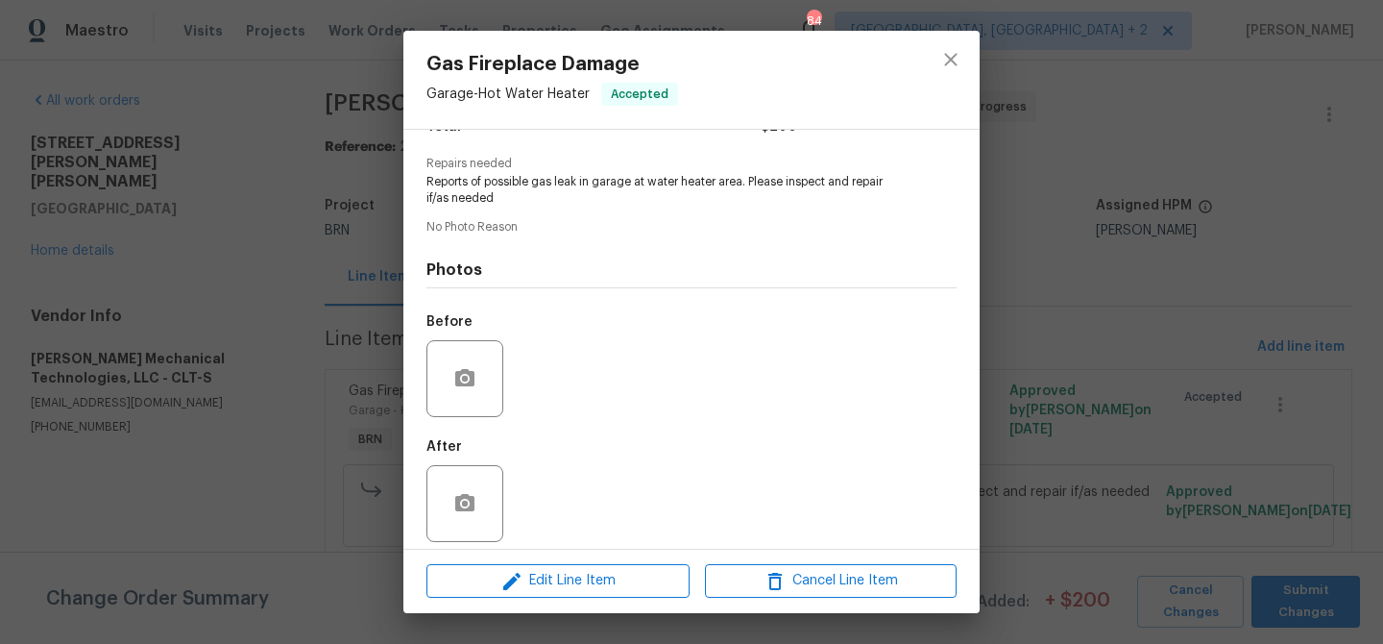
click at [307, 229] on div "Gas Fireplace Damage Garage - Hot Water Heater Accepted Vendor [PERSON_NAME] Me…" at bounding box center [691, 322] width 1383 height 644
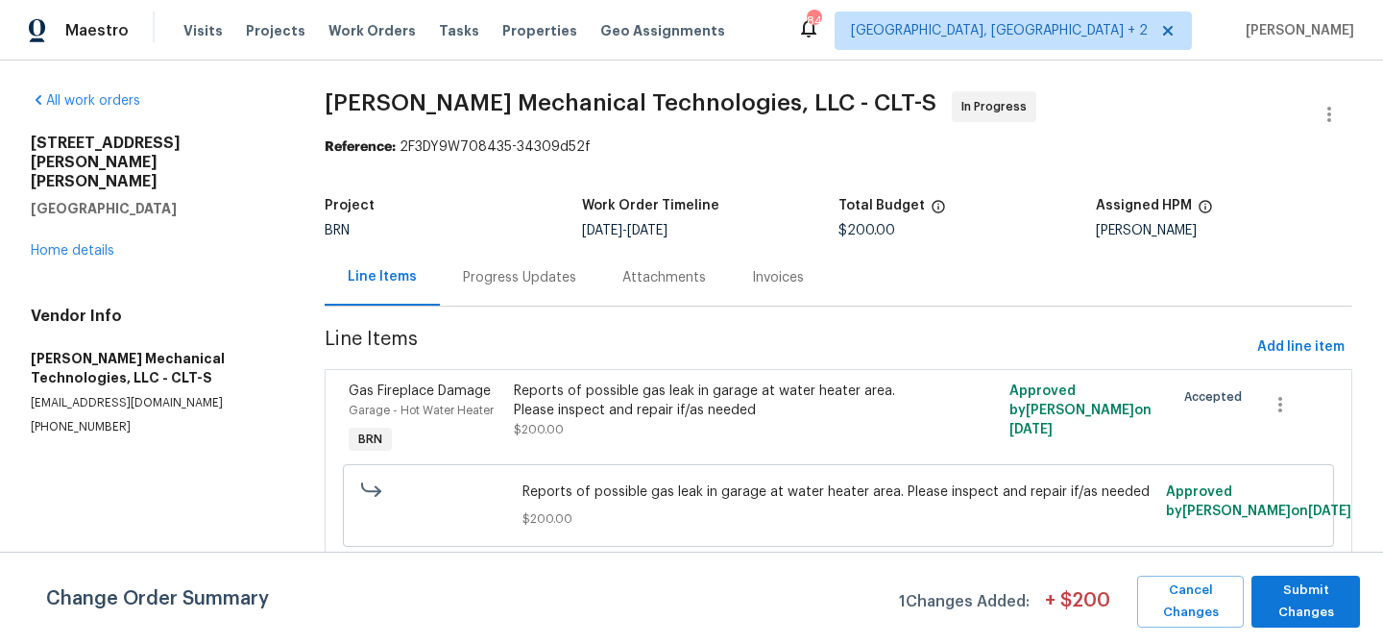
click at [585, 390] on div "Reports of possible gas leak in garage at water heater area. Please inspect and…" at bounding box center [715, 400] width 402 height 38
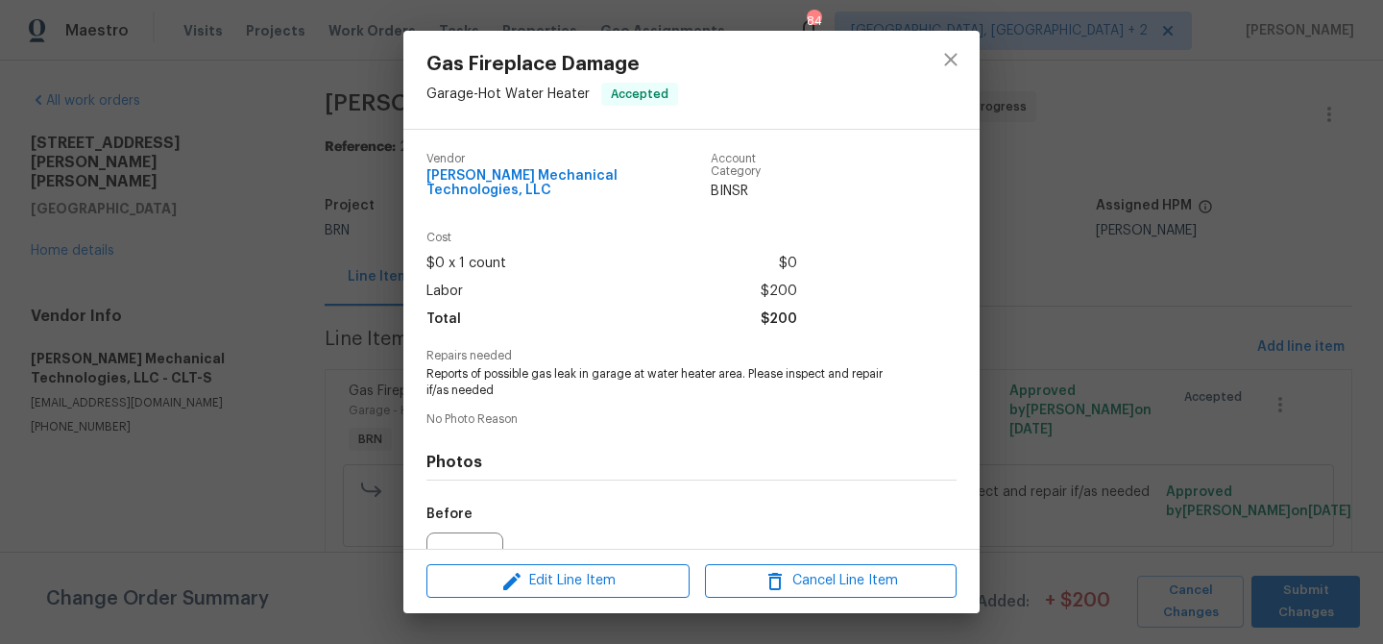
click at [345, 291] on div "Gas Fireplace Damage Garage - Hot Water Heater Accepted Vendor [PERSON_NAME] Me…" at bounding box center [691, 322] width 1383 height 644
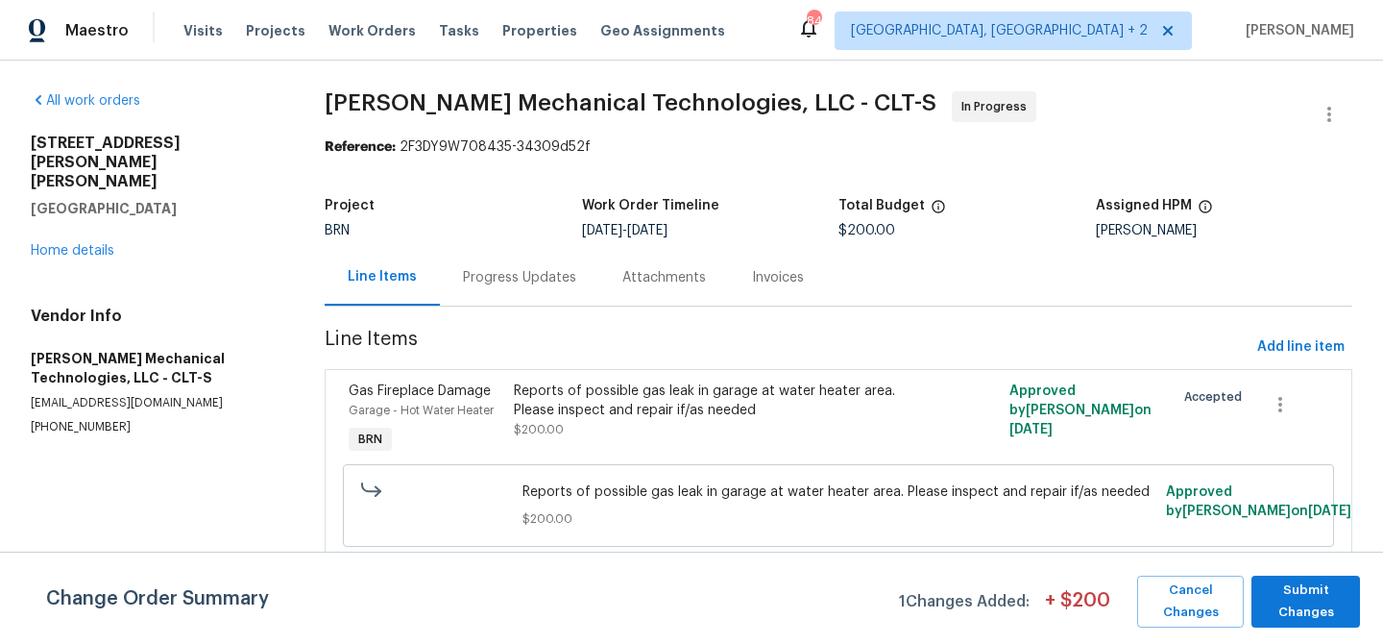
click at [502, 293] on div "Progress Updates" at bounding box center [519, 277] width 159 height 57
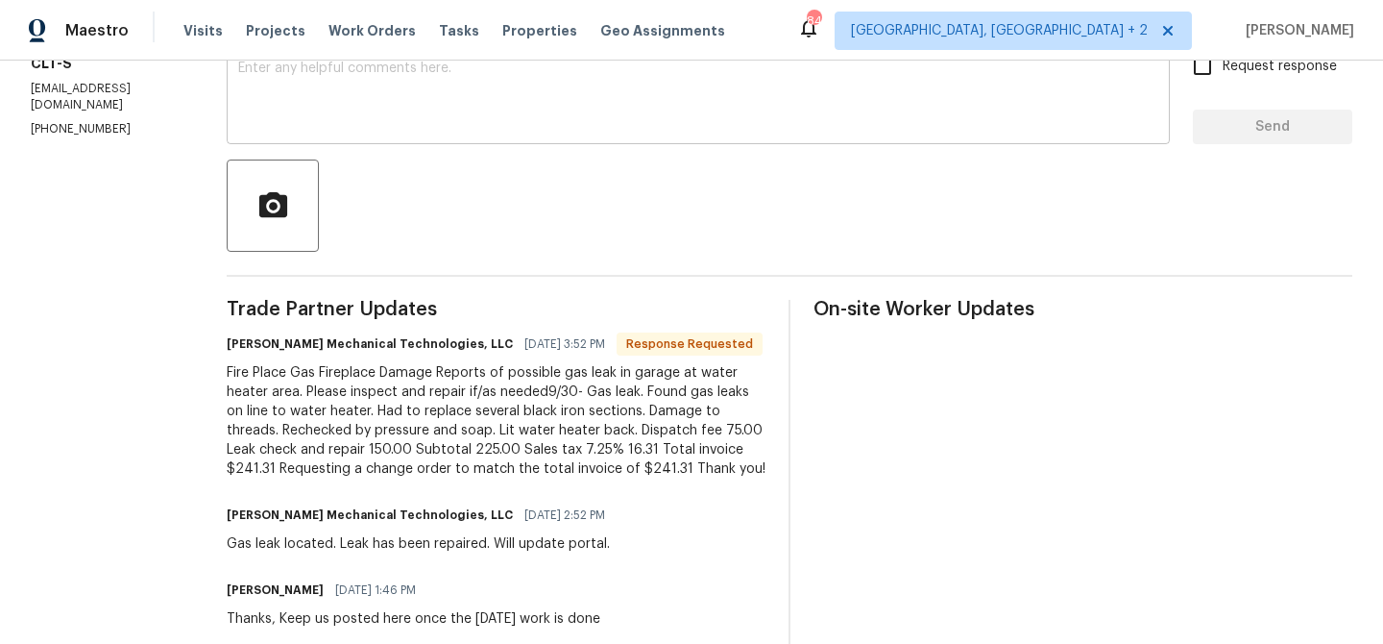
scroll to position [355, 0]
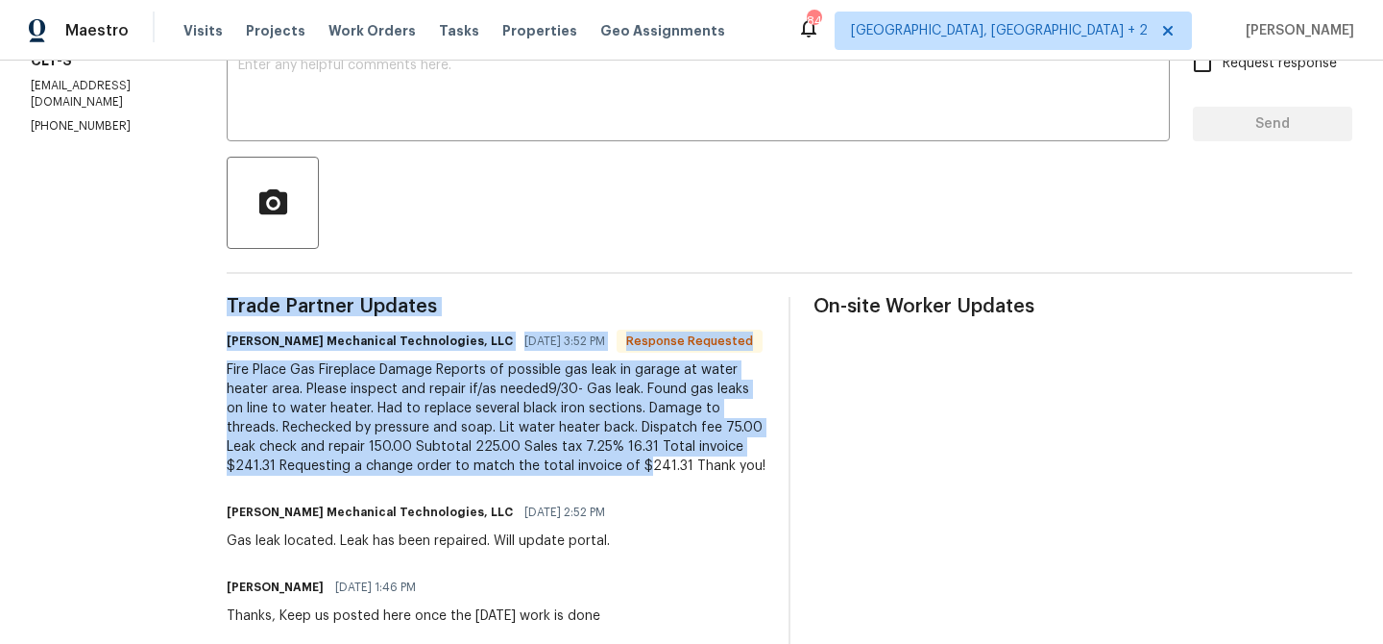
drag, startPoint x: 722, startPoint y: 467, endPoint x: 800, endPoint y: 466, distance: 77.8
copy div "Trade Partner Updates [PERSON_NAME] Mechanical Technologies, LLC [DATE] 3:52 PM…"
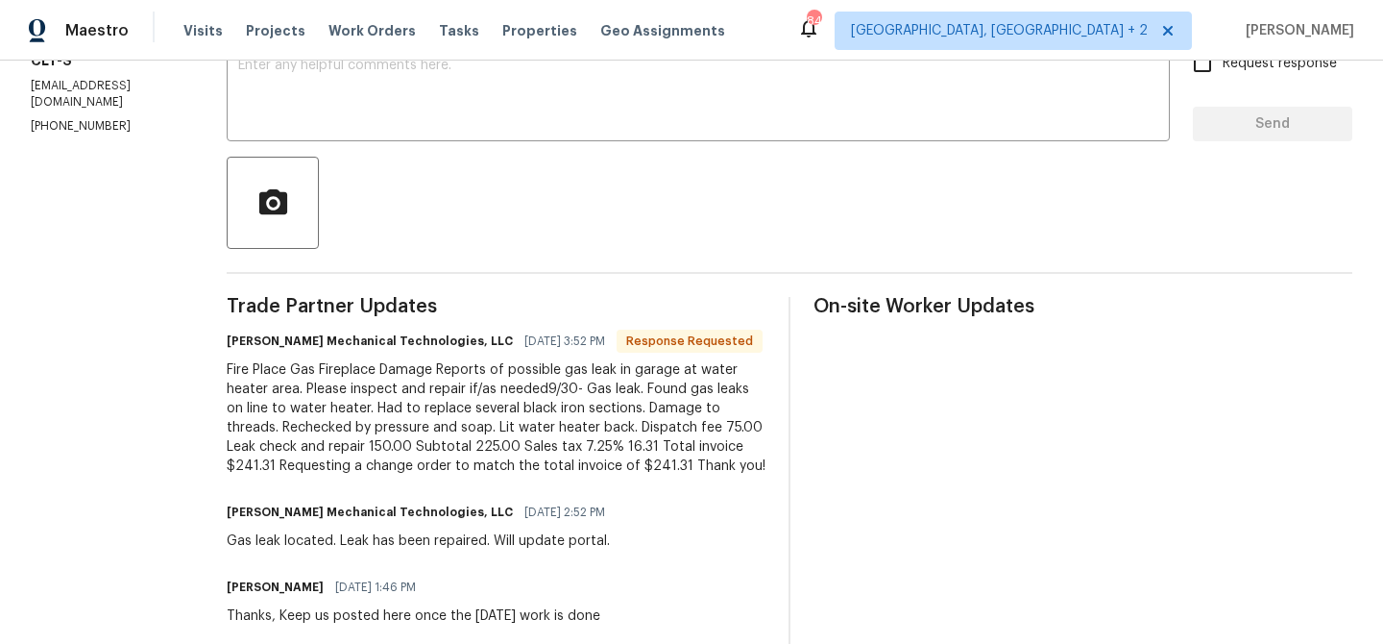
click at [766, 462] on div "Fire Place Gas Fireplace Damage Reports of possible gas leak in garage at water…" at bounding box center [496, 417] width 539 height 115
drag, startPoint x: 726, startPoint y: 468, endPoint x: 773, endPoint y: 471, distance: 47.2
click at [766, 471] on div "Fire Place Gas Fireplace Damage Reports of possible gas leak in garage at water…" at bounding box center [496, 417] width 539 height 115
copy div "241.31"
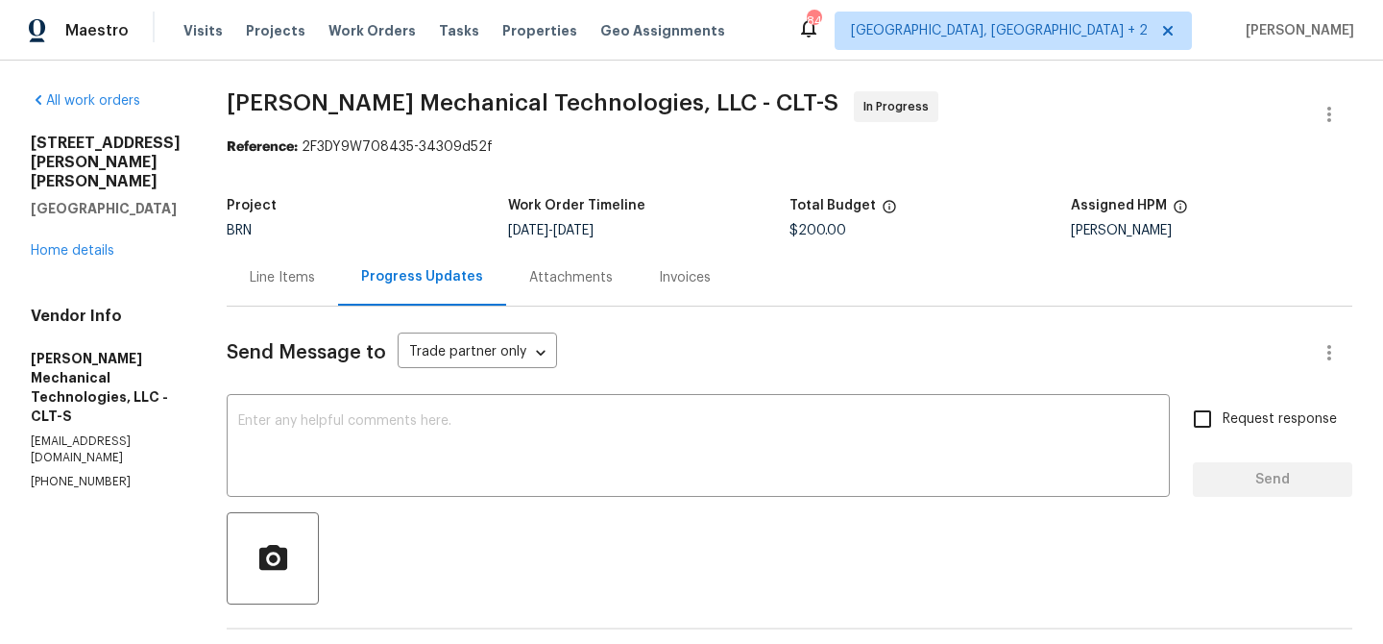
click at [314, 281] on div "Line Items" at bounding box center [282, 277] width 65 height 19
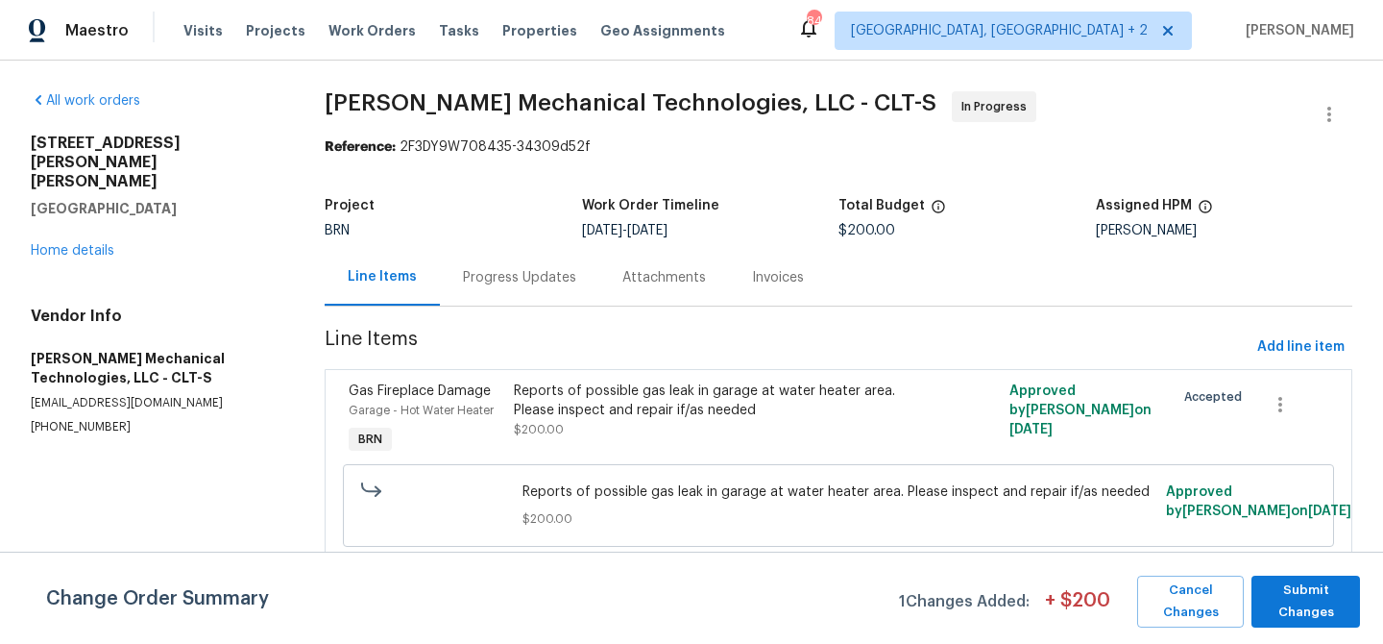
click at [546, 404] on div "Reports of possible gas leak in garage at water heater area. Please inspect and…" at bounding box center [715, 400] width 402 height 38
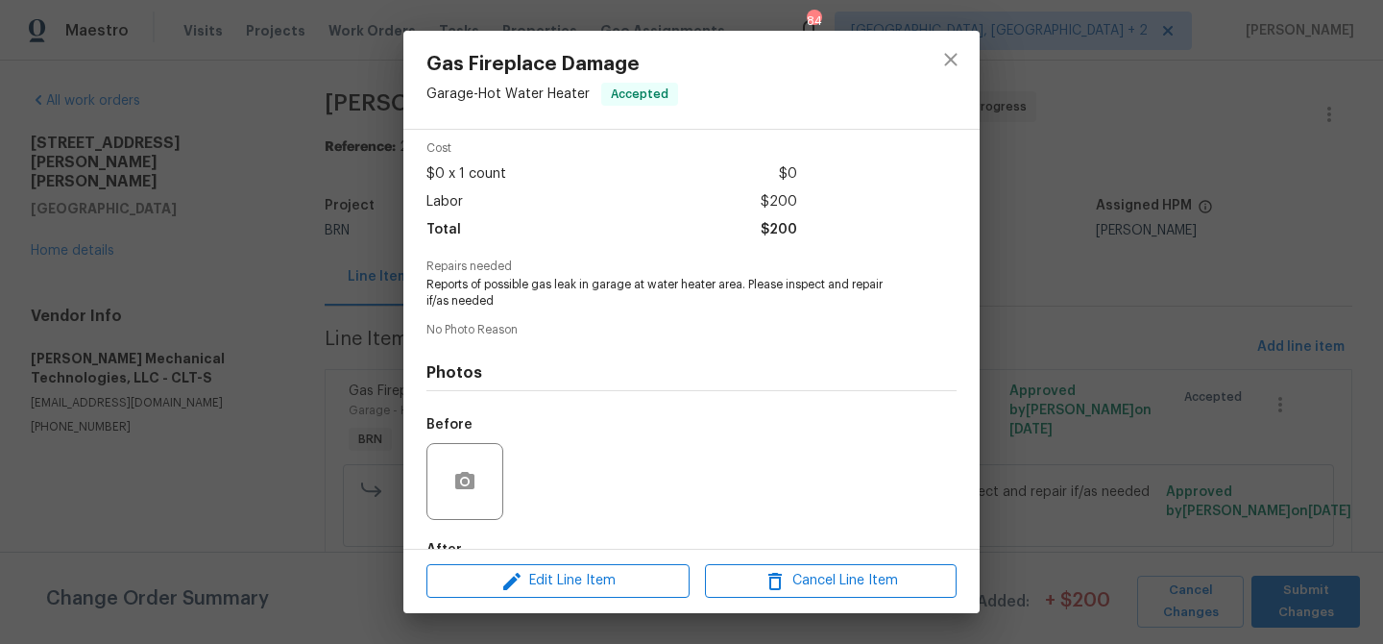
scroll to position [121, 0]
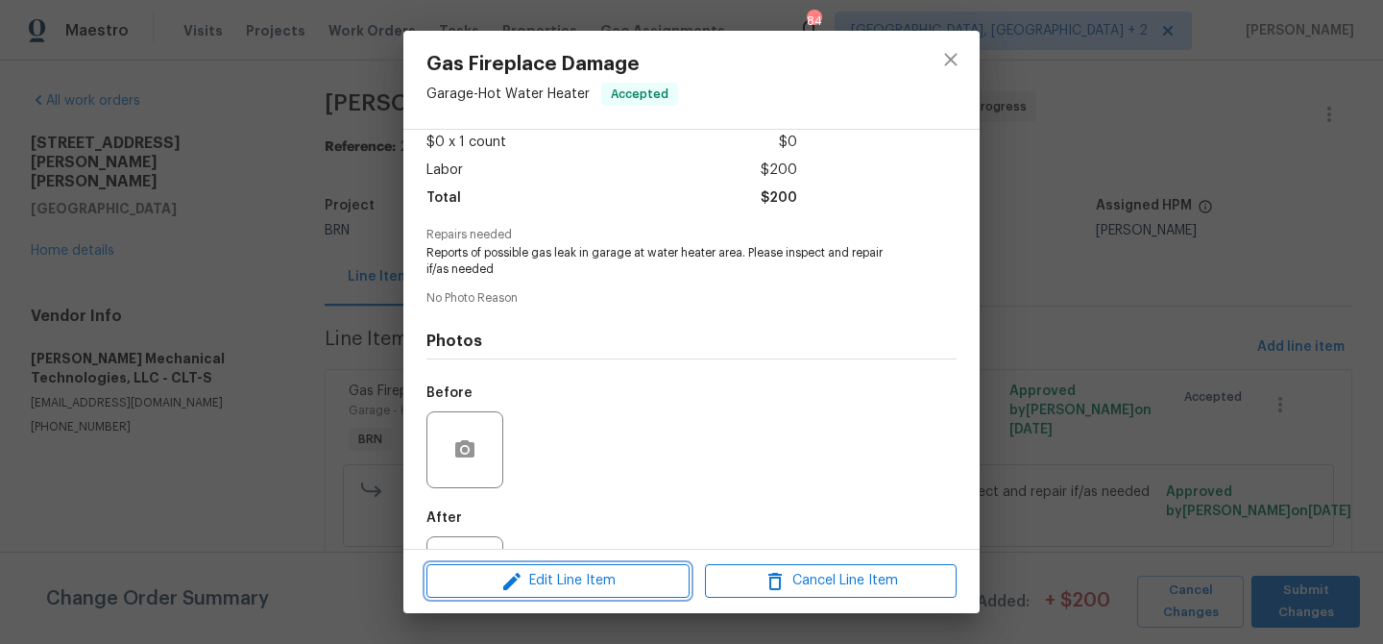
click at [549, 586] on span "Edit Line Item" at bounding box center [558, 581] width 252 height 24
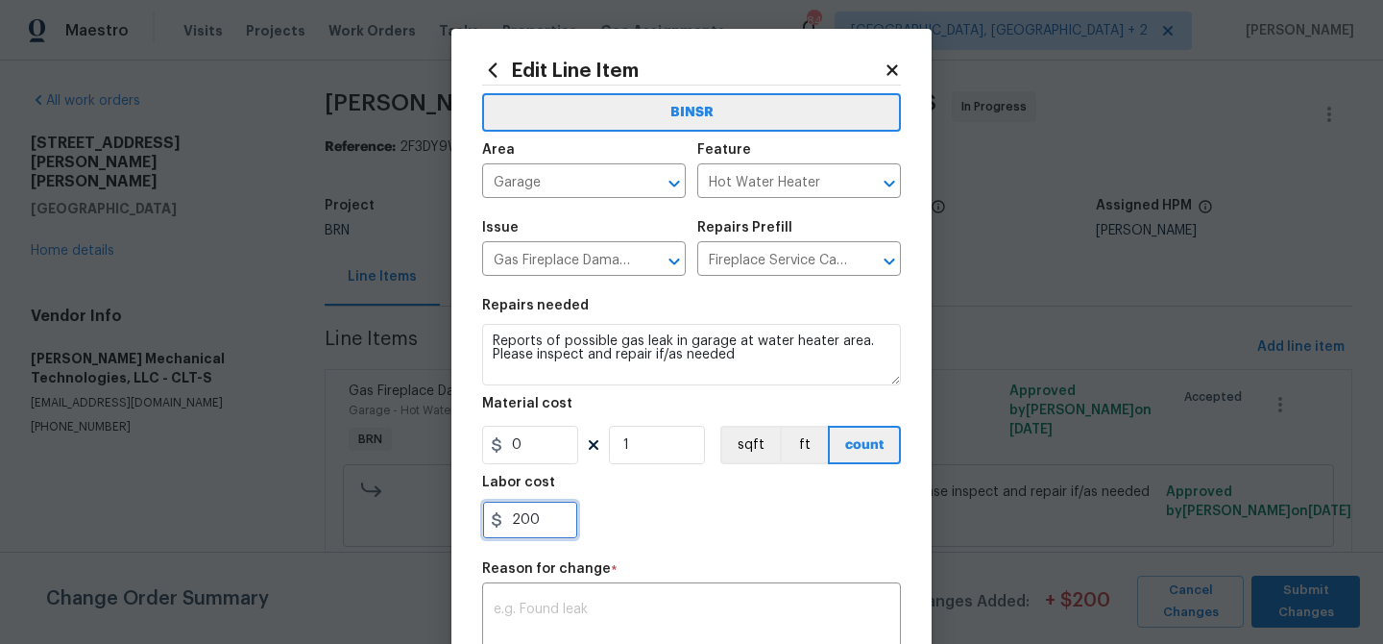
click at [563, 530] on input "200" at bounding box center [530, 519] width 96 height 38
type input "2"
paste input "241.31"
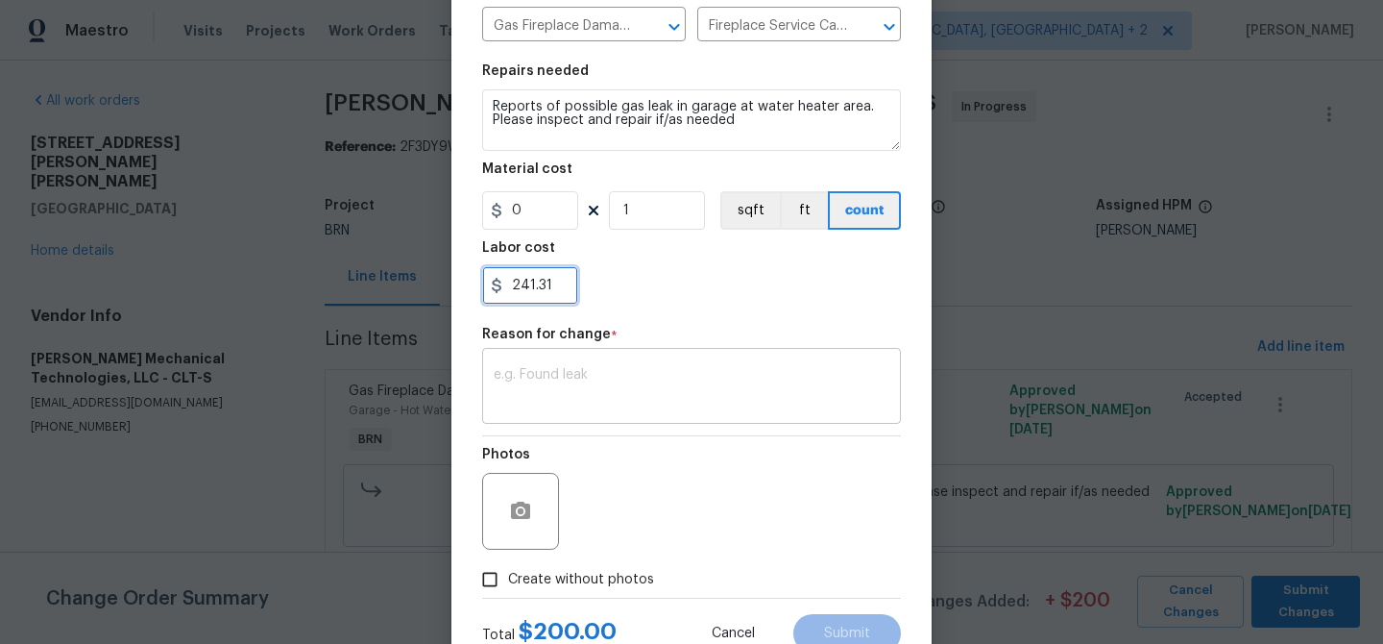
type input "241.31"
click at [612, 380] on textarea at bounding box center [692, 388] width 396 height 40
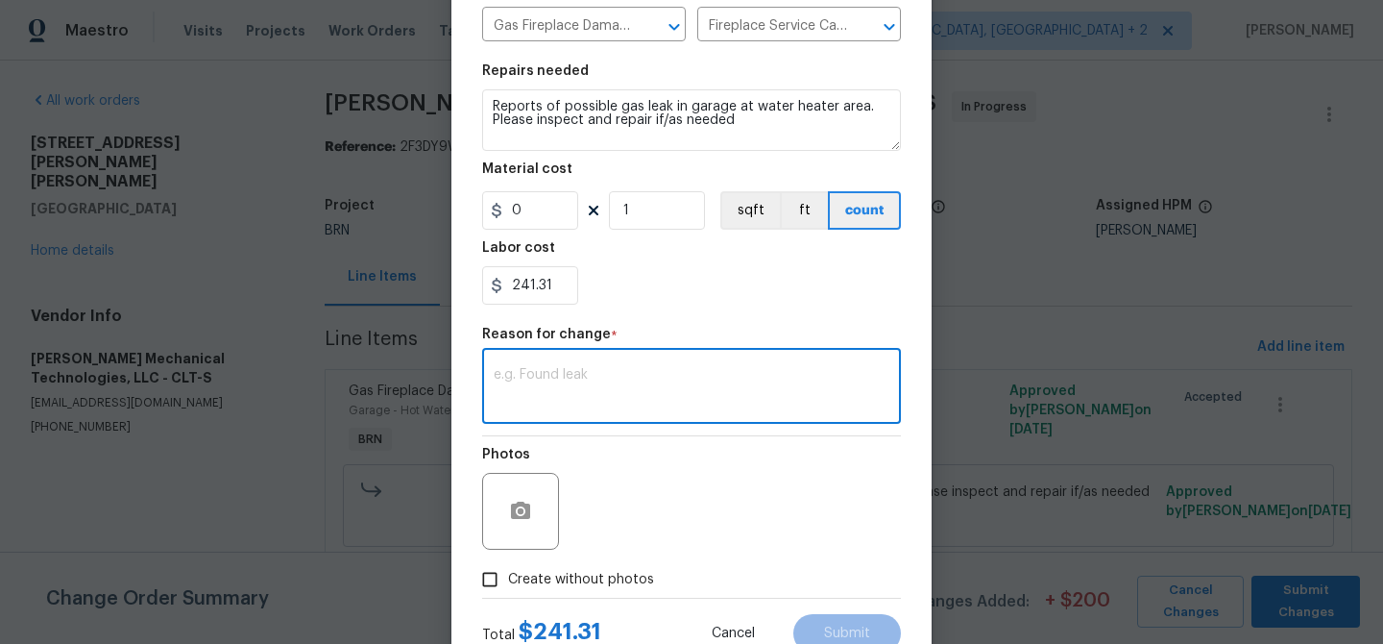
paste textarea "(AM) Updated per vendors final cost."
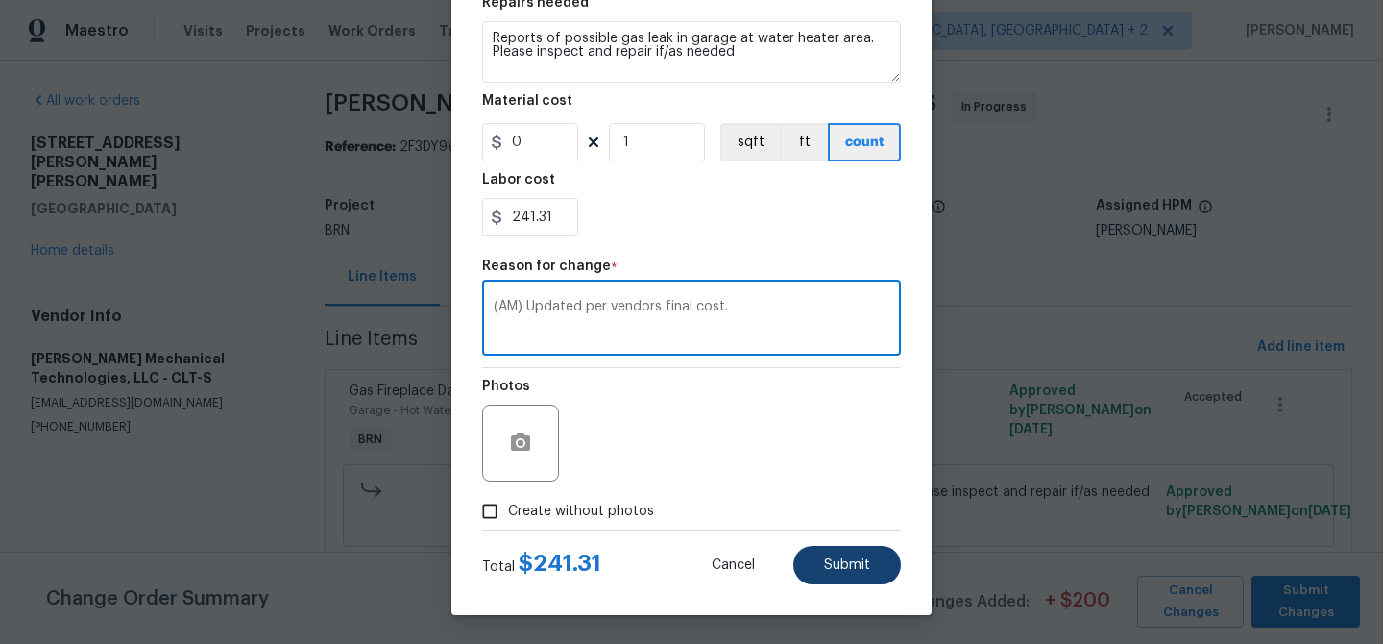
type textarea "(AM) Updated per vendors final cost."
click at [851, 572] on button "Submit" at bounding box center [847, 565] width 108 height 38
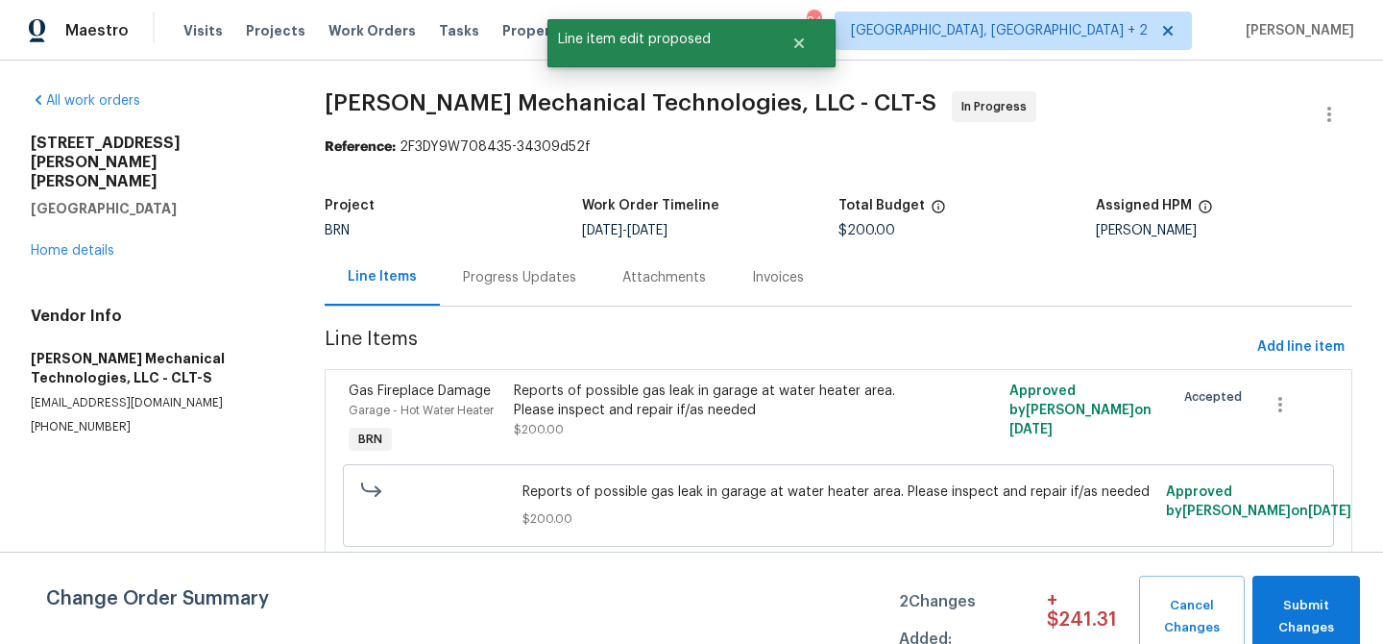
scroll to position [0, 0]
click at [1298, 610] on span "Submit Changes" at bounding box center [1306, 617] width 88 height 44
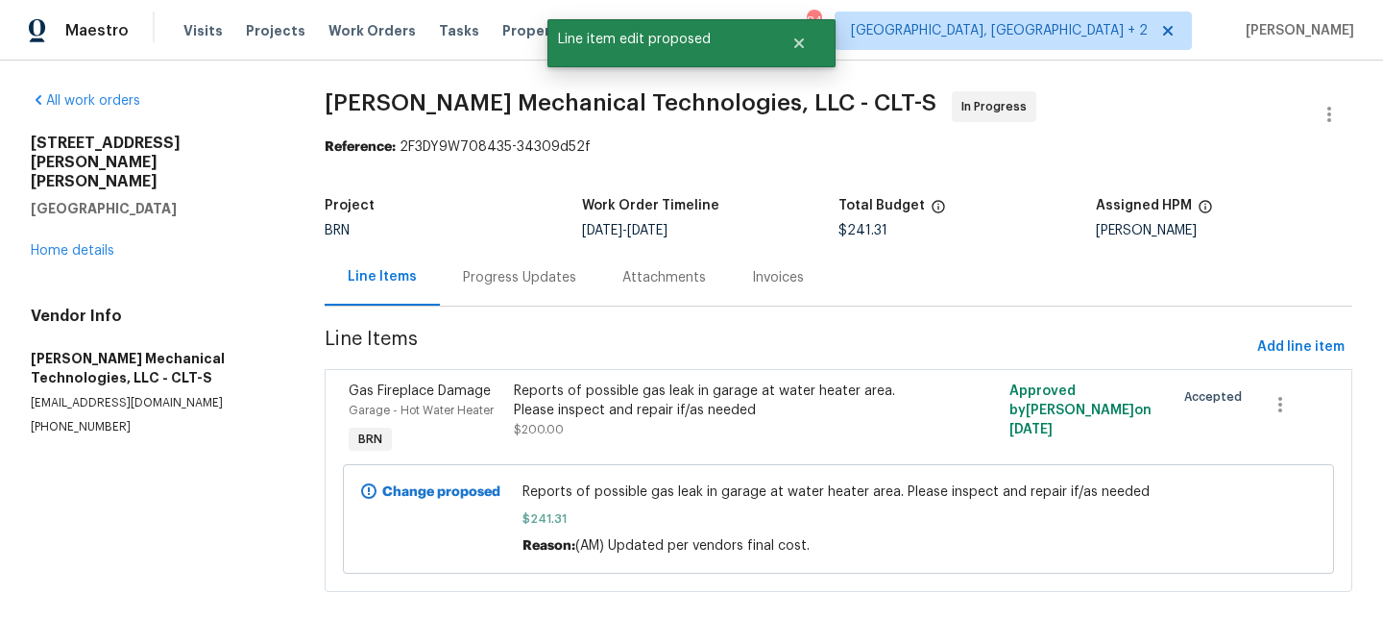
click at [496, 275] on div "Progress Updates" at bounding box center [519, 277] width 113 height 19
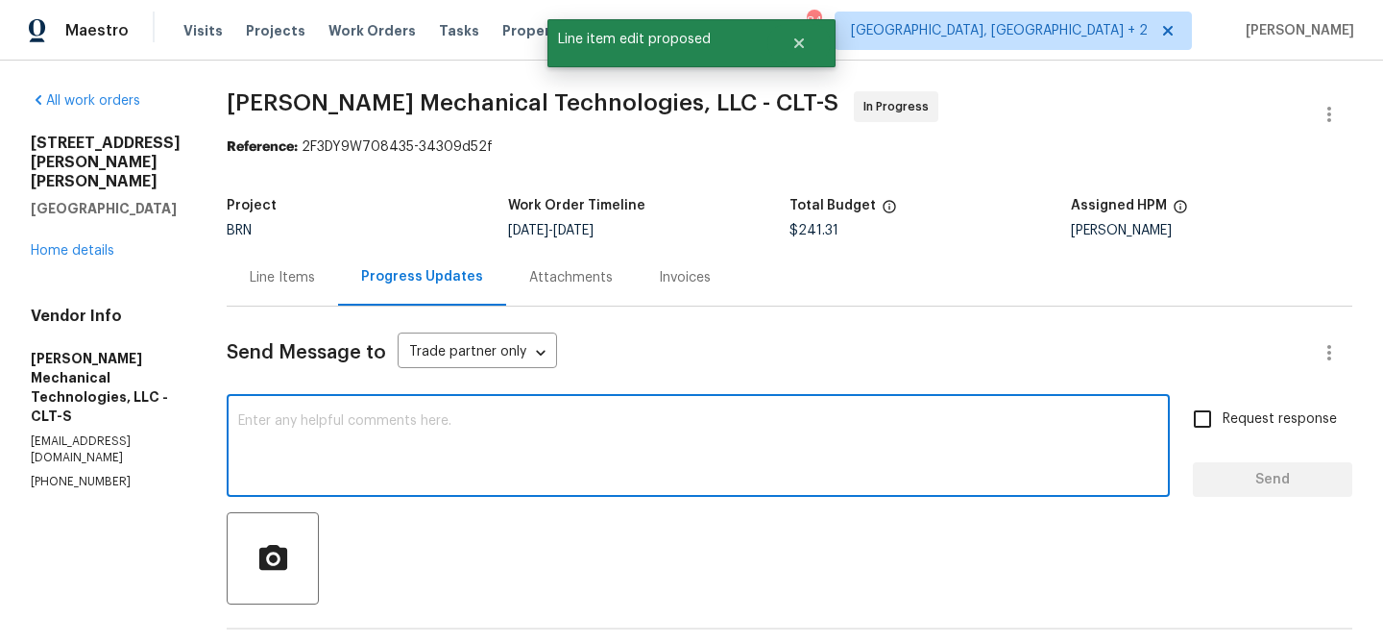
click at [414, 450] on textarea at bounding box center [698, 447] width 920 height 67
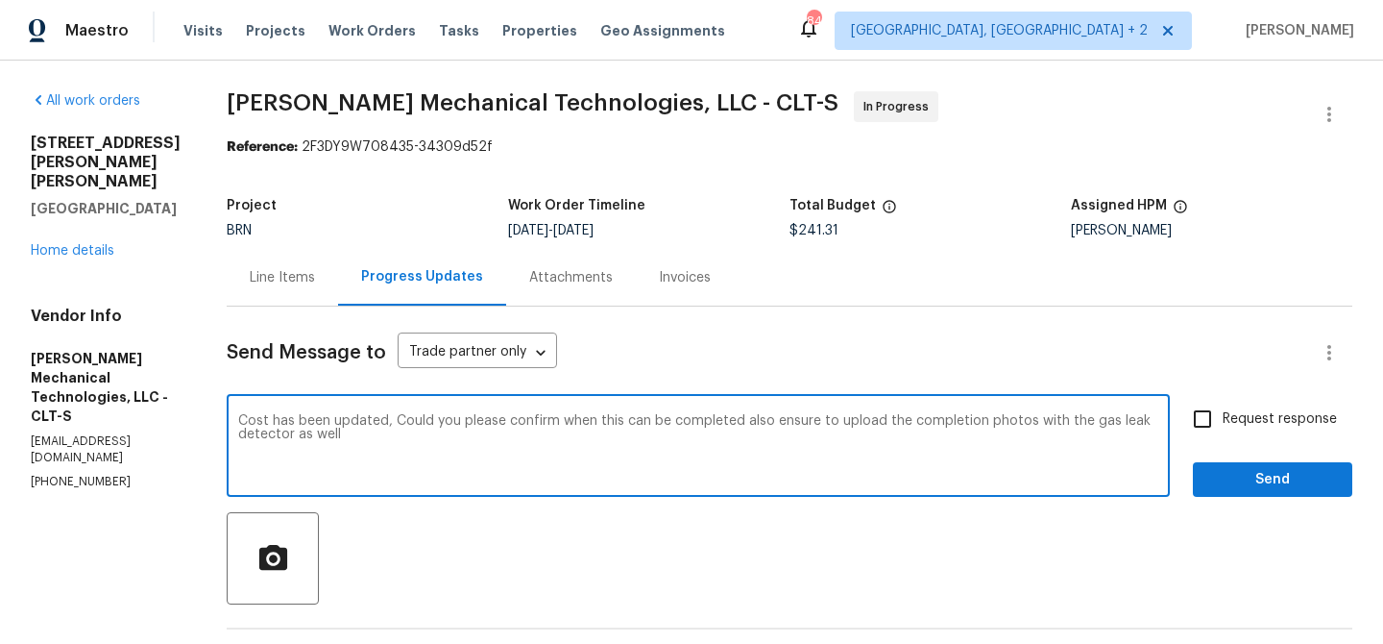
click at [776, 420] on textarea "Cost has been updated, Could you please confirm when this can be completed also…" at bounding box center [698, 447] width 920 height 67
click at [808, 423] on textarea "Cost has been updated, Could you please confirm when this can be completed? Als…" at bounding box center [698, 447] width 920 height 67
type textarea "Cost has been updated, Could you please confirm when this can be completed? Als…"
click at [1242, 431] on label "Request response" at bounding box center [1260, 419] width 155 height 40
click at [1223, 431] on input "Request response" at bounding box center [1203, 419] width 40 height 40
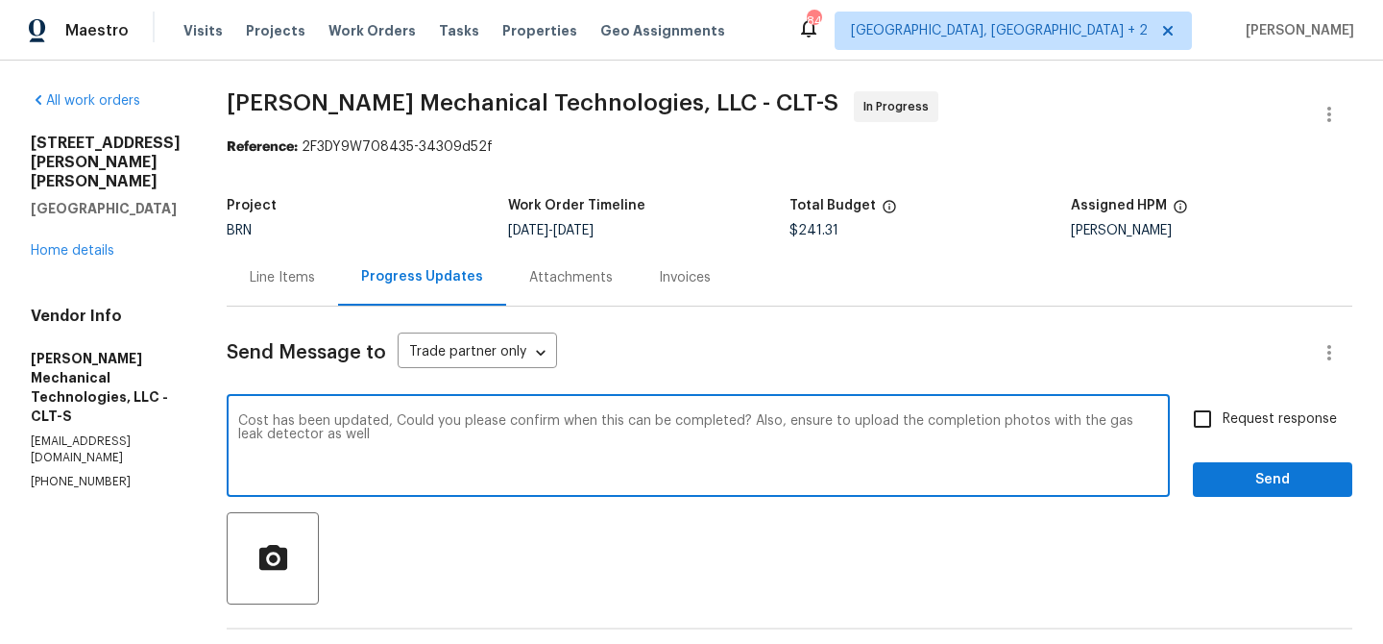
checkbox input "true"
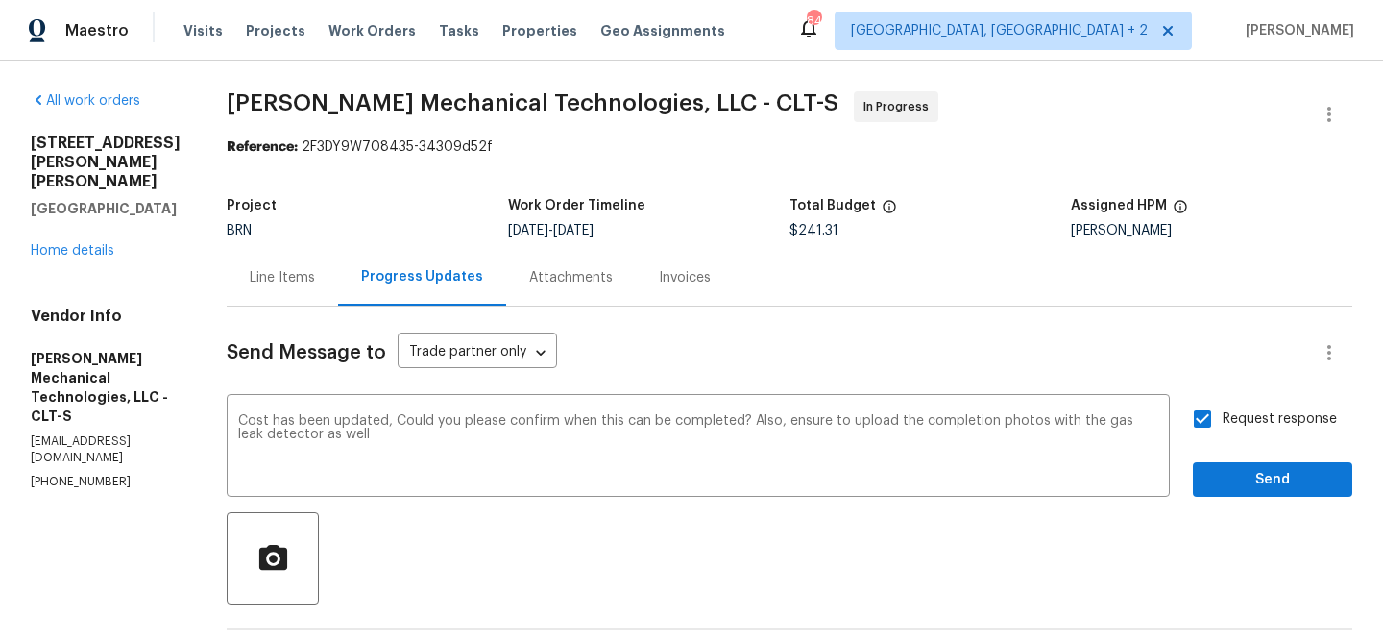
click at [1230, 482] on span "Send" at bounding box center [1272, 480] width 129 height 24
